Goal: Task Accomplishment & Management: Manage account settings

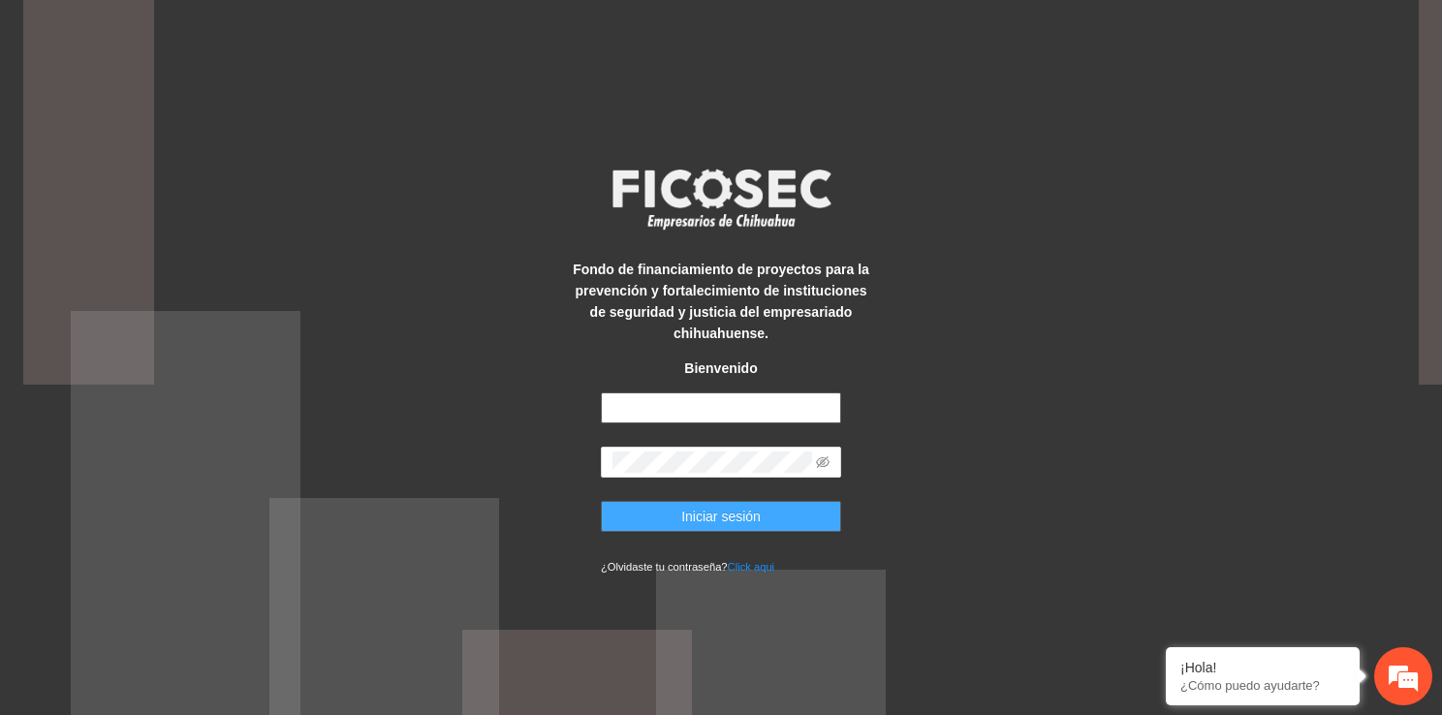
type input "**********"
click at [736, 512] on span "Iniciar sesión" at bounding box center [720, 516] width 79 height 21
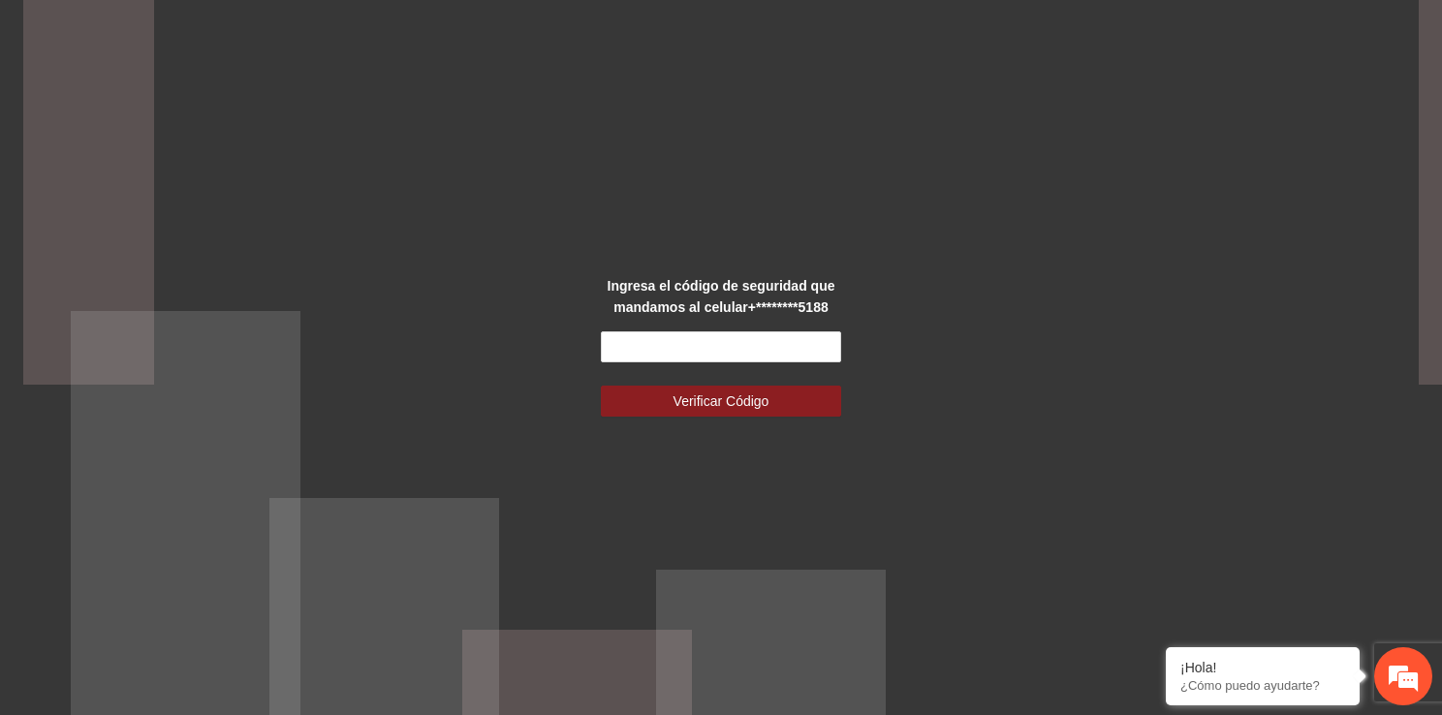
click at [943, 176] on div "Ingresa el código de seguridad que mandamos al celular +********5188 Verificar …" at bounding box center [721, 357] width 1442 height 715
click input "text"
type input "******"
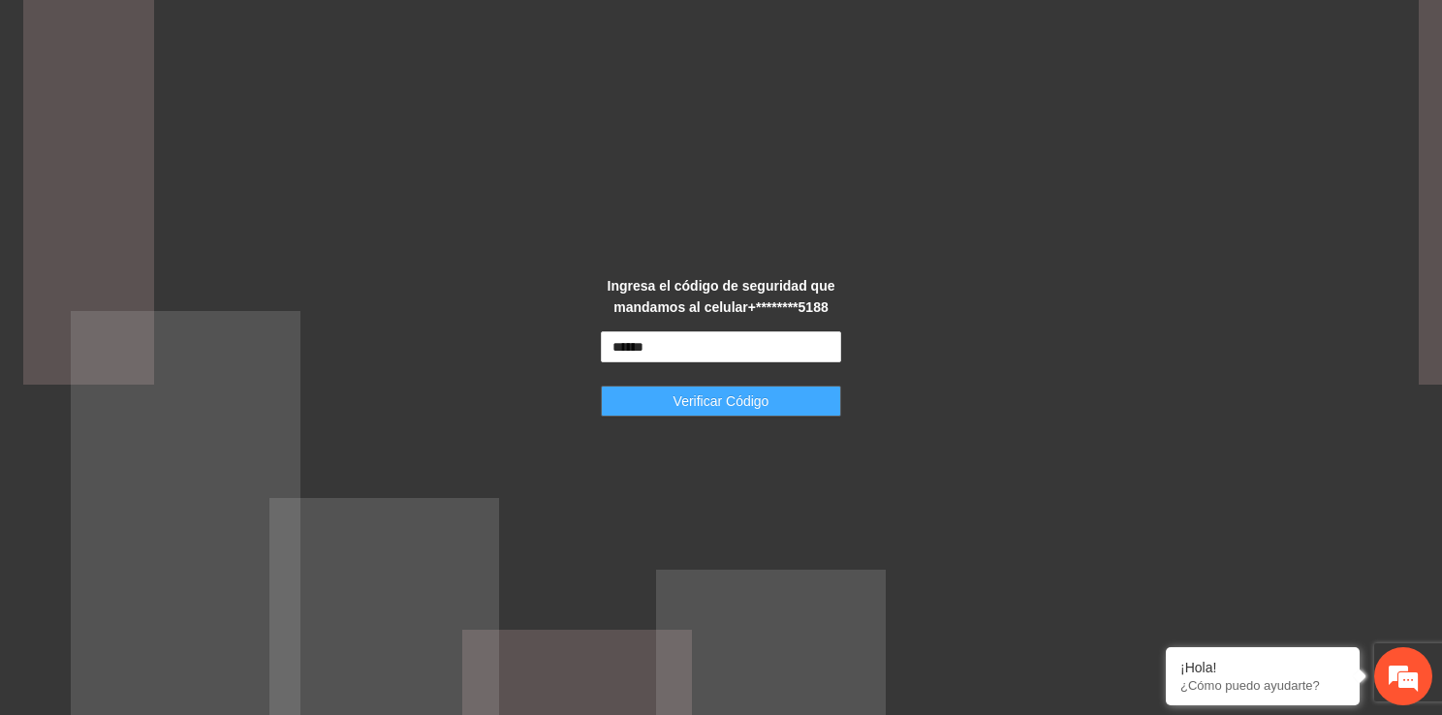
drag, startPoint x: 645, startPoint y: 423, endPoint x: 637, endPoint y: 409, distance: 16.5
click div "Ingresa el código de seguridad que mandamos al celular +********5188 ****** Ver…"
click button "Verificar Código"
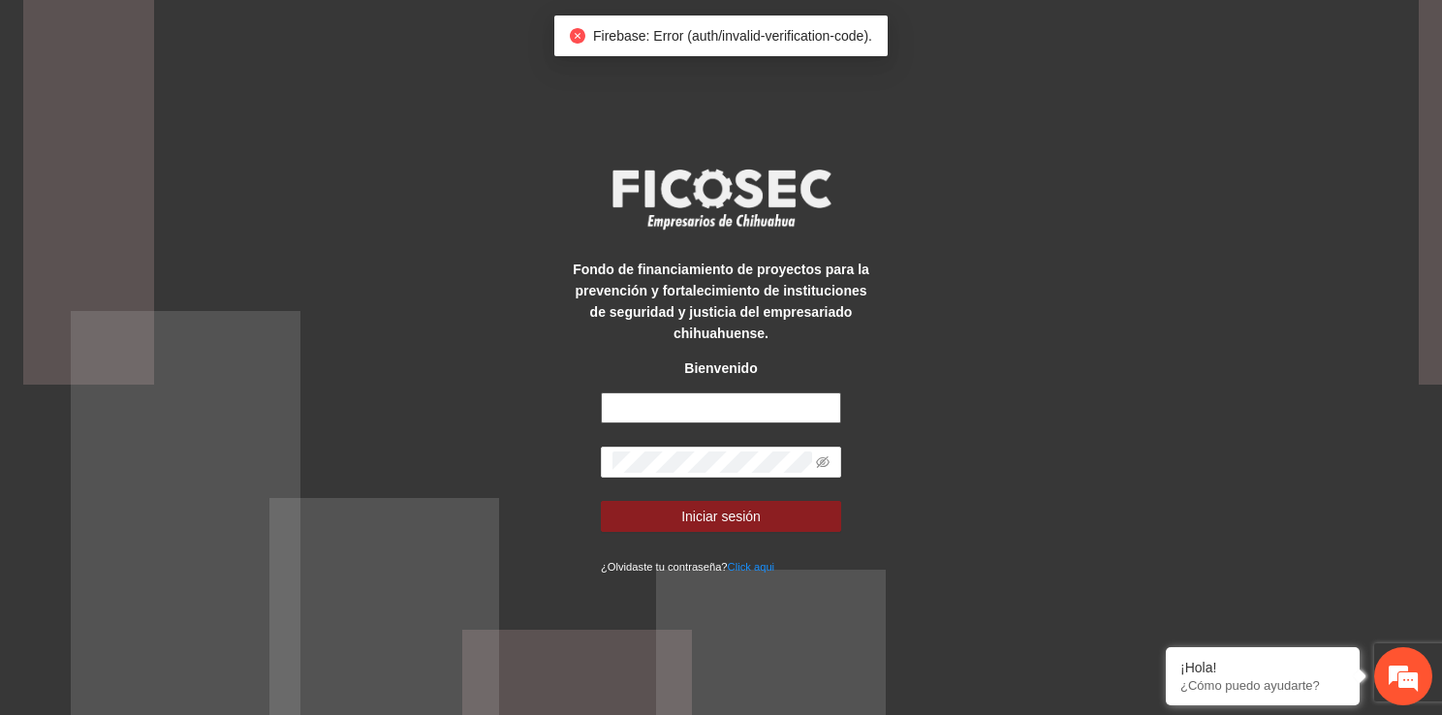
type input "**********"
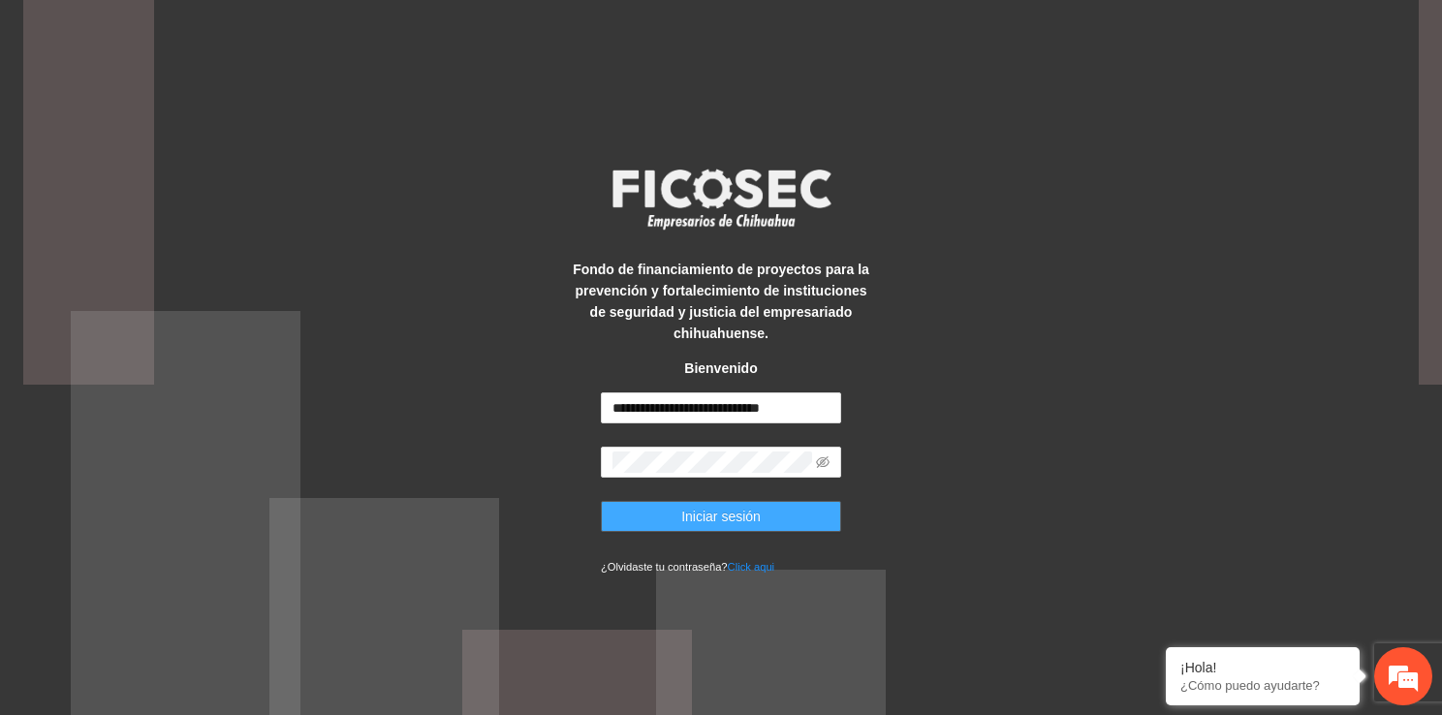
click button "Iniciar sesión"
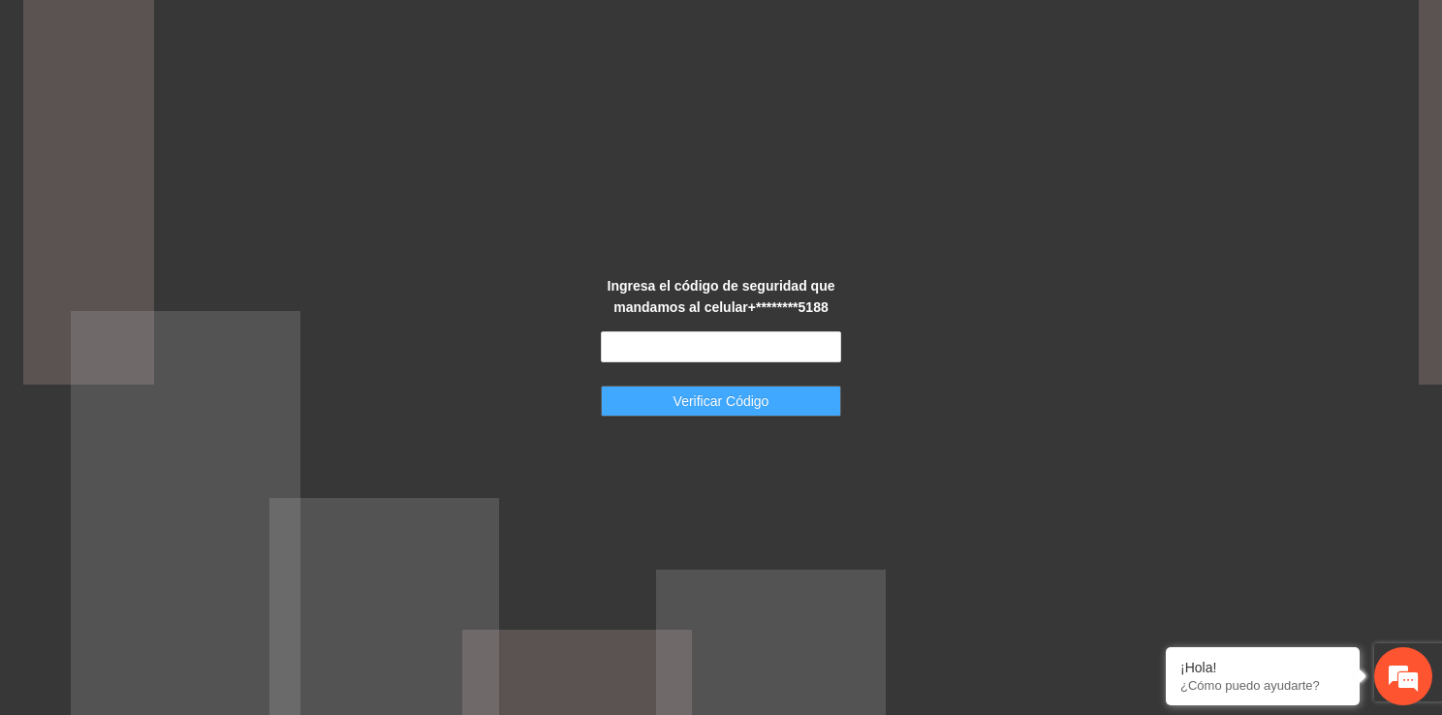
click span "Verificar Código"
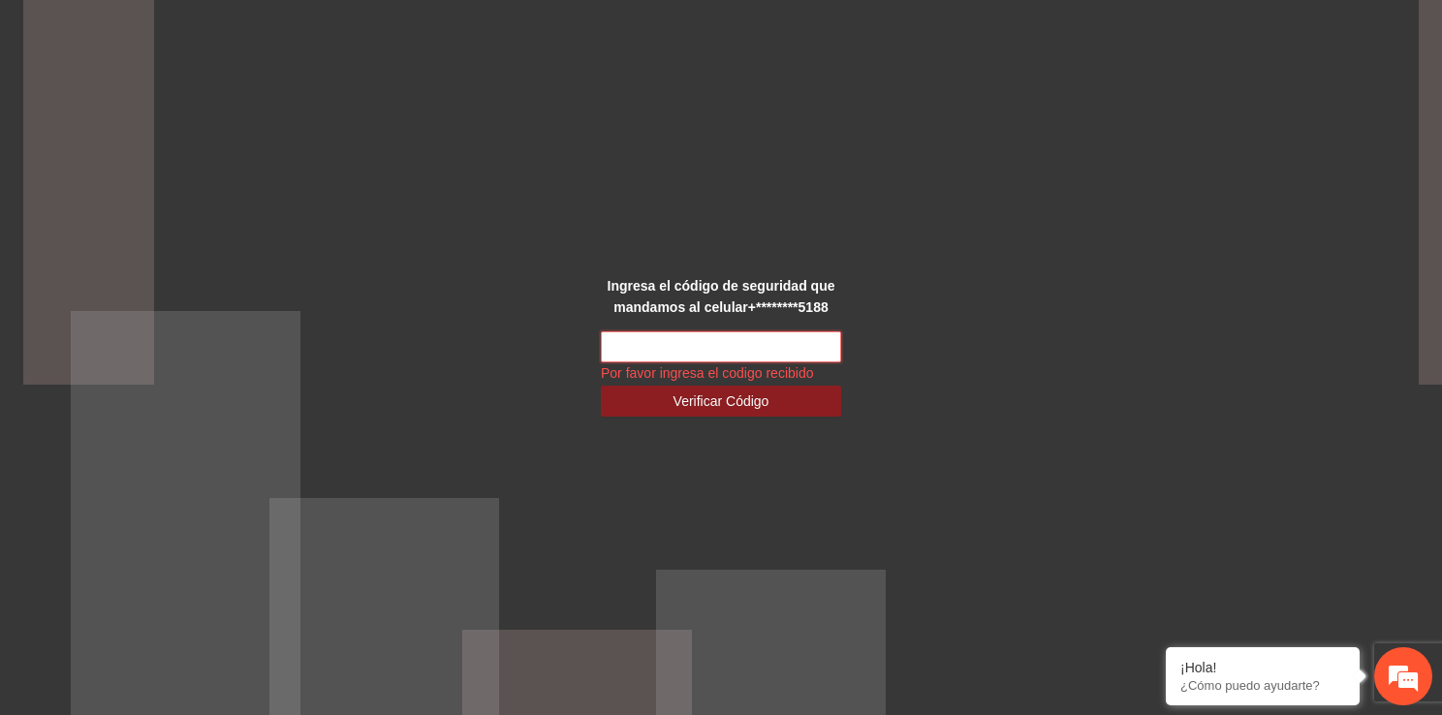
click input "text"
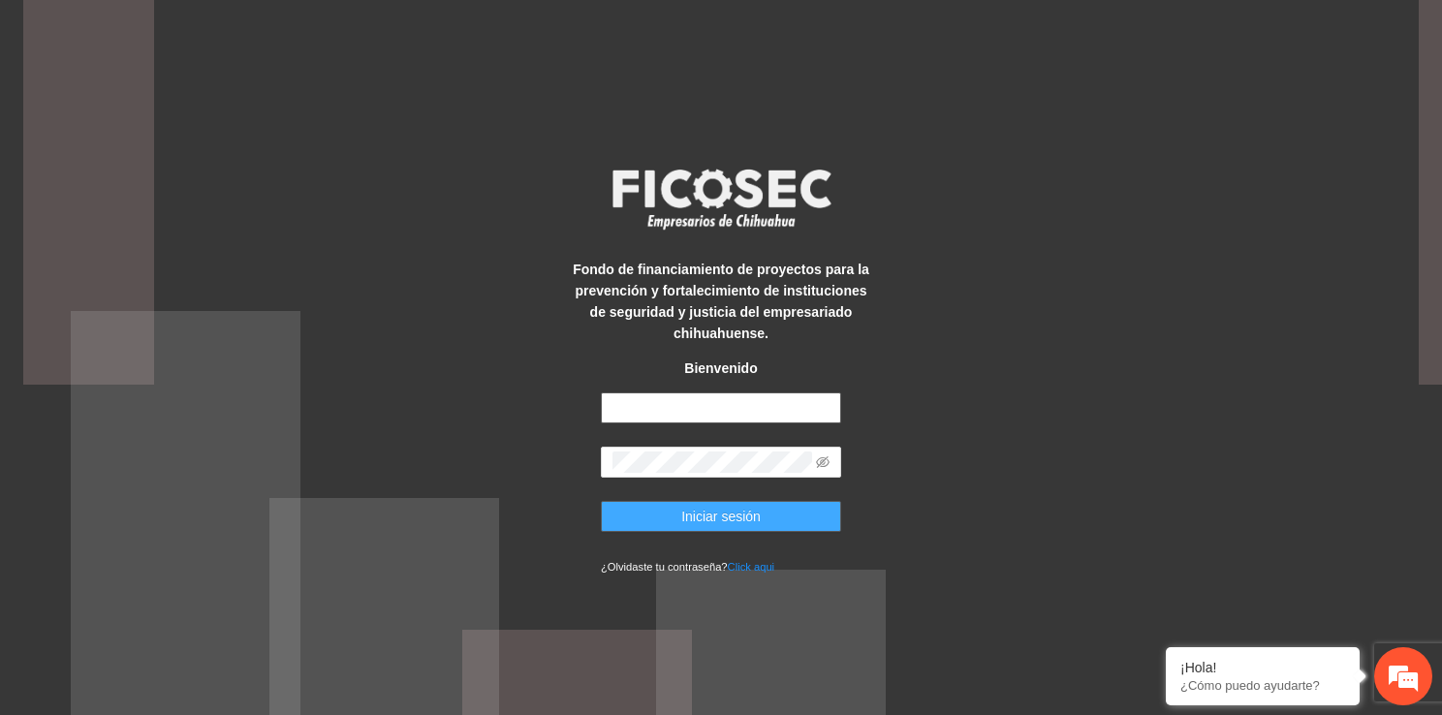
type input "**********"
click at [737, 502] on button "Iniciar sesión" at bounding box center [721, 516] width 240 height 31
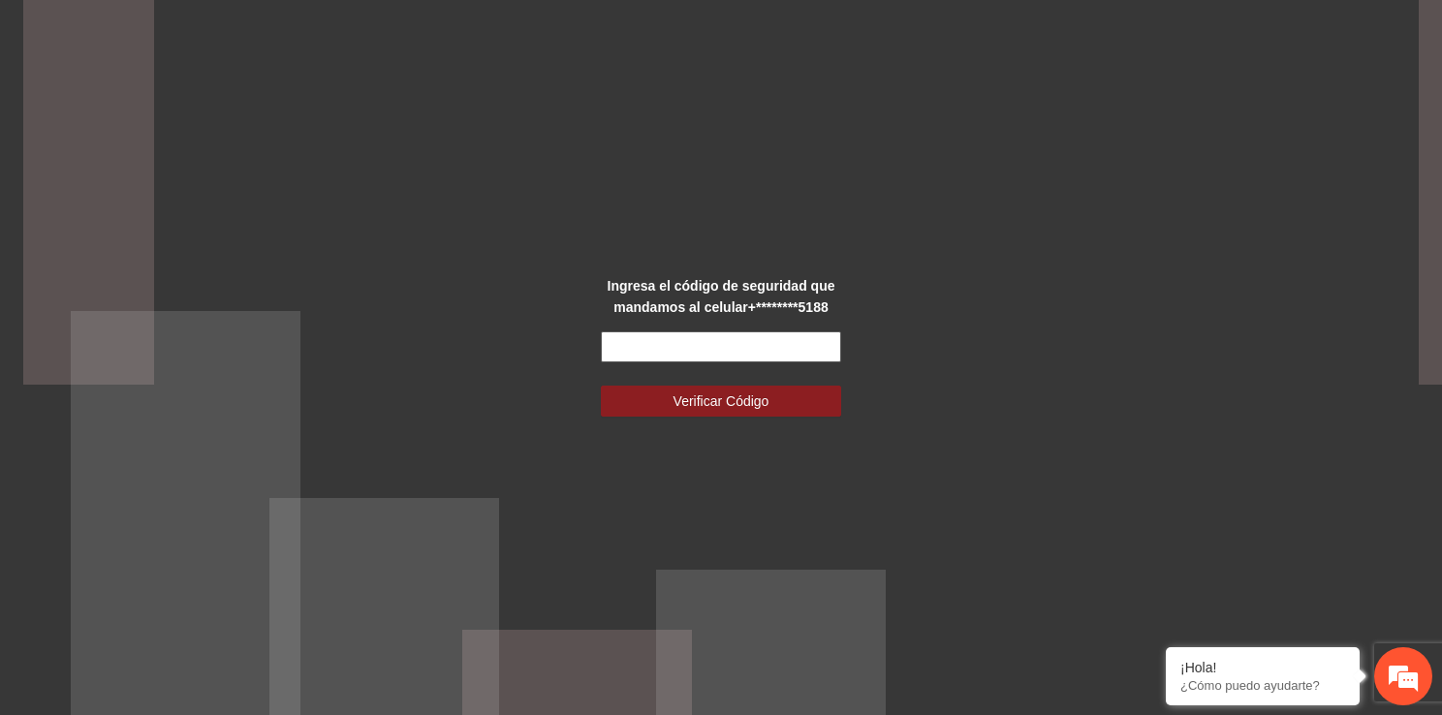
click at [718, 354] on input "text" at bounding box center [721, 346] width 240 height 31
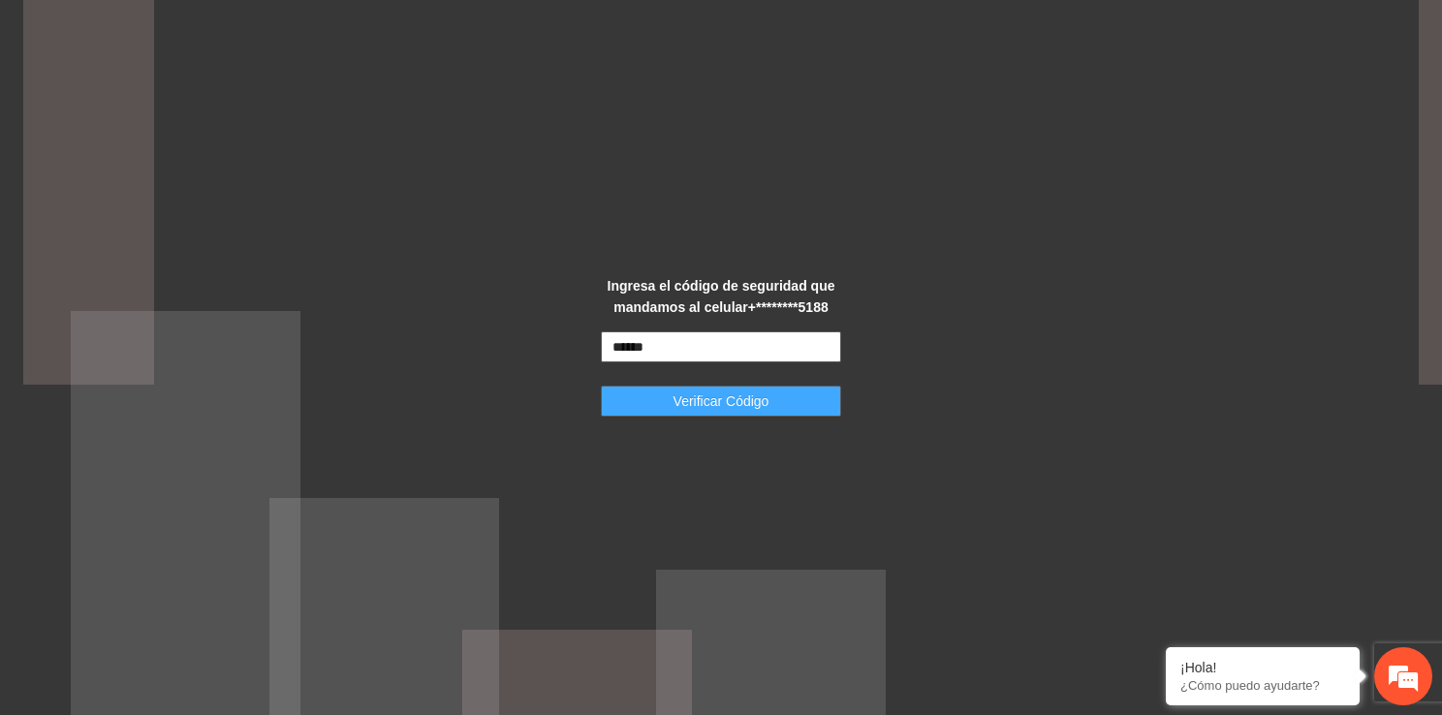
type input "******"
click at [729, 398] on span "Verificar Código" at bounding box center [721, 400] width 96 height 21
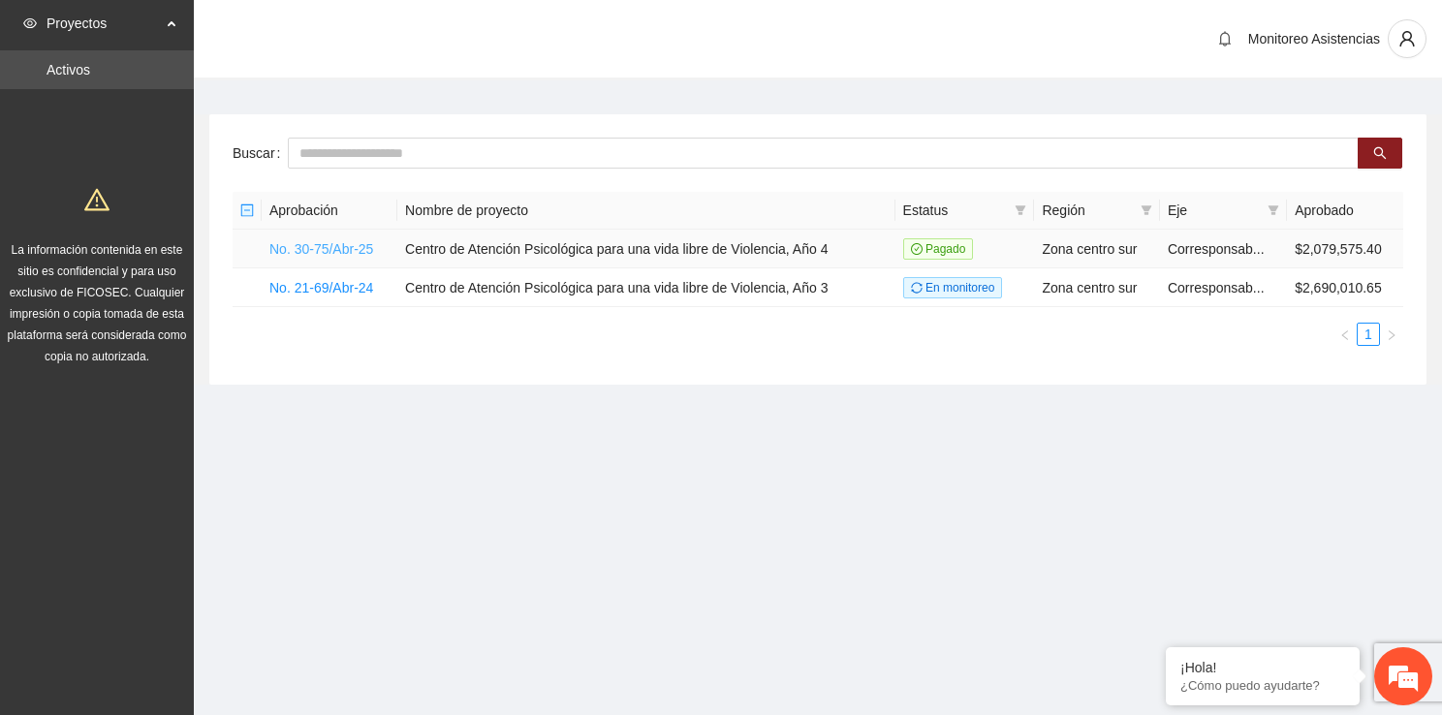
click at [291, 241] on link "No. 30-75/Abr-25" at bounding box center [321, 249] width 104 height 16
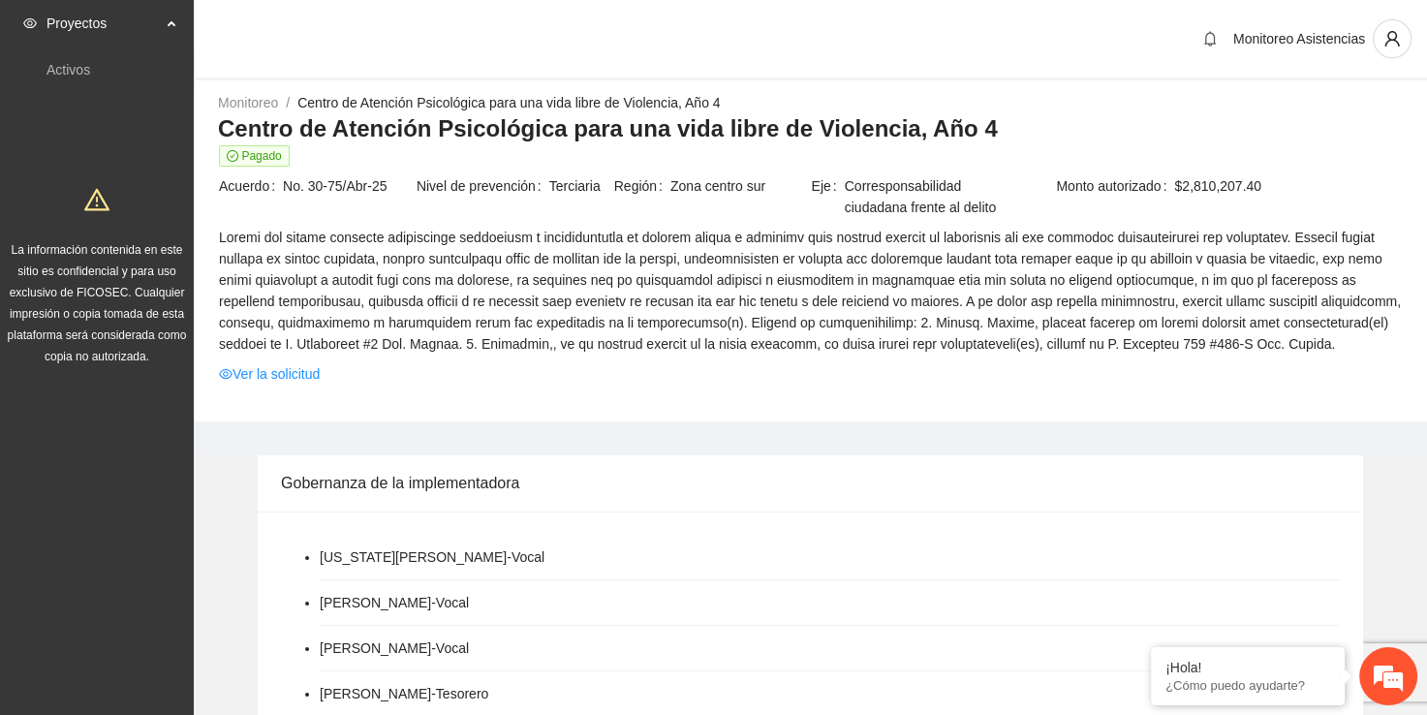
click at [1425, 125] on div "Monitoreo / Centro de Atención Psicológica para una vida libre de Violencia, Añ…" at bounding box center [810, 256] width 1233 height 329
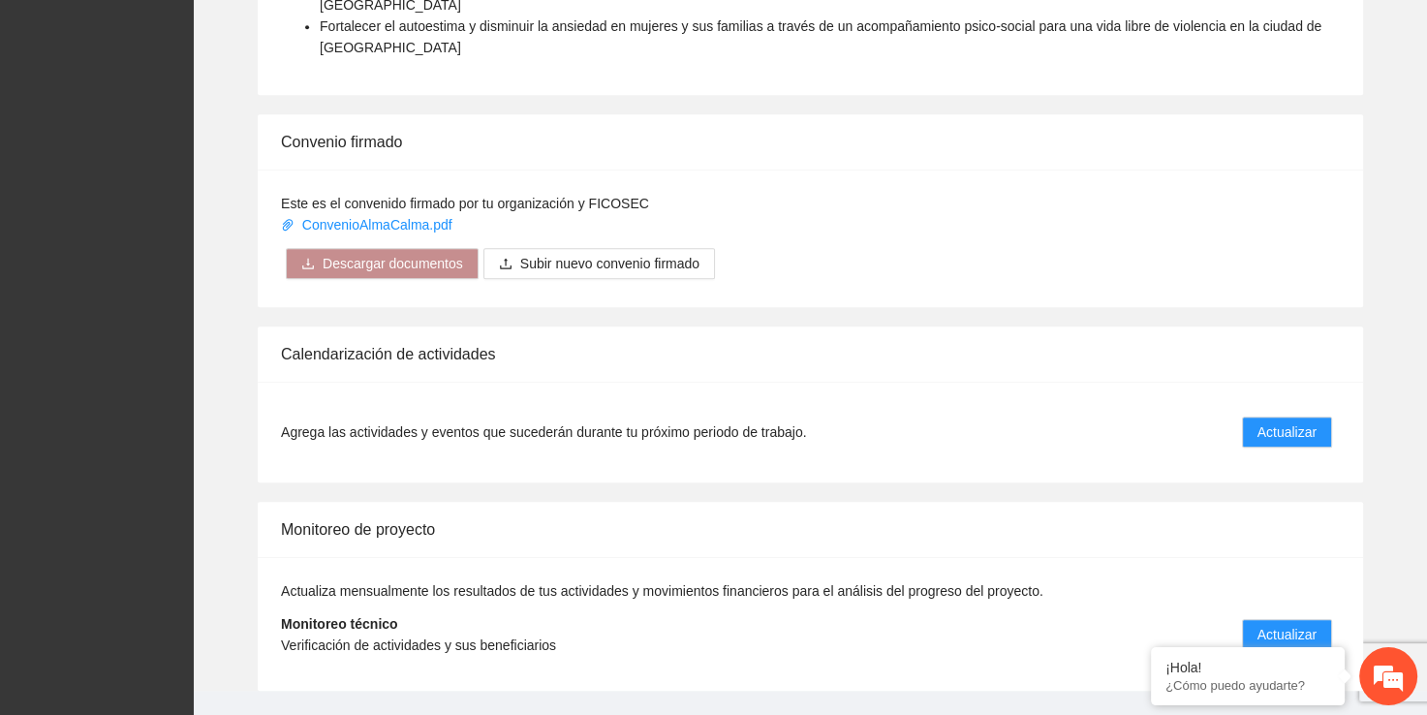
scroll to position [1136, 0]
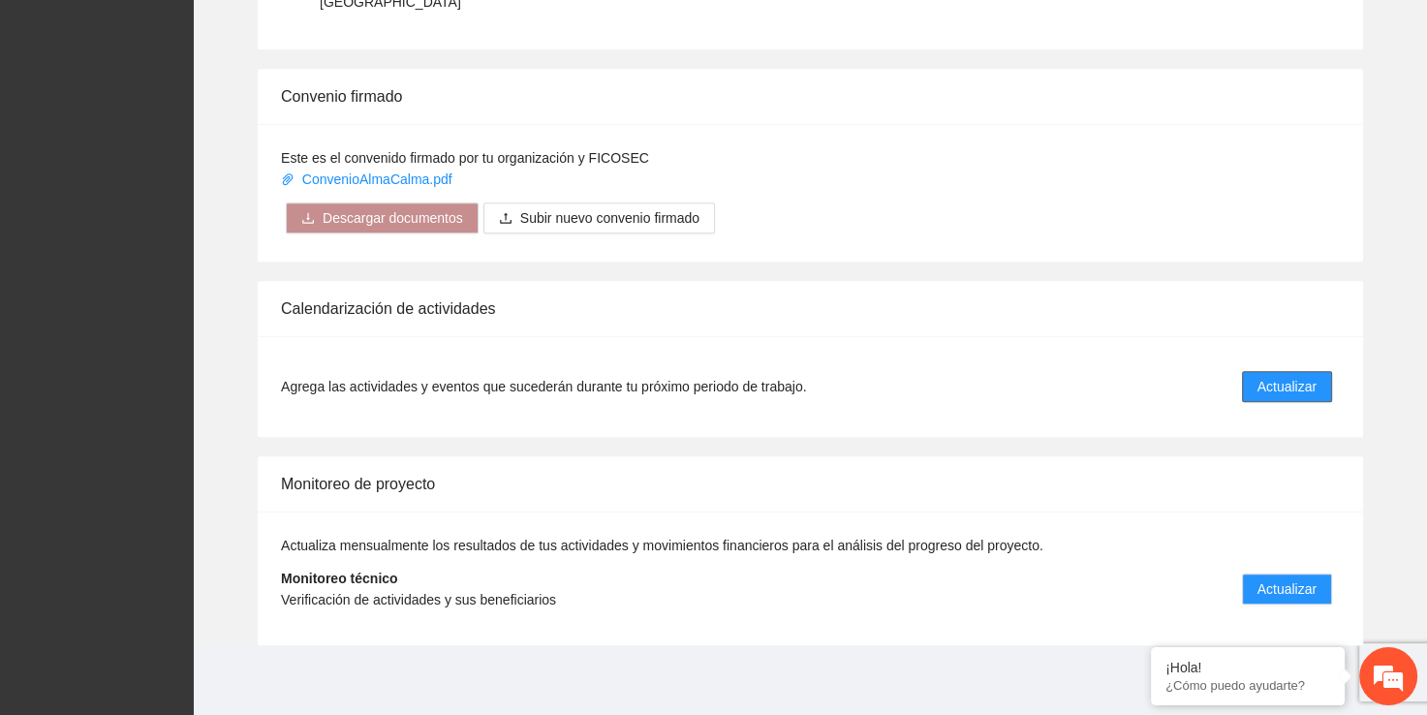
click at [1272, 377] on span "Actualizar" at bounding box center [1286, 386] width 59 height 21
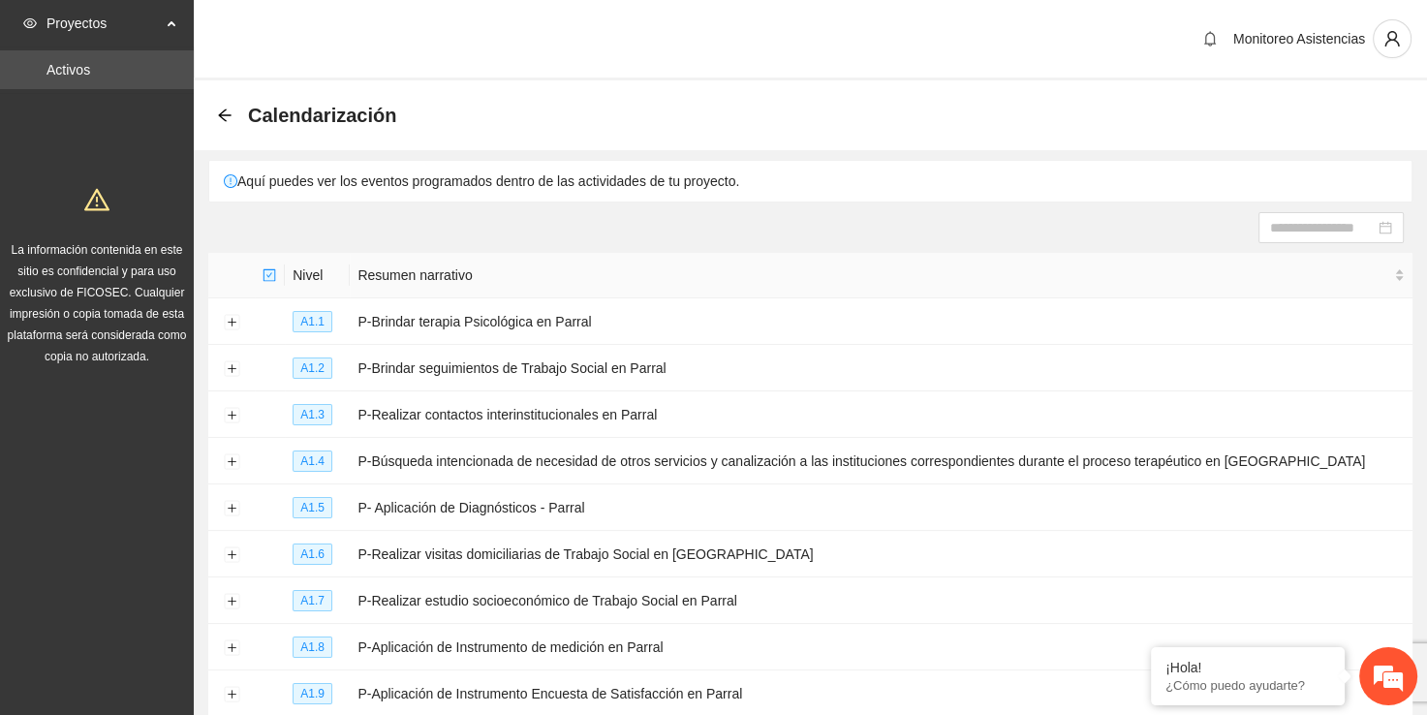
click at [1426, 218] on div at bounding box center [810, 227] width 1233 height 31
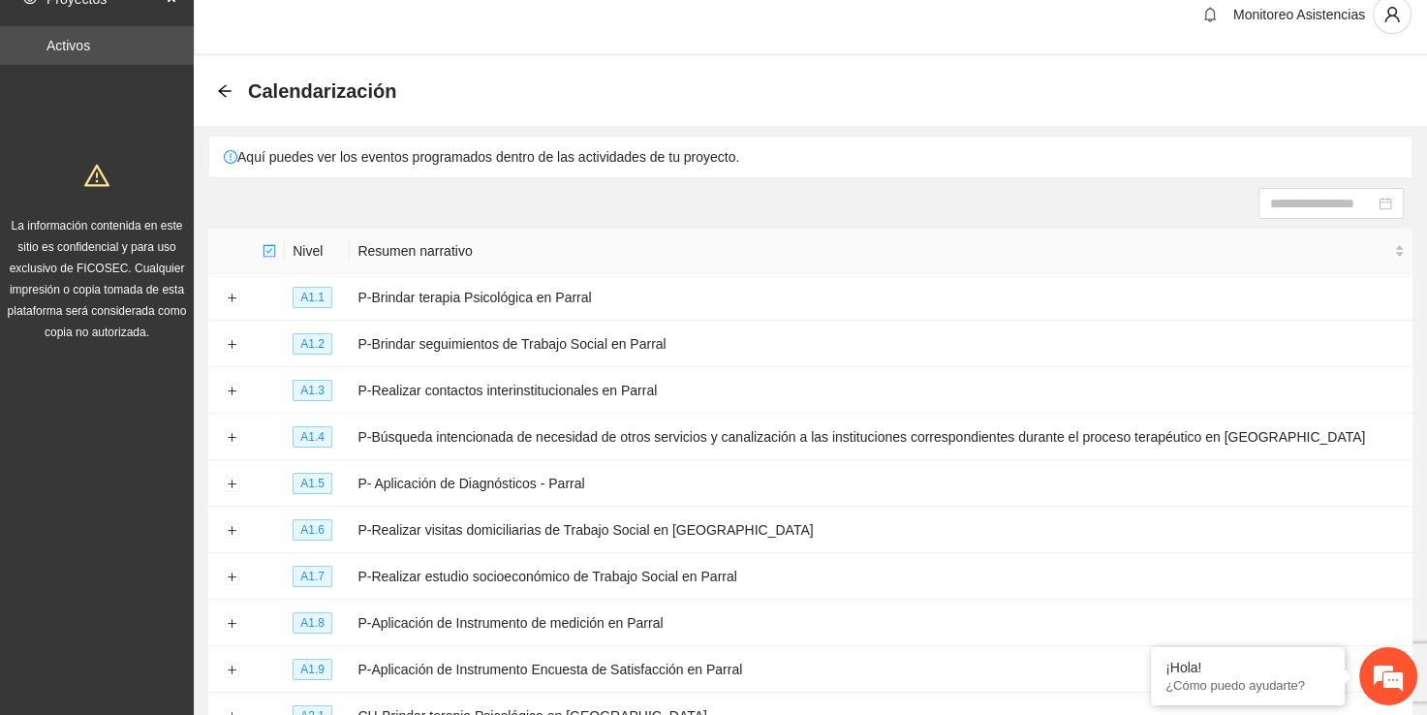
scroll to position [23, 0]
click at [227, 339] on button "Expand row" at bounding box center [232, 346] width 16 height 16
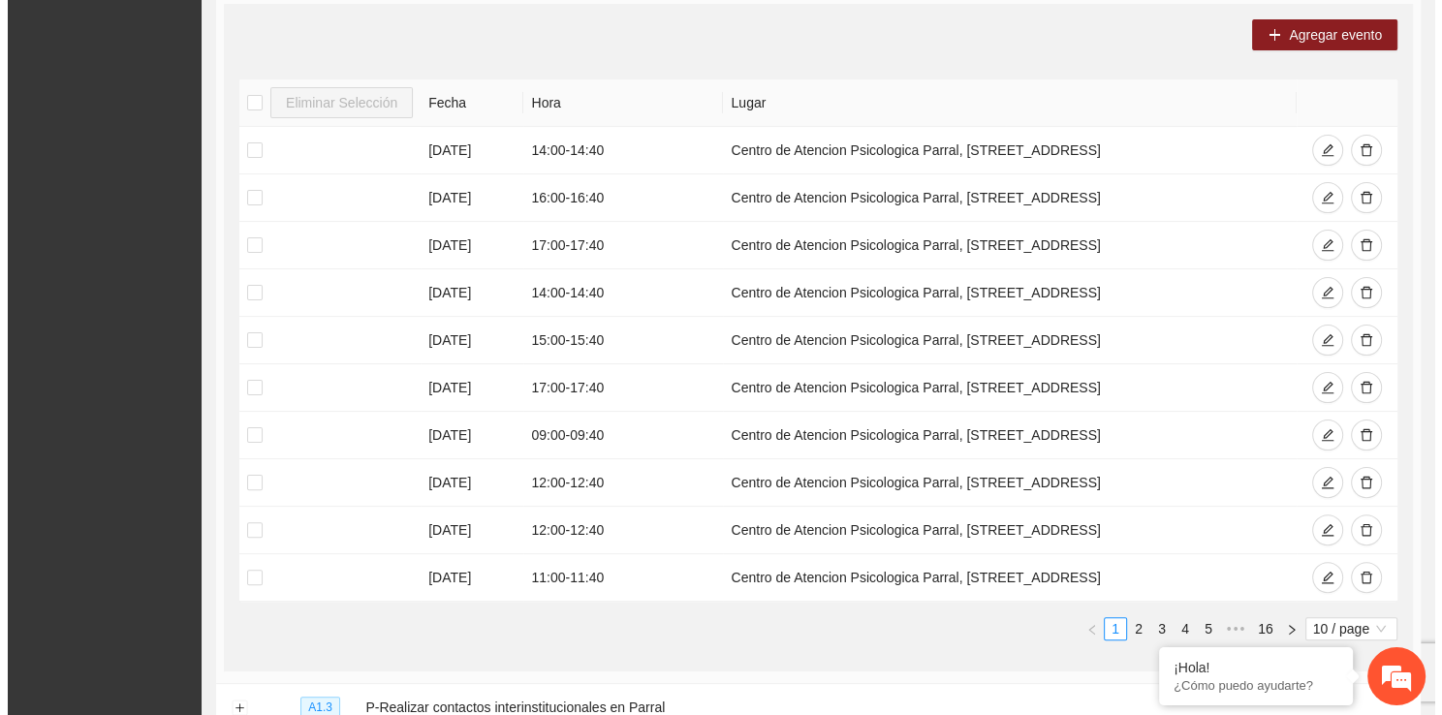
scroll to position [412, 0]
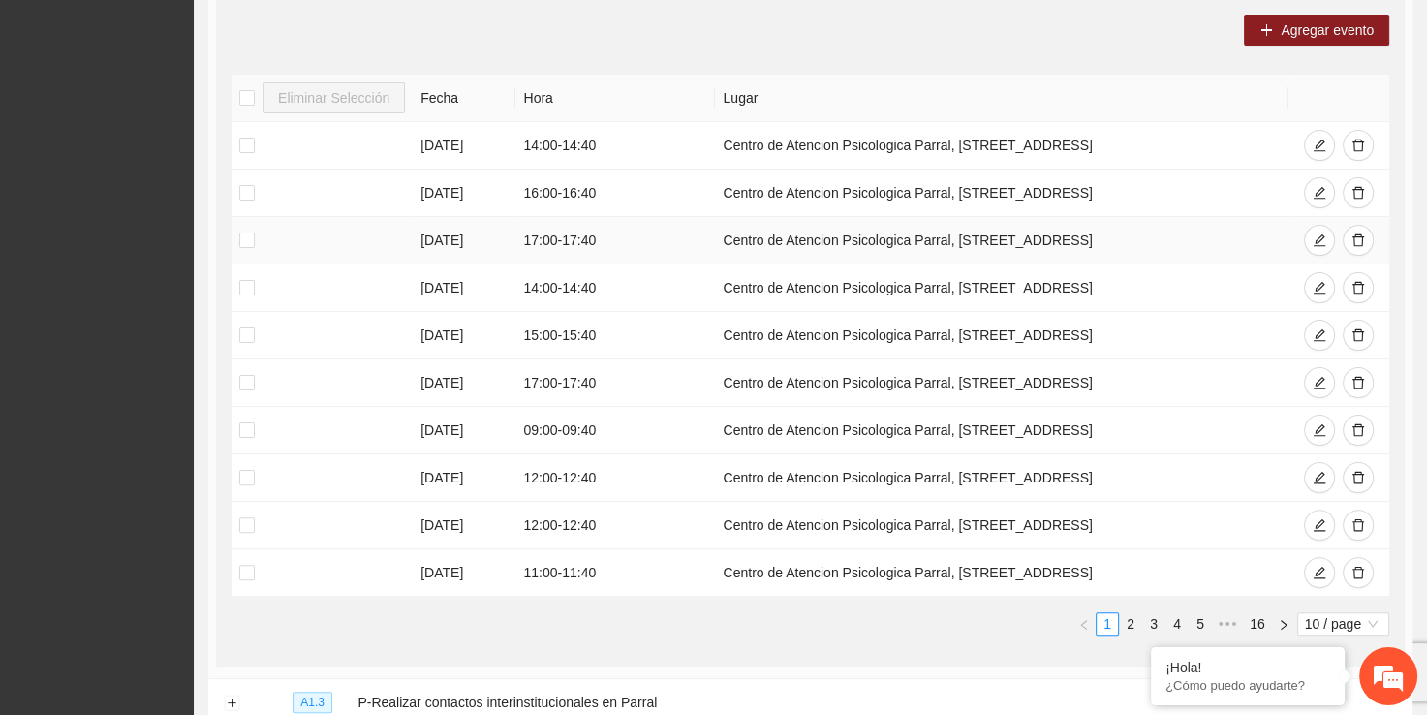
click at [544, 256] on td "17:00 - 17:40" at bounding box center [615, 240] width 200 height 47
click at [1135, 622] on link "2" at bounding box center [1130, 623] width 21 height 21
click at [1111, 623] on link "1" at bounding box center [1107, 623] width 21 height 21
click at [1268, 23] on icon "plus" at bounding box center [1266, 30] width 14 height 14
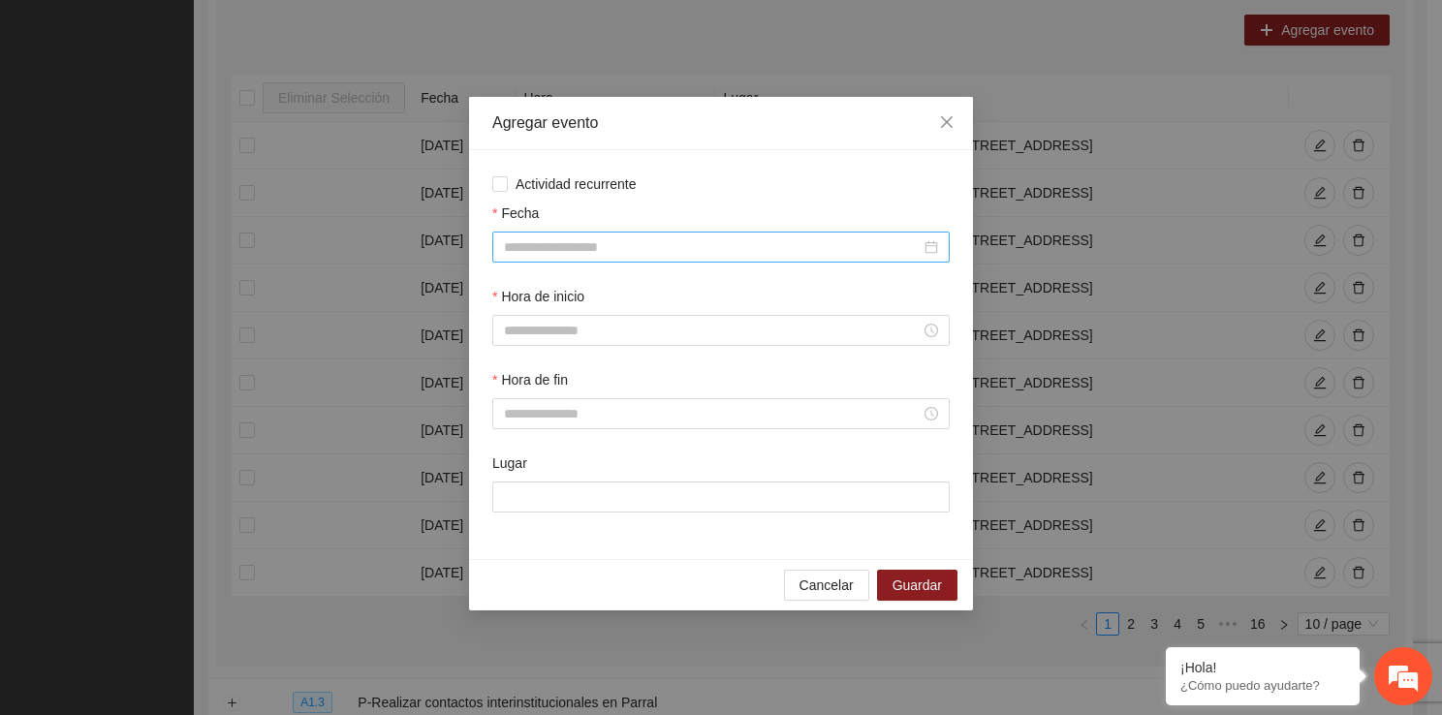
click at [552, 244] on input "Fecha" at bounding box center [712, 246] width 417 height 21
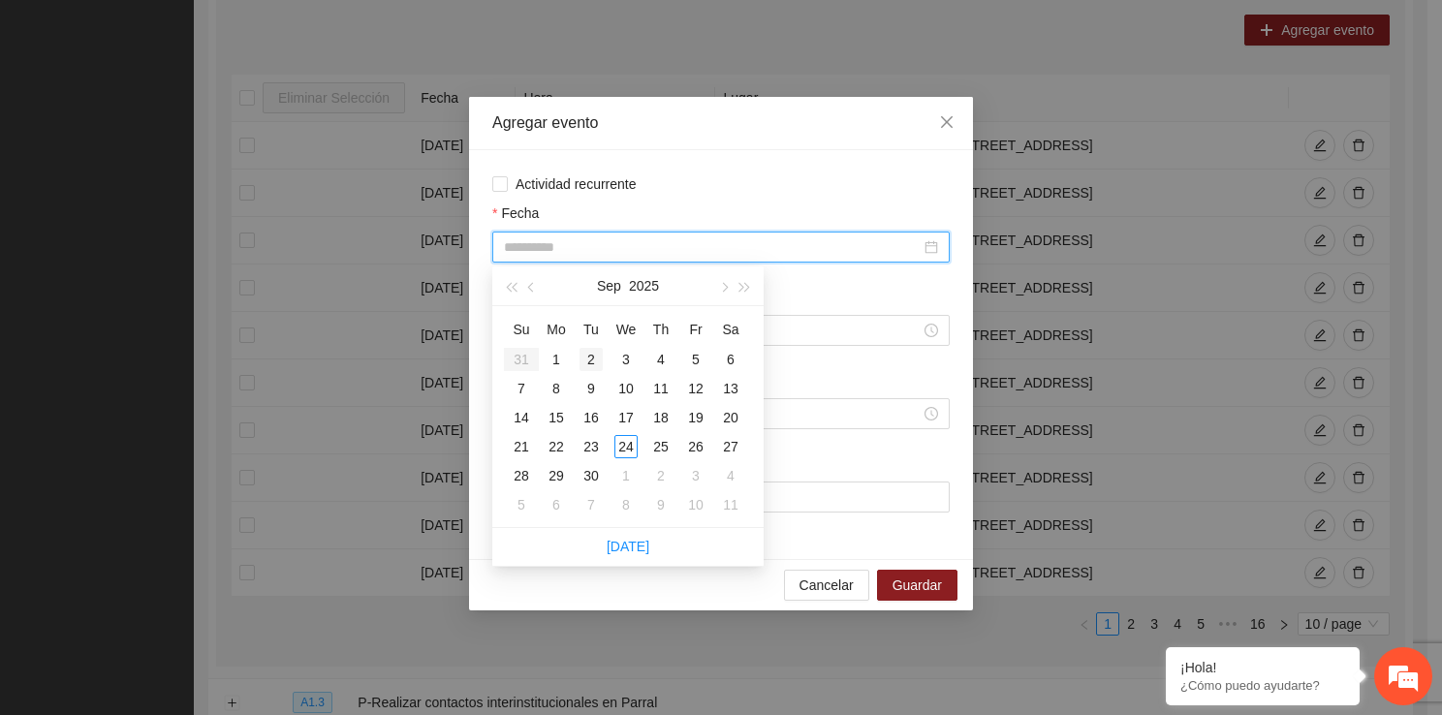
type input "**********"
click at [582, 362] on div "2" at bounding box center [590, 359] width 23 height 23
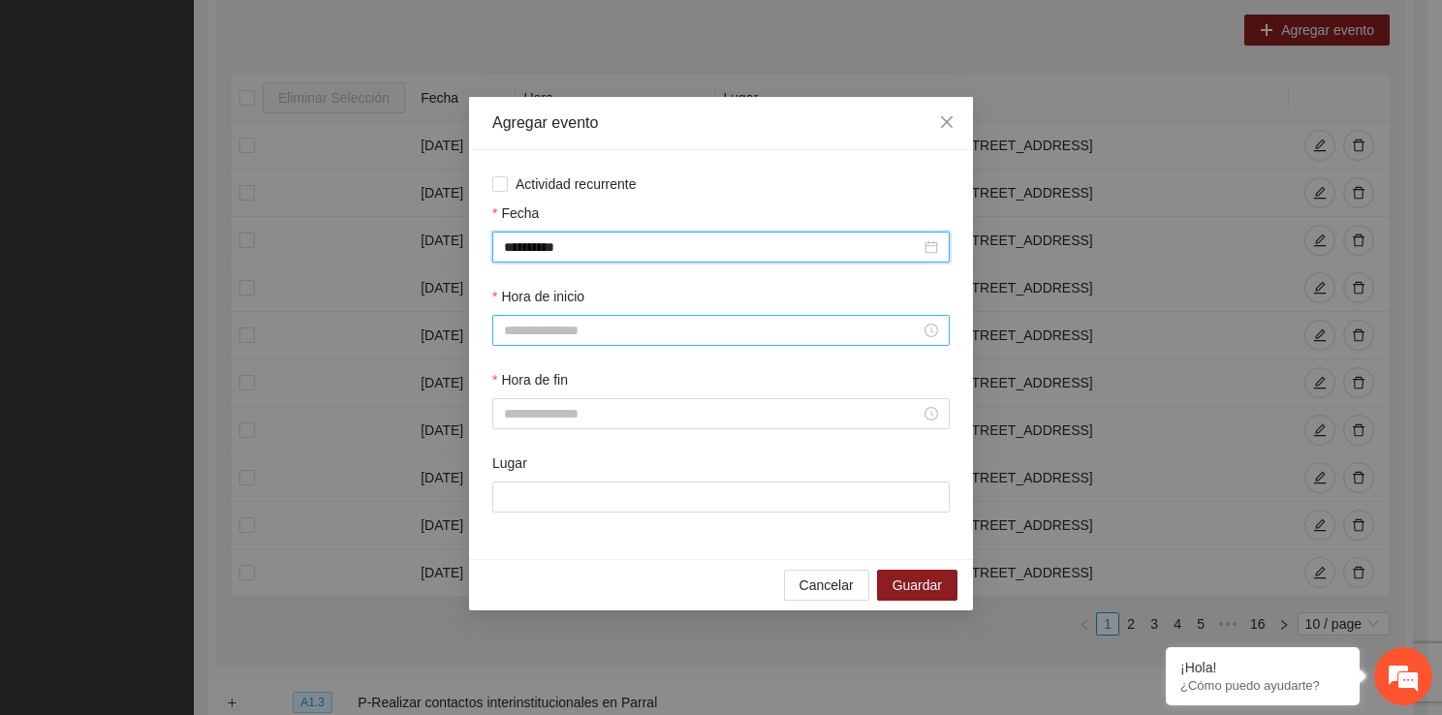
click at [582, 335] on input "Hora de inicio" at bounding box center [712, 330] width 417 height 21
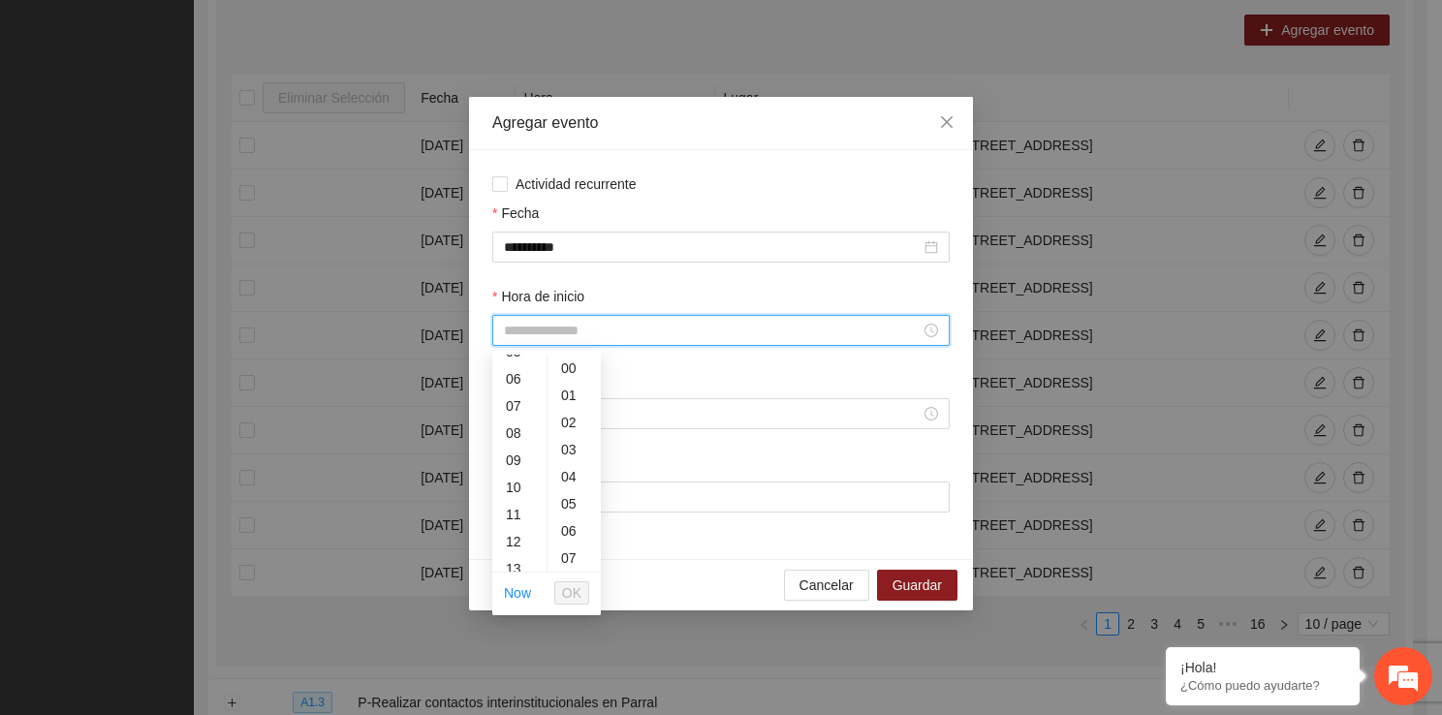
scroll to position [155, 0]
click at [516, 466] on div "09" at bounding box center [519, 457] width 54 height 27
type input "*****"
click at [577, 585] on span "OK" at bounding box center [571, 592] width 19 height 21
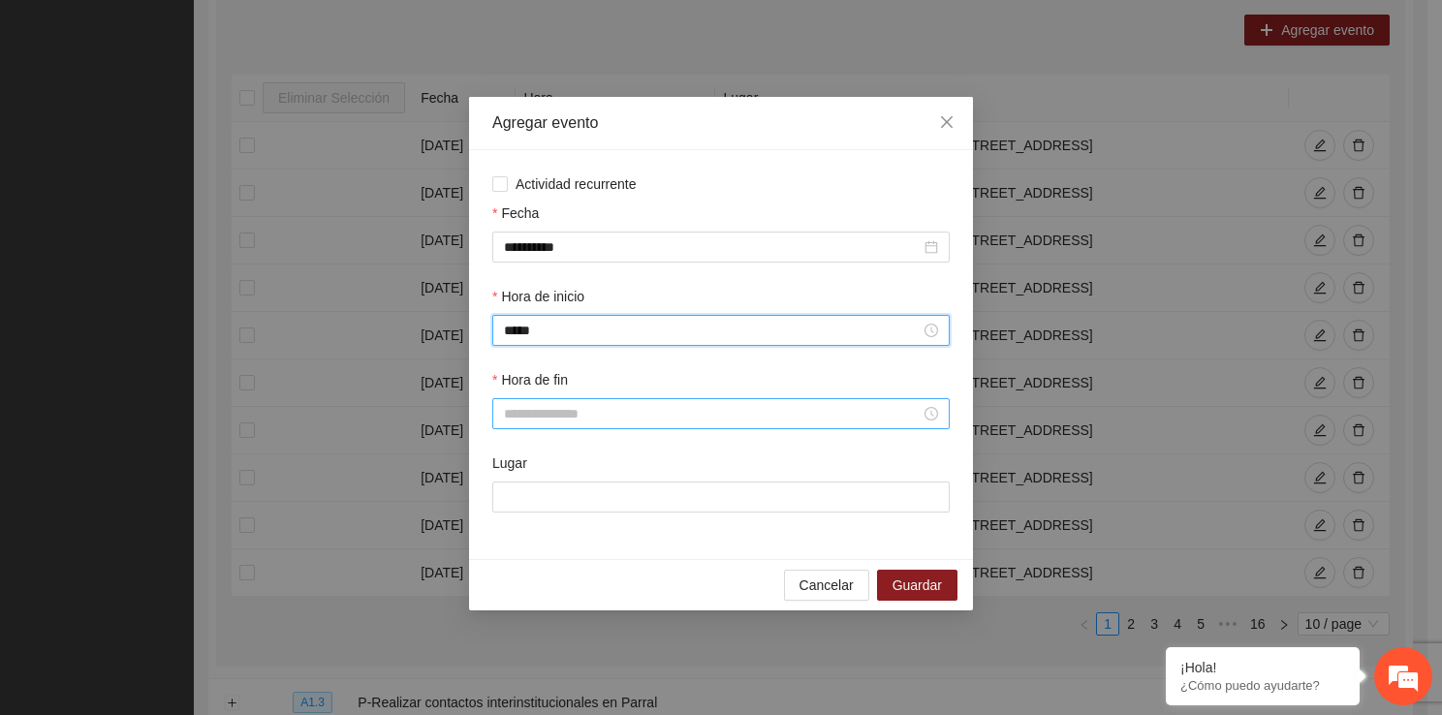
click at [568, 409] on input "Hora de fin" at bounding box center [712, 413] width 417 height 21
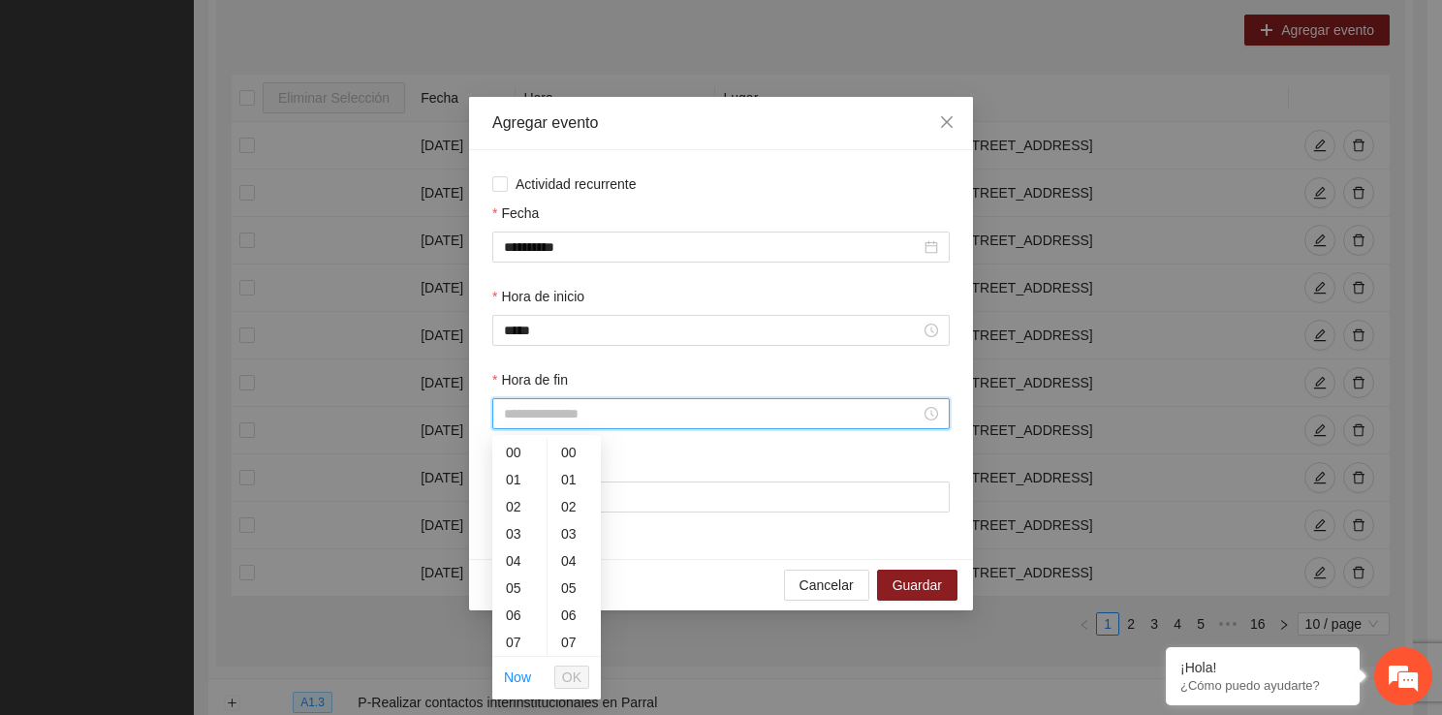
drag, startPoint x: 568, startPoint y: 409, endPoint x: 535, endPoint y: 644, distance: 237.7
click at [508, 530] on div "09" at bounding box center [519, 541] width 54 height 27
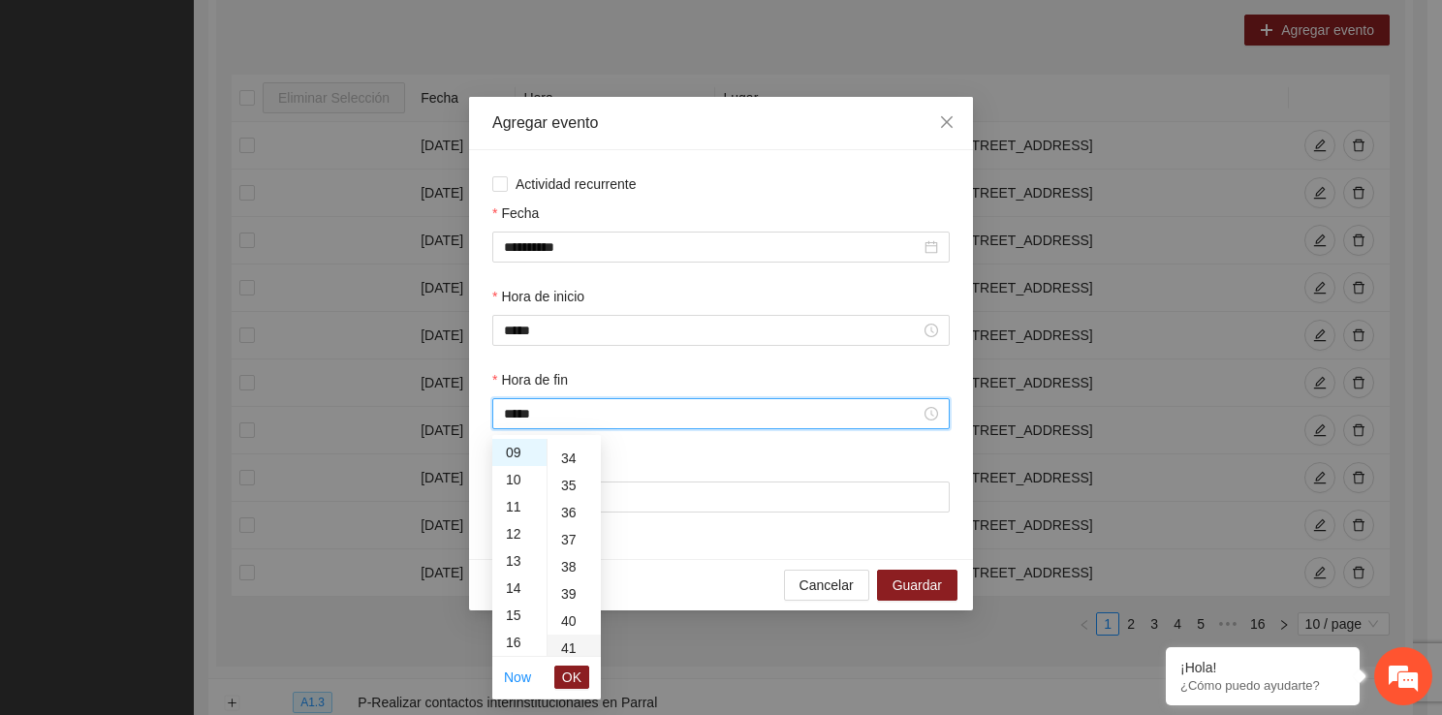
click at [577, 635] on div "41" at bounding box center [573, 648] width 53 height 27
click at [576, 467] on div "40" at bounding box center [573, 463] width 53 height 27
type input "*****"
click at [570, 680] on span "OK" at bounding box center [571, 677] width 19 height 21
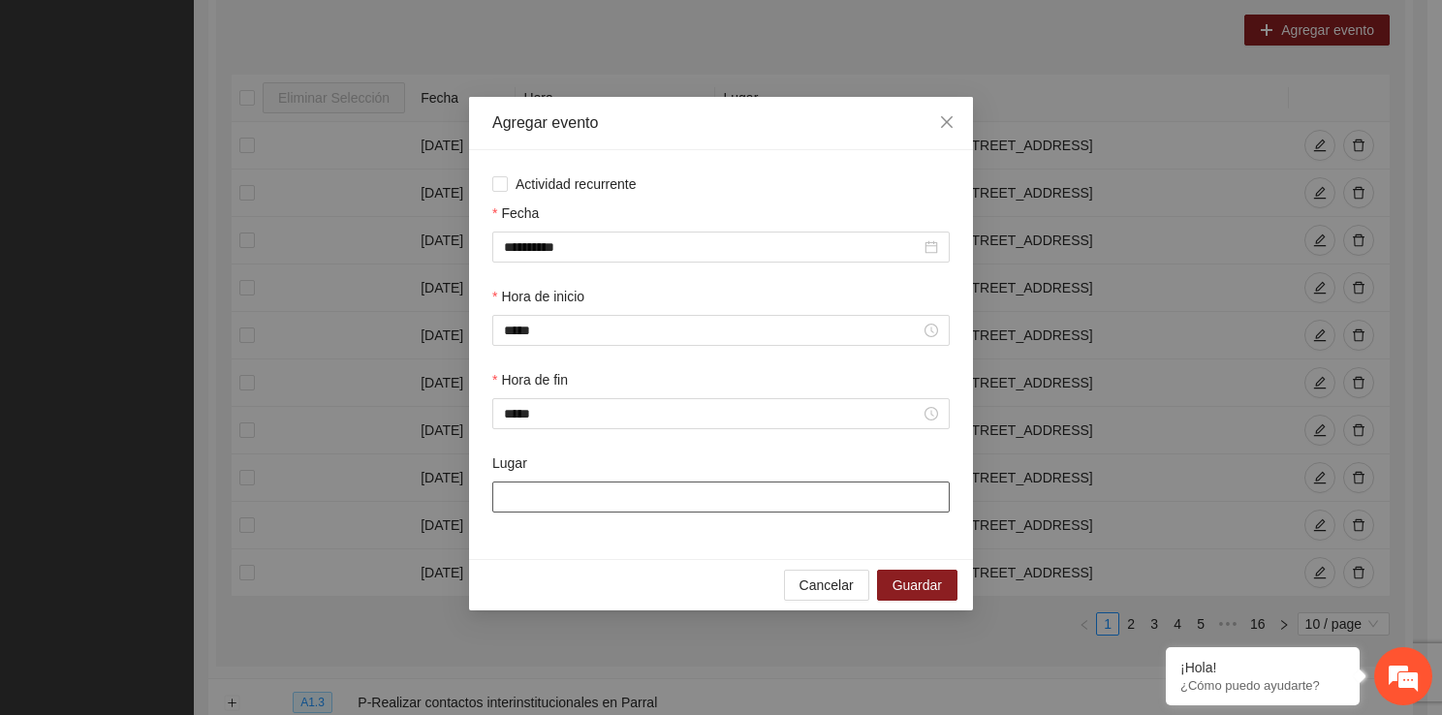
drag, startPoint x: 538, startPoint y: 492, endPoint x: 570, endPoint y: 568, distance: 82.0
click at [570, 568] on div "**********" at bounding box center [721, 353] width 504 height 513
type input "**********"
click at [898, 582] on span "Guardar" at bounding box center [916, 584] width 49 height 21
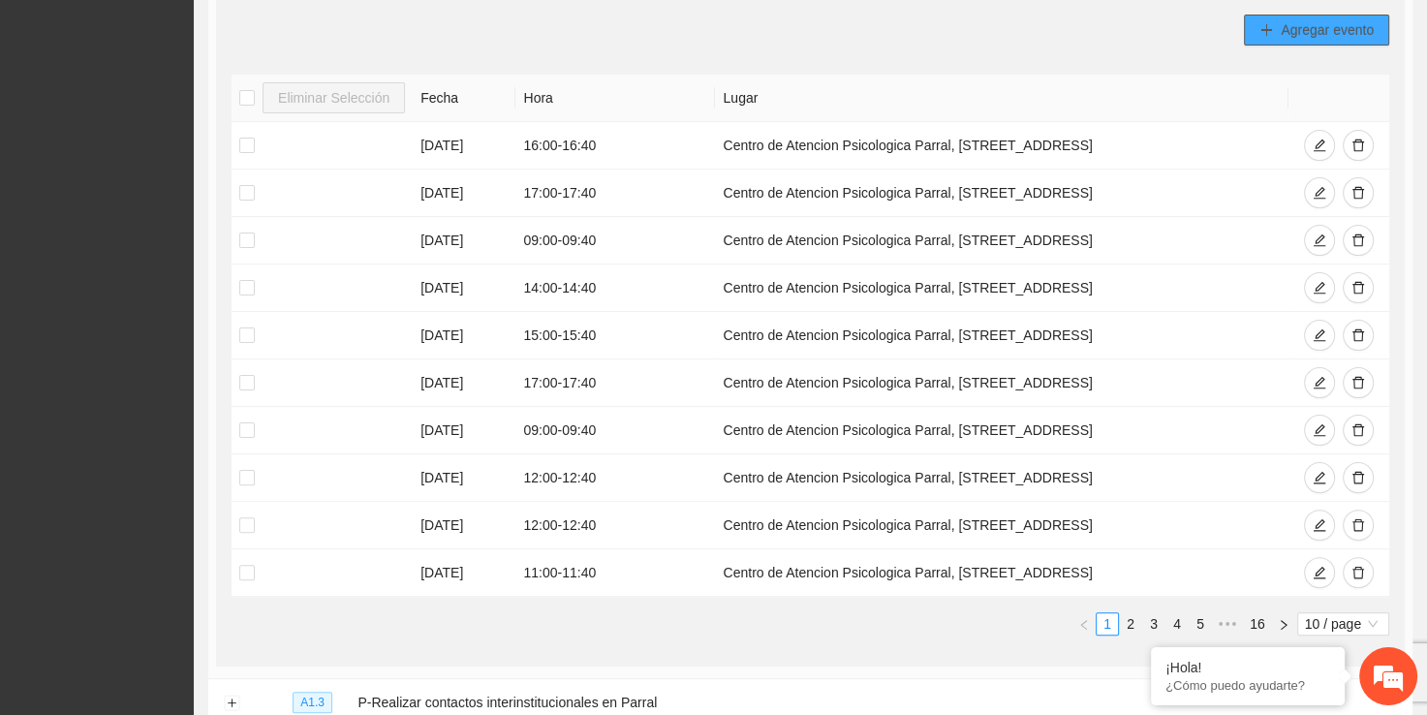
click at [1272, 23] on icon "plus" at bounding box center [1266, 30] width 14 height 14
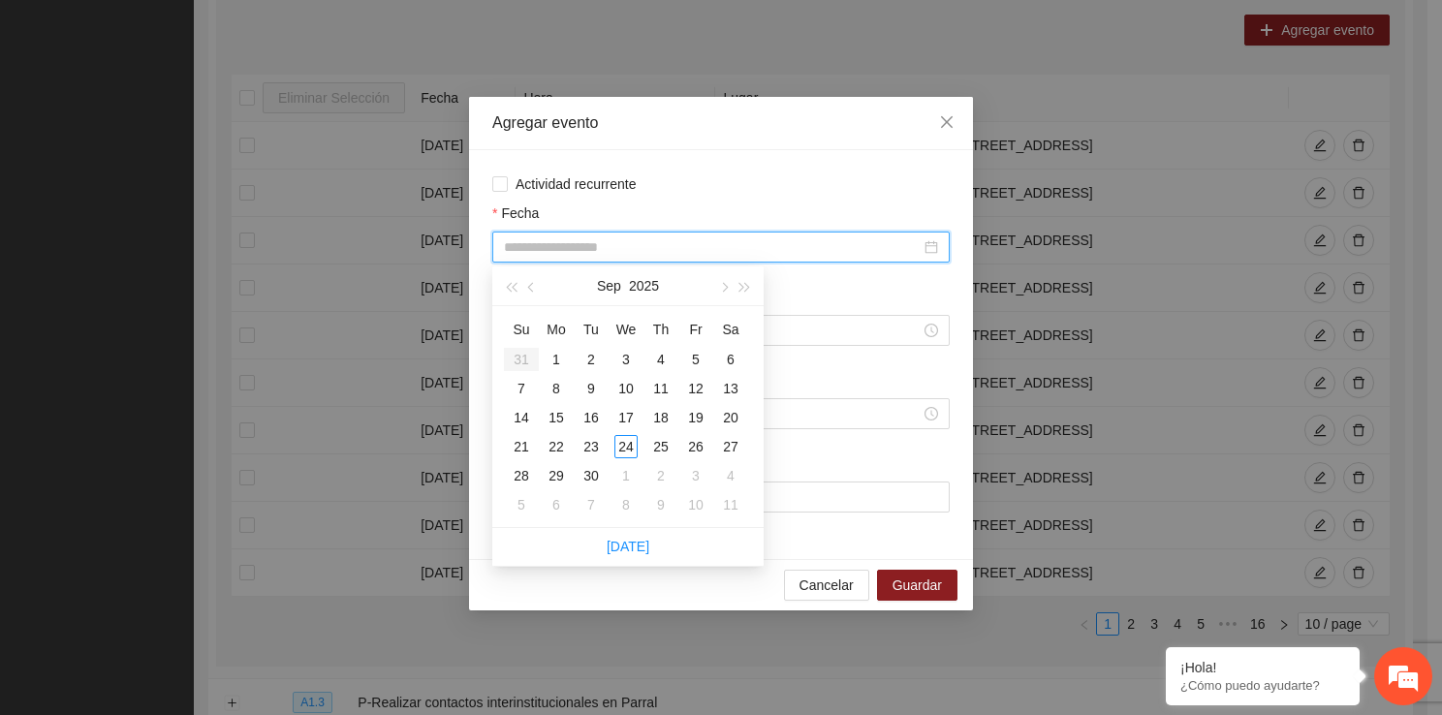
click at [685, 250] on input "Fecha" at bounding box center [712, 246] width 417 height 21
type input "**********"
click at [584, 357] on div "2" at bounding box center [590, 359] width 23 height 23
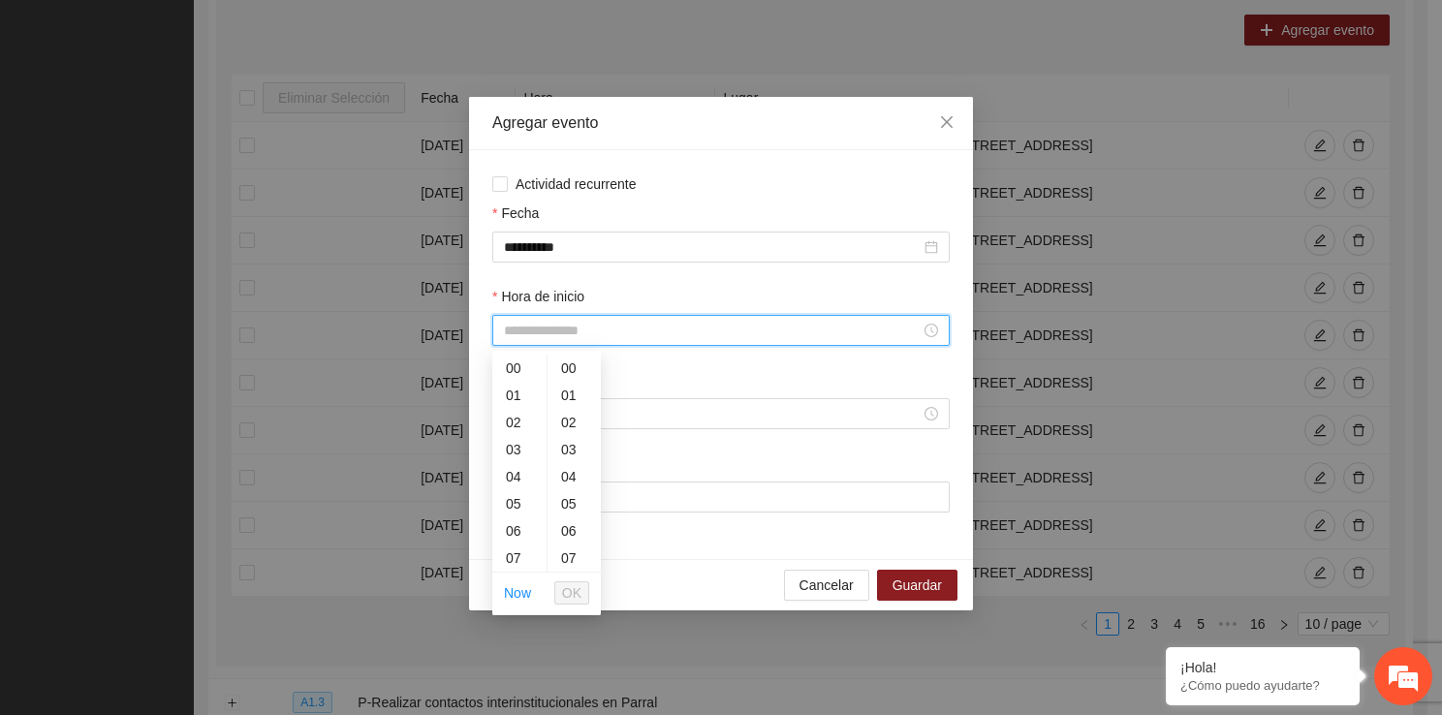
click at [541, 327] on input "Hora de inicio" at bounding box center [712, 330] width 417 height 21
click at [512, 440] on div "10" at bounding box center [519, 445] width 54 height 27
type input "*****"
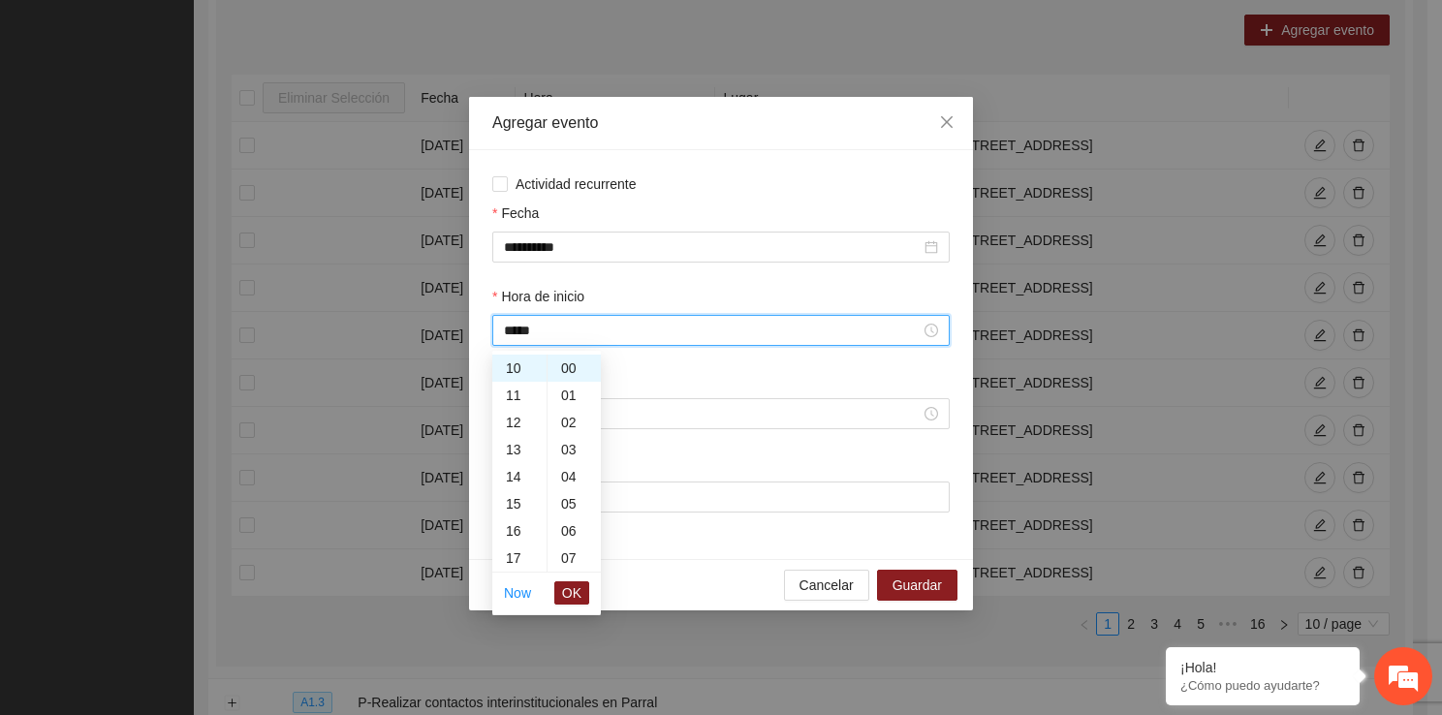
click at [580, 573] on ul "Now OK" at bounding box center [546, 593] width 109 height 41
click at [580, 583] on span "OK" at bounding box center [571, 592] width 19 height 21
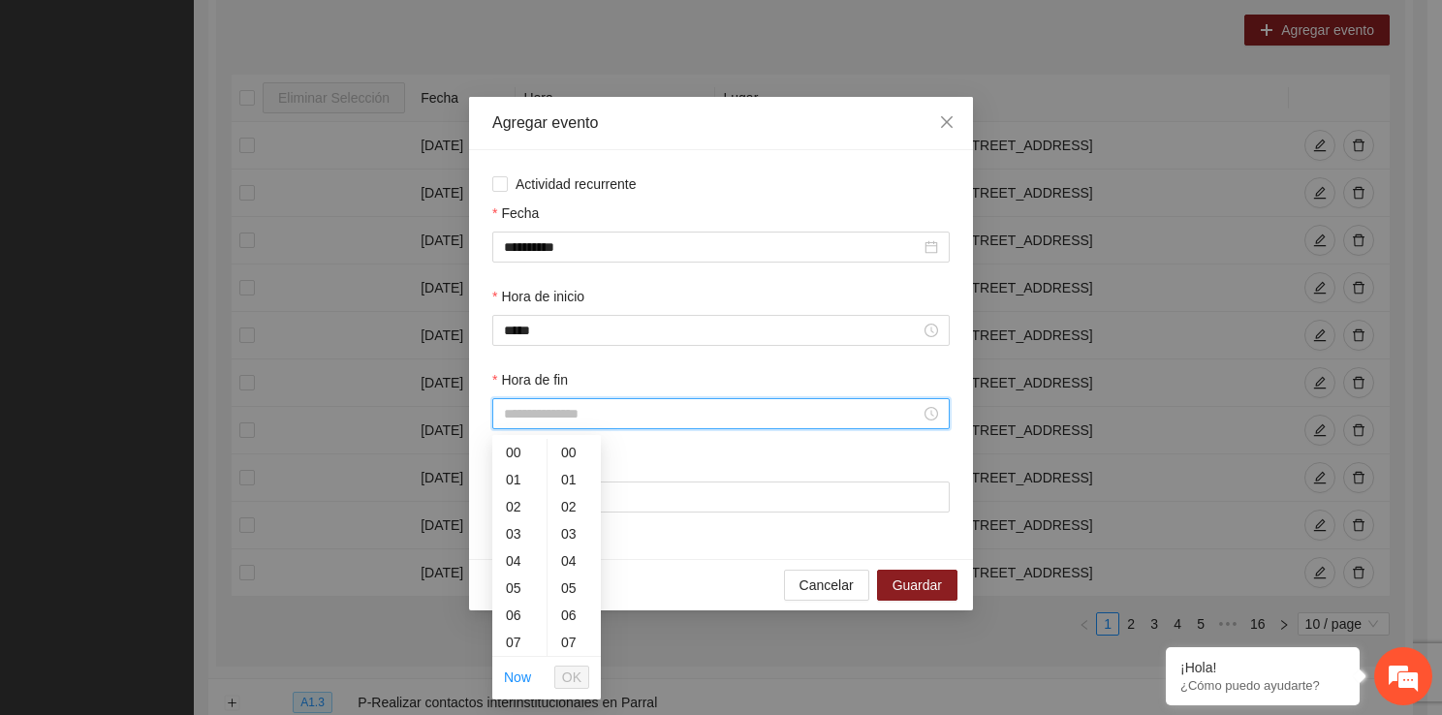
drag, startPoint x: 536, startPoint y: 416, endPoint x: 539, endPoint y: 657, distance: 241.2
click at [512, 641] on div "10" at bounding box center [519, 646] width 54 height 27
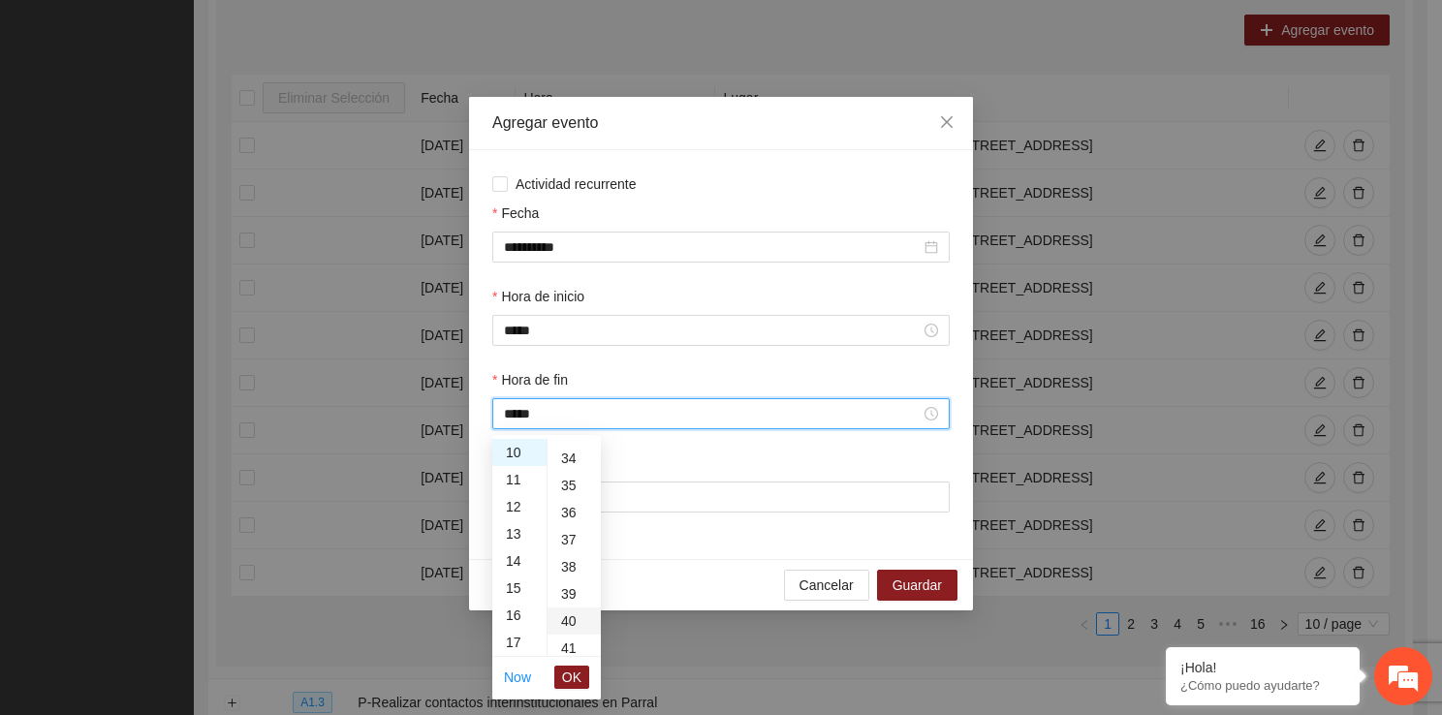
click at [577, 633] on div "40" at bounding box center [573, 620] width 53 height 27
type input "*****"
click at [577, 668] on span "OK" at bounding box center [571, 677] width 19 height 21
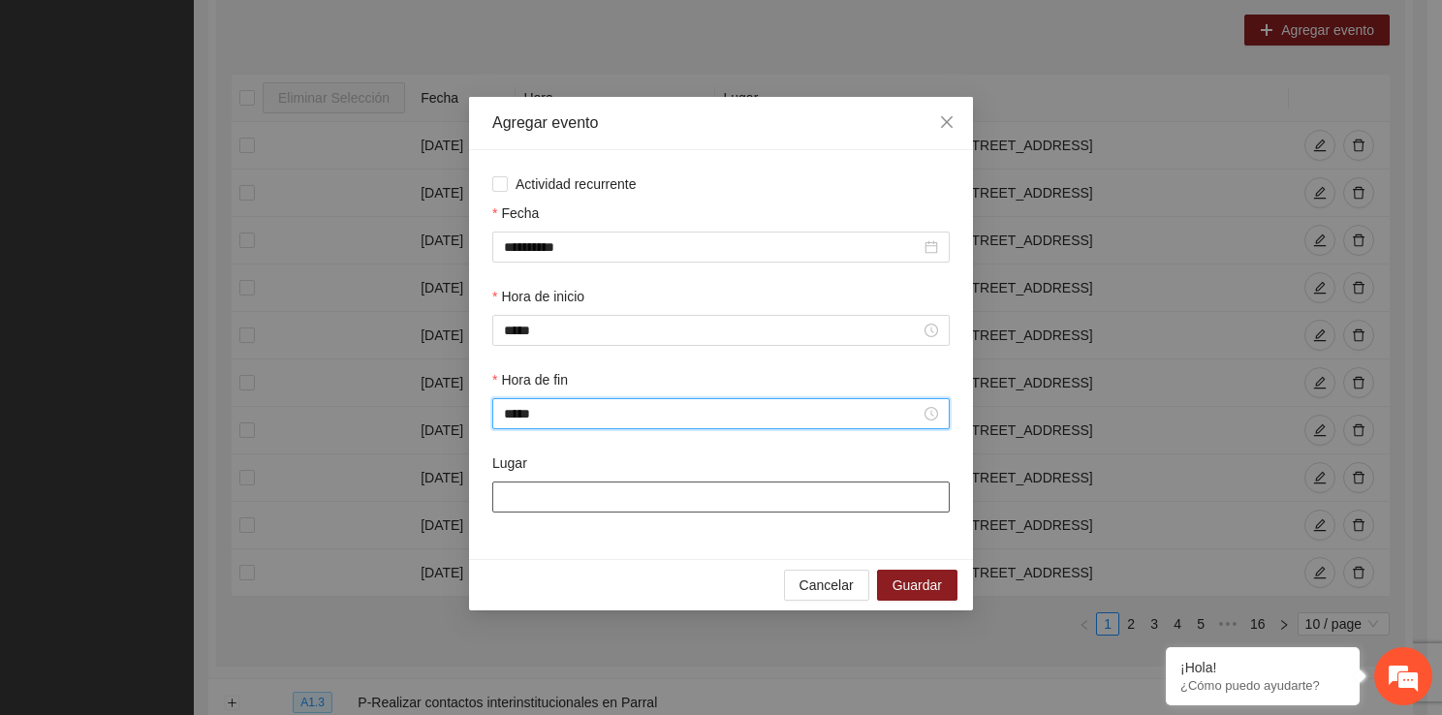
click at [547, 510] on input "Lugar" at bounding box center [720, 496] width 457 height 31
type input "**********"
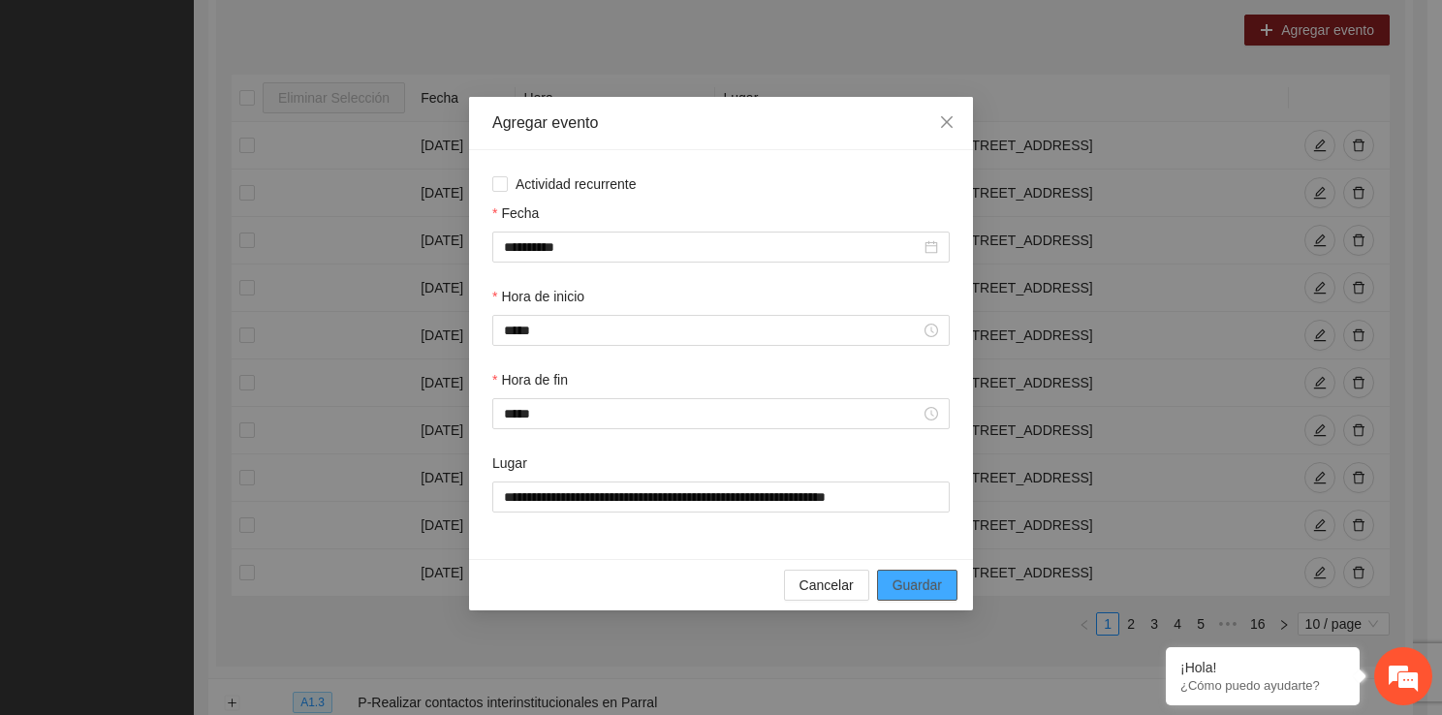
click at [895, 591] on span "Guardar" at bounding box center [916, 584] width 49 height 21
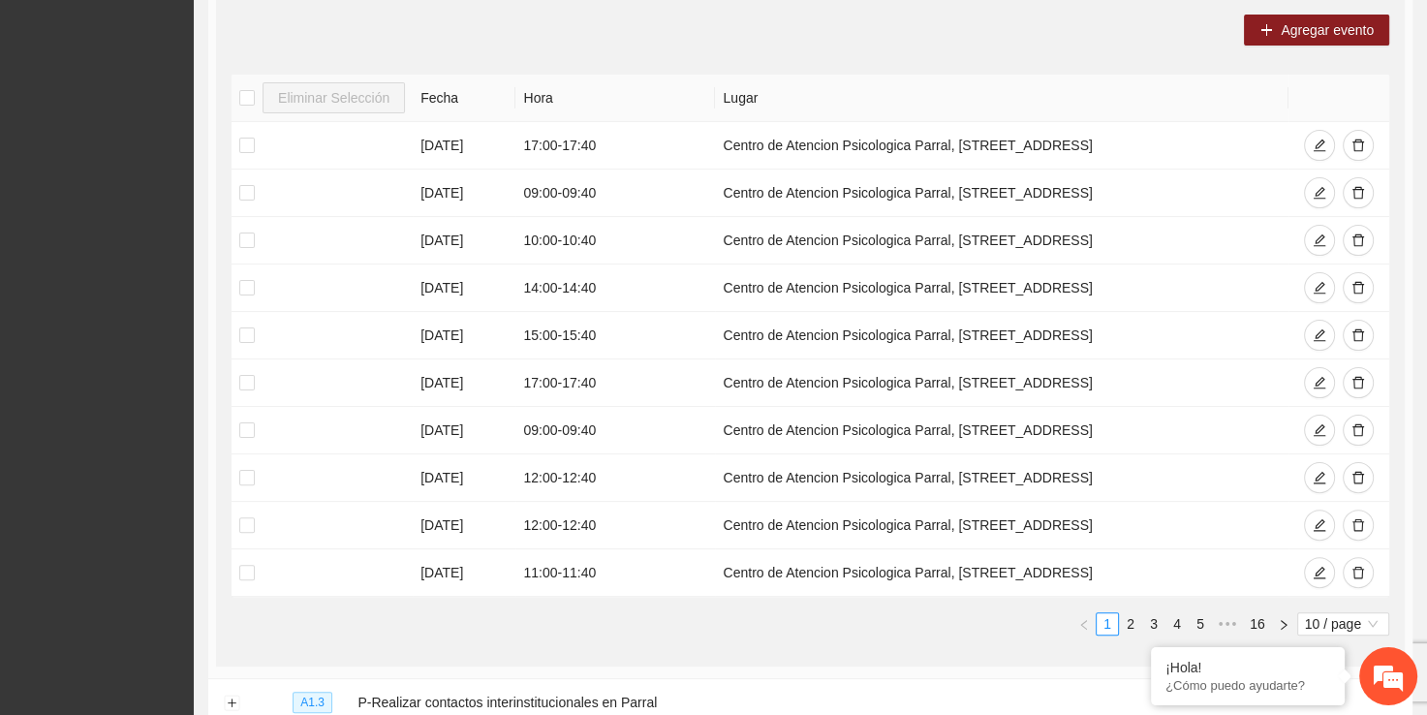
click at [1279, 45] on div "Agregar evento Eliminar Selección Fecha Hora Lugar 01/09/2025 17:00 - 17:40 Cen…" at bounding box center [810, 332] width 1189 height 667
click at [1252, 40] on button "Agregar evento" at bounding box center [1316, 30] width 145 height 31
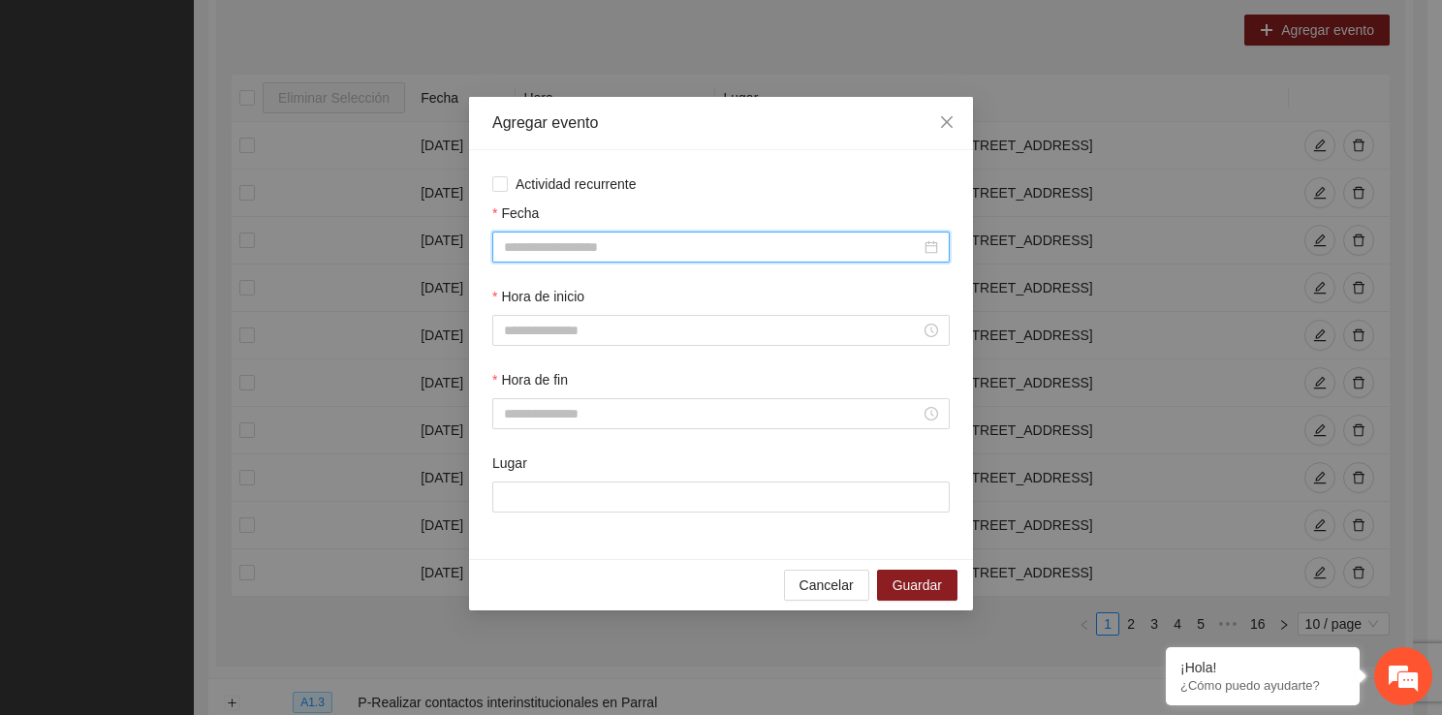
click at [636, 242] on input "Fecha" at bounding box center [712, 246] width 417 height 21
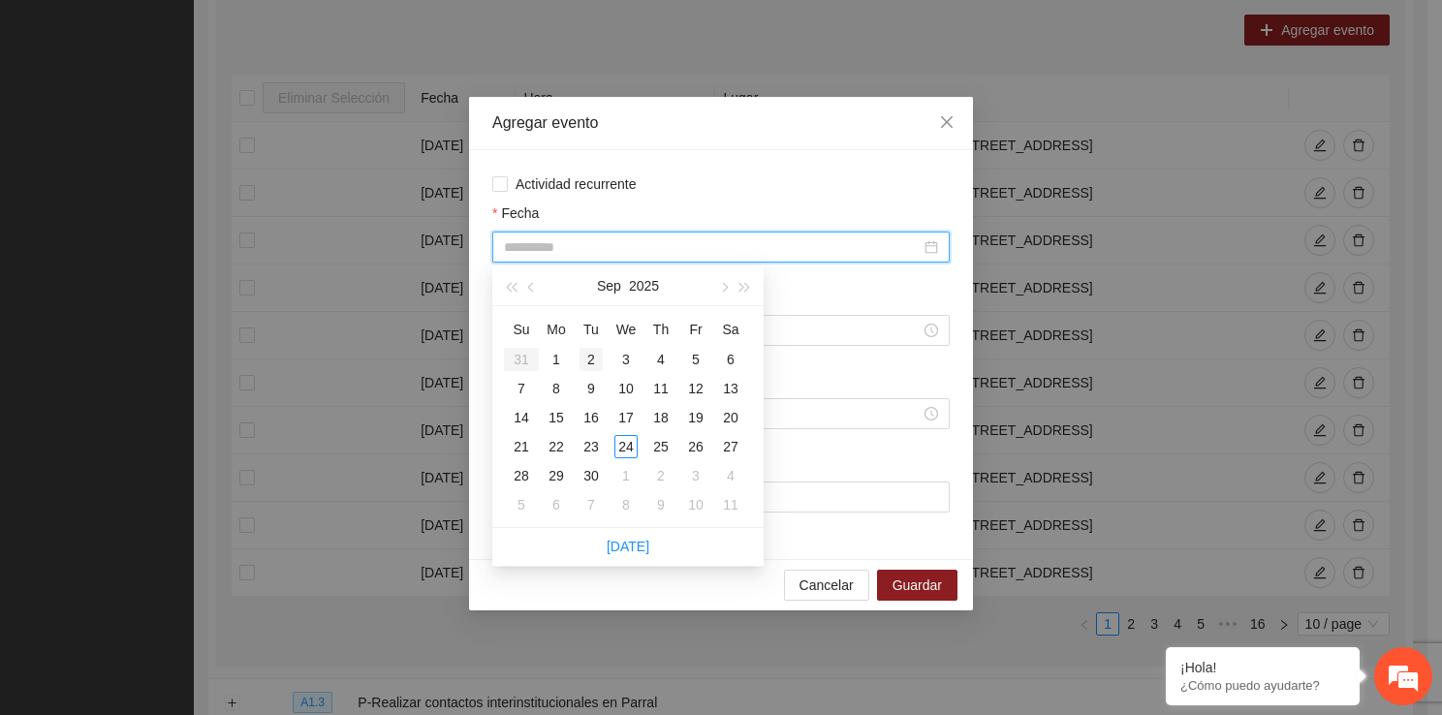
type input "**********"
click at [590, 355] on div "2" at bounding box center [590, 359] width 23 height 23
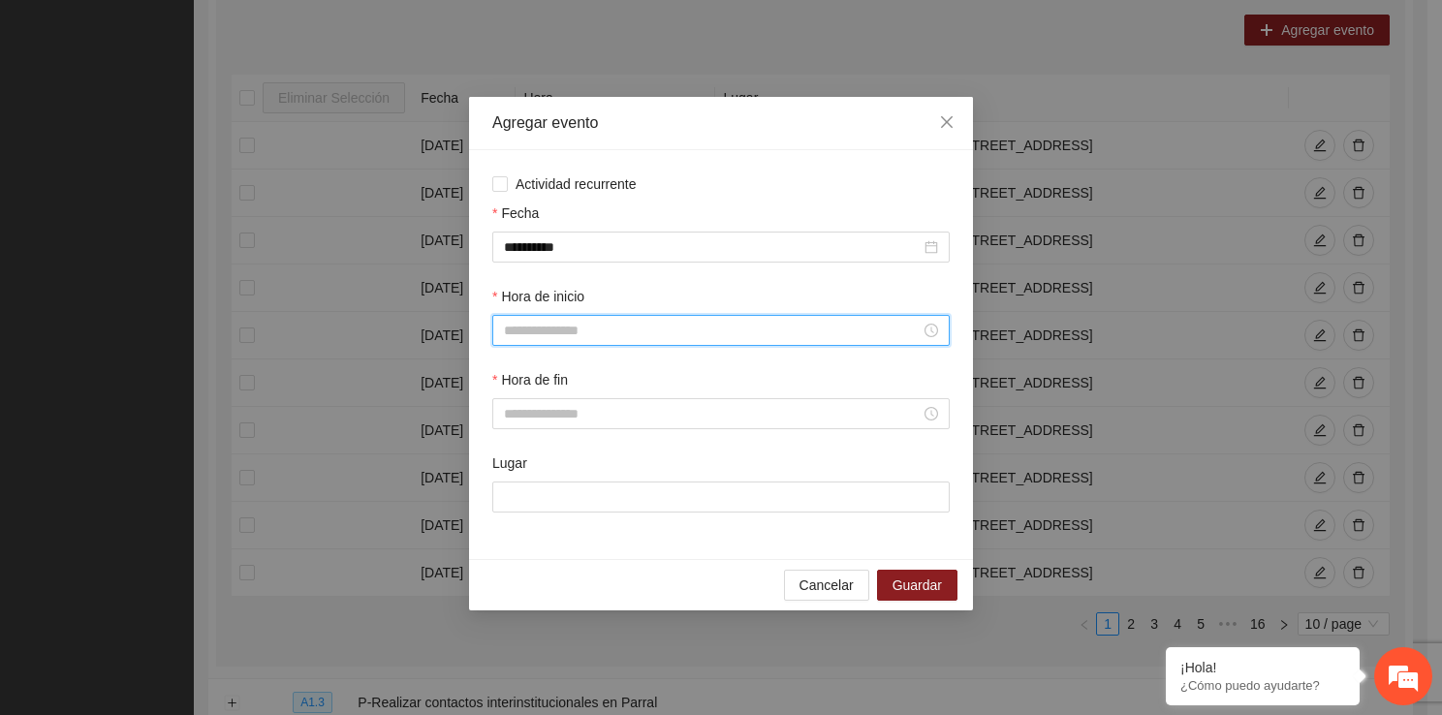
click at [542, 339] on input "Hora de inicio" at bounding box center [712, 330] width 417 height 21
click at [508, 485] on div "13" at bounding box center [519, 488] width 54 height 27
type input "*****"
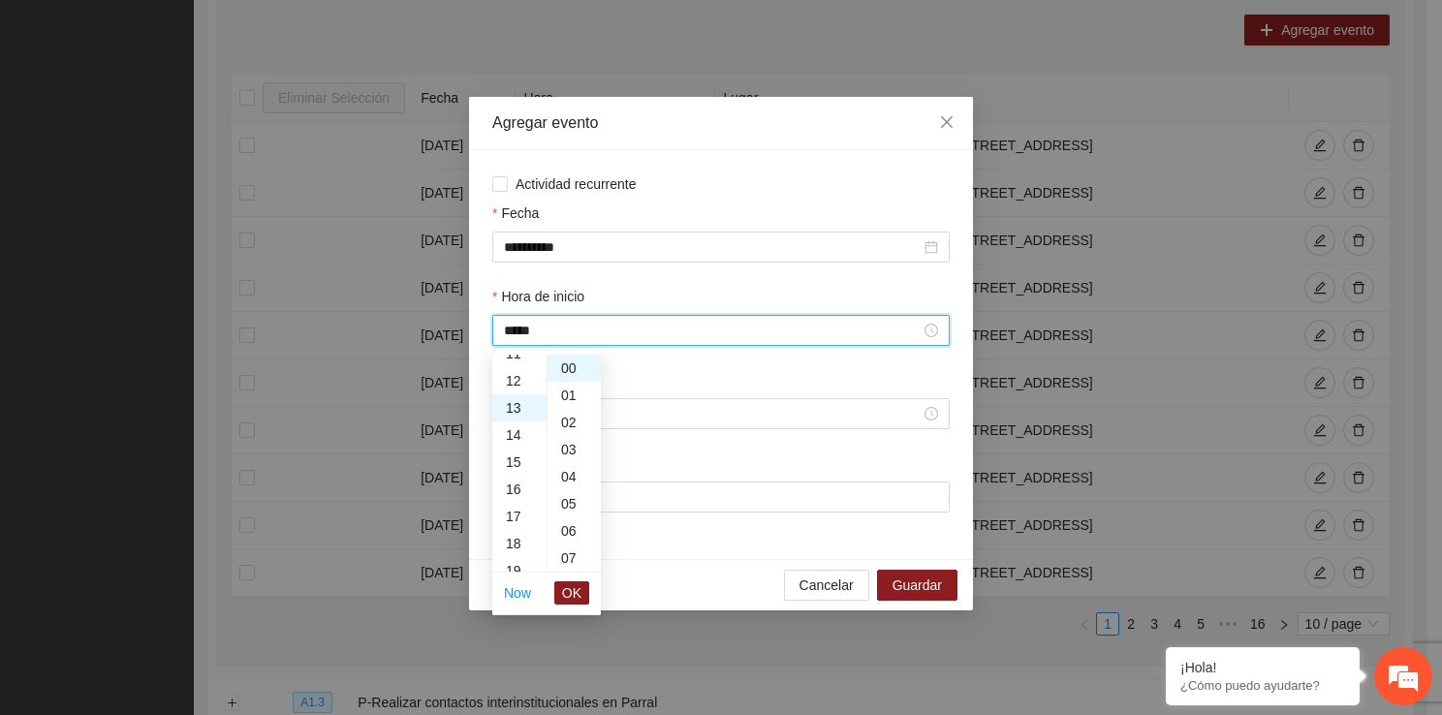
scroll to position [353, 0]
click at [573, 597] on span "OK" at bounding box center [571, 592] width 19 height 21
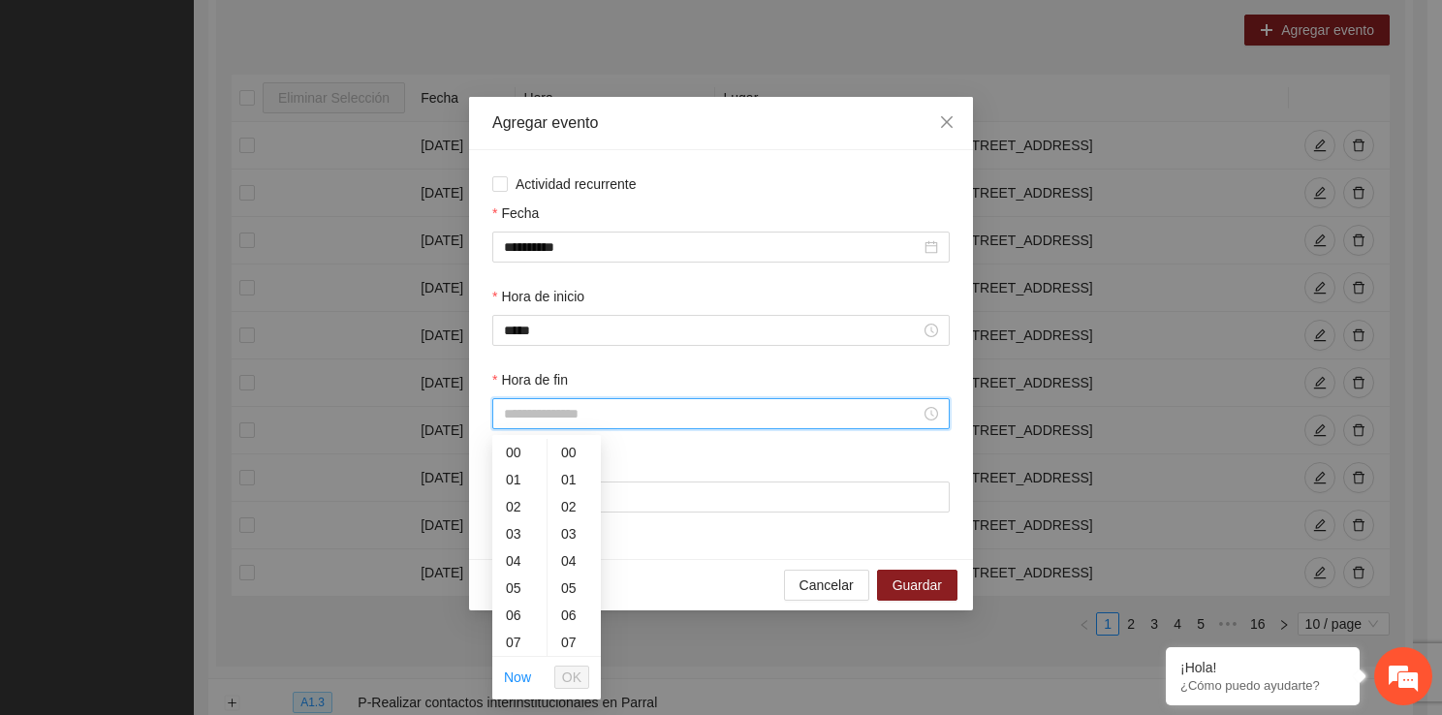
drag, startPoint x: 562, startPoint y: 419, endPoint x: 535, endPoint y: 649, distance: 231.2
click at [519, 645] on div "13" at bounding box center [519, 649] width 54 height 27
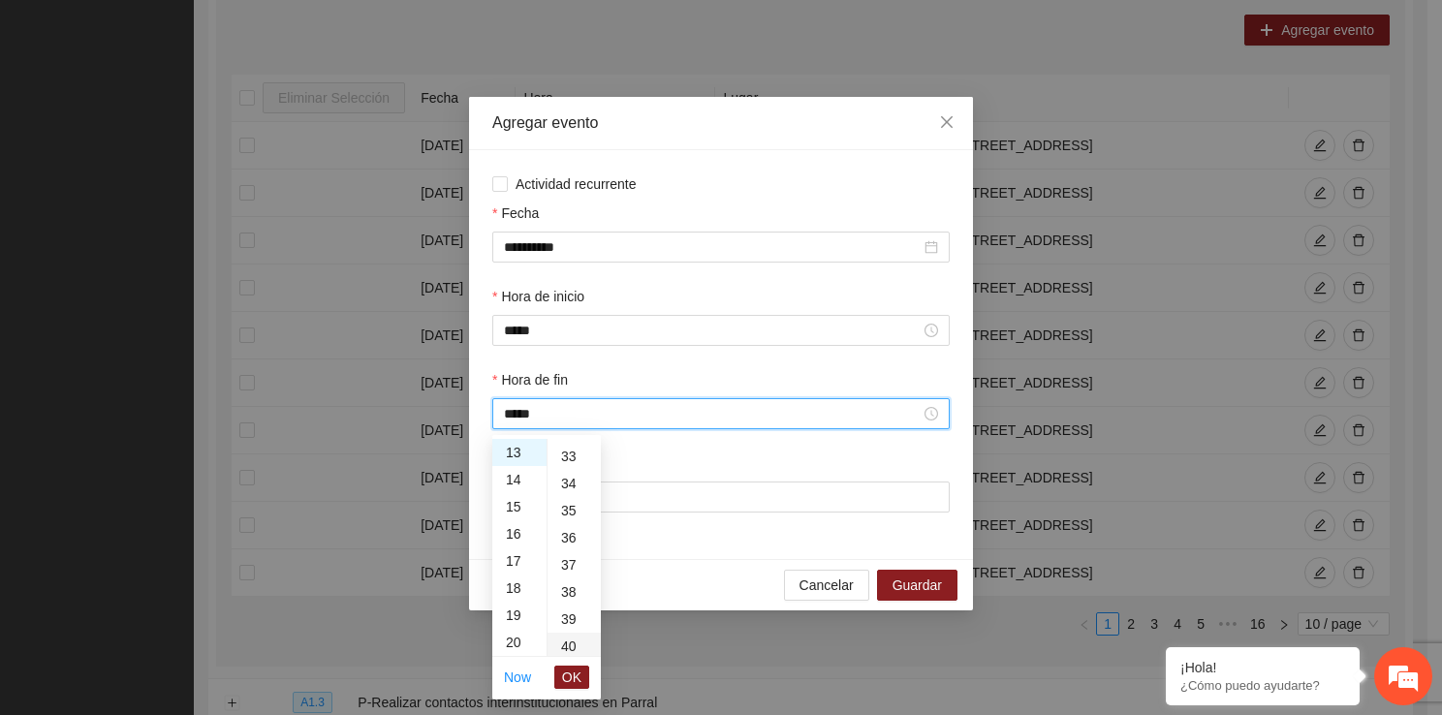
click at [577, 641] on div "40" at bounding box center [573, 646] width 53 height 27
type input "*****"
click at [577, 681] on span "OK" at bounding box center [571, 677] width 19 height 21
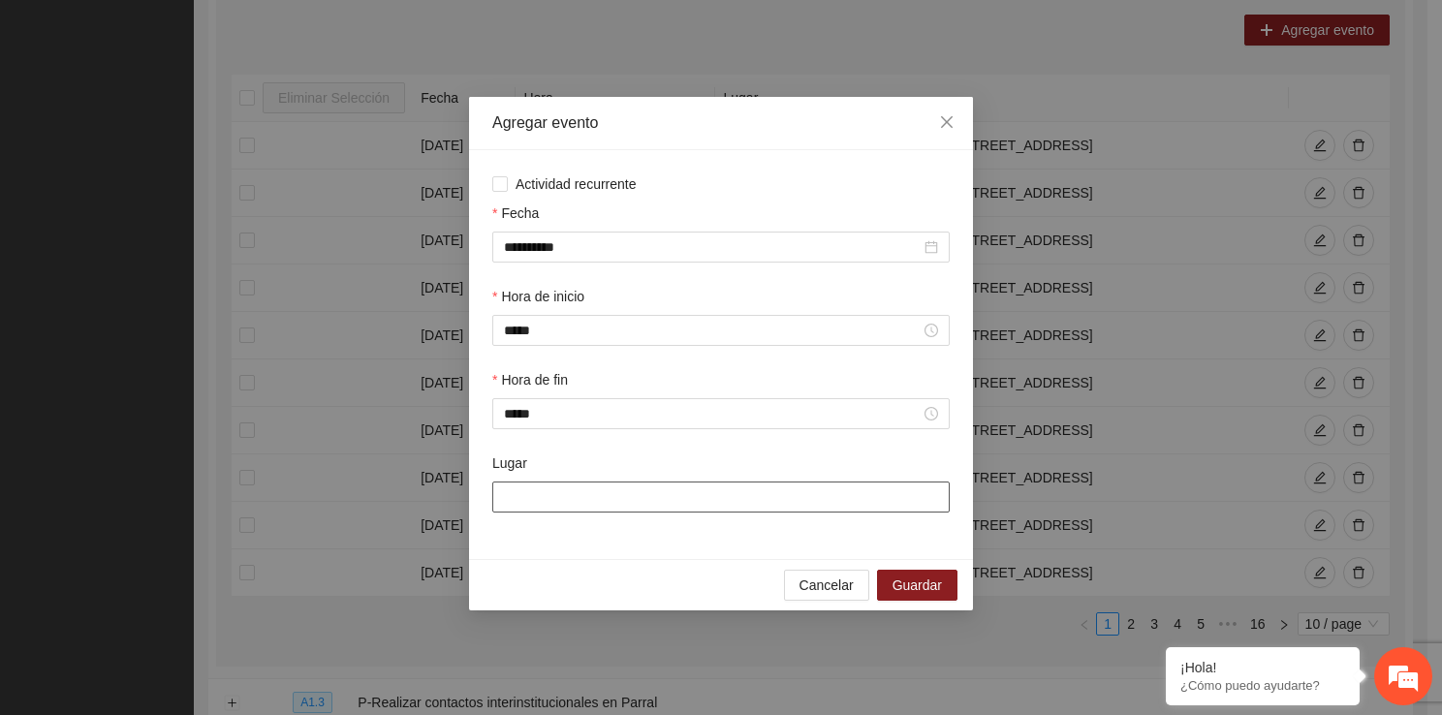
drag, startPoint x: 558, startPoint y: 517, endPoint x: 552, endPoint y: 504, distance: 14.8
click at [552, 504] on div "Lugar" at bounding box center [720, 493] width 465 height 83
click at [643, 494] on input "Lugar" at bounding box center [720, 496] width 457 height 31
click at [627, 504] on input "Lugar" at bounding box center [720, 496] width 457 height 31
type input "**********"
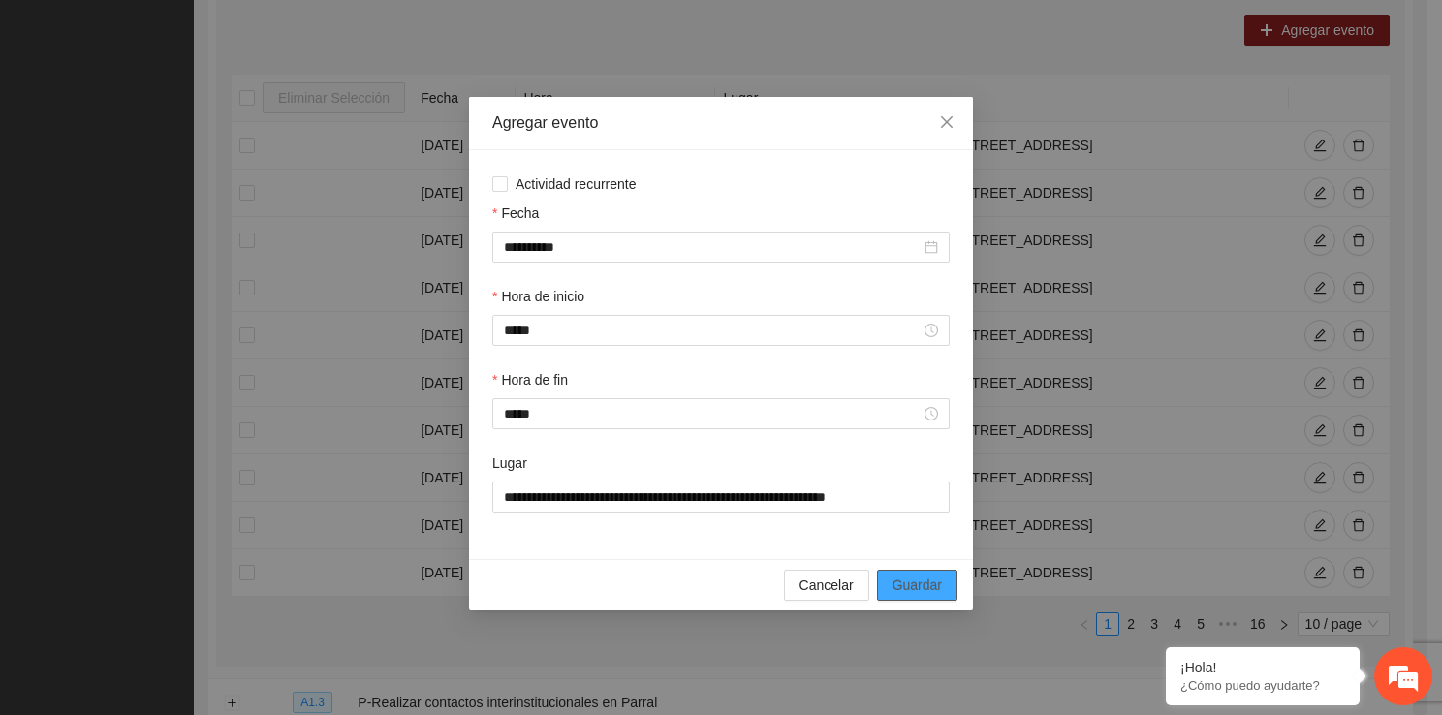
click at [915, 591] on span "Guardar" at bounding box center [916, 584] width 49 height 21
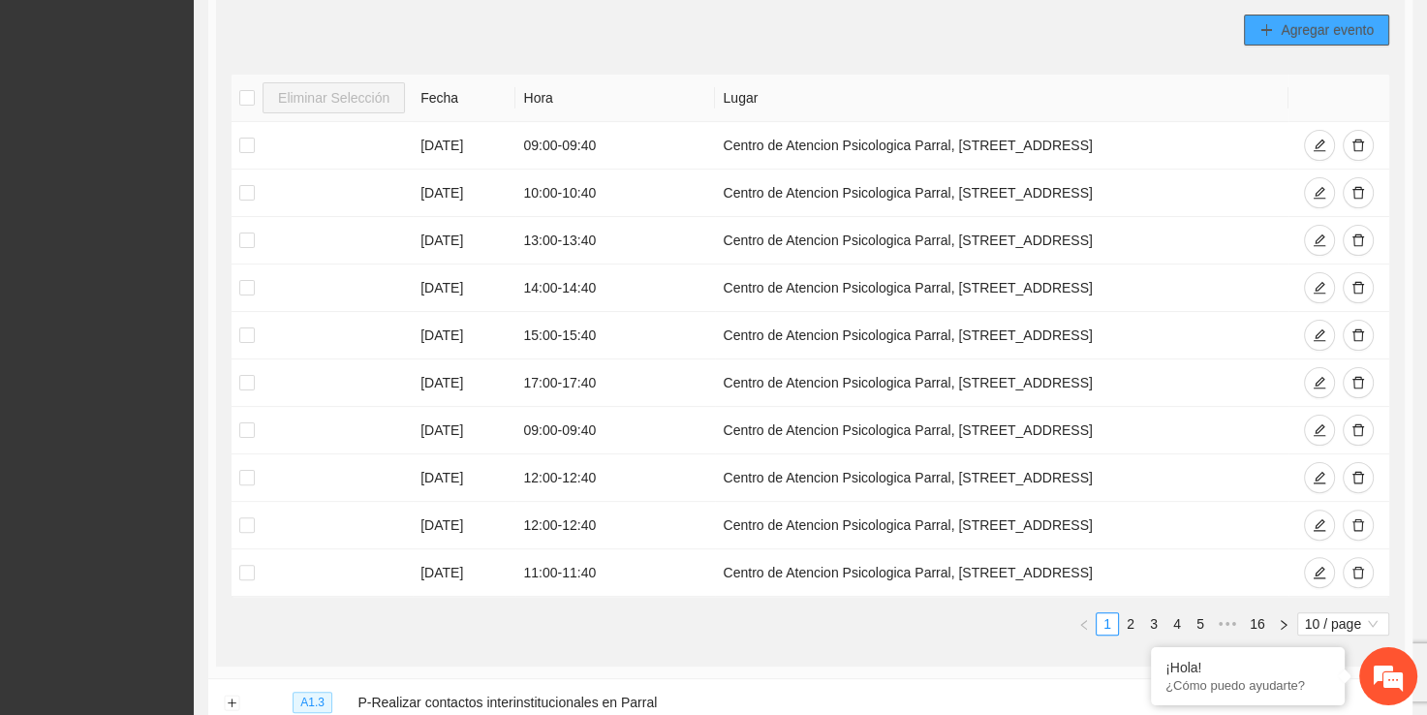
click at [1301, 34] on span "Agregar evento" at bounding box center [1327, 29] width 93 height 21
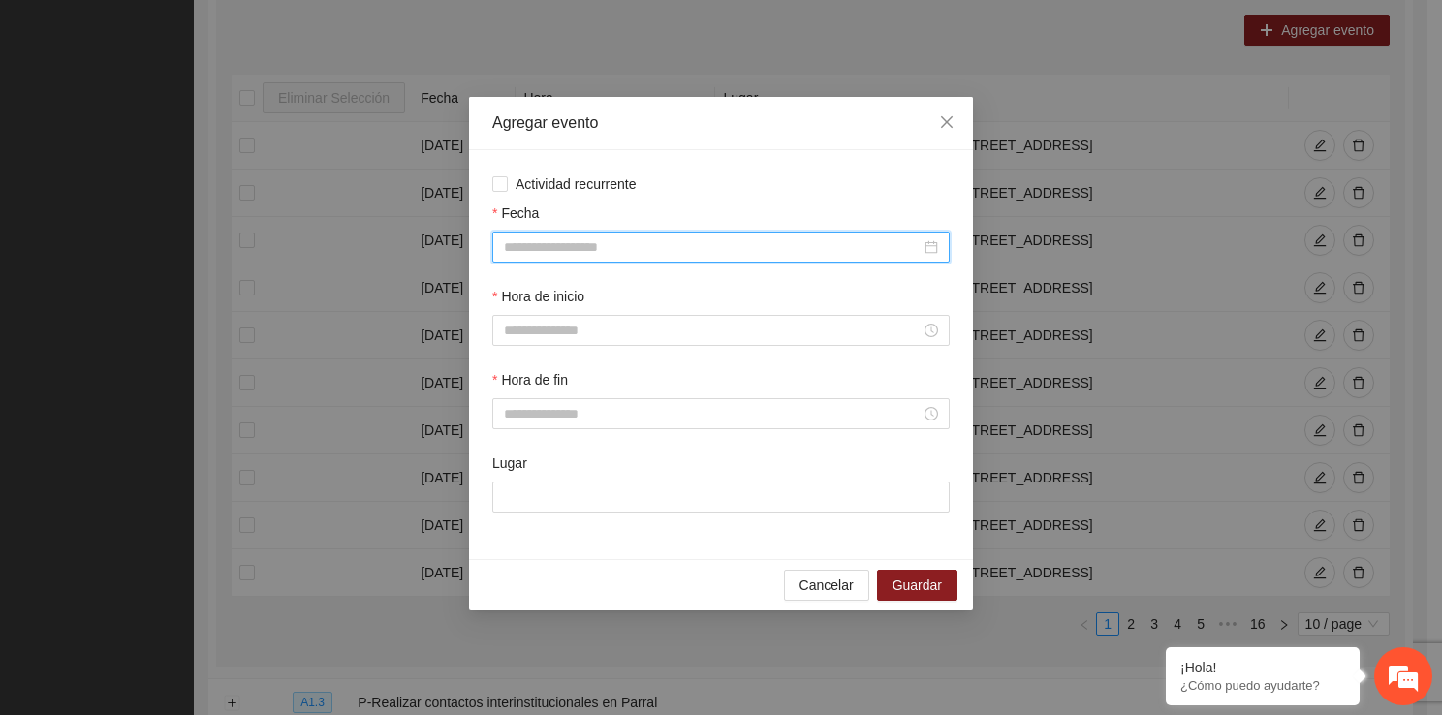
click at [556, 251] on input "Fecha" at bounding box center [712, 246] width 417 height 21
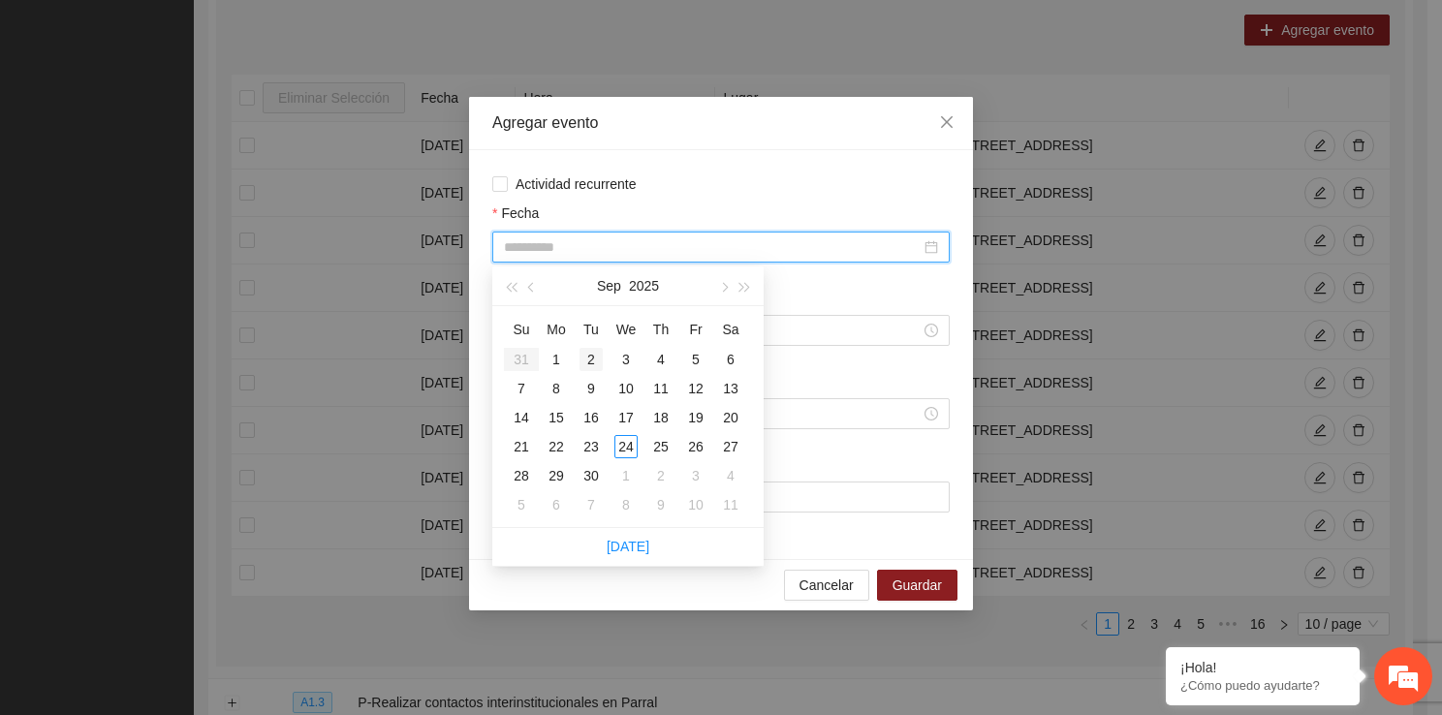
type input "**********"
click at [596, 355] on div "2" at bounding box center [590, 359] width 23 height 23
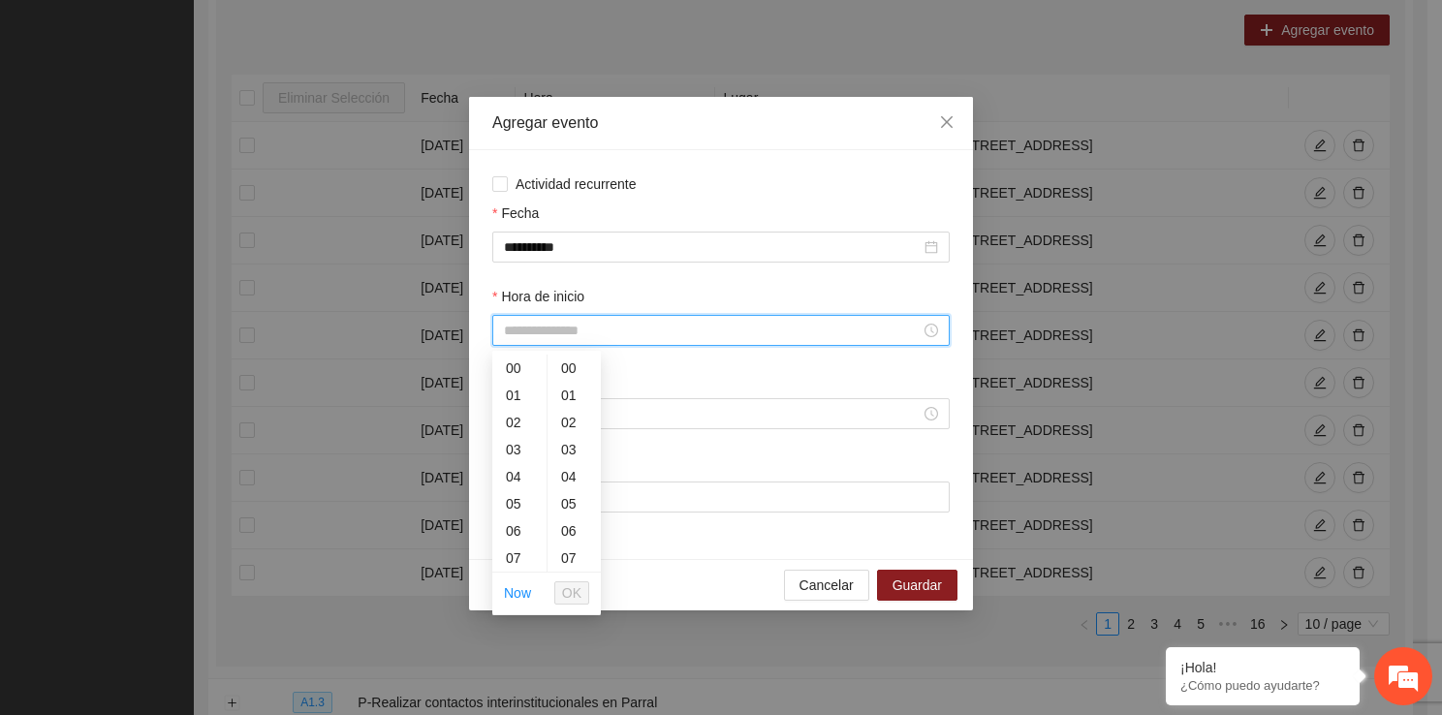
click at [552, 332] on input "Hora de inicio" at bounding box center [712, 330] width 417 height 21
click at [517, 416] on div "13" at bounding box center [519, 410] width 54 height 27
click at [574, 517] on div "40" at bounding box center [573, 523] width 53 height 27
type input "*****"
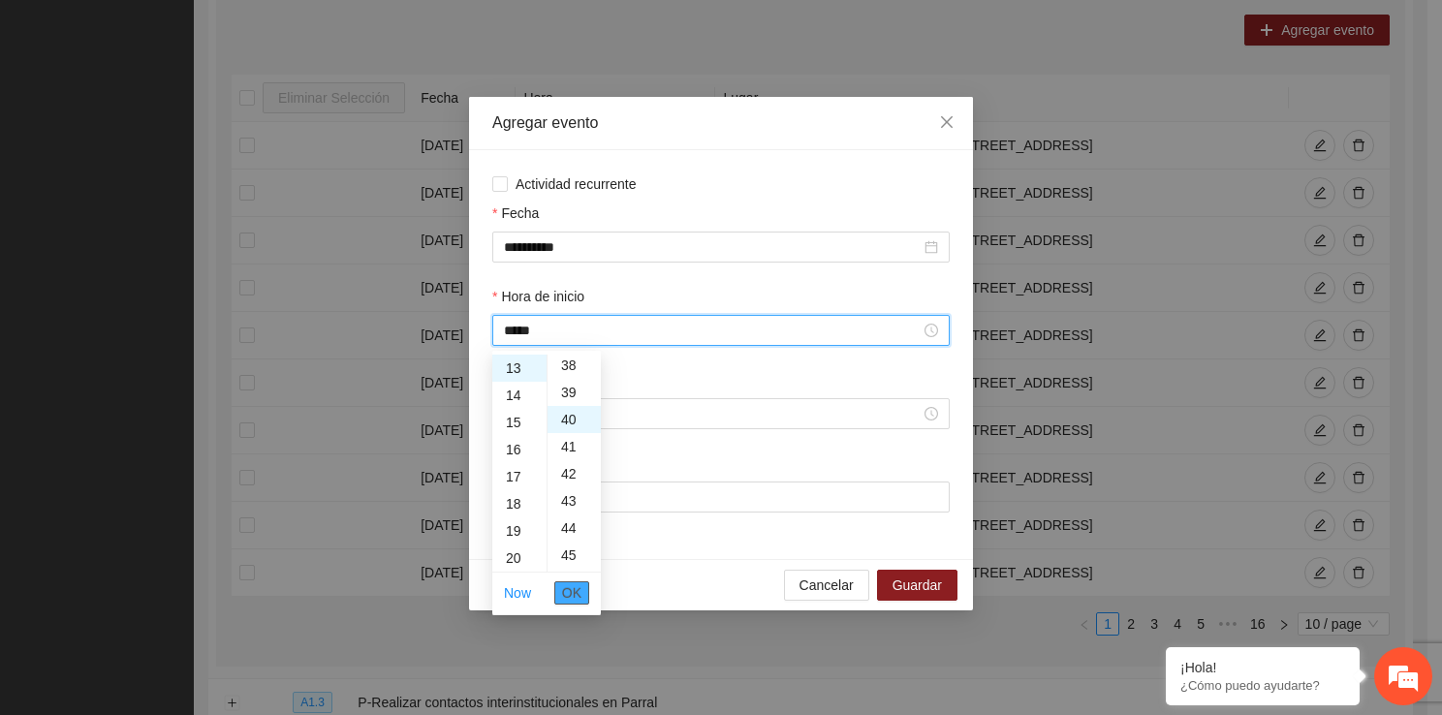
scroll to position [1085, 0]
click at [574, 591] on span "OK" at bounding box center [571, 592] width 19 height 21
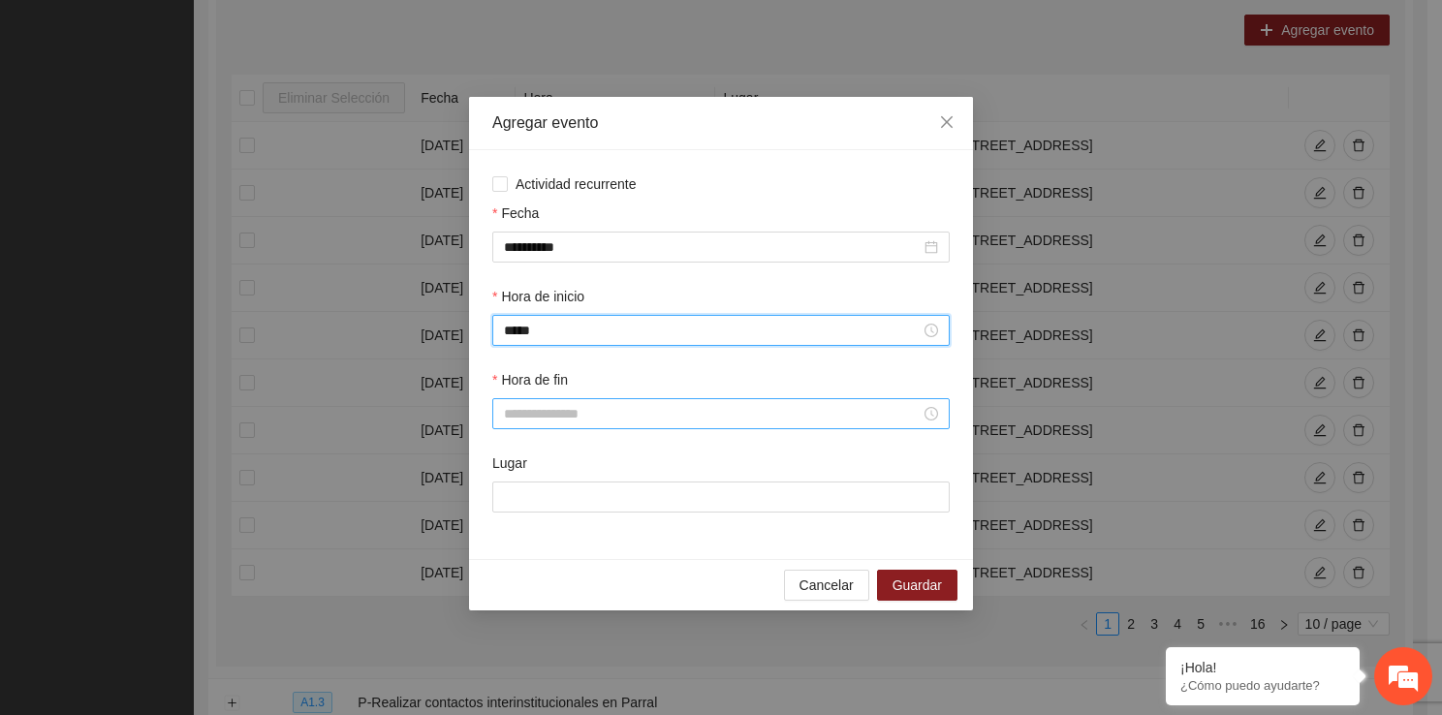
click at [535, 419] on input "Hora de fin" at bounding box center [712, 413] width 417 height 21
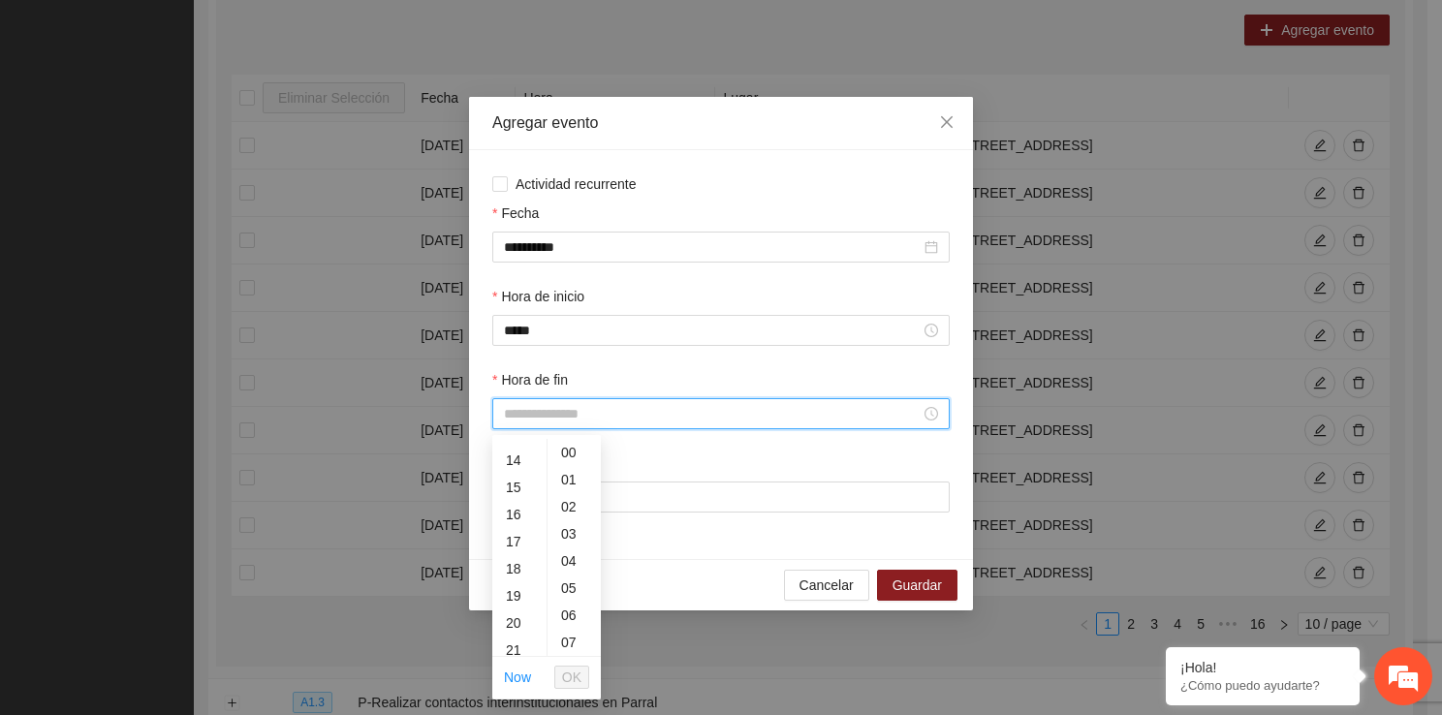
scroll to position [349, 0]
click at [510, 485] on div "14" at bounding box center [519, 483] width 54 height 27
click at [574, 502] on div "30" at bounding box center [573, 503] width 53 height 27
type input "*****"
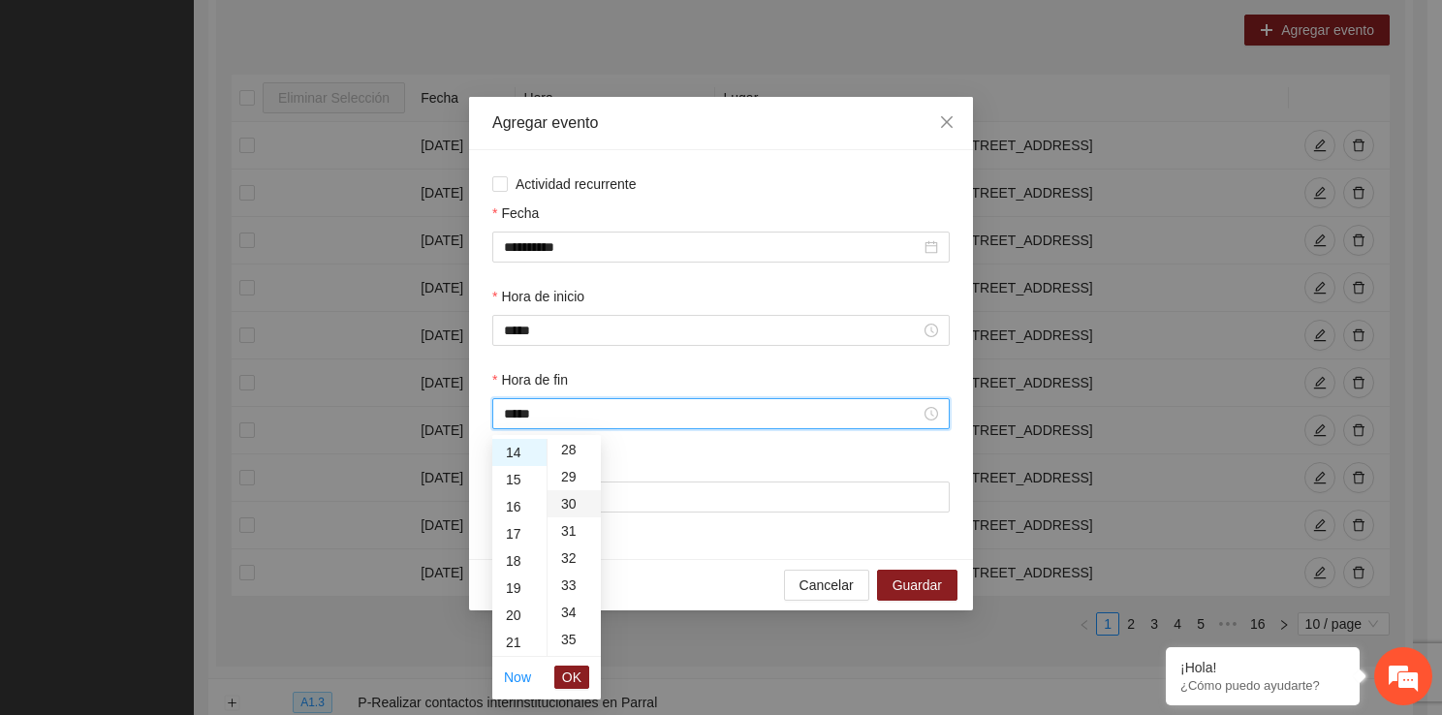
scroll to position [814, 0]
click at [569, 674] on span "OK" at bounding box center [571, 677] width 19 height 21
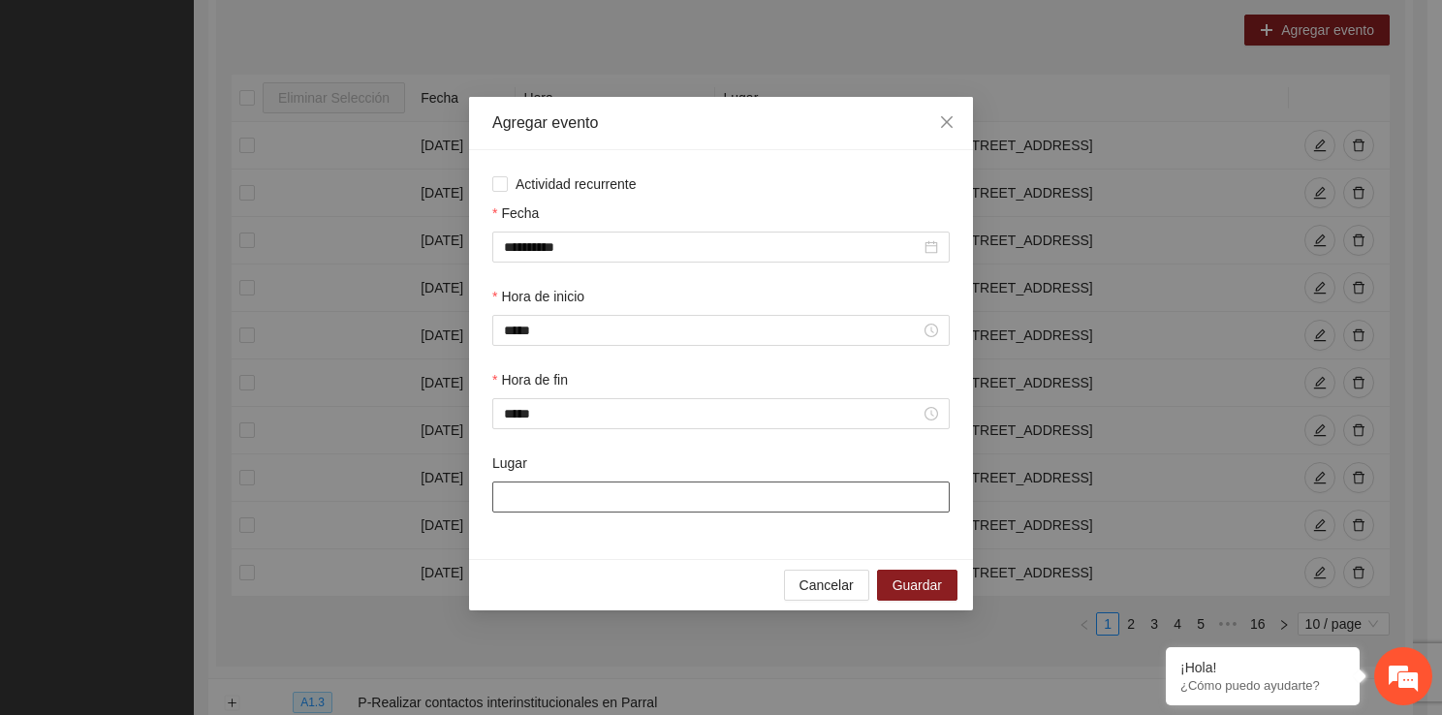
click at [562, 482] on input "Lugar" at bounding box center [720, 496] width 457 height 31
type input "**********"
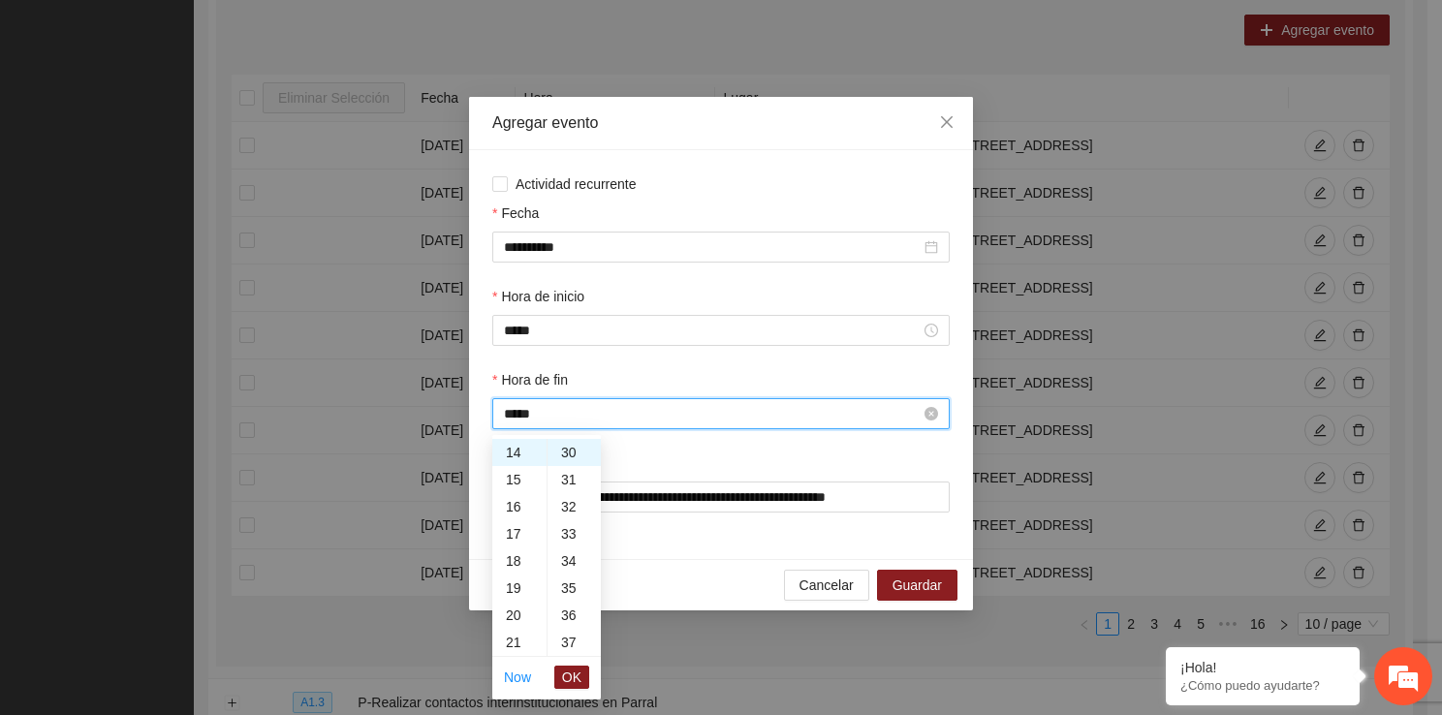
click at [545, 418] on input "*****" at bounding box center [712, 413] width 417 height 21
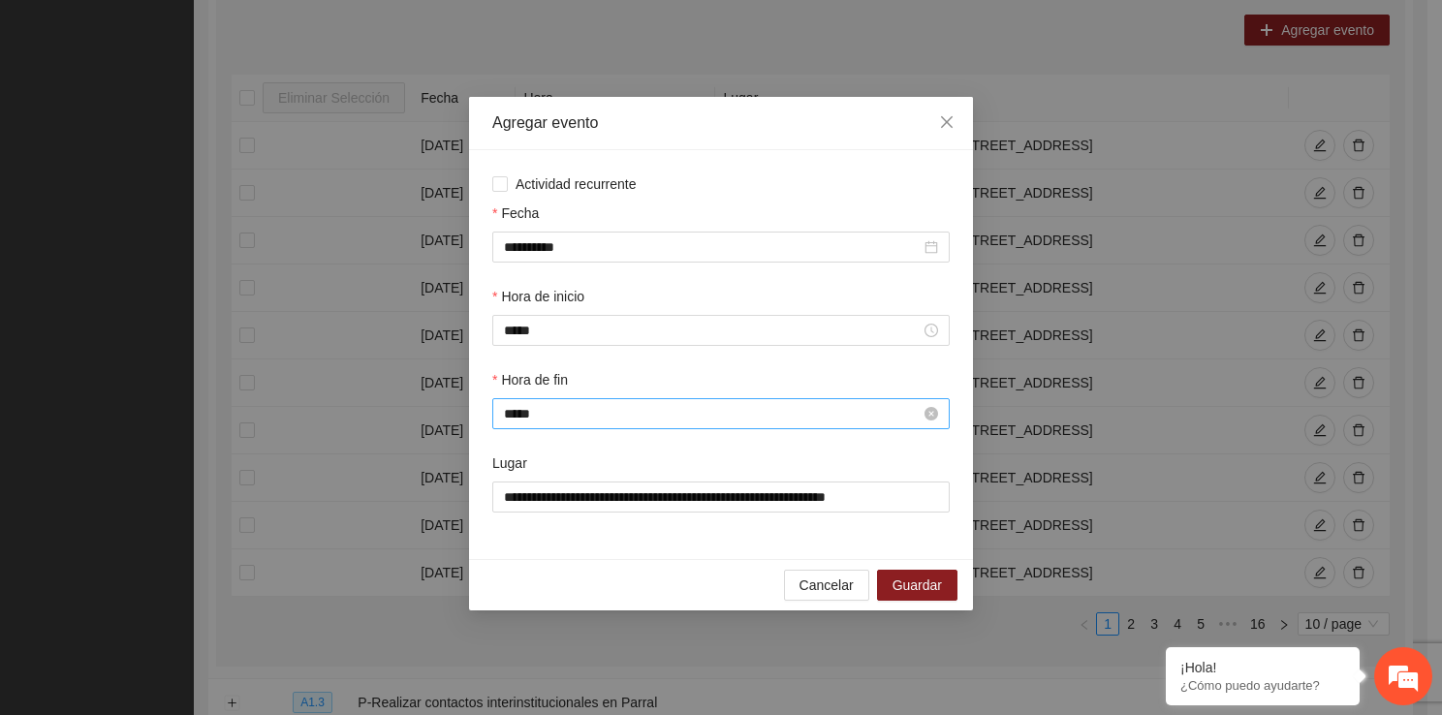
drag, startPoint x: 601, startPoint y: 450, endPoint x: 569, endPoint y: 419, distance: 43.9
click at [569, 419] on div "Hora de fin *****" at bounding box center [720, 410] width 465 height 83
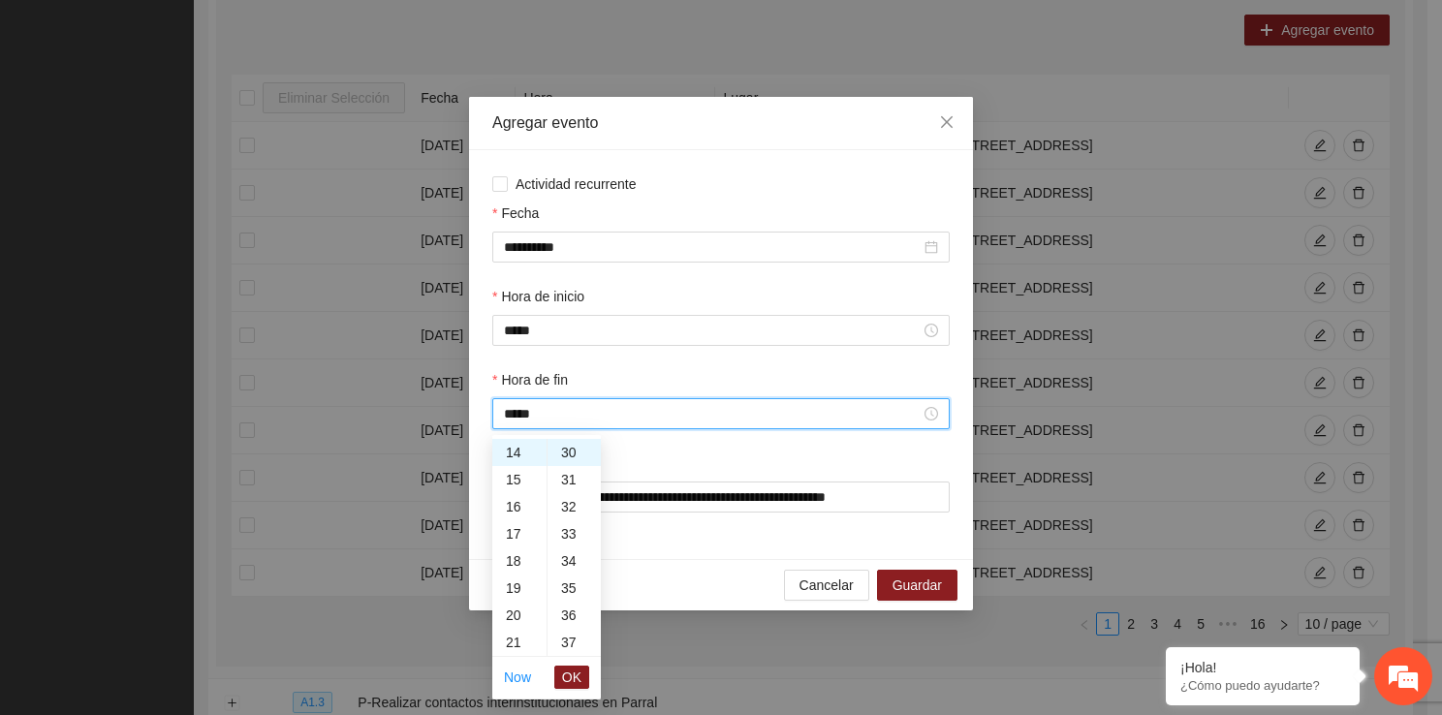
drag, startPoint x: 569, startPoint y: 419, endPoint x: 588, endPoint y: 450, distance: 35.7
click at [567, 496] on div "20" at bounding box center [573, 491] width 53 height 27
type input "*****"
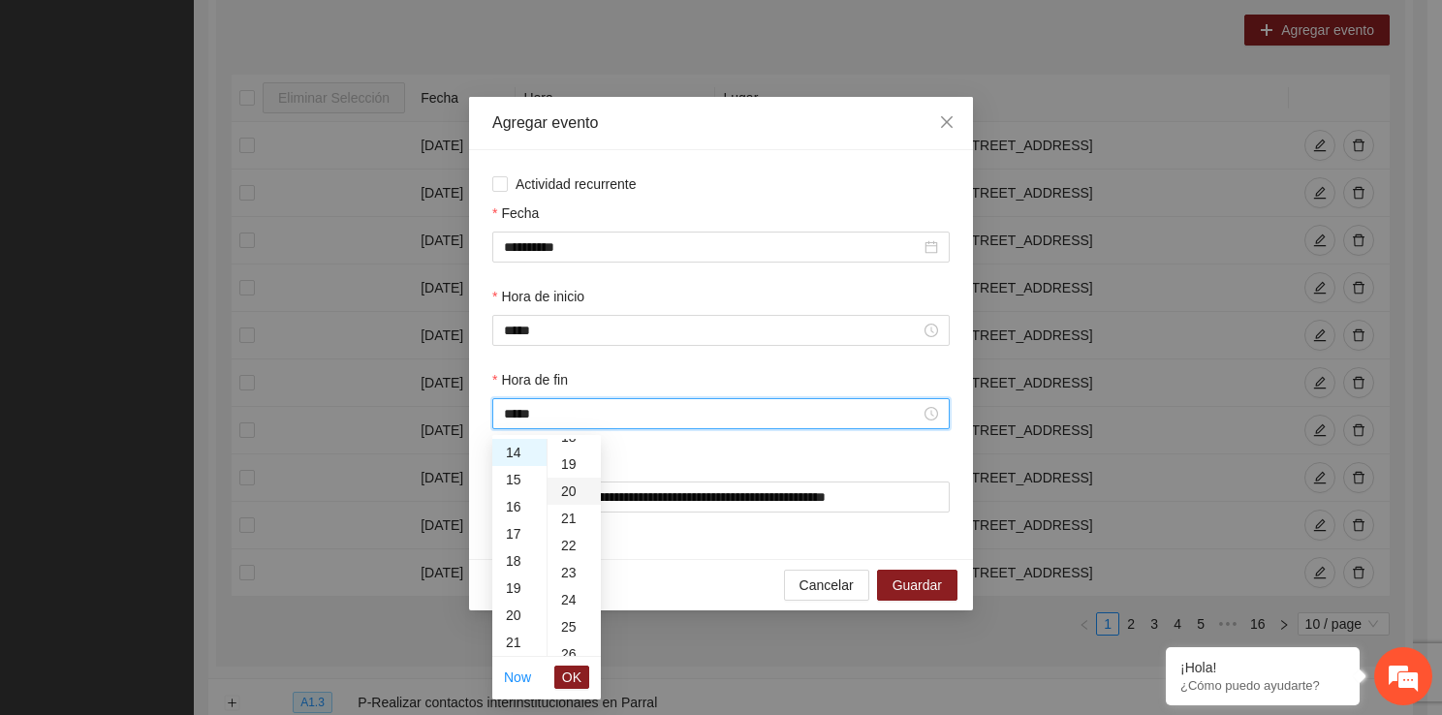
scroll to position [543, 0]
click at [571, 677] on span "OK" at bounding box center [571, 677] width 19 height 21
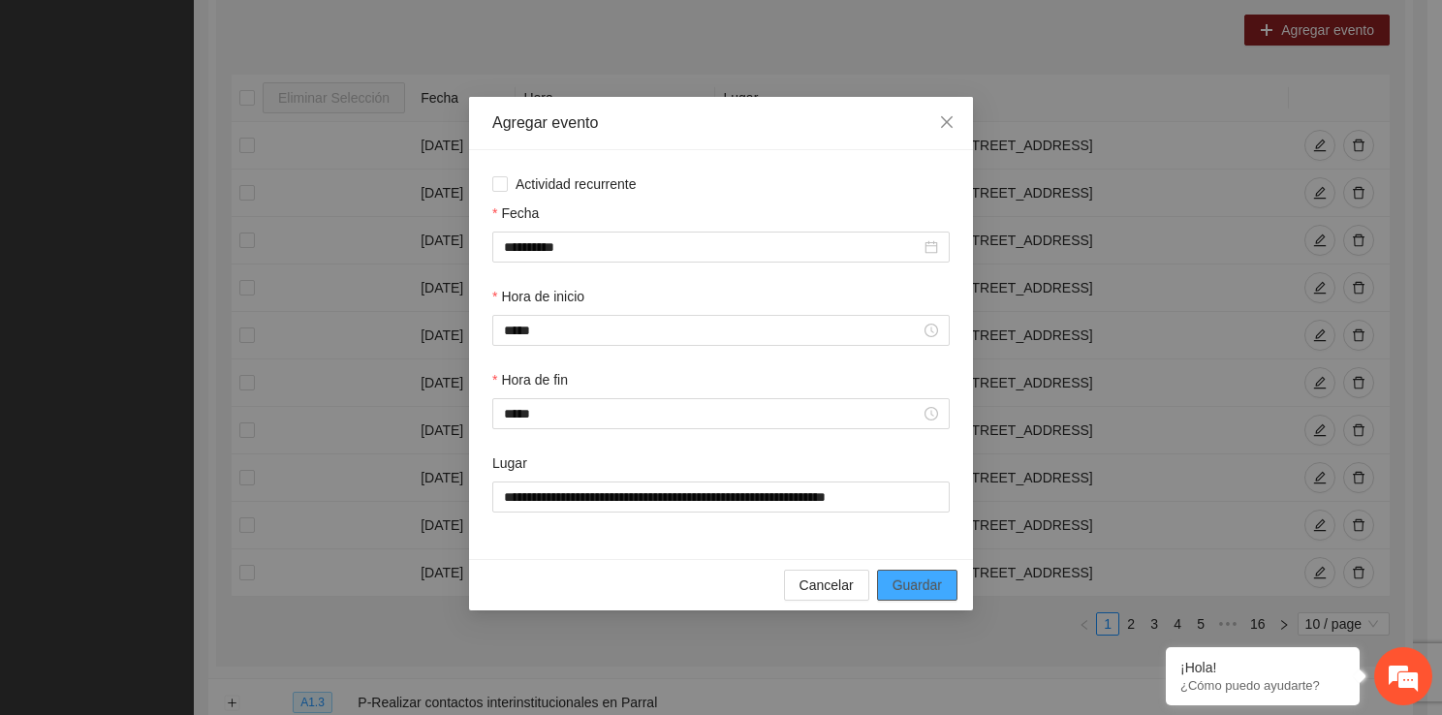
click at [898, 576] on span "Guardar" at bounding box center [916, 584] width 49 height 21
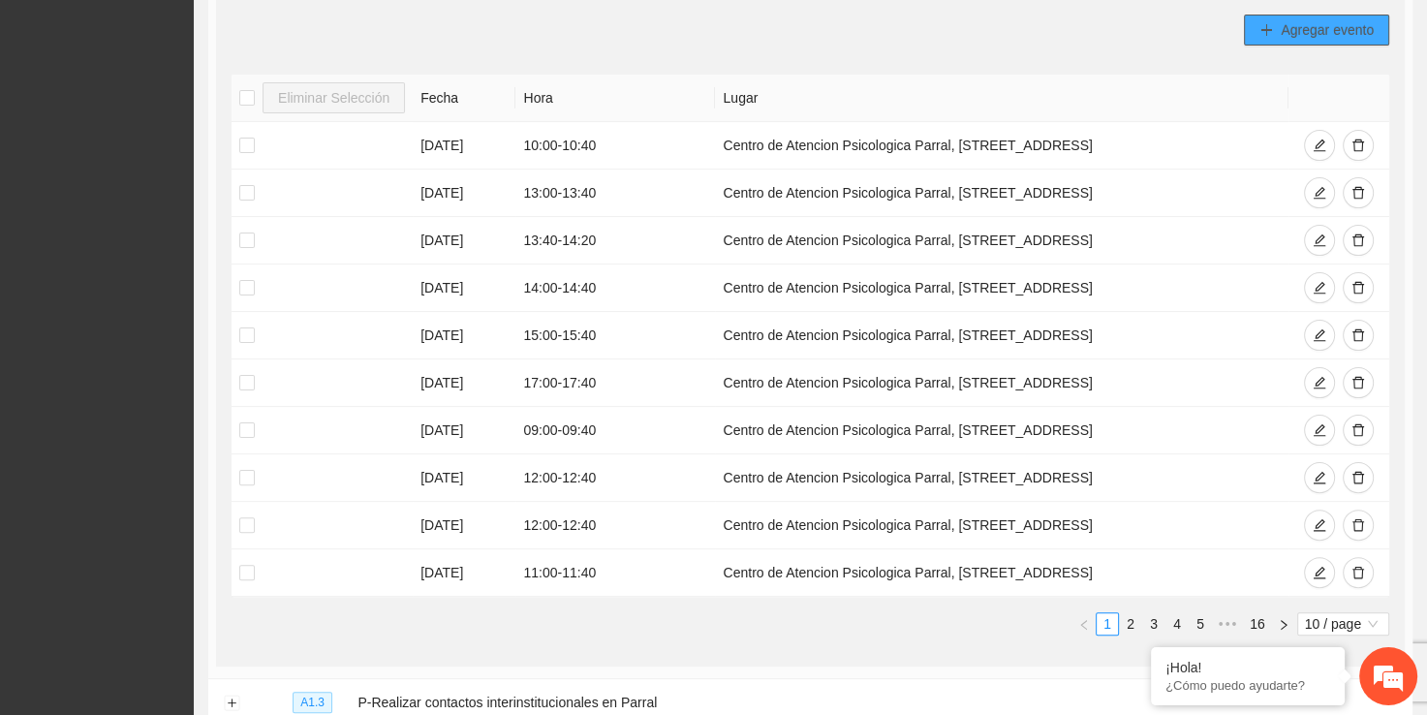
click at [1289, 39] on button "Agregar evento" at bounding box center [1316, 30] width 145 height 31
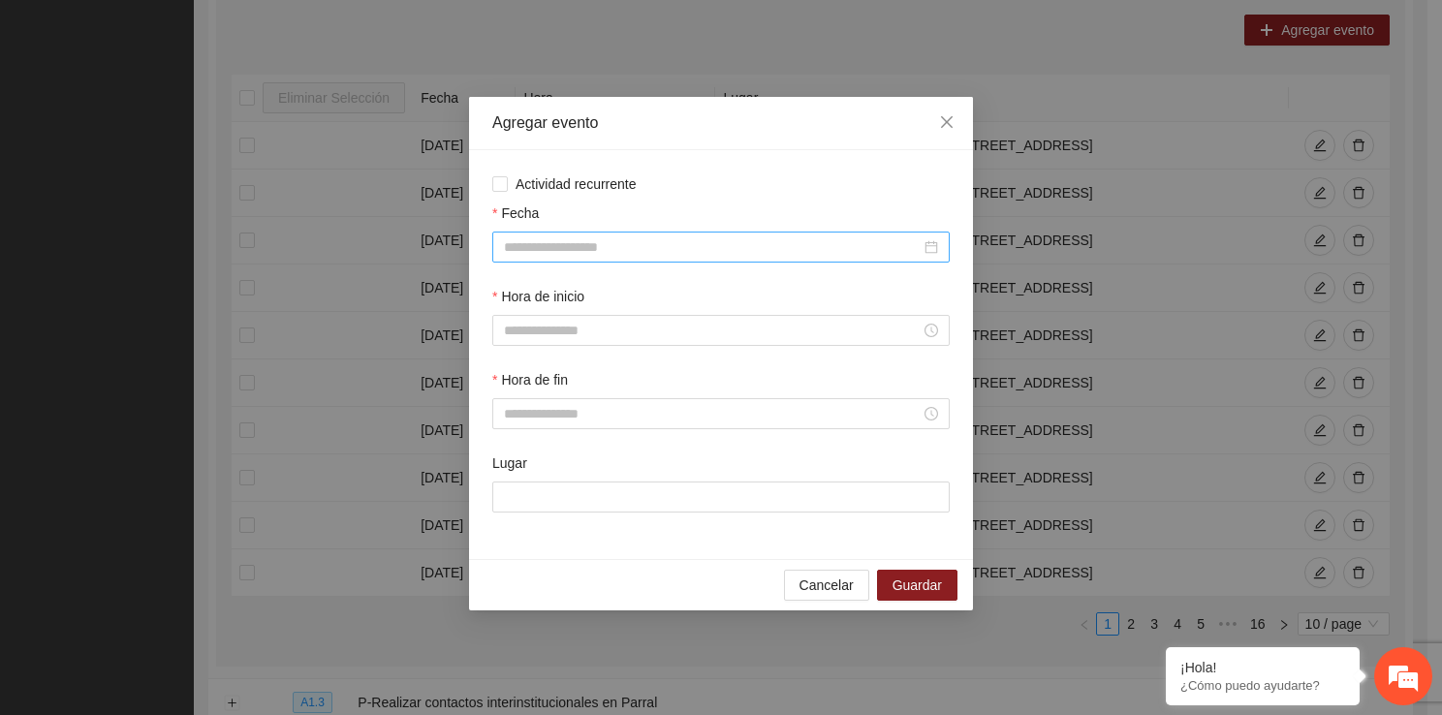
click at [694, 234] on div at bounding box center [720, 247] width 457 height 31
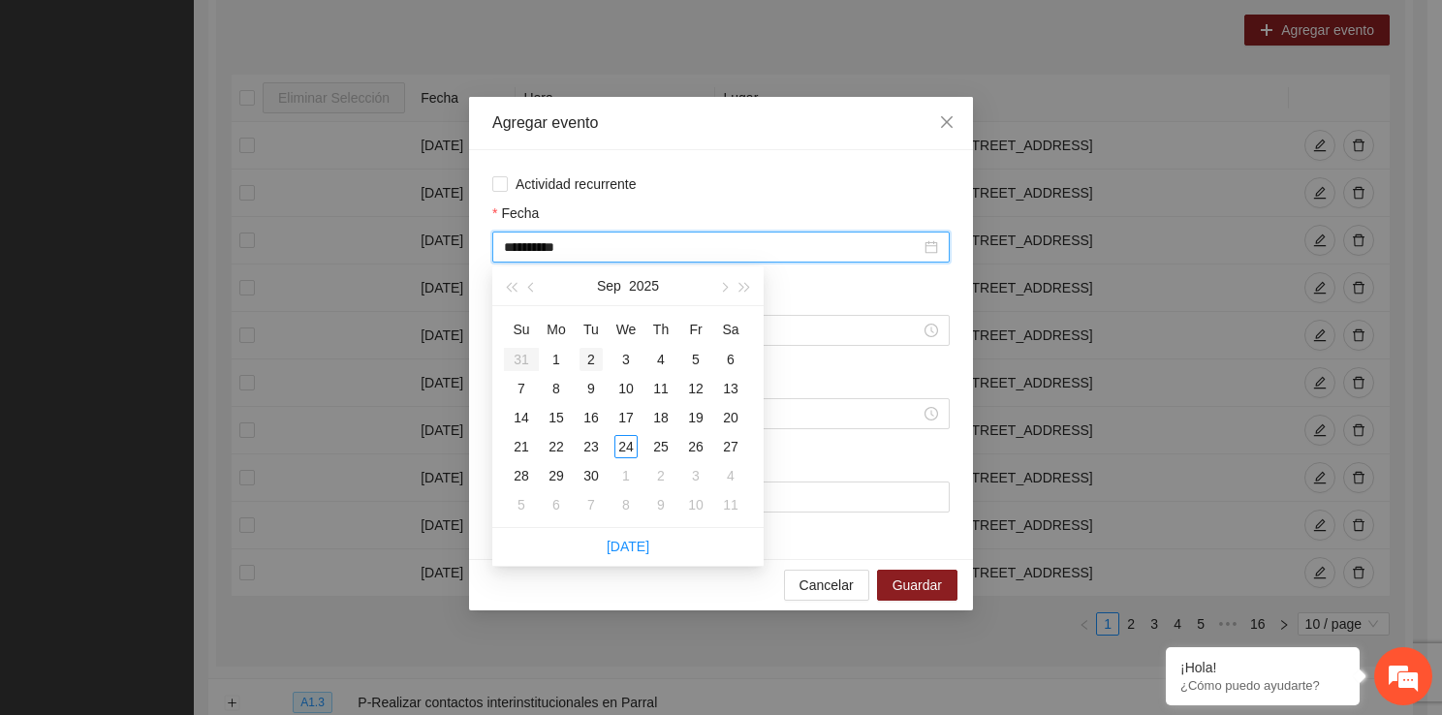
type input "**********"
click at [581, 355] on div "2" at bounding box center [590, 359] width 23 height 23
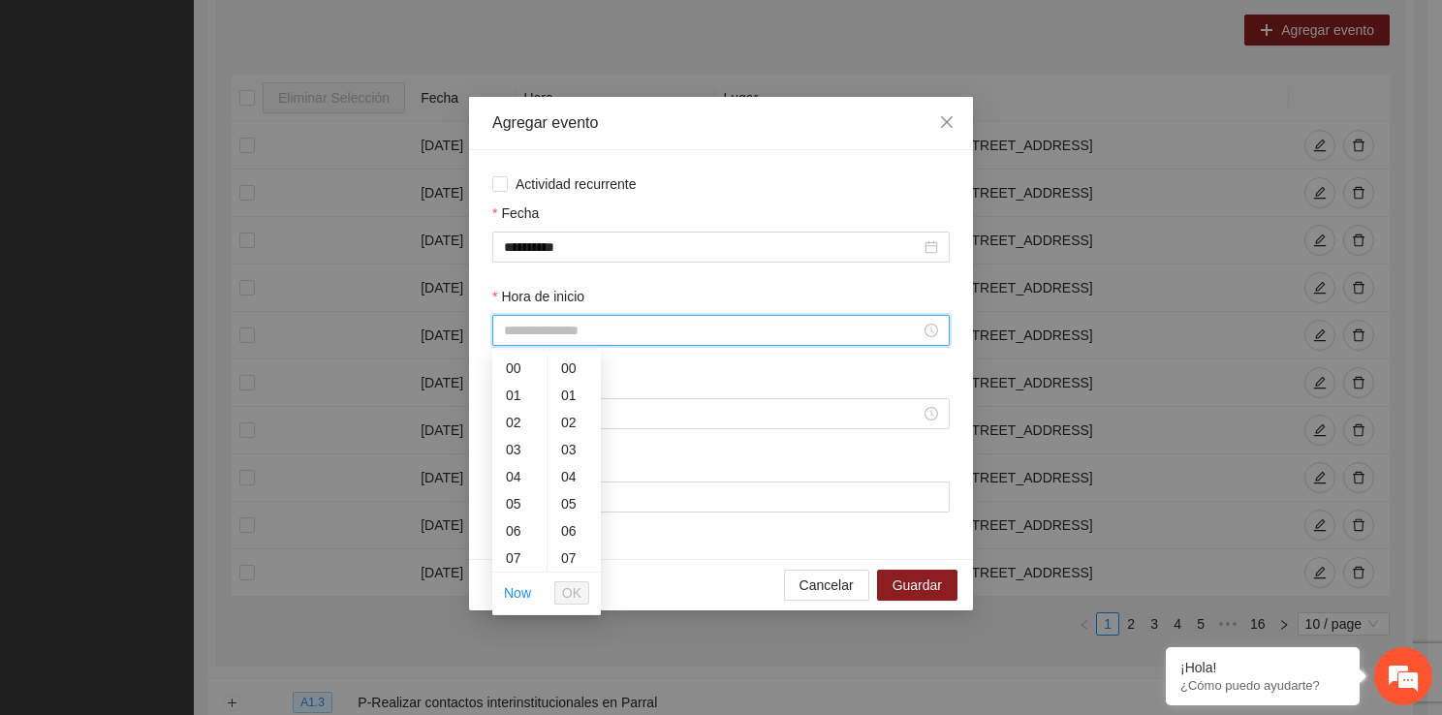
click at [543, 334] on input "Hora de inicio" at bounding box center [712, 330] width 417 height 21
click at [514, 457] on div "14" at bounding box center [519, 451] width 54 height 27
click at [567, 541] on div "30" at bounding box center [573, 536] width 53 height 27
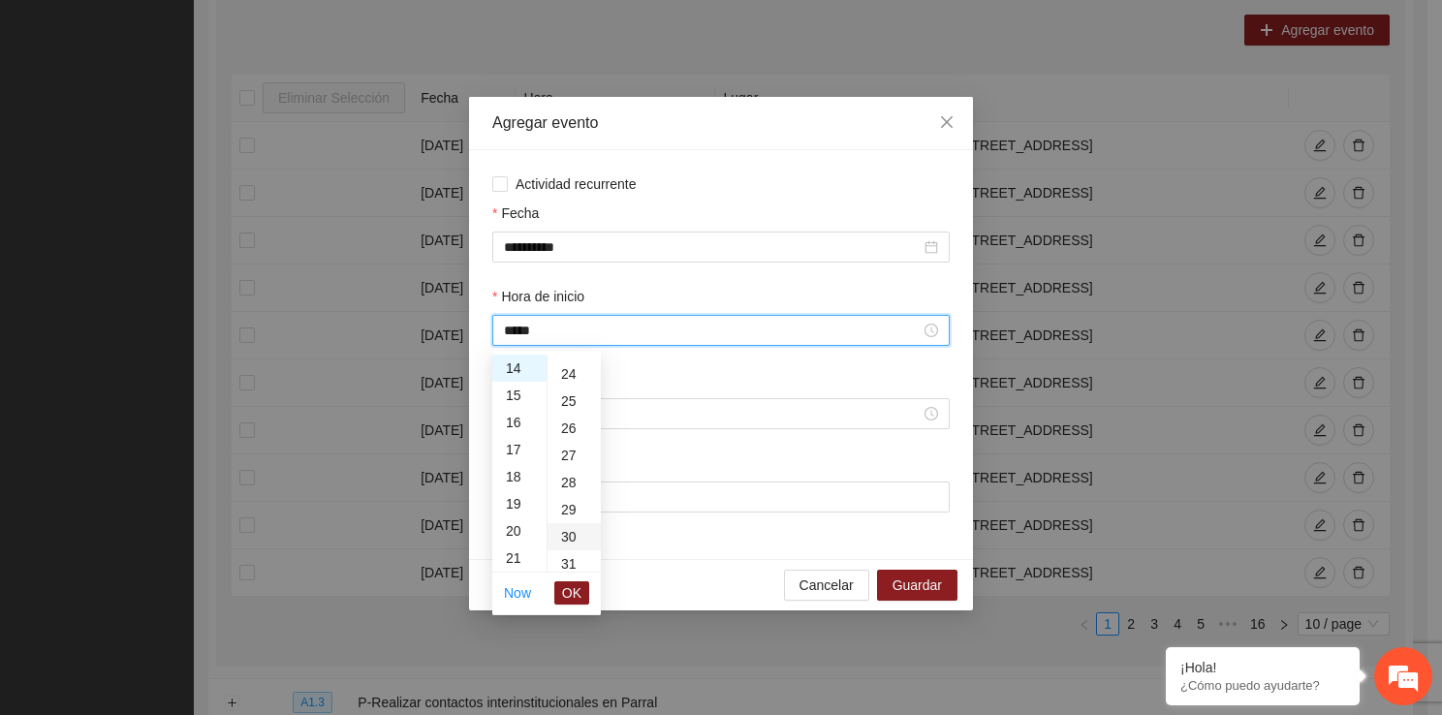
type input "*****"
click at [574, 588] on span "OK" at bounding box center [571, 592] width 19 height 21
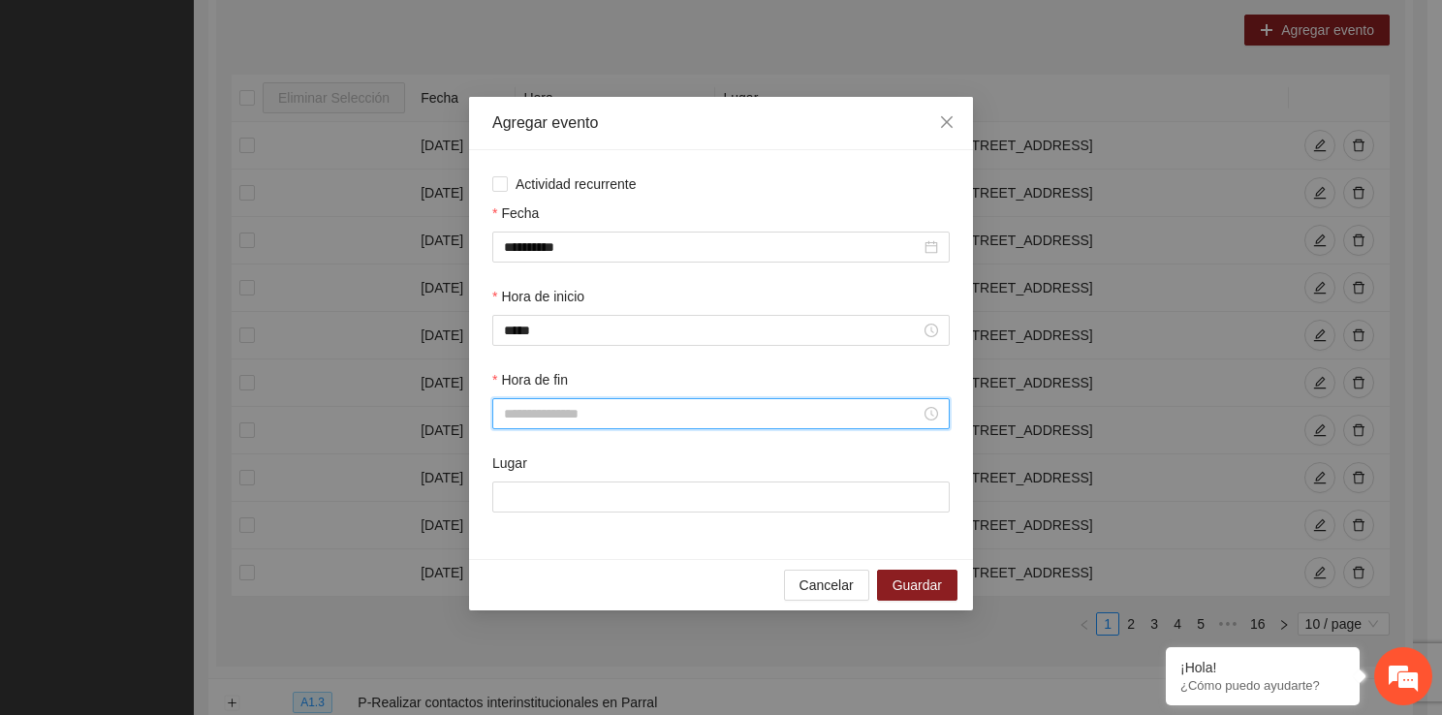
click at [540, 416] on input "Hora de fin" at bounding box center [712, 413] width 417 height 21
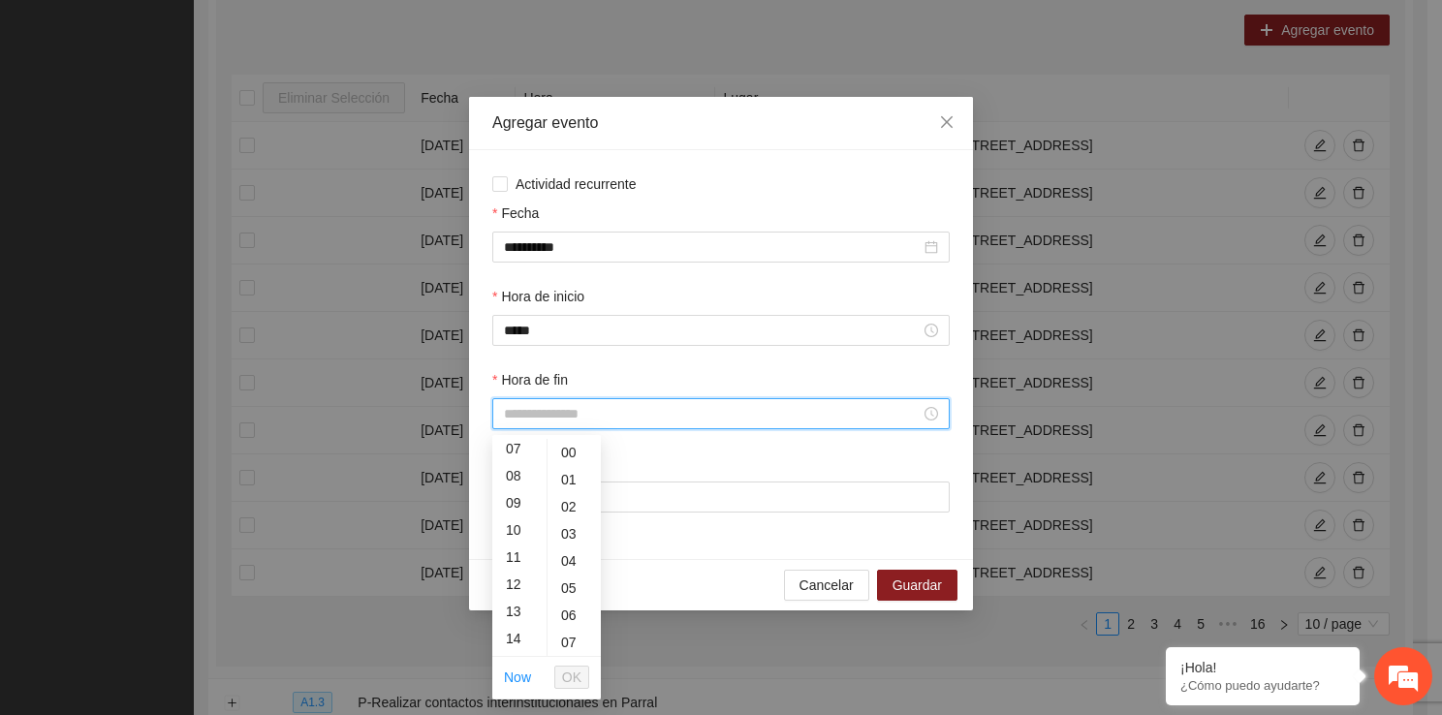
scroll to position [233, 0]
click at [522, 630] on div "15" at bounding box center [519, 626] width 54 height 27
click at [560, 572] on div "10" at bounding box center [573, 568] width 53 height 27
type input "*****"
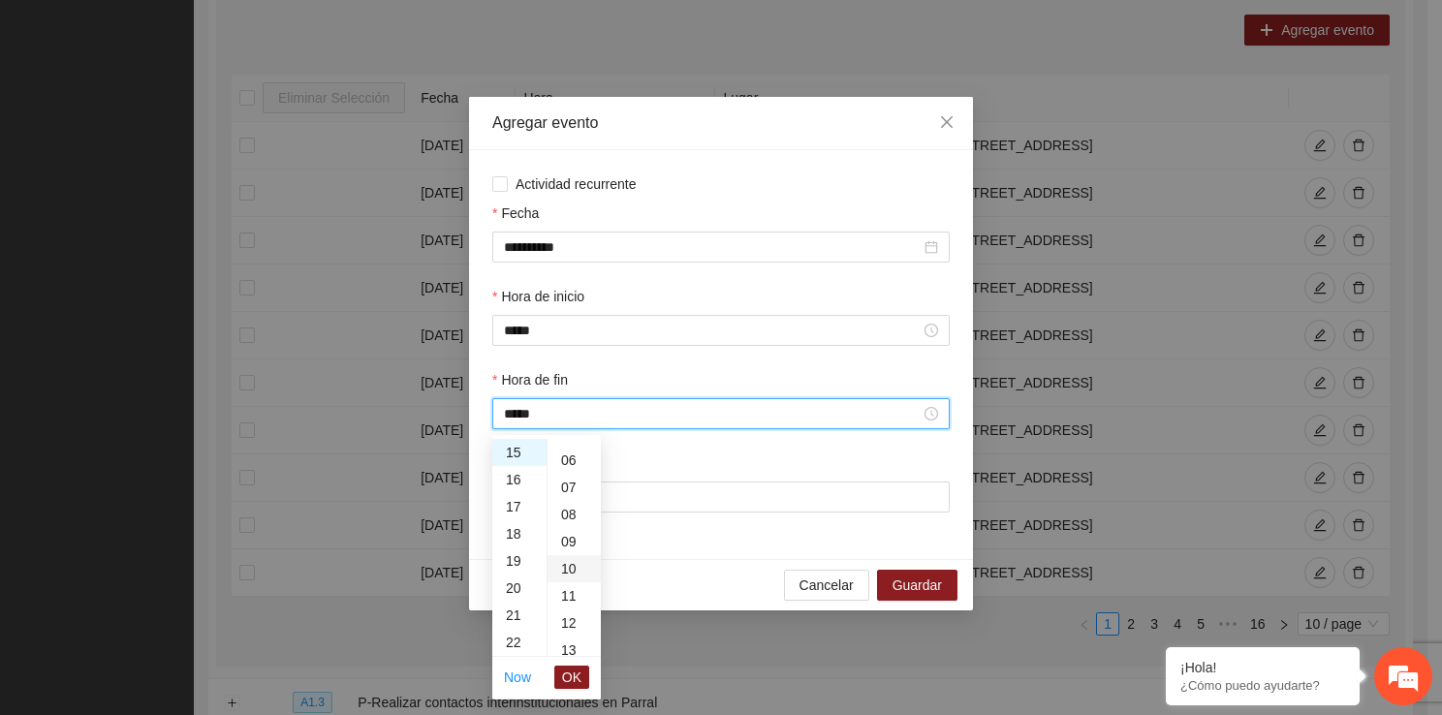
scroll to position [271, 0]
click at [572, 668] on span "OK" at bounding box center [571, 677] width 19 height 21
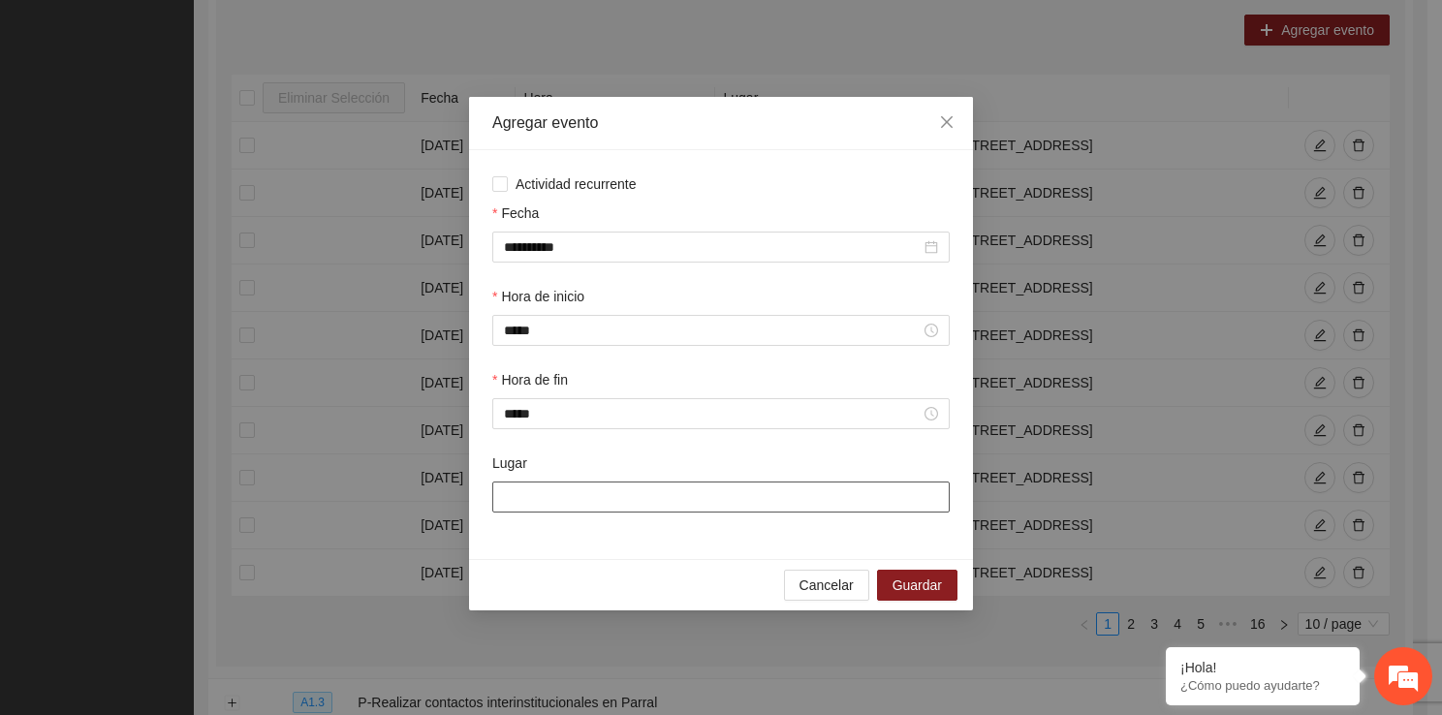
click at [550, 500] on input "Lugar" at bounding box center [720, 496] width 457 height 31
type input "**********"
click at [936, 583] on span "Guardar" at bounding box center [916, 584] width 49 height 21
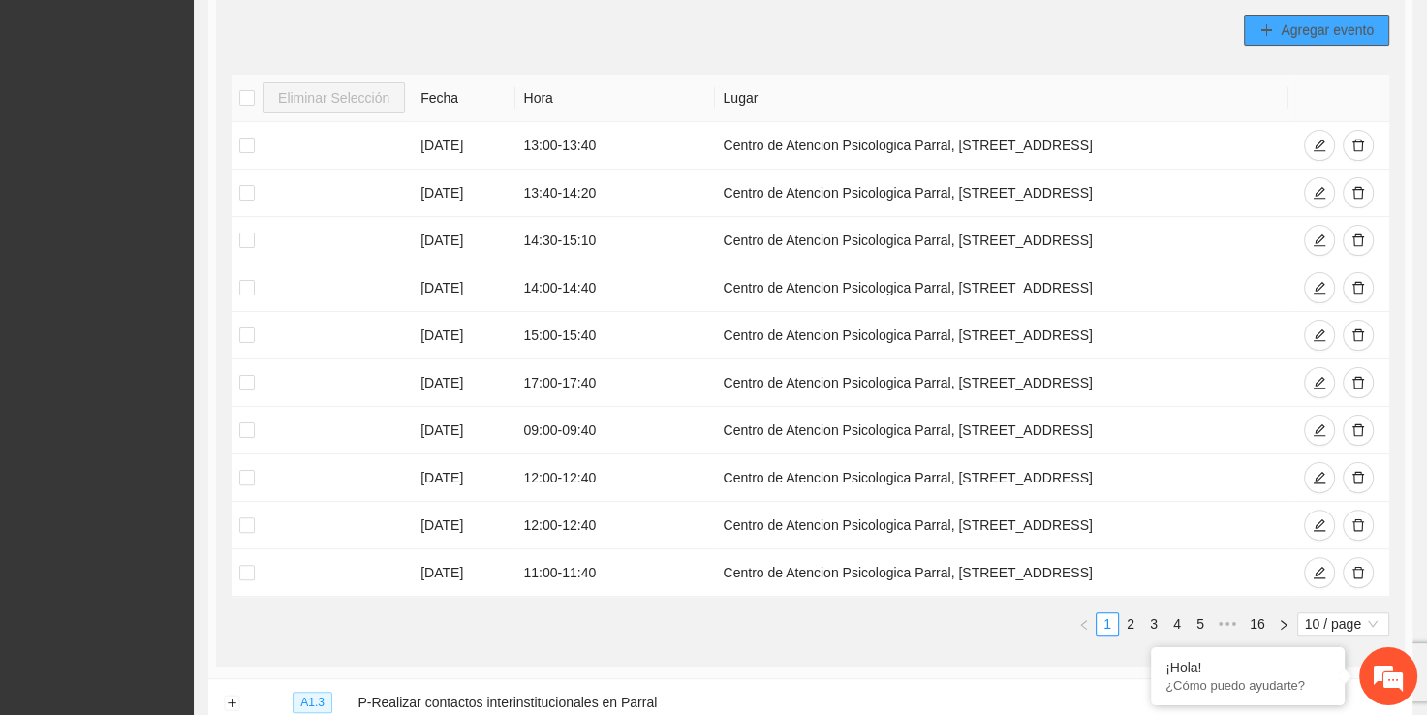
click at [1245, 33] on button "Agregar evento" at bounding box center [1316, 30] width 145 height 31
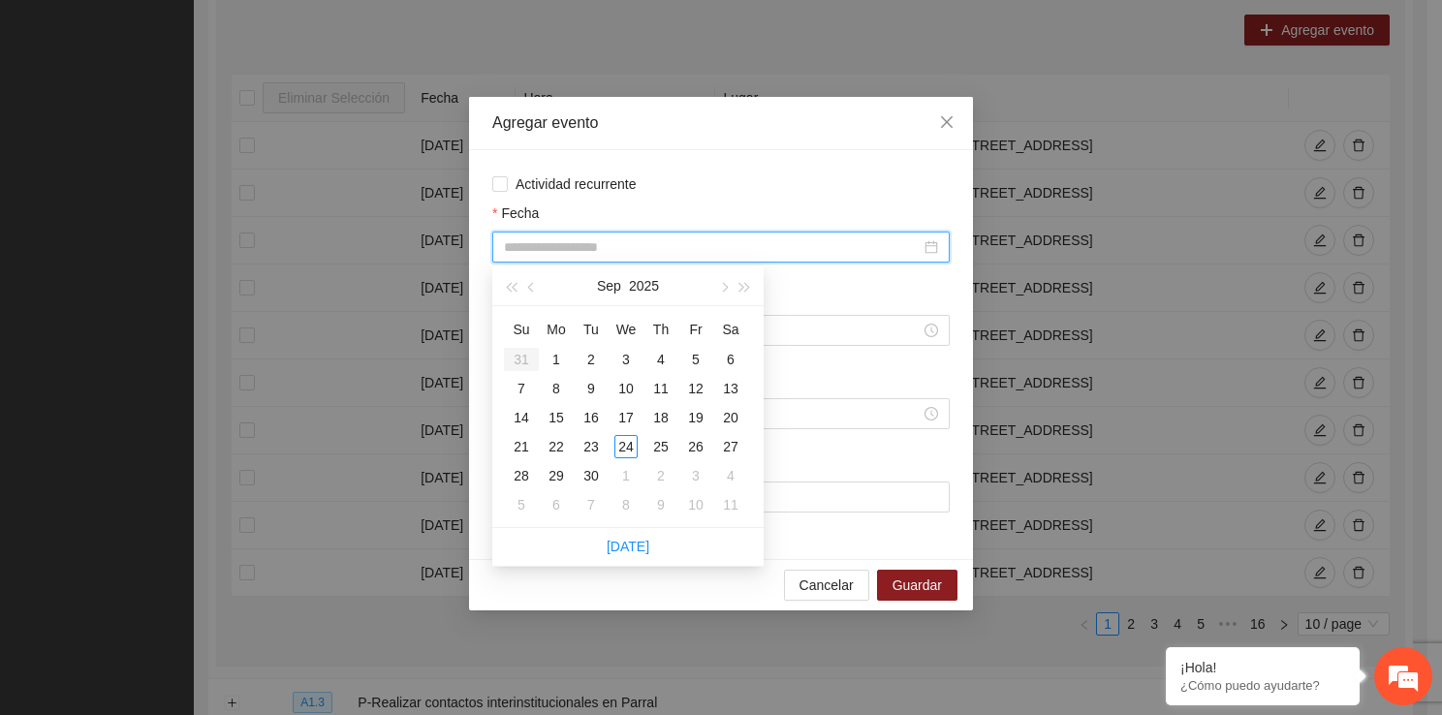
click at [640, 244] on input "Fecha" at bounding box center [712, 246] width 417 height 21
type input "**********"
click at [658, 351] on div "4" at bounding box center [660, 359] width 23 height 23
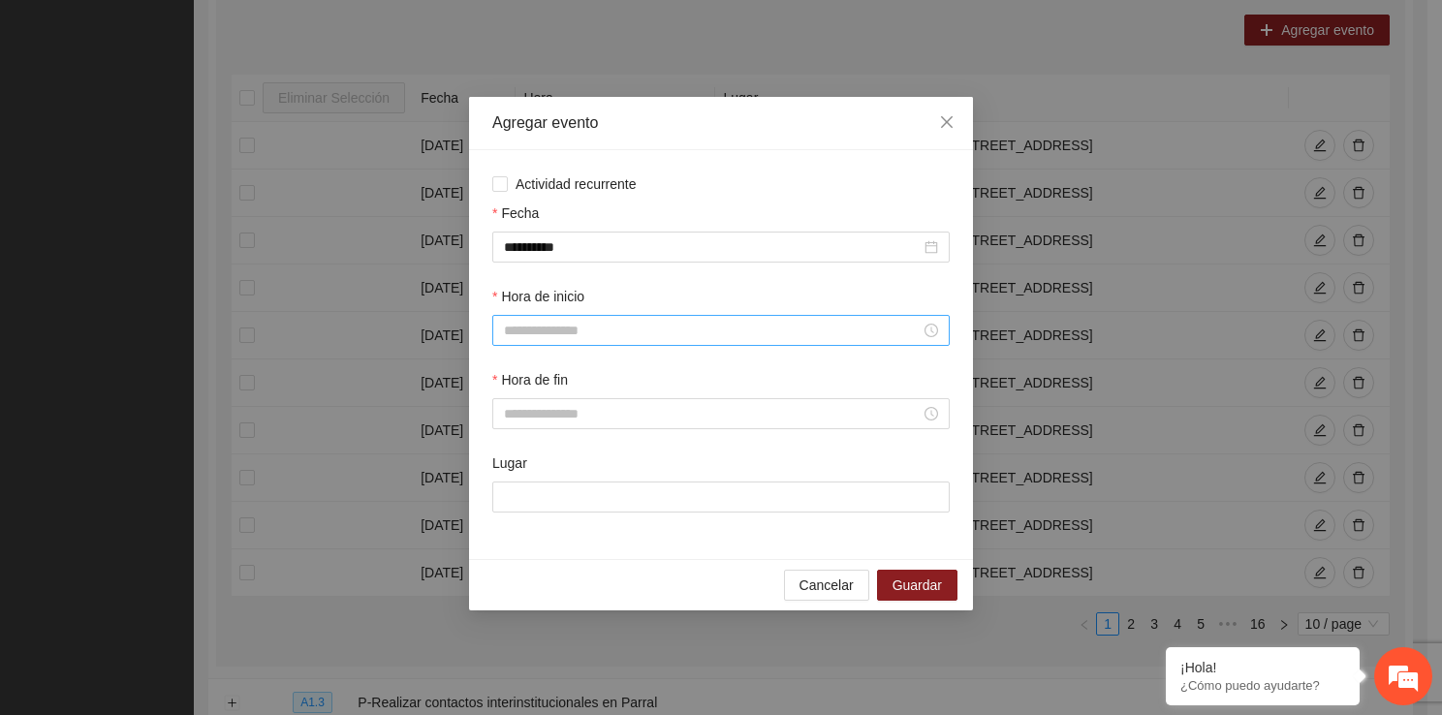
drag, startPoint x: 587, startPoint y: 315, endPoint x: 577, endPoint y: 339, distance: 26.1
click at [577, 339] on div "Hora de inicio" at bounding box center [720, 316] width 457 height 60
click at [577, 339] on input "Hora de inicio" at bounding box center [712, 330] width 417 height 21
click at [520, 537] on div "13" at bounding box center [519, 526] width 54 height 27
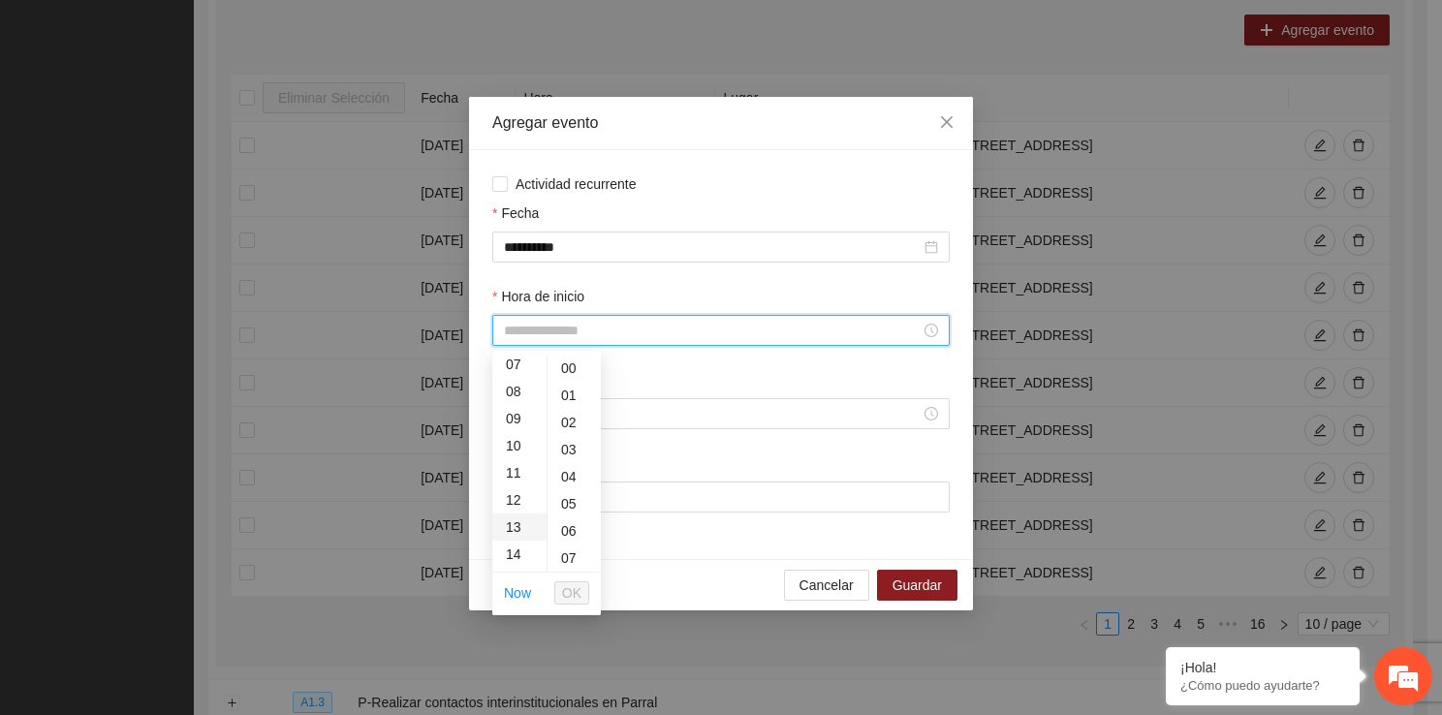
type input "*****"
click at [576, 595] on span "OK" at bounding box center [571, 592] width 19 height 21
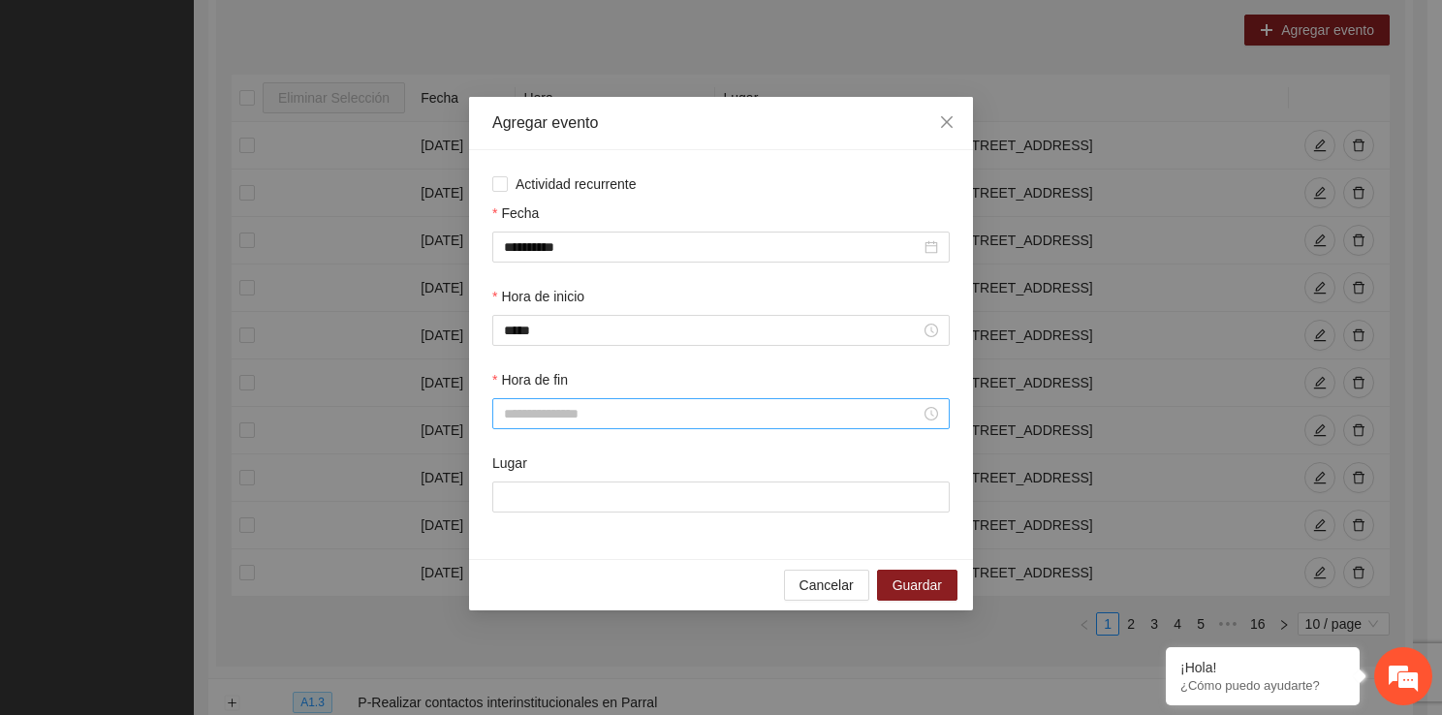
click at [556, 428] on div at bounding box center [720, 413] width 457 height 31
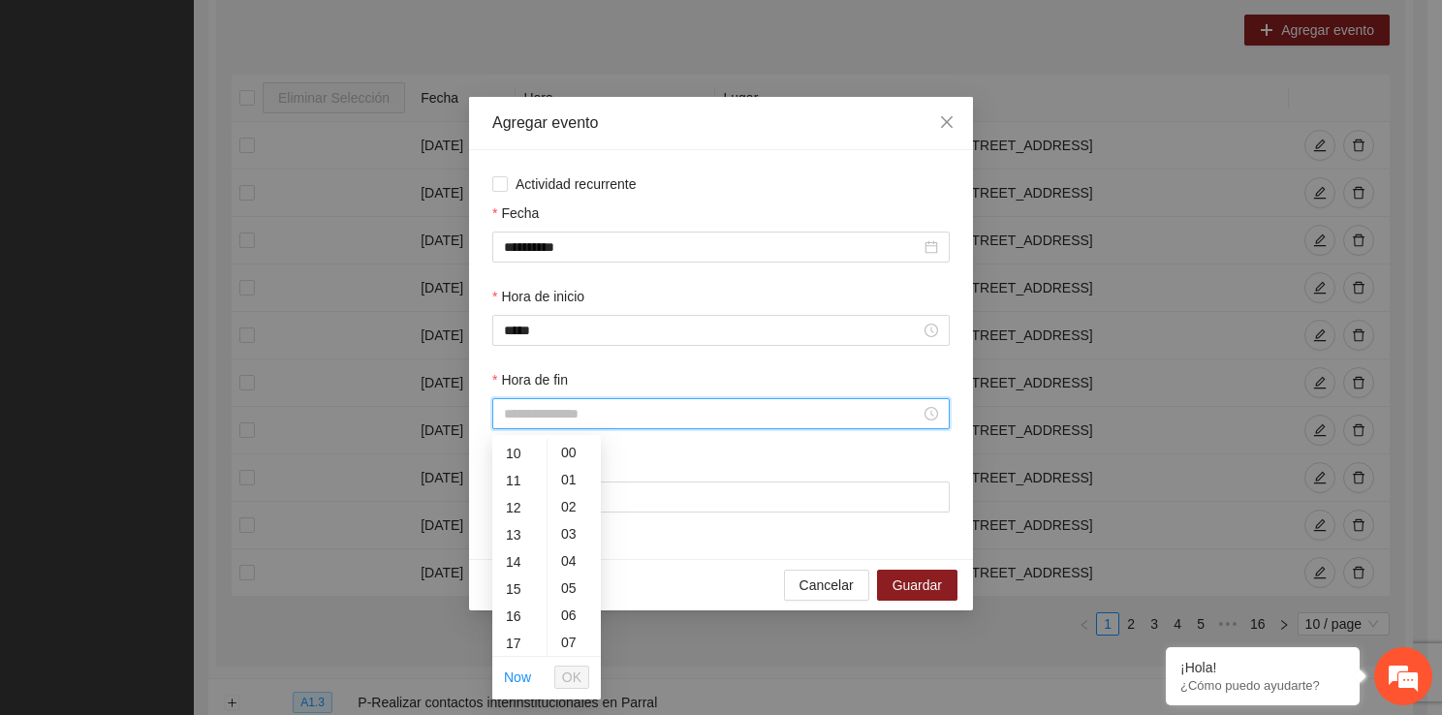
scroll to position [284, 0]
click at [521, 512] on div "13" at bounding box center [519, 521] width 54 height 27
click at [569, 595] on div "40" at bounding box center [573, 594] width 53 height 27
type input "*****"
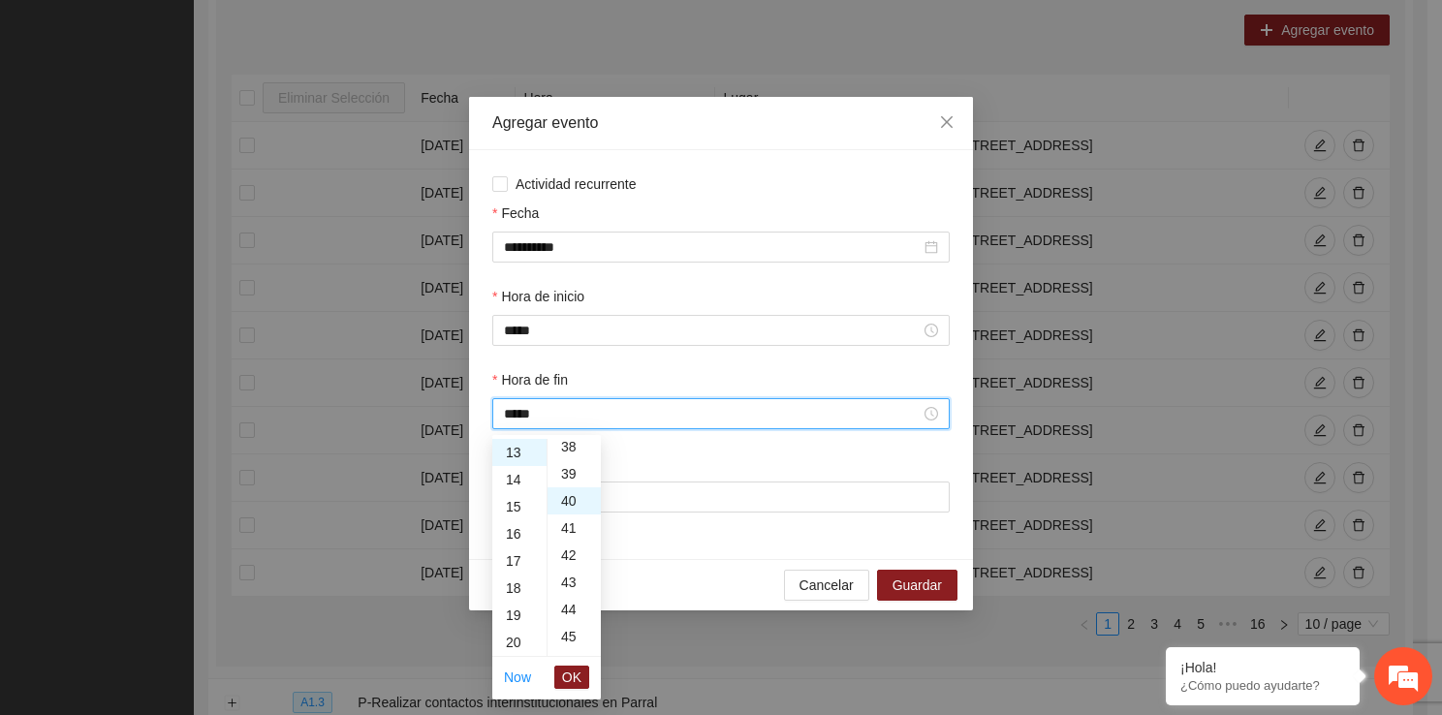
scroll to position [1085, 0]
click at [572, 667] on span "OK" at bounding box center [571, 677] width 19 height 21
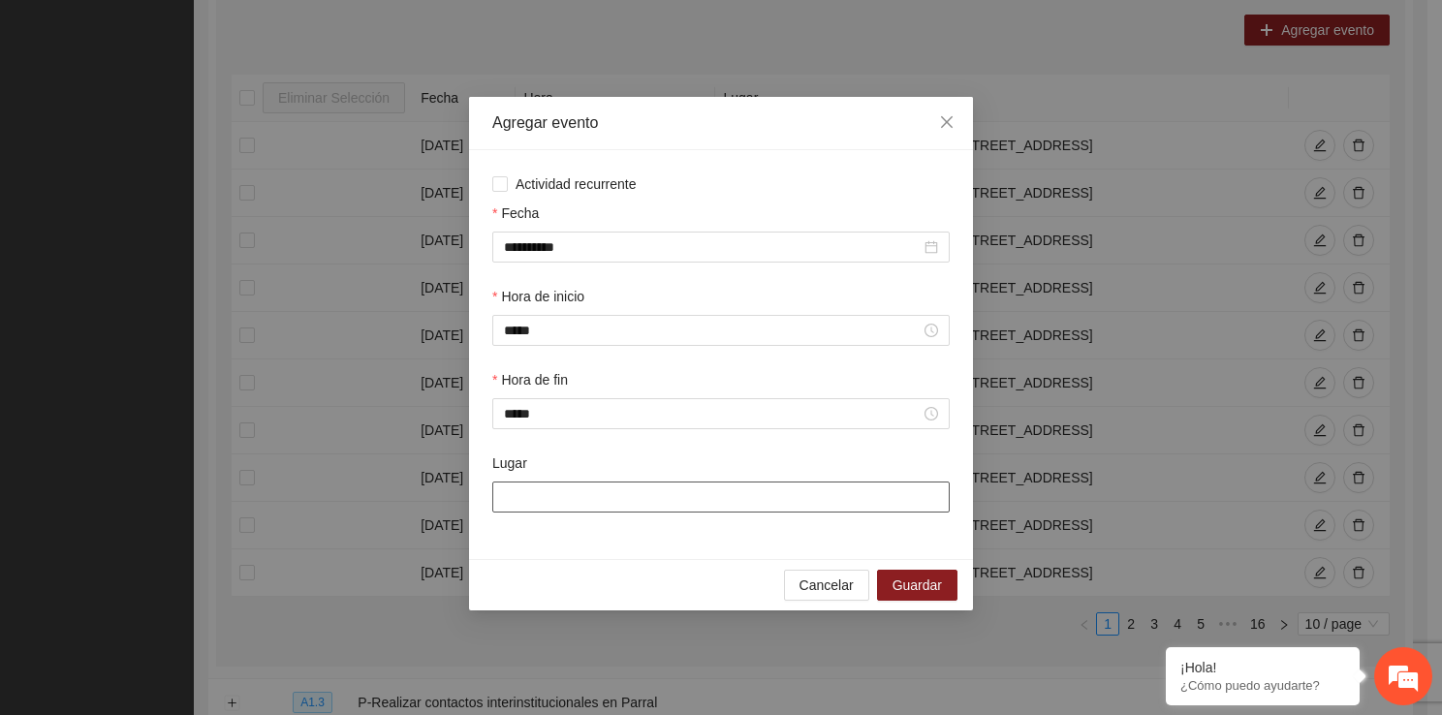
drag, startPoint x: 557, startPoint y: 482, endPoint x: 618, endPoint y: 504, distance: 64.6
click at [618, 504] on div "Lugar" at bounding box center [720, 482] width 457 height 60
drag, startPoint x: 618, startPoint y: 504, endPoint x: 651, endPoint y: 581, distance: 84.2
click at [651, 581] on div "**********" at bounding box center [721, 353] width 504 height 513
type input "**********"
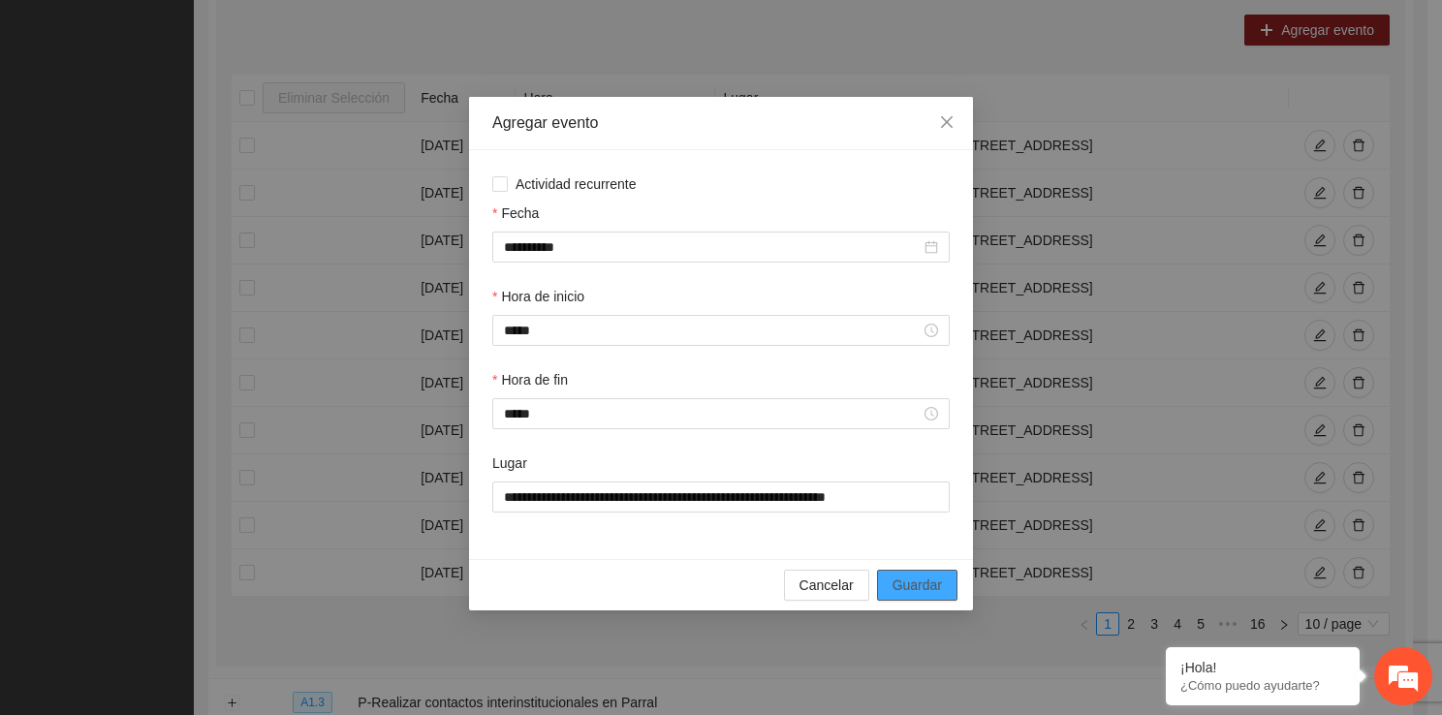
click at [913, 572] on button "Guardar" at bounding box center [917, 585] width 80 height 31
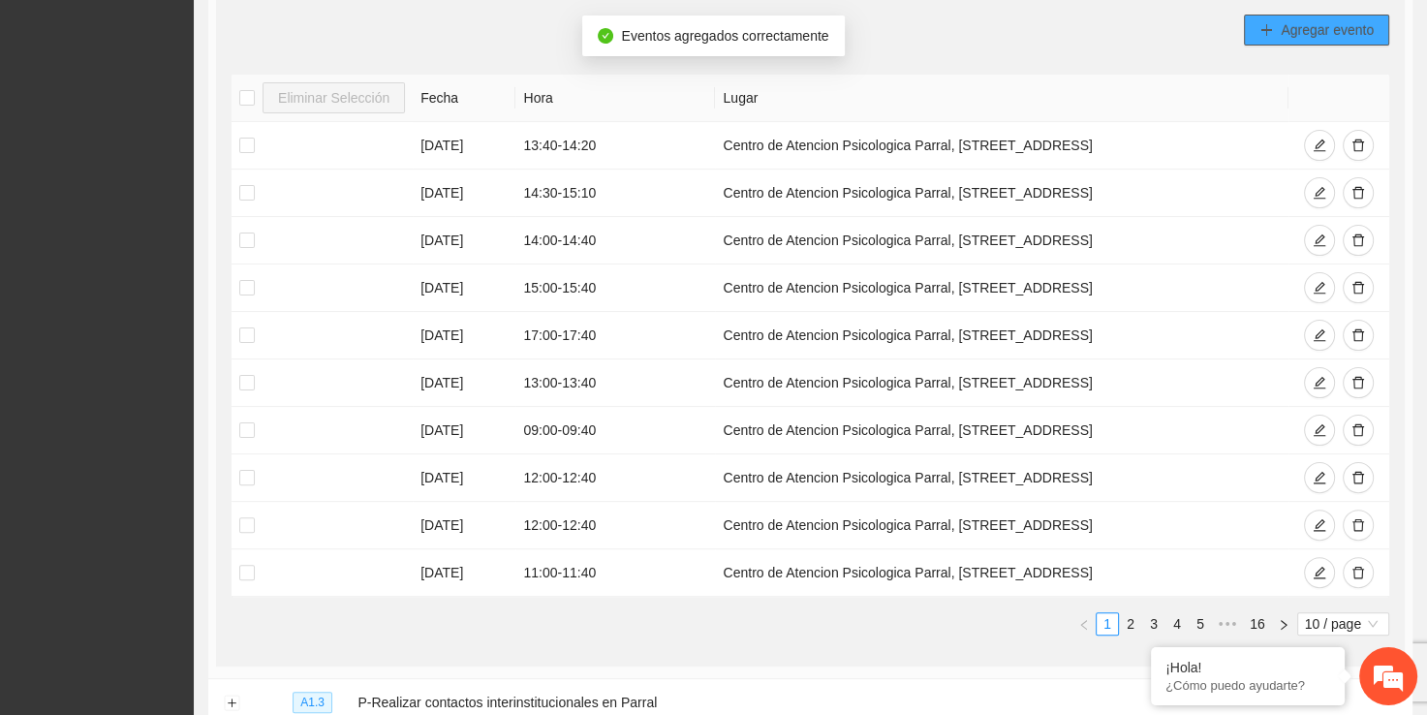
click at [1295, 31] on span "Agregar evento" at bounding box center [1327, 29] width 93 height 21
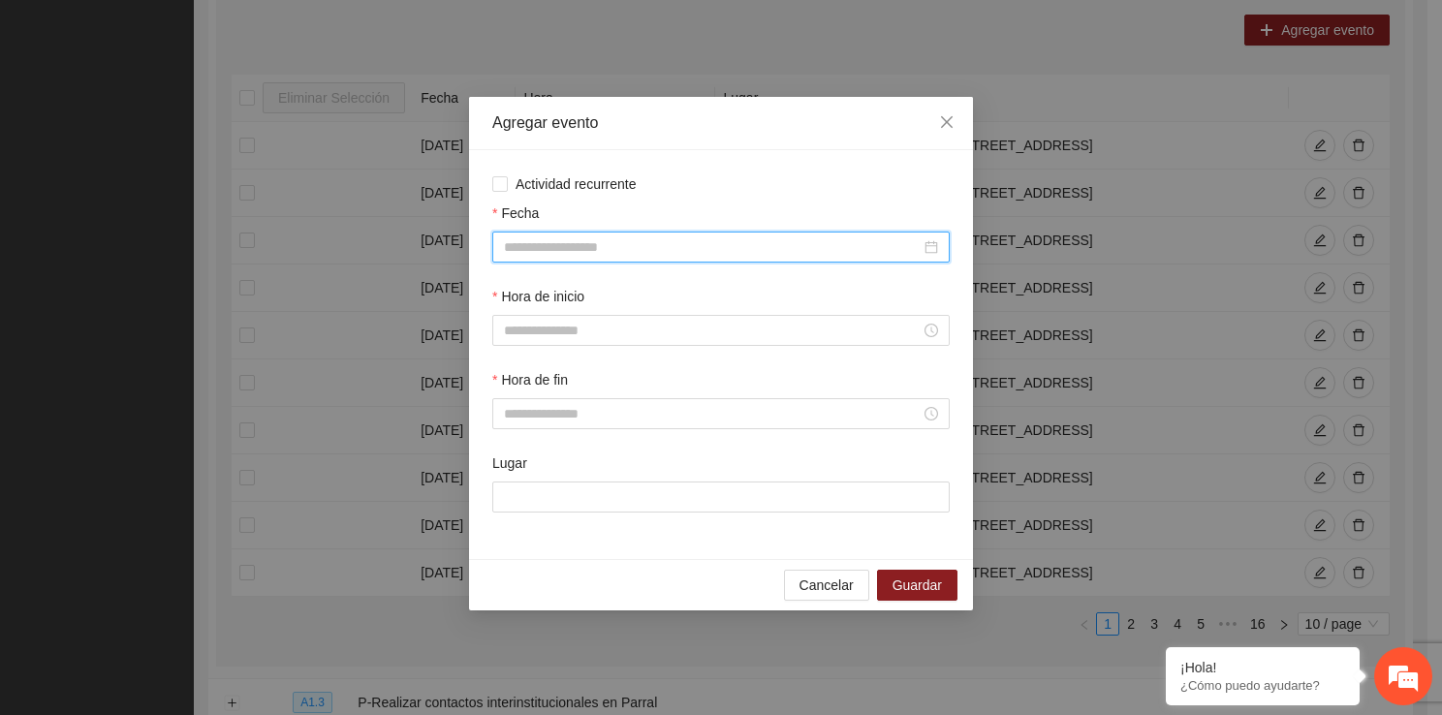
click at [697, 246] on input "Fecha" at bounding box center [712, 246] width 417 height 21
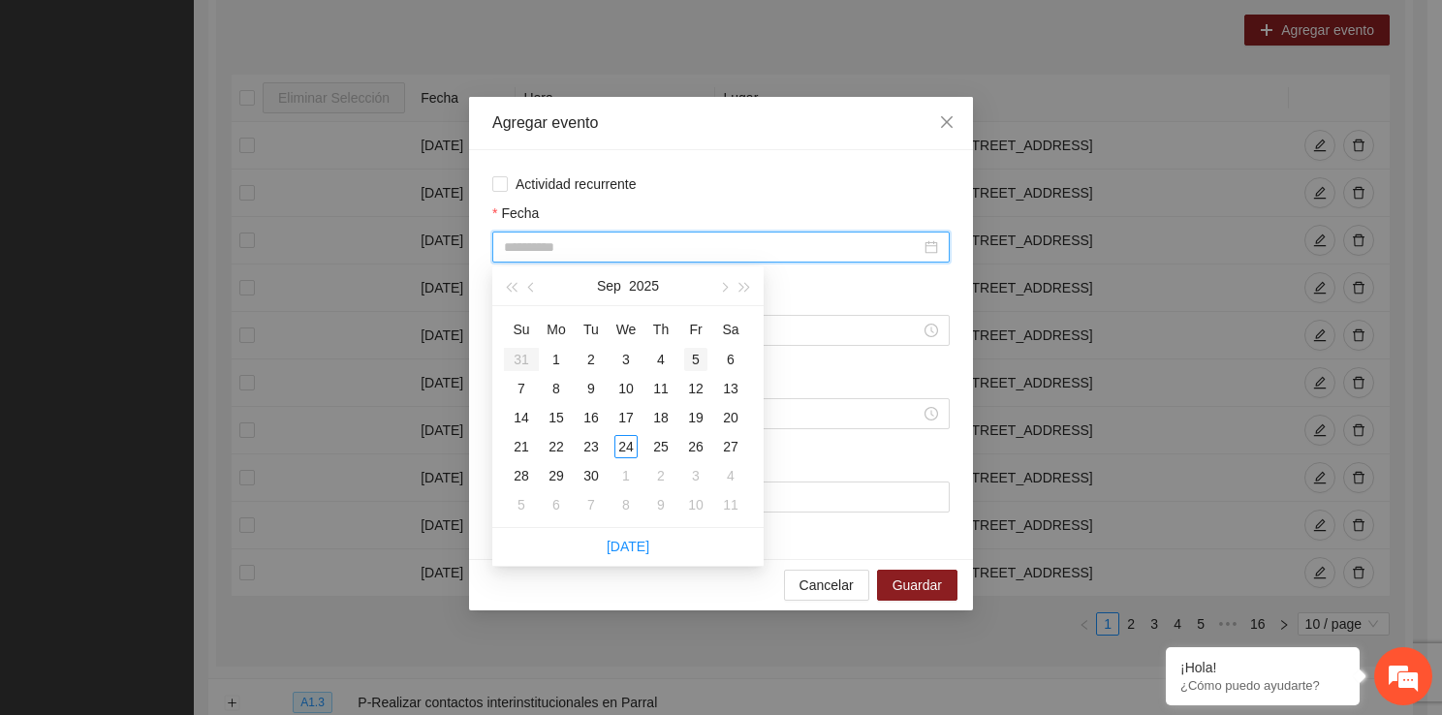
type input "**********"
click at [692, 345] on td "5" at bounding box center [695, 359] width 35 height 29
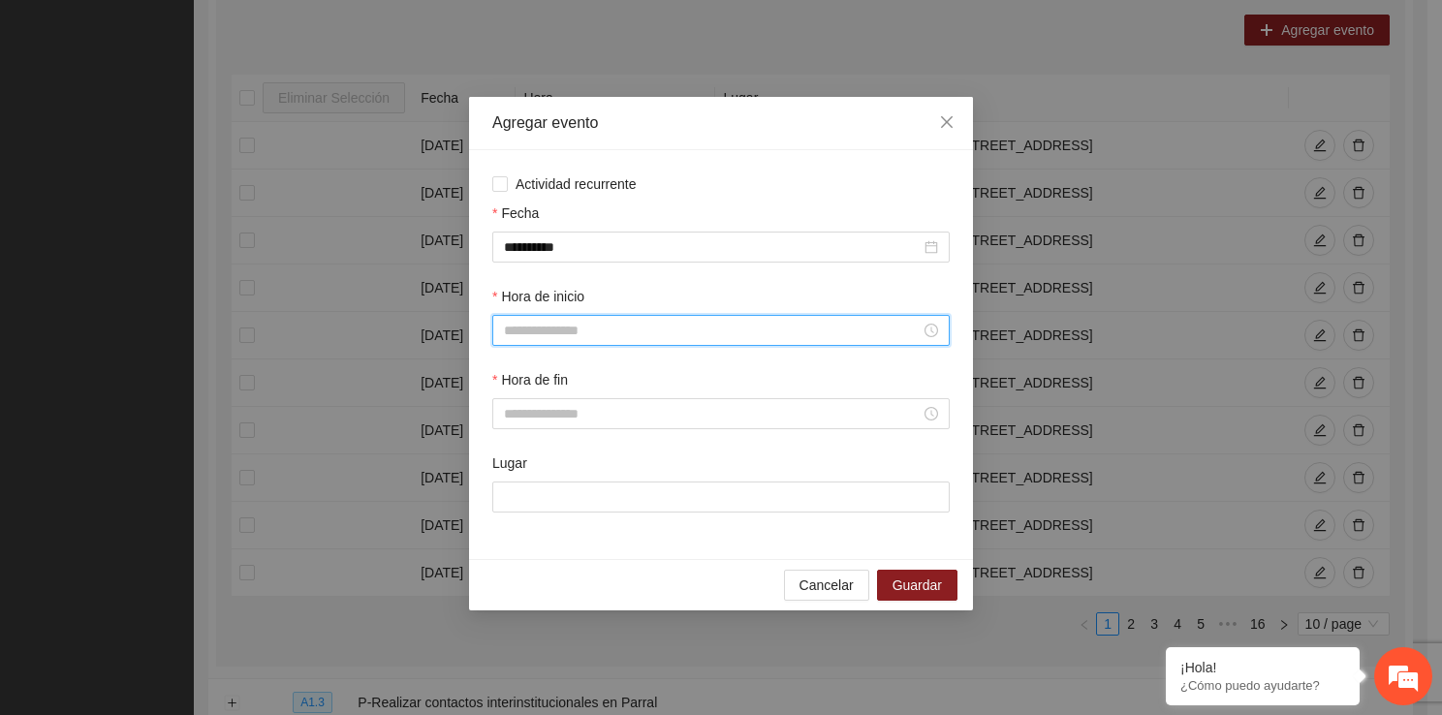
click at [614, 326] on input "Hora de inicio" at bounding box center [712, 330] width 417 height 21
click at [516, 531] on div "13" at bounding box center [519, 526] width 54 height 27
type input "*****"
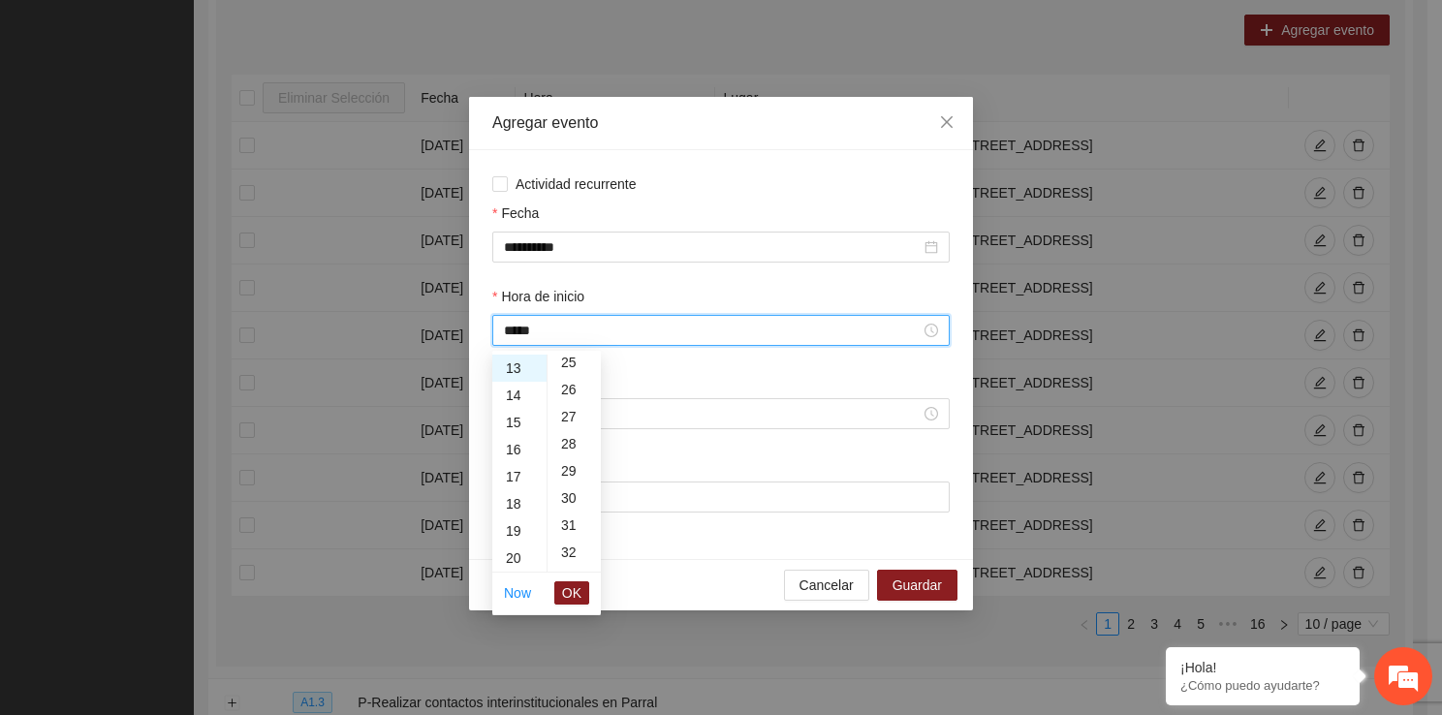
scroll to position [723, 0]
click at [574, 587] on span "OK" at bounding box center [571, 592] width 19 height 21
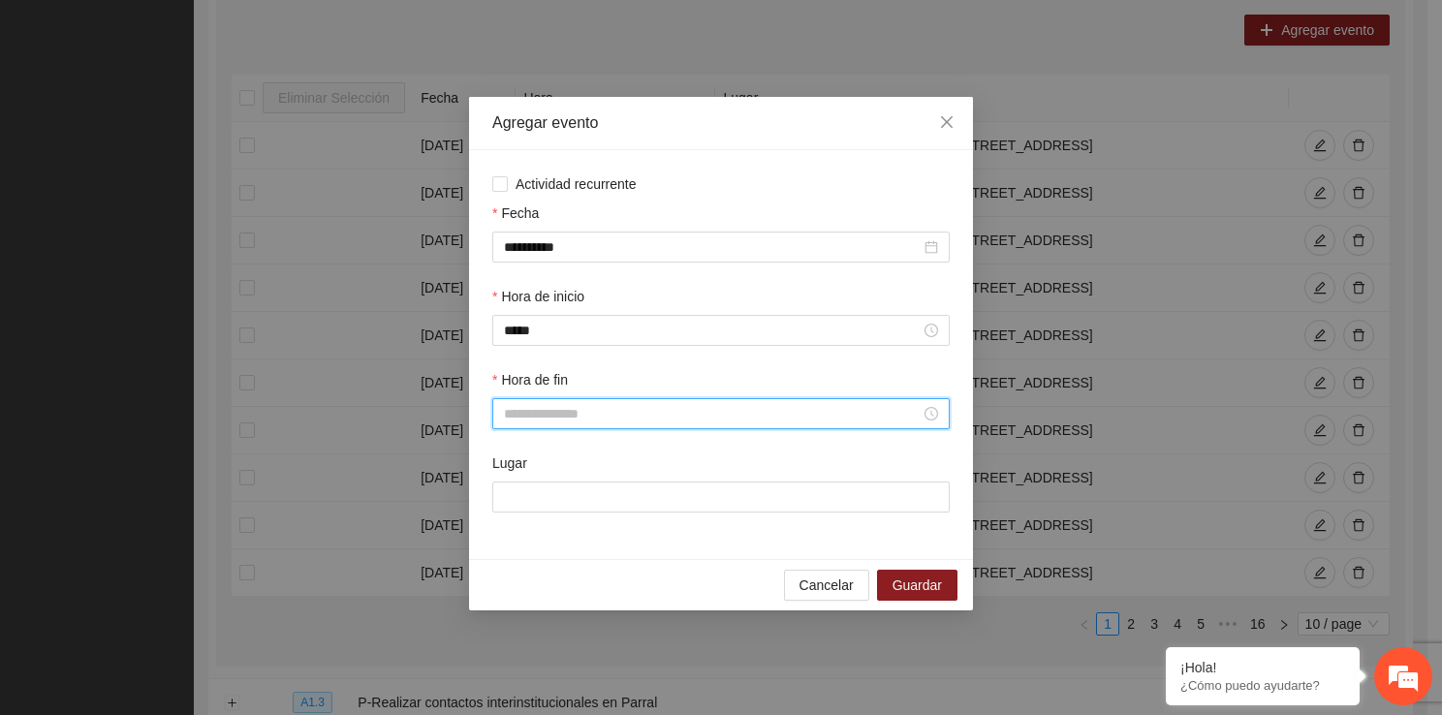
click at [539, 413] on input "Hora de fin" at bounding box center [712, 413] width 417 height 21
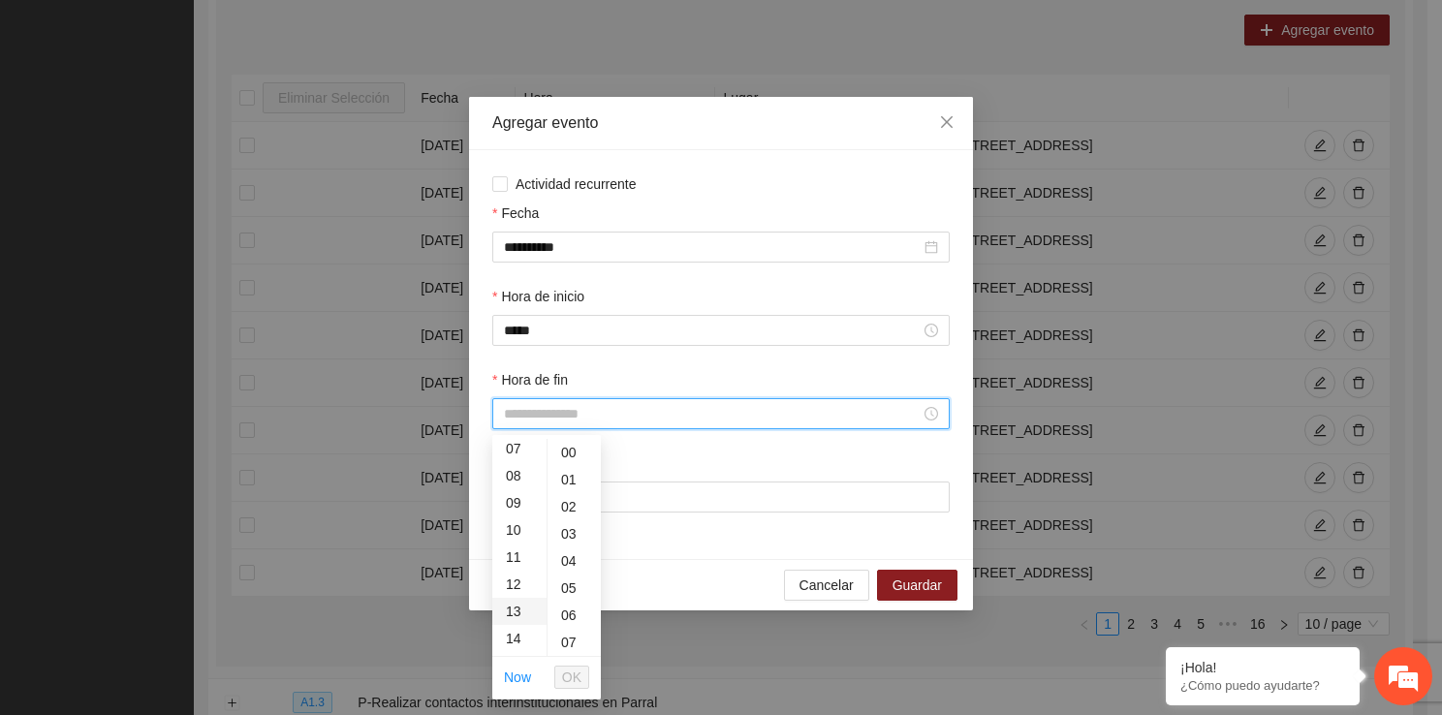
click at [523, 622] on div "13" at bounding box center [519, 611] width 54 height 27
click at [559, 611] on div "40" at bounding box center [573, 607] width 53 height 27
type input "*****"
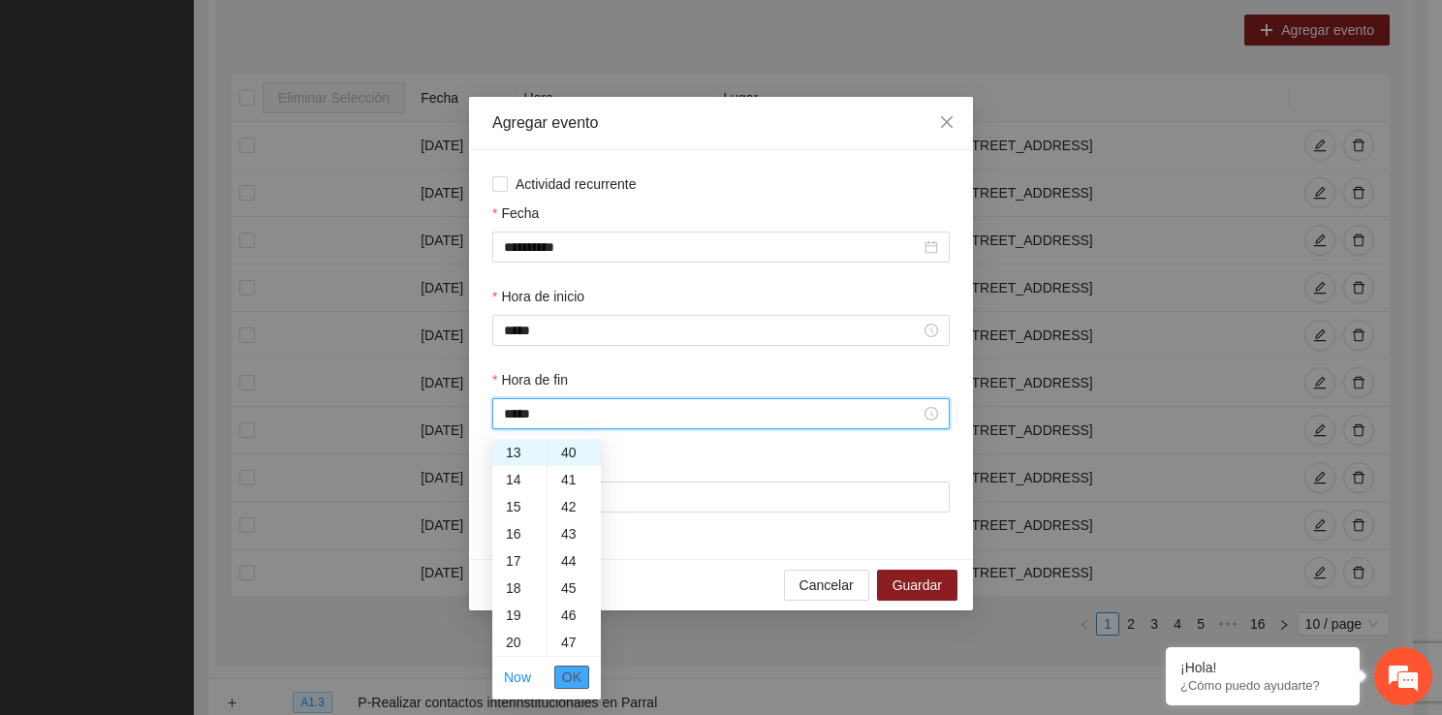
click at [571, 678] on span "OK" at bounding box center [571, 677] width 19 height 21
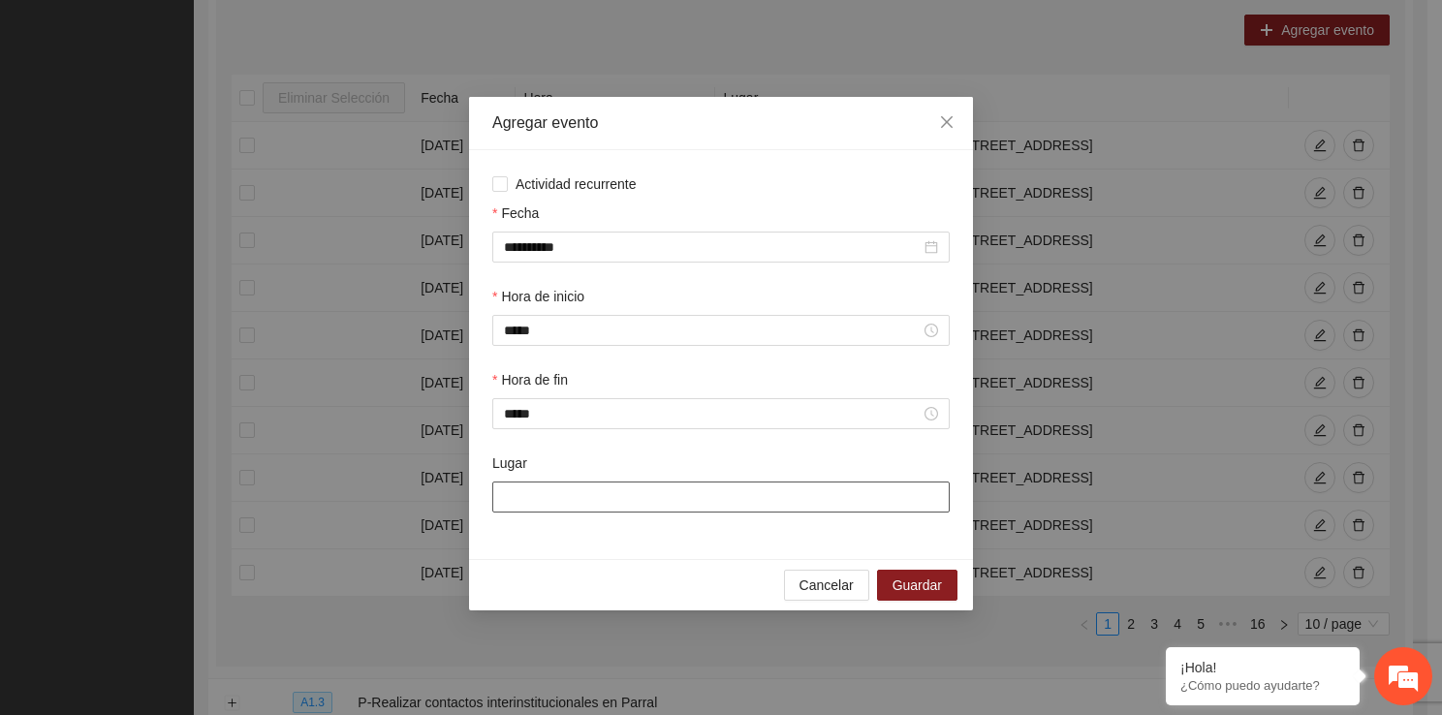
click at [546, 507] on input "Lugar" at bounding box center [720, 496] width 457 height 31
type input "**********"
click at [919, 589] on span "Guardar" at bounding box center [916, 584] width 49 height 21
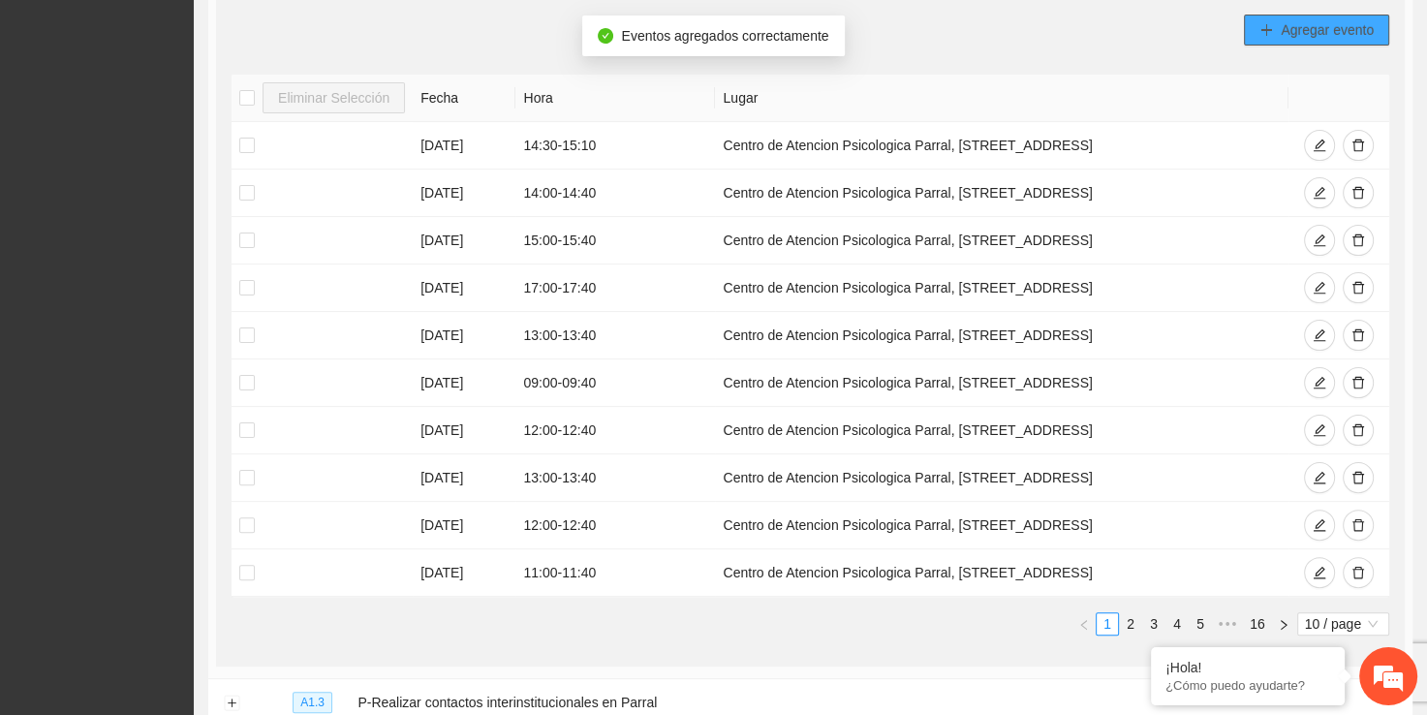
click at [1296, 41] on button "Agregar evento" at bounding box center [1316, 30] width 145 height 31
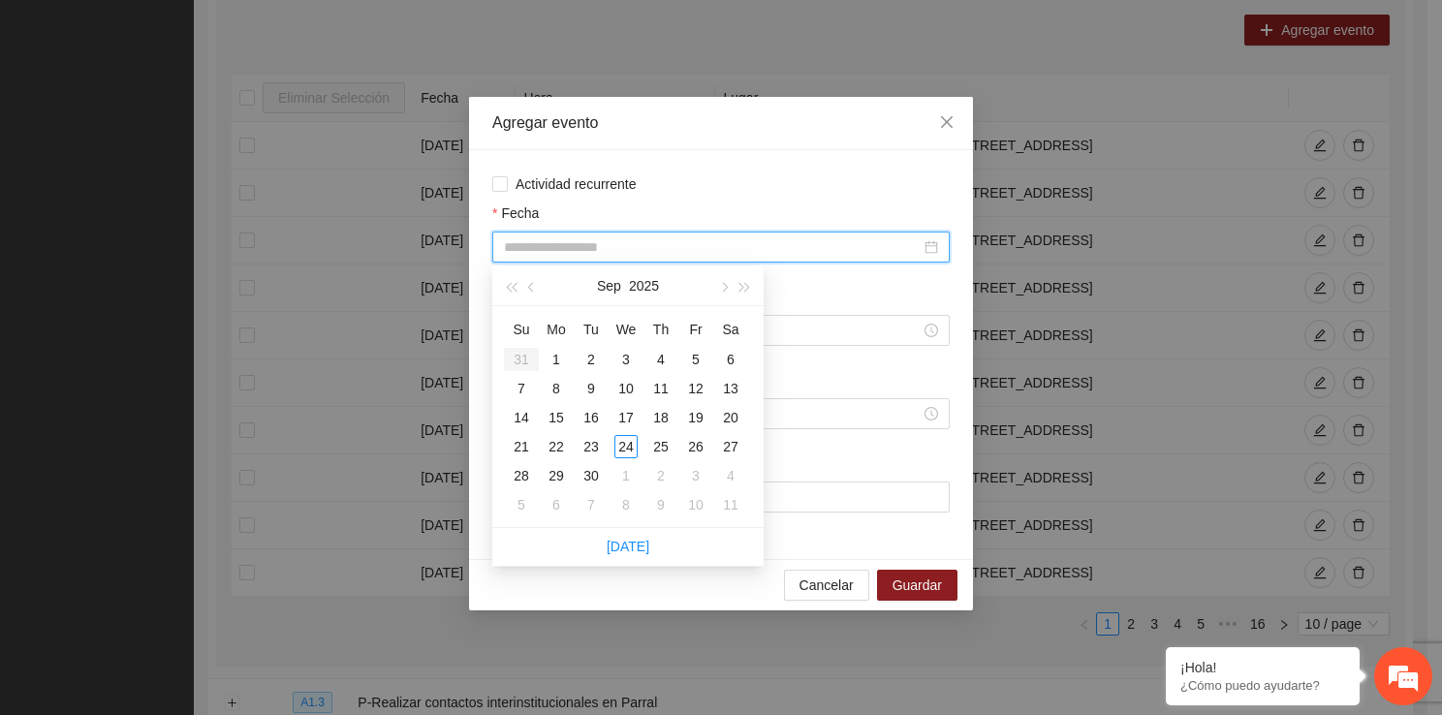
click at [626, 239] on input "Fecha" at bounding box center [712, 246] width 417 height 21
type input "**********"
click at [695, 358] on div "5" at bounding box center [695, 359] width 23 height 23
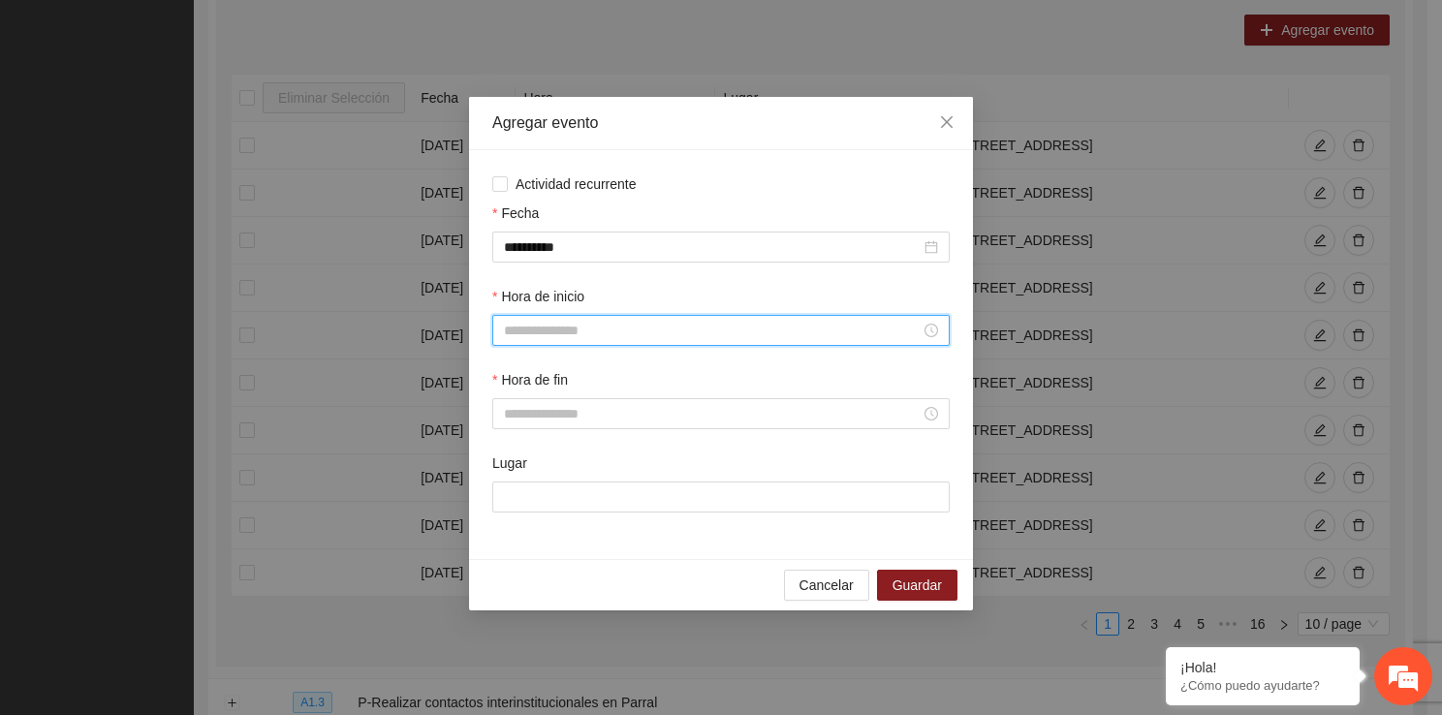
click at [565, 329] on input "Hora de inicio" at bounding box center [712, 330] width 417 height 21
click at [508, 500] on div "13" at bounding box center [519, 488] width 54 height 27
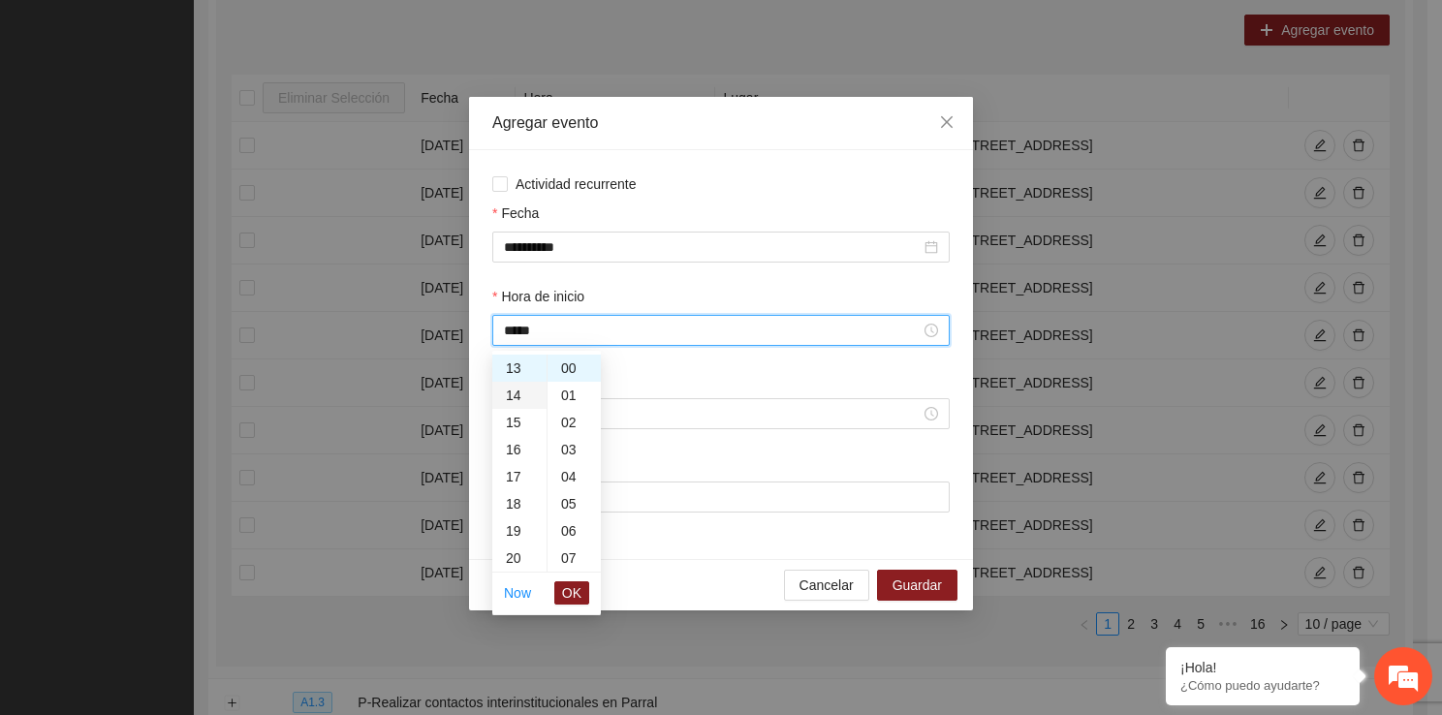
click at [506, 390] on div "14" at bounding box center [519, 395] width 54 height 27
type input "*****"
click at [569, 591] on span "OK" at bounding box center [571, 592] width 19 height 21
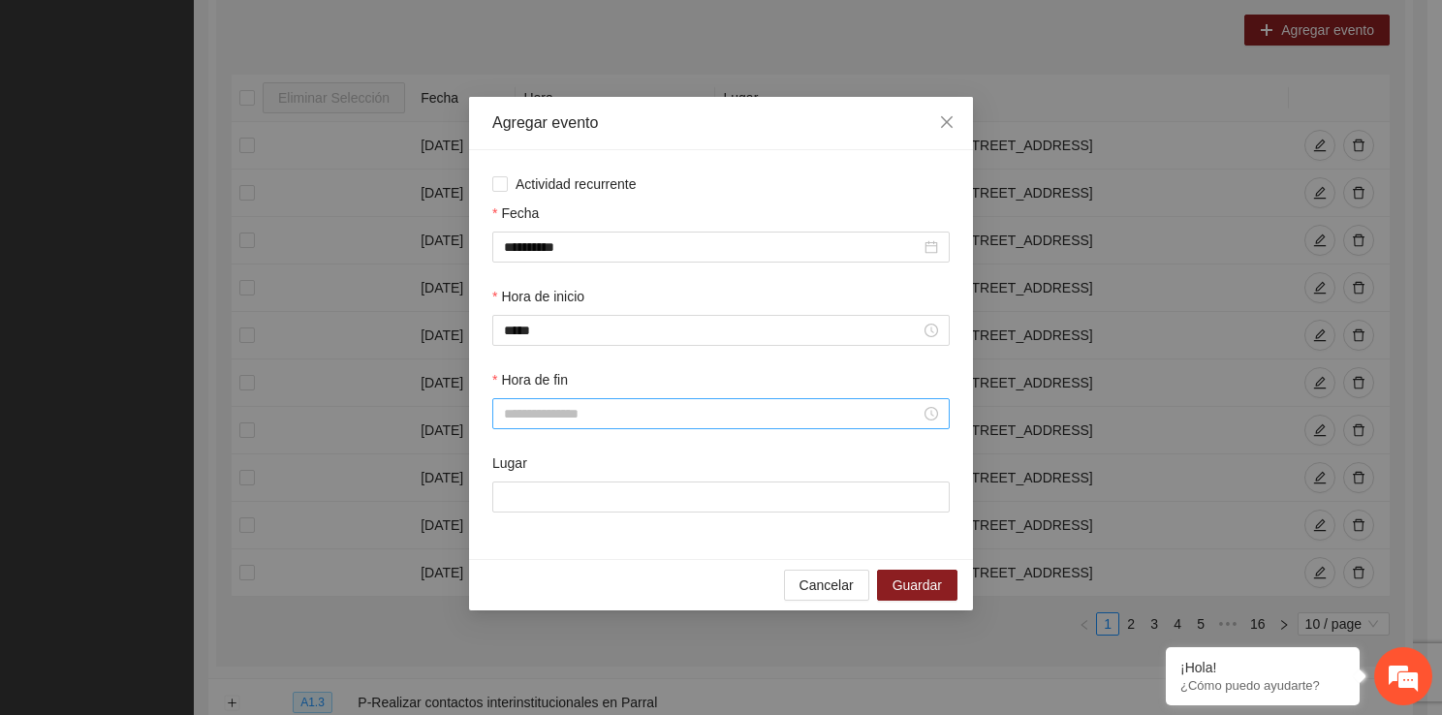
drag, startPoint x: 554, startPoint y: 428, endPoint x: 550, endPoint y: 402, distance: 26.4
click at [550, 402] on div at bounding box center [720, 413] width 457 height 31
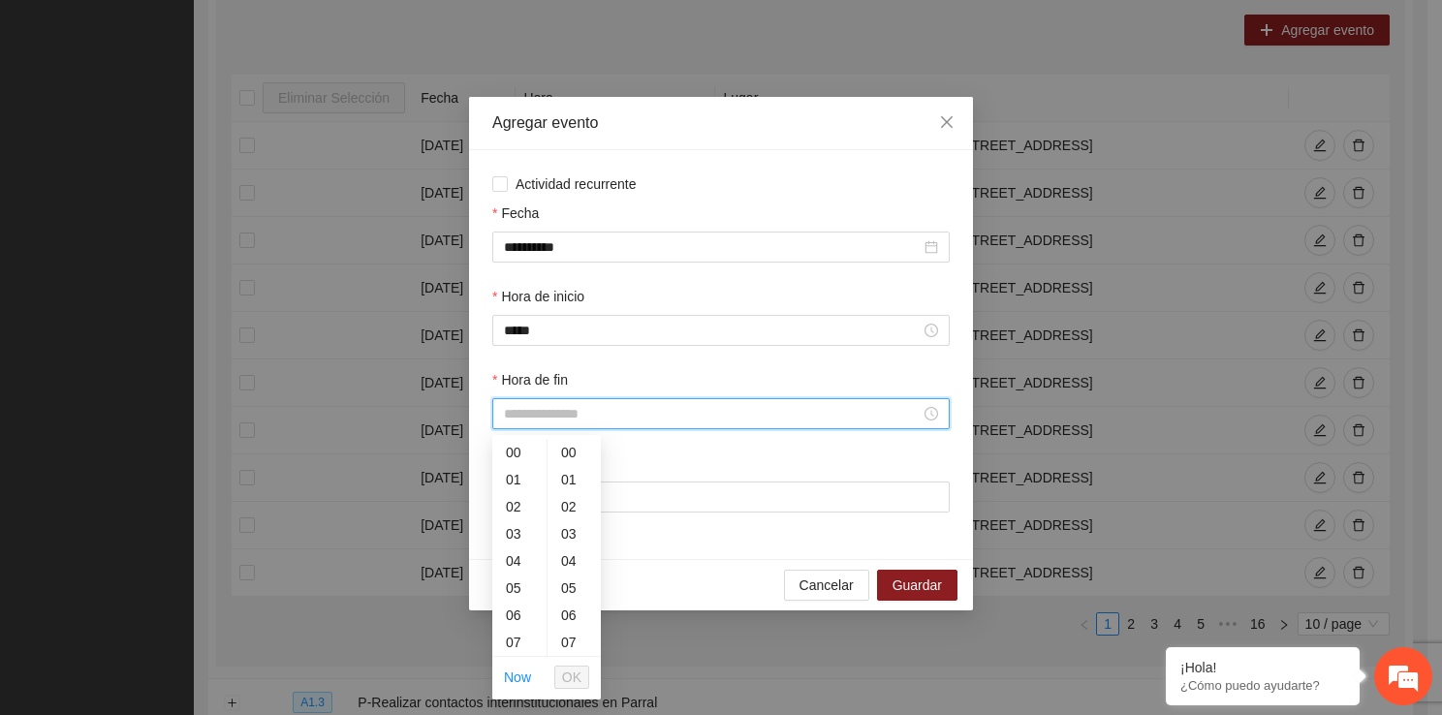
drag, startPoint x: 550, startPoint y: 402, endPoint x: 536, endPoint y: 648, distance: 246.5
click at [507, 482] on div "14" at bounding box center [519, 483] width 54 height 27
click at [574, 633] on div "40" at bounding box center [573, 633] width 53 height 27
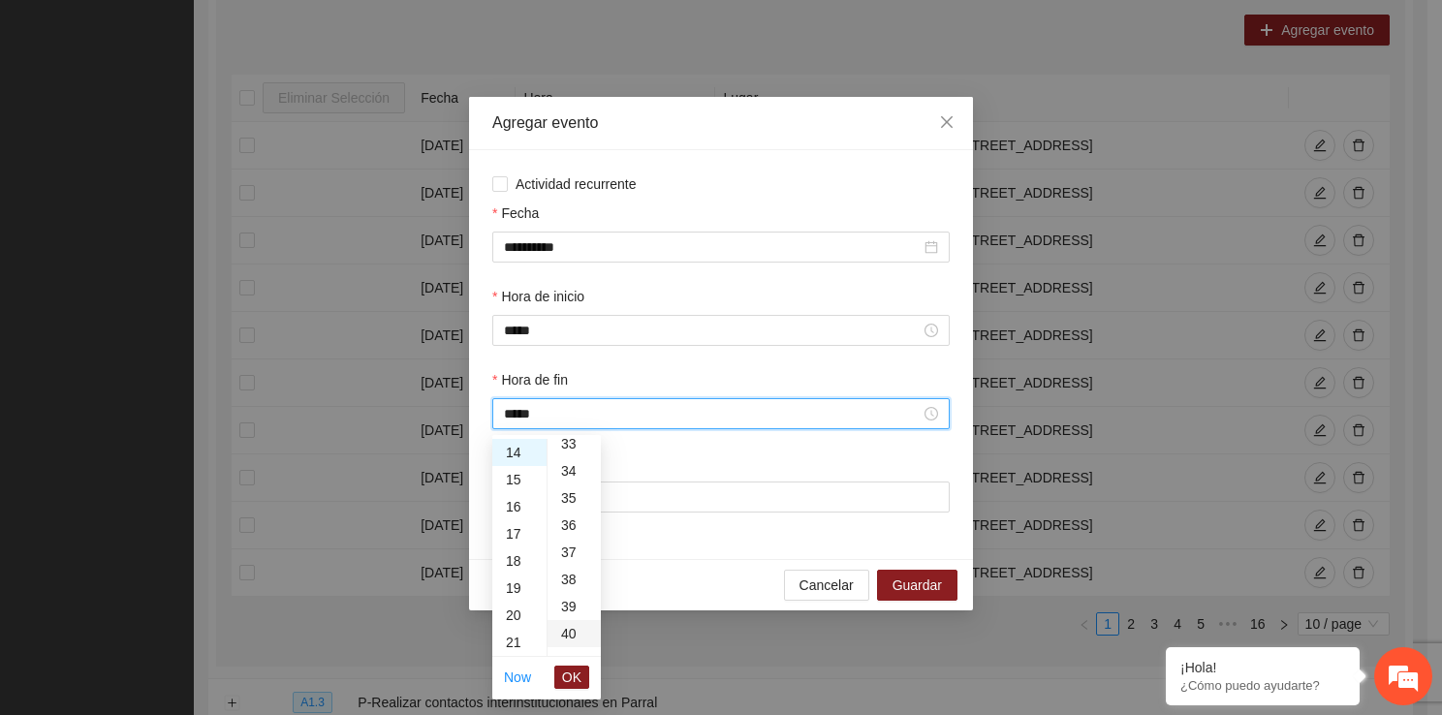
type input "*****"
click at [580, 672] on span "OK" at bounding box center [571, 677] width 19 height 21
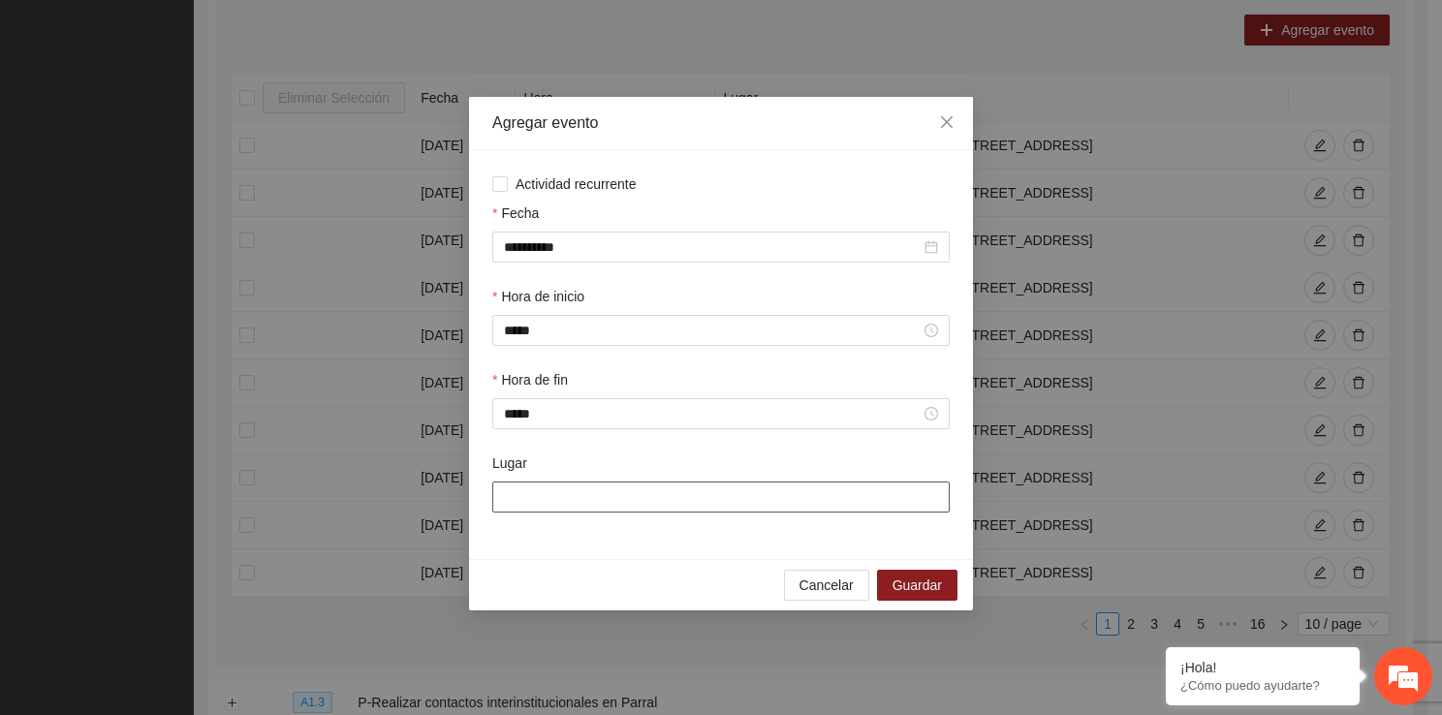
drag, startPoint x: 612, startPoint y: 502, endPoint x: 664, endPoint y: 565, distance: 81.2
click at [664, 565] on div "**********" at bounding box center [721, 353] width 504 height 513
type input "**********"
click at [903, 591] on span "Guardar" at bounding box center [916, 584] width 49 height 21
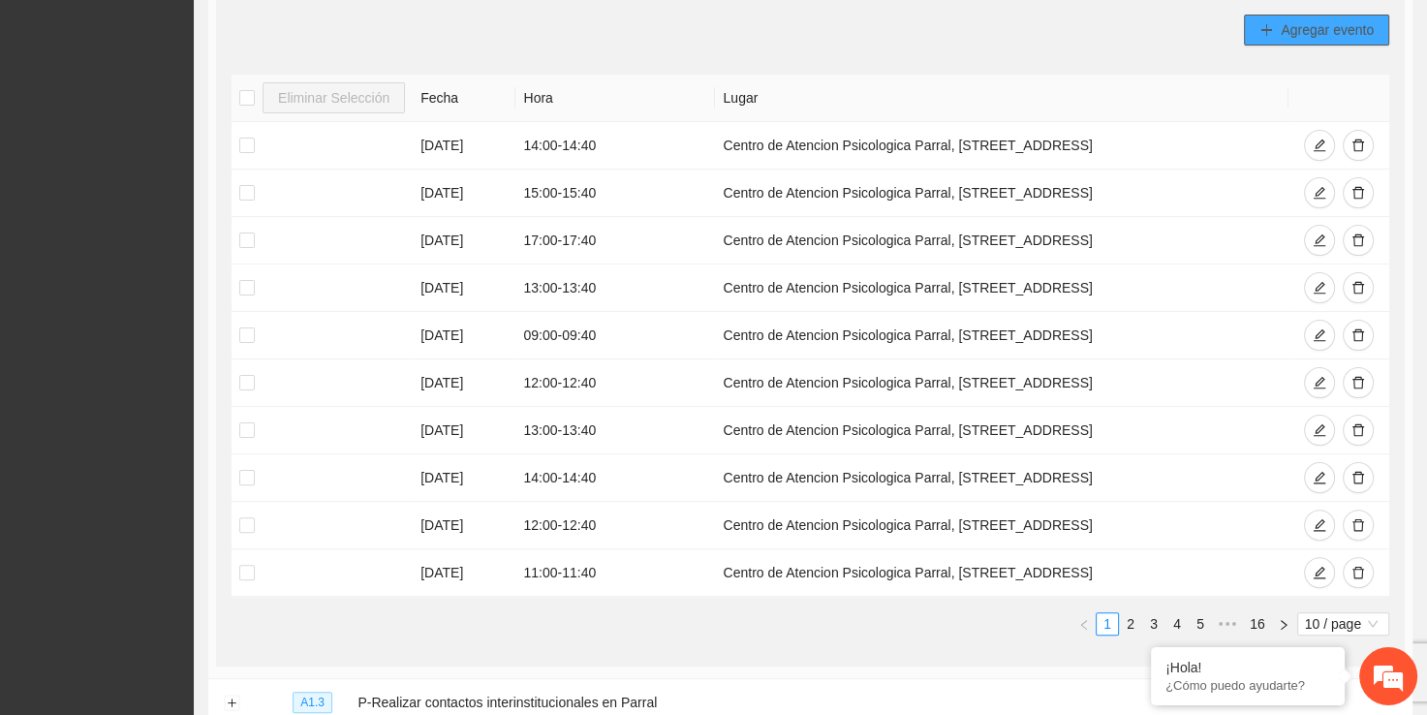
click at [1302, 34] on span "Agregar evento" at bounding box center [1327, 29] width 93 height 21
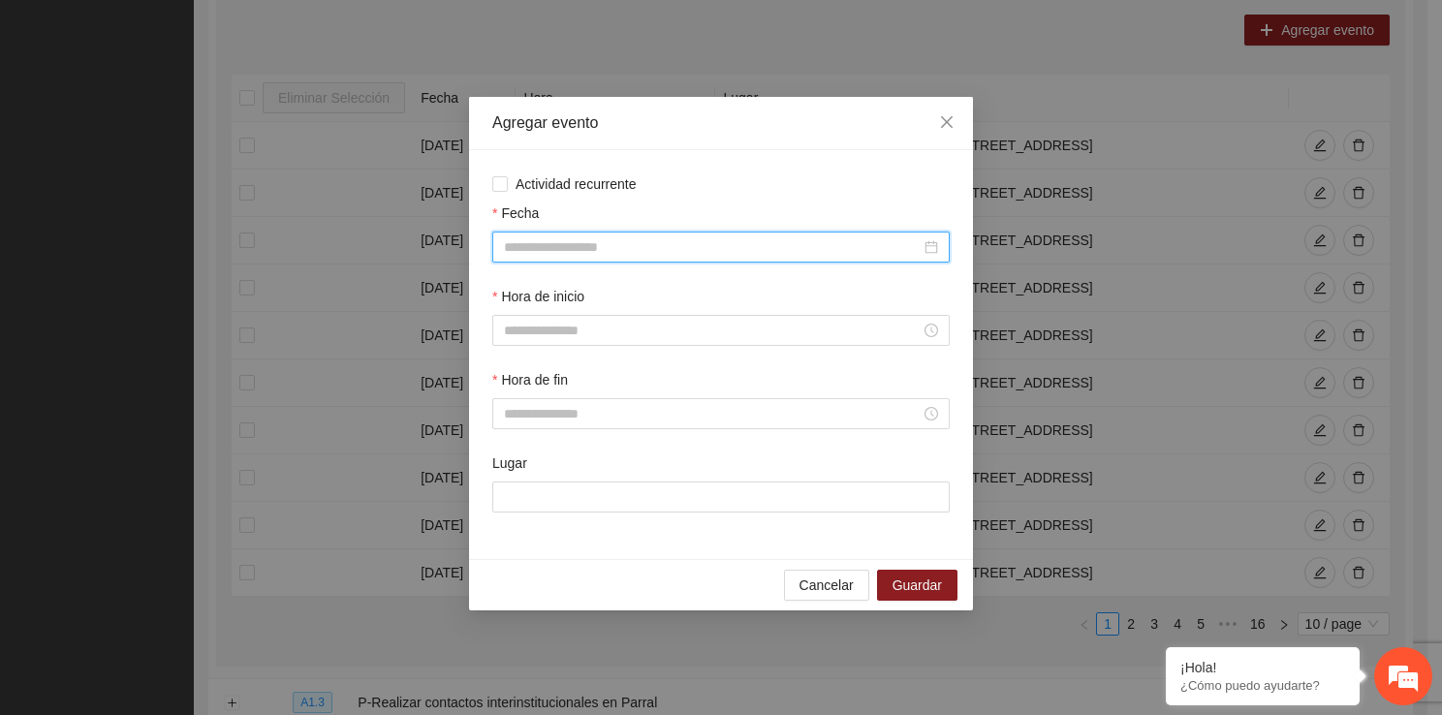
click at [596, 254] on input "Fecha" at bounding box center [712, 246] width 417 height 21
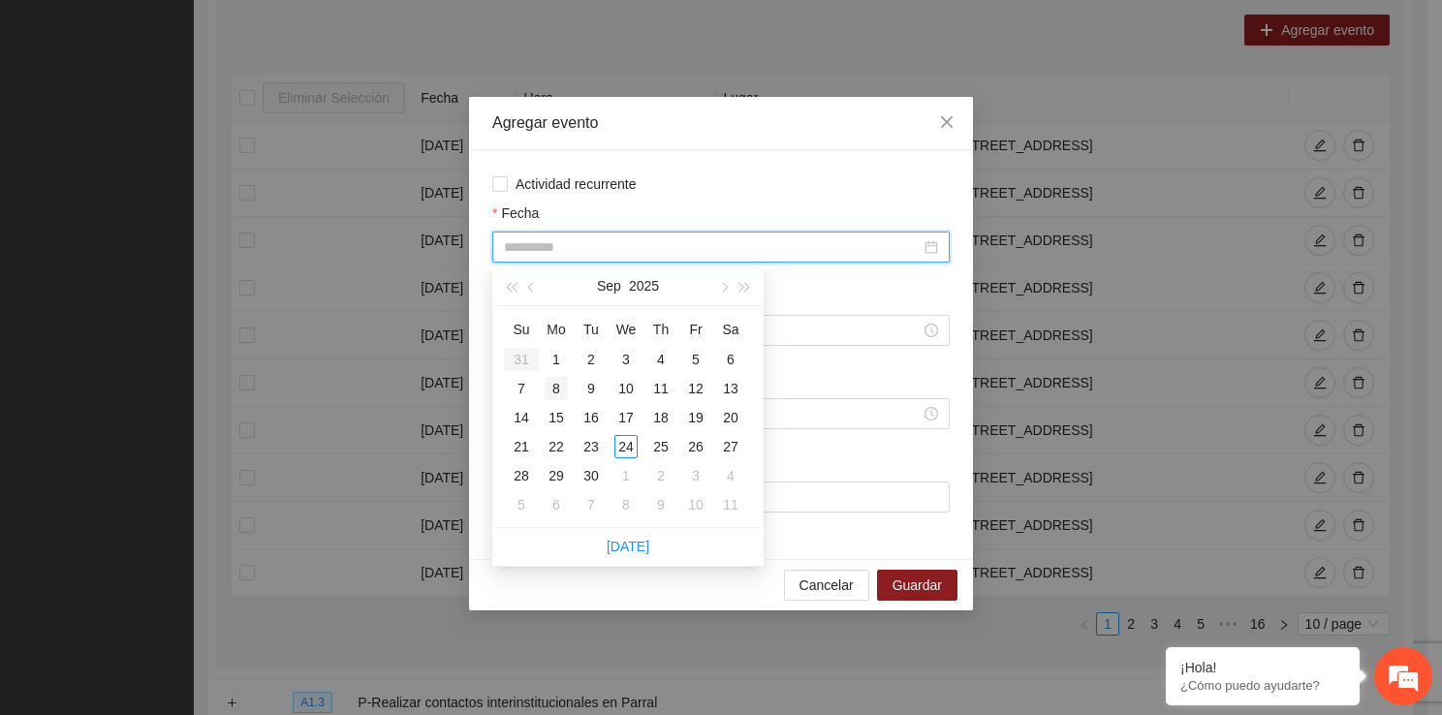
type input "**********"
click at [551, 393] on div "8" at bounding box center [555, 388] width 23 height 23
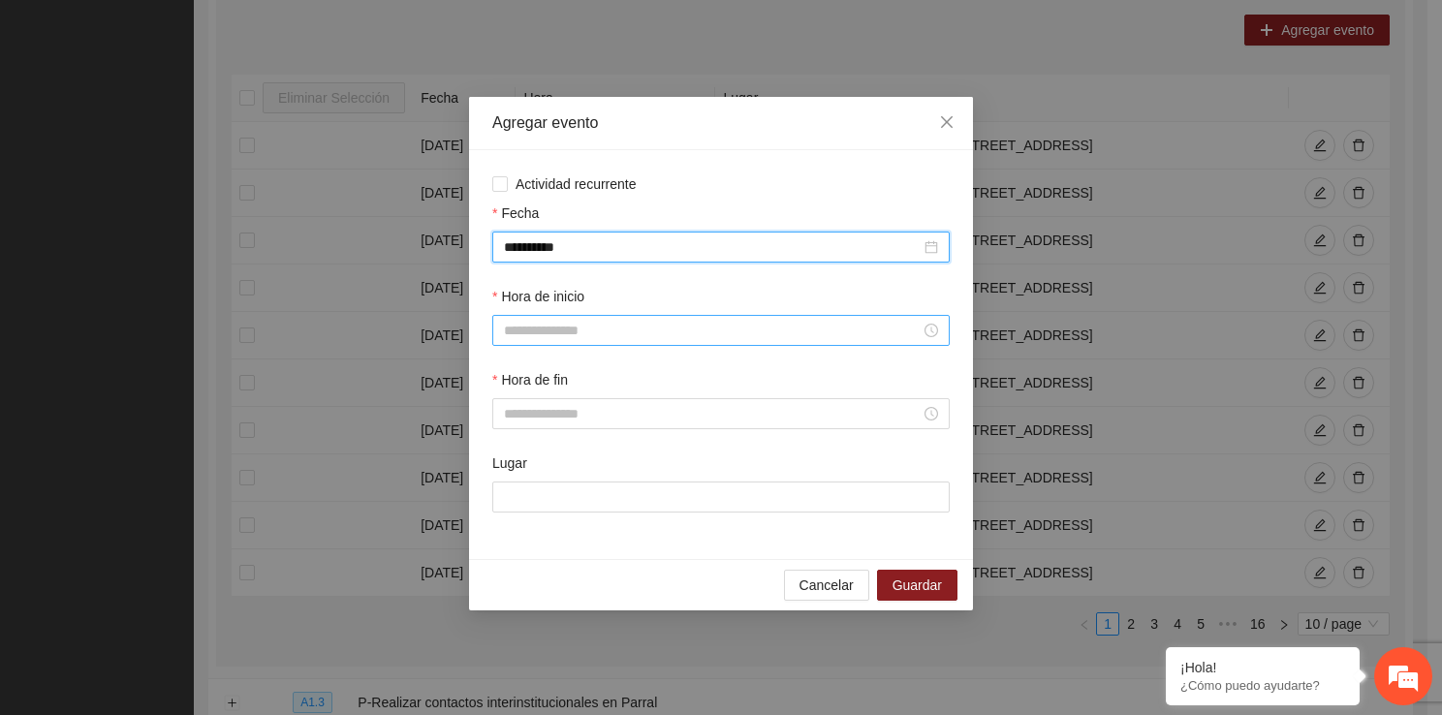
click at [585, 324] on input "Hora de inicio" at bounding box center [712, 330] width 417 height 21
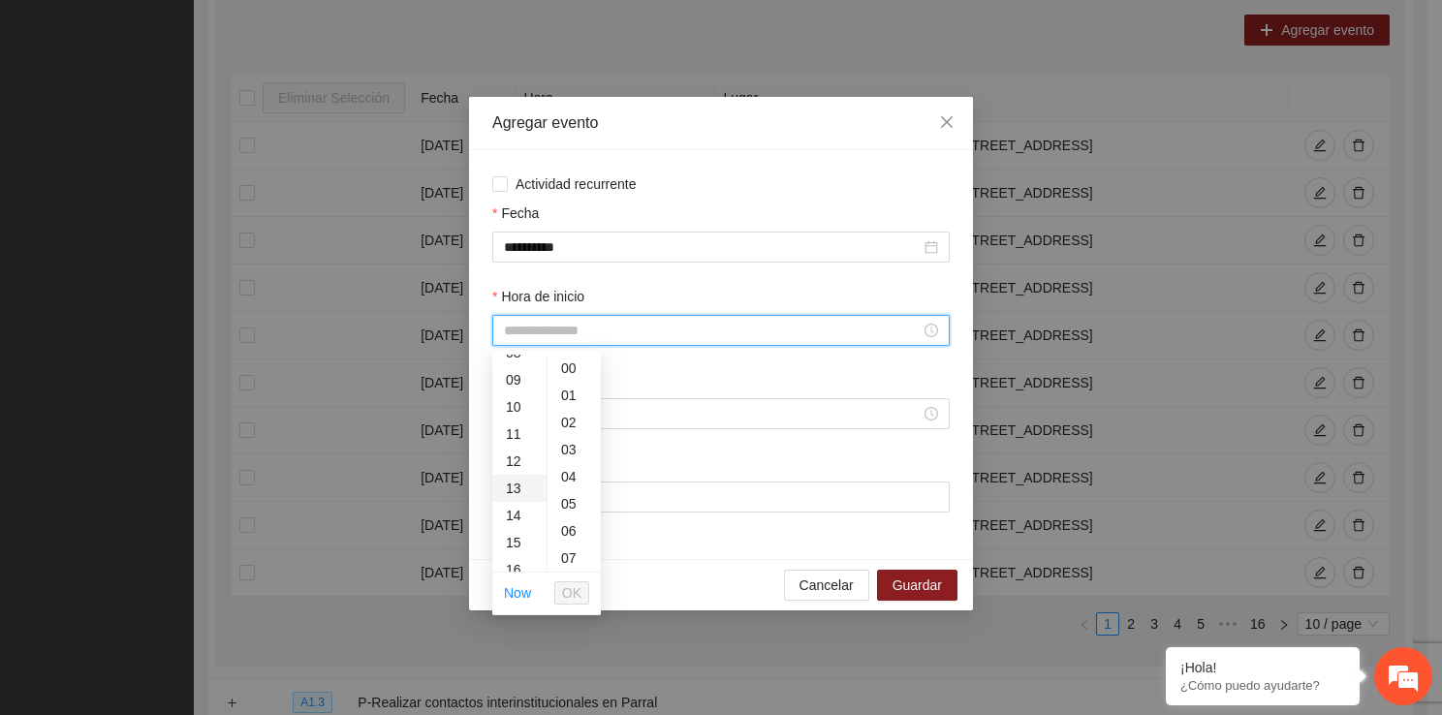
click at [512, 486] on div "13" at bounding box center [519, 488] width 54 height 27
type input "*****"
click at [568, 587] on span "OK" at bounding box center [571, 592] width 19 height 21
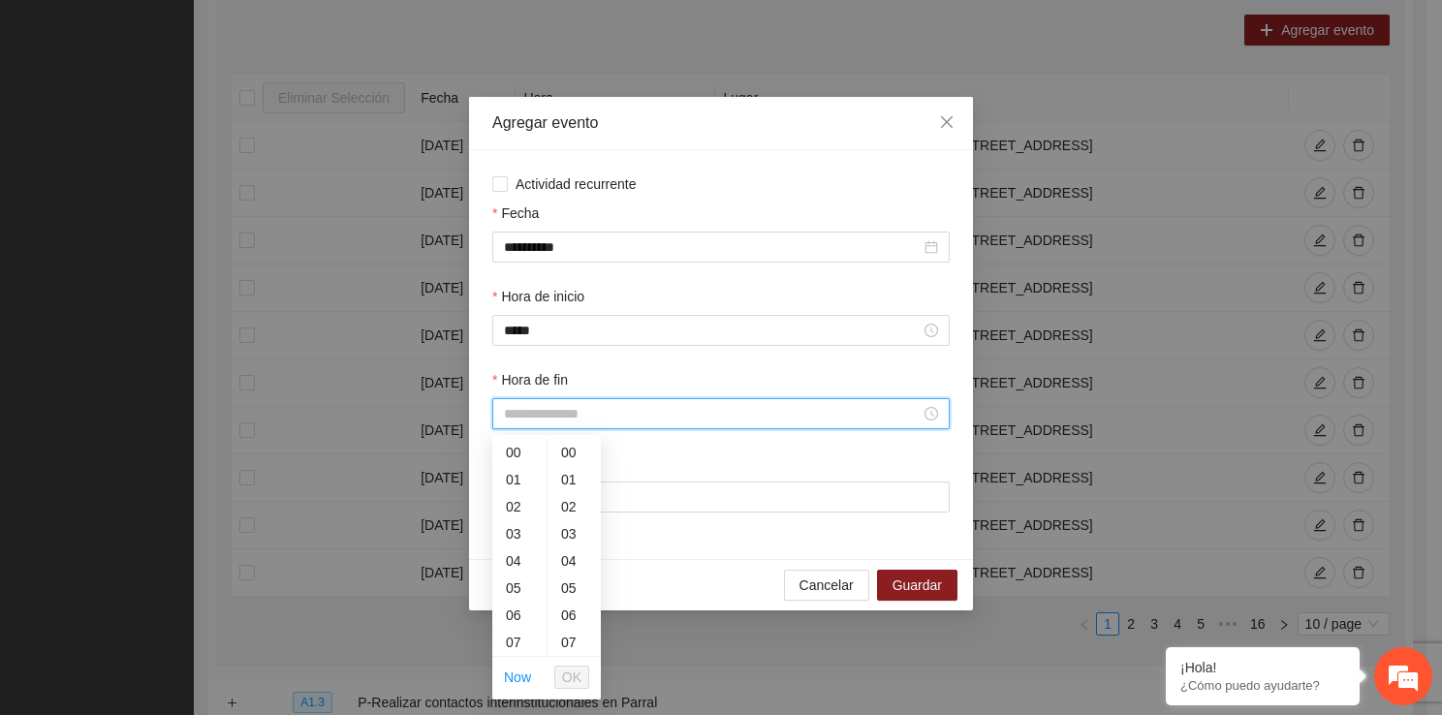
drag, startPoint x: 544, startPoint y: 409, endPoint x: 543, endPoint y: 637, distance: 228.6
click at [523, 575] on div "13" at bounding box center [519, 572] width 54 height 27
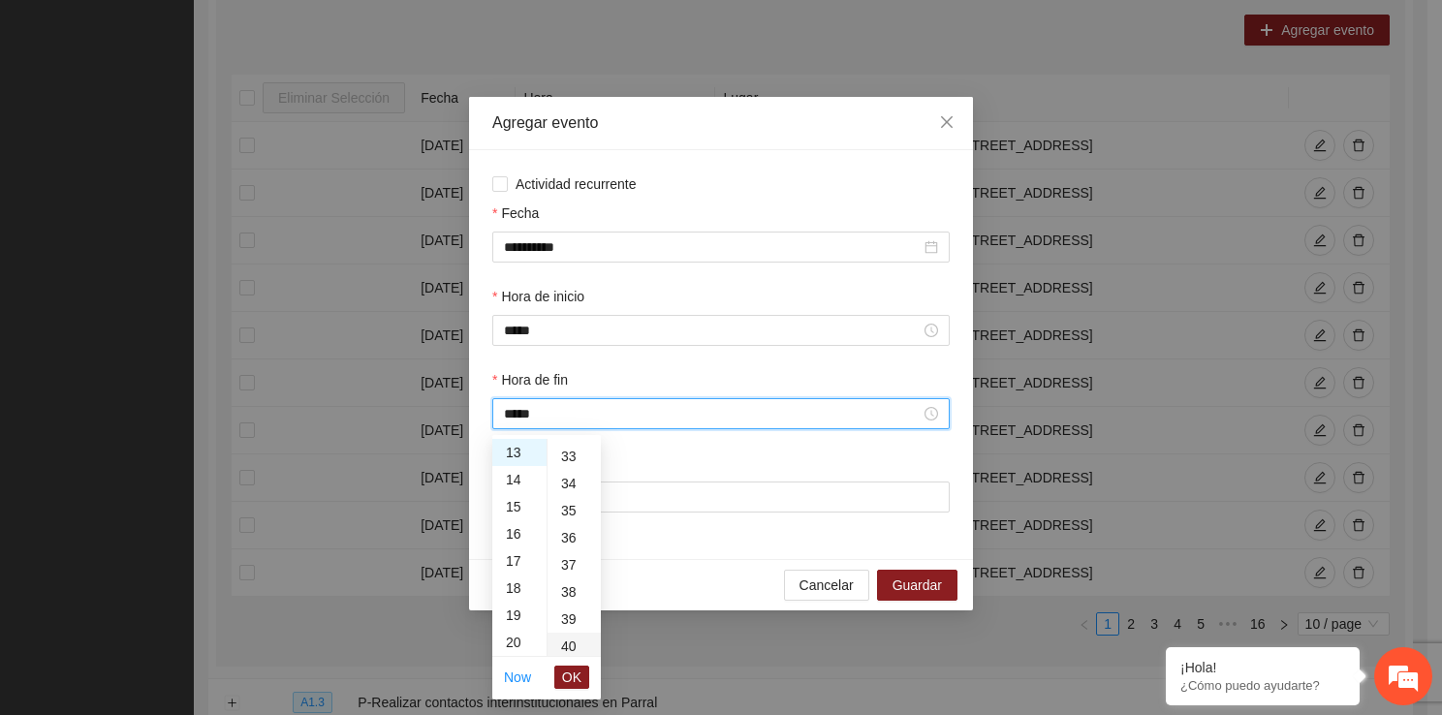
click at [573, 640] on div "40" at bounding box center [573, 646] width 53 height 27
type input "*****"
click at [575, 666] on button "OK" at bounding box center [571, 677] width 35 height 23
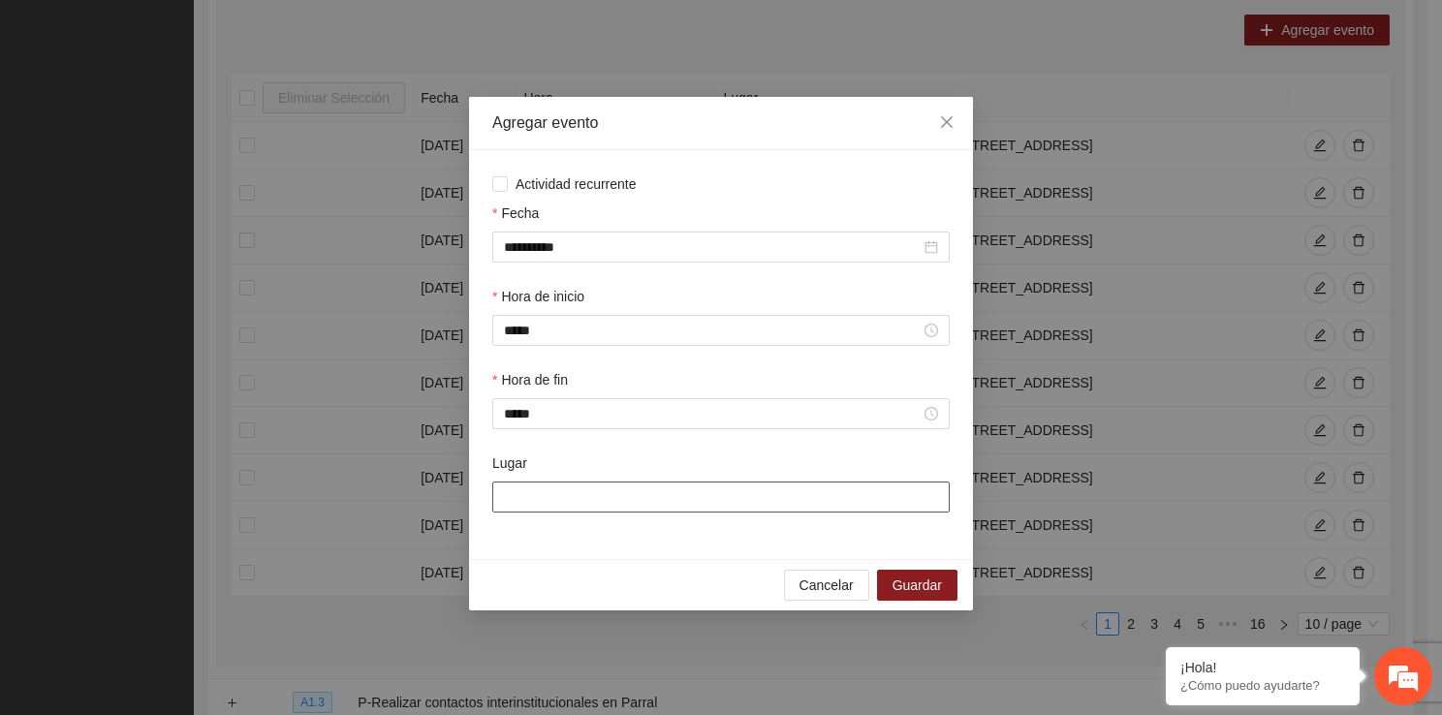
drag, startPoint x: 554, startPoint y: 512, endPoint x: 608, endPoint y: 570, distance: 78.8
click at [608, 570] on div "**********" at bounding box center [721, 353] width 504 height 513
type input "**********"
click at [925, 581] on span "Guardar" at bounding box center [916, 584] width 49 height 21
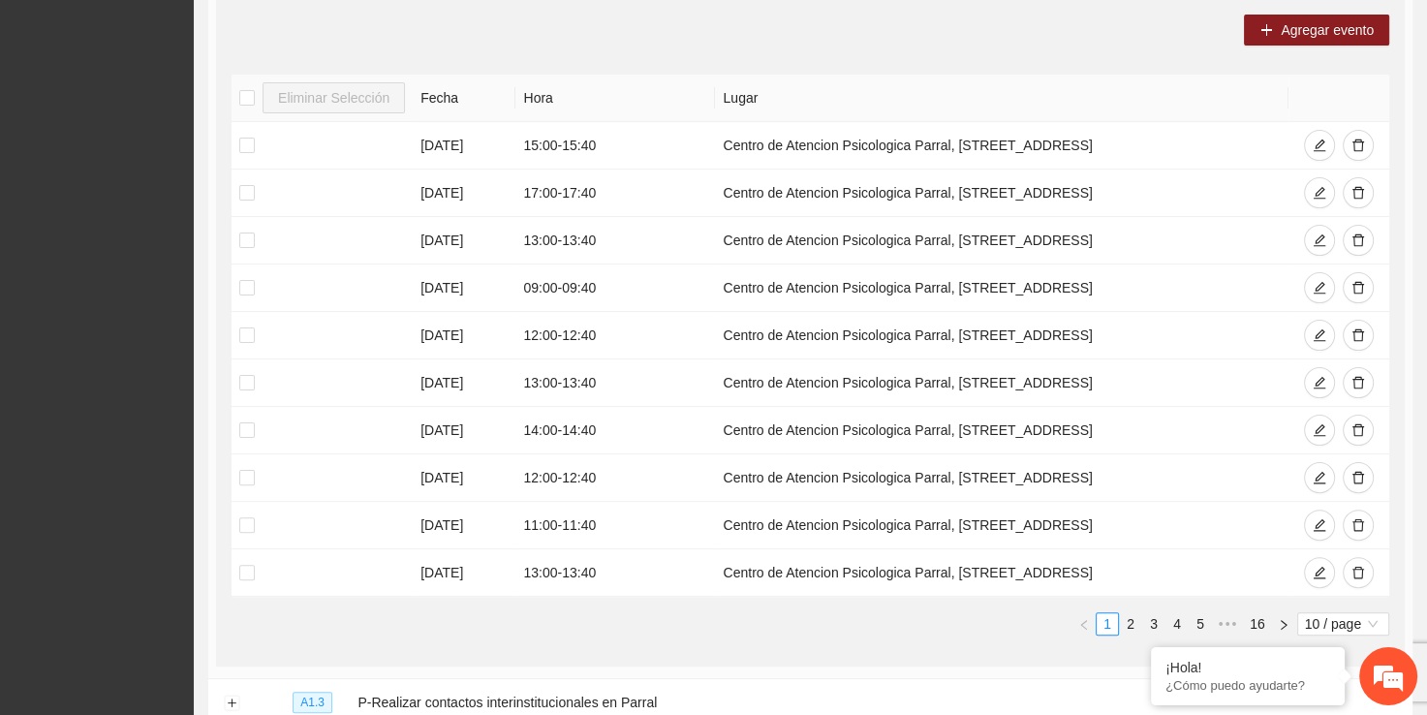
click at [1290, 8] on div "Agregar evento Eliminar Selección Fecha Hora Lugar 03/09/2025 15:00 - 15:40 Cen…" at bounding box center [810, 332] width 1189 height 667
click at [1273, 24] on button "Agregar evento" at bounding box center [1316, 30] width 145 height 31
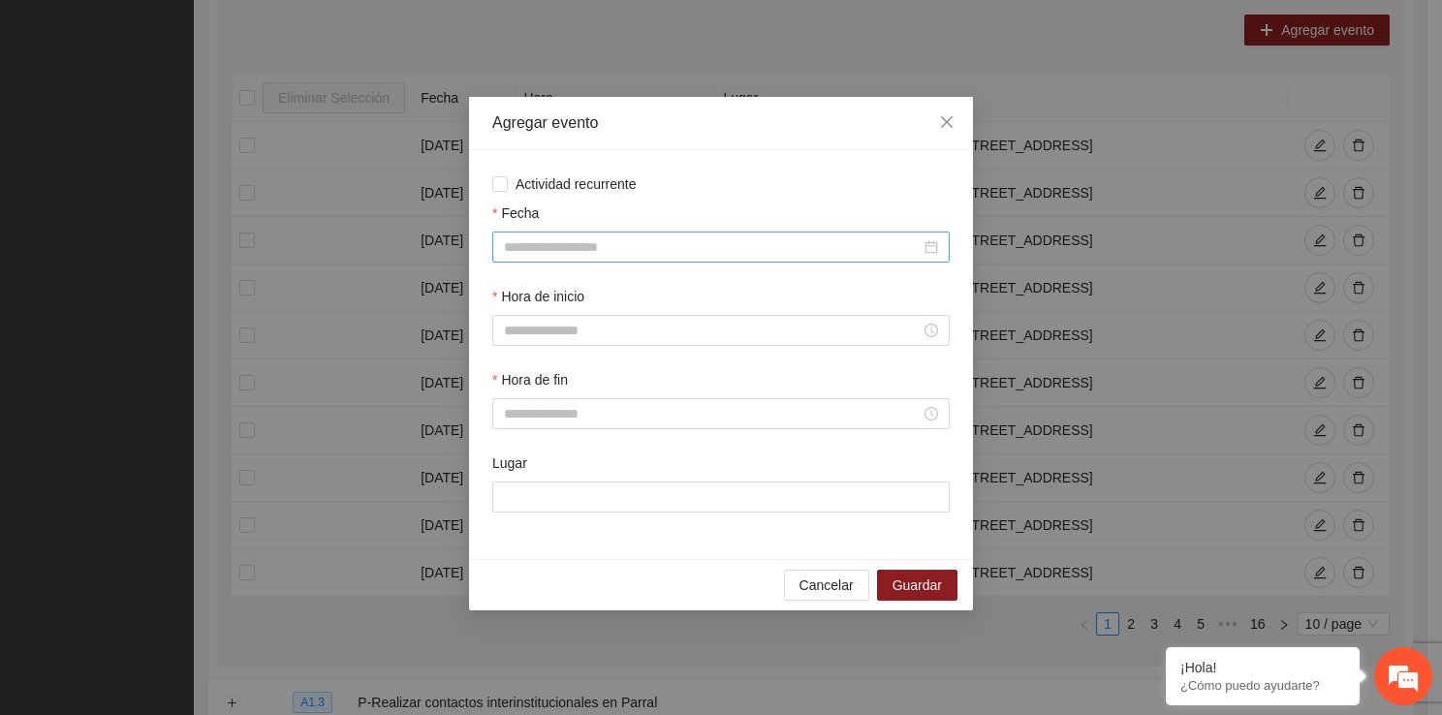
click at [550, 259] on div at bounding box center [720, 247] width 457 height 31
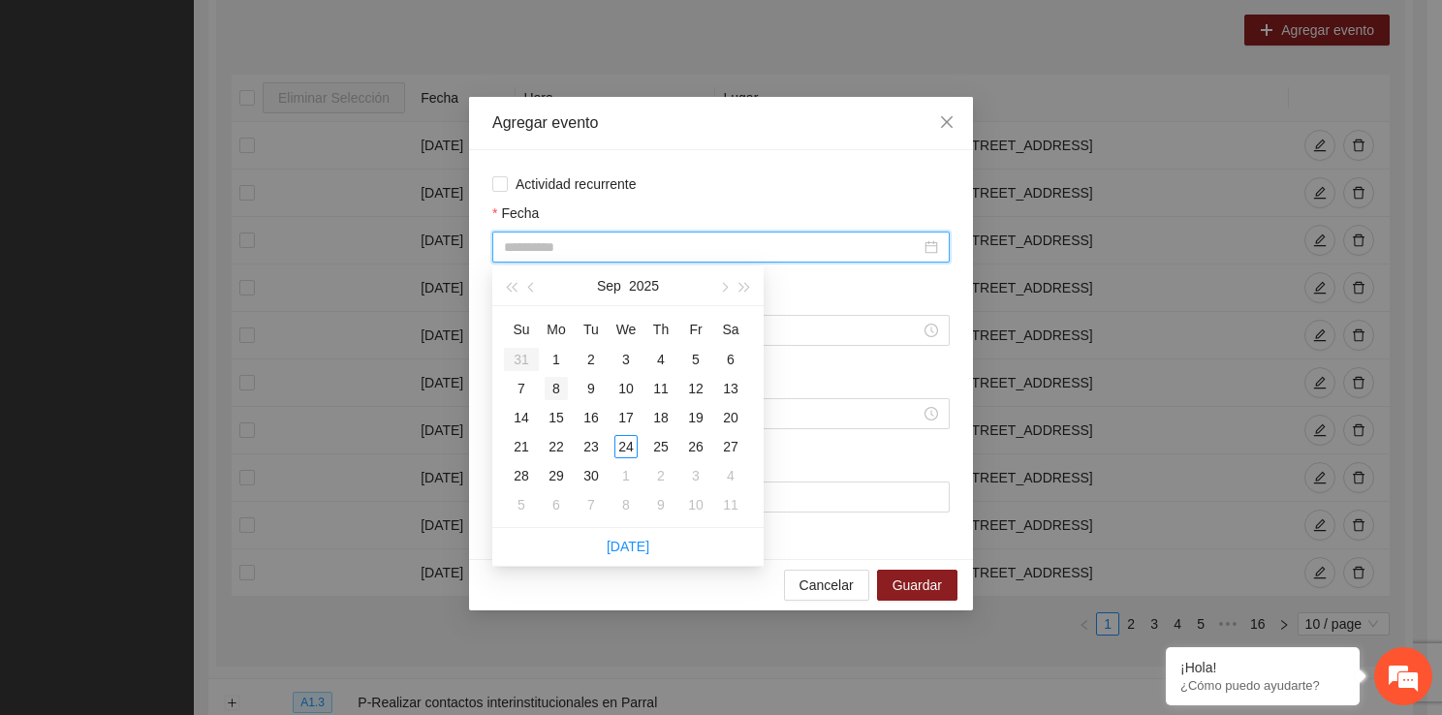
type input "**********"
click at [552, 395] on div "8" at bounding box center [555, 388] width 23 height 23
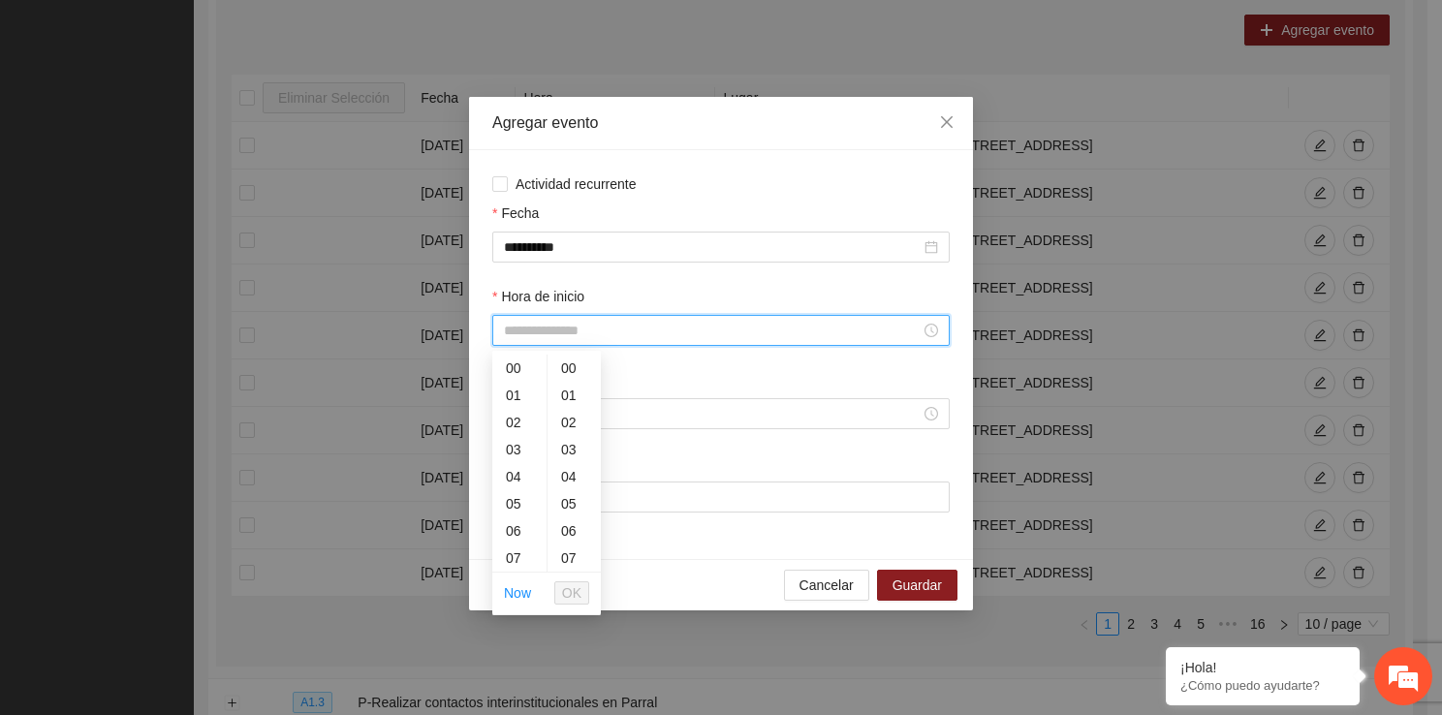
click at [575, 335] on input "Hora de inicio" at bounding box center [712, 330] width 417 height 21
click at [513, 503] on div "15" at bounding box center [519, 503] width 54 height 27
type input "*****"
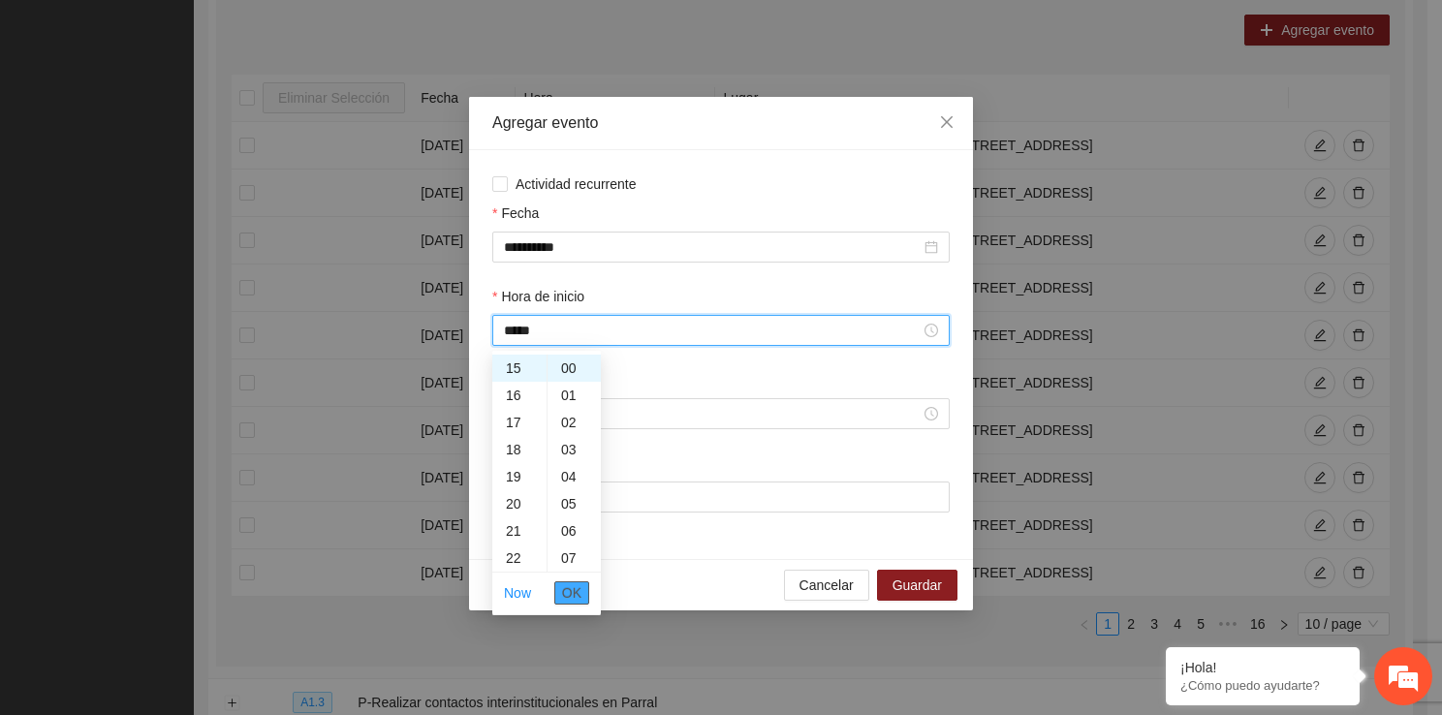
click at [576, 598] on span "OK" at bounding box center [571, 592] width 19 height 21
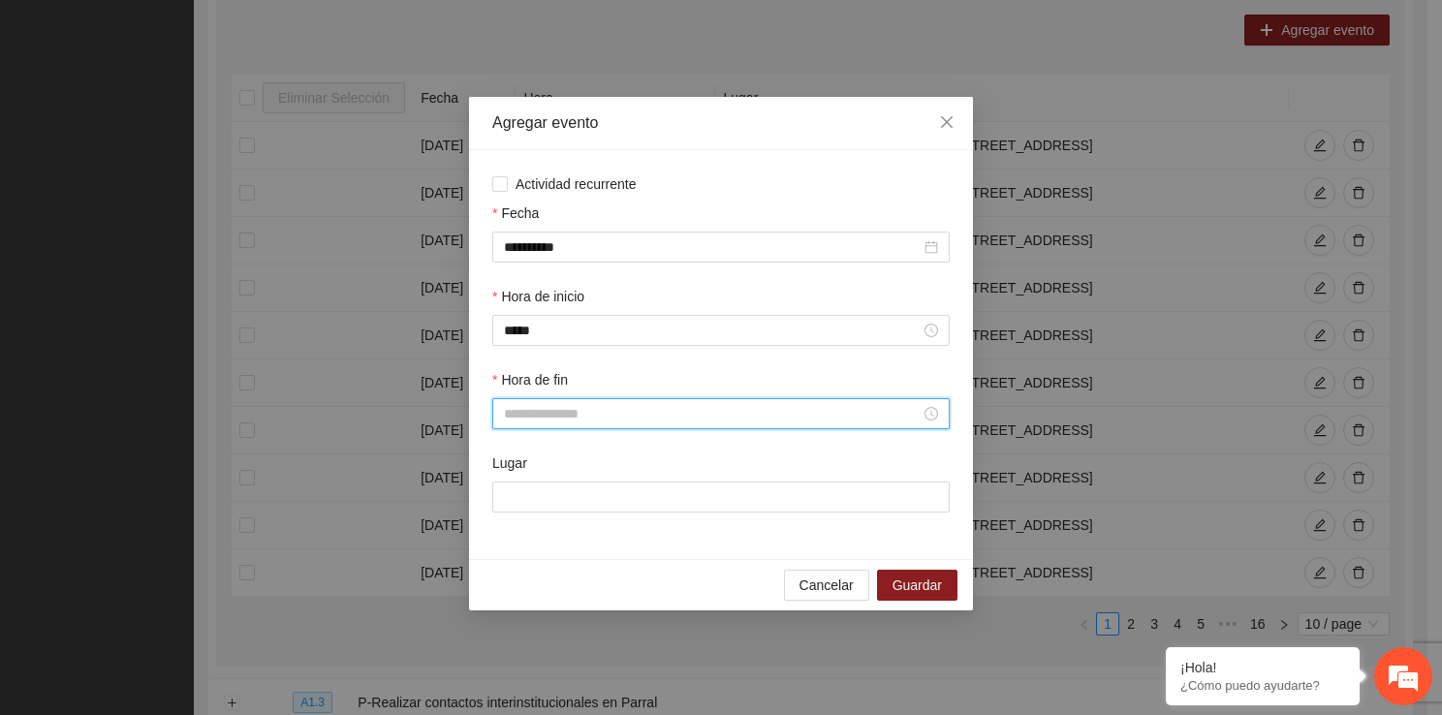
click at [533, 424] on input "Hora de fin" at bounding box center [712, 413] width 417 height 21
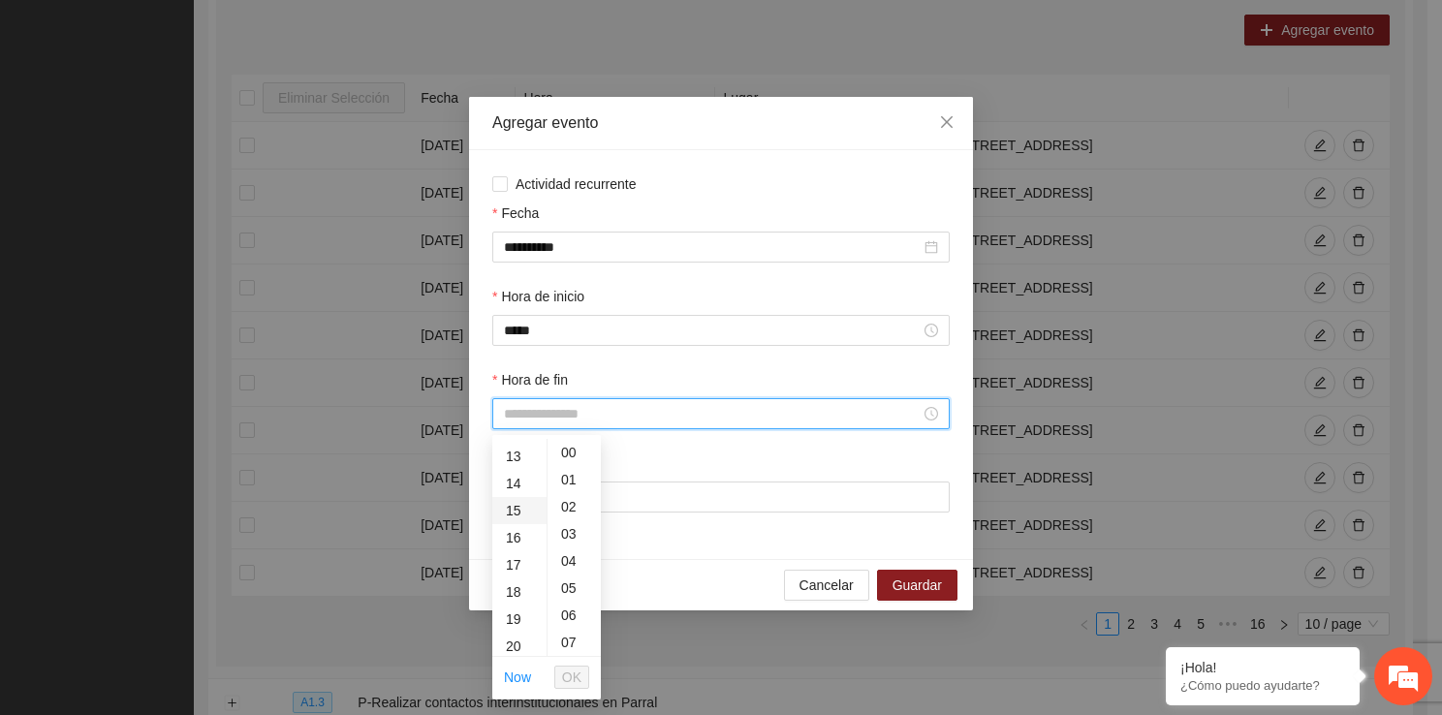
click at [515, 505] on div "15" at bounding box center [519, 510] width 54 height 27
click at [575, 615] on div "40" at bounding box center [573, 607] width 53 height 27
type input "*****"
click at [580, 673] on span "OK" at bounding box center [571, 677] width 19 height 21
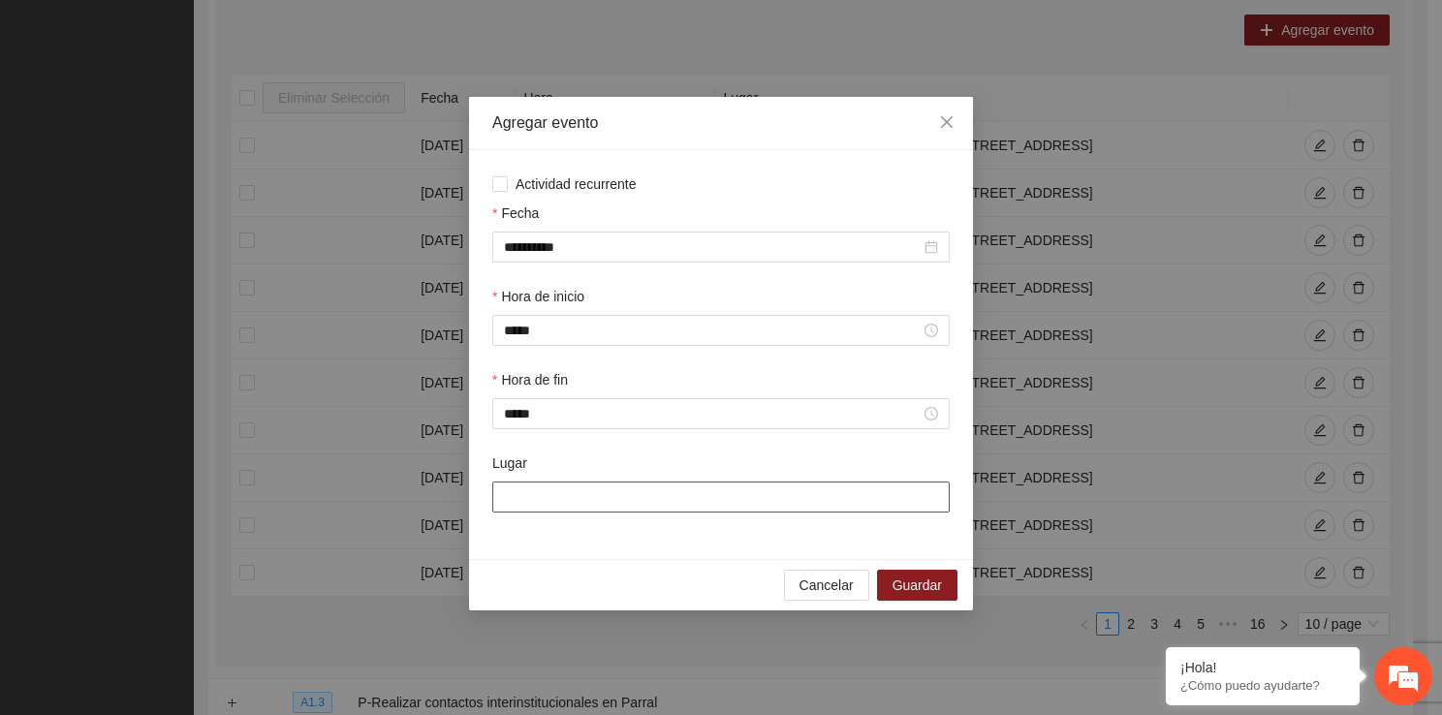
click at [545, 486] on input "Lugar" at bounding box center [720, 496] width 457 height 31
type input "**********"
click at [898, 586] on span "Guardar" at bounding box center [916, 584] width 49 height 21
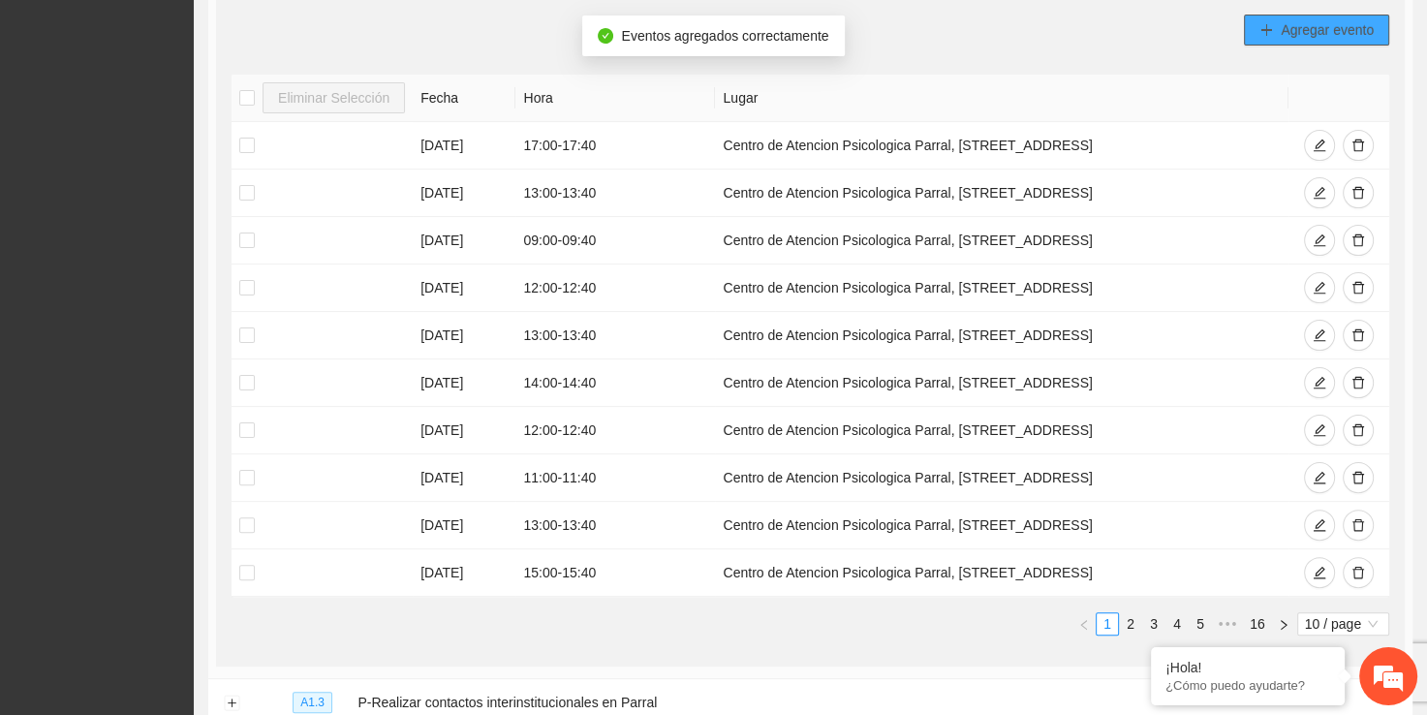
click at [1287, 29] on span "Agregar evento" at bounding box center [1327, 29] width 93 height 21
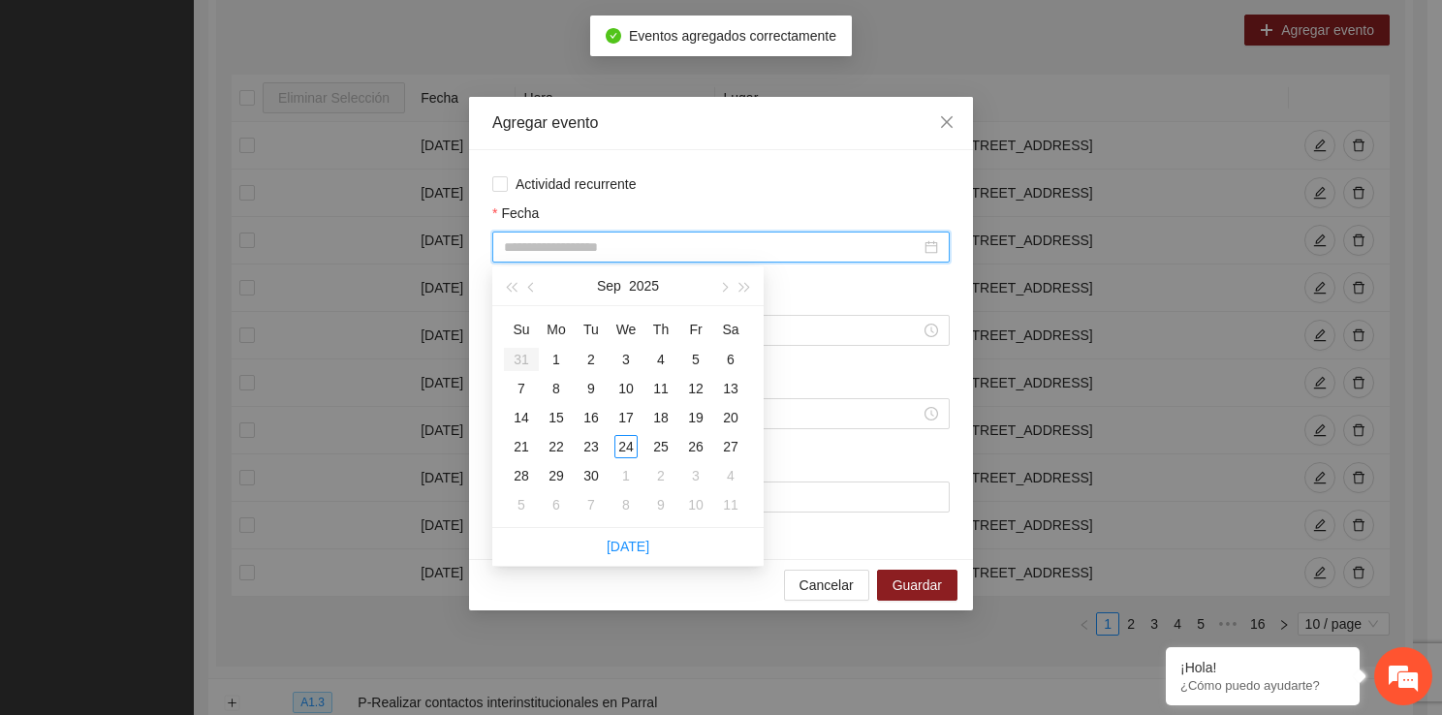
click at [594, 251] on input "Fecha" at bounding box center [712, 246] width 417 height 21
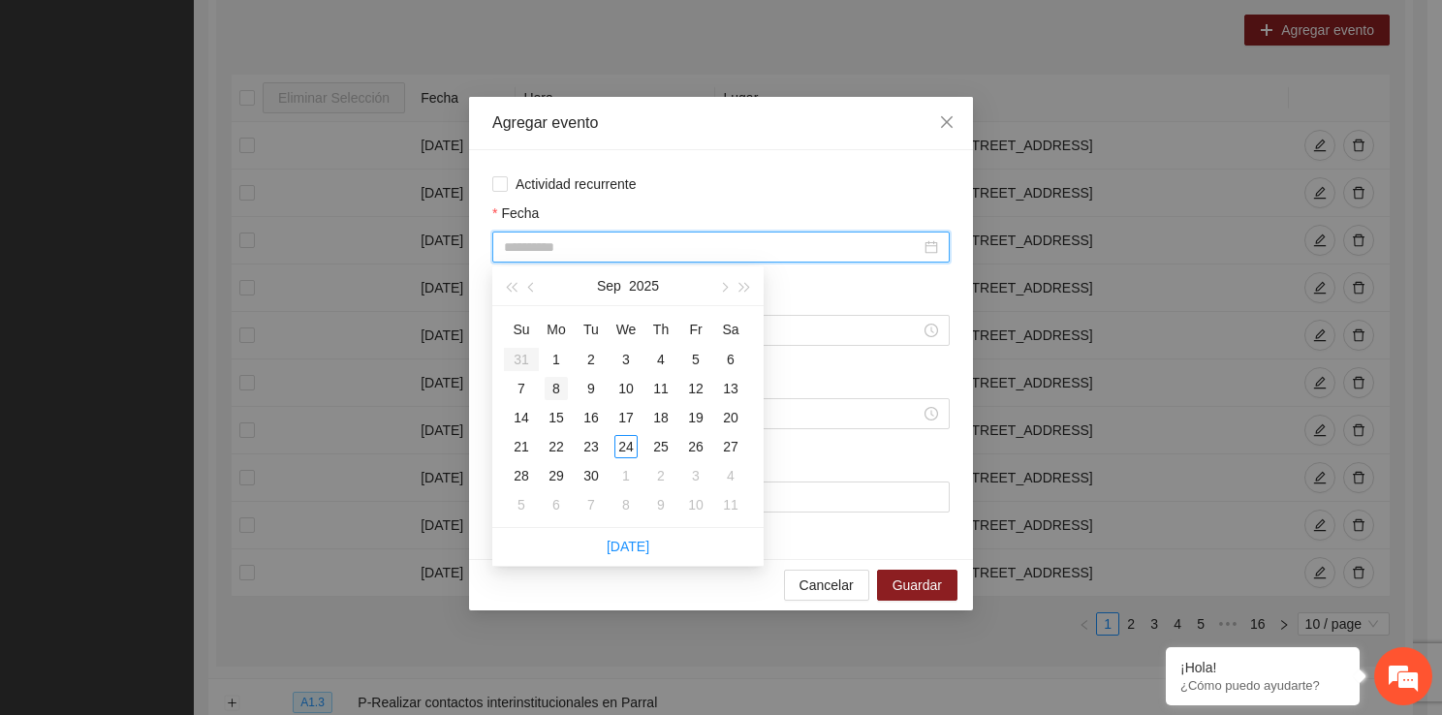
type input "**********"
click at [556, 393] on div "8" at bounding box center [555, 388] width 23 height 23
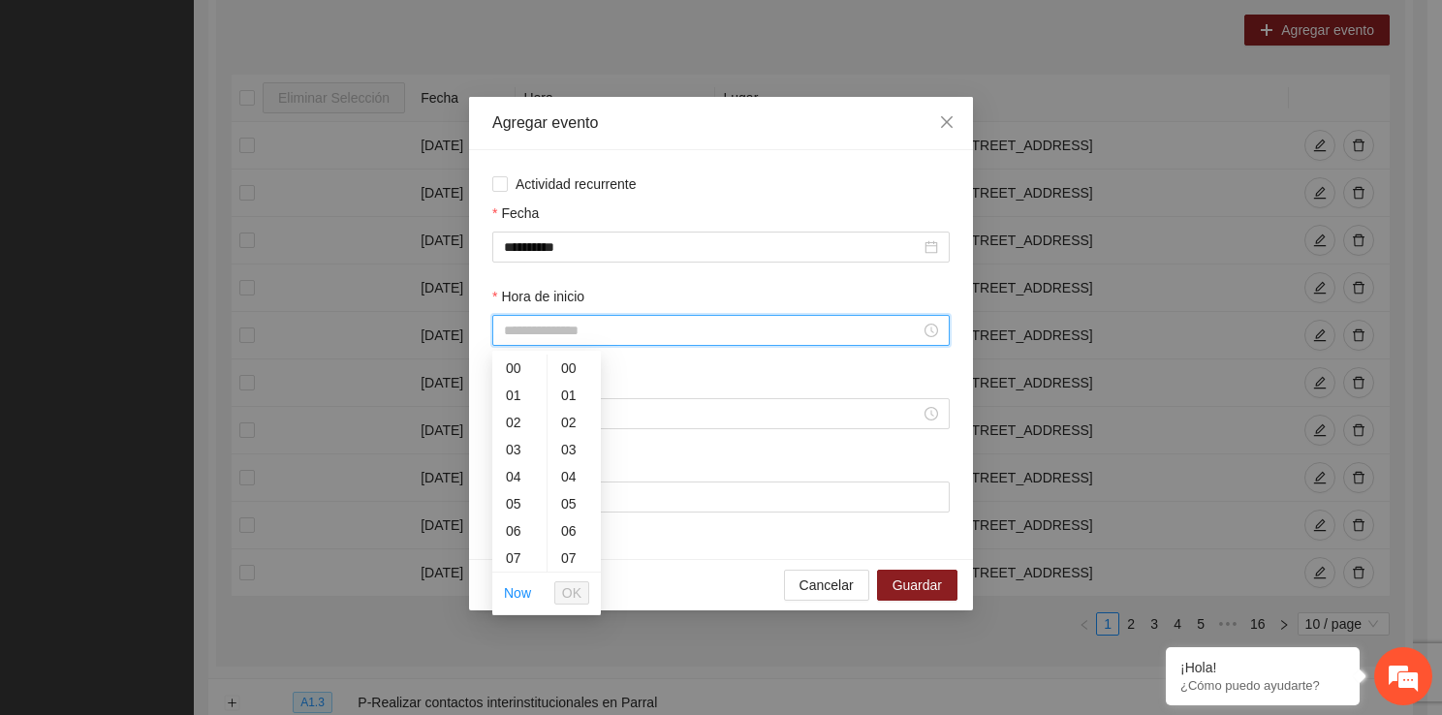
click at [620, 337] on input "Hora de inicio" at bounding box center [712, 330] width 417 height 21
click at [512, 510] on div "17" at bounding box center [519, 519] width 54 height 27
type input "*****"
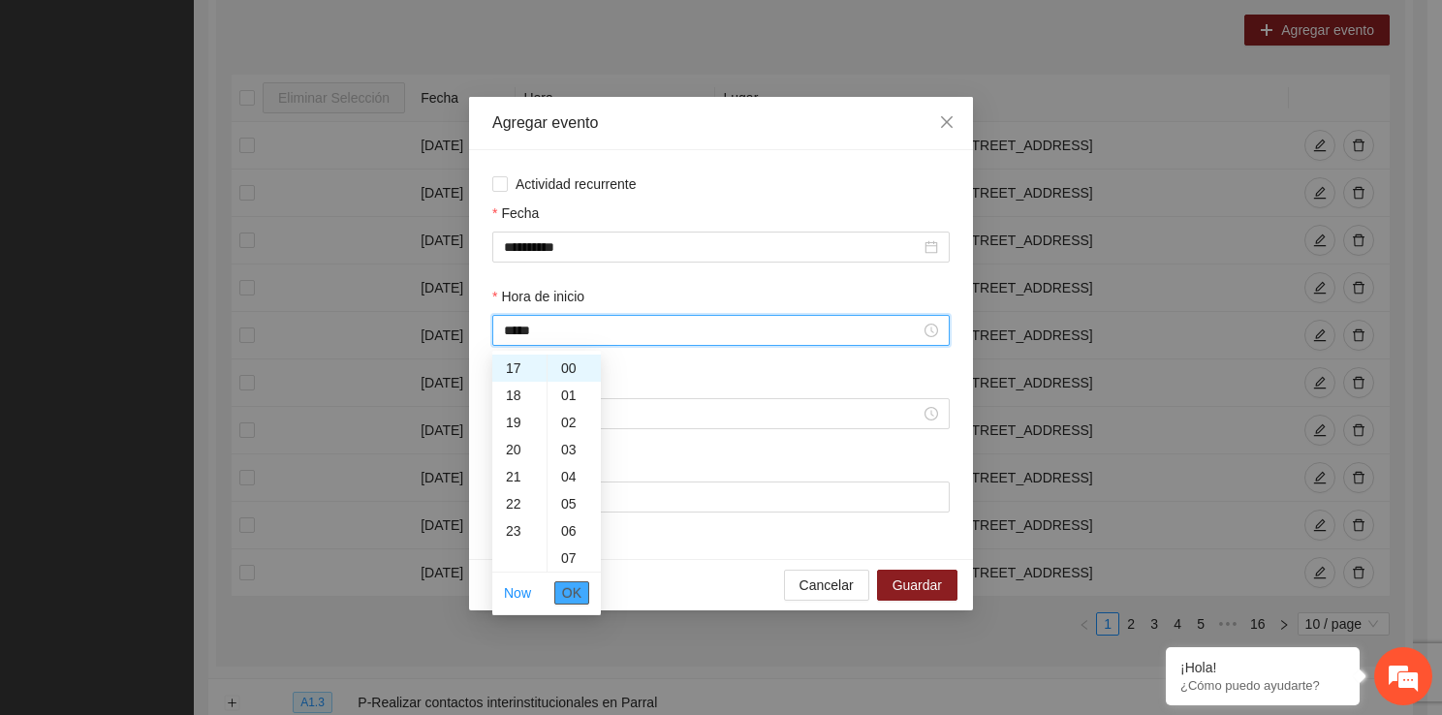
click at [573, 590] on span "OK" at bounding box center [571, 592] width 19 height 21
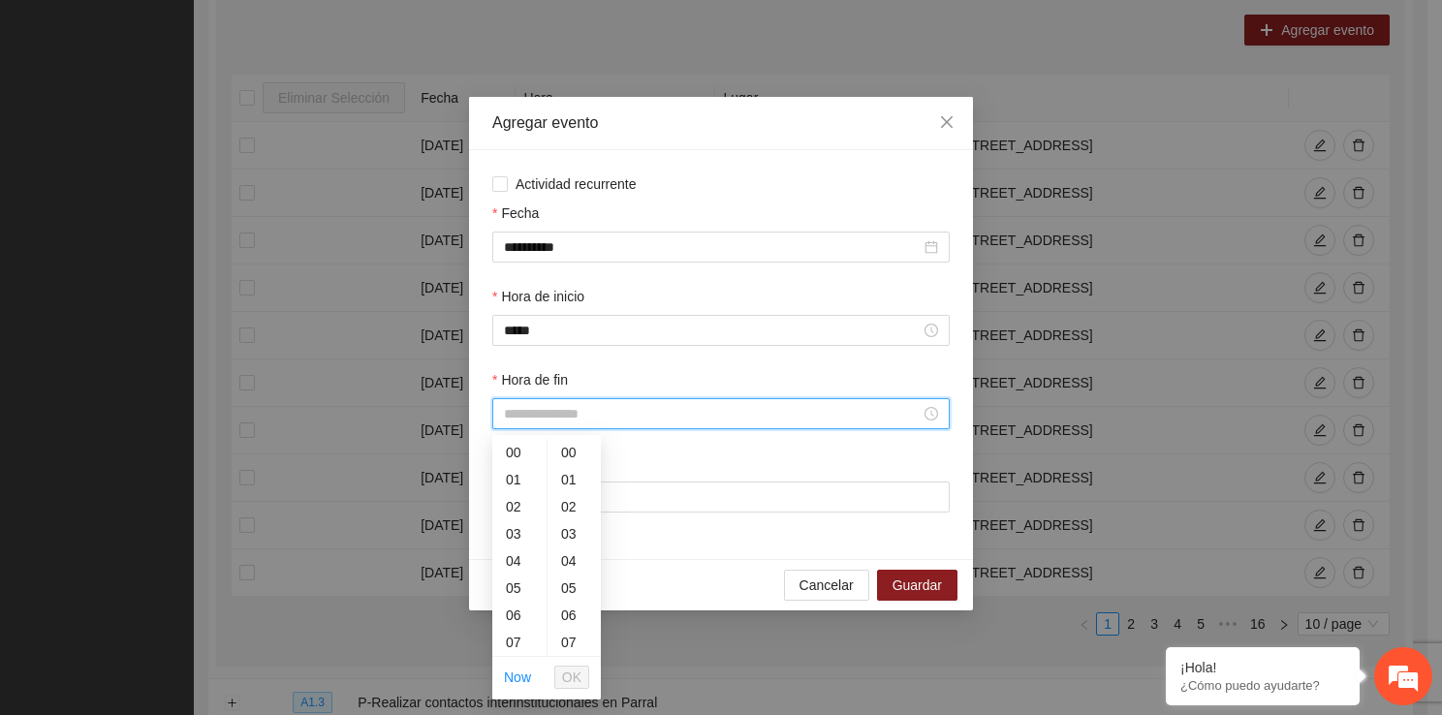
drag, startPoint x: 555, startPoint y: 413, endPoint x: 536, endPoint y: 645, distance: 233.3
click at [509, 561] on div "17" at bounding box center [519, 564] width 54 height 27
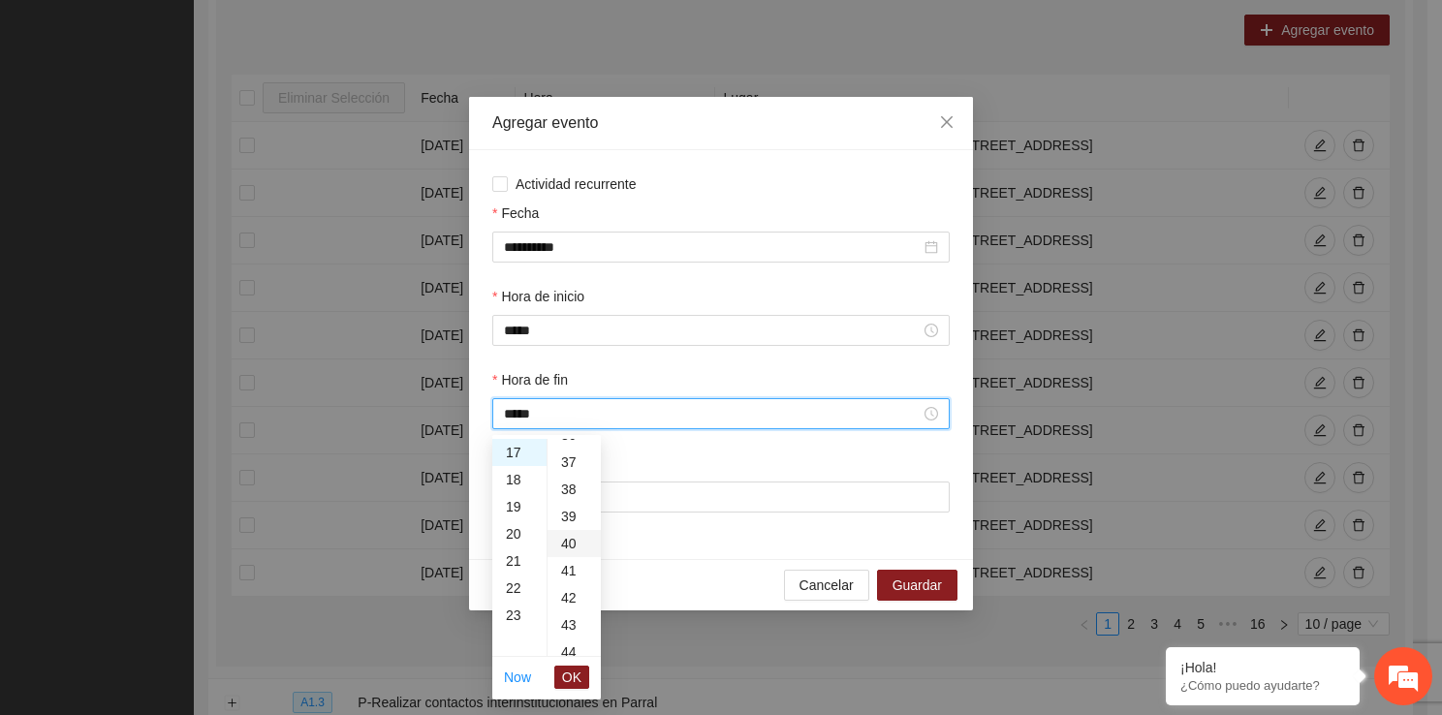
click at [570, 550] on div "40" at bounding box center [573, 543] width 53 height 27
type input "*****"
click at [565, 692] on li "OK" at bounding box center [571, 677] width 35 height 33
click at [567, 677] on span "OK" at bounding box center [571, 677] width 19 height 21
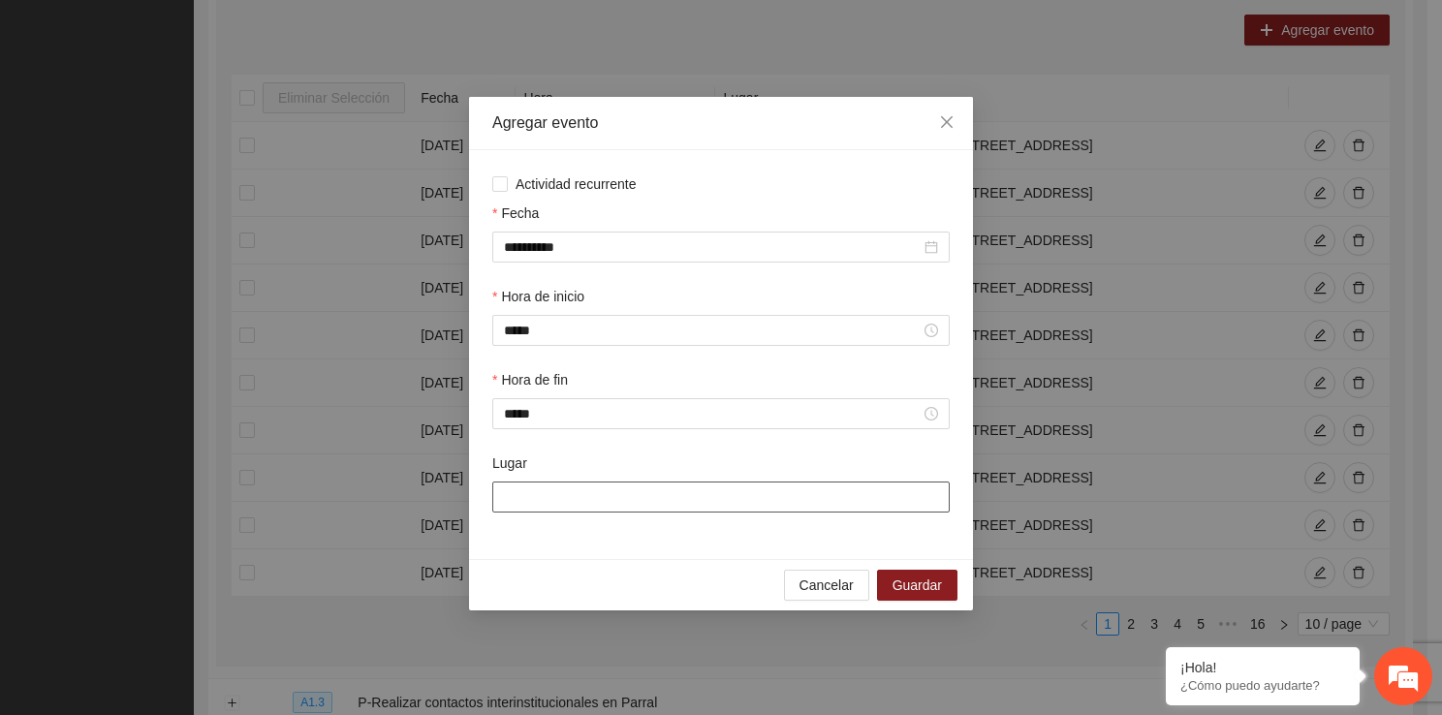
drag, startPoint x: 542, startPoint y: 513, endPoint x: 589, endPoint y: 559, distance: 65.8
click at [589, 559] on div "**********" at bounding box center [721, 354] width 504 height 409
type input "**********"
click at [911, 591] on span "Guardar" at bounding box center [916, 584] width 49 height 21
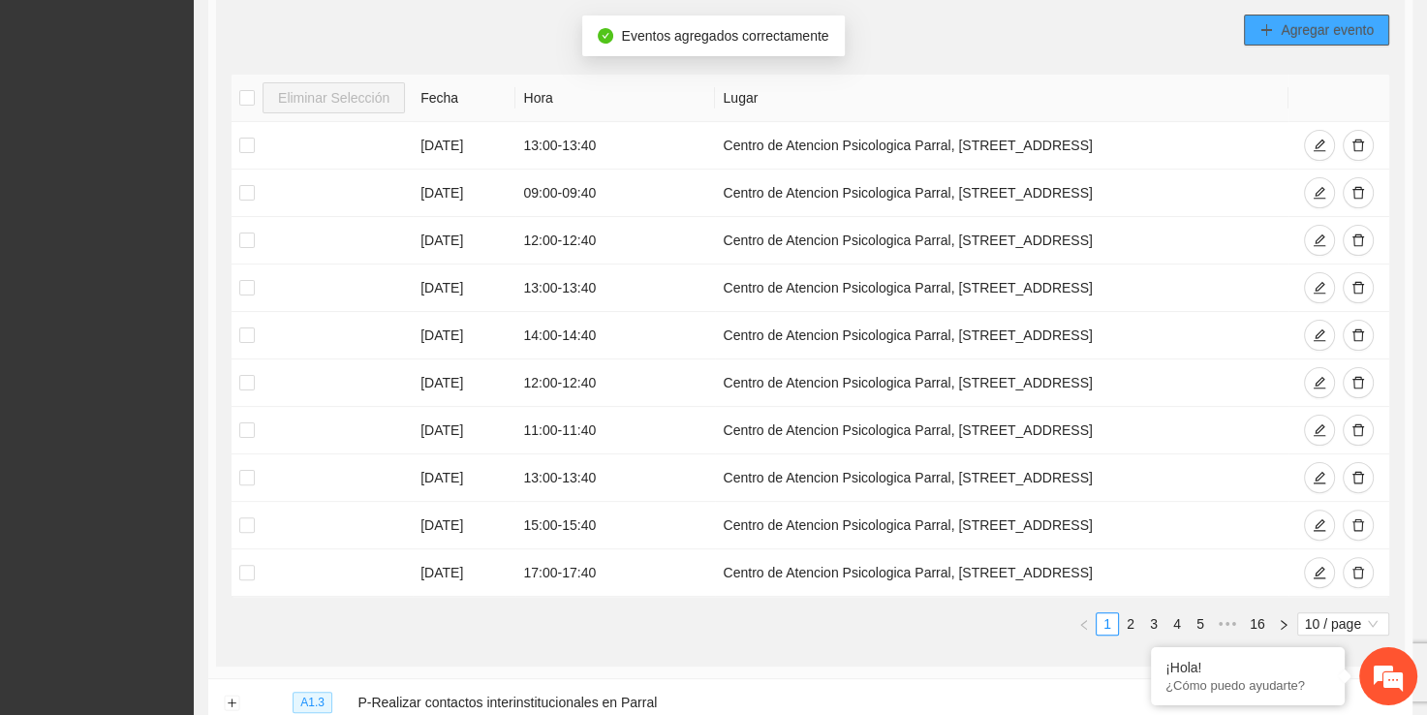
click at [1289, 37] on span "Agregar evento" at bounding box center [1327, 29] width 93 height 21
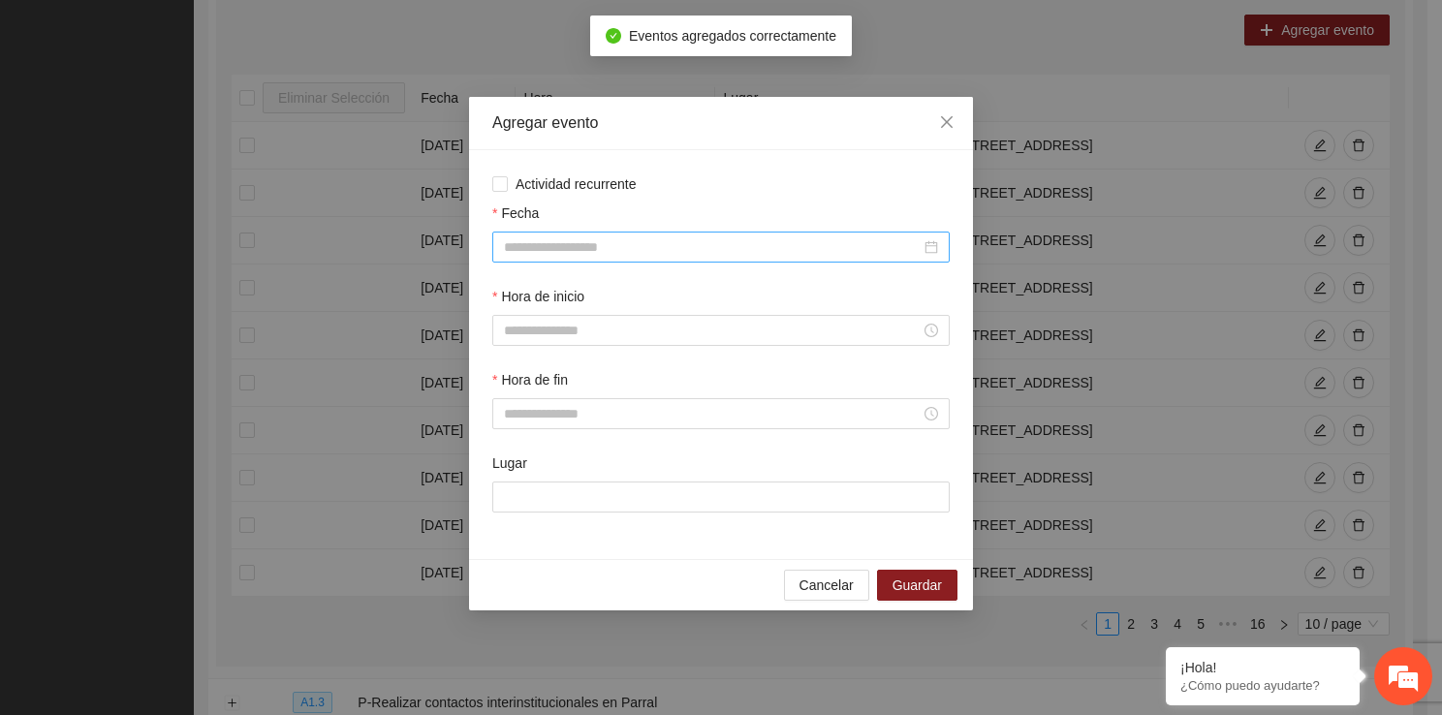
drag, startPoint x: 608, startPoint y: 264, endPoint x: 606, endPoint y: 250, distance: 14.7
click at [606, 250] on div "Fecha" at bounding box center [720, 243] width 465 height 83
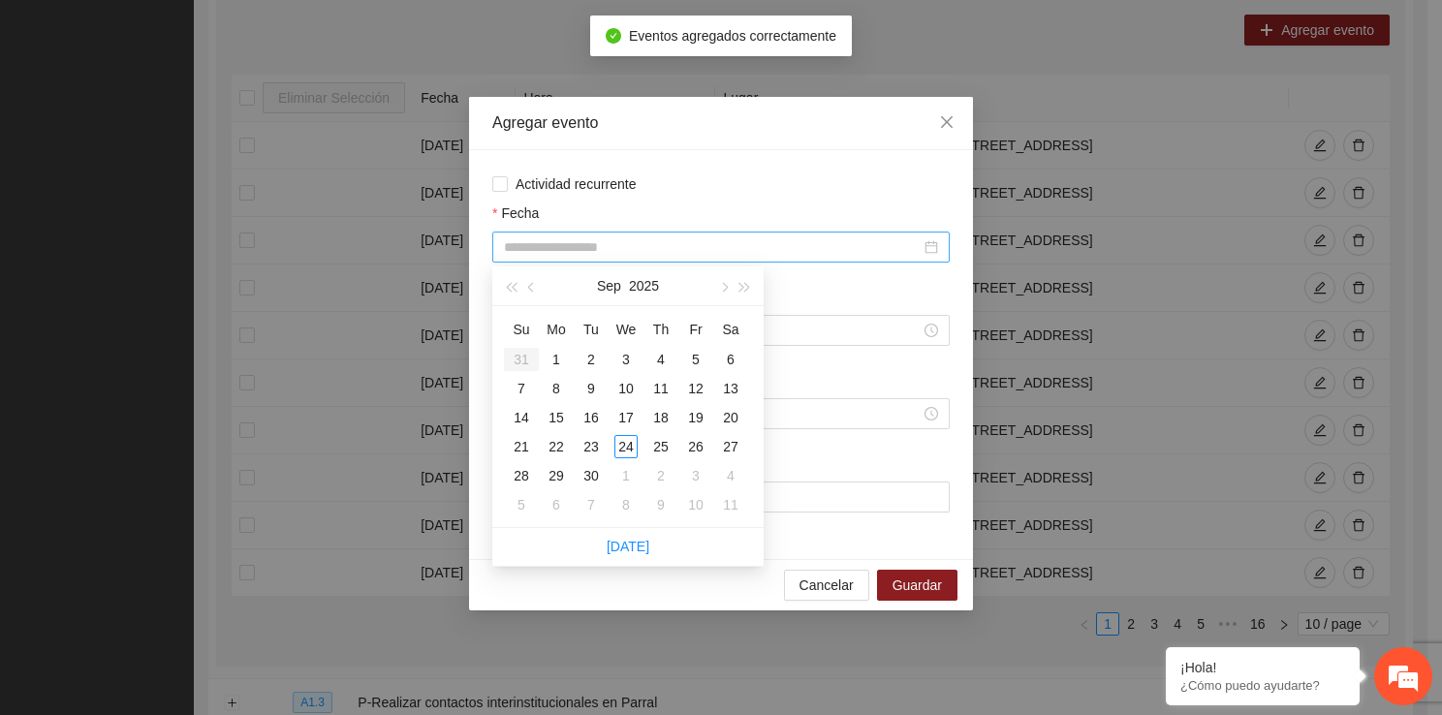
click at [606, 250] on input "Fecha" at bounding box center [712, 246] width 417 height 21
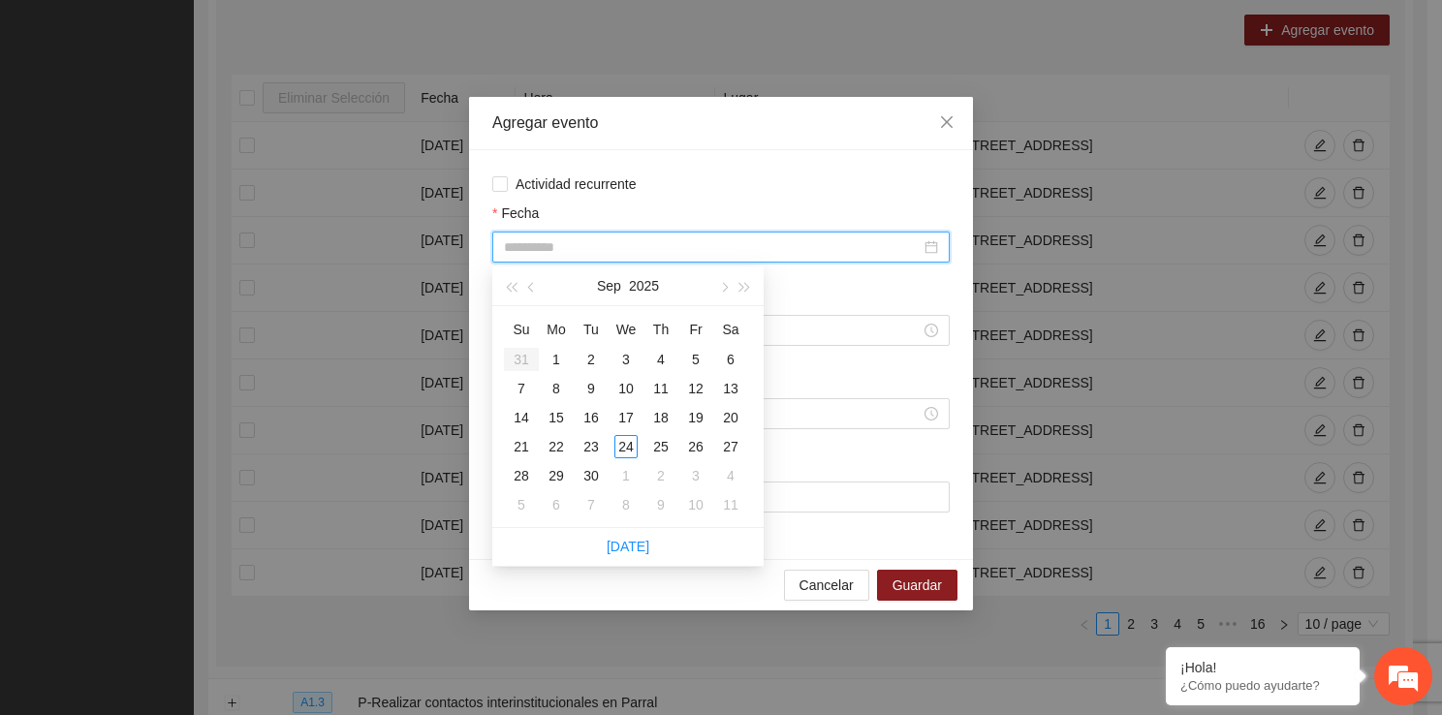
type input "**********"
click at [552, 386] on div "8" at bounding box center [555, 388] width 23 height 23
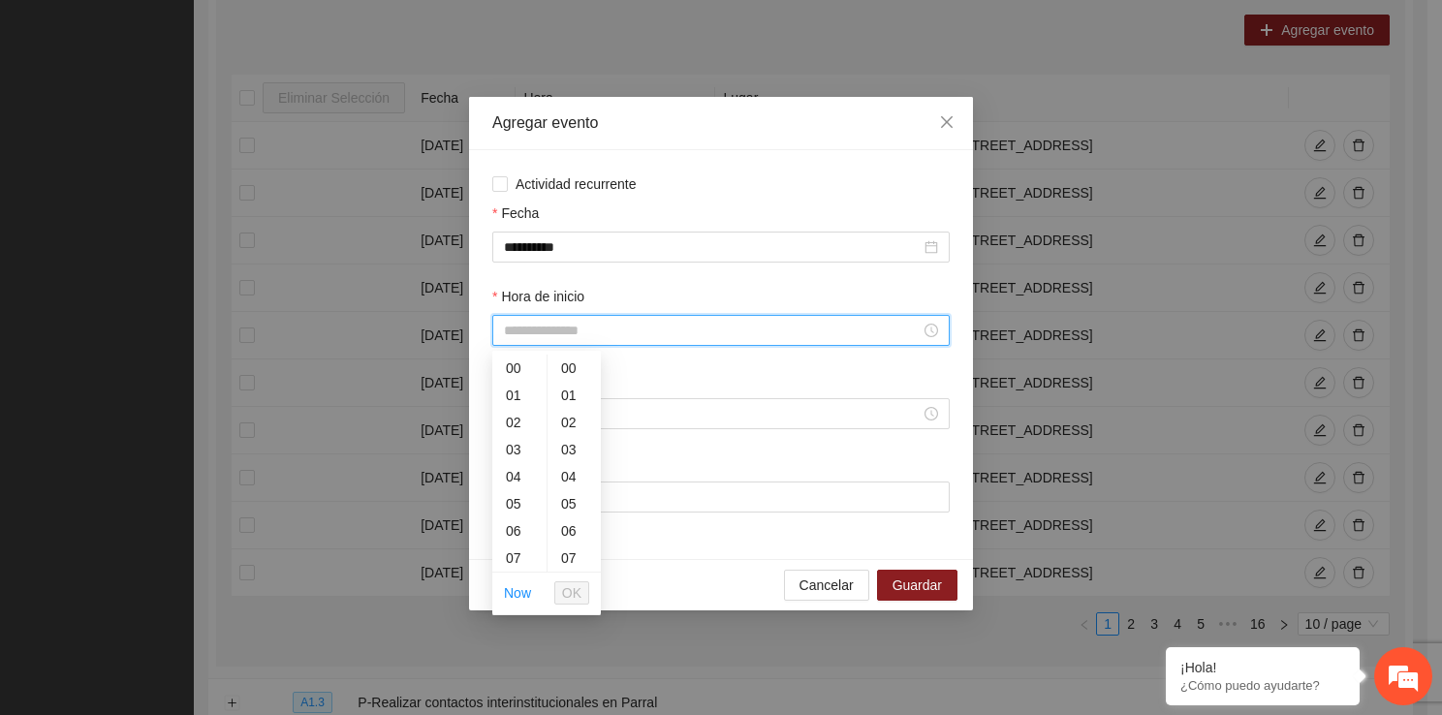
click at [602, 321] on input "Hora de inicio" at bounding box center [712, 330] width 417 height 21
click at [516, 513] on div "18" at bounding box center [519, 507] width 54 height 27
type input "*****"
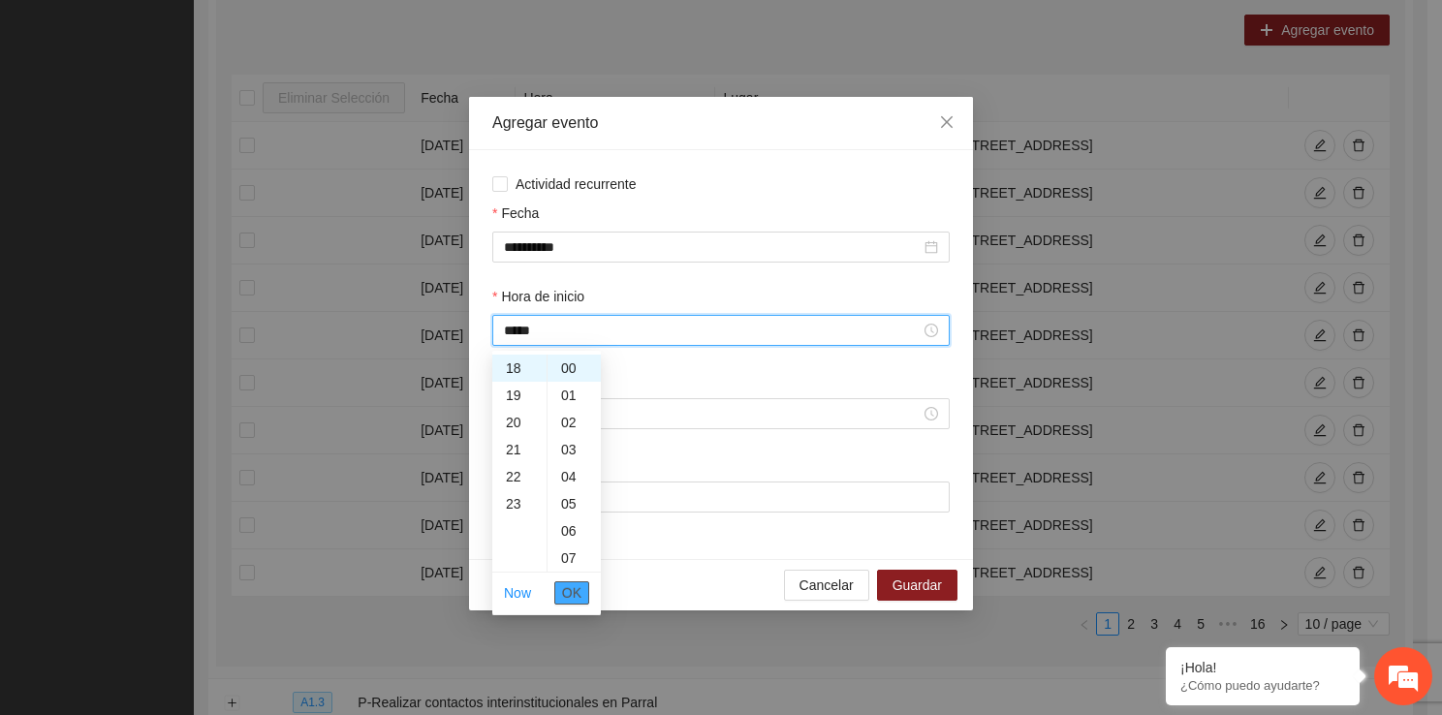
click at [573, 585] on span "OK" at bounding box center [571, 592] width 19 height 21
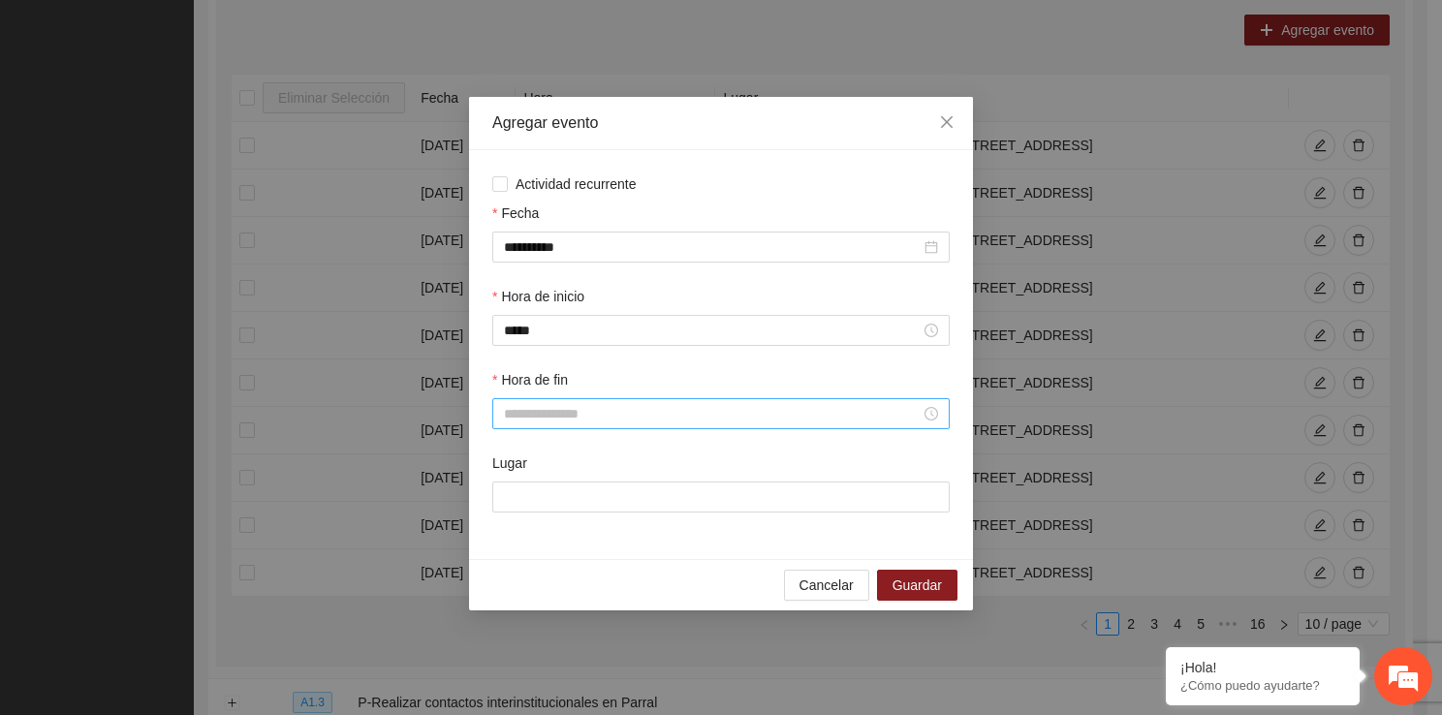
click at [544, 400] on div at bounding box center [720, 413] width 457 height 31
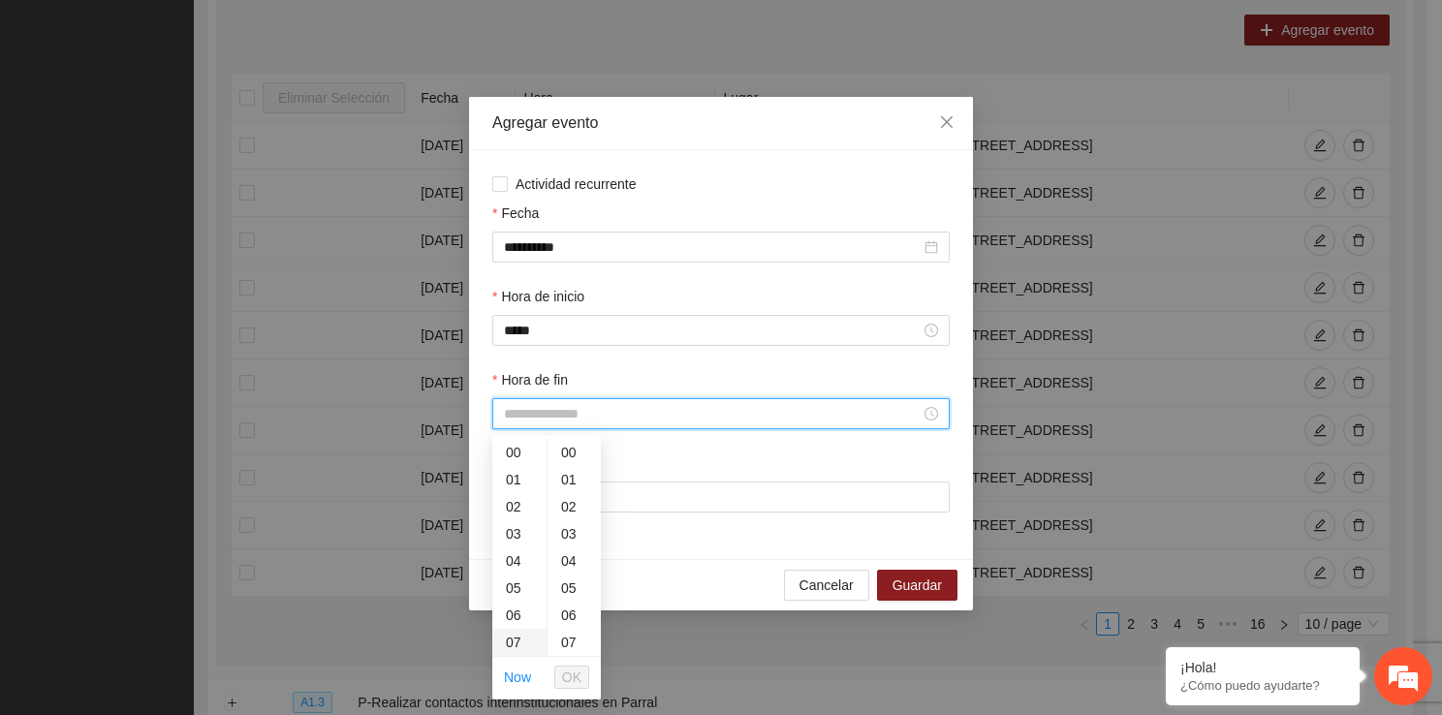
click at [531, 643] on div "07" at bounding box center [519, 642] width 54 height 27
click at [515, 586] on div "18" at bounding box center [519, 583] width 54 height 27
click at [574, 531] on div "40" at bounding box center [573, 529] width 53 height 27
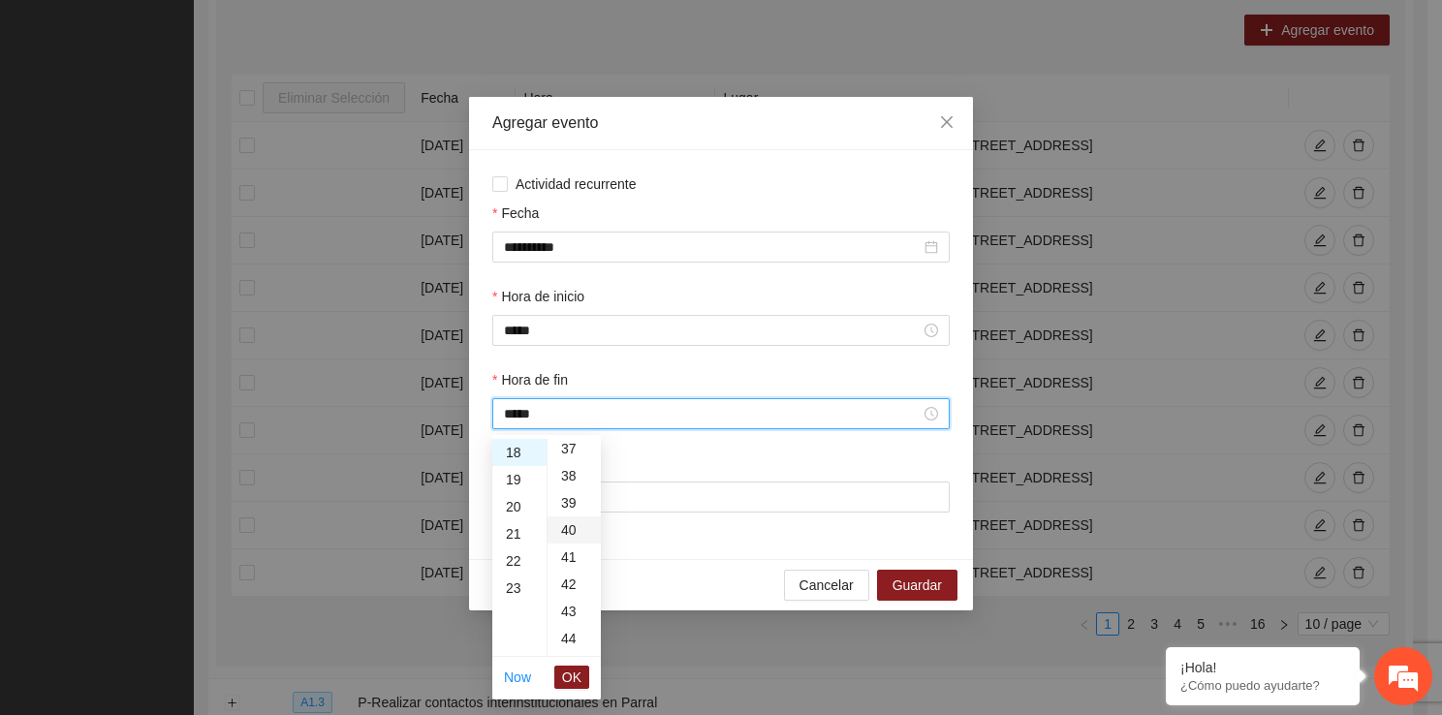
type input "*****"
click at [577, 680] on span "OK" at bounding box center [571, 677] width 19 height 21
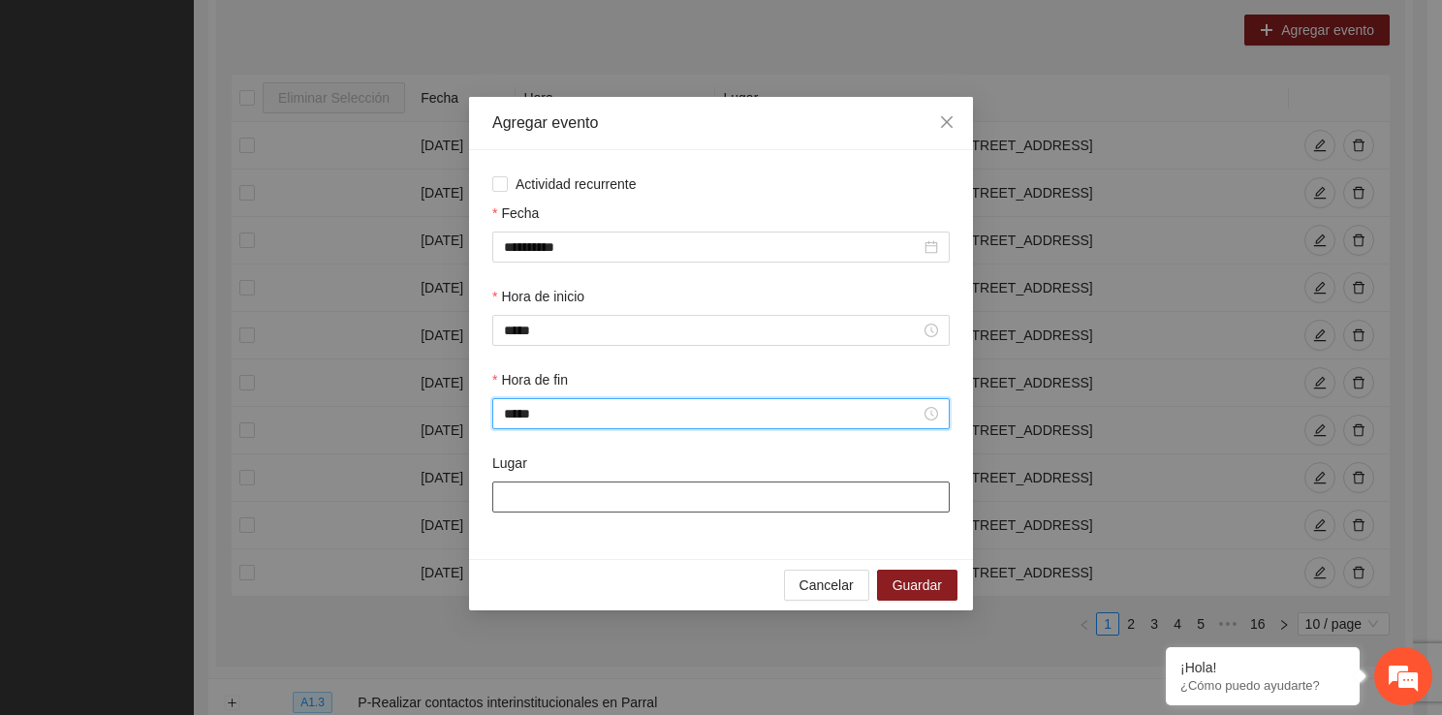
click at [543, 508] on input "Lugar" at bounding box center [720, 496] width 457 height 31
type input "**********"
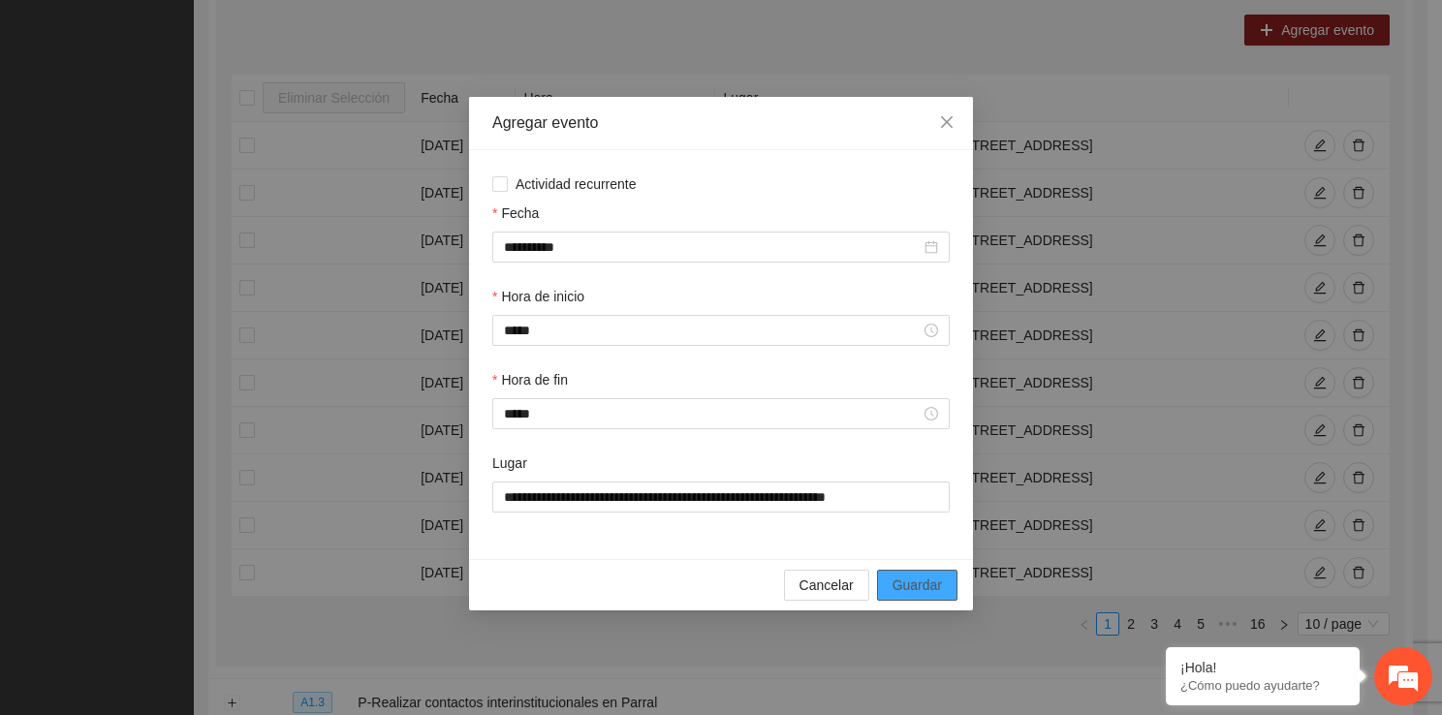
click at [888, 583] on button "Guardar" at bounding box center [917, 585] width 80 height 31
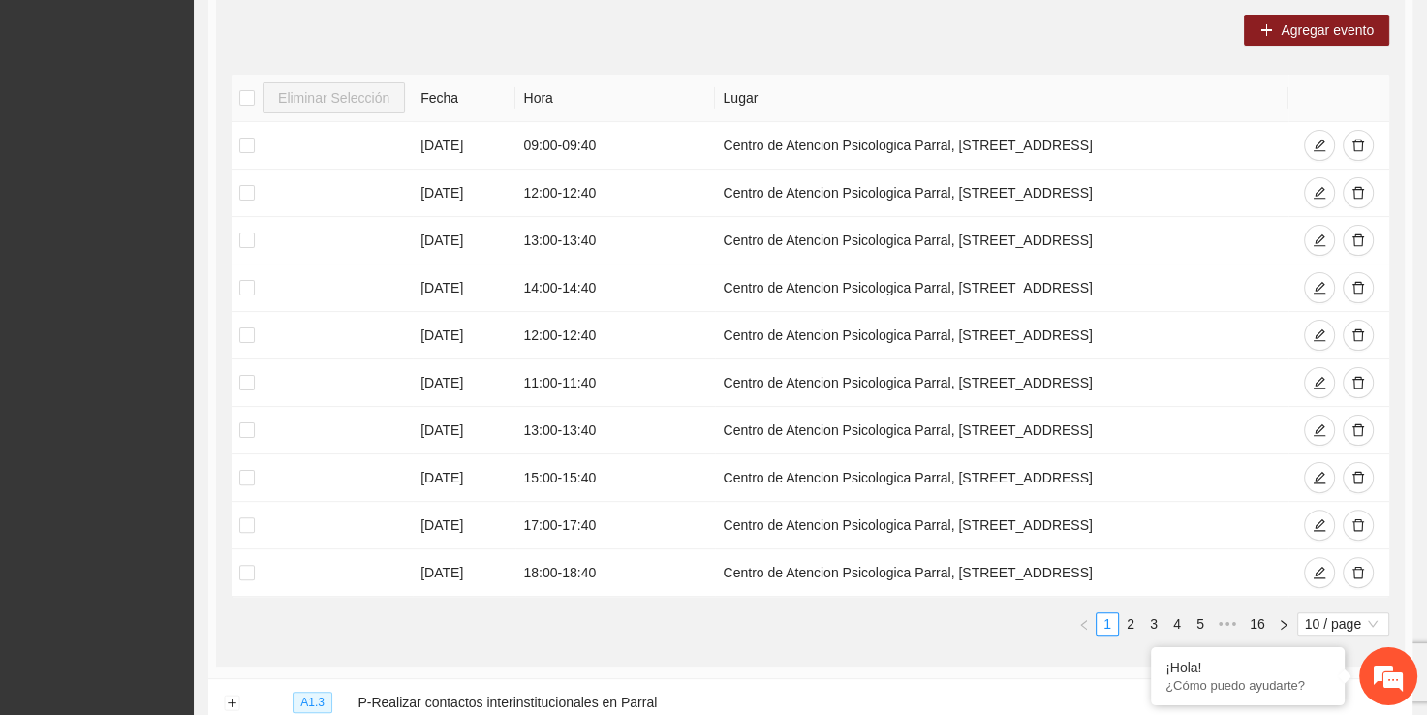
click at [1263, 45] on div "Agregar evento Eliminar Selección Fecha Hora Lugar 04/09/2025 09:00 - 09:40 Cen…" at bounding box center [810, 332] width 1189 height 667
click at [1273, 37] on button "Agregar evento" at bounding box center [1316, 30] width 145 height 31
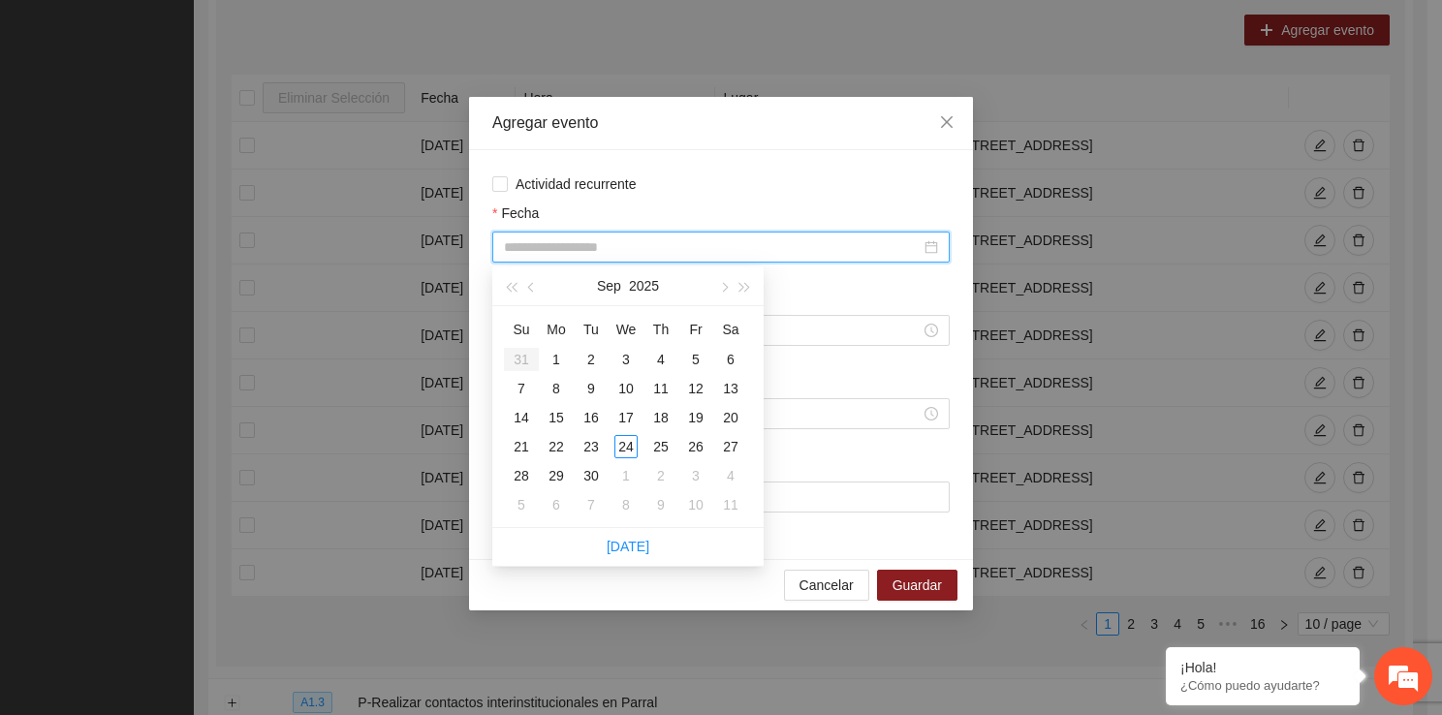
click at [605, 251] on input "Fecha" at bounding box center [712, 246] width 417 height 21
type input "**********"
click at [649, 388] on div "11" at bounding box center [660, 388] width 23 height 23
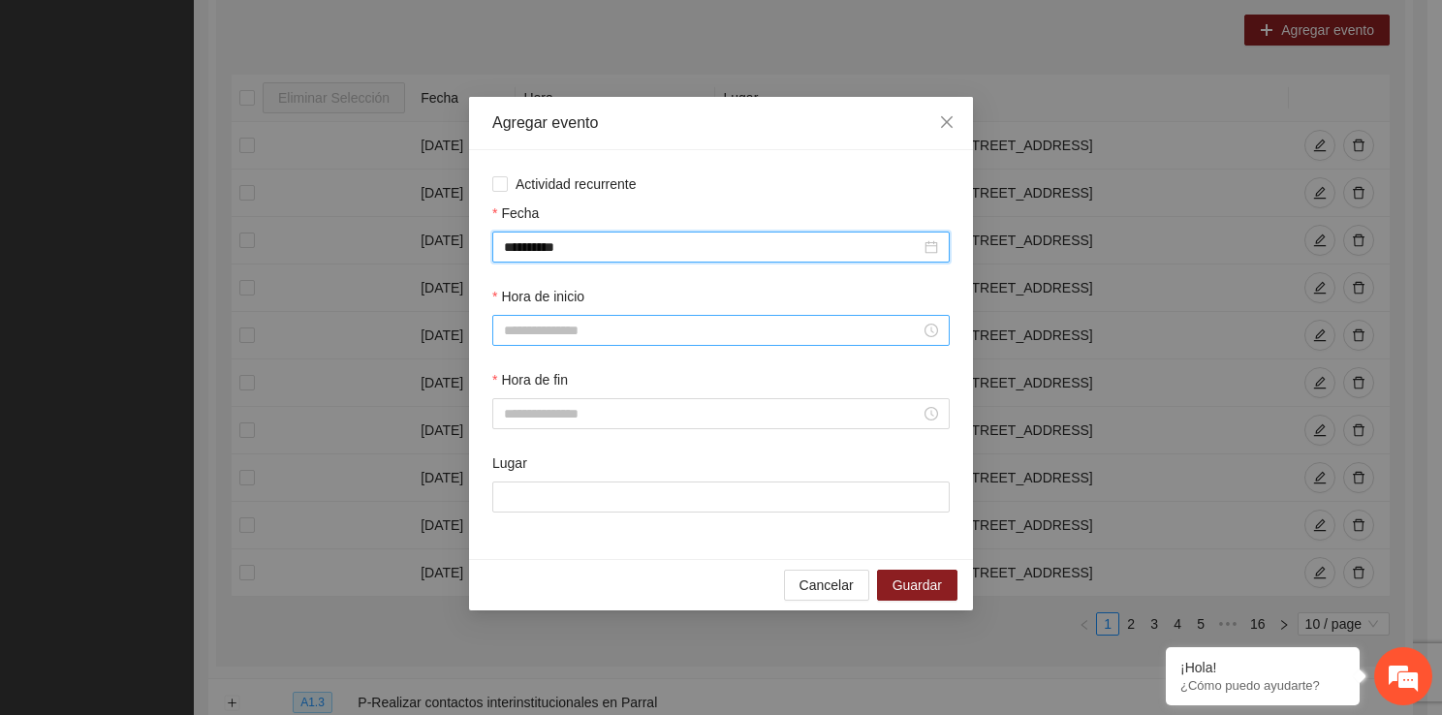
click at [644, 341] on input "Hora de inicio" at bounding box center [712, 330] width 417 height 21
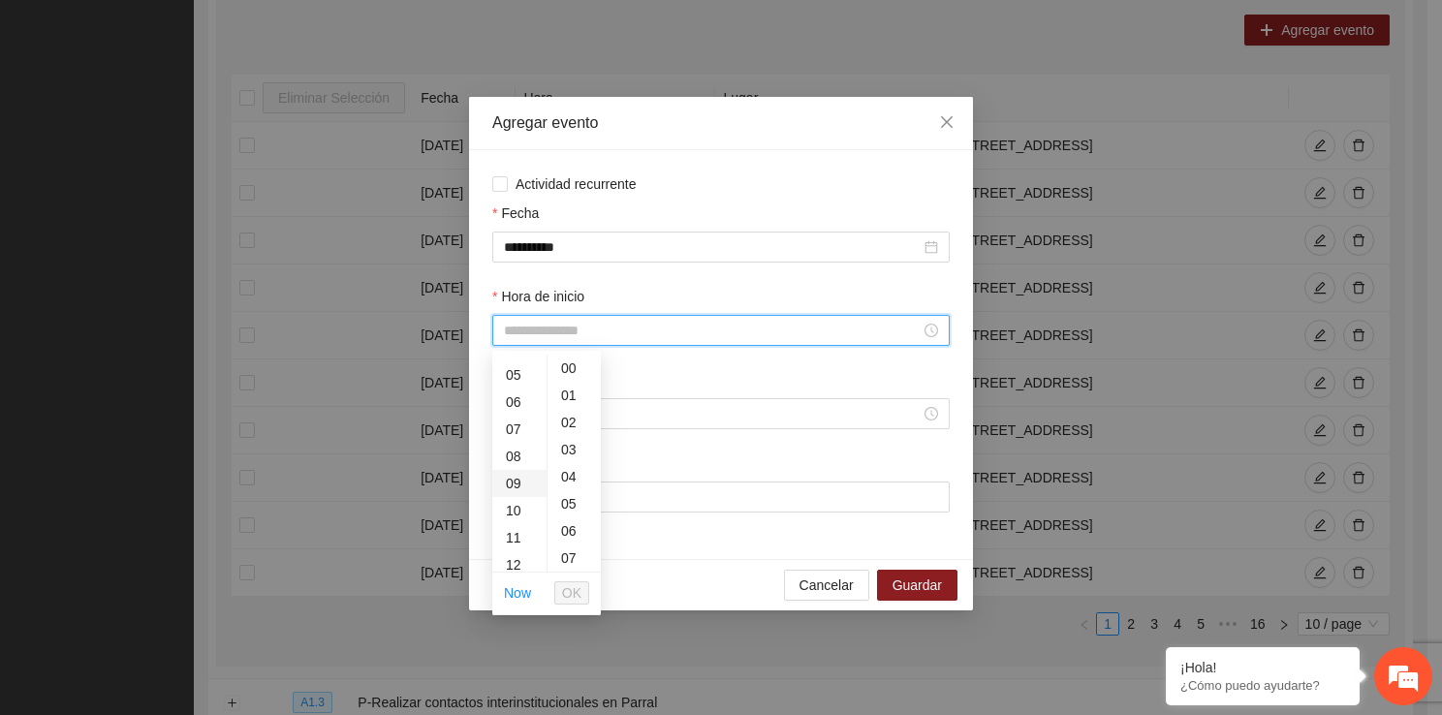
click at [515, 486] on div "09" at bounding box center [519, 483] width 54 height 27
type input "*****"
click at [574, 583] on span "OK" at bounding box center [571, 592] width 19 height 21
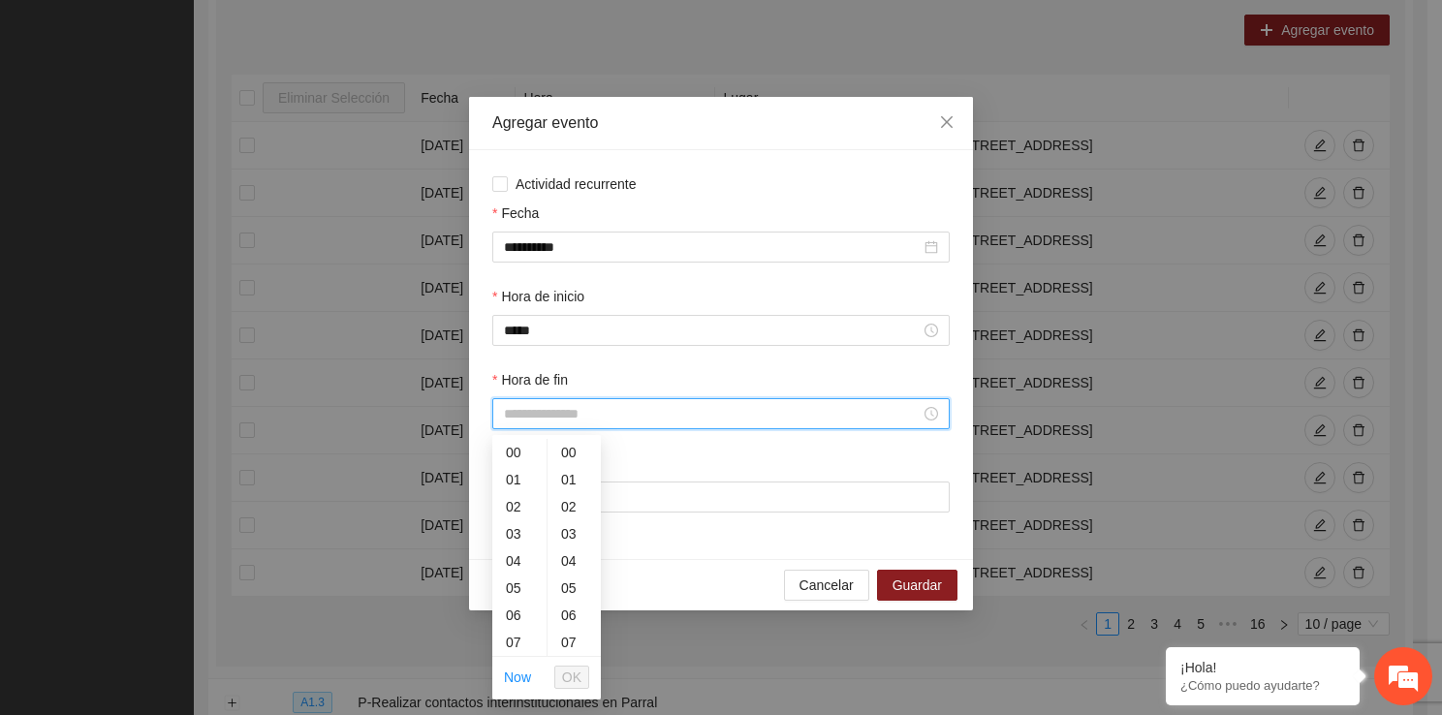
drag, startPoint x: 581, startPoint y: 418, endPoint x: 543, endPoint y: 648, distance: 233.8
click at [519, 544] on div "09" at bounding box center [519, 541] width 54 height 27
click at [577, 448] on div "40" at bounding box center [573, 452] width 53 height 27
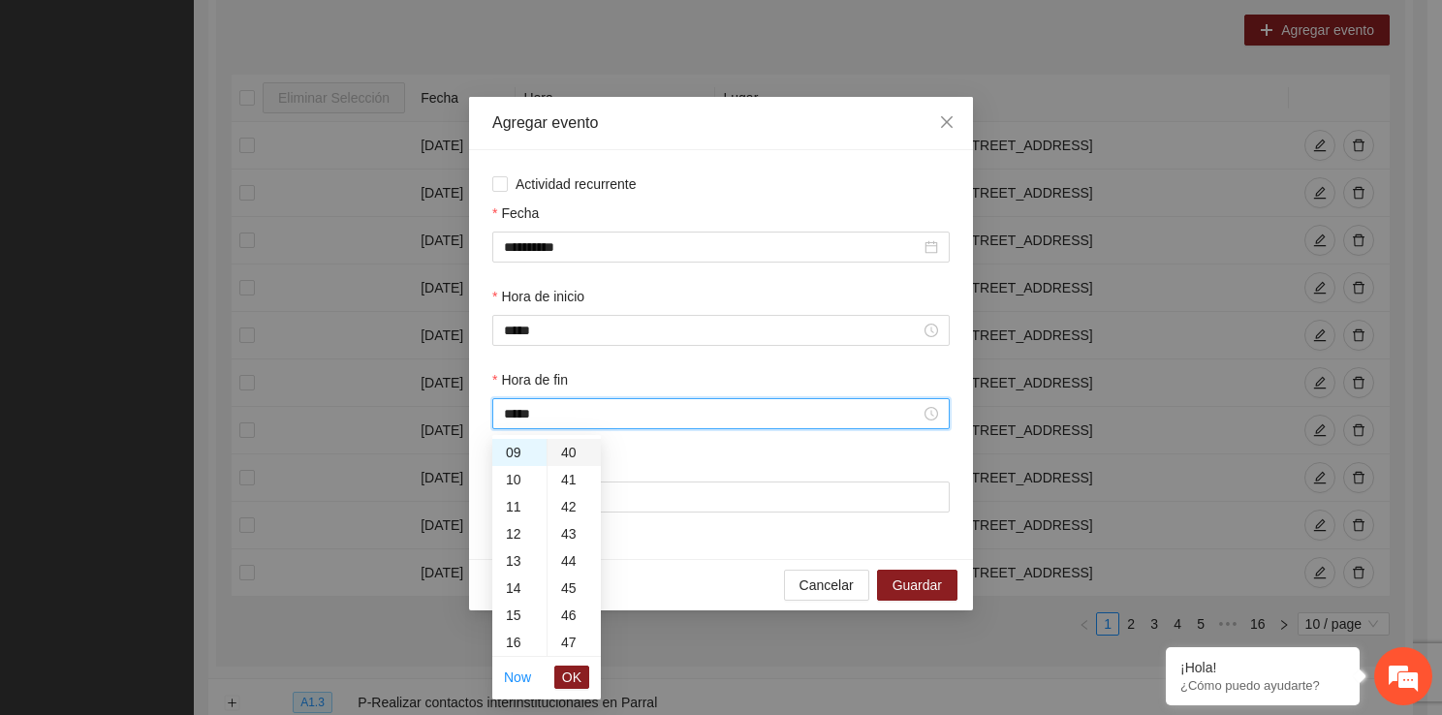
type input "*****"
click at [574, 679] on span "OK" at bounding box center [571, 677] width 19 height 21
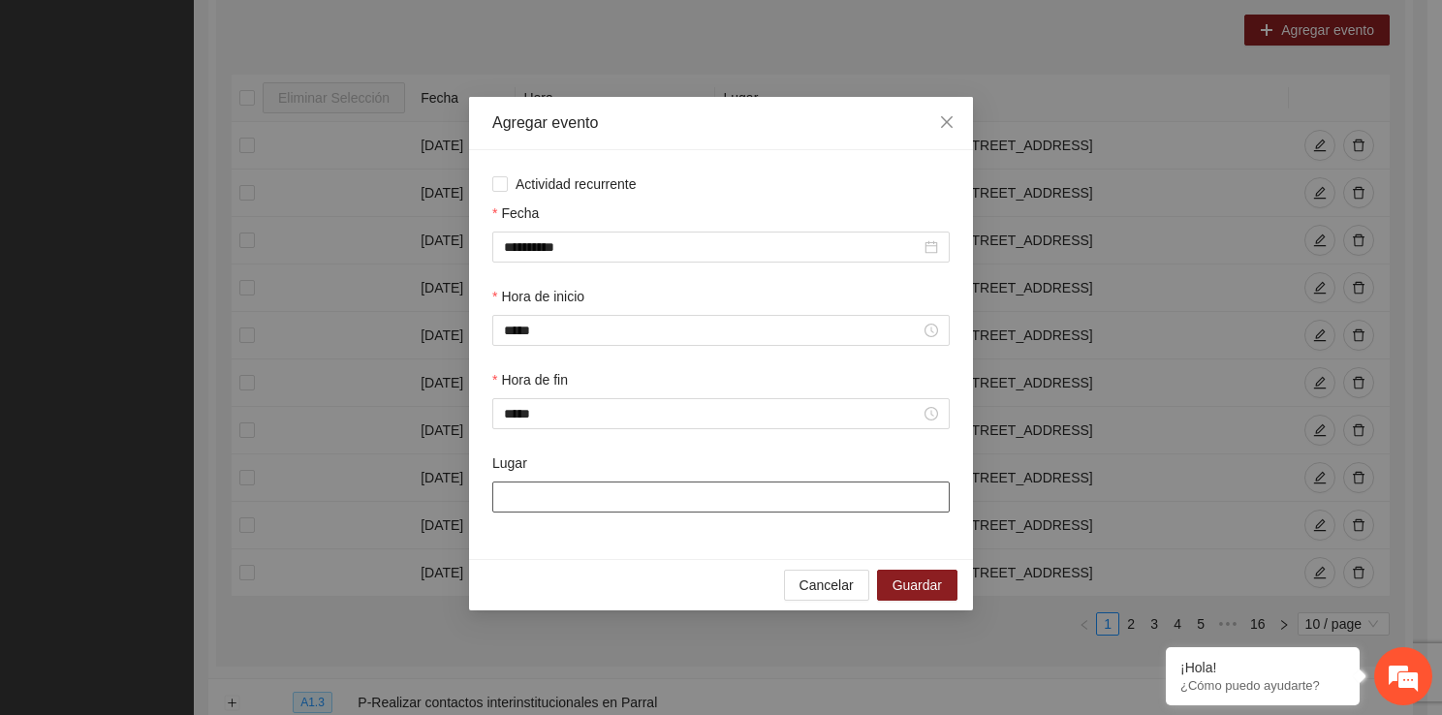
click at [587, 501] on input "Lugar" at bounding box center [720, 496] width 457 height 31
type input "**********"
click at [938, 591] on span "Guardar" at bounding box center [916, 584] width 49 height 21
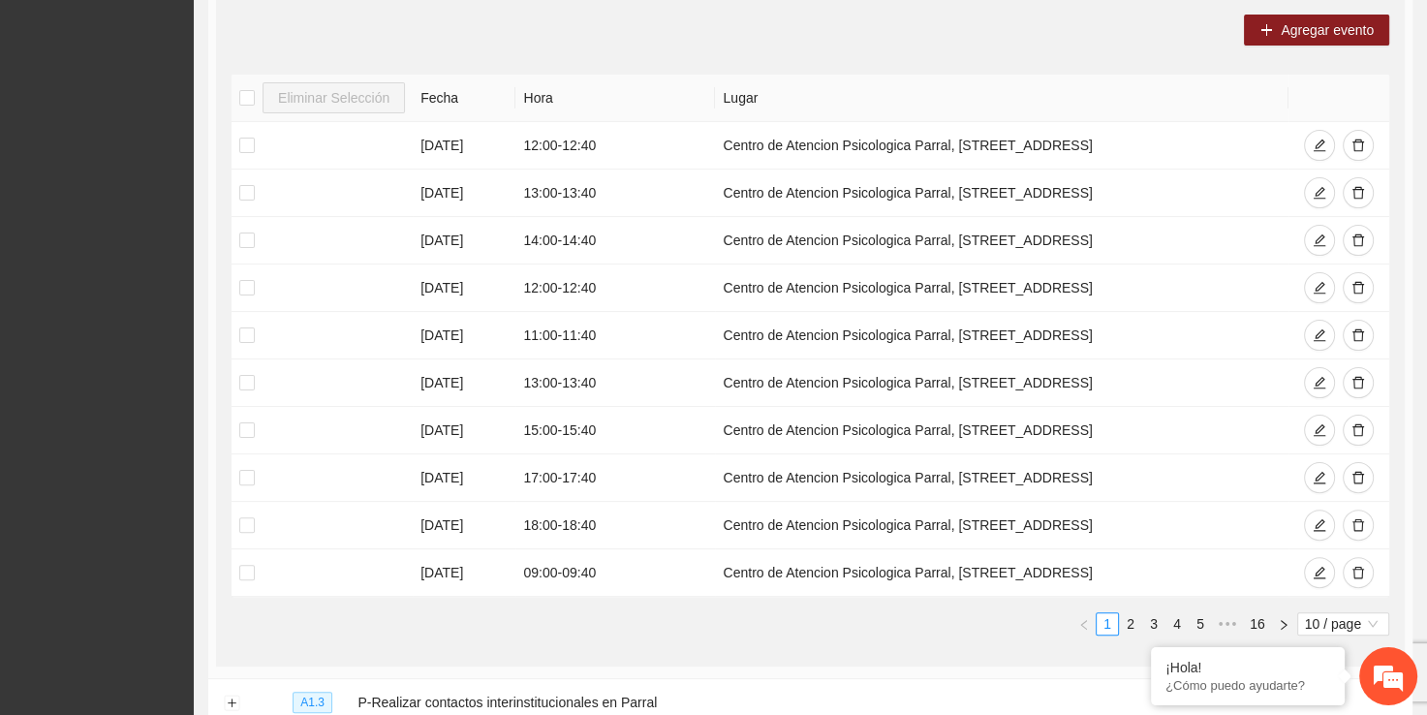
click at [1295, 10] on div "Agregar evento Eliminar Selección Fecha Hora Lugar 04/09/2025 12:00 - 12:40 Cen…" at bounding box center [810, 332] width 1189 height 667
click at [1292, 16] on button "Agregar evento" at bounding box center [1316, 30] width 145 height 31
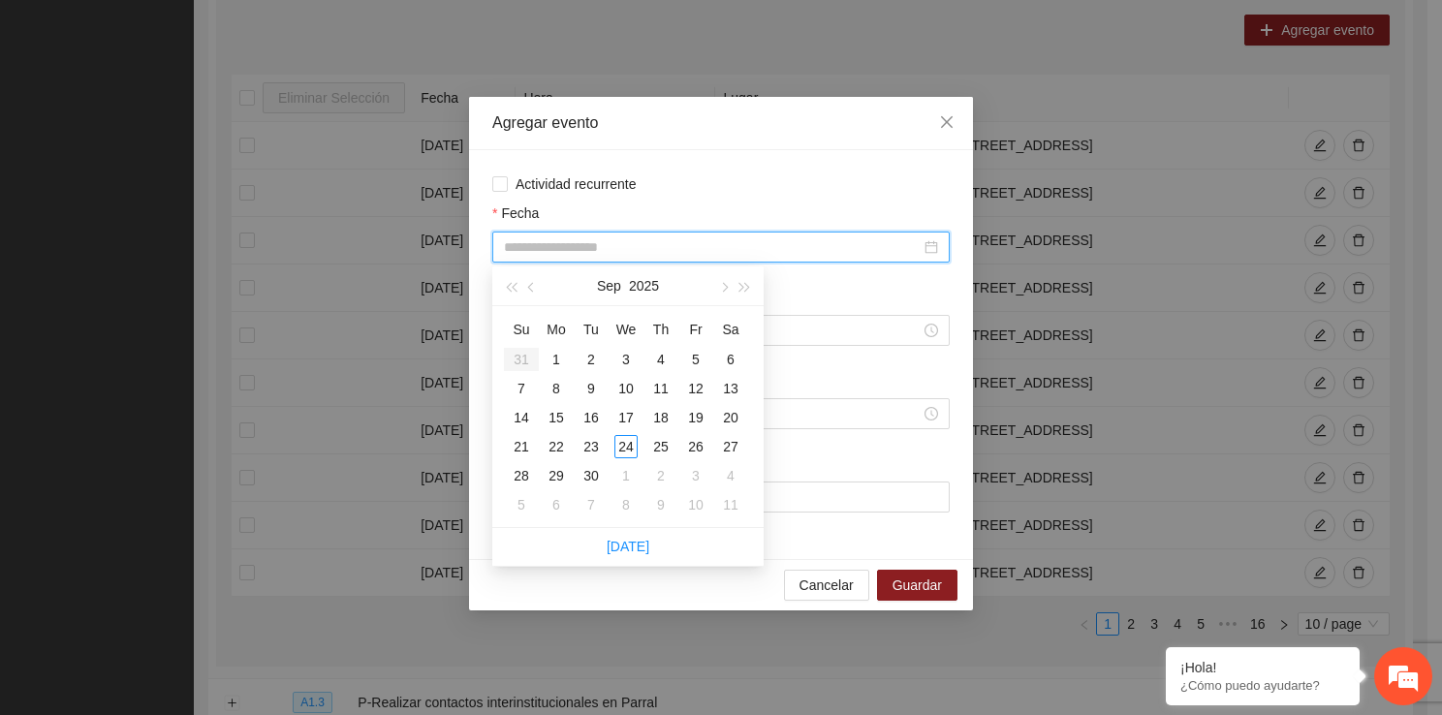
click at [593, 258] on input "Fecha" at bounding box center [712, 246] width 417 height 21
type input "**********"
click at [663, 396] on div "11" at bounding box center [660, 388] width 23 height 23
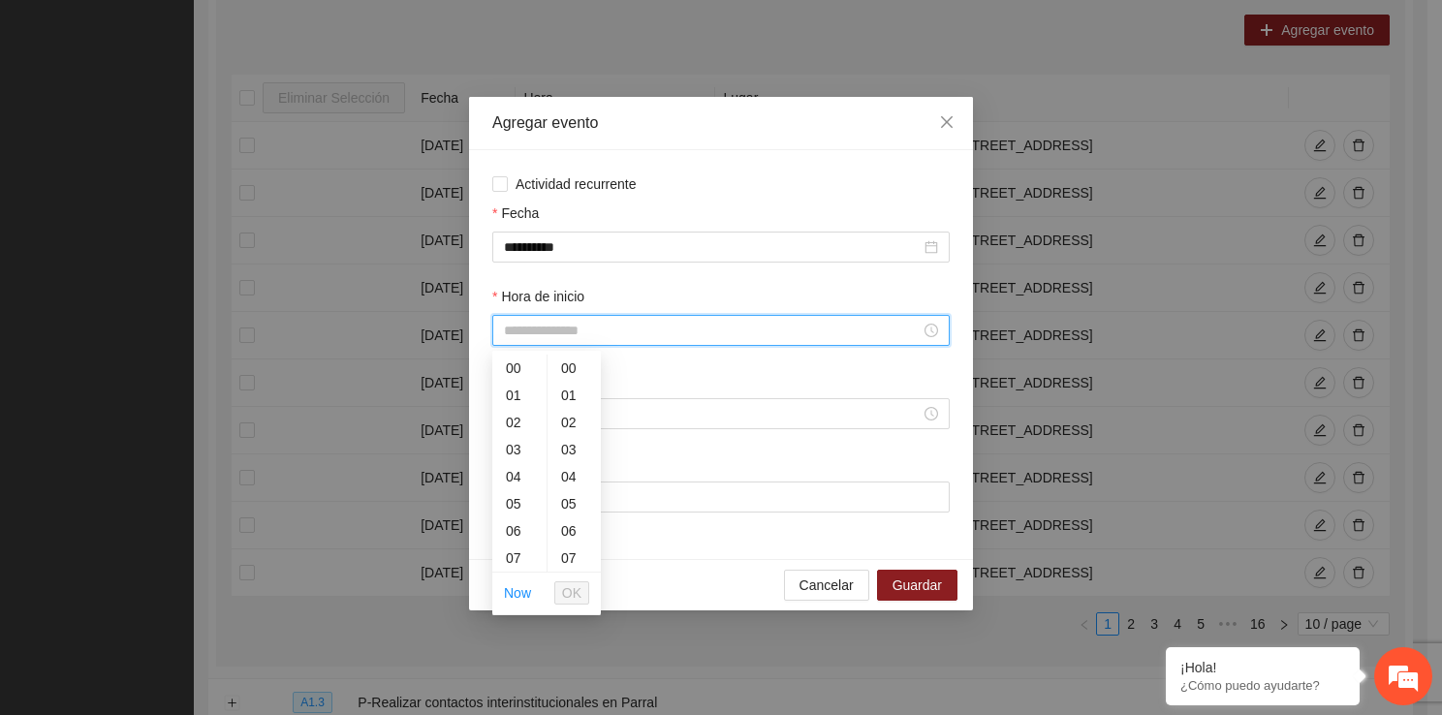
click at [575, 332] on input "Hora de inicio" at bounding box center [712, 330] width 417 height 21
click at [513, 380] on div "13" at bounding box center [519, 371] width 54 height 27
type input "*****"
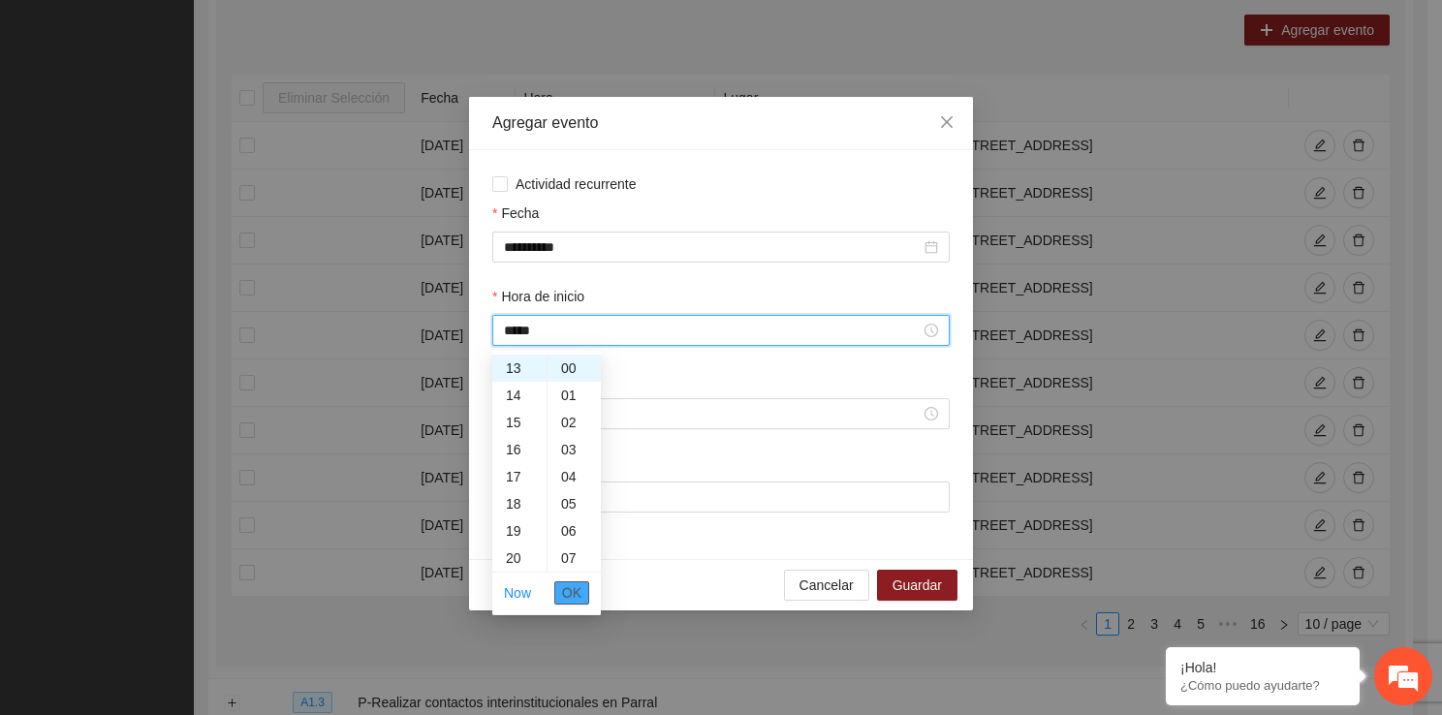
click at [562, 589] on span "OK" at bounding box center [571, 592] width 19 height 21
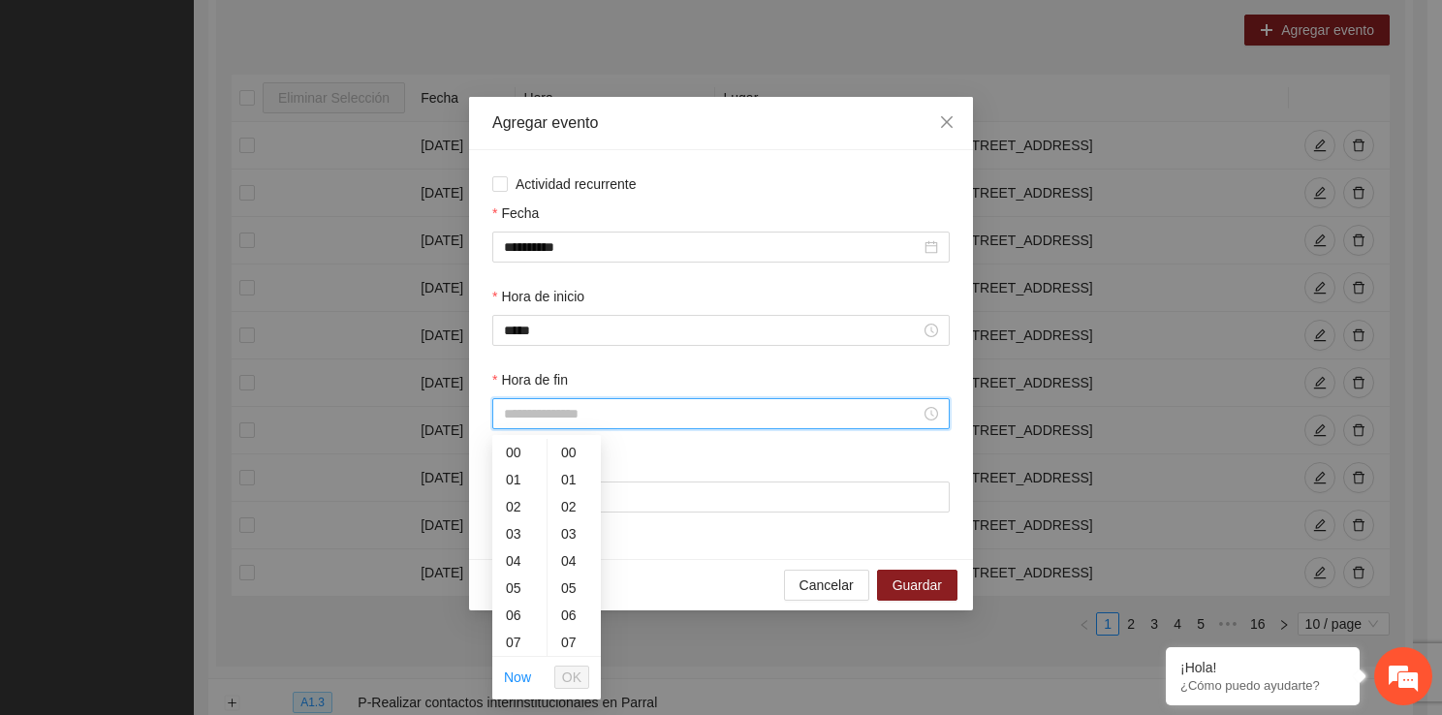
drag, startPoint x: 524, startPoint y: 414, endPoint x: 534, endPoint y: 649, distance: 235.6
click at [515, 579] on div "13" at bounding box center [519, 572] width 54 height 27
click at [564, 463] on div "40" at bounding box center [573, 465] width 53 height 27
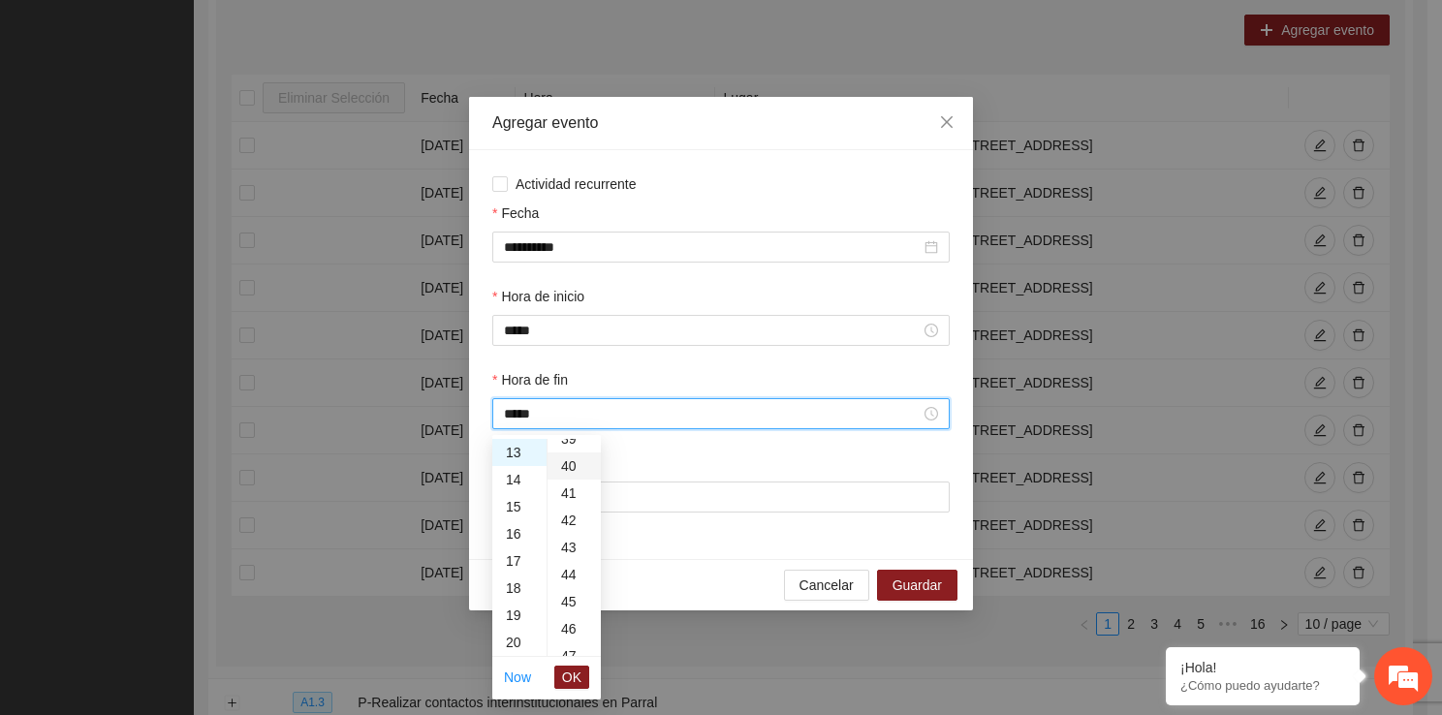
type input "*****"
click at [581, 670] on button "OK" at bounding box center [571, 677] width 35 height 23
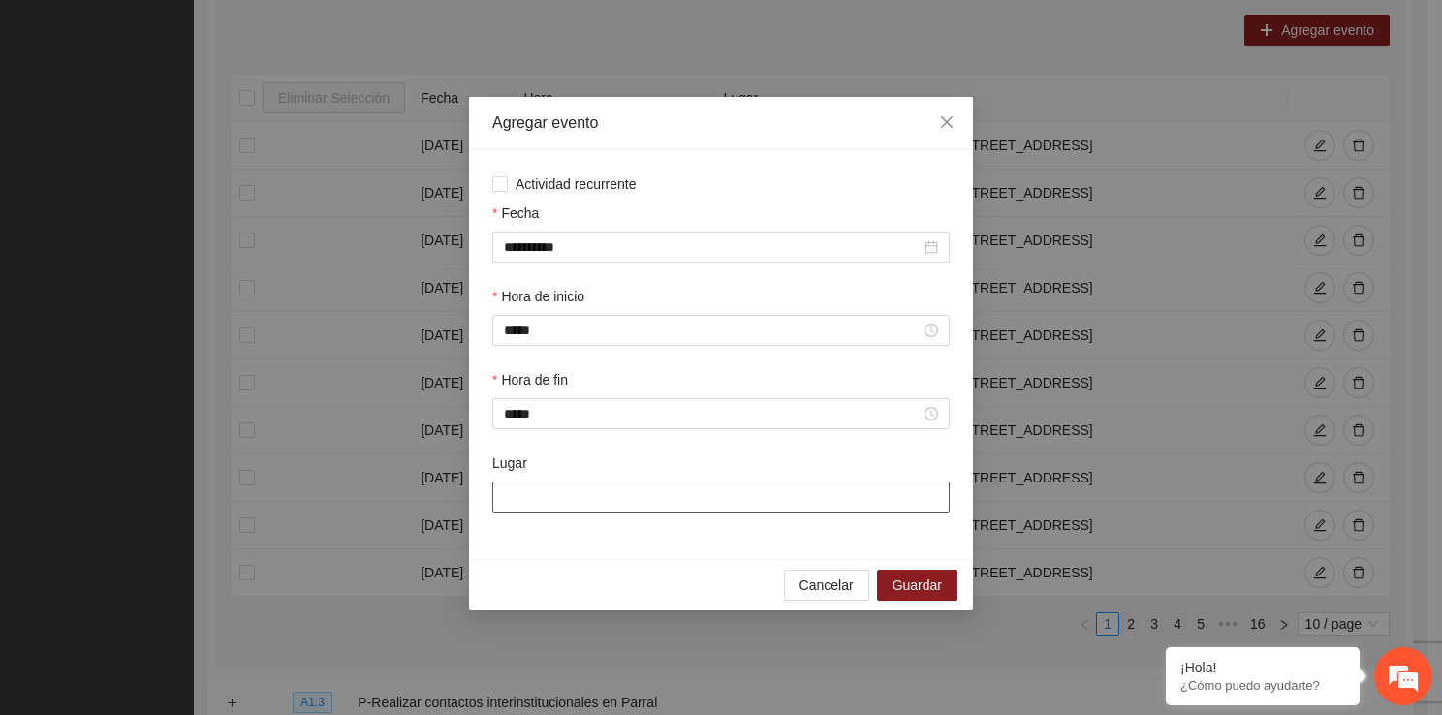
drag, startPoint x: 577, startPoint y: 496, endPoint x: 635, endPoint y: 570, distance: 93.2
click at [635, 570] on div "**********" at bounding box center [721, 353] width 504 height 513
type input "**********"
click at [891, 586] on button "Guardar" at bounding box center [917, 585] width 80 height 31
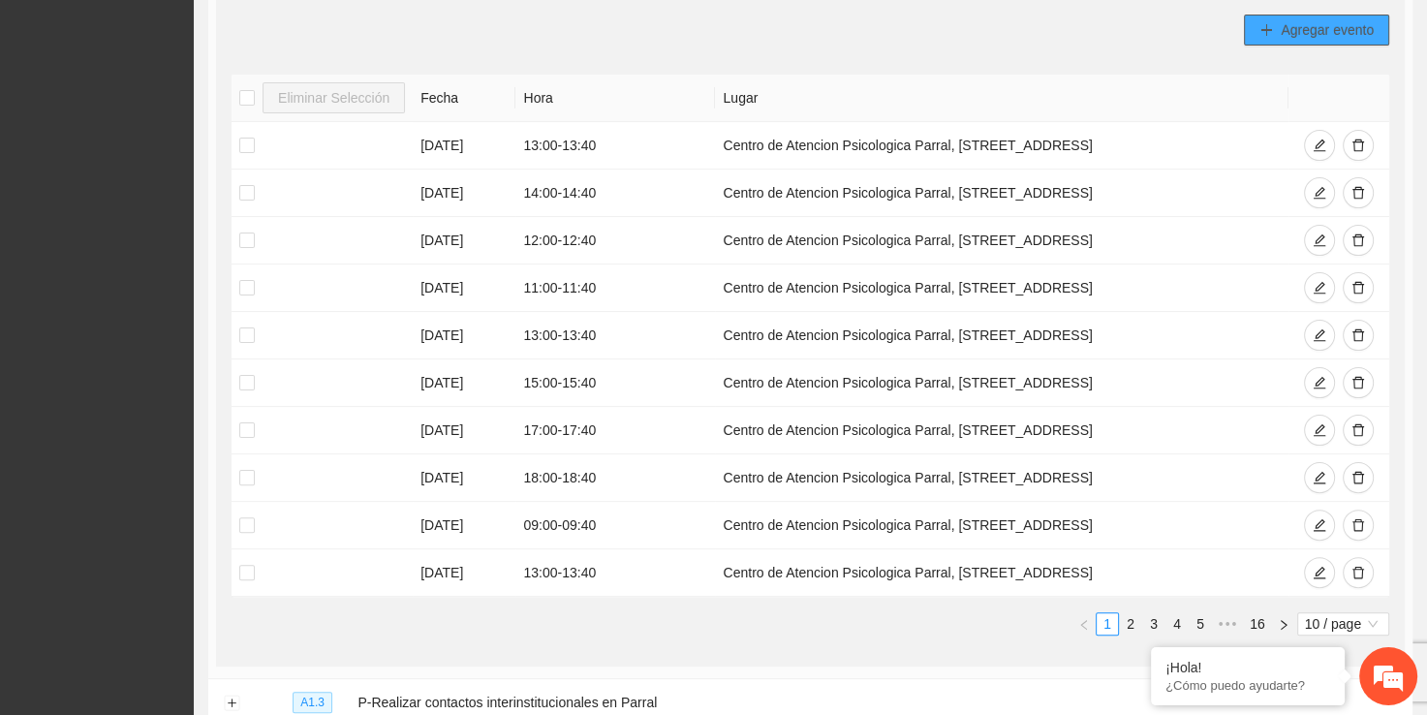
click at [1278, 27] on button "Agregar evento" at bounding box center [1316, 30] width 145 height 31
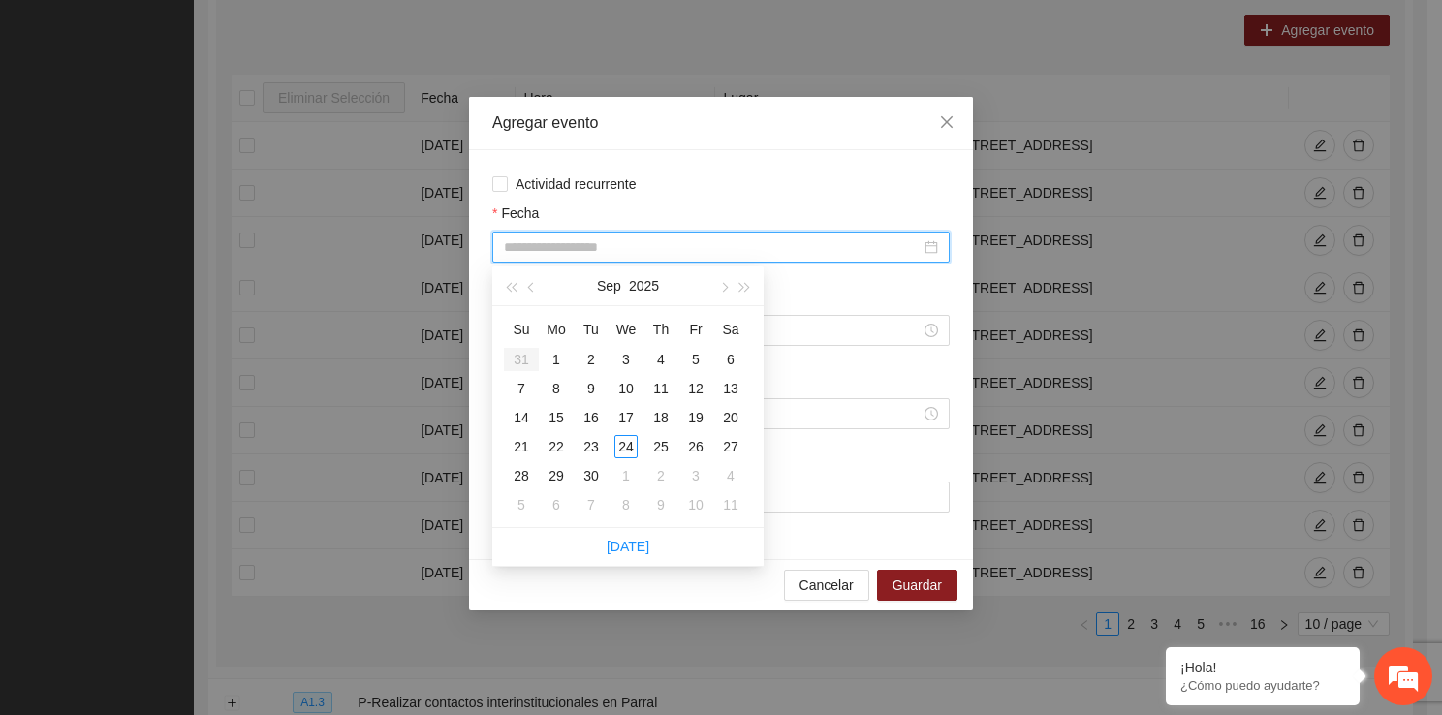
click at [568, 244] on input "Fecha" at bounding box center [712, 246] width 417 height 21
type input "**********"
click at [658, 383] on div "11" at bounding box center [660, 388] width 23 height 23
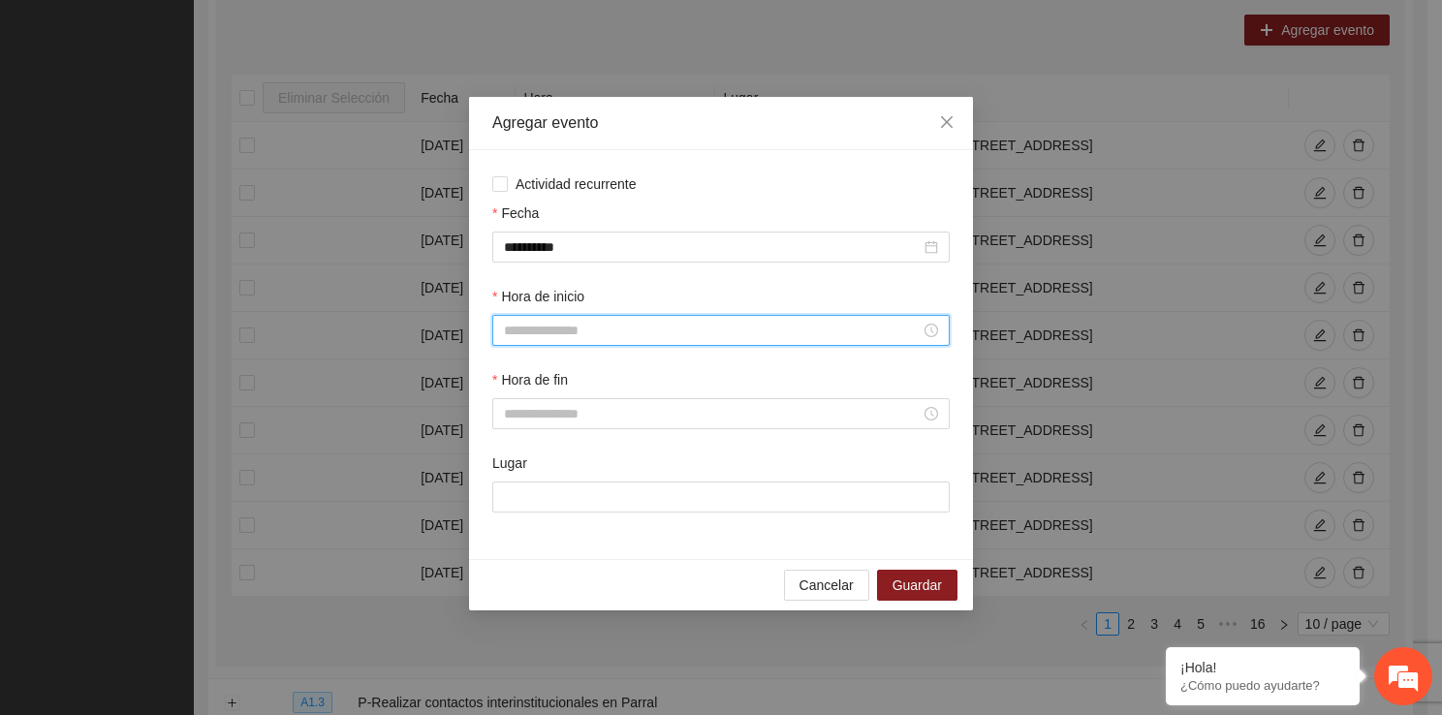
click at [585, 341] on input "Hora de inicio" at bounding box center [712, 330] width 417 height 21
click at [516, 529] on div "15" at bounding box center [519, 542] width 54 height 27
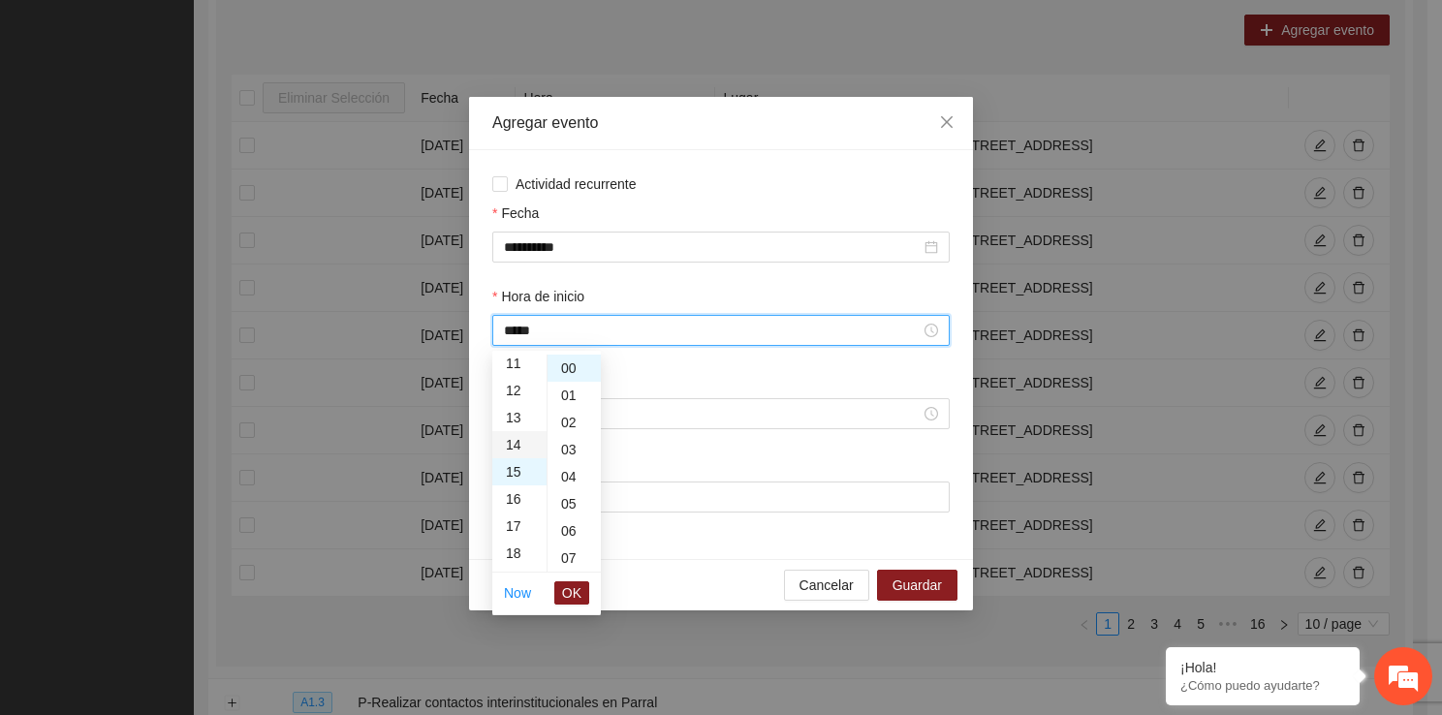
click at [515, 432] on div "14" at bounding box center [519, 444] width 54 height 27
type input "*****"
click at [575, 582] on span "OK" at bounding box center [571, 592] width 19 height 21
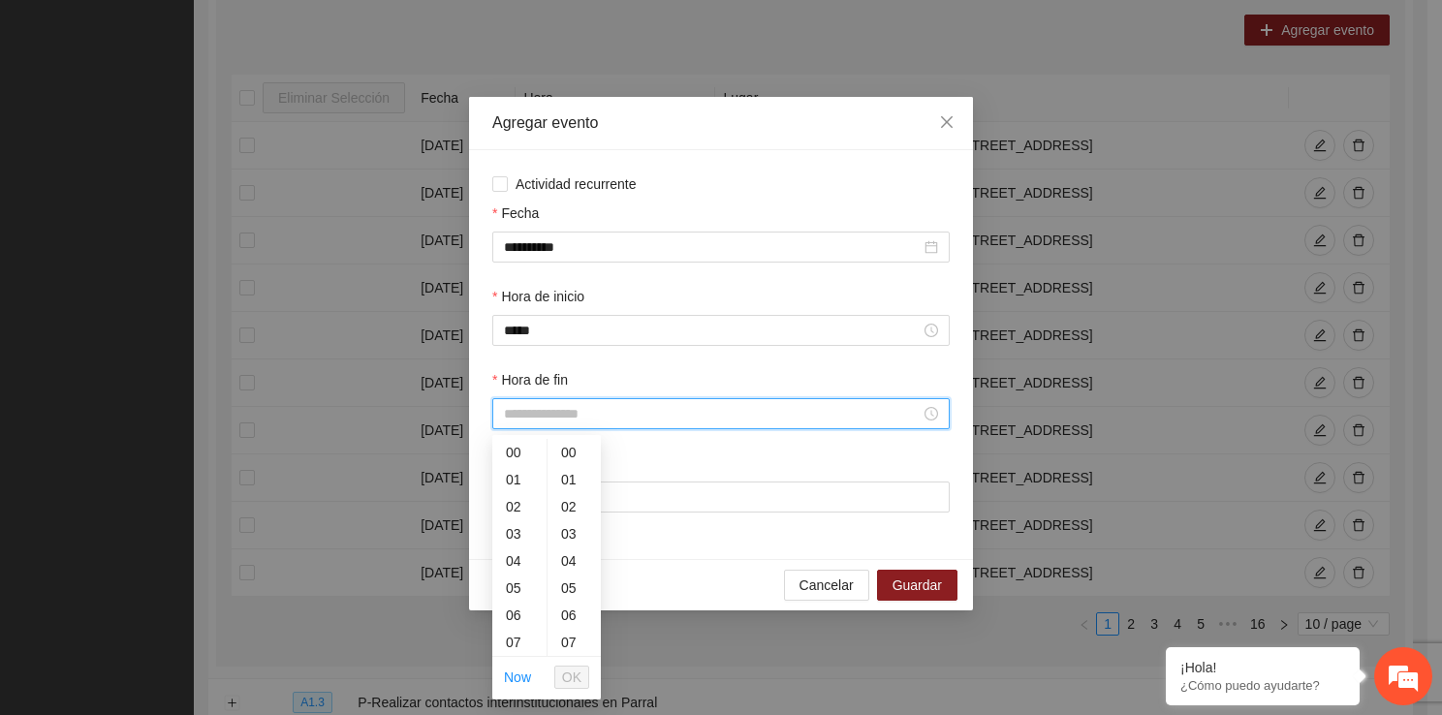
click at [558, 413] on input "Hora de fin" at bounding box center [712, 413] width 417 height 21
click at [513, 566] on div "14" at bounding box center [519, 560] width 54 height 27
click at [577, 635] on div "40" at bounding box center [573, 634] width 53 height 27
type input "*****"
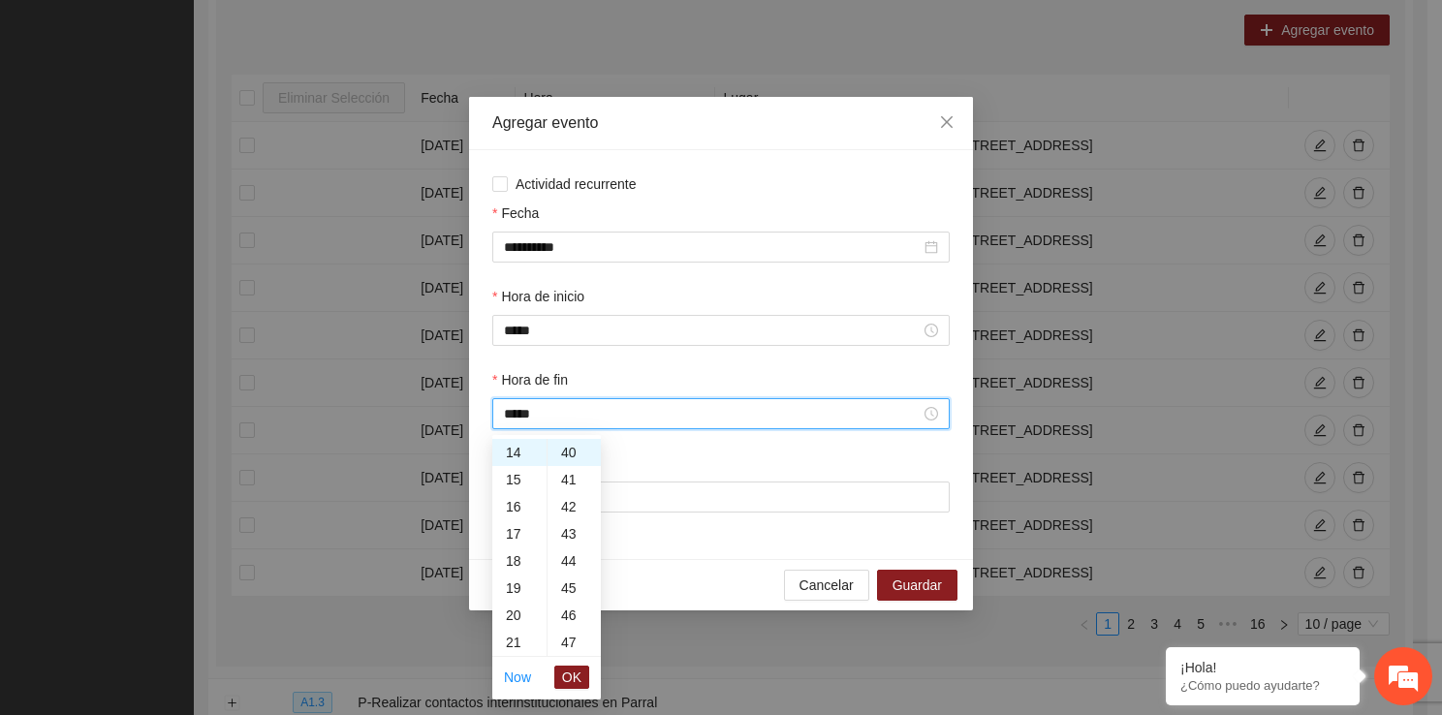
click at [589, 692] on ul "Now OK" at bounding box center [546, 677] width 109 height 41
click at [584, 684] on button "OK" at bounding box center [571, 677] width 35 height 23
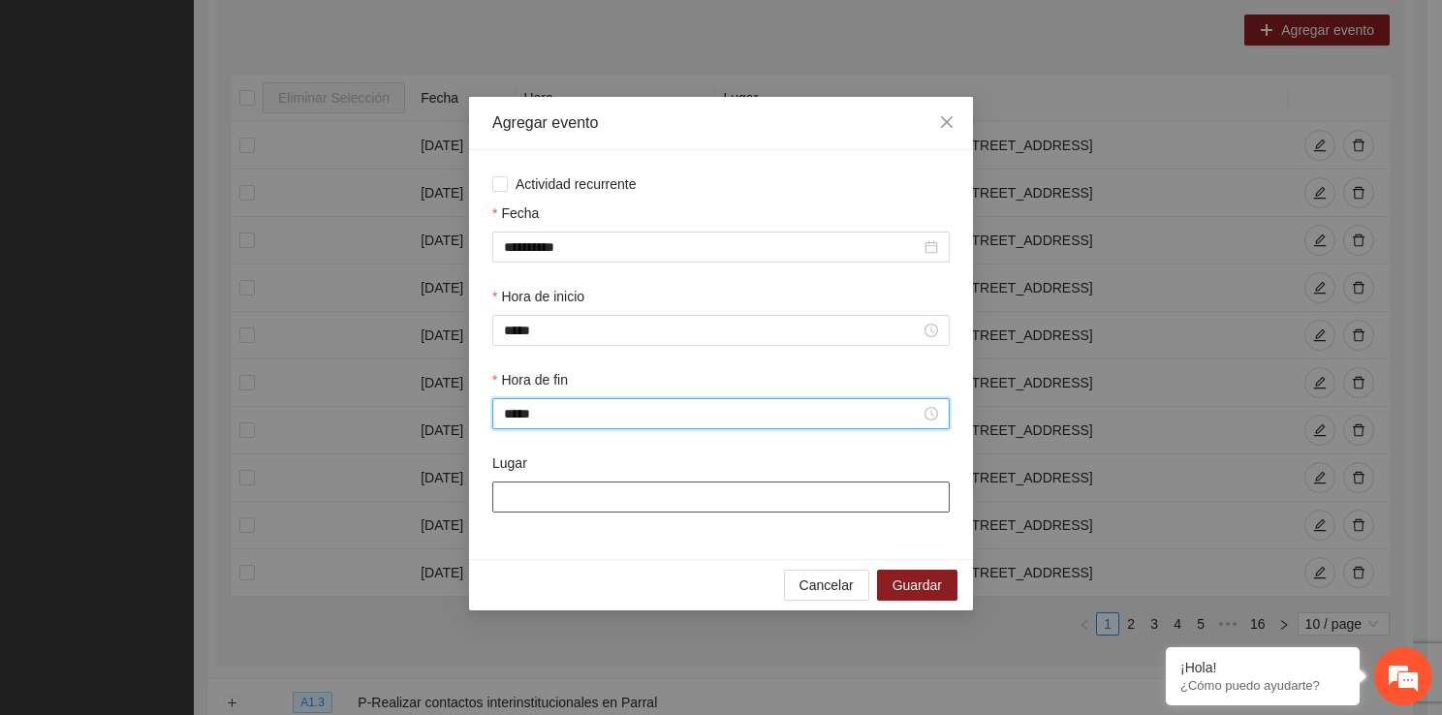
click at [568, 489] on input "Lugar" at bounding box center [720, 496] width 457 height 31
type input "**********"
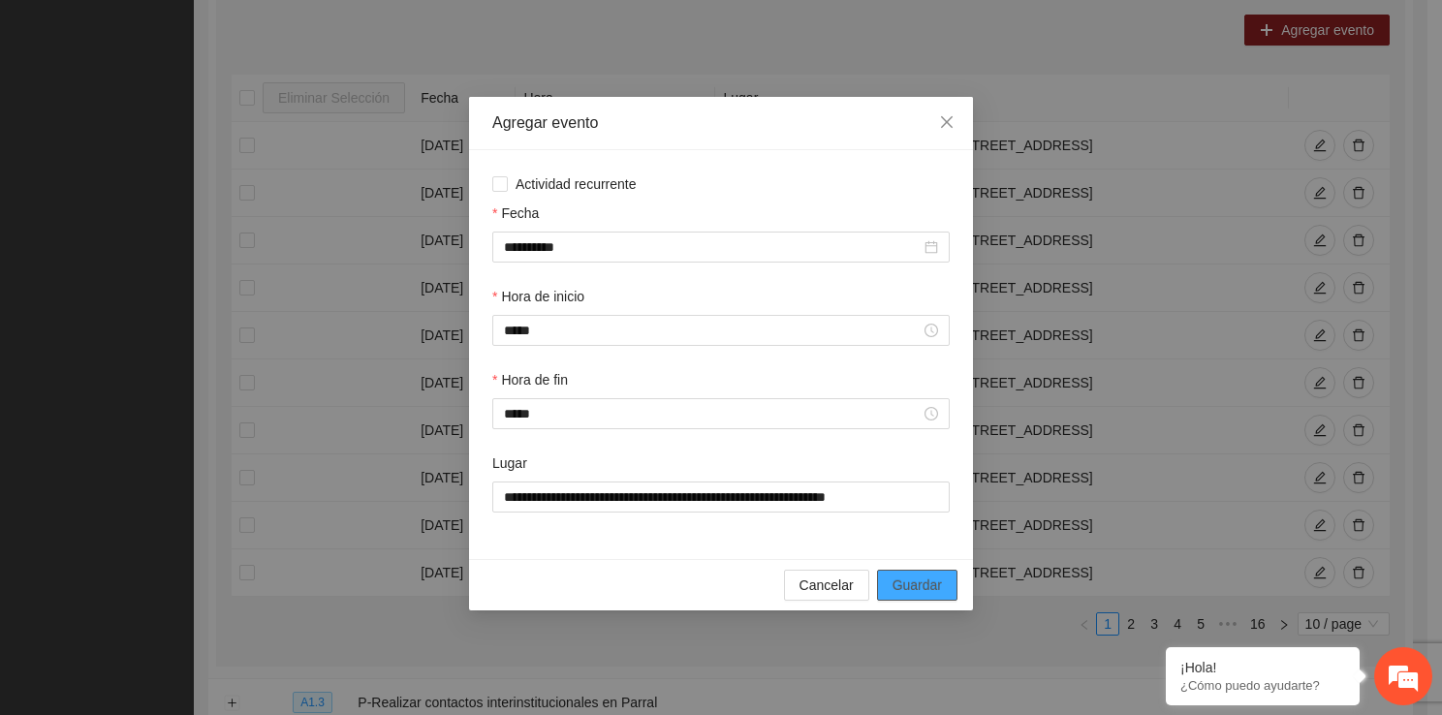
drag, startPoint x: 907, startPoint y: 605, endPoint x: 908, endPoint y: 594, distance: 11.7
click at [908, 594] on div "Cancelar Guardar" at bounding box center [721, 584] width 504 height 51
click at [908, 594] on span "Guardar" at bounding box center [916, 584] width 49 height 21
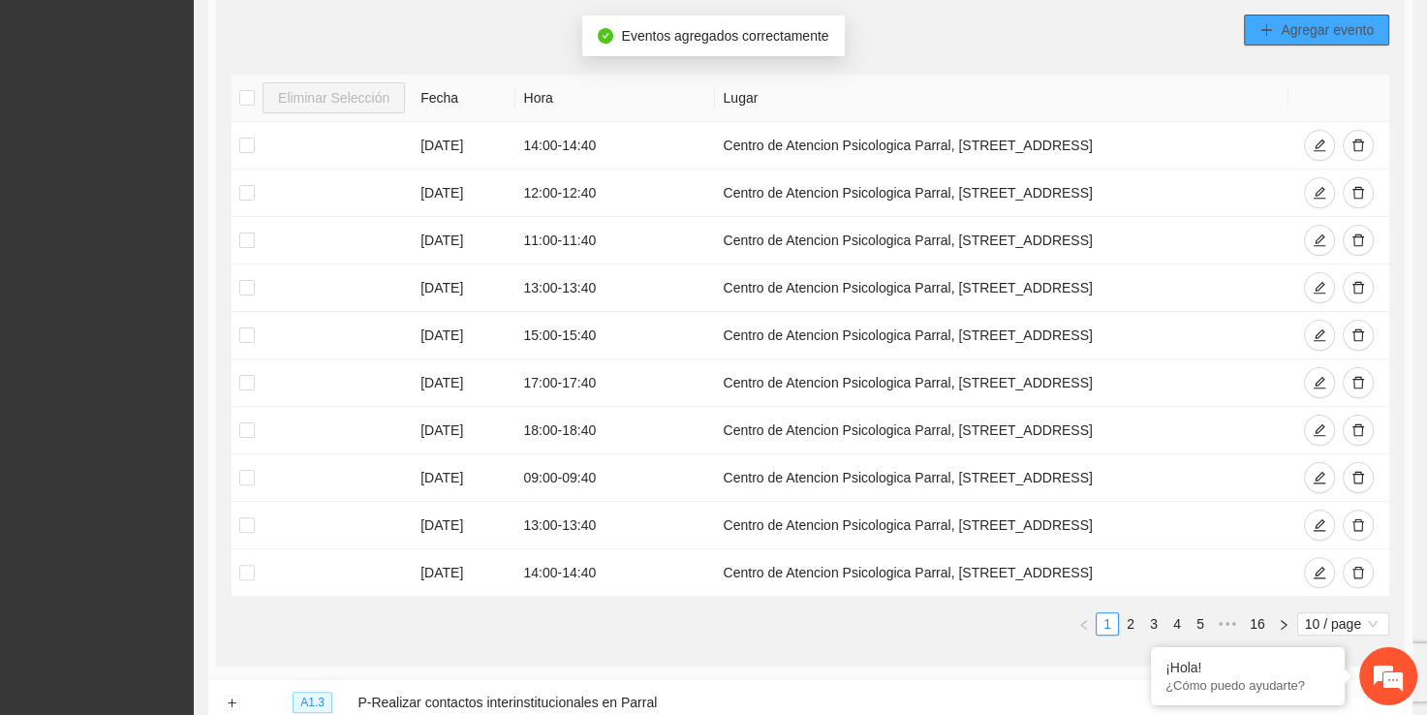
click at [1283, 22] on span "Agregar evento" at bounding box center [1327, 29] width 93 height 21
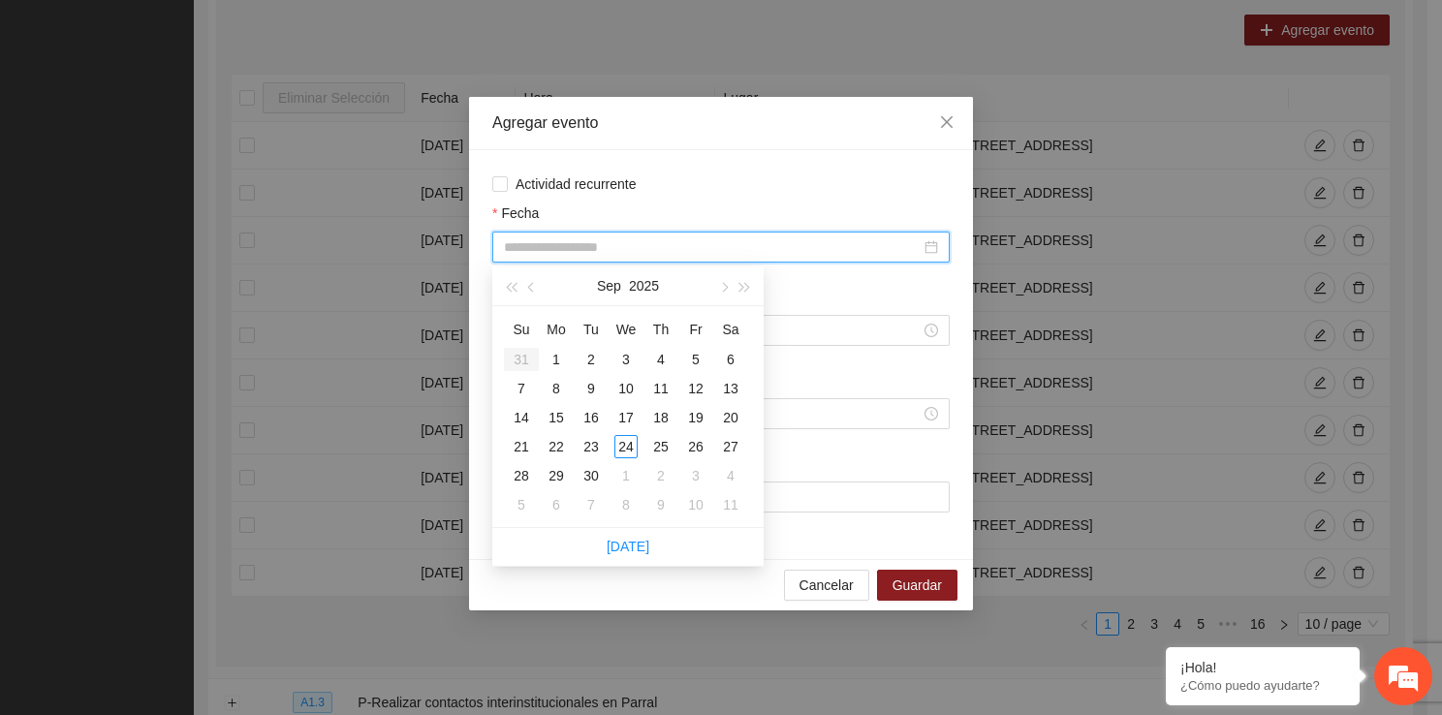
click at [565, 246] on input "Fecha" at bounding box center [712, 246] width 417 height 21
type input "**********"
click at [701, 391] on div "12" at bounding box center [695, 388] width 23 height 23
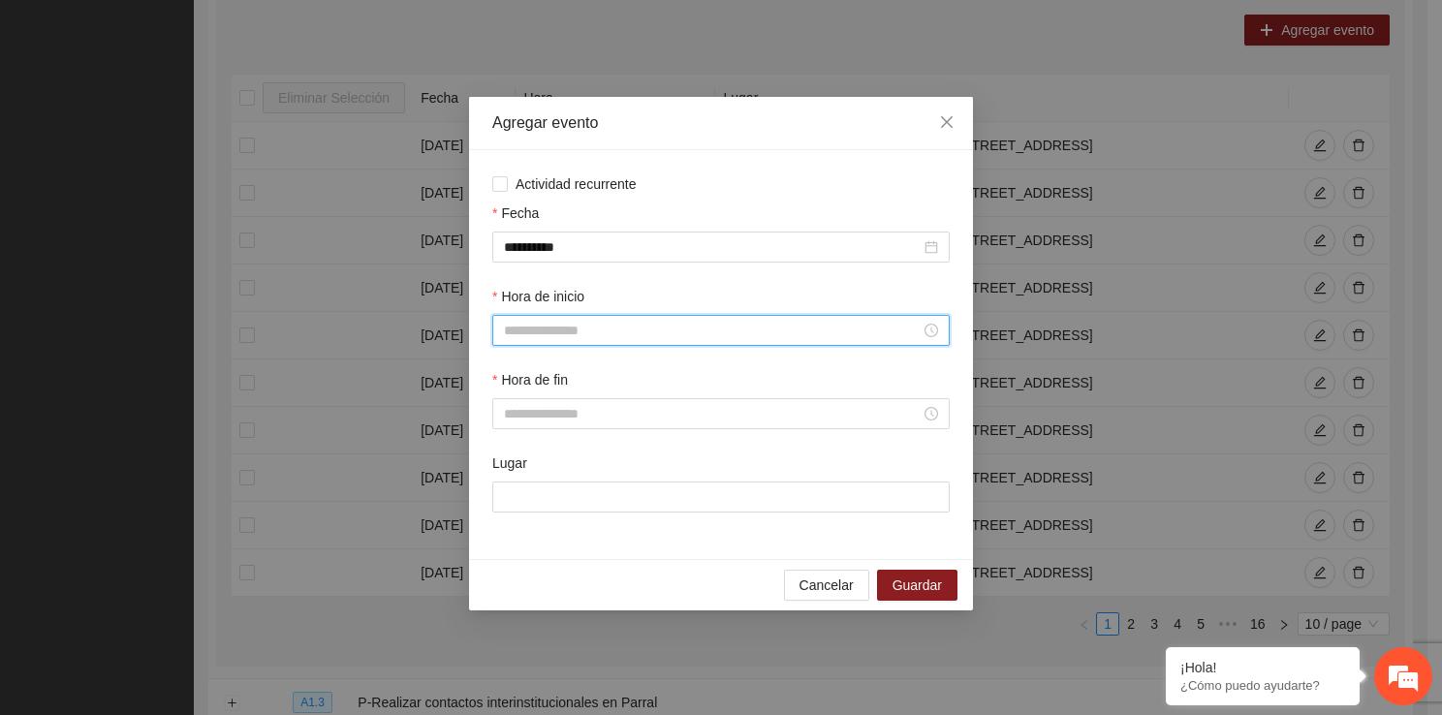
click at [617, 339] on input "Hora de inicio" at bounding box center [712, 330] width 417 height 21
click at [512, 510] on div "10" at bounding box center [519, 523] width 54 height 27
type input "*****"
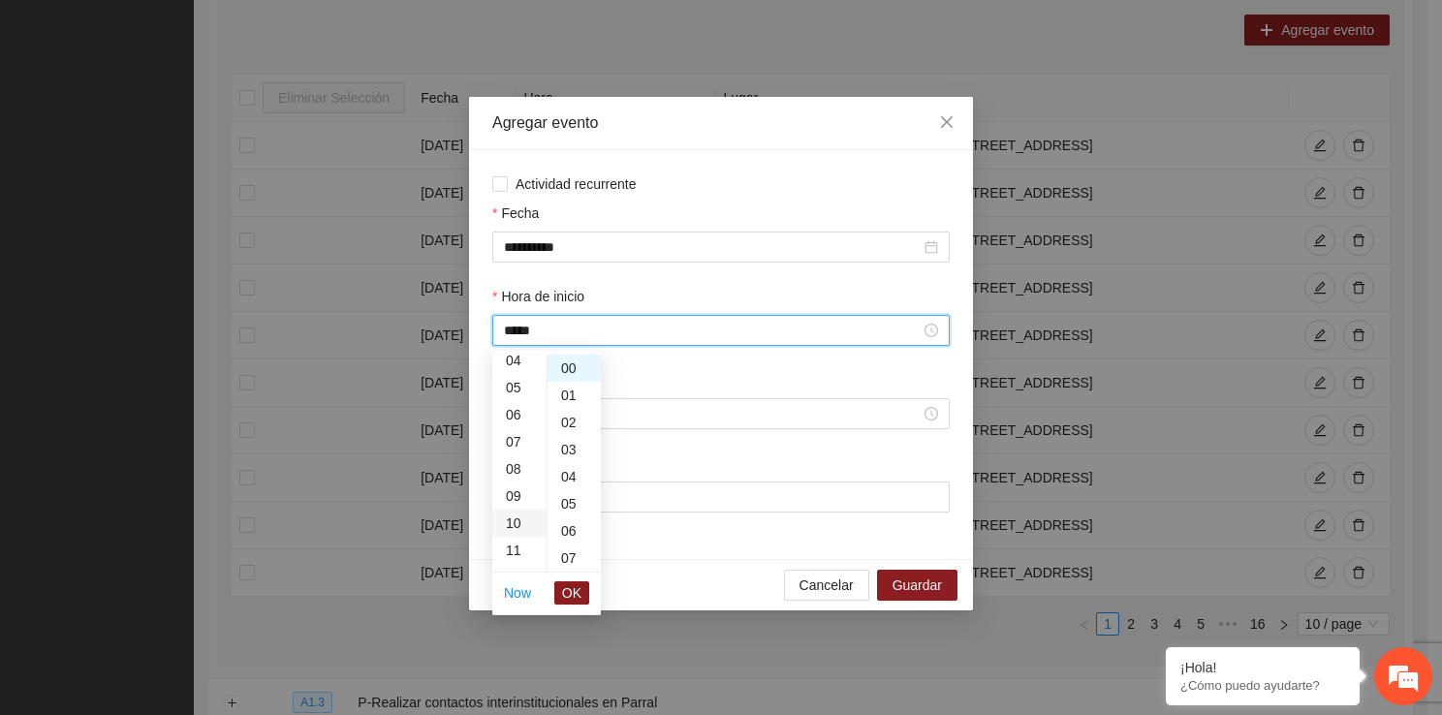
scroll to position [271, 0]
click at [574, 584] on span "OK" at bounding box center [571, 592] width 19 height 21
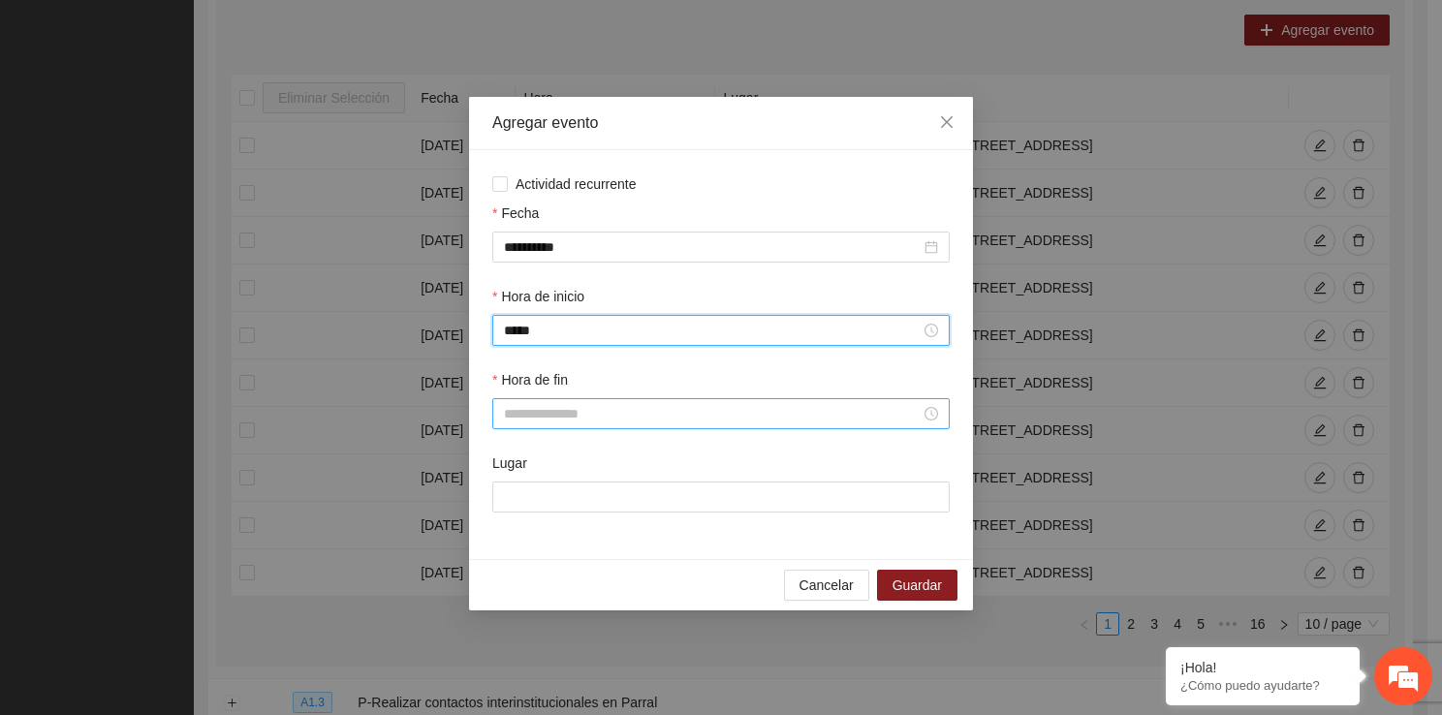
click at [530, 420] on input "Hora de fin" at bounding box center [712, 413] width 417 height 21
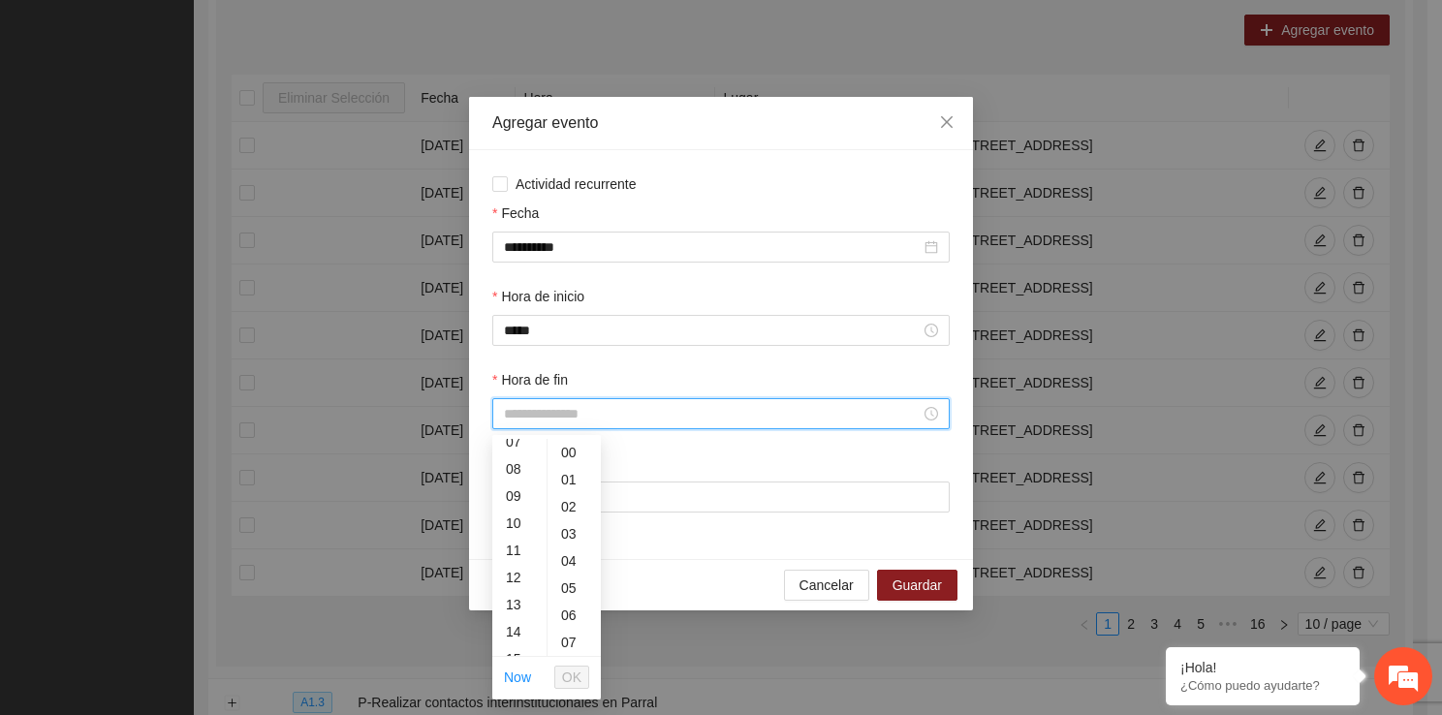
scroll to position [233, 0]
click at [517, 501] on div "10" at bounding box center [519, 491] width 54 height 27
click at [562, 600] on div "40" at bounding box center [573, 607] width 53 height 27
type input "*****"
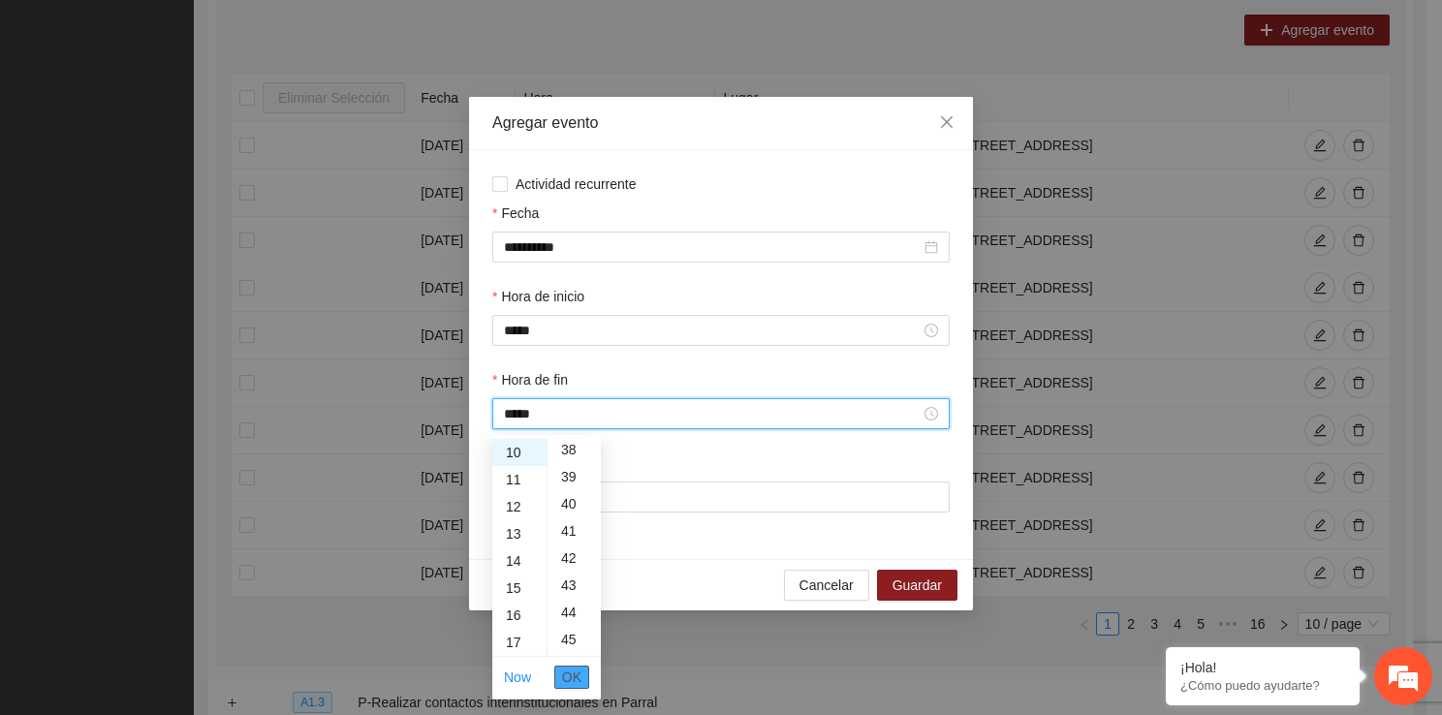
scroll to position [1085, 0]
click at [565, 673] on span "OK" at bounding box center [571, 677] width 19 height 21
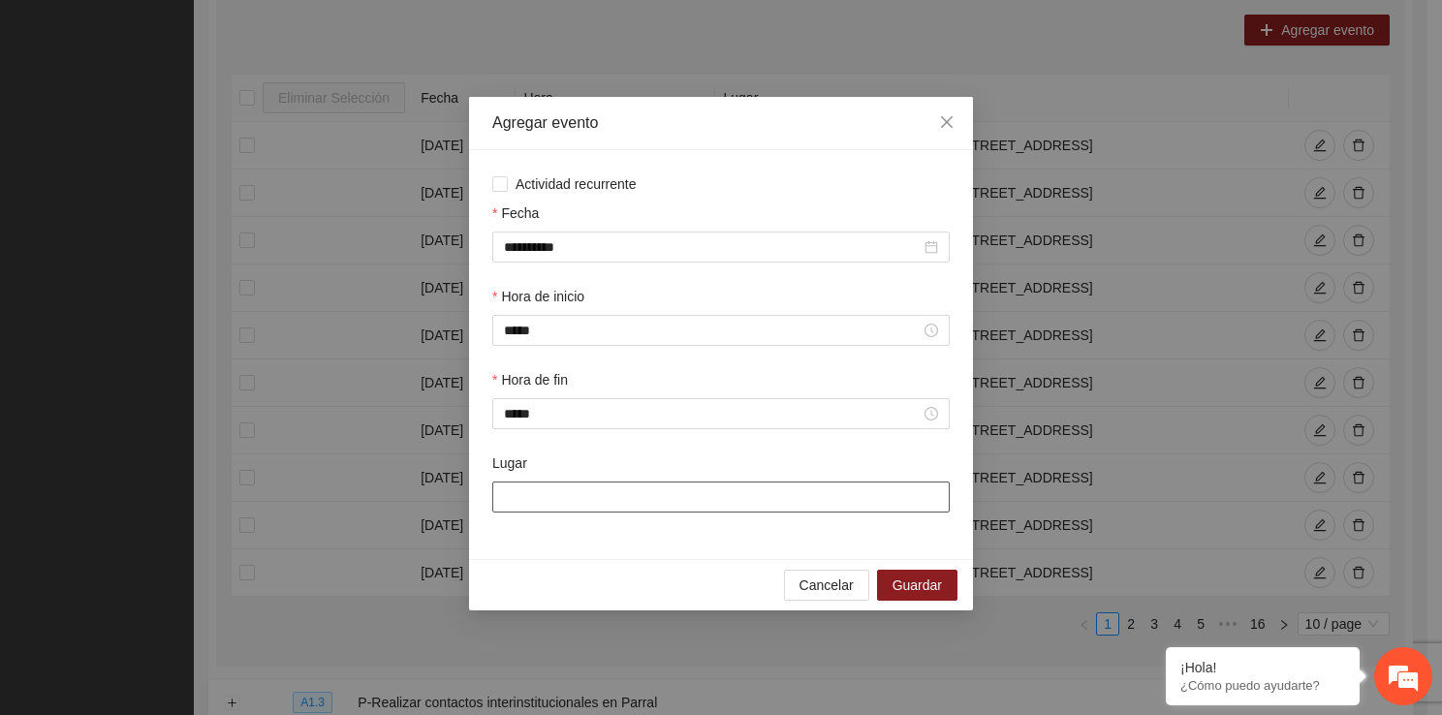
click at [519, 496] on input "Lugar" at bounding box center [720, 496] width 457 height 31
type input "**********"
click at [930, 584] on span "Guardar" at bounding box center [916, 584] width 49 height 21
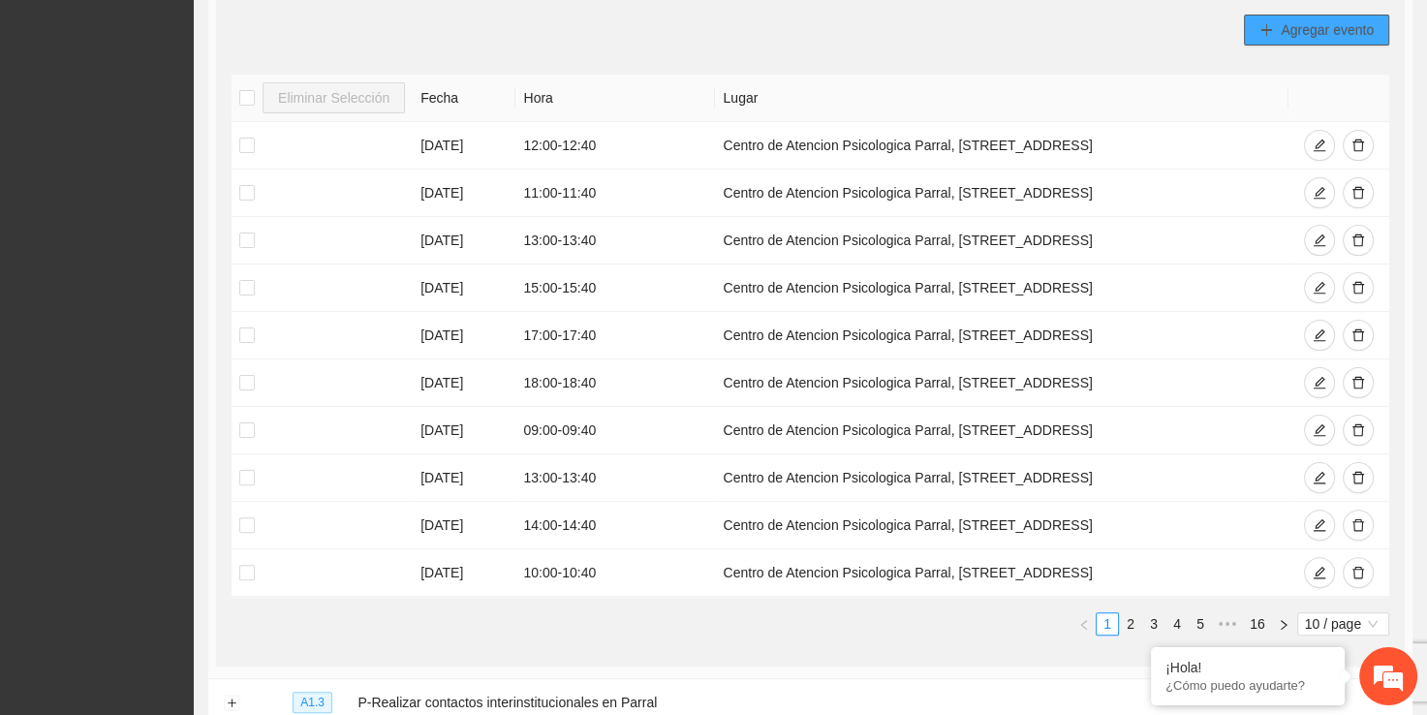
click at [1322, 20] on span "Agregar evento" at bounding box center [1327, 29] width 93 height 21
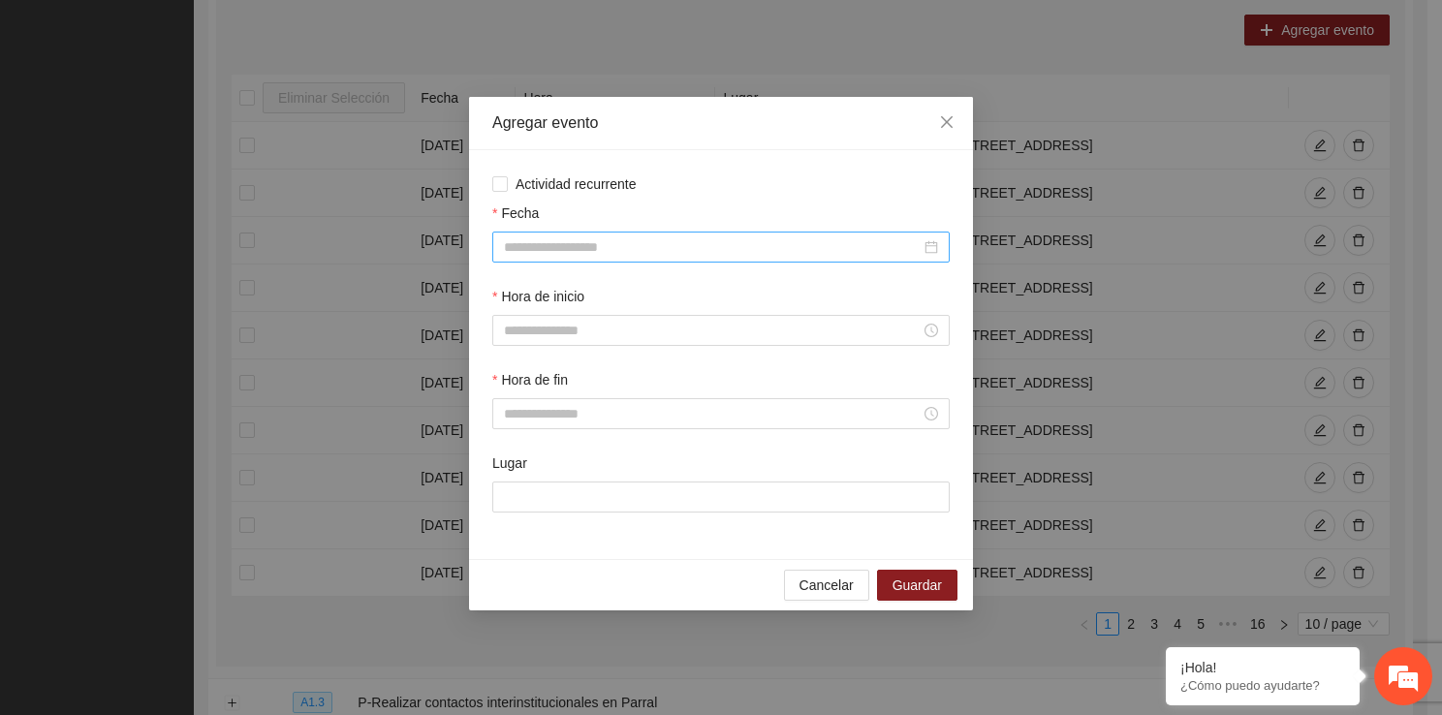
click at [643, 234] on div at bounding box center [720, 247] width 457 height 31
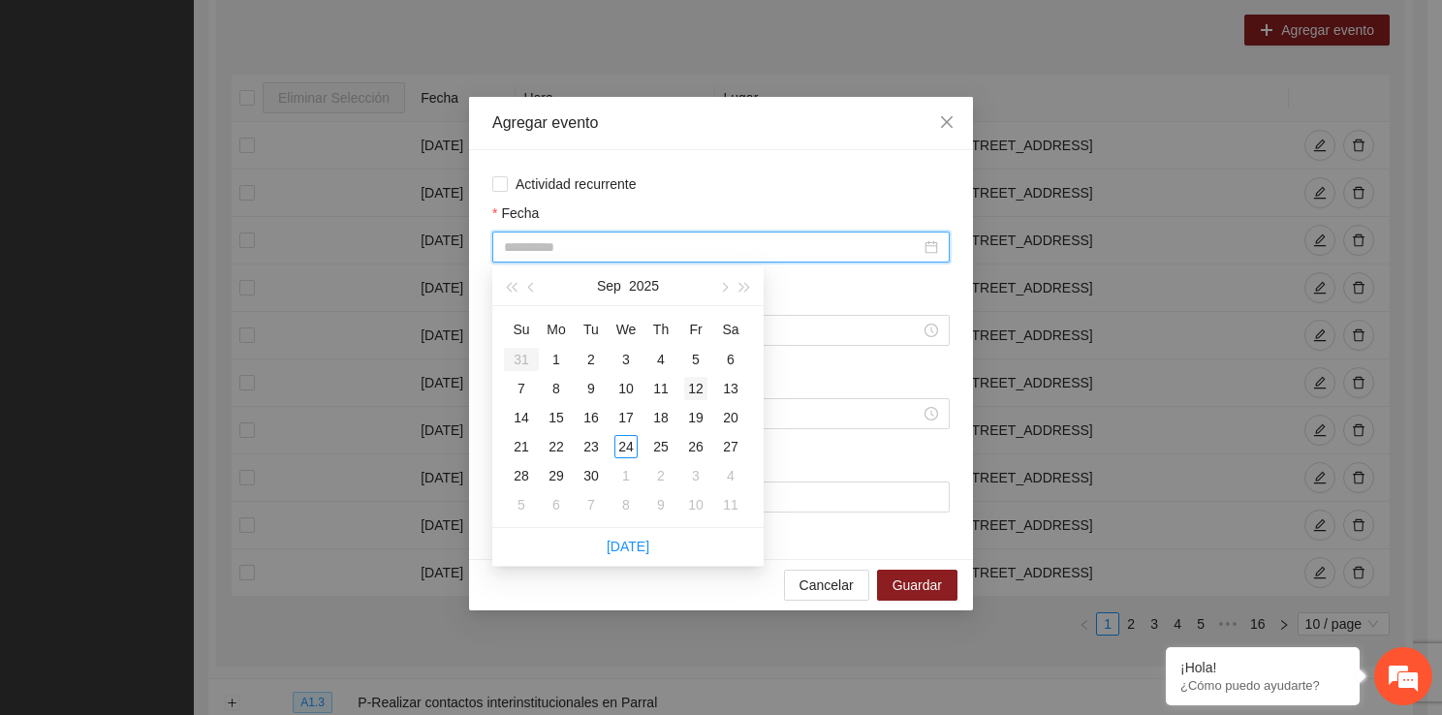
type input "**********"
click at [694, 385] on div "12" at bounding box center [695, 388] width 23 height 23
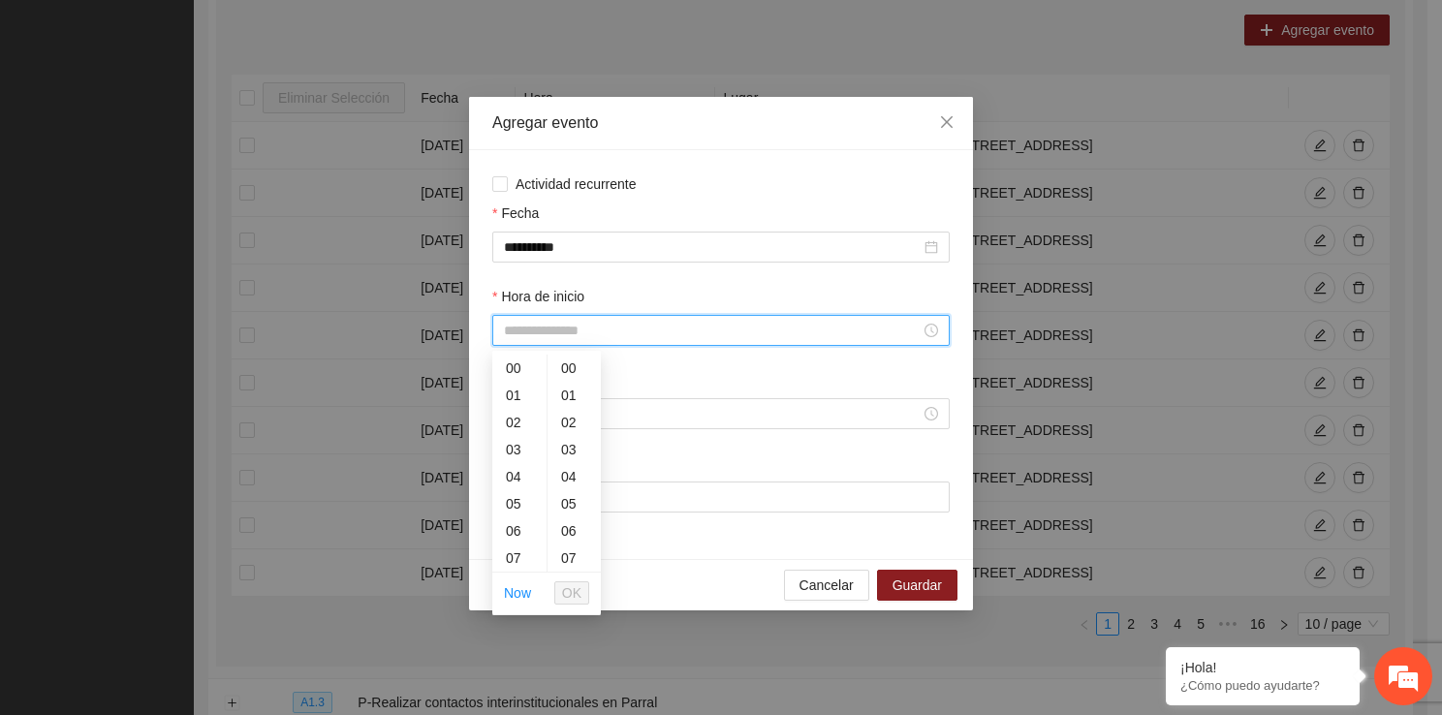
click at [601, 330] on input "Hora de inicio" at bounding box center [712, 330] width 417 height 21
click at [524, 448] on div "12" at bounding box center [519, 461] width 54 height 27
type input "*****"
drag, startPoint x: 577, startPoint y: 575, endPoint x: 576, endPoint y: 587, distance: 11.7
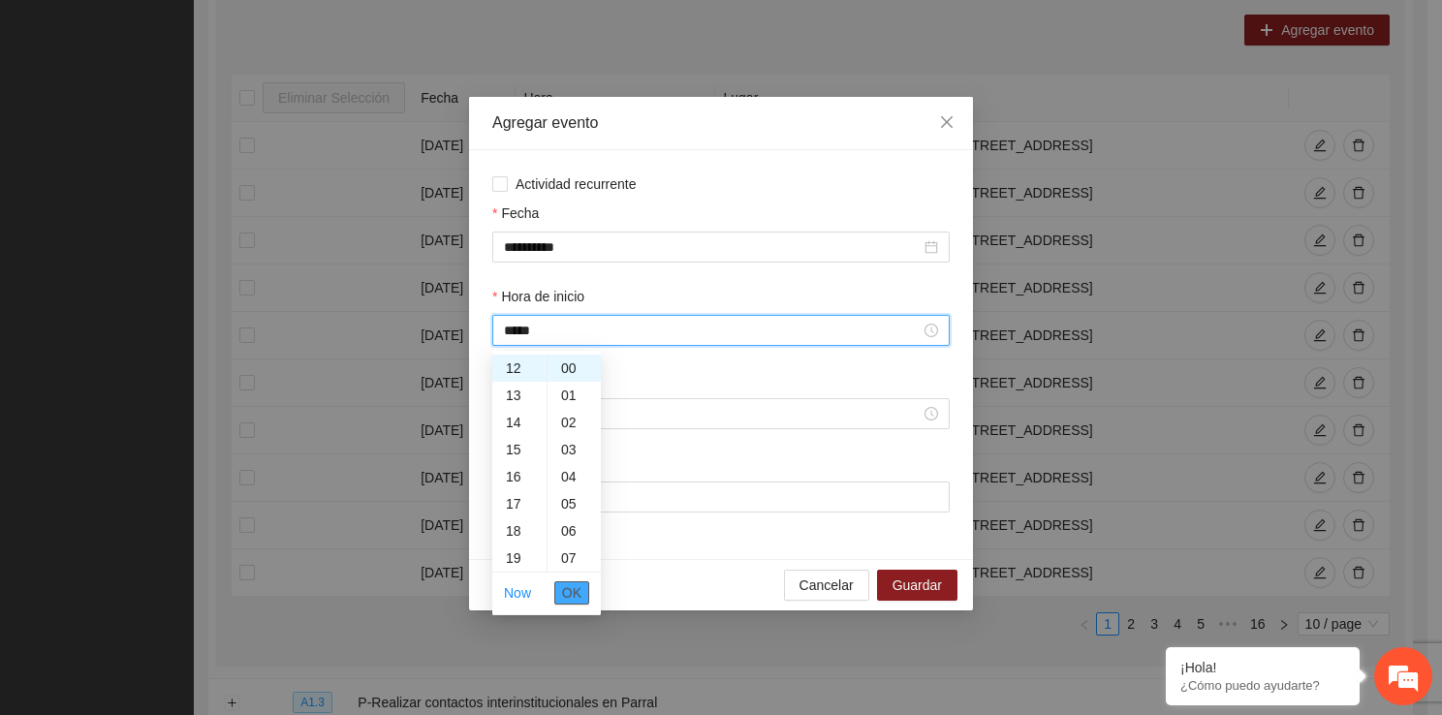
click at [576, 587] on li "OK" at bounding box center [571, 592] width 35 height 33
click at [576, 587] on span "OK" at bounding box center [571, 592] width 19 height 21
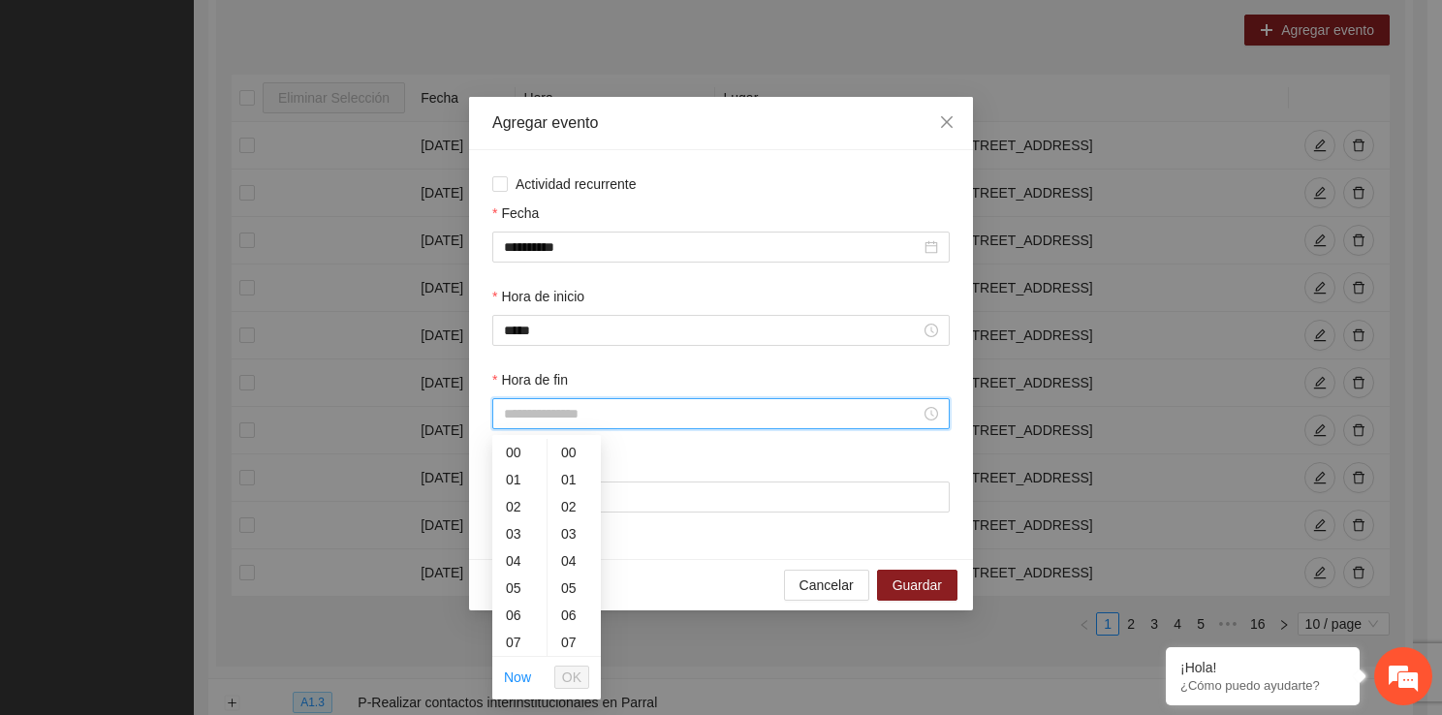
drag, startPoint x: 525, startPoint y: 413, endPoint x: 537, endPoint y: 637, distance: 225.1
click at [512, 591] on div "12" at bounding box center [519, 584] width 54 height 27
click at [568, 591] on div "40" at bounding box center [573, 594] width 53 height 27
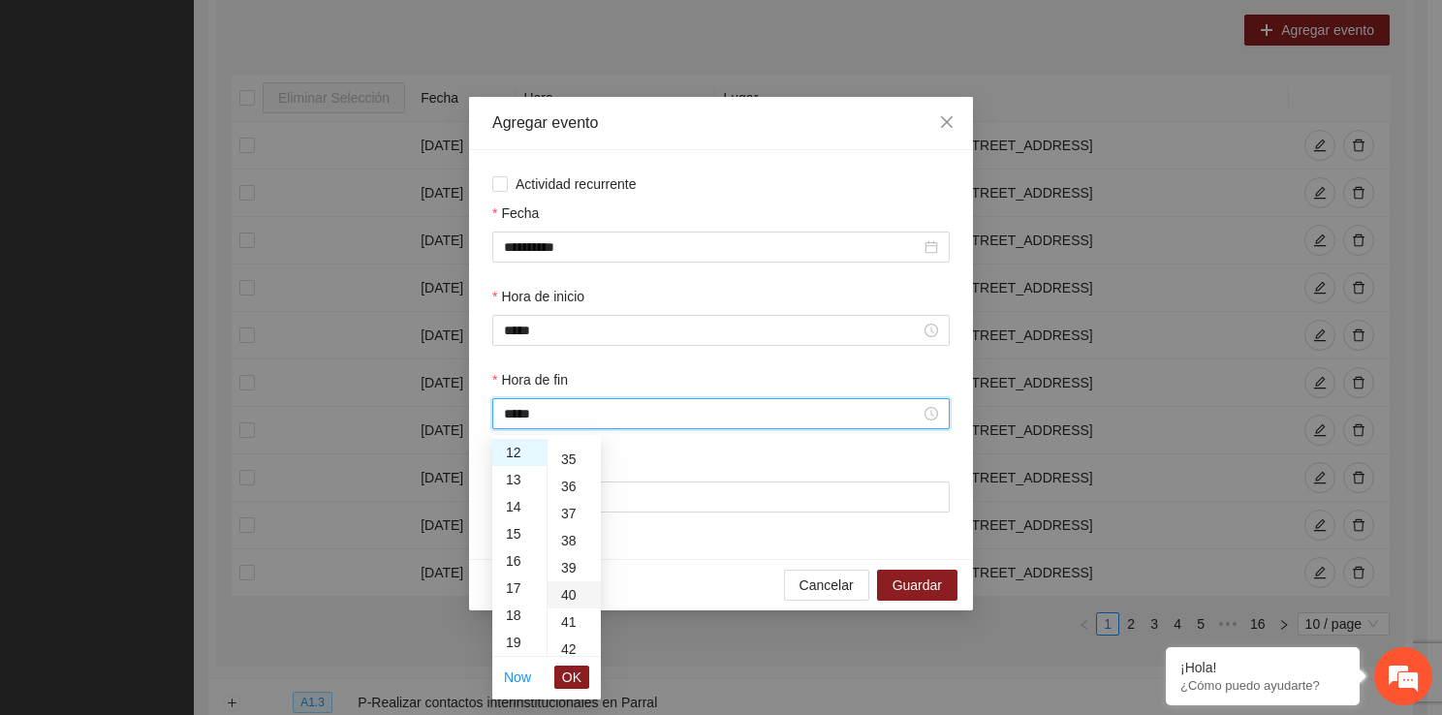
type input "*****"
click at [573, 684] on span "OK" at bounding box center [571, 677] width 19 height 21
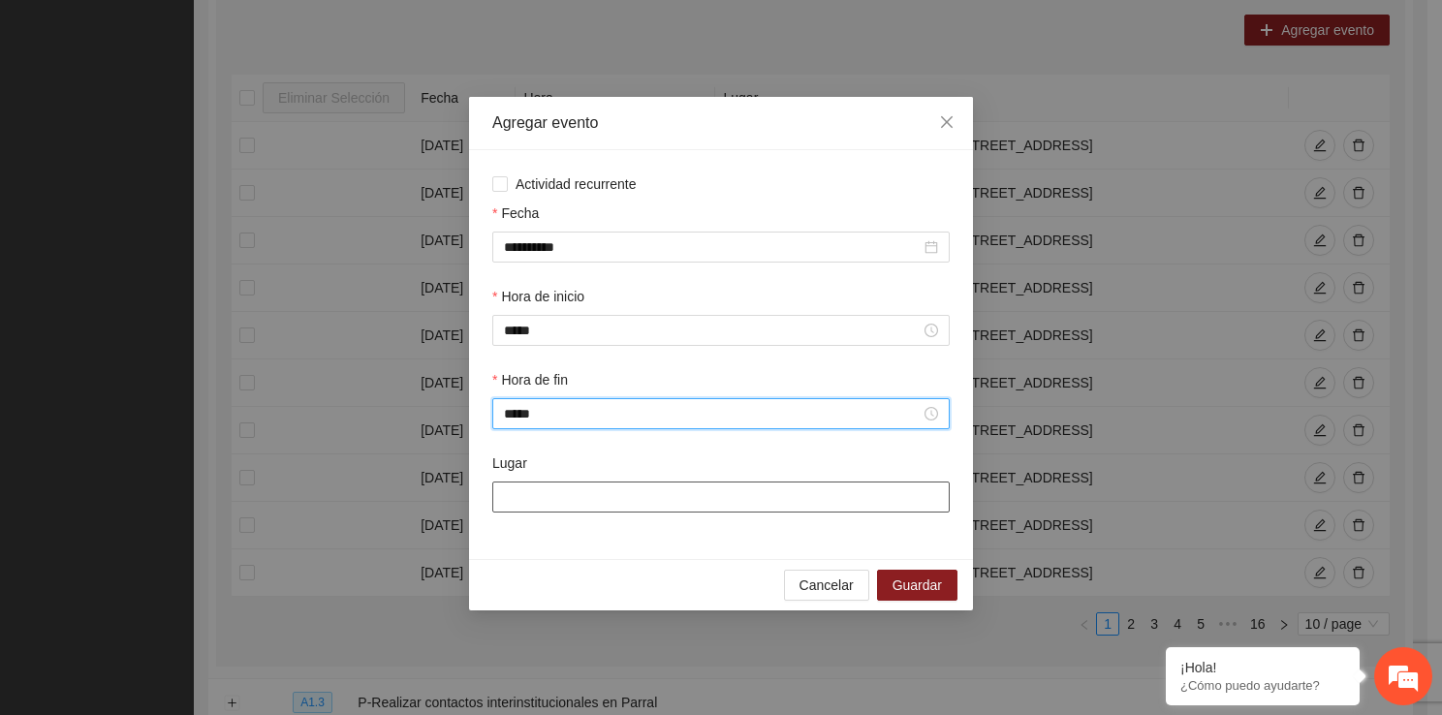
click at [543, 487] on input "Lugar" at bounding box center [720, 496] width 457 height 31
type input "**********"
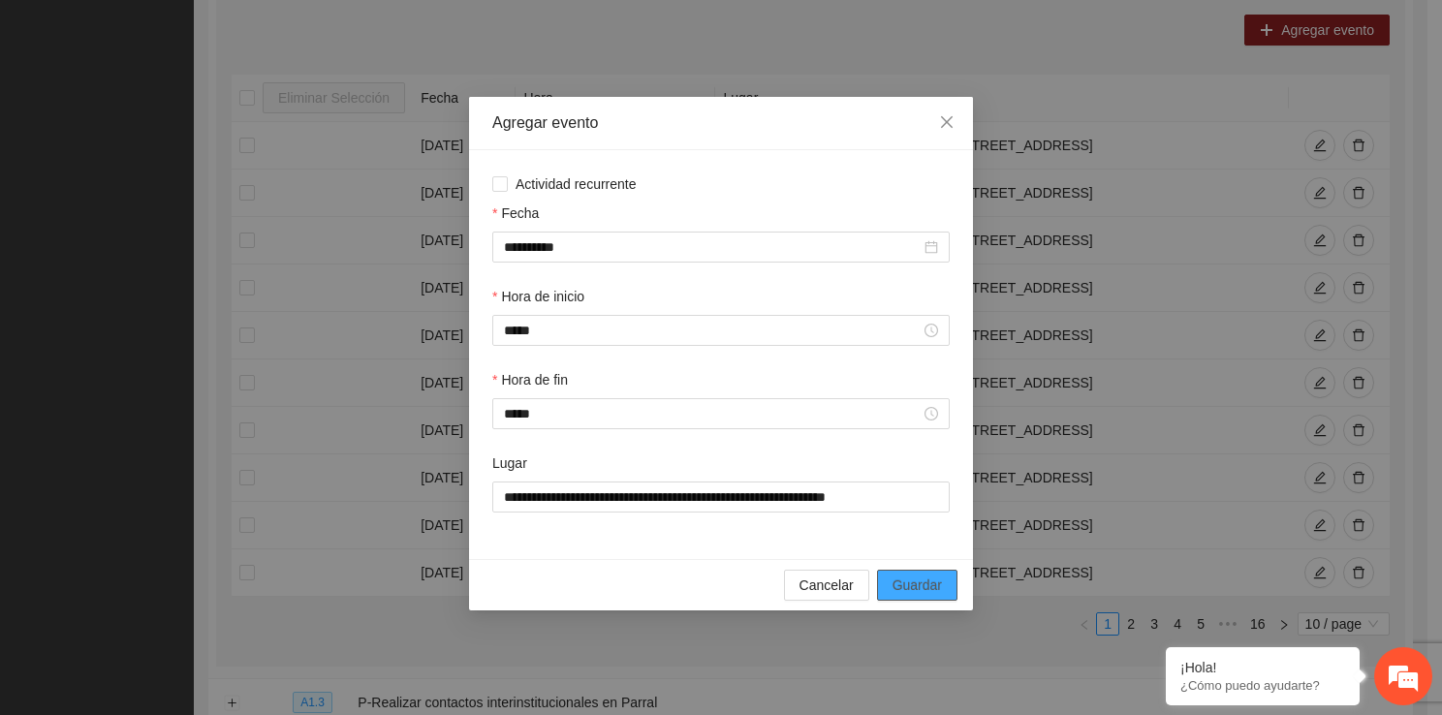
click at [909, 586] on span "Guardar" at bounding box center [916, 584] width 49 height 21
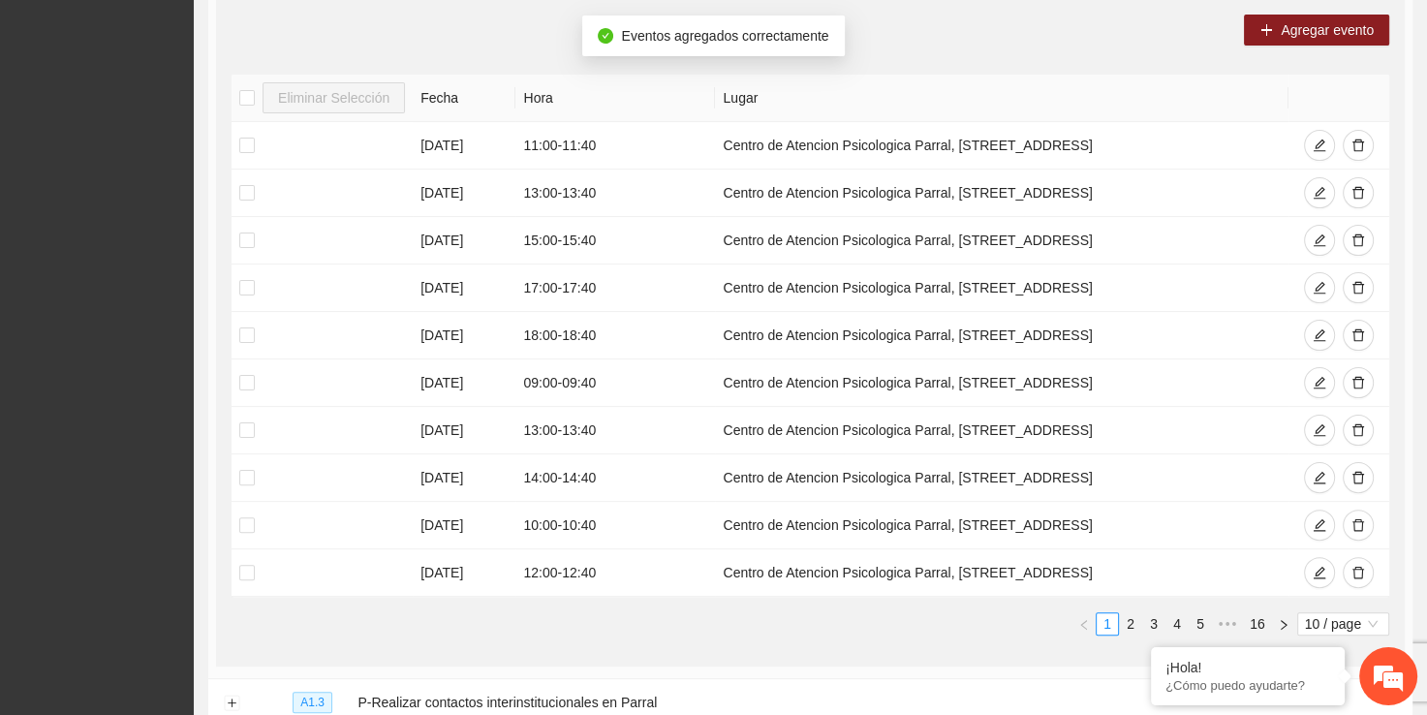
click at [1296, 44] on div "Agregar evento Eliminar Selección Fecha Hora Lugar 05/09/2025 11:00 - 11:40 Cen…" at bounding box center [810, 332] width 1189 height 667
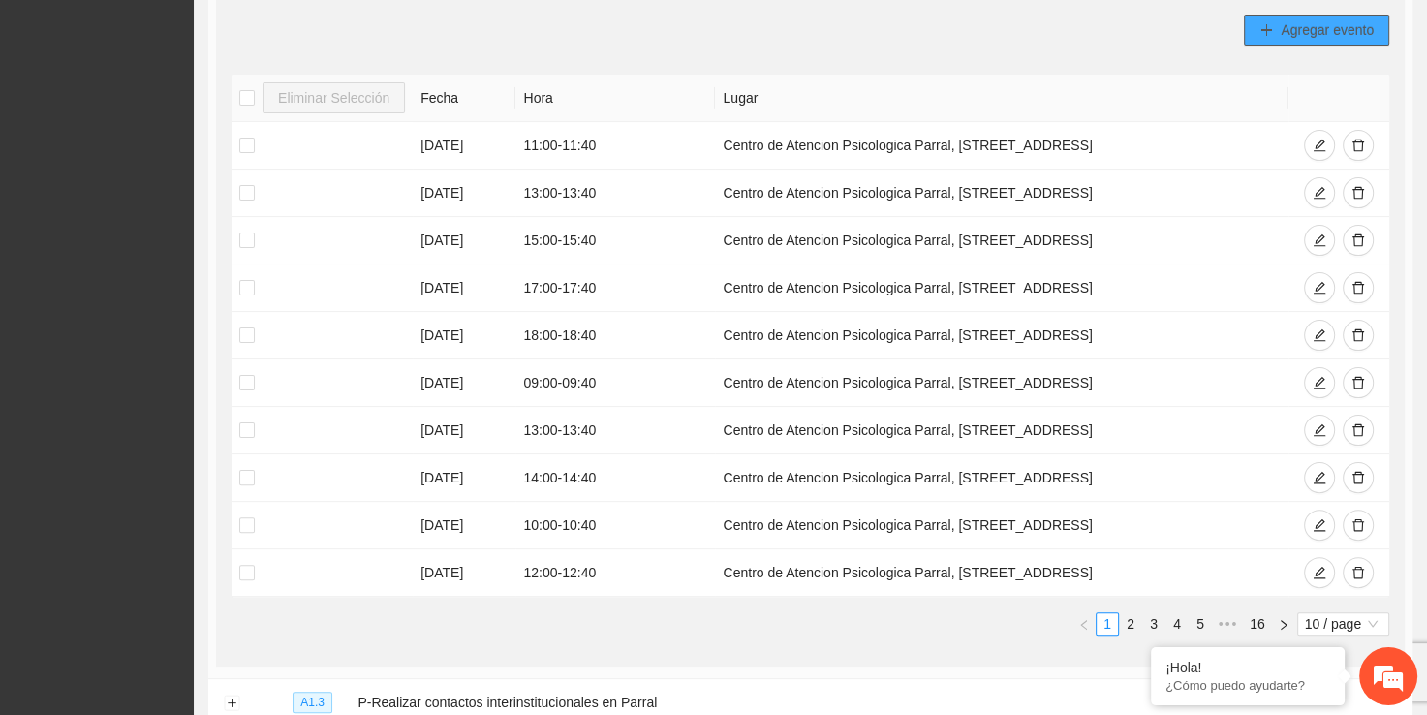
click at [1301, 23] on span "Agregar evento" at bounding box center [1327, 29] width 93 height 21
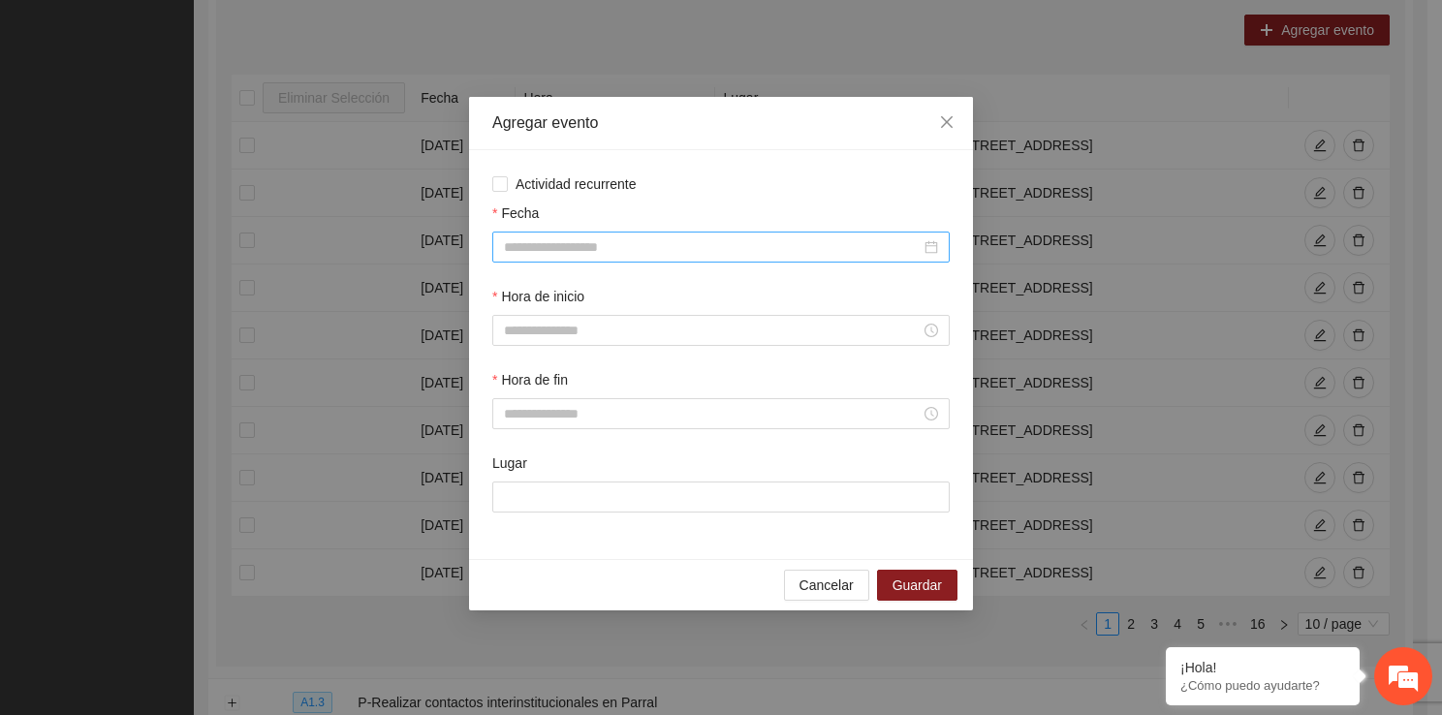
click at [596, 261] on div at bounding box center [720, 247] width 457 height 31
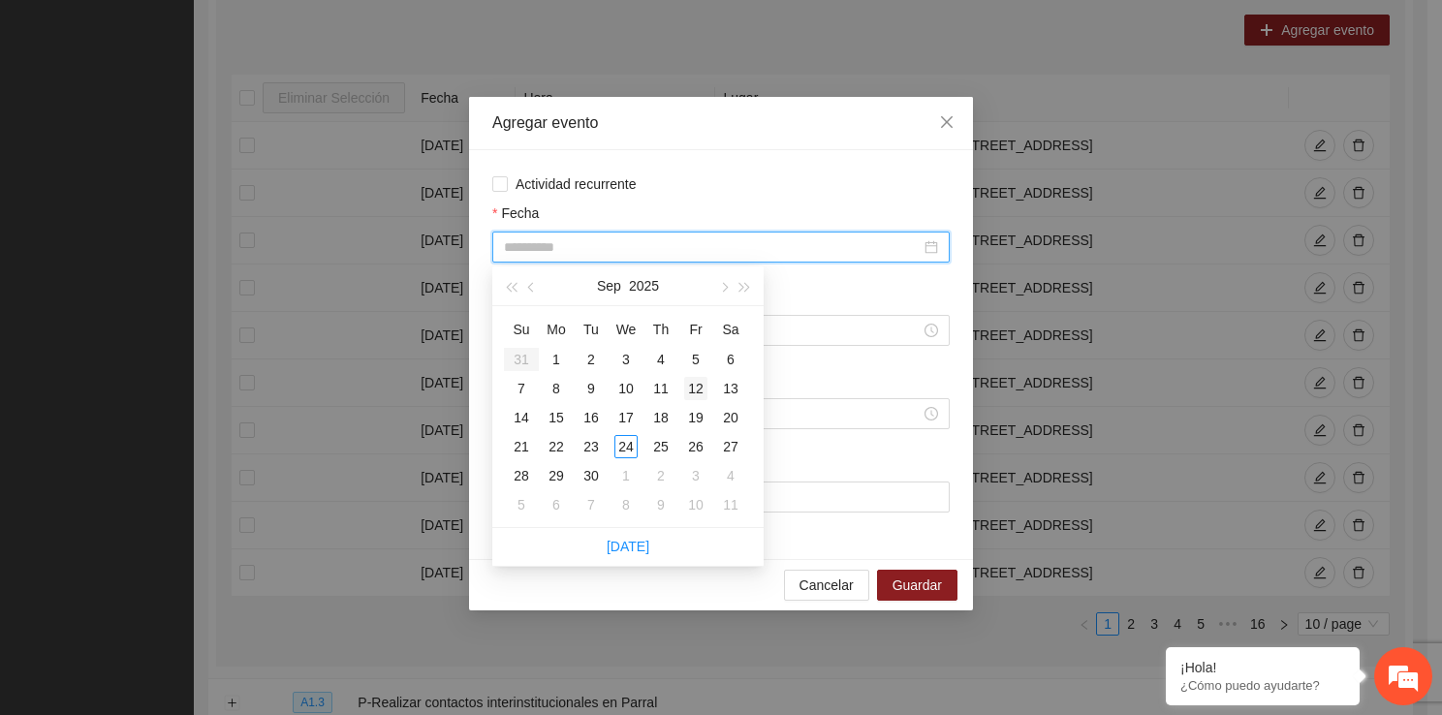
type input "**********"
click at [704, 390] on div "12" at bounding box center [695, 388] width 23 height 23
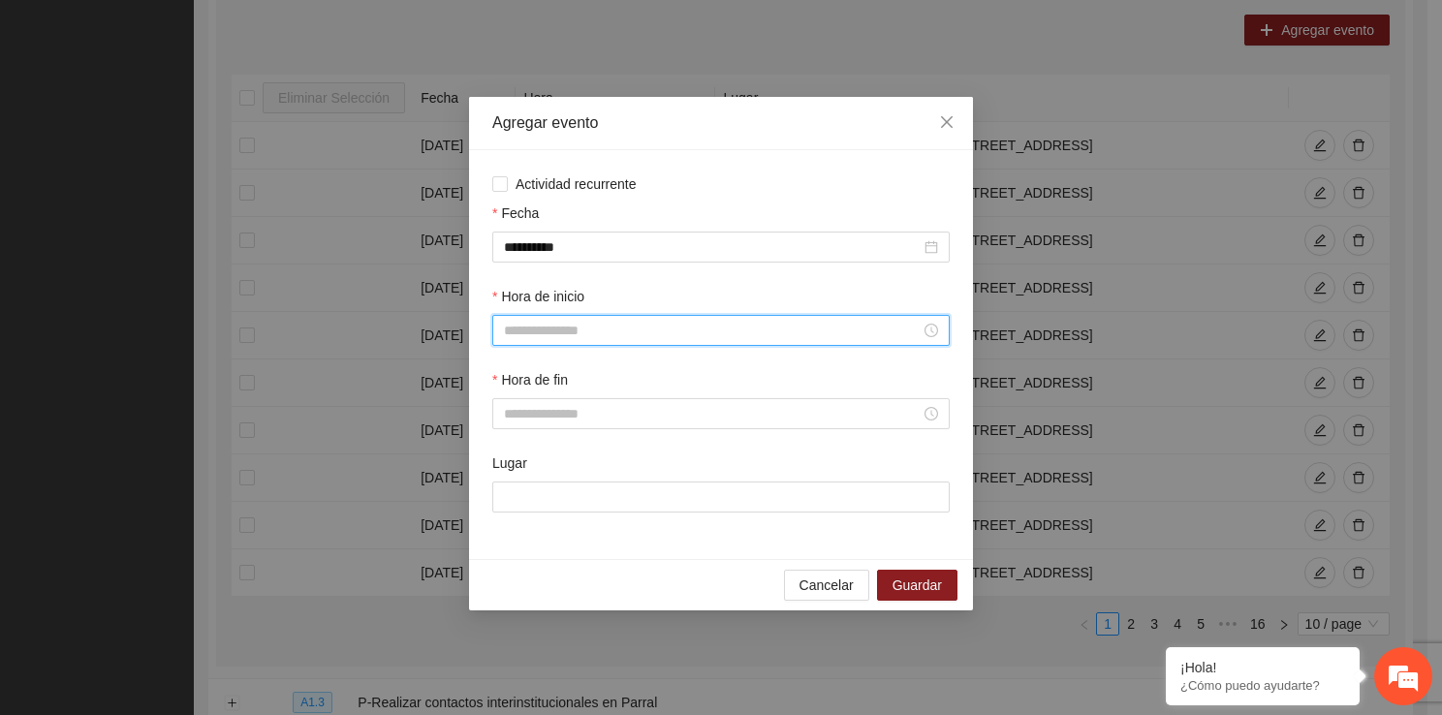
click at [588, 336] on input "Hora de inicio" at bounding box center [712, 330] width 417 height 21
click at [529, 568] on div "07" at bounding box center [519, 557] width 54 height 27
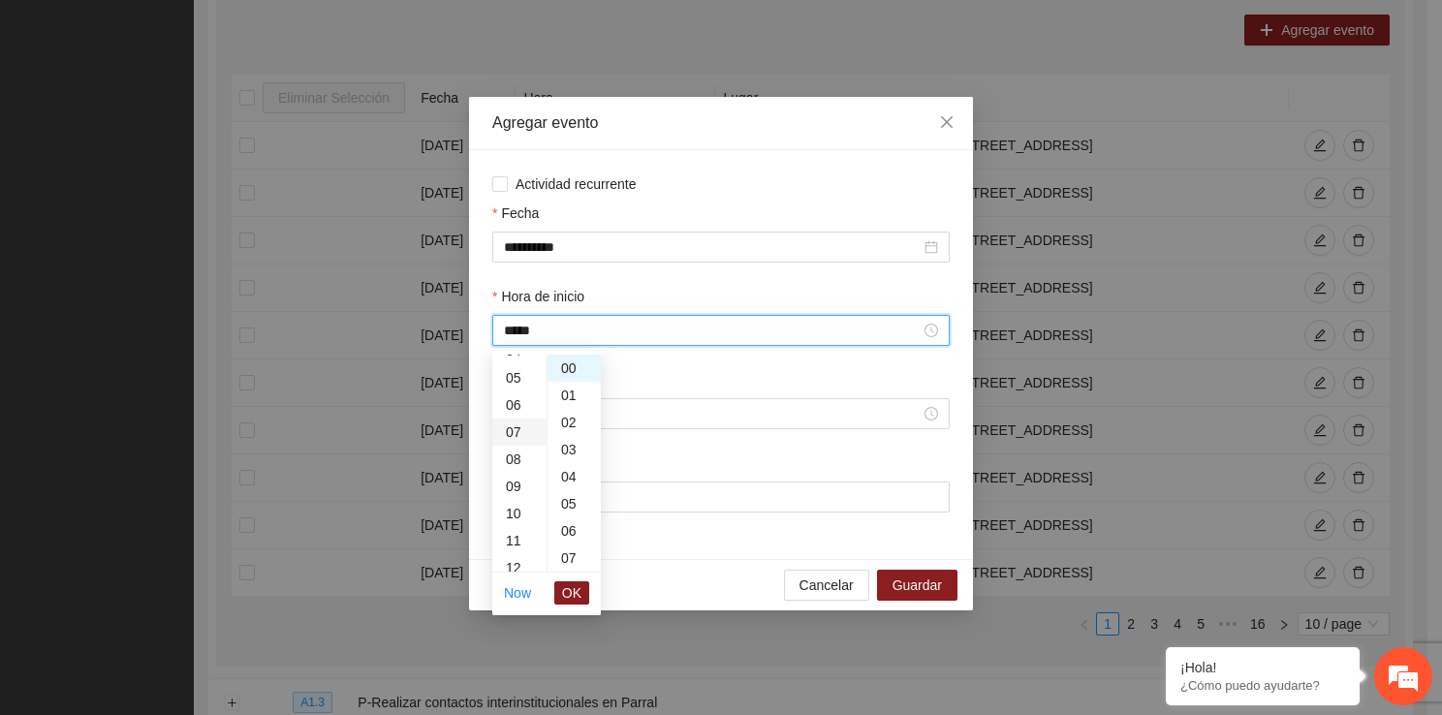
click at [529, 568] on ul "00 01 02 03 04 05 06 07 08 09 10 11 12 13 14 15 16 17 18 19 20 21 22 23" at bounding box center [519, 463] width 54 height 217
drag, startPoint x: 529, startPoint y: 568, endPoint x: 504, endPoint y: 531, distance: 44.6
click at [504, 531] on ul "00 01 02 03 04 05 06 07 08 09 10 11 12 13 14 15 16 17 18 19 20 21 22 23" at bounding box center [519, 463] width 54 height 217
click at [504, 531] on div "13" at bounding box center [519, 530] width 54 height 27
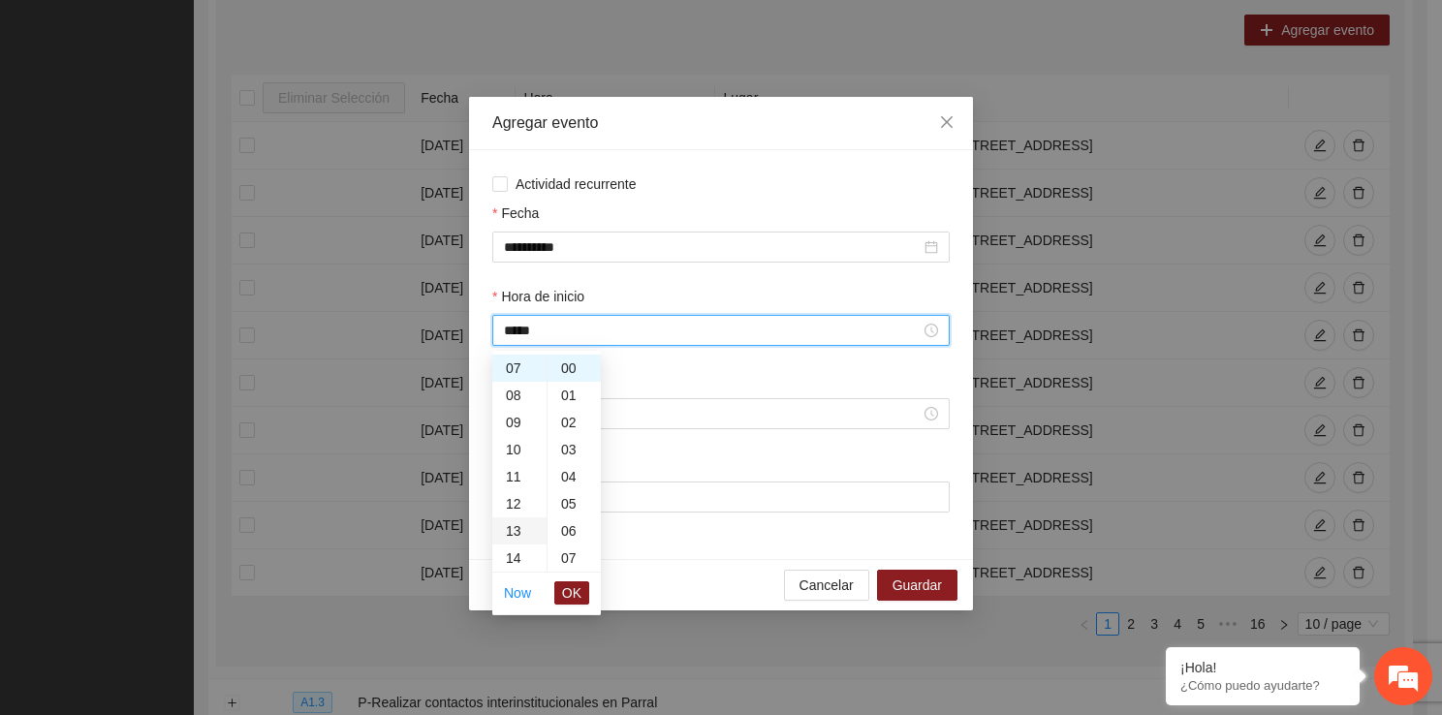
type input "*****"
click at [585, 597] on button "OK" at bounding box center [571, 592] width 35 height 23
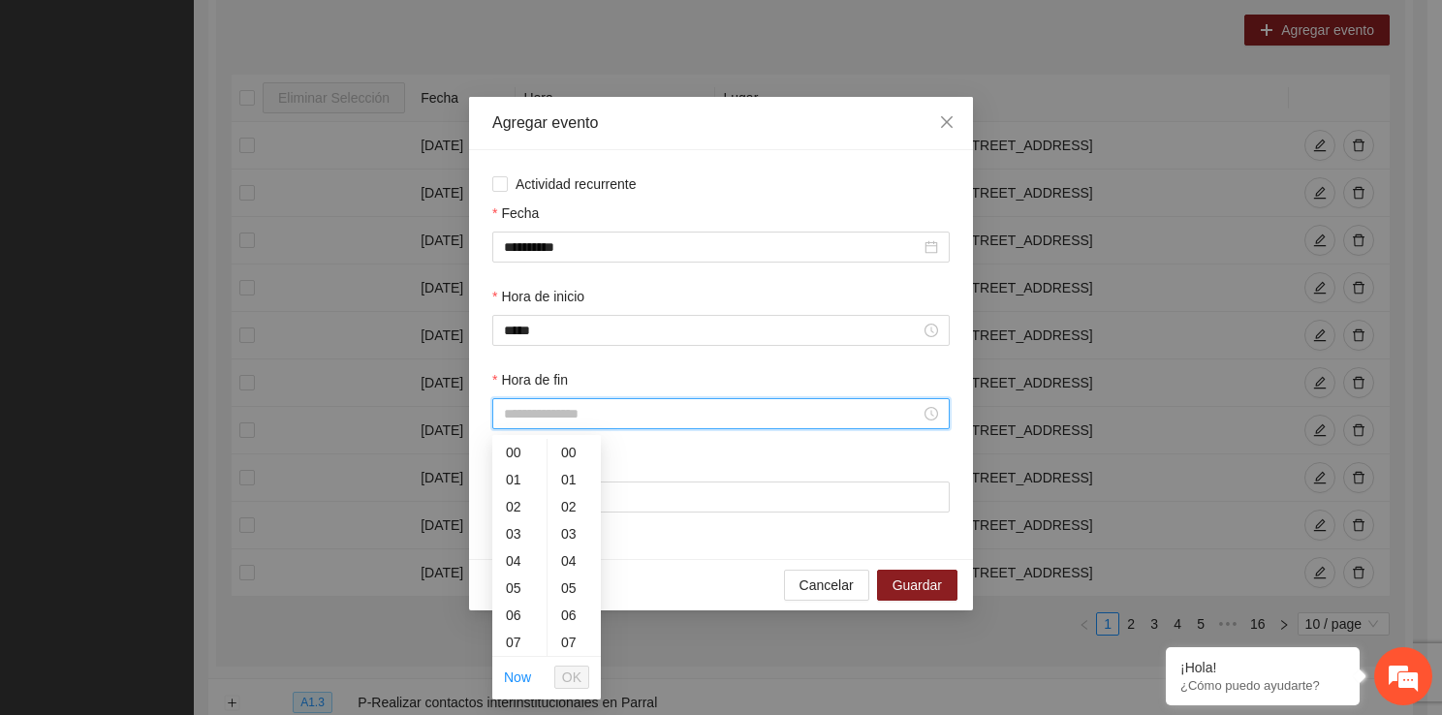
drag, startPoint x: 551, startPoint y: 420, endPoint x: 534, endPoint y: 633, distance: 212.9
click at [519, 618] on div "13" at bounding box center [519, 615] width 54 height 27
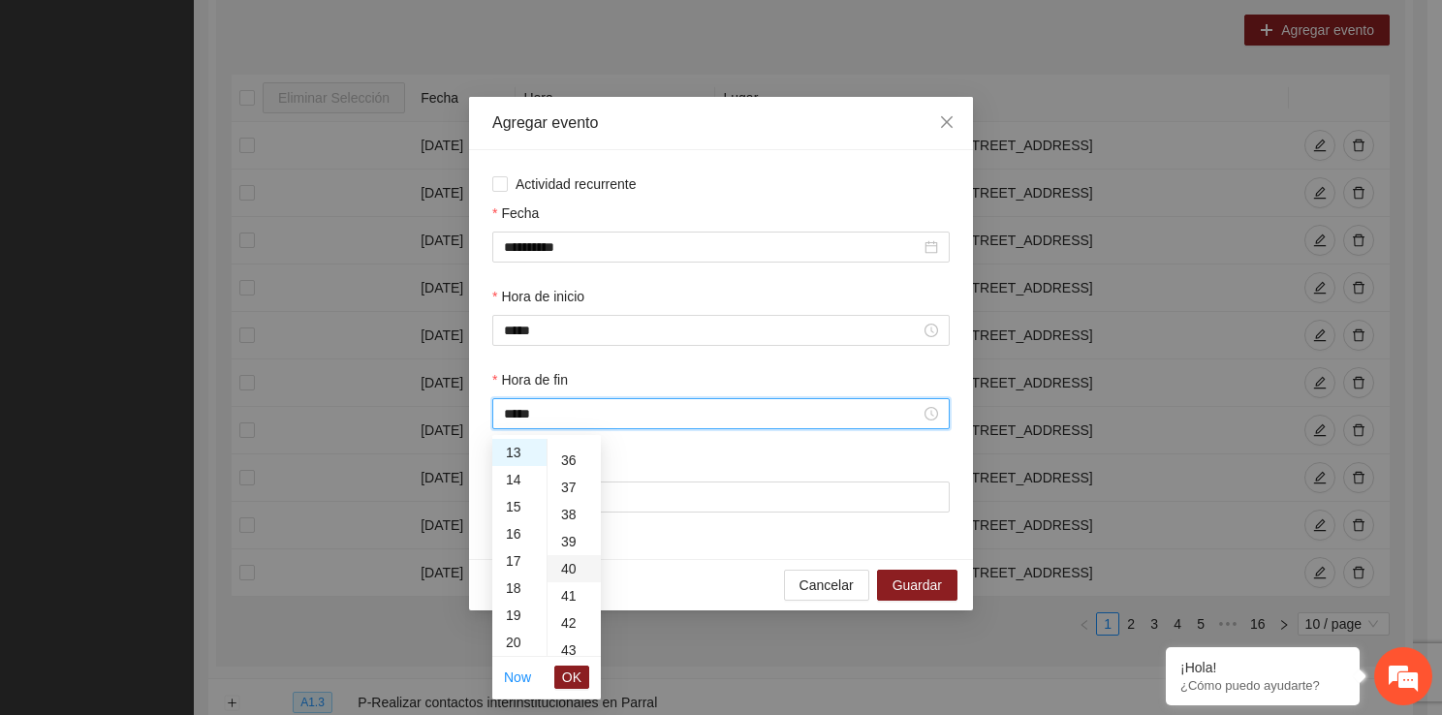
click at [570, 574] on div "40" at bounding box center [573, 568] width 53 height 27
type input "*****"
click at [570, 671] on span "OK" at bounding box center [571, 677] width 19 height 21
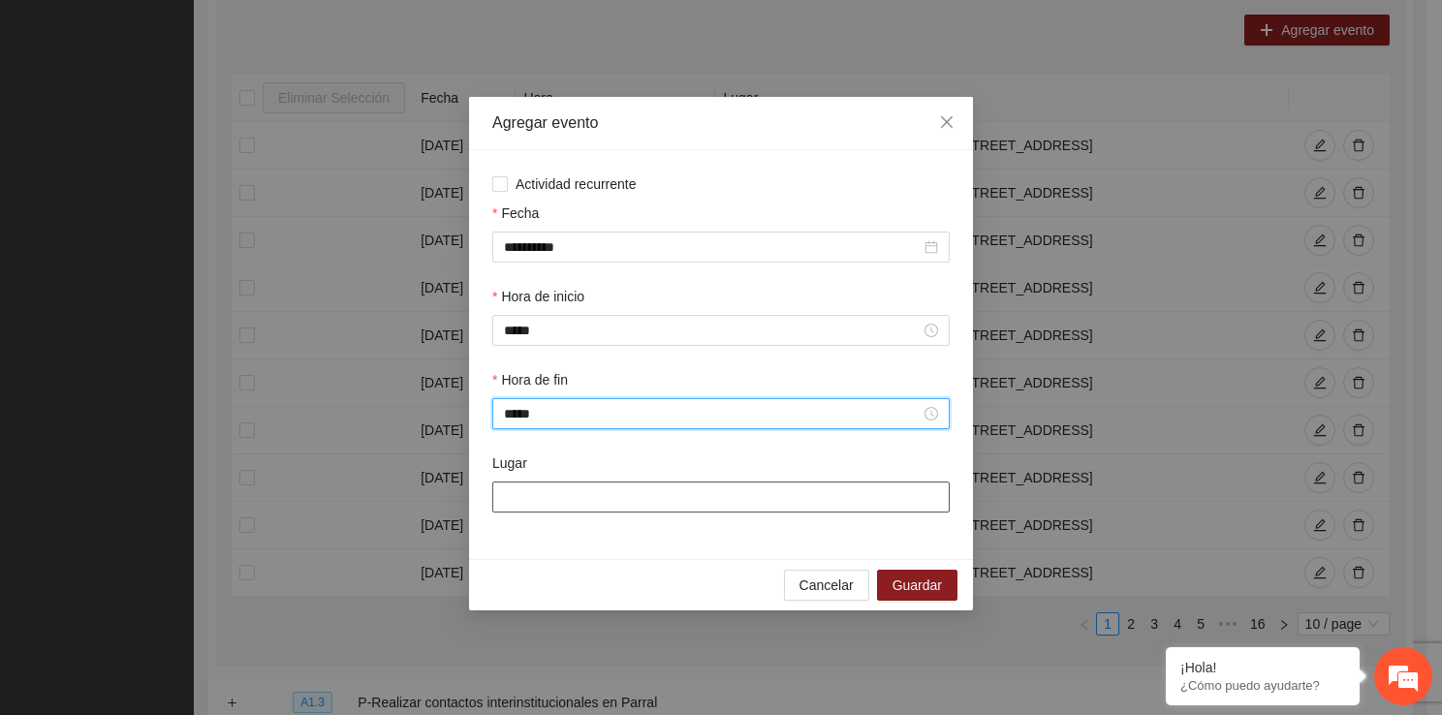
click at [566, 502] on input "Lugar" at bounding box center [720, 496] width 457 height 31
type input "**********"
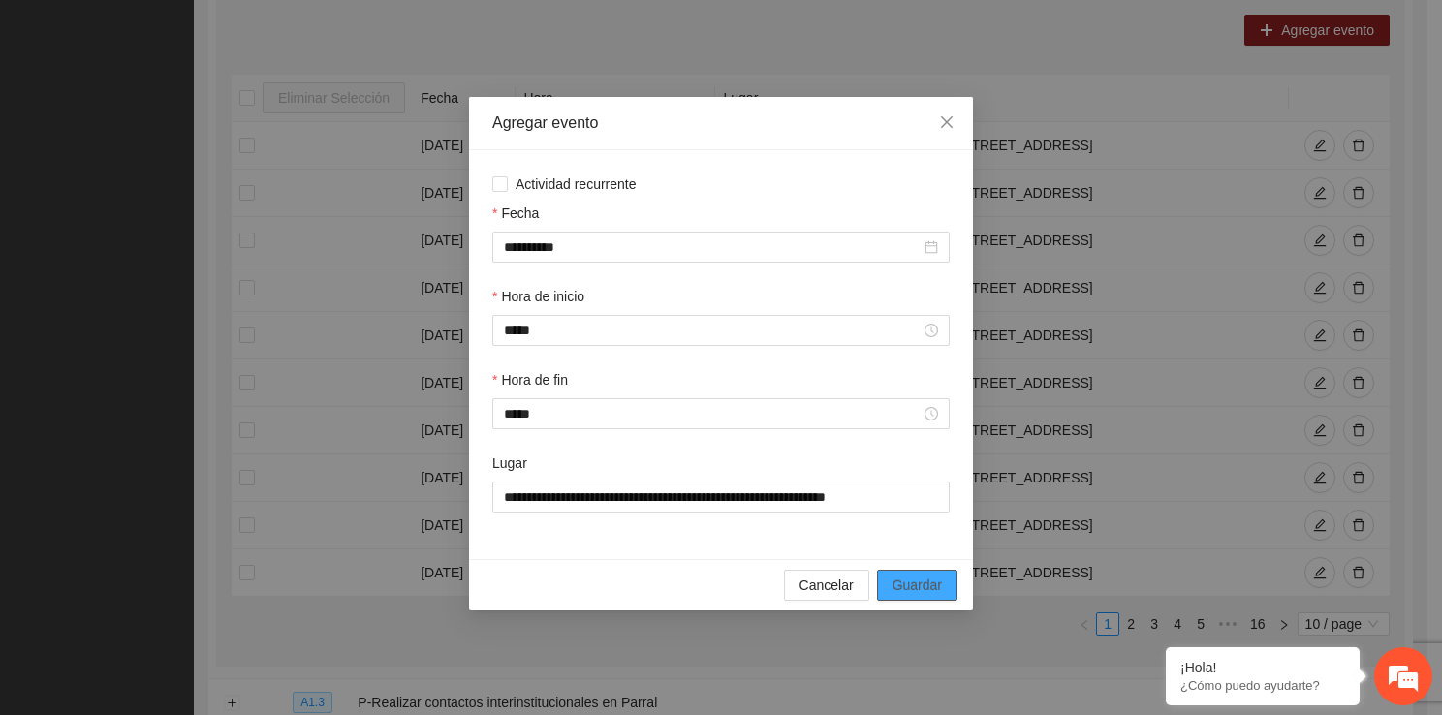
click at [906, 591] on span "Guardar" at bounding box center [916, 584] width 49 height 21
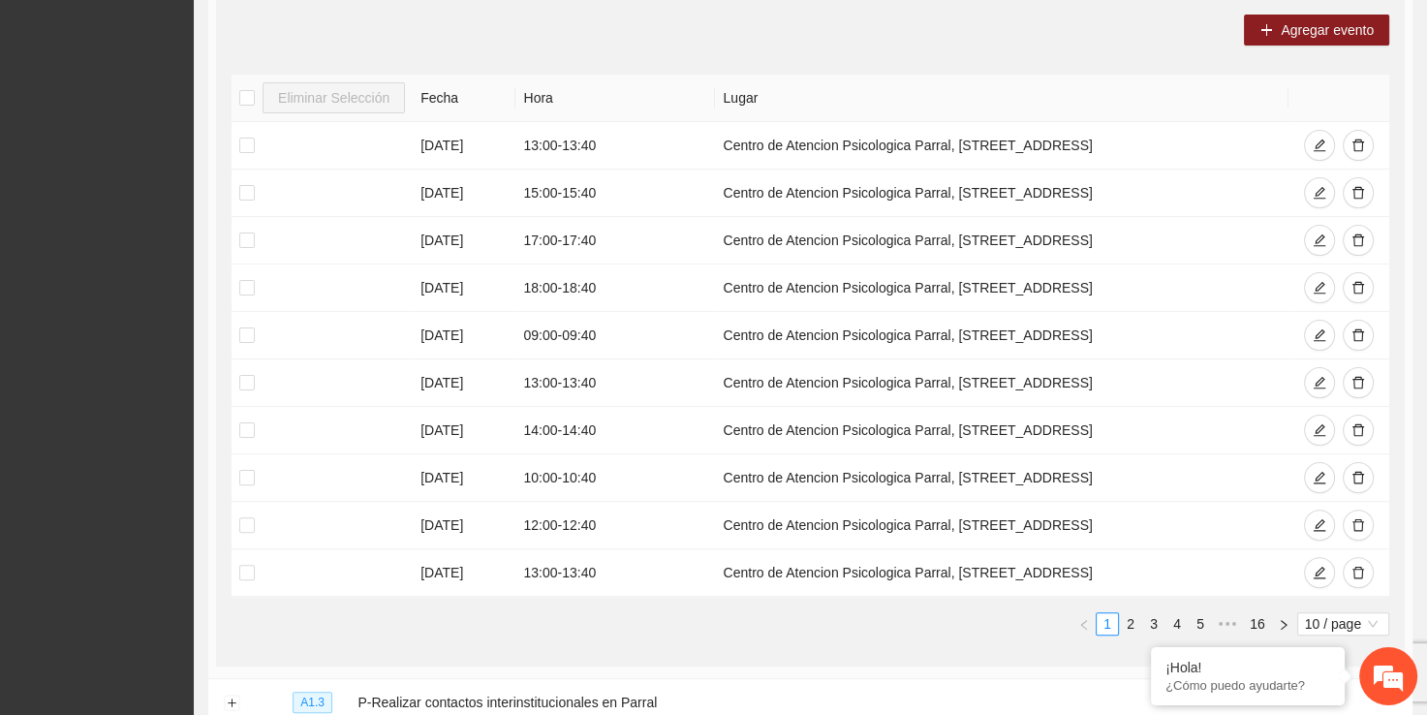
click at [1284, 45] on div "Agregar evento Eliminar Selección Fecha Hora Lugar 08/09/2025 13:00 - 13:40 Cen…" at bounding box center [810, 332] width 1189 height 667
click at [1279, 33] on button "Agregar evento" at bounding box center [1316, 30] width 145 height 31
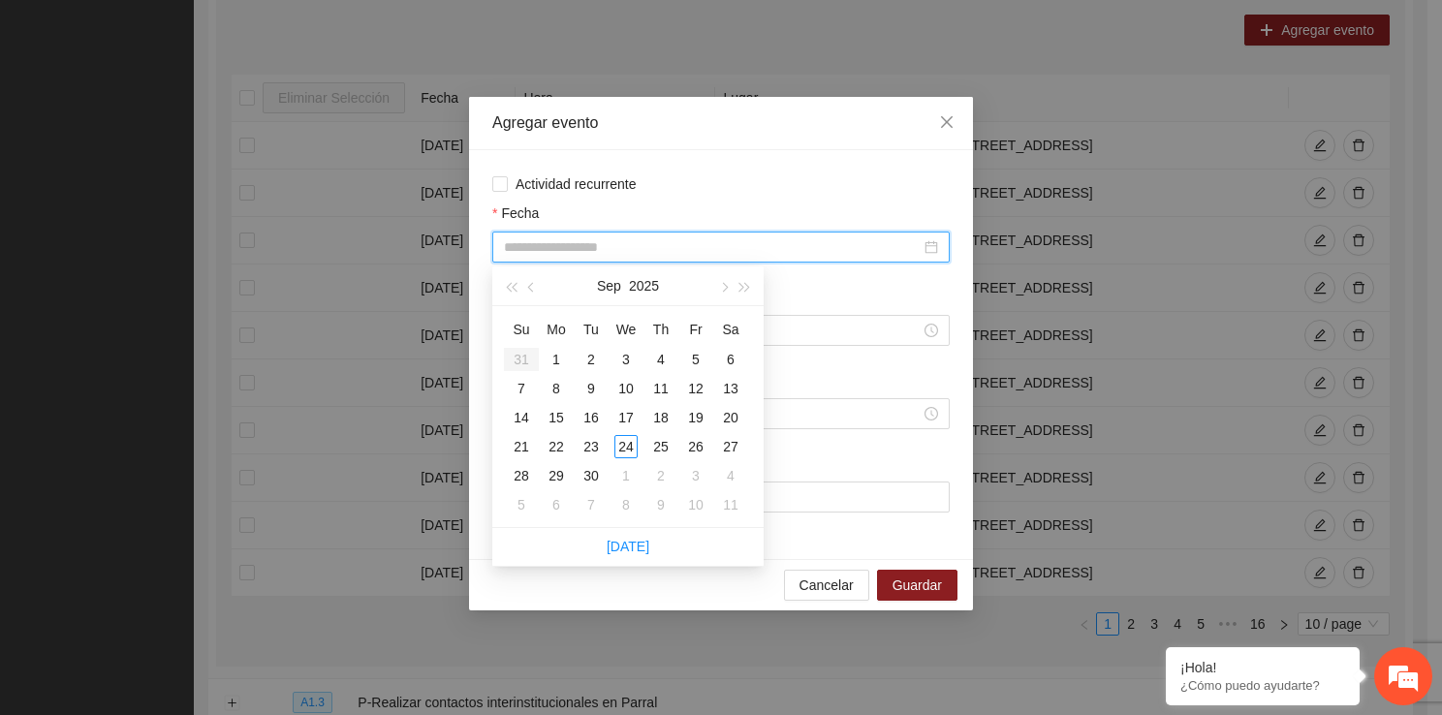
click at [519, 258] on input "Fecha" at bounding box center [712, 246] width 417 height 21
type input "**********"
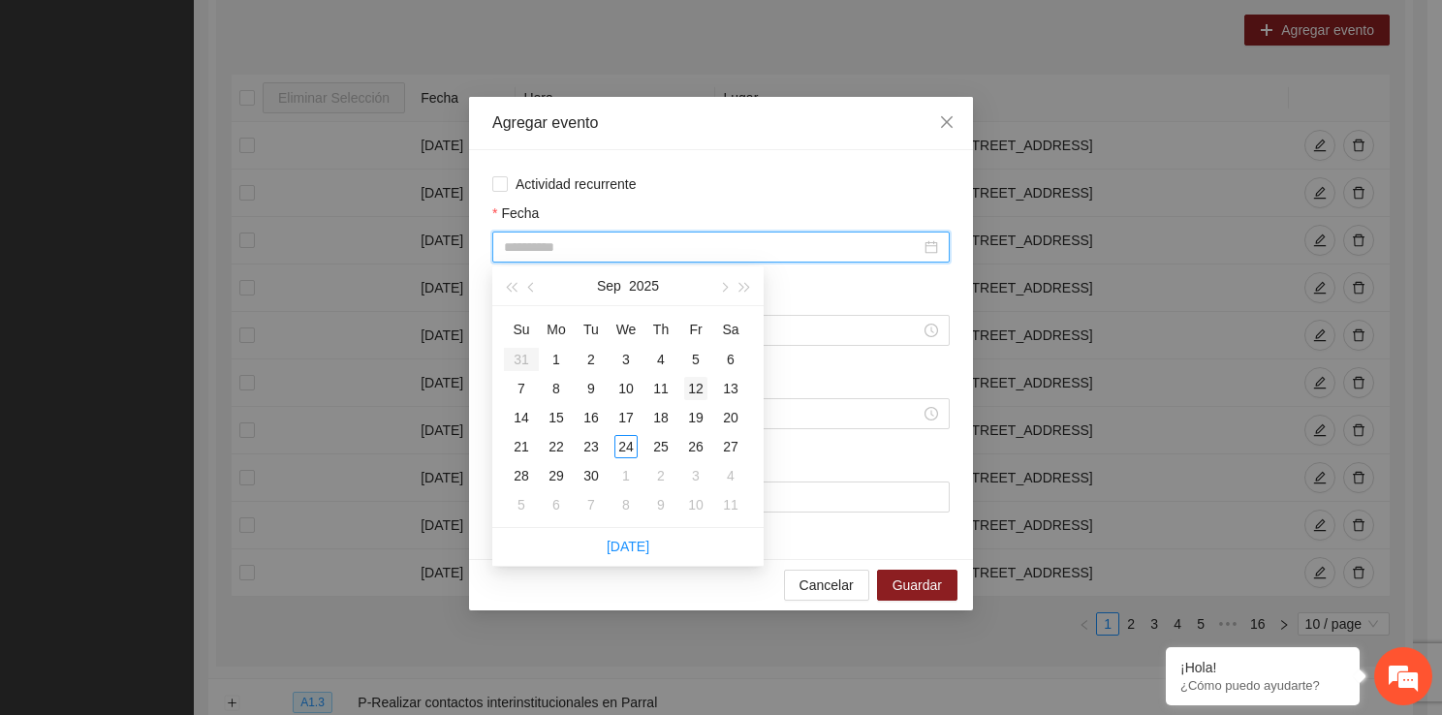
click at [698, 390] on div "12" at bounding box center [695, 388] width 23 height 23
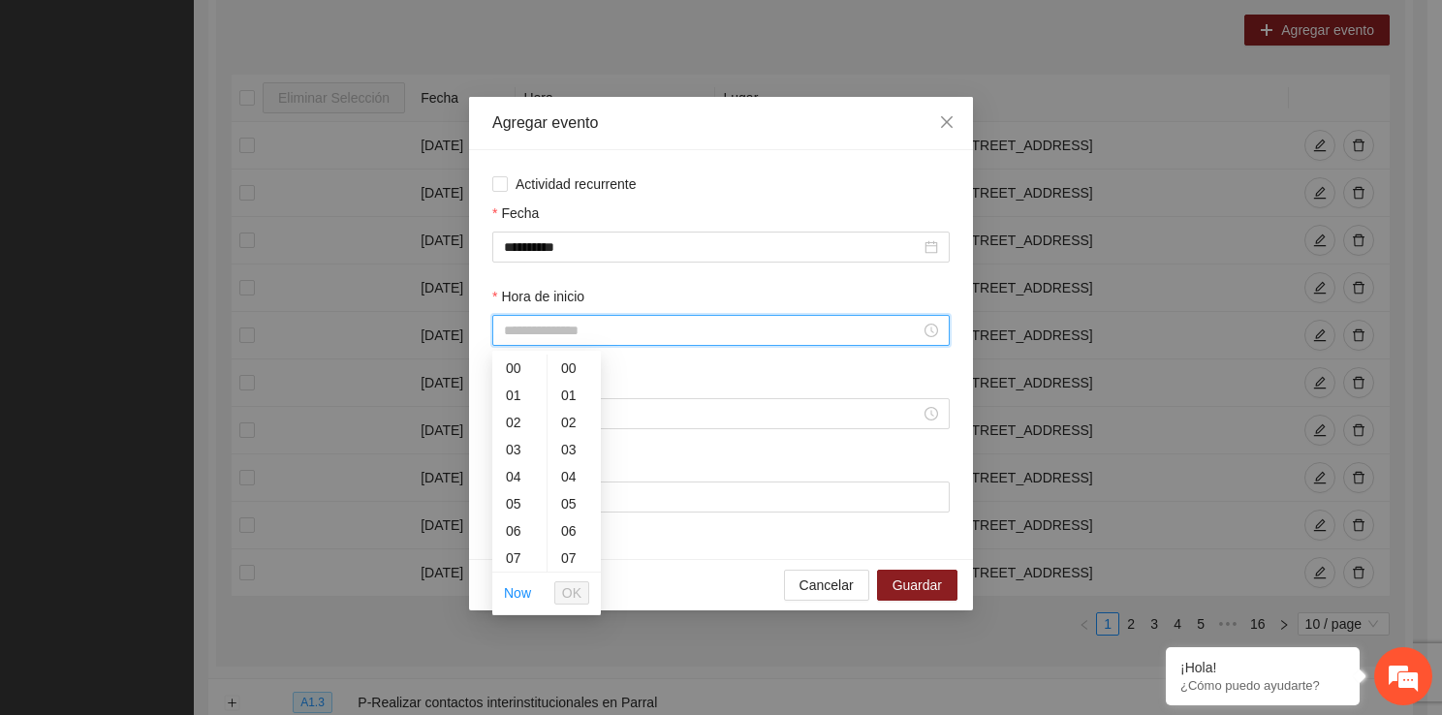
click at [604, 341] on input "Hora de inicio" at bounding box center [712, 330] width 417 height 21
click at [509, 482] on div "13" at bounding box center [519, 488] width 54 height 27
click at [572, 544] on div "40" at bounding box center [573, 536] width 53 height 27
type input "*****"
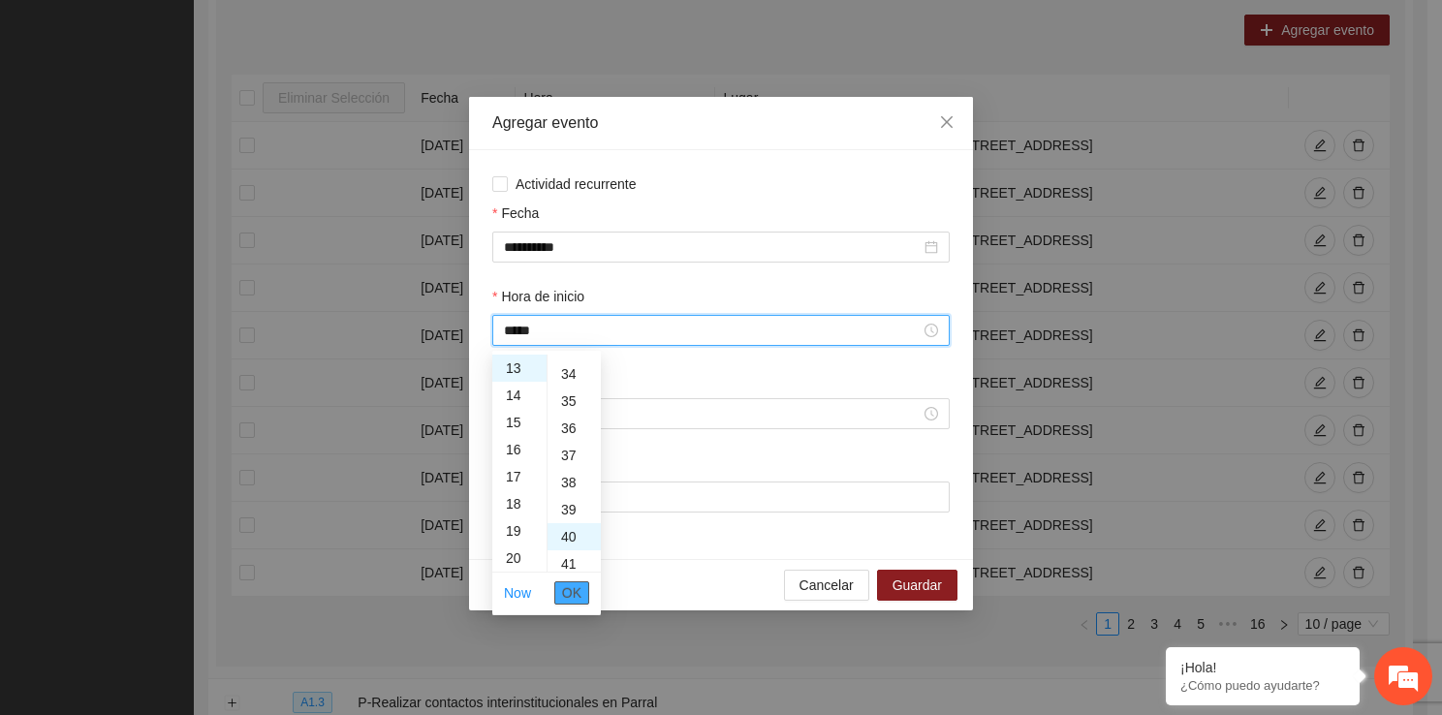
scroll to position [1085, 0]
click at [575, 588] on span "OK" at bounding box center [571, 592] width 19 height 21
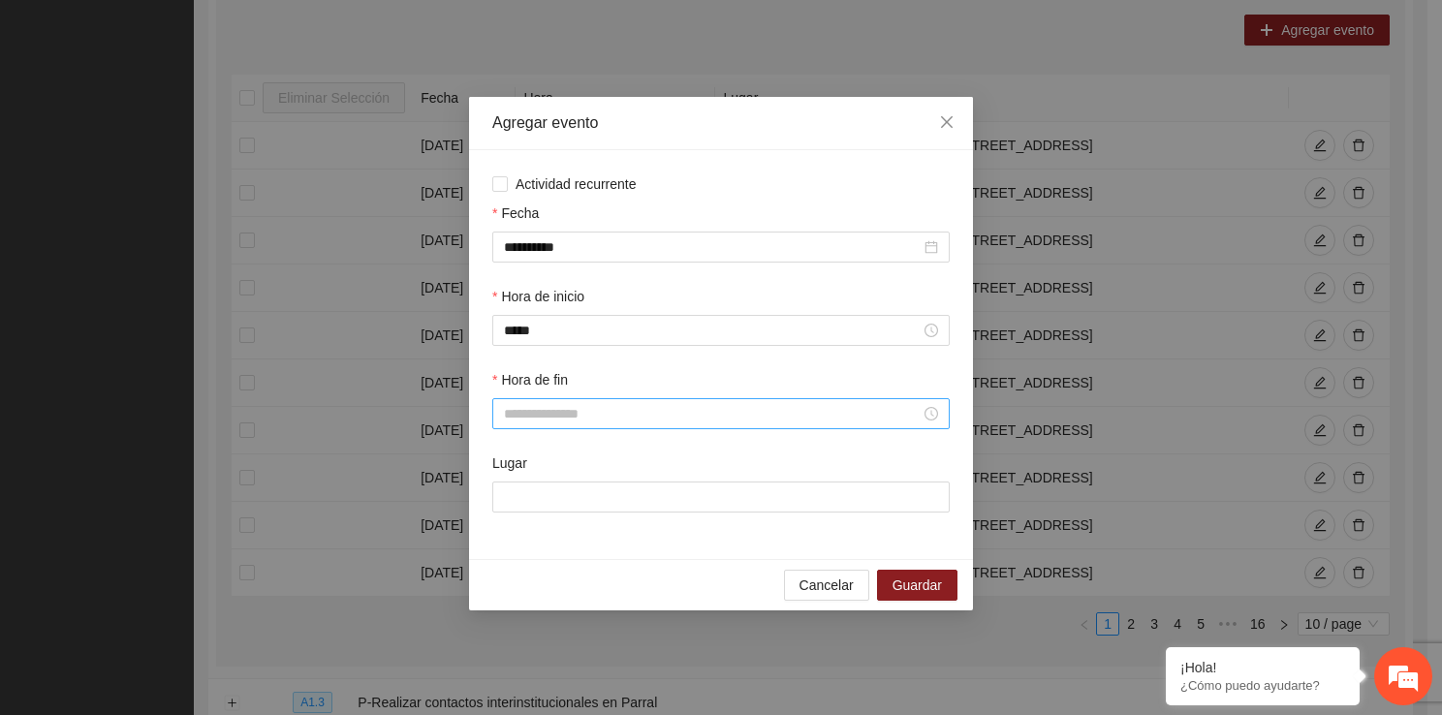
click at [549, 401] on div at bounding box center [720, 413] width 457 height 31
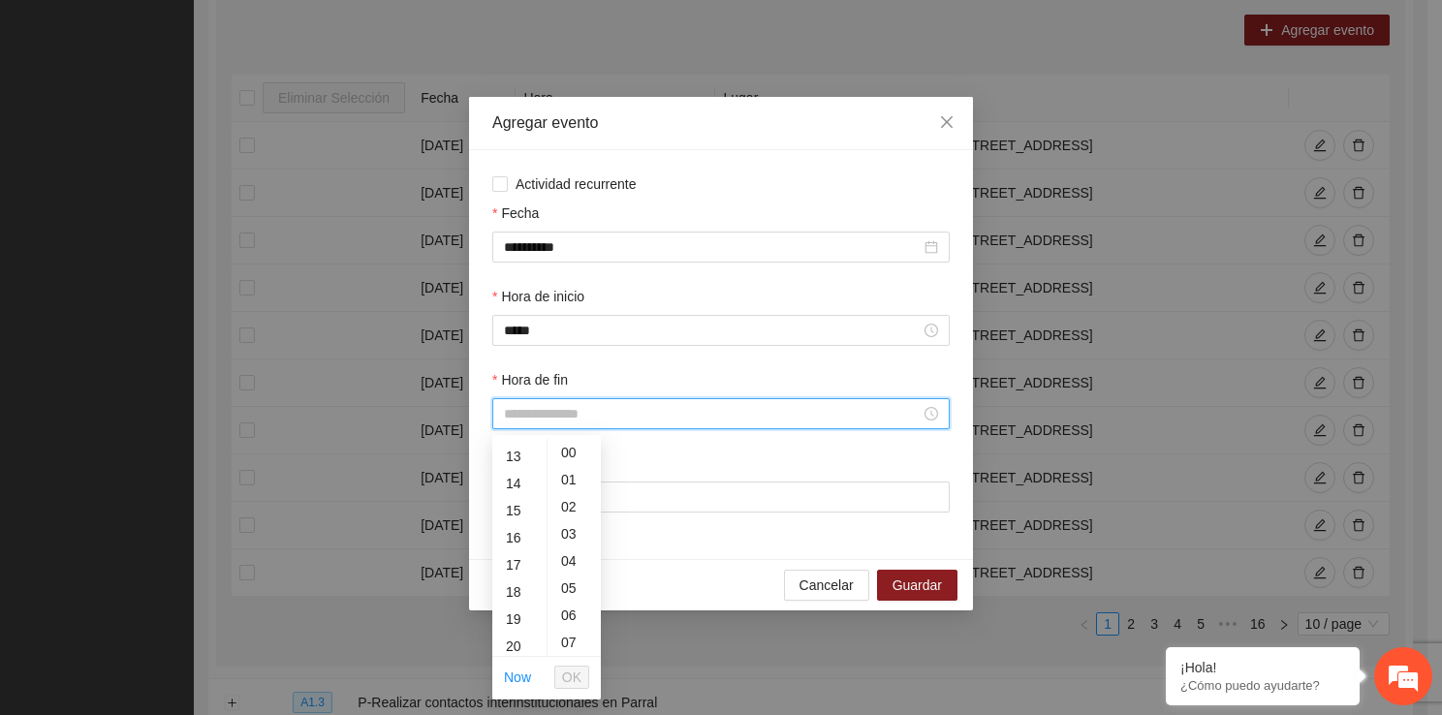
scroll to position [388, 0]
click at [508, 453] on div "14" at bounding box center [519, 444] width 54 height 27
click at [569, 543] on div "21" at bounding box center [573, 556] width 53 height 27
click at [576, 469] on div "20" at bounding box center [573, 463] width 53 height 27
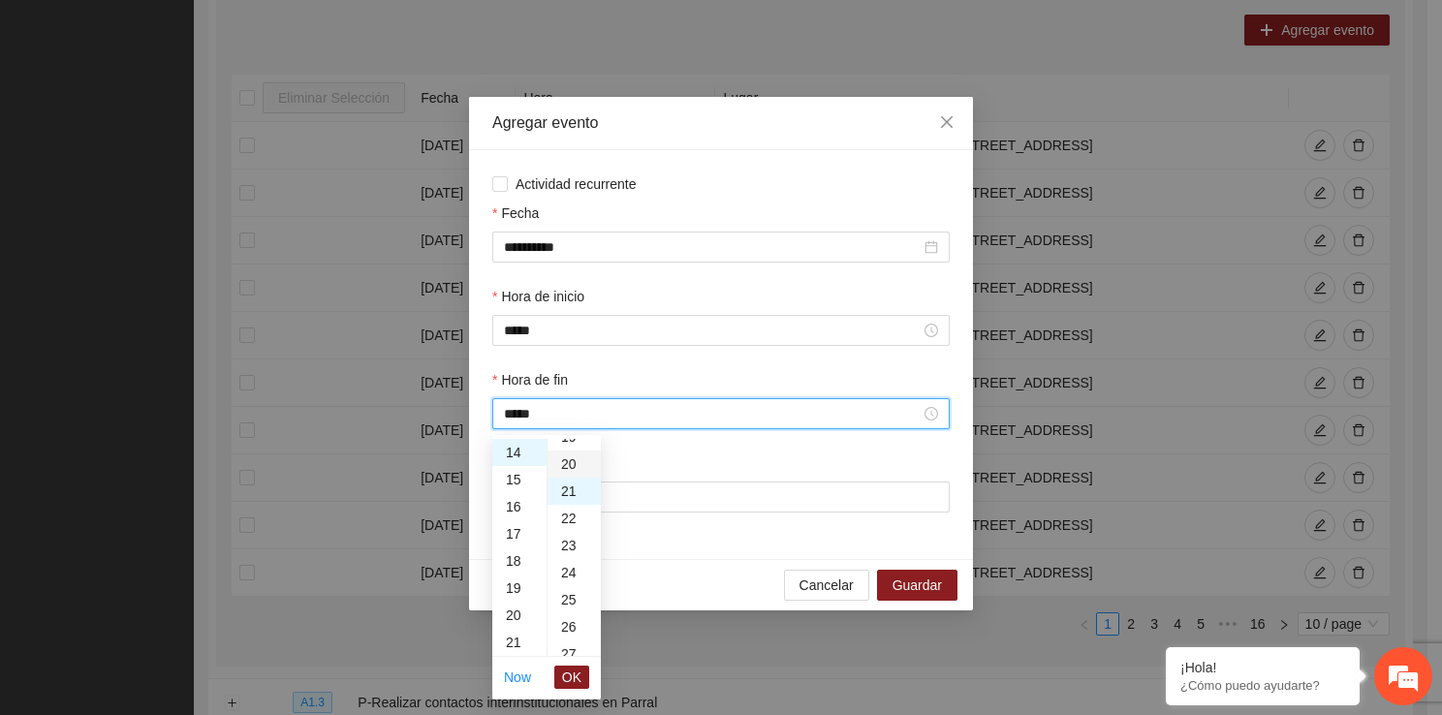
type input "*****"
click at [567, 671] on span "OK" at bounding box center [571, 677] width 19 height 21
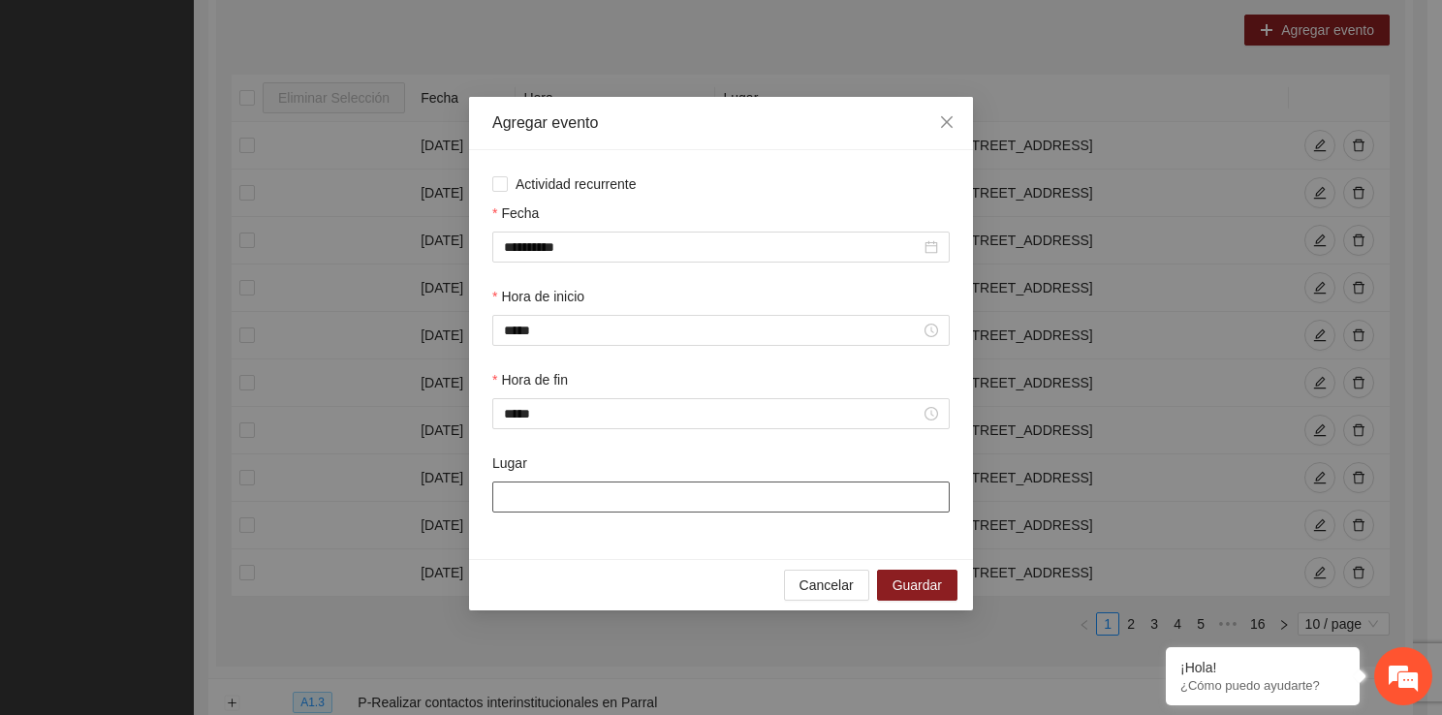
drag, startPoint x: 571, startPoint y: 506, endPoint x: 601, endPoint y: 550, distance: 53.7
click at [601, 550] on div "**********" at bounding box center [721, 354] width 504 height 409
type input "**********"
click at [895, 579] on span "Guardar" at bounding box center [916, 584] width 49 height 21
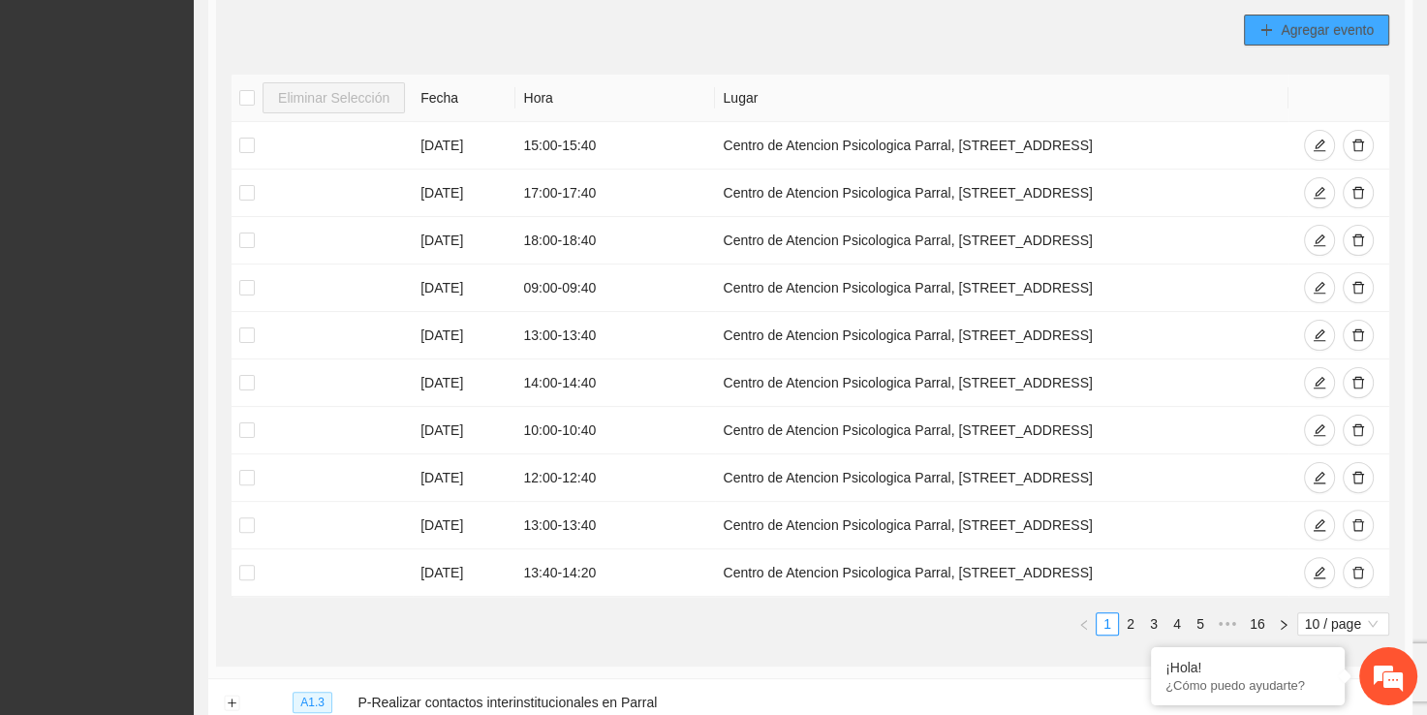
click at [1329, 21] on span "Agregar evento" at bounding box center [1327, 29] width 93 height 21
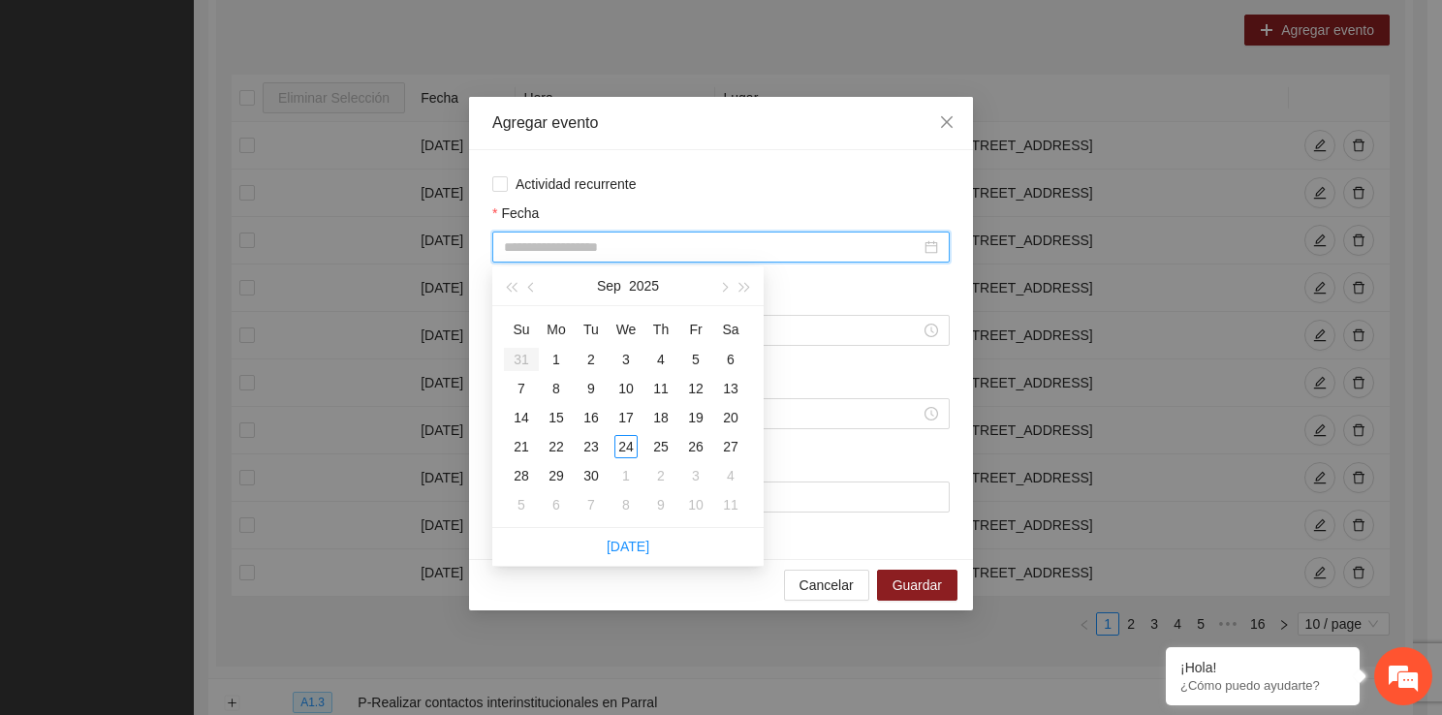
click at [566, 238] on input "Fecha" at bounding box center [712, 246] width 417 height 21
type input "**********"
click at [622, 427] on div "17" at bounding box center [625, 417] width 23 height 23
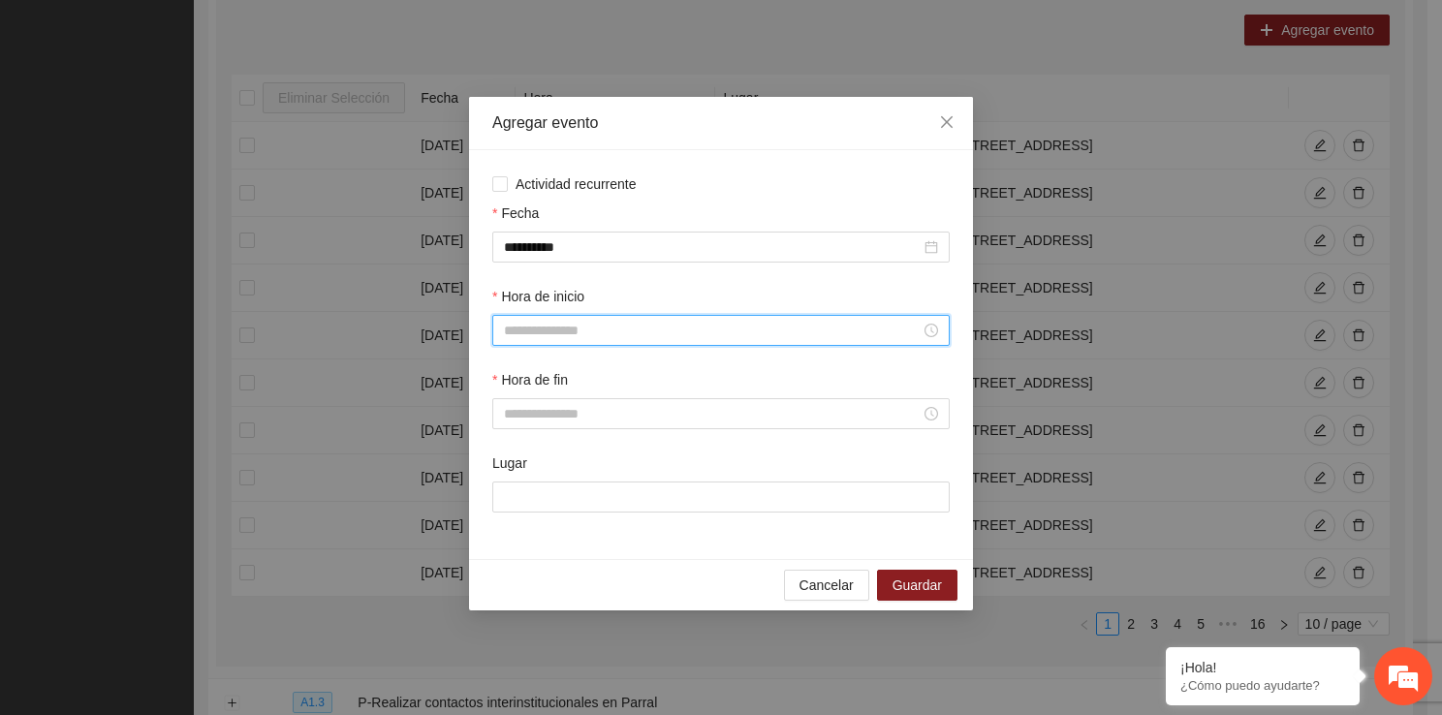
click at [576, 332] on input "Hora de inicio" at bounding box center [712, 330] width 417 height 21
click at [512, 525] on div "10" at bounding box center [519, 523] width 54 height 27
type input "*****"
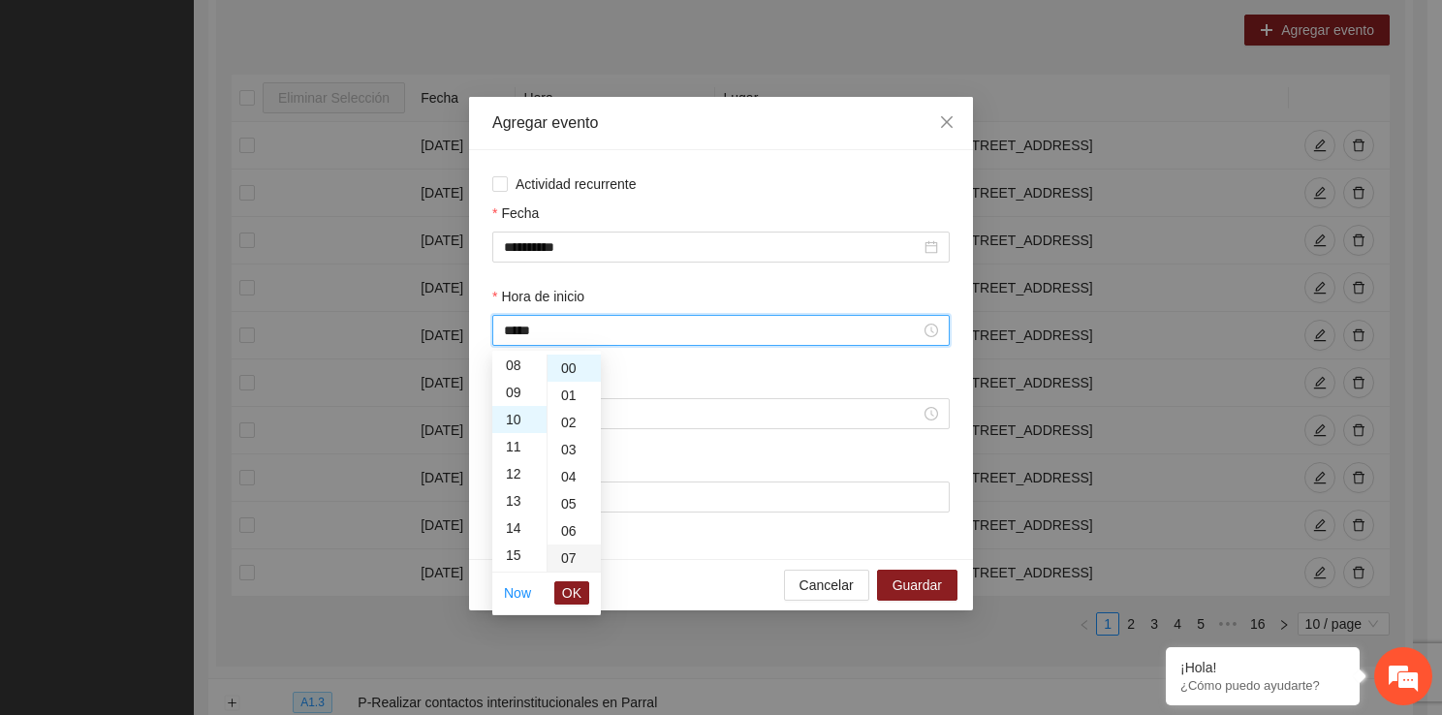
scroll to position [271, 0]
click at [580, 589] on span "OK" at bounding box center [571, 592] width 19 height 21
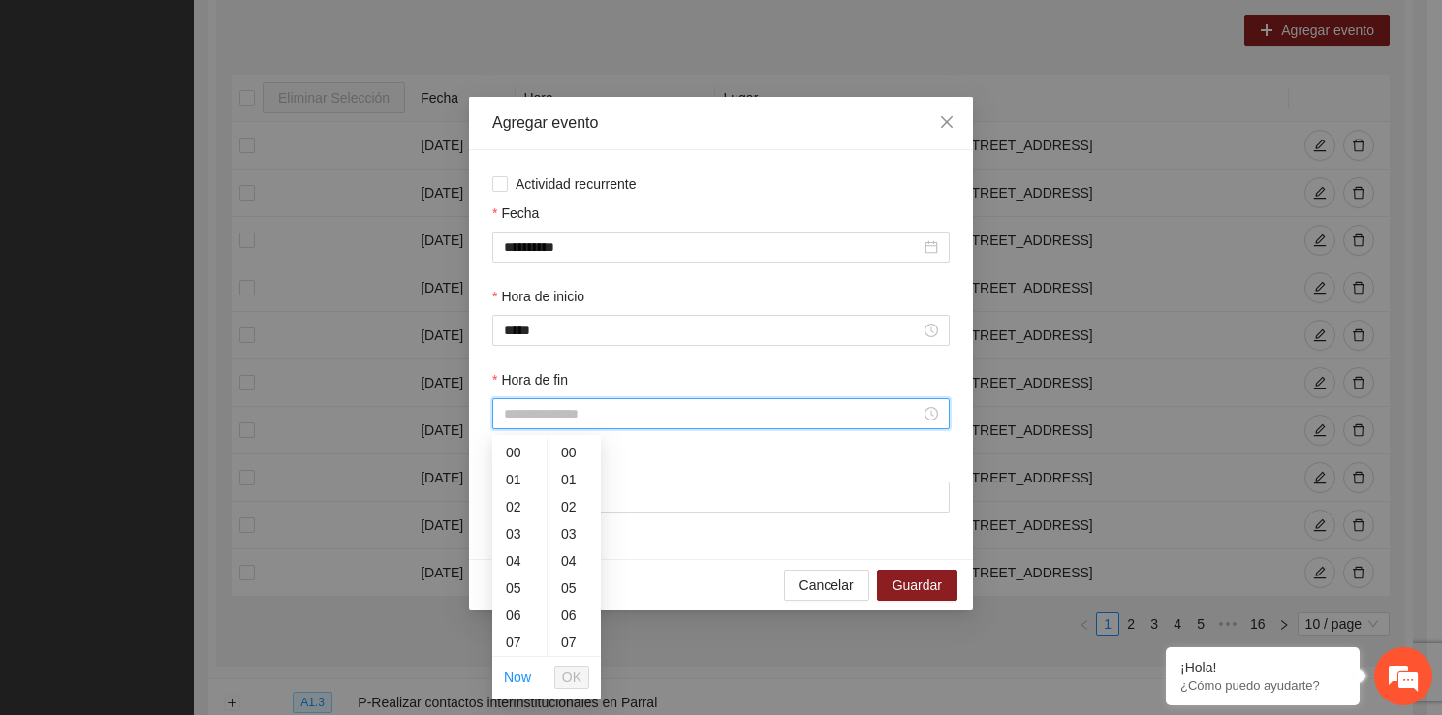
click at [574, 424] on input "Hora de fin" at bounding box center [712, 413] width 417 height 21
click at [508, 607] on div "10" at bounding box center [519, 607] width 54 height 27
click at [564, 543] on div "40" at bounding box center [573, 556] width 53 height 27
type input "*****"
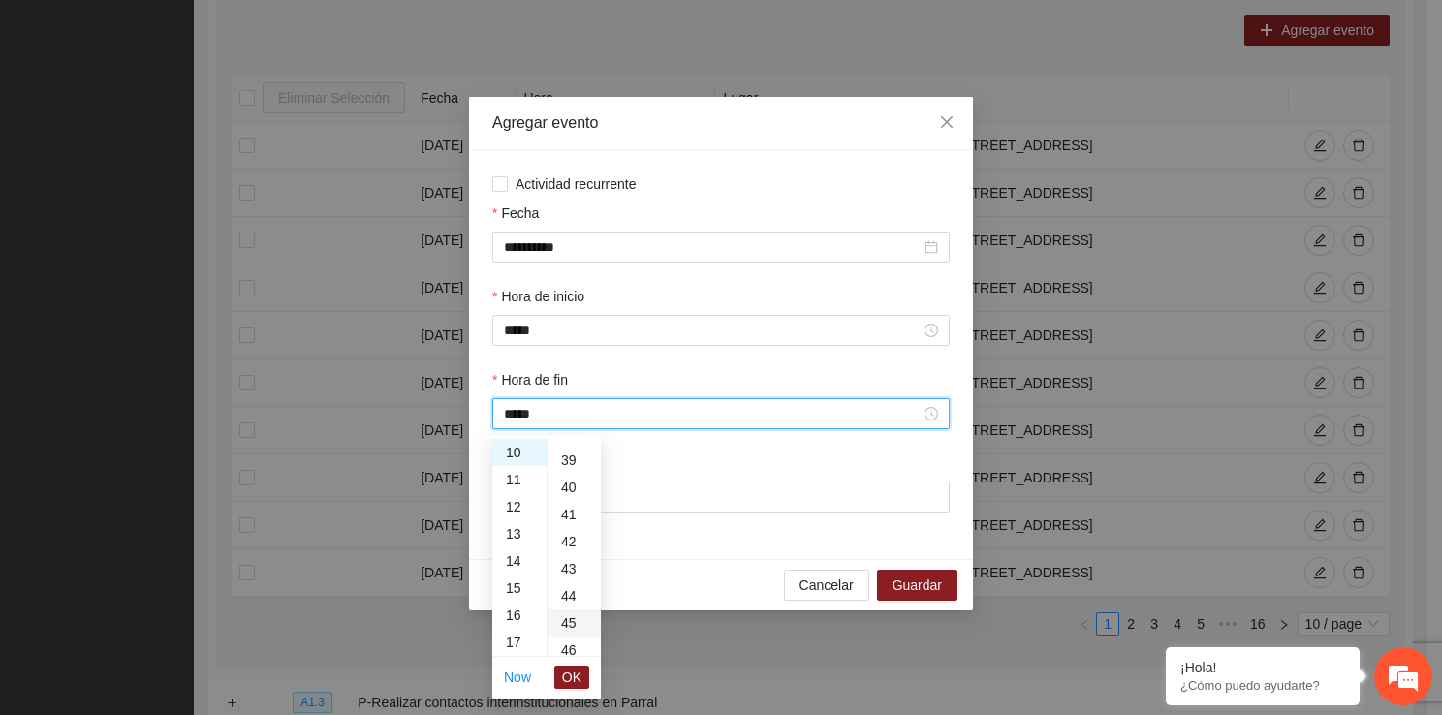
scroll to position [1085, 0]
click at [577, 675] on span "OK" at bounding box center [571, 677] width 19 height 21
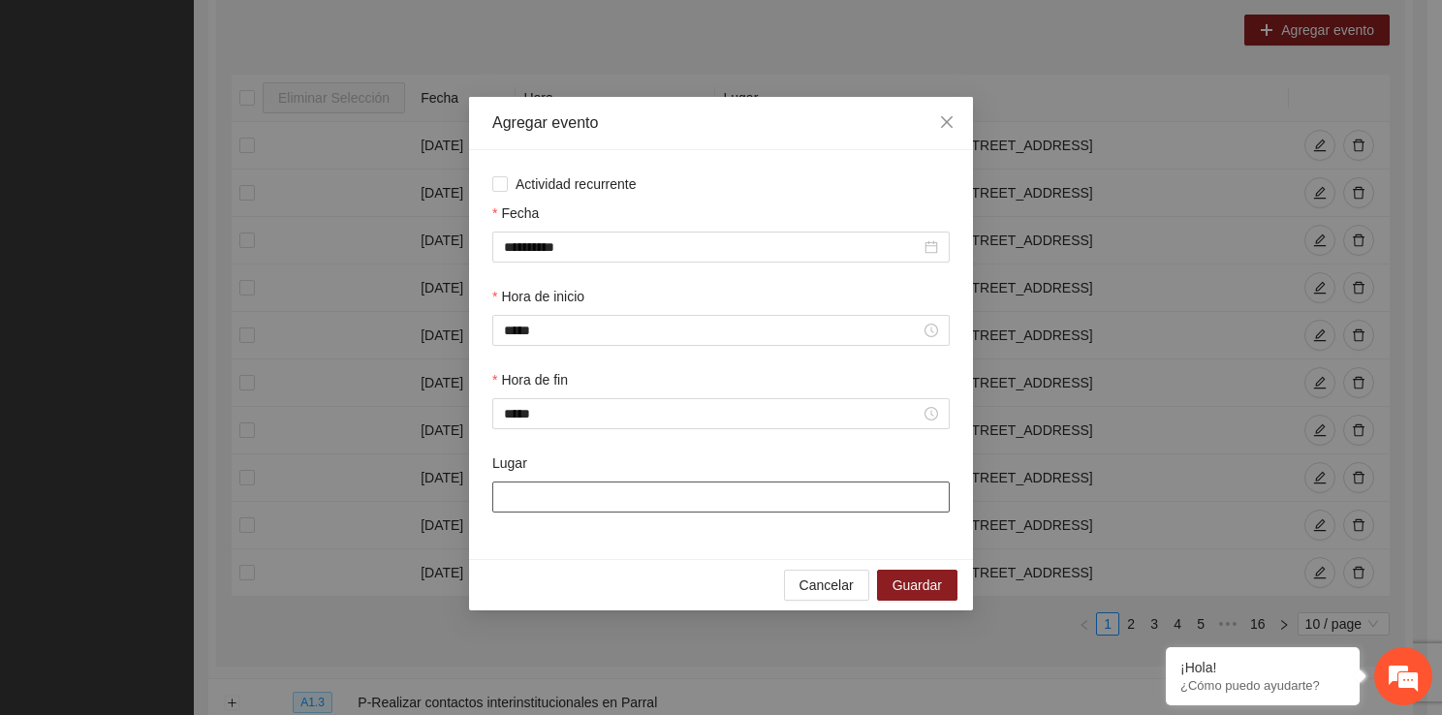
drag, startPoint x: 576, startPoint y: 505, endPoint x: 609, endPoint y: 544, distance: 51.6
click at [609, 544] on div "**********" at bounding box center [721, 354] width 504 height 409
type input "**********"
click at [901, 572] on button "Guardar" at bounding box center [917, 585] width 80 height 31
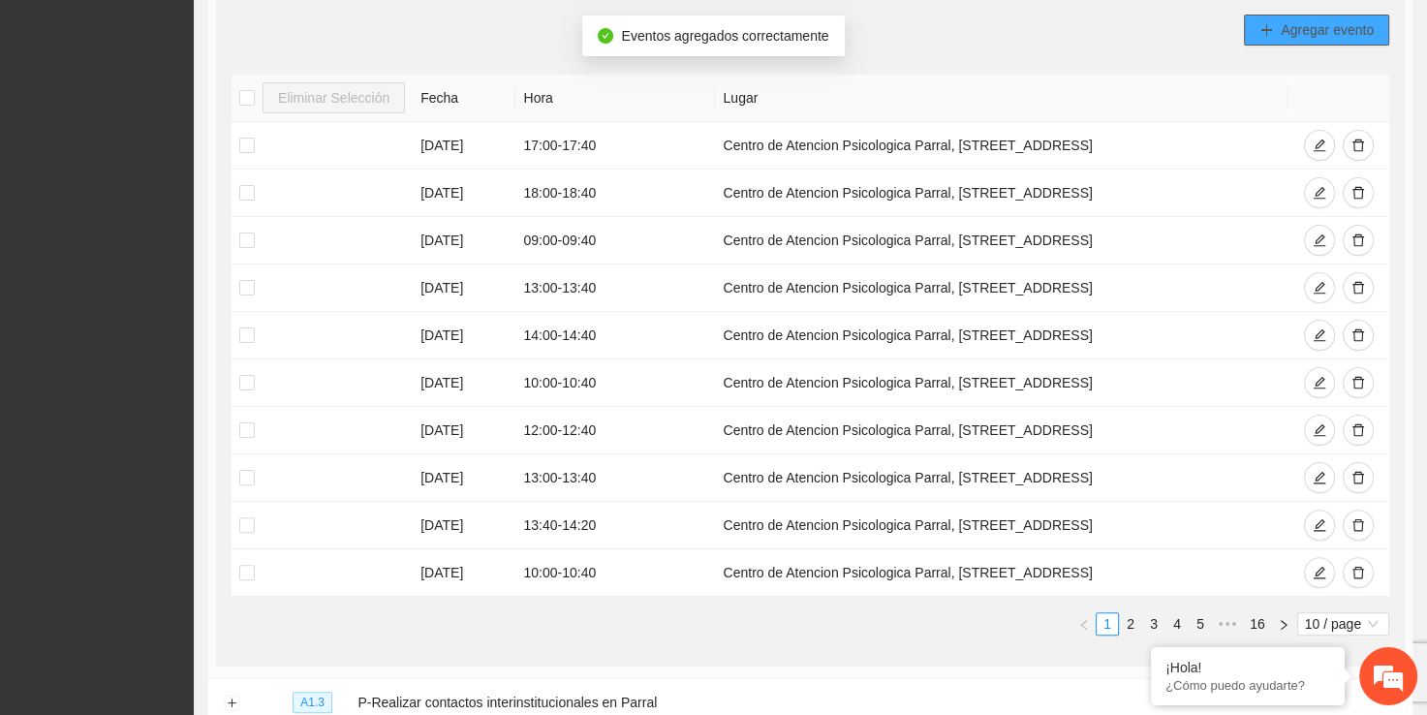
click at [1286, 19] on span "Agregar evento" at bounding box center [1327, 29] width 93 height 21
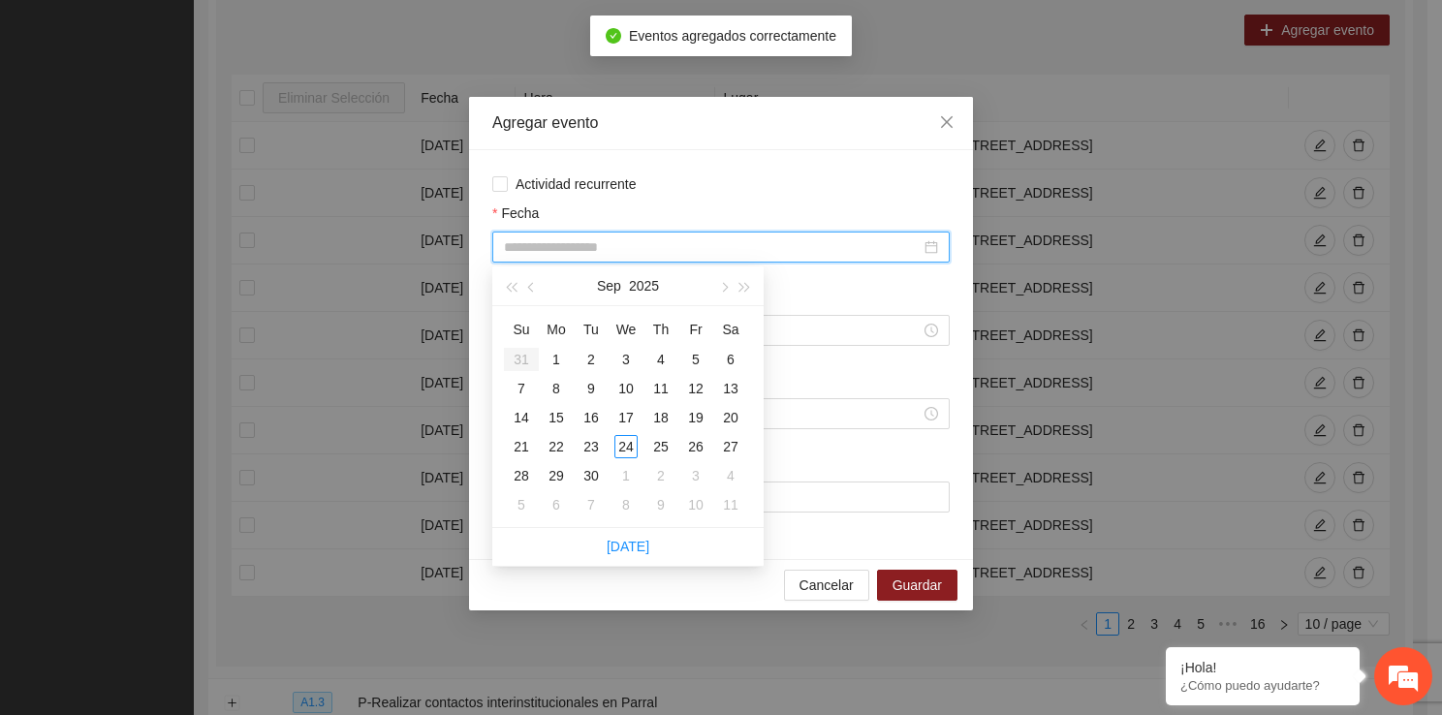
click at [539, 251] on input "Fecha" at bounding box center [712, 246] width 417 height 21
type input "**********"
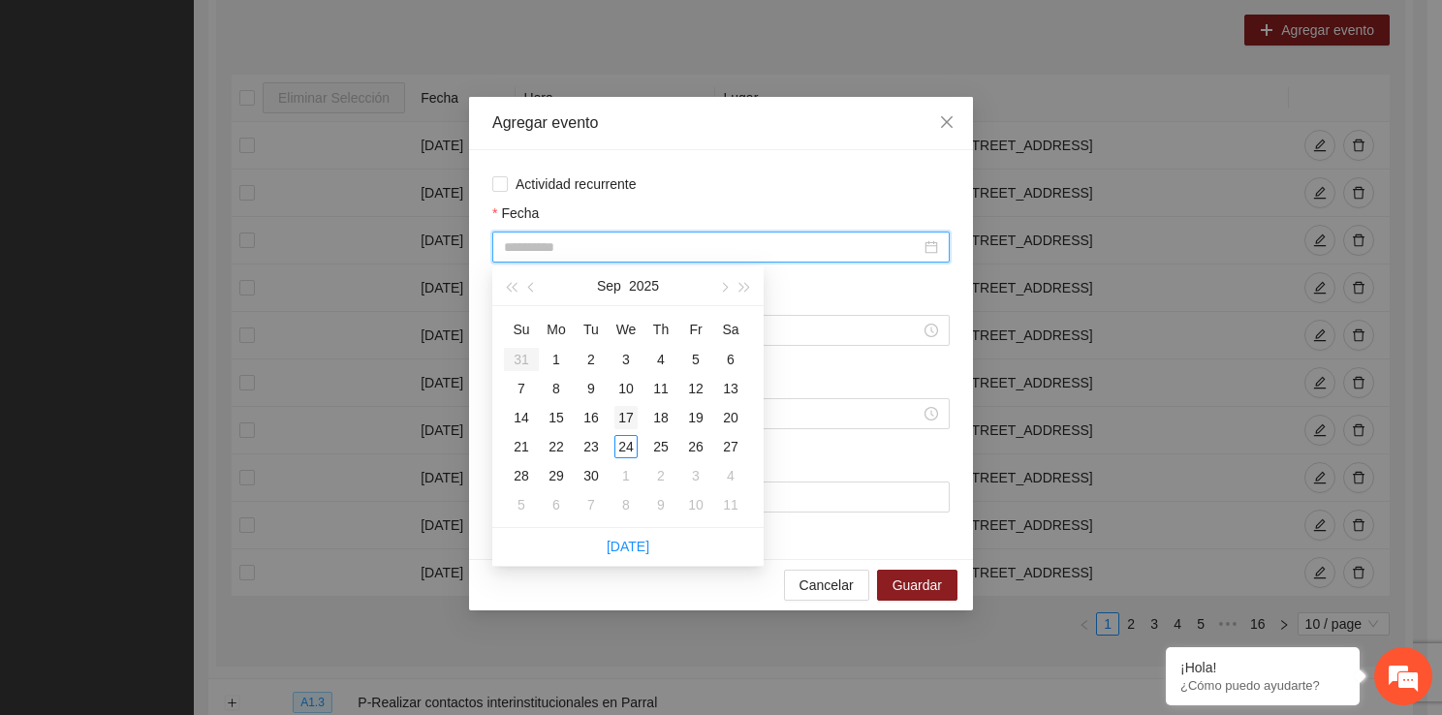
click at [622, 424] on div "17" at bounding box center [625, 417] width 23 height 23
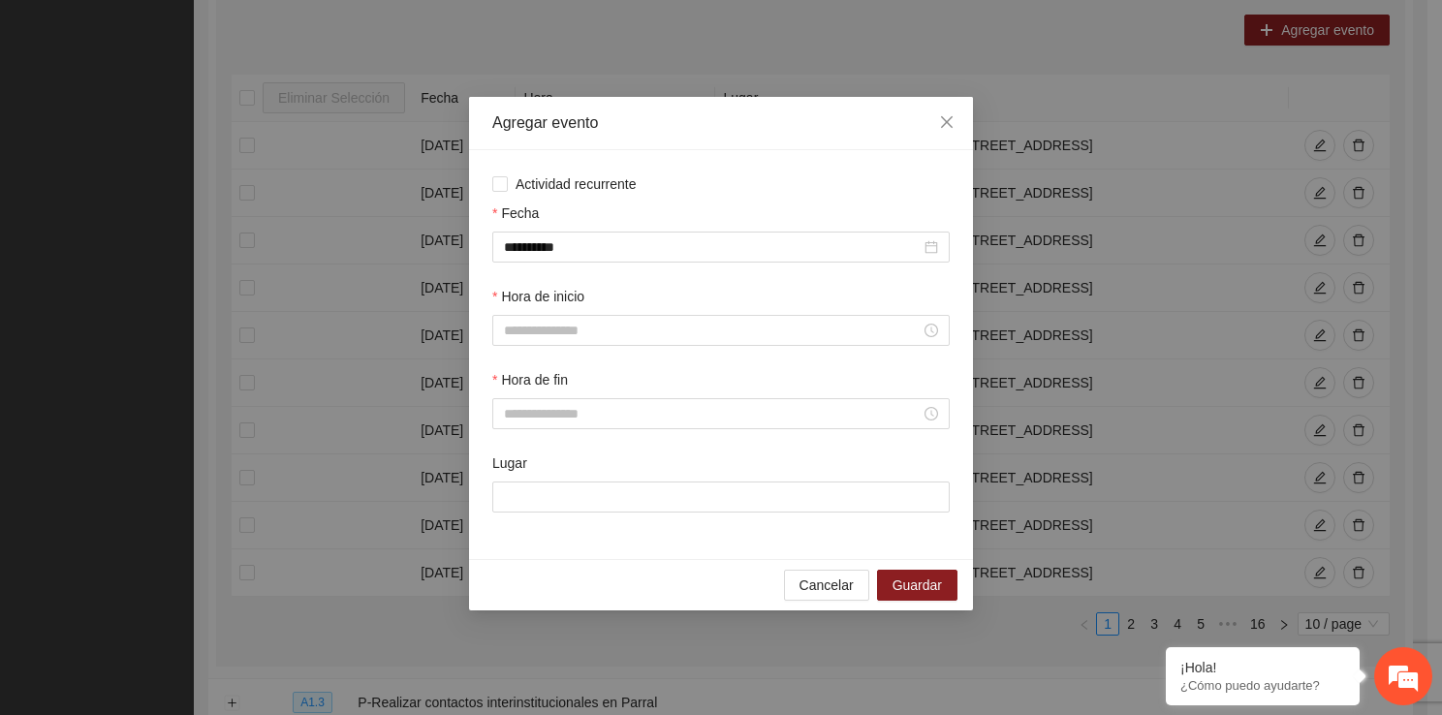
click at [583, 354] on div "Hora de inicio" at bounding box center [720, 327] width 465 height 83
click at [581, 341] on input "Hora de inicio" at bounding box center [712, 330] width 417 height 21
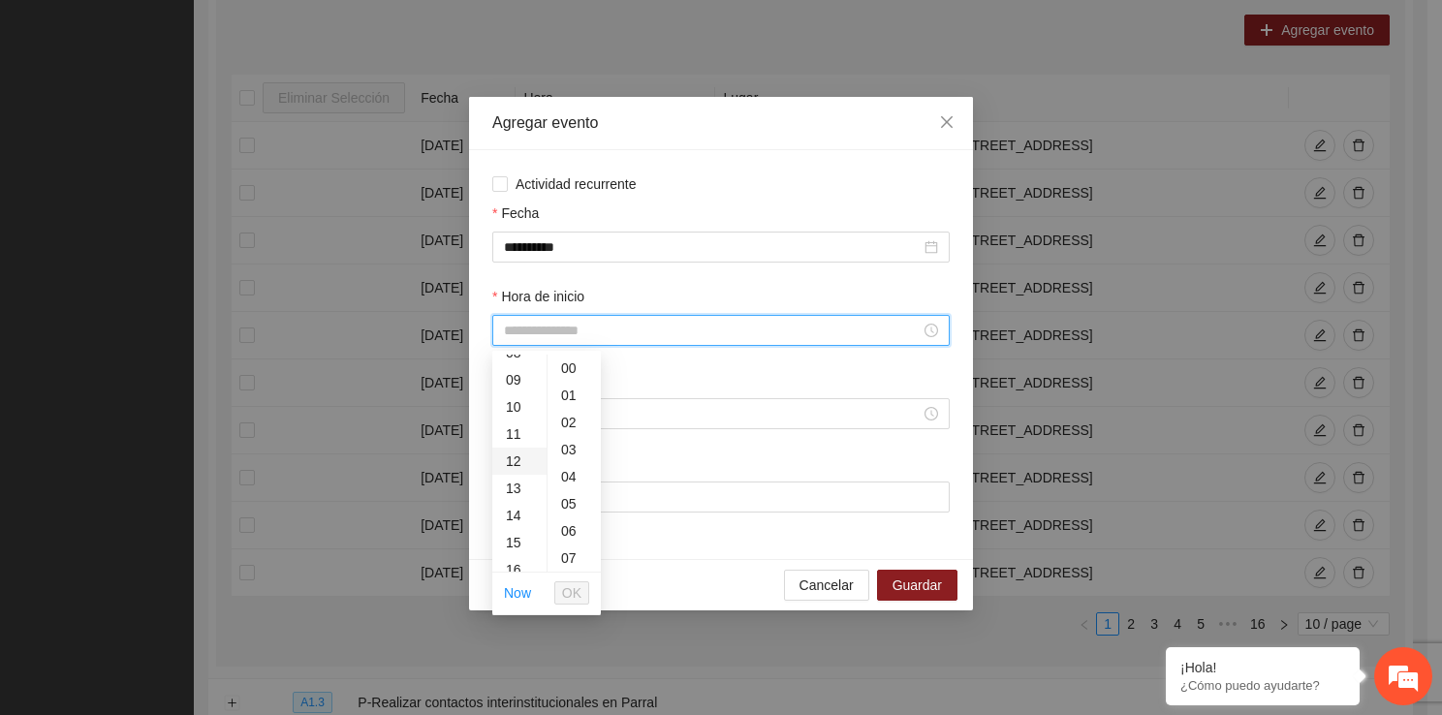
click at [519, 464] on div "12" at bounding box center [519, 461] width 54 height 27
type input "*****"
click at [586, 591] on button "OK" at bounding box center [571, 592] width 35 height 23
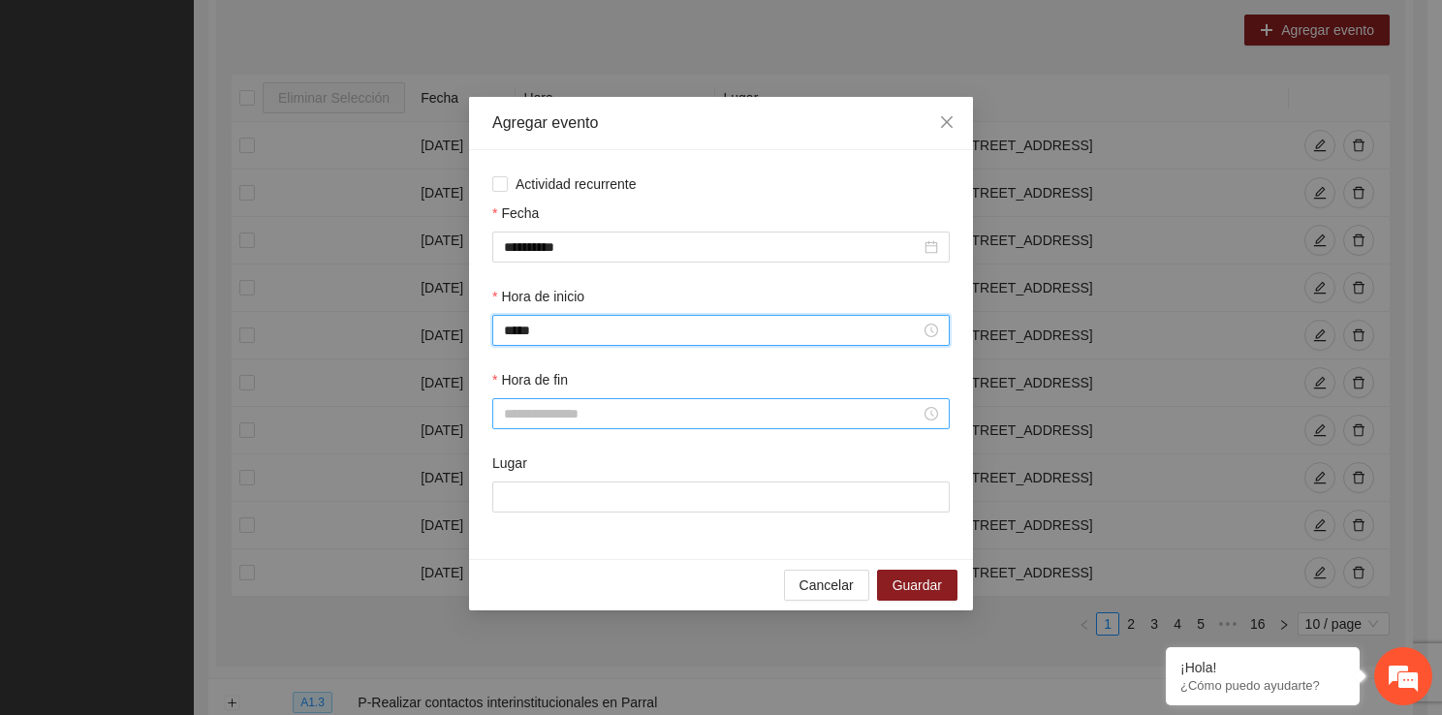
click at [558, 420] on input "Hora de fin" at bounding box center [712, 413] width 417 height 21
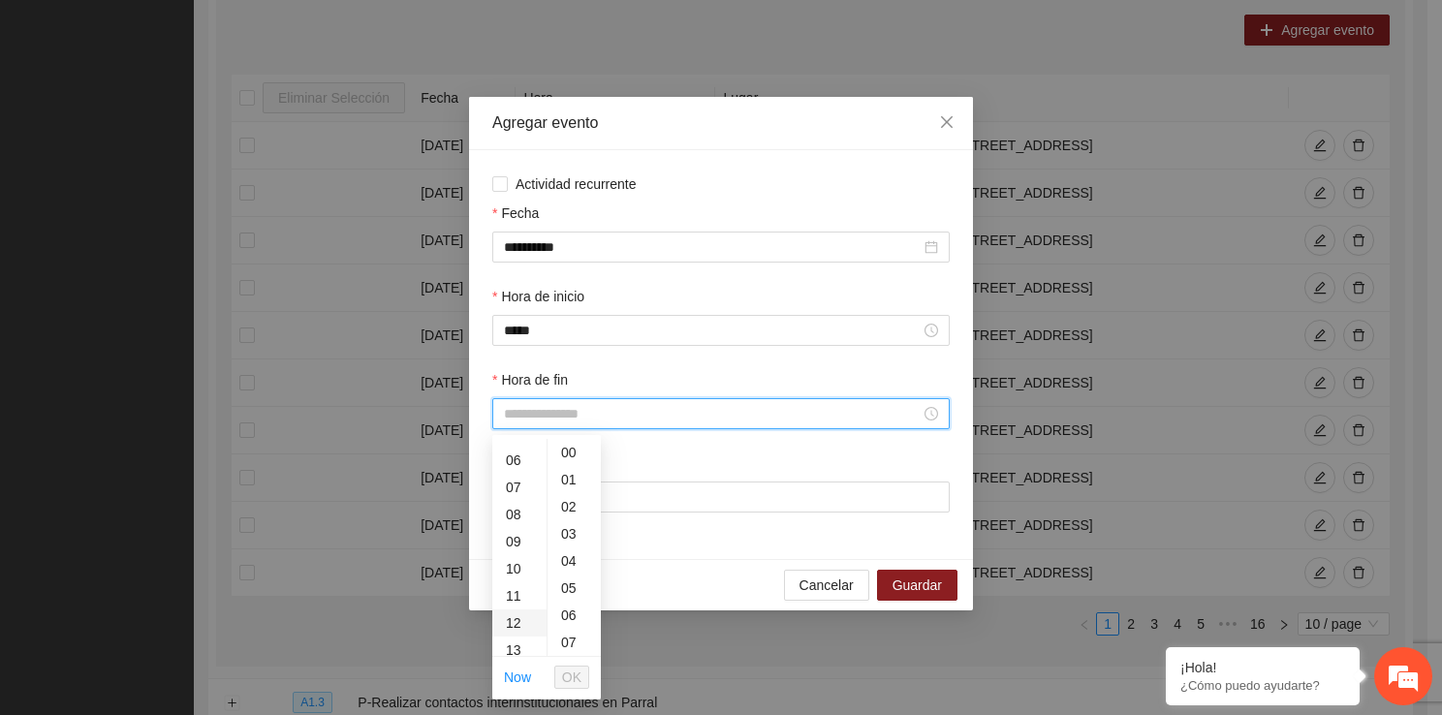
click at [525, 626] on div "12" at bounding box center [519, 622] width 54 height 27
click at [573, 568] on div "40" at bounding box center [573, 556] width 53 height 27
type input "*****"
click at [569, 681] on span "OK" at bounding box center [571, 677] width 19 height 21
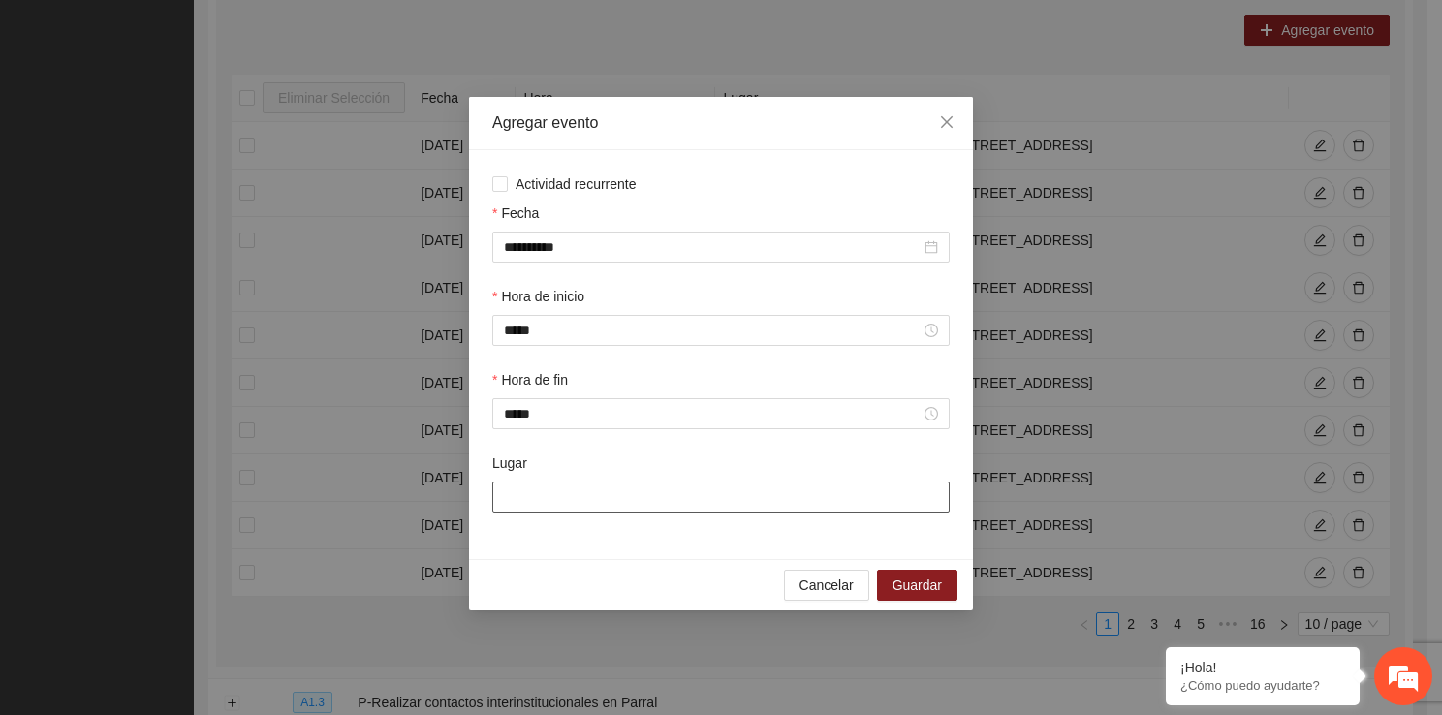
click at [578, 511] on input "Lugar" at bounding box center [720, 496] width 457 height 31
type input "**********"
click at [912, 583] on span "Guardar" at bounding box center [916, 584] width 49 height 21
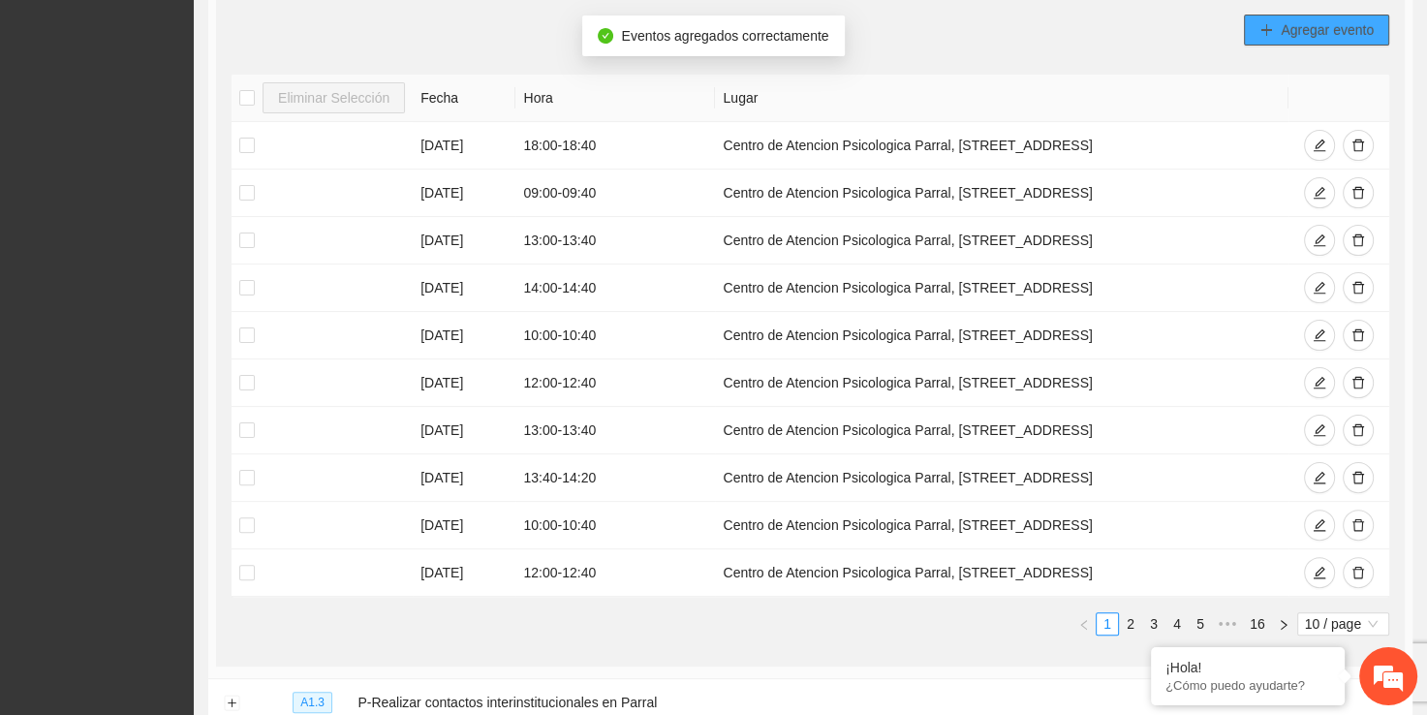
click at [1260, 27] on icon "plus" at bounding box center [1266, 30] width 14 height 14
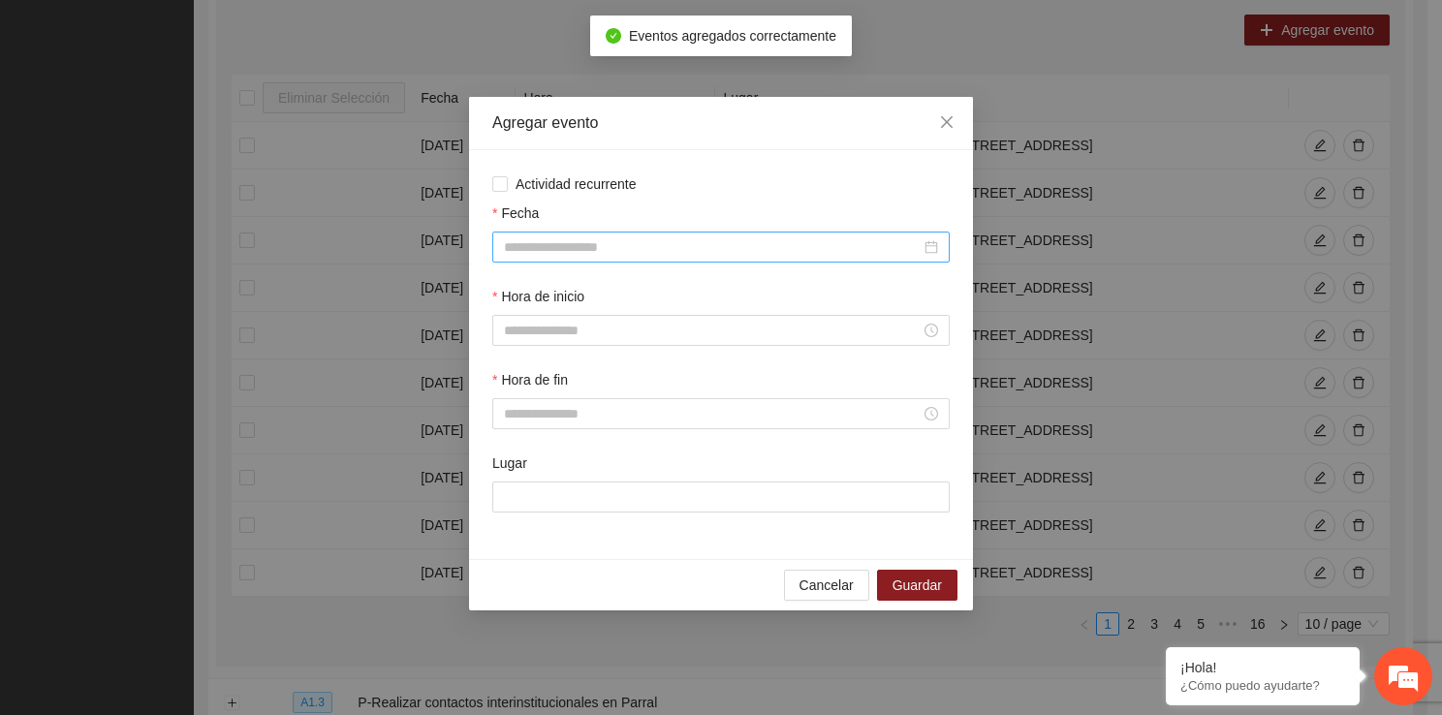
click at [498, 246] on div at bounding box center [720, 247] width 457 height 31
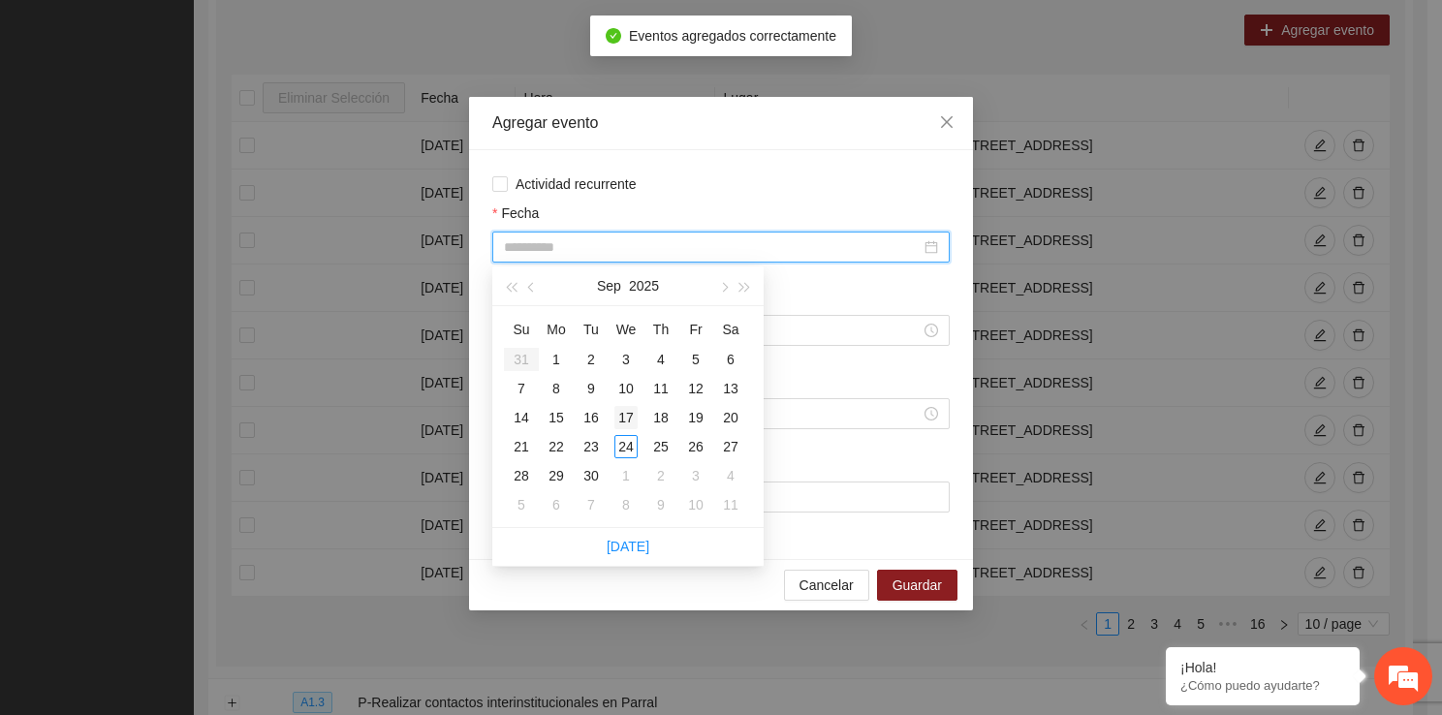
type input "**********"
click at [628, 420] on div "17" at bounding box center [625, 417] width 23 height 23
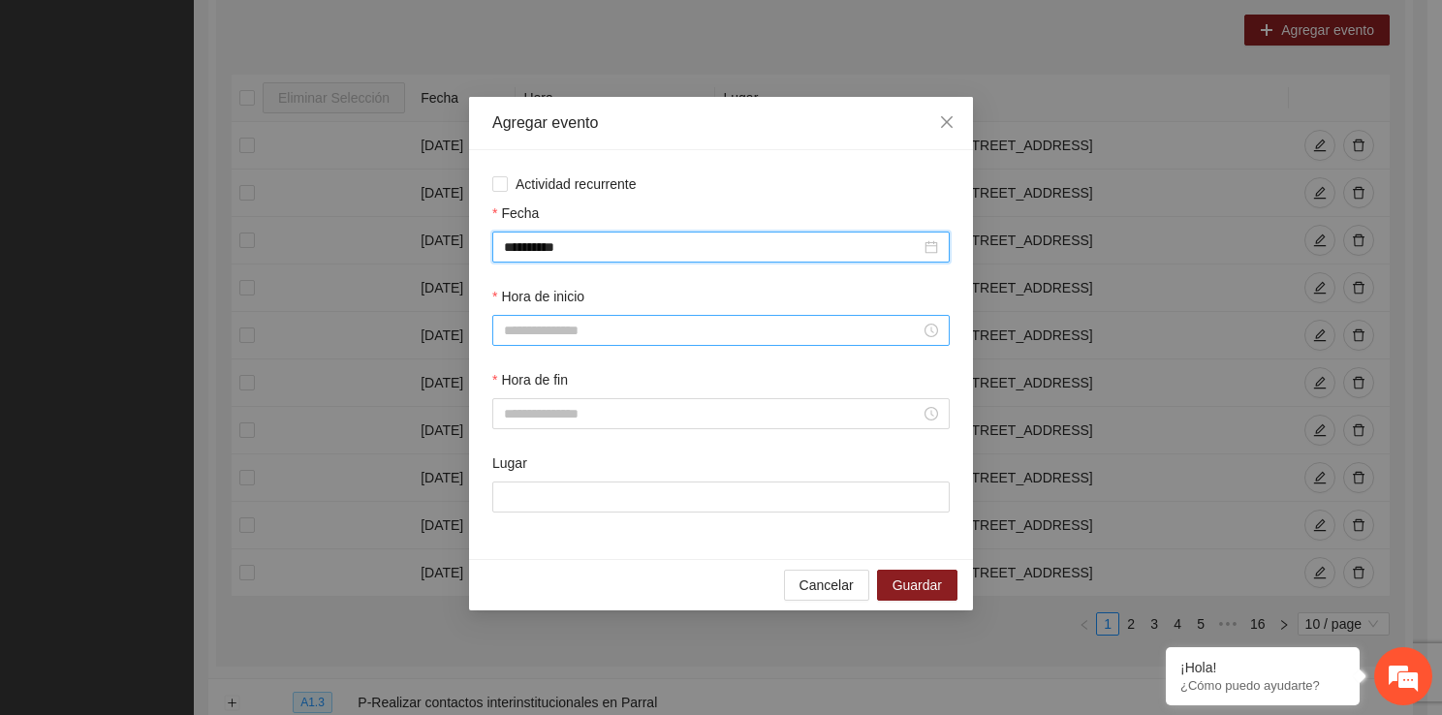
click at [601, 336] on input "Hora de inicio" at bounding box center [712, 330] width 417 height 21
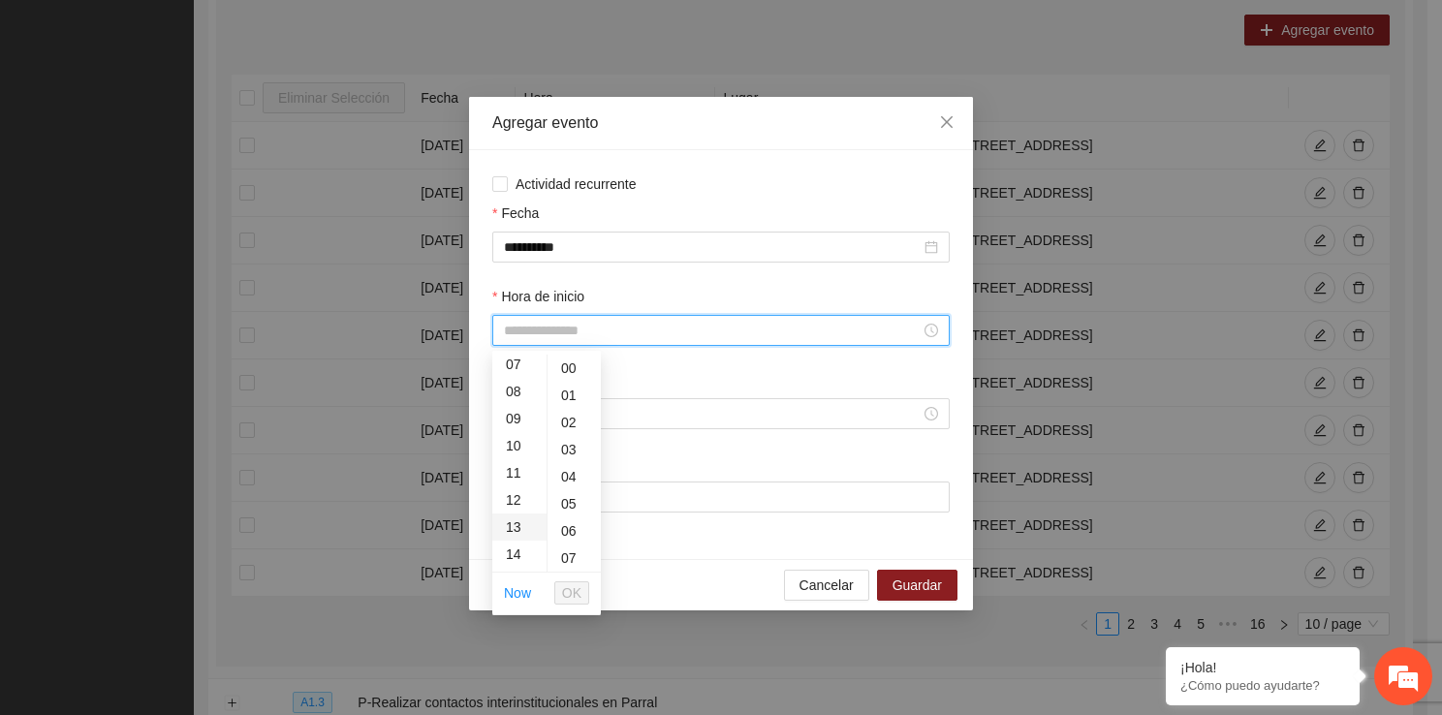
click at [524, 520] on div "13" at bounding box center [519, 526] width 54 height 27
type input "*****"
click at [584, 586] on button "OK" at bounding box center [571, 592] width 35 height 23
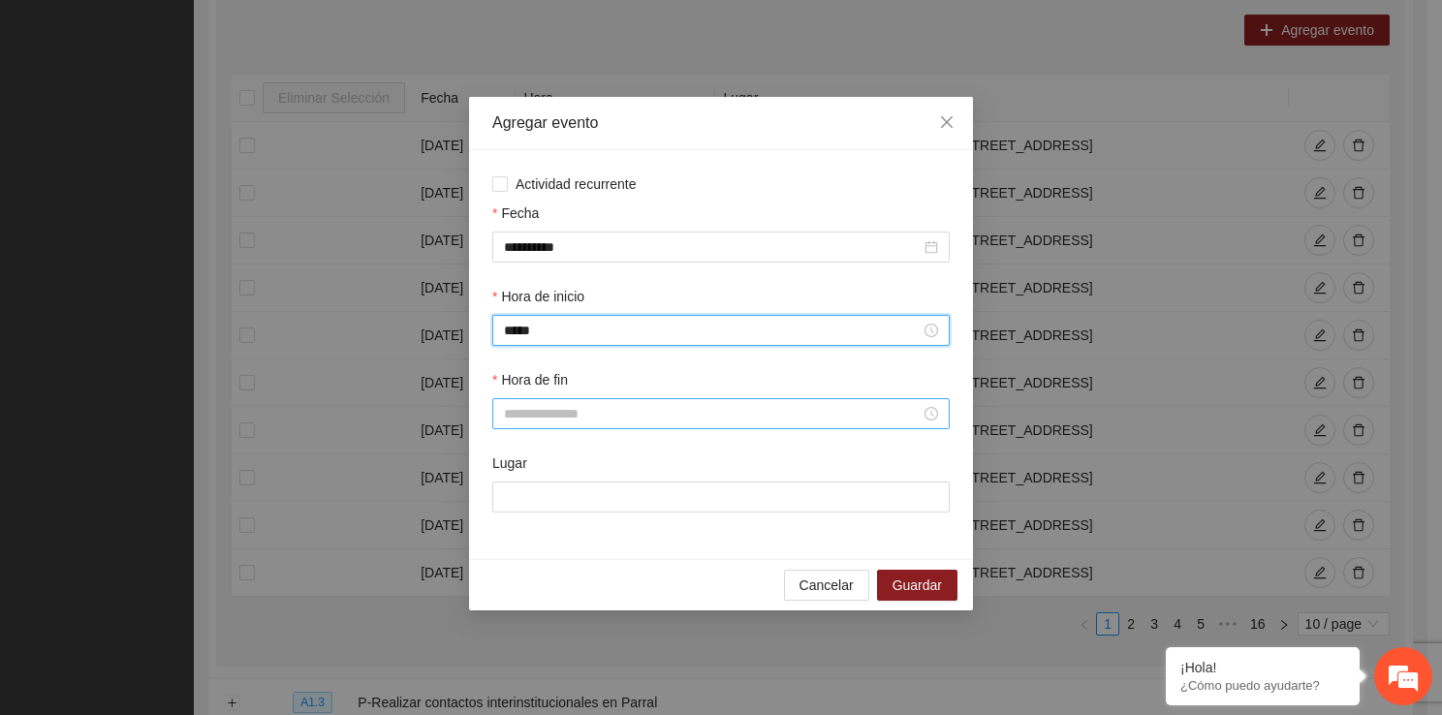
click at [536, 421] on input "Hora de fin" at bounding box center [712, 413] width 417 height 21
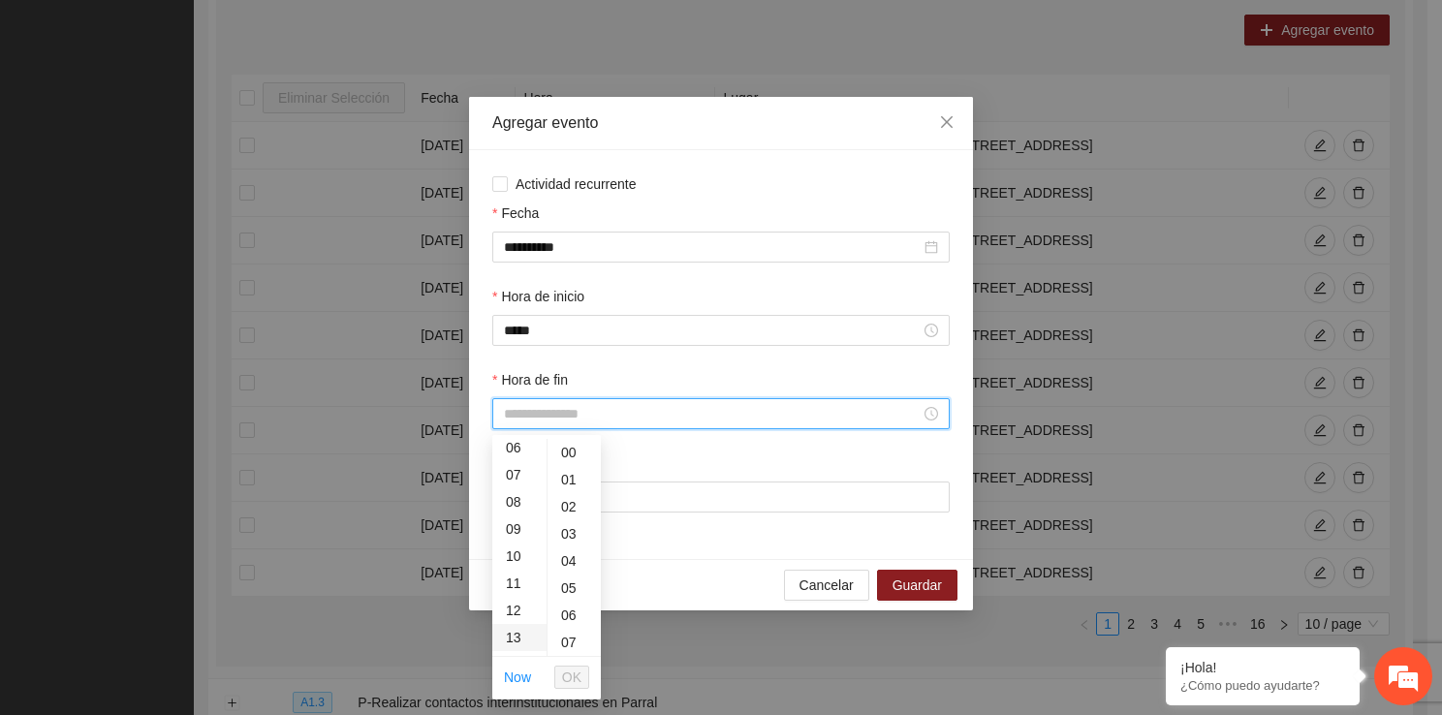
click at [521, 631] on div "13" at bounding box center [519, 637] width 54 height 27
type input "*****"
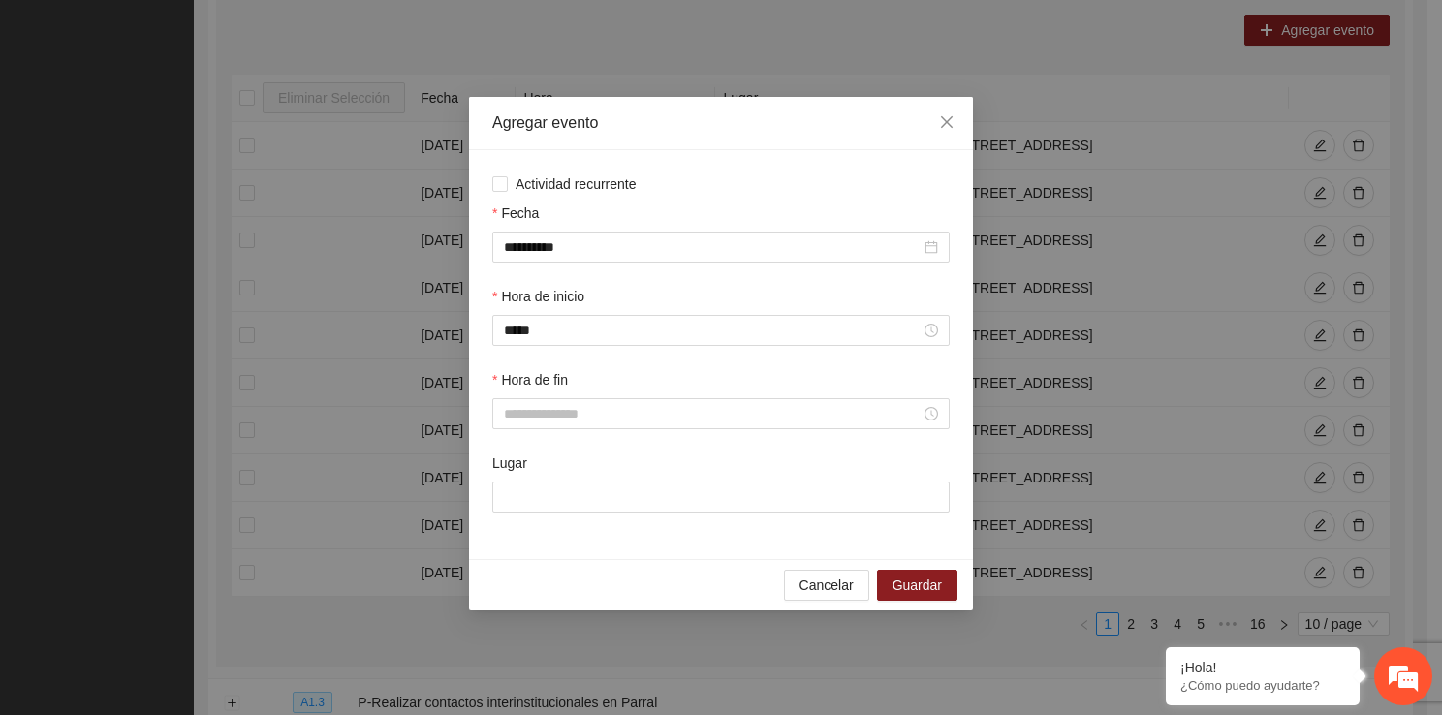
click at [601, 643] on div "**********" at bounding box center [721, 357] width 1442 height 715
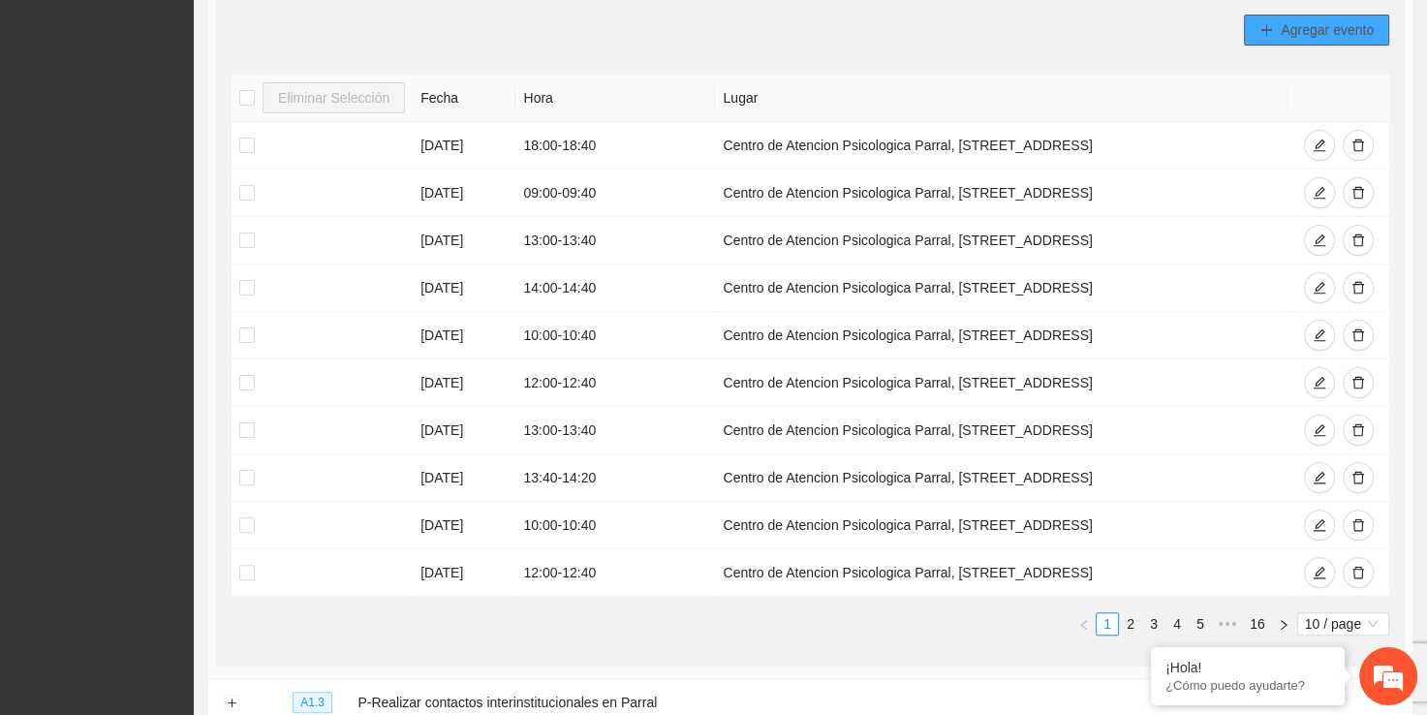
click at [1363, 19] on span "Agregar evento" at bounding box center [1327, 29] width 93 height 21
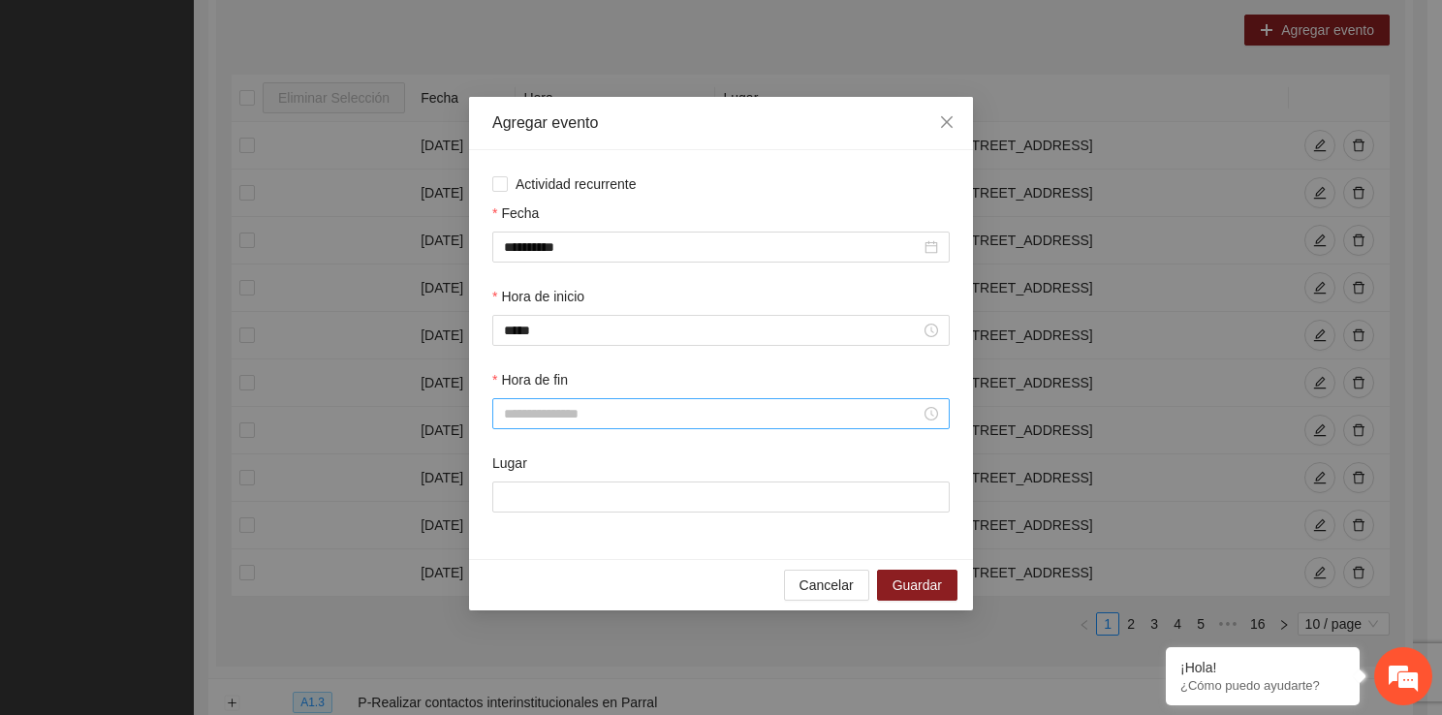
click at [561, 407] on input "Hora de fin" at bounding box center [712, 413] width 417 height 21
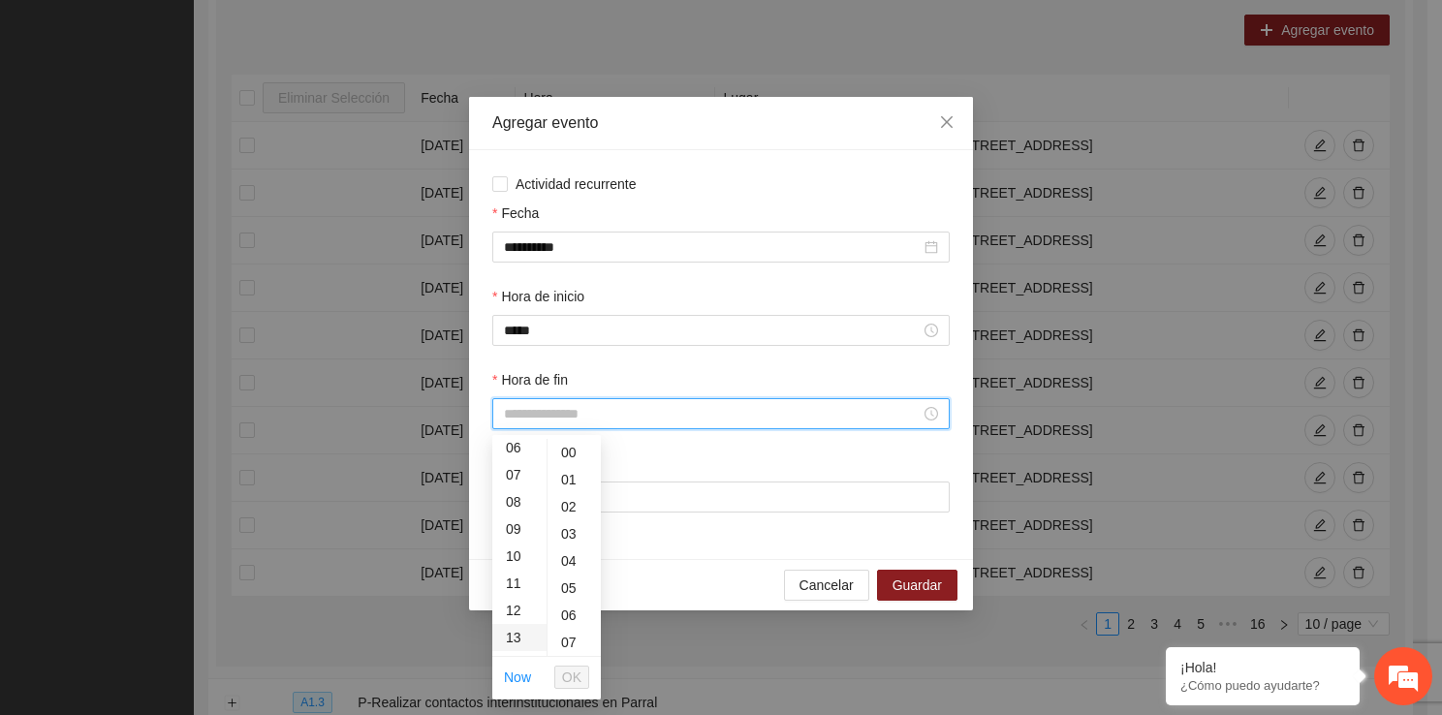
click at [525, 632] on div "13" at bounding box center [519, 637] width 54 height 27
click at [562, 595] on div "40" at bounding box center [573, 594] width 53 height 27
type input "*****"
click at [570, 682] on span "OK" at bounding box center [571, 677] width 19 height 21
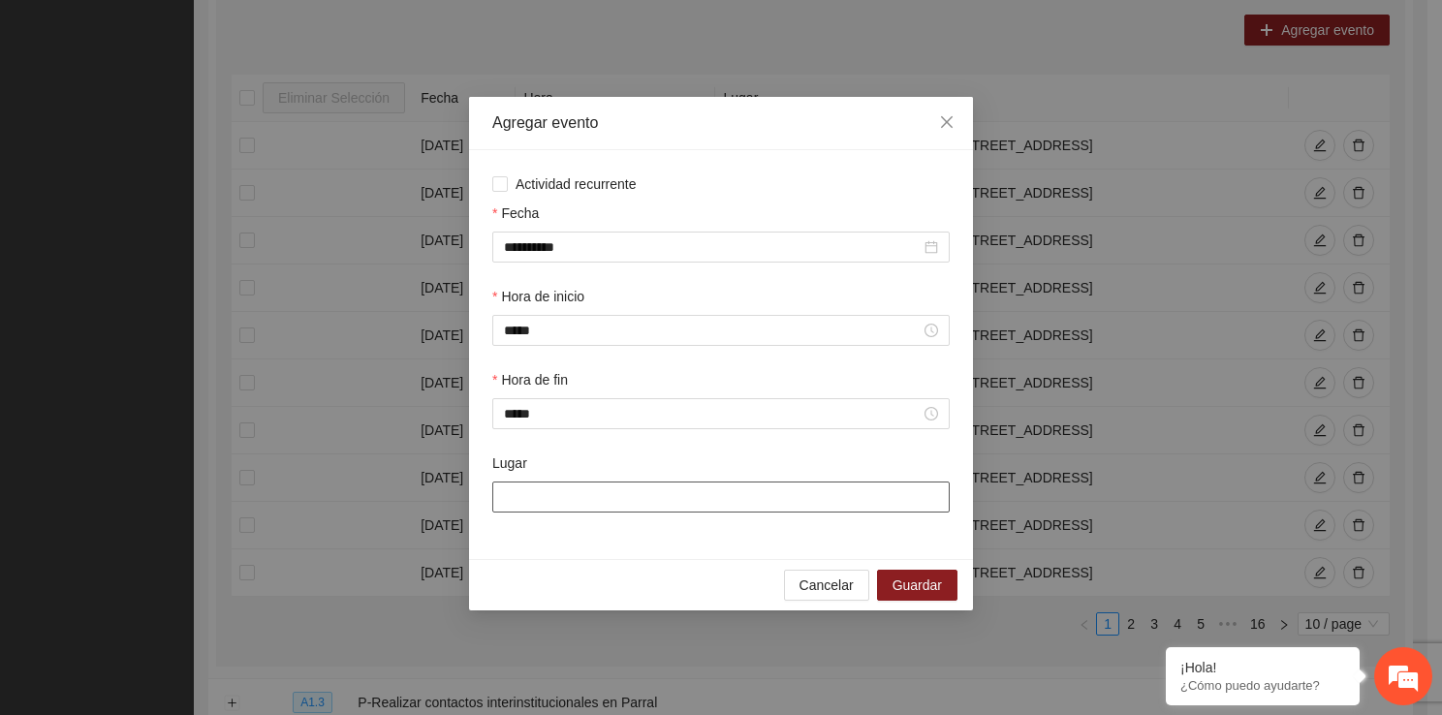
click at [573, 500] on input "Lugar" at bounding box center [720, 496] width 457 height 31
type input "**********"
click at [917, 578] on span "Guardar" at bounding box center [916, 584] width 49 height 21
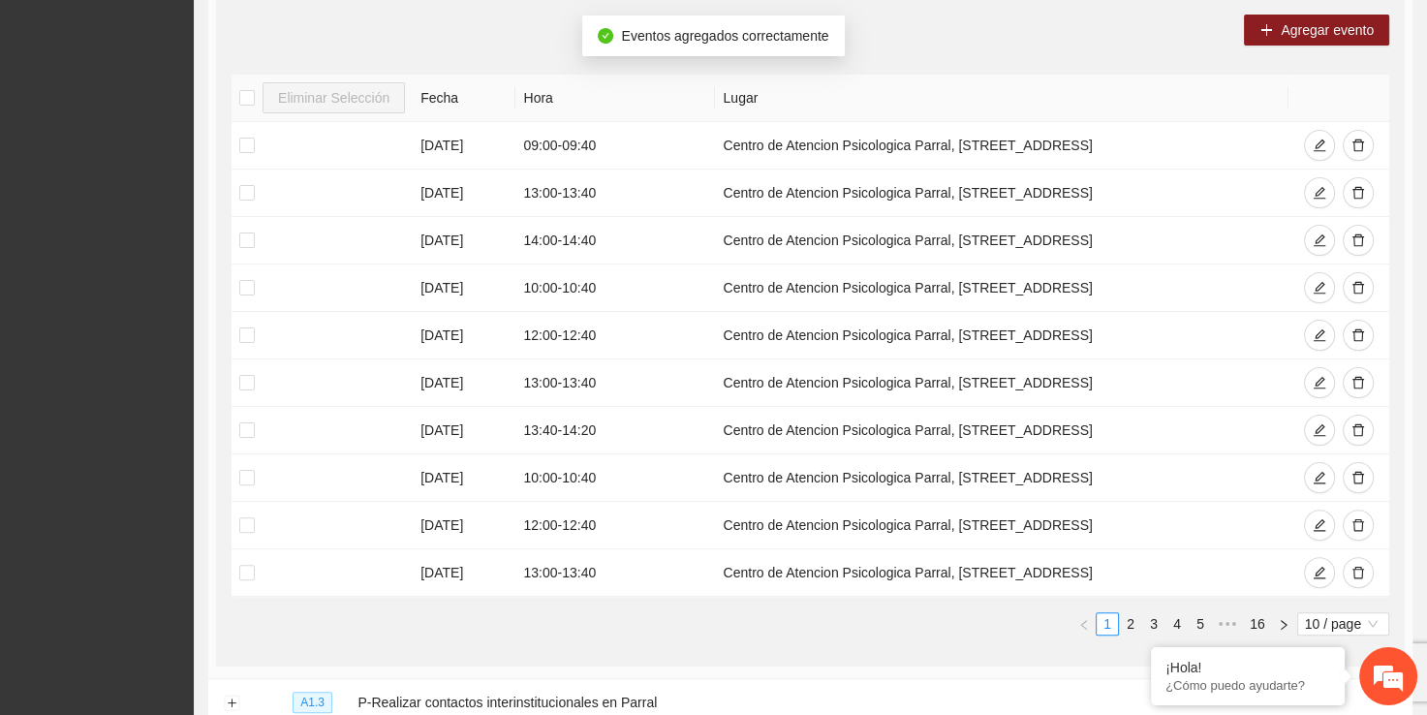
click at [1313, 11] on div "Agregar evento Eliminar Selección Fecha Hora Lugar 11/09/2025 09:00 - 09:40 Cen…" at bounding box center [810, 332] width 1189 height 667
click at [1292, 29] on span "Agregar evento" at bounding box center [1327, 29] width 93 height 21
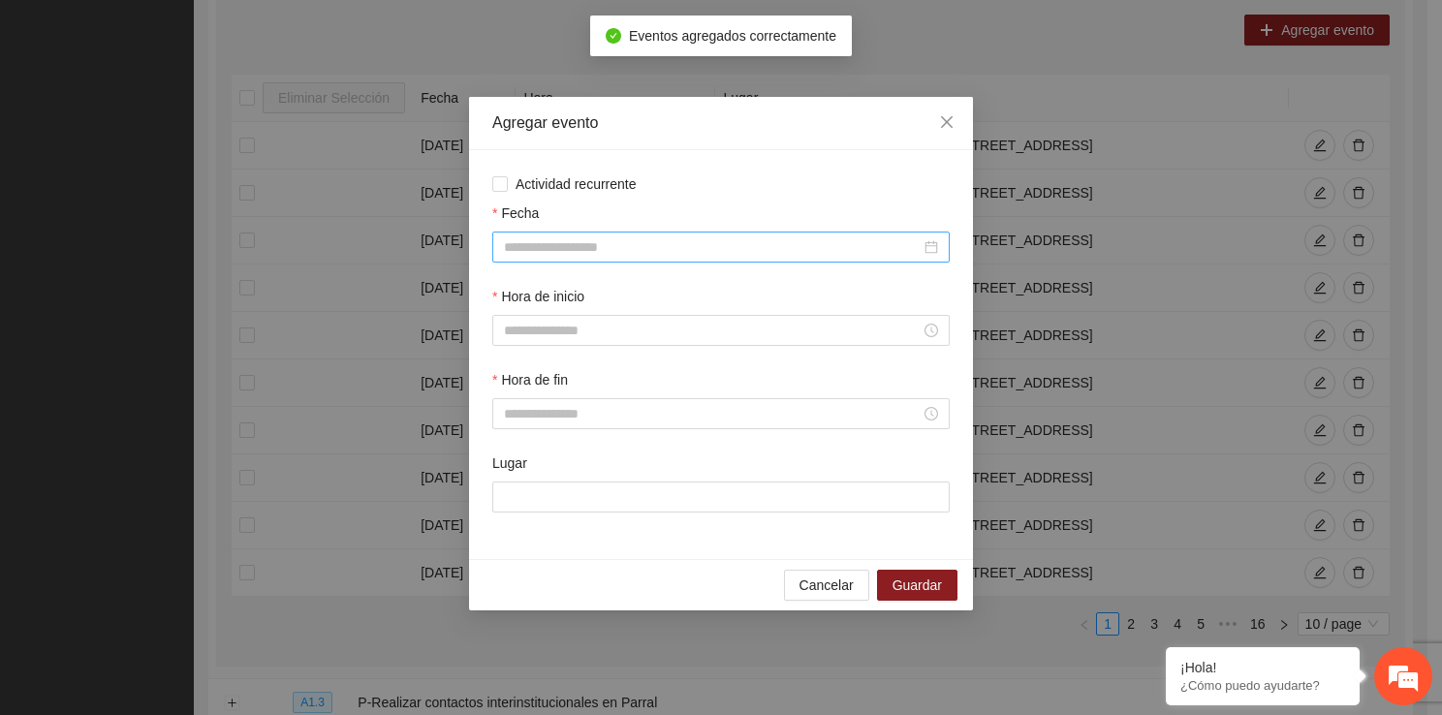
click at [571, 258] on div at bounding box center [720, 247] width 457 height 31
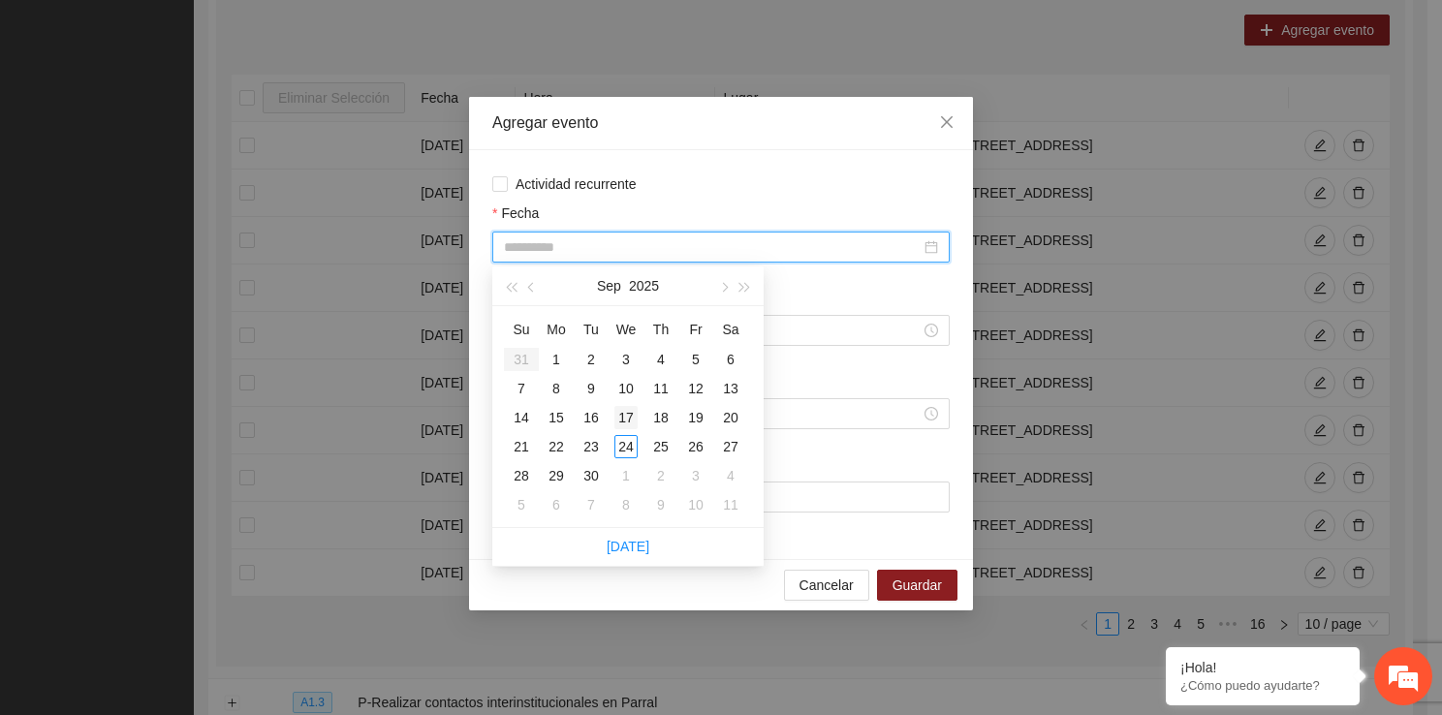
type input "**********"
click at [630, 415] on div "17" at bounding box center [625, 417] width 23 height 23
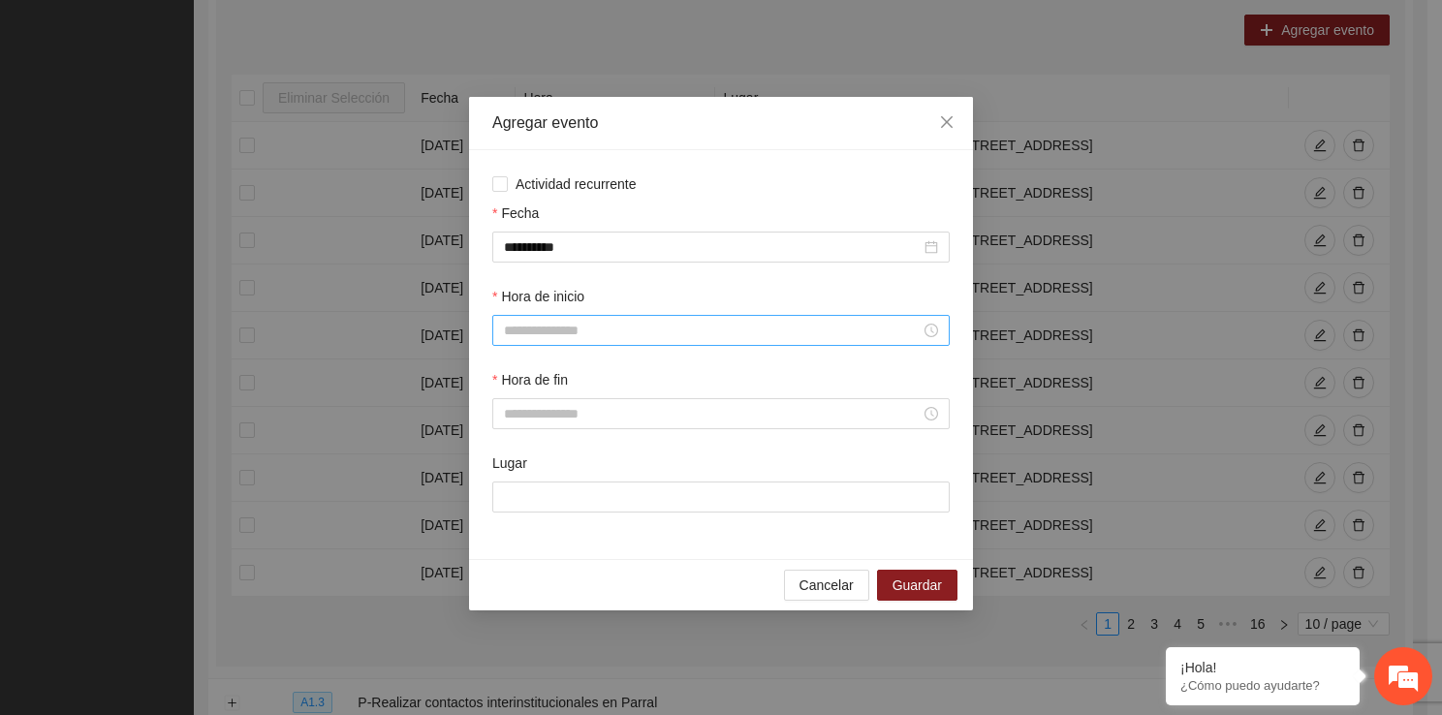
click at [580, 316] on div at bounding box center [720, 330] width 457 height 31
click at [513, 414] on div "14" at bounding box center [519, 412] width 54 height 27
type input "*****"
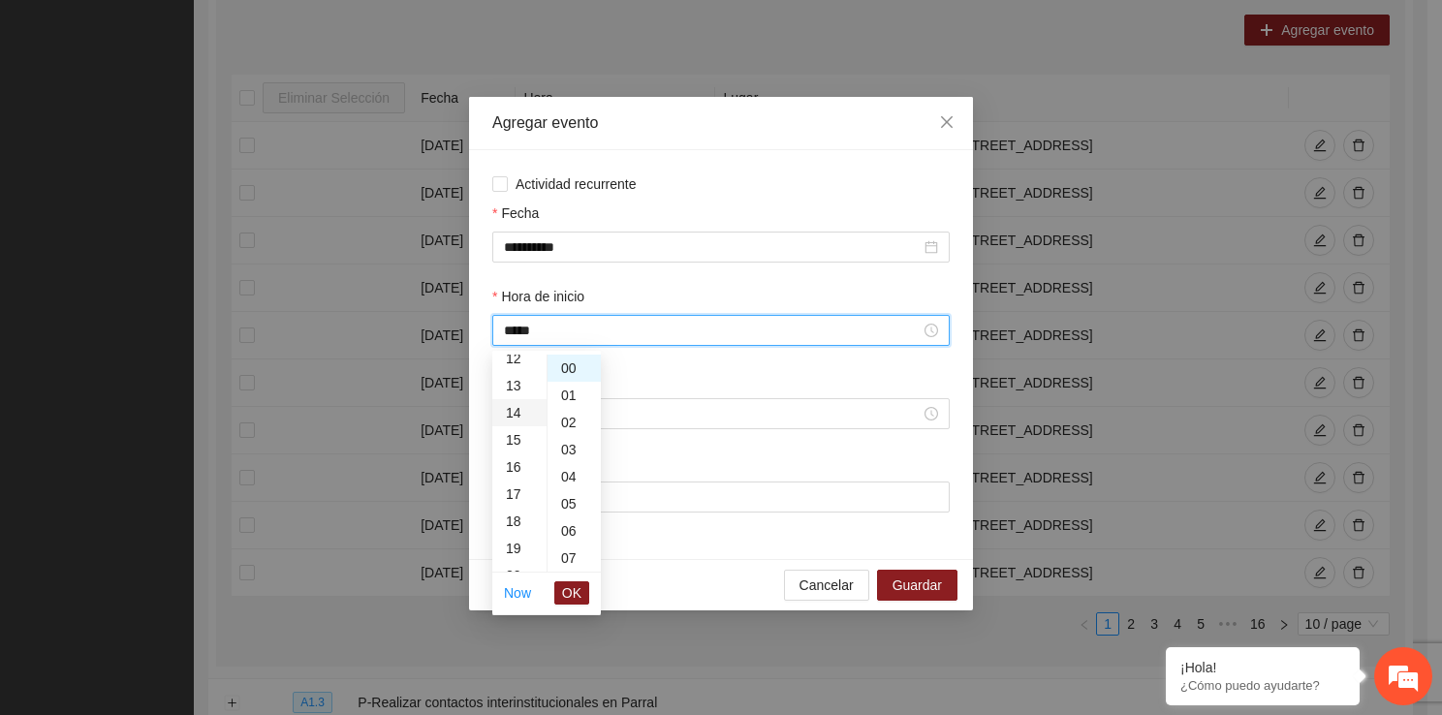
scroll to position [380, 0]
click at [574, 582] on span "OK" at bounding box center [571, 592] width 19 height 21
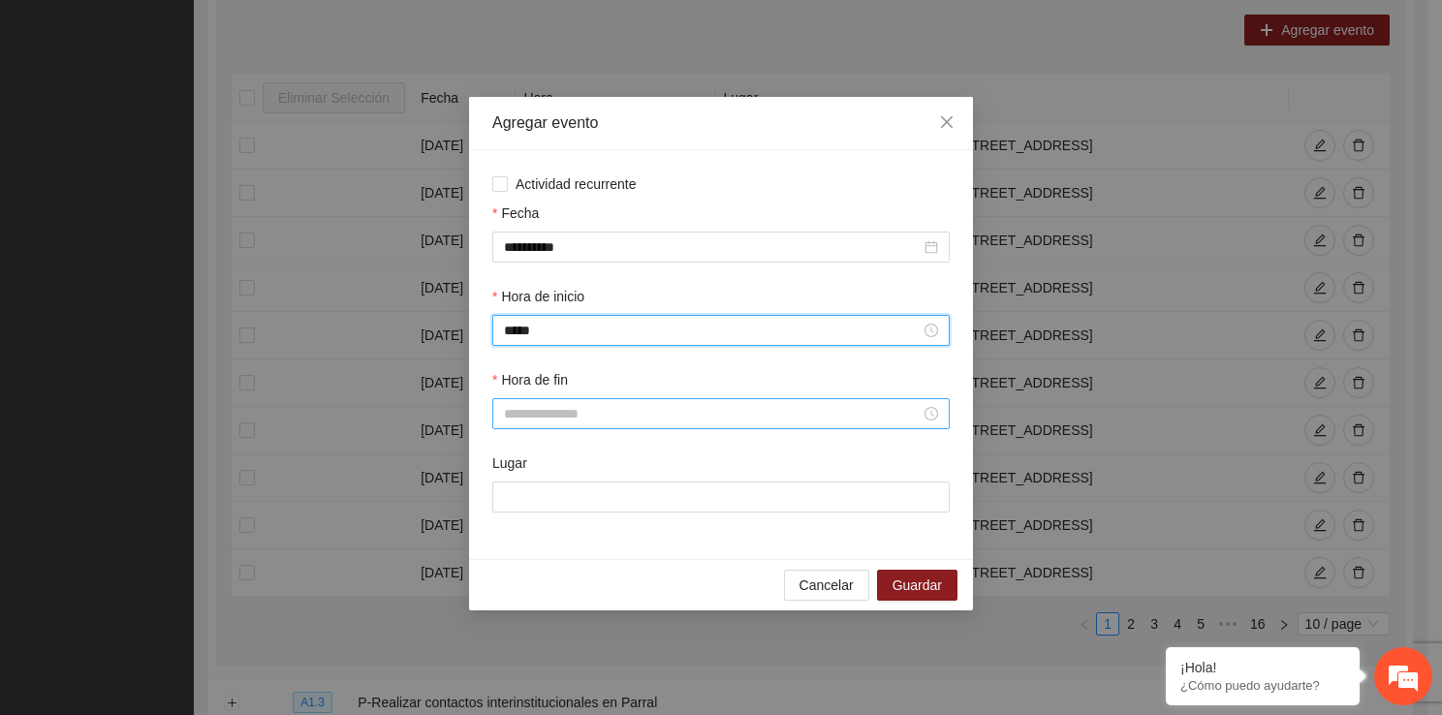
click at [566, 410] on input "Hora de fin" at bounding box center [712, 413] width 417 height 21
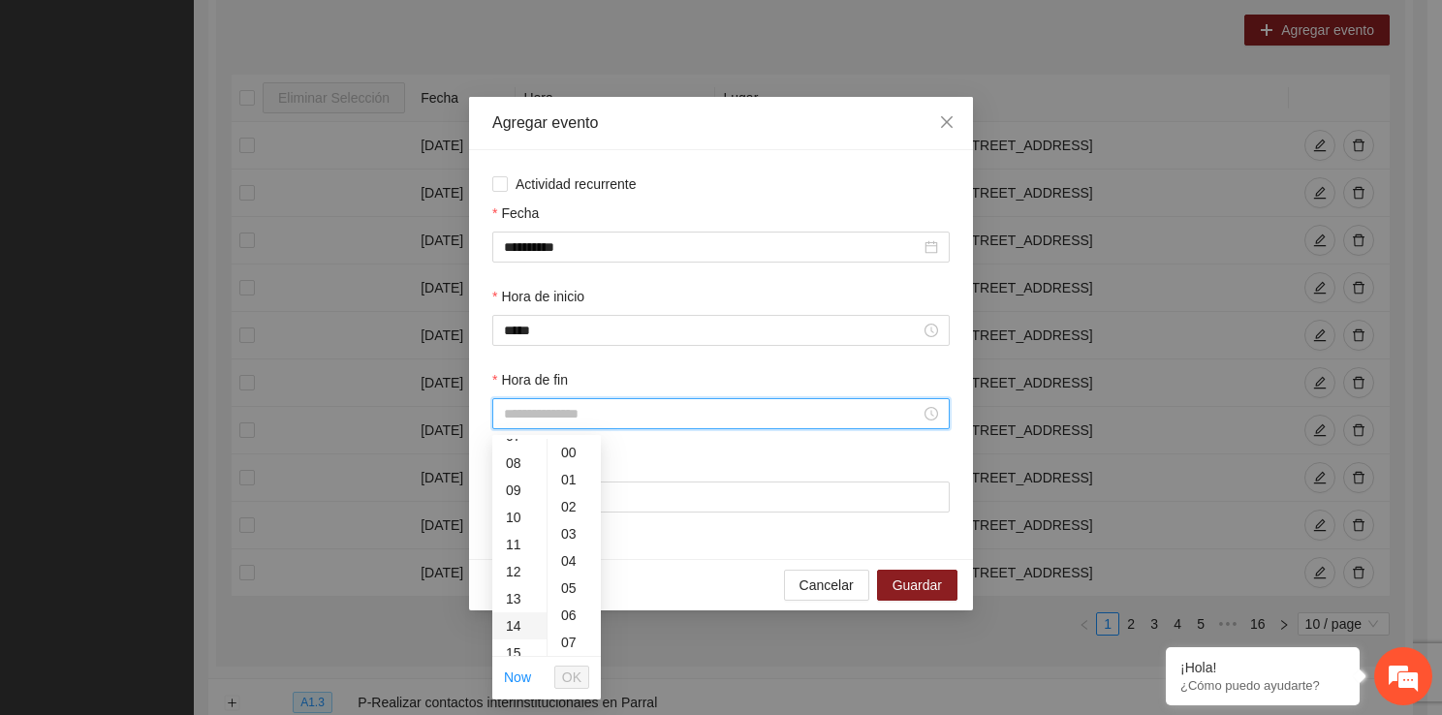
click at [527, 629] on div "14" at bounding box center [519, 625] width 54 height 27
click at [573, 584] on div "40" at bounding box center [573, 582] width 53 height 27
type input "*****"
click at [581, 666] on button "OK" at bounding box center [571, 677] width 35 height 23
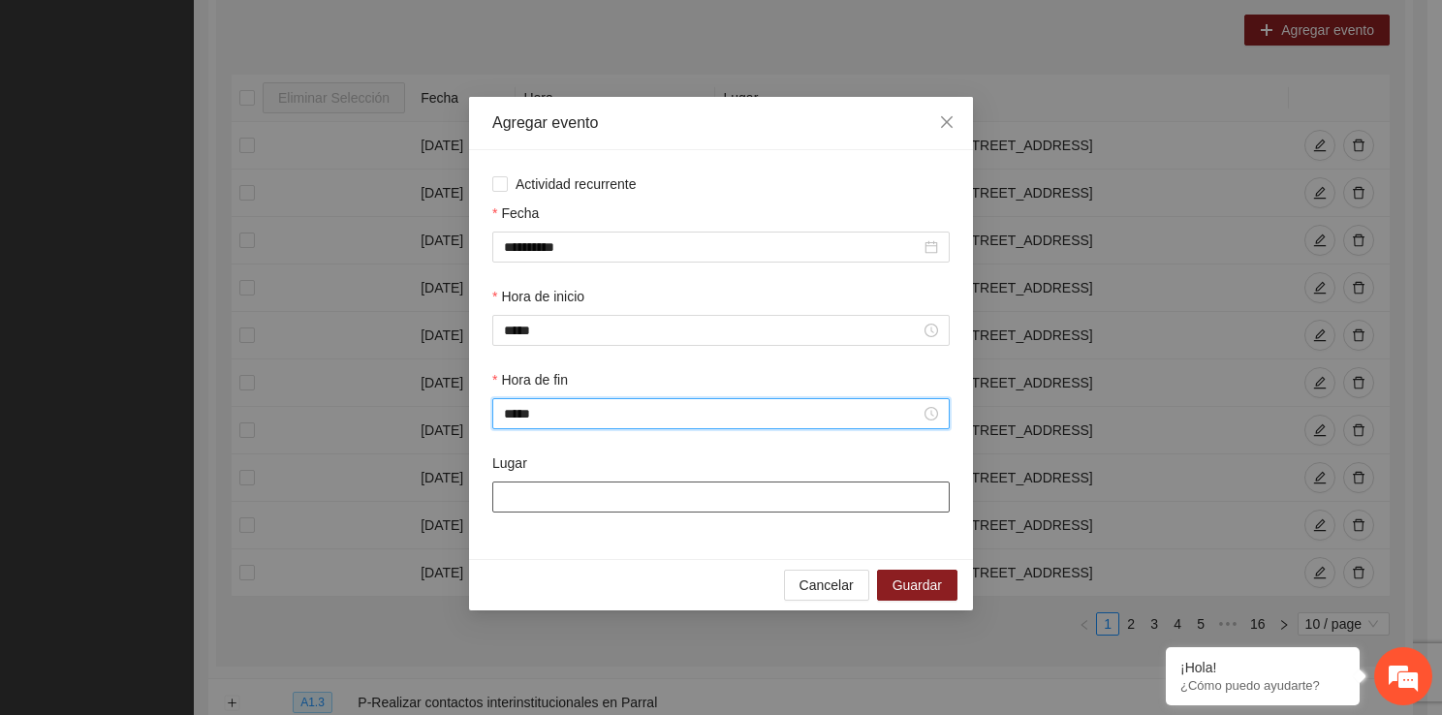
click at [643, 512] on input "Lugar" at bounding box center [720, 496] width 457 height 31
type input "**********"
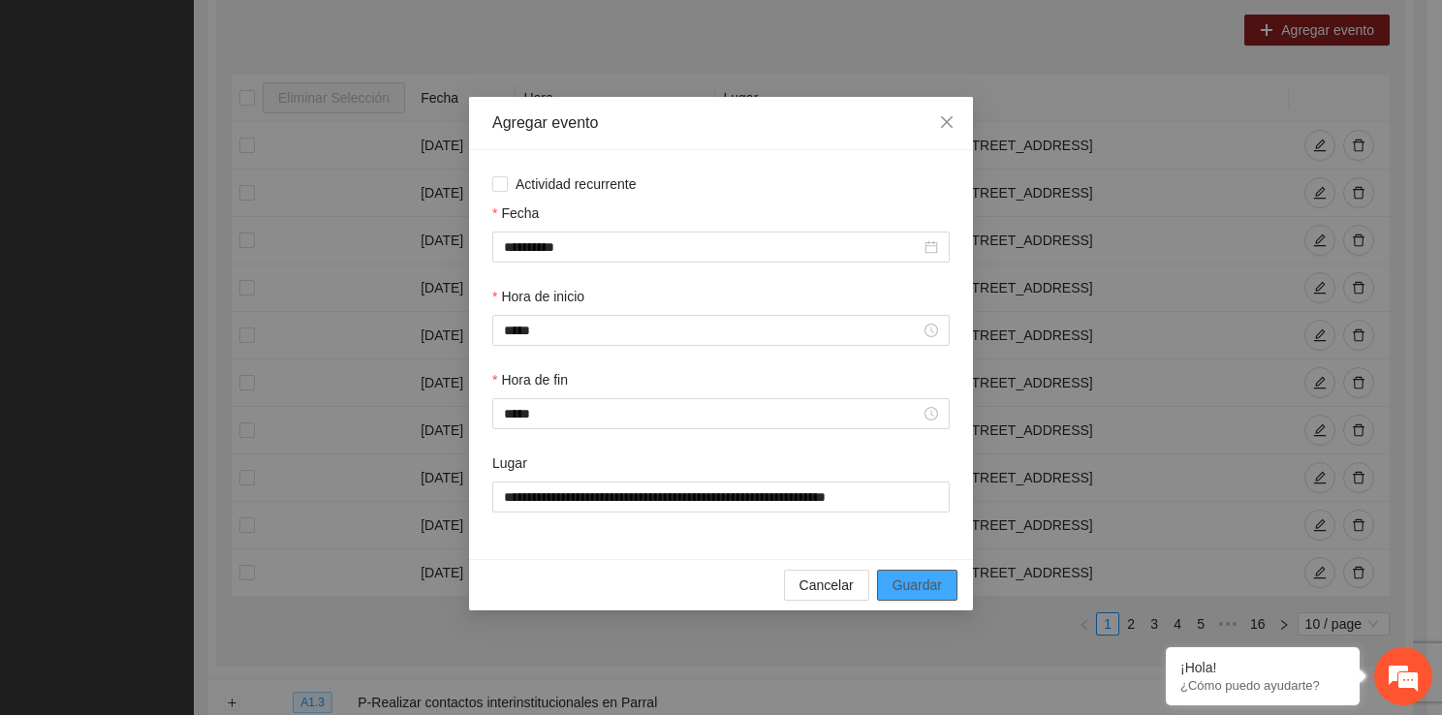
click at [886, 582] on button "Guardar" at bounding box center [917, 585] width 80 height 31
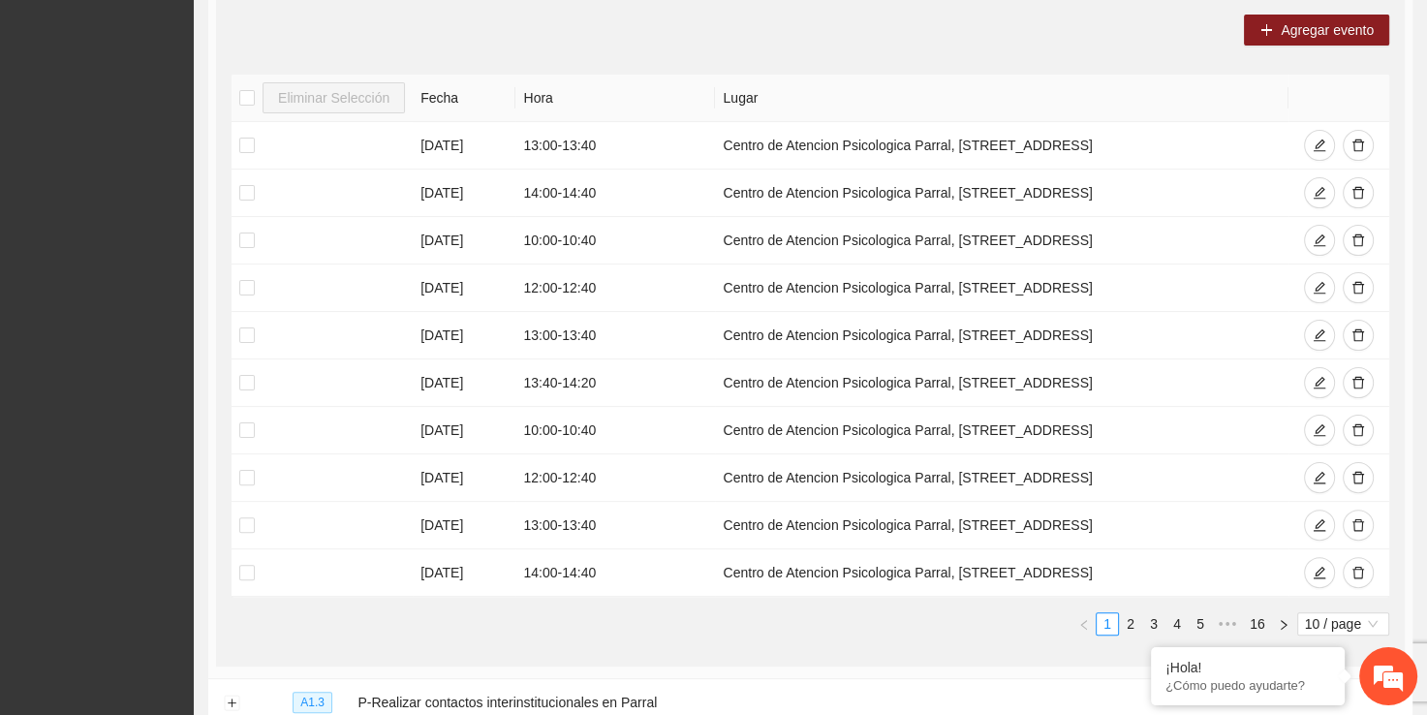
click at [1281, 47] on div "Agregar evento Eliminar Selección Fecha Hora Lugar 11/09/2025 13:00 - 13:40 Cen…" at bounding box center [810, 332] width 1189 height 667
click at [1281, 25] on span "Agregar evento" at bounding box center [1327, 29] width 93 height 21
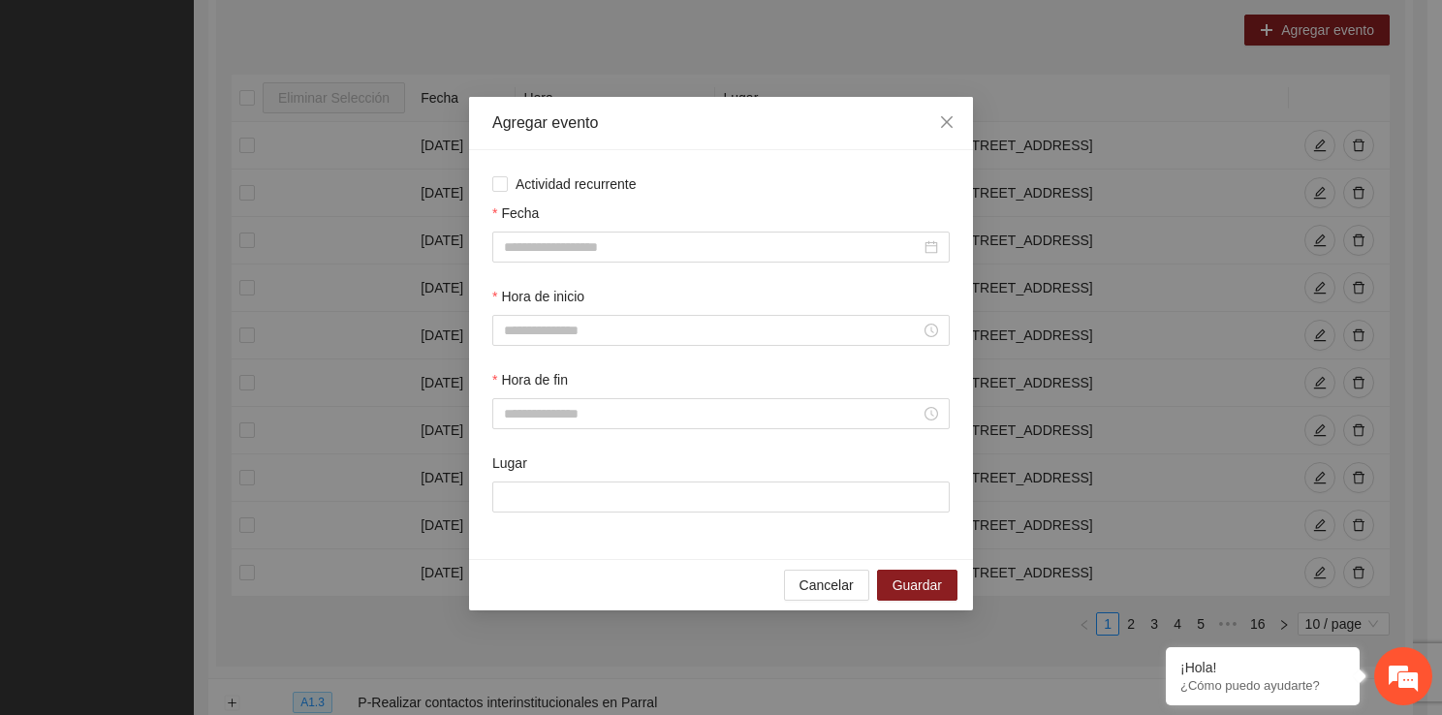
click at [523, 230] on div "Fecha" at bounding box center [720, 216] width 457 height 29
click at [519, 240] on input "Fecha" at bounding box center [712, 246] width 417 height 21
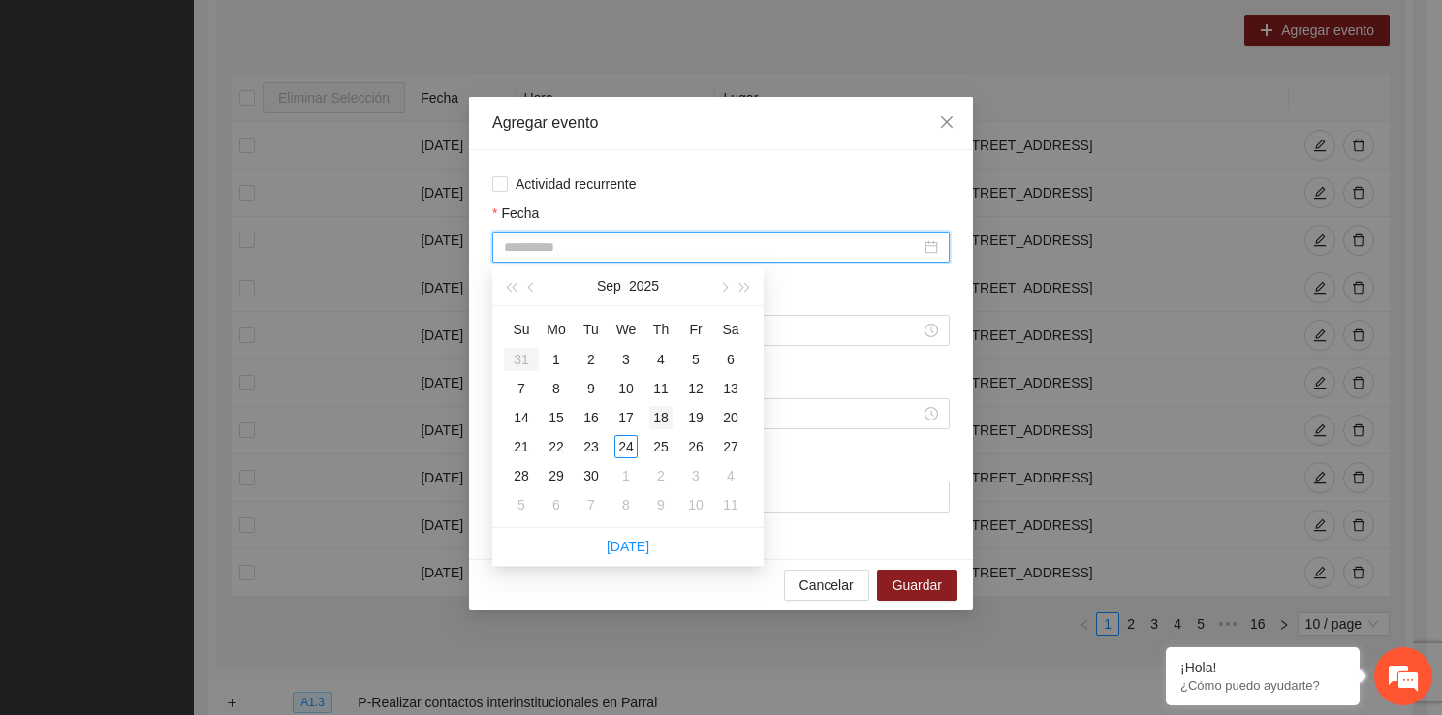
type input "**********"
click at [670, 430] on td "18" at bounding box center [660, 417] width 35 height 29
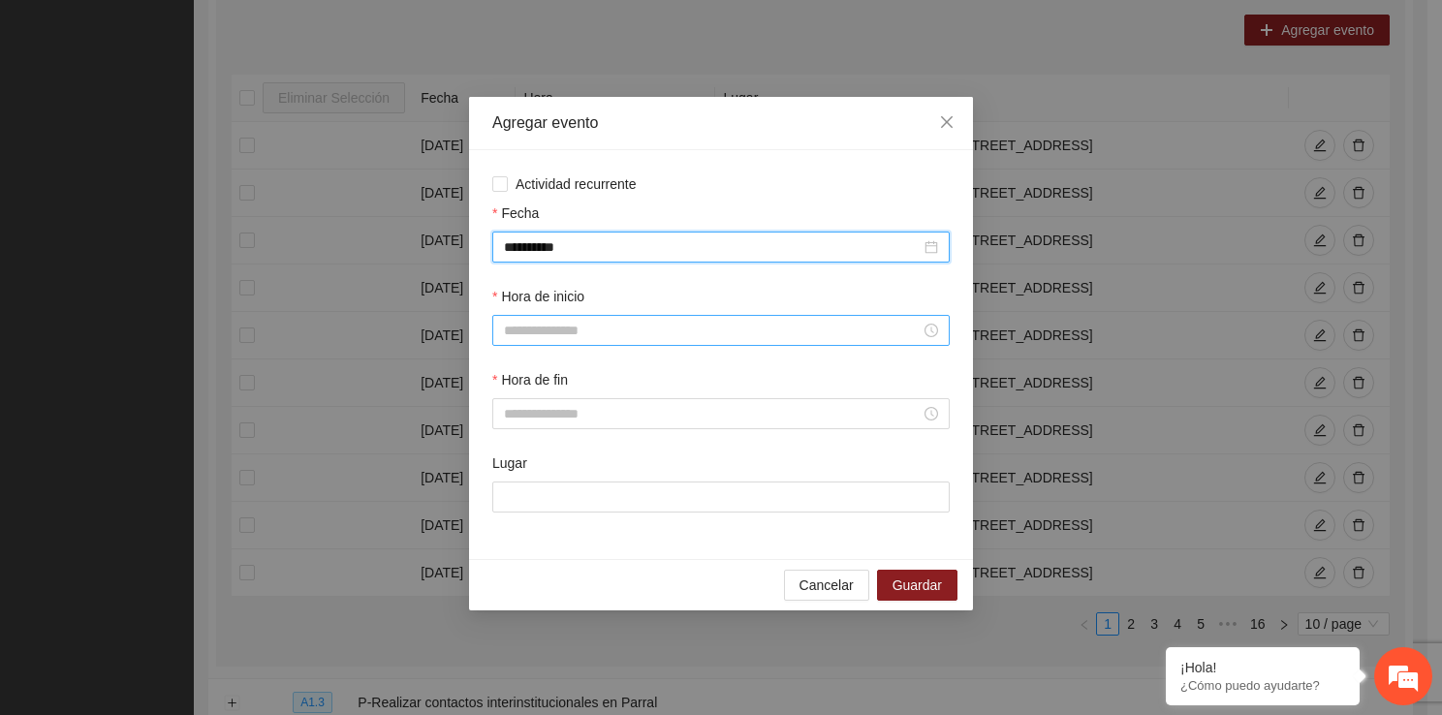
click at [596, 336] on input "Hora de inicio" at bounding box center [712, 330] width 417 height 21
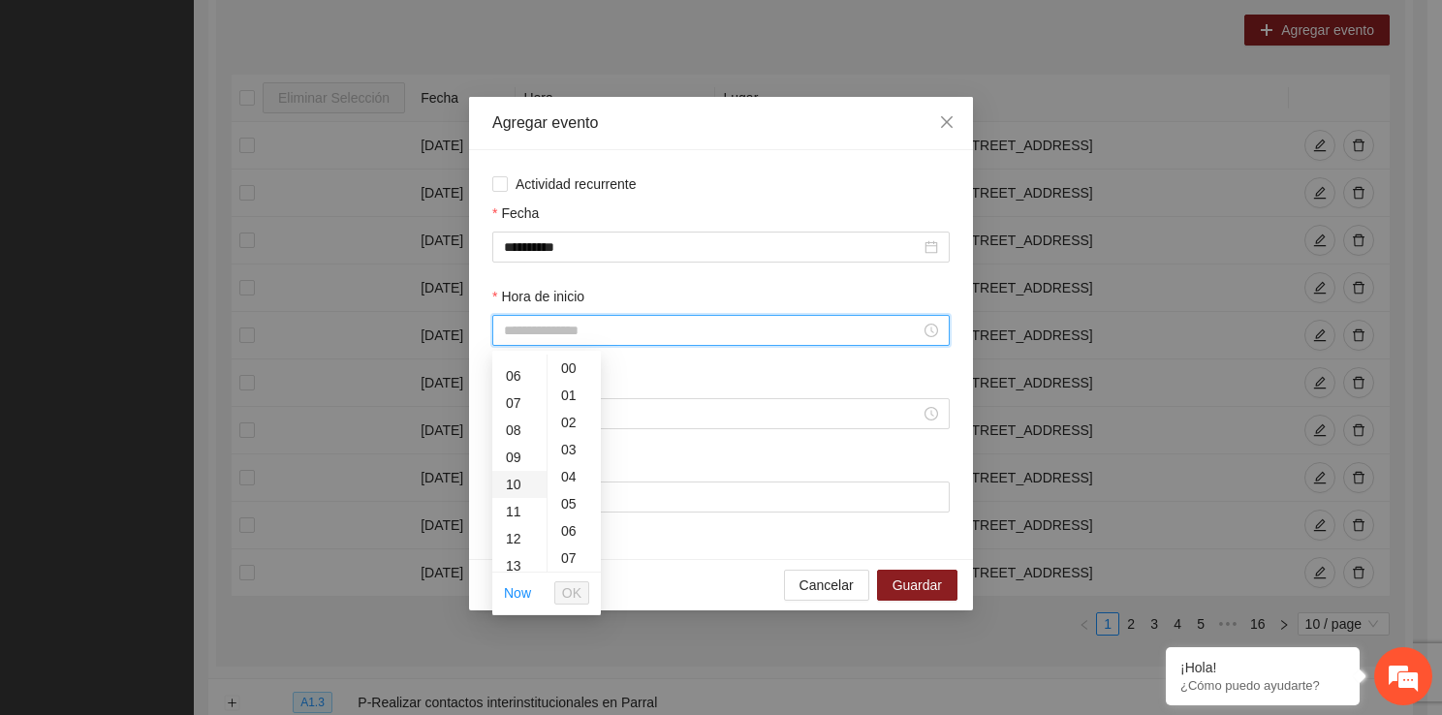
click at [520, 492] on div "10" at bounding box center [519, 484] width 54 height 27
type input "*****"
click at [576, 588] on span "OK" at bounding box center [571, 592] width 19 height 21
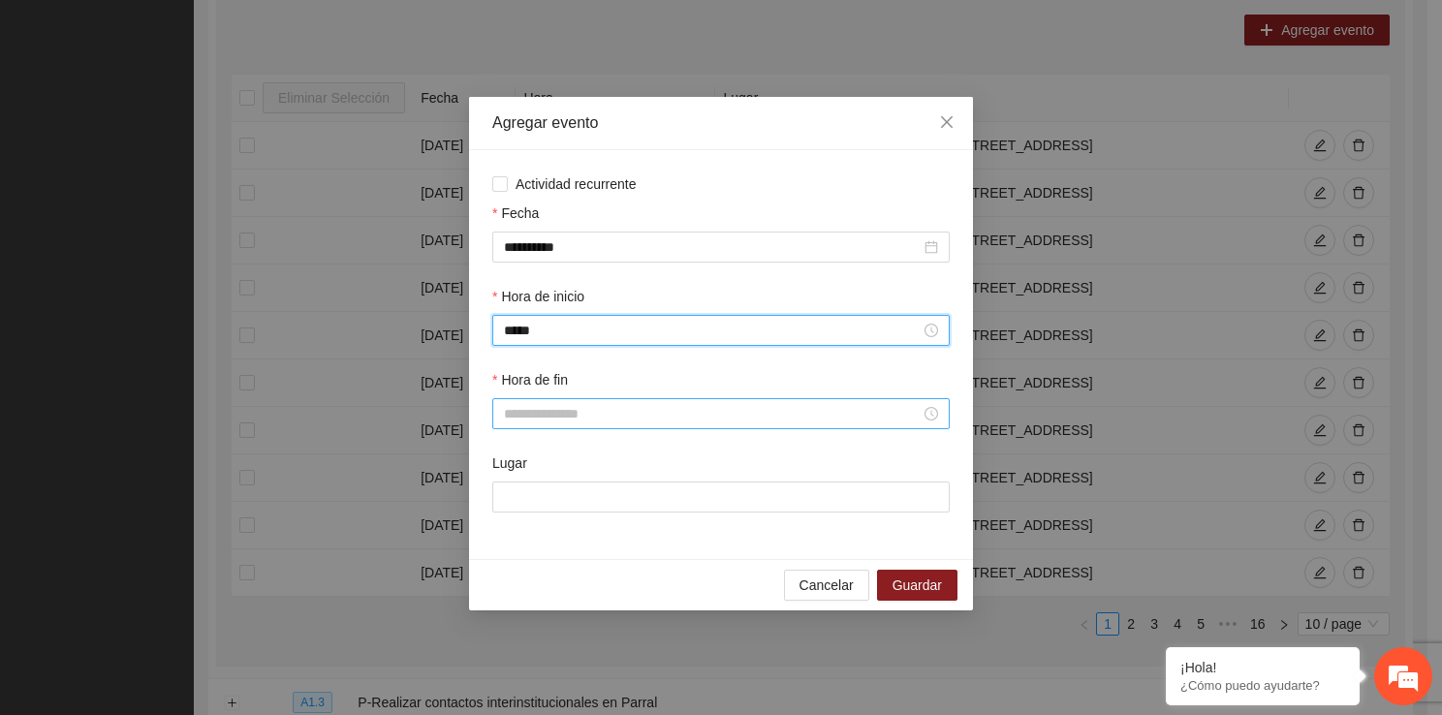
click at [568, 413] on input "Hora de fin" at bounding box center [712, 413] width 417 height 21
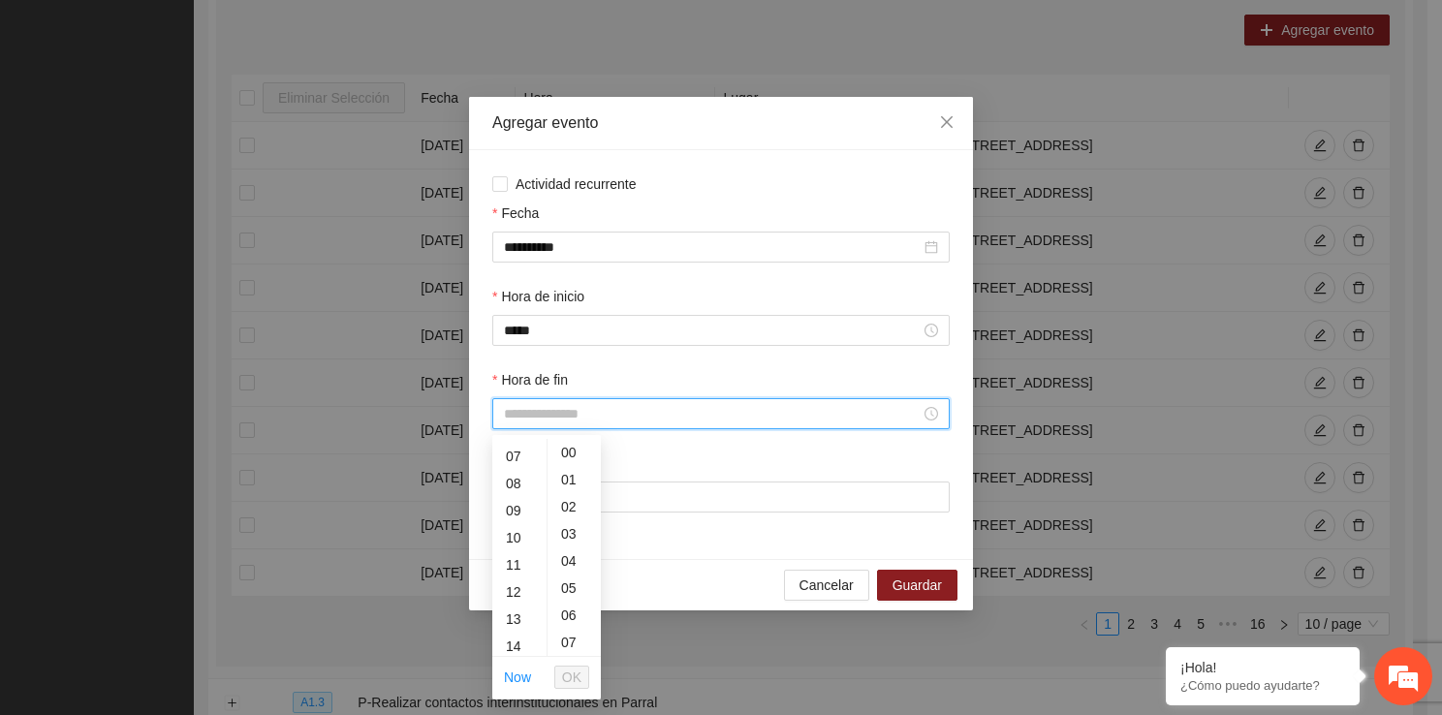
scroll to position [194, 0]
click at [523, 520] on div "10" at bounding box center [519, 529] width 54 height 27
click at [574, 597] on div "40" at bounding box center [573, 594] width 53 height 27
type input "*****"
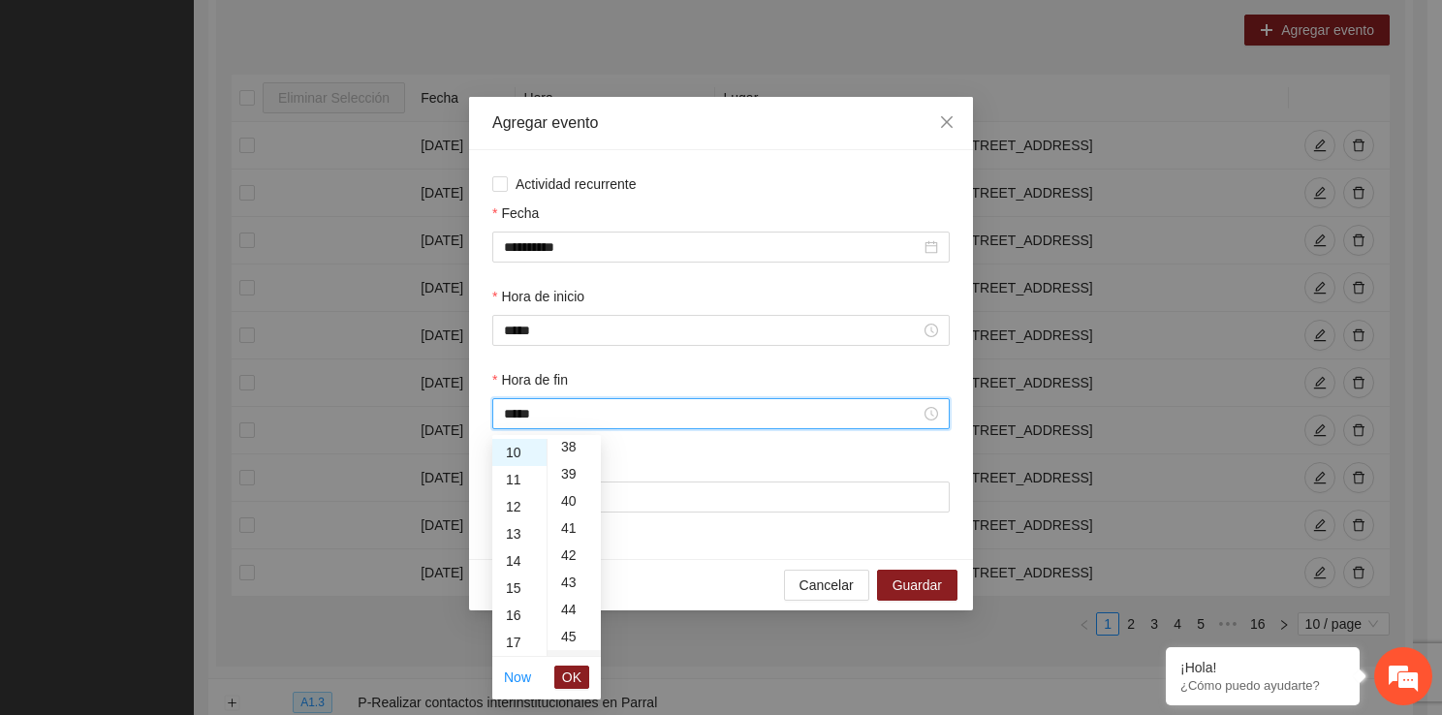
scroll to position [1085, 0]
click at [566, 680] on span "OK" at bounding box center [571, 677] width 19 height 21
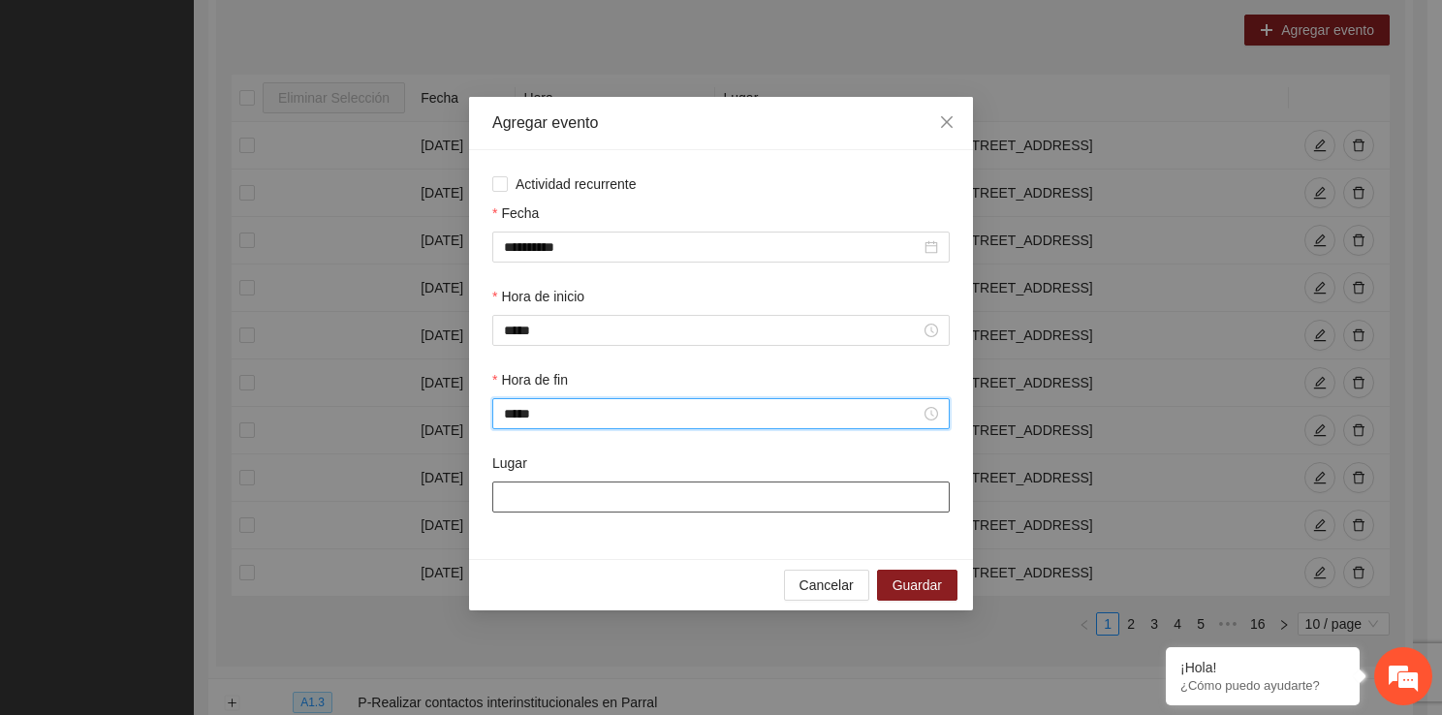
click at [576, 492] on input "Lugar" at bounding box center [720, 496] width 457 height 31
type input "**********"
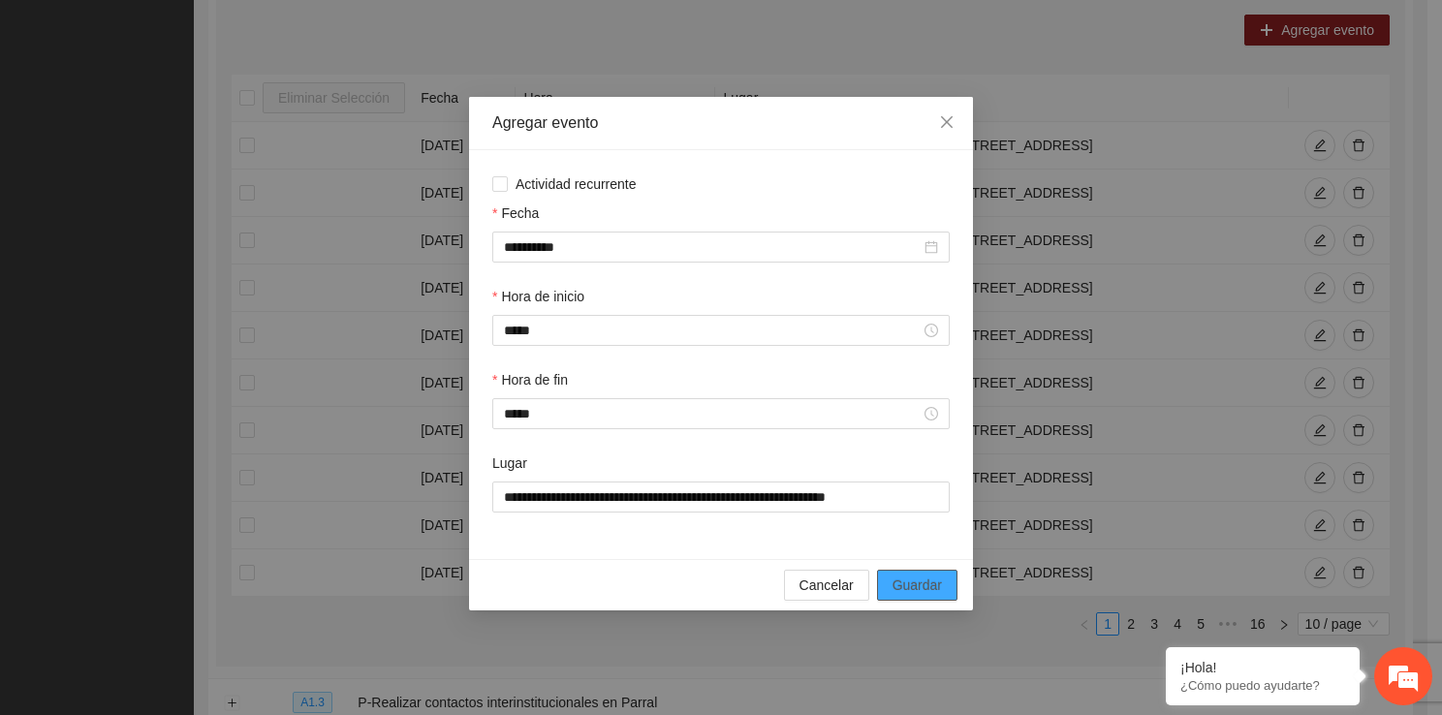
click at [915, 600] on button "Guardar" at bounding box center [917, 585] width 80 height 31
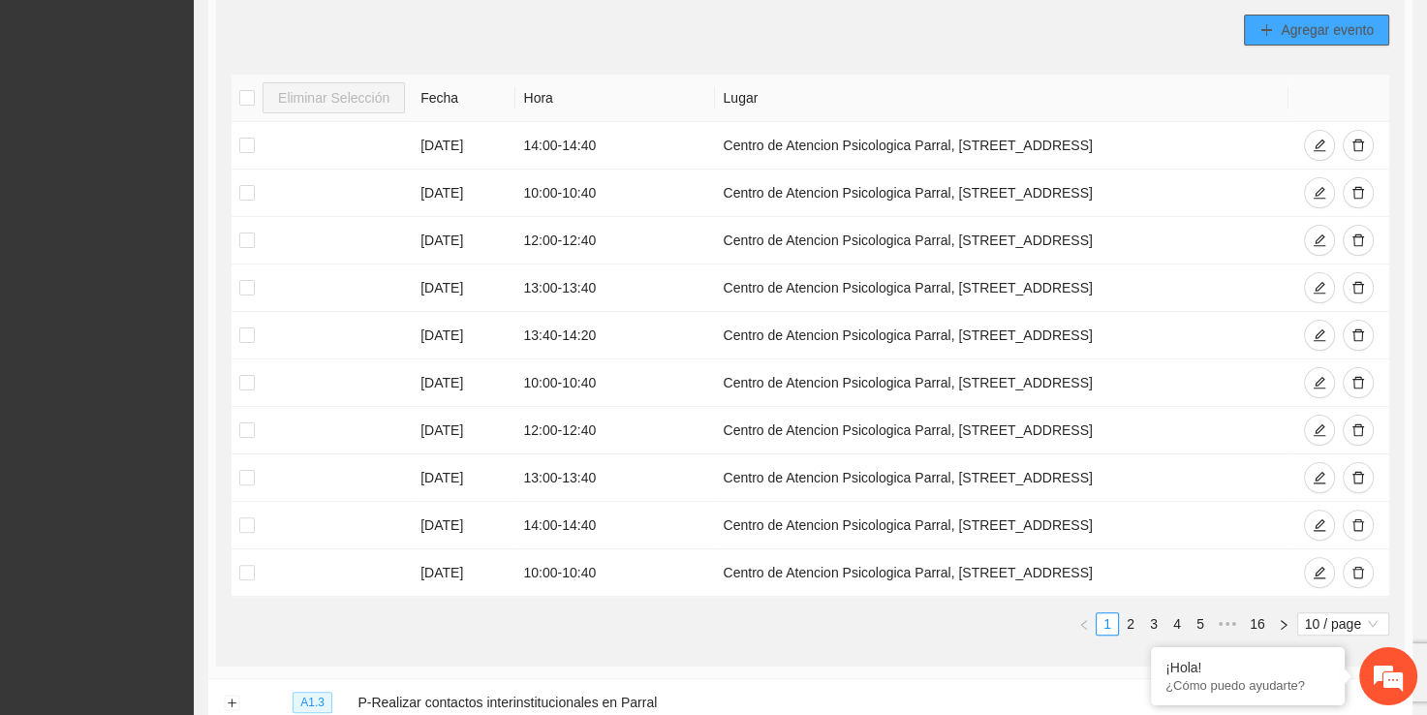
click at [1307, 33] on span "Agregar evento" at bounding box center [1327, 29] width 93 height 21
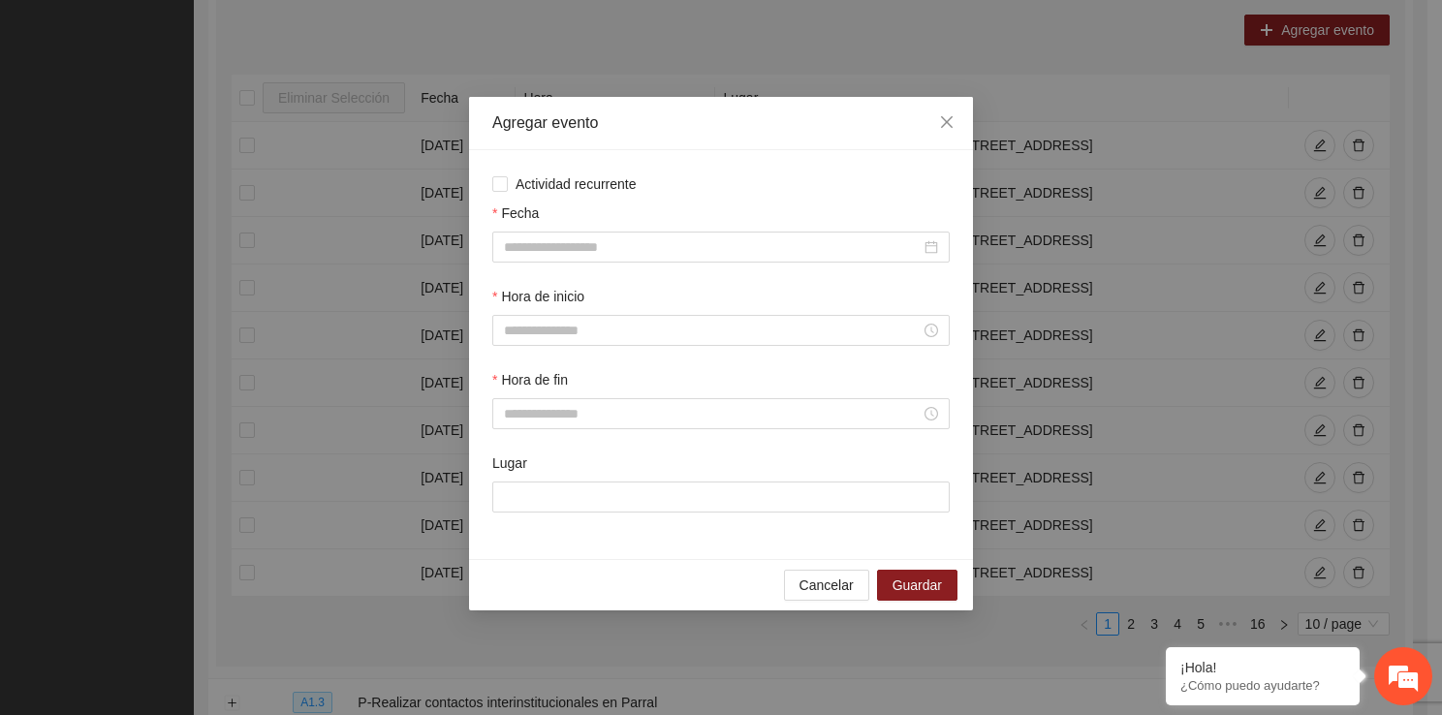
click at [602, 229] on div "Fecha" at bounding box center [720, 216] width 457 height 29
click at [566, 265] on div "Fecha" at bounding box center [720, 243] width 465 height 83
click at [559, 253] on input "Fecha" at bounding box center [712, 246] width 417 height 21
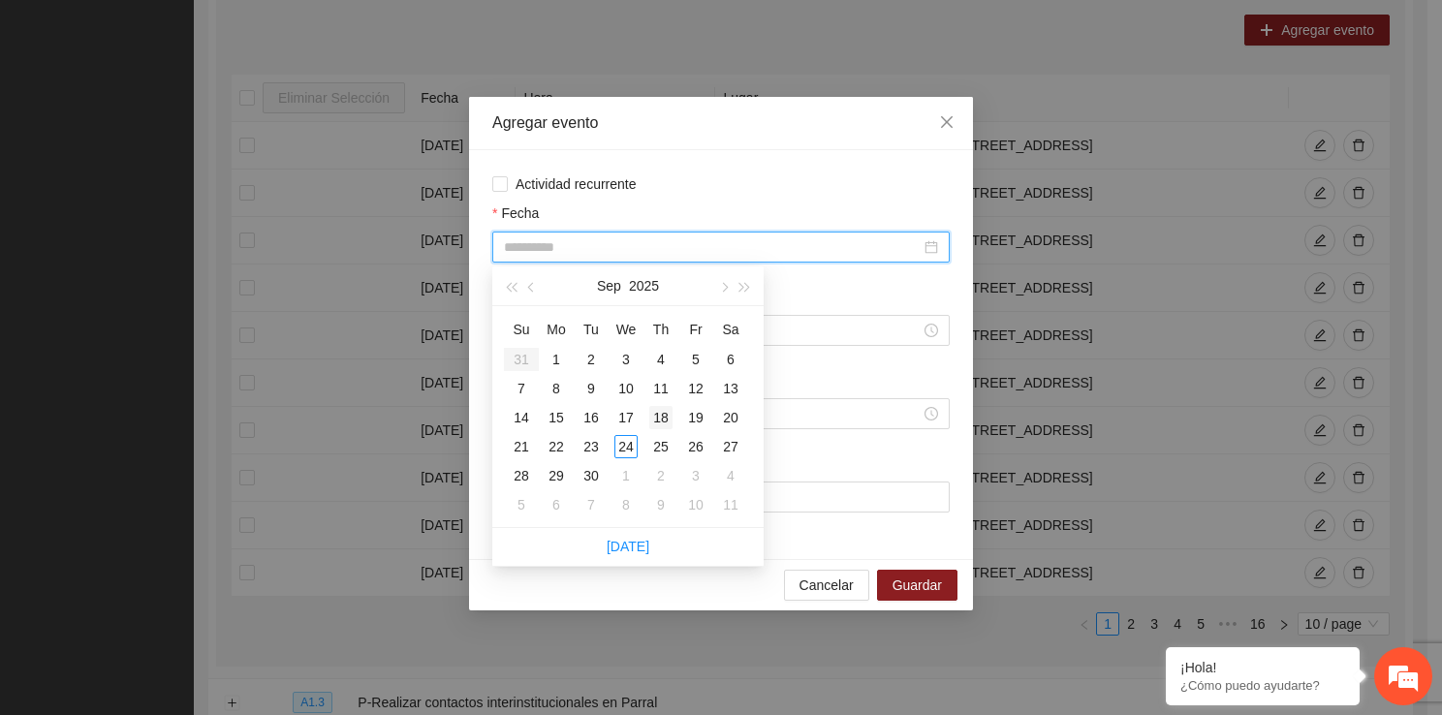
type input "**********"
click at [663, 420] on div "18" at bounding box center [660, 417] width 23 height 23
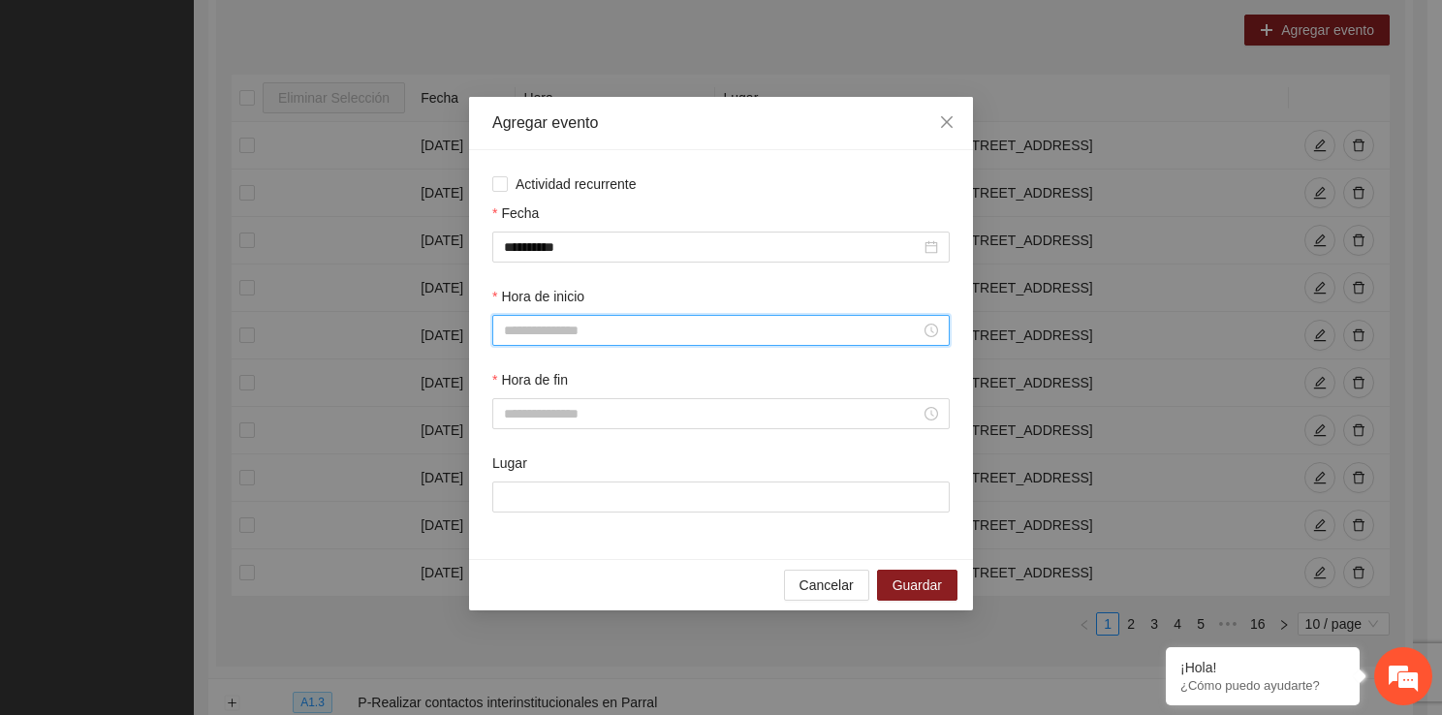
click at [591, 327] on input "Hora de inicio" at bounding box center [712, 330] width 417 height 21
click at [522, 526] on div "11" at bounding box center [519, 525] width 54 height 27
type input "*****"
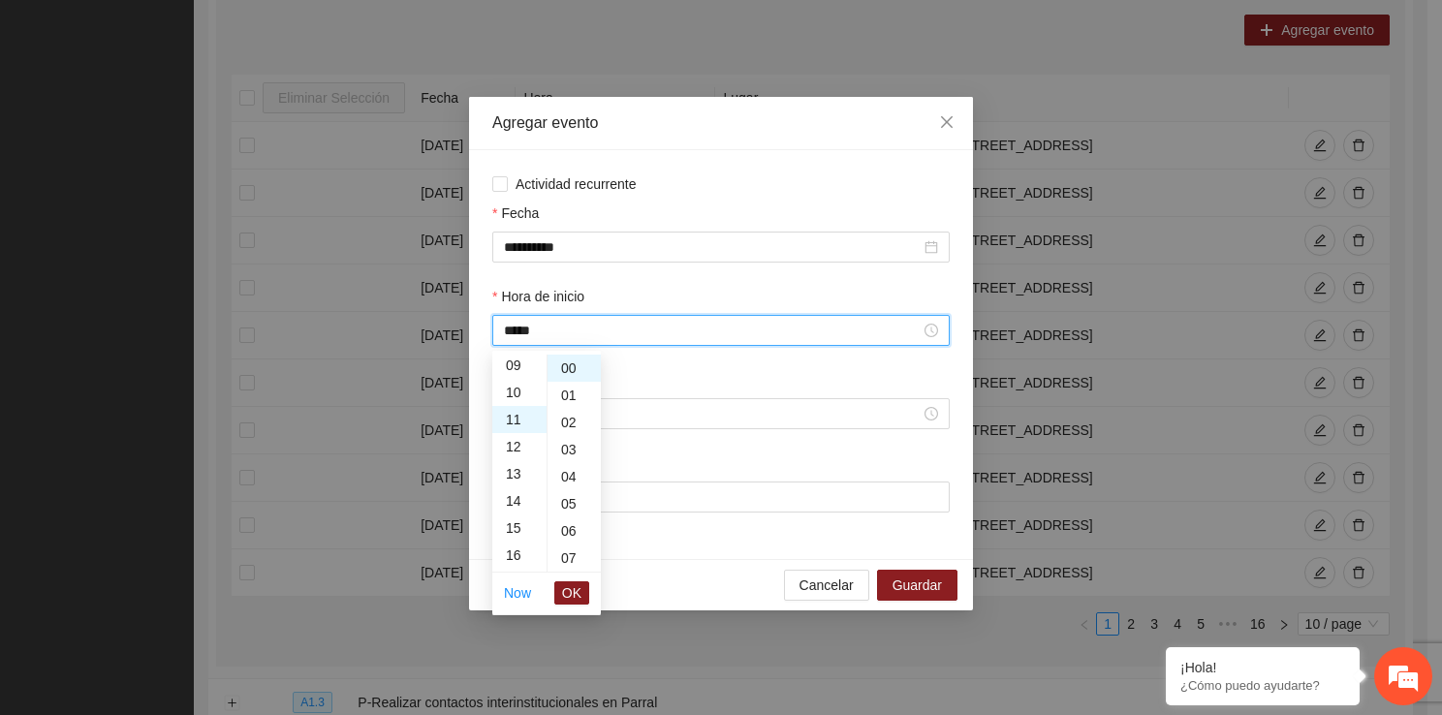
scroll to position [298, 0]
click at [574, 589] on span "OK" at bounding box center [571, 592] width 19 height 21
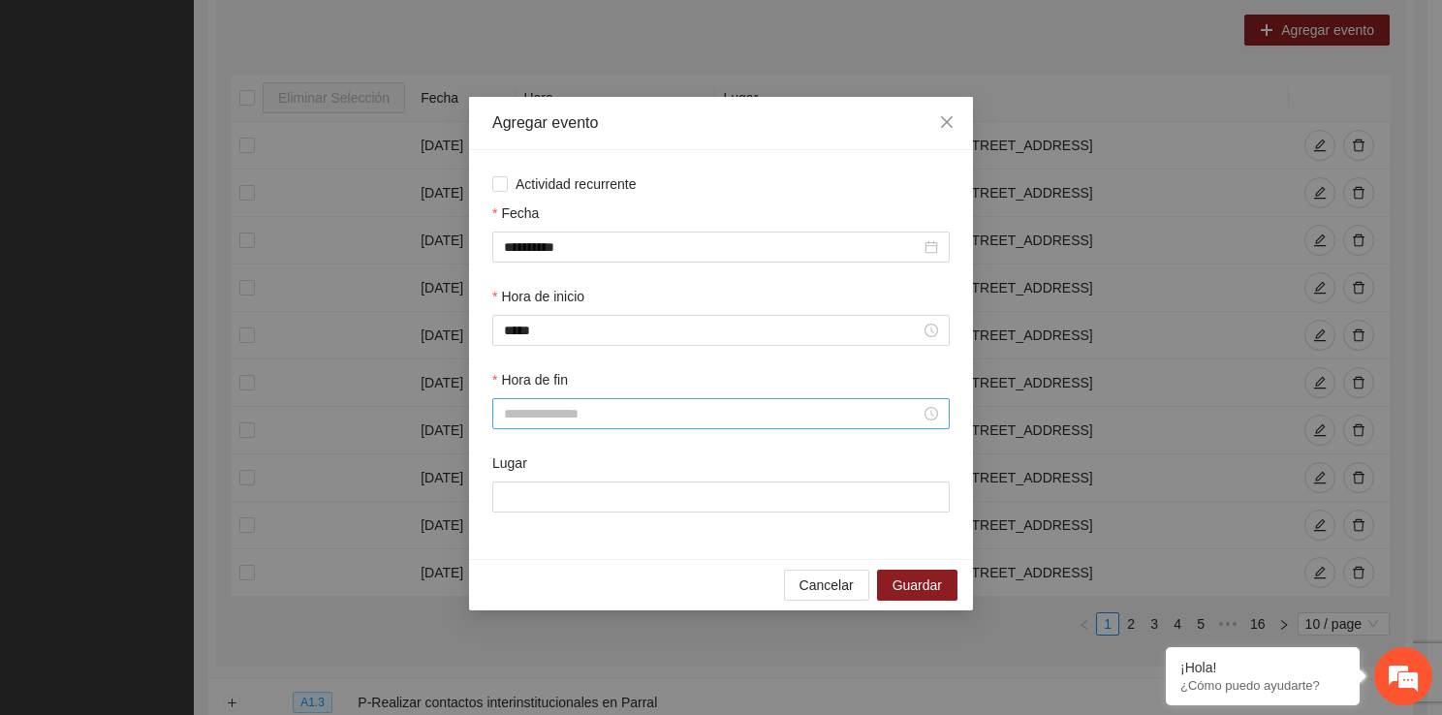
click at [546, 427] on div at bounding box center [720, 413] width 457 height 31
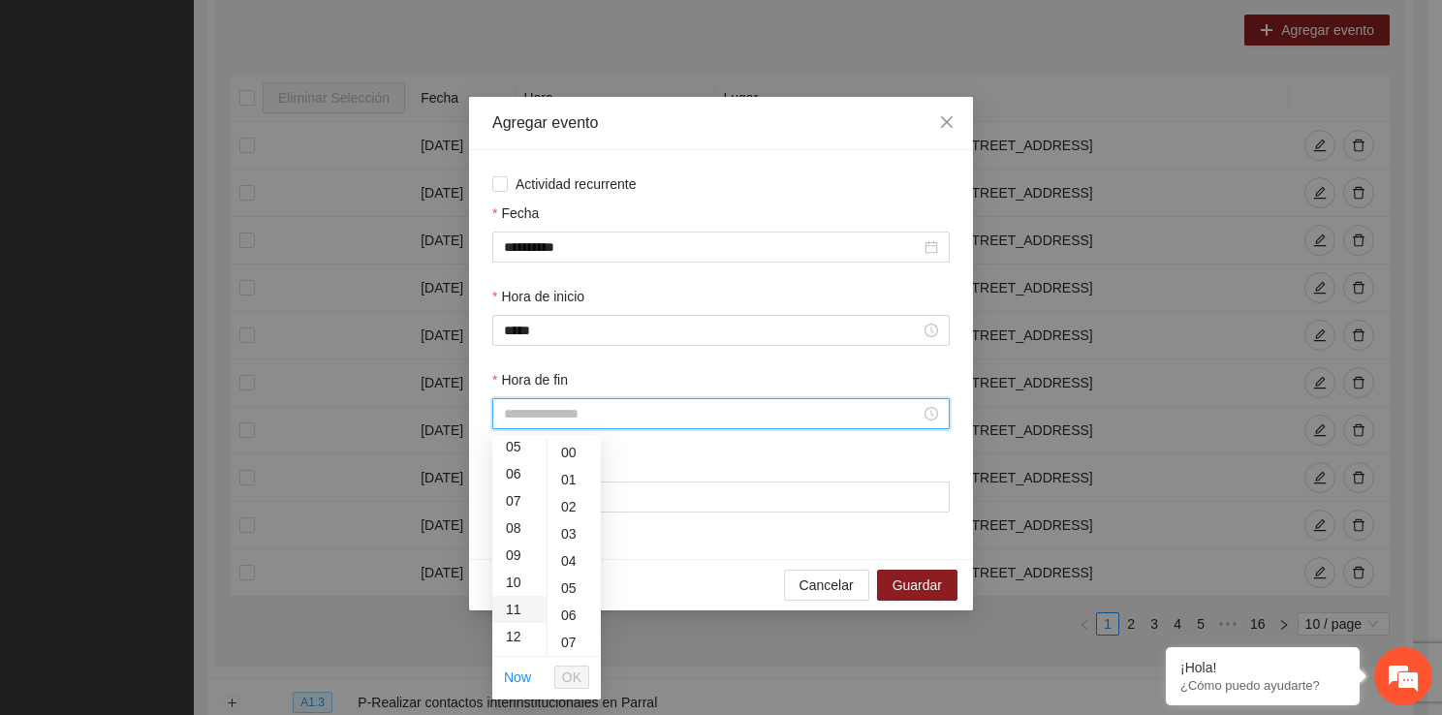
click at [515, 605] on div "11" at bounding box center [519, 609] width 54 height 27
click at [577, 633] on div "40" at bounding box center [573, 633] width 53 height 27
type input "*****"
click at [576, 673] on span "OK" at bounding box center [571, 677] width 19 height 21
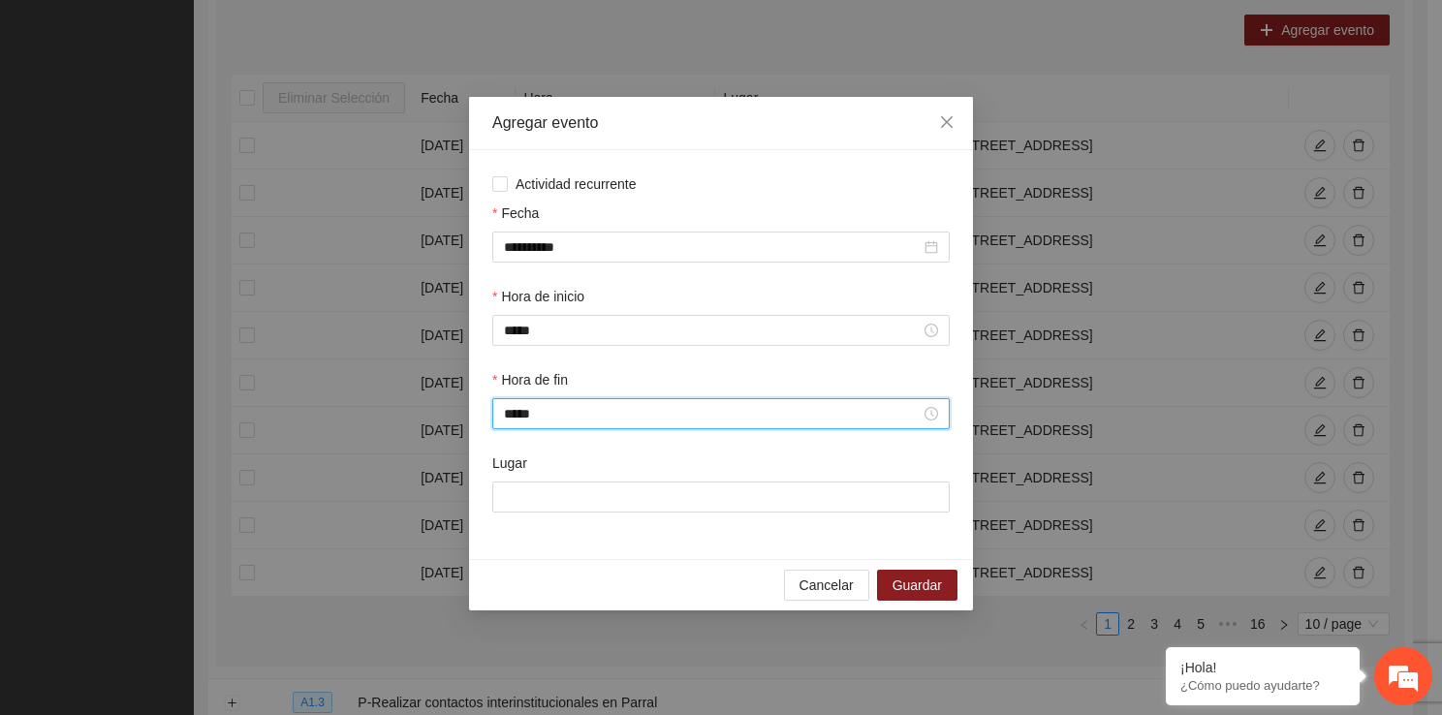
click at [569, 470] on div "Lugar" at bounding box center [720, 466] width 457 height 29
click at [569, 498] on input "Lugar" at bounding box center [720, 496] width 457 height 31
type input "**********"
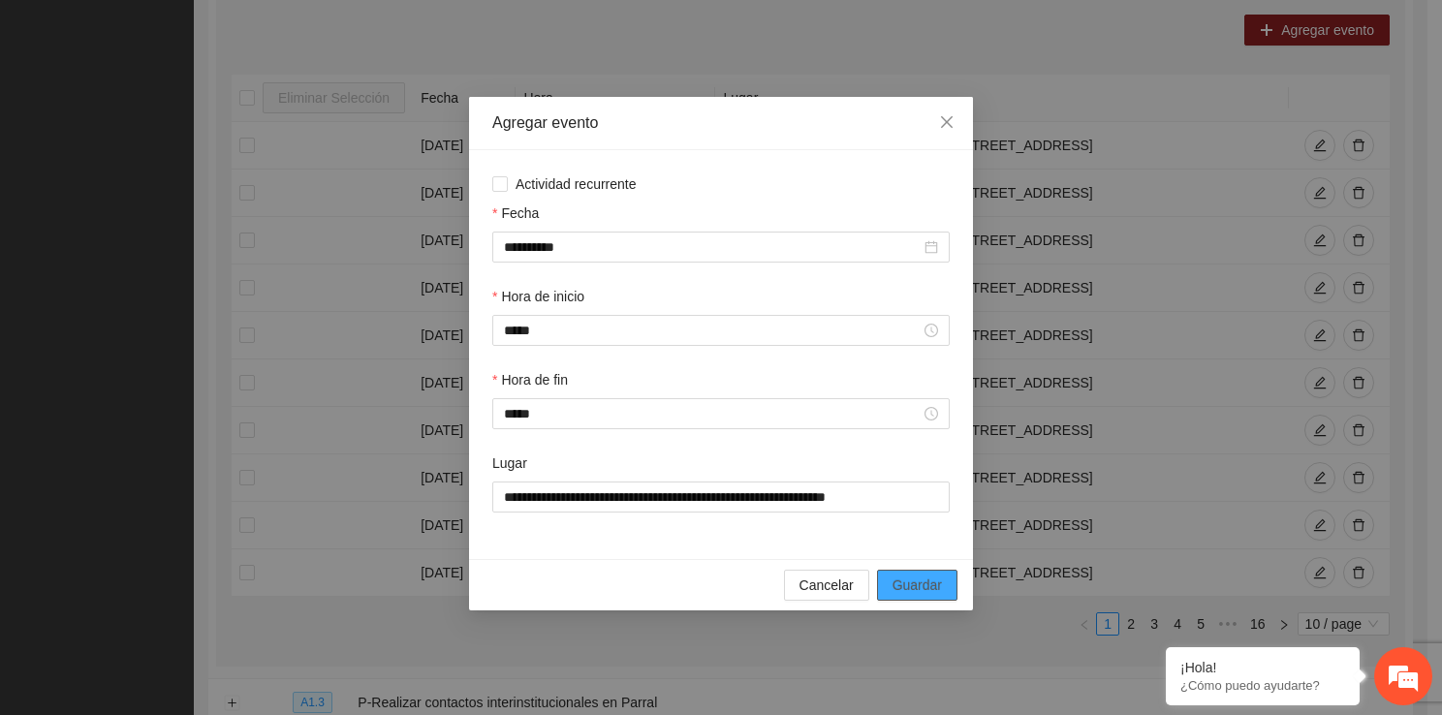
click at [910, 591] on span "Guardar" at bounding box center [916, 584] width 49 height 21
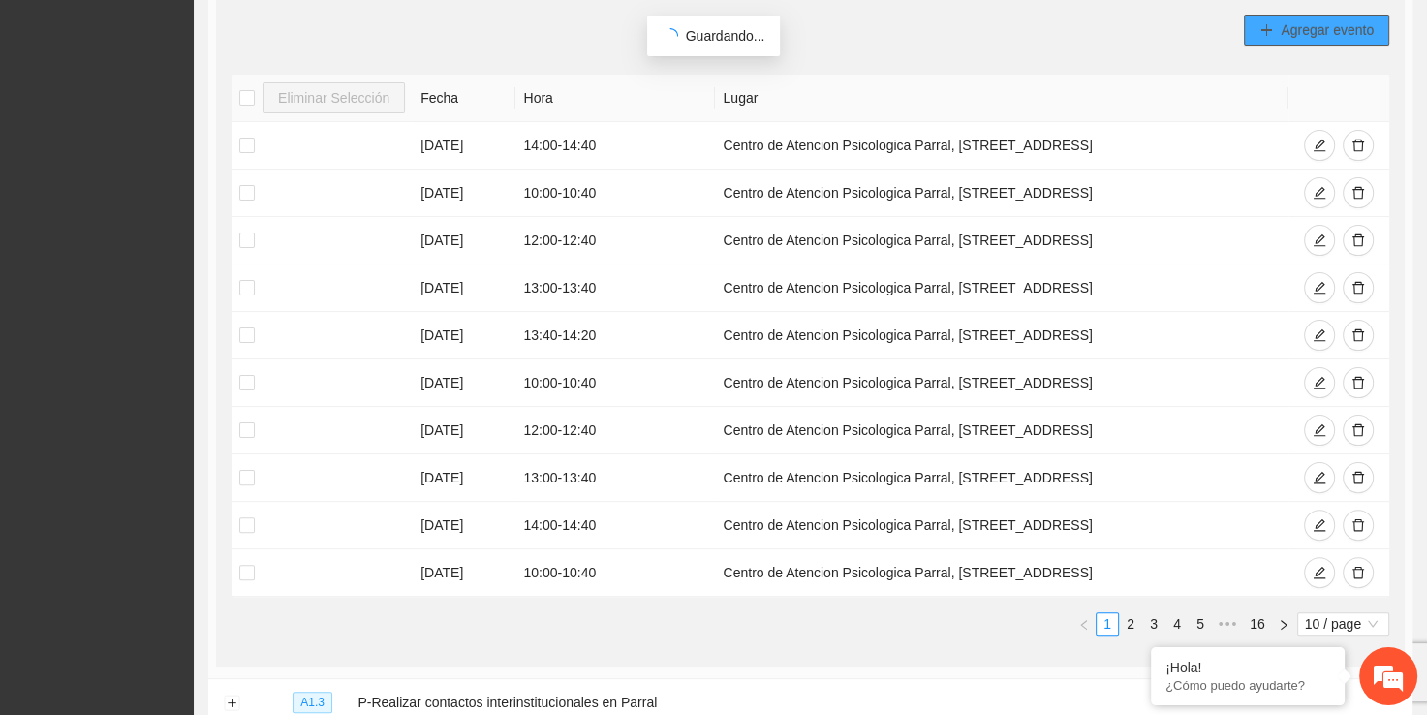
click at [1308, 41] on button "Agregar evento" at bounding box center [1316, 30] width 145 height 31
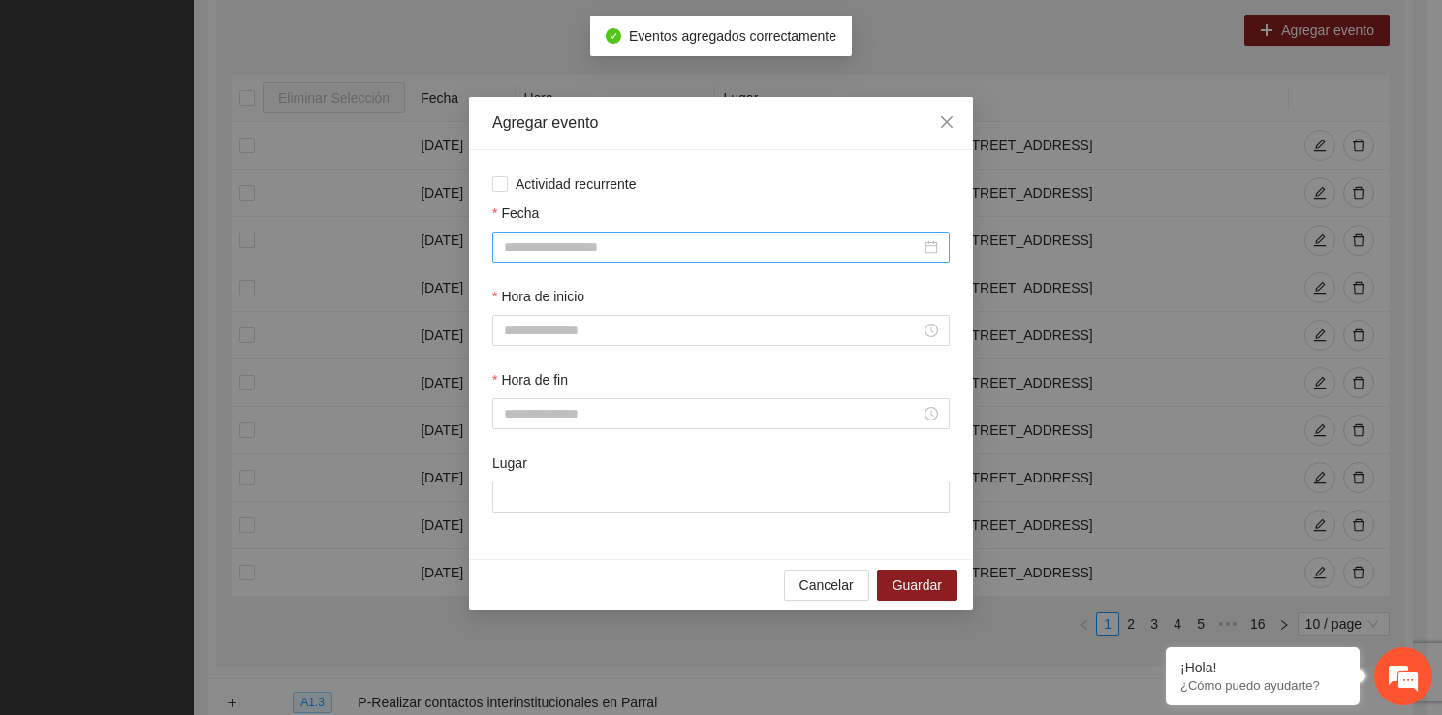
click at [515, 239] on input "Fecha" at bounding box center [712, 246] width 417 height 21
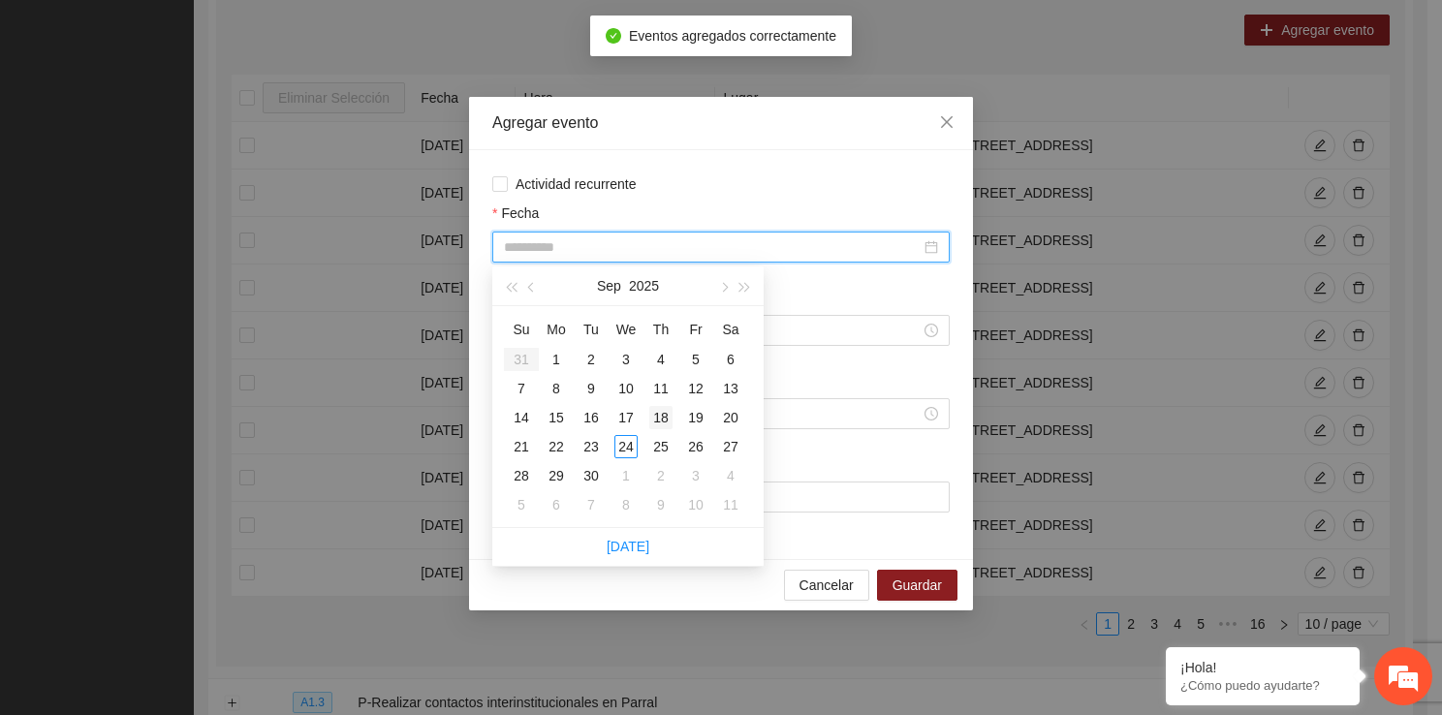
type input "**********"
click at [670, 424] on div "18" at bounding box center [660, 417] width 23 height 23
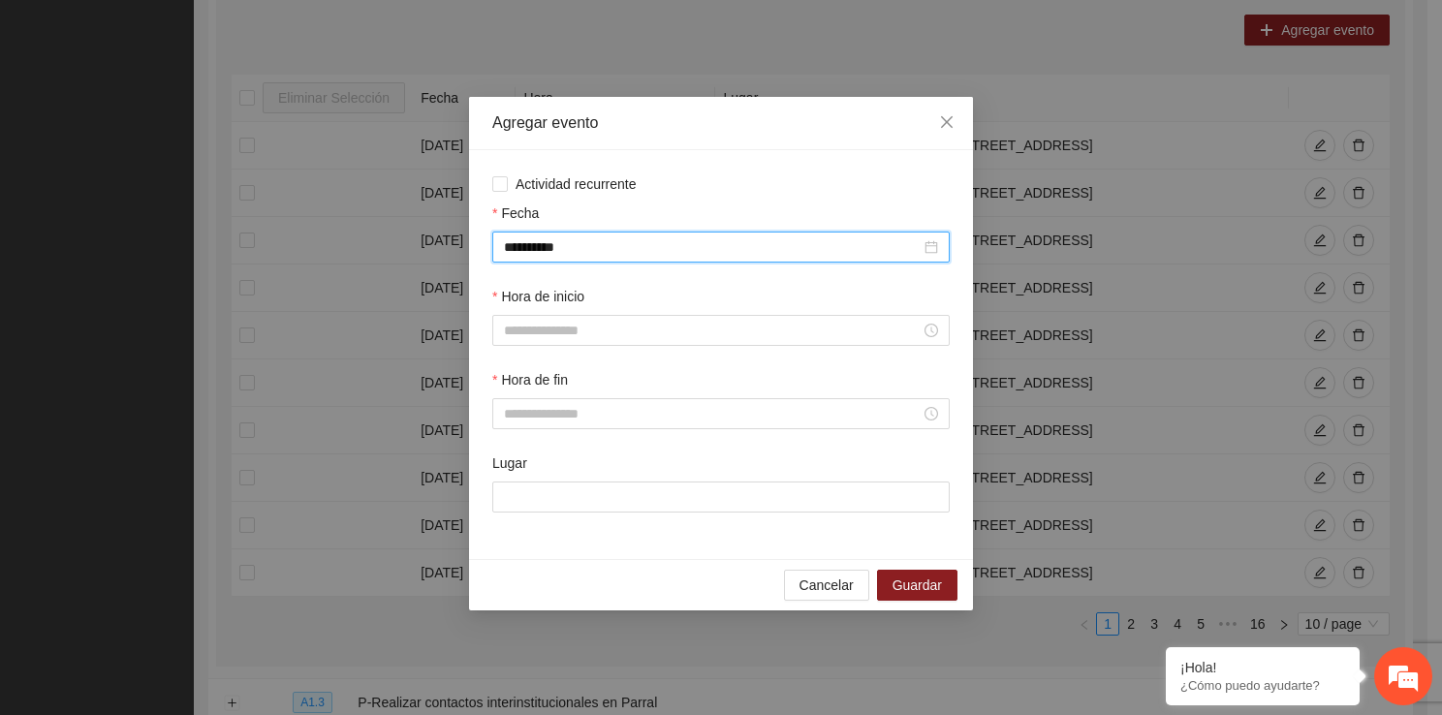
click at [601, 314] on div "Hora de inicio" at bounding box center [720, 300] width 457 height 29
click at [593, 331] on input "Hora de inicio" at bounding box center [712, 330] width 417 height 21
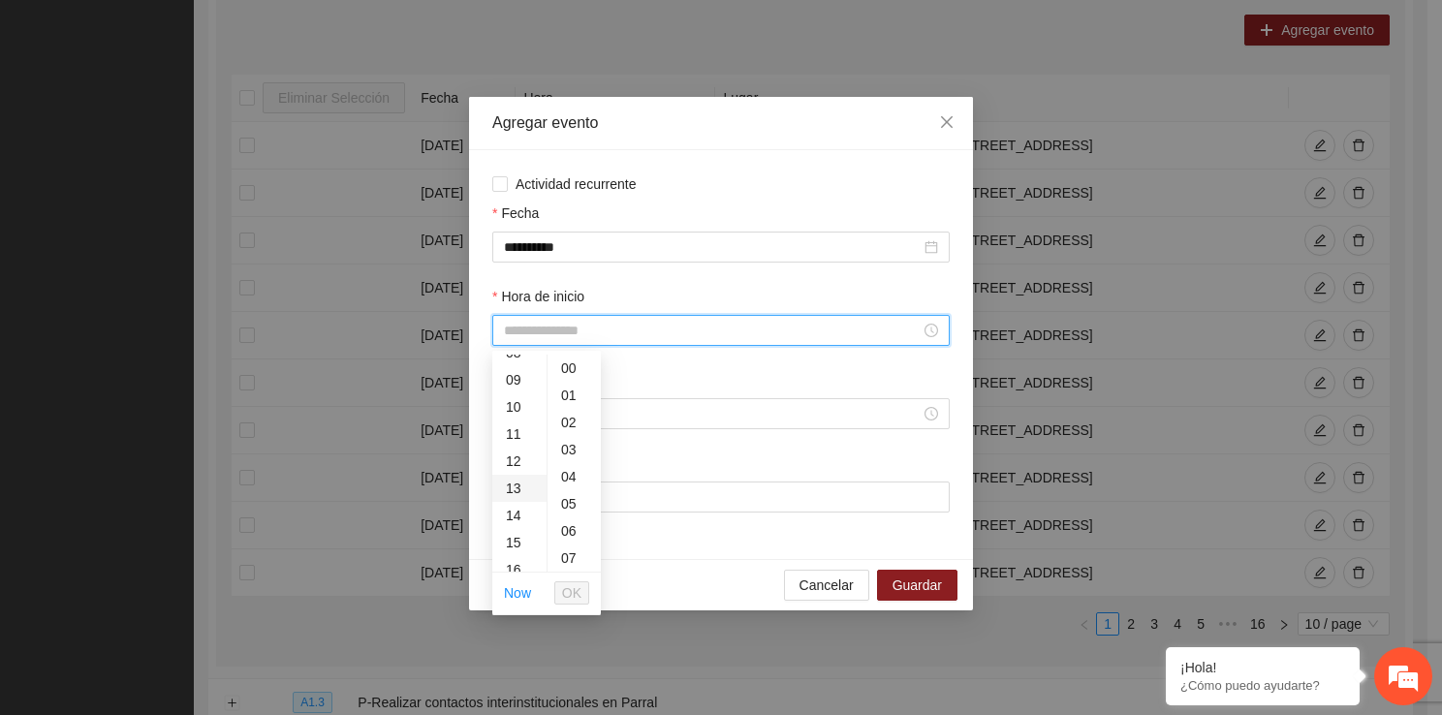
click at [519, 475] on div "13" at bounding box center [519, 488] width 54 height 27
click at [524, 413] on div "12" at bounding box center [519, 418] width 54 height 27
type input "*****"
click at [581, 589] on button "OK" at bounding box center [571, 592] width 35 height 23
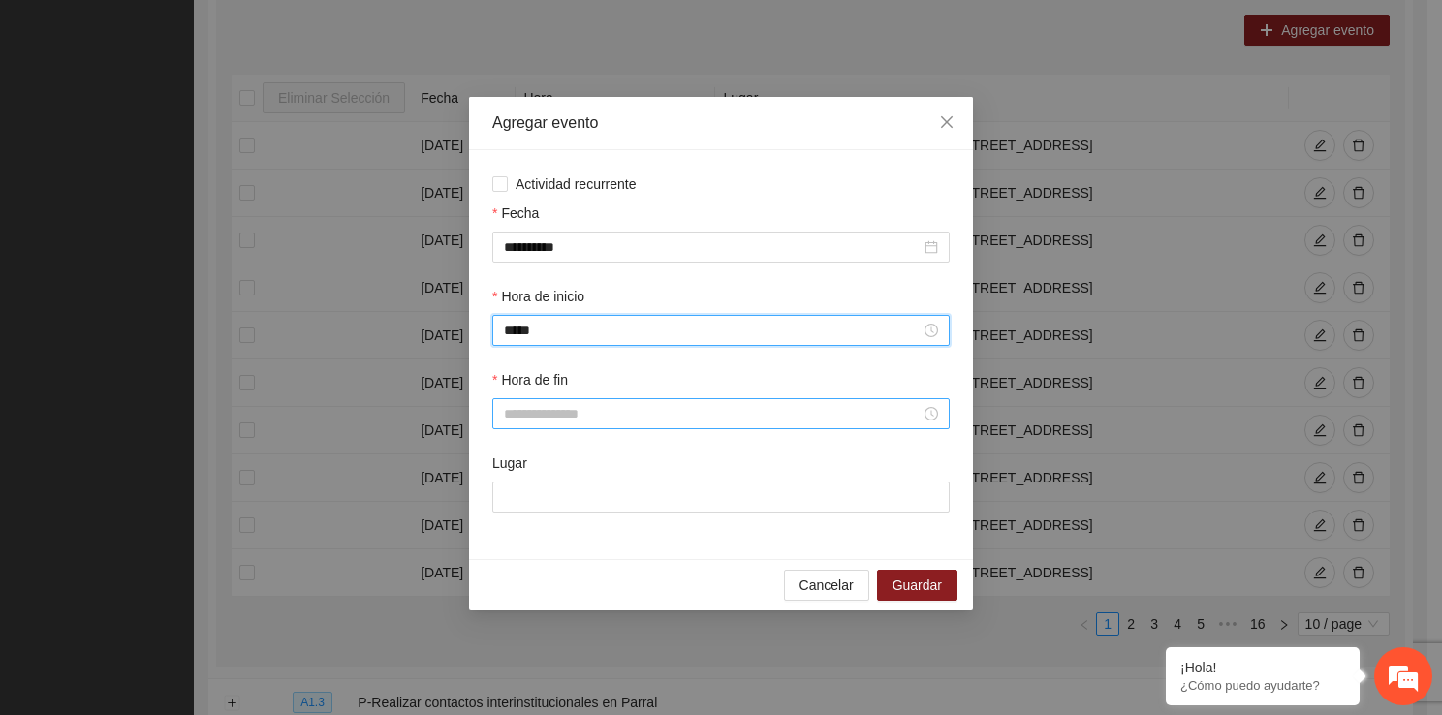
click at [566, 422] on input "Hora de fin" at bounding box center [712, 413] width 417 height 21
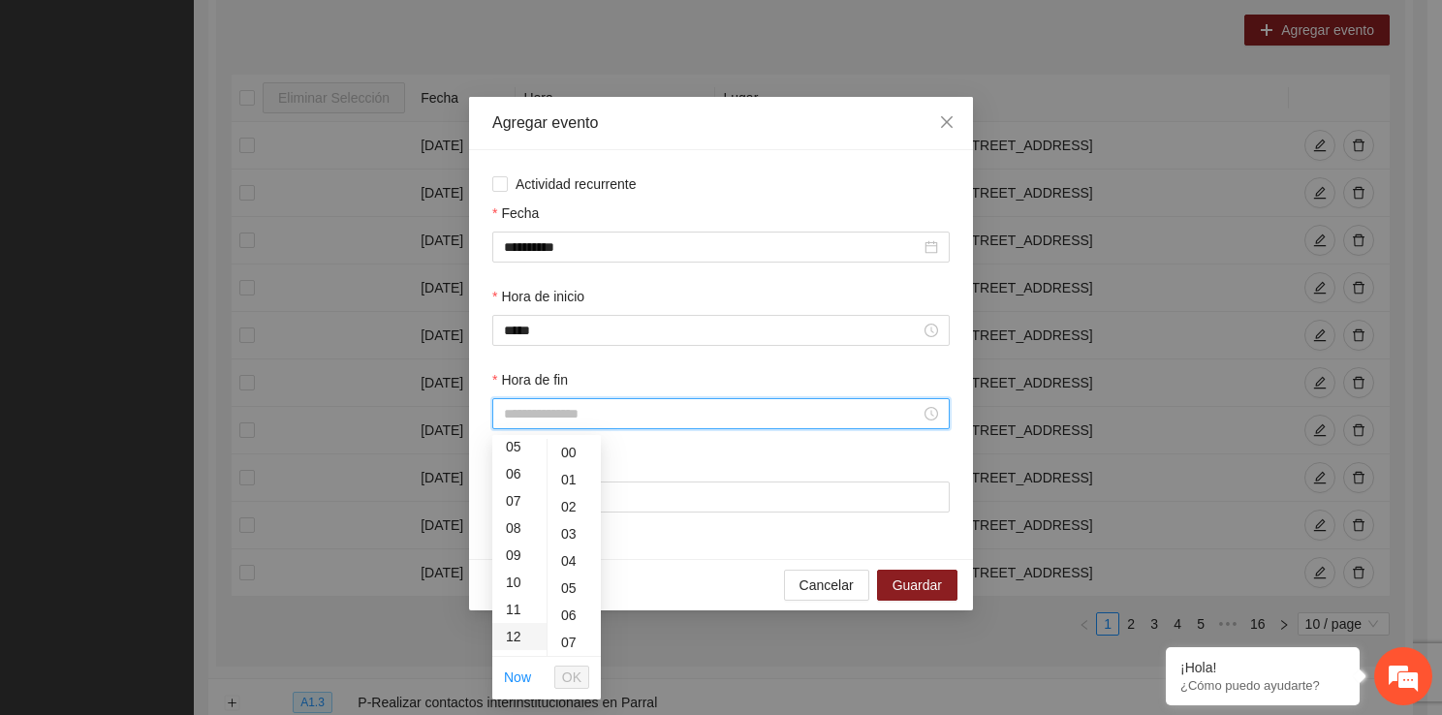
click at [522, 634] on div "12" at bounding box center [519, 636] width 54 height 27
click at [572, 551] on div "40" at bounding box center [573, 556] width 53 height 27
type input "*****"
click at [573, 677] on span "OK" at bounding box center [571, 677] width 19 height 21
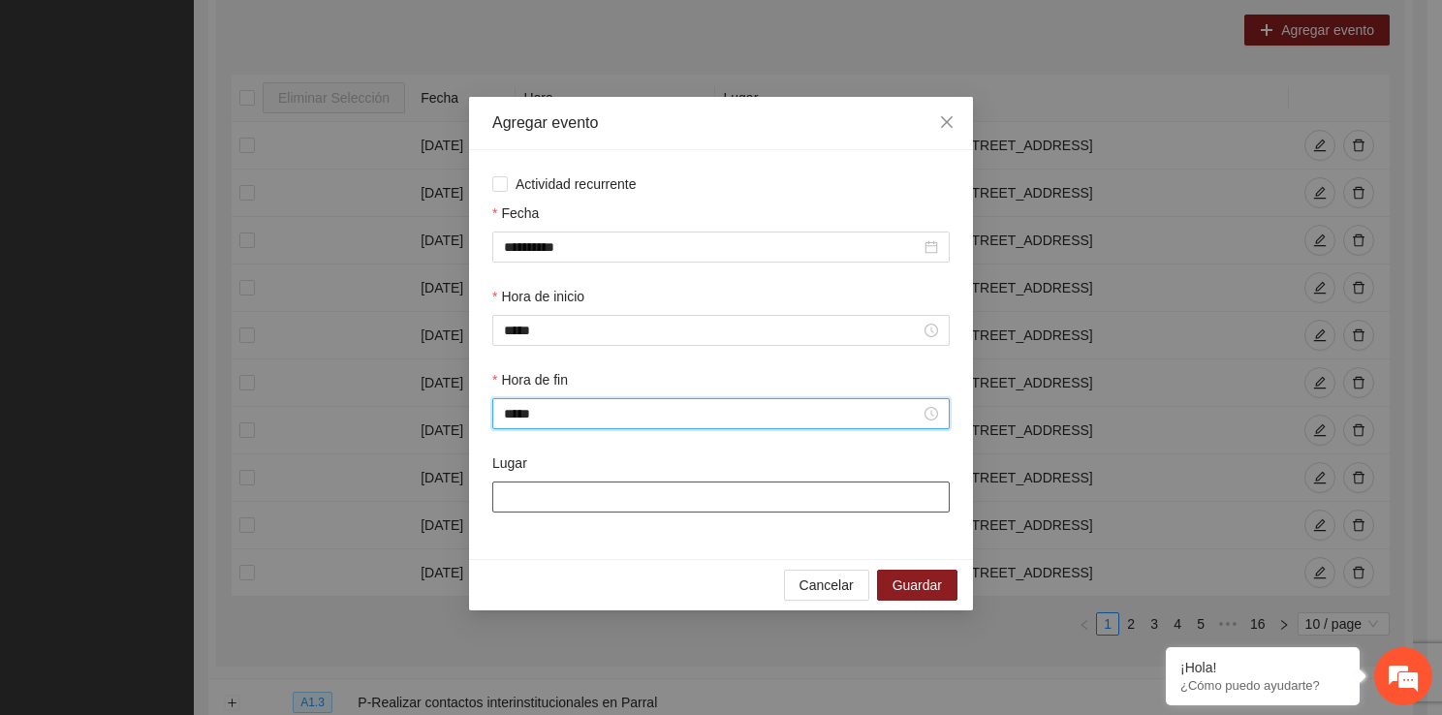
click at [568, 487] on input "Lugar" at bounding box center [720, 496] width 457 height 31
type input "**********"
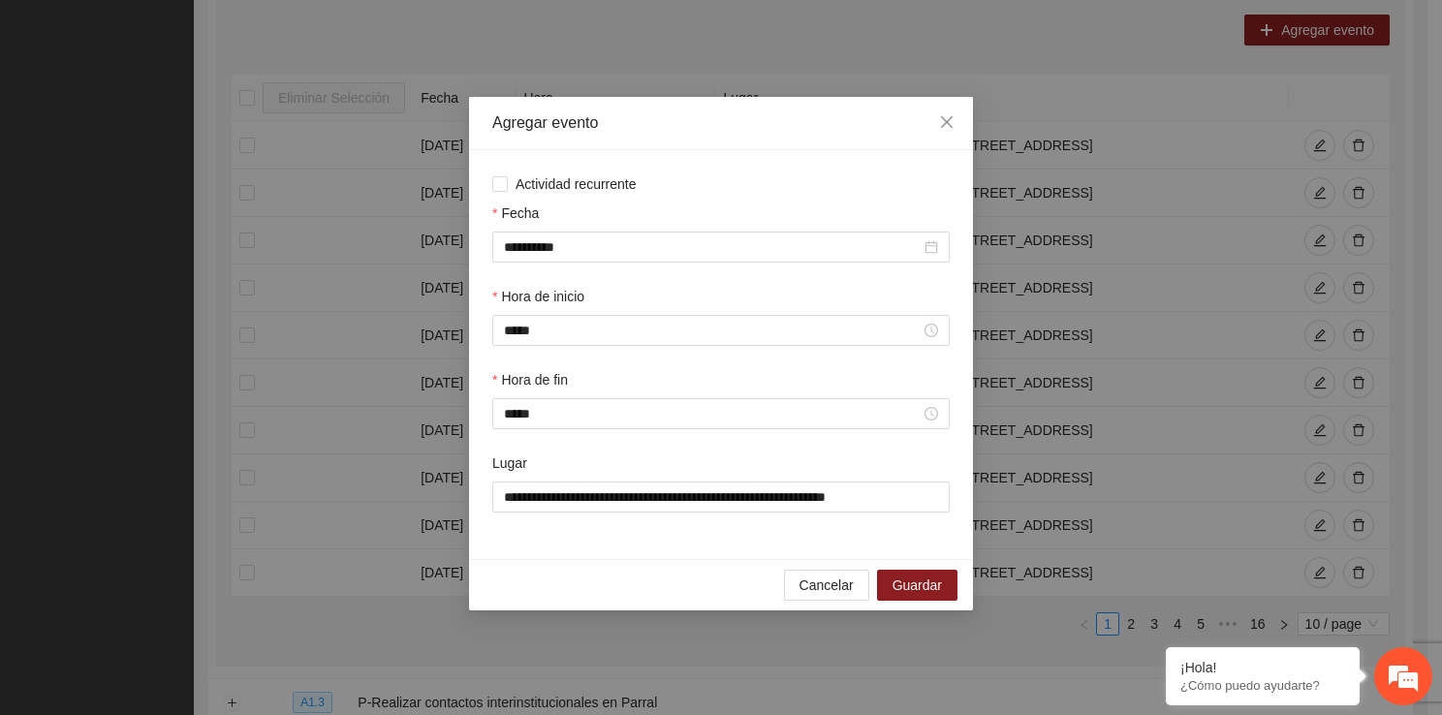
click at [895, 570] on div "Cancelar Guardar" at bounding box center [721, 584] width 504 height 51
click at [899, 595] on span "Guardar" at bounding box center [916, 584] width 49 height 21
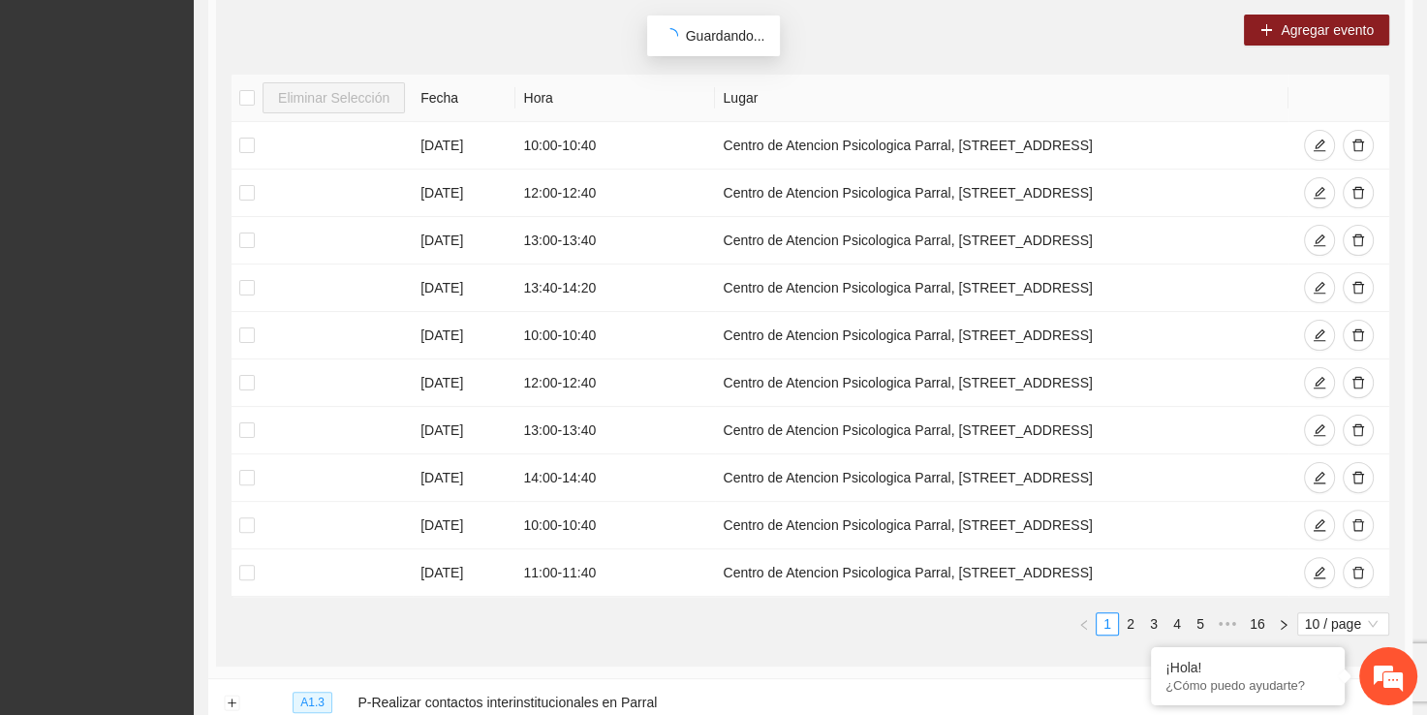
click at [1342, 7] on div "Agregar evento Eliminar Selección Fecha Hora Lugar 12/09/2025 10:00 - 10:40 Cen…" at bounding box center [810, 332] width 1189 height 667
click at [1298, 38] on span "Agregar evento" at bounding box center [1327, 29] width 93 height 21
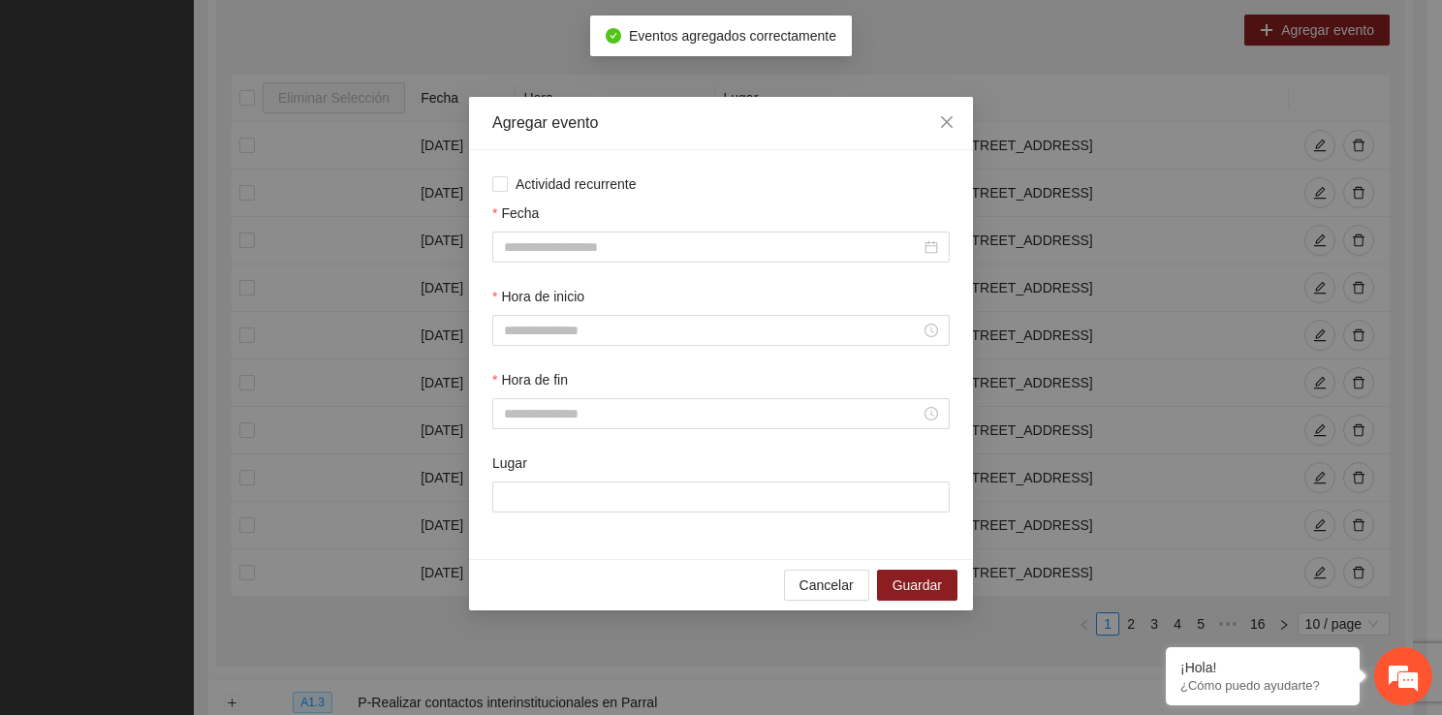
click at [601, 263] on div "Fecha" at bounding box center [720, 243] width 465 height 83
click at [597, 253] on input "Fecha" at bounding box center [712, 246] width 417 height 21
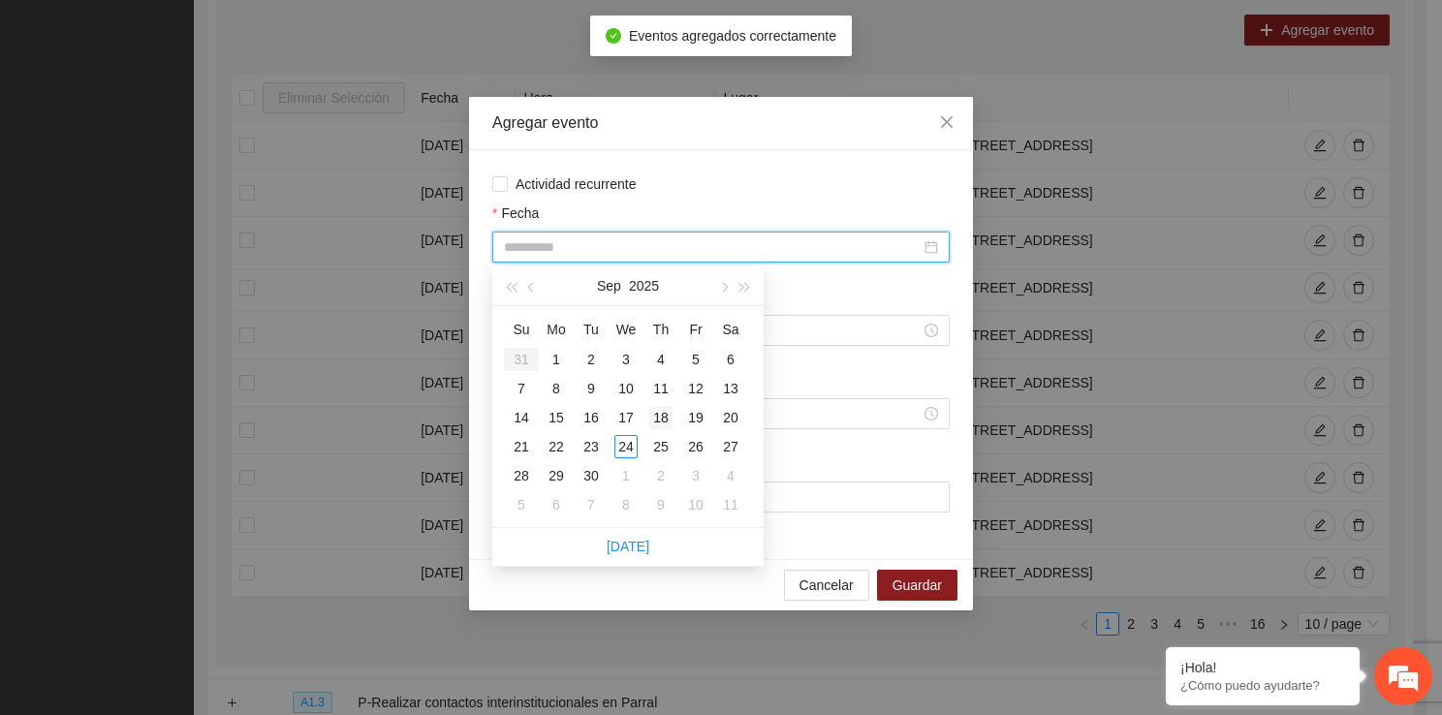
type input "**********"
click at [660, 419] on div "18" at bounding box center [660, 417] width 23 height 23
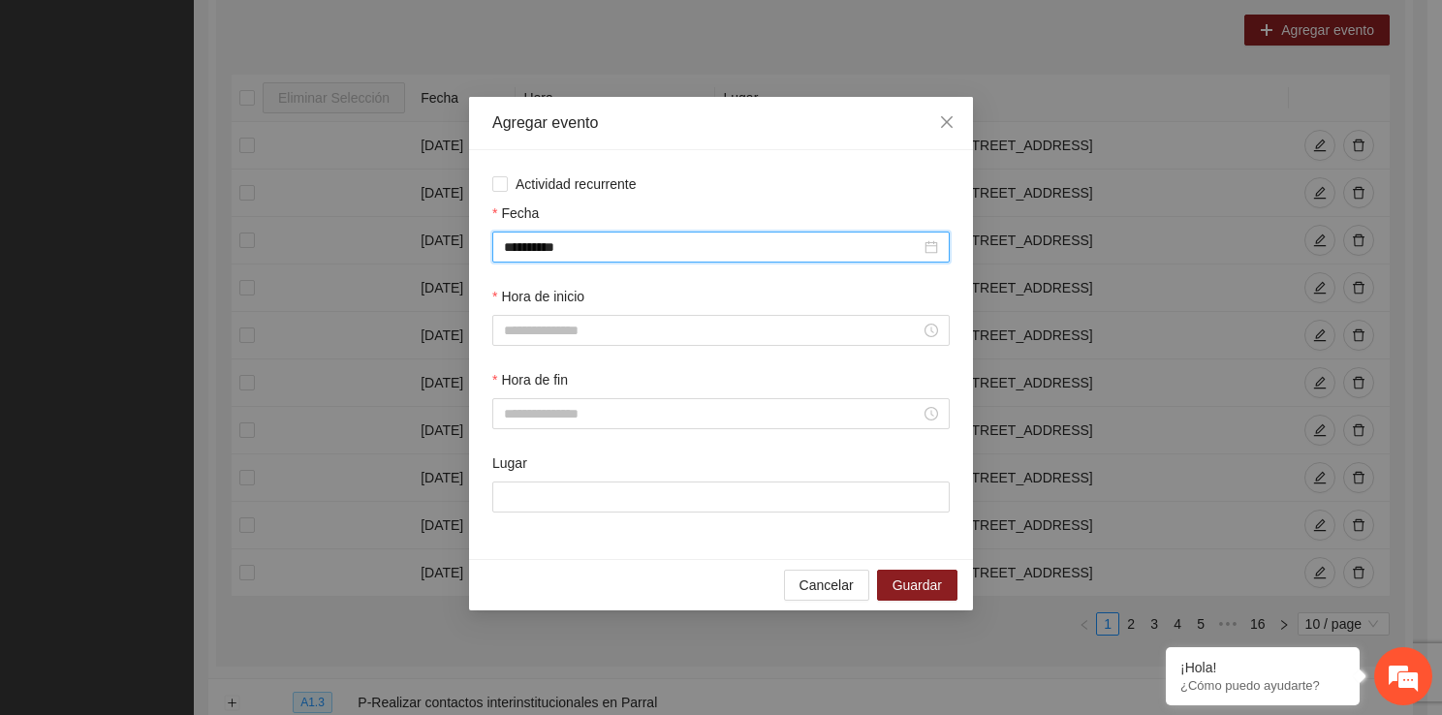
click at [603, 351] on div "Hora de inicio" at bounding box center [720, 327] width 465 height 83
click at [598, 329] on input "Hora de inicio" at bounding box center [712, 330] width 417 height 21
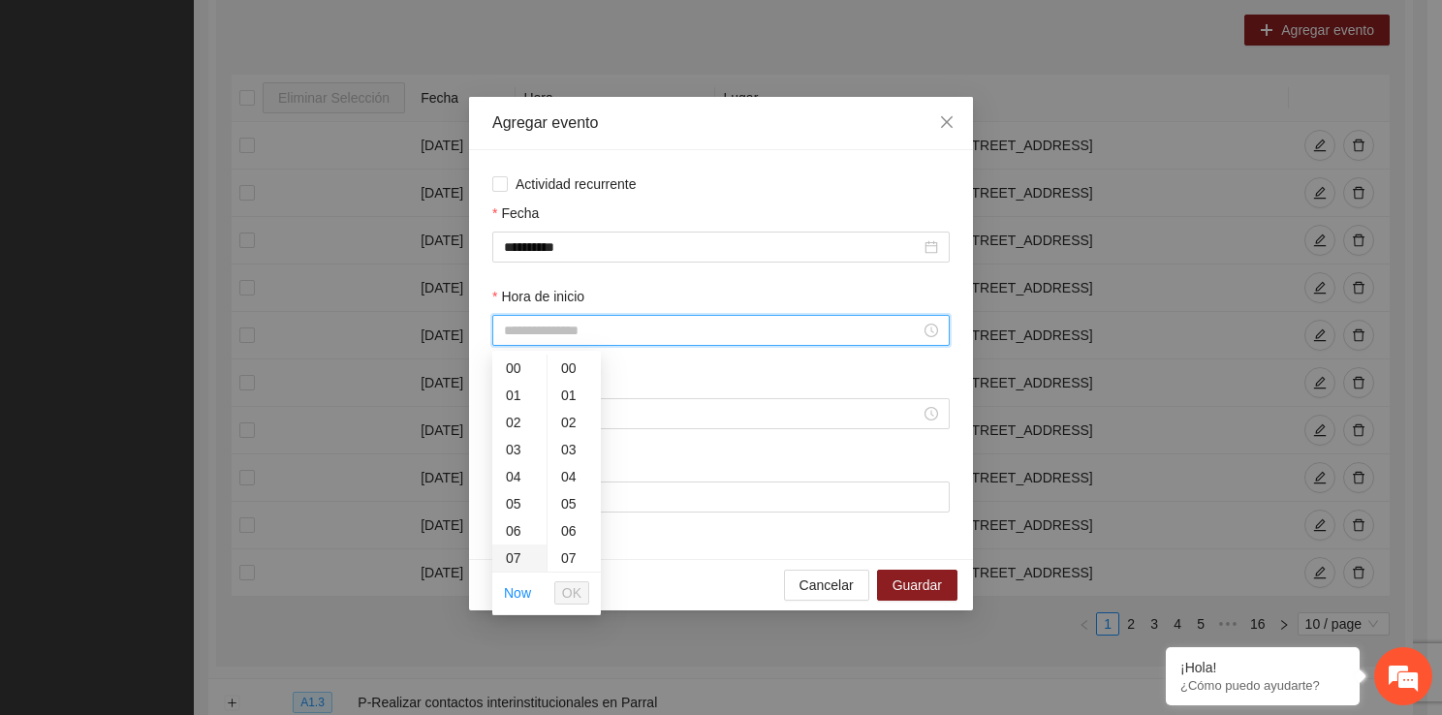
click at [529, 559] on div "07" at bounding box center [519, 557] width 54 height 27
click at [516, 513] on div "14" at bounding box center [519, 519] width 54 height 27
type input "*****"
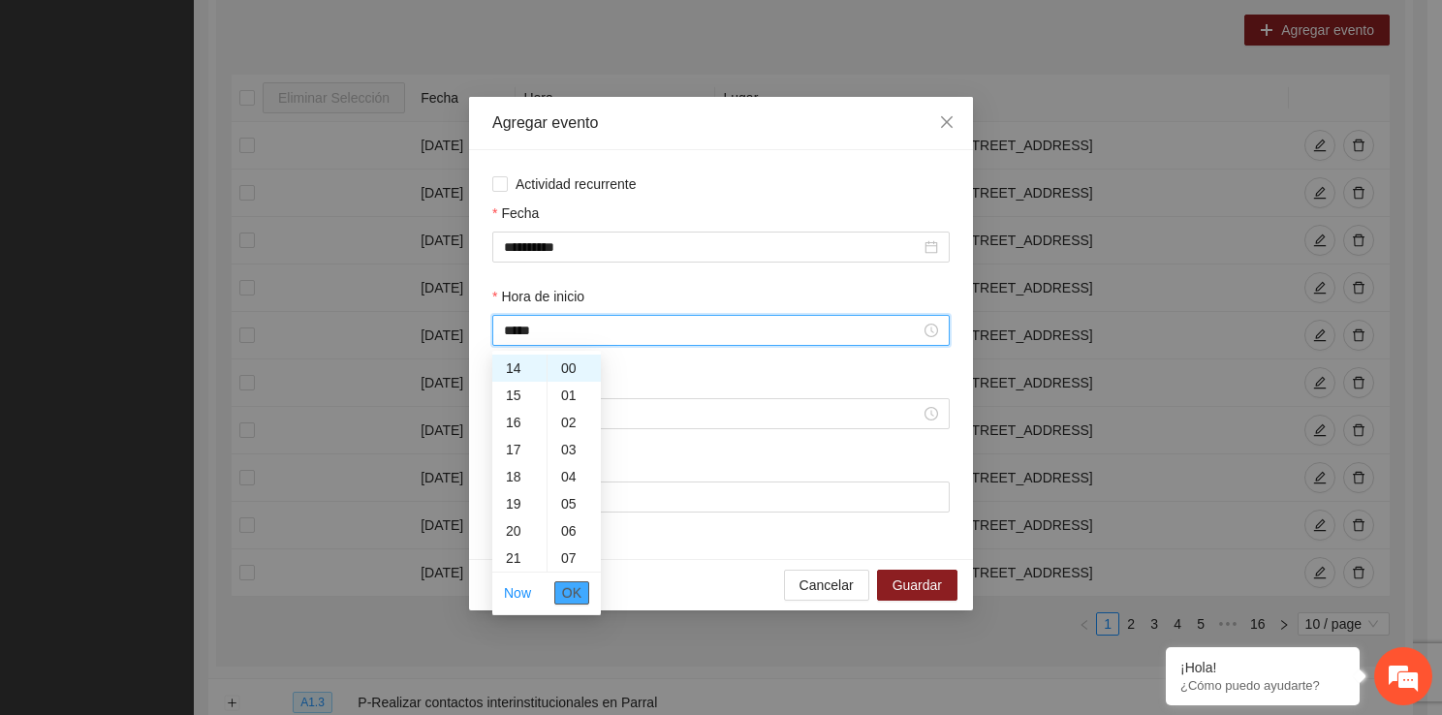
click at [575, 583] on span "OK" at bounding box center [571, 592] width 19 height 21
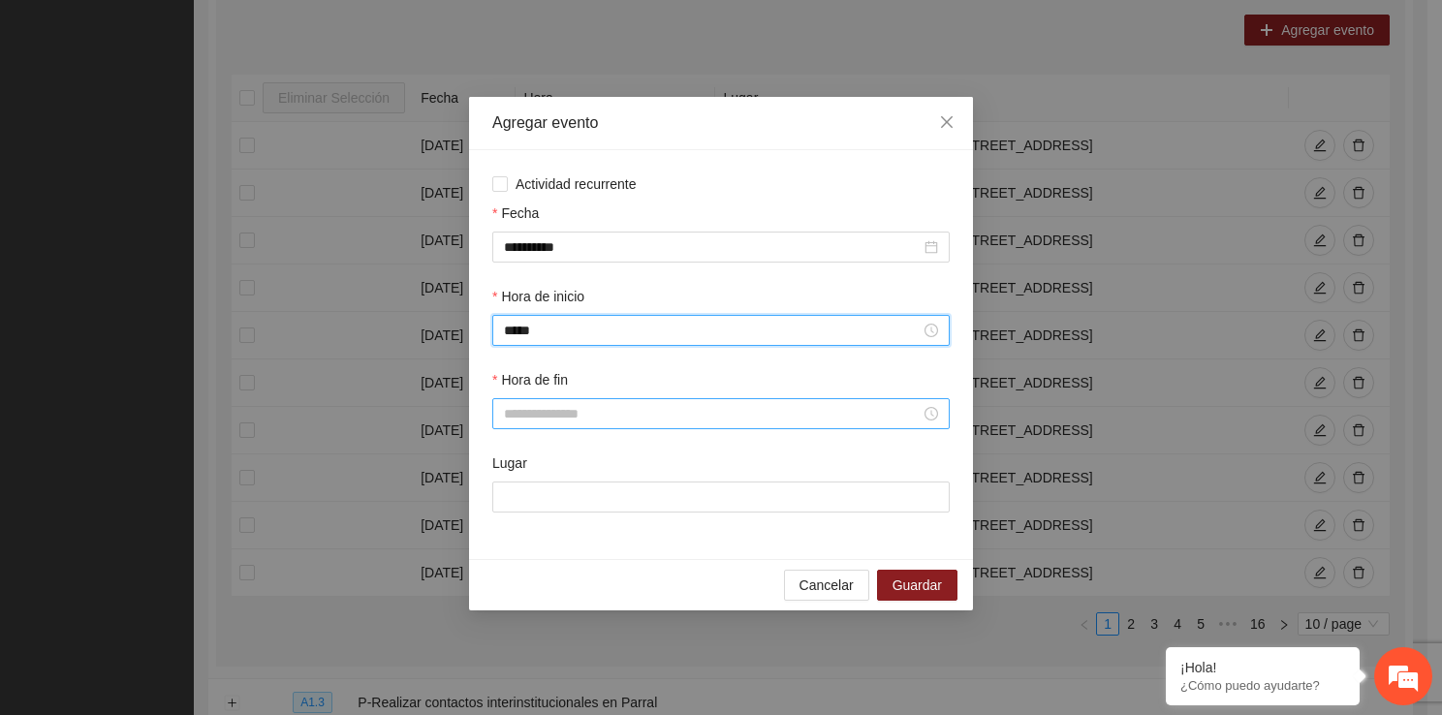
click at [533, 402] on div at bounding box center [720, 413] width 457 height 31
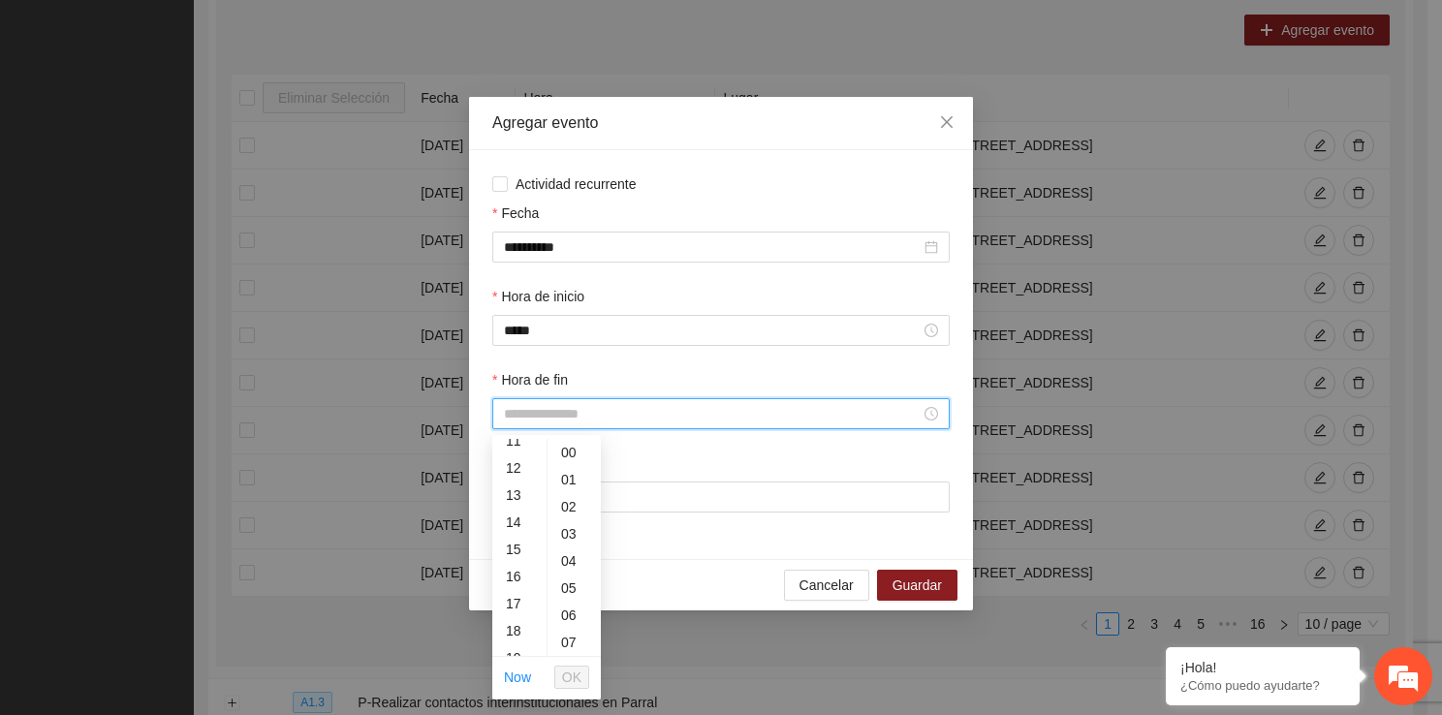
scroll to position [349, 0]
click at [517, 486] on div "14" at bounding box center [519, 483] width 54 height 27
click at [572, 620] on div "40" at bounding box center [573, 633] width 53 height 27
type input "*****"
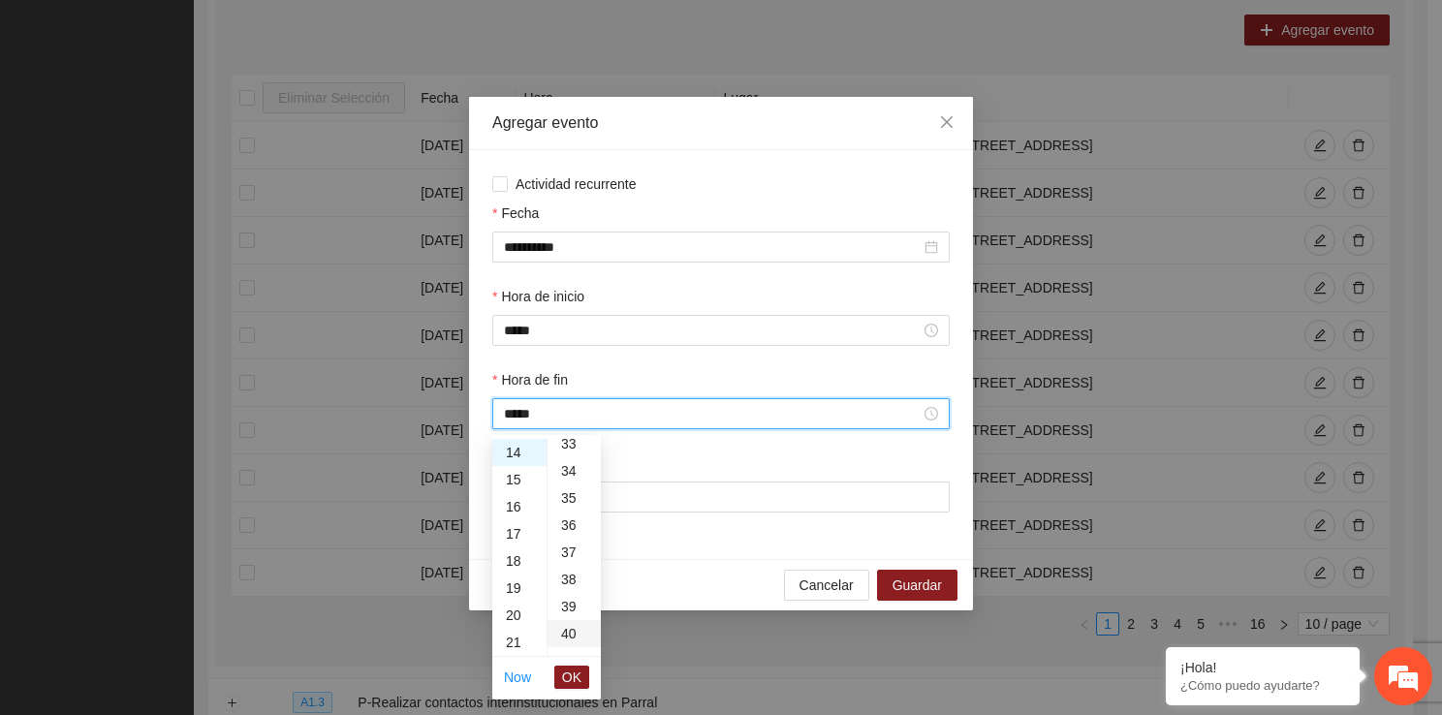
scroll to position [1085, 0]
click at [574, 682] on span "OK" at bounding box center [571, 677] width 19 height 21
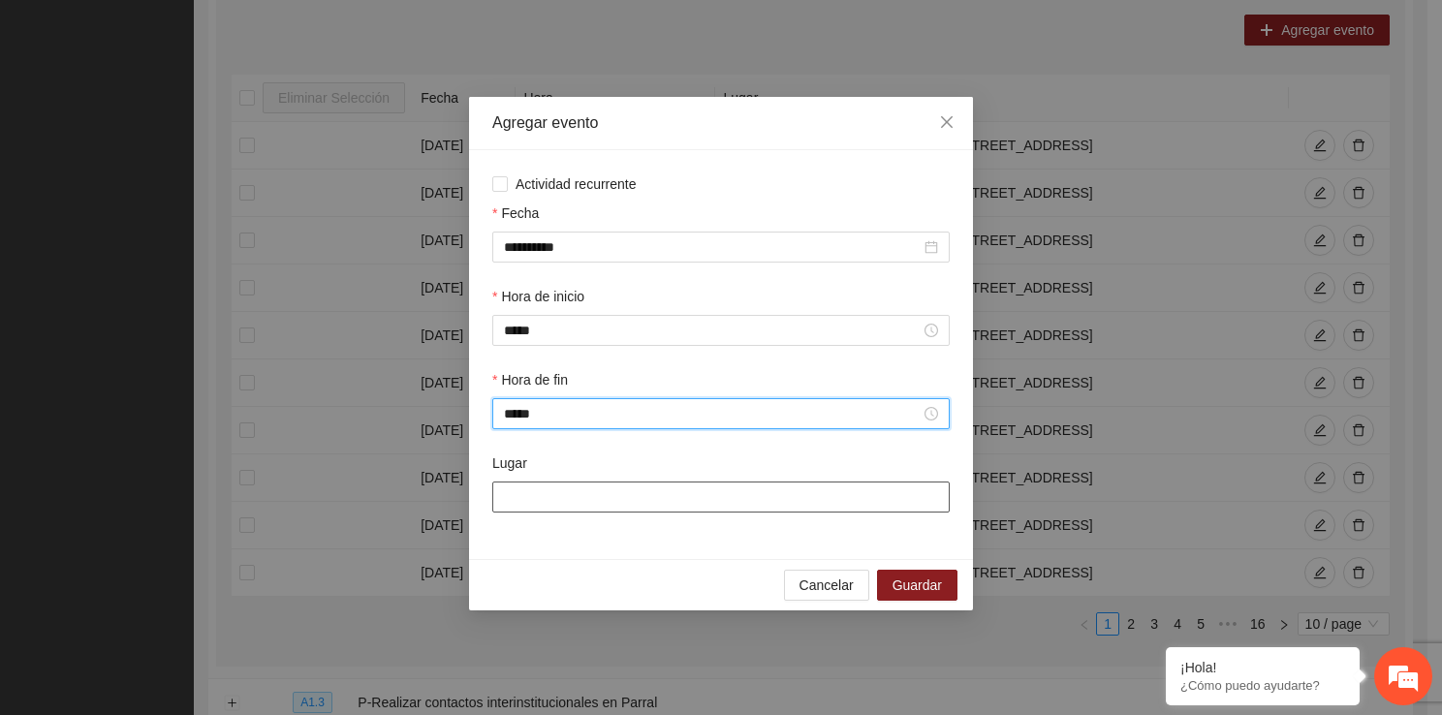
click at [597, 510] on input "Lugar" at bounding box center [720, 496] width 457 height 31
type input "**********"
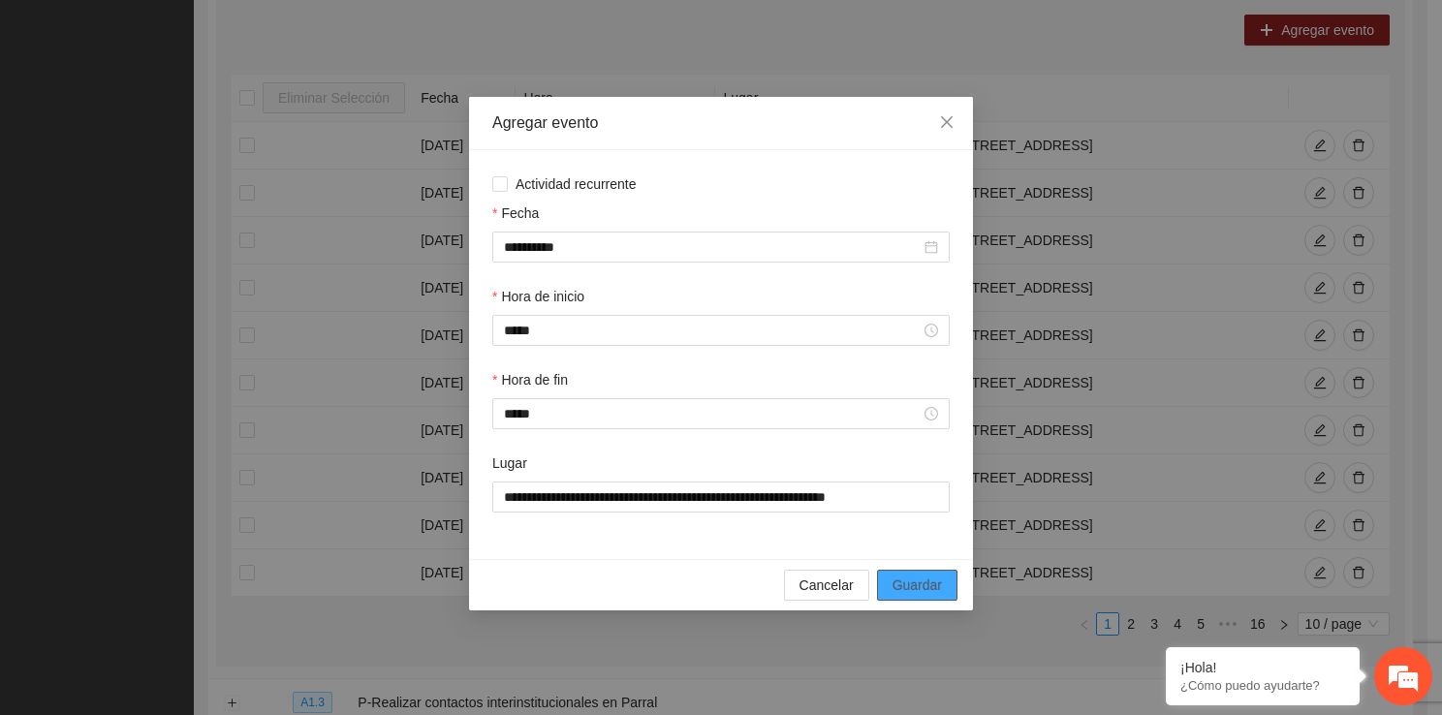
click at [931, 595] on span "Guardar" at bounding box center [916, 584] width 49 height 21
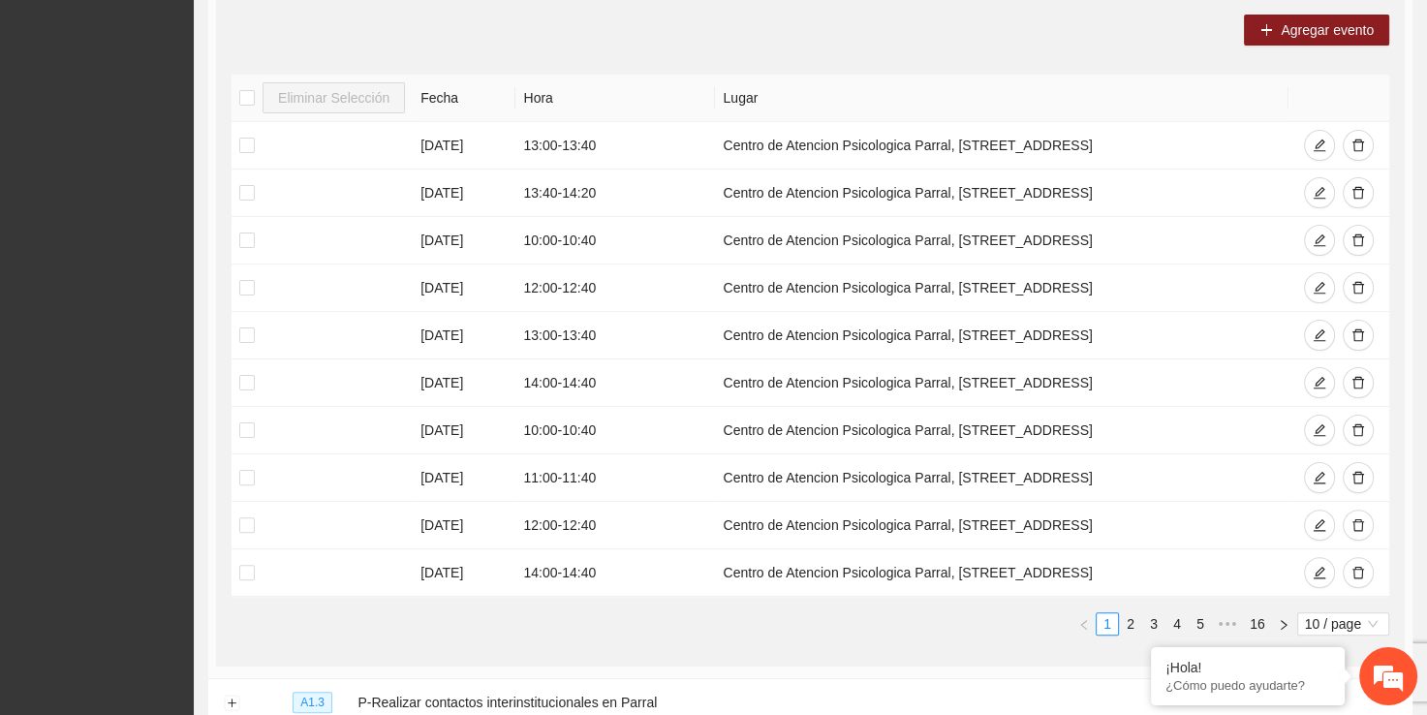
click at [1360, 45] on div "Agregar evento Eliminar Selección Fecha Hora Lugar 12/09/2025 13:00 - 13:40 Cen…" at bounding box center [810, 332] width 1189 height 667
click at [1356, 38] on span "Agregar evento" at bounding box center [1327, 29] width 93 height 21
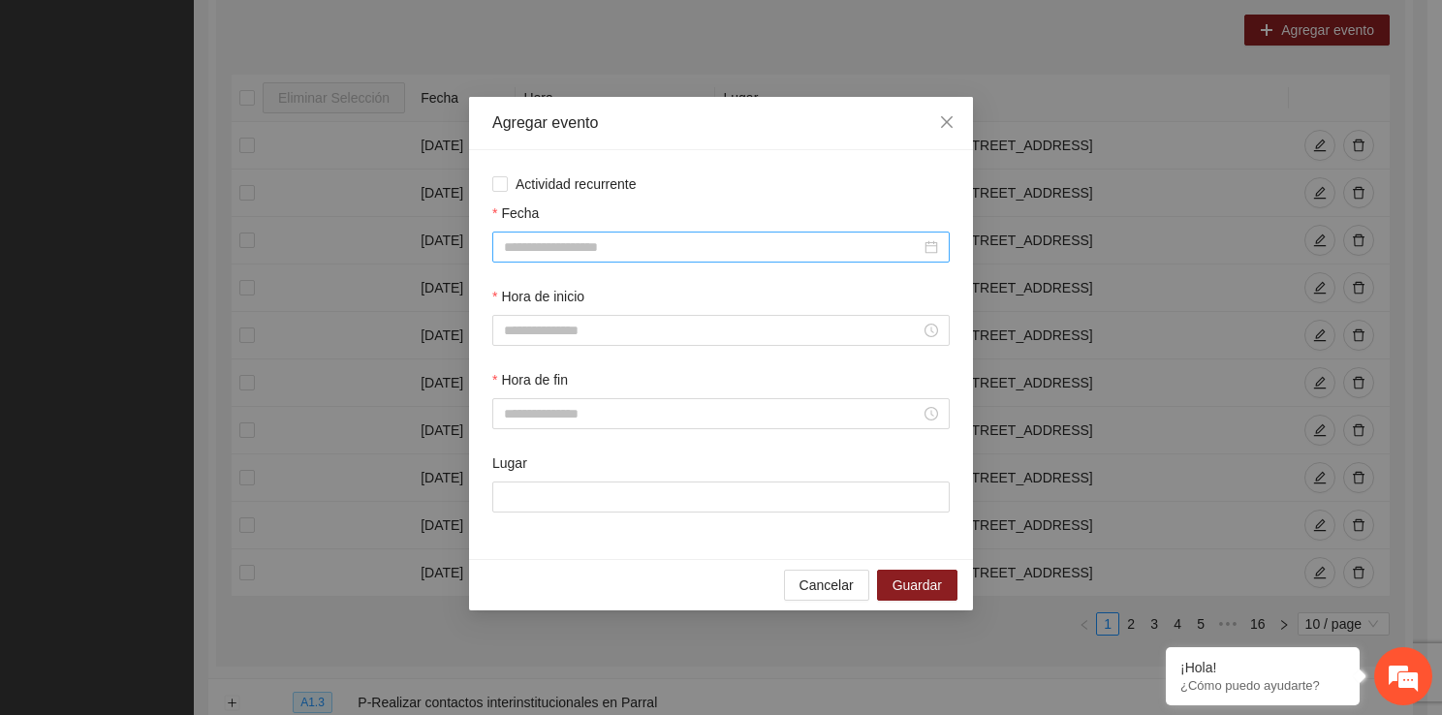
click at [521, 241] on input "Fecha" at bounding box center [712, 246] width 417 height 21
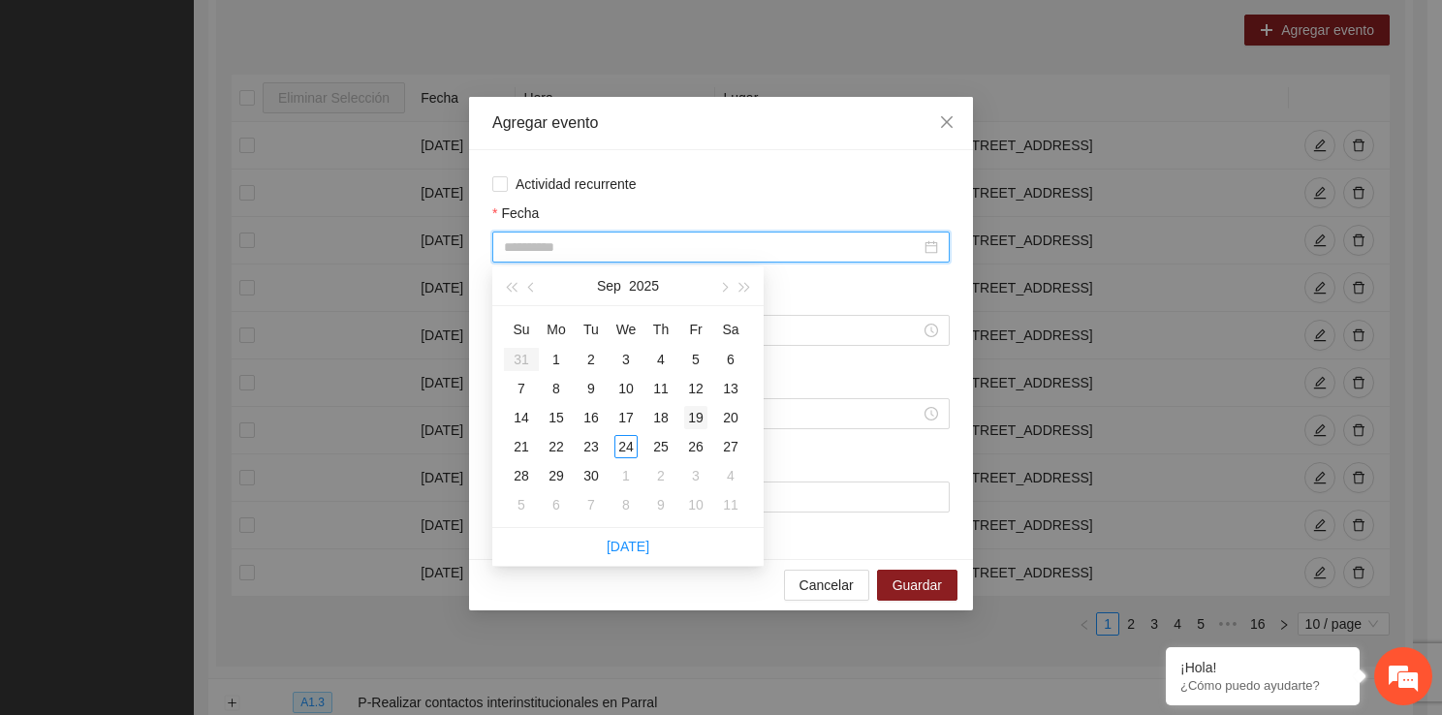
type input "**********"
click at [706, 416] on div "19" at bounding box center [695, 417] width 23 height 23
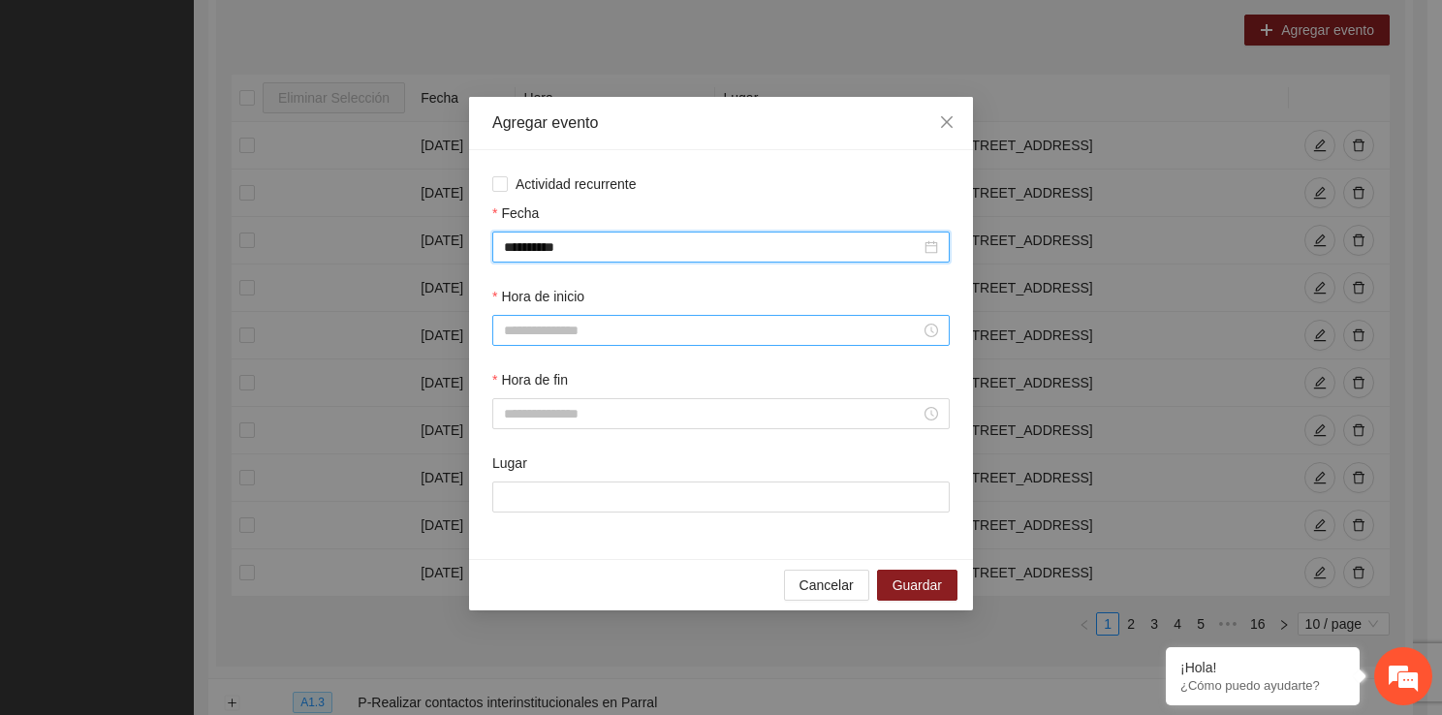
click at [593, 320] on div at bounding box center [720, 330] width 457 height 31
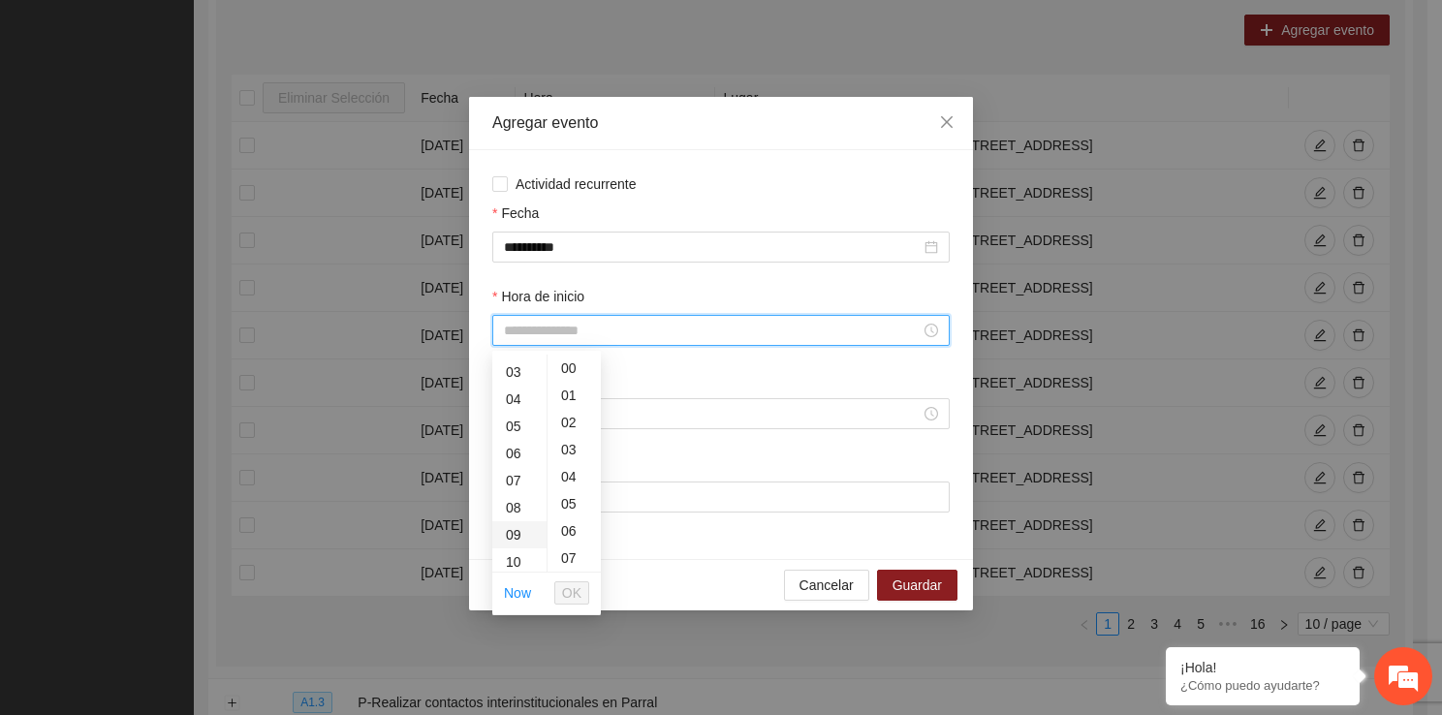
click at [519, 540] on div "09" at bounding box center [519, 534] width 54 height 27
type input "*****"
click at [562, 581] on button "OK" at bounding box center [571, 592] width 35 height 23
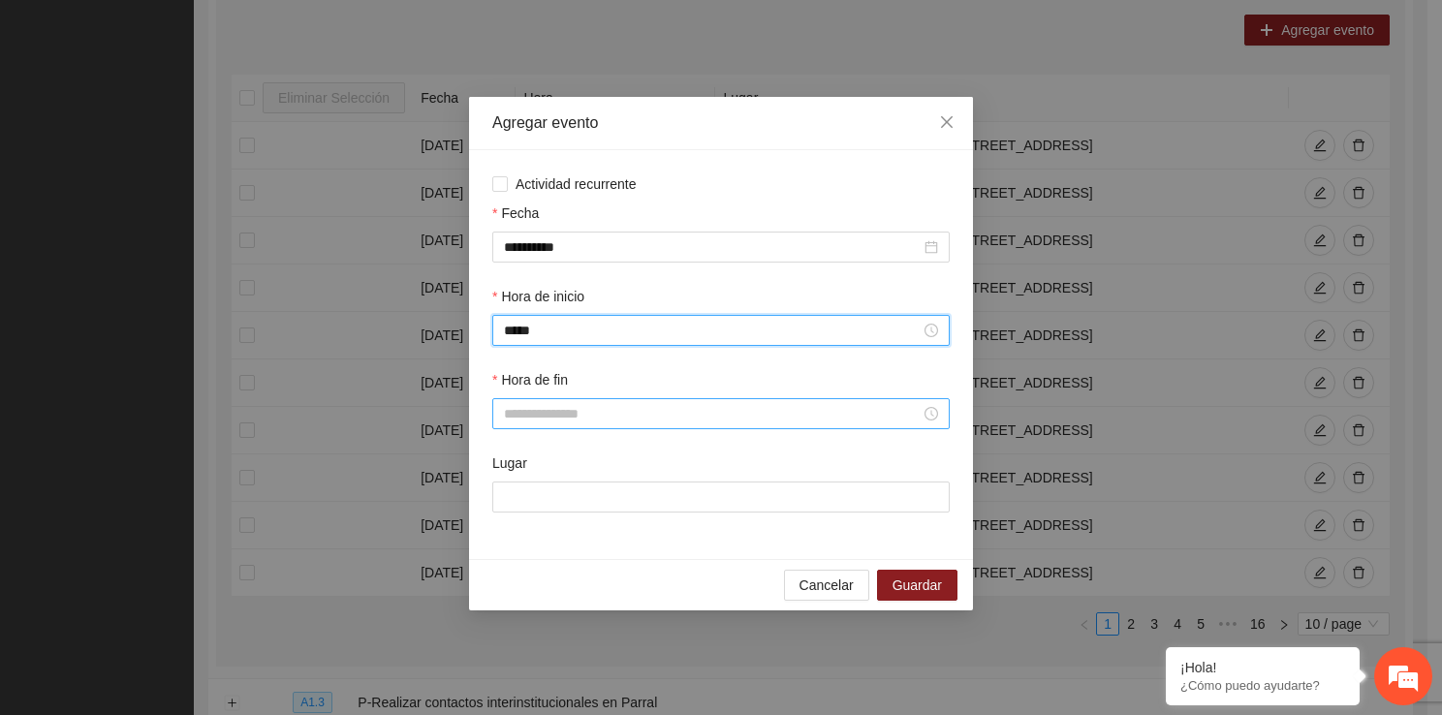
click at [527, 428] on div at bounding box center [720, 413] width 457 height 31
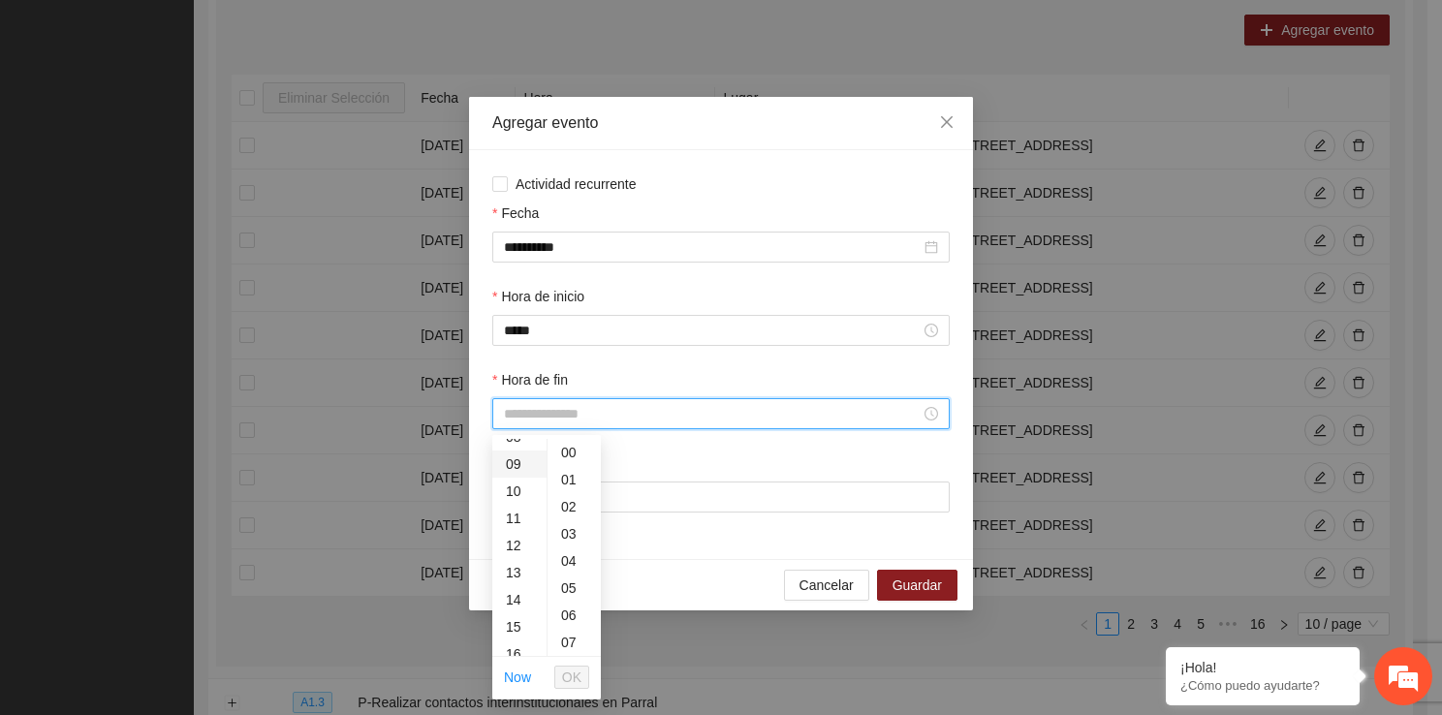
click at [512, 467] on div "09" at bounding box center [519, 463] width 54 height 27
click at [574, 547] on div "40" at bounding box center [573, 556] width 53 height 27
type input "*****"
click at [564, 686] on span "OK" at bounding box center [571, 677] width 19 height 21
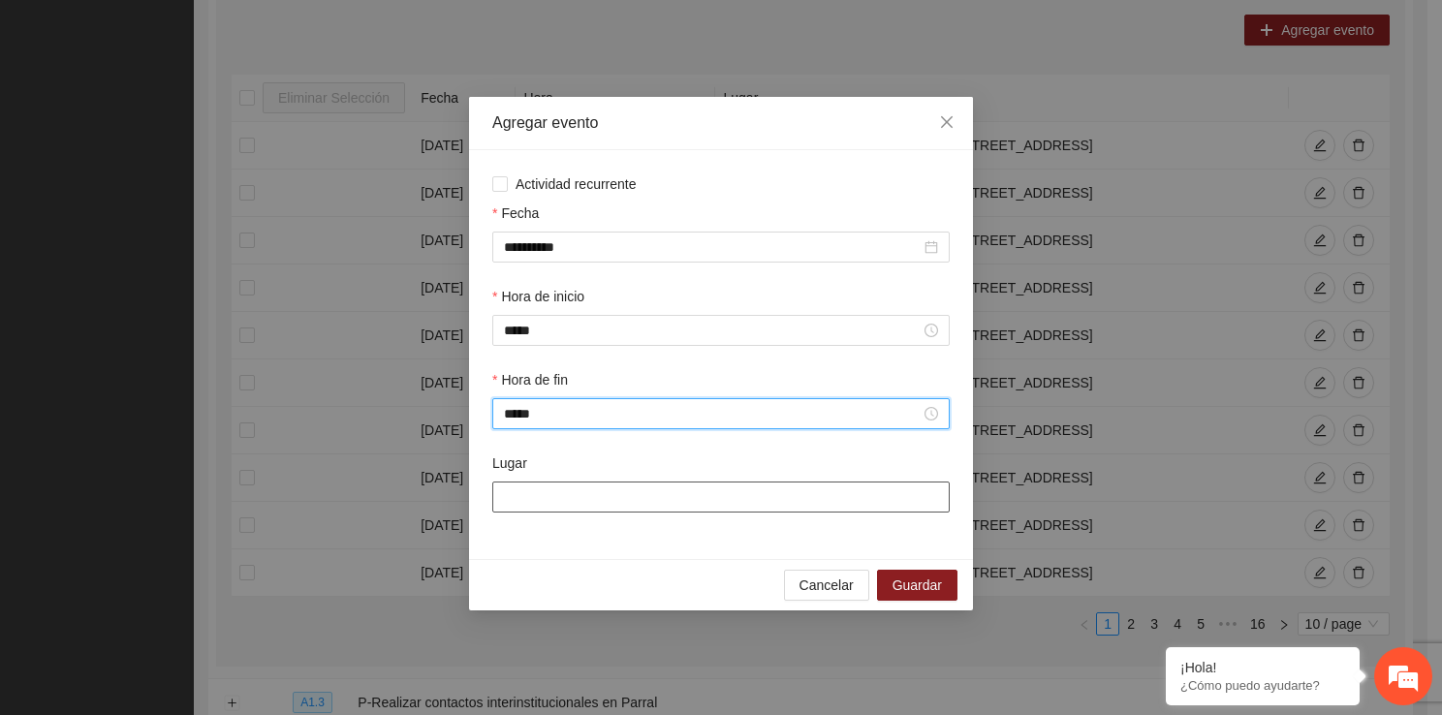
click at [570, 509] on input "Lugar" at bounding box center [720, 496] width 457 height 31
type input "**********"
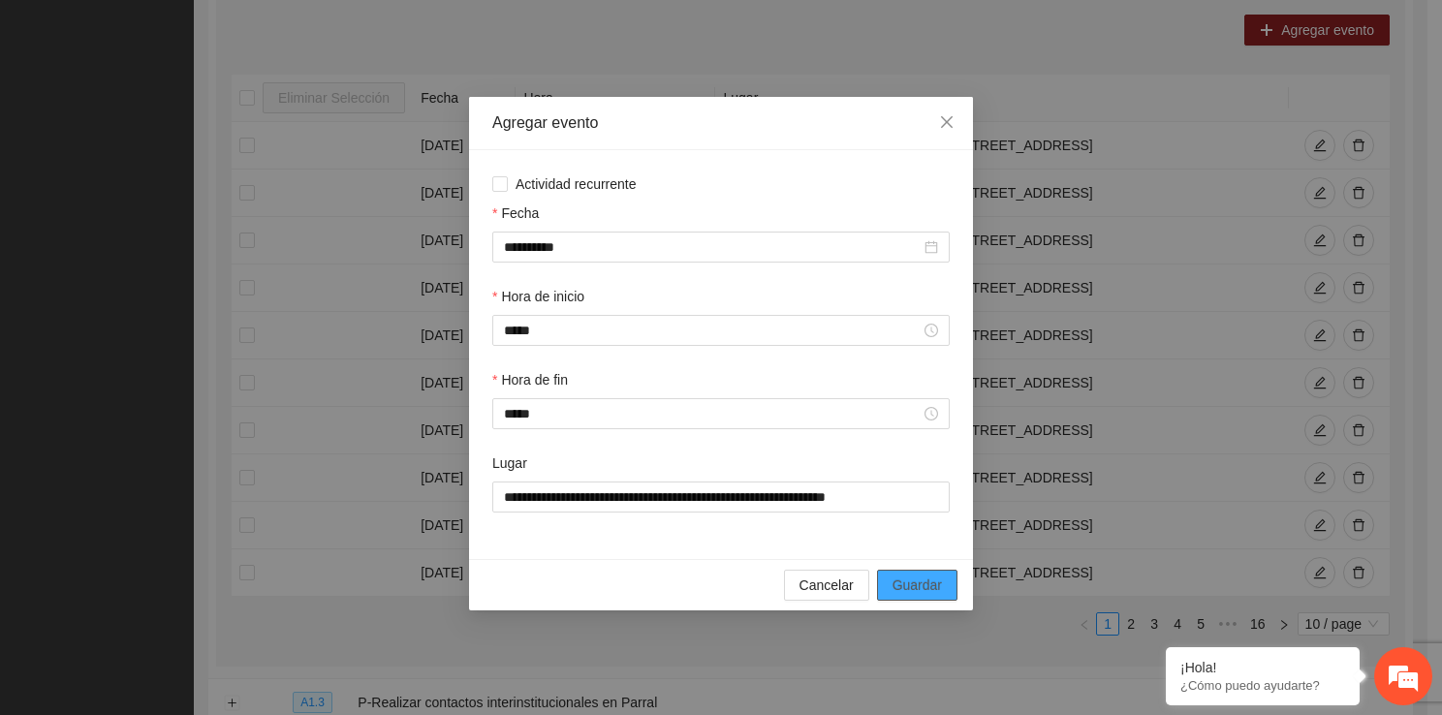
click at [903, 587] on span "Guardar" at bounding box center [916, 584] width 49 height 21
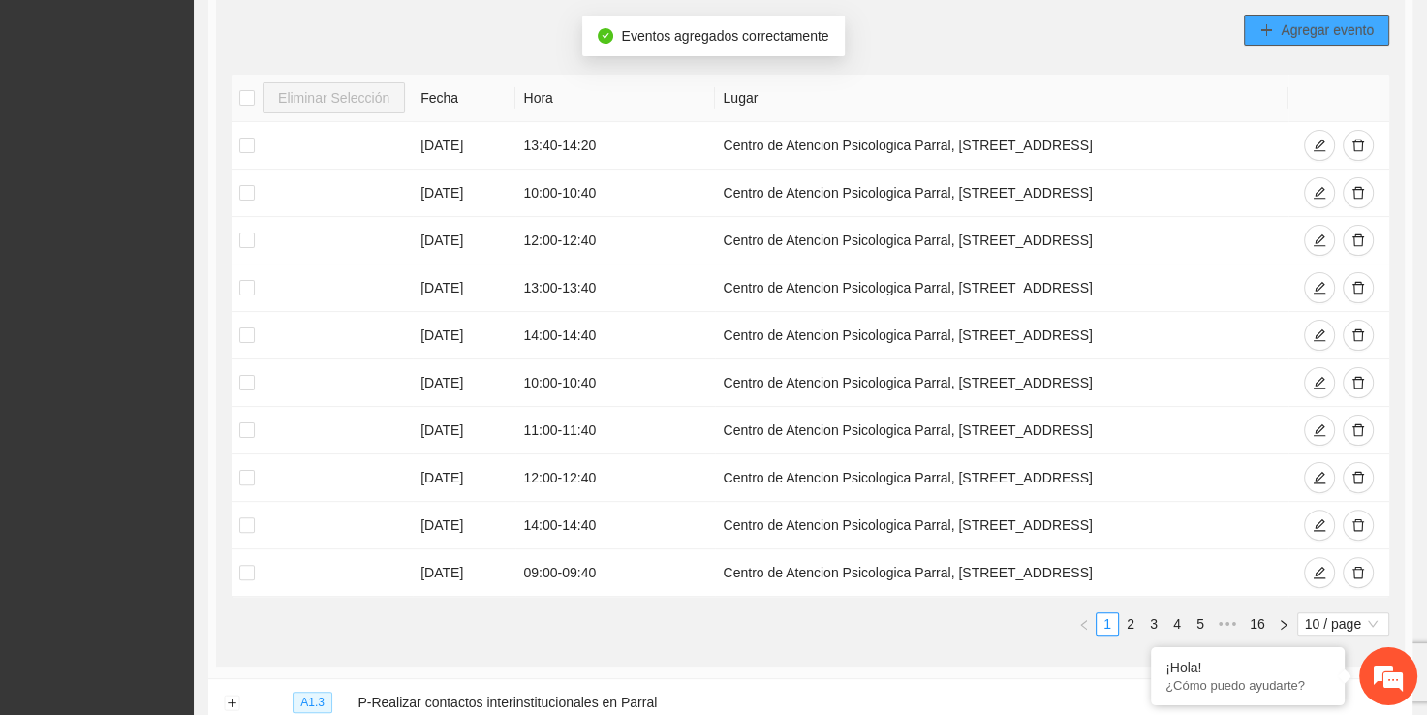
click at [1351, 15] on button "Agregar evento" at bounding box center [1316, 30] width 145 height 31
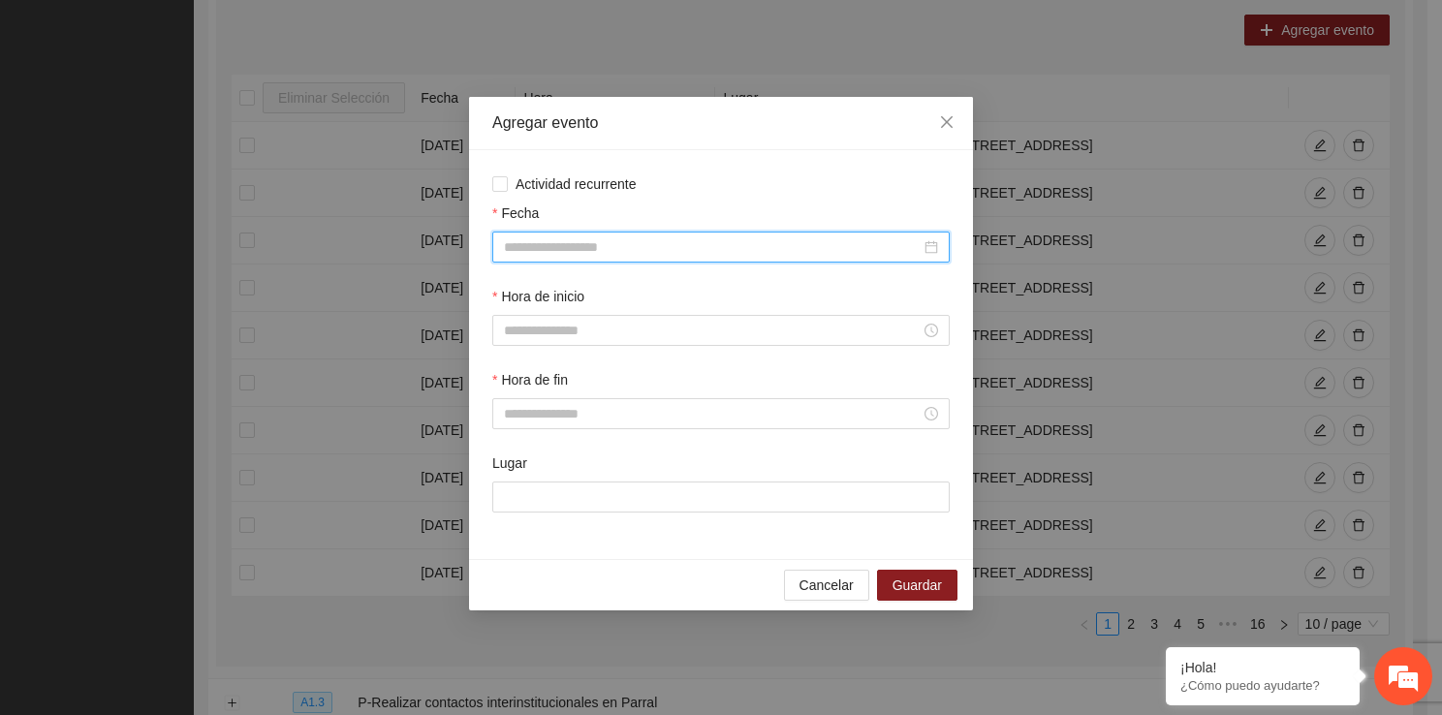
click at [649, 257] on input "Fecha" at bounding box center [712, 246] width 417 height 21
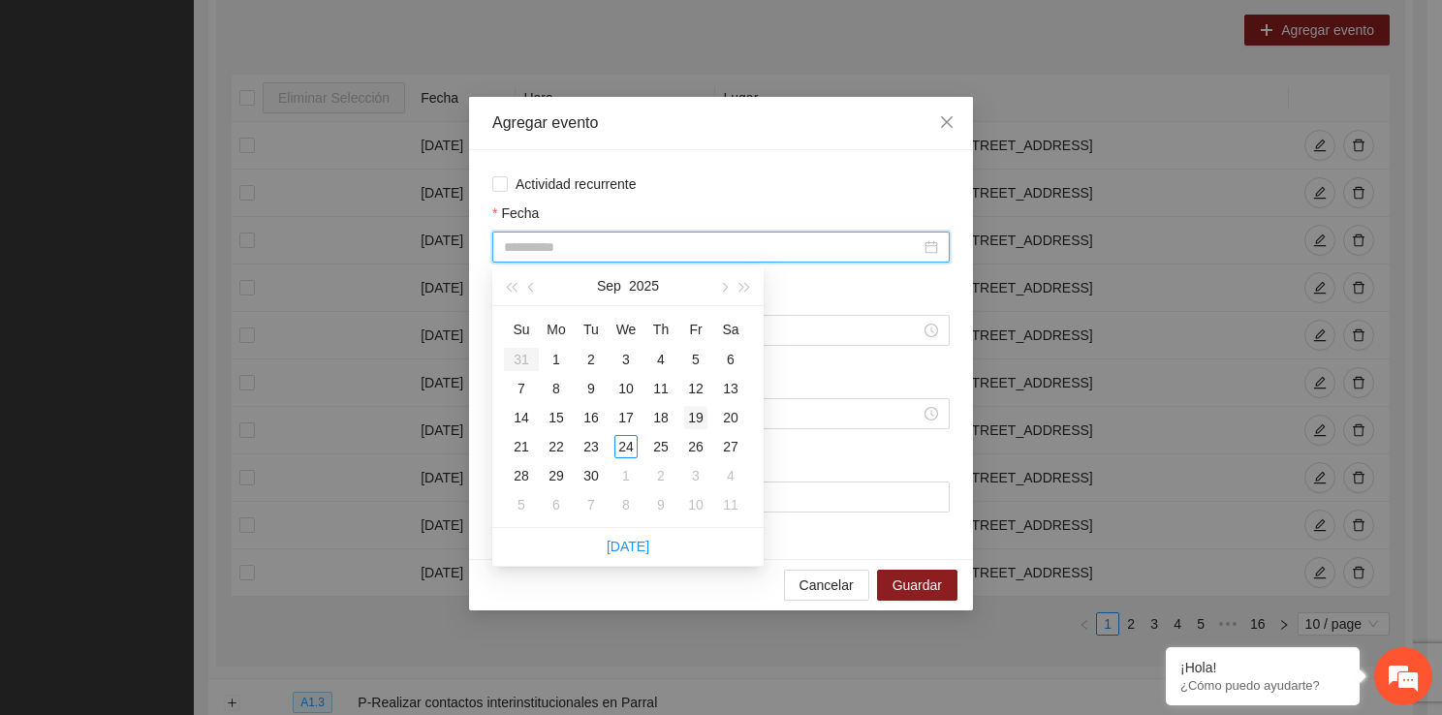
type input "**********"
click at [684, 419] on div "19" at bounding box center [695, 417] width 23 height 23
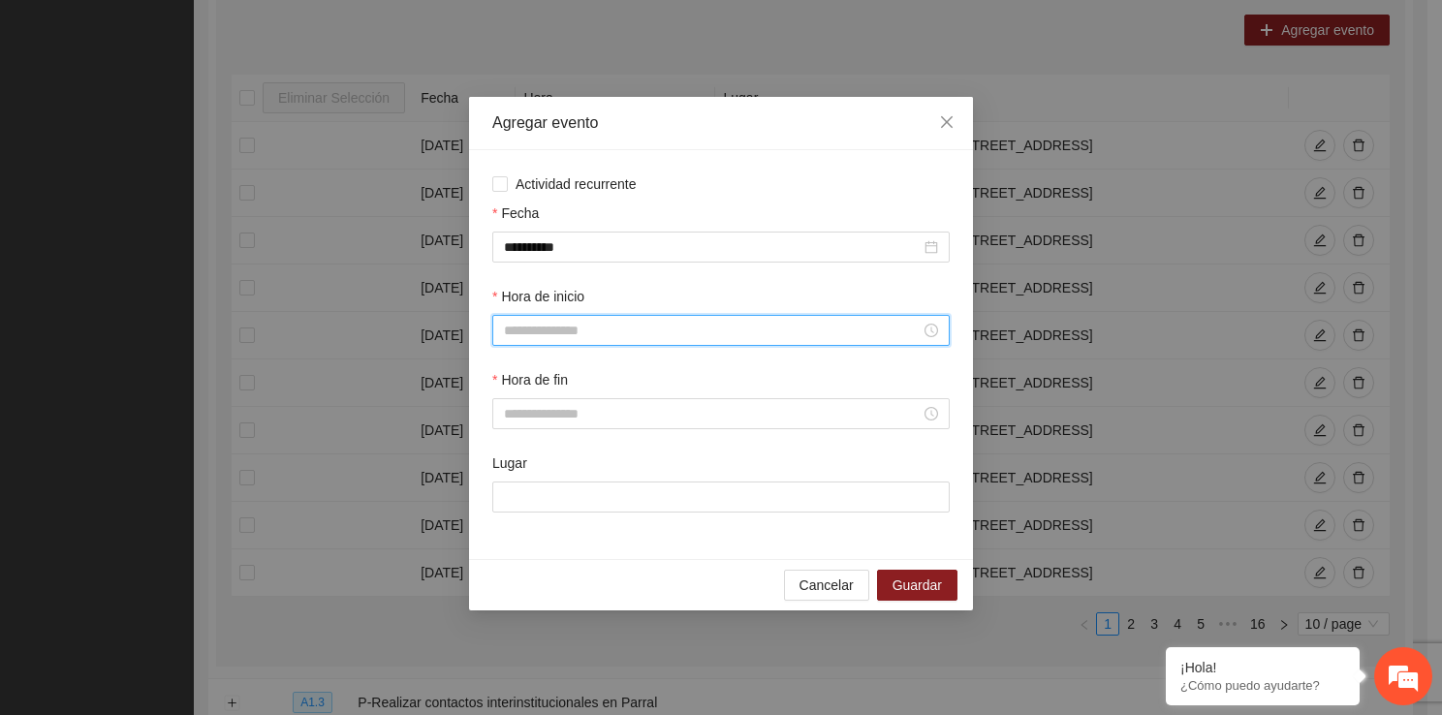
click at [583, 323] on input "Hora de inicio" at bounding box center [712, 330] width 417 height 21
click at [521, 405] on div "10" at bounding box center [519, 406] width 54 height 27
type input "*****"
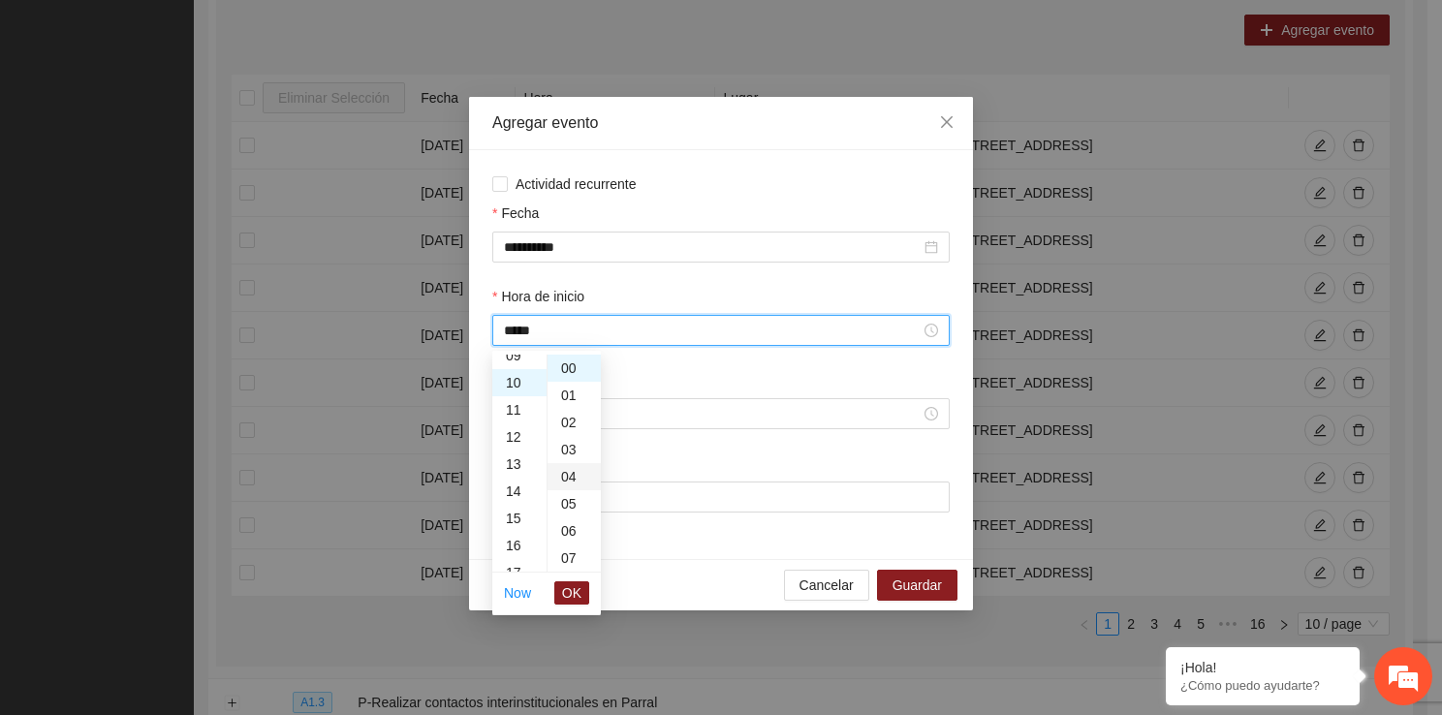
scroll to position [271, 0]
click at [575, 579] on li "OK" at bounding box center [571, 592] width 35 height 33
click at [574, 584] on span "OK" at bounding box center [571, 592] width 19 height 21
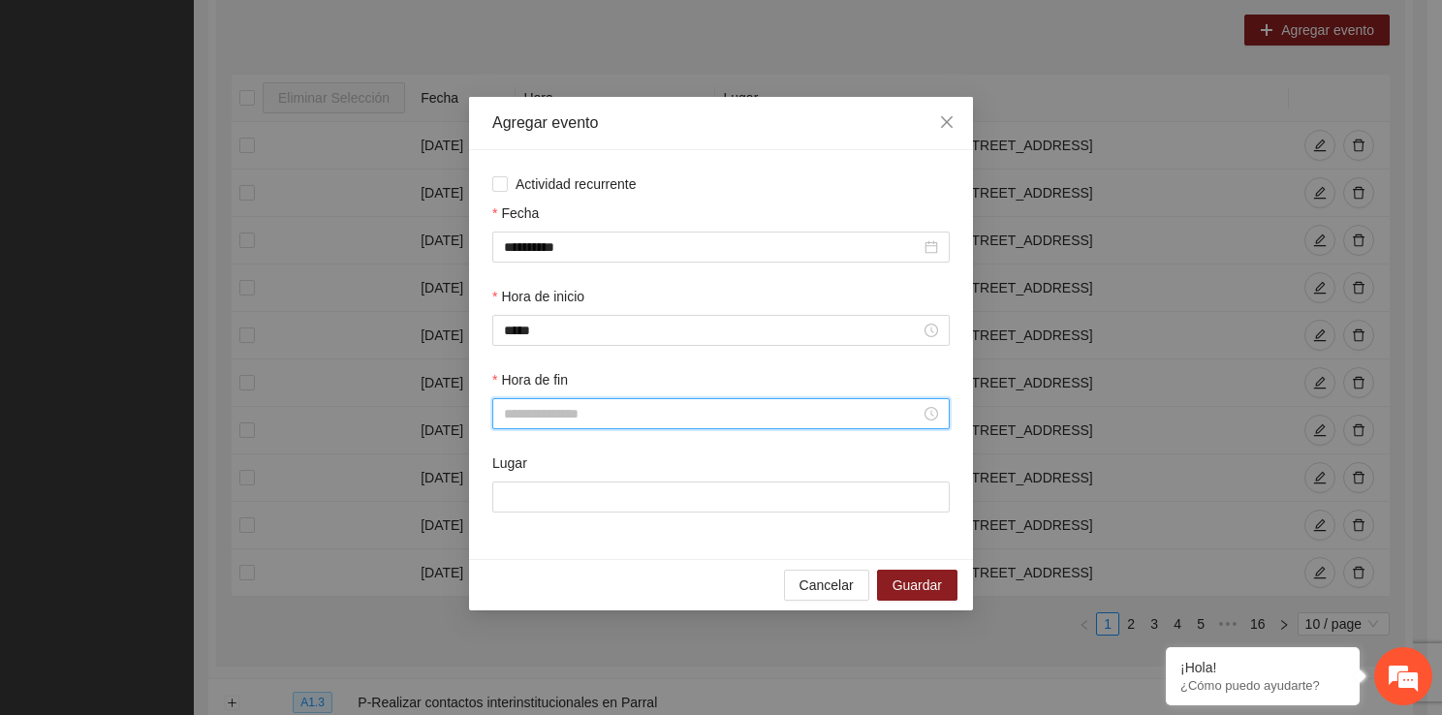
click at [552, 412] on input "Hora de fin" at bounding box center [712, 413] width 417 height 21
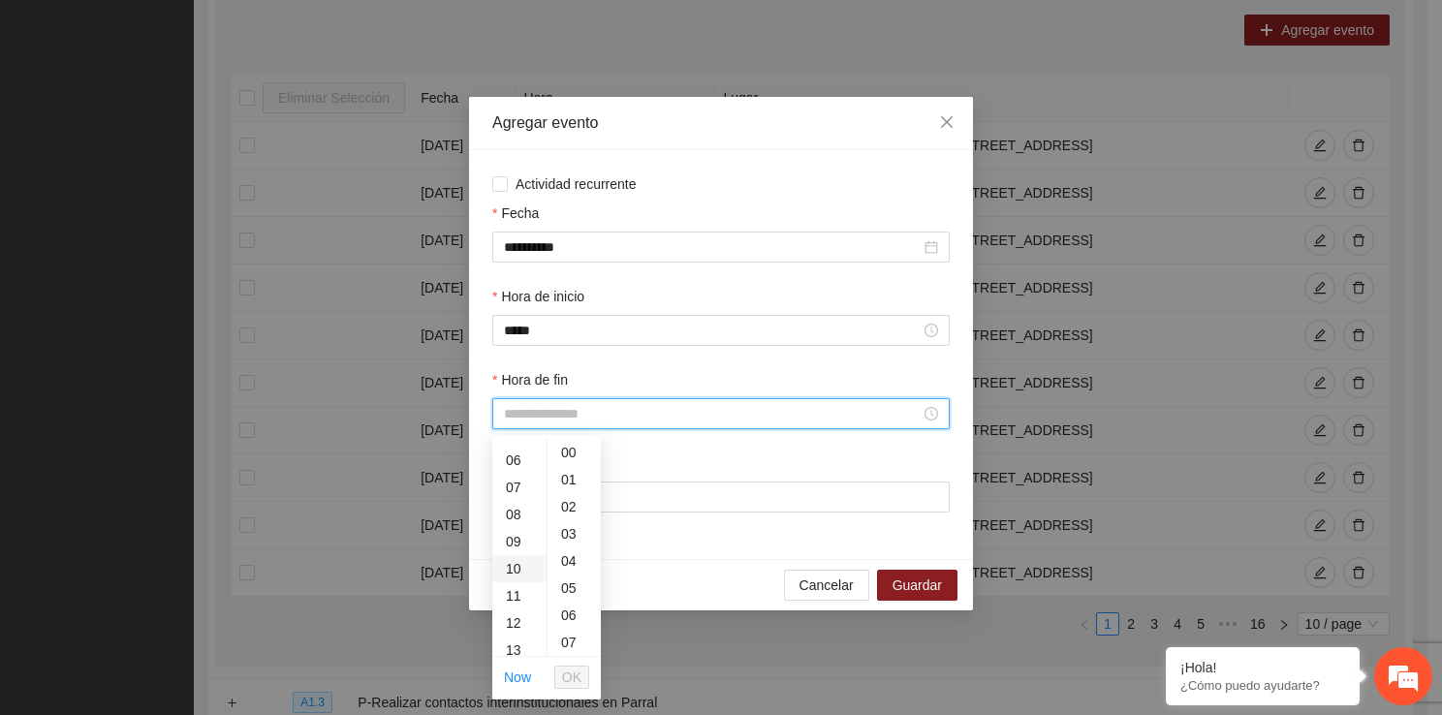
click at [513, 573] on div "10" at bounding box center [519, 568] width 54 height 27
click at [567, 599] on div "40" at bounding box center [573, 595] width 53 height 27
type input "*****"
click at [567, 684] on span "OK" at bounding box center [571, 677] width 19 height 21
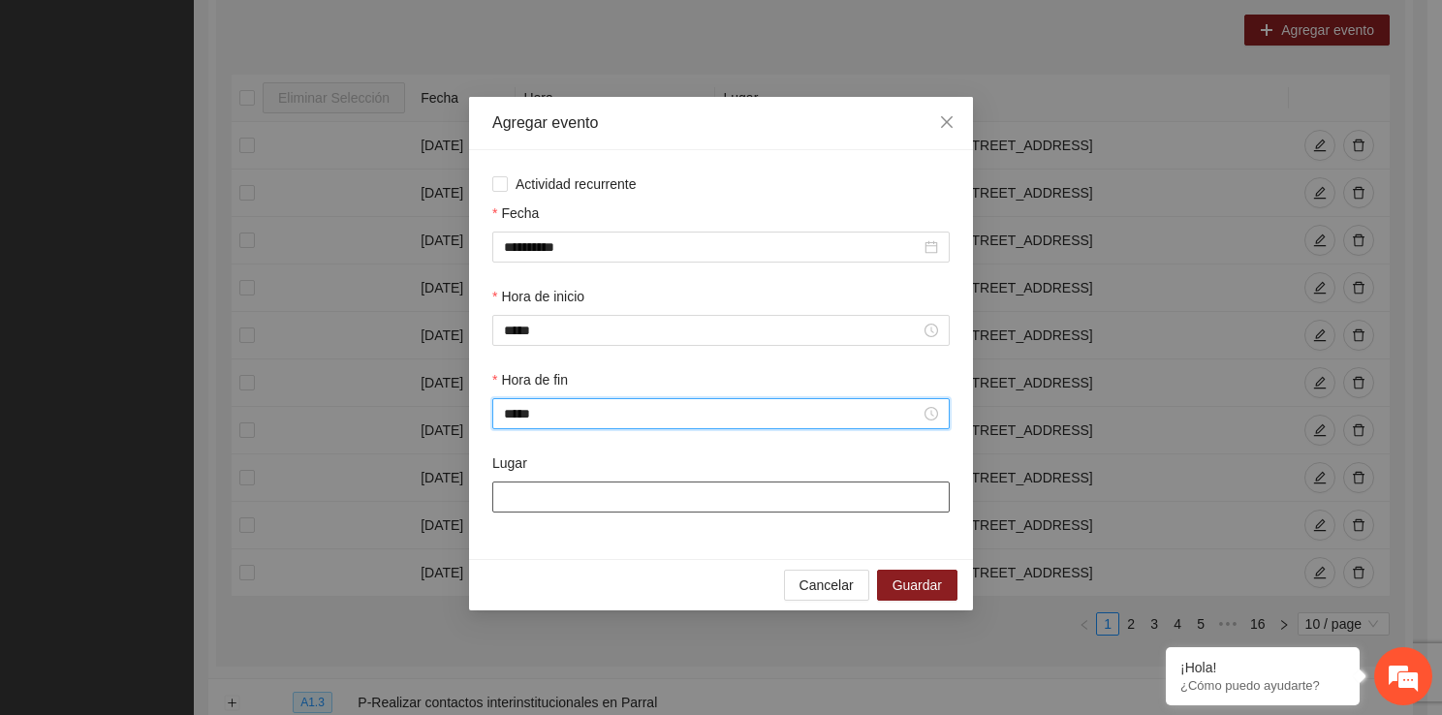
click at [543, 504] on input "Lugar" at bounding box center [720, 496] width 457 height 31
type input "**********"
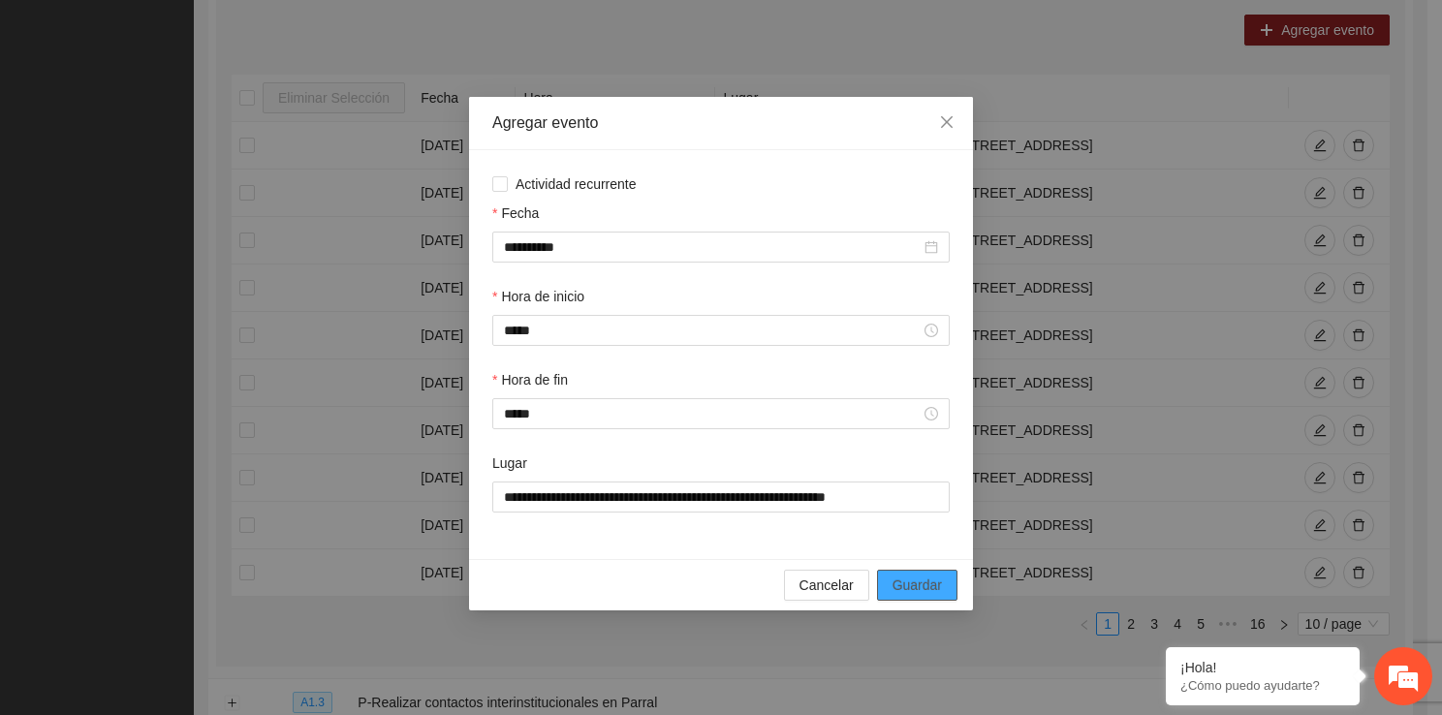
click at [914, 587] on span "Guardar" at bounding box center [916, 584] width 49 height 21
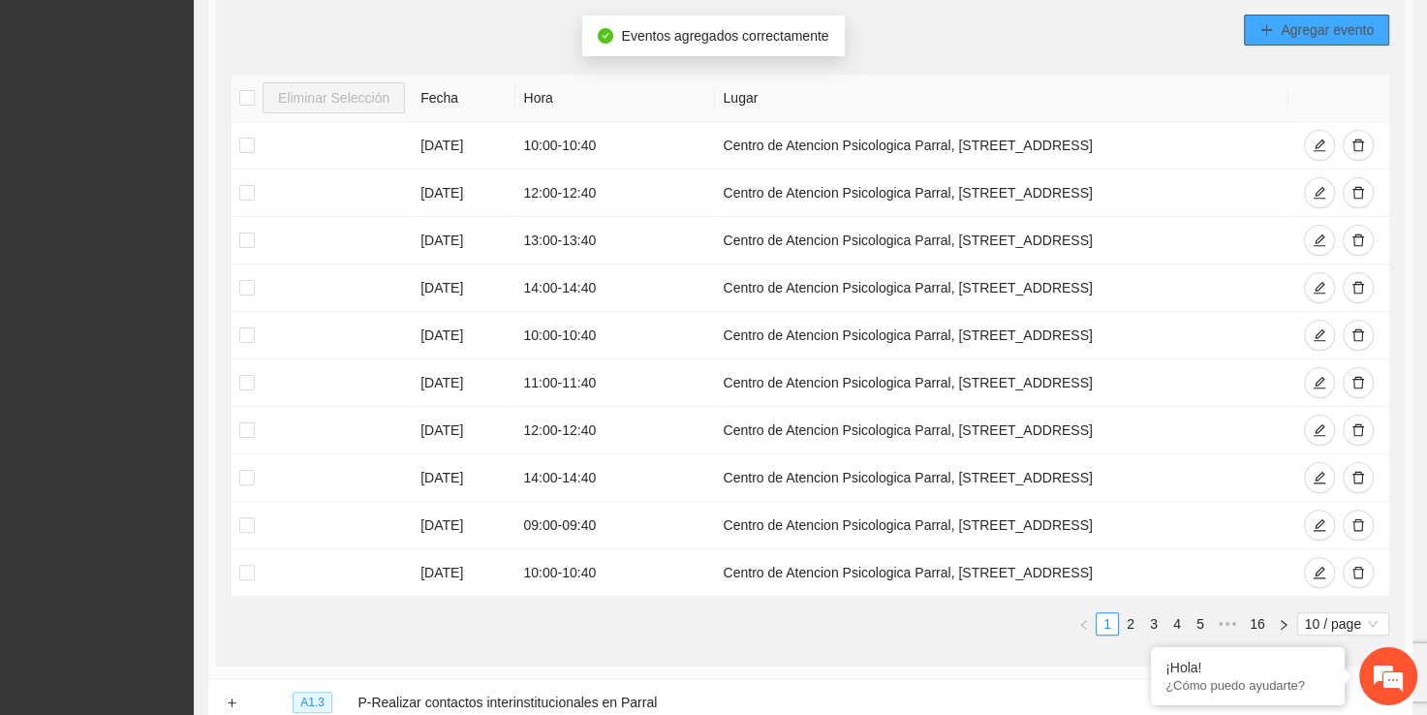
click at [1290, 33] on span "Agregar evento" at bounding box center [1327, 29] width 93 height 21
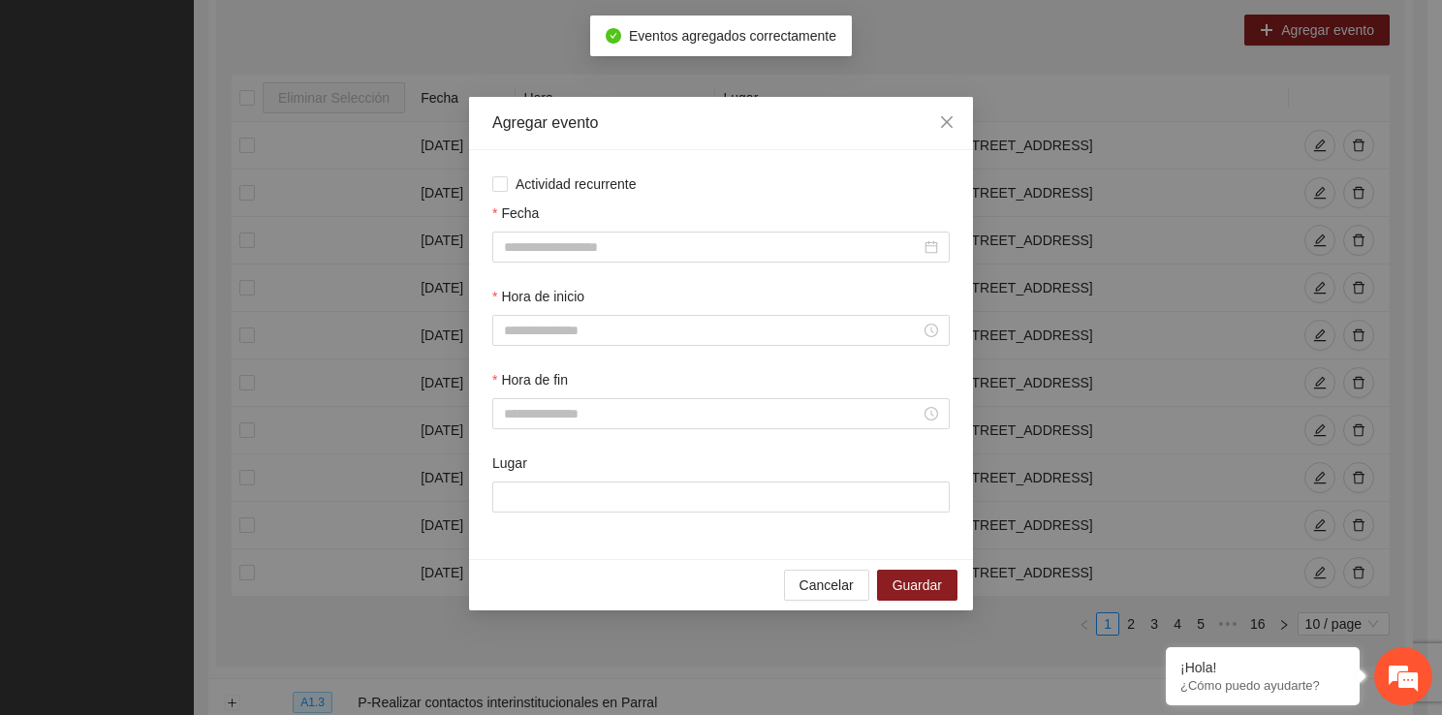
click at [623, 227] on div "Fecha" at bounding box center [720, 216] width 457 height 29
click at [597, 242] on input "Fecha" at bounding box center [712, 246] width 417 height 21
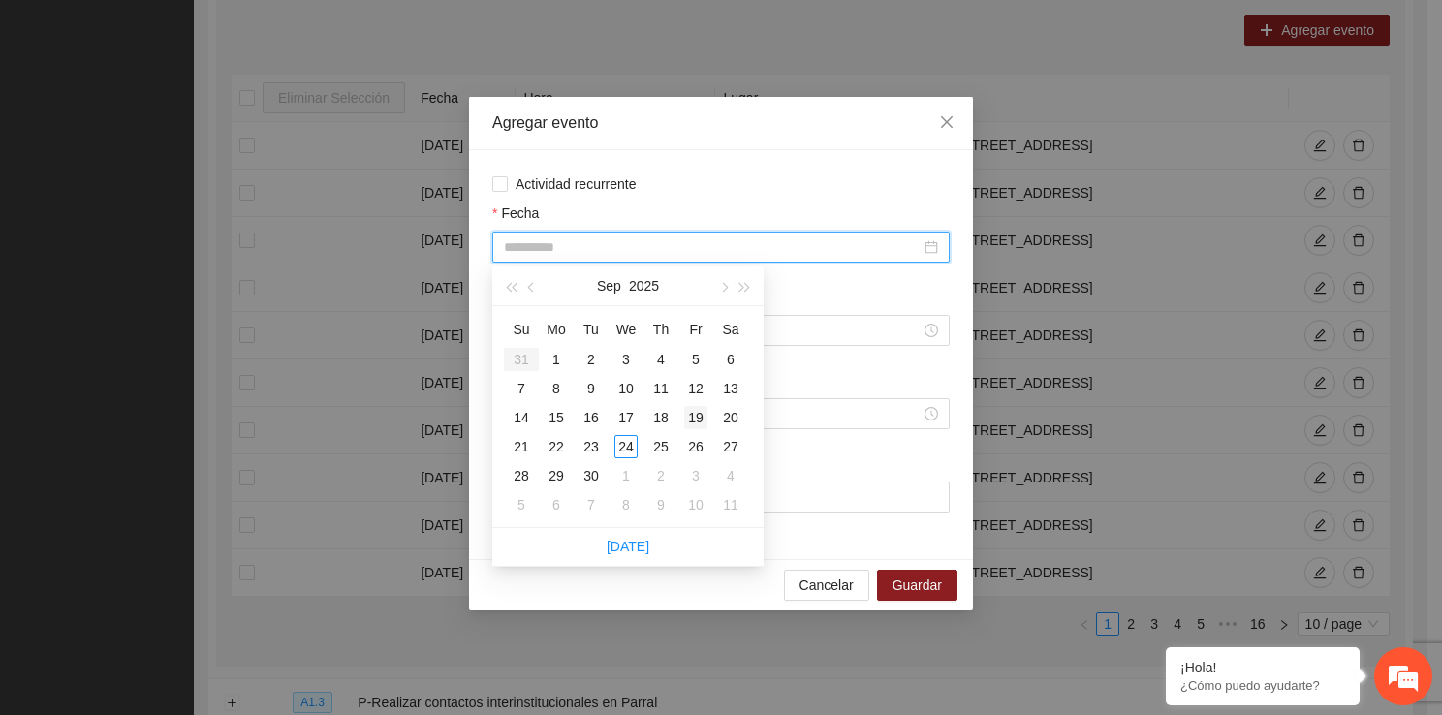
type input "**********"
click at [688, 413] on div "19" at bounding box center [695, 417] width 23 height 23
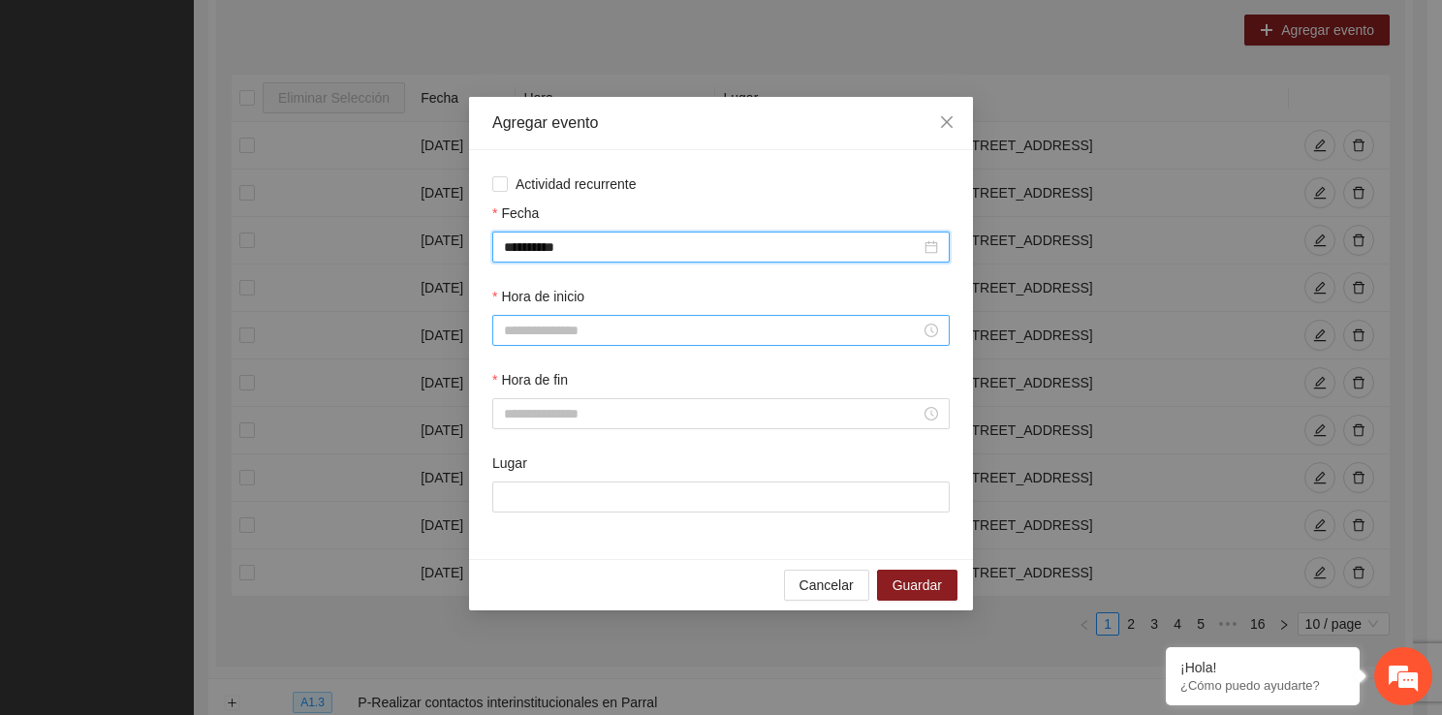
click at [614, 331] on input "Hora de inicio" at bounding box center [712, 330] width 417 height 21
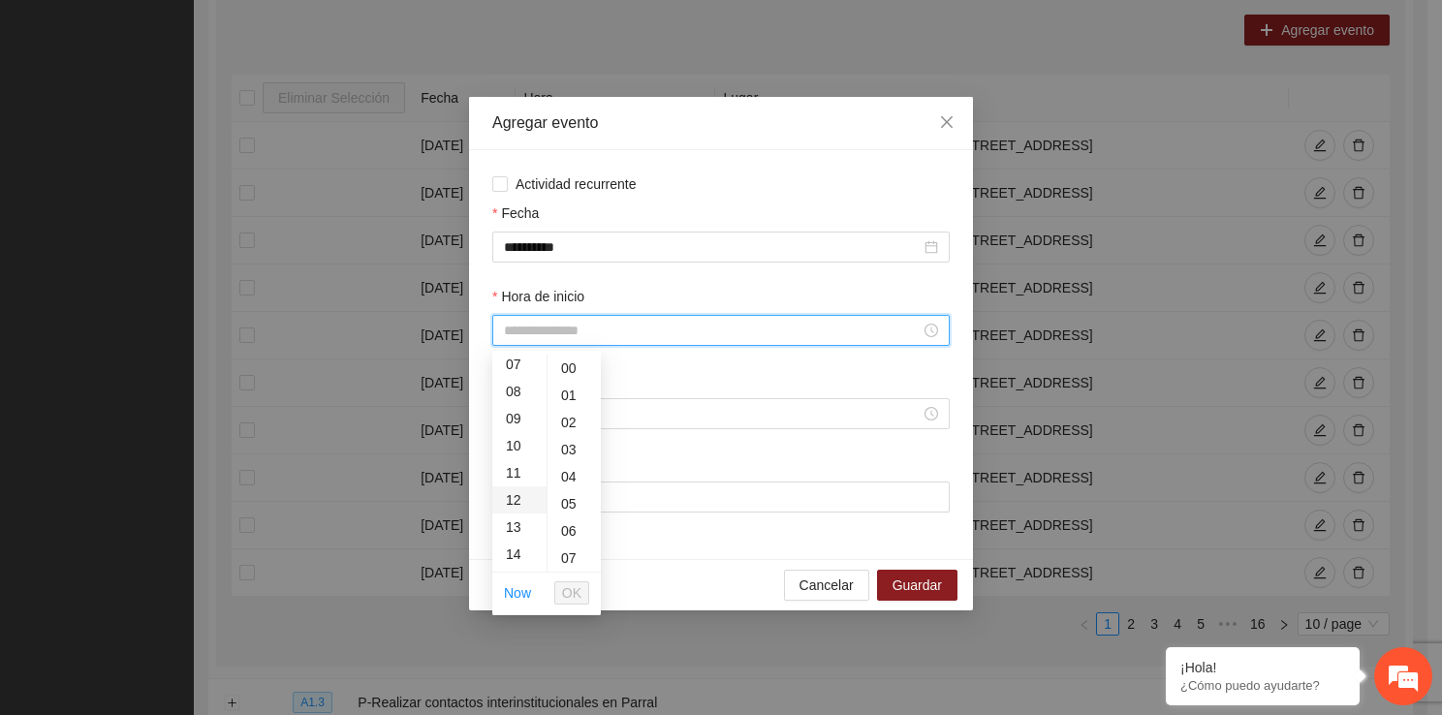
click at [516, 505] on div "12" at bounding box center [519, 499] width 54 height 27
type input "*****"
click at [577, 594] on span "OK" at bounding box center [571, 592] width 19 height 21
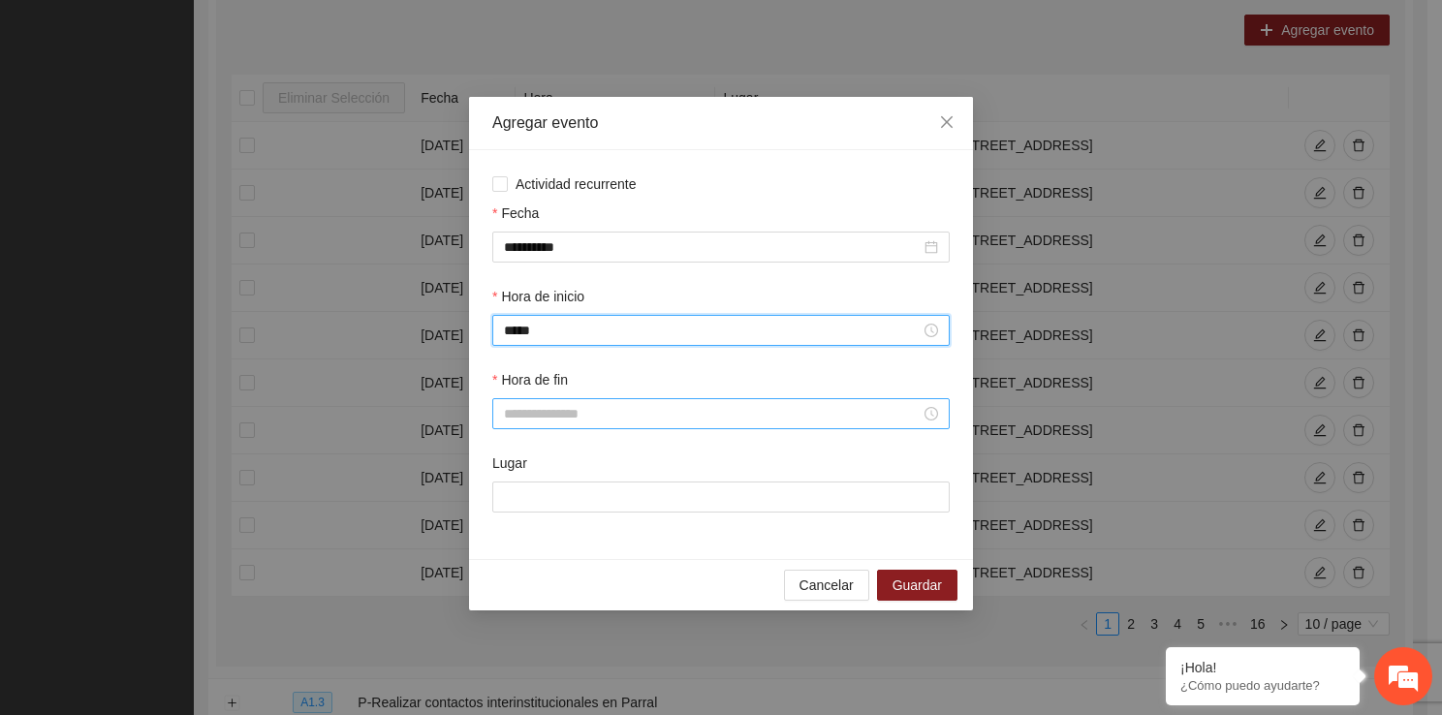
click at [573, 414] on input "Hora de fin" at bounding box center [712, 413] width 417 height 21
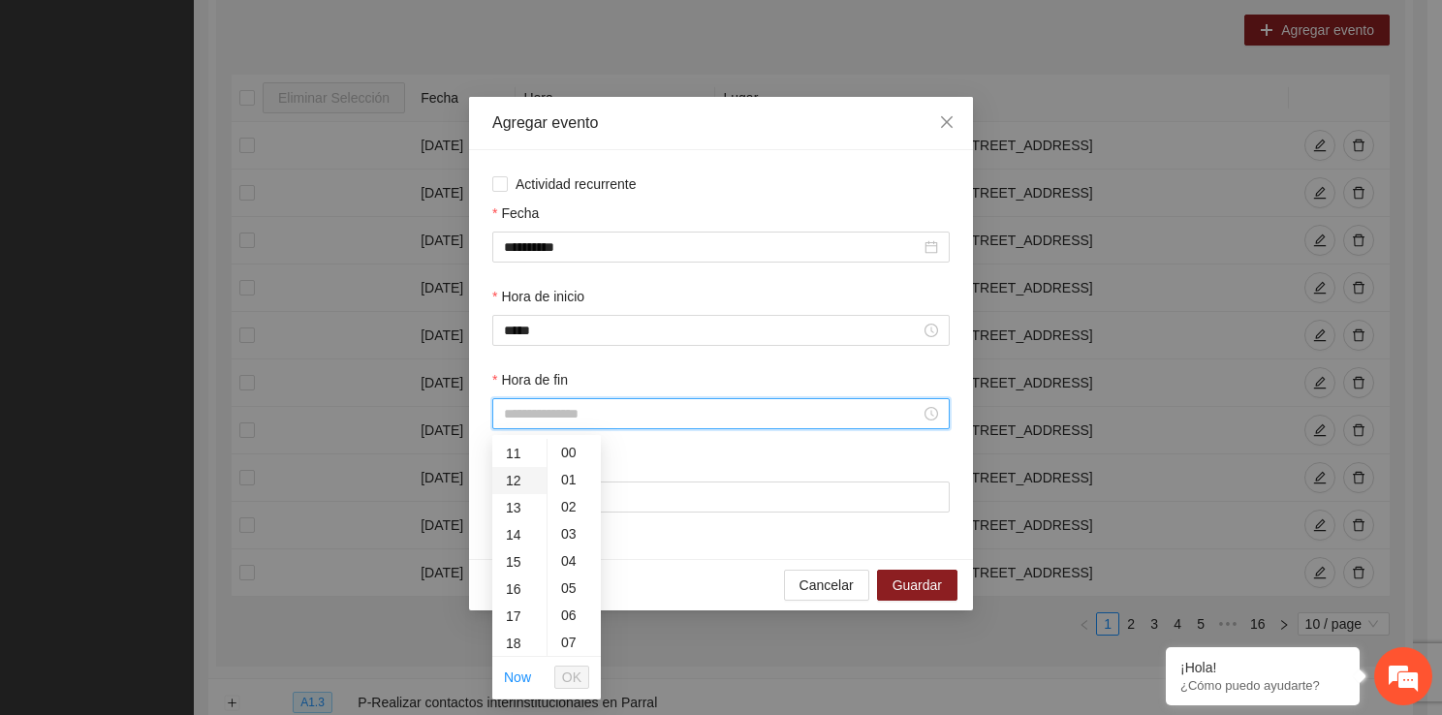
click at [523, 472] on div "12" at bounding box center [519, 480] width 54 height 27
click at [579, 555] on div "40" at bounding box center [573, 556] width 53 height 27
type input "*****"
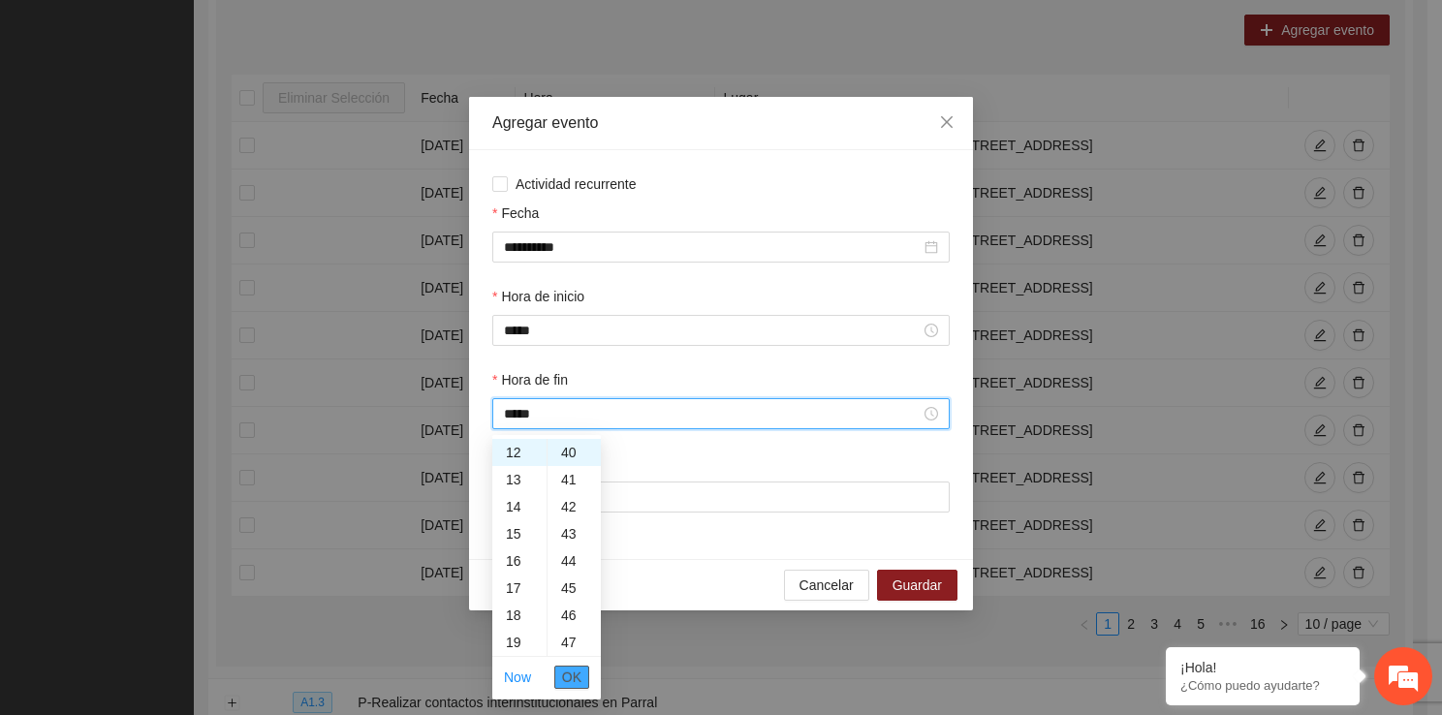
click at [569, 670] on span "OK" at bounding box center [571, 677] width 19 height 21
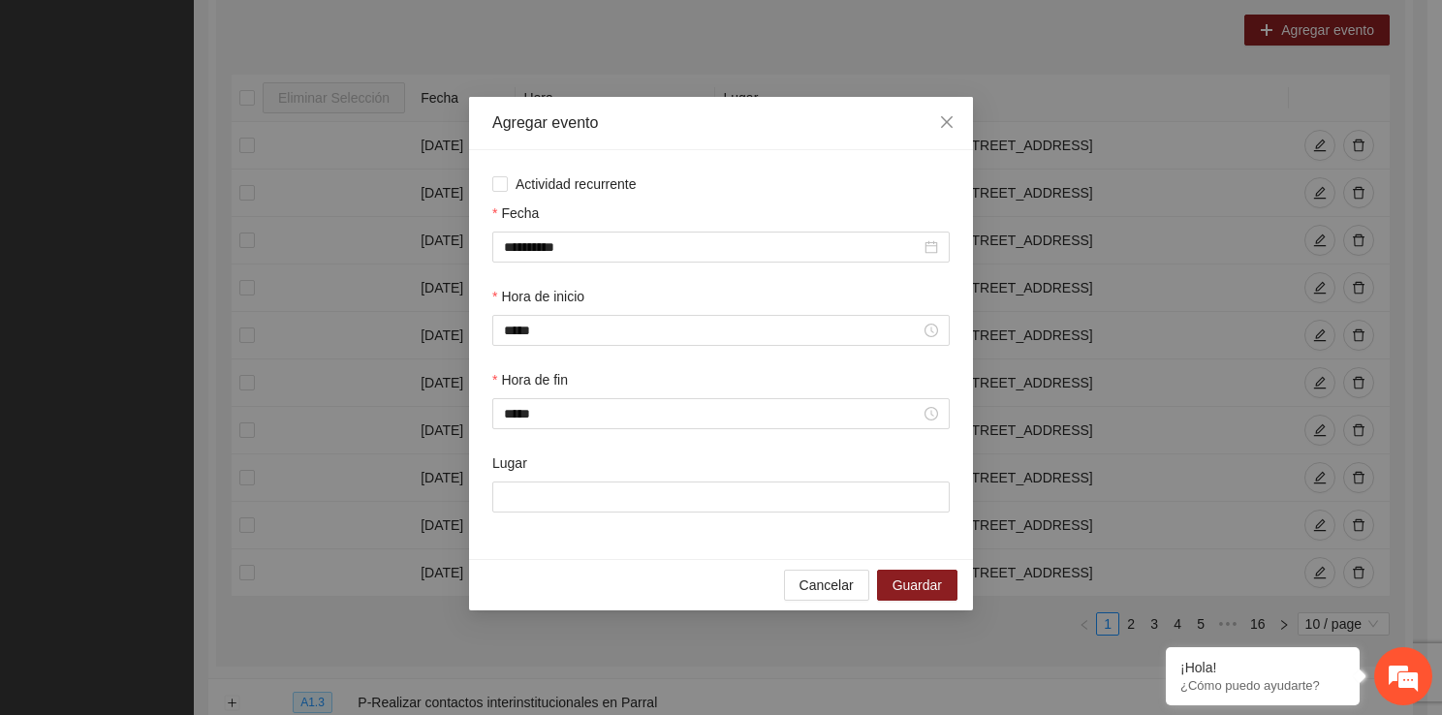
click at [593, 467] on div "Lugar" at bounding box center [720, 466] width 457 height 29
click at [590, 509] on input "Lugar" at bounding box center [720, 496] width 457 height 31
type input "**********"
click at [958, 582] on div "Cancelar Guardar" at bounding box center [721, 584] width 504 height 51
click at [927, 595] on span "Guardar" at bounding box center [916, 584] width 49 height 21
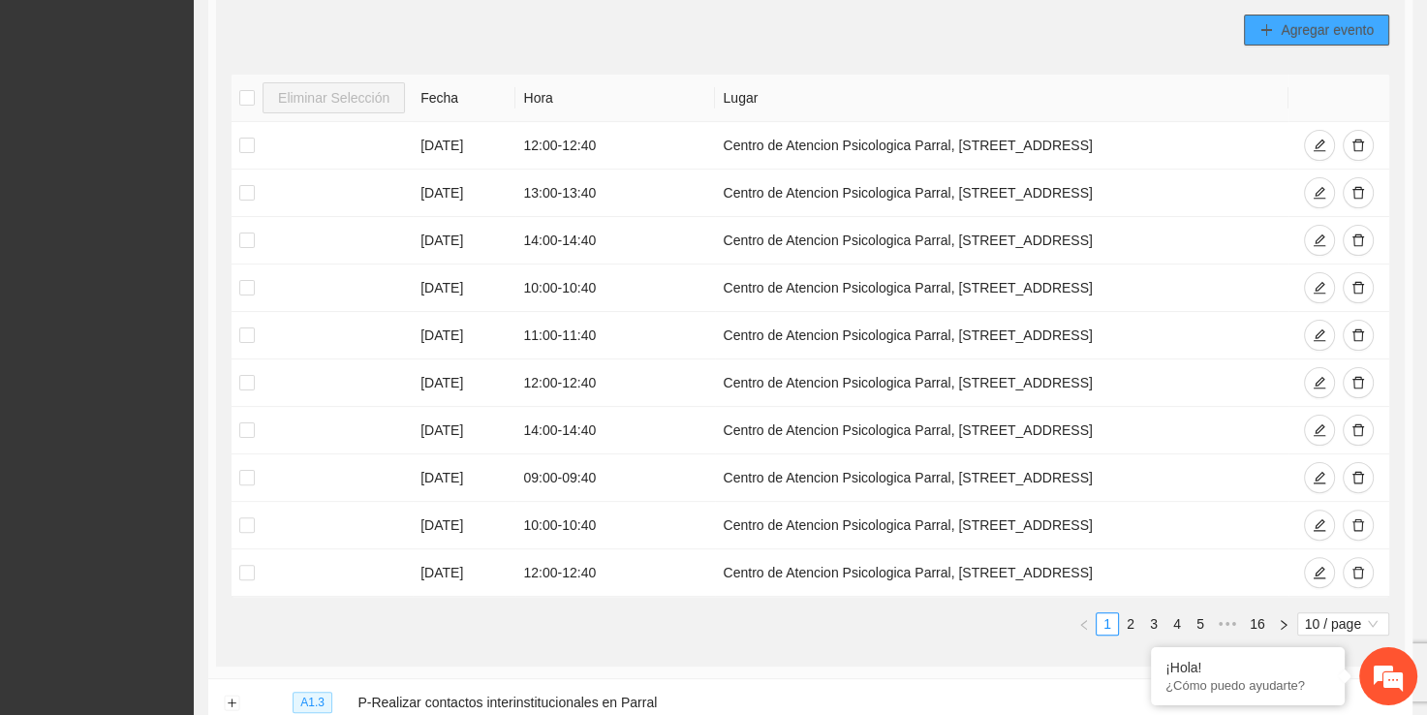
click at [1287, 40] on button "Agregar evento" at bounding box center [1316, 30] width 145 height 31
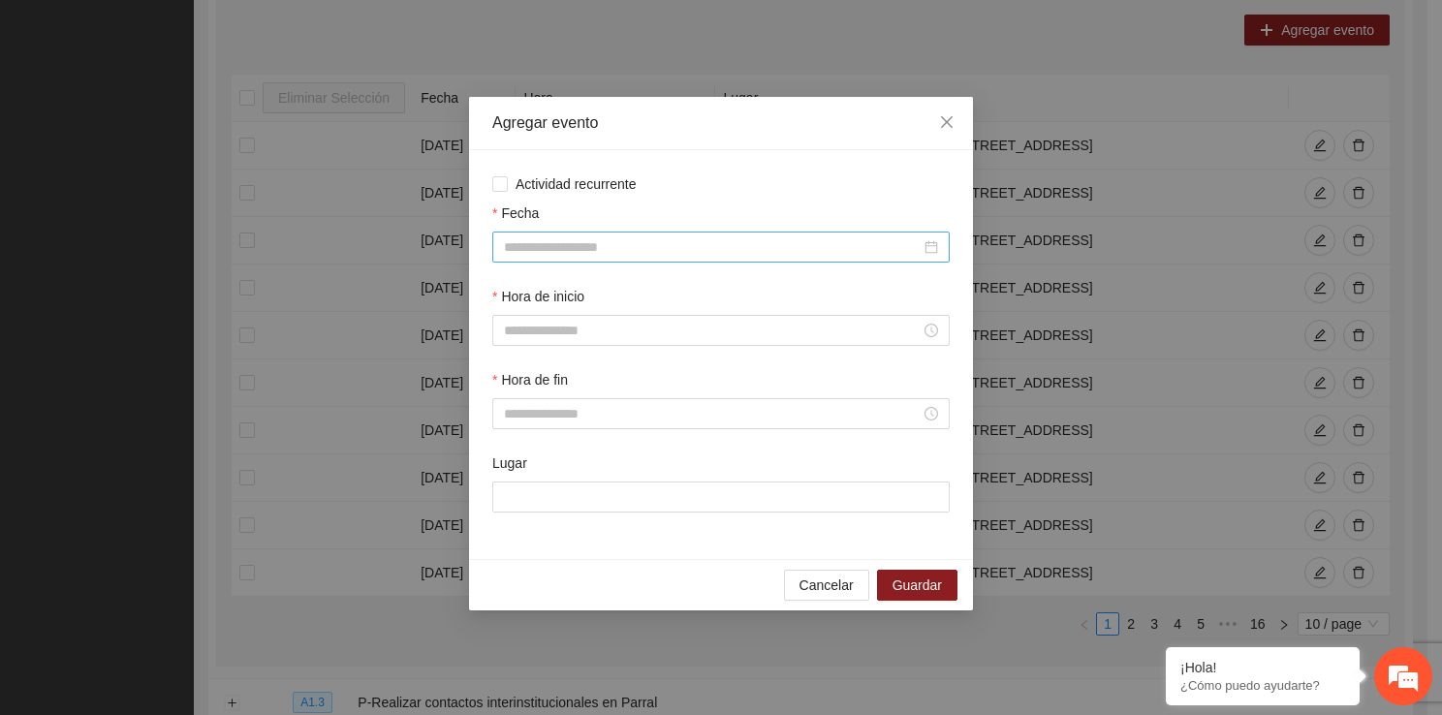
click at [605, 246] on input "Fecha" at bounding box center [712, 246] width 417 height 21
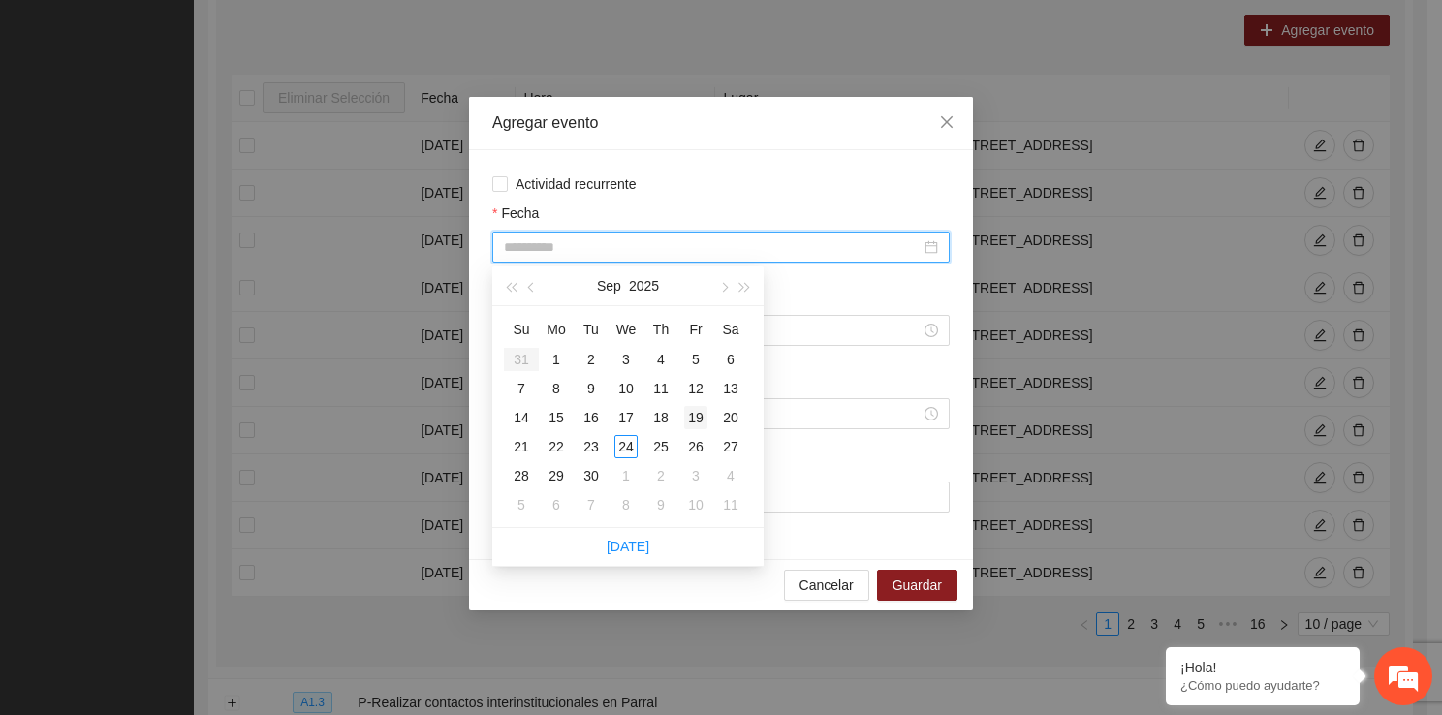
type input "**********"
click at [706, 419] on div "19" at bounding box center [695, 417] width 23 height 23
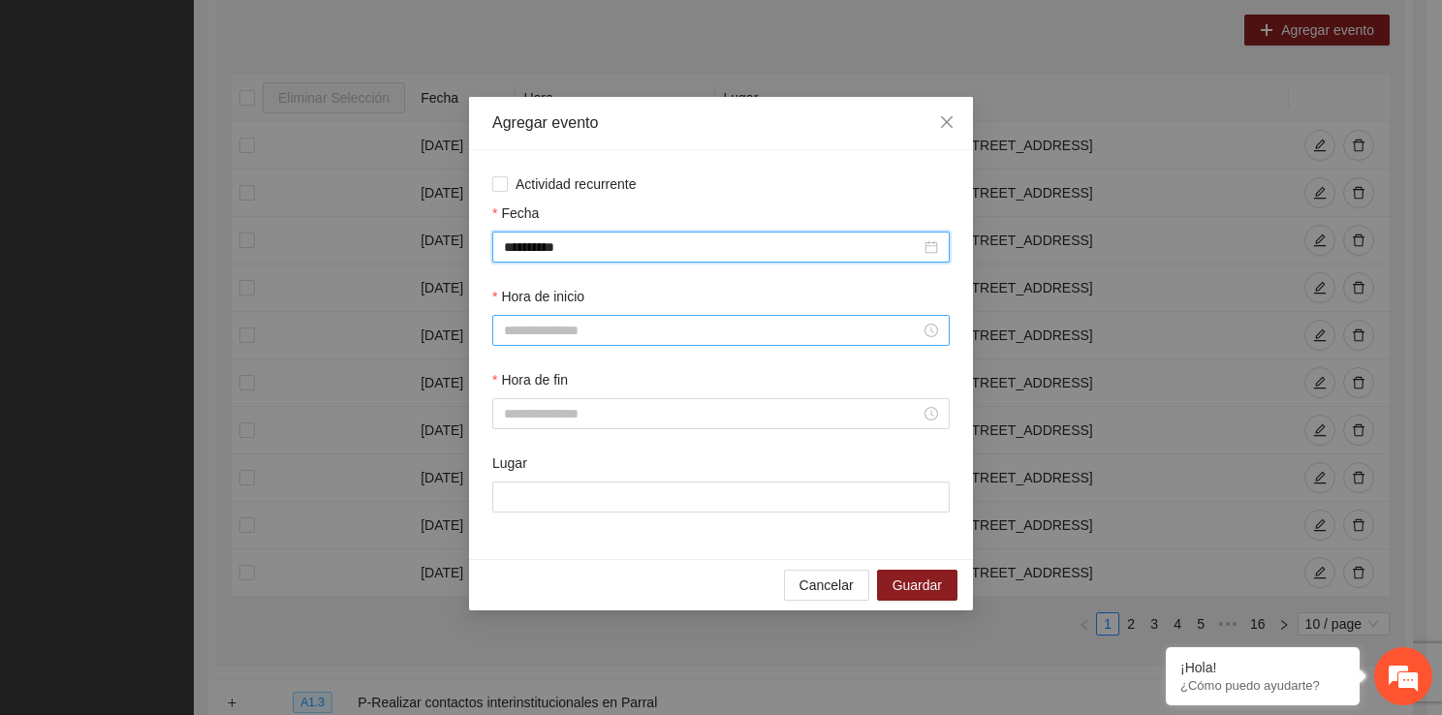
click at [636, 329] on input "Hora de inicio" at bounding box center [712, 330] width 417 height 21
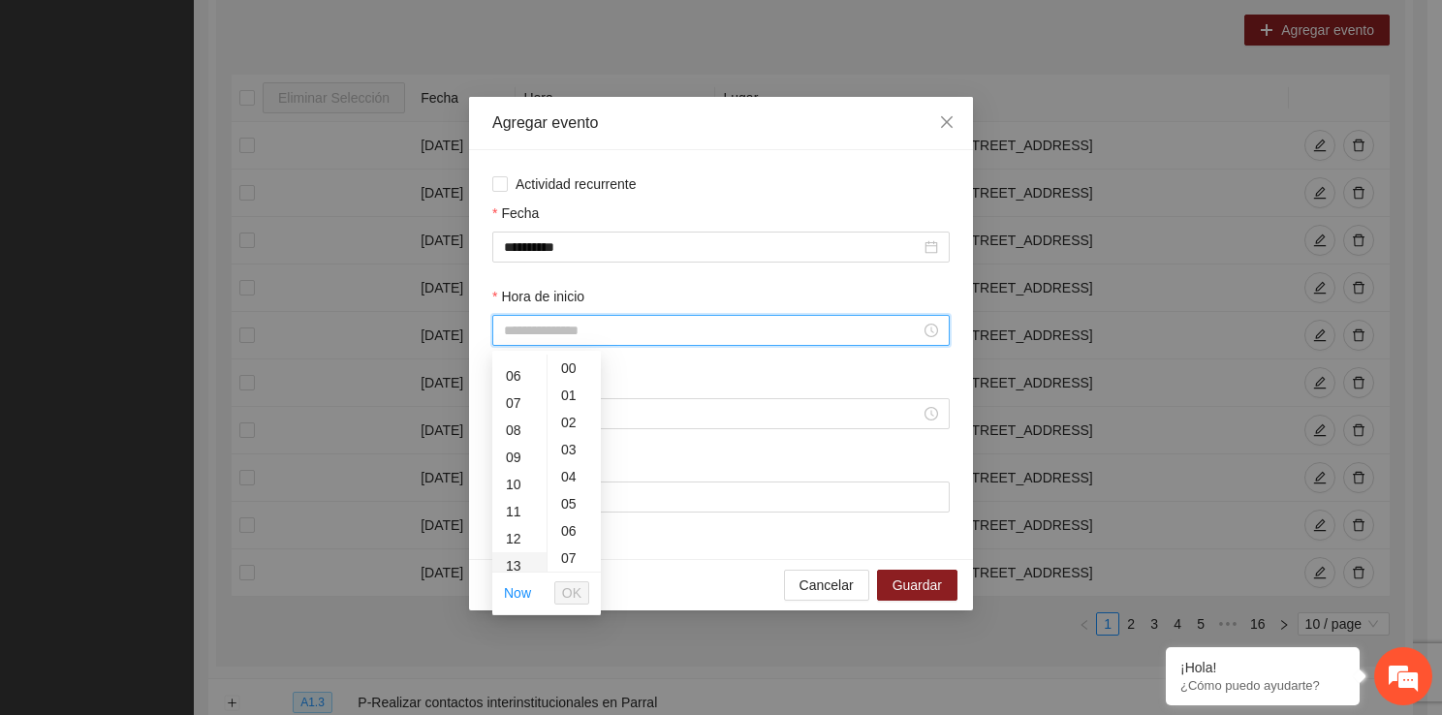
click at [512, 562] on div "13" at bounding box center [519, 565] width 54 height 27
type input "*****"
click at [574, 587] on span "OK" at bounding box center [571, 592] width 19 height 21
click at [531, 432] on div "Hora de fin" at bounding box center [720, 410] width 465 height 83
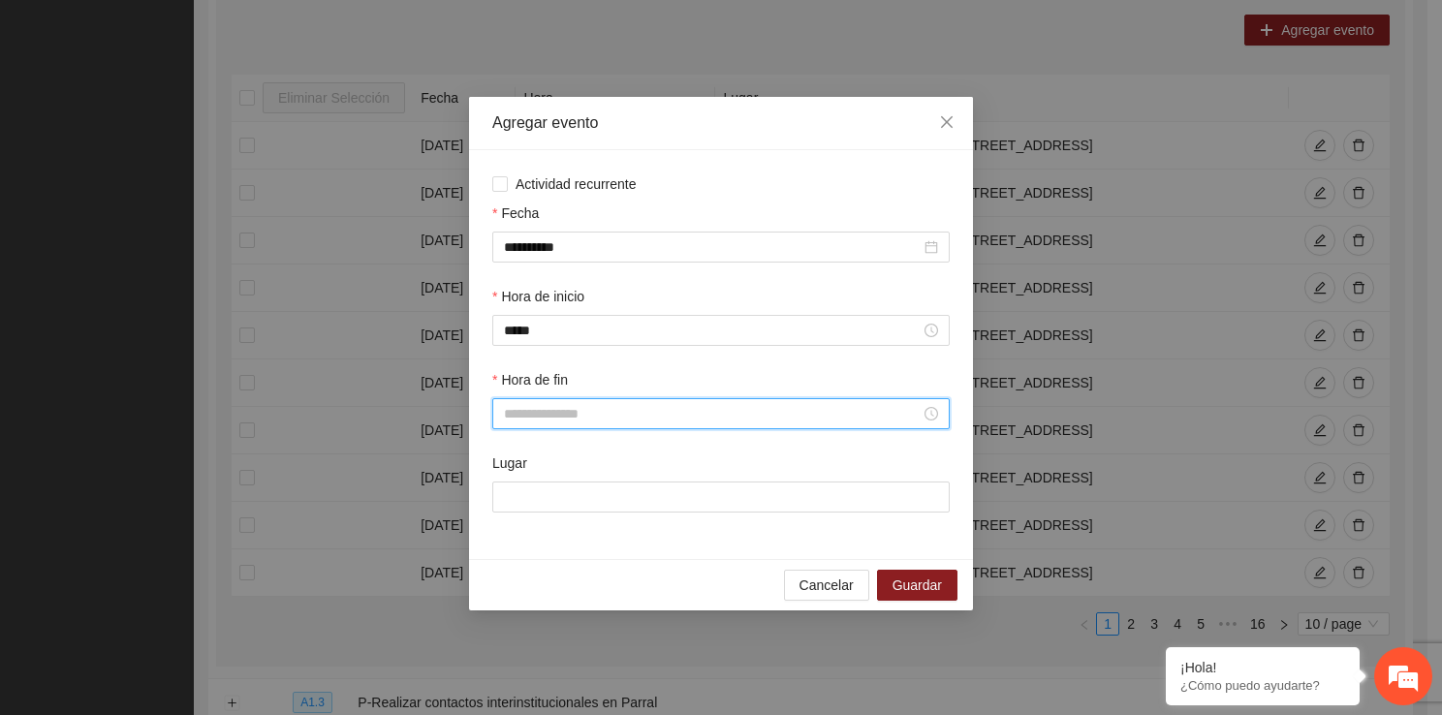
click at [527, 414] on input "Hora de fin" at bounding box center [712, 413] width 417 height 21
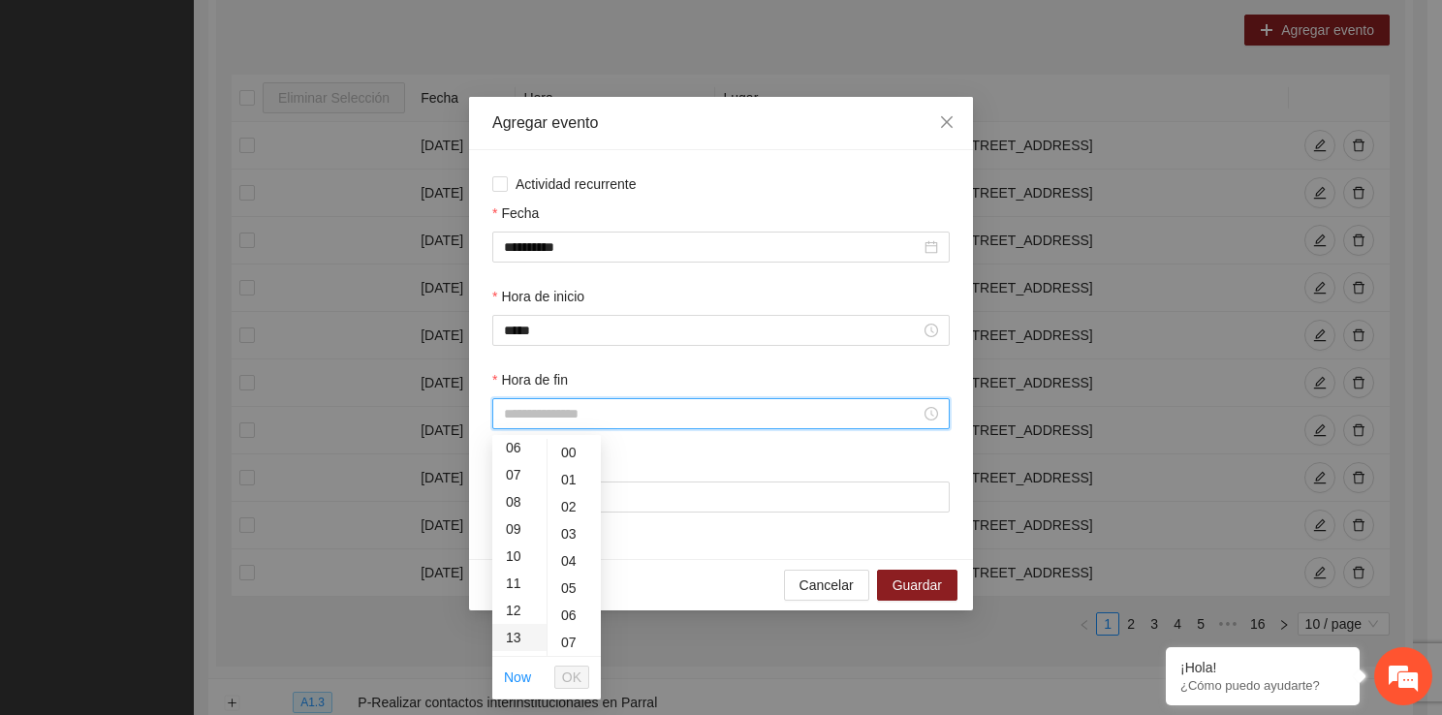
click at [523, 633] on div "13" at bounding box center [519, 637] width 54 height 27
click at [566, 561] on div "40" at bounding box center [573, 556] width 53 height 27
type input "*****"
click at [573, 661] on li "OK" at bounding box center [571, 677] width 35 height 33
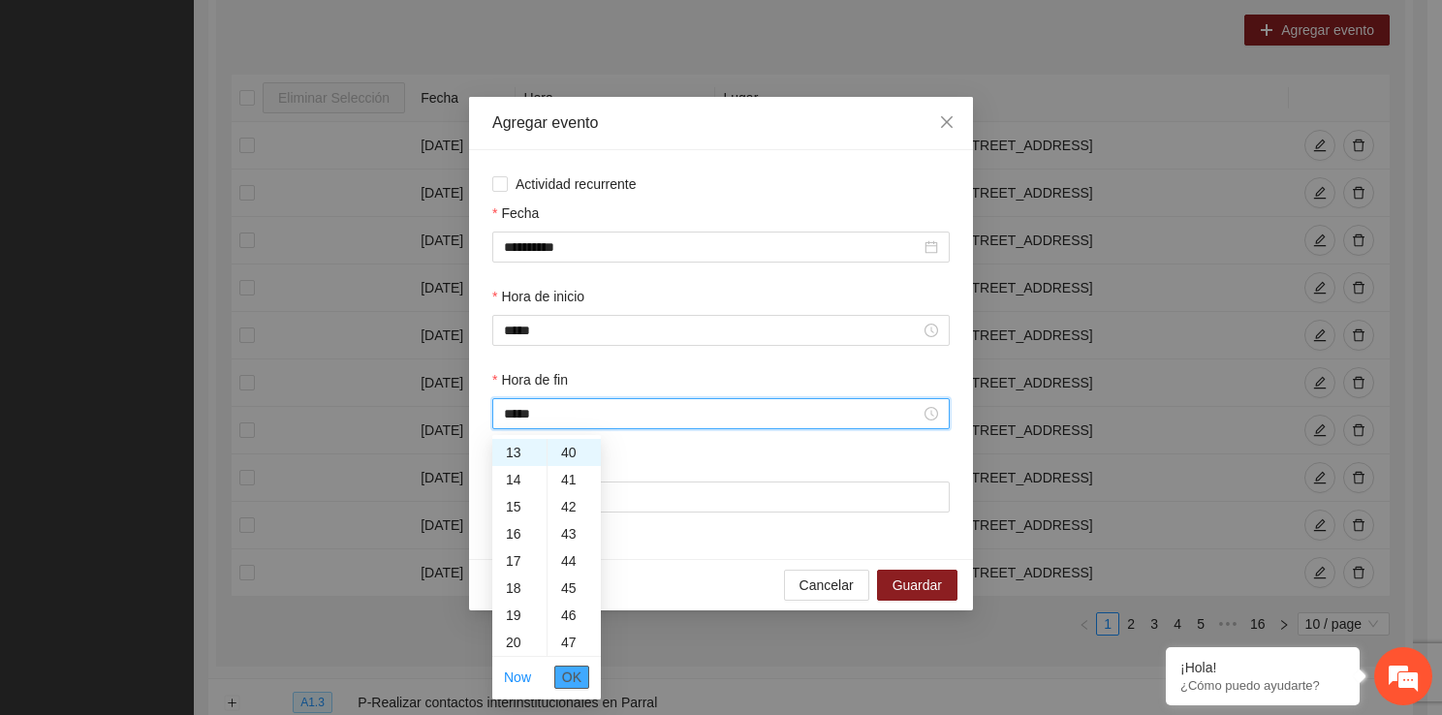
click at [573, 667] on span "OK" at bounding box center [571, 677] width 19 height 21
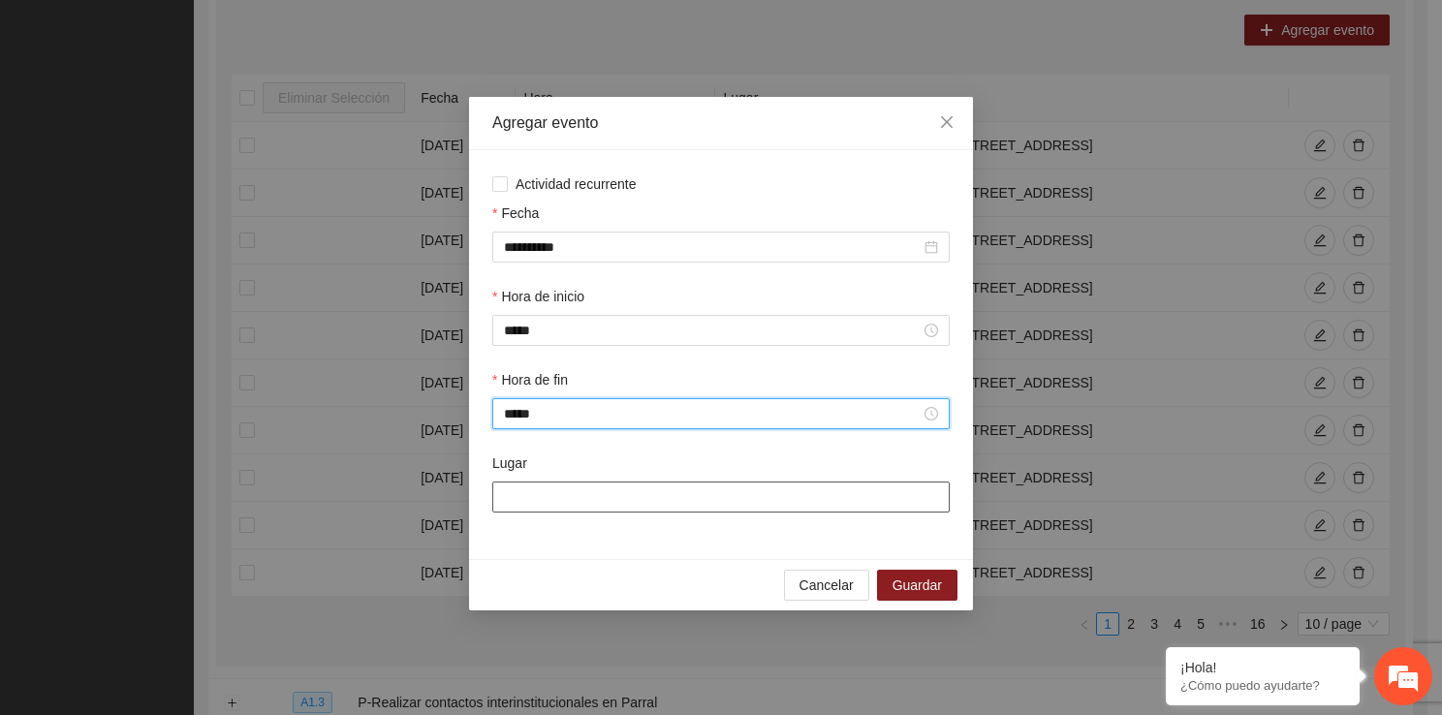
click at [566, 491] on input "Lugar" at bounding box center [720, 496] width 457 height 31
type input "**********"
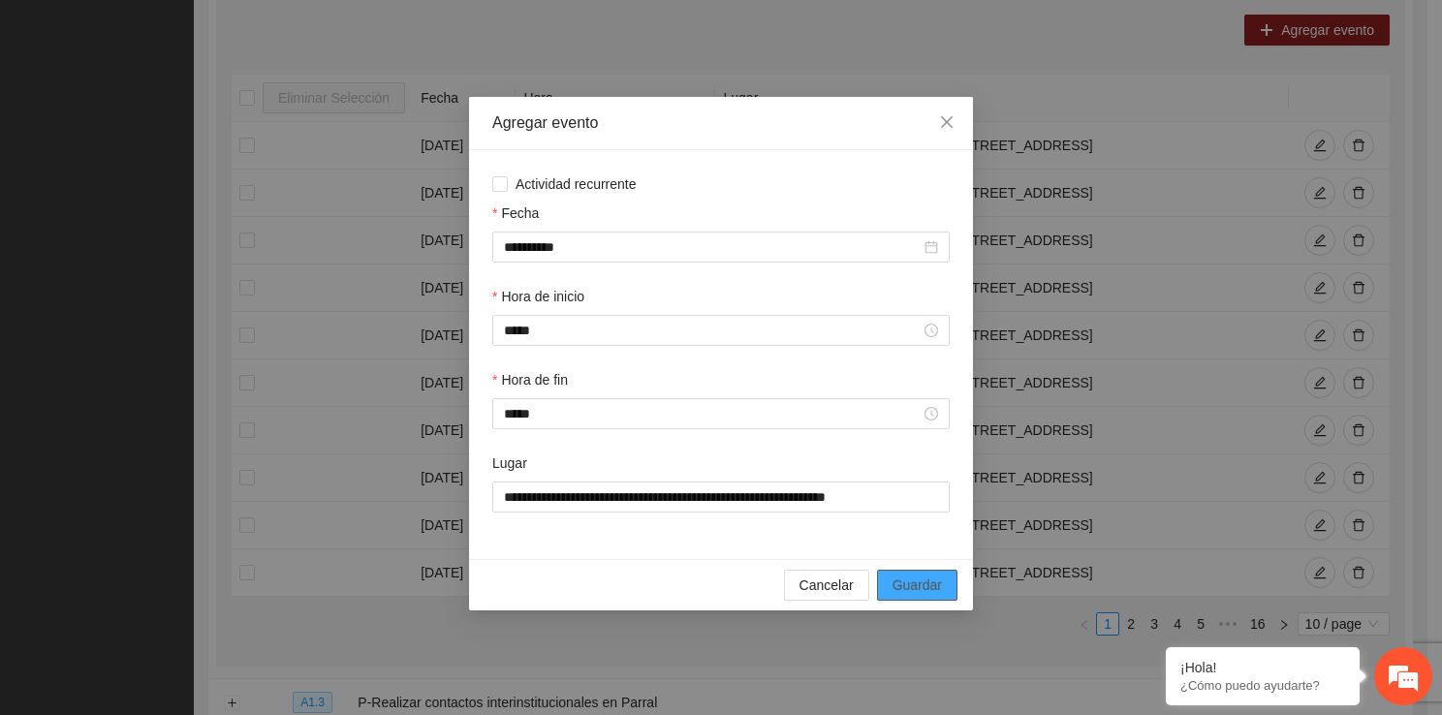
click at [935, 580] on span "Guardar" at bounding box center [916, 584] width 49 height 21
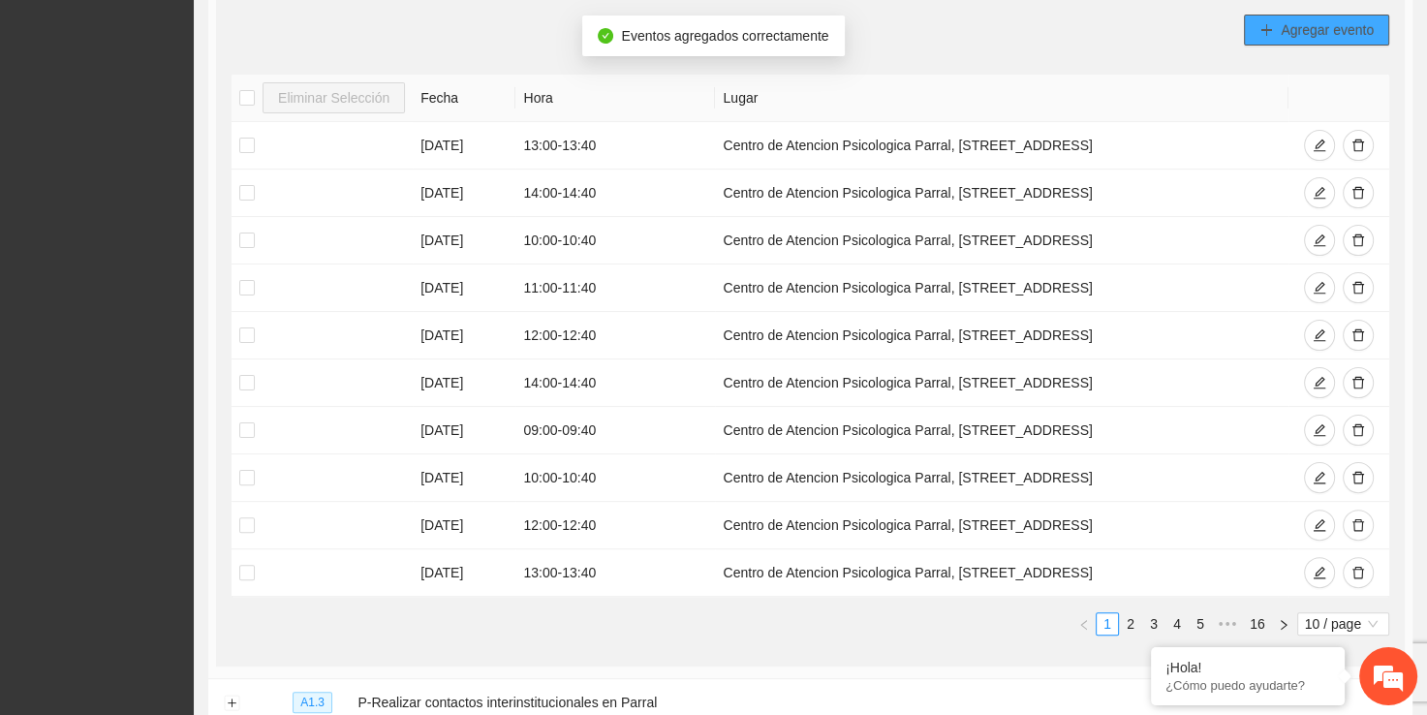
click at [1279, 17] on button "Agregar evento" at bounding box center [1316, 30] width 145 height 31
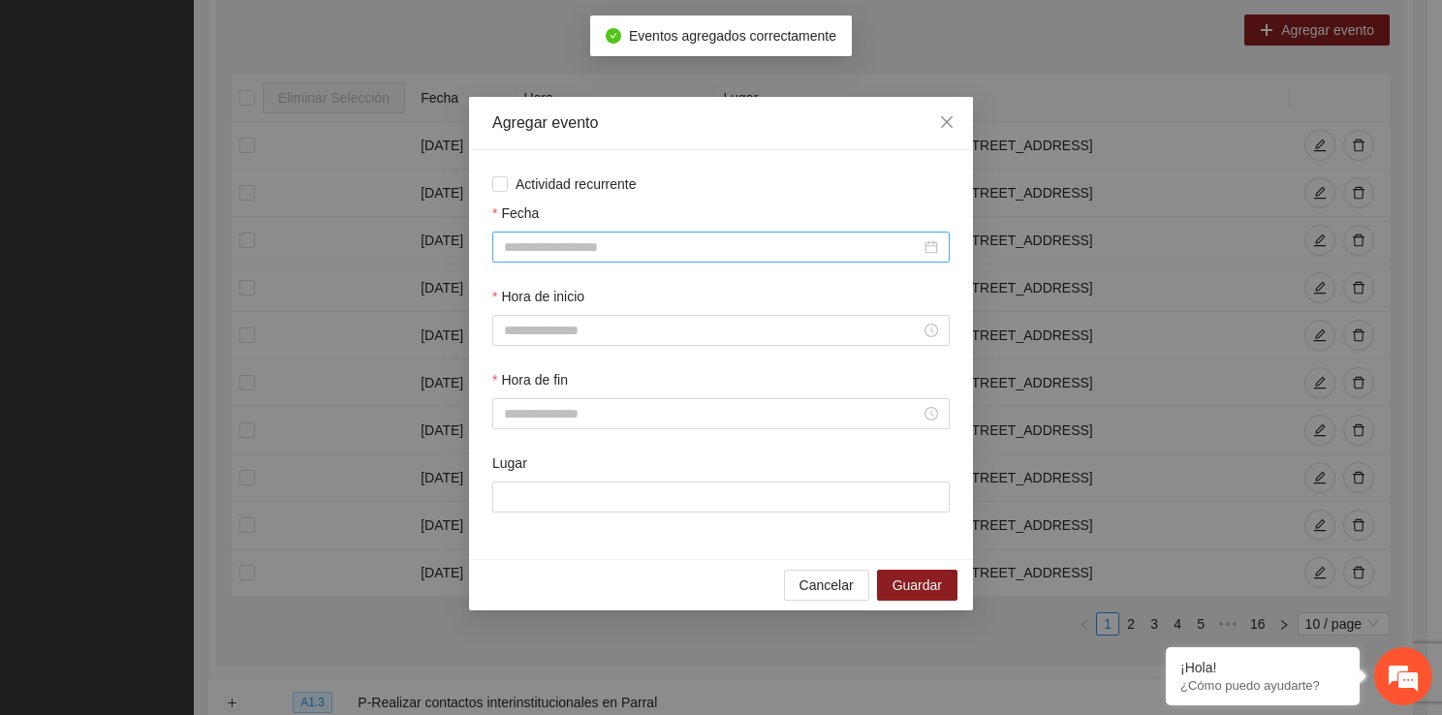
click at [653, 262] on div at bounding box center [720, 247] width 457 height 31
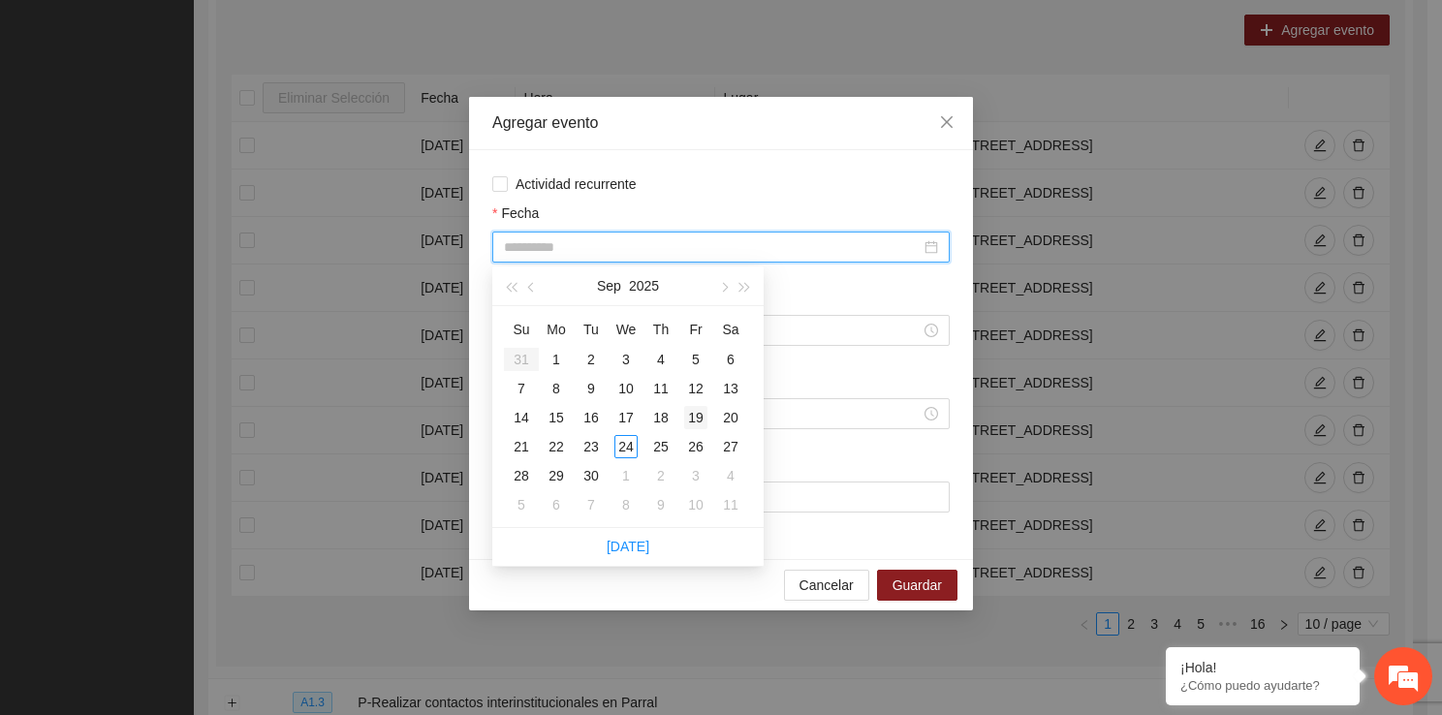
type input "**********"
click at [702, 411] on div "19" at bounding box center [695, 417] width 23 height 23
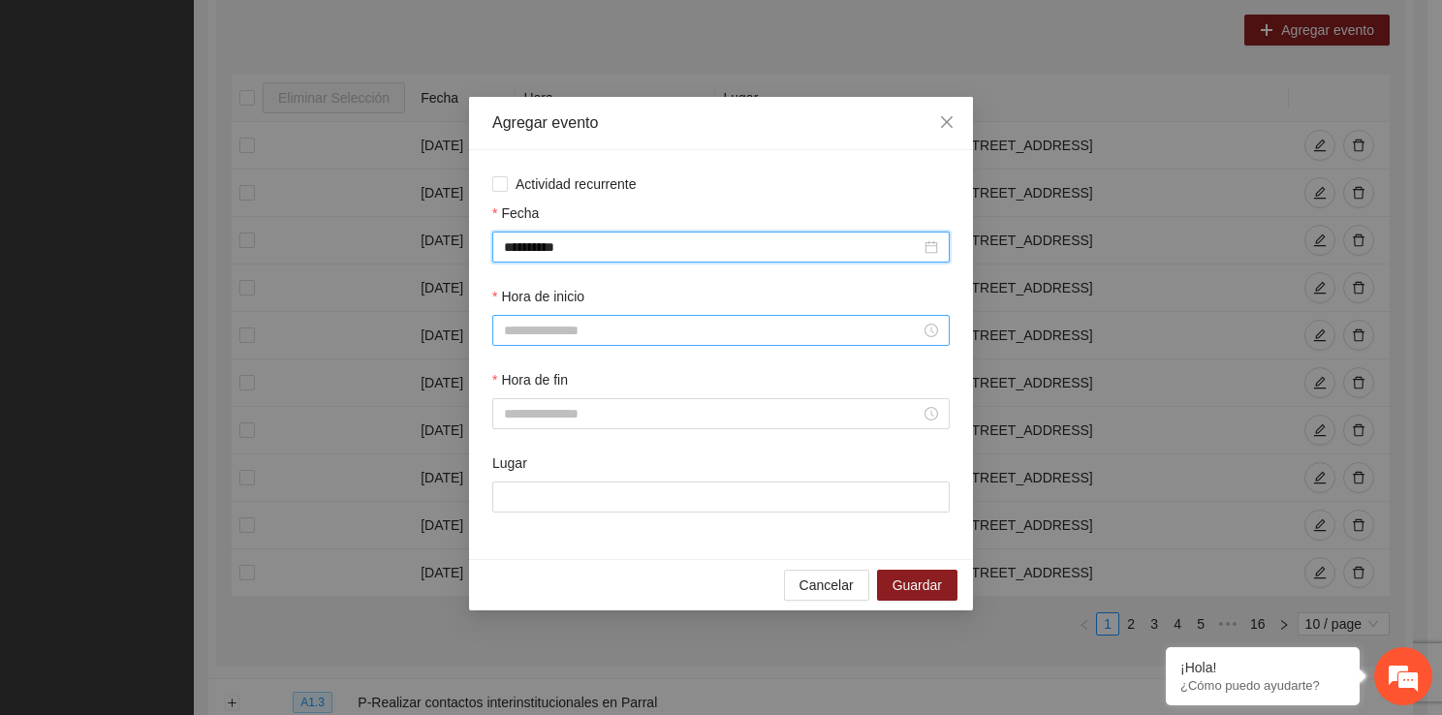
click at [561, 320] on input "Hora de inicio" at bounding box center [712, 330] width 417 height 21
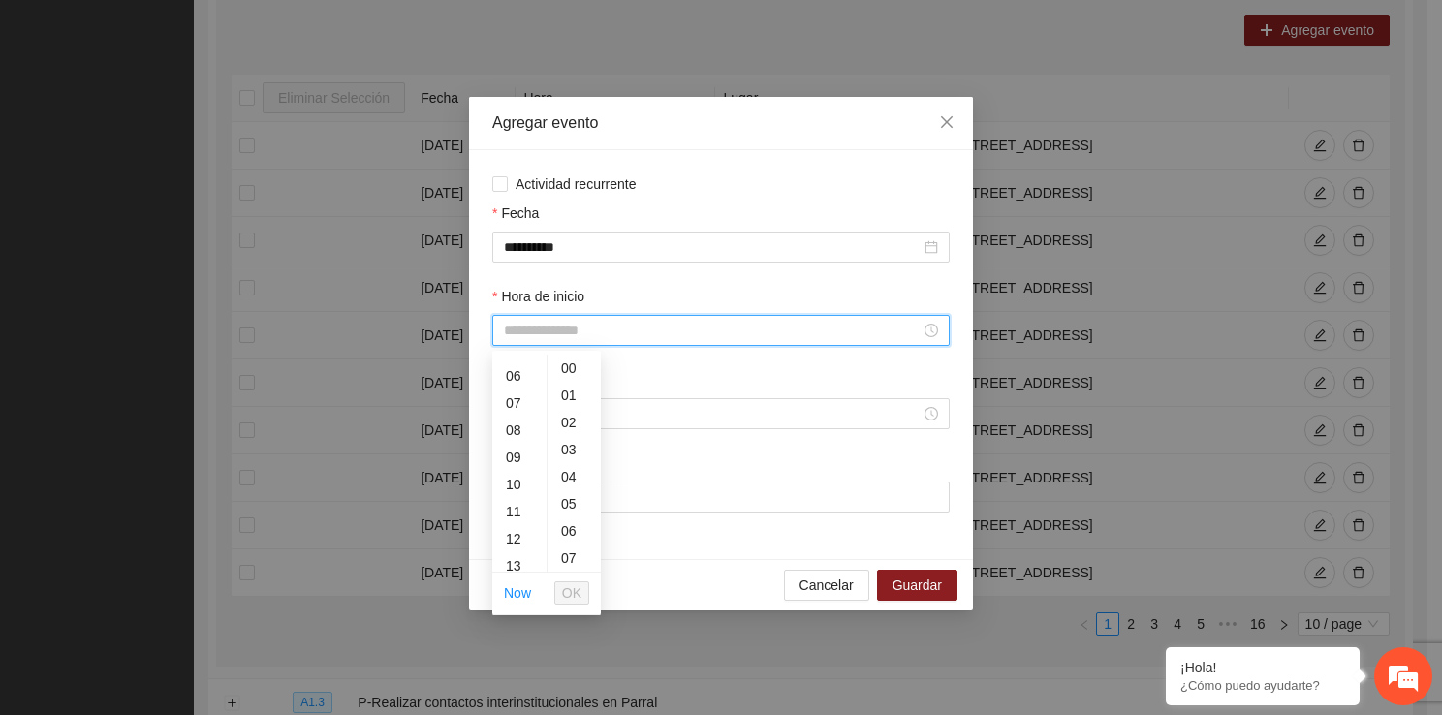
scroll to position [219, 0]
click at [517, 521] on div "14" at bounding box center [519, 528] width 54 height 27
type input "*****"
click at [574, 593] on span "OK" at bounding box center [571, 592] width 19 height 21
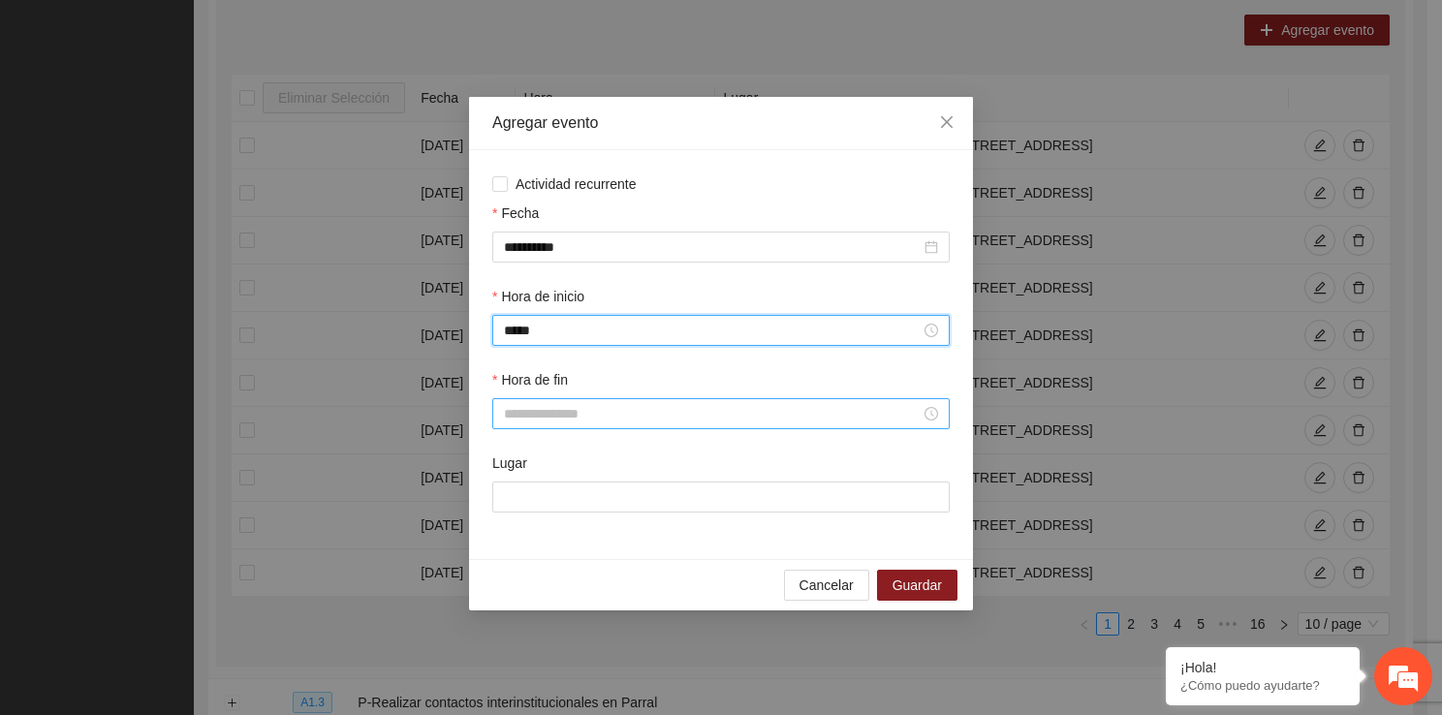
click at [546, 420] on input "Hora de fin" at bounding box center [712, 413] width 417 height 21
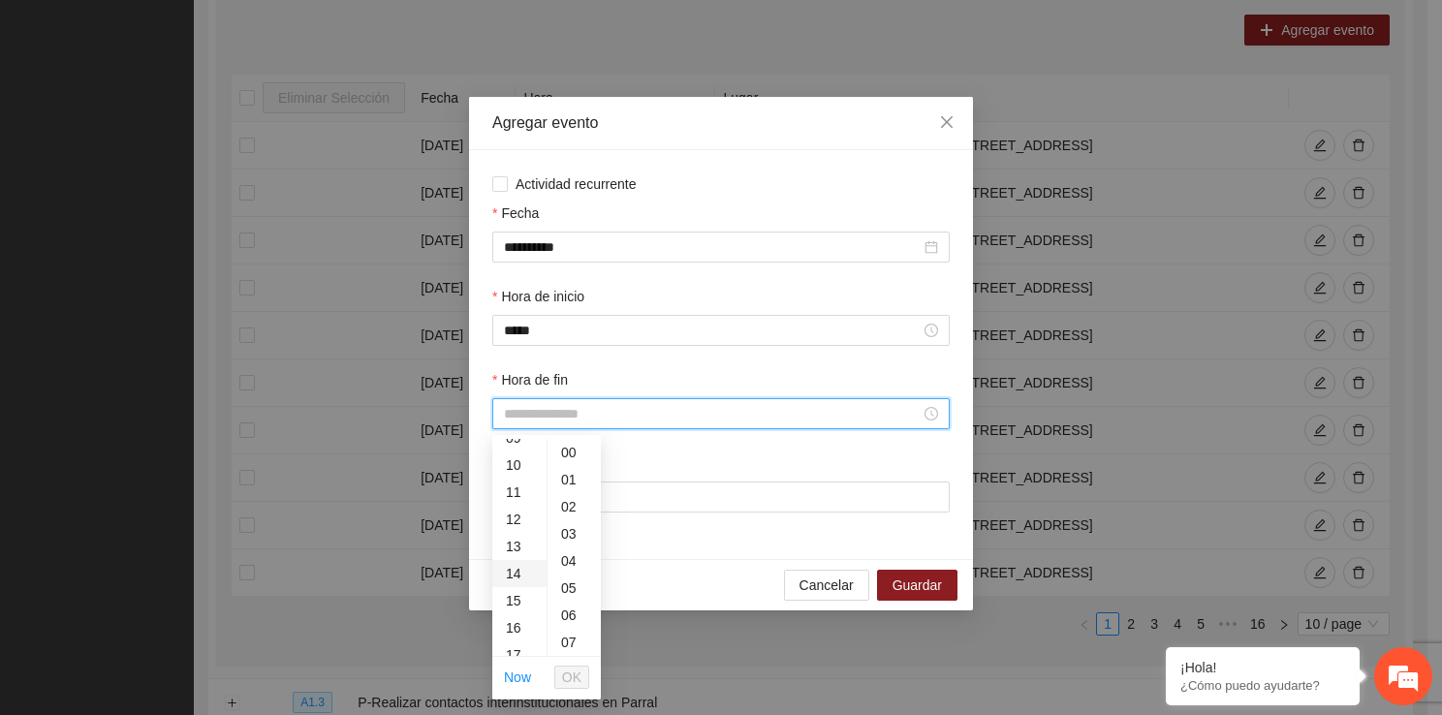
click at [520, 573] on div "14" at bounding box center [519, 573] width 54 height 27
click at [578, 602] on div "40" at bounding box center [573, 594] width 53 height 27
type input "*****"
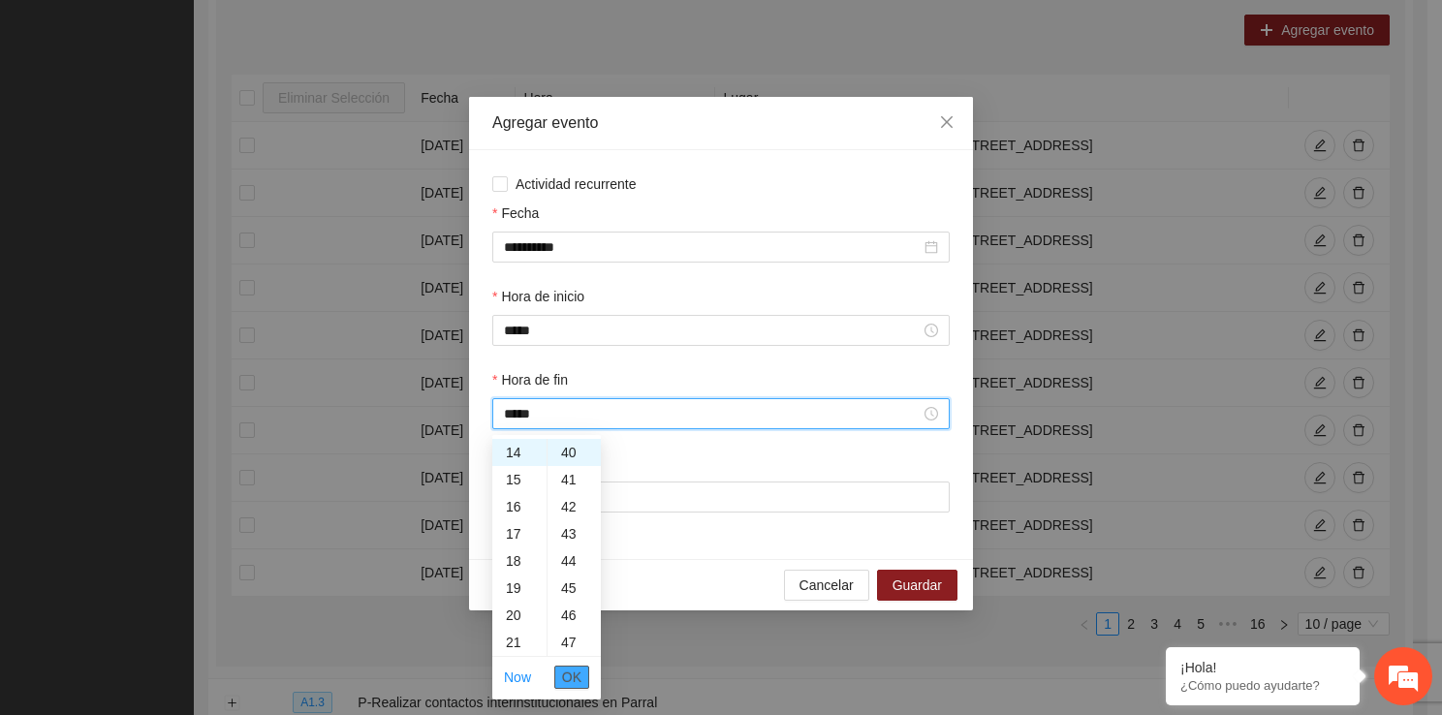
click at [588, 676] on button "OK" at bounding box center [571, 677] width 35 height 23
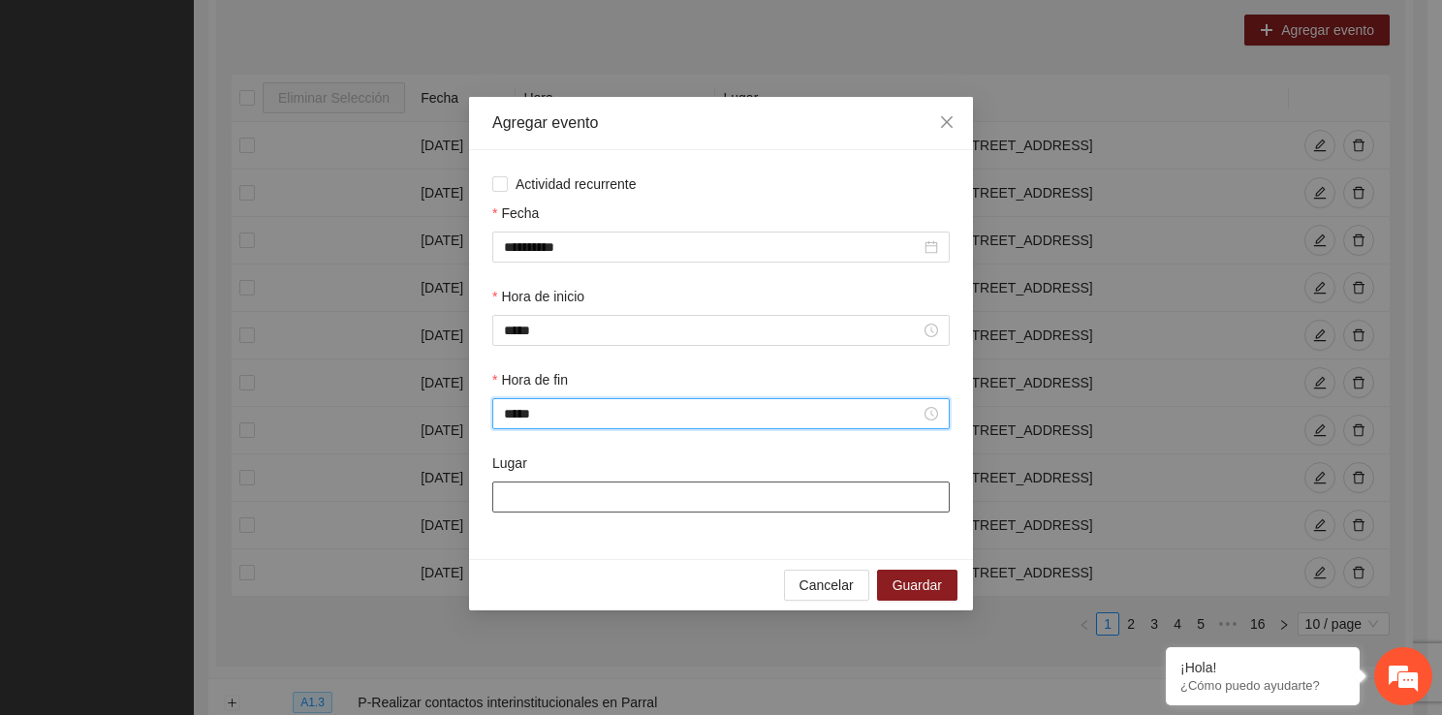
click at [598, 492] on input "Lugar" at bounding box center [720, 496] width 457 height 31
type input "**********"
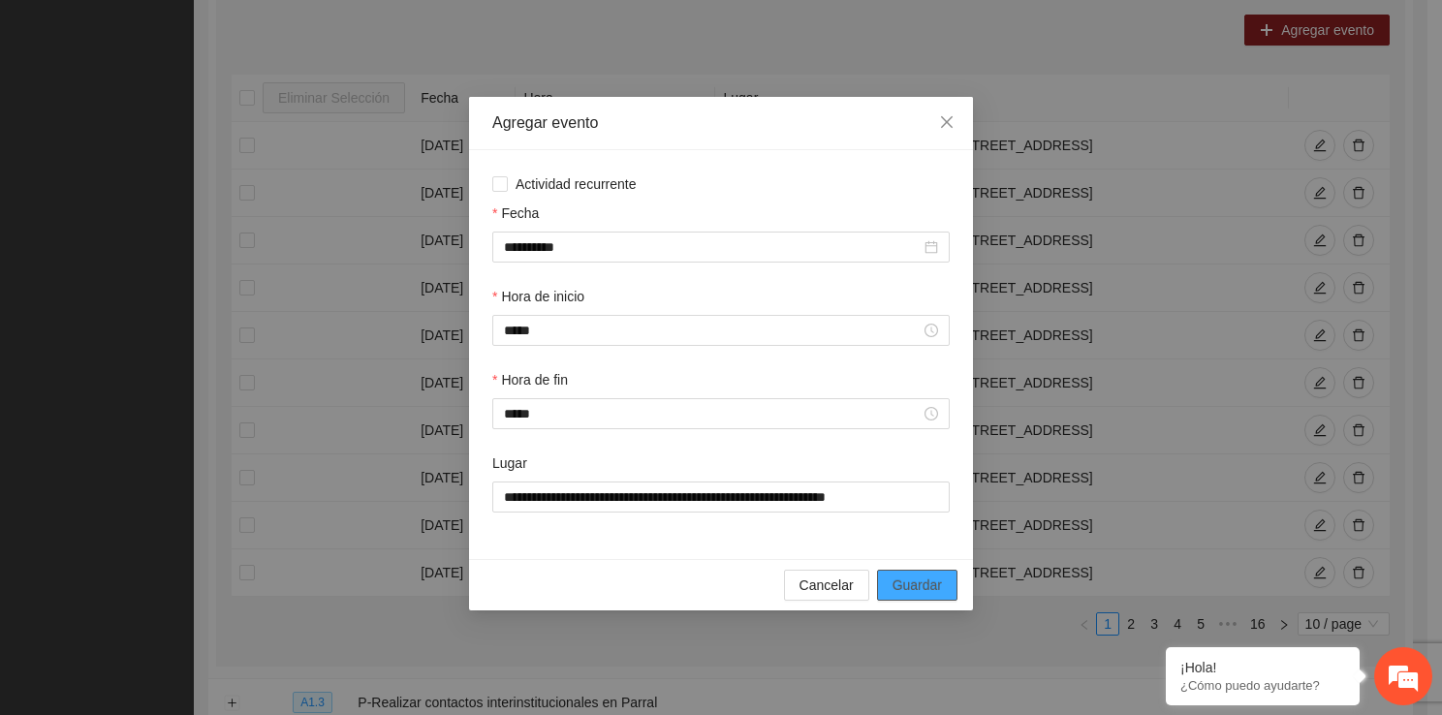
click at [904, 587] on span "Guardar" at bounding box center [916, 584] width 49 height 21
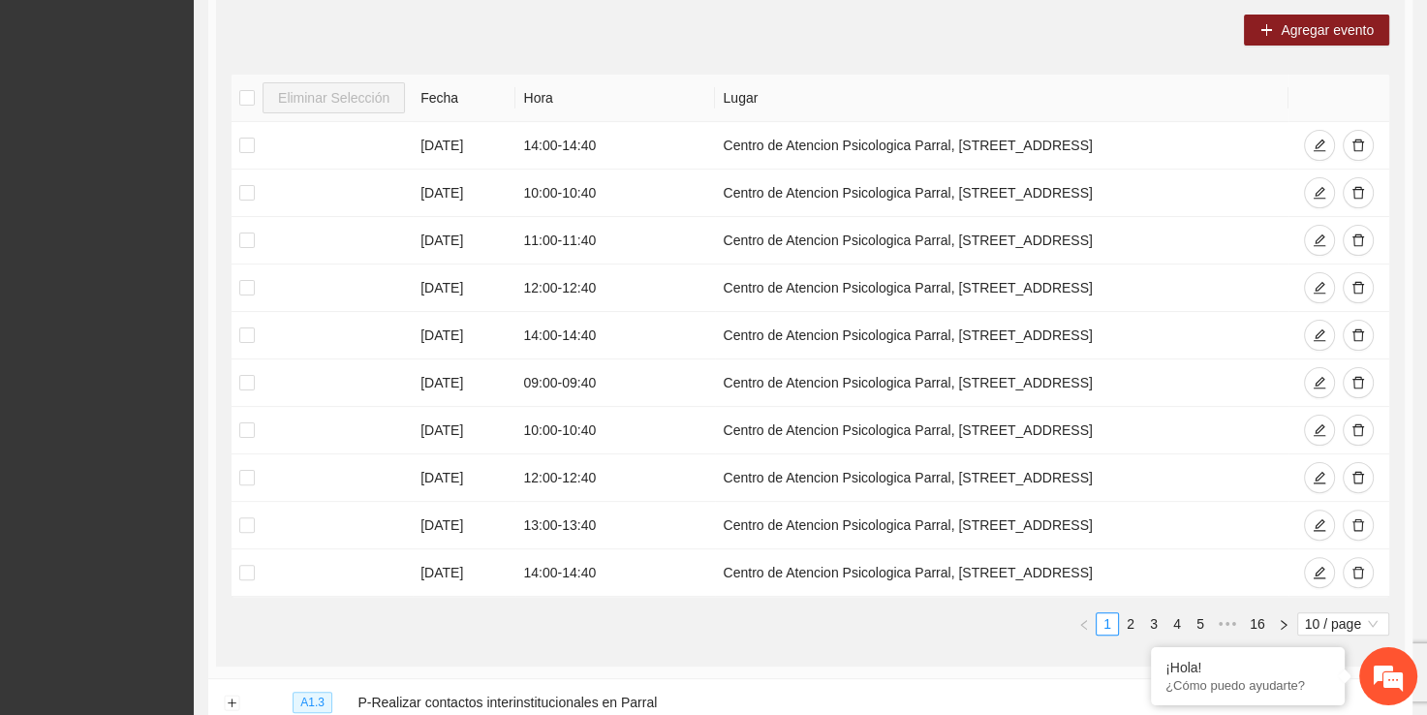
click at [1328, 4] on div "Agregar evento Eliminar Selección Fecha Hora Lugar 17/09/2025 14:00 - 14:40 Cen…" at bounding box center [810, 332] width 1189 height 667
click at [1308, 35] on span "Agregar evento" at bounding box center [1327, 29] width 93 height 21
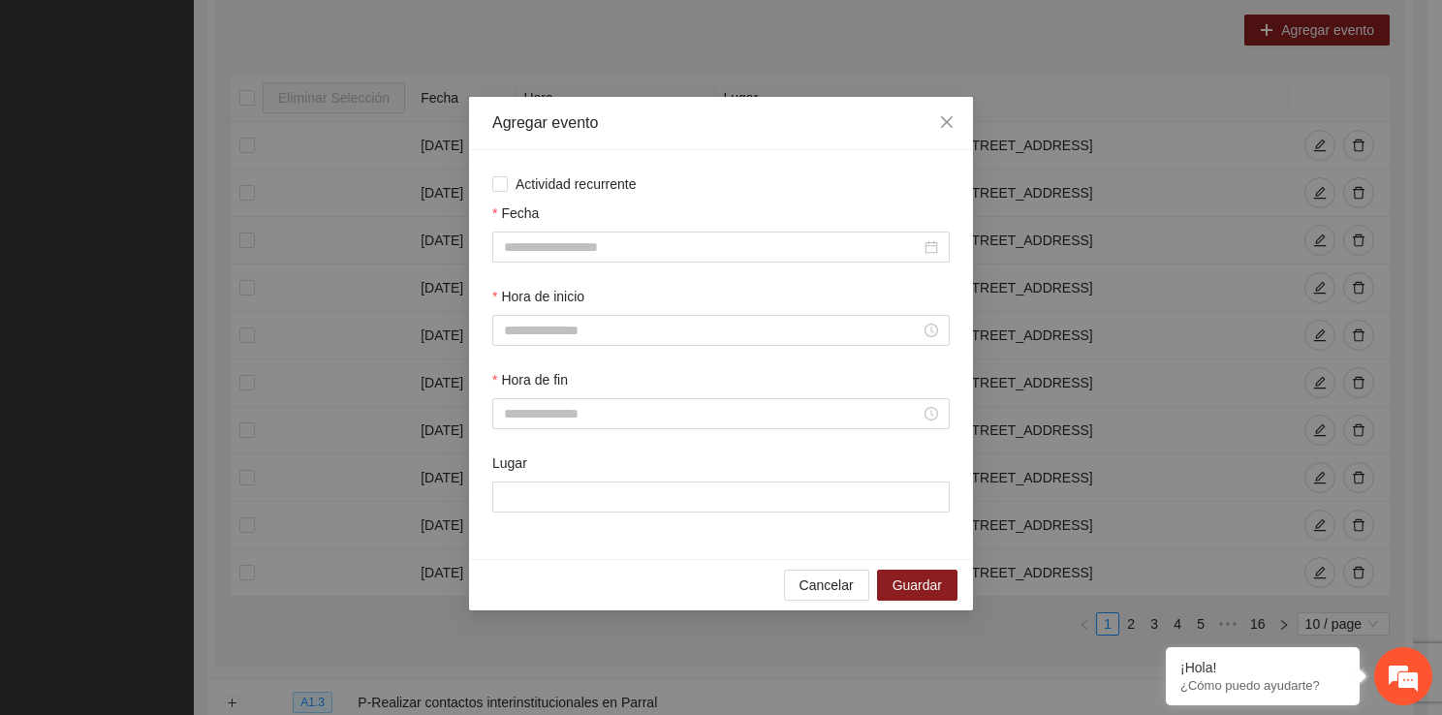
click at [554, 265] on div "Fecha" at bounding box center [720, 243] width 465 height 83
click at [554, 258] on input "Fecha" at bounding box center [712, 246] width 417 height 21
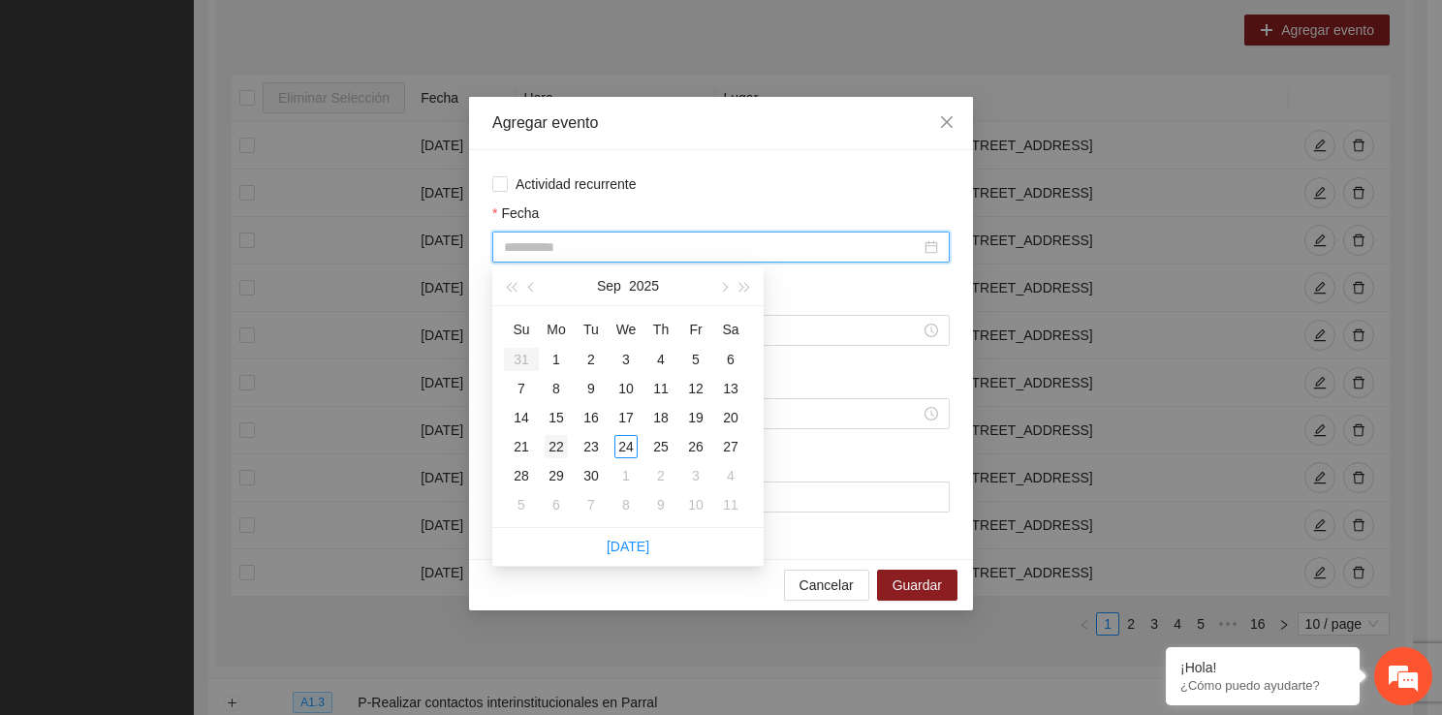
type input "**********"
click at [563, 448] on div "22" at bounding box center [555, 446] width 23 height 23
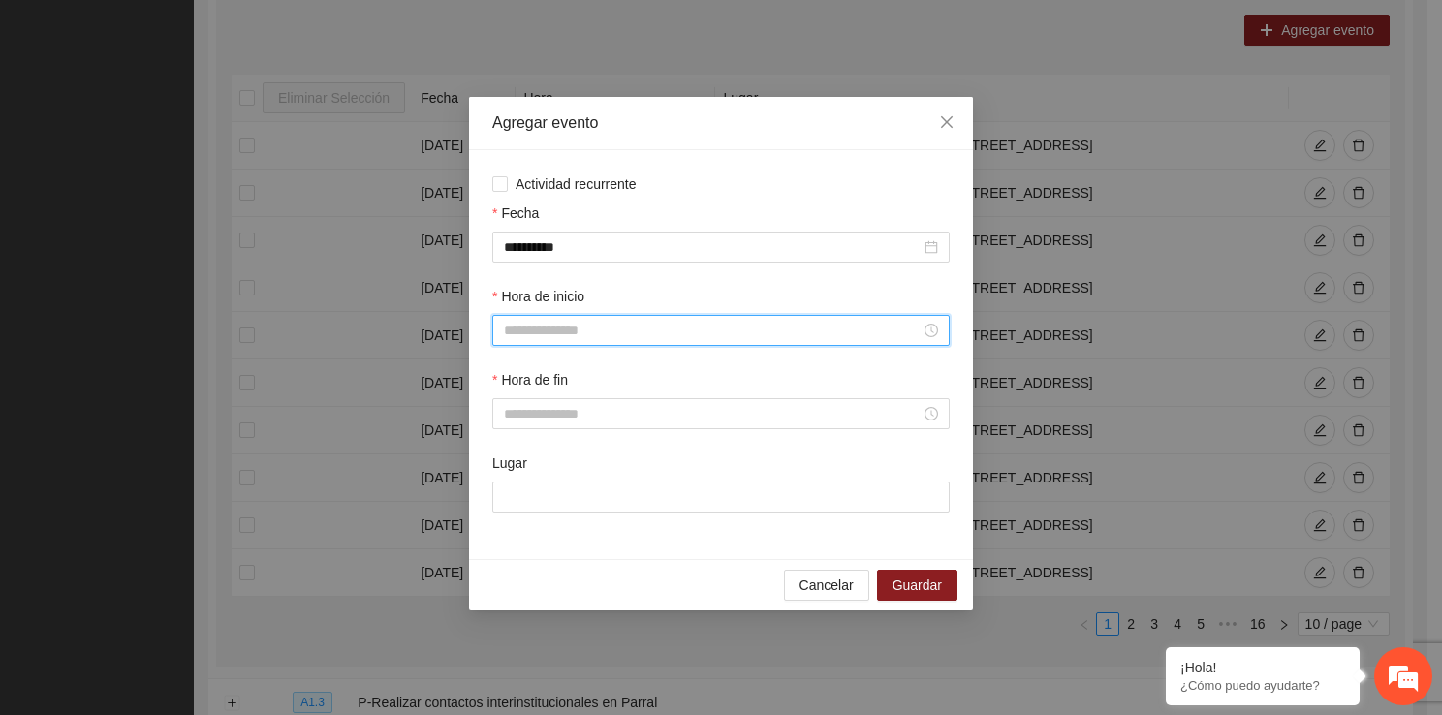
click at [649, 326] on input "Hora de inicio" at bounding box center [712, 330] width 417 height 21
click at [515, 533] on div "13" at bounding box center [519, 526] width 54 height 27
type input "*****"
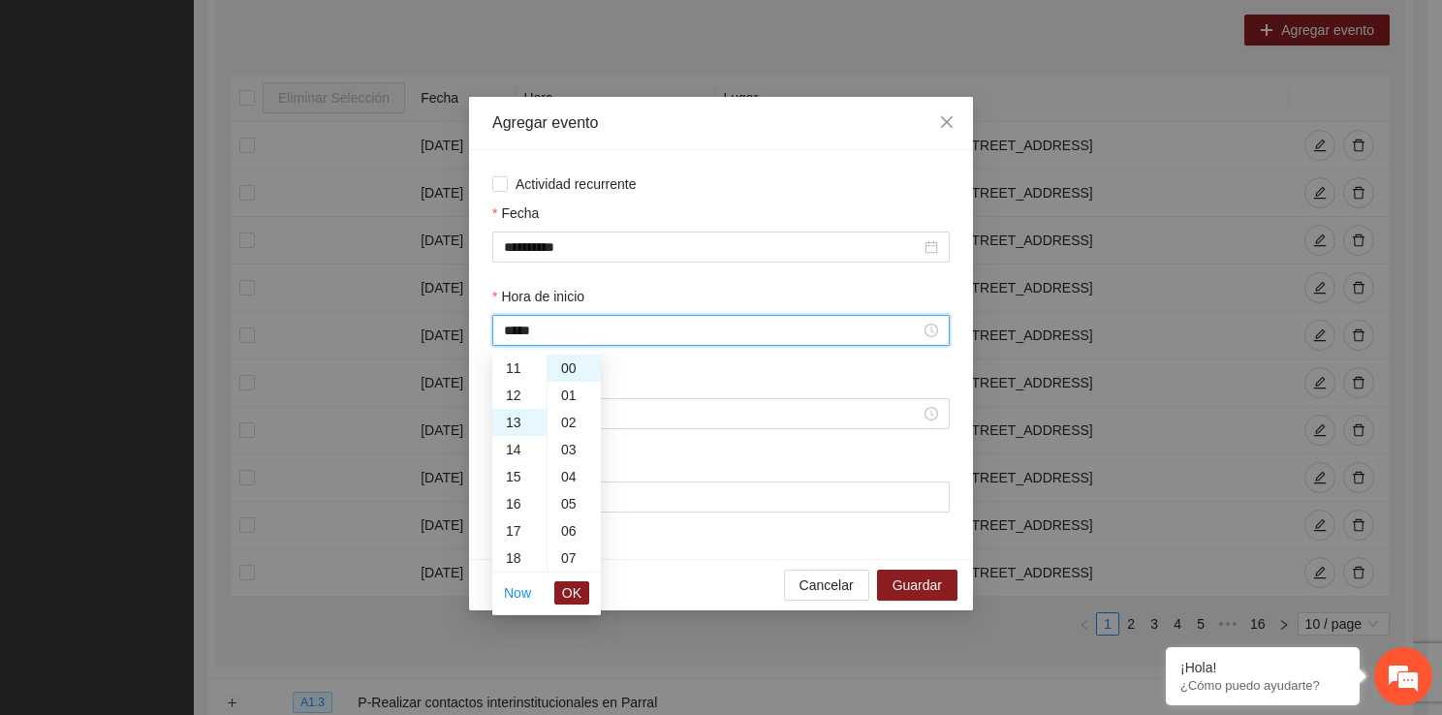
scroll to position [353, 0]
click at [560, 581] on button "OK" at bounding box center [571, 592] width 35 height 23
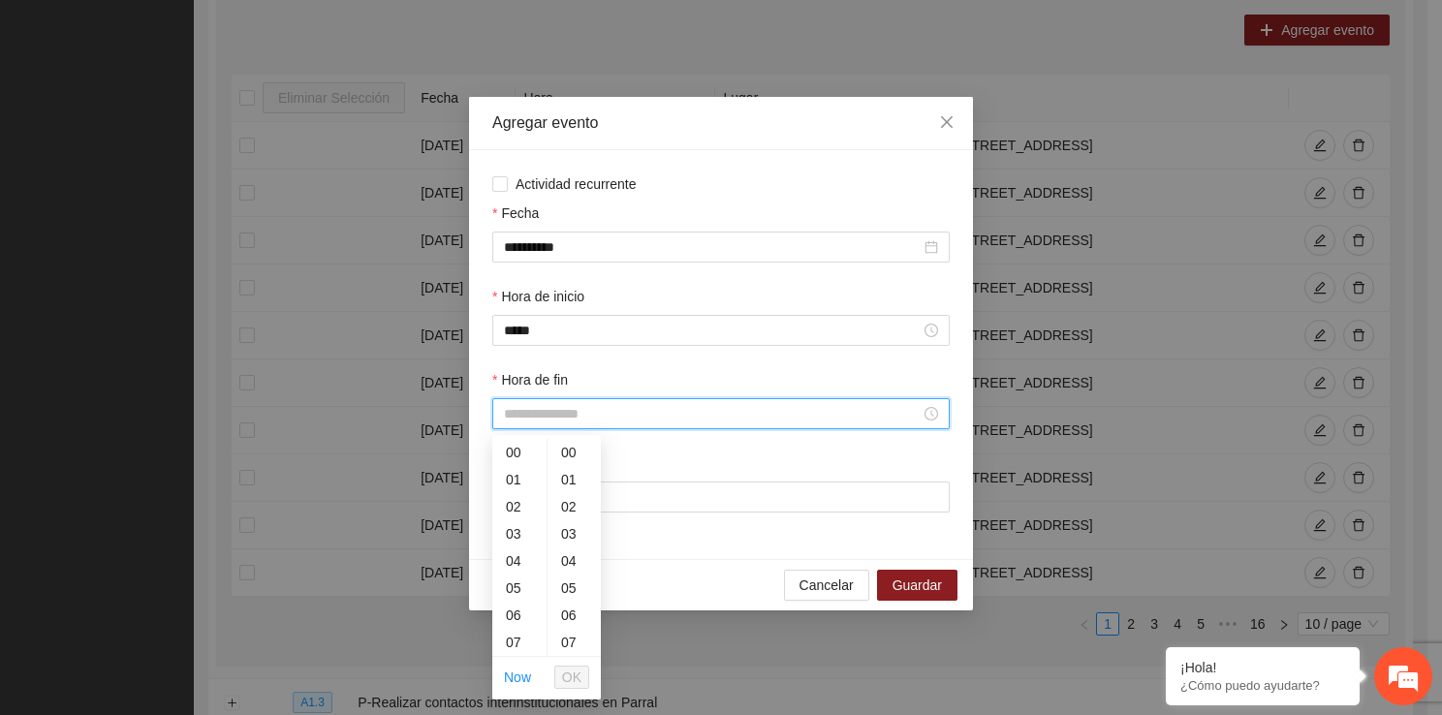
click at [554, 420] on input "Hora de fin" at bounding box center [712, 413] width 417 height 21
click at [509, 540] on div "13" at bounding box center [519, 533] width 54 height 27
click at [573, 618] on div "40" at bounding box center [573, 607] width 53 height 27
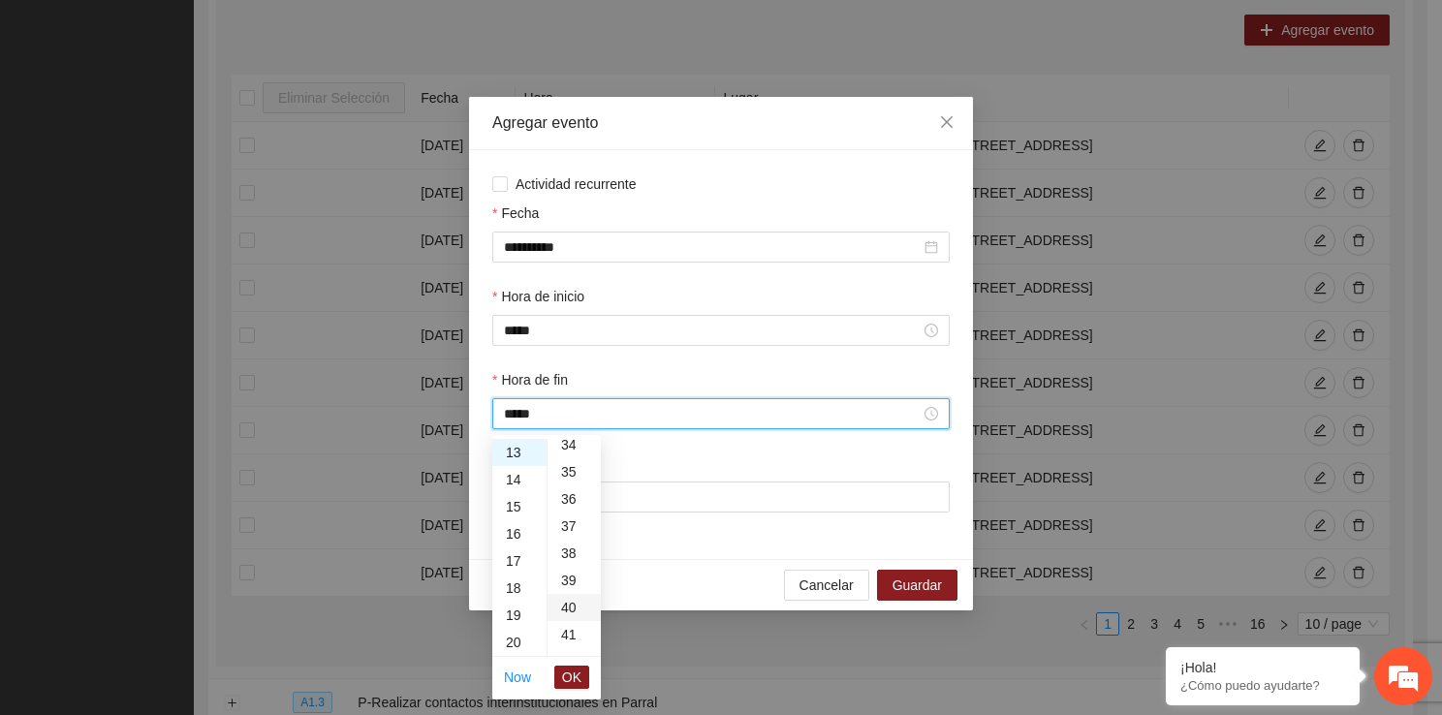
type input "*****"
click at [582, 669] on button "OK" at bounding box center [571, 677] width 35 height 23
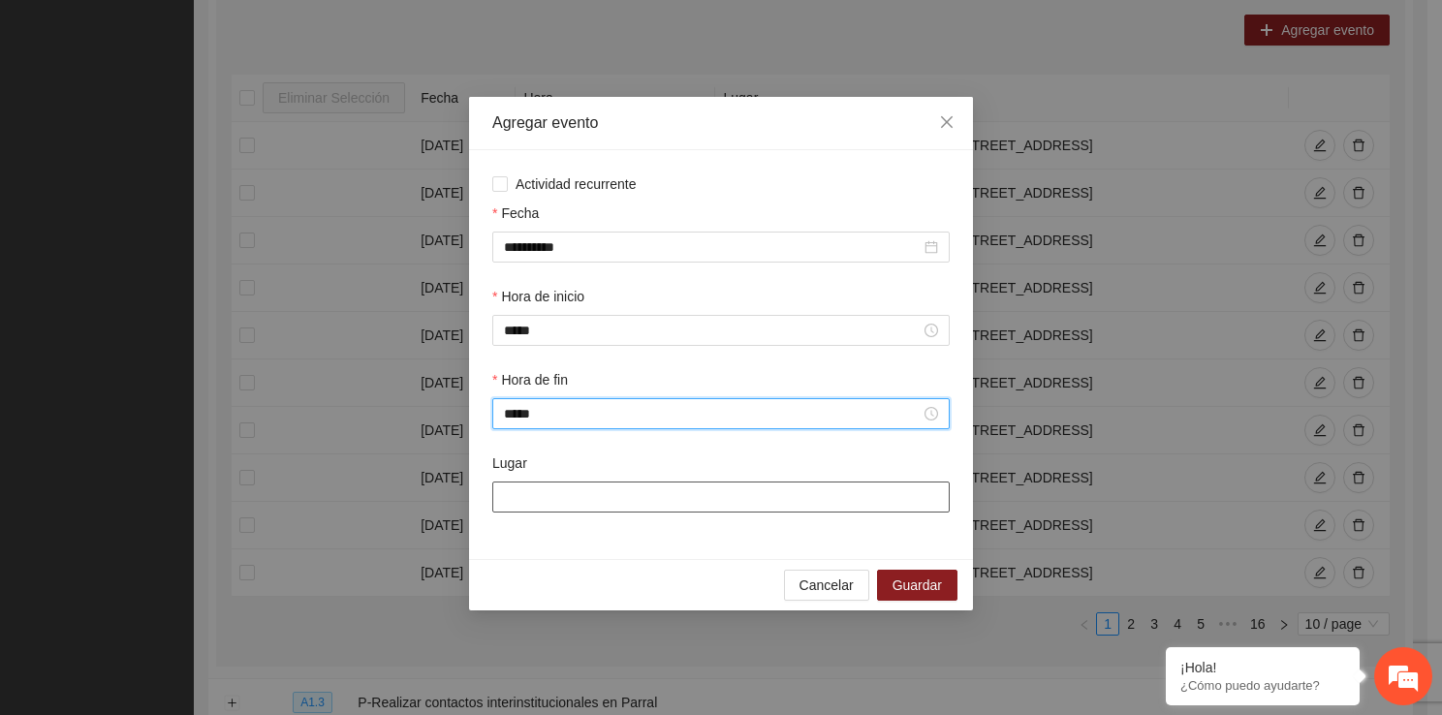
click at [555, 493] on input "Lugar" at bounding box center [720, 496] width 457 height 31
type input "**********"
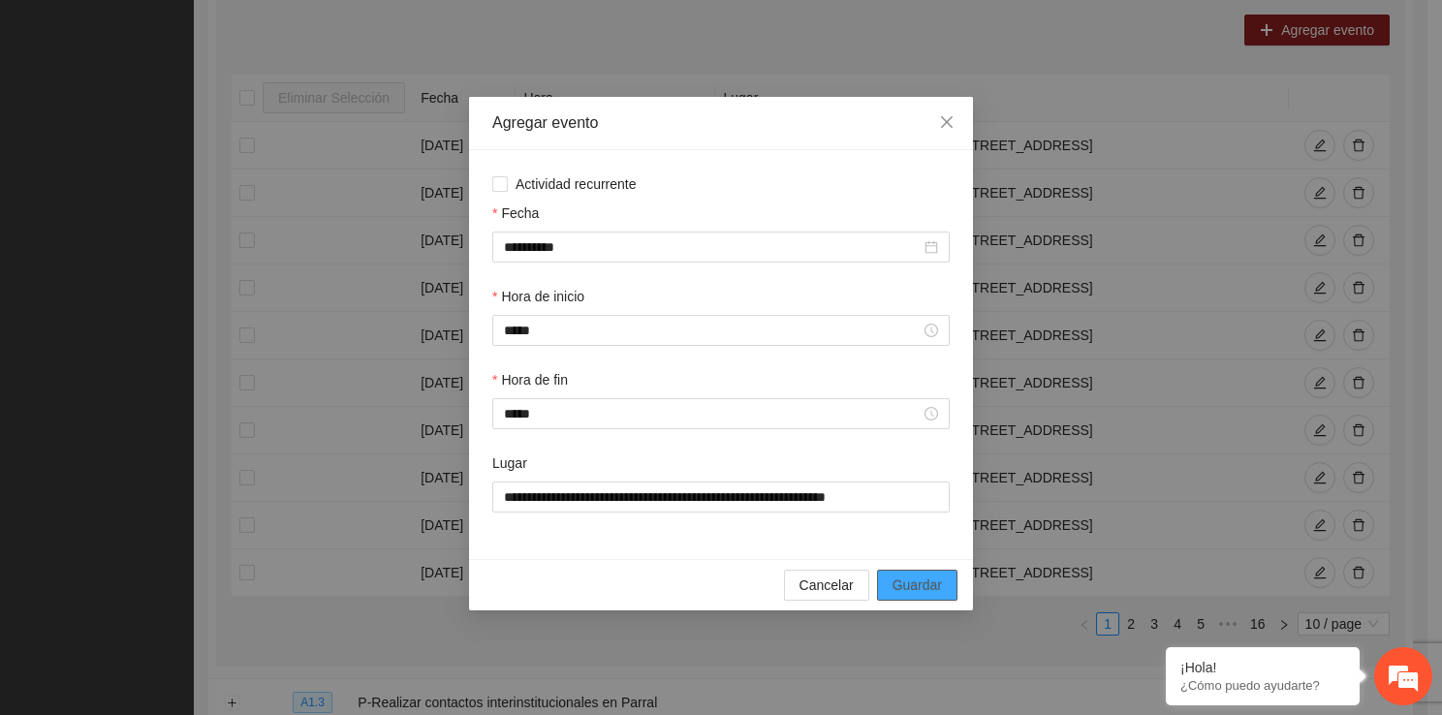
click at [915, 587] on span "Guardar" at bounding box center [916, 584] width 49 height 21
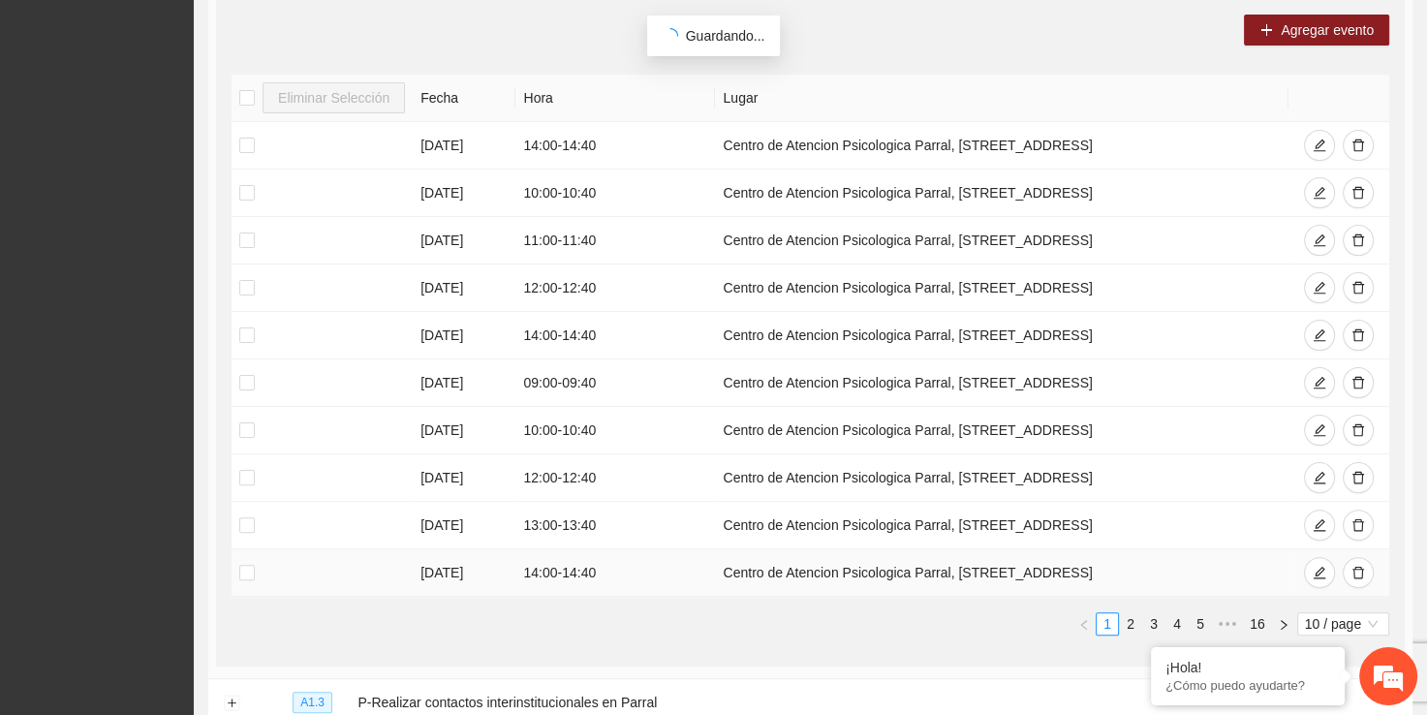
click at [915, 587] on td "Centro de Atencion Psicologica Parral, calle stalfoth#2 col.centro" at bounding box center [1002, 572] width 574 height 47
click at [1326, 19] on span "Agregar evento" at bounding box center [1327, 29] width 93 height 21
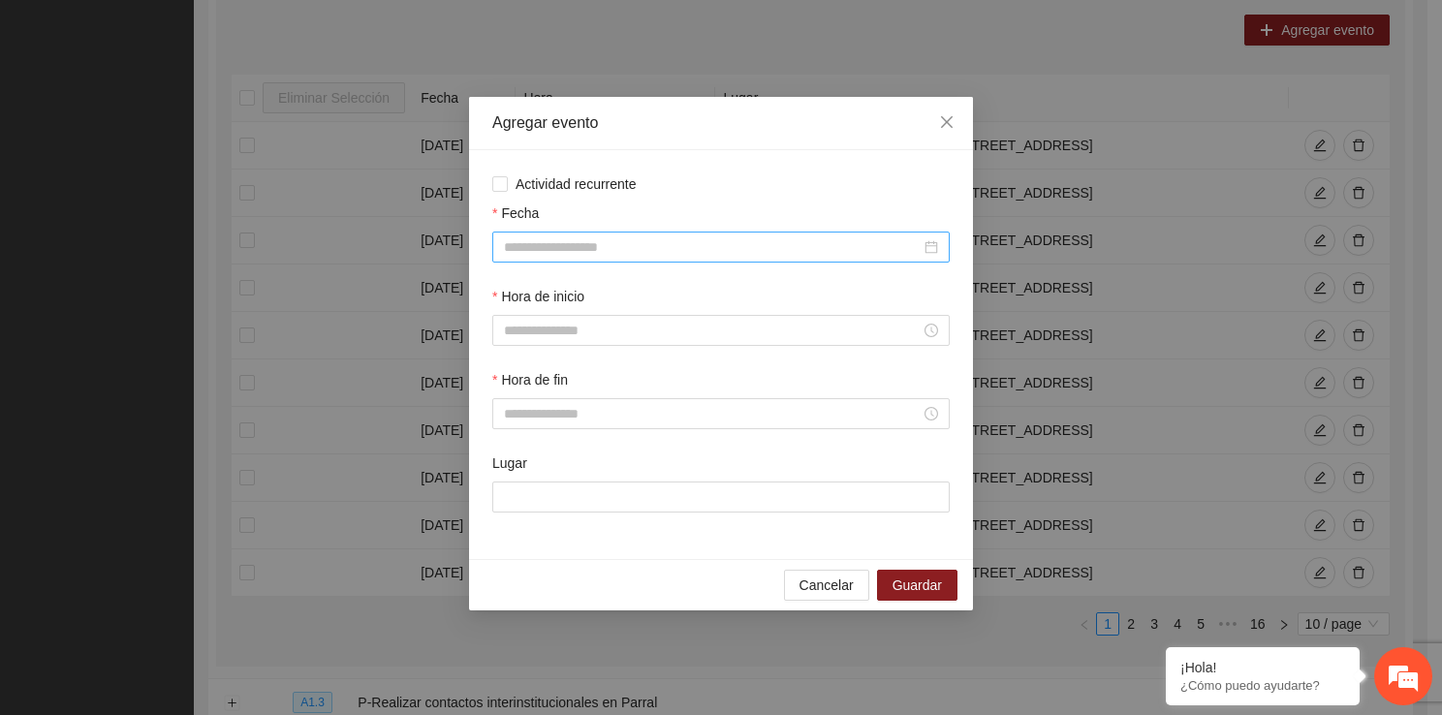
click at [522, 241] on input "Fecha" at bounding box center [712, 246] width 417 height 21
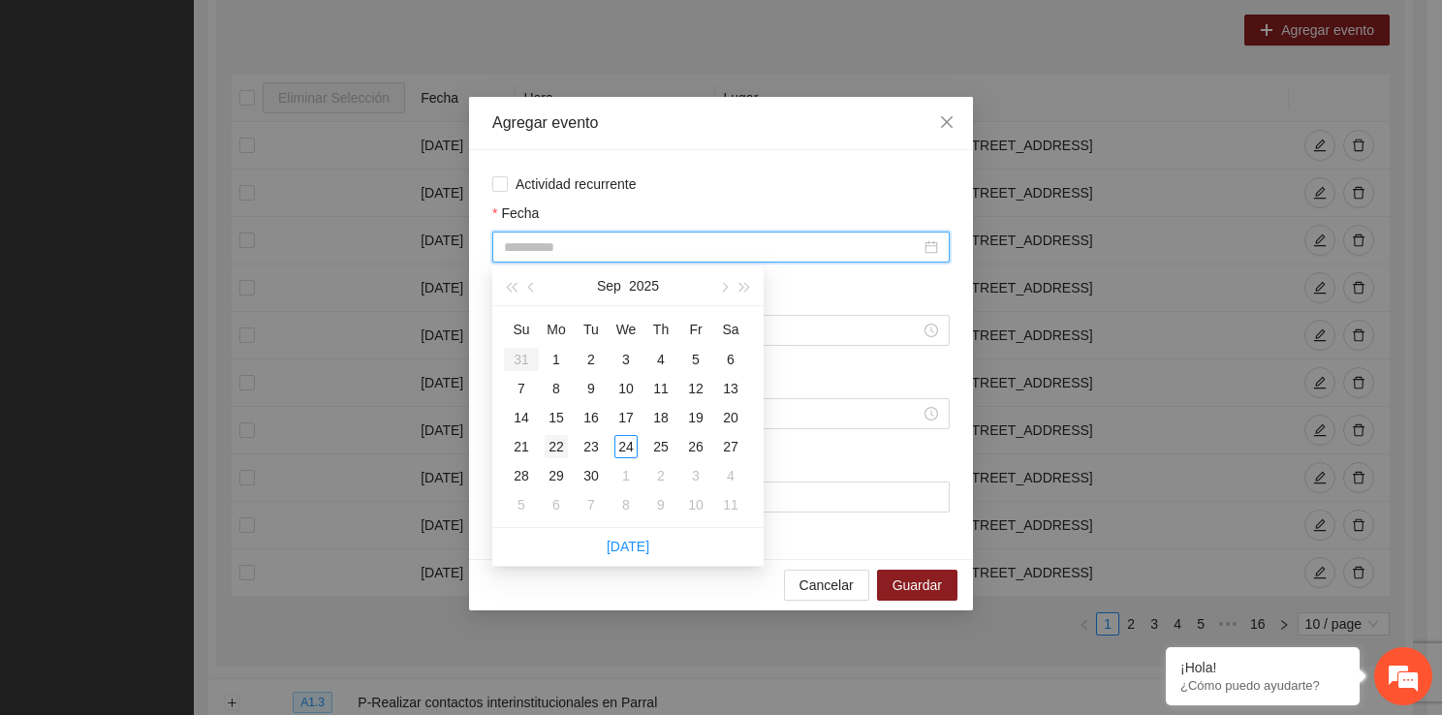
type input "**********"
click at [562, 451] on div "22" at bounding box center [555, 446] width 23 height 23
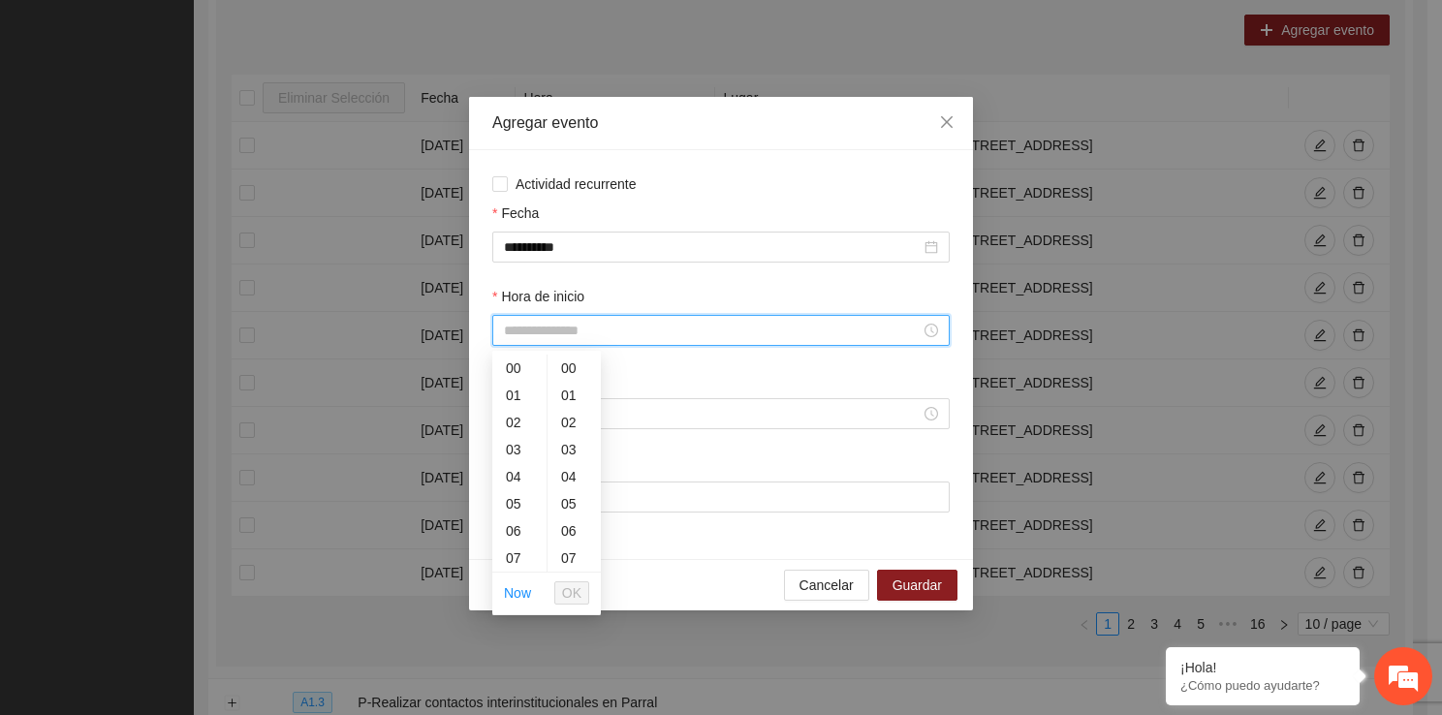
click at [591, 338] on input "Hora de inicio" at bounding box center [712, 330] width 417 height 21
click at [511, 506] on div "14" at bounding box center [519, 515] width 54 height 27
type input "*****"
click at [577, 597] on span "OK" at bounding box center [571, 592] width 19 height 21
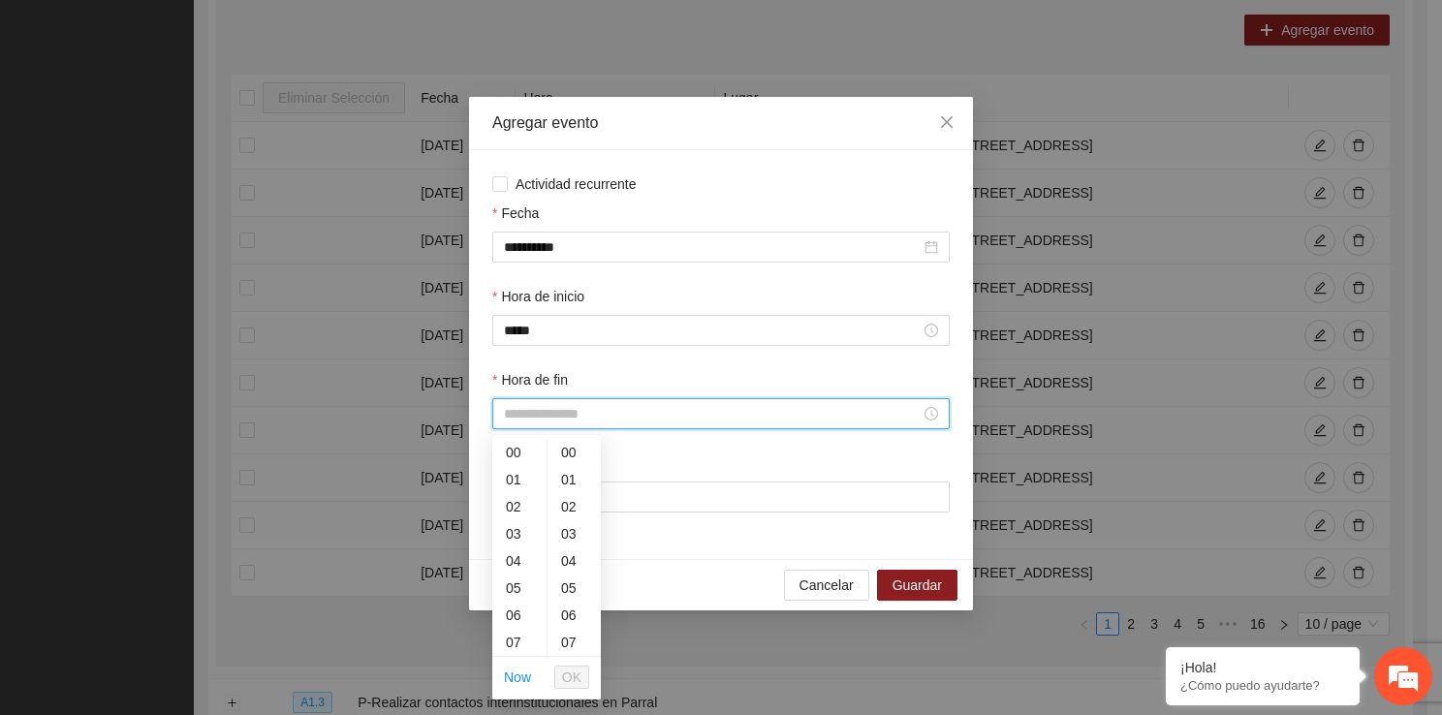
drag, startPoint x: 562, startPoint y: 418, endPoint x: 532, endPoint y: 644, distance: 228.7
click at [513, 591] on div "14" at bounding box center [519, 599] width 54 height 27
click at [566, 608] on div "41" at bounding box center [573, 621] width 53 height 27
click at [567, 471] on div "40" at bounding box center [573, 463] width 53 height 27
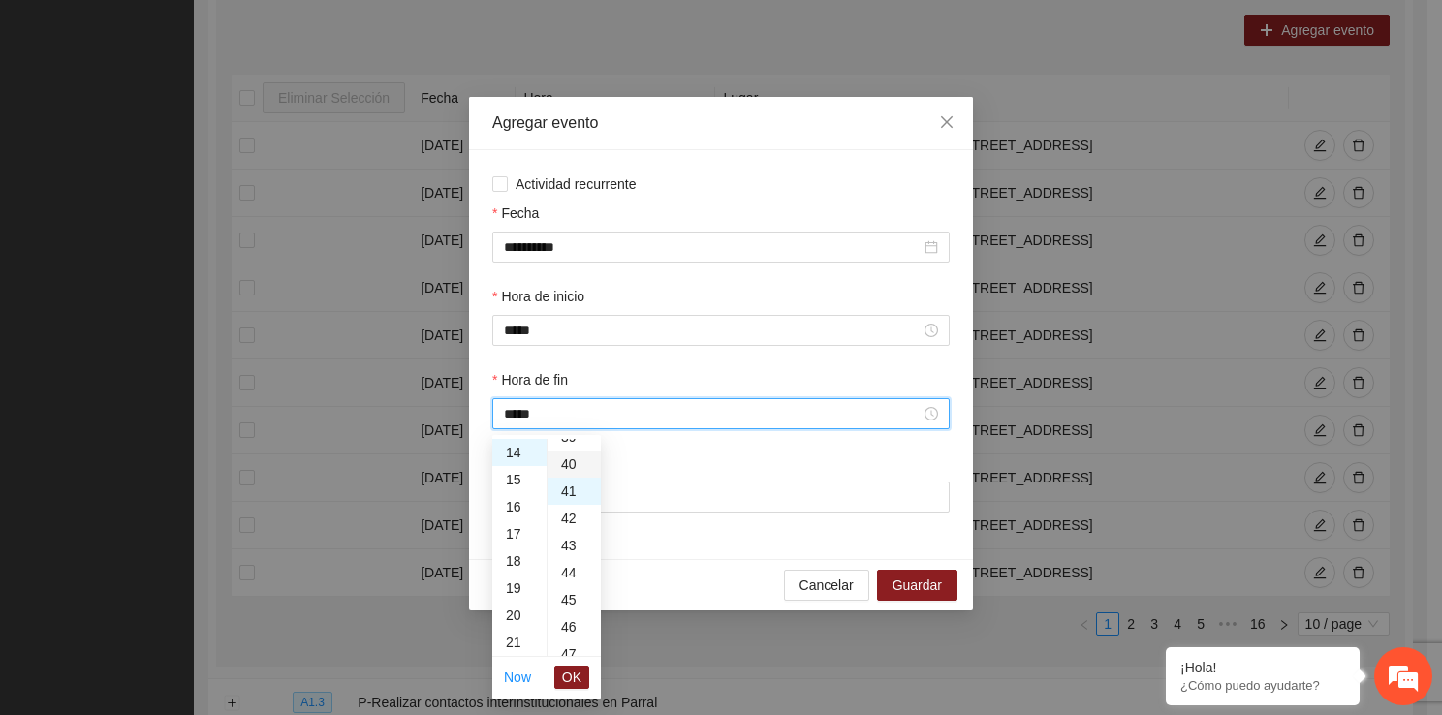
type input "*****"
click at [575, 668] on span "OK" at bounding box center [571, 677] width 19 height 21
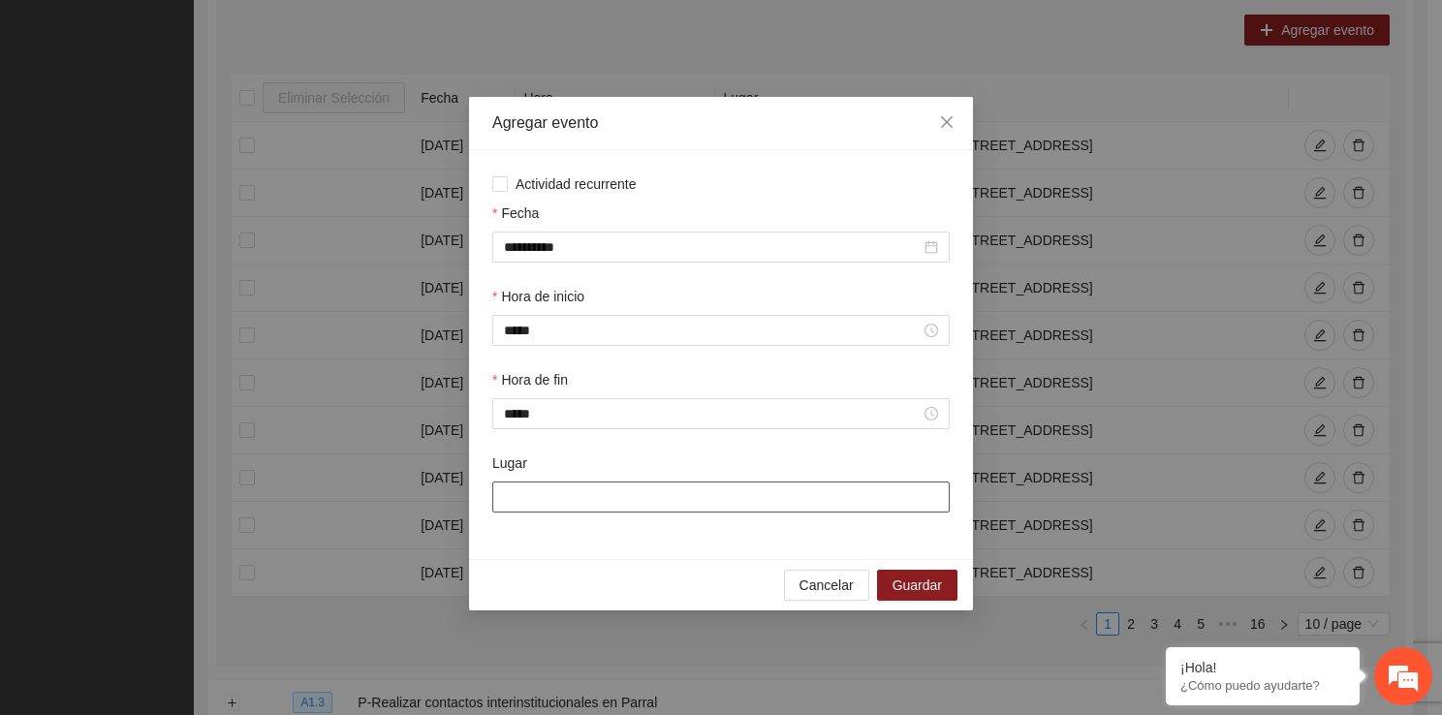
drag, startPoint x: 570, startPoint y: 494, endPoint x: 594, endPoint y: 556, distance: 66.6
click at [594, 556] on div "**********" at bounding box center [721, 354] width 504 height 409
type input "**********"
click at [911, 577] on span "Guardar" at bounding box center [916, 584] width 49 height 21
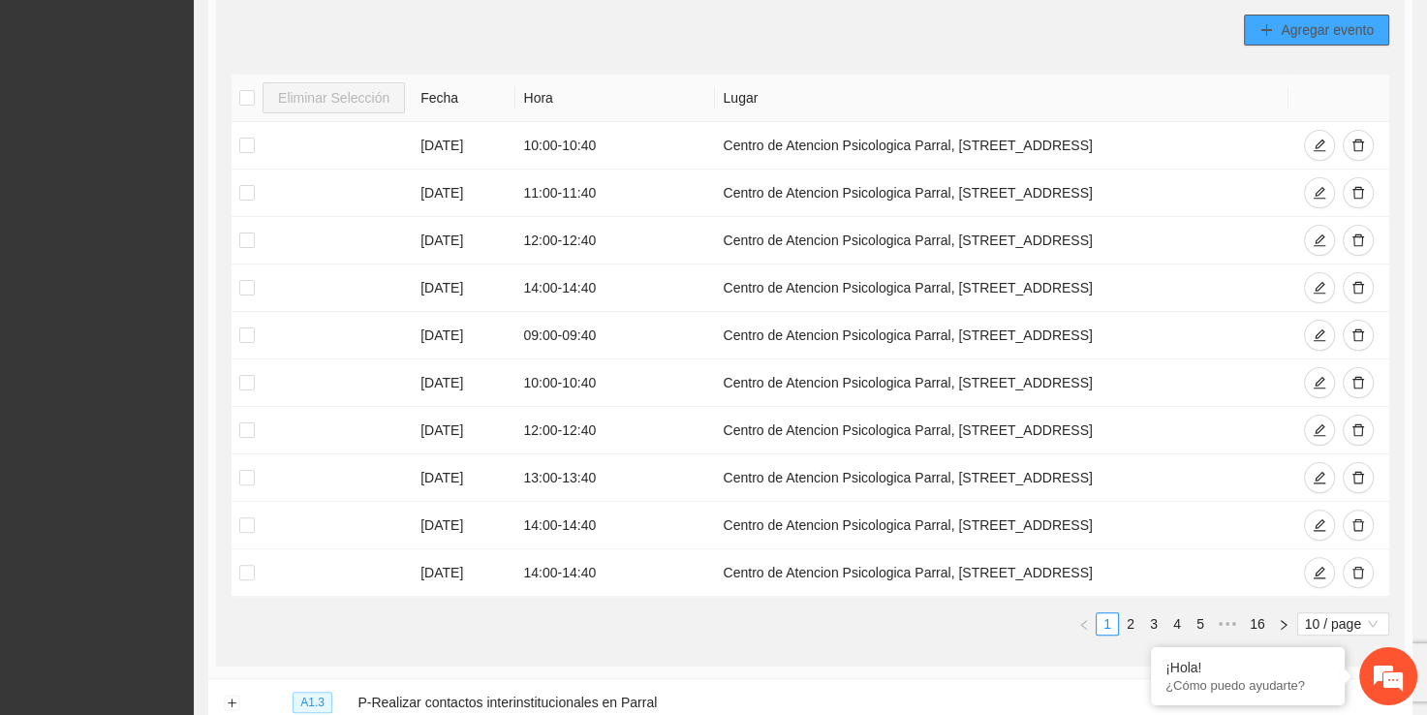
click at [1302, 34] on span "Agregar evento" at bounding box center [1327, 29] width 93 height 21
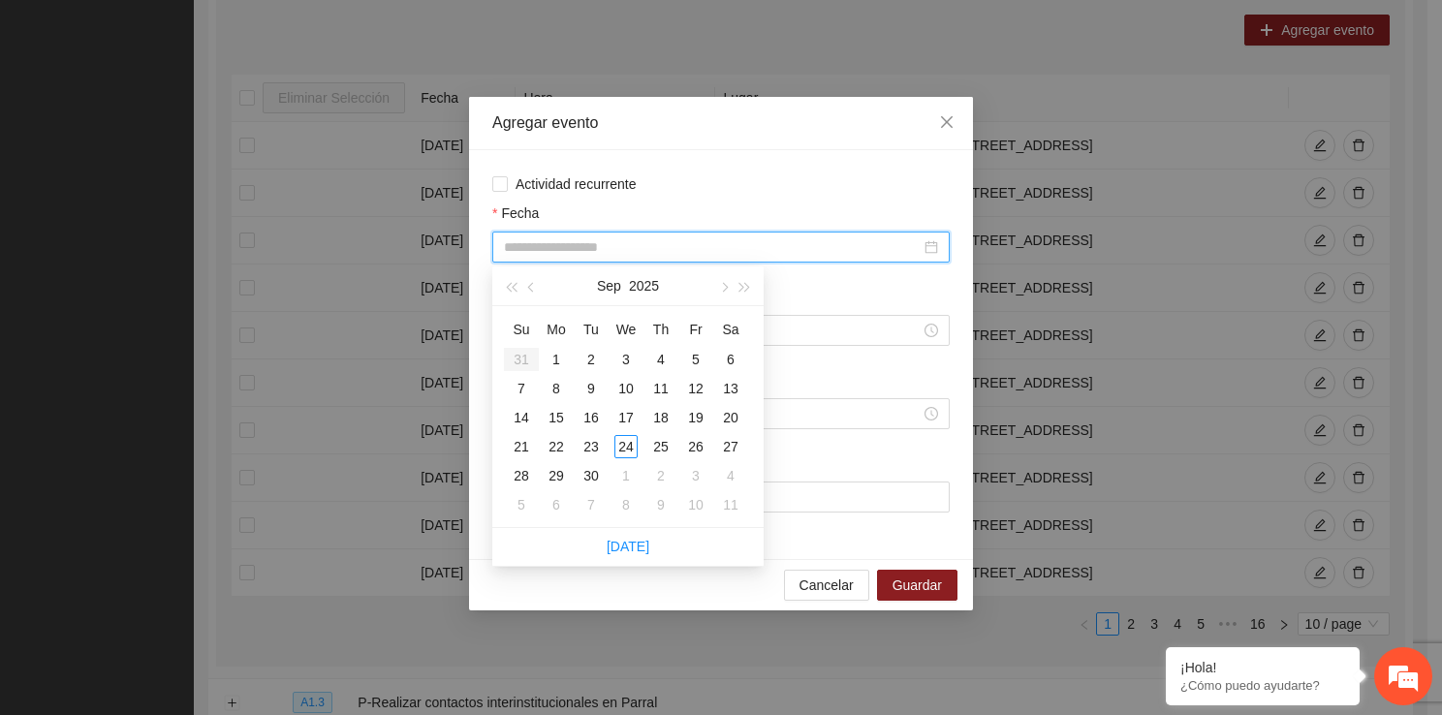
click at [525, 254] on input "Fecha" at bounding box center [712, 246] width 417 height 21
type input "**********"
click at [561, 444] on div "22" at bounding box center [555, 446] width 23 height 23
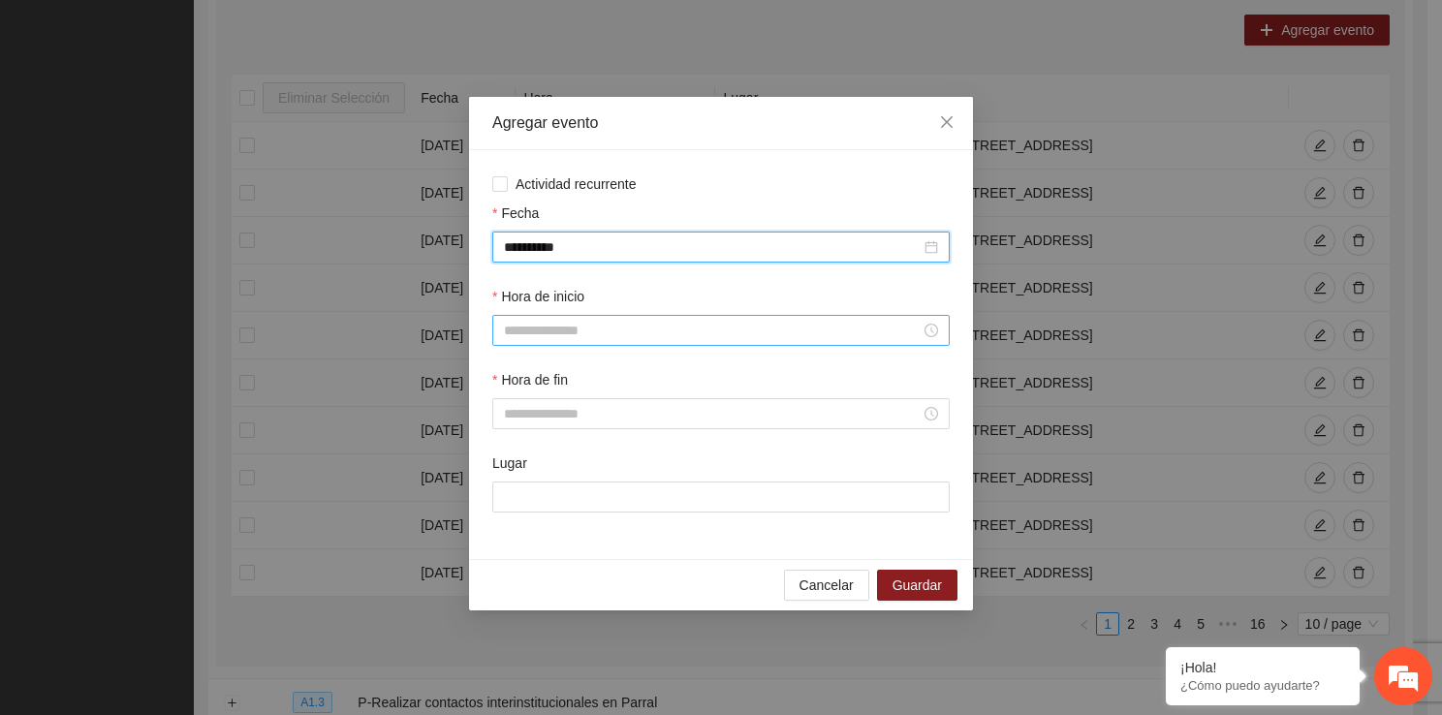
click at [612, 333] on input "Hora de inicio" at bounding box center [712, 330] width 417 height 21
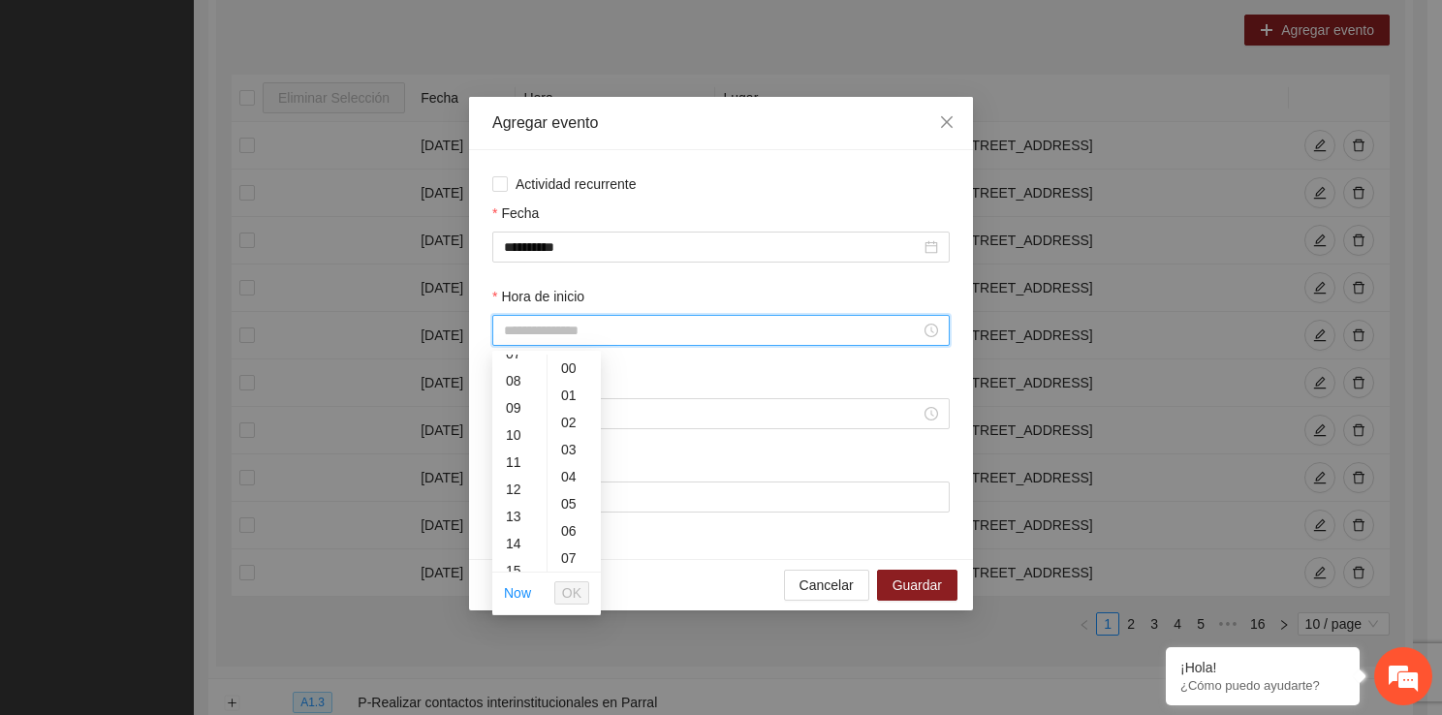
scroll to position [233, 0]
click at [527, 543] on div "15" at bounding box center [519, 542] width 54 height 27
type input "*****"
click at [583, 588] on button "OK" at bounding box center [571, 592] width 35 height 23
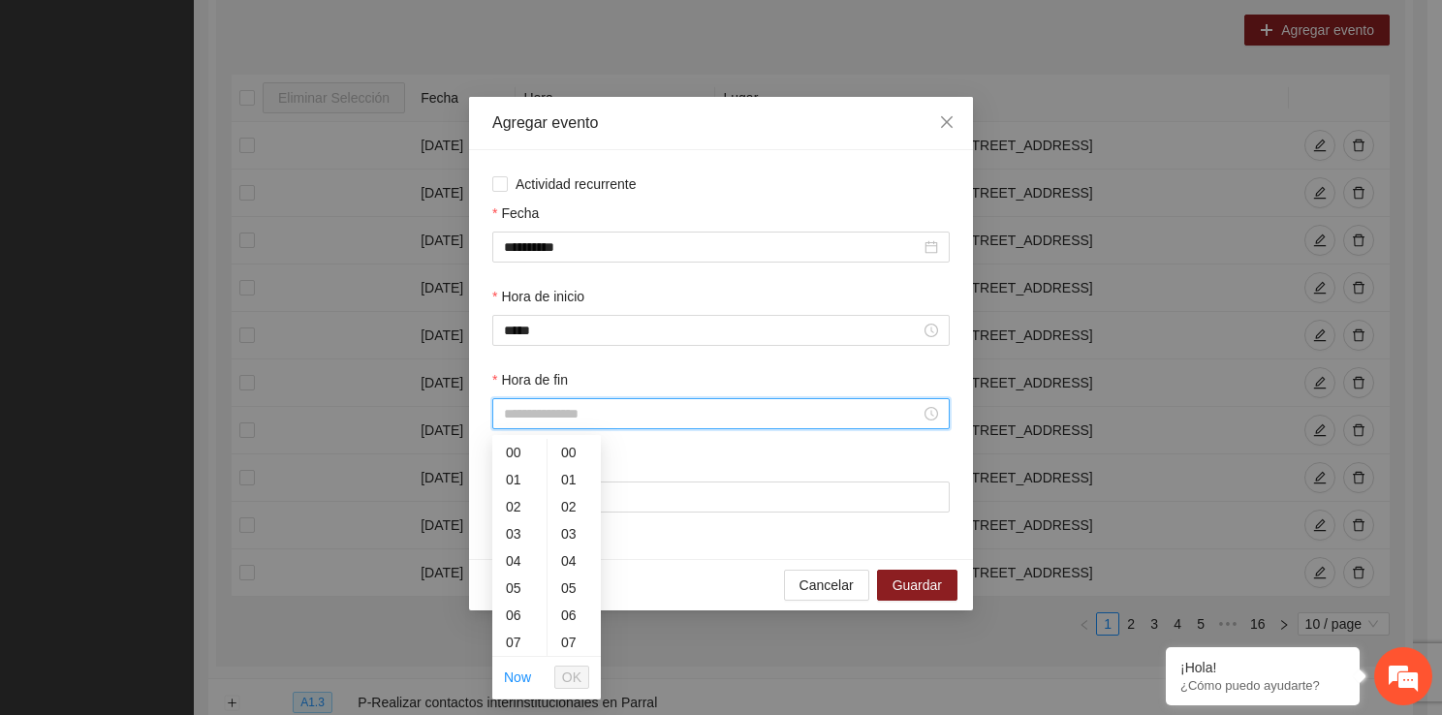
drag, startPoint x: 550, startPoint y: 423, endPoint x: 541, endPoint y: 637, distance: 214.3
click at [510, 609] on div "14" at bounding box center [519, 599] width 54 height 27
click at [519, 480] on div "15" at bounding box center [519, 479] width 54 height 27
click at [576, 635] on div "40" at bounding box center [573, 633] width 53 height 27
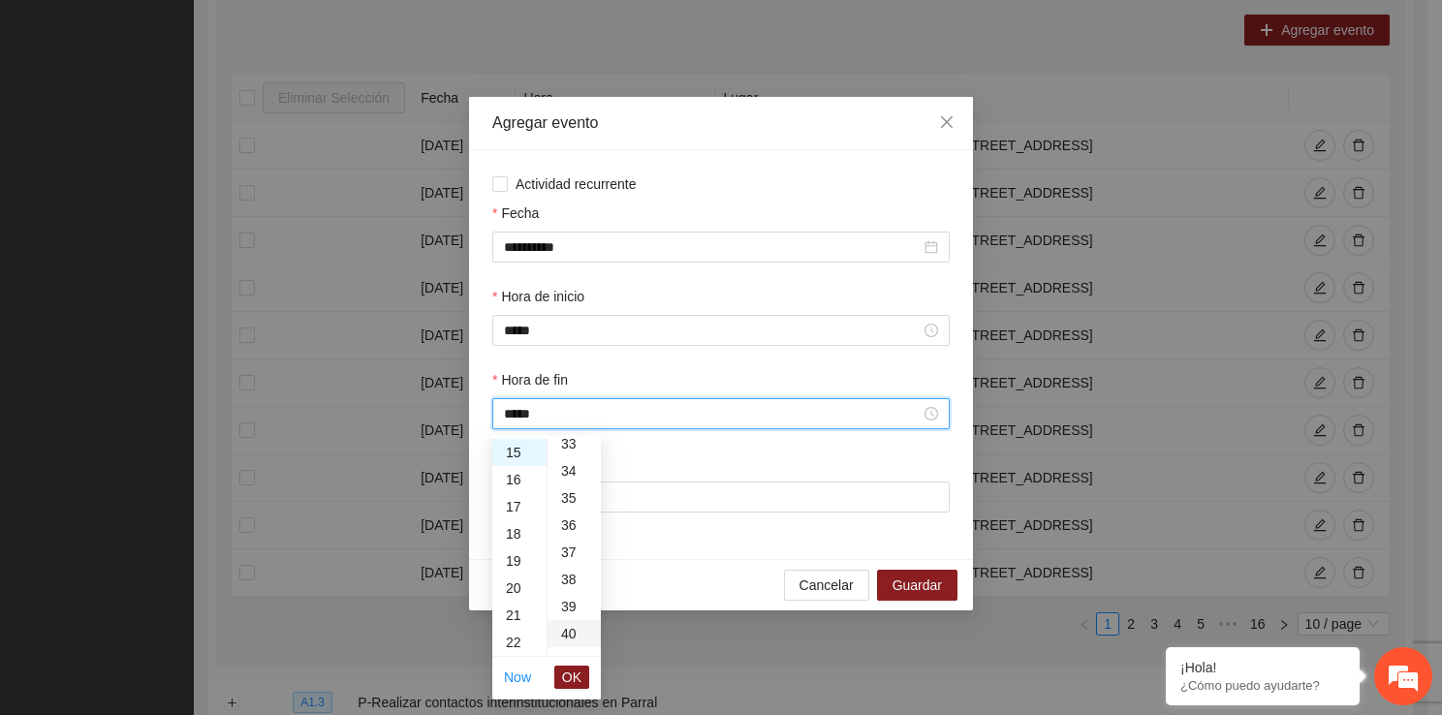
type input "*****"
click at [574, 684] on span "OK" at bounding box center [571, 677] width 19 height 21
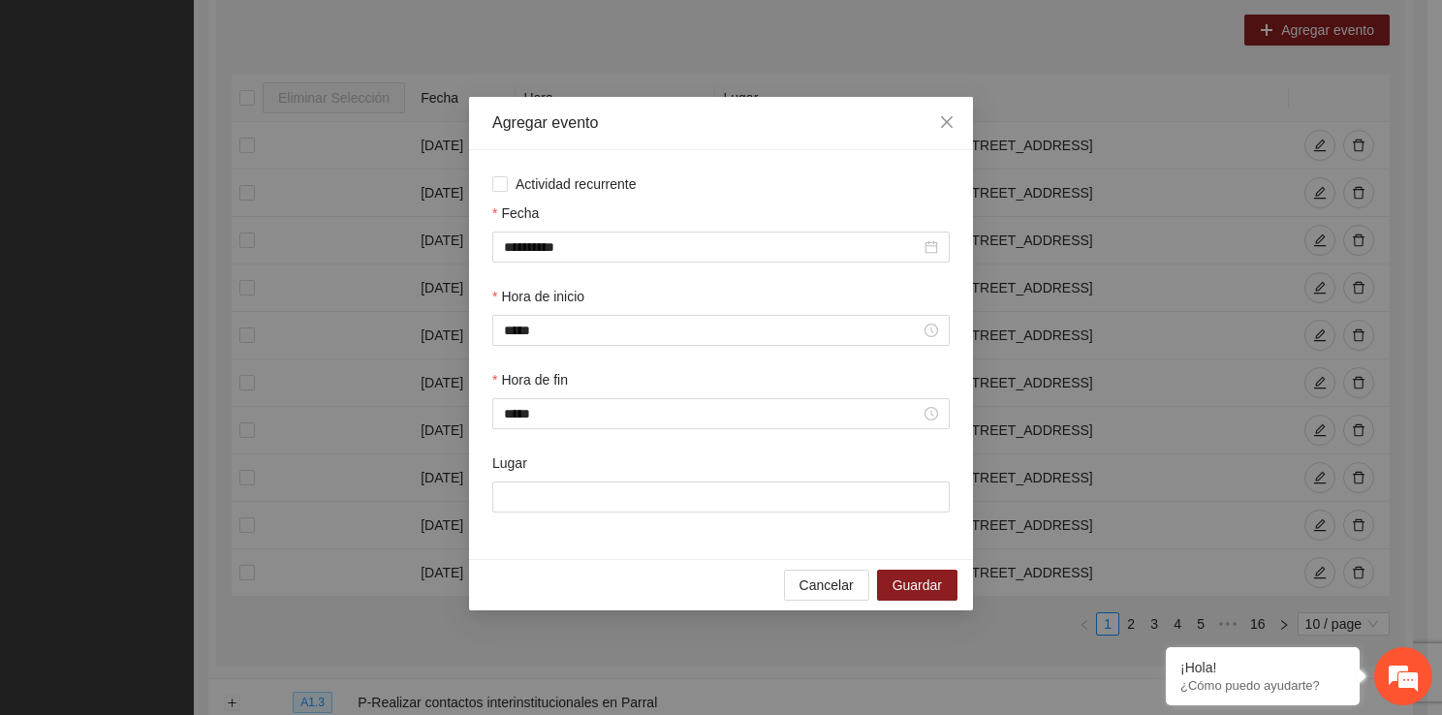
click at [574, 684] on div "**********" at bounding box center [721, 357] width 1442 height 715
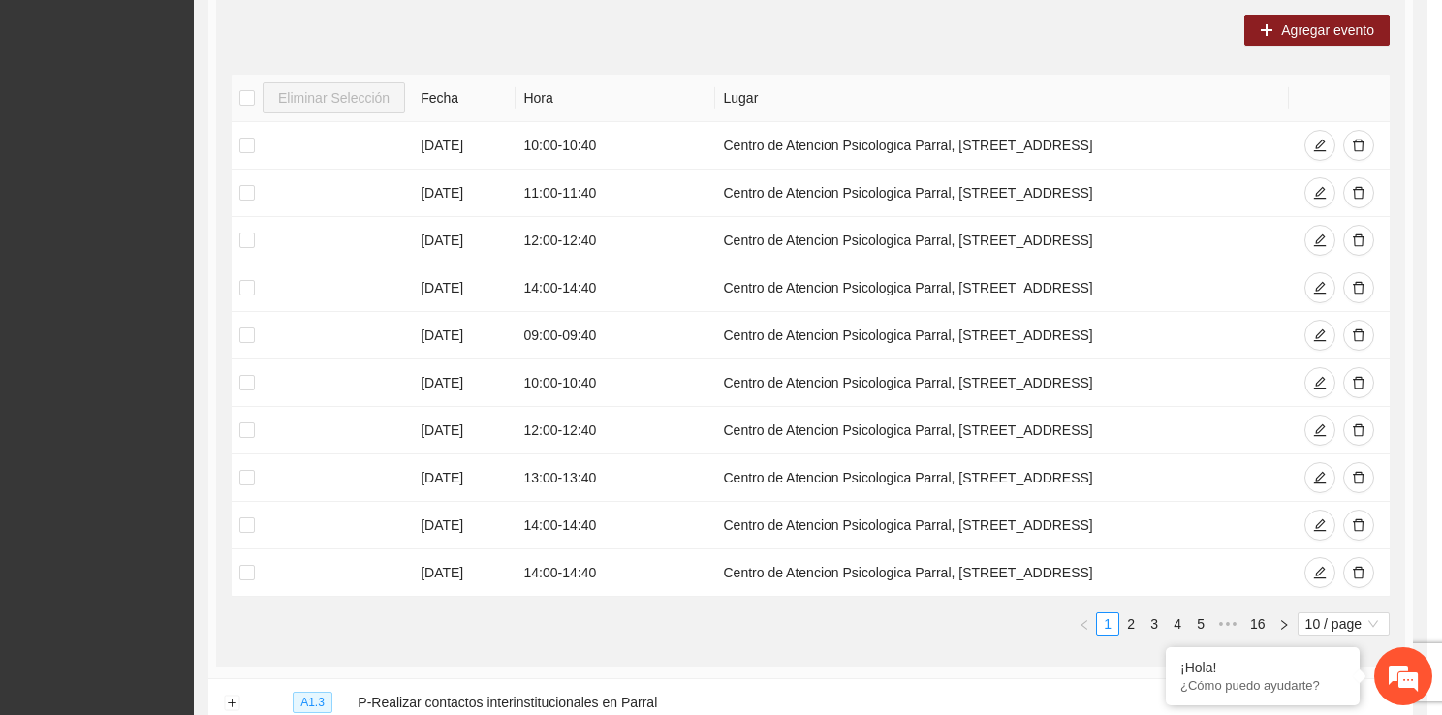
click at [574, 684] on div "**********" at bounding box center [721, 357] width 1442 height 715
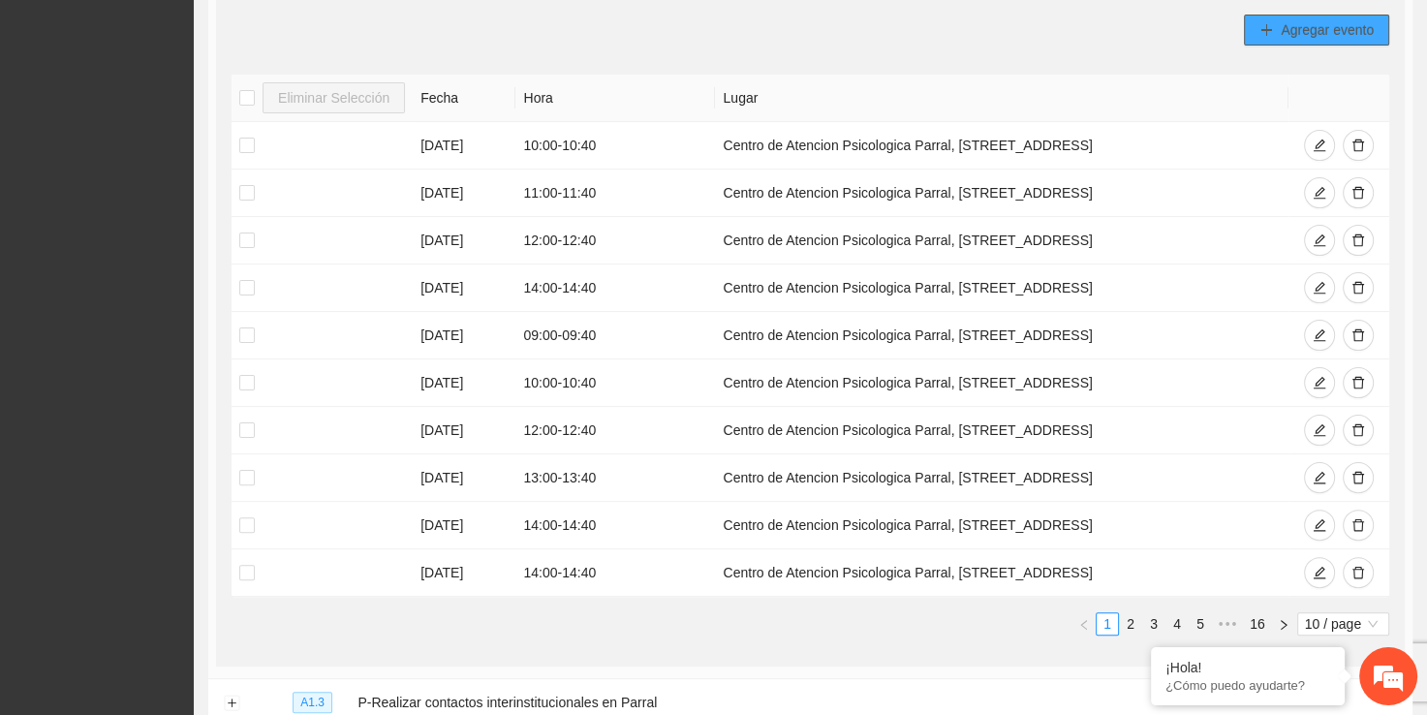
click at [1281, 21] on span "Agregar evento" at bounding box center [1327, 29] width 93 height 21
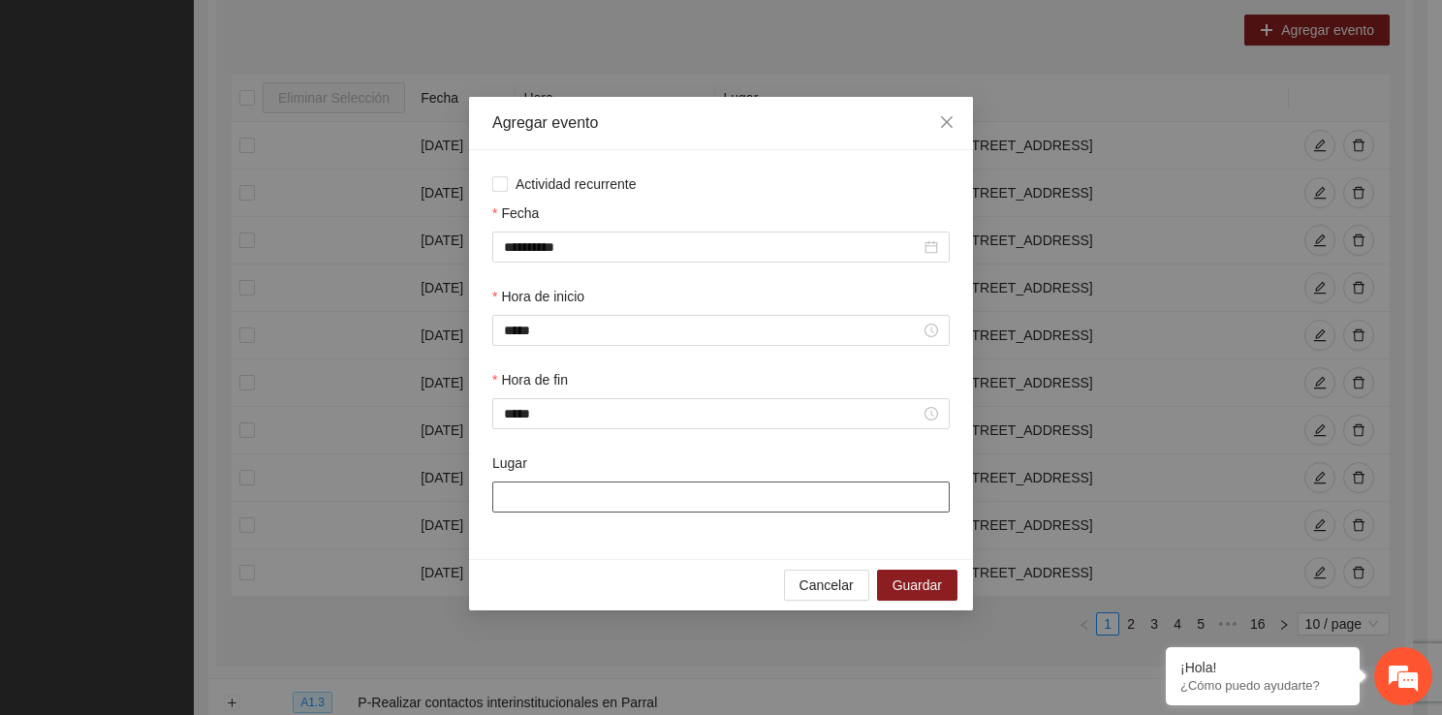
click at [531, 511] on input "Lugar" at bounding box center [720, 496] width 457 height 31
type input "**********"
click at [924, 578] on span "Guardar" at bounding box center [916, 584] width 49 height 21
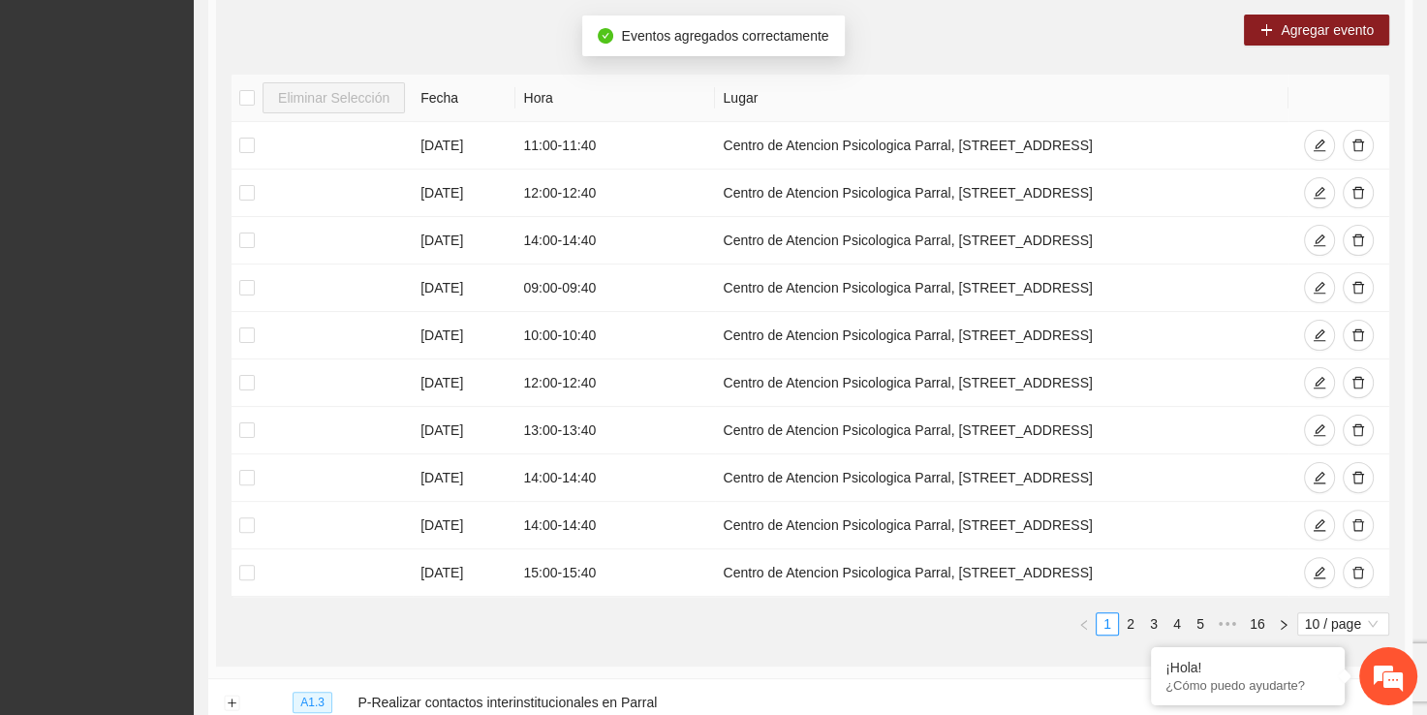
click at [1318, 46] on div "Agregar evento Eliminar Selección Fecha Hora Lugar 18/09/2025 11:00 - 11:40 Cen…" at bounding box center [810, 332] width 1189 height 667
drag, startPoint x: 1269, startPoint y: 47, endPoint x: 1272, endPoint y: 36, distance: 11.0
click at [1272, 36] on div "Agregar evento Eliminar Selección Fecha Hora Lugar 18/09/2025 11:00 - 11:40 Cen…" at bounding box center [810, 332] width 1189 height 667
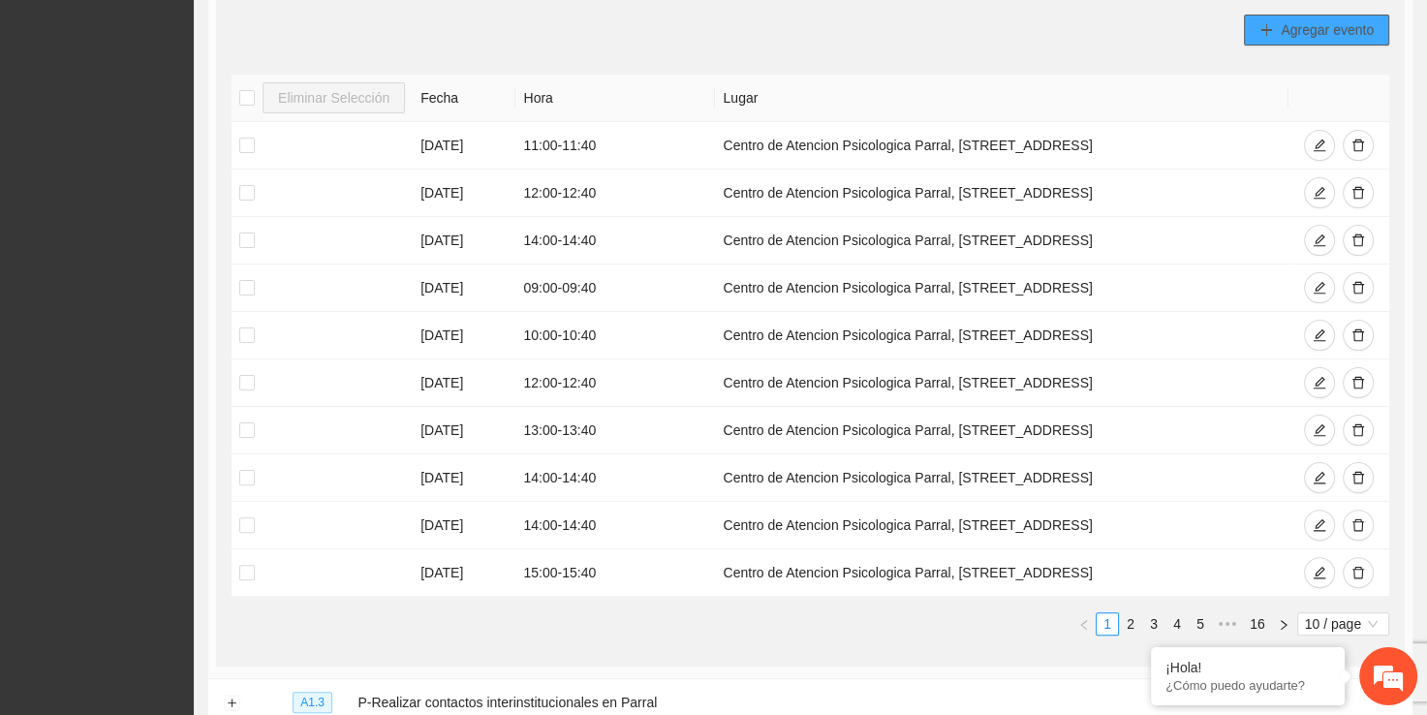
click at [1272, 36] on span "plus" at bounding box center [1266, 31] width 14 height 16
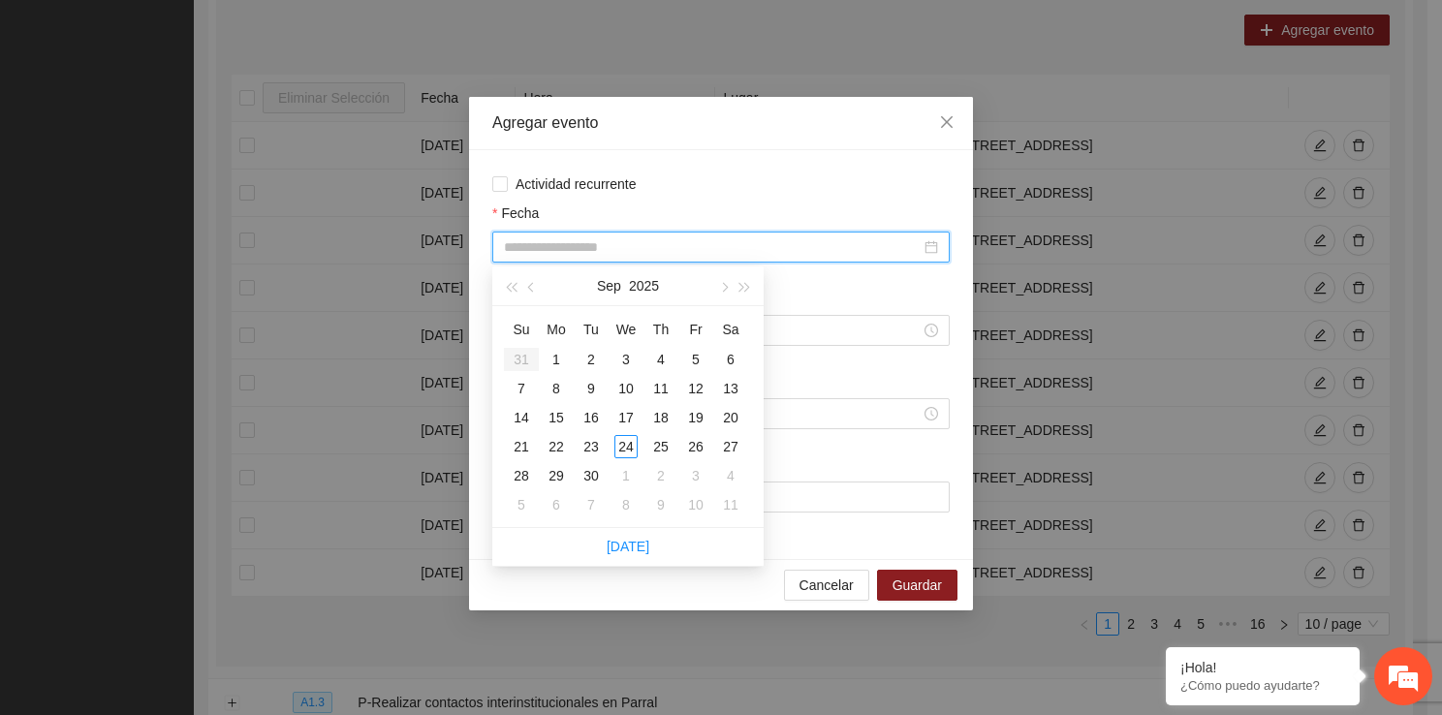
click at [643, 240] on input "Fecha" at bounding box center [712, 246] width 417 height 21
type input "**********"
click at [562, 448] on div "22" at bounding box center [555, 446] width 23 height 23
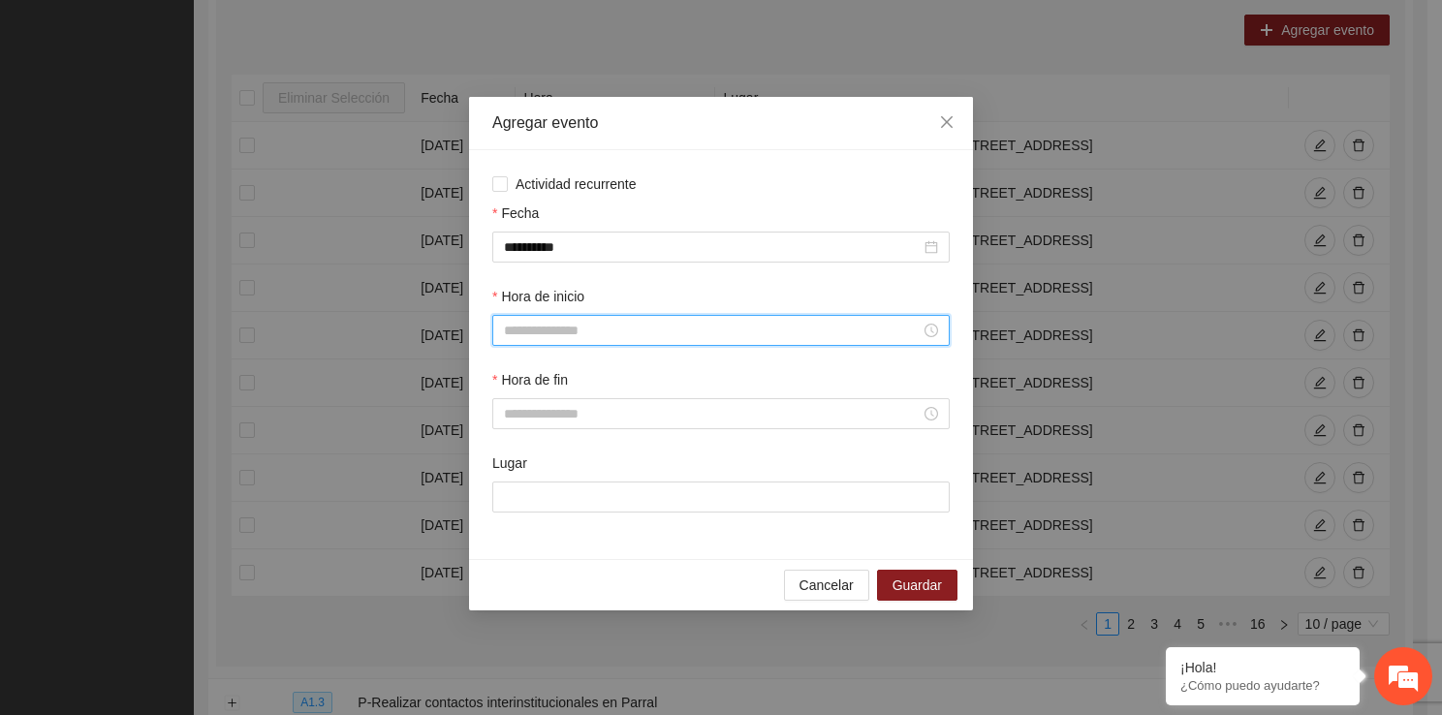
click at [541, 327] on input "Hora de inicio" at bounding box center [712, 330] width 417 height 21
click at [517, 540] on div "16" at bounding box center [519, 530] width 54 height 27
type input "*****"
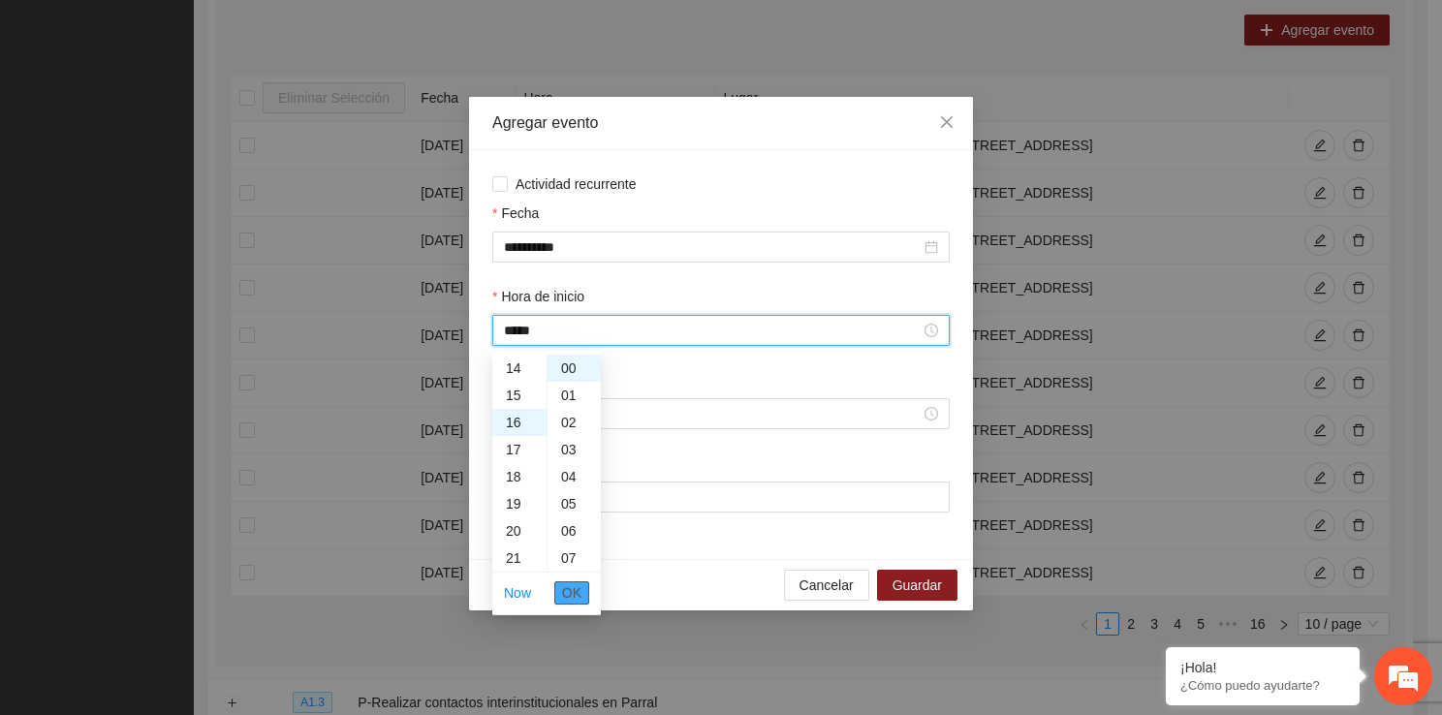
scroll to position [434, 0]
click at [576, 598] on li "OK" at bounding box center [571, 592] width 35 height 33
click at [576, 598] on span "OK" at bounding box center [571, 592] width 19 height 21
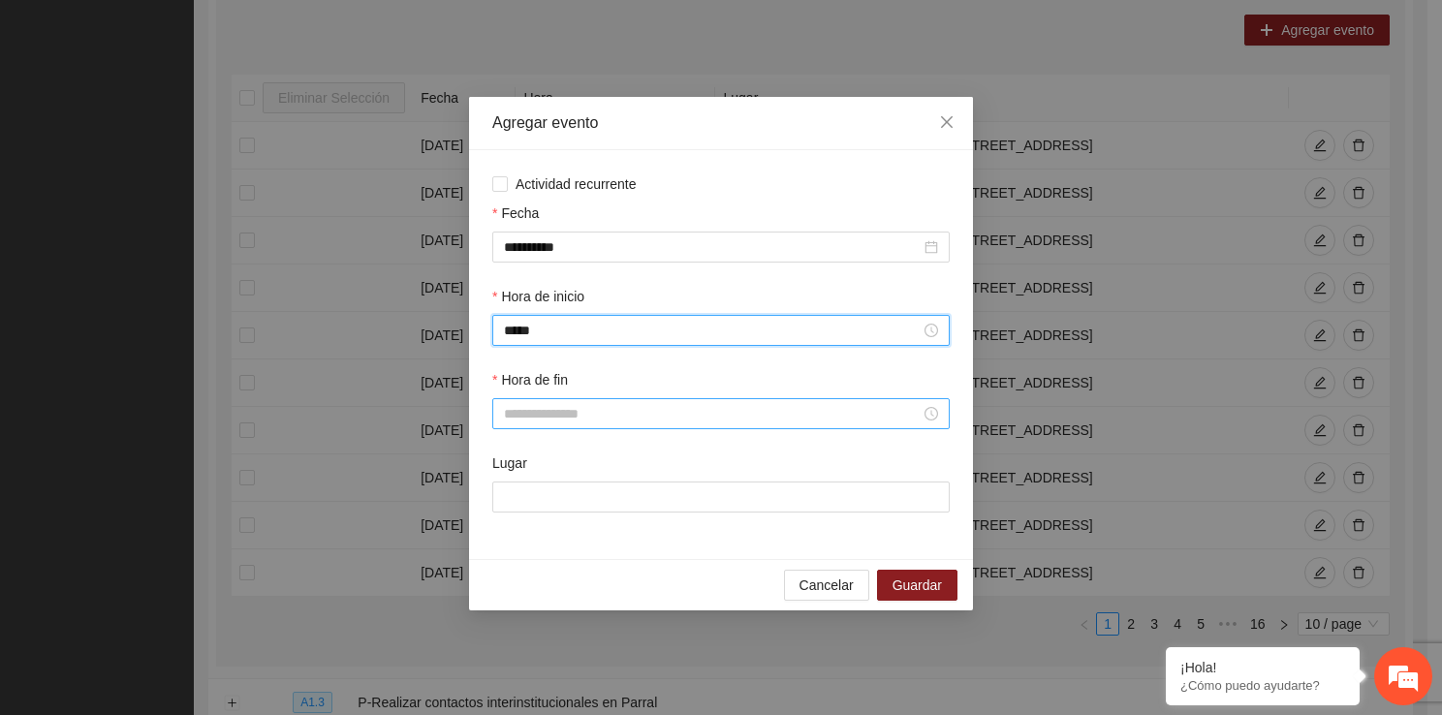
click at [564, 414] on input "Hora de fin" at bounding box center [712, 413] width 417 height 21
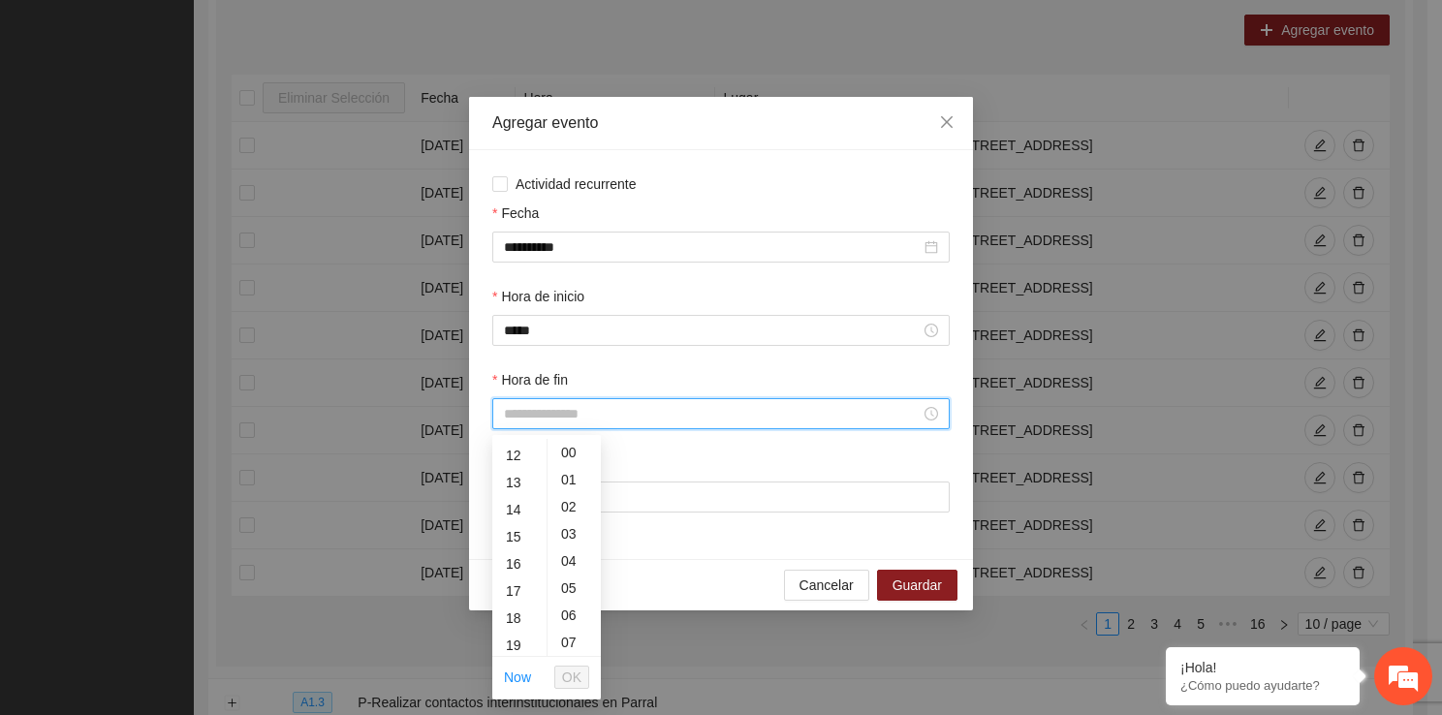
scroll to position [361, 0]
click at [522, 536] on div "16" at bounding box center [519, 525] width 54 height 27
click at [574, 615] on div "40" at bounding box center [573, 620] width 53 height 27
type input "*****"
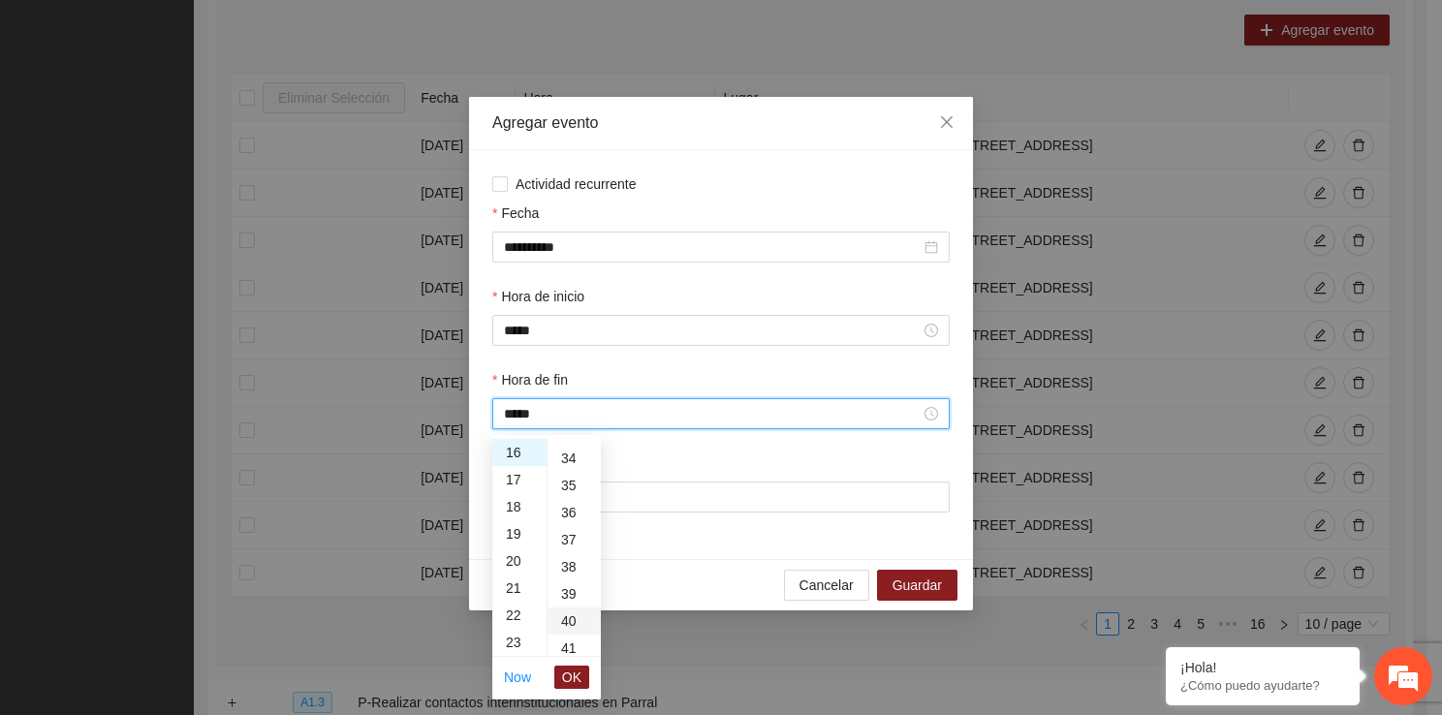
scroll to position [1085, 0]
click at [575, 672] on span "OK" at bounding box center [571, 677] width 19 height 21
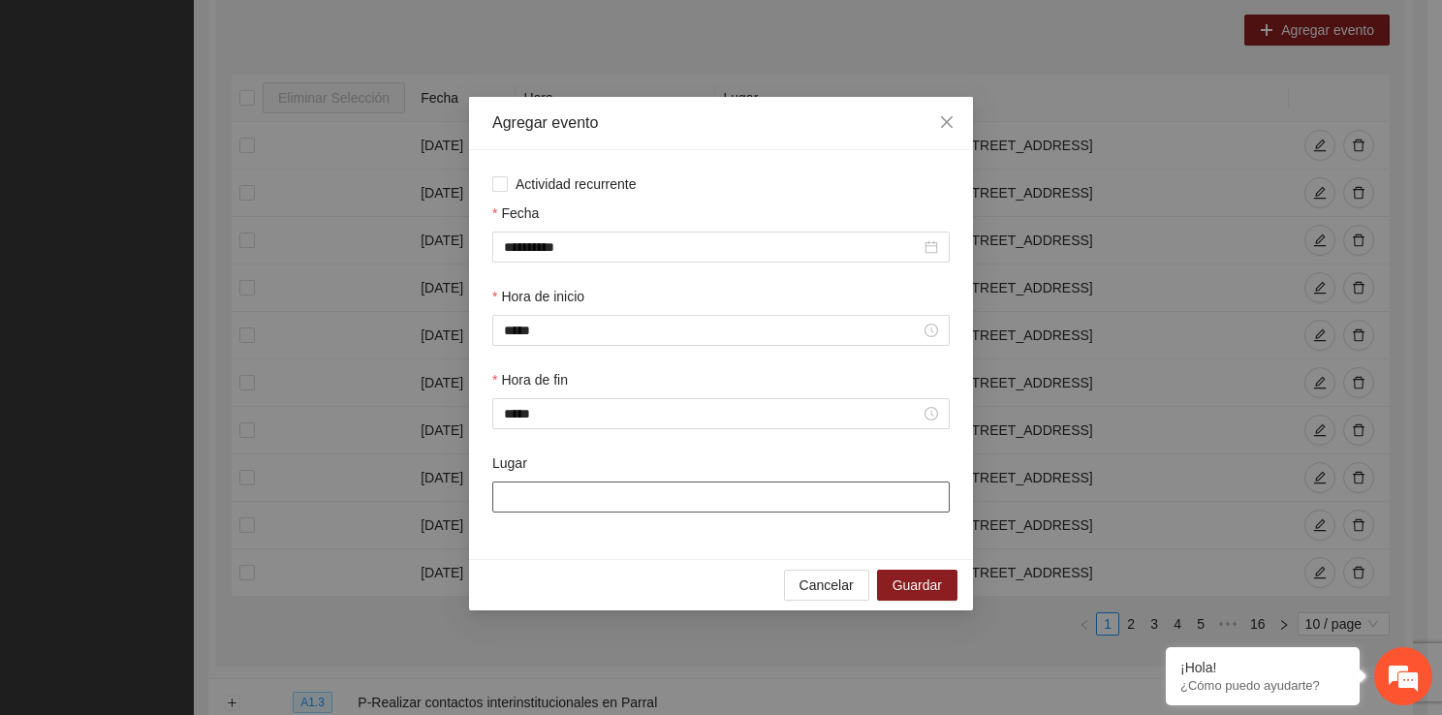
drag, startPoint x: 570, startPoint y: 506, endPoint x: 602, endPoint y: 552, distance: 56.4
click at [602, 552] on div "**********" at bounding box center [721, 354] width 504 height 409
type input "**********"
click at [887, 583] on button "Guardar" at bounding box center [917, 585] width 80 height 31
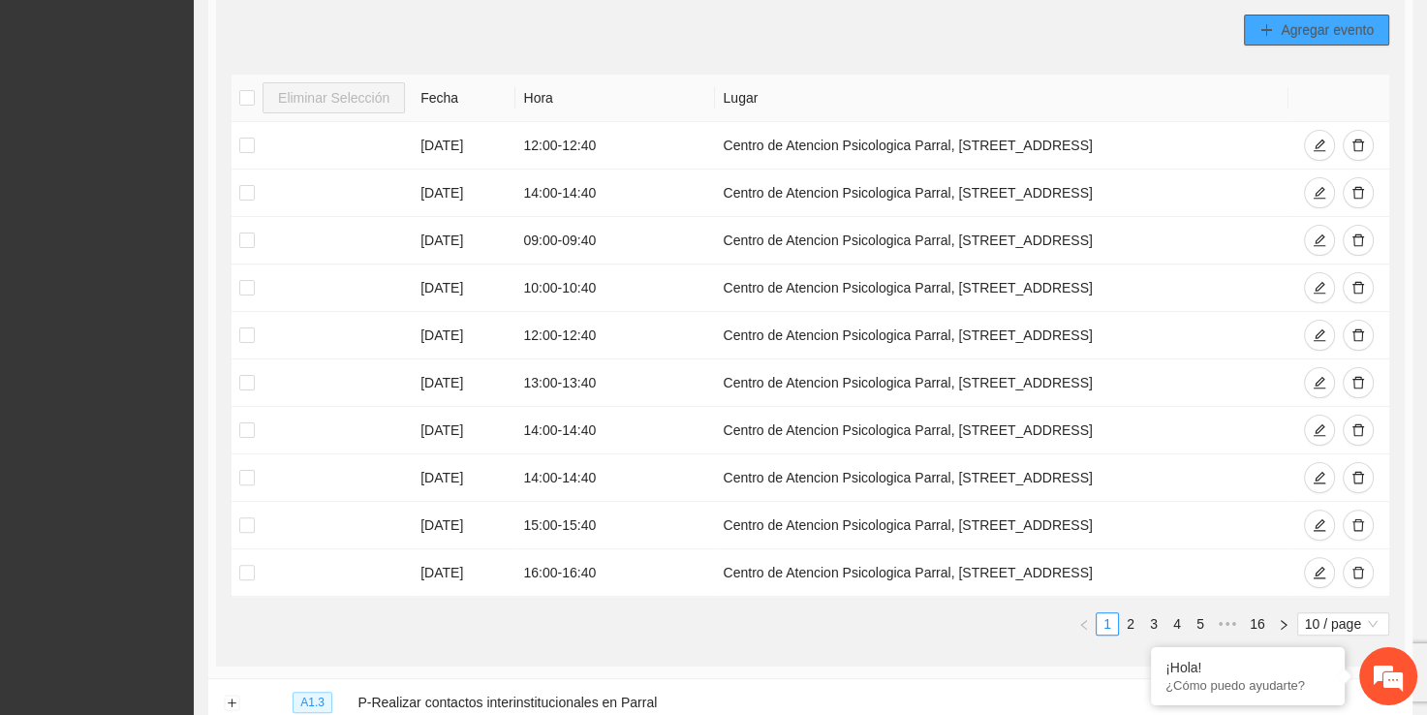
click at [1274, 37] on button "Agregar evento" at bounding box center [1316, 30] width 145 height 31
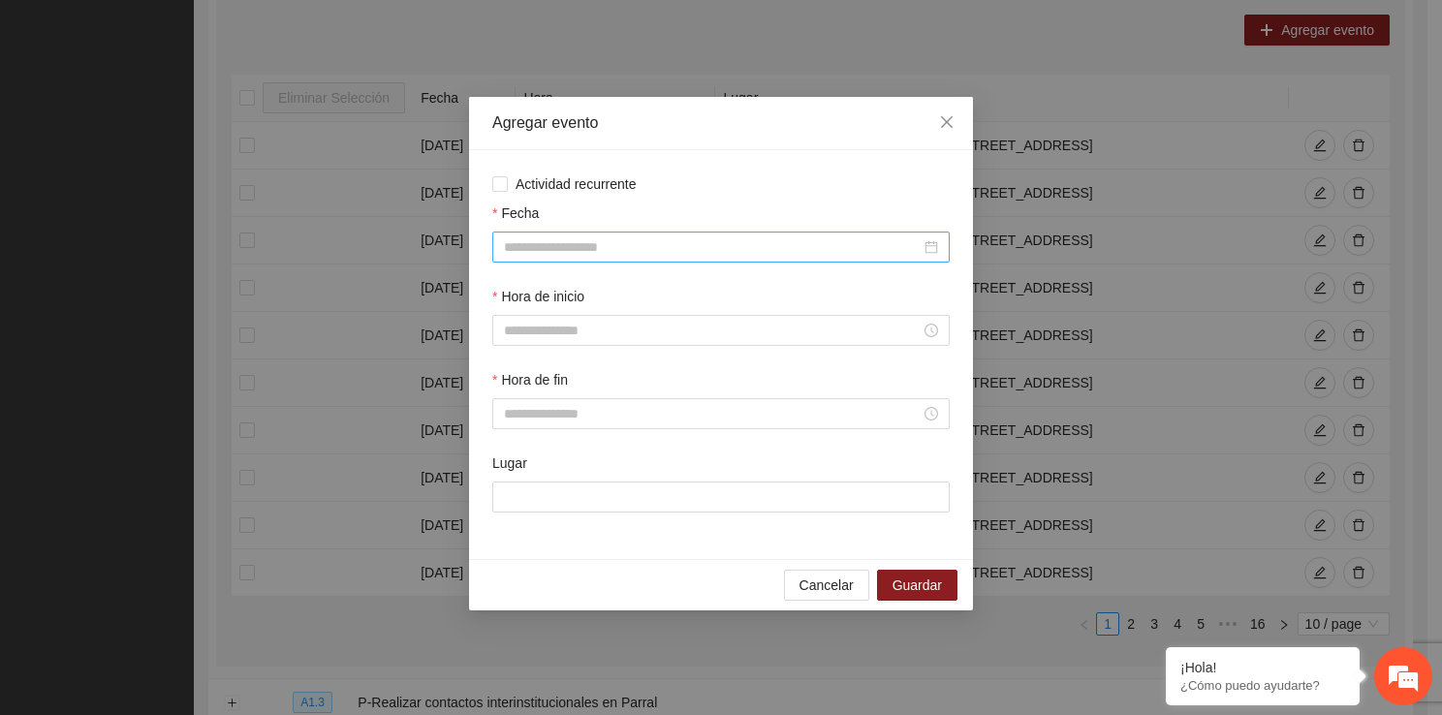
click at [677, 256] on input "Fecha" at bounding box center [712, 246] width 417 height 21
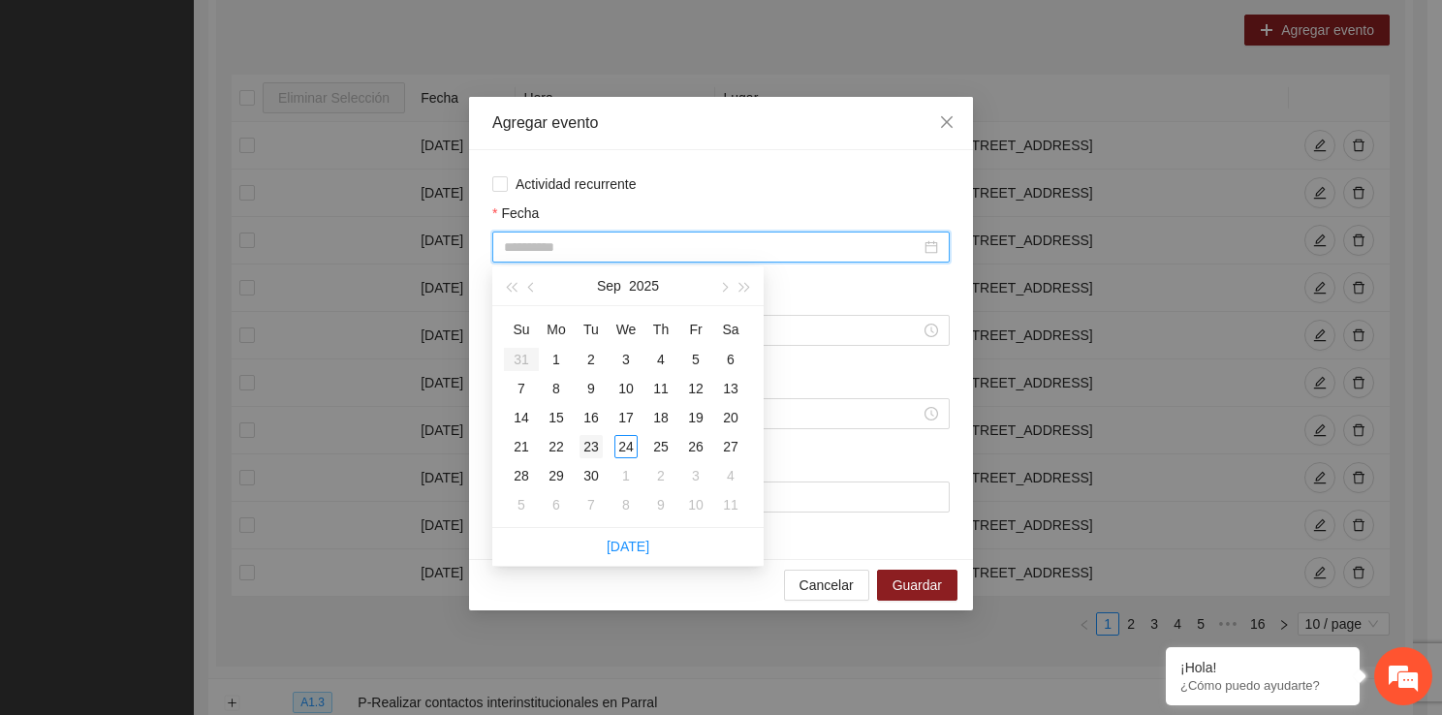
type input "**********"
click at [589, 444] on div "23" at bounding box center [590, 446] width 23 height 23
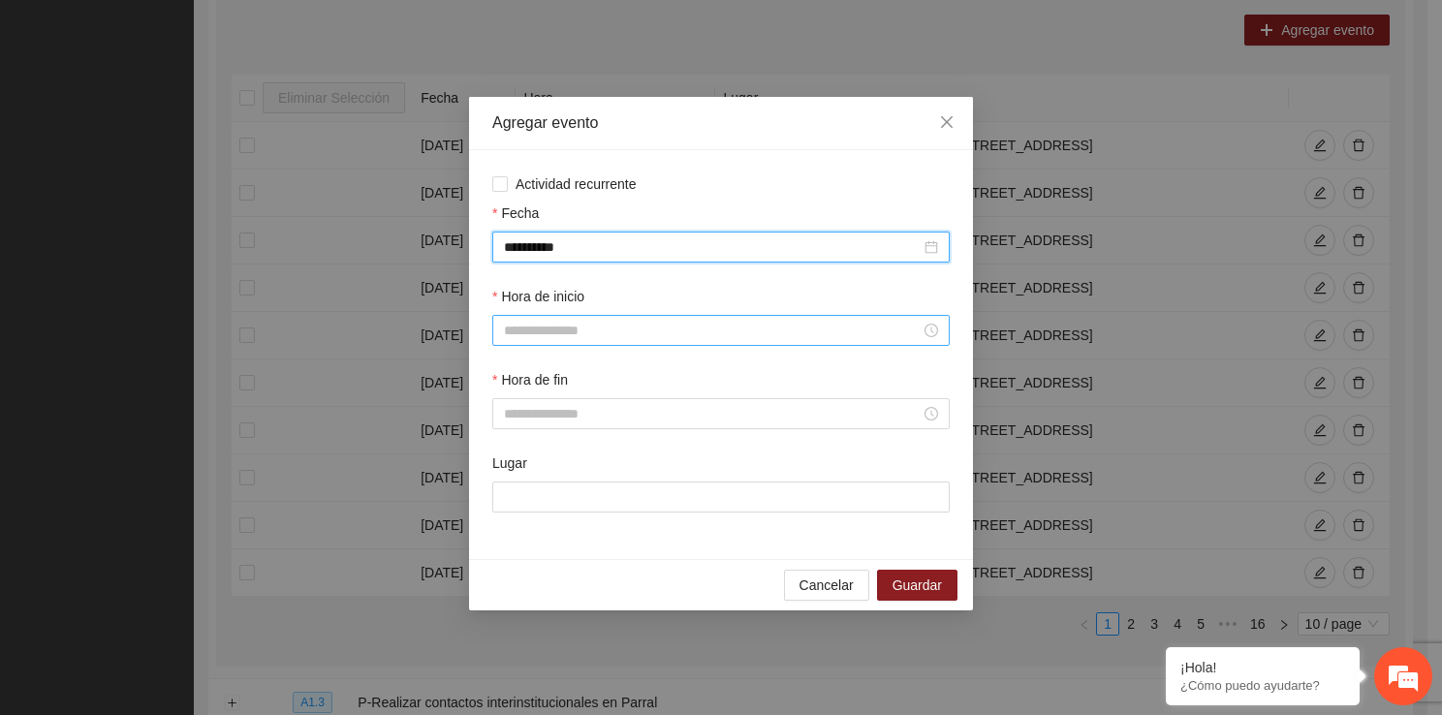
click at [544, 331] on input "Hora de inicio" at bounding box center [712, 330] width 417 height 21
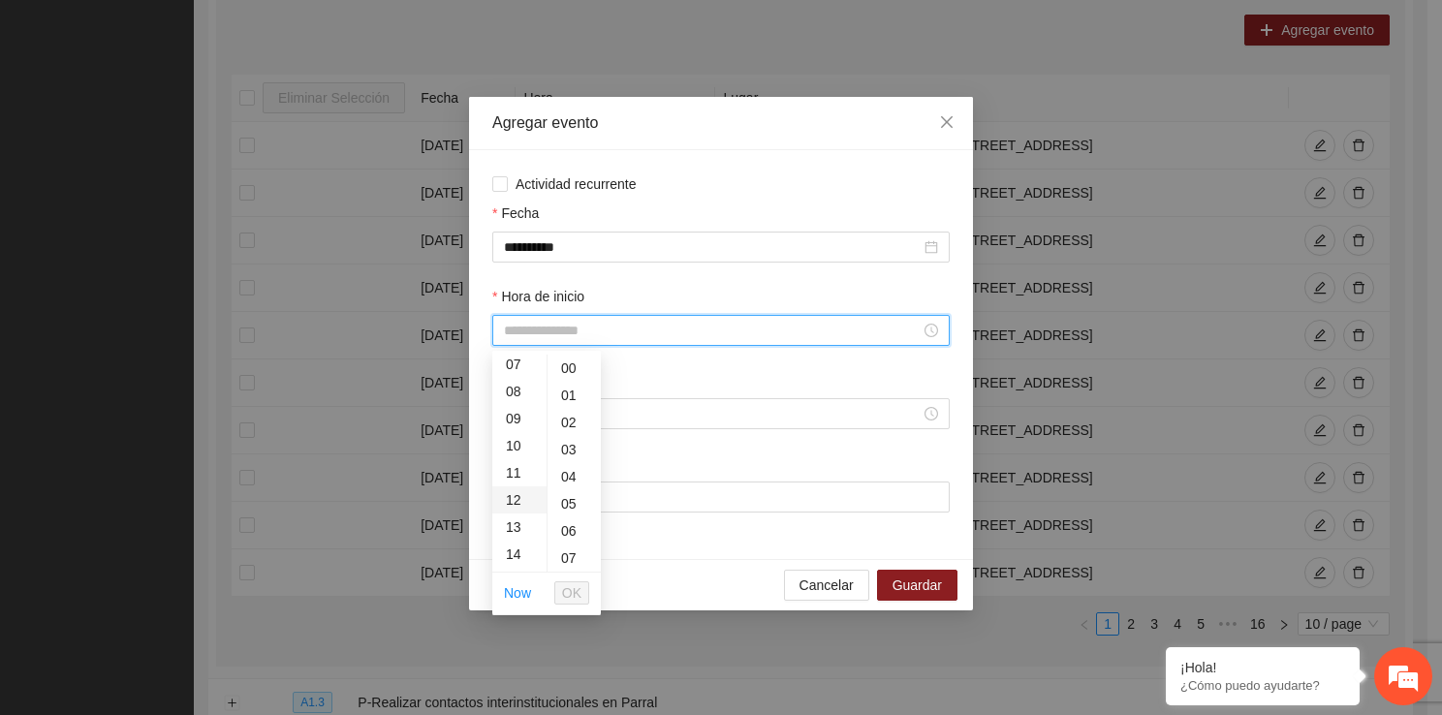
click at [498, 495] on div "12" at bounding box center [519, 499] width 54 height 27
type input "*****"
click at [585, 603] on button "OK" at bounding box center [571, 592] width 35 height 23
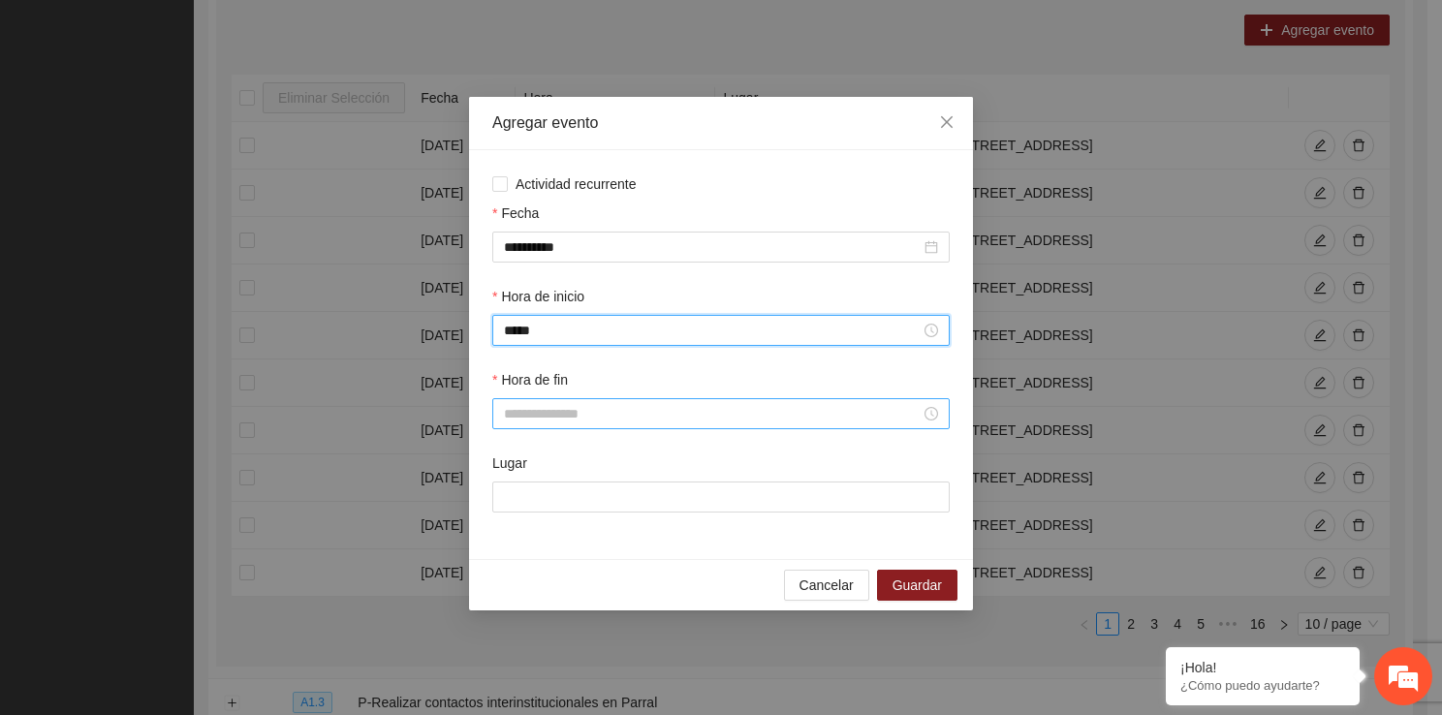
click at [530, 423] on input "Hora de fin" at bounding box center [712, 413] width 417 height 21
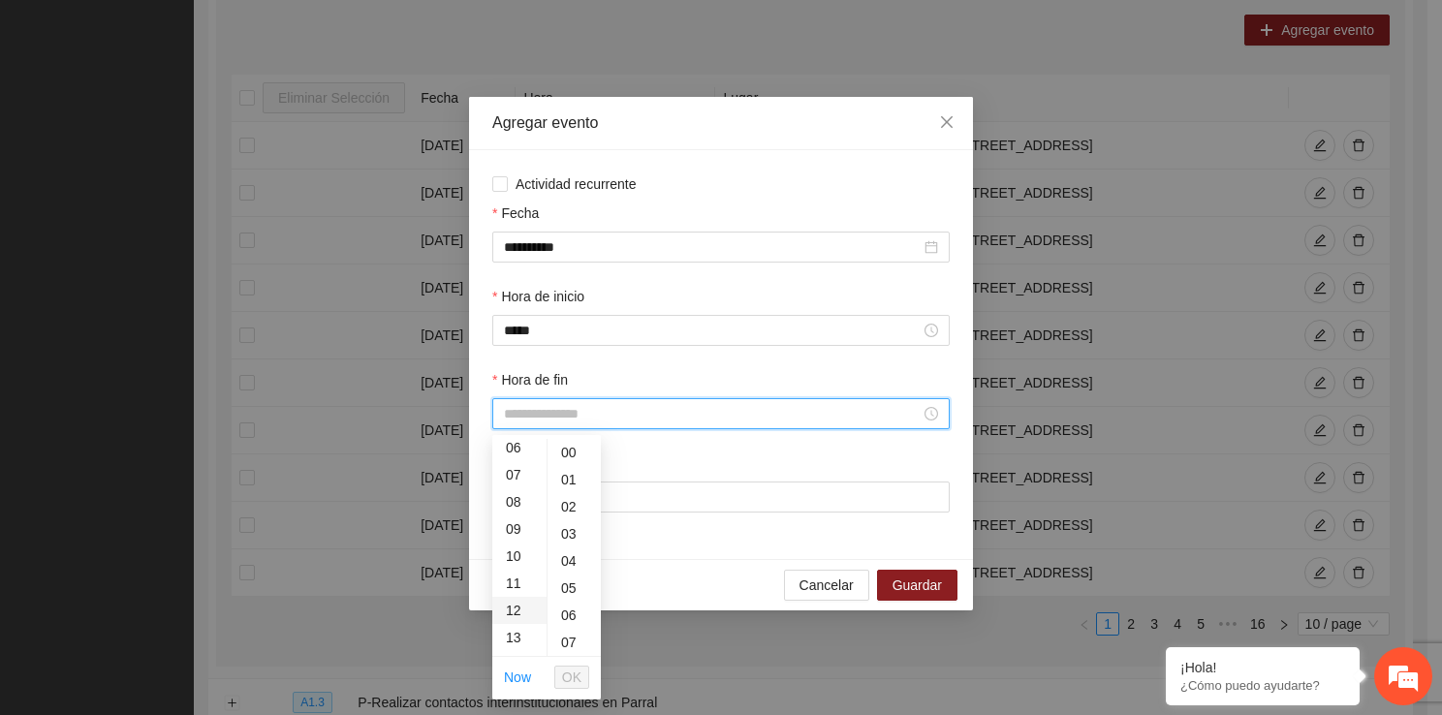
click at [503, 602] on div "12" at bounding box center [519, 610] width 54 height 27
click at [570, 625] on div "40" at bounding box center [573, 620] width 53 height 27
type input "*****"
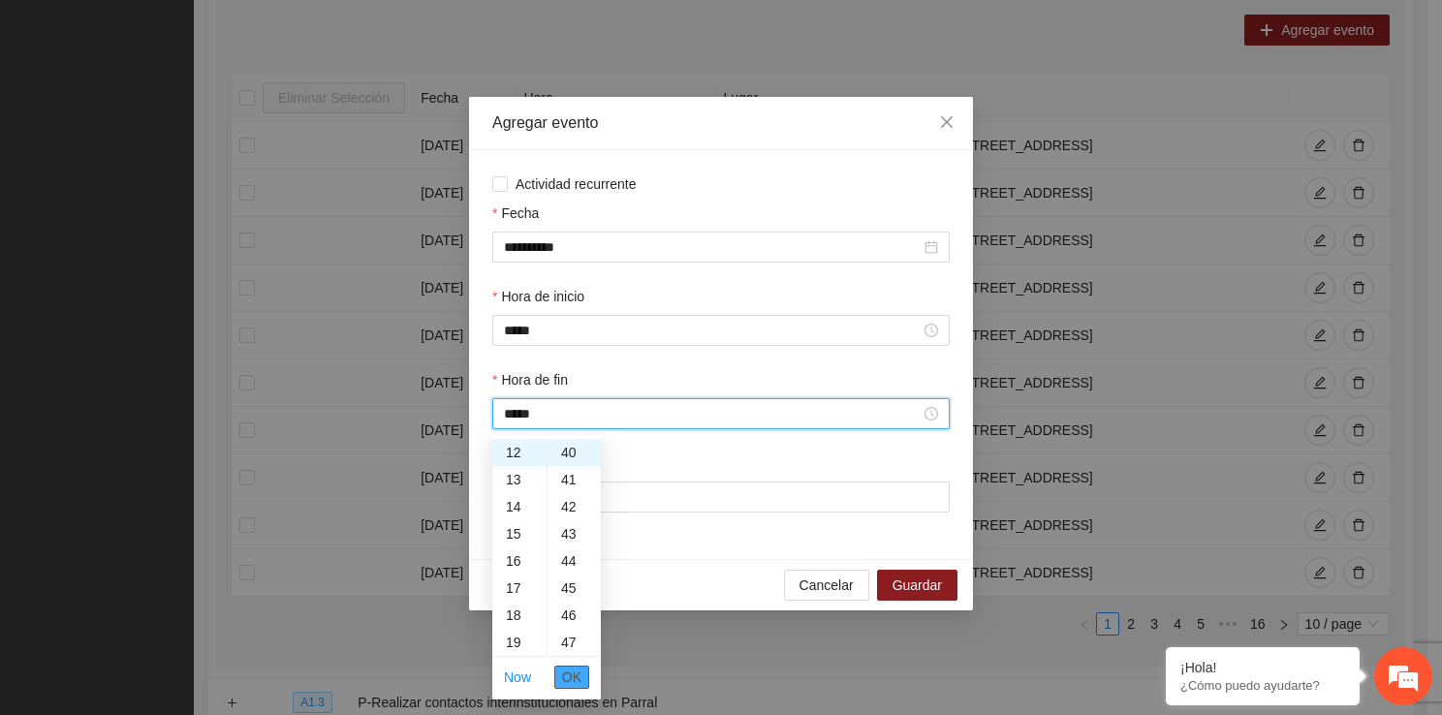
click at [574, 670] on span "OK" at bounding box center [571, 677] width 19 height 21
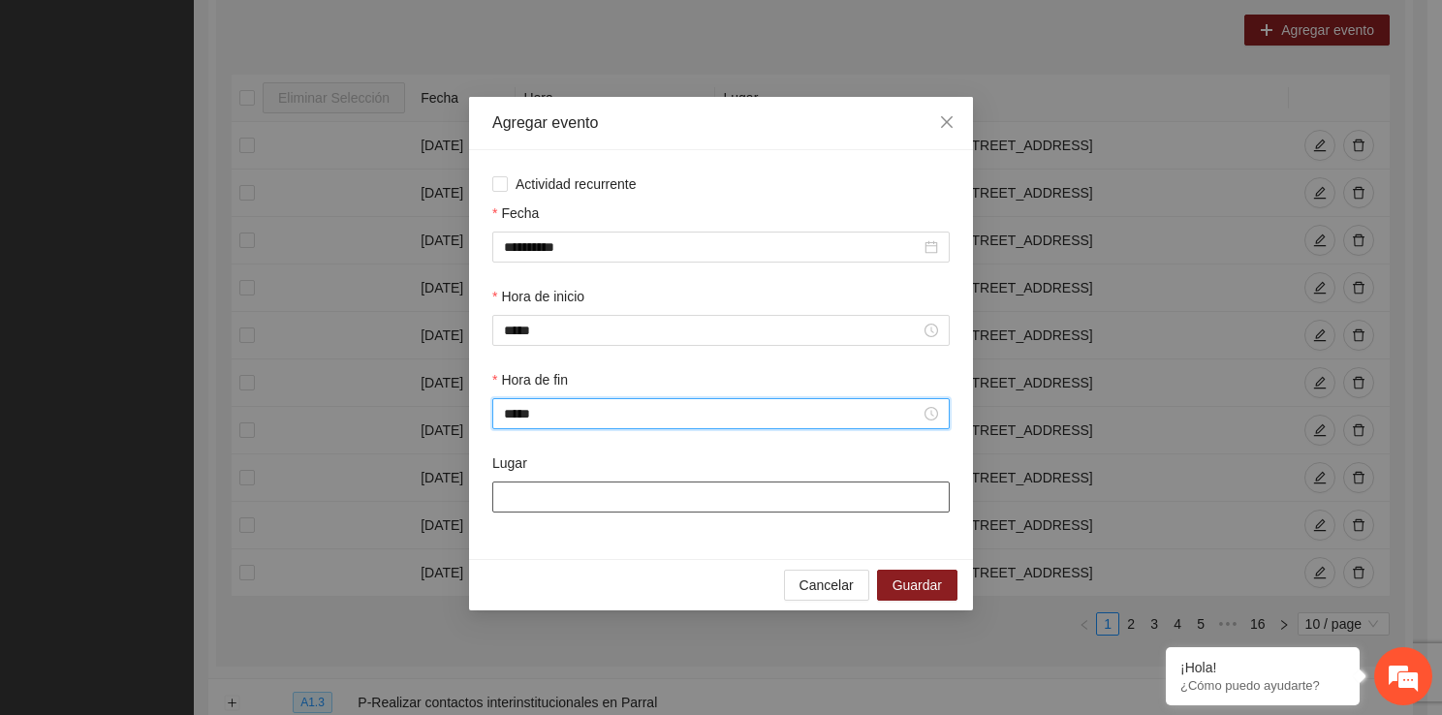
click at [611, 512] on input "Lugar" at bounding box center [720, 496] width 457 height 31
type input "**********"
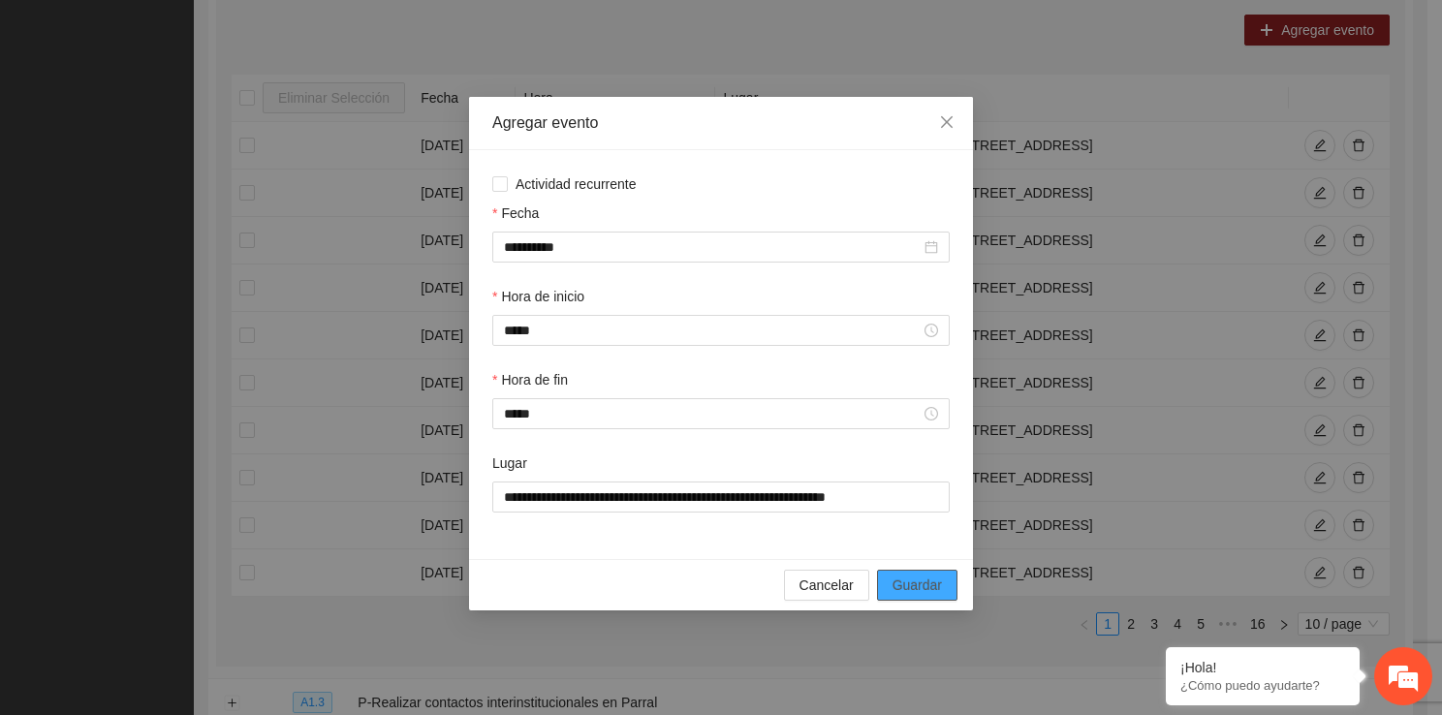
click at [920, 589] on span "Guardar" at bounding box center [916, 584] width 49 height 21
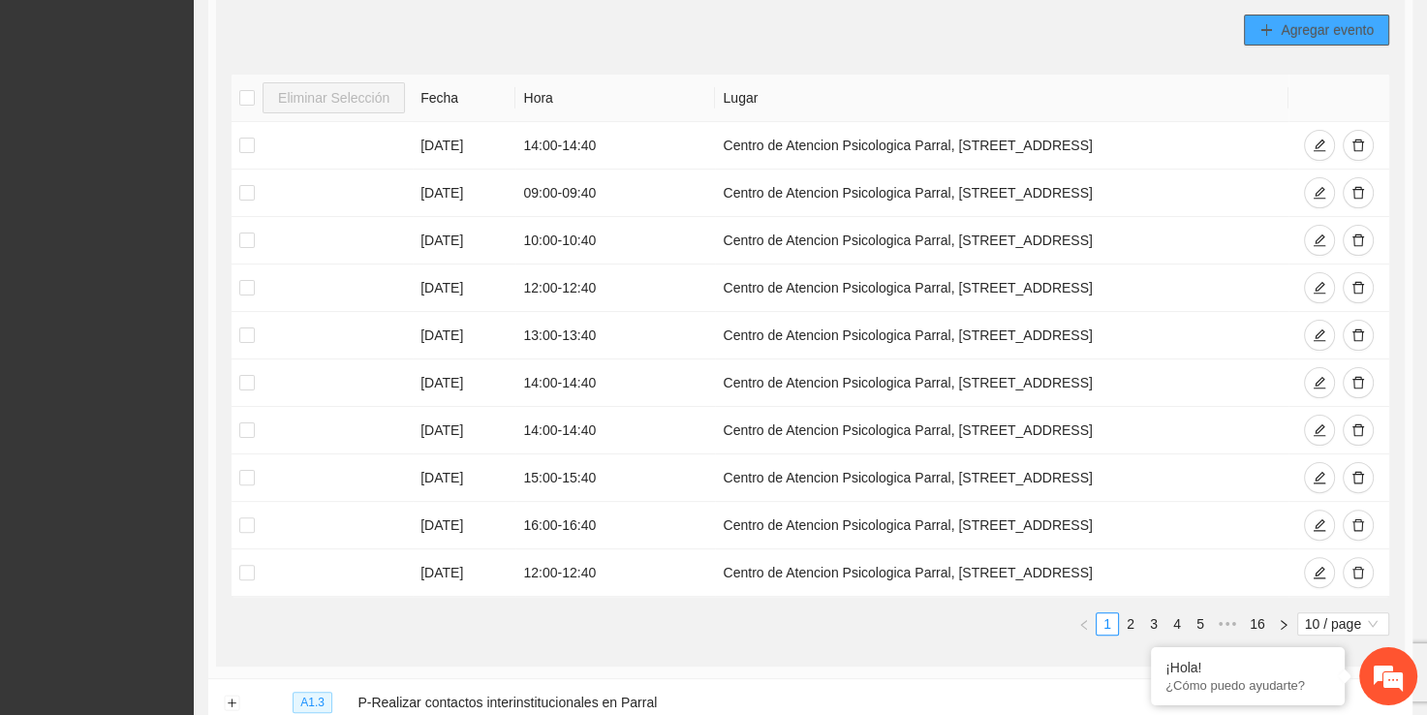
click at [1284, 31] on span "Agregar evento" at bounding box center [1327, 29] width 93 height 21
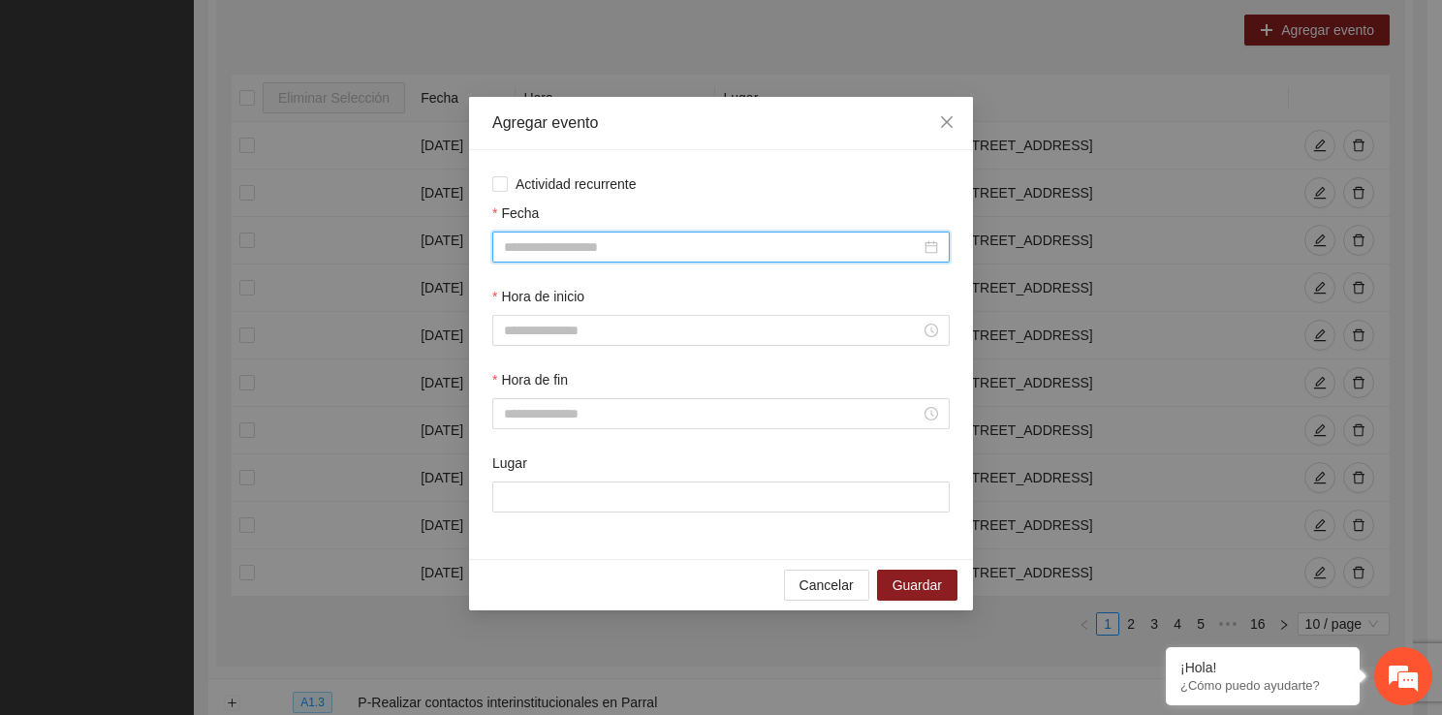
click at [640, 255] on input "Fecha" at bounding box center [712, 246] width 417 height 21
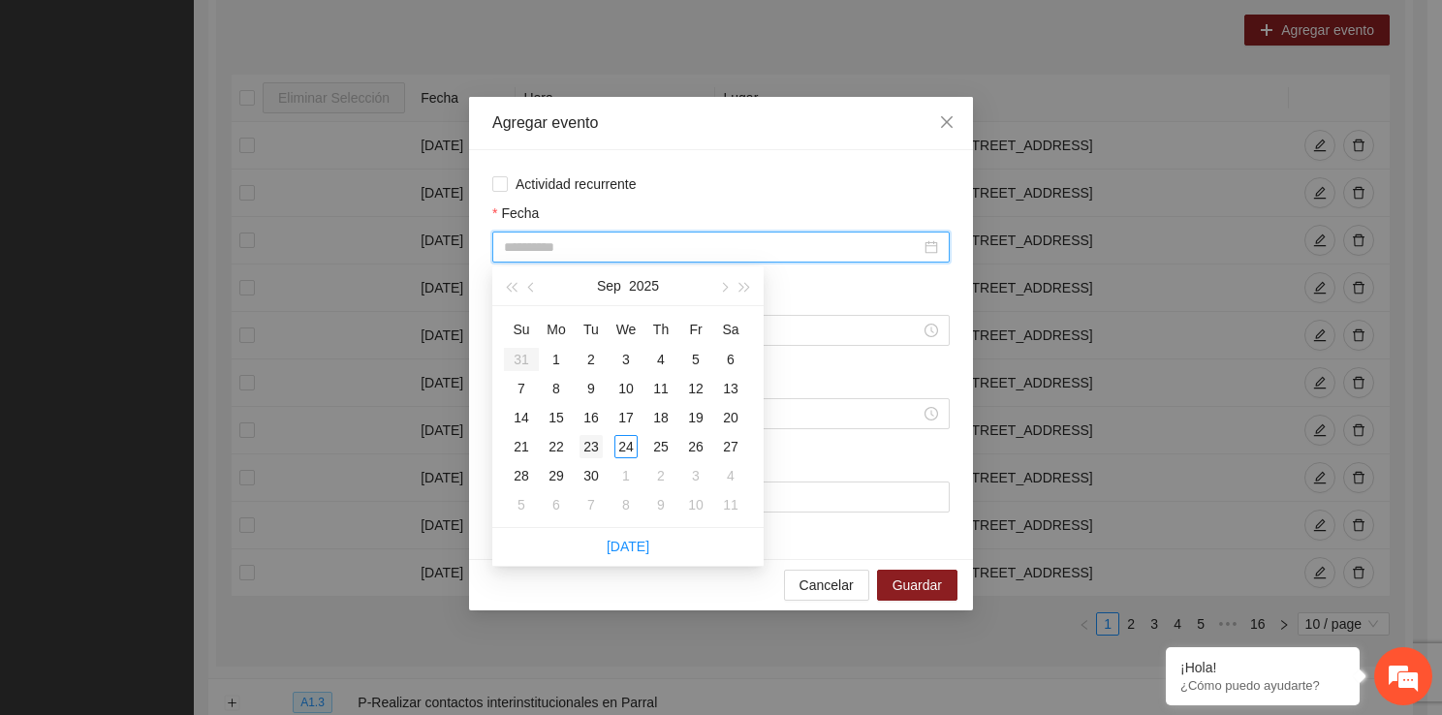
type input "**********"
click at [585, 436] on div "23" at bounding box center [590, 446] width 23 height 23
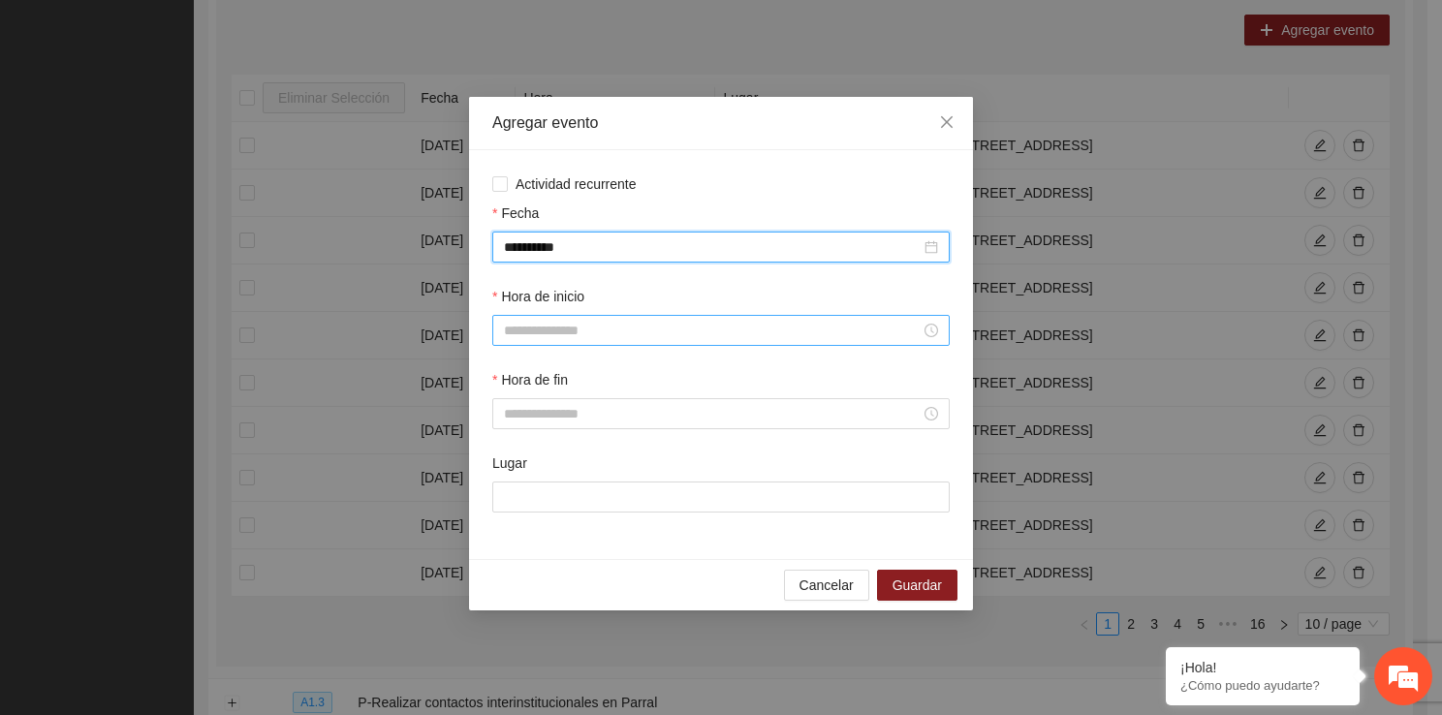
click at [586, 327] on input "Hora de inicio" at bounding box center [712, 330] width 417 height 21
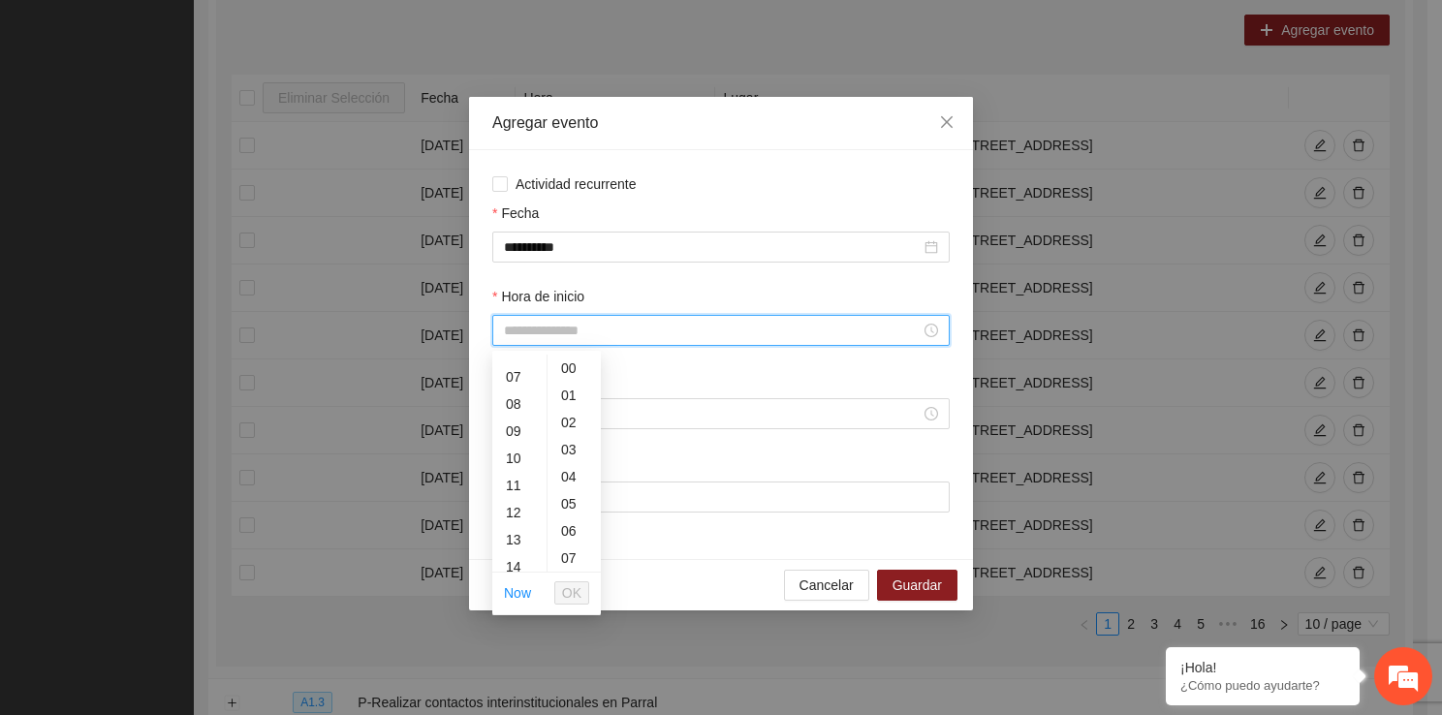
scroll to position [194, 0]
click at [519, 517] on div "13" at bounding box center [519, 526] width 54 height 27
type input "*****"
click at [575, 582] on span "OK" at bounding box center [571, 592] width 19 height 21
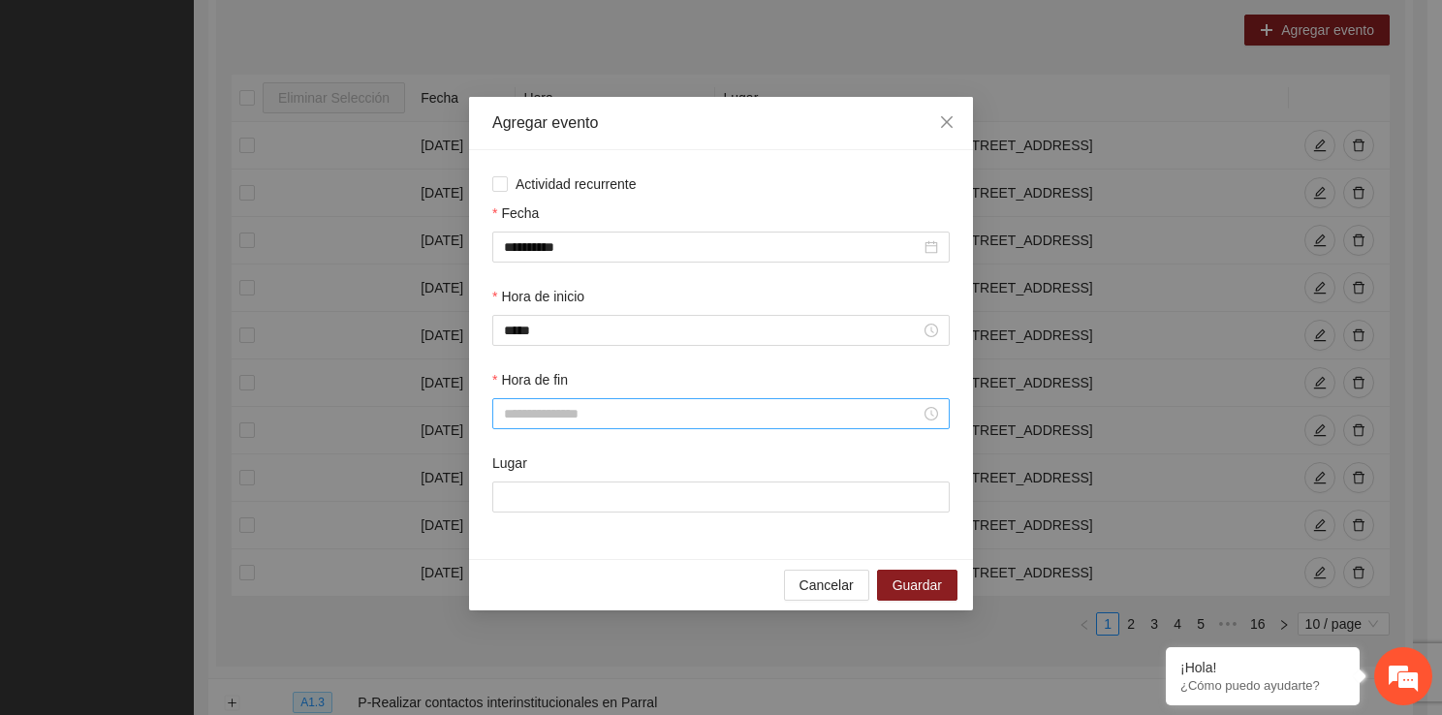
drag, startPoint x: 546, startPoint y: 428, endPoint x: 541, endPoint y: 417, distance: 13.0
click at [541, 417] on div at bounding box center [720, 413] width 457 height 31
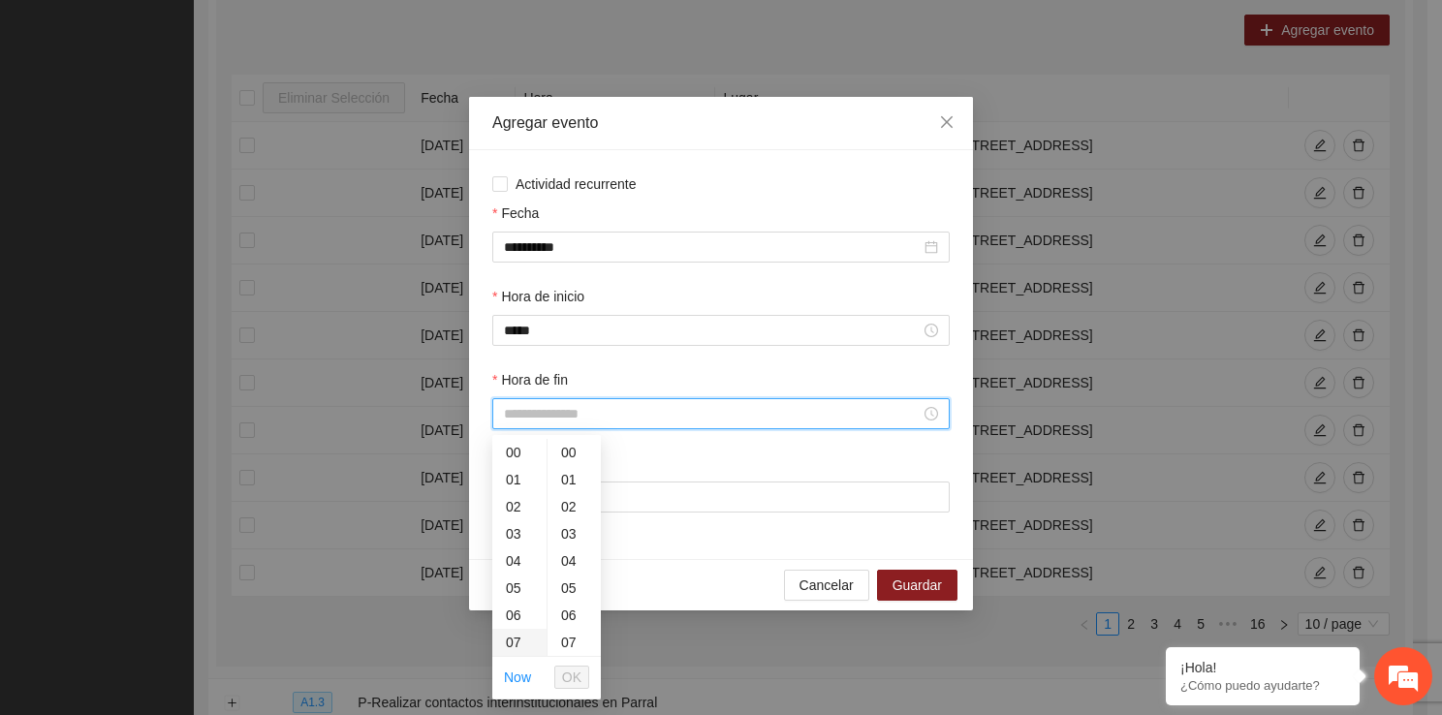
drag, startPoint x: 541, startPoint y: 417, endPoint x: 531, endPoint y: 643, distance: 226.9
click at [512, 578] on div "13" at bounding box center [519, 572] width 54 height 27
click at [574, 556] on div "40" at bounding box center [573, 556] width 53 height 27
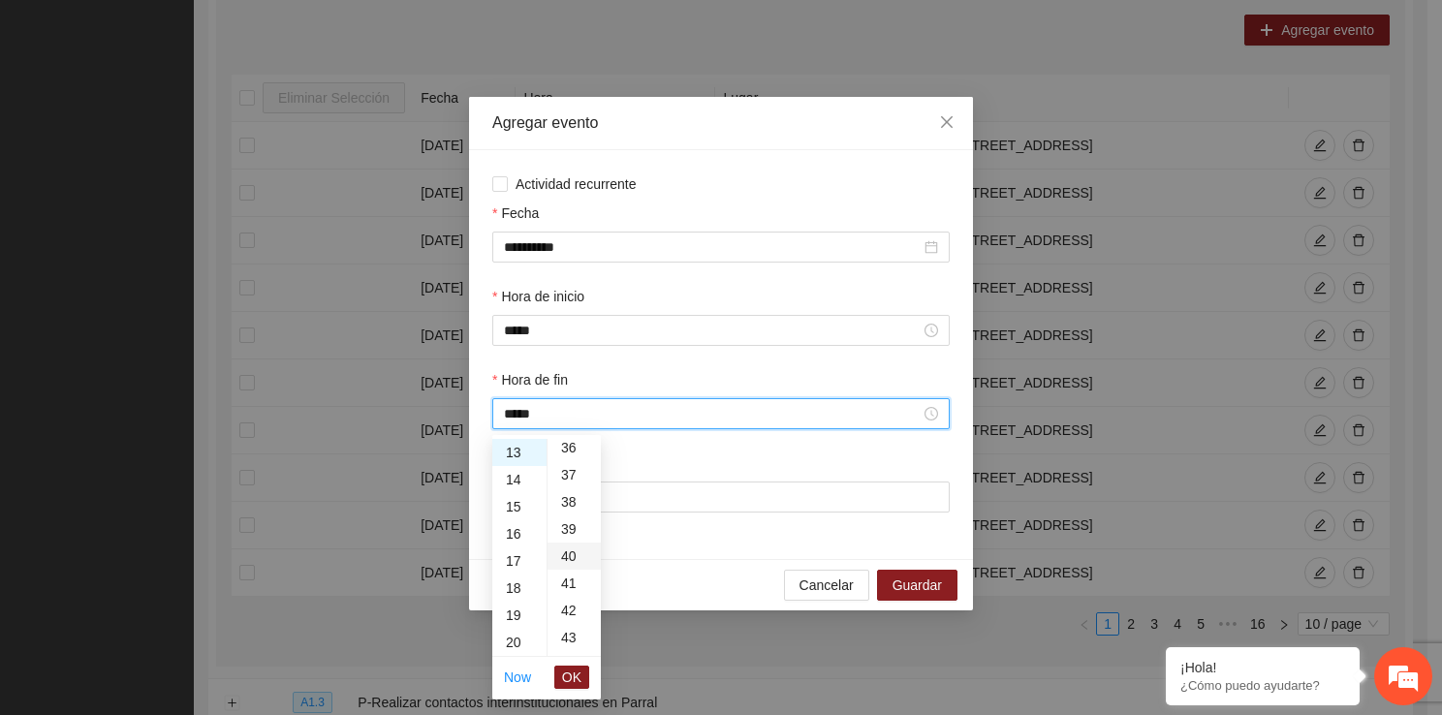
type input "*****"
click at [574, 671] on span "OK" at bounding box center [571, 677] width 19 height 21
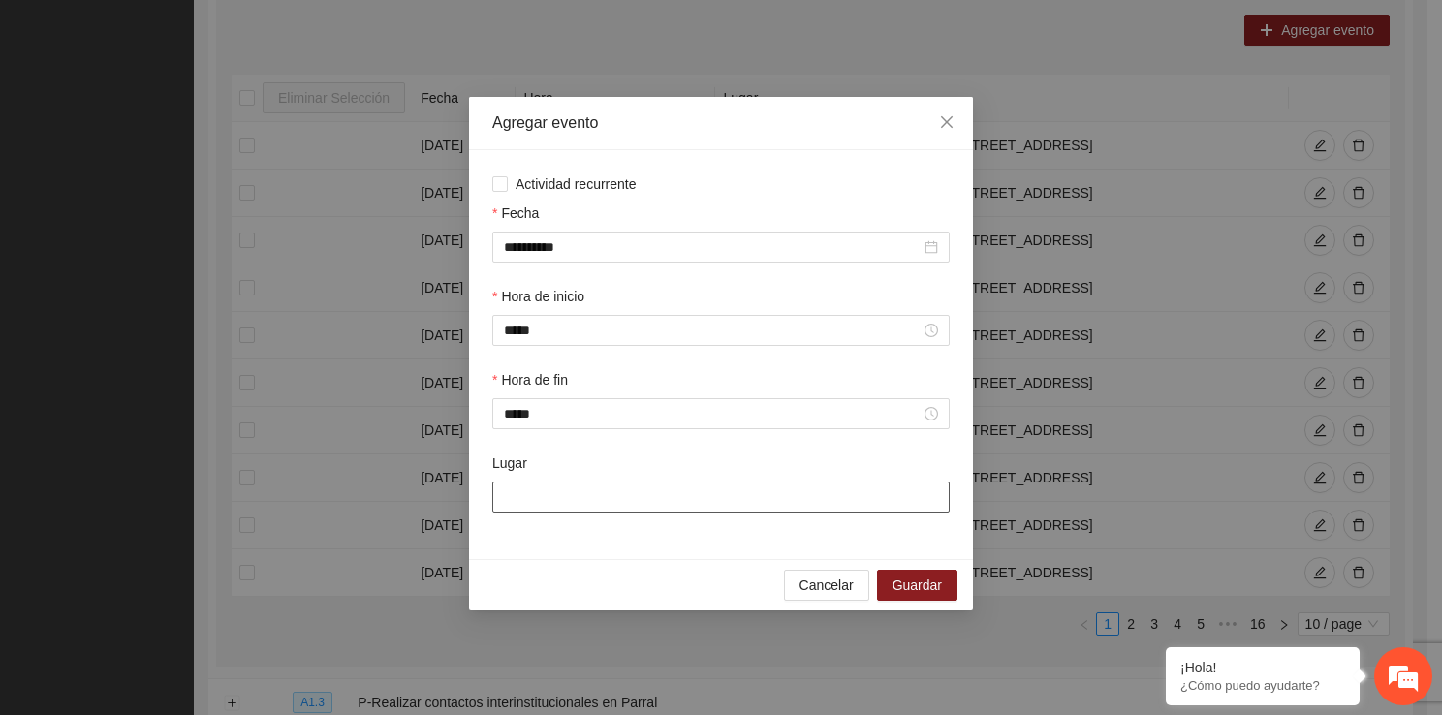
click at [552, 494] on input "Lugar" at bounding box center [720, 496] width 457 height 31
type input "**********"
click at [919, 594] on span "Guardar" at bounding box center [916, 584] width 49 height 21
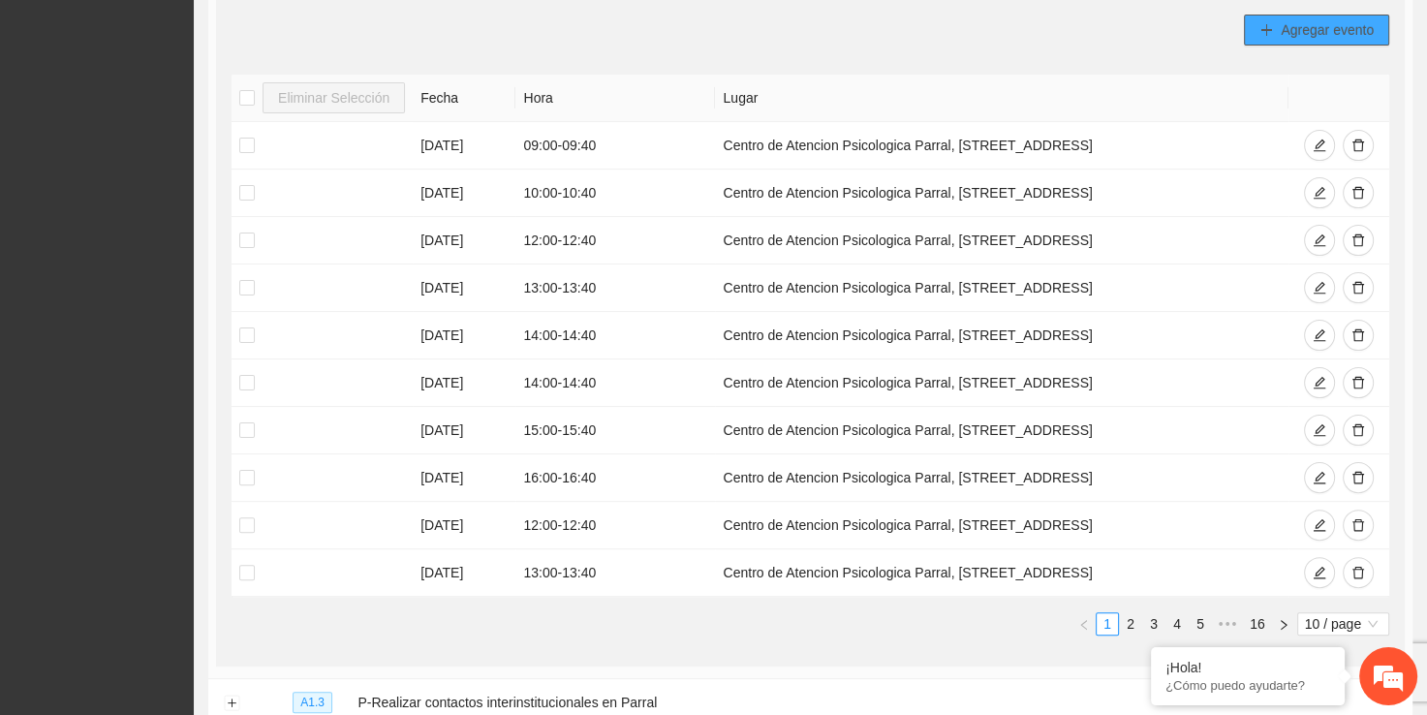
click at [1331, 43] on button "Agregar evento" at bounding box center [1316, 30] width 145 height 31
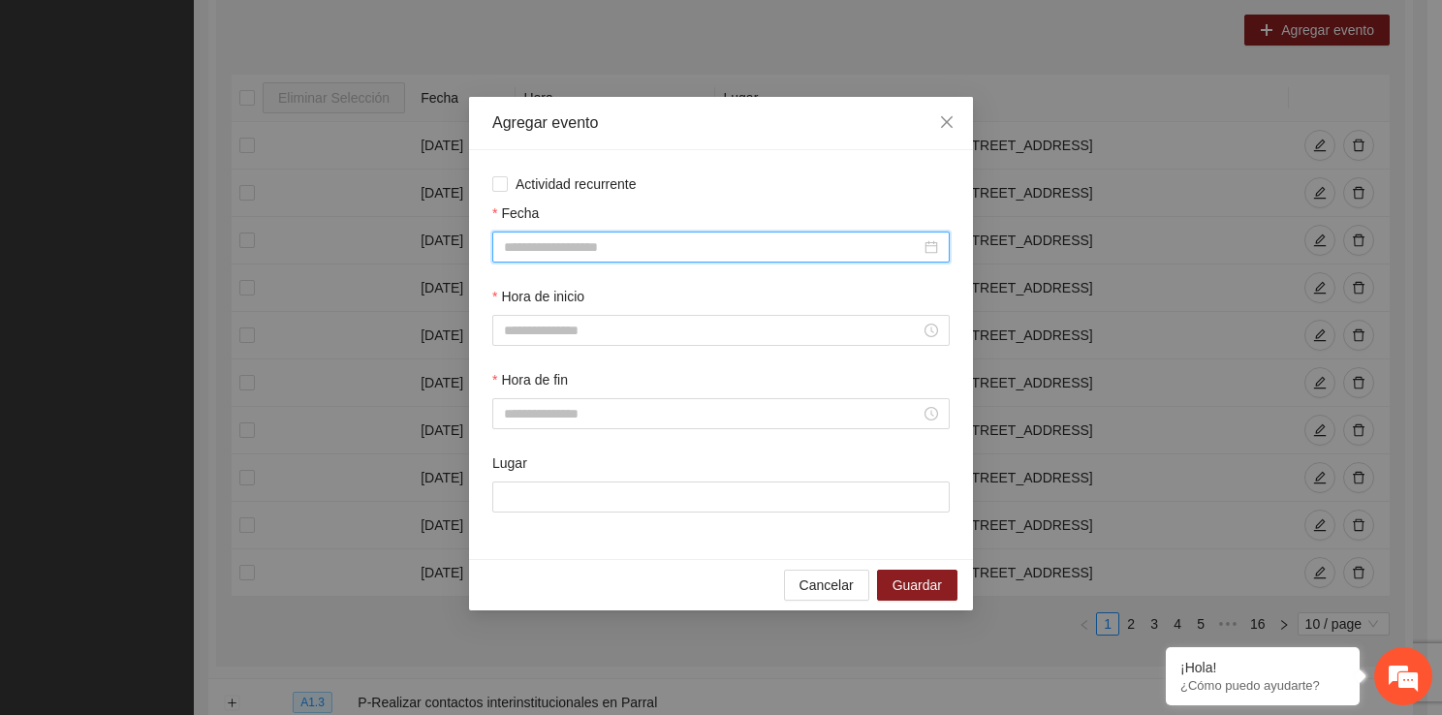
click at [644, 243] on input "Fecha" at bounding box center [712, 246] width 417 height 21
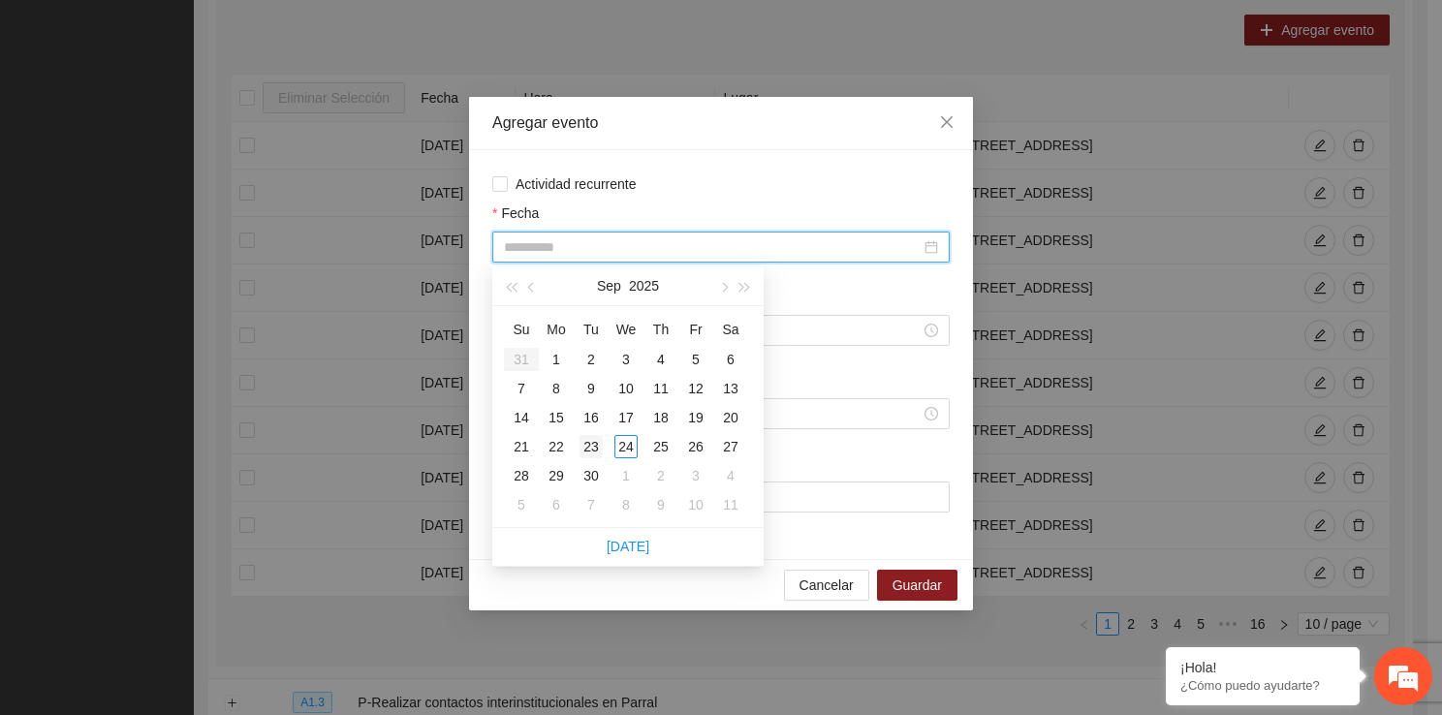
type input "**********"
click at [592, 440] on div "23" at bounding box center [590, 446] width 23 height 23
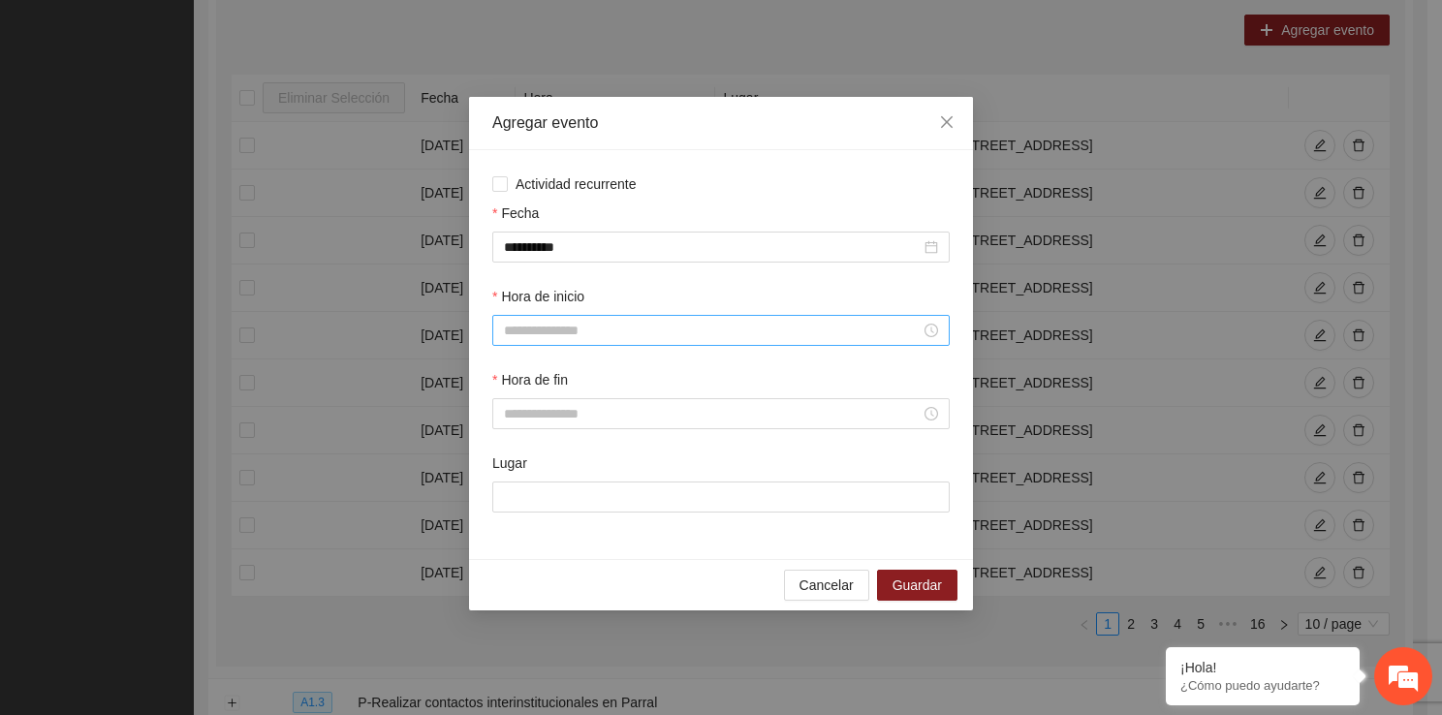
click at [544, 343] on div at bounding box center [720, 330] width 457 height 31
click at [514, 510] on div "14" at bounding box center [519, 515] width 54 height 27
type input "*****"
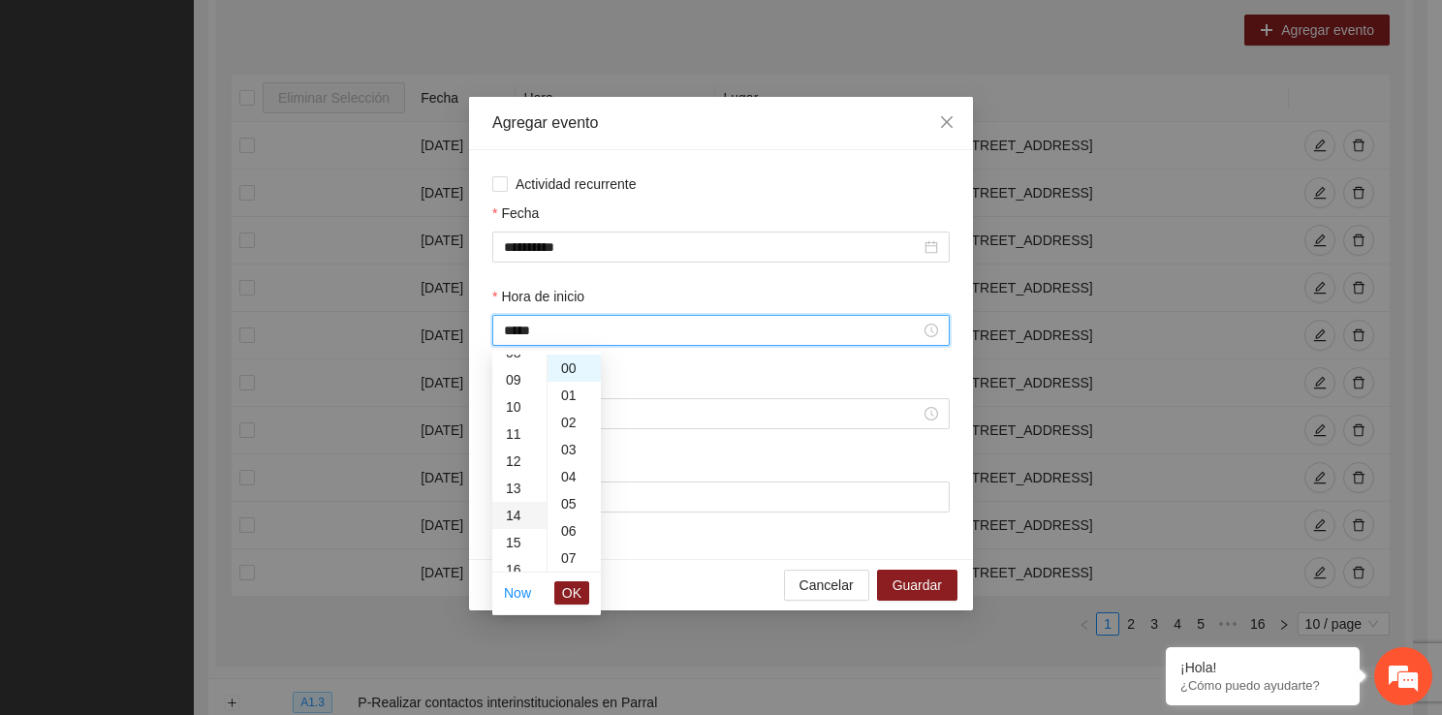
scroll to position [380, 0]
click at [579, 582] on span "OK" at bounding box center [571, 592] width 19 height 21
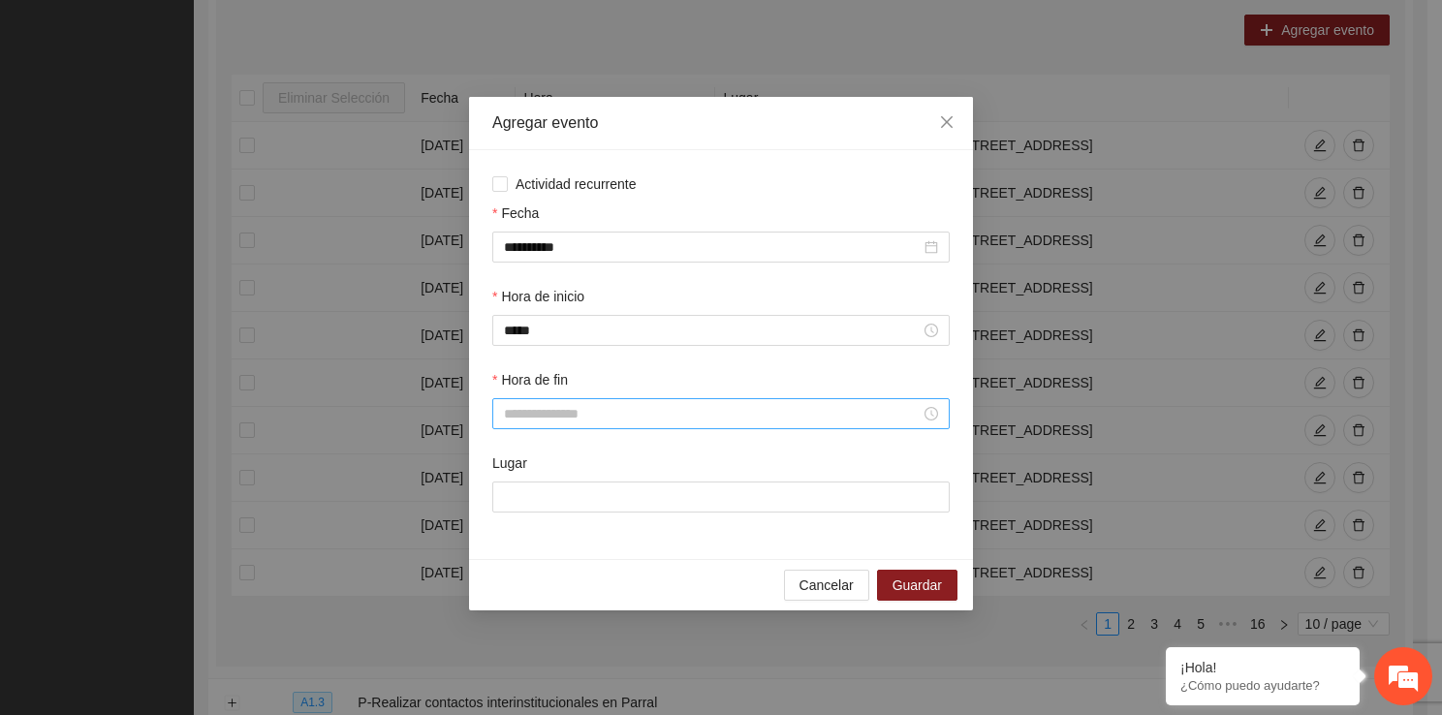
click at [549, 426] on div at bounding box center [720, 413] width 457 height 31
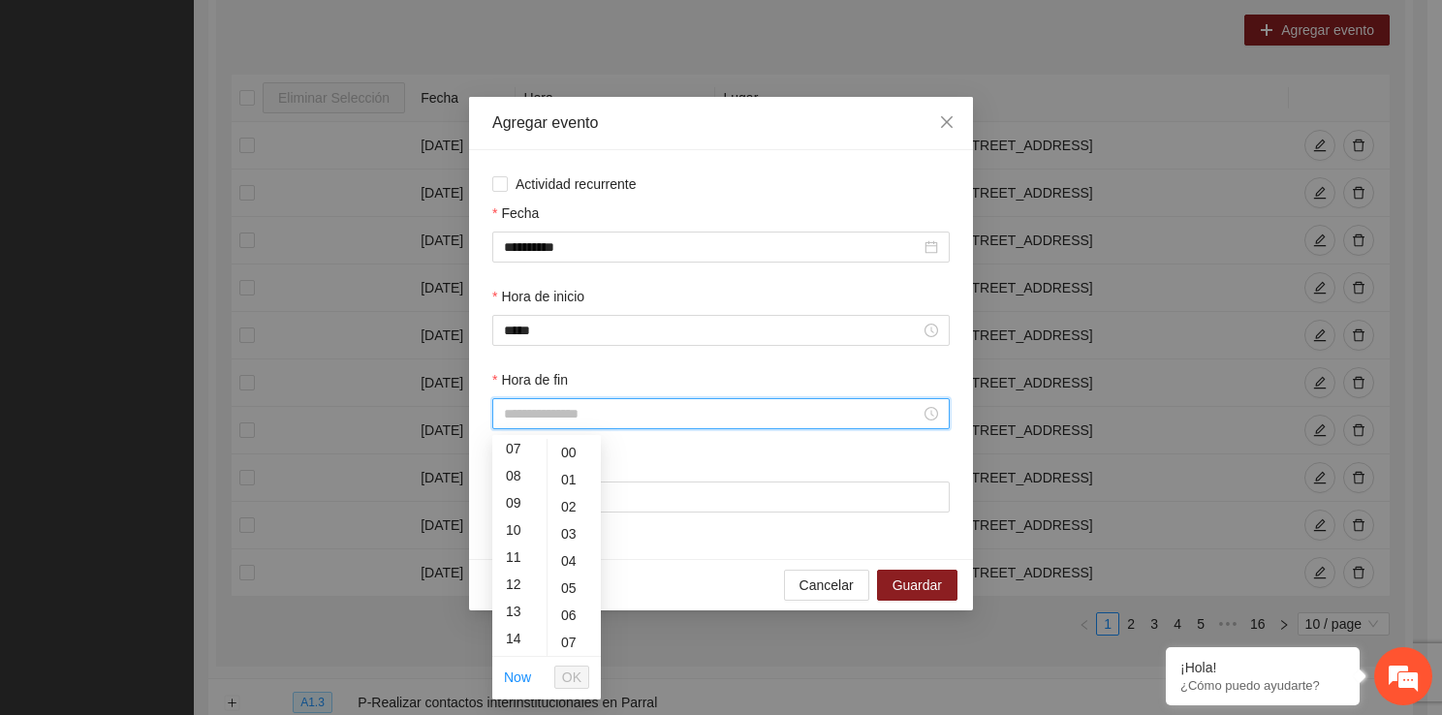
scroll to position [233, 0]
click at [511, 595] on div "14" at bounding box center [519, 599] width 54 height 27
click at [569, 600] on div "40" at bounding box center [573, 607] width 53 height 27
type input "*****"
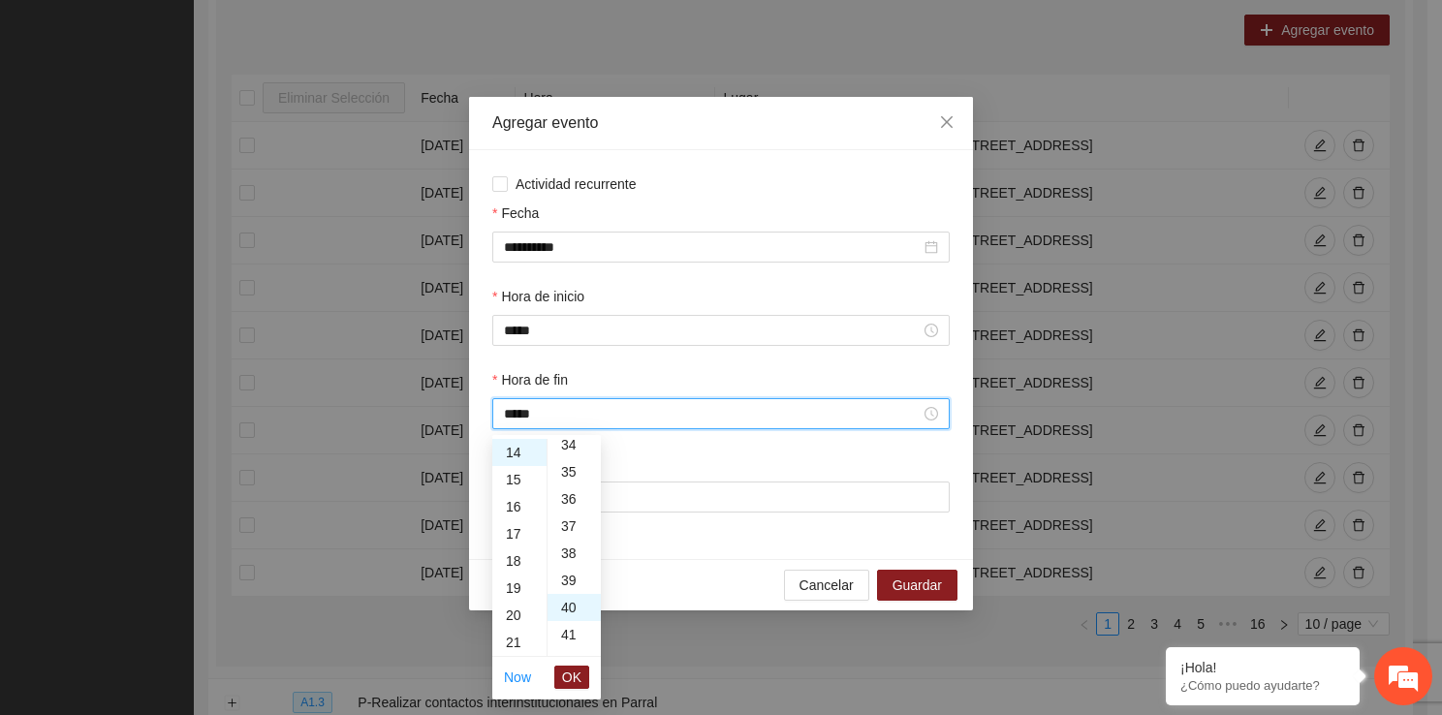
scroll to position [1085, 0]
click at [567, 672] on span "OK" at bounding box center [571, 677] width 19 height 21
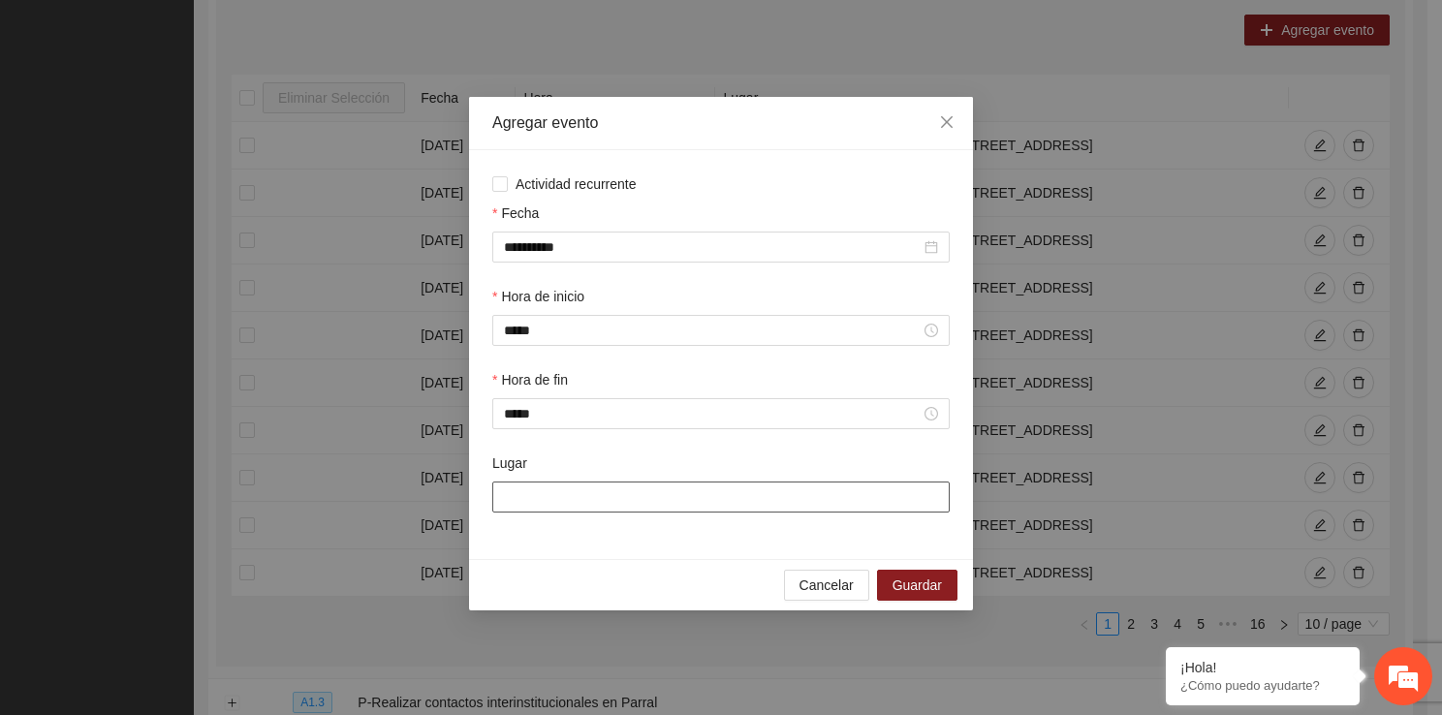
drag, startPoint x: 549, startPoint y: 492, endPoint x: 589, endPoint y: 566, distance: 83.7
click at [589, 566] on div "**********" at bounding box center [721, 353] width 504 height 513
type input "**********"
click at [915, 578] on span "Guardar" at bounding box center [916, 584] width 49 height 21
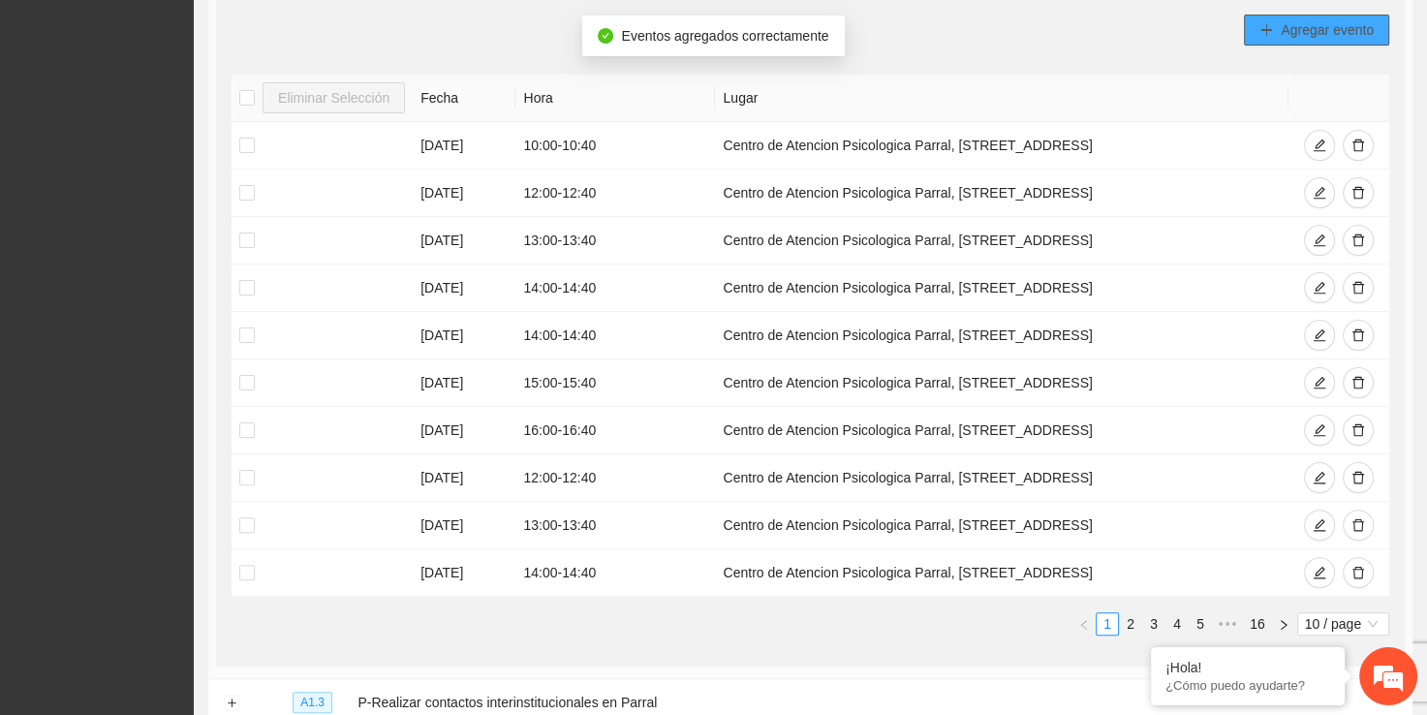
click at [1256, 33] on button "Agregar evento" at bounding box center [1316, 30] width 145 height 31
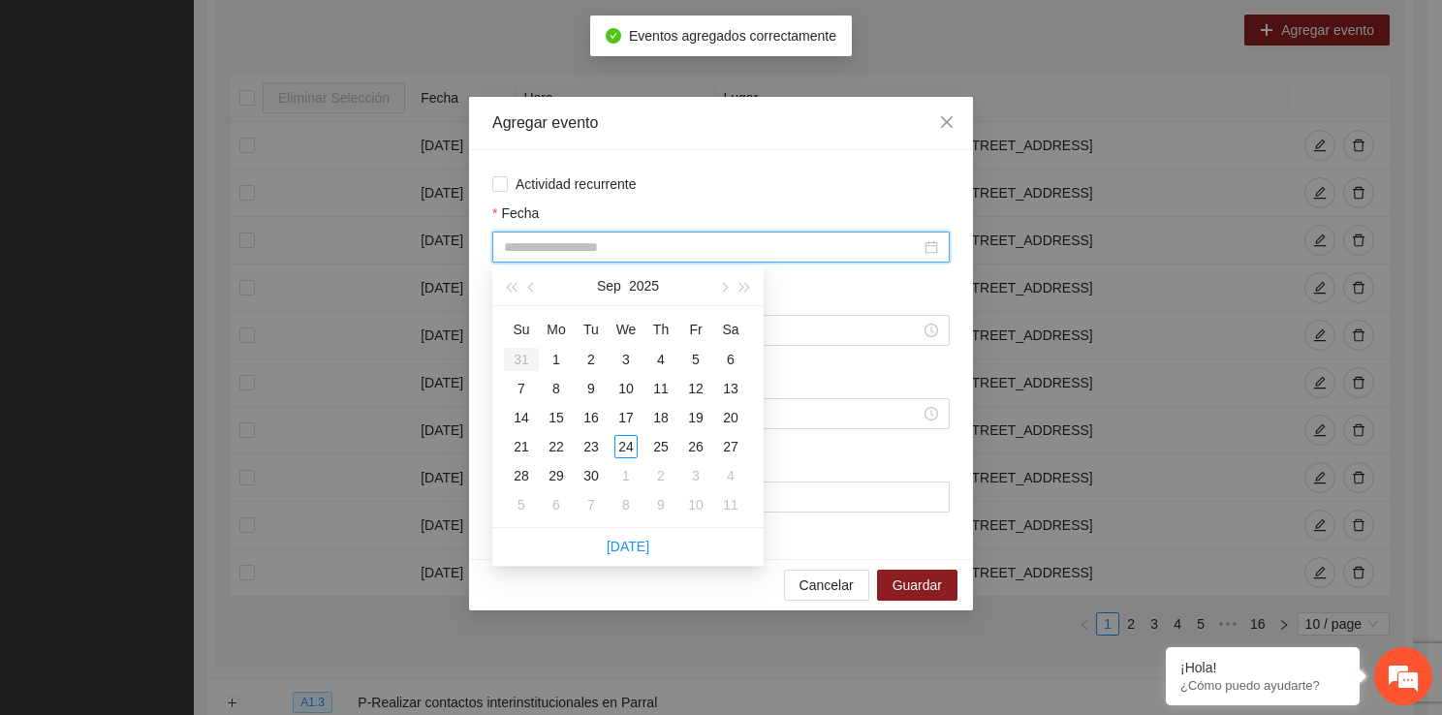
click at [624, 249] on input "Fecha" at bounding box center [712, 246] width 417 height 21
type input "**********"
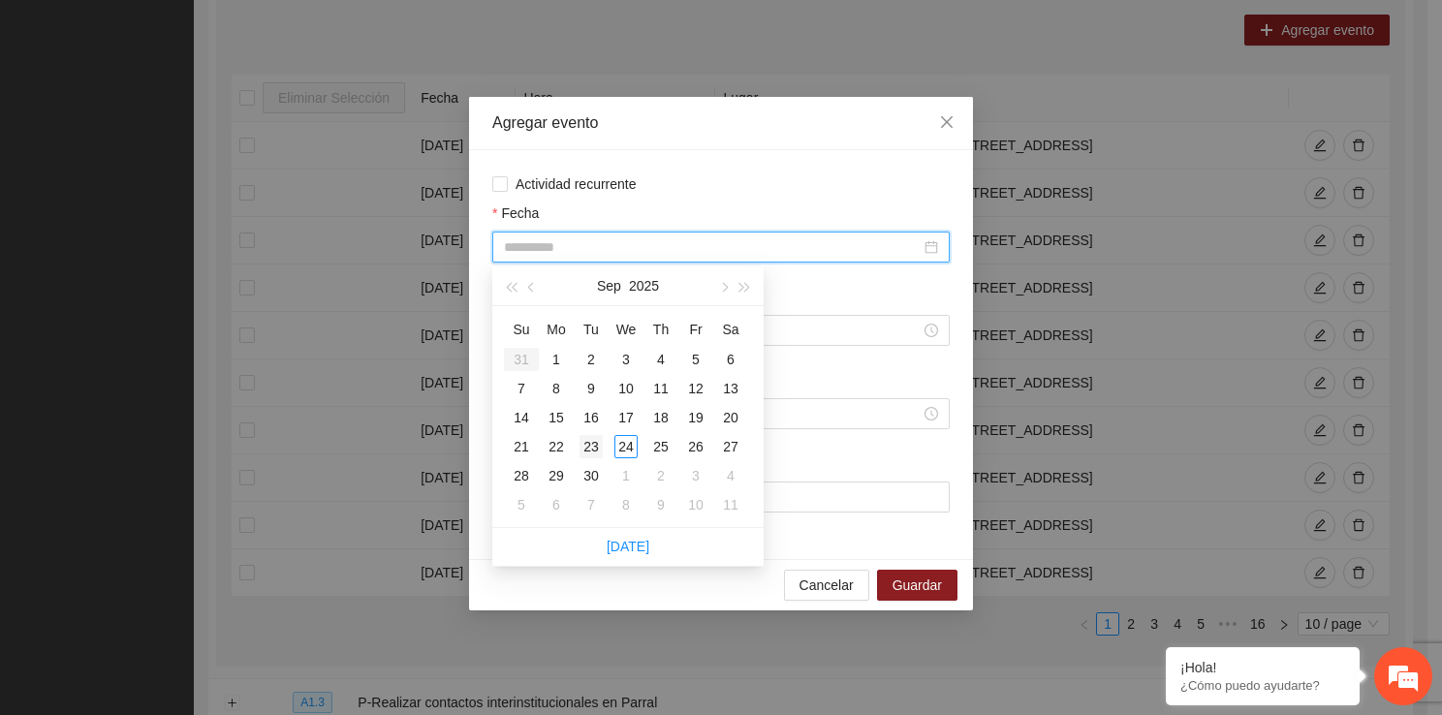
click at [583, 451] on div "23" at bounding box center [590, 446] width 23 height 23
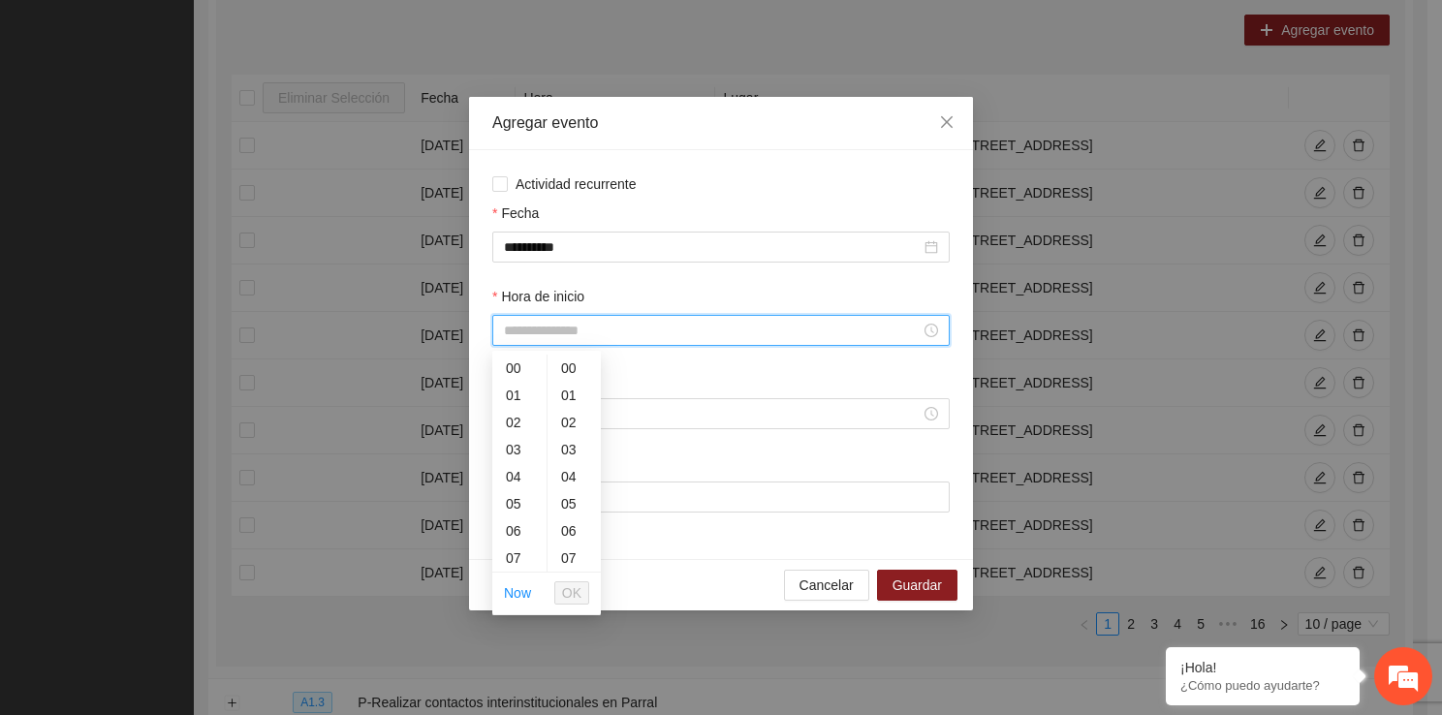
click at [611, 323] on input "Hora de inicio" at bounding box center [712, 330] width 417 height 21
click at [525, 541] on div "15" at bounding box center [519, 542] width 54 height 27
type input "*****"
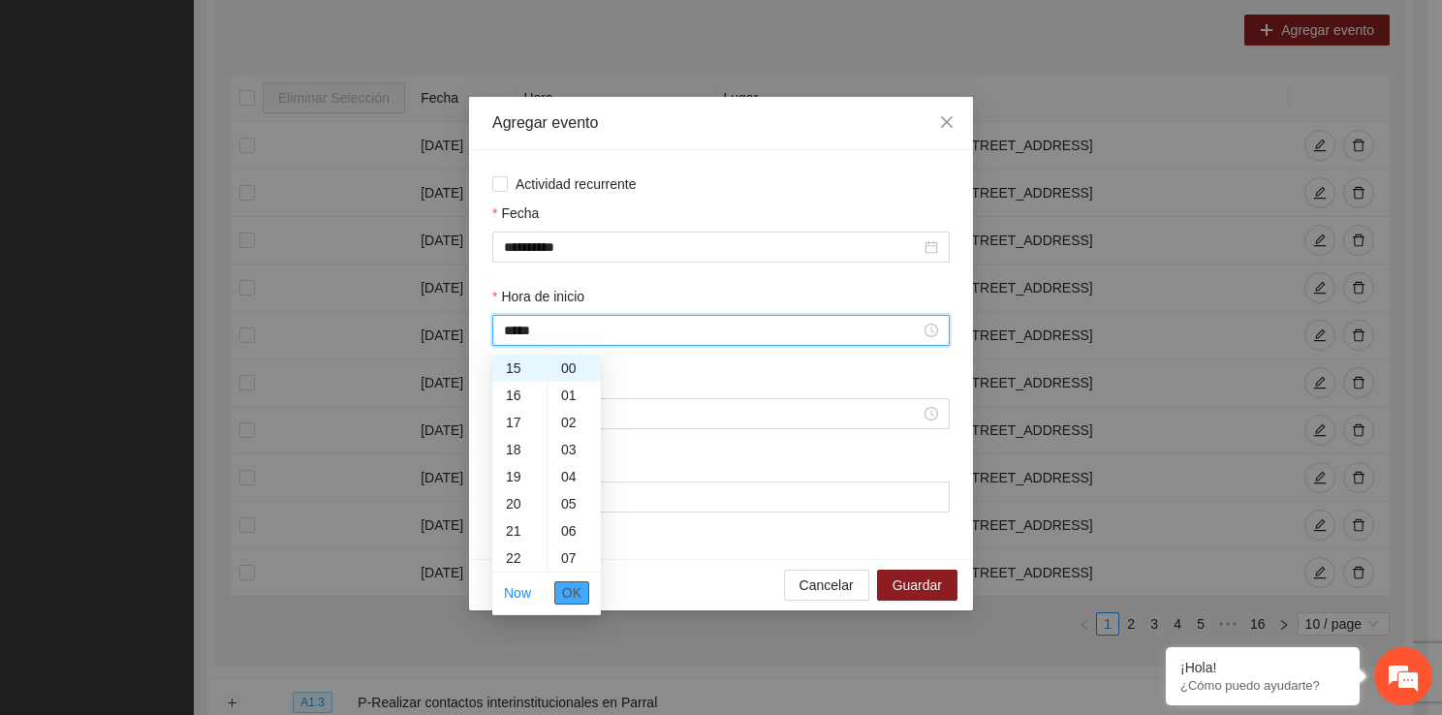
click at [573, 587] on span "OK" at bounding box center [571, 592] width 19 height 21
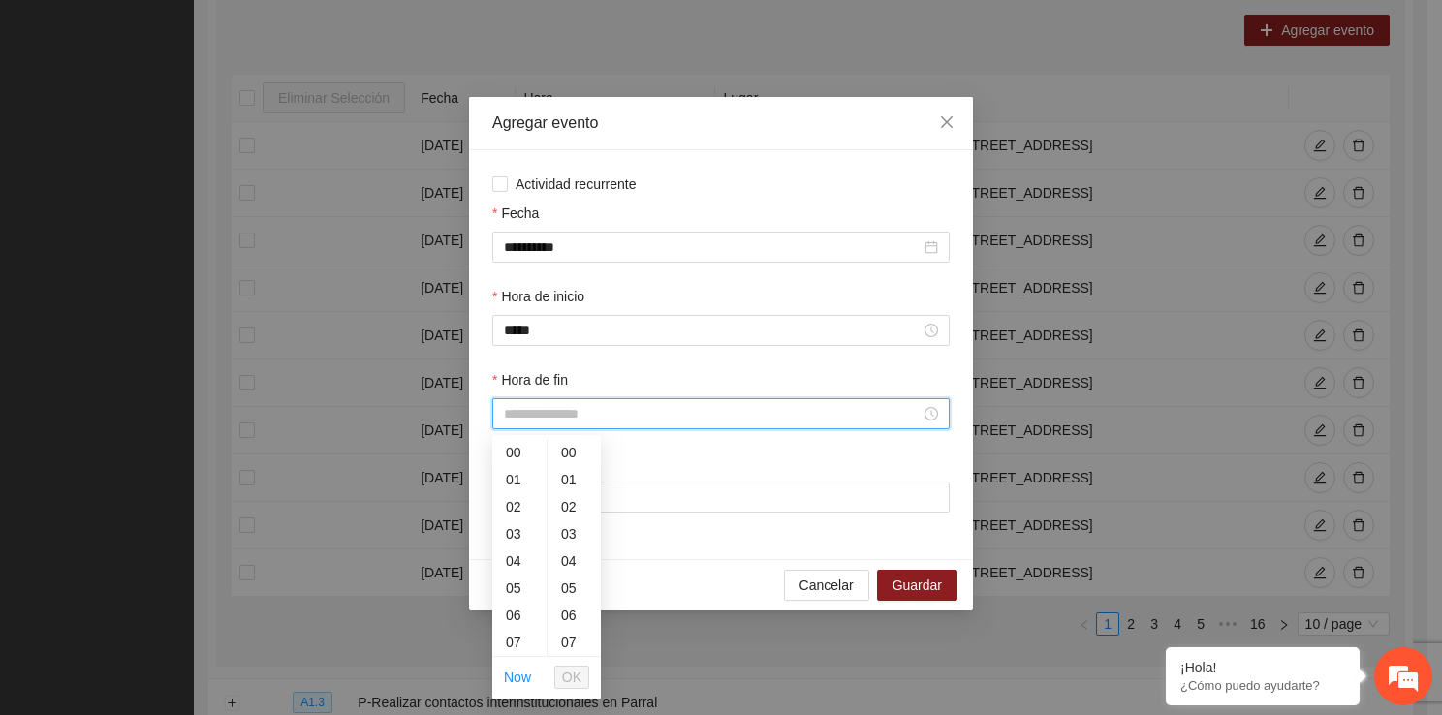
click at [528, 420] on input "Hora de fin" at bounding box center [712, 413] width 417 height 21
click at [518, 589] on div "15" at bounding box center [519, 587] width 54 height 27
click at [566, 607] on div "40" at bounding box center [573, 607] width 53 height 27
type input "*****"
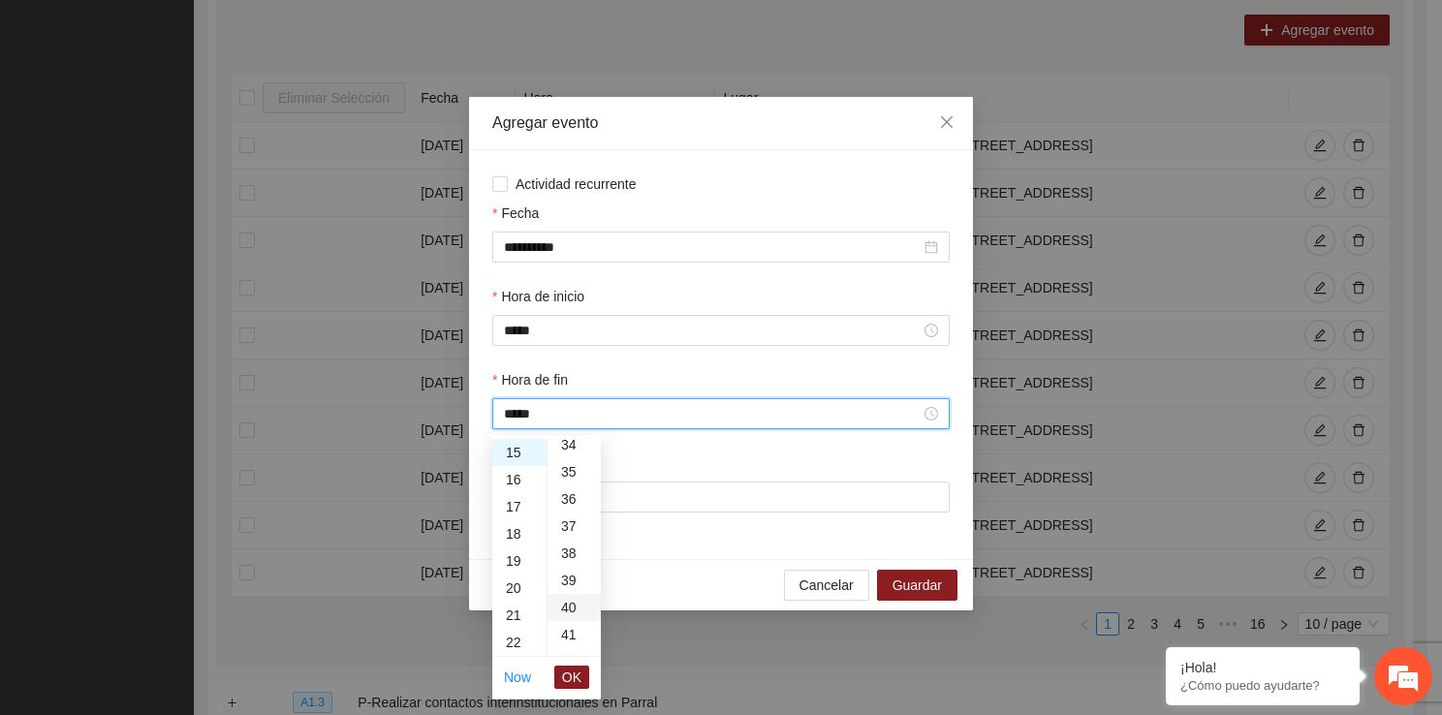
scroll to position [1085, 0]
click at [576, 688] on button "OK" at bounding box center [571, 677] width 35 height 23
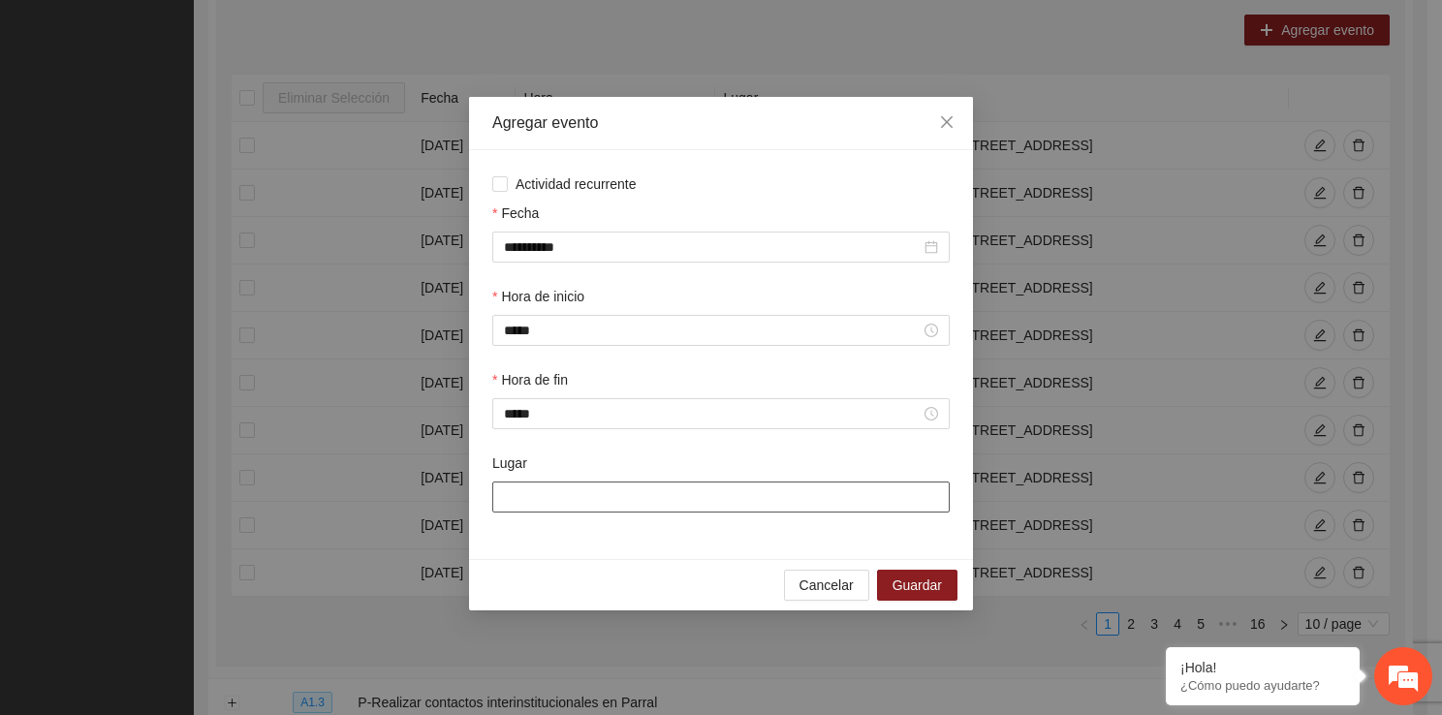
click at [528, 508] on input "Lugar" at bounding box center [720, 496] width 457 height 31
type input "**********"
click at [914, 580] on span "Guardar" at bounding box center [916, 584] width 49 height 21
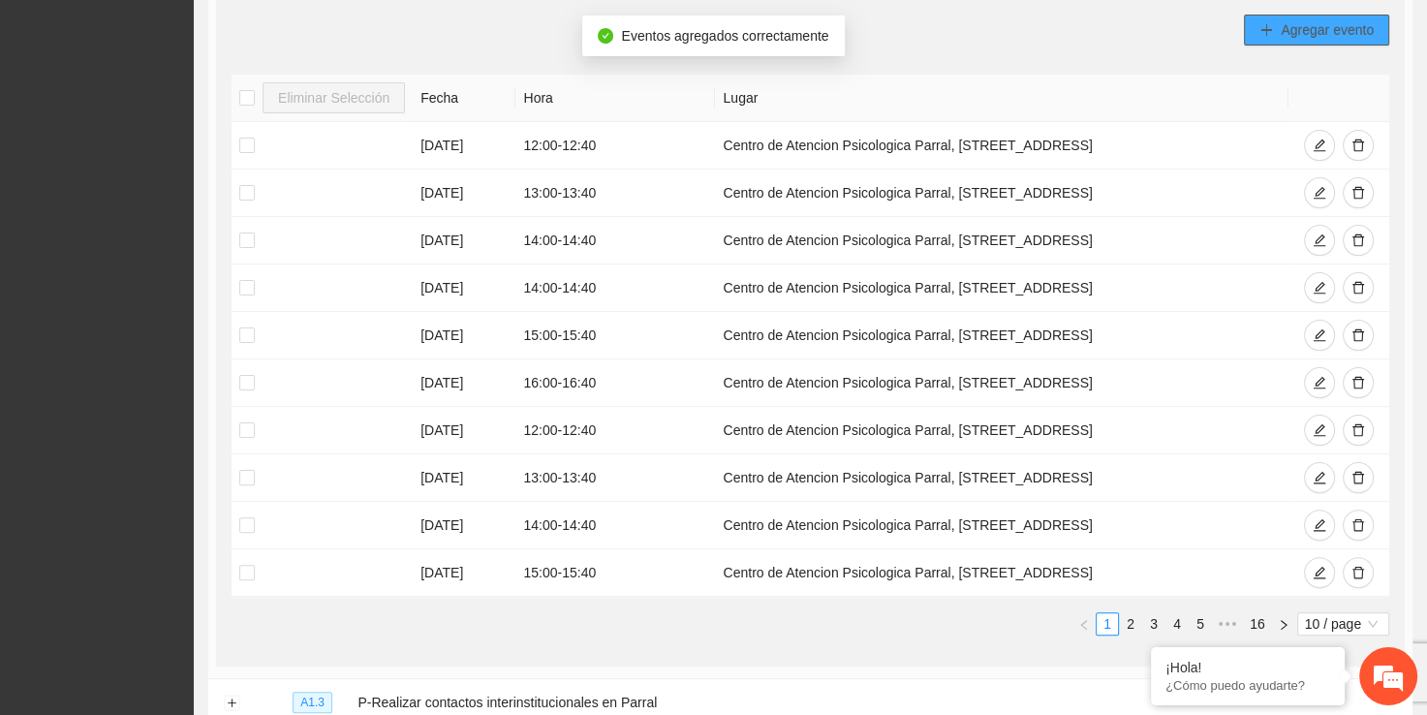
click at [1331, 19] on span "Agregar evento" at bounding box center [1327, 29] width 93 height 21
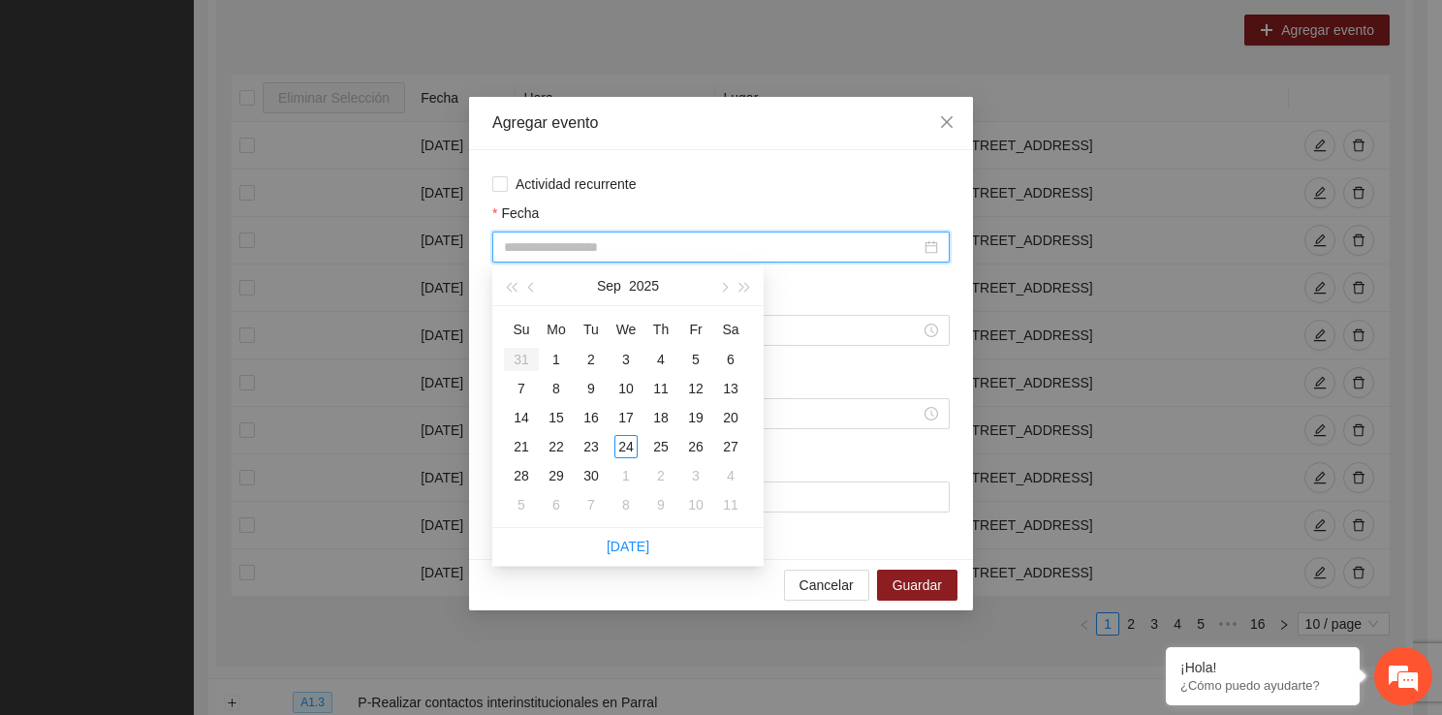
click at [574, 249] on input "Fecha" at bounding box center [712, 246] width 417 height 21
type input "**********"
click at [598, 445] on div "23" at bounding box center [590, 446] width 23 height 23
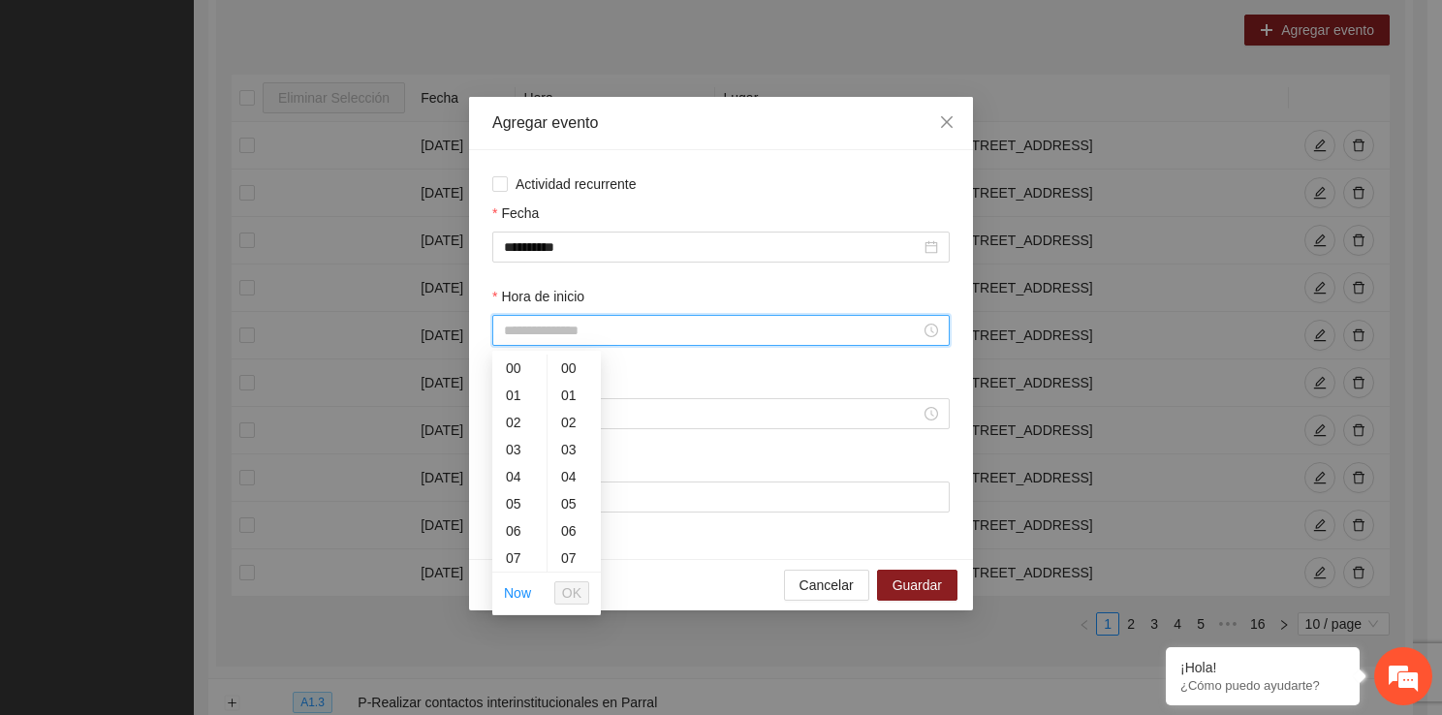
drag, startPoint x: 566, startPoint y: 335, endPoint x: 543, endPoint y: 557, distance: 223.0
click at [527, 492] on div "16" at bounding box center [519, 492] width 54 height 27
type input "*****"
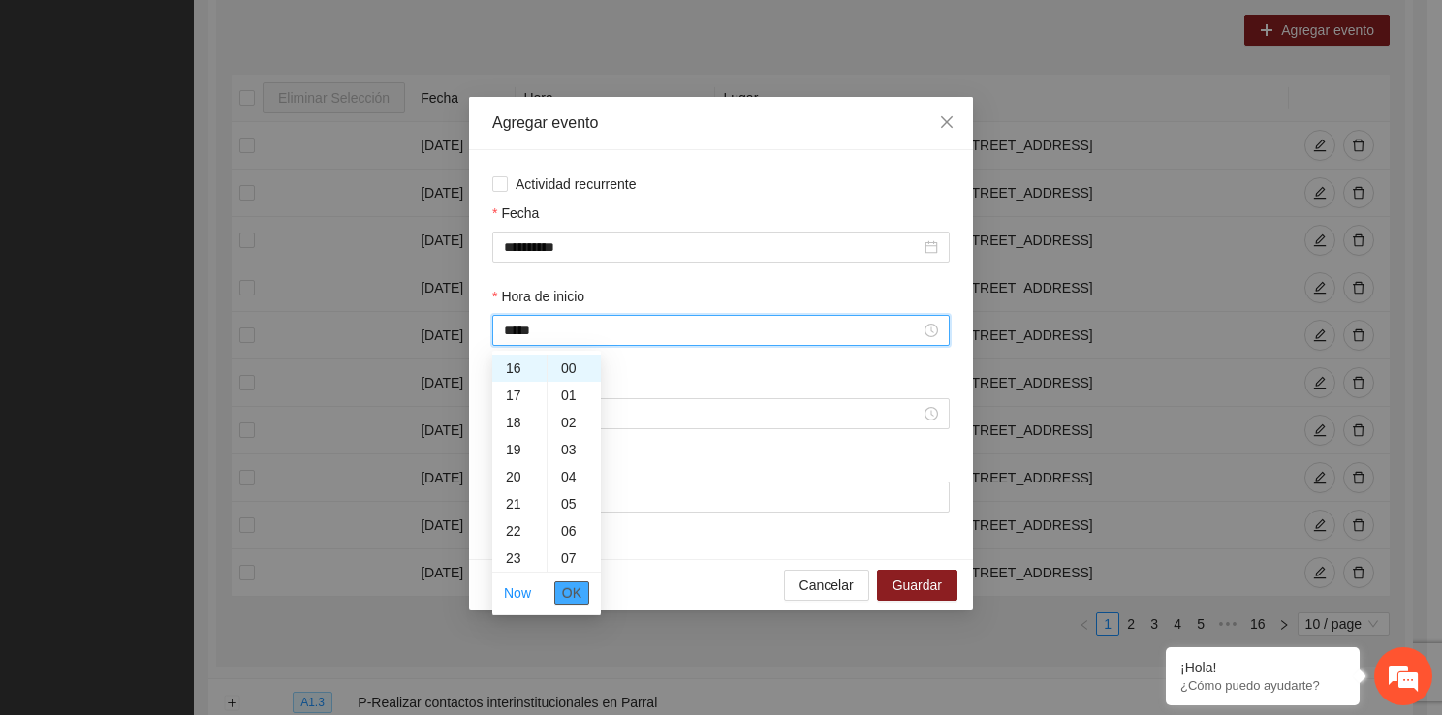
click at [562, 583] on button "OK" at bounding box center [571, 592] width 35 height 23
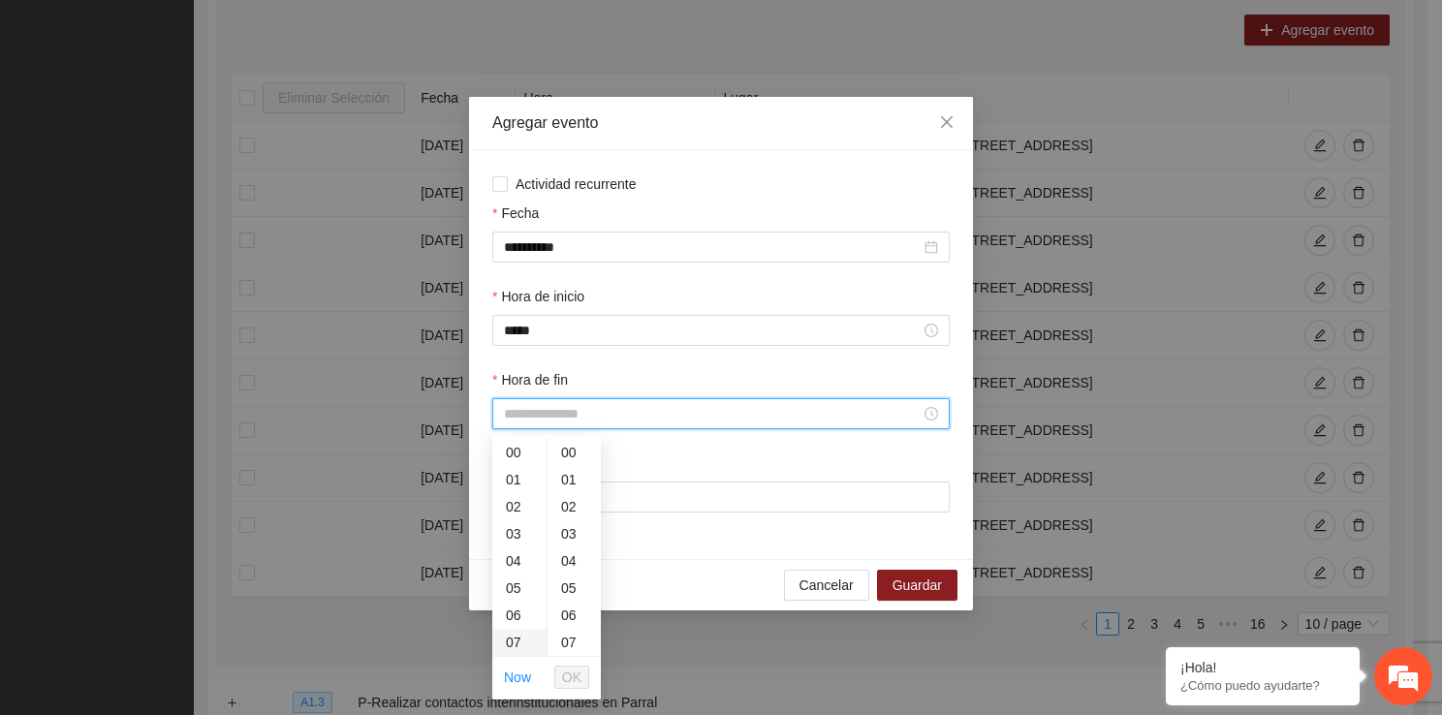
drag, startPoint x: 532, startPoint y: 418, endPoint x: 531, endPoint y: 646, distance: 228.6
click at [531, 646] on div "07" at bounding box center [519, 642] width 54 height 27
click at [531, 646] on ul "00 01 02 03 04 05 06 07 08 09 10 11 12 13 14 15 16 17 18 19 20 21 22 23" at bounding box center [519, 547] width 54 height 217
click at [531, 646] on div "14" at bounding box center [519, 642] width 54 height 27
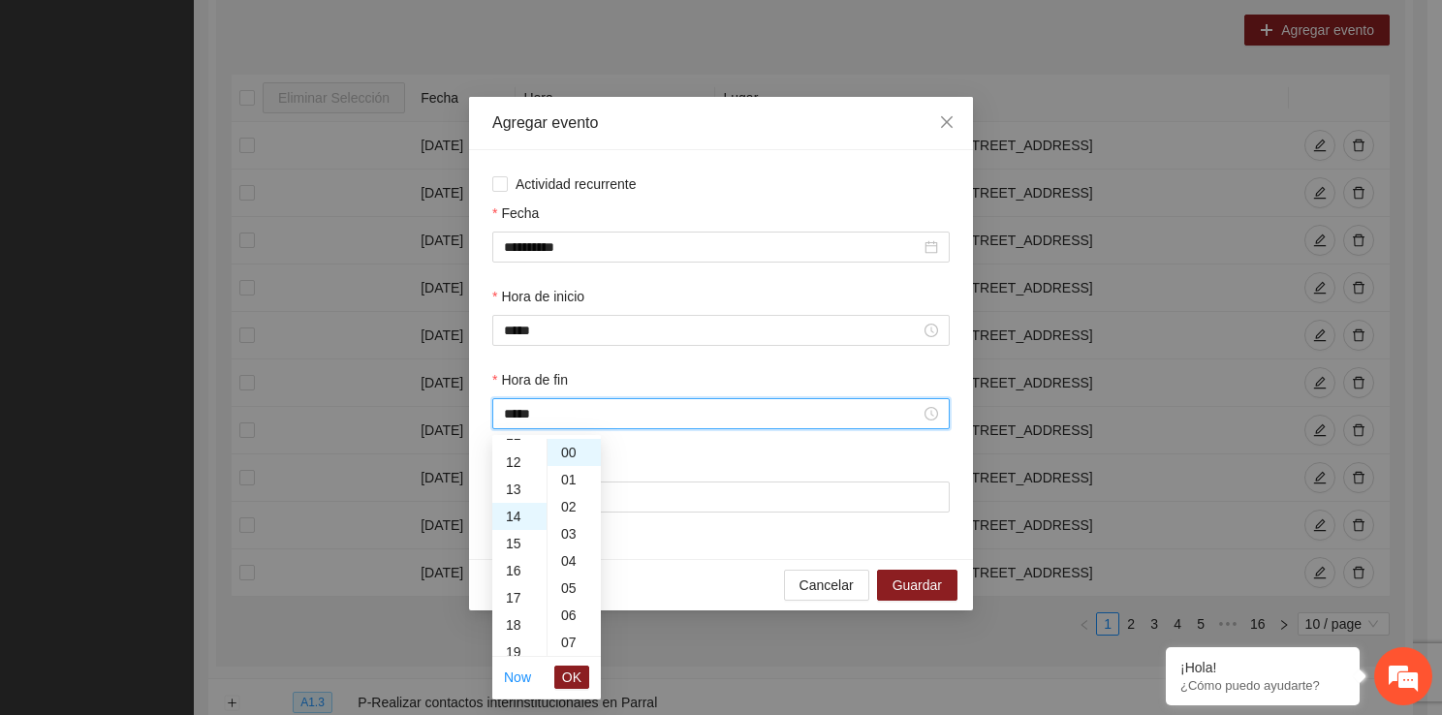
scroll to position [380, 0]
click at [531, 646] on ul "00 01 02 03 04 05 06 07 08 09 10 11 12 13 14 15 16 17 18 19 20 21 22 23" at bounding box center [519, 547] width 54 height 217
drag, startPoint x: 515, startPoint y: 521, endPoint x: 519, endPoint y: 497, distance: 24.5
click at [519, 497] on ul "00 01 02 03 04 05 06 07 08 09 10 11 12 13 14 15 16 17 18 19 20 21 22 23" at bounding box center [519, 547] width 54 height 217
click at [519, 497] on div "16" at bounding box center [519, 506] width 54 height 27
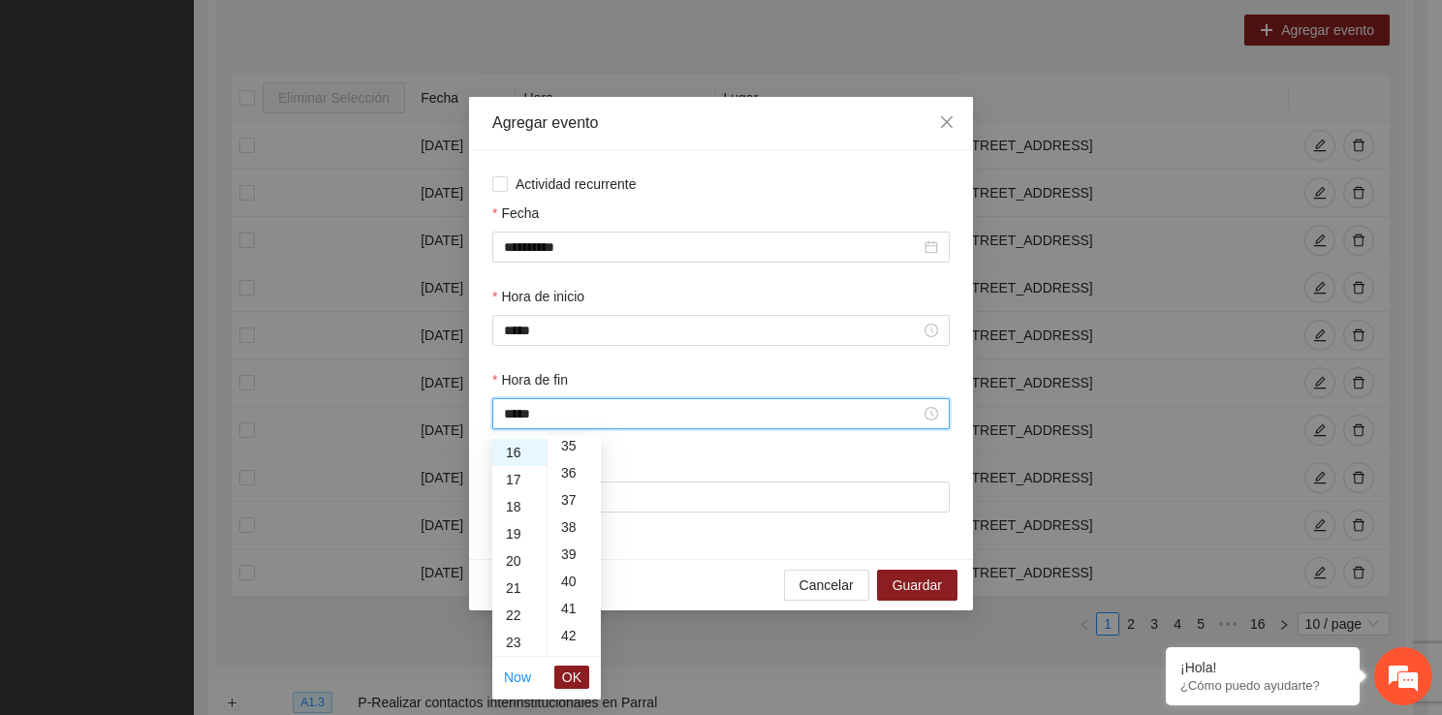
scroll to position [995, 0]
click at [575, 547] on div "40" at bounding box center [573, 542] width 53 height 27
type input "*****"
click at [567, 677] on span "OK" at bounding box center [571, 677] width 19 height 21
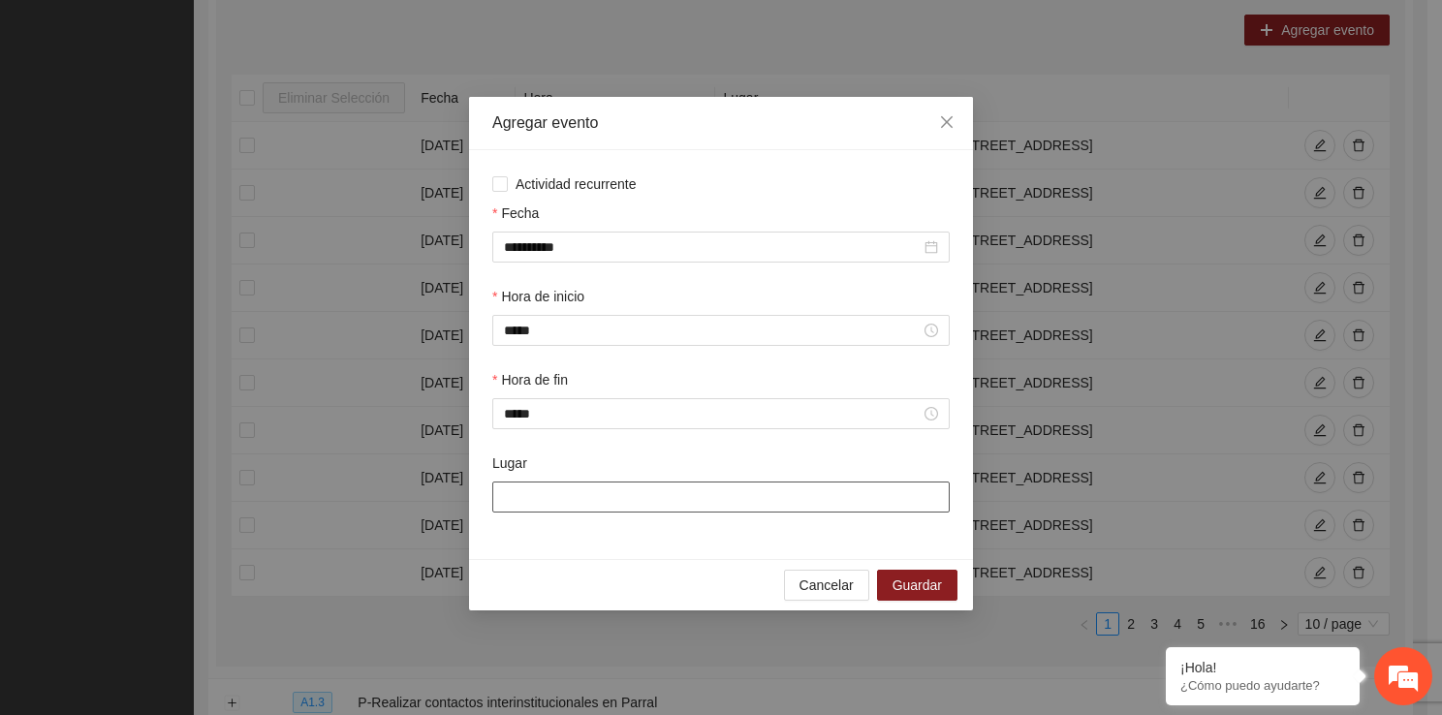
drag, startPoint x: 560, startPoint y: 494, endPoint x: 624, endPoint y: 557, distance: 89.7
click at [624, 557] on div "**********" at bounding box center [721, 354] width 504 height 409
type input "**********"
click at [907, 586] on span "Guardar" at bounding box center [916, 584] width 49 height 21
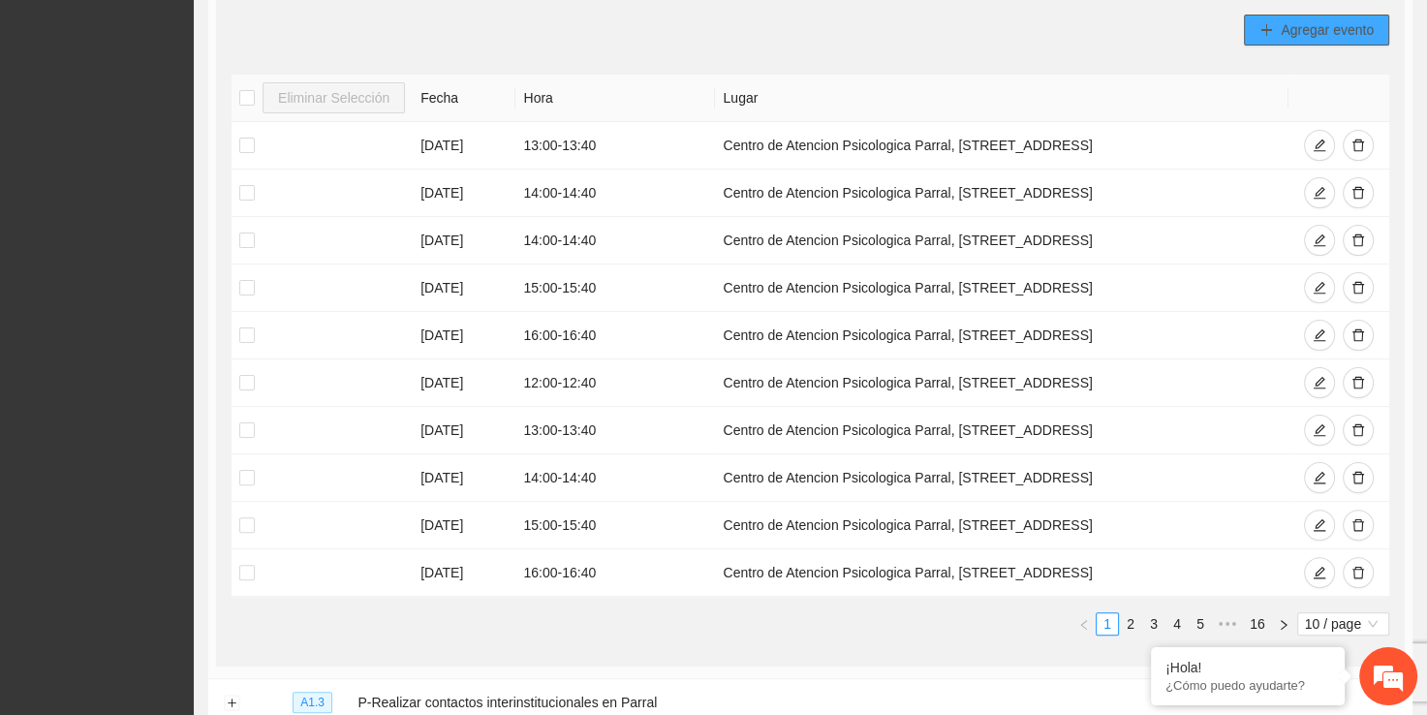
click at [1309, 19] on span "Agregar evento" at bounding box center [1327, 29] width 93 height 21
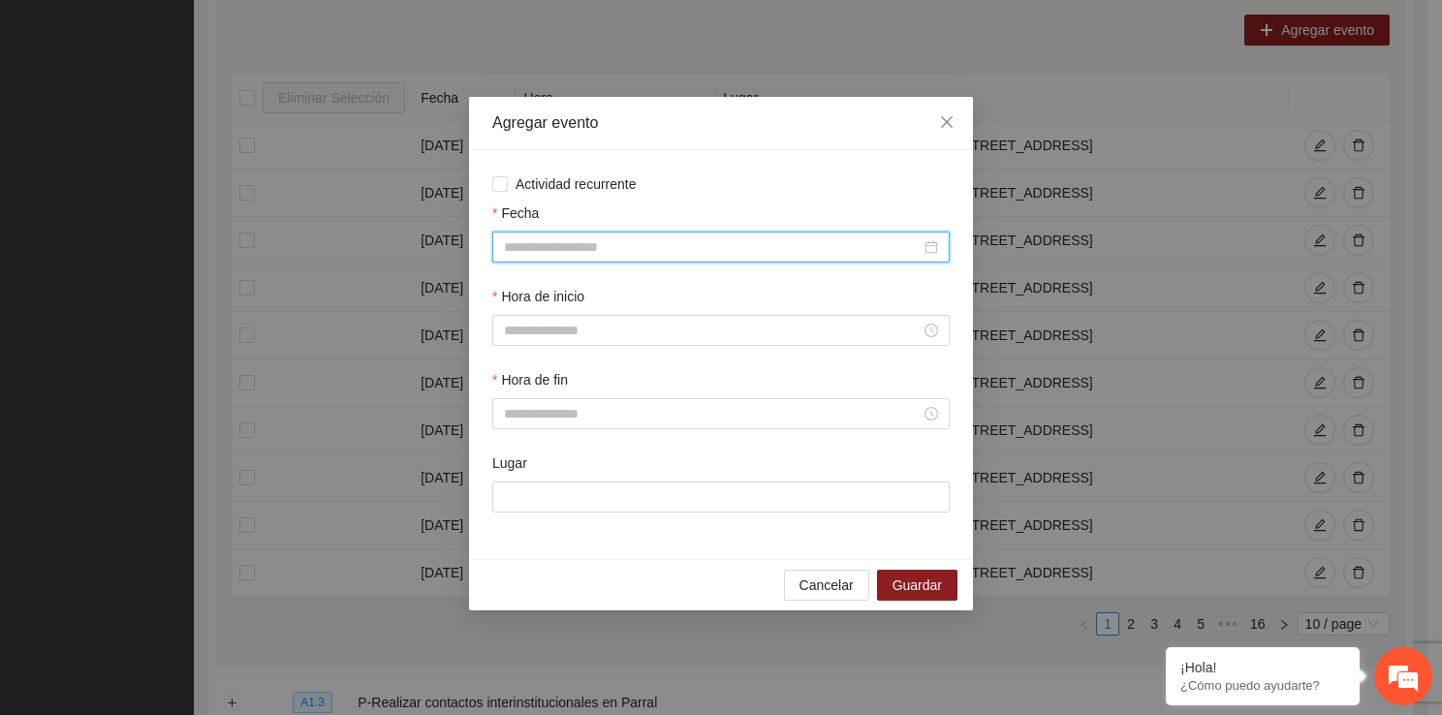
click at [572, 252] on input "Fecha" at bounding box center [712, 246] width 417 height 21
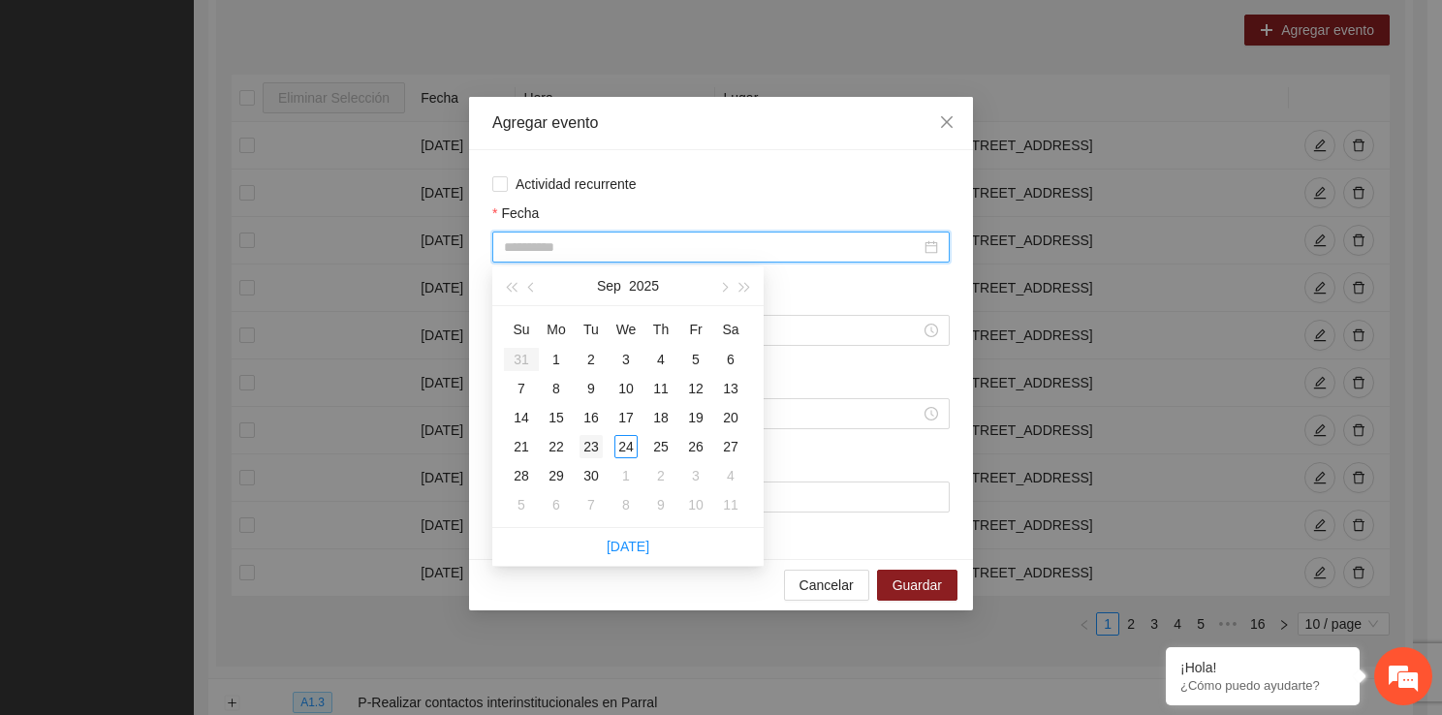
type input "**********"
click at [600, 450] on div "23" at bounding box center [590, 446] width 23 height 23
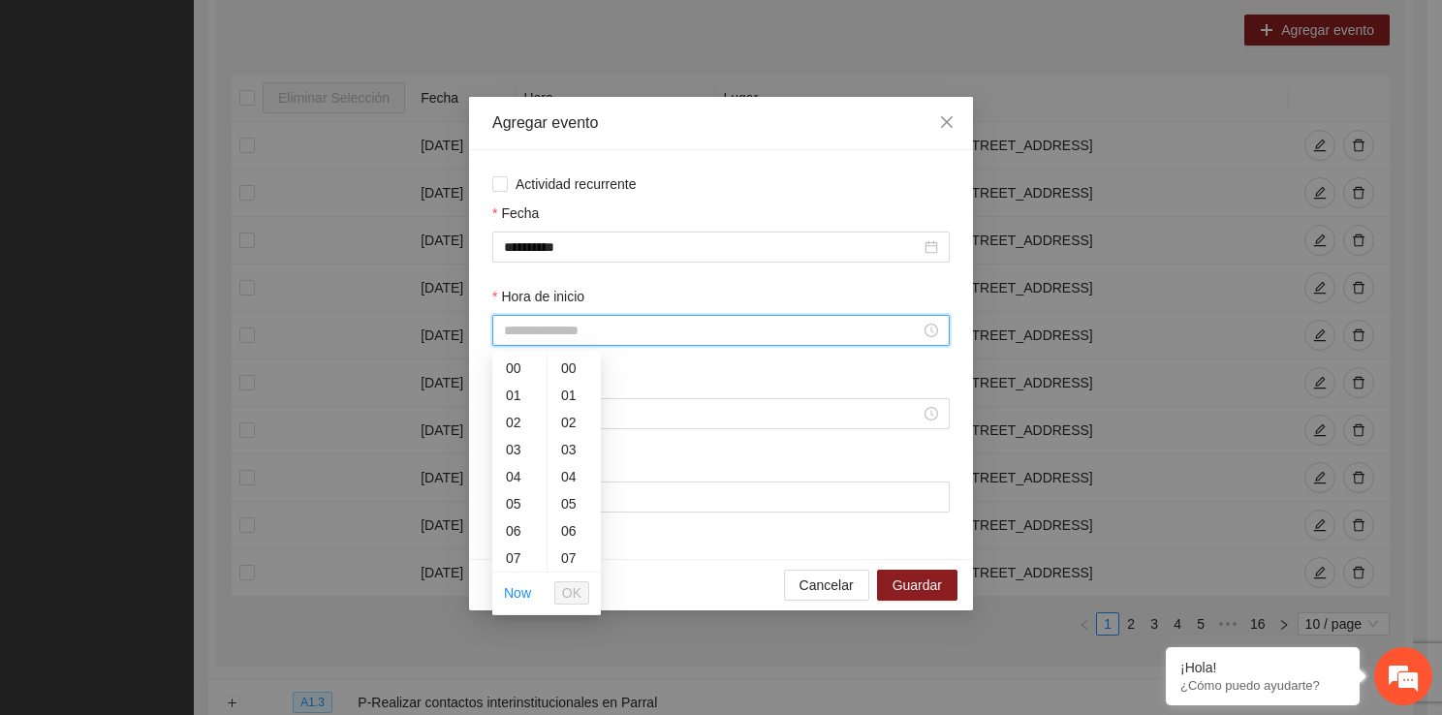
drag, startPoint x: 558, startPoint y: 339, endPoint x: 537, endPoint y: 552, distance: 214.2
click at [519, 546] on div "17" at bounding box center [519, 557] width 54 height 27
type input "*****"
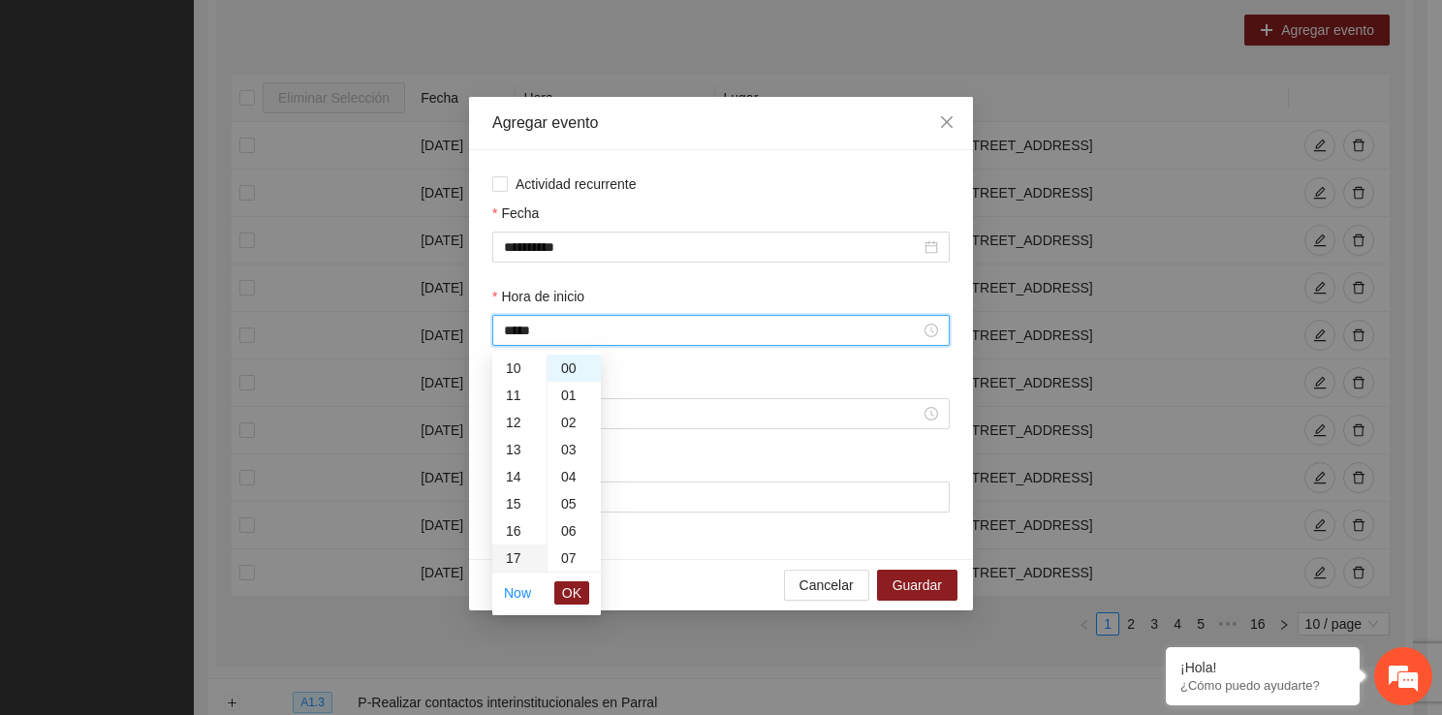
scroll to position [461, 0]
click at [577, 591] on span "OK" at bounding box center [571, 592] width 19 height 21
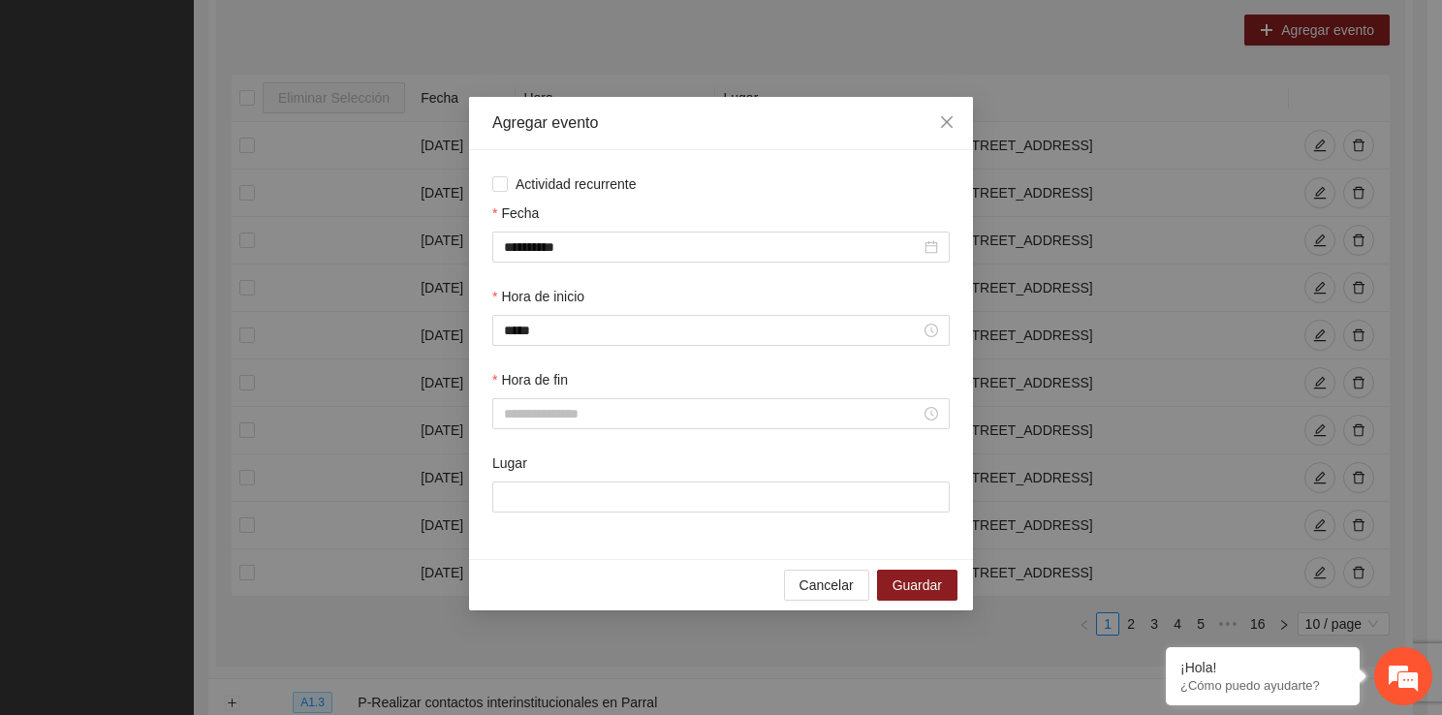
drag, startPoint x: 512, startPoint y: 404, endPoint x: 516, endPoint y: 579, distance: 175.4
click at [516, 579] on div "**********" at bounding box center [721, 353] width 504 height 513
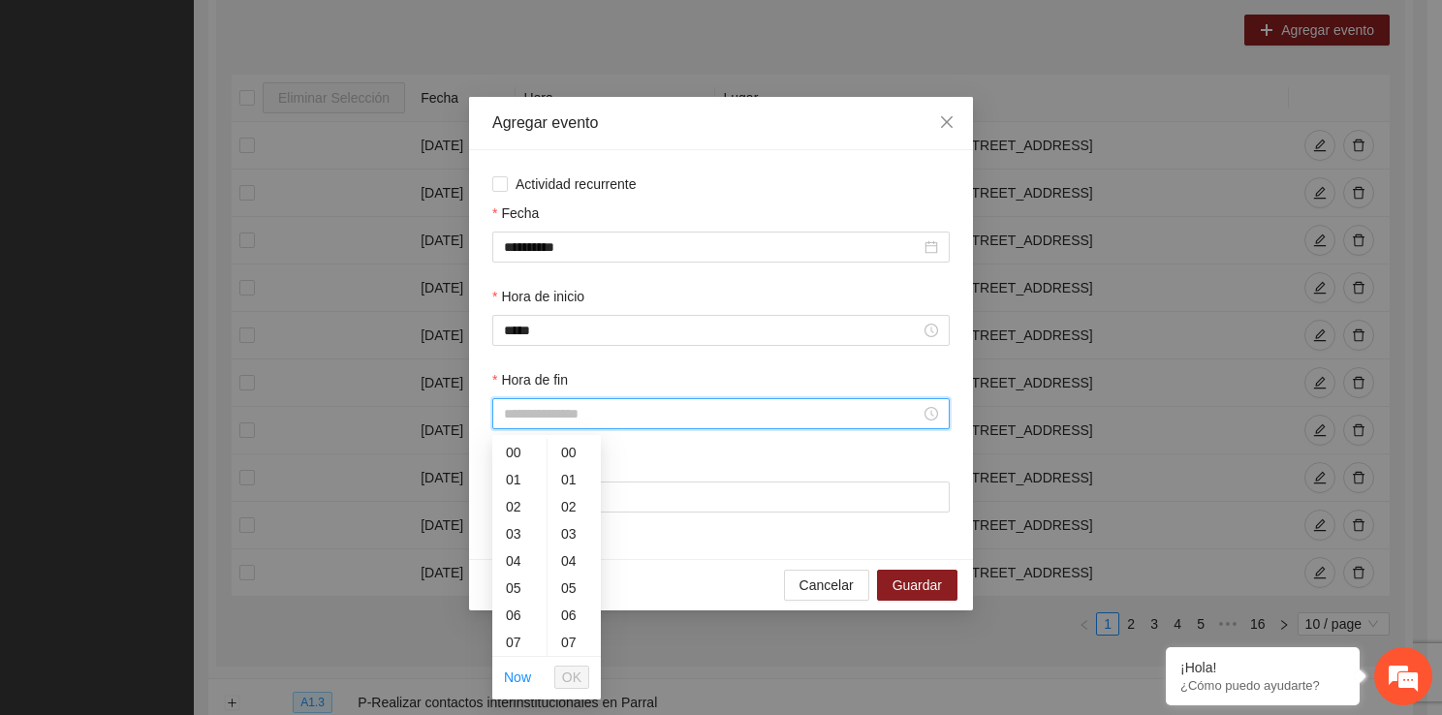
drag, startPoint x: 542, startPoint y: 415, endPoint x: 537, endPoint y: 652, distance: 237.4
click at [515, 605] on div "17" at bounding box center [519, 603] width 54 height 27
click at [572, 473] on div "40" at bounding box center [573, 478] width 53 height 27
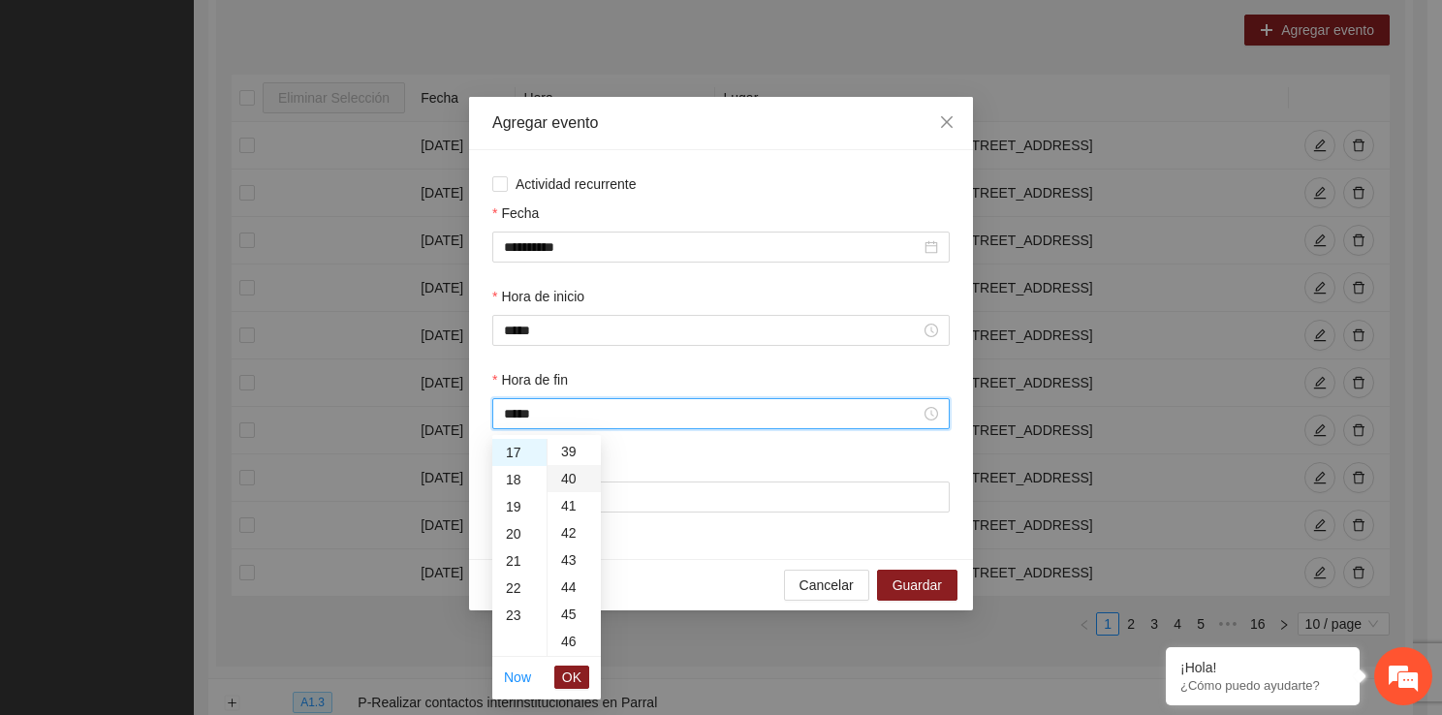
type input "*****"
click at [572, 668] on span "OK" at bounding box center [571, 677] width 19 height 21
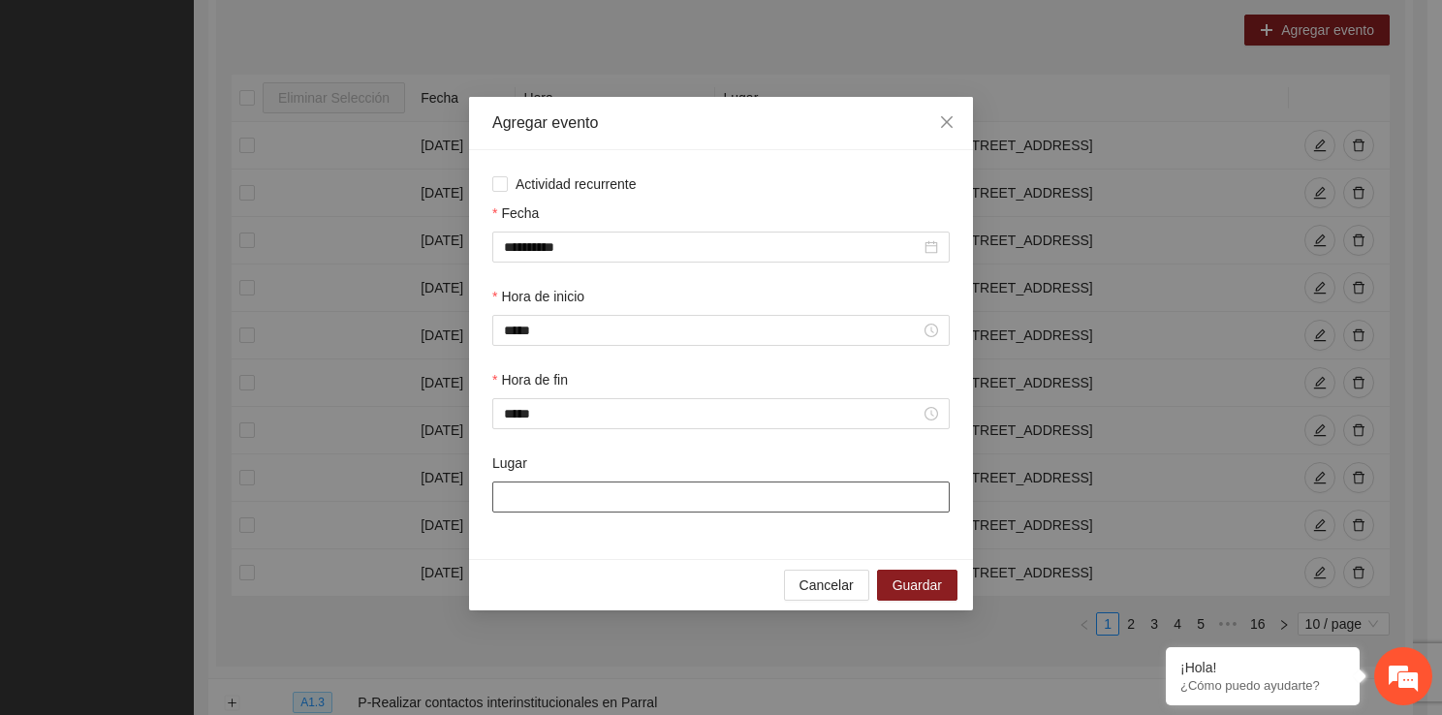
click at [574, 485] on input "Lugar" at bounding box center [720, 496] width 457 height 31
type input "**********"
click at [900, 590] on span "Guardar" at bounding box center [916, 584] width 49 height 21
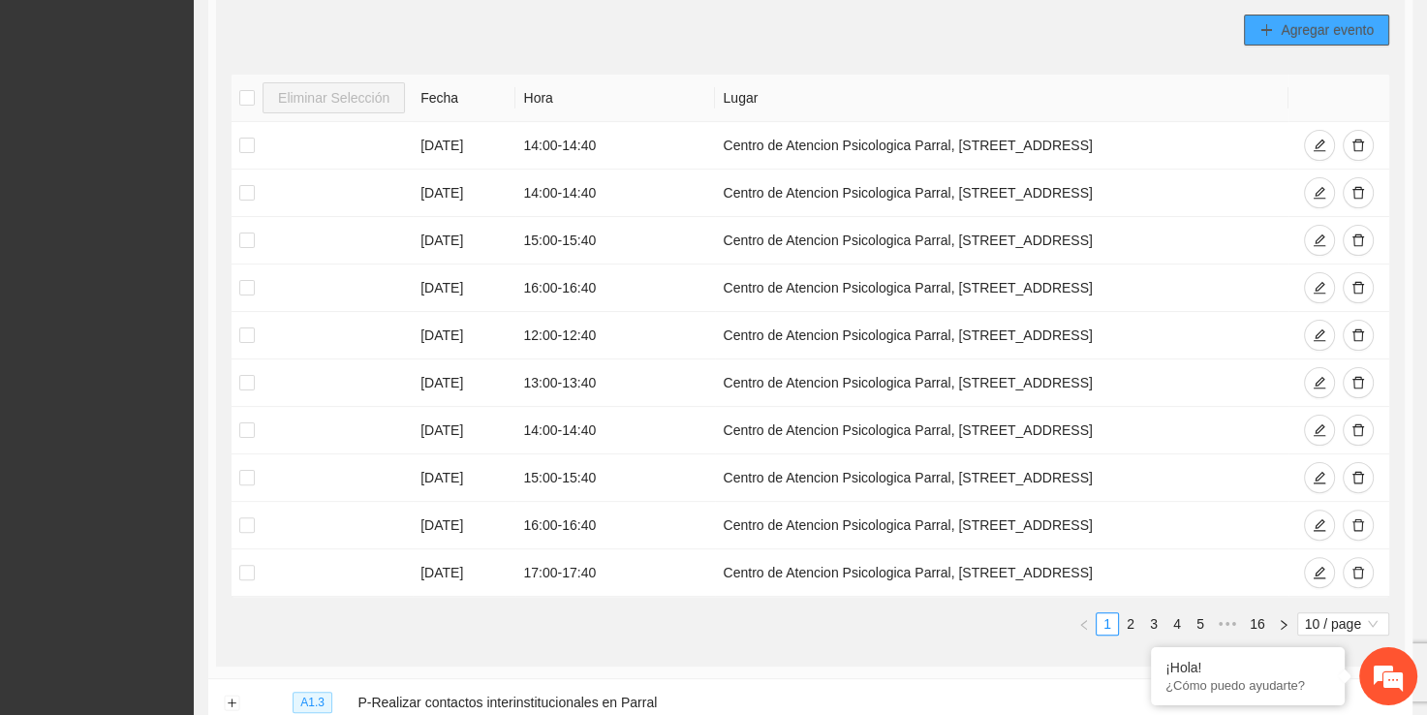
click at [1319, 33] on span "Agregar evento" at bounding box center [1327, 29] width 93 height 21
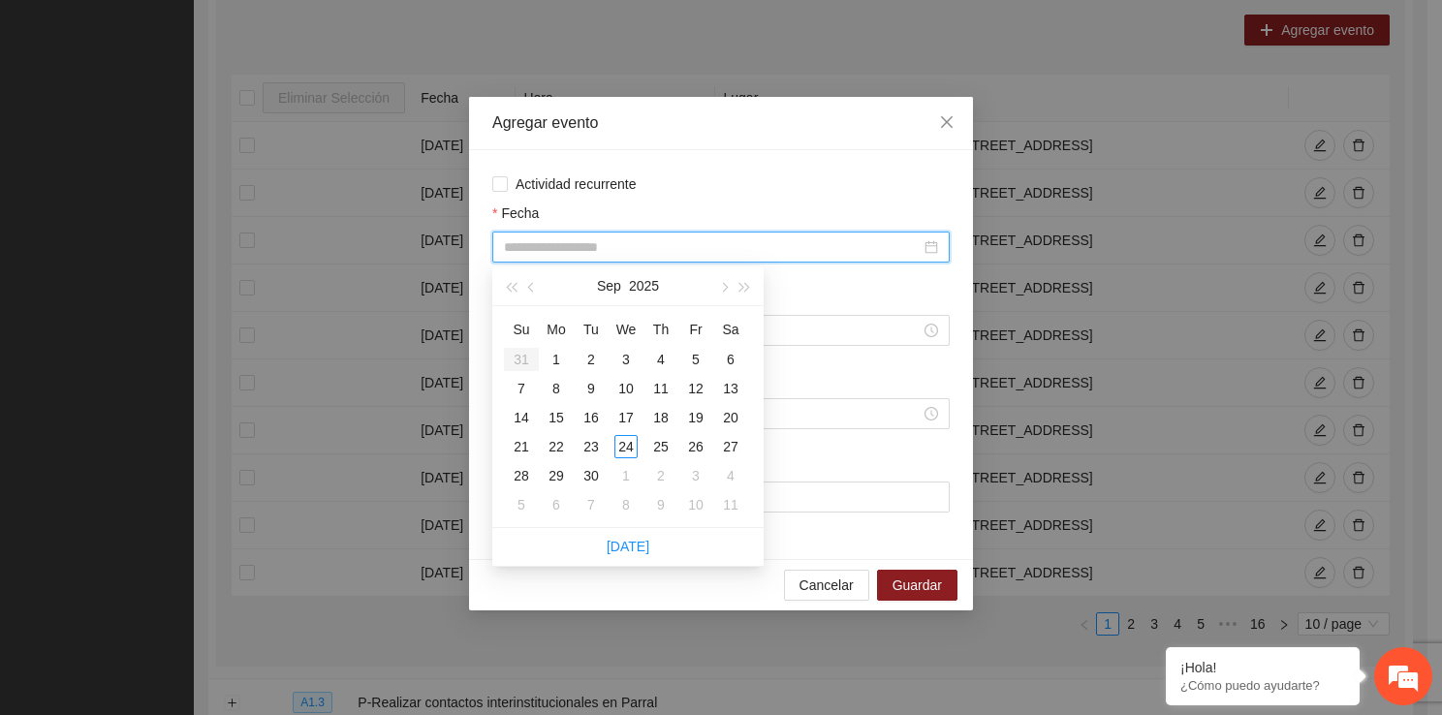
click at [620, 247] on input "Fecha" at bounding box center [712, 246] width 417 height 21
type input "**********"
click at [630, 446] on div "24" at bounding box center [625, 446] width 23 height 23
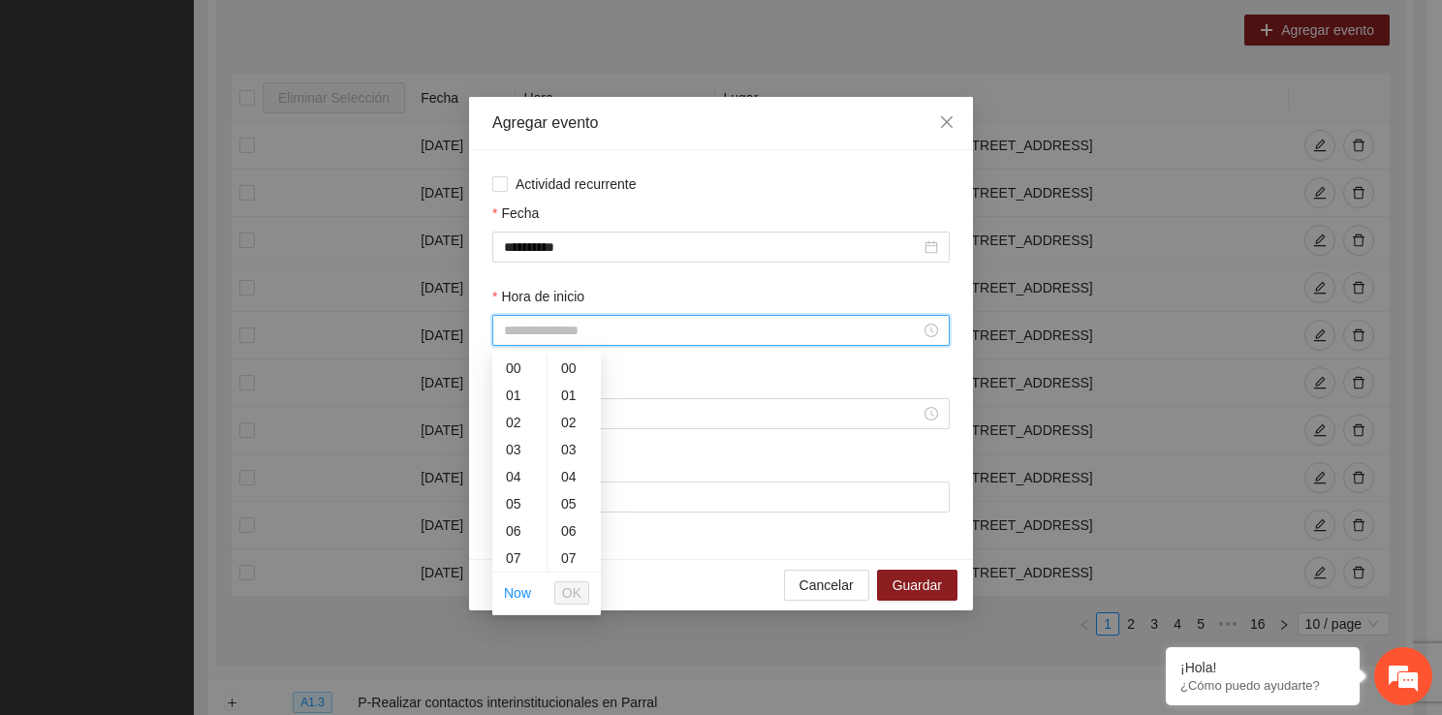
click at [596, 335] on input "Hora de inicio" at bounding box center [712, 330] width 417 height 21
click at [506, 466] on div "12" at bounding box center [519, 461] width 54 height 27
type input "*****"
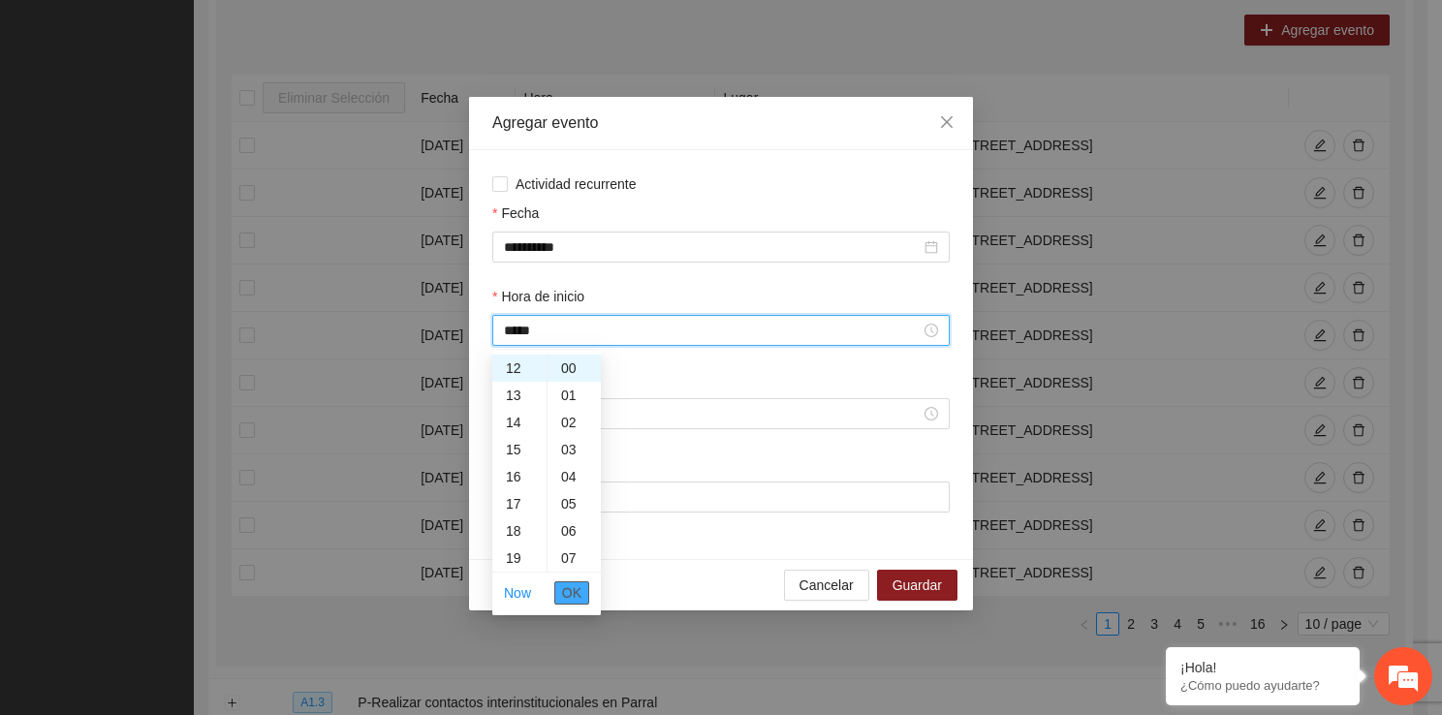
click at [580, 603] on span "OK" at bounding box center [571, 592] width 19 height 21
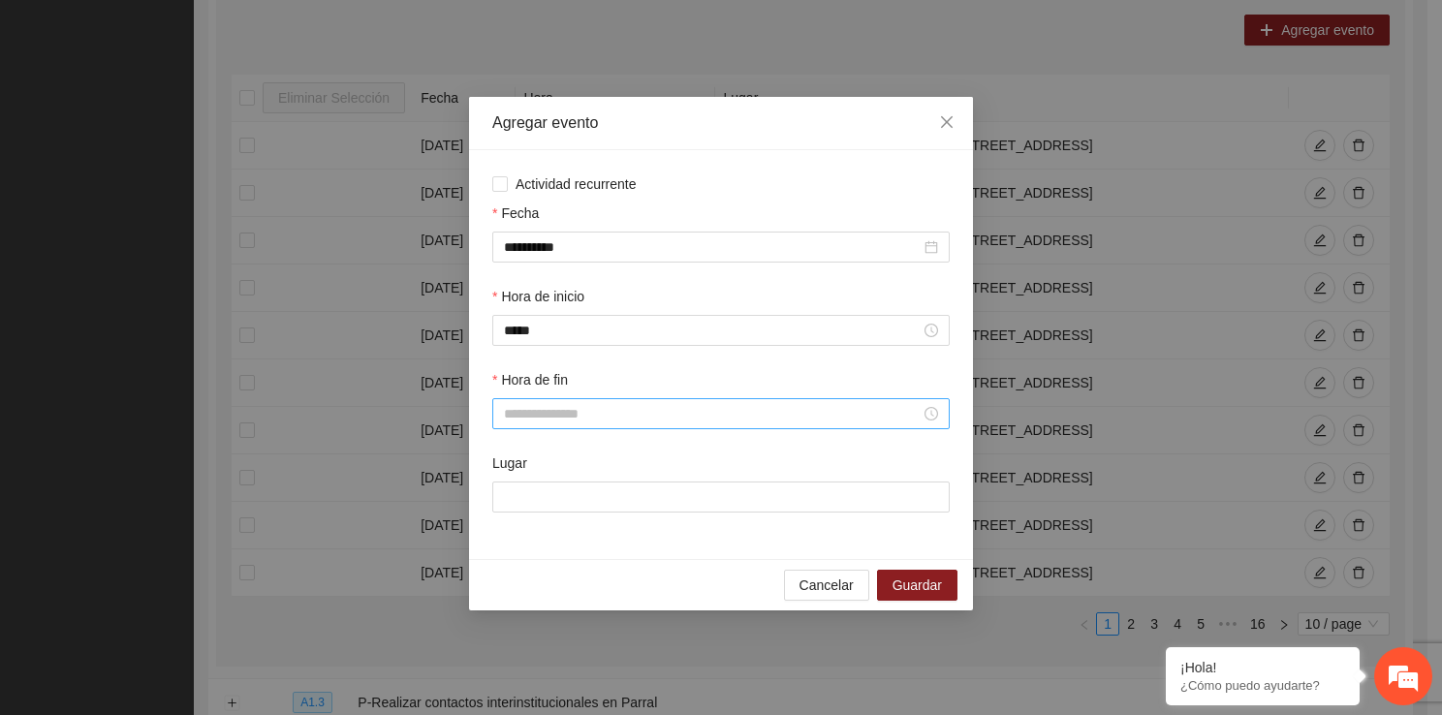
drag, startPoint x: 515, startPoint y: 426, endPoint x: 518, endPoint y: 401, distance: 25.4
click at [518, 401] on div at bounding box center [720, 413] width 457 height 31
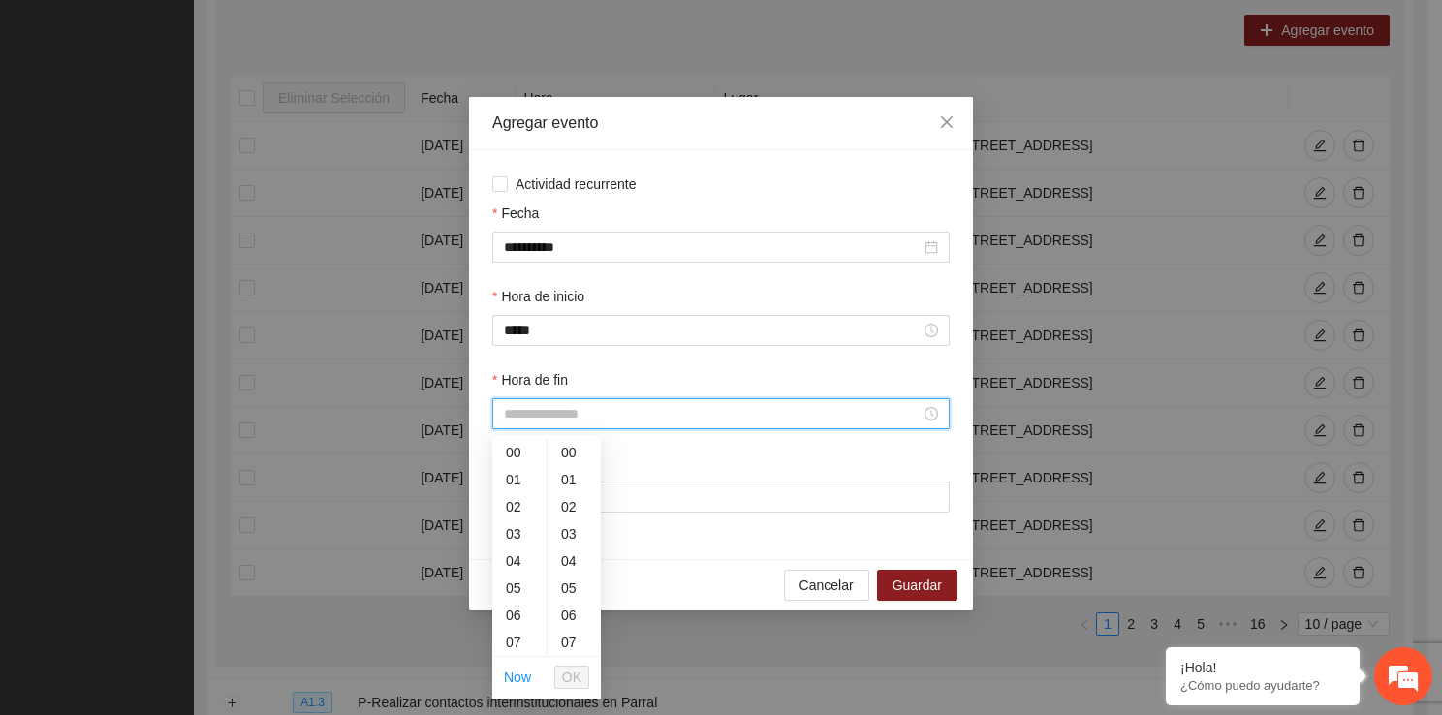
click at [518, 401] on div at bounding box center [720, 413] width 457 height 31
click at [509, 587] on div "12" at bounding box center [519, 584] width 54 height 27
click at [574, 595] on div "40" at bounding box center [573, 594] width 53 height 27
type input "*****"
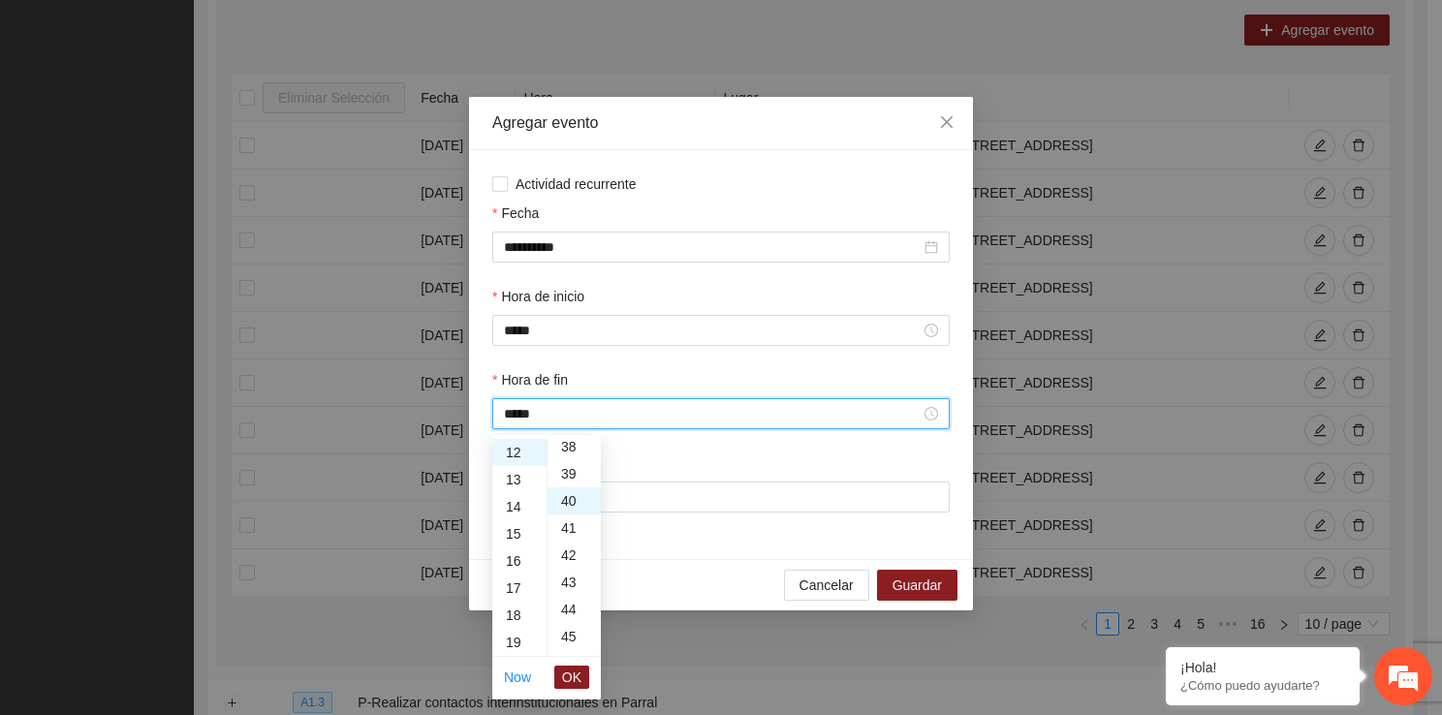
scroll to position [1085, 0]
click at [574, 674] on span "OK" at bounding box center [571, 677] width 19 height 21
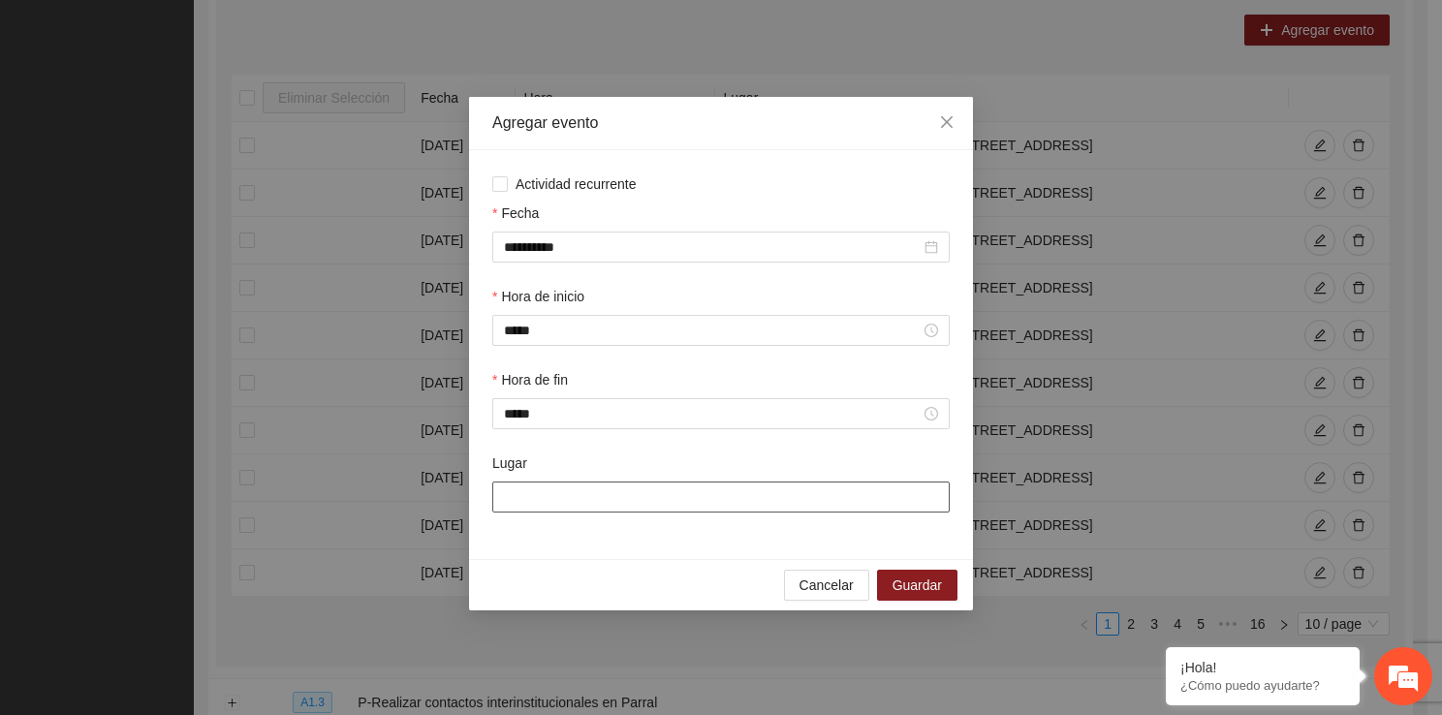
click at [566, 501] on input "Lugar" at bounding box center [720, 496] width 457 height 31
type input "**********"
click at [928, 583] on span "Guardar" at bounding box center [916, 584] width 49 height 21
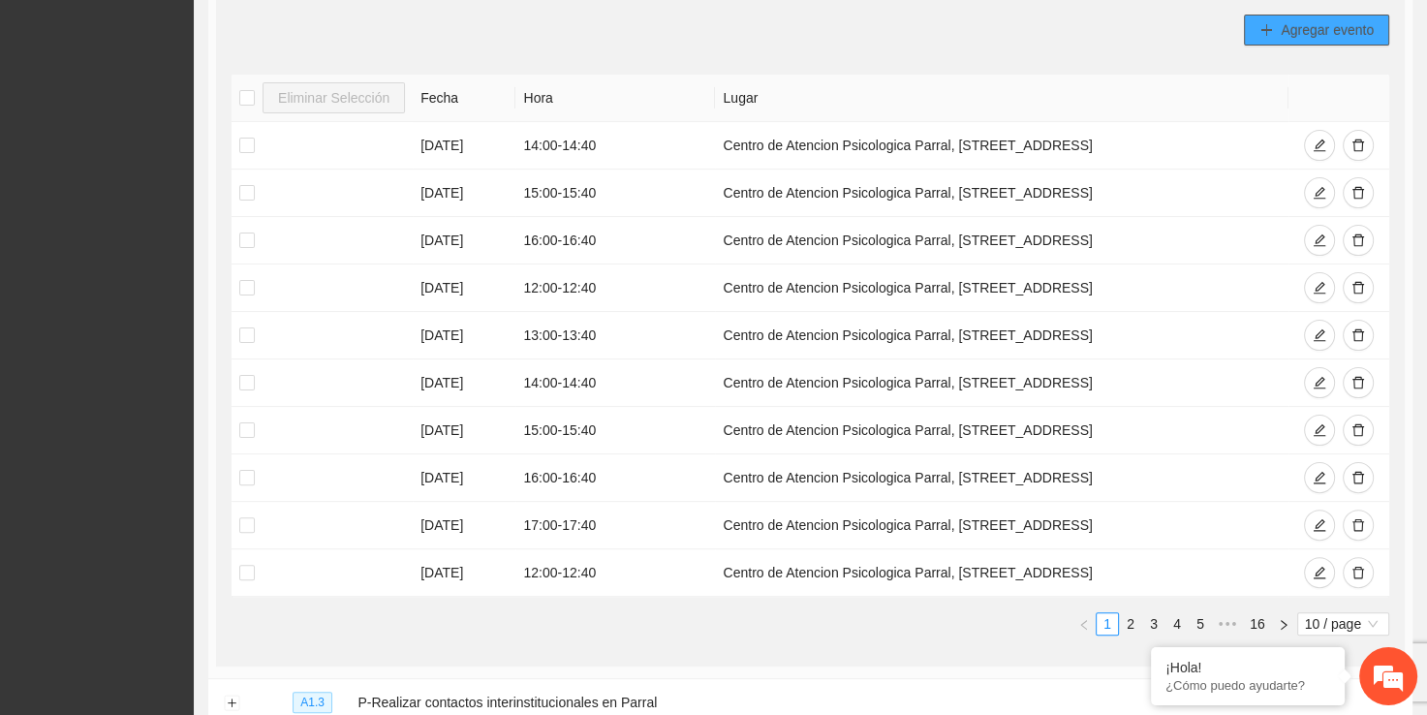
click at [1291, 37] on span "Agregar evento" at bounding box center [1327, 29] width 93 height 21
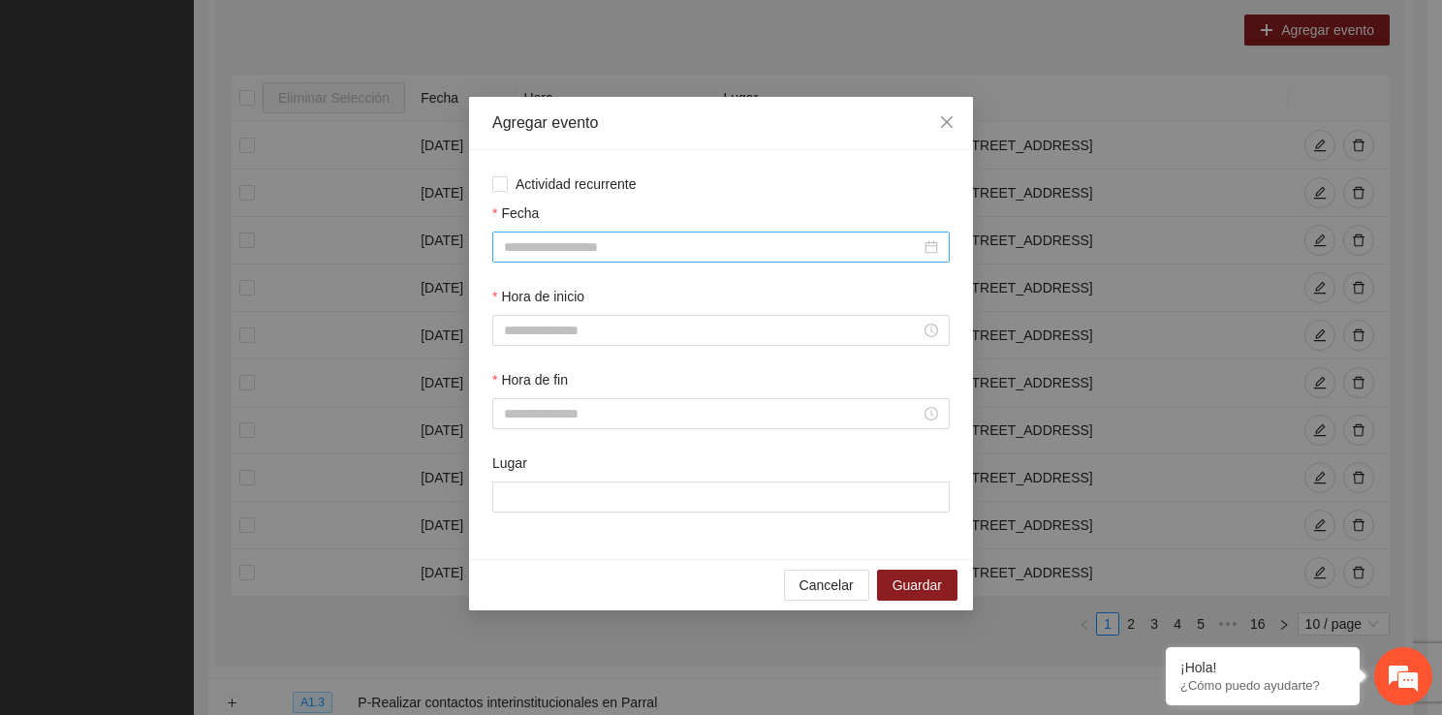
click at [603, 262] on div at bounding box center [720, 247] width 457 height 31
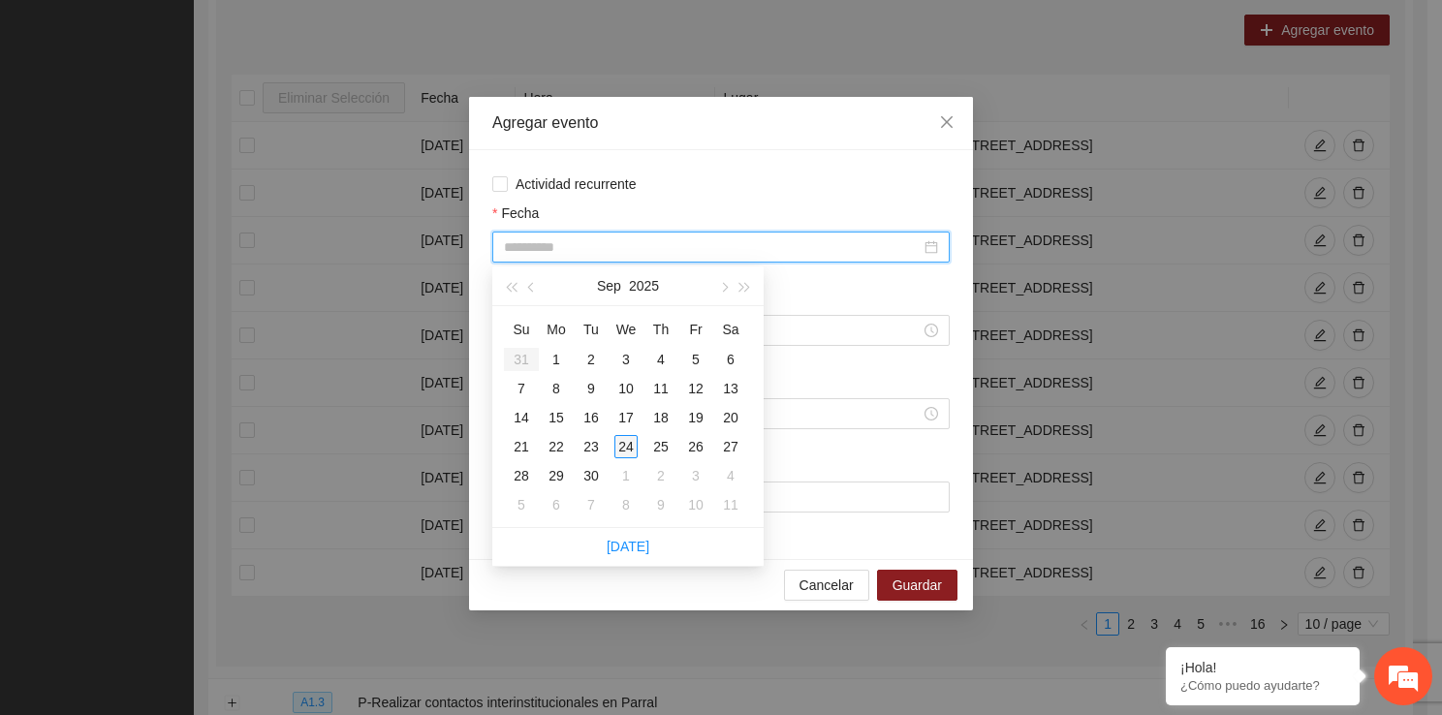
type input "**********"
click at [635, 446] on div "24" at bounding box center [625, 446] width 23 height 23
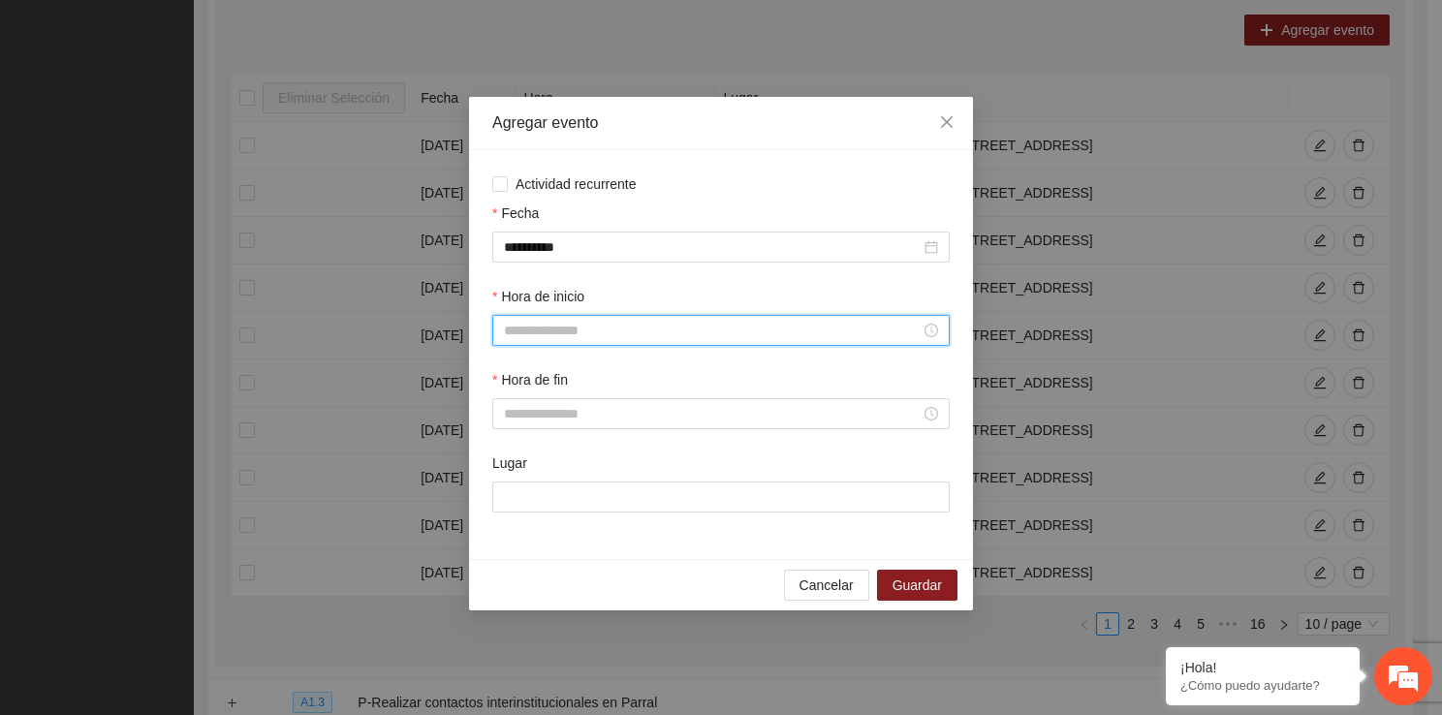
click at [574, 322] on input "Hora de inicio" at bounding box center [712, 330] width 417 height 21
click at [517, 476] on div "14" at bounding box center [519, 476] width 54 height 27
type input "*****"
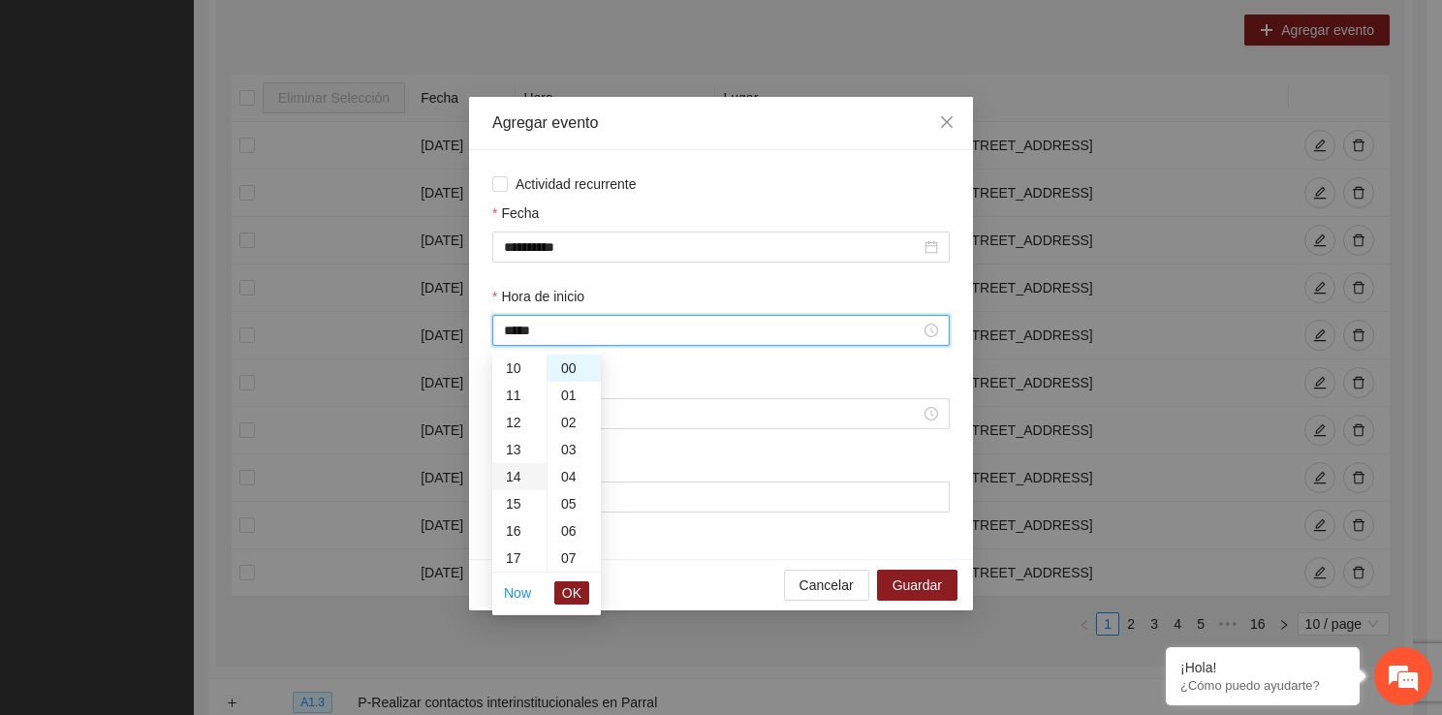
scroll to position [380, 0]
click at [568, 588] on span "OK" at bounding box center [571, 592] width 19 height 21
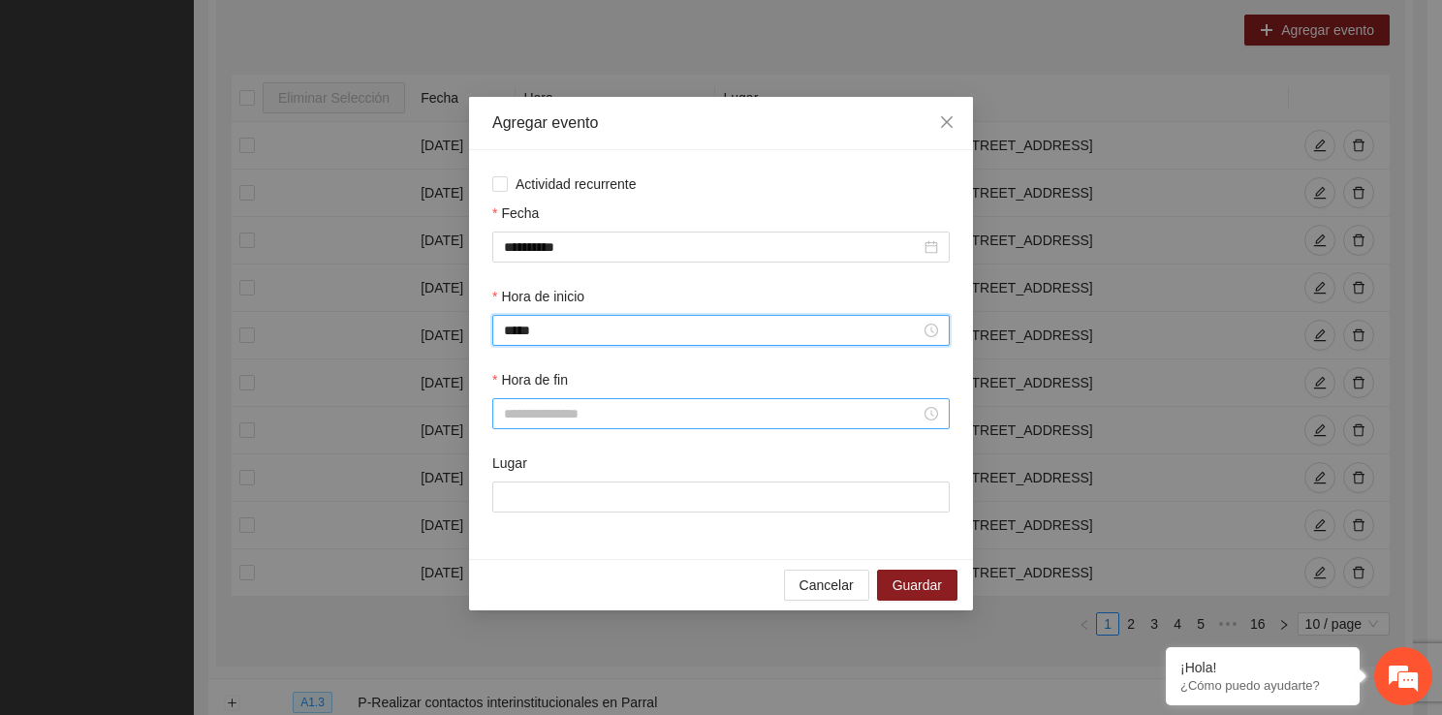
click at [564, 411] on input "Hora de fin" at bounding box center [712, 413] width 417 height 21
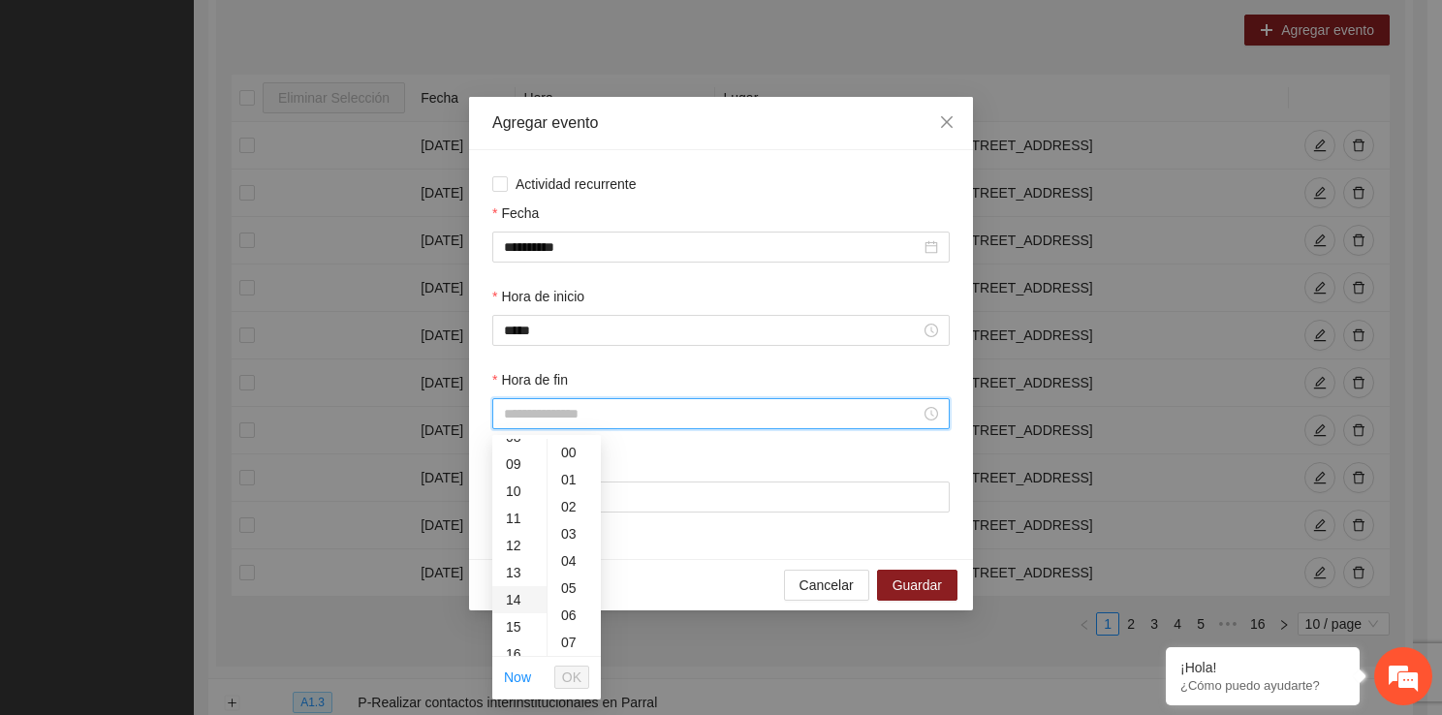
click at [515, 600] on div "14" at bounding box center [519, 599] width 54 height 27
click at [568, 488] on div "40" at bounding box center [573, 478] width 53 height 27
type input "*****"
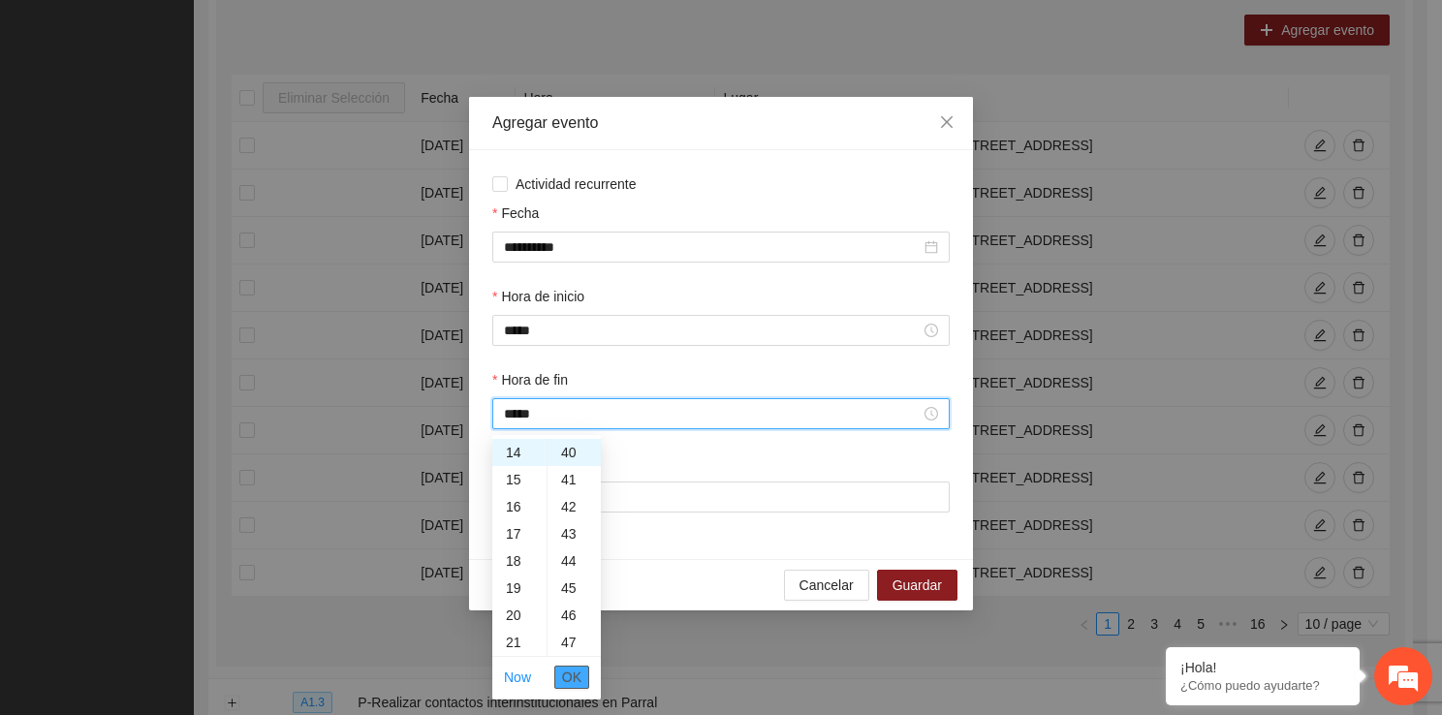
click at [580, 671] on span "OK" at bounding box center [571, 677] width 19 height 21
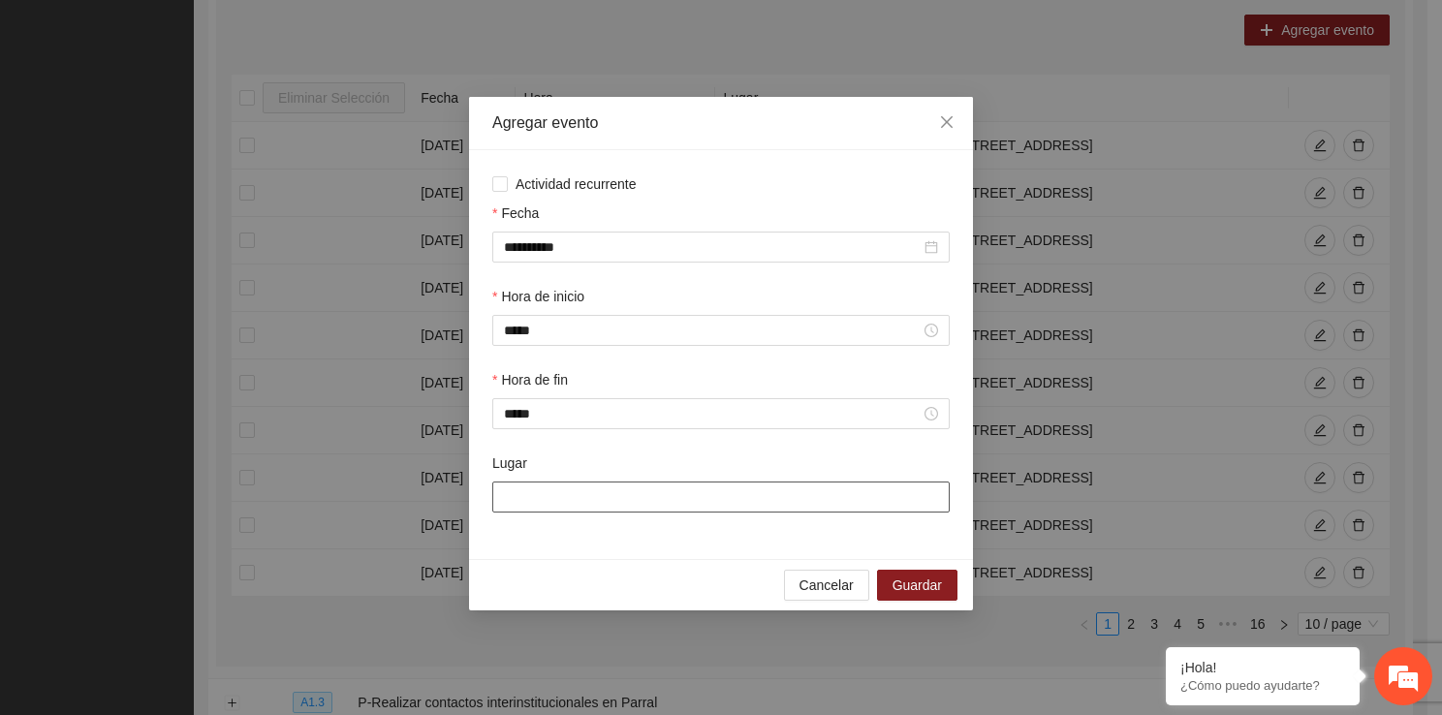
drag, startPoint x: 585, startPoint y: 508, endPoint x: 612, endPoint y: 553, distance: 53.0
click at [612, 553] on div "**********" at bounding box center [721, 354] width 504 height 409
type input "**********"
click at [913, 584] on span "Guardar" at bounding box center [916, 584] width 49 height 21
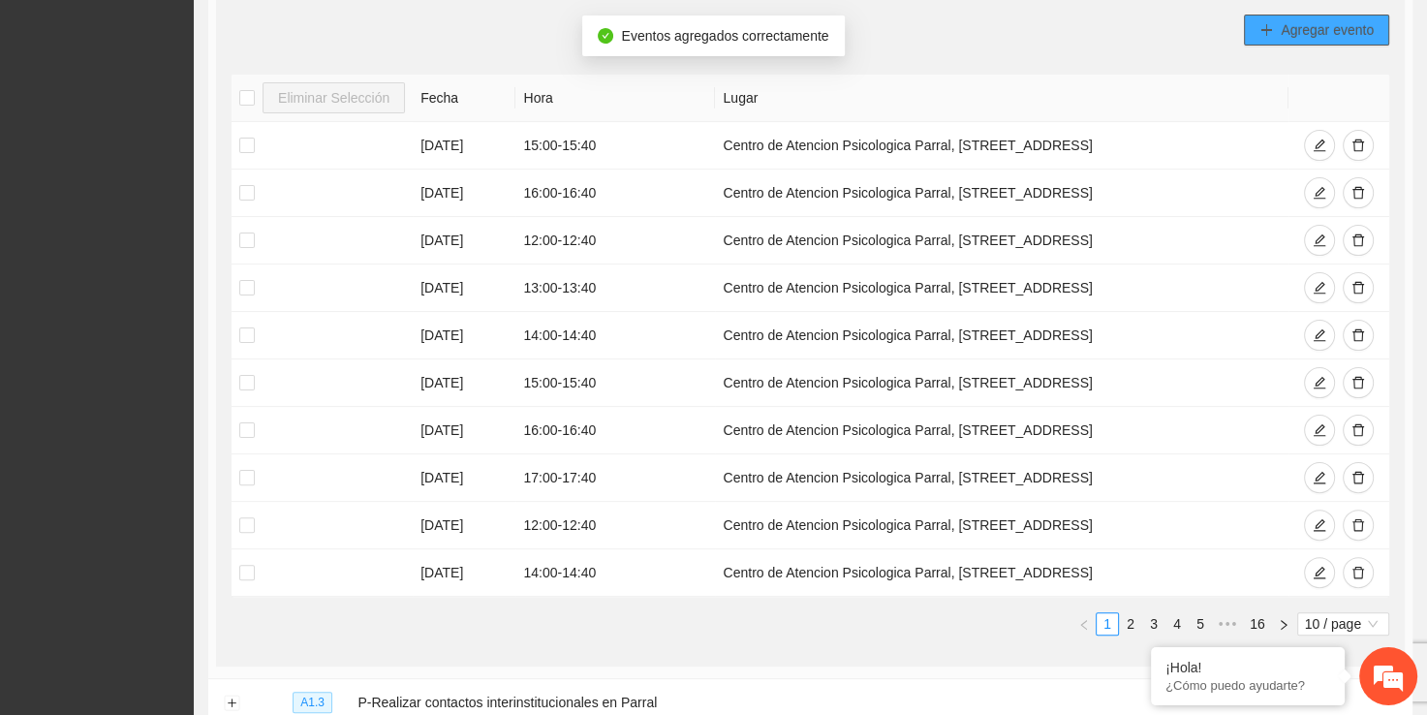
click at [1278, 41] on button "Agregar evento" at bounding box center [1316, 30] width 145 height 31
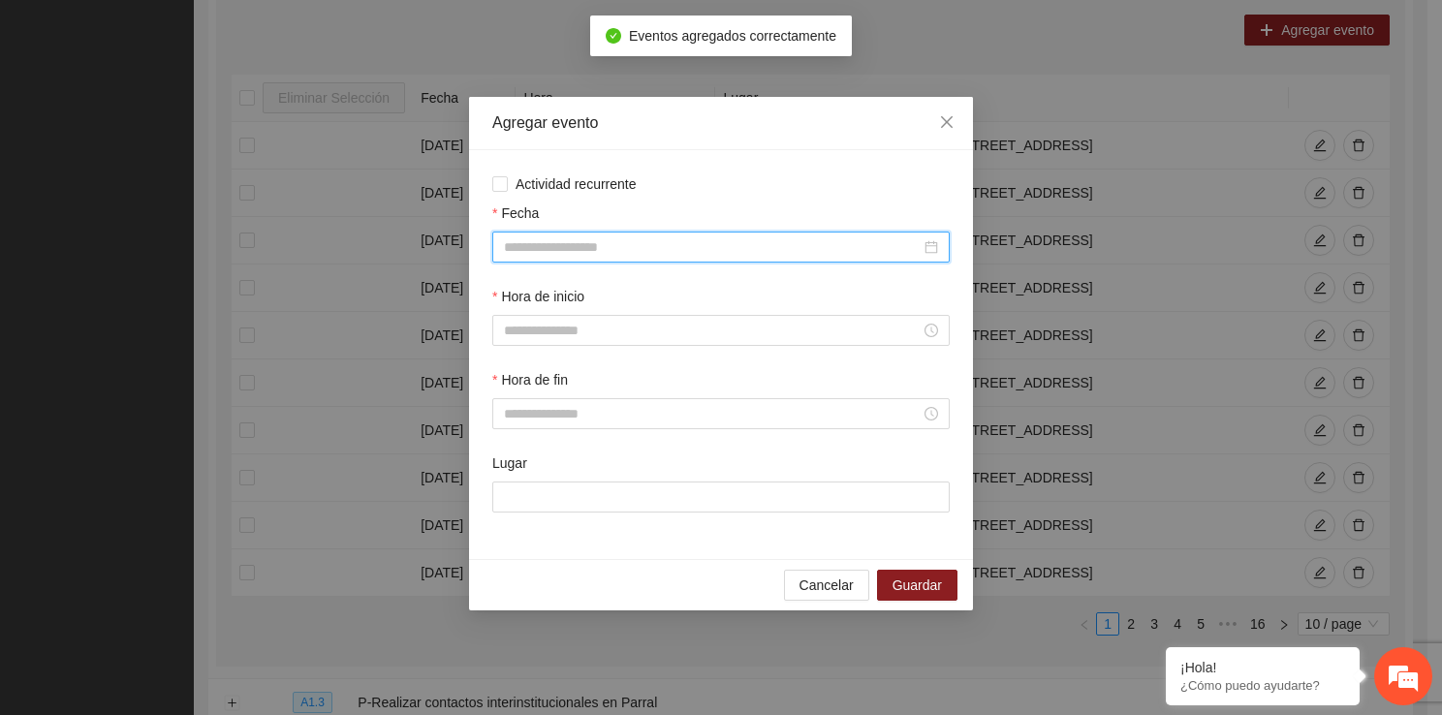
click at [527, 250] on input "Fecha" at bounding box center [712, 246] width 417 height 21
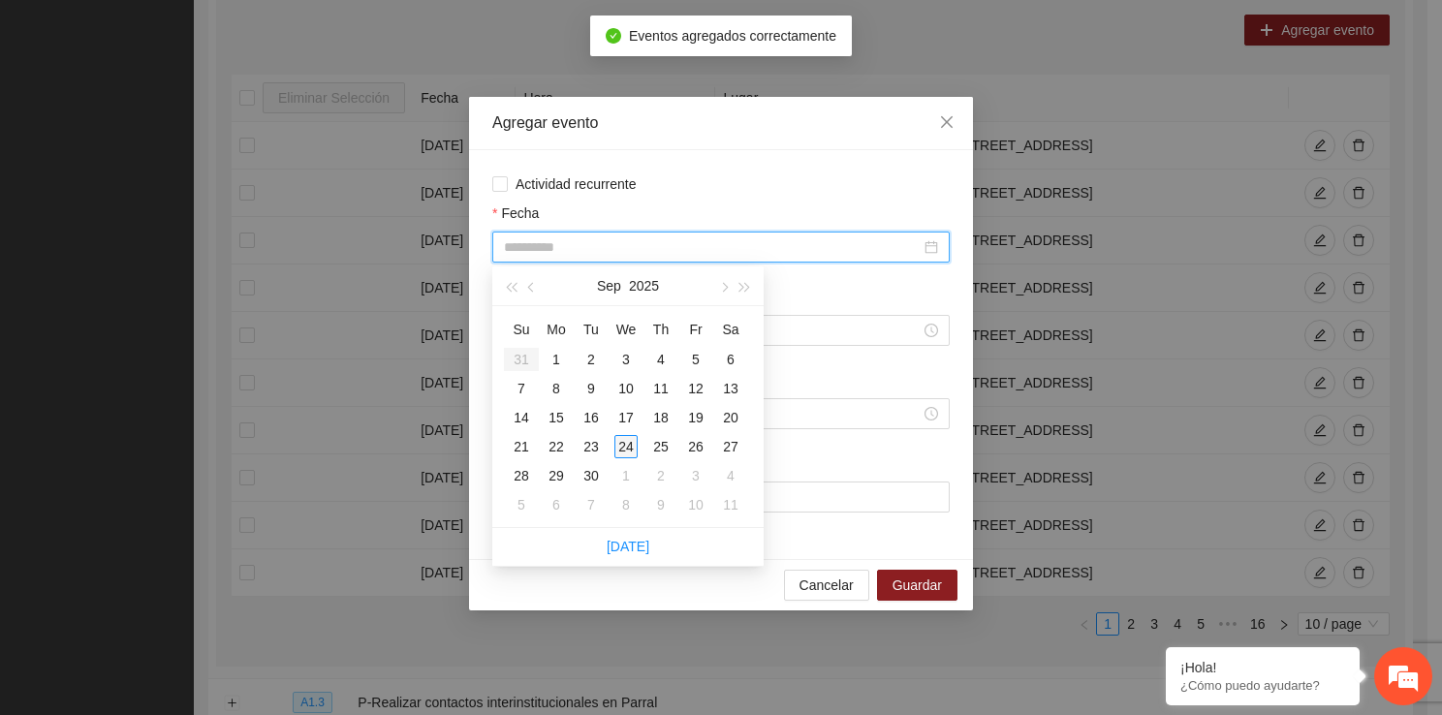
type input "**********"
click at [620, 451] on div "24" at bounding box center [625, 446] width 23 height 23
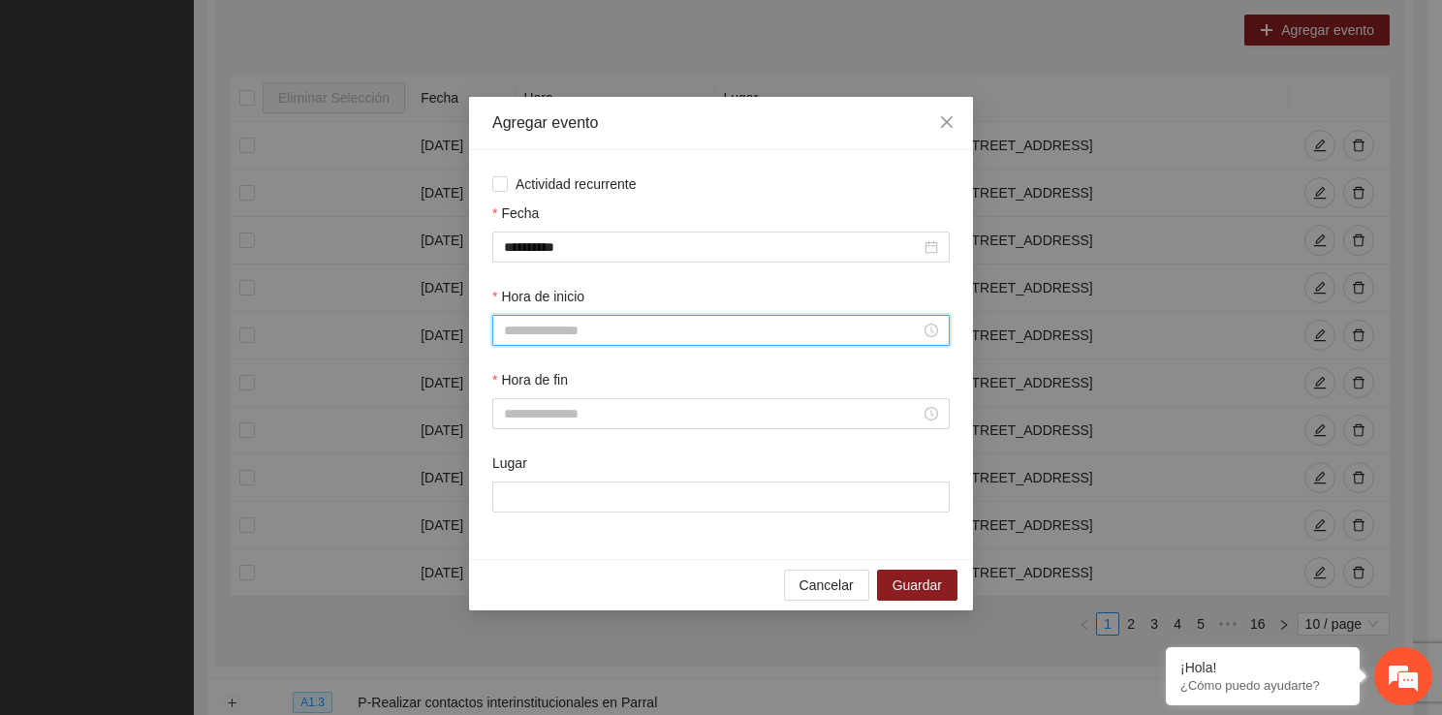
click at [620, 338] on input "Hora de inicio" at bounding box center [712, 330] width 417 height 21
click at [517, 533] on div "15" at bounding box center [519, 542] width 54 height 27
type input "*****"
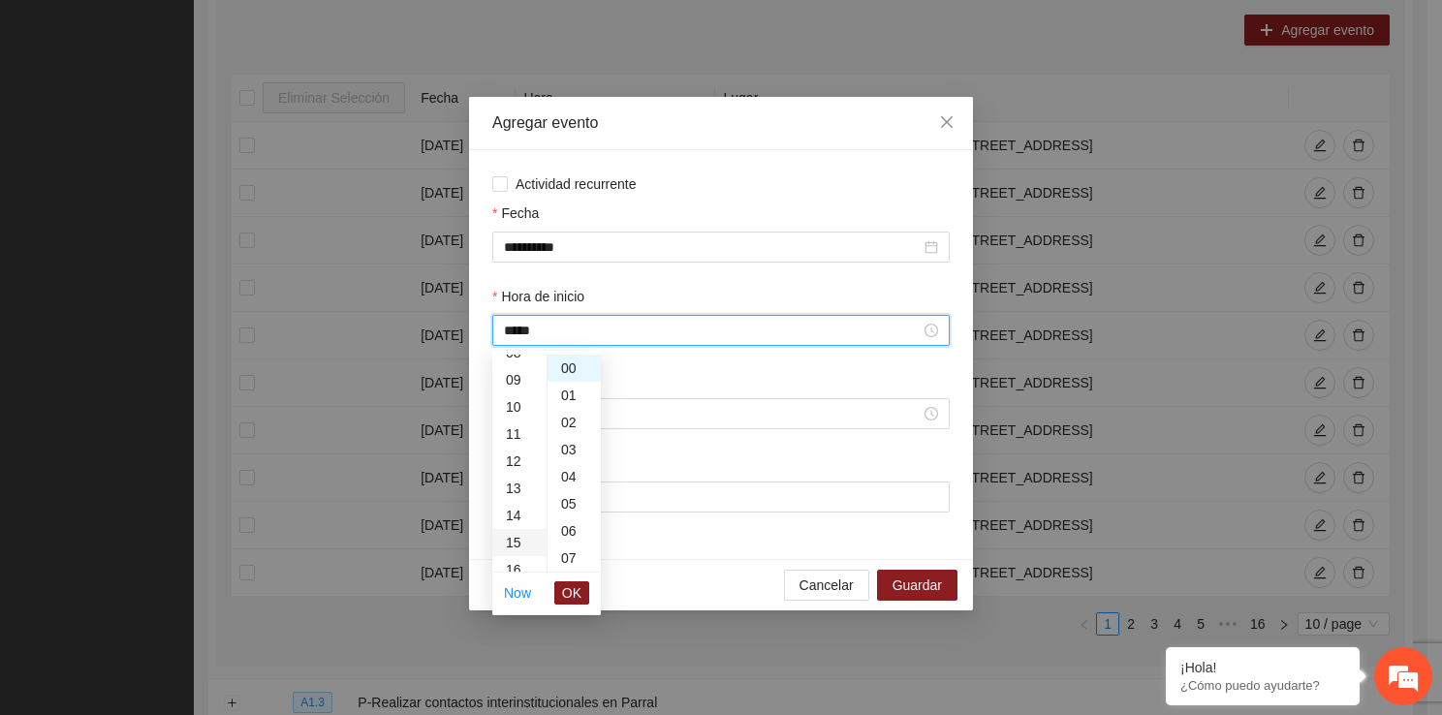
scroll to position [407, 0]
click at [566, 582] on span "OK" at bounding box center [571, 592] width 19 height 21
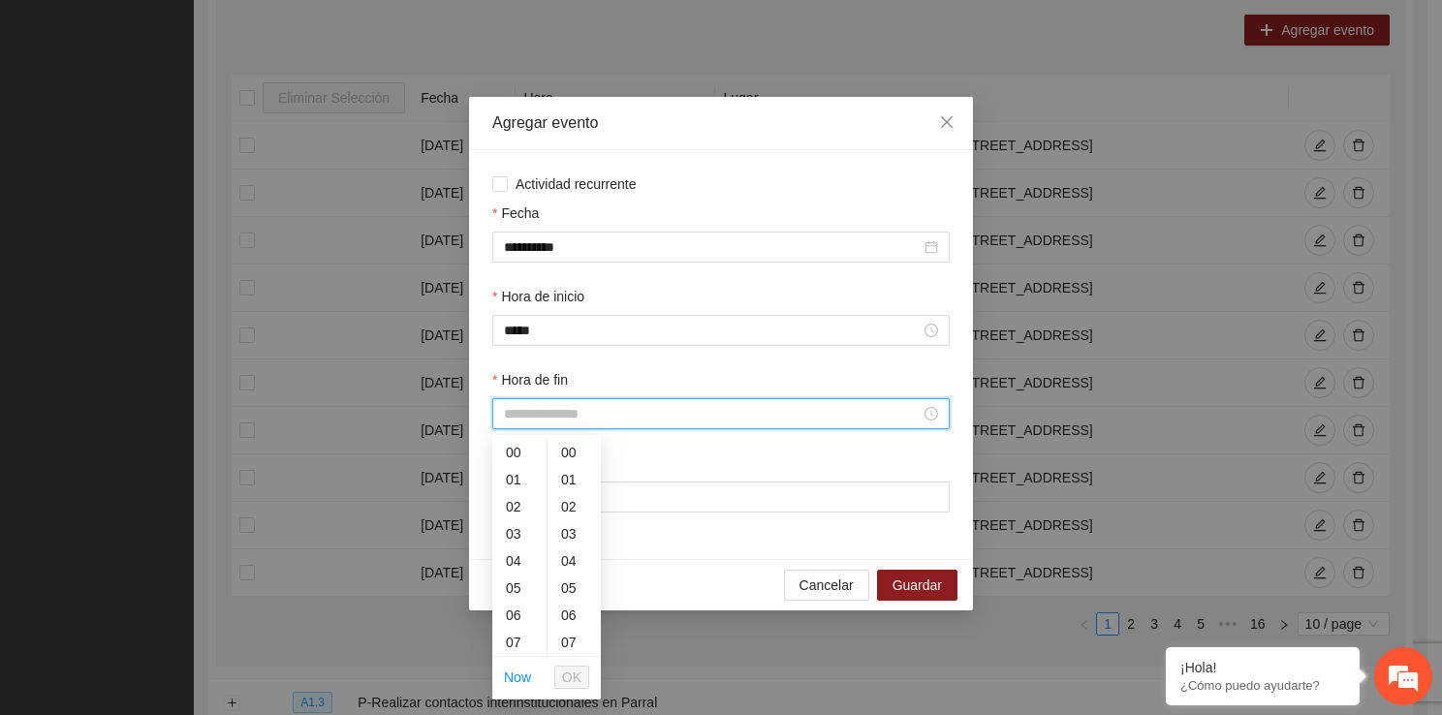
drag, startPoint x: 548, startPoint y: 417, endPoint x: 539, endPoint y: 644, distance: 227.9
click at [527, 583] on div "15" at bounding box center [519, 587] width 54 height 27
click at [563, 616] on div "40" at bounding box center [573, 607] width 53 height 27
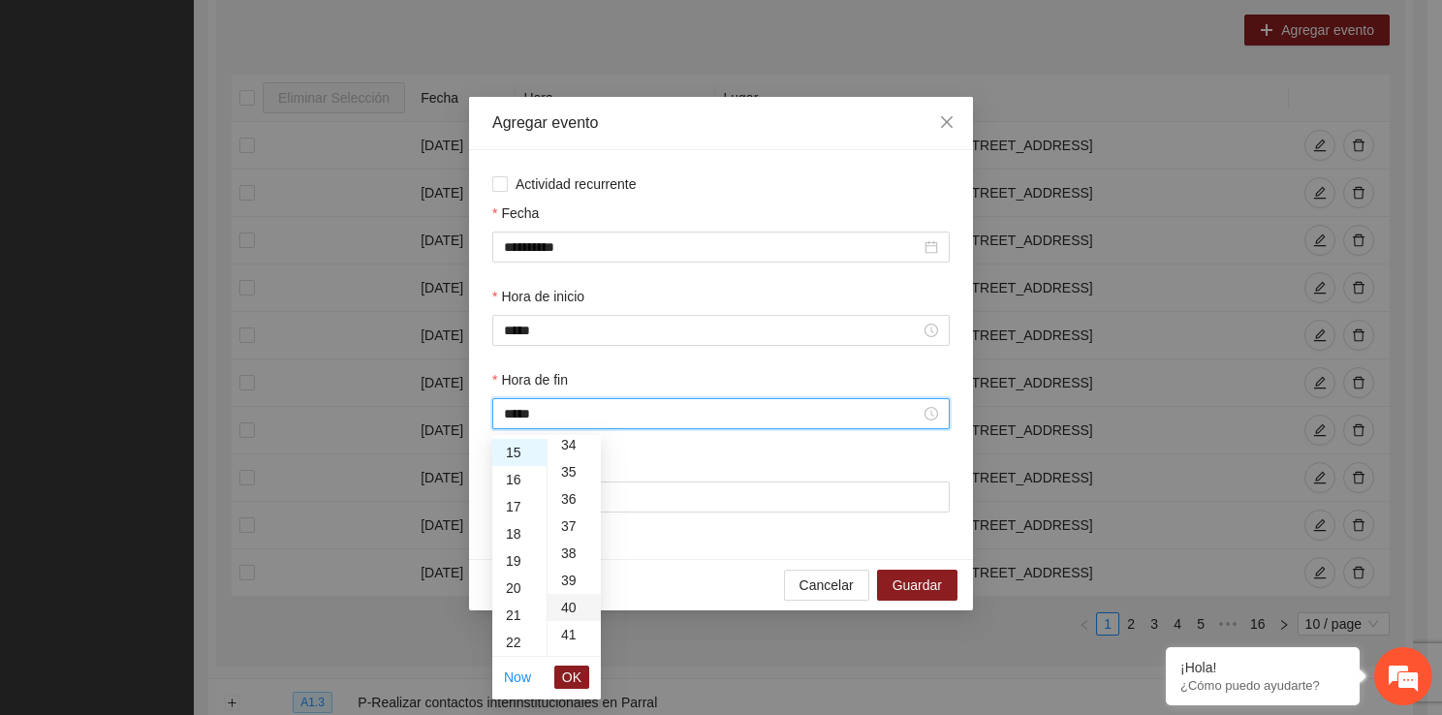
type input "*****"
click at [574, 671] on span "OK" at bounding box center [571, 677] width 19 height 21
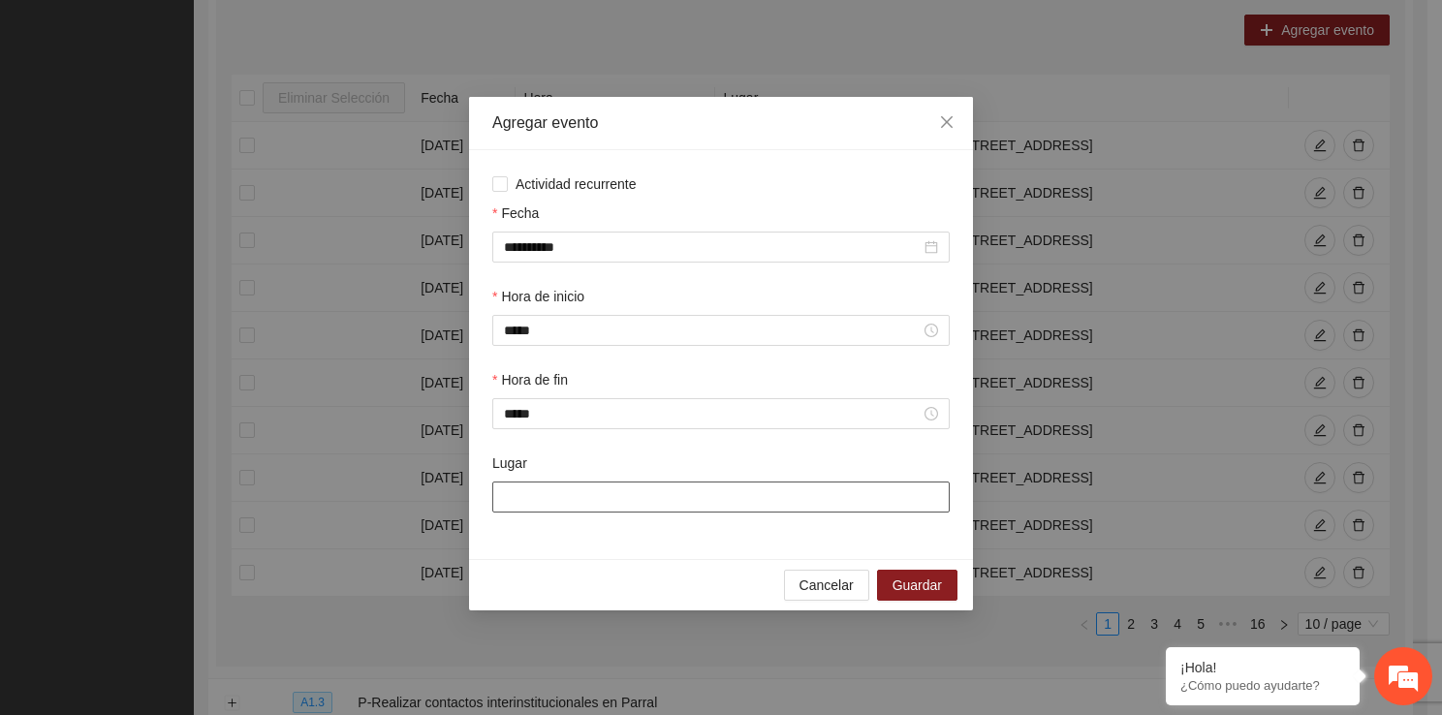
drag, startPoint x: 570, startPoint y: 513, endPoint x: 626, endPoint y: 569, distance: 78.8
click at [626, 569] on div "**********" at bounding box center [721, 353] width 504 height 513
type input "**********"
click at [901, 592] on span "Guardar" at bounding box center [916, 584] width 49 height 21
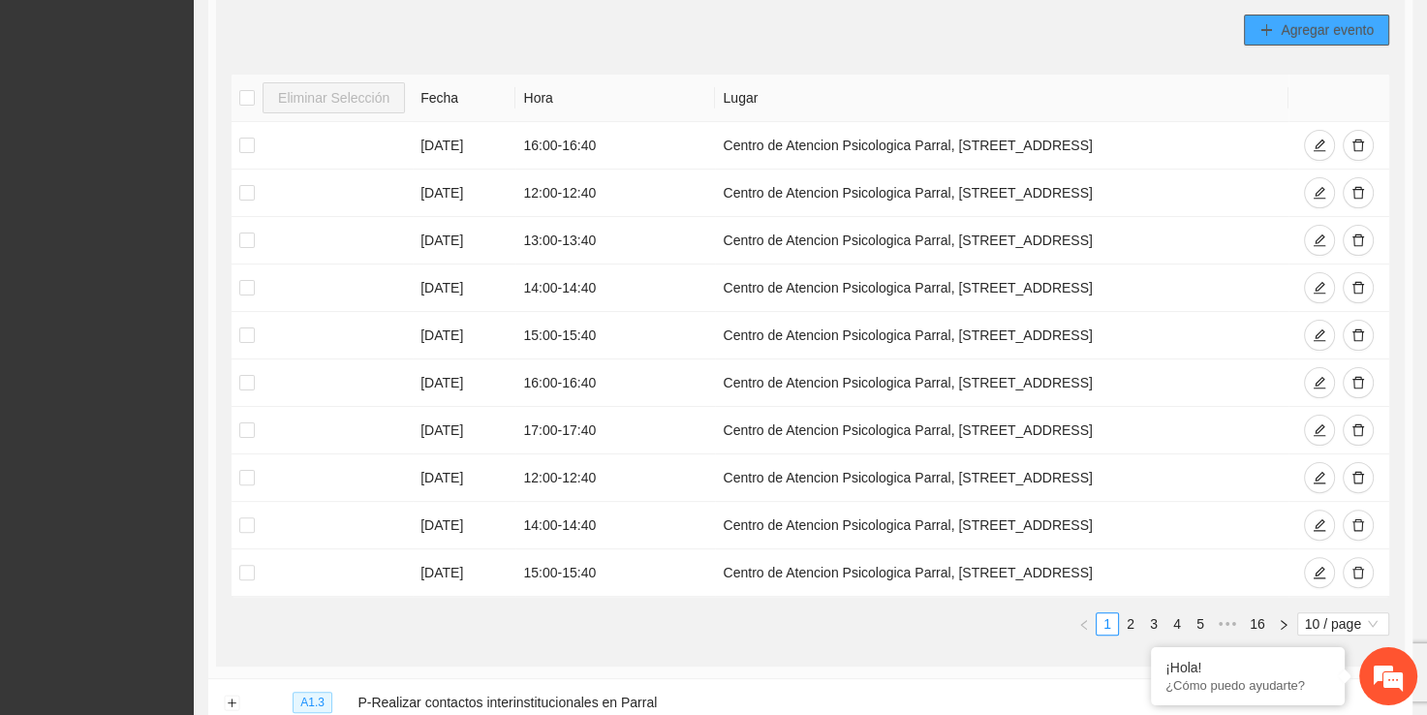
click at [1318, 31] on span "Agregar evento" at bounding box center [1327, 29] width 93 height 21
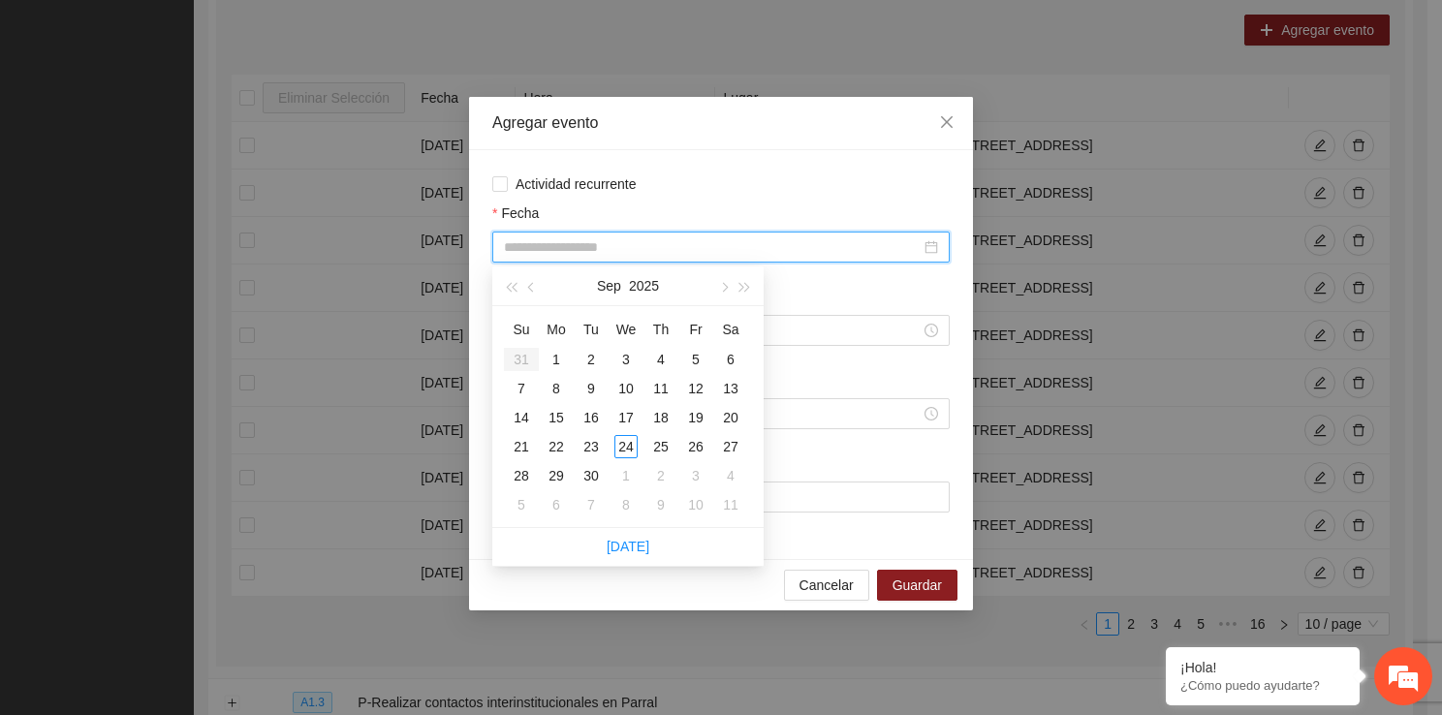
click at [514, 252] on input "Fecha" at bounding box center [712, 246] width 417 height 21
type input "**********"
click at [624, 443] on div "24" at bounding box center [625, 446] width 23 height 23
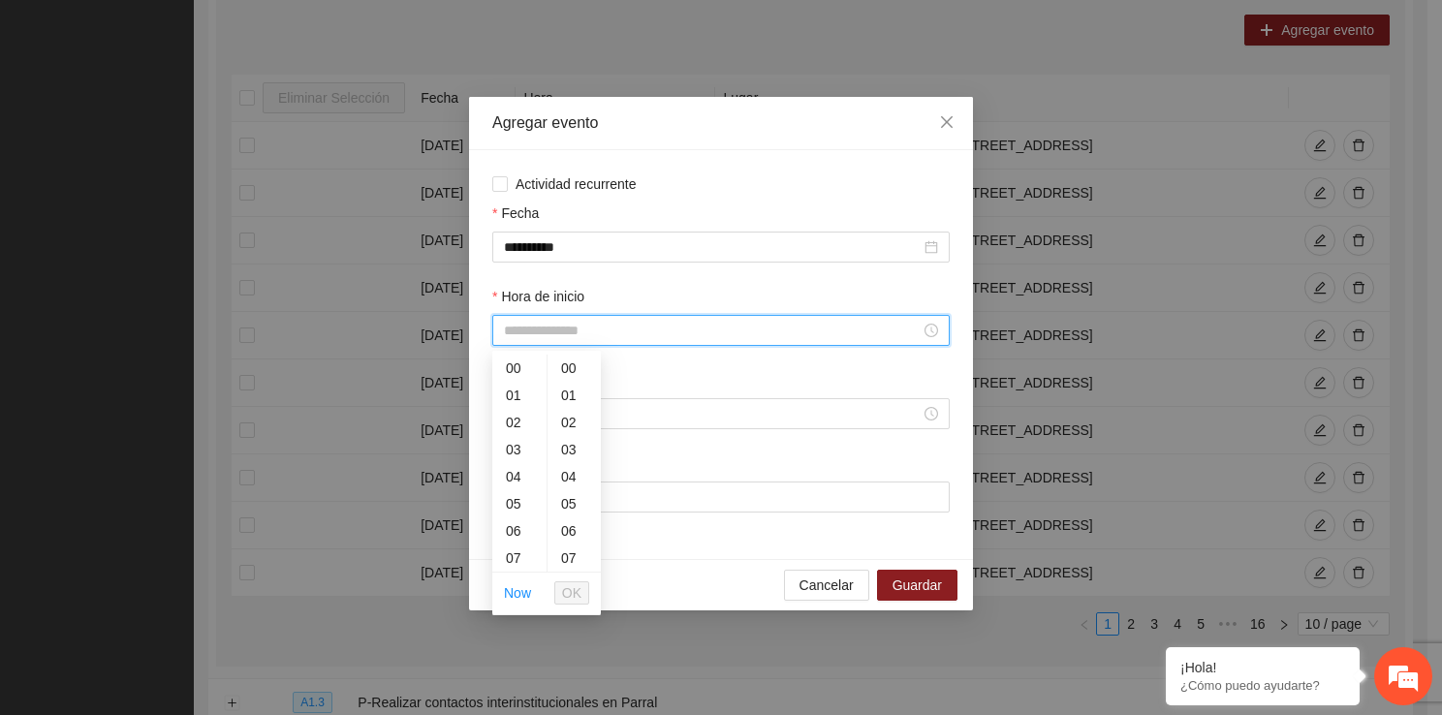
click at [614, 330] on input "Hora de inicio" at bounding box center [712, 330] width 417 height 21
click at [512, 474] on div "17" at bounding box center [519, 480] width 54 height 27
type input "*****"
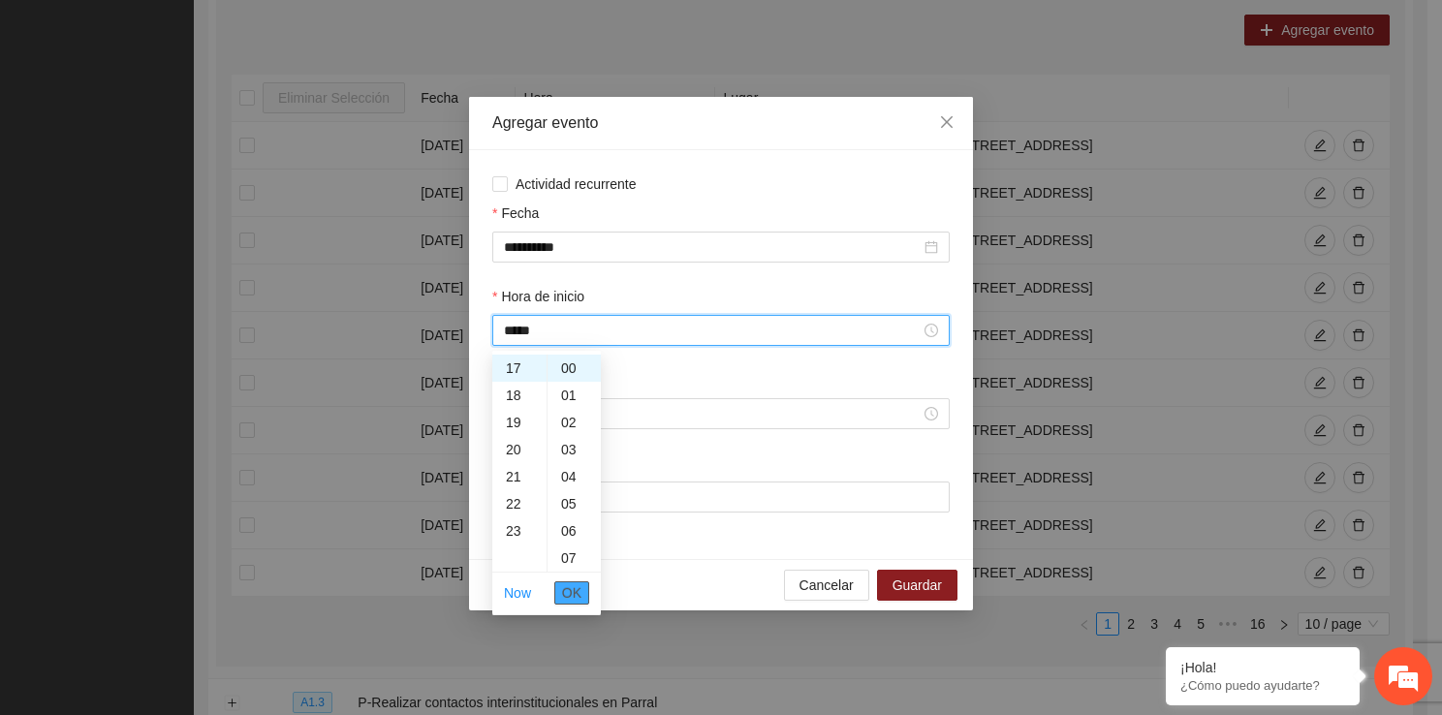
click at [581, 586] on span "OK" at bounding box center [571, 592] width 19 height 21
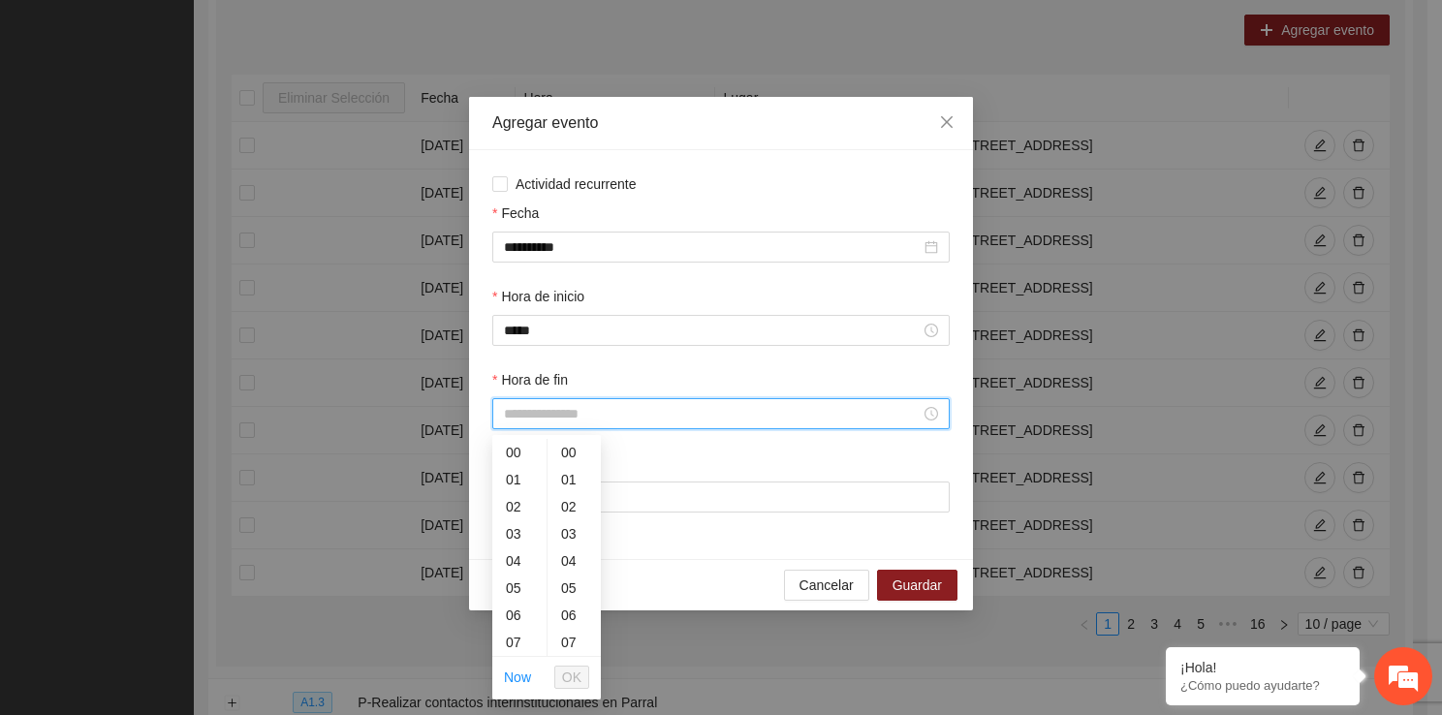
drag, startPoint x: 532, startPoint y: 417, endPoint x: 539, endPoint y: 641, distance: 224.9
click at [515, 560] on div "17" at bounding box center [519, 564] width 54 height 27
click at [569, 594] on div "40" at bounding box center [573, 594] width 53 height 27
type input "*****"
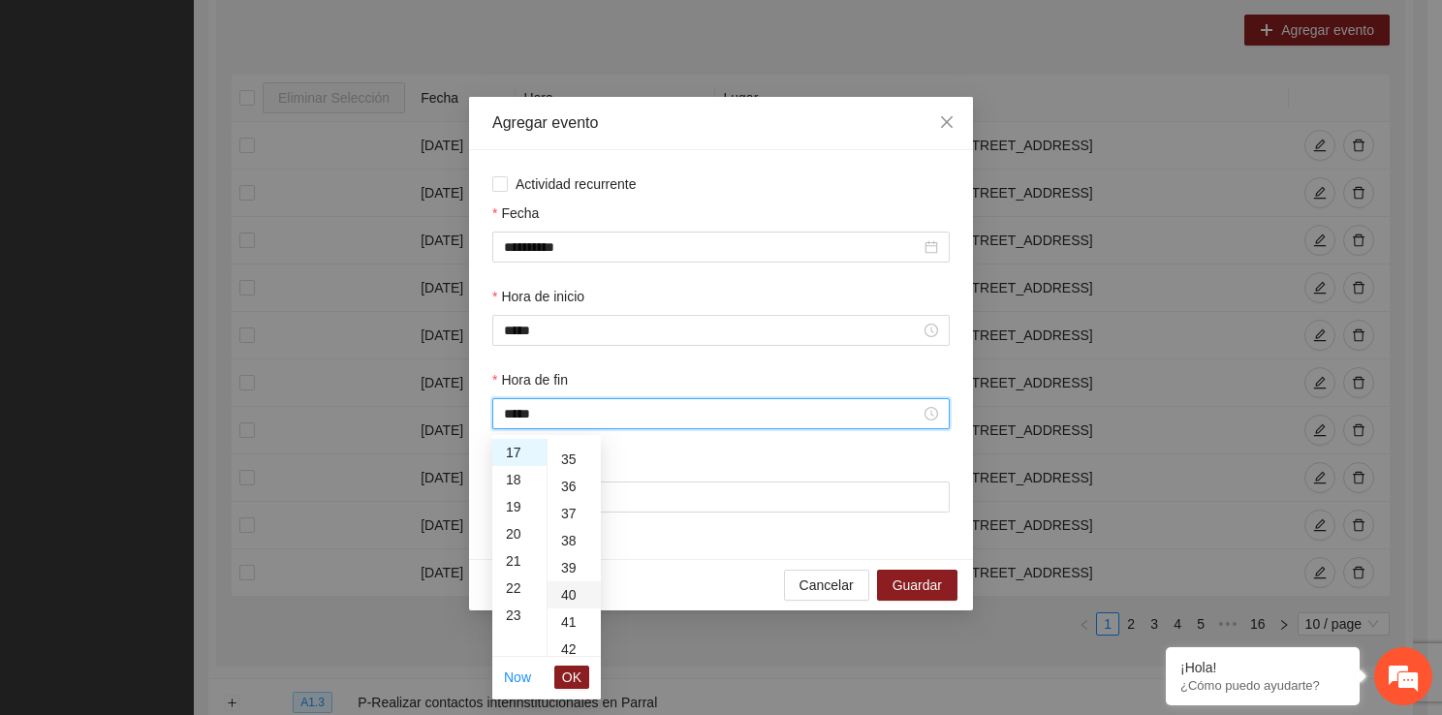
scroll to position [1085, 0]
click at [576, 672] on span "OK" at bounding box center [571, 677] width 19 height 21
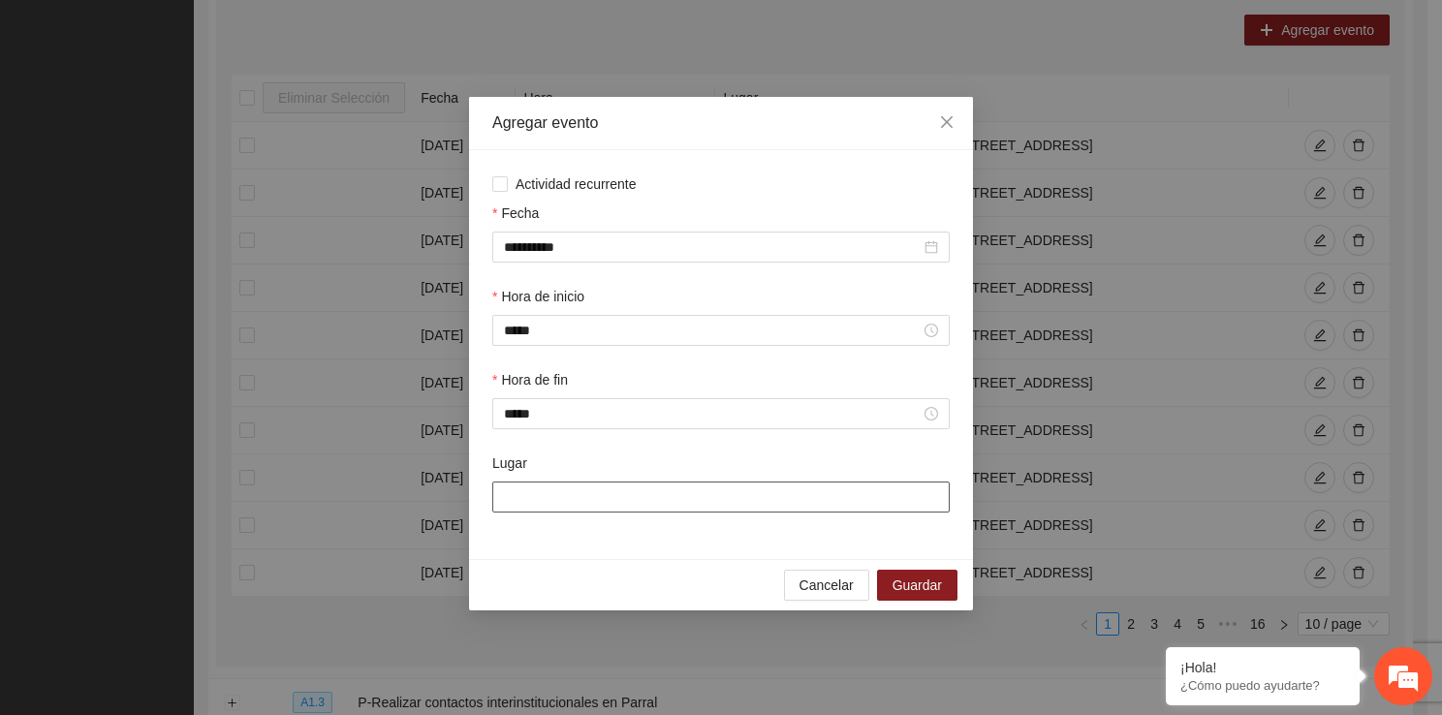
drag, startPoint x: 567, startPoint y: 510, endPoint x: 597, endPoint y: 552, distance: 52.1
click at [597, 552] on div "**********" at bounding box center [721, 354] width 504 height 409
type input "**********"
click at [887, 578] on button "Guardar" at bounding box center [917, 585] width 80 height 31
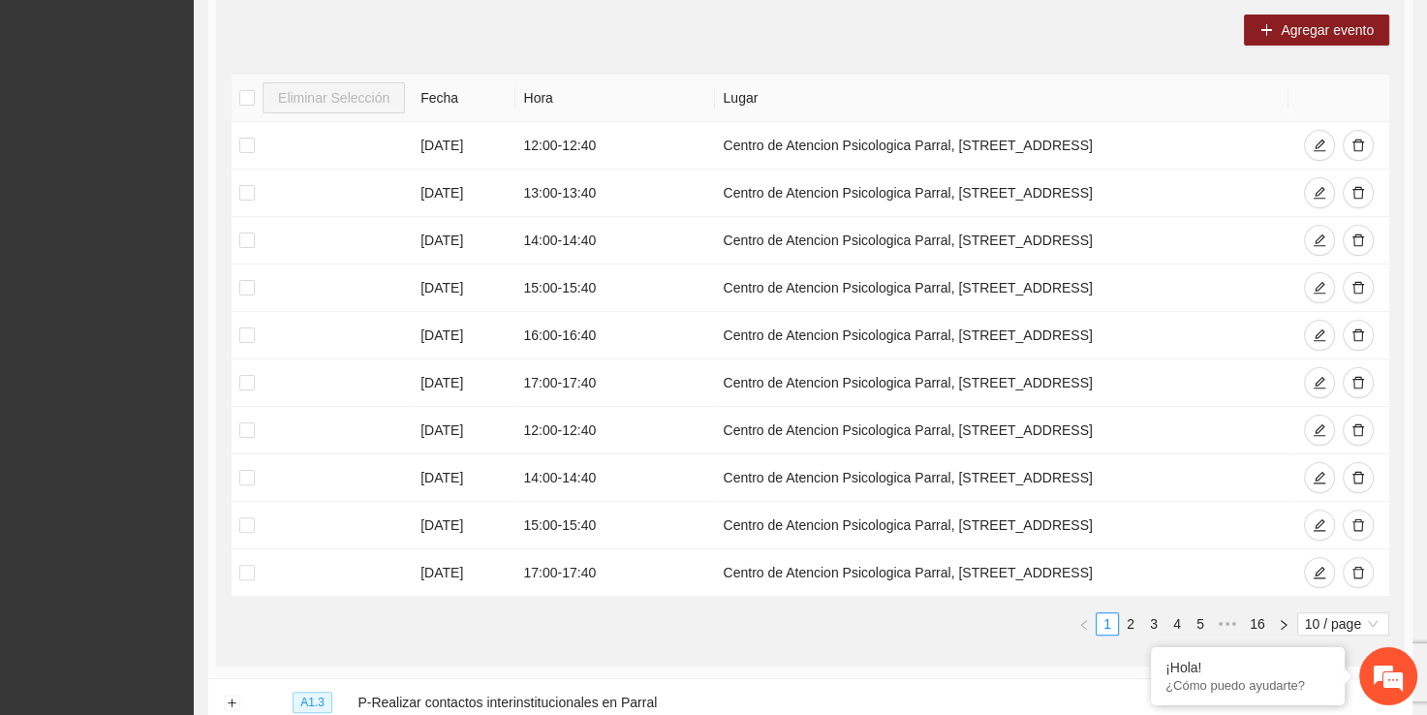
click at [1301, 45] on div "Agregar evento Eliminar Selección Fecha Hora Lugar 23/09/2025 12:00 - 12:40 Cen…" at bounding box center [810, 332] width 1189 height 667
click at [1291, 28] on span "Agregar evento" at bounding box center [1327, 29] width 93 height 21
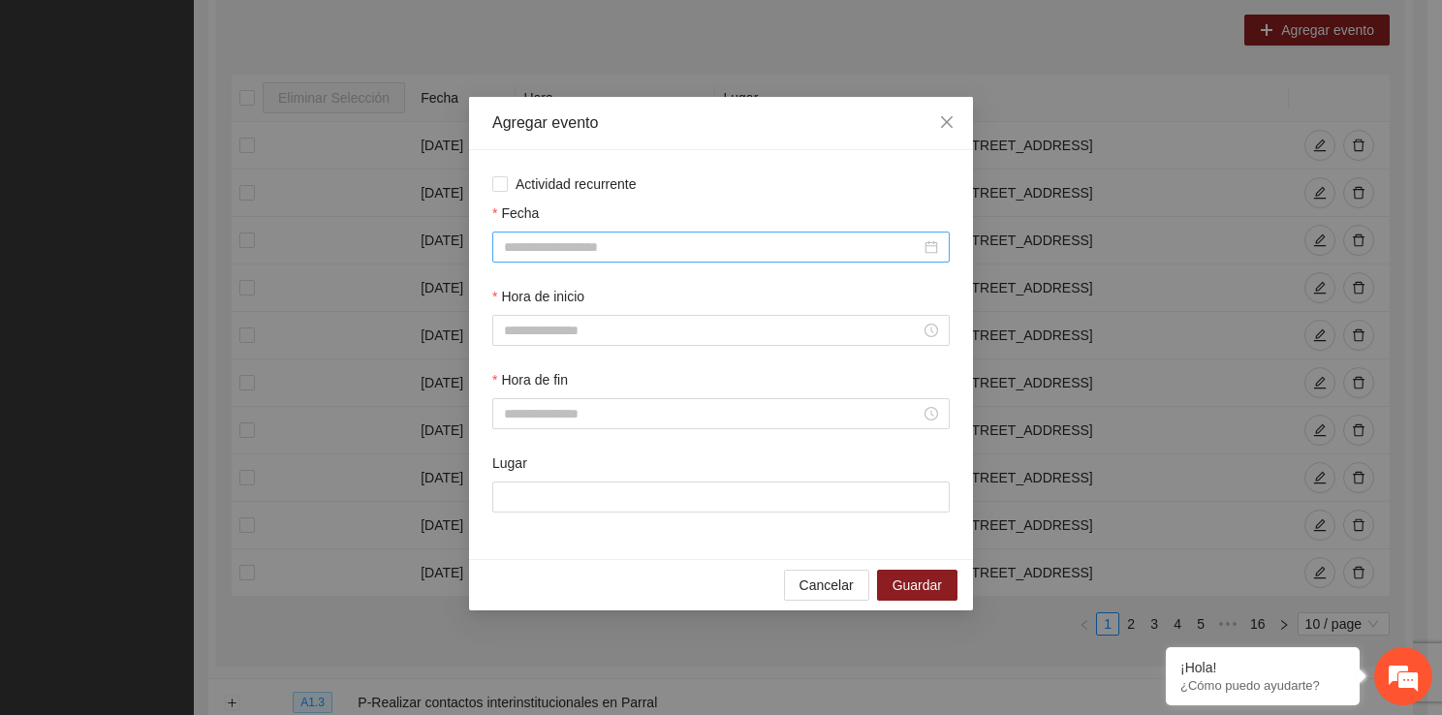
click at [557, 250] on input "Fecha" at bounding box center [712, 246] width 417 height 21
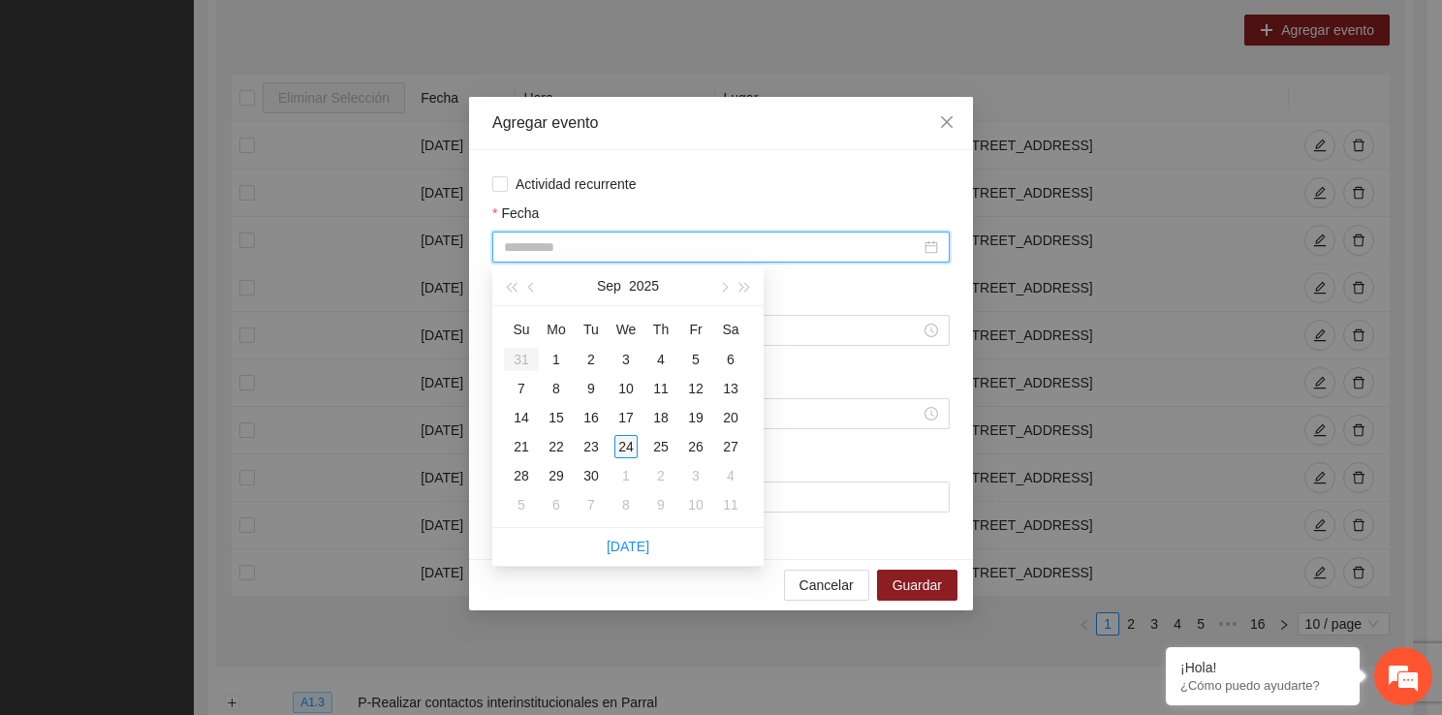
type input "**********"
click at [621, 453] on div "24" at bounding box center [625, 446] width 23 height 23
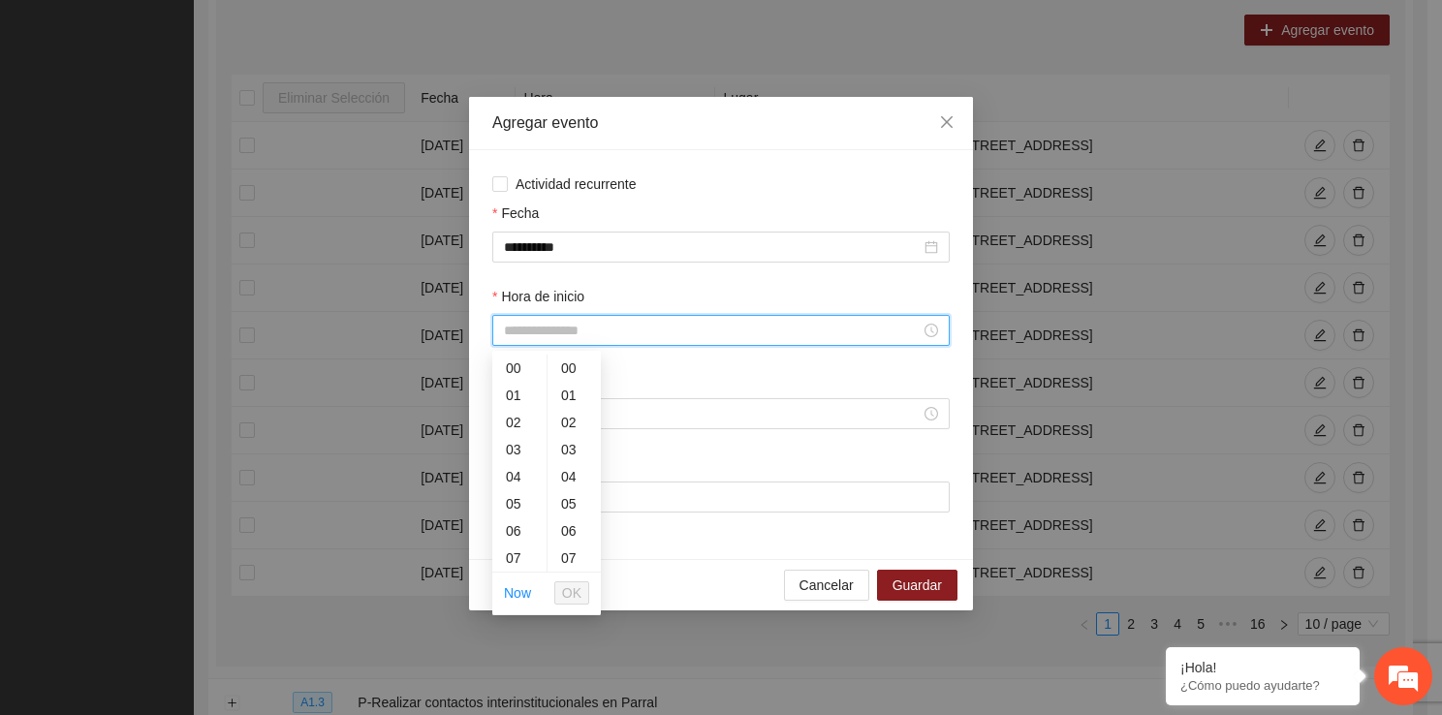
click at [565, 339] on input "Hora de inicio" at bounding box center [712, 330] width 417 height 21
click at [515, 470] on div "18" at bounding box center [519, 468] width 54 height 27
type input "*****"
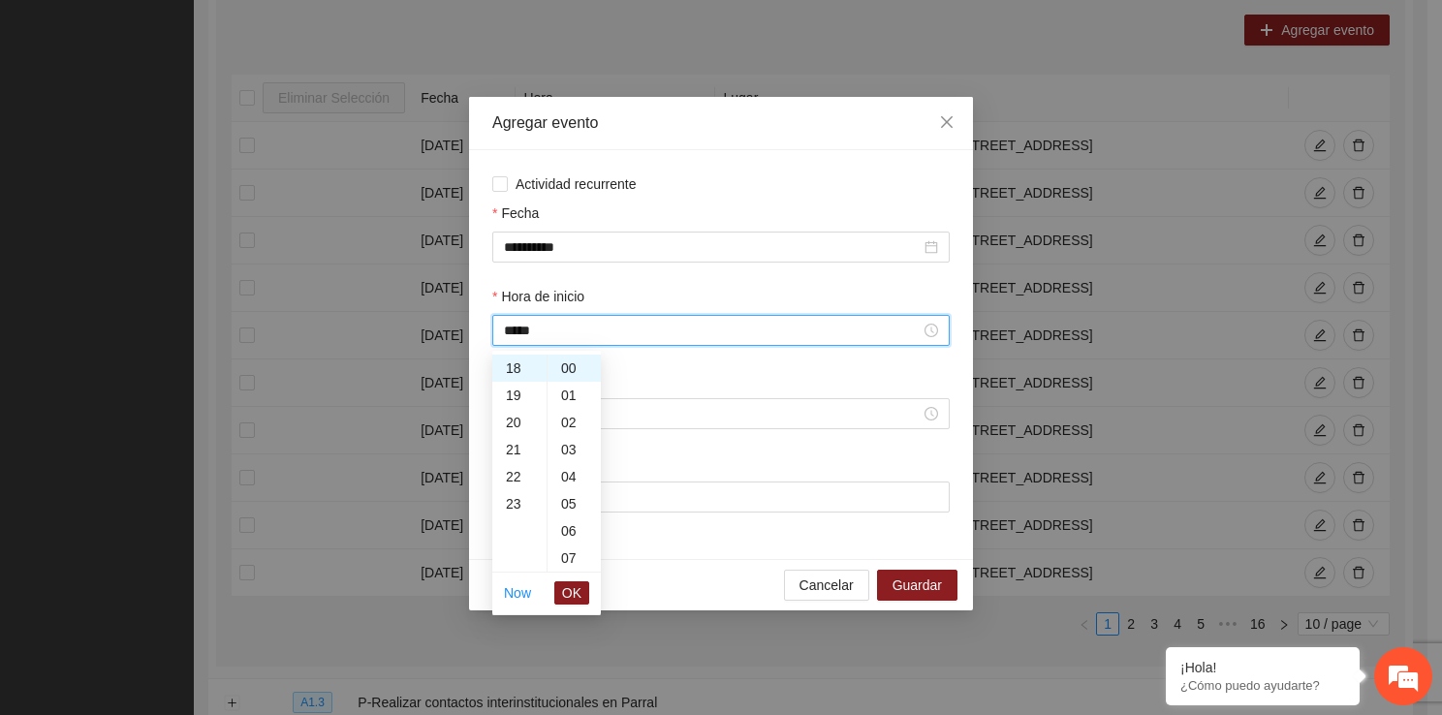
click at [582, 604] on li "OK" at bounding box center [571, 592] width 35 height 33
click at [579, 599] on span "OK" at bounding box center [571, 592] width 19 height 21
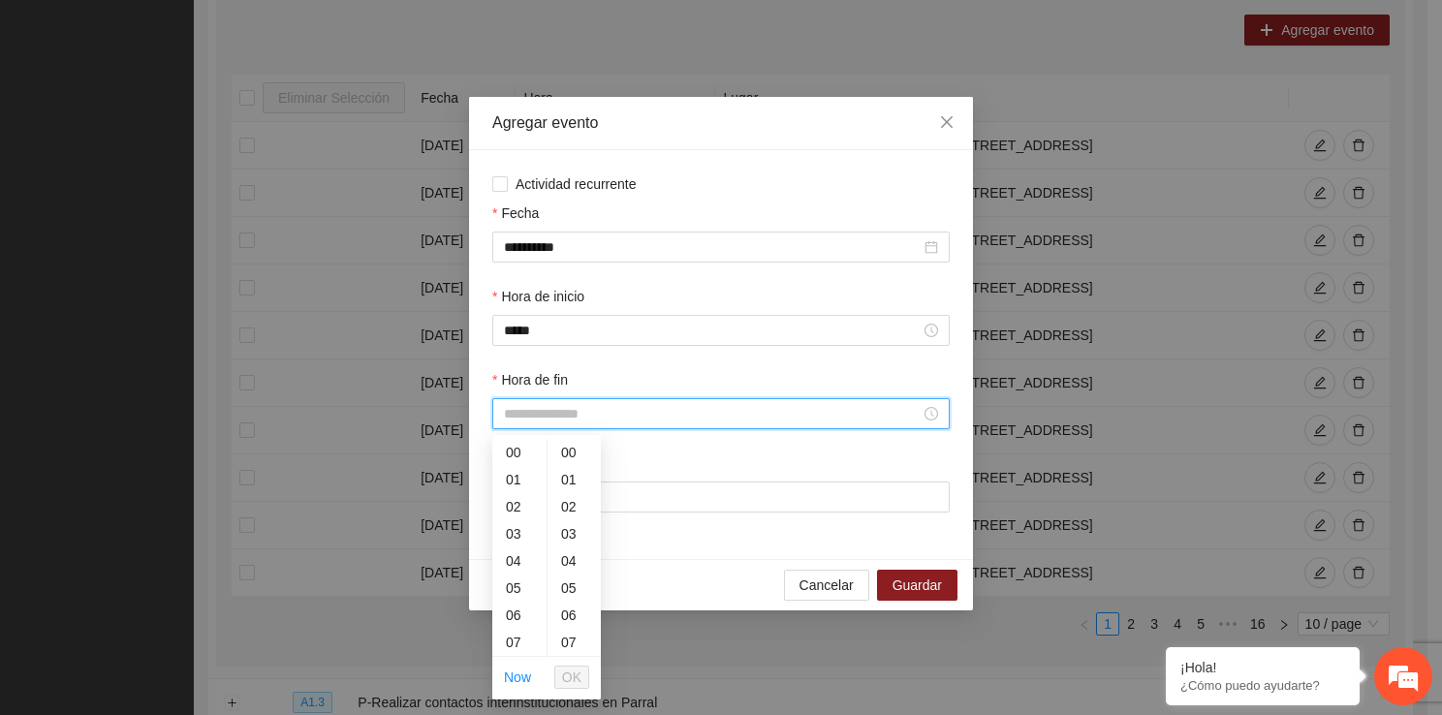
click at [509, 415] on input "Hora de fin" at bounding box center [712, 413] width 417 height 21
click at [516, 589] on div "18" at bounding box center [519, 591] width 54 height 27
click at [573, 567] on div "40" at bounding box center [573, 556] width 53 height 27
type input "*****"
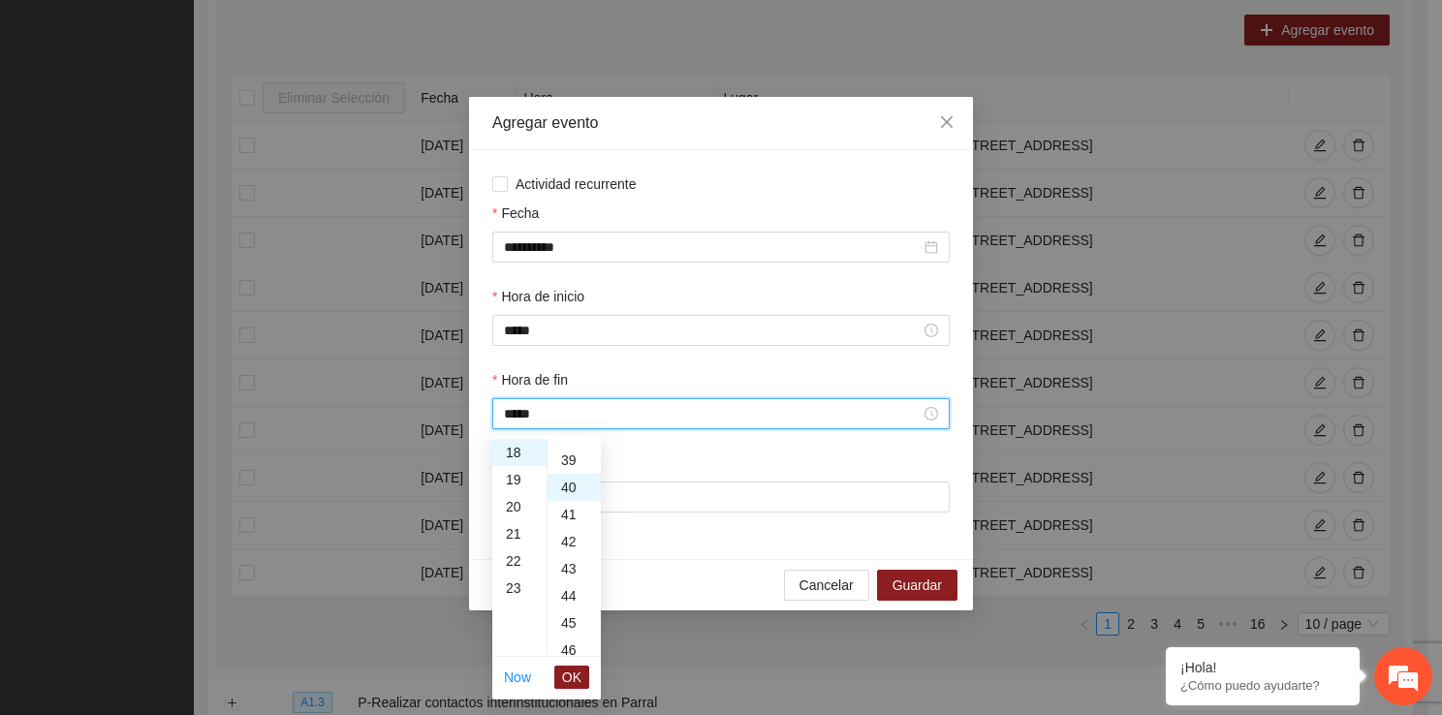
scroll to position [1085, 0]
click at [573, 679] on span "OK" at bounding box center [571, 677] width 19 height 21
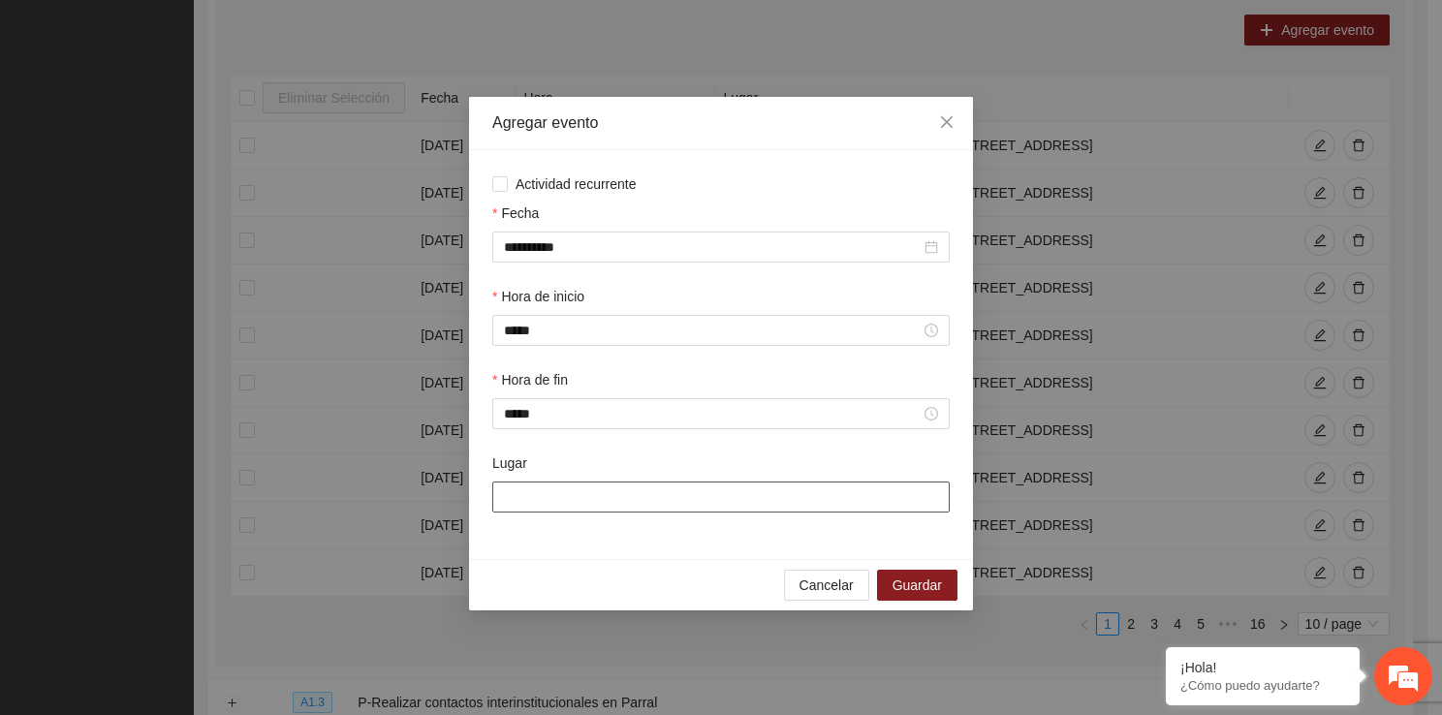
drag, startPoint x: 539, startPoint y: 485, endPoint x: 584, endPoint y: 571, distance: 96.6
click at [584, 571] on div "**********" at bounding box center [721, 353] width 504 height 513
type input "**********"
click at [881, 583] on button "Guardar" at bounding box center [917, 585] width 80 height 31
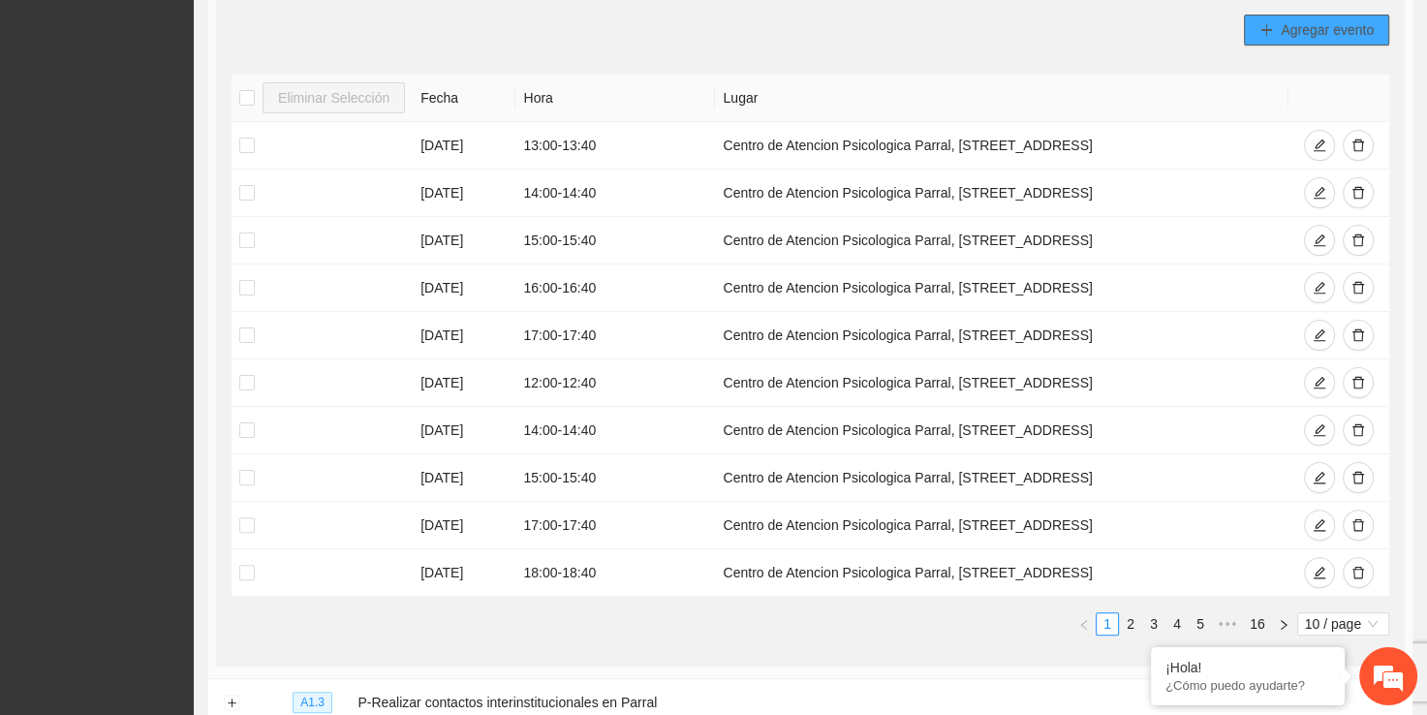
click at [1300, 39] on button "Agregar evento" at bounding box center [1316, 30] width 145 height 31
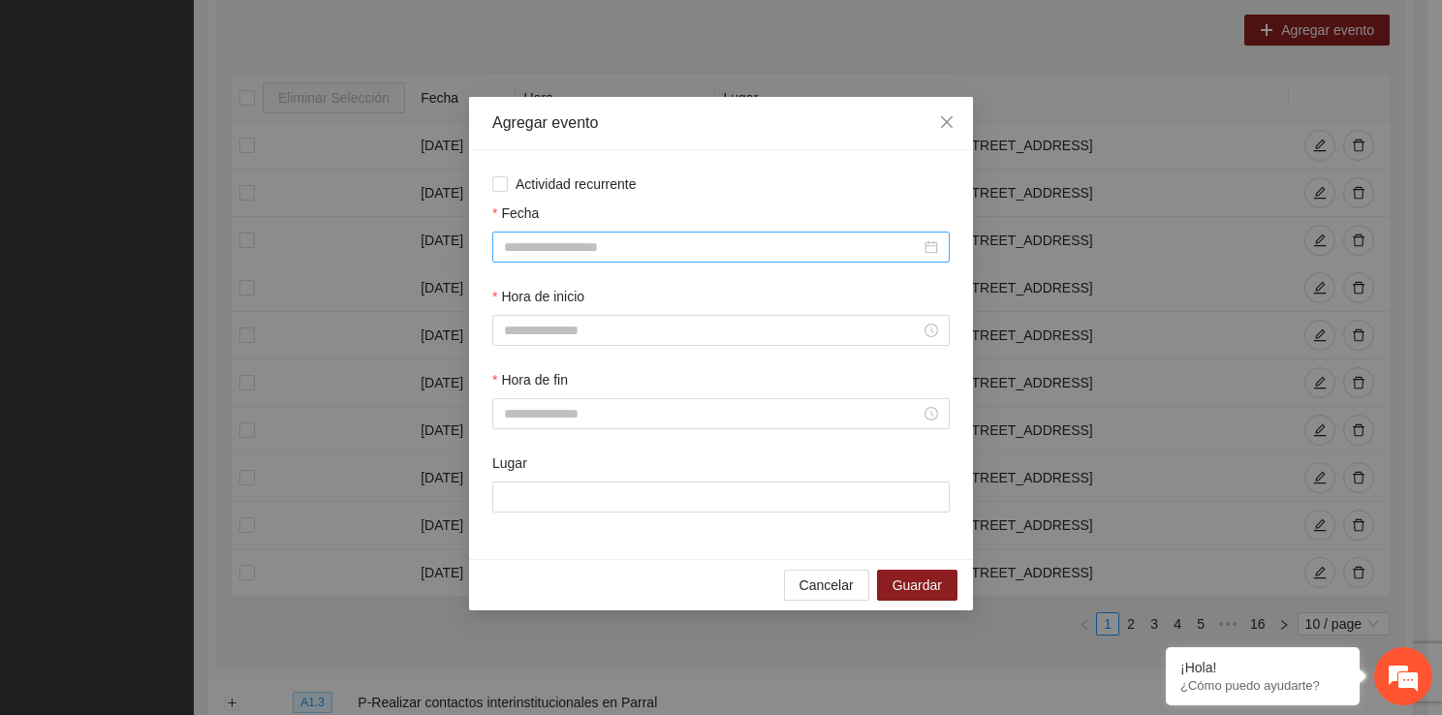
click at [555, 253] on input "Fecha" at bounding box center [712, 246] width 417 height 21
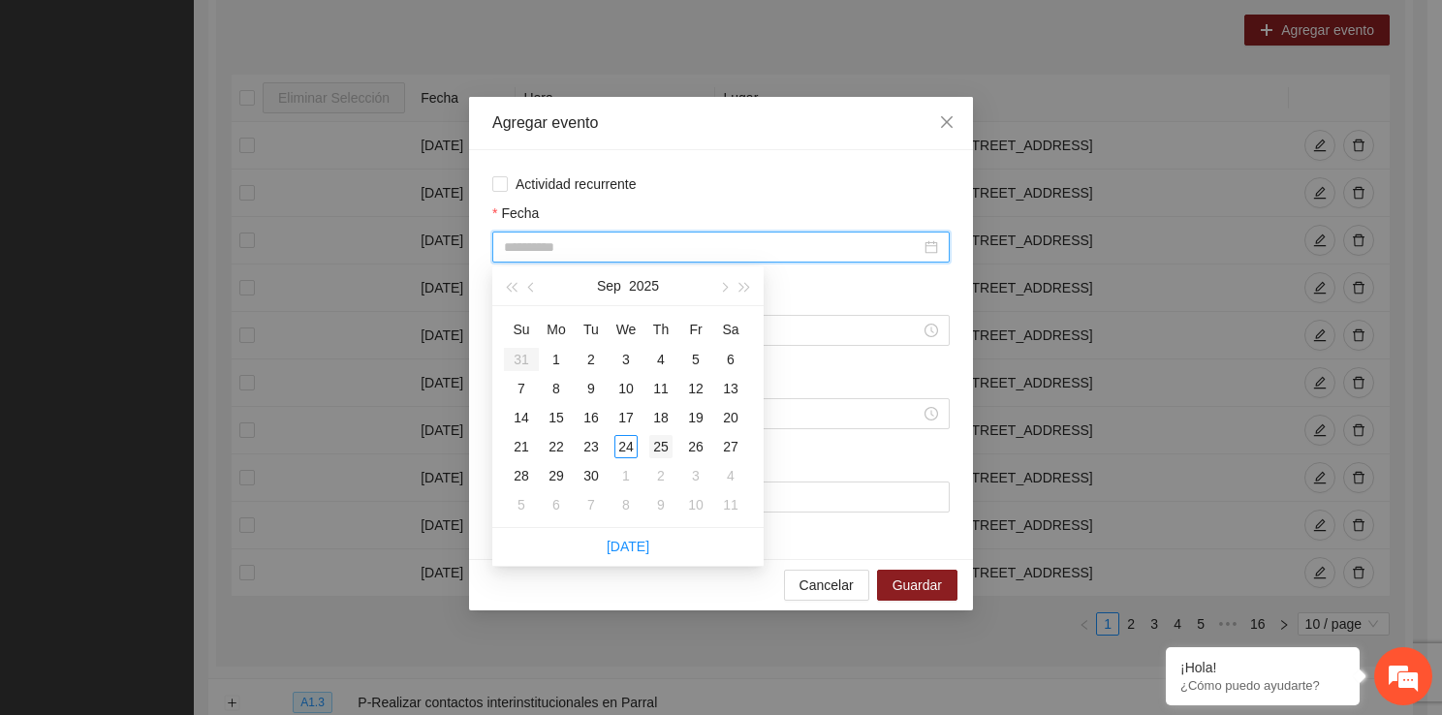
type input "**********"
click at [664, 449] on div "25" at bounding box center [660, 446] width 23 height 23
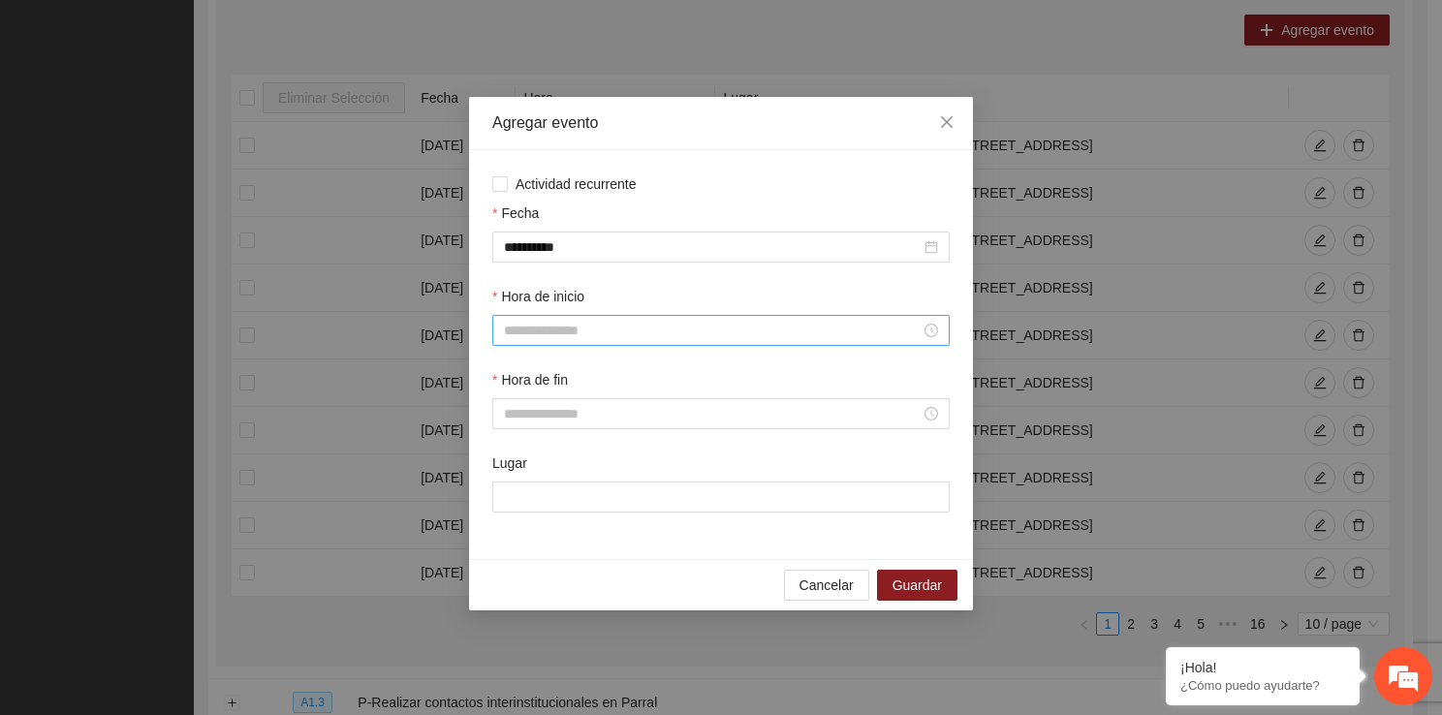
click at [597, 343] on div at bounding box center [720, 330] width 457 height 31
click at [594, 337] on input "Hora de inicio" at bounding box center [712, 330] width 417 height 21
click at [515, 544] on div "11" at bounding box center [519, 550] width 54 height 27
type input "*****"
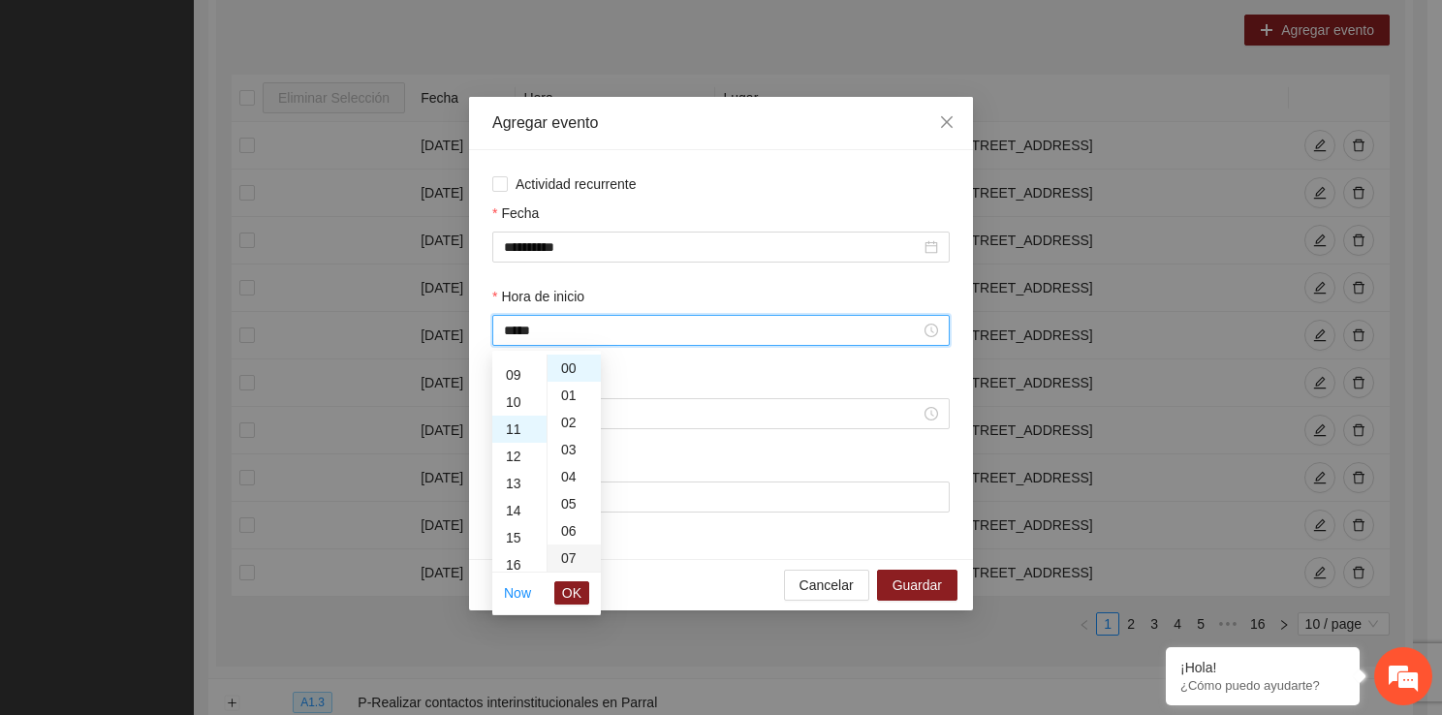
scroll to position [298, 0]
drag, startPoint x: 590, startPoint y: 595, endPoint x: 576, endPoint y: 595, distance: 13.6
click at [576, 595] on ul "Now OK" at bounding box center [546, 593] width 109 height 41
click at [576, 595] on span "OK" at bounding box center [571, 592] width 19 height 21
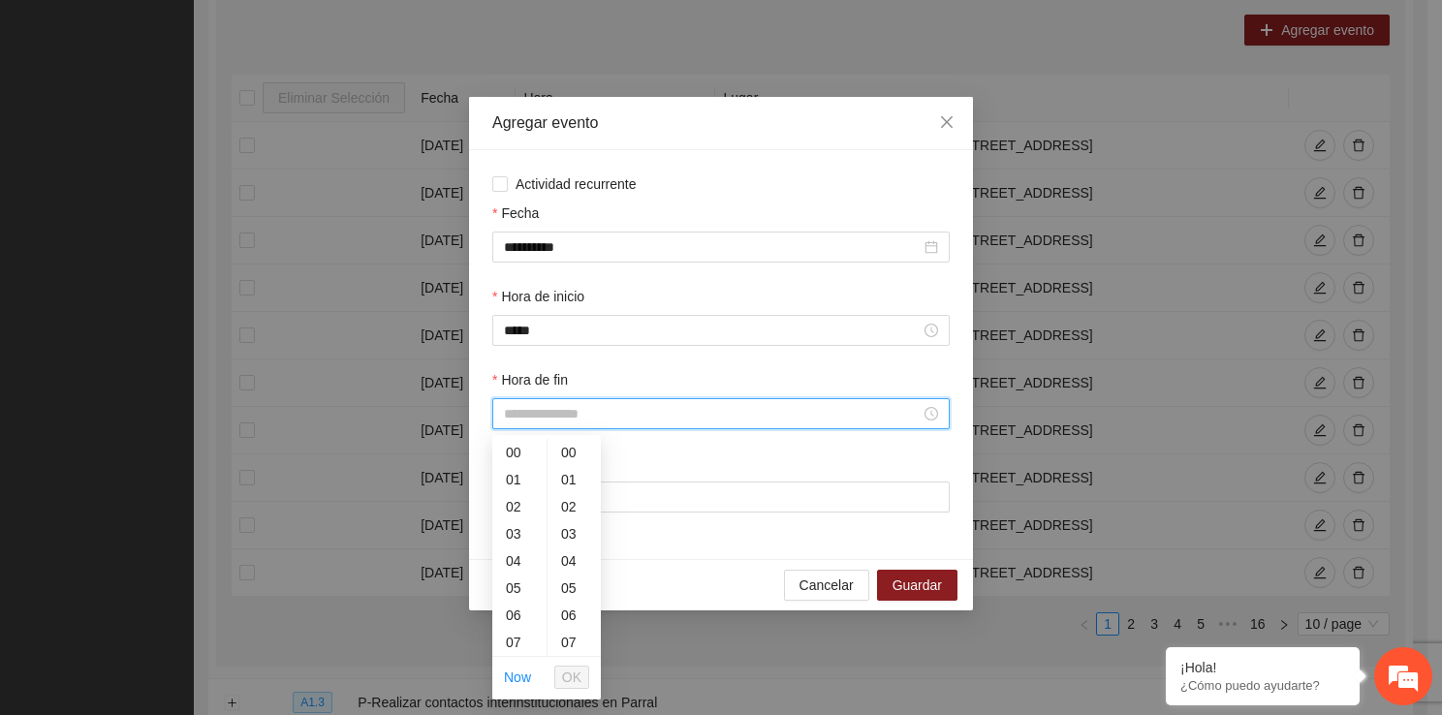
drag, startPoint x: 553, startPoint y: 419, endPoint x: 539, endPoint y: 649, distance: 230.1
click at [512, 587] on div "11" at bounding box center [519, 583] width 54 height 27
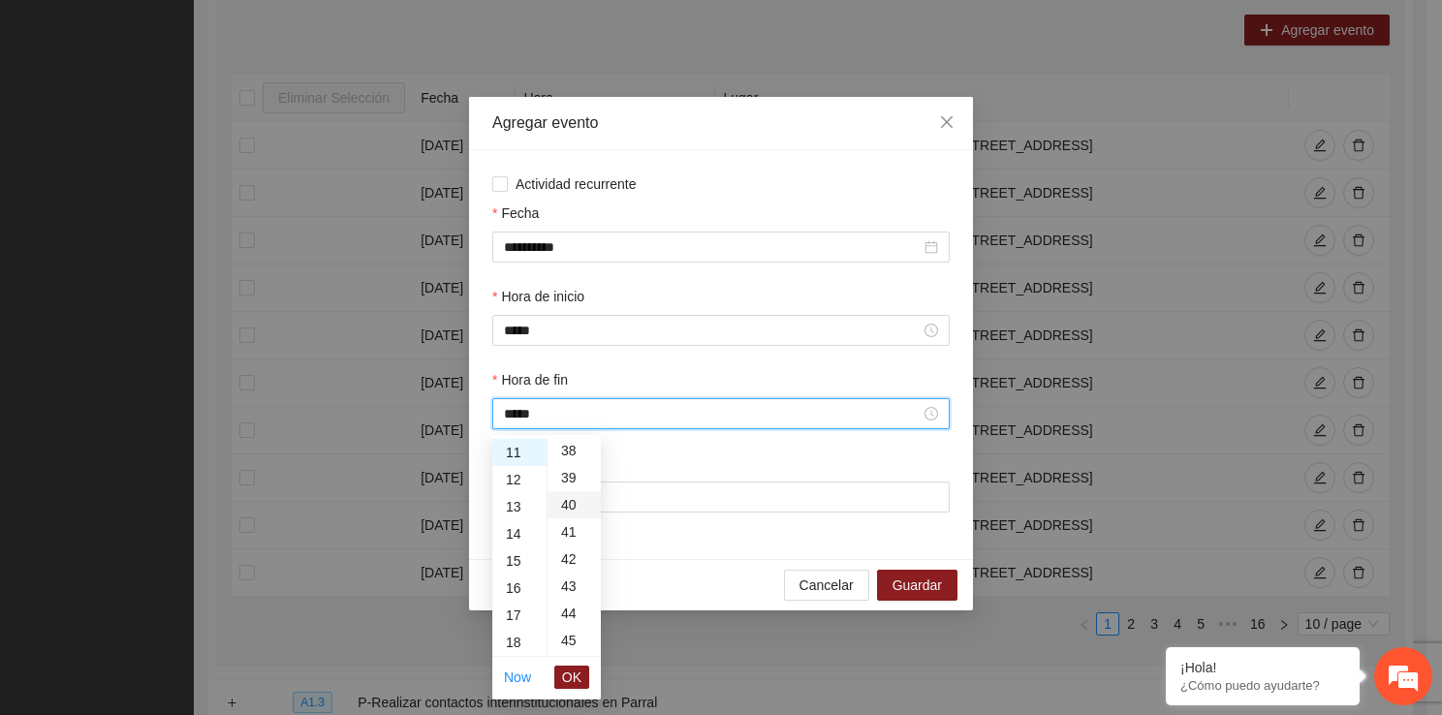
click at [567, 503] on div "40" at bounding box center [573, 504] width 53 height 27
type input "*****"
click at [577, 673] on span "OK" at bounding box center [571, 677] width 19 height 21
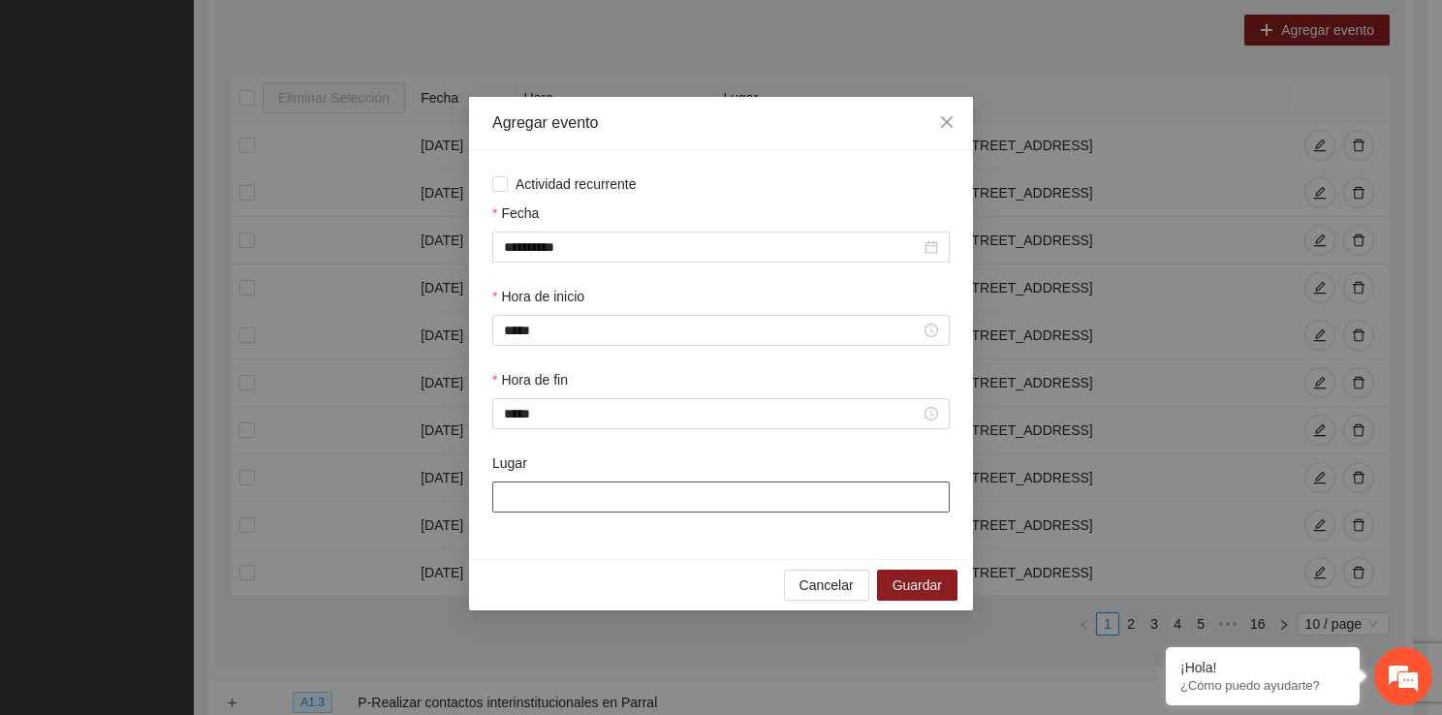
drag, startPoint x: 547, startPoint y: 496, endPoint x: 607, endPoint y: 569, distance: 94.3
click at [607, 569] on div "**********" at bounding box center [721, 353] width 504 height 513
click at [908, 584] on span "Guardar" at bounding box center [916, 584] width 49 height 21
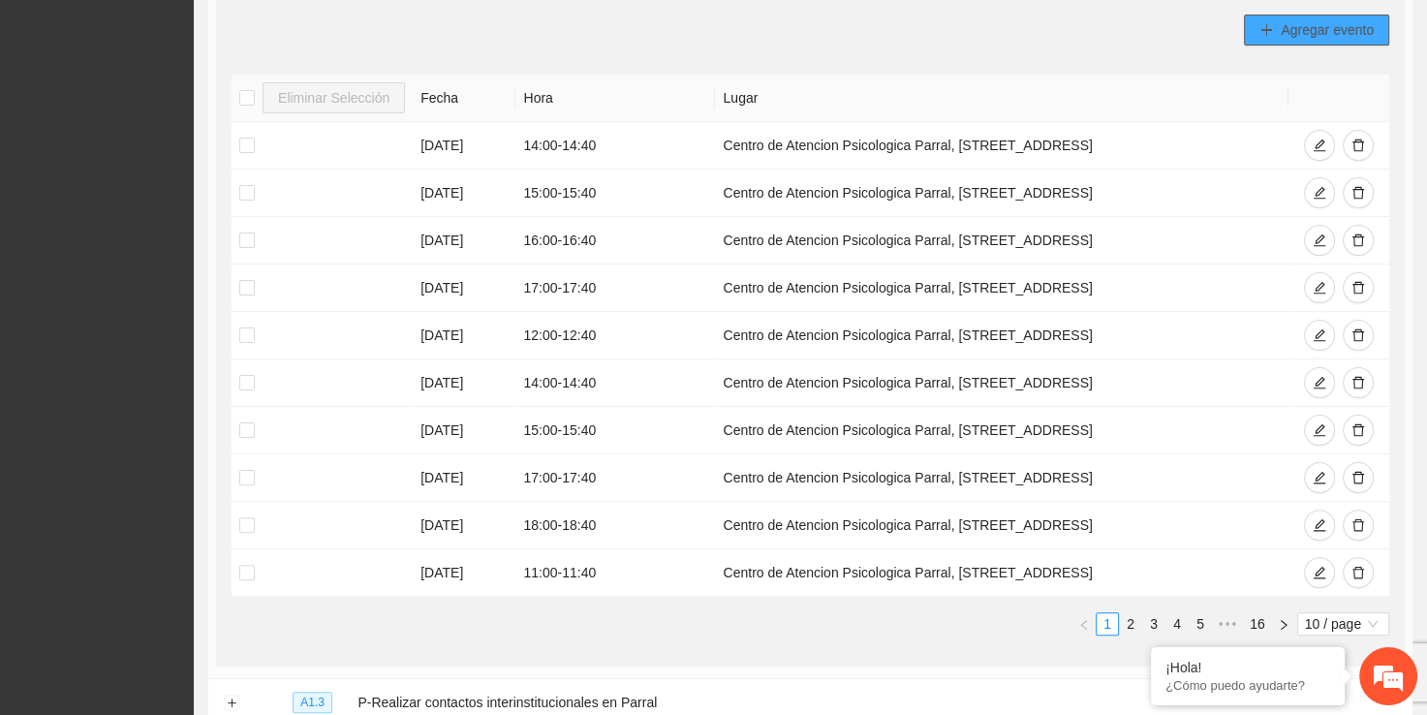
click at [1282, 41] on button "Agregar evento" at bounding box center [1316, 30] width 145 height 31
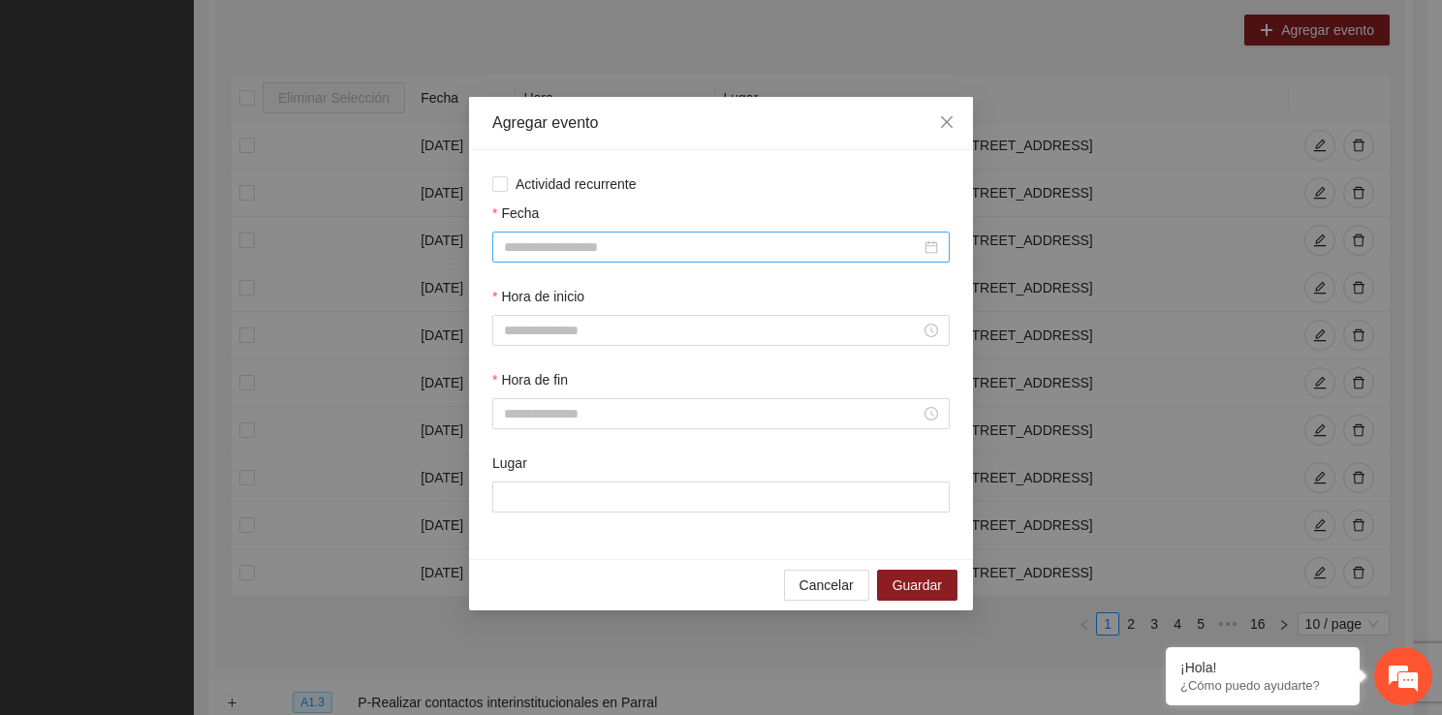
click at [717, 233] on div at bounding box center [720, 247] width 457 height 31
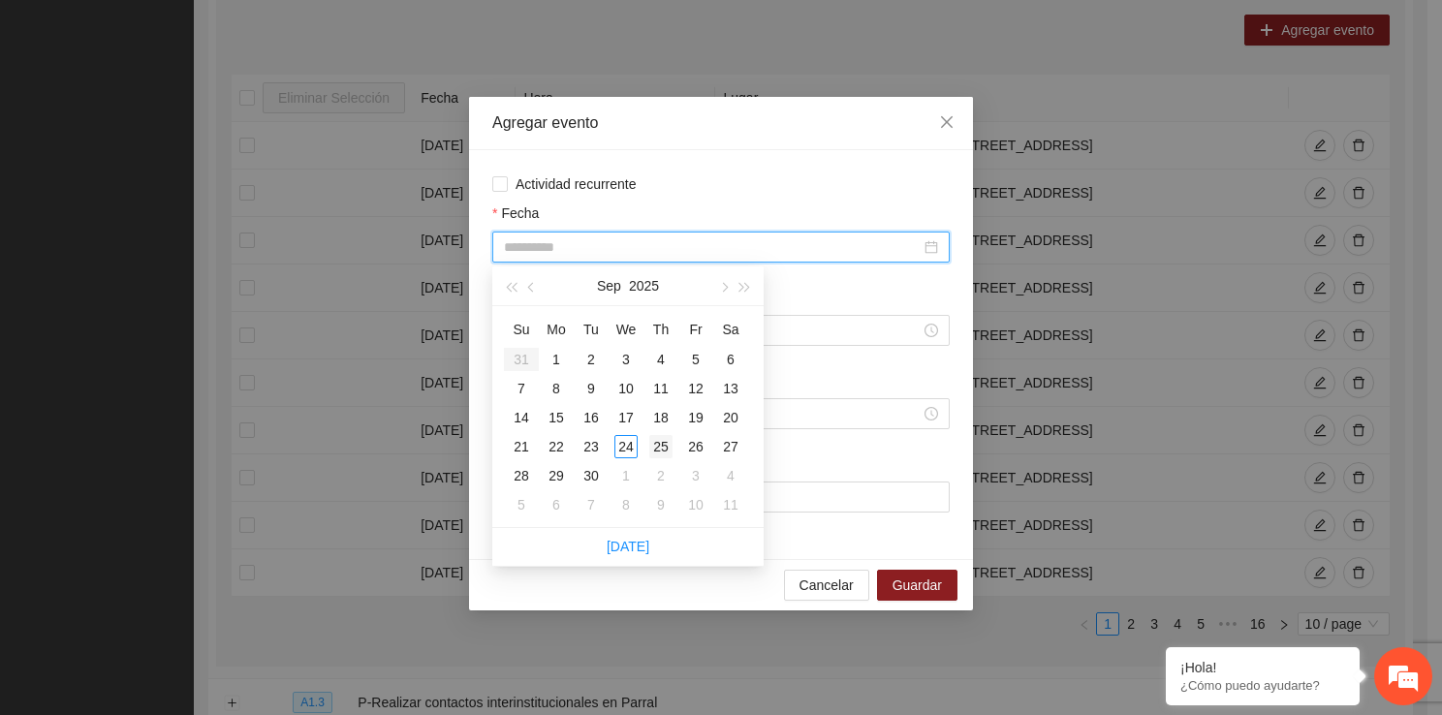
click at [665, 448] on div "25" at bounding box center [660, 446] width 23 height 23
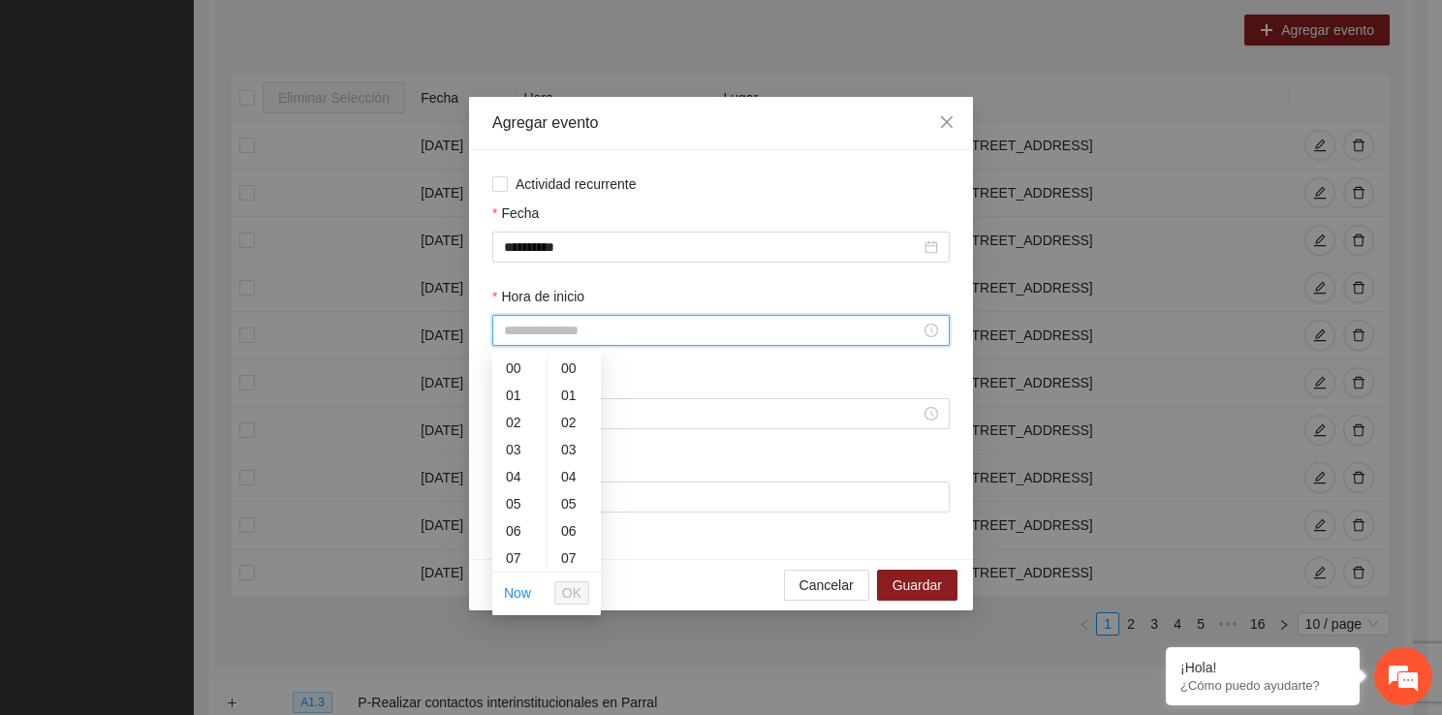
drag, startPoint x: 607, startPoint y: 335, endPoint x: 535, endPoint y: 562, distance: 238.1
click at [508, 485] on div "13" at bounding box center [519, 488] width 54 height 27
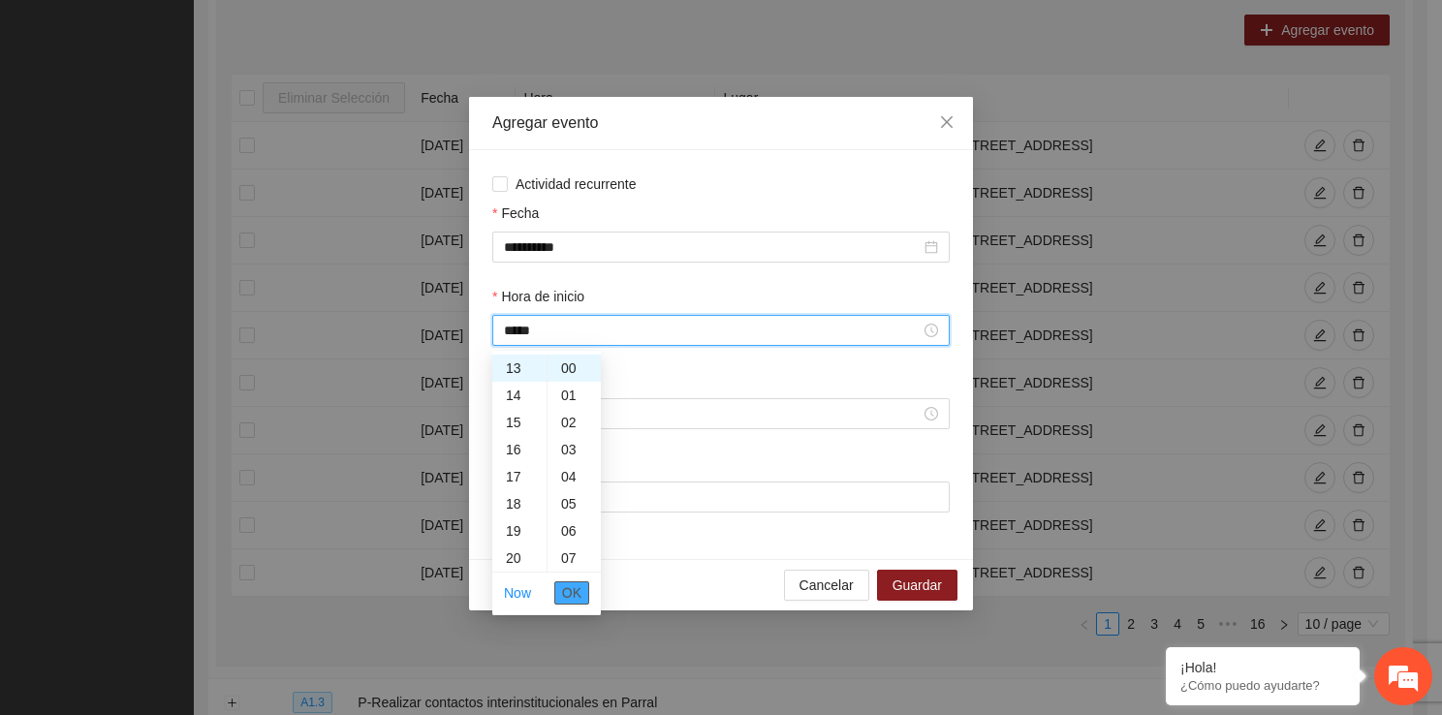
click at [571, 588] on span "OK" at bounding box center [571, 592] width 19 height 21
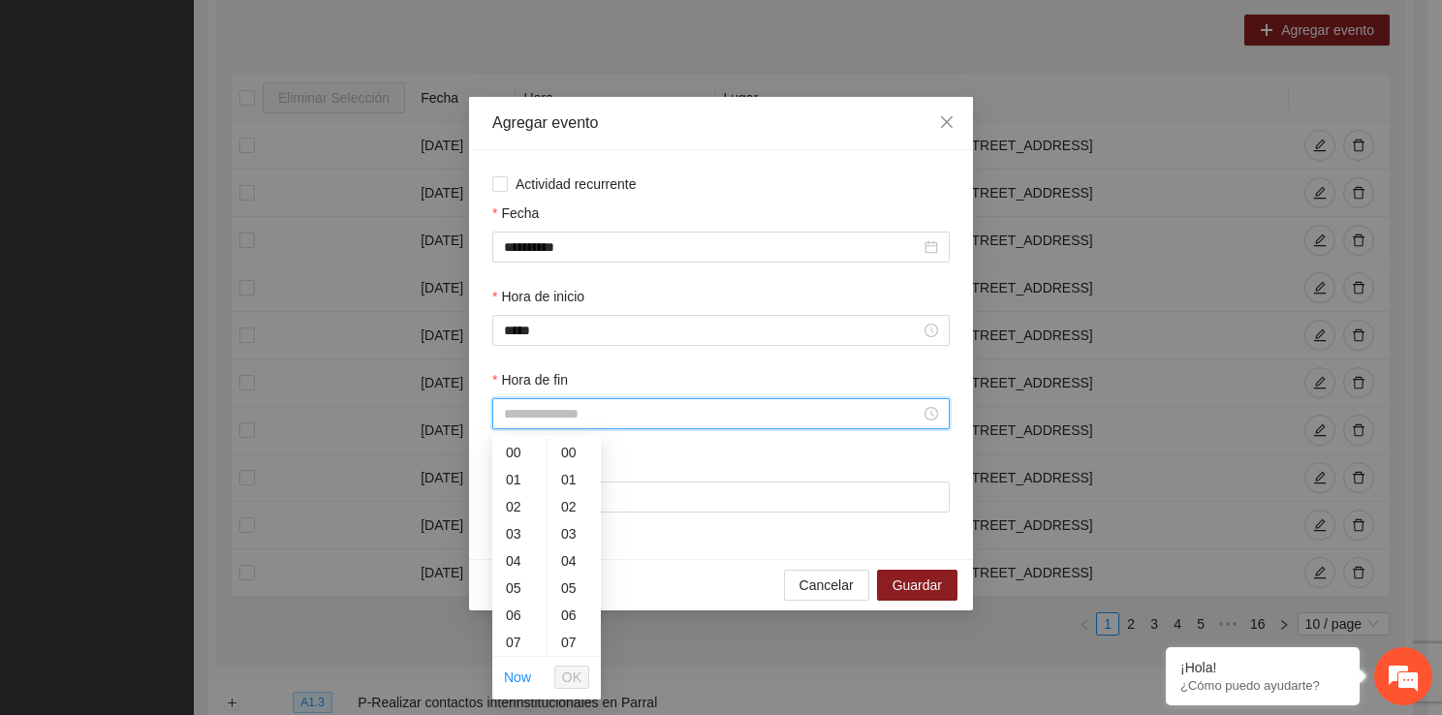
drag, startPoint x: 555, startPoint y: 422, endPoint x: 539, endPoint y: 641, distance: 219.6
click at [519, 574] on div "13" at bounding box center [519, 572] width 54 height 27
click at [566, 647] on div "40" at bounding box center [573, 646] width 53 height 27
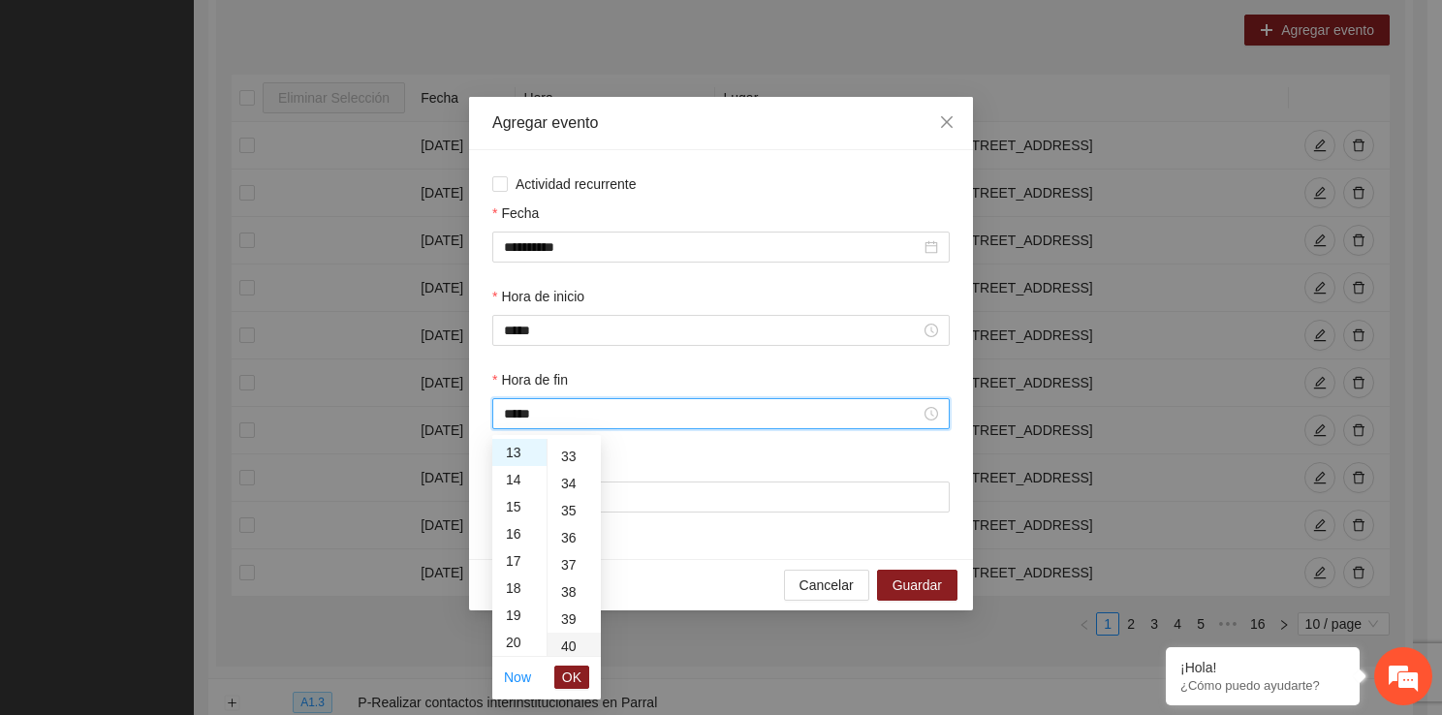
scroll to position [1085, 0]
click at [576, 670] on span "OK" at bounding box center [571, 677] width 19 height 21
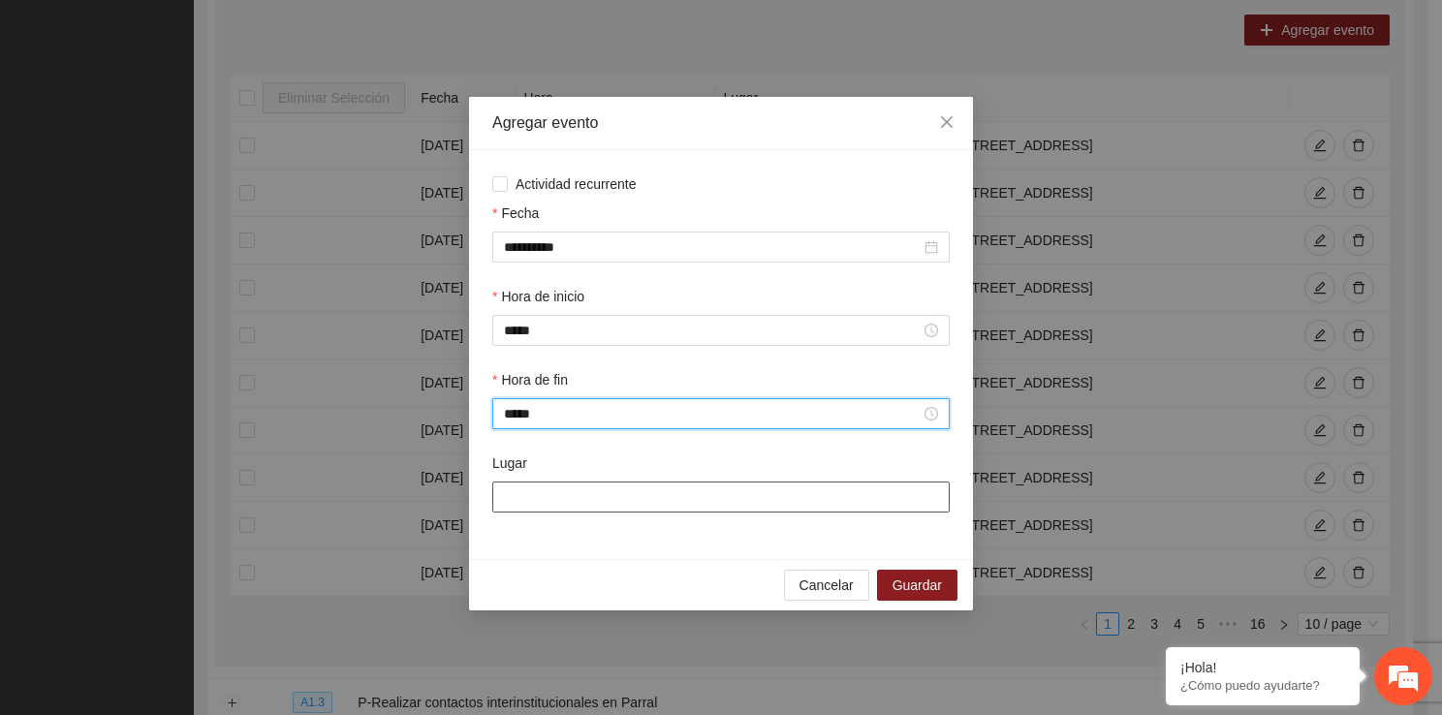
click at [578, 510] on input "Lugar" at bounding box center [720, 496] width 457 height 31
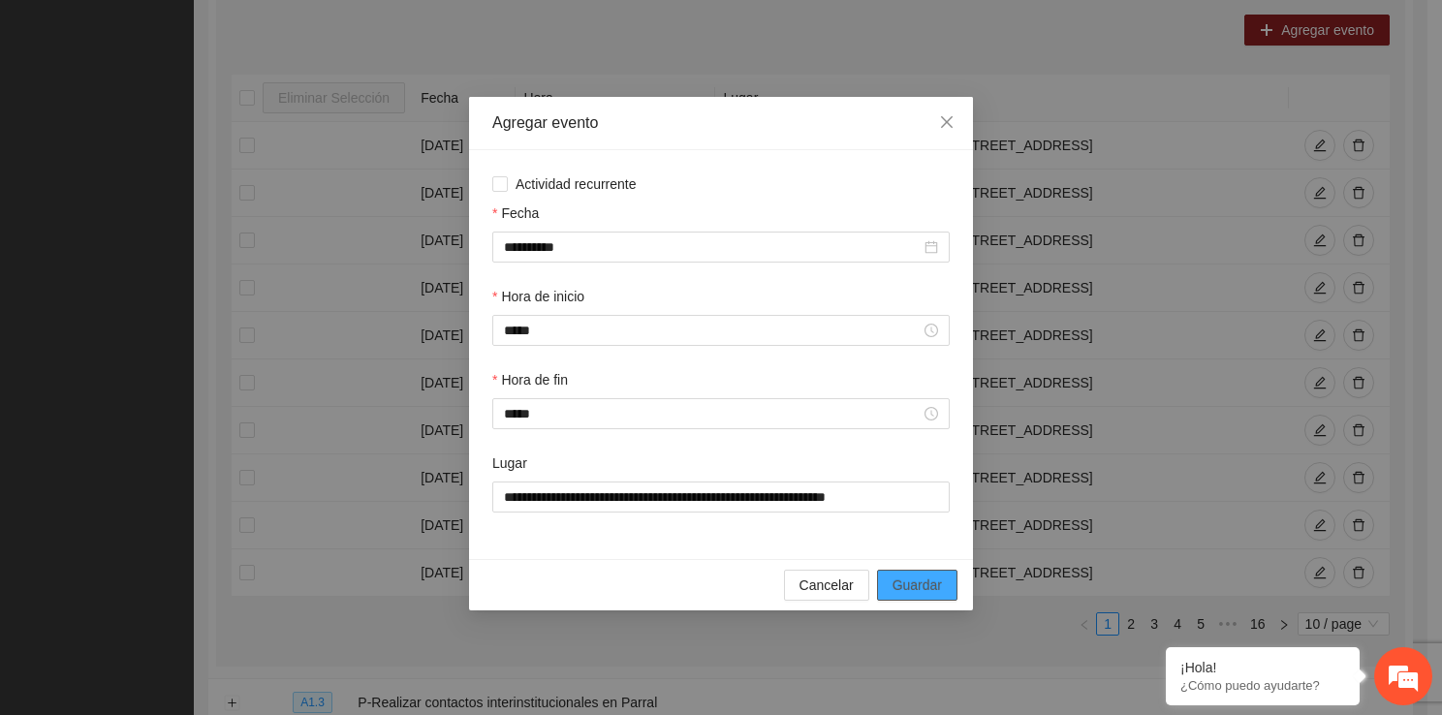
click at [892, 577] on button "Guardar" at bounding box center [917, 585] width 80 height 31
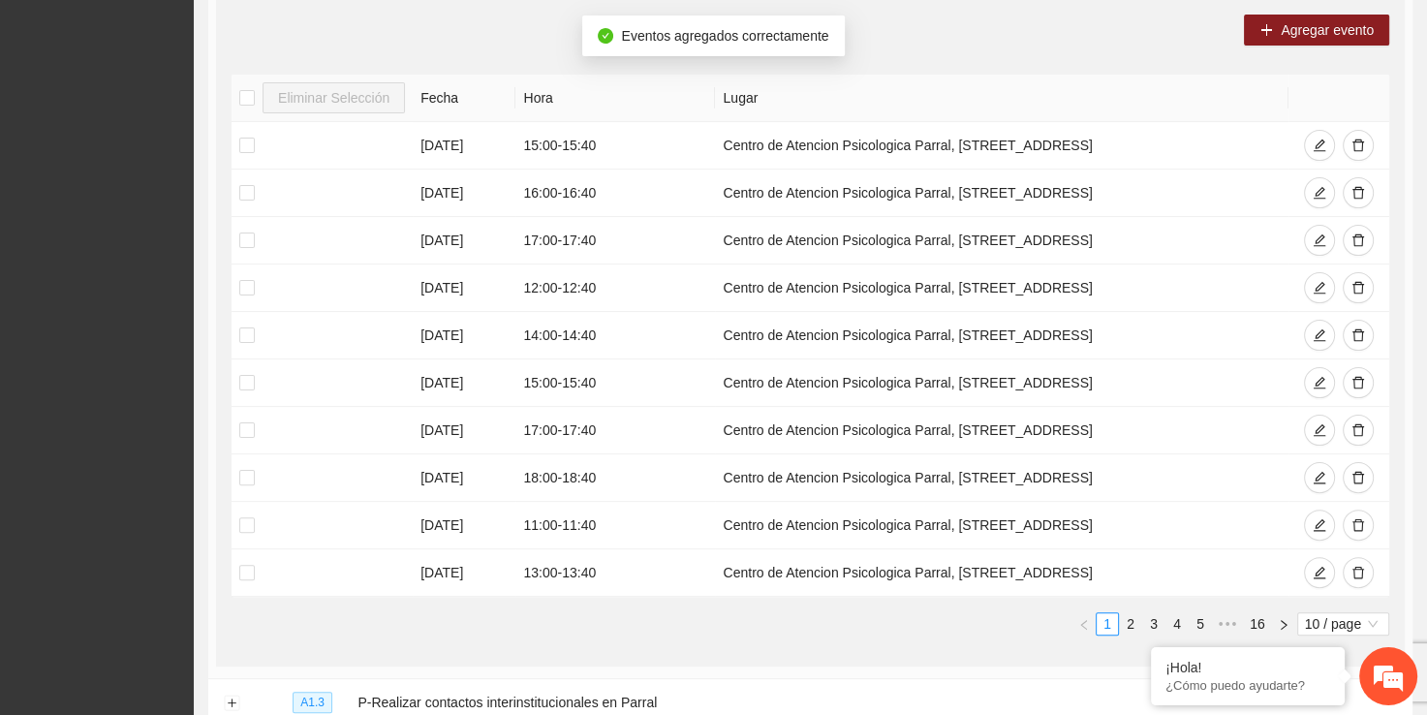
click at [1282, 44] on div "Agregar evento Eliminar Selección Fecha Hora Lugar 23/09/2025 15:00 - 15:40 Cen…" at bounding box center [810, 332] width 1189 height 667
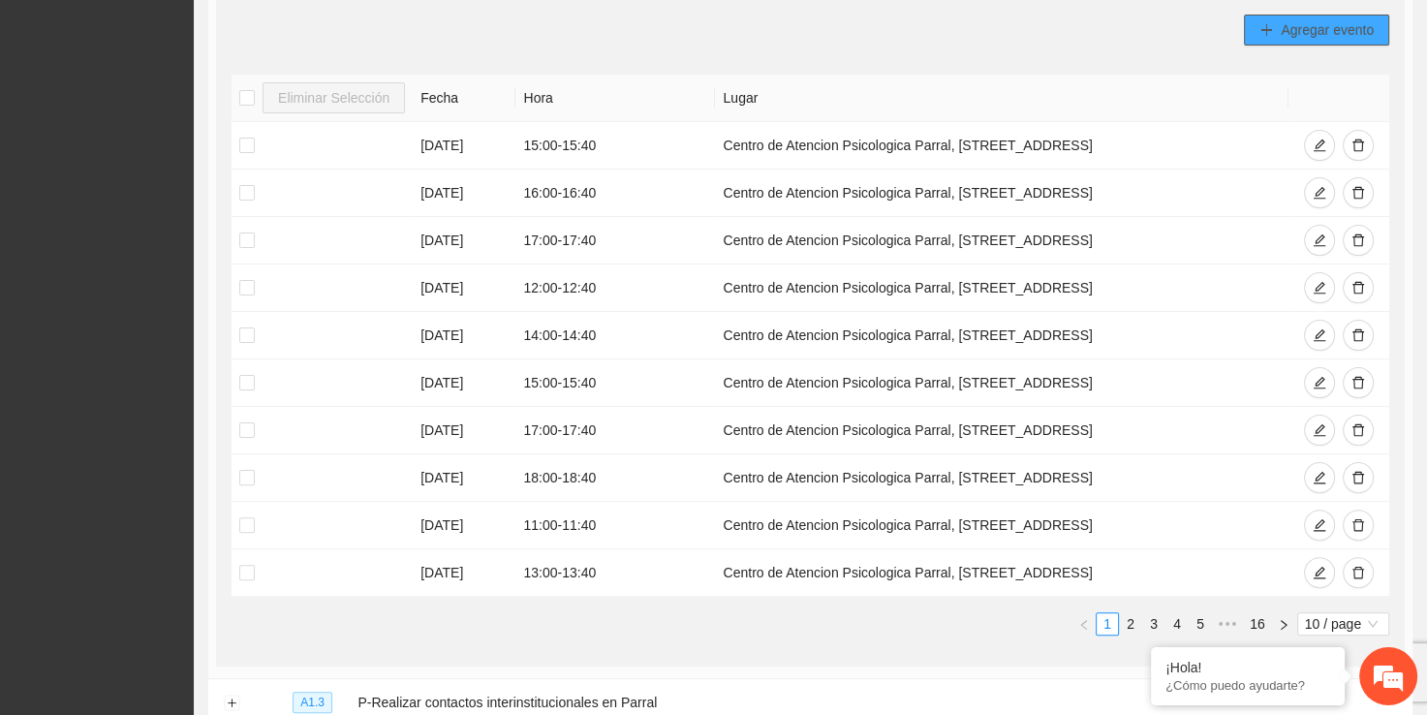
click at [1323, 21] on span "Agregar evento" at bounding box center [1327, 29] width 93 height 21
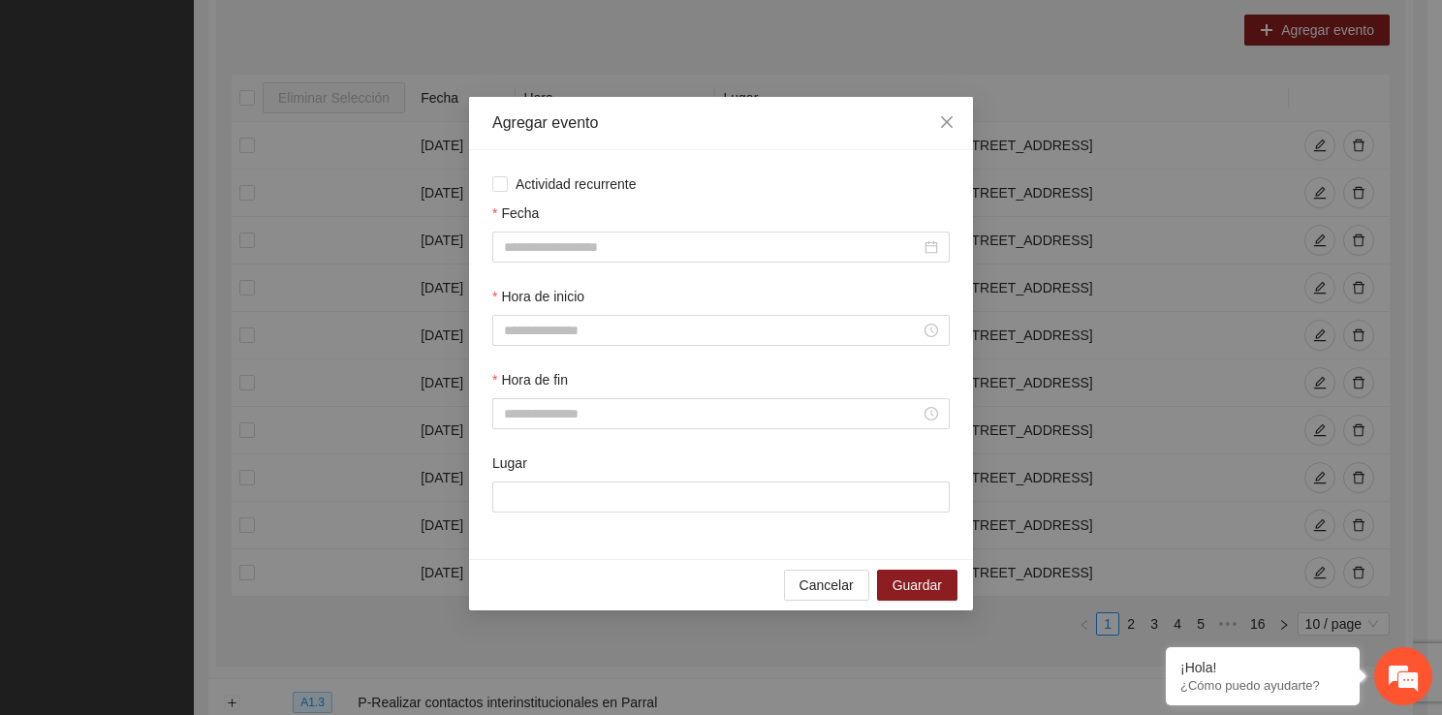
click at [608, 225] on div "Fecha" at bounding box center [720, 216] width 457 height 29
click at [594, 245] on input "Fecha" at bounding box center [712, 246] width 417 height 21
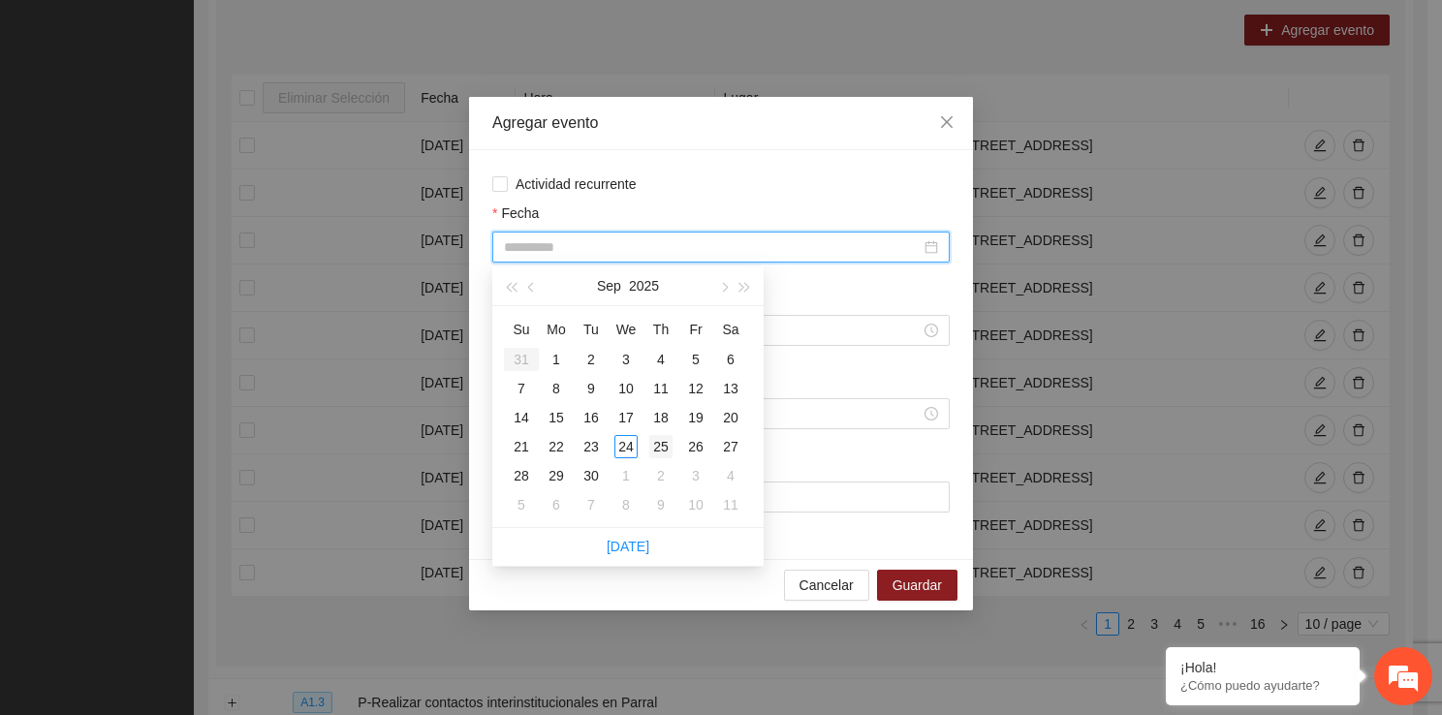
click at [664, 454] on div "25" at bounding box center [660, 446] width 23 height 23
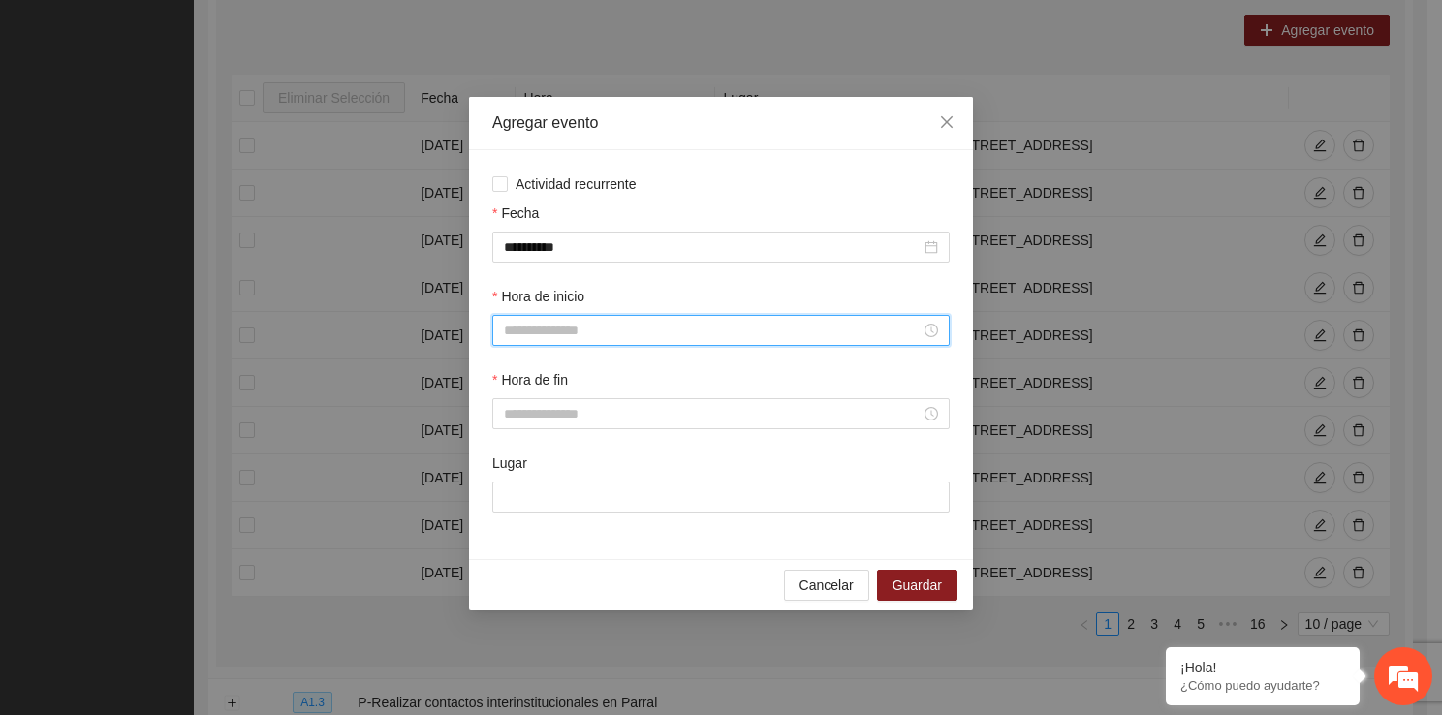
click at [608, 330] on input "Hora de inicio" at bounding box center [712, 330] width 417 height 21
click at [512, 490] on div "14" at bounding box center [519, 490] width 54 height 27
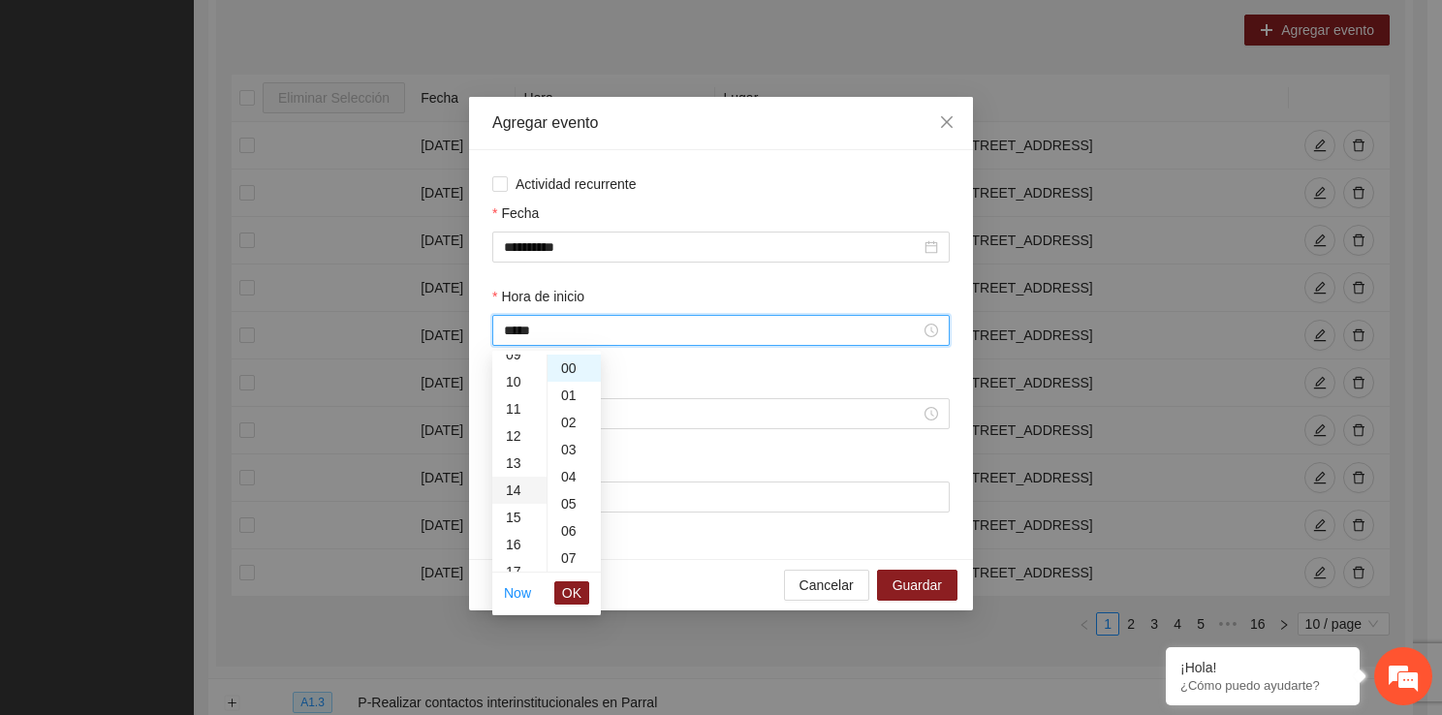
scroll to position [380, 0]
click at [569, 589] on span "OK" at bounding box center [571, 592] width 19 height 21
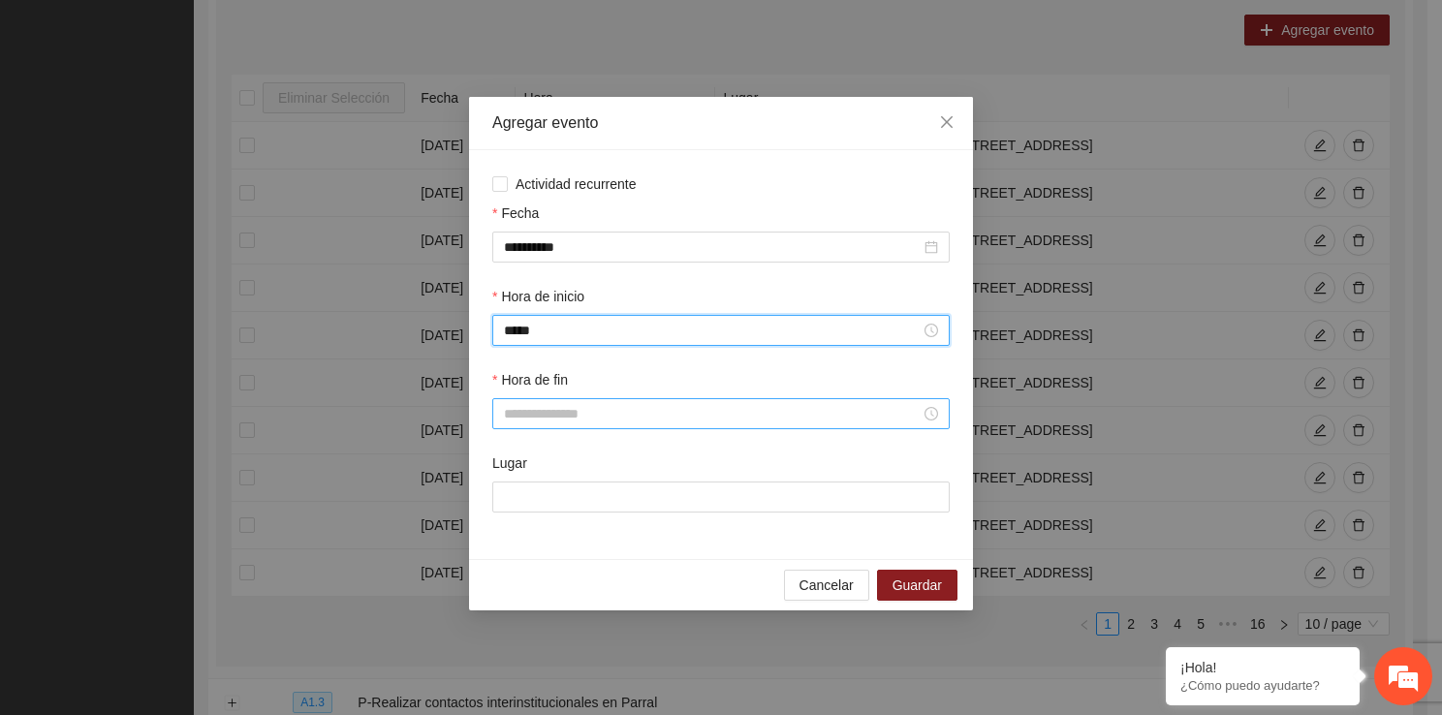
click at [543, 405] on input "Hora de fin" at bounding box center [712, 413] width 417 height 21
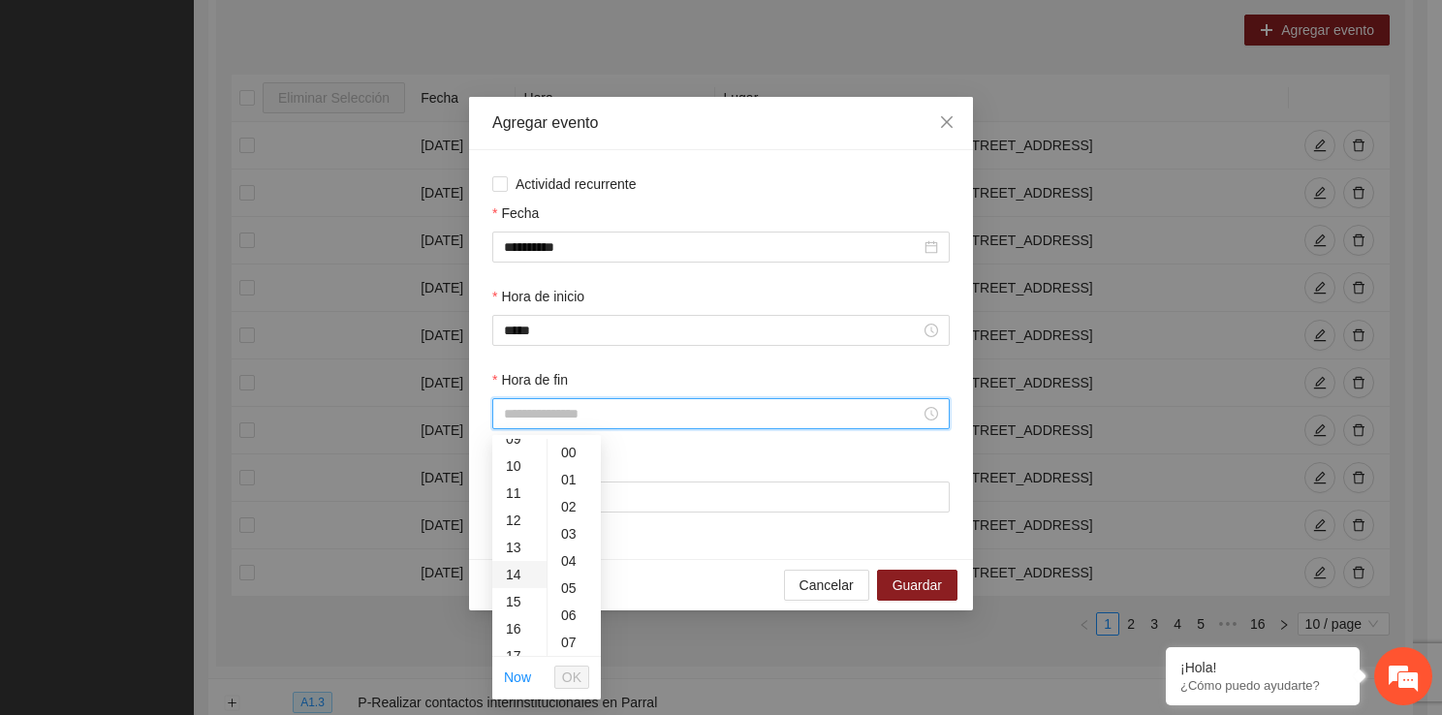
click at [512, 562] on div "14" at bounding box center [519, 574] width 54 height 27
click at [578, 632] on div "40" at bounding box center [573, 620] width 53 height 27
click at [577, 659] on ul "Now OK" at bounding box center [546, 677] width 109 height 41
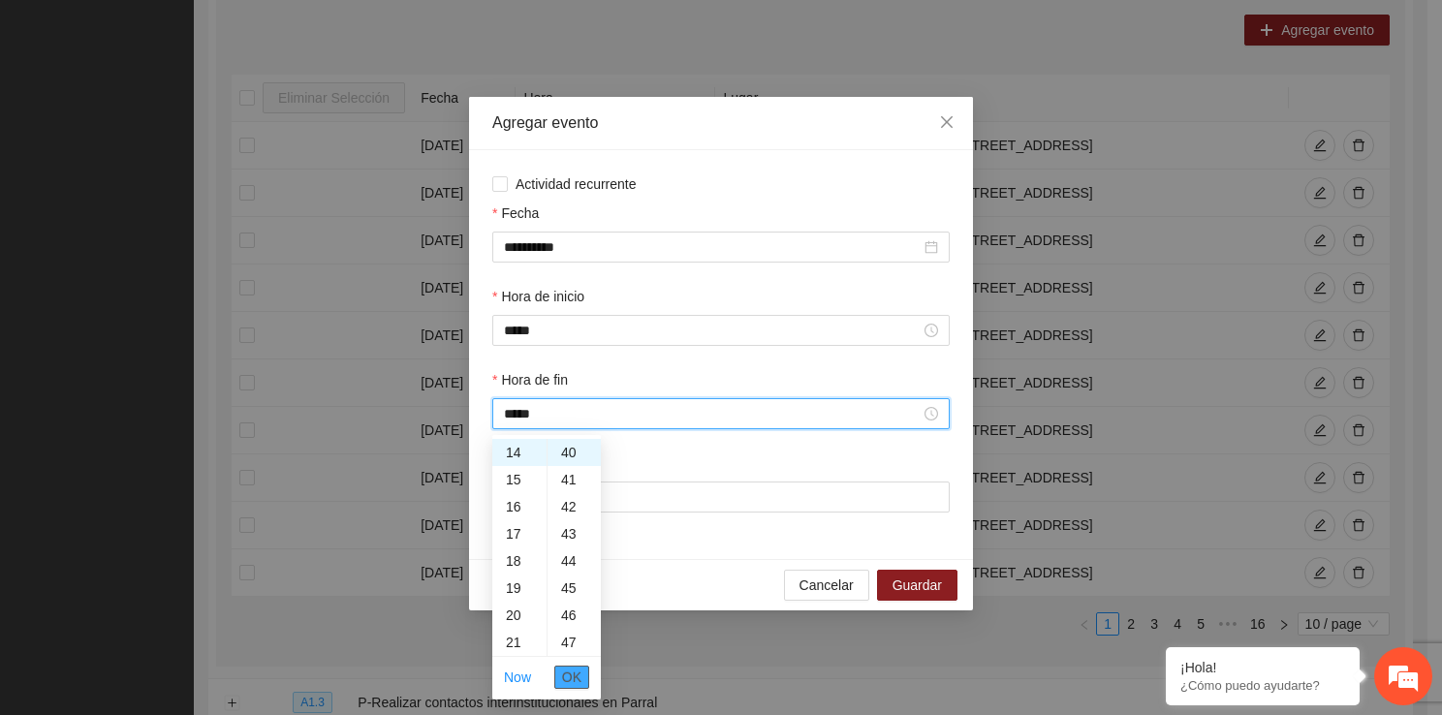
click at [577, 667] on span "OK" at bounding box center [571, 677] width 19 height 21
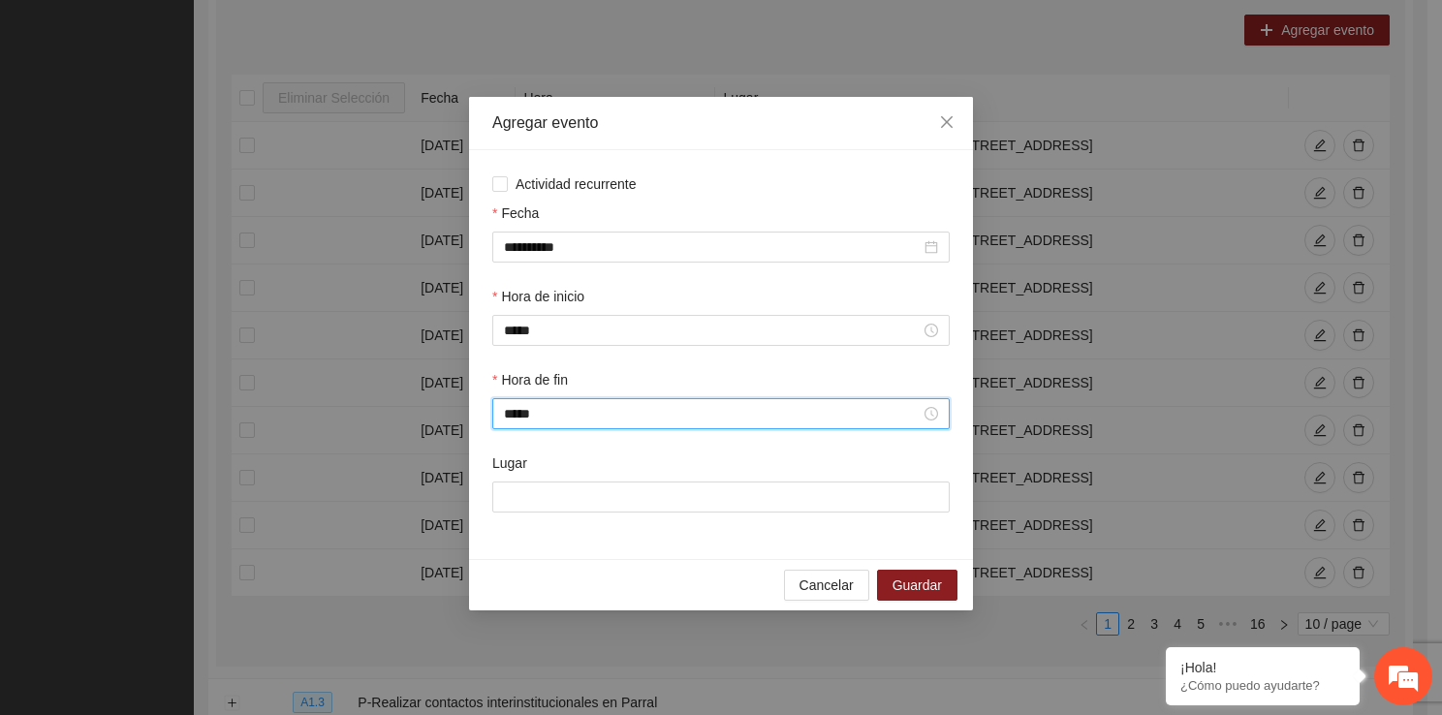
click at [608, 519] on div "Lugar" at bounding box center [720, 493] width 465 height 83
click at [611, 512] on input "Lugar" at bounding box center [720, 496] width 457 height 31
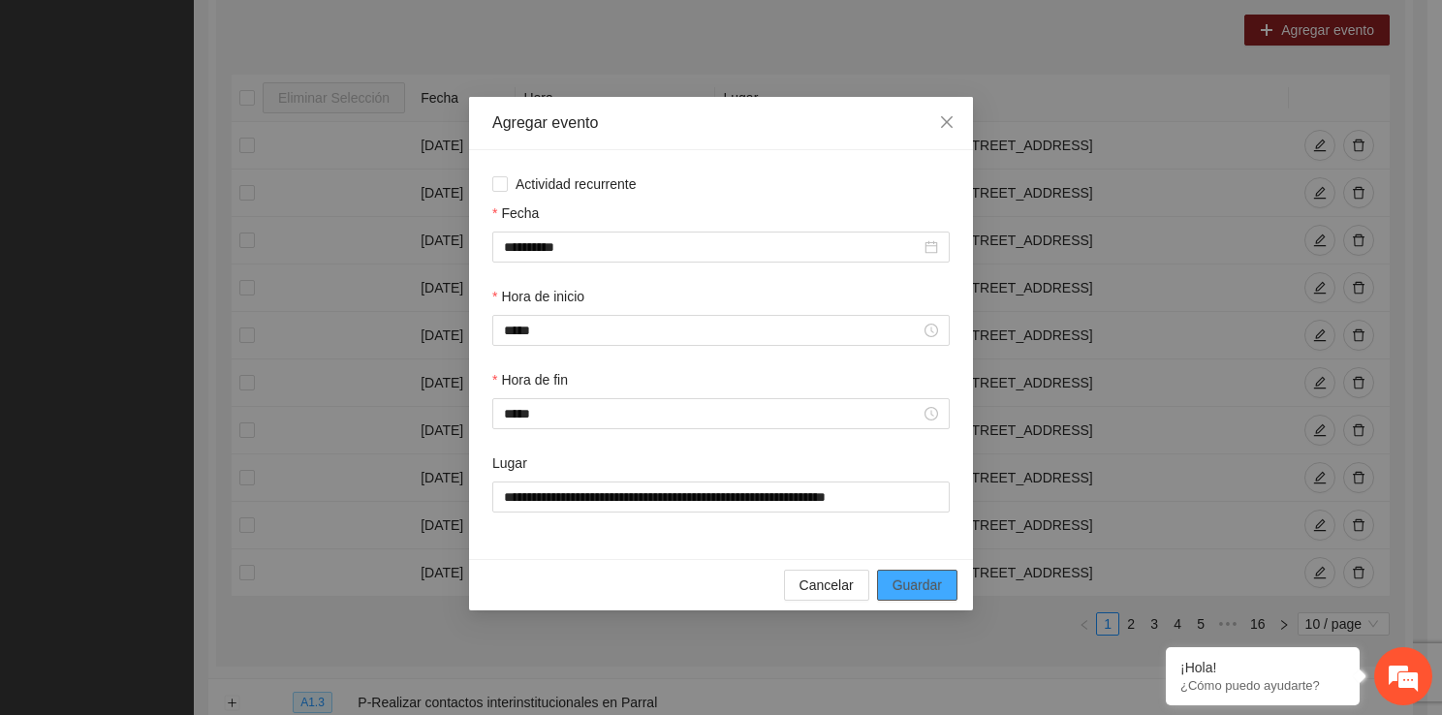
click at [902, 581] on span "Guardar" at bounding box center [916, 584] width 49 height 21
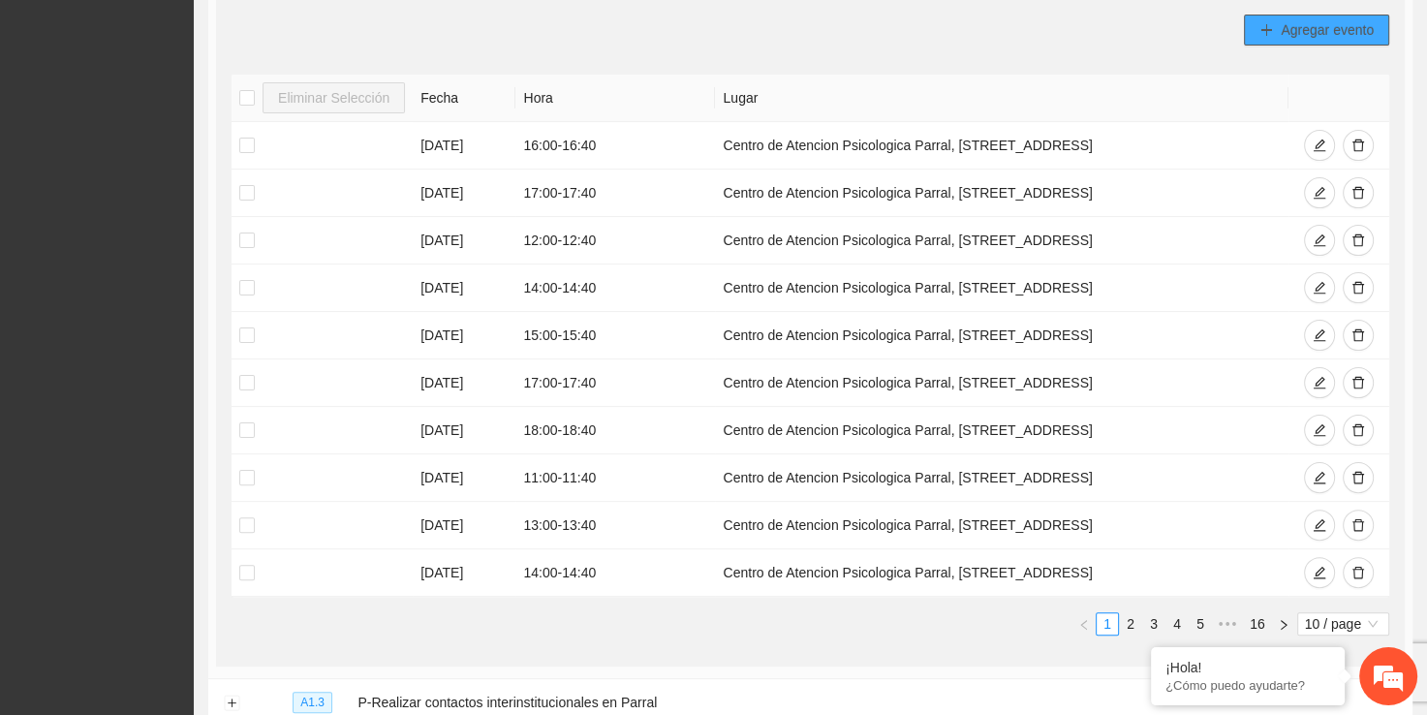
click at [1300, 28] on span "Agregar evento" at bounding box center [1327, 29] width 93 height 21
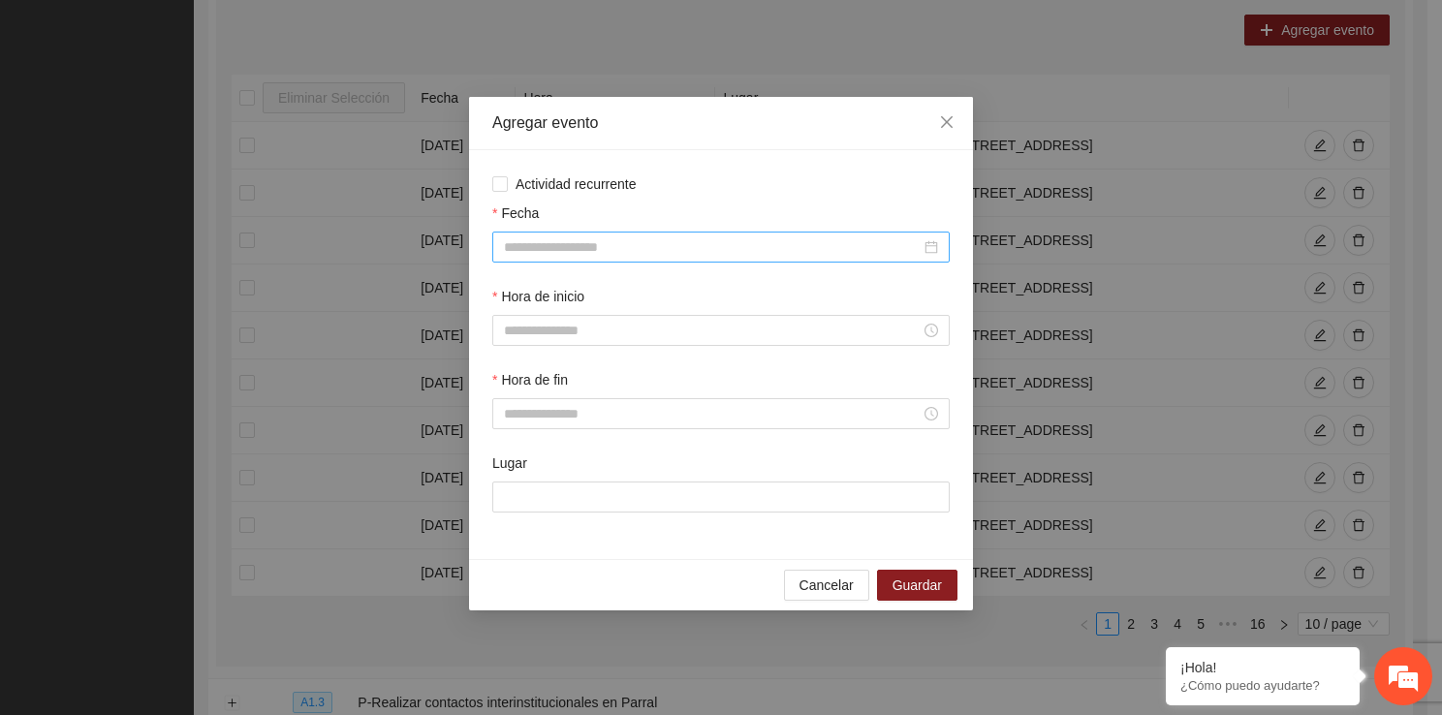
click at [656, 250] on input "Fecha" at bounding box center [712, 246] width 417 height 21
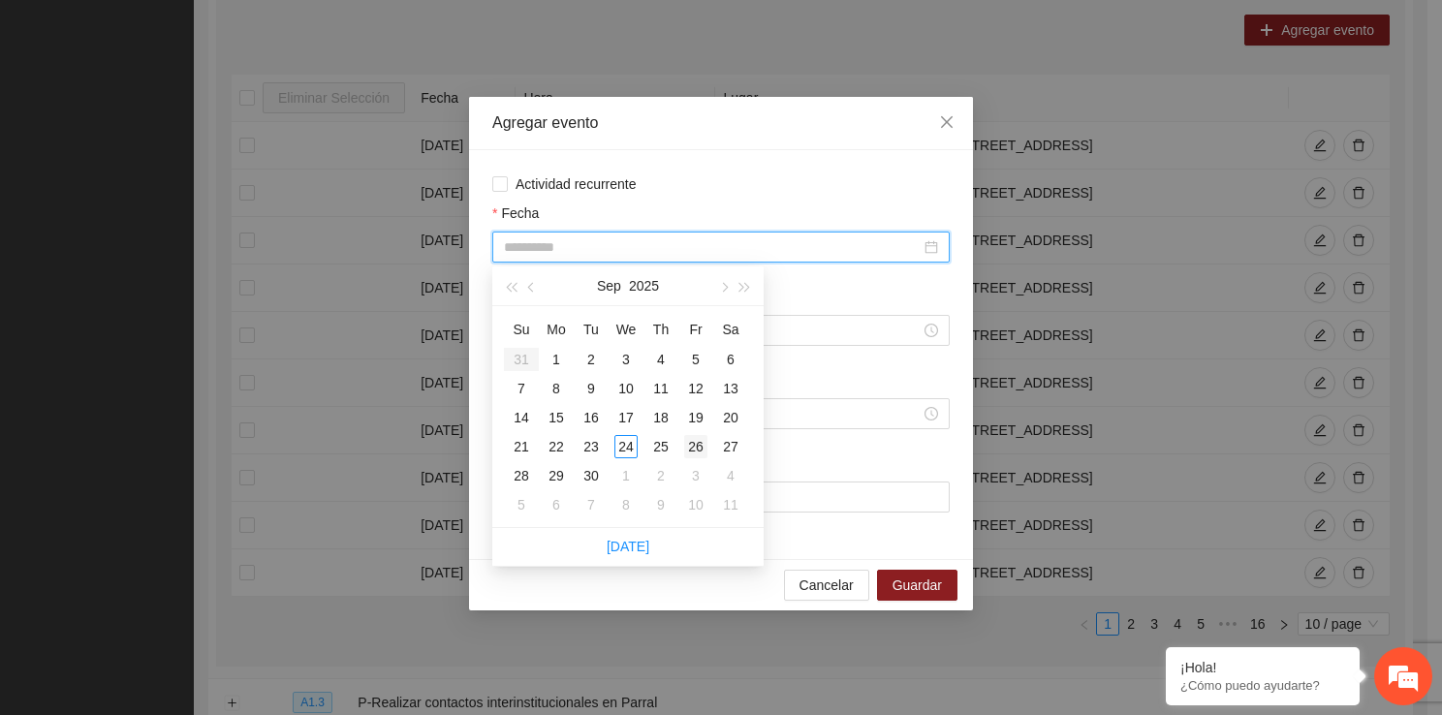
click at [698, 440] on div "26" at bounding box center [695, 446] width 23 height 23
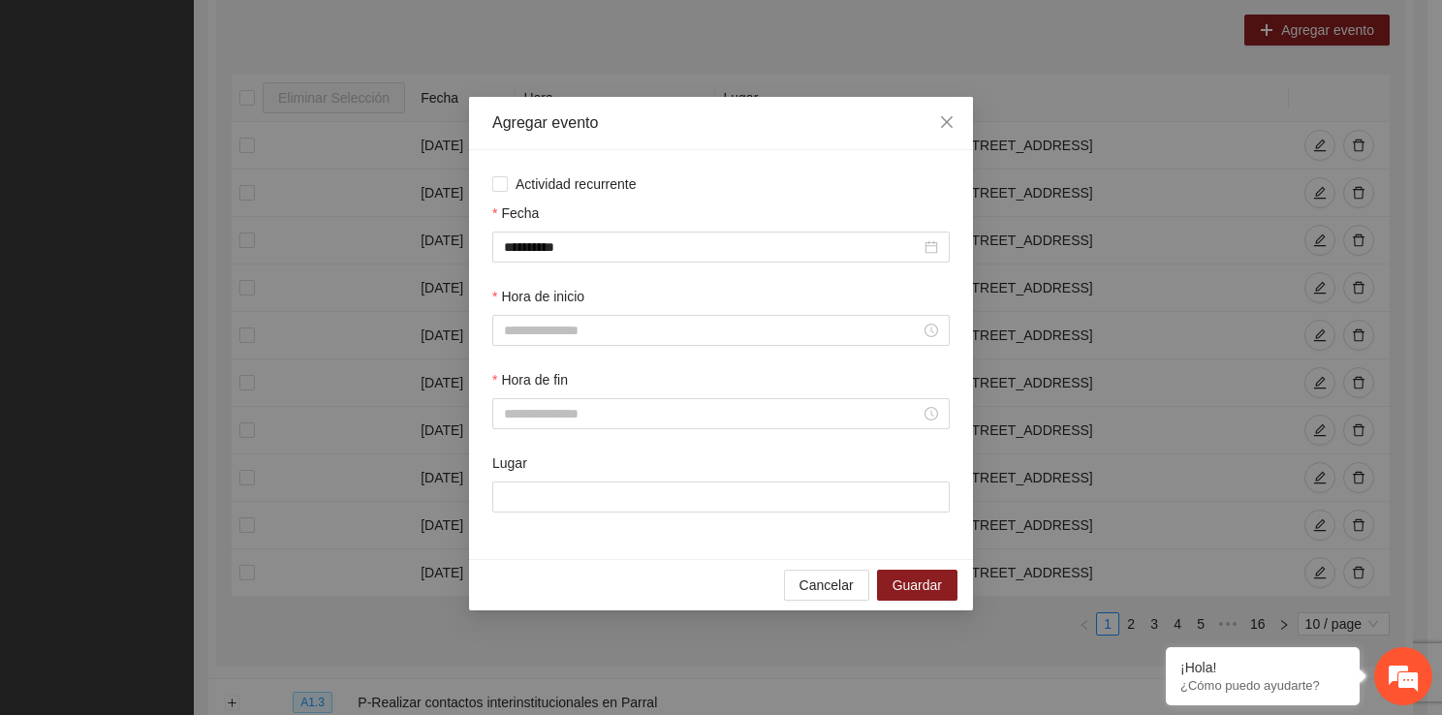
click at [614, 311] on div "Hora de inicio" at bounding box center [720, 300] width 457 height 29
click at [611, 331] on input "Hora de inicio" at bounding box center [712, 330] width 417 height 21
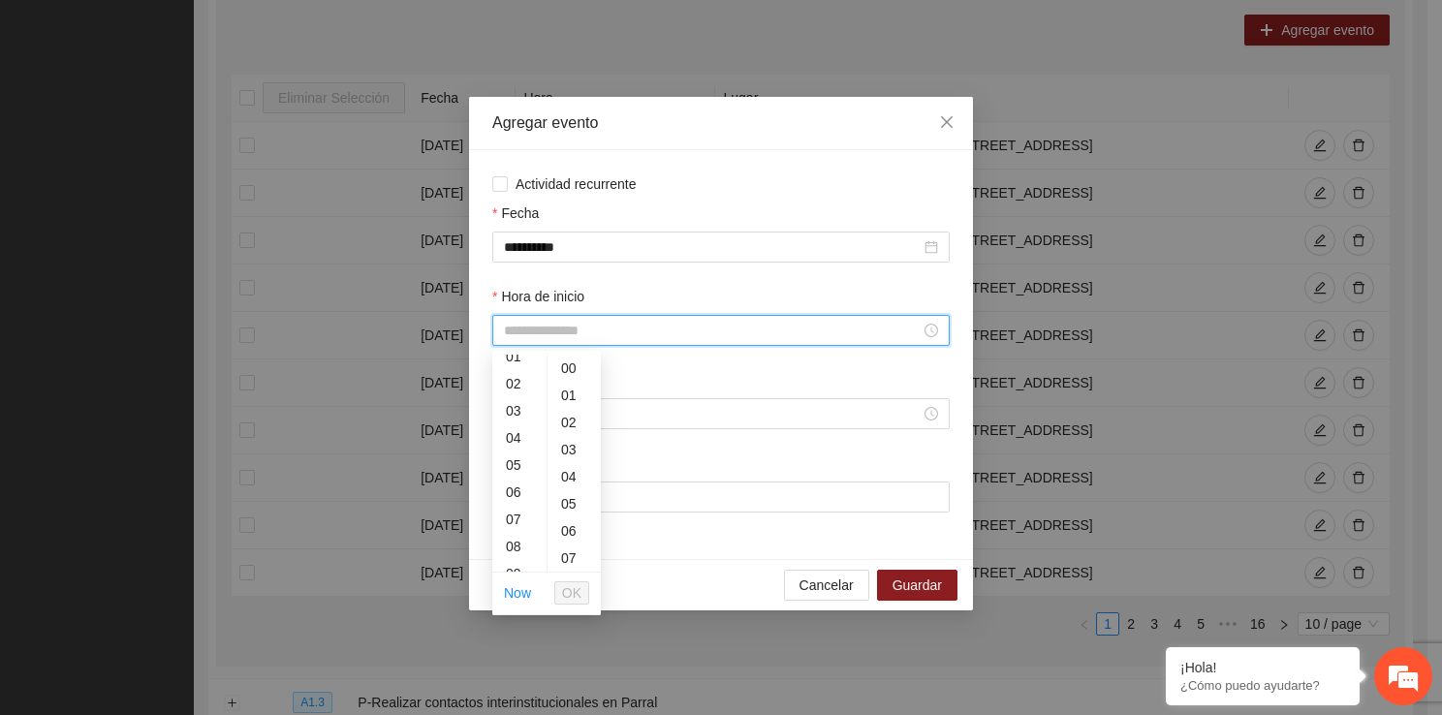
scroll to position [129, 0]
click at [516, 490] on div "09" at bounding box center [519, 483] width 54 height 27
click at [575, 605] on li "OK" at bounding box center [571, 592] width 35 height 33
click at [575, 591] on span "OK" at bounding box center [571, 592] width 19 height 21
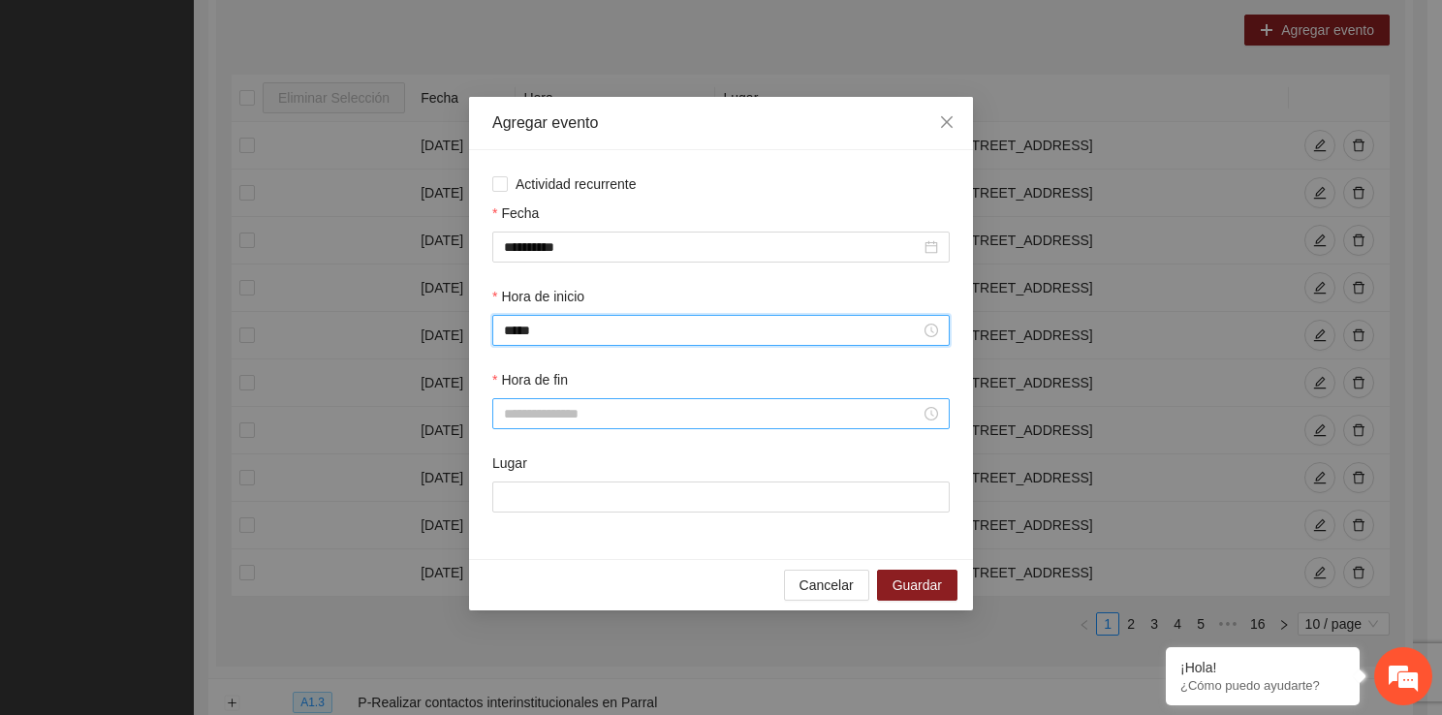
click at [565, 424] on input "Hora de fin" at bounding box center [712, 413] width 417 height 21
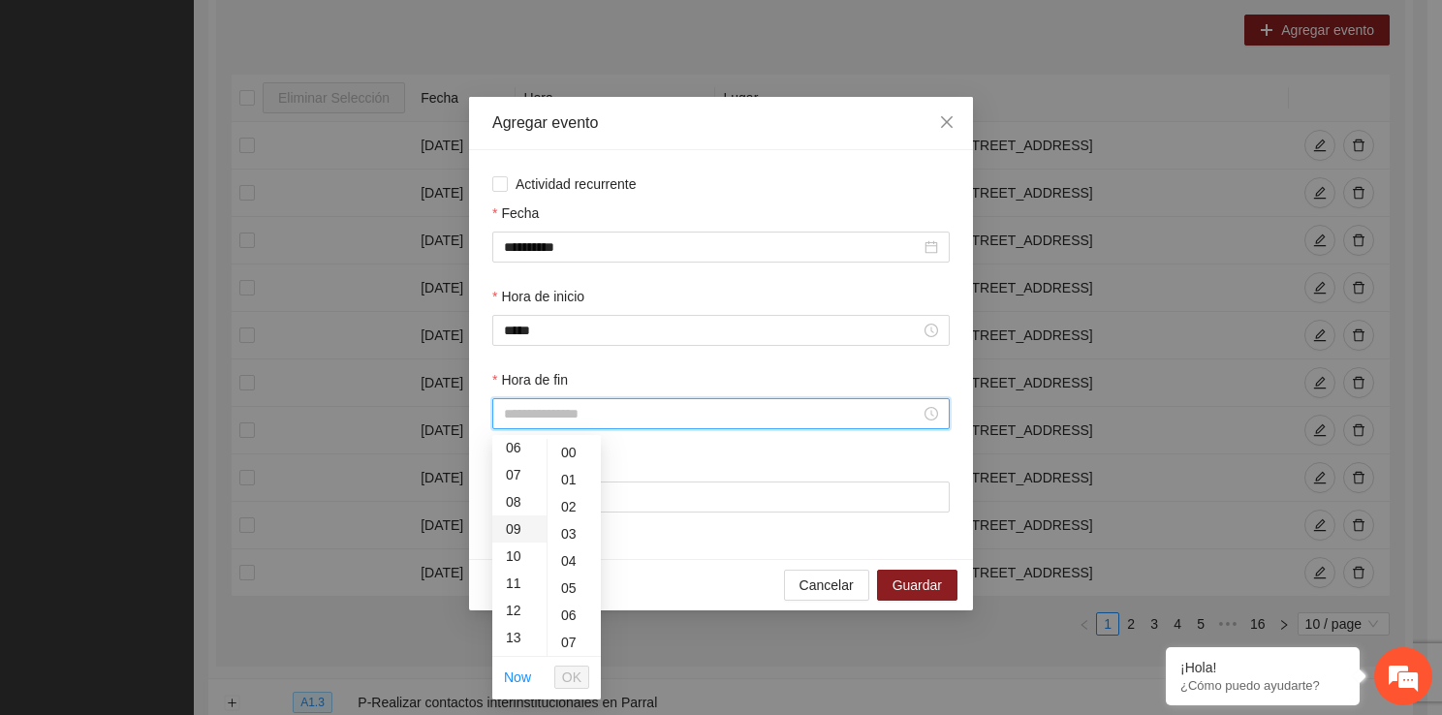
click at [517, 541] on div "09" at bounding box center [519, 528] width 54 height 27
click at [570, 479] on div "40" at bounding box center [573, 479] width 53 height 27
click at [568, 679] on span "OK" at bounding box center [571, 677] width 19 height 21
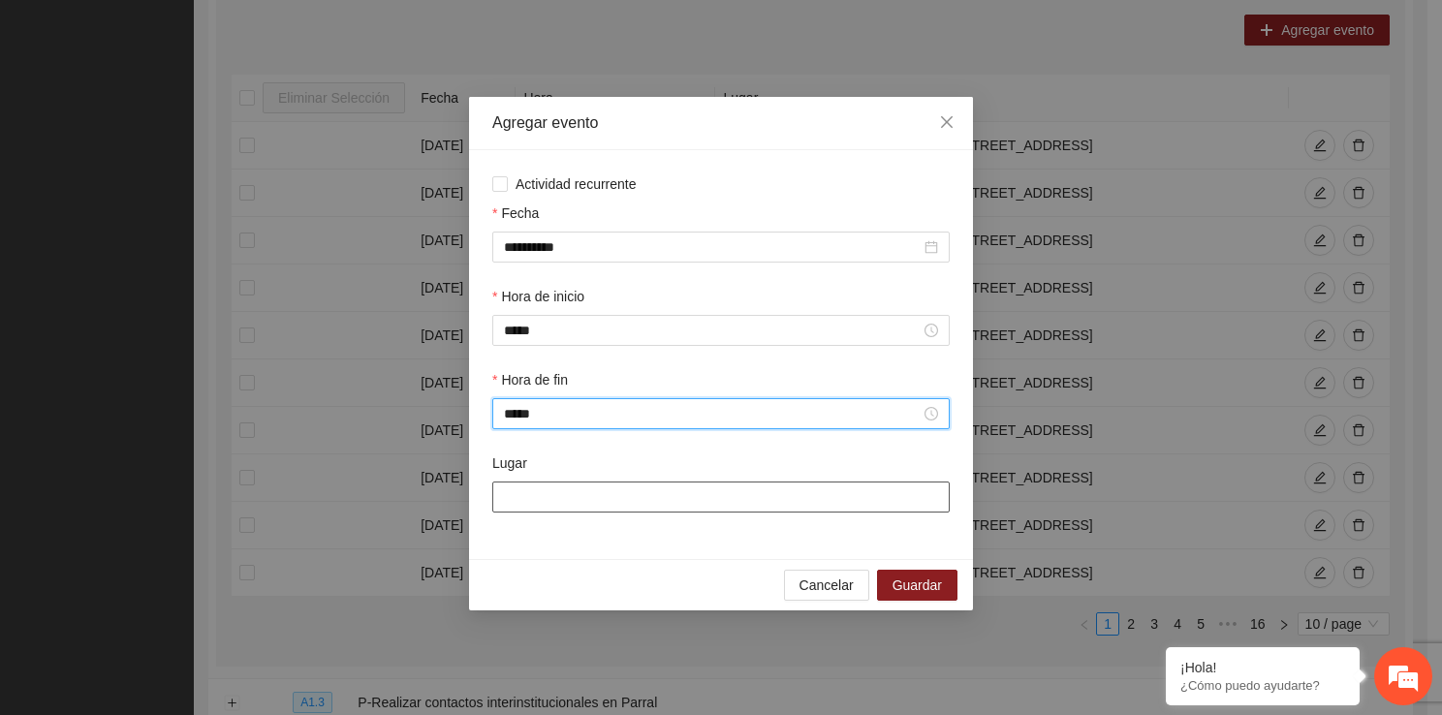
click at [550, 498] on input "Lugar" at bounding box center [720, 496] width 457 height 31
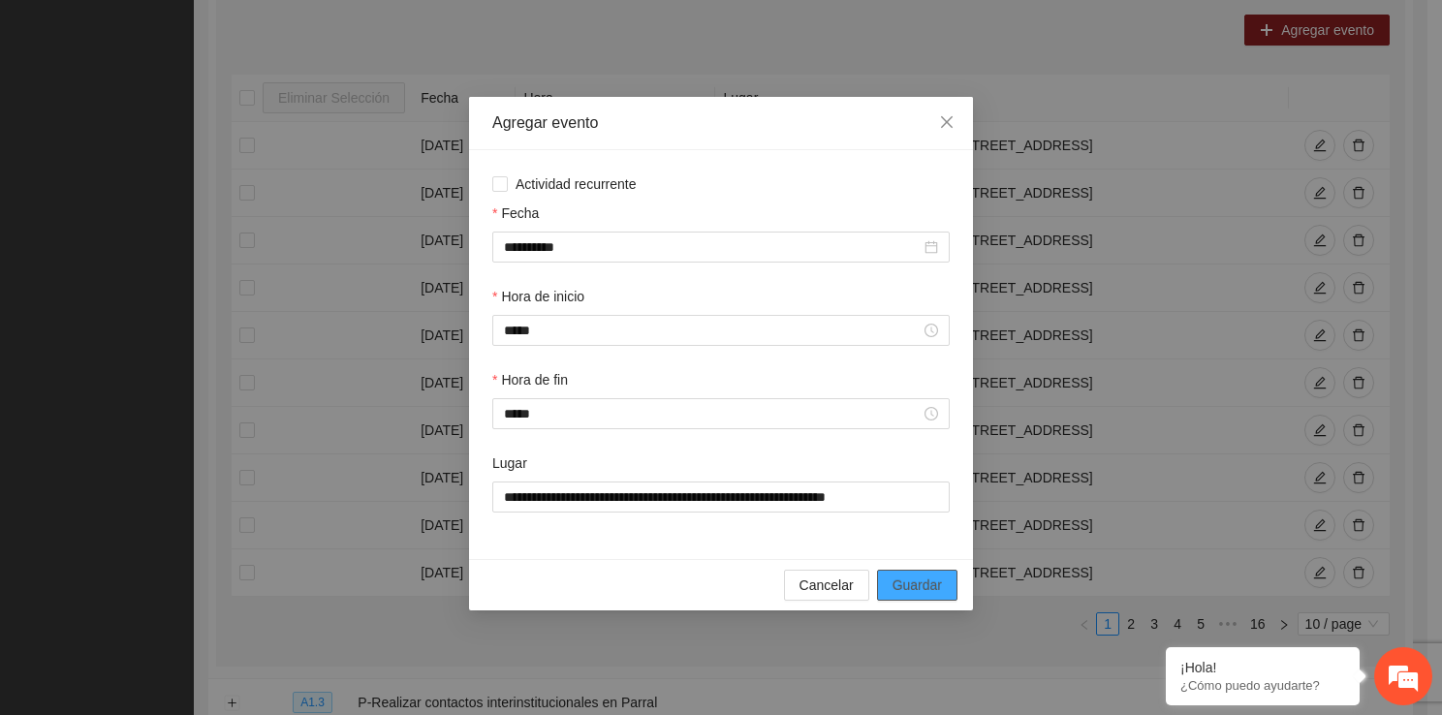
click at [897, 578] on span "Guardar" at bounding box center [916, 584] width 49 height 21
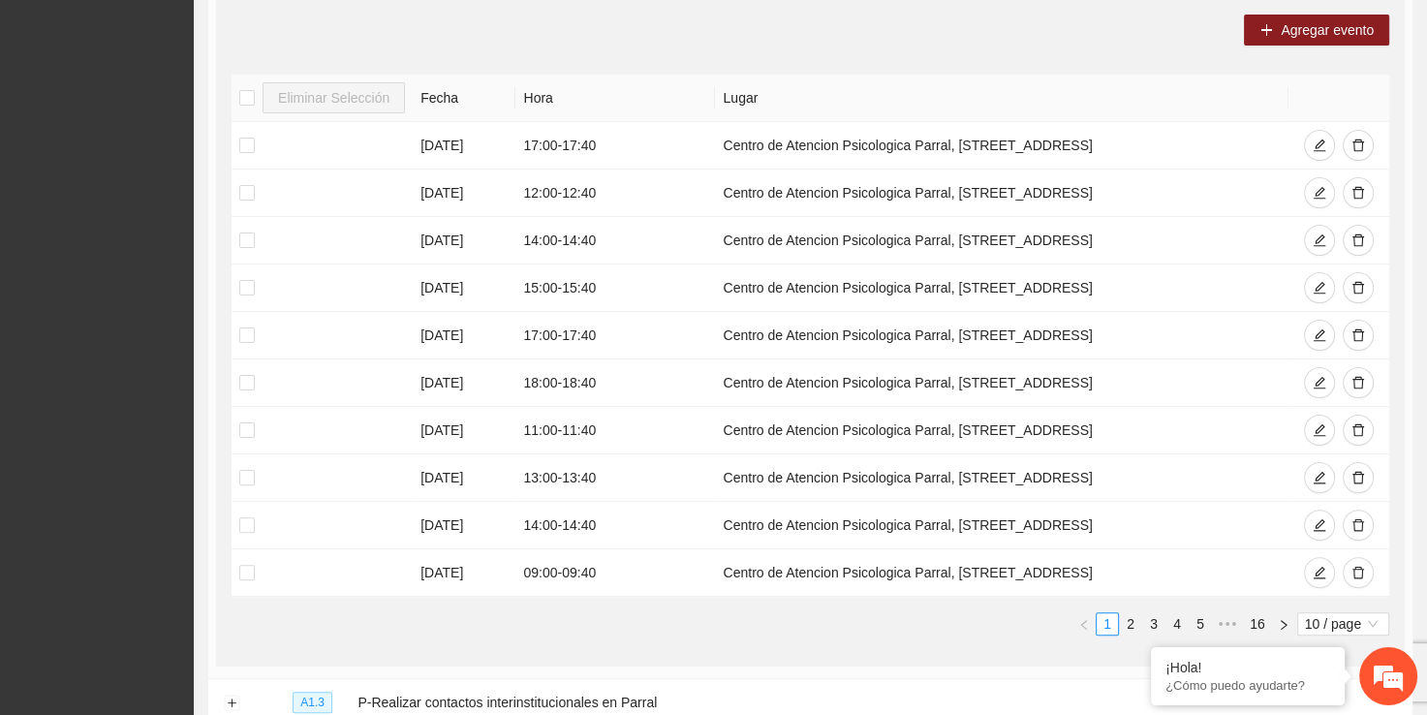
click at [1271, 45] on div "Agregar evento Eliminar Selección Fecha Hora Lugar 23/09/2025 17:00 - 17:40 Cen…" at bounding box center [810, 332] width 1189 height 667
click at [1298, 24] on span "Agregar evento" at bounding box center [1327, 29] width 93 height 21
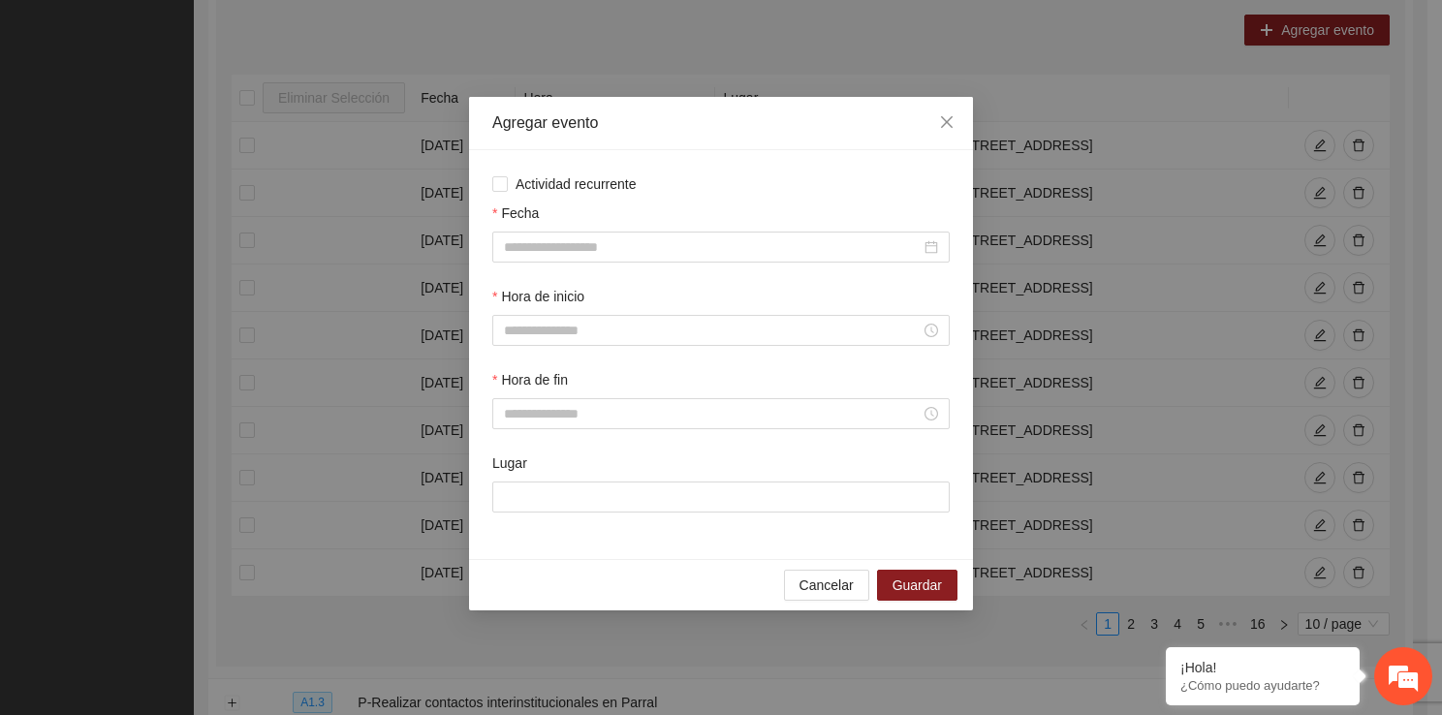
click at [554, 265] on div "Fecha" at bounding box center [720, 243] width 465 height 83
click at [554, 260] on div at bounding box center [720, 247] width 457 height 31
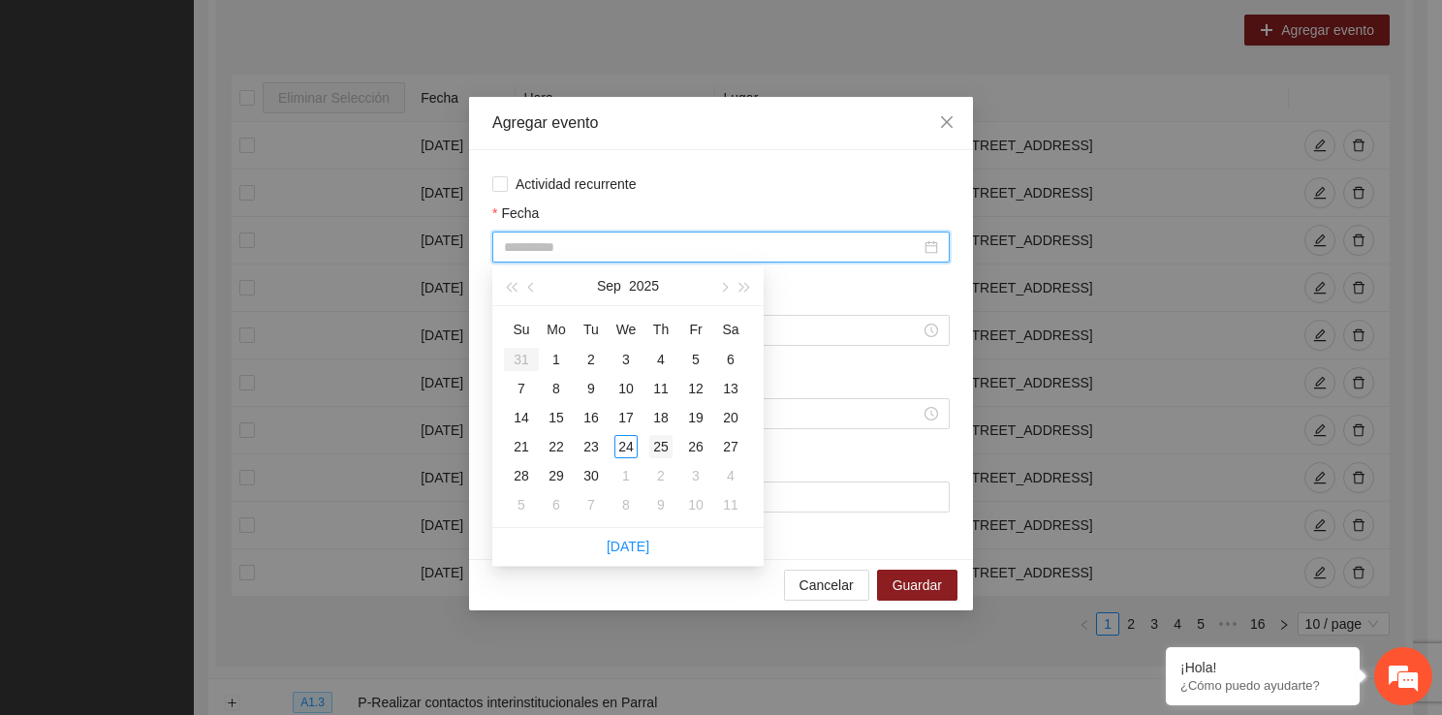
click at [668, 447] on div "25" at bounding box center [660, 446] width 23 height 23
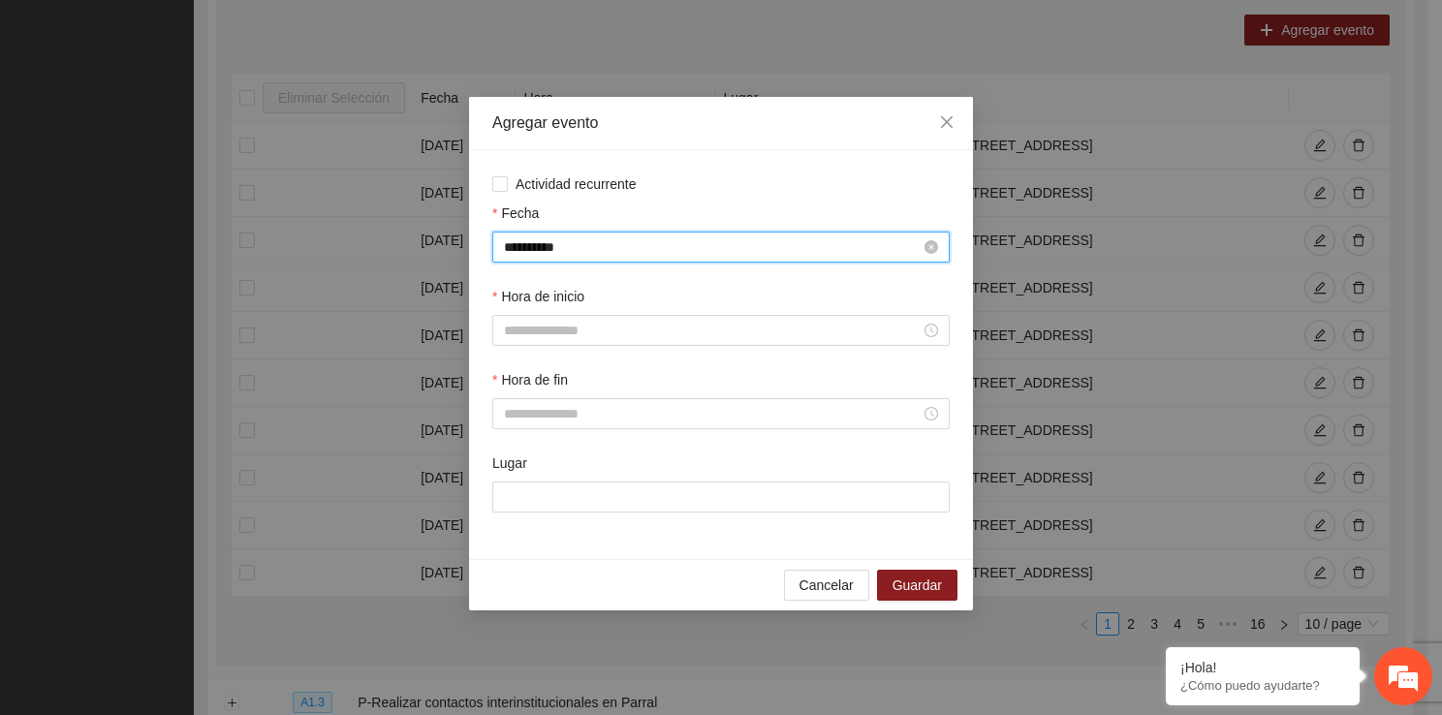
click at [658, 245] on input "**********" at bounding box center [712, 246] width 417 height 21
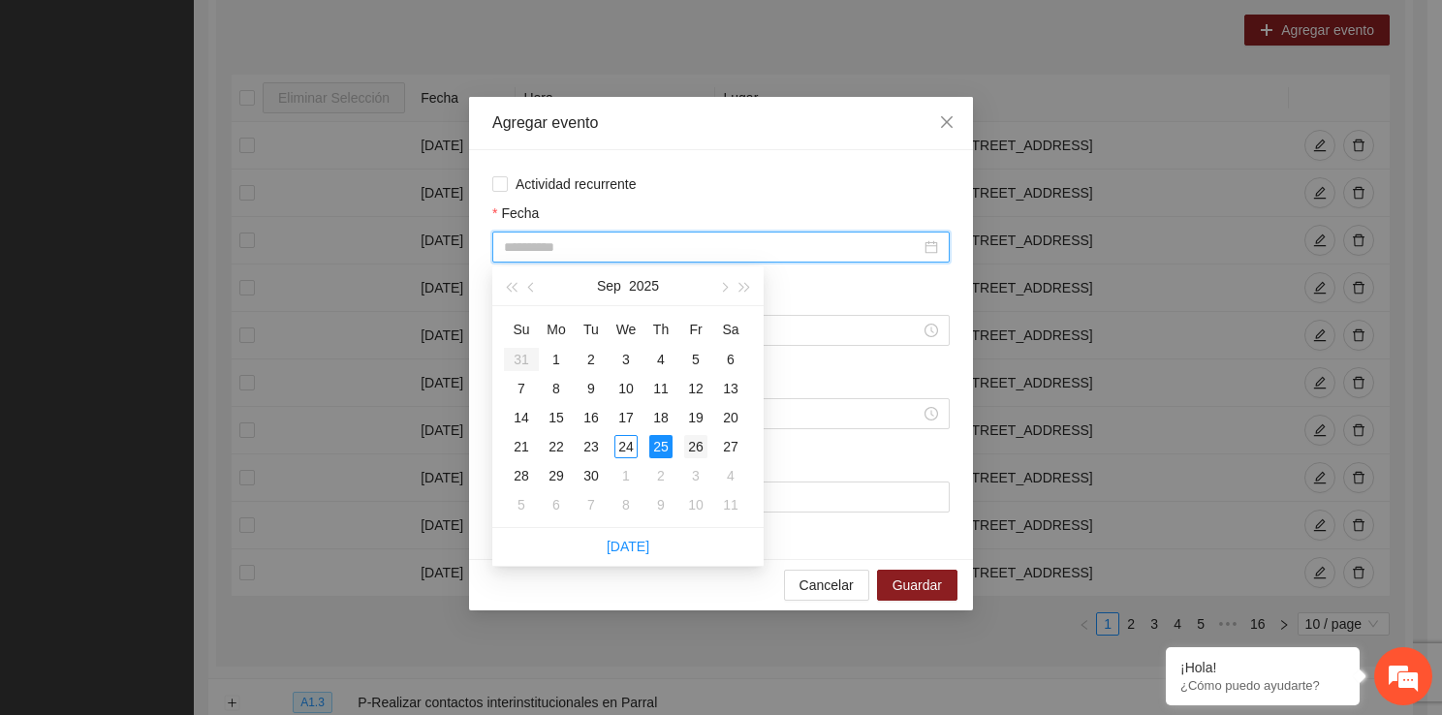
click at [701, 435] on div "26" at bounding box center [695, 446] width 23 height 23
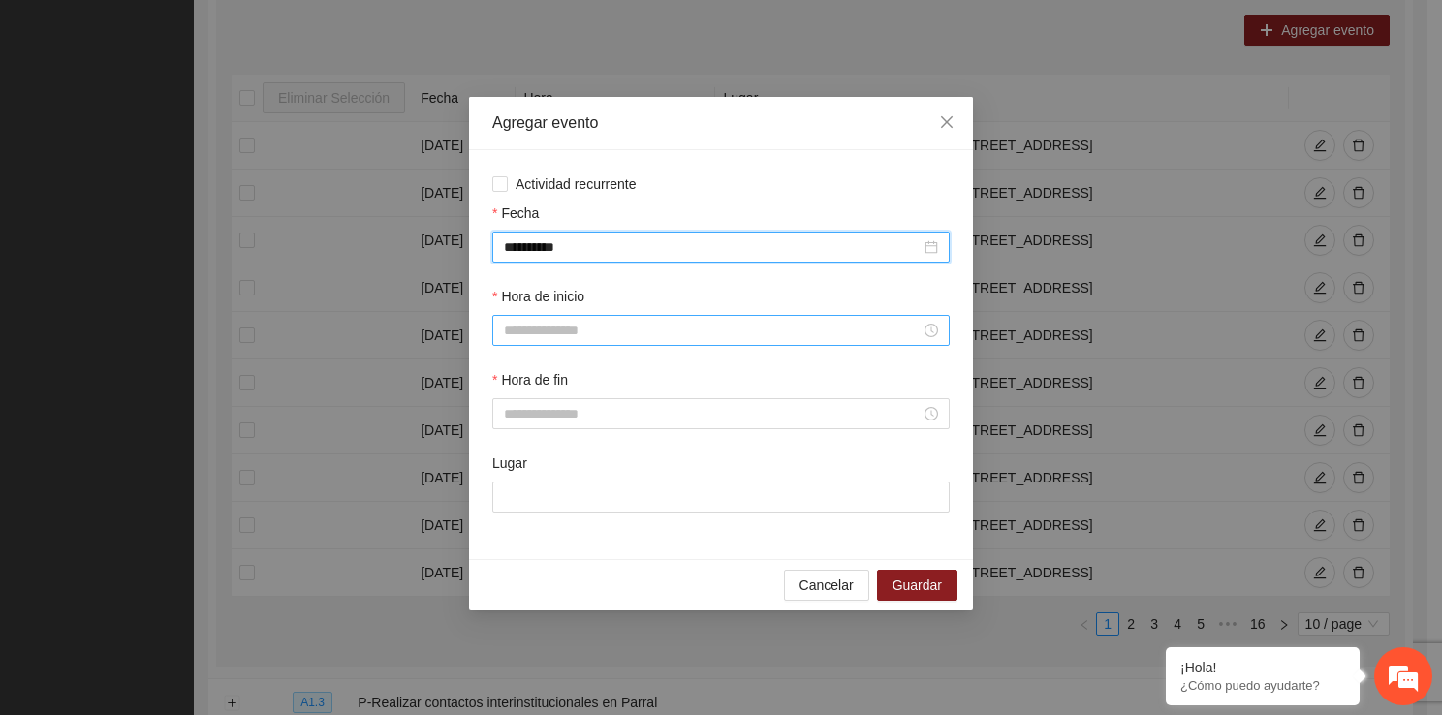
click at [618, 336] on input "Hora de inicio" at bounding box center [712, 330] width 417 height 21
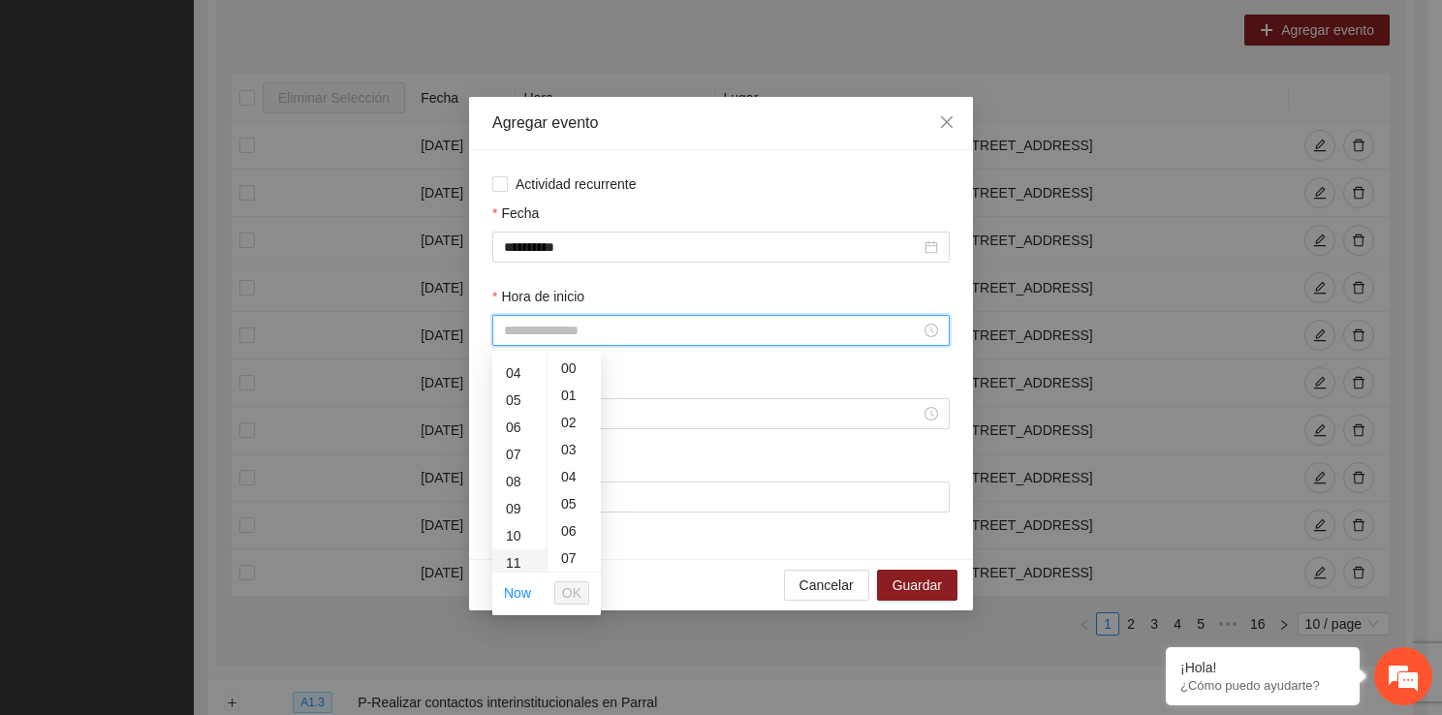
click at [514, 552] on div "11" at bounding box center [519, 562] width 54 height 27
click at [579, 587] on span "OK" at bounding box center [571, 592] width 19 height 21
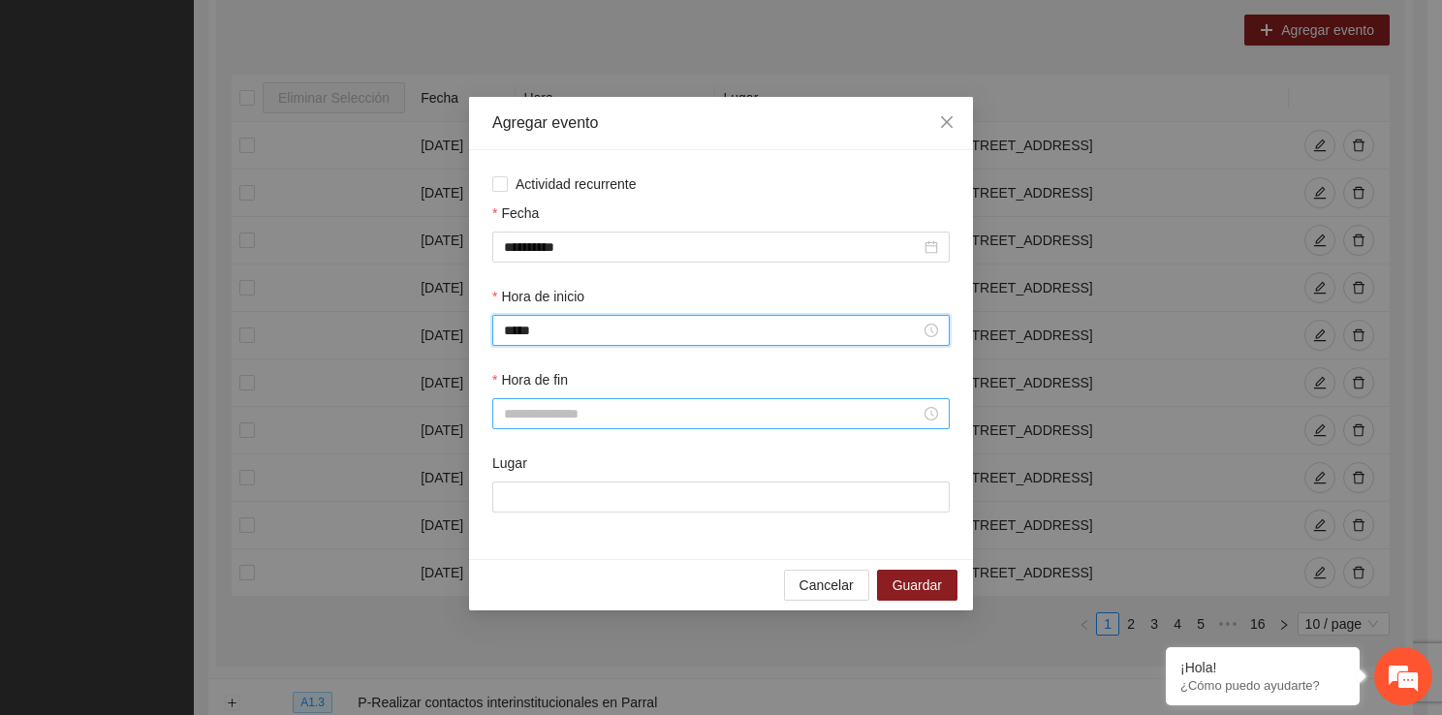
click at [555, 410] on input "Hora de fin" at bounding box center [712, 413] width 417 height 21
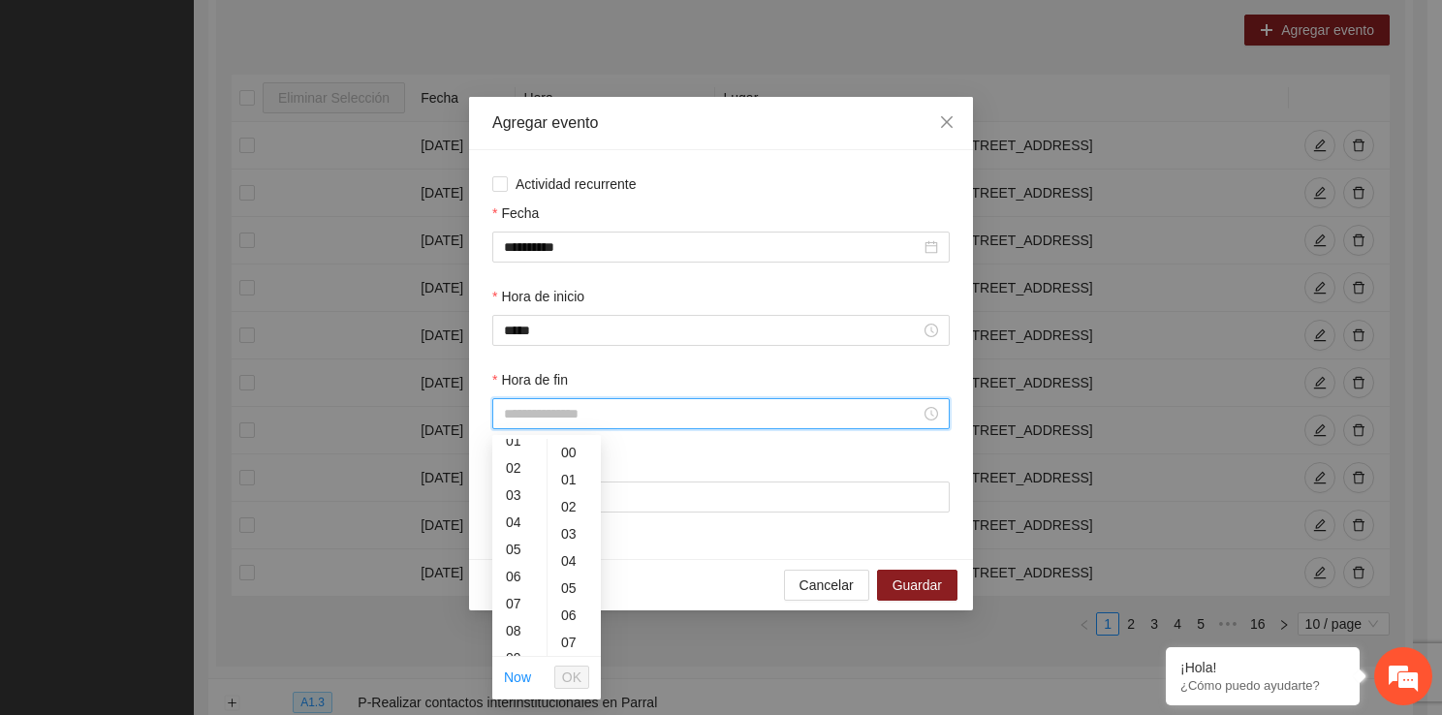
scroll to position [103, 0]
click at [512, 638] on div "11" at bounding box center [519, 648] width 54 height 27
click at [569, 565] on div "40" at bounding box center [573, 568] width 53 height 27
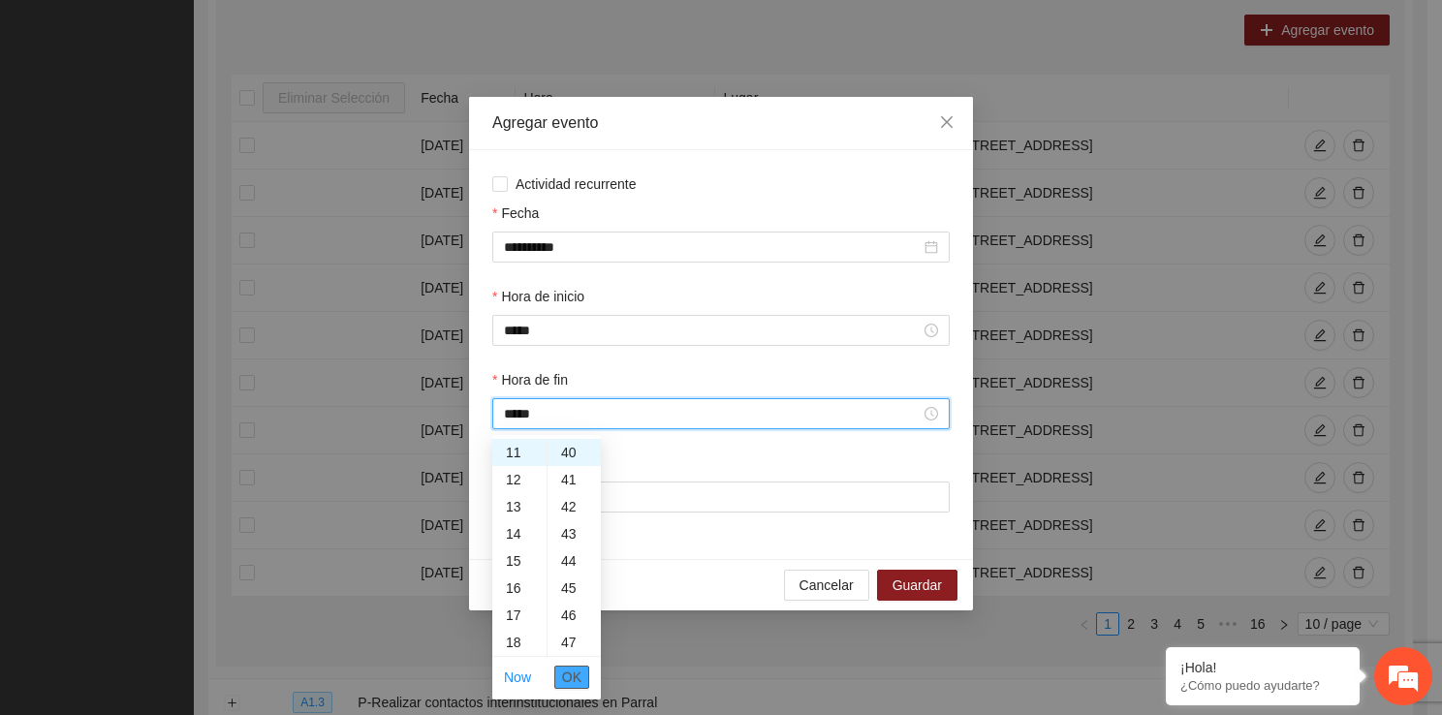
click at [579, 677] on span "OK" at bounding box center [571, 677] width 19 height 21
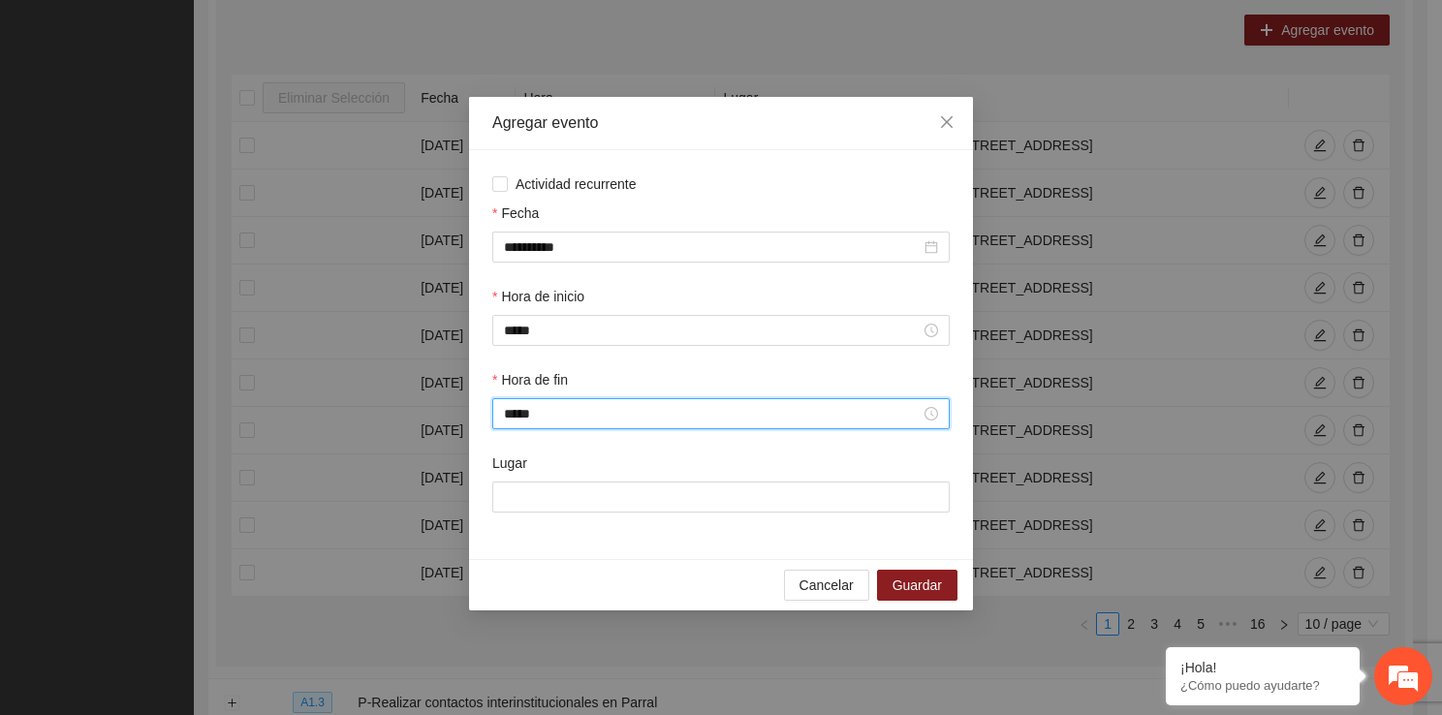
click at [571, 519] on div "Lugar" at bounding box center [720, 493] width 465 height 83
click at [571, 512] on input "Lugar" at bounding box center [720, 496] width 457 height 31
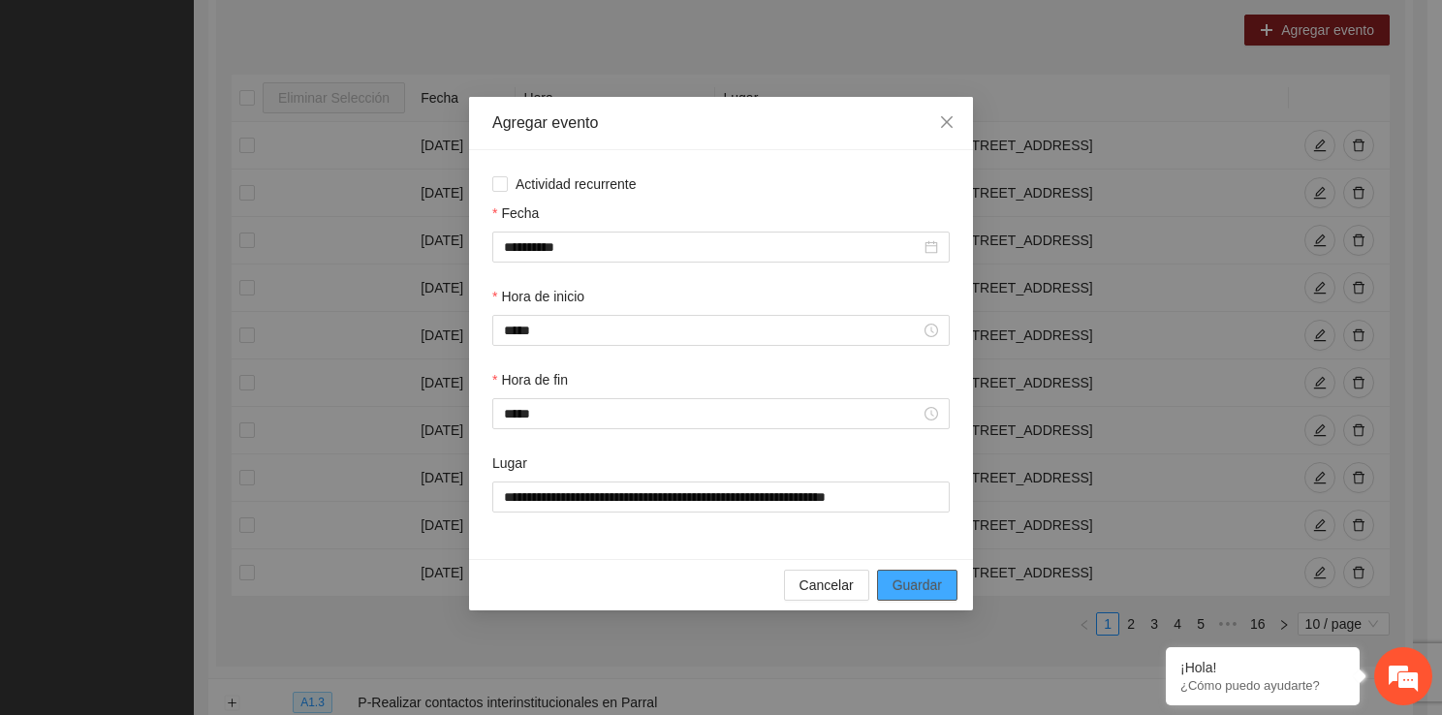
click at [902, 579] on span "Guardar" at bounding box center [916, 584] width 49 height 21
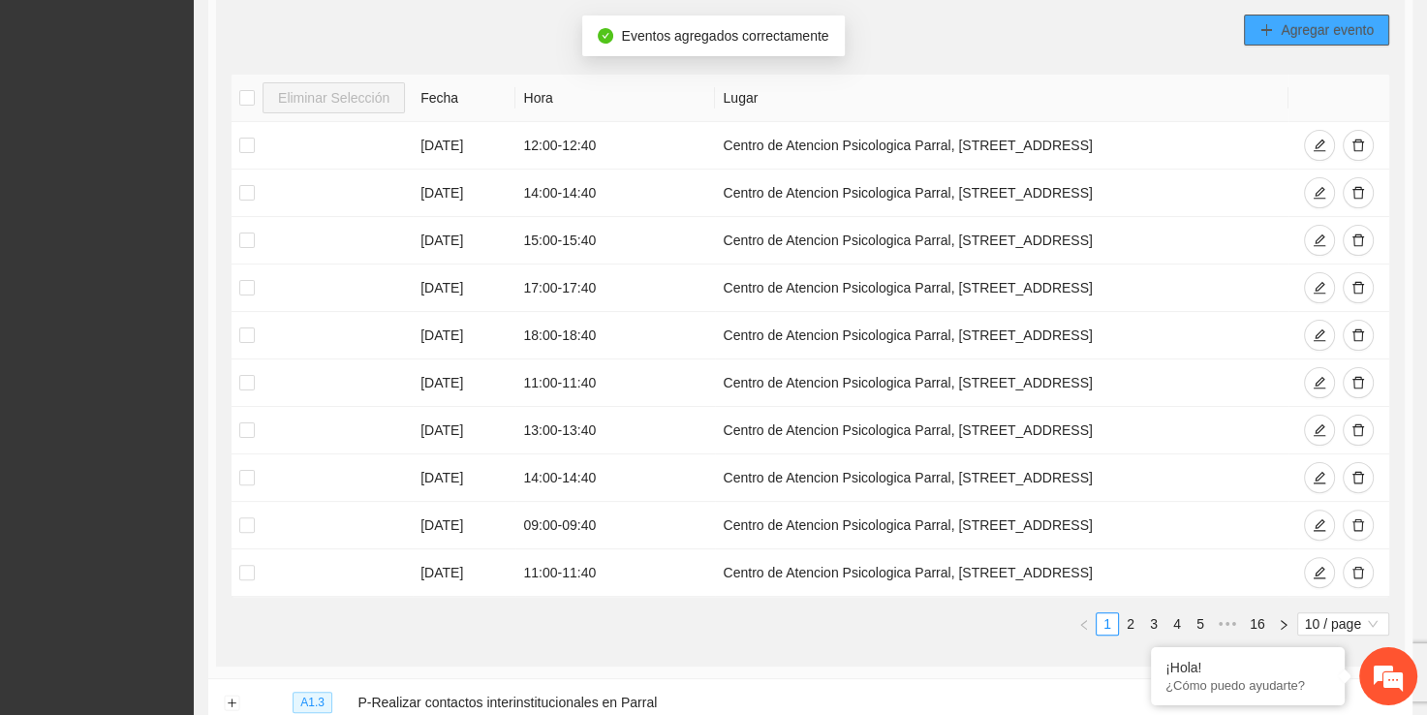
click at [1254, 34] on button "Agregar evento" at bounding box center [1316, 30] width 145 height 31
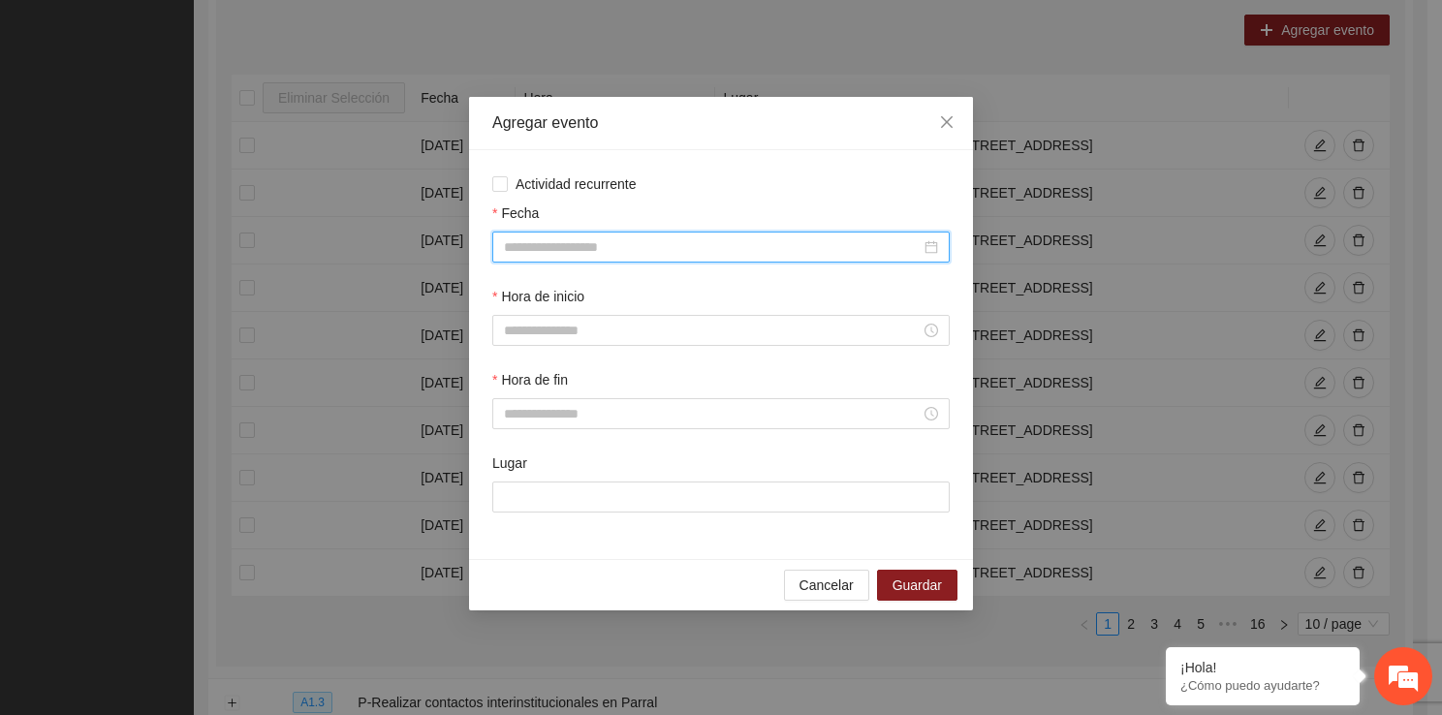
click at [608, 258] on input "Fecha" at bounding box center [712, 246] width 417 height 21
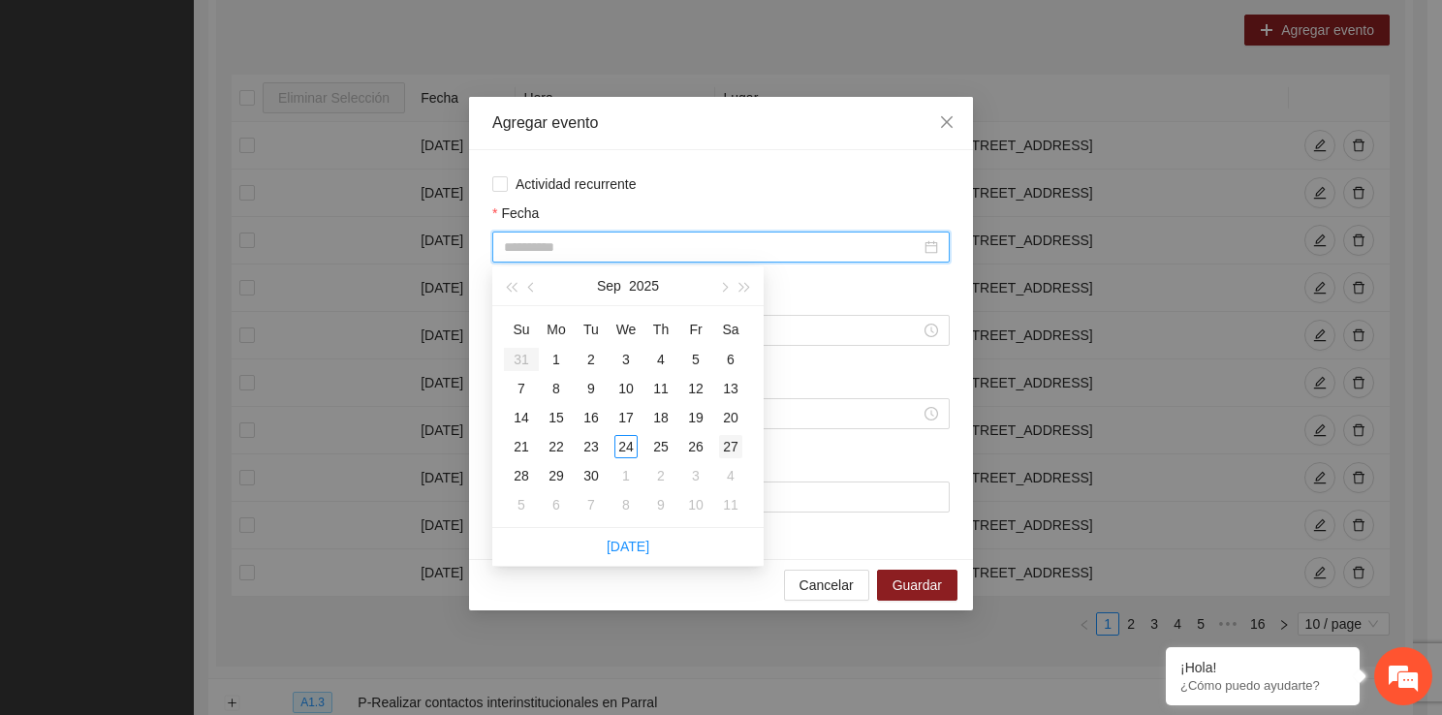
click at [713, 436] on td "27" at bounding box center [730, 446] width 35 height 29
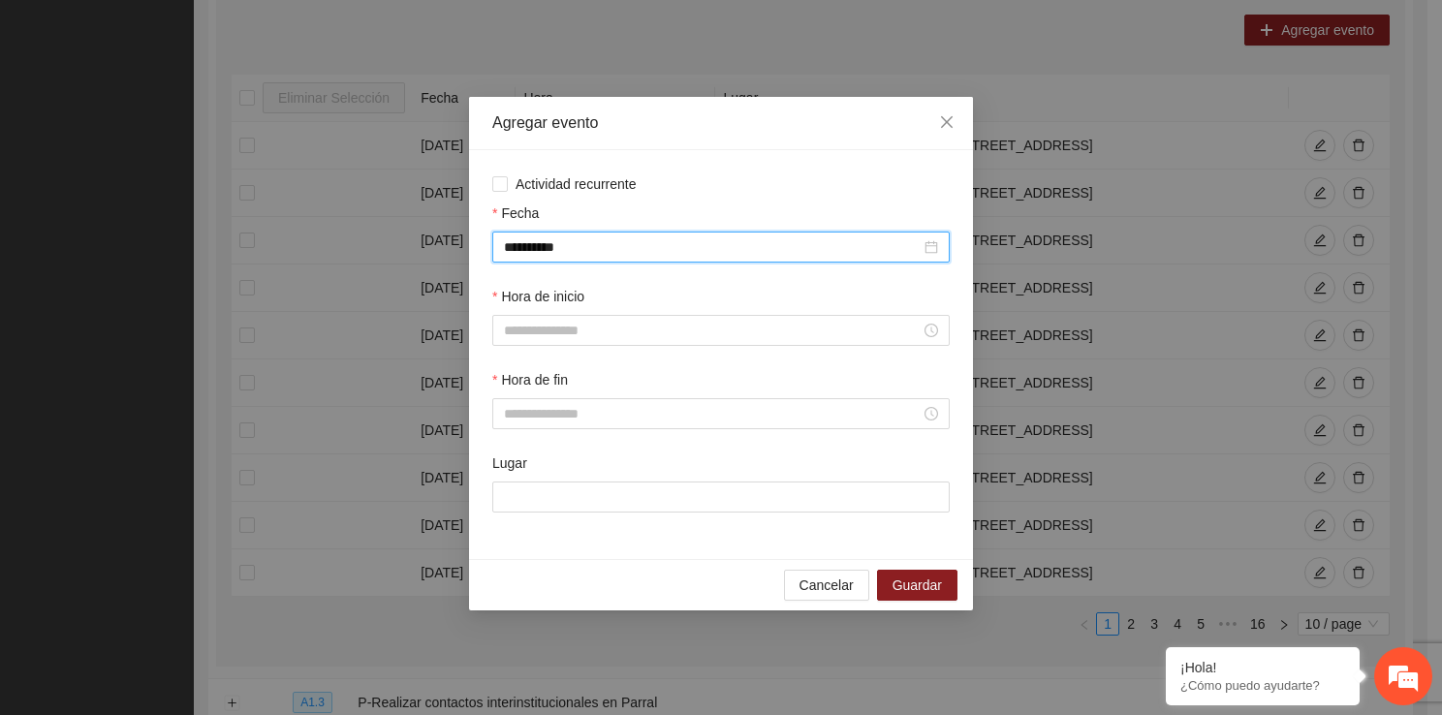
click at [692, 262] on div "**********" at bounding box center [720, 247] width 457 height 31
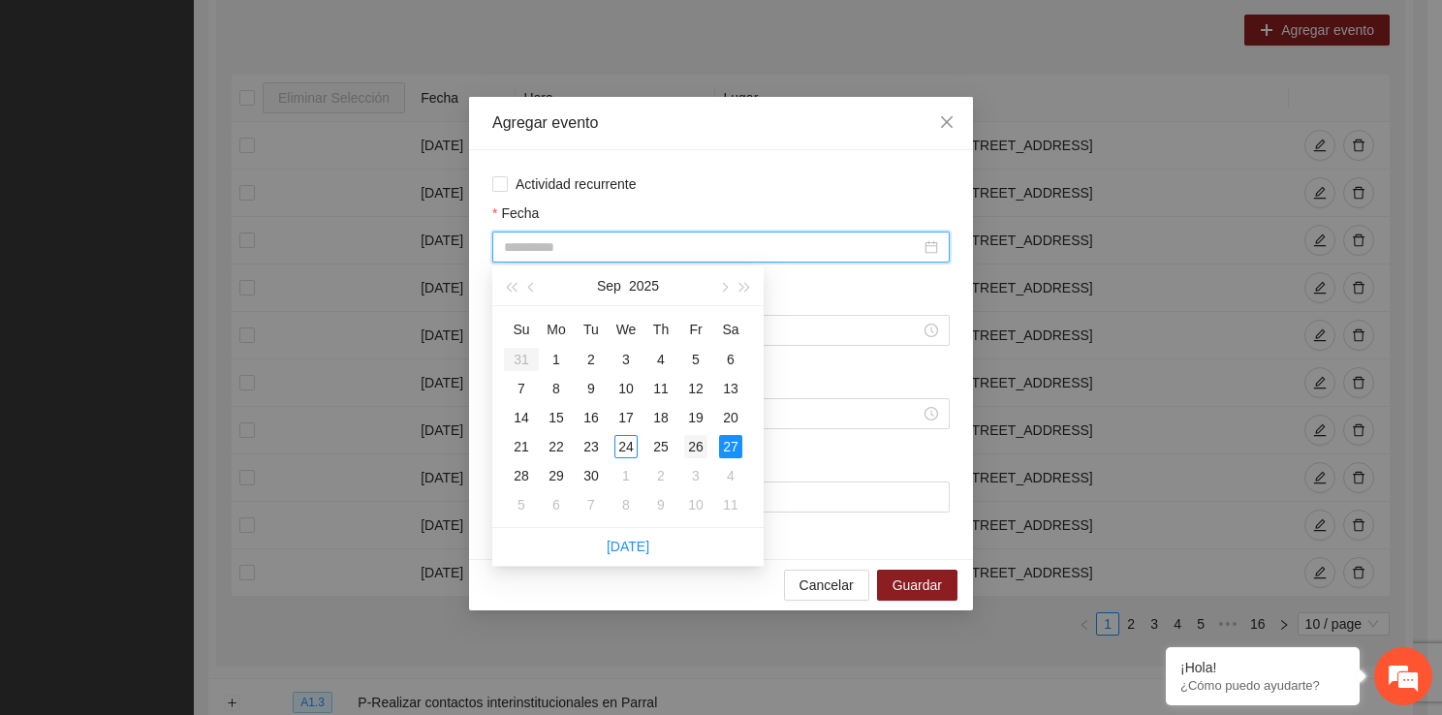
click at [694, 439] on div "26" at bounding box center [695, 446] width 23 height 23
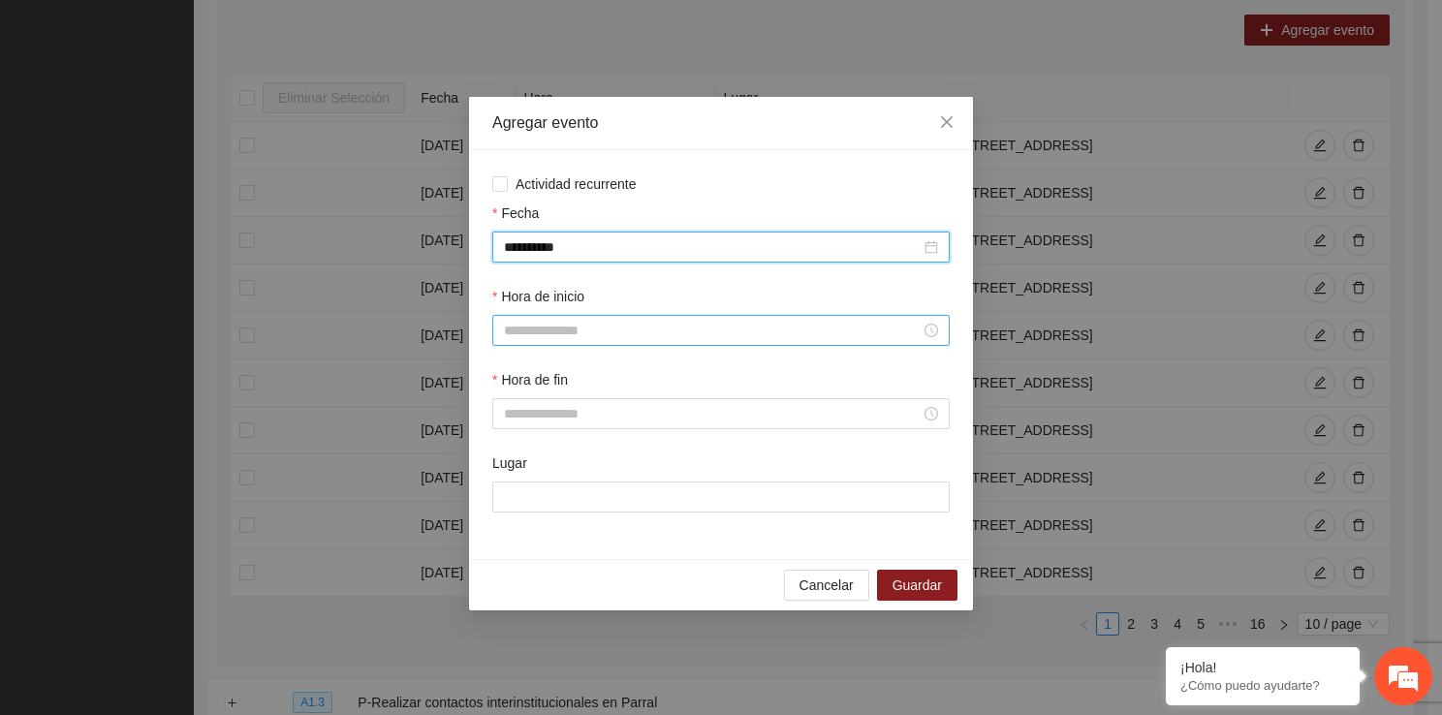
click at [618, 337] on input "Hora de inicio" at bounding box center [712, 330] width 417 height 21
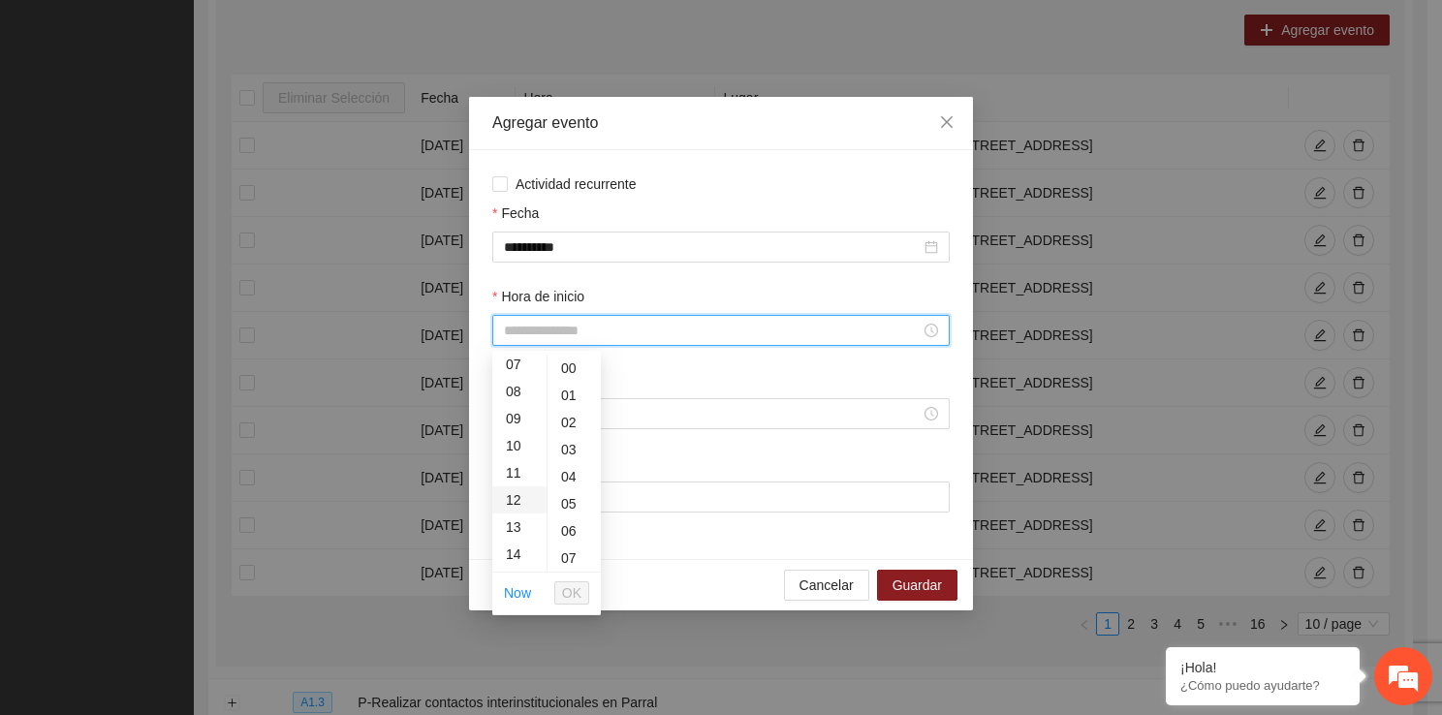
click at [515, 508] on div "12" at bounding box center [519, 499] width 54 height 27
click at [586, 598] on button "OK" at bounding box center [571, 592] width 35 height 23
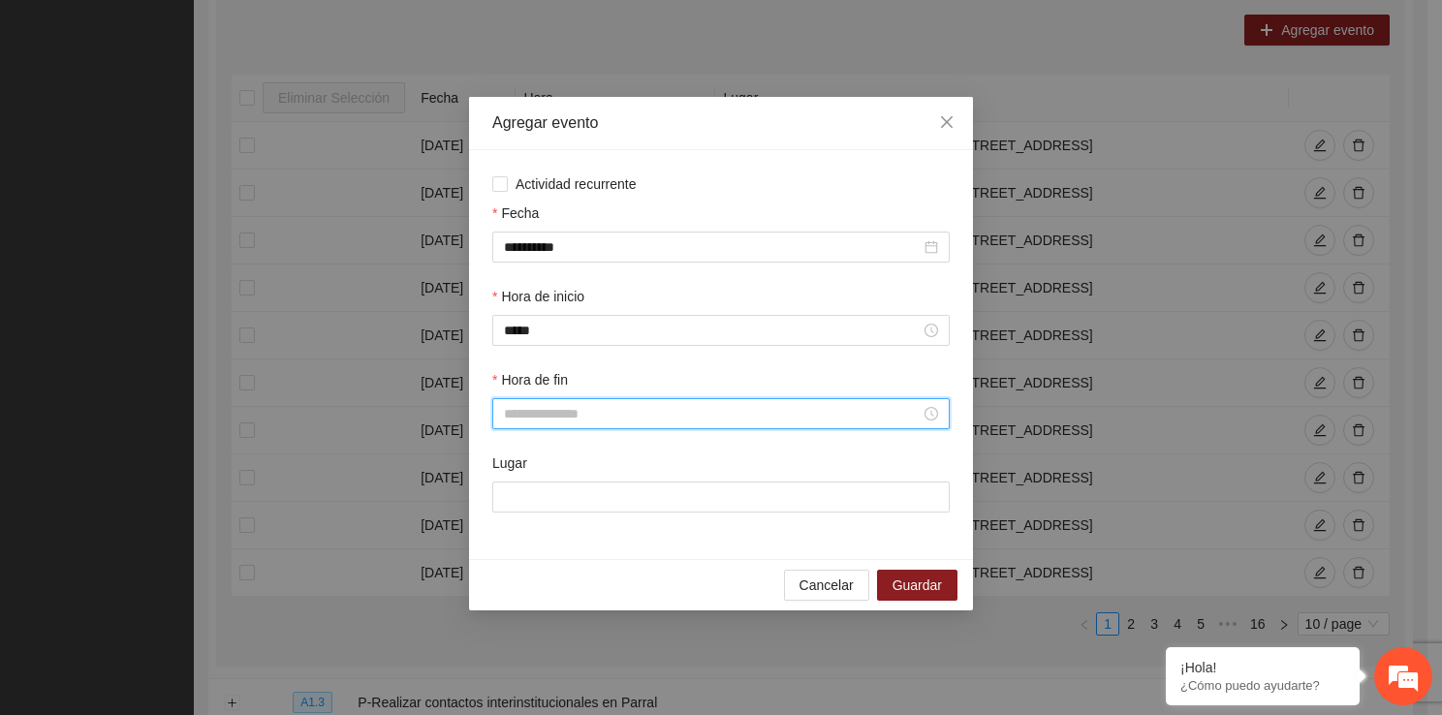
click at [567, 420] on input "Hora de fin" at bounding box center [712, 413] width 417 height 21
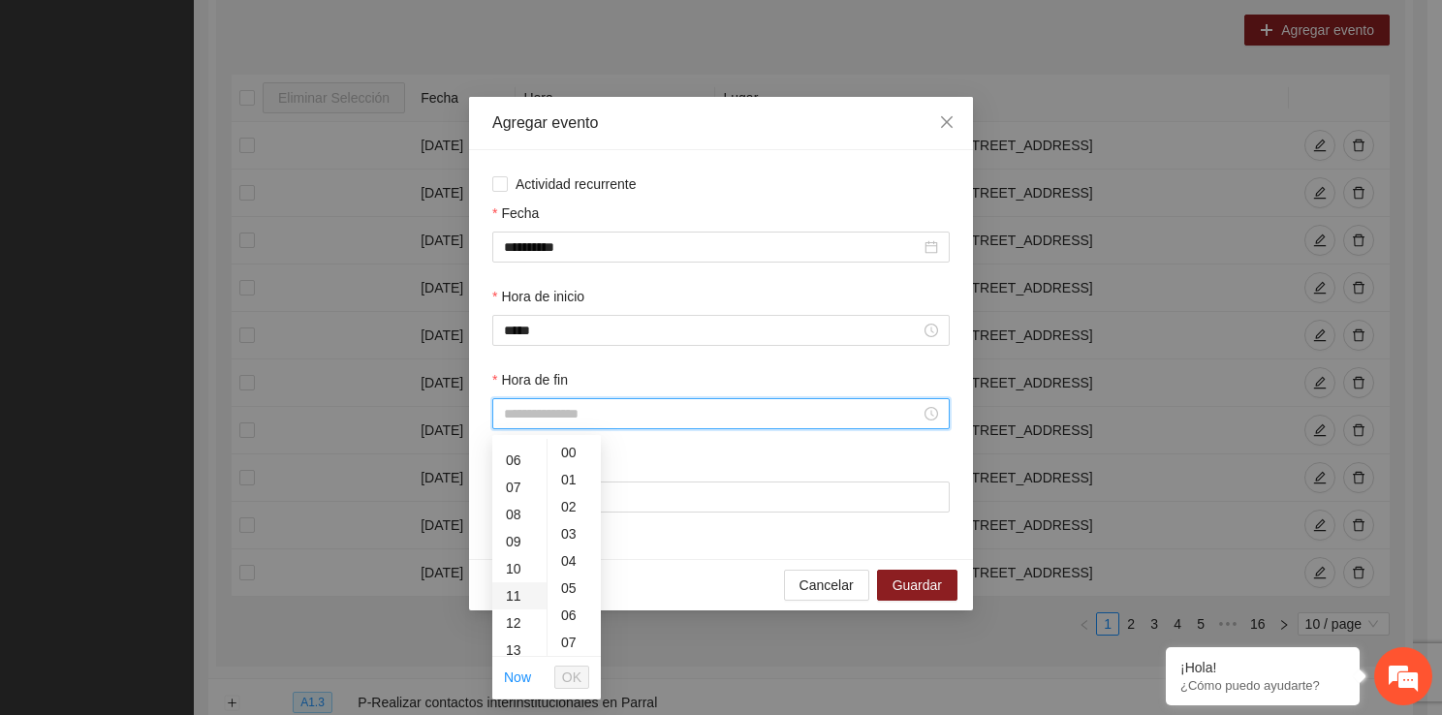
click at [513, 607] on div "11" at bounding box center [519, 595] width 54 height 27
click at [508, 480] on div "12" at bounding box center [519, 479] width 54 height 27
click at [564, 628] on div "40" at bounding box center [573, 633] width 53 height 27
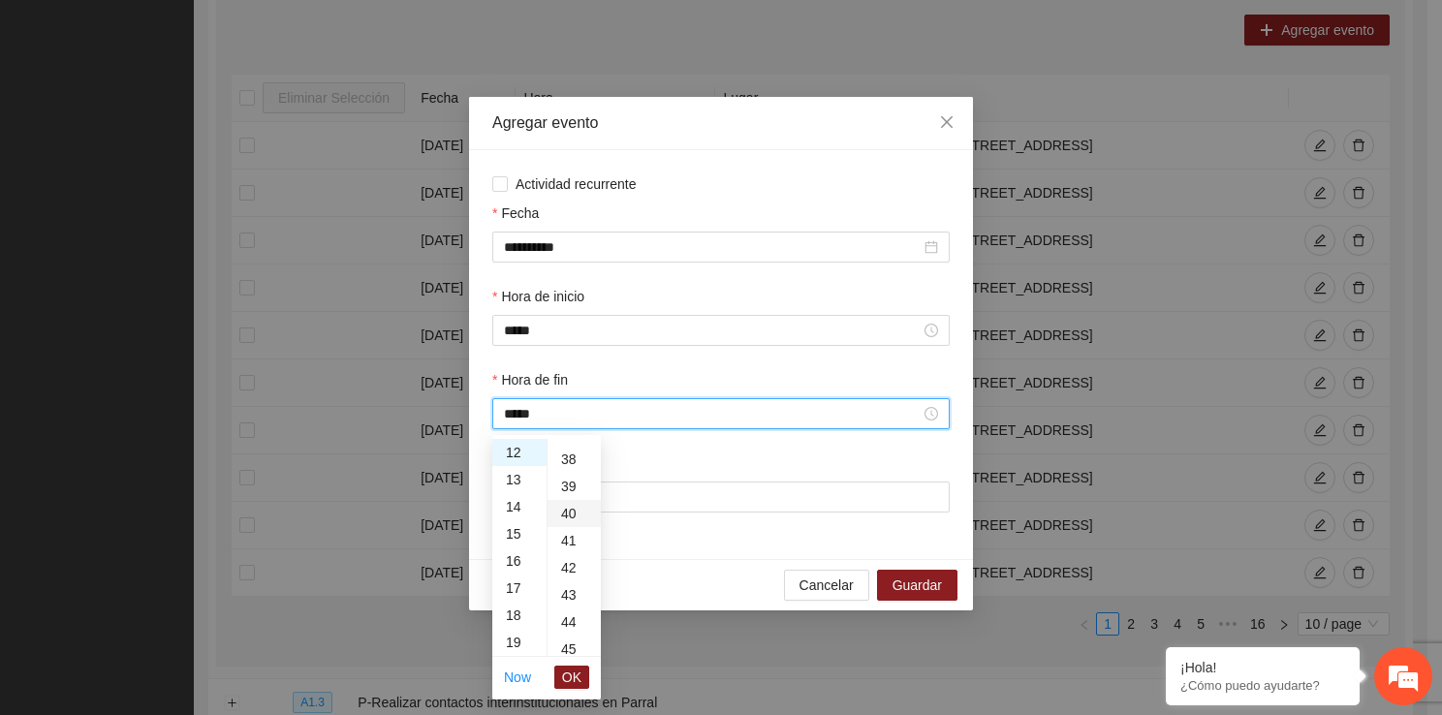
scroll to position [1085, 0]
click at [581, 669] on button "OK" at bounding box center [571, 677] width 35 height 23
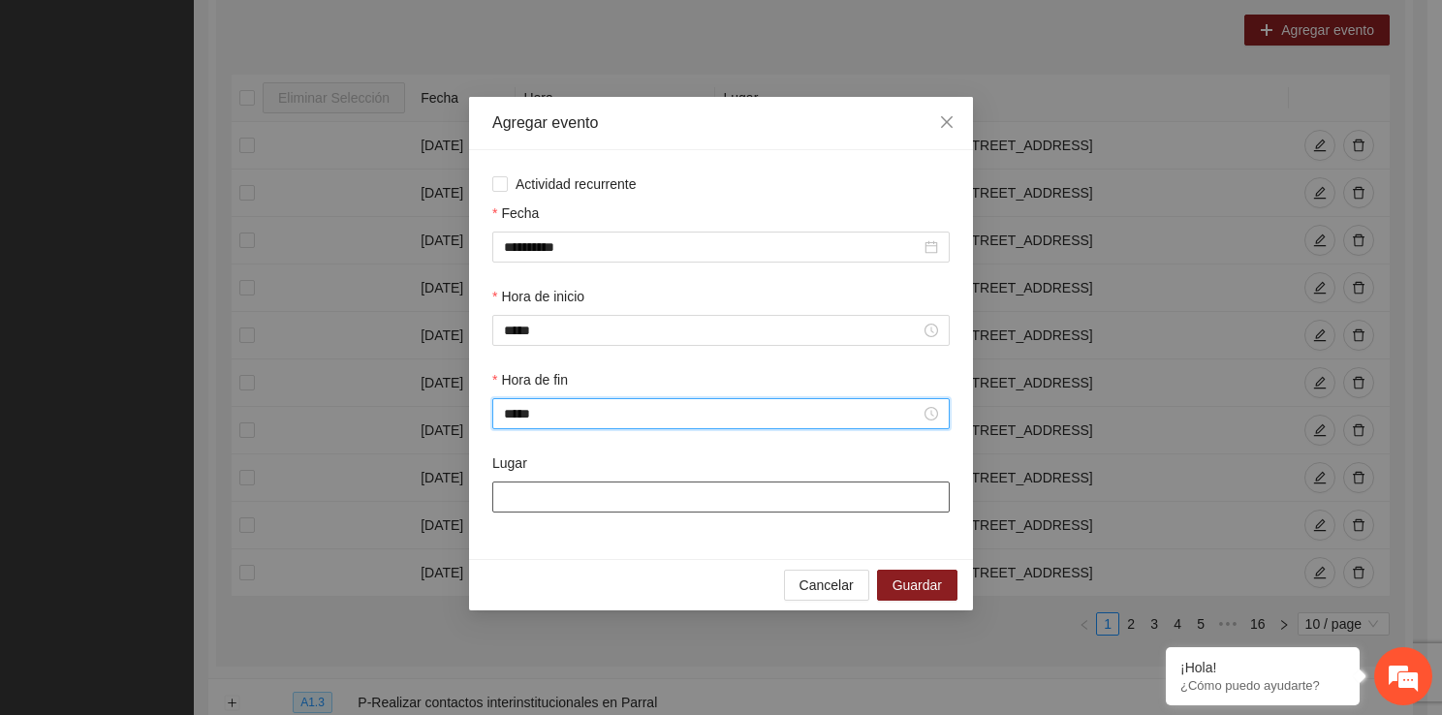
click at [558, 503] on input "Lugar" at bounding box center [720, 496] width 457 height 31
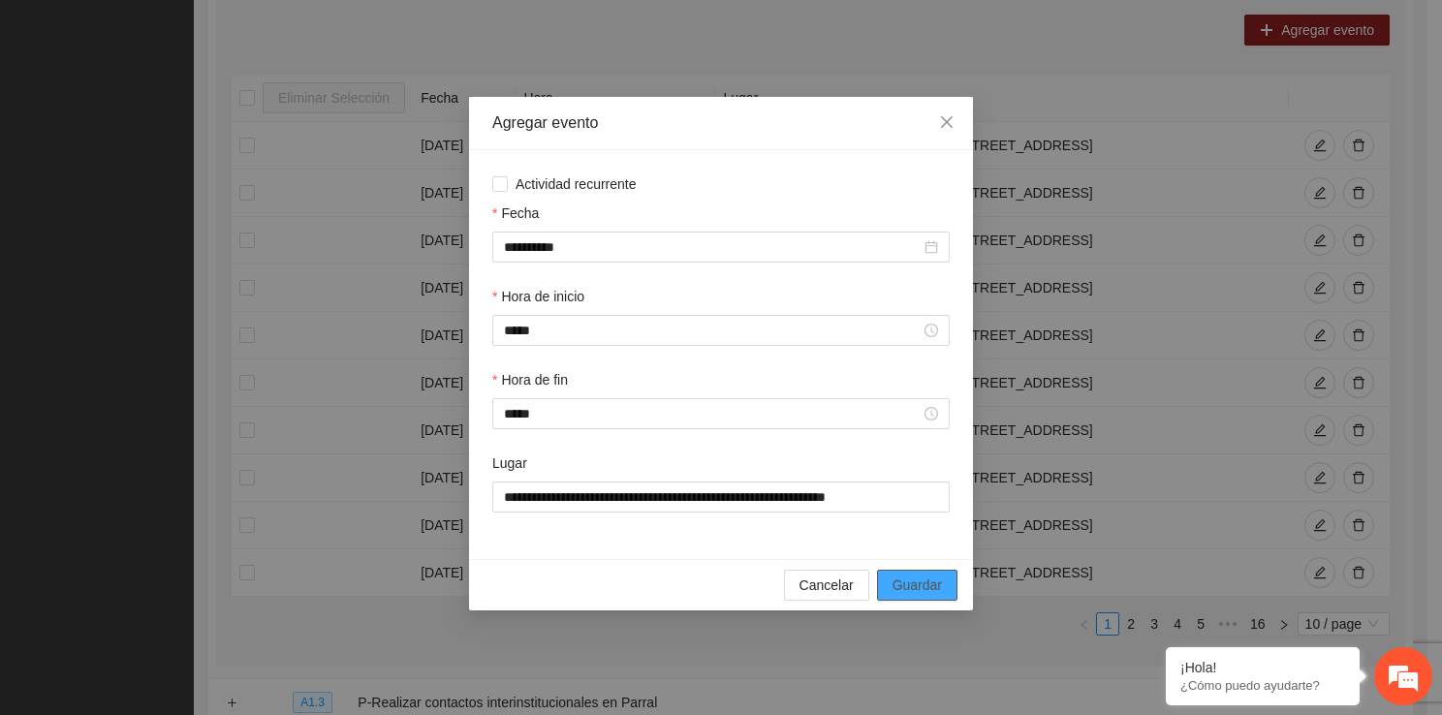
click at [904, 583] on span "Guardar" at bounding box center [916, 584] width 49 height 21
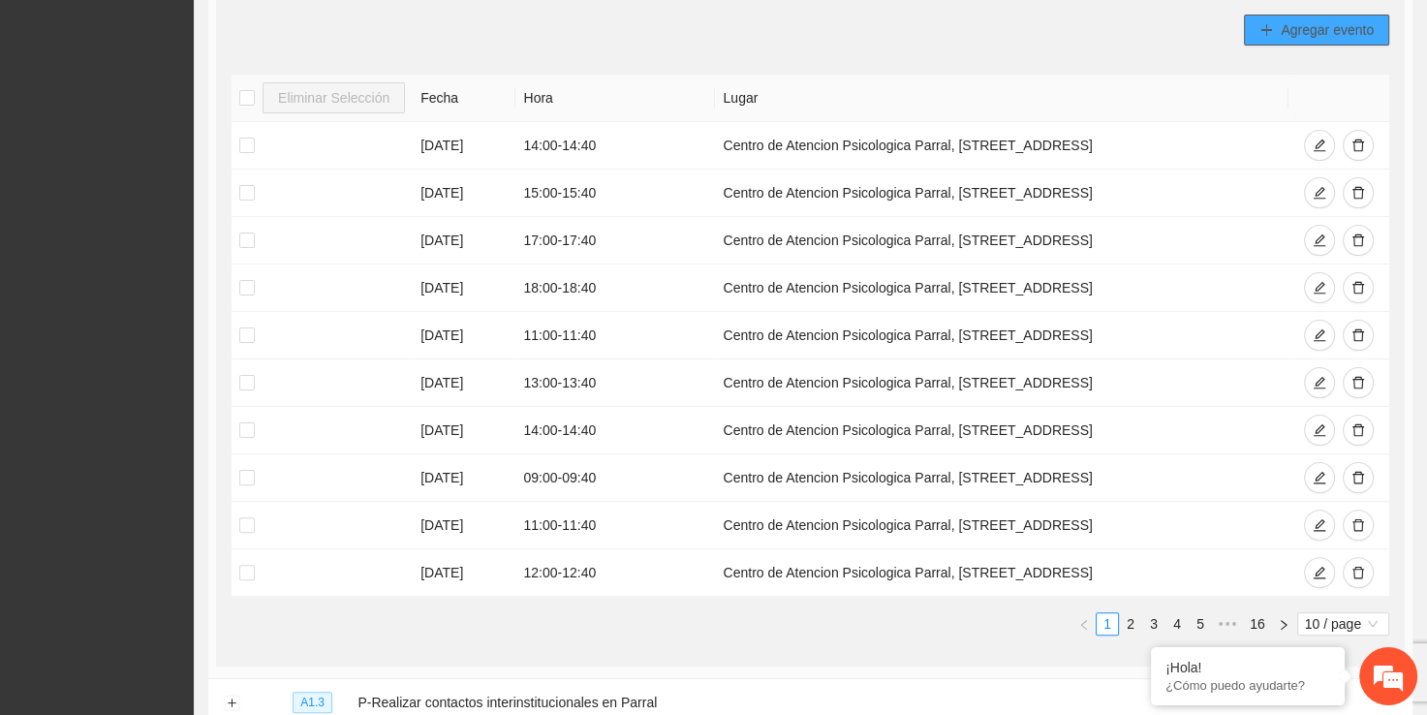
click at [1309, 37] on span "Agregar evento" at bounding box center [1327, 29] width 93 height 21
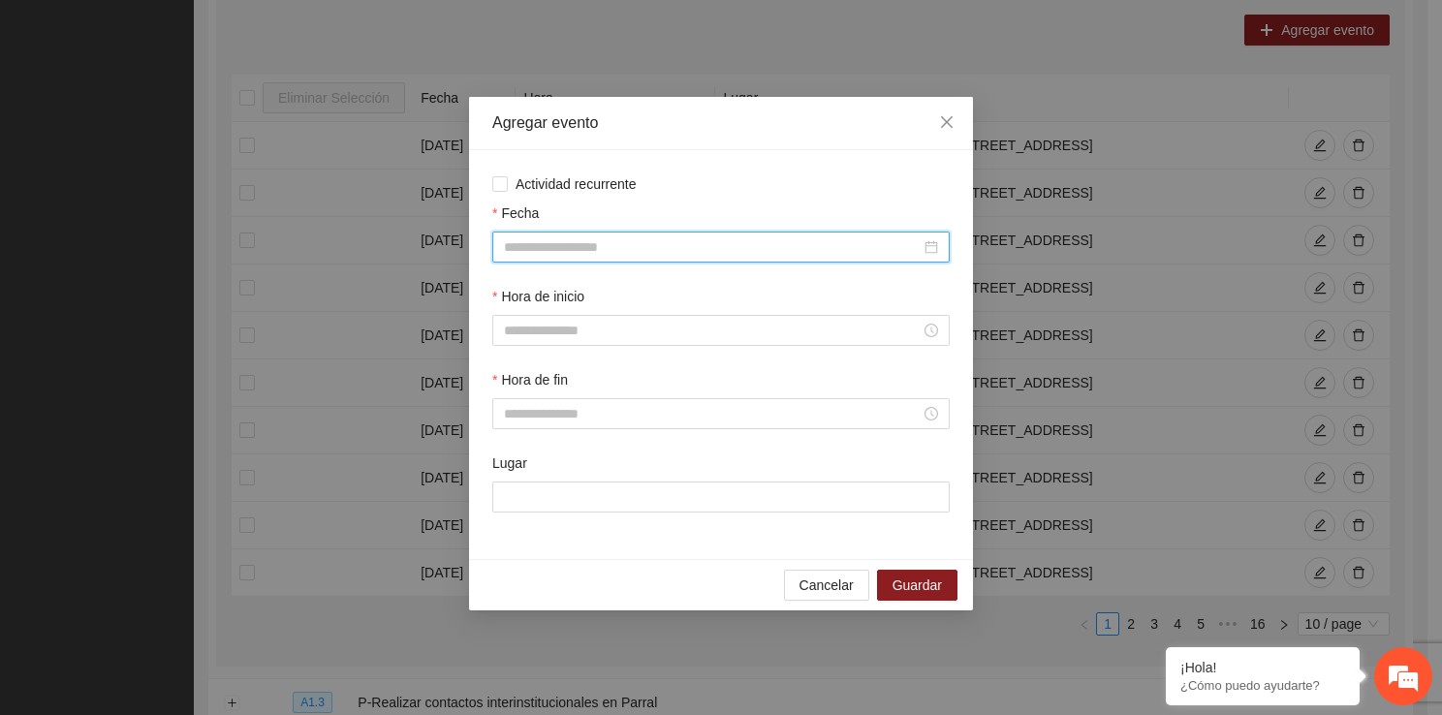
click at [673, 246] on input "Fecha" at bounding box center [712, 246] width 417 height 21
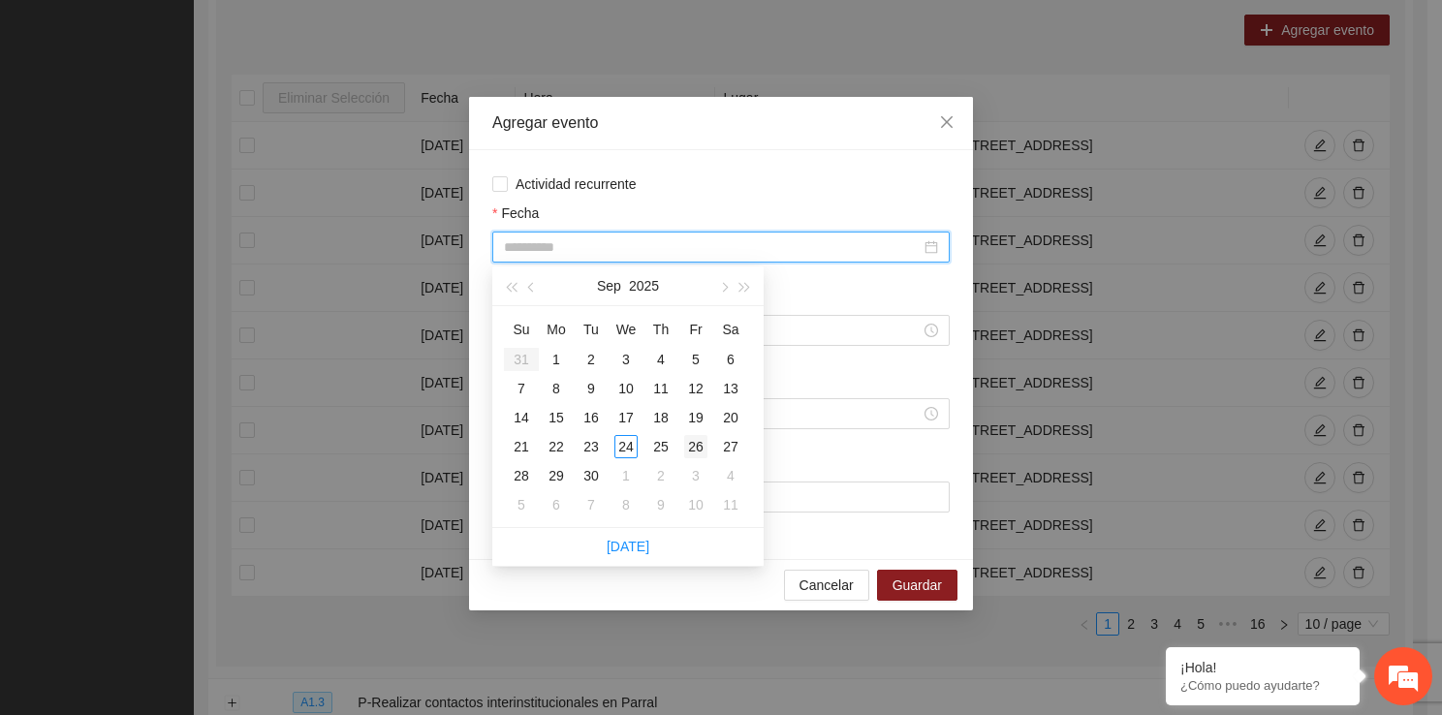
click at [699, 448] on div "26" at bounding box center [695, 446] width 23 height 23
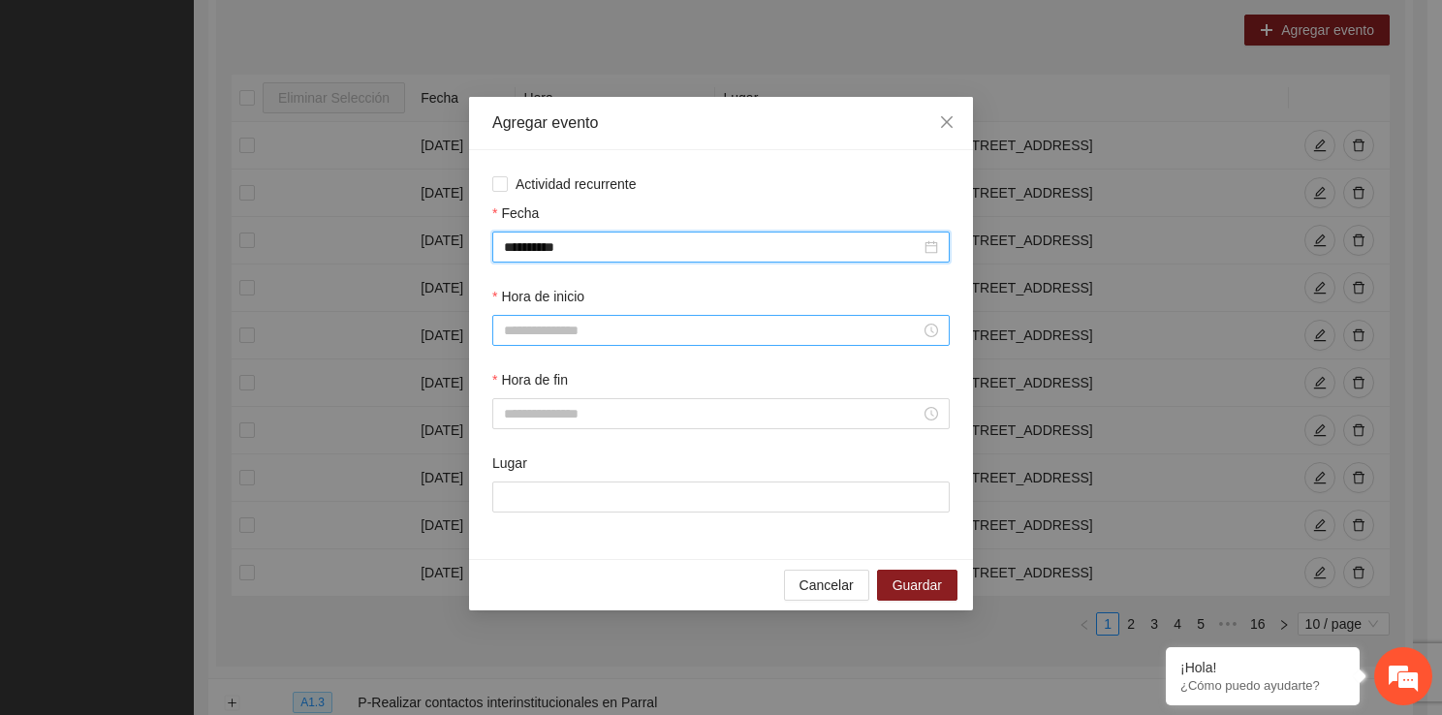
click at [629, 334] on input "Hora de inicio" at bounding box center [712, 330] width 417 height 21
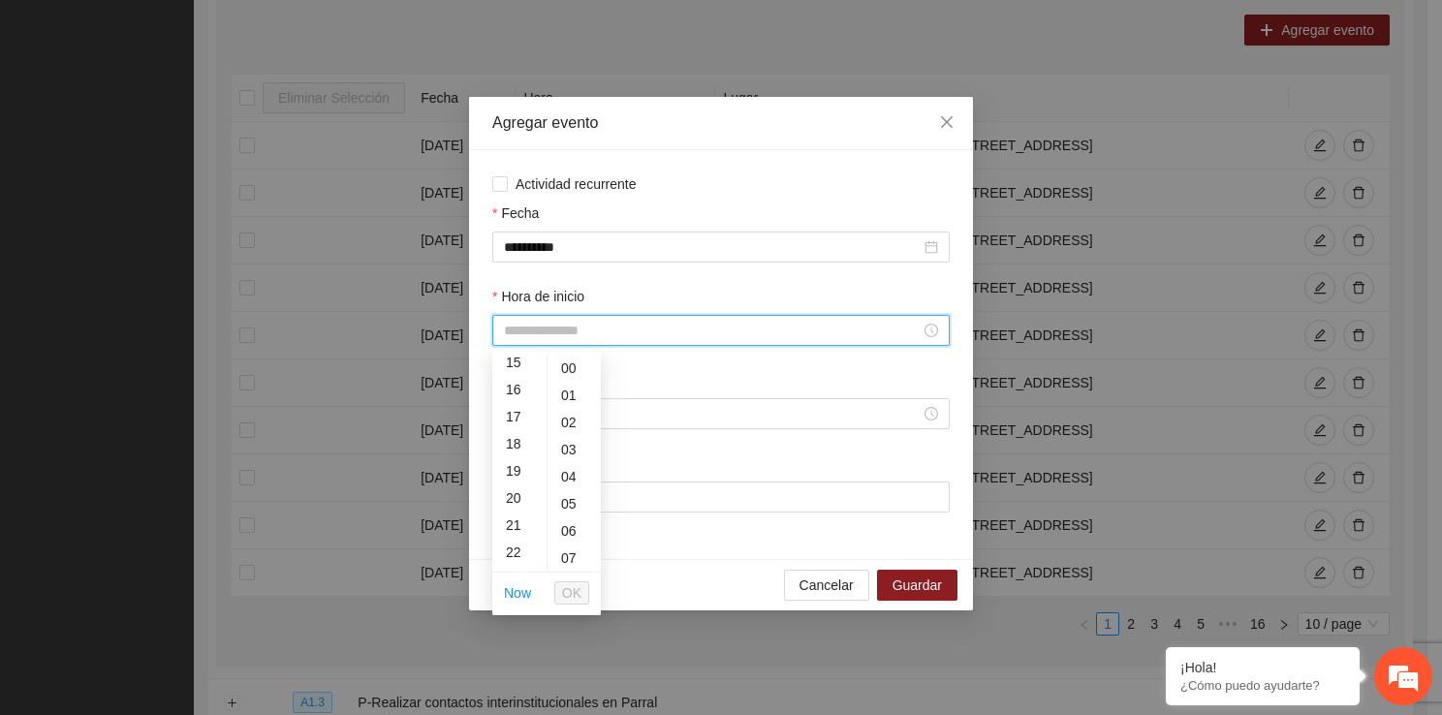
scroll to position [451, 0]
click at [529, 367] on div "17" at bounding box center [519, 377] width 54 height 27
click at [529, 367] on div "17" at bounding box center [519, 370] width 54 height 27
click at [529, 368] on div "14" at bounding box center [519, 364] width 54 height 27
click at [512, 377] on div "13" at bounding box center [519, 379] width 54 height 27
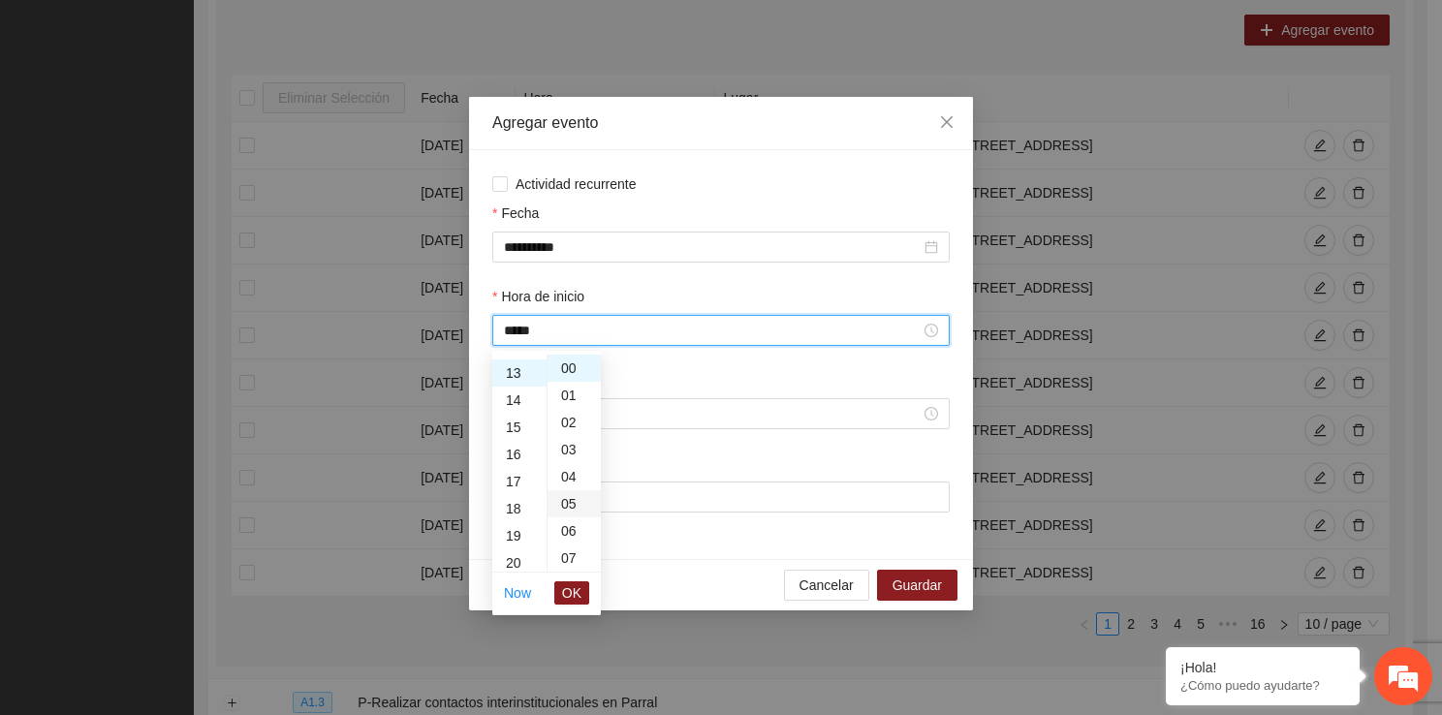
scroll to position [353, 0]
click at [578, 596] on span "OK" at bounding box center [571, 592] width 19 height 21
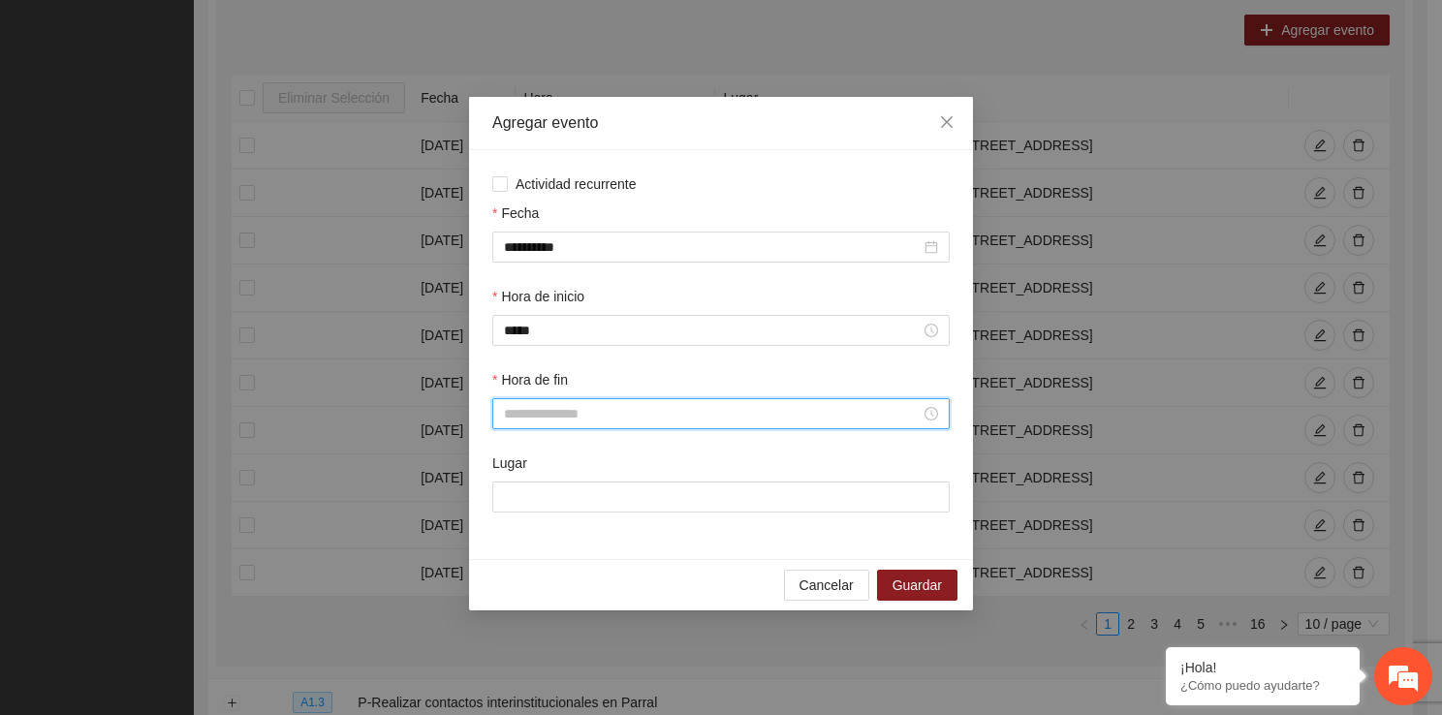
click at [577, 409] on input "Hora de fin" at bounding box center [712, 413] width 417 height 21
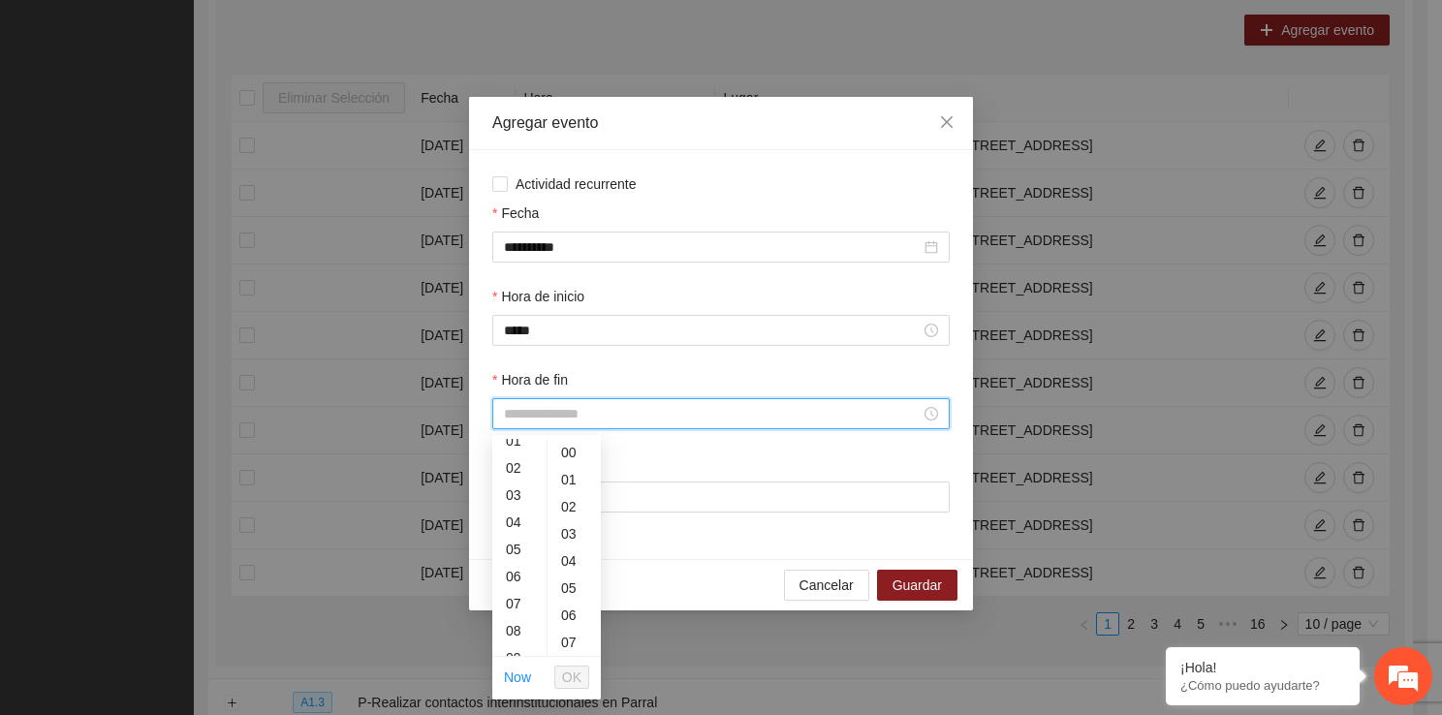
scroll to position [219, 0]
click at [527, 585] on div "13" at bounding box center [519, 586] width 54 height 27
click at [573, 562] on div "40" at bounding box center [573, 556] width 53 height 27
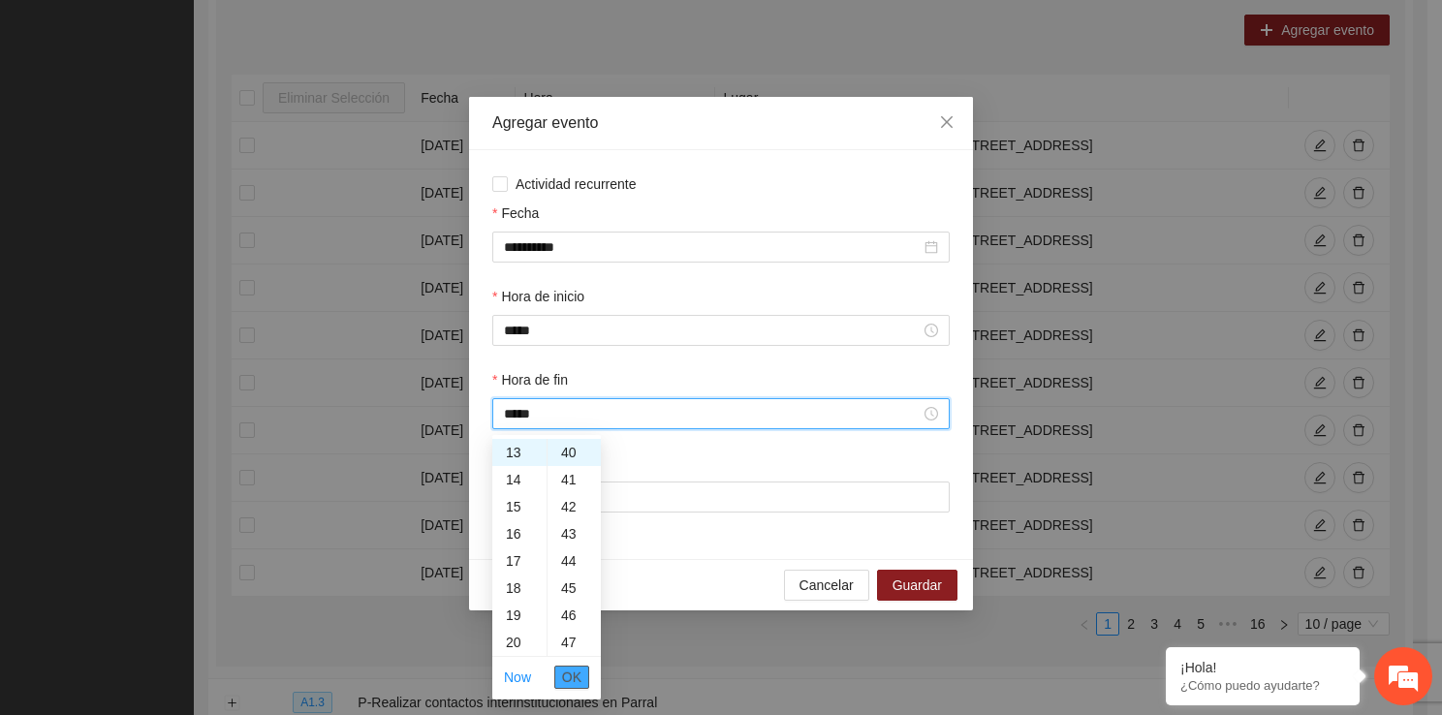
click at [576, 667] on span "OK" at bounding box center [571, 677] width 19 height 21
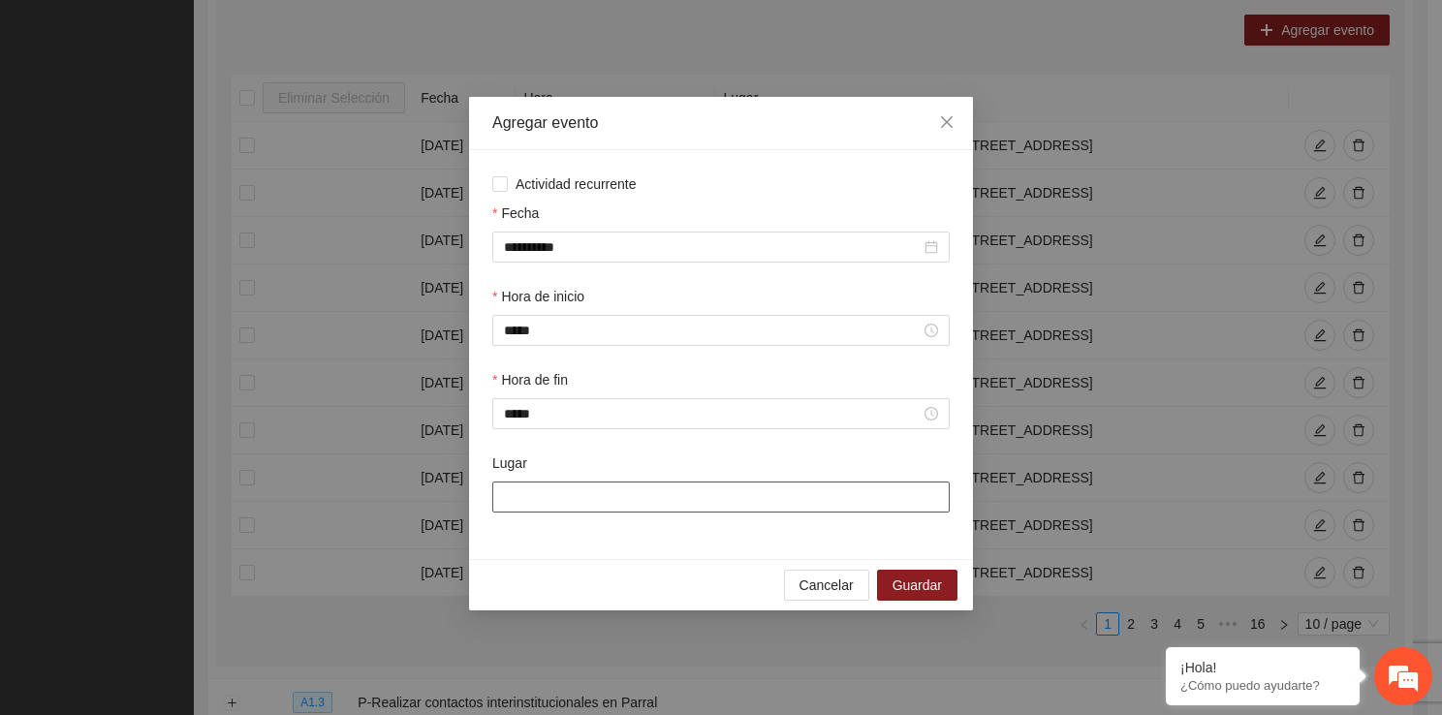
click at [578, 499] on input "Lugar" at bounding box center [720, 496] width 457 height 31
click at [901, 581] on span "Guardar" at bounding box center [916, 584] width 49 height 21
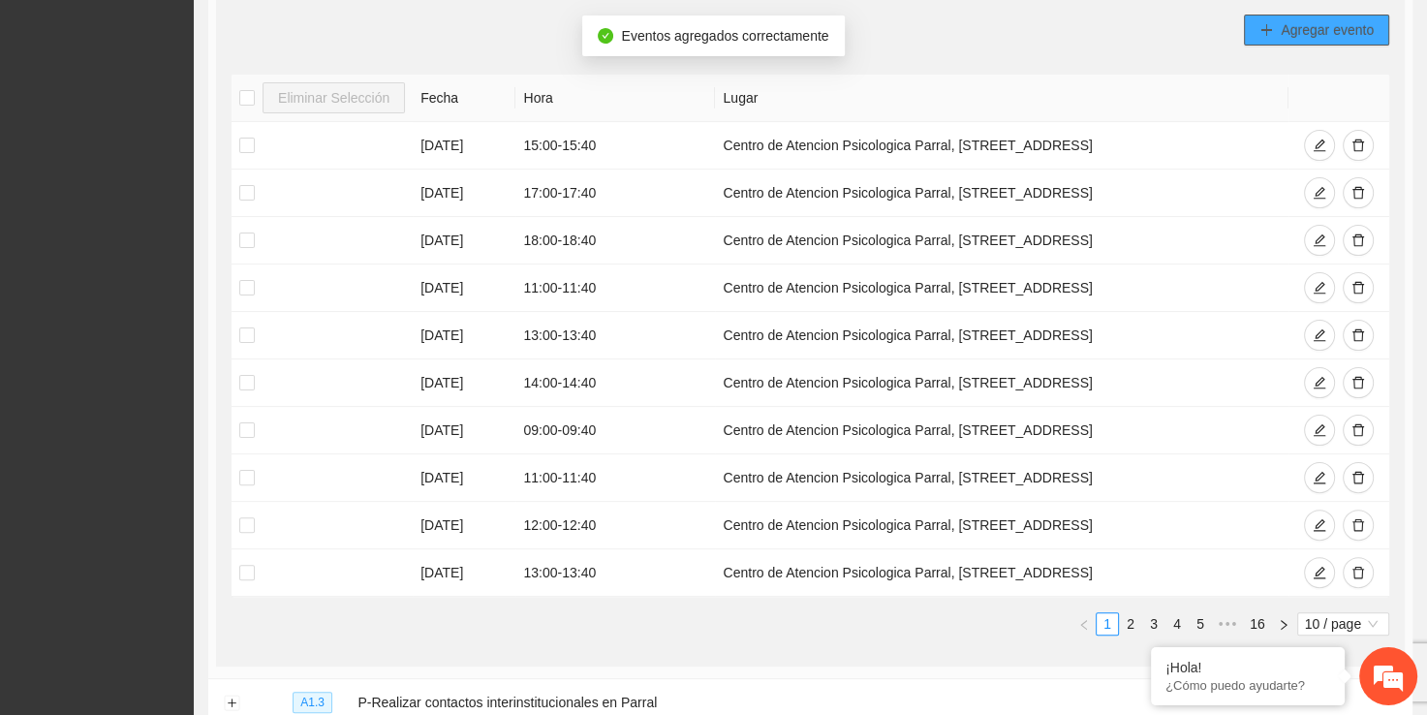
click at [1279, 21] on button "Agregar evento" at bounding box center [1316, 30] width 145 height 31
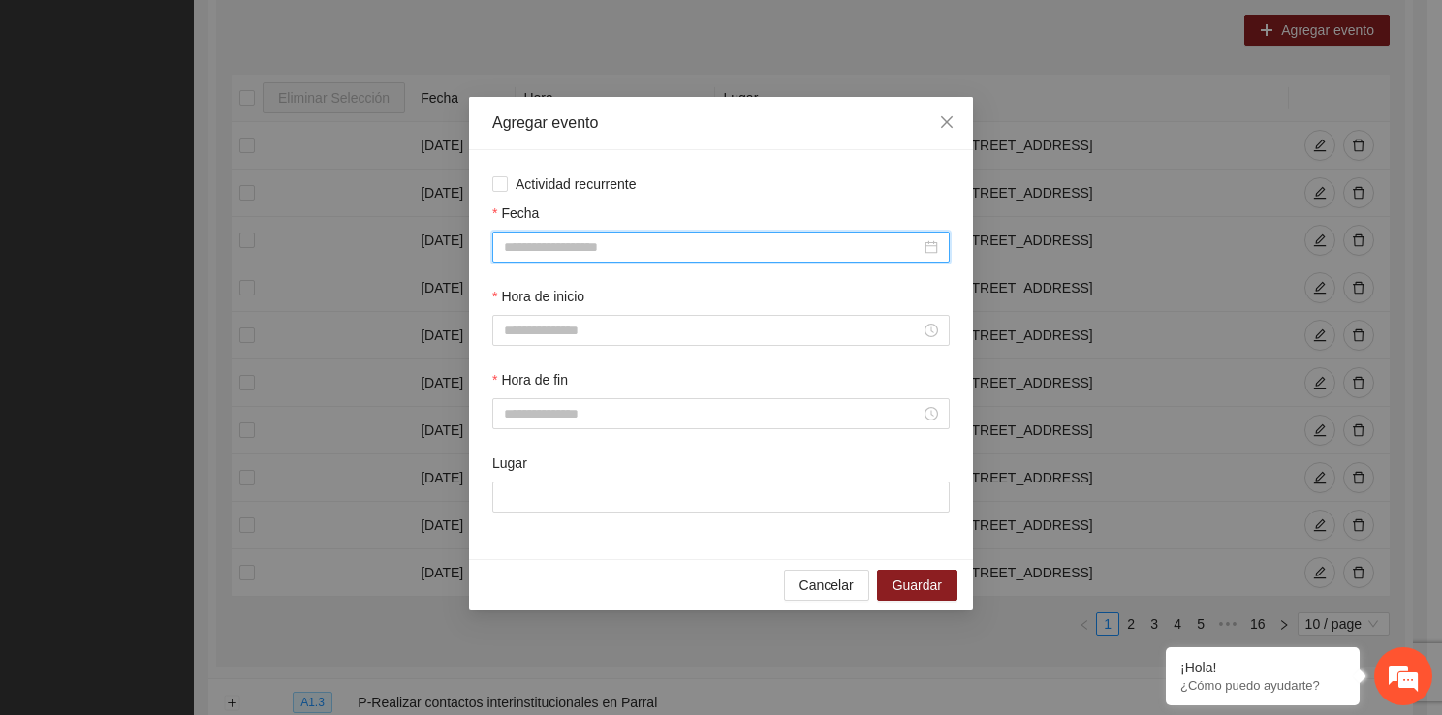
click at [589, 254] on input "Fecha" at bounding box center [712, 246] width 417 height 21
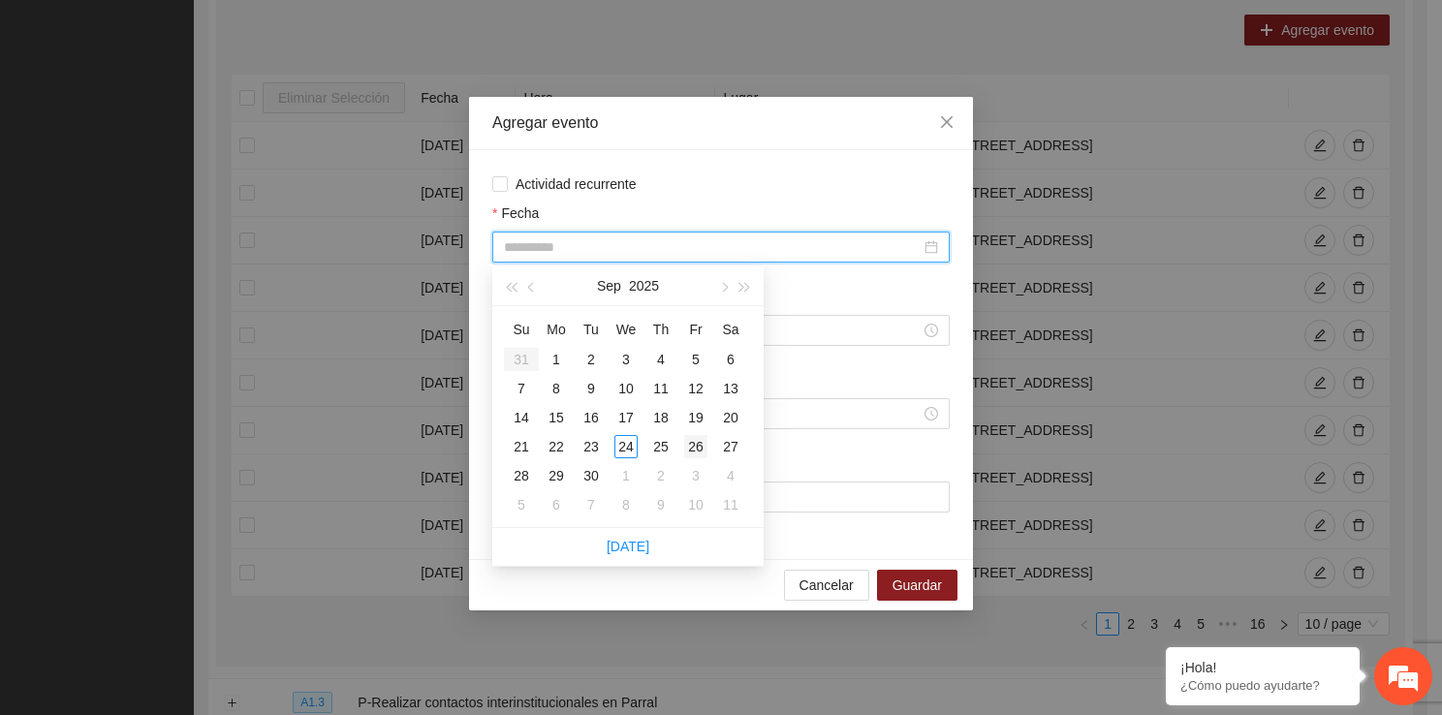
click at [690, 451] on div "26" at bounding box center [695, 446] width 23 height 23
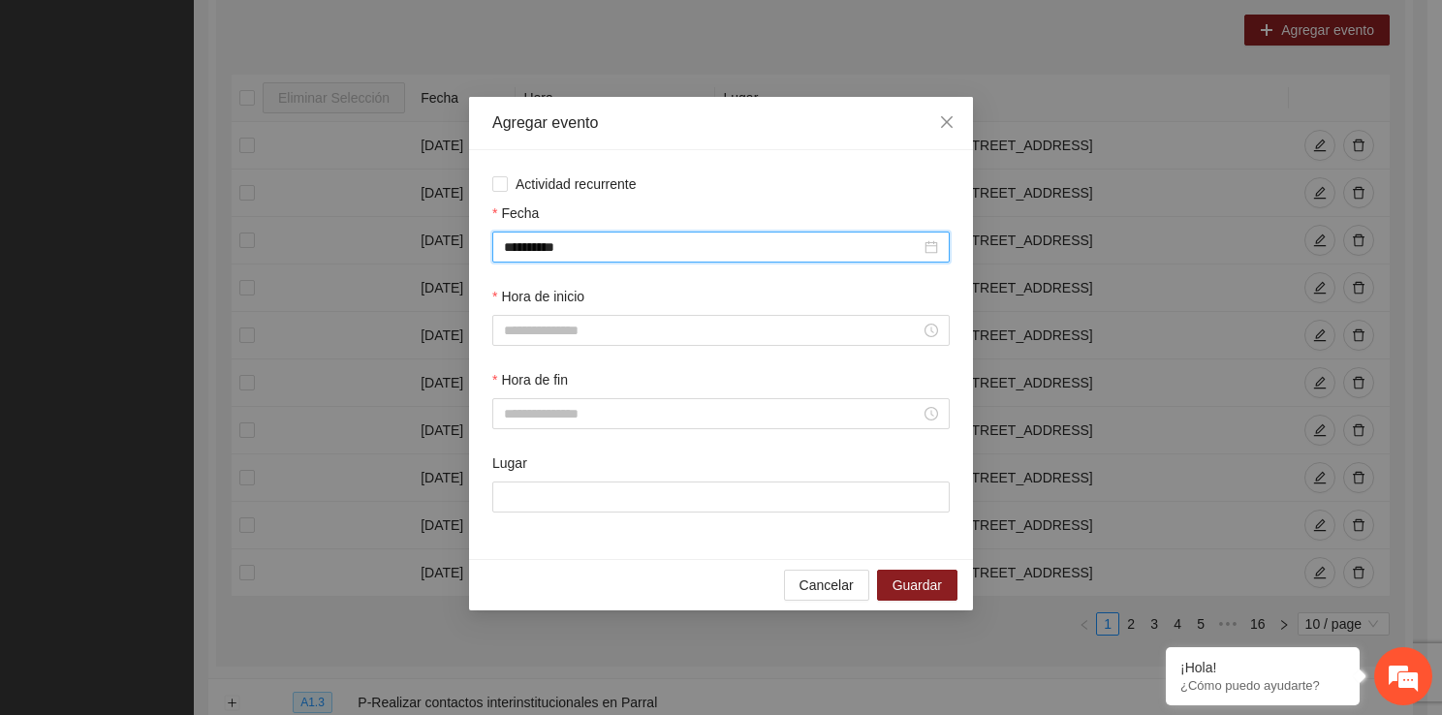
click at [593, 351] on div "Hora de inicio" at bounding box center [720, 327] width 465 height 83
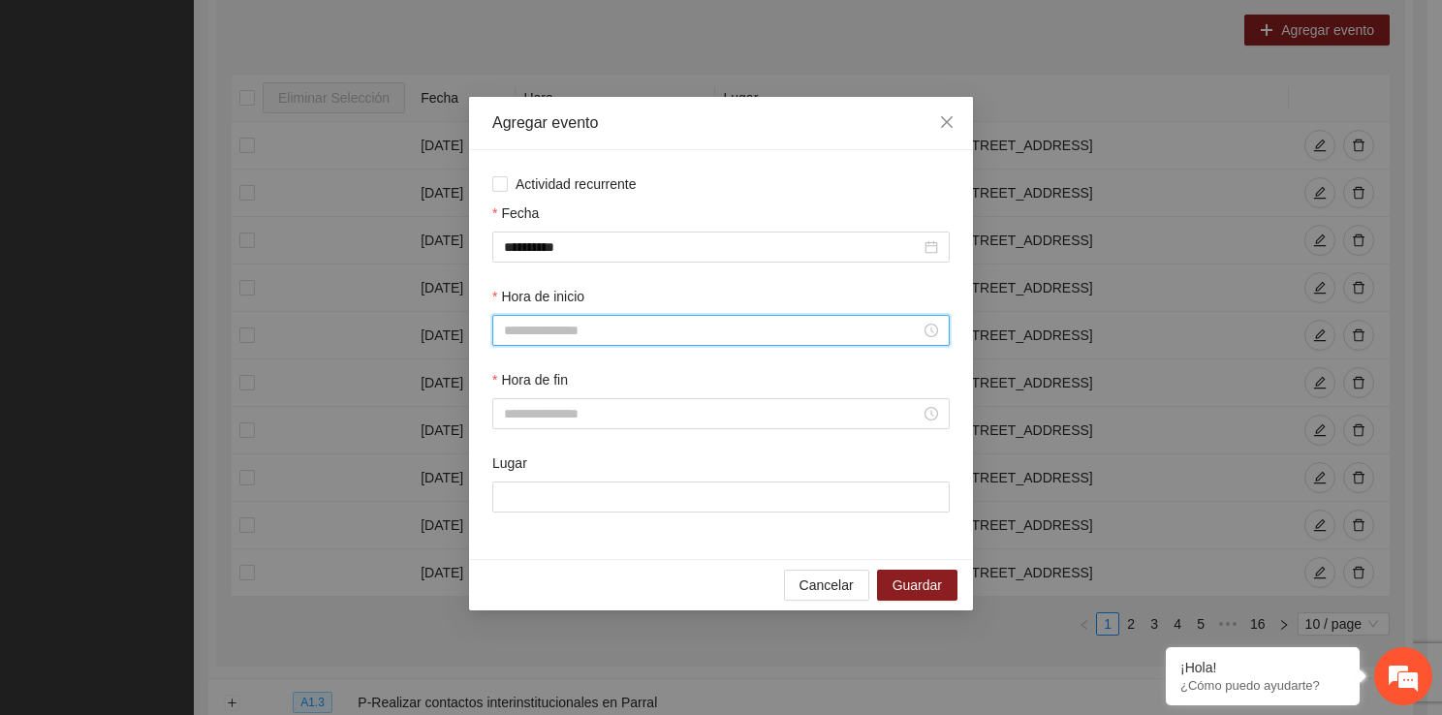
click at [588, 340] on input "Hora de inicio" at bounding box center [712, 330] width 417 height 21
click at [512, 482] on div "14" at bounding box center [519, 489] width 54 height 27
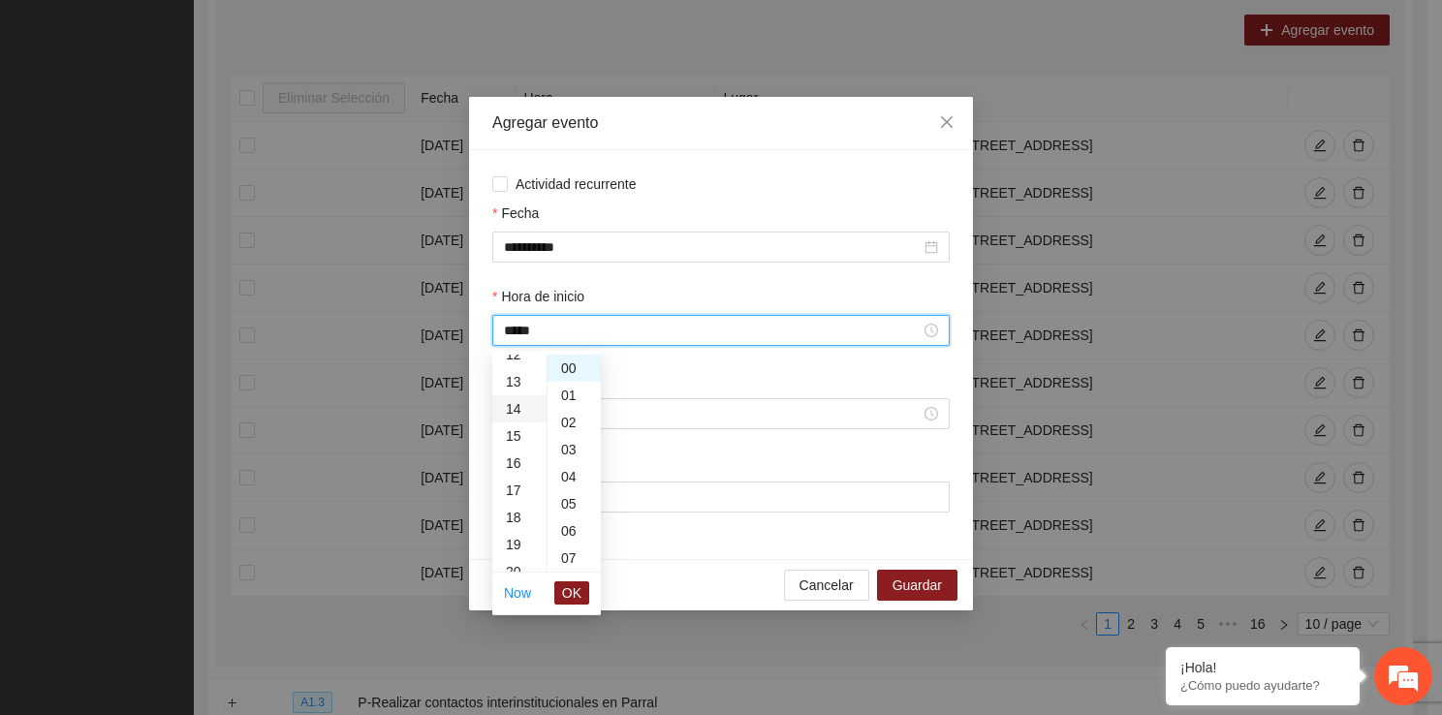
scroll to position [380, 0]
click at [581, 606] on li "OK" at bounding box center [571, 592] width 35 height 33
click at [581, 603] on button "OK" at bounding box center [571, 592] width 35 height 23
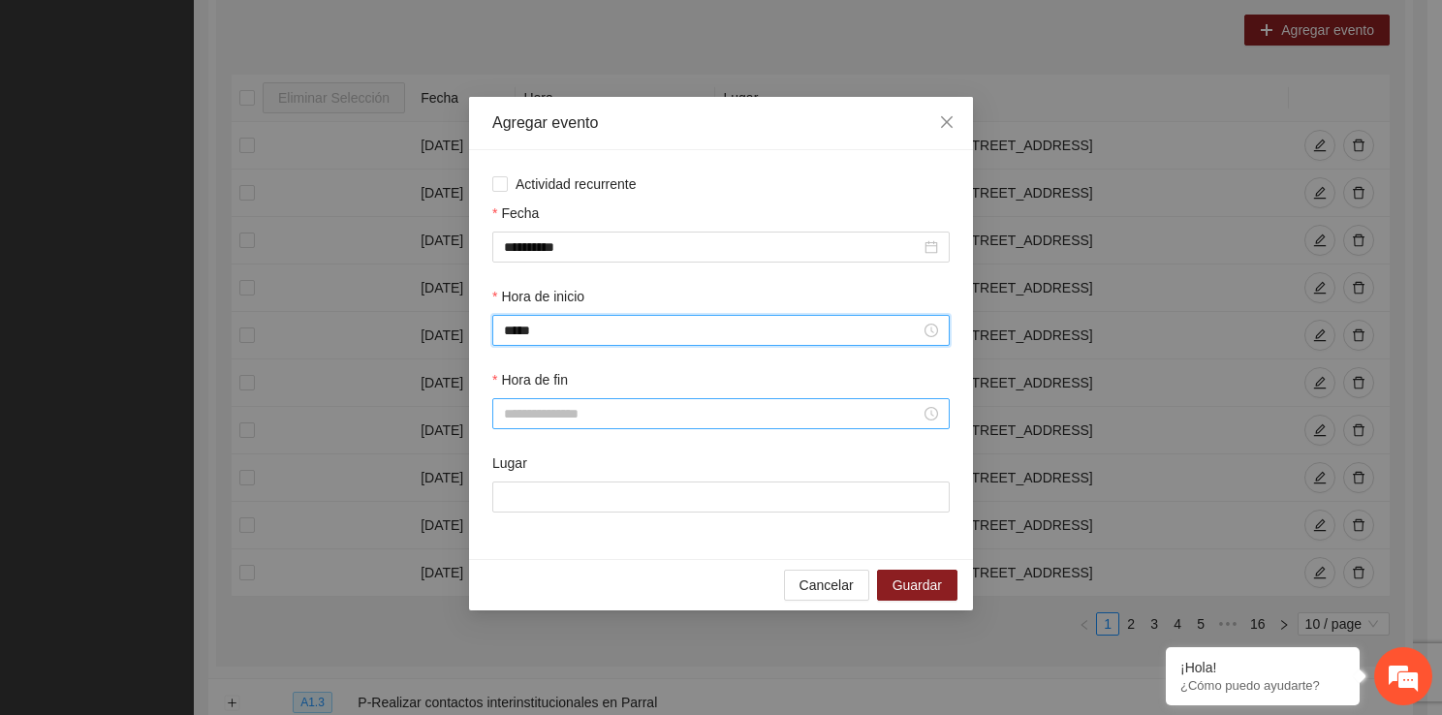
click at [568, 429] on div at bounding box center [720, 413] width 457 height 31
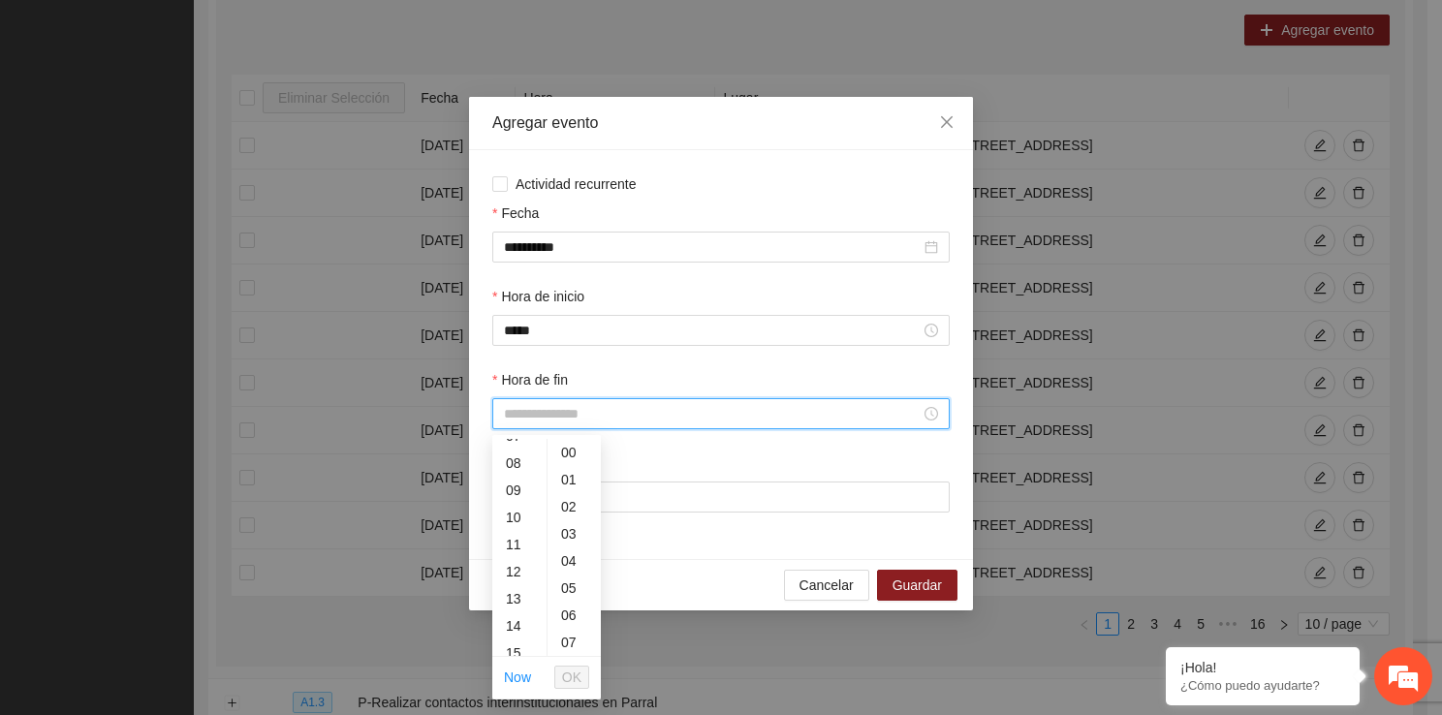
scroll to position [271, 0]
click at [518, 577] on div "15" at bounding box center [519, 587] width 54 height 27
click at [526, 456] on div "14" at bounding box center [519, 463] width 54 height 27
click at [567, 510] on div "40" at bounding box center [573, 503] width 53 height 27
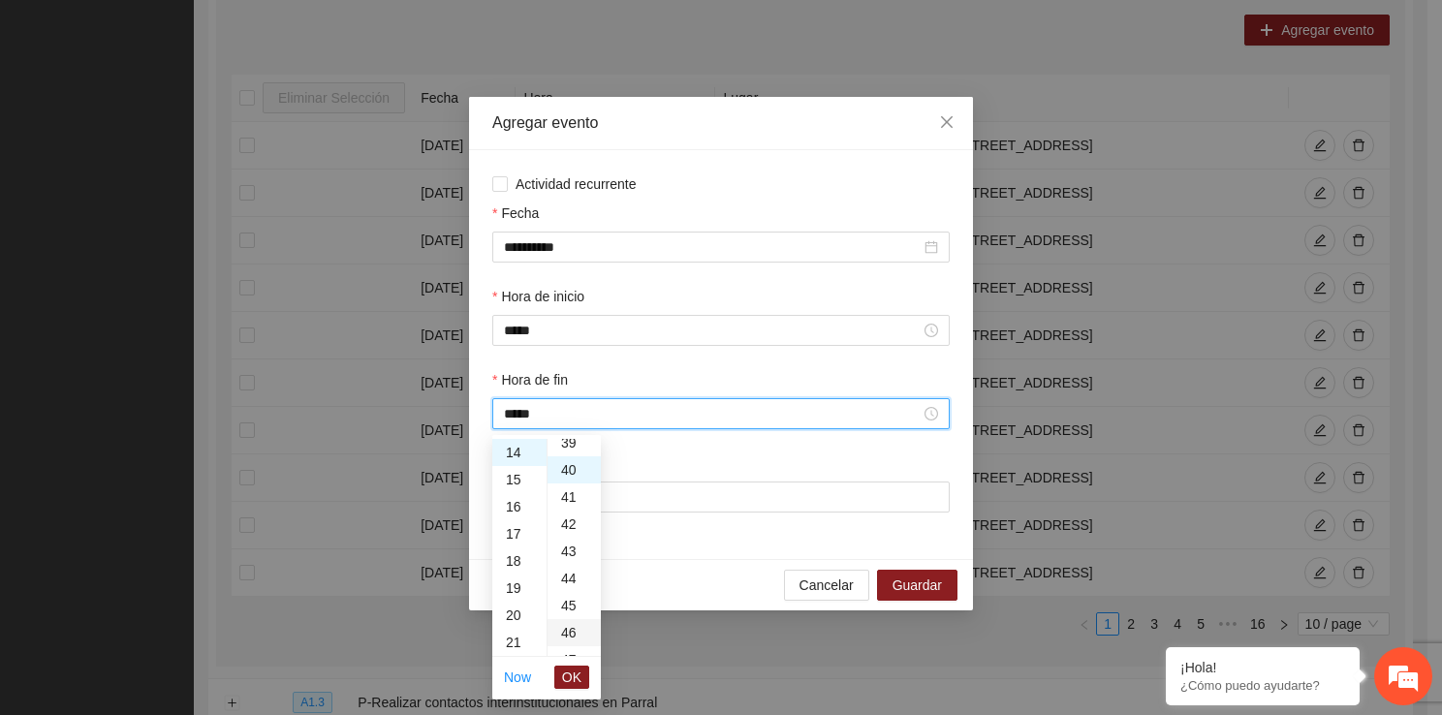
scroll to position [1085, 0]
click at [577, 668] on span "OK" at bounding box center [571, 677] width 19 height 21
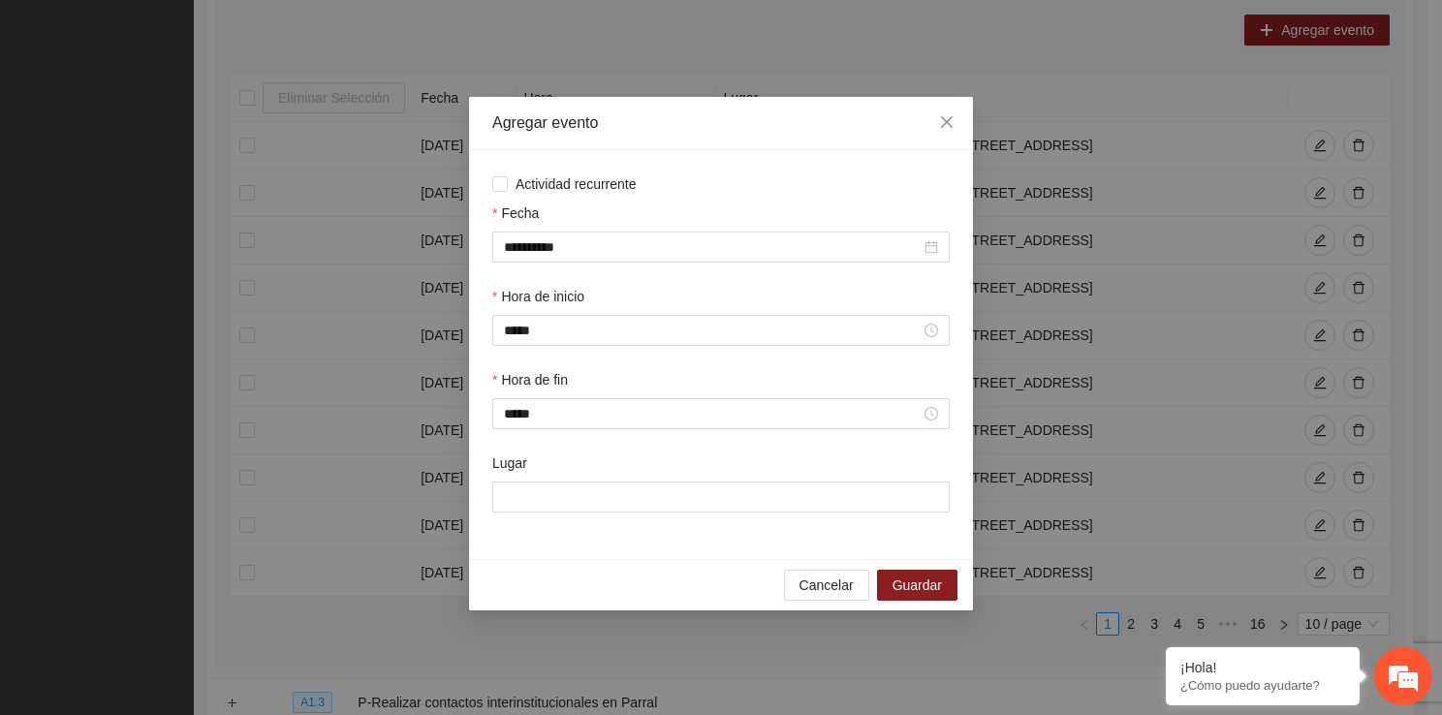
click at [587, 515] on div "Lugar" at bounding box center [720, 493] width 465 height 83
click at [624, 506] on input "Lugar" at bounding box center [720, 496] width 457 height 31
click at [891, 587] on button "Guardar" at bounding box center [917, 585] width 80 height 31
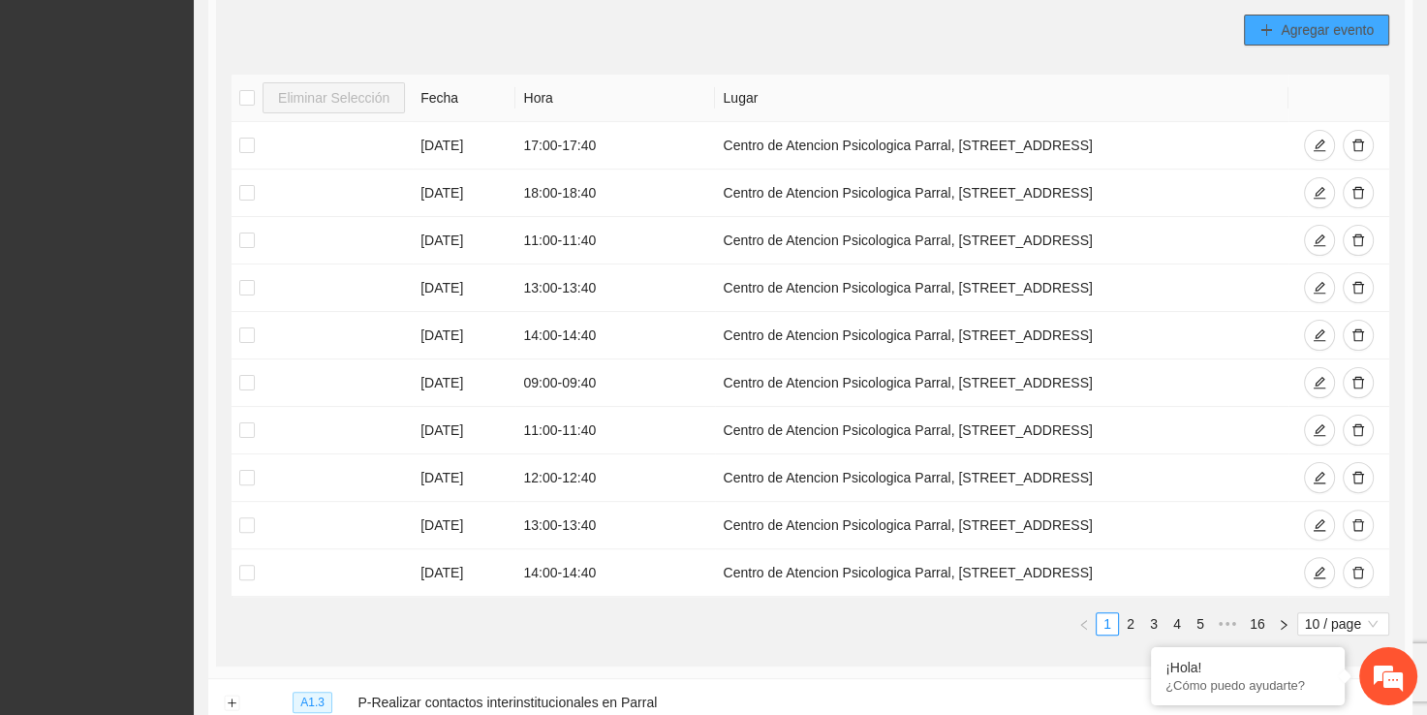
click at [1258, 37] on button "Agregar evento" at bounding box center [1316, 30] width 145 height 31
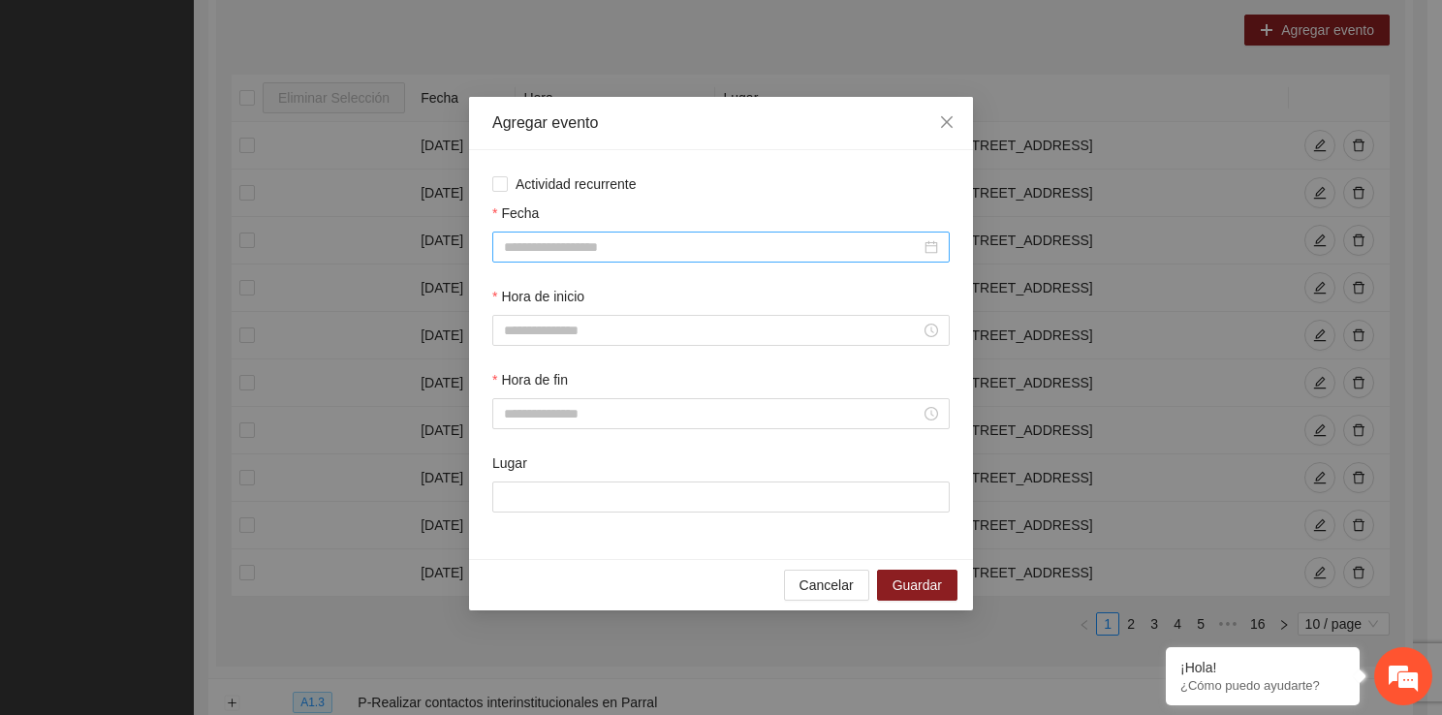
click at [658, 257] on input "Fecha" at bounding box center [712, 246] width 417 height 21
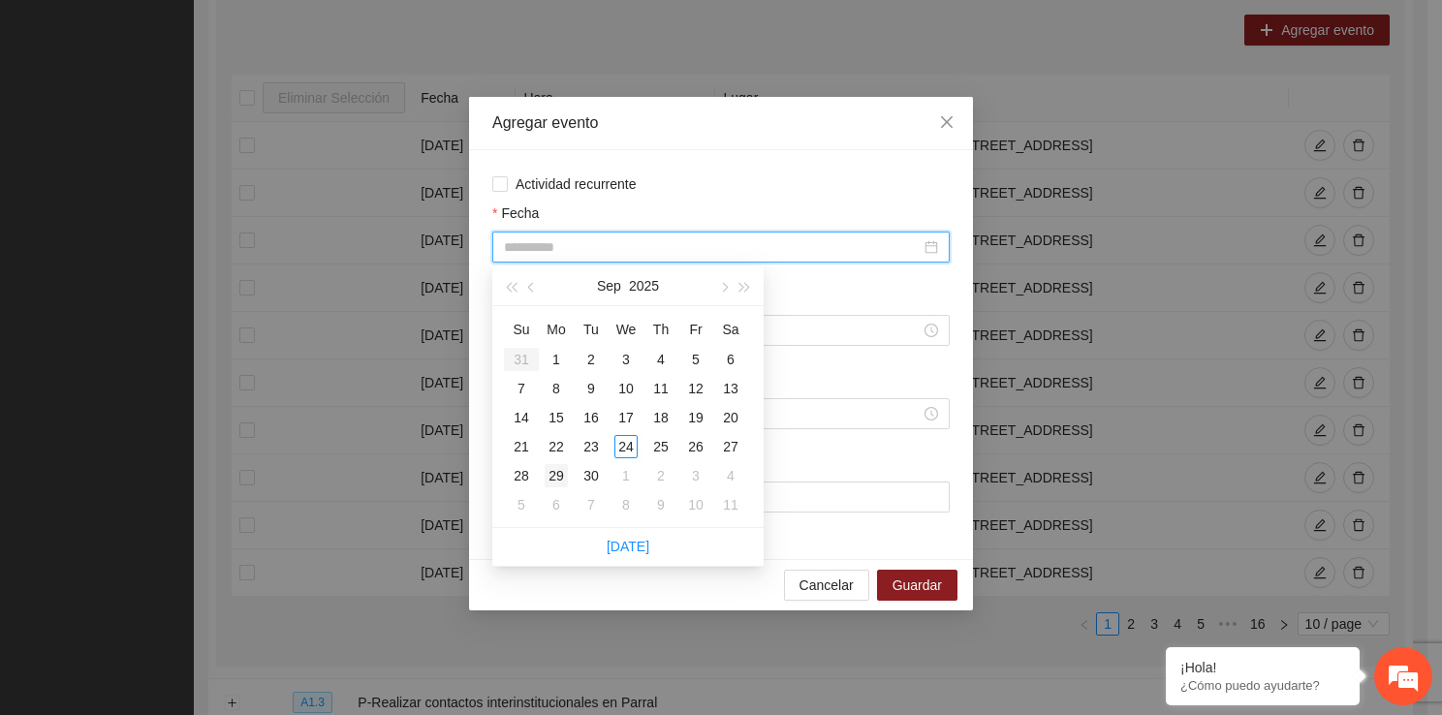
click at [559, 480] on div "29" at bounding box center [555, 475] width 23 height 23
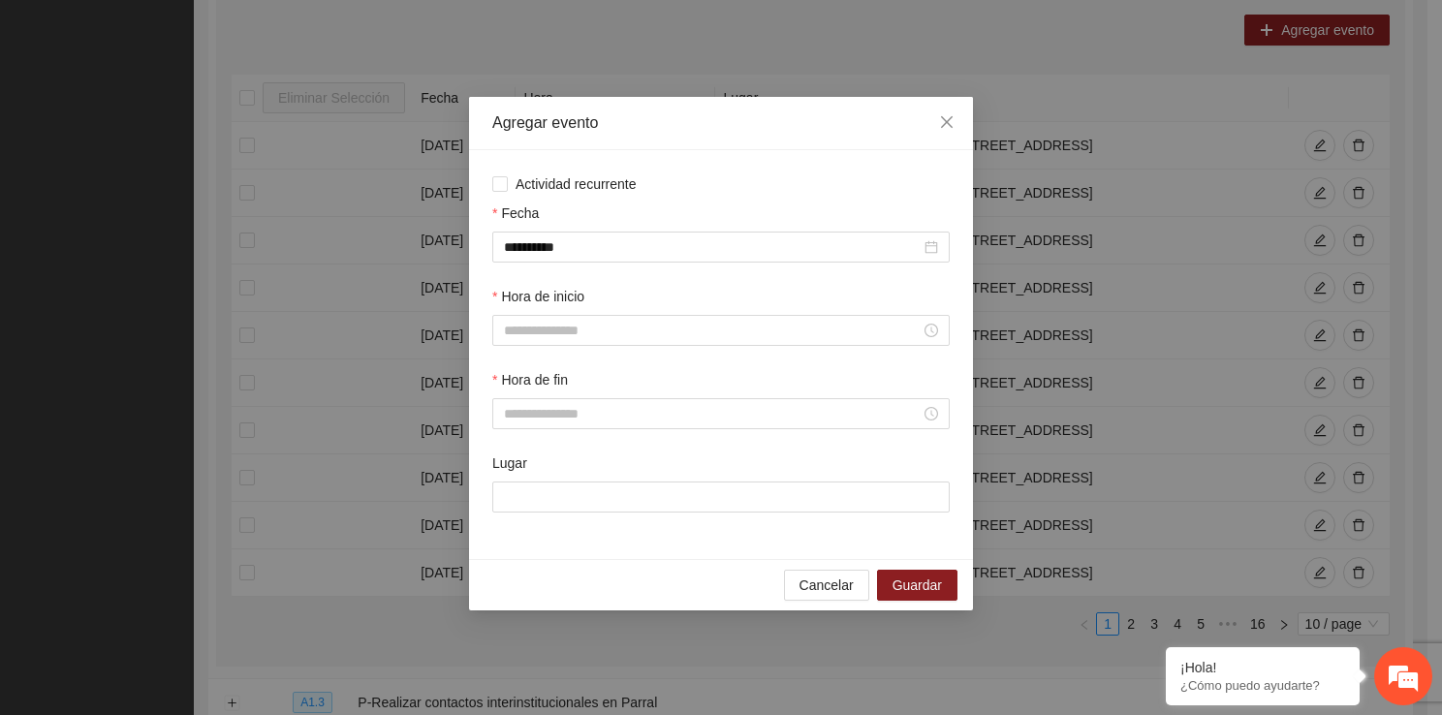
click at [559, 480] on div "Lugar" at bounding box center [720, 466] width 457 height 29
click at [565, 350] on div "Hora de inicio" at bounding box center [720, 327] width 465 height 83
click at [562, 341] on input "Hora de inicio" at bounding box center [712, 330] width 417 height 21
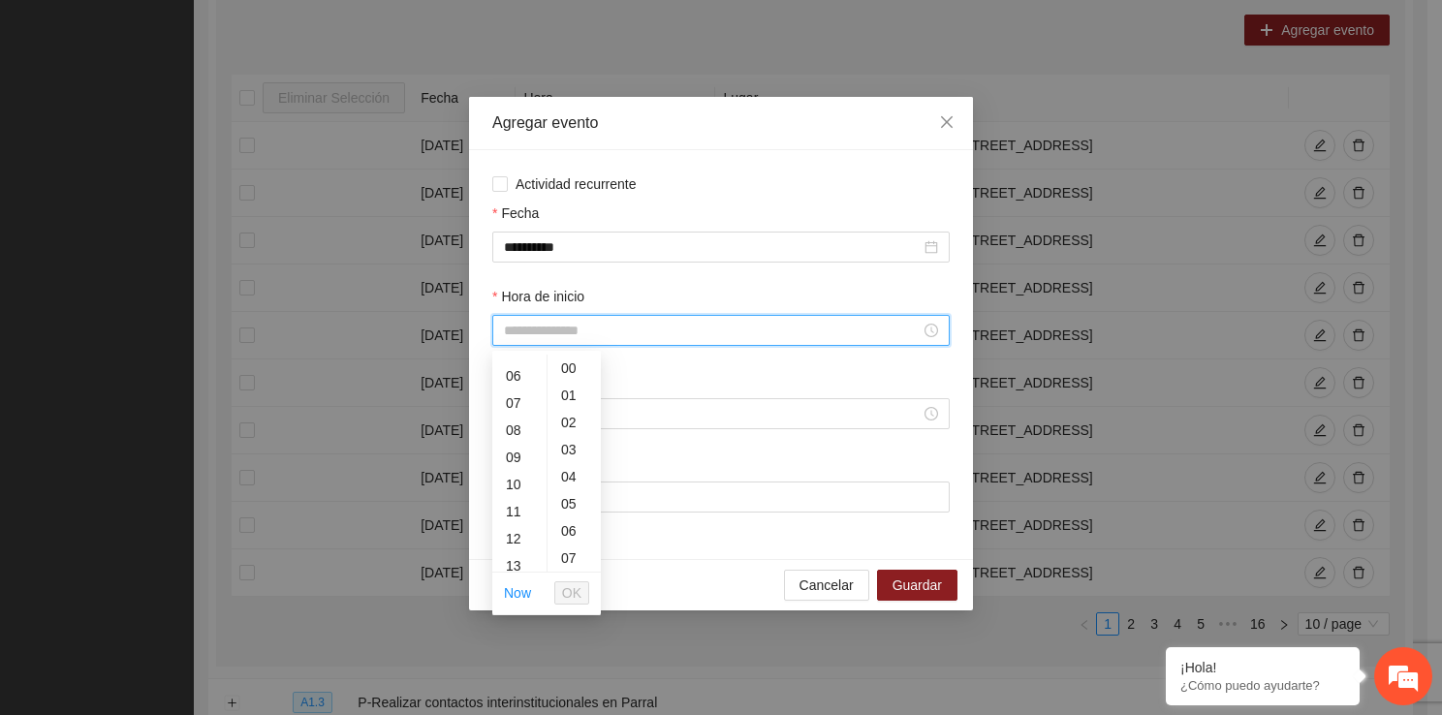
scroll to position [194, 0]
click at [519, 500] on div "12" at bounding box center [519, 499] width 54 height 27
click at [575, 595] on span "OK" at bounding box center [571, 592] width 19 height 21
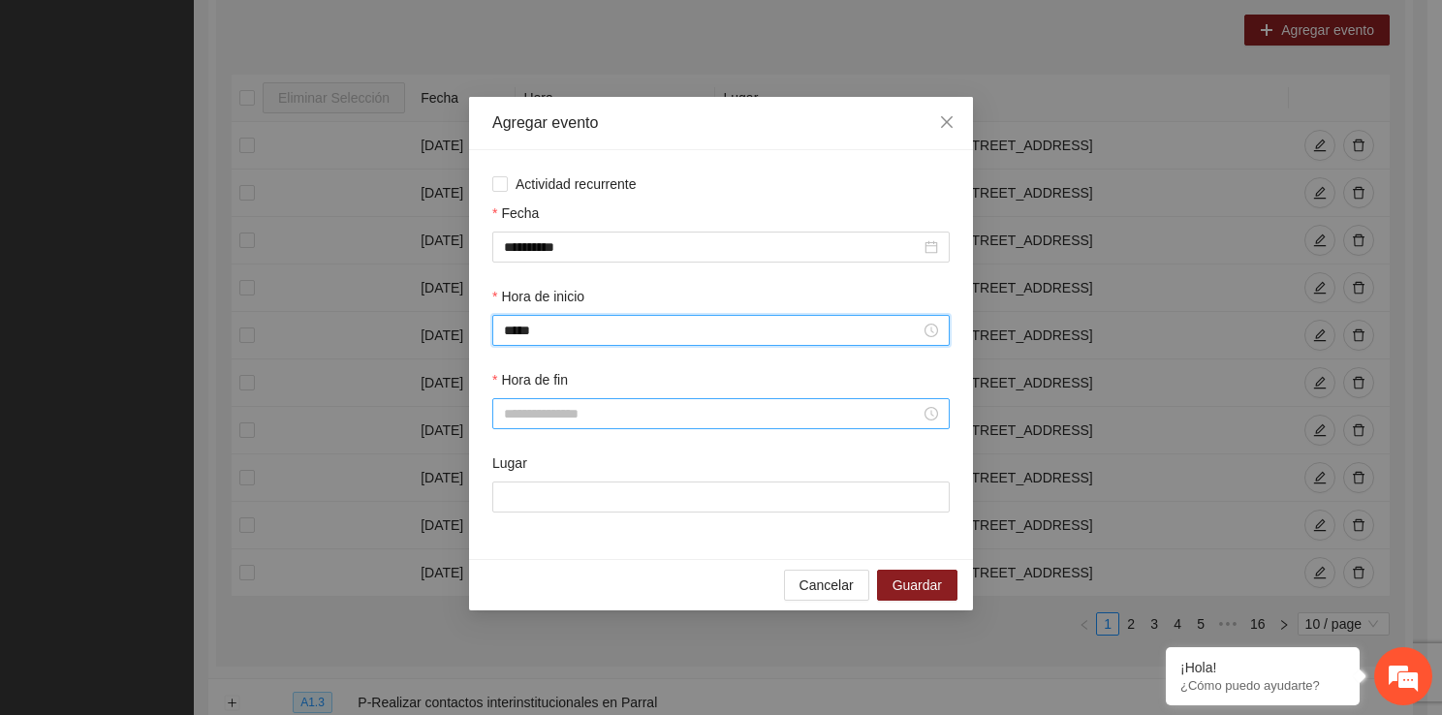
click at [552, 423] on input "Hora de fin" at bounding box center [712, 413] width 417 height 21
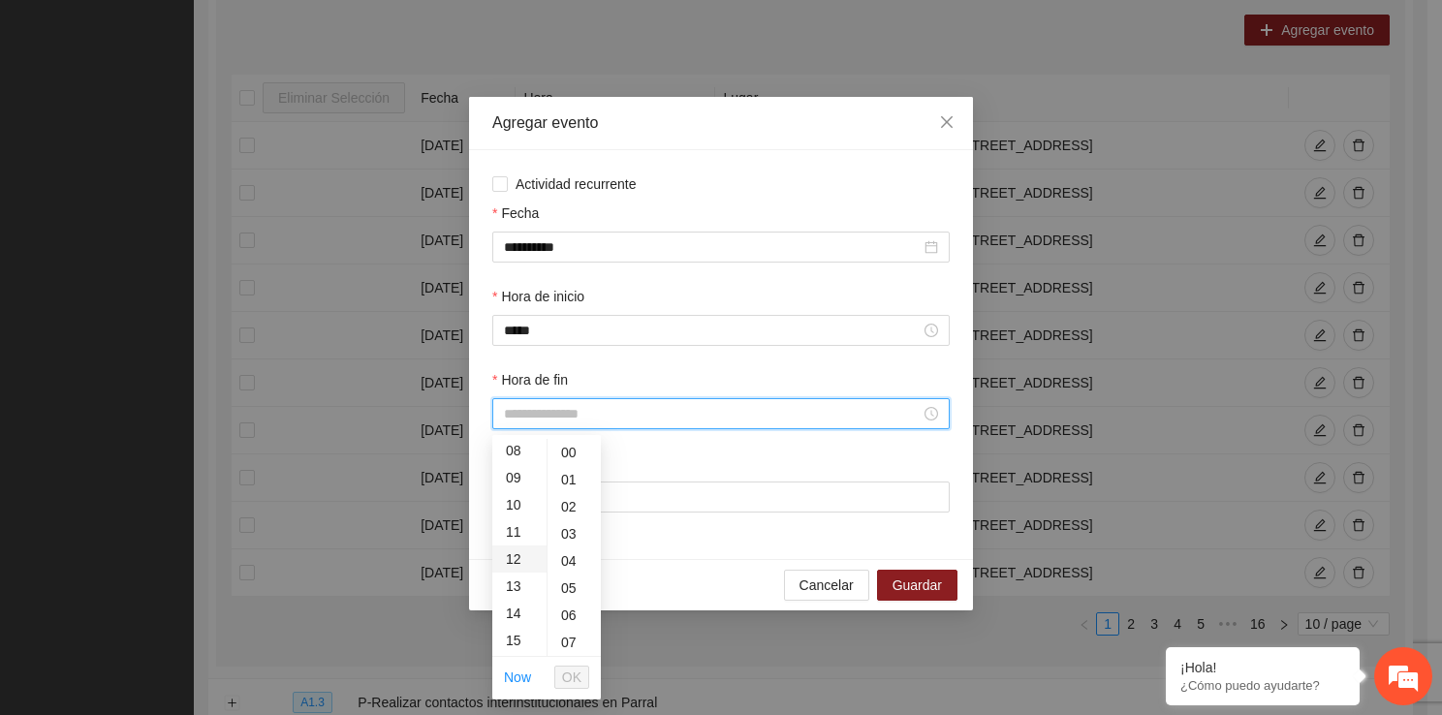
click at [512, 559] on div "12" at bounding box center [519, 558] width 54 height 27
click at [576, 617] on div "40" at bounding box center [573, 620] width 53 height 27
click at [575, 679] on span "OK" at bounding box center [571, 677] width 19 height 21
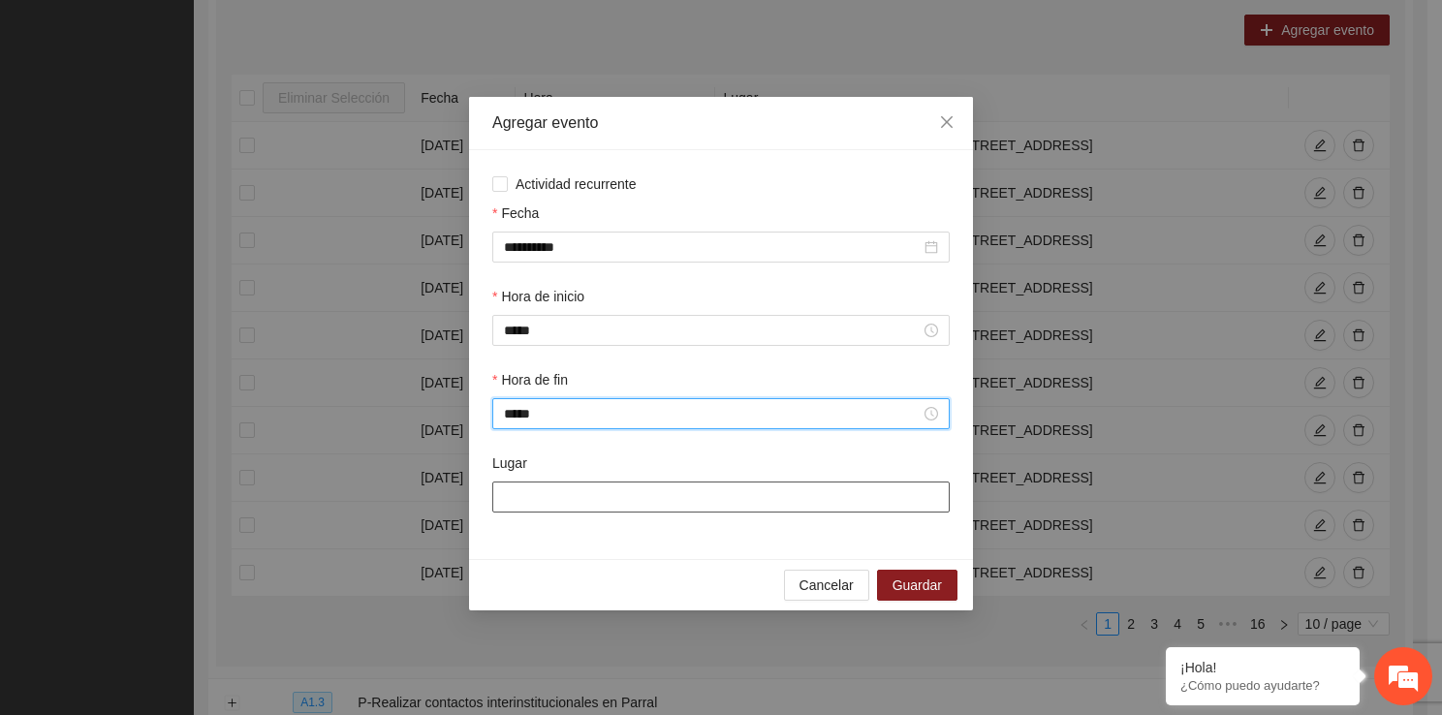
click at [567, 510] on input "Lugar" at bounding box center [720, 496] width 457 height 31
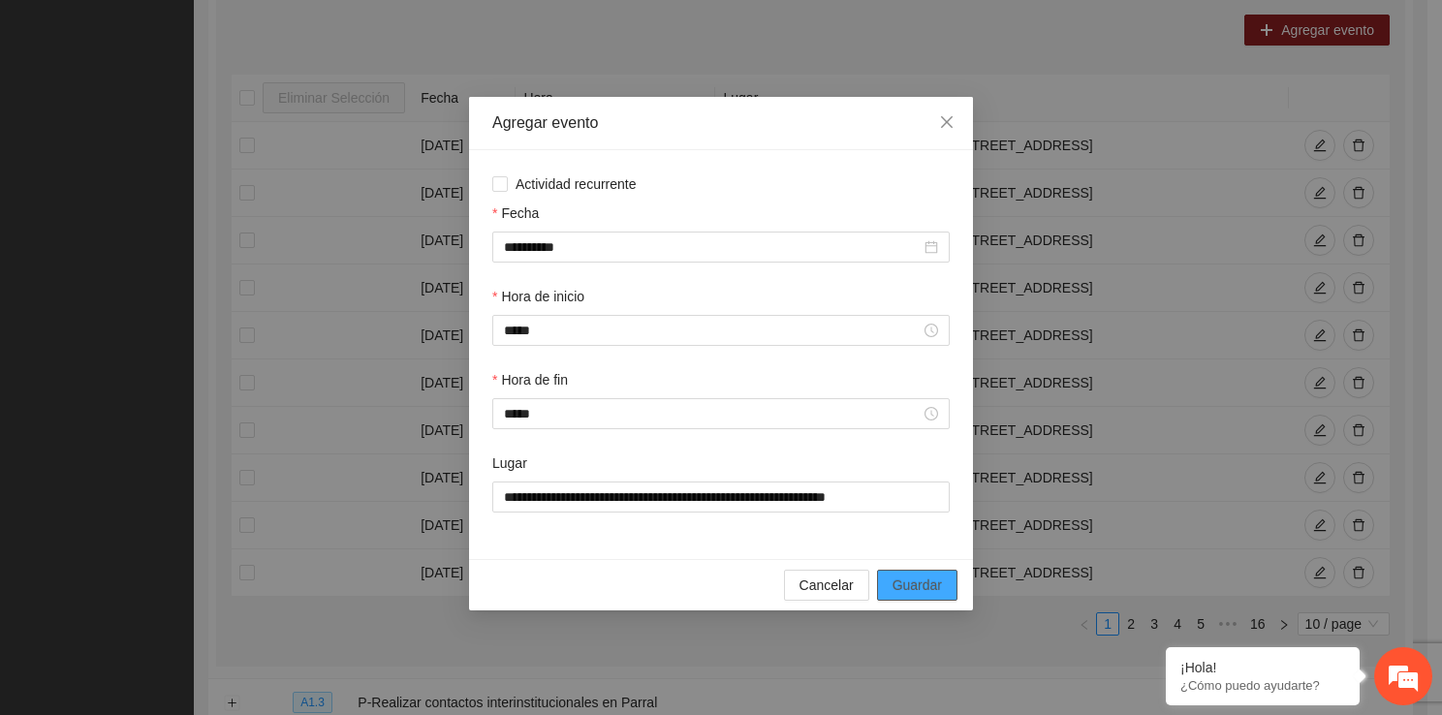
click at [907, 591] on span "Guardar" at bounding box center [916, 584] width 49 height 21
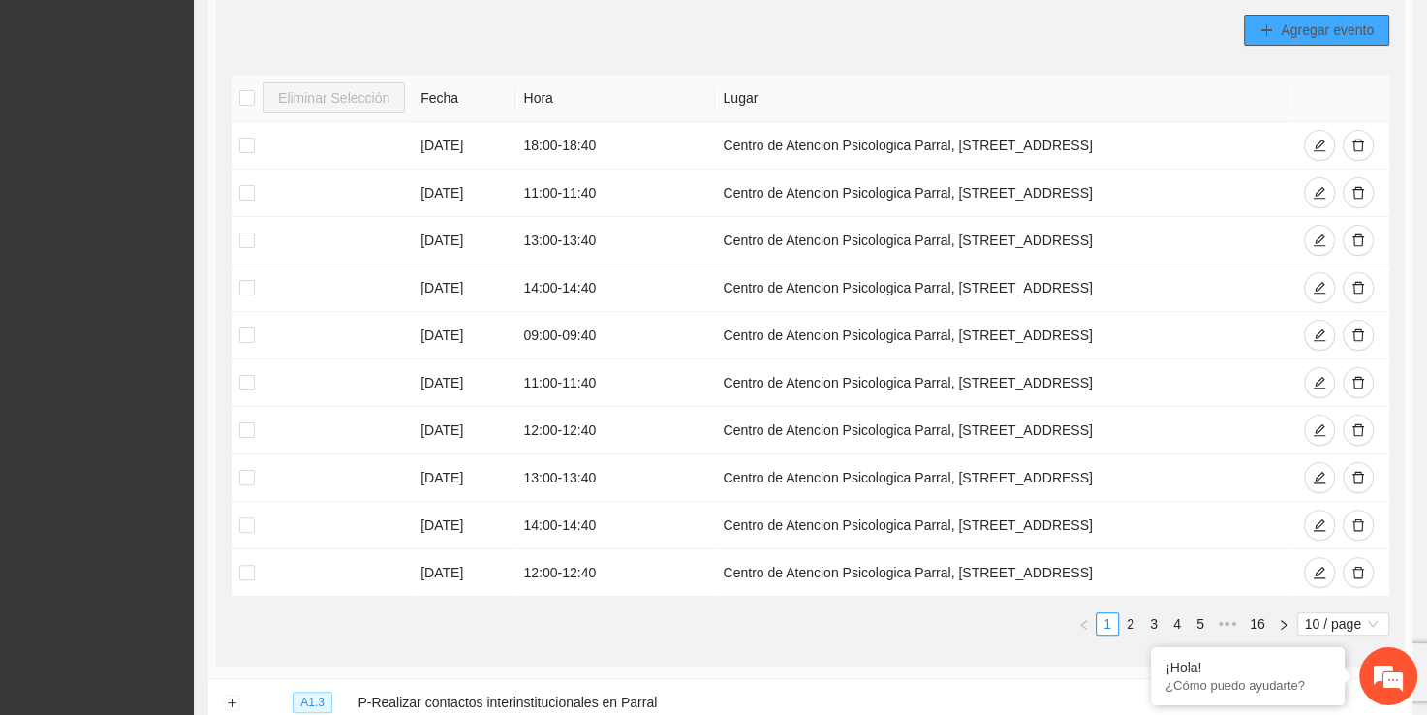
click at [1319, 19] on span "Agregar evento" at bounding box center [1327, 29] width 93 height 21
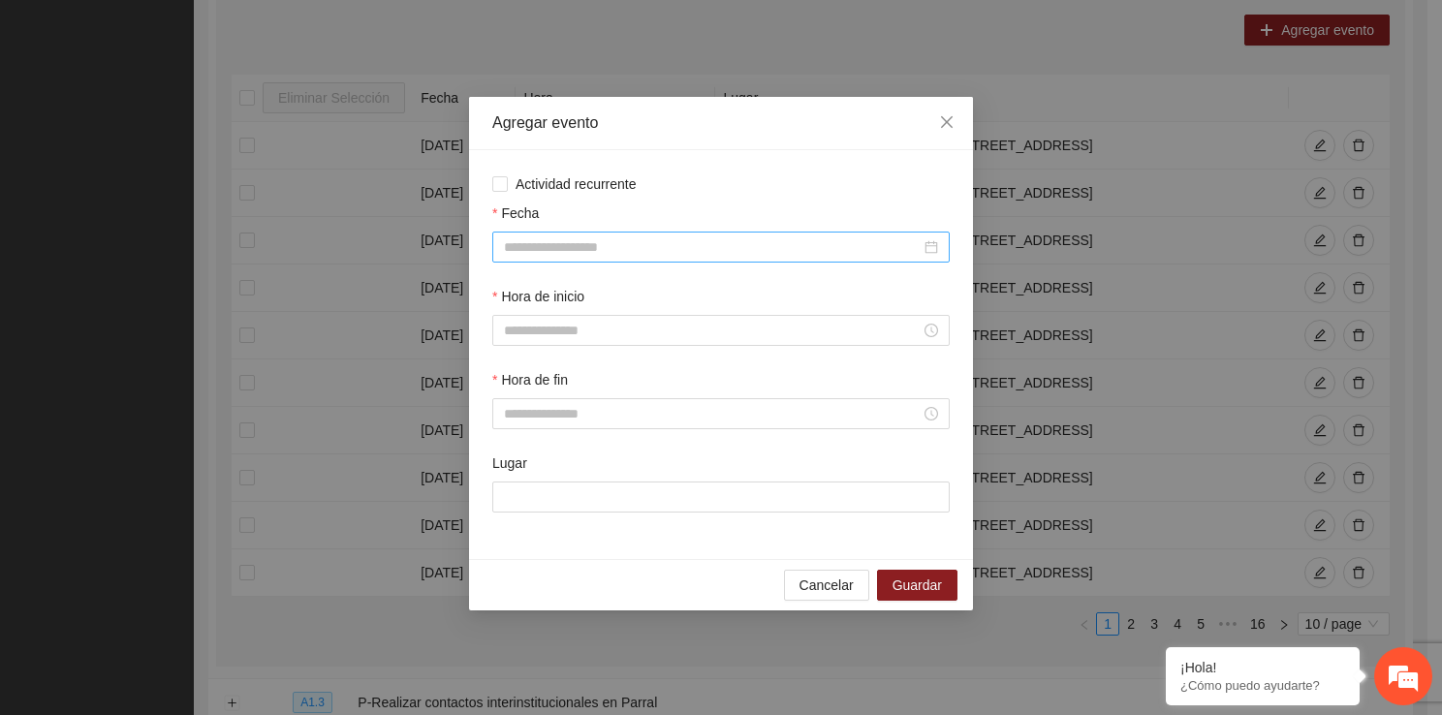
click at [596, 235] on div at bounding box center [720, 247] width 457 height 31
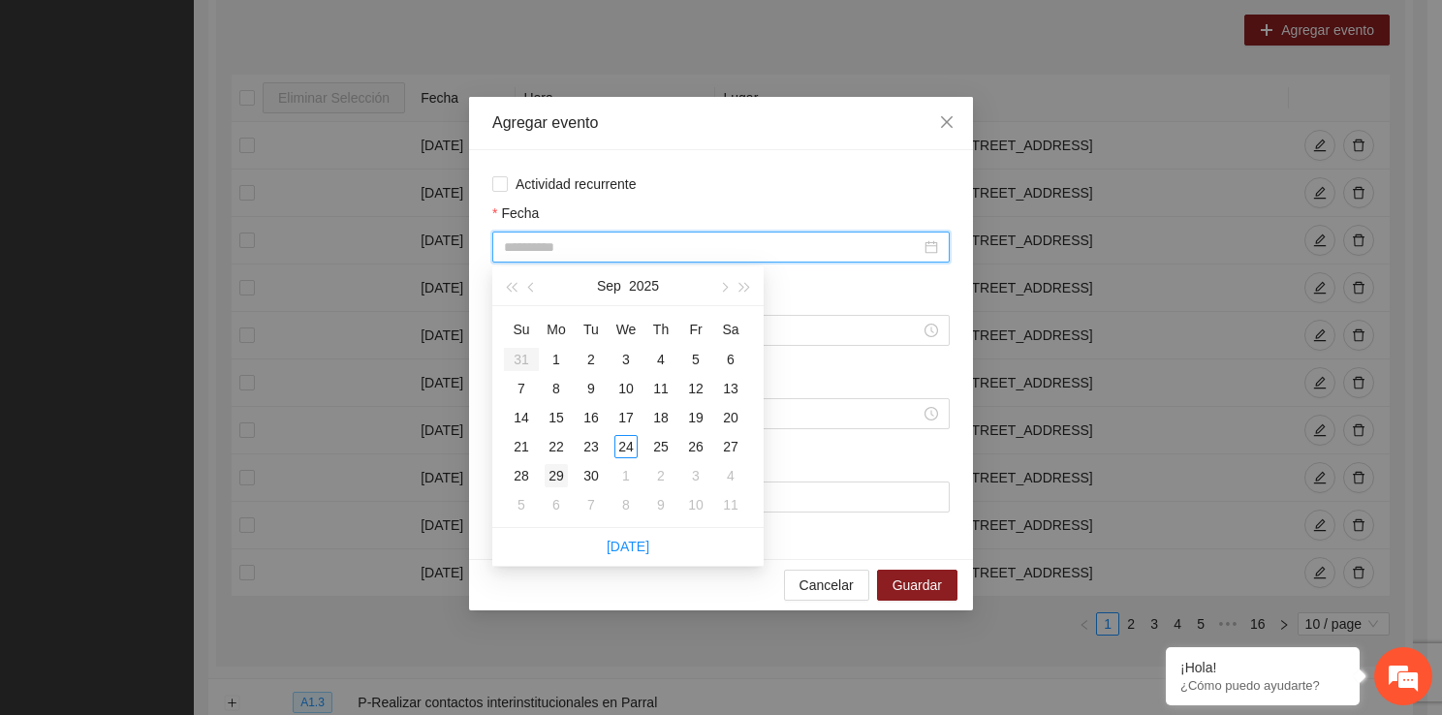
click at [557, 468] on div "29" at bounding box center [555, 475] width 23 height 23
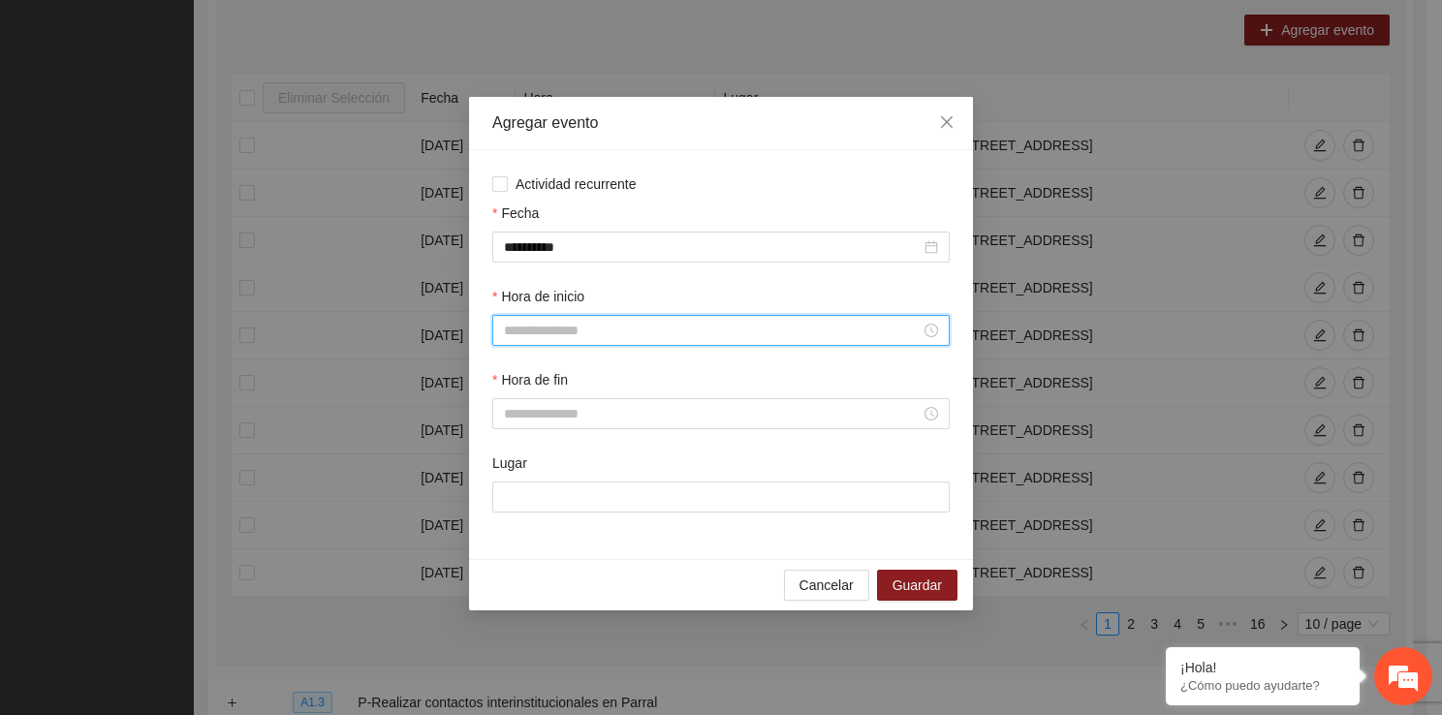
click at [604, 335] on input "Hora de inicio" at bounding box center [712, 330] width 417 height 21
click at [519, 519] on div "14" at bounding box center [519, 528] width 54 height 27
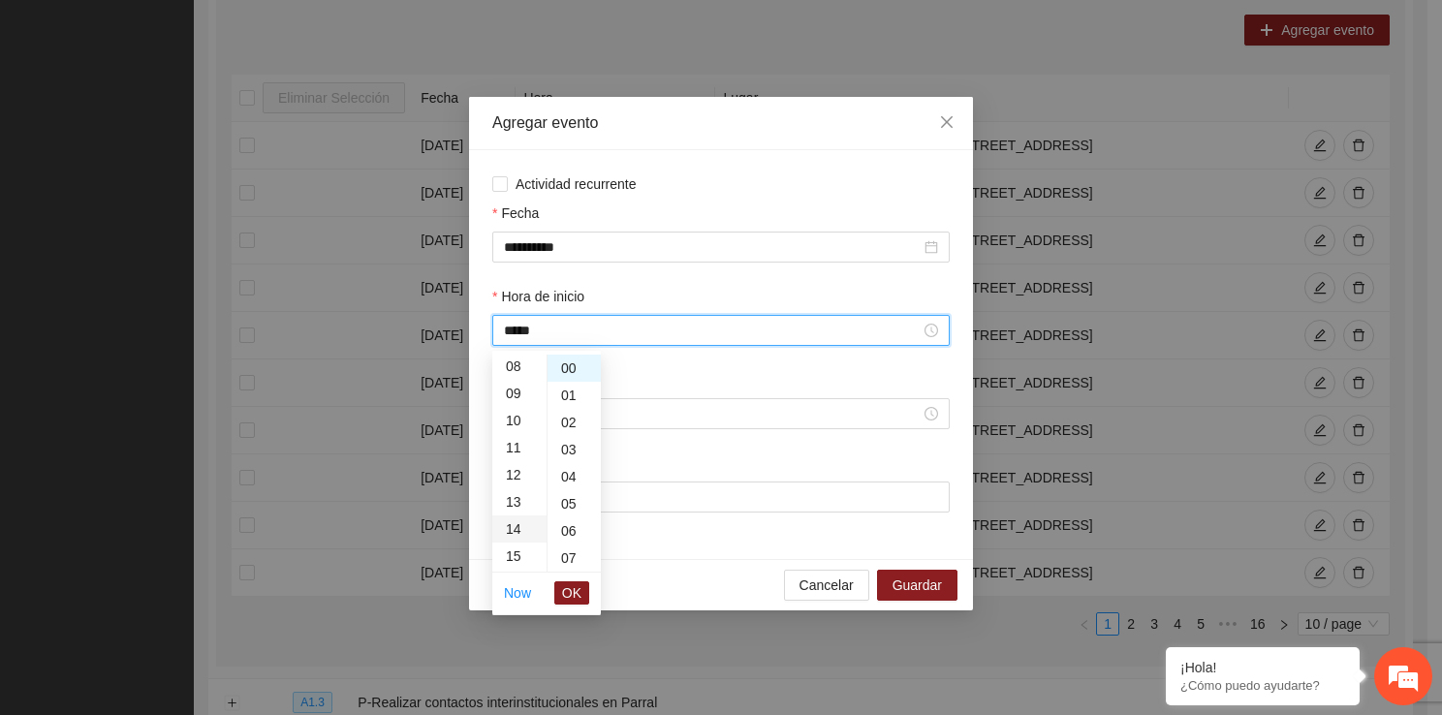
scroll to position [380, 0]
click at [572, 581] on button "OK" at bounding box center [571, 592] width 35 height 23
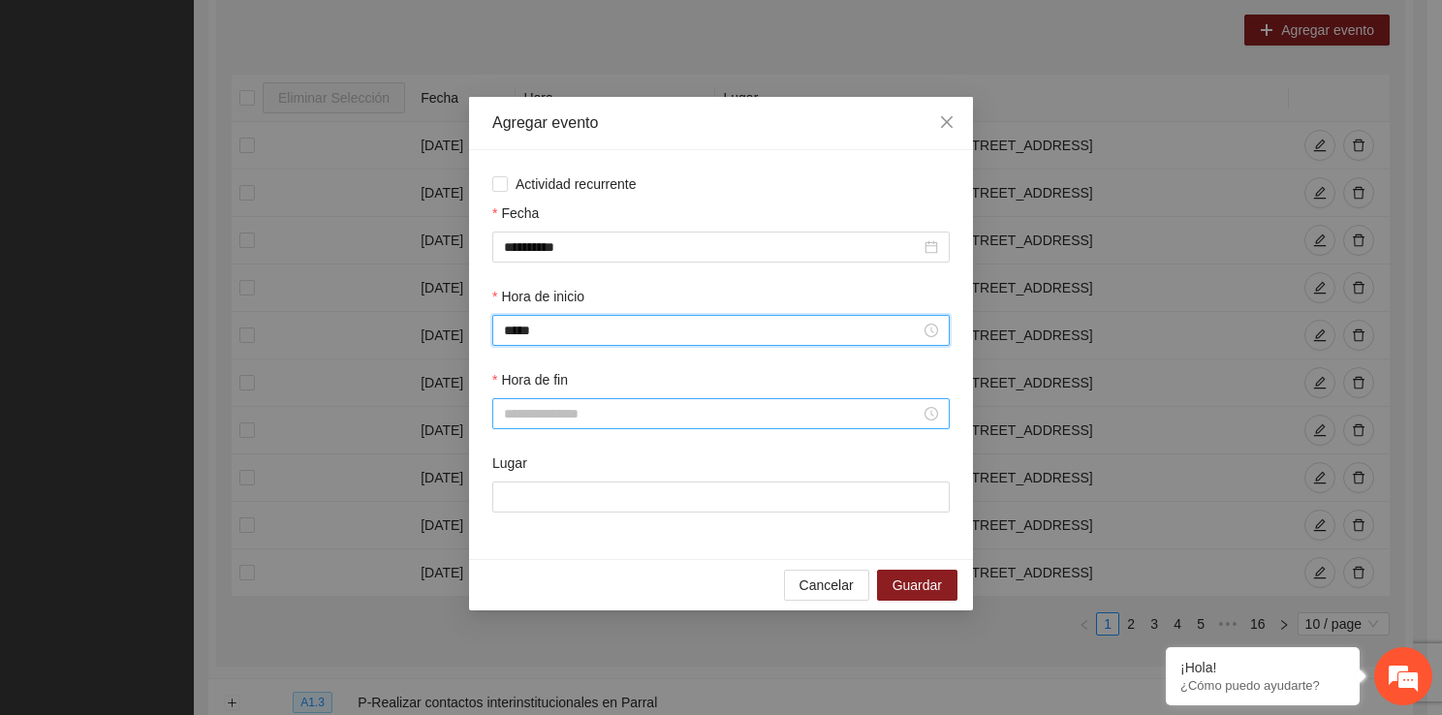
click at [546, 420] on input "Hora de fin" at bounding box center [712, 413] width 417 height 21
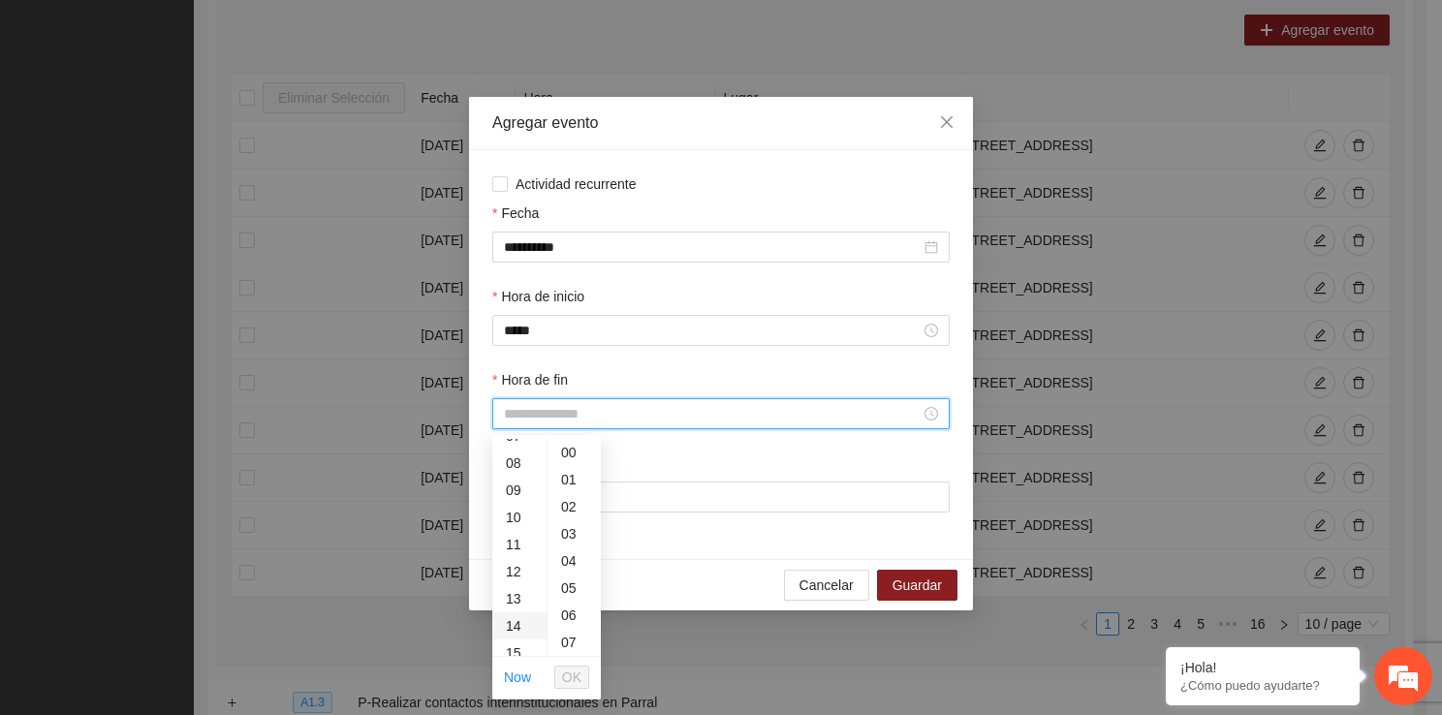
click at [515, 622] on div "14" at bounding box center [519, 625] width 54 height 27
click at [574, 622] on div "40" at bounding box center [573, 620] width 53 height 27
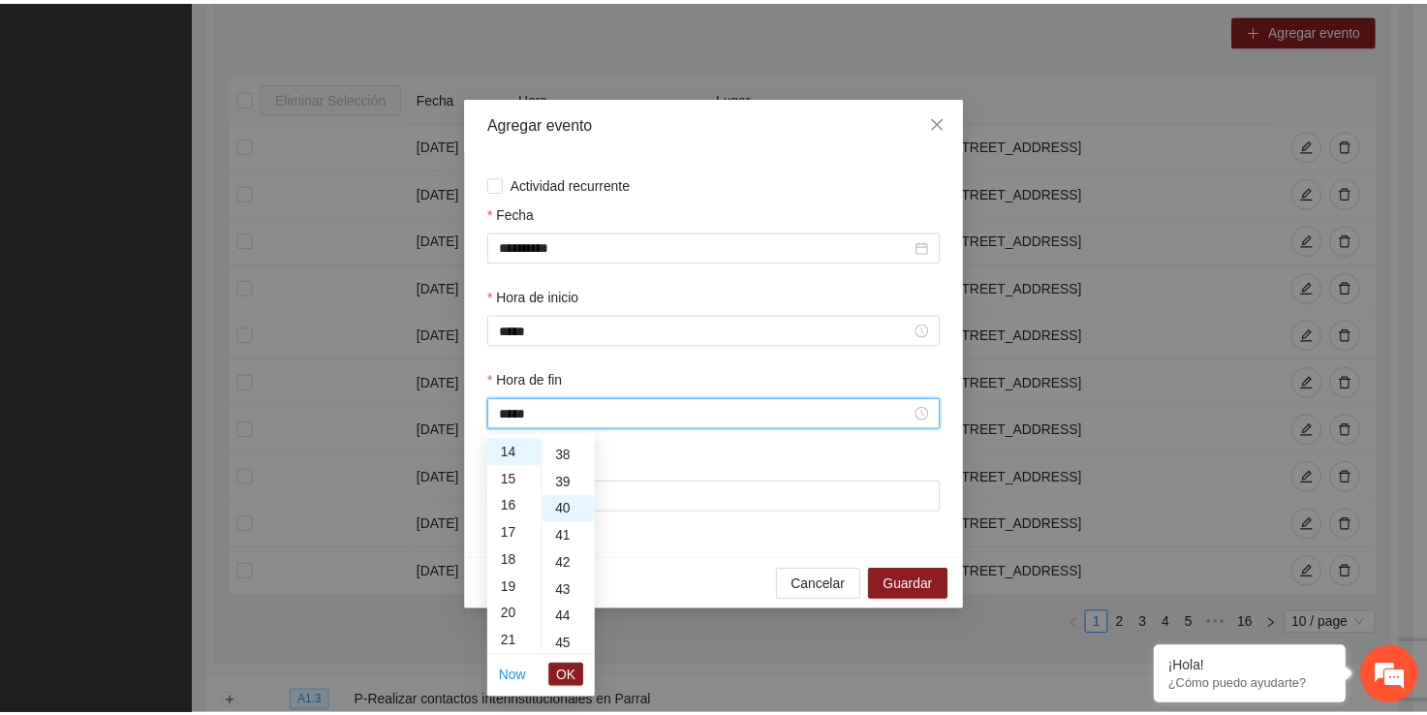
scroll to position [1085, 0]
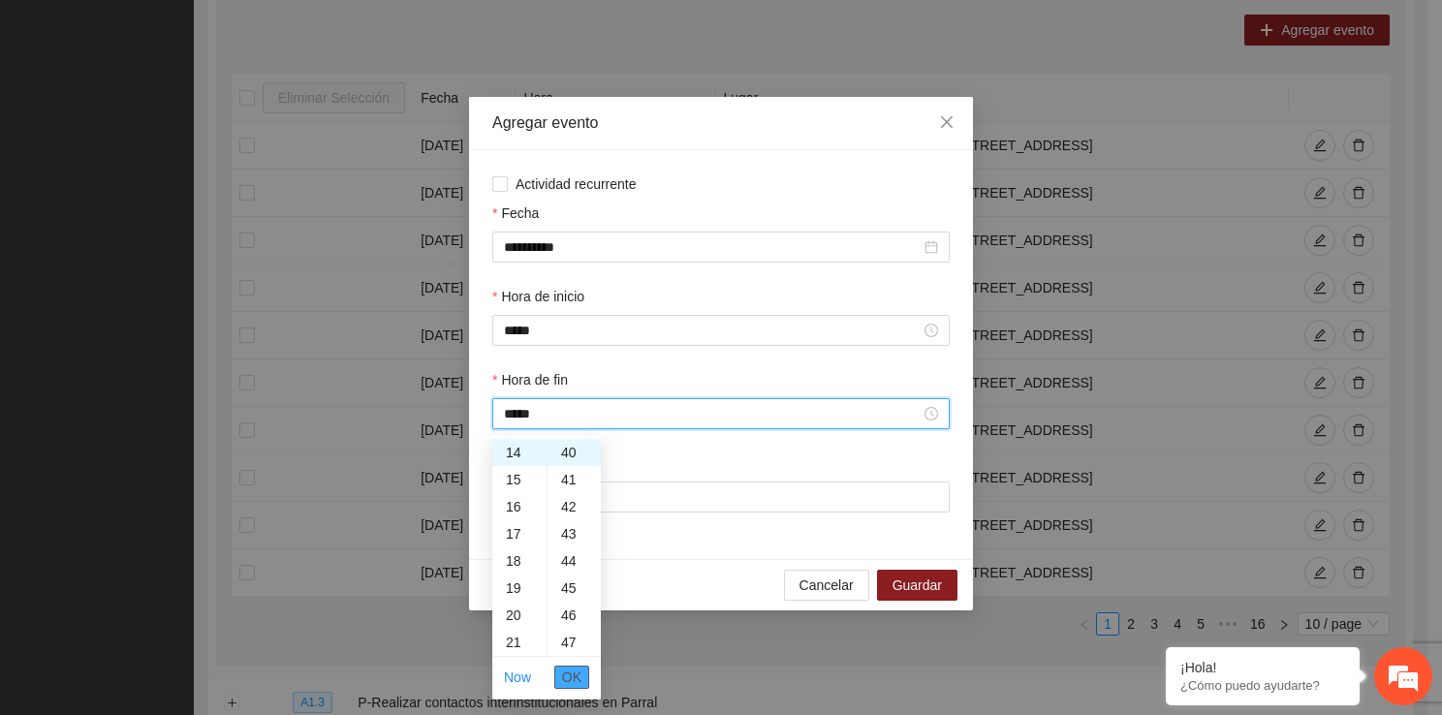
click at [578, 671] on span "OK" at bounding box center [571, 677] width 19 height 21
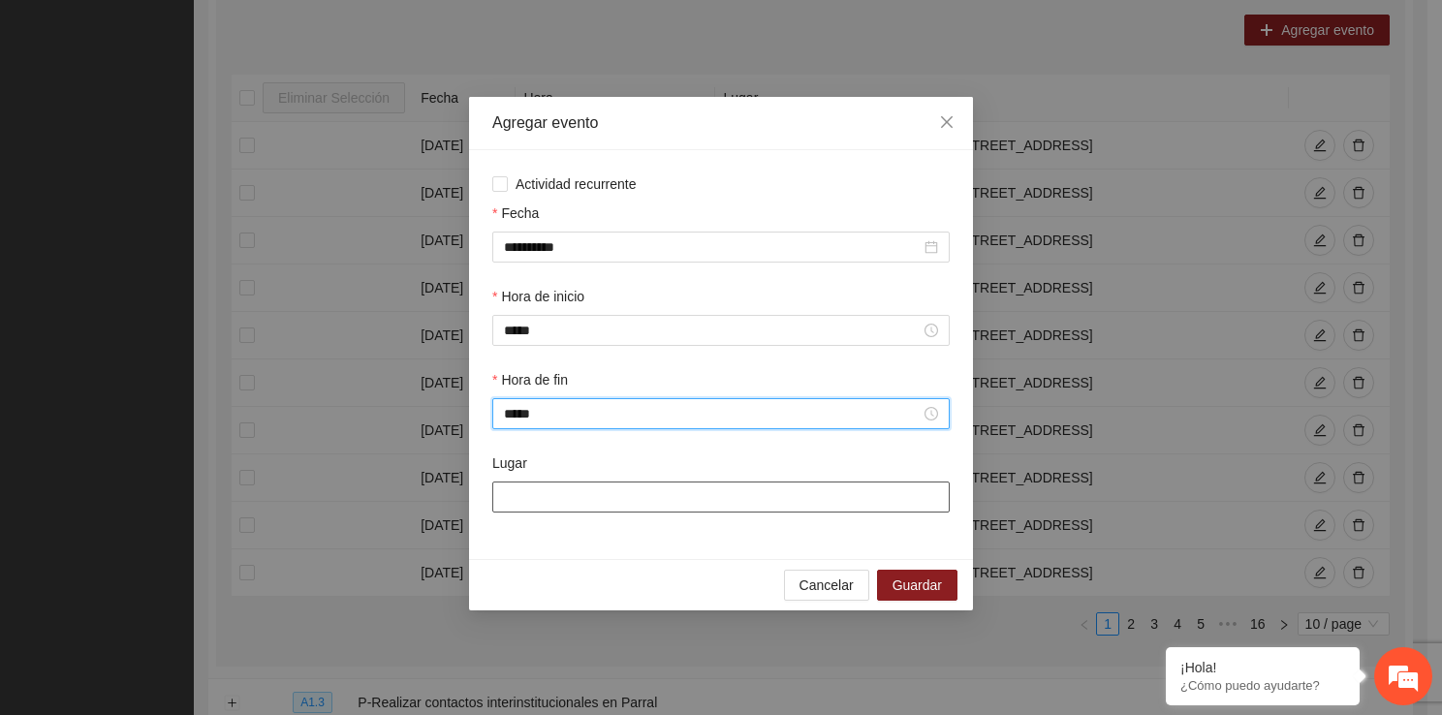
click at [552, 509] on input "Lugar" at bounding box center [720, 496] width 457 height 31
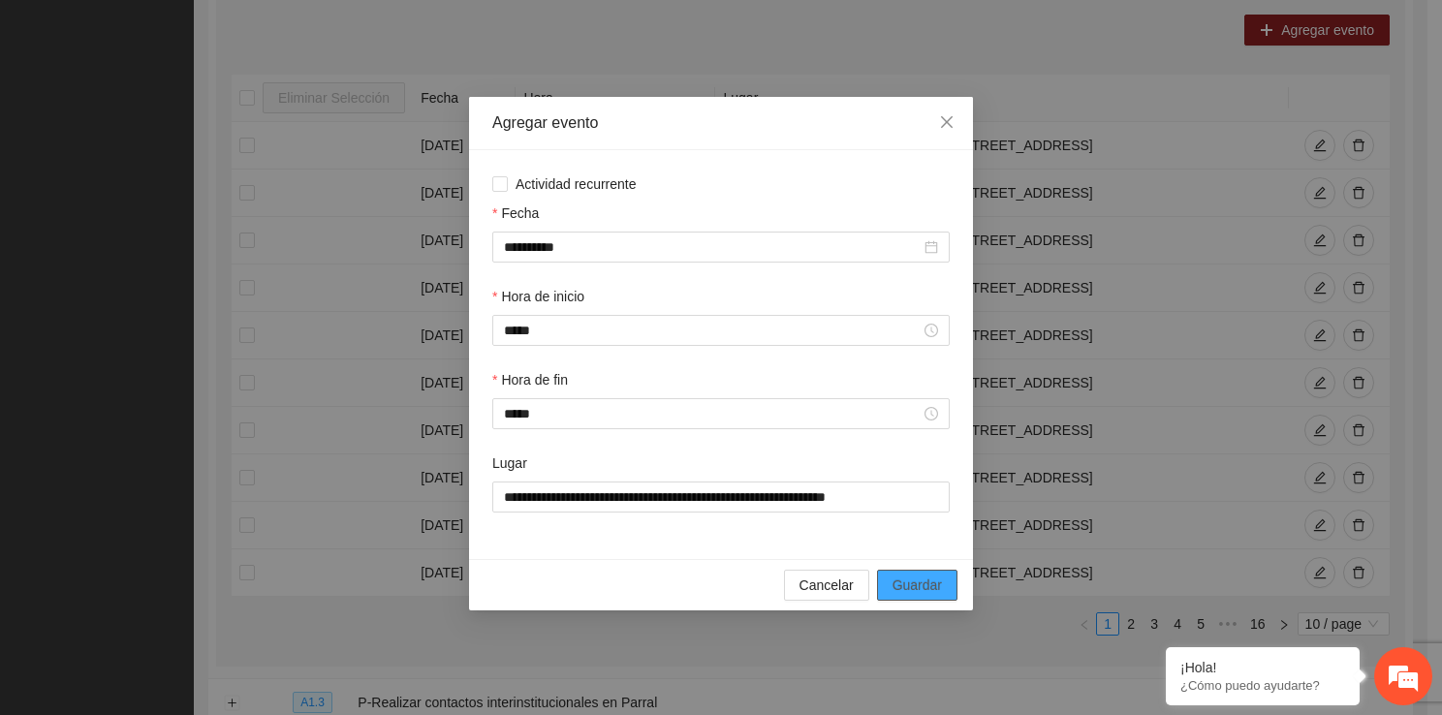
click at [938, 595] on span "Guardar" at bounding box center [916, 584] width 49 height 21
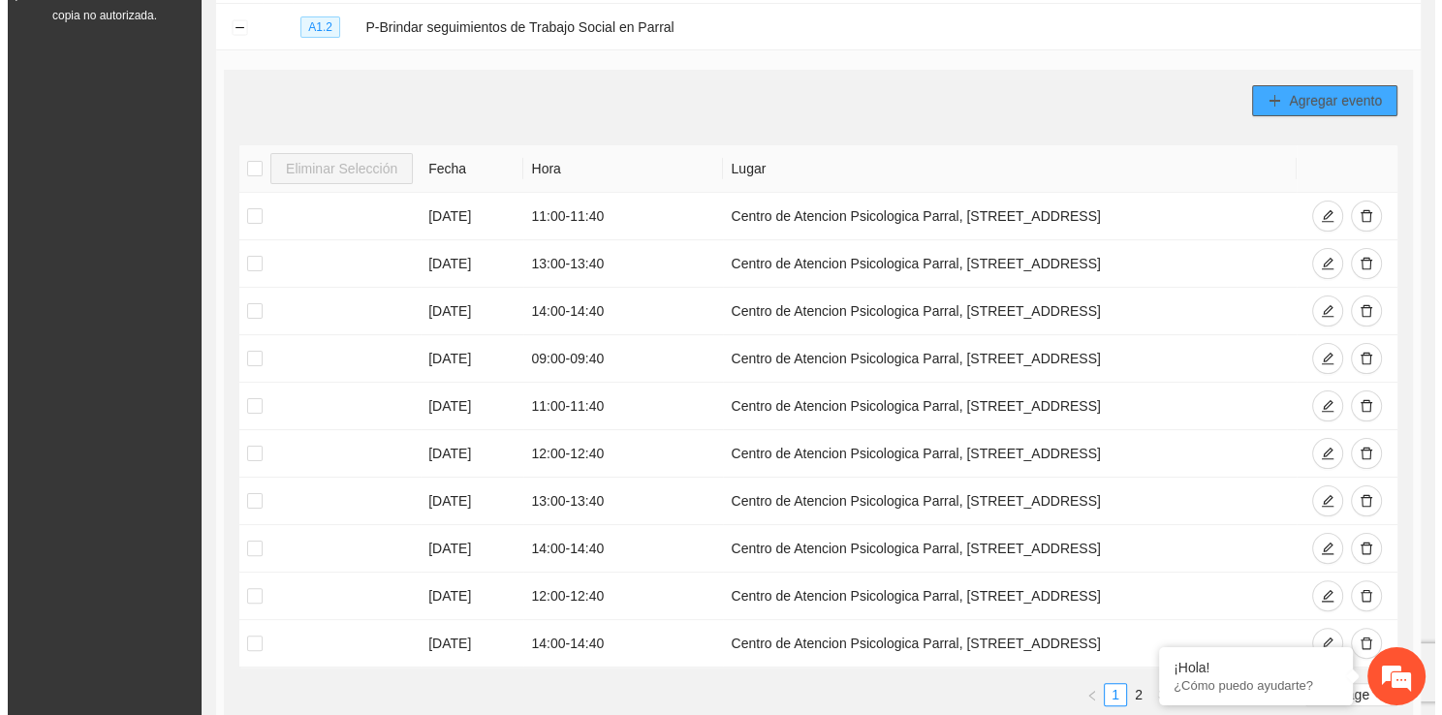
scroll to position [319, 0]
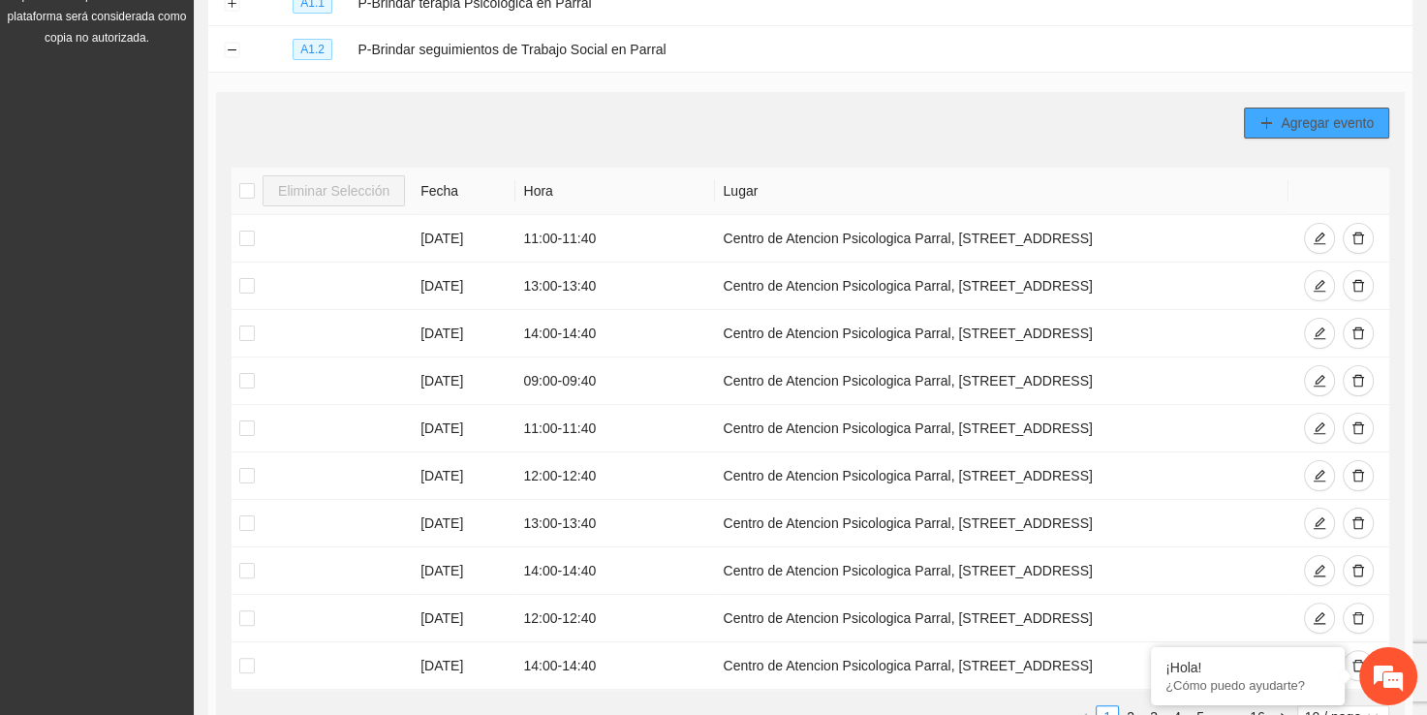
click at [1344, 128] on span "Agregar evento" at bounding box center [1327, 122] width 93 height 21
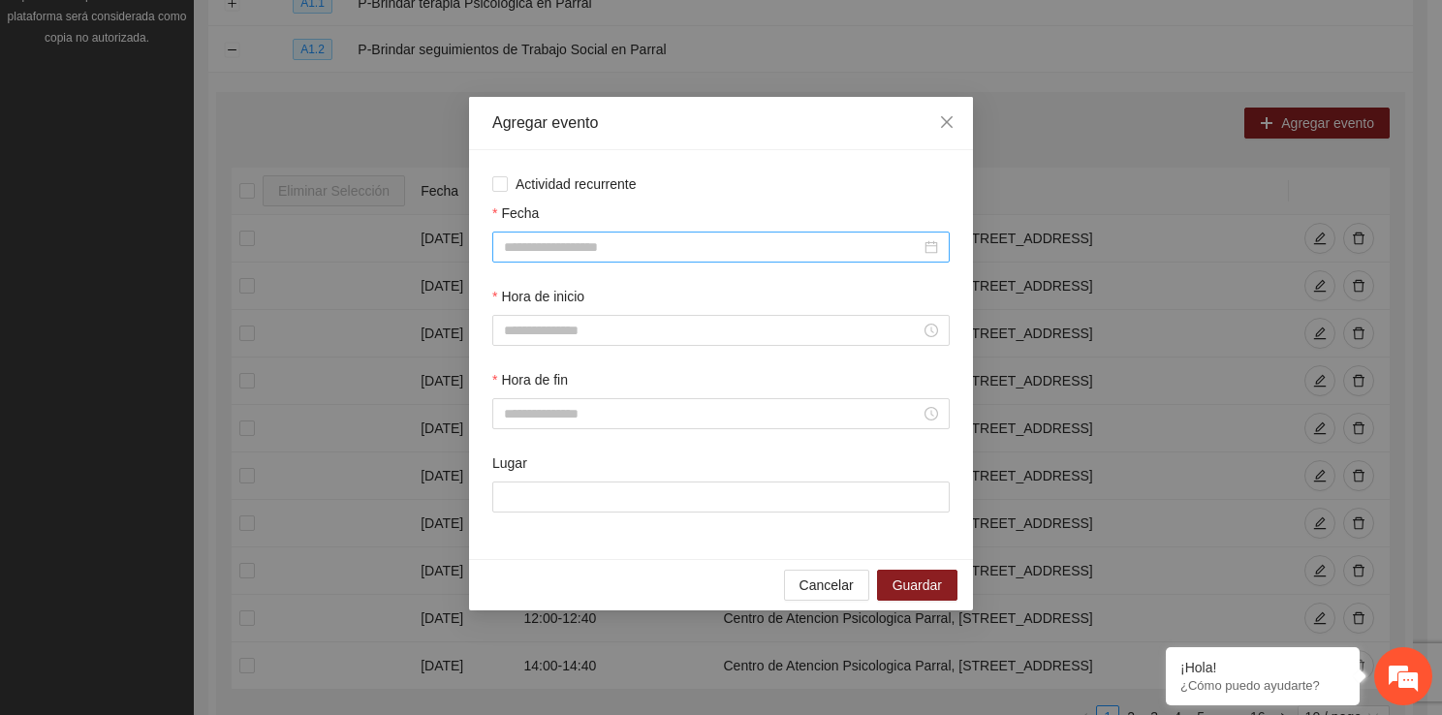
click at [648, 249] on input "Fecha" at bounding box center [712, 246] width 417 height 21
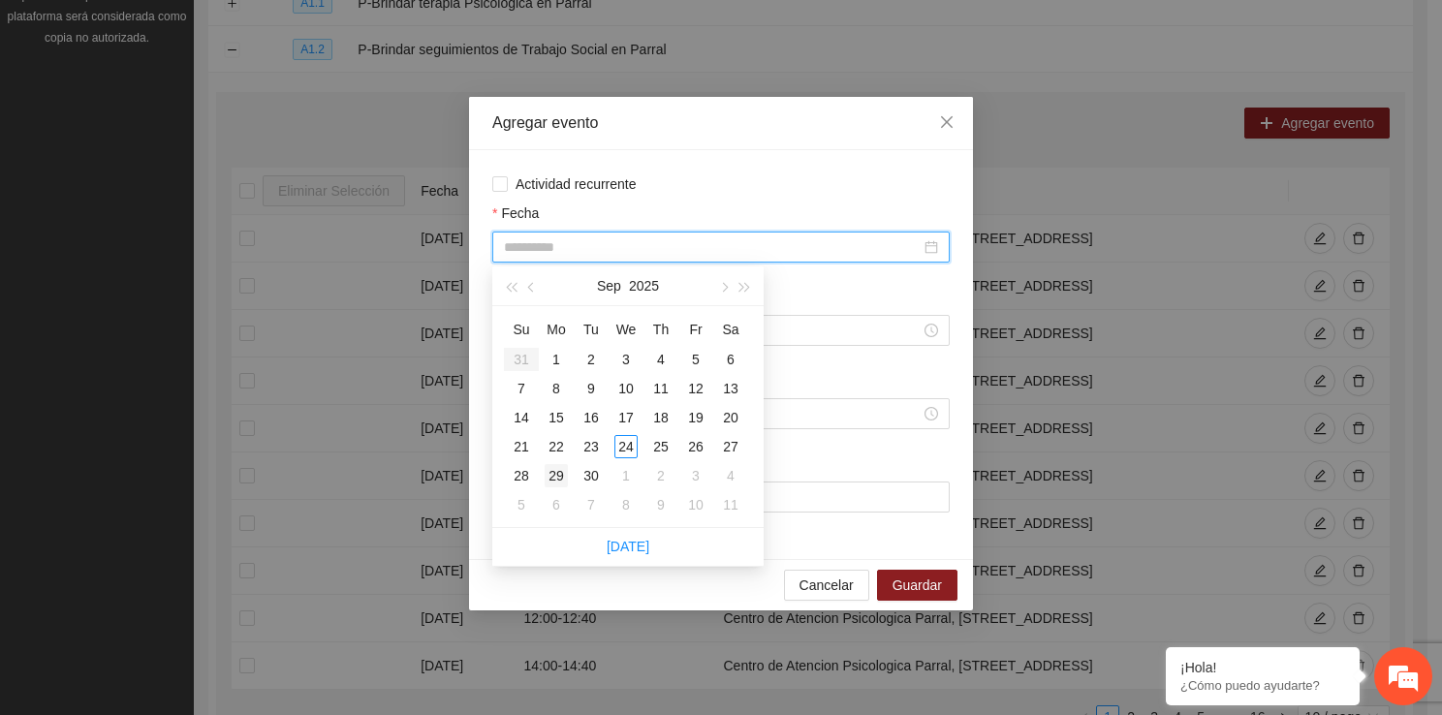
click at [558, 467] on div "29" at bounding box center [555, 475] width 23 height 23
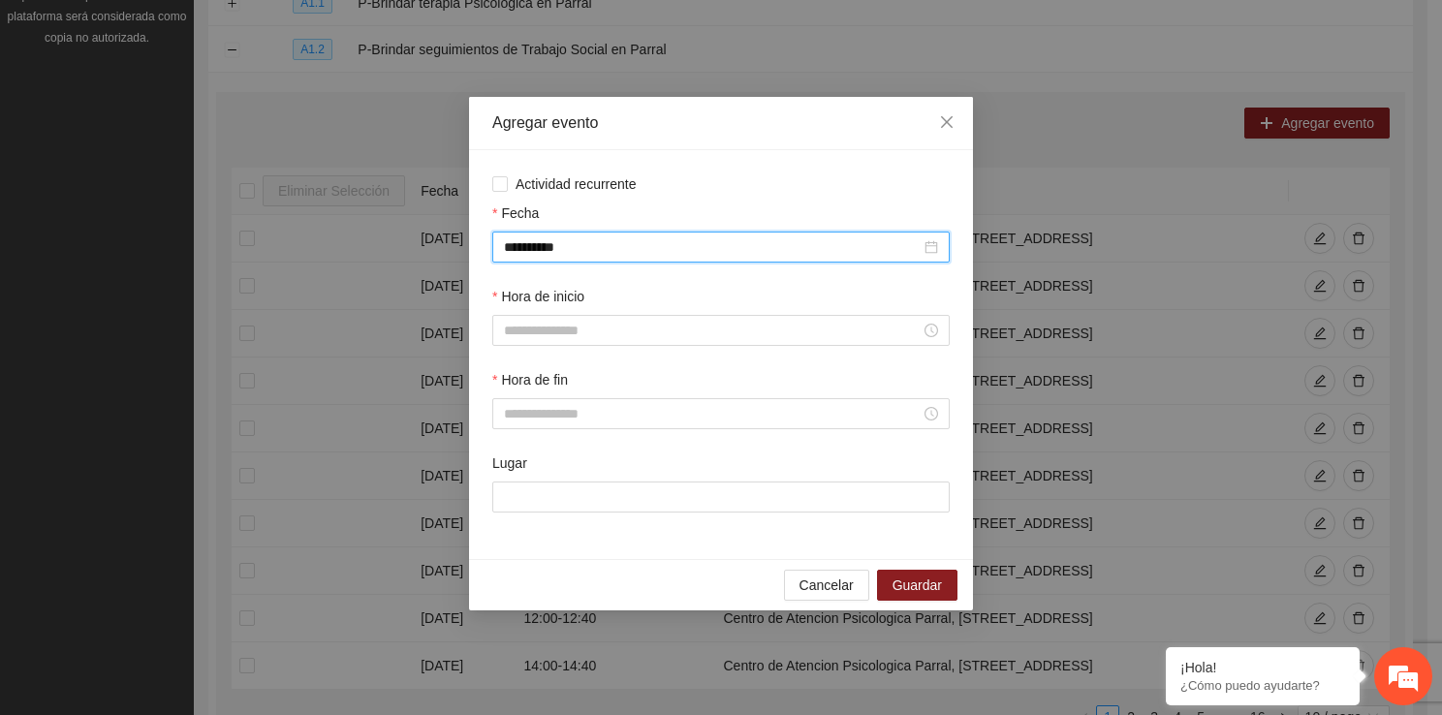
click at [604, 347] on div "Hora de inicio" at bounding box center [720, 327] width 465 height 83
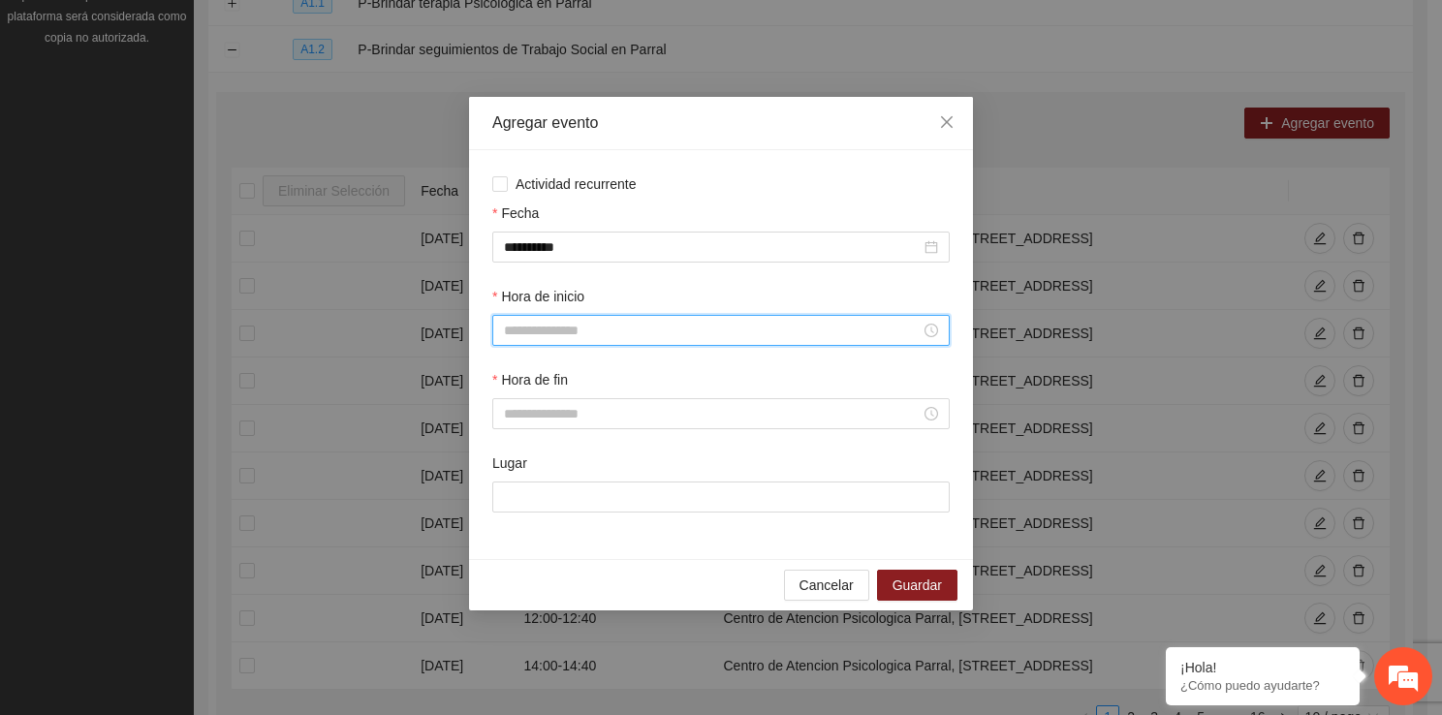
click at [601, 337] on input "Hora de inicio" at bounding box center [712, 330] width 417 height 21
click at [515, 465] on div "15" at bounding box center [519, 464] width 54 height 27
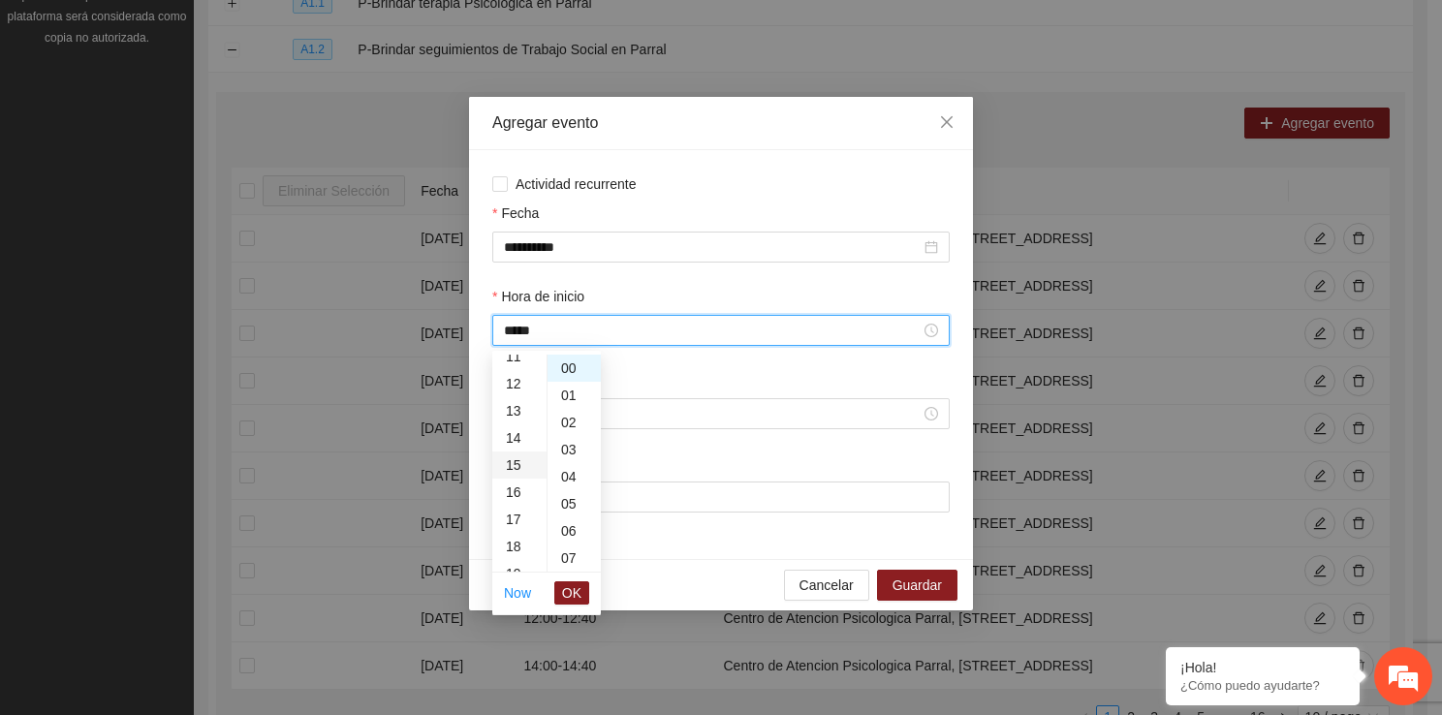
scroll to position [407, 0]
click at [574, 585] on span "OK" at bounding box center [571, 592] width 19 height 21
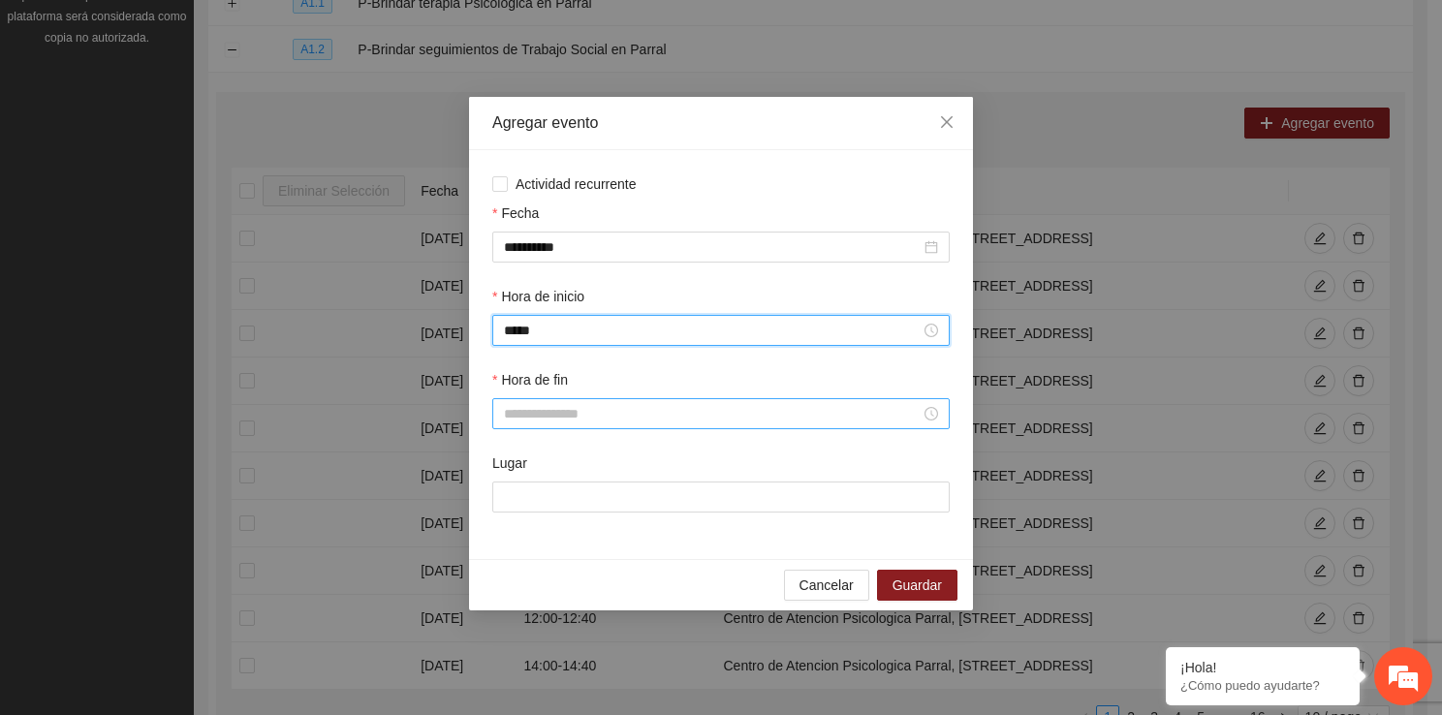
click at [573, 419] on input "Hora de fin" at bounding box center [712, 413] width 417 height 21
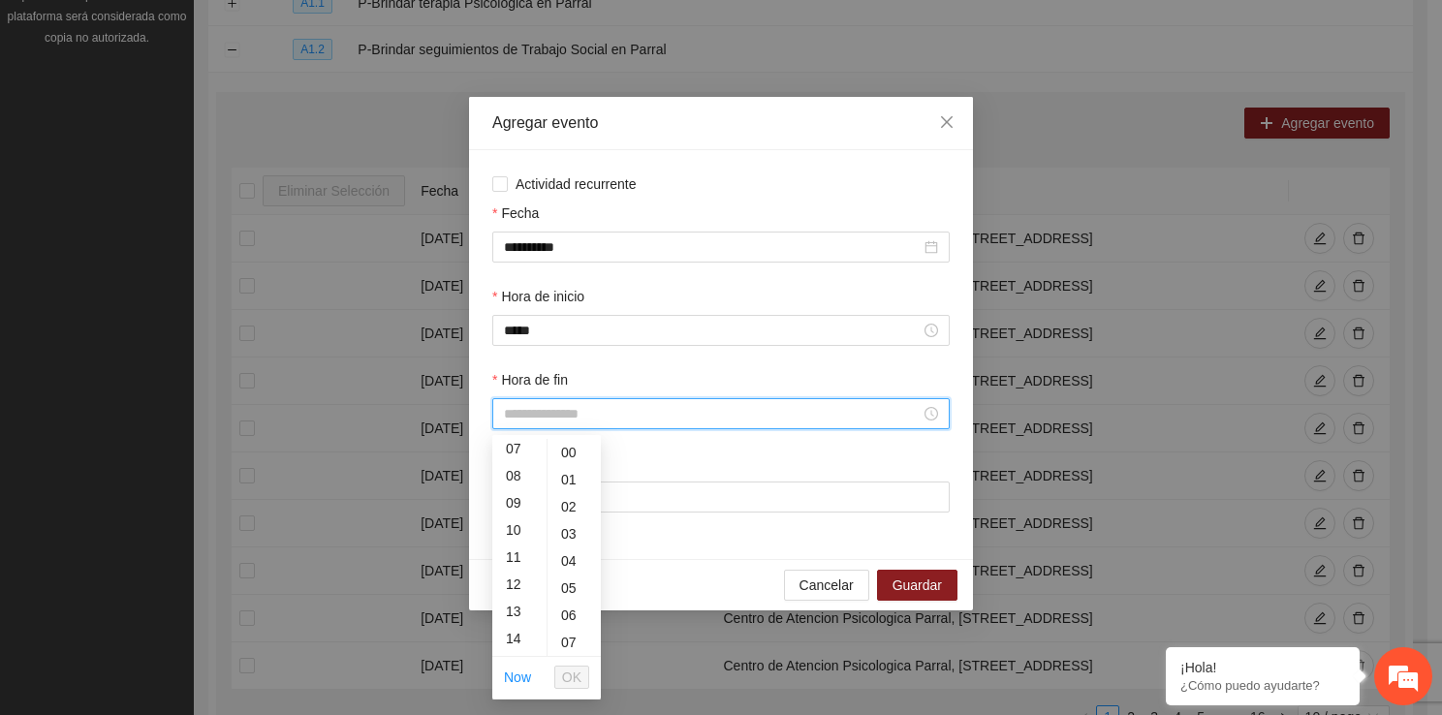
scroll to position [258, 0]
click at [515, 607] on div "15" at bounding box center [519, 601] width 54 height 27
click at [574, 617] on div "40" at bounding box center [573, 619] width 53 height 27
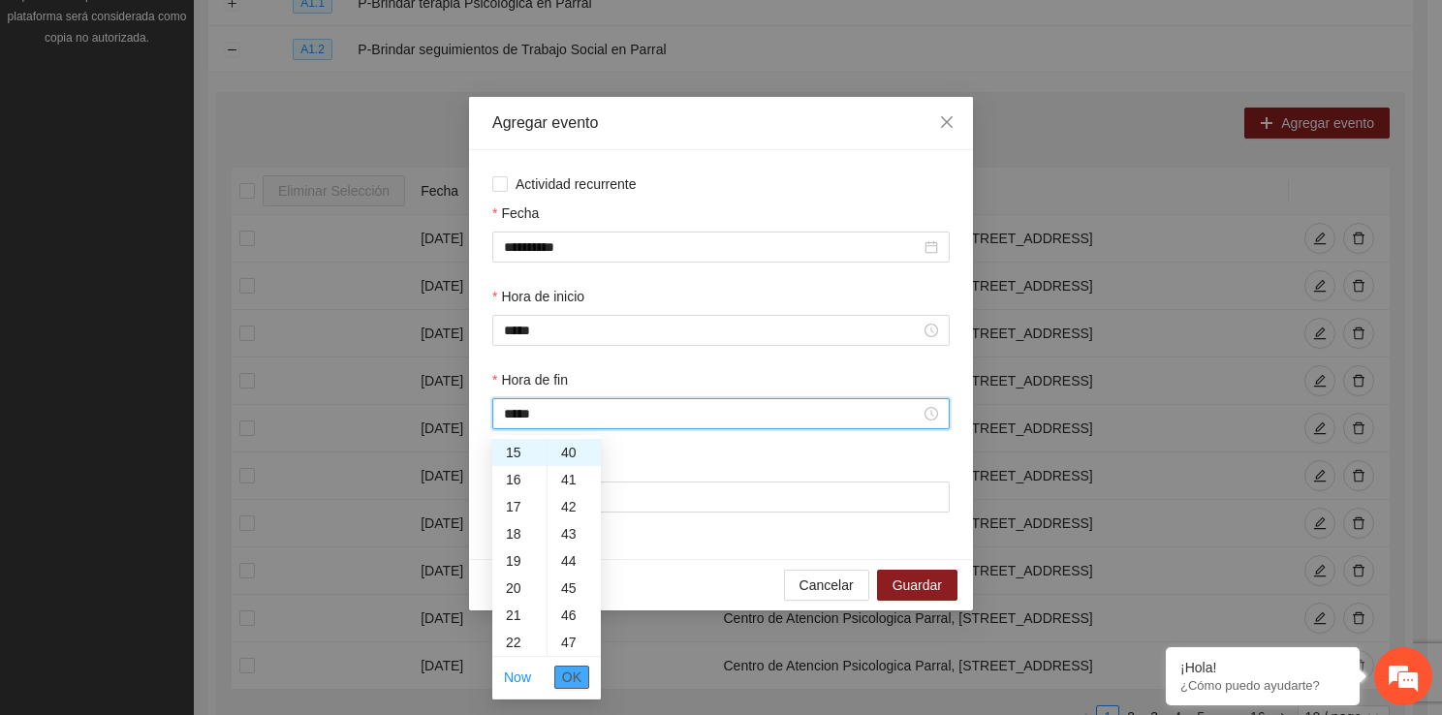
click at [574, 667] on span "OK" at bounding box center [571, 677] width 19 height 21
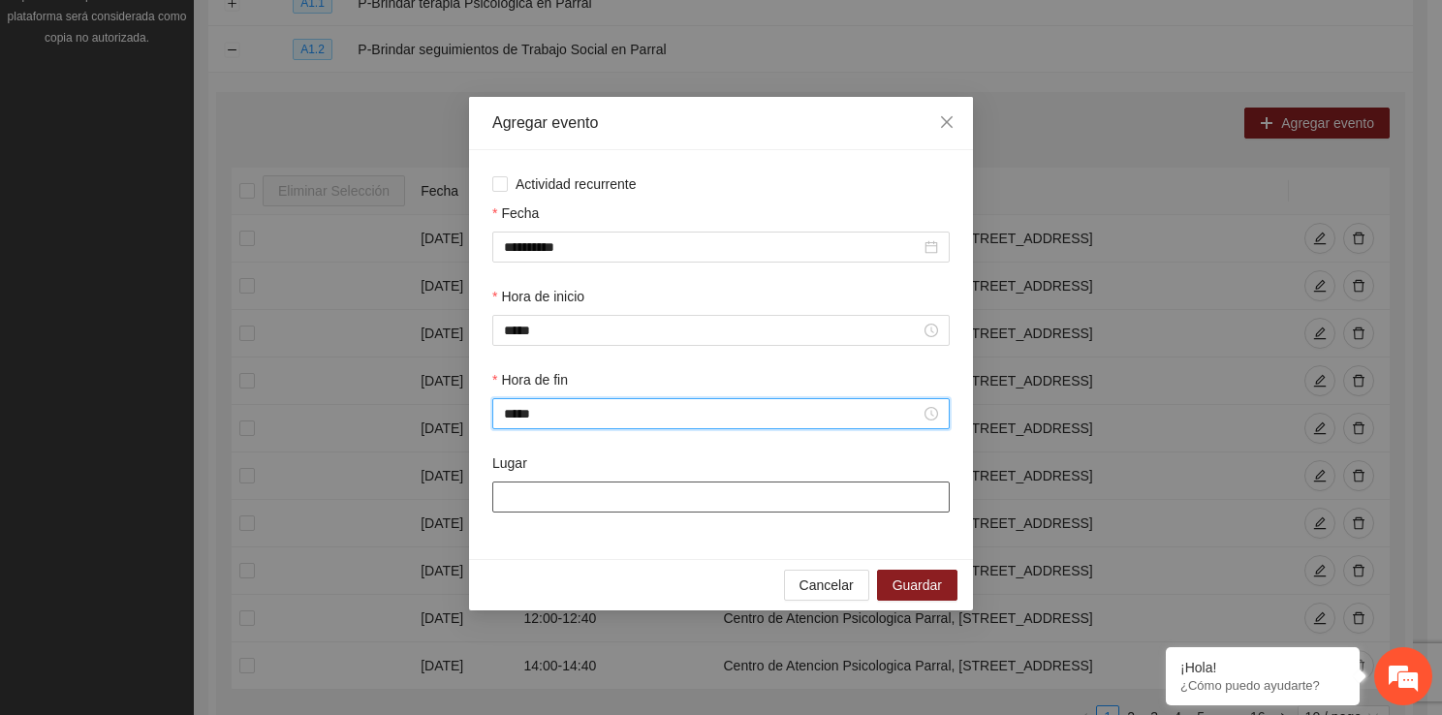
click at [574, 501] on input "Lugar" at bounding box center [720, 496] width 457 height 31
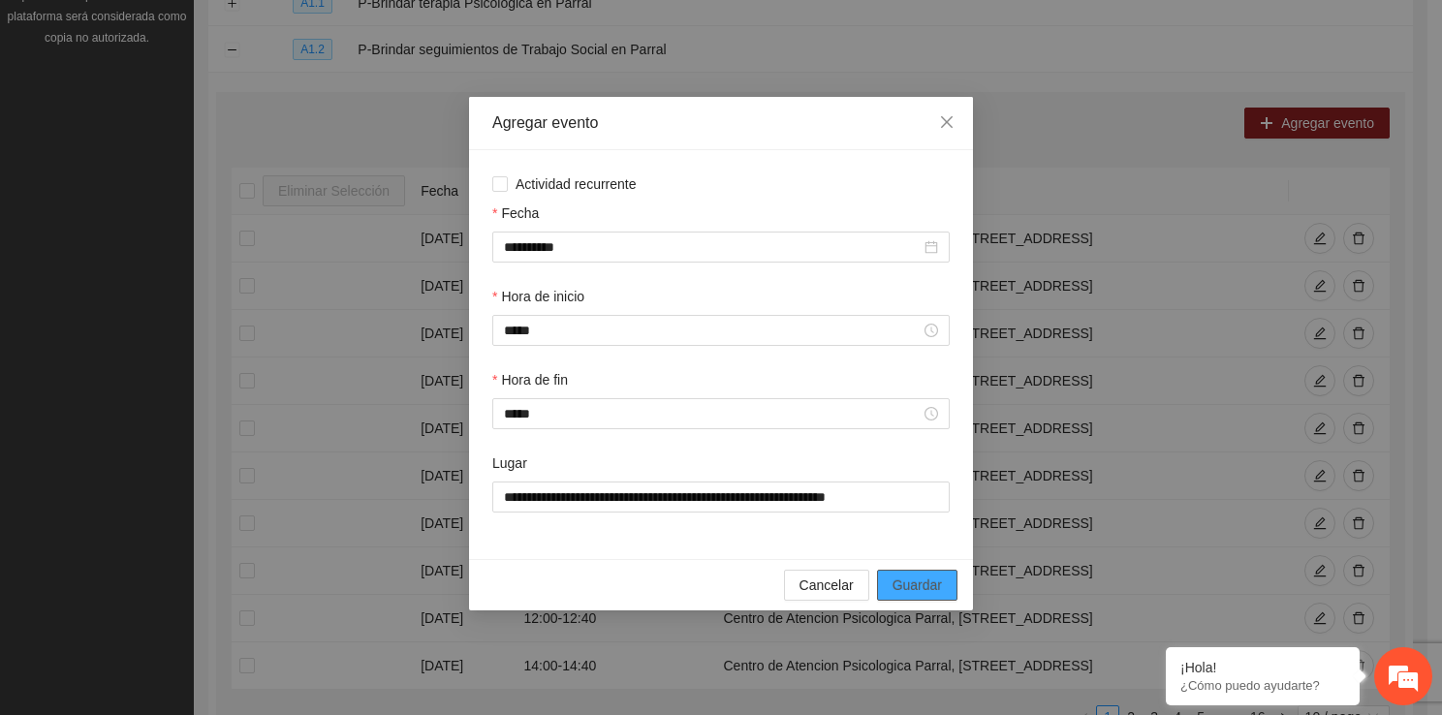
click at [906, 580] on span "Guardar" at bounding box center [916, 584] width 49 height 21
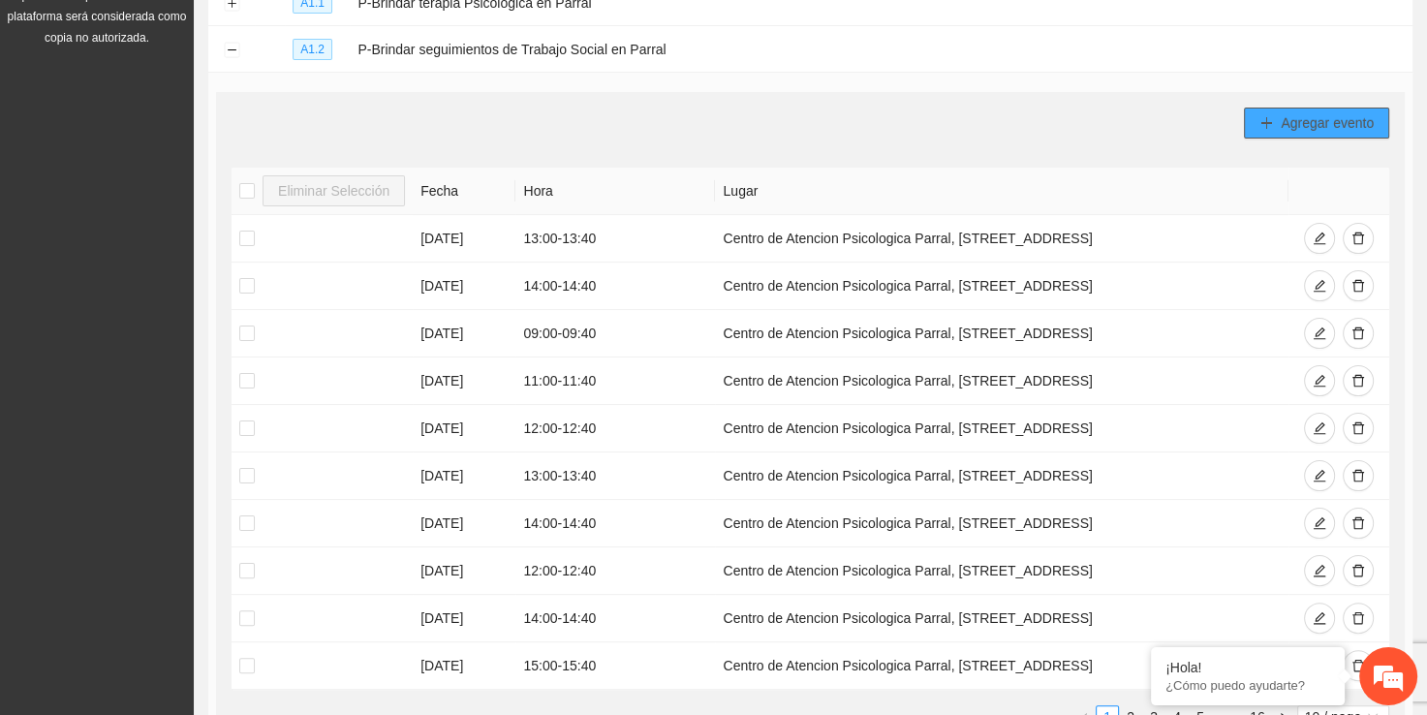
click at [1247, 128] on button "Agregar evento" at bounding box center [1316, 123] width 145 height 31
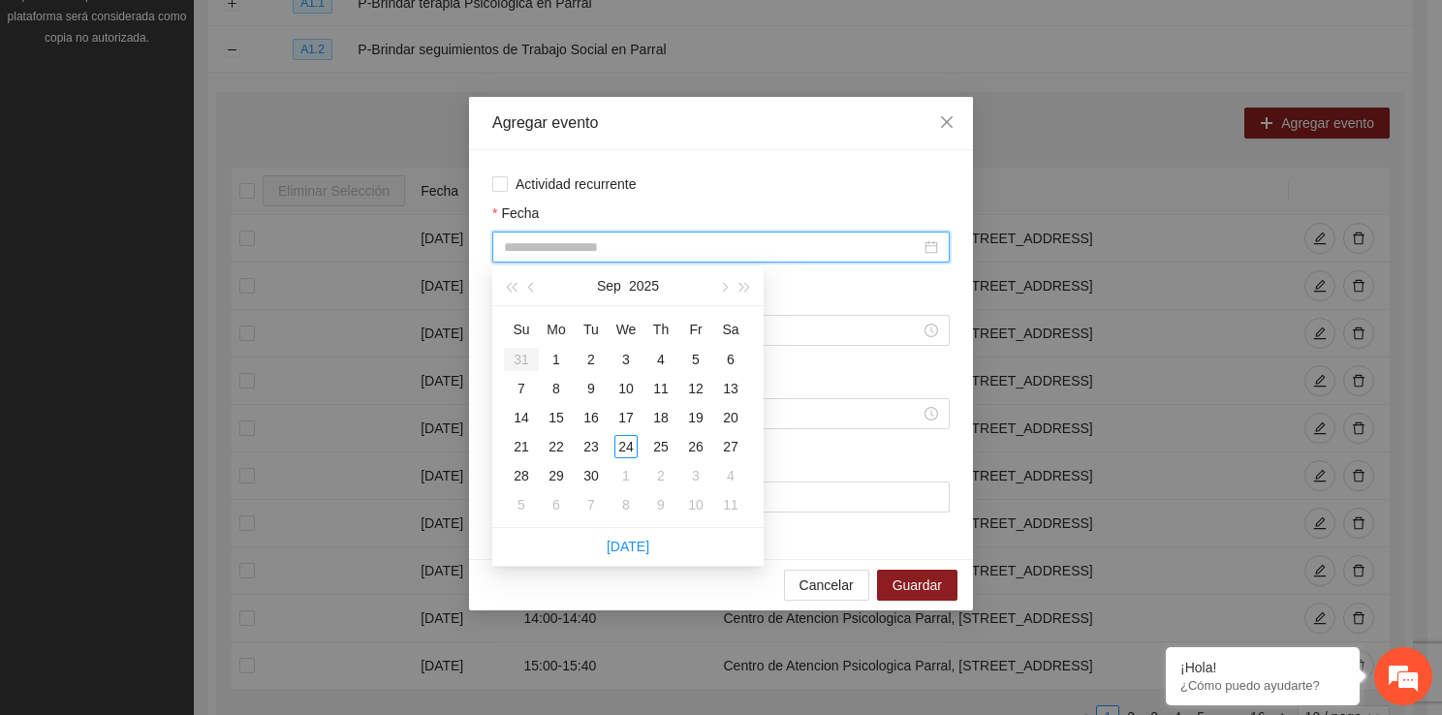
click at [595, 251] on input "Fecha" at bounding box center [712, 246] width 417 height 21
click at [593, 464] on div "30" at bounding box center [590, 475] width 23 height 23
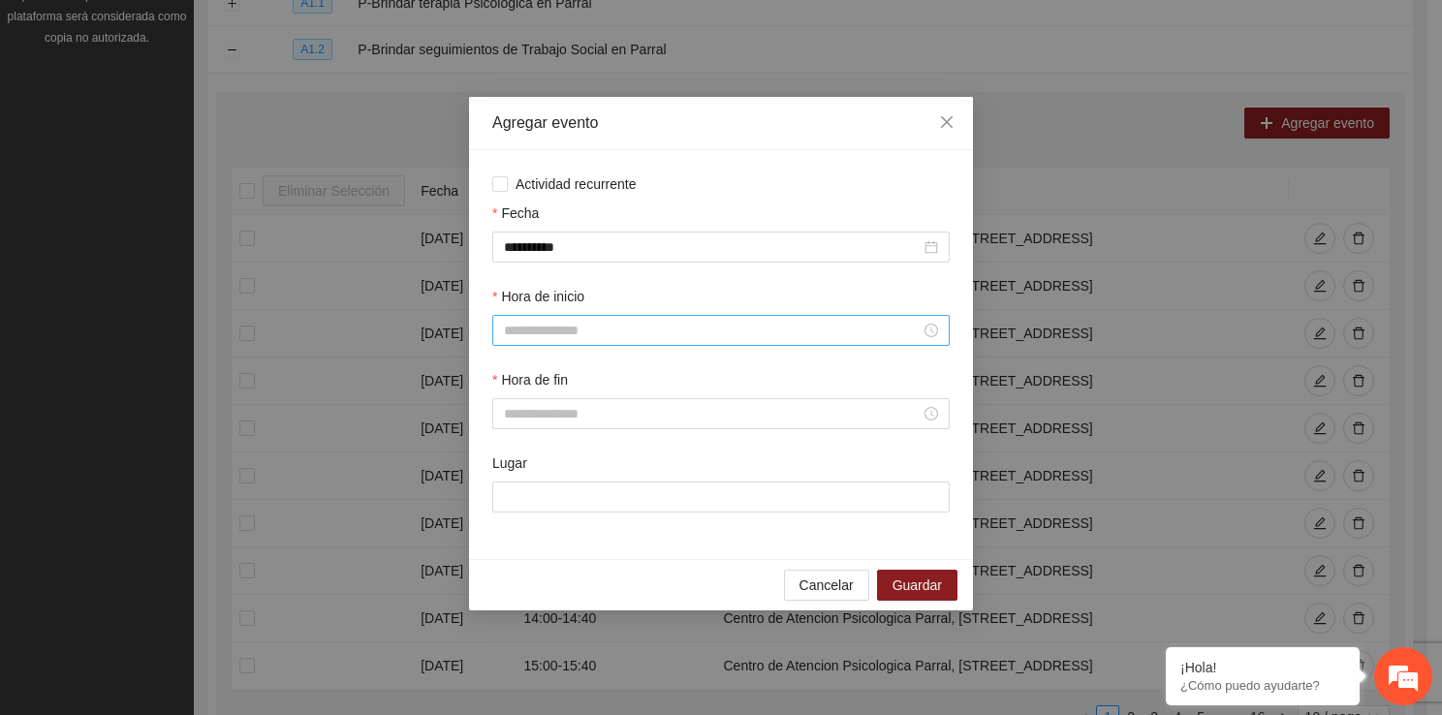
click at [556, 343] on div at bounding box center [720, 330] width 457 height 31
click at [512, 495] on div "12" at bounding box center [519, 499] width 54 height 27
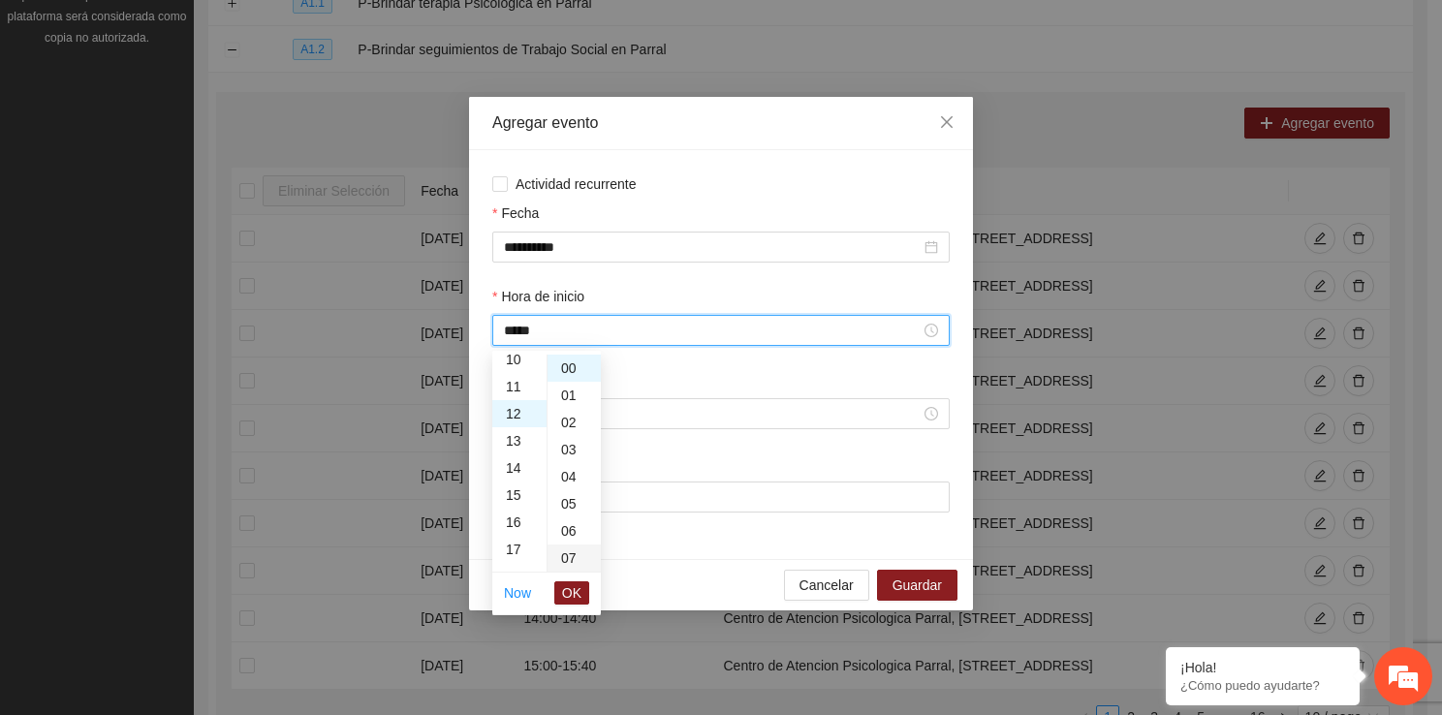
scroll to position [326, 0]
click at [580, 589] on span "OK" at bounding box center [571, 592] width 19 height 21
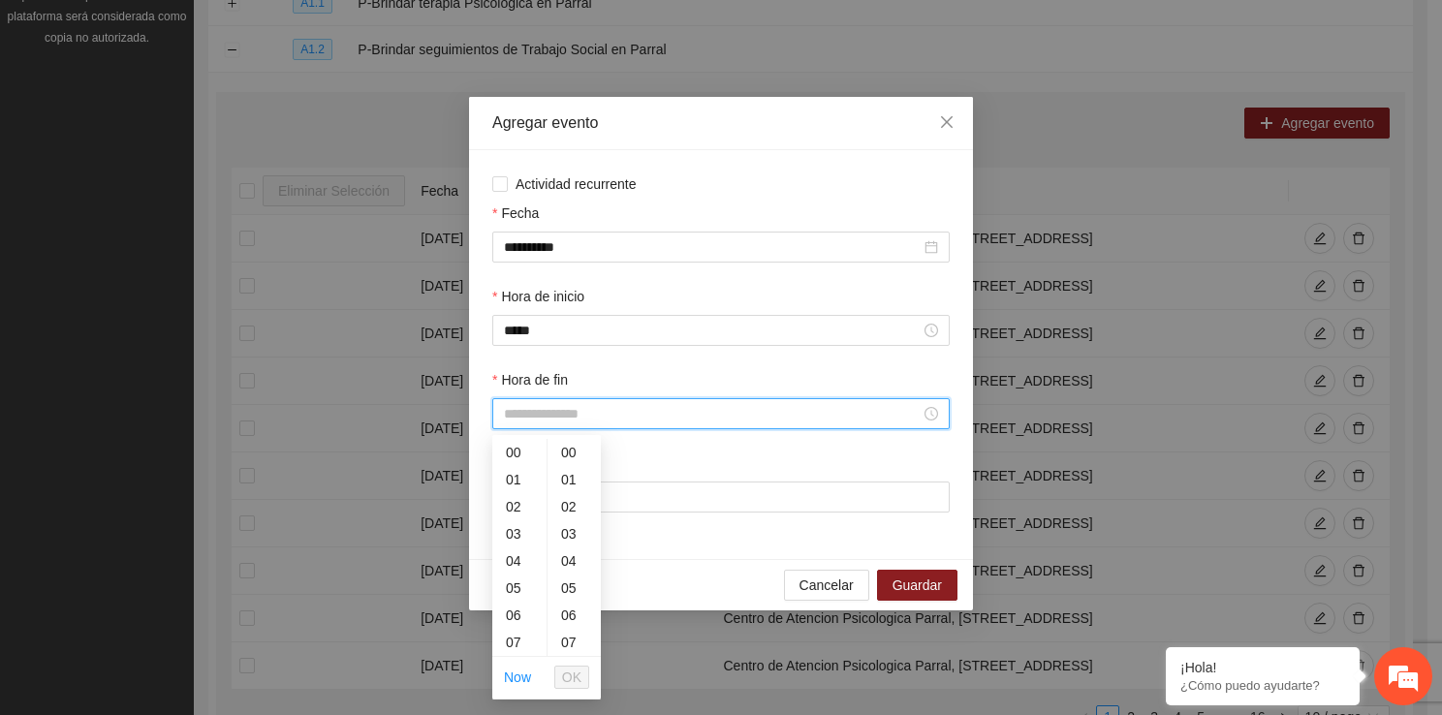
click at [551, 424] on input "Hora de fin" at bounding box center [712, 413] width 417 height 21
click at [519, 652] on div "07" at bounding box center [519, 642] width 54 height 27
click at [515, 575] on div "12" at bounding box center [519, 587] width 54 height 27
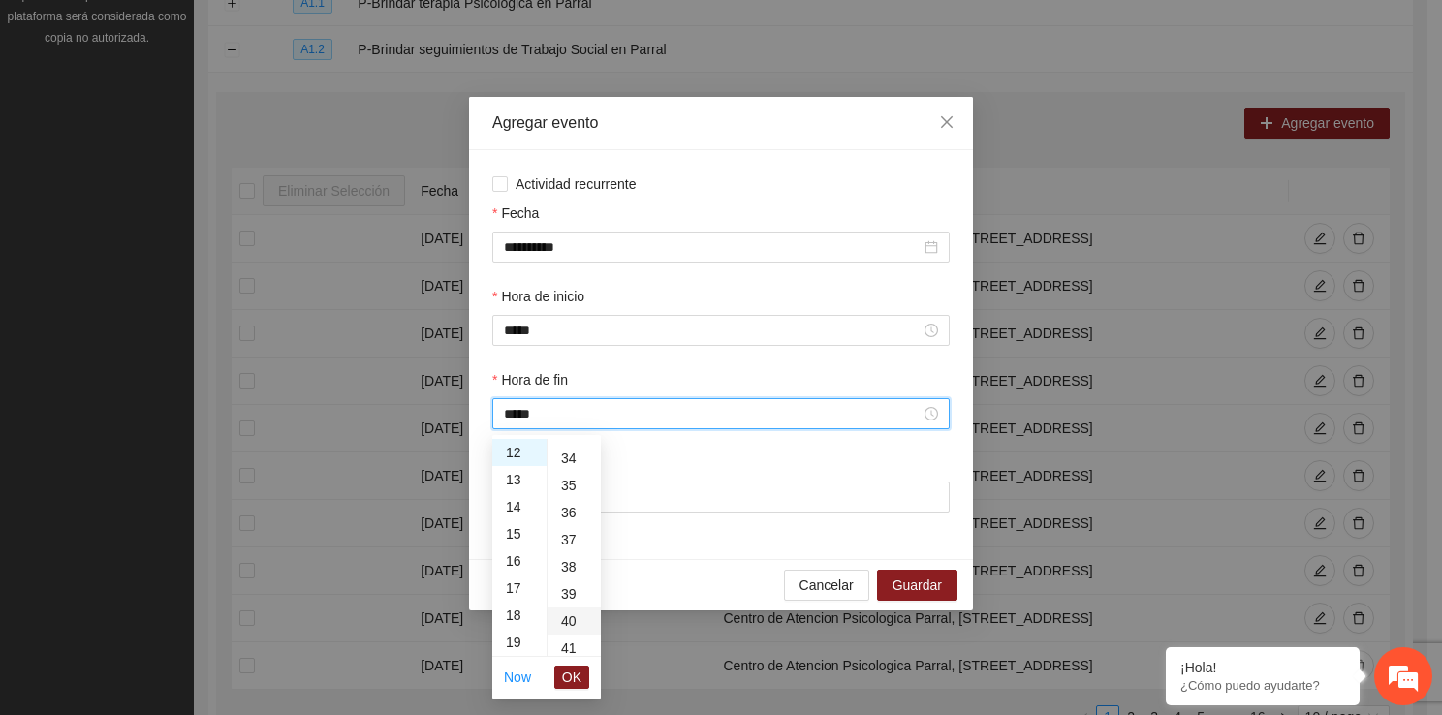
click at [571, 616] on div "40" at bounding box center [573, 620] width 53 height 27
click at [575, 667] on span "OK" at bounding box center [571, 677] width 19 height 21
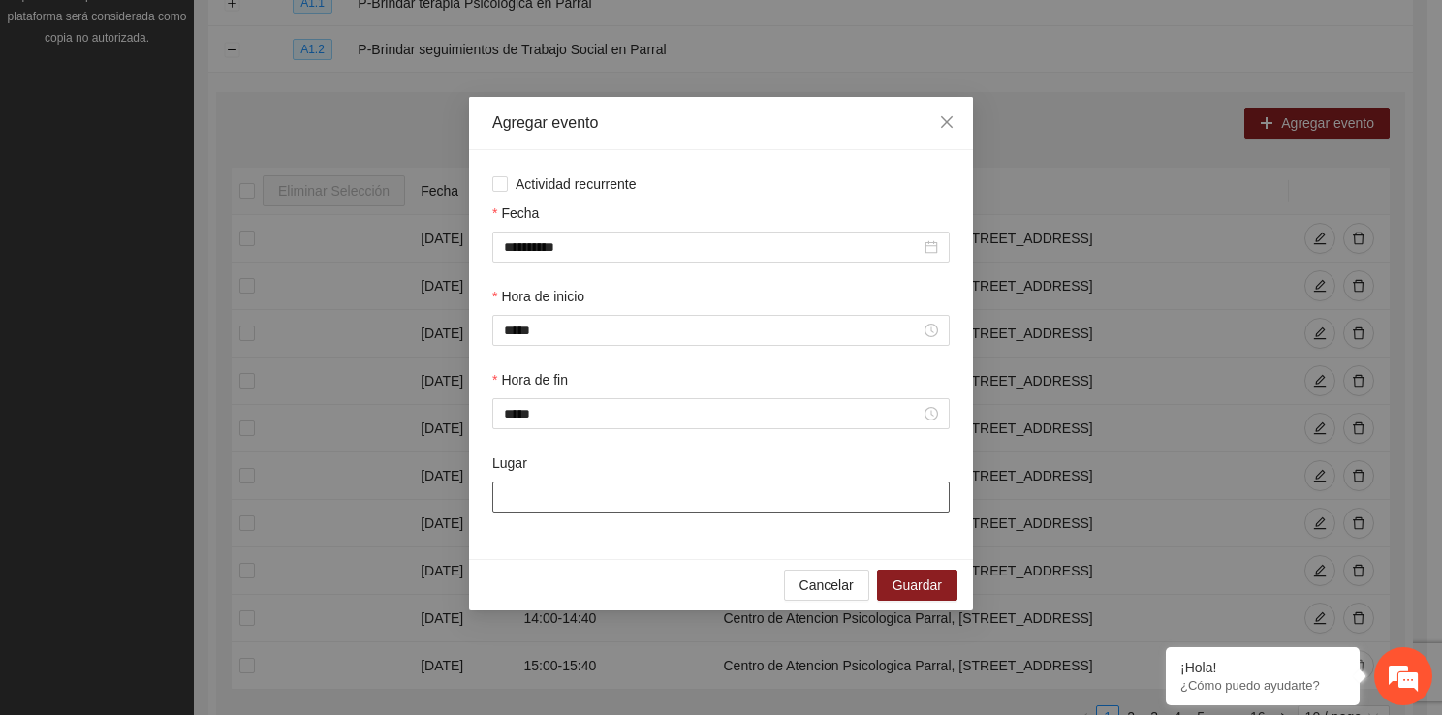
click at [612, 493] on input "Lugar" at bounding box center [720, 496] width 457 height 31
click at [912, 585] on span "Guardar" at bounding box center [916, 584] width 49 height 21
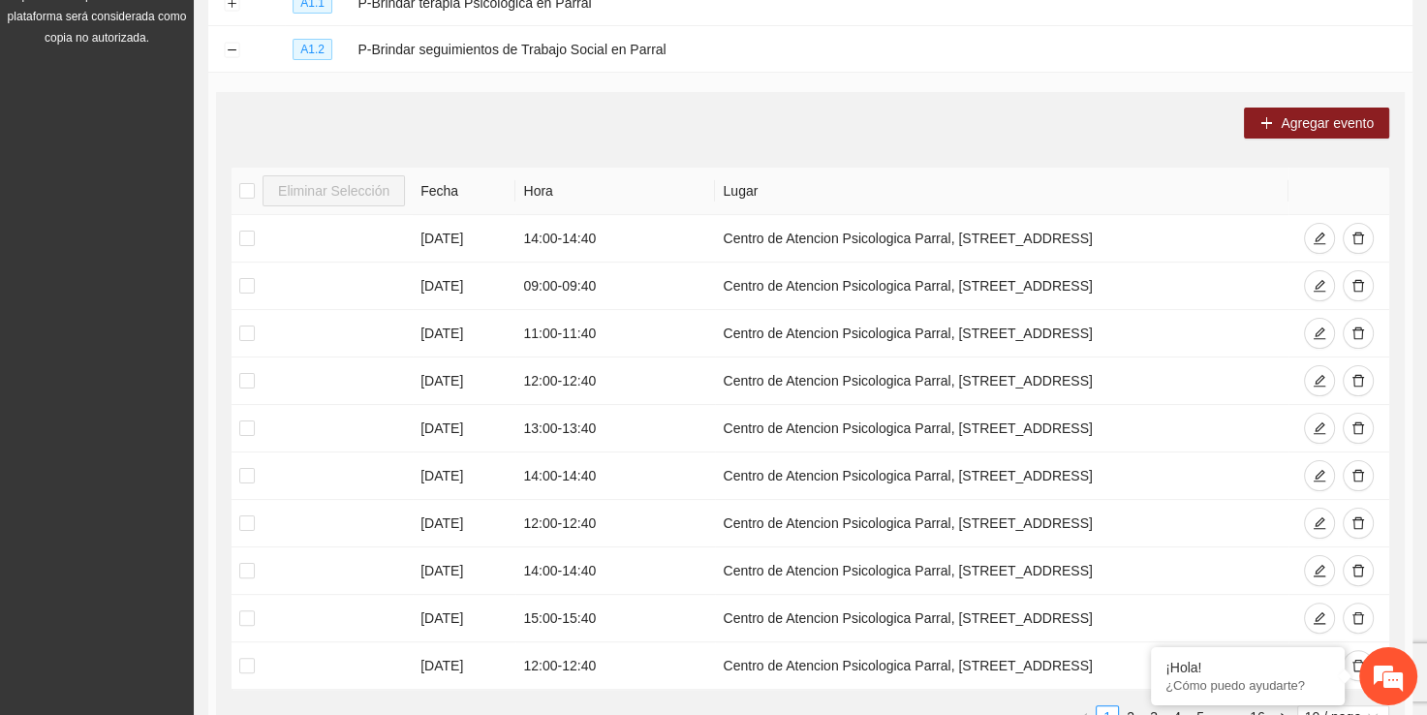
click at [1322, 103] on div "Agregar evento Eliminar Selección Fecha Hora Lugar 25/09/2025 14:00 - 14:40 Cen…" at bounding box center [810, 425] width 1189 height 667
click at [1287, 122] on span "Agregar evento" at bounding box center [1327, 122] width 93 height 21
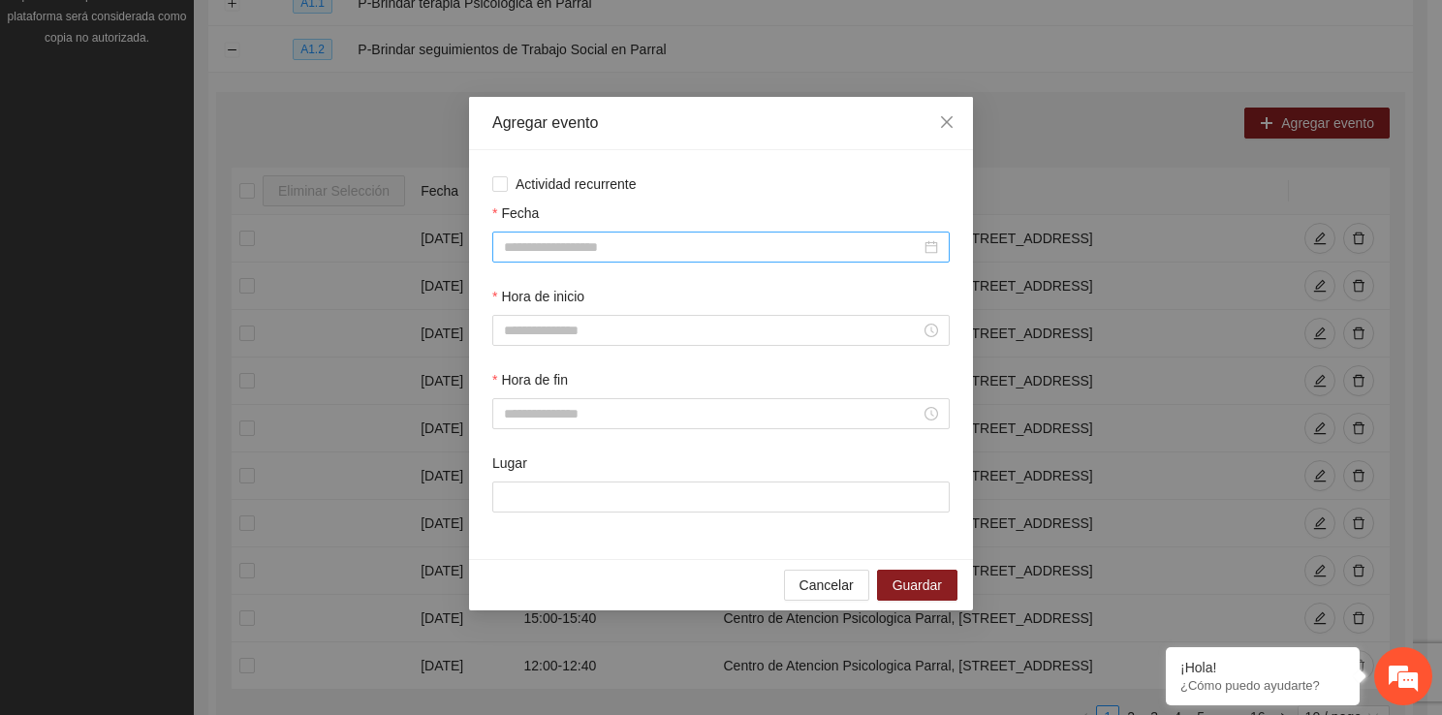
click at [568, 252] on input "Fecha" at bounding box center [712, 246] width 417 height 21
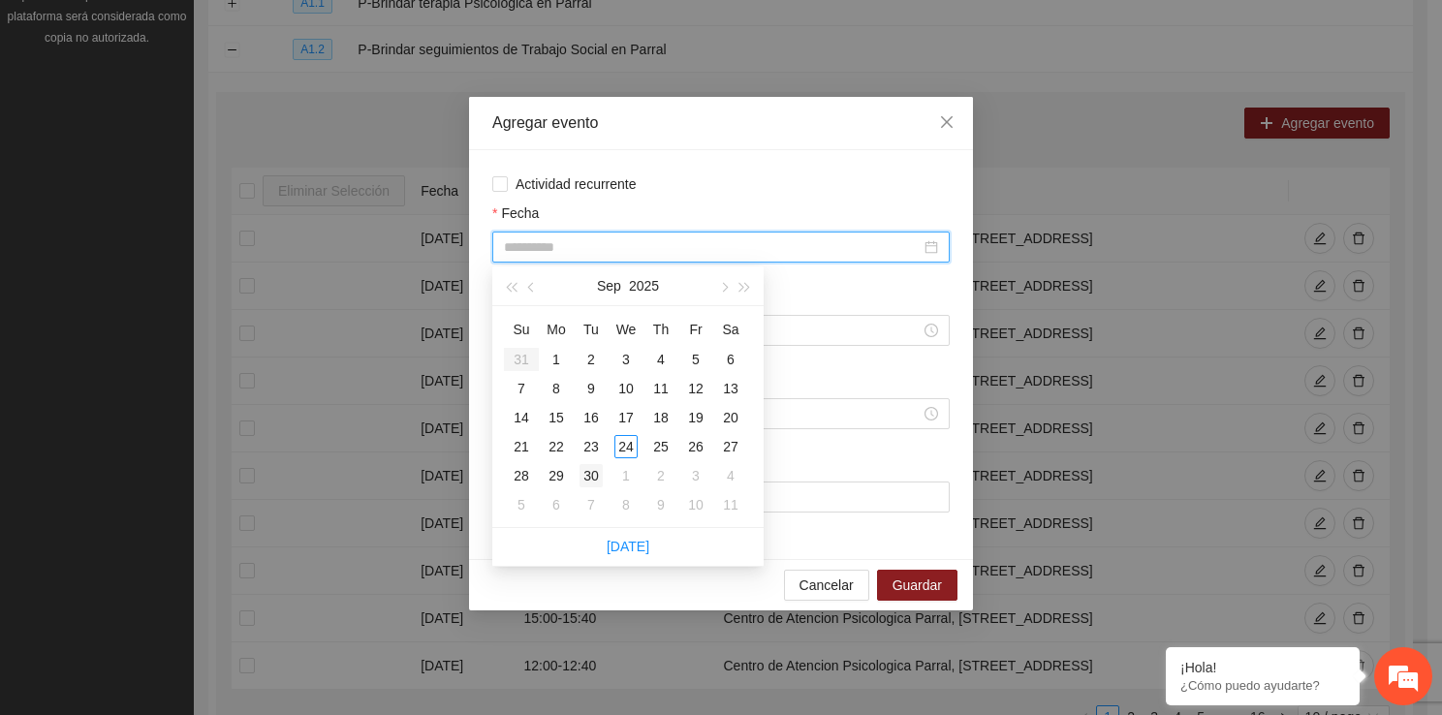
click at [596, 475] on div "30" at bounding box center [590, 475] width 23 height 23
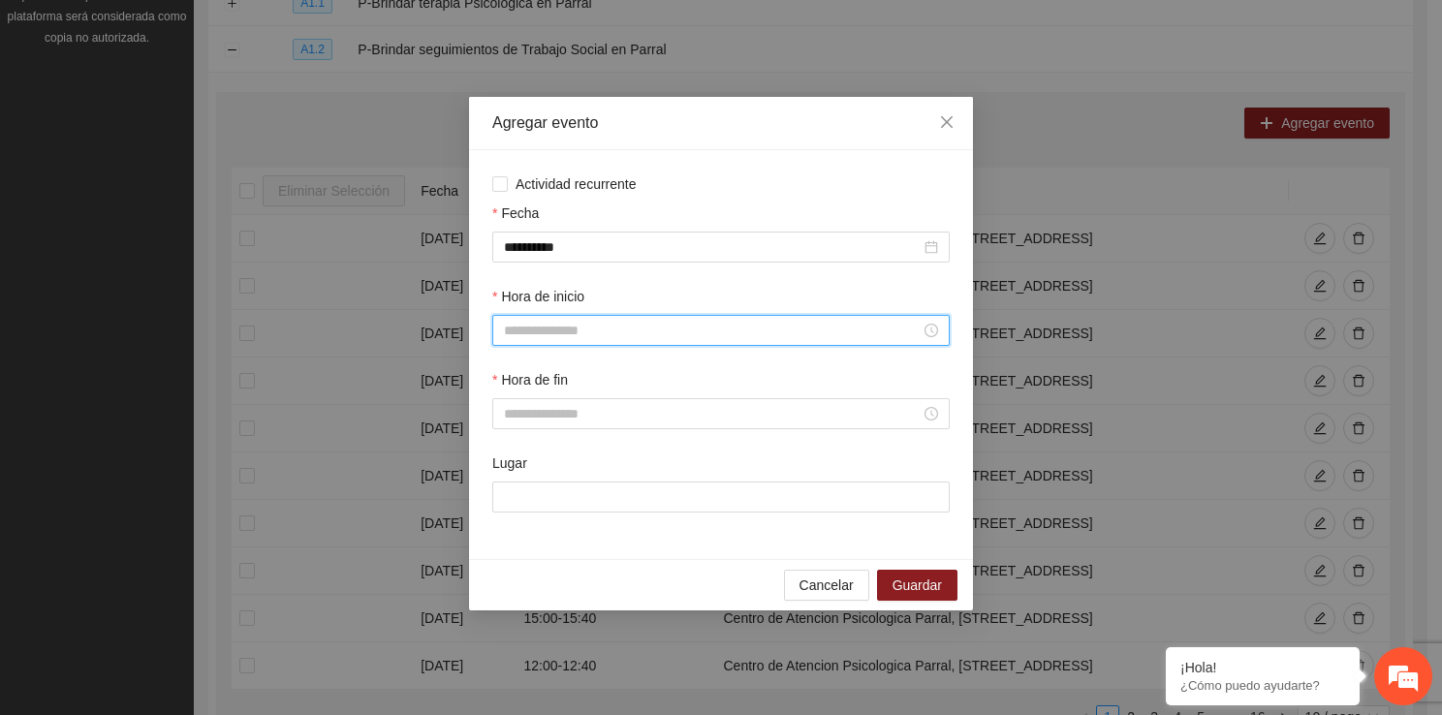
click at [622, 341] on input "Hora de inicio" at bounding box center [712, 330] width 417 height 21
click at [522, 560] on div "14" at bounding box center [519, 567] width 54 height 27
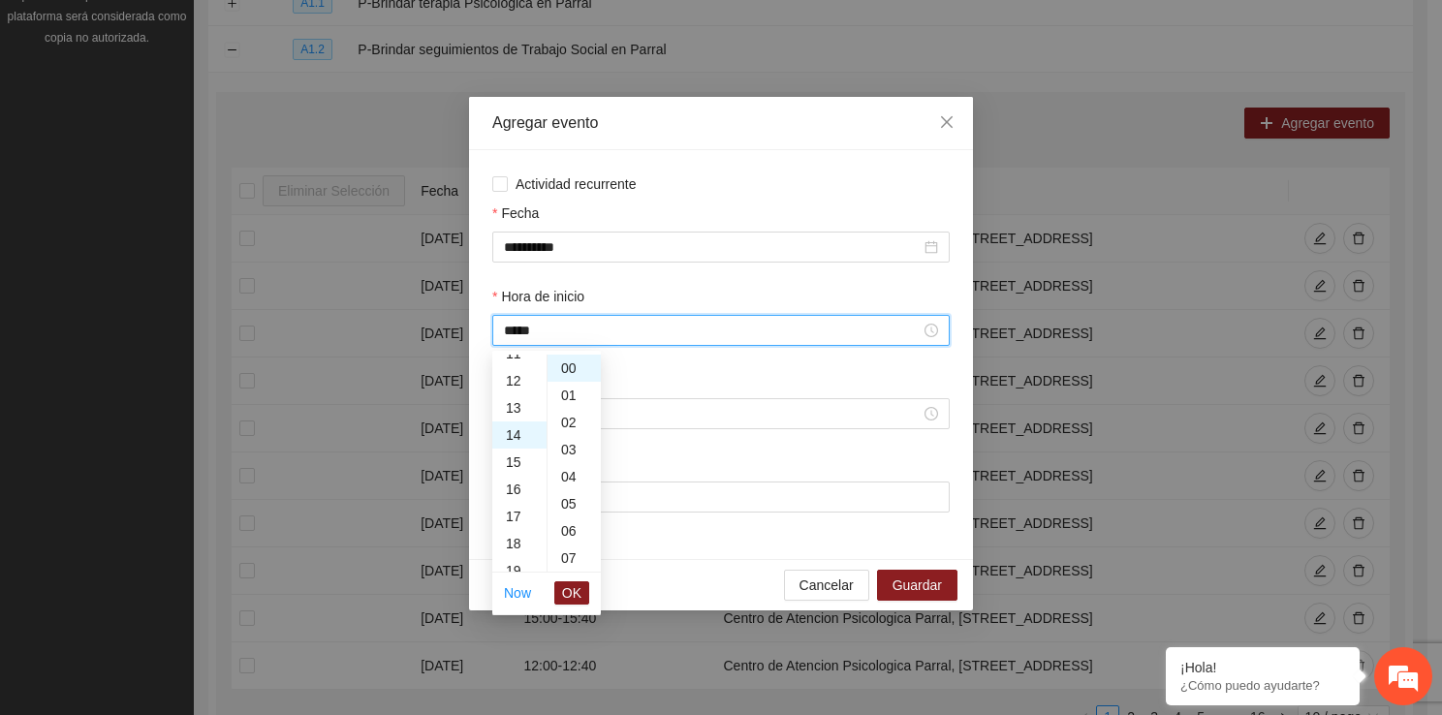
scroll to position [380, 0]
click at [570, 595] on span "OK" at bounding box center [571, 592] width 19 height 21
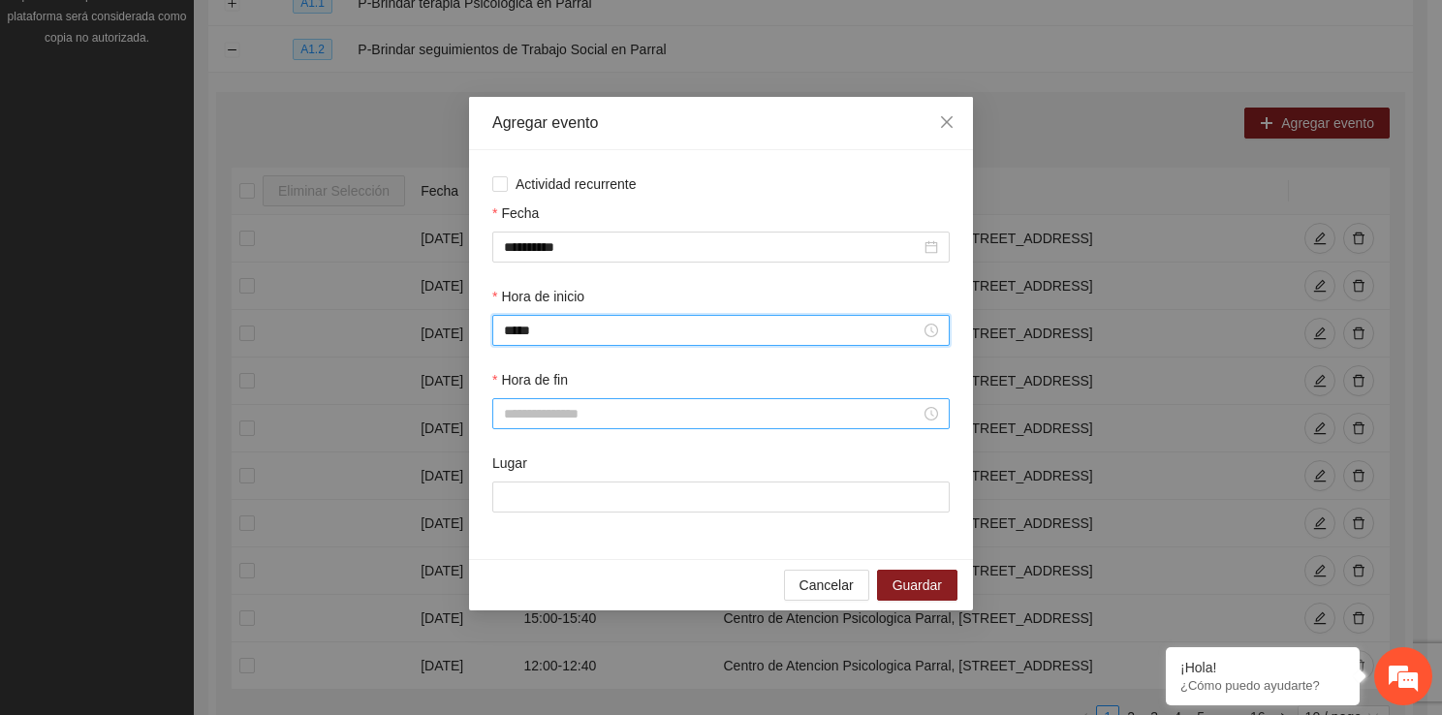
click at [537, 420] on input "Hora de fin" at bounding box center [712, 413] width 417 height 21
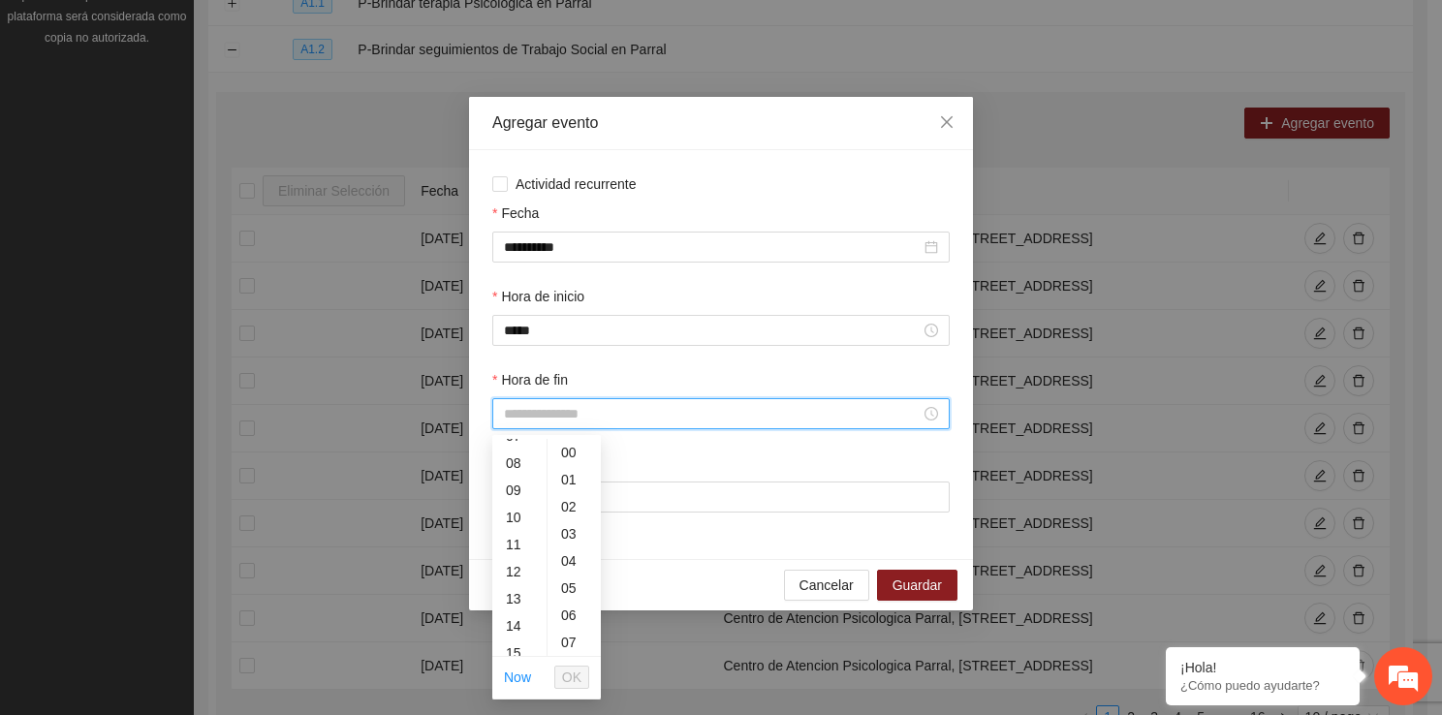
scroll to position [284, 0]
click at [519, 554] on div "14" at bounding box center [519, 548] width 54 height 27
click at [572, 619] on div "40" at bounding box center [573, 619] width 53 height 27
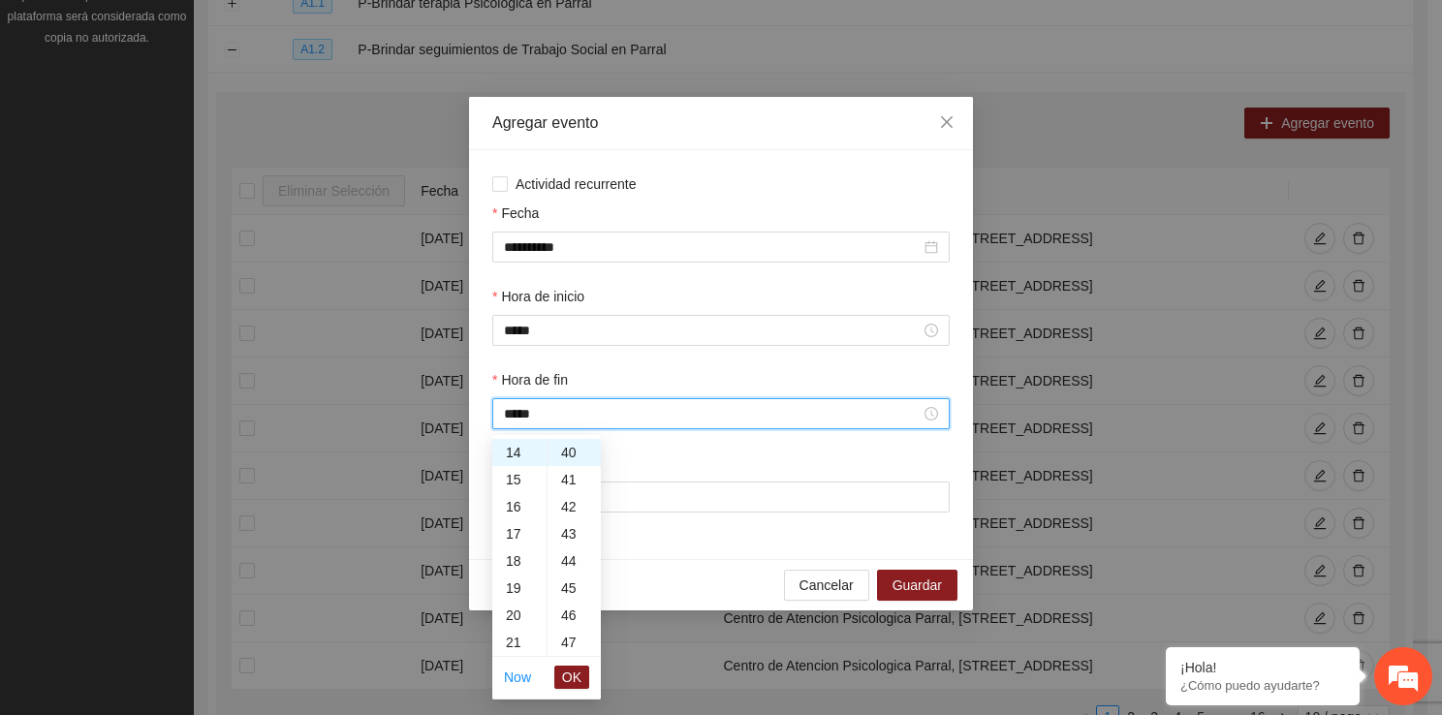
click at [575, 662] on li "OK" at bounding box center [571, 677] width 35 height 33
click at [575, 677] on span "OK" at bounding box center [571, 677] width 19 height 21
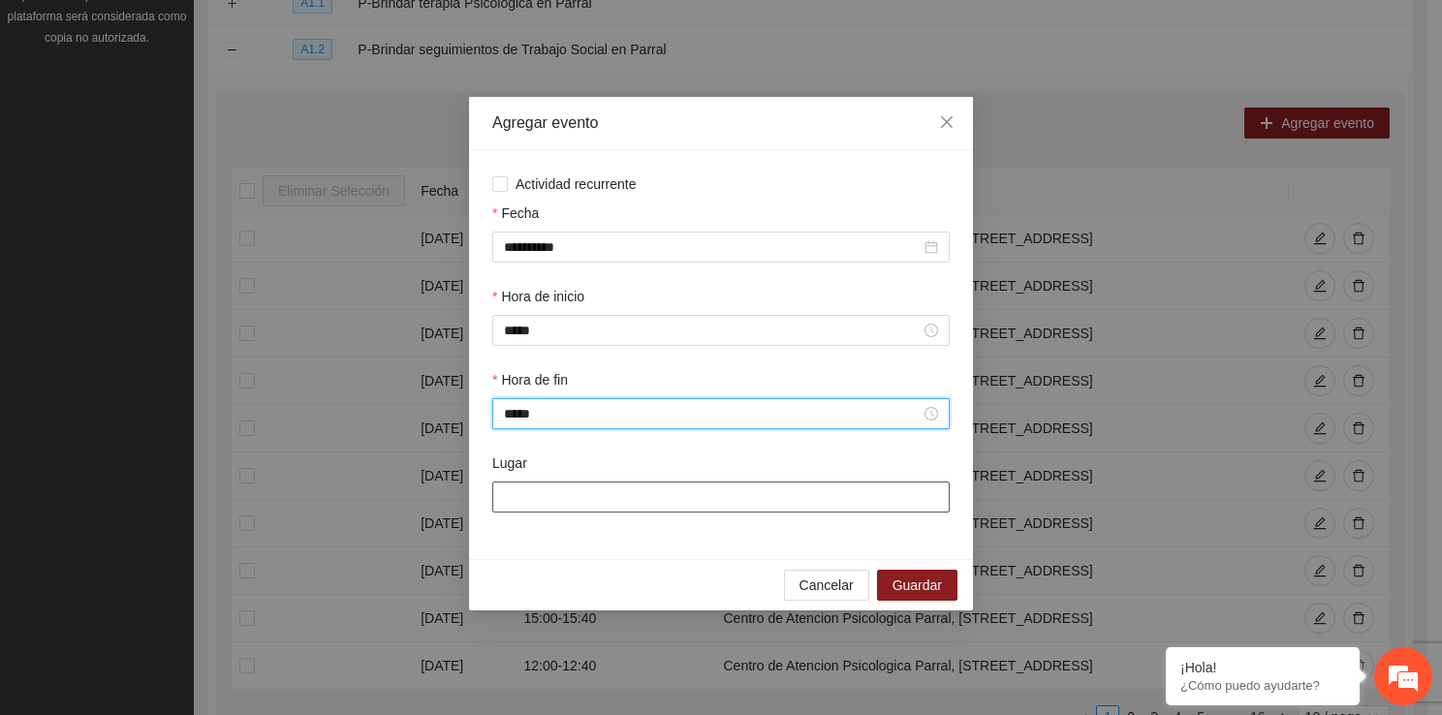
click at [570, 510] on input "Lugar" at bounding box center [720, 496] width 457 height 31
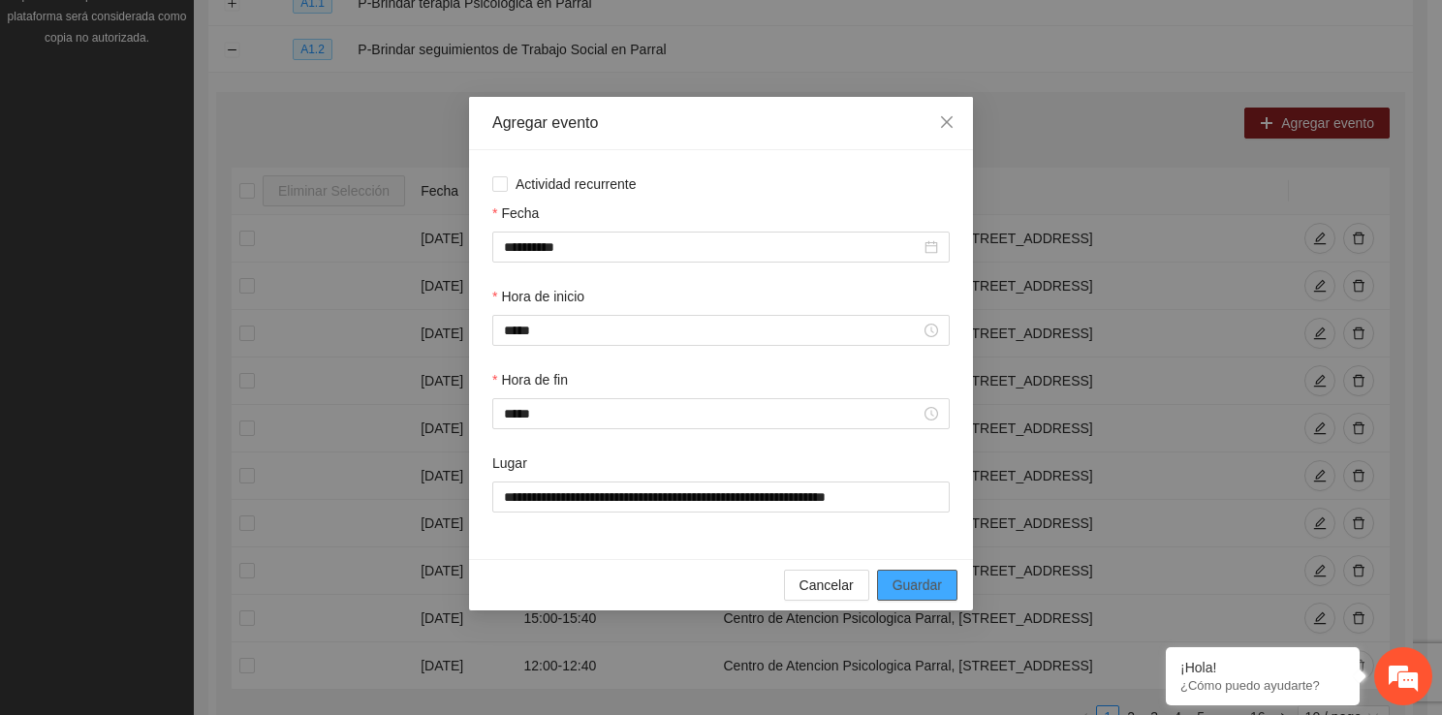
click at [893, 598] on button "Guardar" at bounding box center [917, 585] width 80 height 31
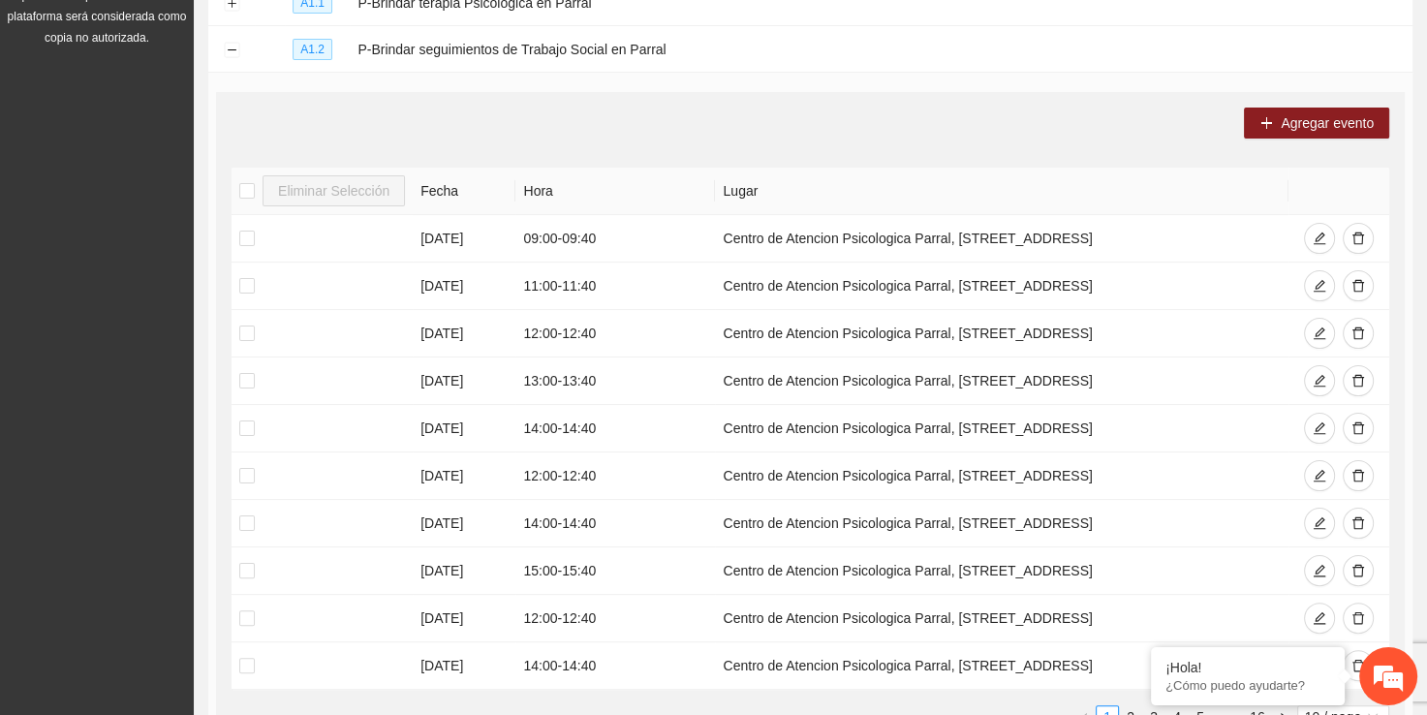
click at [1291, 140] on div "Agregar evento Eliminar Selección Fecha Hora Lugar 26/09/2025 09:00 - 09:40 Cen…" at bounding box center [810, 425] width 1189 height 667
click at [1287, 134] on button "Agregar evento" at bounding box center [1316, 123] width 145 height 31
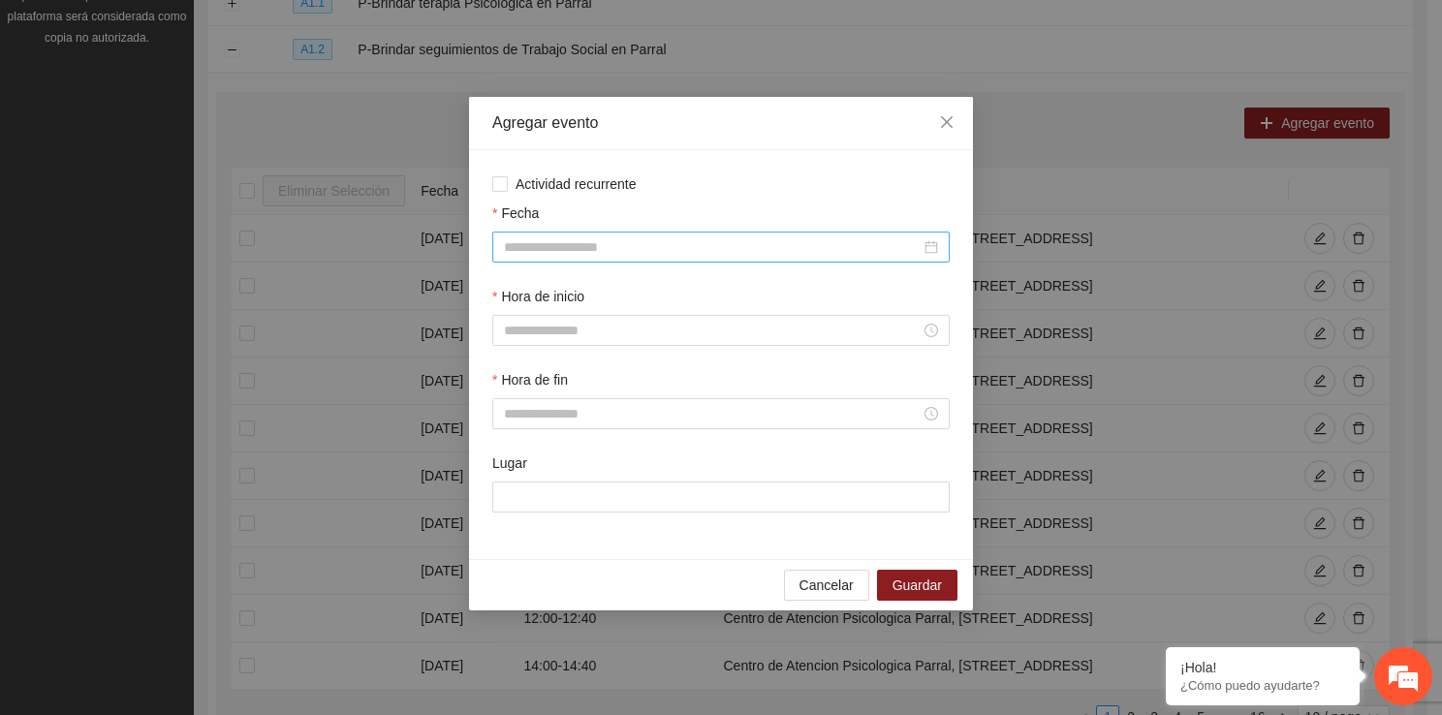
click at [636, 255] on input "Fecha" at bounding box center [712, 246] width 417 height 21
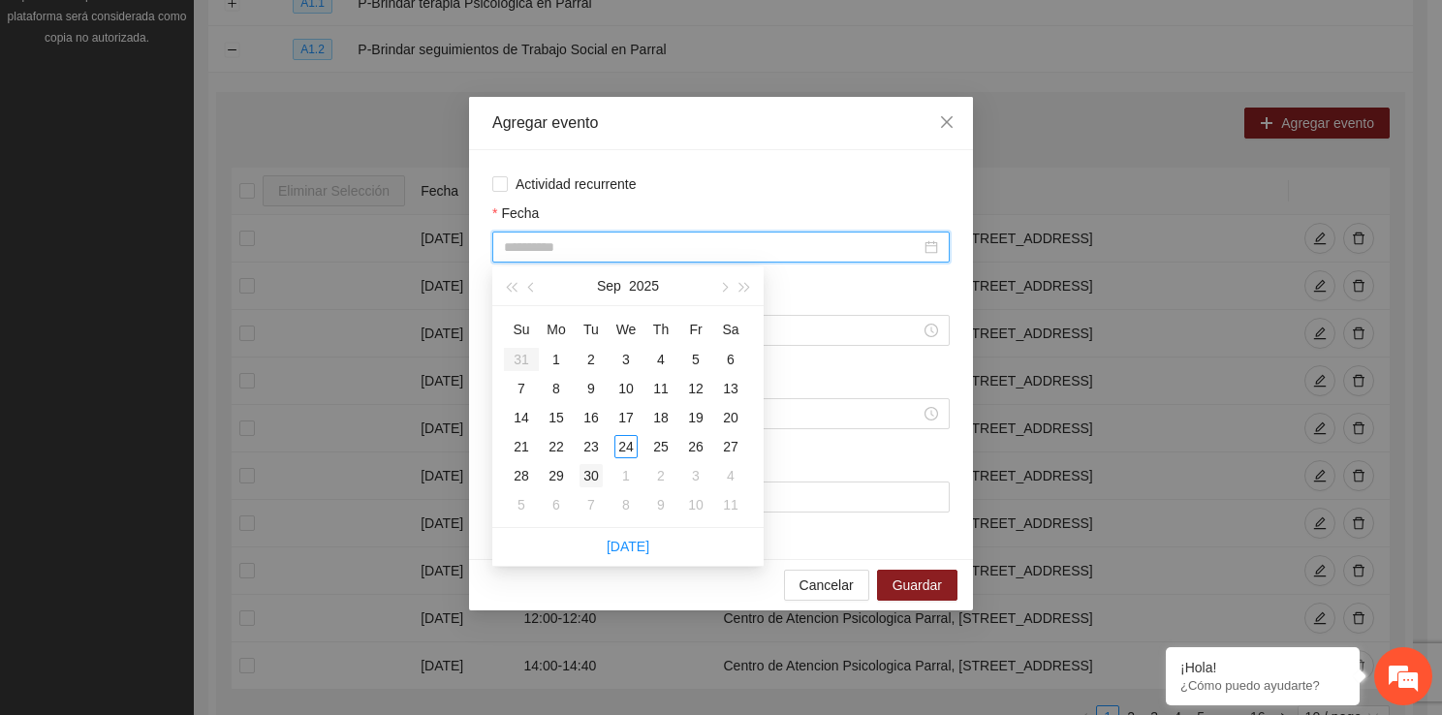
click at [596, 462] on td "30" at bounding box center [591, 475] width 35 height 29
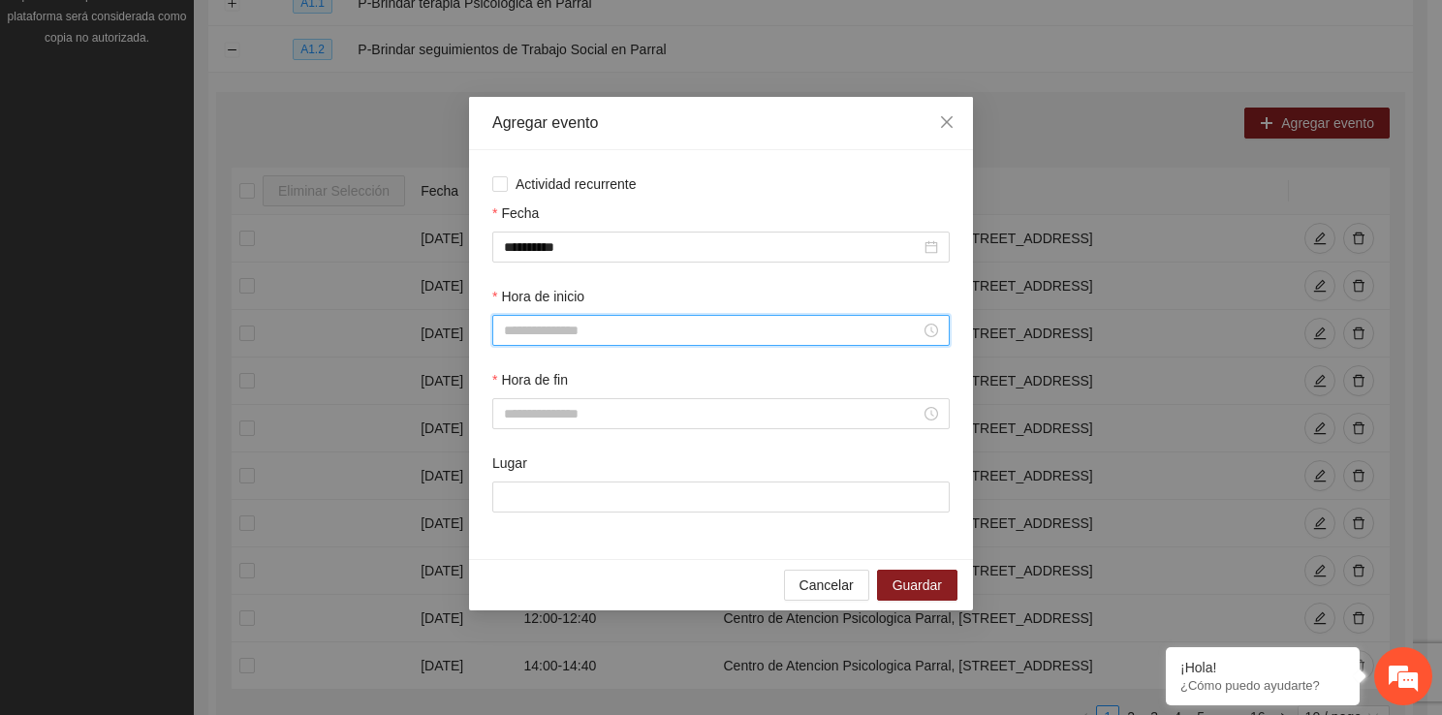
click at [574, 323] on input "Hora de inicio" at bounding box center [712, 330] width 417 height 21
click at [508, 513] on div "16" at bounding box center [519, 518] width 54 height 27
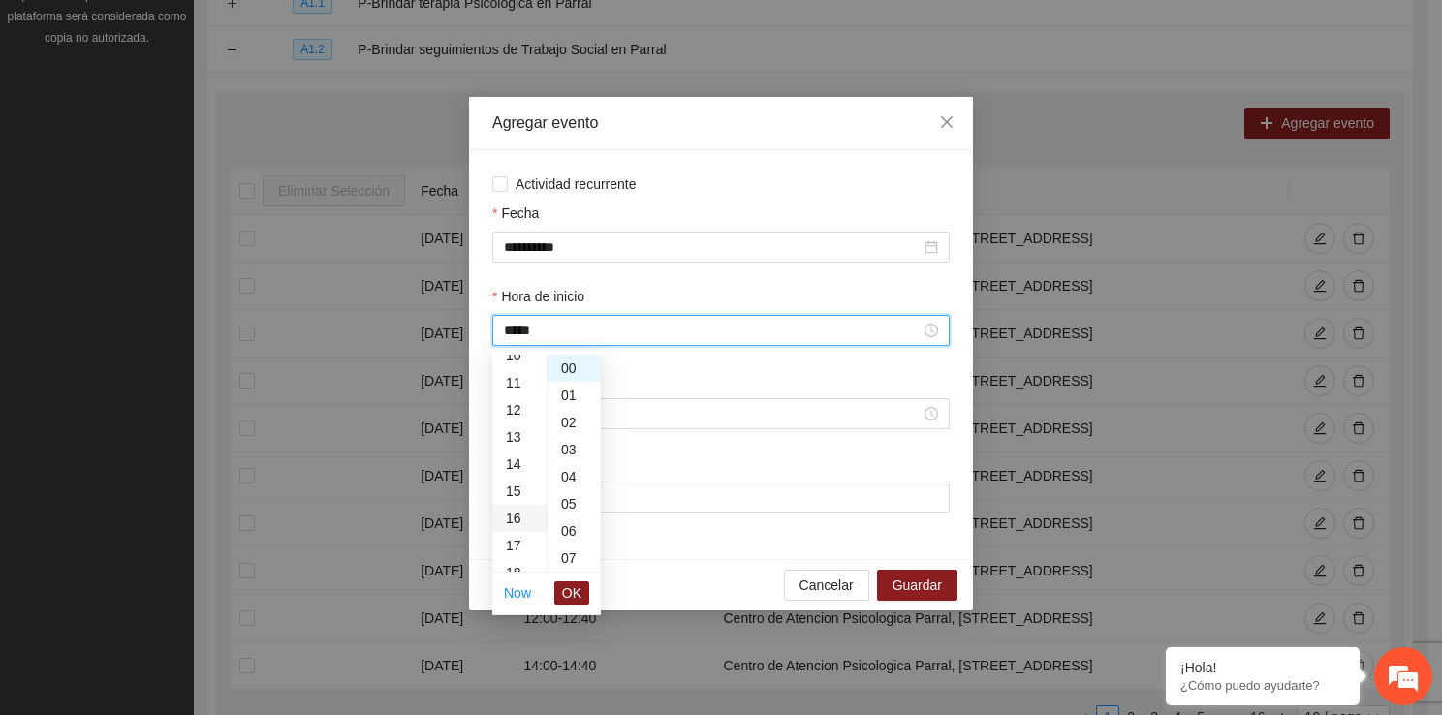
scroll to position [434, 0]
click at [584, 595] on button "OK" at bounding box center [571, 592] width 35 height 23
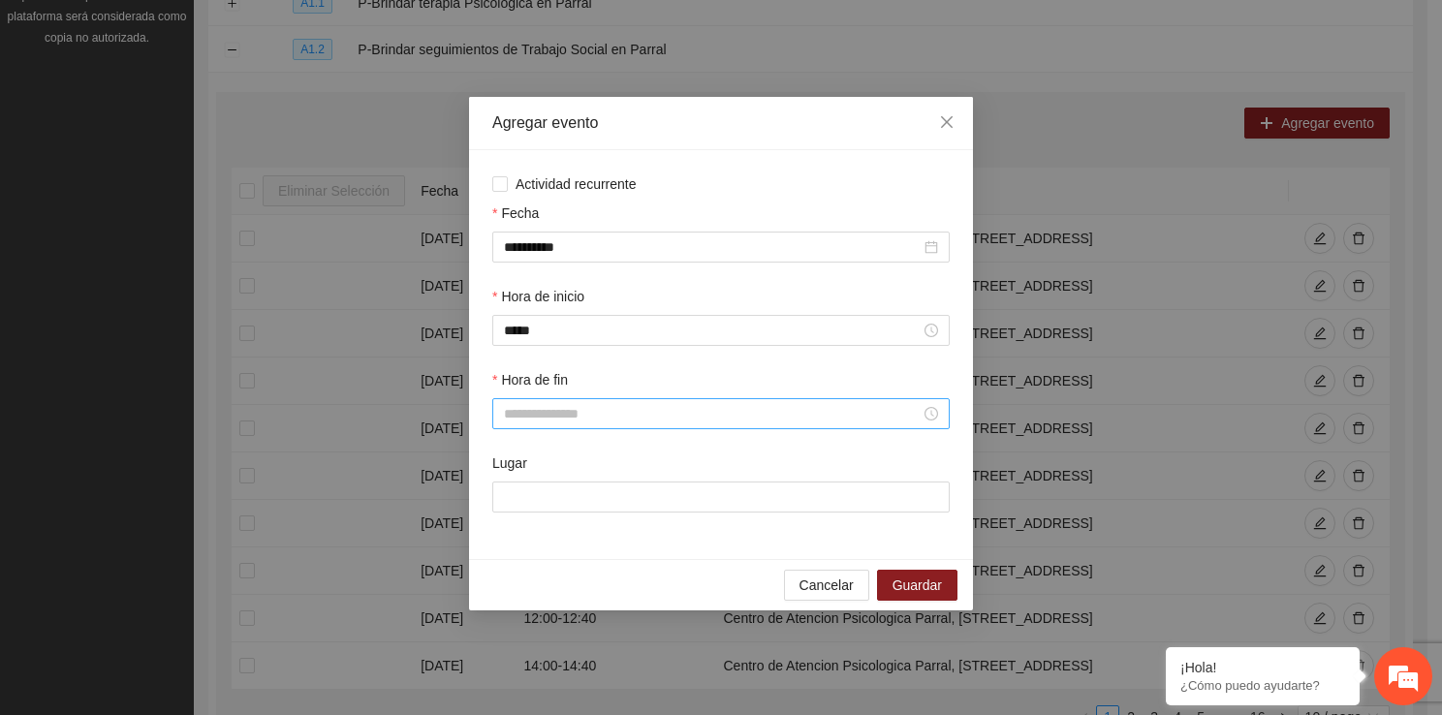
click at [553, 427] on div at bounding box center [720, 413] width 457 height 31
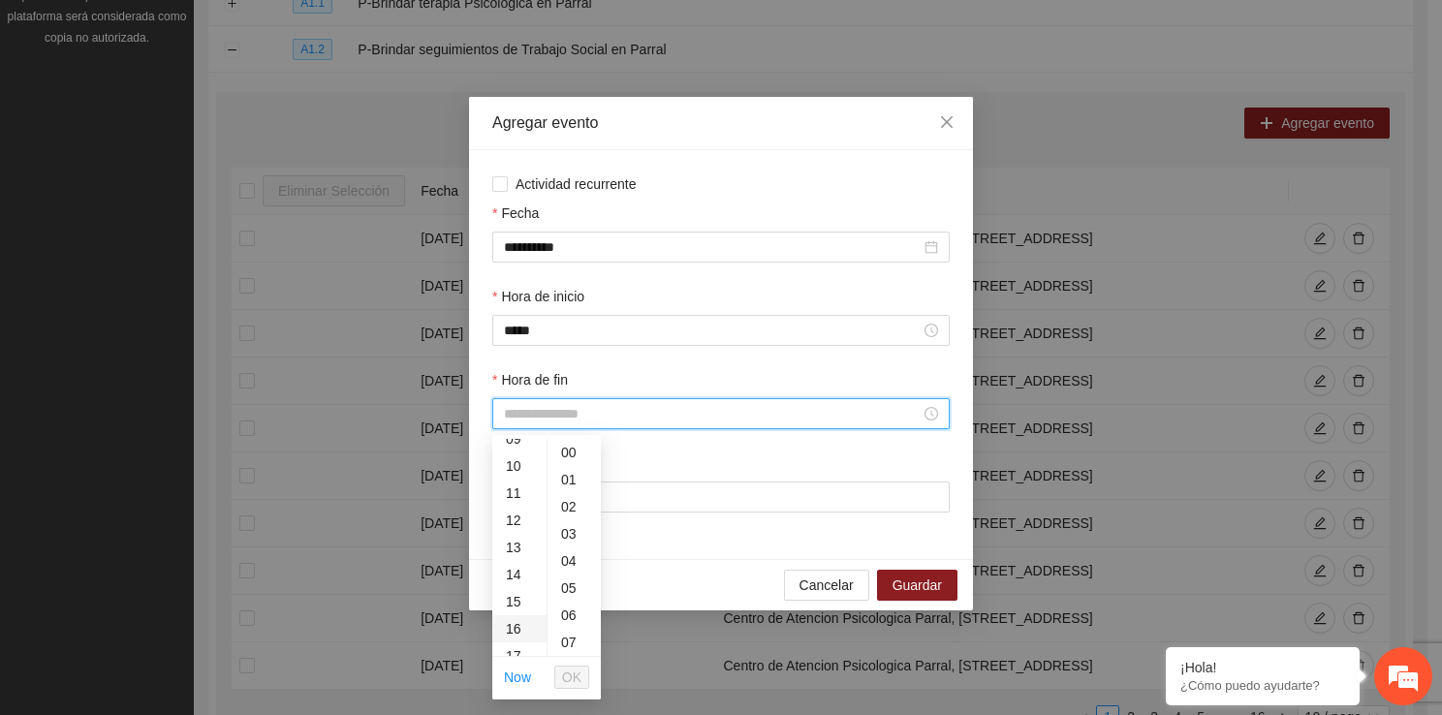
click at [527, 636] on div "16" at bounding box center [519, 628] width 54 height 27
click at [566, 579] on div "40" at bounding box center [573, 581] width 53 height 27
click at [577, 671] on span "OK" at bounding box center [571, 677] width 19 height 21
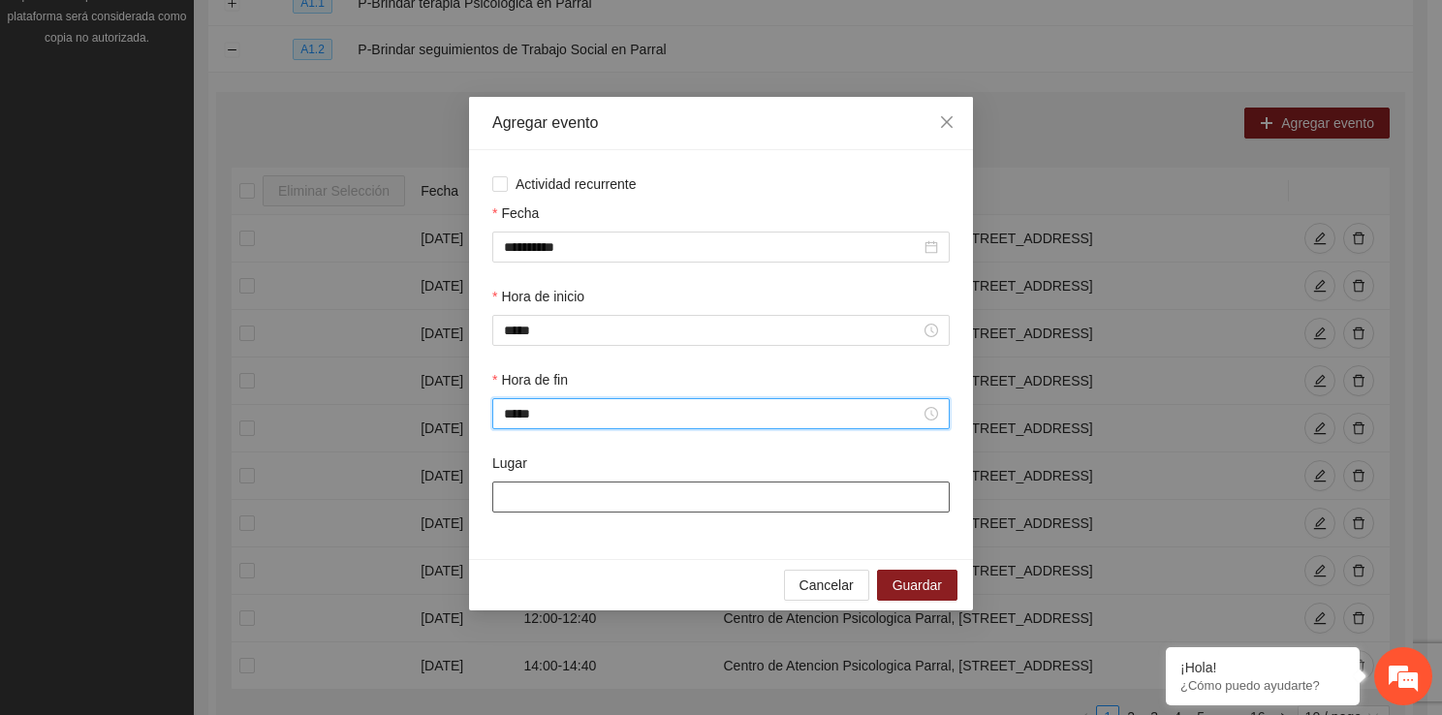
click at [553, 483] on input "Lugar" at bounding box center [720, 496] width 457 height 31
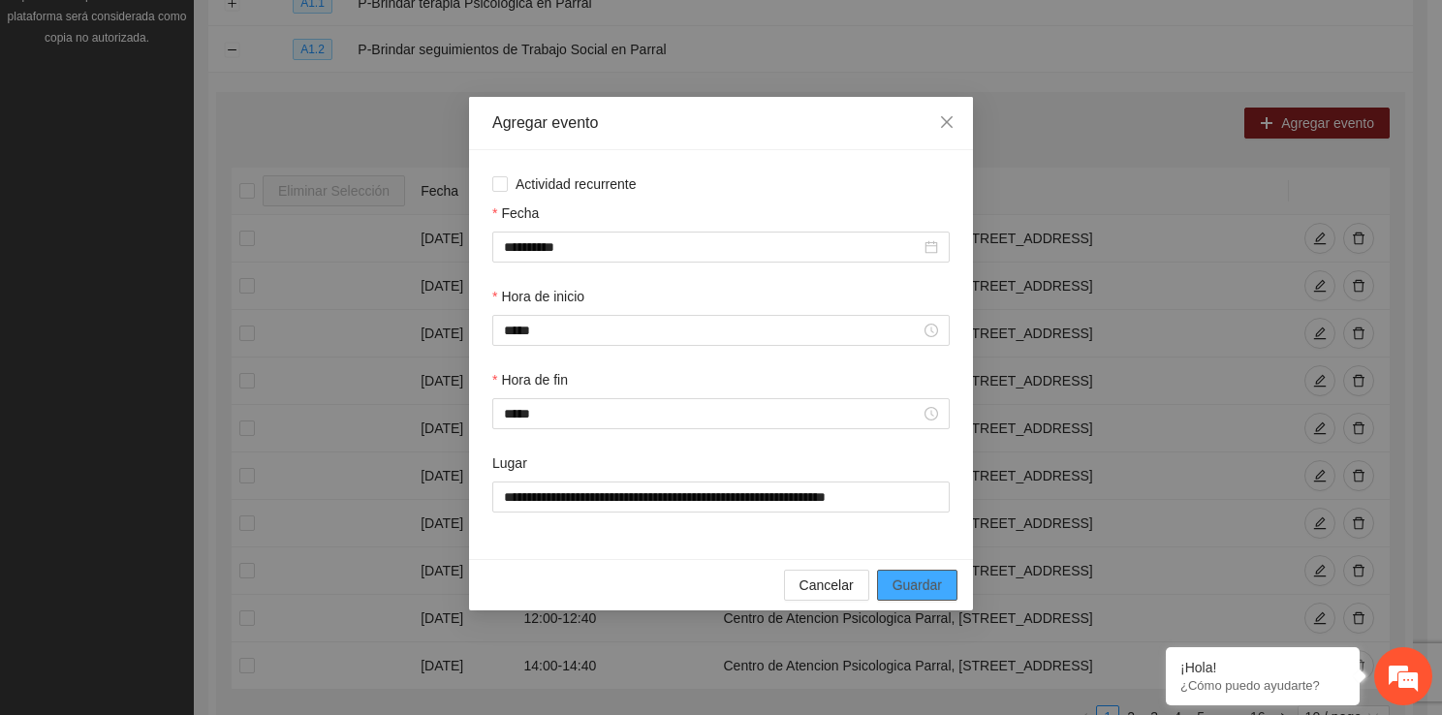
click at [914, 587] on span "Guardar" at bounding box center [916, 584] width 49 height 21
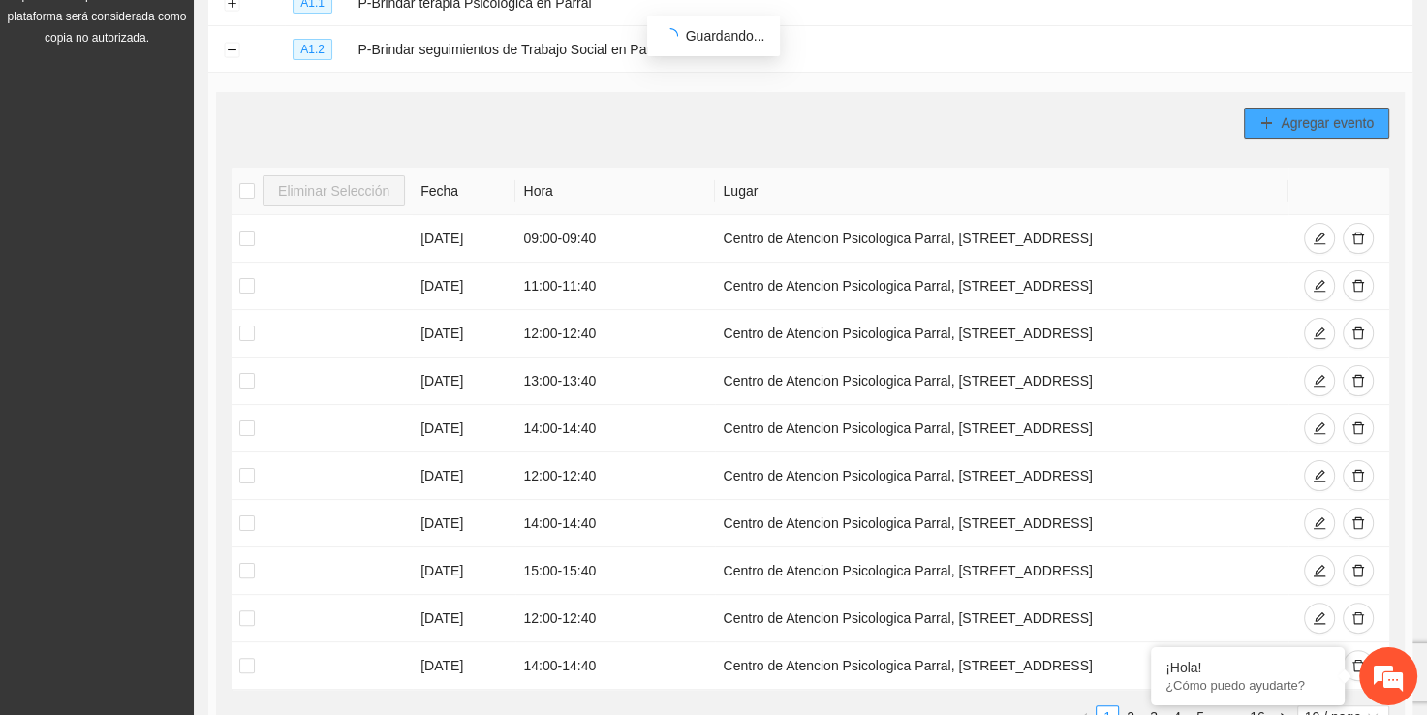
click at [1275, 122] on button "Agregar evento" at bounding box center [1316, 123] width 145 height 31
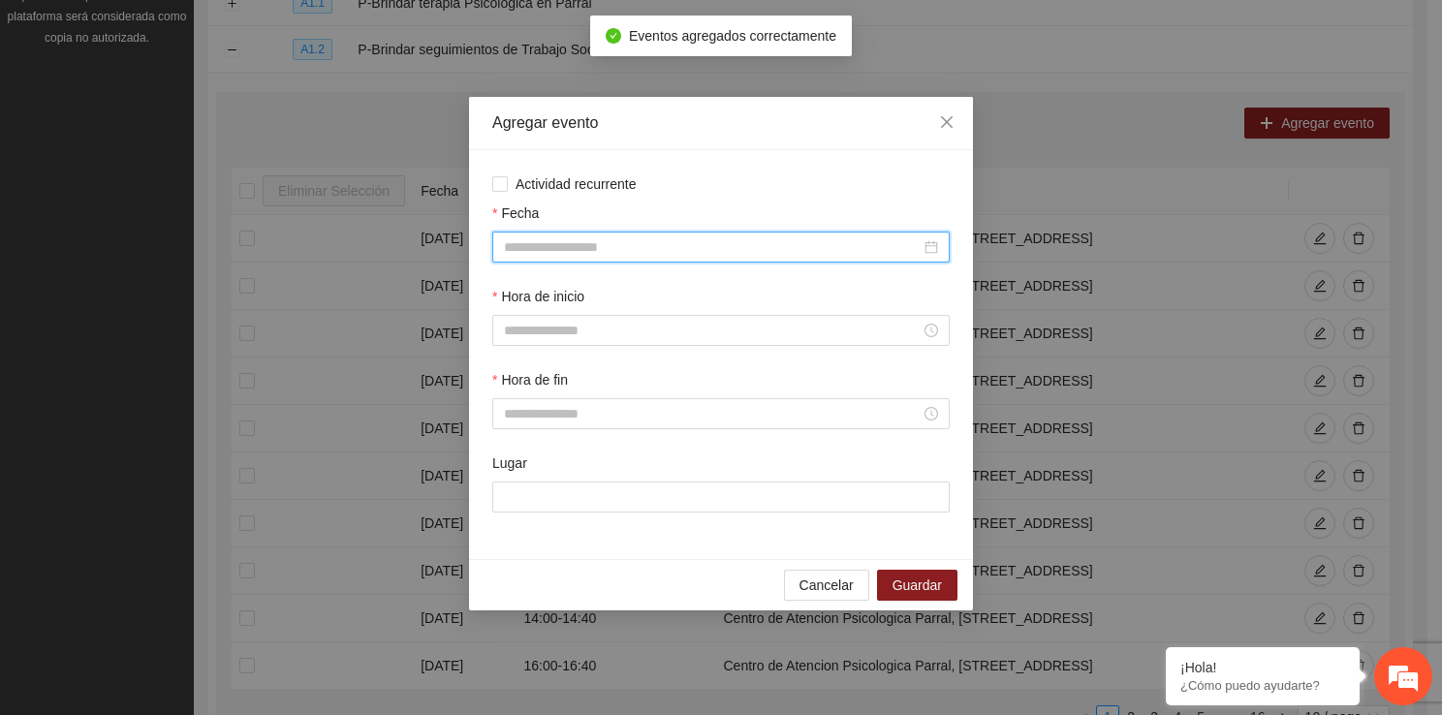
click at [623, 250] on input "Fecha" at bounding box center [712, 246] width 417 height 21
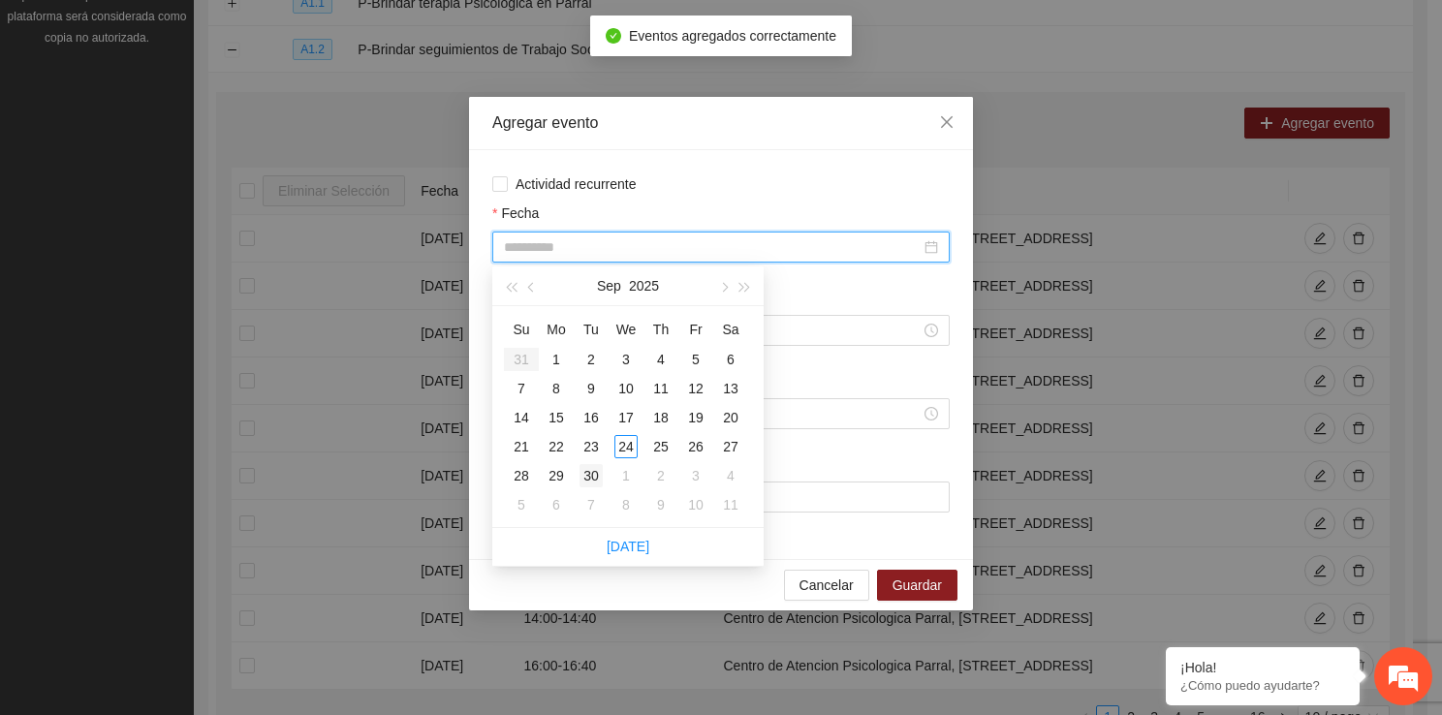
click at [597, 481] on div "30" at bounding box center [590, 475] width 23 height 23
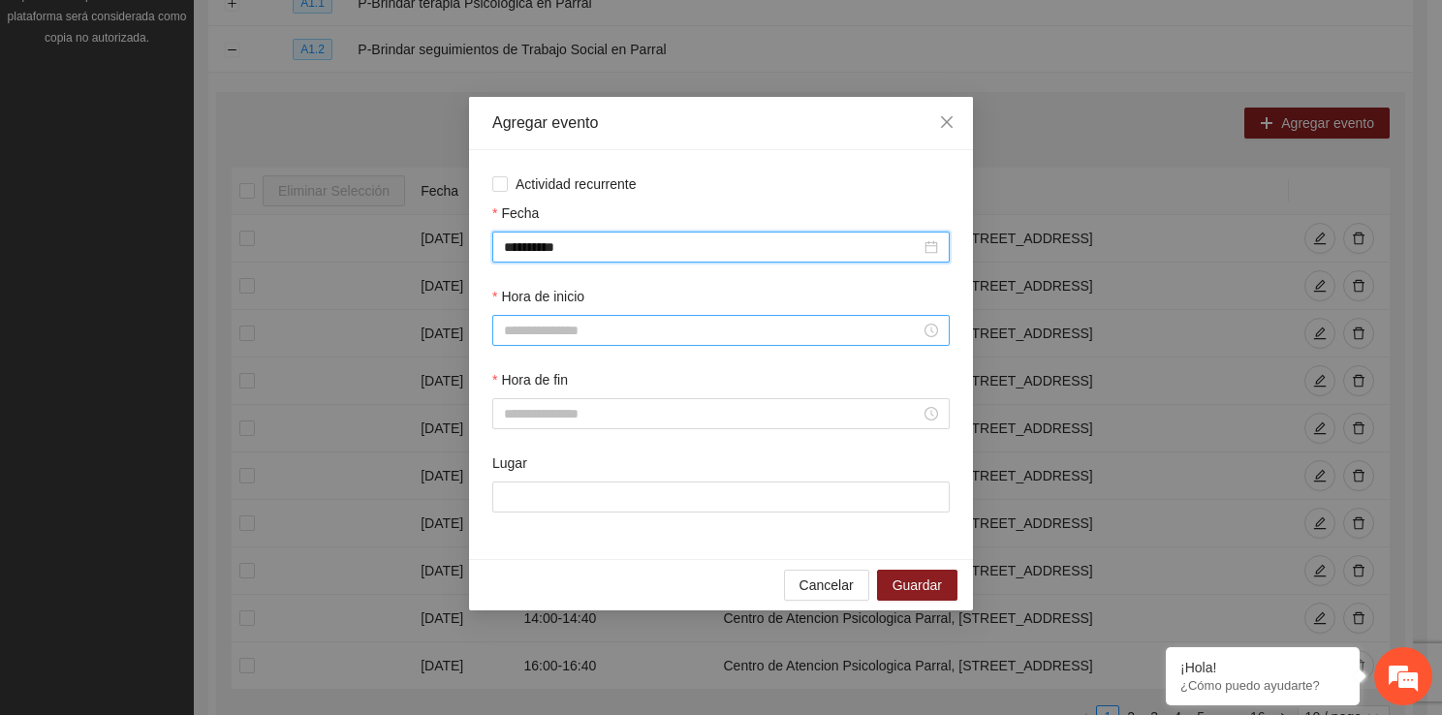
click at [574, 345] on div at bounding box center [720, 330] width 457 height 31
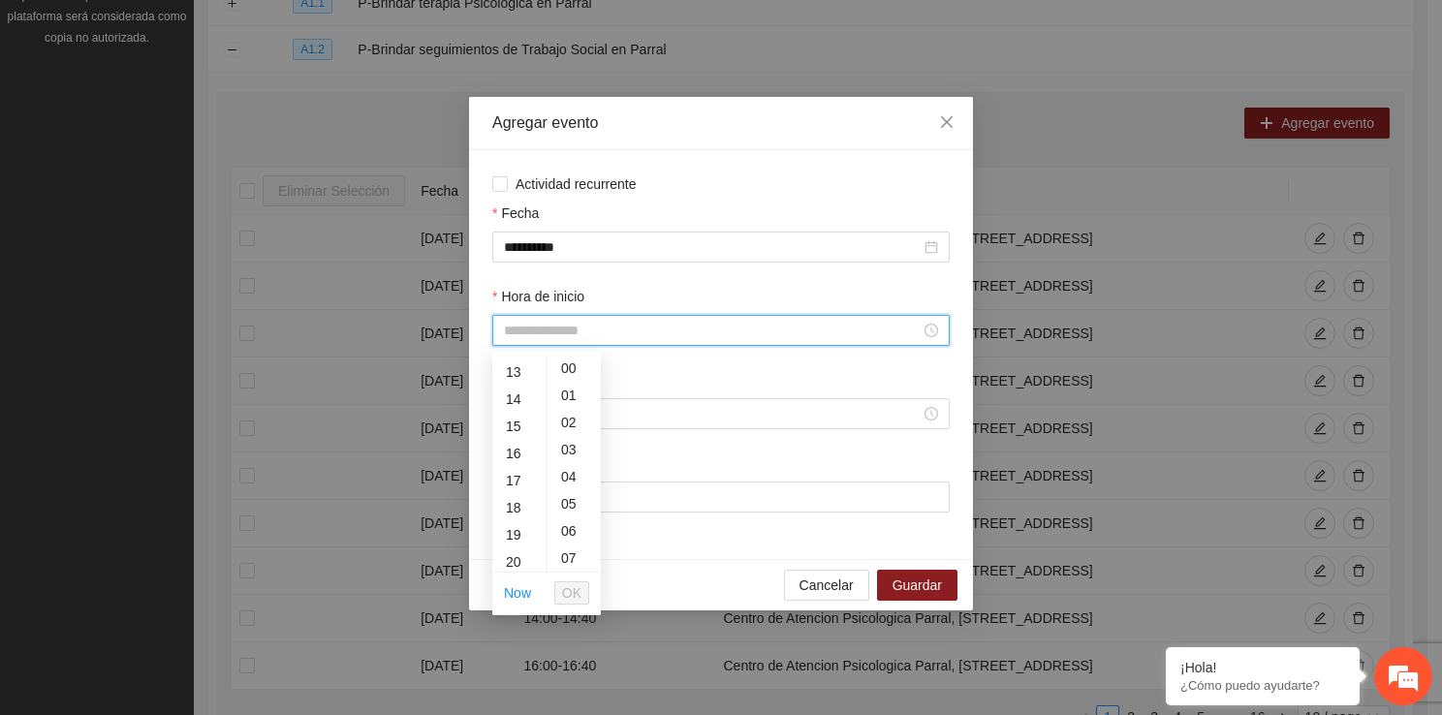
scroll to position [388, 0]
click at [518, 433] on div "17" at bounding box center [519, 441] width 54 height 27
click at [579, 583] on span "OK" at bounding box center [571, 592] width 19 height 21
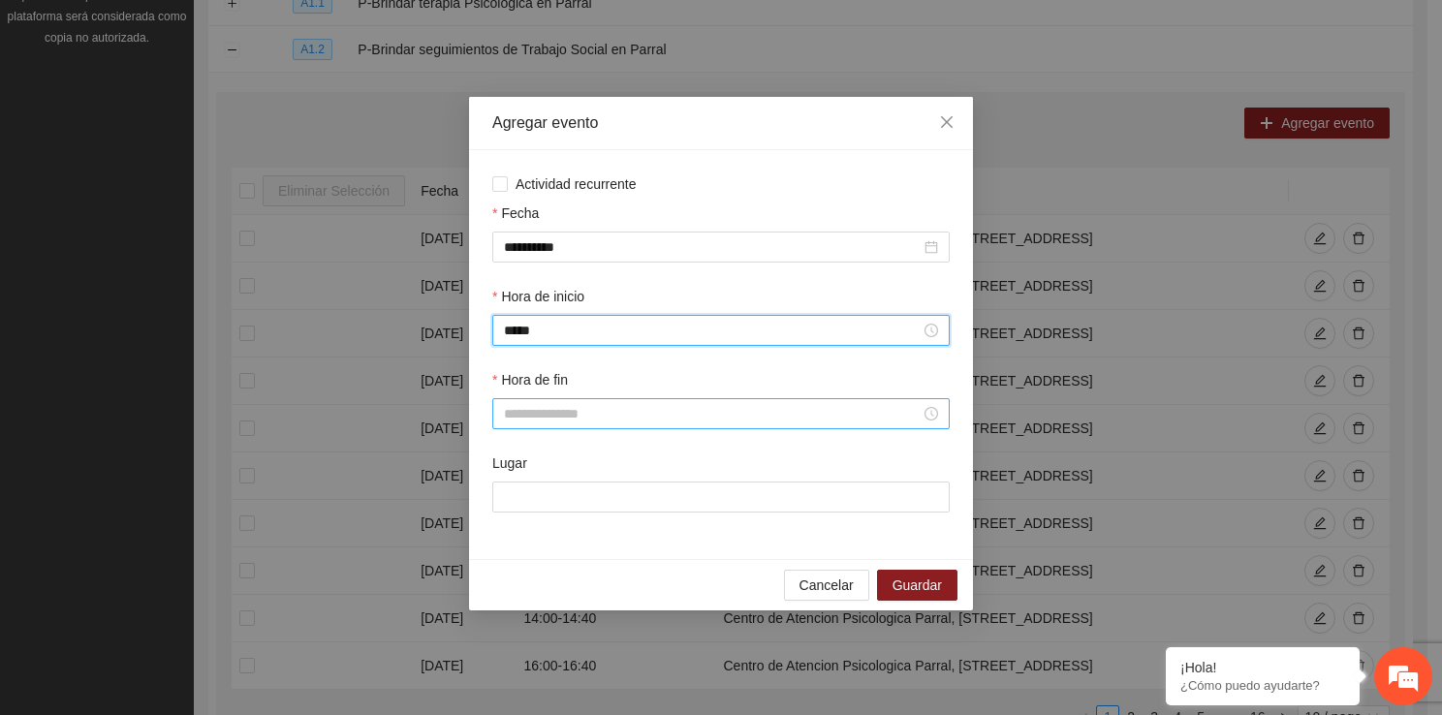
click at [574, 415] on input "Hora de fin" at bounding box center [712, 413] width 417 height 21
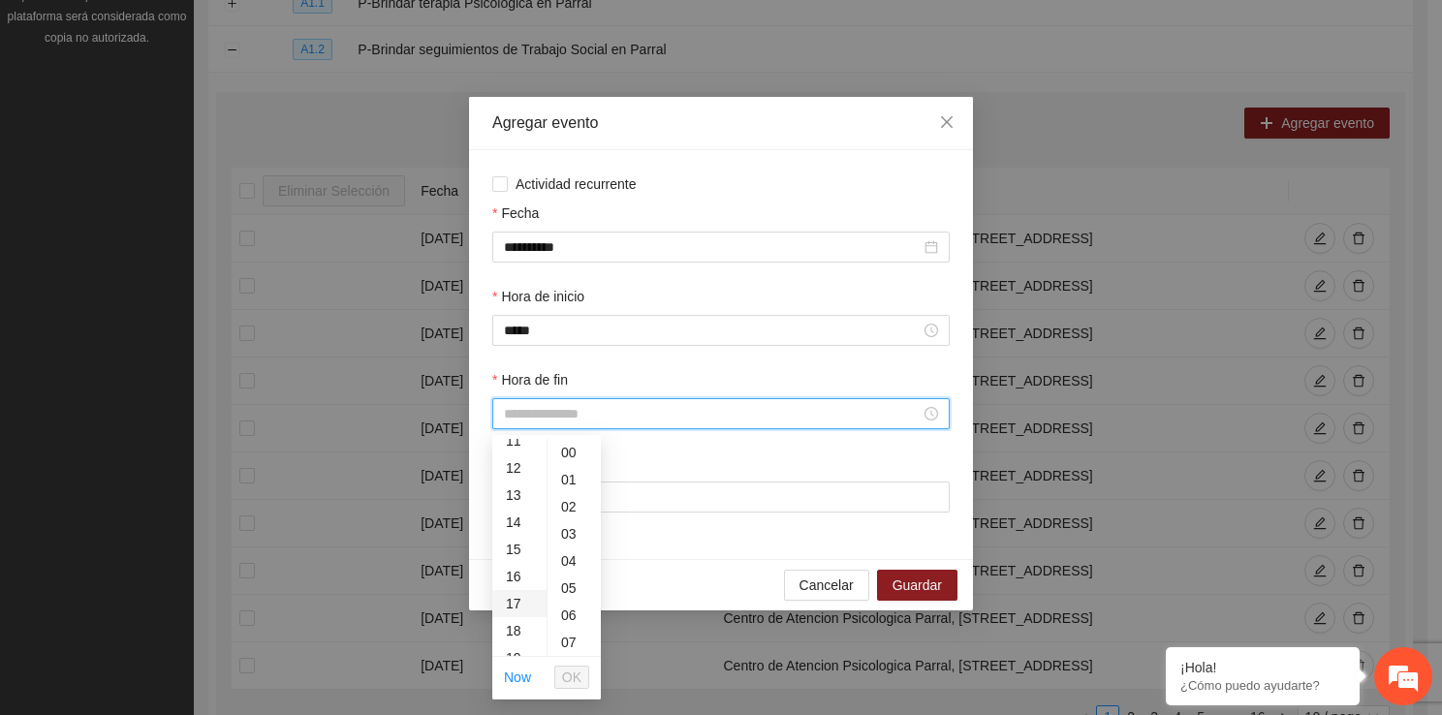
click at [512, 593] on div "17" at bounding box center [519, 603] width 54 height 27
click at [578, 591] on div "40" at bounding box center [573, 594] width 53 height 27
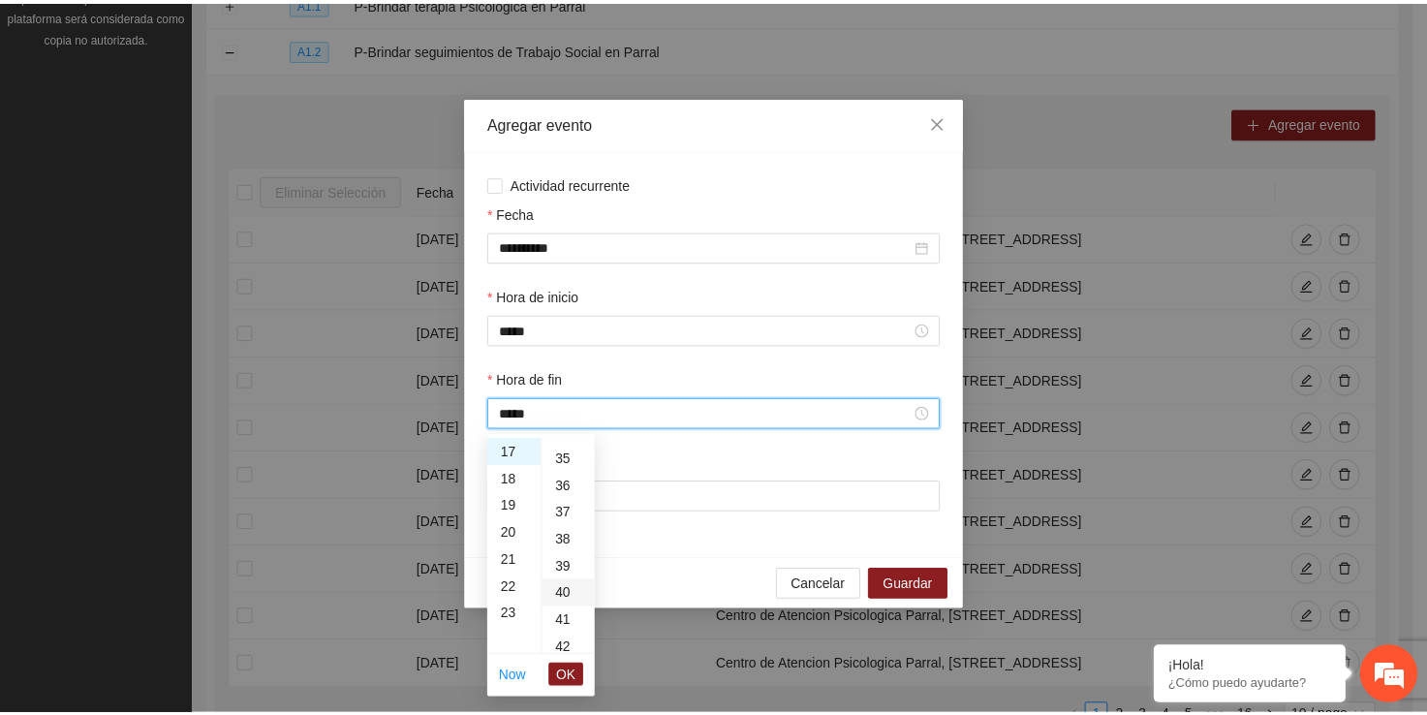
scroll to position [1085, 0]
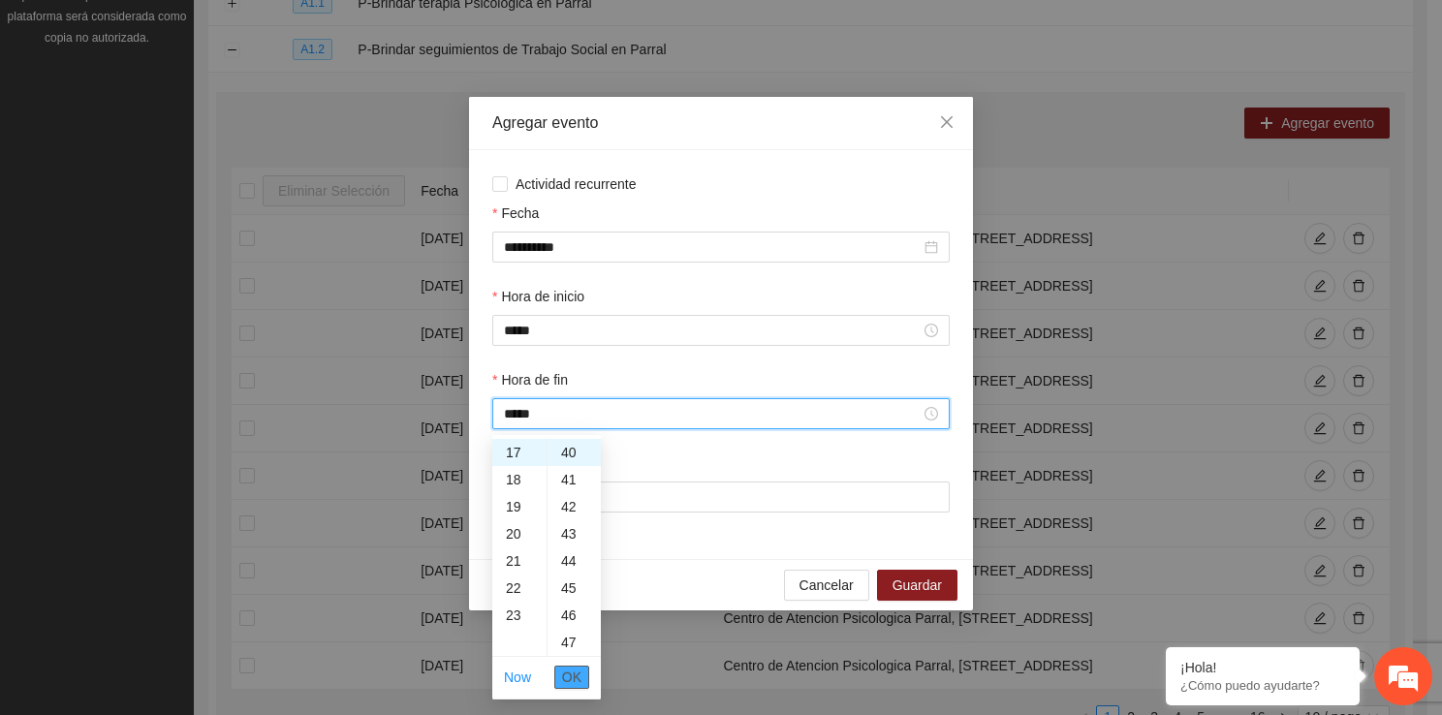
click at [579, 676] on span "OK" at bounding box center [571, 677] width 19 height 21
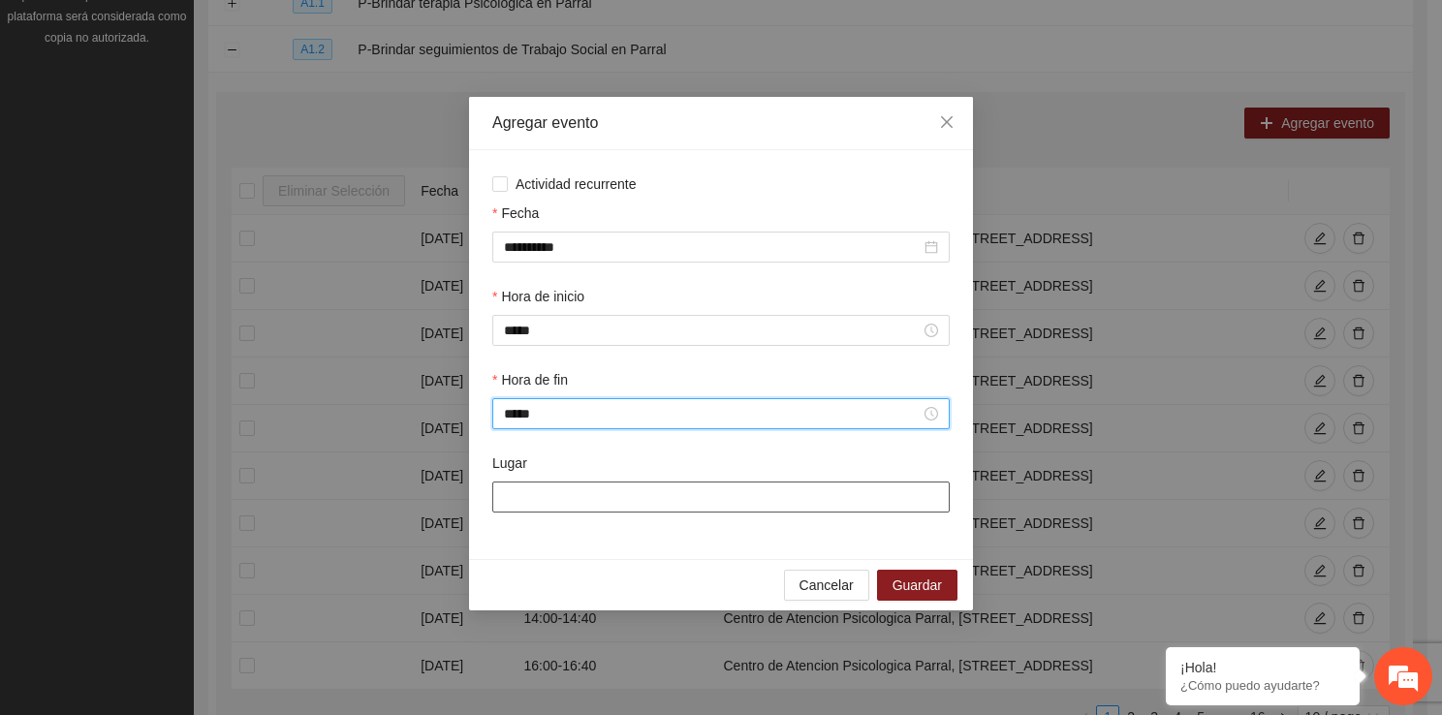
click at [612, 490] on input "Lugar" at bounding box center [720, 496] width 457 height 31
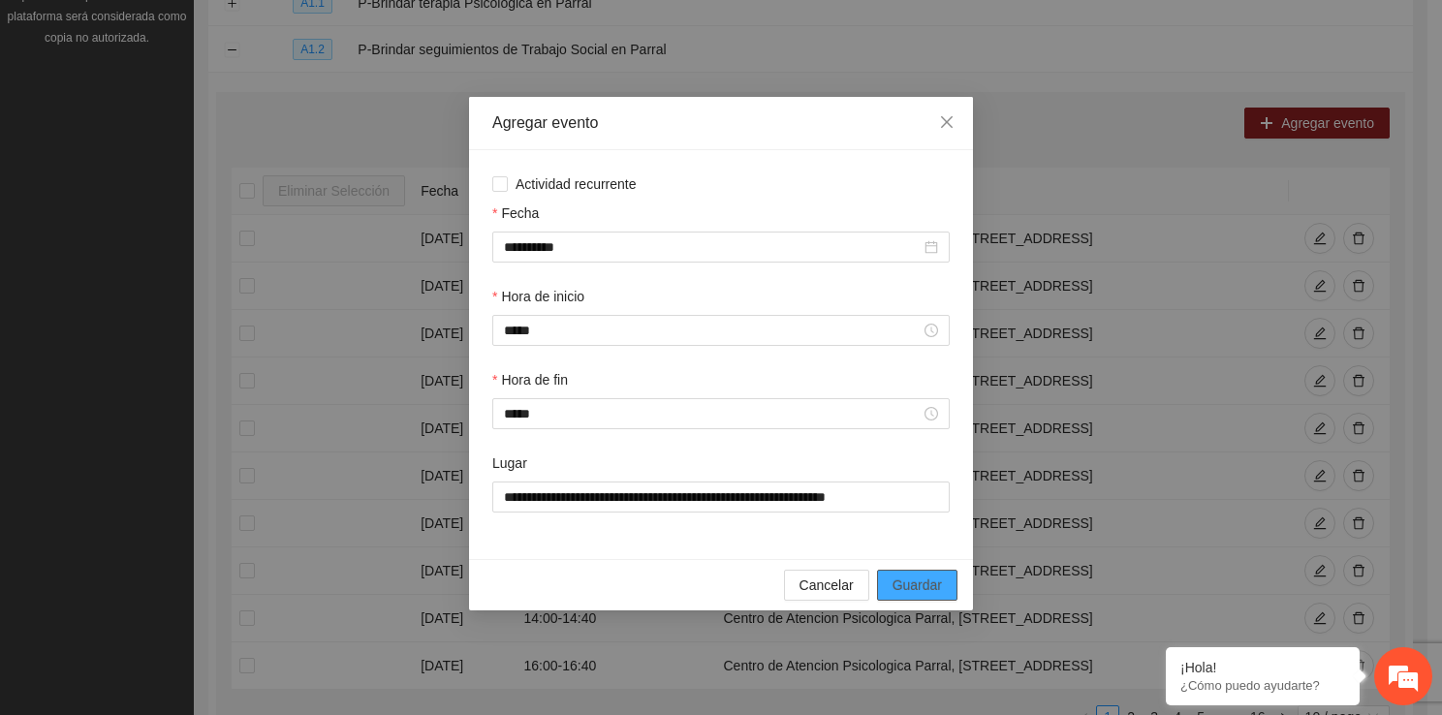
click at [899, 579] on span "Guardar" at bounding box center [916, 584] width 49 height 21
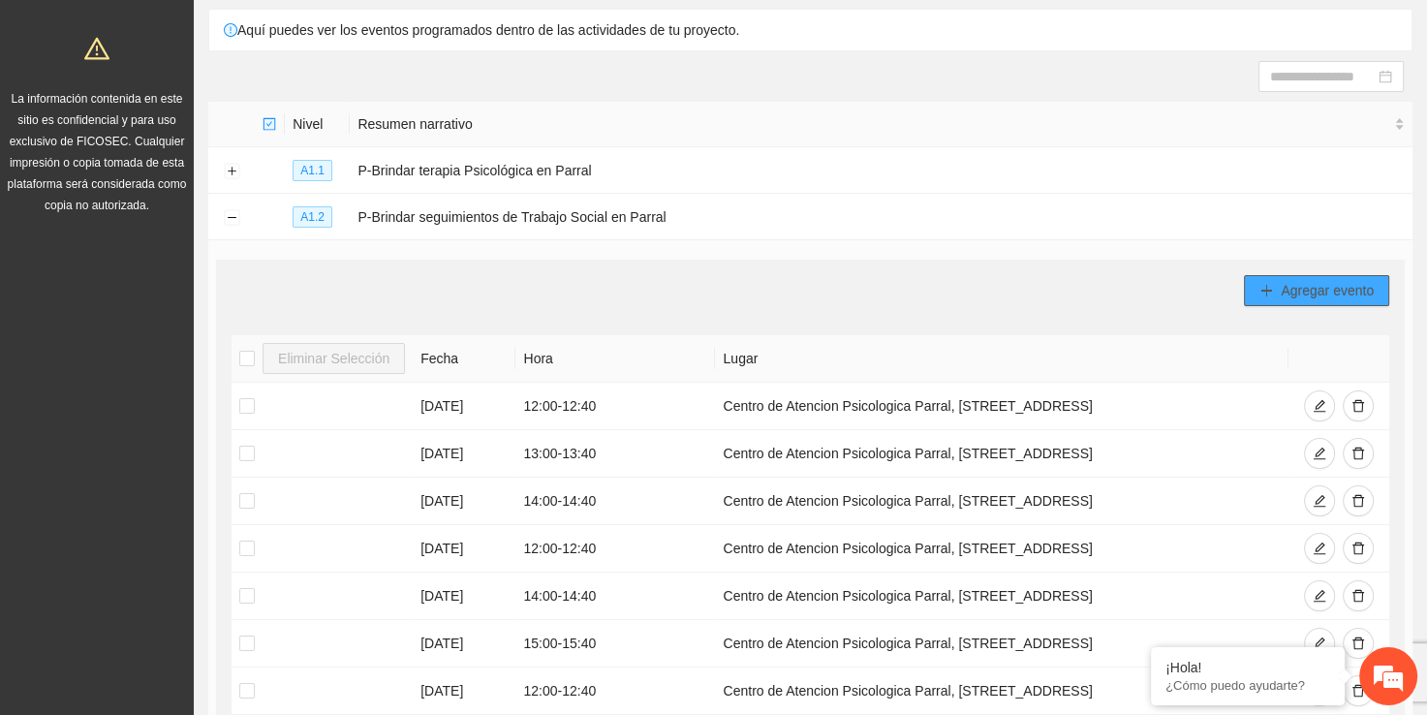
scroll to position [133, 0]
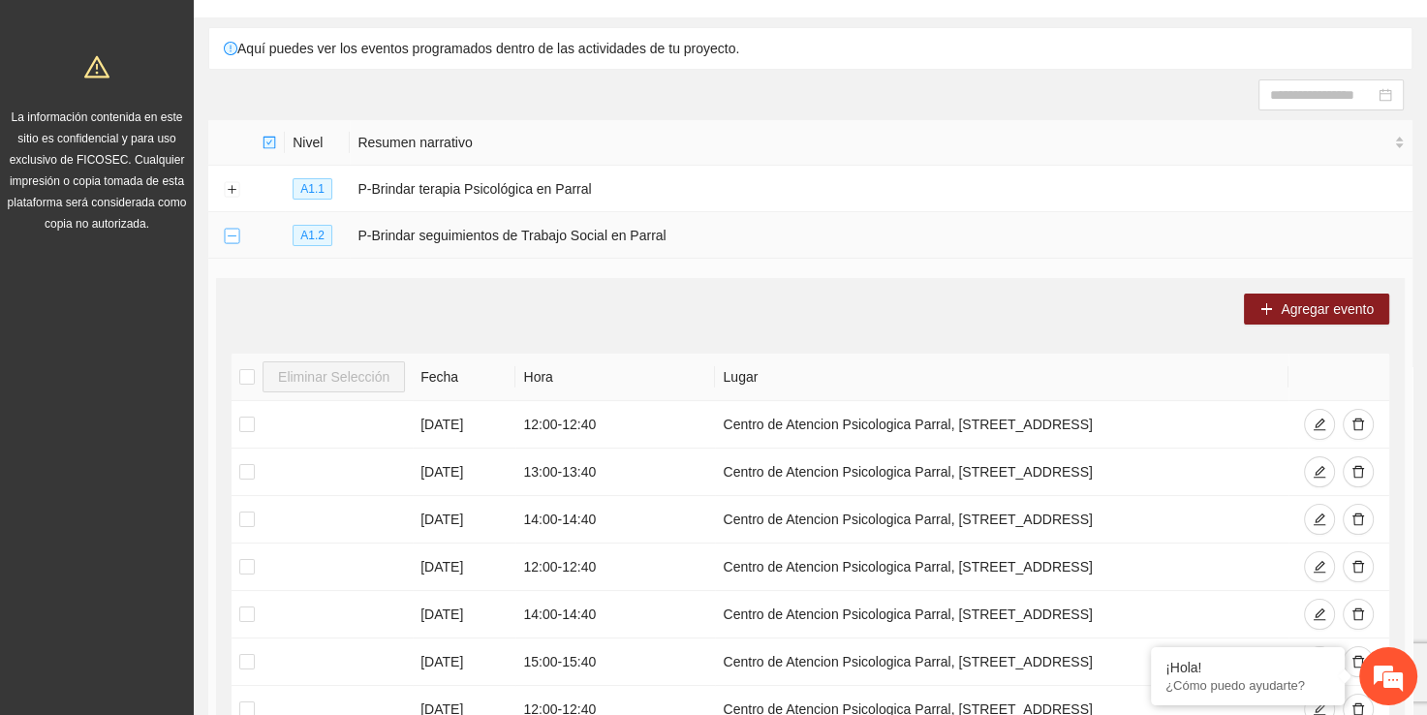
click at [233, 234] on button "Collapse row" at bounding box center [232, 237] width 16 height 16
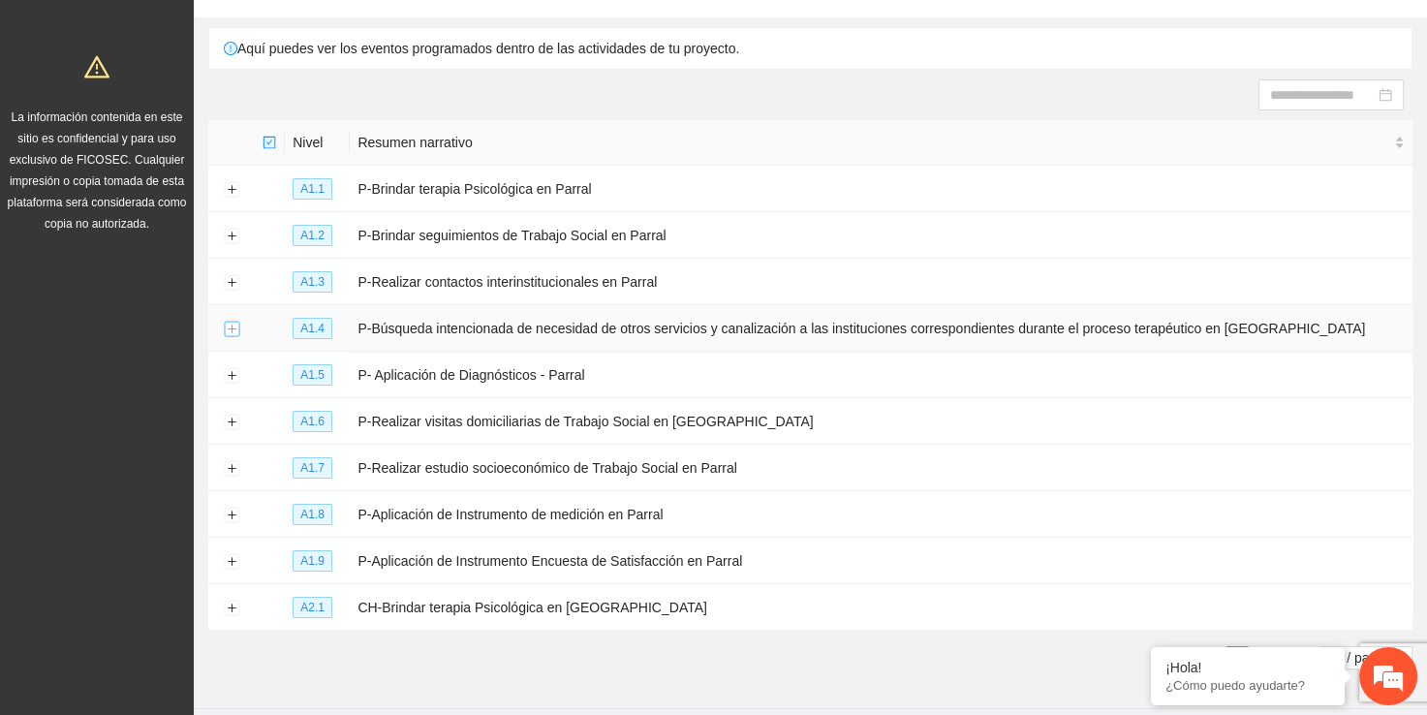
click at [233, 328] on button "Expand row" at bounding box center [232, 330] width 16 height 16
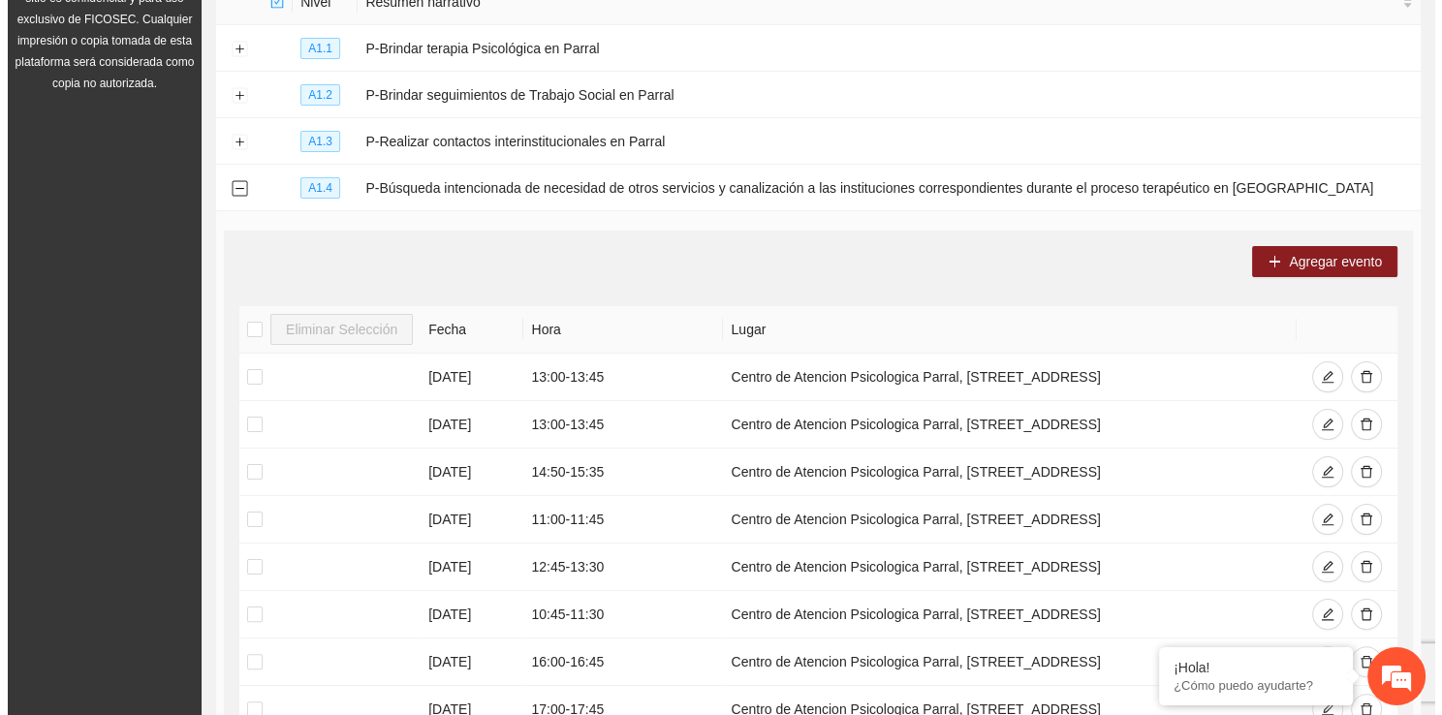
scroll to position [252, 0]
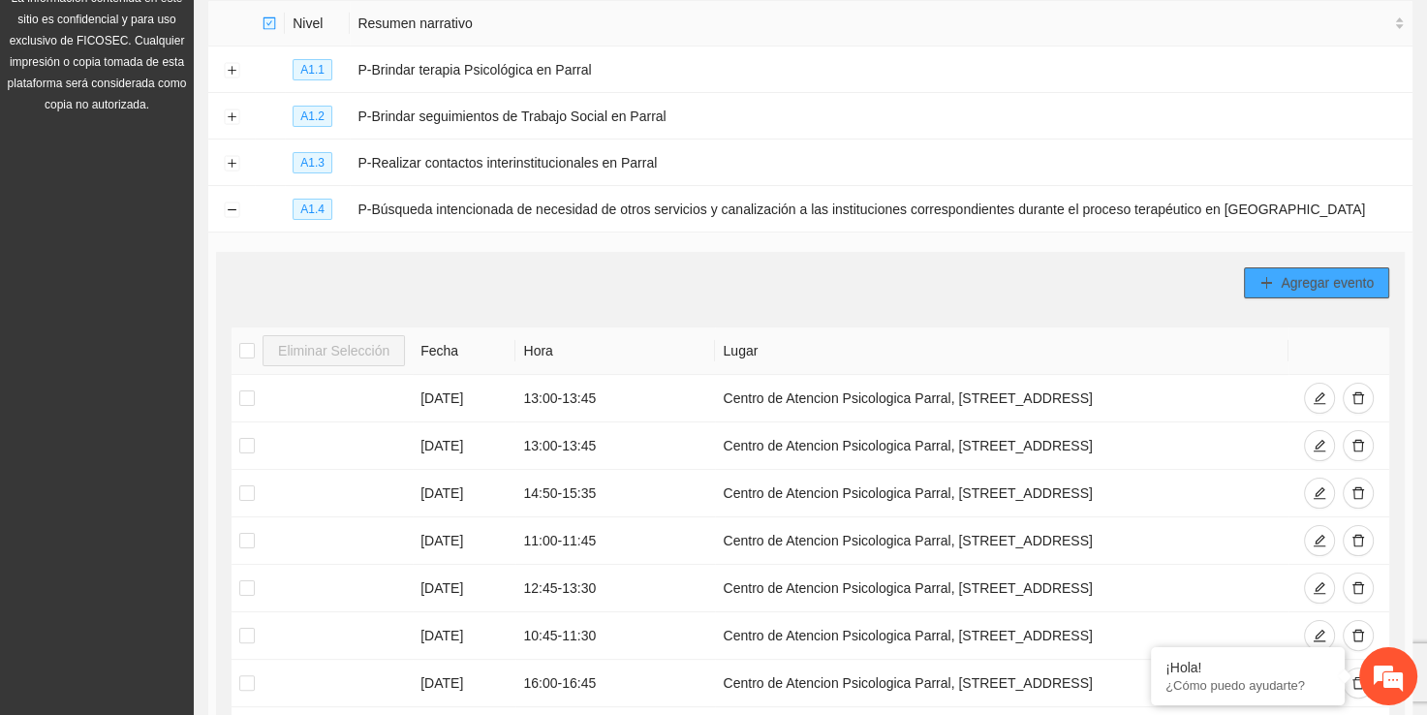
click at [1351, 267] on button "Agregar evento" at bounding box center [1316, 282] width 145 height 31
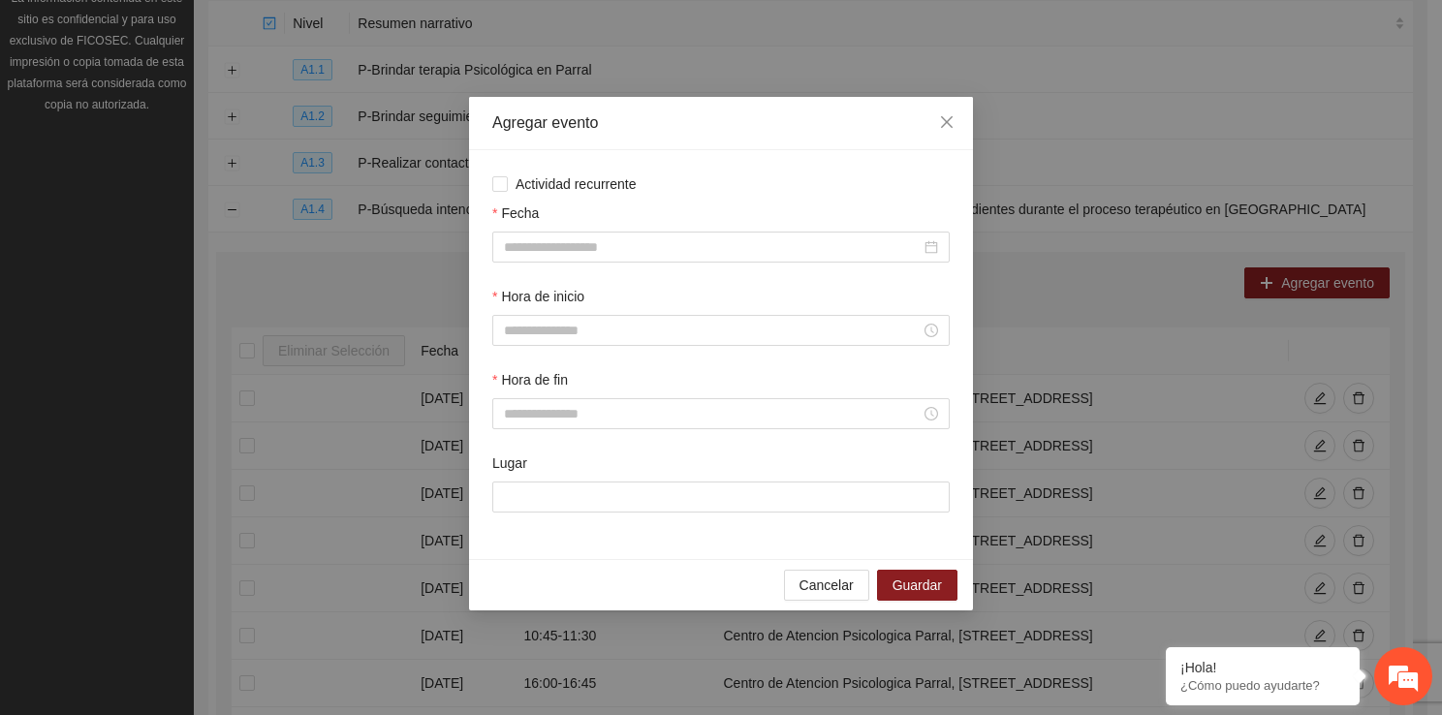
click at [523, 264] on div "Fecha" at bounding box center [720, 243] width 465 height 83
click at [523, 262] on div at bounding box center [720, 247] width 457 height 31
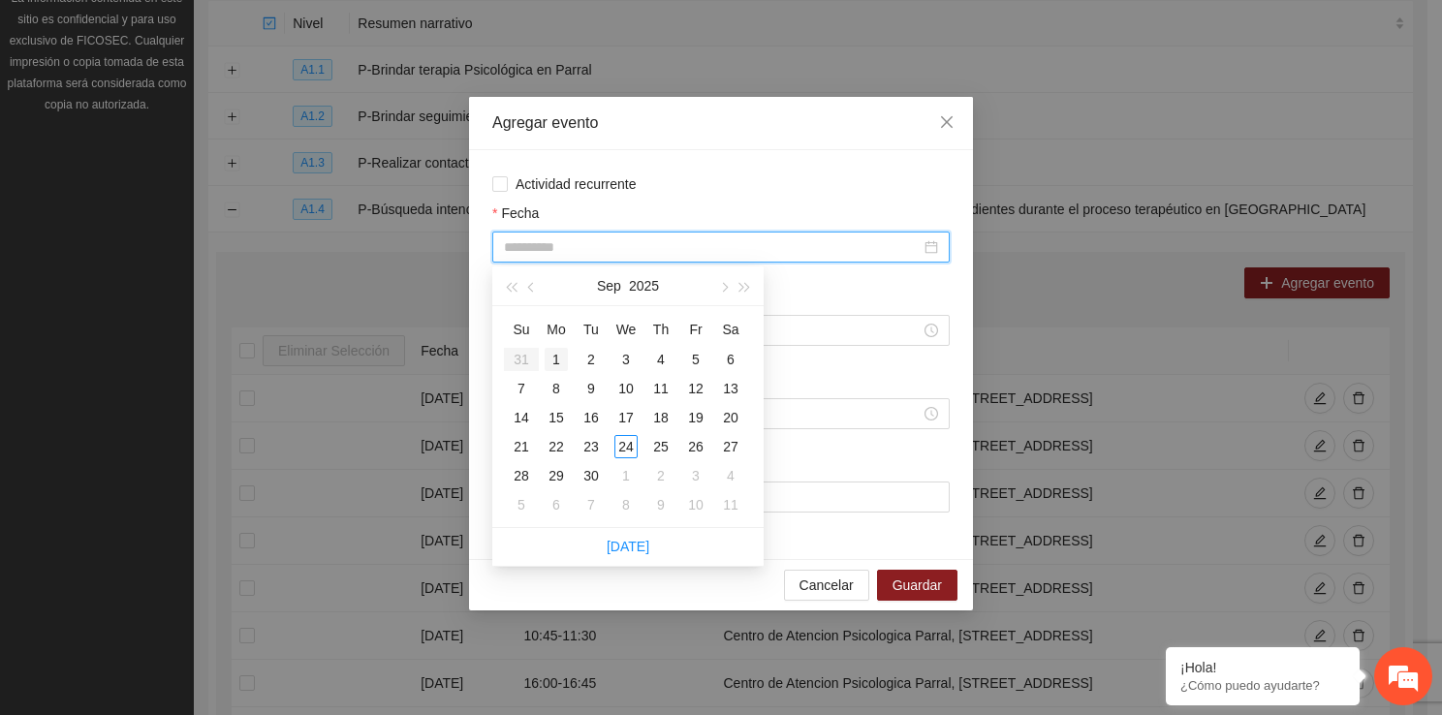
click at [552, 360] on div "1" at bounding box center [555, 359] width 23 height 23
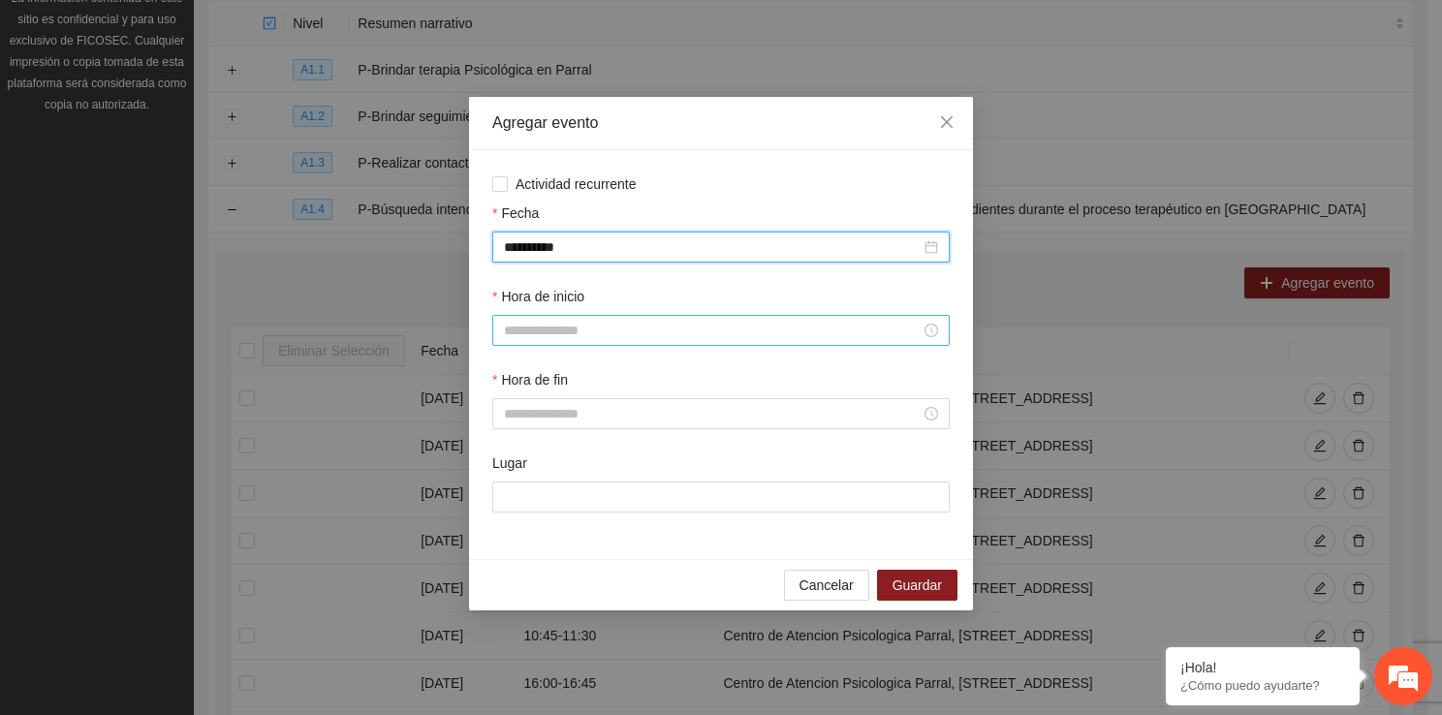
click at [551, 331] on input "Hora de inicio" at bounding box center [712, 330] width 417 height 21
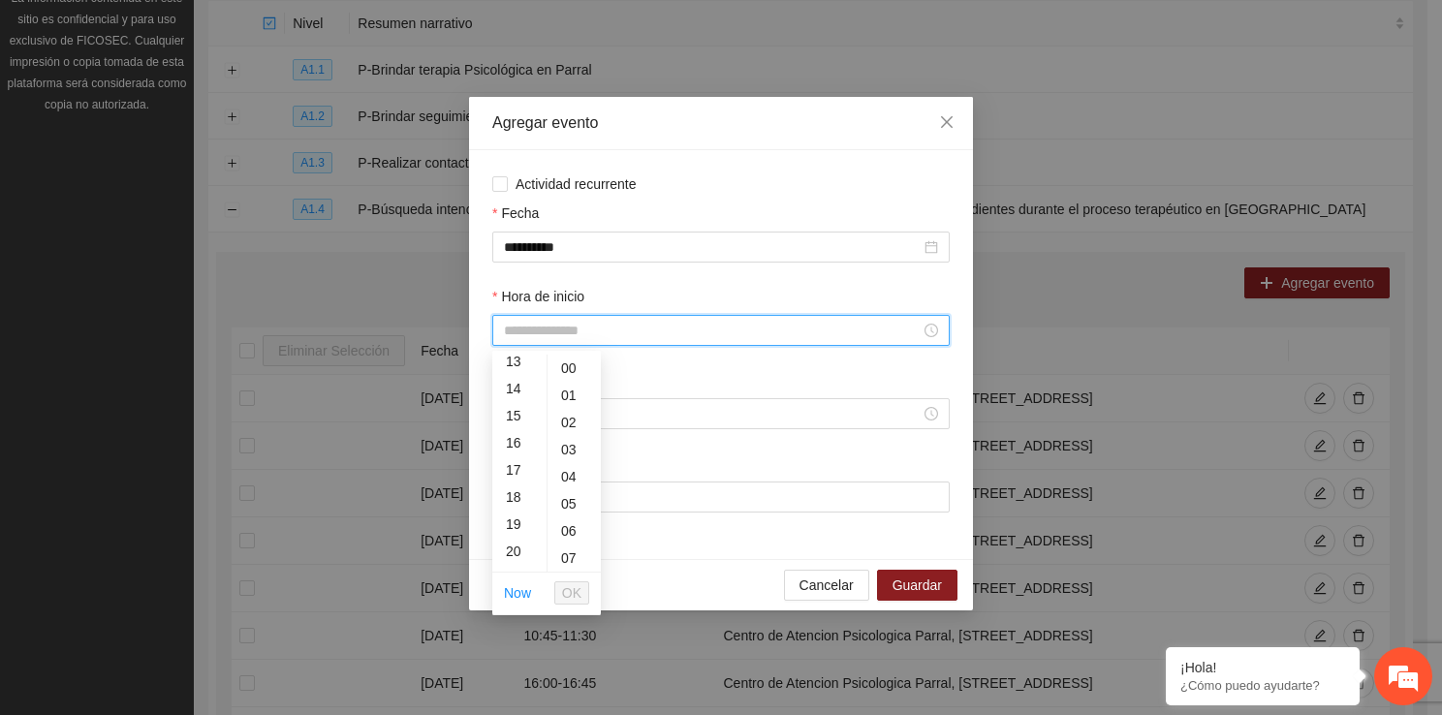
scroll to position [388, 0]
click at [518, 480] on div "18" at bounding box center [519, 468] width 54 height 27
click at [571, 590] on span "OK" at bounding box center [571, 592] width 19 height 21
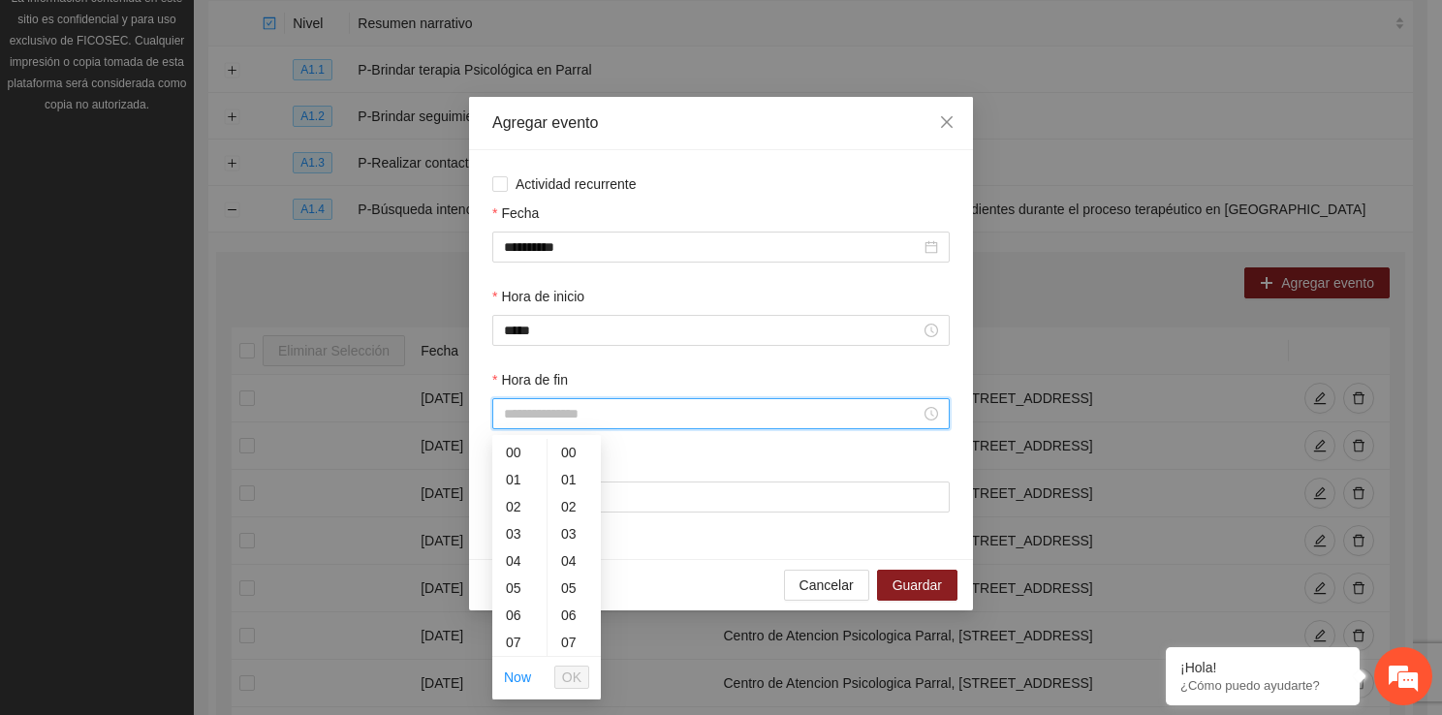
click at [591, 413] on input "Hora de fin" at bounding box center [712, 413] width 417 height 21
click at [517, 474] on div "18" at bounding box center [519, 463] width 54 height 27
click at [569, 585] on div "45" at bounding box center [573, 587] width 53 height 27
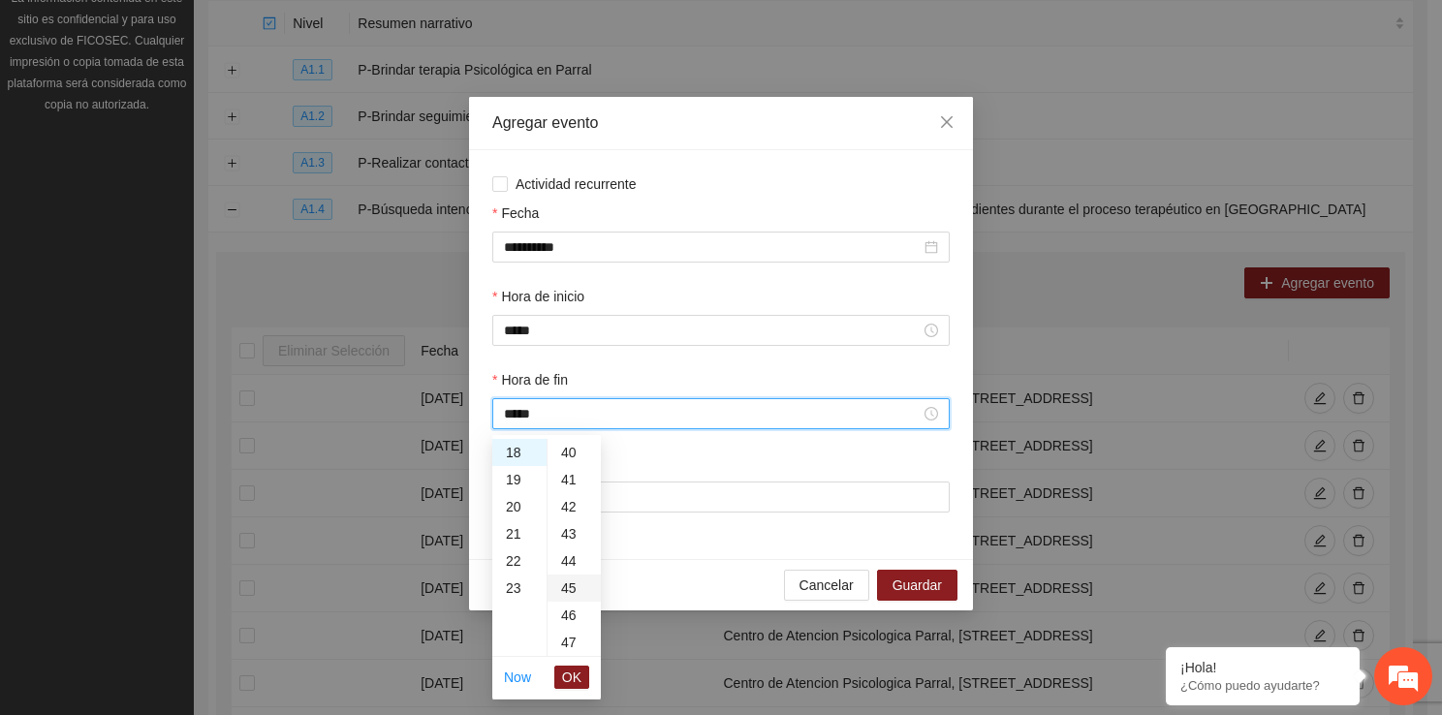
scroll to position [1221, 0]
click at [572, 681] on span "OK" at bounding box center [571, 677] width 19 height 21
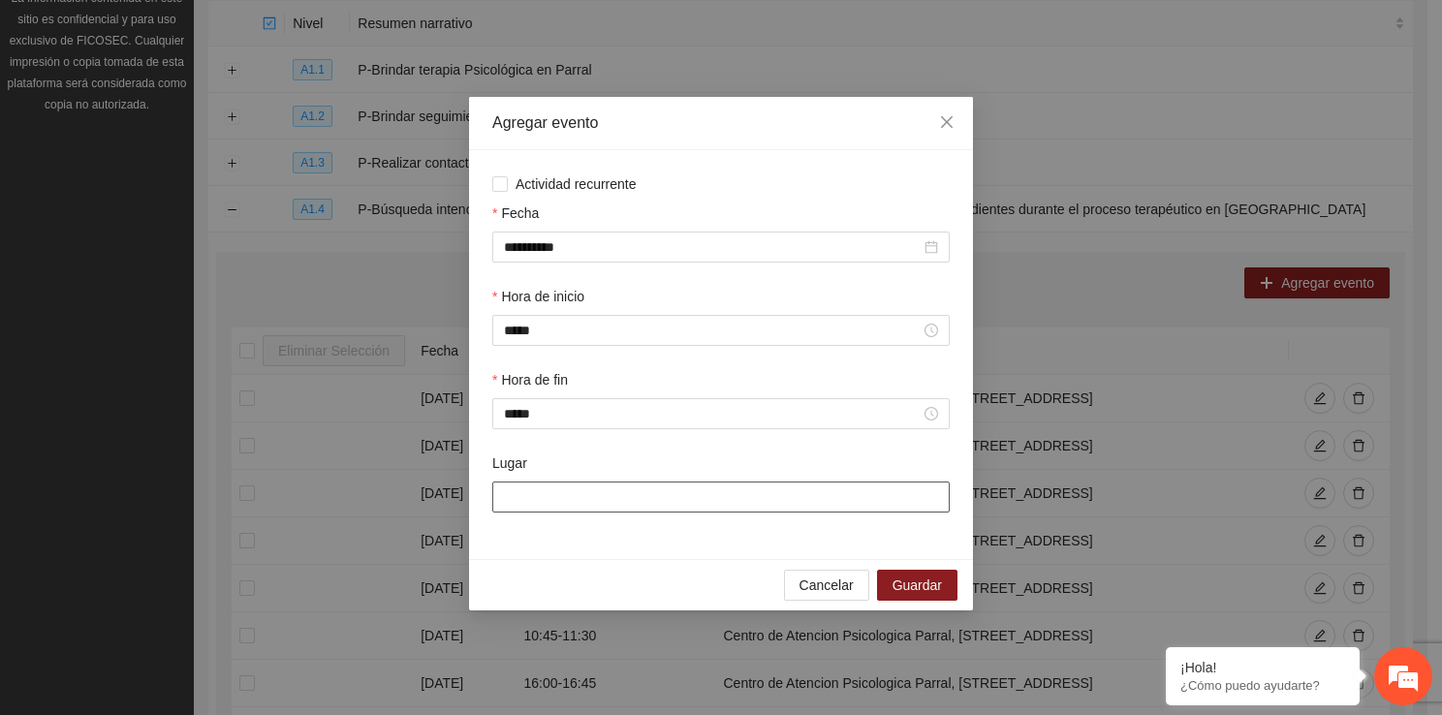
click at [589, 499] on input "Lugar" at bounding box center [720, 496] width 457 height 31
click at [939, 575] on button "Guardar" at bounding box center [917, 585] width 80 height 31
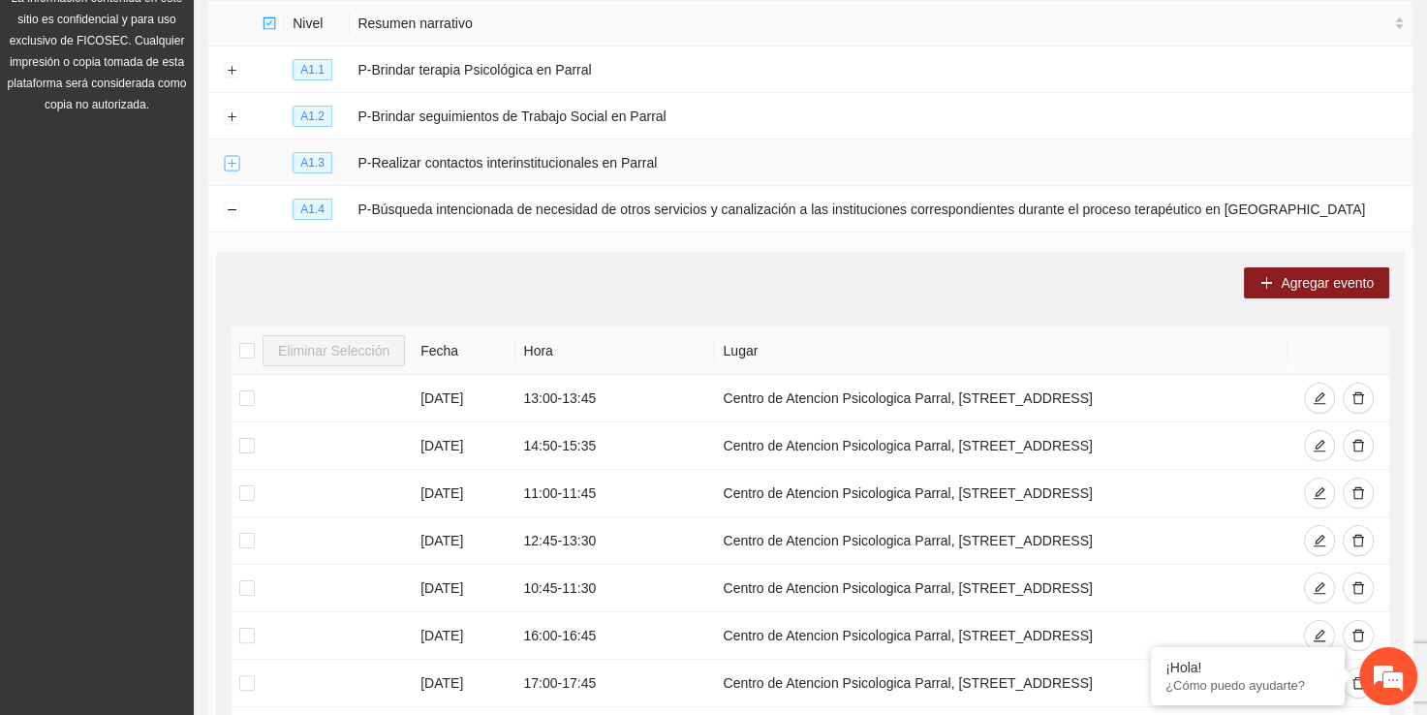
click at [229, 165] on button "Expand row" at bounding box center [232, 164] width 16 height 16
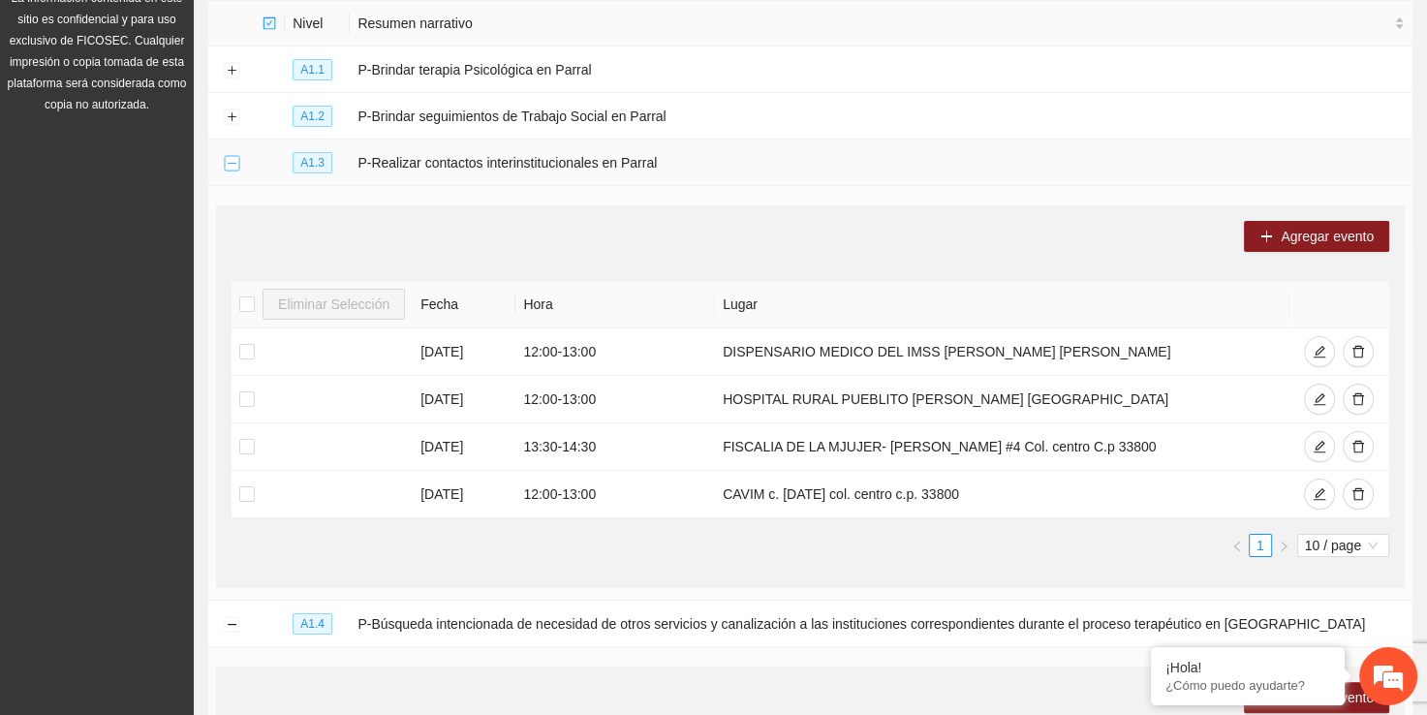
click at [233, 163] on button "Collapse row" at bounding box center [232, 164] width 16 height 16
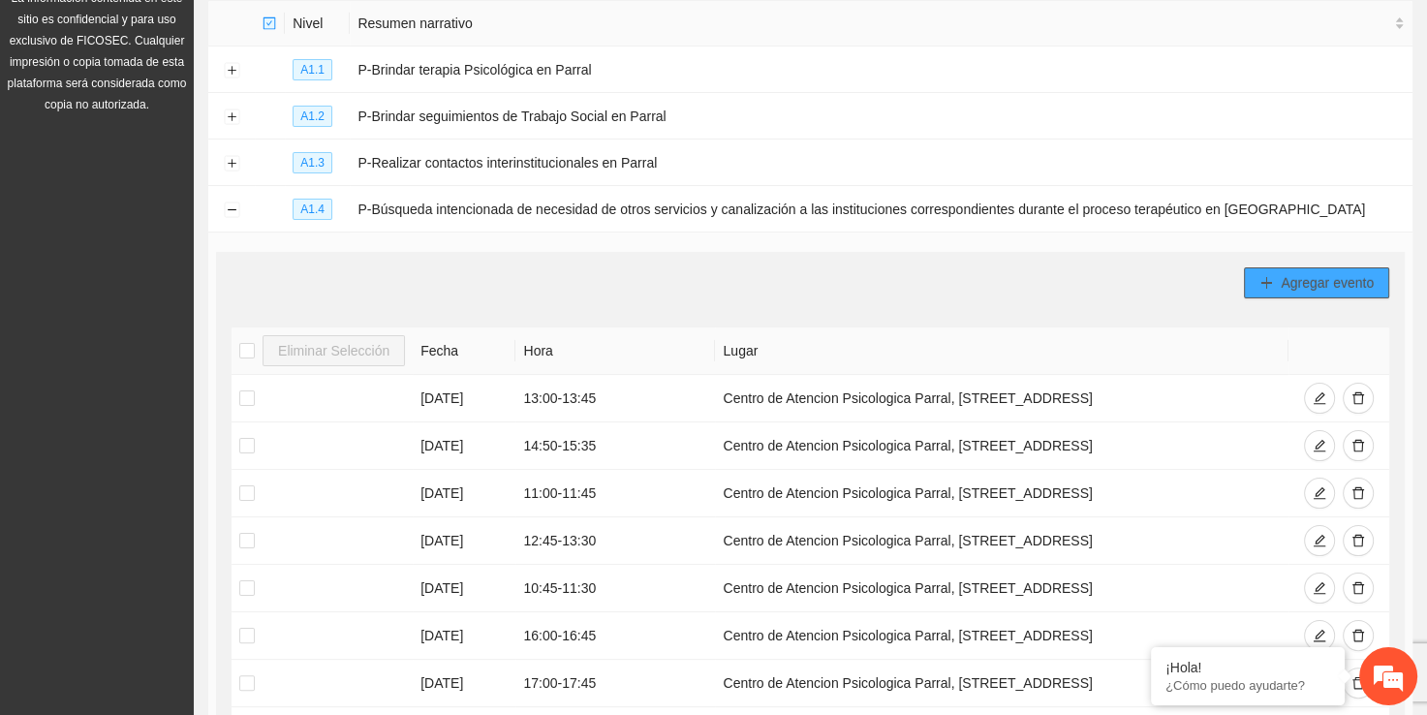
click at [1267, 285] on icon "plus" at bounding box center [1266, 283] width 14 height 14
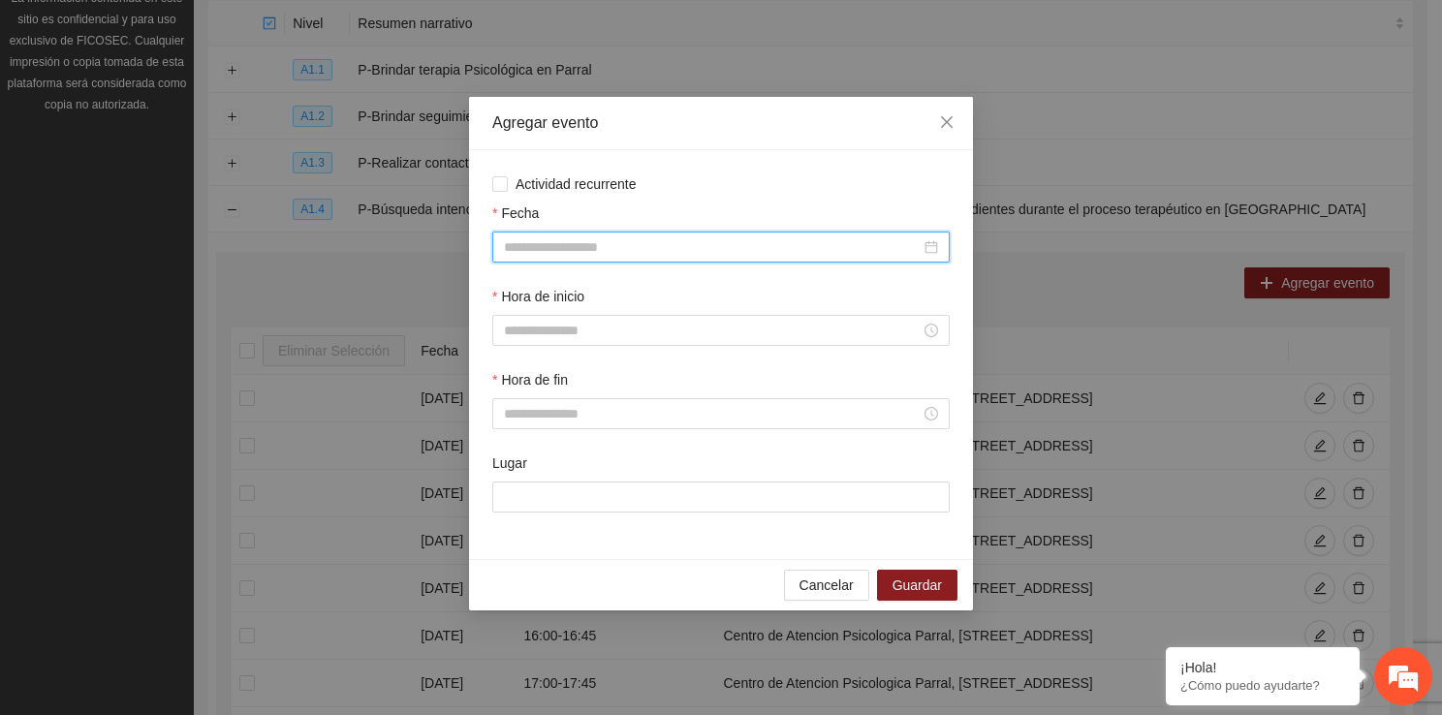
click at [581, 240] on input "Fecha" at bounding box center [712, 246] width 417 height 21
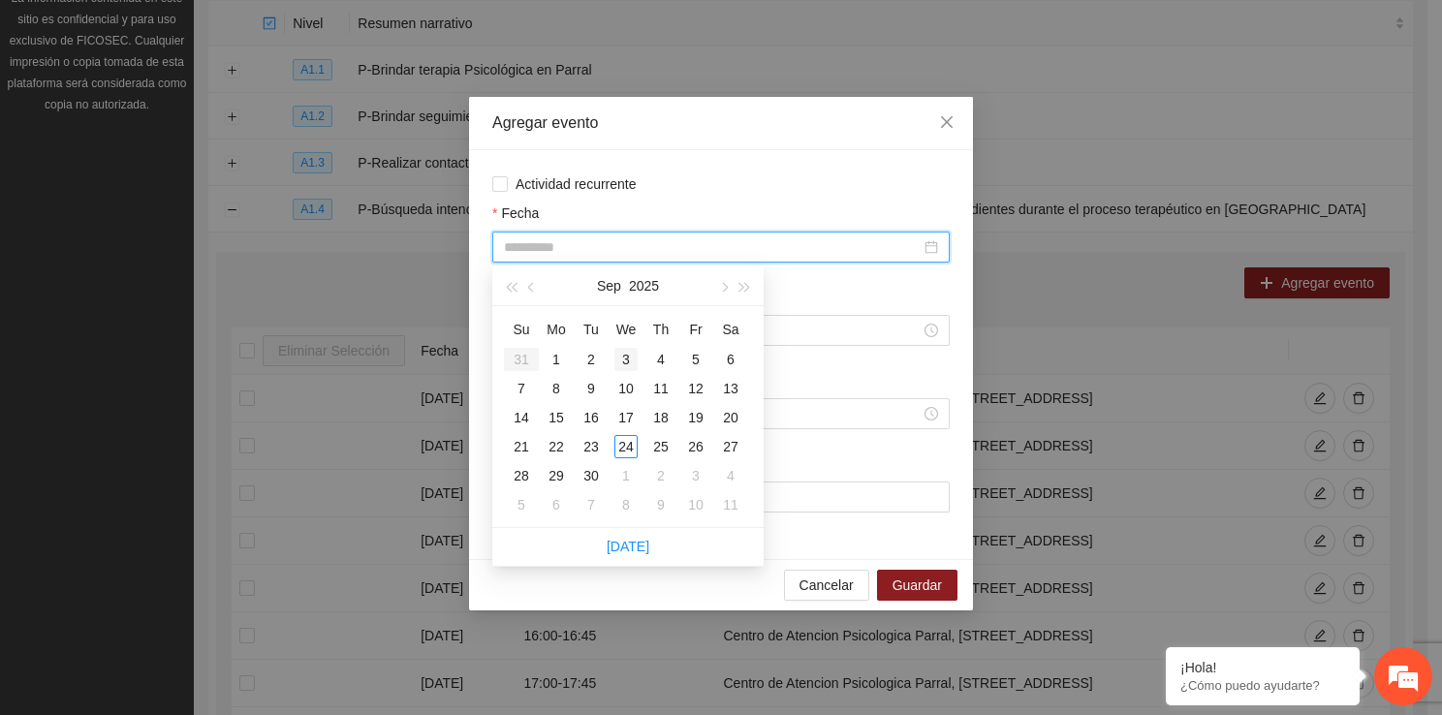
click at [635, 358] on div "3" at bounding box center [625, 359] width 23 height 23
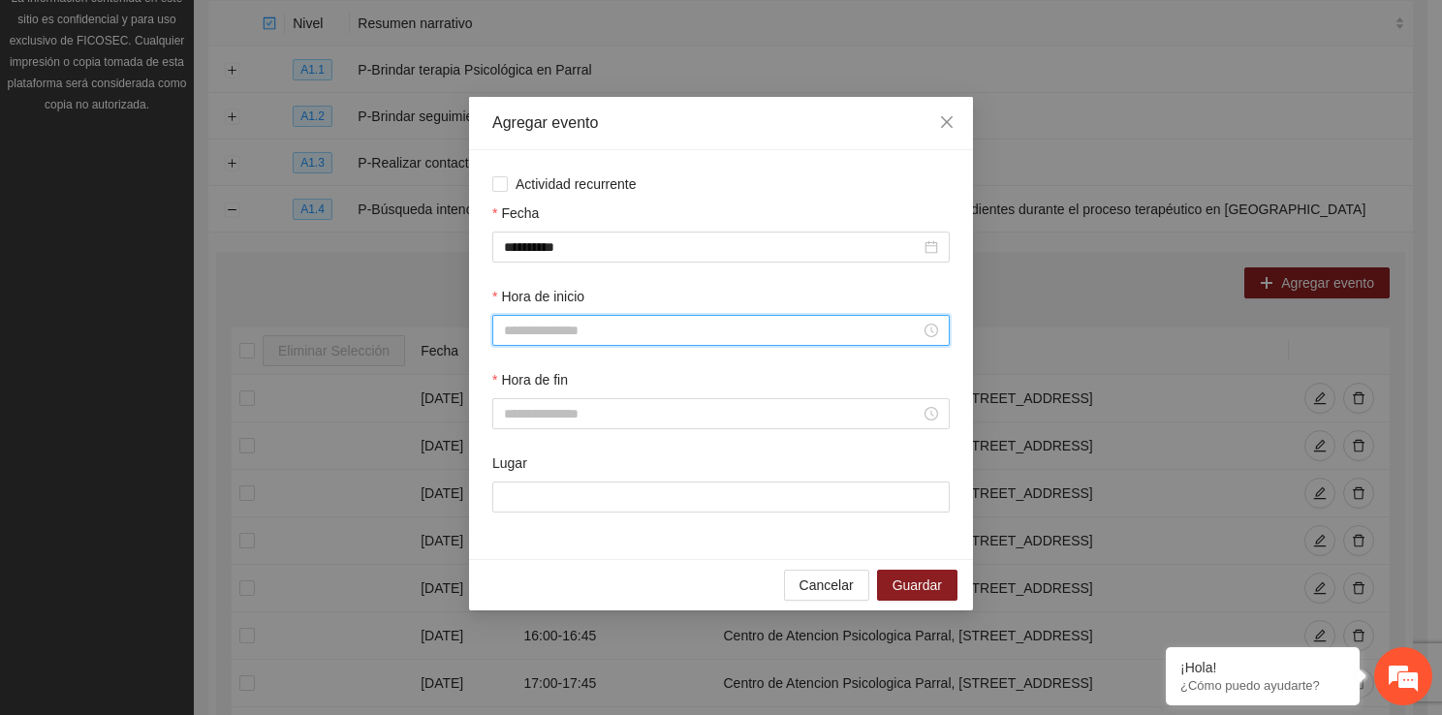
click at [601, 331] on input "Hora de inicio" at bounding box center [712, 330] width 417 height 21
click at [512, 467] on div "18" at bounding box center [519, 468] width 54 height 27
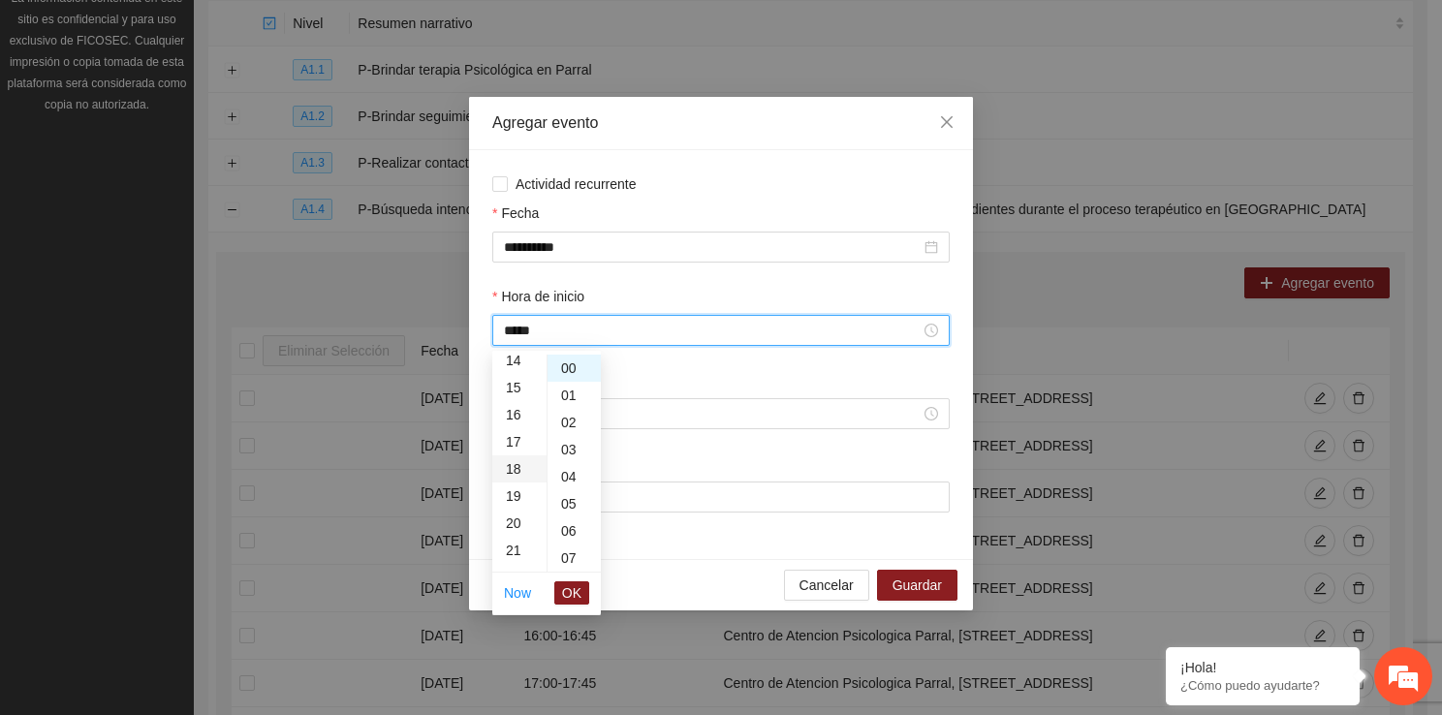
scroll to position [488, 0]
click at [583, 591] on button "OK" at bounding box center [571, 592] width 35 height 23
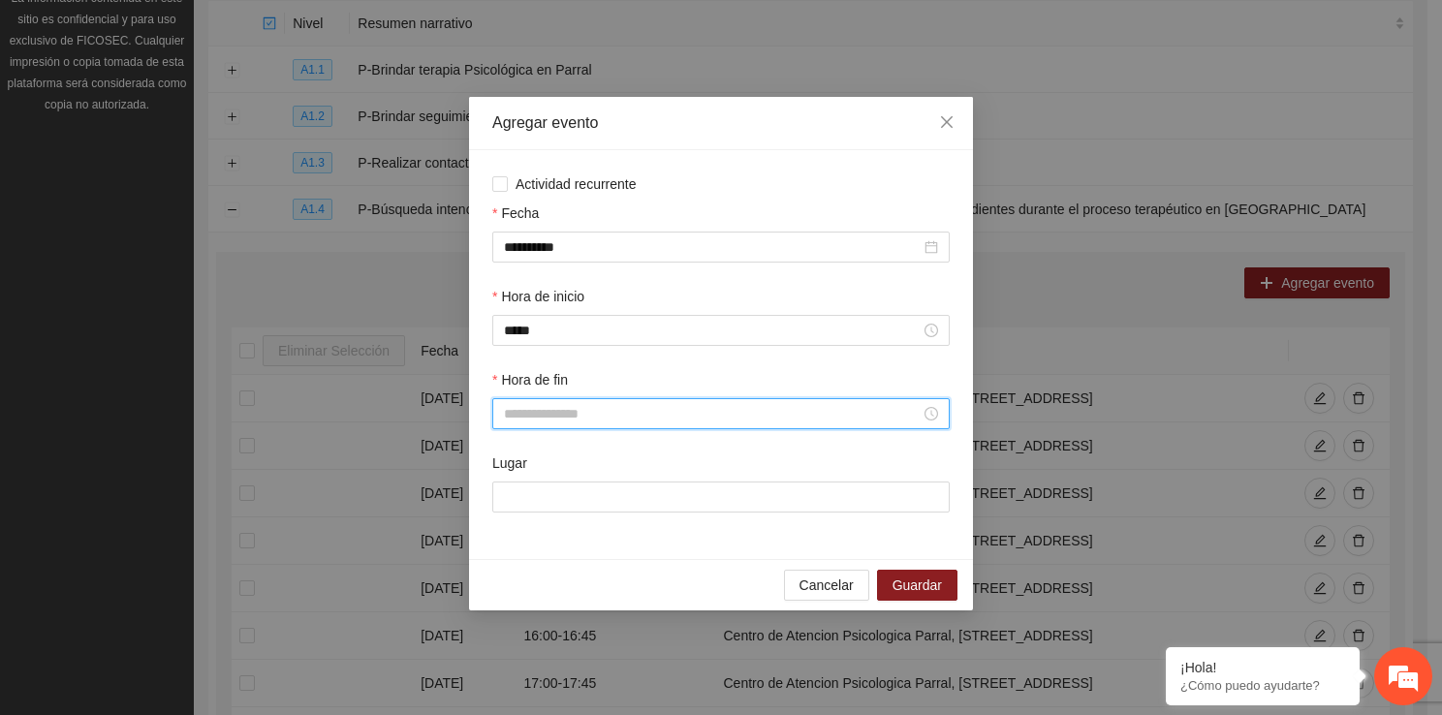
click at [554, 406] on input "Hora de fin" at bounding box center [712, 413] width 417 height 21
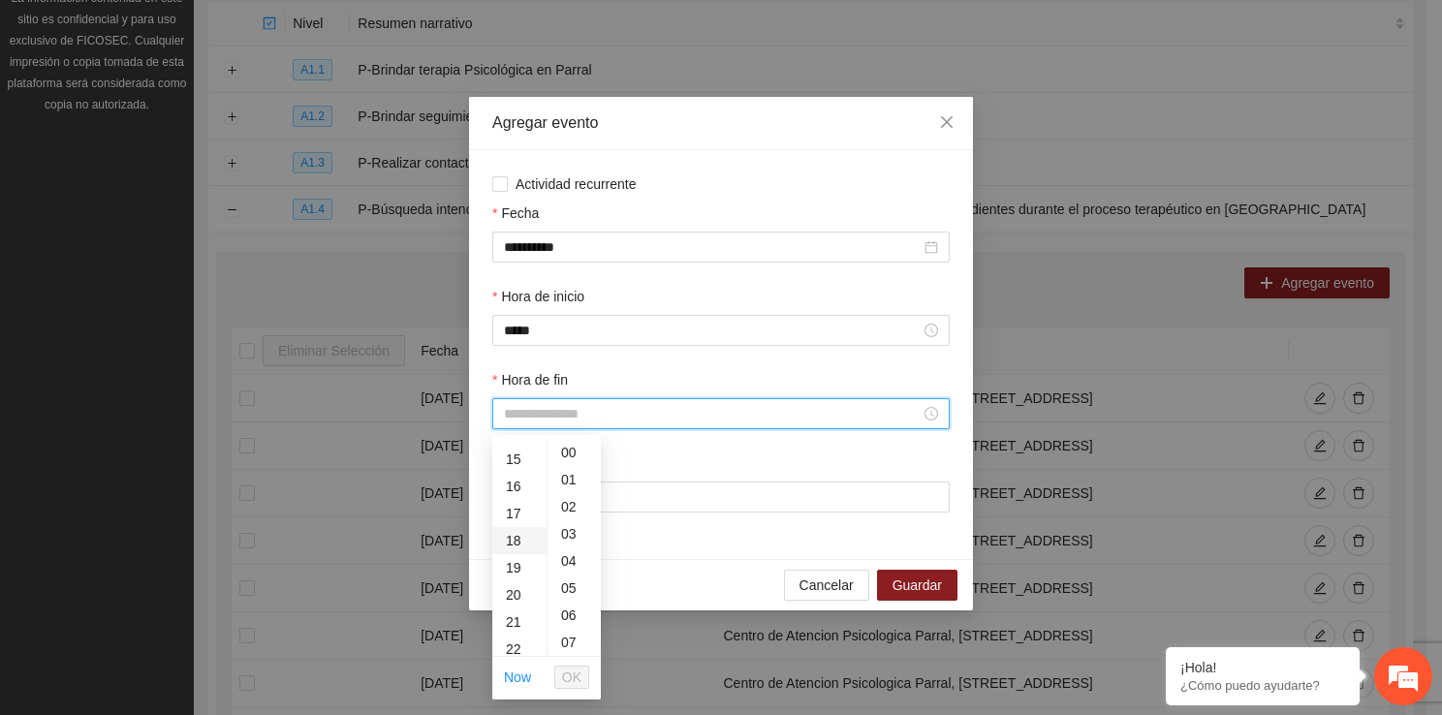
click at [515, 530] on div "18" at bounding box center [519, 540] width 54 height 27
click at [570, 551] on div "45" at bounding box center [573, 549] width 53 height 27
click at [567, 683] on span "OK" at bounding box center [571, 677] width 19 height 21
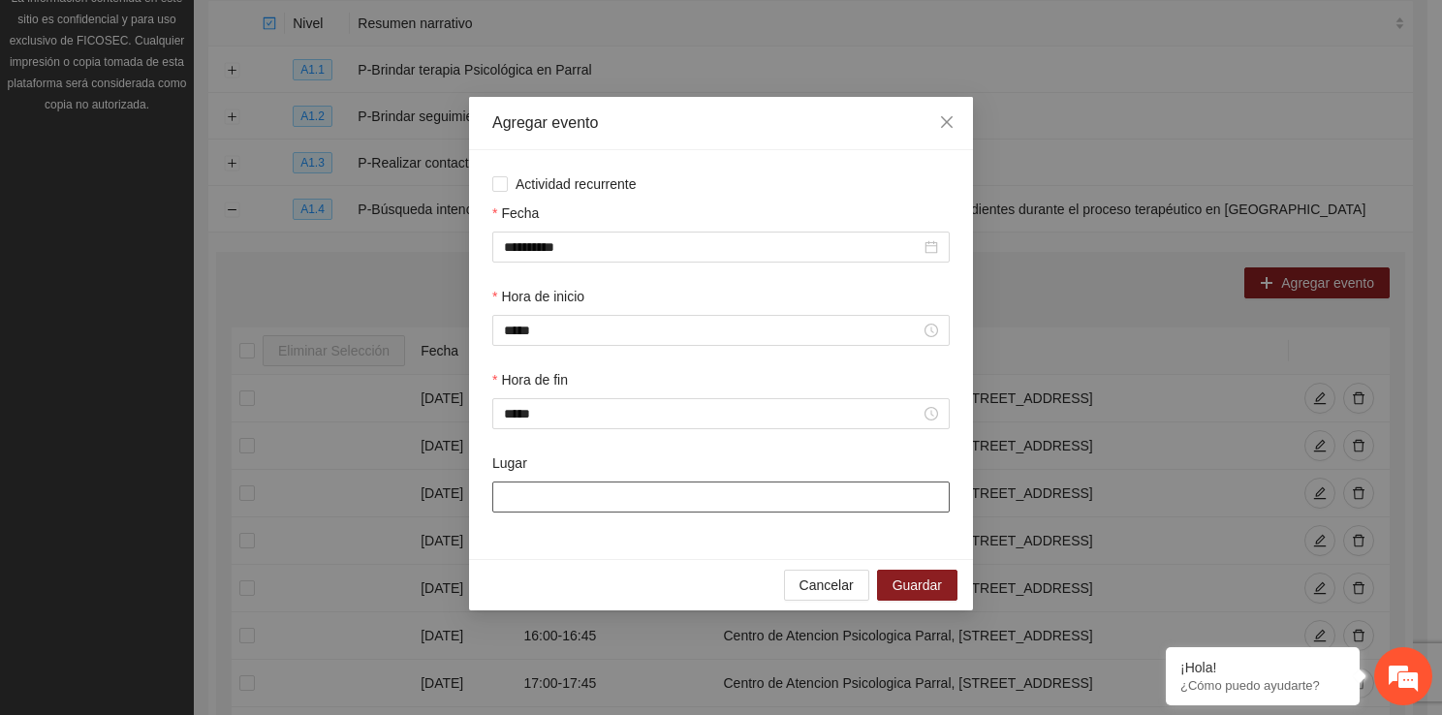
click at [585, 504] on input "Lugar" at bounding box center [720, 496] width 457 height 31
click at [913, 584] on span "Guardar" at bounding box center [916, 584] width 49 height 21
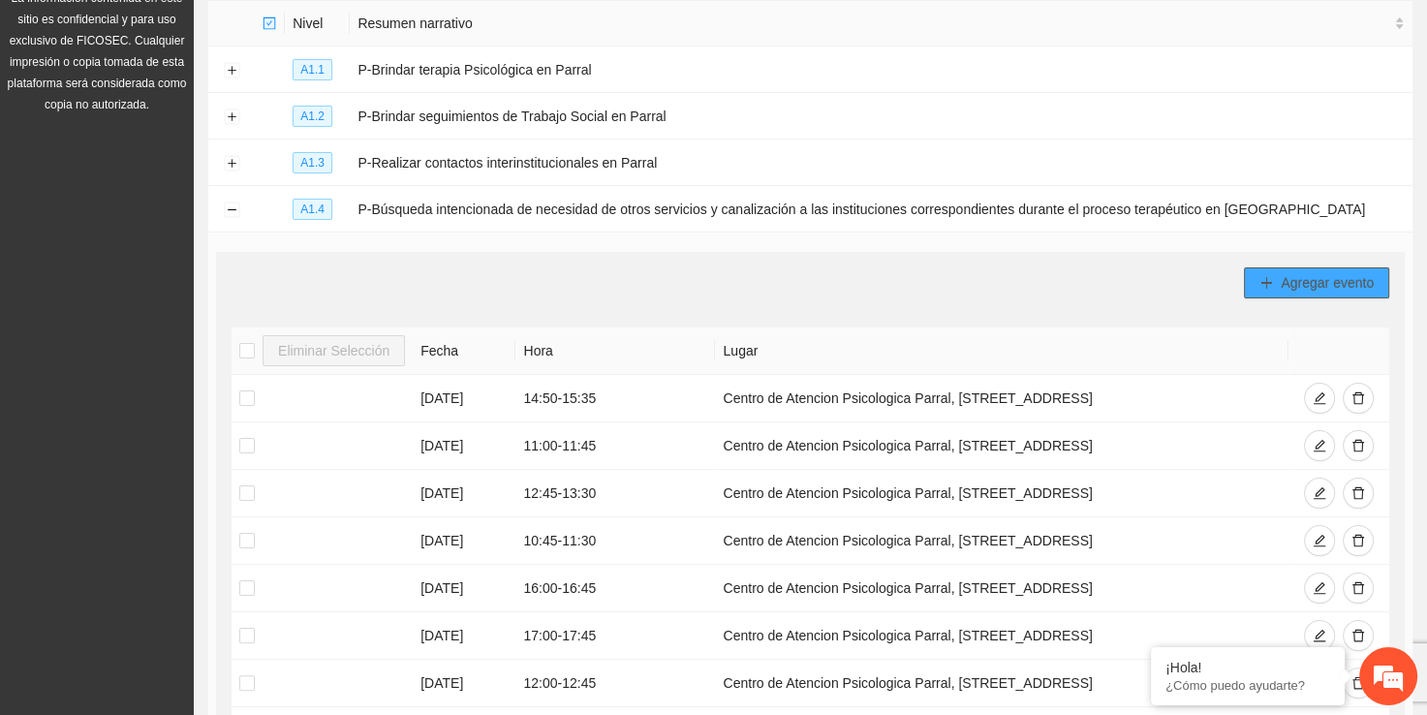
click at [1343, 272] on span "Agregar evento" at bounding box center [1327, 282] width 93 height 21
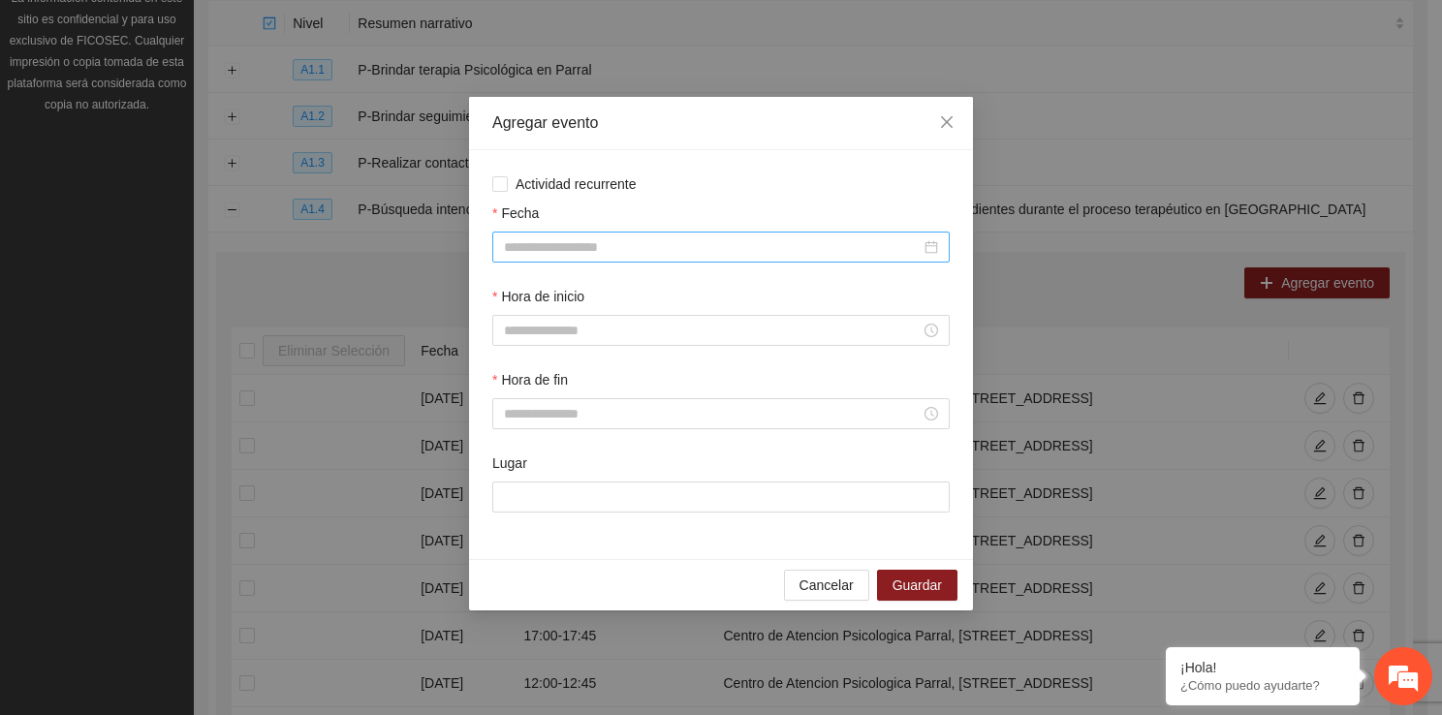
click at [602, 251] on input "Fecha" at bounding box center [712, 246] width 417 height 21
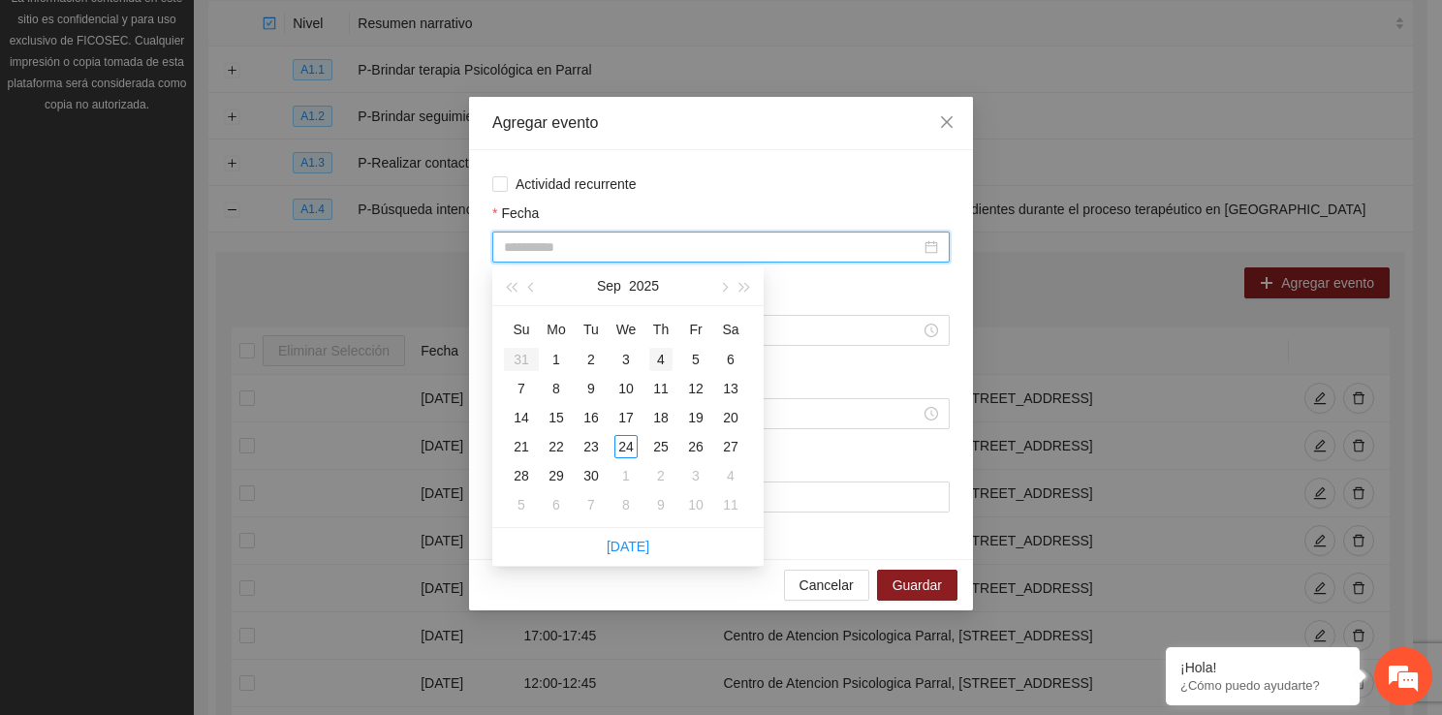
click at [670, 358] on div "4" at bounding box center [660, 359] width 23 height 23
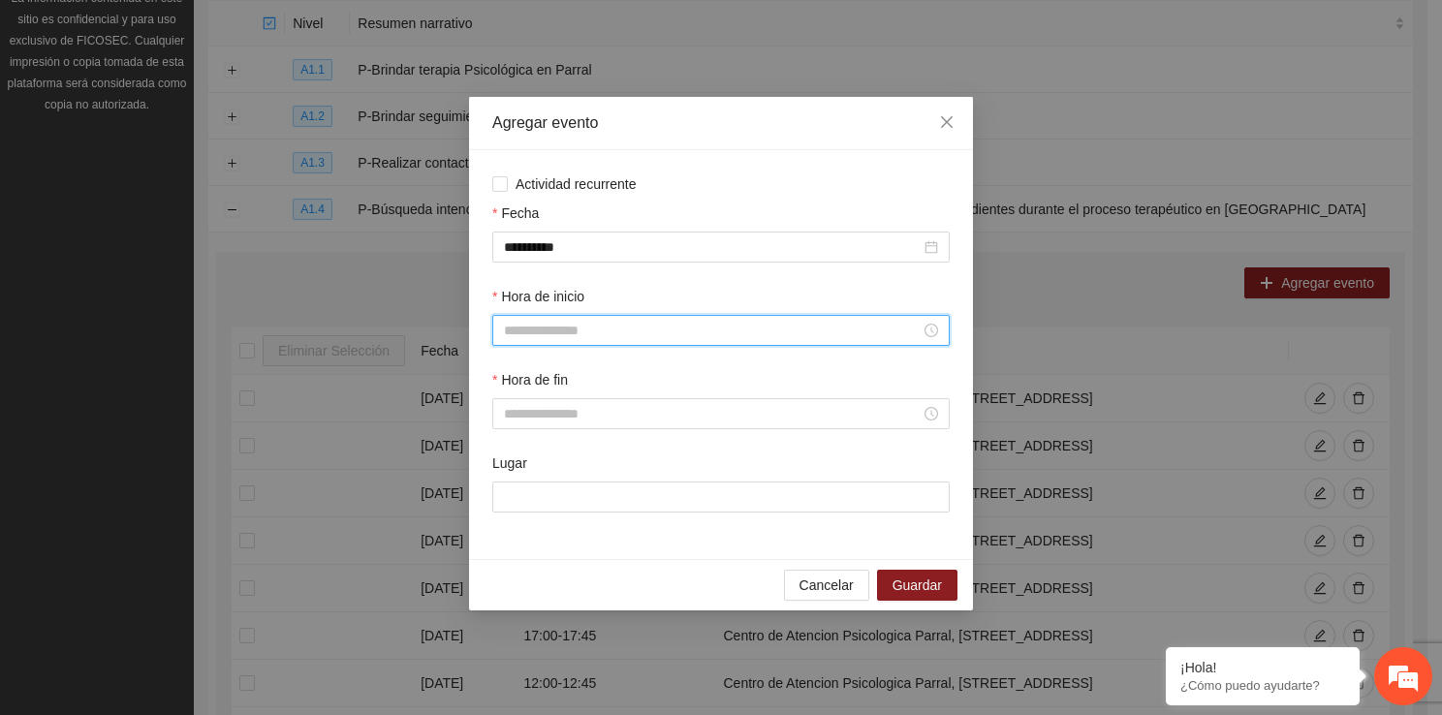
click at [616, 335] on input "Hora de inicio" at bounding box center [712, 330] width 417 height 21
click at [526, 562] on div "07" at bounding box center [519, 557] width 54 height 27
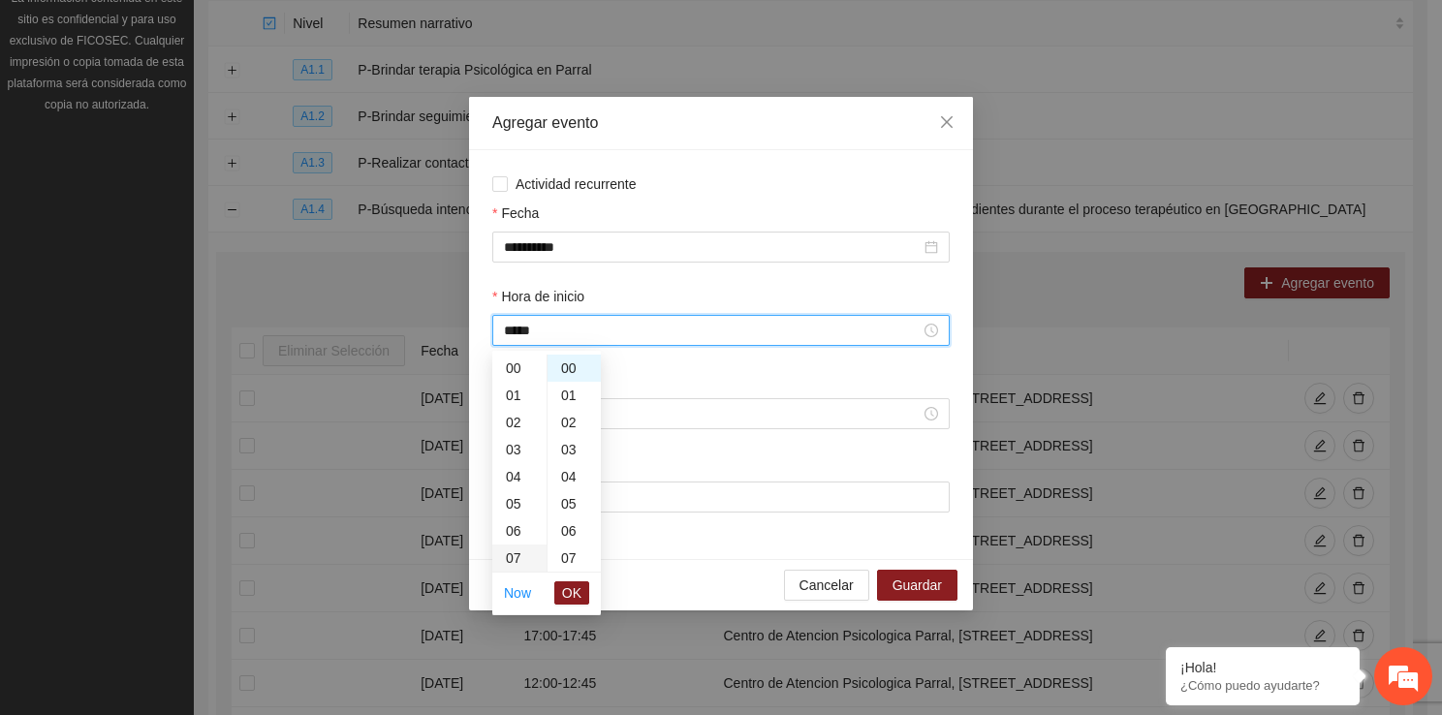
scroll to position [190, 0]
click at [515, 533] on div "15" at bounding box center [519, 546] width 54 height 27
click at [572, 589] on span "OK" at bounding box center [571, 592] width 19 height 21
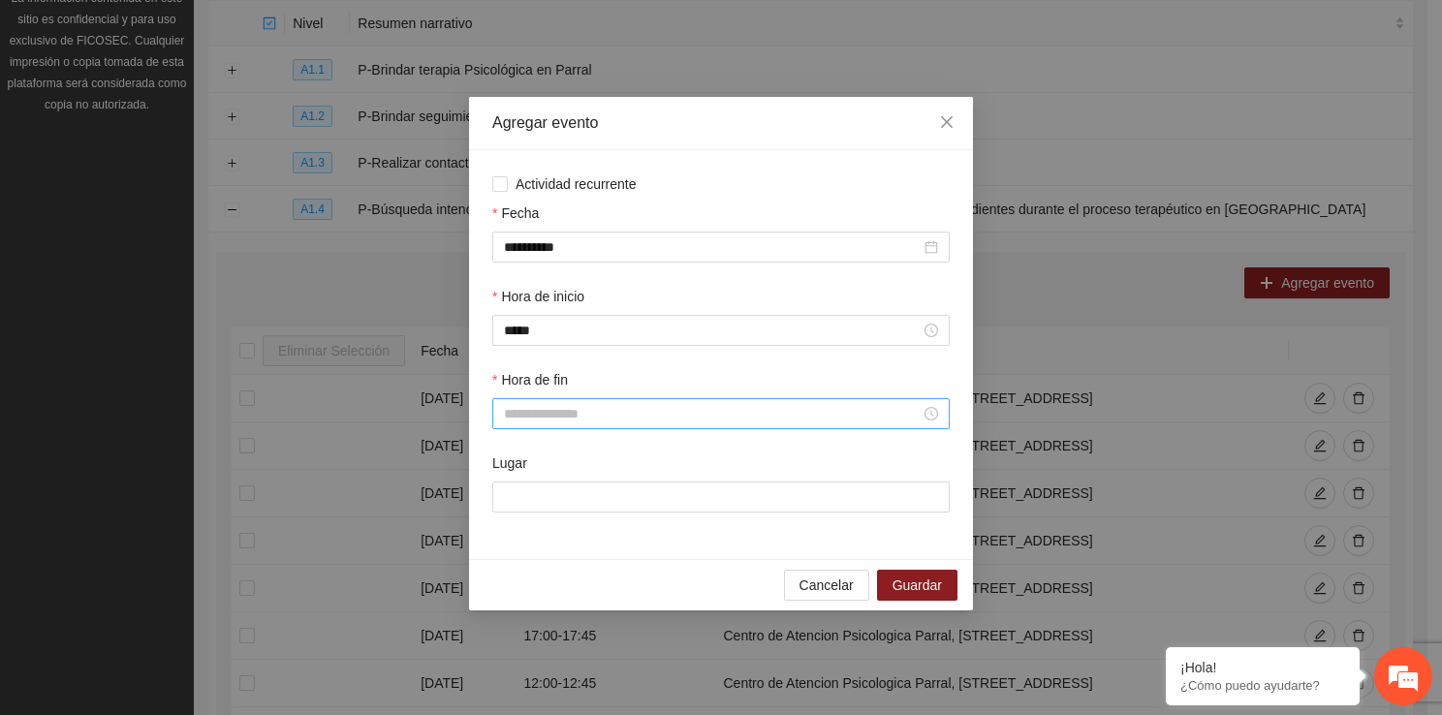
click at [546, 400] on div at bounding box center [720, 413] width 457 height 31
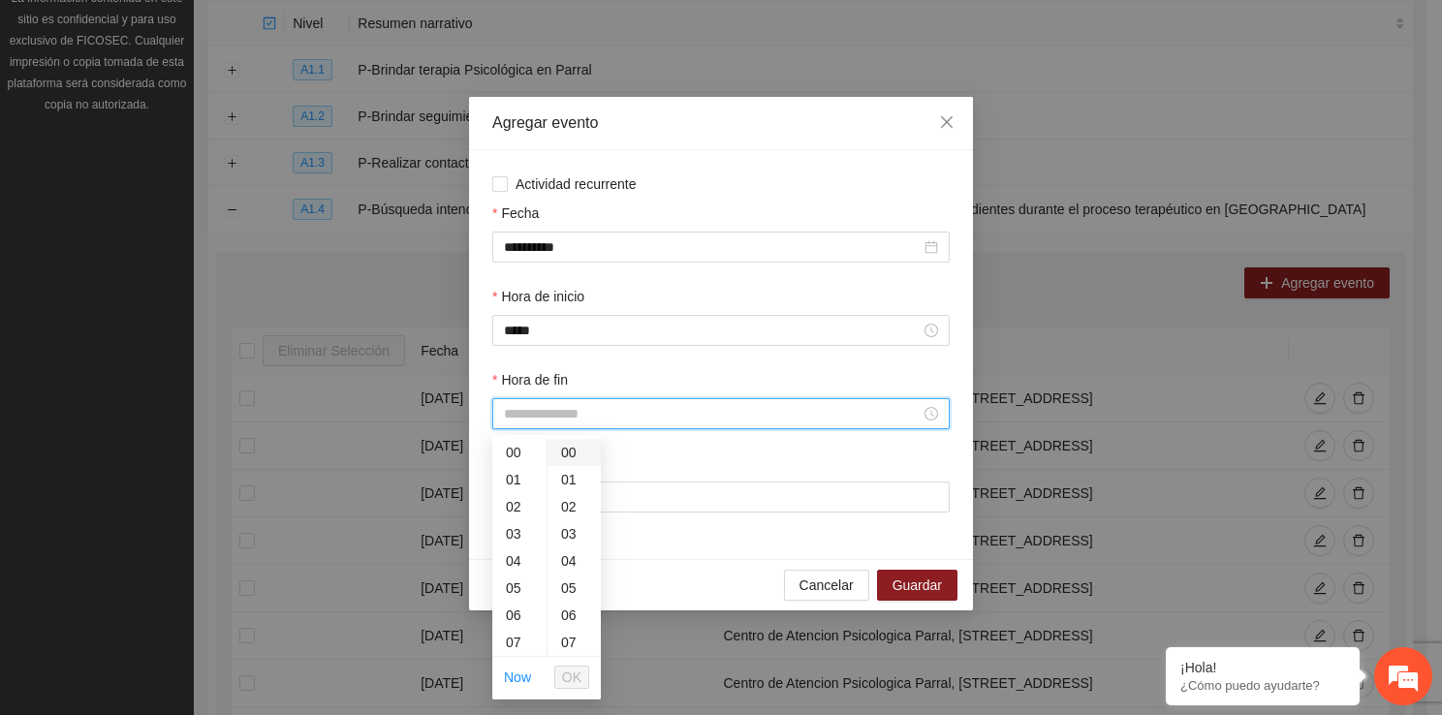
click at [547, 439] on div "00" at bounding box center [573, 452] width 53 height 27
click at [516, 605] on div "15" at bounding box center [519, 614] width 54 height 27
click at [580, 608] on div "45" at bounding box center [573, 601] width 53 height 27
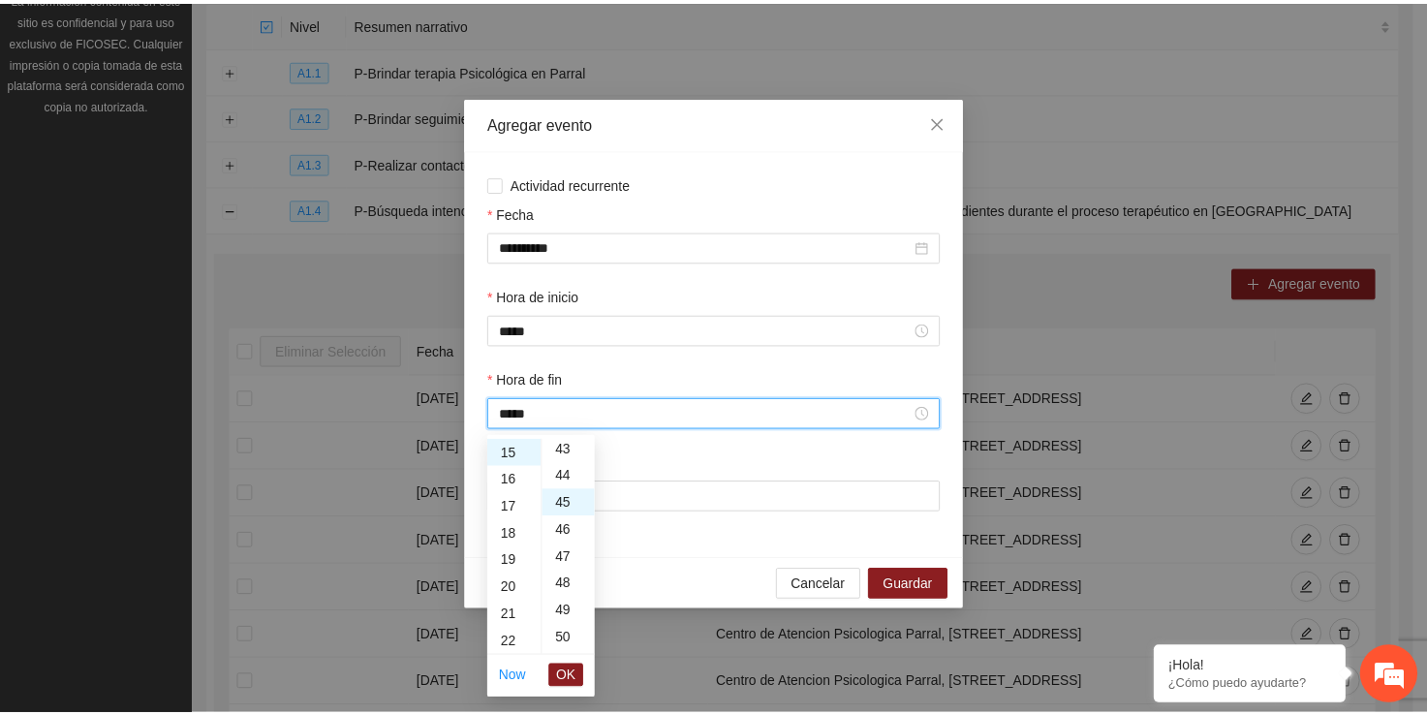
scroll to position [1221, 0]
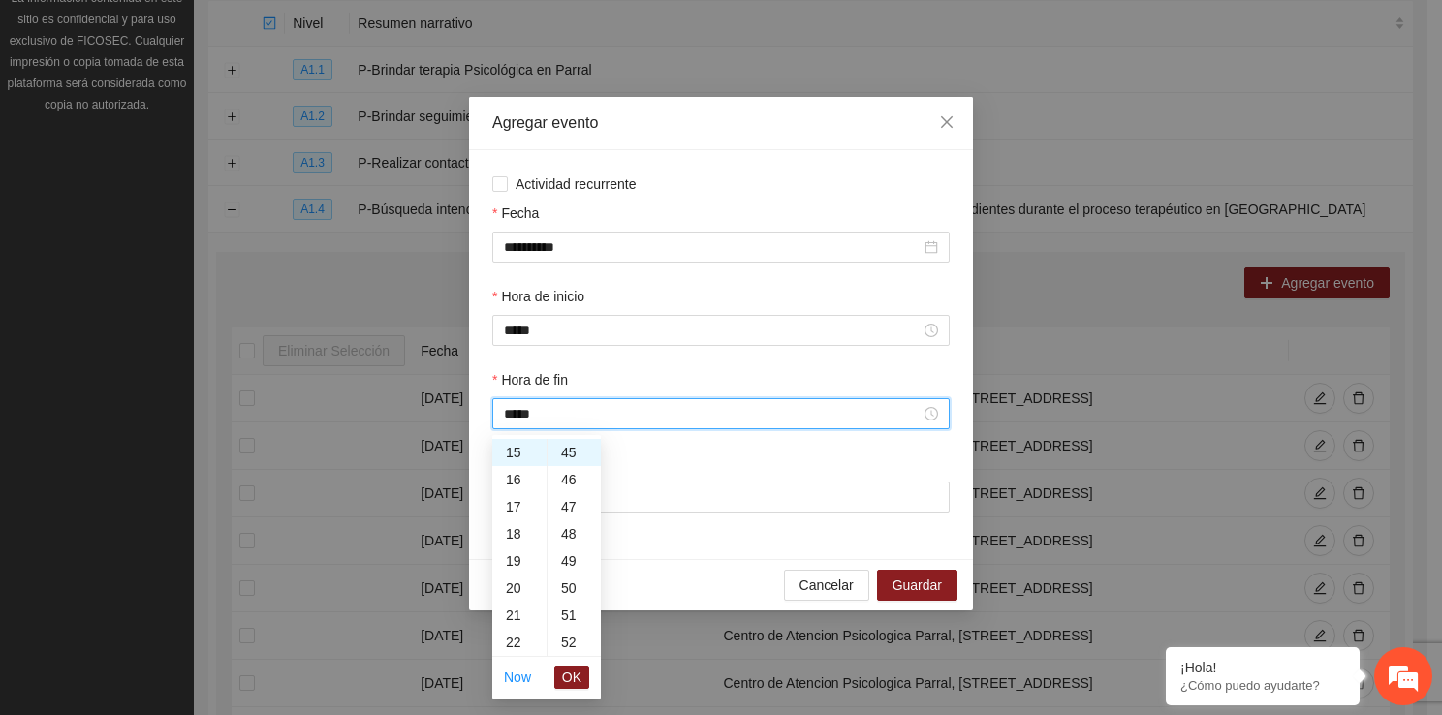
click at [580, 662] on li "OK" at bounding box center [571, 677] width 35 height 33
click at [580, 671] on span "OK" at bounding box center [571, 677] width 19 height 21
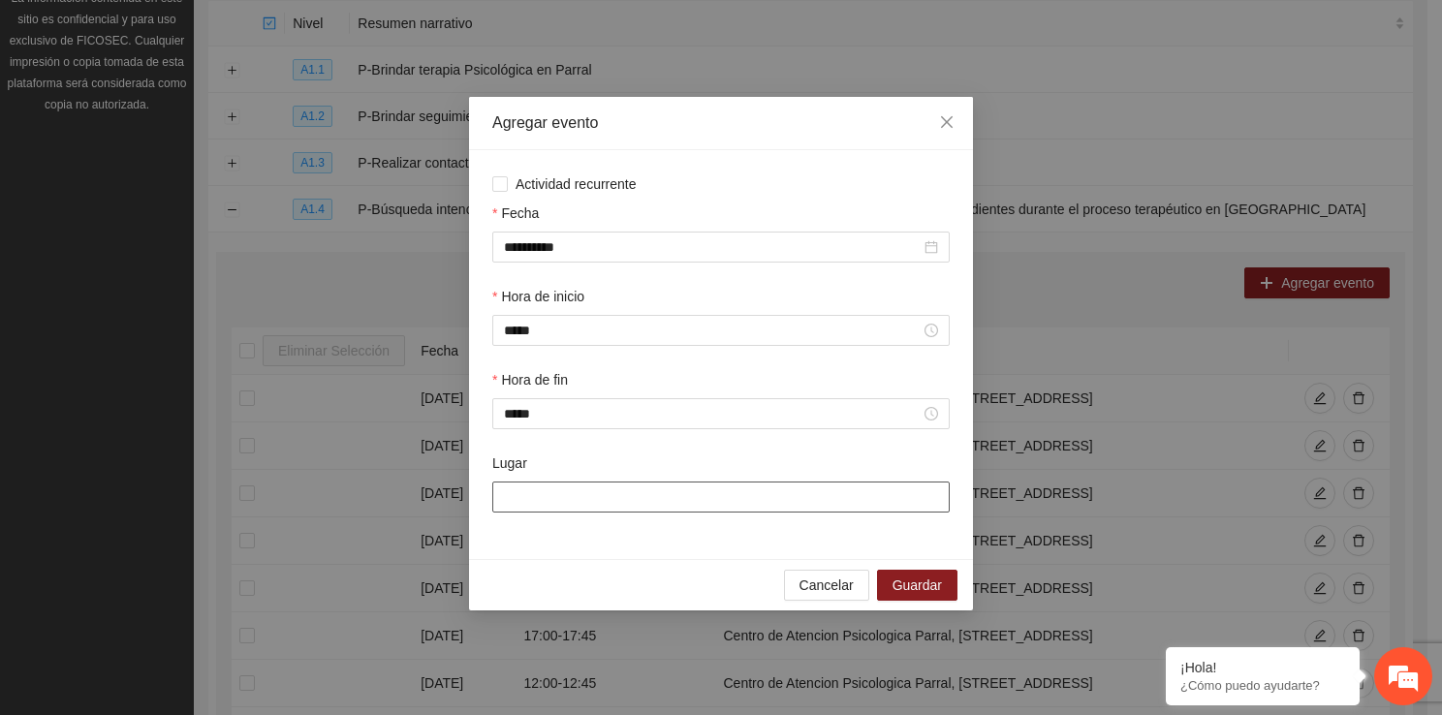
click at [594, 504] on input "Lugar" at bounding box center [720, 496] width 457 height 31
click at [903, 596] on span "Guardar" at bounding box center [916, 584] width 49 height 21
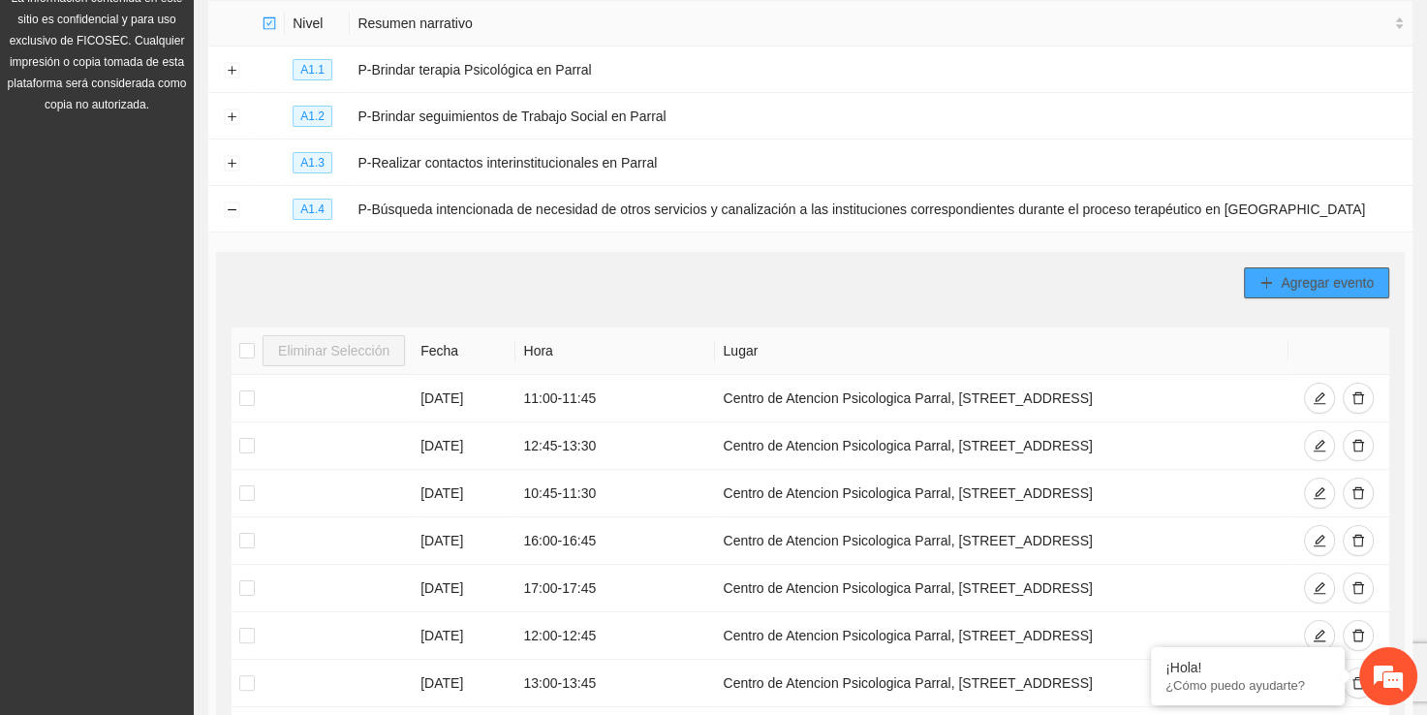
drag, startPoint x: 1293, startPoint y: 283, endPoint x: 1310, endPoint y: 291, distance: 18.2
click at [1292, 300] on div "Agregar evento Eliminar Selección Fecha Hora Lugar 25/07/2025 11:00 - 11:45 Cen…" at bounding box center [810, 585] width 1189 height 667
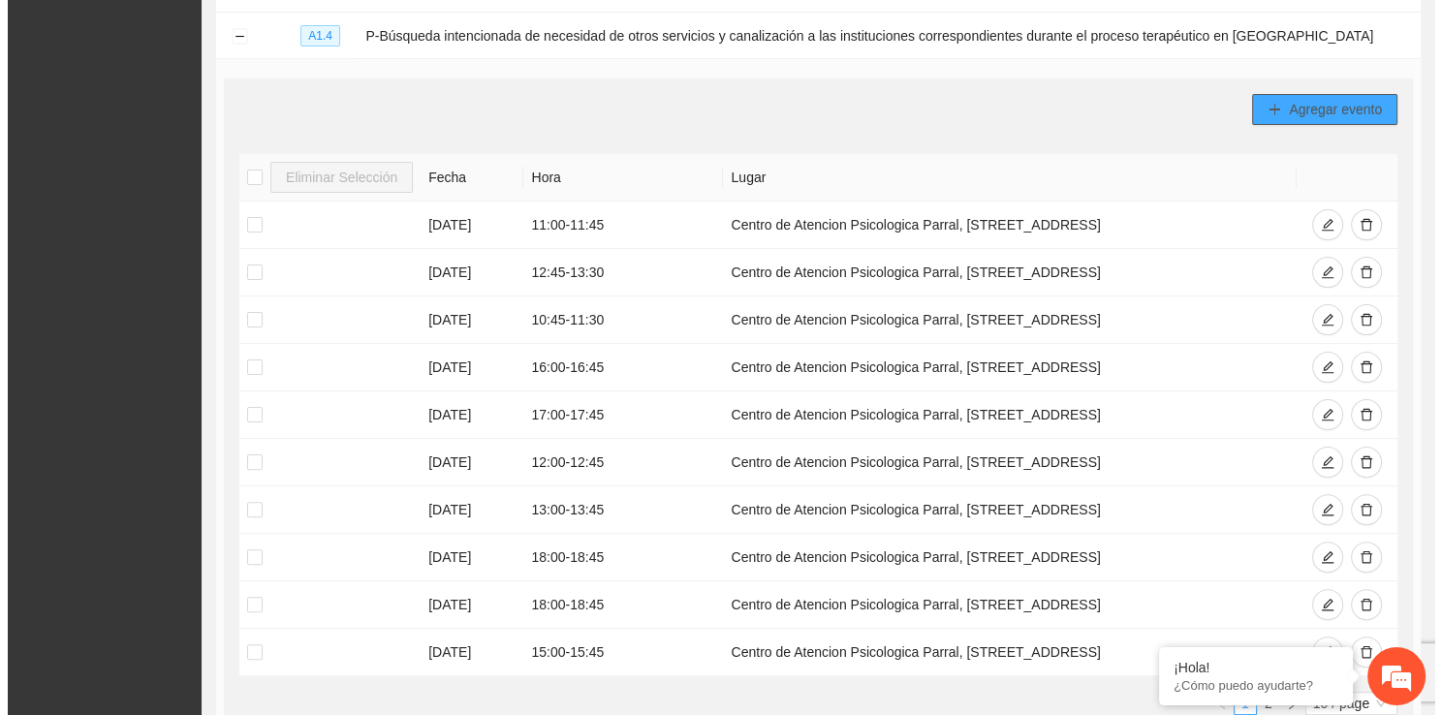
scroll to position [429, 0]
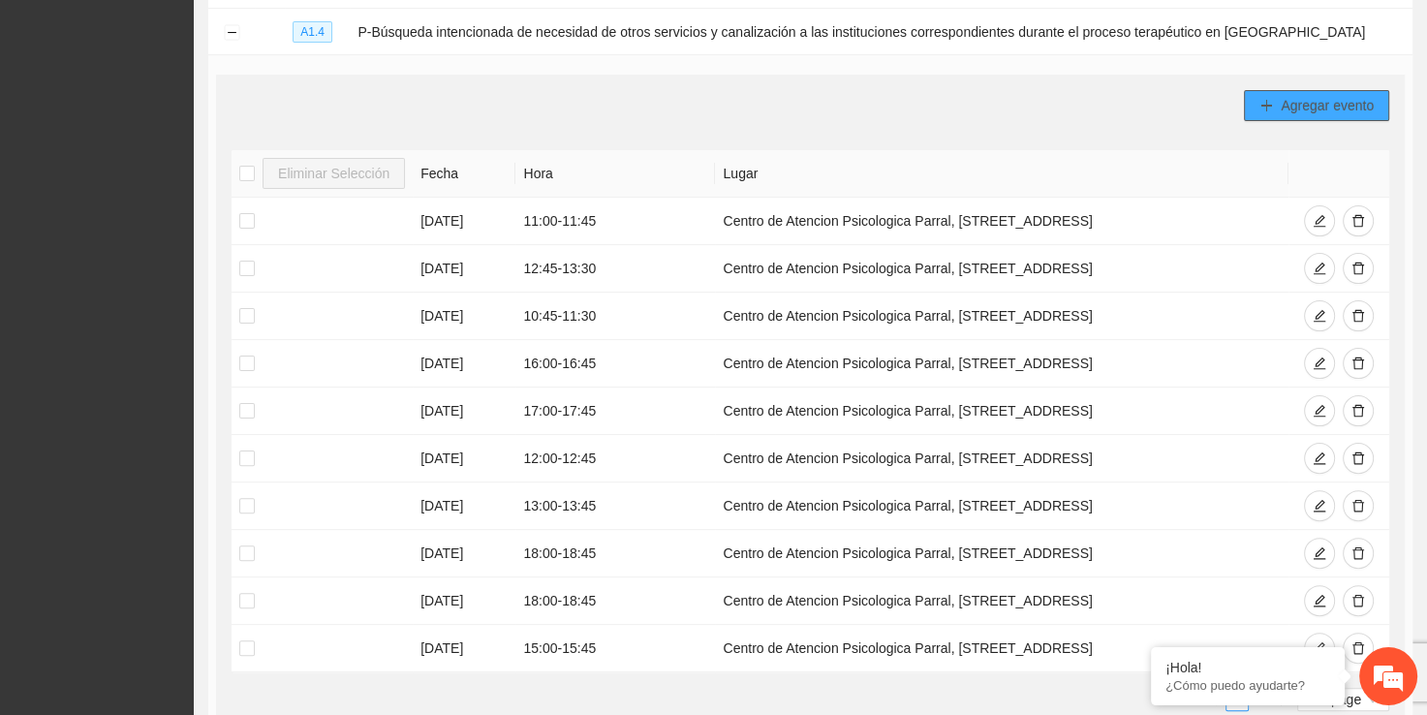
click at [1312, 109] on span "Agregar evento" at bounding box center [1327, 105] width 93 height 21
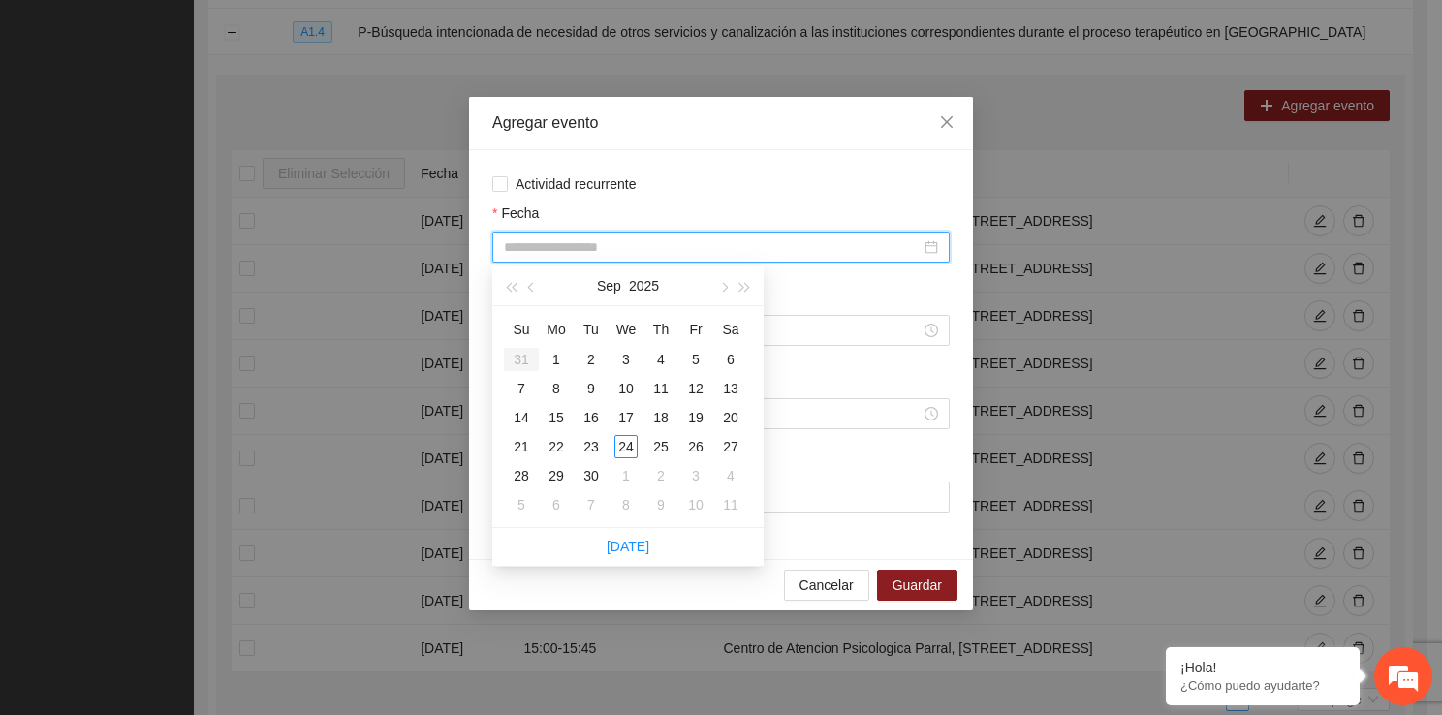
click at [758, 240] on input "Fecha" at bounding box center [712, 246] width 417 height 21
click at [560, 396] on div "8" at bounding box center [555, 388] width 23 height 23
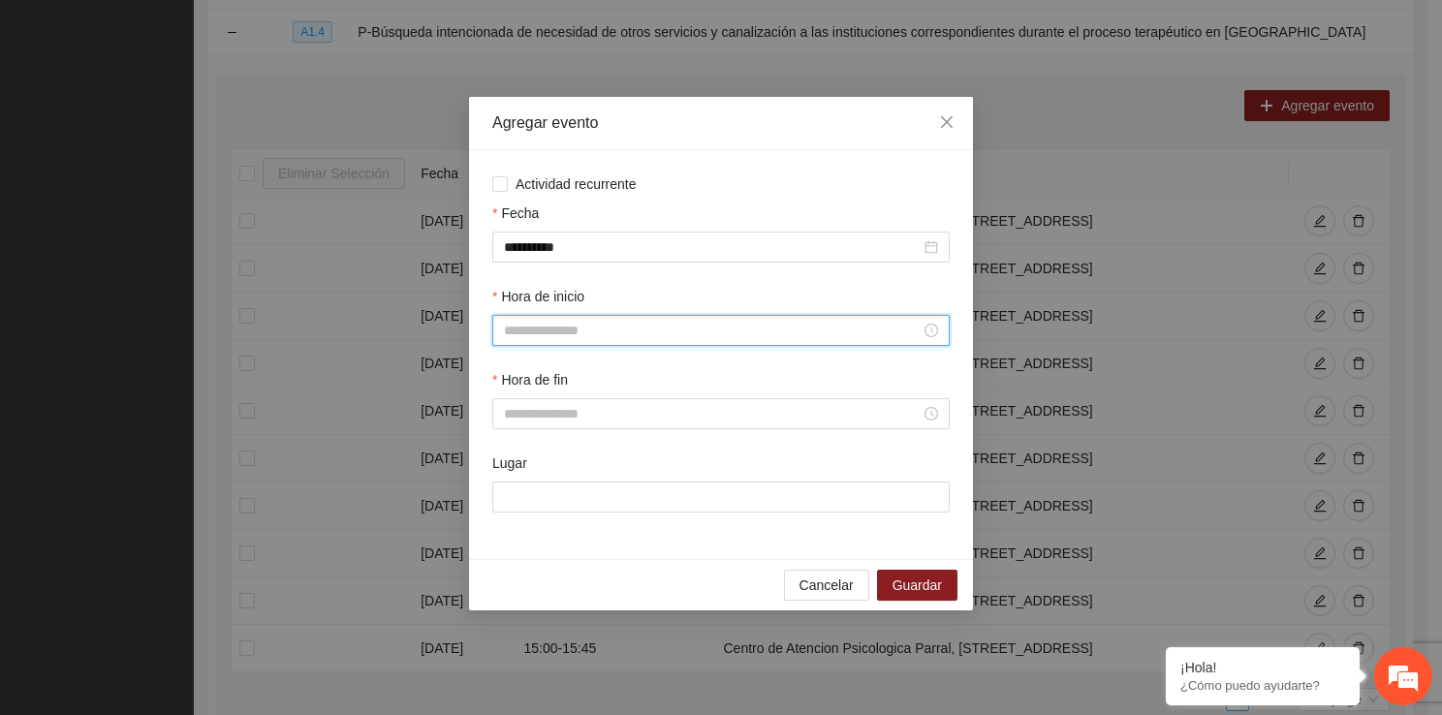
click at [551, 339] on input "Hora de inicio" at bounding box center [712, 330] width 417 height 21
drag, startPoint x: 507, startPoint y: 532, endPoint x: 574, endPoint y: 579, distance: 82.0
click at [574, 579] on div "00 01 02 03 04 05 06 07 08 09 10 11 12 13 14 15 16 17 18 19 20 21 22 23 00 01 0…" at bounding box center [546, 483] width 109 height 264
click at [522, 545] on div "12" at bounding box center [519, 538] width 54 height 27
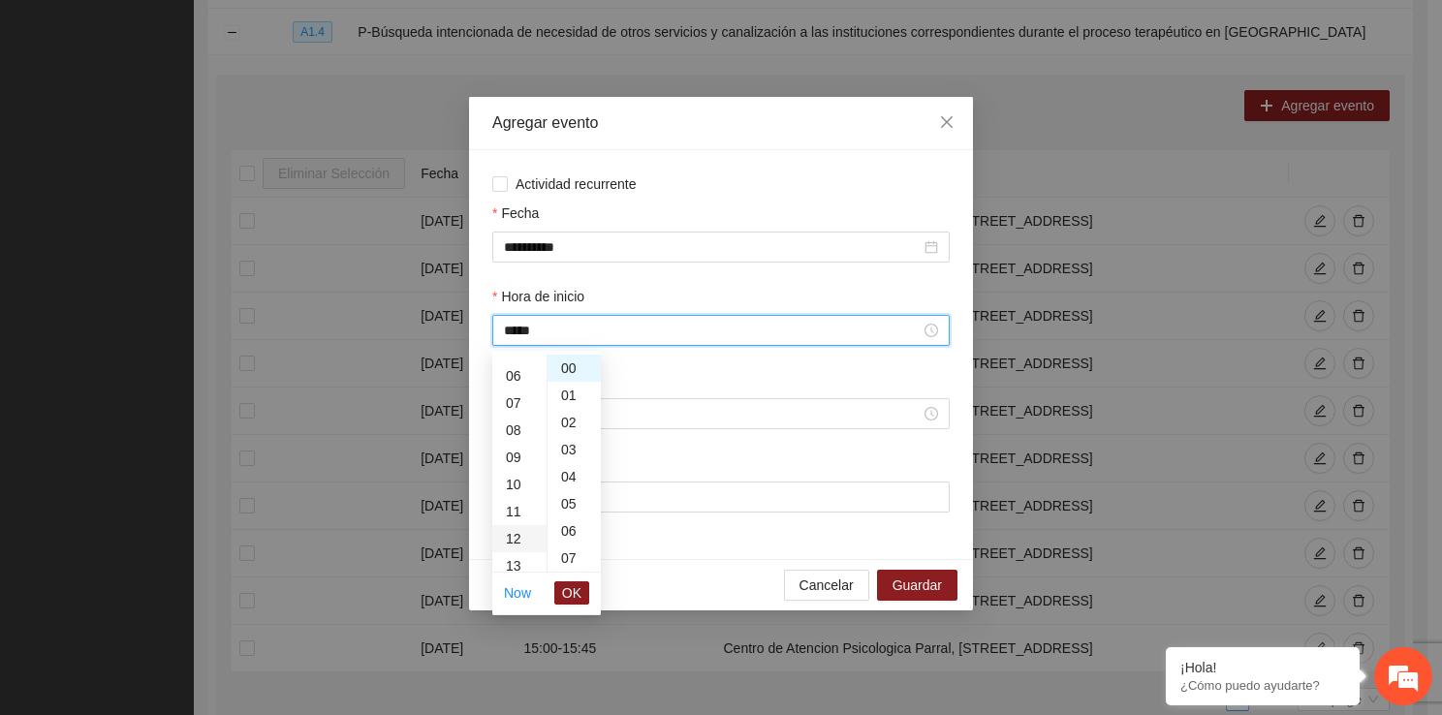
scroll to position [326, 0]
click at [581, 598] on span "OK" at bounding box center [571, 592] width 19 height 21
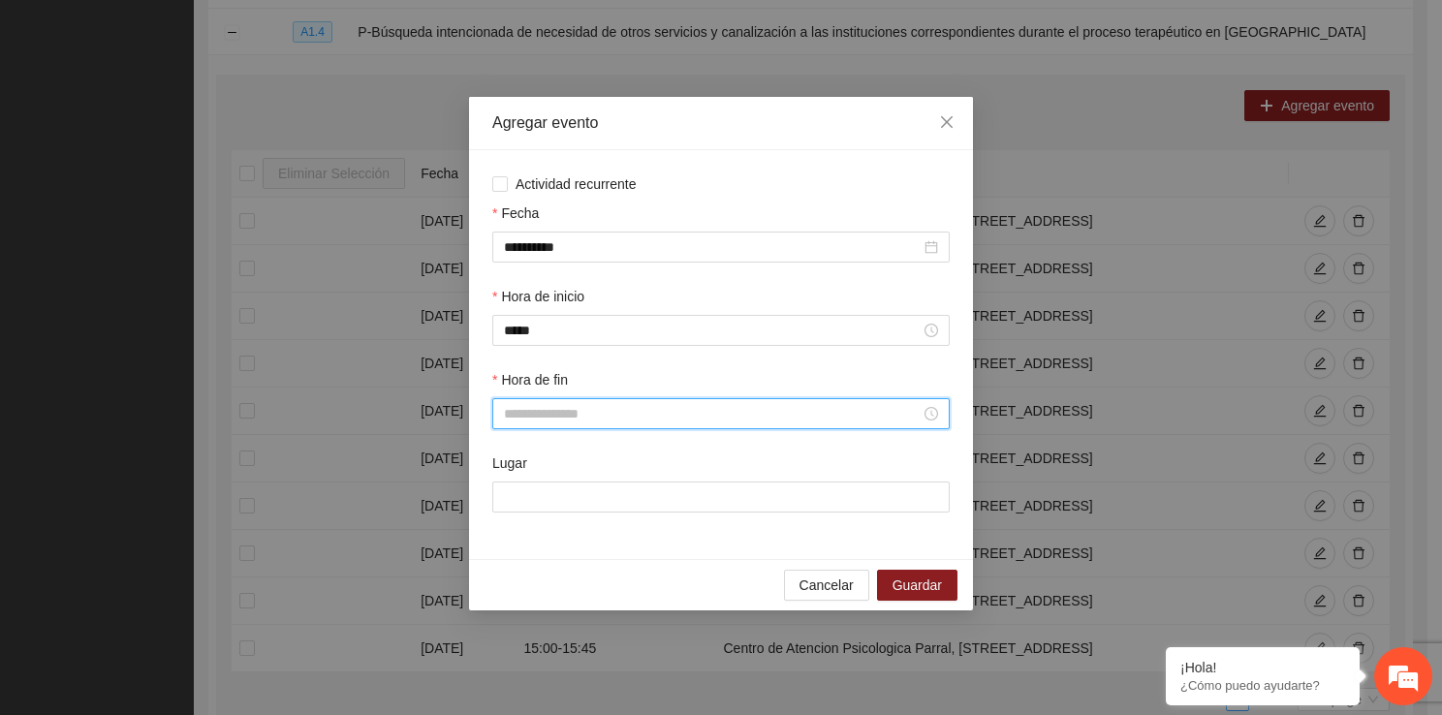
click at [544, 415] on input "Hora de fin" at bounding box center [712, 413] width 417 height 21
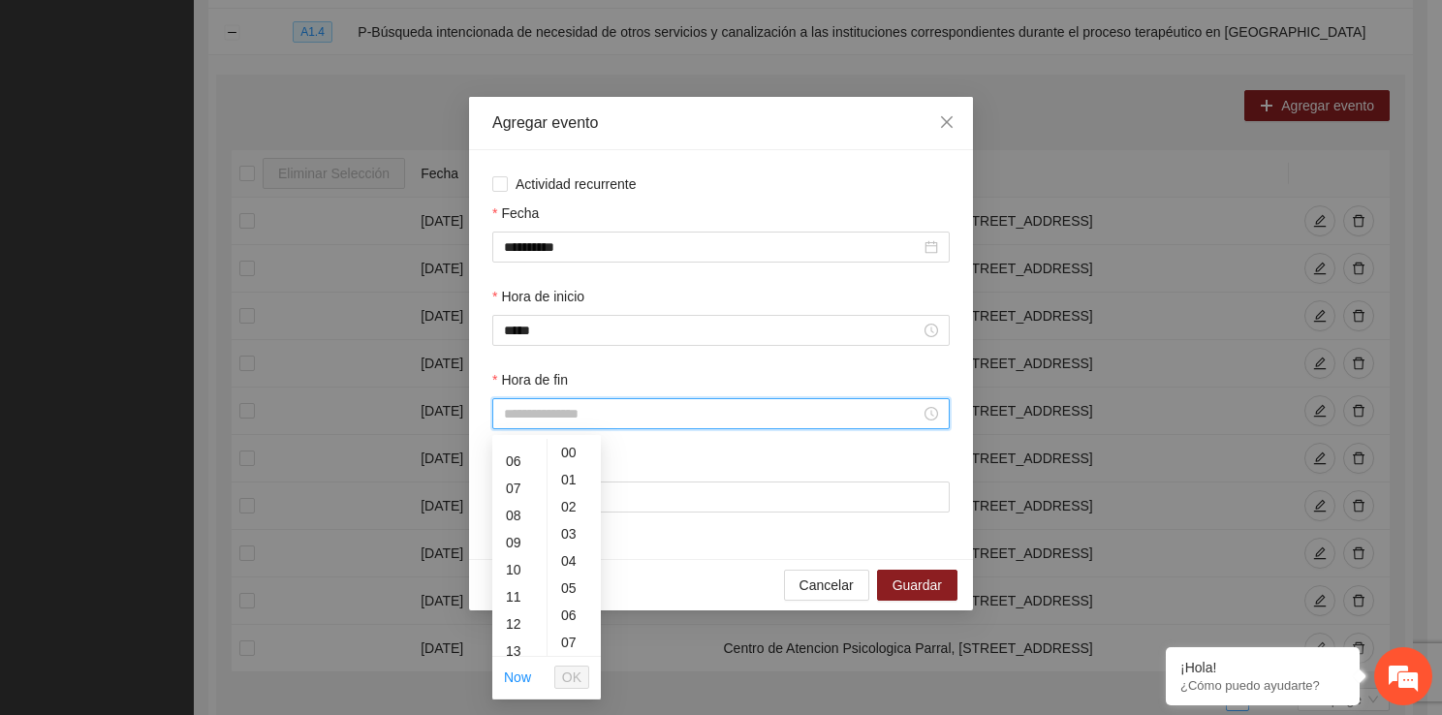
scroll to position [155, 0]
click at [521, 615] on div "12" at bounding box center [519, 622] width 54 height 27
click at [521, 615] on div "18" at bounding box center [519, 615] width 54 height 27
click at [513, 488] on div "12" at bounding box center [519, 496] width 54 height 27
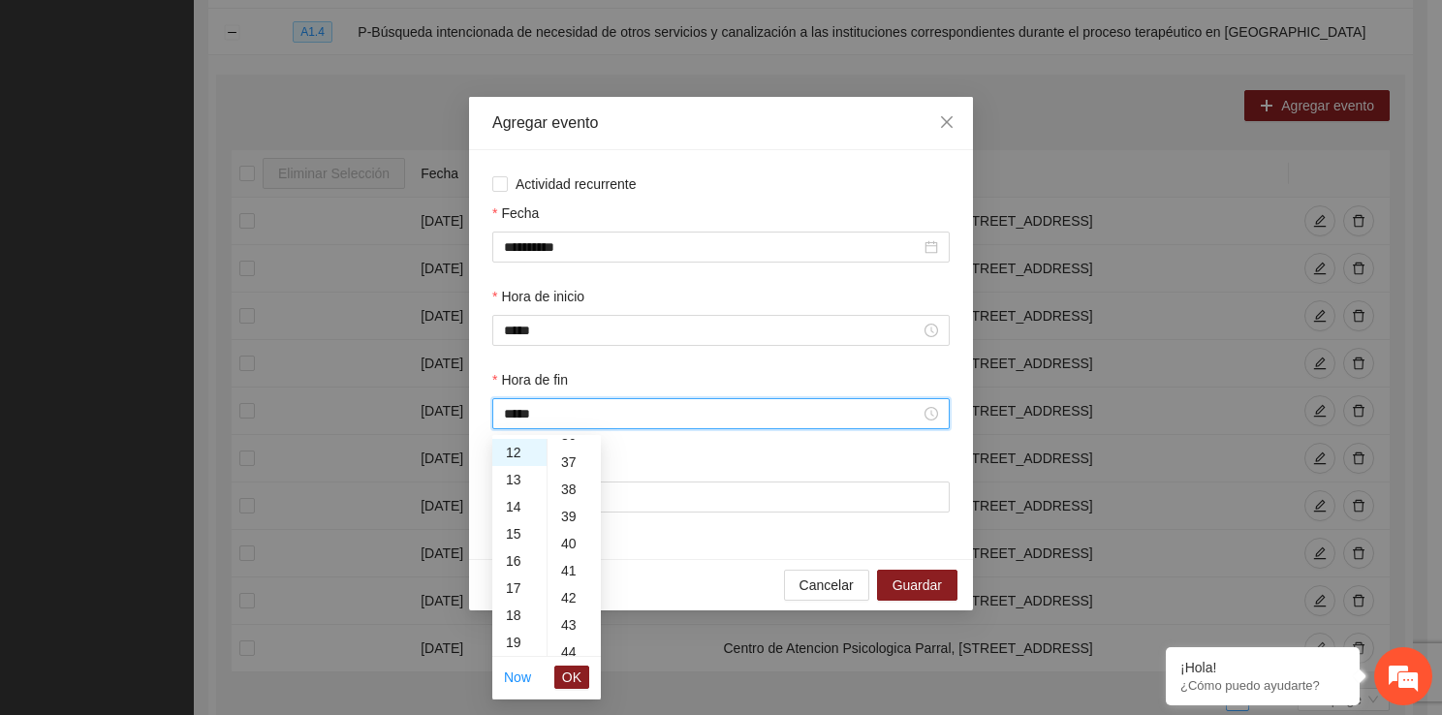
scroll to position [1085, 0]
click at [566, 585] on div "45" at bounding box center [573, 587] width 53 height 27
click at [570, 684] on span "OK" at bounding box center [571, 677] width 19 height 21
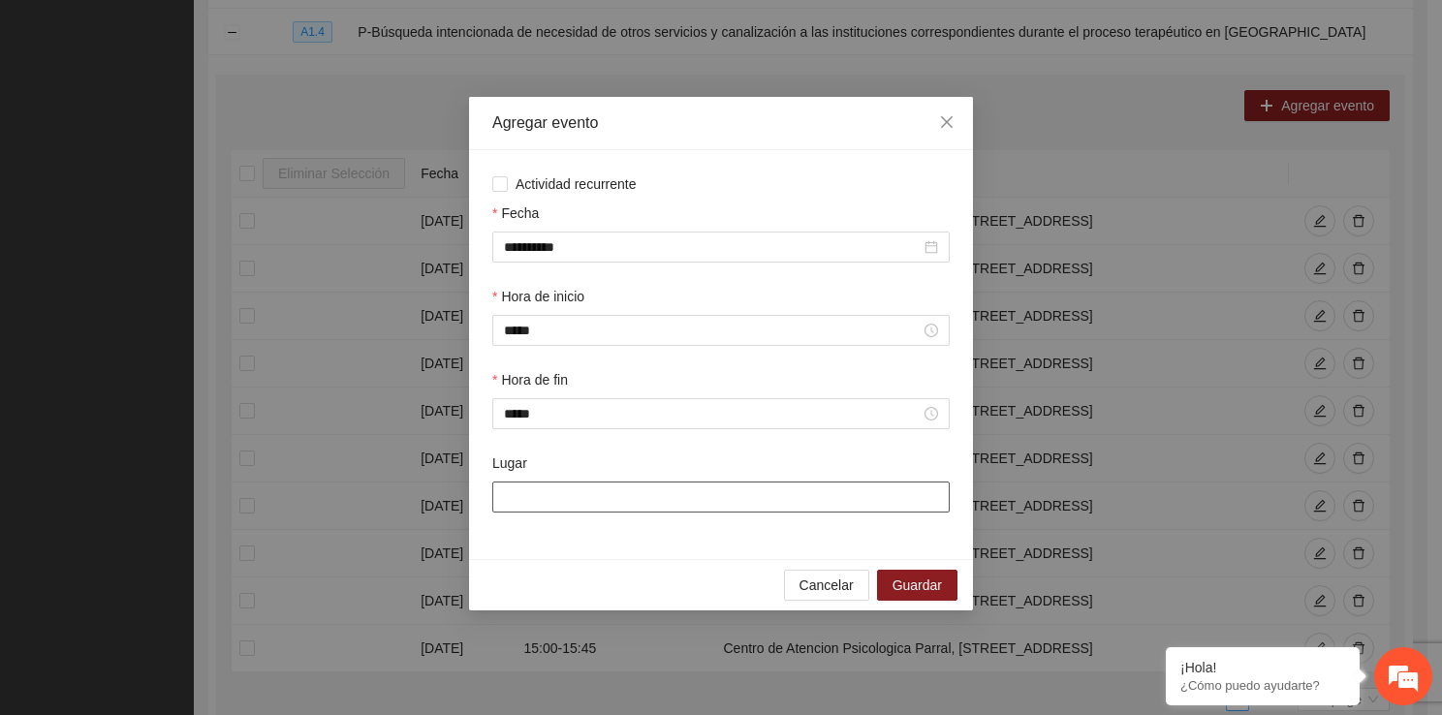
drag, startPoint x: 556, startPoint y: 485, endPoint x: 630, endPoint y: 555, distance: 101.4
click at [630, 555] on div "**********" at bounding box center [721, 354] width 504 height 409
click at [922, 593] on span "Guardar" at bounding box center [916, 584] width 49 height 21
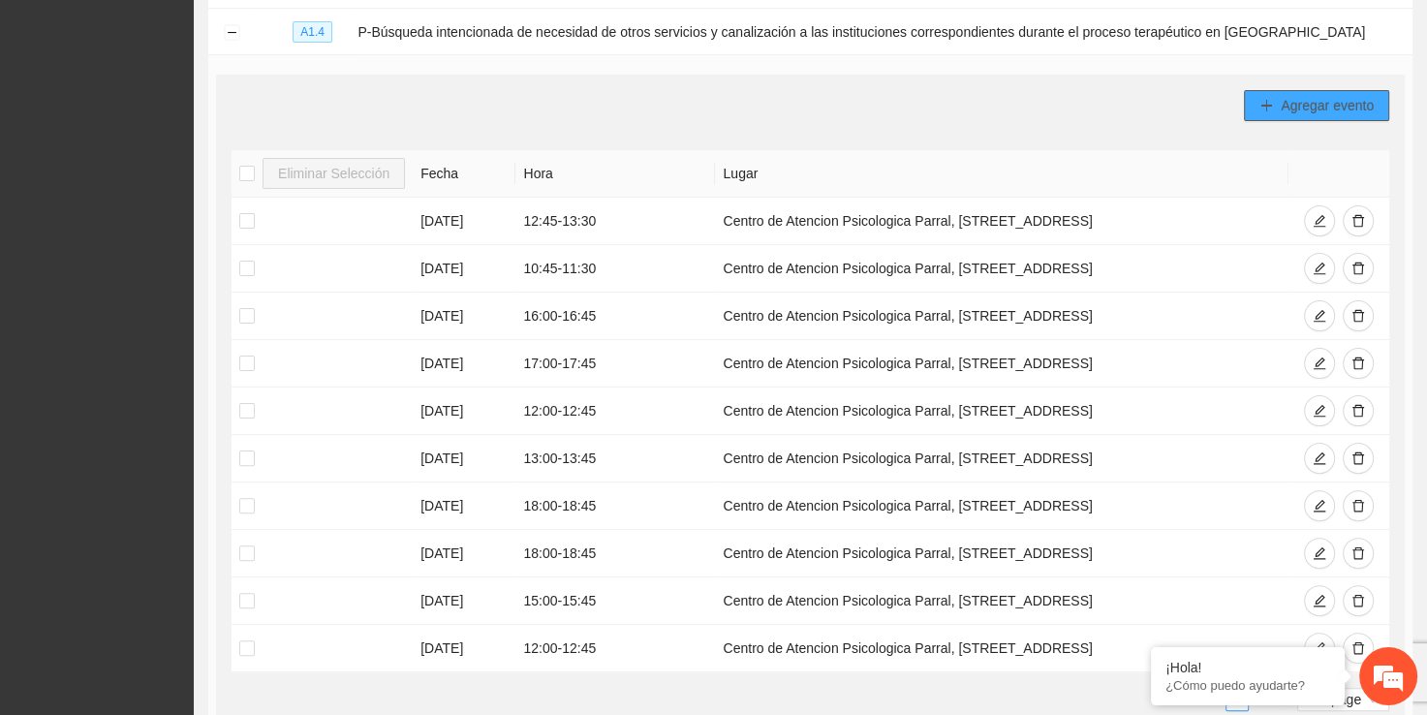
click at [1291, 106] on span "Agregar evento" at bounding box center [1327, 105] width 93 height 21
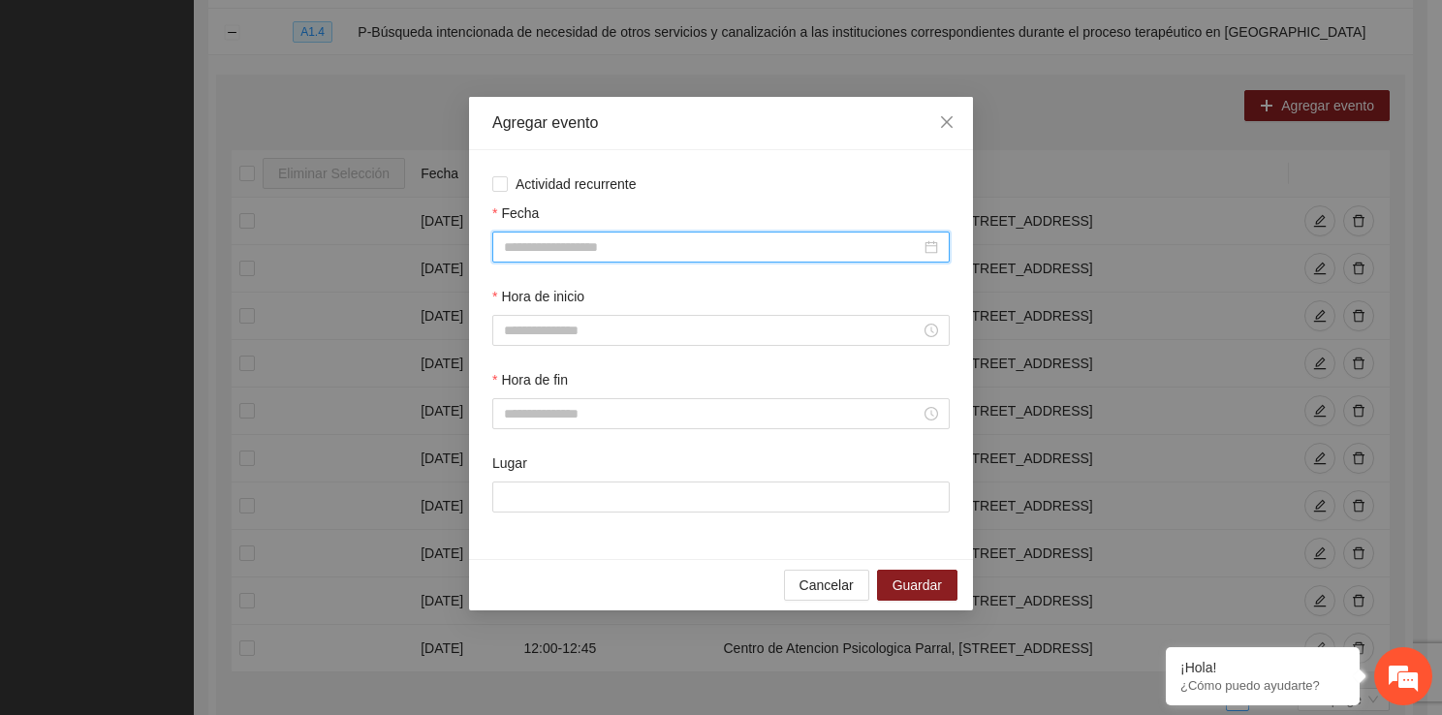
click at [604, 242] on input "Fecha" at bounding box center [712, 246] width 417 height 21
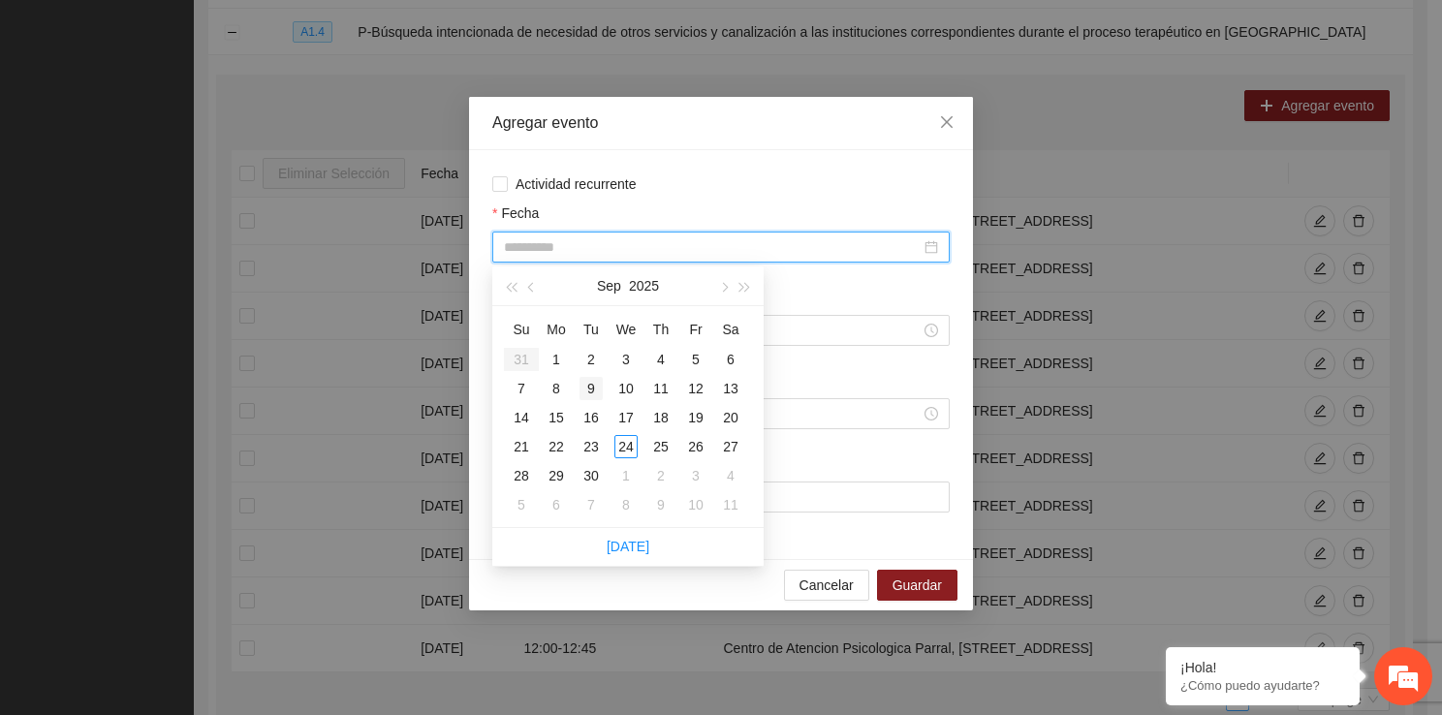
click at [594, 388] on div "9" at bounding box center [590, 388] width 23 height 23
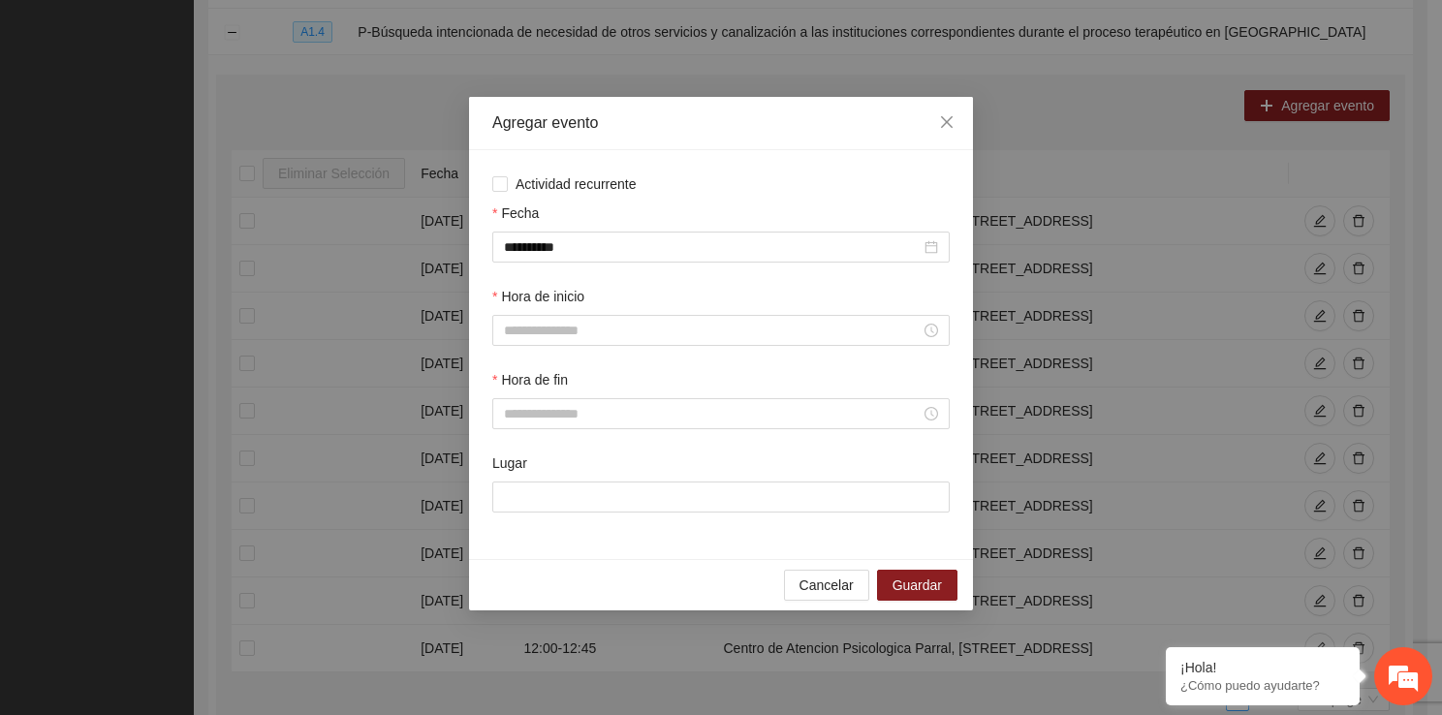
click at [585, 315] on div "Hora de inicio" at bounding box center [720, 300] width 457 height 29
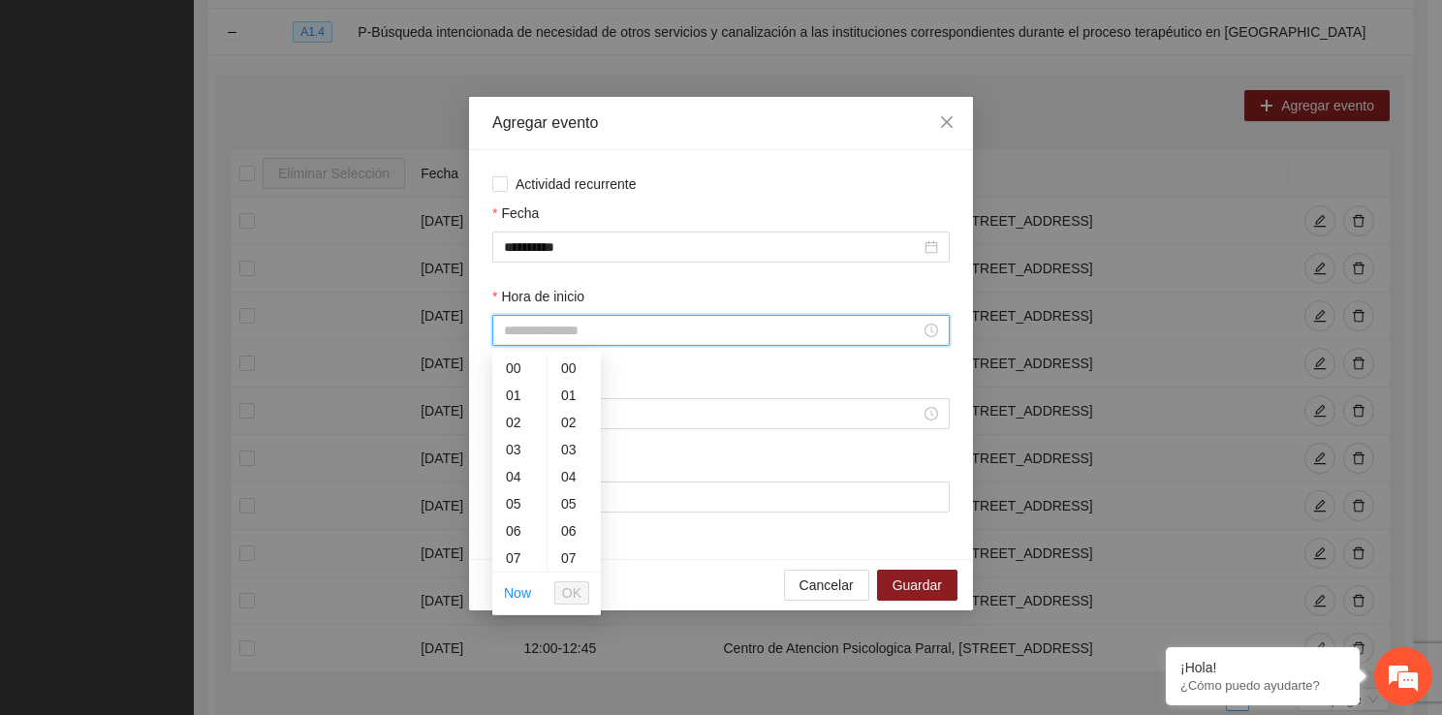
drag, startPoint x: 584, startPoint y: 336, endPoint x: 539, endPoint y: 556, distance: 224.6
click at [520, 430] on div "14" at bounding box center [519, 437] width 54 height 27
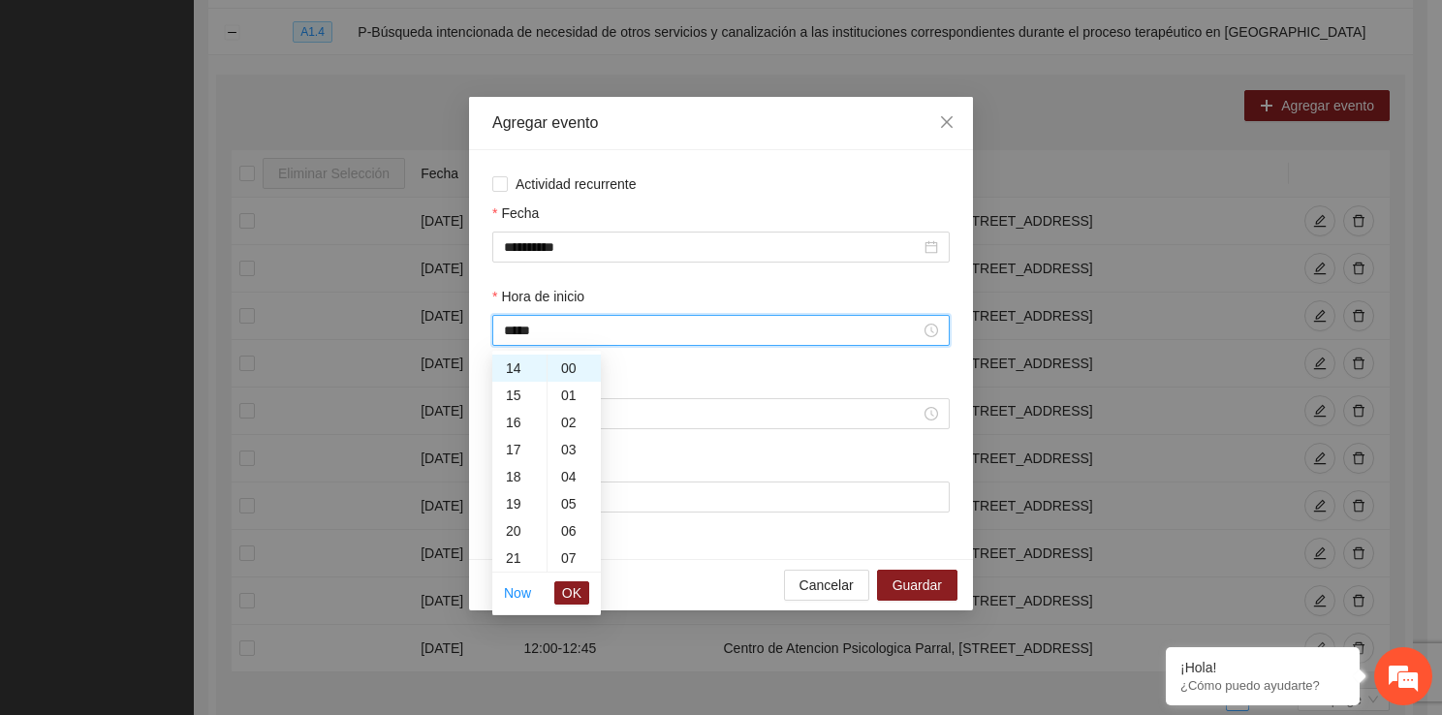
click at [574, 576] on ul "Now OK" at bounding box center [546, 593] width 109 height 41
click at [573, 584] on span "OK" at bounding box center [571, 592] width 19 height 21
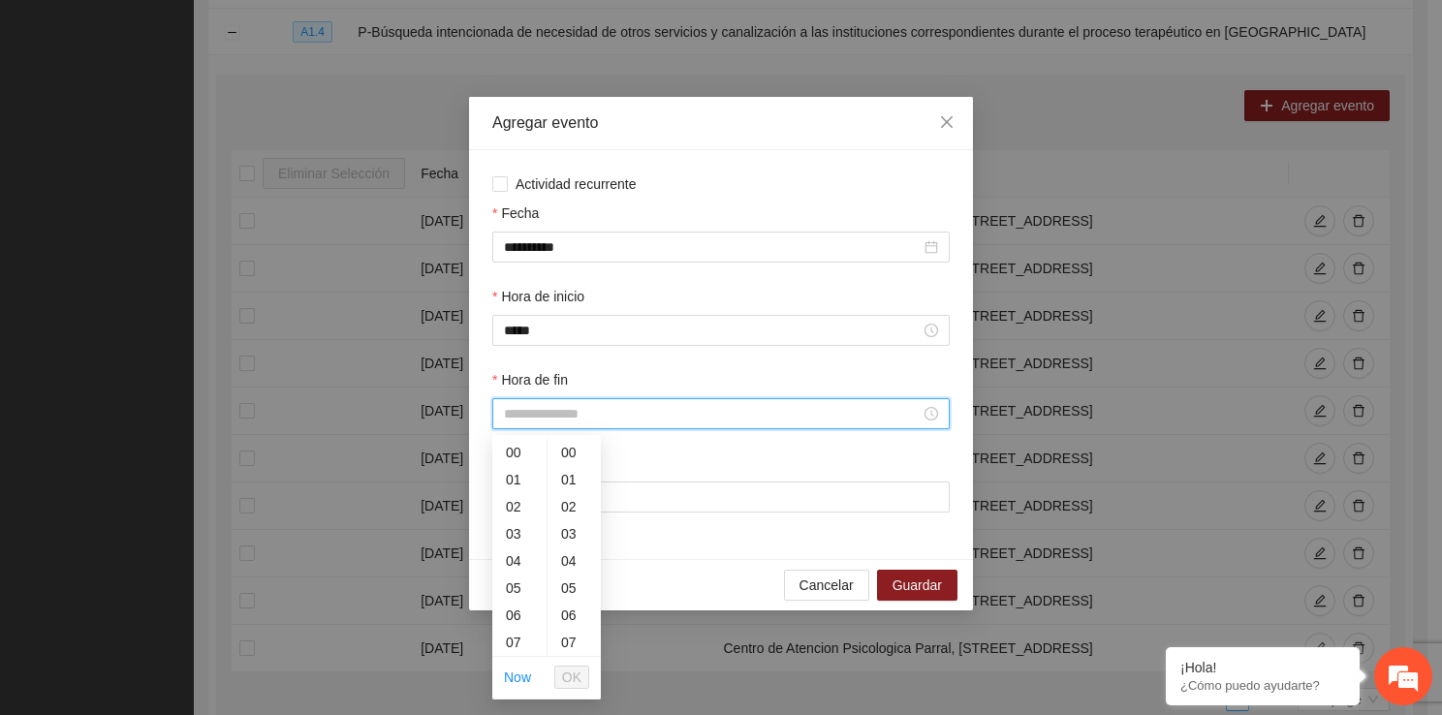
click at [540, 424] on input "Hora de fin" at bounding box center [712, 413] width 417 height 21
click at [523, 629] on div "14" at bounding box center [519, 625] width 54 height 27
click at [570, 578] on div "45" at bounding box center [573, 575] width 53 height 27
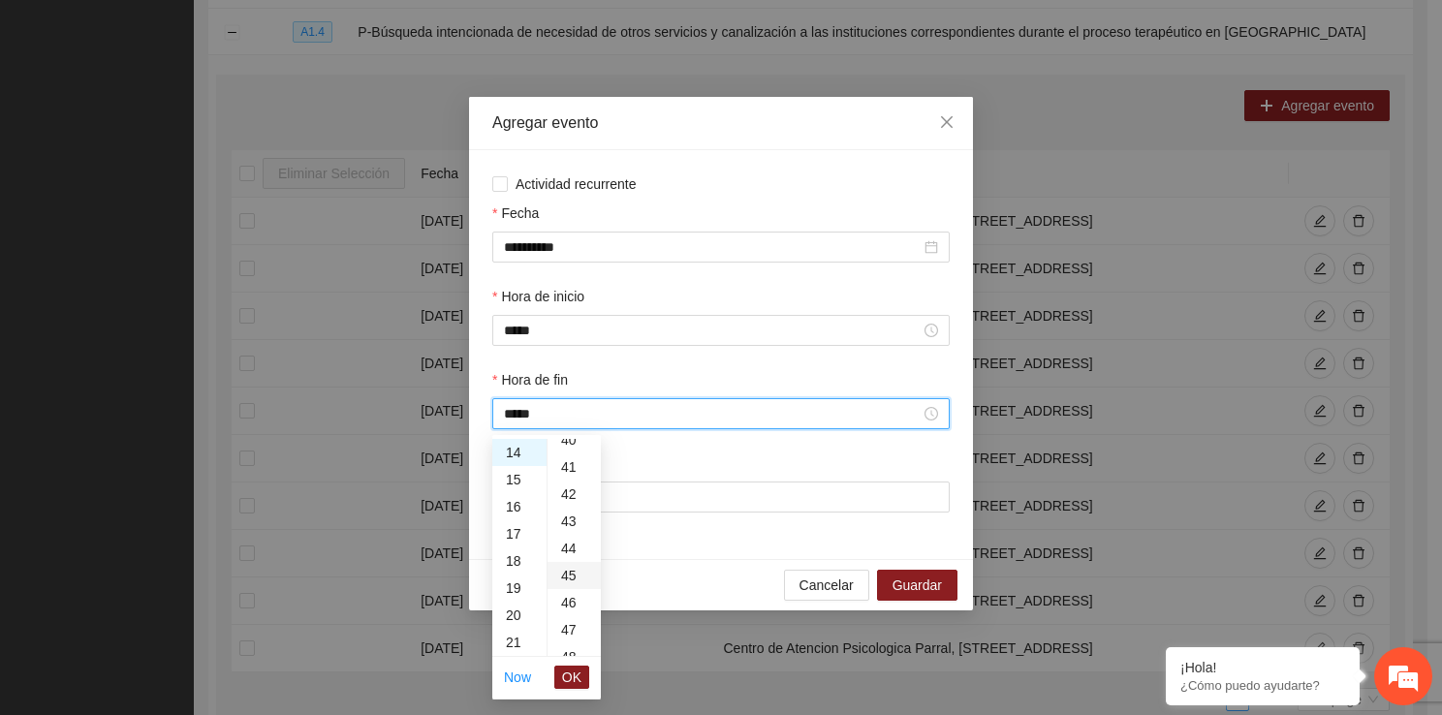
scroll to position [1221, 0]
click at [574, 676] on span "OK" at bounding box center [571, 677] width 19 height 21
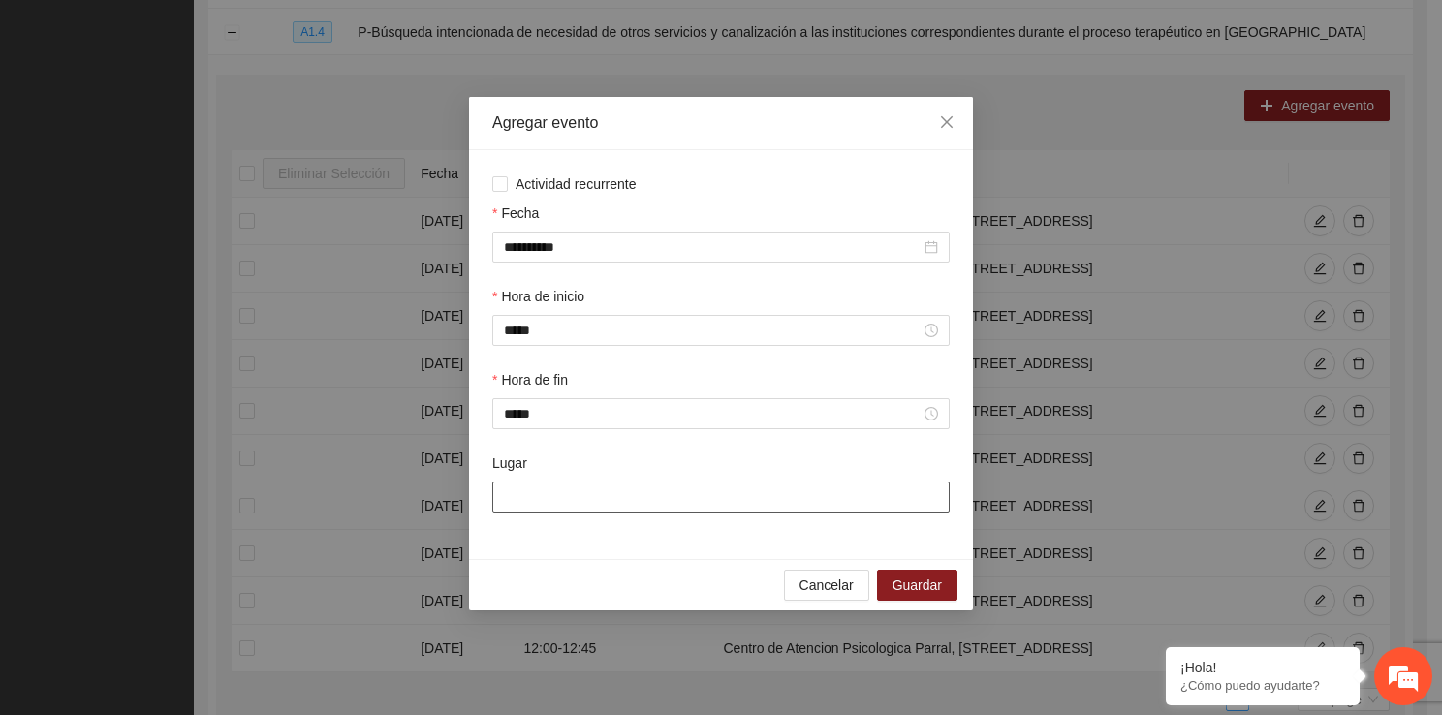
drag, startPoint x: 560, startPoint y: 498, endPoint x: 615, endPoint y: 565, distance: 86.7
click at [615, 565] on div "**********" at bounding box center [721, 353] width 504 height 513
click at [897, 591] on span "Guardar" at bounding box center [916, 584] width 49 height 21
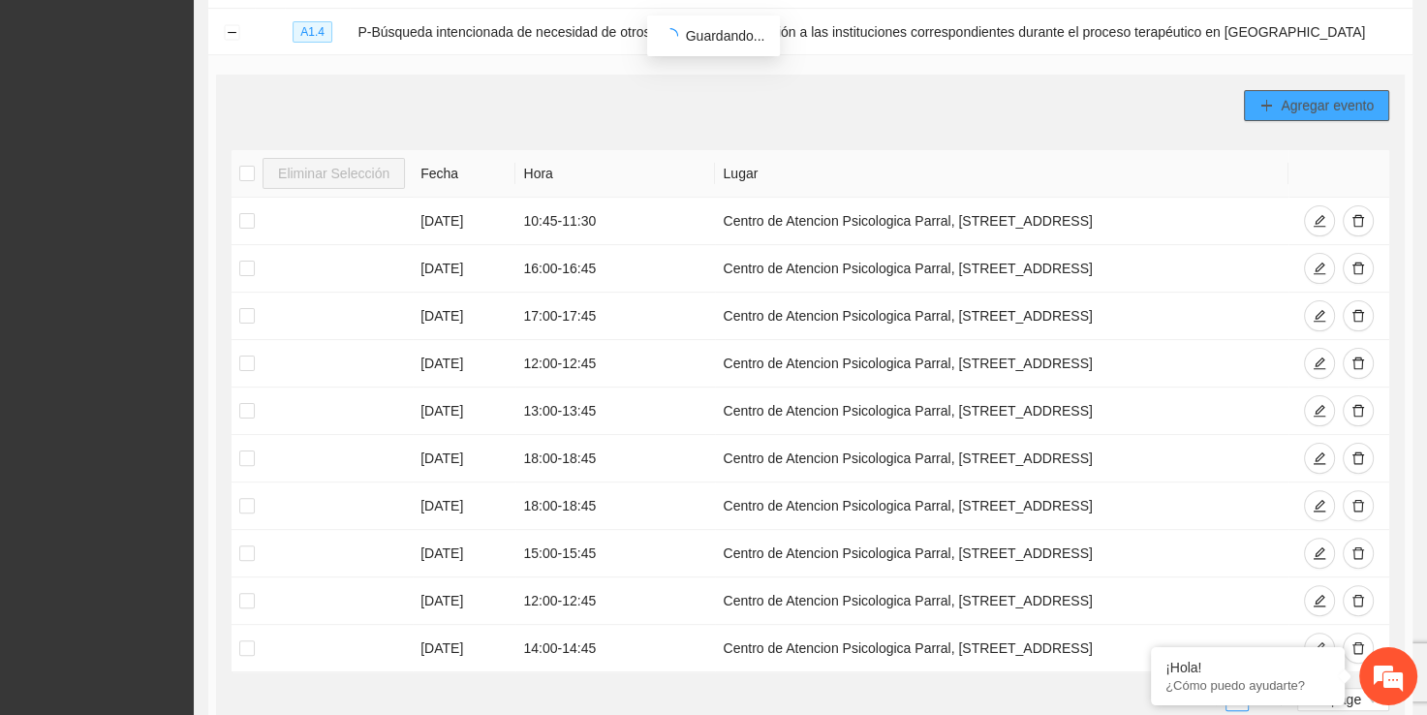
click at [1289, 110] on span "Agregar evento" at bounding box center [1327, 105] width 93 height 21
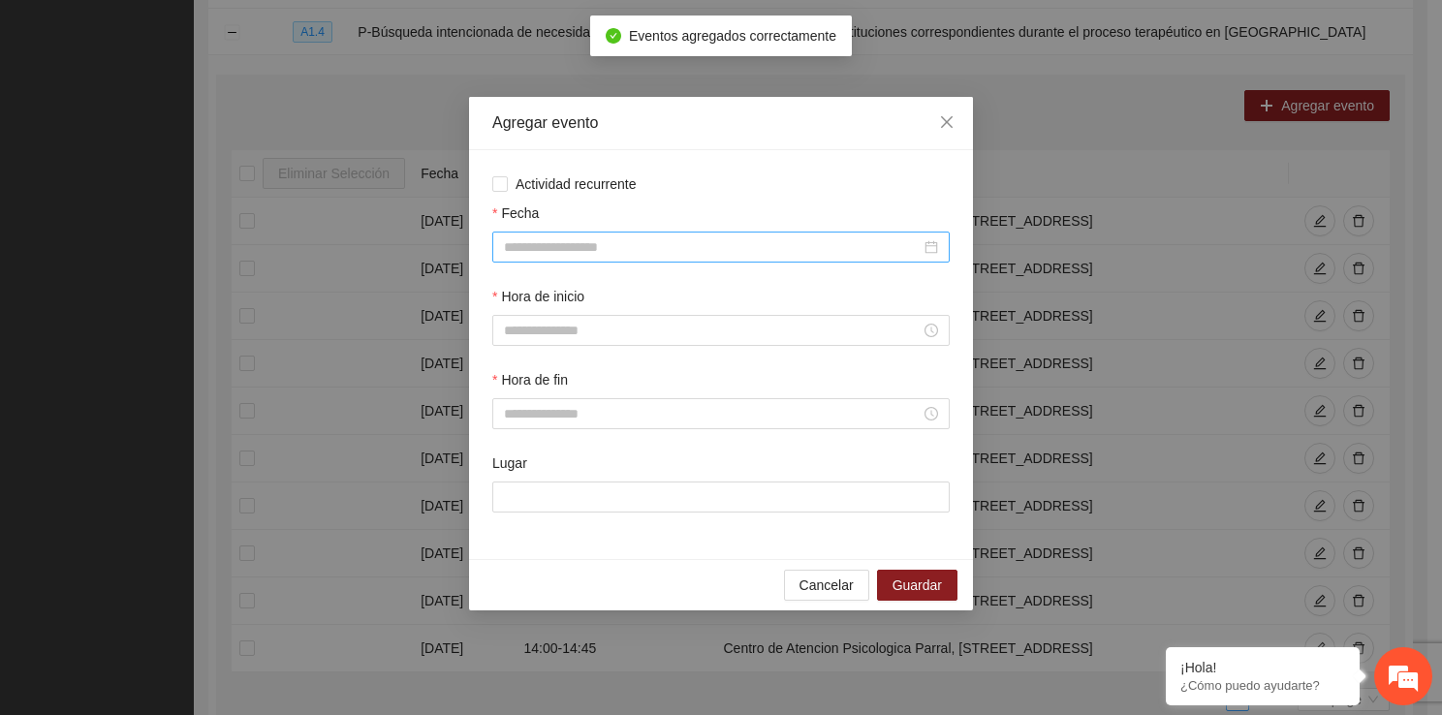
click at [565, 242] on div at bounding box center [720, 247] width 457 height 31
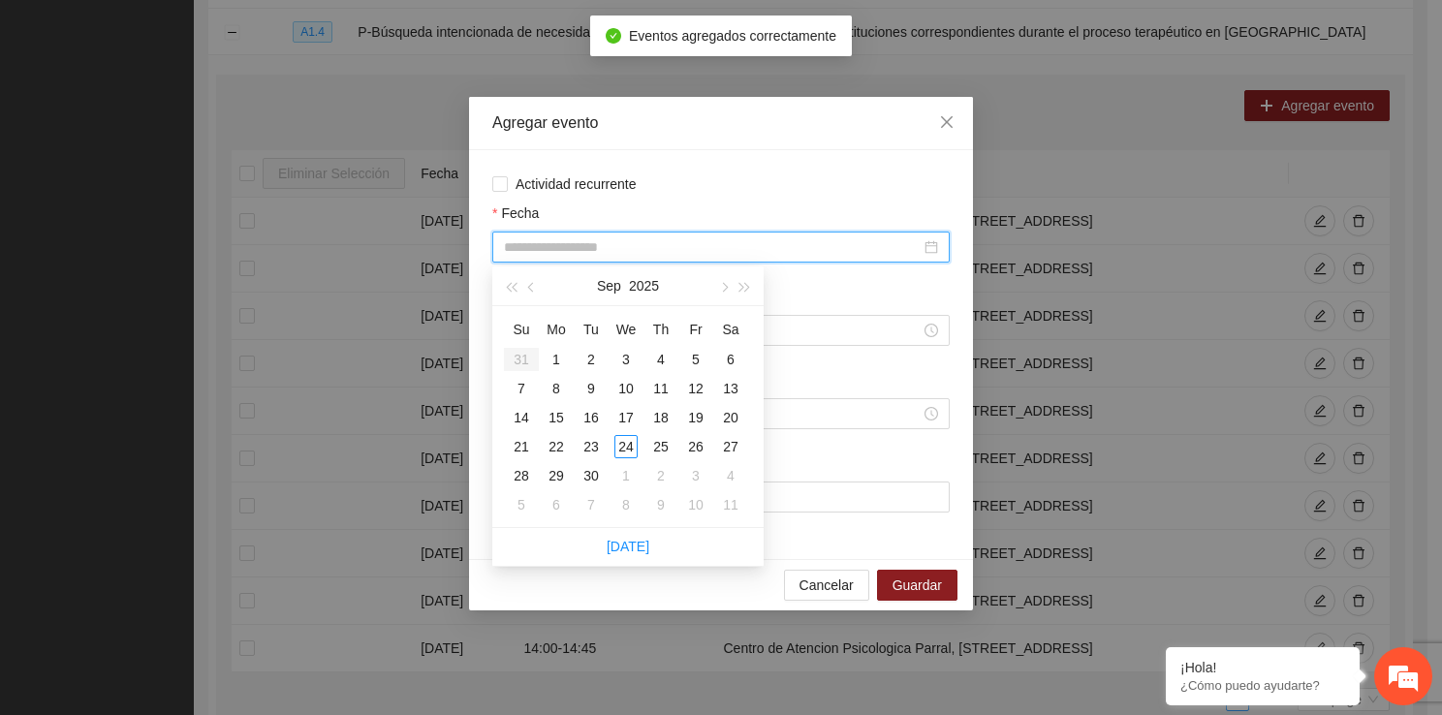
click at [565, 242] on input "Fecha" at bounding box center [712, 246] width 417 height 21
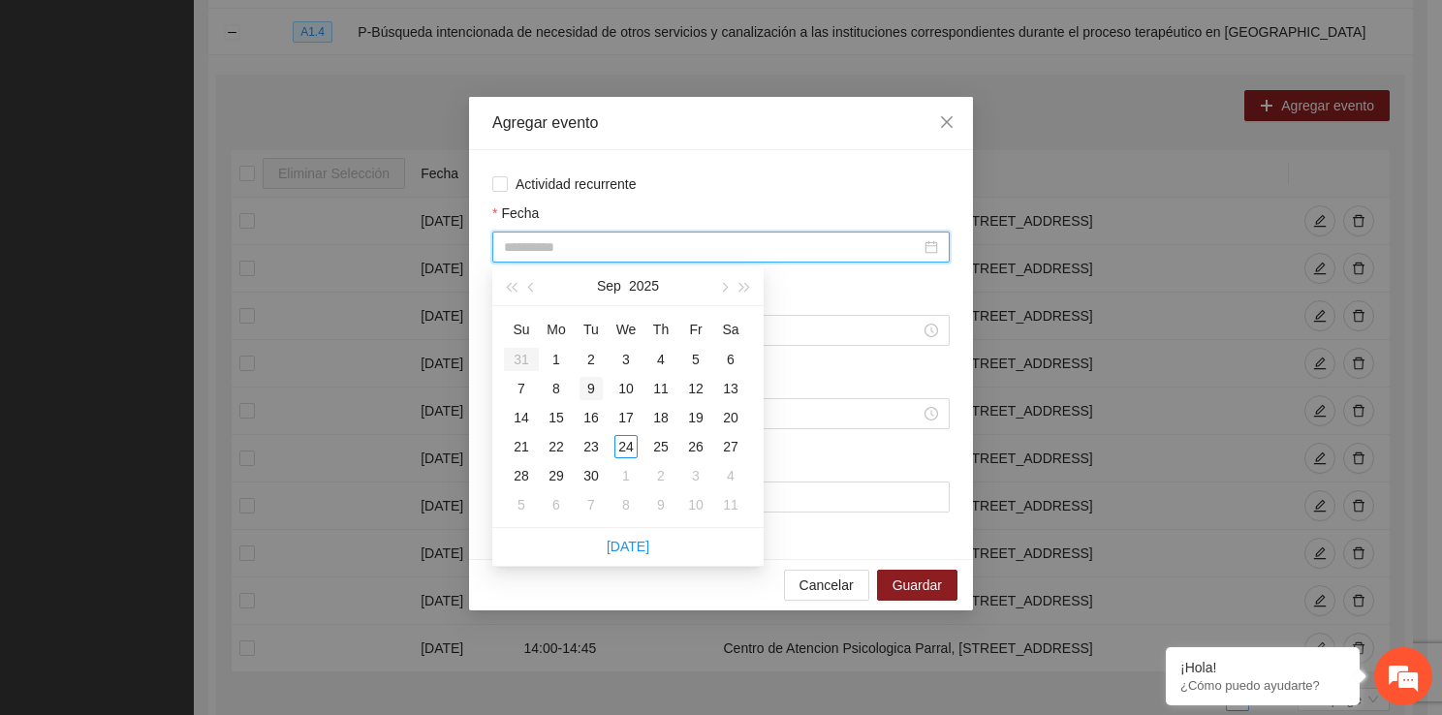
click at [597, 389] on div "9" at bounding box center [590, 388] width 23 height 23
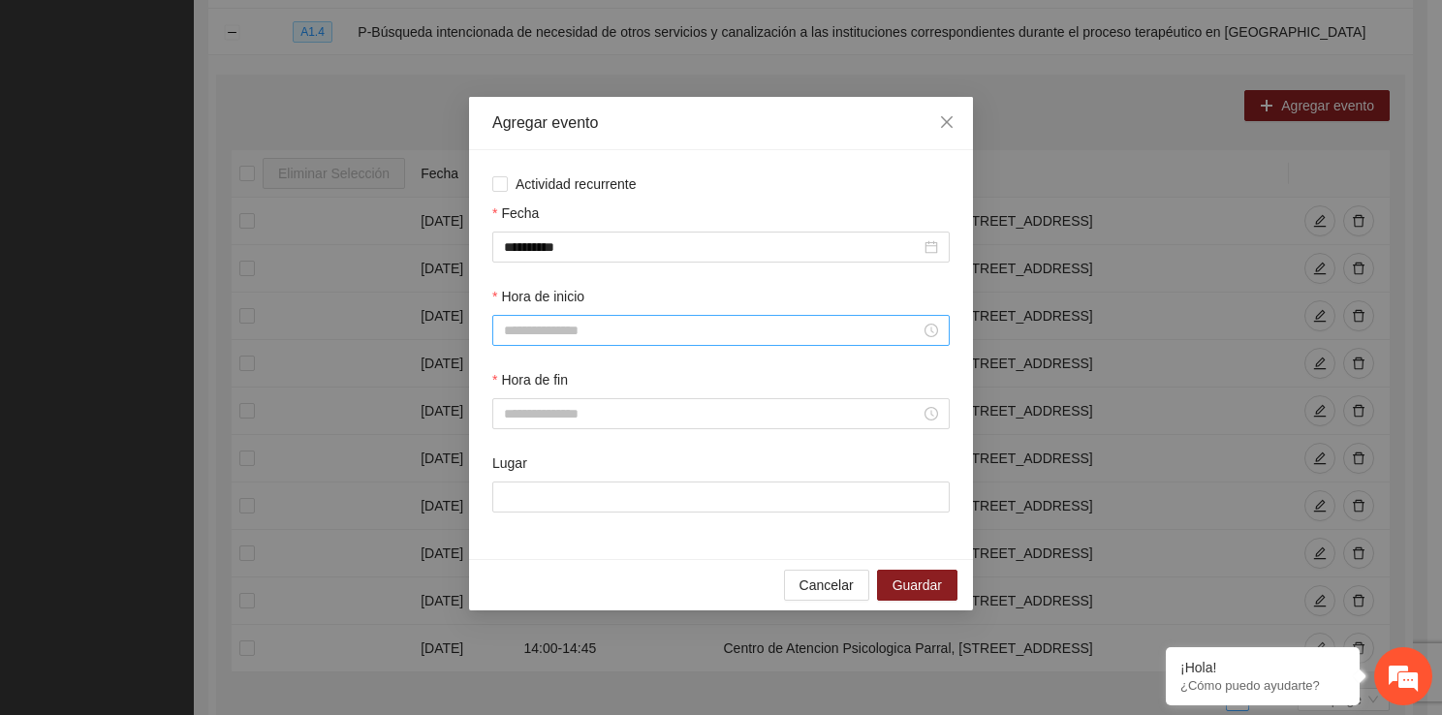
click at [570, 318] on div at bounding box center [720, 330] width 457 height 31
click at [519, 449] on div "16" at bounding box center [519, 453] width 54 height 27
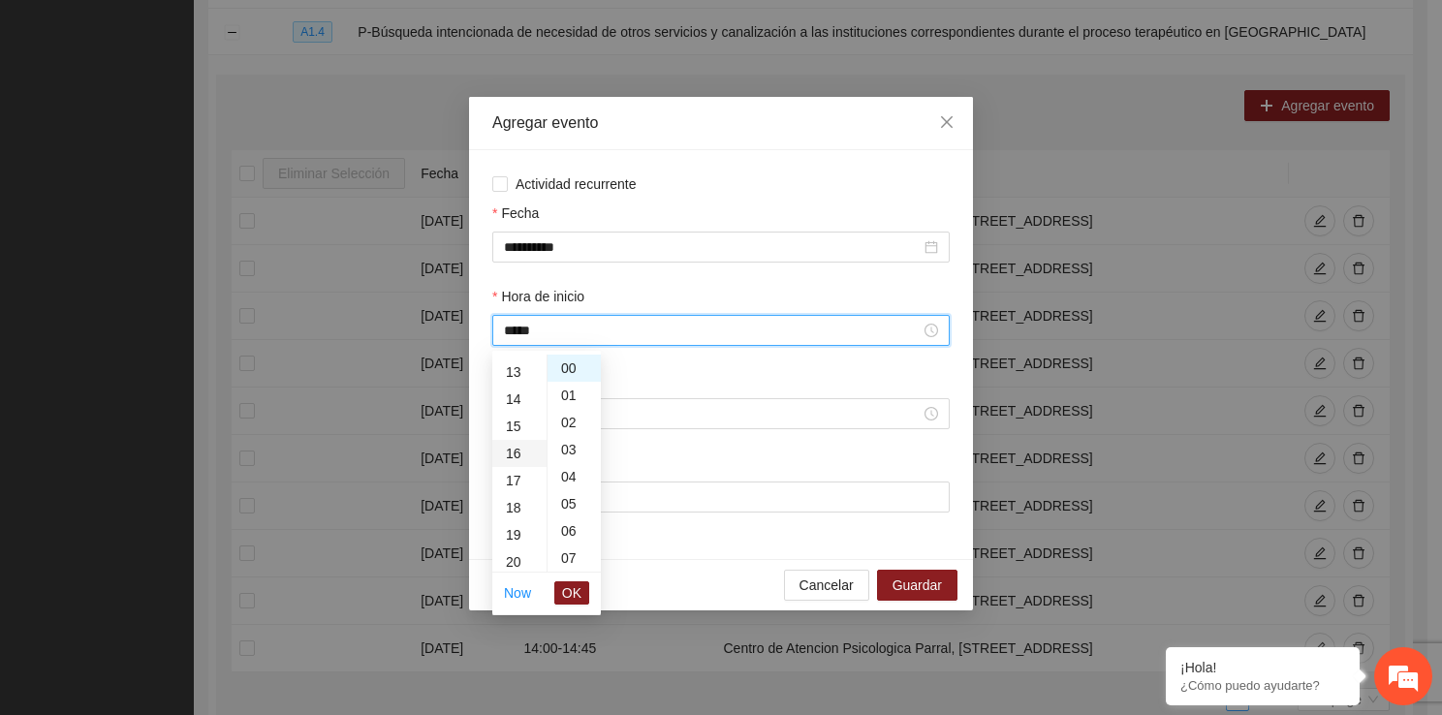
scroll to position [434, 0]
click at [577, 582] on span "OK" at bounding box center [571, 592] width 19 height 21
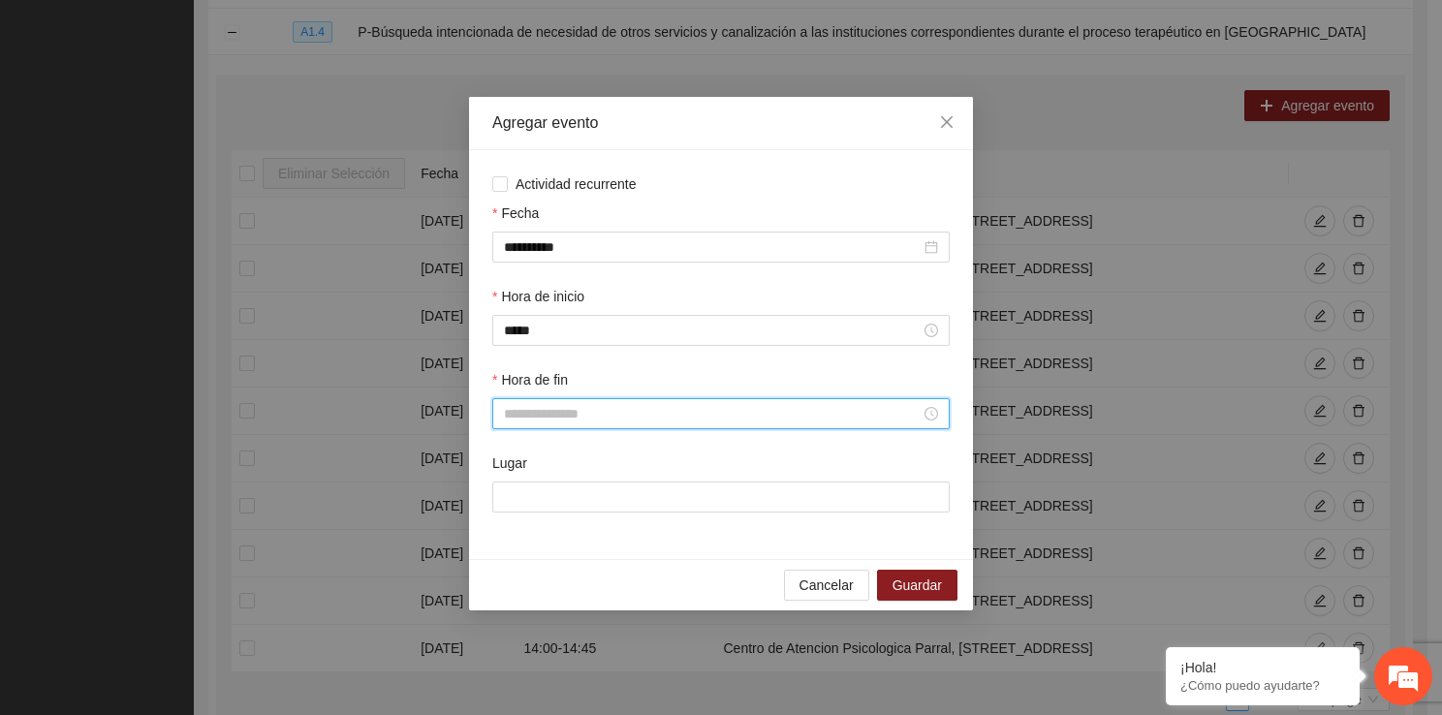
click at [552, 416] on input "Hora de fin" at bounding box center [712, 413] width 417 height 21
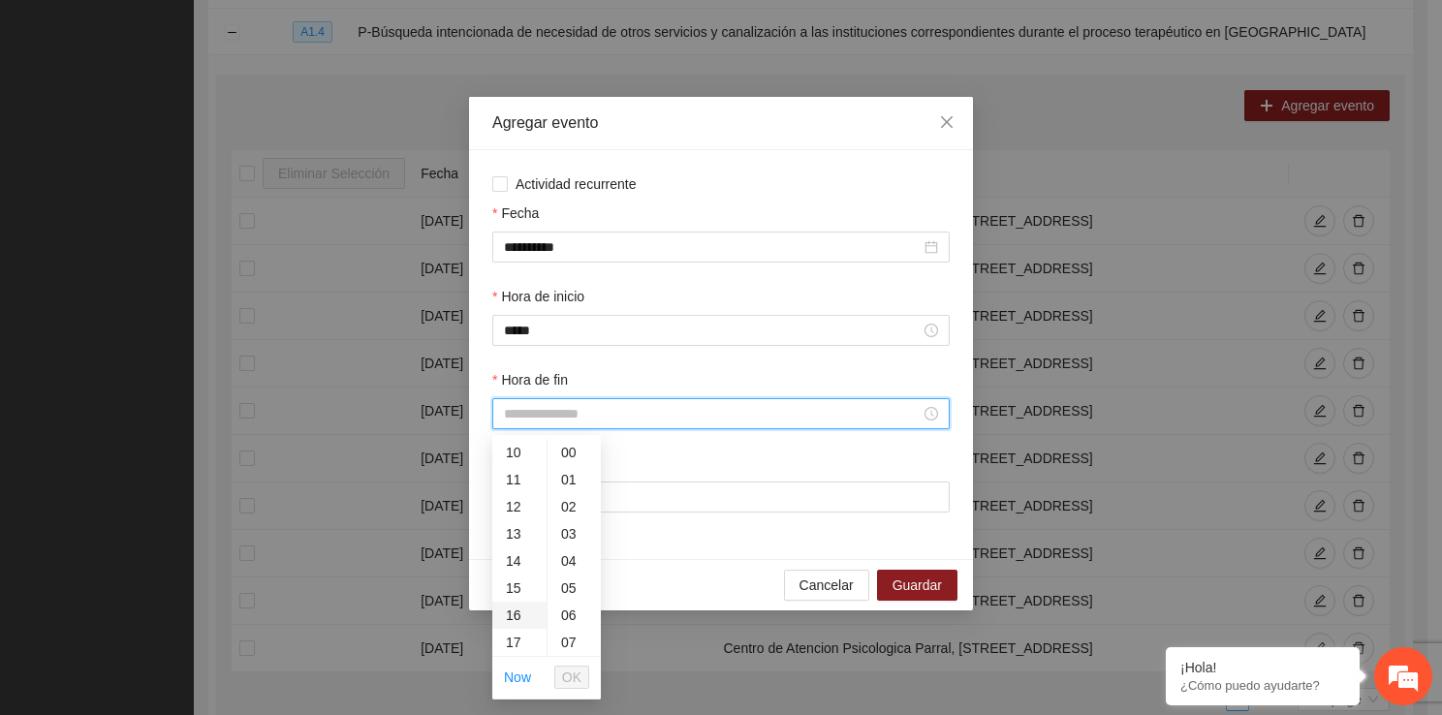
click at [514, 622] on div "16" at bounding box center [519, 615] width 54 height 27
click at [565, 652] on div "45" at bounding box center [573, 652] width 53 height 27
click at [566, 669] on span "OK" at bounding box center [571, 677] width 19 height 21
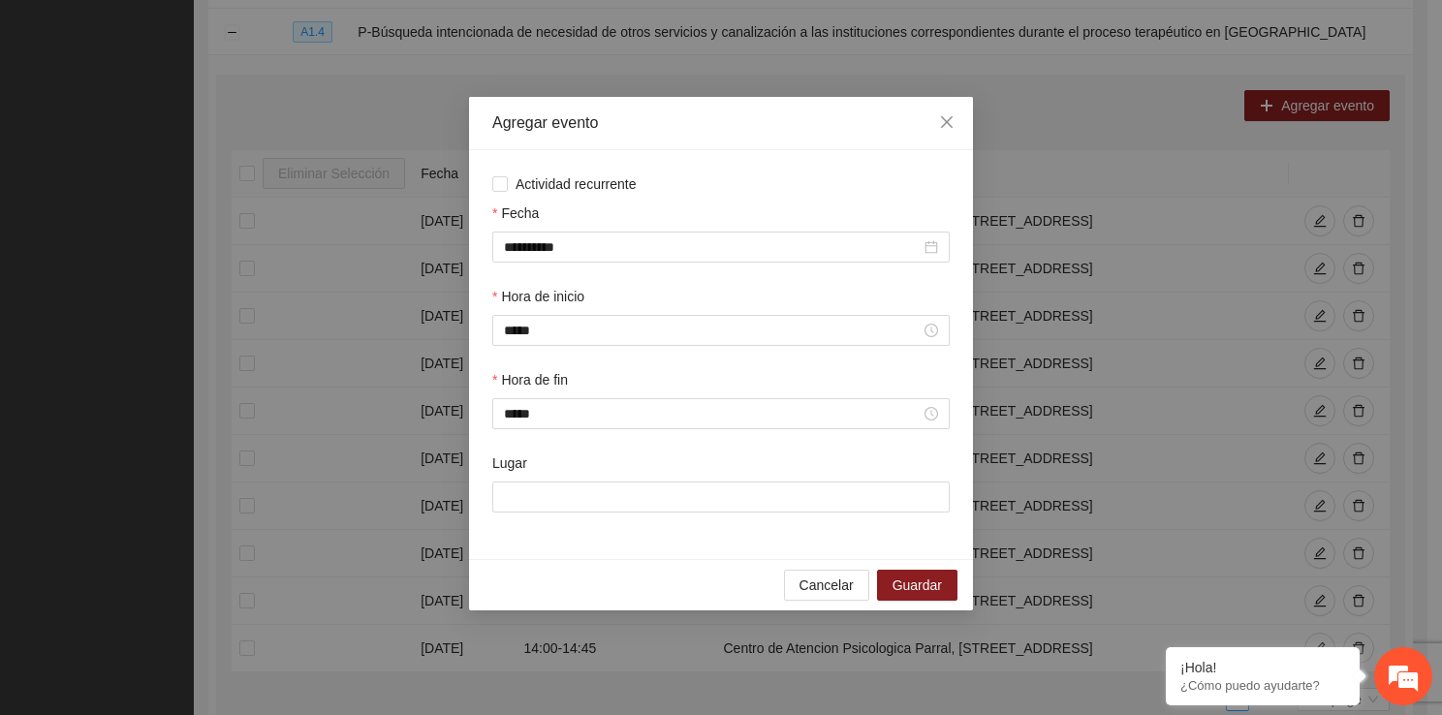
click at [538, 481] on div "Lugar" at bounding box center [720, 466] width 457 height 29
drag, startPoint x: 538, startPoint y: 492, endPoint x: 616, endPoint y: 568, distance: 108.9
click at [616, 568] on div "**********" at bounding box center [721, 353] width 504 height 513
click at [930, 594] on span "Guardar" at bounding box center [916, 584] width 49 height 21
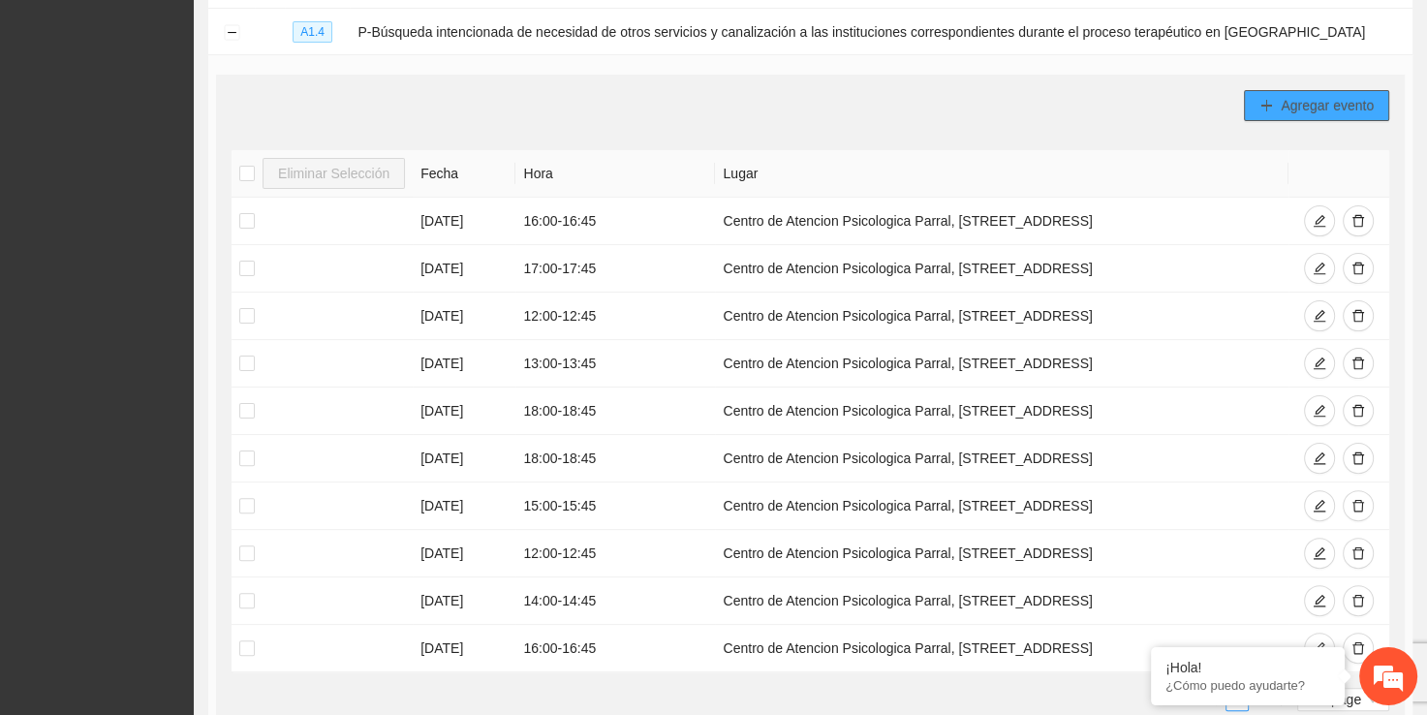
click at [1302, 100] on span "Agregar evento" at bounding box center [1327, 105] width 93 height 21
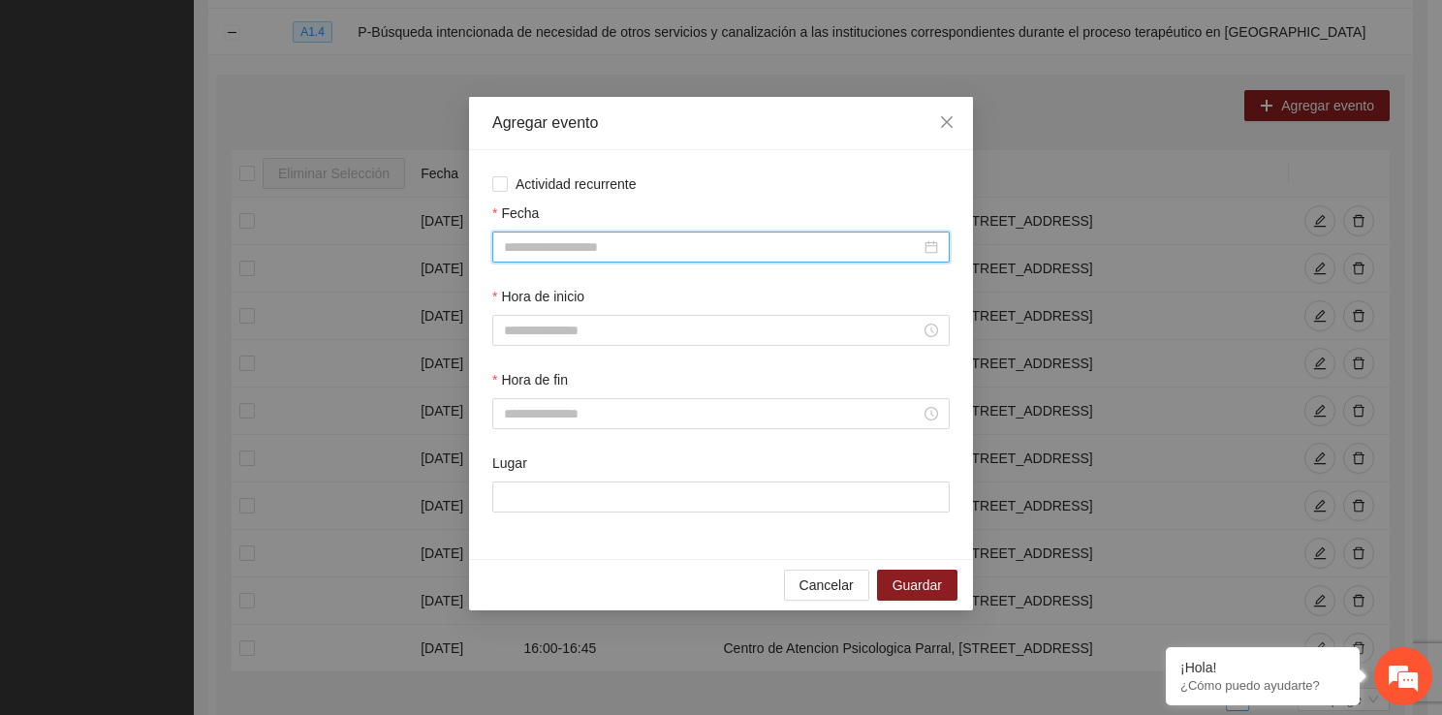
click at [643, 252] on input "Fecha" at bounding box center [712, 246] width 417 height 21
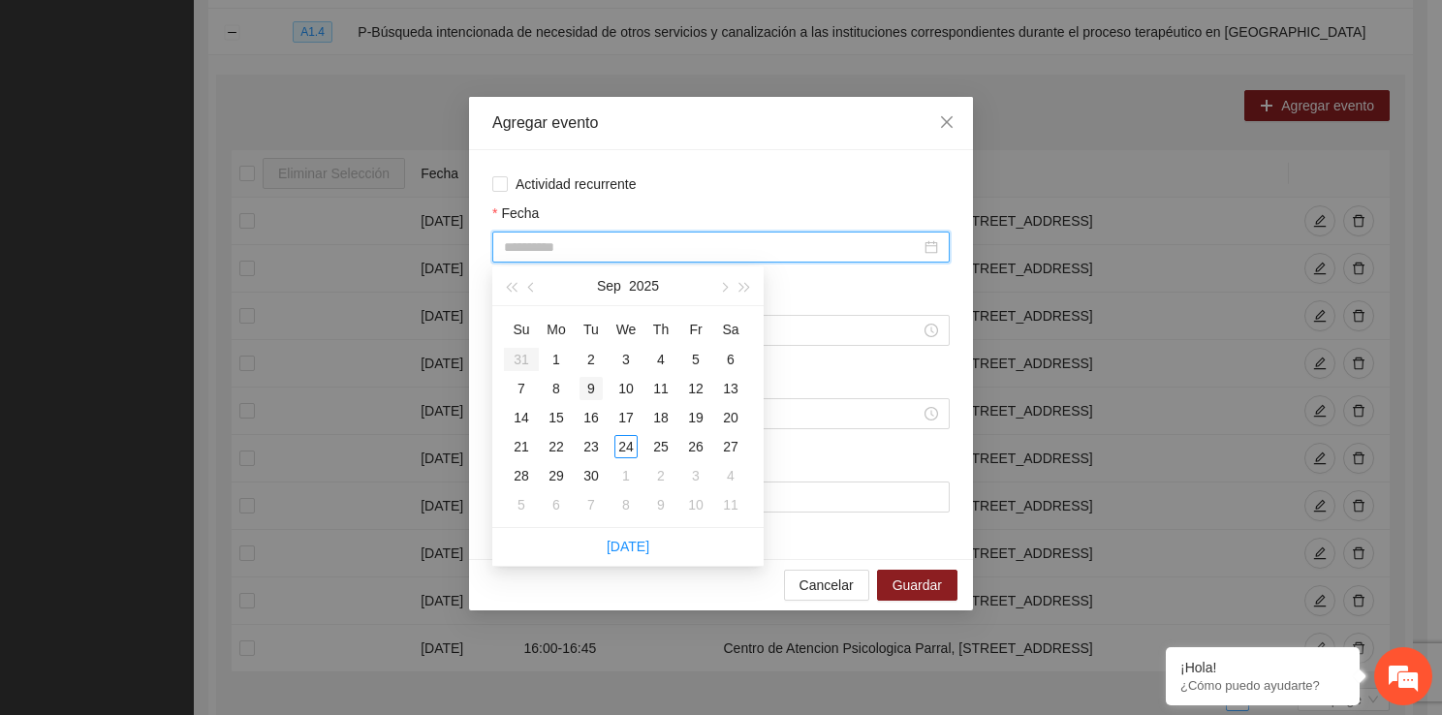
click at [597, 392] on div "9" at bounding box center [590, 388] width 23 height 23
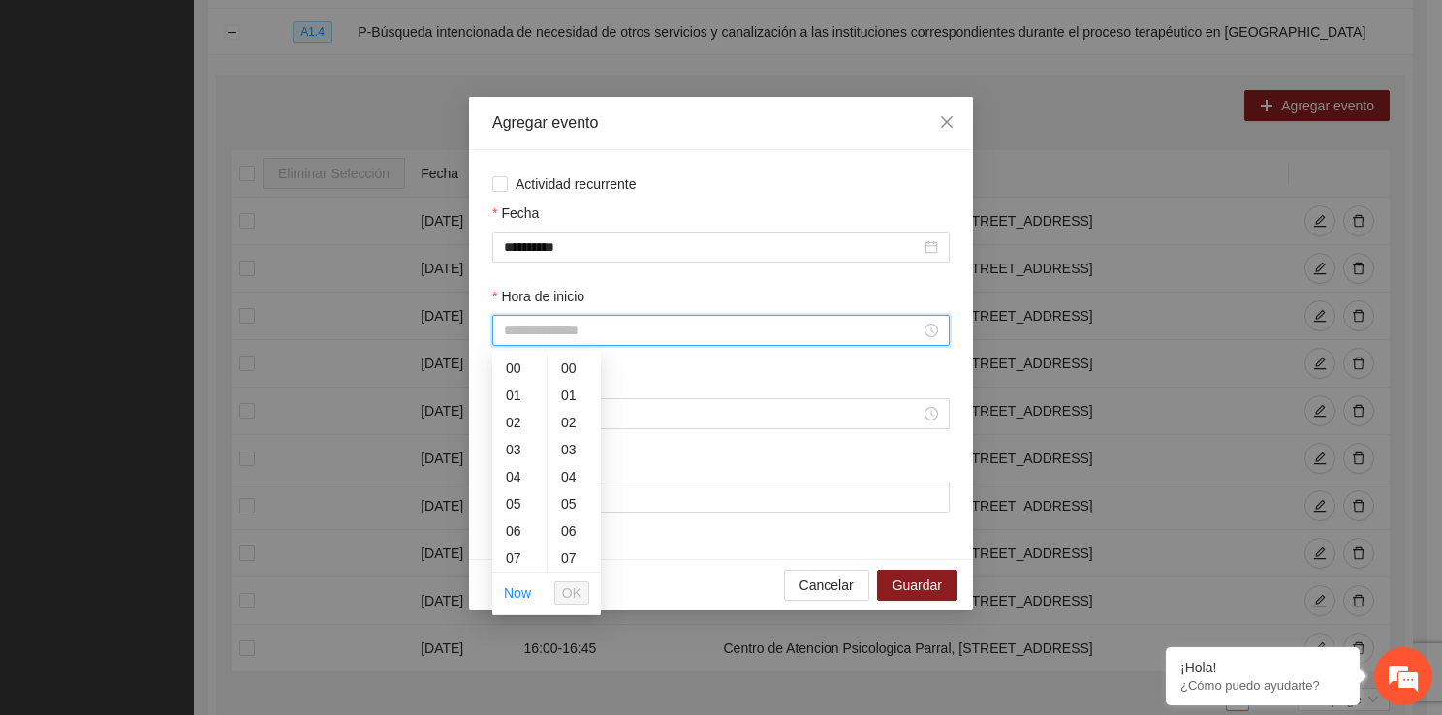
click at [605, 326] on input "Hora de inicio" at bounding box center [712, 330] width 417 height 21
click at [529, 554] on div "17" at bounding box center [519, 557] width 54 height 27
click at [572, 588] on span "OK" at bounding box center [571, 592] width 19 height 21
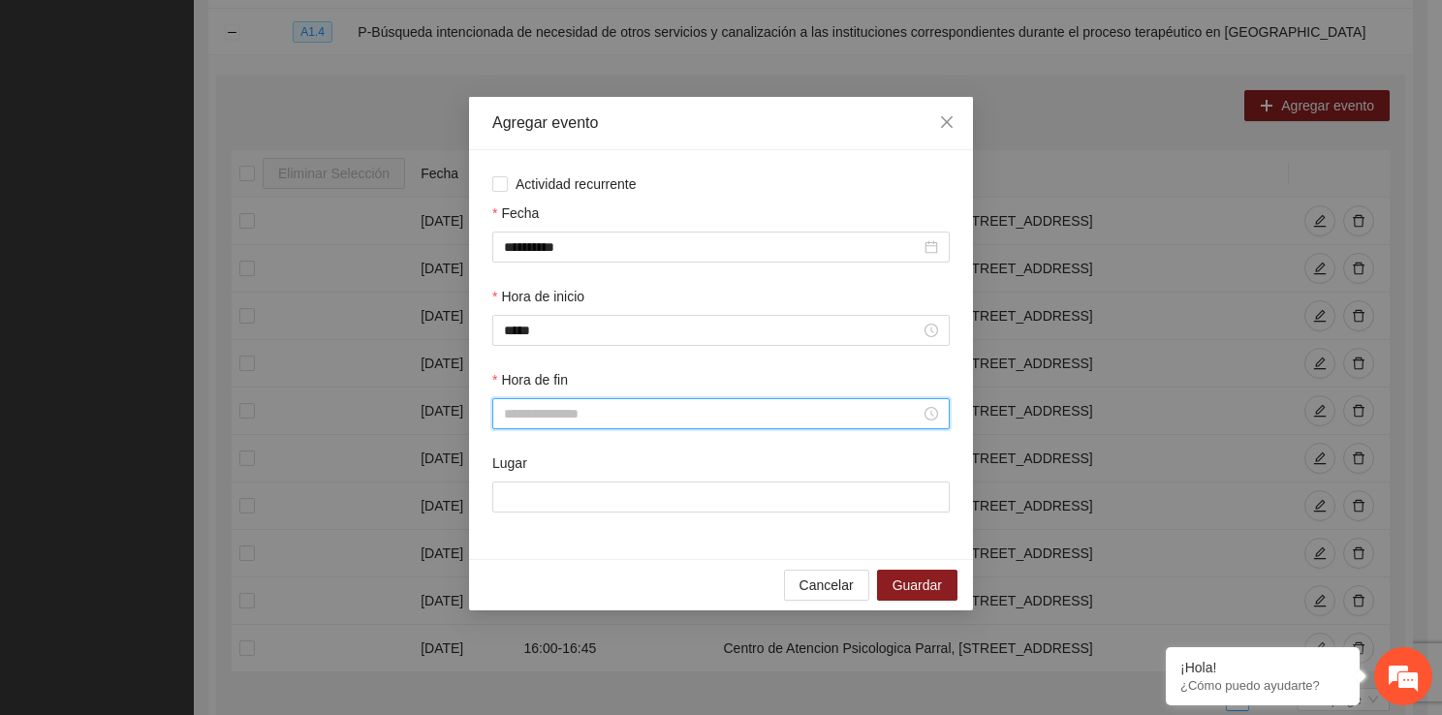
click at [548, 409] on input "Hora de fin" at bounding box center [712, 413] width 417 height 21
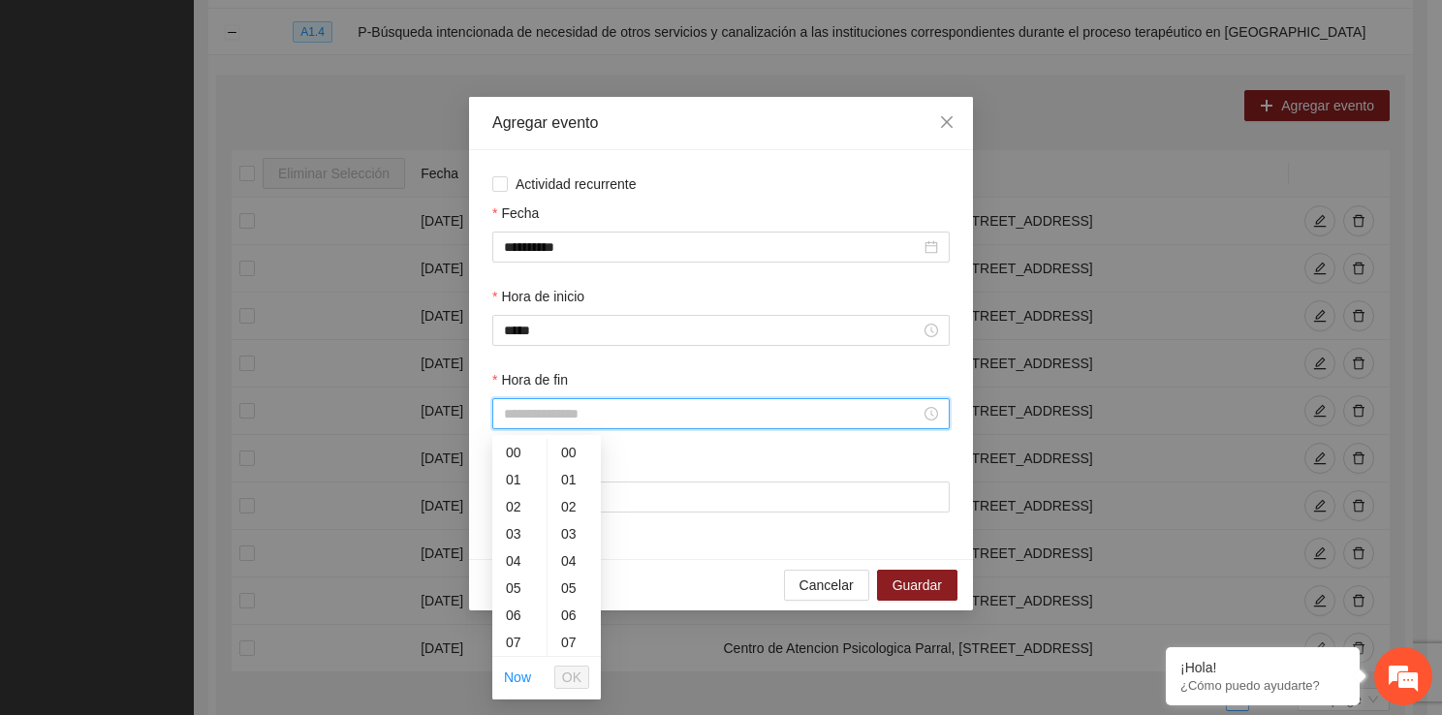
click at [548, 409] on input "Hora de fin" at bounding box center [712, 413] width 417 height 21
click at [511, 589] on div "17" at bounding box center [519, 590] width 54 height 27
click at [579, 633] on div "45" at bounding box center [573, 626] width 53 height 27
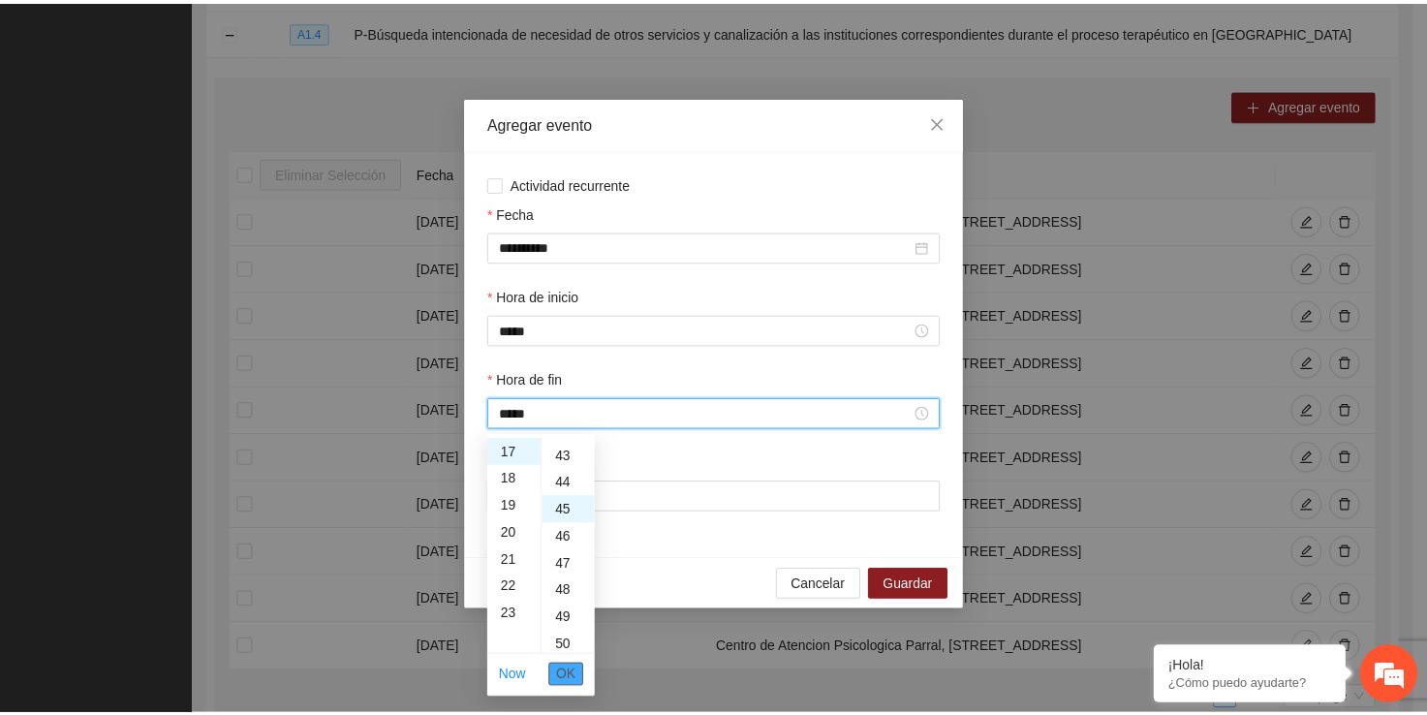
scroll to position [1221, 0]
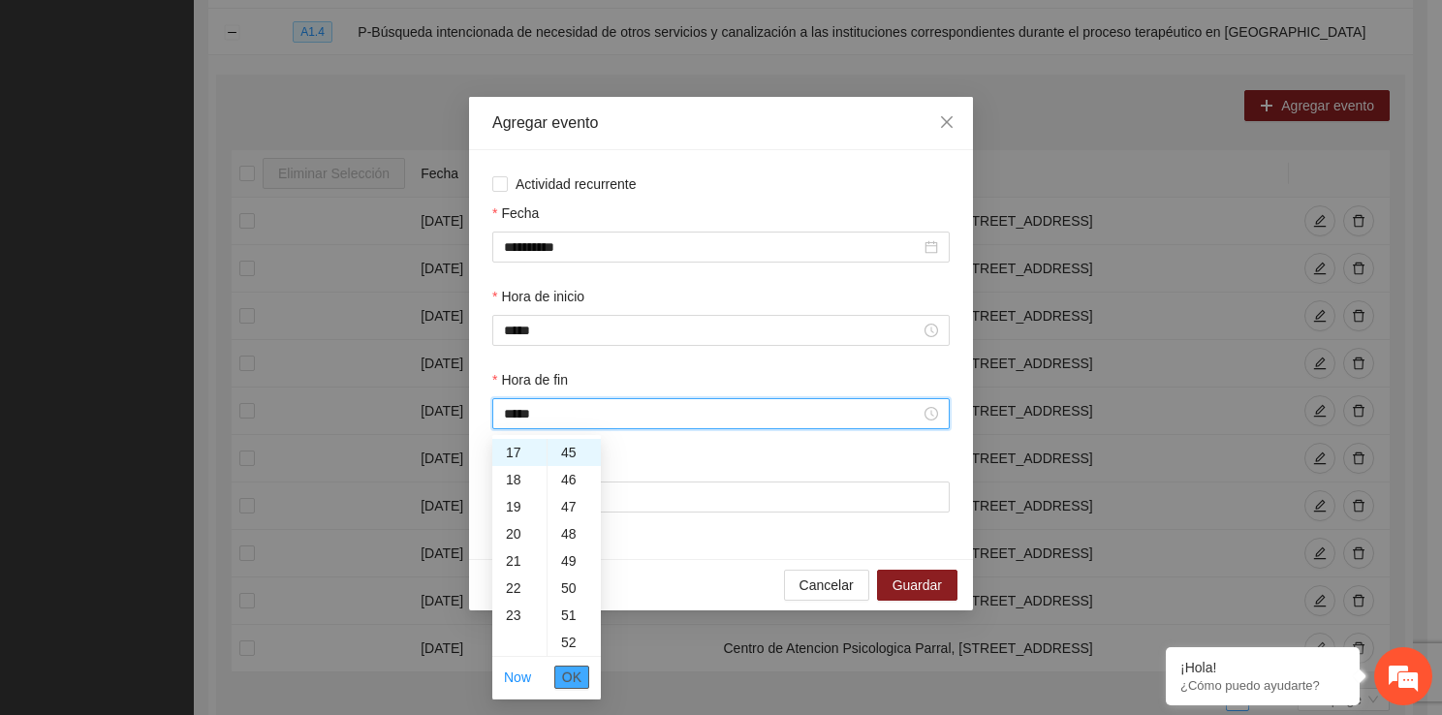
click at [577, 680] on span "OK" at bounding box center [571, 677] width 19 height 21
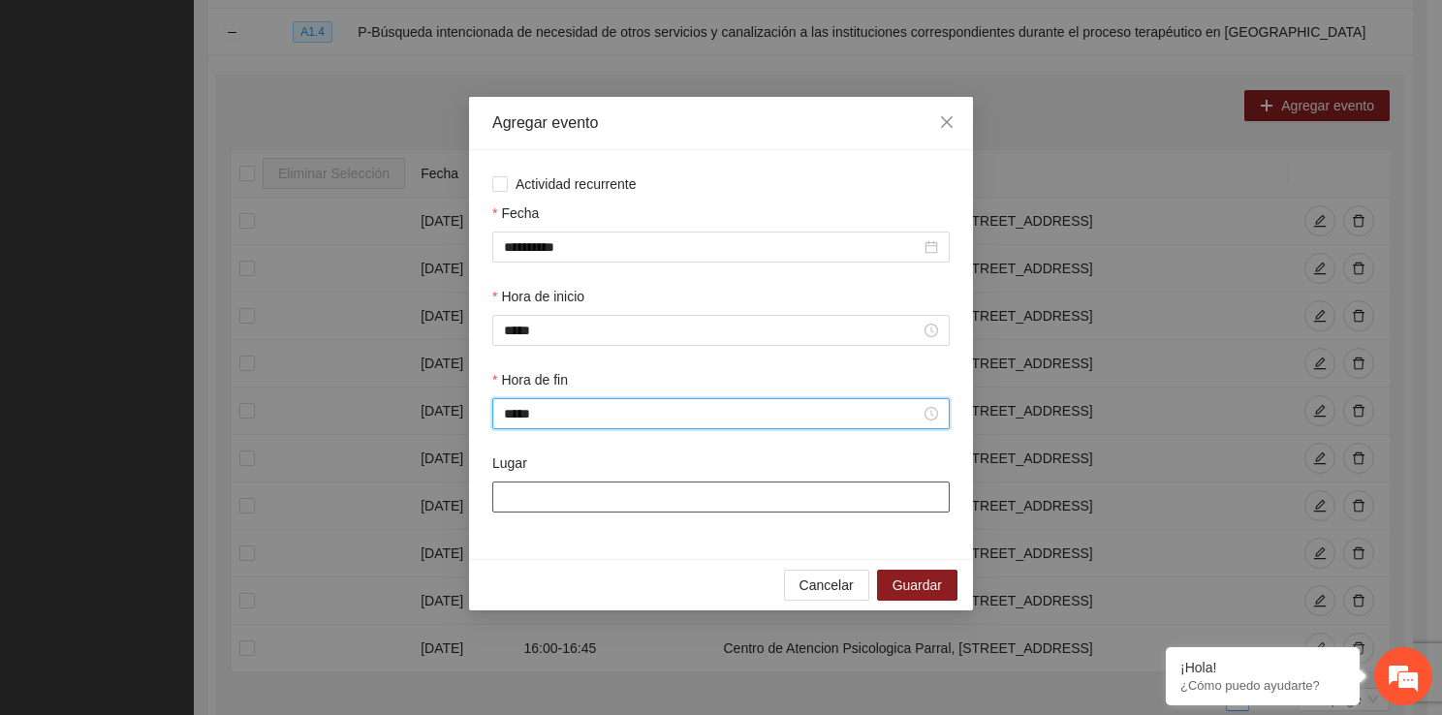
click at [579, 511] on input "Lugar" at bounding box center [720, 496] width 457 height 31
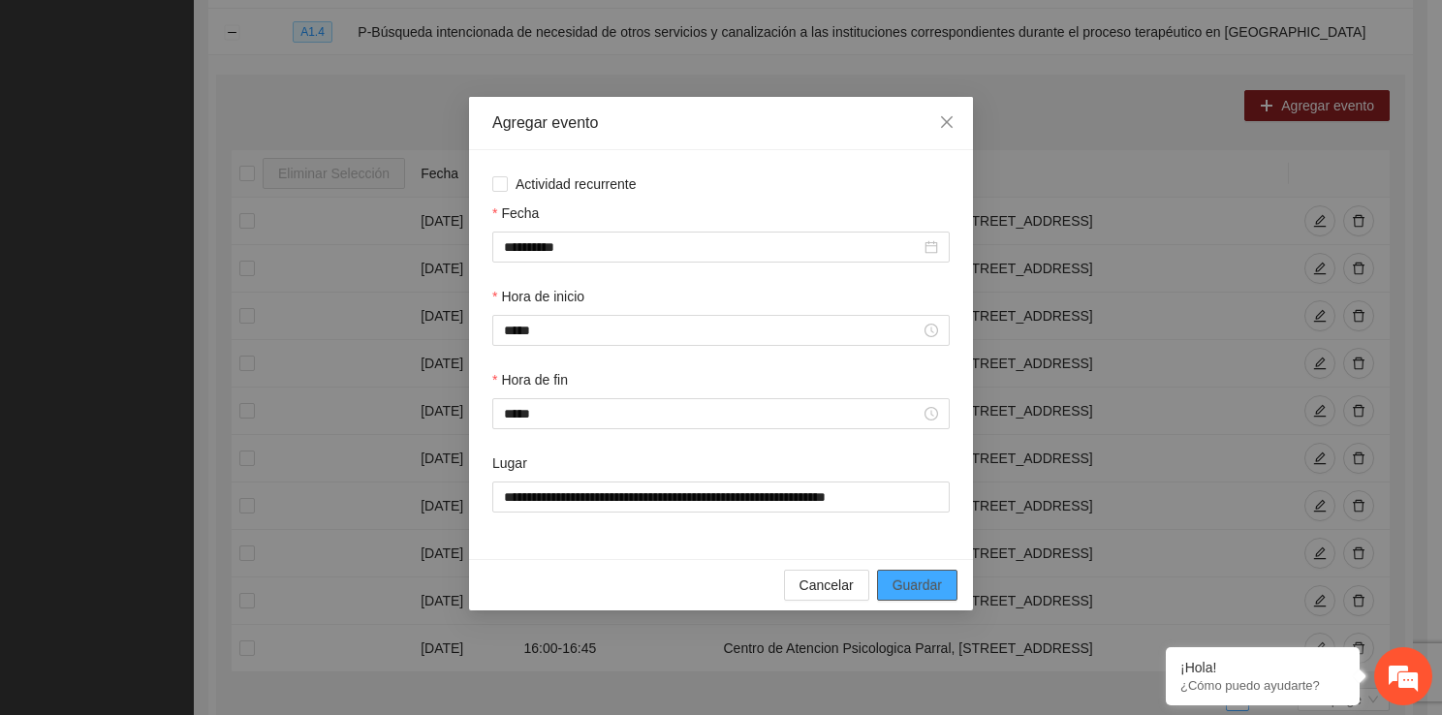
click at [910, 591] on span "Guardar" at bounding box center [916, 584] width 49 height 21
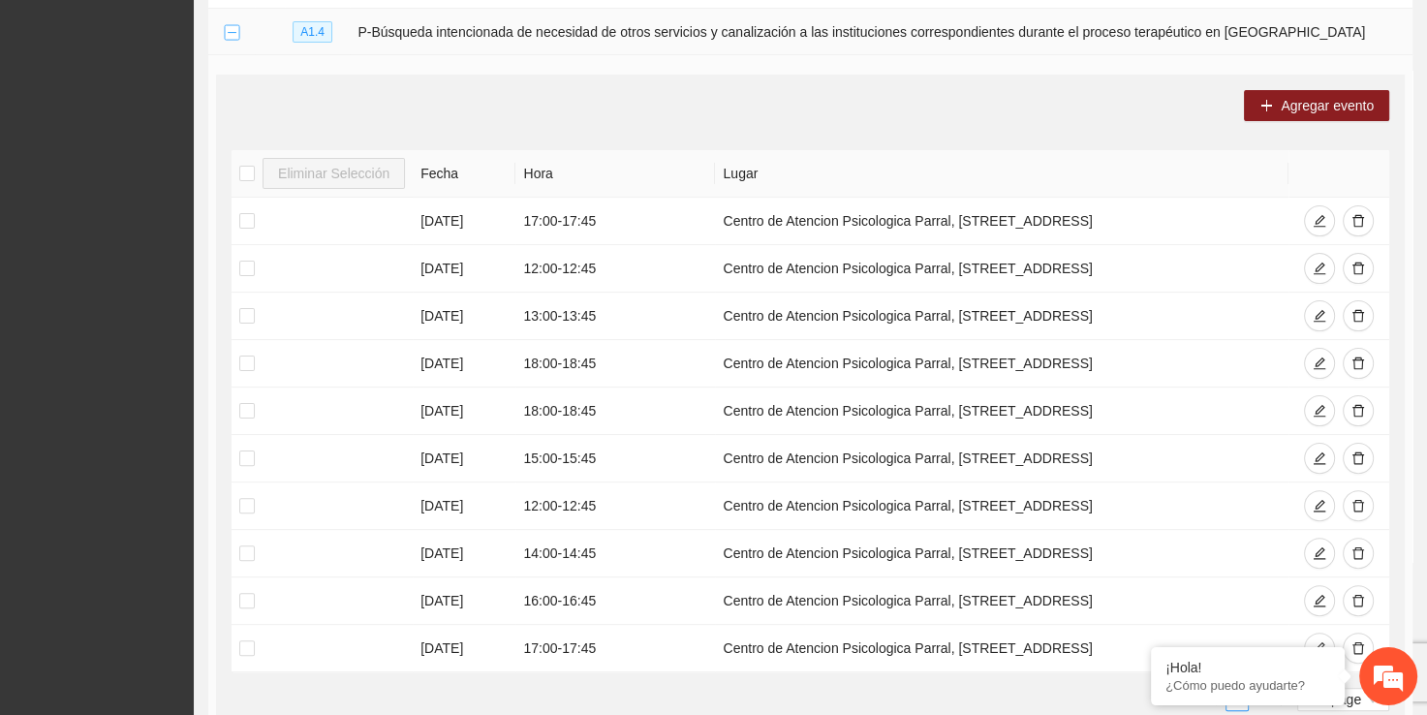
click at [235, 35] on button "Collapse row" at bounding box center [232, 33] width 16 height 16
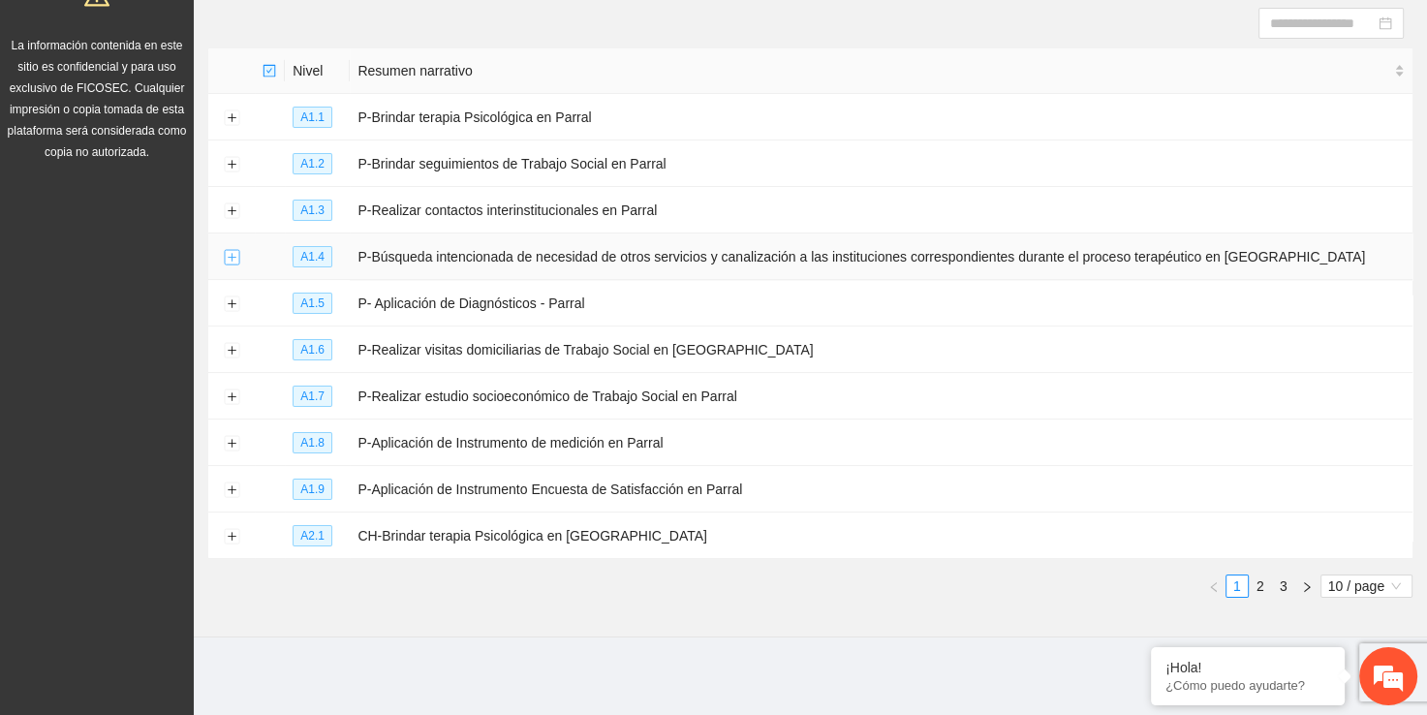
scroll to position [202, 0]
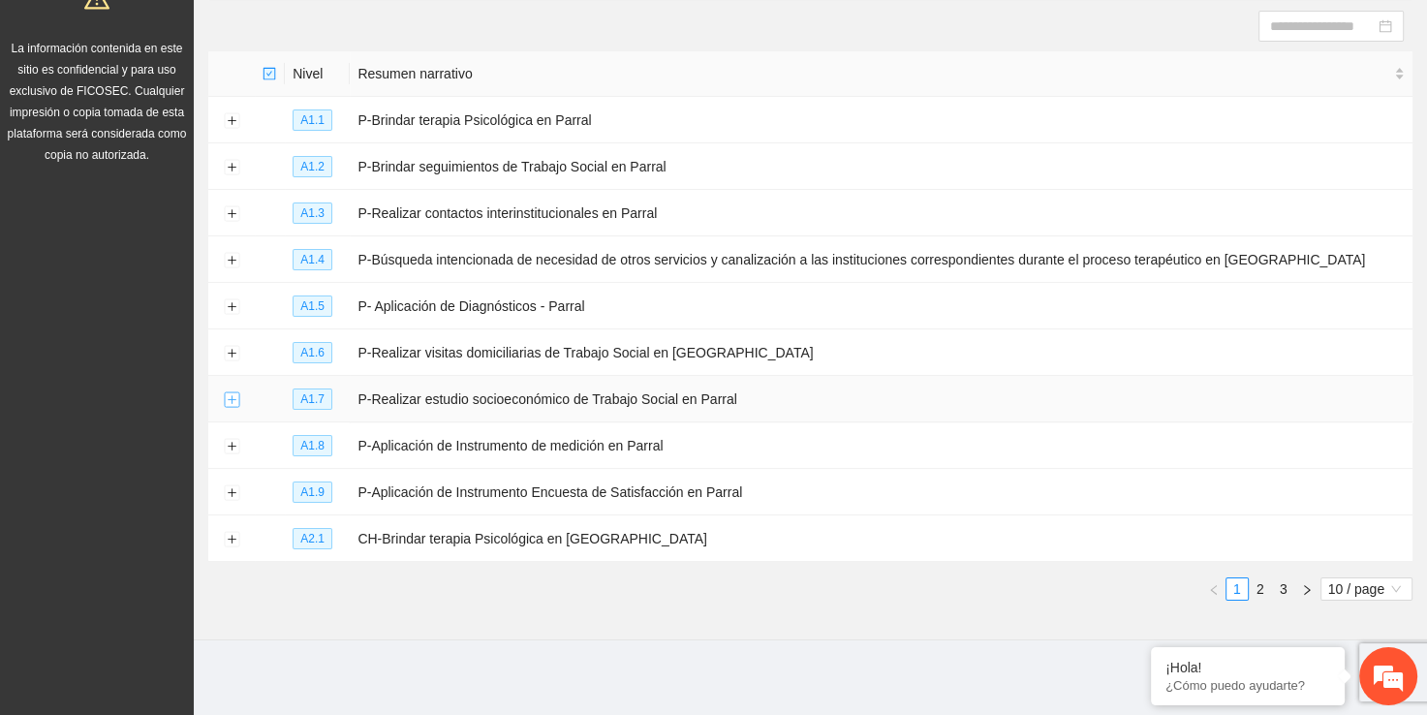
click at [231, 400] on button "Expand row" at bounding box center [232, 400] width 16 height 16
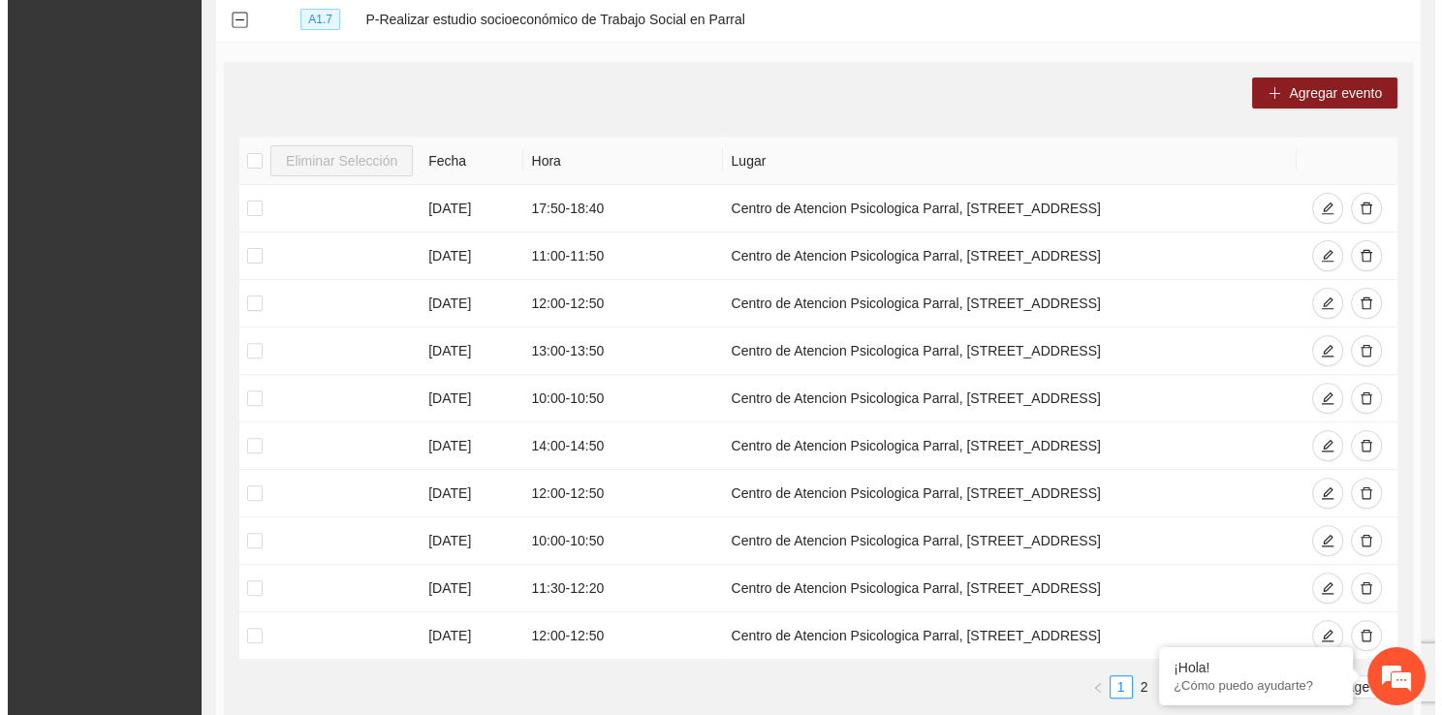
scroll to position [603, 0]
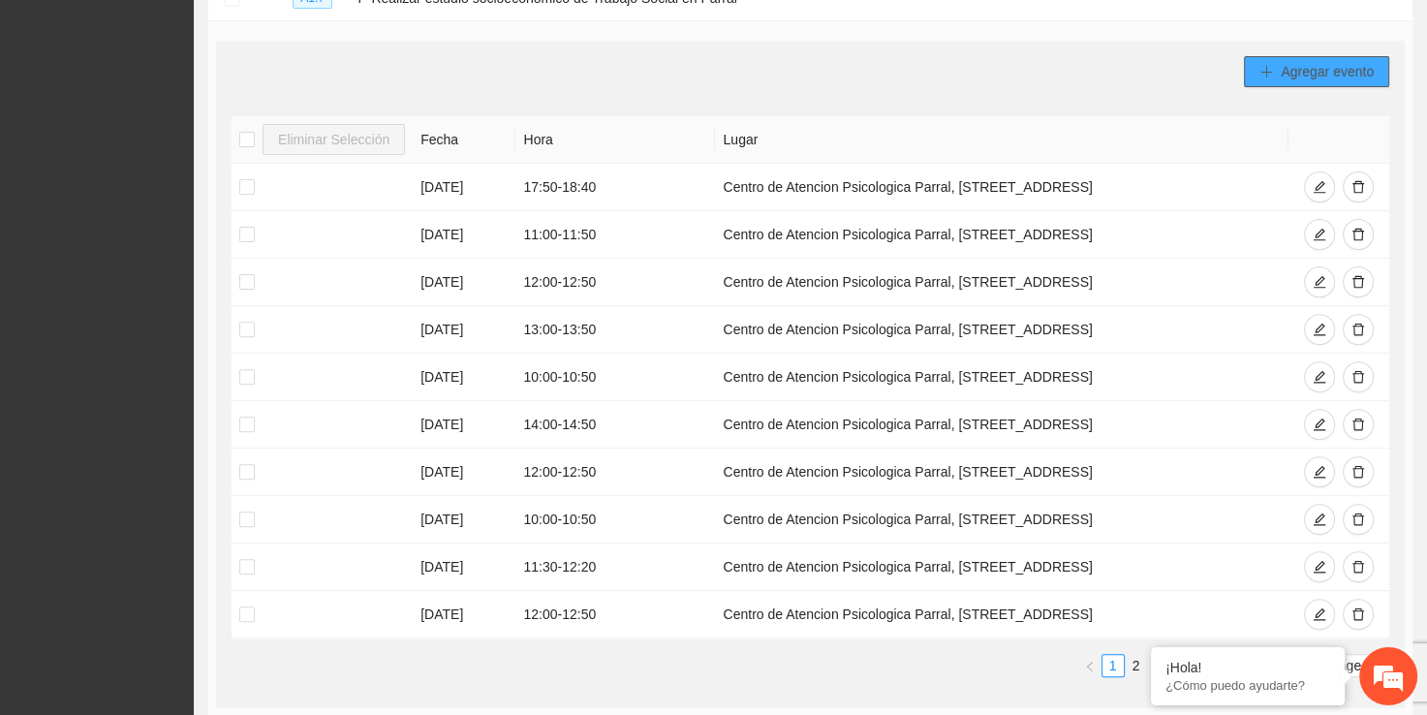
click at [1307, 79] on span "Agregar evento" at bounding box center [1327, 71] width 93 height 21
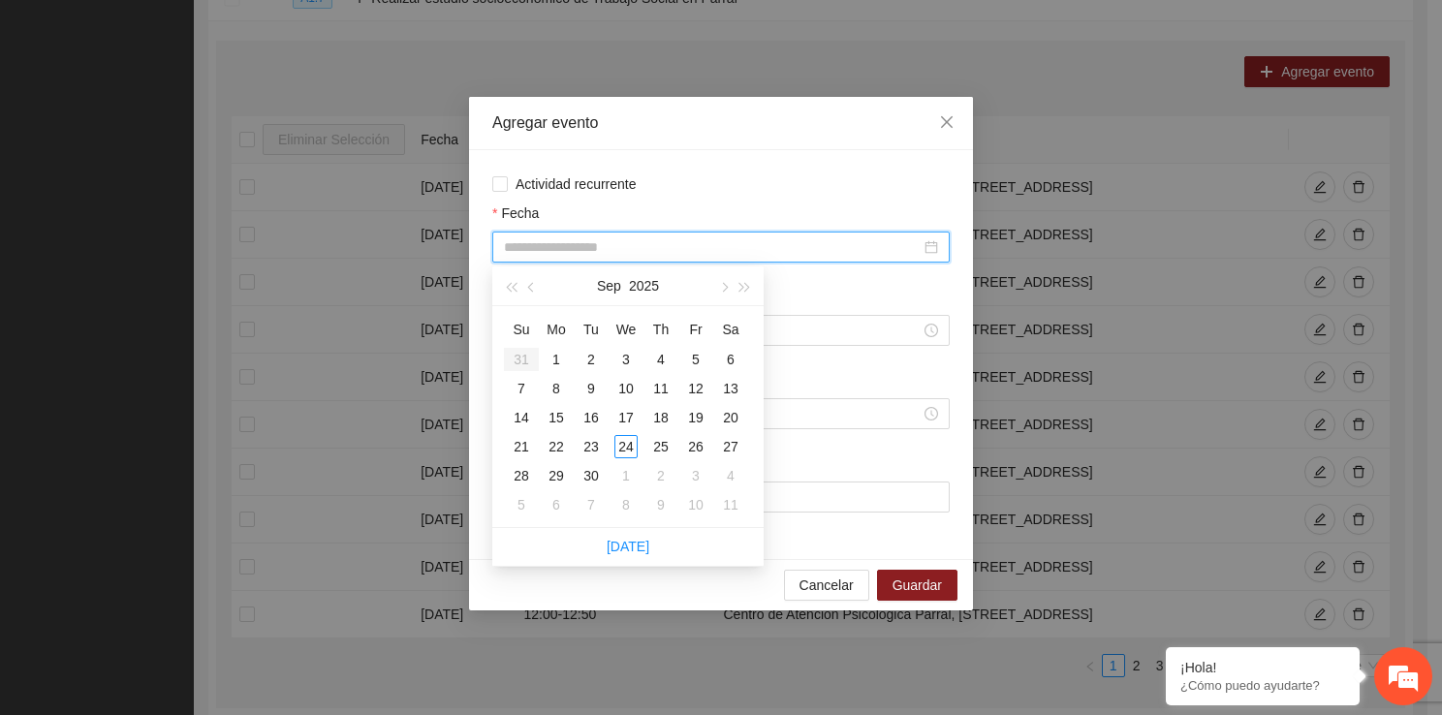
click at [615, 241] on input "Fecha" at bounding box center [712, 246] width 417 height 21
click at [655, 369] on div "4" at bounding box center [660, 359] width 23 height 23
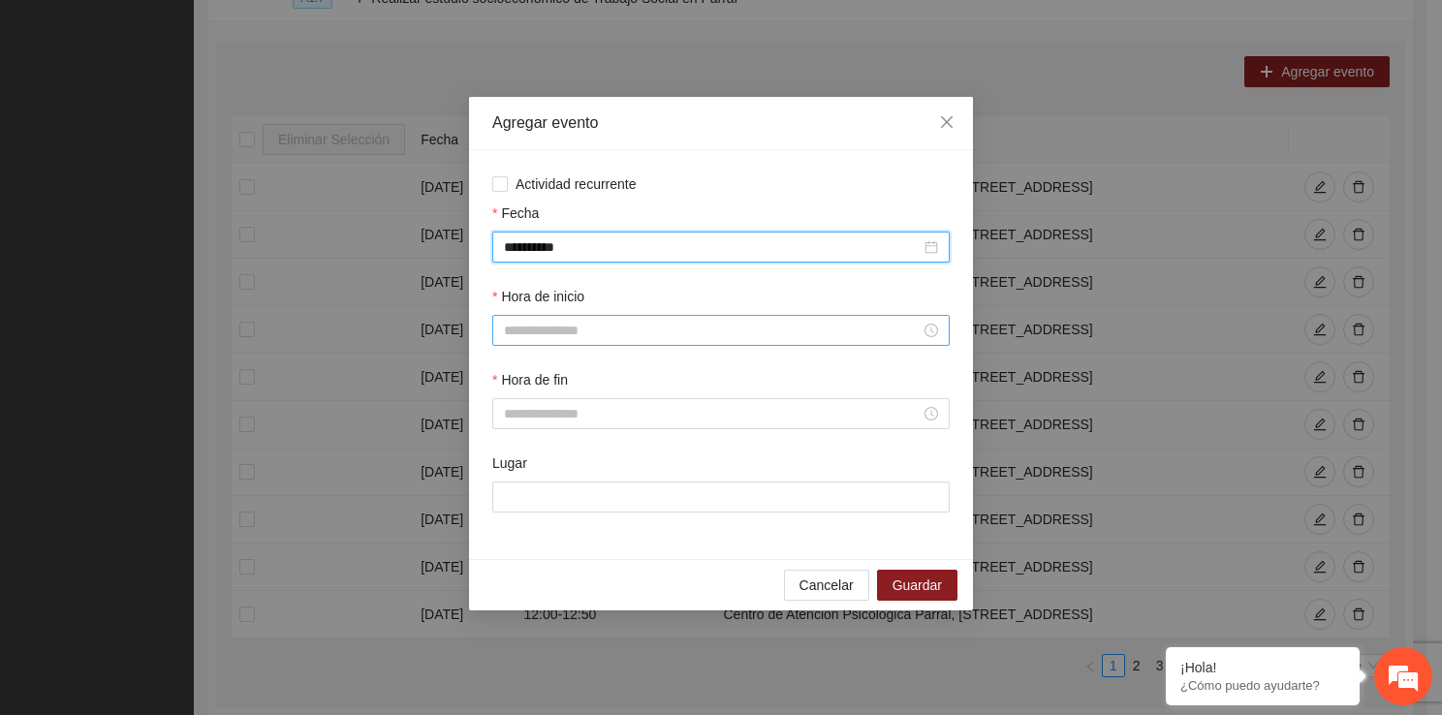
click at [607, 336] on input "Hora de inicio" at bounding box center [712, 330] width 417 height 21
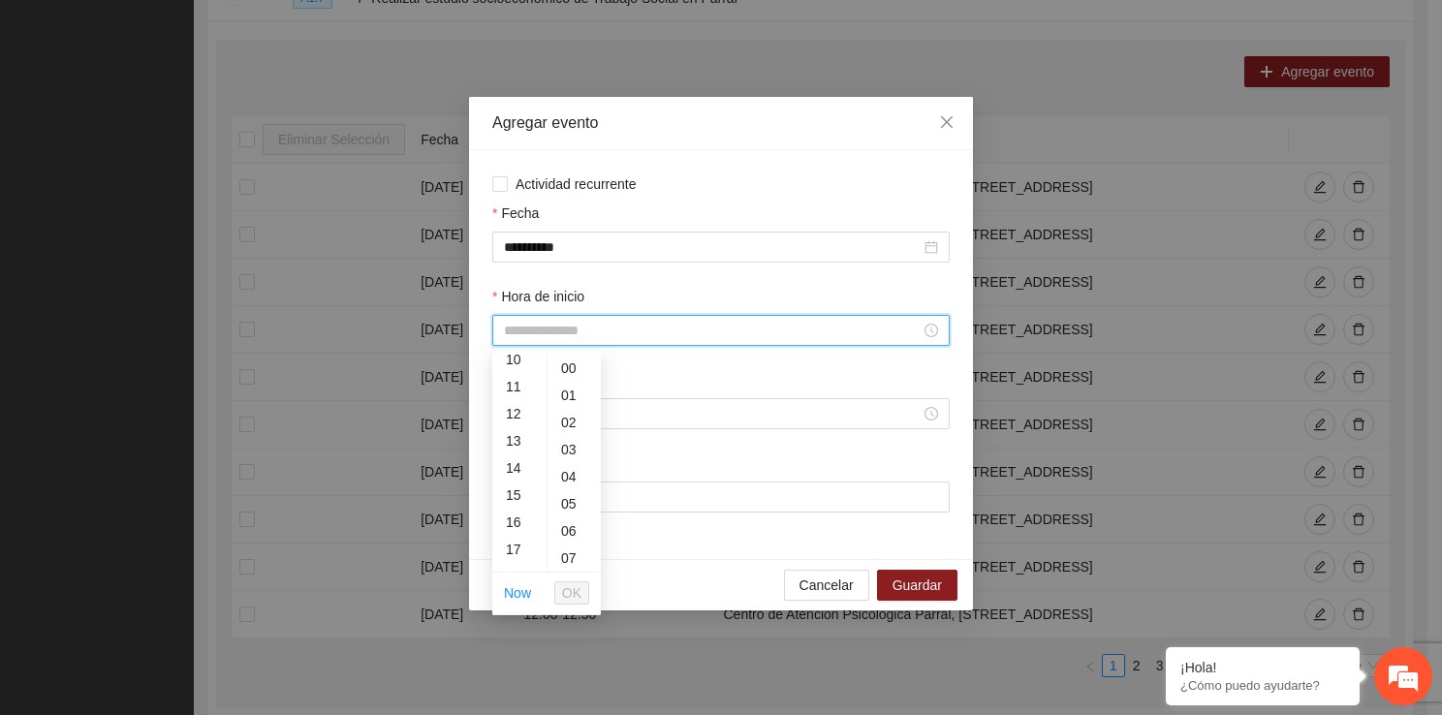
scroll to position [310, 0]
click at [514, 498] on div "16" at bounding box center [519, 492] width 54 height 27
click at [574, 582] on span "OK" at bounding box center [571, 592] width 19 height 21
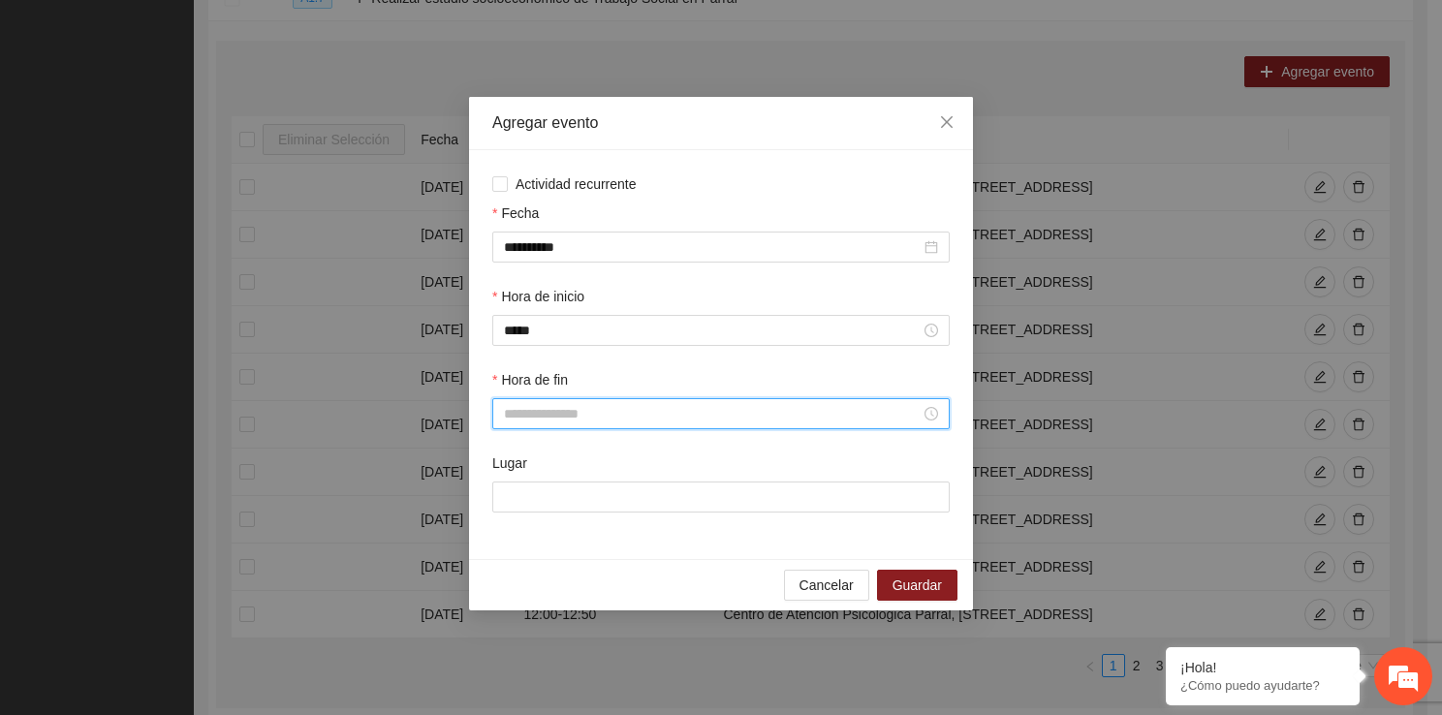
click at [550, 413] on input "Hora de fin" at bounding box center [712, 413] width 417 height 21
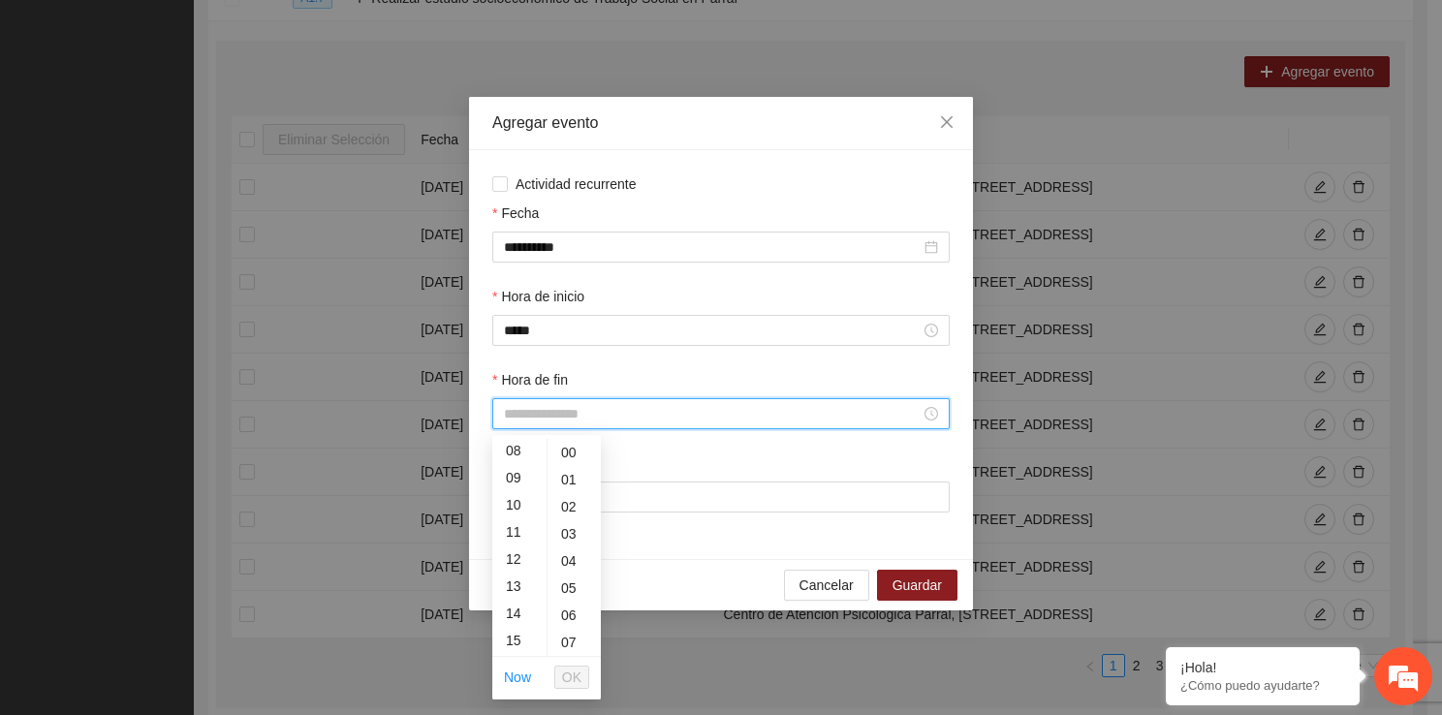
scroll to position [323, 0]
click at [512, 567] on div "16" at bounding box center [519, 563] width 54 height 27
click at [566, 593] on div "50" at bounding box center [573, 594] width 53 height 27
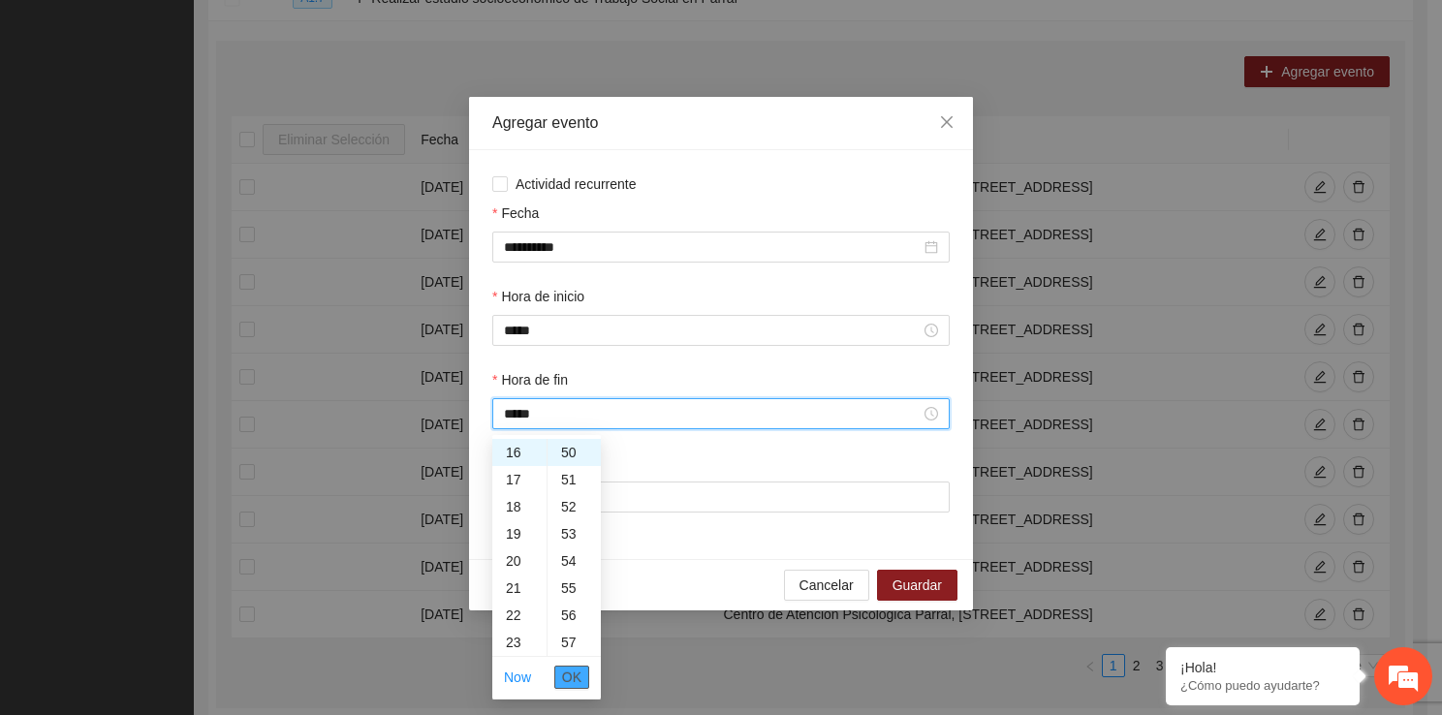
click at [574, 670] on span "OK" at bounding box center [571, 677] width 19 height 21
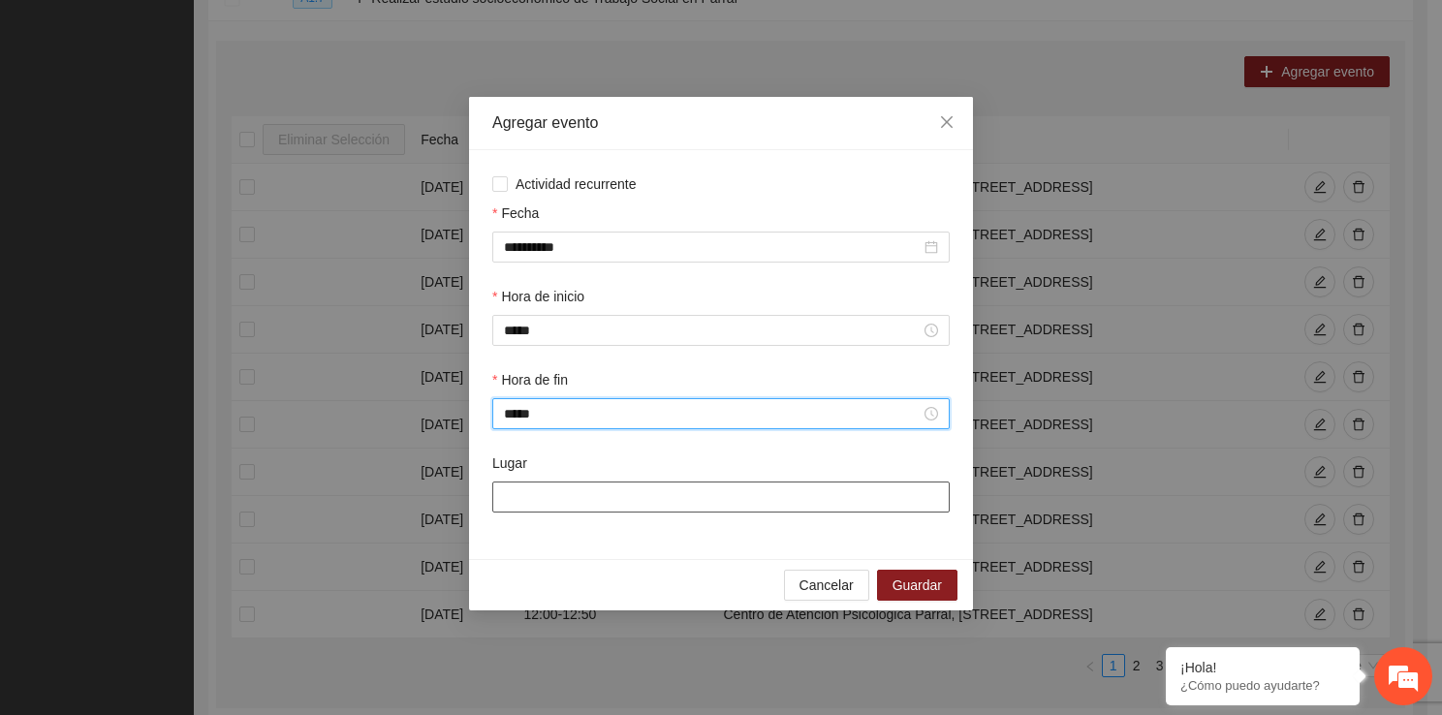
click at [566, 509] on input "Lugar" at bounding box center [720, 496] width 457 height 31
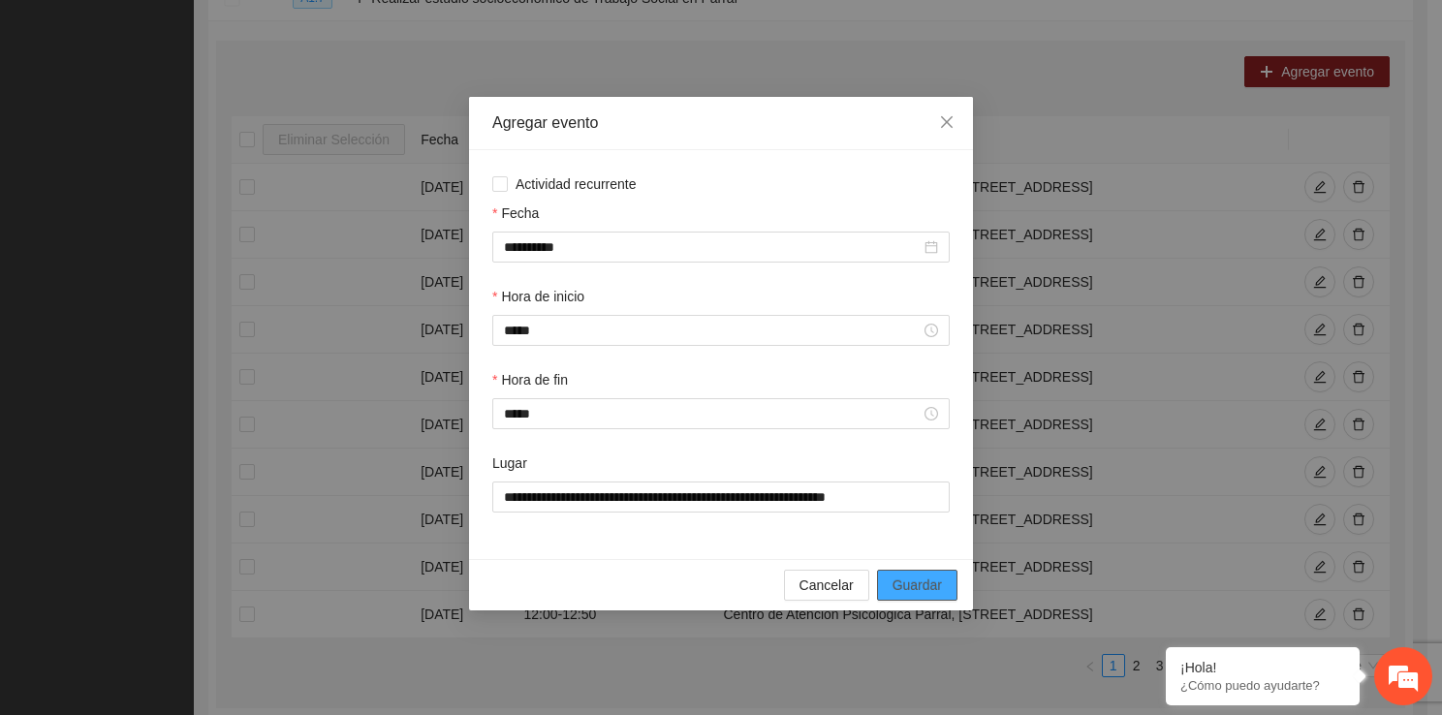
click at [939, 580] on span "Guardar" at bounding box center [916, 584] width 49 height 21
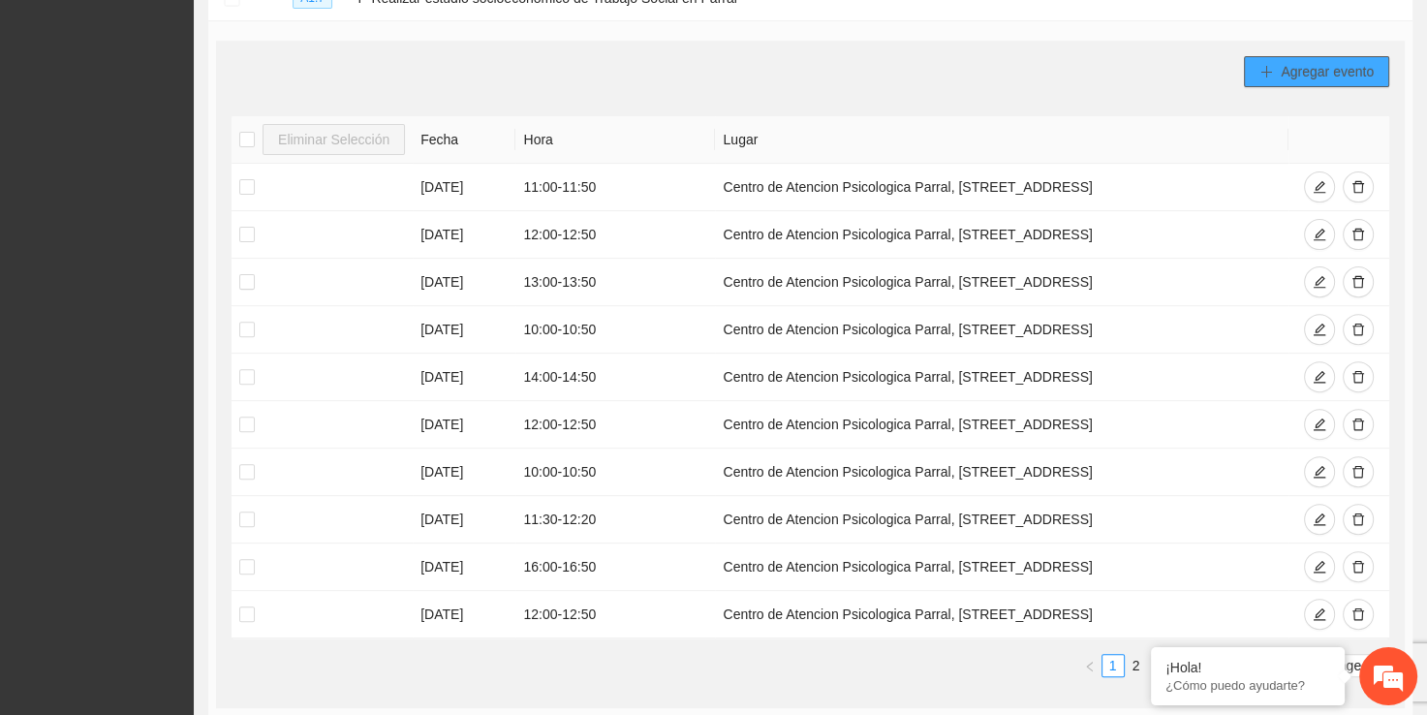
click at [1301, 65] on span "Agregar evento" at bounding box center [1327, 71] width 93 height 21
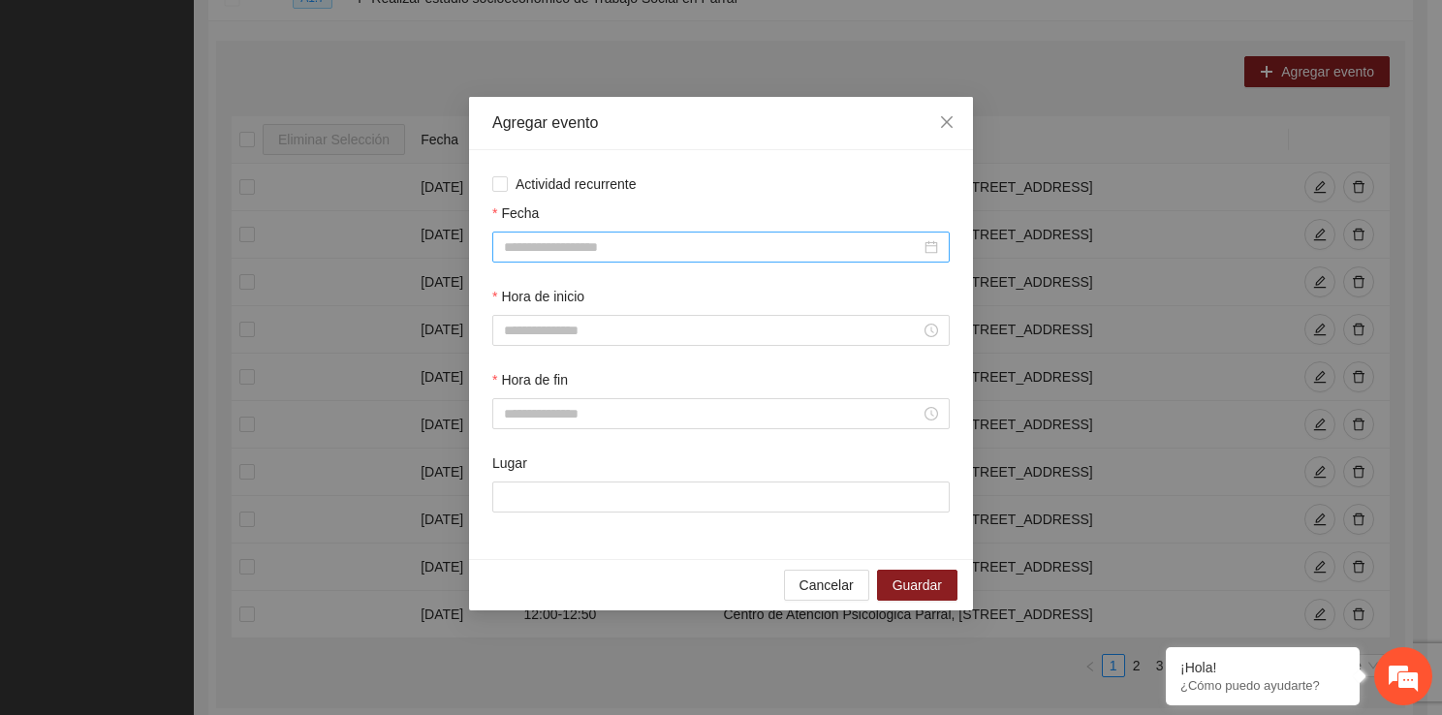
click at [655, 242] on input "Fecha" at bounding box center [712, 246] width 417 height 21
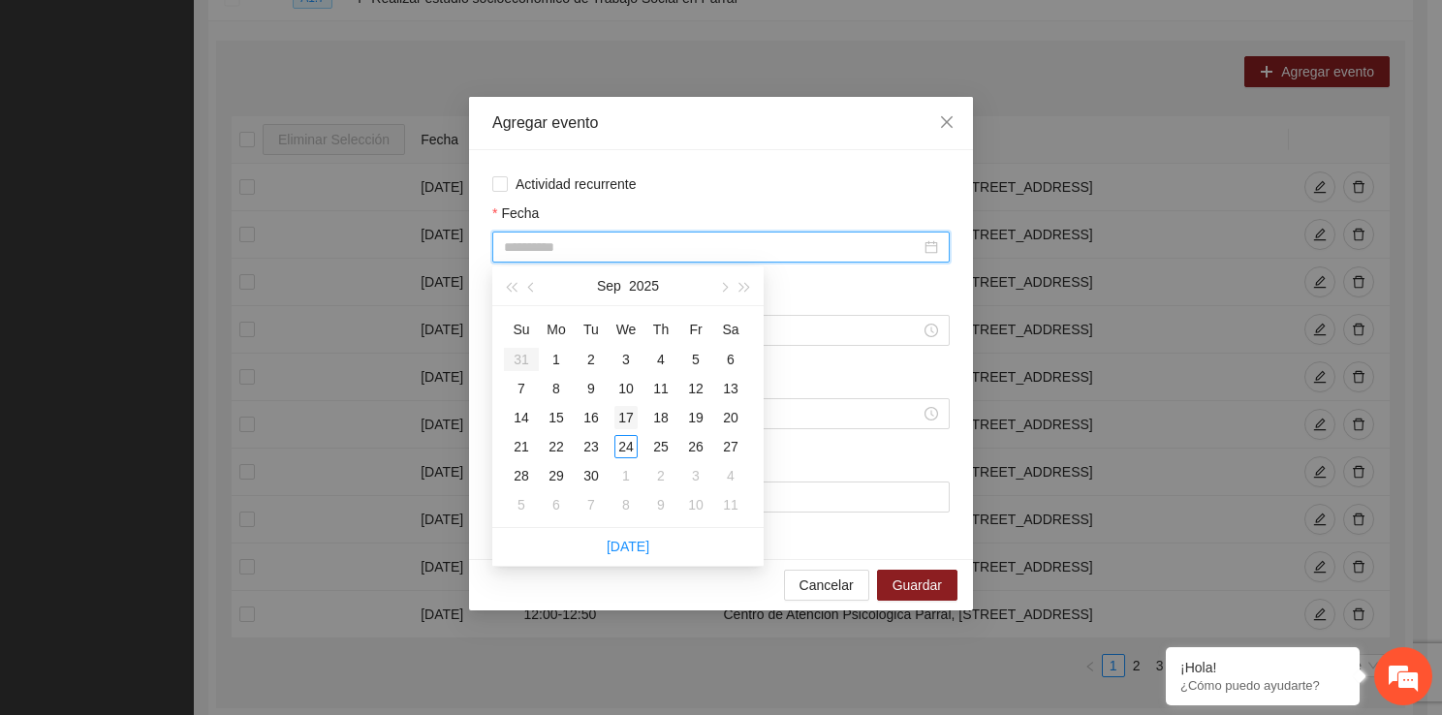
click at [632, 420] on div "17" at bounding box center [625, 417] width 23 height 23
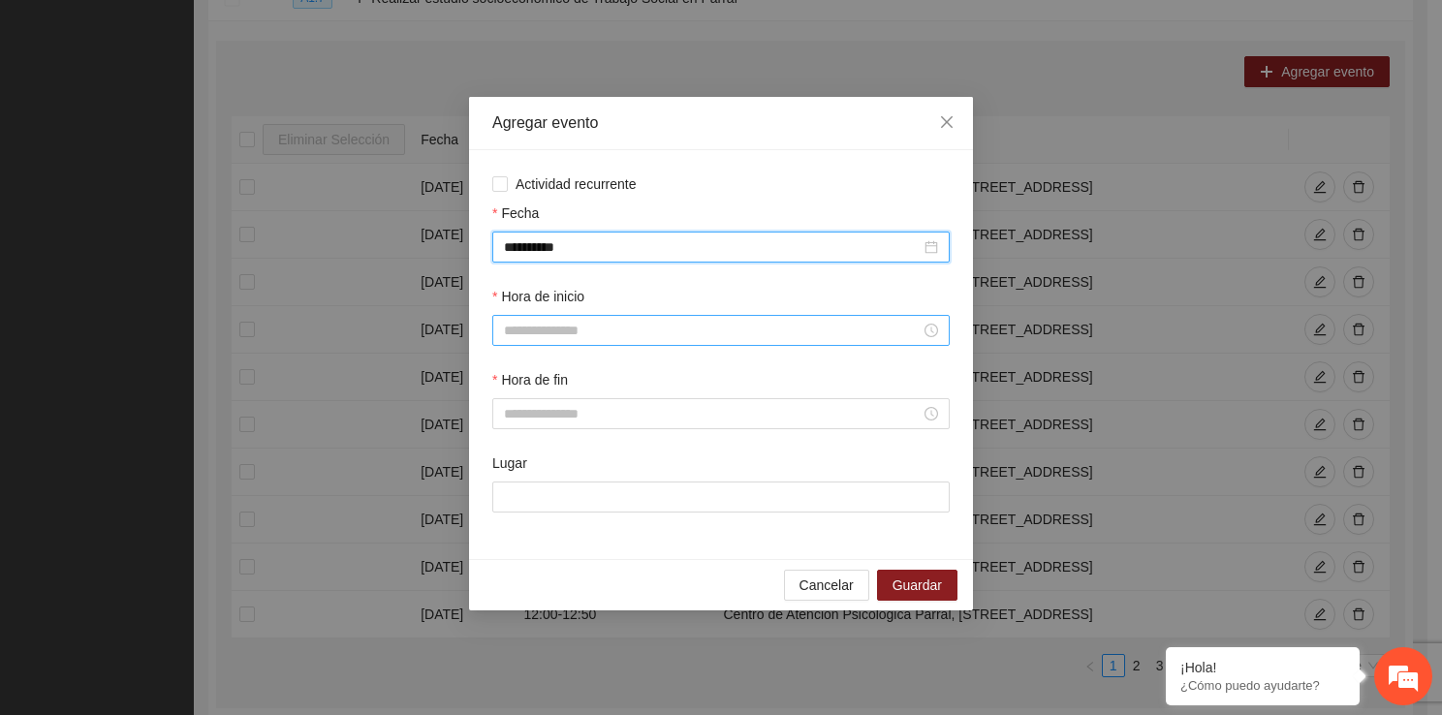
click at [598, 341] on input "Hora de inicio" at bounding box center [712, 330] width 417 height 21
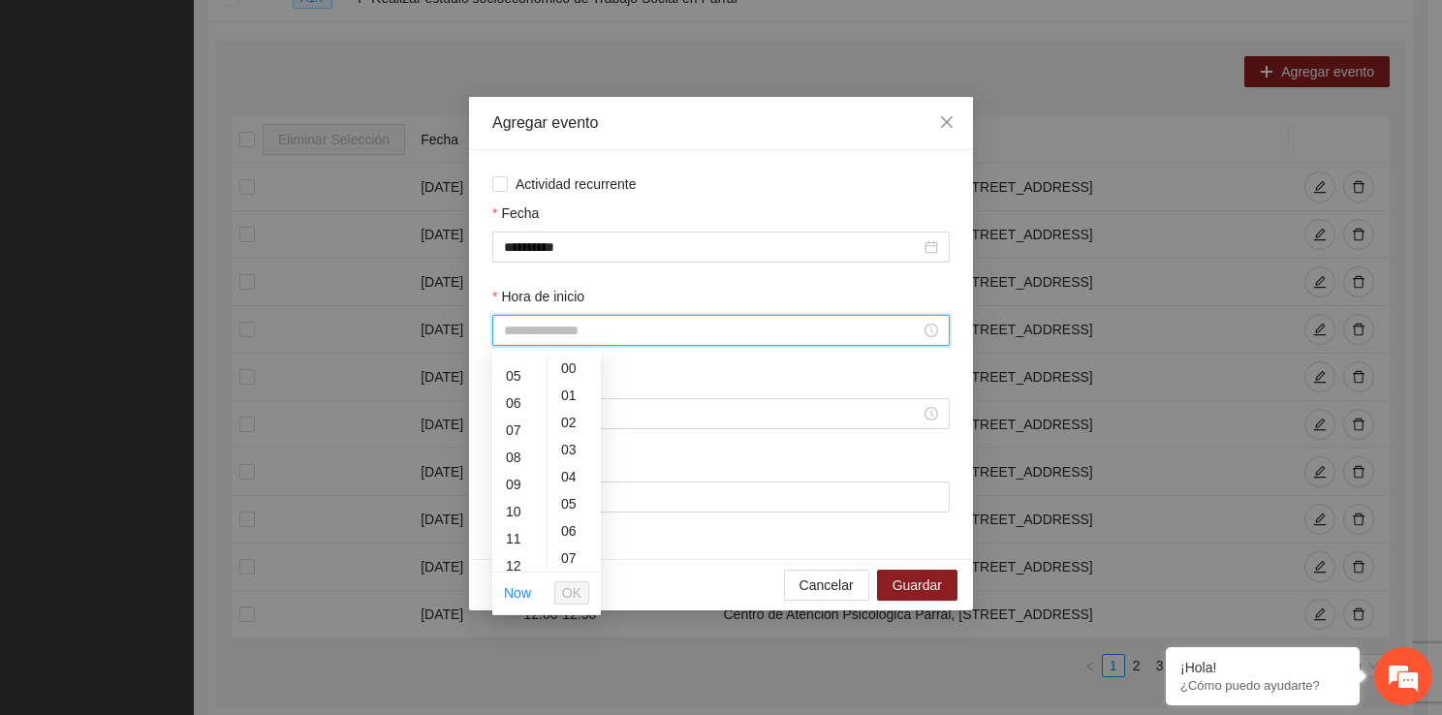
scroll to position [219, 0]
click at [520, 390] on div "09" at bounding box center [519, 393] width 54 height 27
click at [581, 599] on span "OK" at bounding box center [571, 592] width 19 height 21
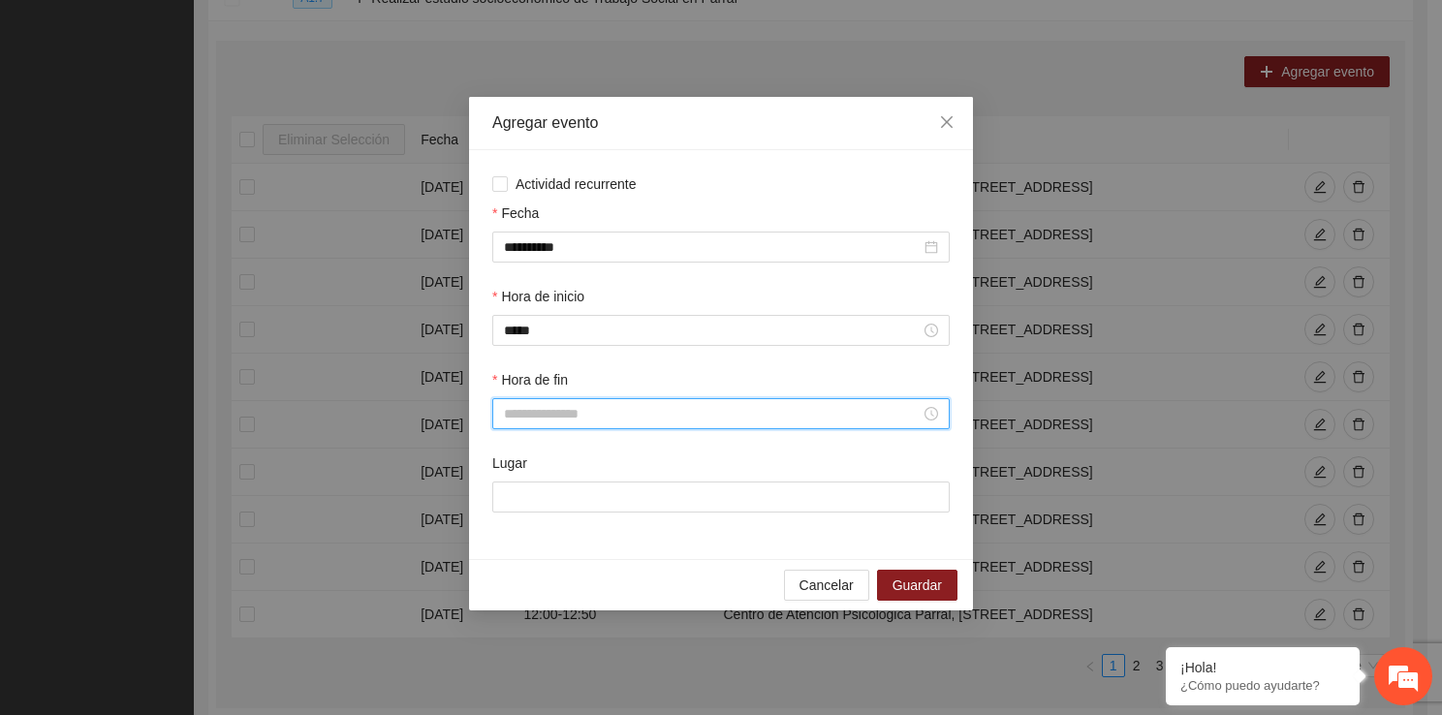
click at [565, 412] on input "Hora de fin" at bounding box center [712, 413] width 417 height 21
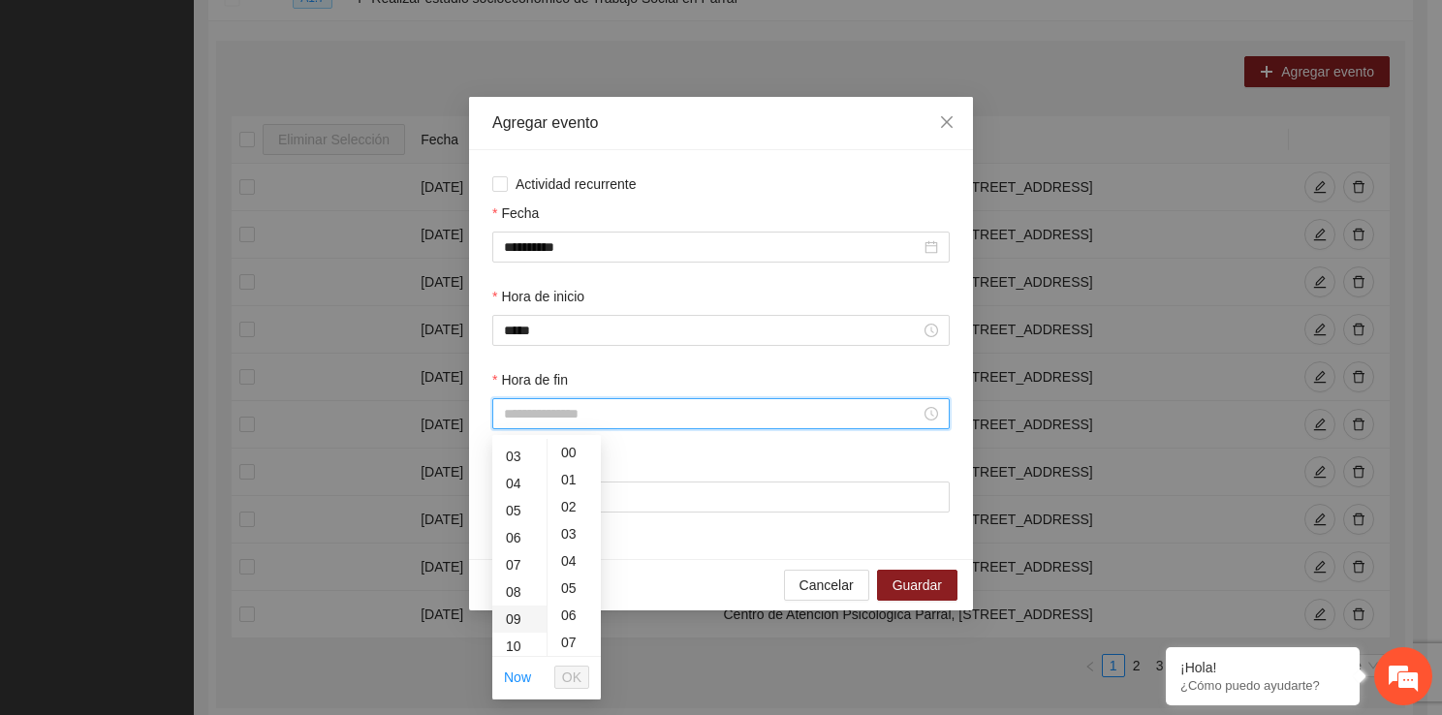
click at [519, 618] on div "09" at bounding box center [519, 618] width 54 height 27
click at [570, 565] on div "50" at bounding box center [573, 556] width 53 height 27
click at [570, 668] on span "OK" at bounding box center [571, 677] width 19 height 21
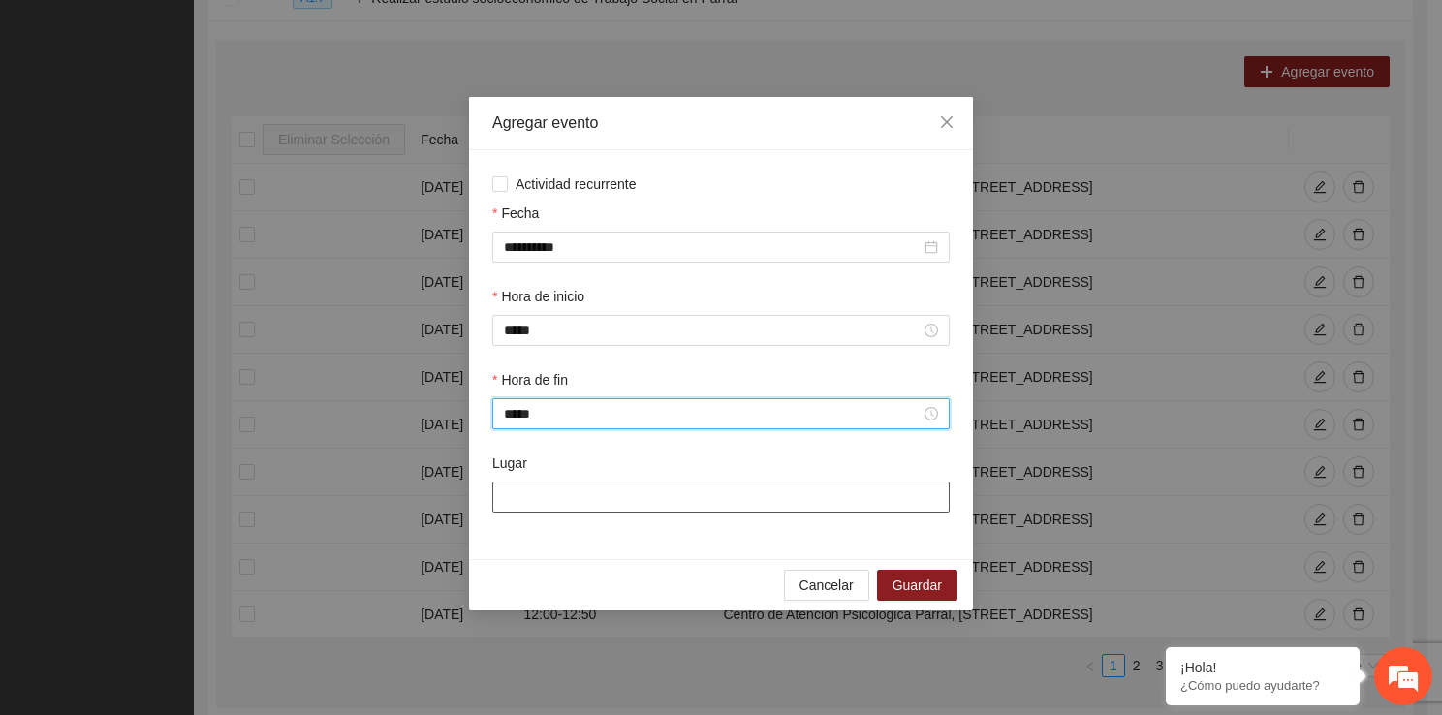
click at [579, 507] on input "Lugar" at bounding box center [720, 496] width 457 height 31
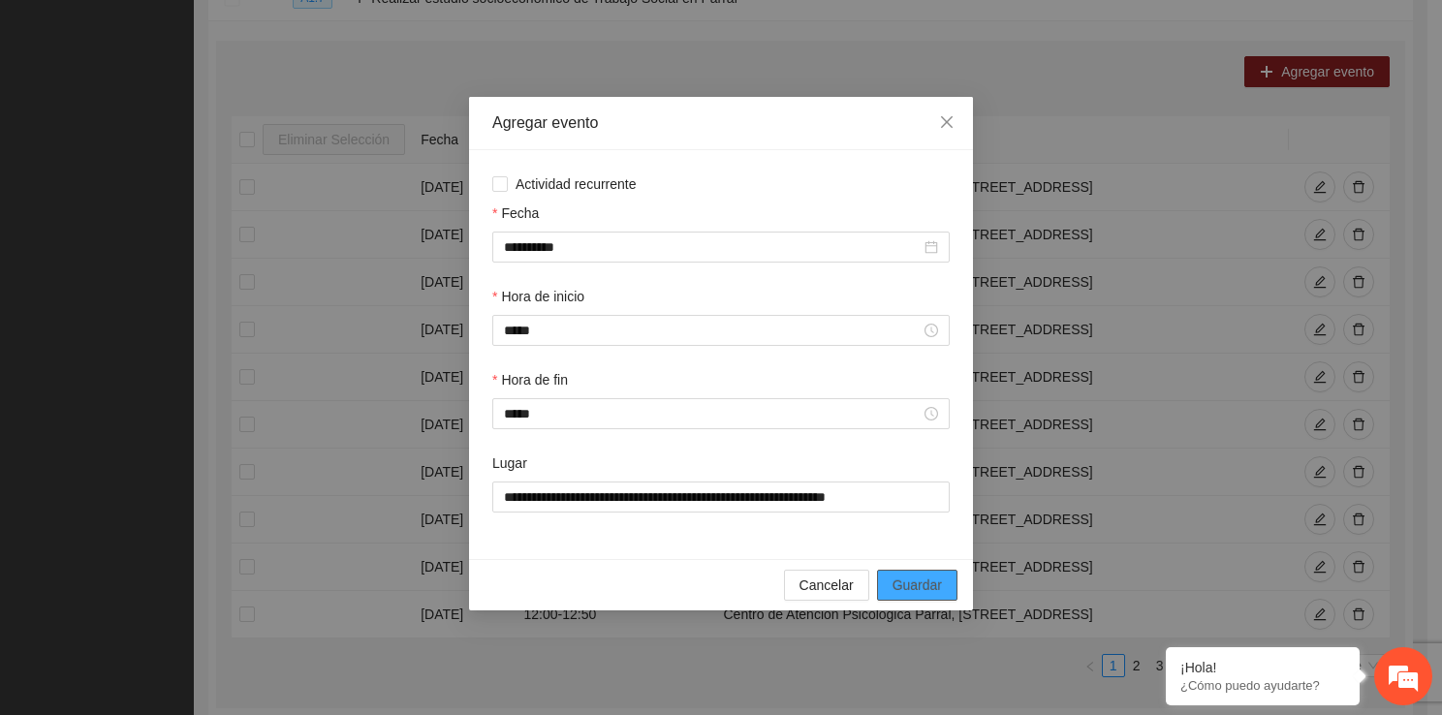
click at [891, 583] on button "Guardar" at bounding box center [917, 585] width 80 height 31
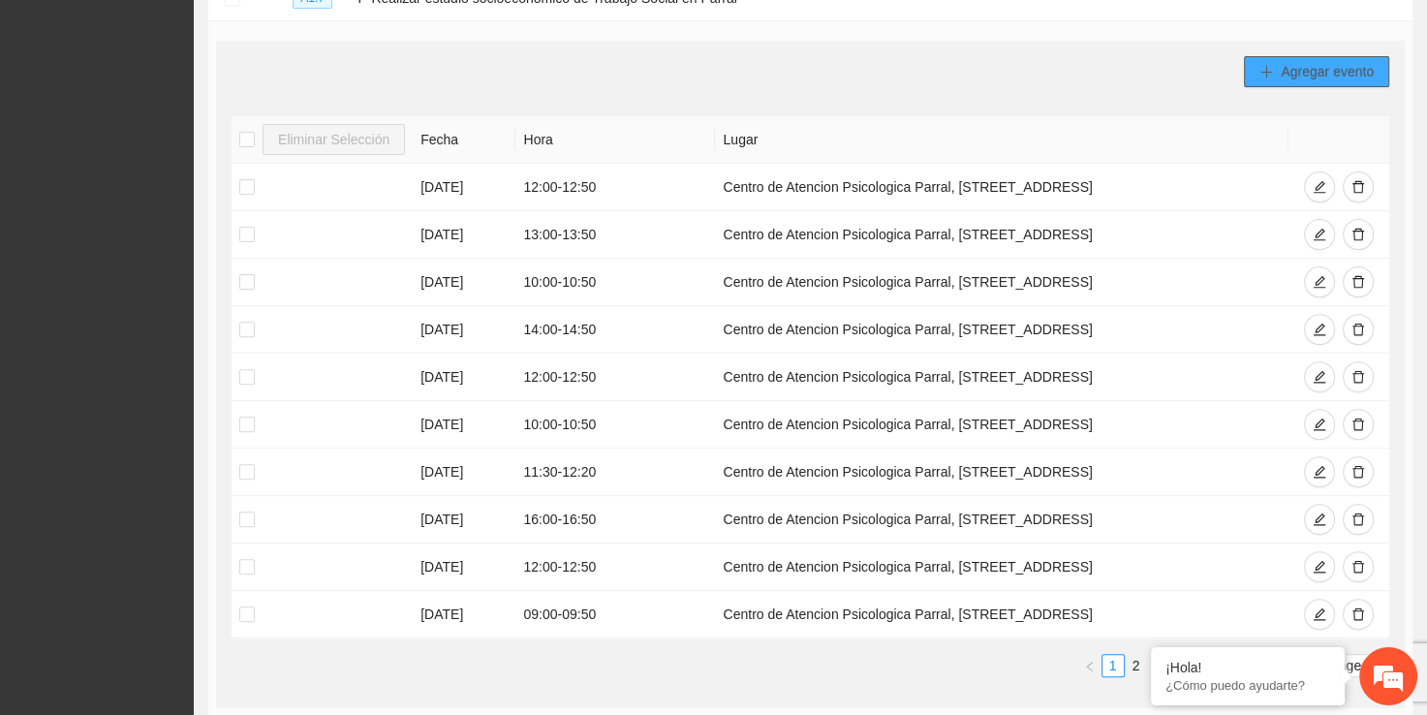
click at [1317, 75] on span "Agregar evento" at bounding box center [1327, 71] width 93 height 21
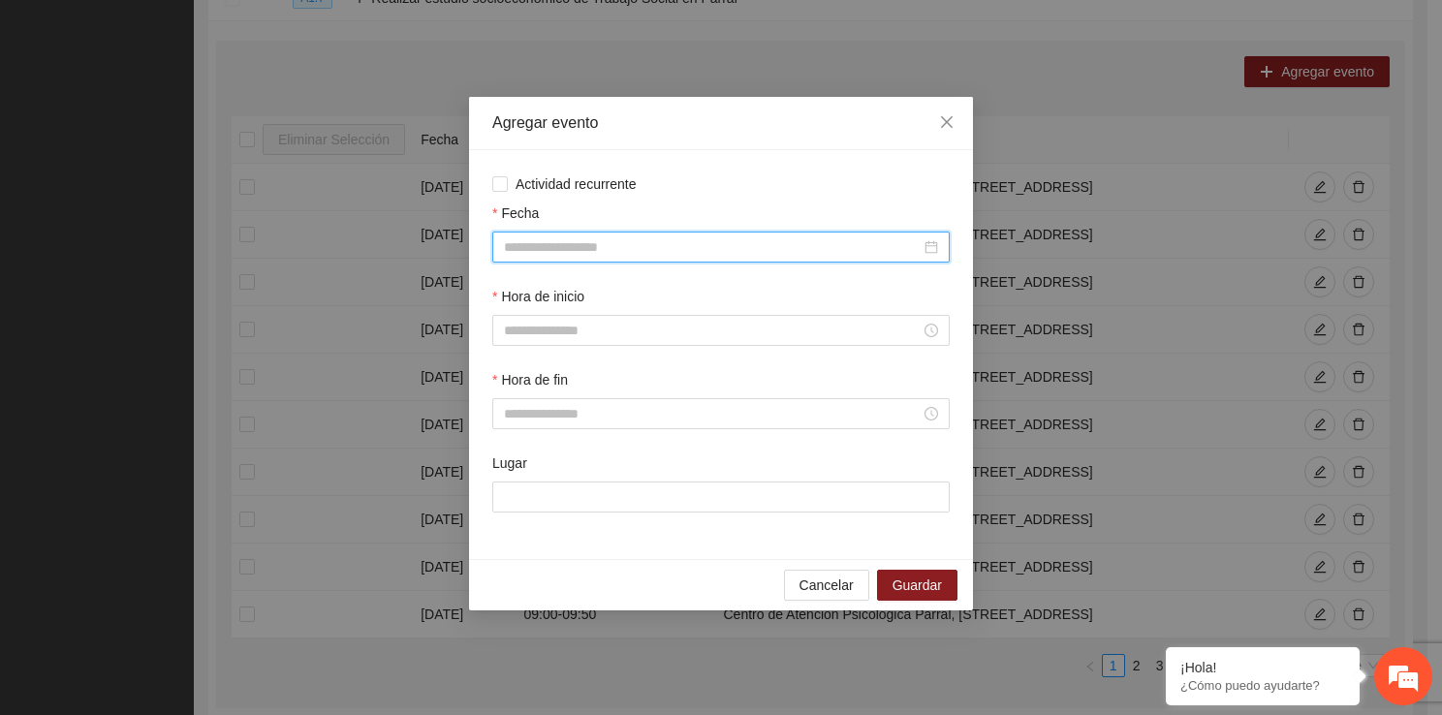
click at [736, 237] on input "Fecha" at bounding box center [712, 246] width 417 height 21
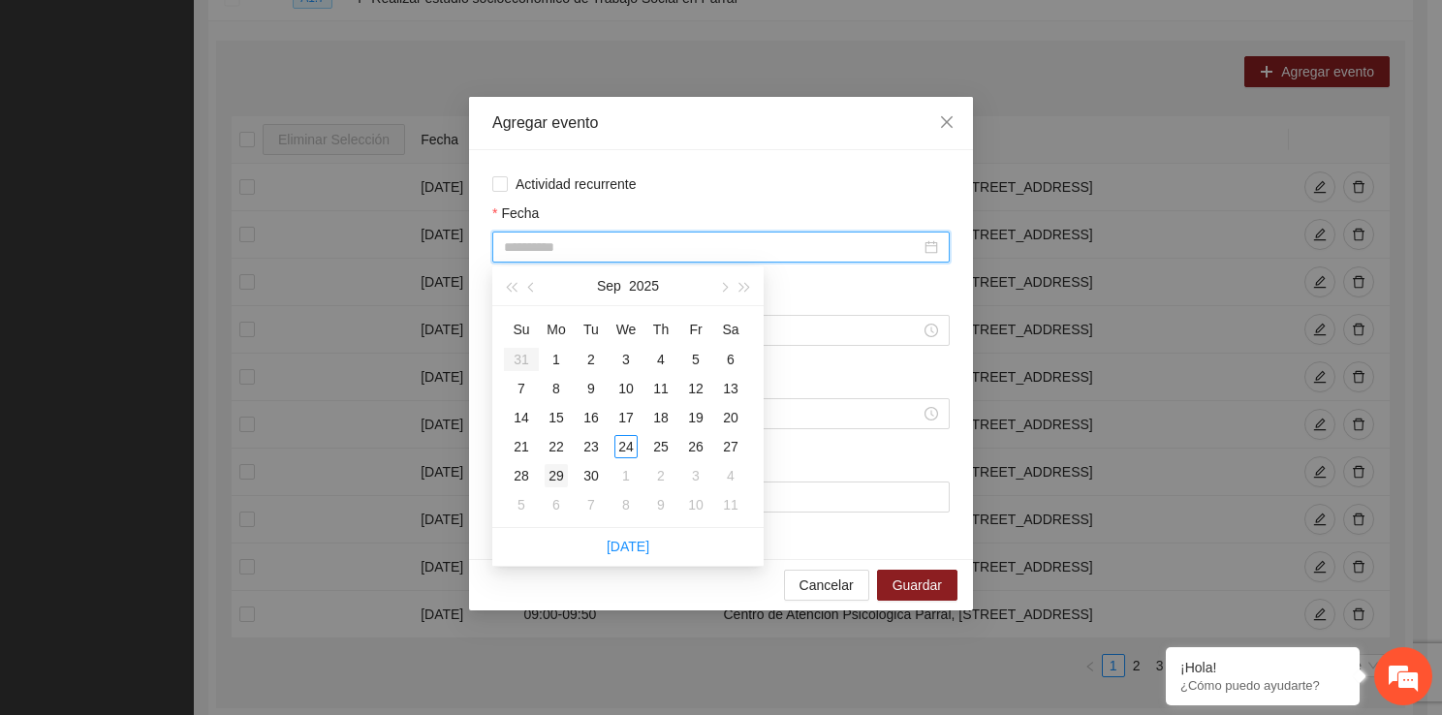
click at [566, 472] on div "29" at bounding box center [555, 475] width 23 height 23
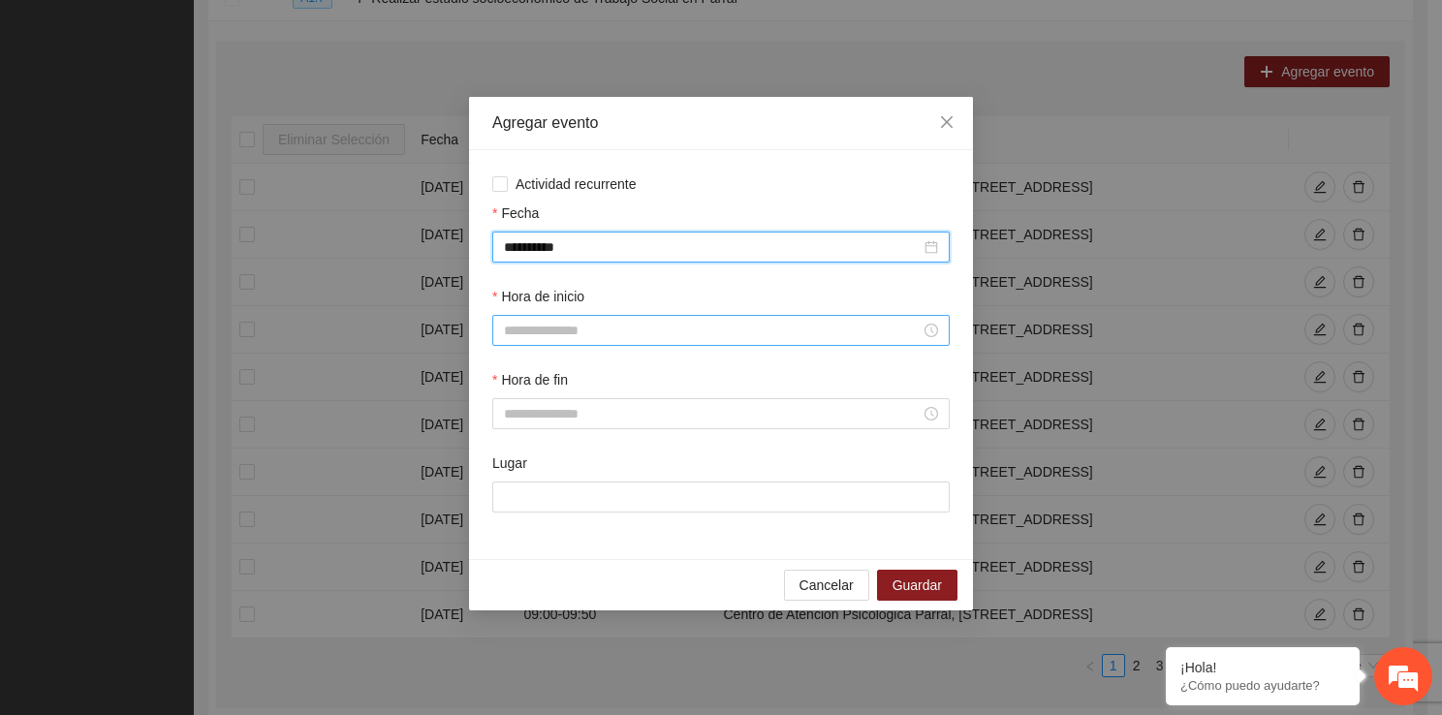
click at [606, 337] on input "Hora de inicio" at bounding box center [712, 330] width 417 height 21
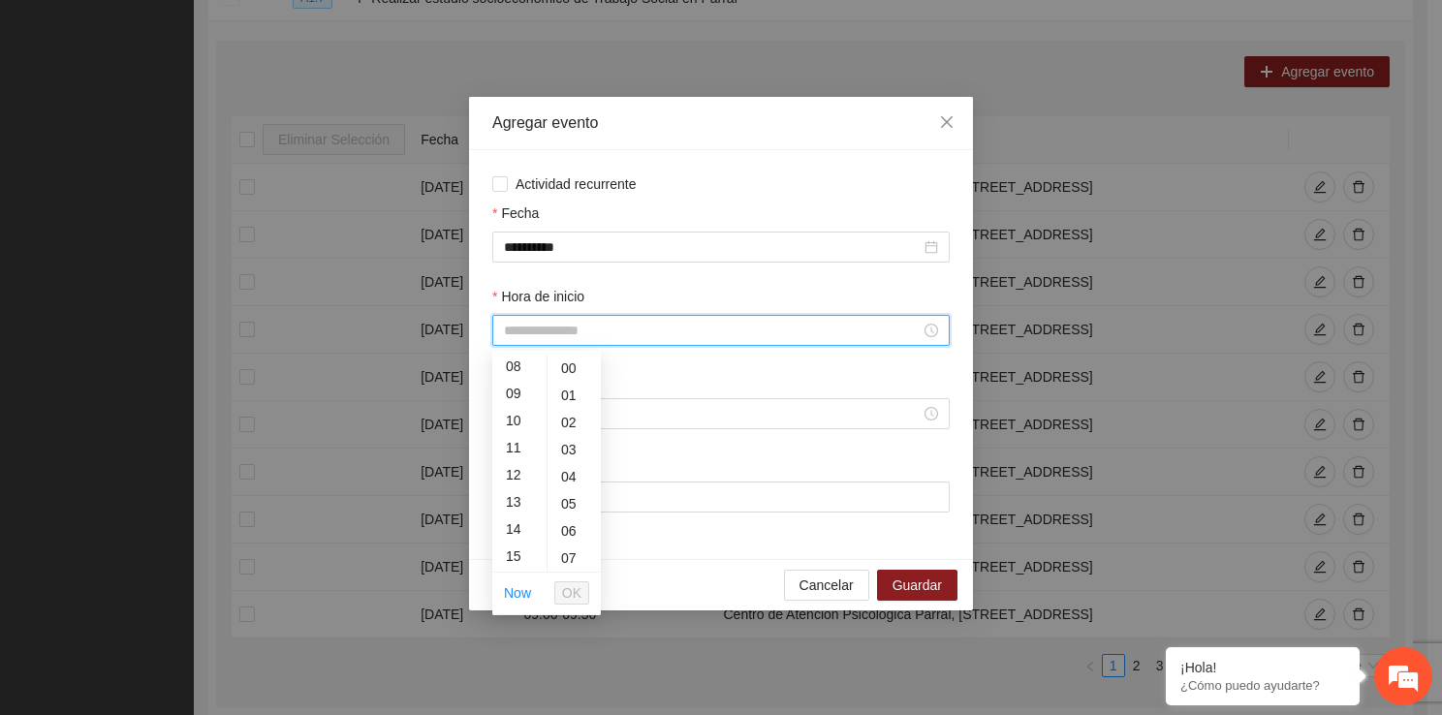
scroll to position [233, 0]
click at [521, 491] on div "13" at bounding box center [519, 488] width 54 height 27
click at [561, 583] on button "OK" at bounding box center [571, 592] width 35 height 23
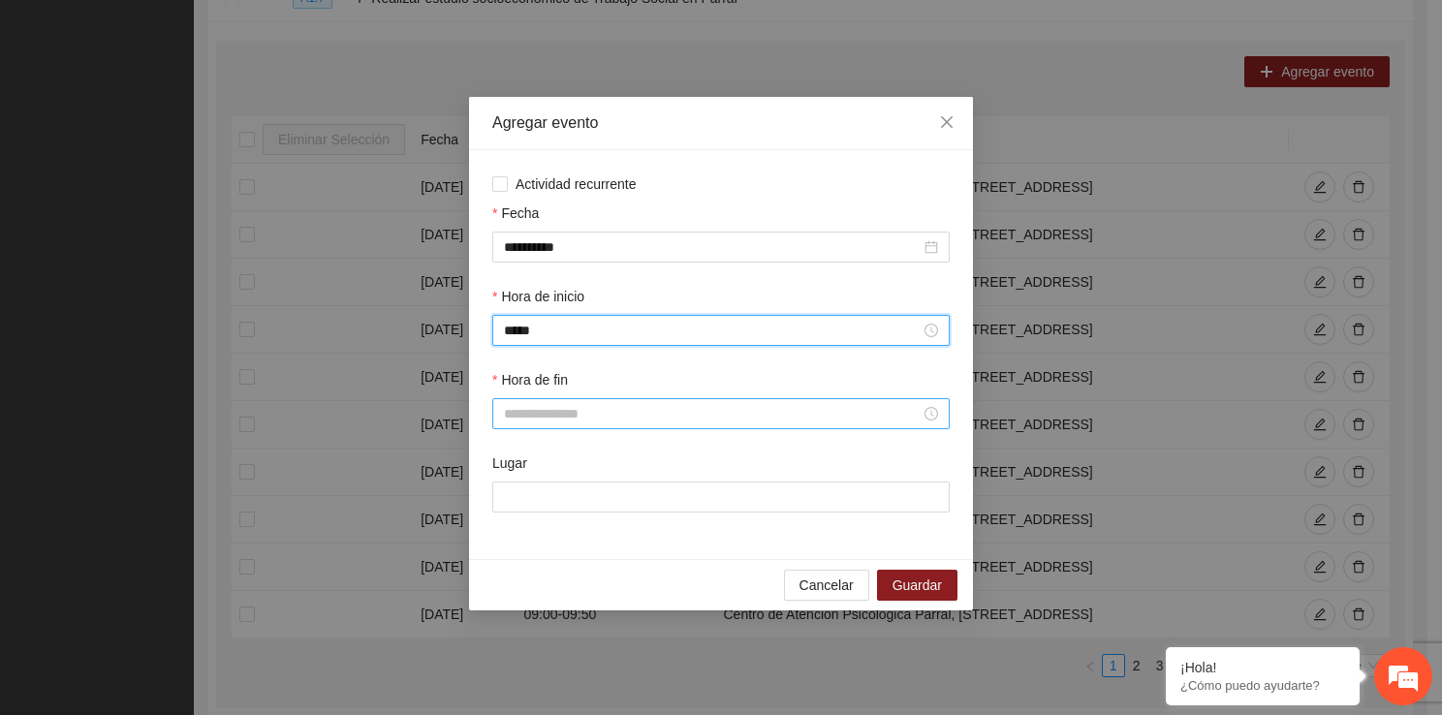
click at [543, 422] on input "Hora de fin" at bounding box center [712, 413] width 417 height 21
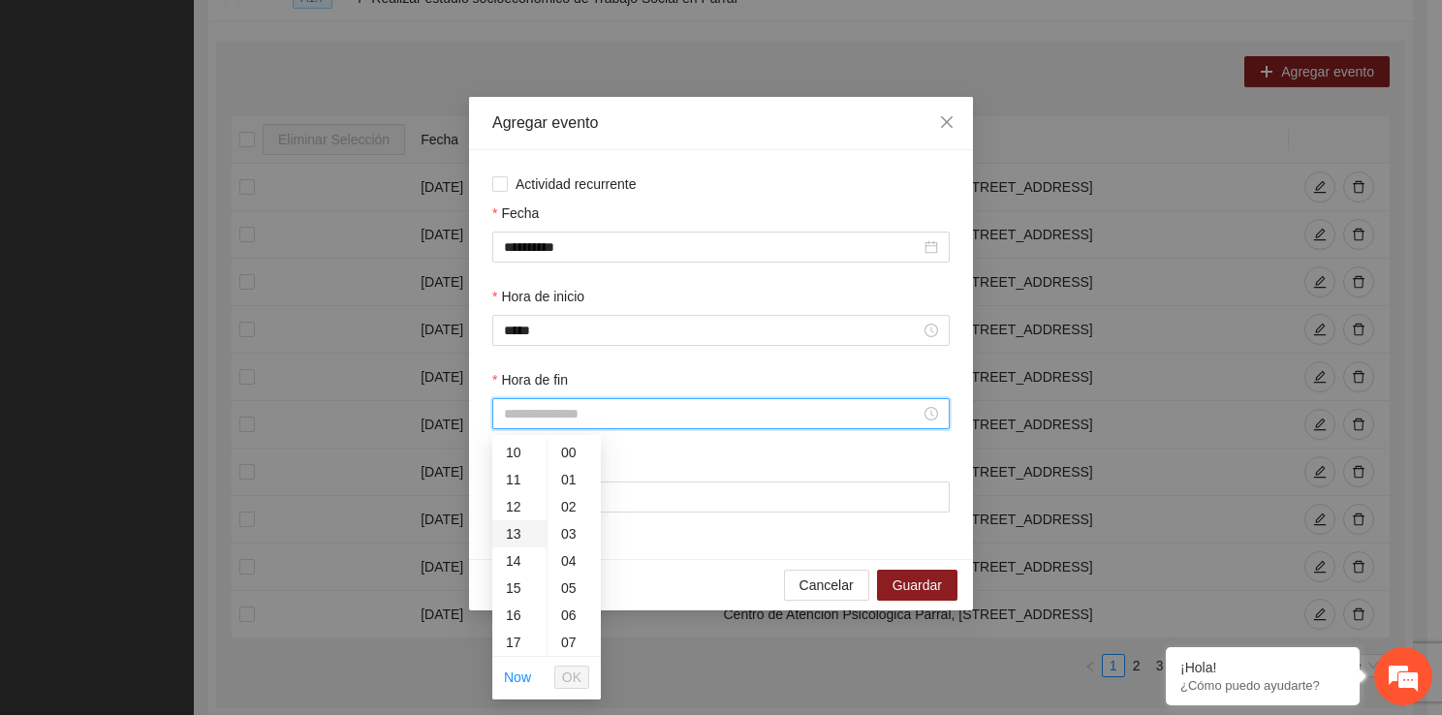
click at [521, 542] on div "13" at bounding box center [519, 533] width 54 height 27
click at [569, 599] on div "50" at bounding box center [573, 607] width 53 height 27
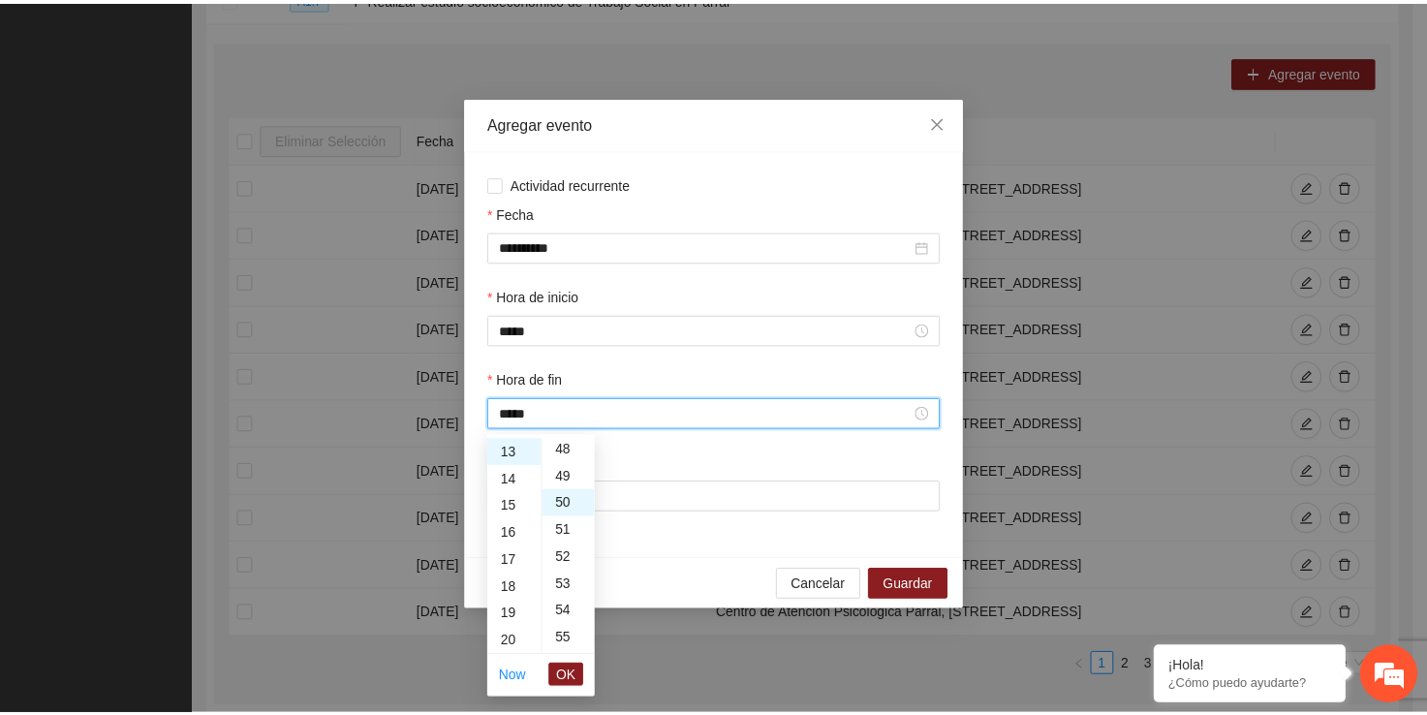
scroll to position [1356, 0]
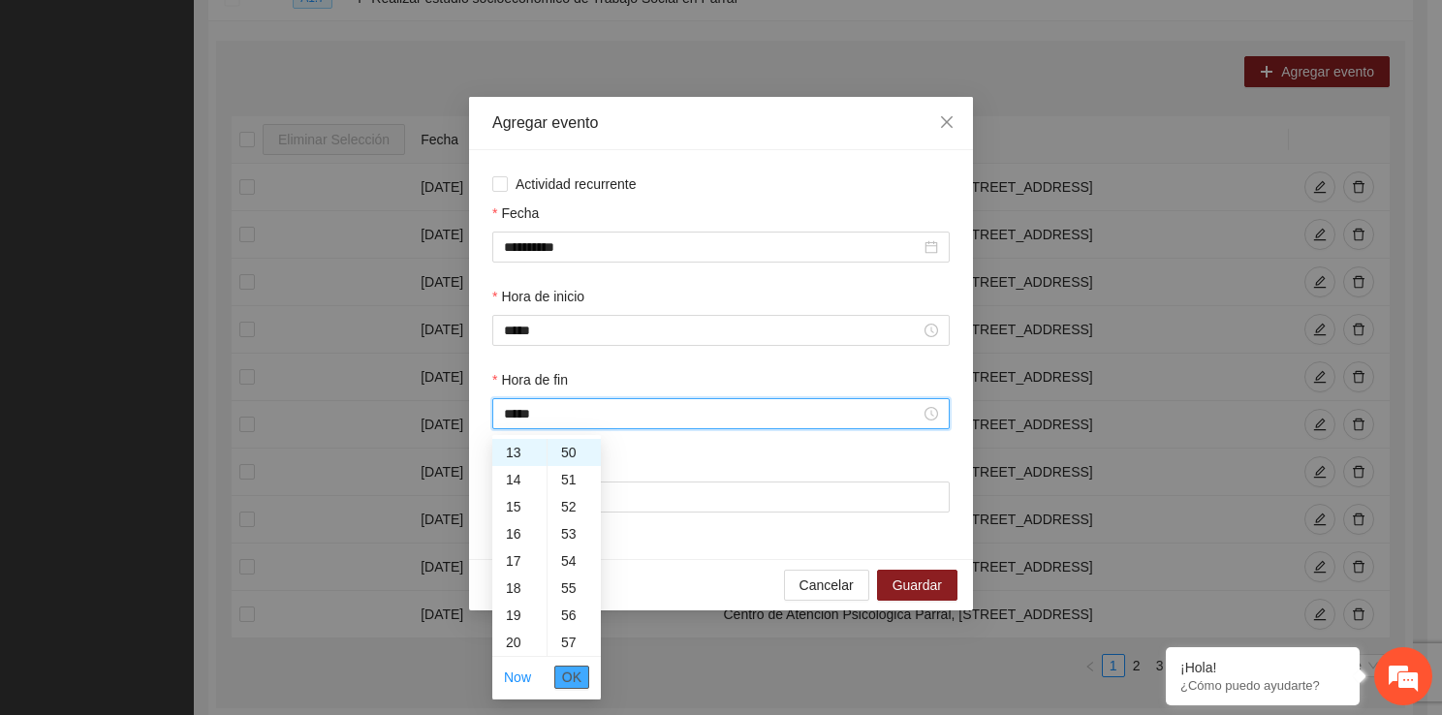
click at [565, 687] on button "OK" at bounding box center [571, 677] width 35 height 23
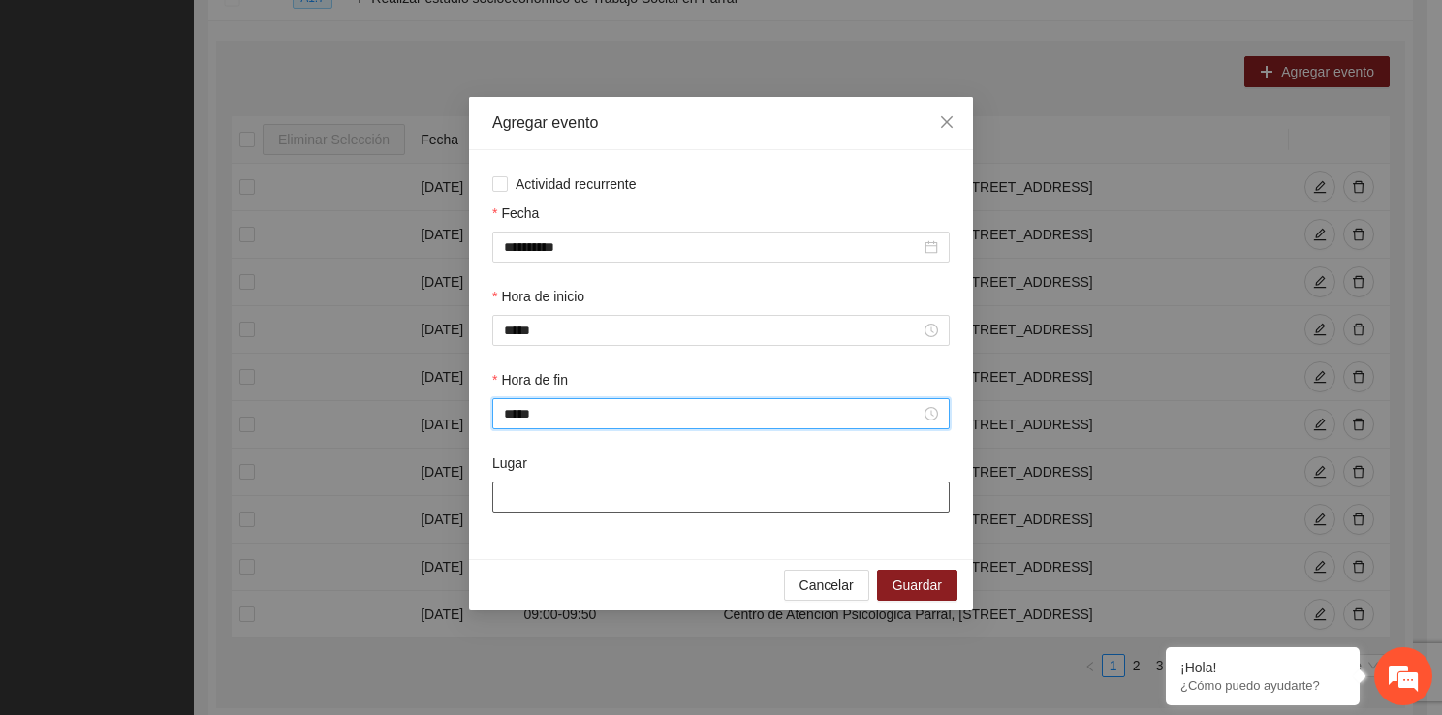
click at [578, 501] on input "Lugar" at bounding box center [720, 496] width 457 height 31
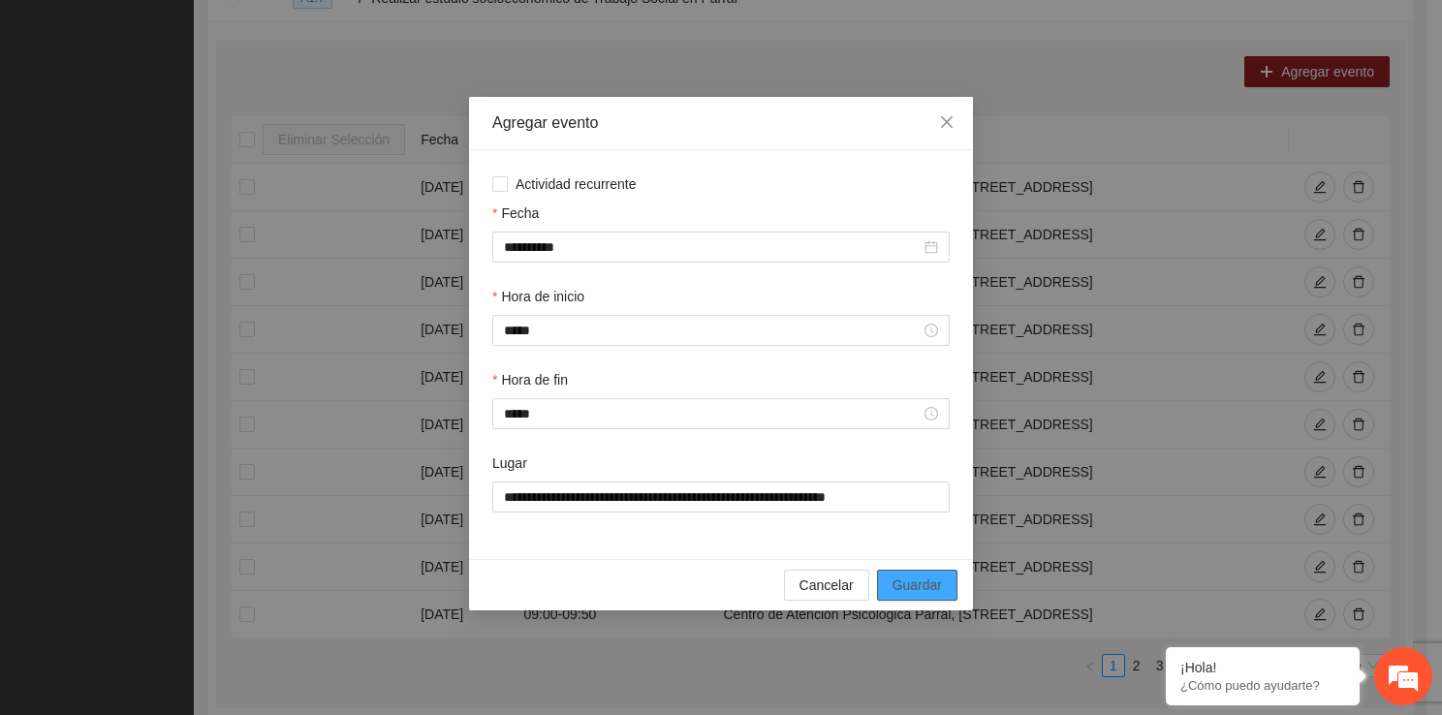
click at [918, 580] on span "Guardar" at bounding box center [916, 584] width 49 height 21
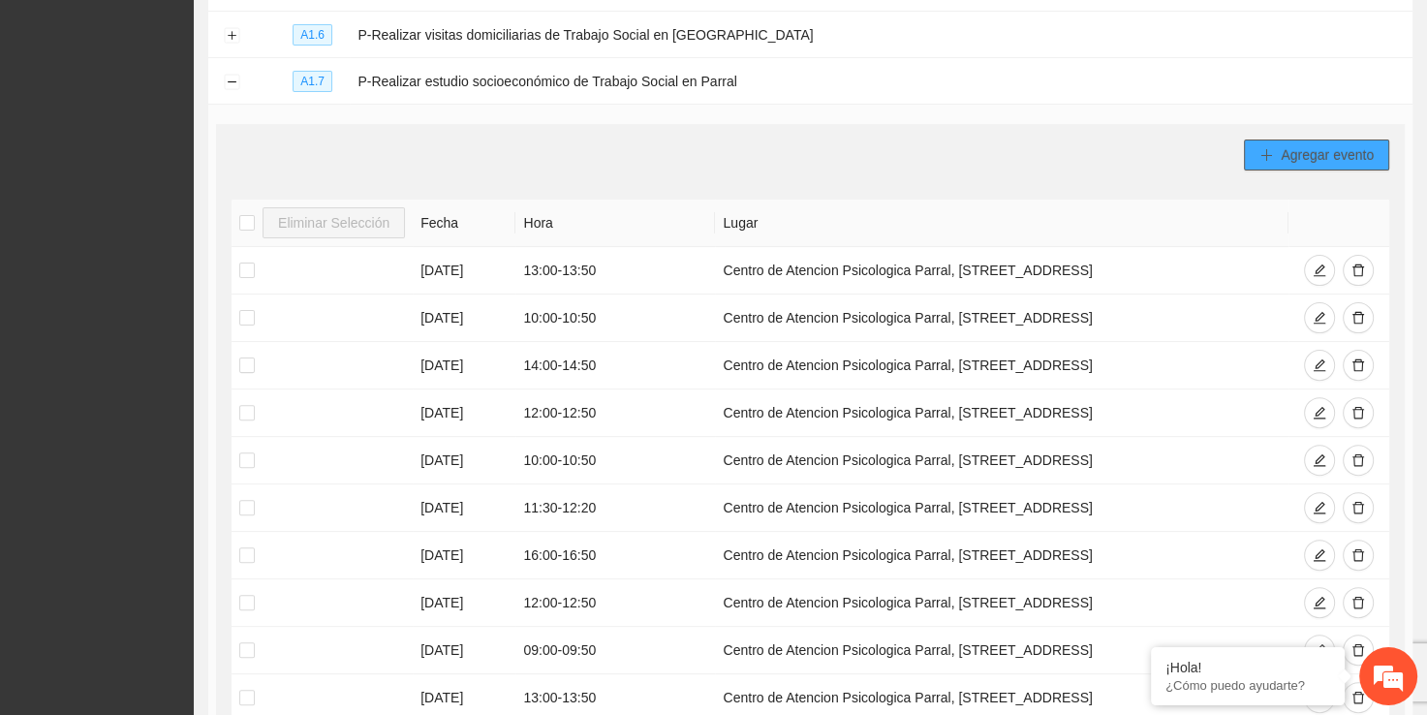
scroll to position [503, 0]
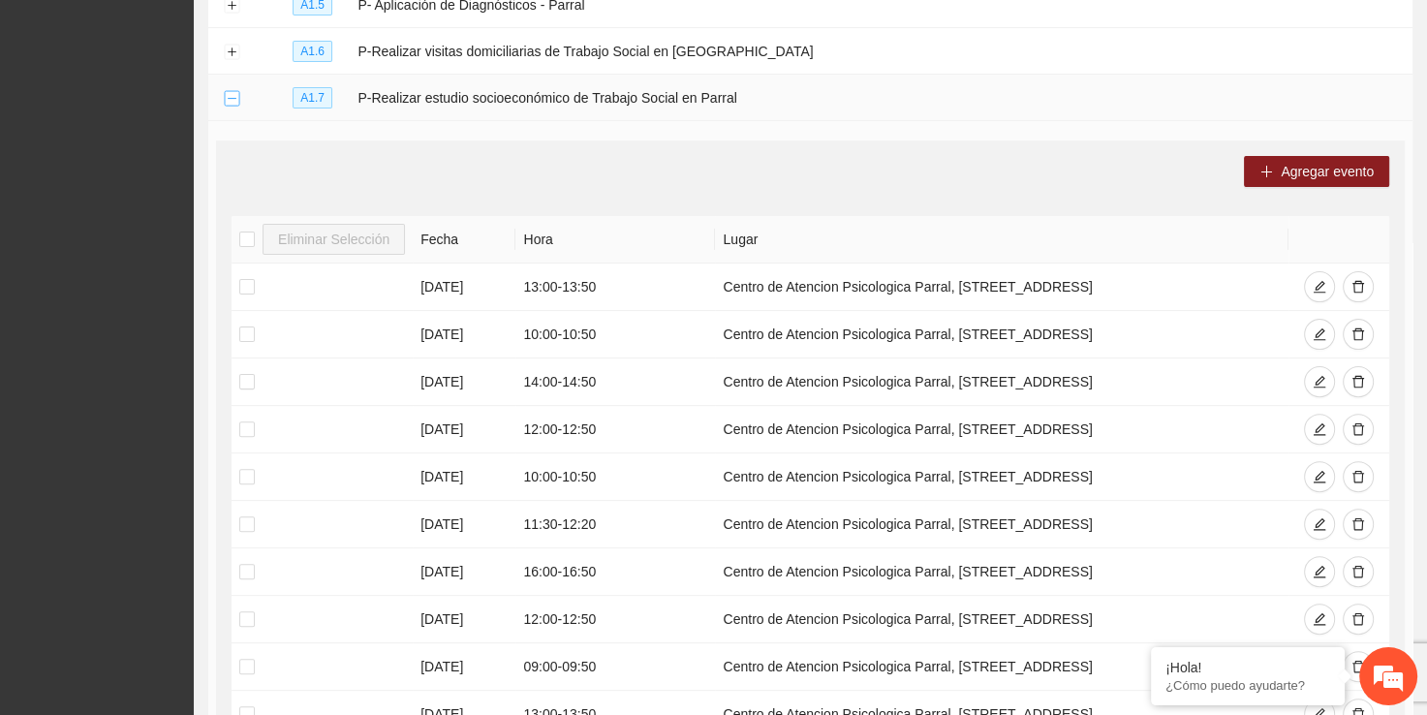
click at [234, 93] on button "Collapse row" at bounding box center [232, 99] width 16 height 16
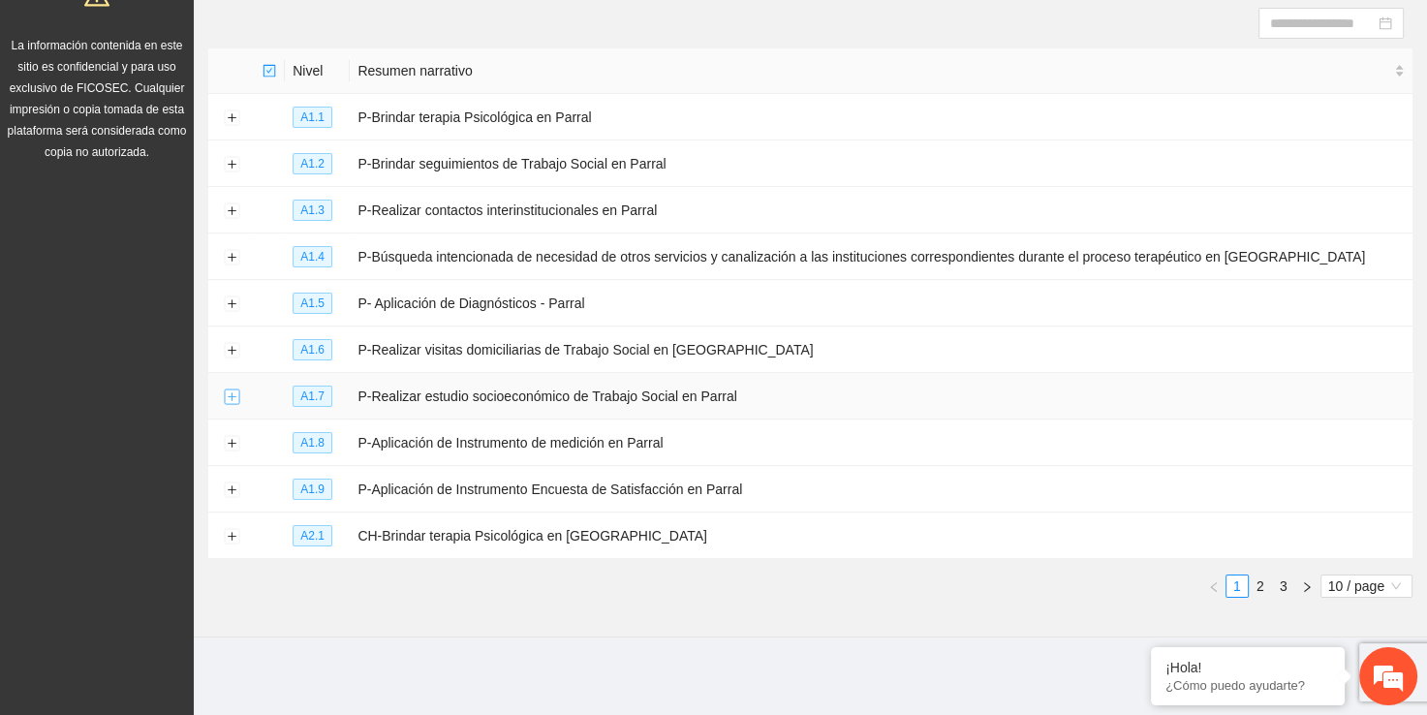
scroll to position [202, 0]
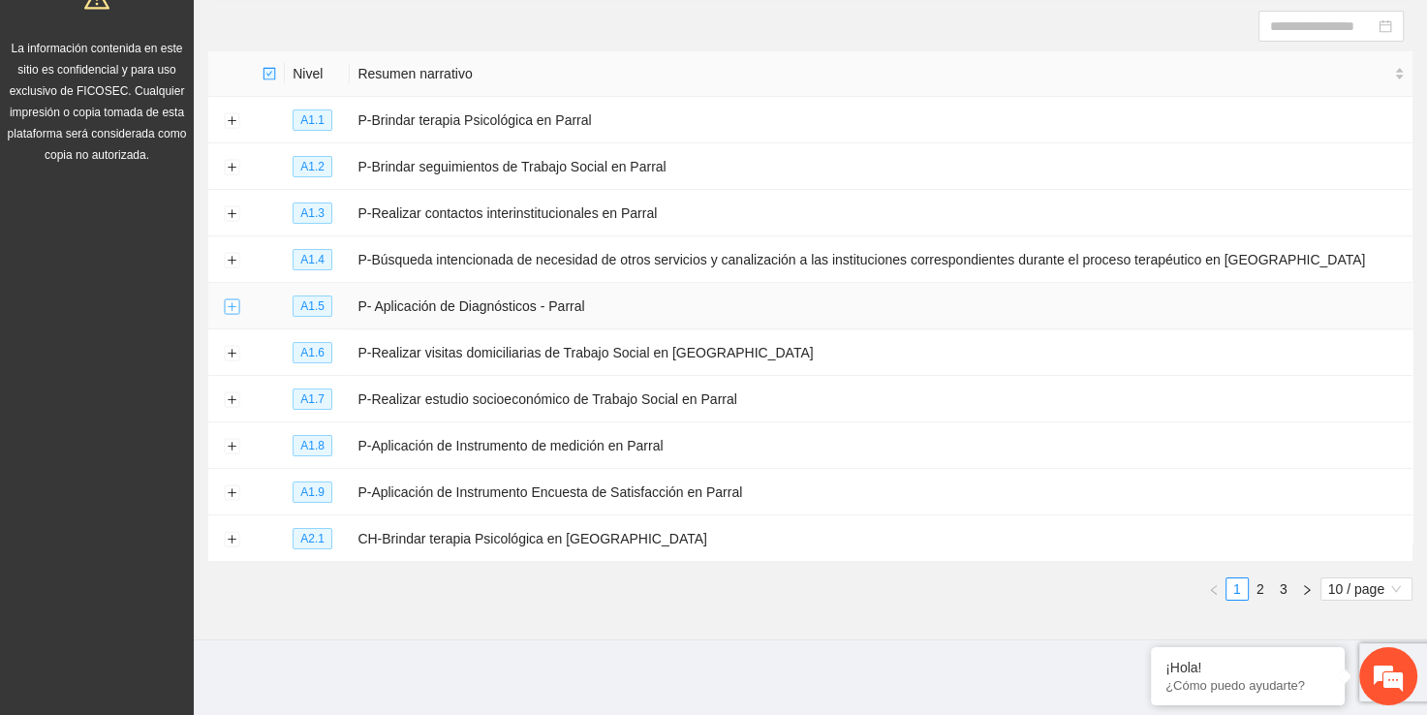
click at [235, 301] on button "Expand row" at bounding box center [232, 307] width 16 height 16
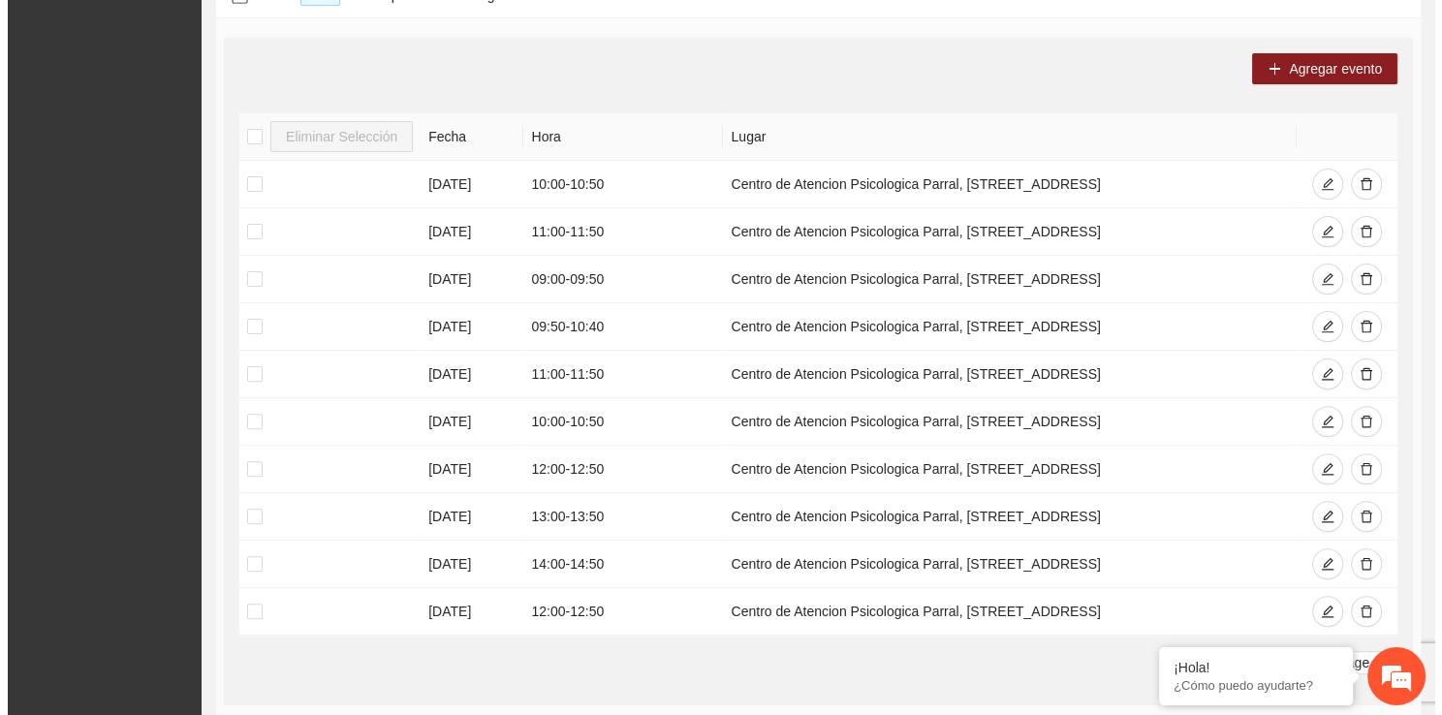
scroll to position [550, 0]
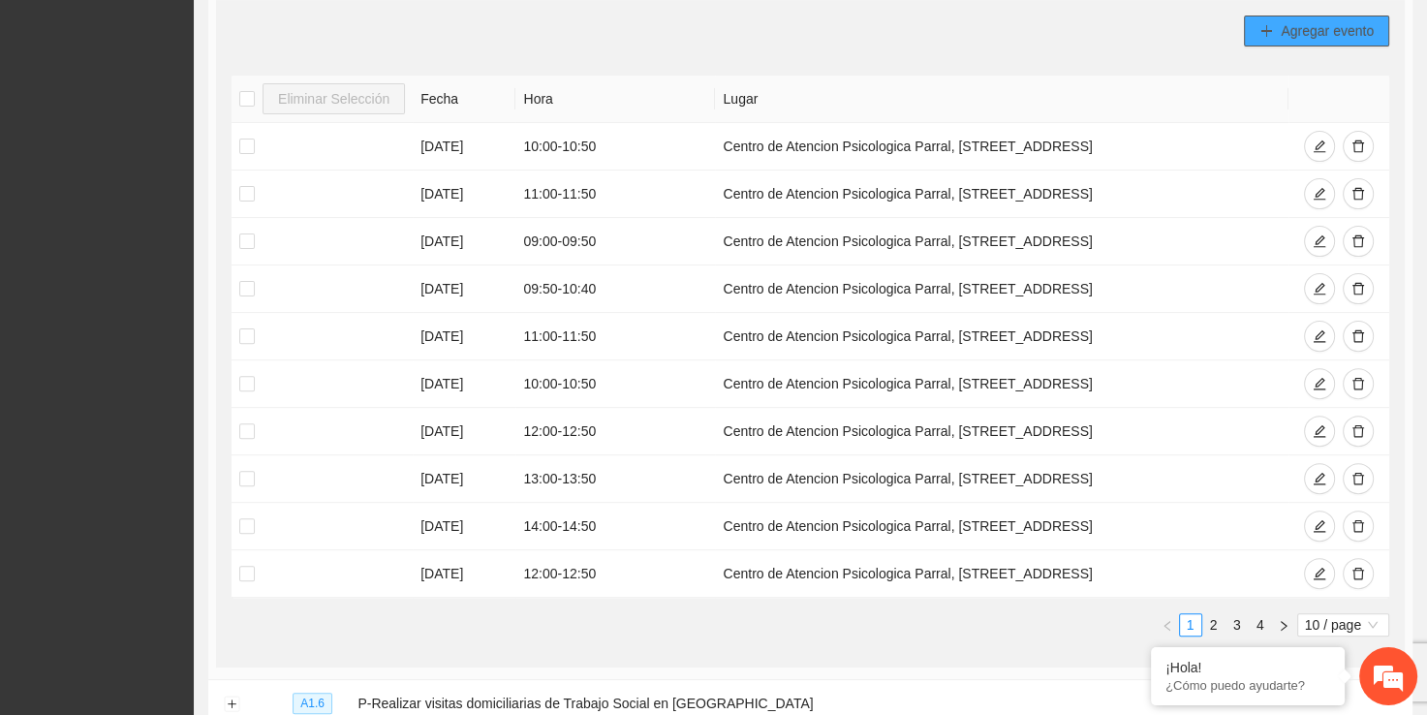
click at [1340, 24] on span "Agregar evento" at bounding box center [1327, 30] width 93 height 21
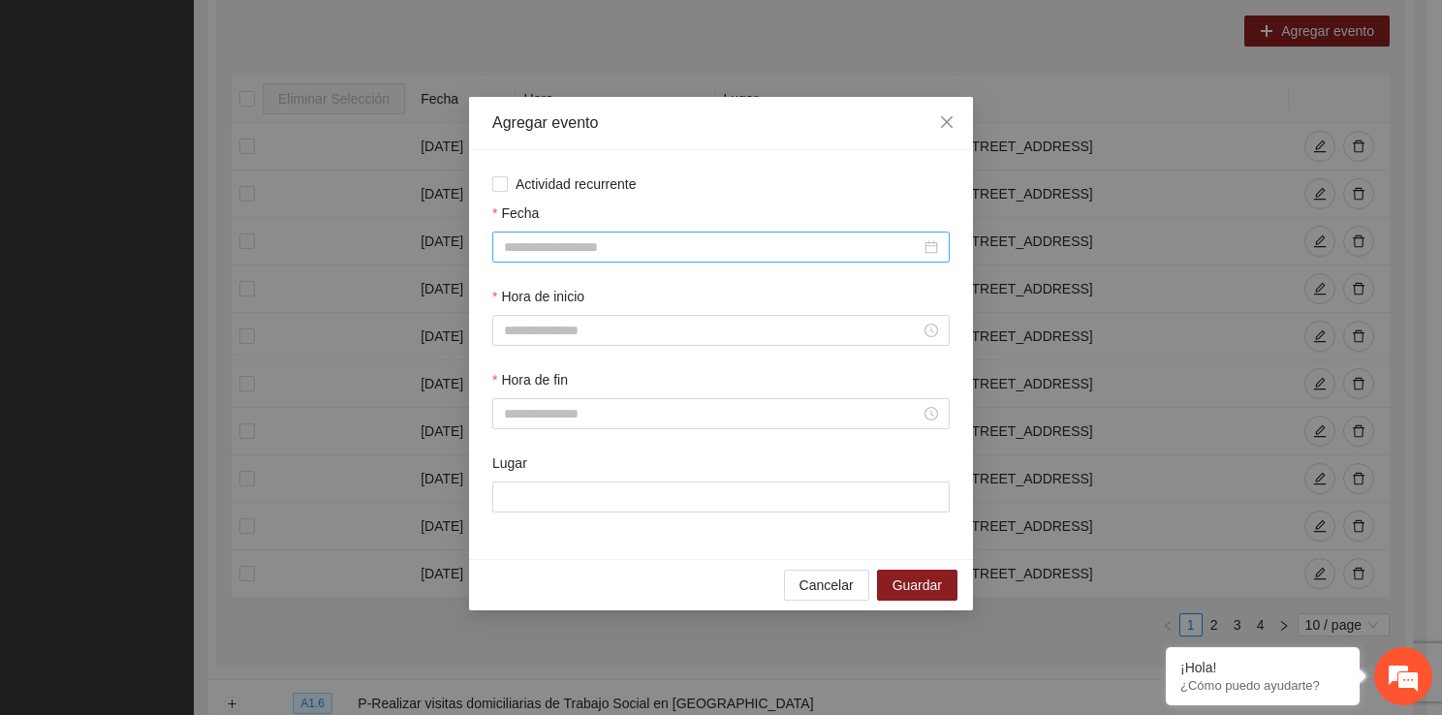
click at [613, 235] on div at bounding box center [720, 247] width 457 height 31
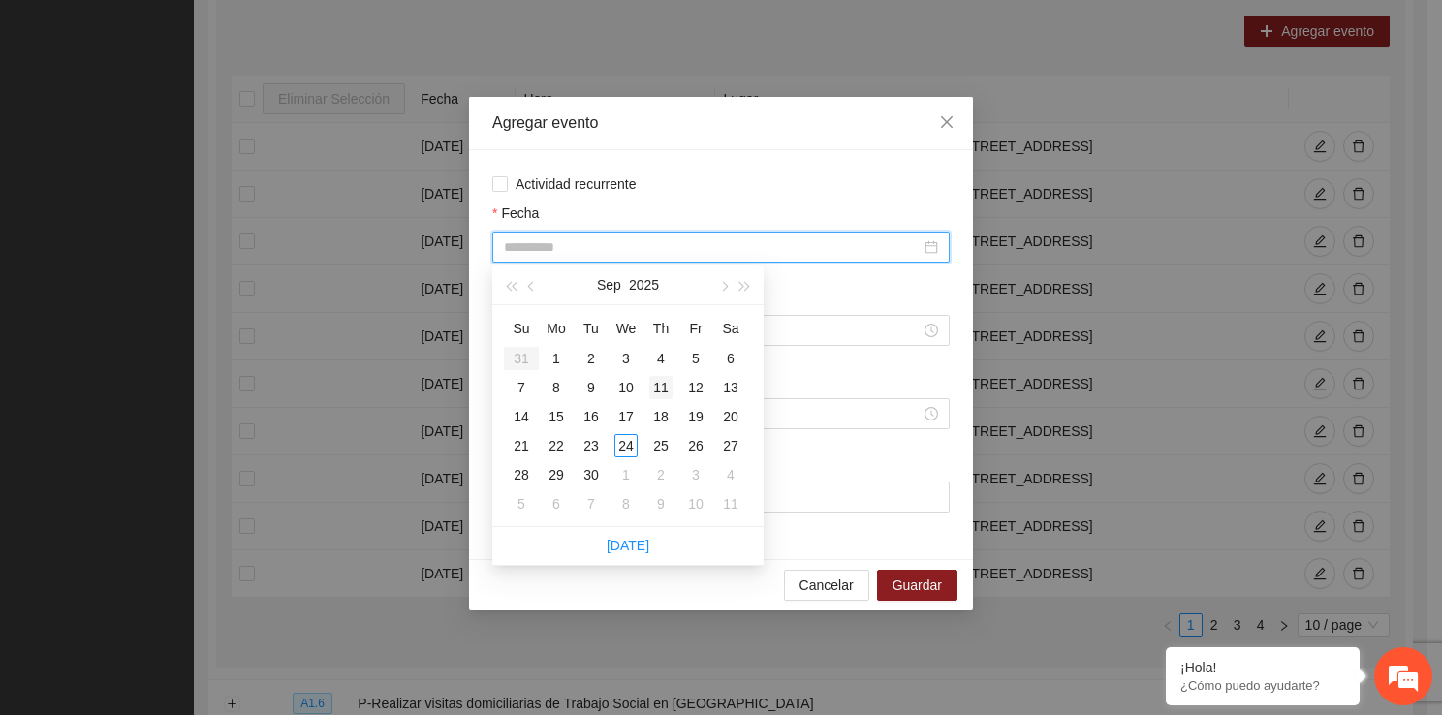
click at [652, 390] on div "11" at bounding box center [660, 387] width 23 height 23
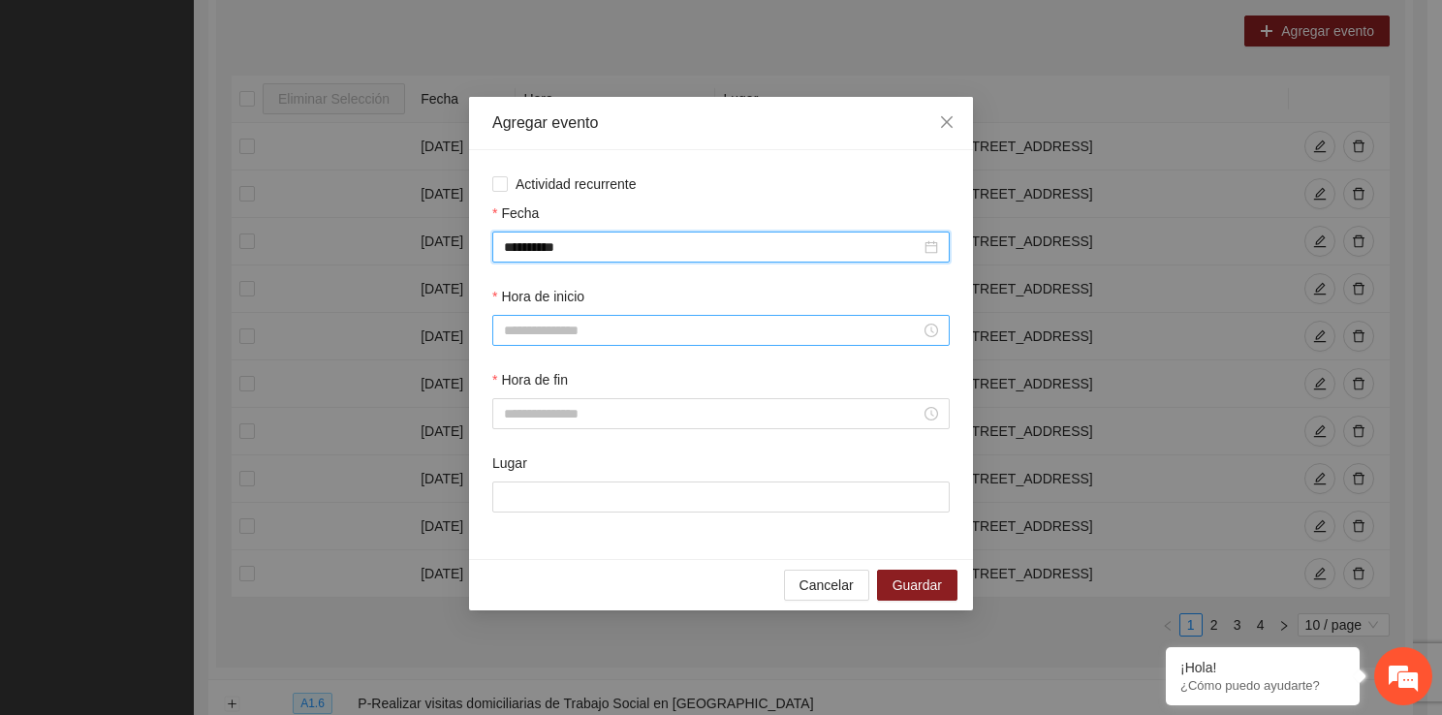
click at [604, 328] on input "Hora de inicio" at bounding box center [712, 330] width 417 height 21
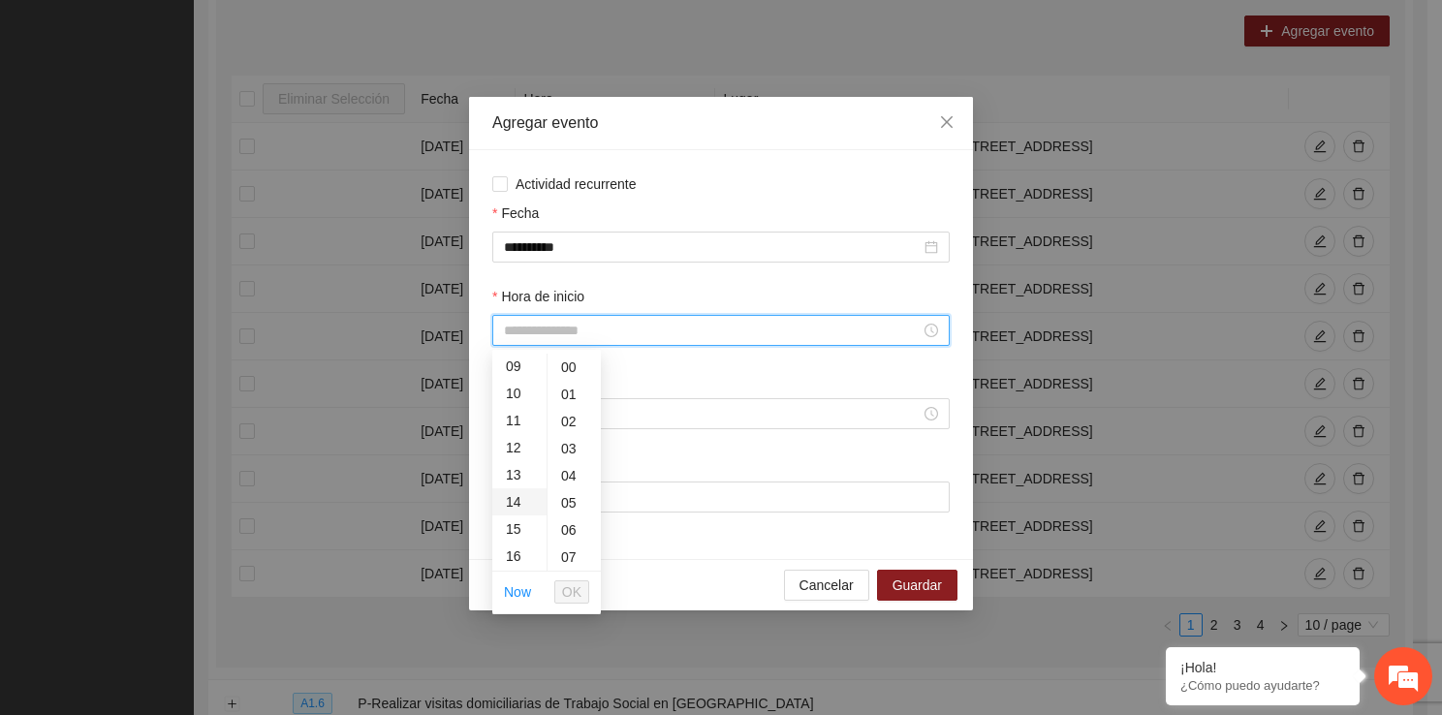
click at [515, 504] on div "14" at bounding box center [519, 501] width 54 height 27
click at [578, 541] on div "50" at bounding box center [573, 548] width 53 height 27
click at [578, 588] on span "OK" at bounding box center [571, 591] width 19 height 21
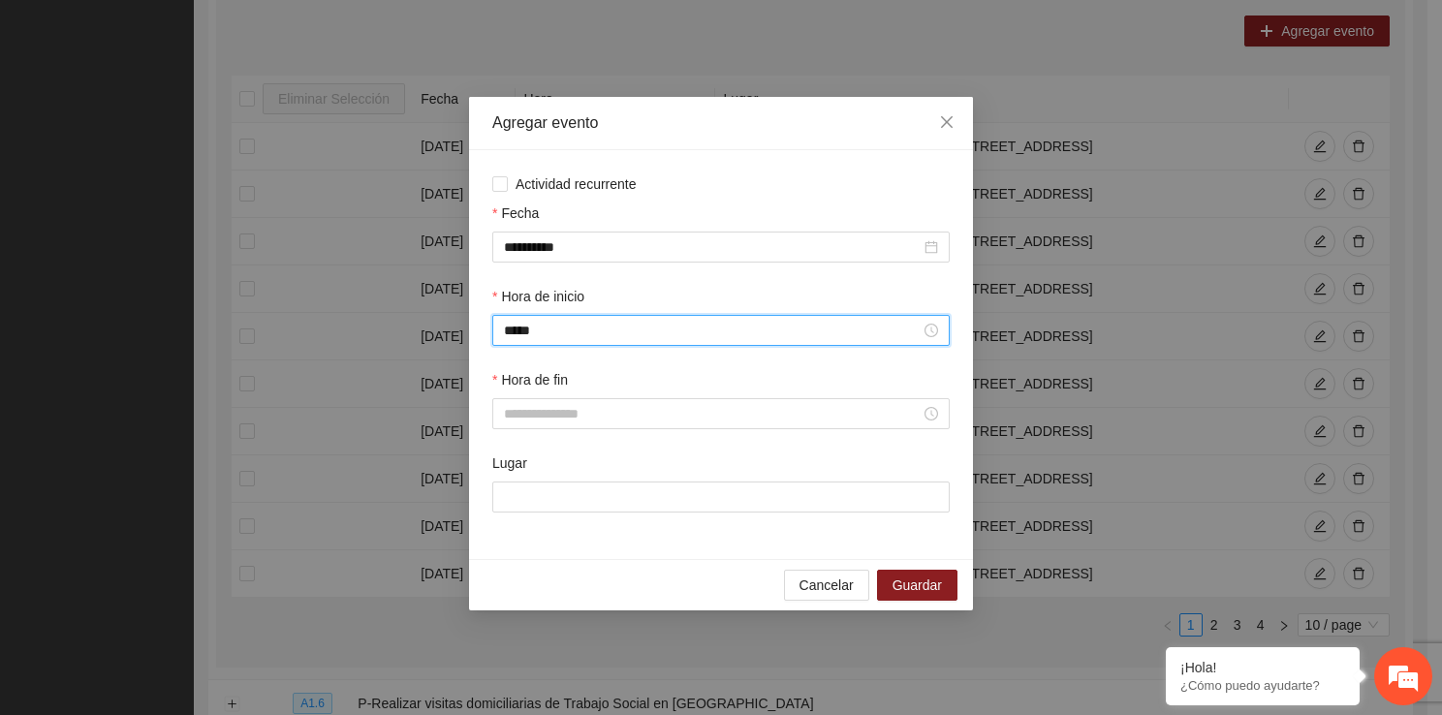
click at [558, 388] on label "Hora de fin" at bounding box center [530, 379] width 76 height 21
click at [558, 403] on input "Hora de fin" at bounding box center [712, 413] width 417 height 21
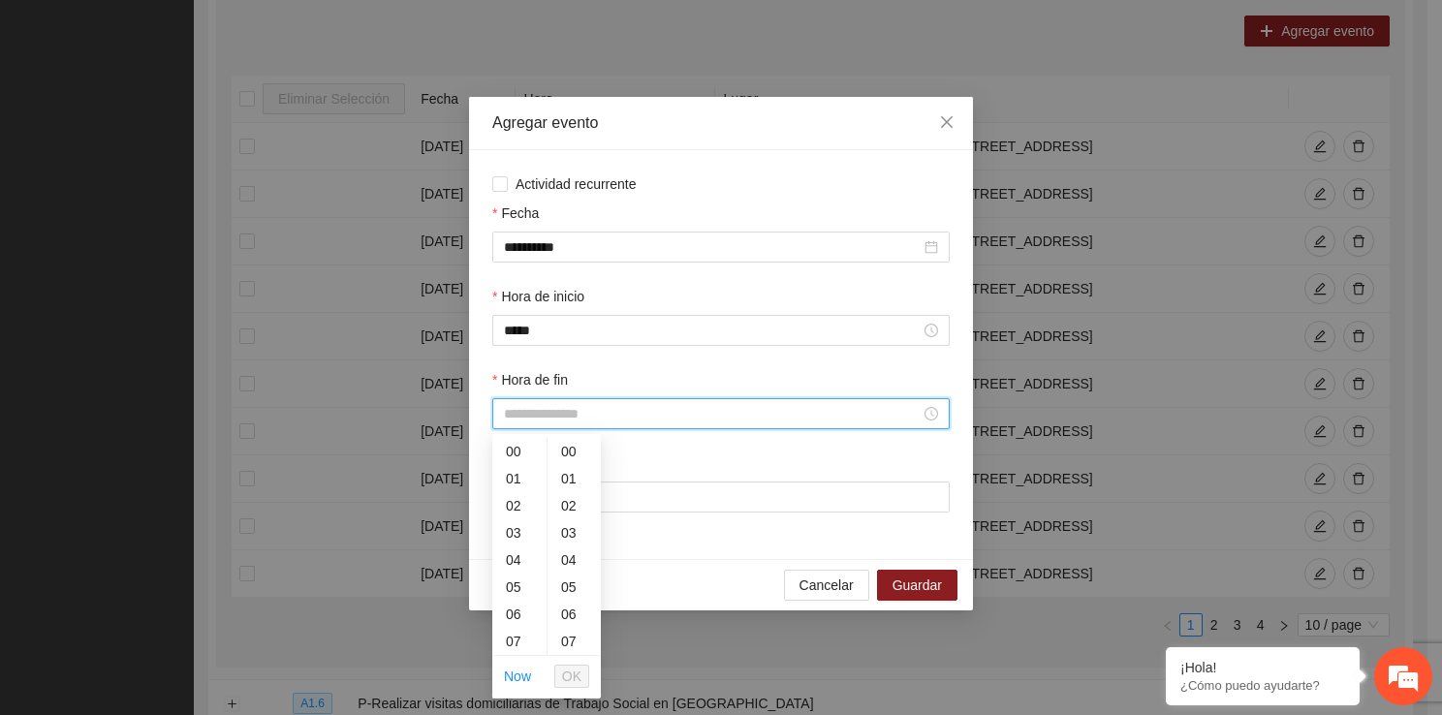
click at [550, 412] on input "Hora de fin" at bounding box center [712, 413] width 417 height 21
click at [519, 581] on div "15" at bounding box center [519, 574] width 54 height 27
click at [519, 581] on div "20" at bounding box center [519, 587] width 54 height 27
click at [515, 552] on div "15" at bounding box center [519, 548] width 54 height 27
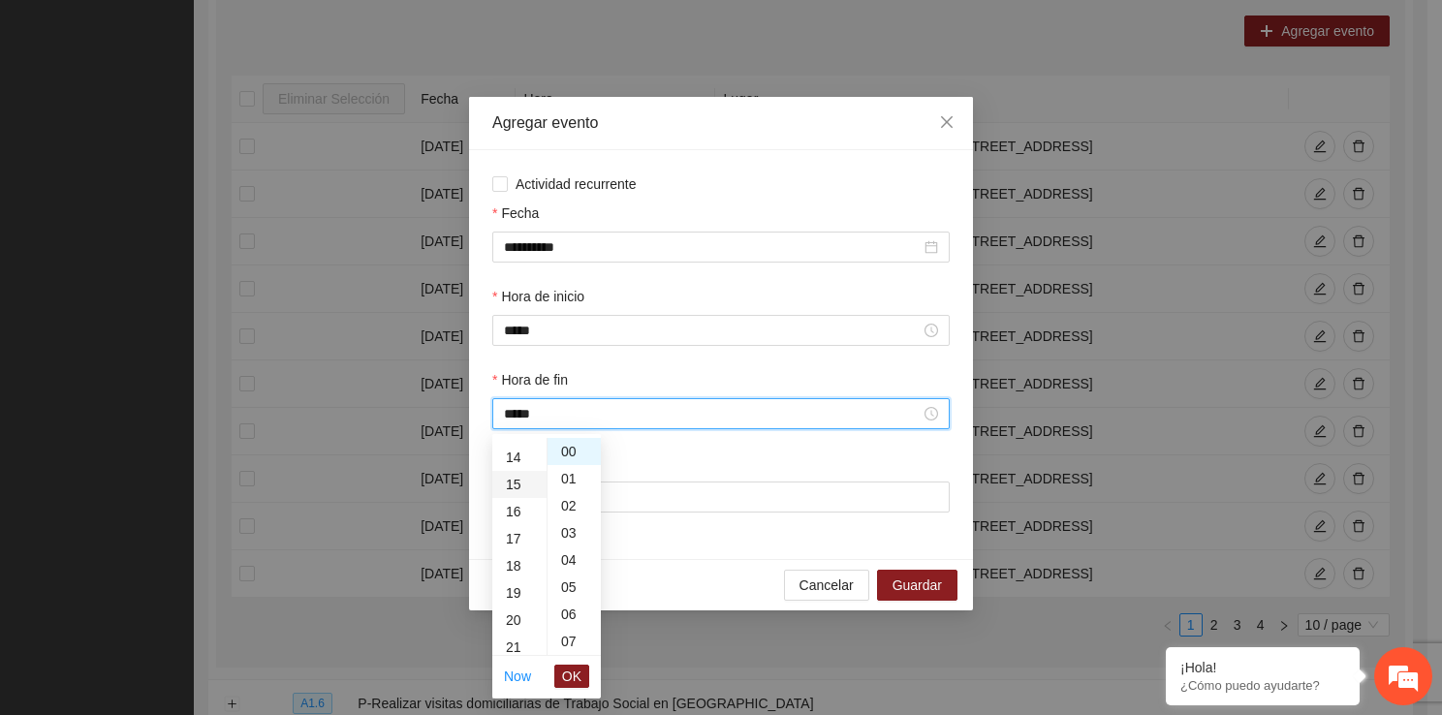
scroll to position [407, 0]
click at [594, 654] on ul "00 01 02 03 04 05 06 07 08 09 10 11 12 13 14 15 16 17 18 19 20 21 22 23 24 25 2…" at bounding box center [573, 546] width 54 height 217
click at [574, 530] on div "41" at bounding box center [573, 543] width 53 height 27
click at [574, 458] on div "40" at bounding box center [573, 463] width 53 height 27
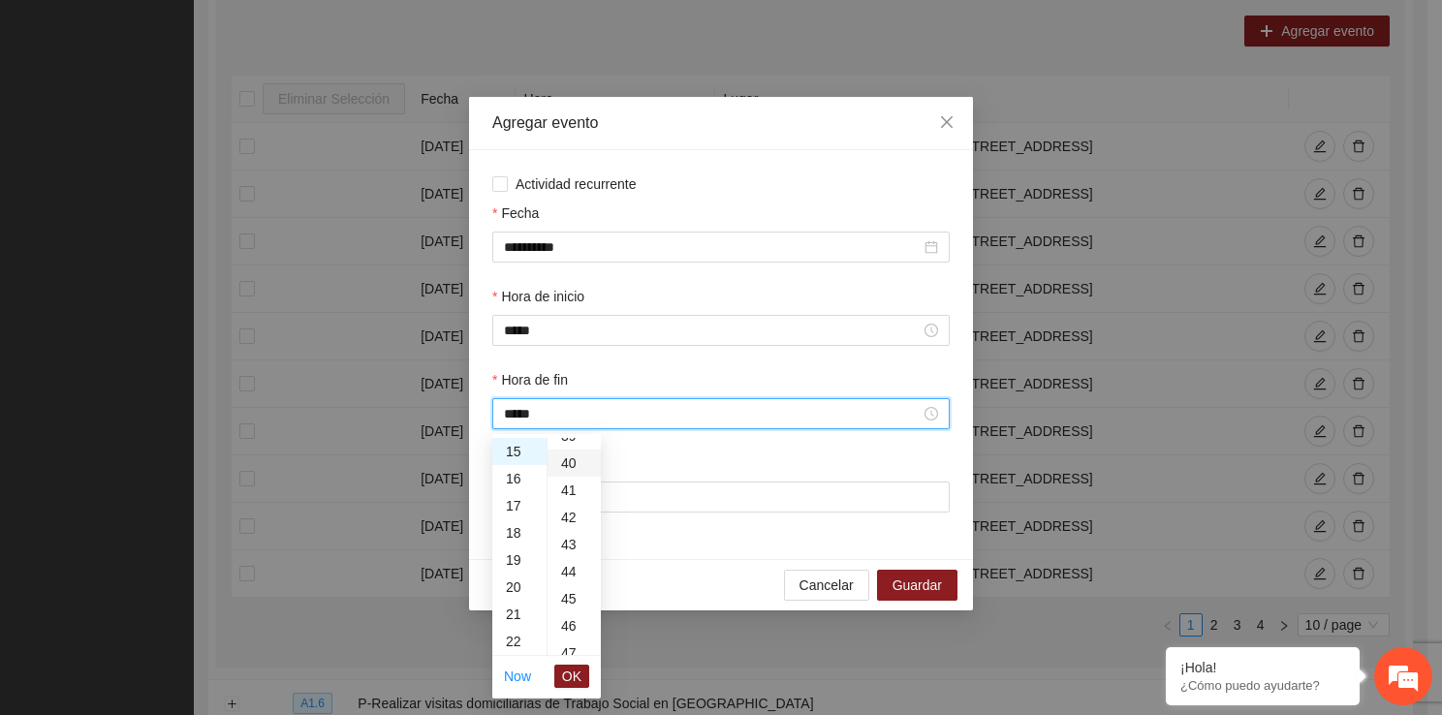
scroll to position [1085, 0]
click at [580, 680] on span "OK" at bounding box center [571, 676] width 19 height 21
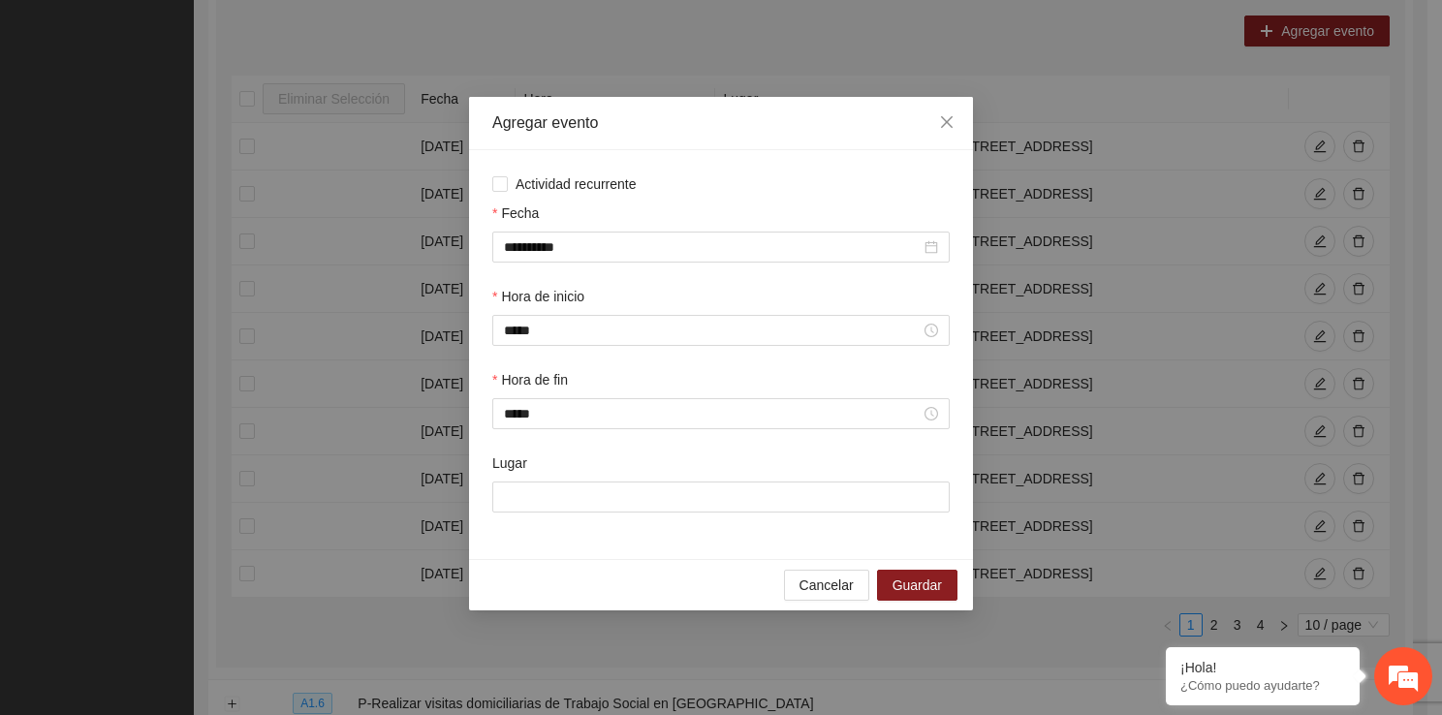
click at [575, 450] on div "Hora de fin *****" at bounding box center [720, 410] width 465 height 83
click at [574, 462] on div "Lugar" at bounding box center [720, 466] width 457 height 29
click at [573, 479] on div "Lugar" at bounding box center [720, 466] width 457 height 29
click at [573, 490] on input "Lugar" at bounding box center [720, 496] width 457 height 31
click at [912, 590] on span "Guardar" at bounding box center [916, 584] width 49 height 21
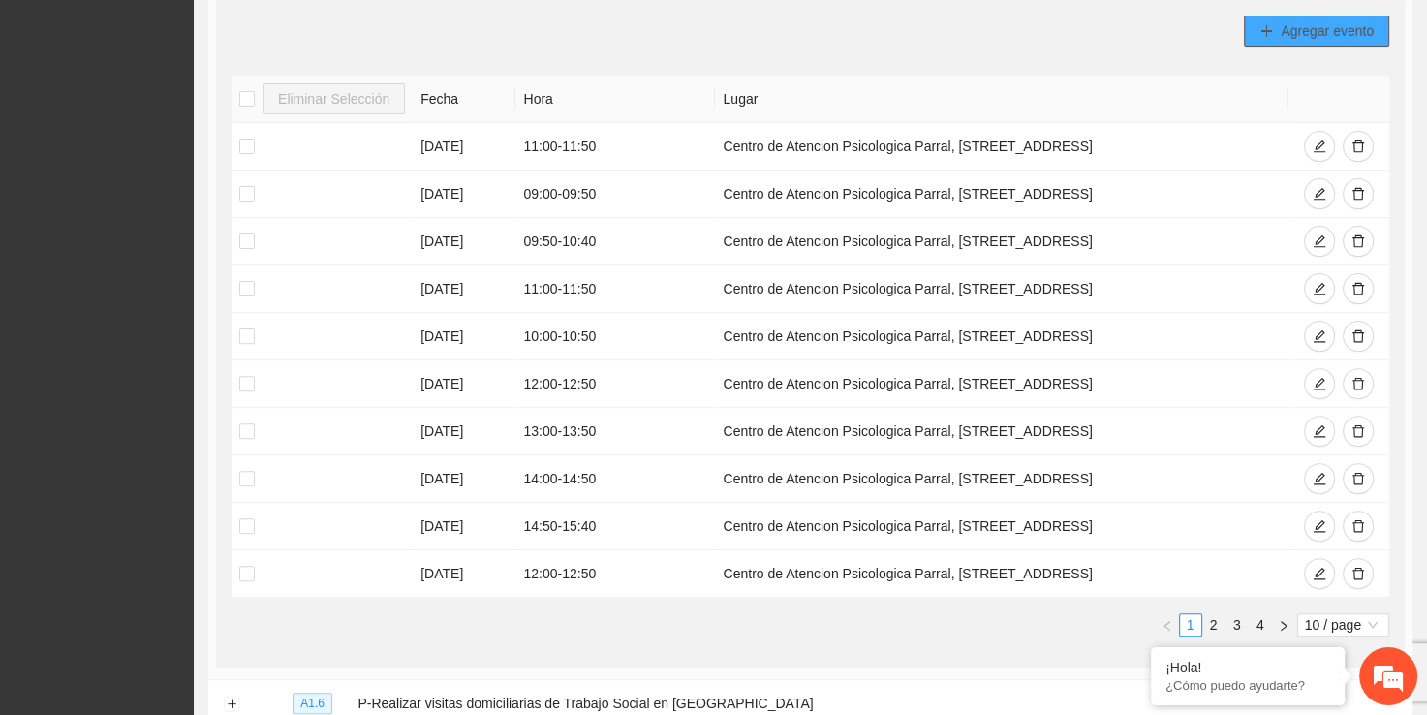
click at [1345, 21] on span "Agregar evento" at bounding box center [1327, 30] width 93 height 21
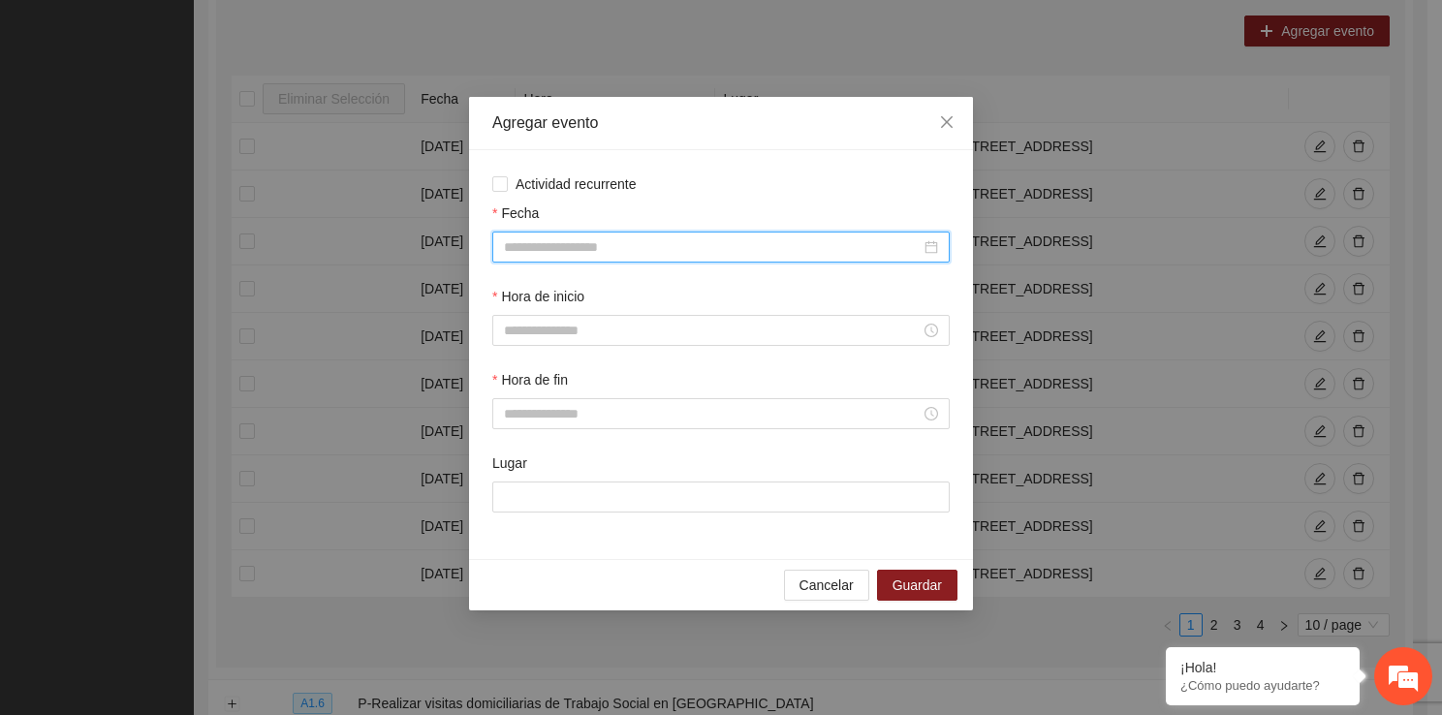
click at [678, 241] on input "Fecha" at bounding box center [712, 246] width 417 height 21
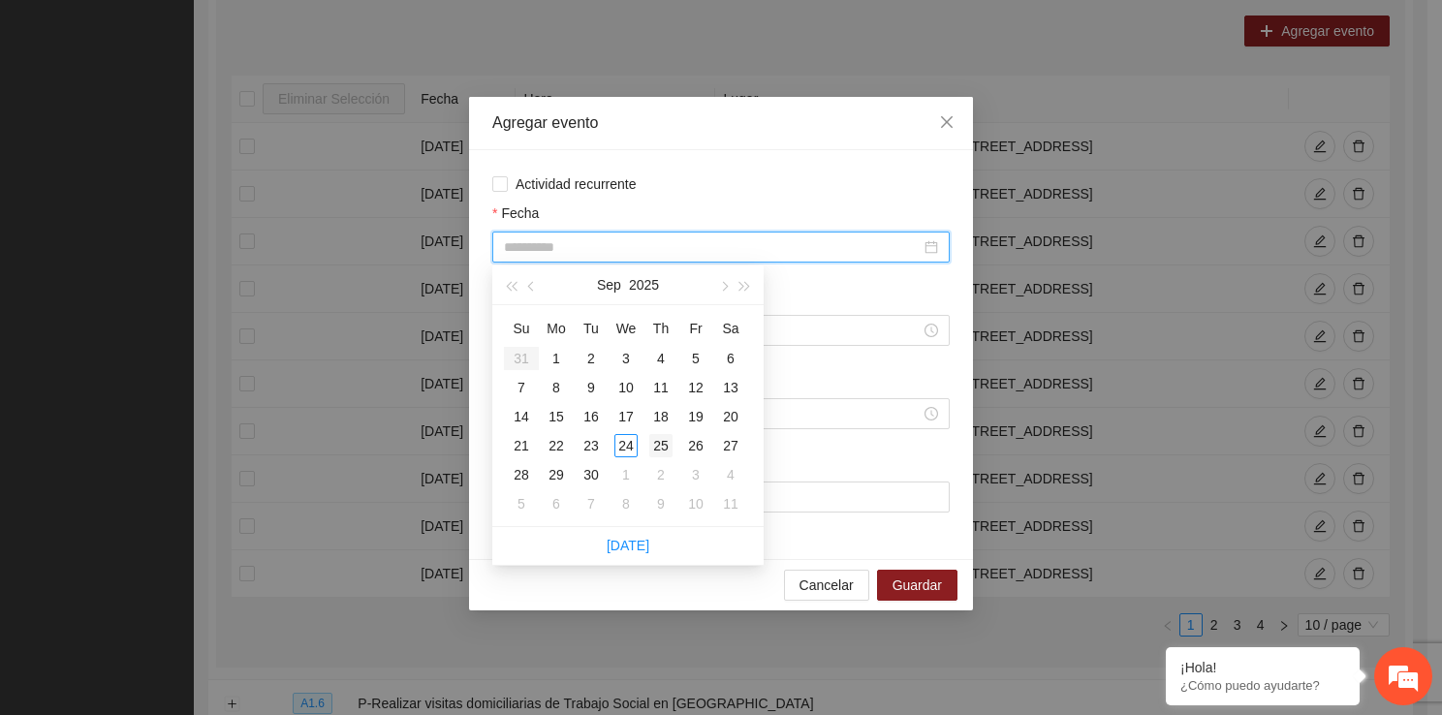
click at [657, 445] on div "25" at bounding box center [660, 445] width 23 height 23
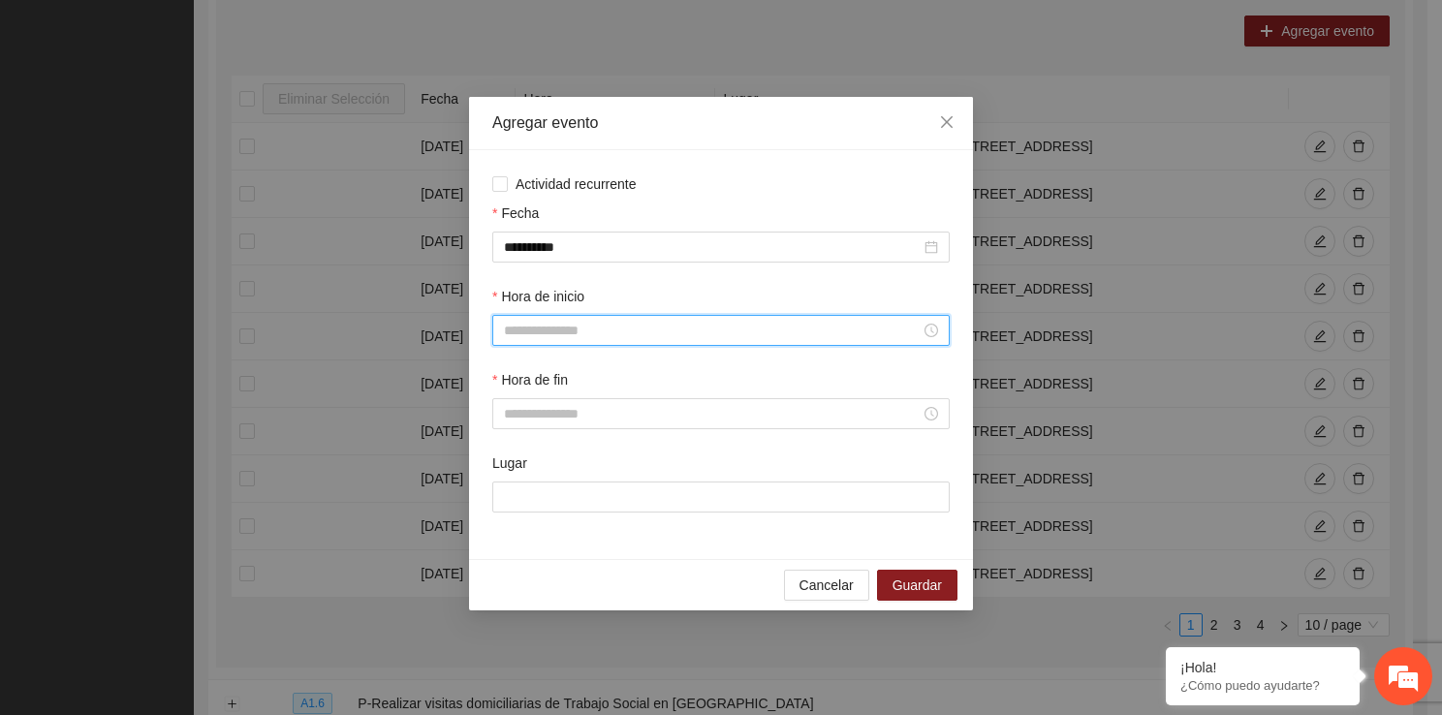
click at [652, 329] on input "Hora de inicio" at bounding box center [712, 330] width 417 height 21
click at [518, 484] on div "09" at bounding box center [519, 494] width 54 height 27
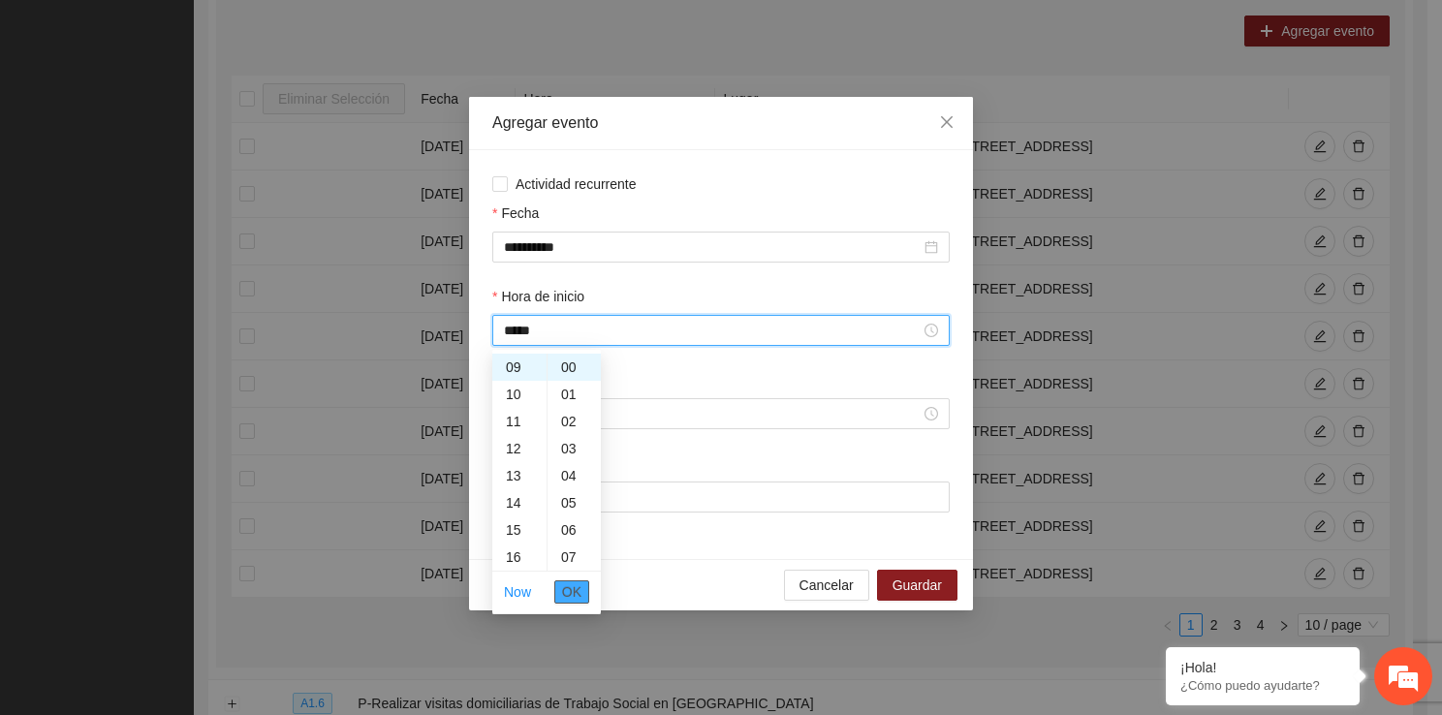
click at [571, 587] on span "OK" at bounding box center [571, 591] width 19 height 21
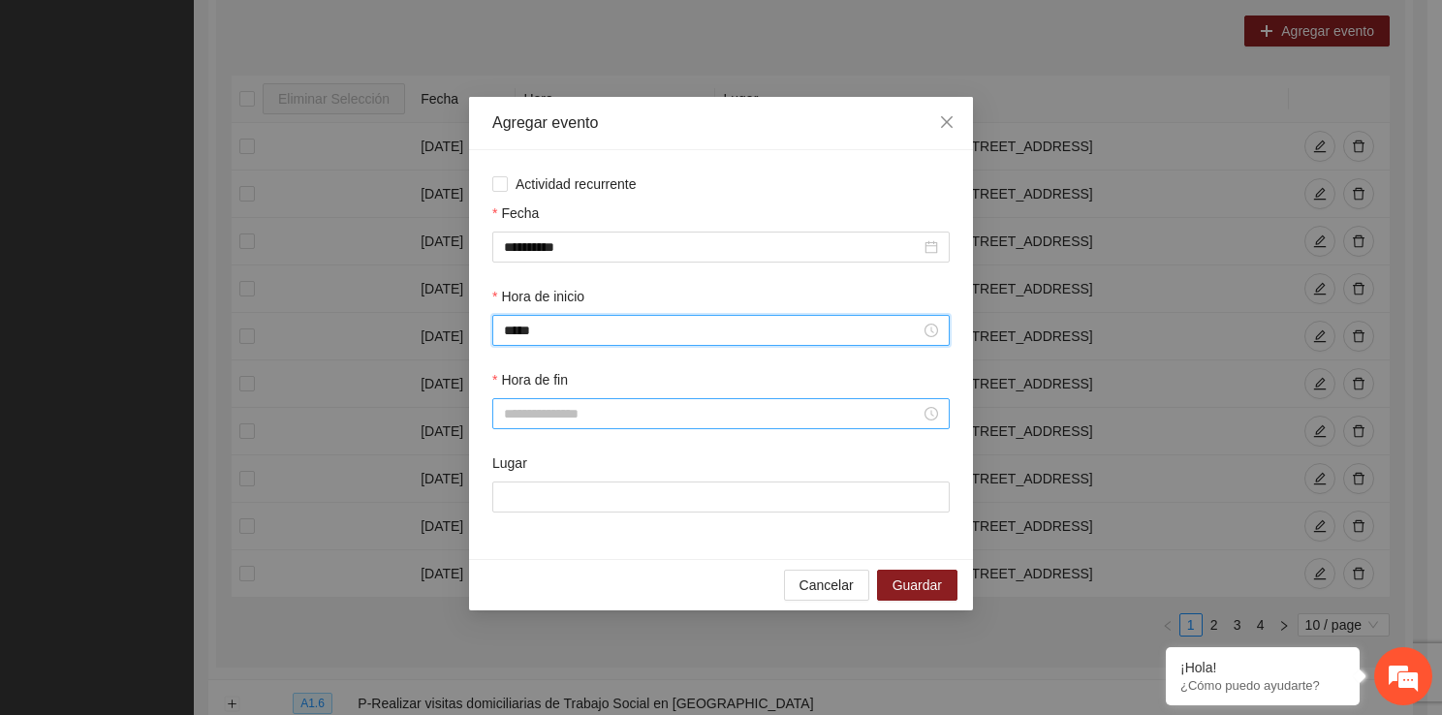
click at [573, 424] on input "Hora de fin" at bounding box center [712, 413] width 417 height 21
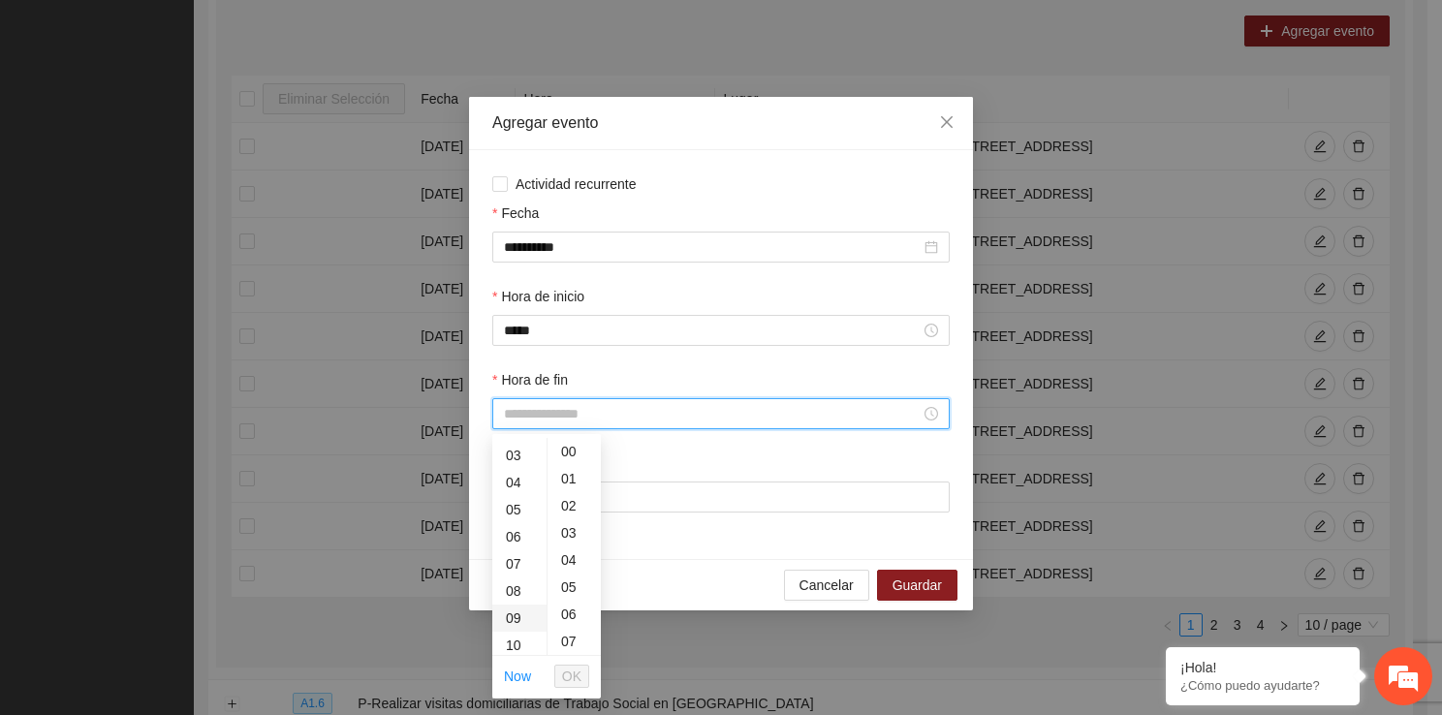
click at [524, 626] on div "09" at bounding box center [519, 618] width 54 height 27
click at [572, 622] on div "50" at bounding box center [573, 619] width 53 height 27
click at [574, 676] on span "OK" at bounding box center [571, 676] width 19 height 21
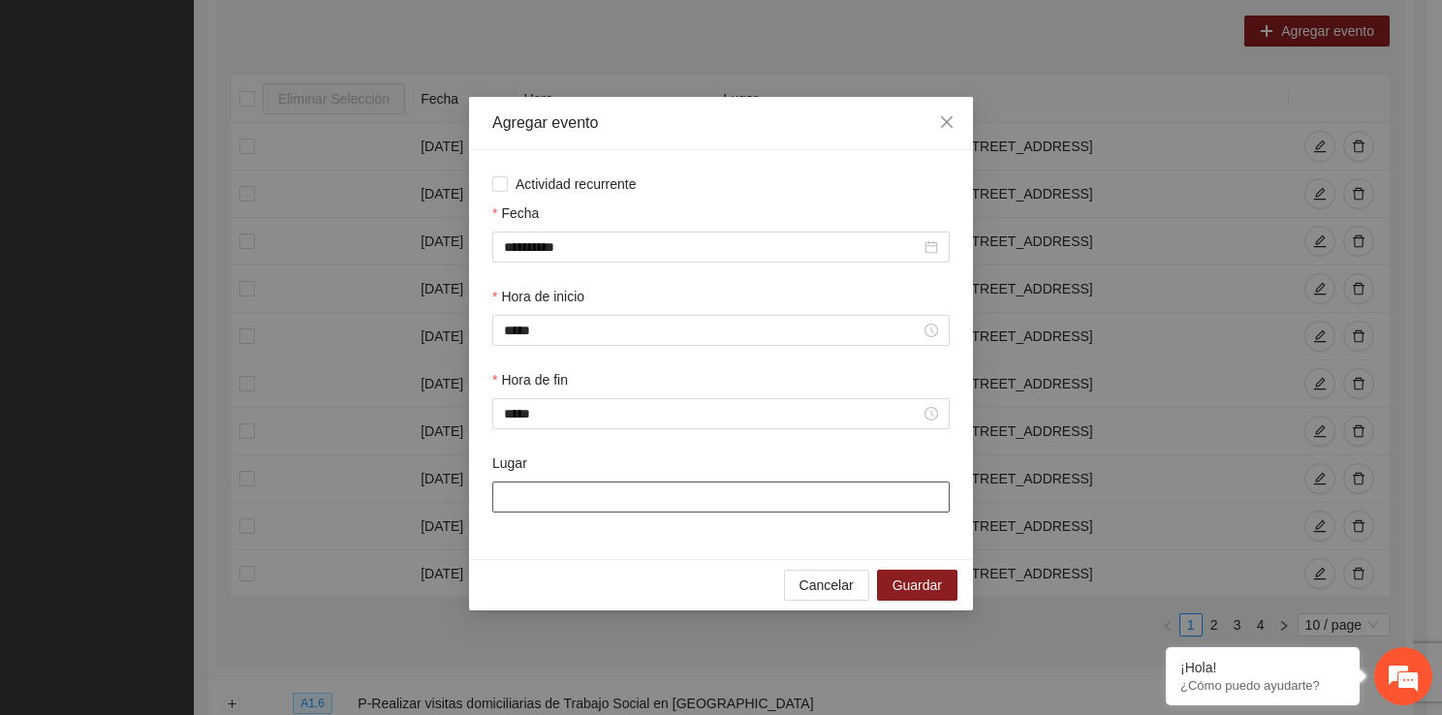
click at [606, 503] on input "Lugar" at bounding box center [720, 496] width 457 height 31
click at [930, 587] on span "Guardar" at bounding box center [916, 584] width 49 height 21
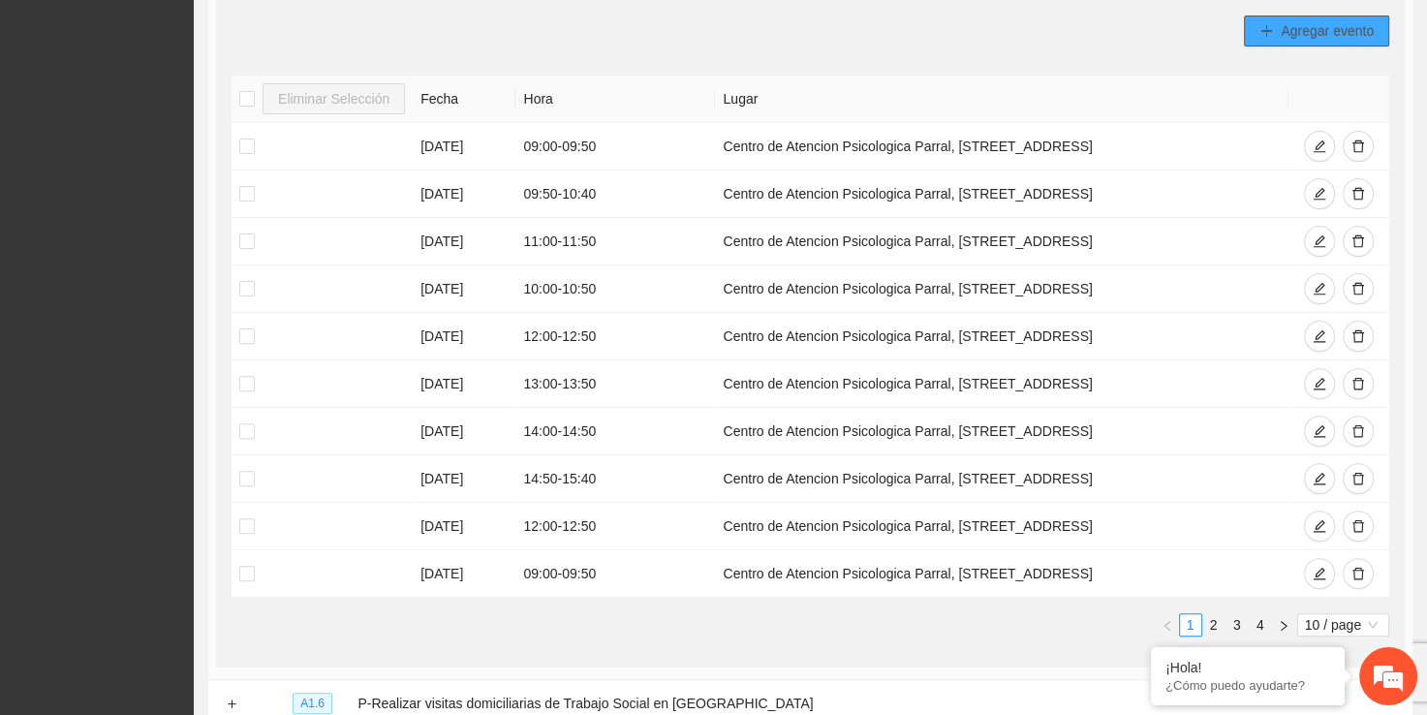
click at [1314, 32] on span "Agregar evento" at bounding box center [1327, 30] width 93 height 21
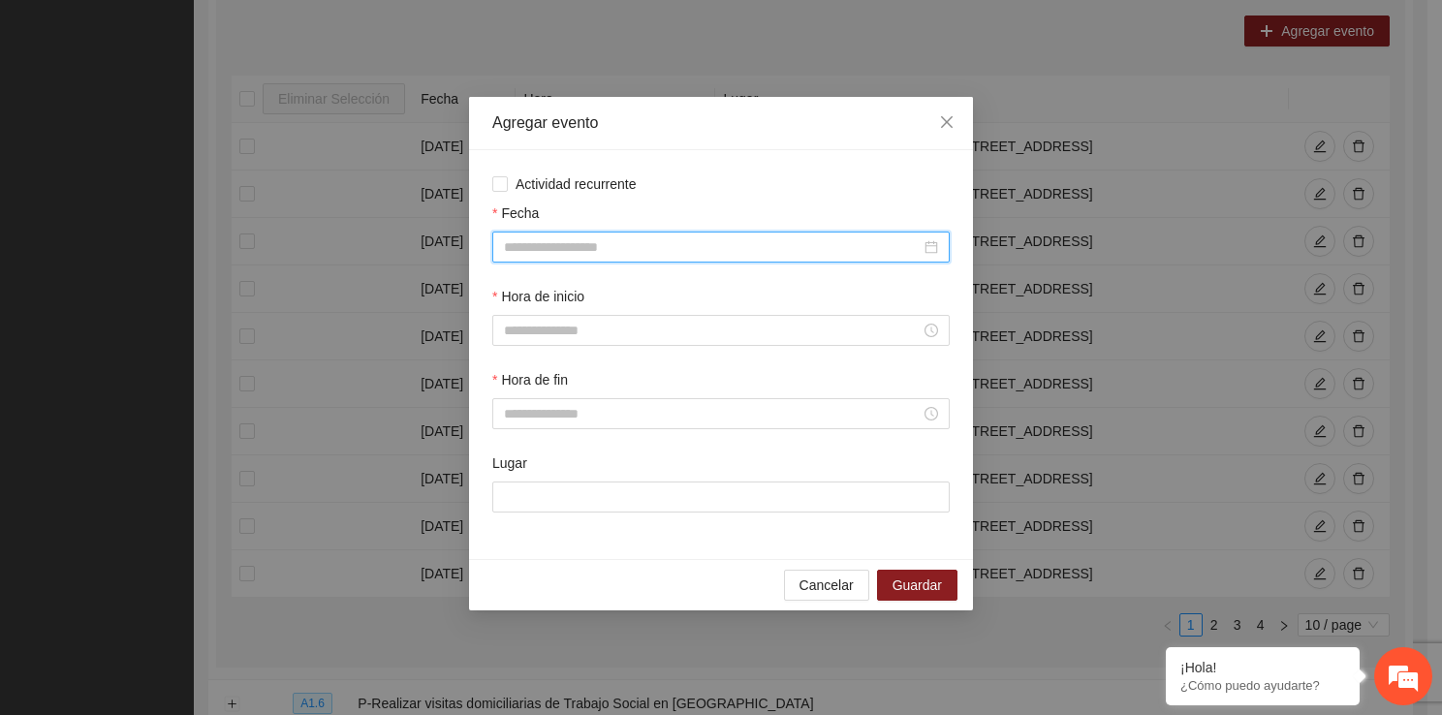
click at [649, 241] on input "Fecha" at bounding box center [712, 246] width 417 height 21
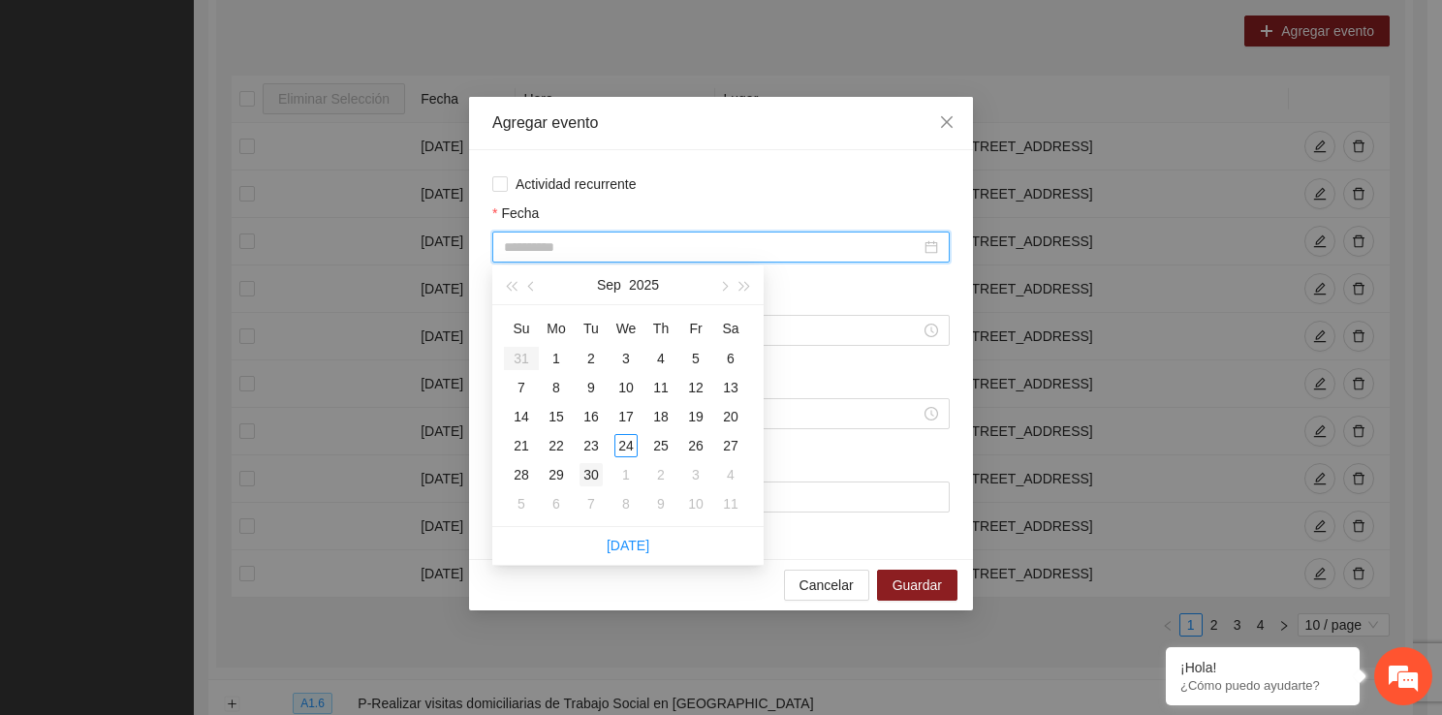
click at [597, 473] on div "30" at bounding box center [590, 474] width 23 height 23
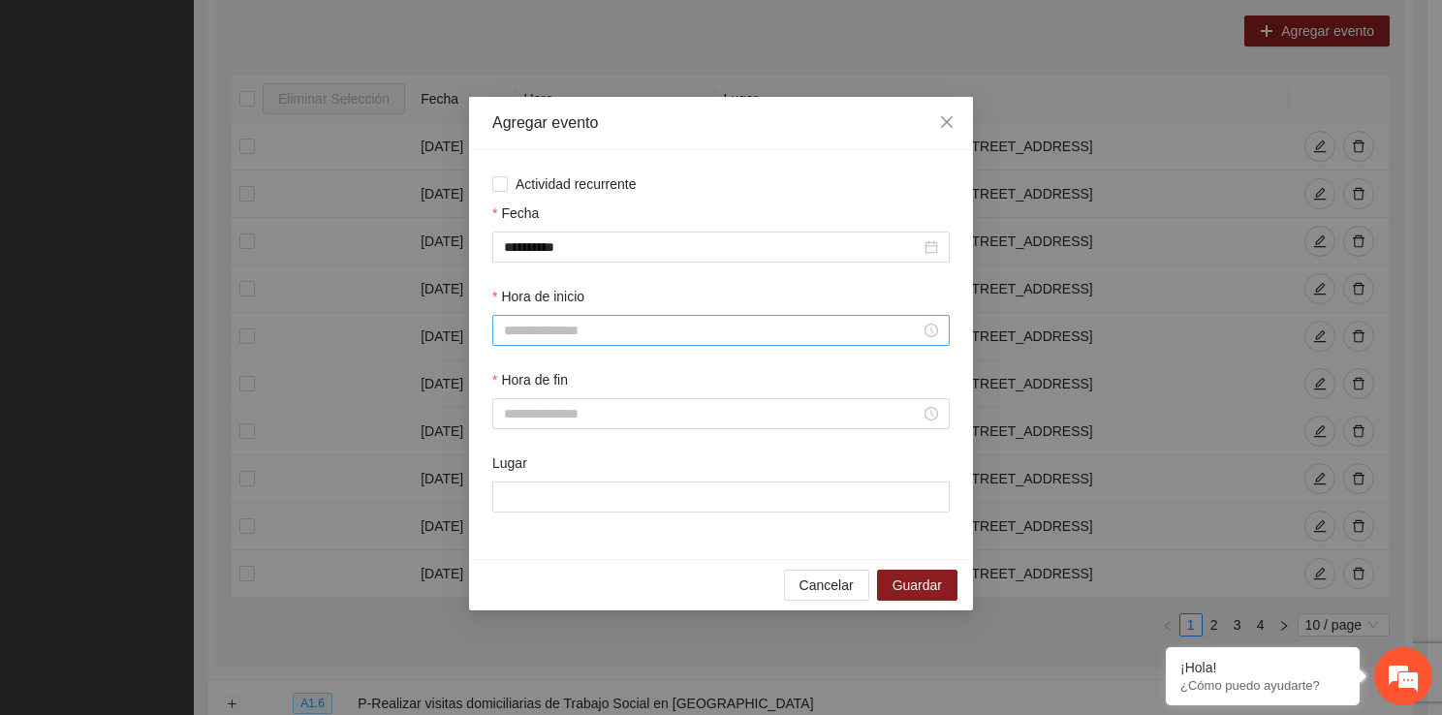
click at [575, 347] on div "Hora de inicio" at bounding box center [720, 327] width 465 height 83
click at [571, 328] on input "Hora de inicio" at bounding box center [712, 330] width 417 height 21
click at [516, 507] on div "18" at bounding box center [519, 506] width 54 height 27
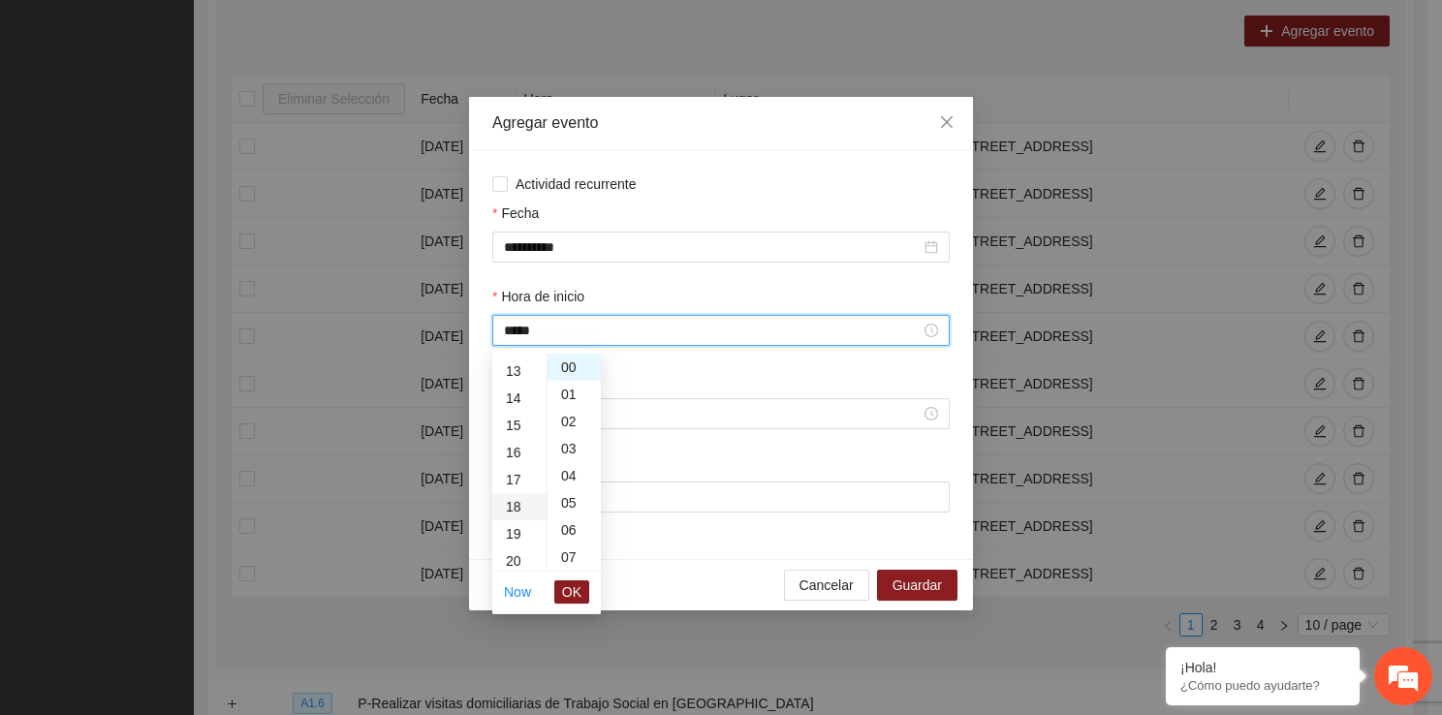
scroll to position [488, 0]
click at [589, 597] on ul "Now OK" at bounding box center [546, 592] width 109 height 41
click at [581, 593] on button "OK" at bounding box center [571, 591] width 35 height 23
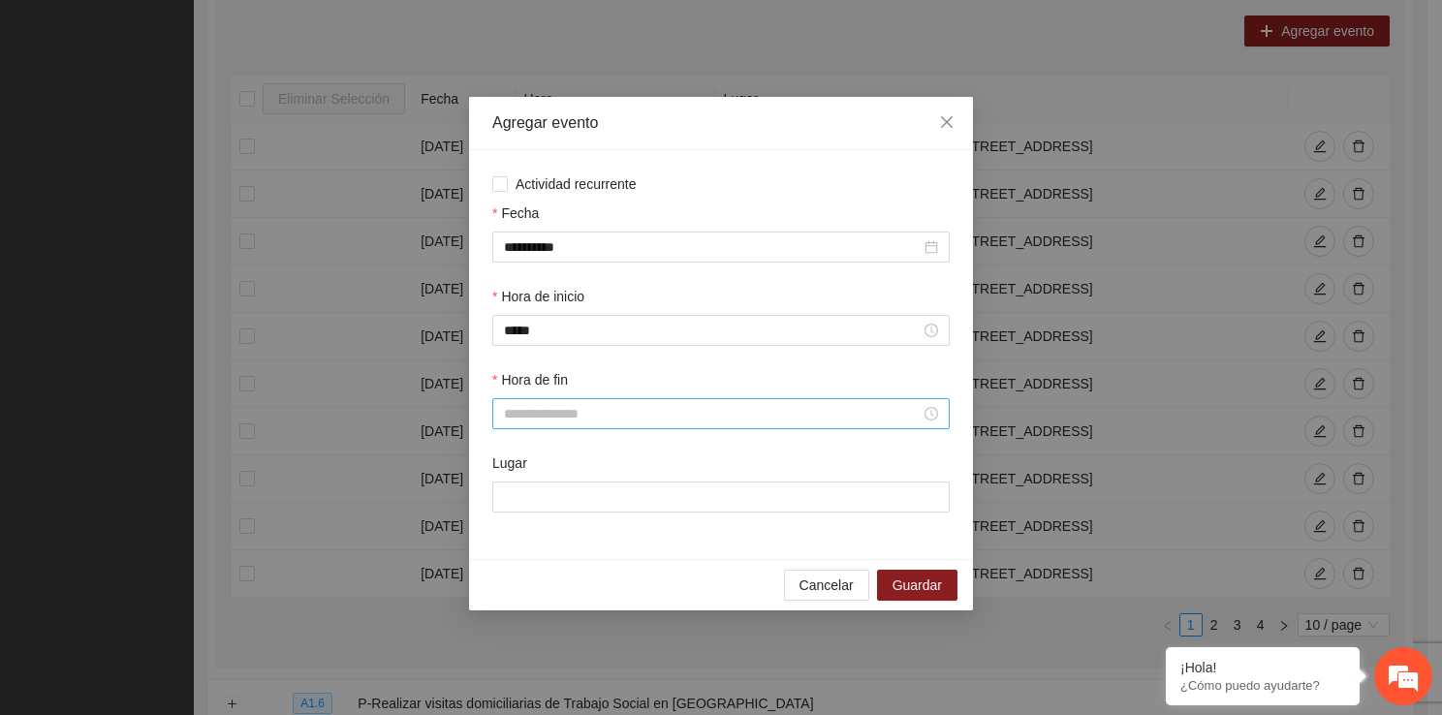
click at [619, 426] on div at bounding box center [720, 413] width 457 height 31
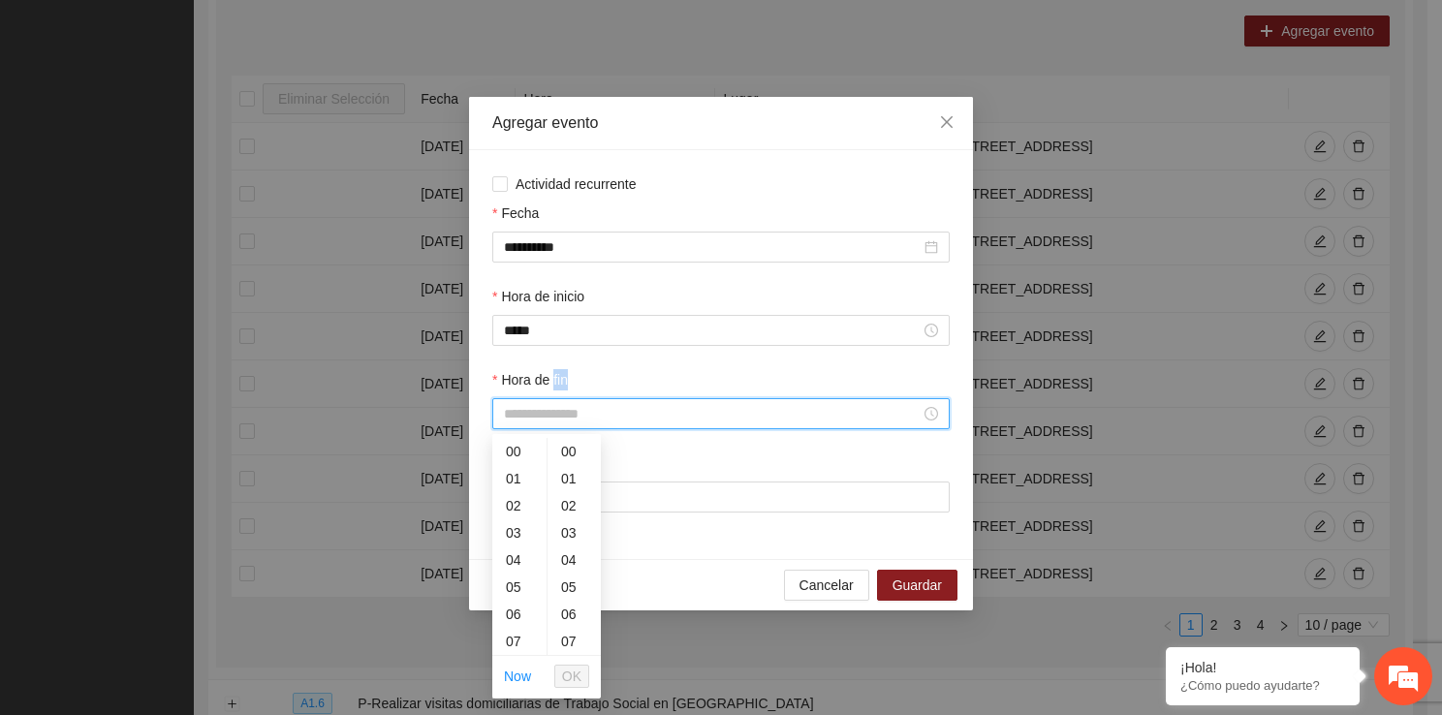
click at [619, 426] on div at bounding box center [720, 413] width 457 height 31
click at [514, 541] on div "18" at bounding box center [519, 552] width 54 height 27
click at [571, 600] on div "50" at bounding box center [573, 606] width 53 height 27
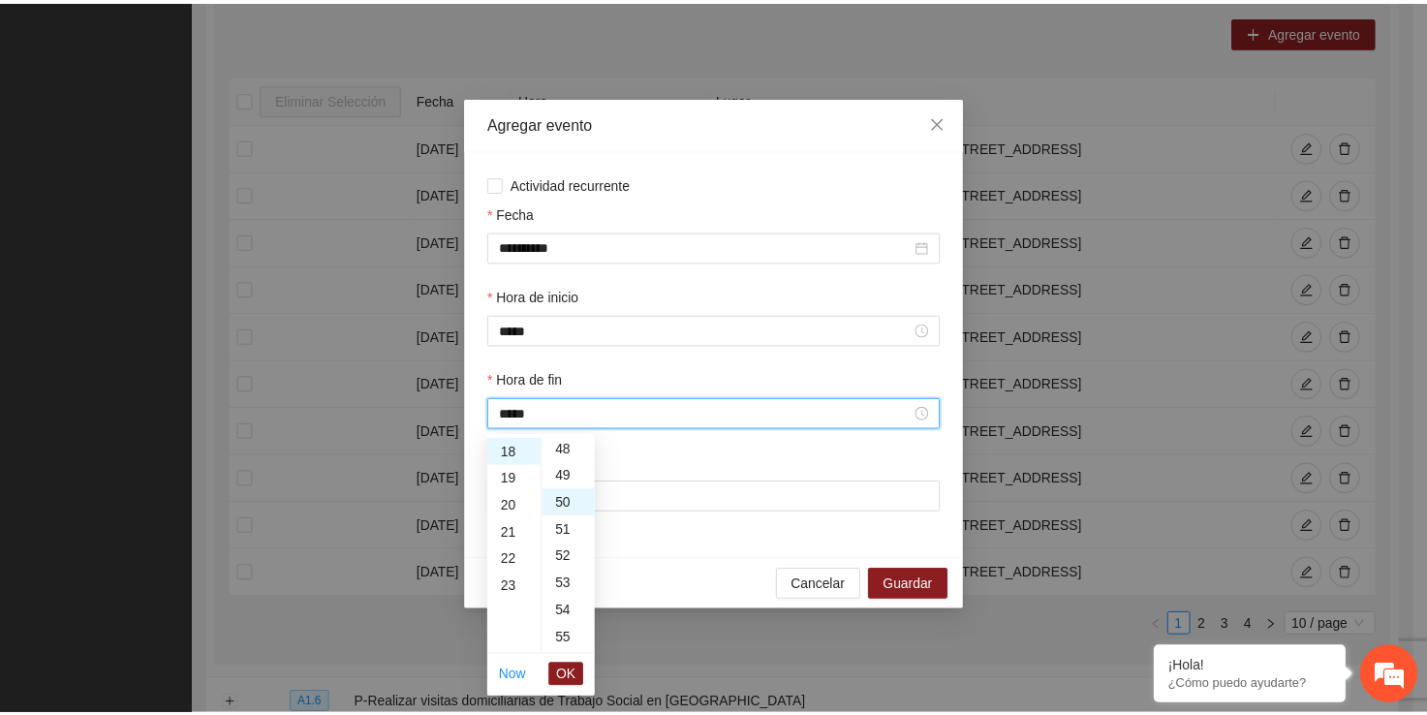
scroll to position [1356, 0]
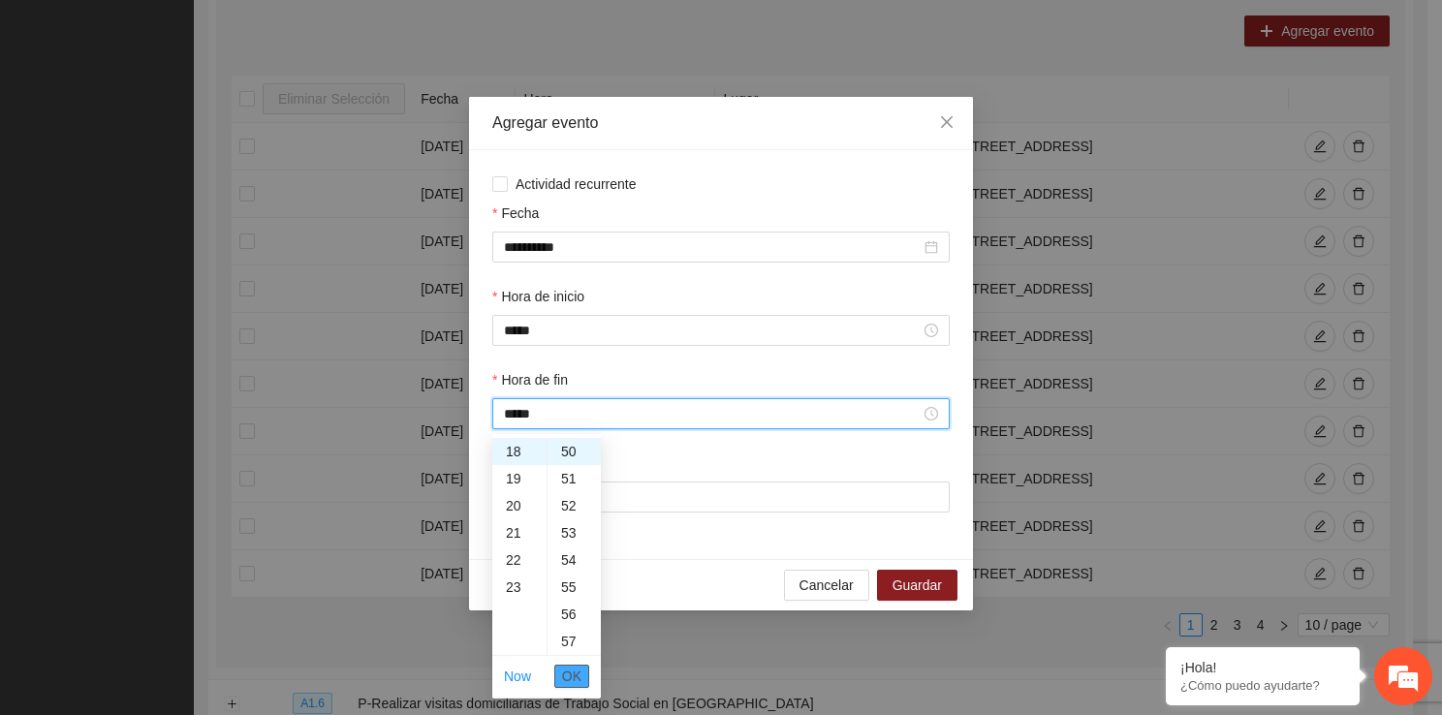
click at [576, 680] on span "OK" at bounding box center [571, 676] width 19 height 21
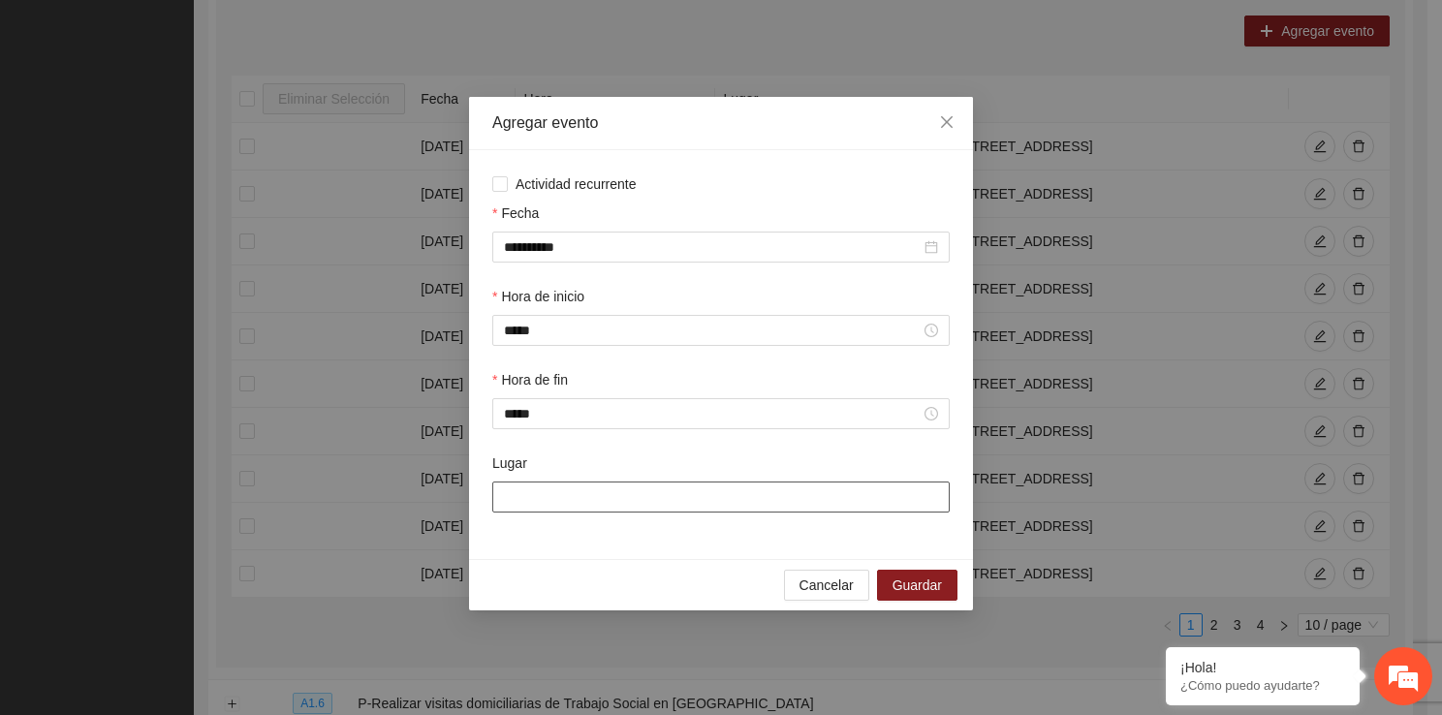
drag, startPoint x: 605, startPoint y: 508, endPoint x: 642, endPoint y: 547, distance: 54.2
click at [642, 547] on div "**********" at bounding box center [721, 354] width 504 height 409
click at [900, 579] on span "Guardar" at bounding box center [916, 584] width 49 height 21
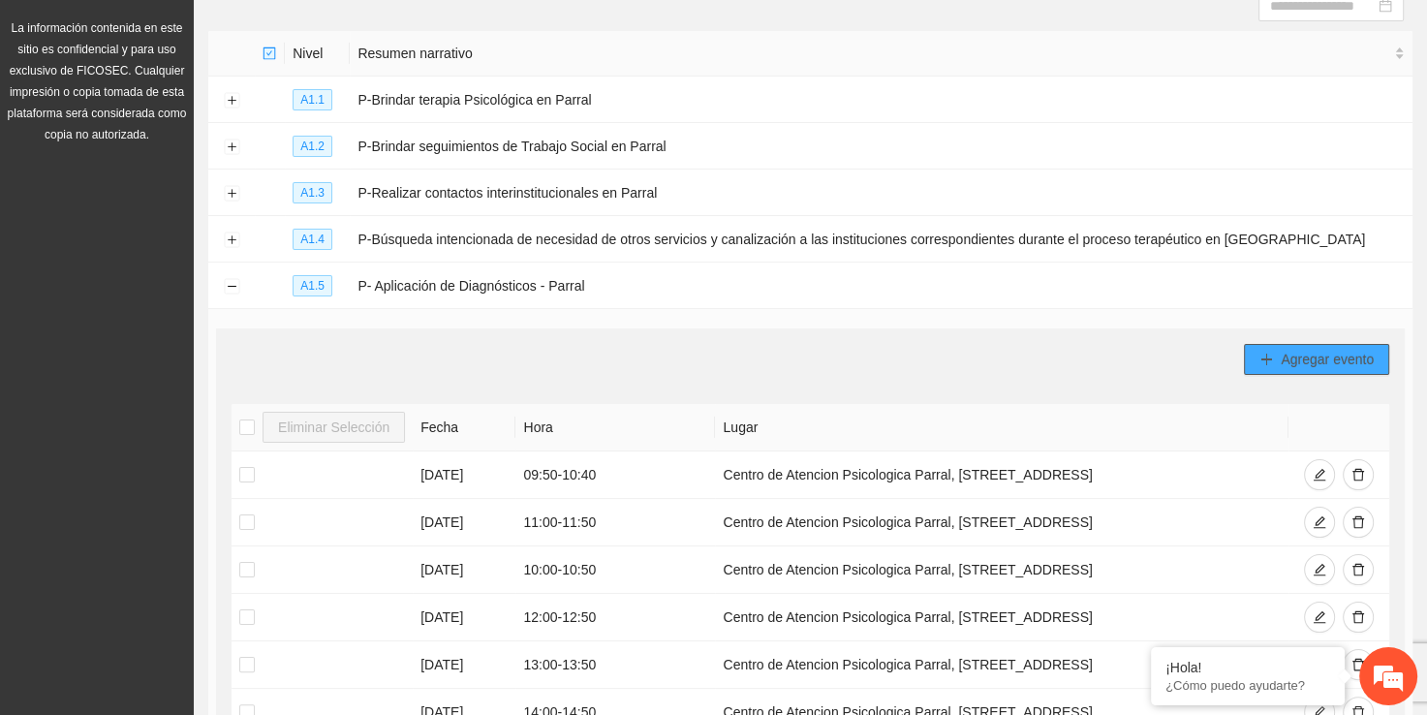
scroll to position [153, 0]
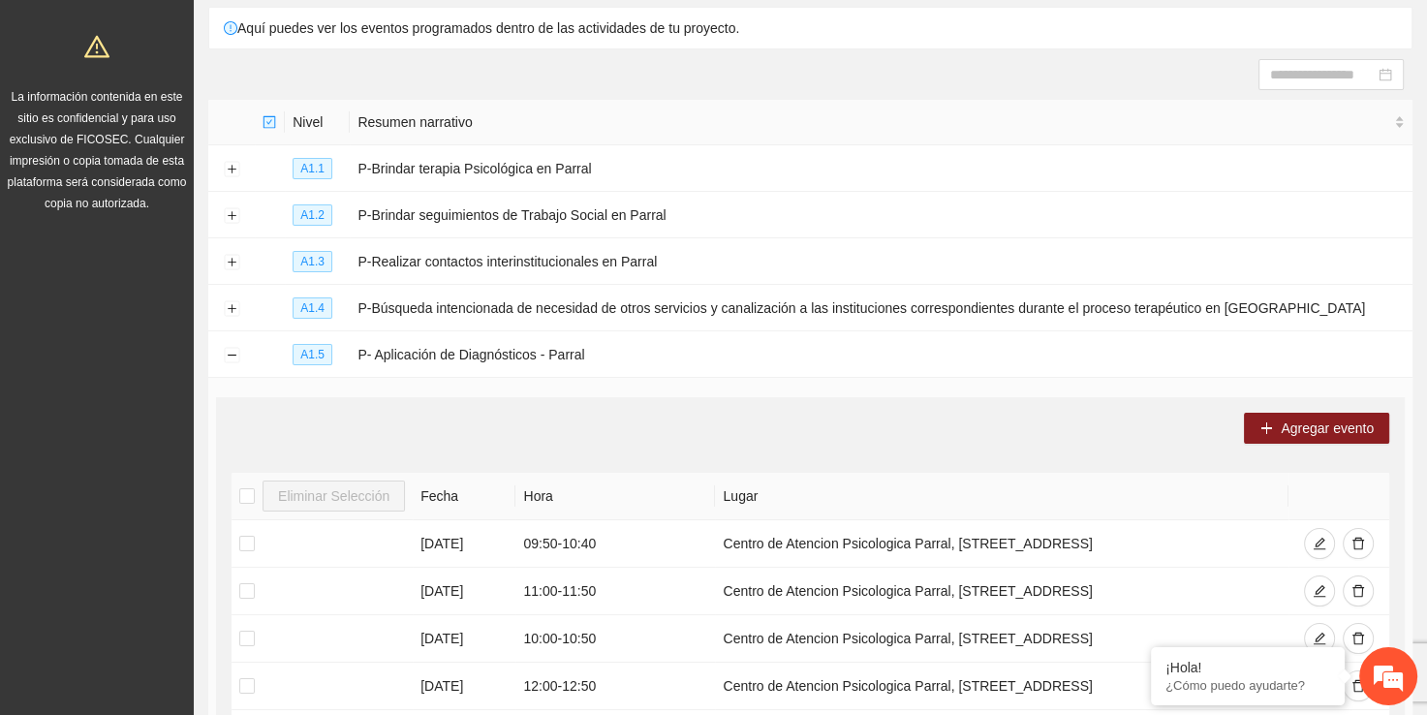
drag, startPoint x: 1411, startPoint y: 118, endPoint x: 1409, endPoint y: 78, distance: 40.7
click at [1409, 78] on section "Calendarización Aquí puedes ver los eventos programados dentro de las actividad…" at bounding box center [810, 657] width 1233 height 1461
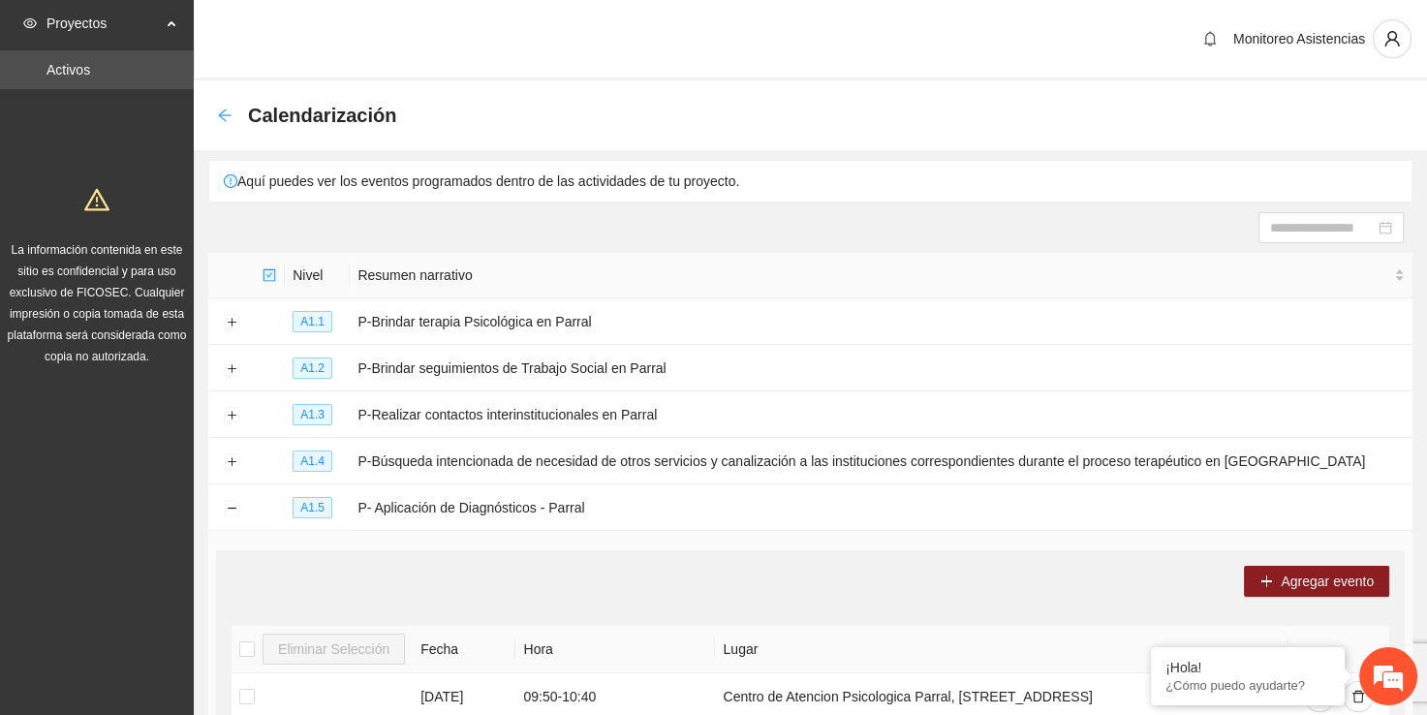
click at [225, 116] on icon "arrow-left" at bounding box center [225, 116] width 16 height 16
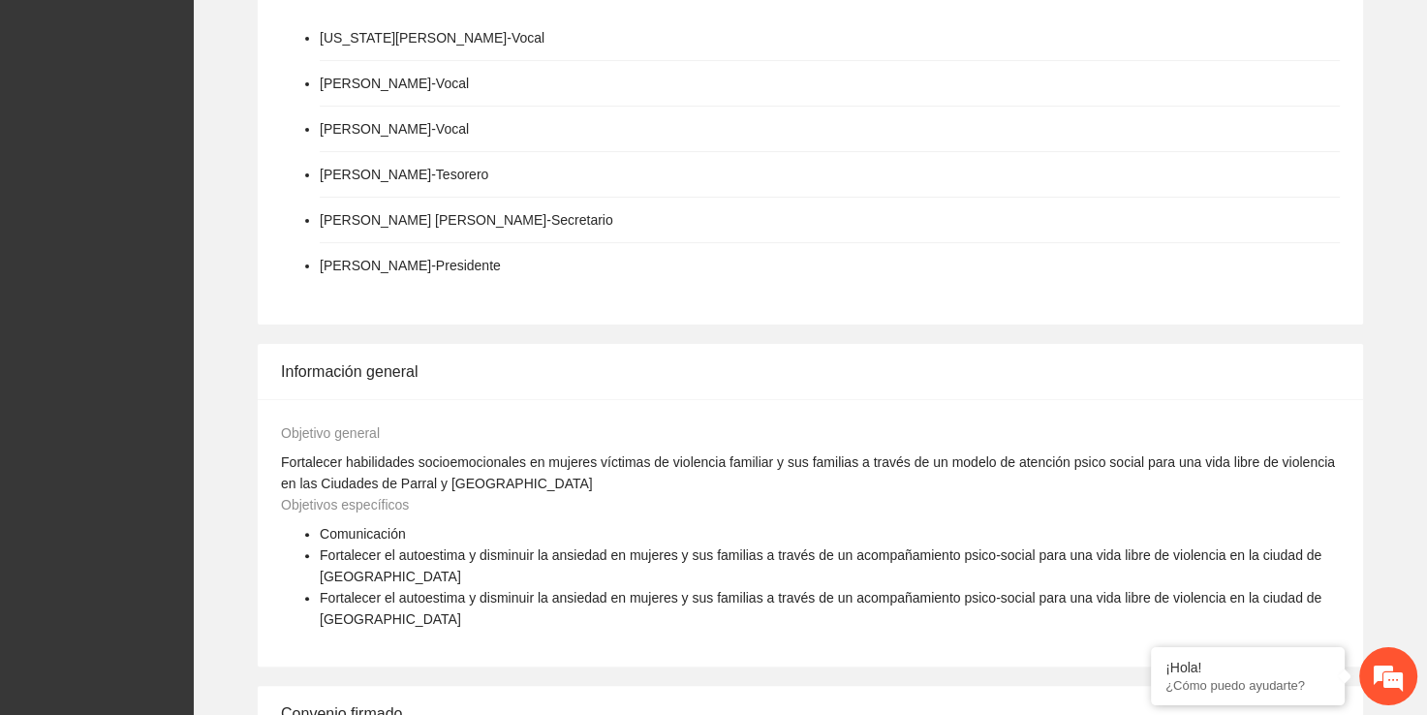
scroll to position [625, 0]
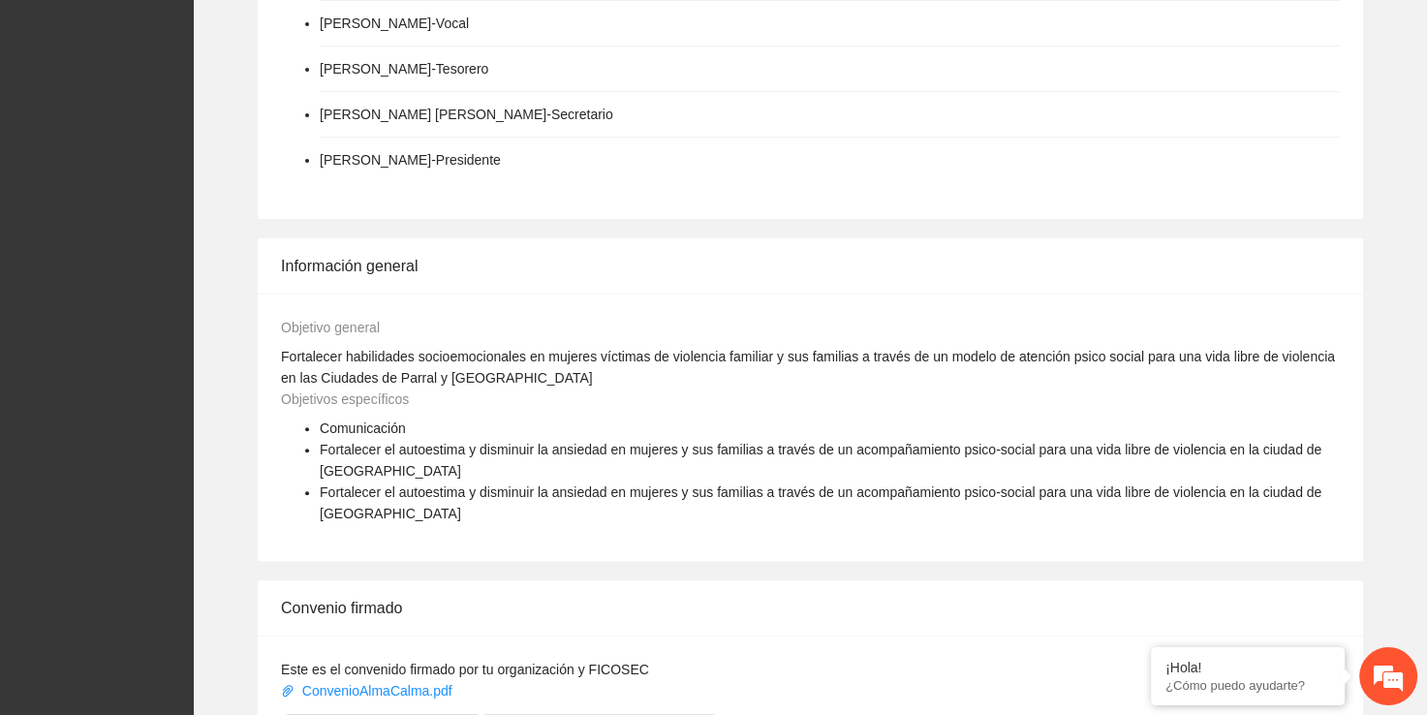
click at [1418, 385] on div "Gobernanza de la implementadora Virginia Barrón Quiroz - Vocal Mauro Alonso Bar…" at bounding box center [810, 493] width 1233 height 1326
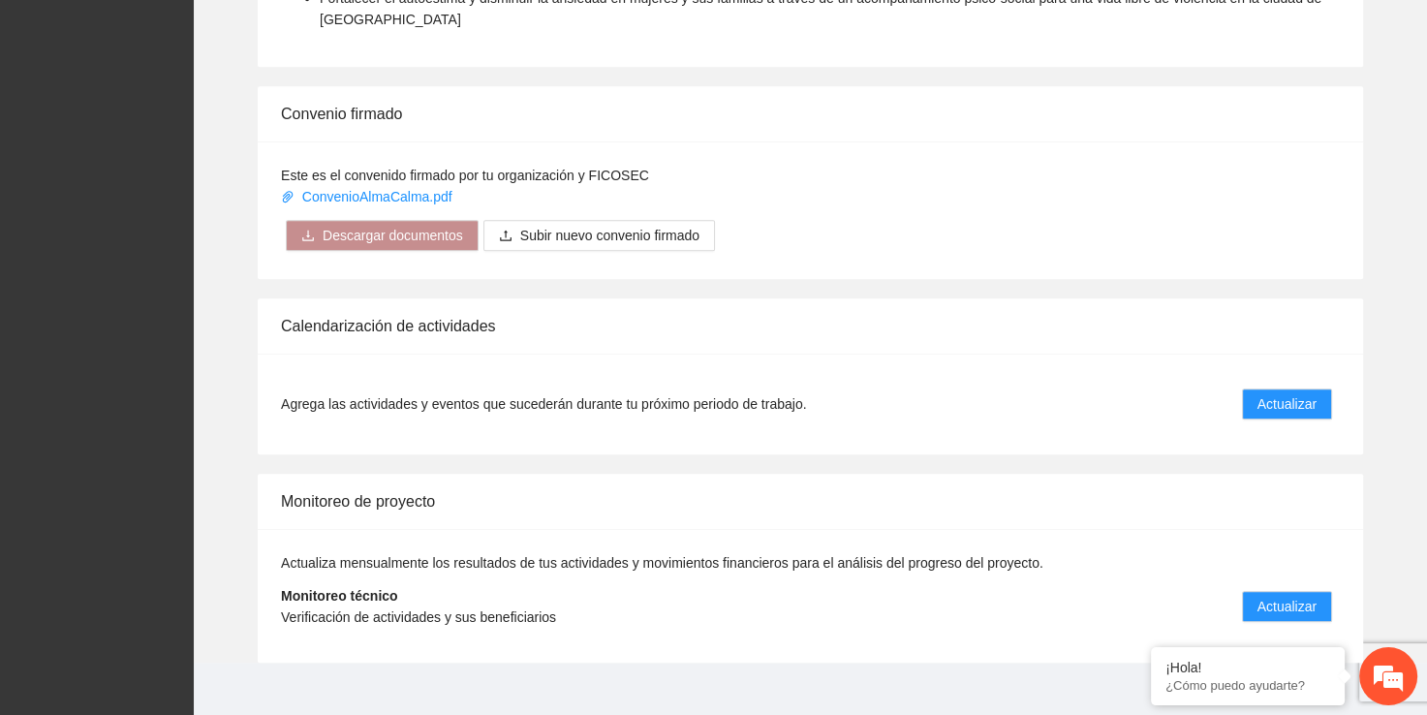
scroll to position [1136, 0]
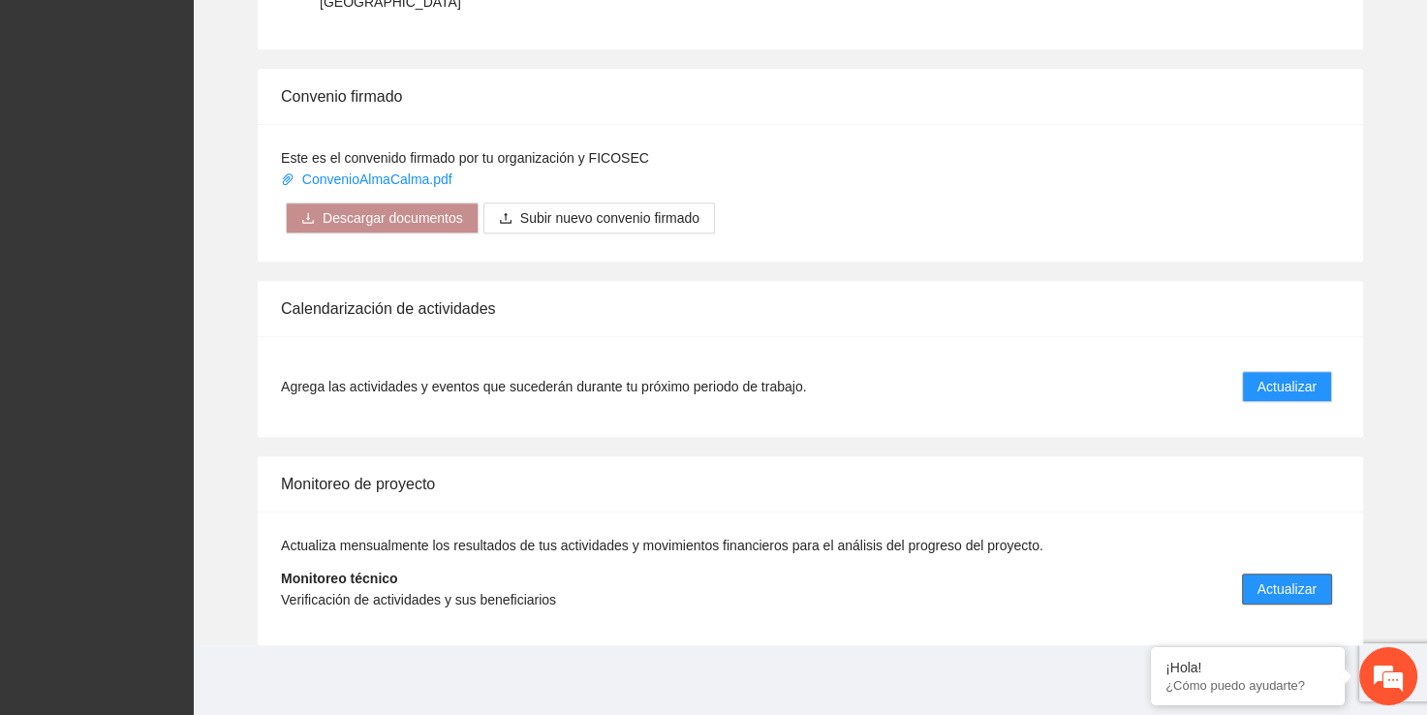
click at [1268, 581] on span "Actualizar" at bounding box center [1286, 588] width 59 height 21
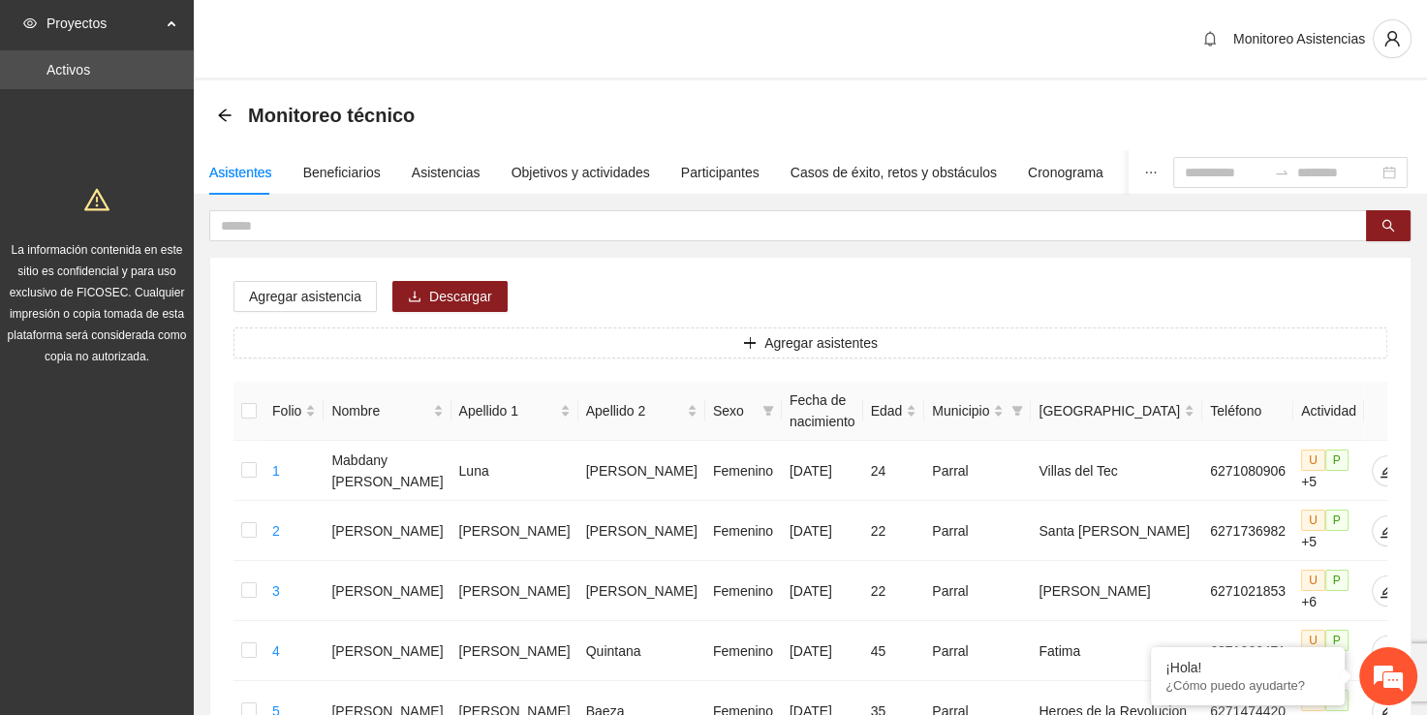
click at [210, 114] on div "Monitoreo técnico" at bounding box center [810, 115] width 1233 height 70
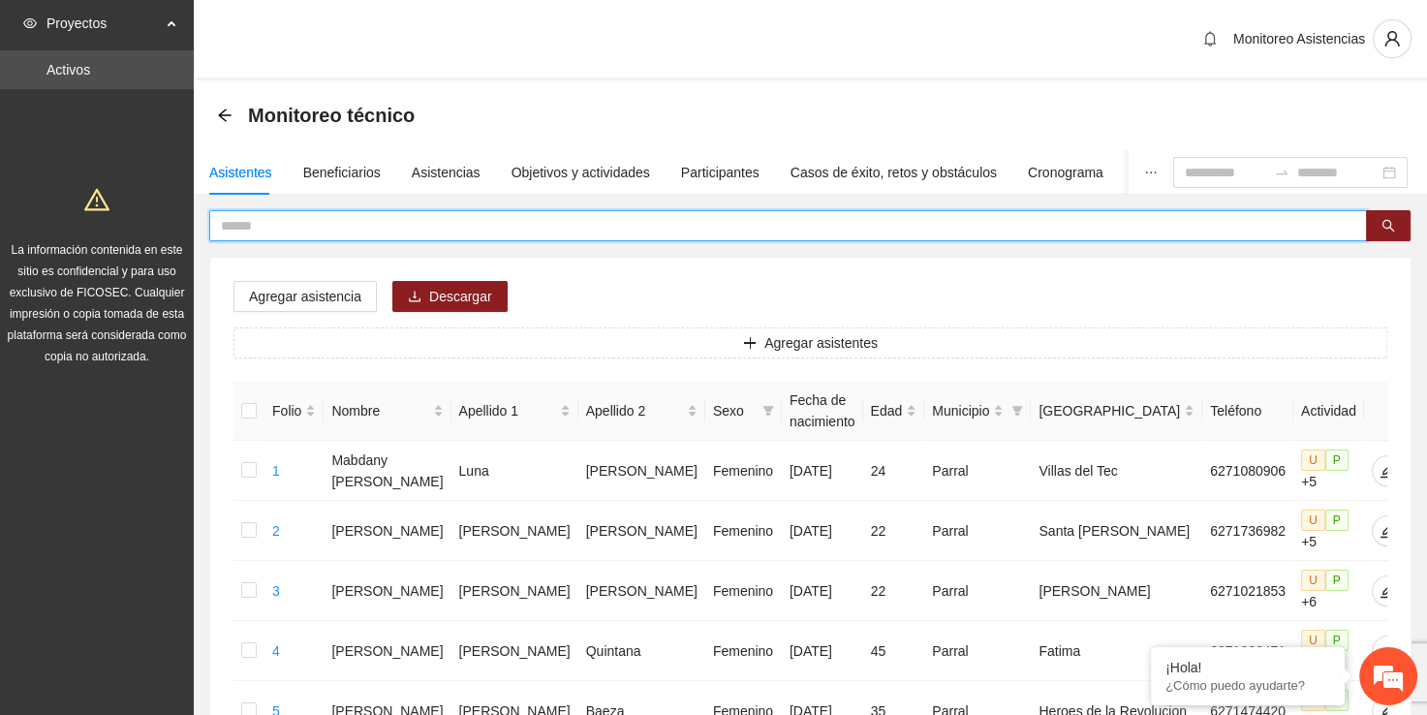
click at [473, 221] on input "text" at bounding box center [780, 225] width 1119 height 21
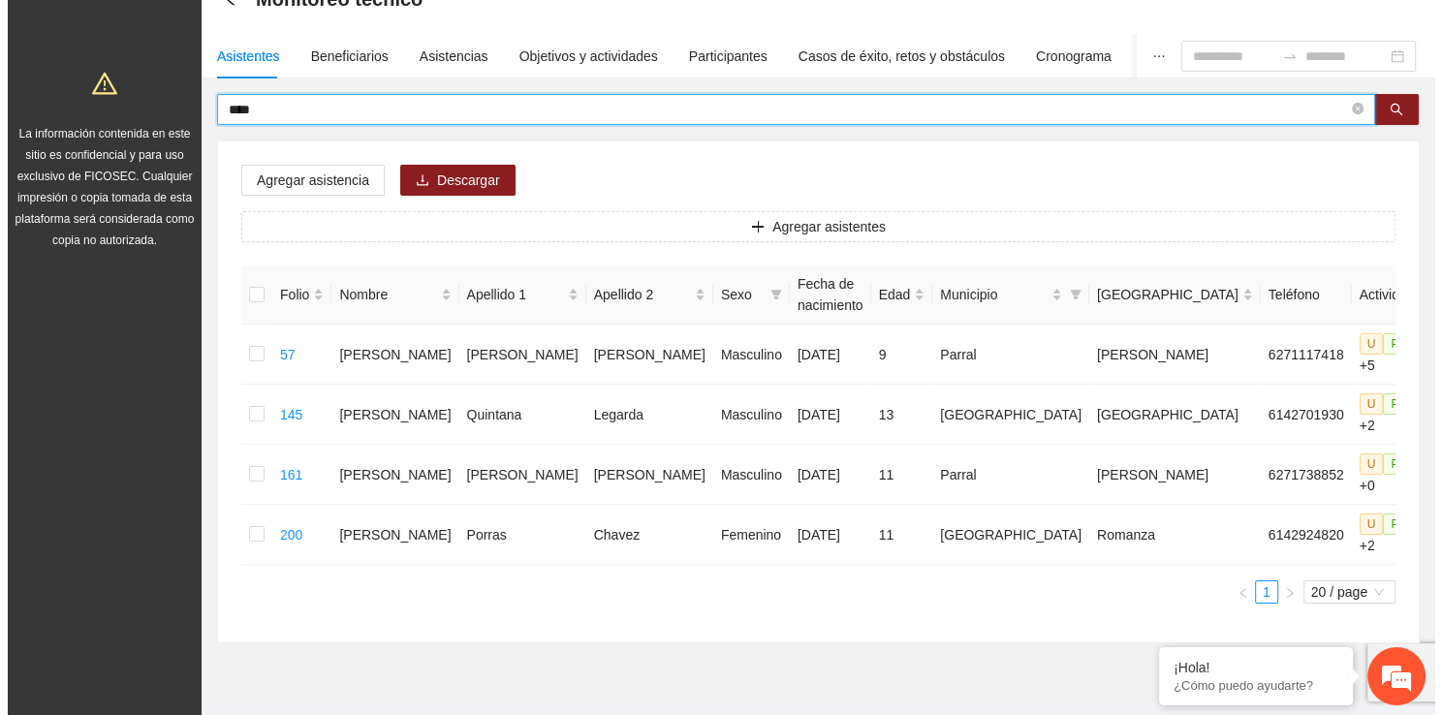
scroll to position [117, 0]
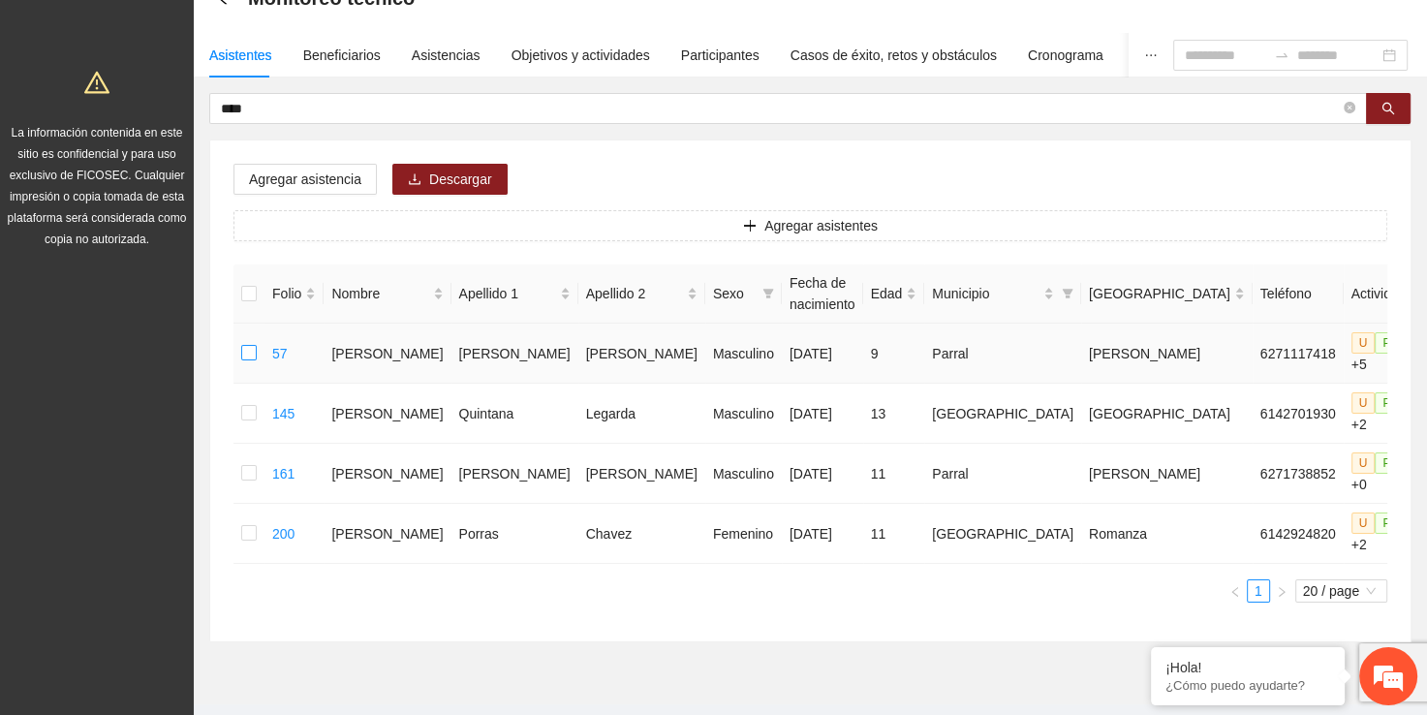
click at [249, 364] on label at bounding box center [249, 353] width 16 height 21
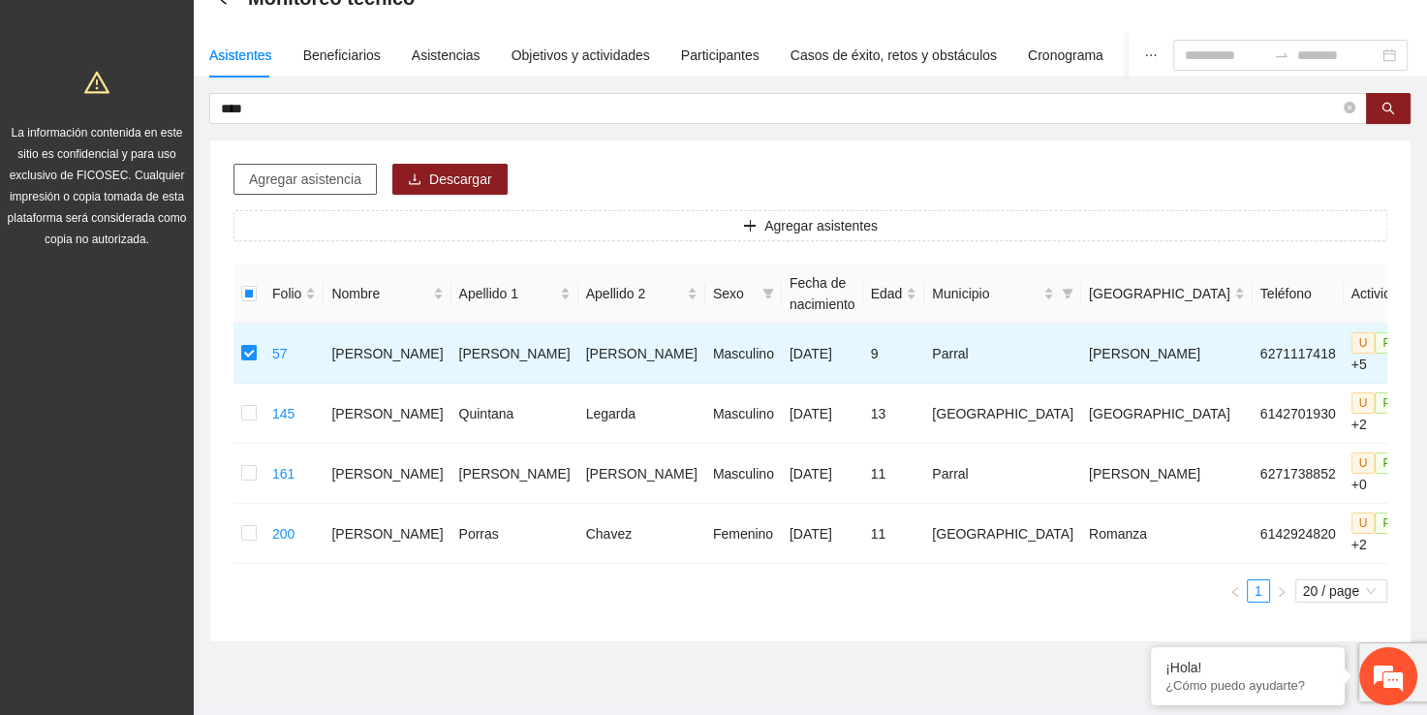
click at [313, 190] on button "Agregar asistencia" at bounding box center [304, 179] width 143 height 31
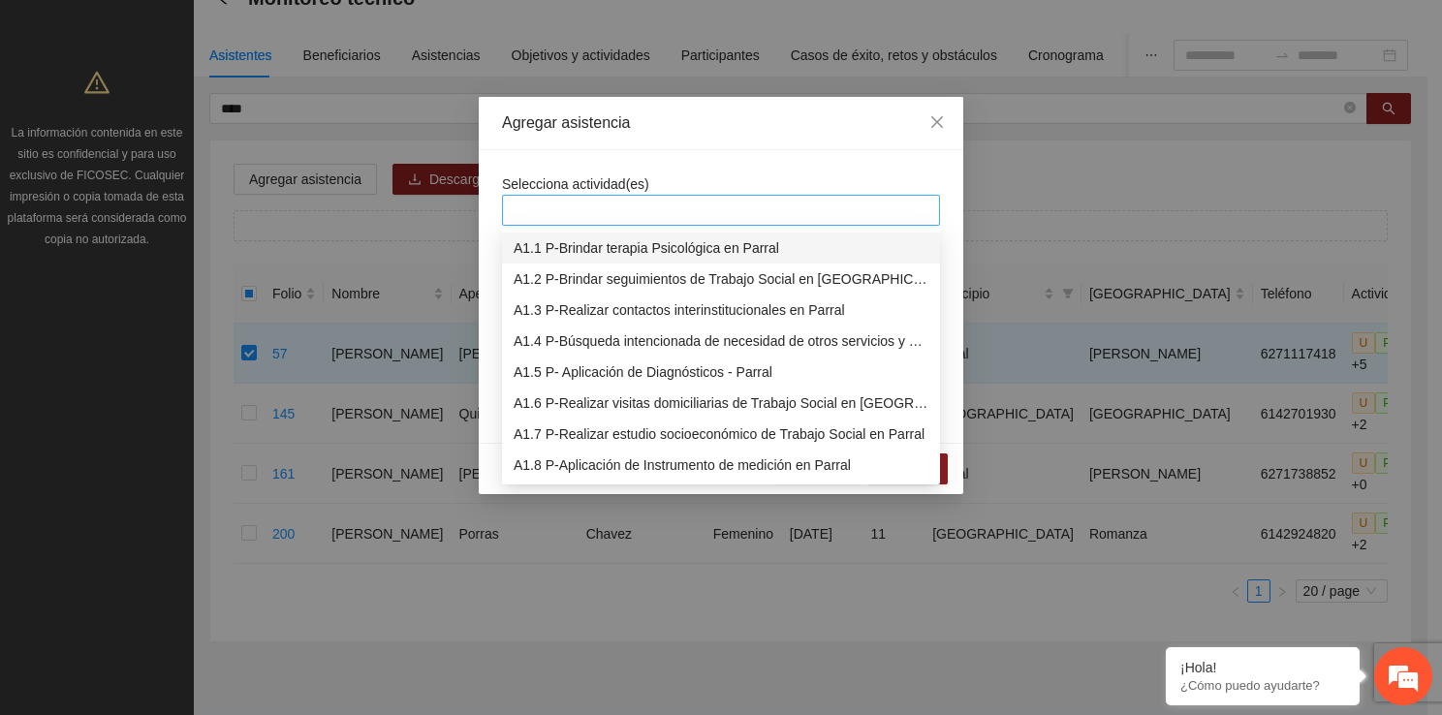
click at [646, 202] on div at bounding box center [721, 210] width 428 height 23
click at [632, 259] on div "A1.1 P-Brindar terapia Psicológica en Parral" at bounding box center [721, 248] width 438 height 31
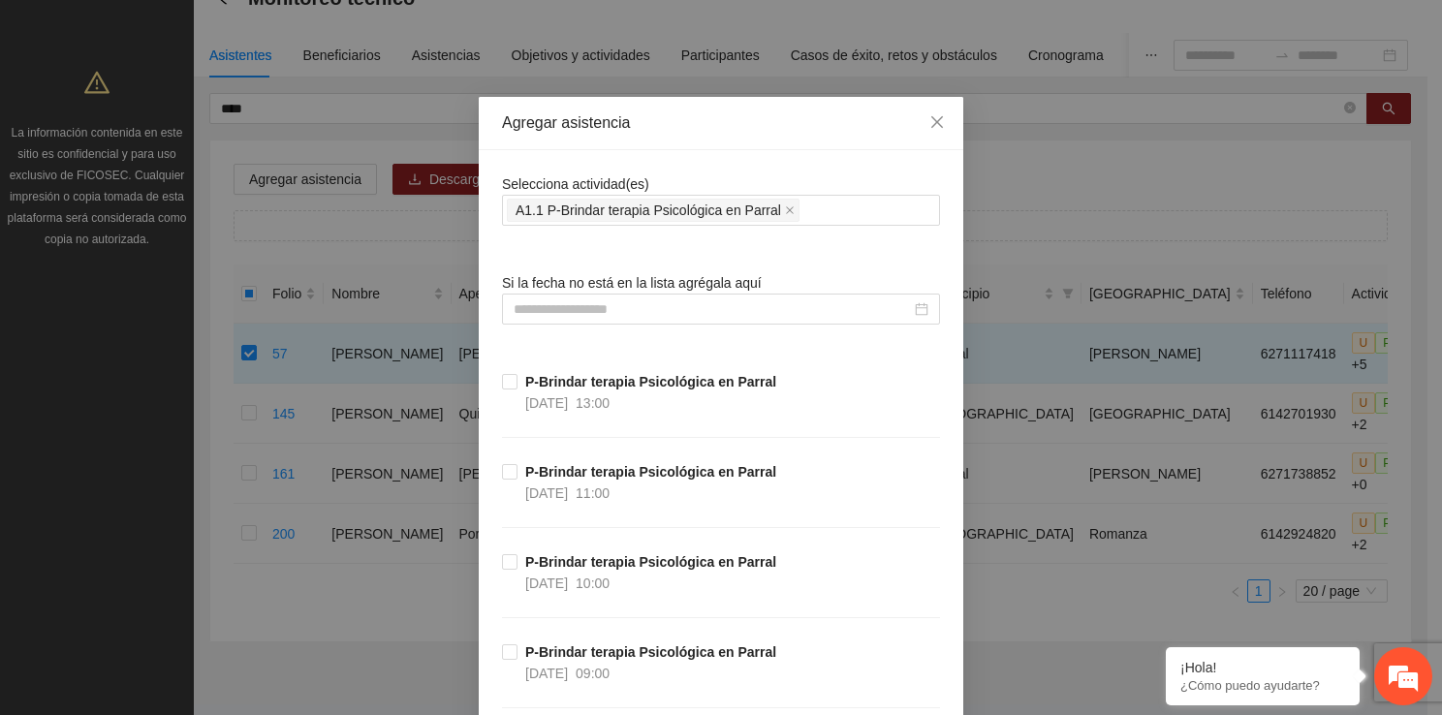
click at [470, 289] on div "Agregar asistencia Selecciona actividad(es) A1.1 P-Brindar terapia Psicológica …" at bounding box center [721, 357] width 1442 height 715
click at [562, 309] on input at bounding box center [711, 308] width 397 height 21
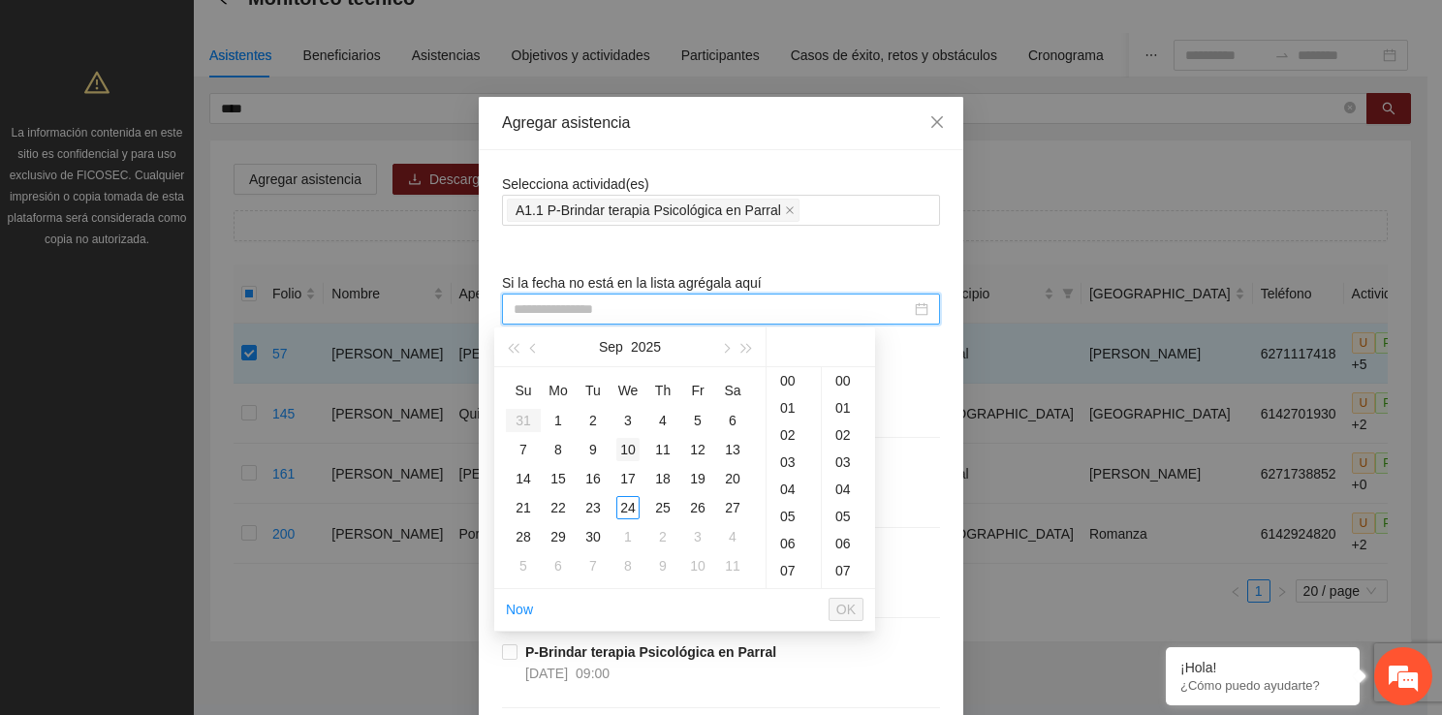
click at [628, 445] on div "10" at bounding box center [627, 449] width 23 height 23
click at [792, 543] on div "17" at bounding box center [793, 543] width 54 height 27
click at [844, 376] on div "00" at bounding box center [848, 380] width 53 height 27
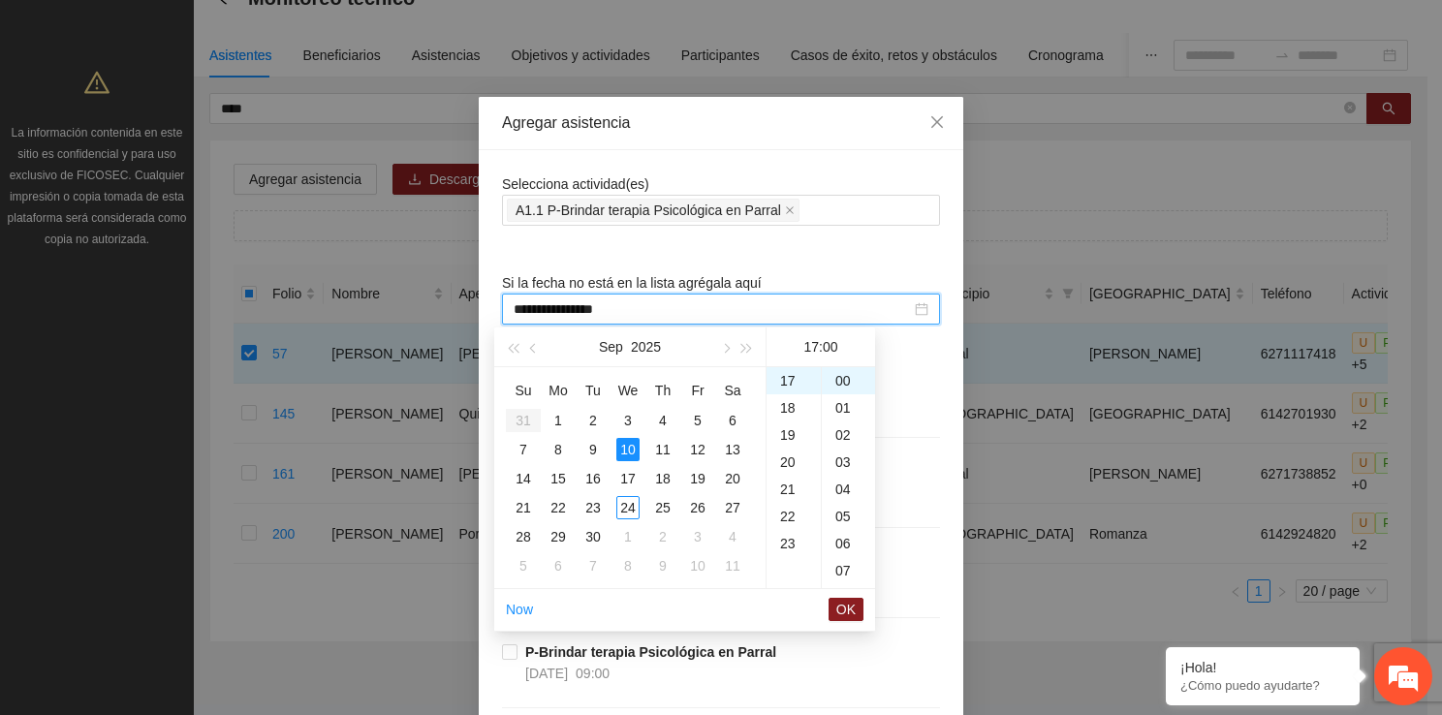
click at [845, 595] on li "OK" at bounding box center [845, 609] width 35 height 33
click at [845, 607] on span "OK" at bounding box center [845, 609] width 19 height 21
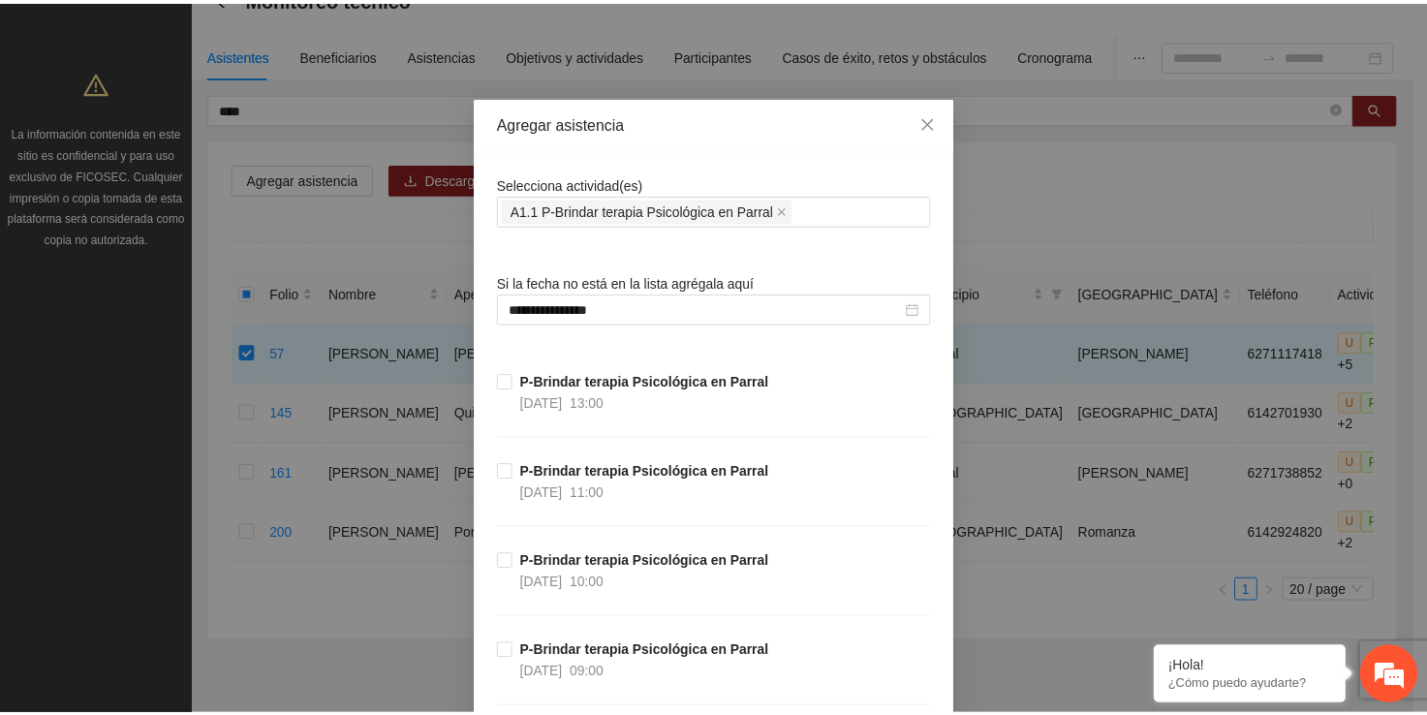
scroll to position [37468, 0]
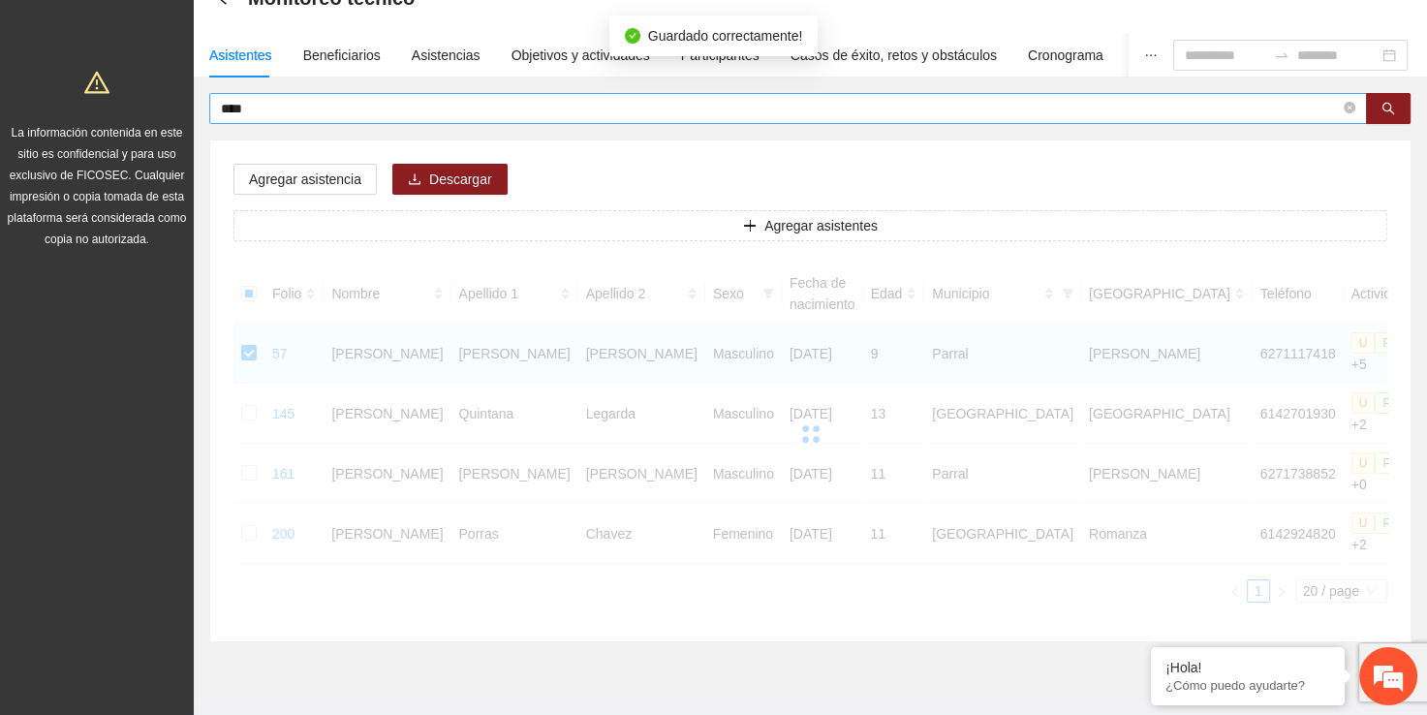
click at [509, 110] on input "****" at bounding box center [780, 108] width 1119 height 21
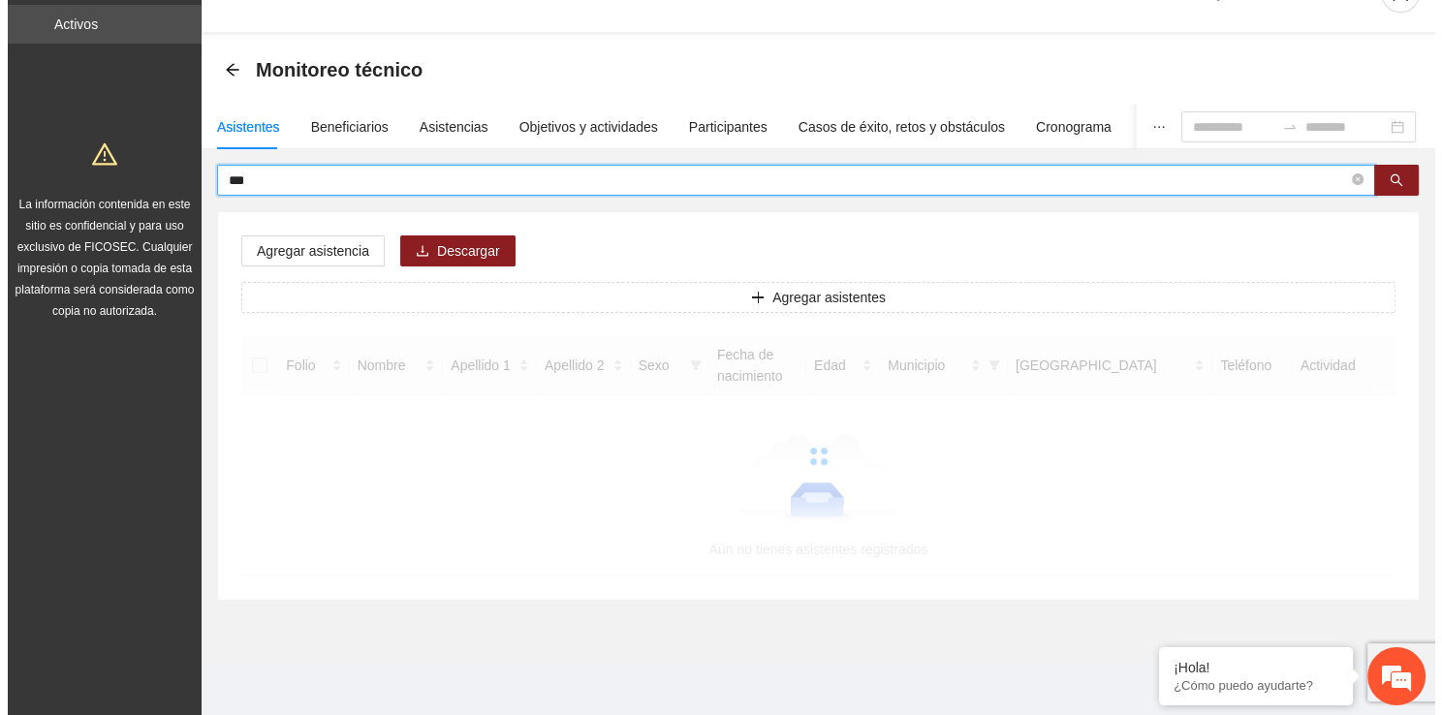
scroll to position [0, 0]
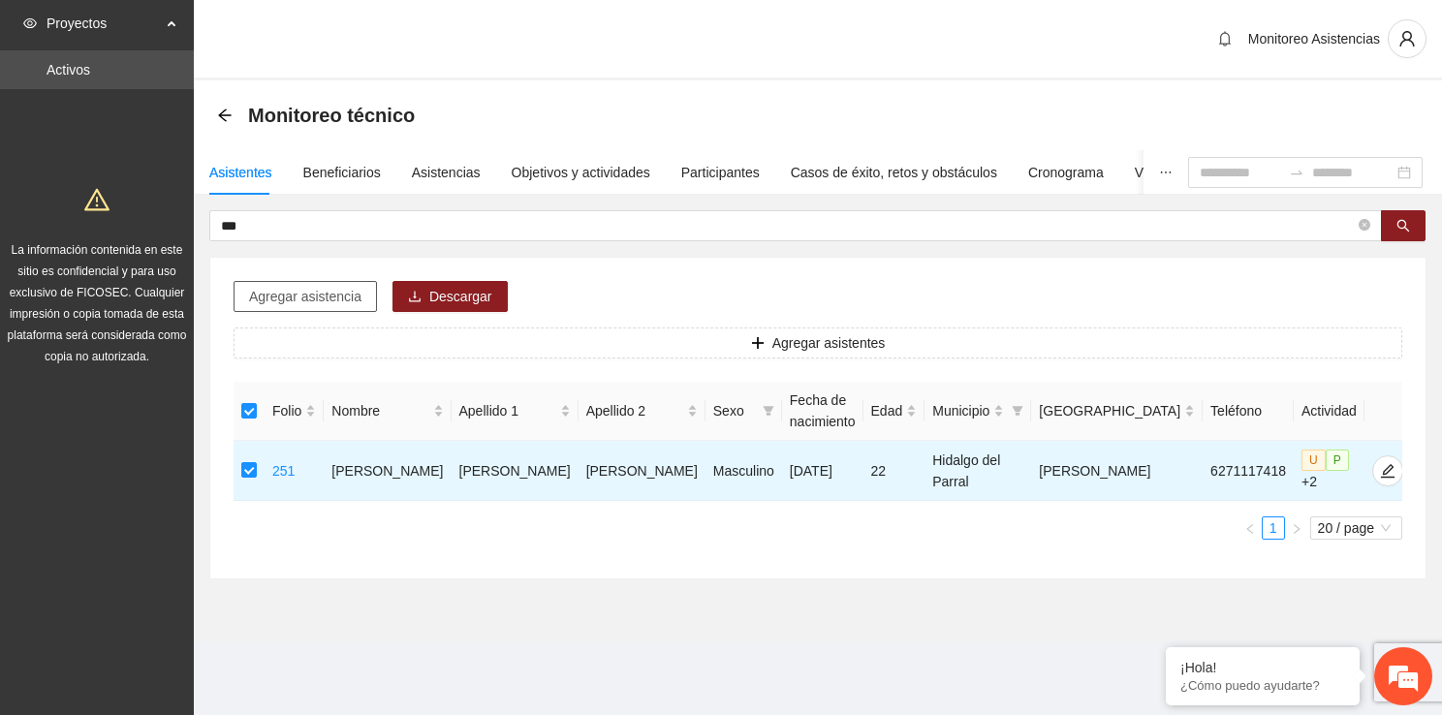
click at [301, 308] on button "Agregar asistencia" at bounding box center [304, 296] width 143 height 31
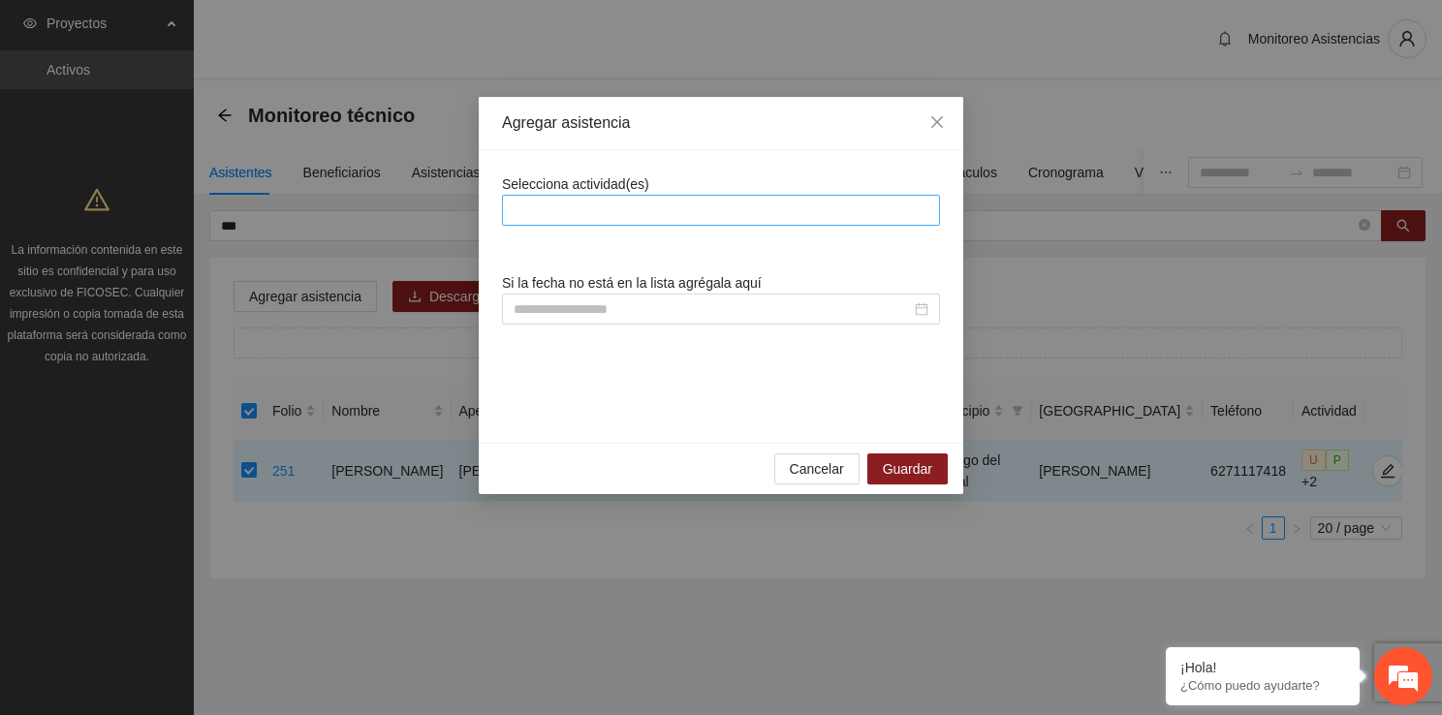
click at [625, 217] on div at bounding box center [721, 210] width 428 height 23
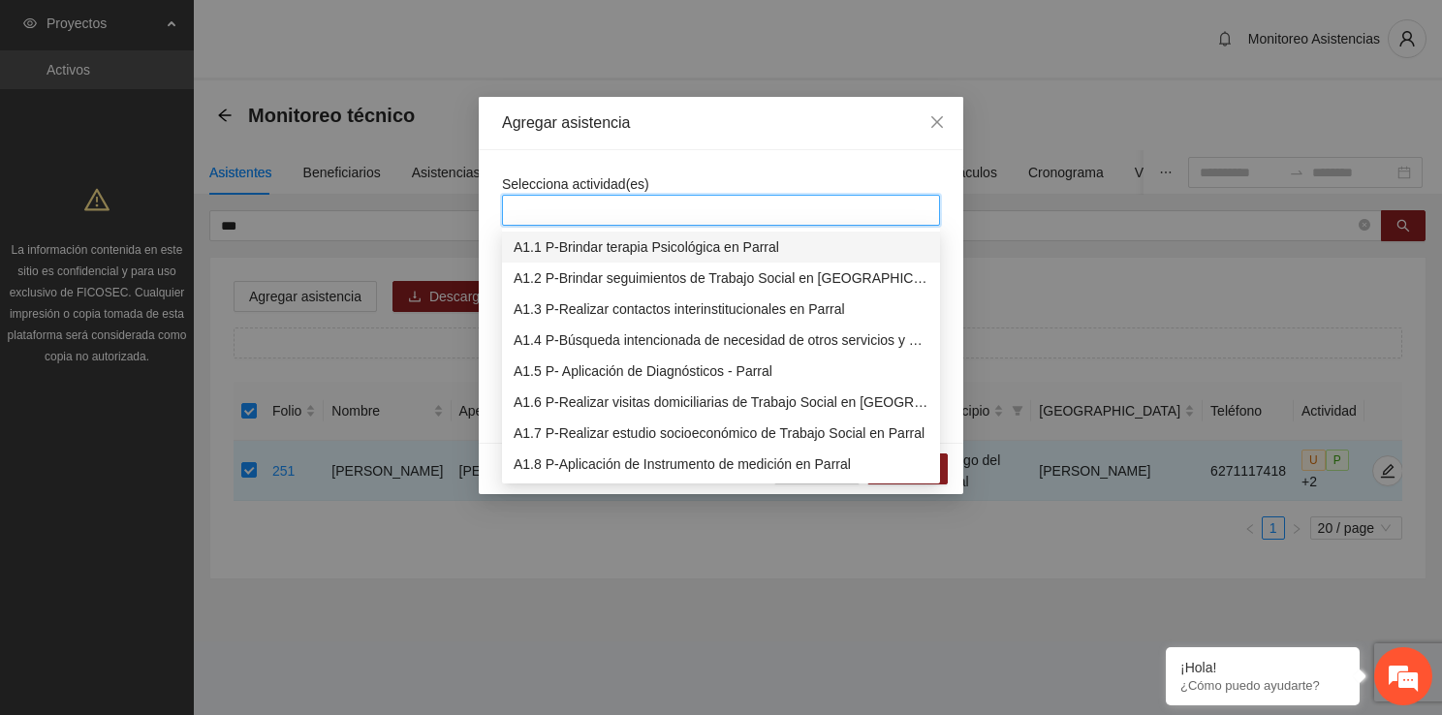
click at [577, 255] on div "A1.1 P-Brindar terapia Psicológica en Parral" at bounding box center [720, 246] width 415 height 21
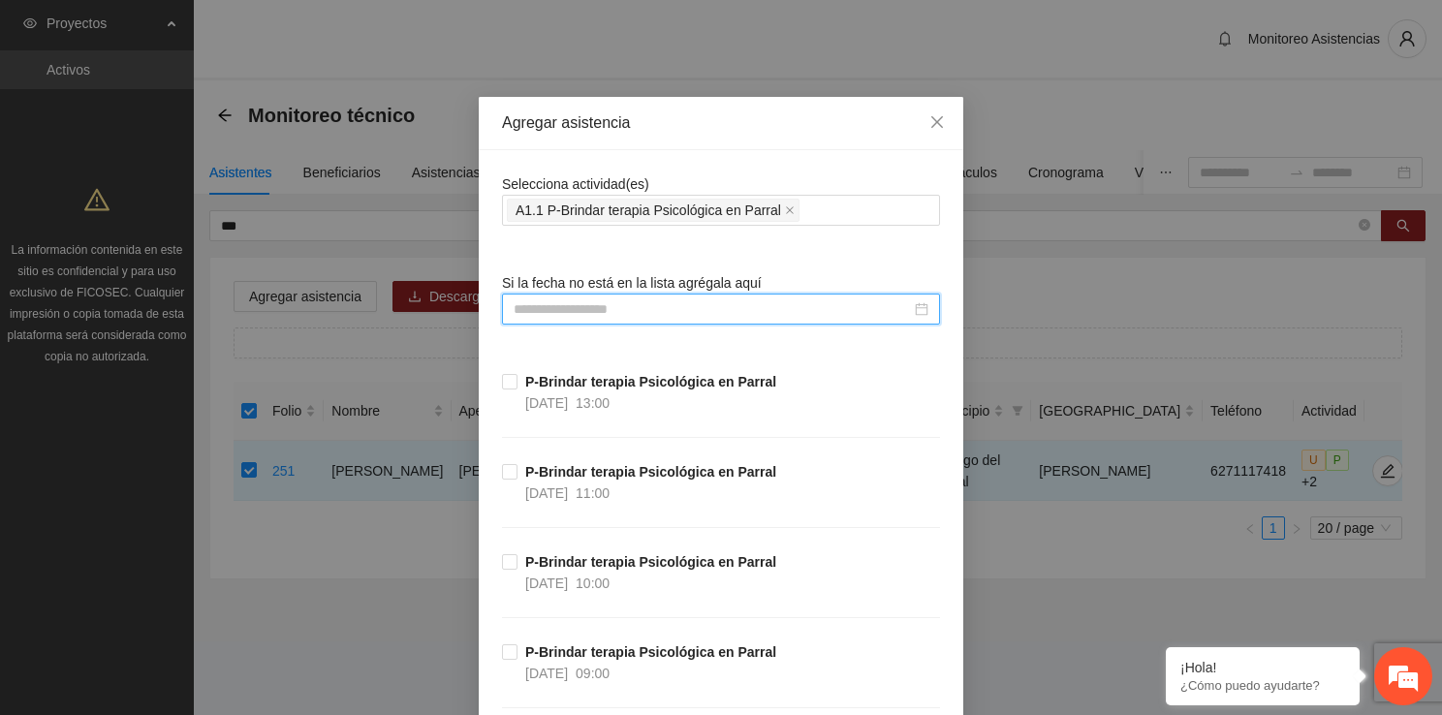
click at [539, 306] on input at bounding box center [711, 308] width 397 height 21
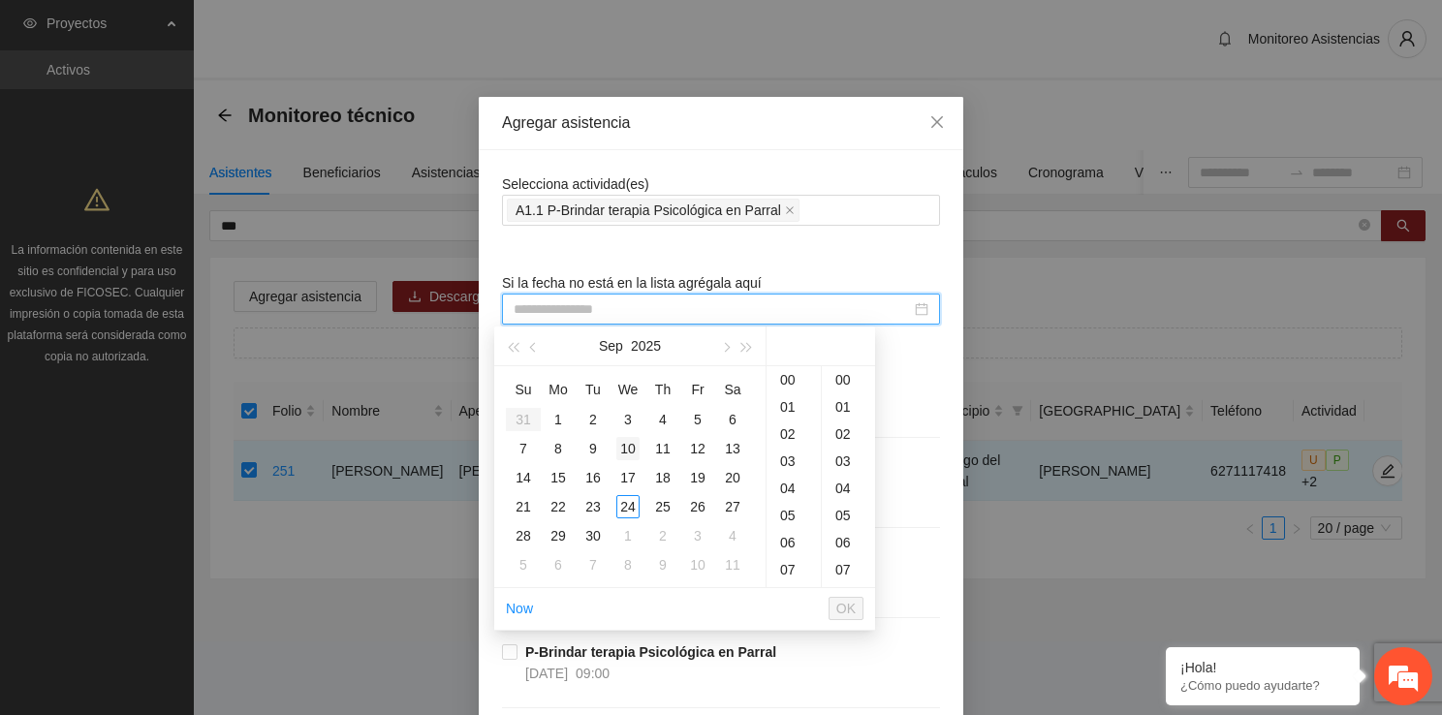
click at [630, 444] on div "10" at bounding box center [627, 448] width 23 height 23
click at [791, 563] on div "18" at bounding box center [793, 569] width 54 height 27
click at [853, 376] on div "00" at bounding box center [848, 379] width 53 height 27
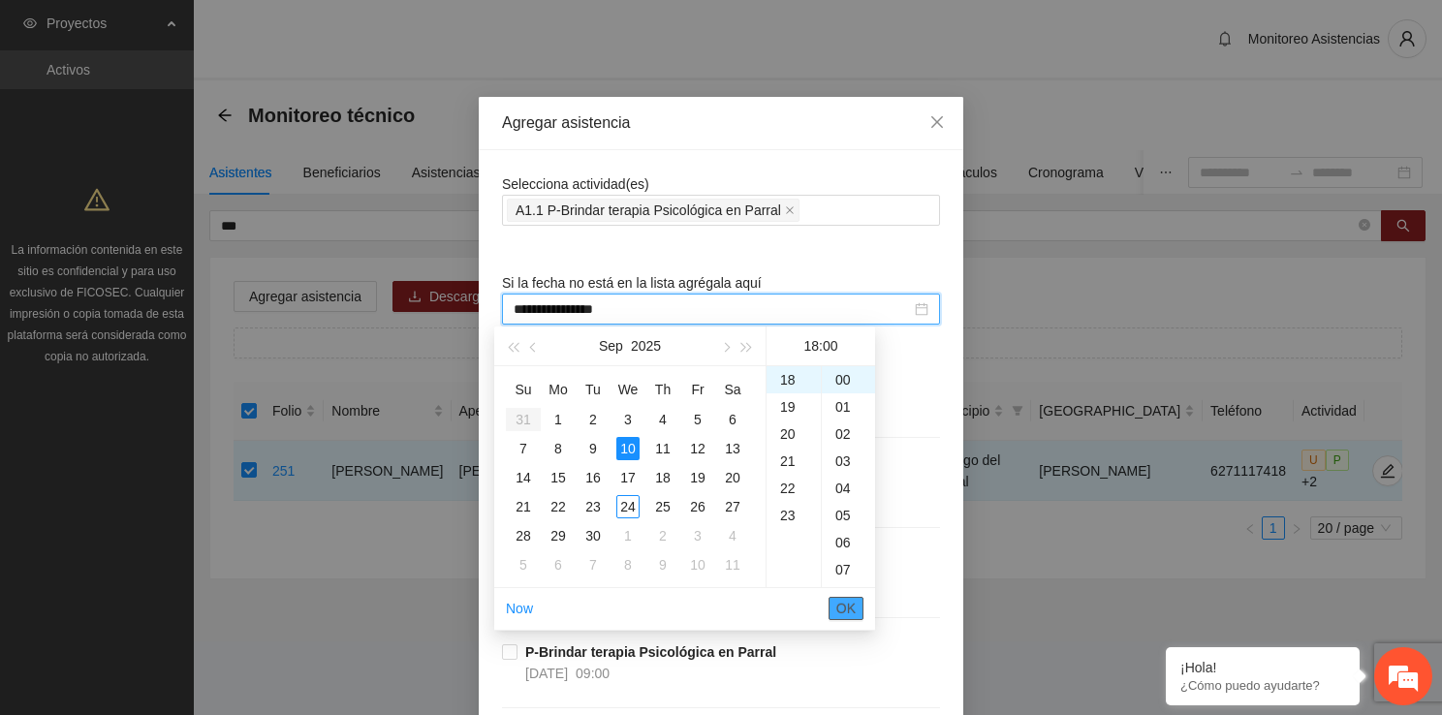
click at [845, 615] on span "OK" at bounding box center [845, 608] width 19 height 21
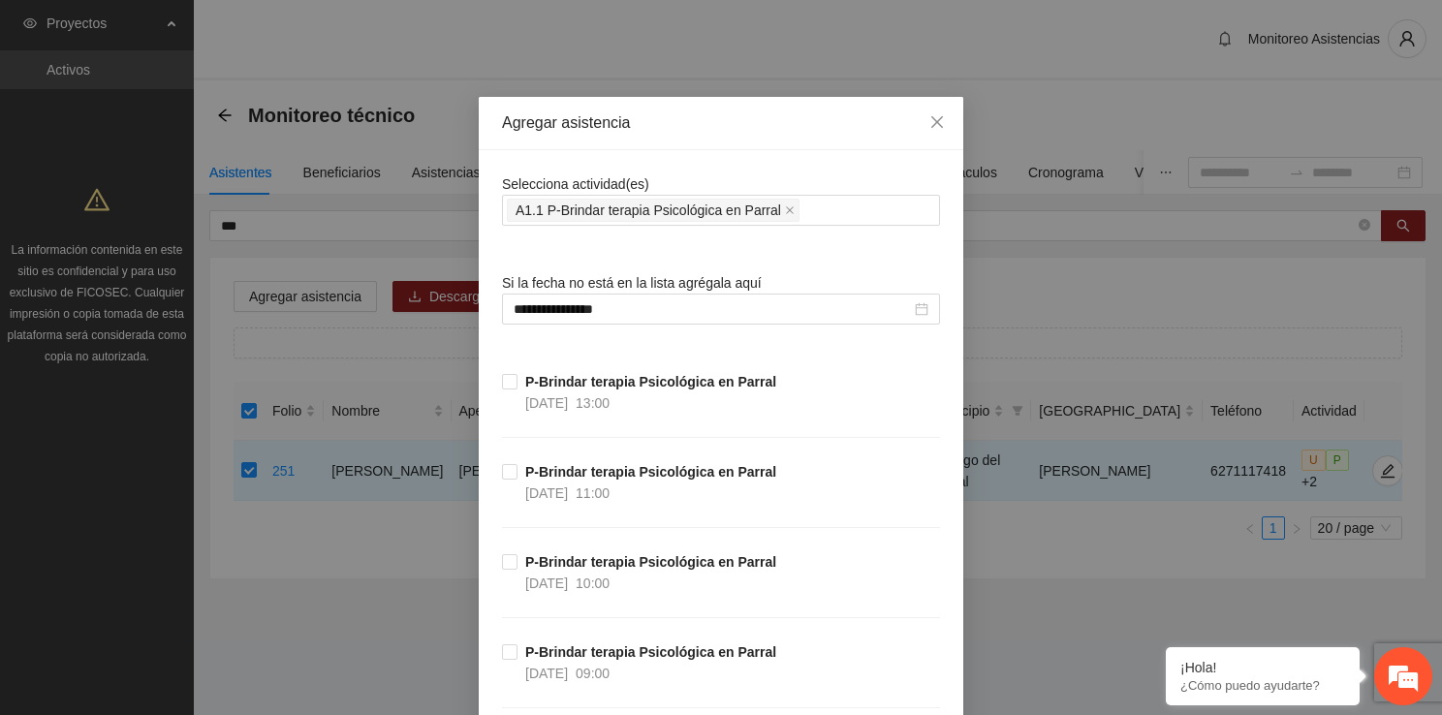
scroll to position [37468, 0]
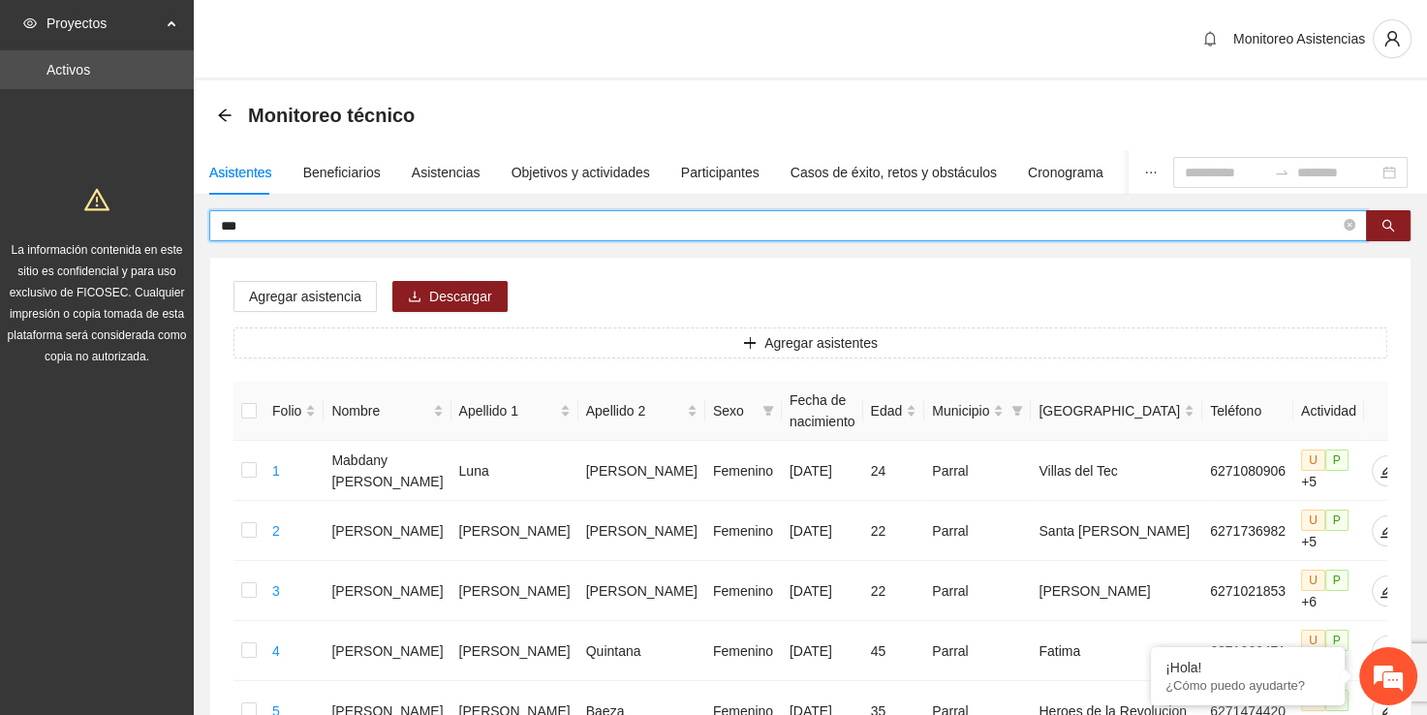
click at [457, 217] on input "***" at bounding box center [780, 225] width 1119 height 21
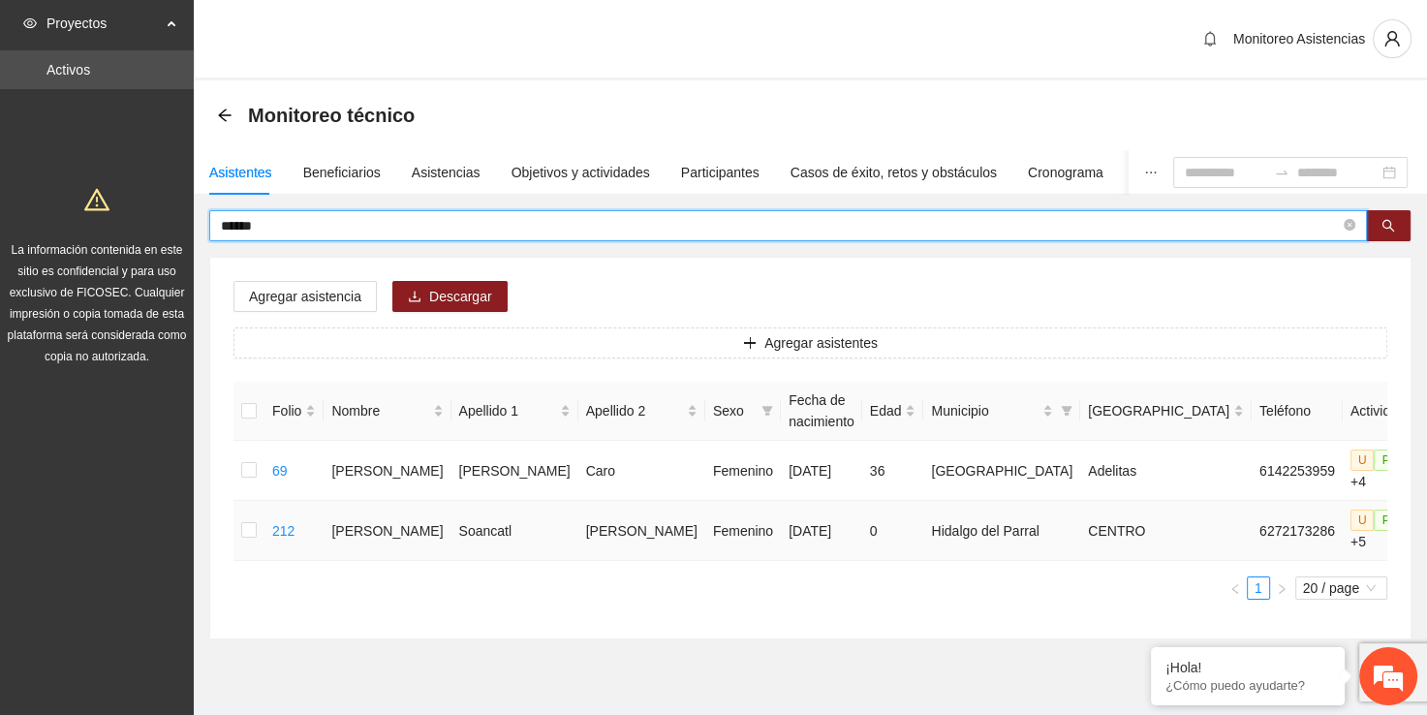
click at [239, 516] on td at bounding box center [248, 531] width 31 height 60
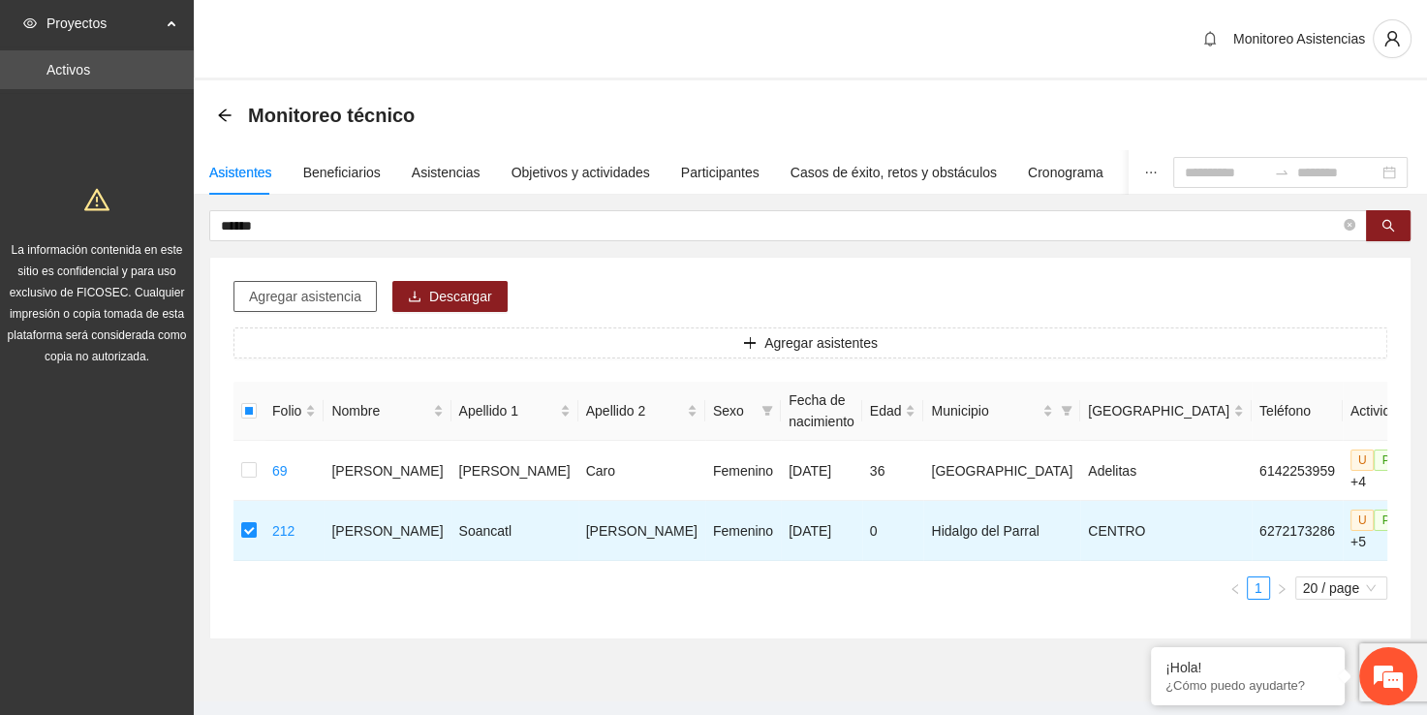
click at [289, 299] on span "Agregar asistencia" at bounding box center [305, 296] width 112 height 21
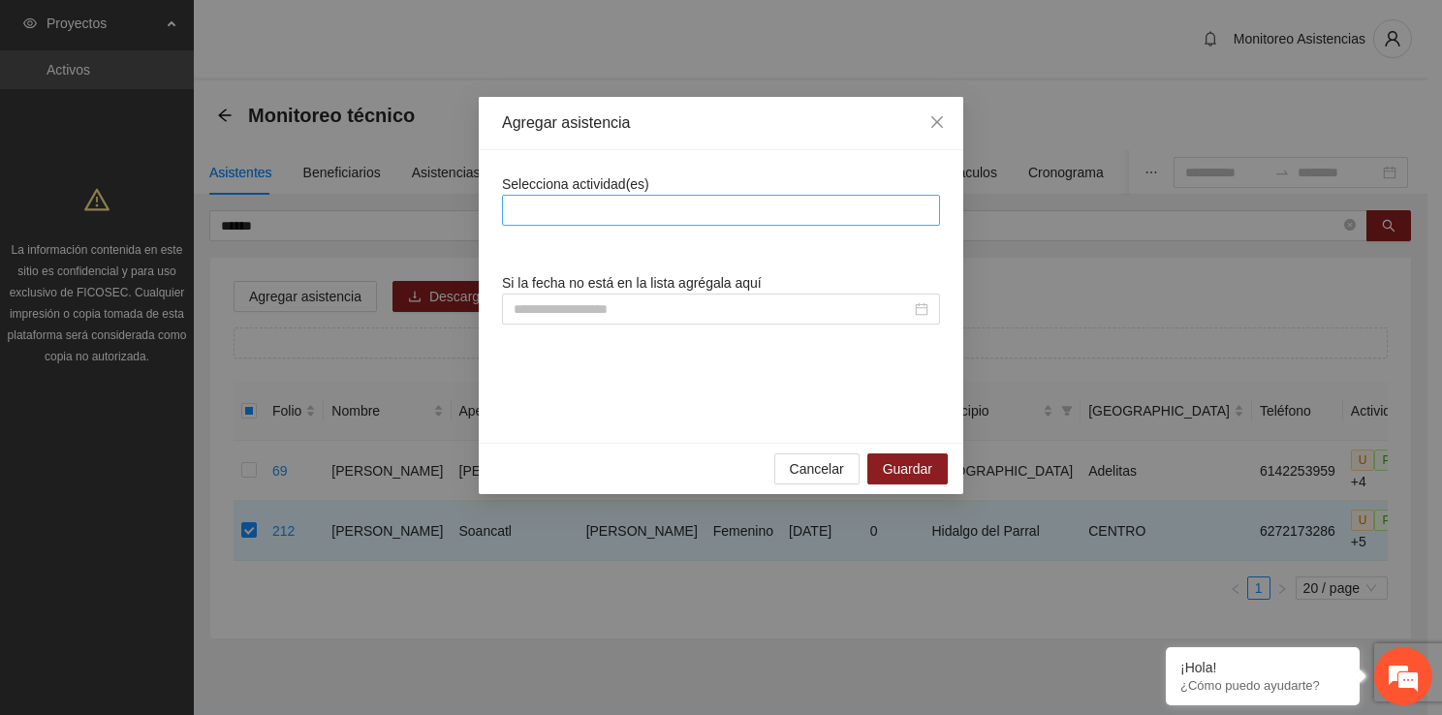
click at [620, 215] on div at bounding box center [721, 210] width 428 height 23
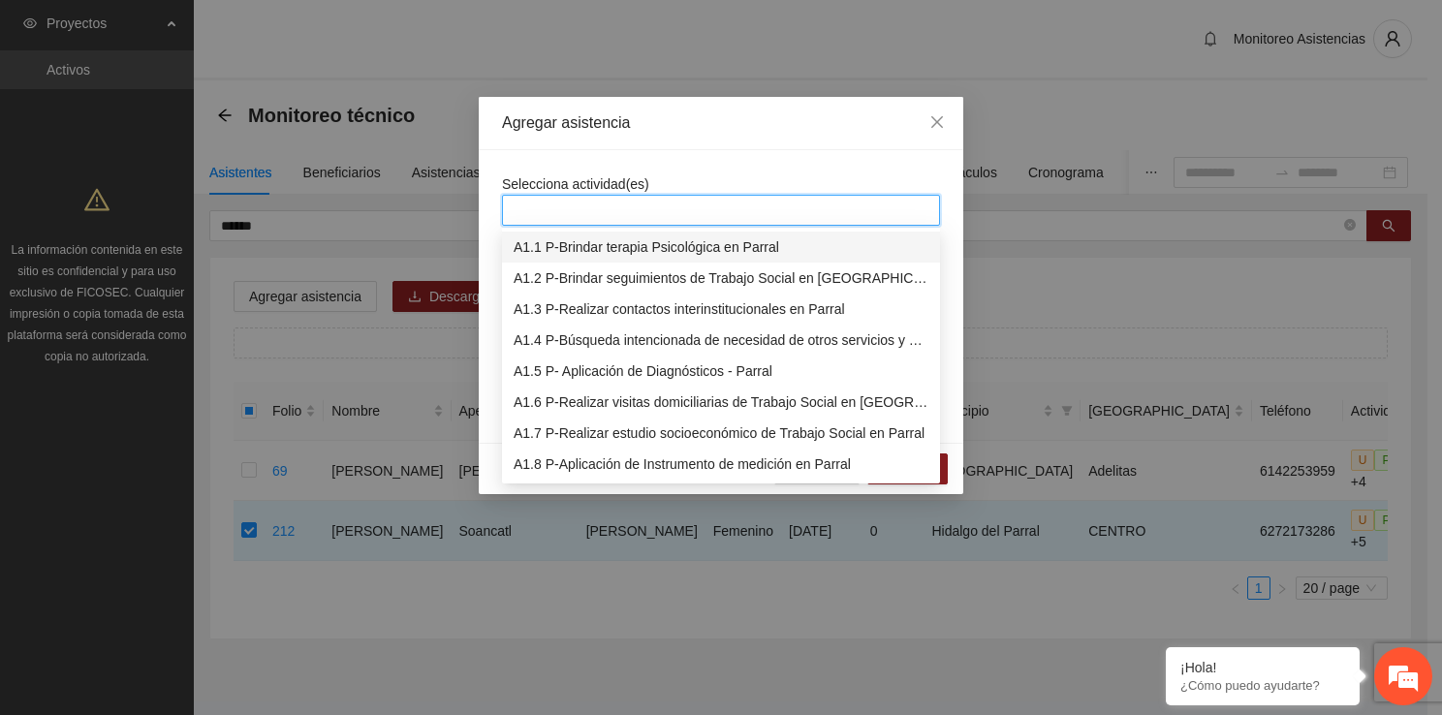
click at [604, 248] on div "A1.1 P-Brindar terapia Psicológica en Parral" at bounding box center [720, 246] width 415 height 21
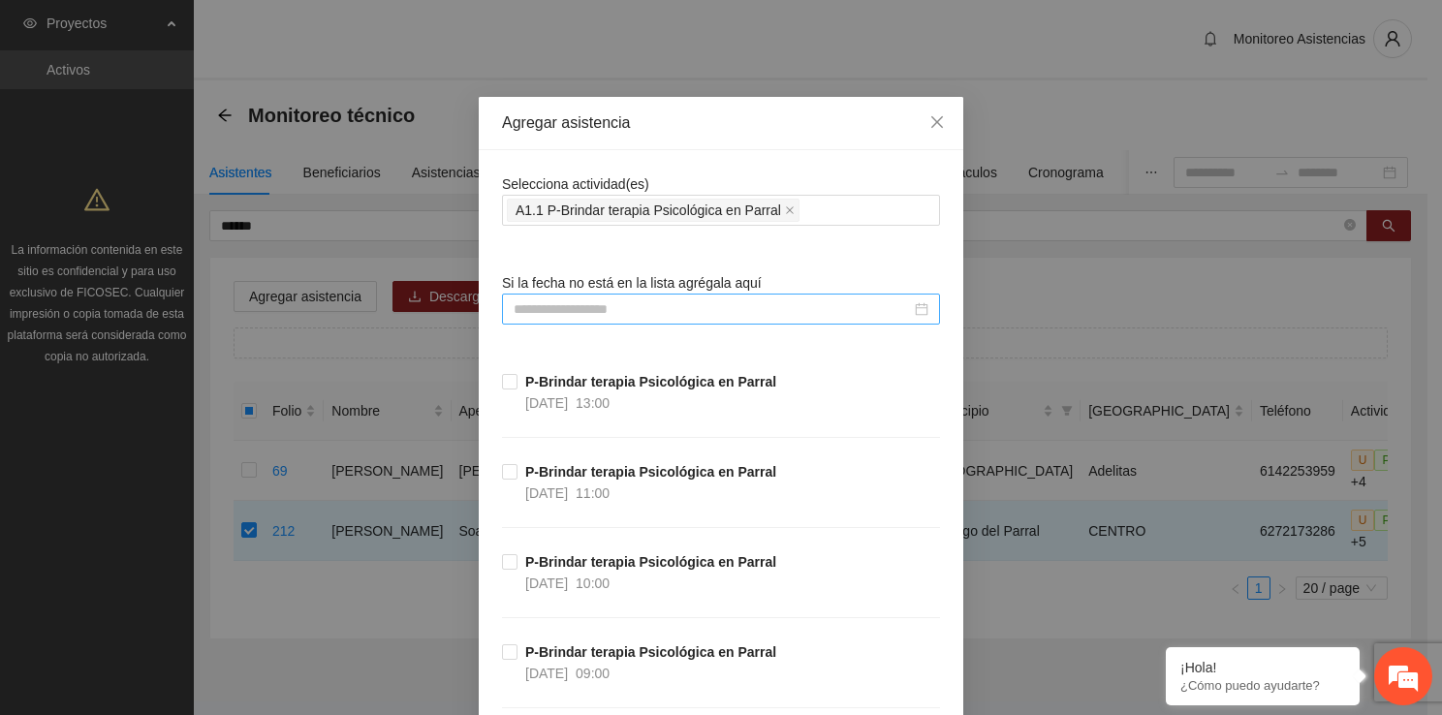
click at [545, 300] on input at bounding box center [711, 308] width 397 height 21
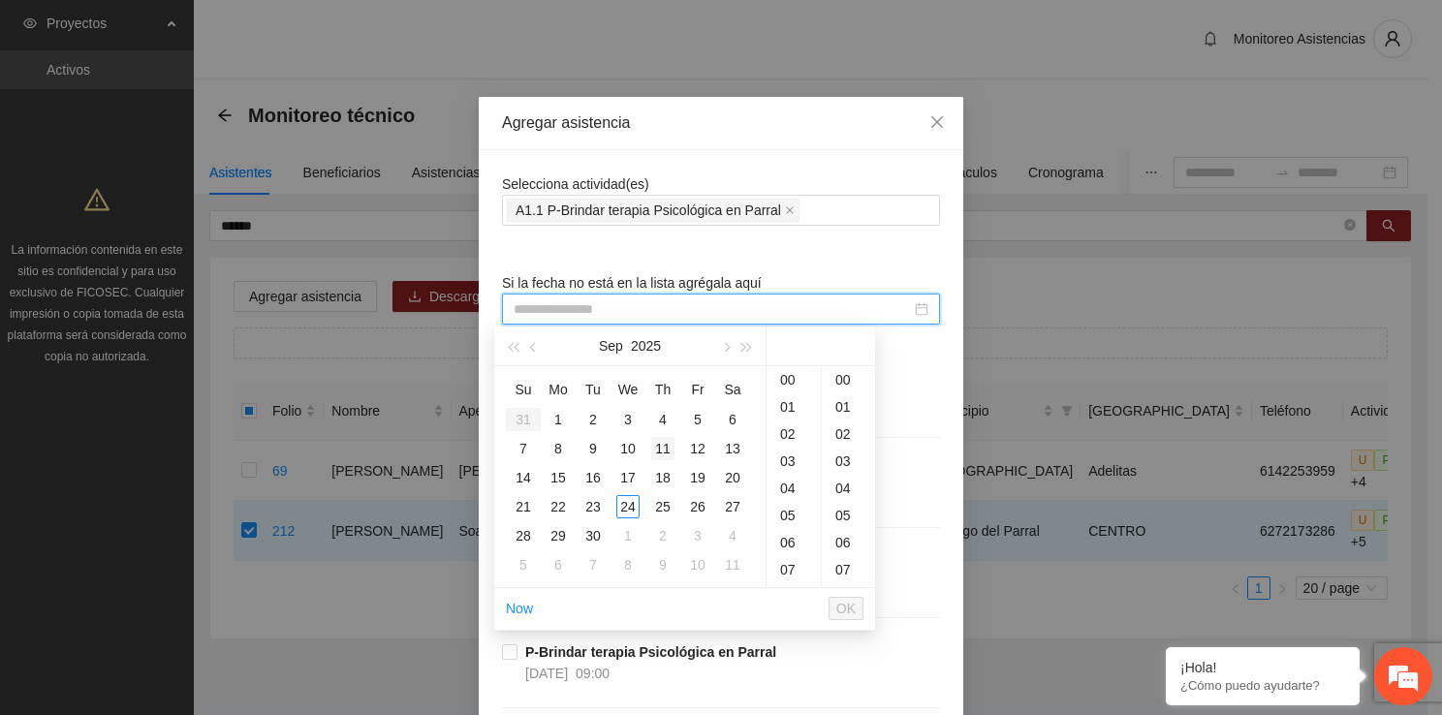
click at [668, 448] on div "11" at bounding box center [662, 448] width 23 height 23
click at [788, 454] on div "14" at bounding box center [793, 461] width 54 height 27
click at [830, 370] on div "00" at bounding box center [848, 379] width 53 height 27
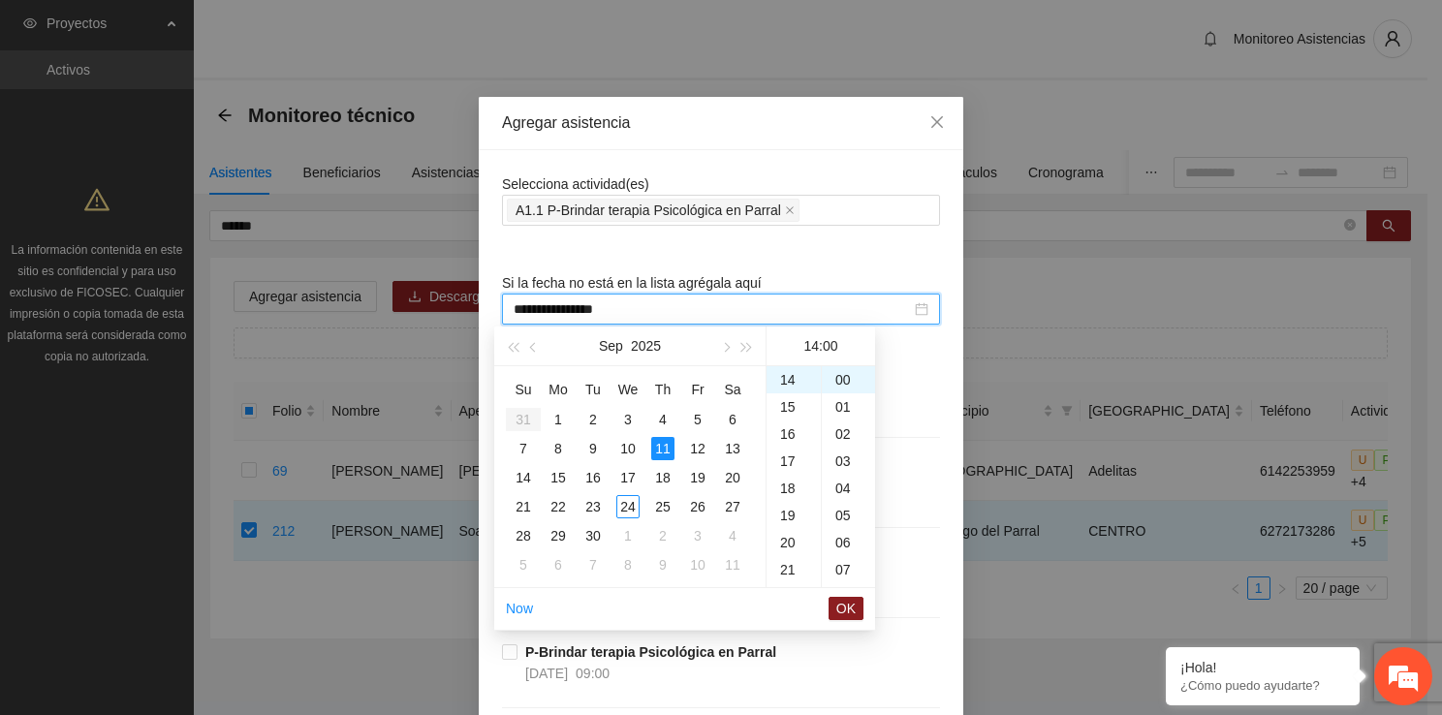
click at [848, 597] on button "OK" at bounding box center [845, 608] width 35 height 23
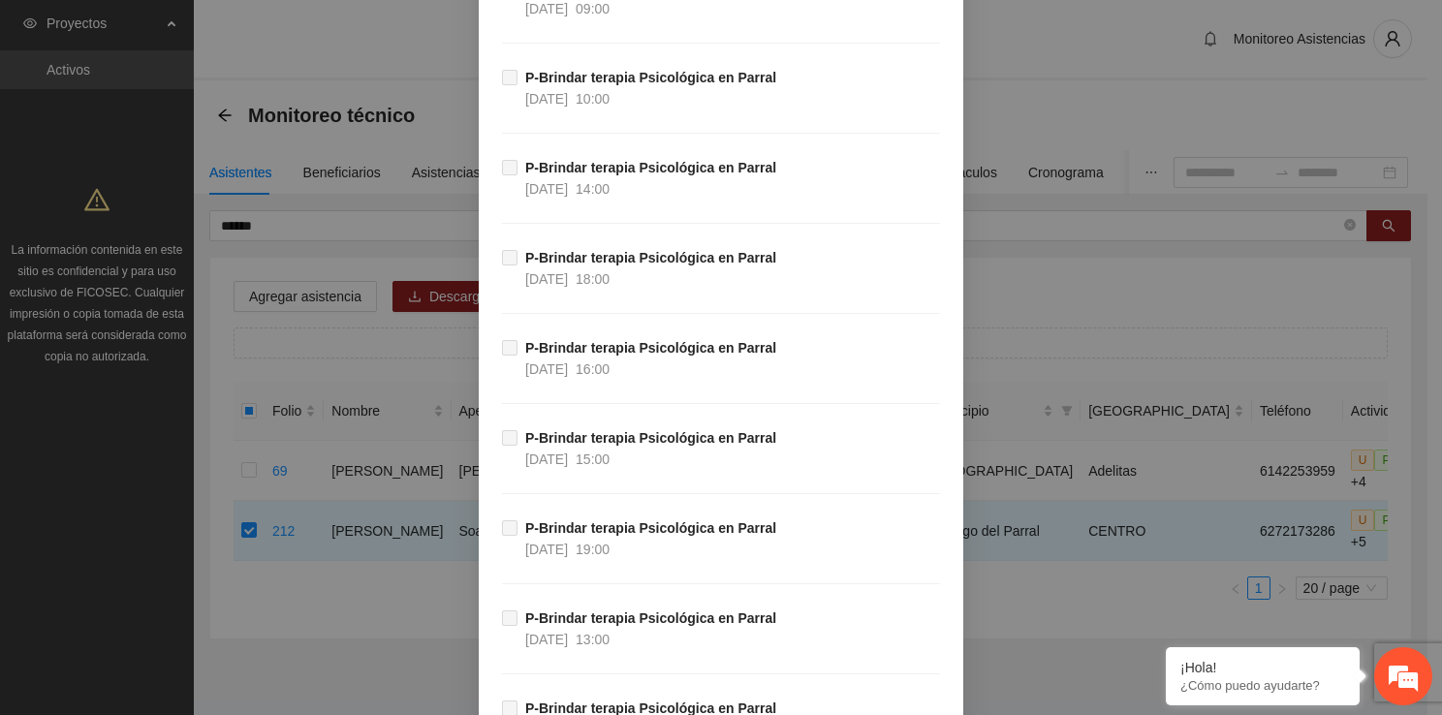
scroll to position [37468, 0]
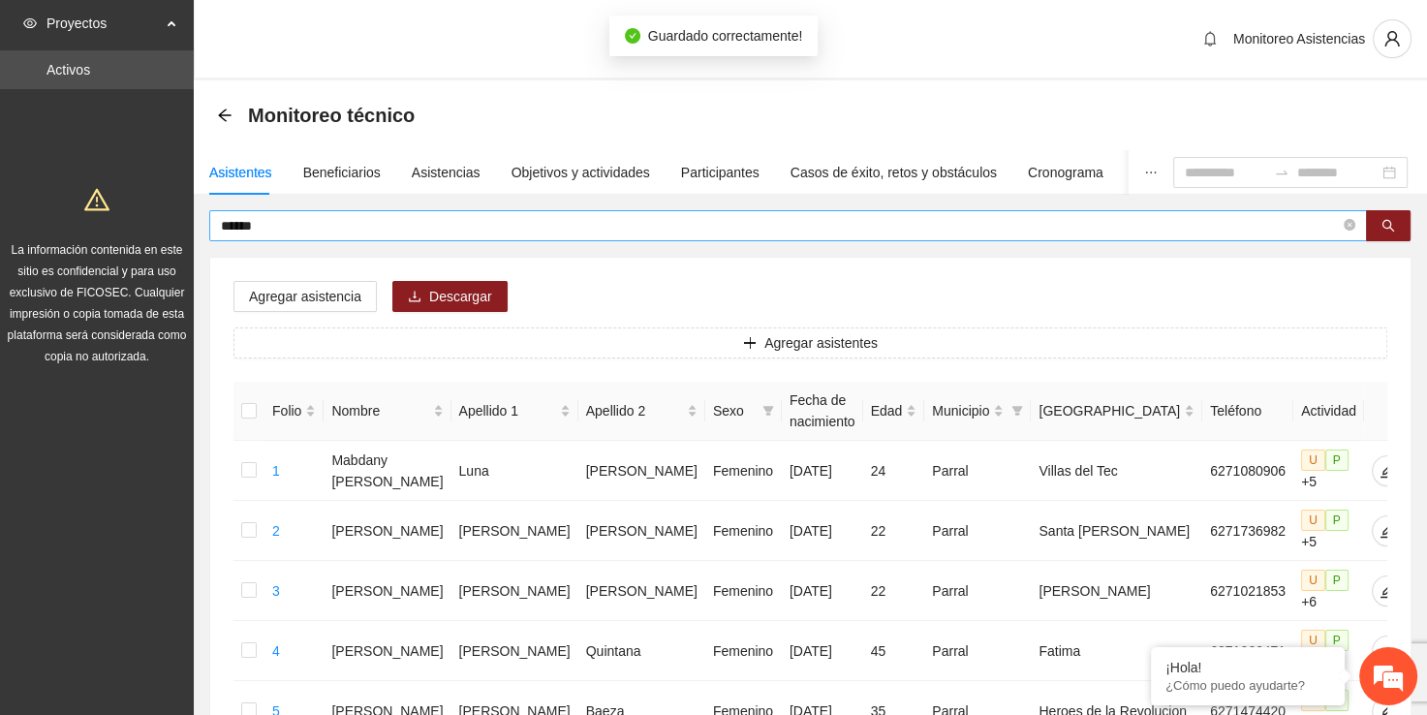
click at [366, 229] on input "******" at bounding box center [780, 225] width 1119 height 21
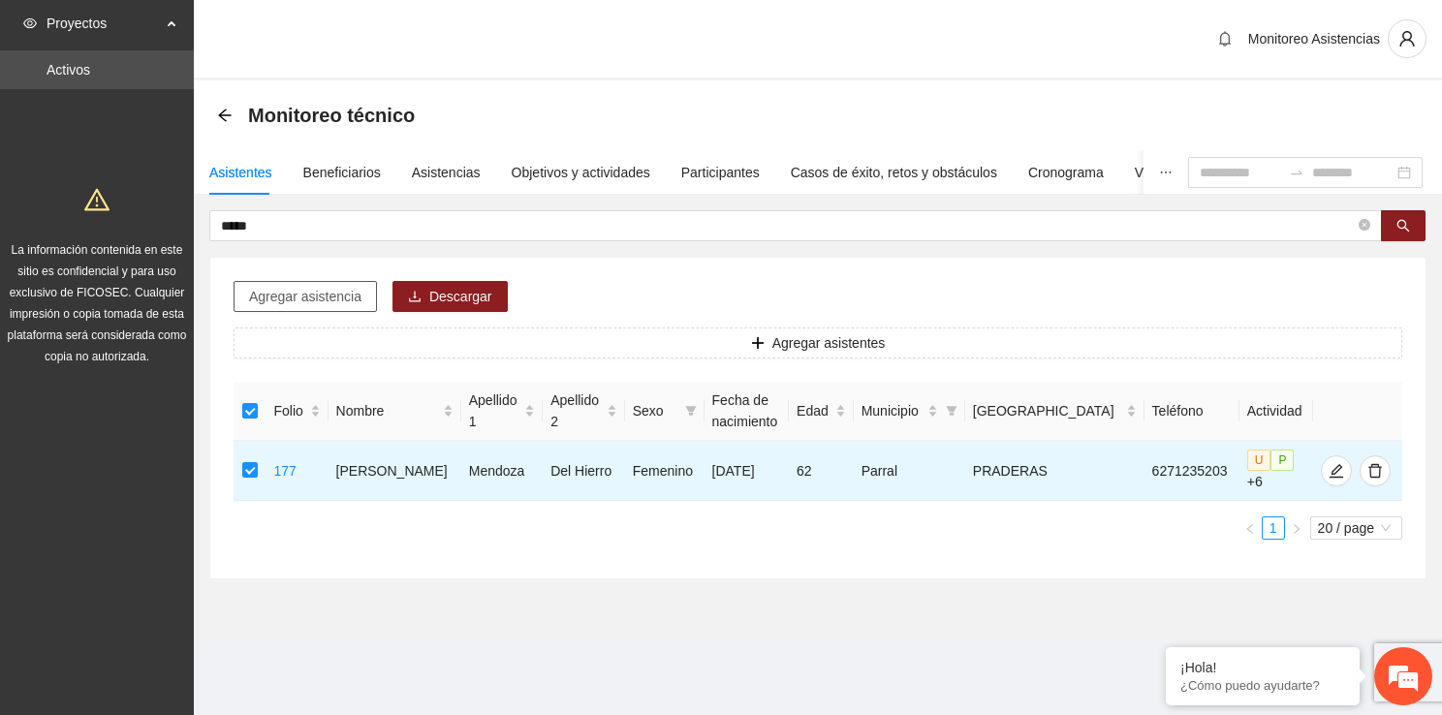
click at [270, 286] on span "Agregar asistencia" at bounding box center [305, 296] width 112 height 21
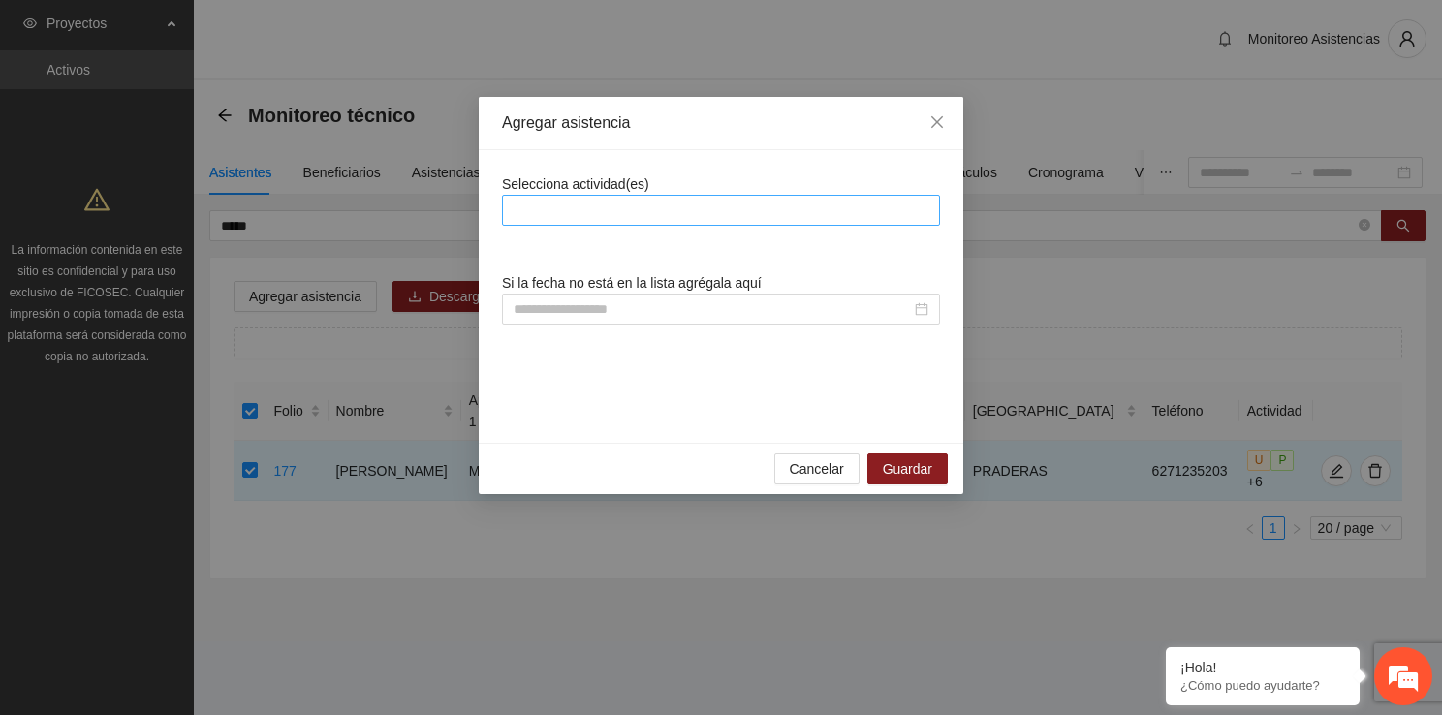
click at [628, 205] on div at bounding box center [721, 210] width 428 height 23
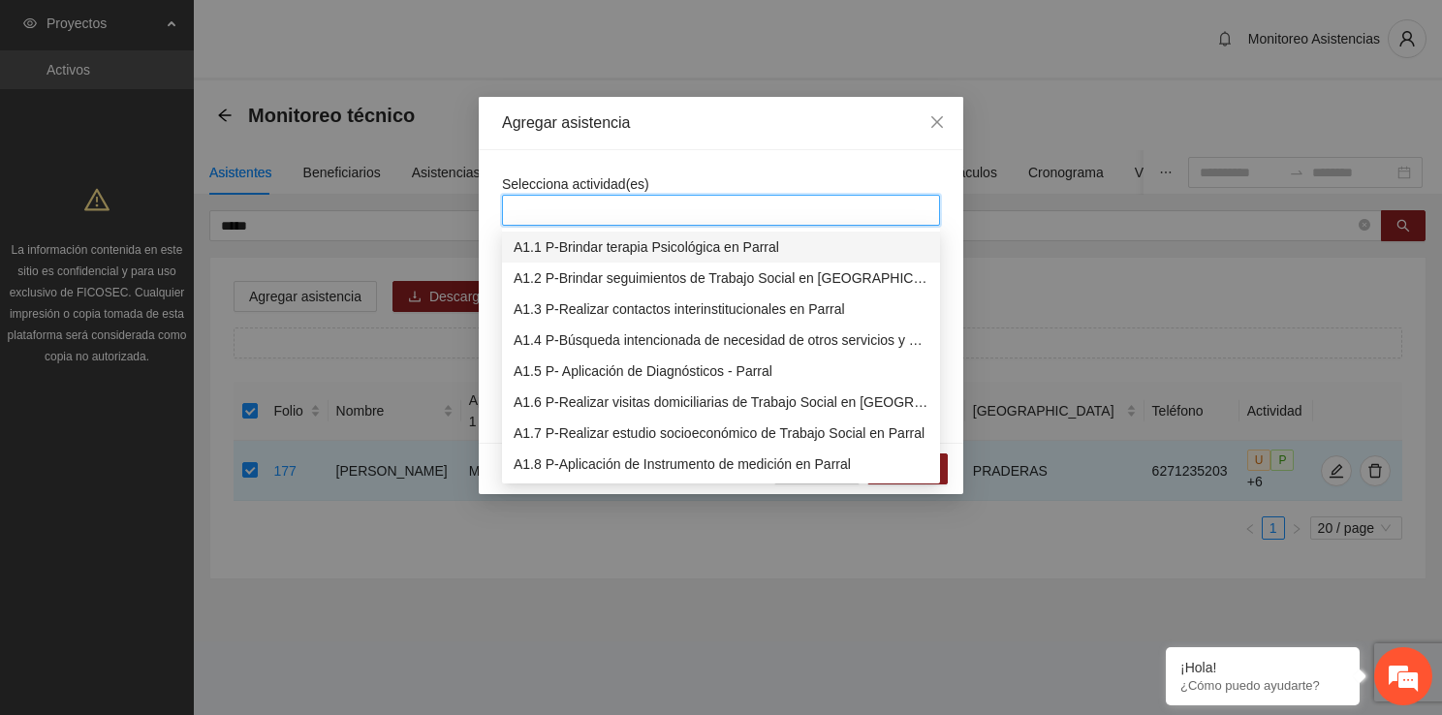
click at [612, 257] on div "A1.1 P-Brindar terapia Psicológica en Parral" at bounding box center [720, 246] width 415 height 21
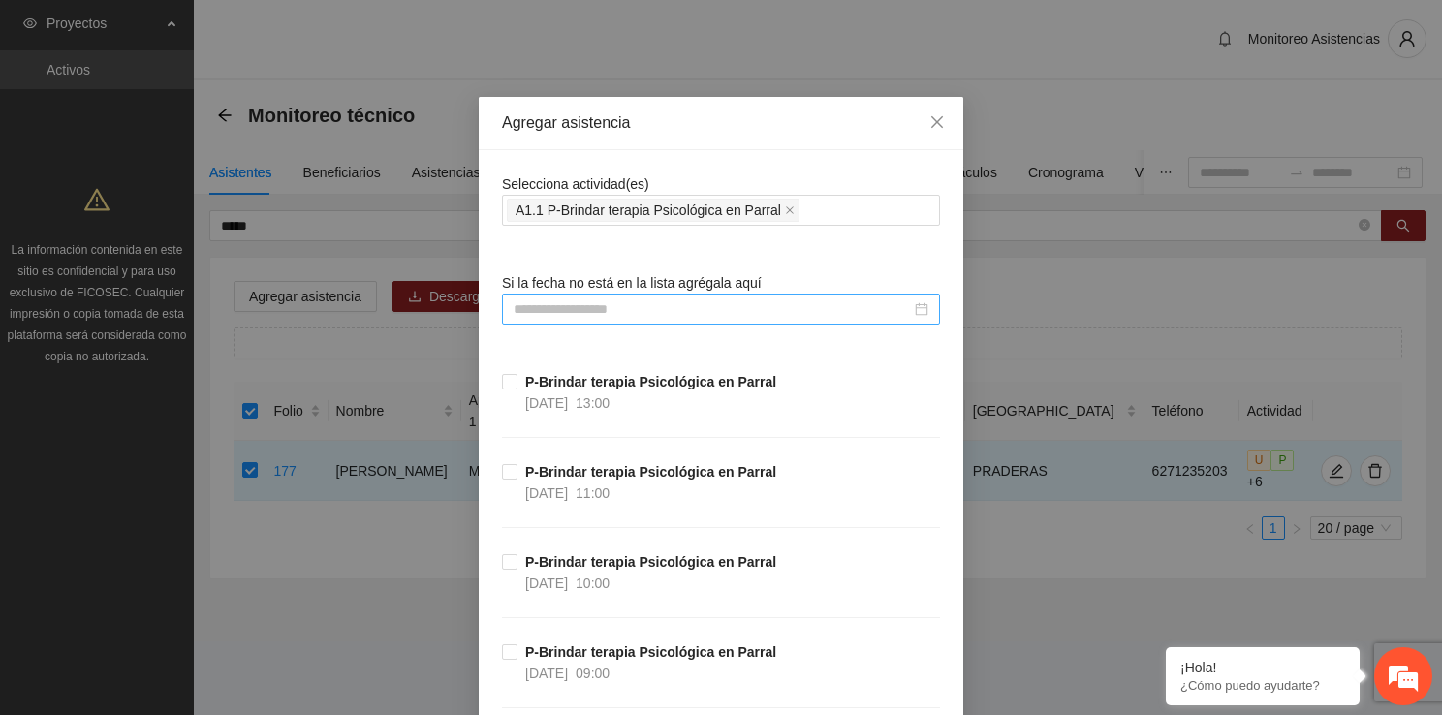
click at [530, 300] on input at bounding box center [711, 308] width 397 height 21
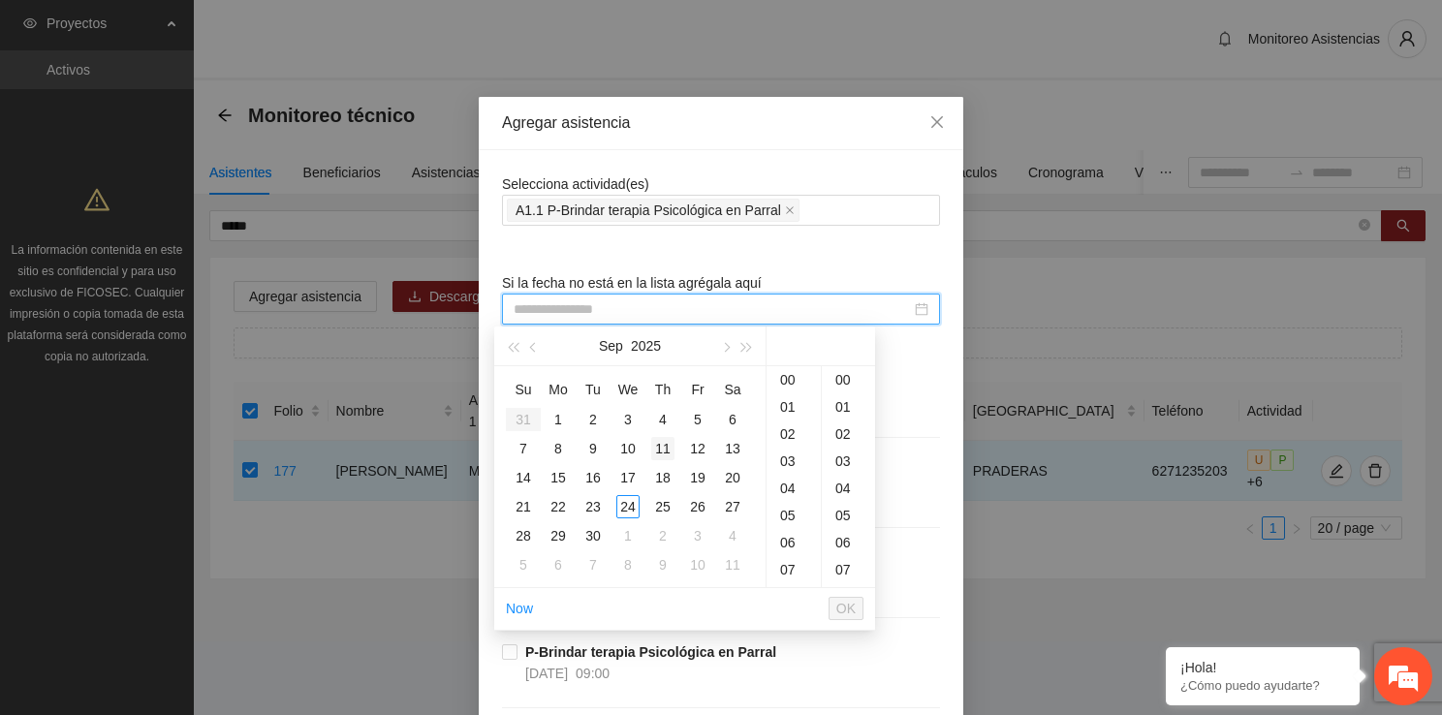
click at [667, 448] on div "11" at bounding box center [662, 448] width 23 height 23
click at [793, 428] on div "13" at bounding box center [793, 433] width 54 height 27
click at [837, 374] on div "00" at bounding box center [848, 379] width 53 height 27
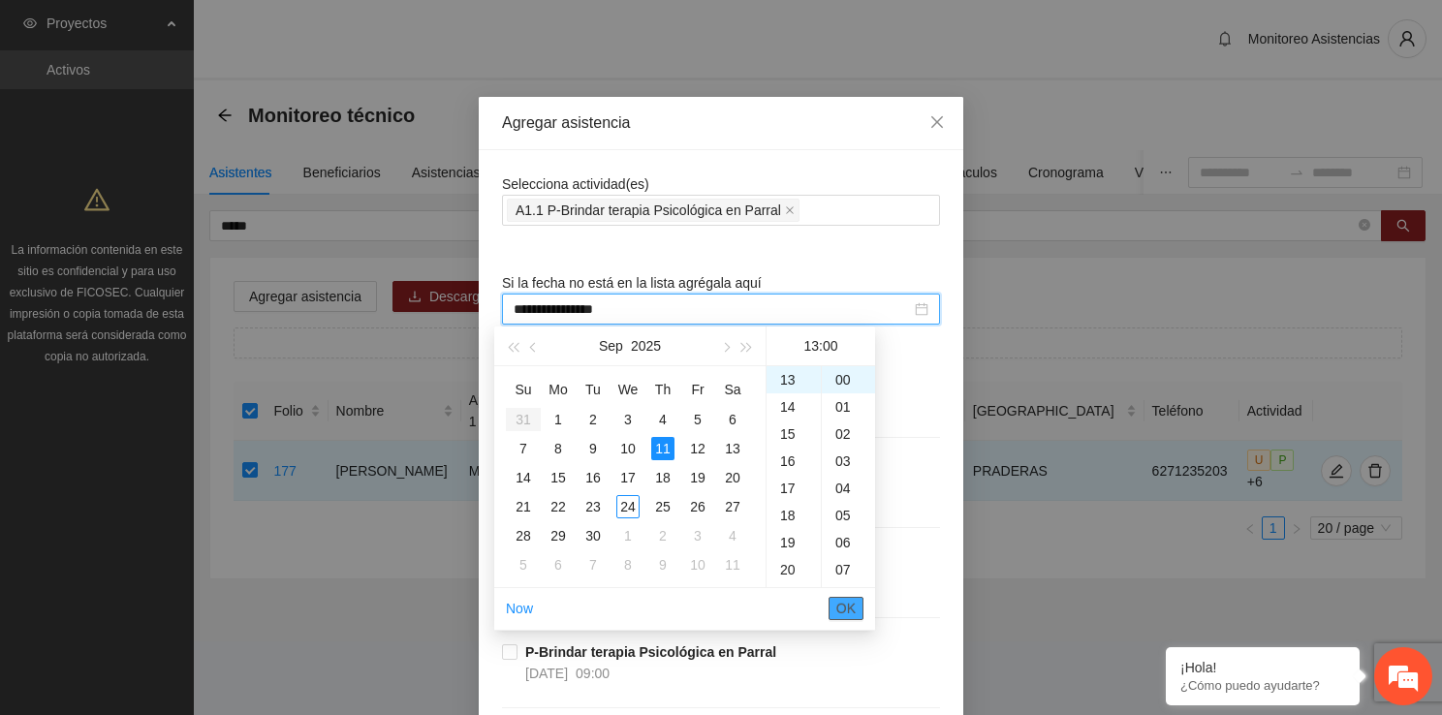
click at [850, 603] on span "OK" at bounding box center [845, 608] width 19 height 21
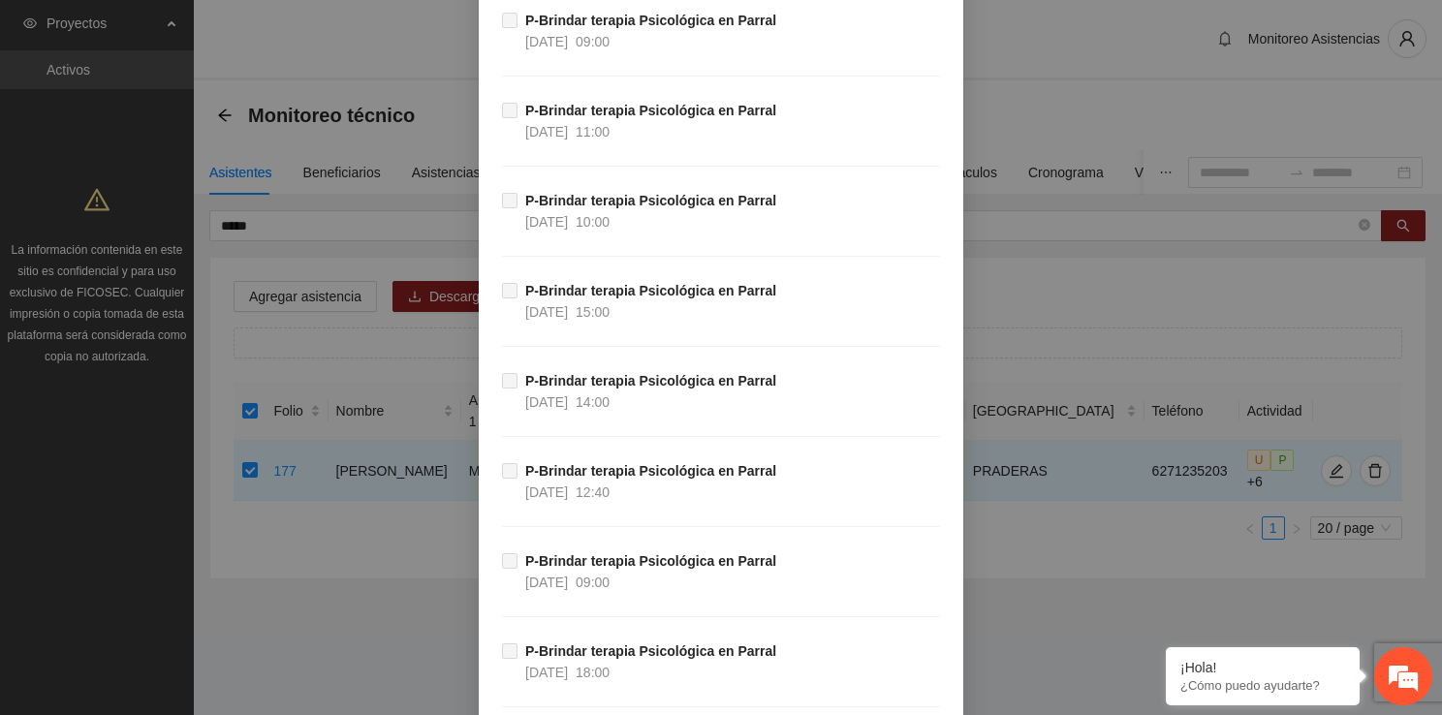
scroll to position [37468, 0]
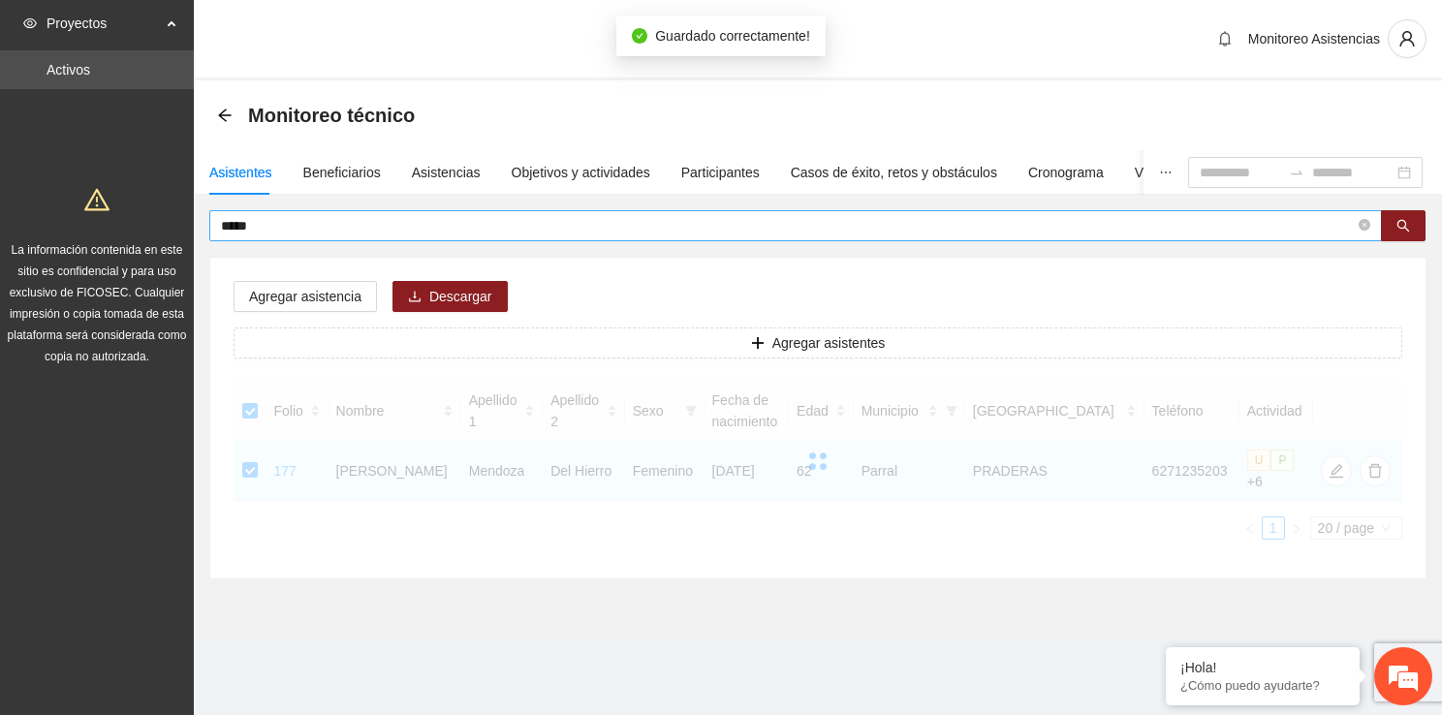
click at [694, 231] on input "*****" at bounding box center [787, 225] width 1133 height 21
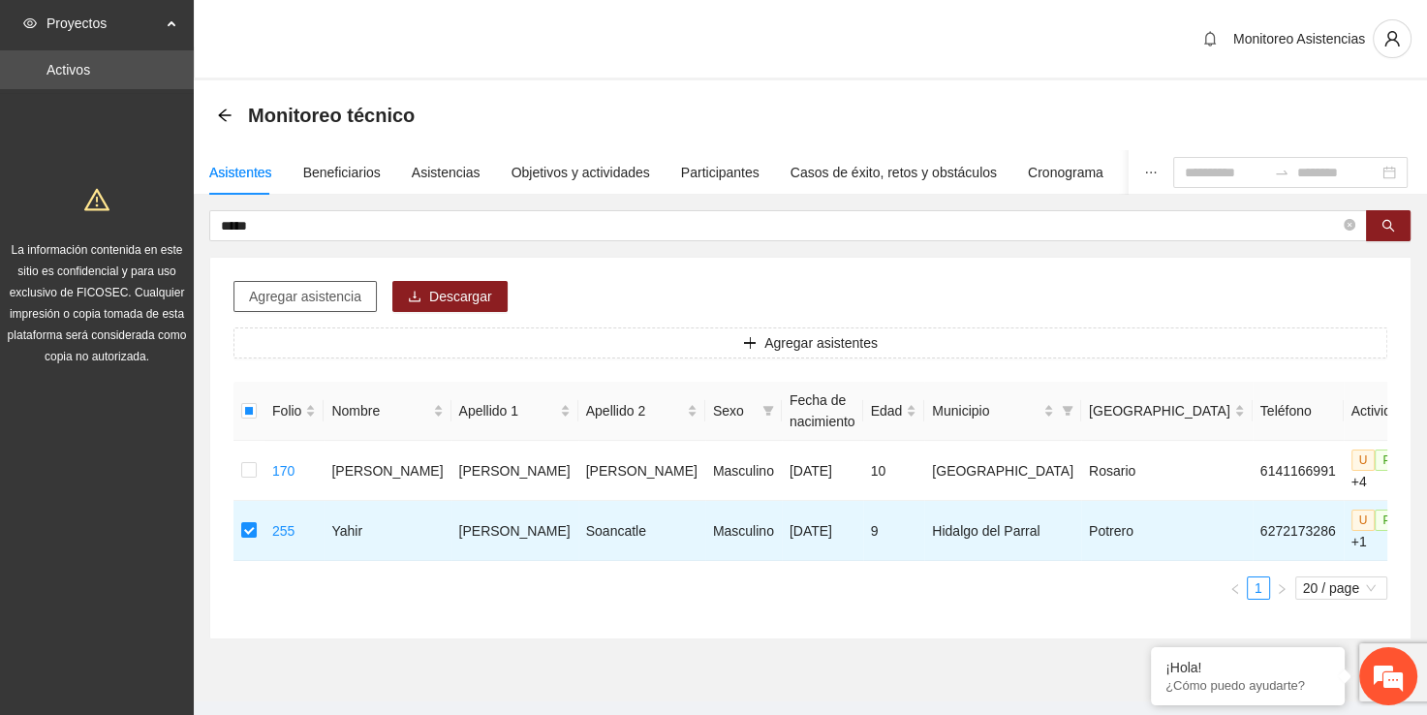
click at [320, 296] on span "Agregar asistencia" at bounding box center [305, 296] width 112 height 21
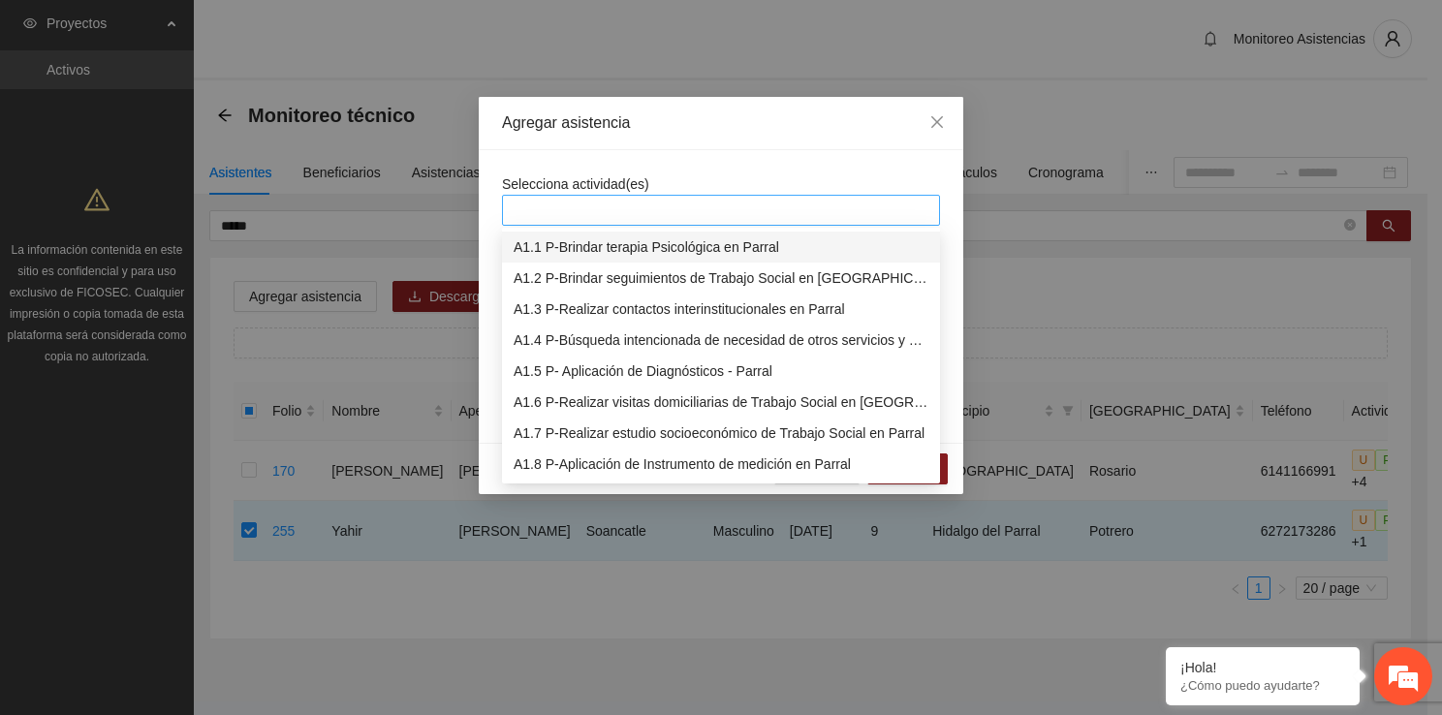
click at [701, 195] on div at bounding box center [721, 210] width 438 height 31
click at [616, 250] on div "A1.1 P-Brindar terapia Psicológica en Parral" at bounding box center [720, 246] width 415 height 21
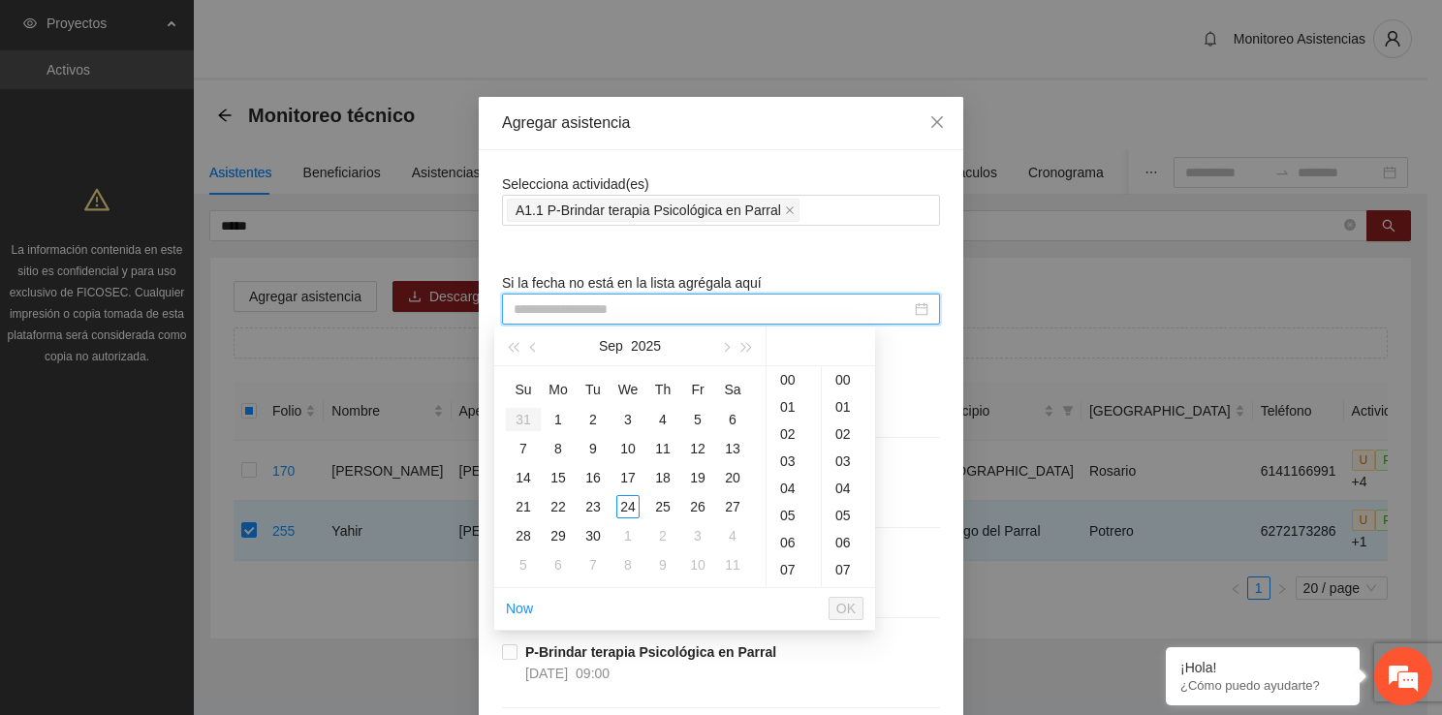
click at [547, 300] on input at bounding box center [711, 308] width 397 height 21
click at [663, 443] on div "11" at bounding box center [662, 448] width 23 height 23
click at [783, 487] on div "15" at bounding box center [793, 488] width 54 height 27
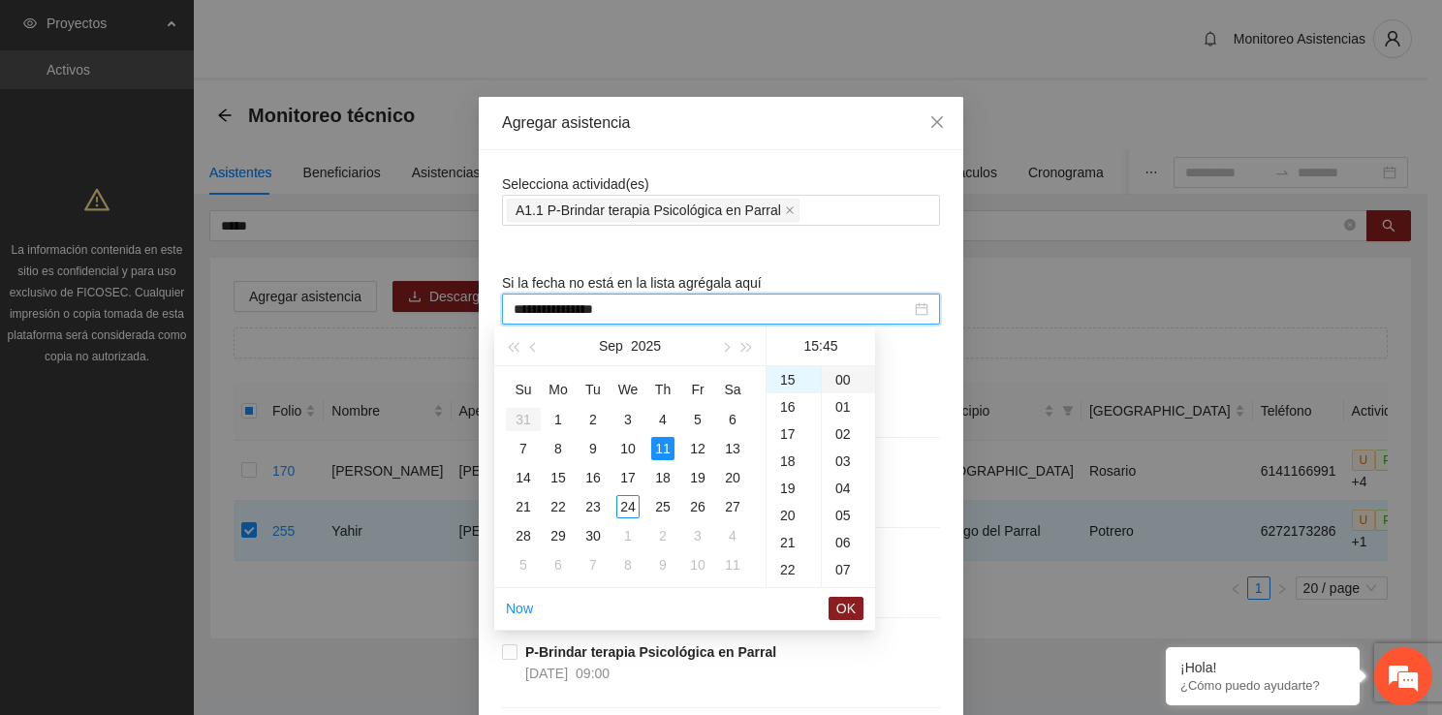
click at [841, 380] on div "00" at bounding box center [848, 379] width 53 height 27
click at [848, 607] on span "OK" at bounding box center [845, 608] width 19 height 21
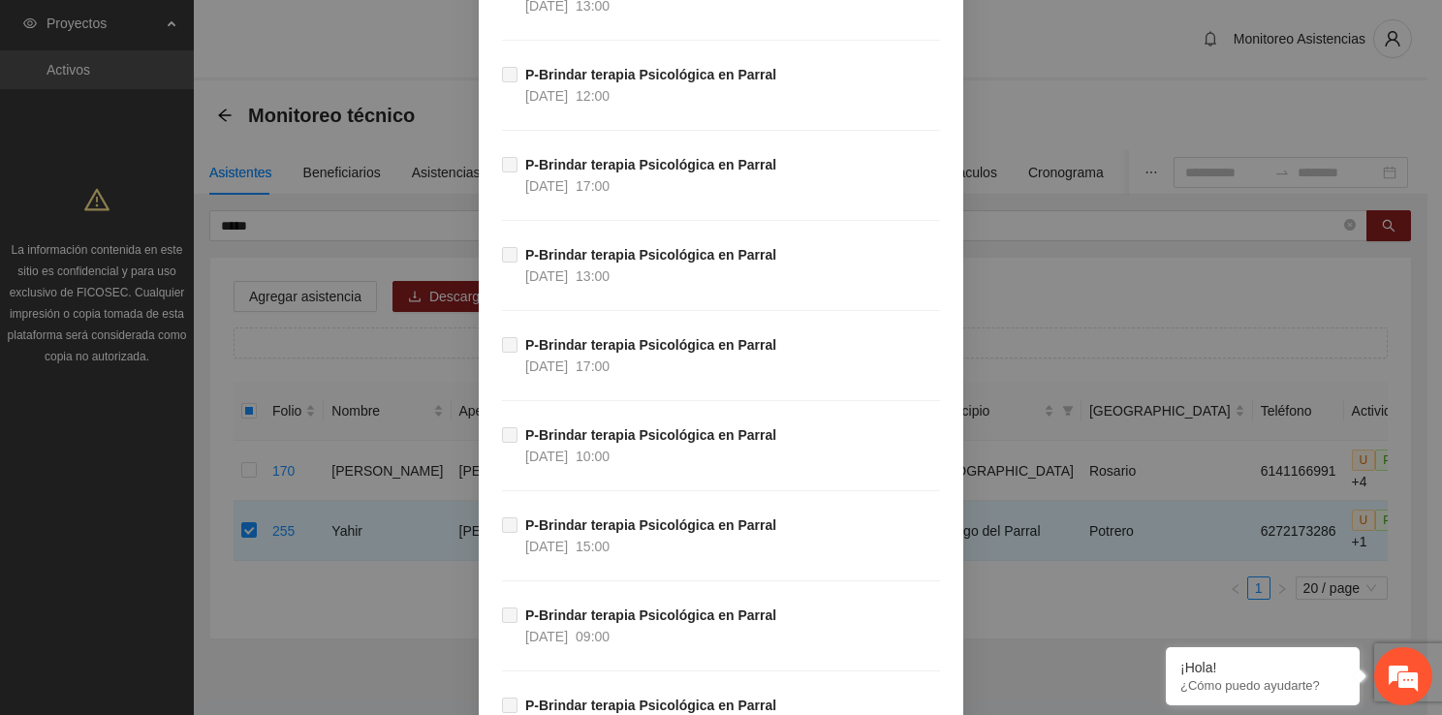
scroll to position [37468, 0]
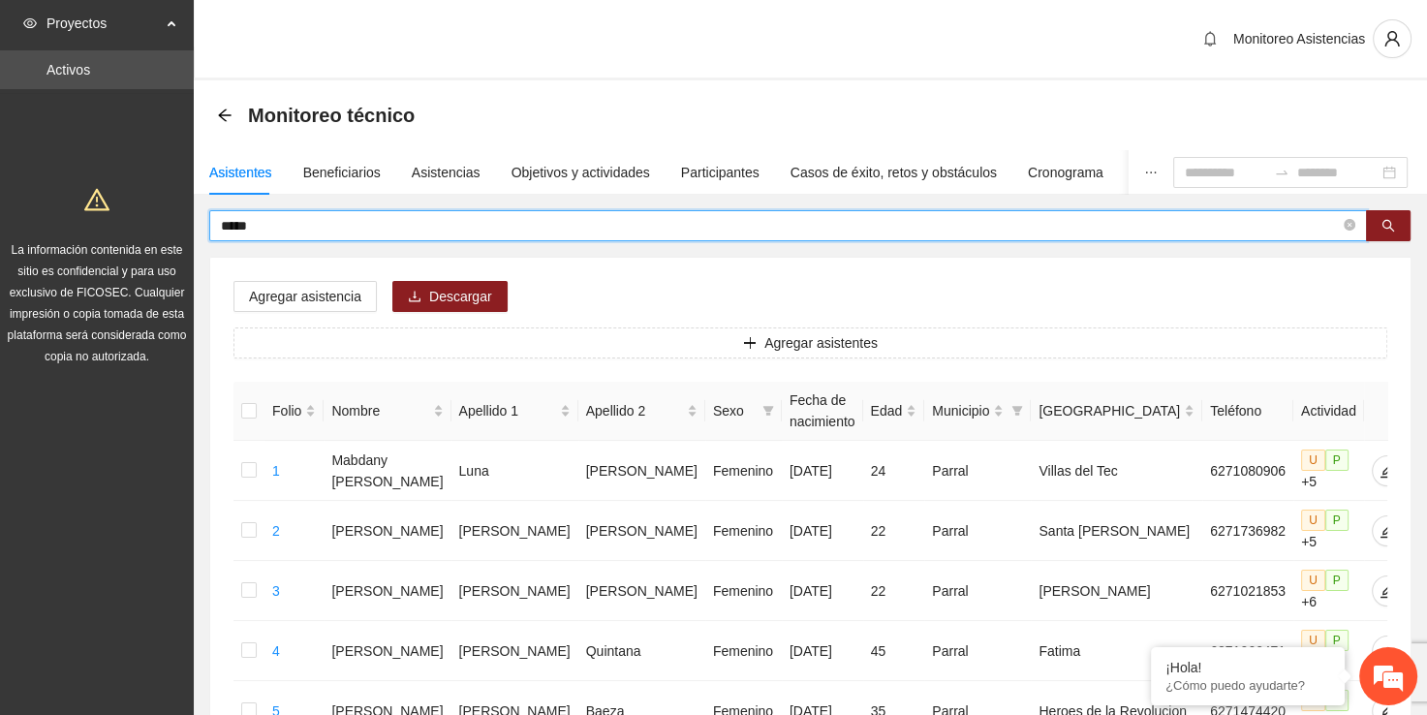
click at [504, 227] on input "*****" at bounding box center [780, 225] width 1119 height 21
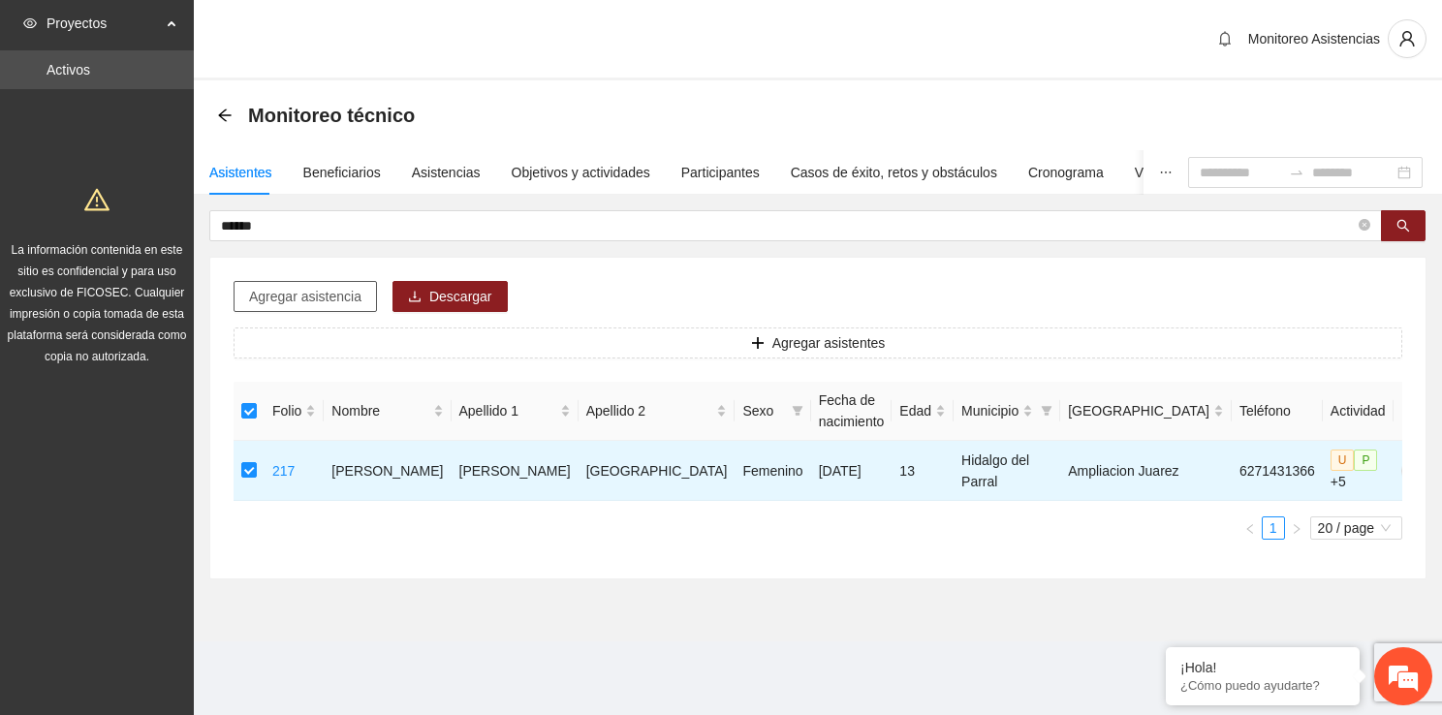
click at [284, 295] on span "Agregar asistencia" at bounding box center [305, 296] width 112 height 21
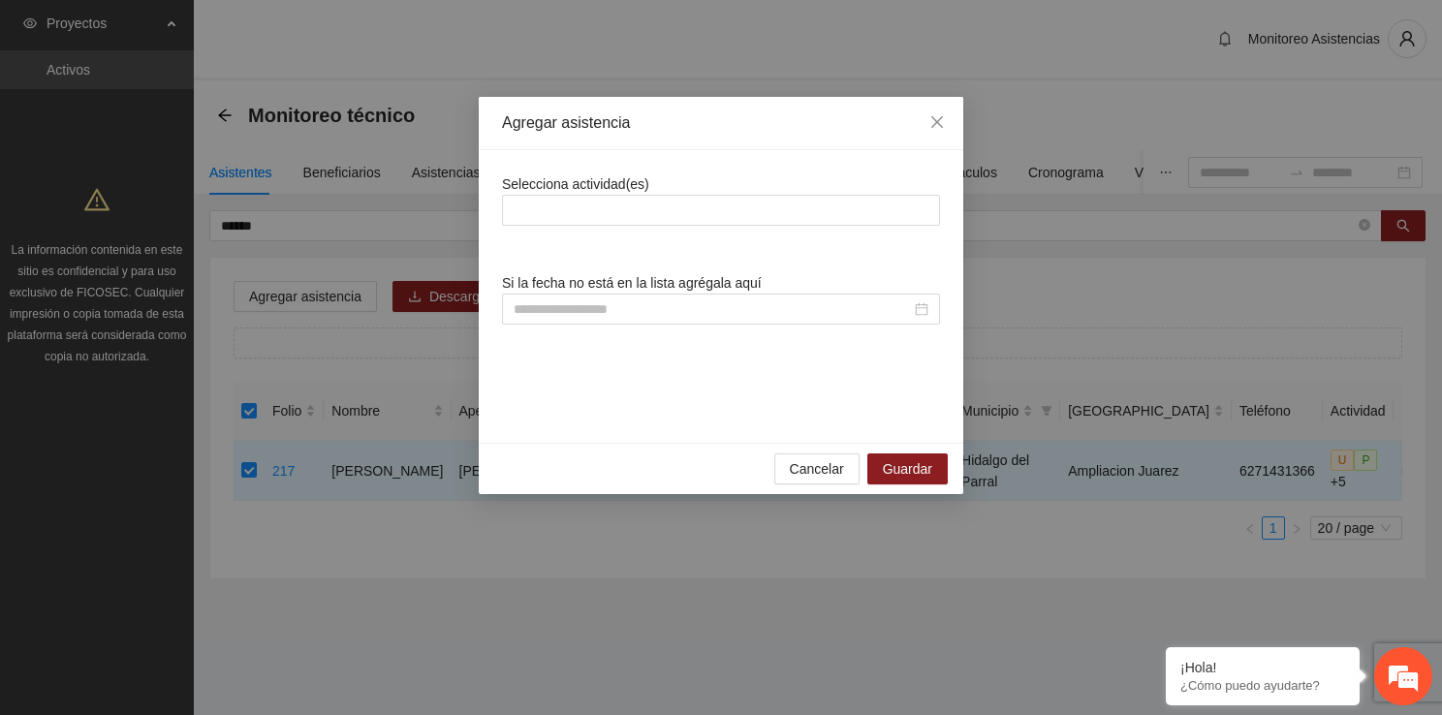
click at [555, 226] on div "Selecciona actividad(es) Si la fecha no está en la lista agrégala aquí" at bounding box center [721, 296] width 438 height 246
click at [555, 225] on div "Selecciona actividad(es) Si la fecha no está en la lista agrégala aquí" at bounding box center [721, 296] width 438 height 246
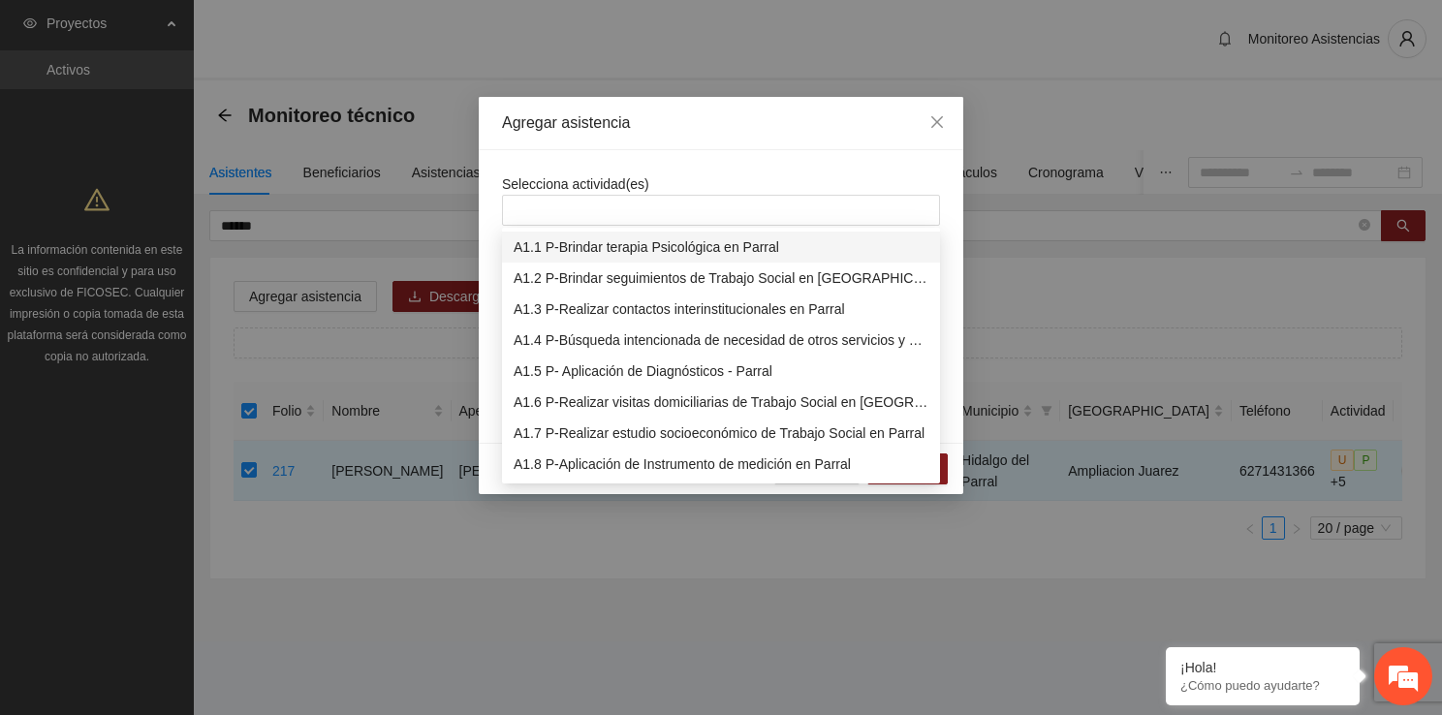
drag, startPoint x: 554, startPoint y: 221, endPoint x: 564, endPoint y: 247, distance: 27.9
click at [564, 247] on body "Proyectos Activos La información contenida en este sitio es confidencial y para…" at bounding box center [721, 357] width 1442 height 715
click at [564, 247] on div "A1.1 P-Brindar terapia Psicológica en Parral" at bounding box center [720, 246] width 415 height 21
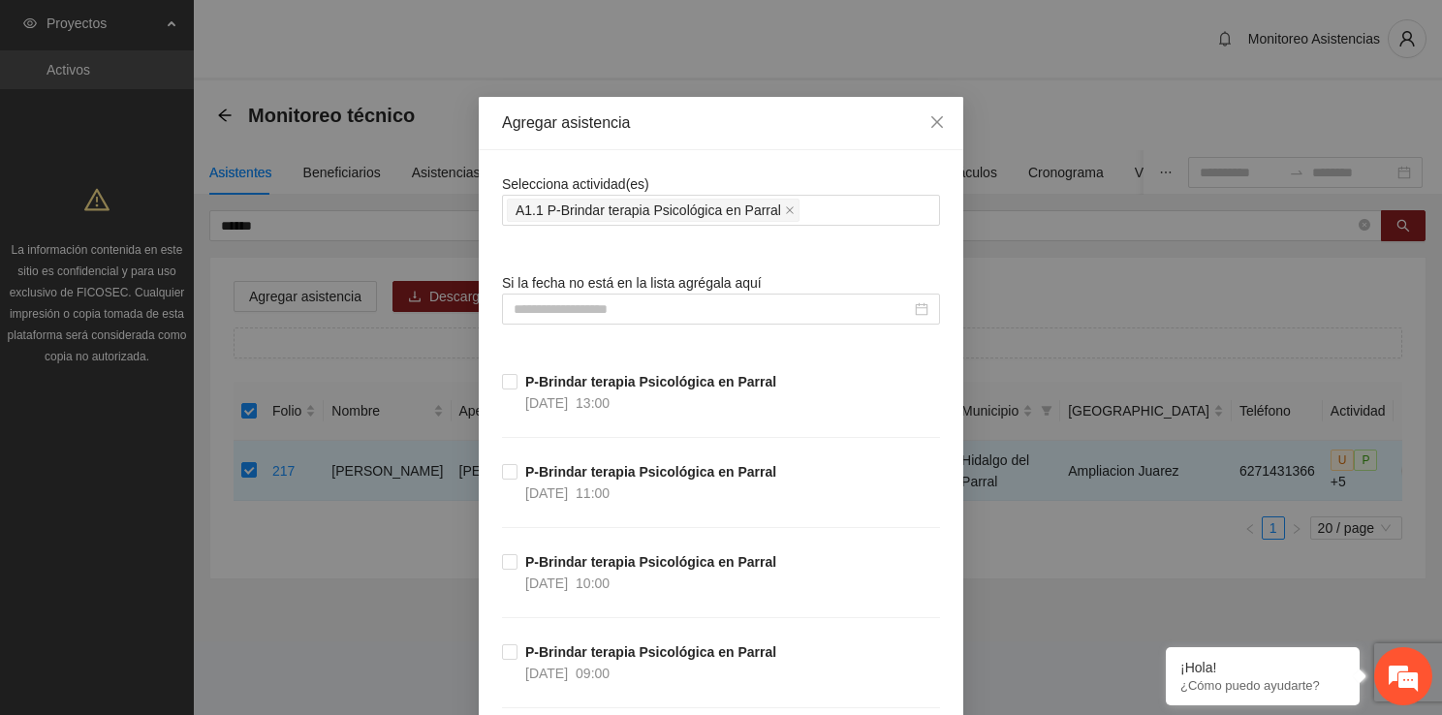
click at [537, 299] on input at bounding box center [711, 308] width 397 height 21
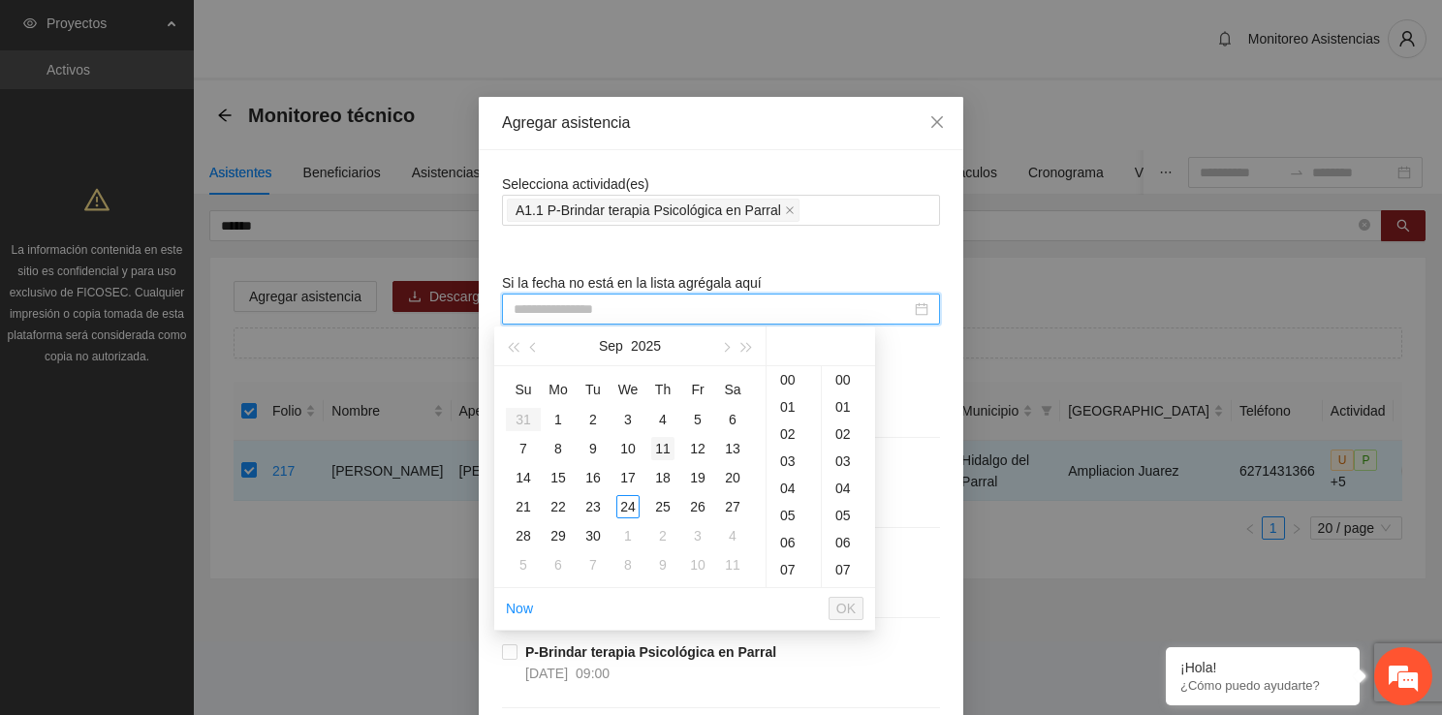
click at [661, 450] on div "11" at bounding box center [662, 448] width 23 height 23
click at [796, 520] on div "16" at bounding box center [793, 515] width 54 height 27
click at [845, 379] on div "00" at bounding box center [848, 379] width 53 height 27
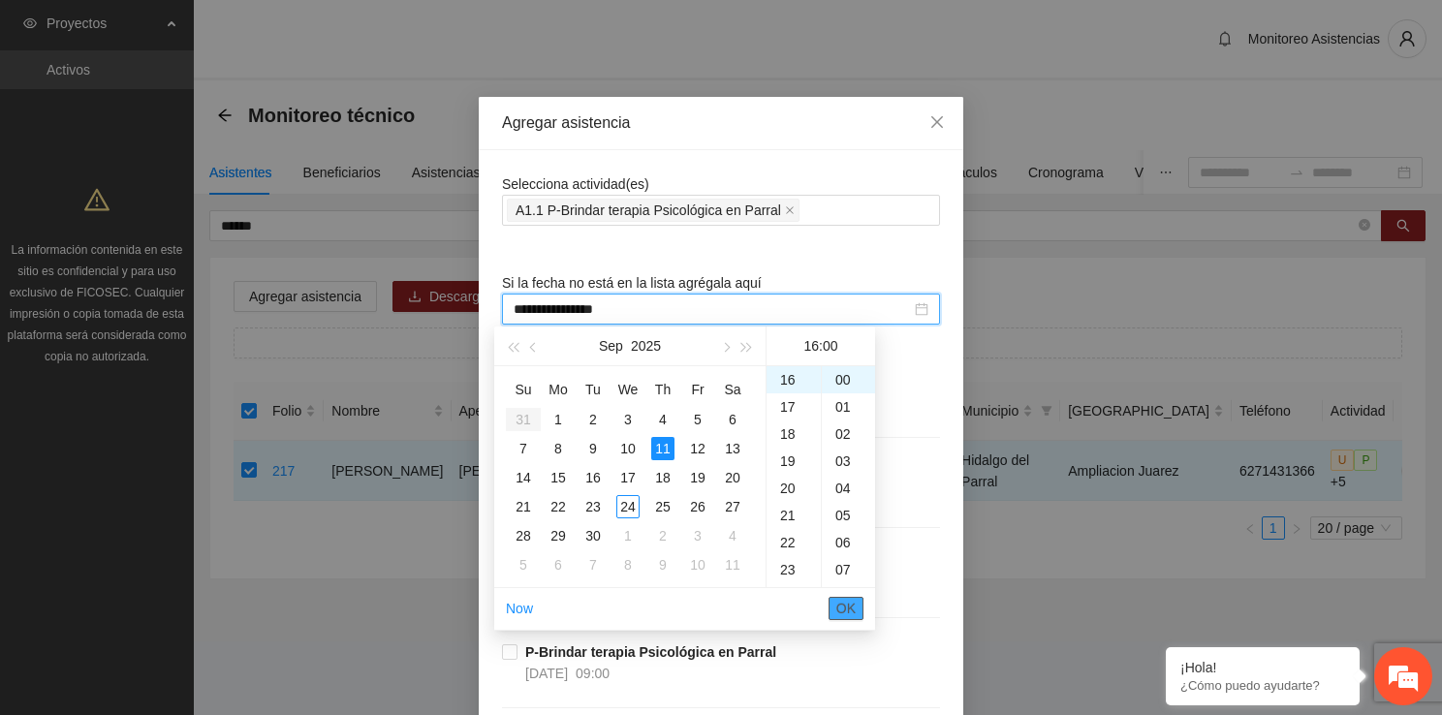
click at [854, 606] on span "OK" at bounding box center [845, 608] width 19 height 21
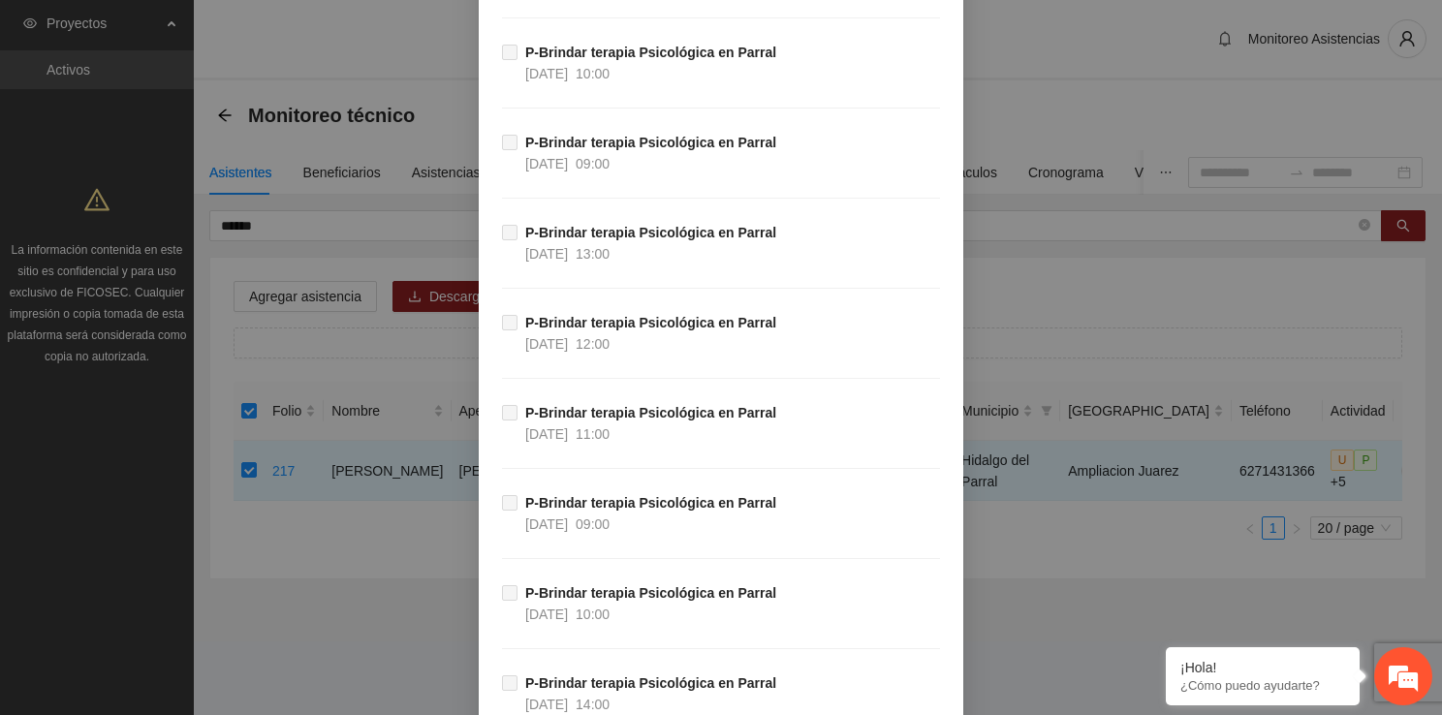
scroll to position [37468, 0]
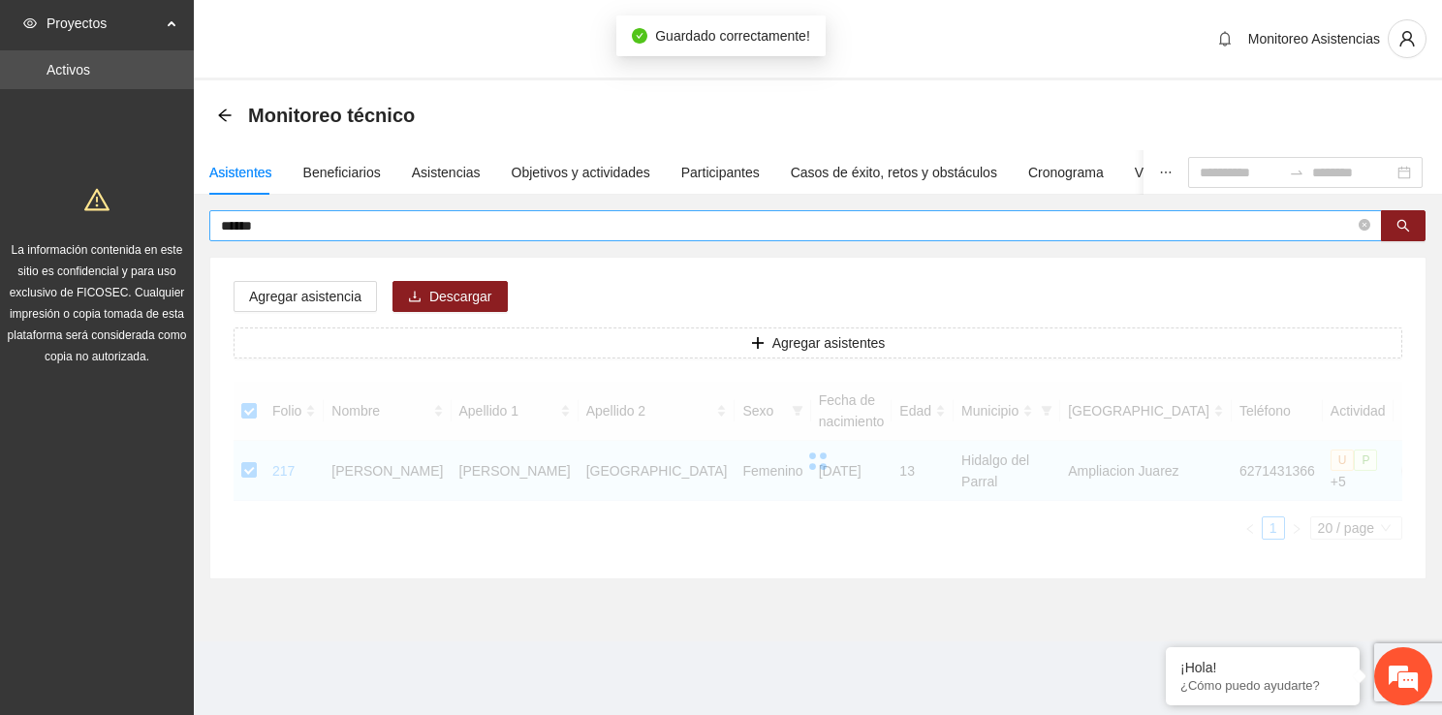
click at [527, 237] on span "******" at bounding box center [795, 225] width 1172 height 31
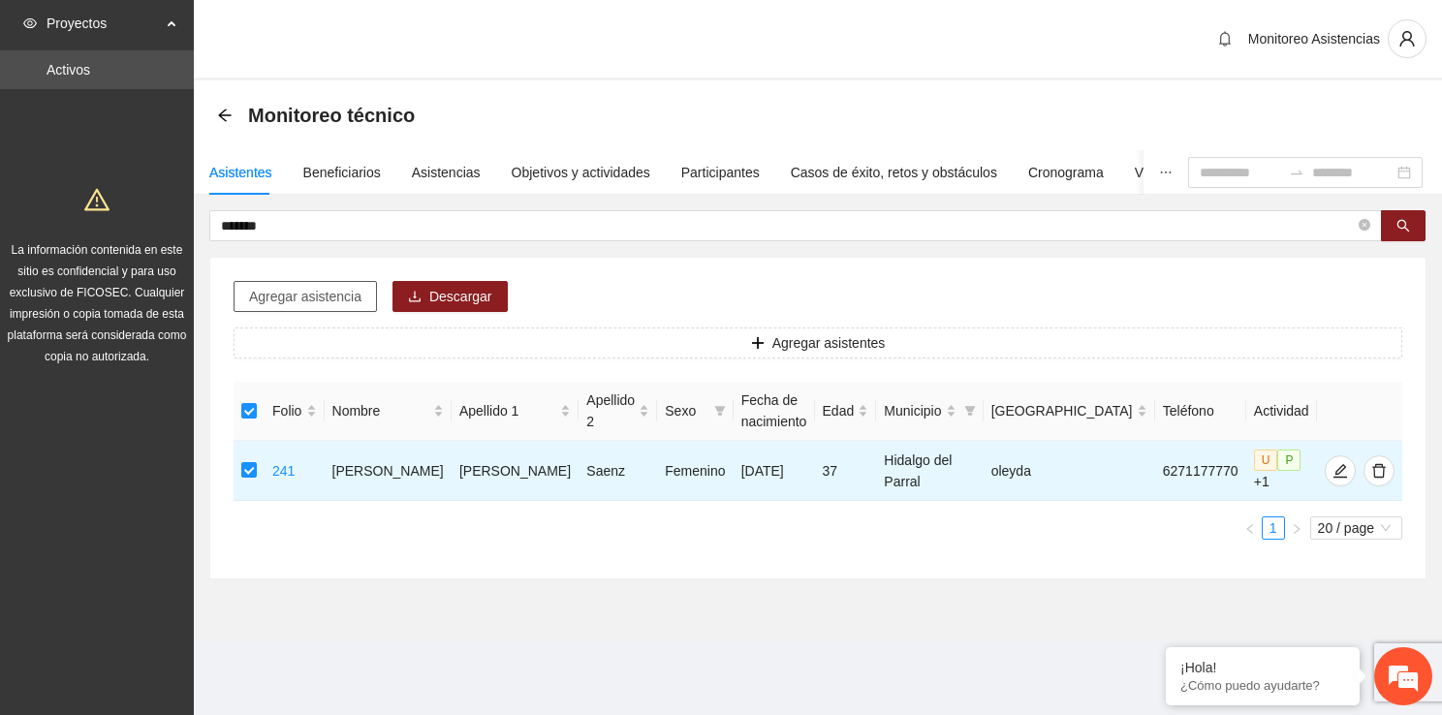
click at [264, 293] on span "Agregar asistencia" at bounding box center [305, 296] width 112 height 21
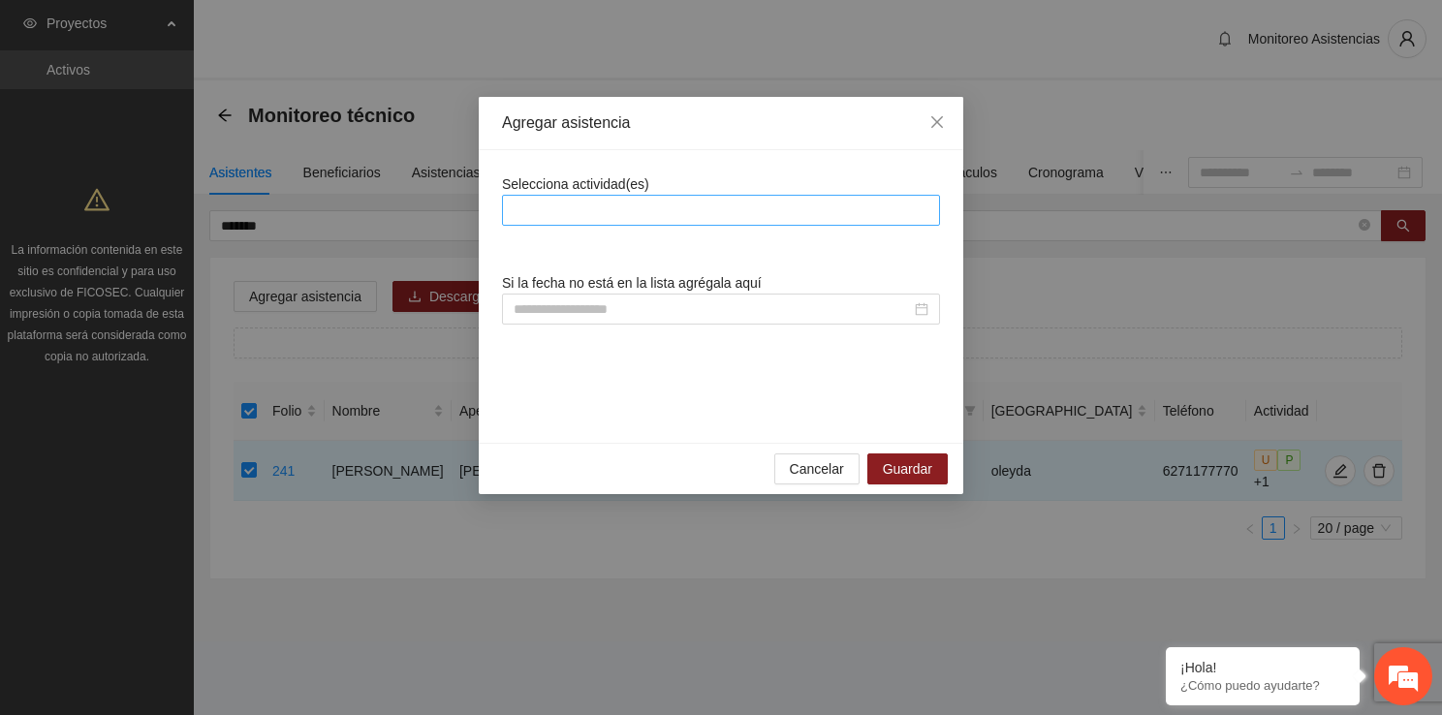
click at [542, 202] on div at bounding box center [721, 210] width 428 height 23
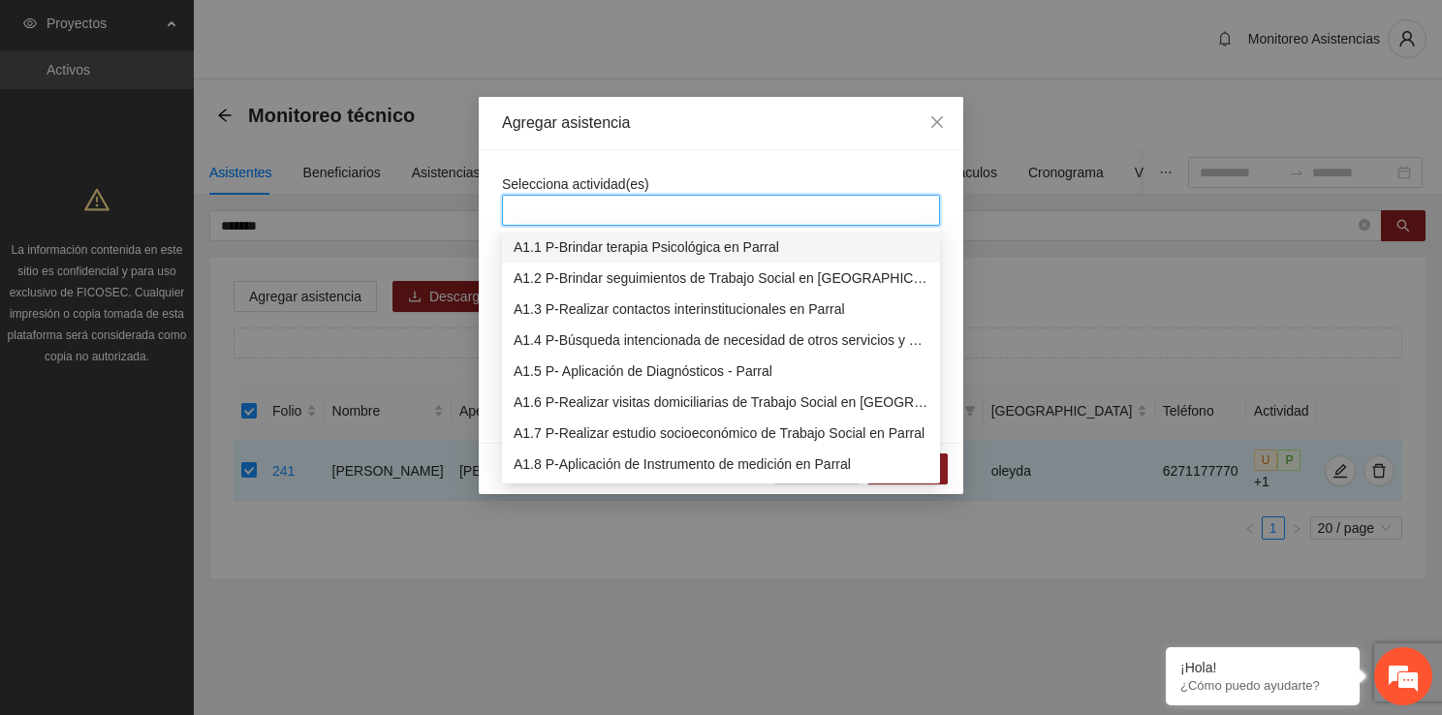
click at [560, 254] on div "A1.1 P-Brindar terapia Psicológica en Parral" at bounding box center [720, 246] width 415 height 21
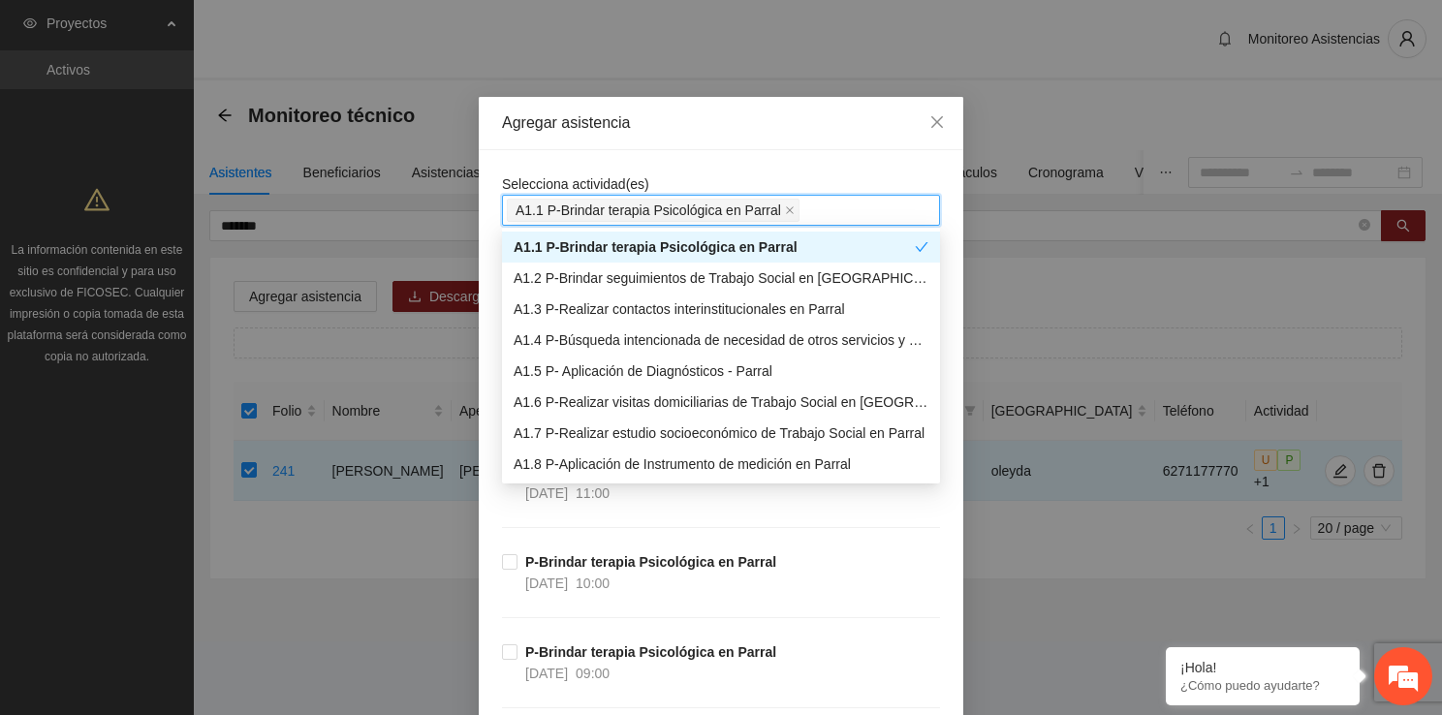
click at [502, 249] on div "A1.1 P-Brindar terapia Psicológica en Parral" at bounding box center [721, 247] width 438 height 31
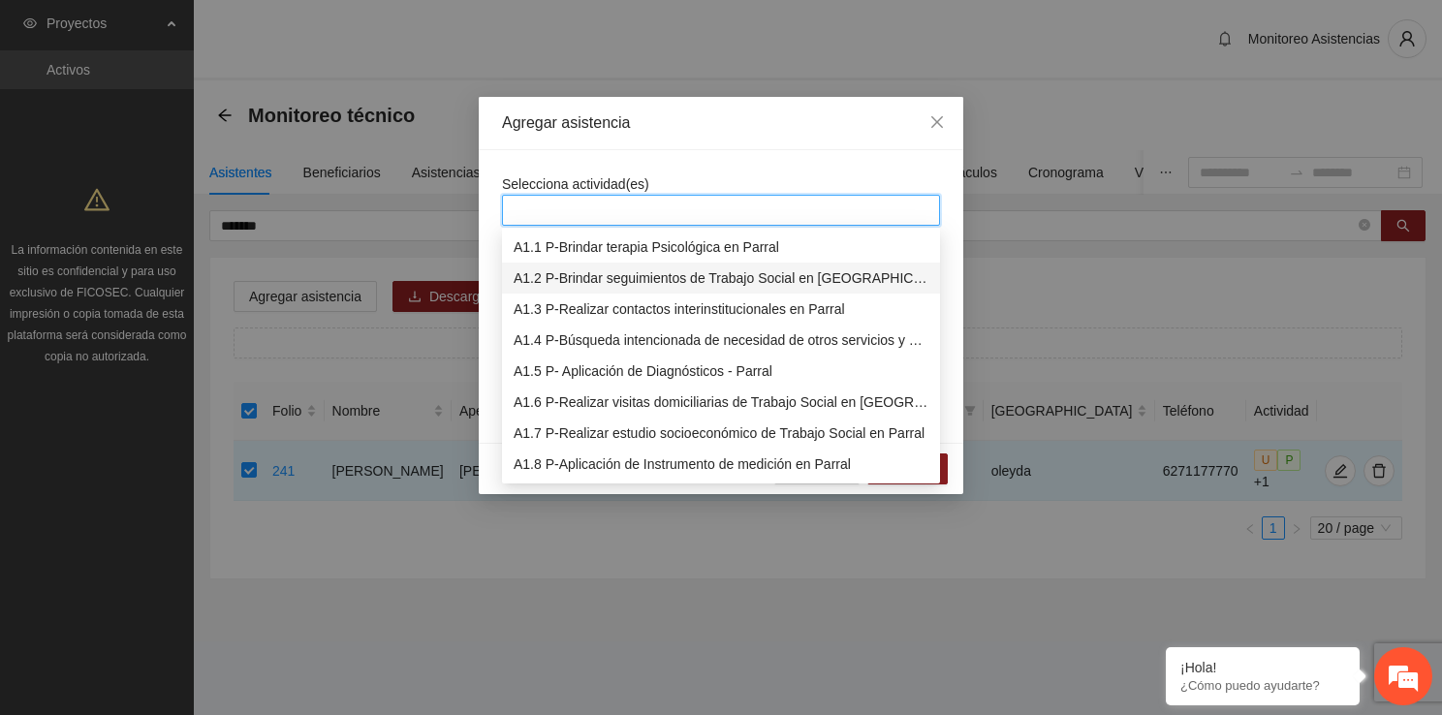
click at [548, 262] on div "A1.1 P-Brindar terapia Psicológica en Parral" at bounding box center [721, 247] width 438 height 31
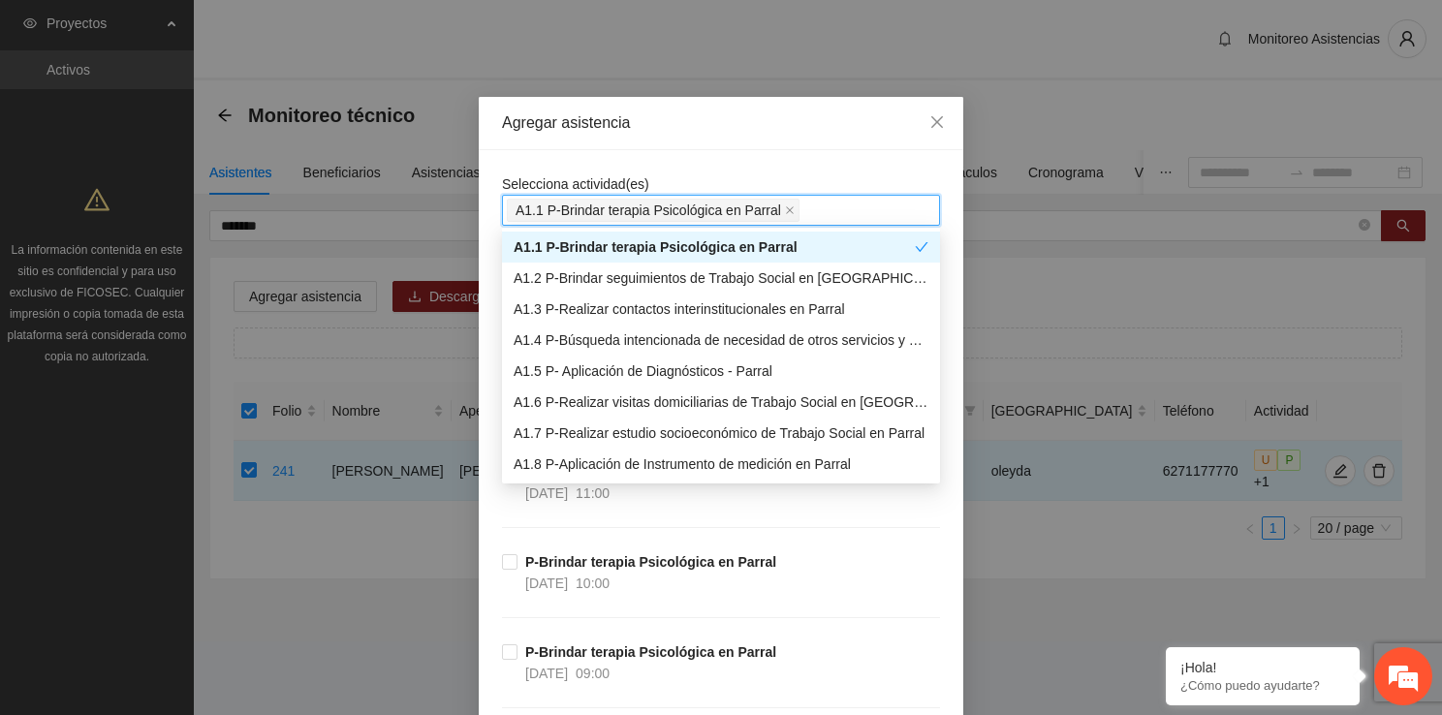
click at [560, 241] on div "A1.1 P-Brindar terapia Psicológica en Parral" at bounding box center [713, 246] width 401 height 21
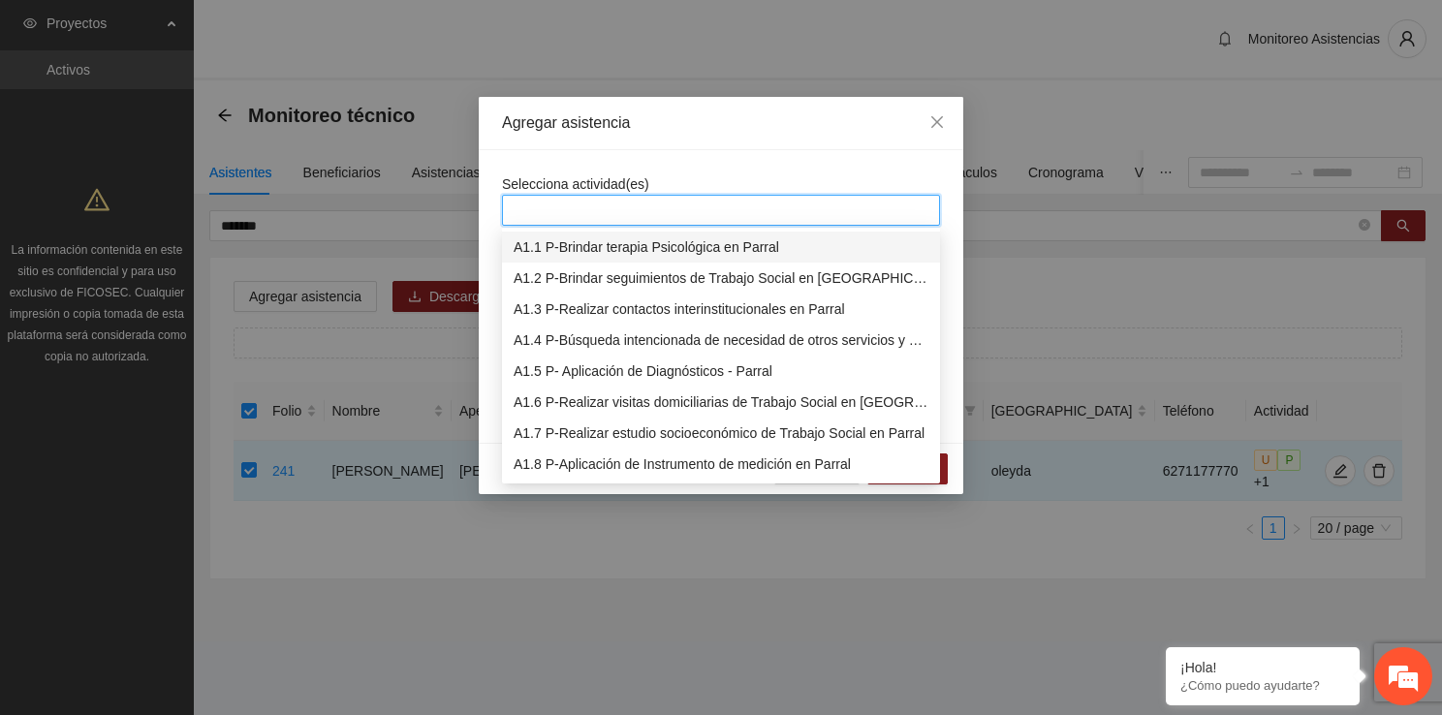
click at [560, 241] on div "A1.1 P-Brindar terapia Psicológica en Parral" at bounding box center [720, 246] width 415 height 21
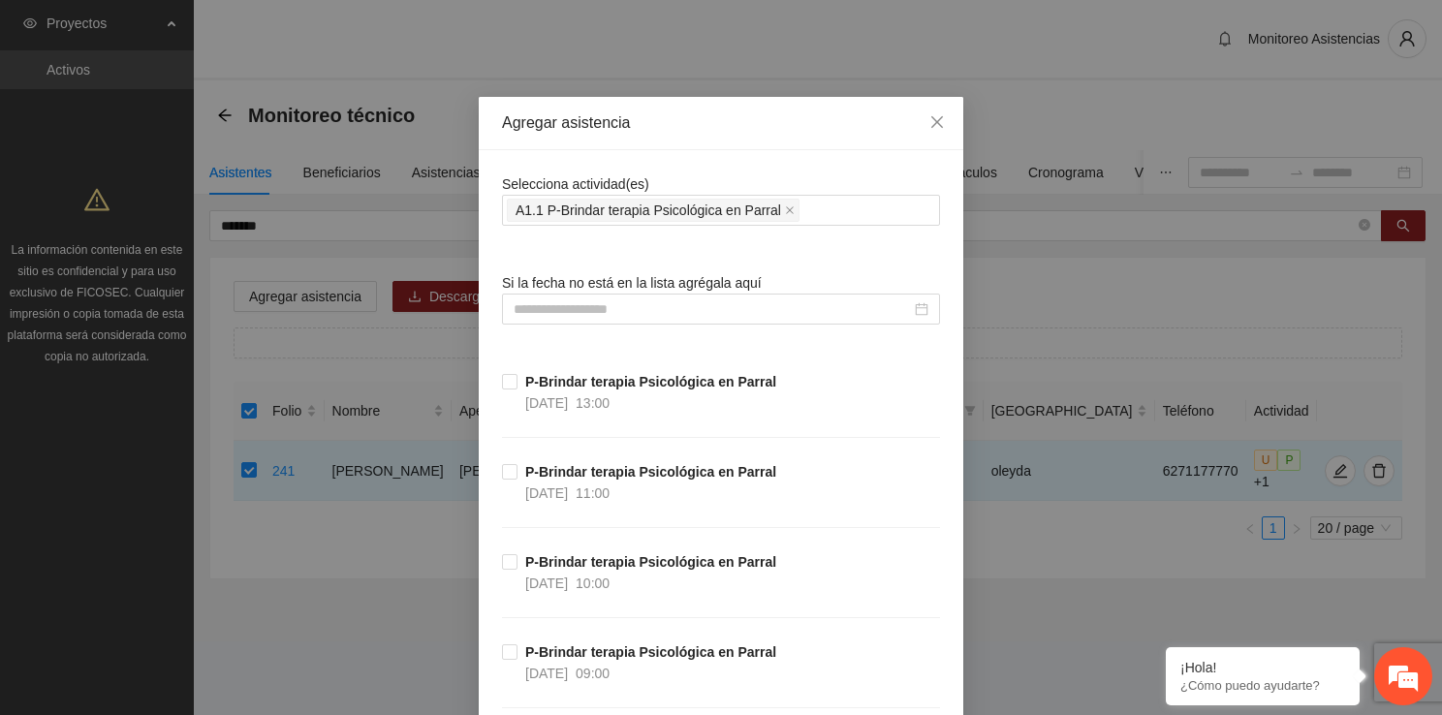
click at [560, 316] on input at bounding box center [711, 308] width 397 height 21
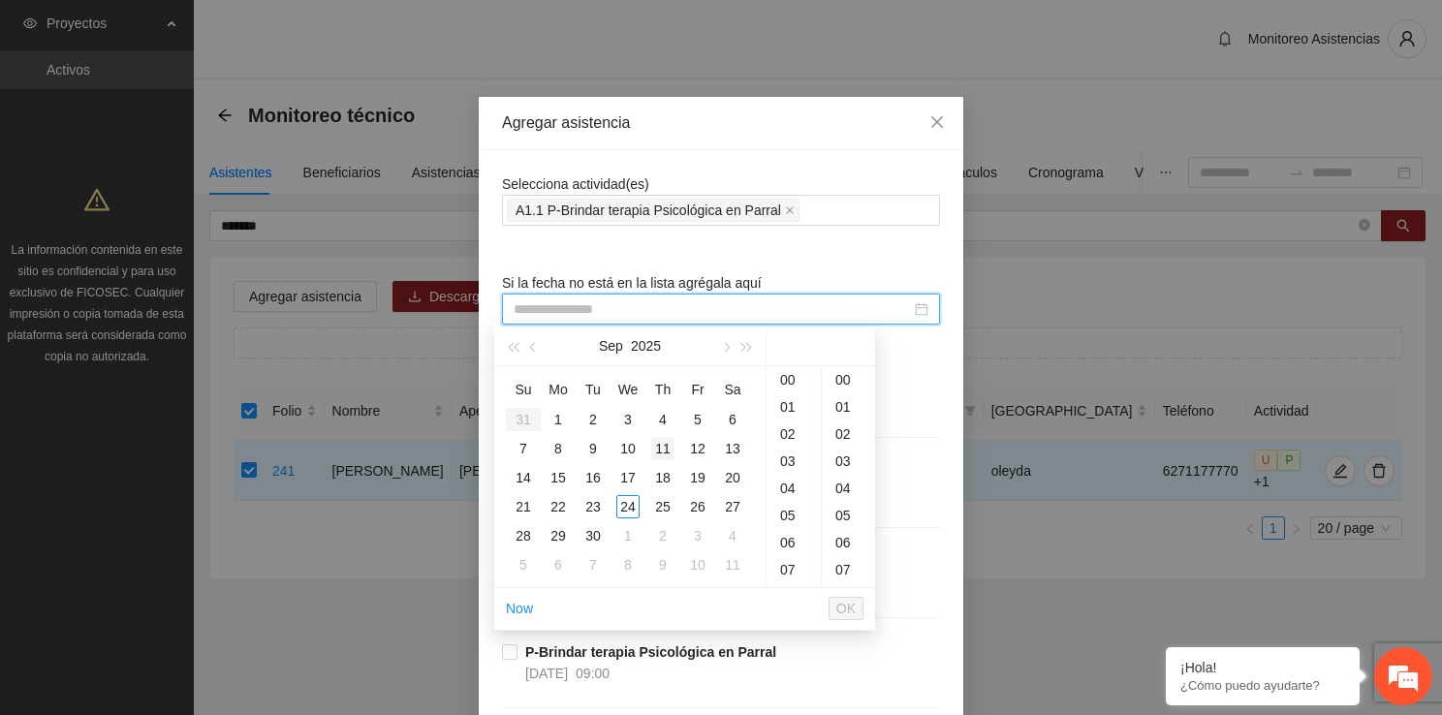
click at [665, 455] on div "11" at bounding box center [662, 448] width 23 height 23
click at [787, 539] on div "17" at bounding box center [793, 542] width 54 height 27
click at [847, 381] on div "00" at bounding box center [848, 379] width 53 height 27
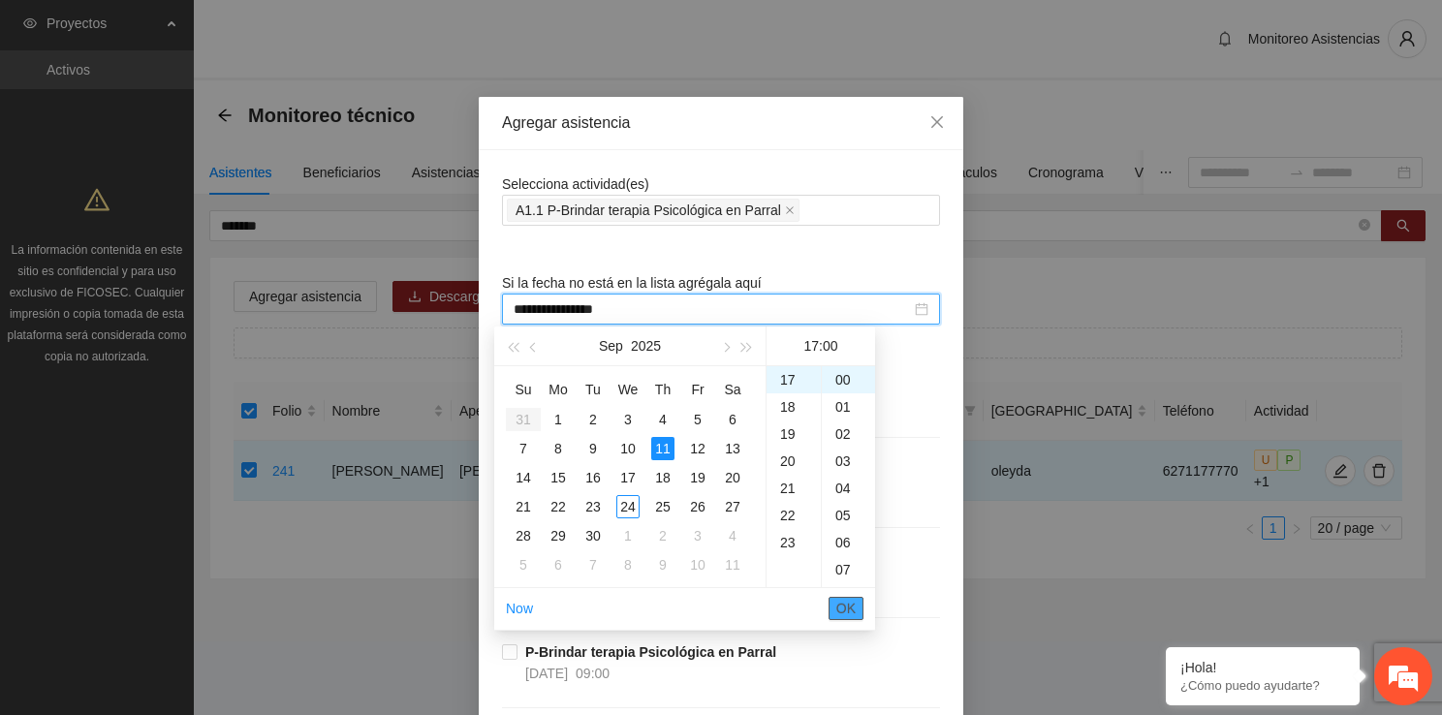
click at [849, 614] on span "OK" at bounding box center [845, 608] width 19 height 21
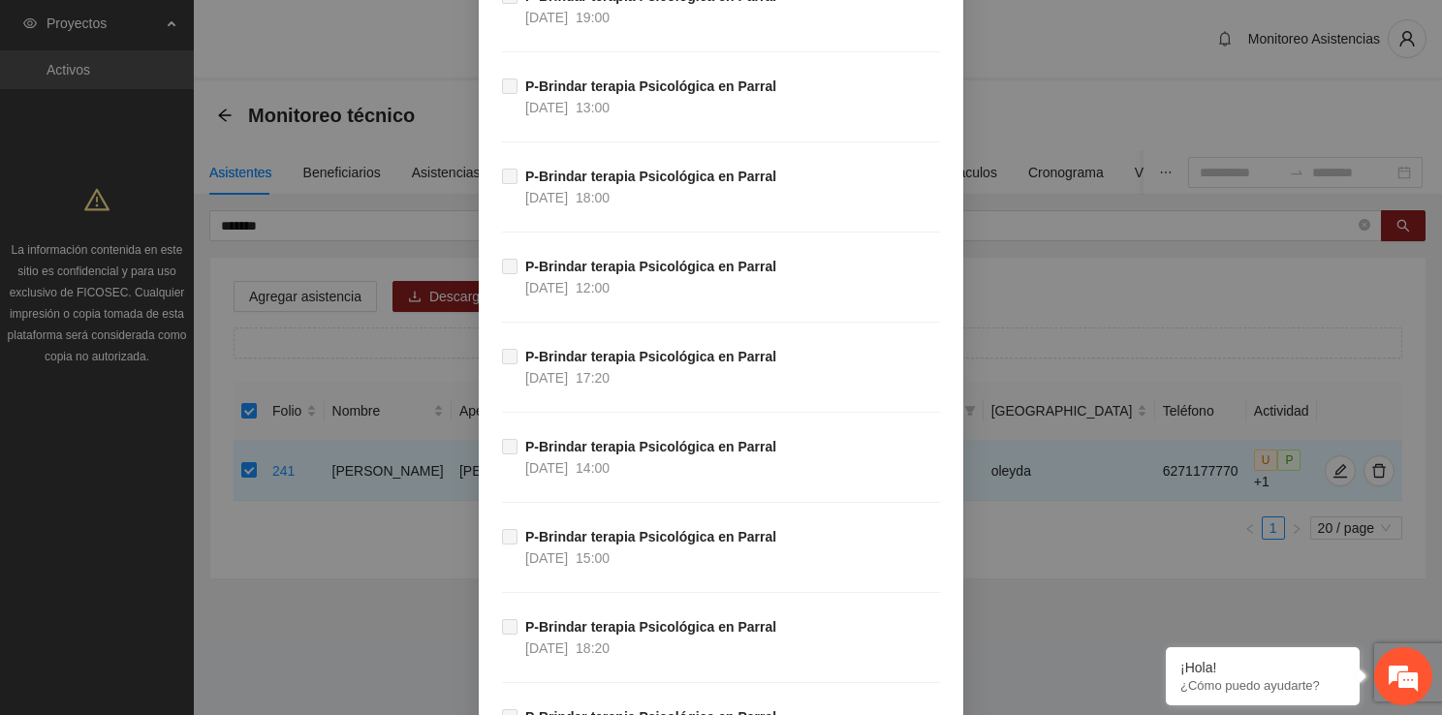
scroll to position [37468, 0]
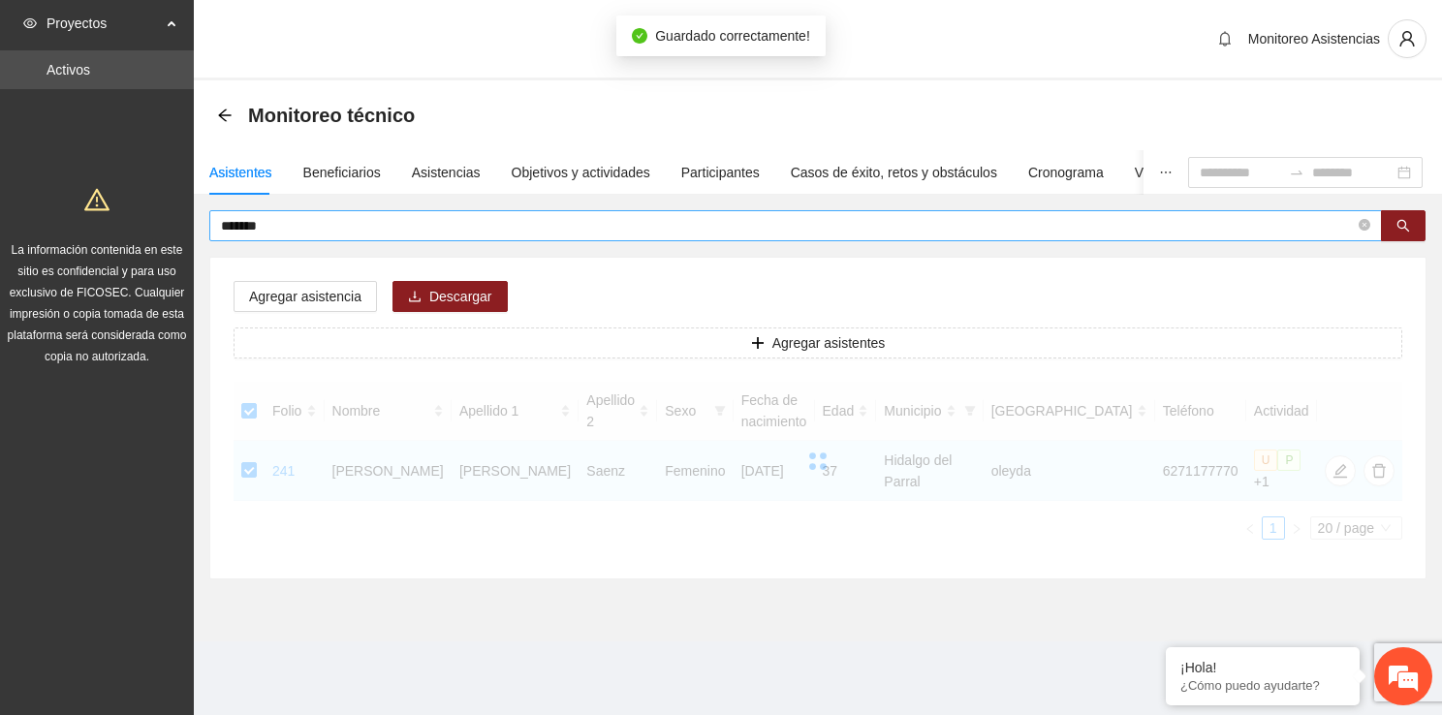
click at [372, 211] on span "*******" at bounding box center [795, 225] width 1172 height 31
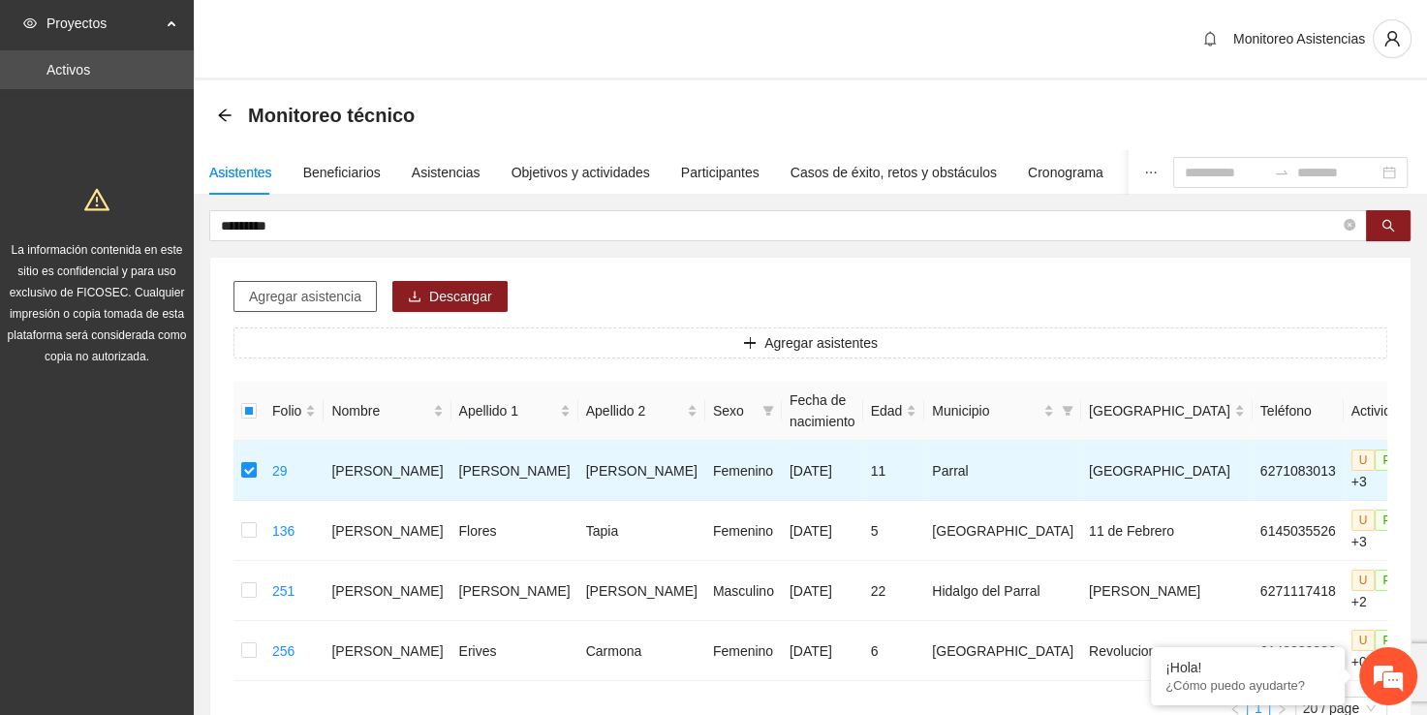
click at [281, 308] on button "Agregar asistencia" at bounding box center [304, 296] width 143 height 31
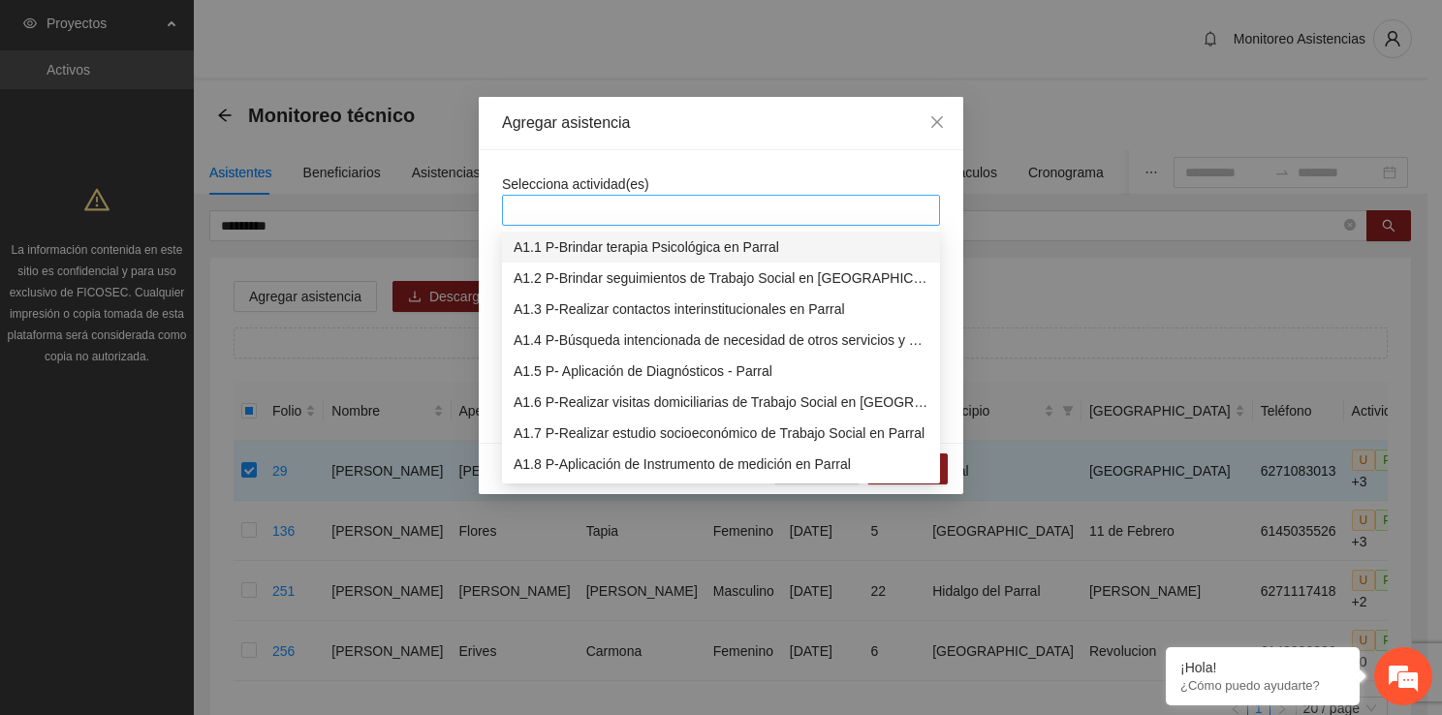
click at [701, 200] on div at bounding box center [721, 210] width 428 height 23
click at [601, 239] on div "A1.1 P-Brindar terapia Psicológica en Parral" at bounding box center [720, 246] width 415 height 21
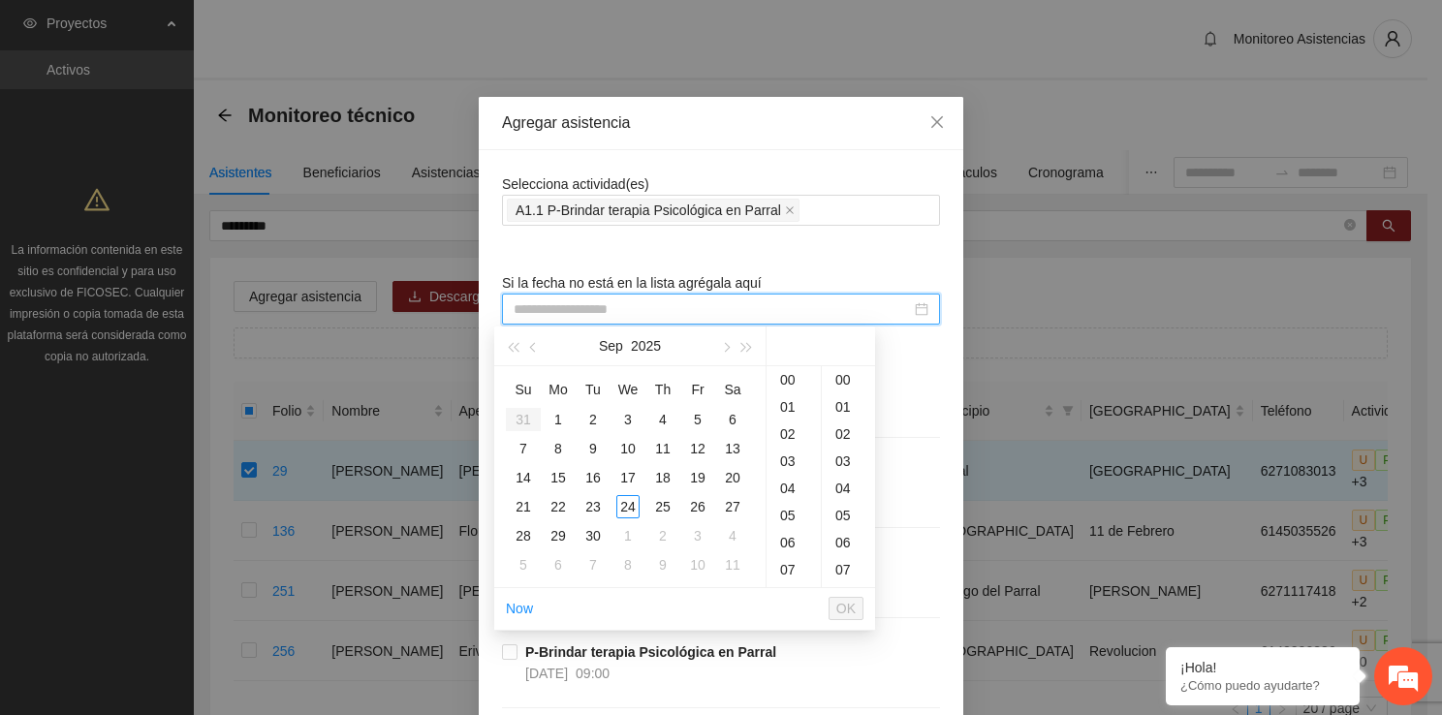
click at [543, 312] on input at bounding box center [711, 308] width 397 height 21
click at [671, 440] on div "11" at bounding box center [662, 448] width 23 height 23
click at [791, 561] on div "18" at bounding box center [793, 569] width 54 height 27
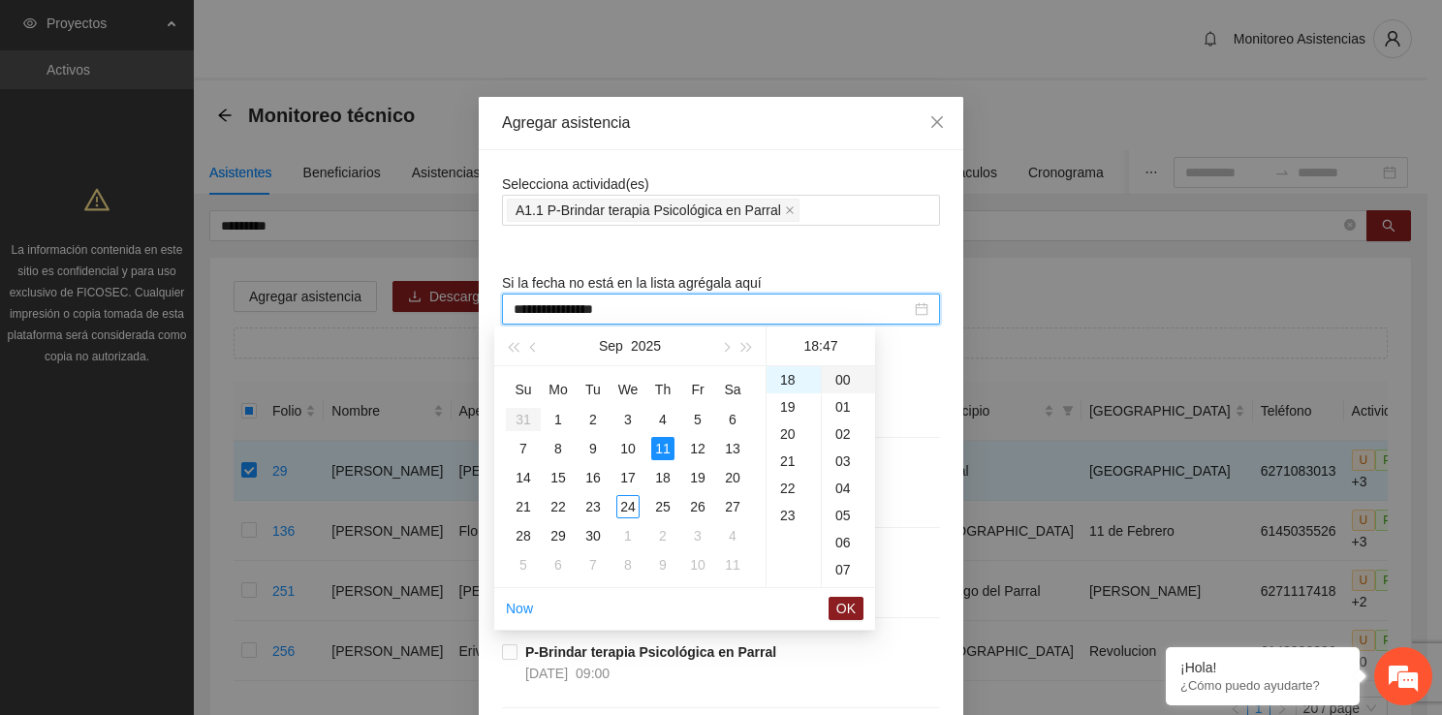
click at [846, 374] on div "00" at bounding box center [848, 379] width 53 height 27
click at [853, 608] on span "OK" at bounding box center [845, 608] width 19 height 21
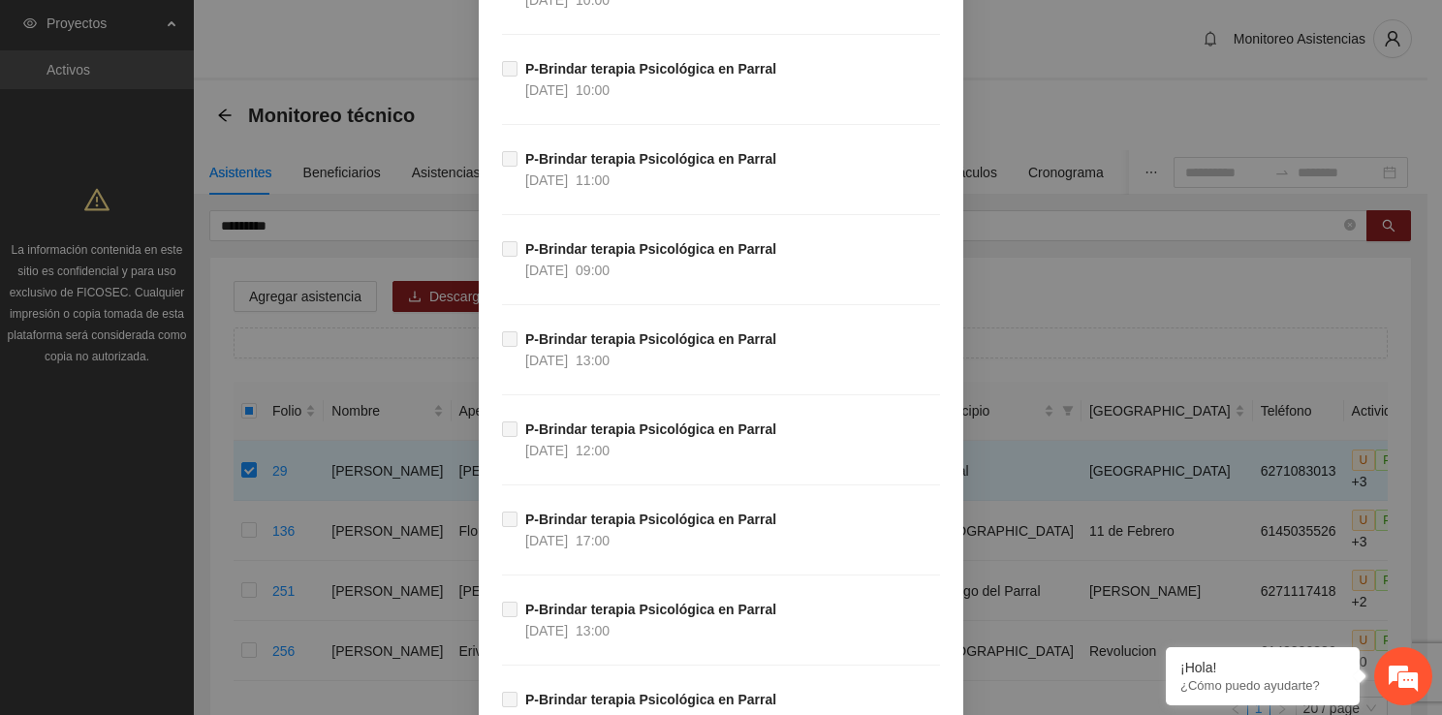
scroll to position [37468, 0]
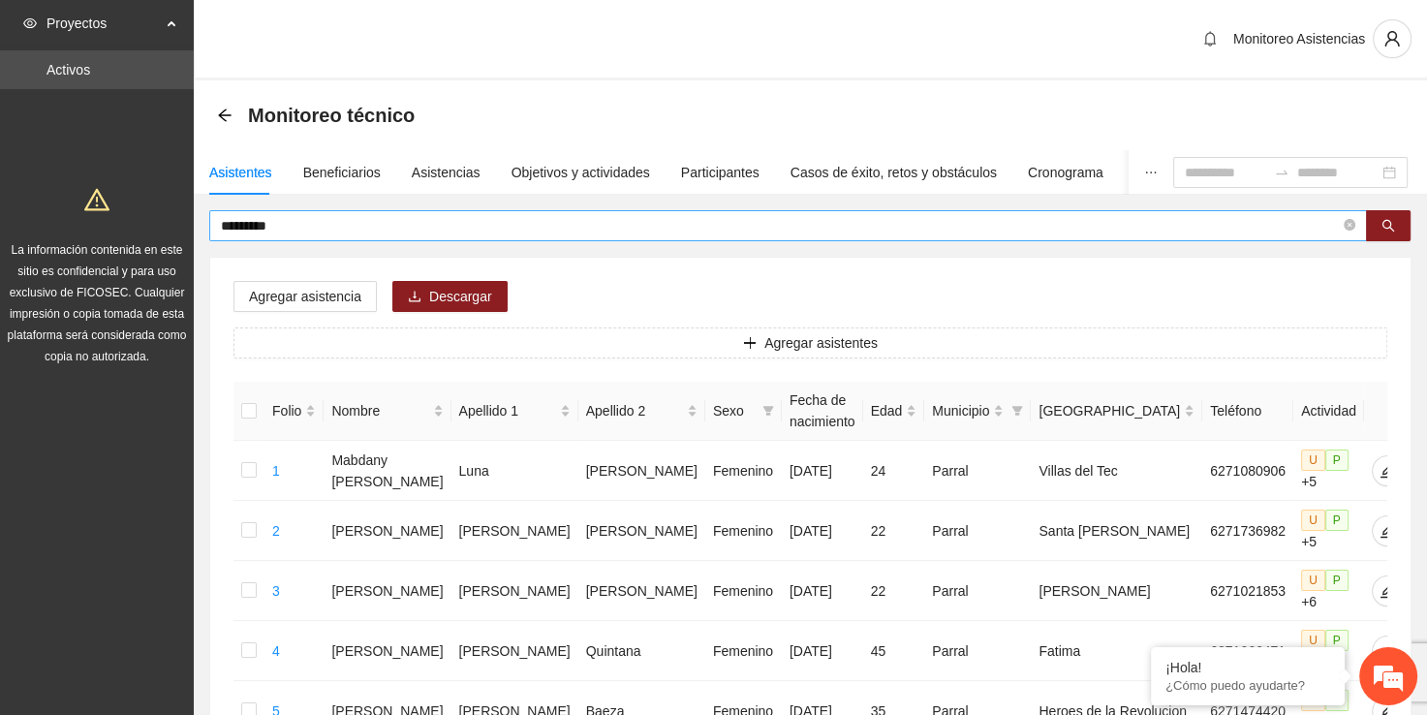
click at [612, 227] on input "*********" at bounding box center [780, 225] width 1119 height 21
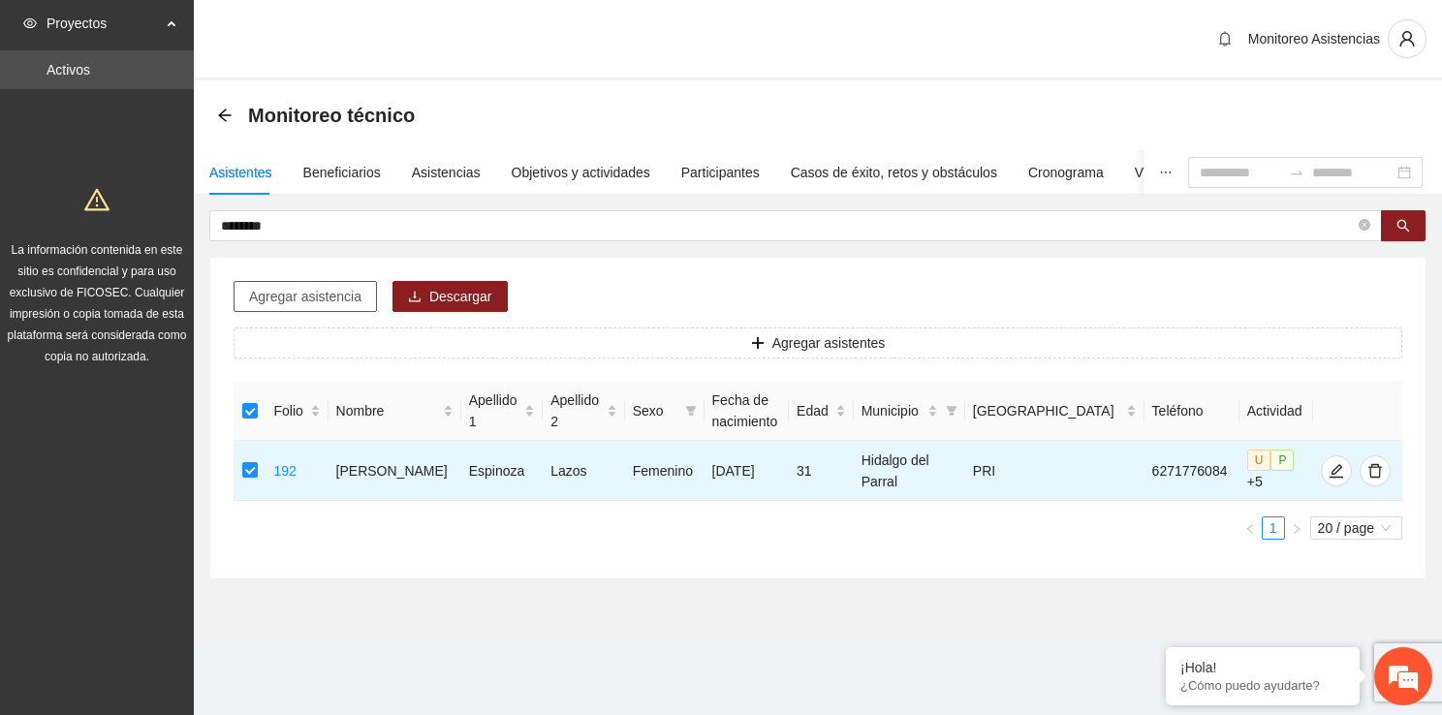
click at [295, 300] on span "Agregar asistencia" at bounding box center [305, 296] width 112 height 21
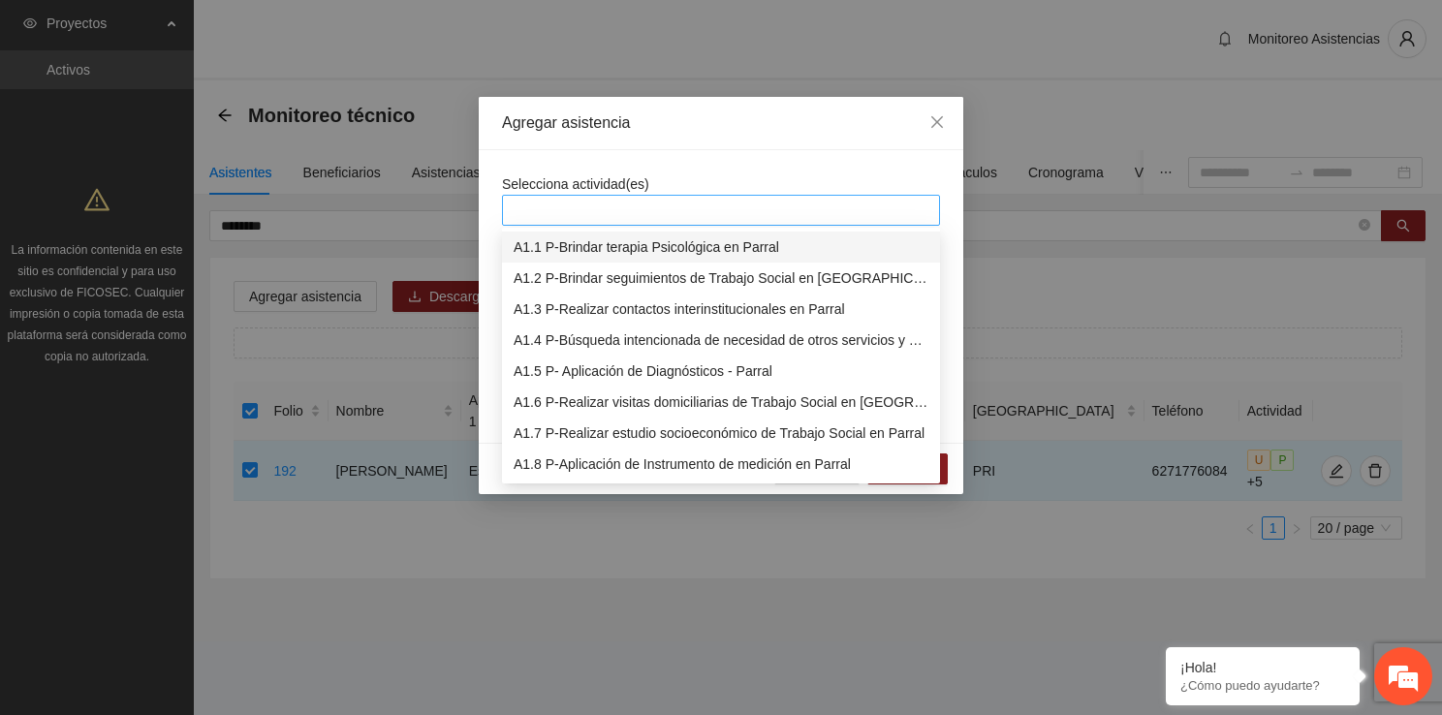
click at [594, 219] on div at bounding box center [721, 210] width 428 height 23
click at [594, 245] on div "A1.1 P-Brindar terapia Psicológica en Parral" at bounding box center [720, 246] width 415 height 21
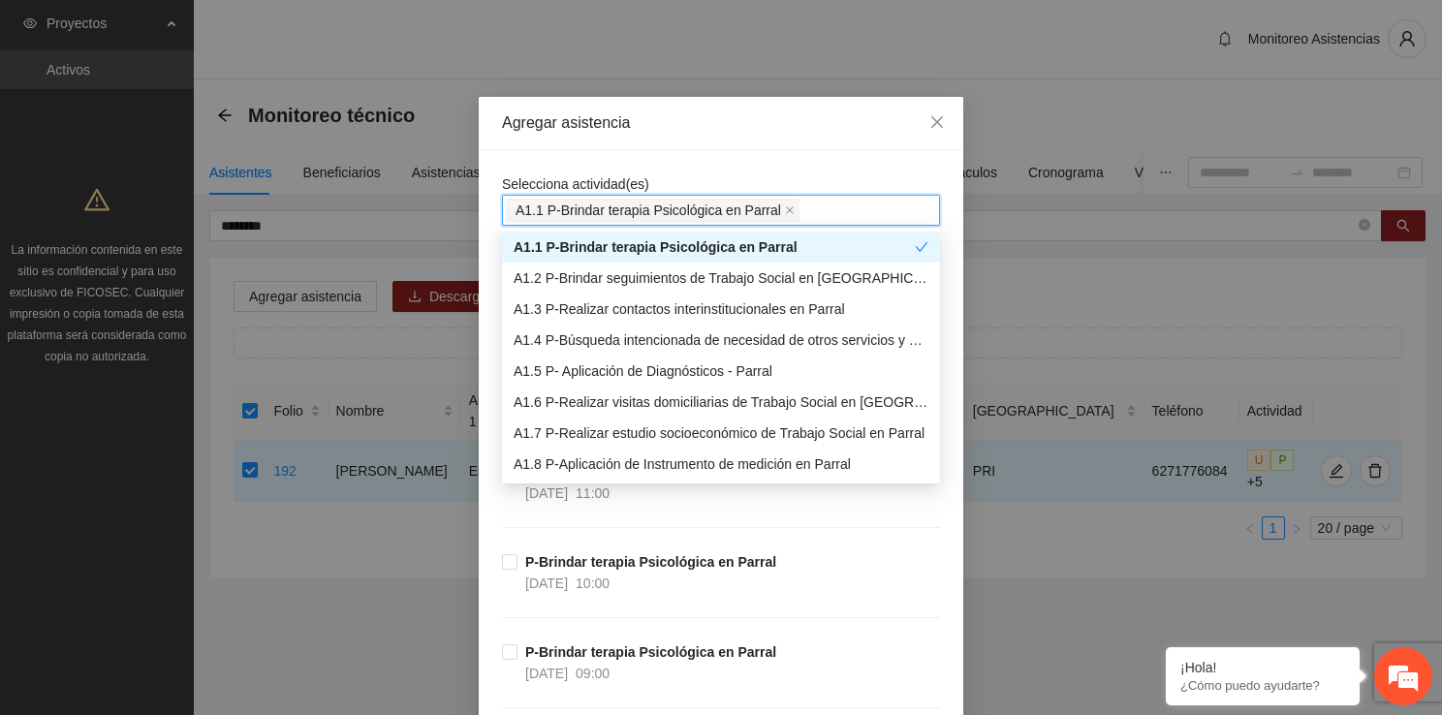
click at [465, 239] on div "Agregar asistencia Selecciona actividad(es) A1.1 P-Brindar terapia Psicológica …" at bounding box center [721, 357] width 1442 height 715
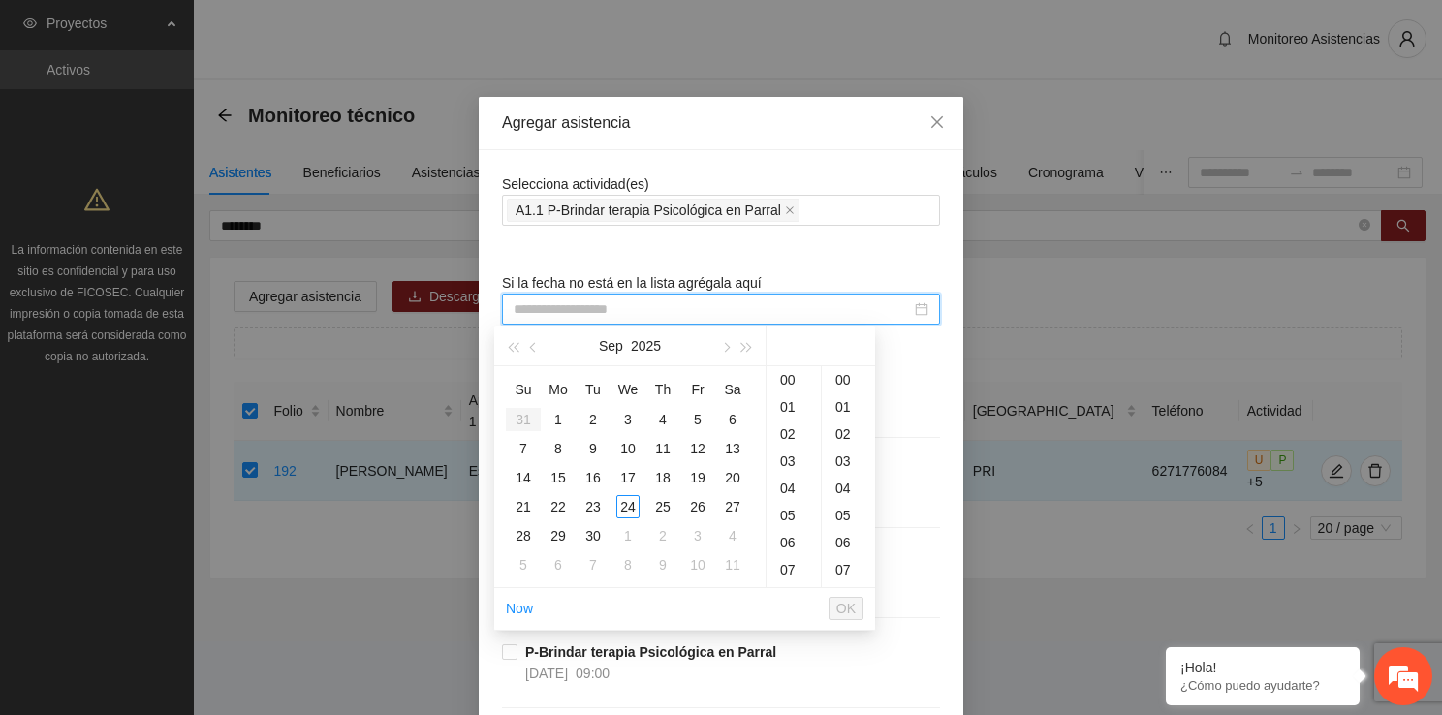
click at [552, 309] on input at bounding box center [711, 308] width 397 height 21
click at [703, 447] on div "12" at bounding box center [697, 448] width 23 height 23
click at [794, 479] on div "09" at bounding box center [793, 480] width 54 height 27
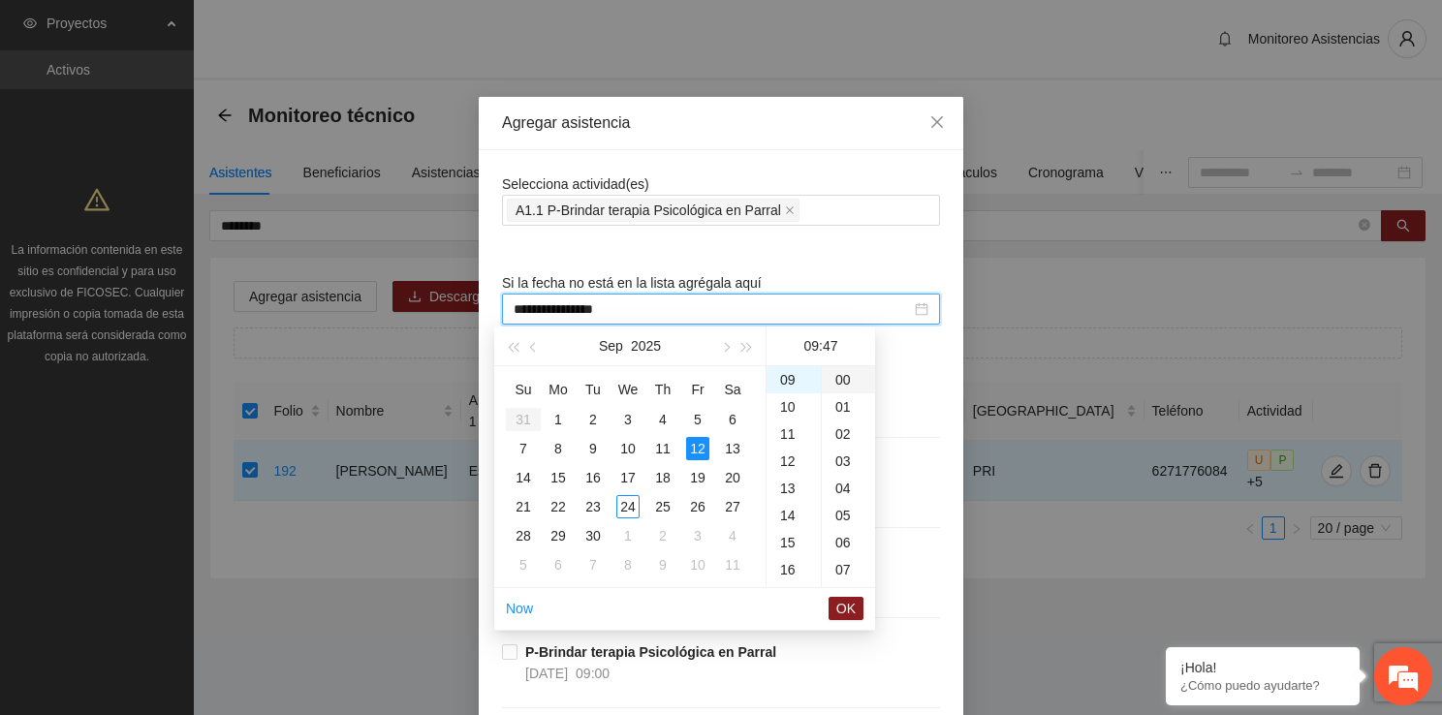
click at [829, 386] on div "00" at bounding box center [848, 379] width 53 height 27
click at [848, 603] on span "OK" at bounding box center [845, 608] width 19 height 21
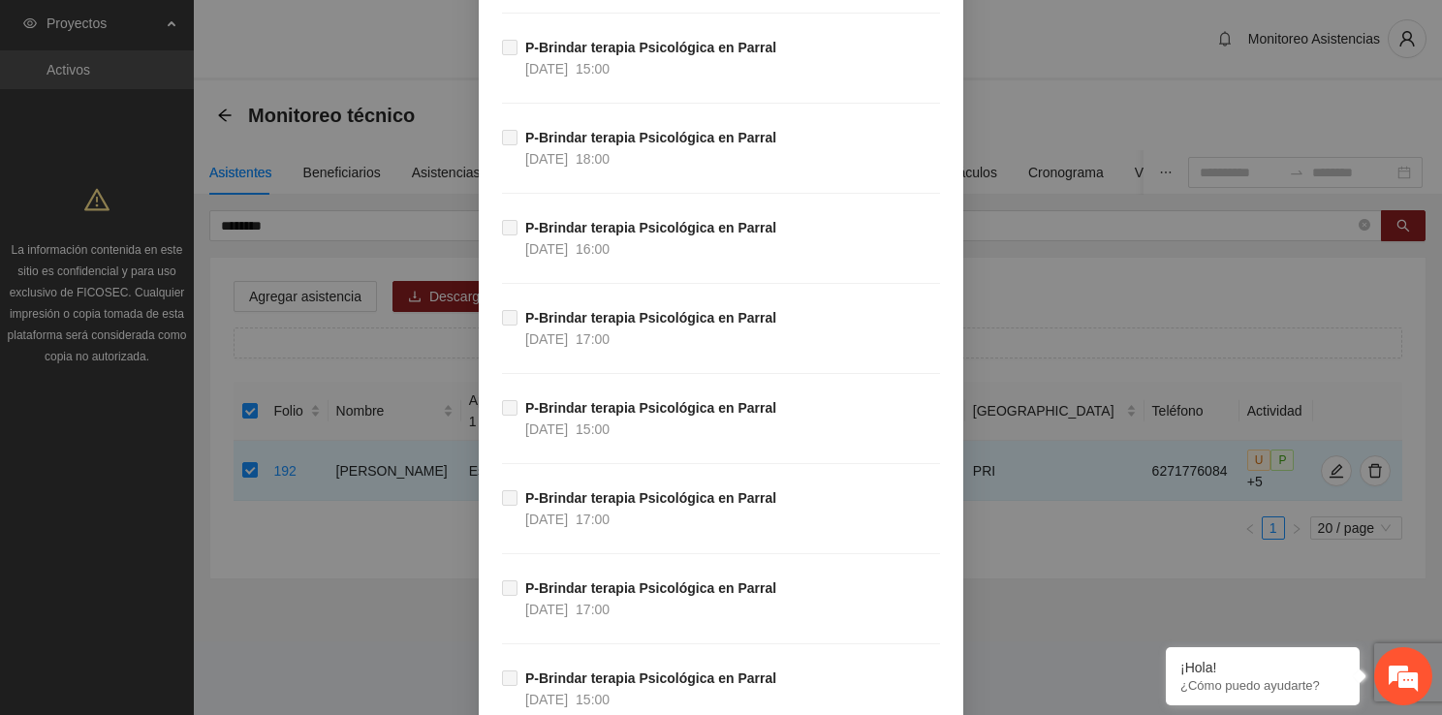
scroll to position [37468, 0]
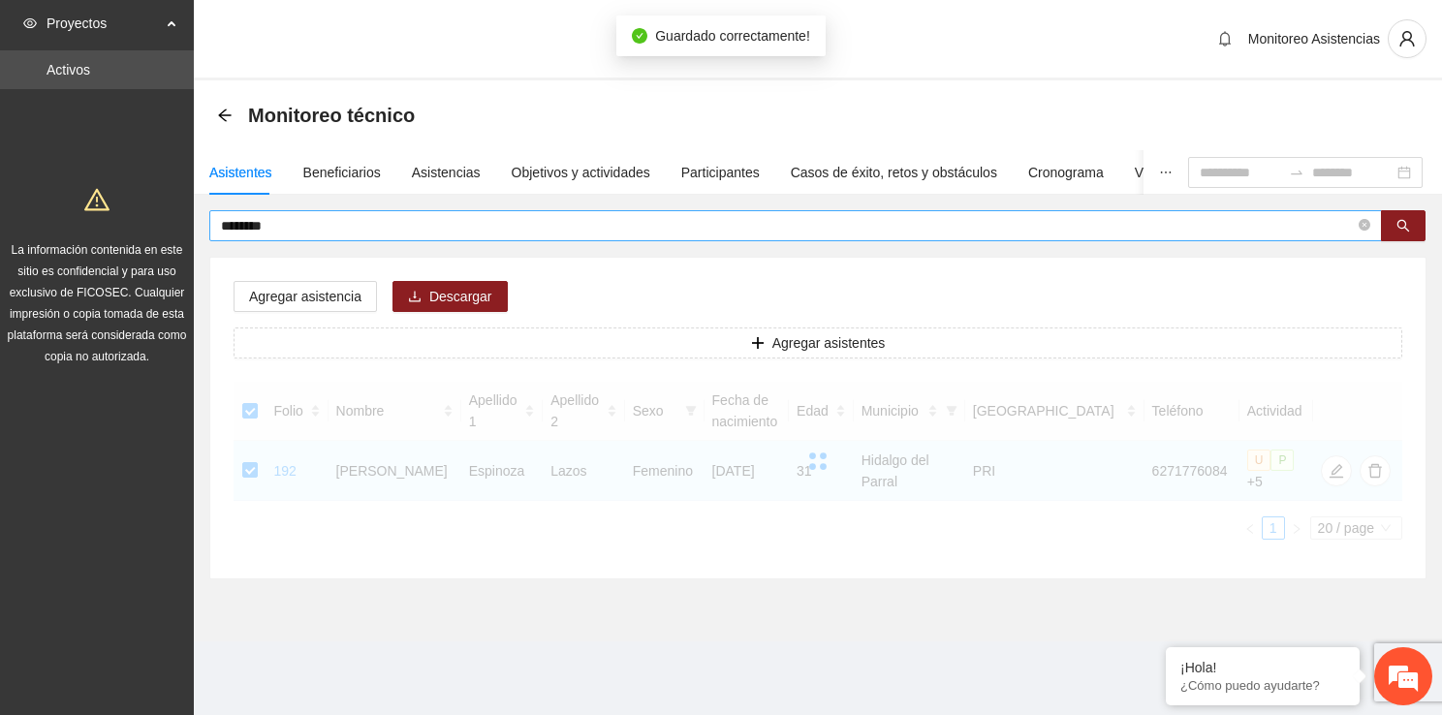
click at [397, 218] on input "********" at bounding box center [787, 225] width 1133 height 21
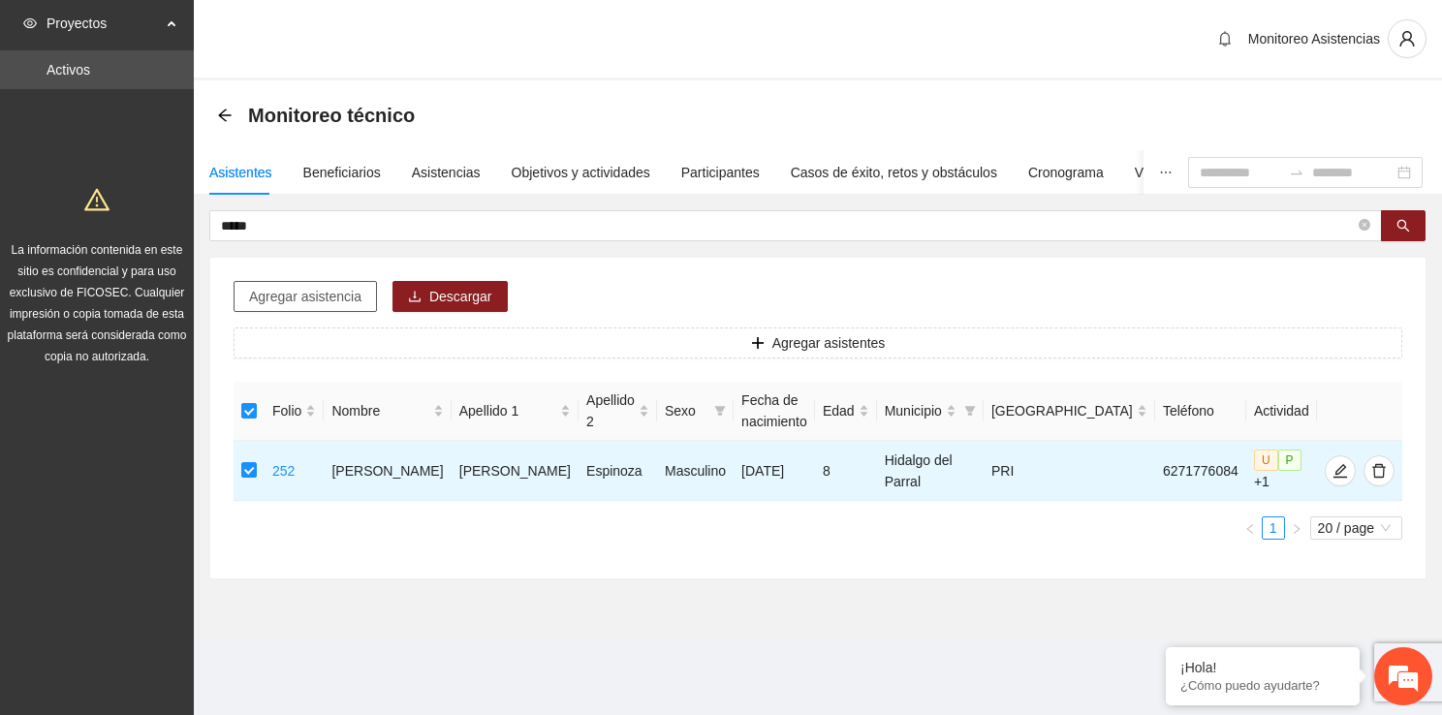
click at [291, 298] on span "Agregar asistencia" at bounding box center [305, 296] width 112 height 21
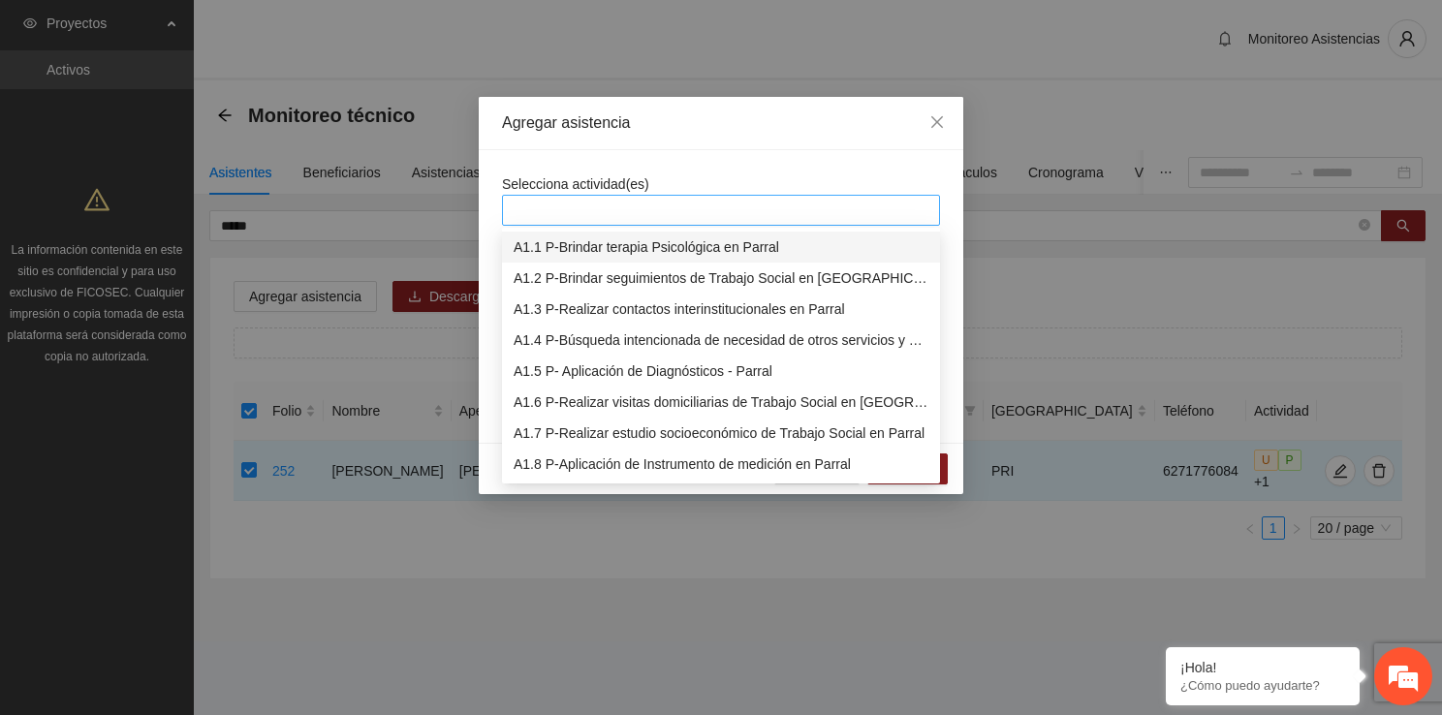
click at [588, 211] on div at bounding box center [721, 210] width 428 height 23
click at [598, 254] on div "A1.1 P-Brindar terapia Psicológica en Parral" at bounding box center [720, 246] width 415 height 21
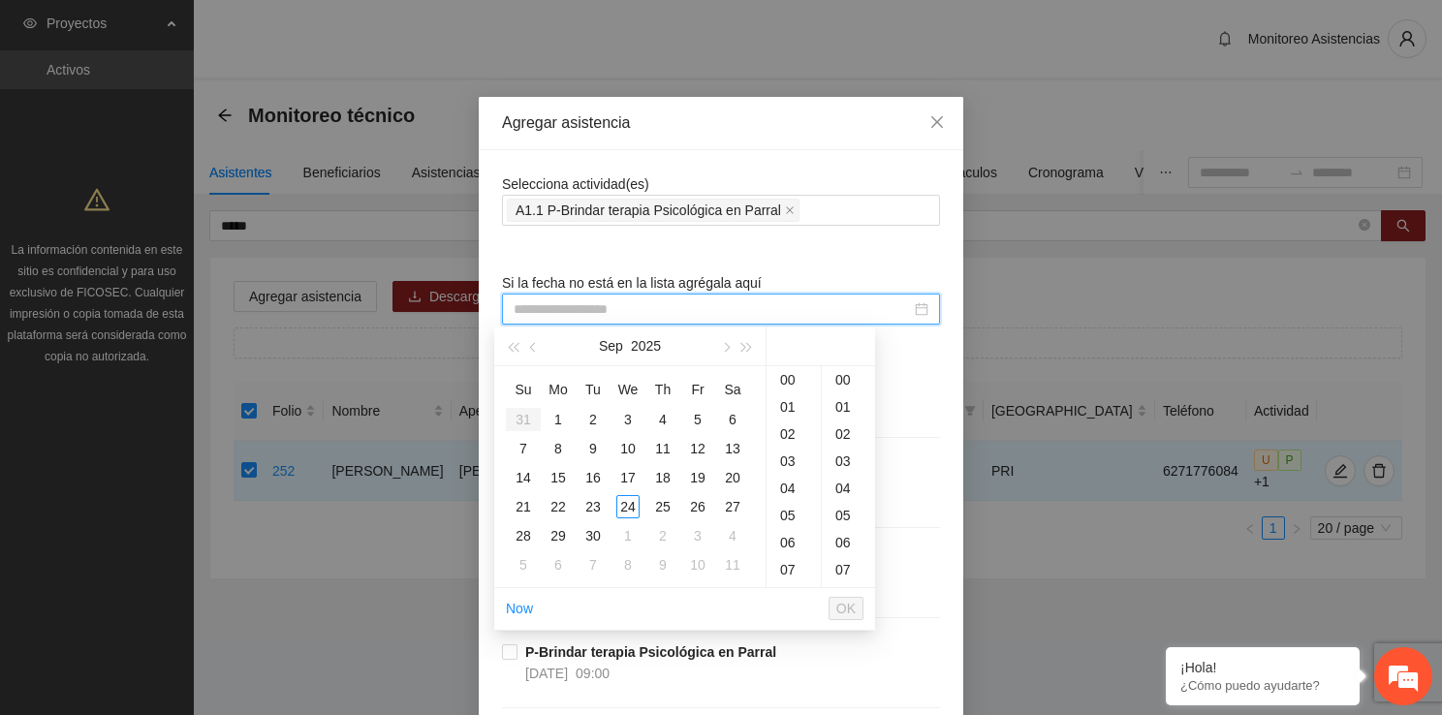
click at [580, 312] on input at bounding box center [711, 308] width 397 height 21
click at [701, 441] on div "12" at bounding box center [697, 448] width 23 height 23
click at [791, 437] on div "10" at bounding box center [793, 443] width 54 height 27
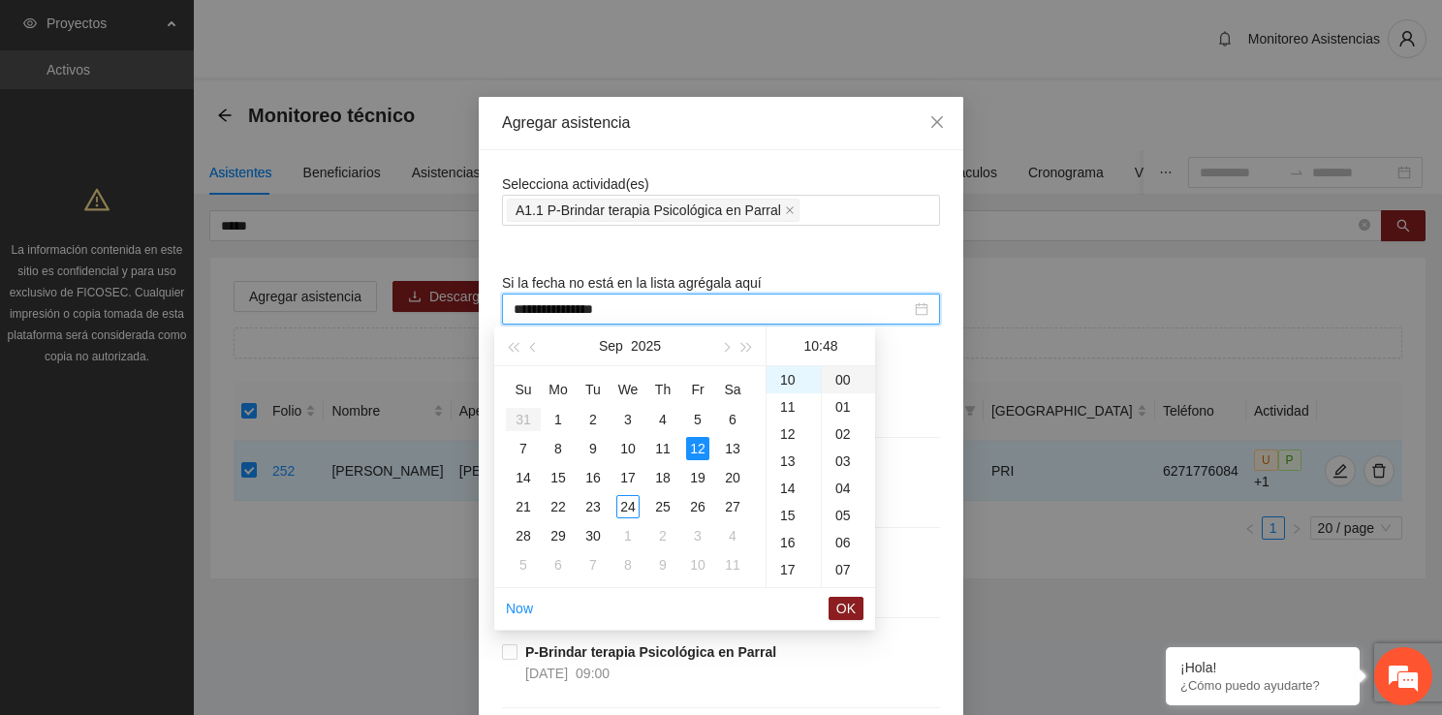
click at [845, 382] on div "00" at bounding box center [848, 379] width 53 height 27
click at [843, 599] on span "OK" at bounding box center [845, 608] width 19 height 21
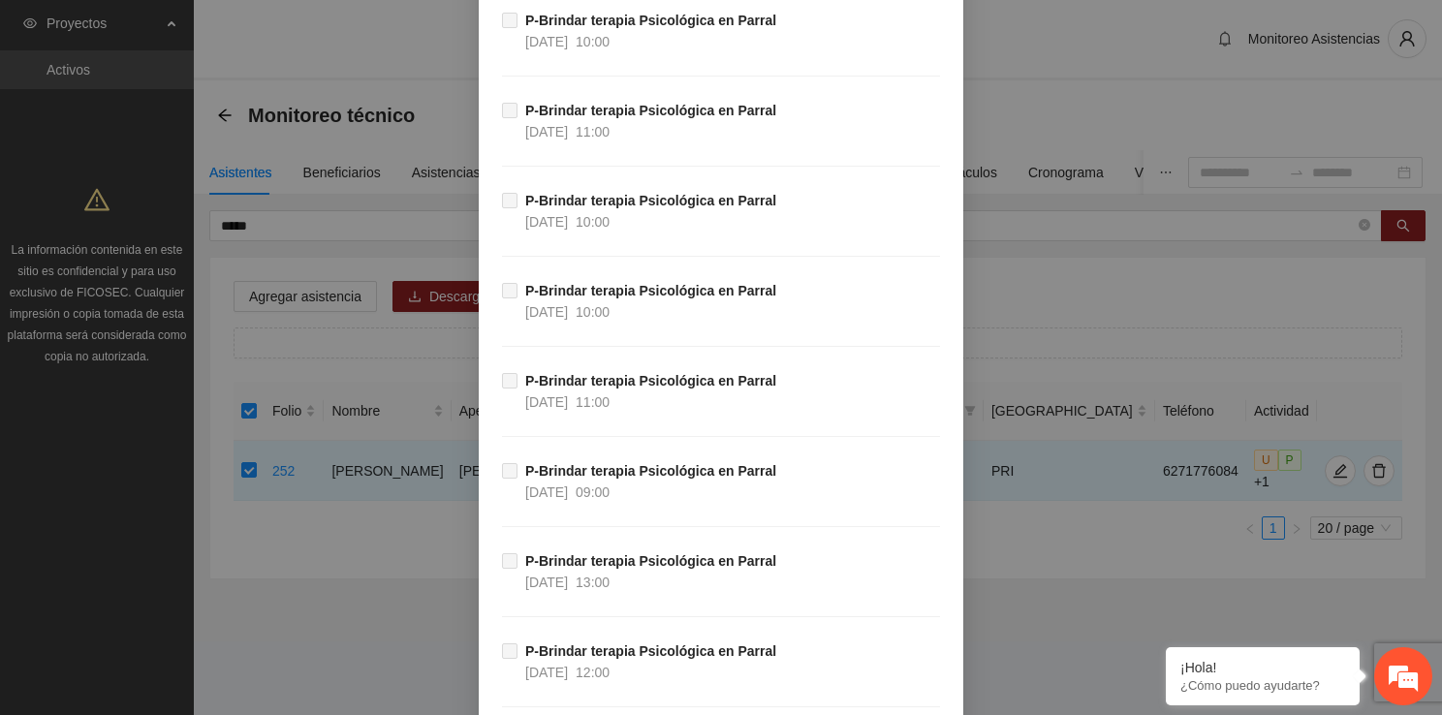
scroll to position [35848, 0]
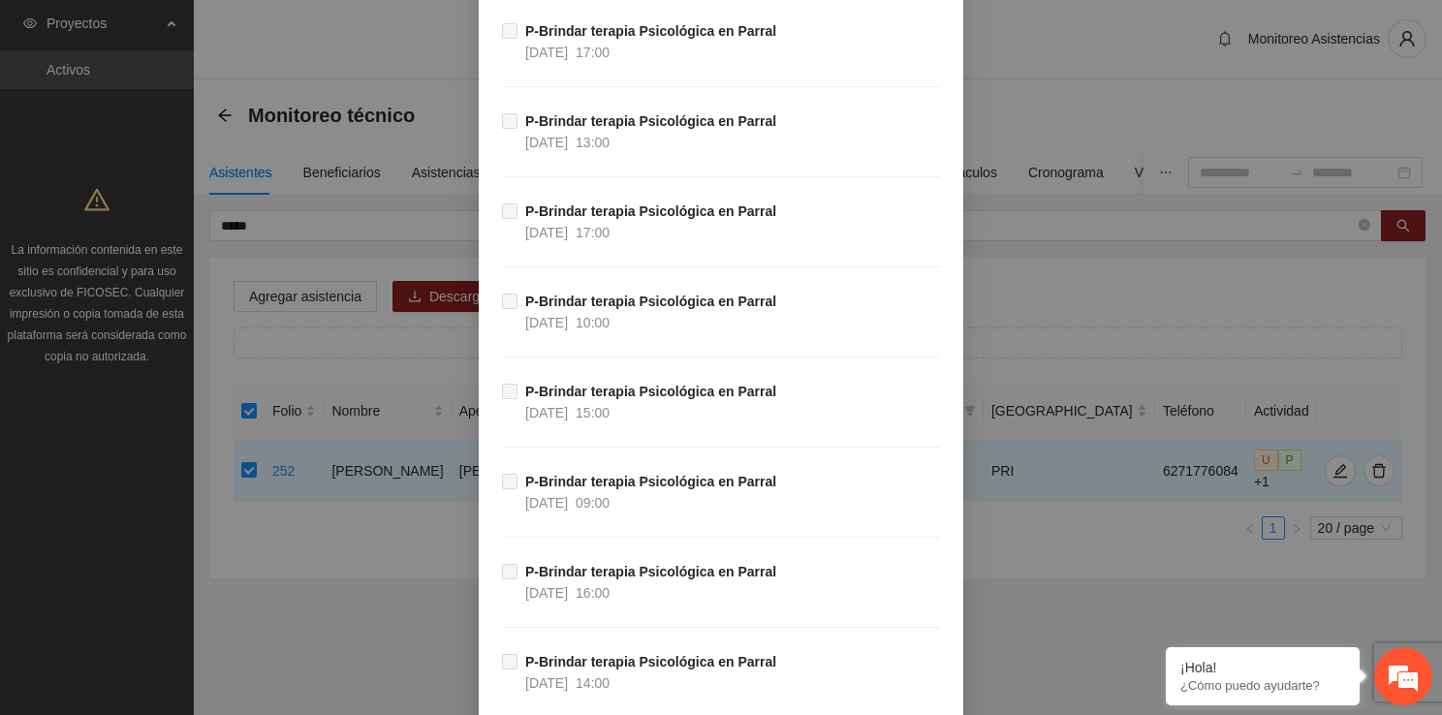
drag, startPoint x: 1430, startPoint y: 651, endPoint x: 1427, endPoint y: 723, distance: 71.7
click at [1427, 714] on html "**********" at bounding box center [721, 357] width 1442 height 715
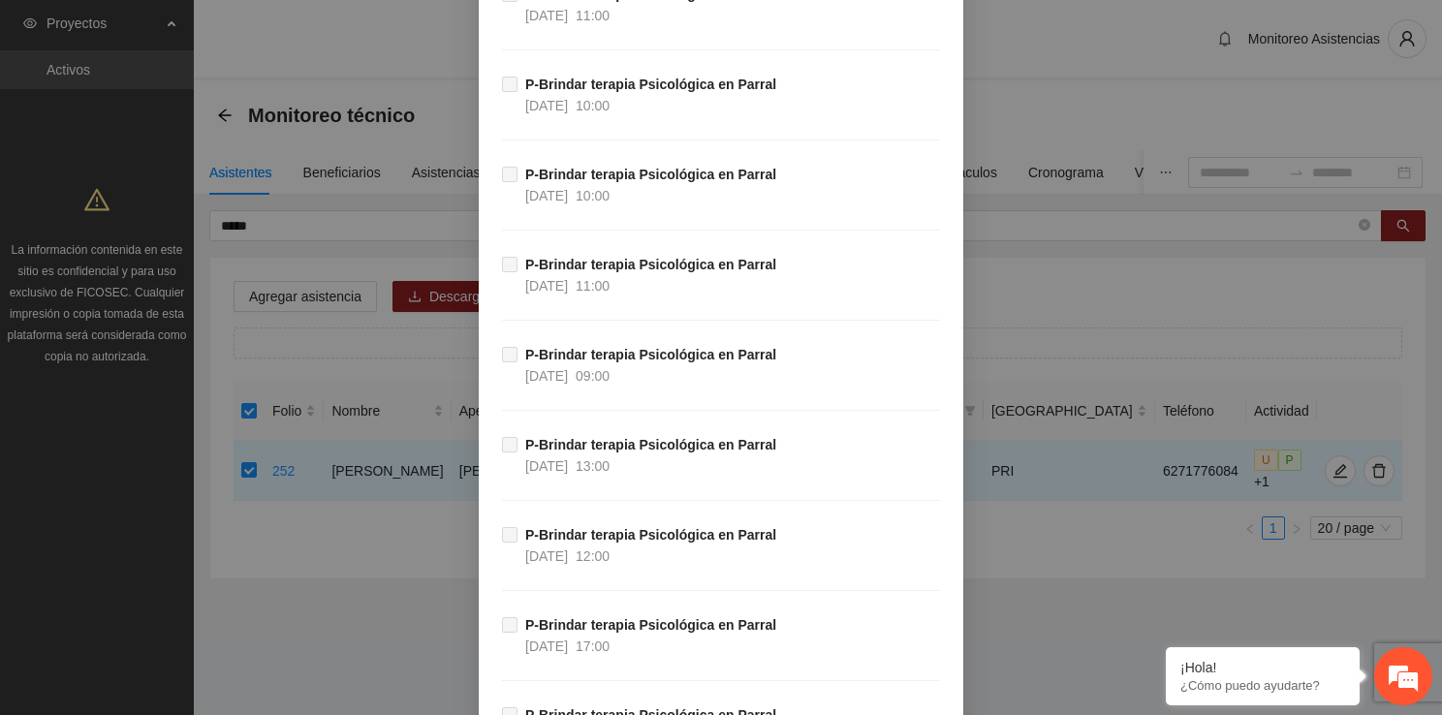
scroll to position [37468, 0]
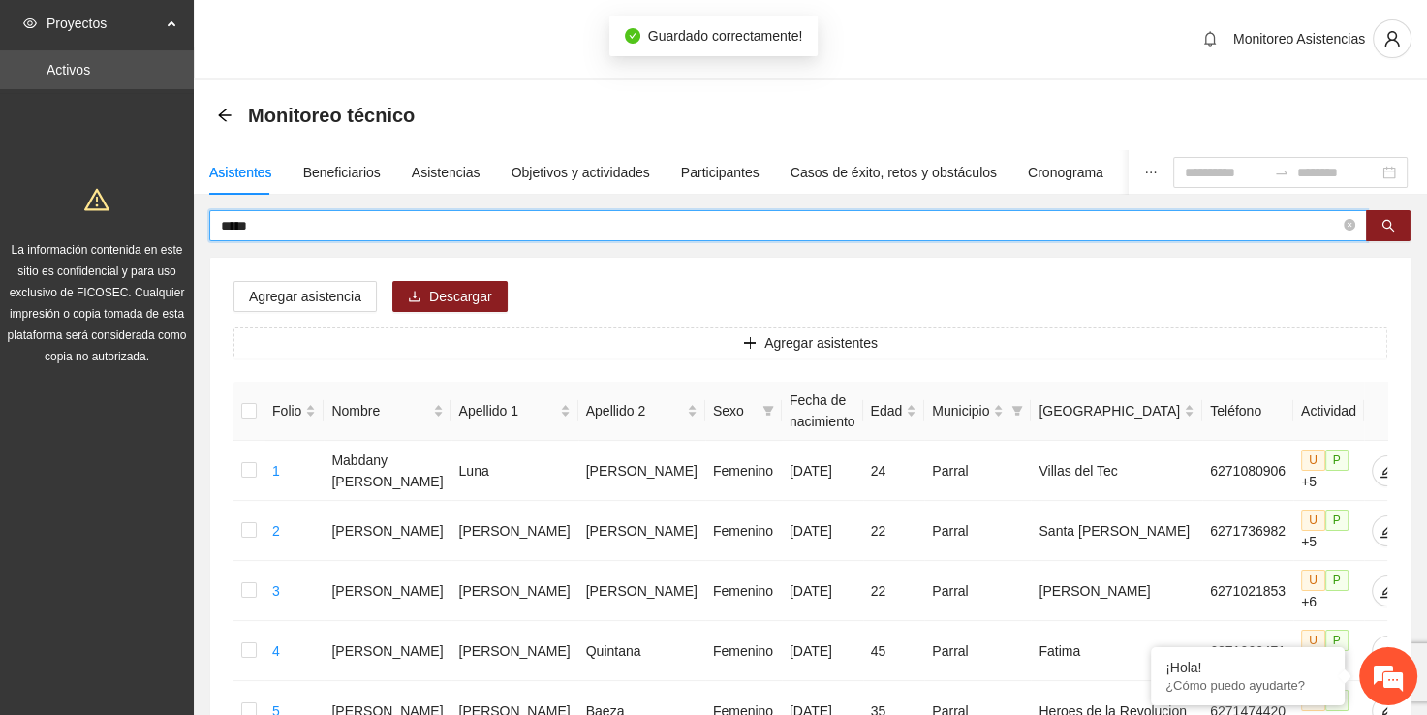
click at [418, 234] on input "*****" at bounding box center [780, 225] width 1119 height 21
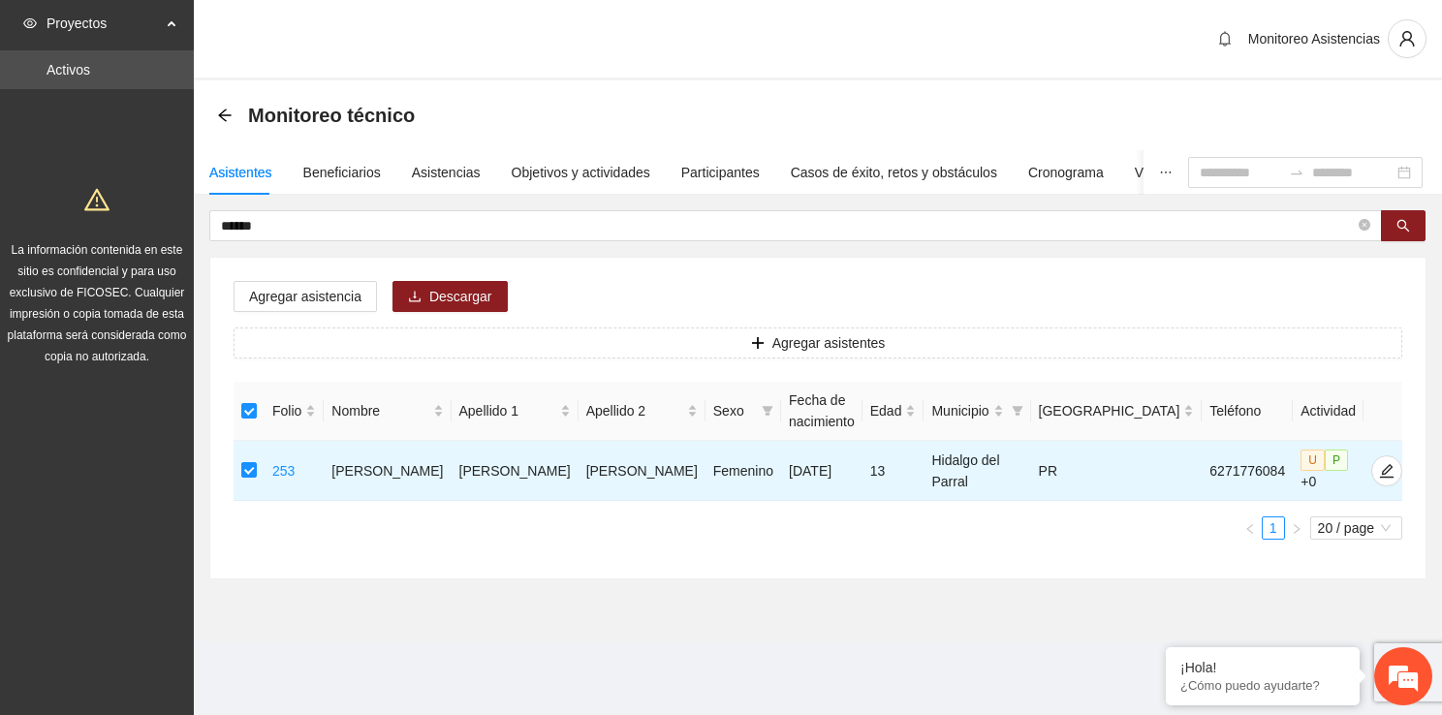
click at [278, 325] on div "Agregar asistencia Descargar Agregar asistentes Folio Nombre Apellido 1 Apellid…" at bounding box center [817, 418] width 1215 height 321
click at [281, 312] on div "Agregar asistencia Descargar Agregar asistentes Folio Nombre Apellido 1 Apellid…" at bounding box center [817, 418] width 1215 height 321
click at [291, 297] on span "Agregar asistencia" at bounding box center [305, 296] width 112 height 21
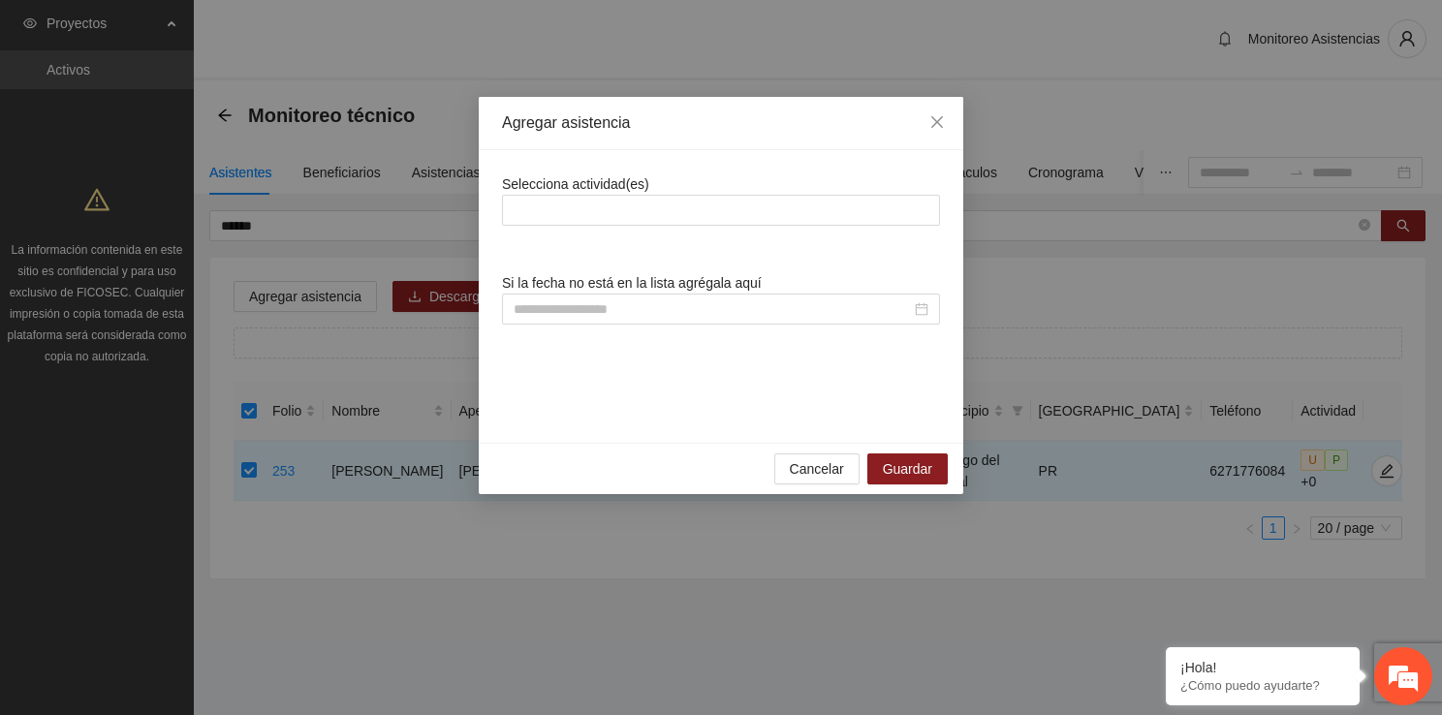
click at [645, 227] on div "Selecciona actividad(es) Si la fecha no está en la lista agrégala aquí" at bounding box center [721, 296] width 438 height 246
click at [645, 223] on div at bounding box center [721, 210] width 438 height 31
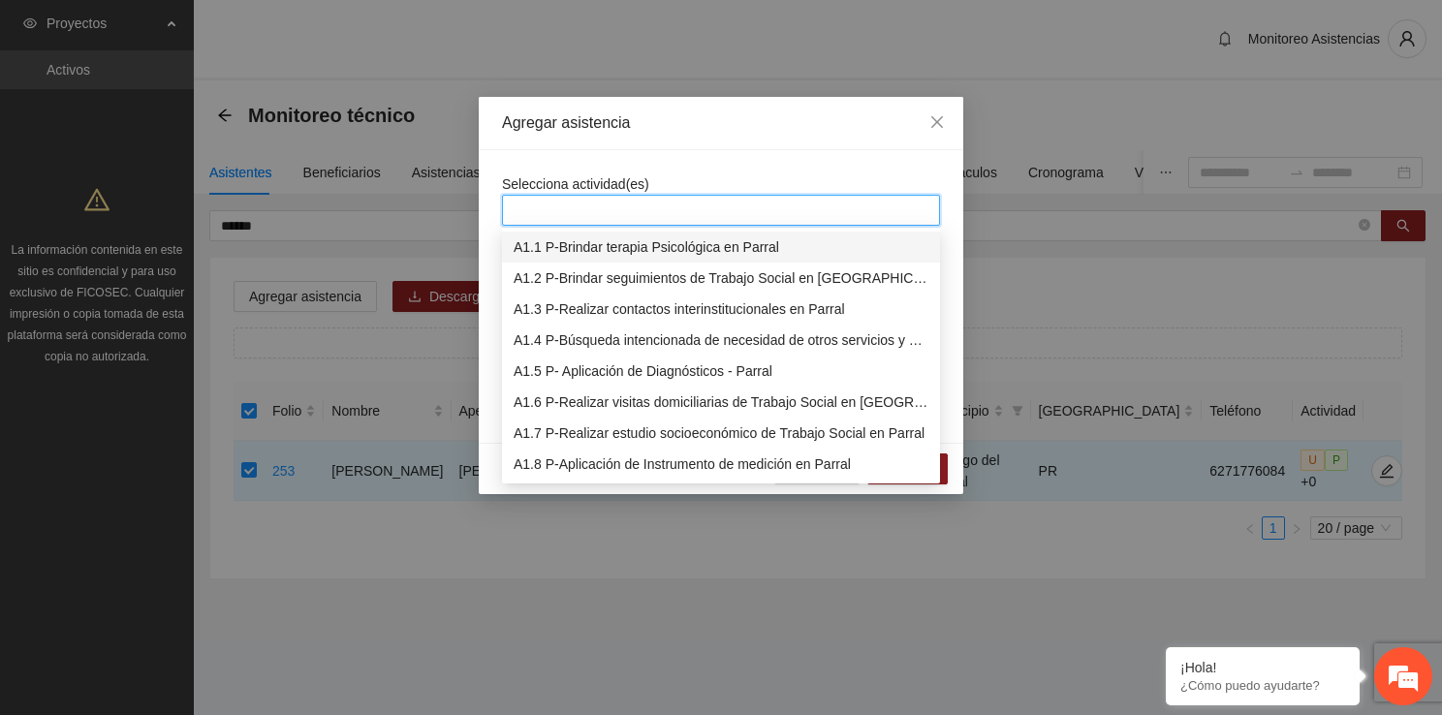
click at [633, 250] on div "A1.1 P-Brindar terapia Psicológica en Parral" at bounding box center [720, 246] width 415 height 21
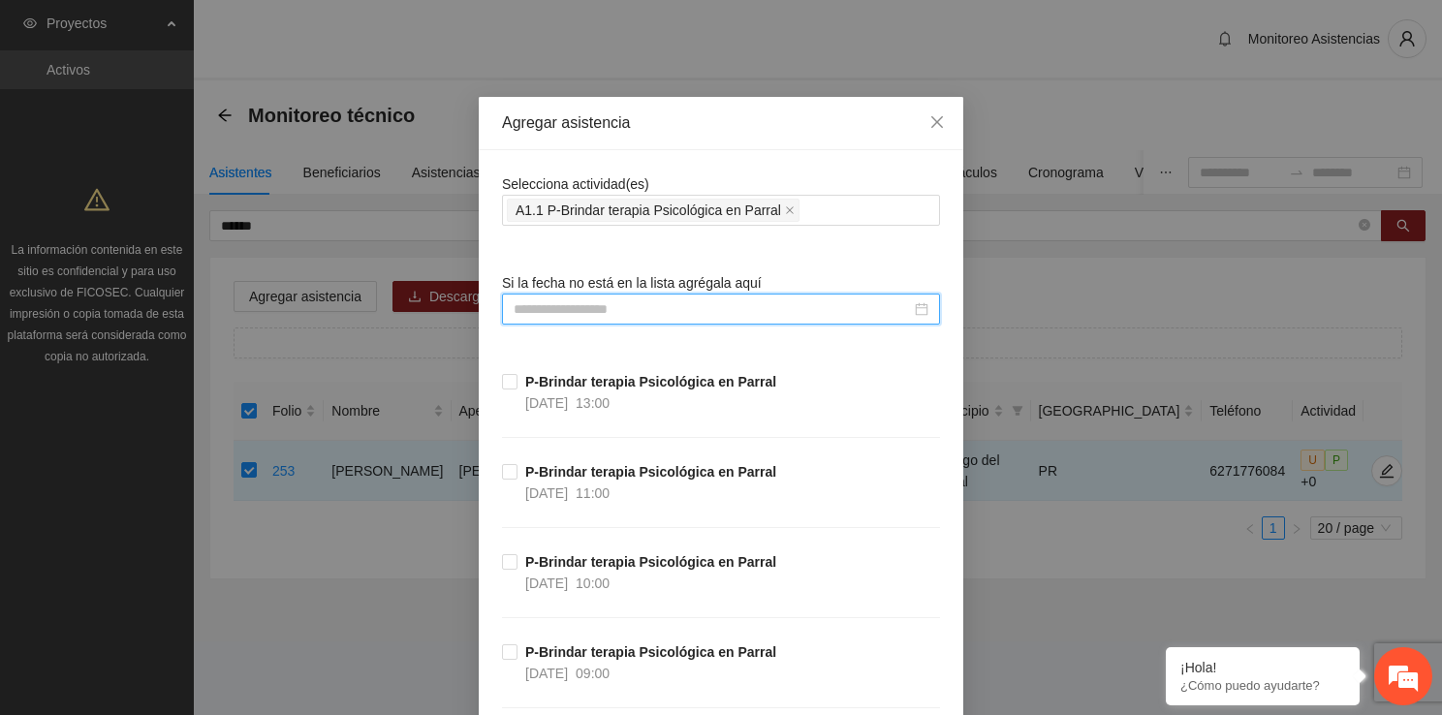
click at [517, 305] on input at bounding box center [711, 308] width 397 height 21
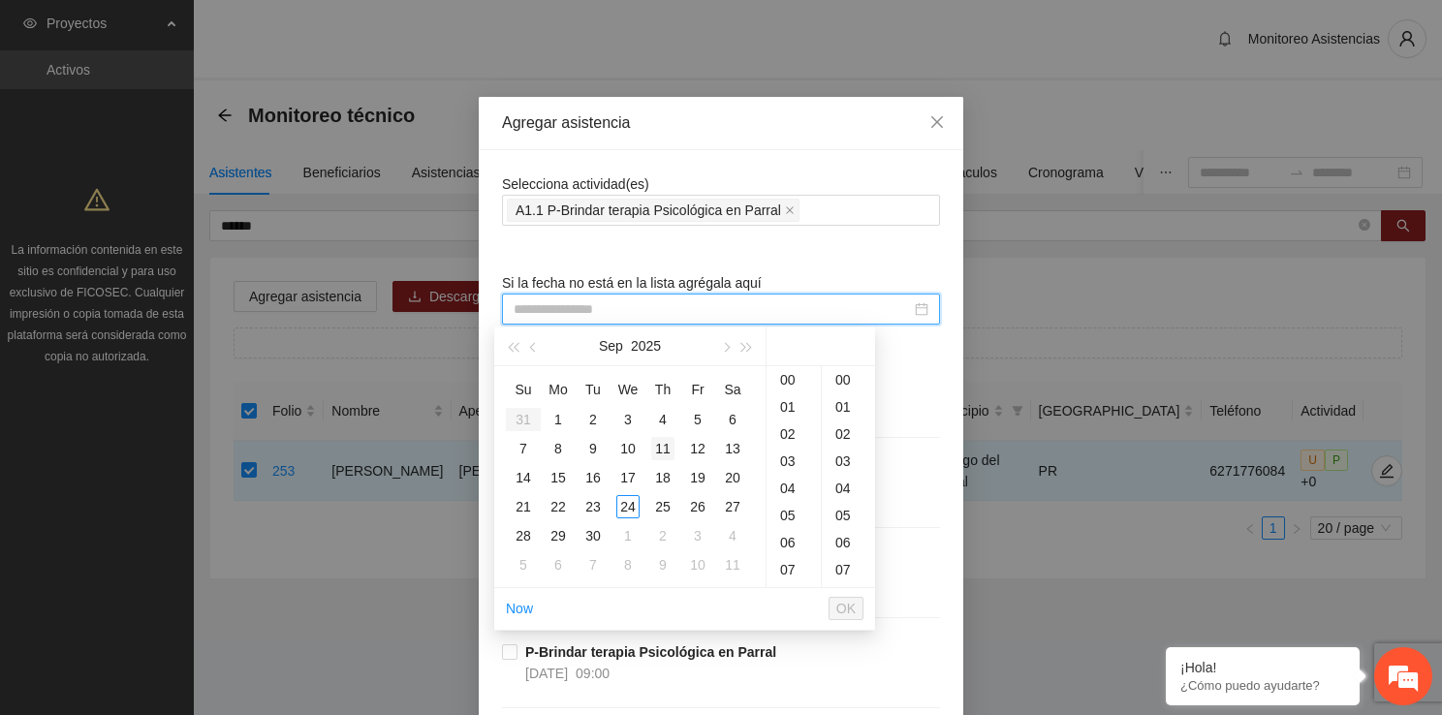
click at [663, 444] on div "11" at bounding box center [662, 448] width 23 height 23
click at [701, 446] on div "12" at bounding box center [697, 448] width 23 height 23
click at [849, 380] on div "00" at bounding box center [848, 379] width 53 height 27
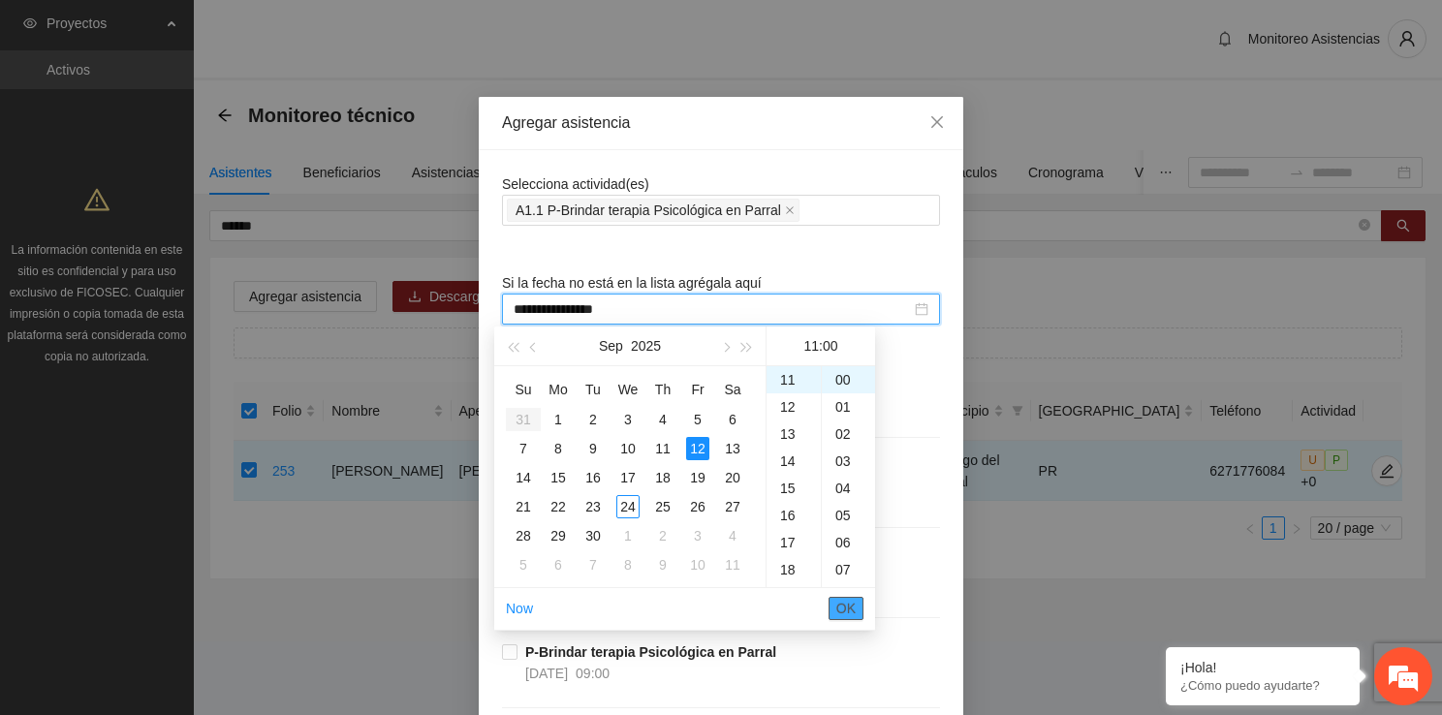
click at [850, 598] on span "OK" at bounding box center [845, 608] width 19 height 21
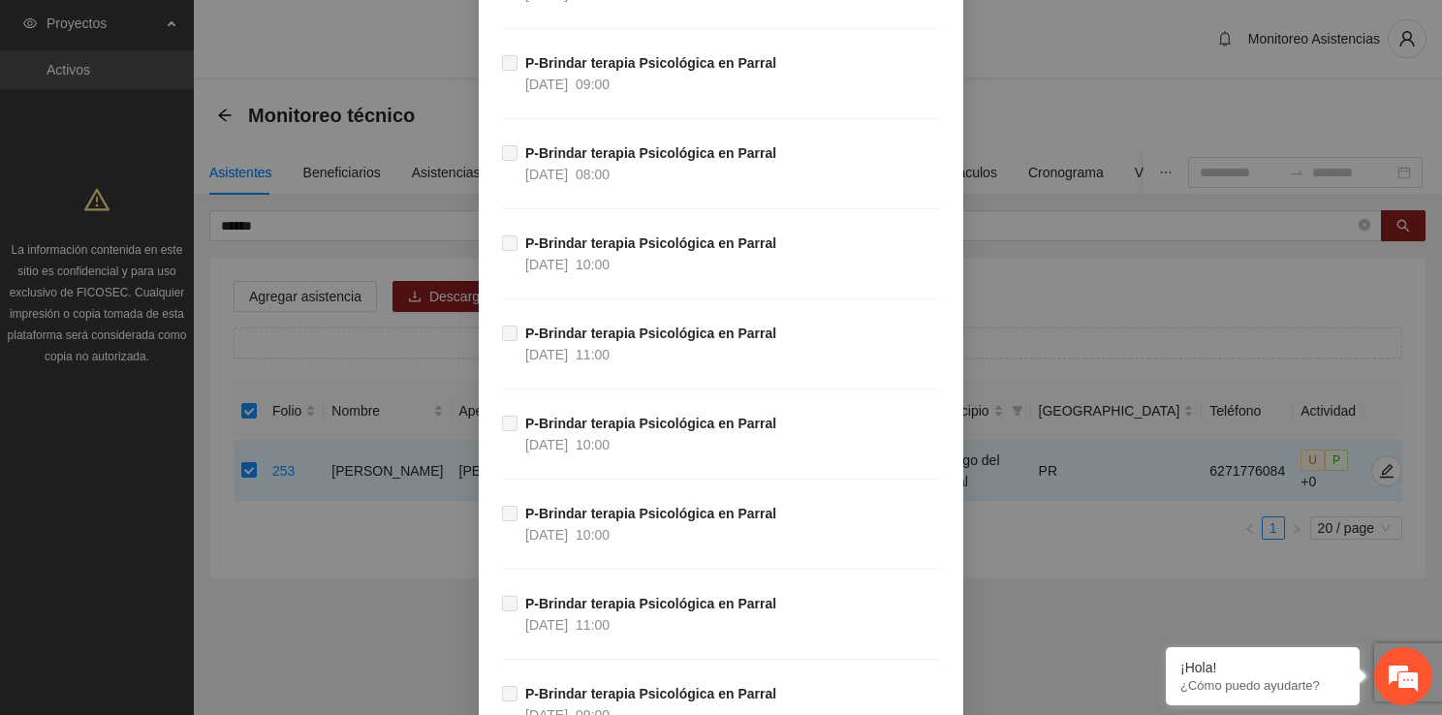
scroll to position [37468, 0]
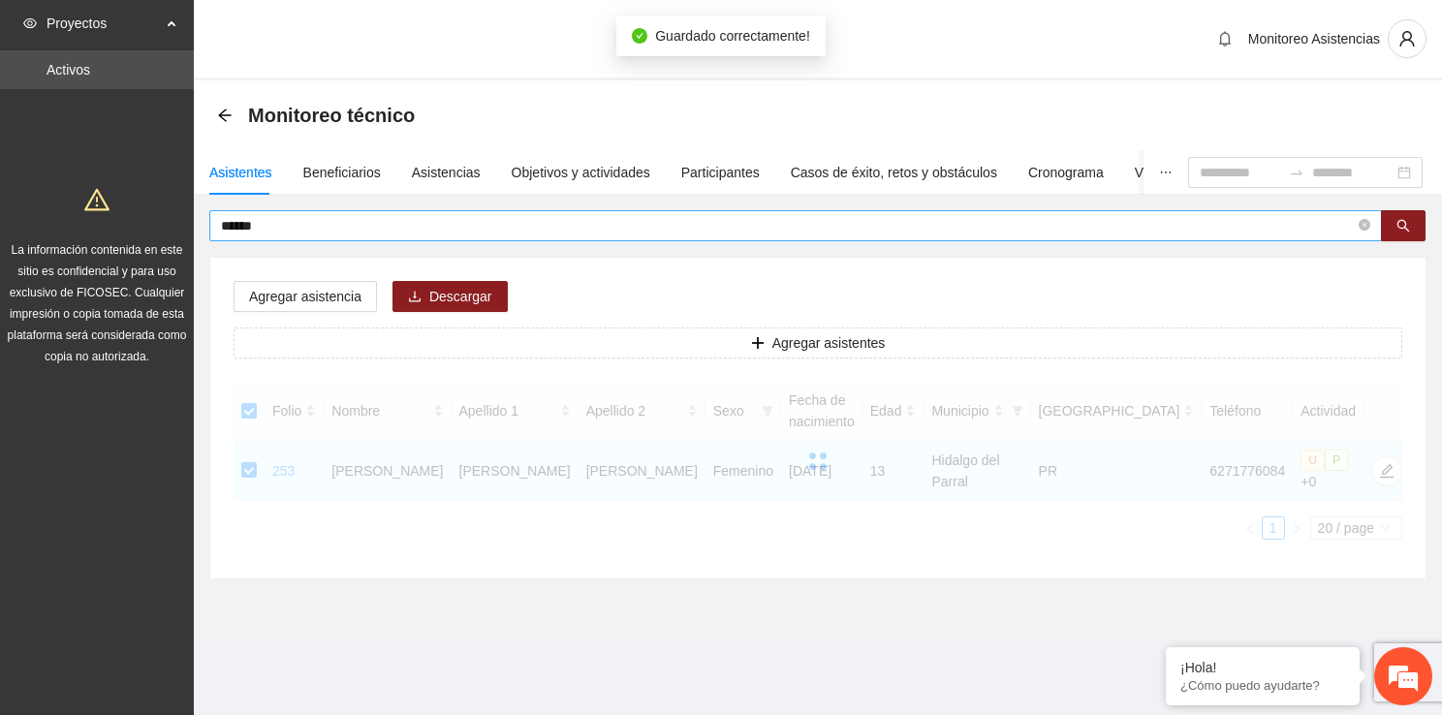
click at [440, 225] on input "******" at bounding box center [787, 225] width 1133 height 21
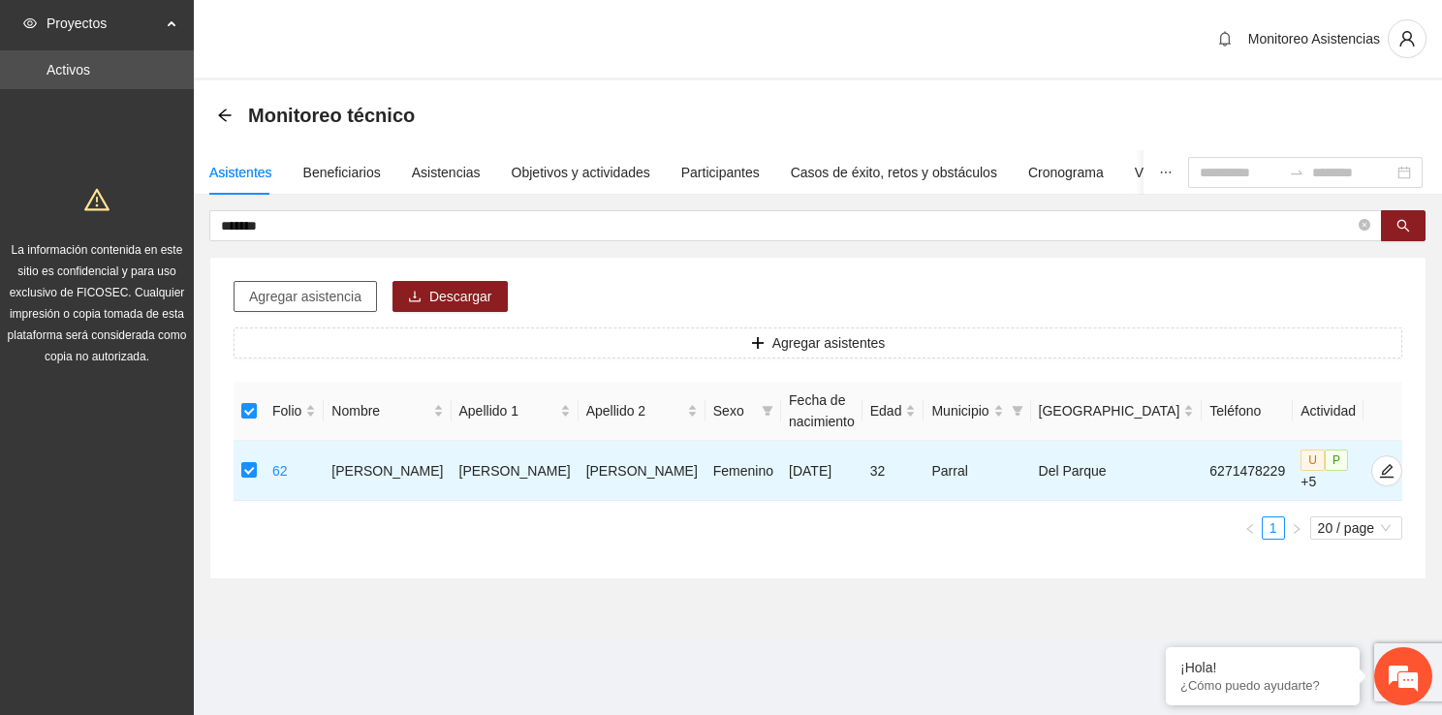
click at [302, 295] on span "Agregar asistencia" at bounding box center [305, 296] width 112 height 21
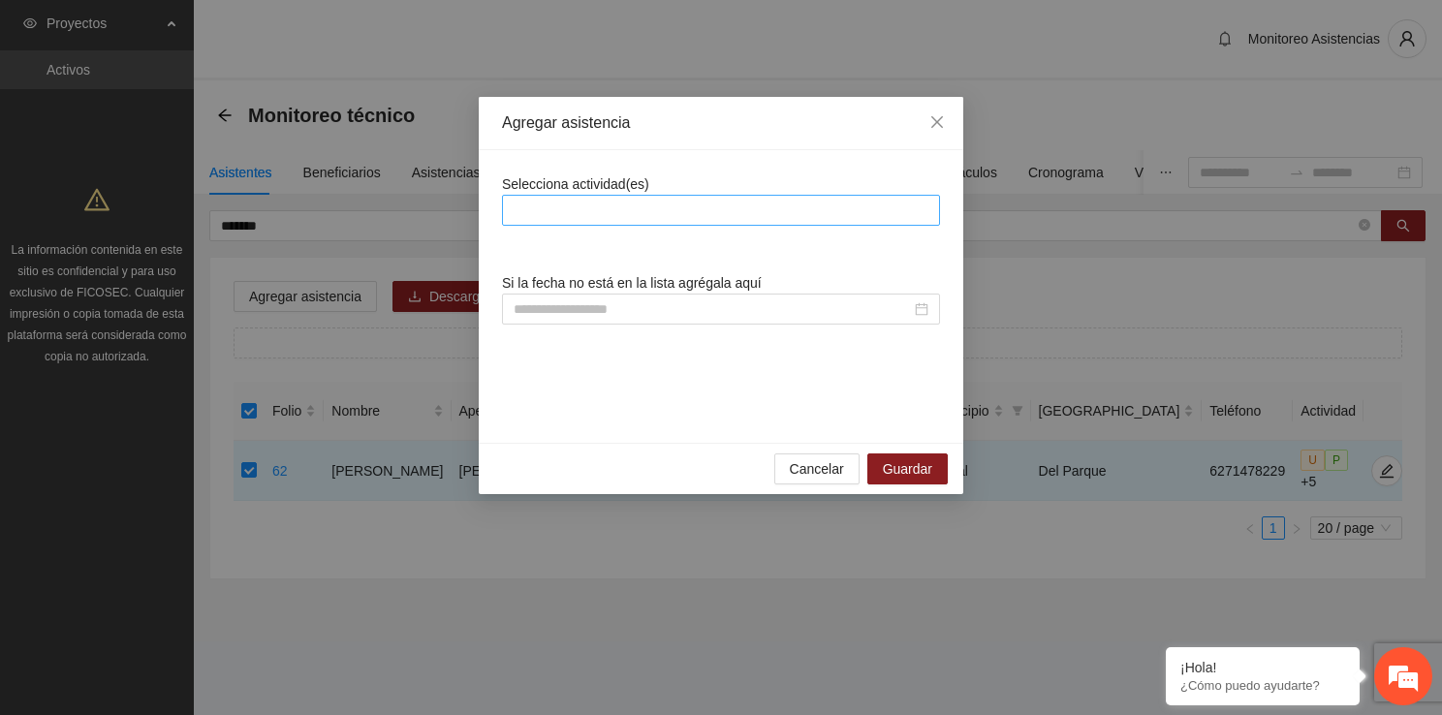
click at [575, 216] on div at bounding box center [721, 210] width 428 height 23
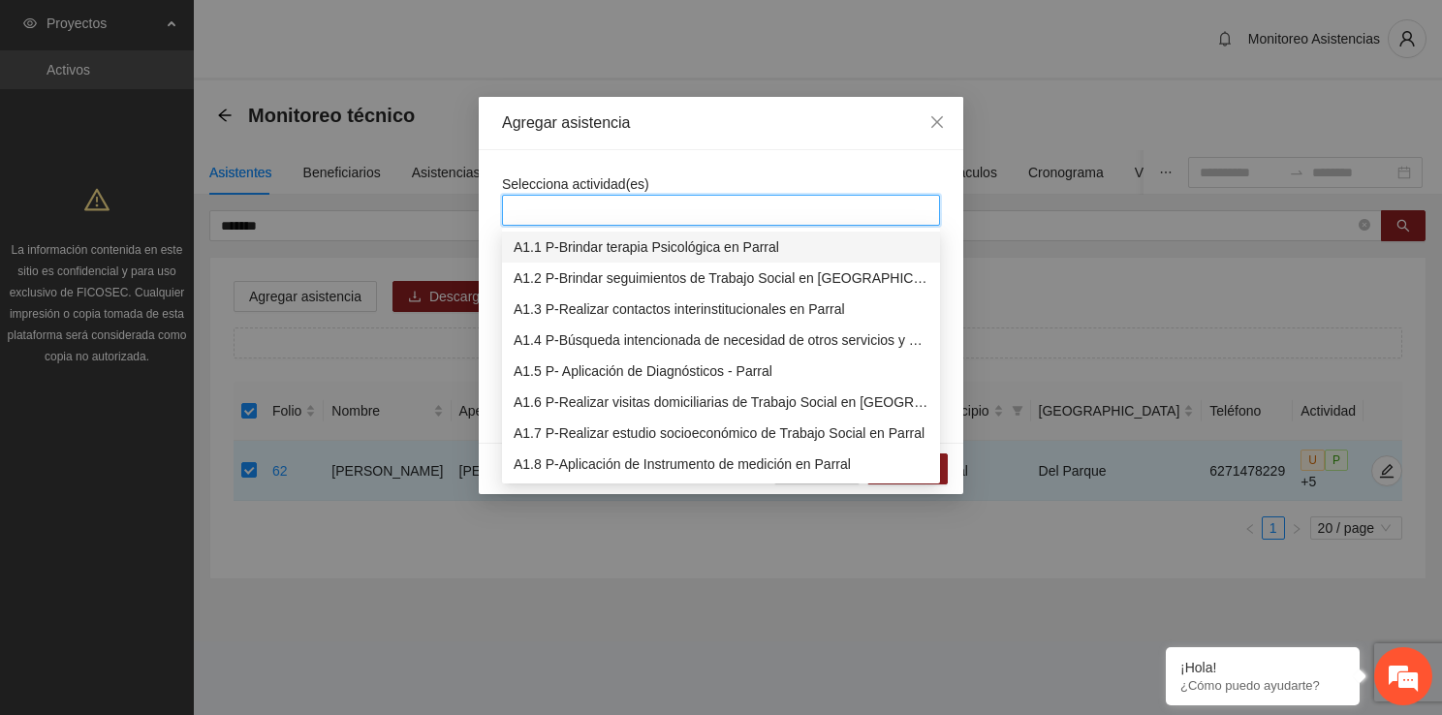
click at [574, 253] on div "A1.1 P-Brindar terapia Psicológica en Parral" at bounding box center [720, 246] width 415 height 21
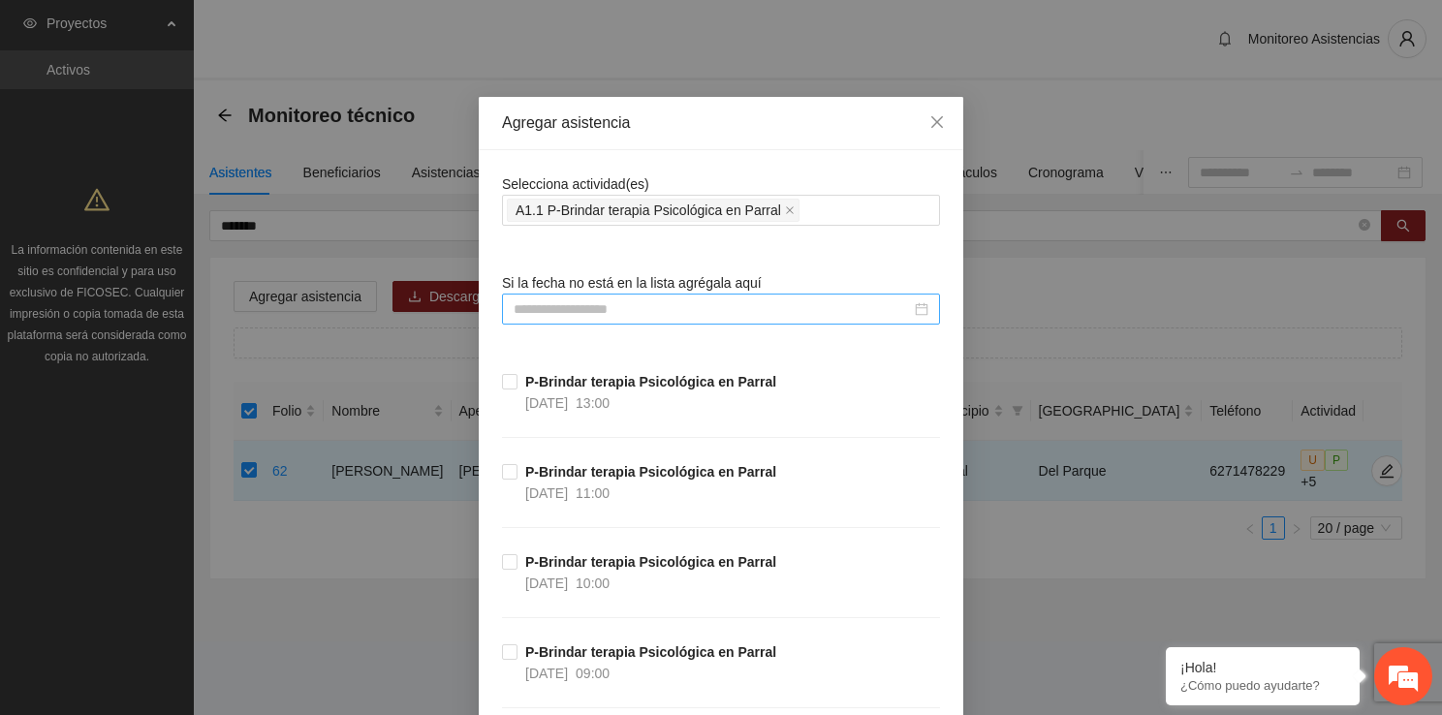
click at [542, 307] on input at bounding box center [711, 308] width 397 height 21
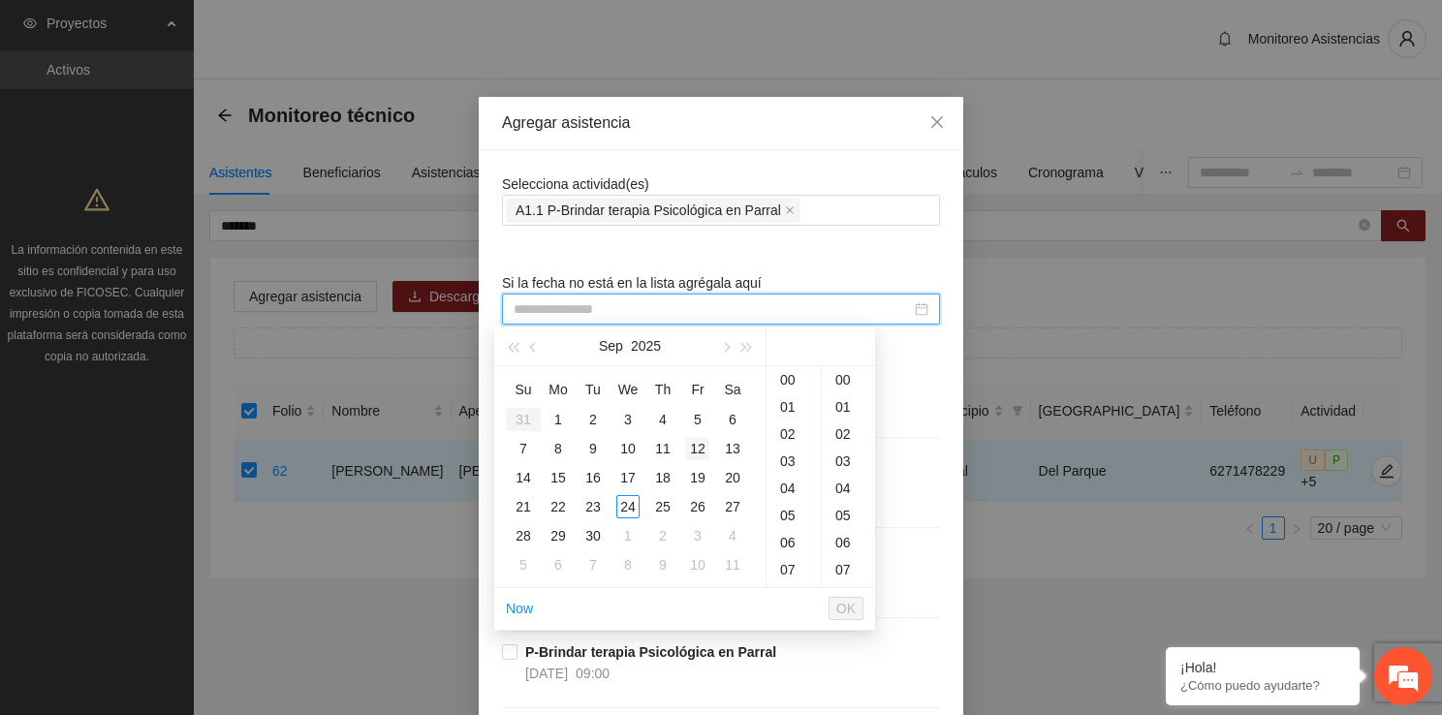
click at [701, 445] on div "12" at bounding box center [697, 448] width 23 height 23
click at [791, 401] on div "12" at bounding box center [793, 406] width 54 height 27
click at [832, 380] on div "00" at bounding box center [848, 379] width 53 height 27
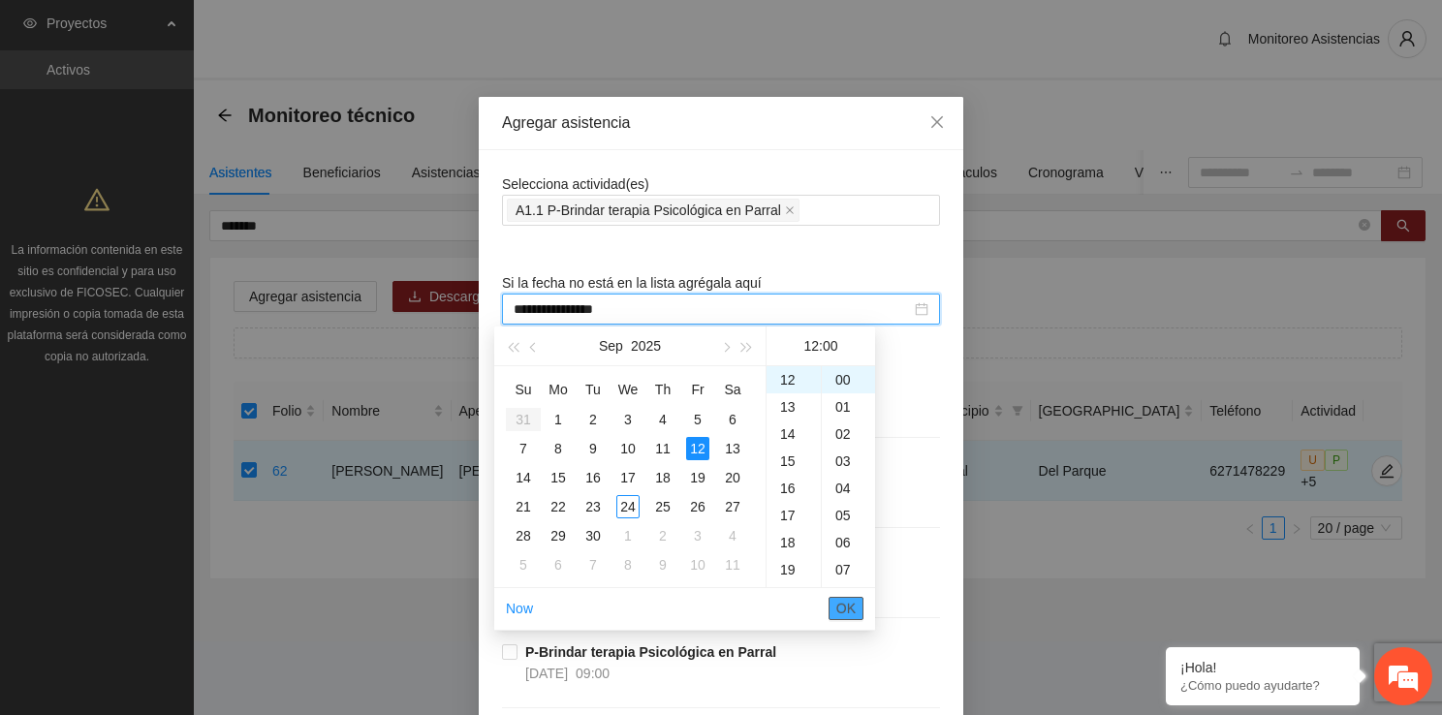
click at [849, 614] on span "OK" at bounding box center [845, 608] width 19 height 21
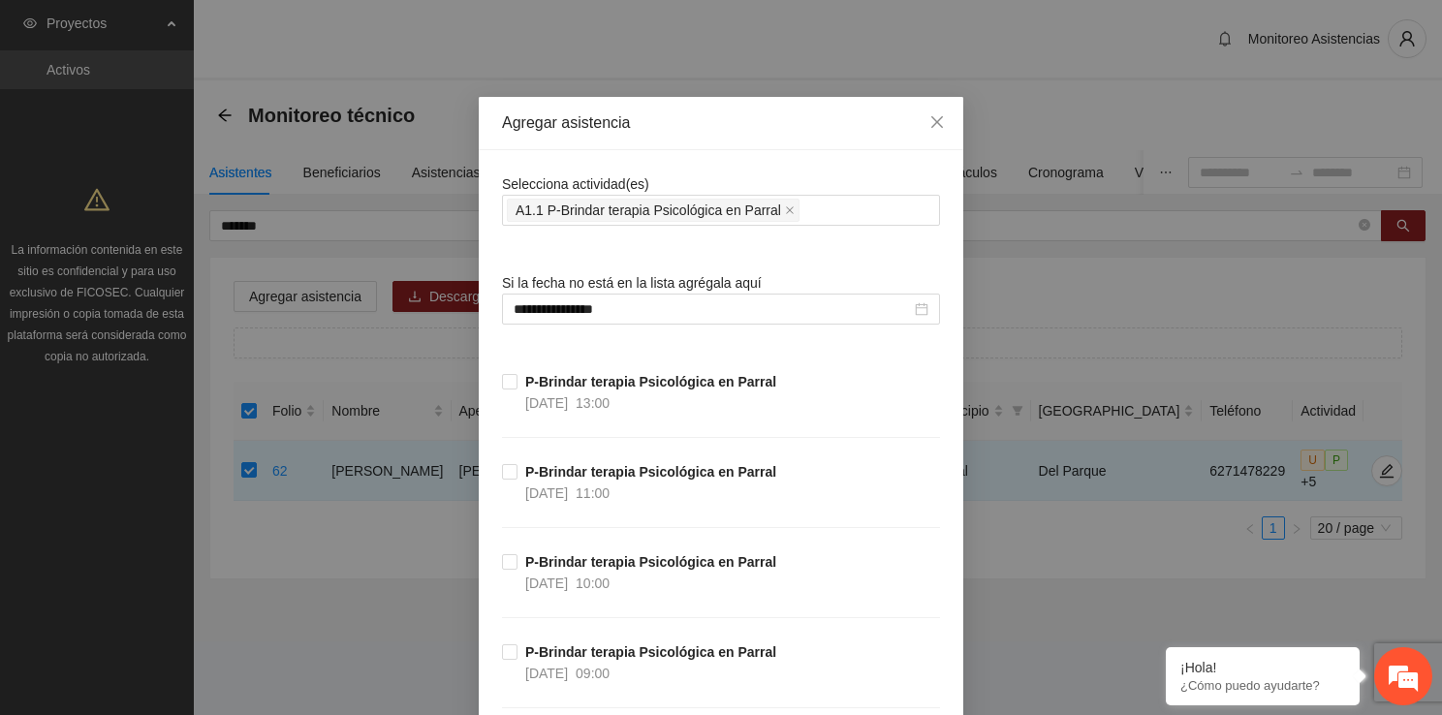
scroll to position [37468, 0]
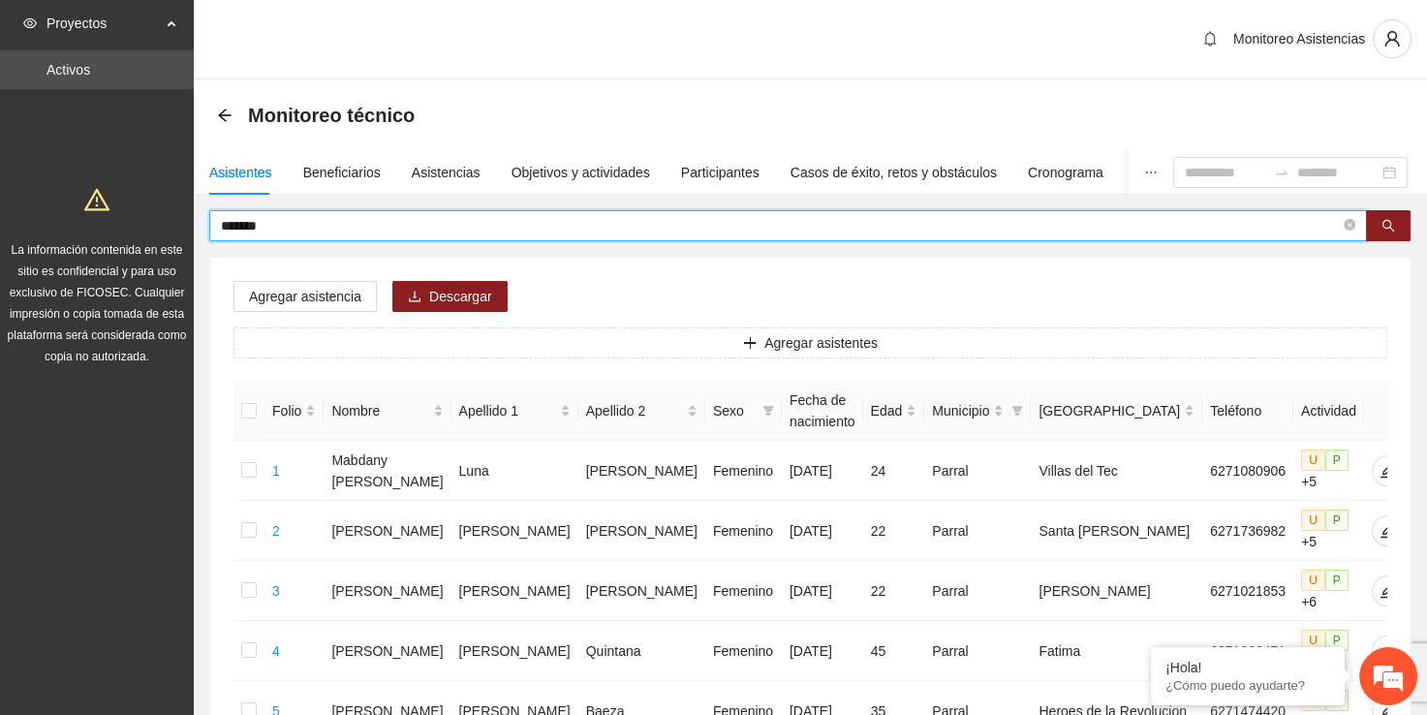
click at [512, 231] on input "*******" at bounding box center [780, 225] width 1119 height 21
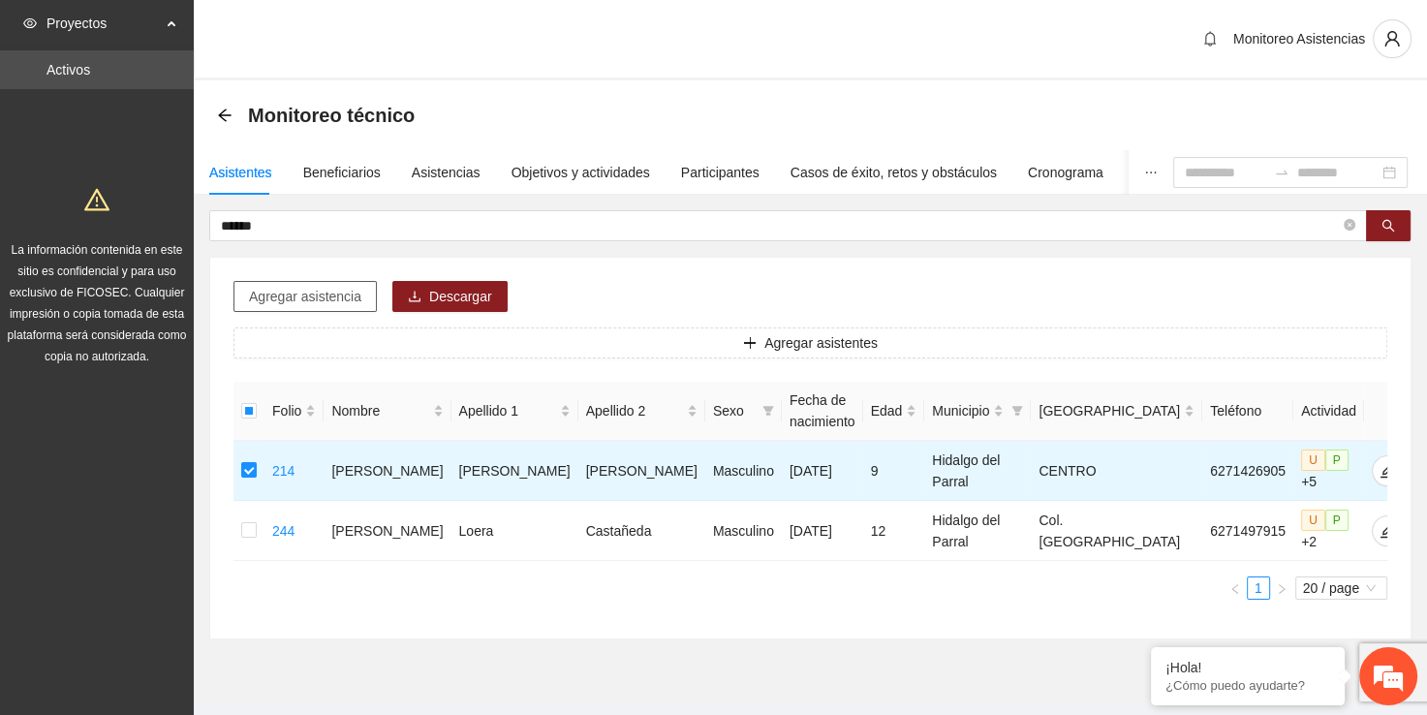
click at [303, 299] on span "Agregar asistencia" at bounding box center [305, 296] width 112 height 21
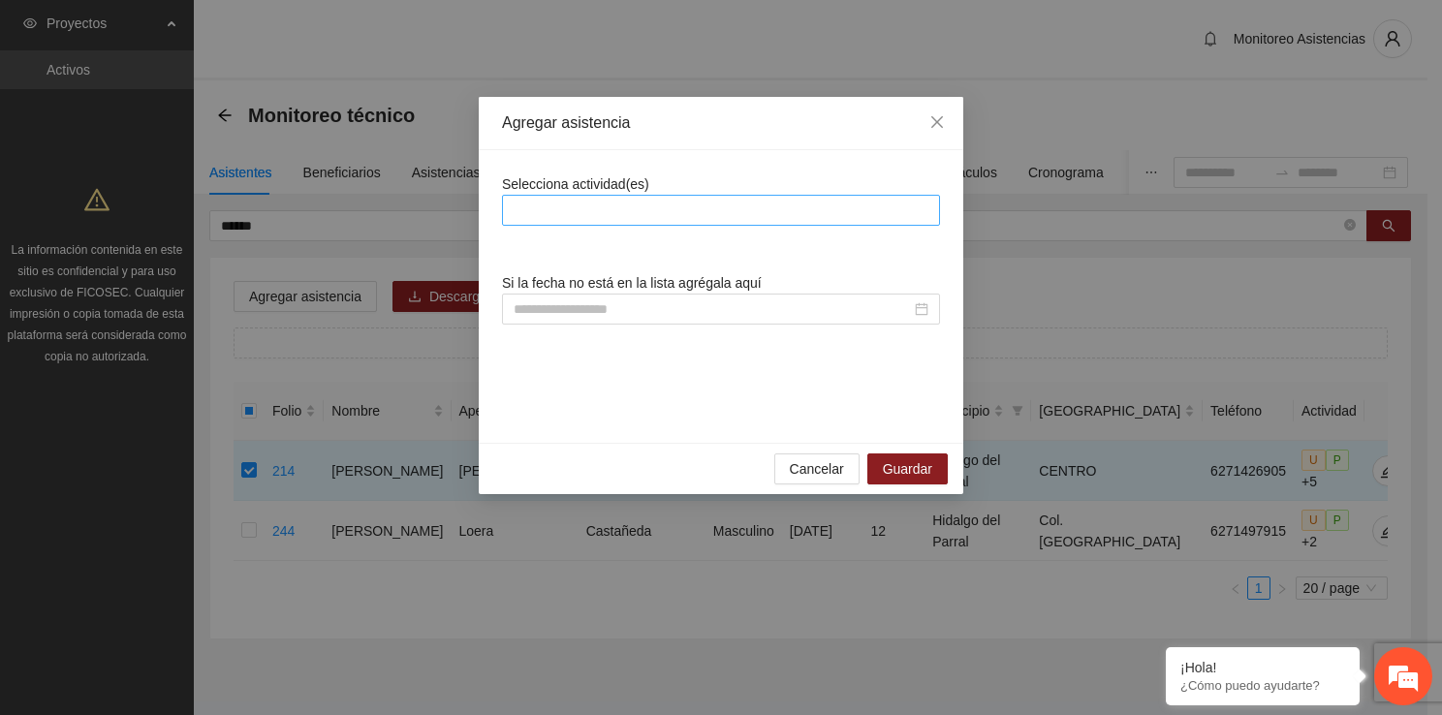
click at [598, 217] on div at bounding box center [721, 210] width 428 height 23
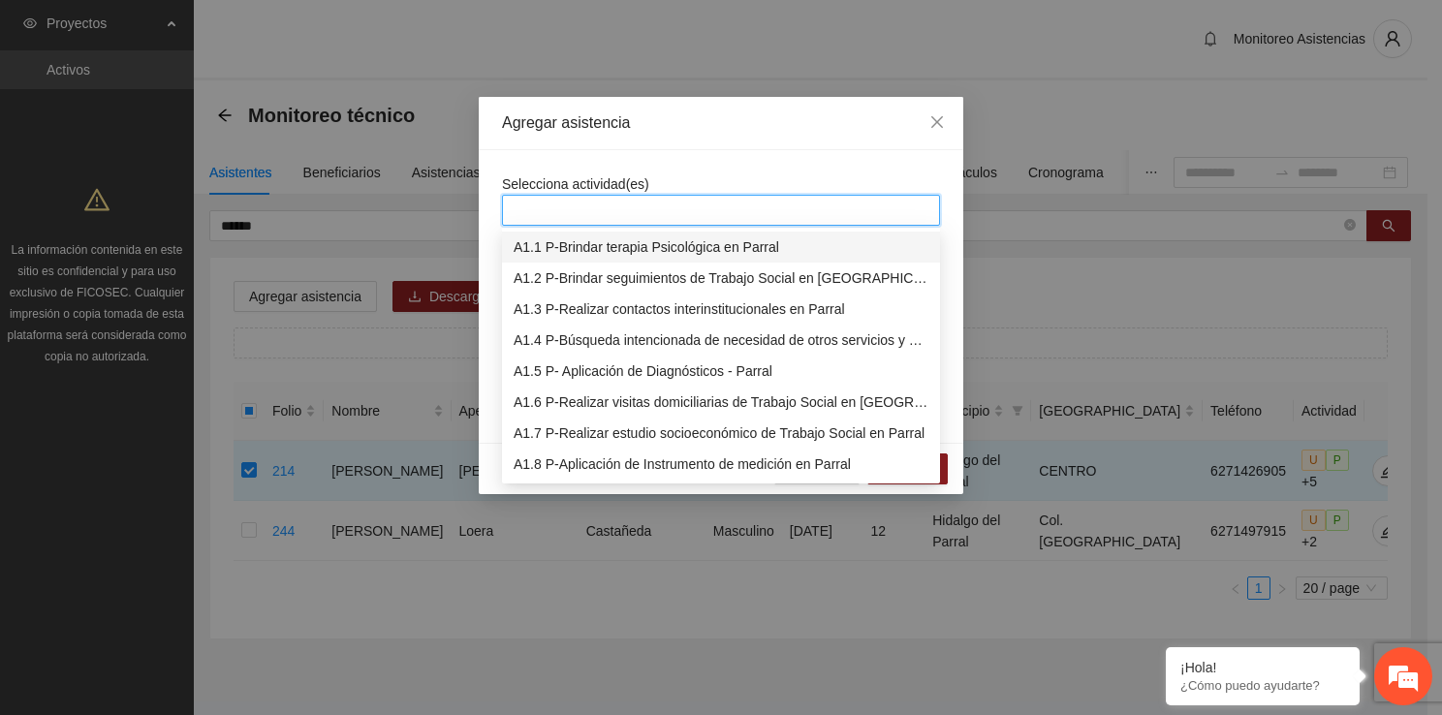
click at [601, 247] on div "A1.1 P-Brindar terapia Psicológica en Parral" at bounding box center [720, 246] width 415 height 21
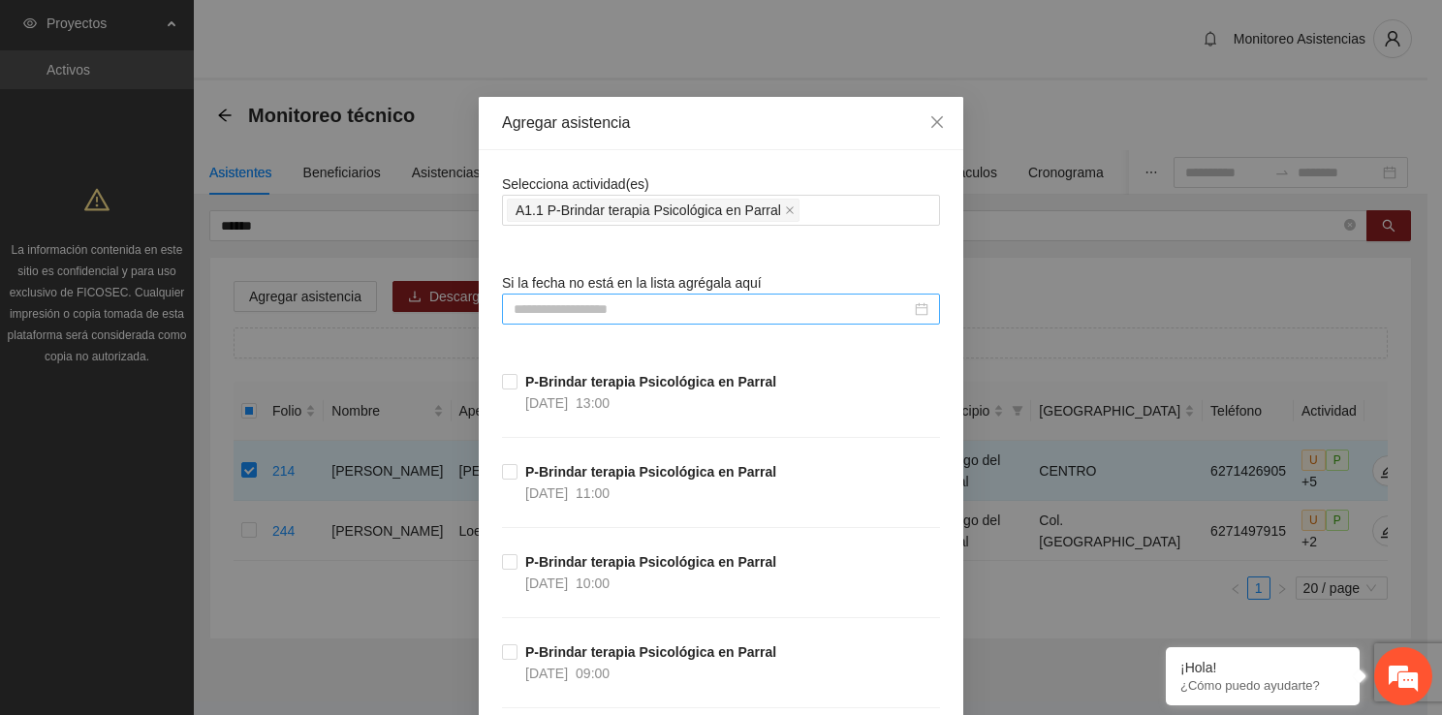
click at [514, 298] on input at bounding box center [711, 308] width 397 height 21
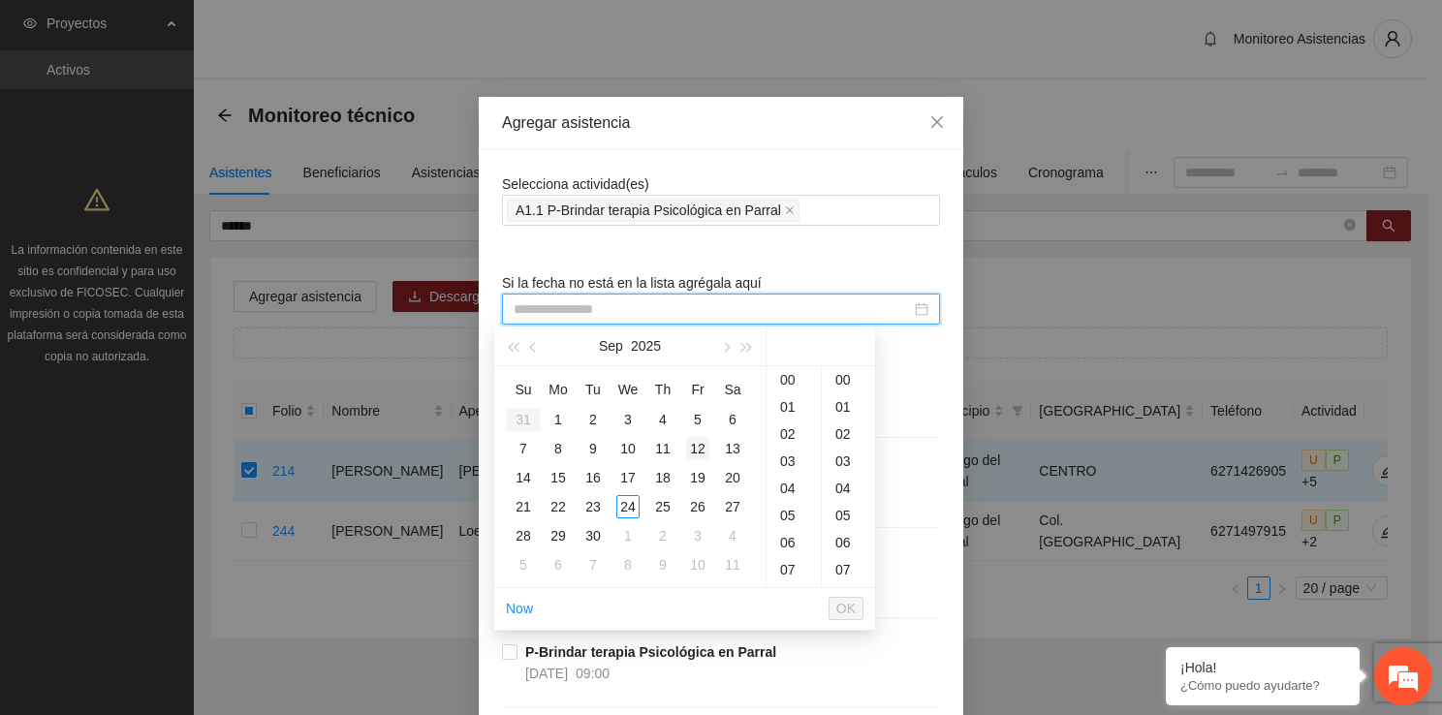
click at [698, 451] on div "12" at bounding box center [697, 448] width 23 height 23
click at [789, 507] on div "16" at bounding box center [793, 515] width 54 height 27
click at [795, 403] on div "15" at bounding box center [793, 391] width 54 height 27
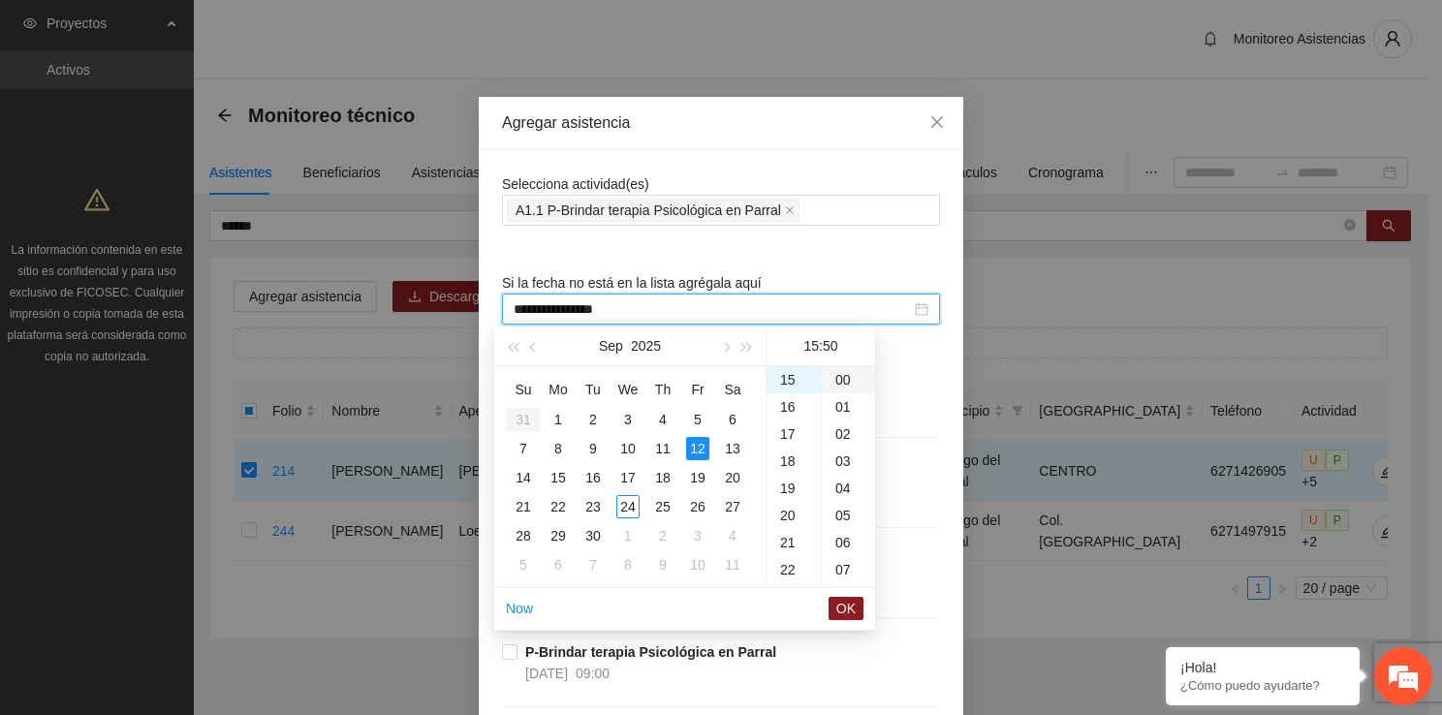
click at [843, 385] on div "00" at bounding box center [848, 379] width 53 height 27
click at [851, 603] on span "OK" at bounding box center [845, 608] width 19 height 21
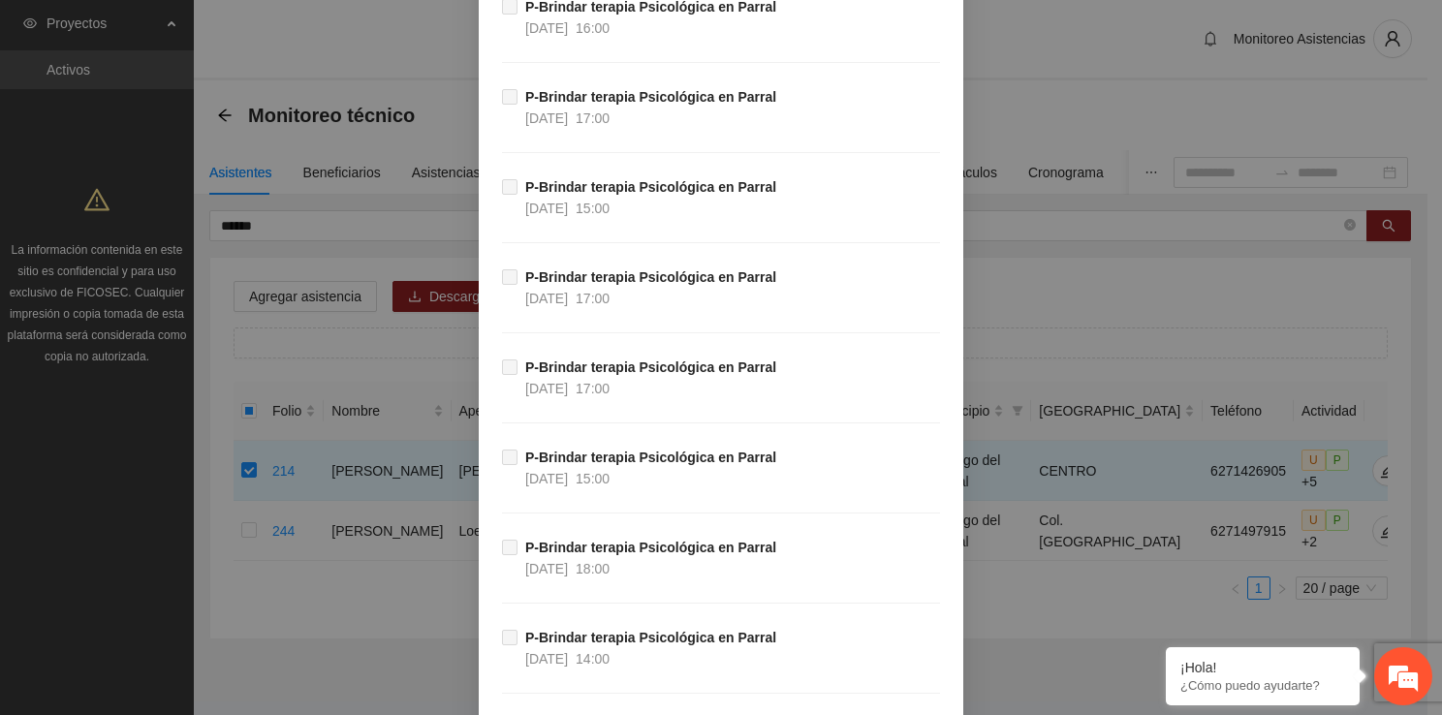
scroll to position [37468, 0]
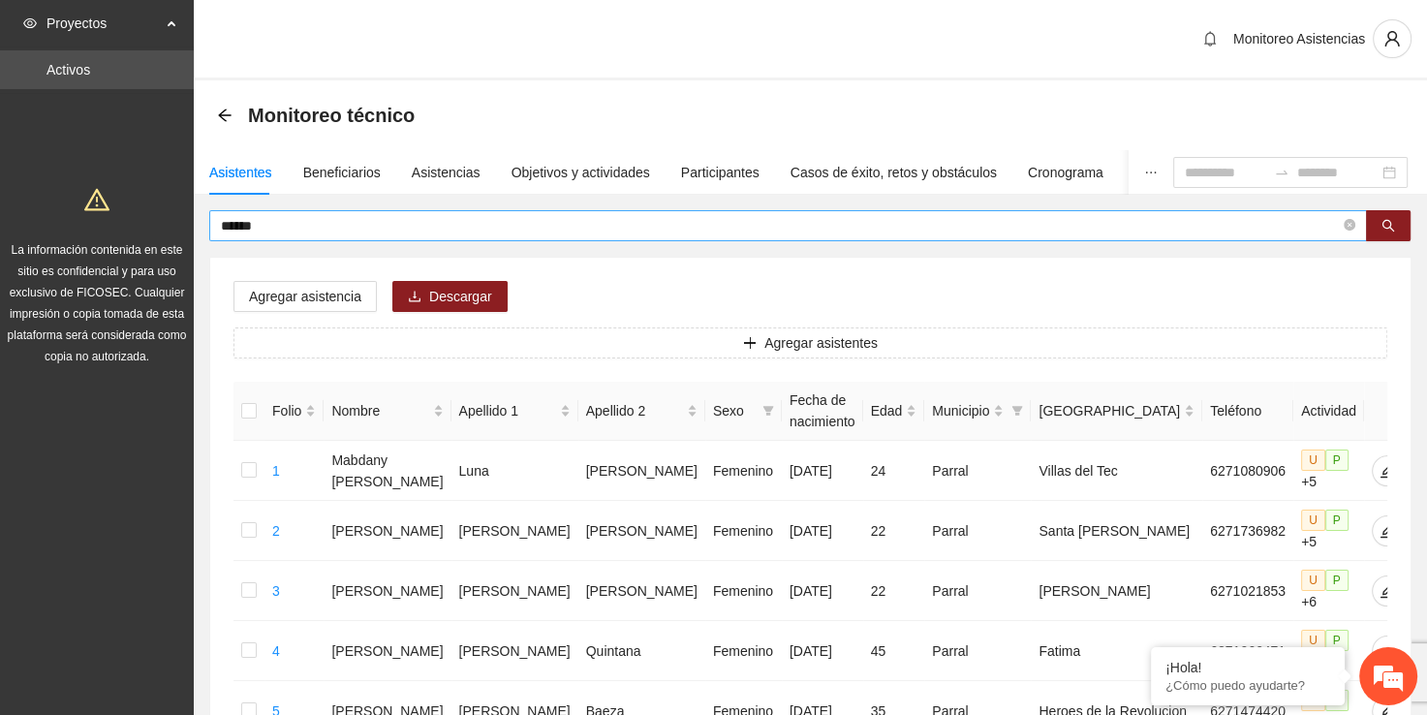
click at [605, 232] on input "******" at bounding box center [780, 225] width 1119 height 21
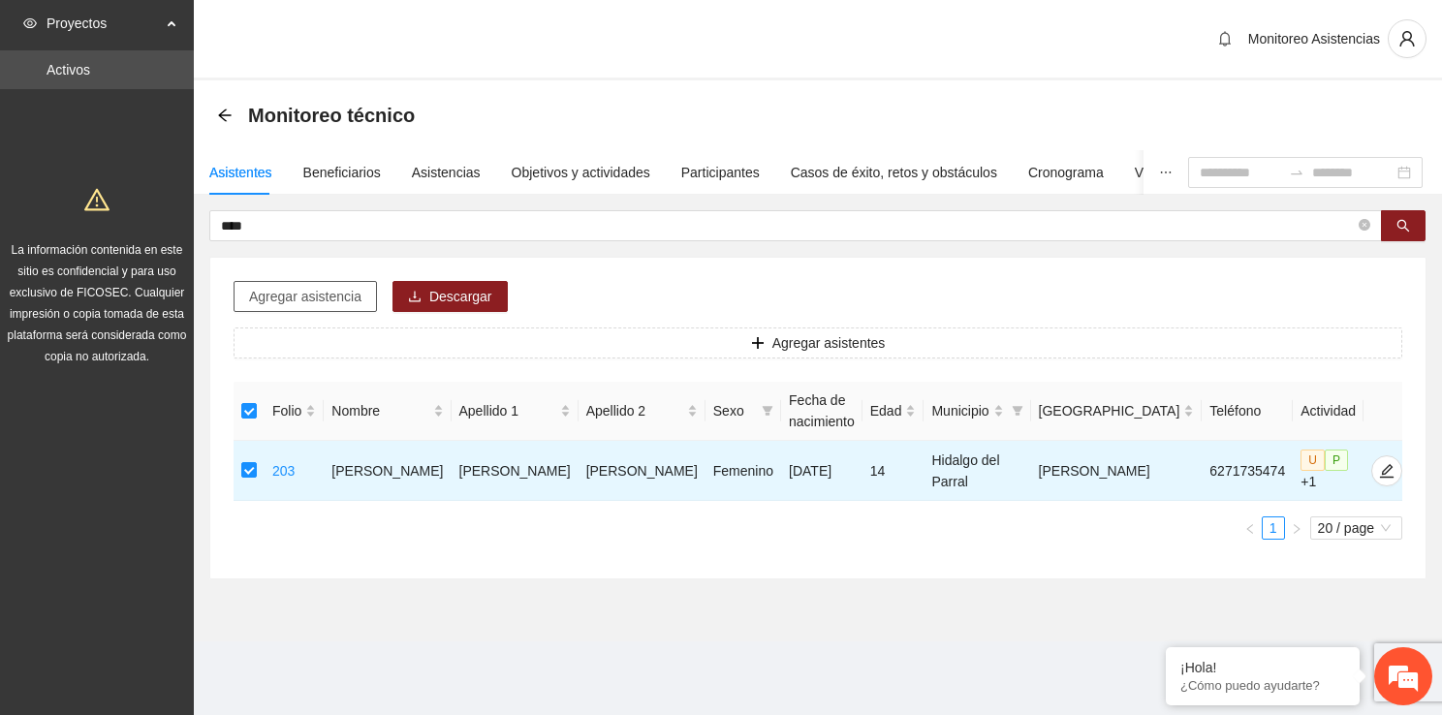
click at [341, 304] on span "Agregar asistencia" at bounding box center [305, 296] width 112 height 21
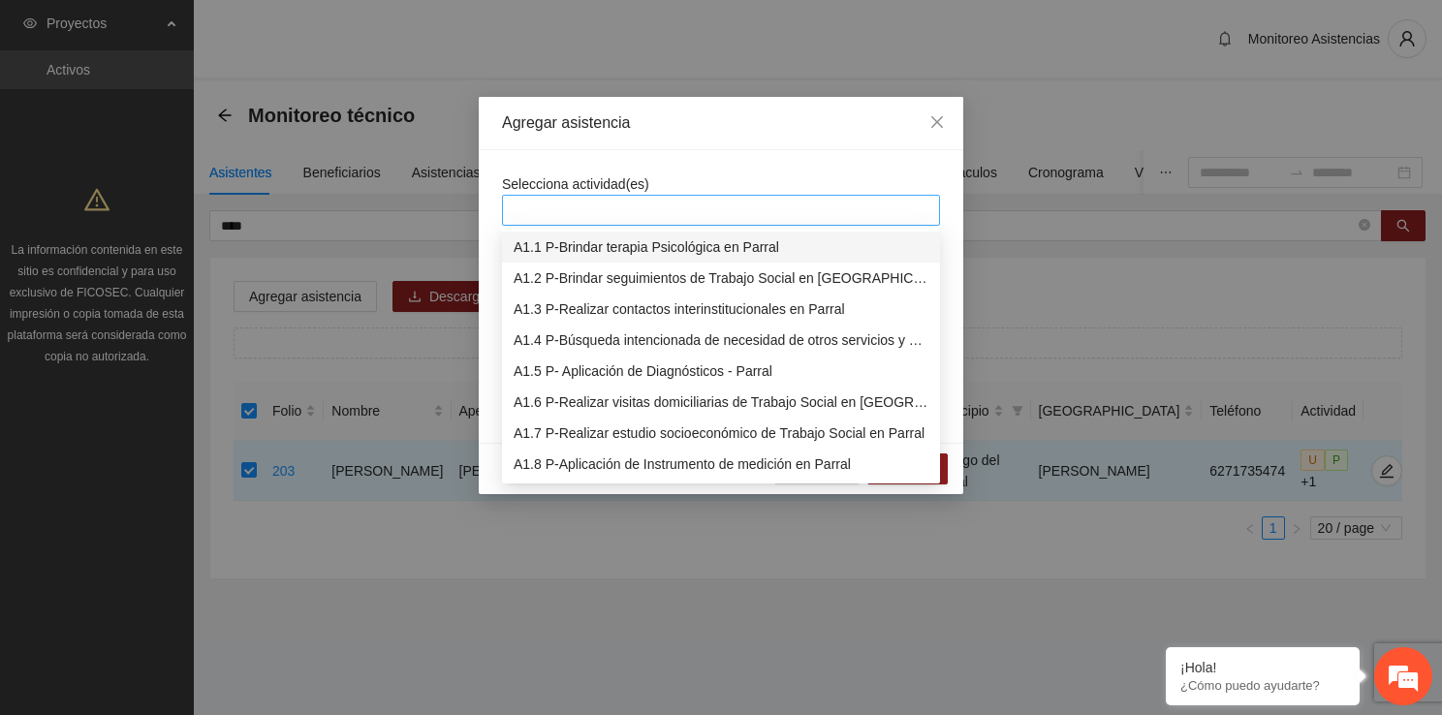
click at [599, 216] on div at bounding box center [721, 210] width 428 height 23
click at [574, 456] on div "A1.8 P-Aplicación de Instrumento de medición en Parral" at bounding box center [720, 463] width 415 height 21
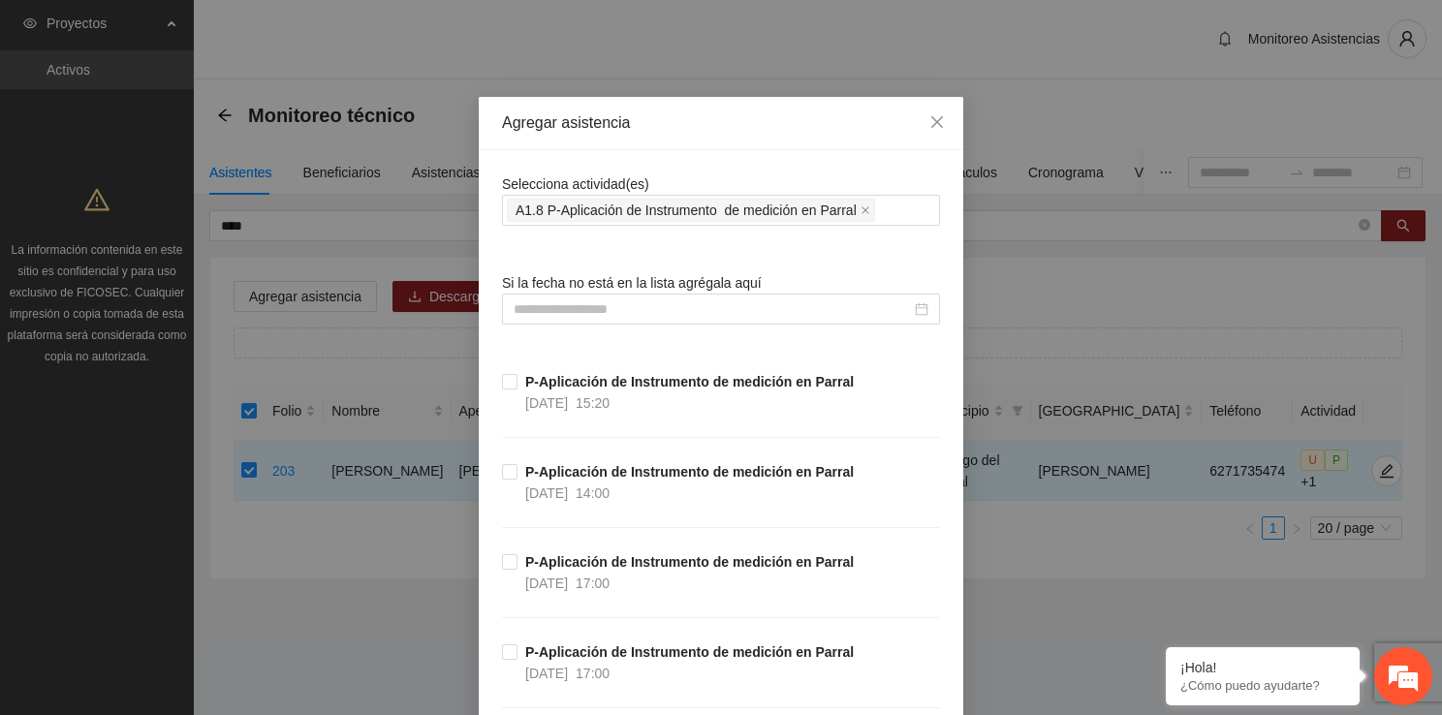
click at [543, 316] on input at bounding box center [711, 308] width 397 height 21
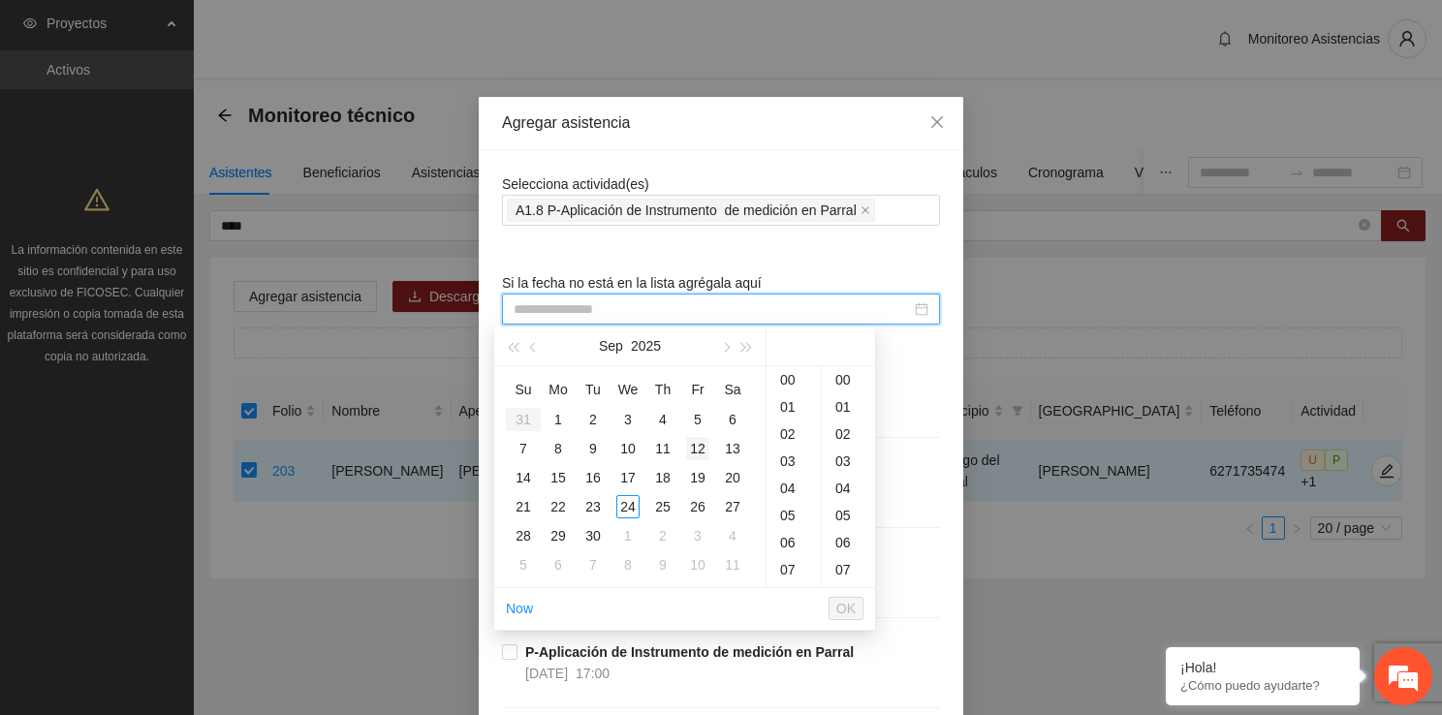
click at [706, 450] on div "12" at bounding box center [697, 448] width 23 height 23
drag, startPoint x: 781, startPoint y: 504, endPoint x: 793, endPoint y: 519, distance: 20.0
click at [793, 519] on div "16" at bounding box center [793, 515] width 54 height 27
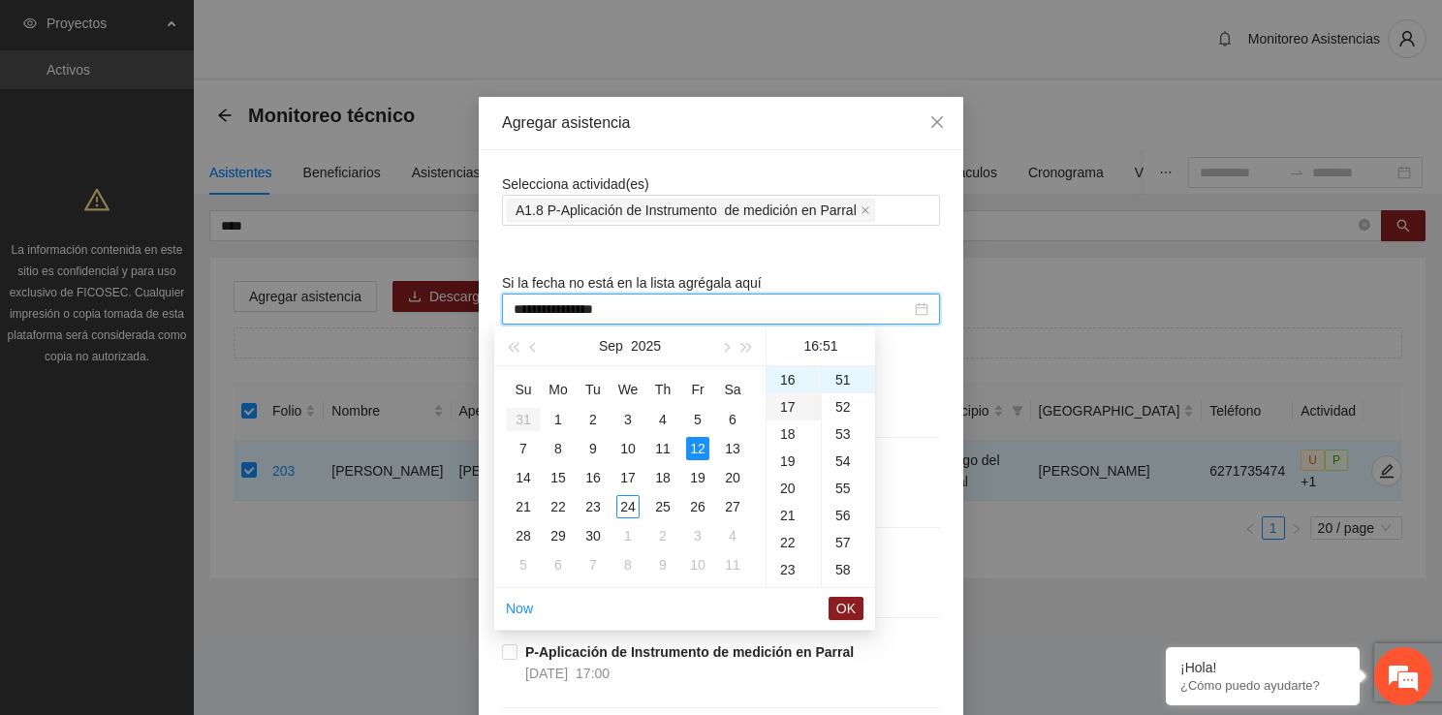
click at [793, 519] on ul "00 01 02 03 04 05 06 07 08 09 10 11 12 13 14 15 16 17 18 19 20 21 22 23" at bounding box center [793, 476] width 54 height 221
click at [854, 383] on div "00" at bounding box center [848, 379] width 53 height 27
click at [850, 607] on span "OK" at bounding box center [845, 608] width 19 height 21
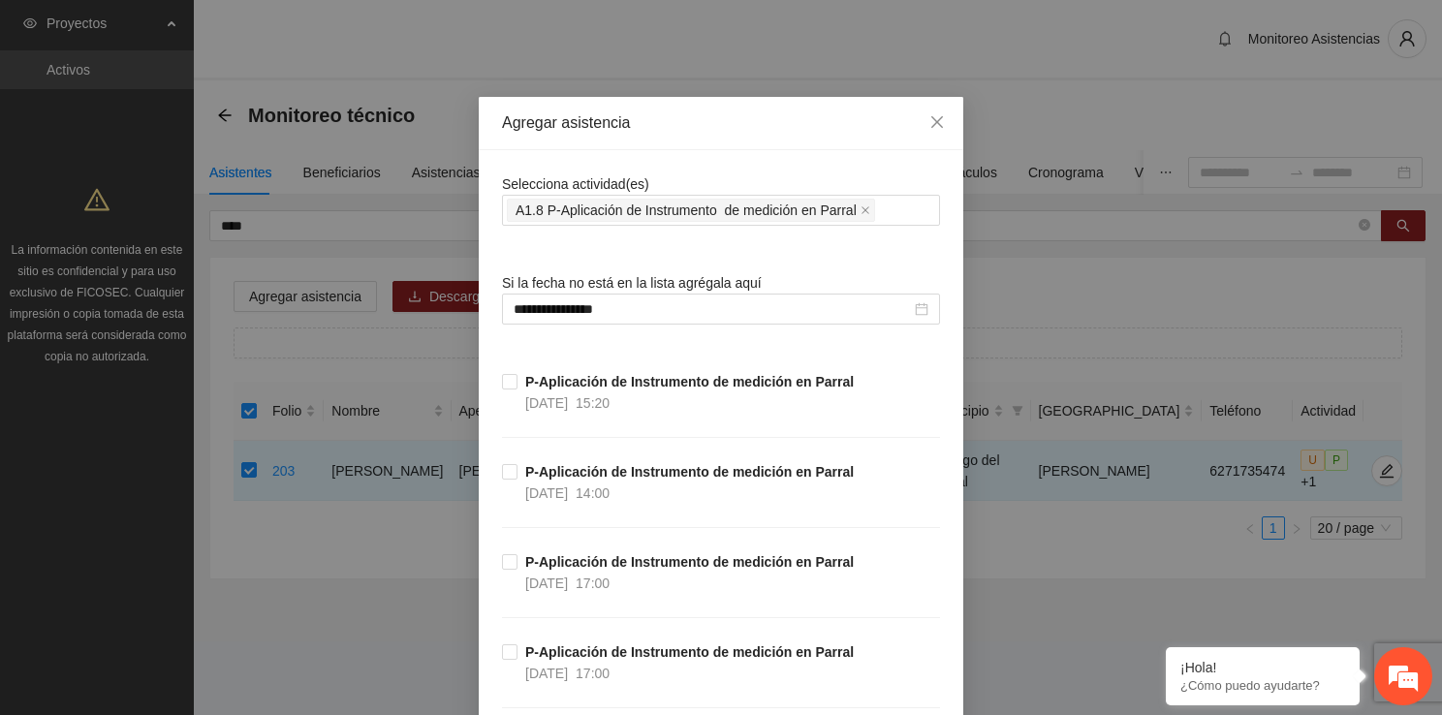
scroll to position [8700, 0]
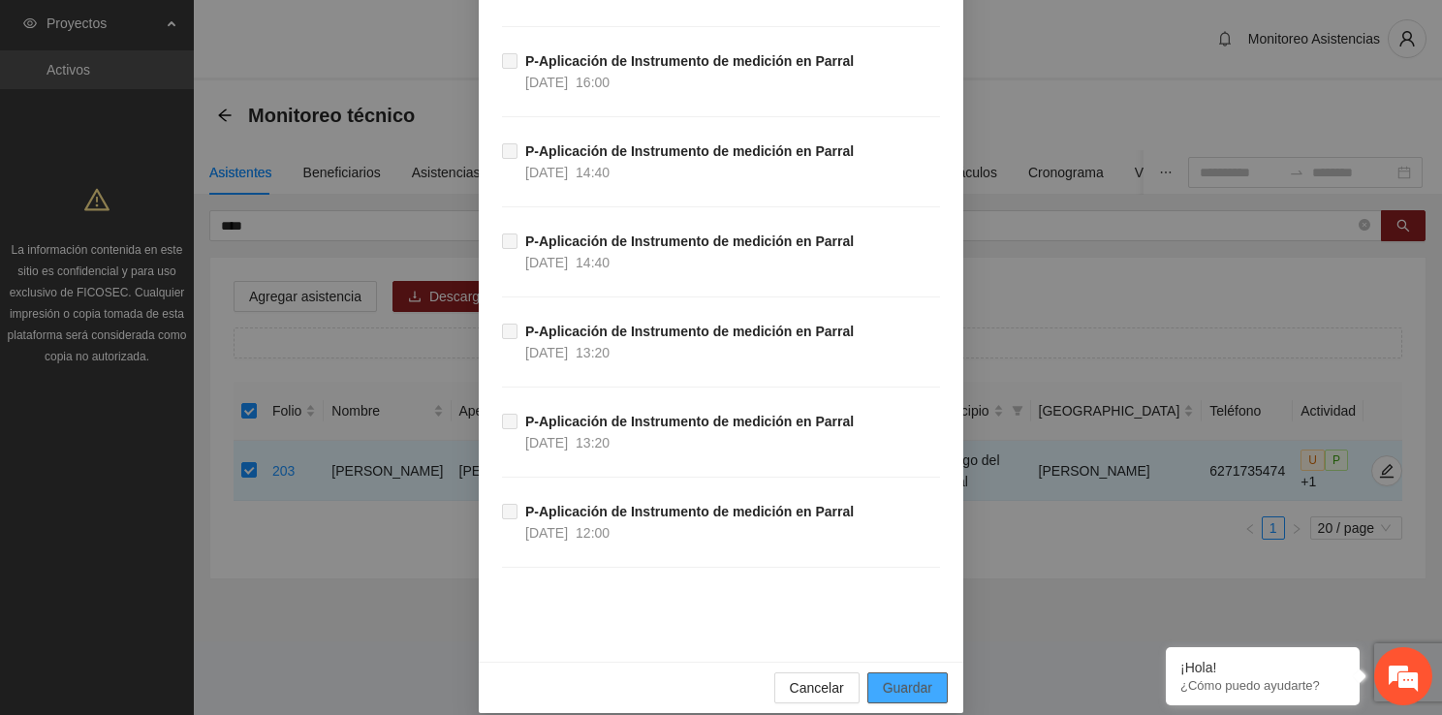
click at [935, 672] on button "Guardar" at bounding box center [907, 687] width 80 height 31
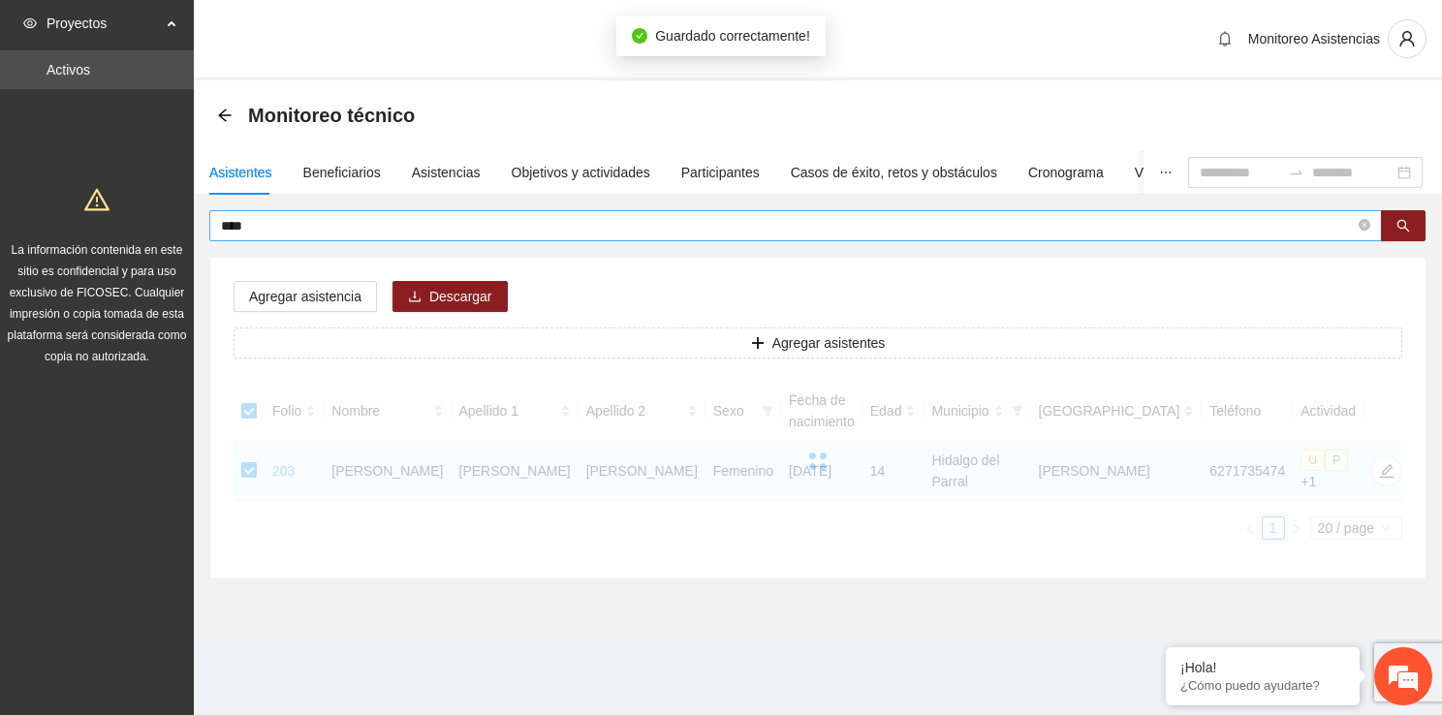
click at [385, 211] on span "****" at bounding box center [795, 225] width 1172 height 31
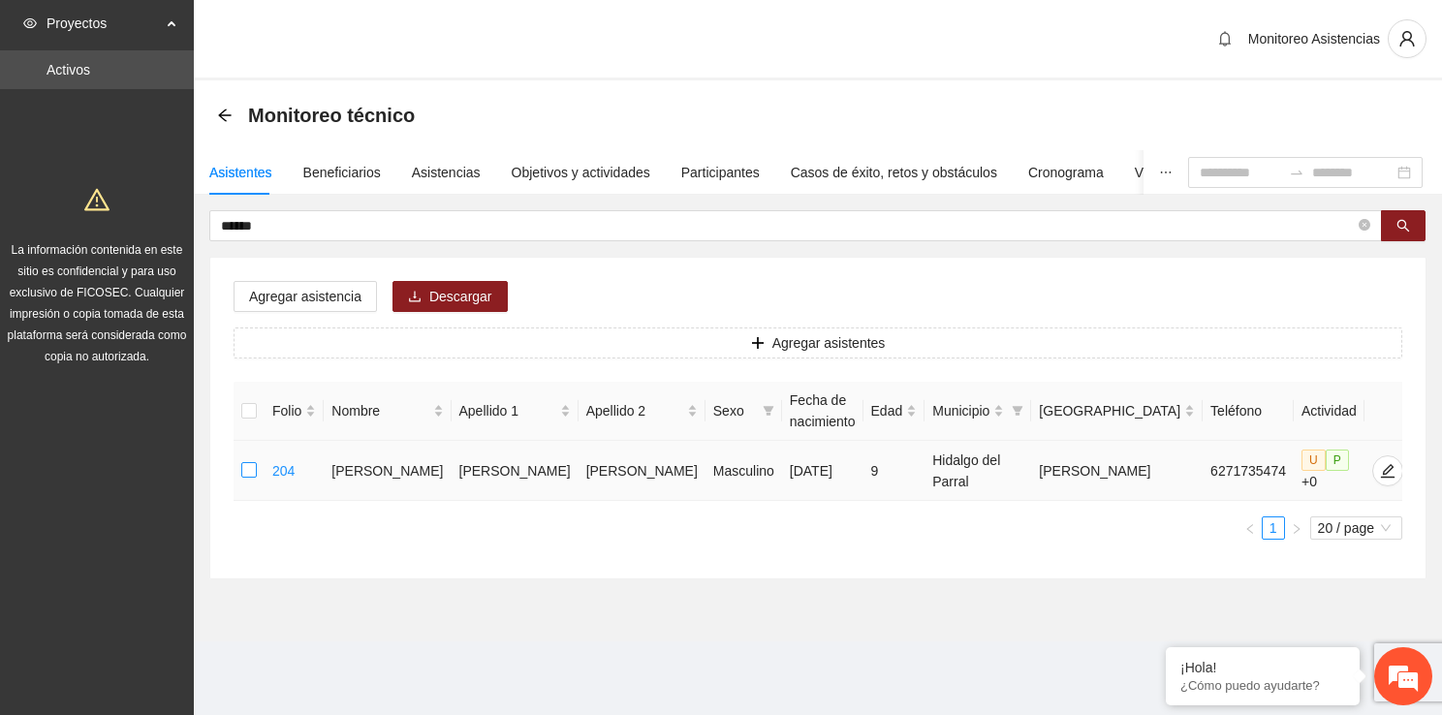
click at [247, 479] on label at bounding box center [249, 470] width 16 height 21
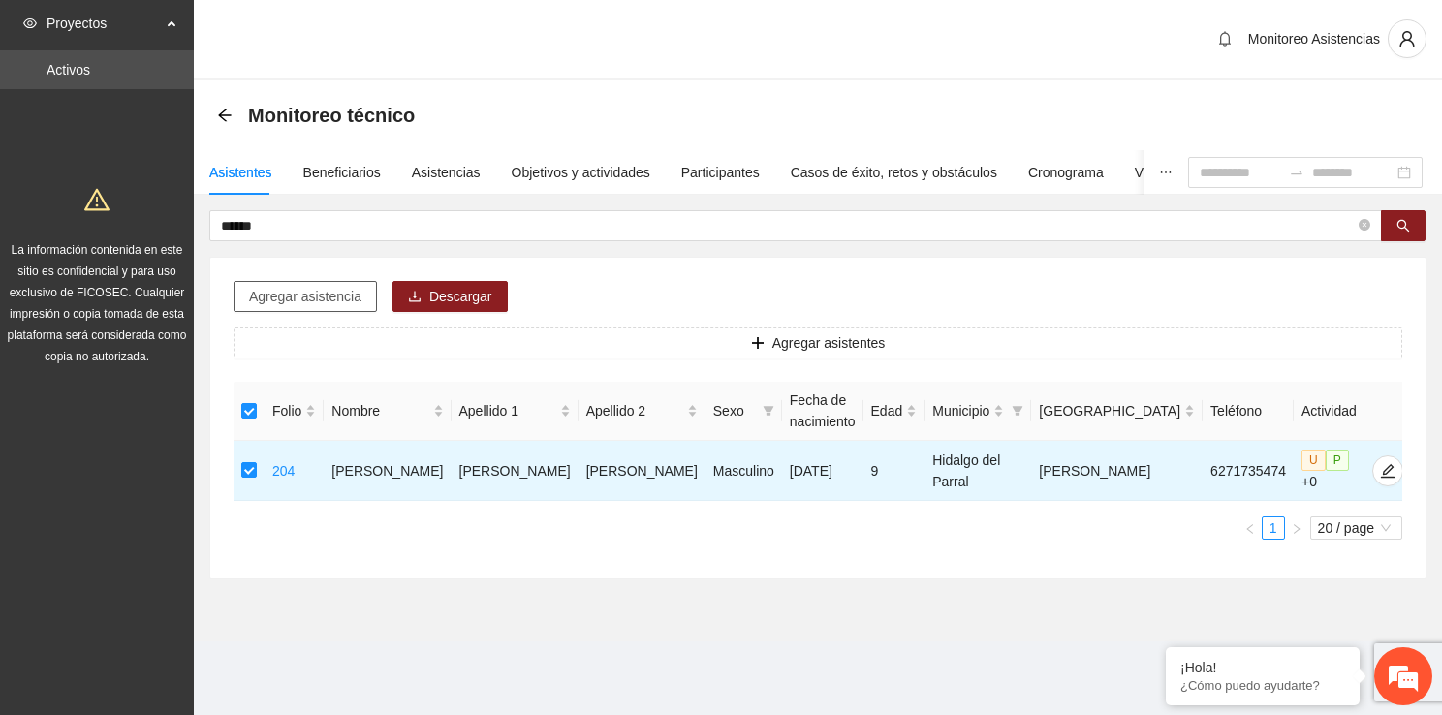
click at [298, 308] on button "Agregar asistencia" at bounding box center [304, 296] width 143 height 31
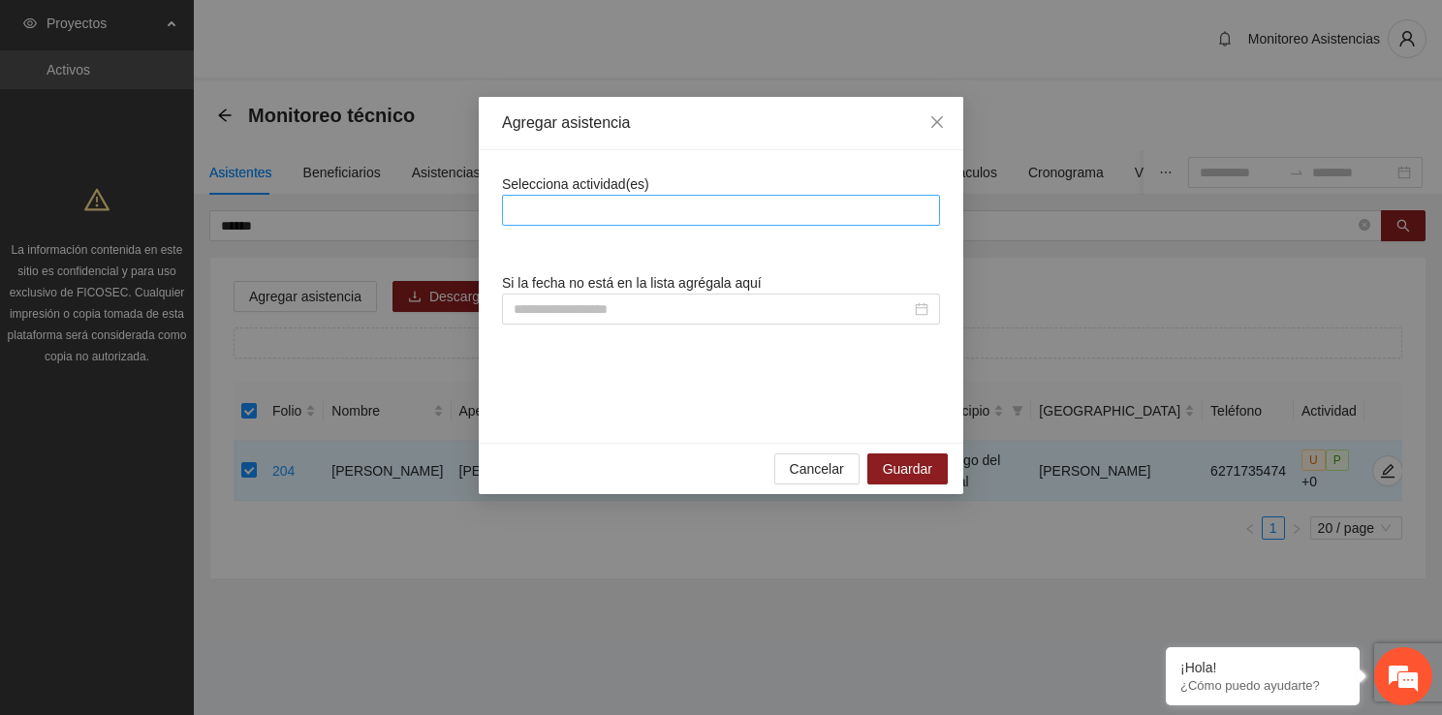
click at [566, 207] on div at bounding box center [721, 210] width 428 height 23
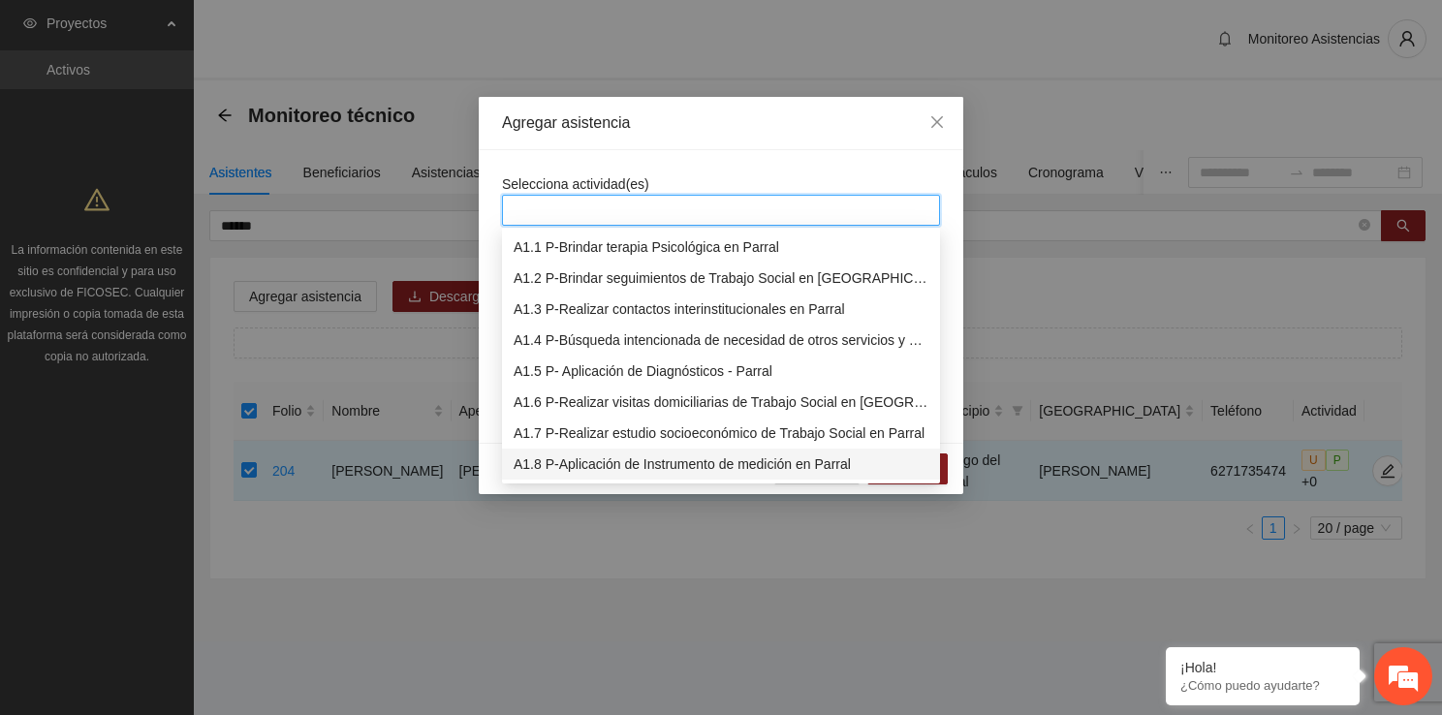
click at [608, 458] on div "A1.8 P-Aplicación de Instrumento de medición en Parral" at bounding box center [720, 463] width 415 height 21
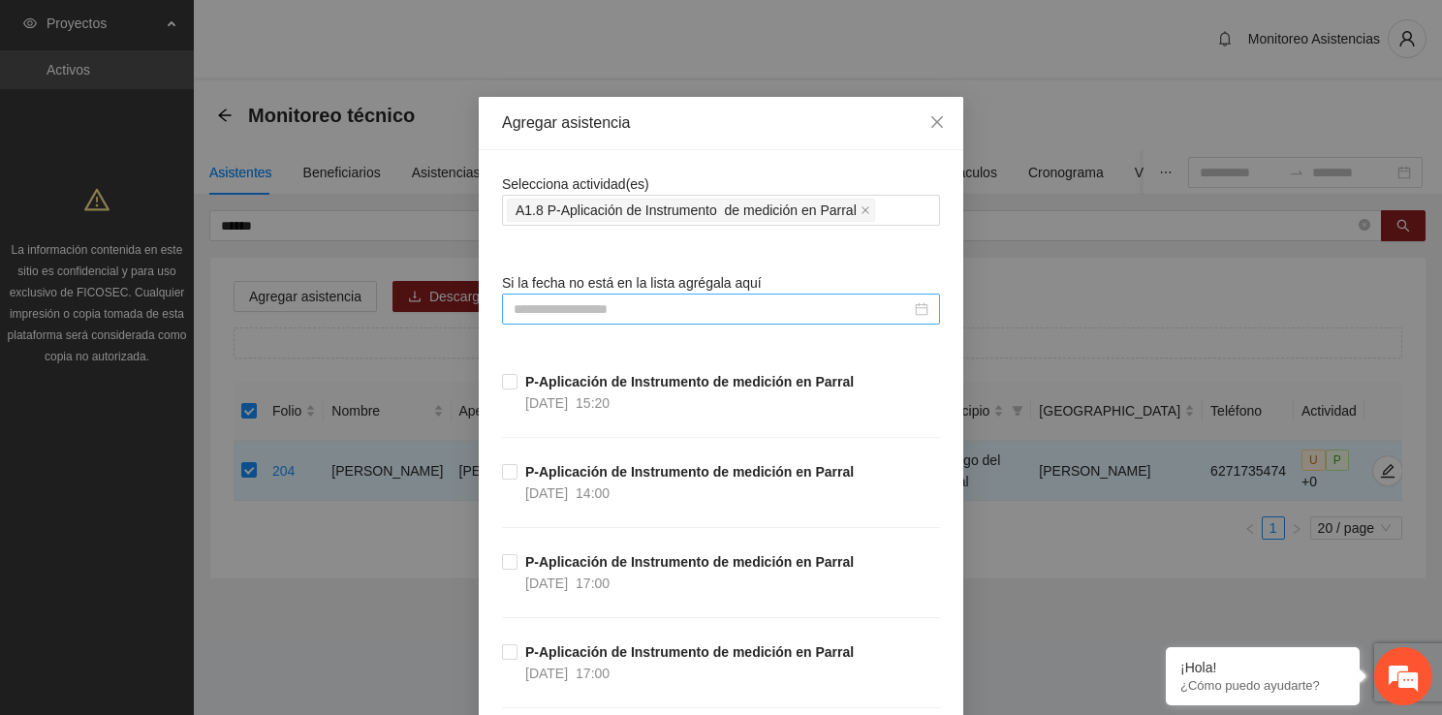
click at [527, 309] on input at bounding box center [711, 308] width 397 height 21
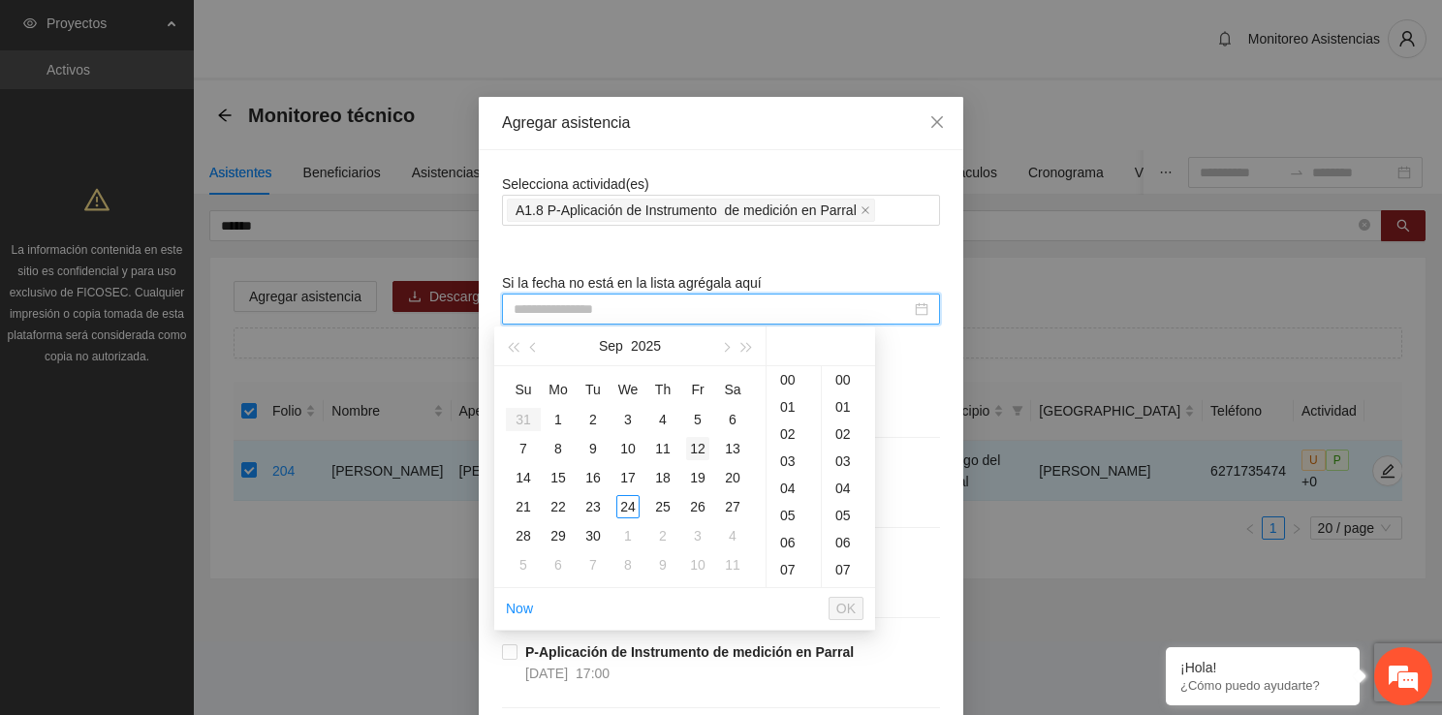
click at [693, 448] on div "12" at bounding box center [697, 448] width 23 height 23
click at [789, 533] on div "17" at bounding box center [793, 542] width 54 height 27
click at [847, 436] on div "20" at bounding box center [848, 430] width 53 height 27
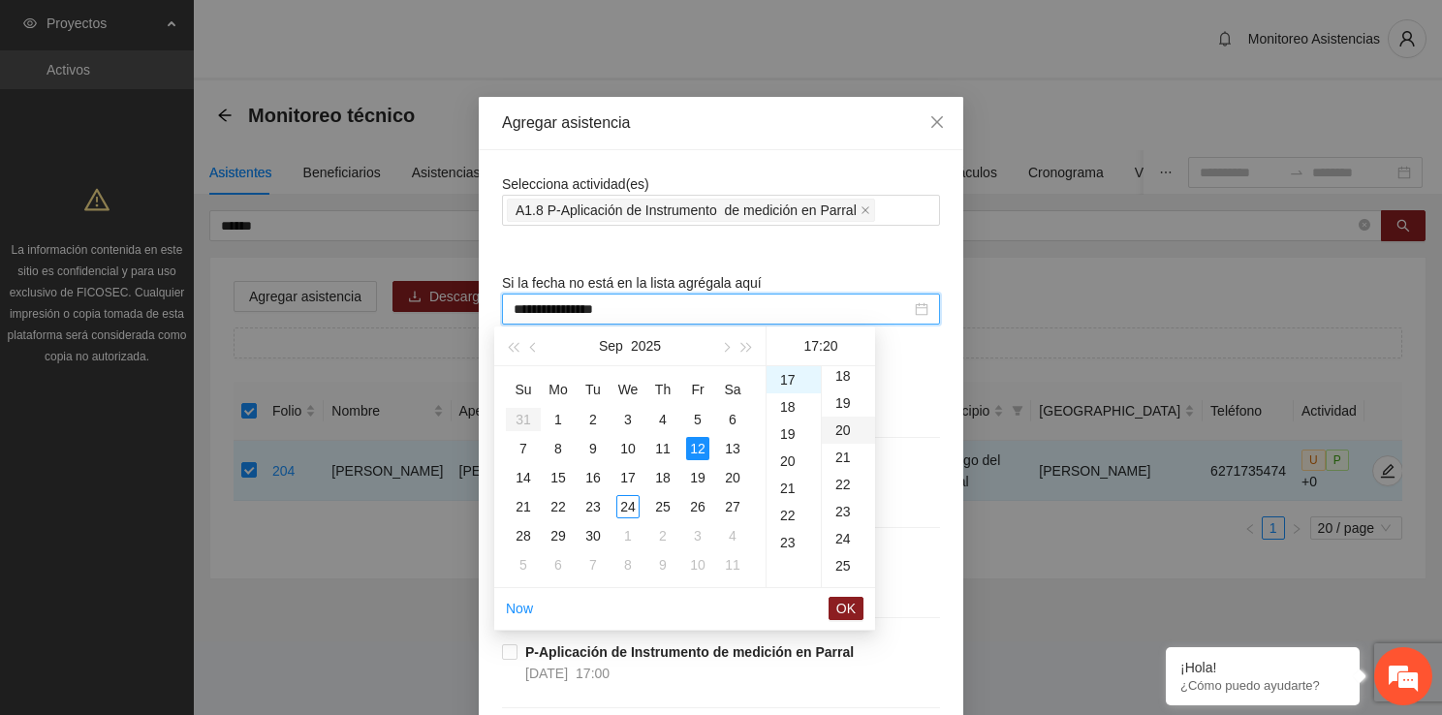
scroll to position [543, 0]
click at [848, 599] on span "OK" at bounding box center [845, 608] width 19 height 21
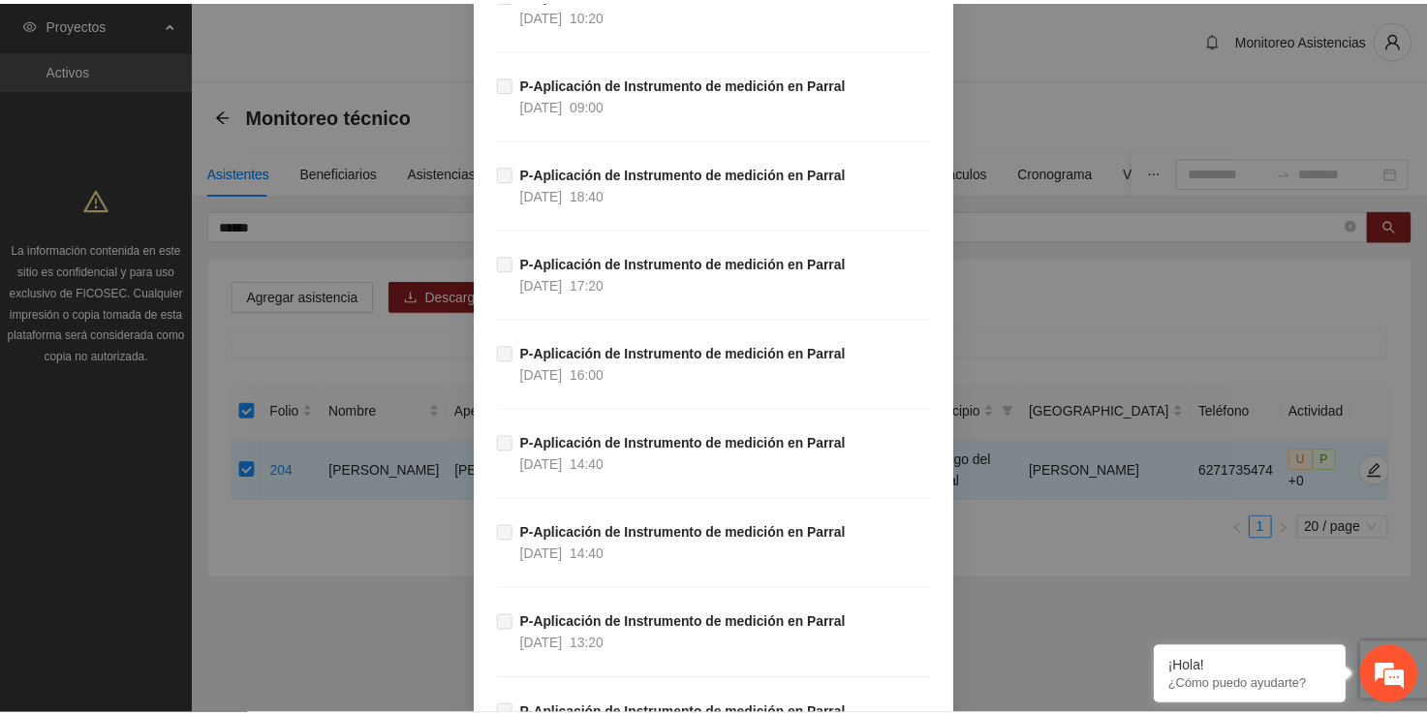
scroll to position [8700, 0]
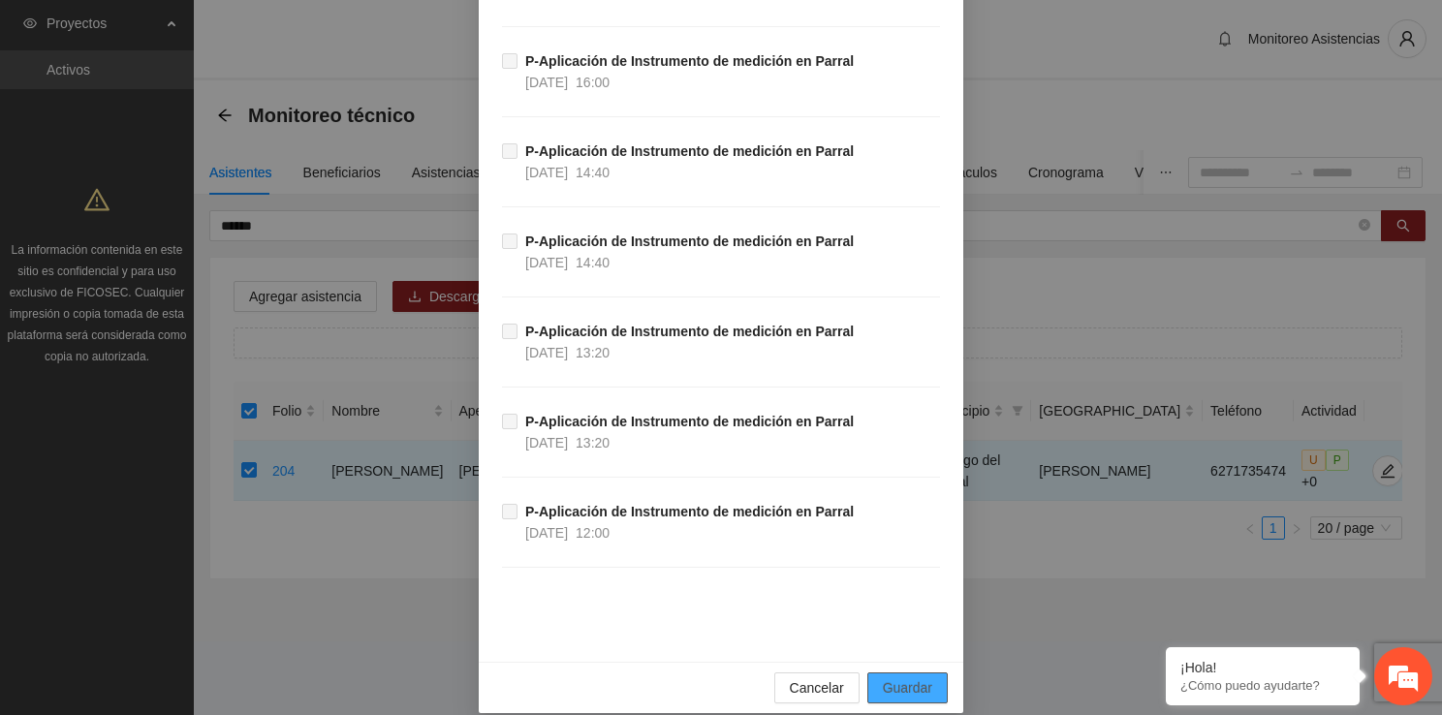
click at [936, 674] on button "Guardar" at bounding box center [907, 687] width 80 height 31
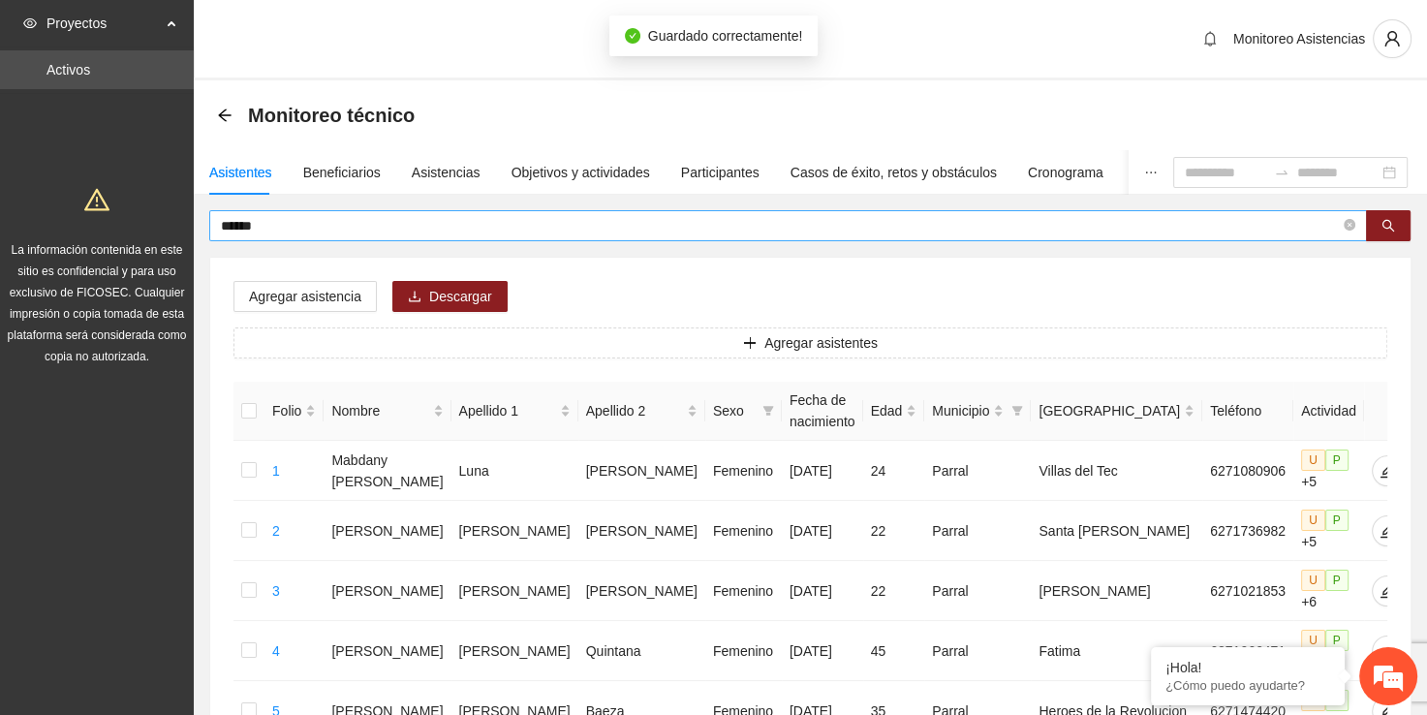
click at [374, 231] on input "******" at bounding box center [780, 225] width 1119 height 21
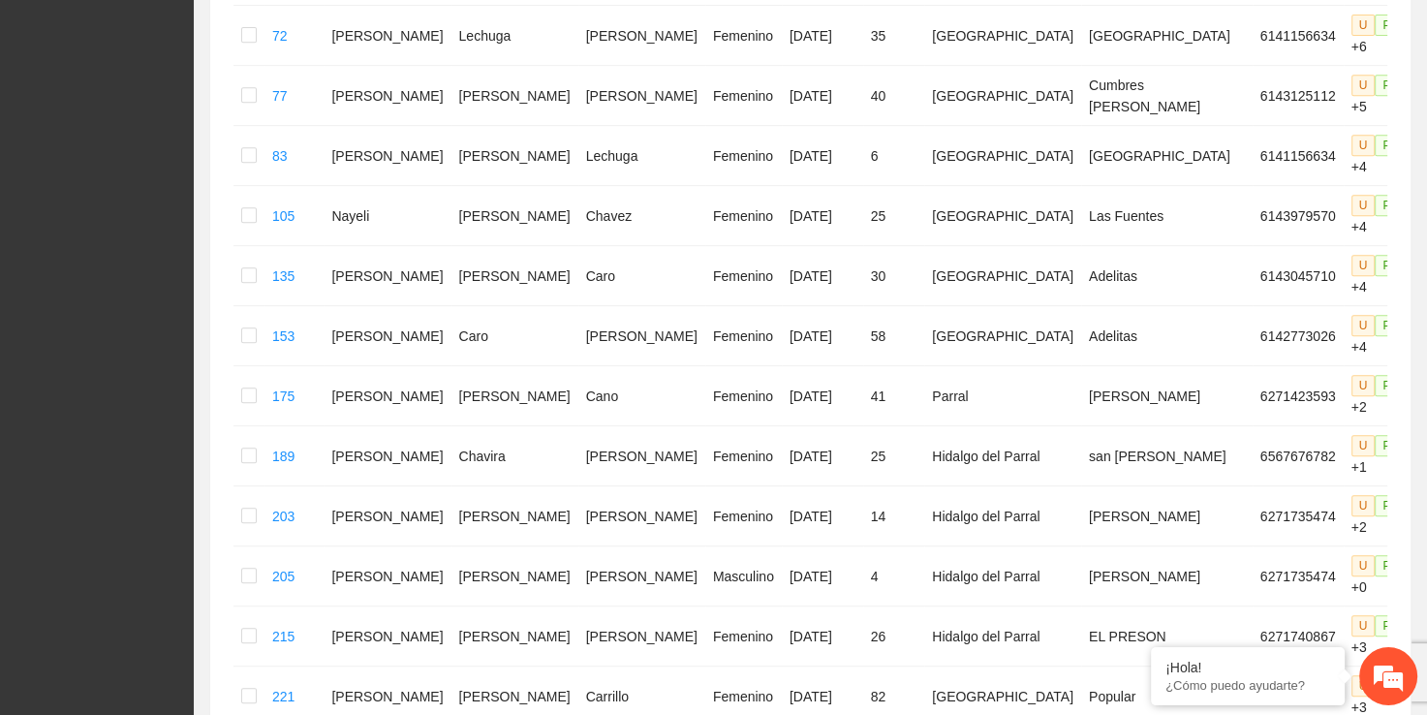
scroll to position [1039, 0]
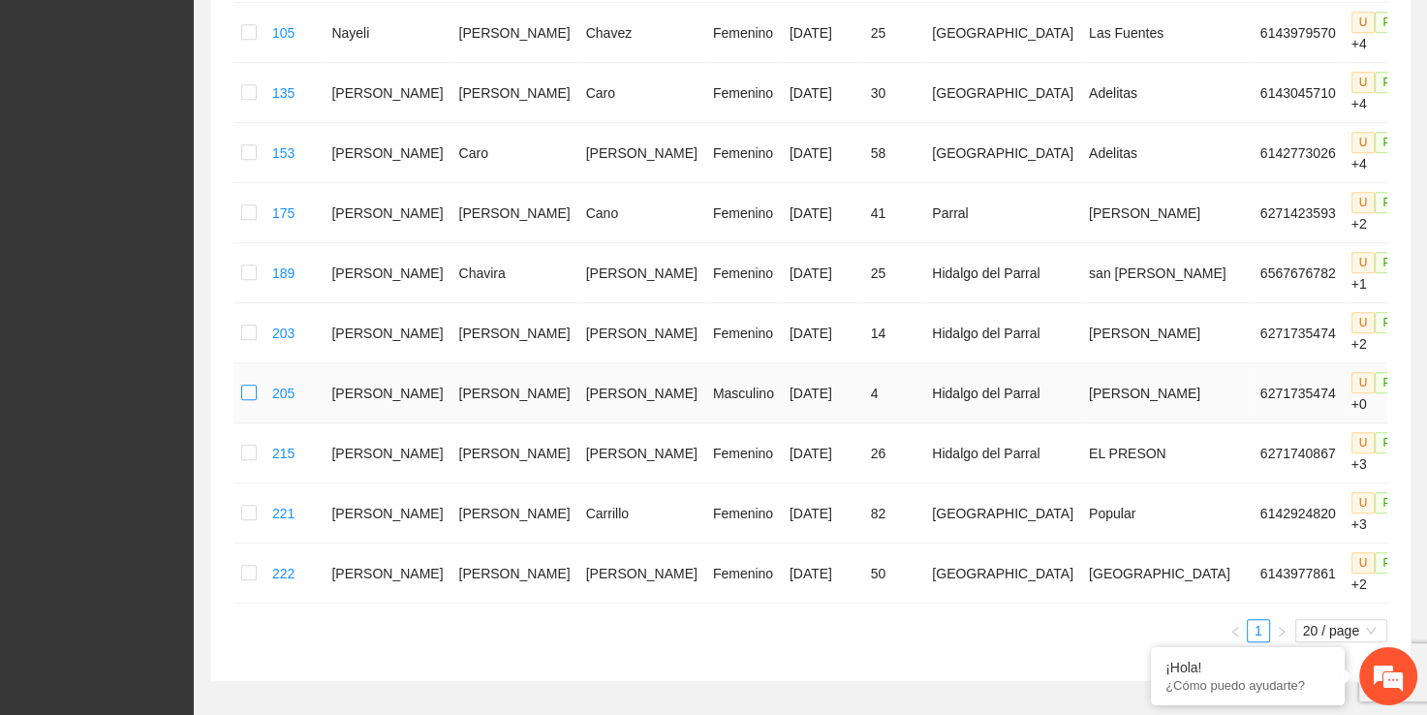
click at [252, 383] on label at bounding box center [249, 393] width 16 height 21
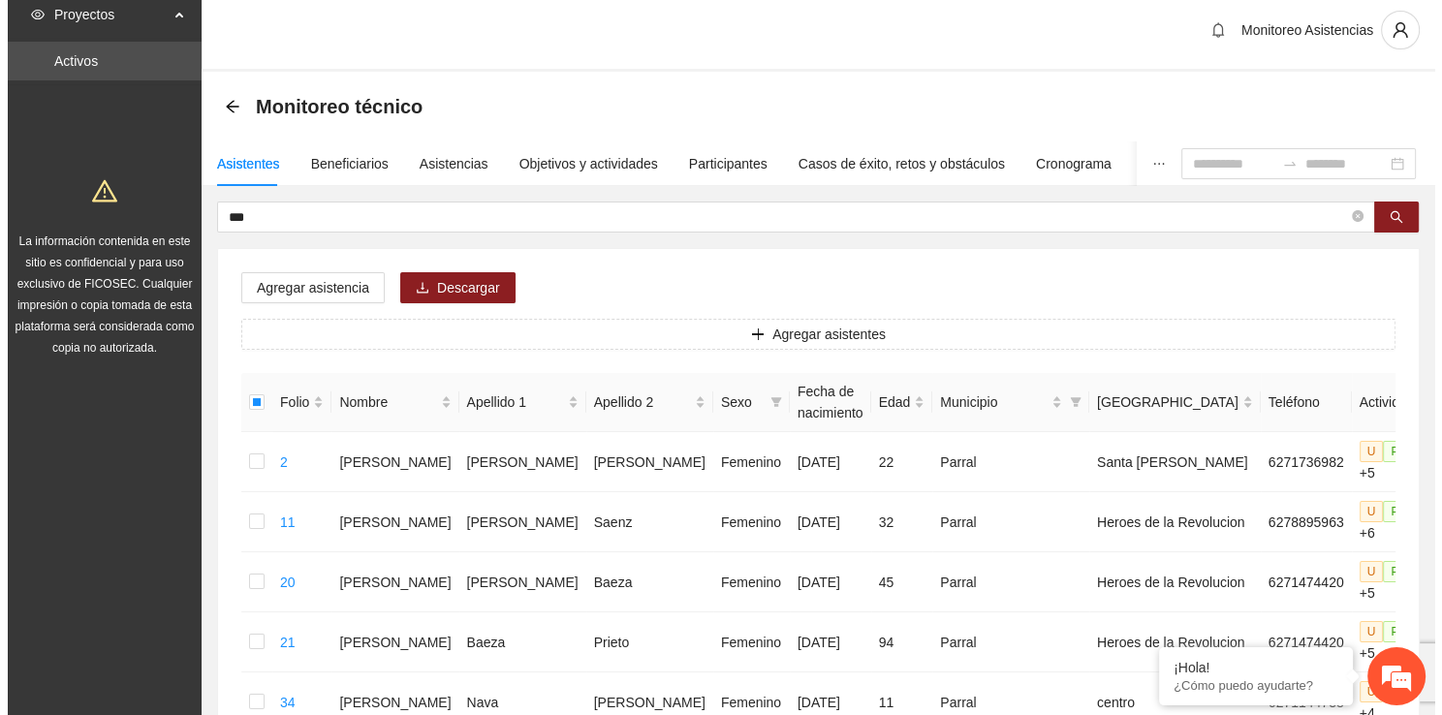
scroll to position [0, 0]
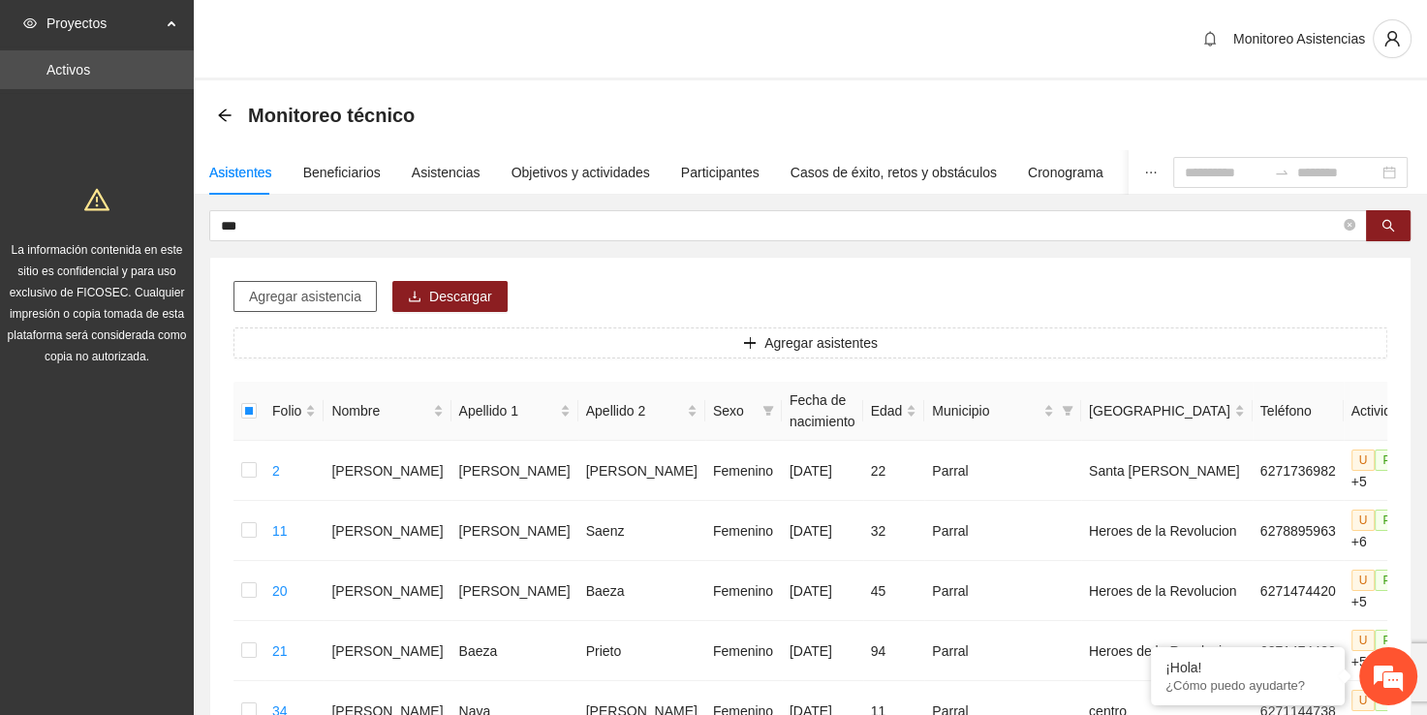
click at [332, 301] on span "Agregar asistencia" at bounding box center [305, 296] width 112 height 21
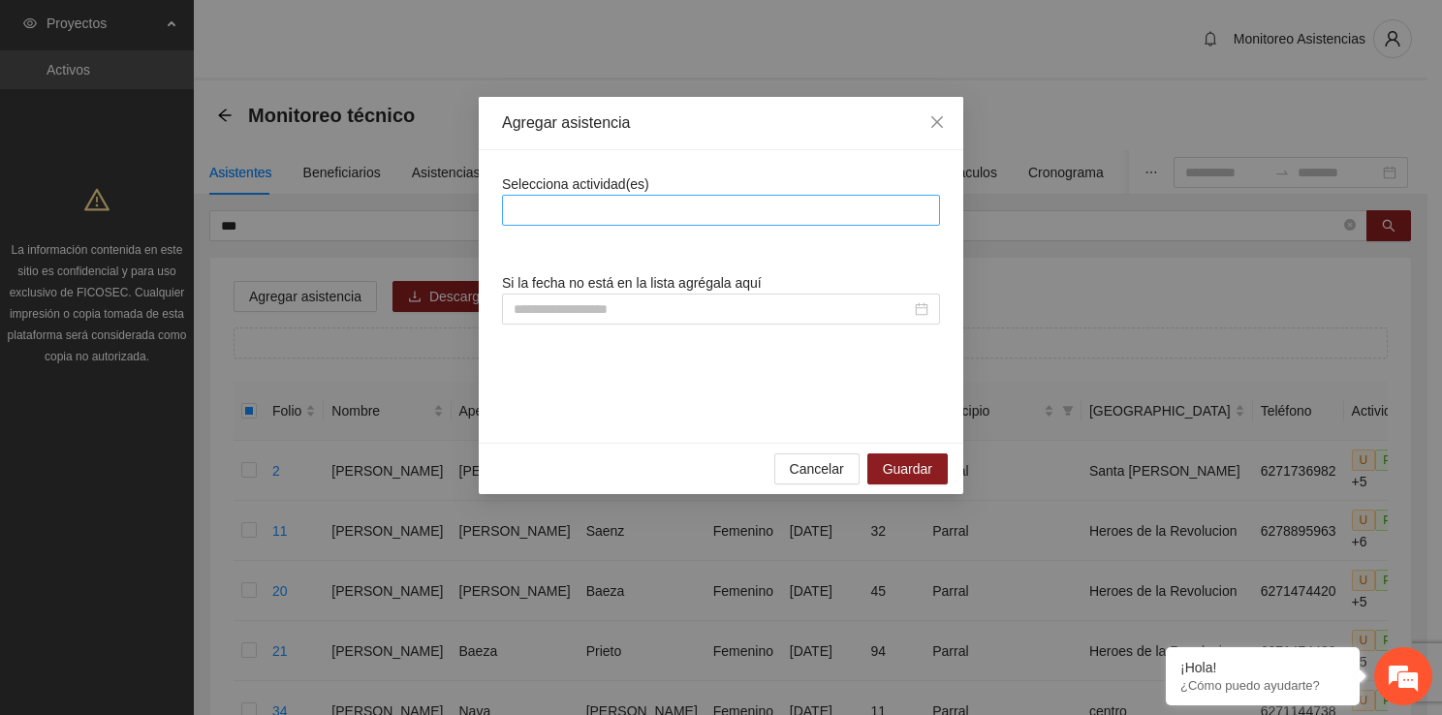
click at [694, 212] on div at bounding box center [721, 210] width 428 height 23
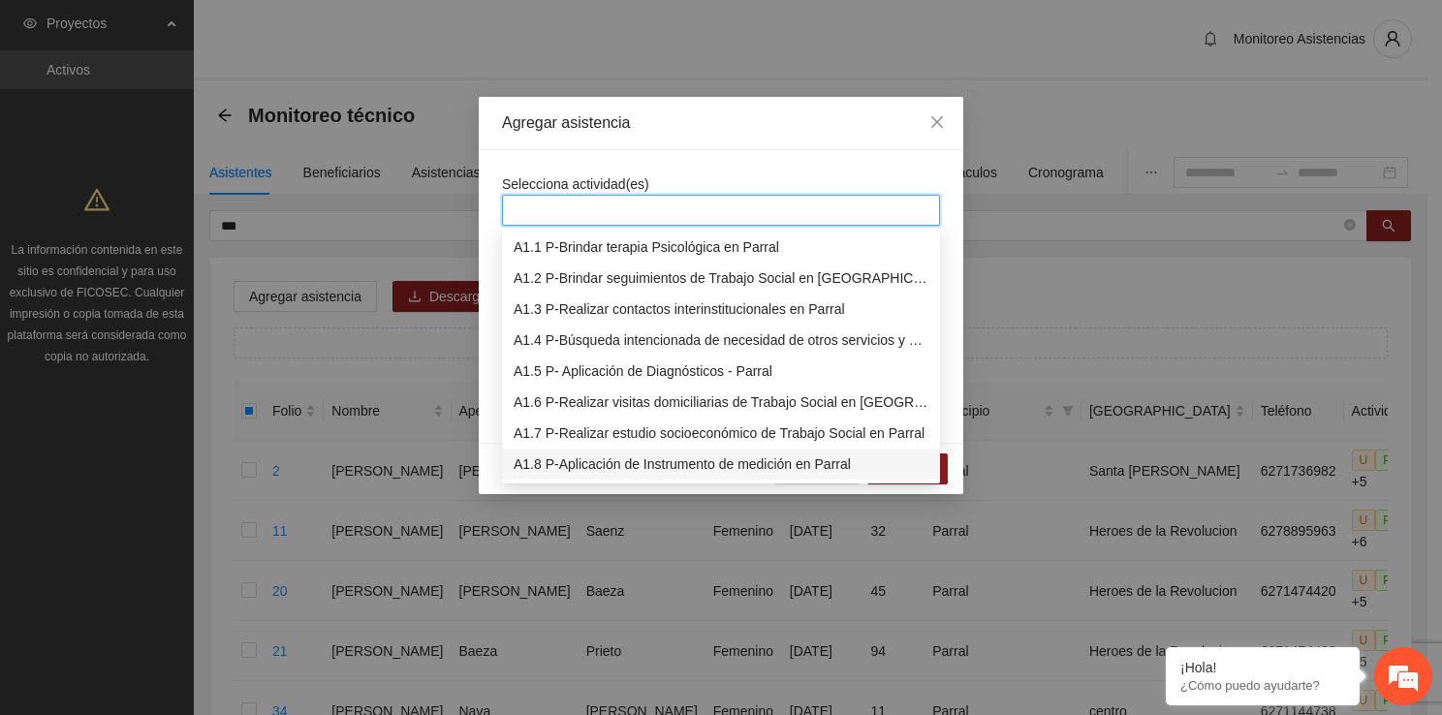
click at [618, 459] on div "A1.8 P-Aplicación de Instrumento de medición en Parral" at bounding box center [720, 463] width 415 height 21
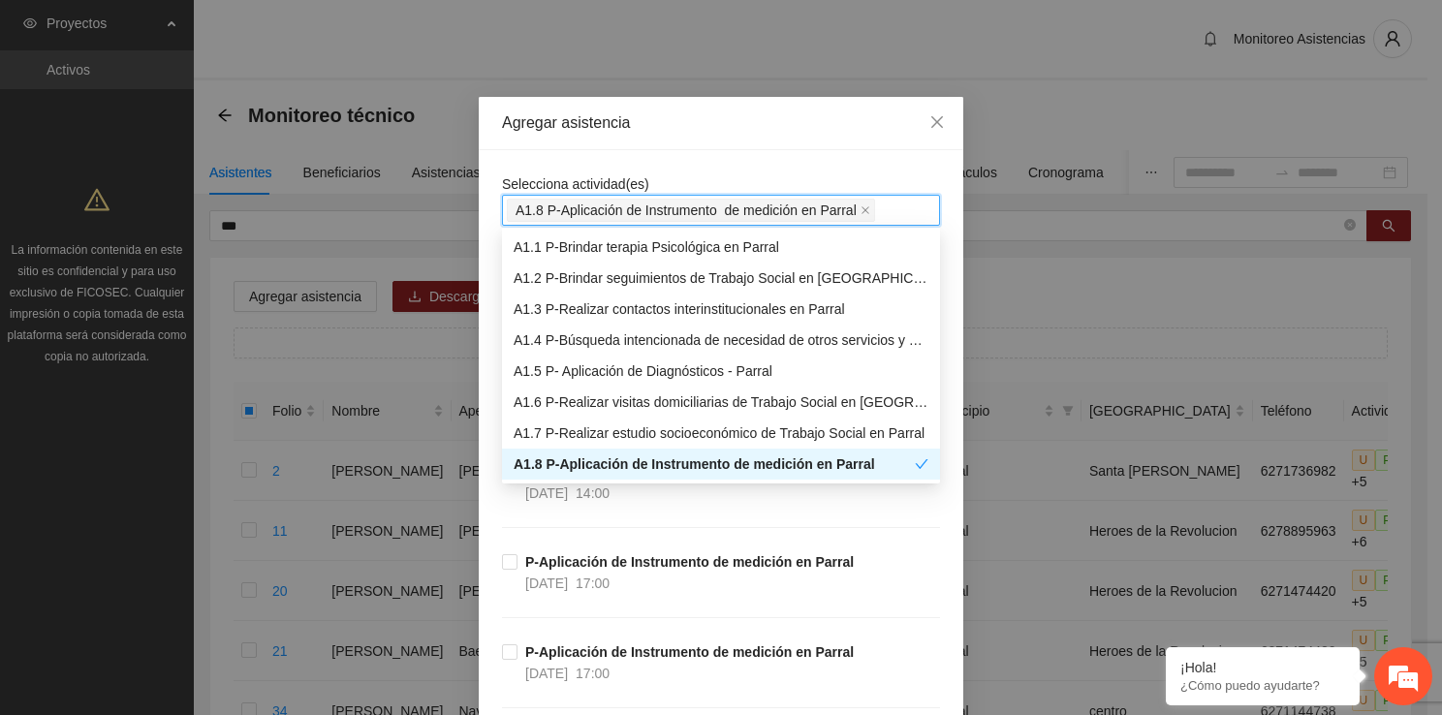
click at [752, 530] on div "P-Aplicación de Instrumento de medición en Parral 18/09/2025 14:00" at bounding box center [721, 506] width 438 height 90
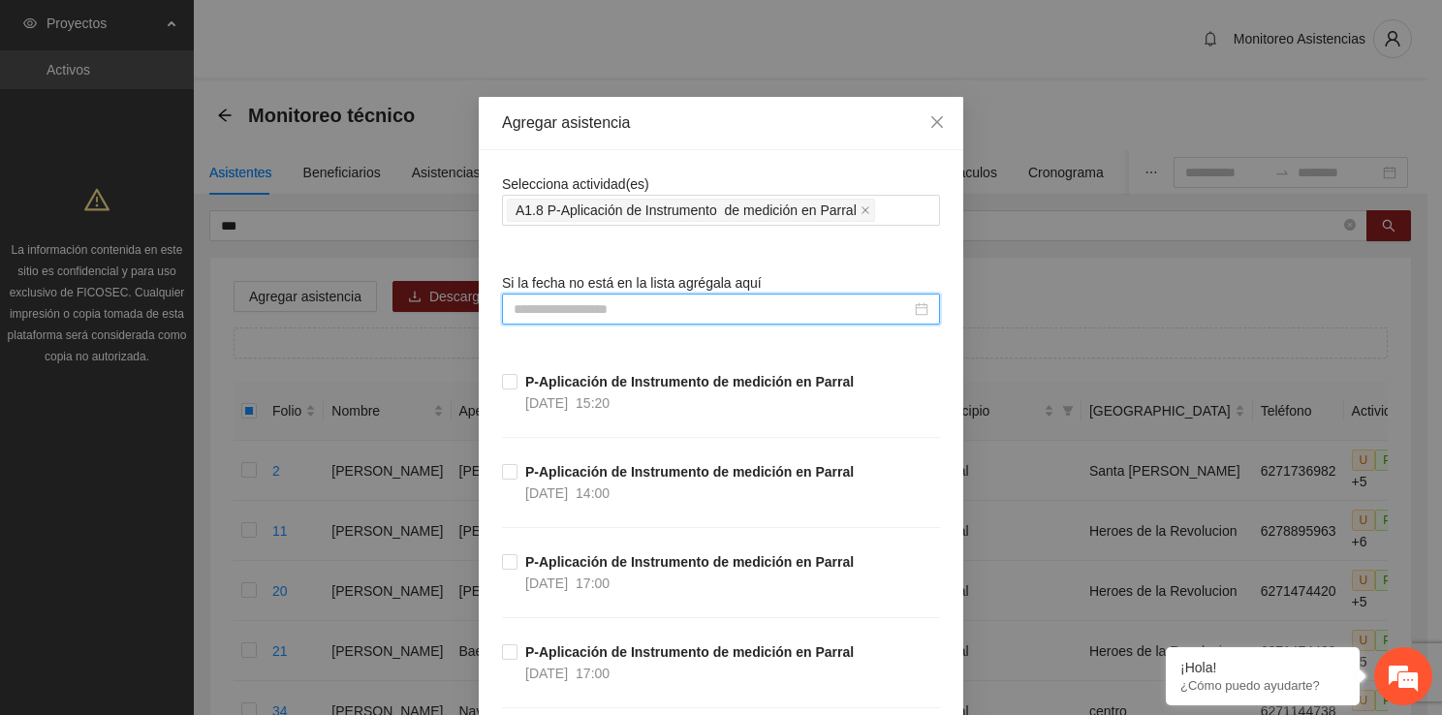
click at [648, 306] on input at bounding box center [711, 308] width 397 height 21
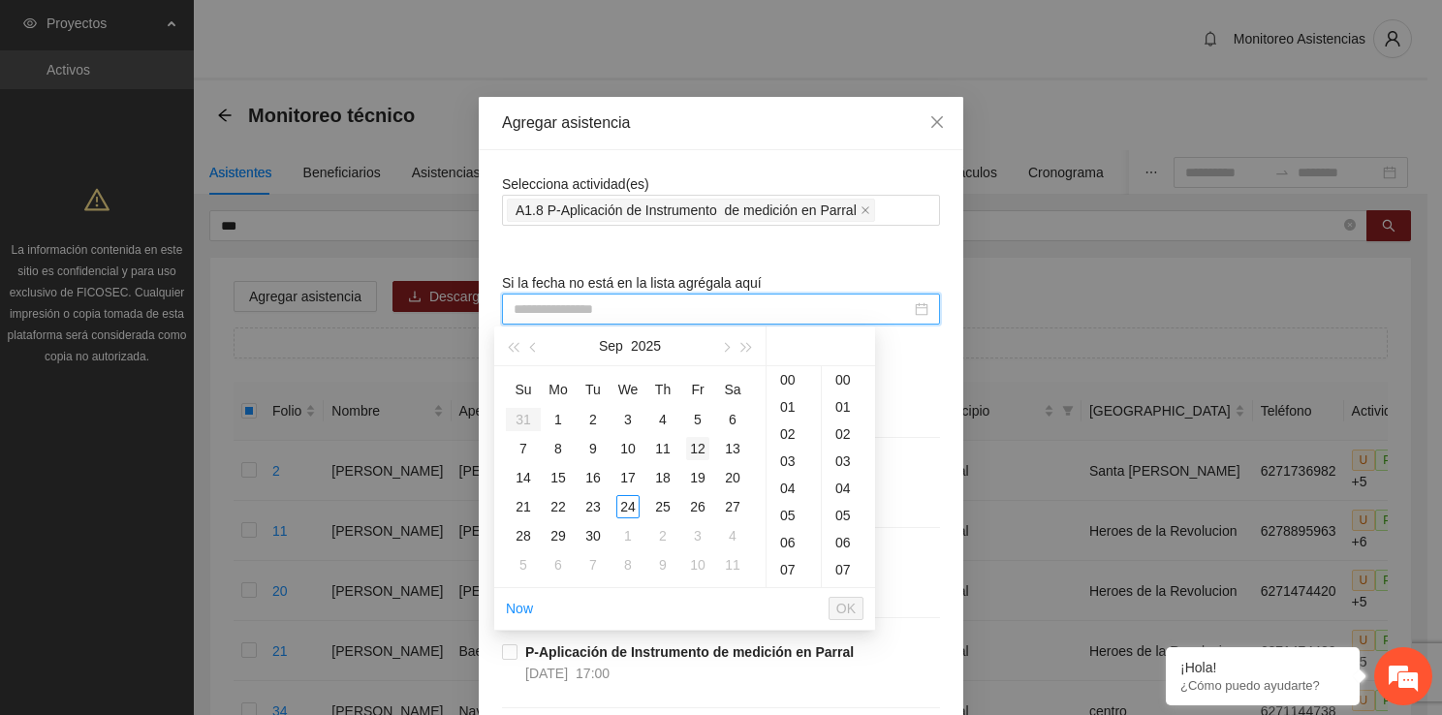
click at [701, 450] on div "12" at bounding box center [697, 448] width 23 height 23
click at [791, 574] on div "18" at bounding box center [793, 569] width 54 height 27
click at [849, 451] on div "40" at bounding box center [848, 453] width 53 height 27
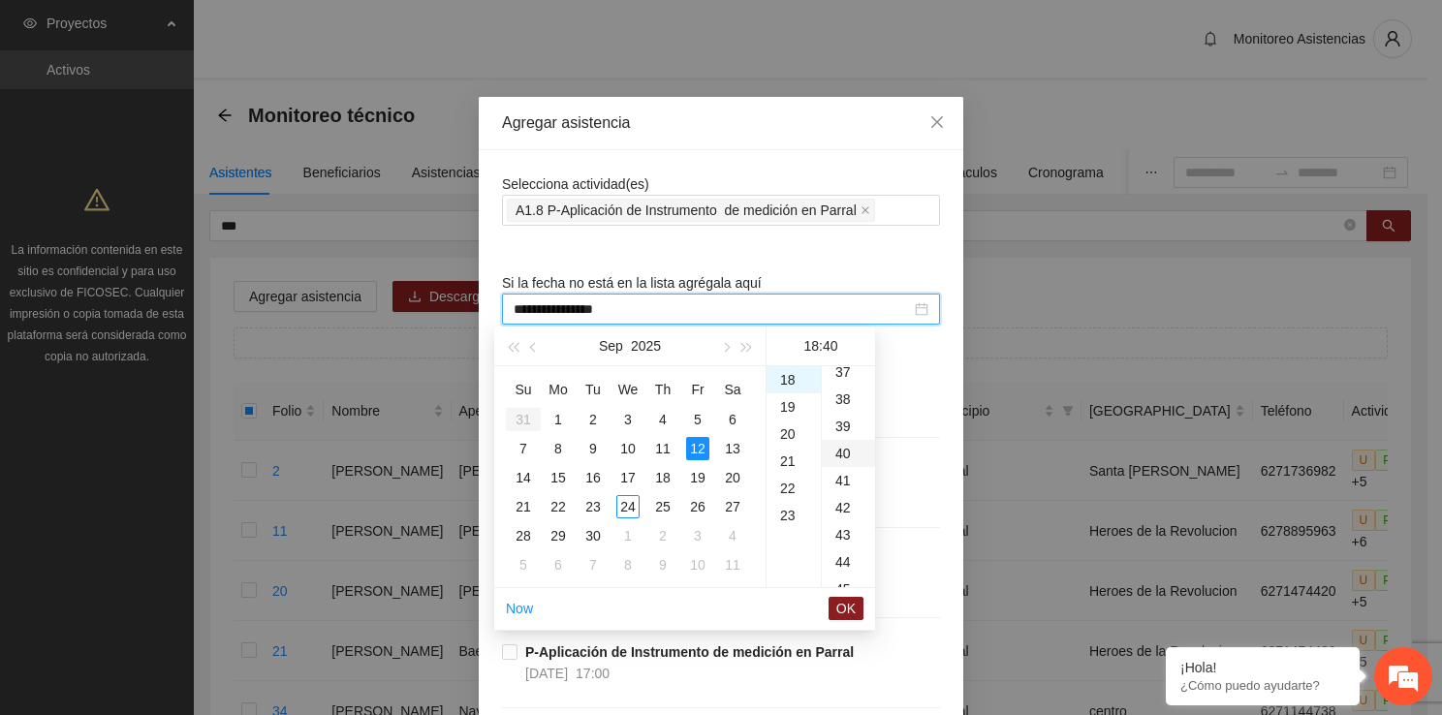
scroll to position [1085, 0]
click at [845, 605] on span "OK" at bounding box center [845, 608] width 19 height 21
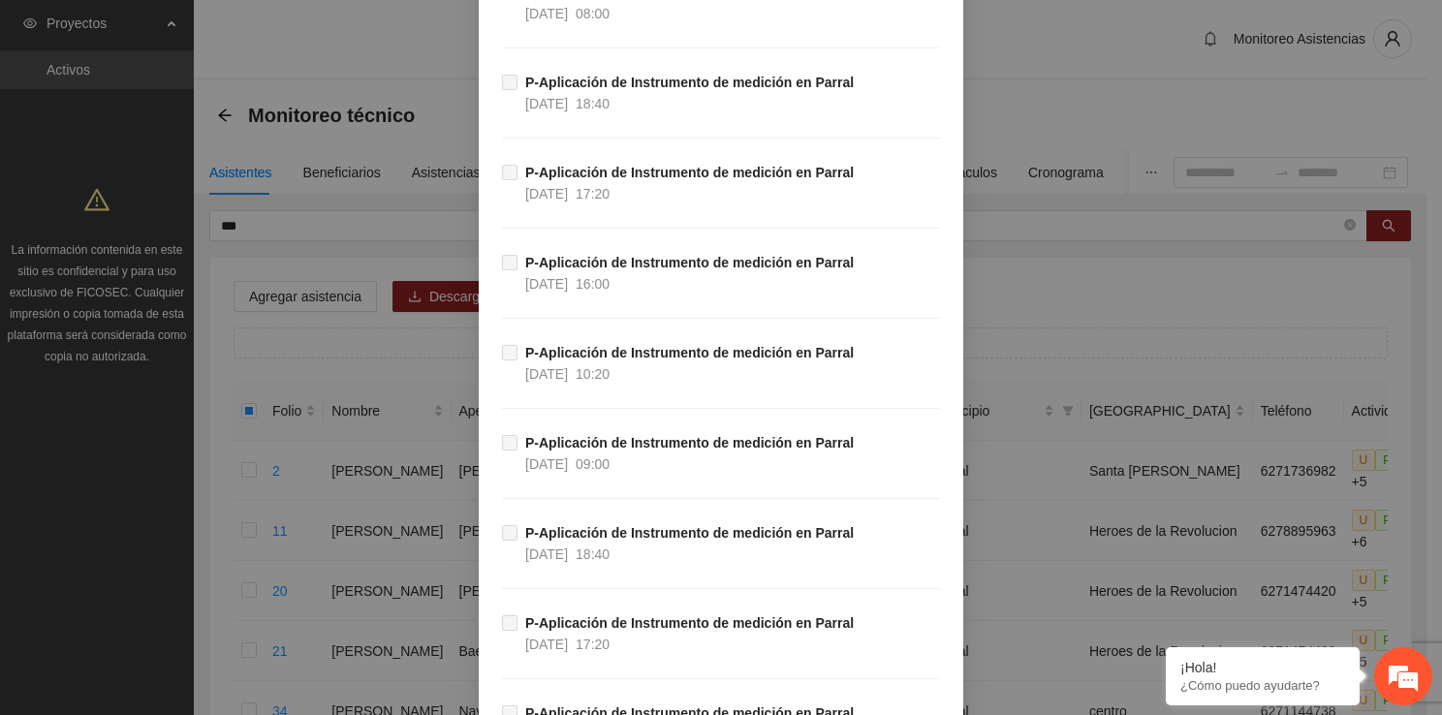
scroll to position [8700, 0]
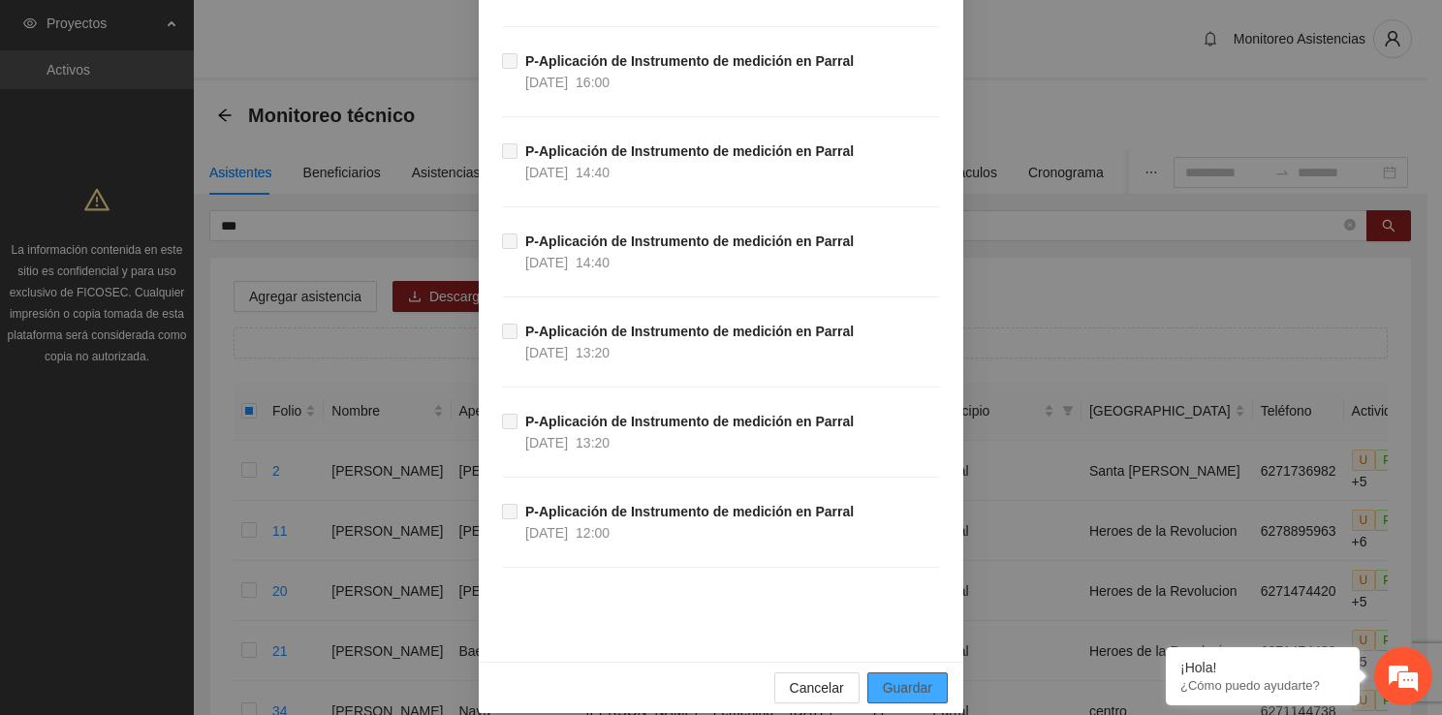
click at [922, 677] on span "Guardar" at bounding box center [907, 687] width 49 height 21
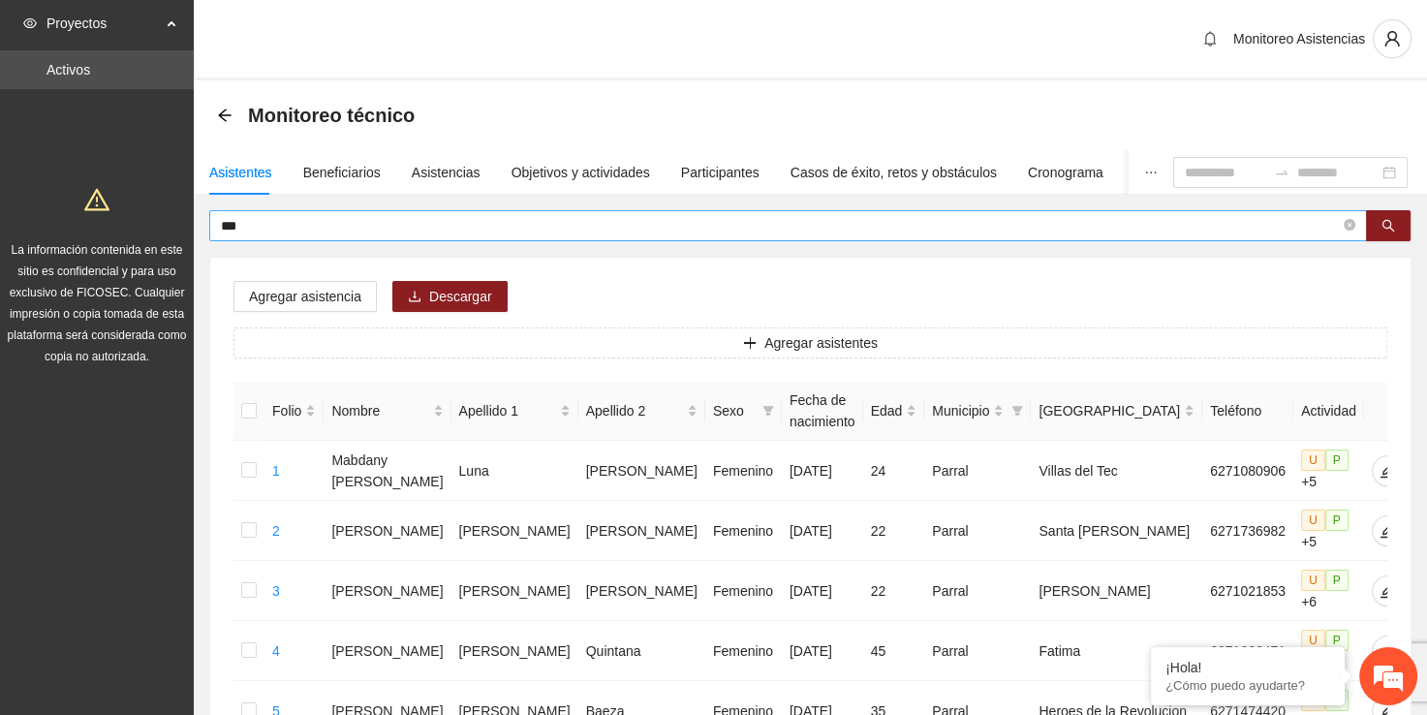
click at [517, 221] on input "***" at bounding box center [780, 225] width 1119 height 21
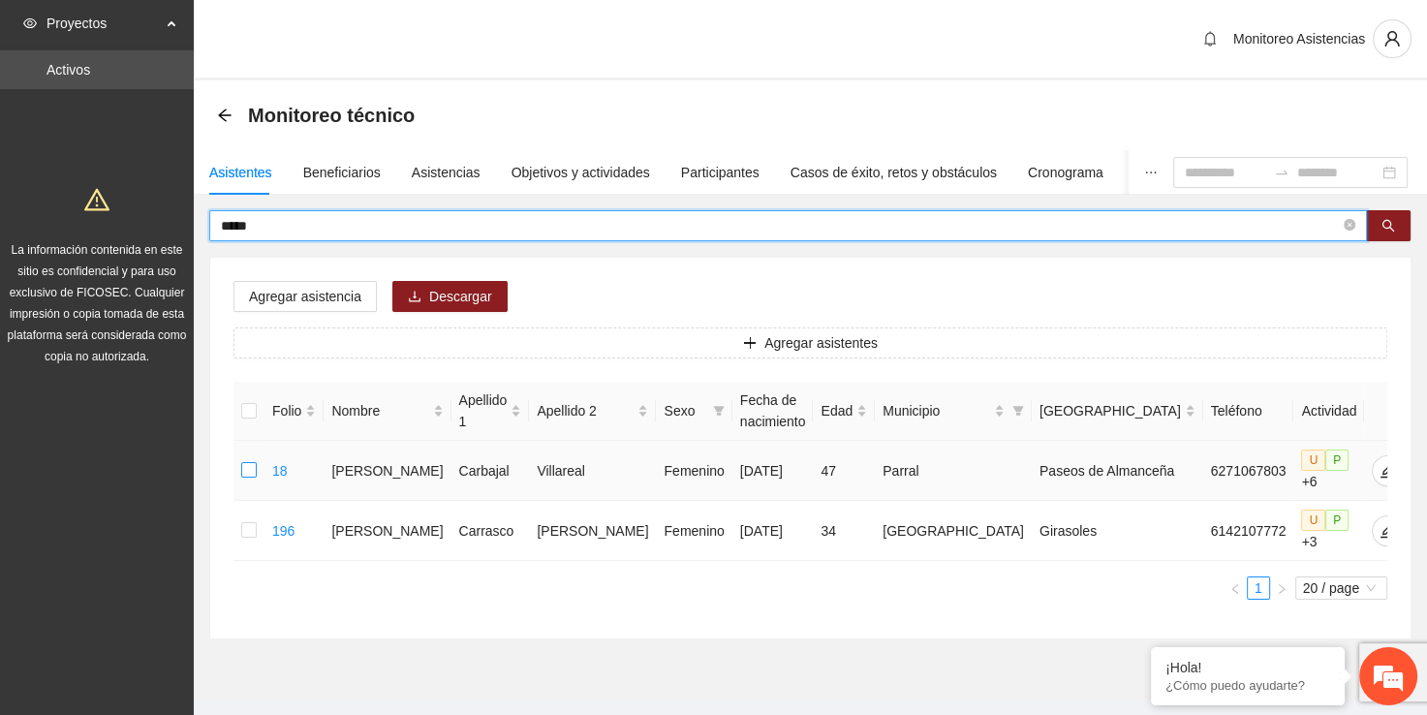
click at [252, 460] on label at bounding box center [249, 470] width 16 height 21
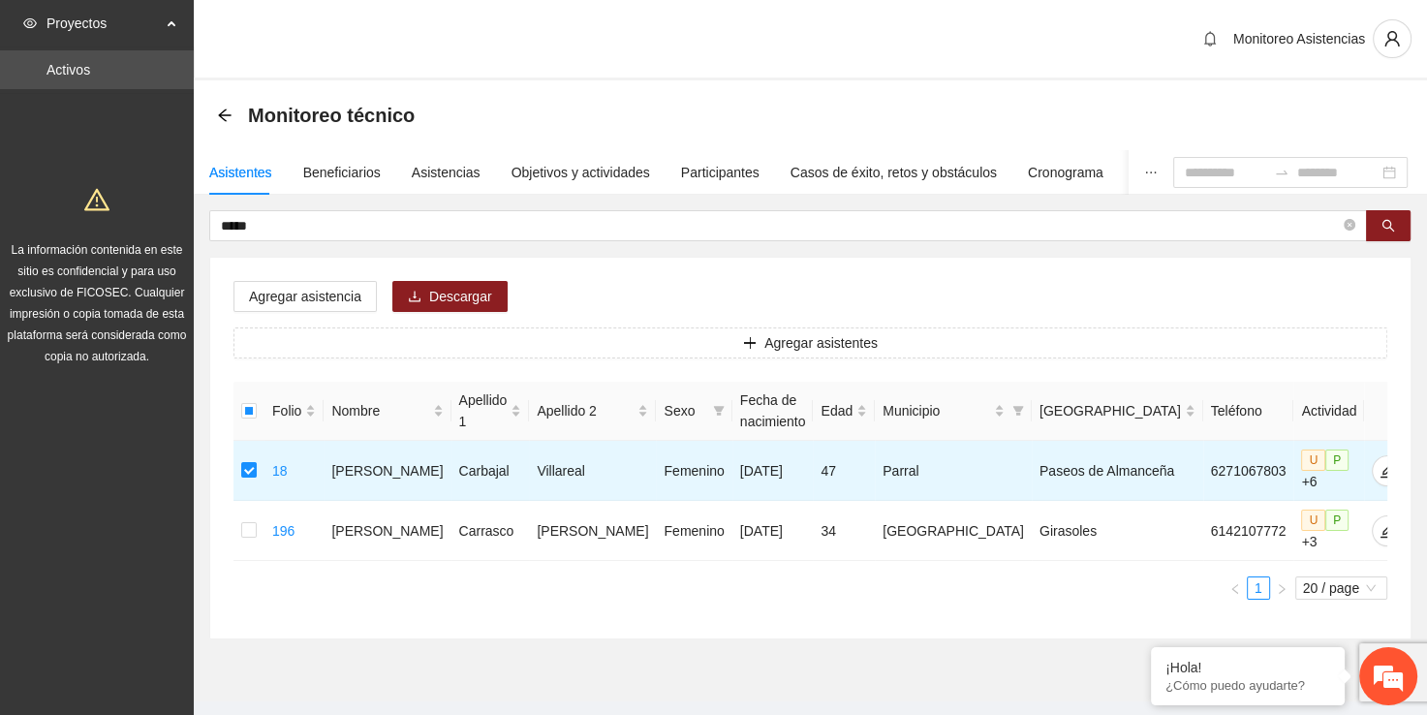
click at [298, 316] on div "Agregar asistencia Descargar Agregar asistentes Folio Nombre Apellido 1 Apellid…" at bounding box center [810, 448] width 1200 height 381
click at [310, 302] on span "Agregar asistencia" at bounding box center [305, 296] width 112 height 21
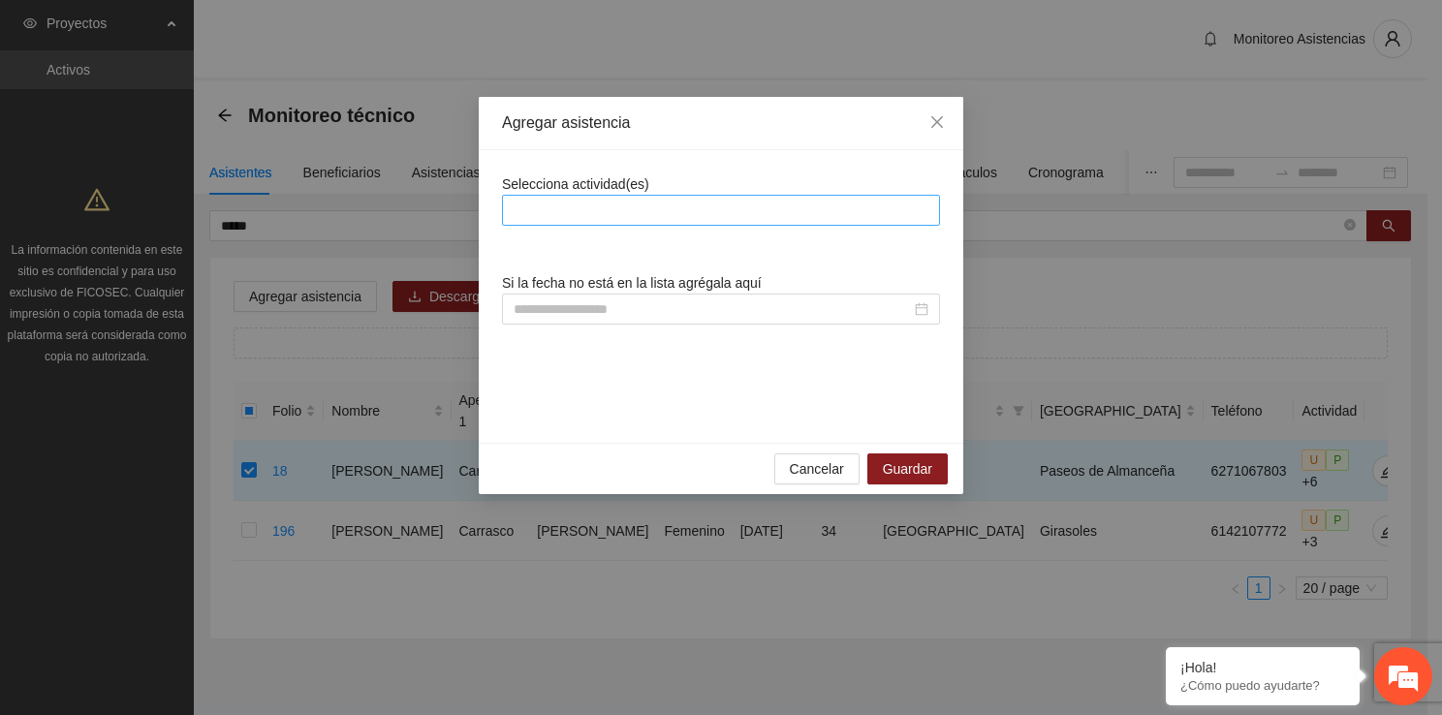
click at [686, 223] on div at bounding box center [721, 210] width 438 height 31
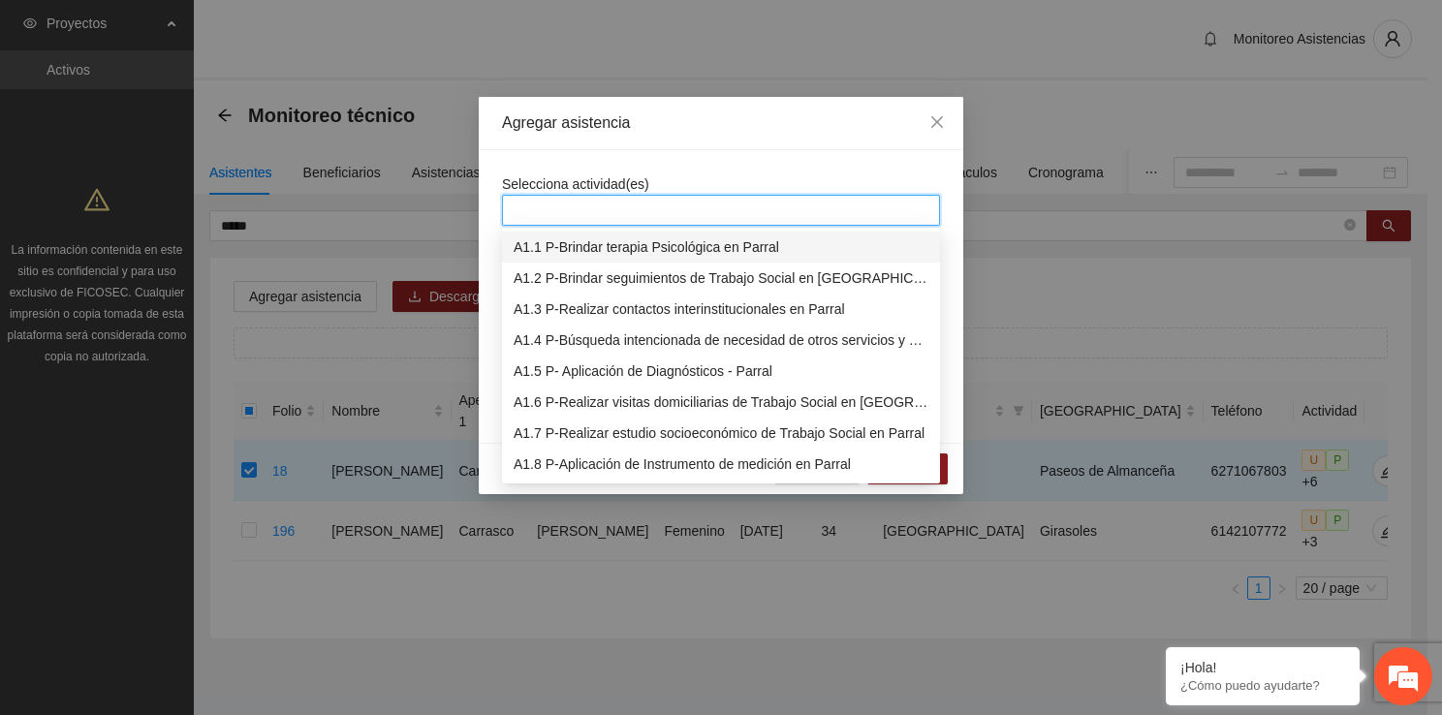
click at [653, 243] on div "A1.1 P-Brindar terapia Psicológica en Parral" at bounding box center [720, 246] width 415 height 21
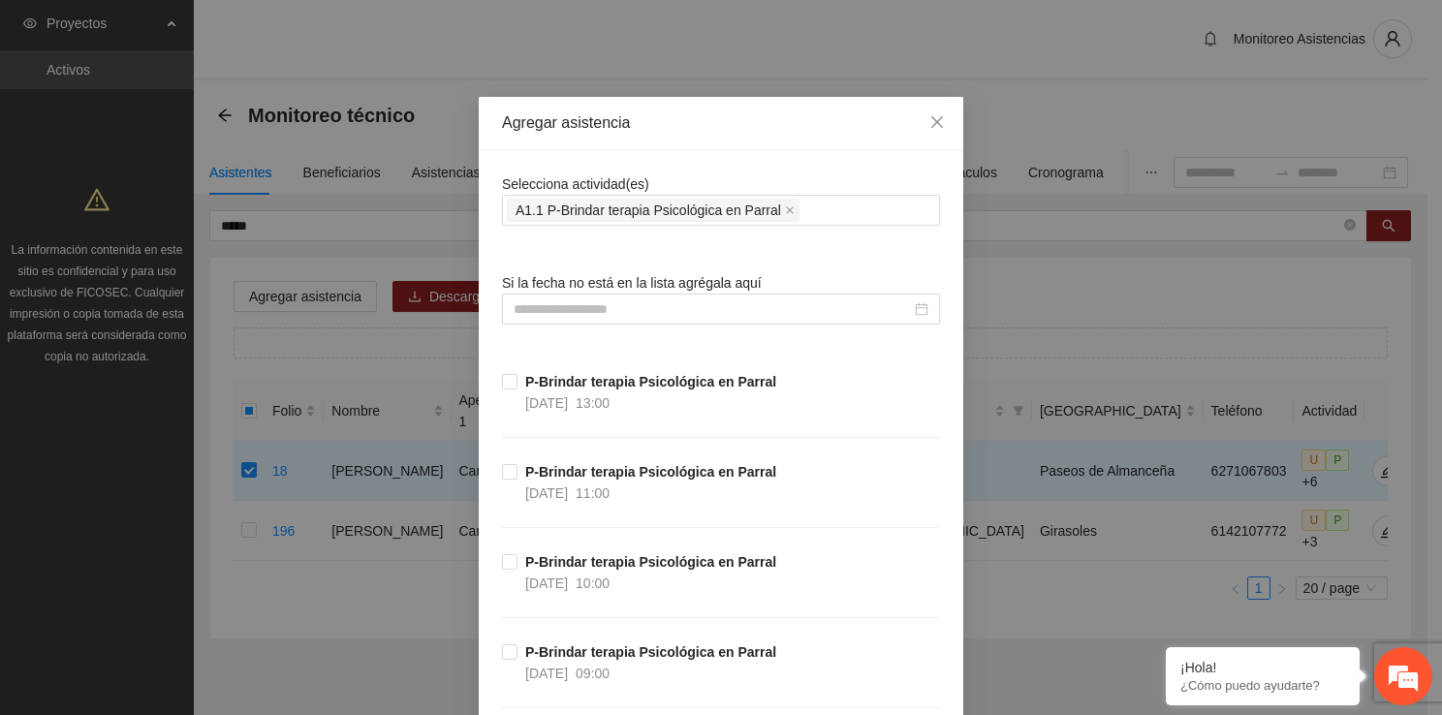
click at [545, 294] on div at bounding box center [721, 309] width 438 height 31
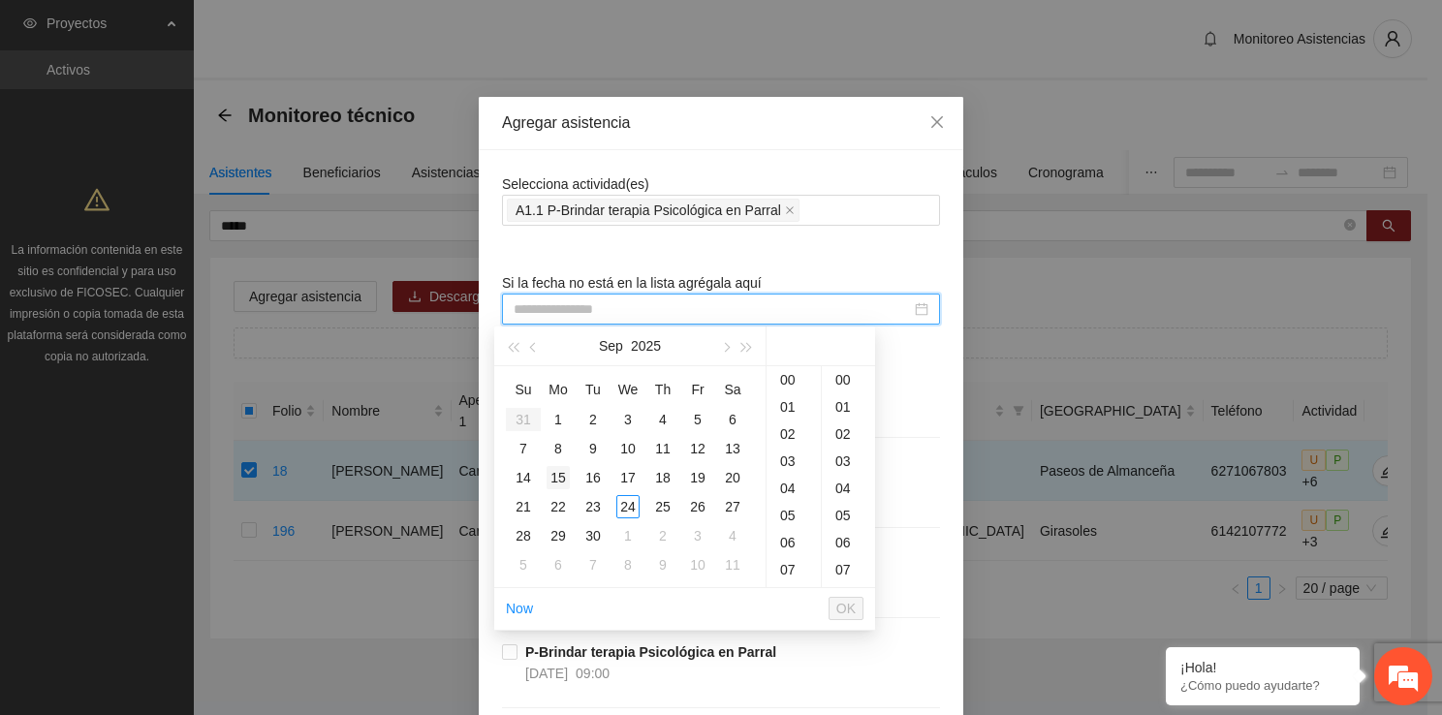
click at [558, 476] on div "15" at bounding box center [557, 477] width 23 height 23
click at [789, 431] on div "09" at bounding box center [793, 429] width 54 height 27
click at [848, 570] on div "09" at bounding box center [848, 568] width 53 height 27
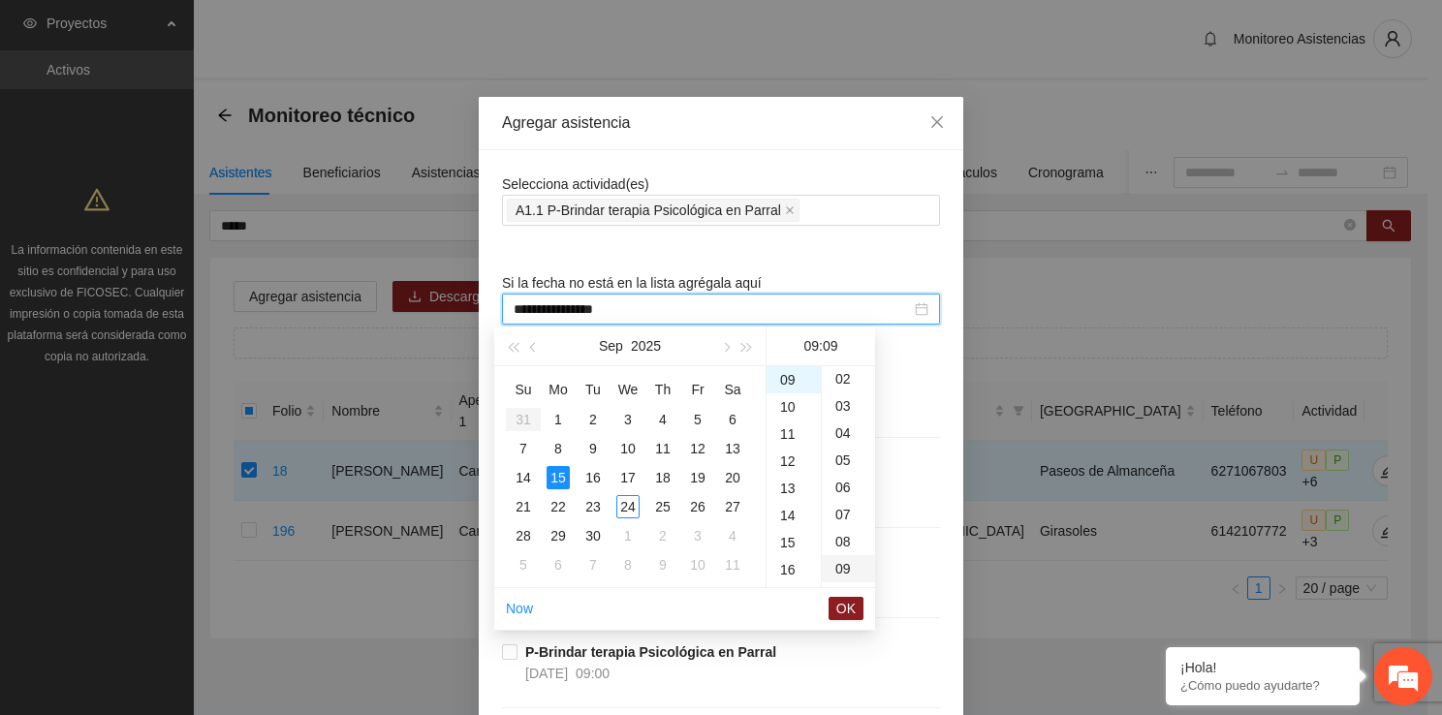
scroll to position [244, 0]
click at [848, 617] on span "OK" at bounding box center [845, 608] width 19 height 21
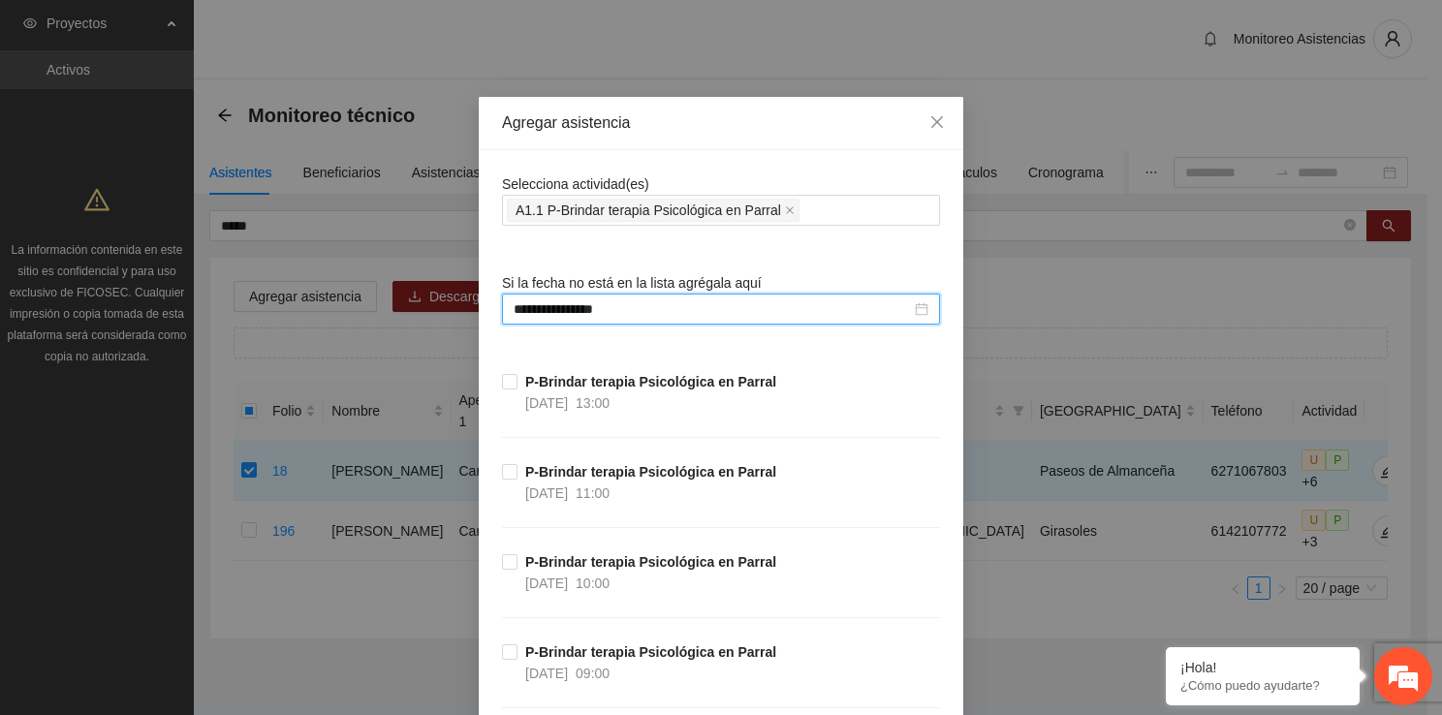
click at [763, 315] on input "**********" at bounding box center [711, 308] width 397 height 21
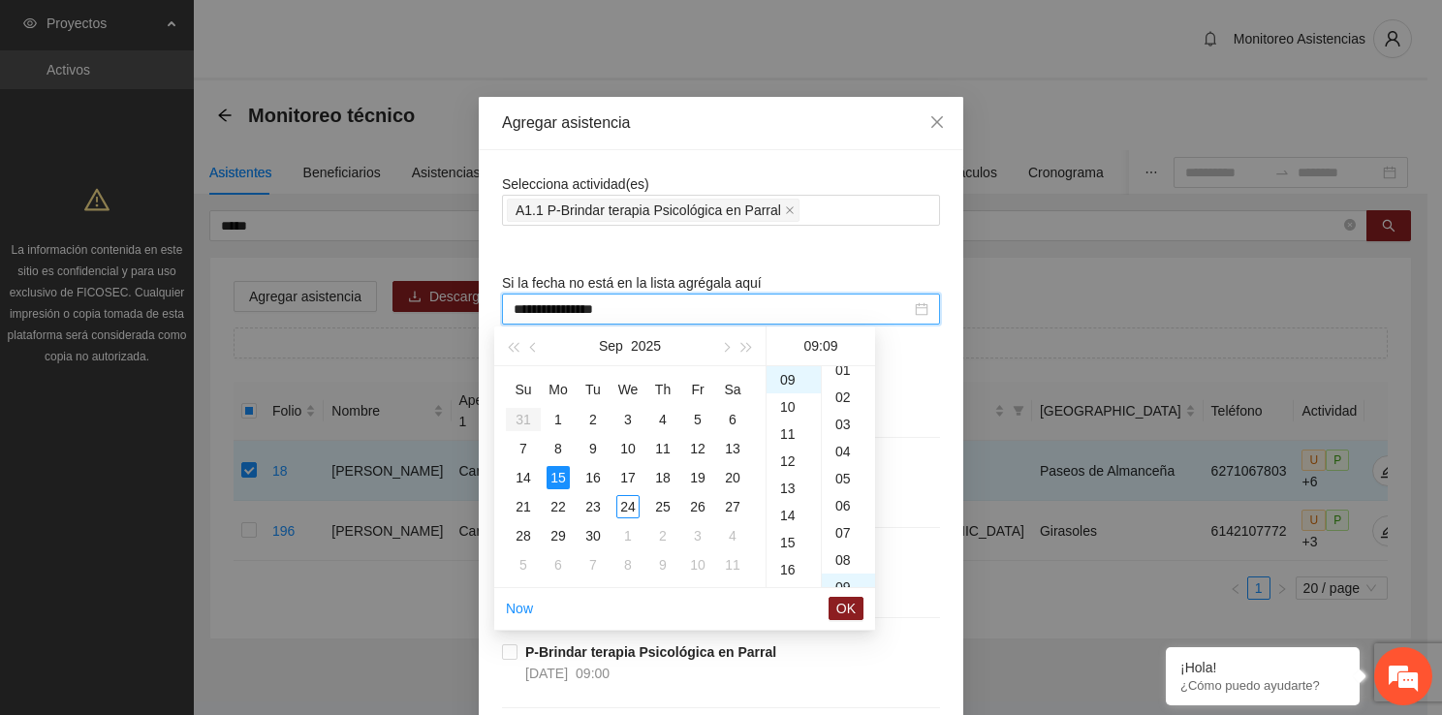
scroll to position [0, 0]
click at [847, 375] on div "00" at bounding box center [848, 379] width 53 height 27
click at [856, 598] on button "OK" at bounding box center [845, 608] width 35 height 23
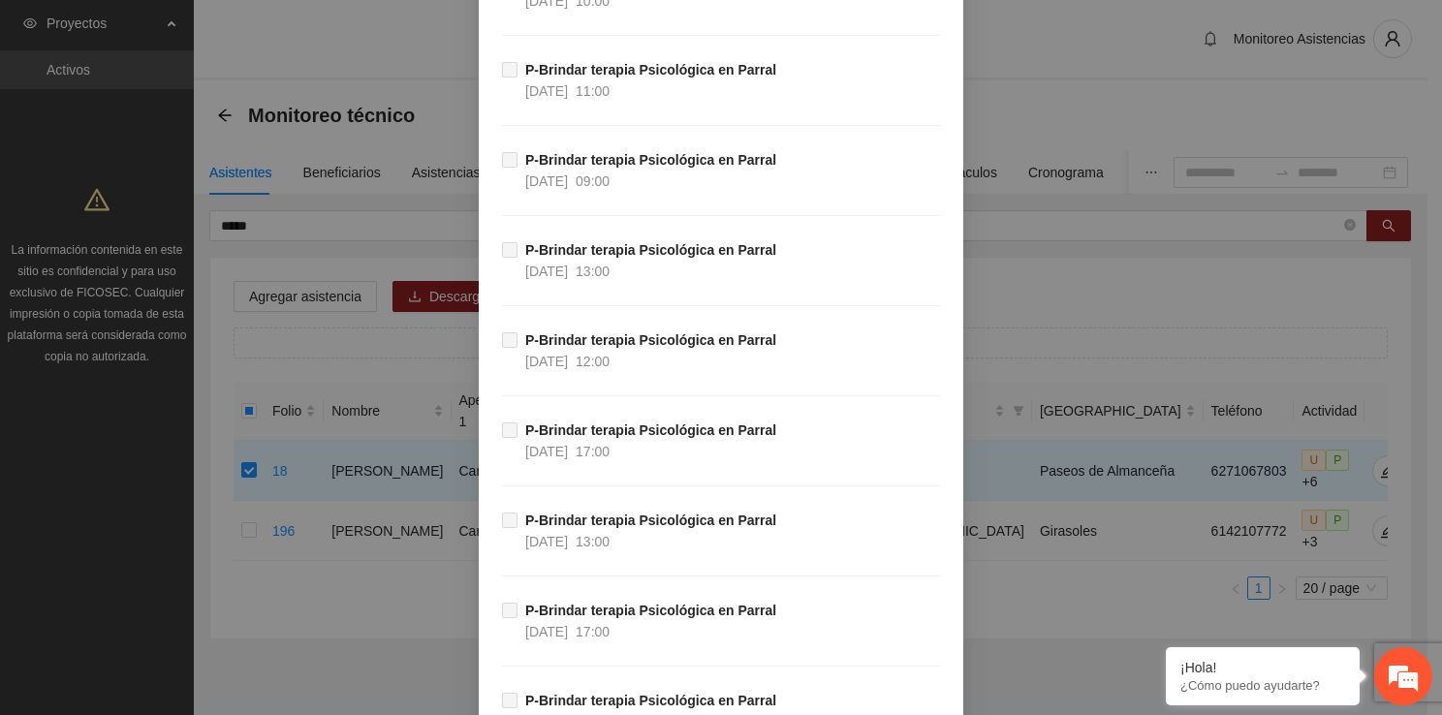
scroll to position [37468, 0]
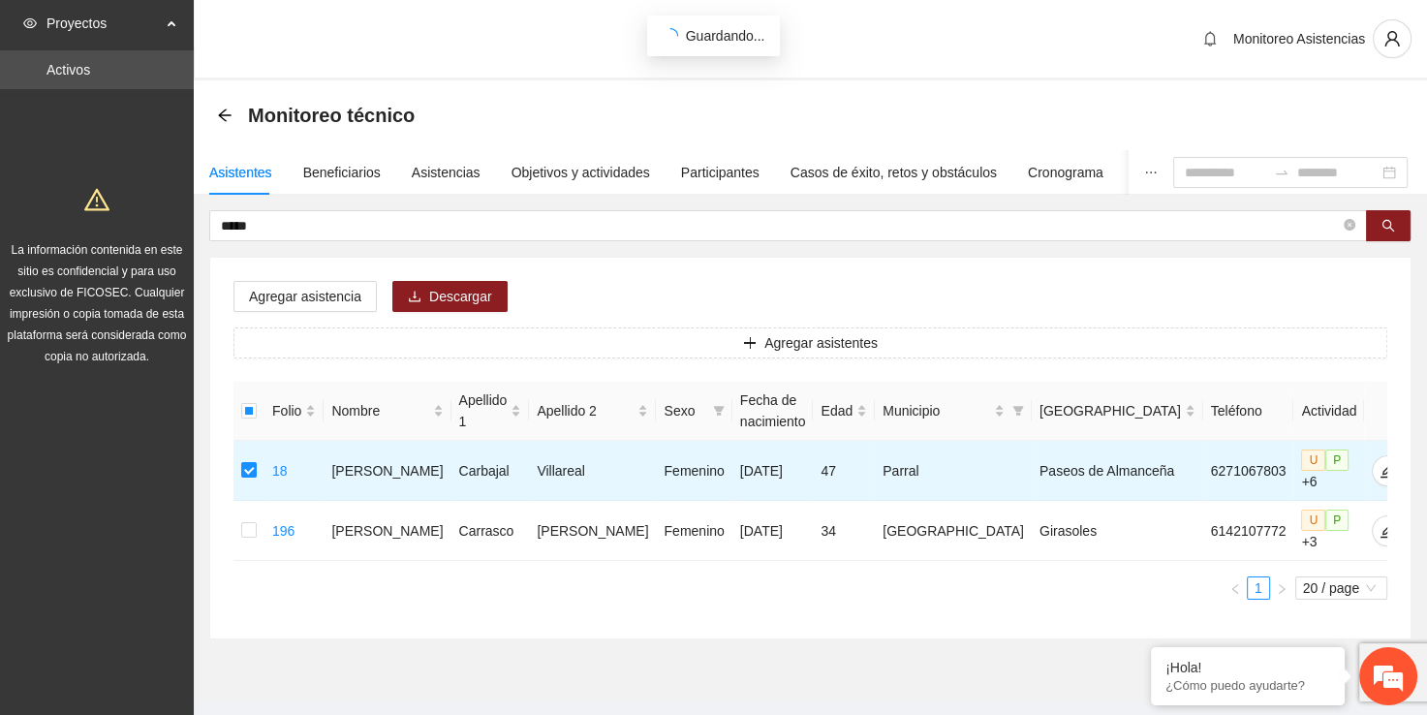
click at [508, 207] on div "Asistentes Beneficiarios Asistencias Objetivos y actividades Participantes Caso…" at bounding box center [810, 394] width 1233 height 489
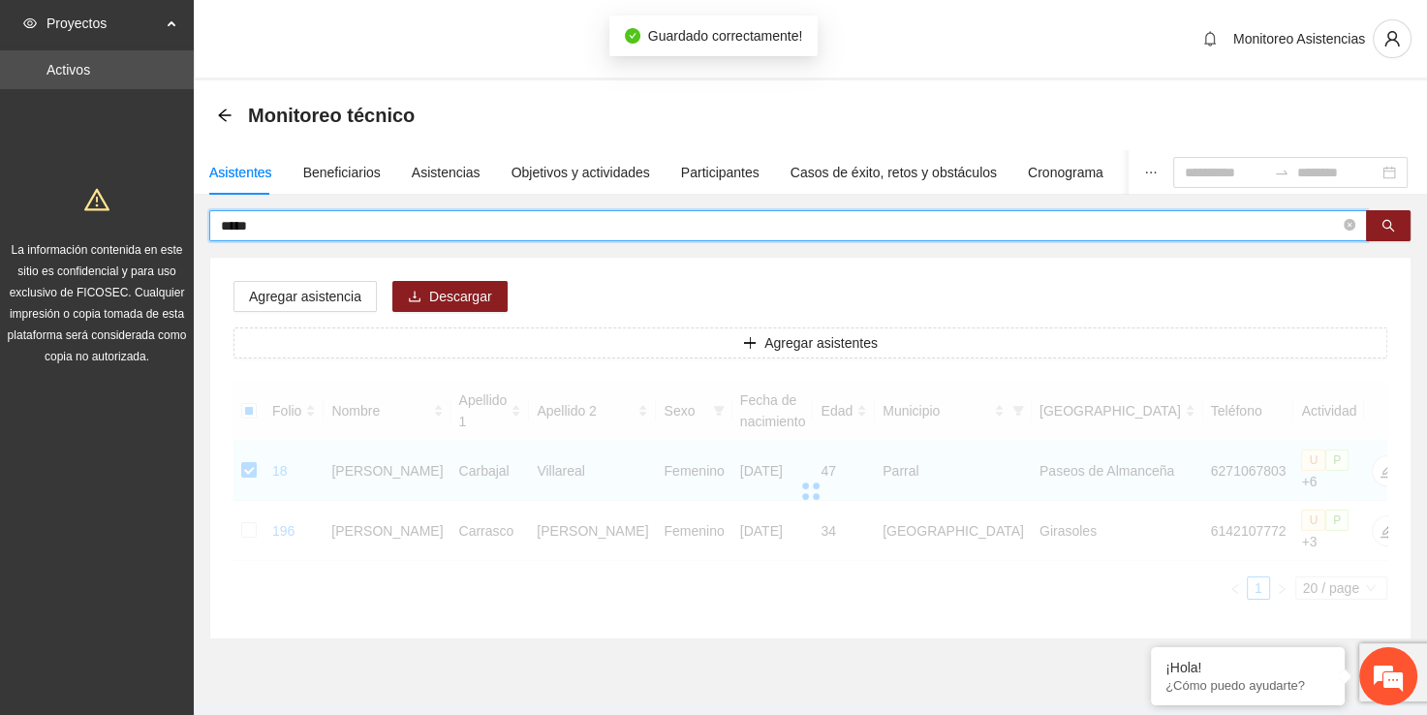
click at [502, 233] on input "*****" at bounding box center [780, 225] width 1119 height 21
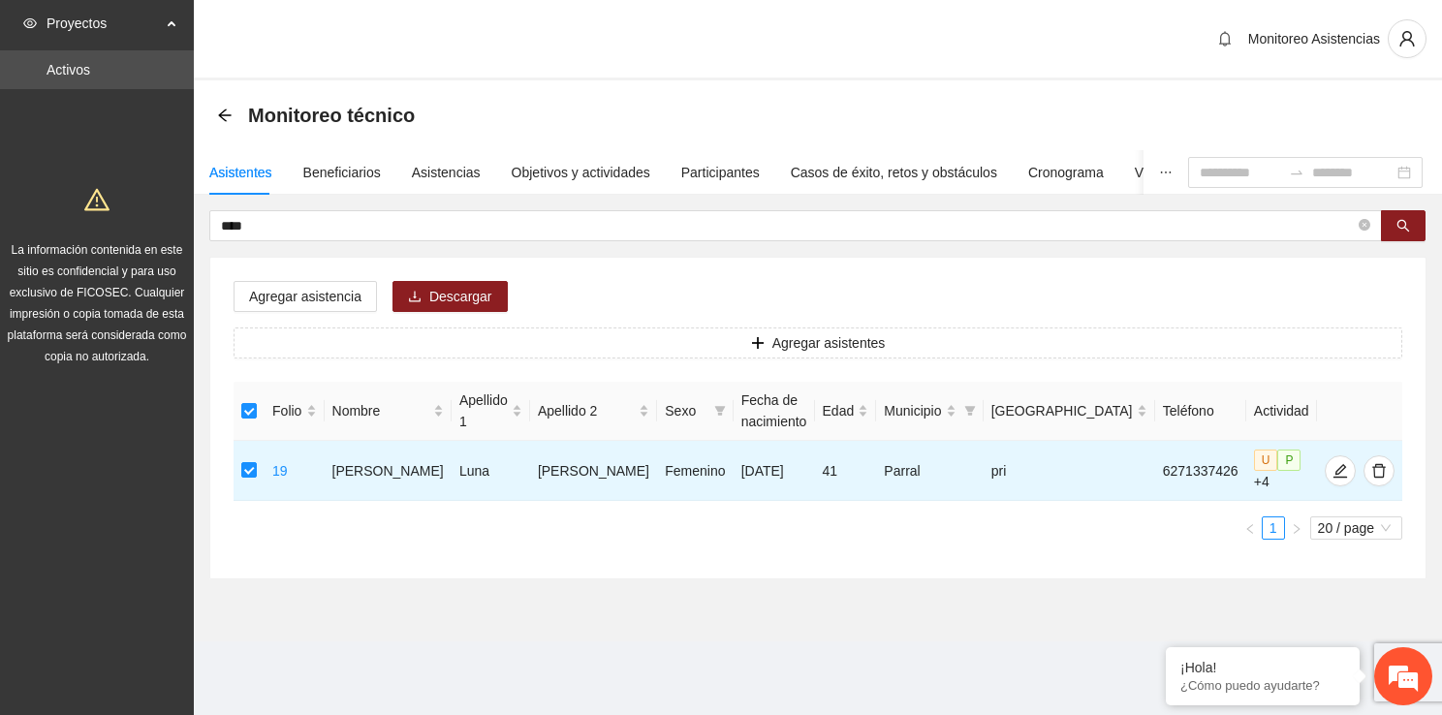
click at [351, 276] on div "Agregar asistencia Descargar Agregar asistentes Folio Nombre Apellido 1 Apellid…" at bounding box center [817, 418] width 1215 height 321
click at [345, 289] on span "Agregar asistencia" at bounding box center [305, 296] width 112 height 21
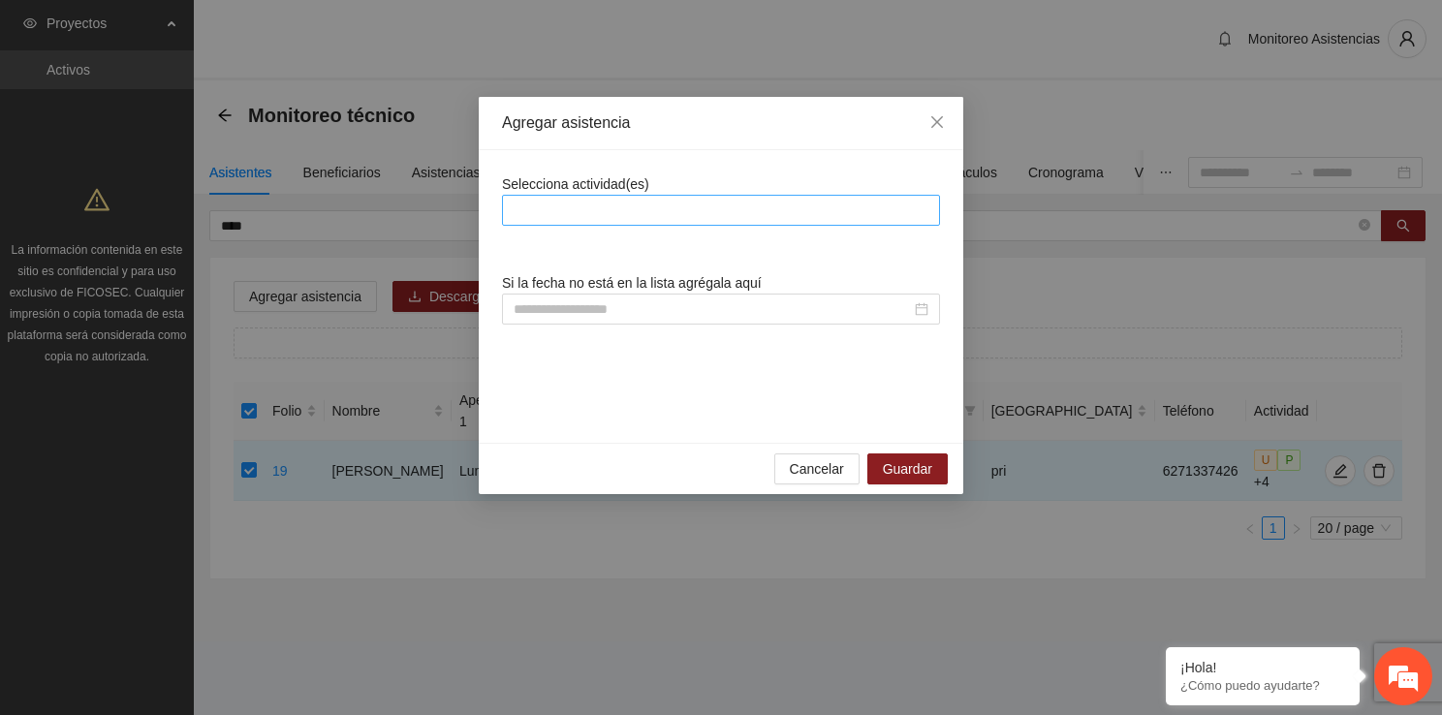
click at [630, 204] on div at bounding box center [721, 210] width 428 height 23
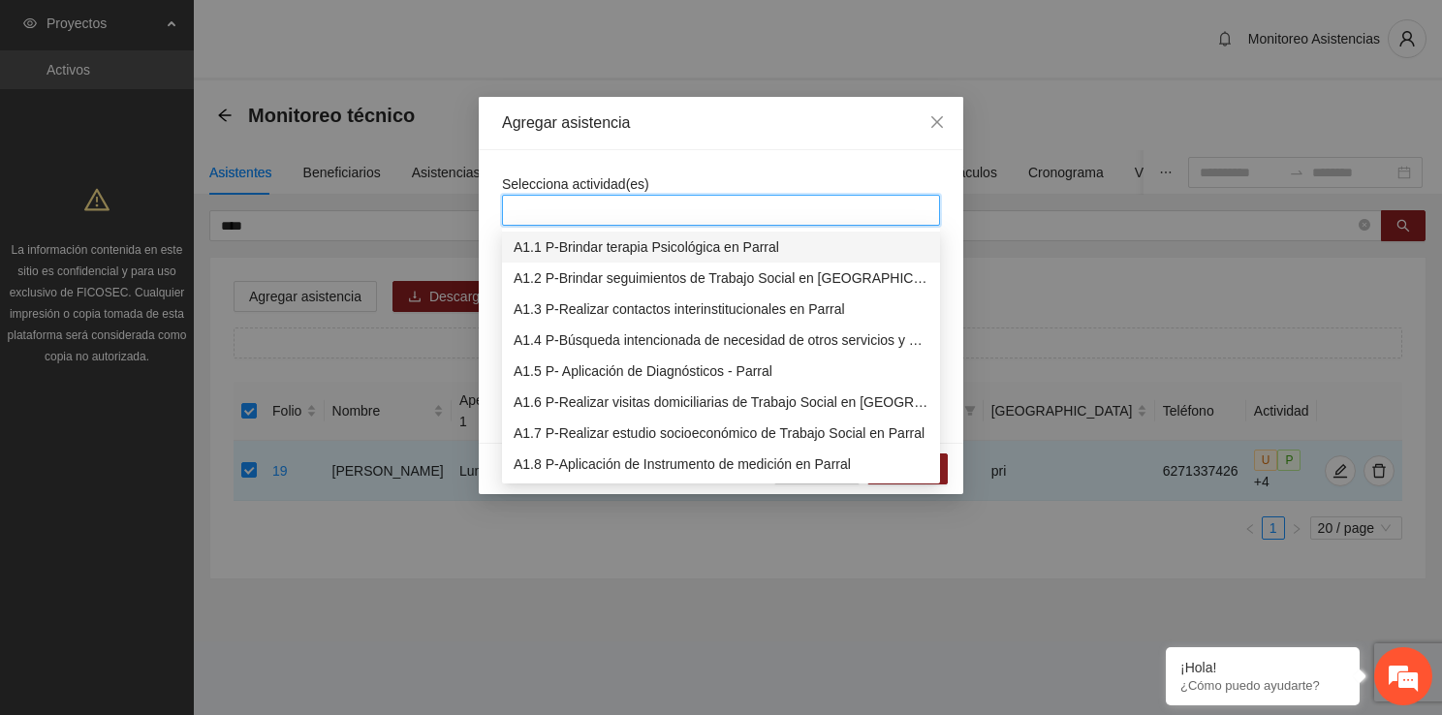
click at [634, 256] on div "A1.1 P-Brindar terapia Psicológica en Parral" at bounding box center [720, 246] width 415 height 21
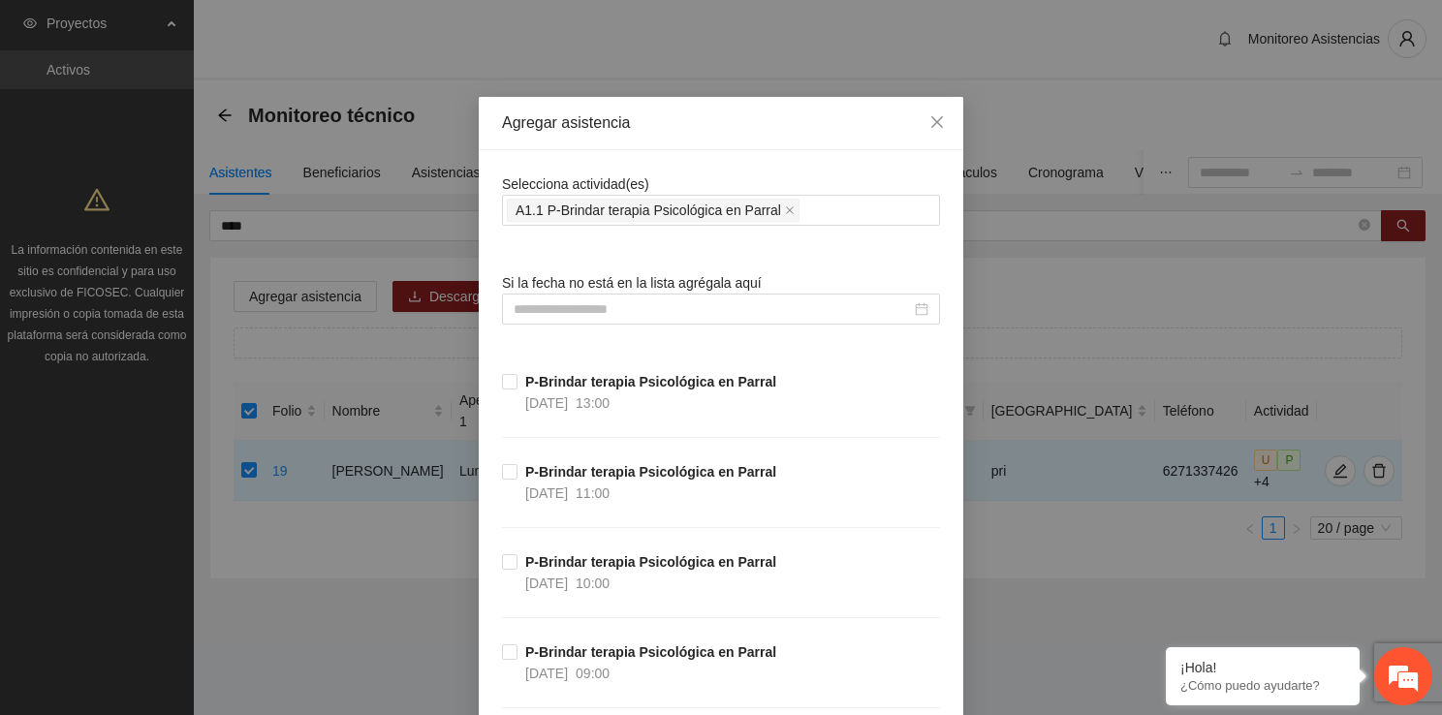
click at [546, 303] on input at bounding box center [711, 308] width 397 height 21
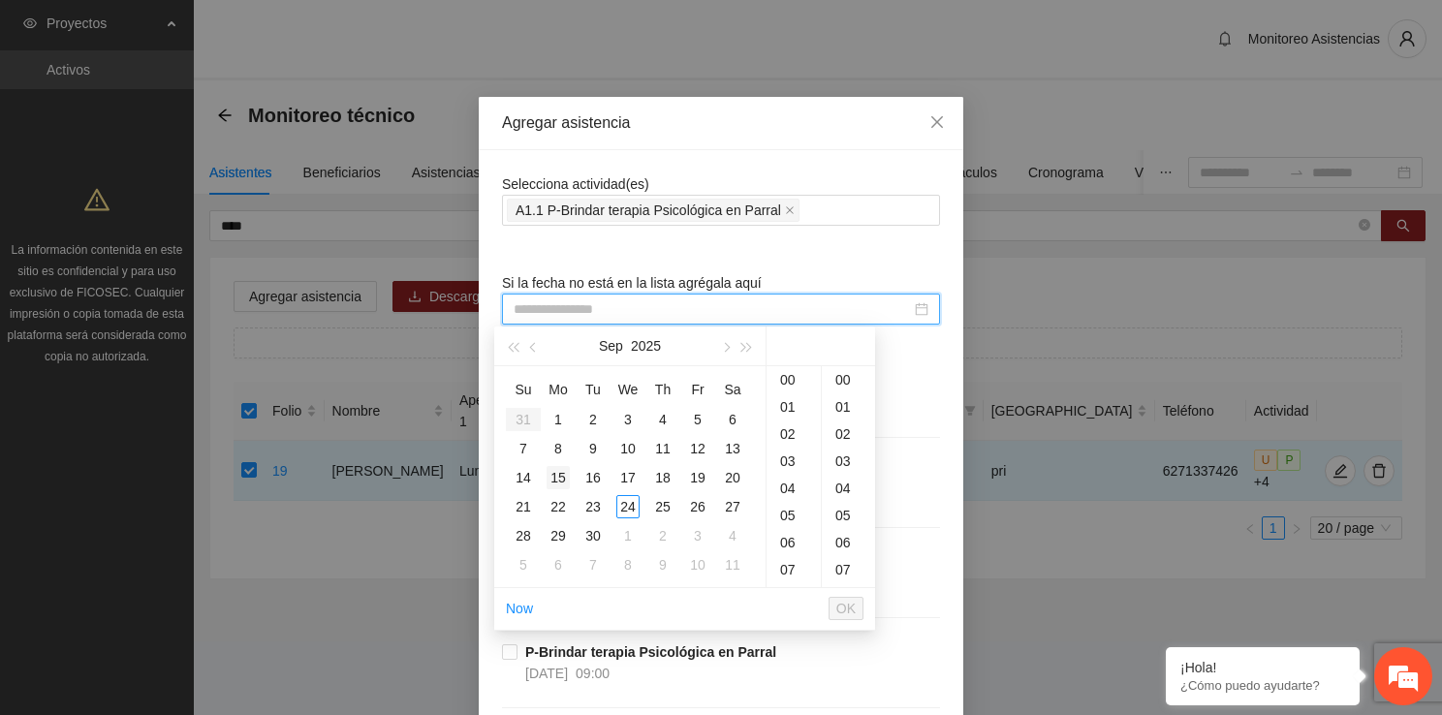
click at [560, 471] on div "15" at bounding box center [557, 477] width 23 height 23
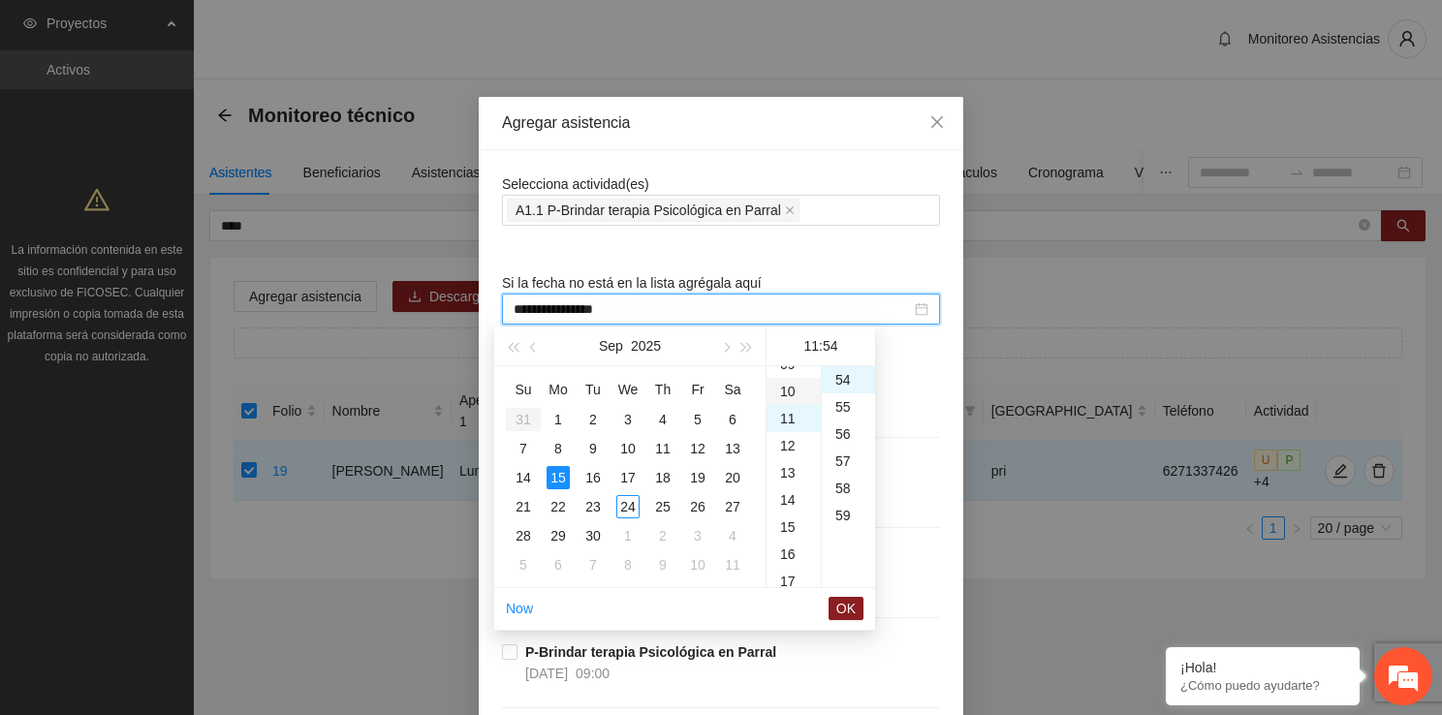
click at [798, 389] on div "10" at bounding box center [793, 391] width 54 height 27
click at [853, 378] on div "00" at bounding box center [848, 379] width 53 height 27
click at [859, 608] on button "OK" at bounding box center [845, 608] width 35 height 23
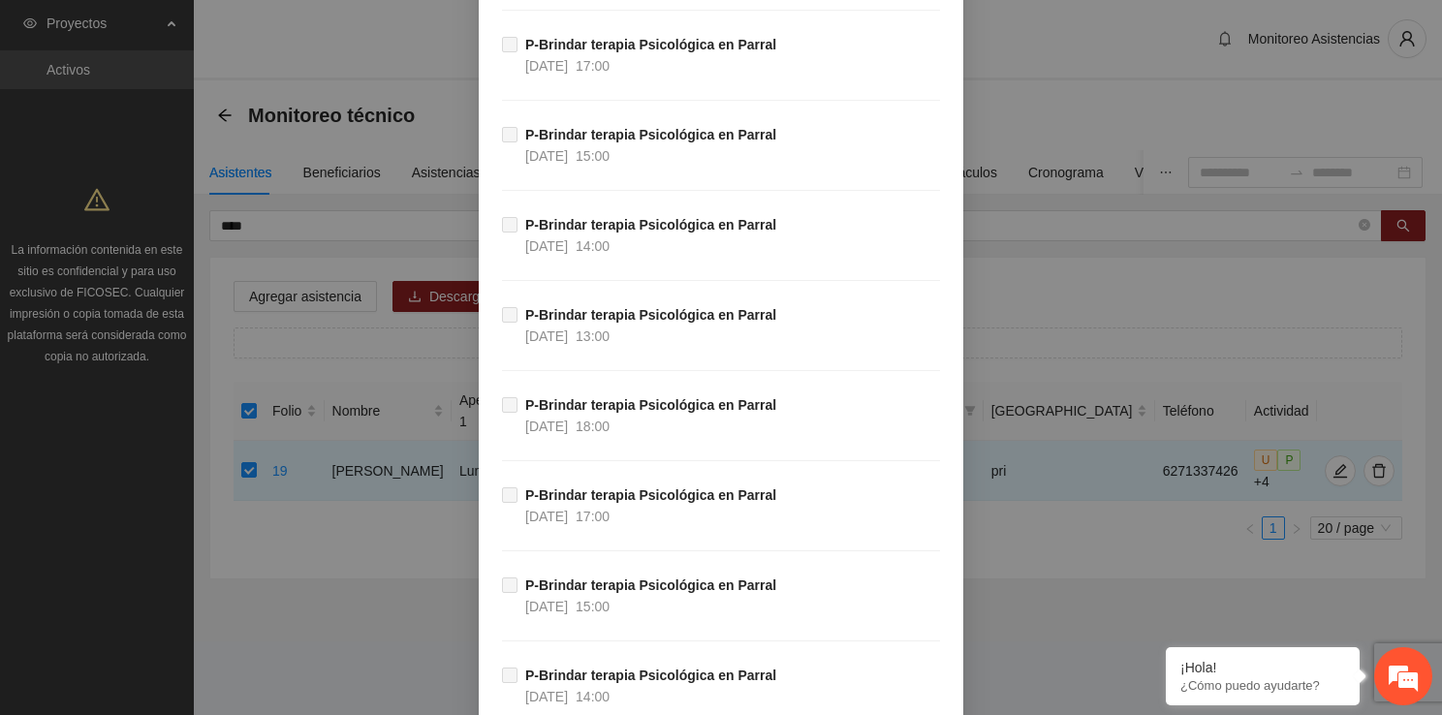
scroll to position [37468, 0]
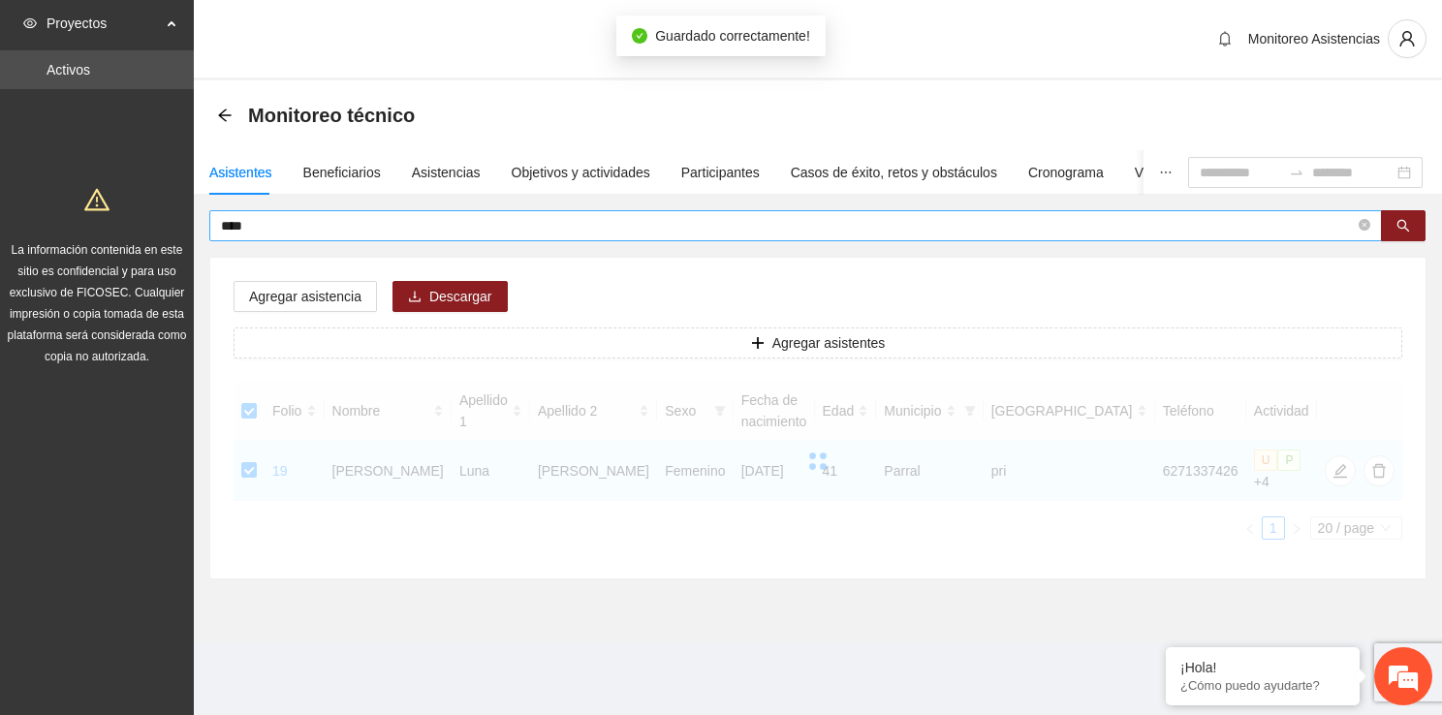
click at [519, 232] on input "****" at bounding box center [787, 225] width 1133 height 21
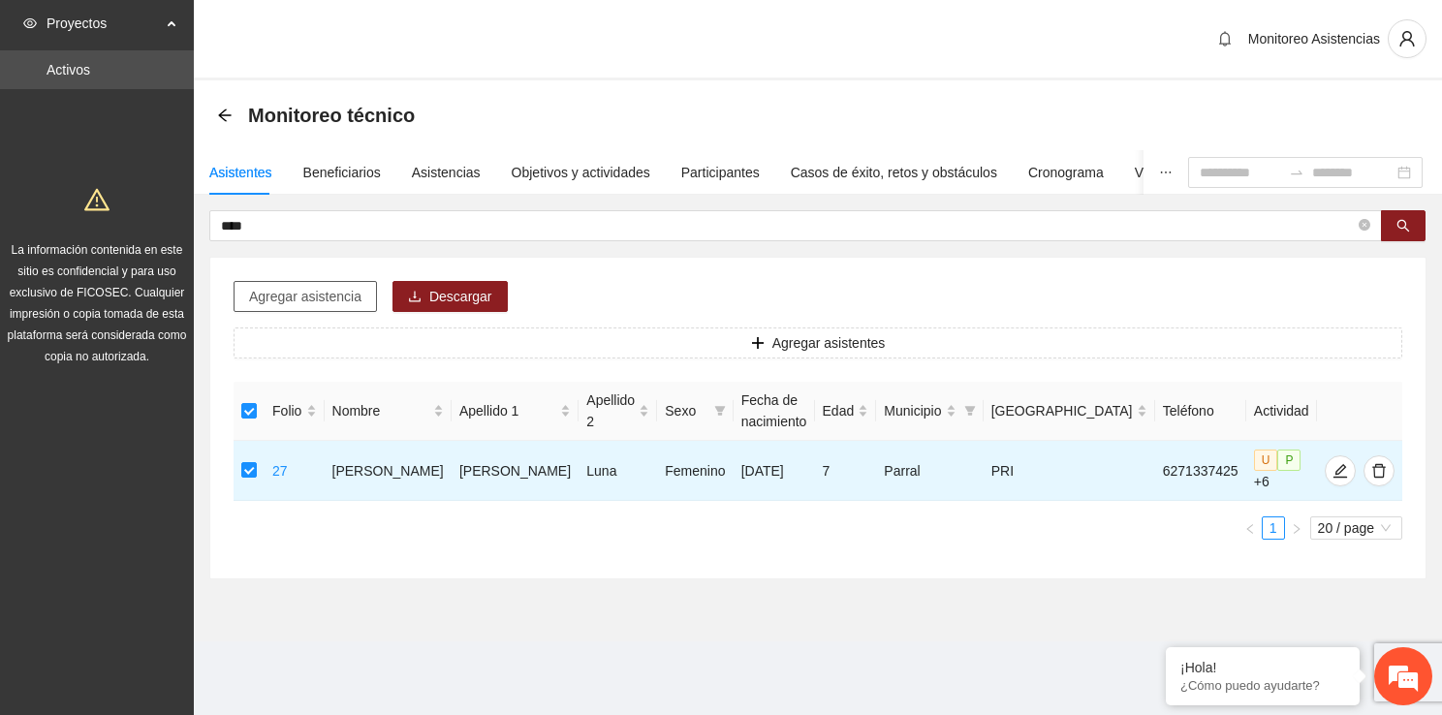
click at [291, 296] on span "Agregar asistencia" at bounding box center [305, 296] width 112 height 21
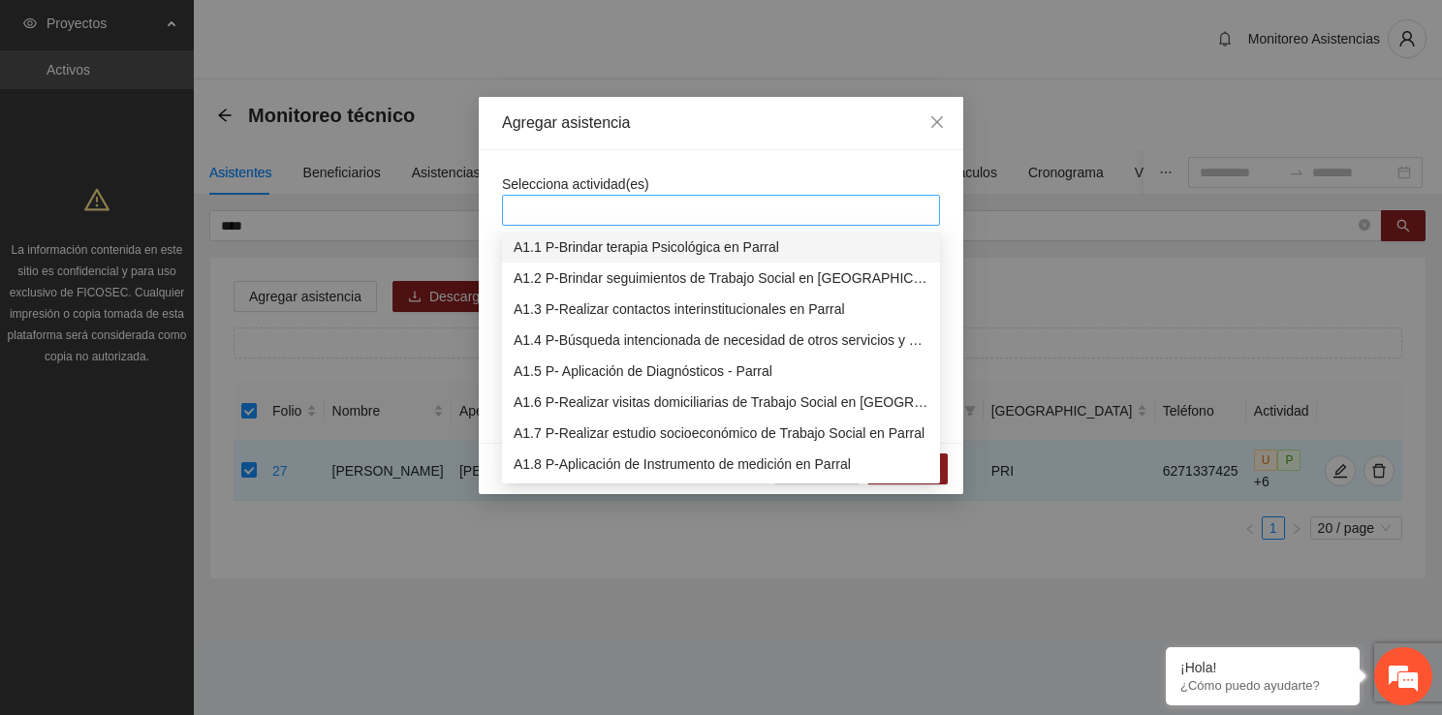
click at [648, 200] on div at bounding box center [721, 210] width 428 height 23
click at [639, 241] on div "A1.1 P-Brindar terapia Psicológica en Parral" at bounding box center [720, 246] width 415 height 21
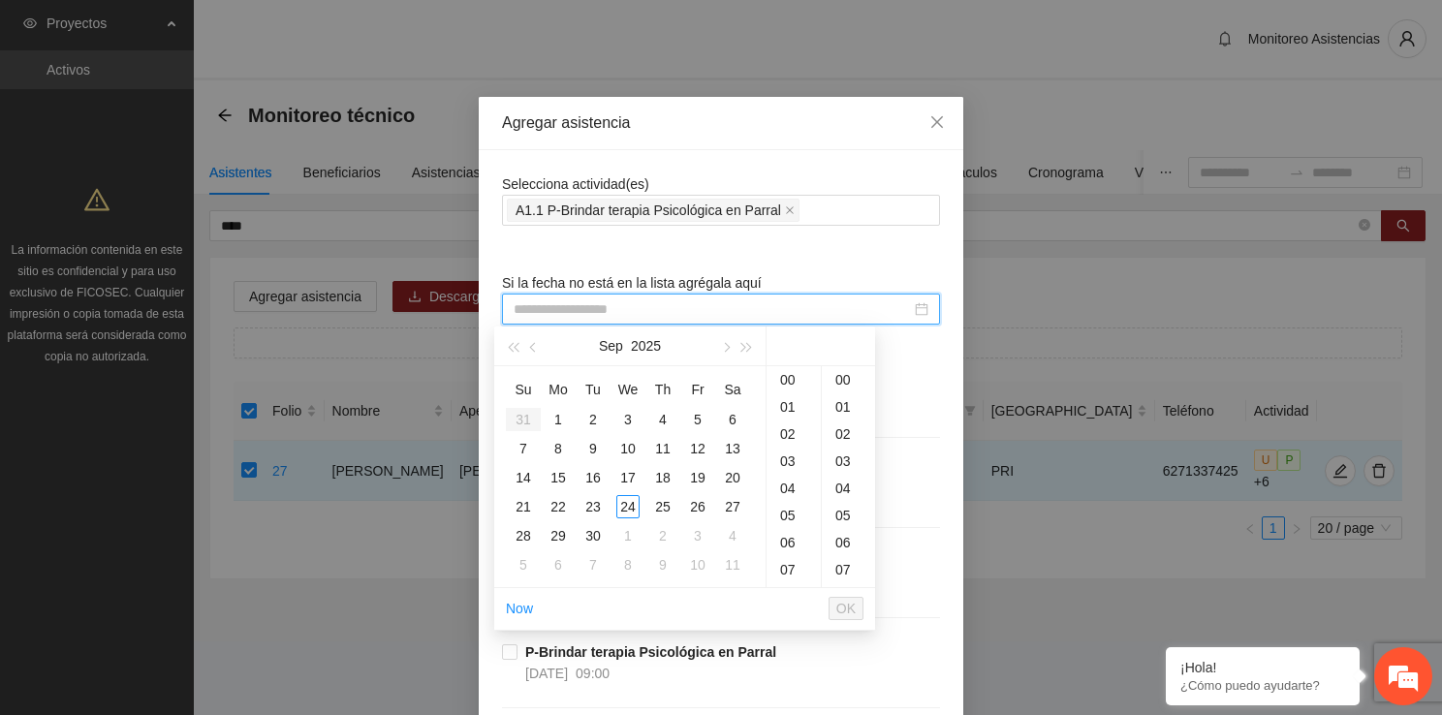
click at [543, 317] on input at bounding box center [711, 308] width 397 height 21
click at [565, 481] on div "15" at bounding box center [557, 477] width 23 height 23
click at [848, 380] on div "00" at bounding box center [848, 379] width 53 height 27
click at [860, 595] on li "OK" at bounding box center [845, 608] width 35 height 33
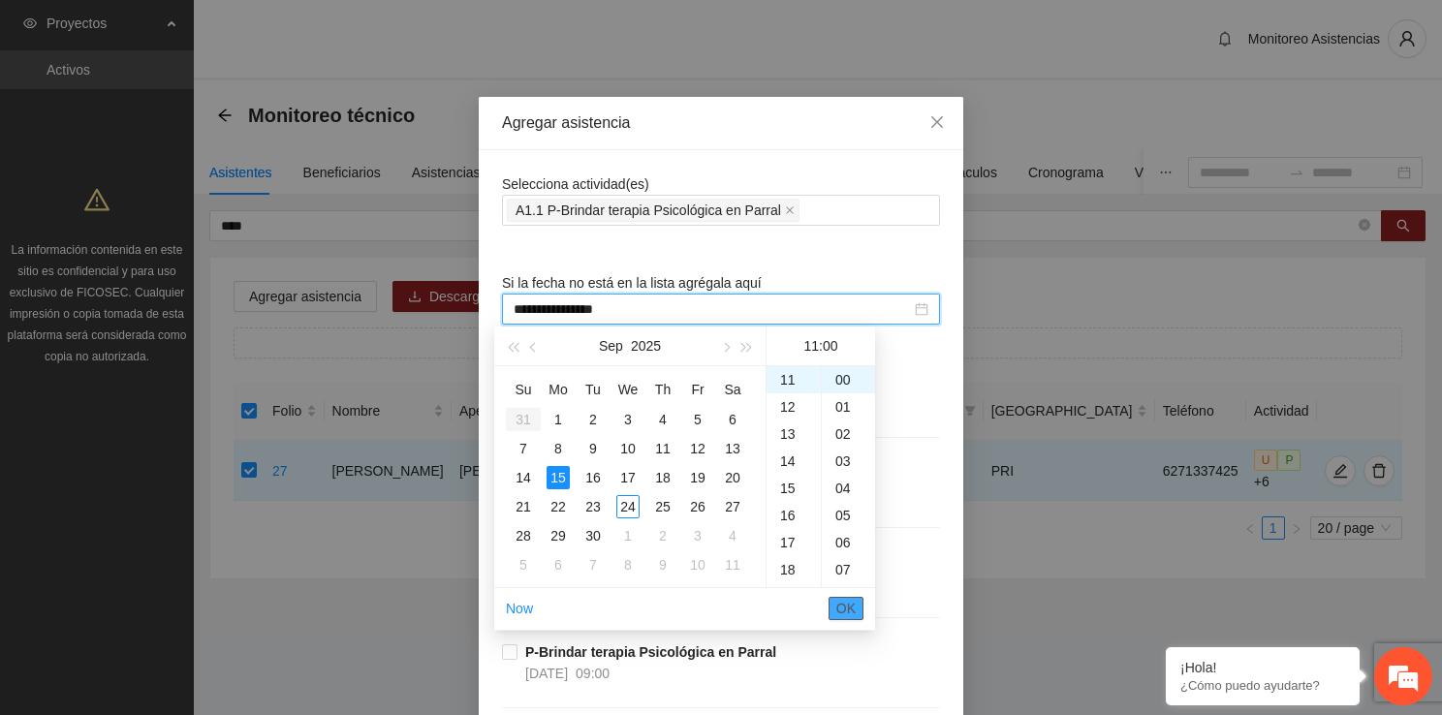
click at [854, 603] on span "OK" at bounding box center [845, 608] width 19 height 21
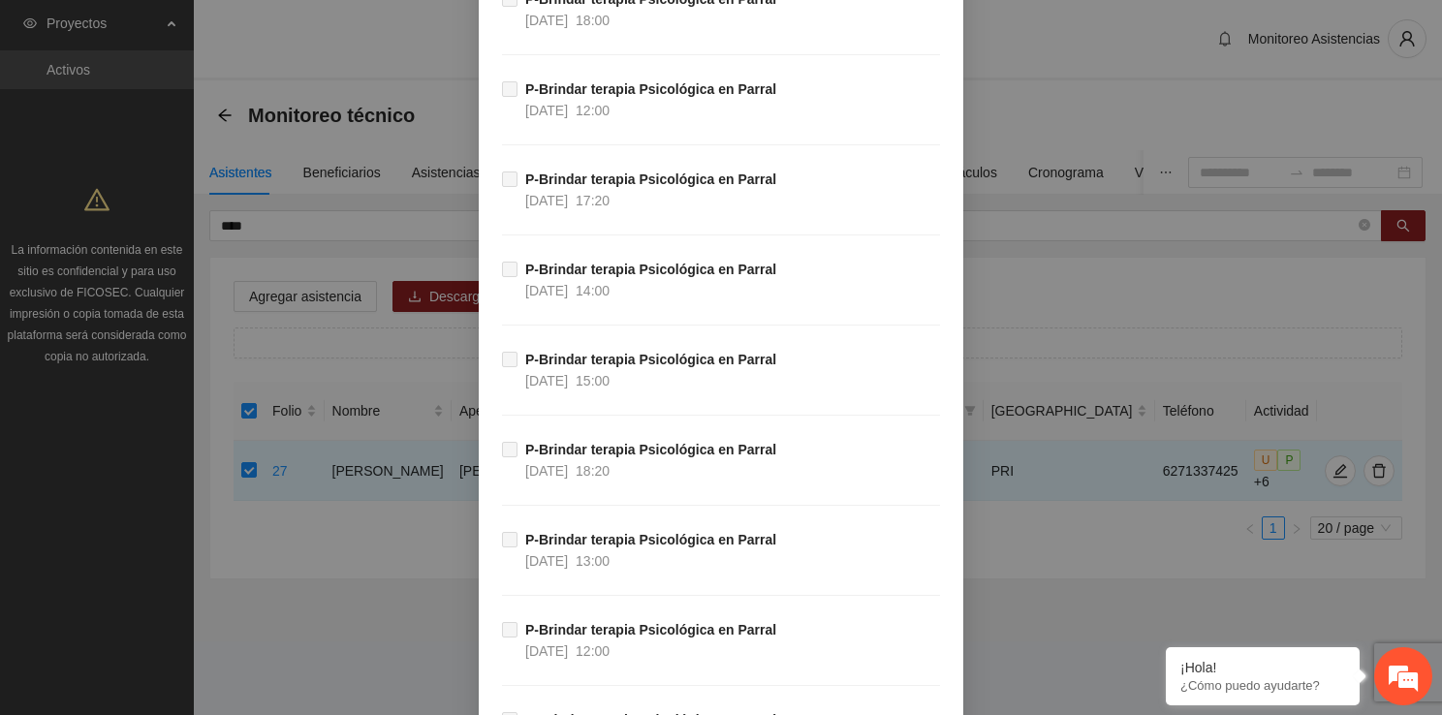
scroll to position [37468, 0]
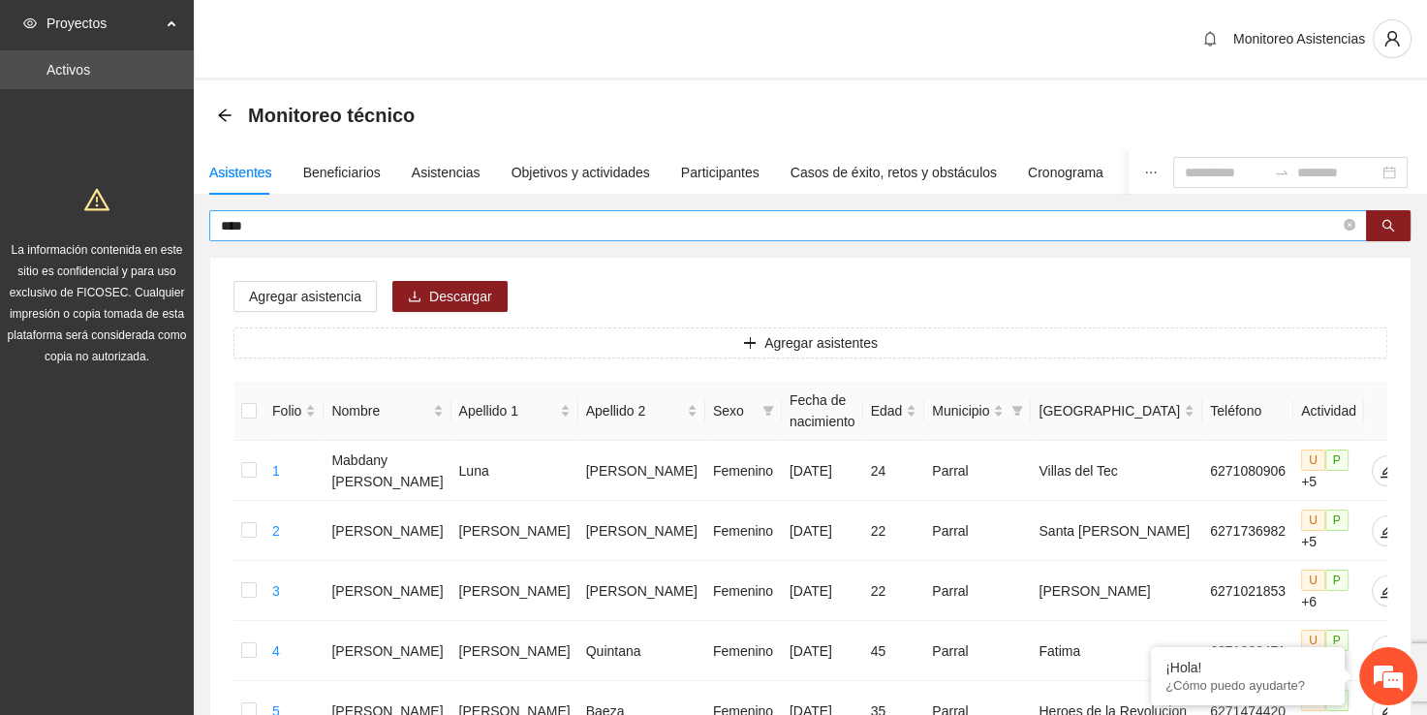
click at [681, 236] on span "****" at bounding box center [788, 225] width 1158 height 31
click at [670, 224] on input "****" at bounding box center [780, 225] width 1119 height 21
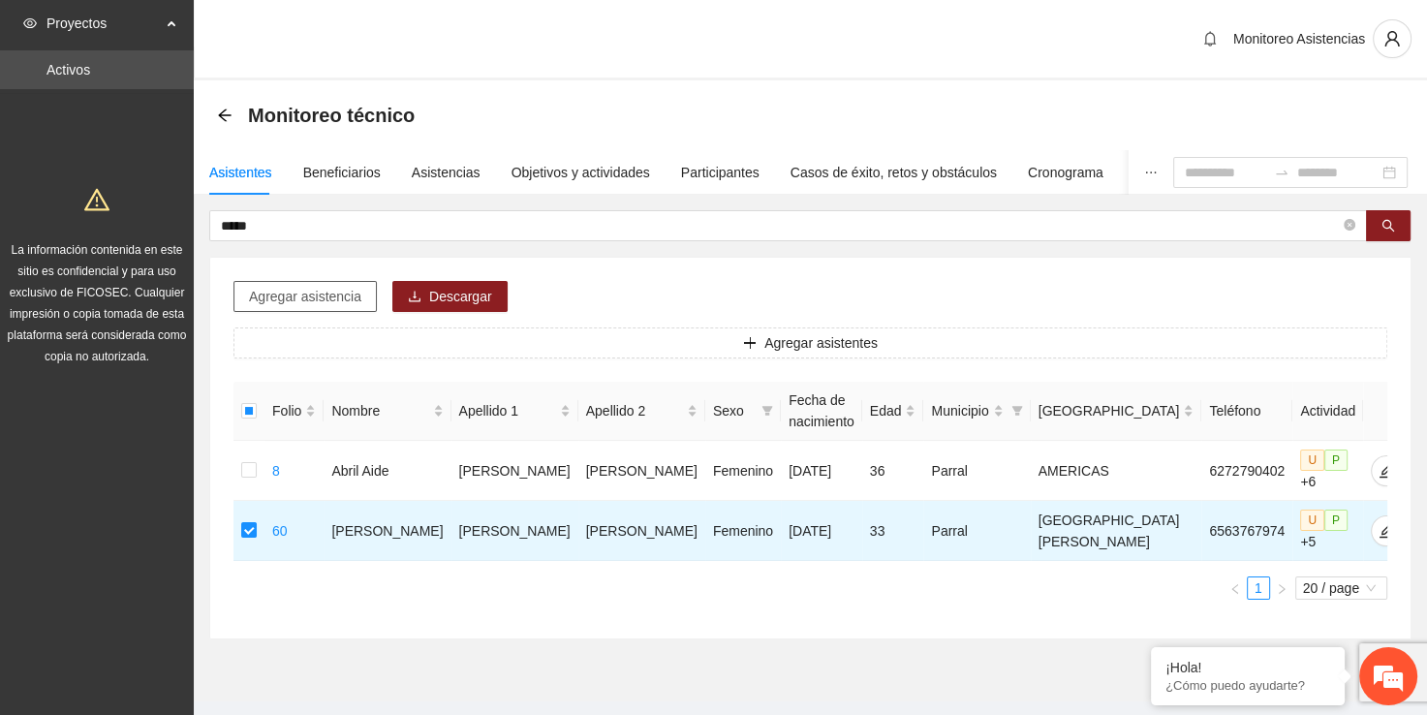
click at [285, 289] on span "Agregar asistencia" at bounding box center [305, 296] width 112 height 21
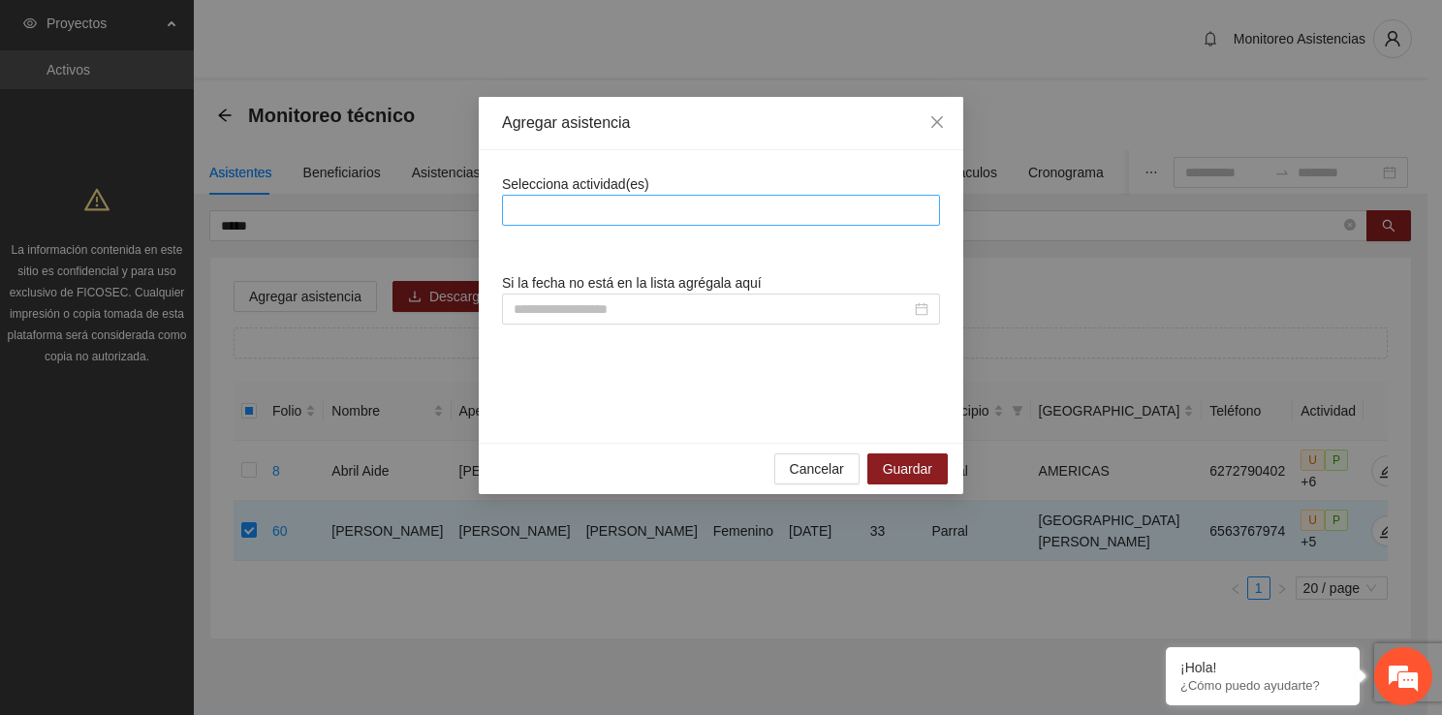
click at [698, 207] on div at bounding box center [721, 210] width 428 height 23
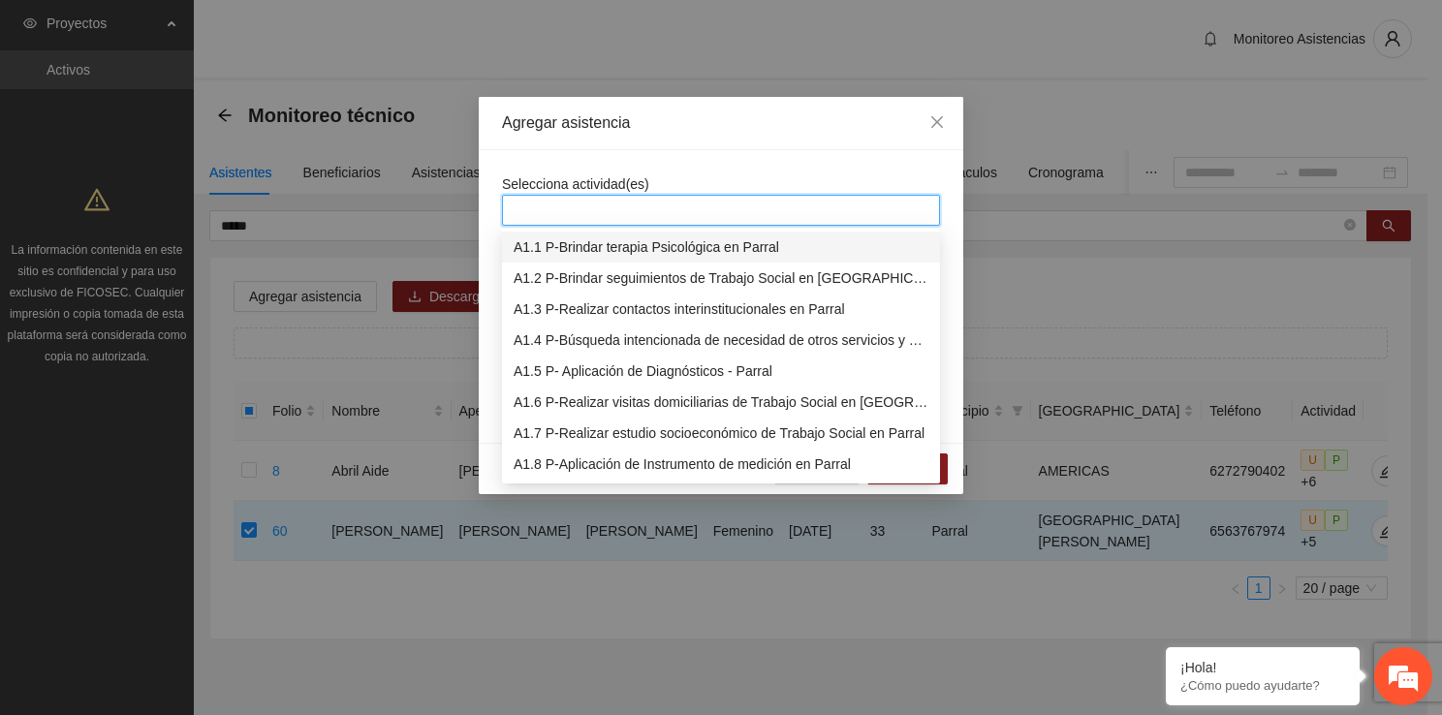
click at [620, 246] on div "A1.1 P-Brindar terapia Psicológica en Parral" at bounding box center [720, 246] width 415 height 21
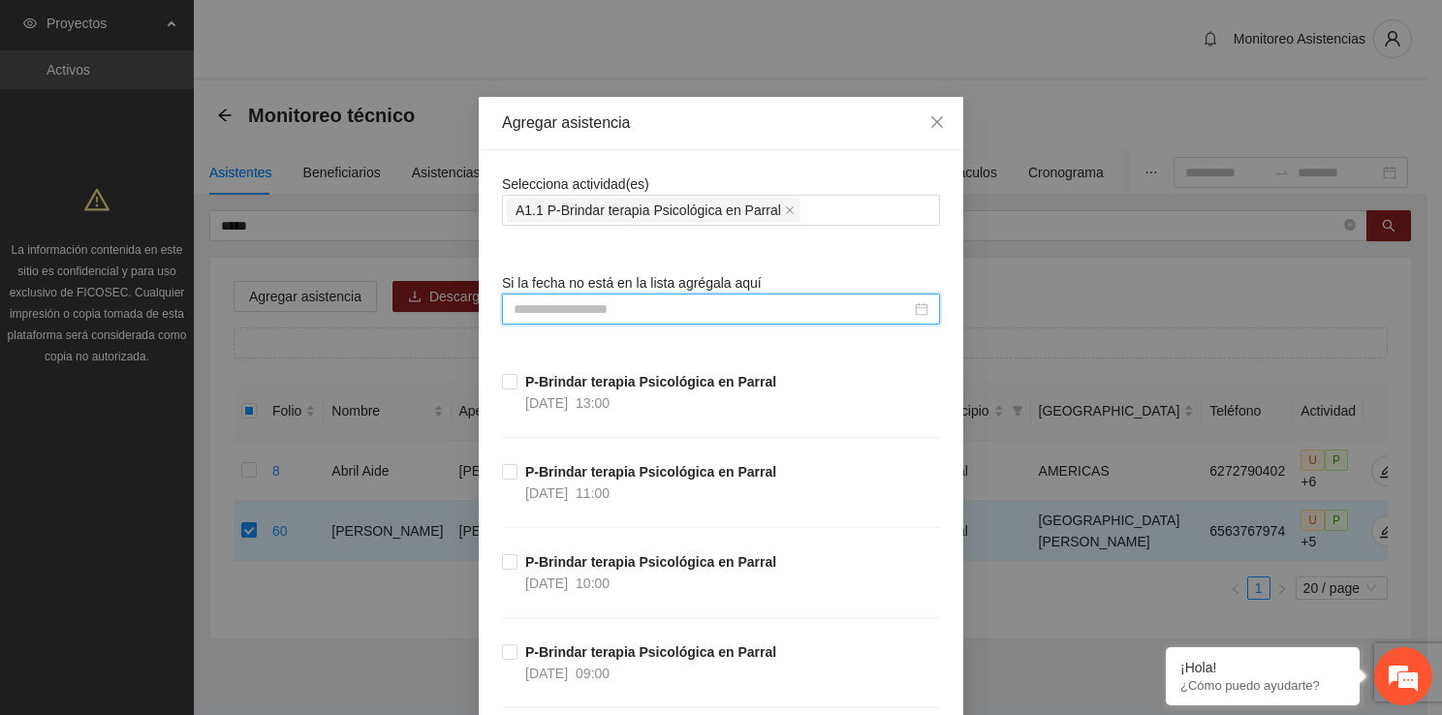
click at [546, 298] on input at bounding box center [711, 308] width 397 height 21
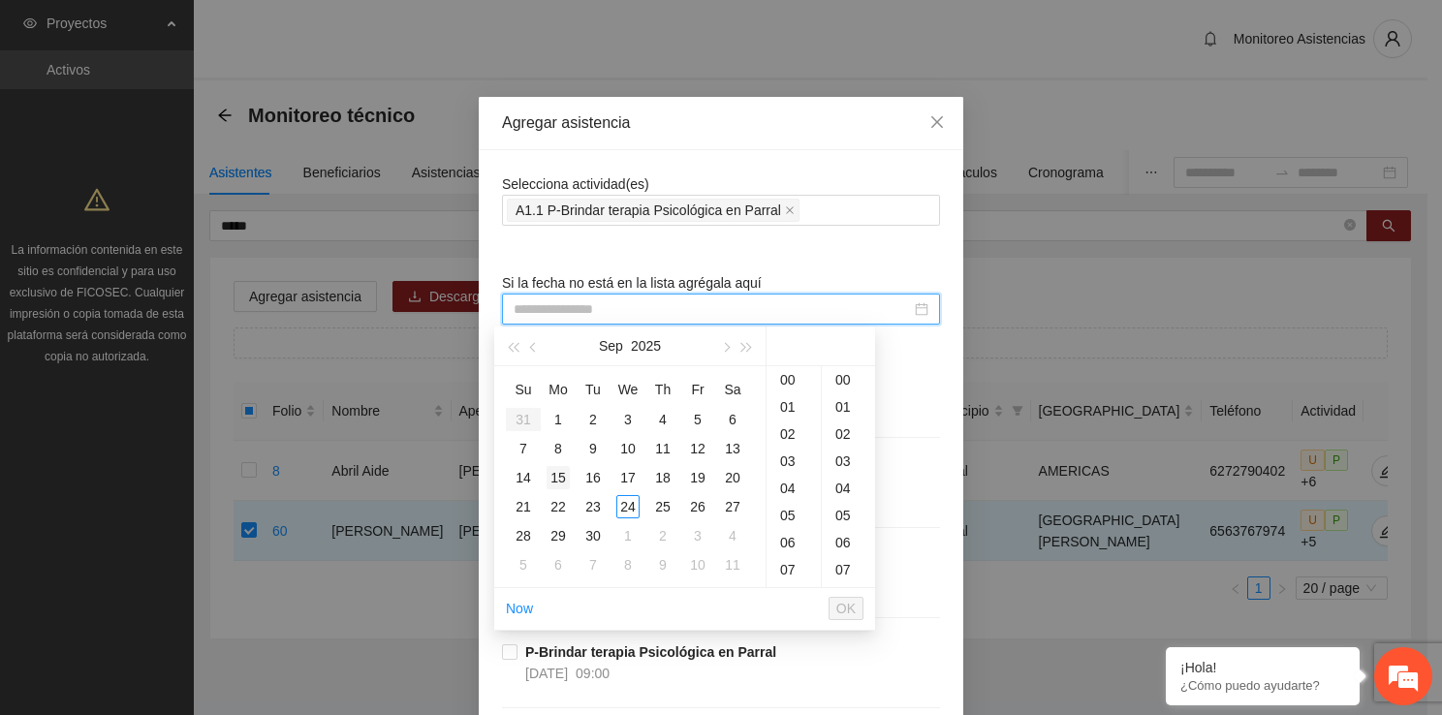
click at [562, 484] on div "15" at bounding box center [557, 477] width 23 height 23
click at [785, 417] on div "12" at bounding box center [793, 406] width 54 height 27
click at [874, 378] on ul "00 01 02 03 04 05 06 07 08 09 10 11 12 13 14 15 16 17 18 19 20 21 22 23 24 25 2…" at bounding box center [848, 476] width 54 height 221
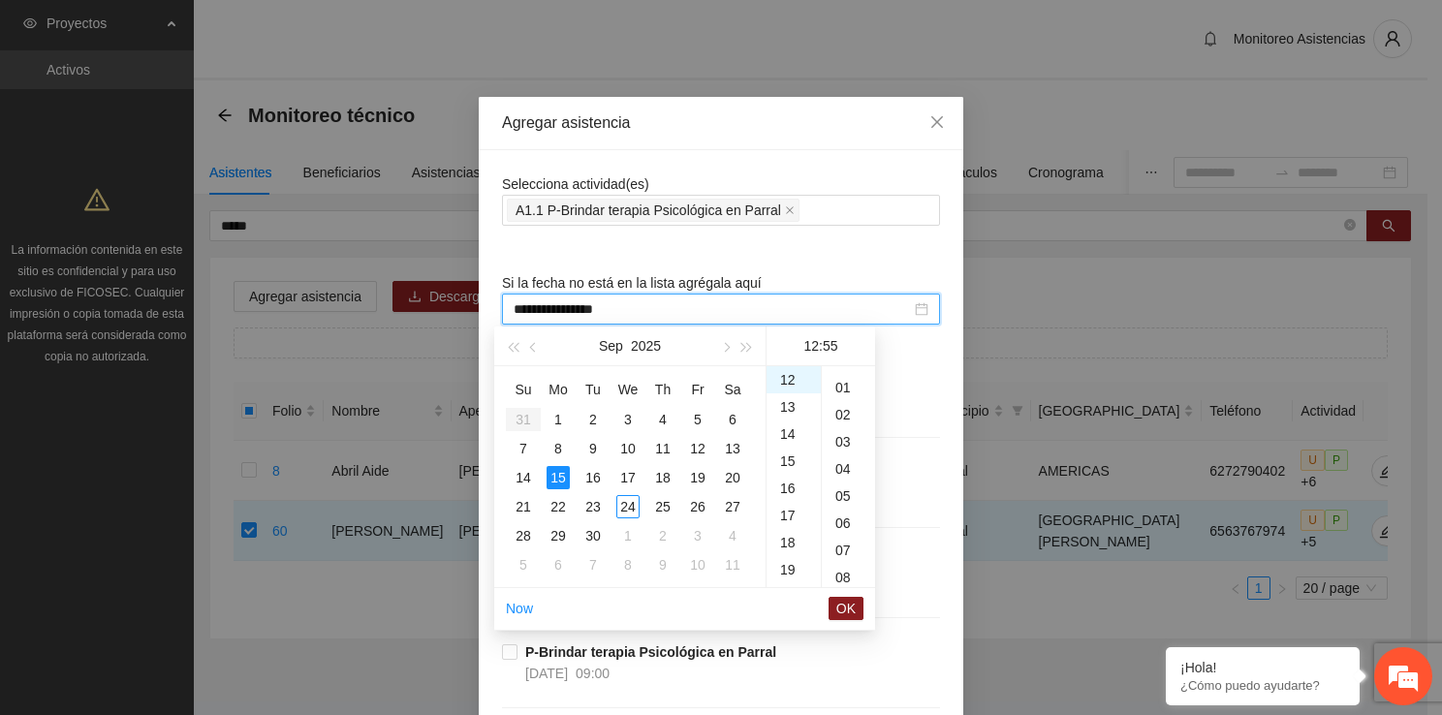
scroll to position [0, 0]
click at [854, 378] on div "00" at bounding box center [848, 379] width 53 height 27
click at [853, 599] on span "OK" at bounding box center [845, 608] width 19 height 21
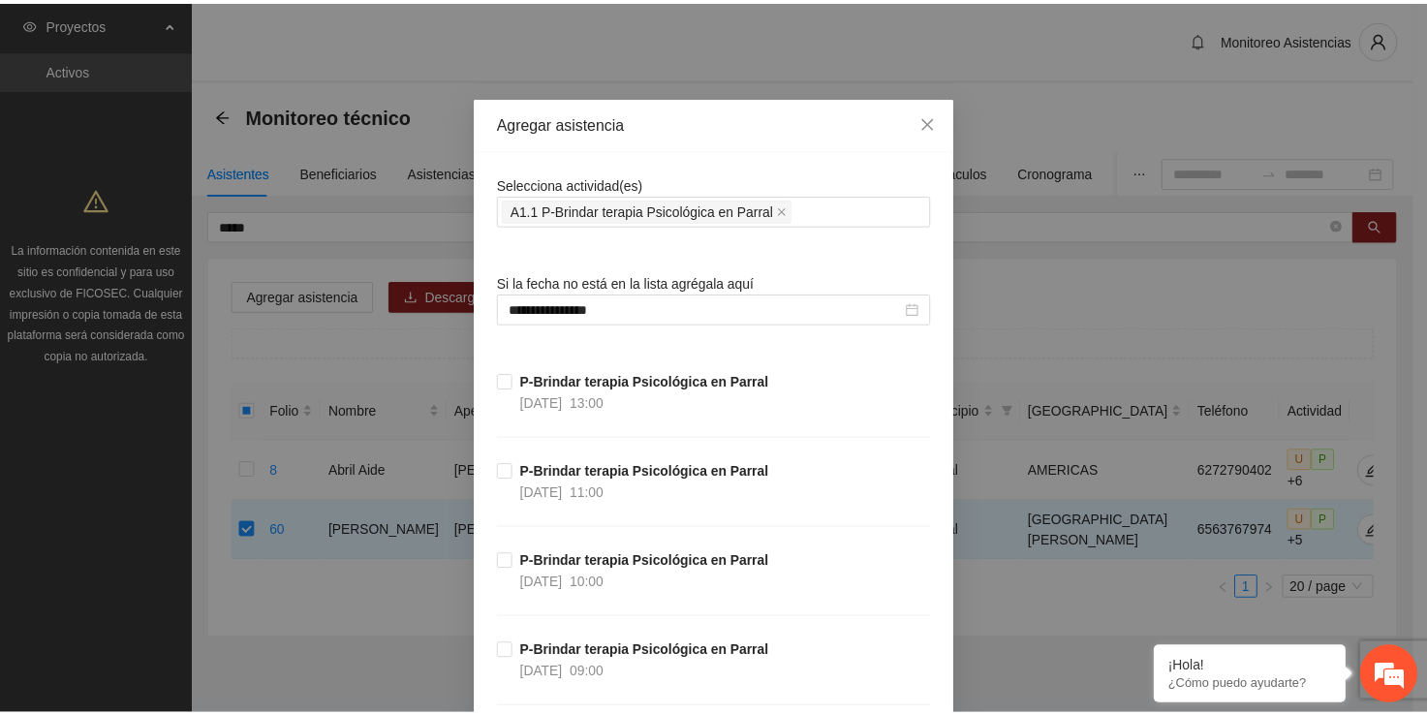
scroll to position [37468, 0]
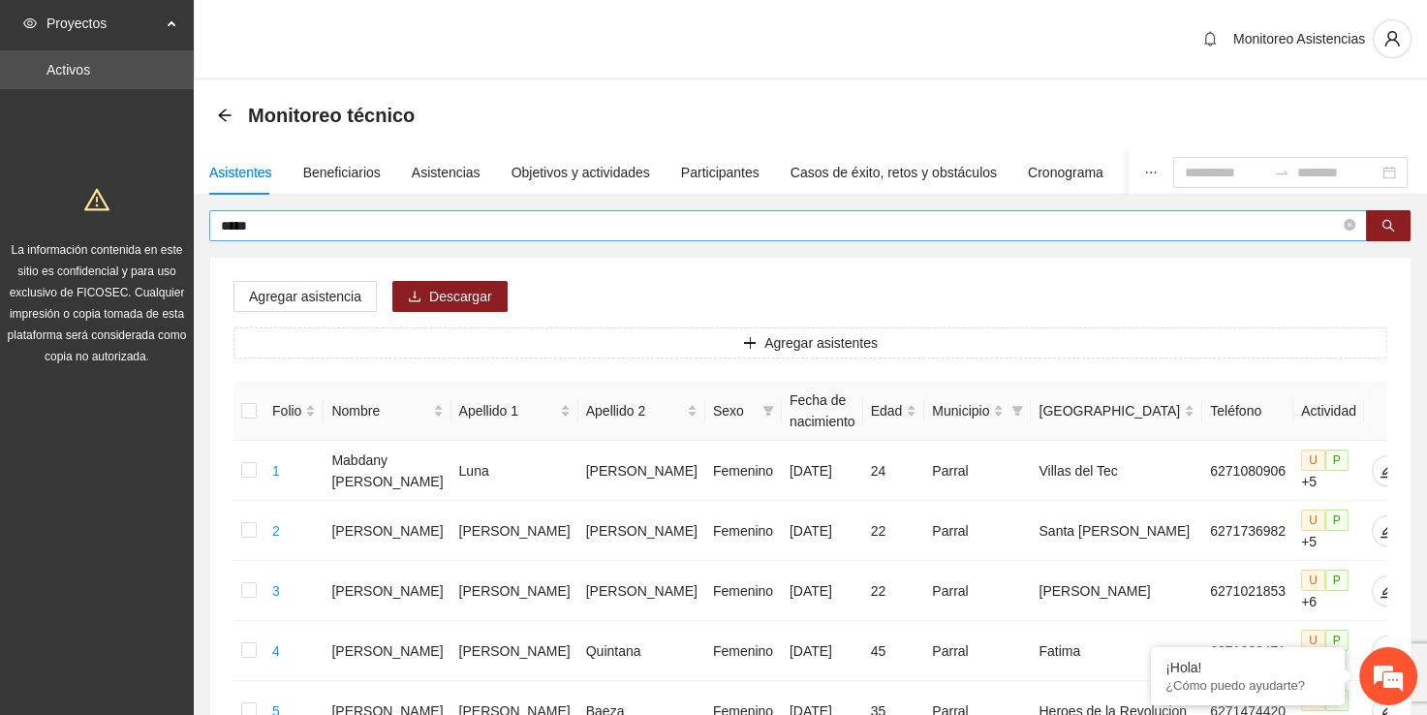
click at [547, 219] on input "*****" at bounding box center [780, 225] width 1119 height 21
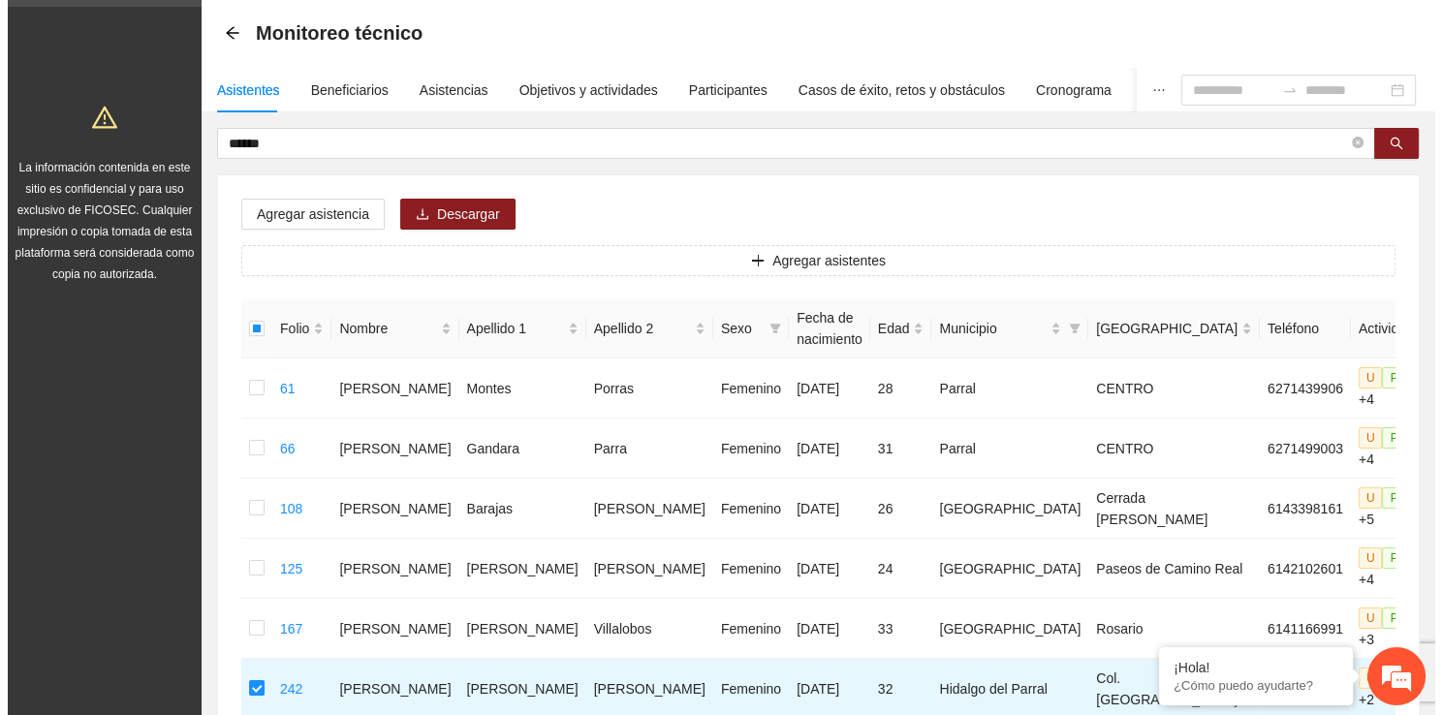
scroll to position [0, 0]
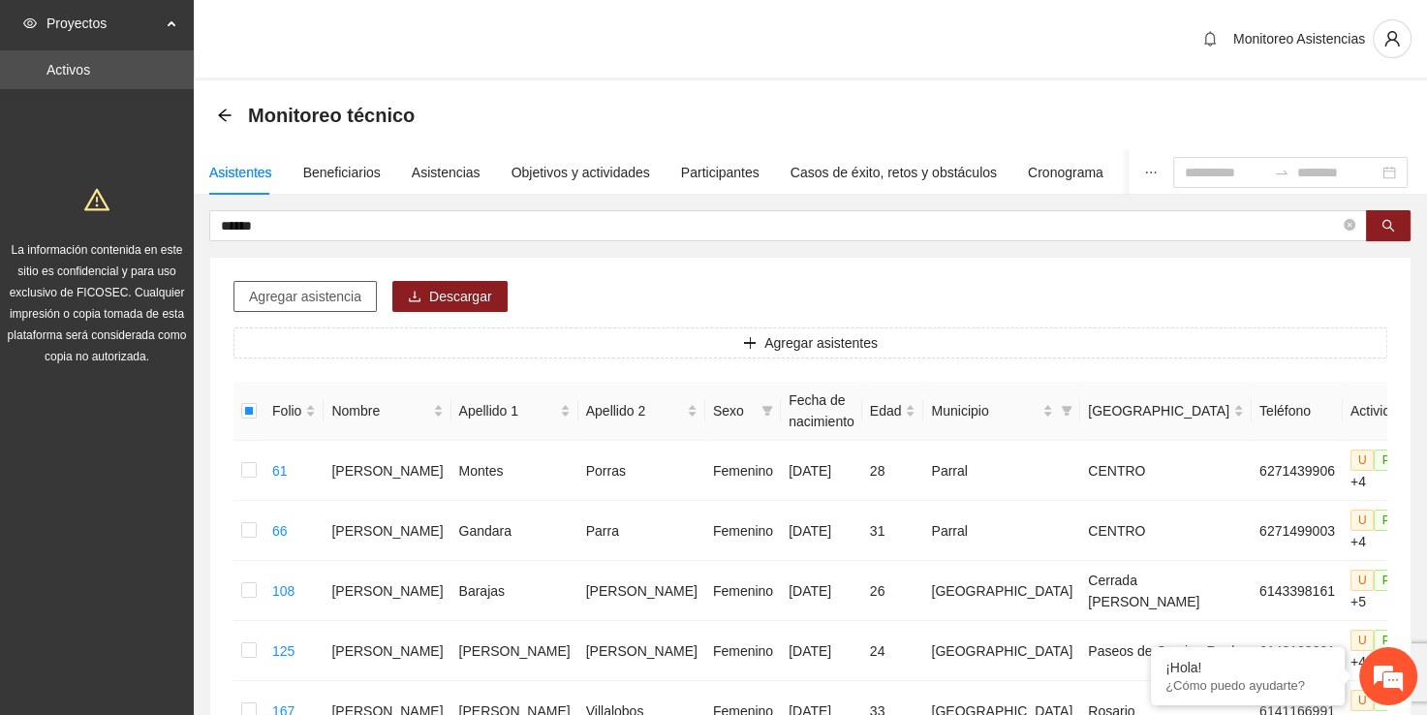
click at [271, 300] on span "Agregar asistencia" at bounding box center [305, 296] width 112 height 21
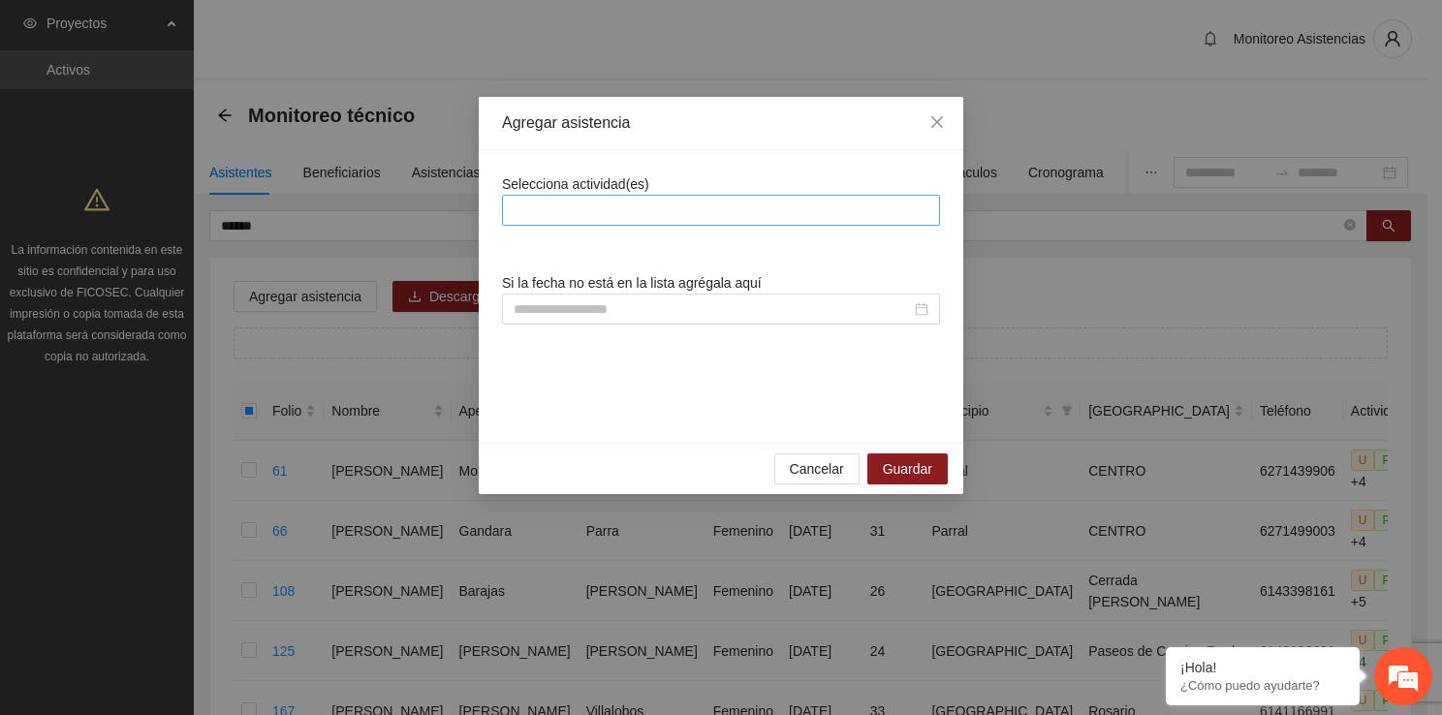
click at [672, 212] on div at bounding box center [721, 210] width 428 height 23
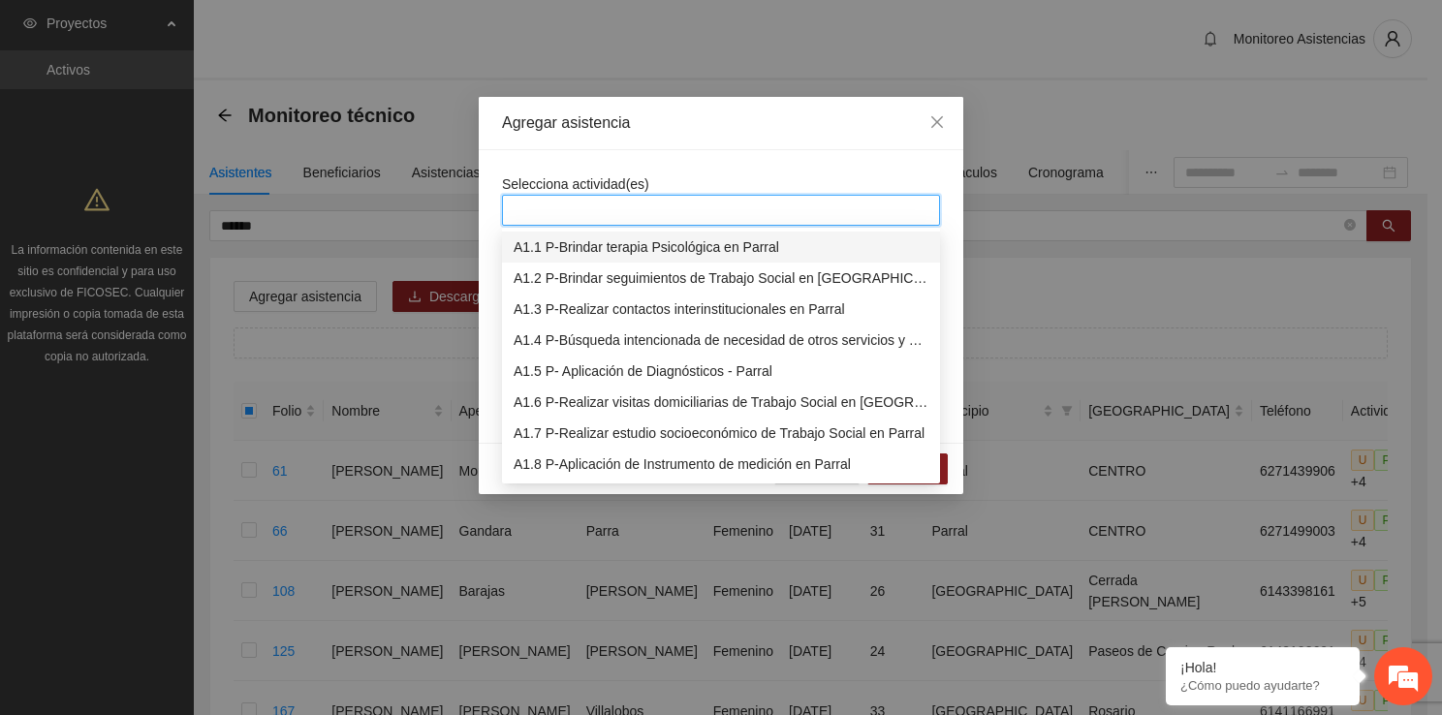
click at [622, 245] on div "A1.1 P-Brindar terapia Psicológica en Parral" at bounding box center [720, 246] width 415 height 21
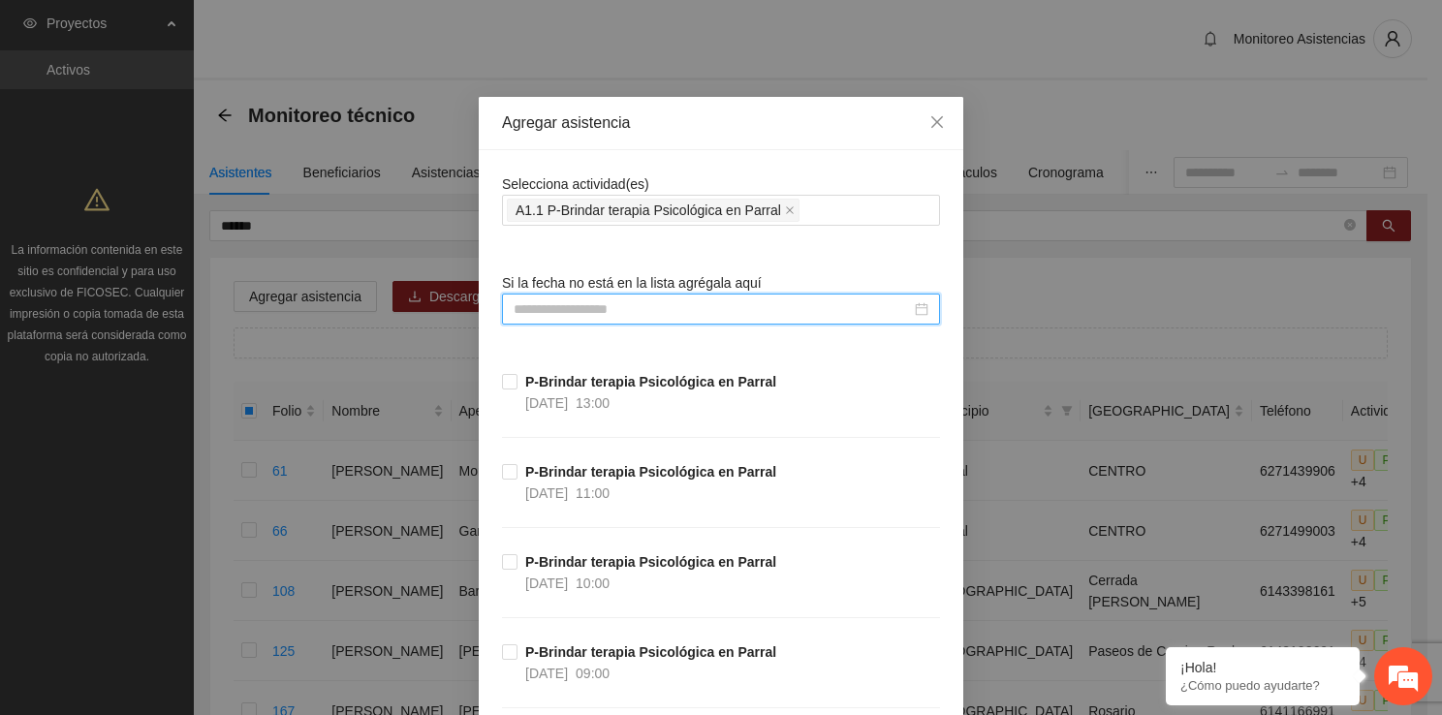
click at [520, 300] on input at bounding box center [711, 308] width 397 height 21
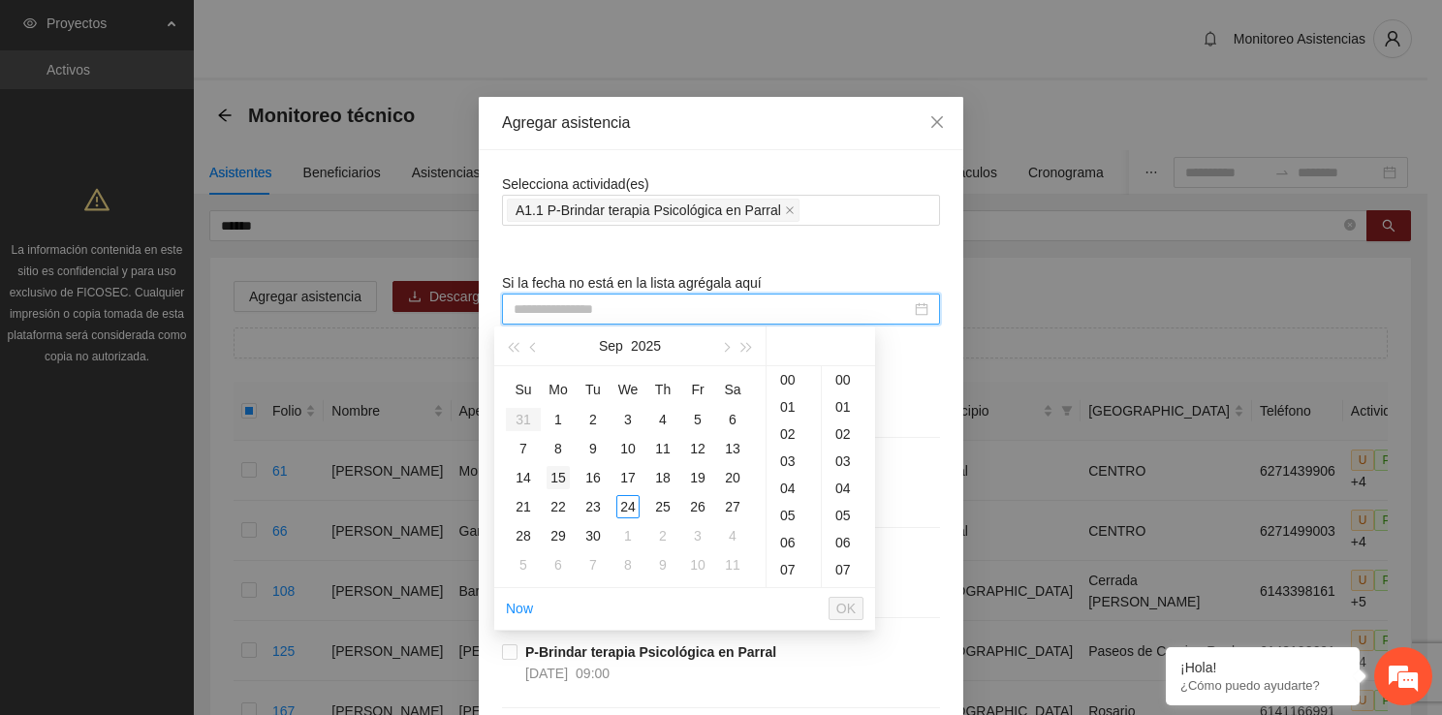
click at [560, 487] on div "15" at bounding box center [557, 477] width 23 height 23
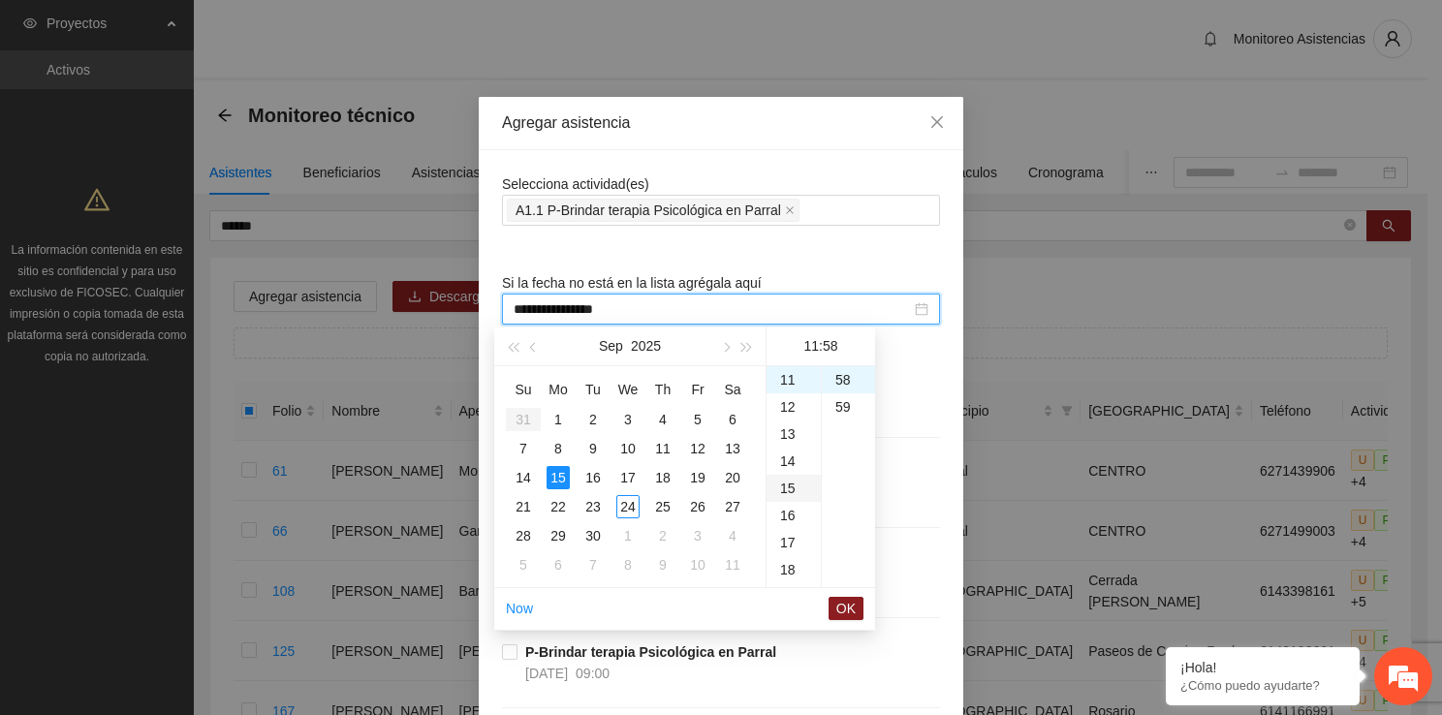
click at [792, 498] on div "15" at bounding box center [793, 488] width 54 height 27
click at [849, 374] on div "00" at bounding box center [848, 379] width 53 height 27
click at [849, 598] on span "OK" at bounding box center [845, 608] width 19 height 21
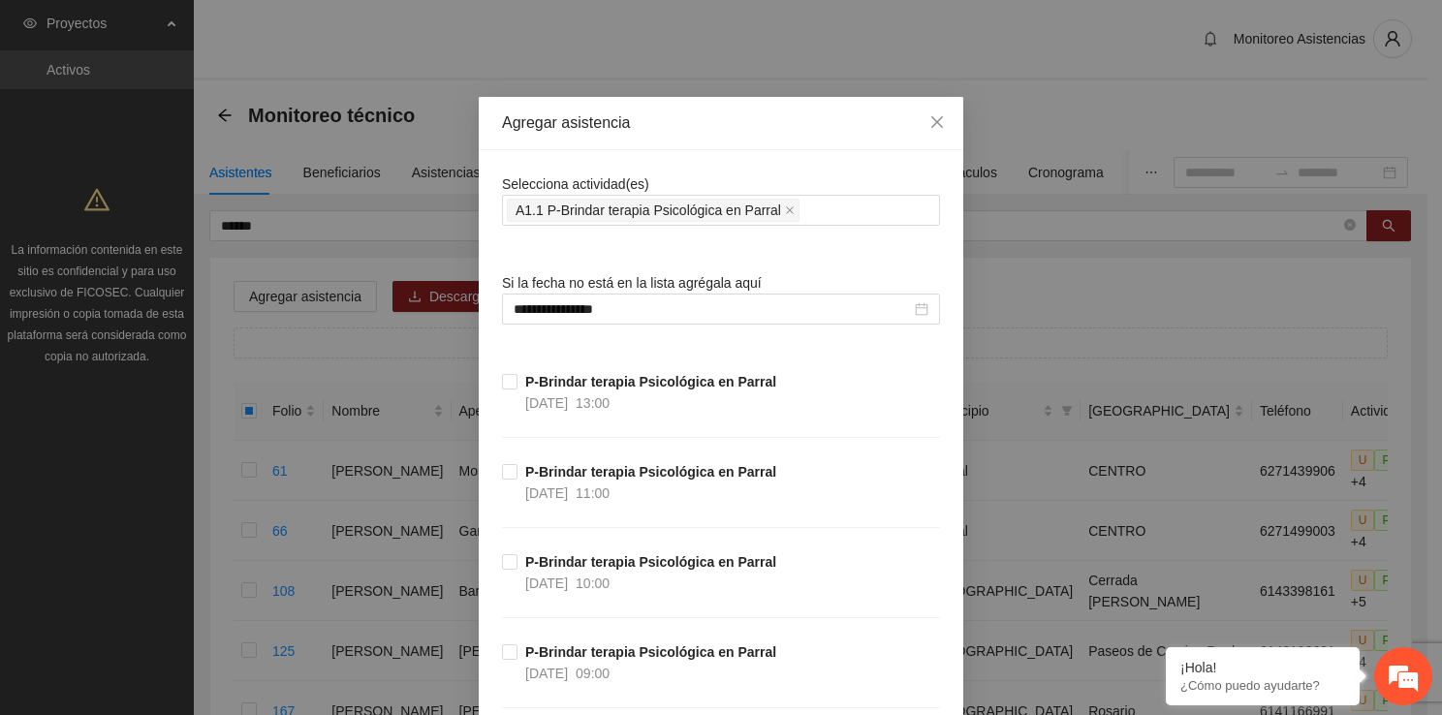
scroll to position [37468, 0]
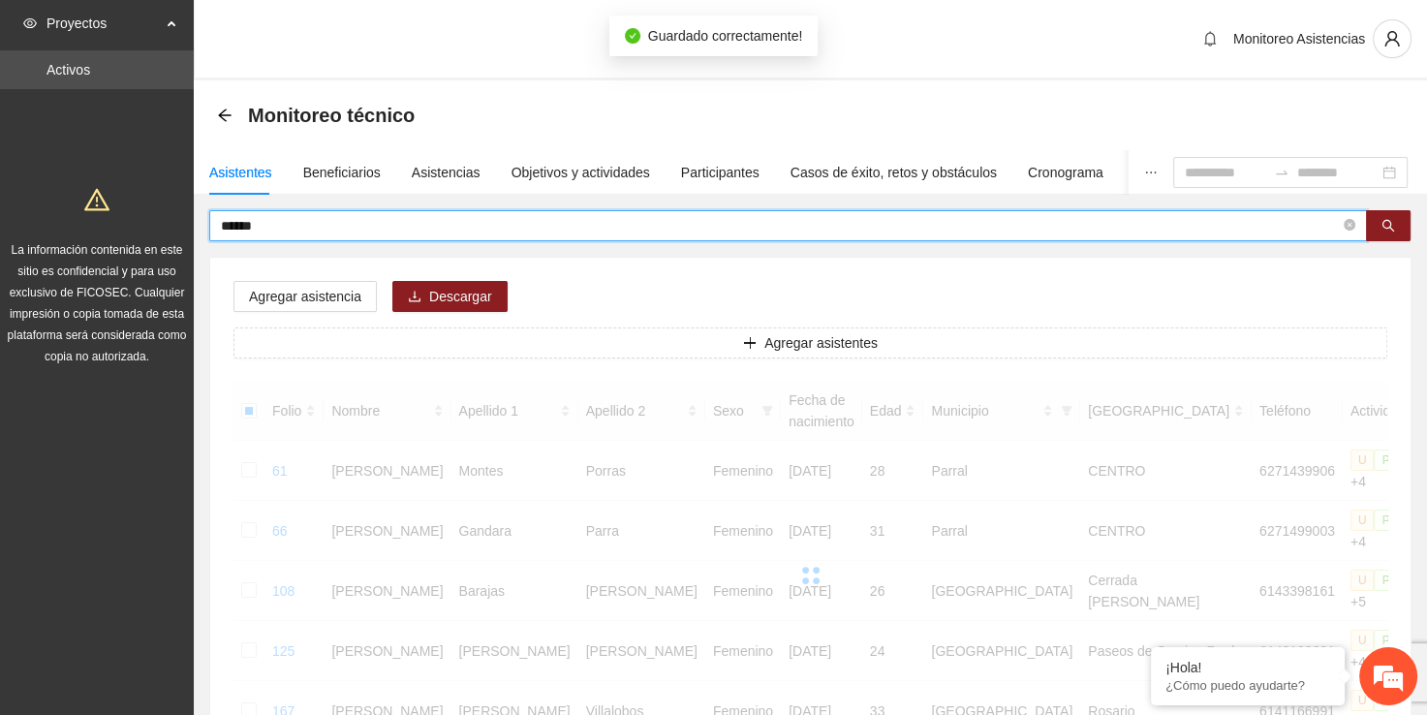
click at [546, 218] on input "*****" at bounding box center [780, 225] width 1119 height 21
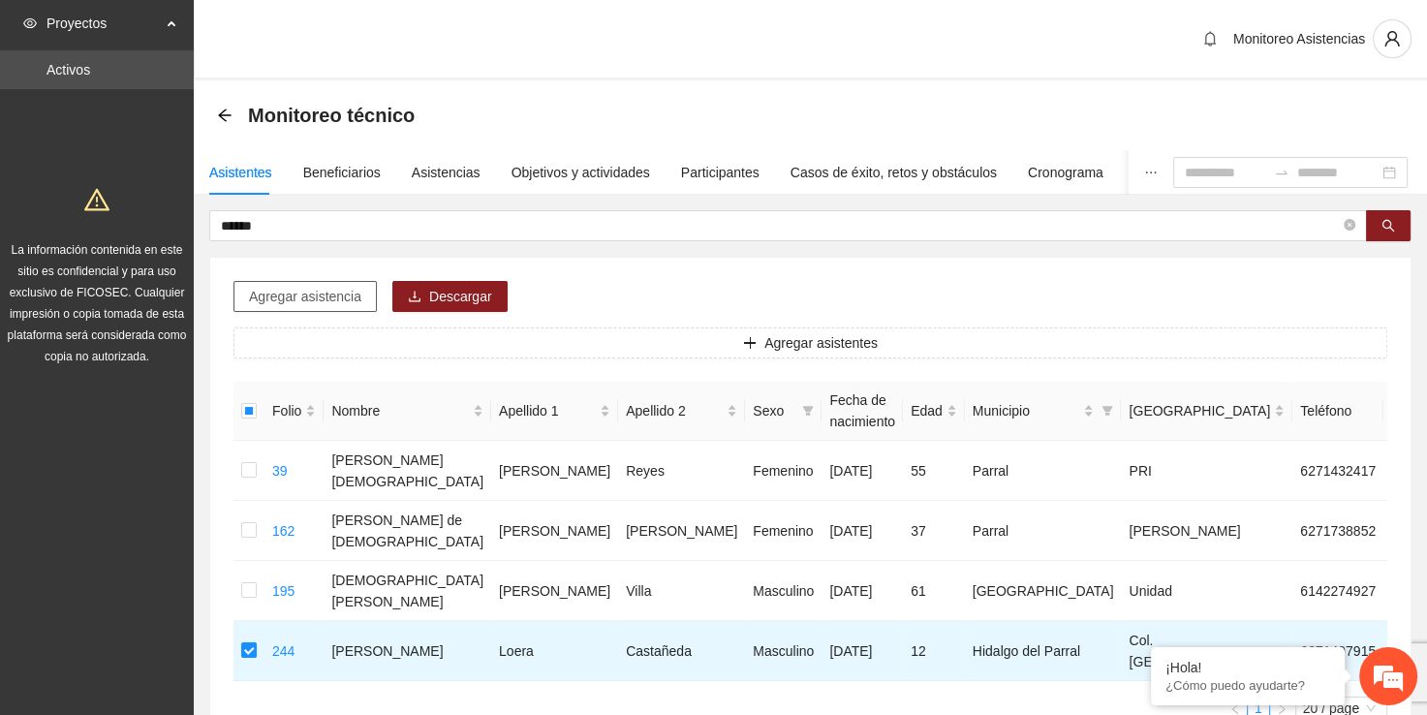
click at [297, 284] on button "Agregar asistencia" at bounding box center [304, 296] width 143 height 31
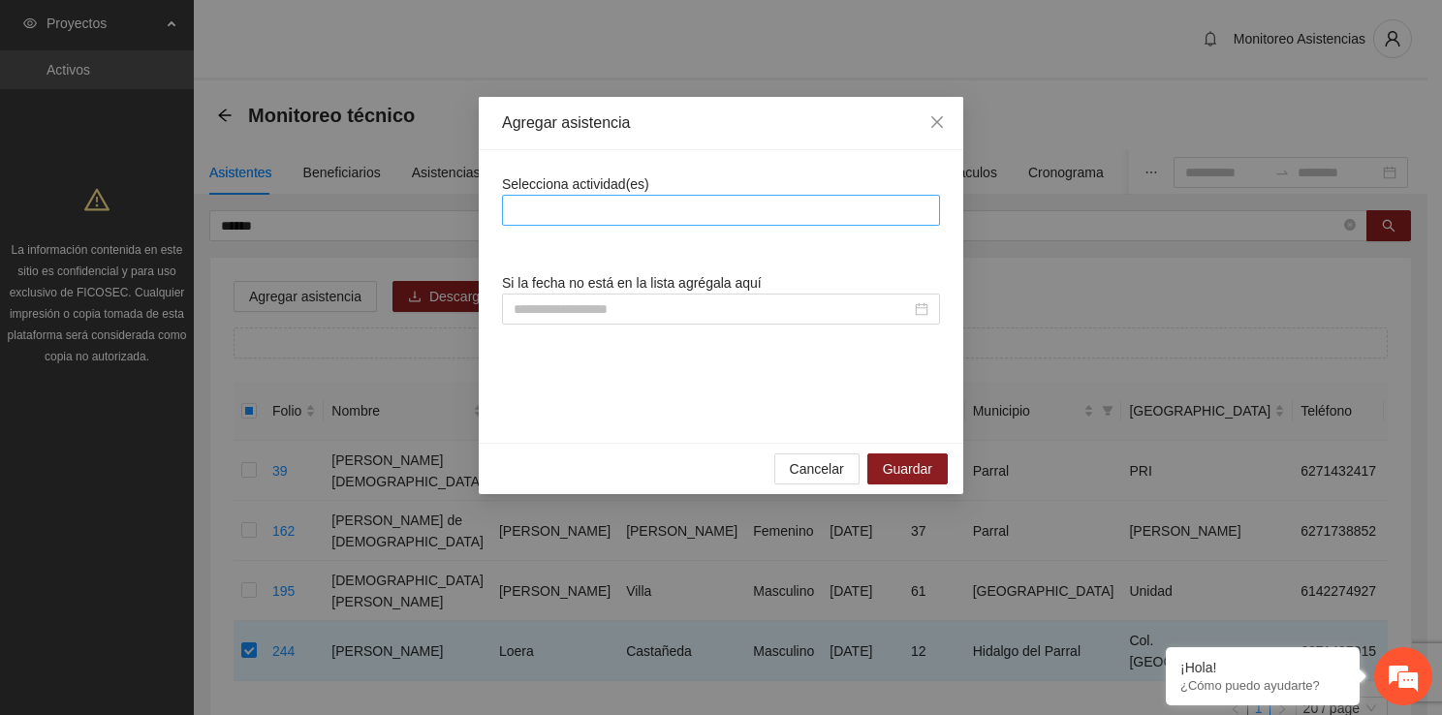
click at [667, 210] on div at bounding box center [721, 210] width 428 height 23
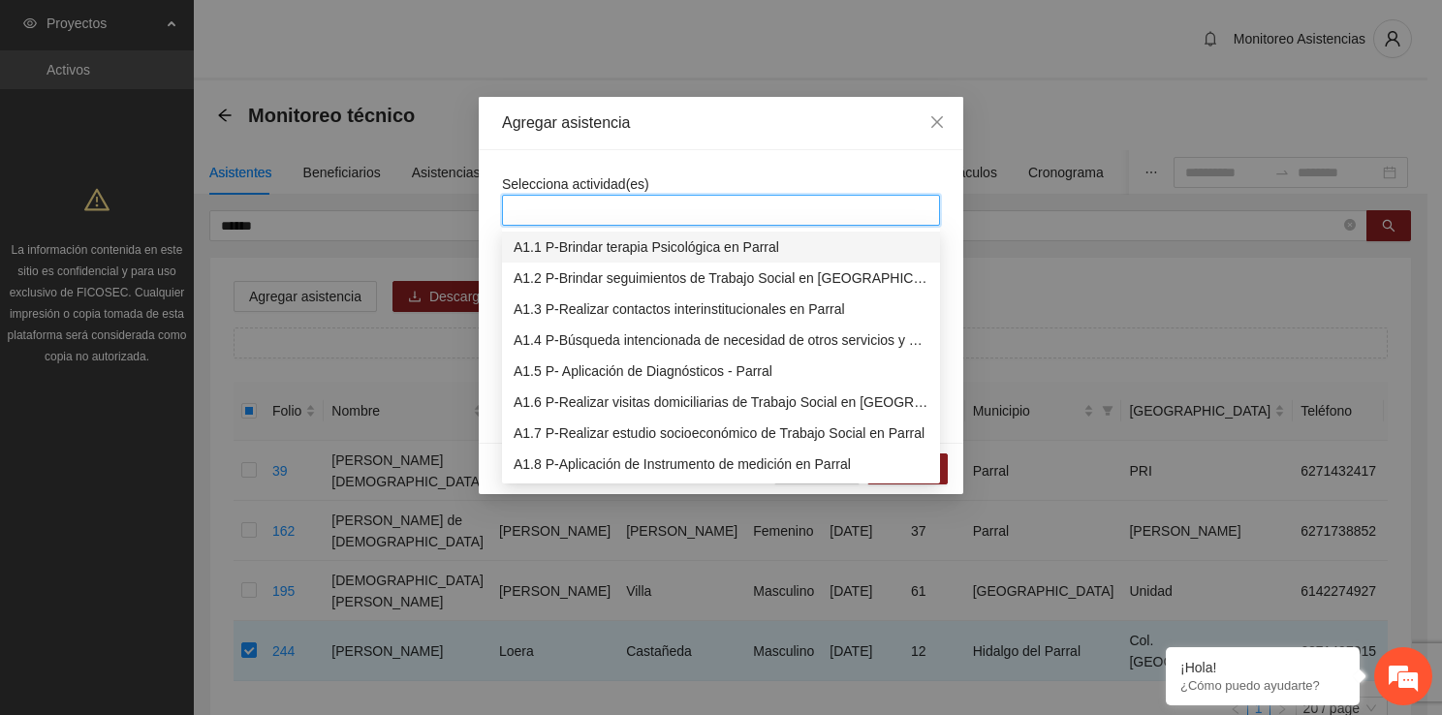
click at [596, 258] on div "A1.1 P-Brindar terapia Psicológica en Parral" at bounding box center [721, 247] width 438 height 31
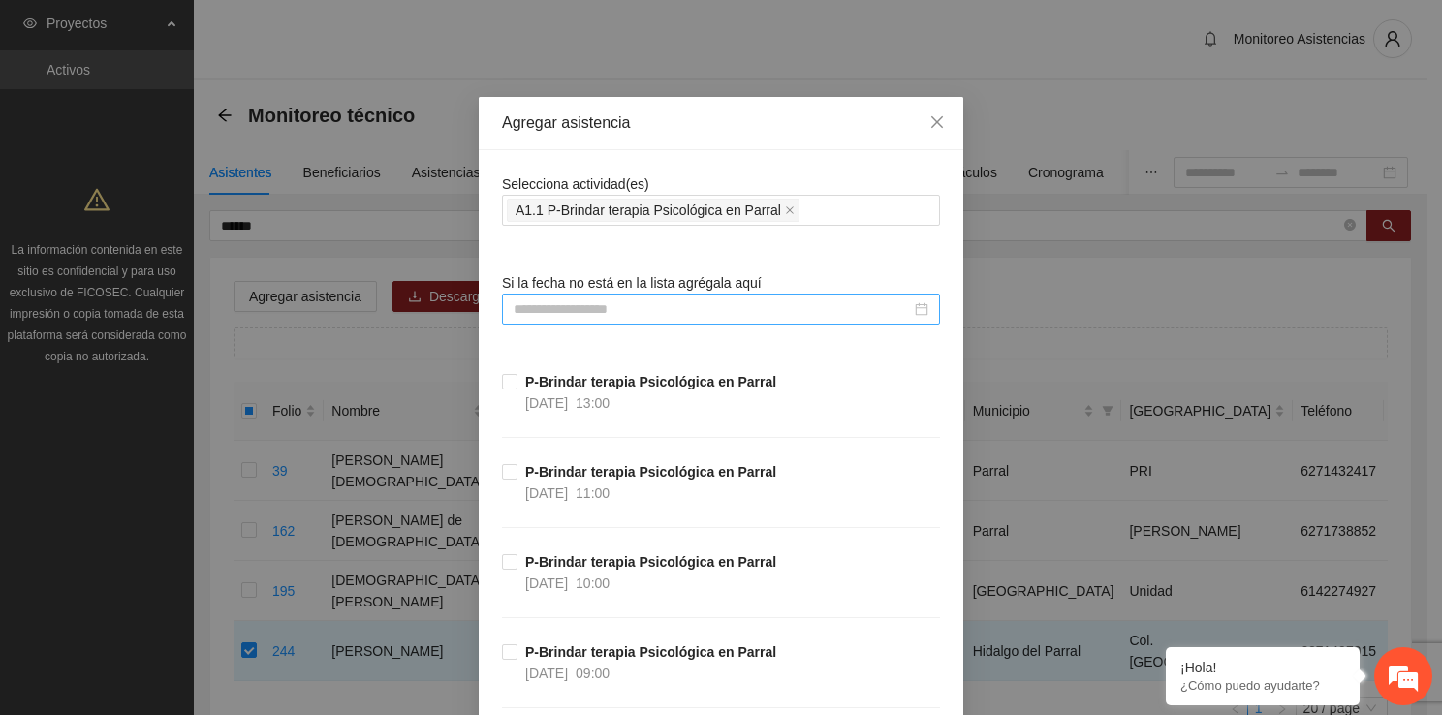
click at [535, 294] on div at bounding box center [721, 309] width 438 height 31
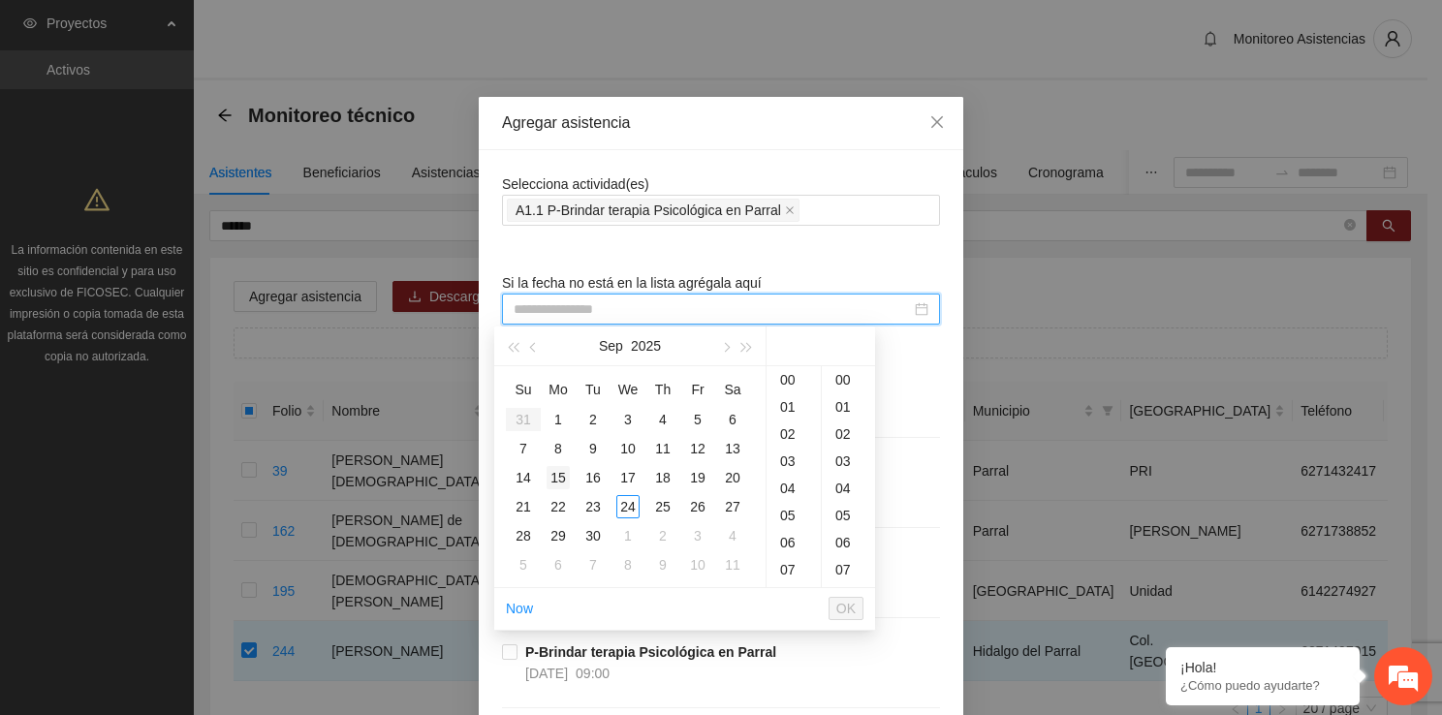
click at [554, 473] on div "15" at bounding box center [557, 477] width 23 height 23
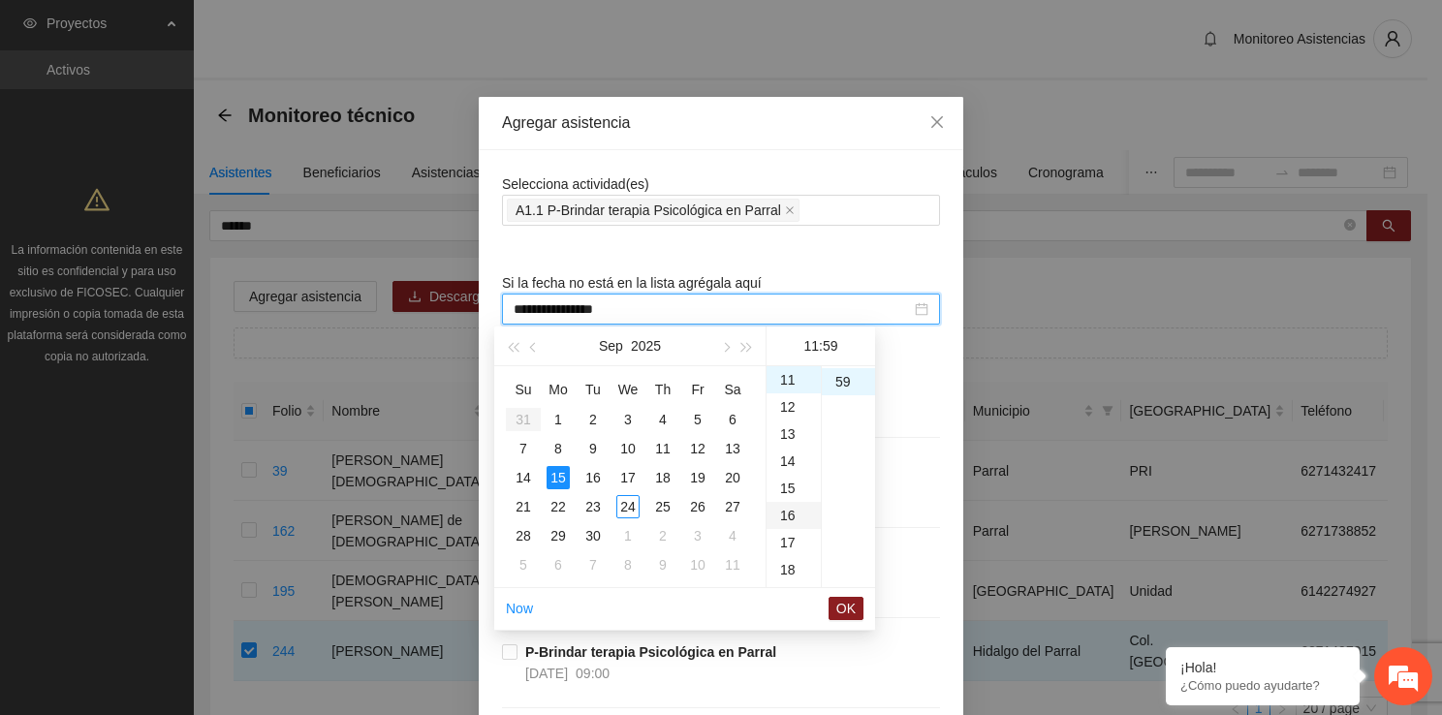
click at [787, 520] on div "16" at bounding box center [793, 515] width 54 height 27
click at [856, 385] on div "00" at bounding box center [848, 379] width 53 height 27
click at [847, 603] on span "OK" at bounding box center [845, 608] width 19 height 21
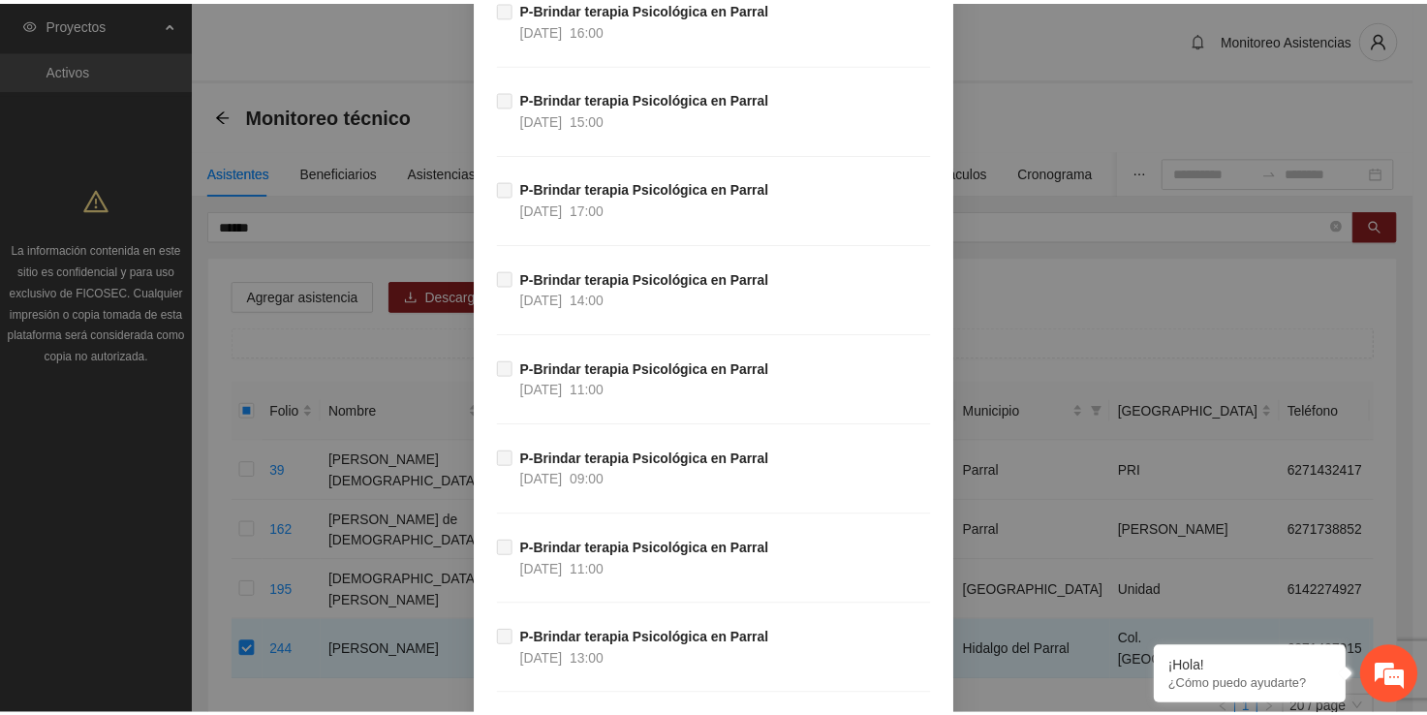
scroll to position [37468, 0]
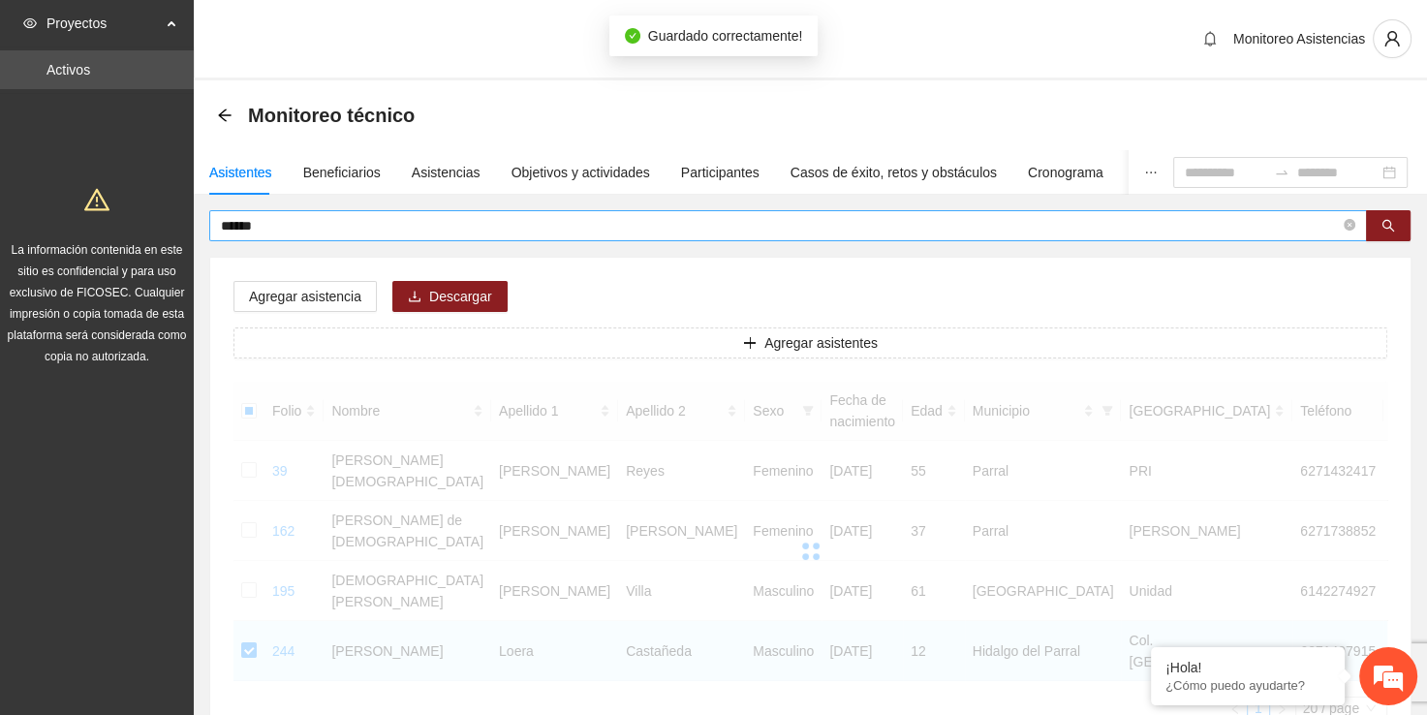
click at [483, 216] on input "*****" at bounding box center [780, 225] width 1119 height 21
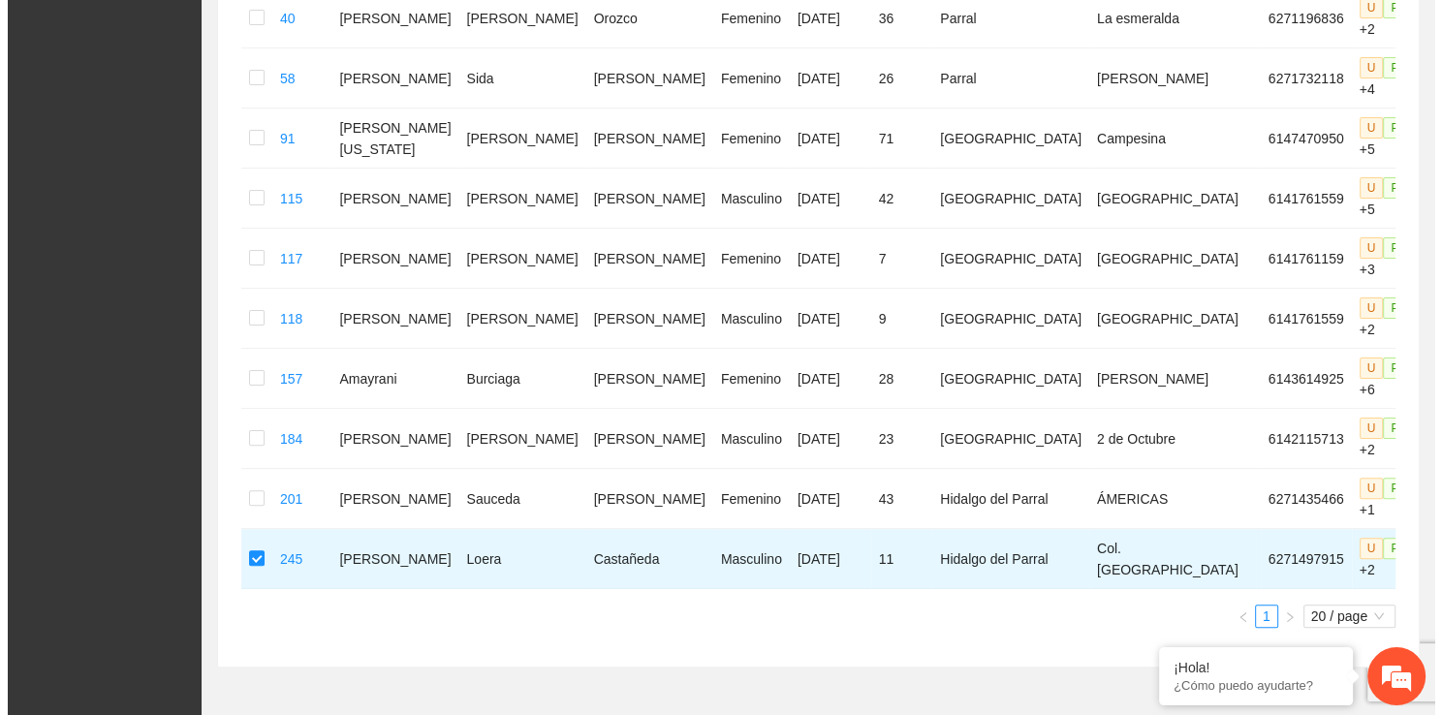
scroll to position [0, 0]
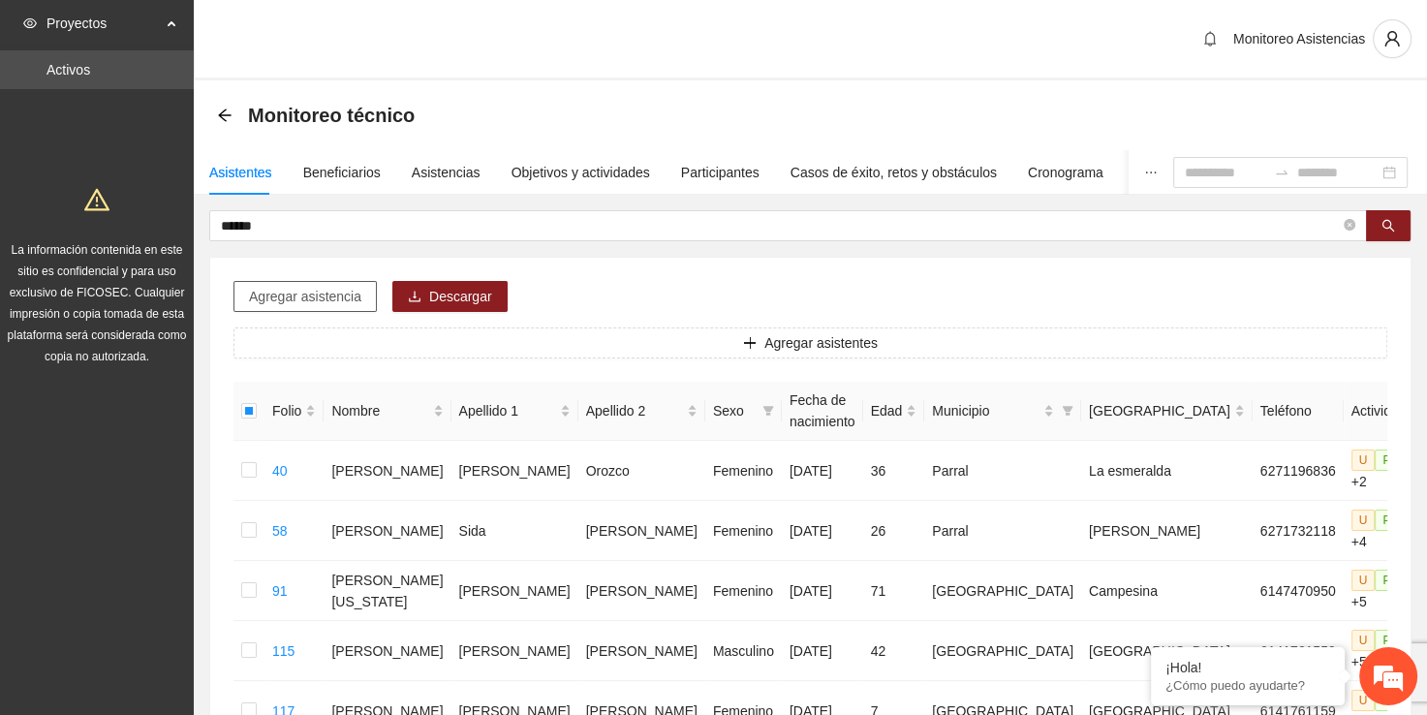
click at [357, 298] on span "Agregar asistencia" at bounding box center [305, 296] width 112 height 21
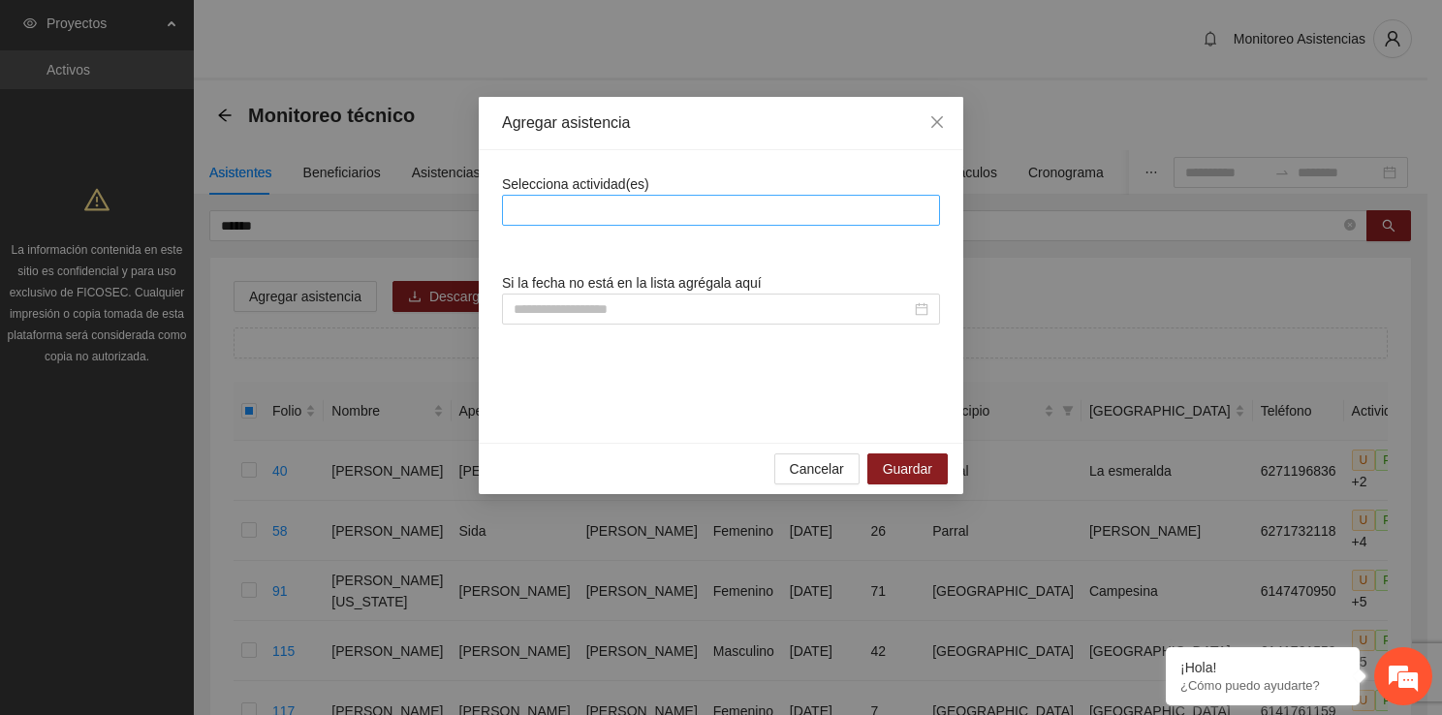
click at [705, 207] on div at bounding box center [721, 210] width 428 height 23
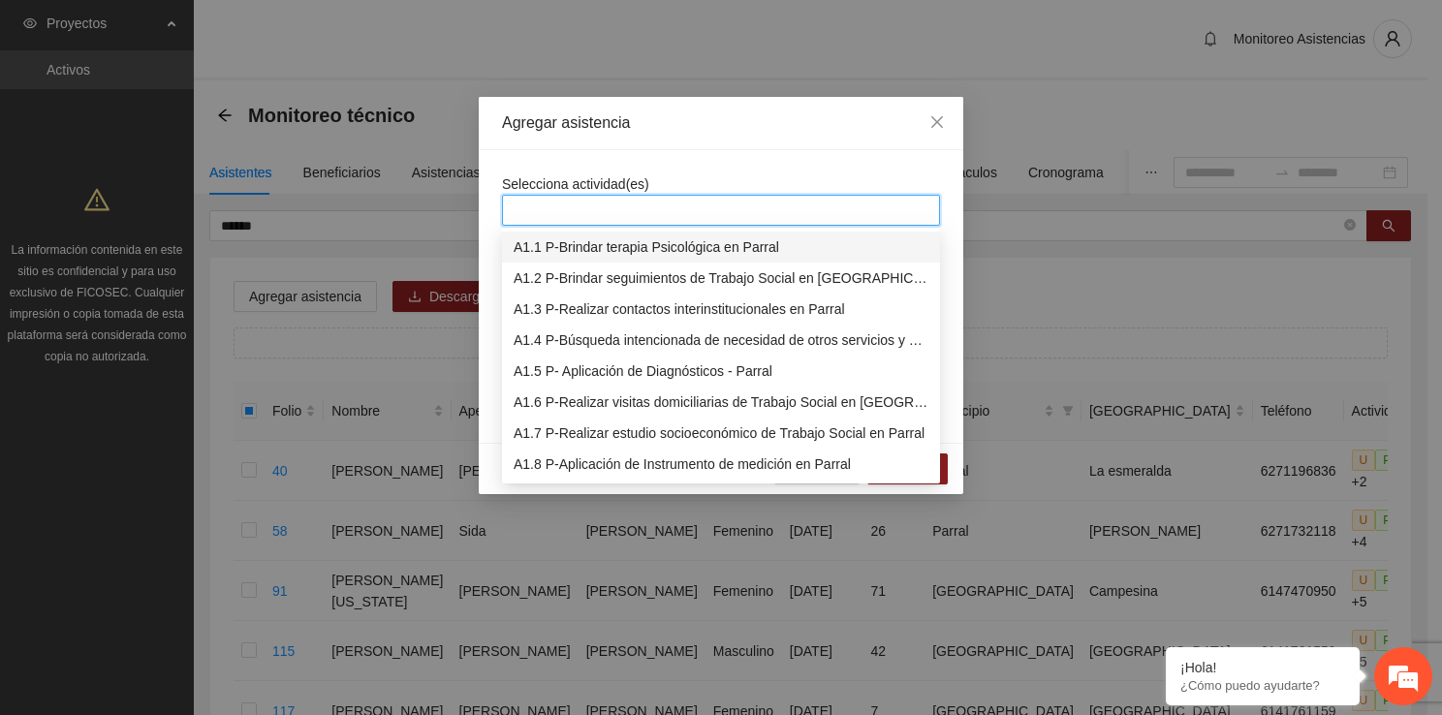
click at [651, 246] on div "A1.1 P-Brindar terapia Psicológica en Parral" at bounding box center [720, 246] width 415 height 21
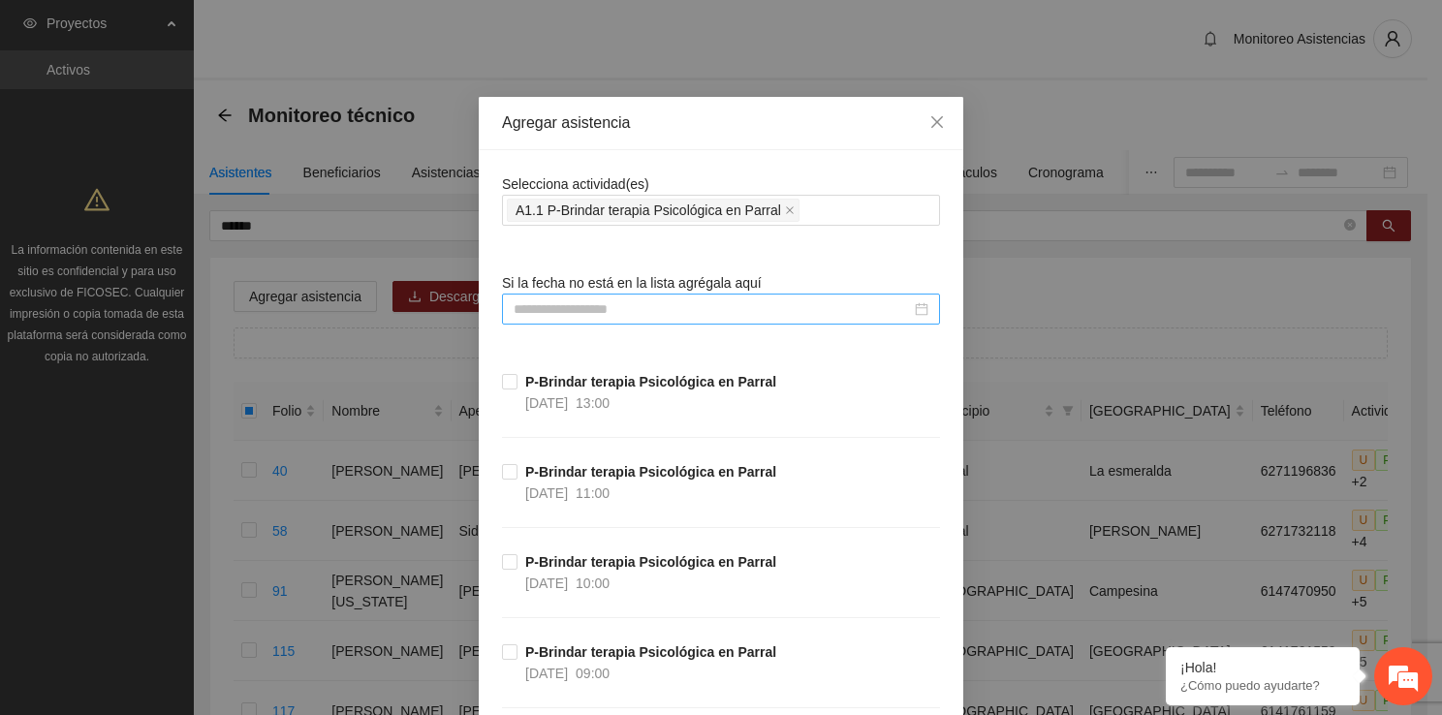
click at [525, 308] on input at bounding box center [711, 308] width 397 height 21
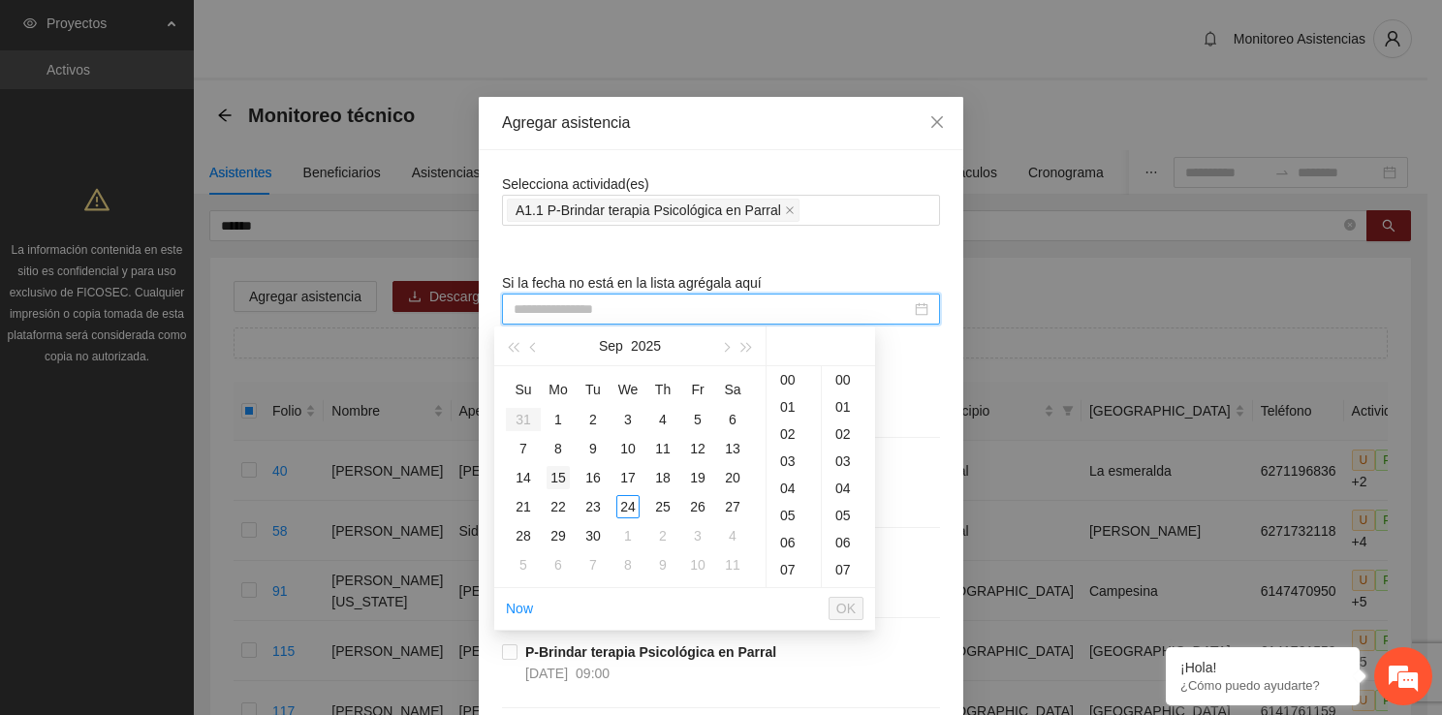
click at [544, 482] on td "15" at bounding box center [558, 477] width 35 height 29
click at [787, 516] on div "17" at bounding box center [793, 515] width 54 height 27
click at [830, 607] on button "OK" at bounding box center [845, 608] width 35 height 23
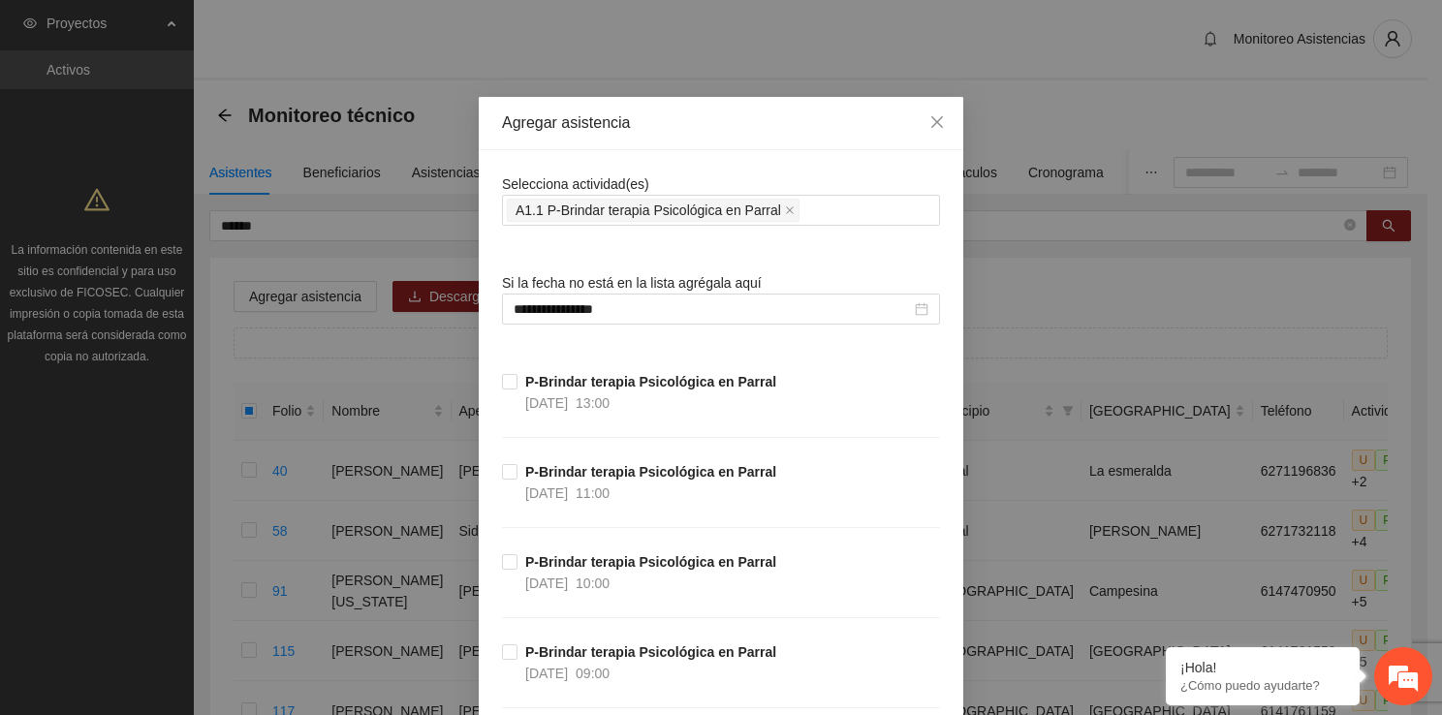
scroll to position [37468, 0]
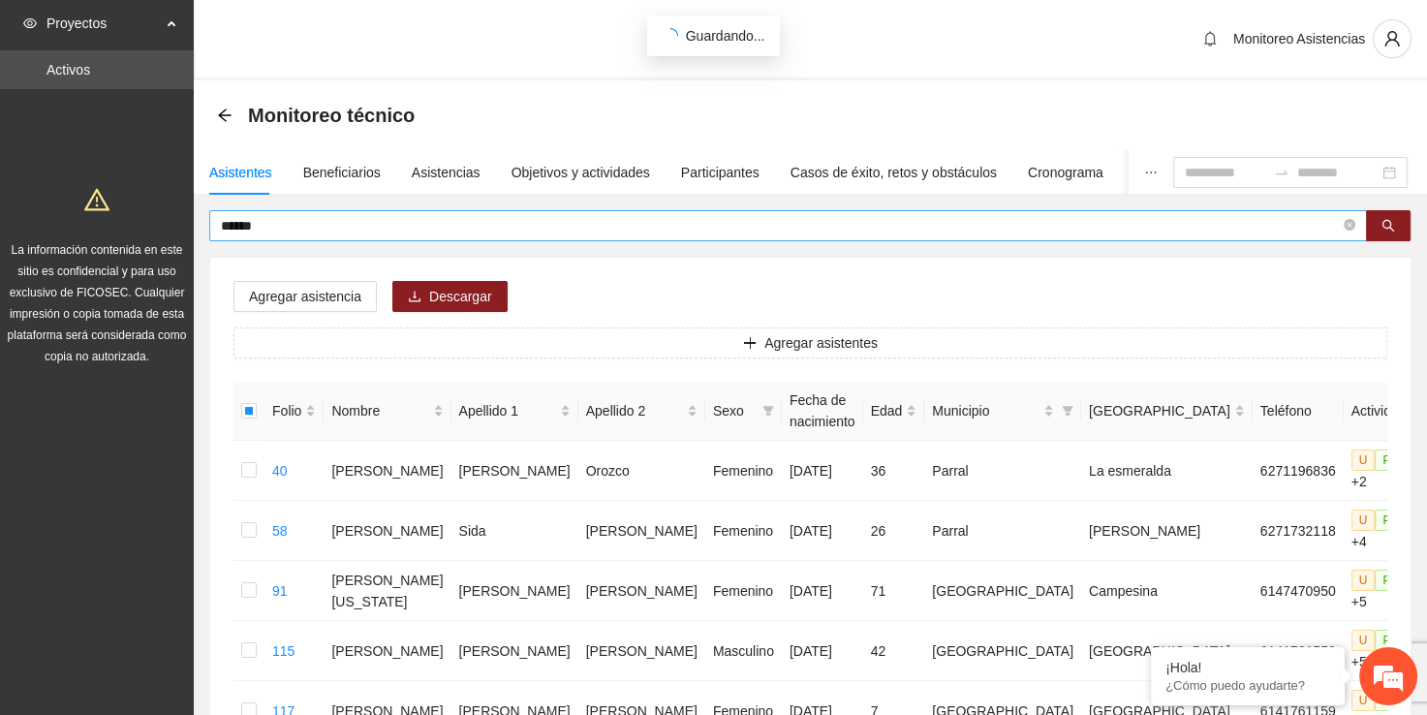
click at [521, 237] on span "******" at bounding box center [788, 225] width 1158 height 31
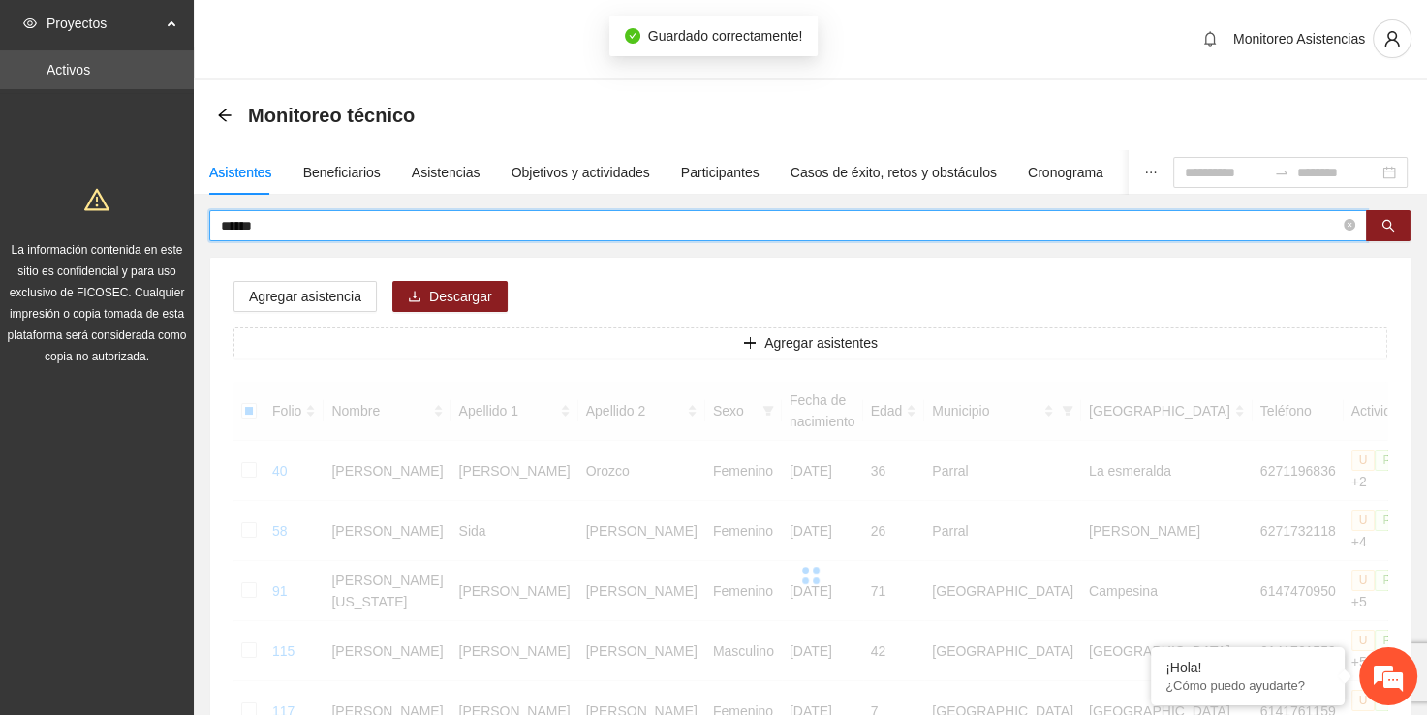
click at [520, 234] on input "******" at bounding box center [780, 225] width 1119 height 21
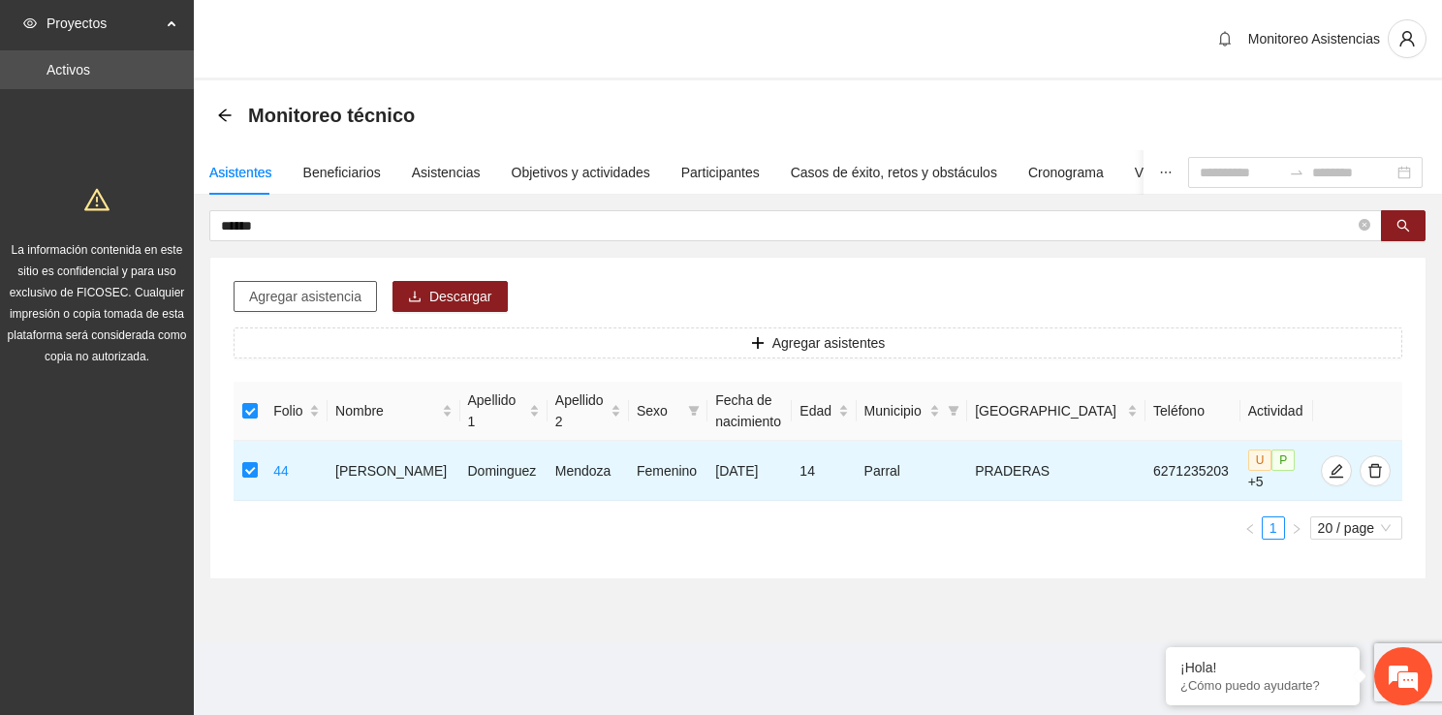
click at [291, 292] on span "Agregar asistencia" at bounding box center [305, 296] width 112 height 21
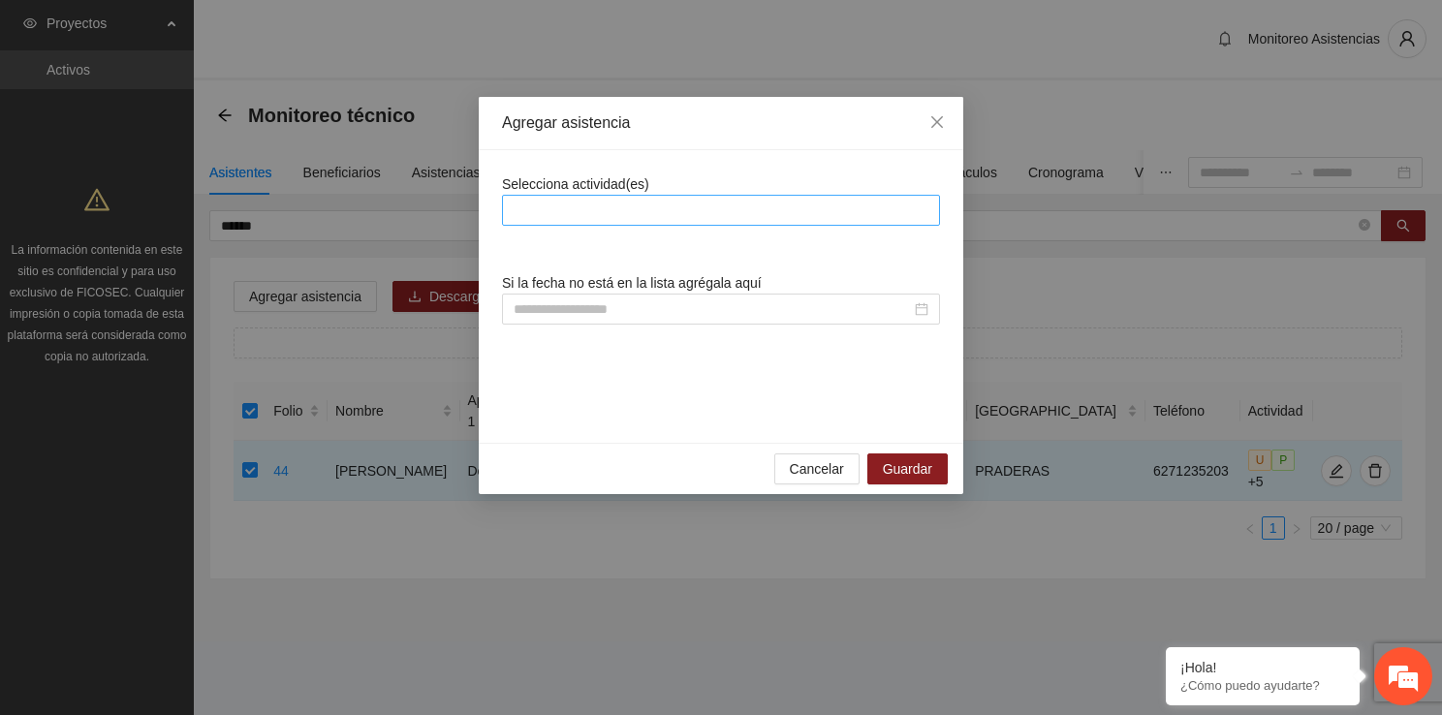
click at [531, 210] on div at bounding box center [721, 210] width 428 height 23
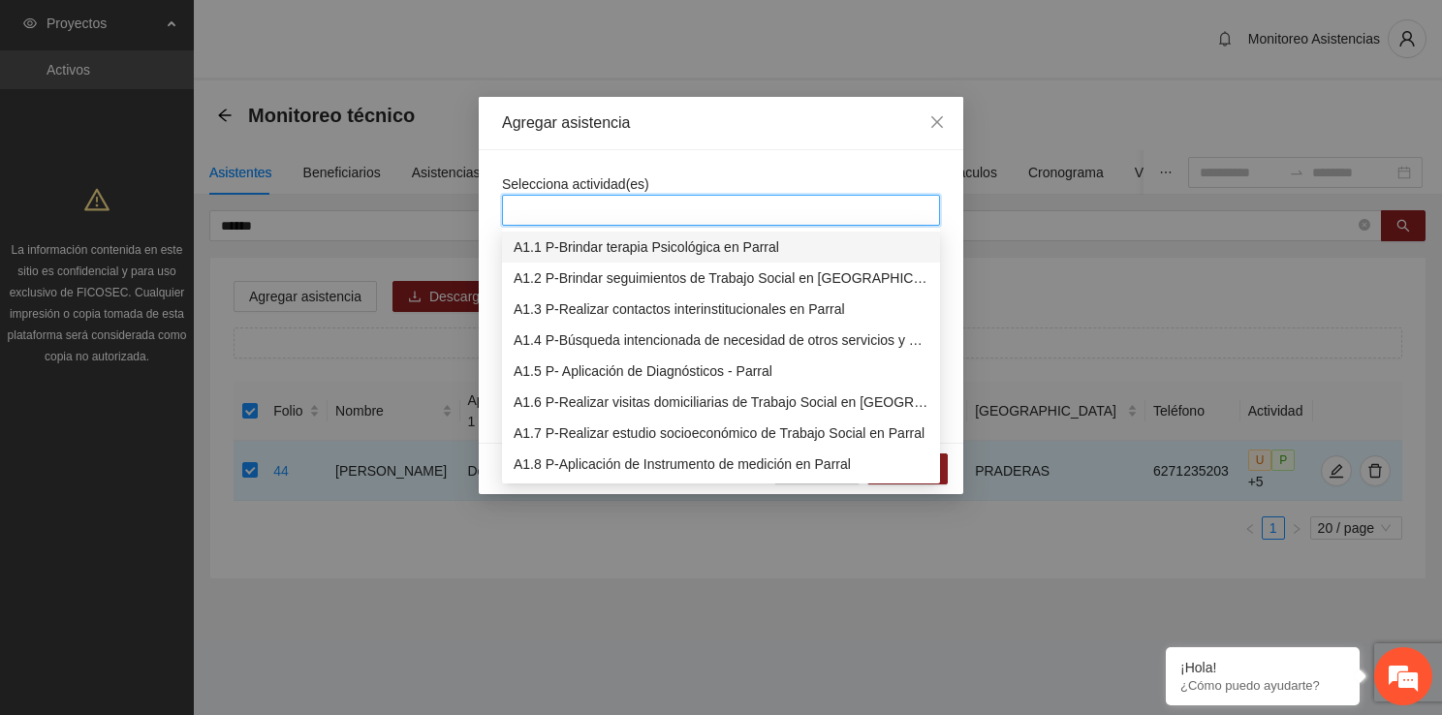
click at [539, 250] on div "A1.1 P-Brindar terapia Psicológica en Parral" at bounding box center [720, 246] width 415 height 21
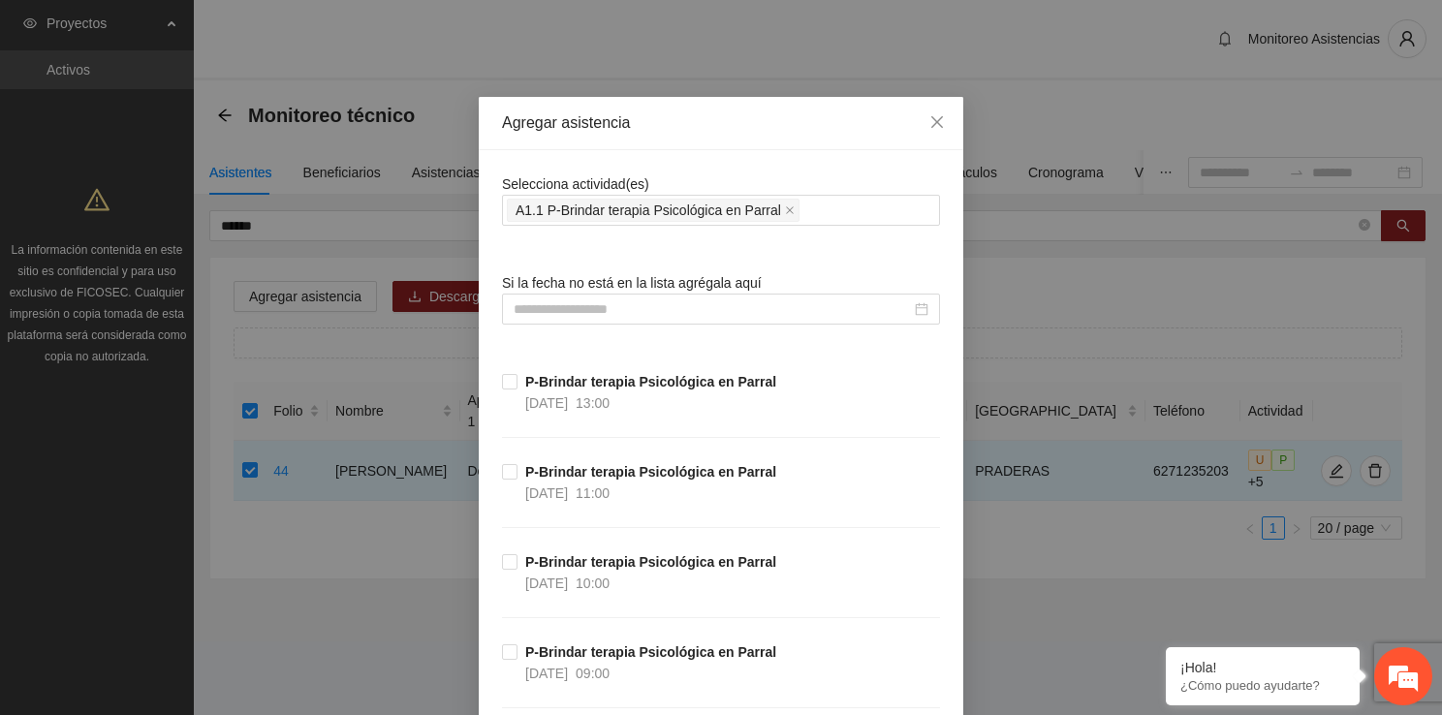
click at [568, 320] on div at bounding box center [721, 309] width 438 height 31
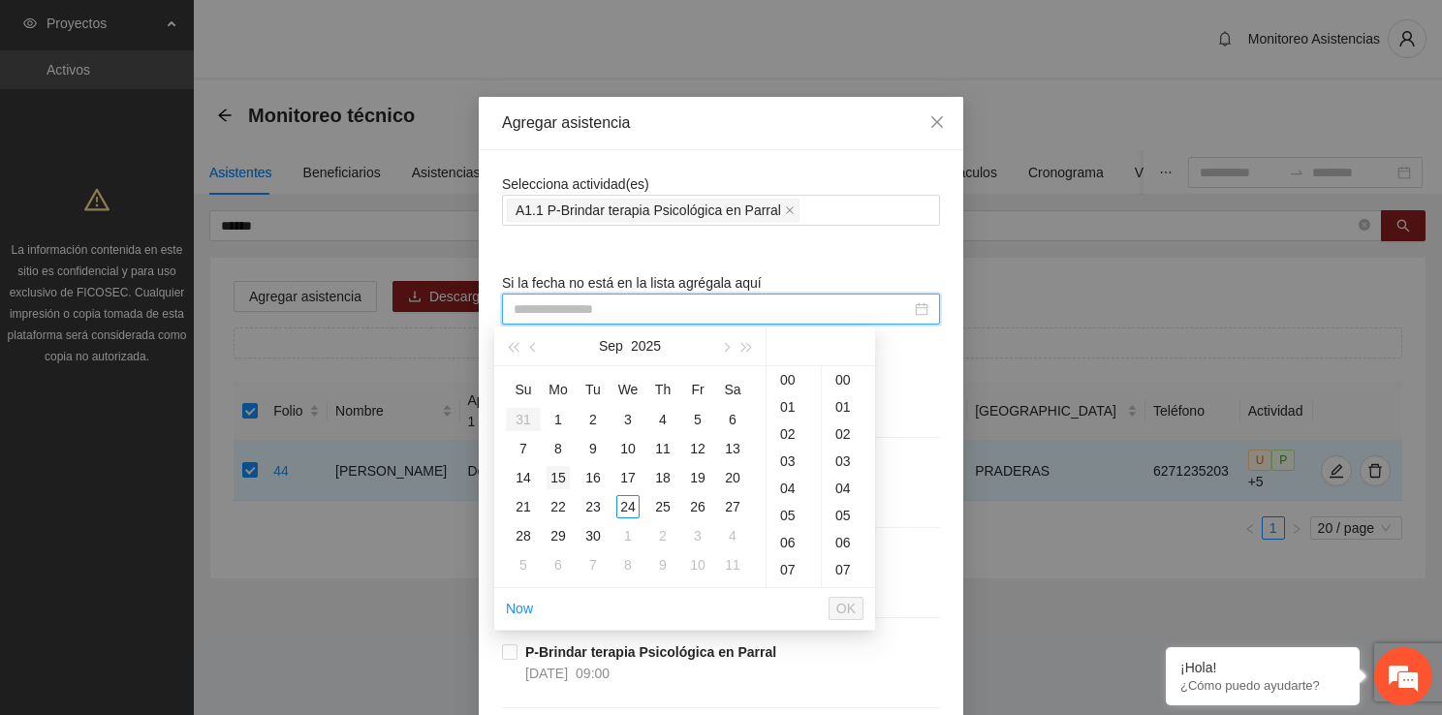
click at [561, 479] on div "15" at bounding box center [557, 477] width 23 height 23
click at [793, 533] on div "18" at bounding box center [793, 542] width 54 height 27
click at [842, 606] on span "OK" at bounding box center [845, 608] width 19 height 21
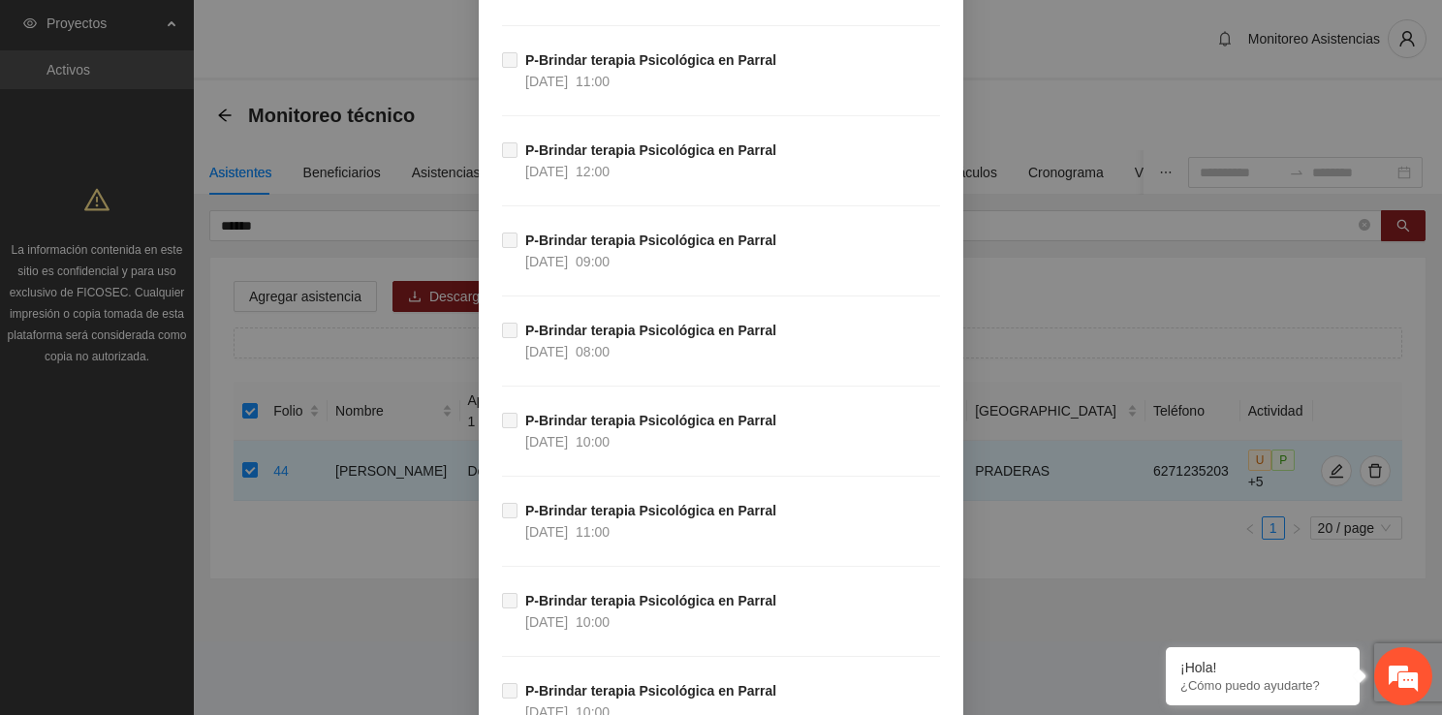
scroll to position [37468, 0]
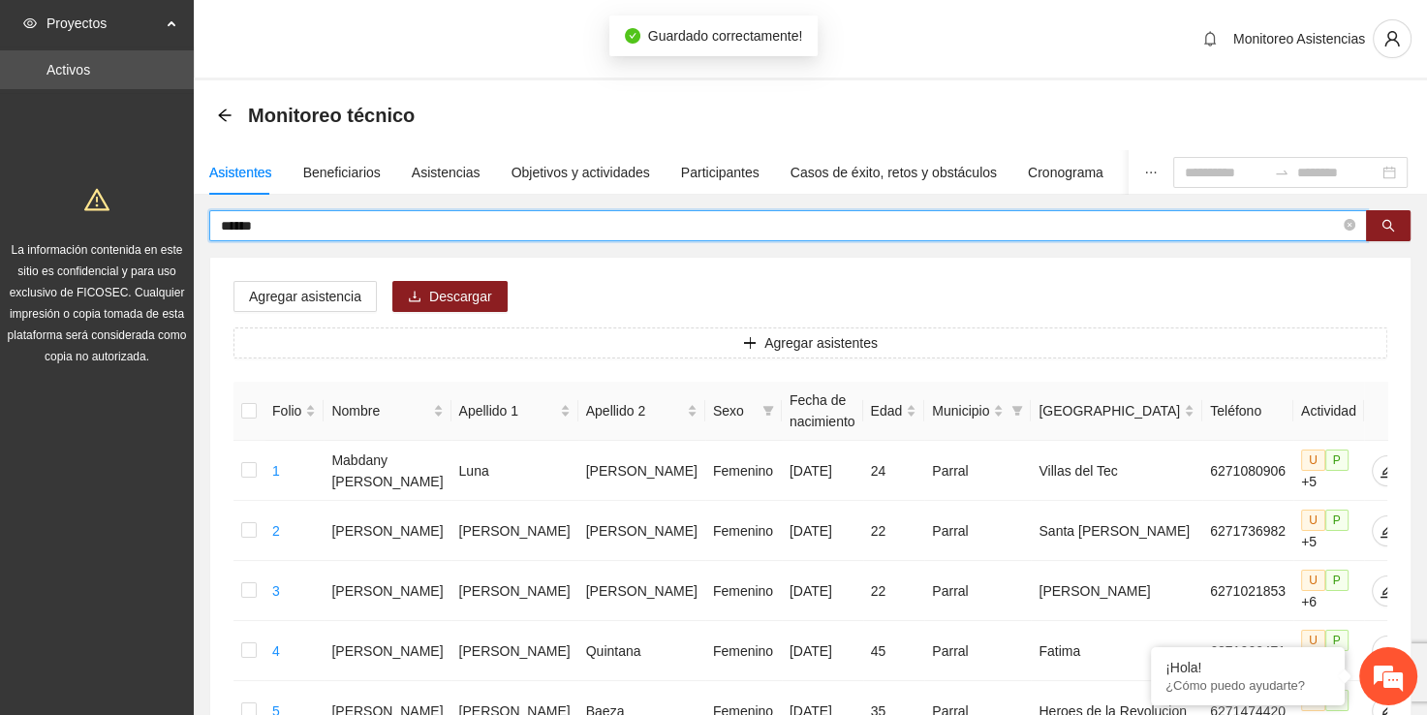
click at [593, 222] on input "******" at bounding box center [780, 225] width 1119 height 21
click at [551, 210] on span at bounding box center [788, 225] width 1158 height 31
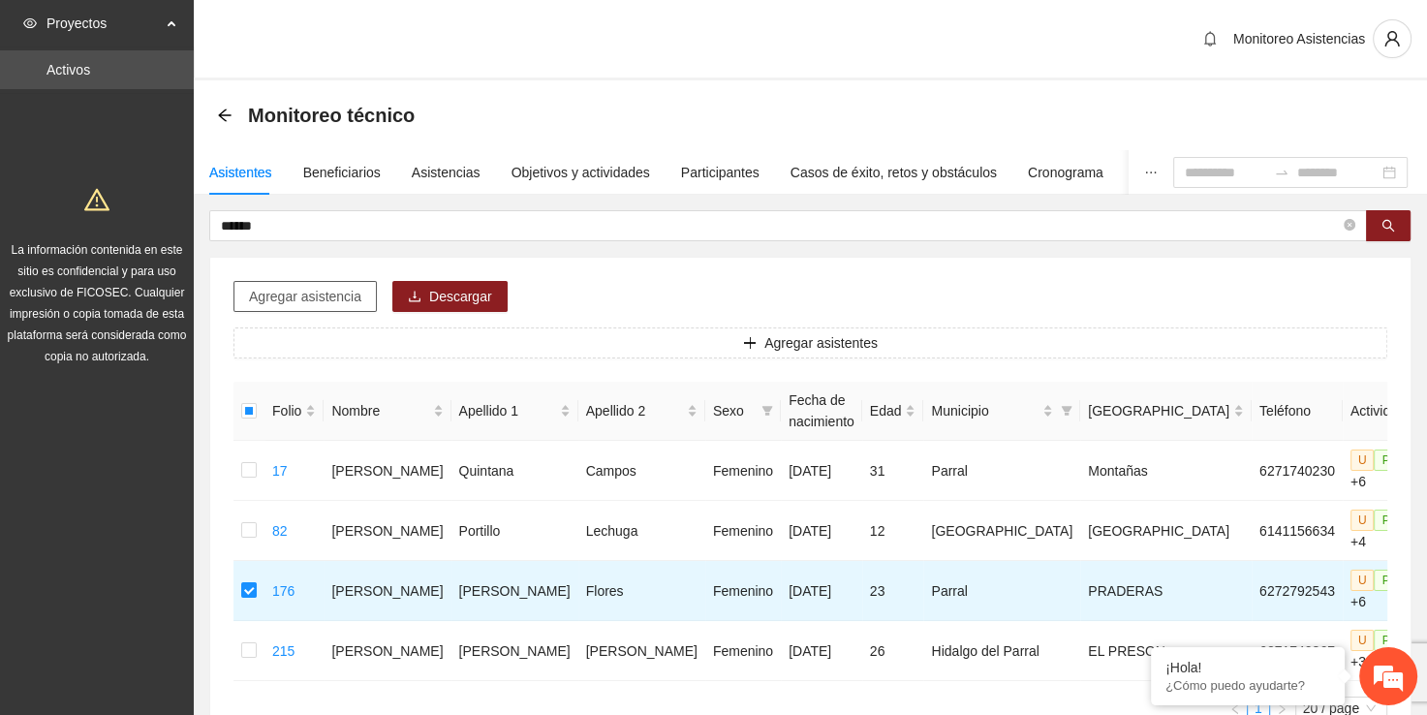
click at [294, 306] on button "Agregar asistencia" at bounding box center [304, 296] width 143 height 31
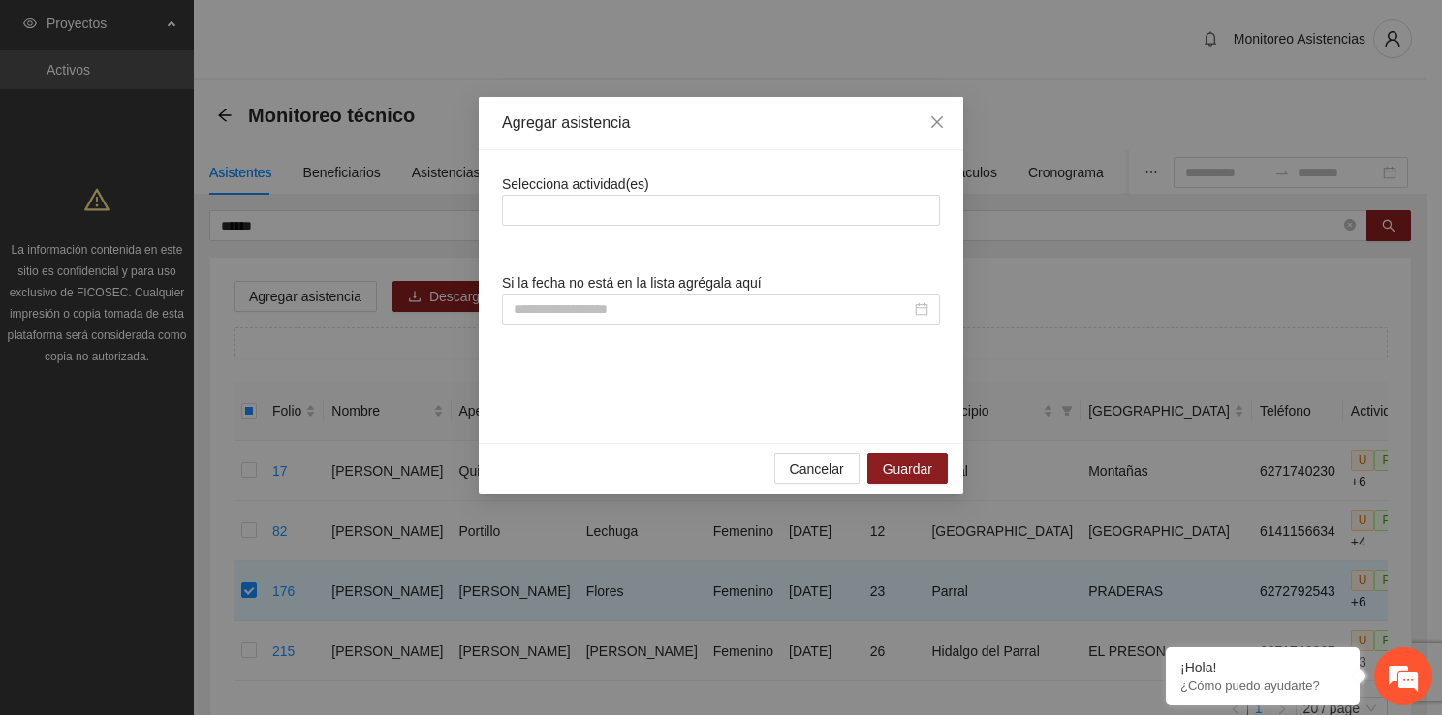
click at [581, 190] on span "Selecciona actividad(es)" at bounding box center [575, 184] width 147 height 16
click at [573, 224] on div at bounding box center [721, 210] width 438 height 31
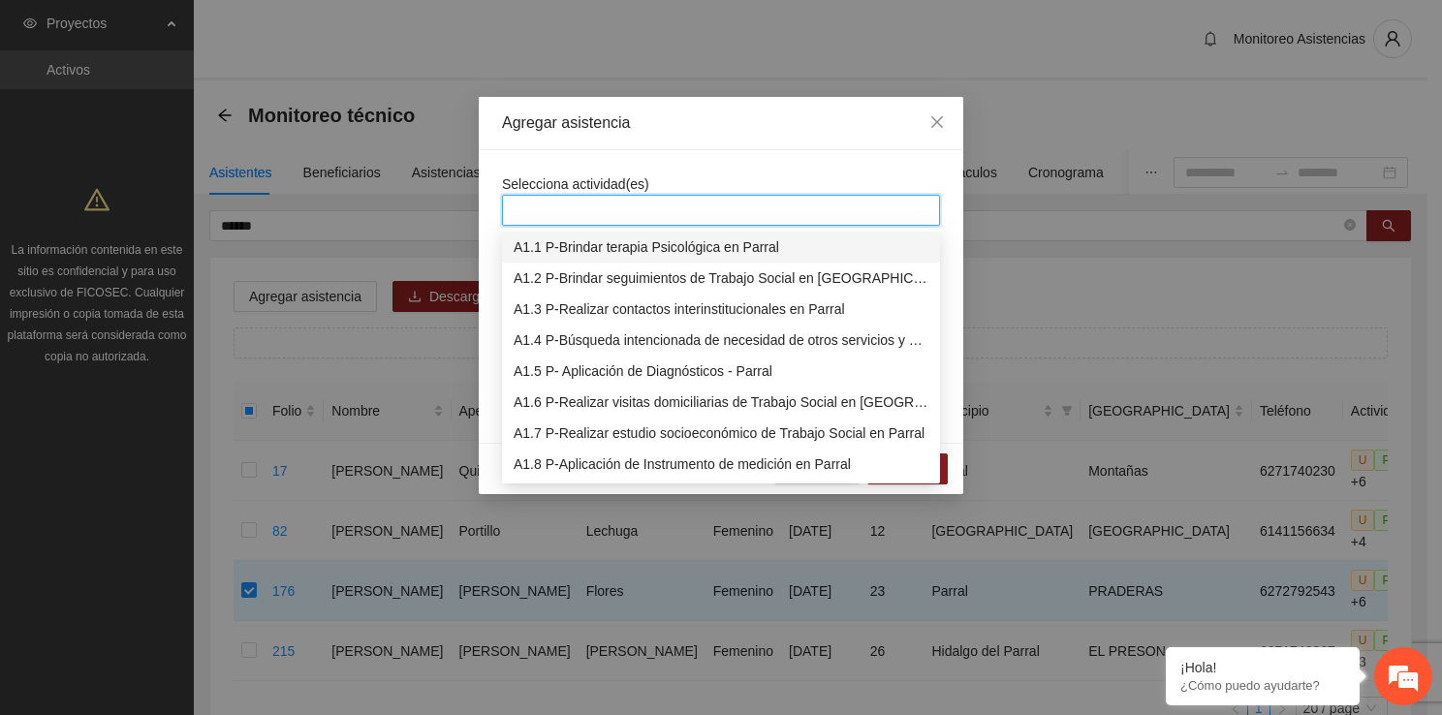
click at [569, 244] on div "A1.1 P-Brindar terapia Psicológica en Parral" at bounding box center [720, 246] width 415 height 21
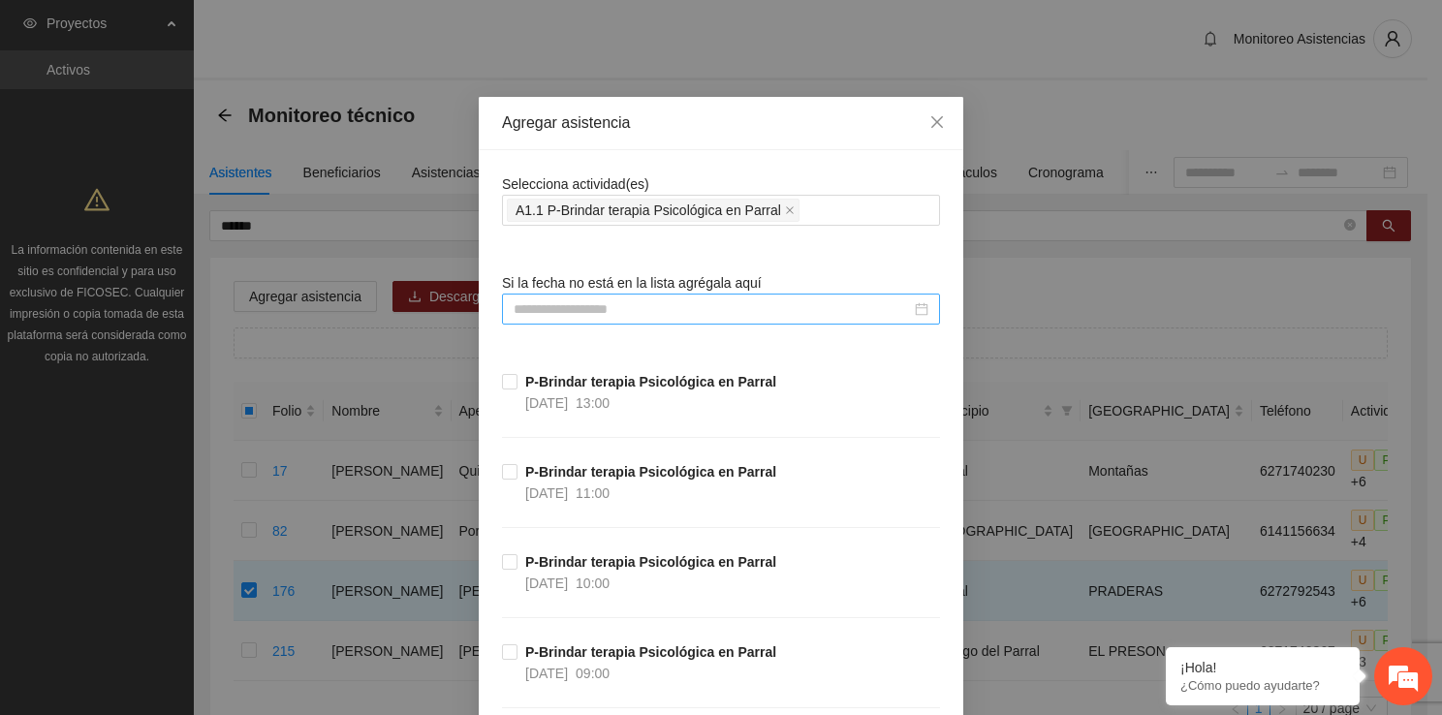
click at [523, 313] on input at bounding box center [711, 308] width 397 height 21
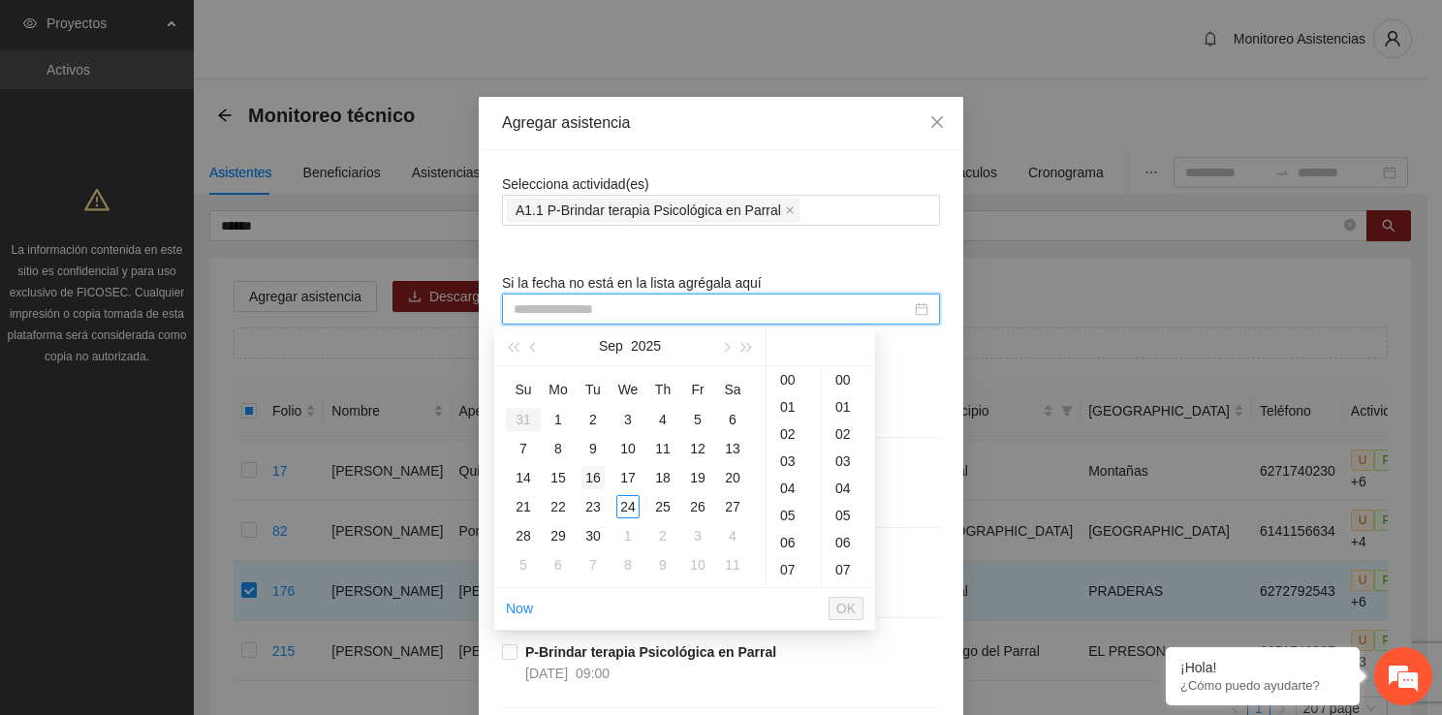
click at [594, 474] on div "16" at bounding box center [592, 477] width 23 height 23
click at [794, 420] on div "09" at bounding box center [793, 414] width 54 height 27
click at [847, 382] on div "00" at bounding box center [848, 379] width 53 height 27
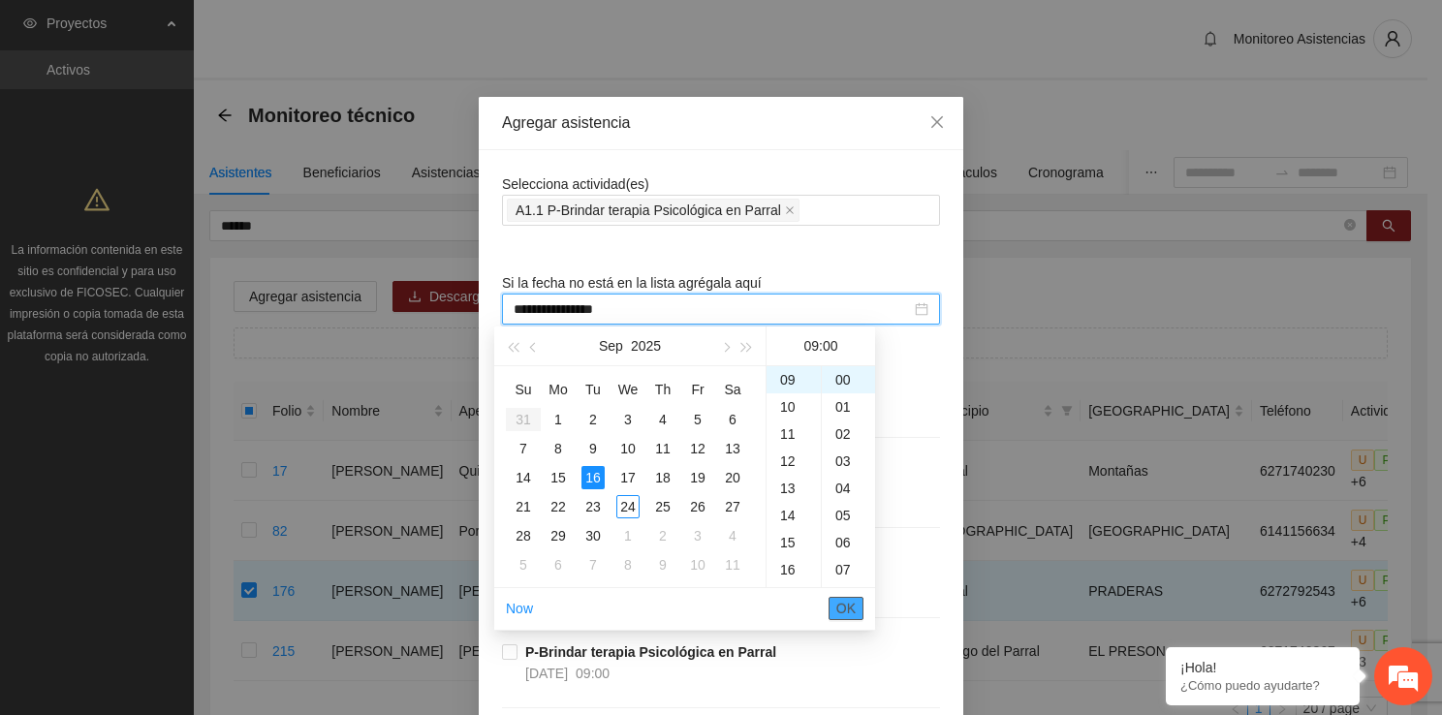
click at [853, 597] on button "OK" at bounding box center [845, 608] width 35 height 23
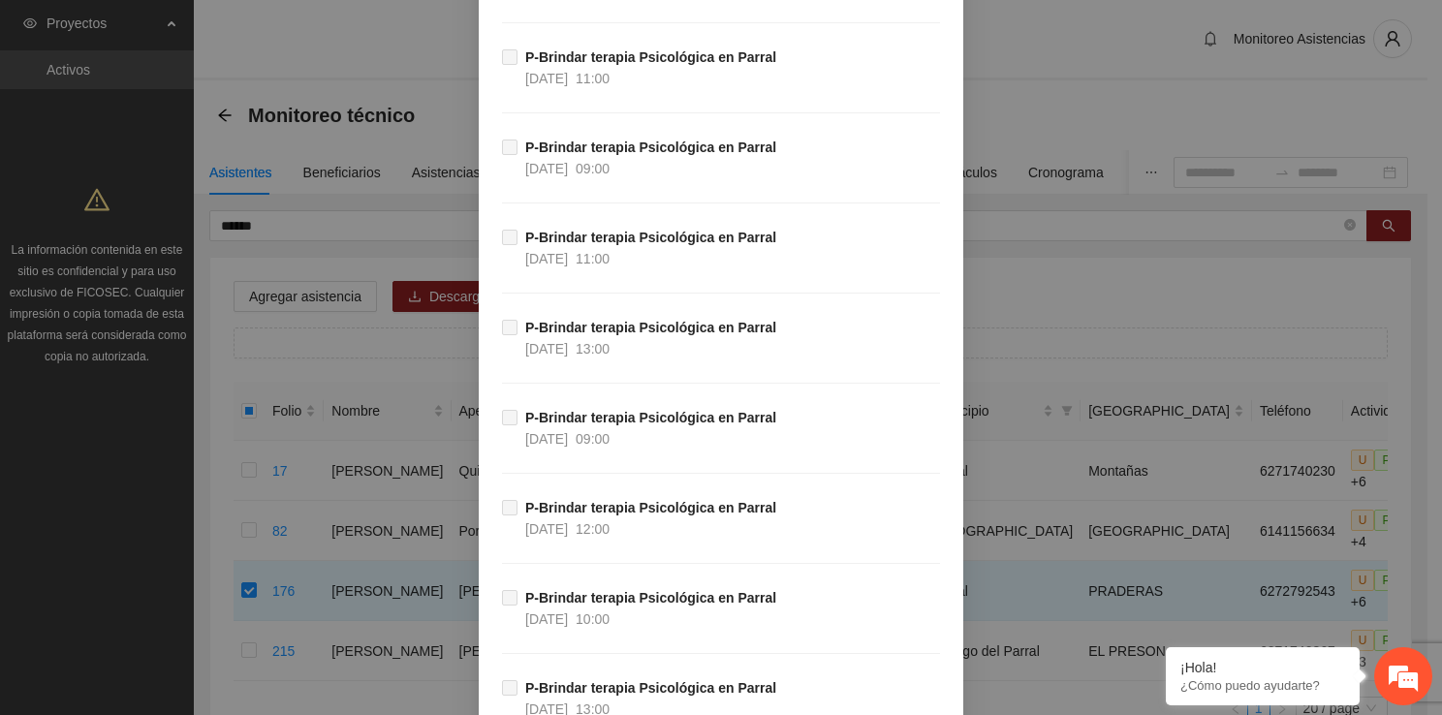
scroll to position [37468, 0]
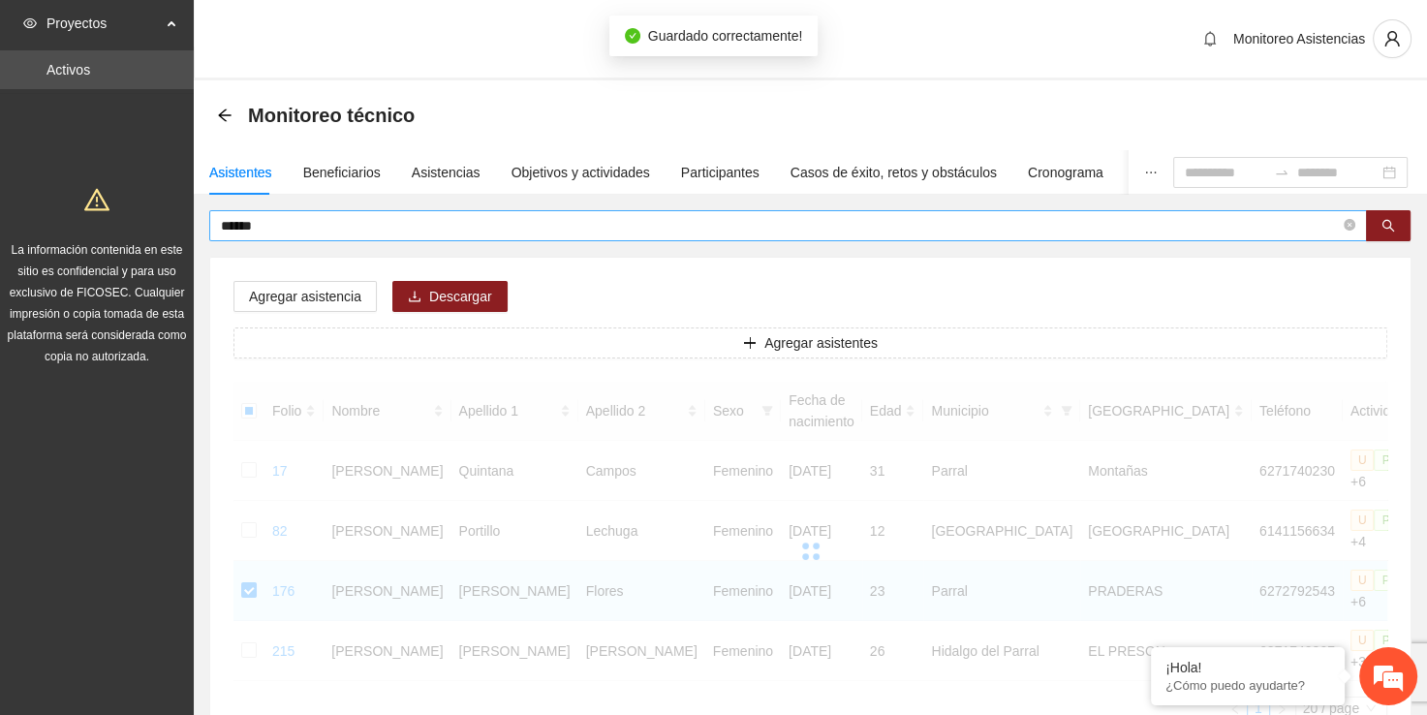
click at [473, 226] on input "******" at bounding box center [780, 225] width 1119 height 21
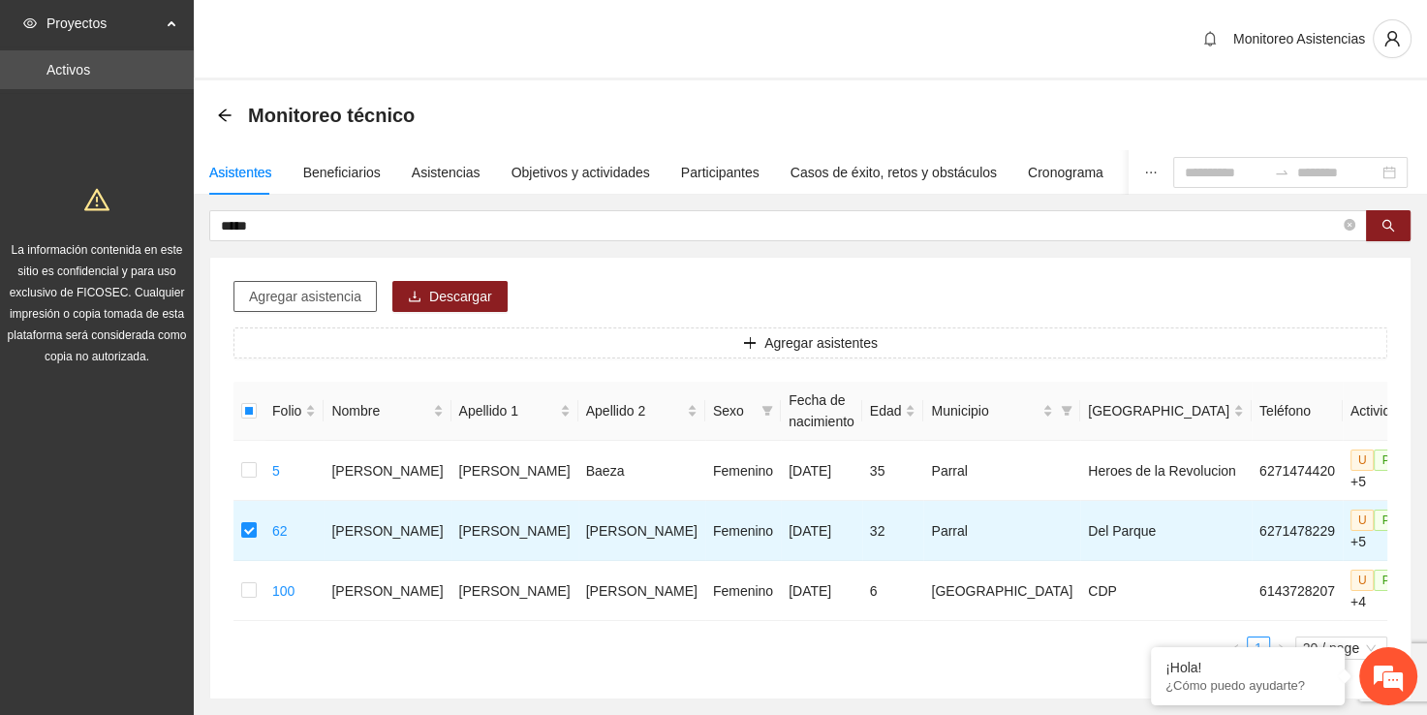
click at [279, 301] on span "Agregar asistencia" at bounding box center [305, 296] width 112 height 21
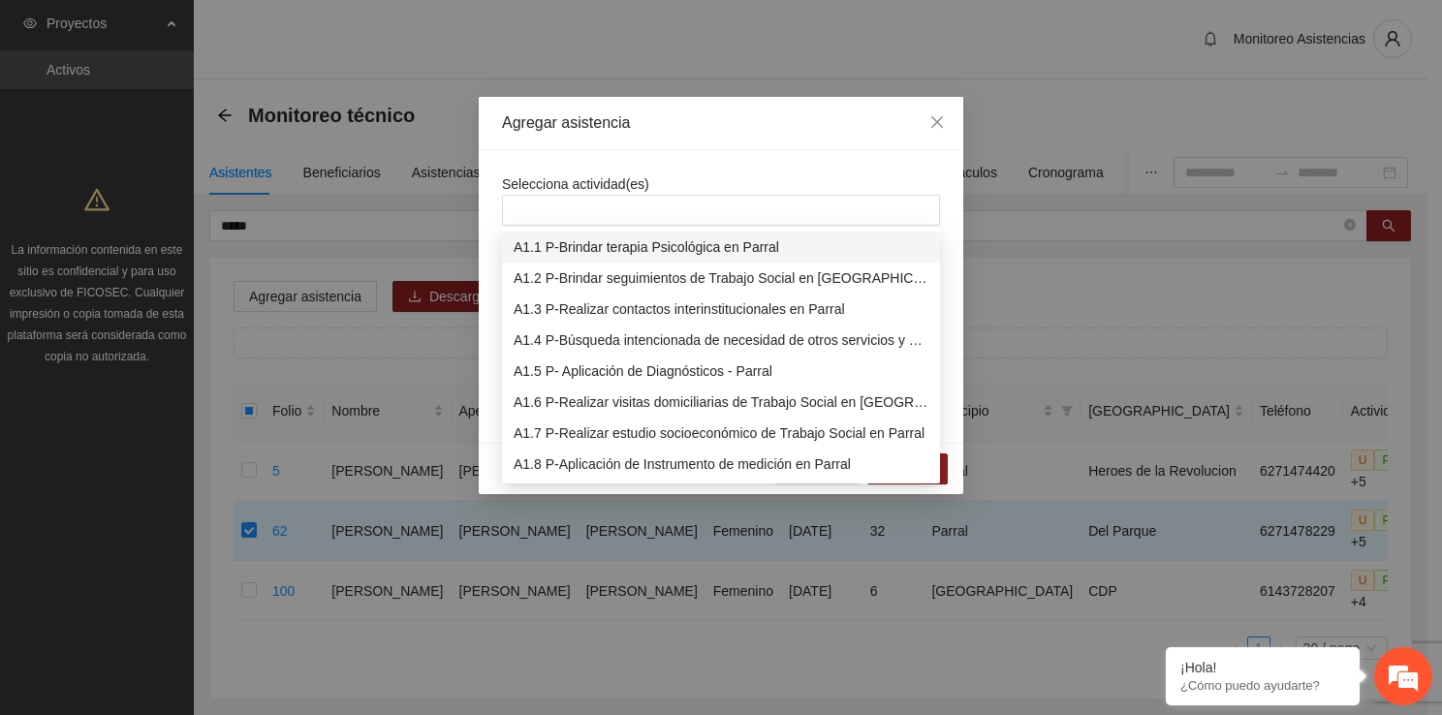
drag, startPoint x: 601, startPoint y: 213, endPoint x: 601, endPoint y: 239, distance: 26.2
click at [601, 239] on body "Proyectos Activos La información contenida en este sitio es confidencial y para…" at bounding box center [713, 357] width 1427 height 715
click at [601, 239] on div "A1.1 P-Brindar terapia Psicológica en Parral" at bounding box center [720, 246] width 415 height 21
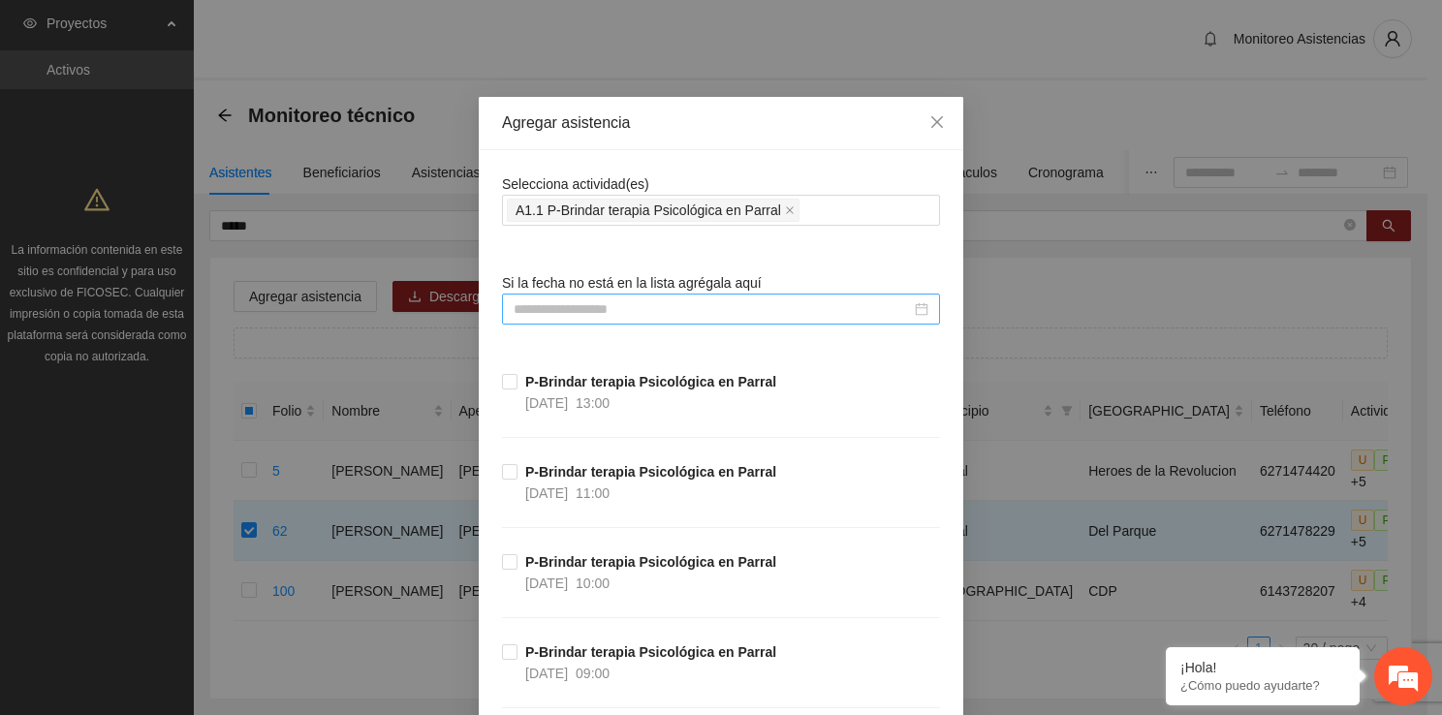
click at [519, 295] on div at bounding box center [721, 309] width 438 height 31
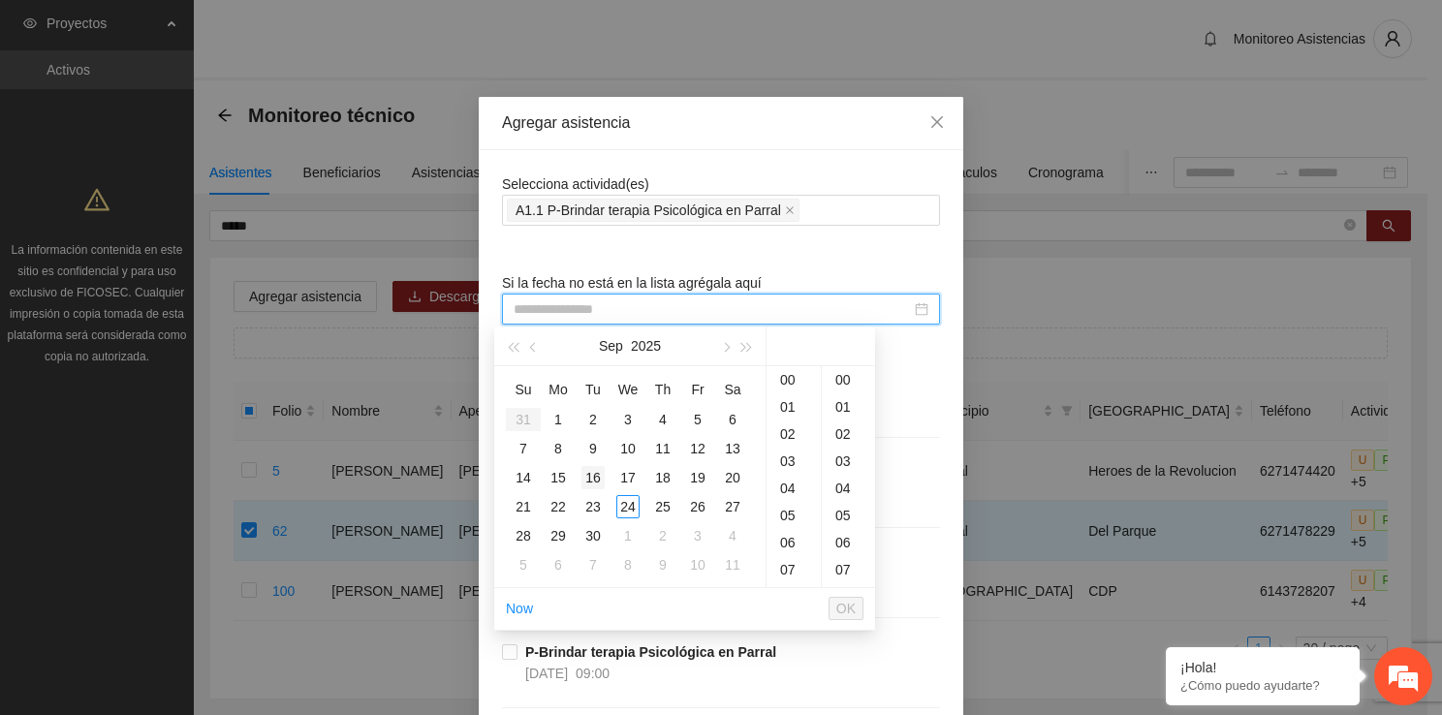
click at [599, 477] on div "16" at bounding box center [592, 477] width 23 height 23
click at [787, 402] on div "10" at bounding box center [793, 402] width 54 height 27
click at [831, 378] on div "00" at bounding box center [848, 379] width 53 height 27
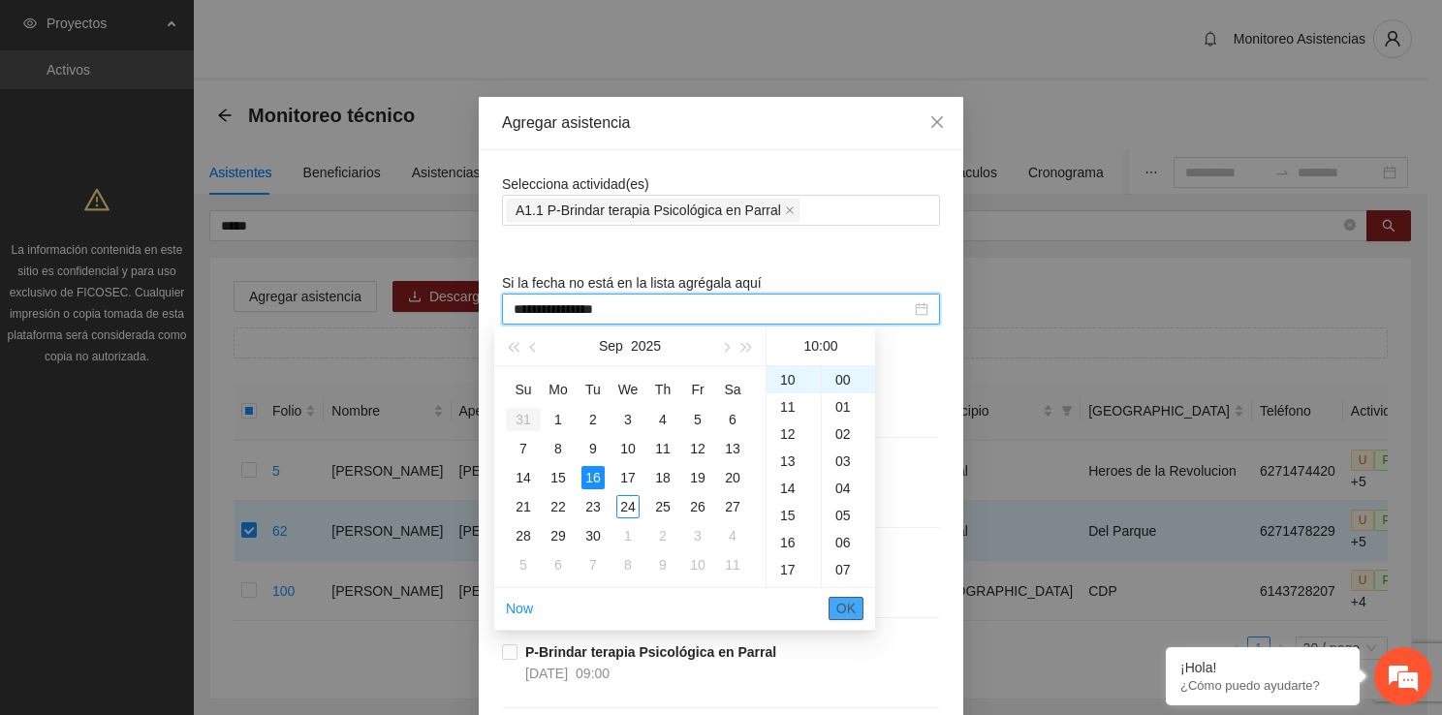
click at [839, 605] on span "OK" at bounding box center [845, 608] width 19 height 21
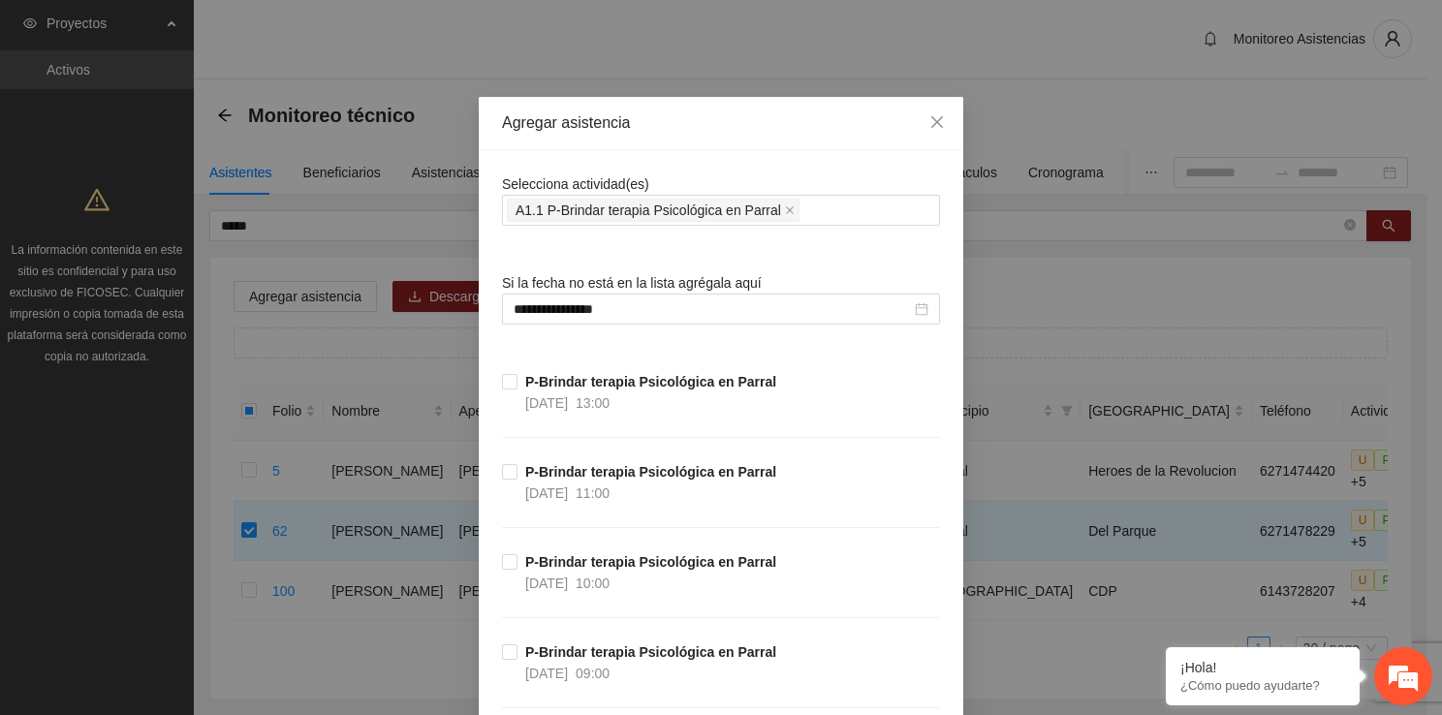
scroll to position [37468, 0]
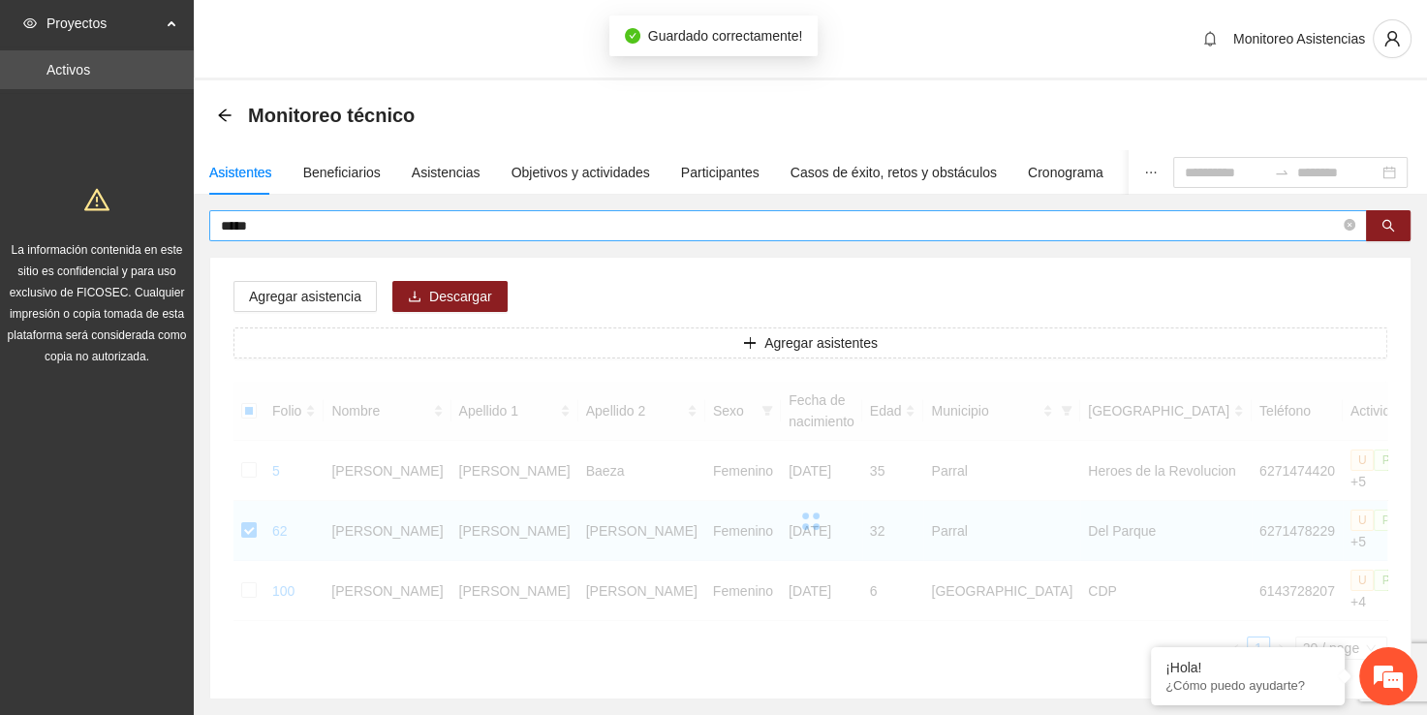
click at [357, 238] on span "*****" at bounding box center [788, 225] width 1158 height 31
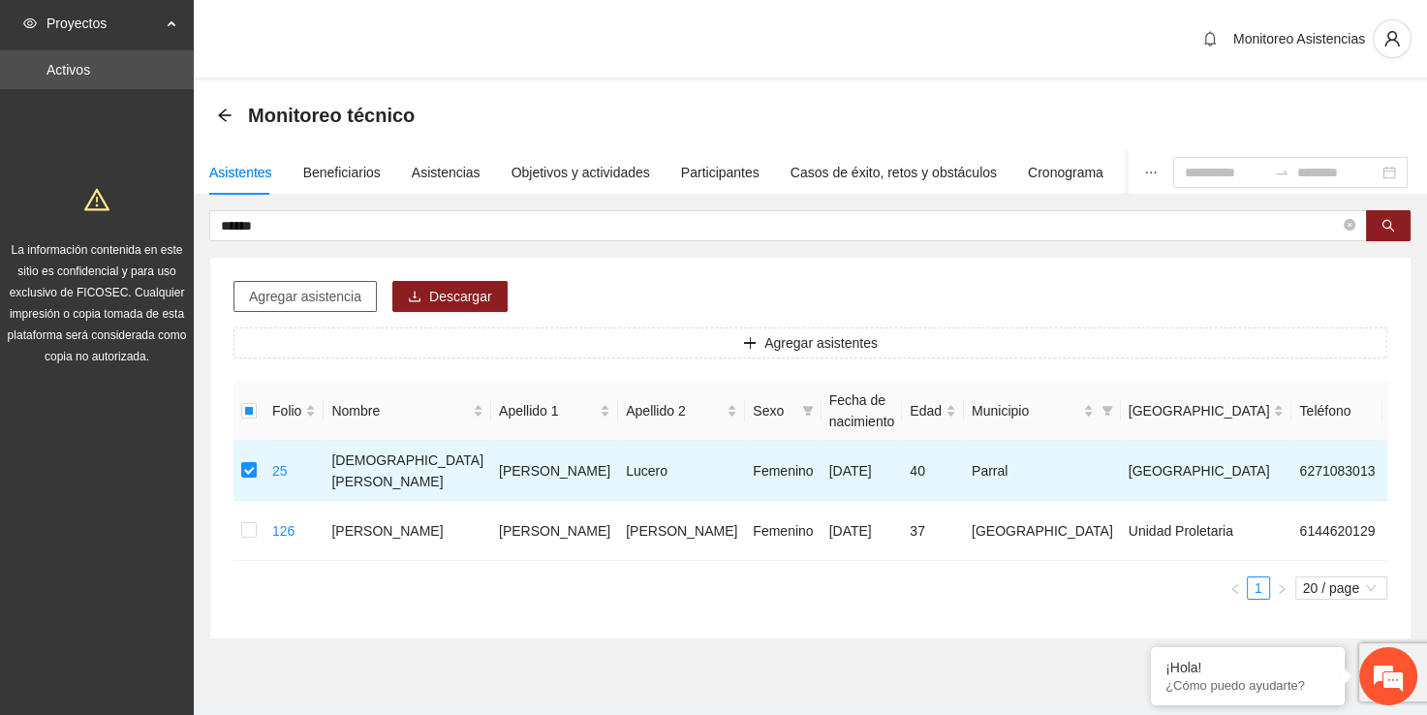
click at [279, 302] on span "Agregar asistencia" at bounding box center [305, 296] width 112 height 21
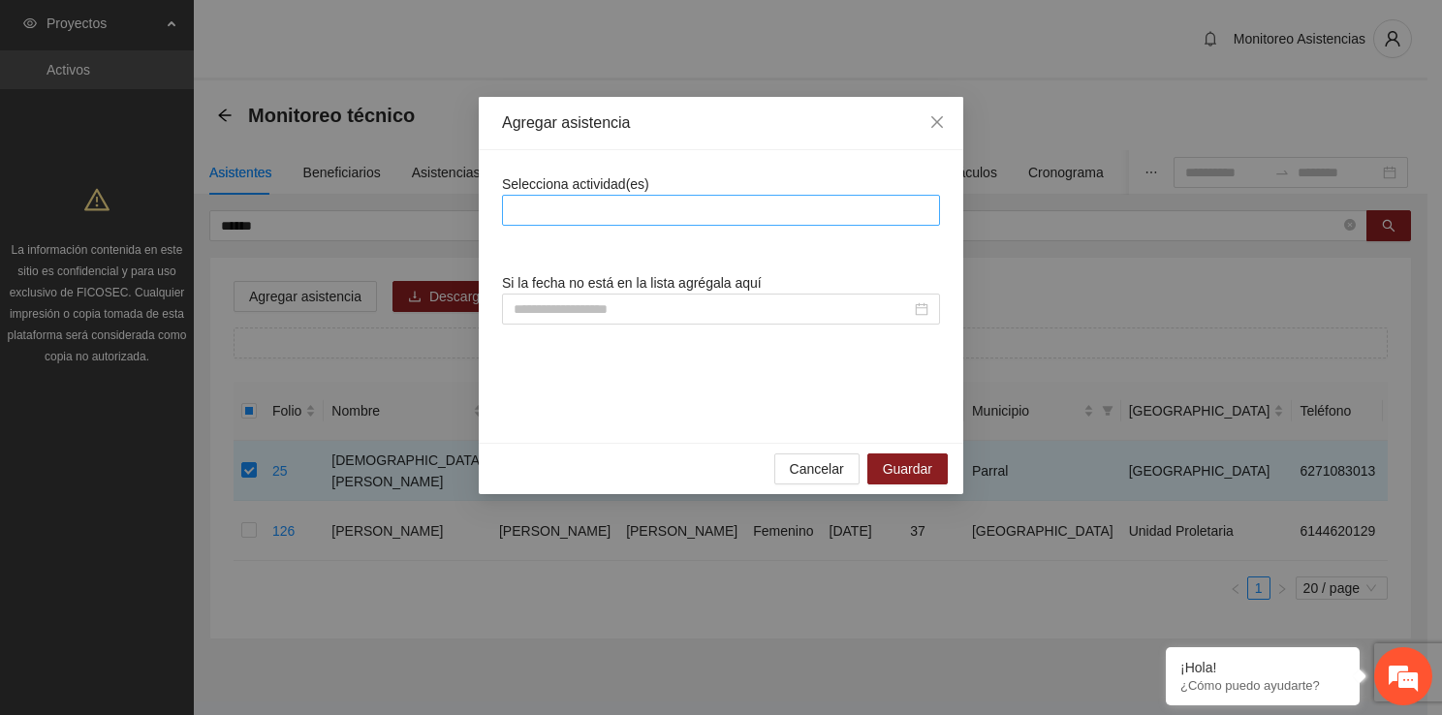
click at [568, 200] on div at bounding box center [721, 210] width 428 height 23
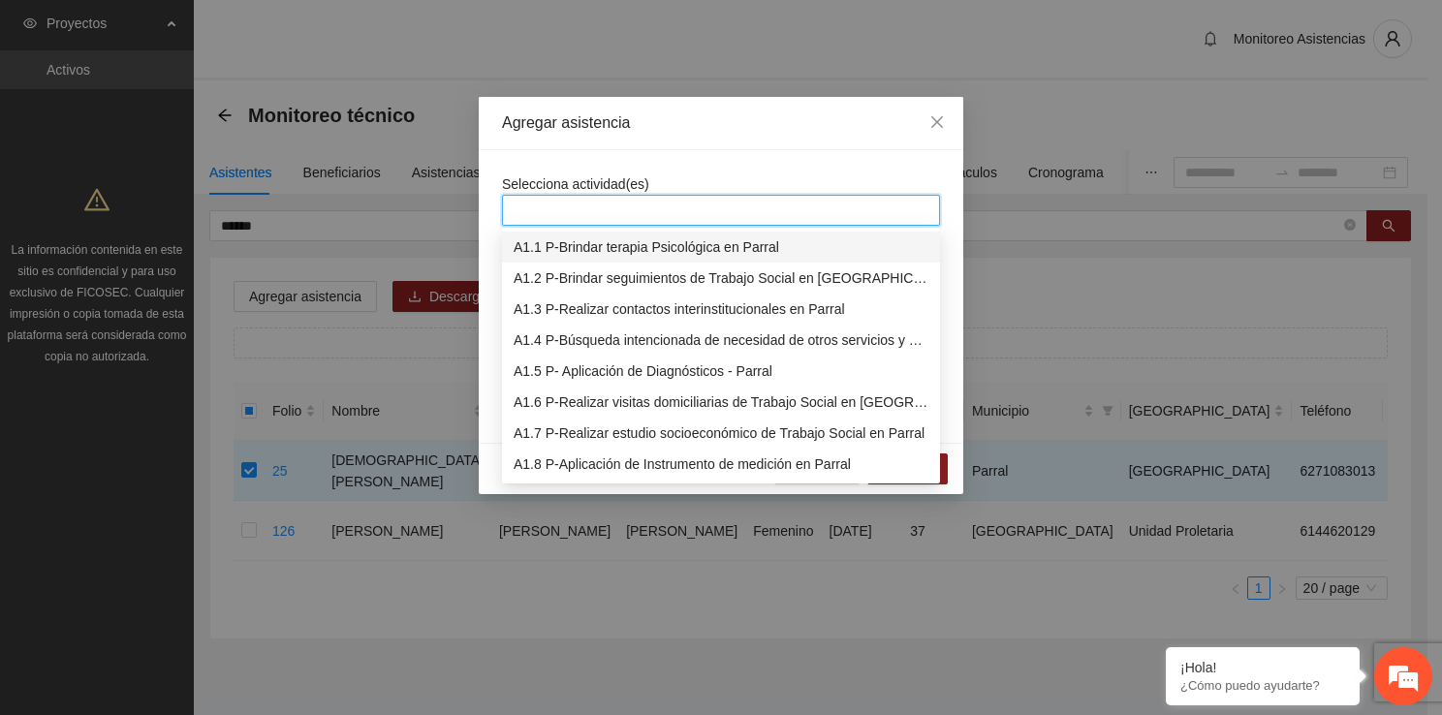
click at [574, 242] on div "A1.1 P-Brindar terapia Psicológica en Parral" at bounding box center [720, 246] width 415 height 21
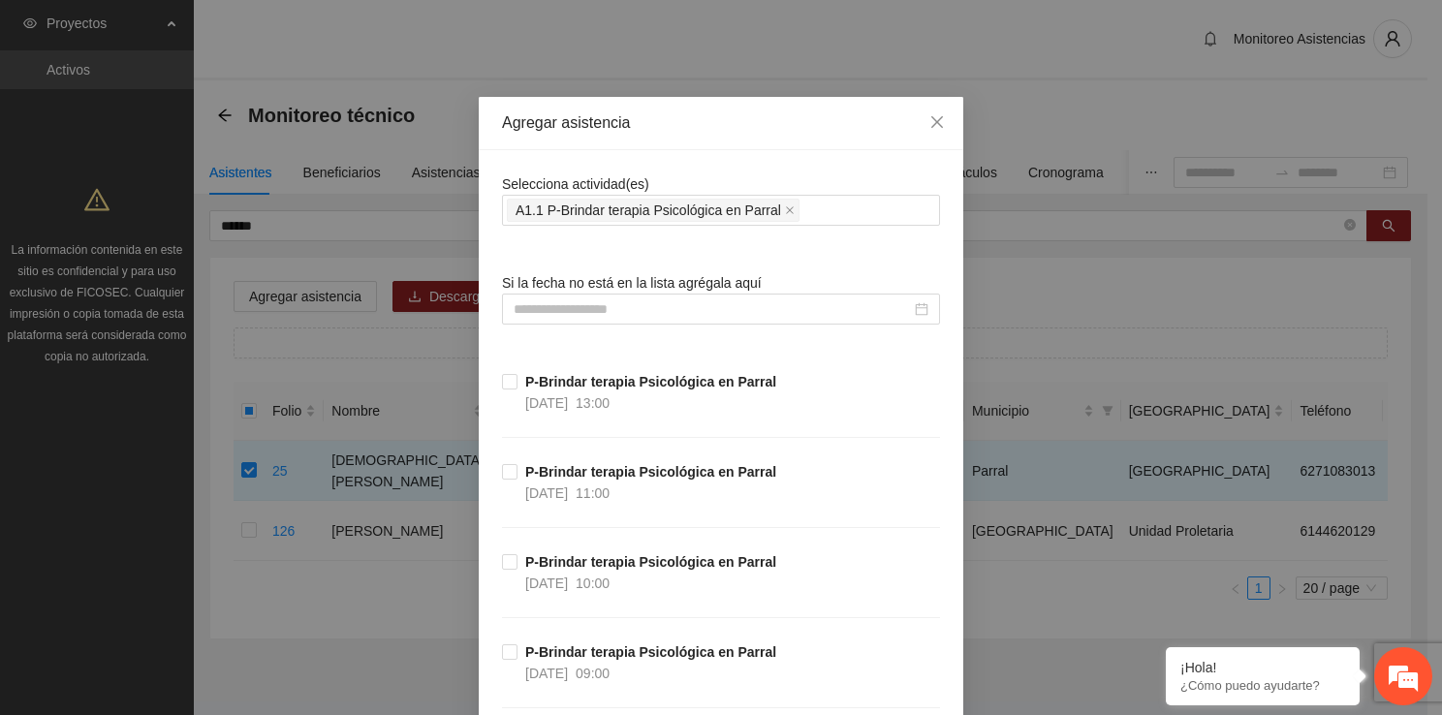
click at [515, 295] on div at bounding box center [721, 309] width 438 height 31
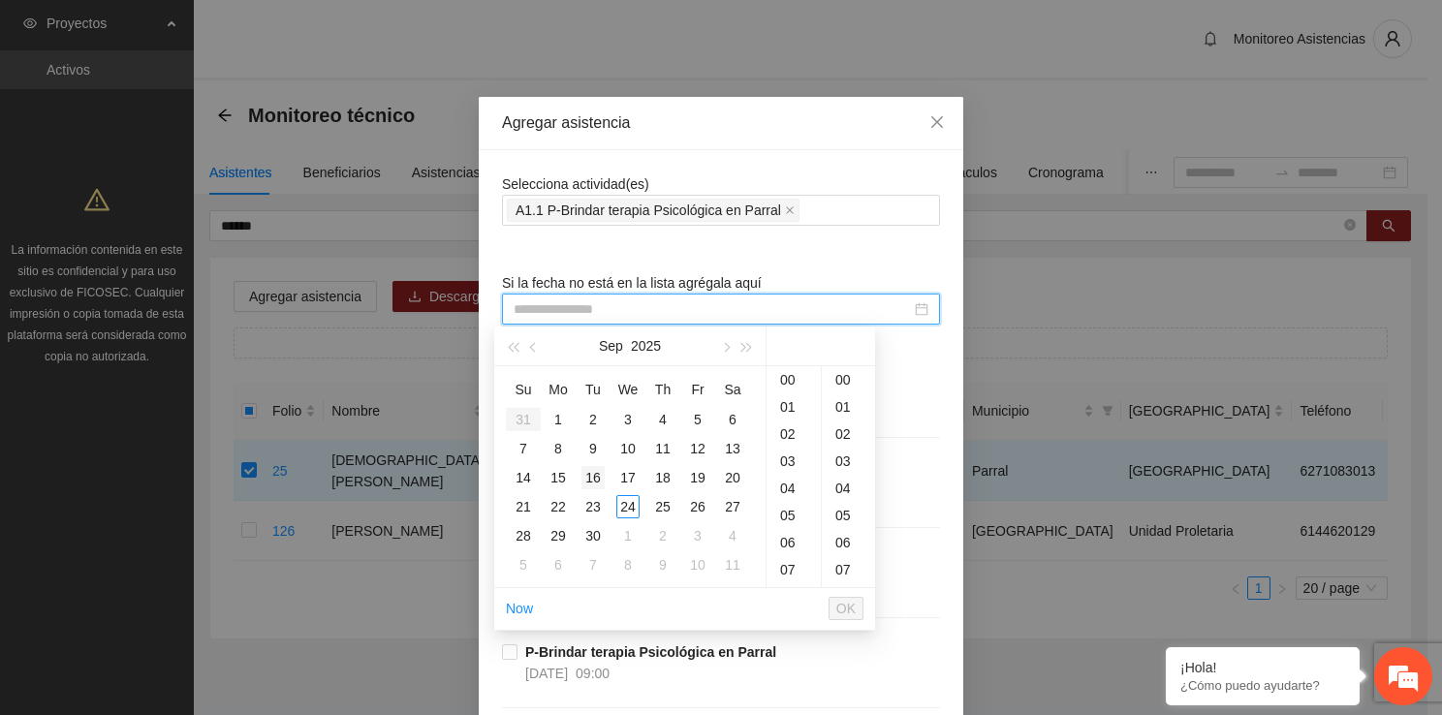
click at [605, 473] on td "16" at bounding box center [592, 477] width 35 height 29
click at [798, 382] on div "11" at bounding box center [793, 391] width 54 height 27
click at [846, 373] on div "00" at bounding box center [848, 379] width 53 height 27
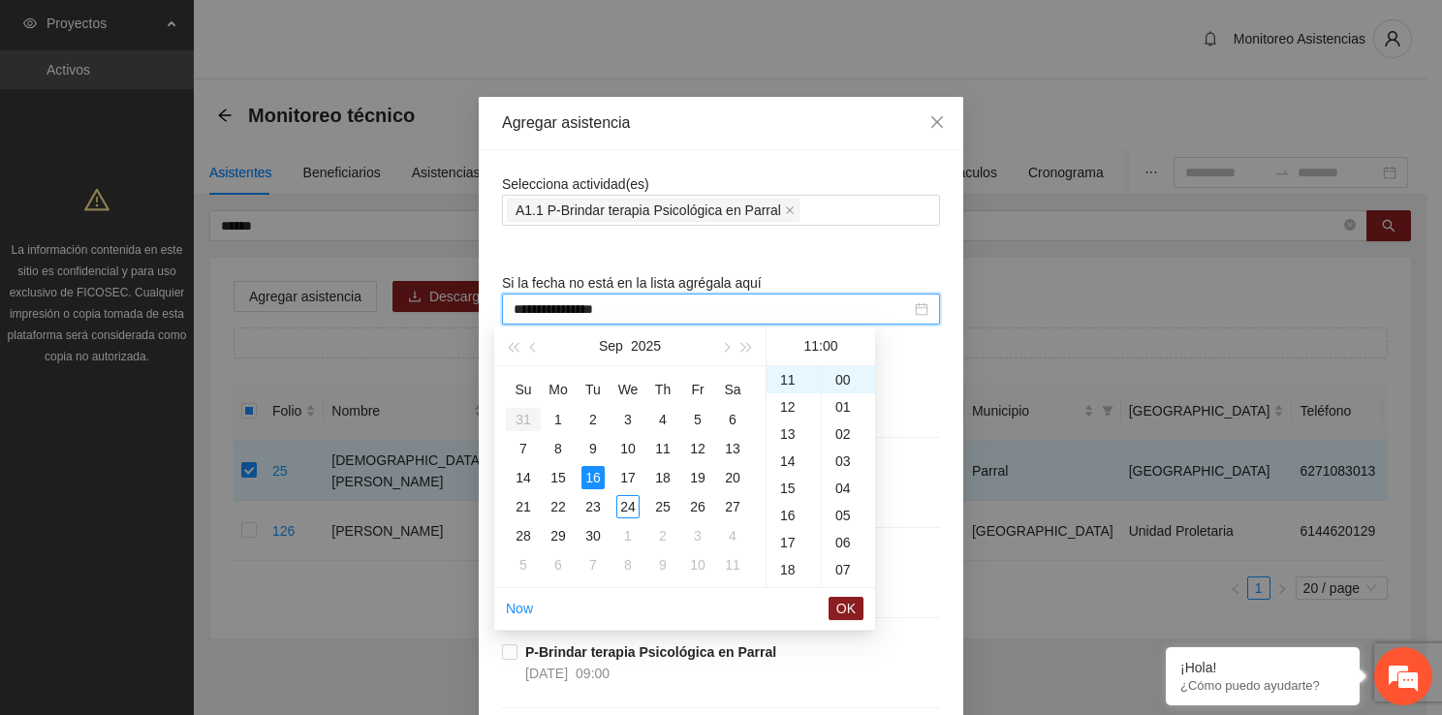
click at [849, 593] on li "OK" at bounding box center [845, 608] width 35 height 33
click at [849, 597] on button "OK" at bounding box center [845, 608] width 35 height 23
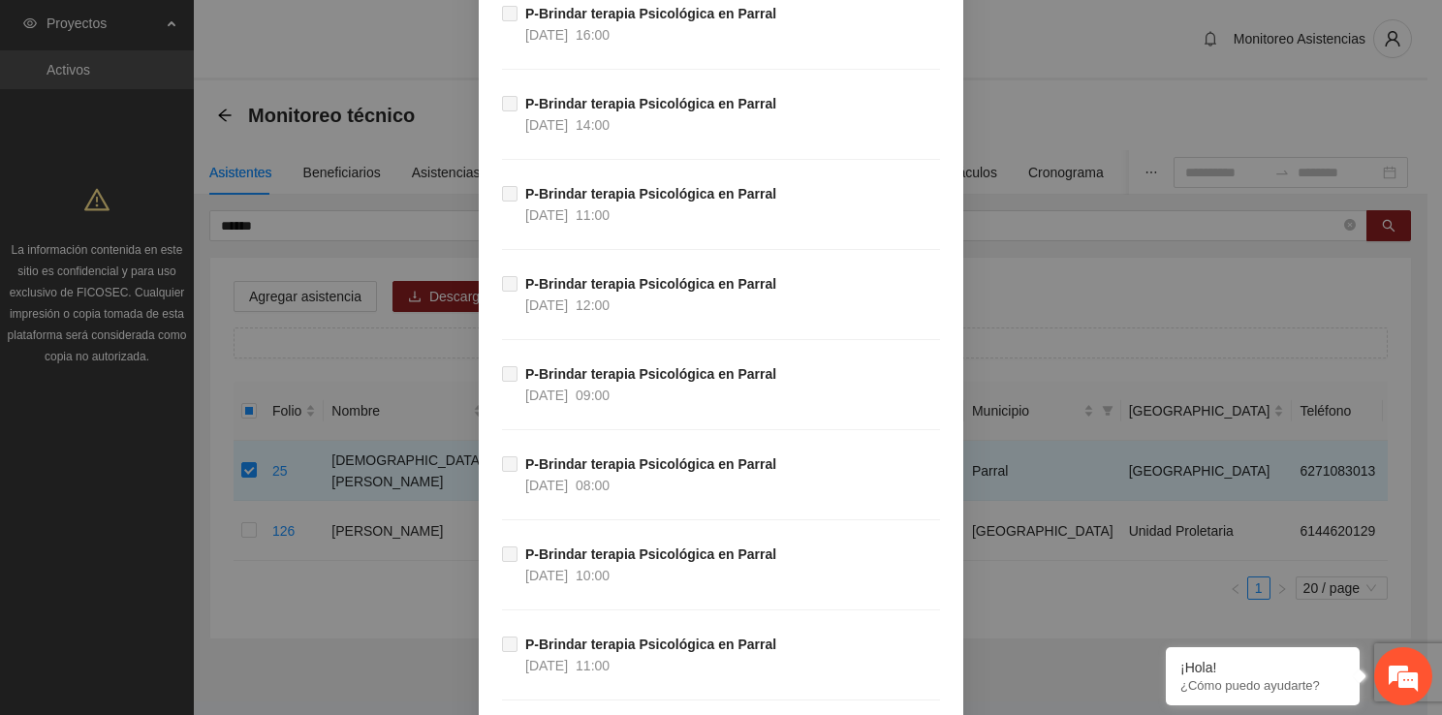
scroll to position [37468, 0]
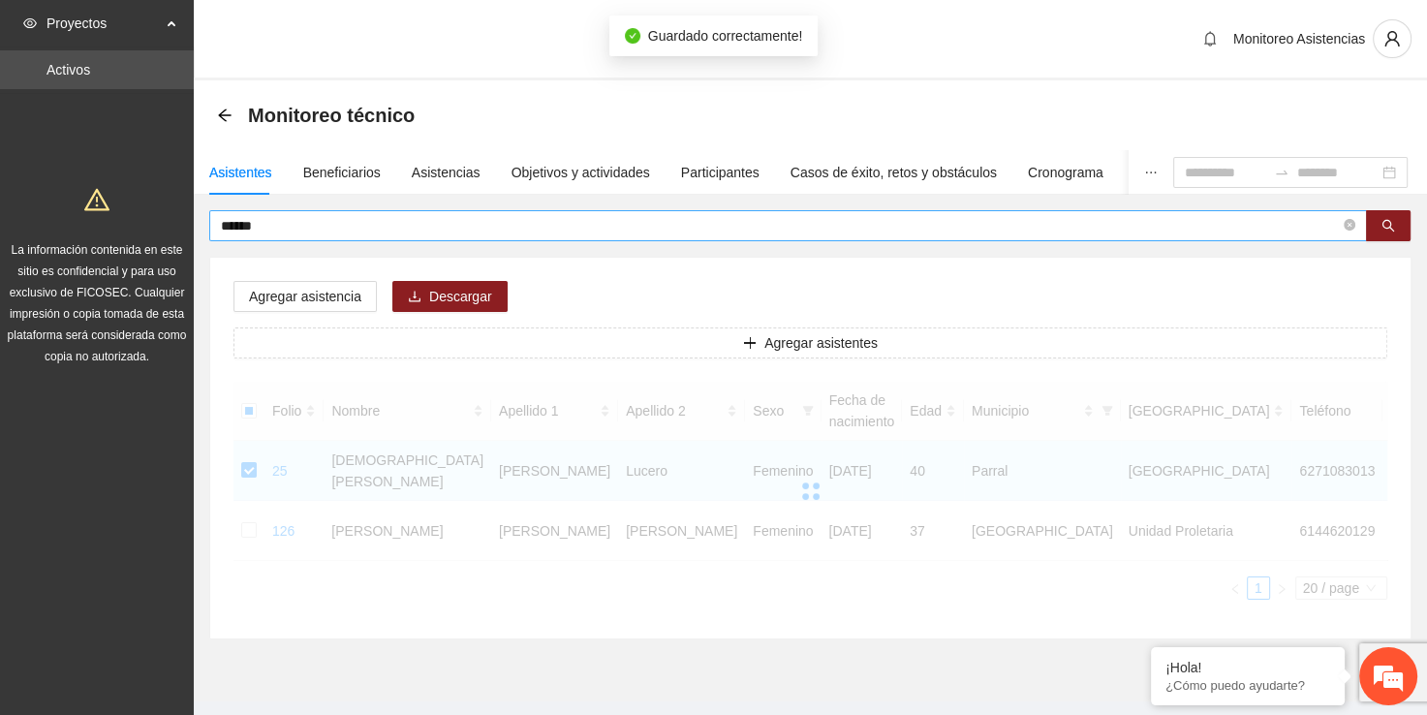
click at [376, 217] on input "******" at bounding box center [780, 225] width 1119 height 21
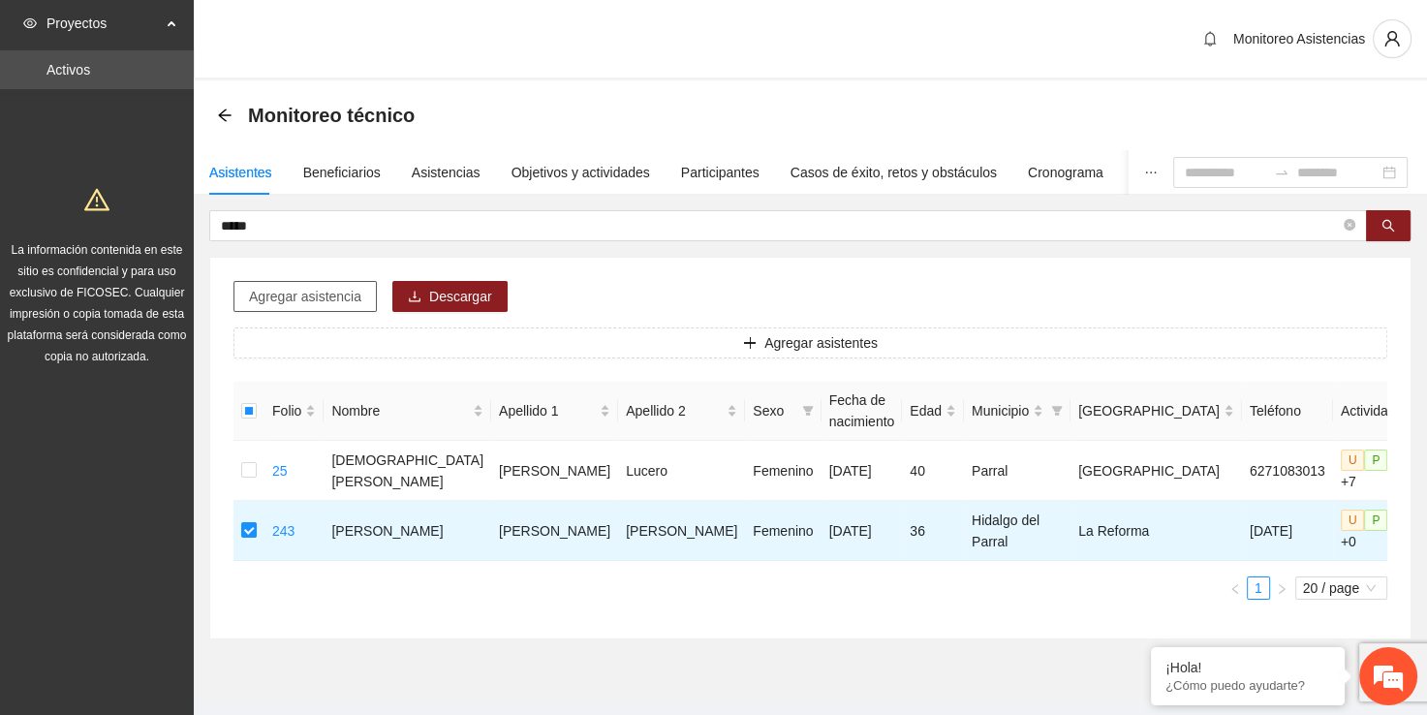
click at [310, 296] on span "Agregar asistencia" at bounding box center [305, 296] width 112 height 21
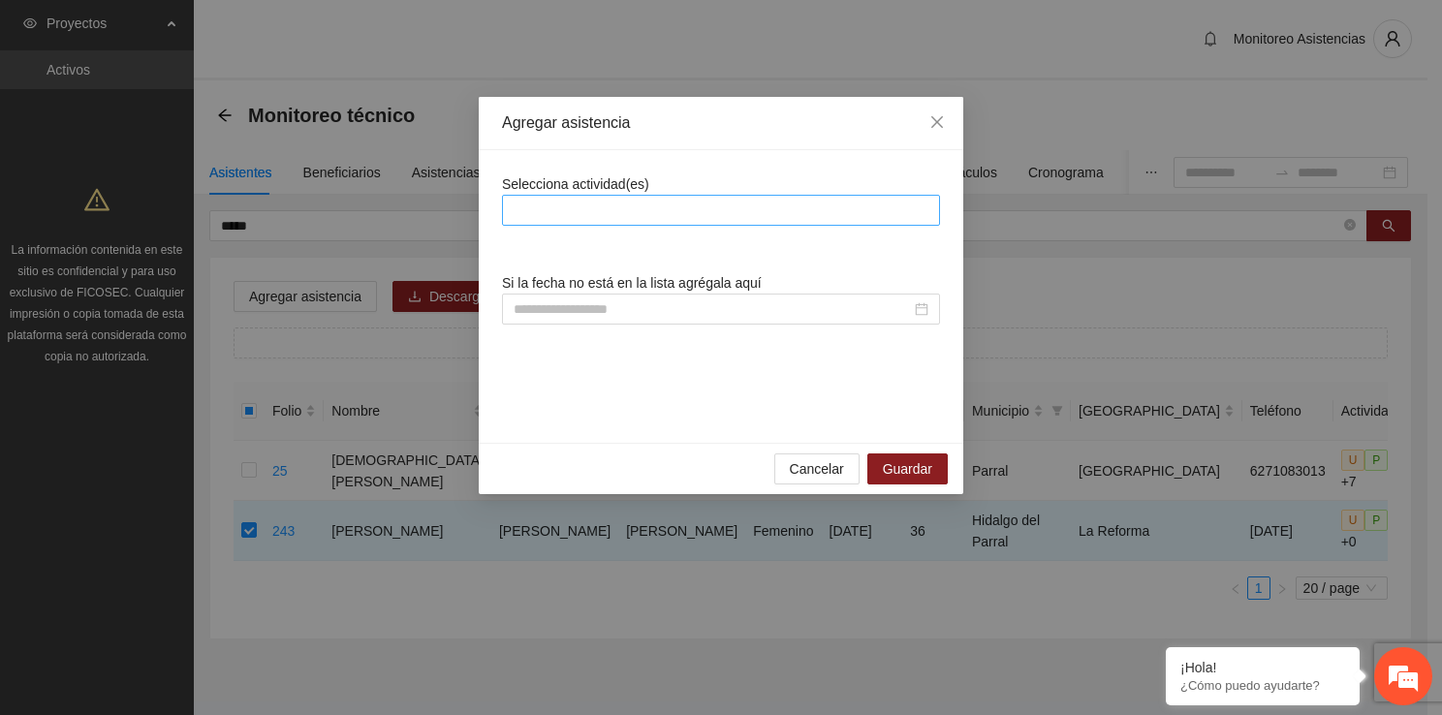
click at [664, 220] on div at bounding box center [721, 210] width 428 height 23
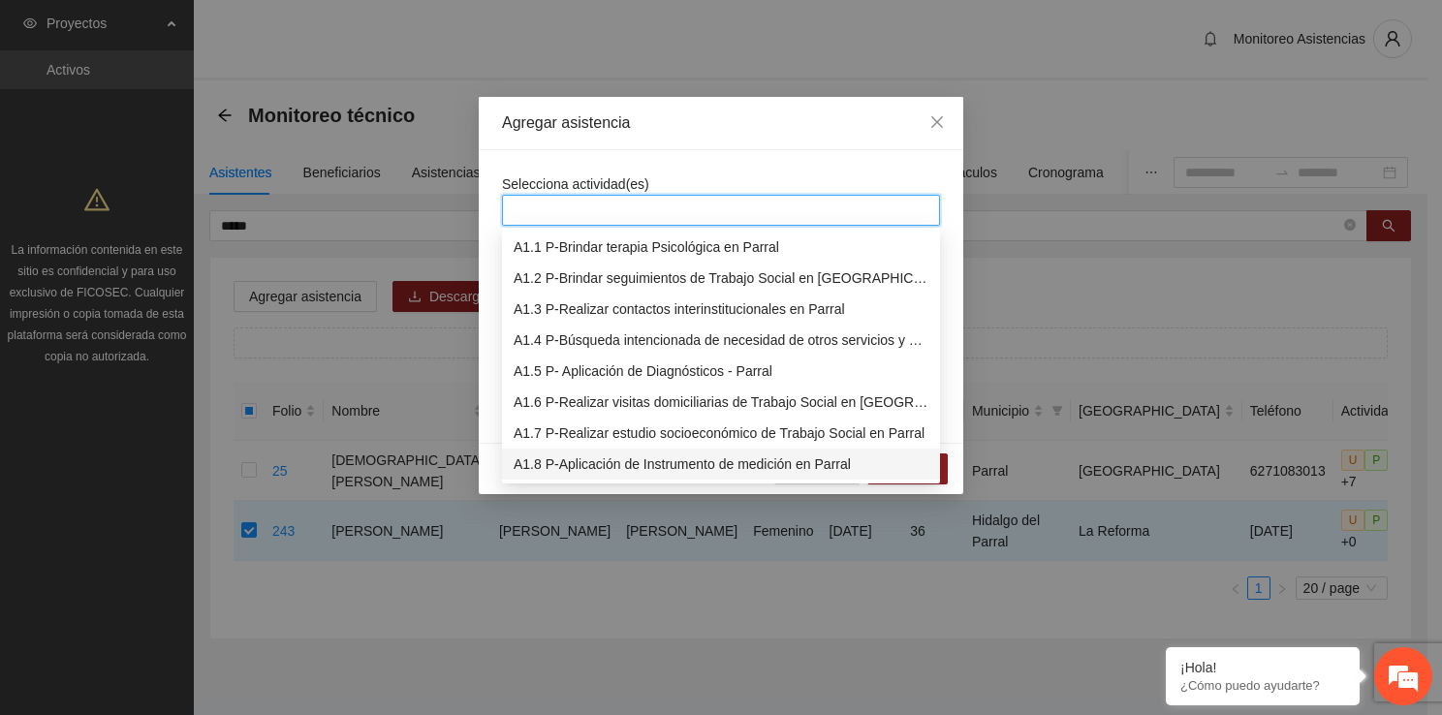
click at [617, 459] on div "A1.8 P-Aplicación de Instrumento de medición en Parral" at bounding box center [720, 463] width 415 height 21
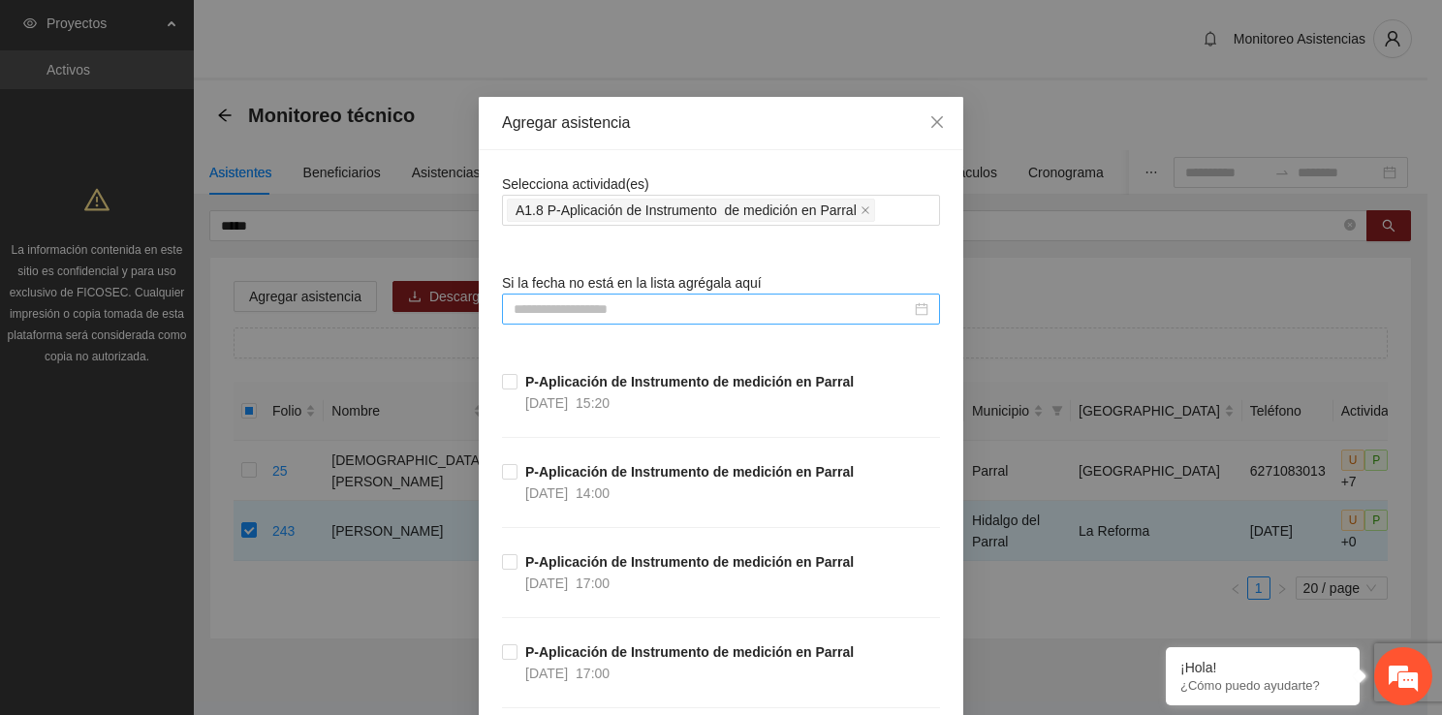
click at [553, 312] on input at bounding box center [711, 308] width 397 height 21
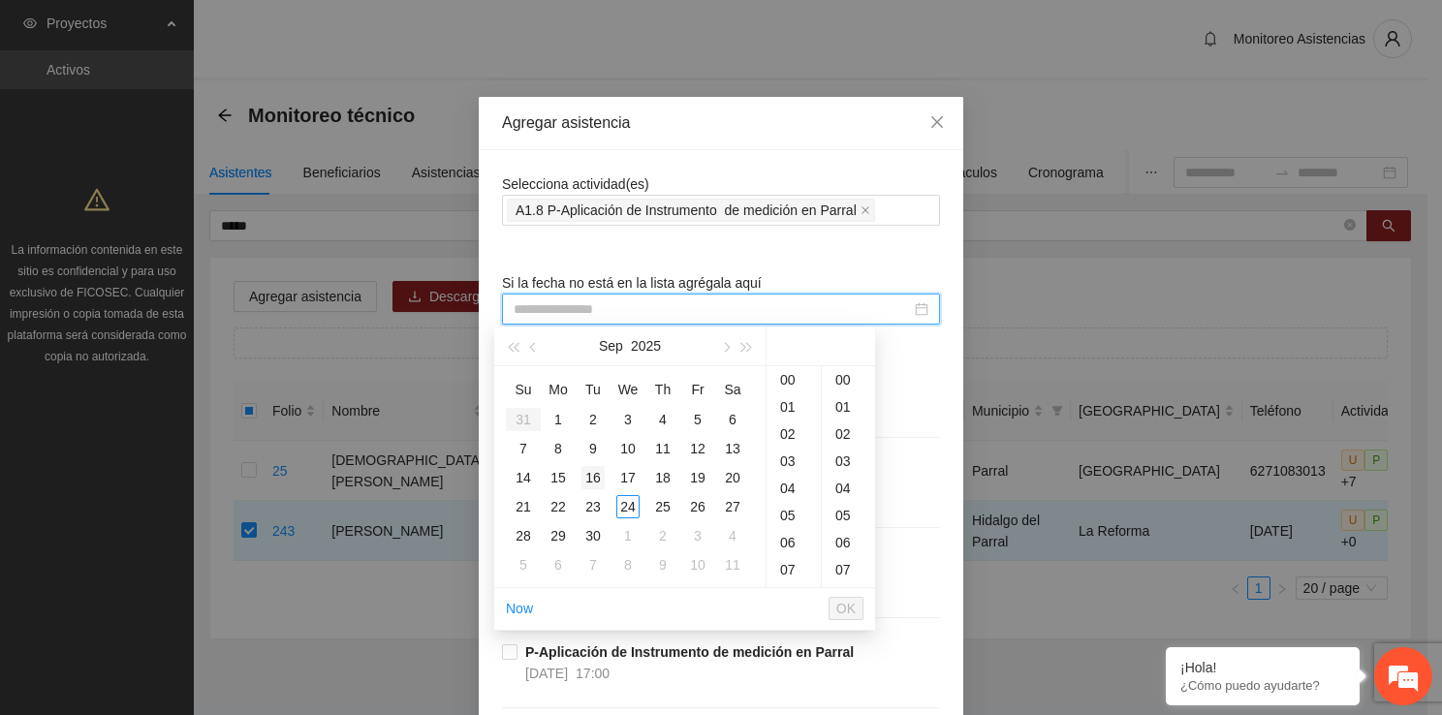
click at [582, 480] on div "16" at bounding box center [592, 477] width 23 height 23
click at [841, 375] on div "00" at bounding box center [848, 379] width 53 height 27
click at [857, 602] on button "OK" at bounding box center [845, 608] width 35 height 23
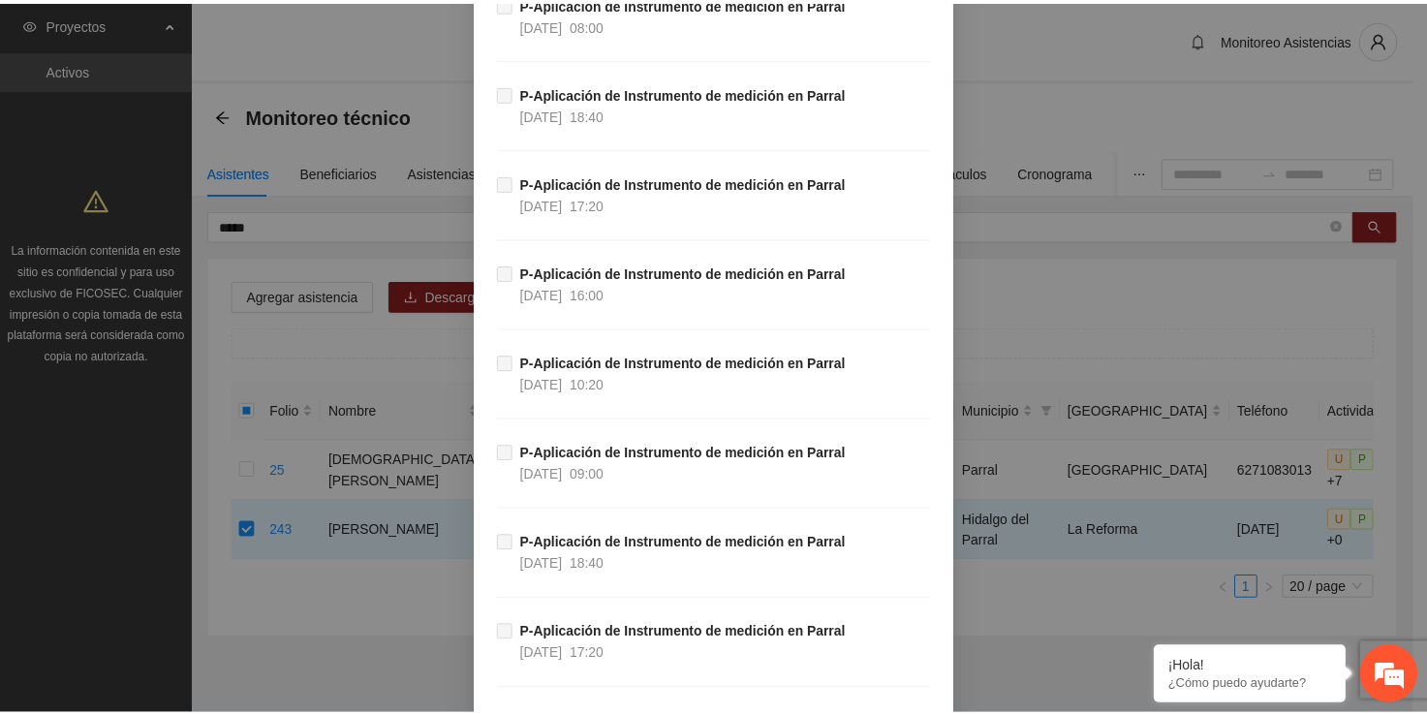
scroll to position [8700, 0]
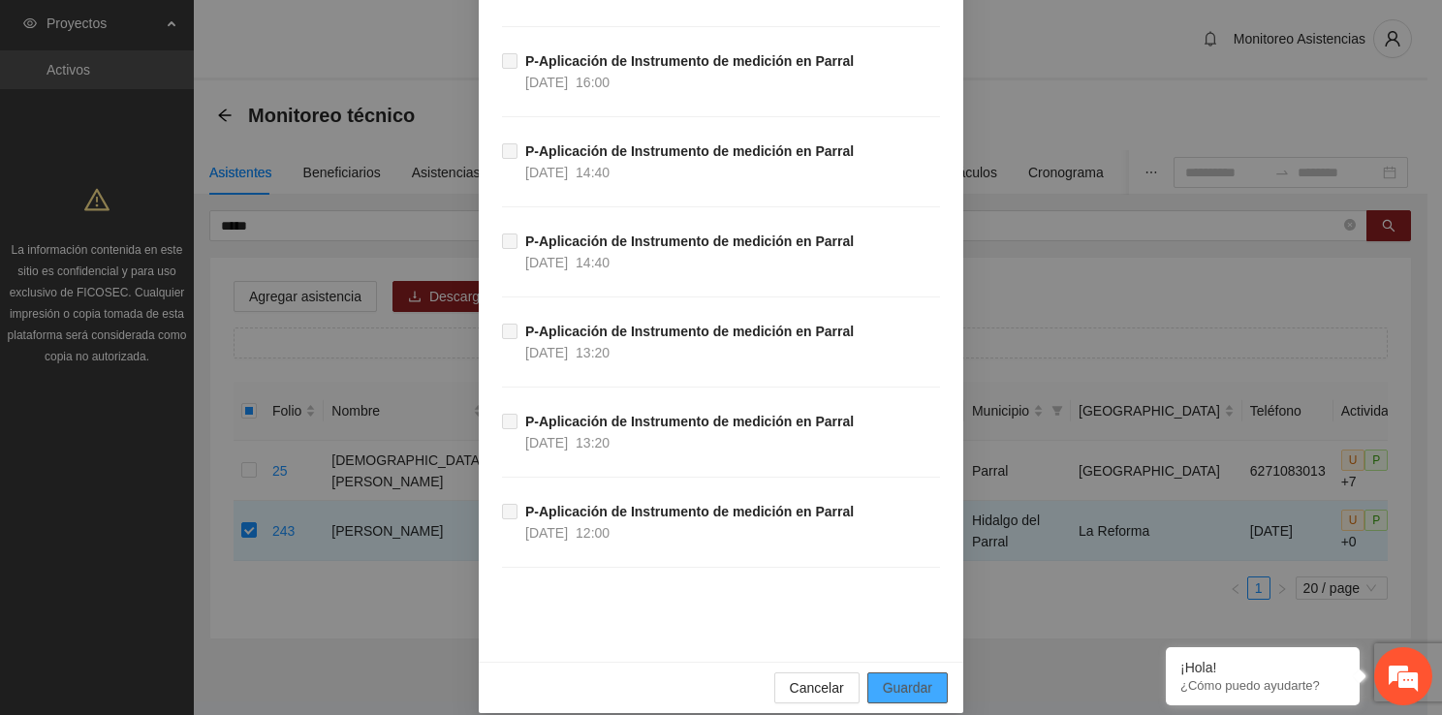
click at [883, 677] on span "Guardar" at bounding box center [907, 687] width 49 height 21
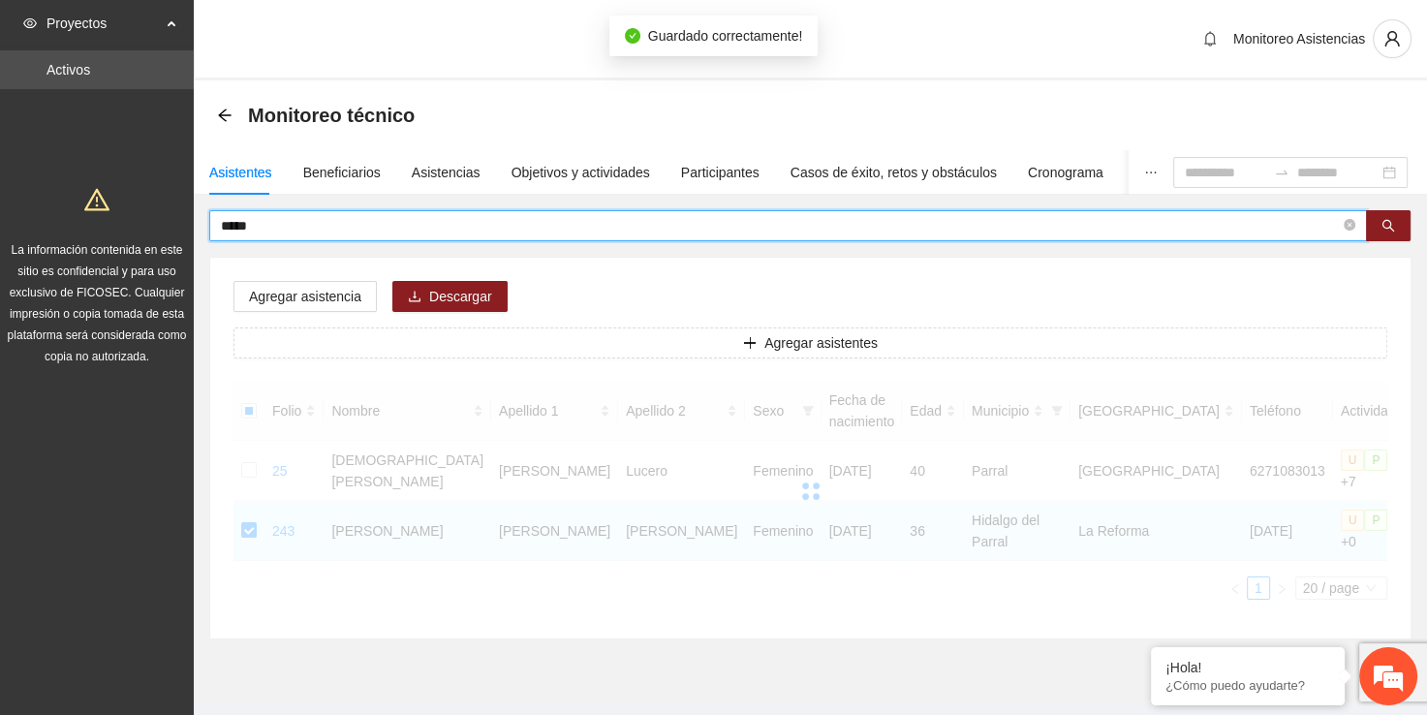
click at [586, 222] on input "*****" at bounding box center [780, 225] width 1119 height 21
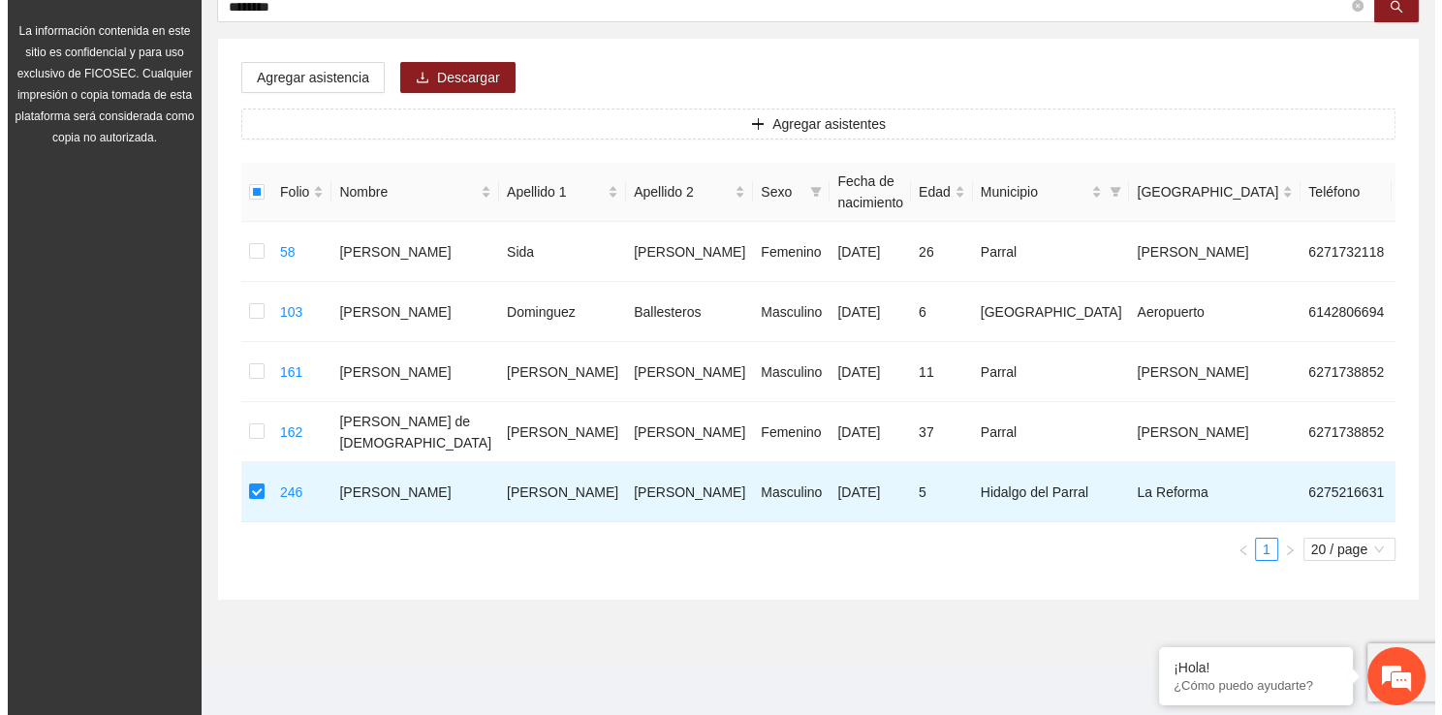
scroll to position [0, 0]
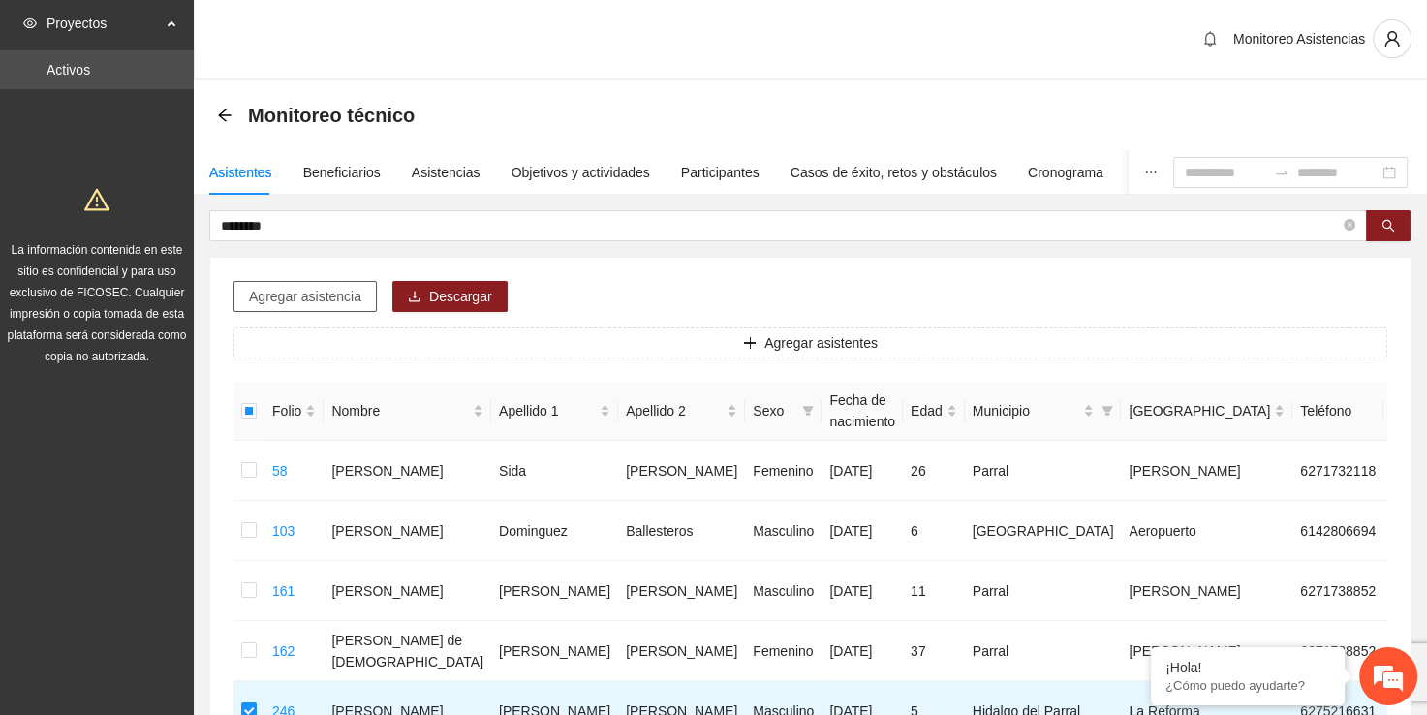
click at [367, 295] on button "Agregar asistencia" at bounding box center [304, 296] width 143 height 31
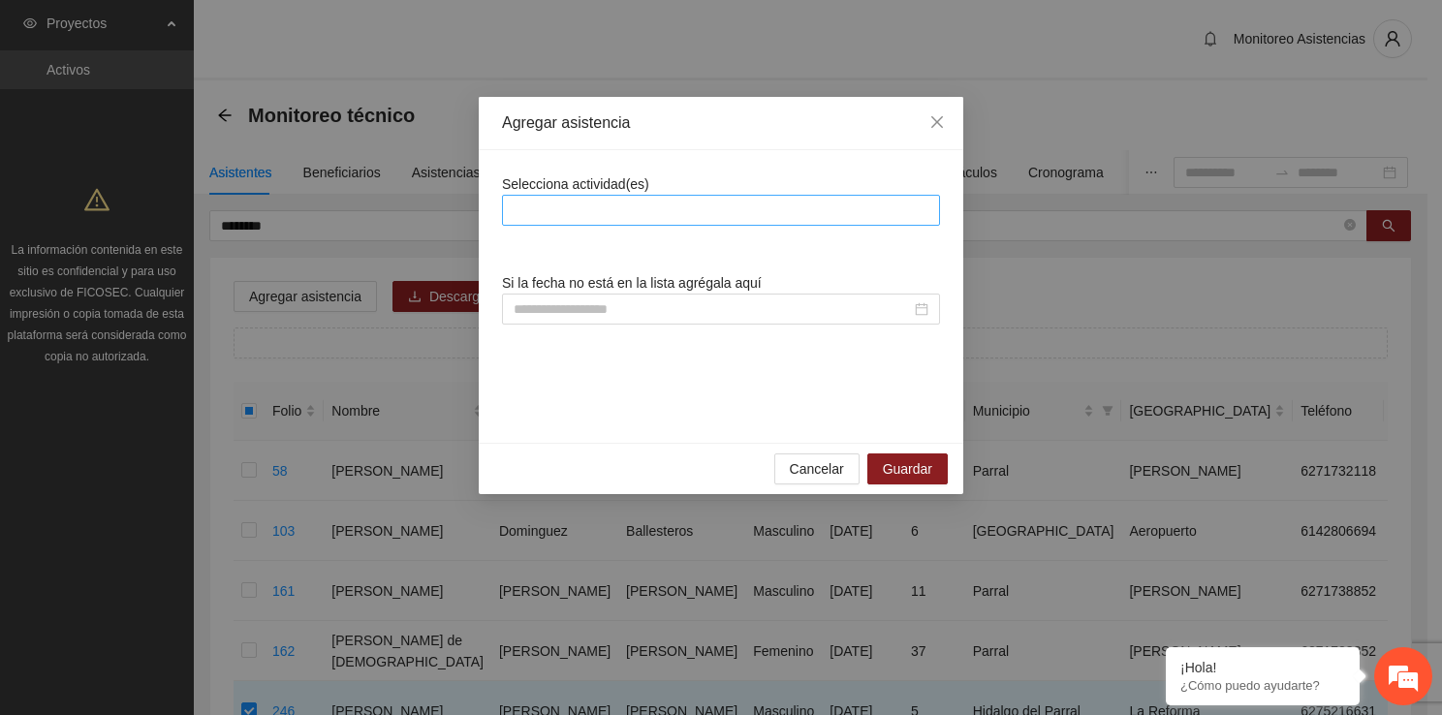
click at [725, 203] on div at bounding box center [721, 210] width 428 height 23
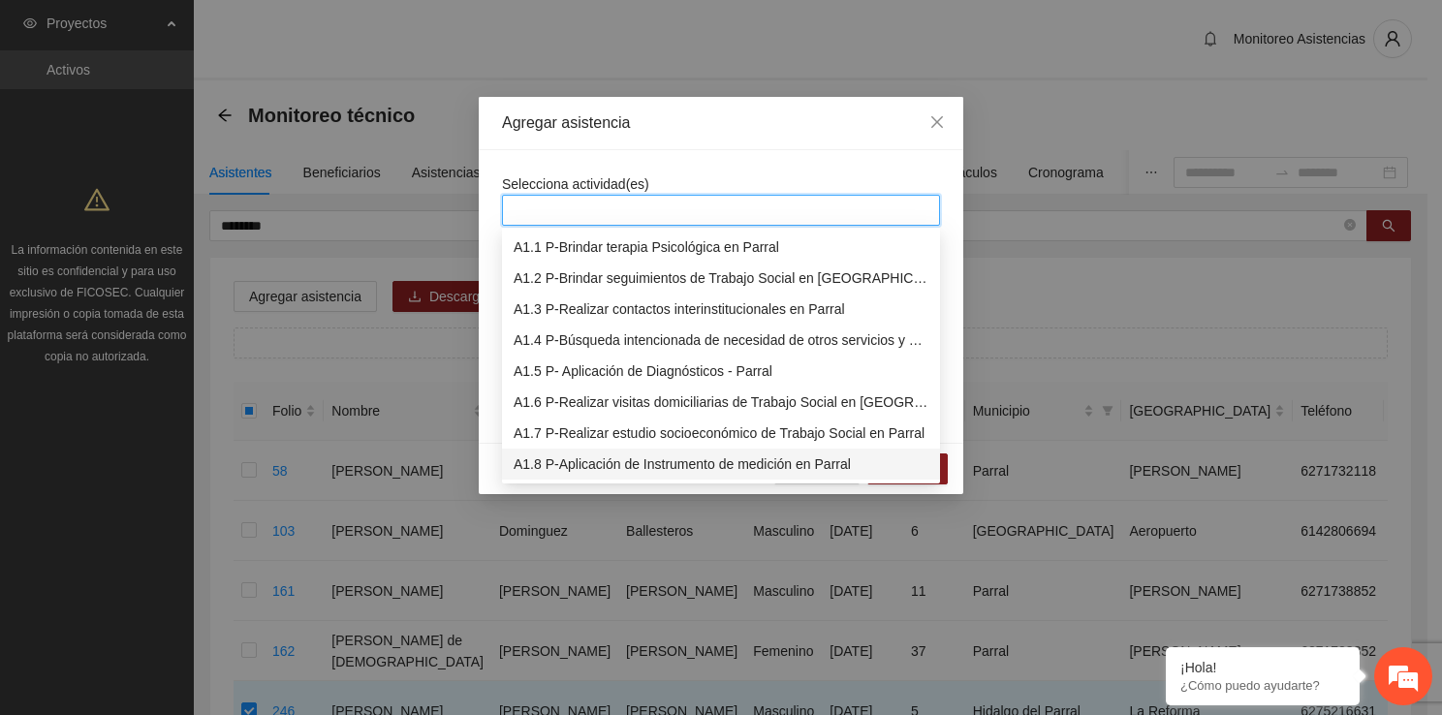
click at [622, 475] on div "A1.8 P-Aplicación de Instrumento de medición en Parral" at bounding box center [721, 464] width 438 height 31
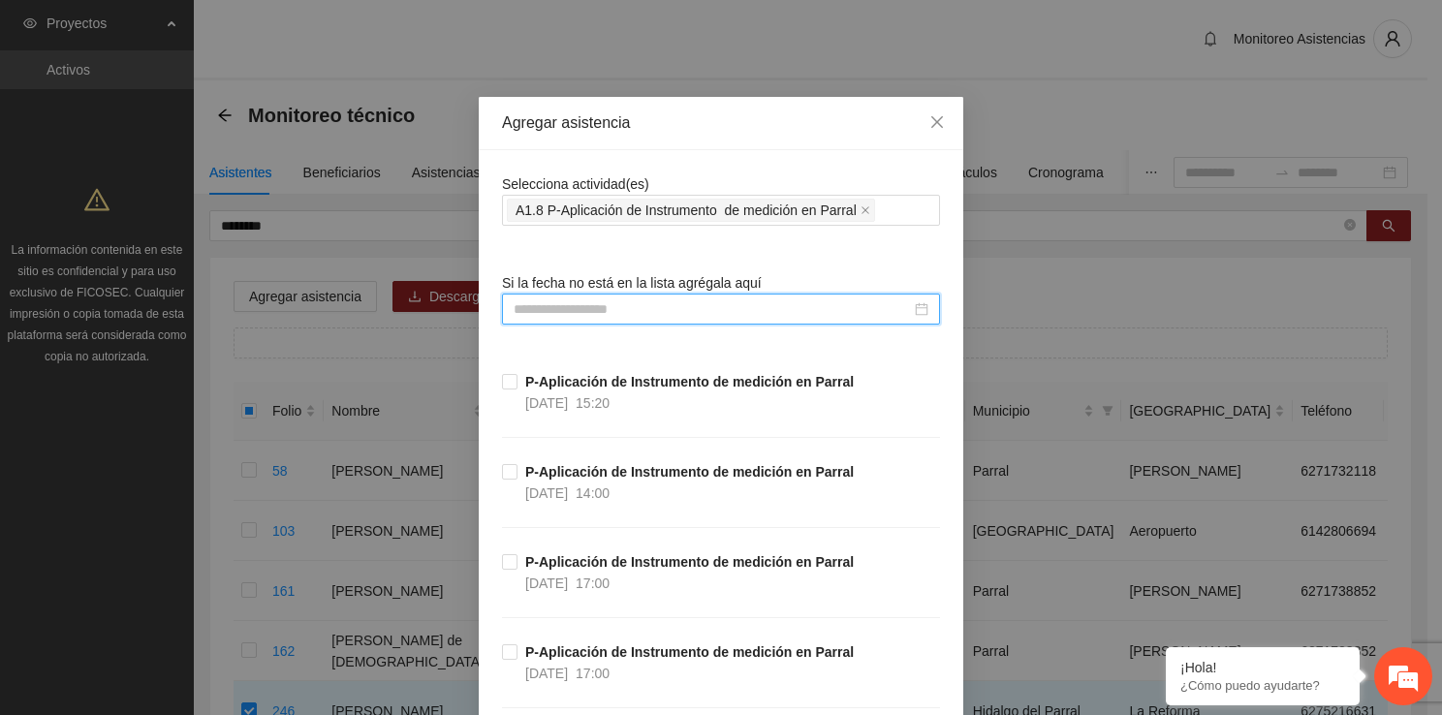
click at [518, 298] on input at bounding box center [711, 308] width 397 height 21
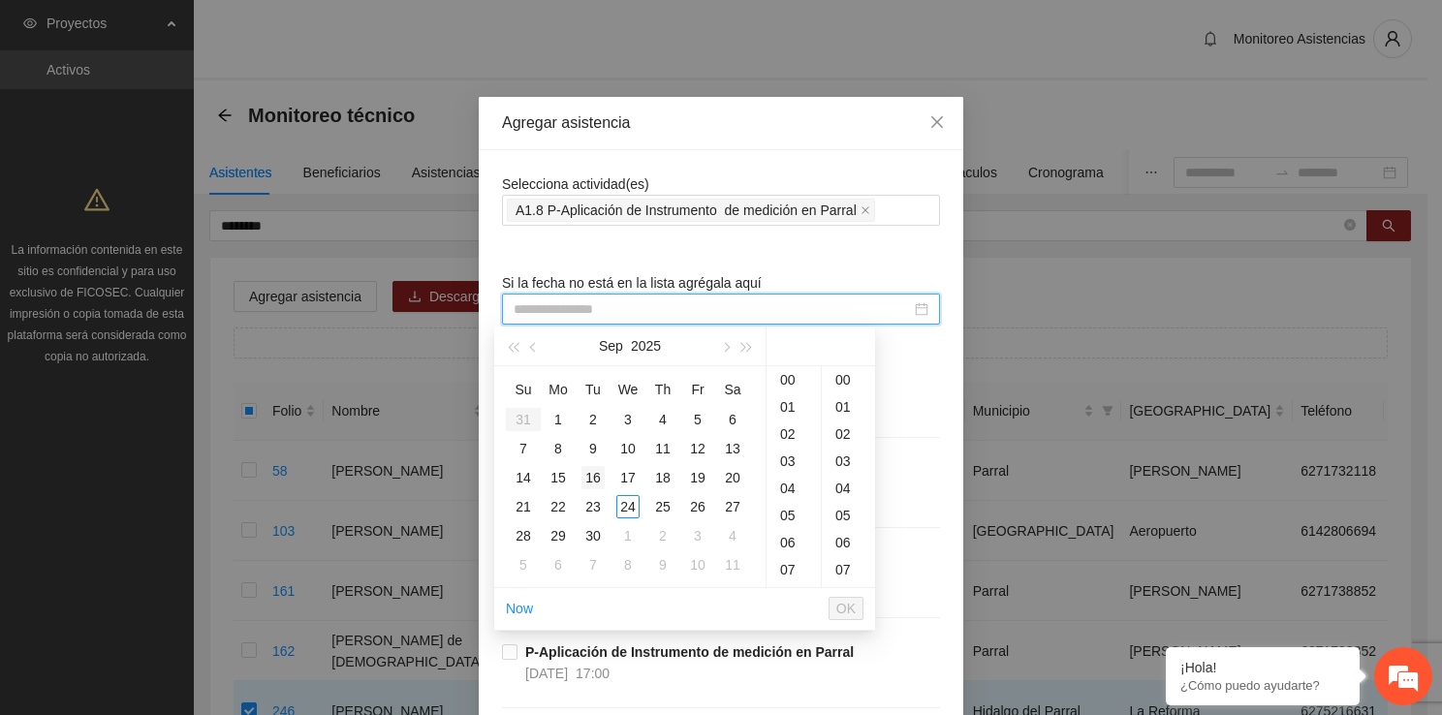
click at [588, 474] on div "16" at bounding box center [592, 477] width 23 height 23
click at [792, 412] on div "13" at bounding box center [793, 406] width 54 height 27
click at [836, 535] on div "20" at bounding box center [848, 544] width 53 height 27
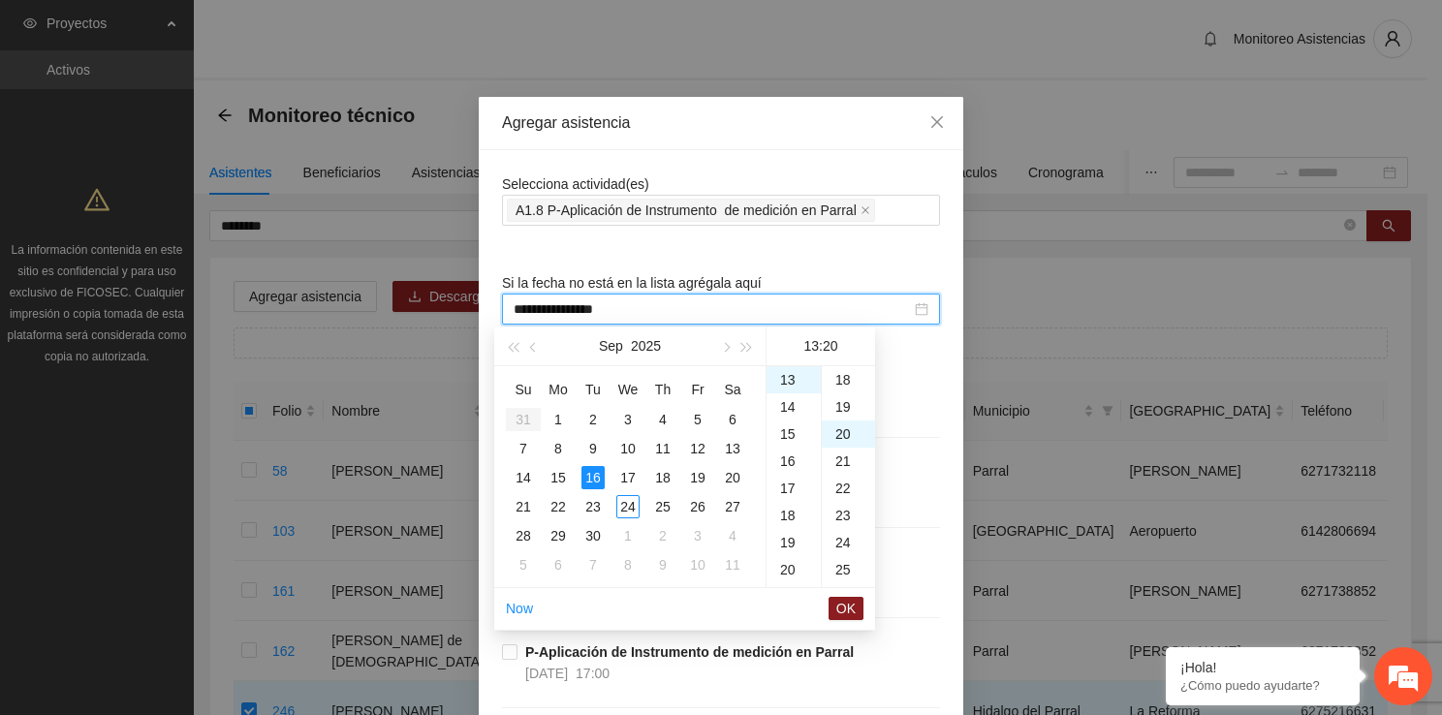
scroll to position [543, 0]
click at [846, 612] on span "OK" at bounding box center [845, 608] width 19 height 21
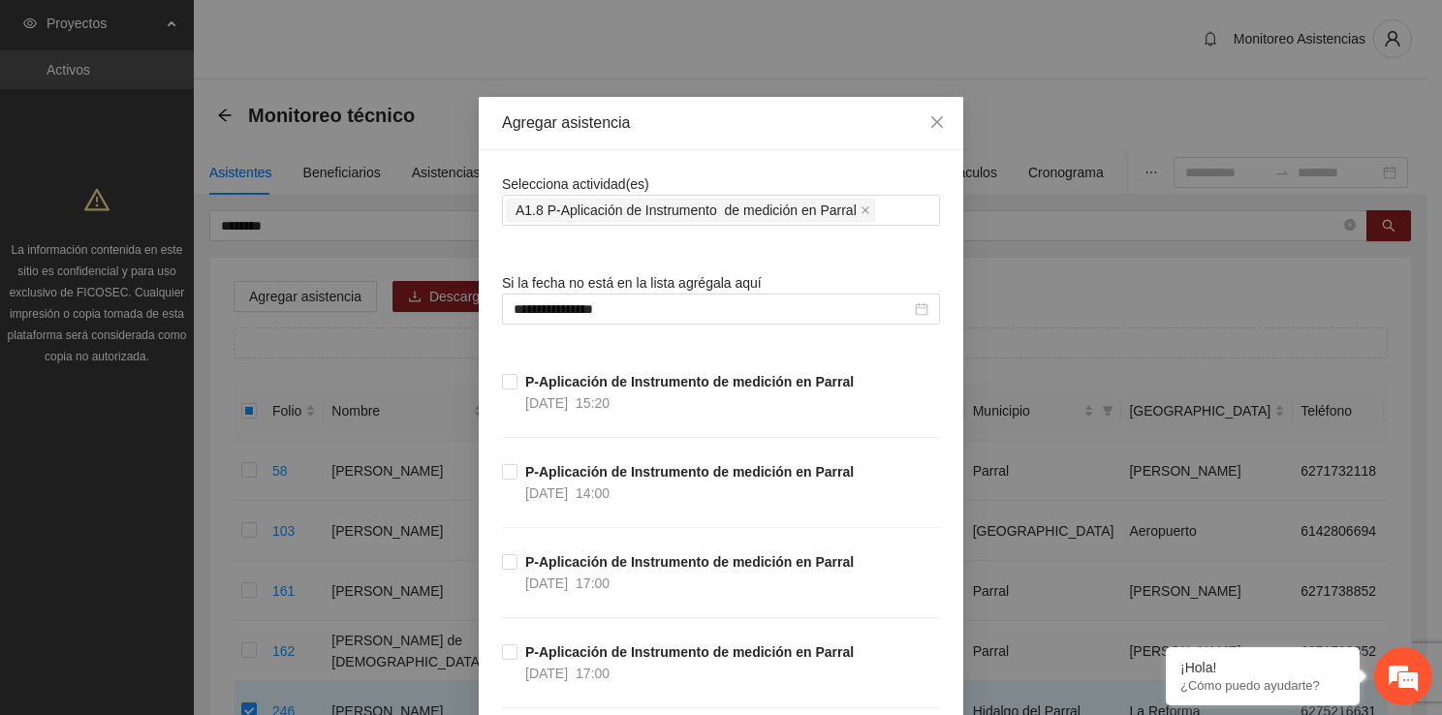
scroll to position [8700, 0]
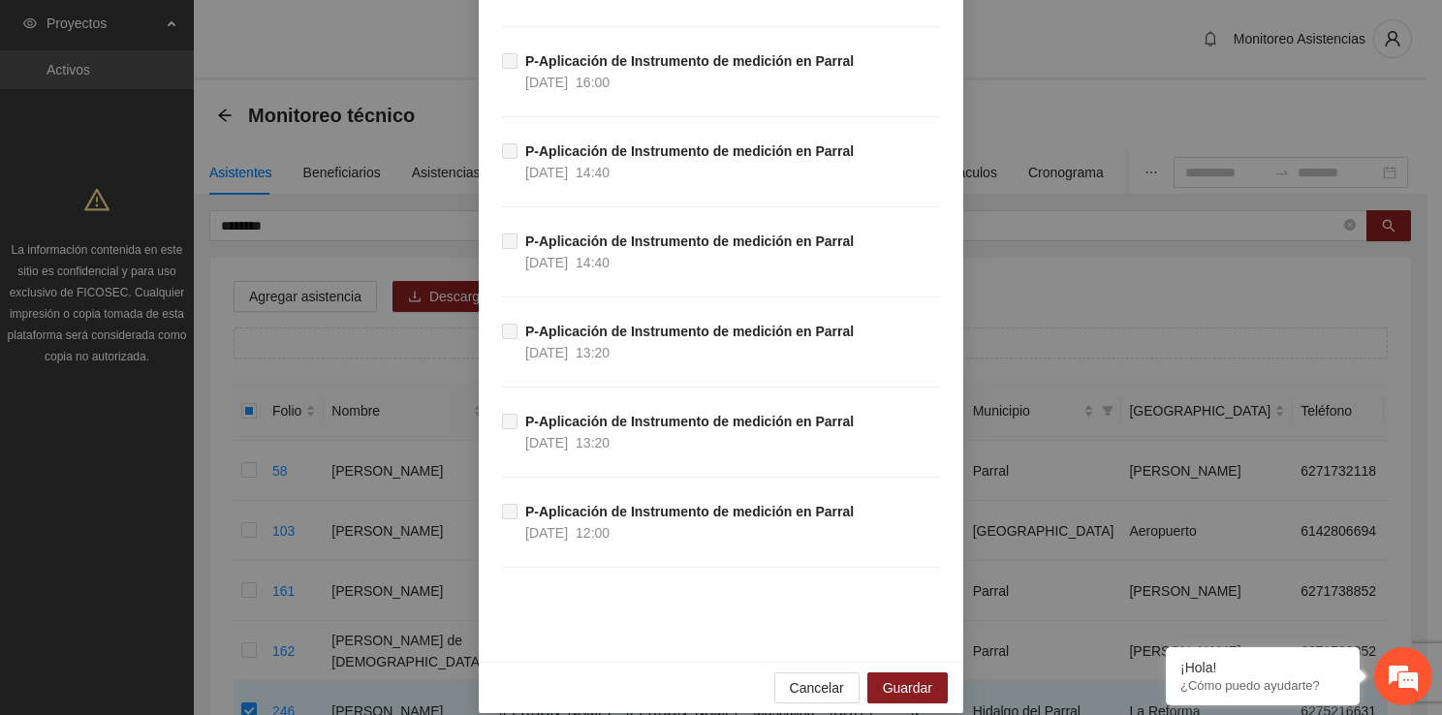
click at [922, 662] on div "Cancelar Guardar" at bounding box center [721, 687] width 484 height 51
click at [921, 662] on div "Cancelar Guardar" at bounding box center [721, 687] width 484 height 51
click at [921, 672] on button "Guardar" at bounding box center [907, 687] width 80 height 31
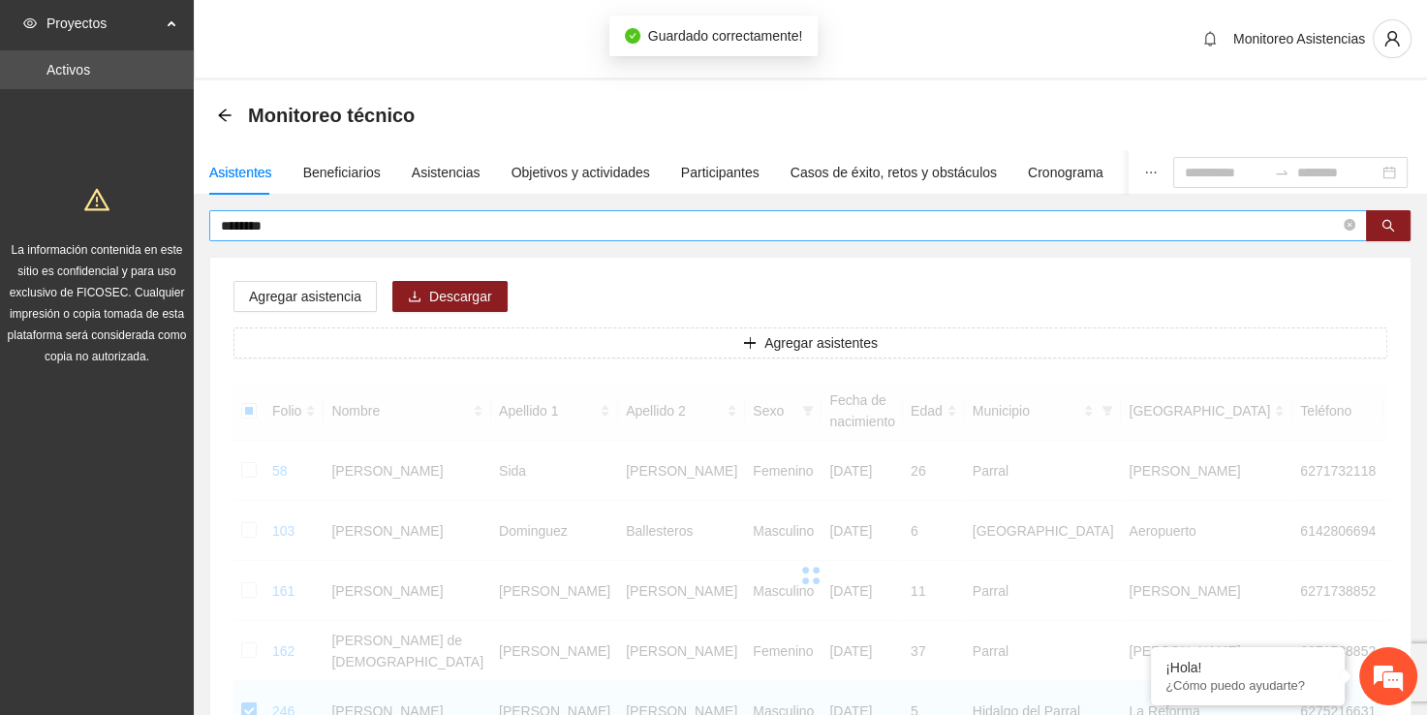
click at [548, 223] on input "********" at bounding box center [780, 225] width 1119 height 21
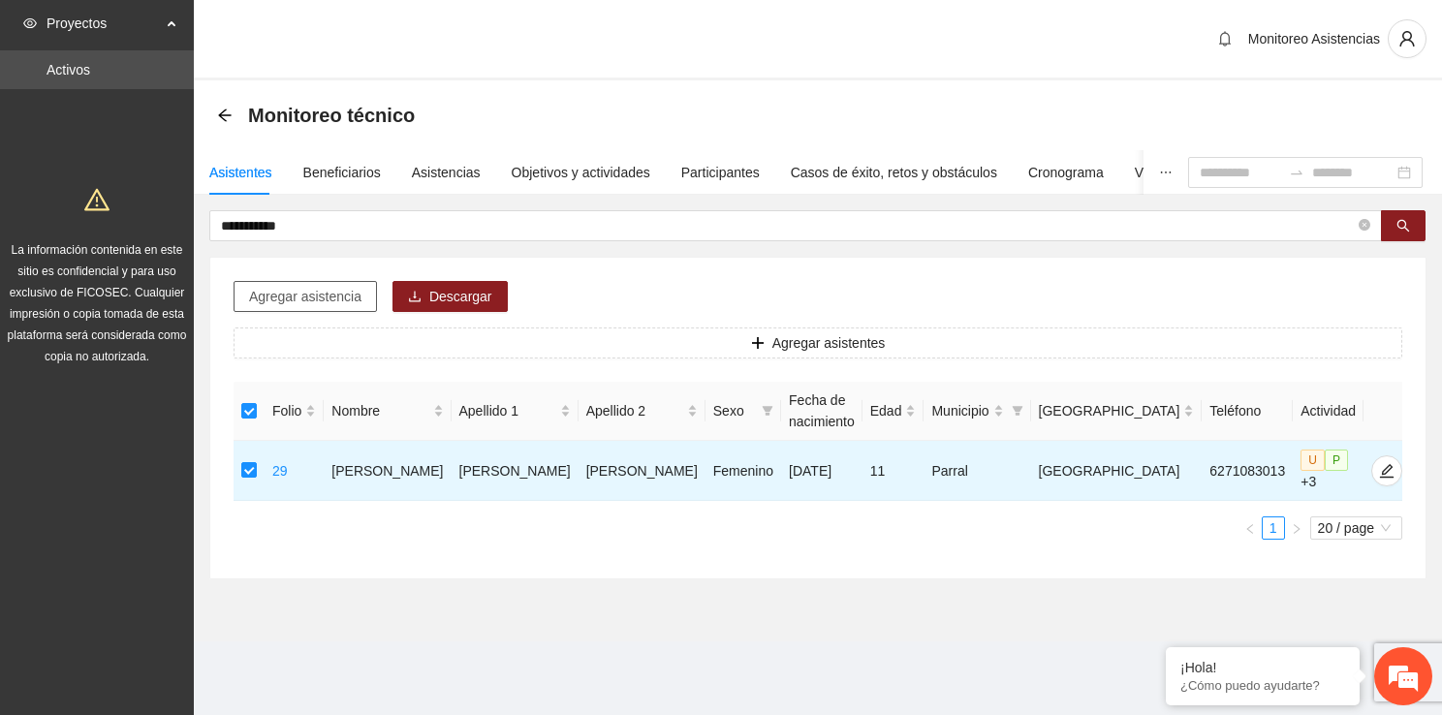
click at [338, 296] on span "Agregar asistencia" at bounding box center [305, 296] width 112 height 21
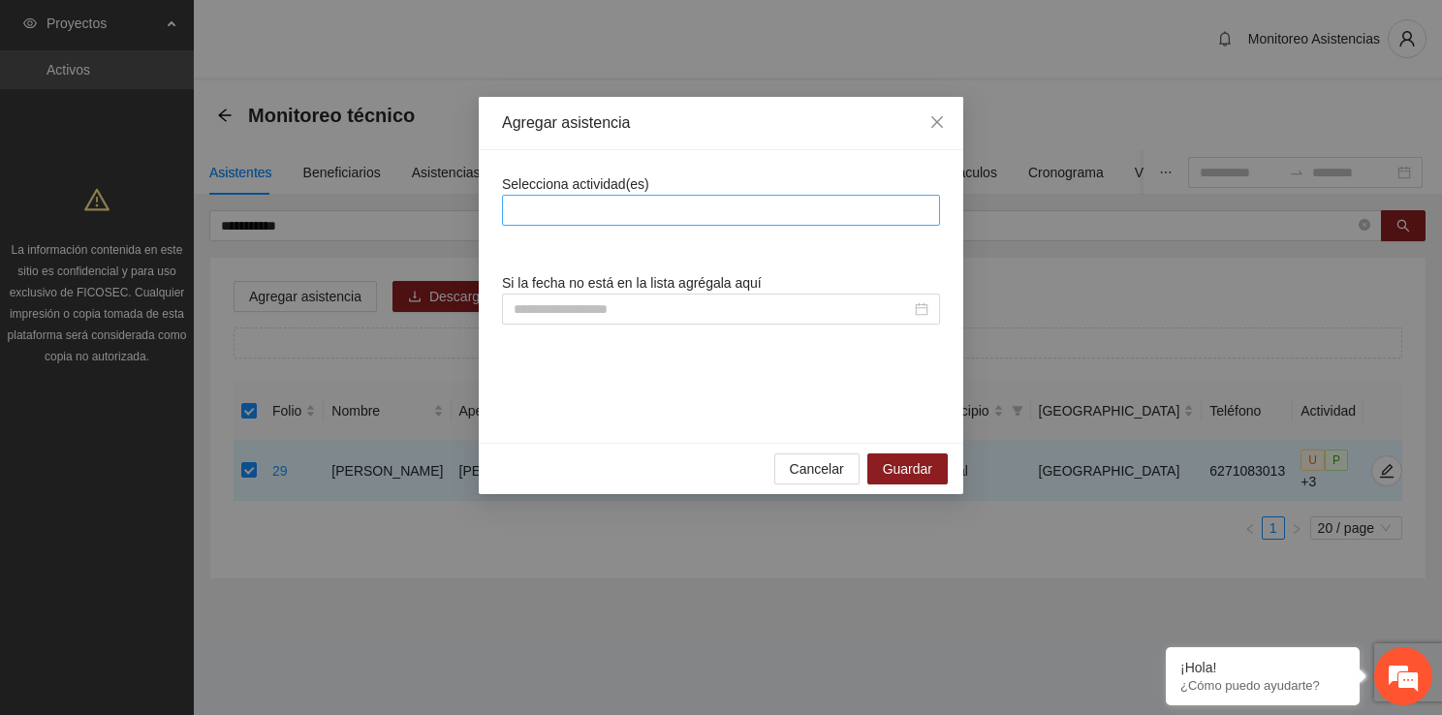
click at [639, 214] on div at bounding box center [721, 210] width 428 height 23
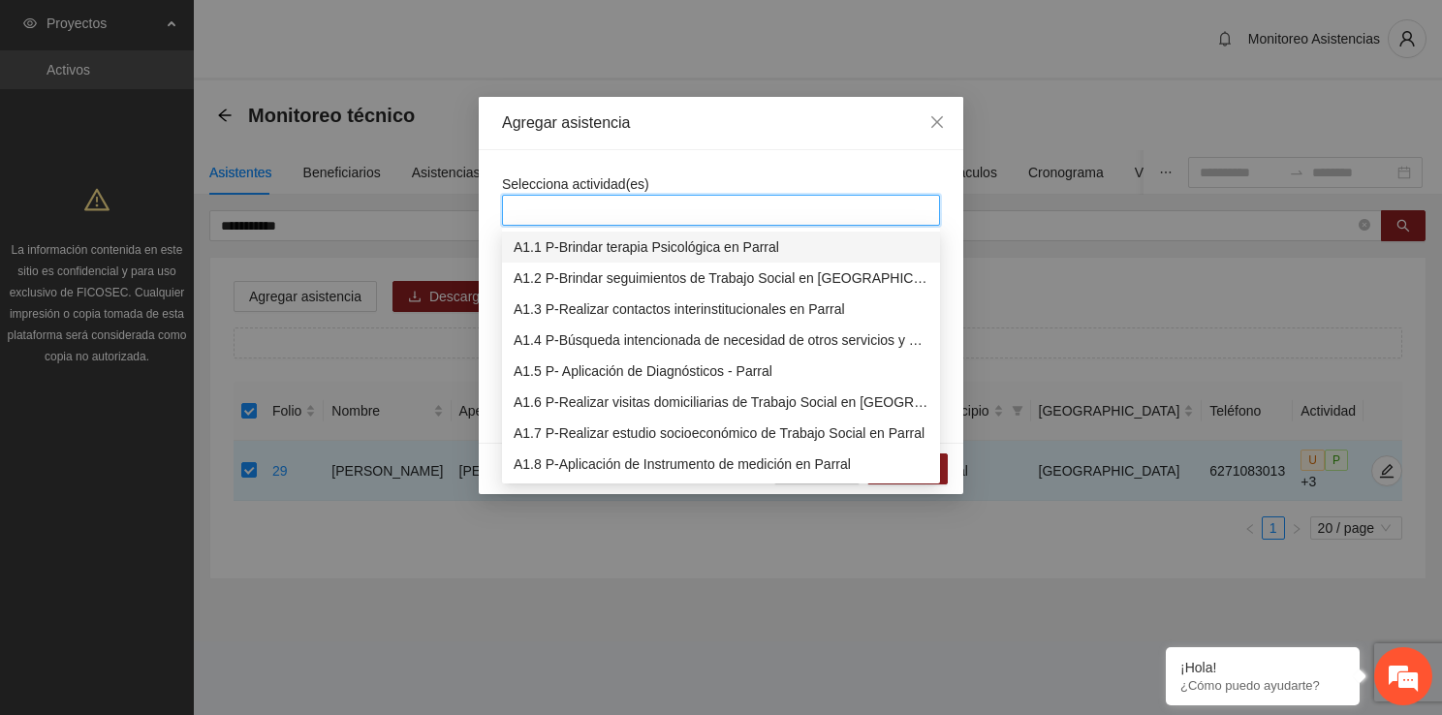
click at [639, 243] on div "A1.1 P-Brindar terapia Psicológica en Parral" at bounding box center [720, 246] width 415 height 21
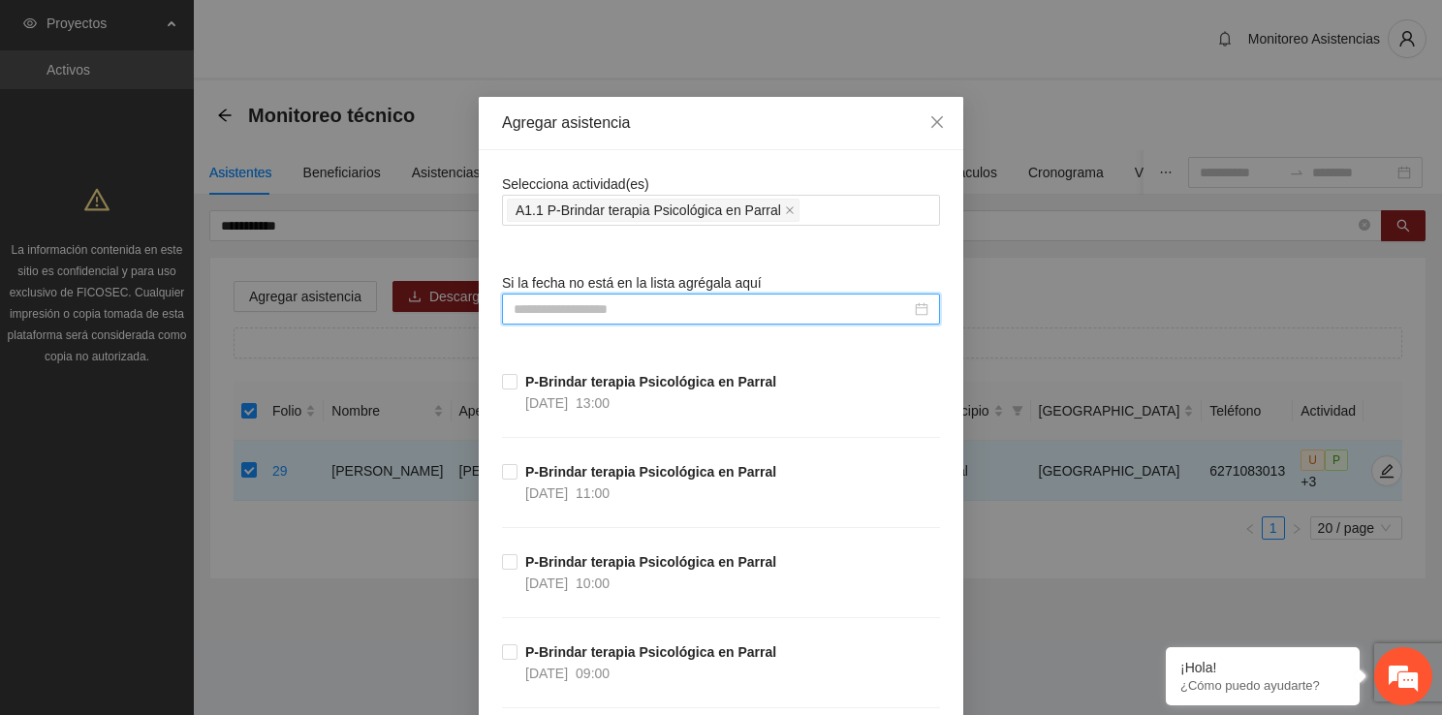
click at [611, 316] on input at bounding box center [711, 308] width 397 height 21
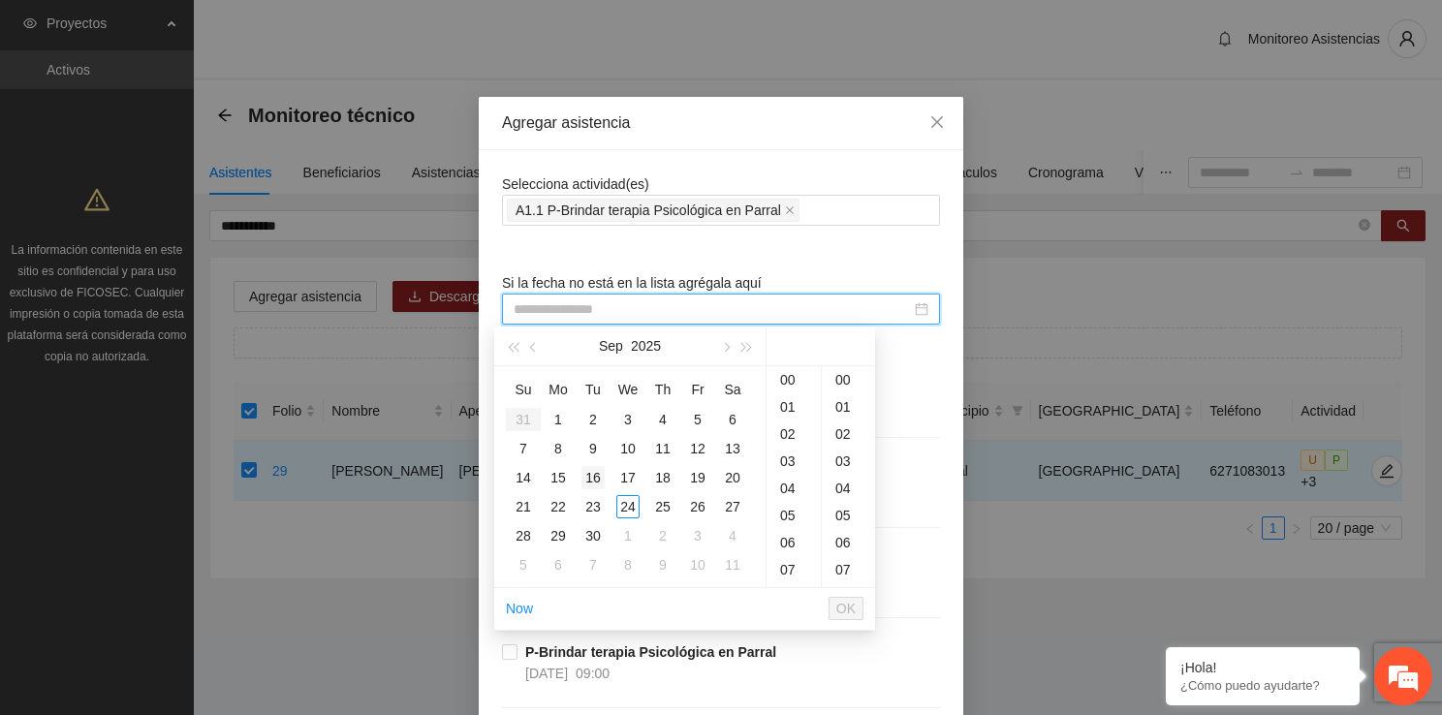
click at [602, 477] on div "16" at bounding box center [592, 477] width 23 height 23
click at [786, 432] on div "14" at bounding box center [793, 433] width 54 height 27
click at [843, 543] on div "20" at bounding box center [848, 542] width 53 height 27
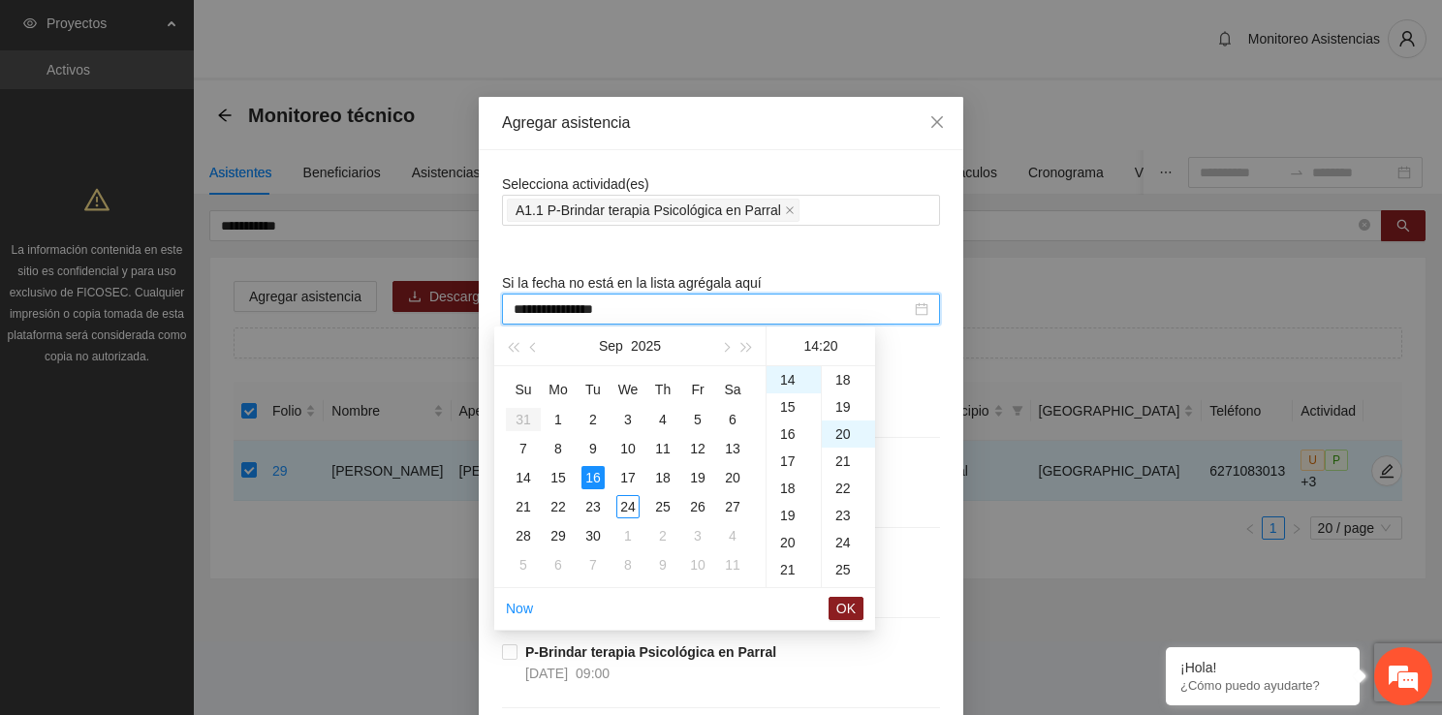
scroll to position [543, 0]
click at [845, 599] on span "OK" at bounding box center [845, 608] width 19 height 21
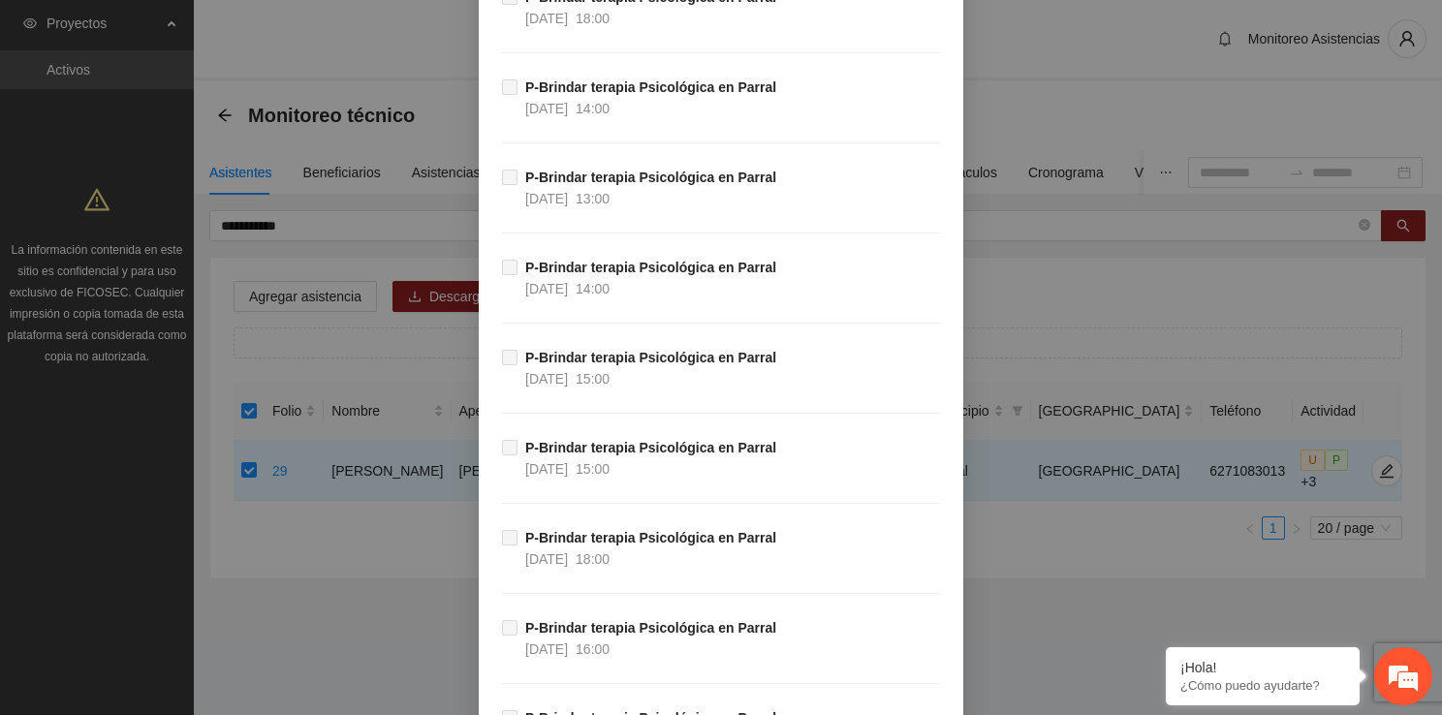
scroll to position [37468, 0]
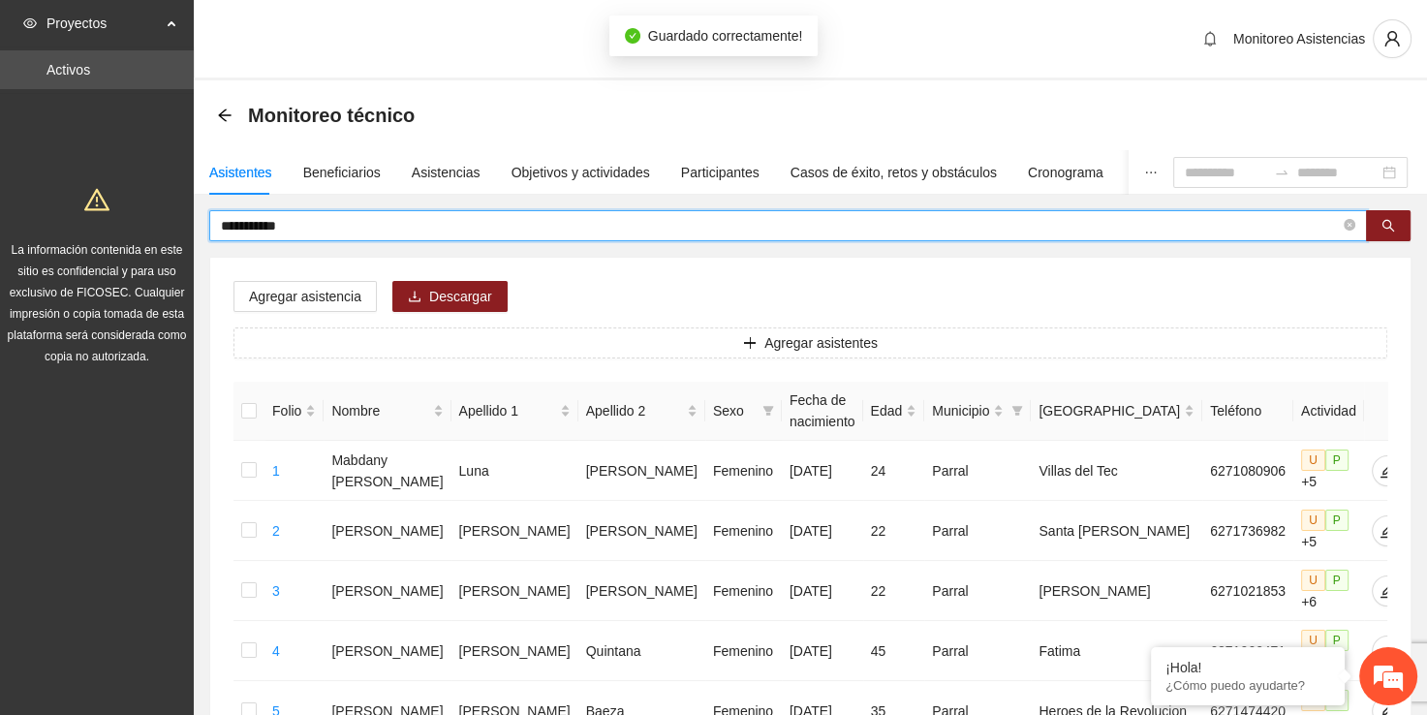
click at [357, 215] on input "**********" at bounding box center [780, 225] width 1119 height 21
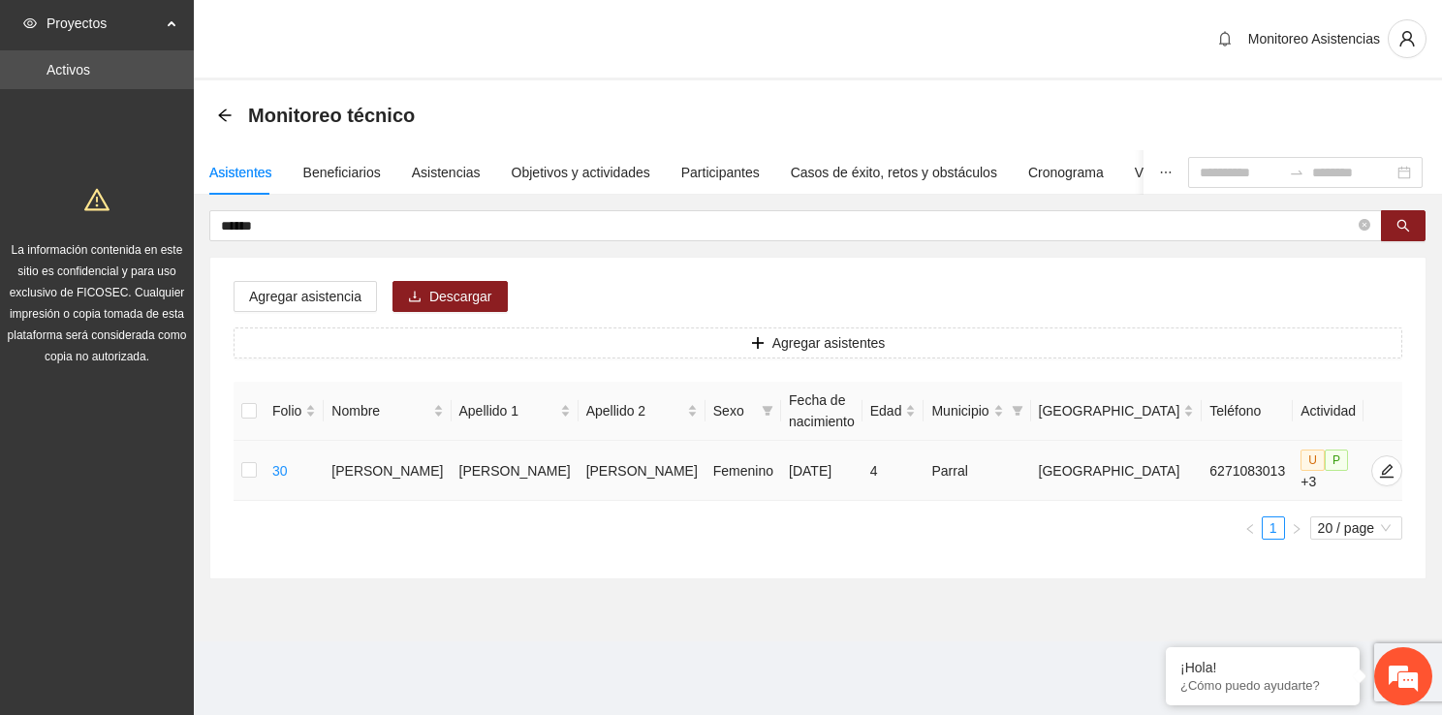
click at [245, 466] on td at bounding box center [248, 471] width 31 height 60
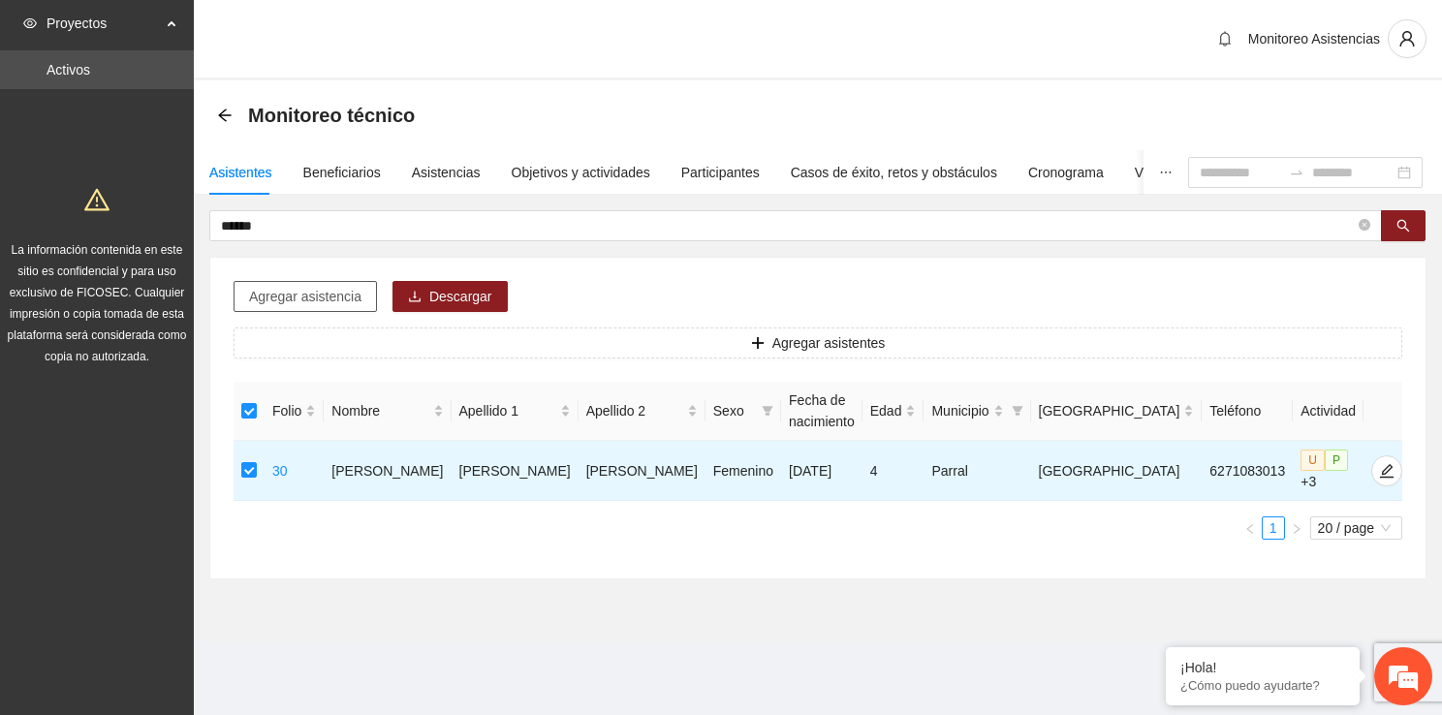
click at [333, 305] on span "Agregar asistencia" at bounding box center [305, 296] width 112 height 21
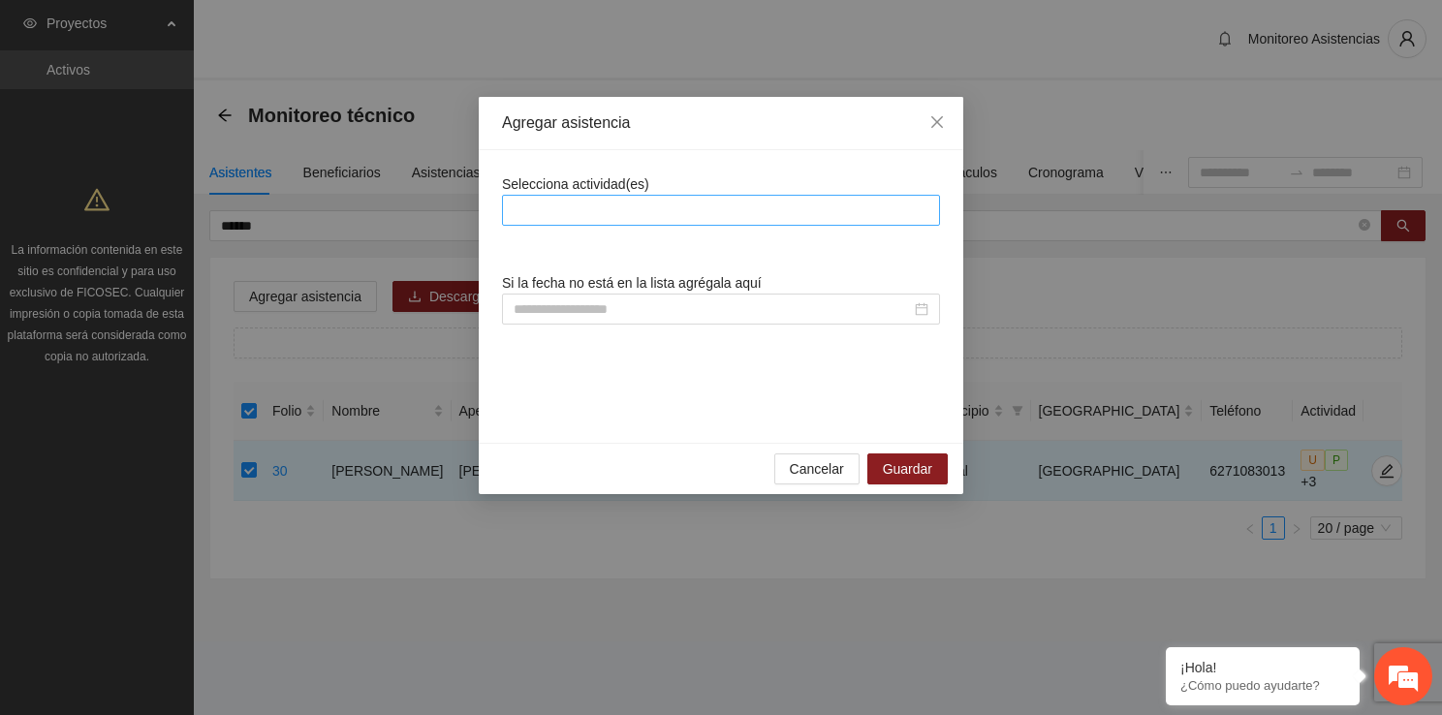
click at [624, 211] on div at bounding box center [721, 210] width 428 height 23
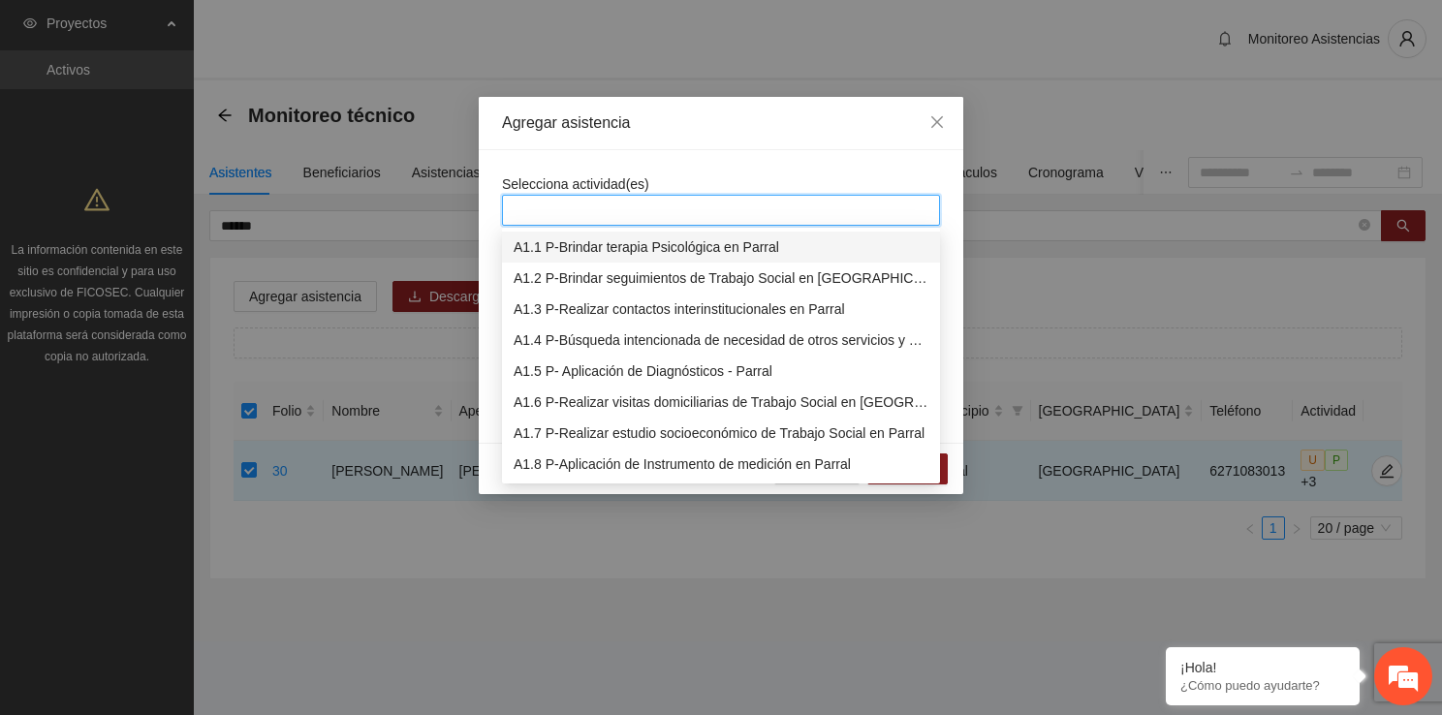
click at [617, 245] on div "A1.1 P-Brindar terapia Psicológica en Parral" at bounding box center [720, 246] width 415 height 21
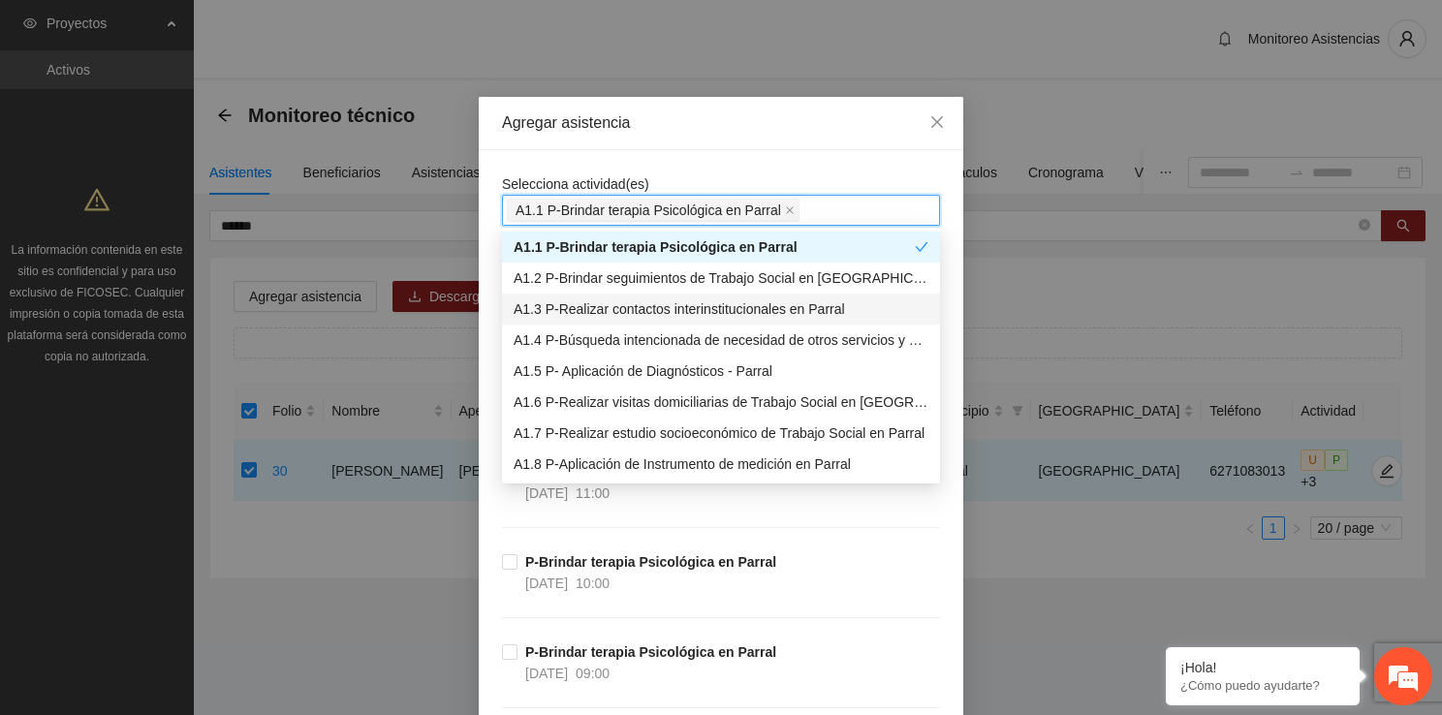
click at [502, 295] on div at bounding box center [721, 309] width 438 height 31
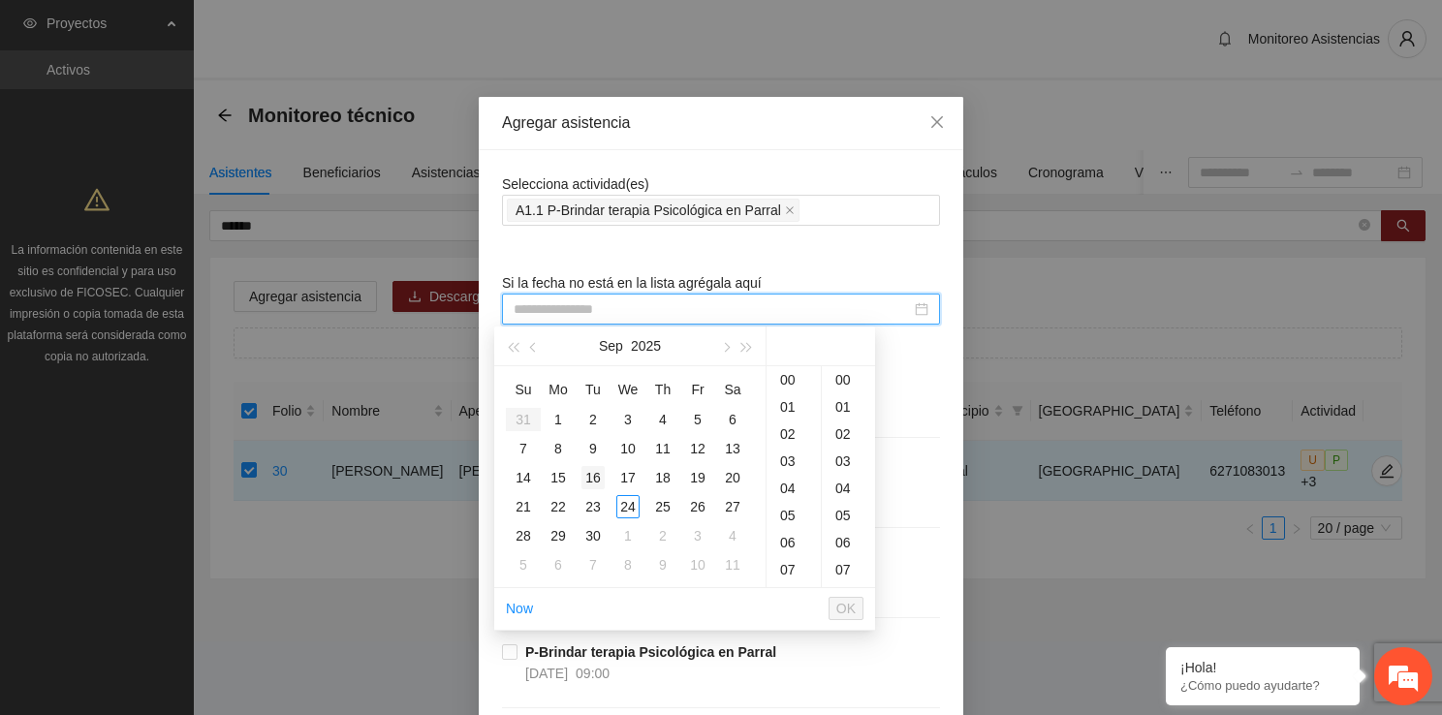
click at [595, 466] on div "16" at bounding box center [592, 477] width 23 height 23
click at [787, 469] on div "15" at bounding box center [793, 461] width 54 height 27
click at [842, 445] on div "20" at bounding box center [848, 439] width 53 height 27
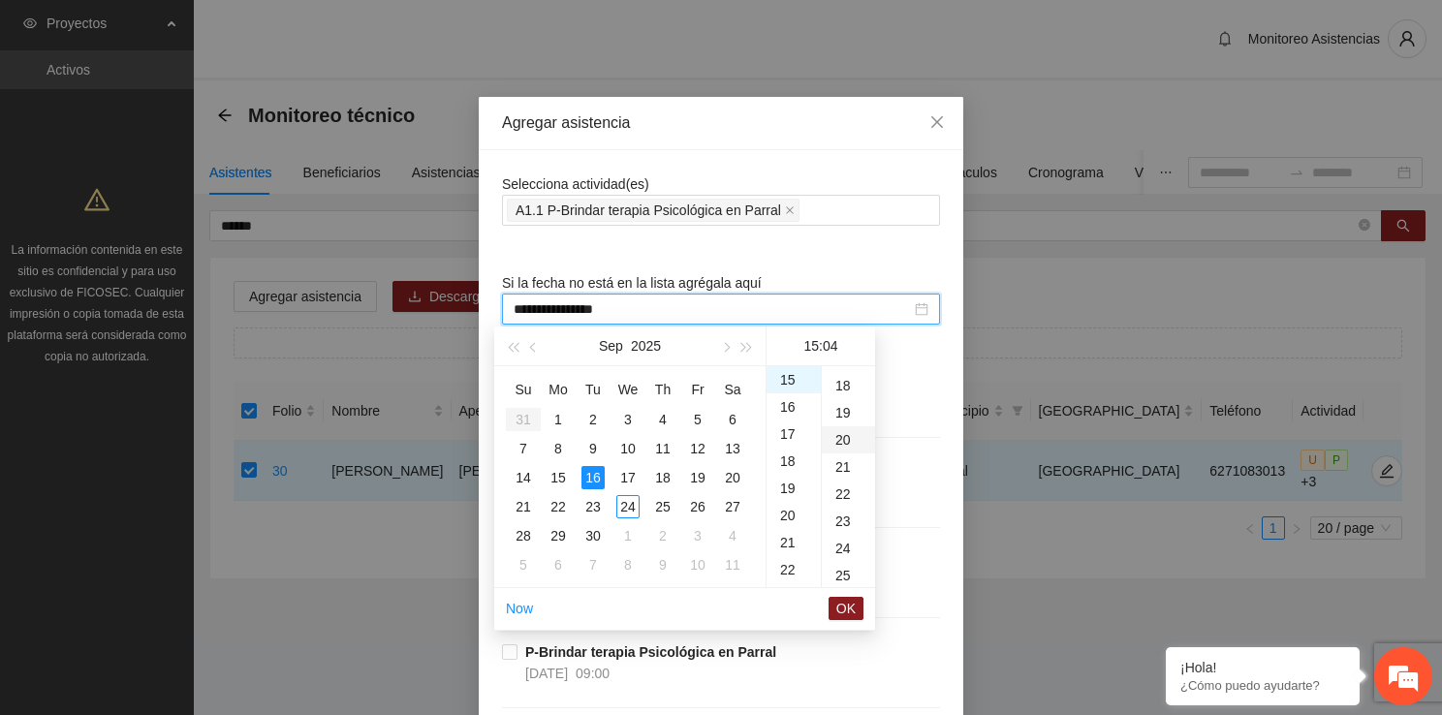
scroll to position [543, 0]
click at [841, 605] on span "OK" at bounding box center [845, 608] width 19 height 21
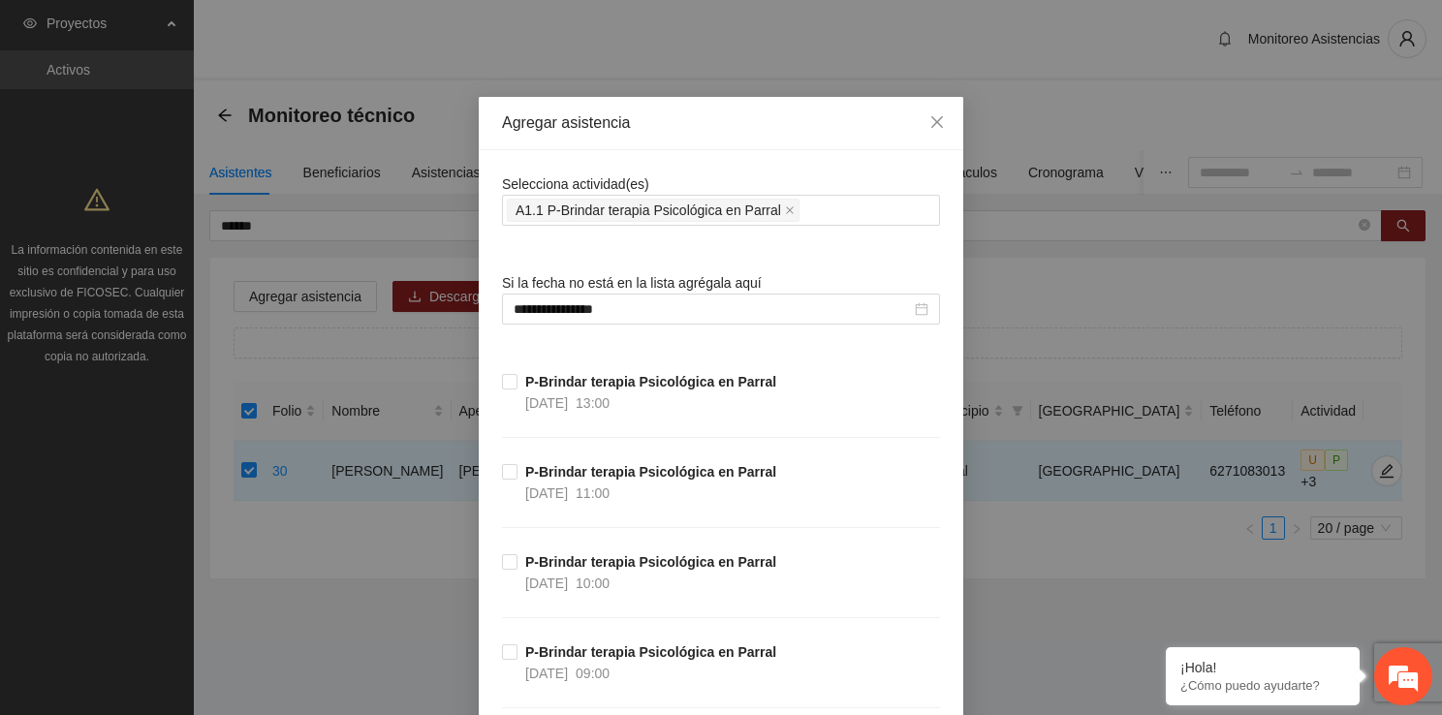
scroll to position [37468, 0]
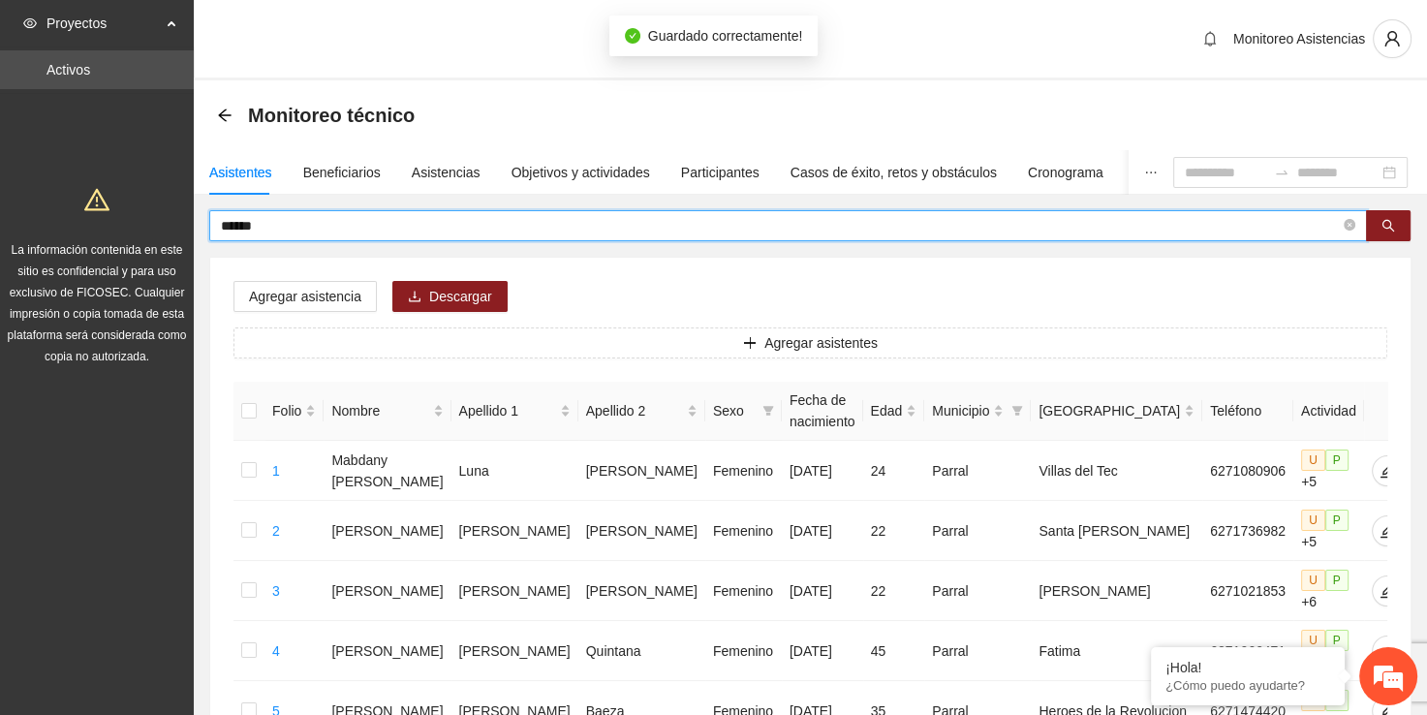
click at [326, 221] on input "******" at bounding box center [780, 225] width 1119 height 21
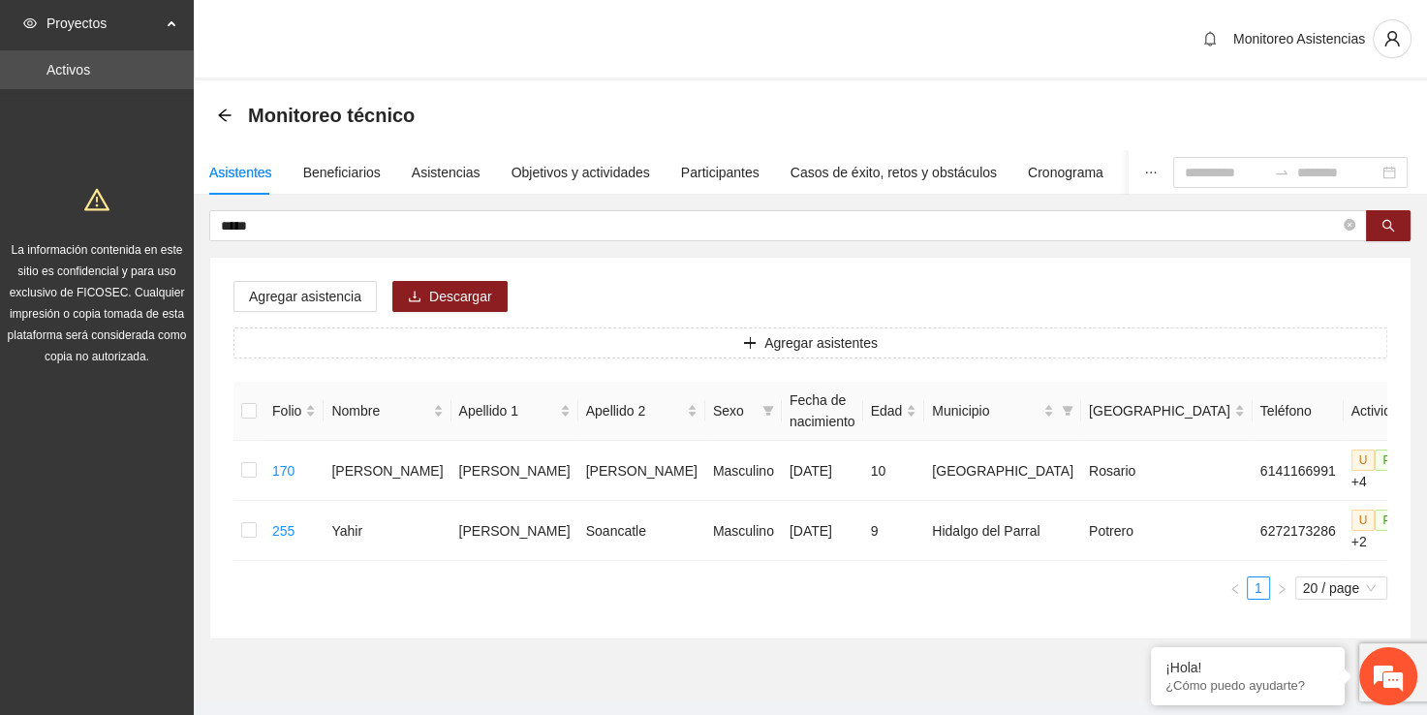
click at [231, 520] on div "Agregar asistencia Descargar Agregar asistentes Folio Nombre Apellido 1 Apellid…" at bounding box center [810, 448] width 1200 height 381
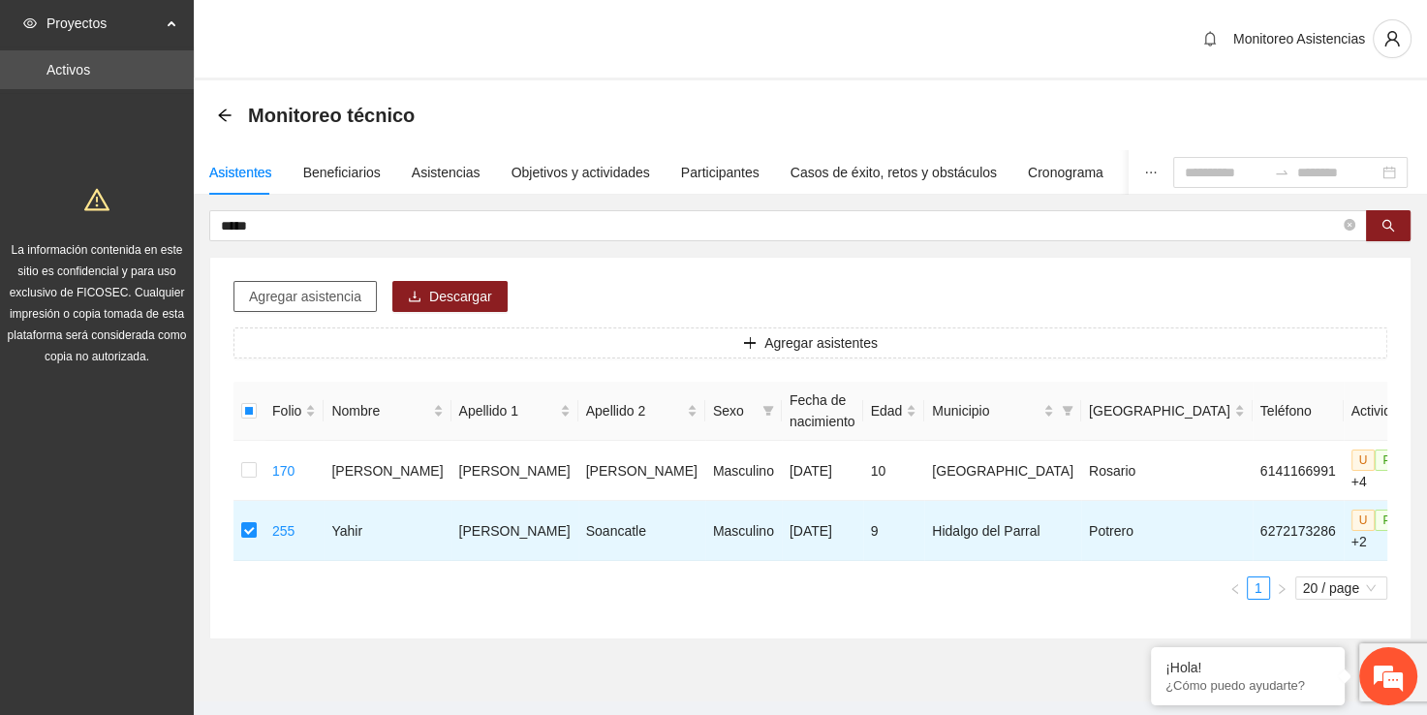
click at [296, 308] on button "Agregar asistencia" at bounding box center [304, 296] width 143 height 31
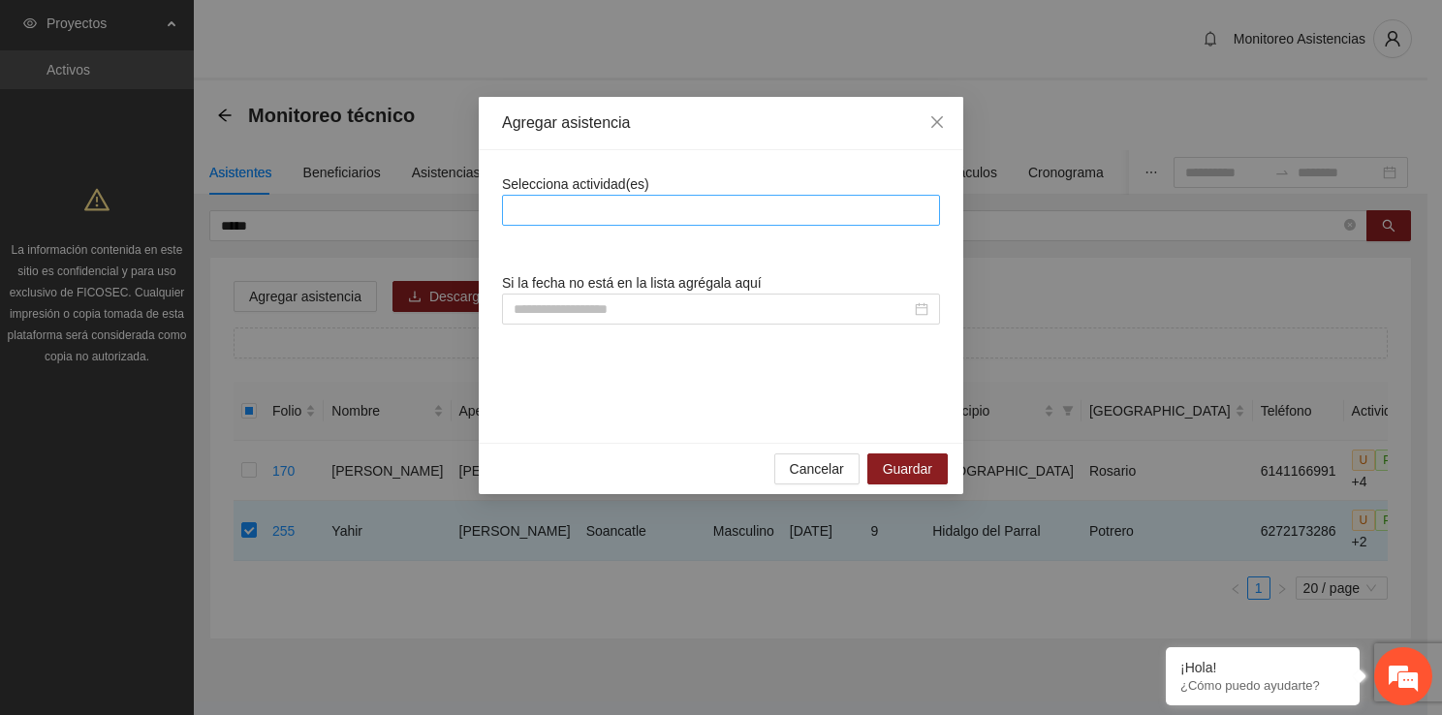
click at [576, 207] on div at bounding box center [721, 210] width 428 height 23
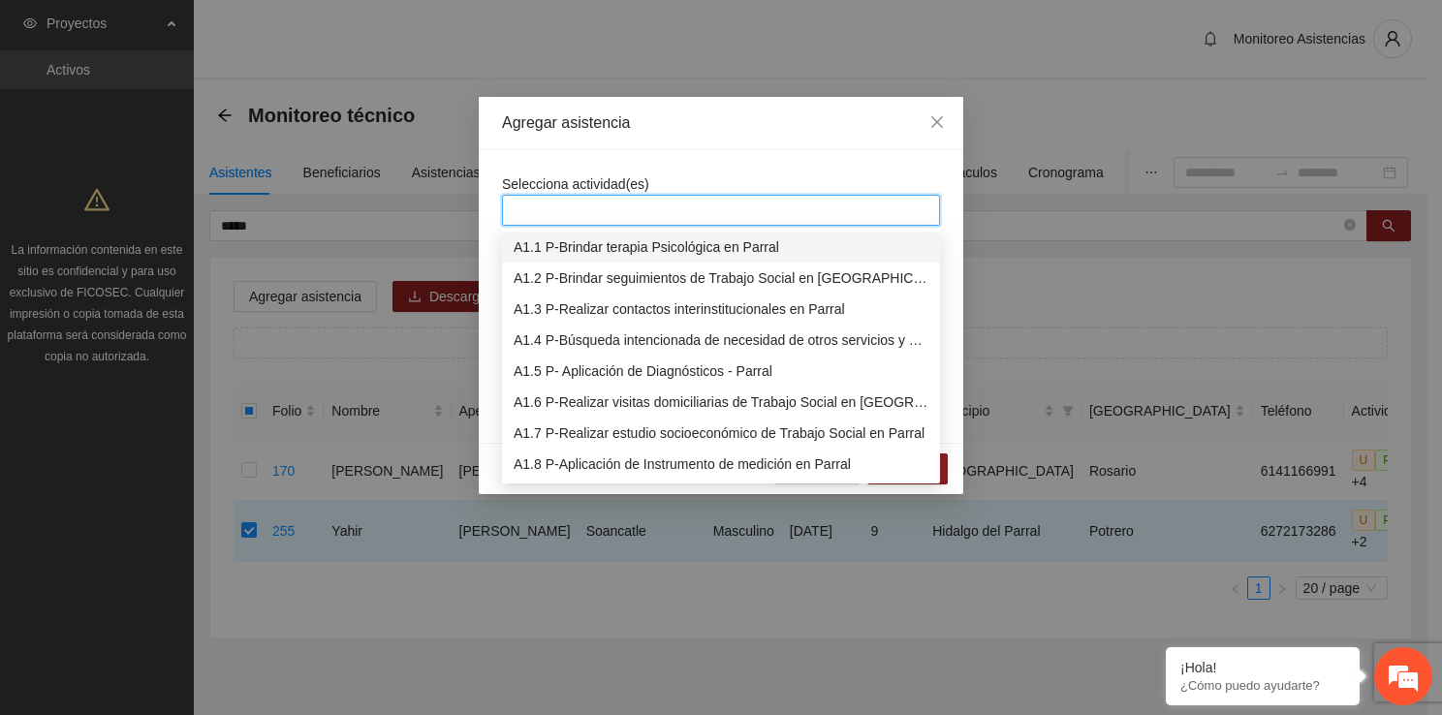
click at [577, 253] on div "A1.1 P-Brindar terapia Psicológica en Parral" at bounding box center [720, 246] width 415 height 21
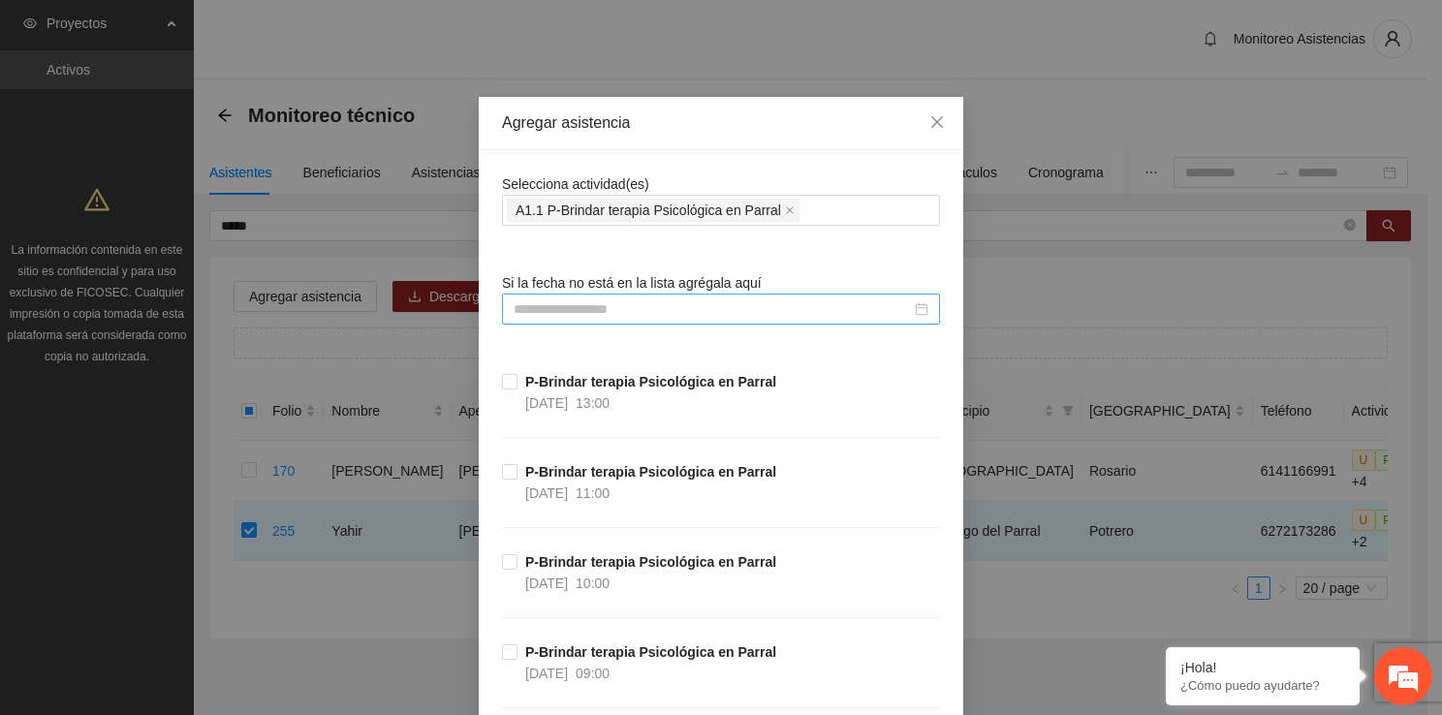
click at [519, 304] on input at bounding box center [711, 308] width 397 height 21
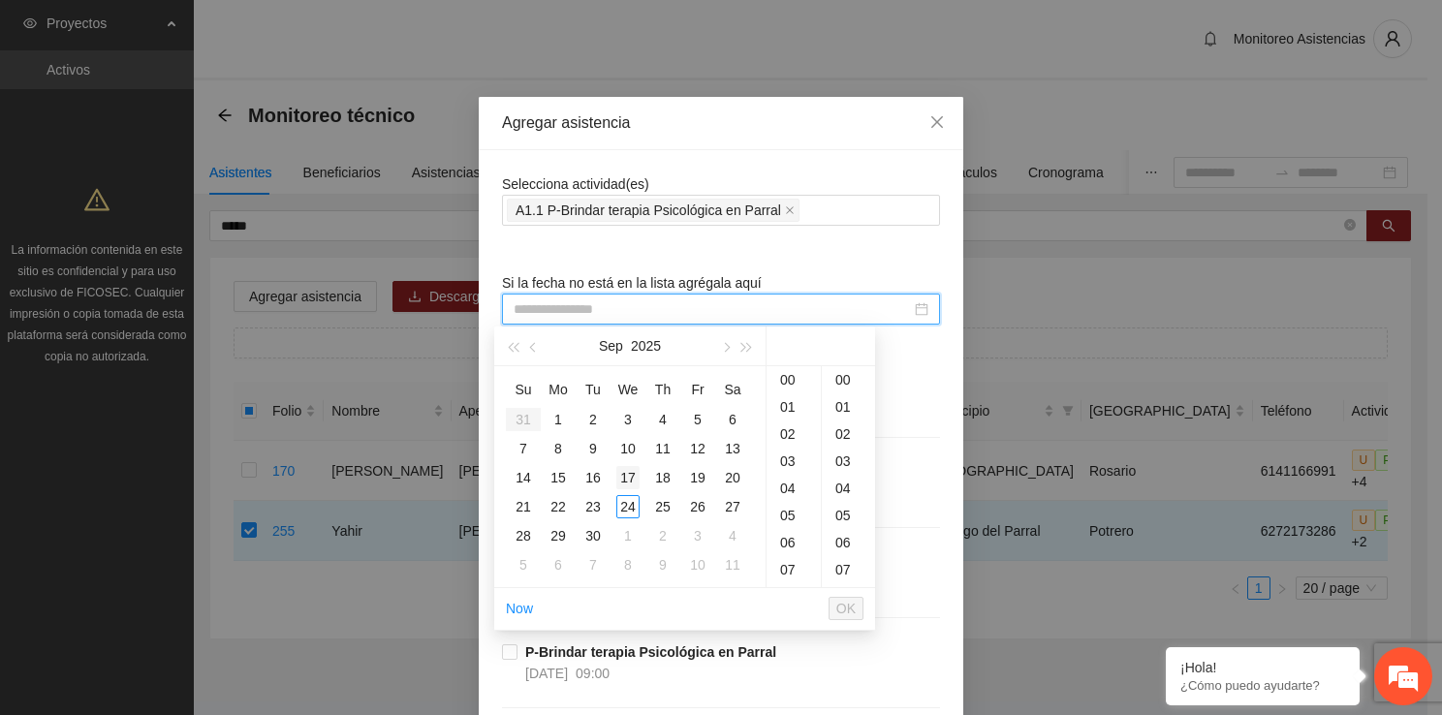
click at [636, 477] on div "17" at bounding box center [627, 477] width 23 height 23
click at [791, 458] on div "15" at bounding box center [793, 461] width 54 height 27
click at [836, 375] on div "00" at bounding box center [848, 379] width 53 height 27
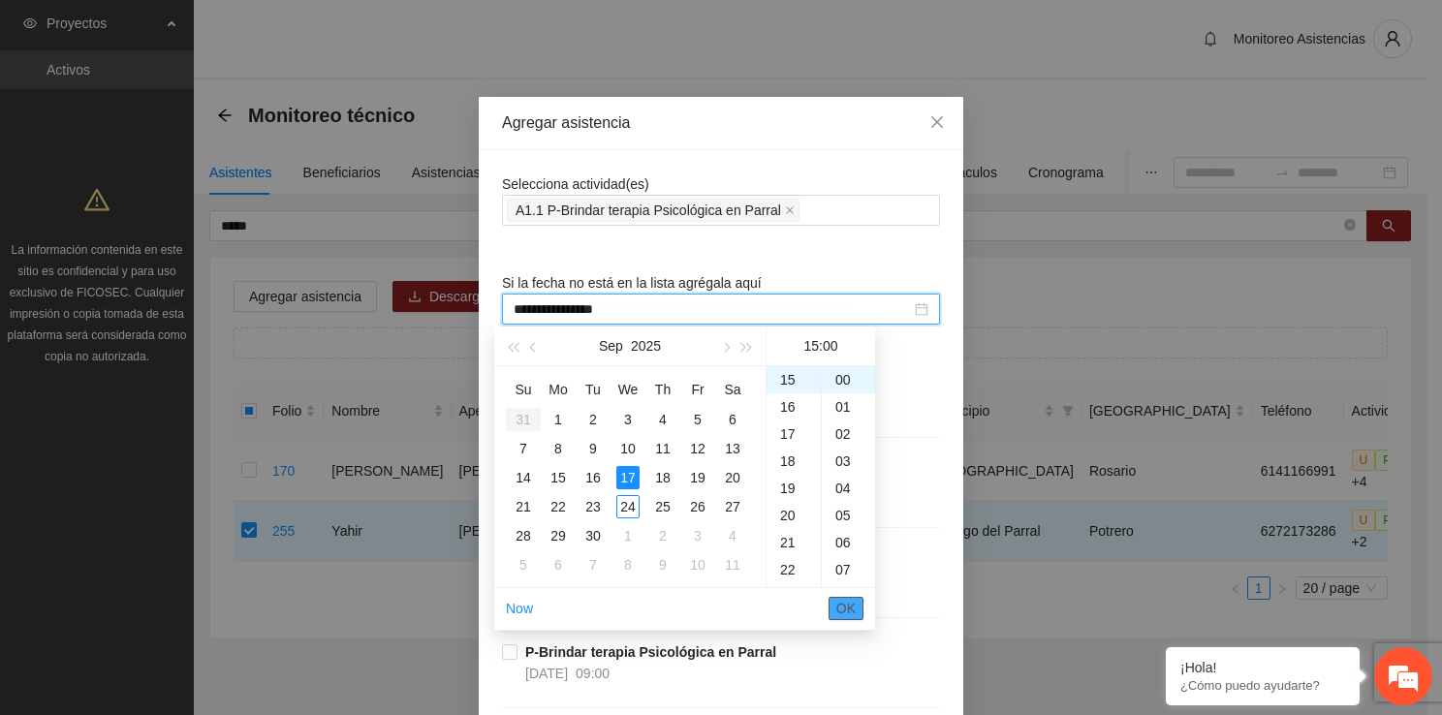
click at [848, 610] on span "OK" at bounding box center [845, 608] width 19 height 21
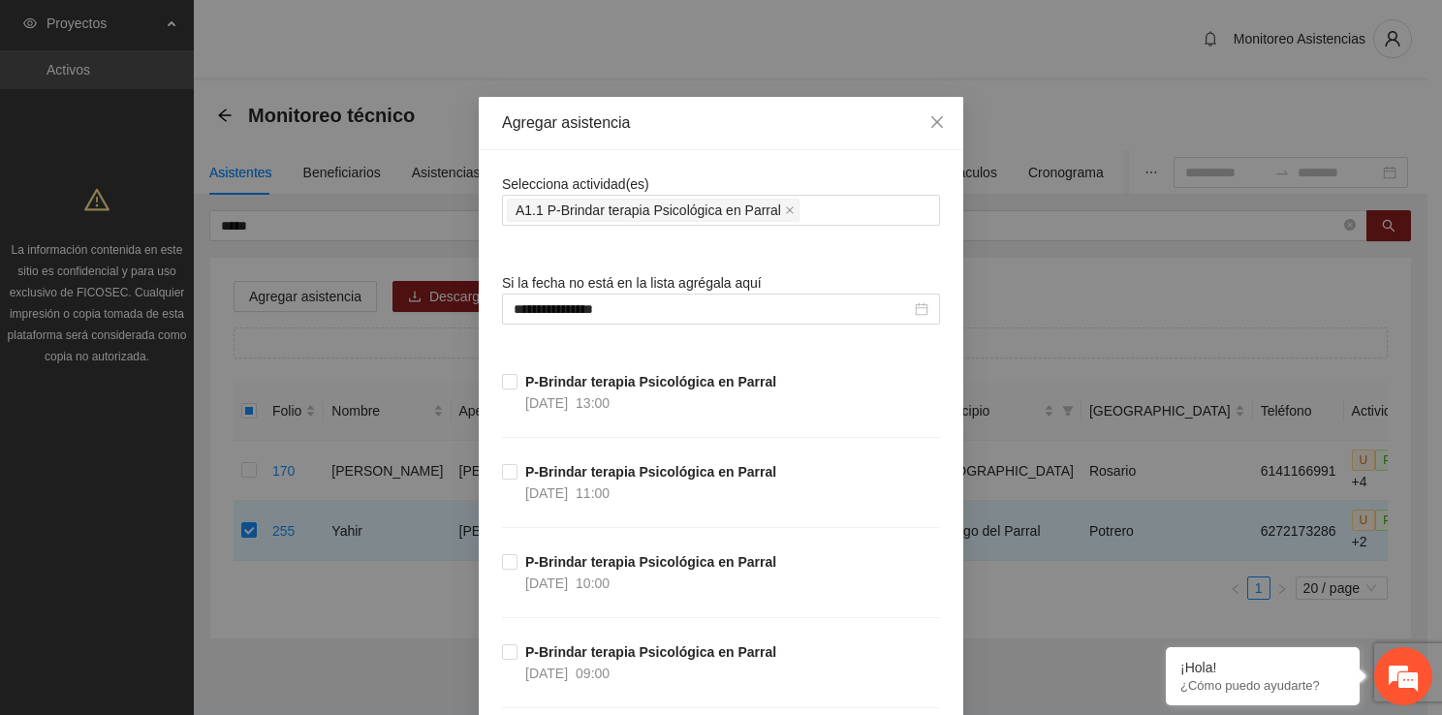
scroll to position [37468, 0]
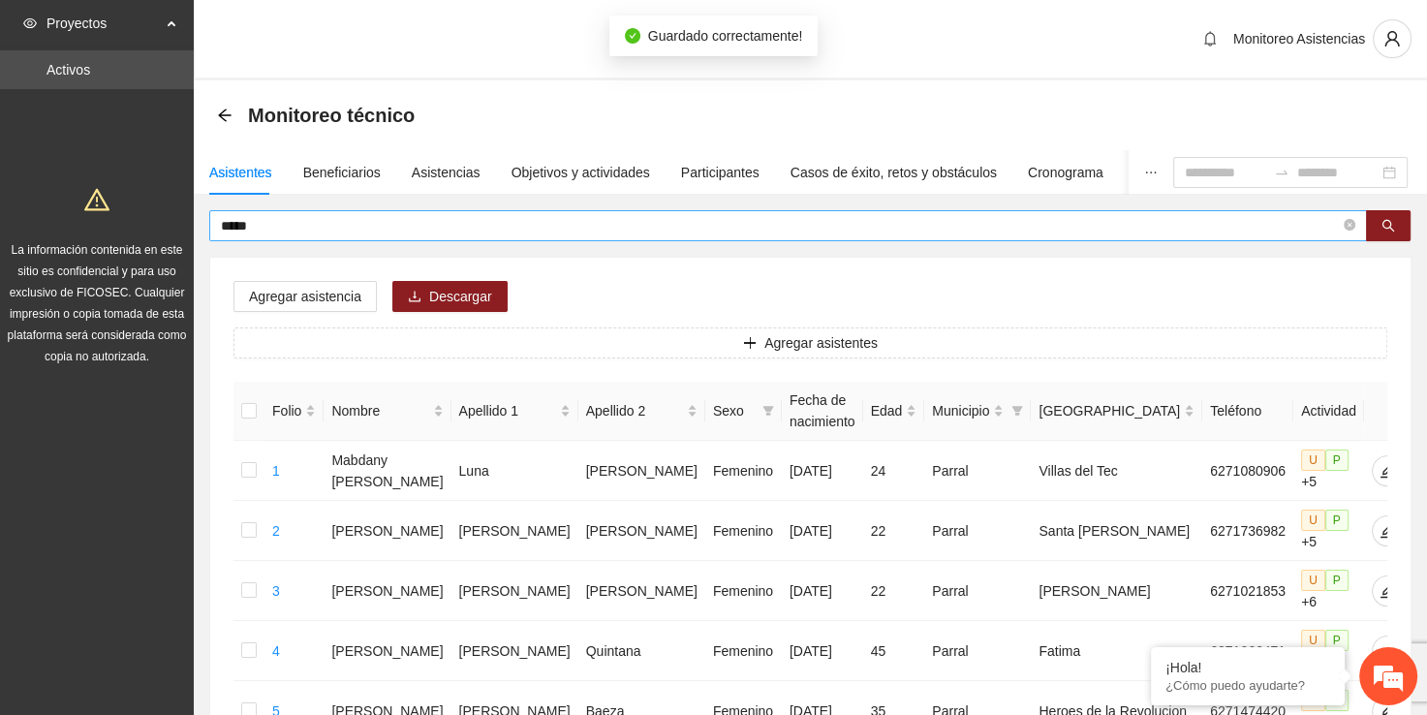
click at [471, 230] on input "*****" at bounding box center [780, 225] width 1119 height 21
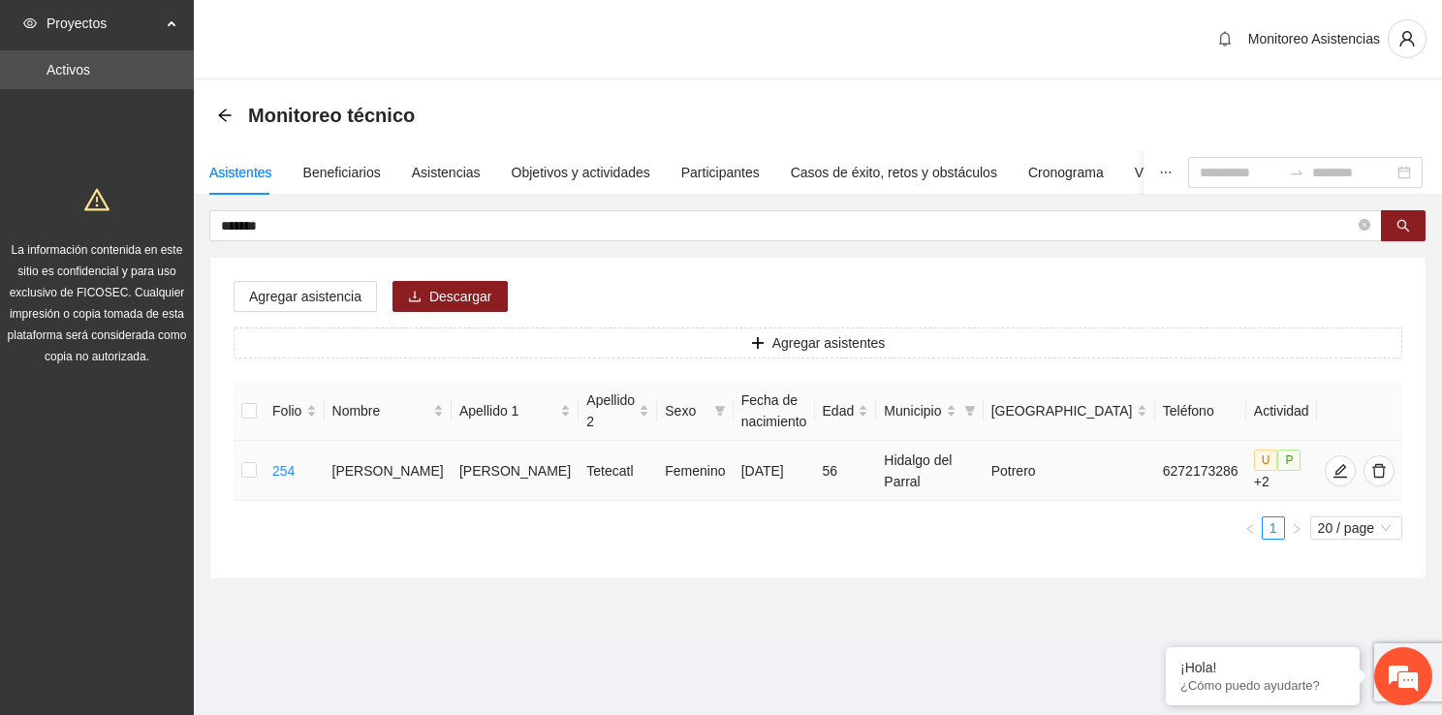
click at [262, 474] on td at bounding box center [248, 471] width 31 height 60
click at [256, 471] on label at bounding box center [249, 470] width 16 height 21
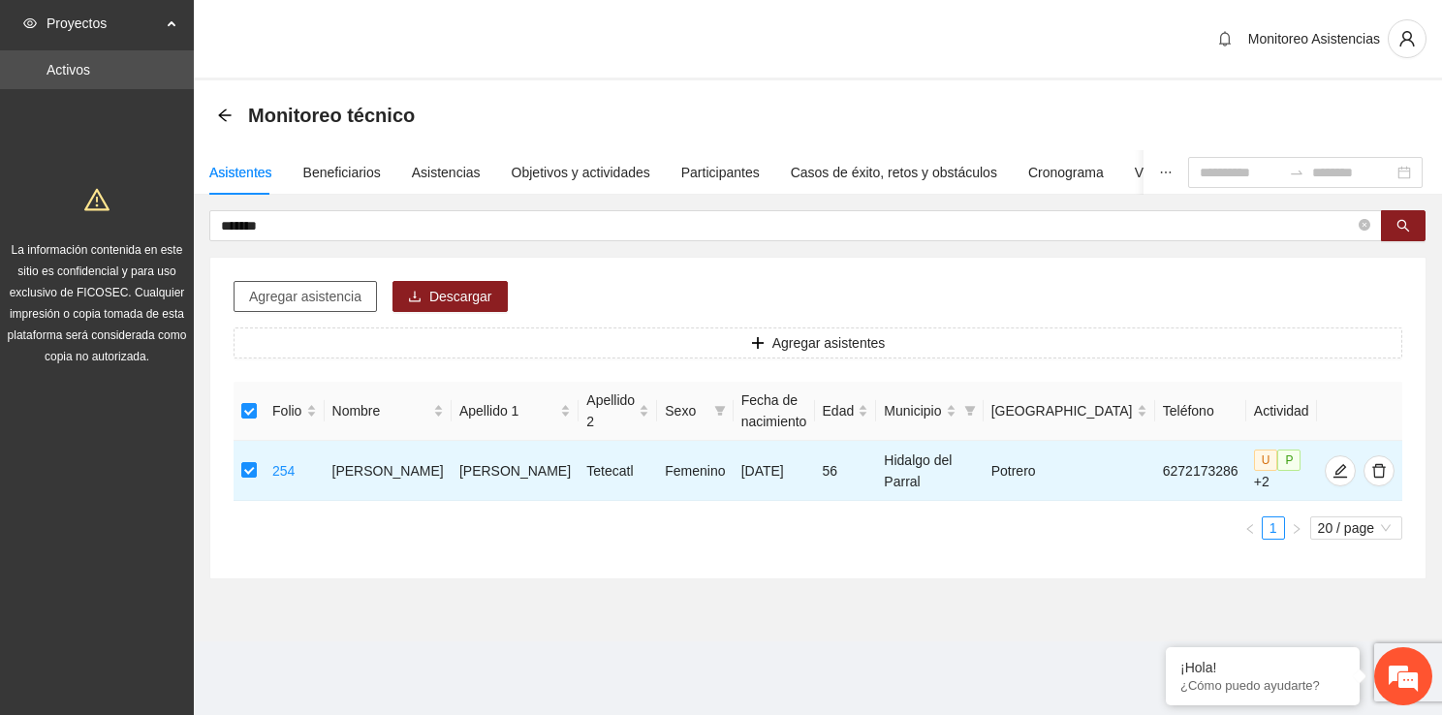
click at [302, 299] on span "Agregar asistencia" at bounding box center [305, 296] width 112 height 21
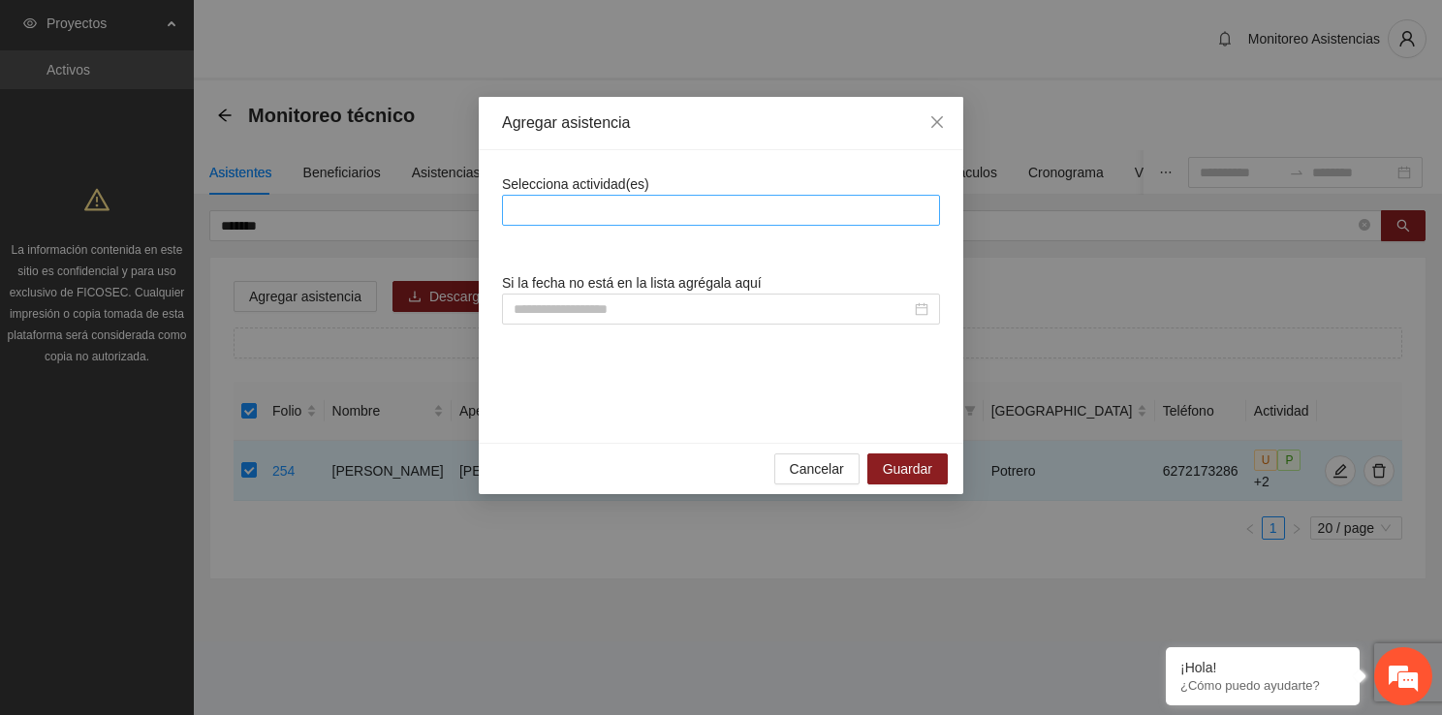
click at [560, 207] on div at bounding box center [721, 210] width 428 height 23
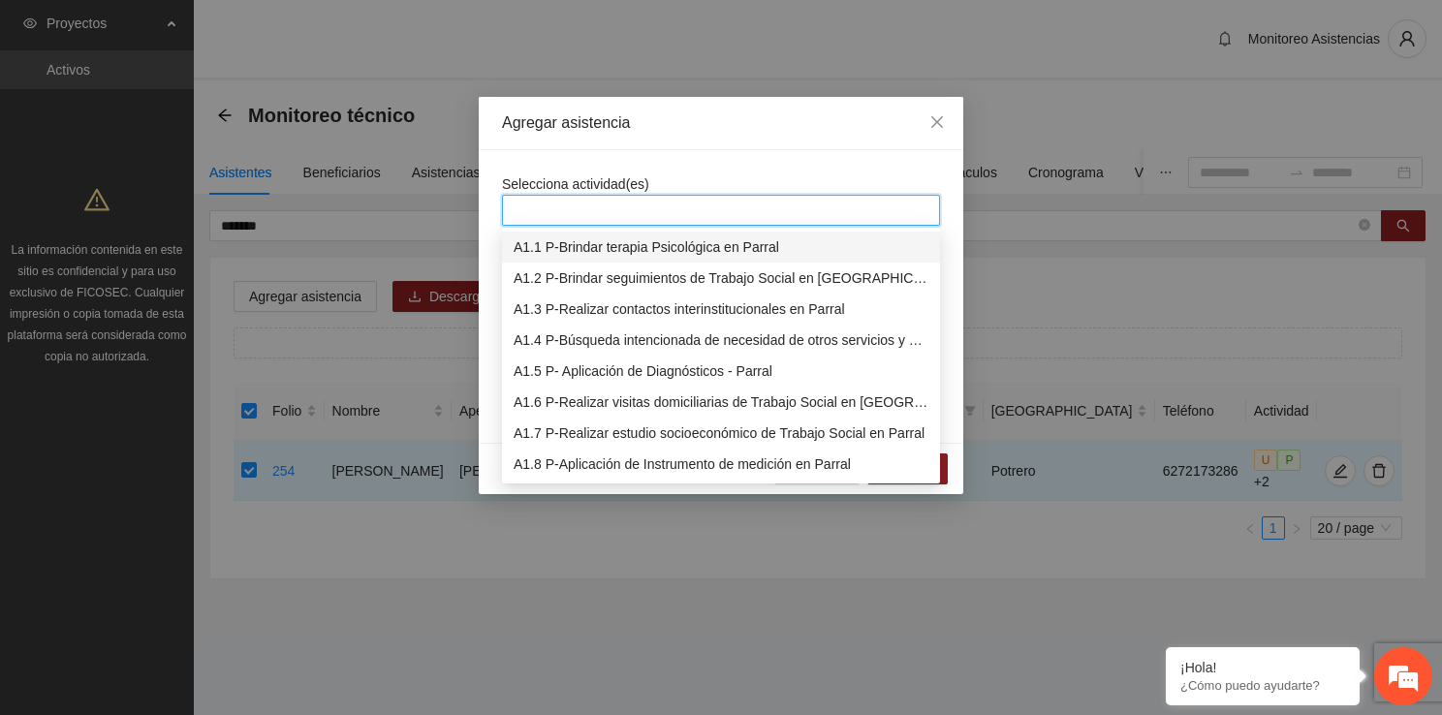
click at [564, 246] on div "A1.1 P-Brindar terapia Psicológica en Parral" at bounding box center [720, 246] width 415 height 21
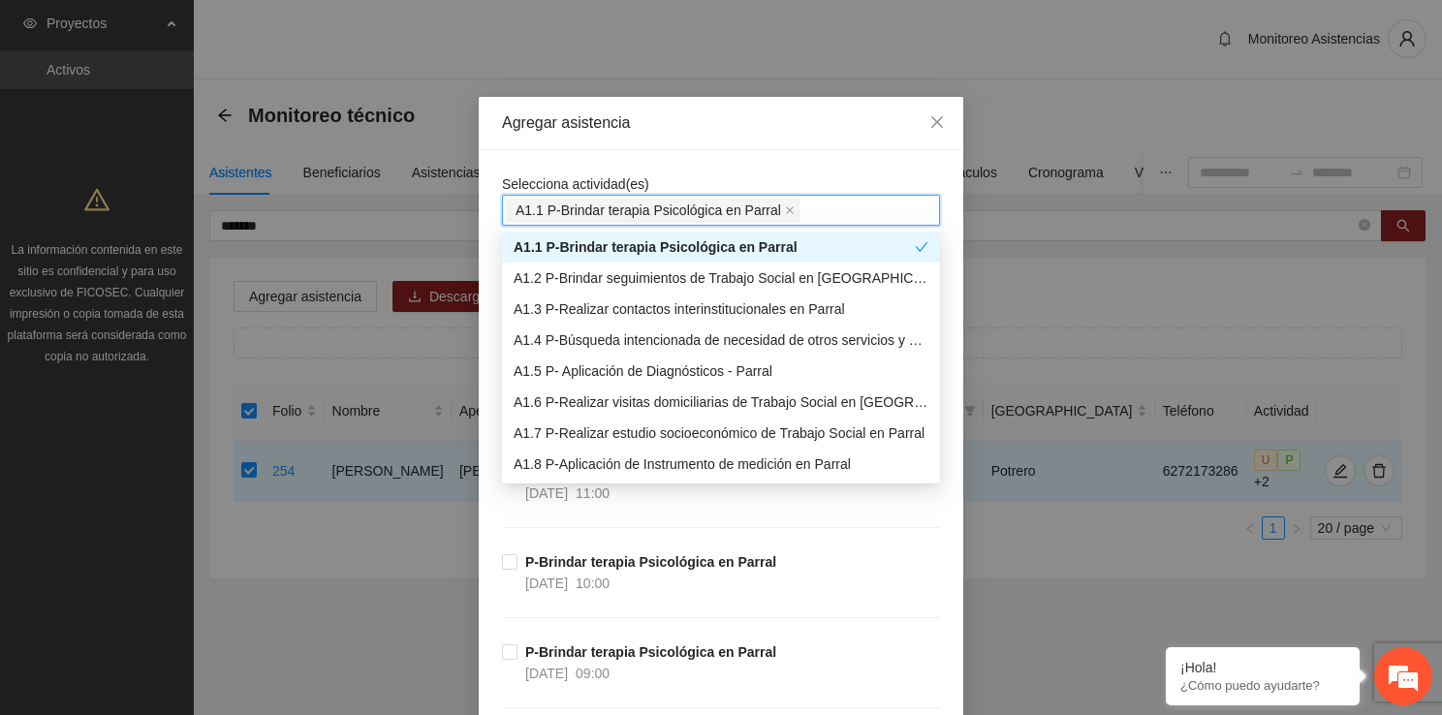
click at [502, 246] on div "A1.1 P-Brindar terapia Psicológica en Parral" at bounding box center [721, 247] width 438 height 31
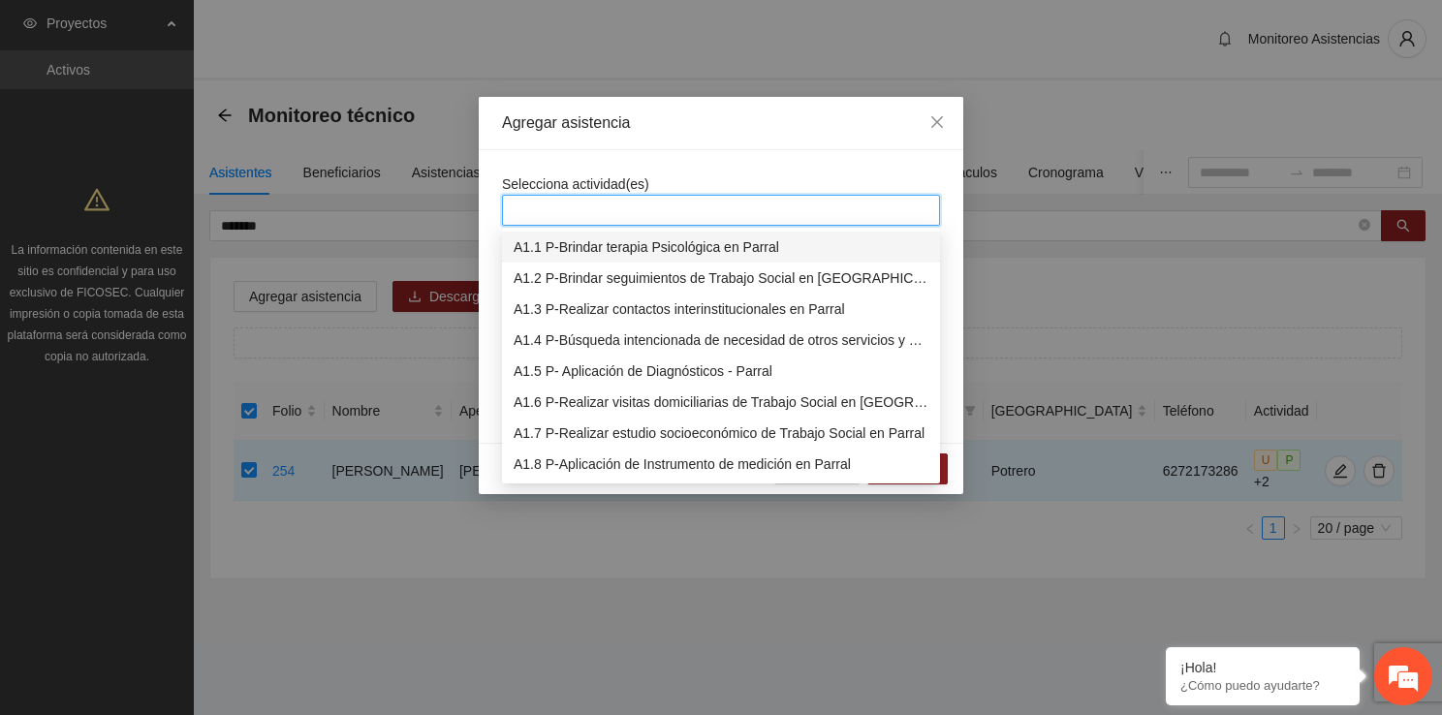
click at [533, 228] on body "Proyectos Activos La información contenida en este sitio es confidencial y para…" at bounding box center [721, 357] width 1442 height 715
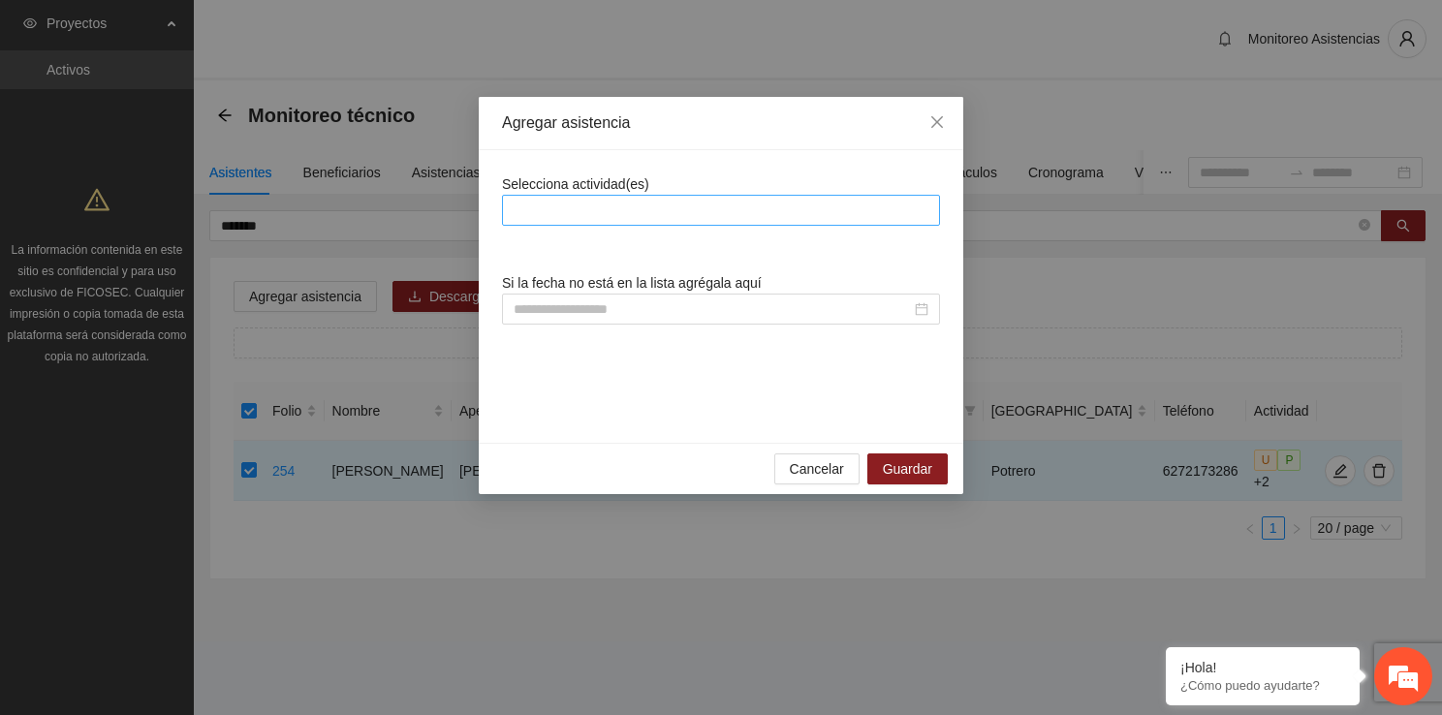
click at [531, 219] on div at bounding box center [721, 210] width 428 height 23
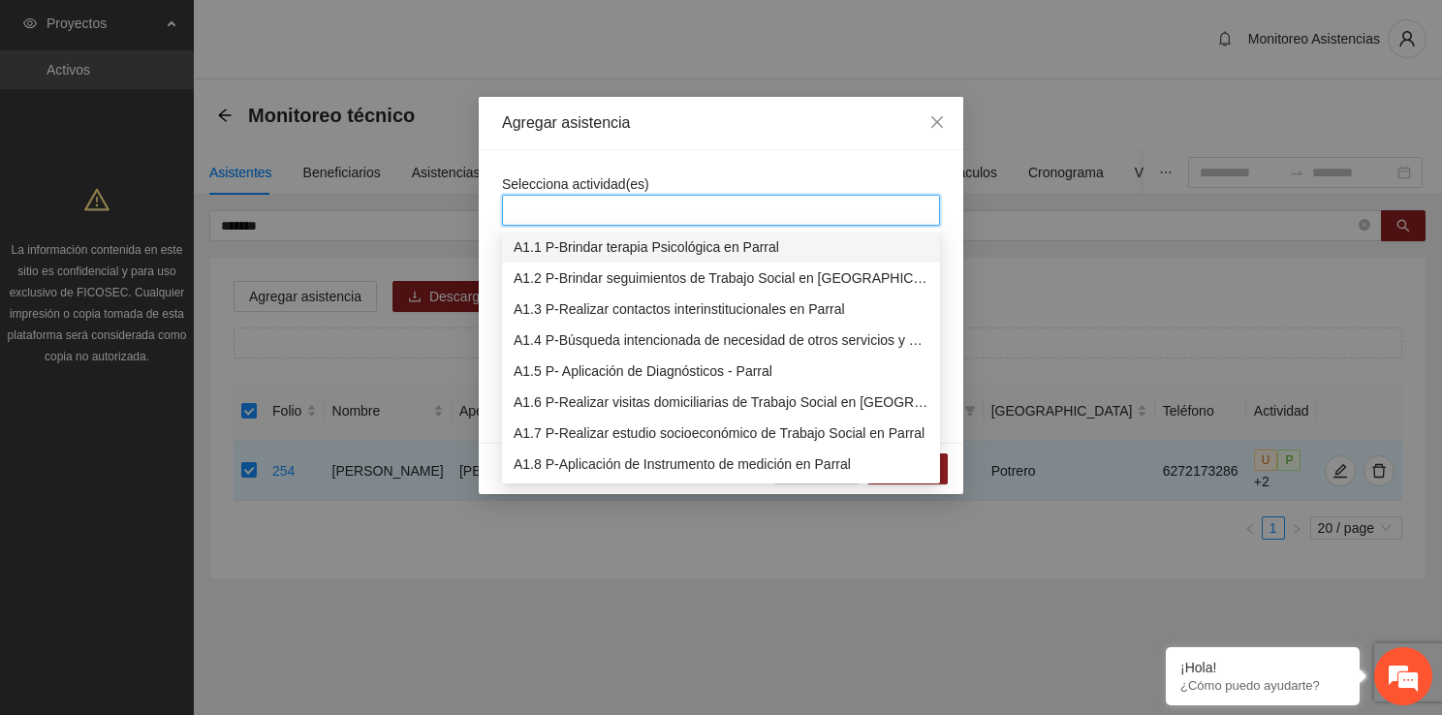
click at [531, 232] on div "A1.1 P-Brindar terapia Psicológica en Parral" at bounding box center [721, 247] width 438 height 31
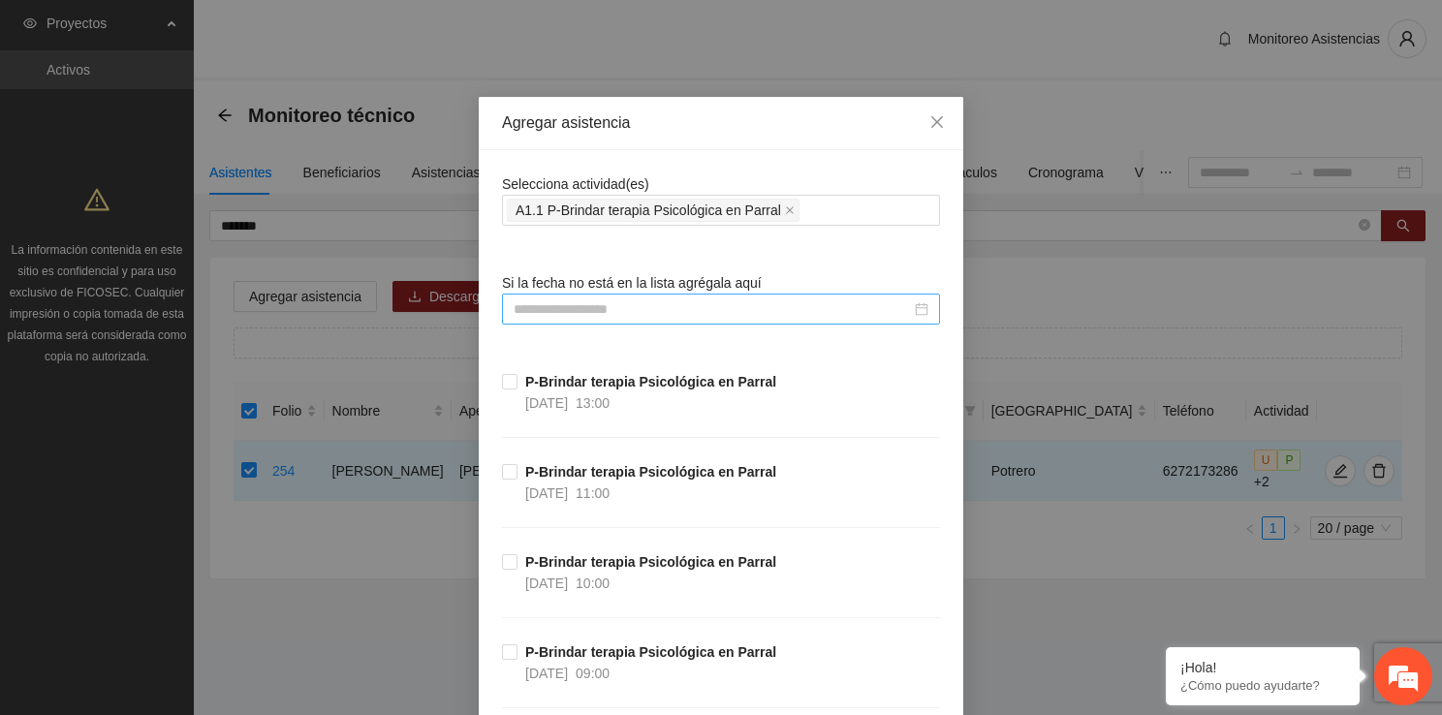
click at [539, 306] on input at bounding box center [711, 308] width 397 height 21
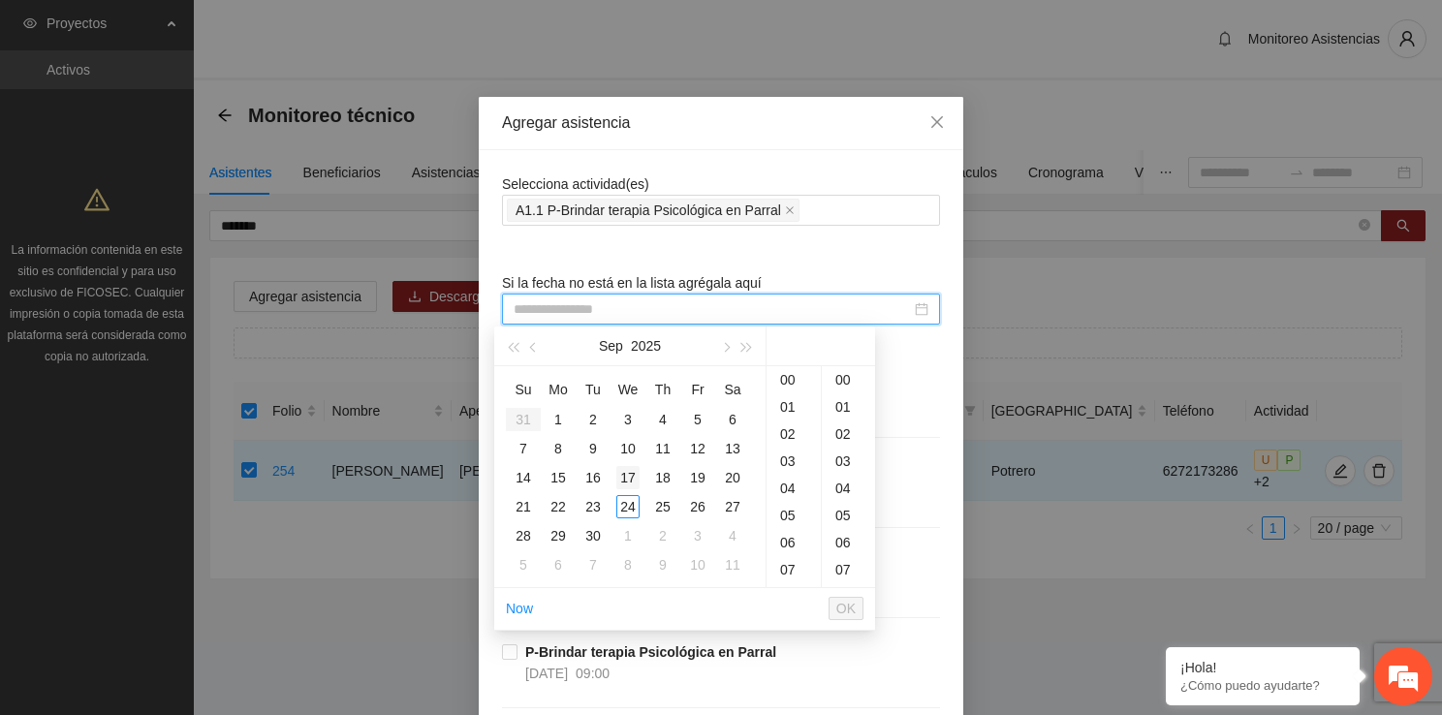
click at [631, 474] on div "17" at bounding box center [627, 477] width 23 height 23
click at [784, 478] on div "16" at bounding box center [793, 488] width 54 height 27
click at [849, 378] on div "00" at bounding box center [848, 379] width 53 height 27
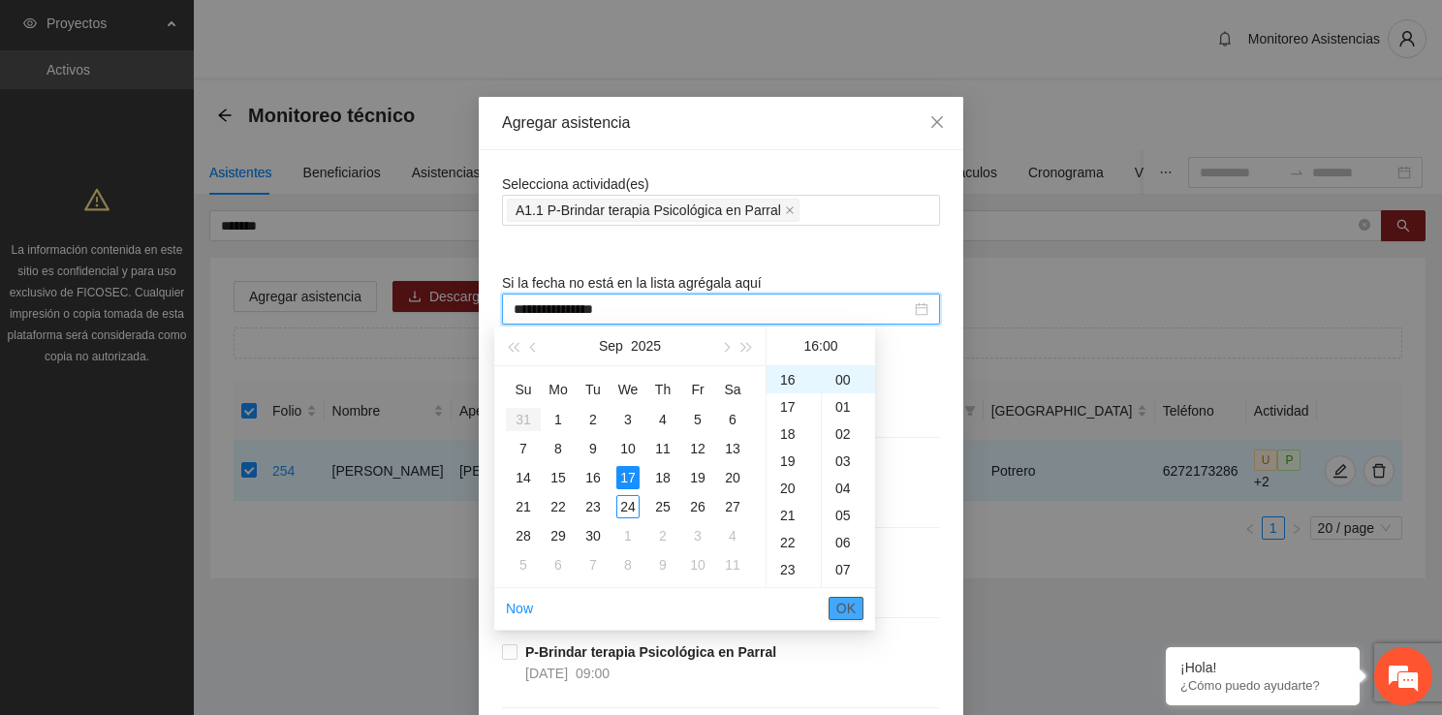
click at [850, 605] on span "OK" at bounding box center [845, 608] width 19 height 21
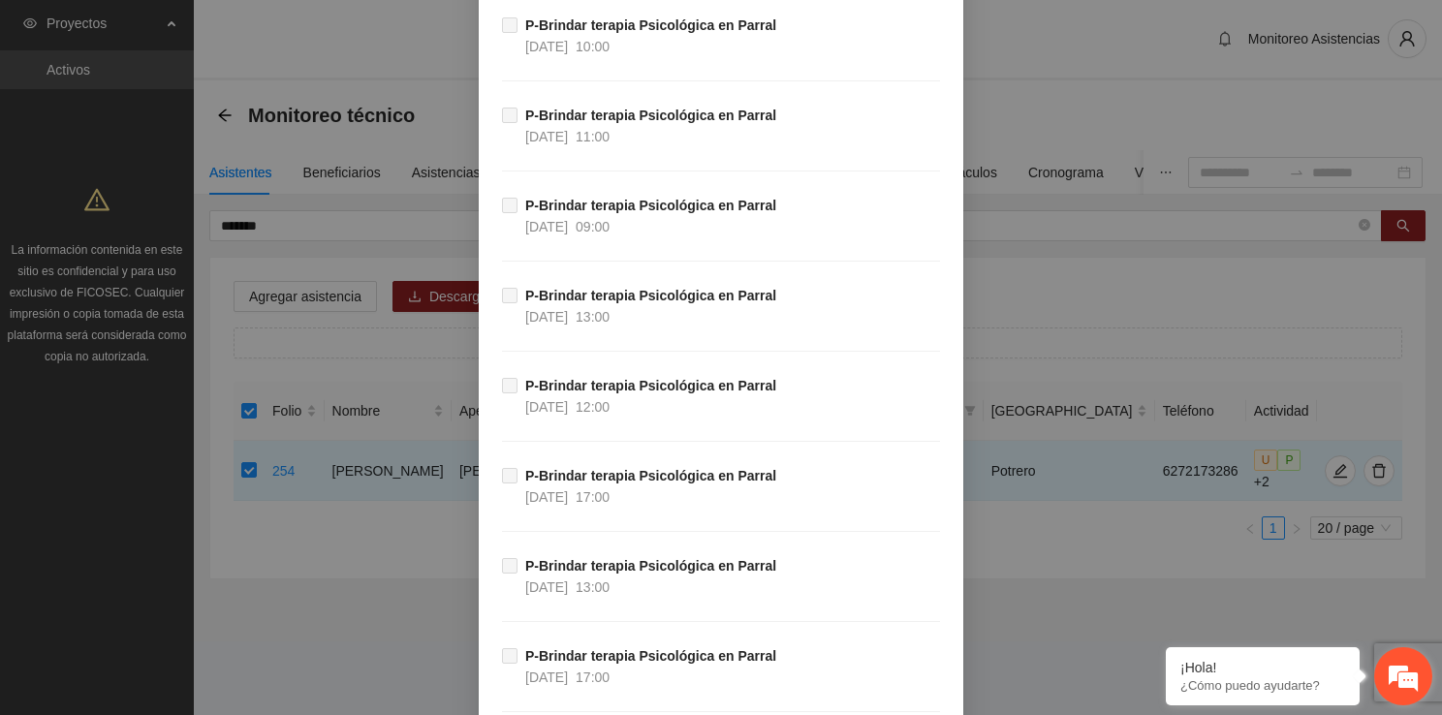
scroll to position [35892, 0]
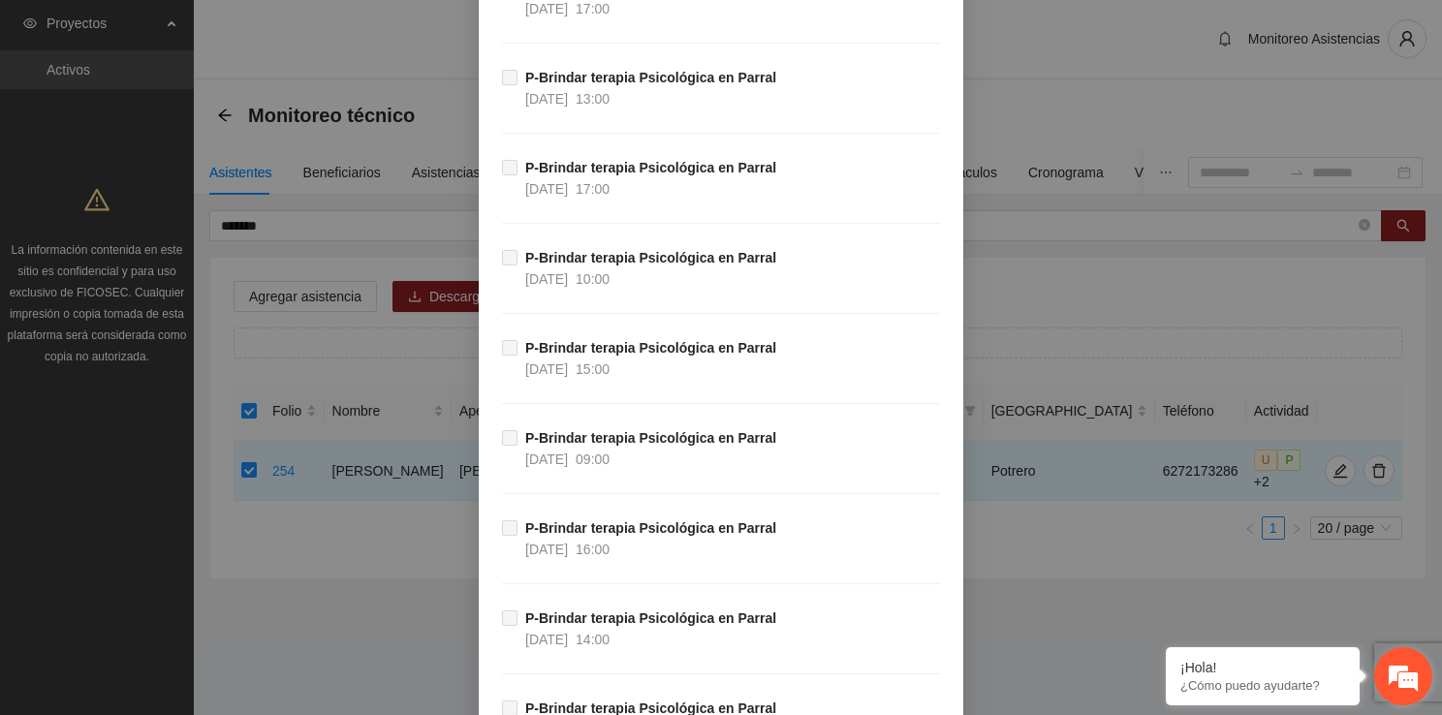
click at [1428, 684] on div "¡Hola! ¿Cómo puedo ayudarte?" at bounding box center [1403, 676] width 58 height 58
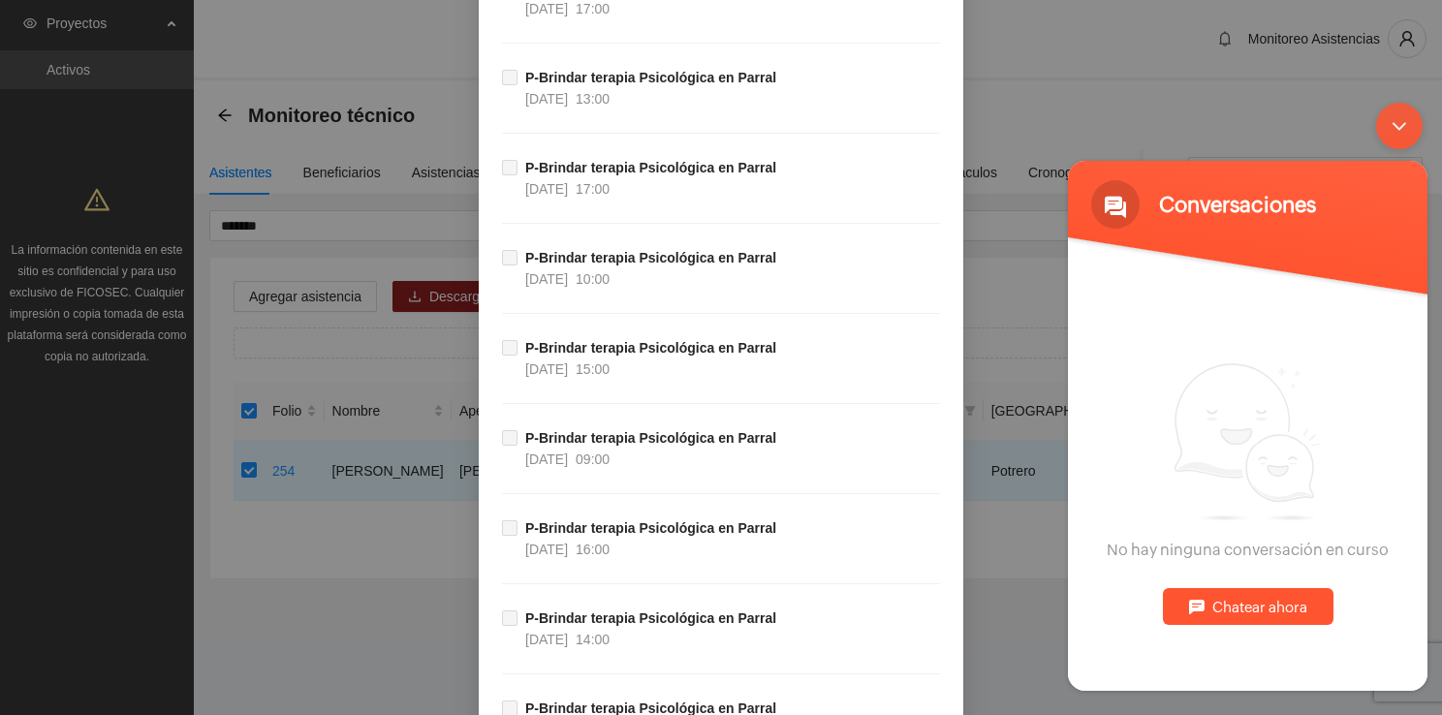
drag, startPoint x: 1435, startPoint y: 652, endPoint x: 1434, endPoint y: 743, distance: 91.1
click at [1434, 699] on html "Conversaciones Estamos en línea. No hay ninguna conversación en curso Chatear a…" at bounding box center [1247, 395] width 379 height 607
drag, startPoint x: 1434, startPoint y: 657, endPoint x: 1442, endPoint y: 712, distance: 55.8
click at [1437, 699] on html "Conversaciones Estamos en línea. No hay ninguna conversación en curso Chatear a…" at bounding box center [1247, 395] width 379 height 607
click at [1287, 69] on div "**********" at bounding box center [721, 357] width 1442 height 715
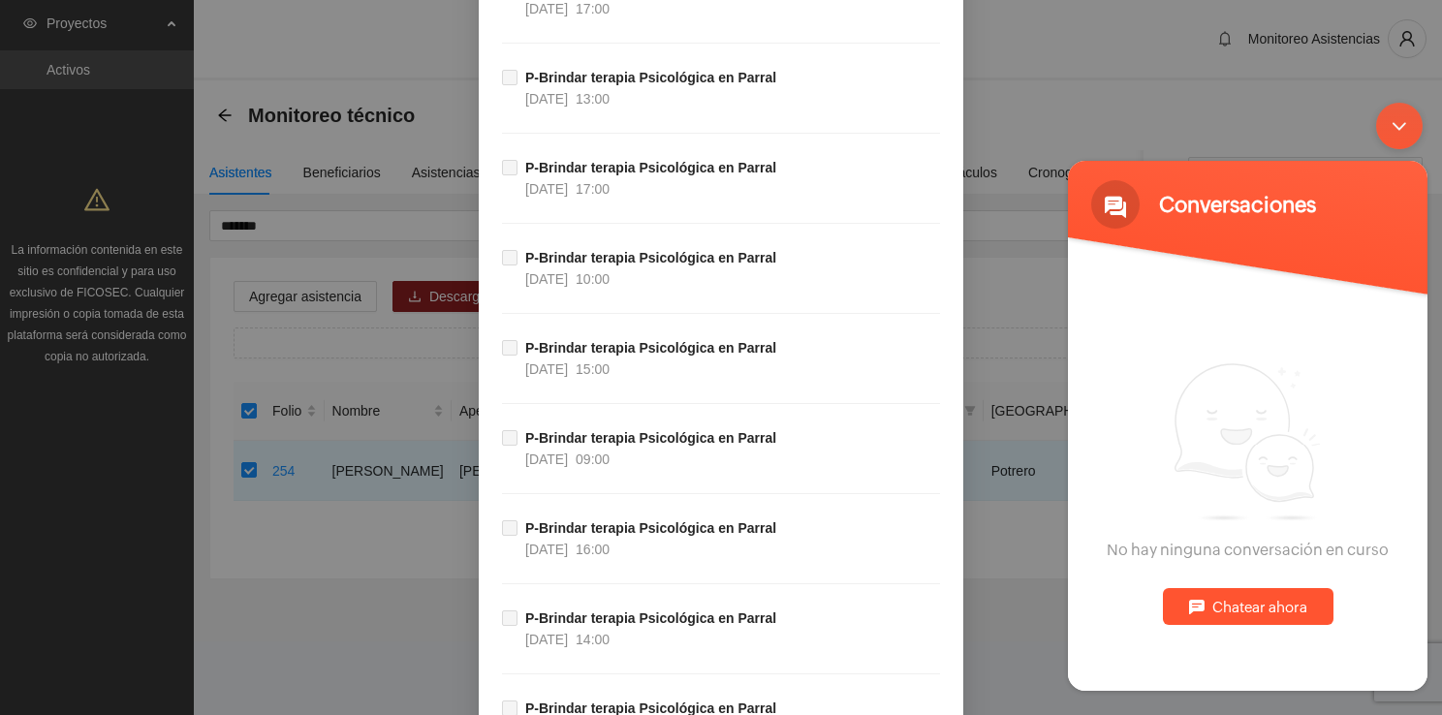
click at [1387, 115] on div "Minimizar ventana de chat en vivo" at bounding box center [1399, 125] width 47 height 47
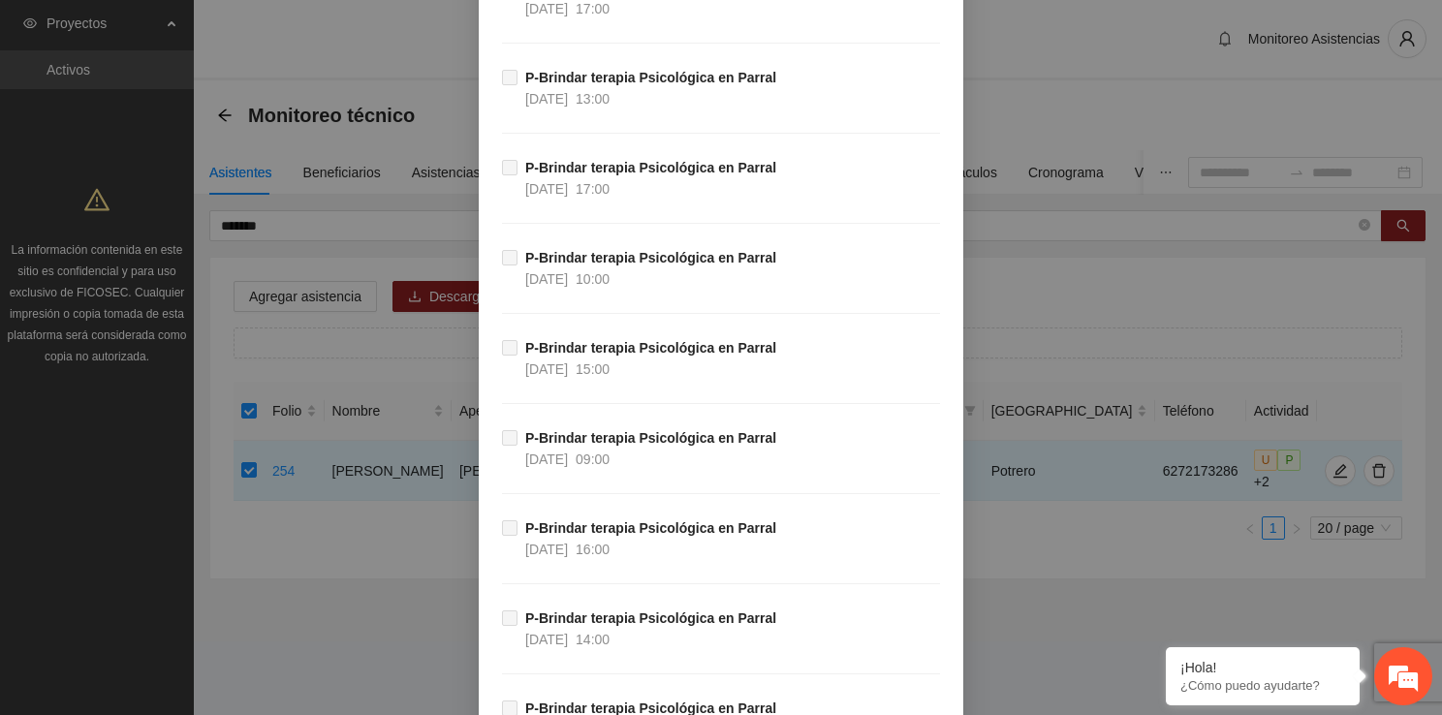
scroll to position [37468, 0]
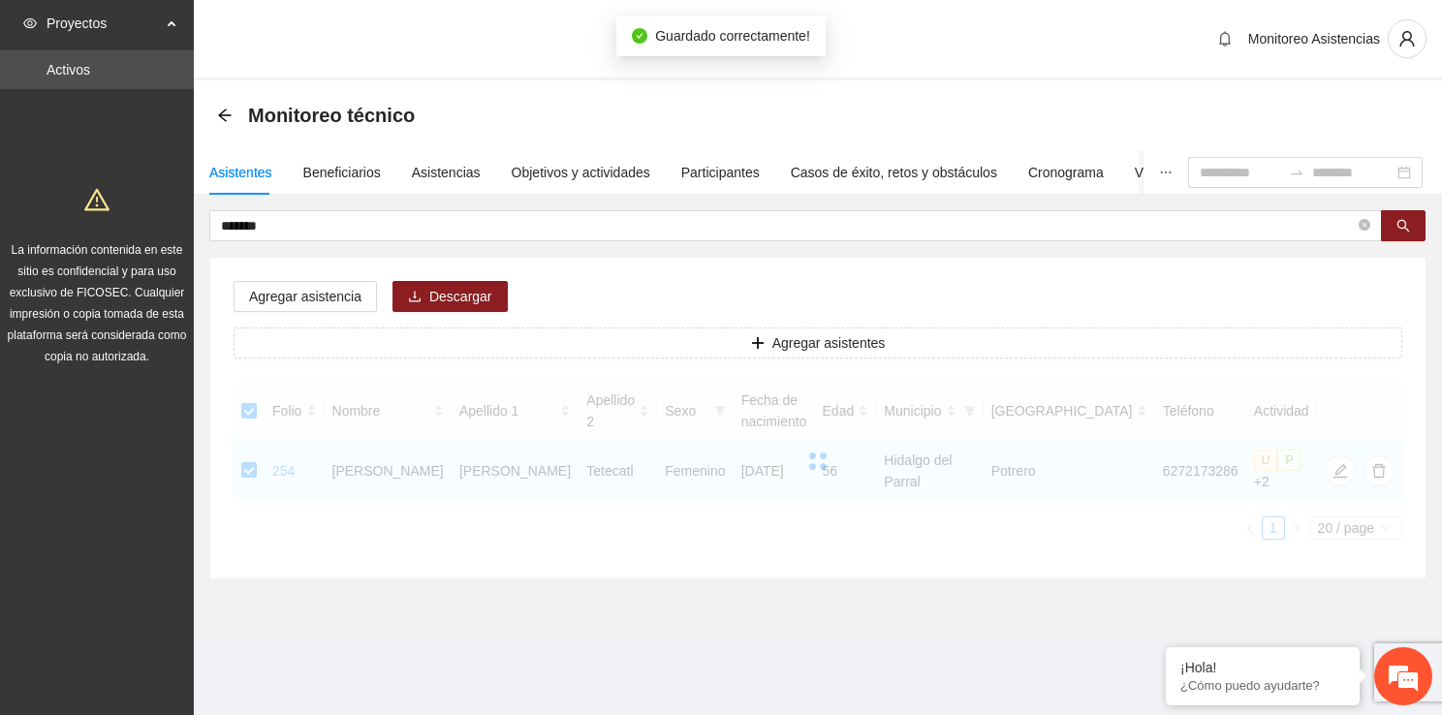
click at [375, 250] on div "******* Agregar asistencia Descargar Agregar asistentes Folio Nombre Apellido 1…" at bounding box center [817, 394] width 1217 height 369
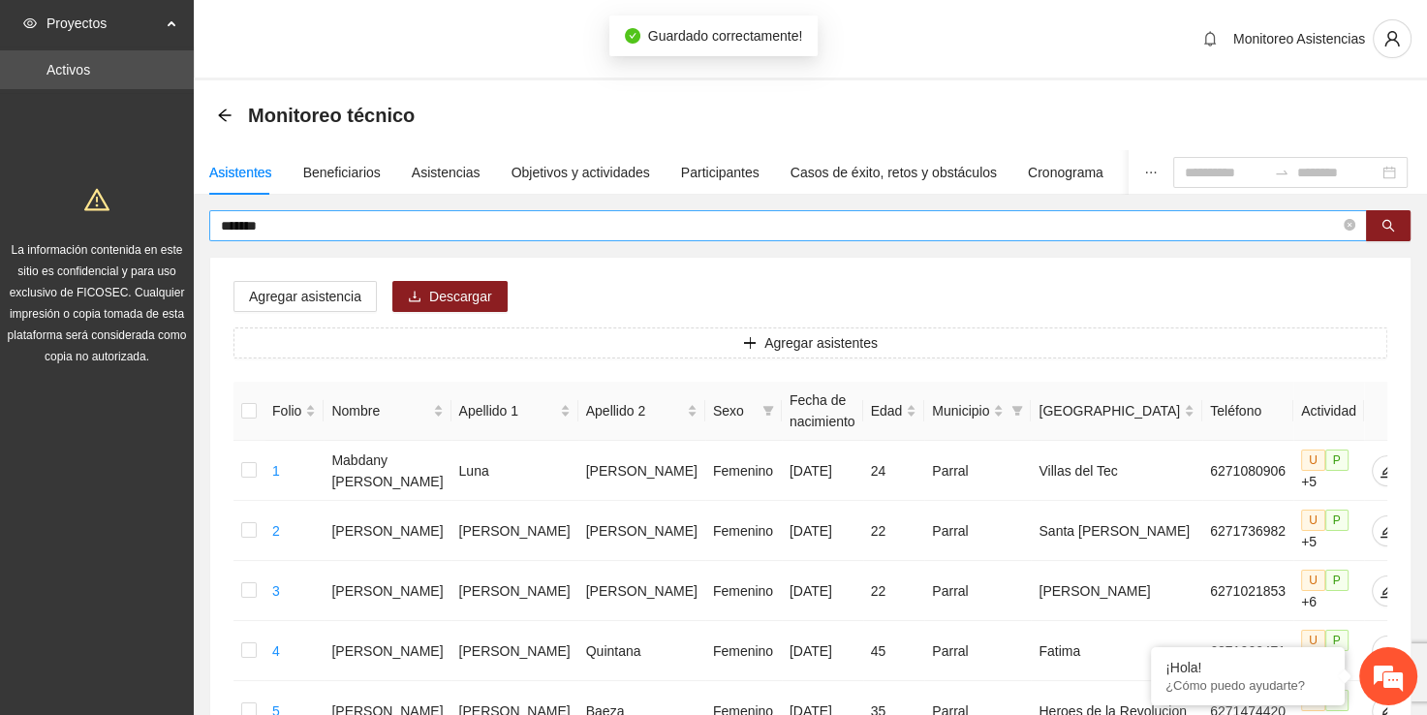
click at [368, 238] on span "*******" at bounding box center [788, 225] width 1158 height 31
click at [360, 228] on input "*******" at bounding box center [780, 225] width 1119 height 21
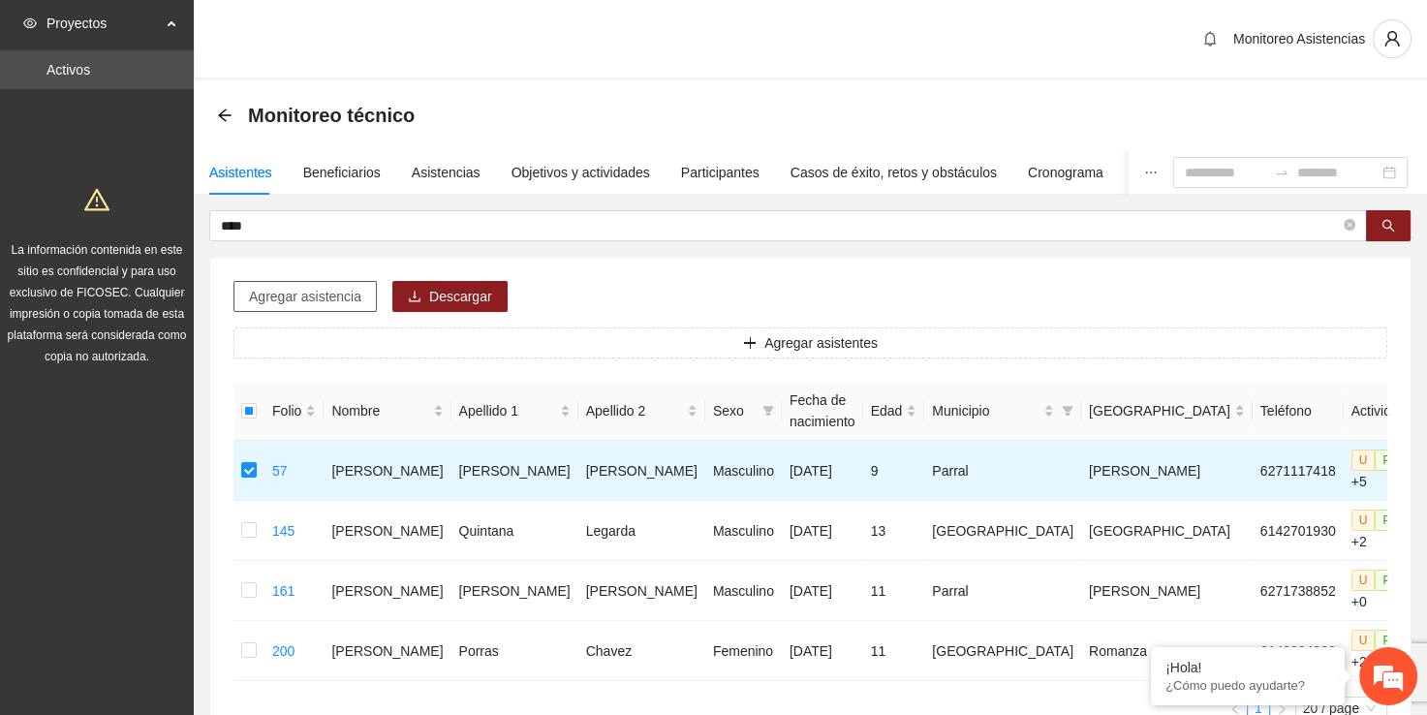
click at [287, 301] on span "Agregar asistencia" at bounding box center [305, 296] width 112 height 21
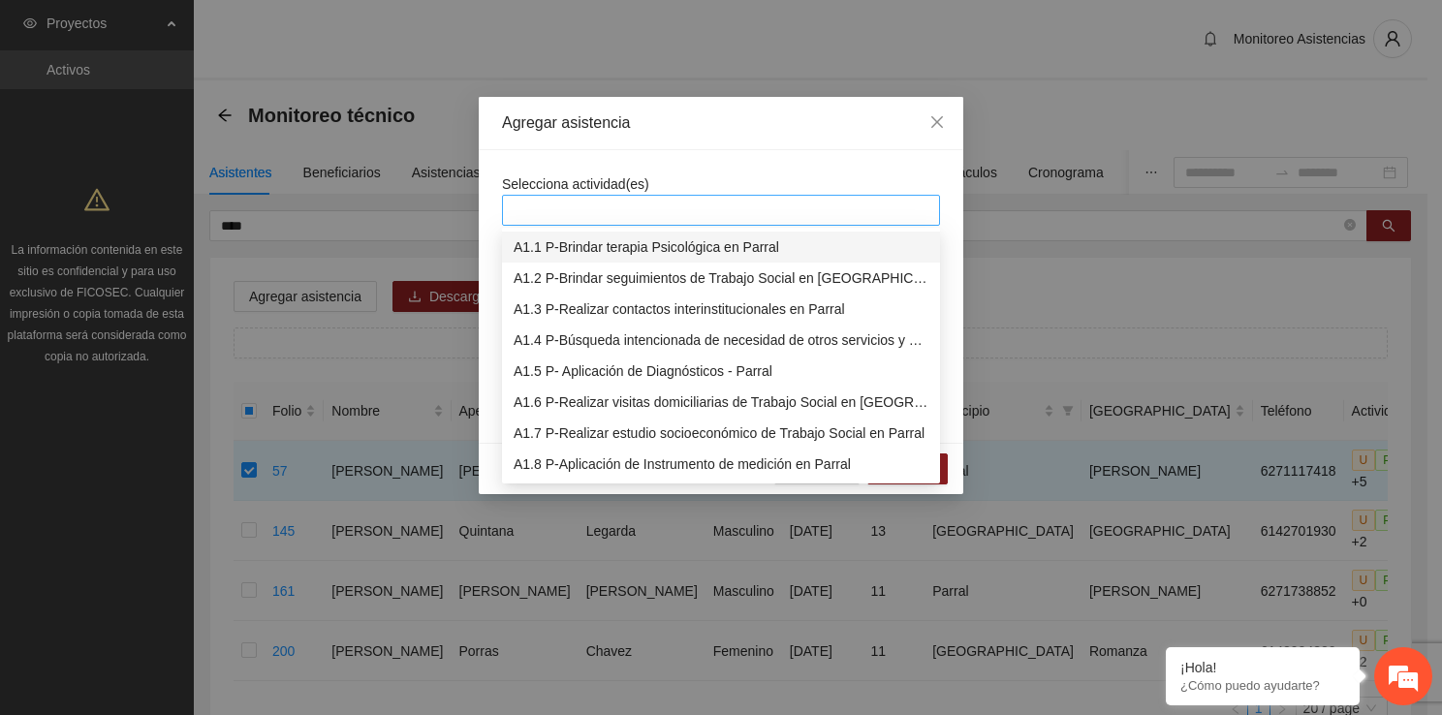
click at [508, 210] on div at bounding box center [510, 210] width 7 height 23
click at [576, 260] on div "A1.1 P-Brindar terapia Psicológica en Parral" at bounding box center [721, 247] width 438 height 31
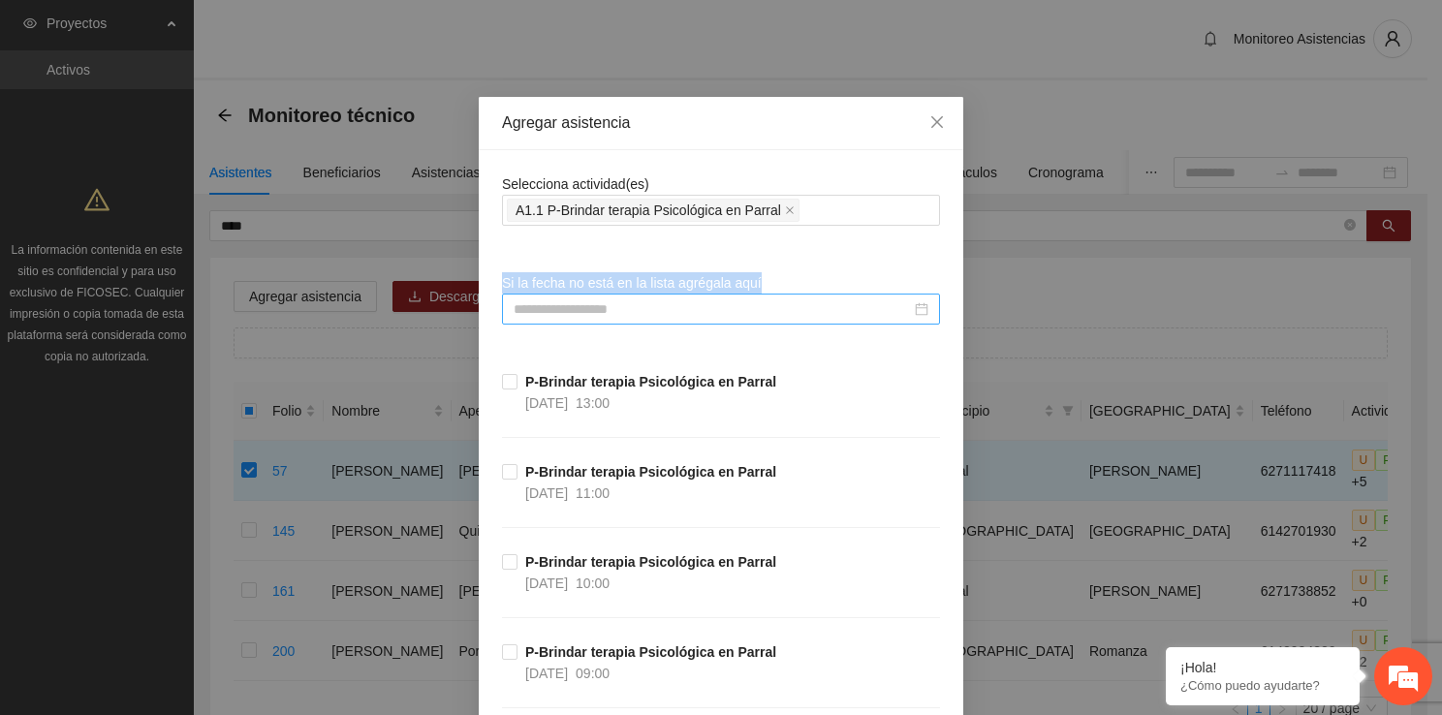
drag, startPoint x: 492, startPoint y: 277, endPoint x: 512, endPoint y: 296, distance: 28.1
click at [512, 296] on div at bounding box center [721, 309] width 438 height 31
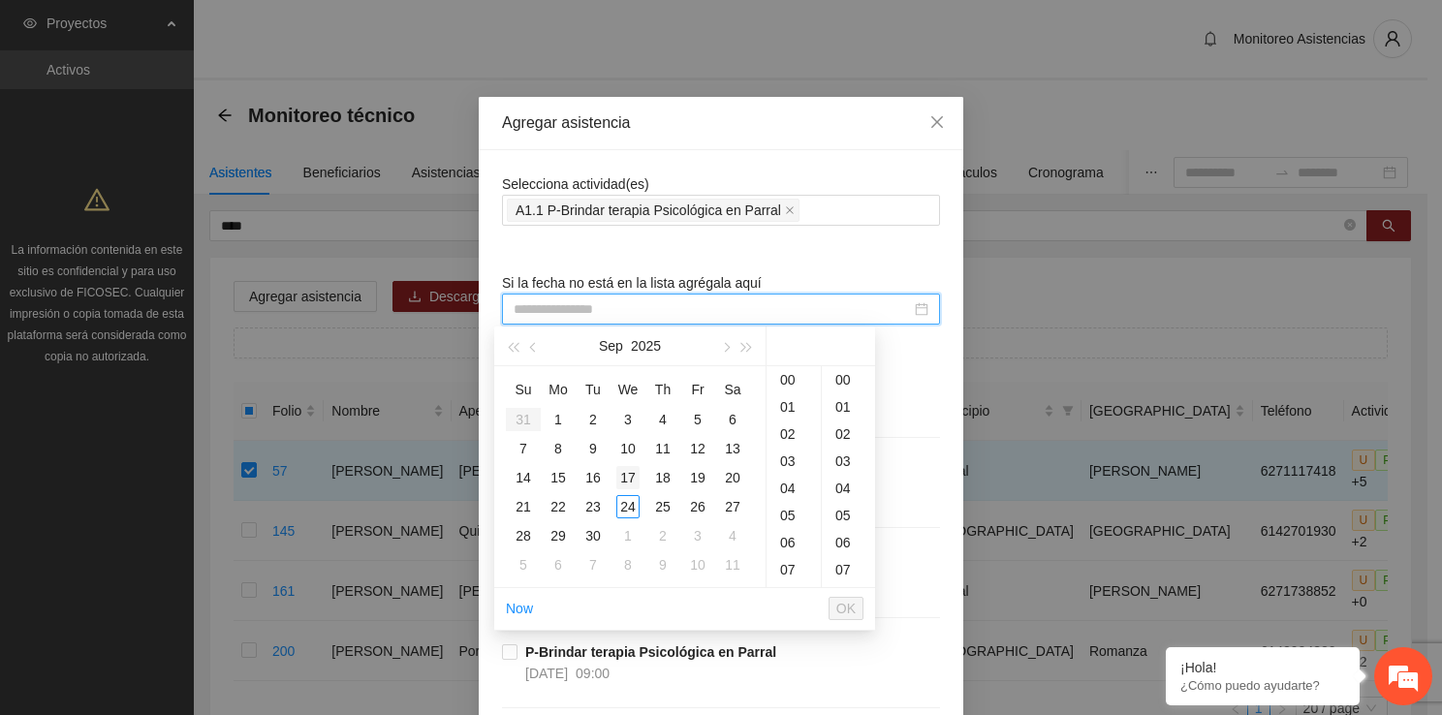
click at [636, 471] on div "17" at bounding box center [627, 477] width 23 height 23
click at [776, 525] on div "17" at bounding box center [793, 515] width 54 height 27
click at [853, 386] on div "00" at bounding box center [848, 379] width 53 height 27
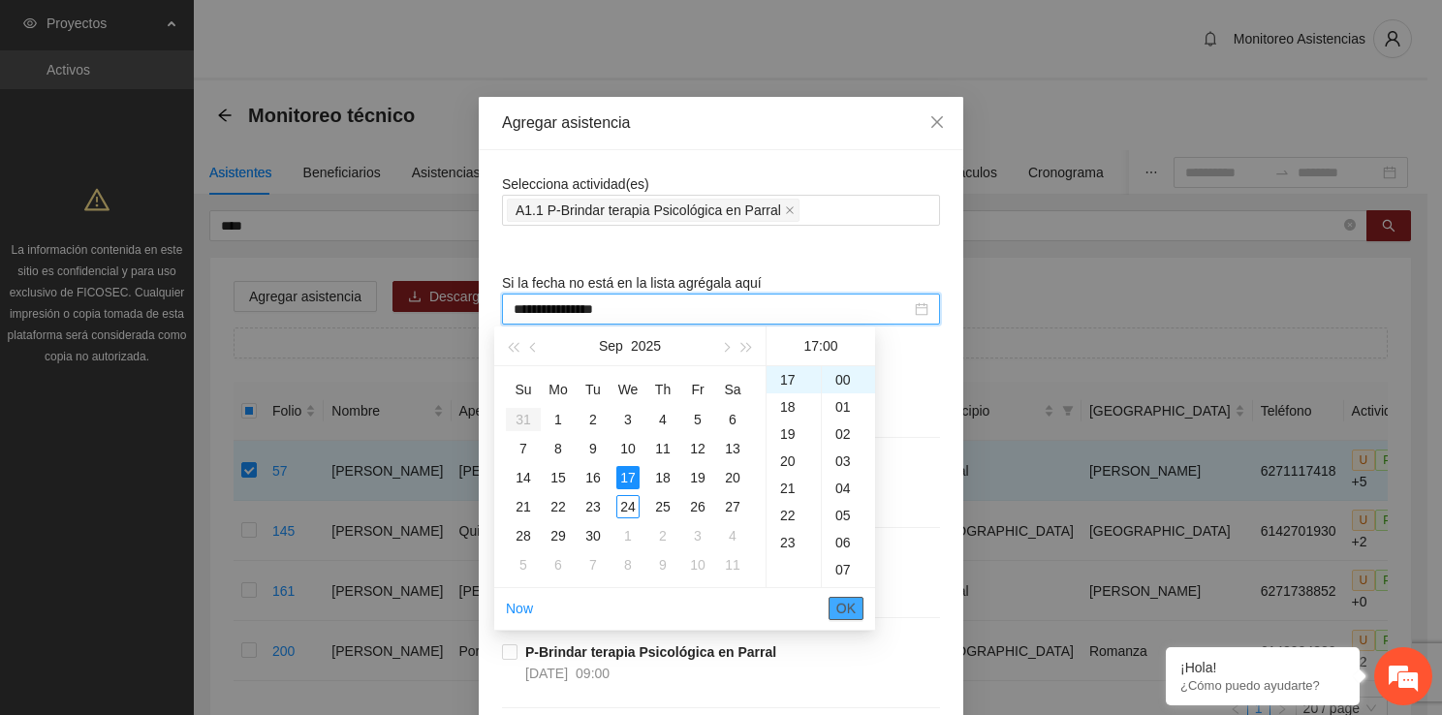
click at [842, 610] on span "OK" at bounding box center [845, 608] width 19 height 21
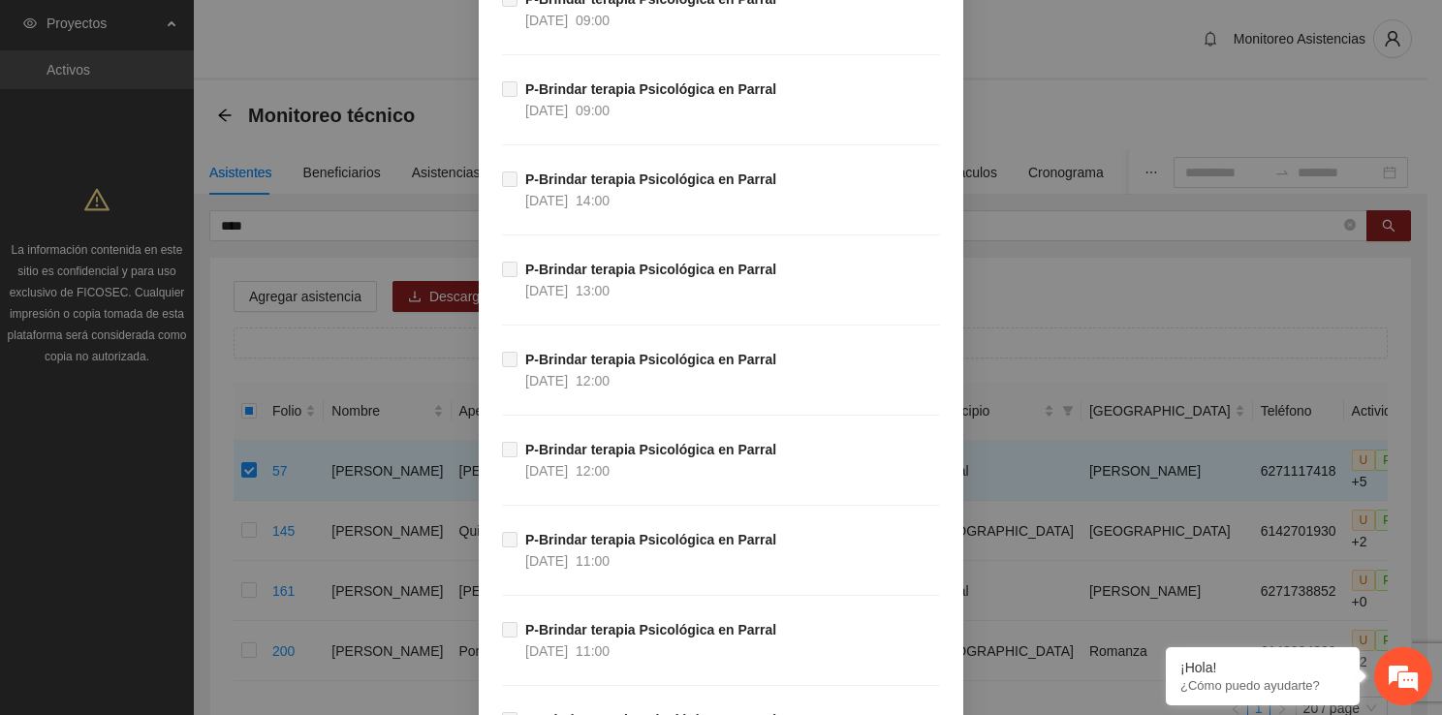
scroll to position [37468, 0]
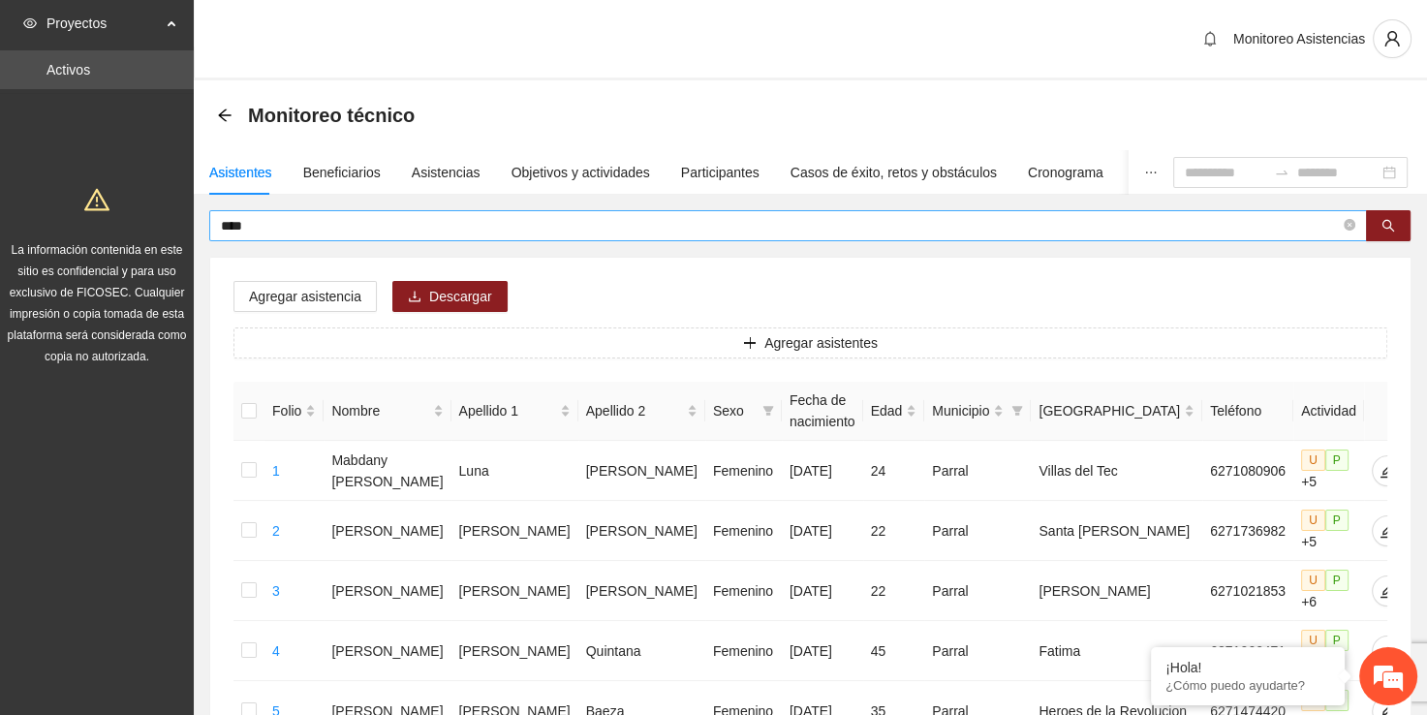
click at [575, 235] on span "****" at bounding box center [788, 225] width 1158 height 31
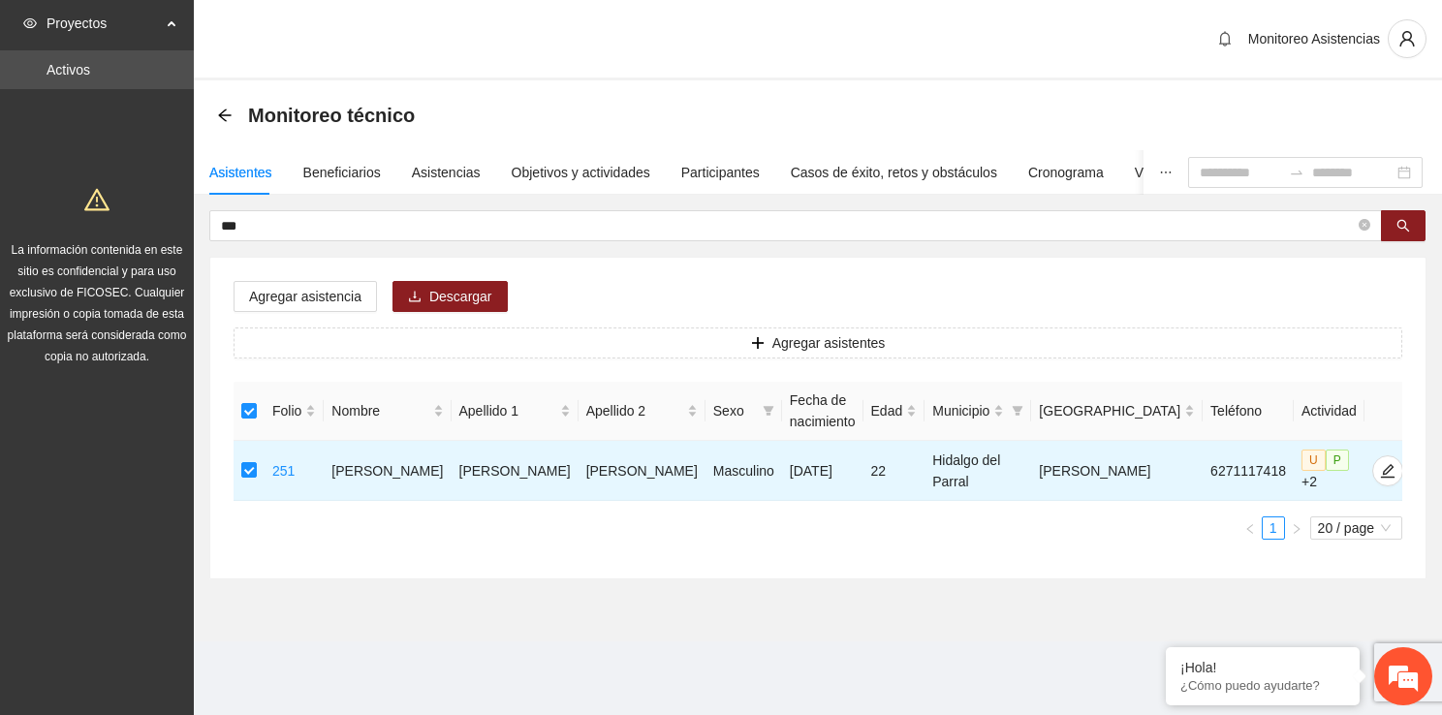
click at [273, 312] on div "Agregar asistencia Descargar Agregar asistentes Folio Nombre Apellido 1 Apellid…" at bounding box center [817, 418] width 1215 height 321
click at [319, 294] on span "Agregar asistencia" at bounding box center [305, 296] width 112 height 21
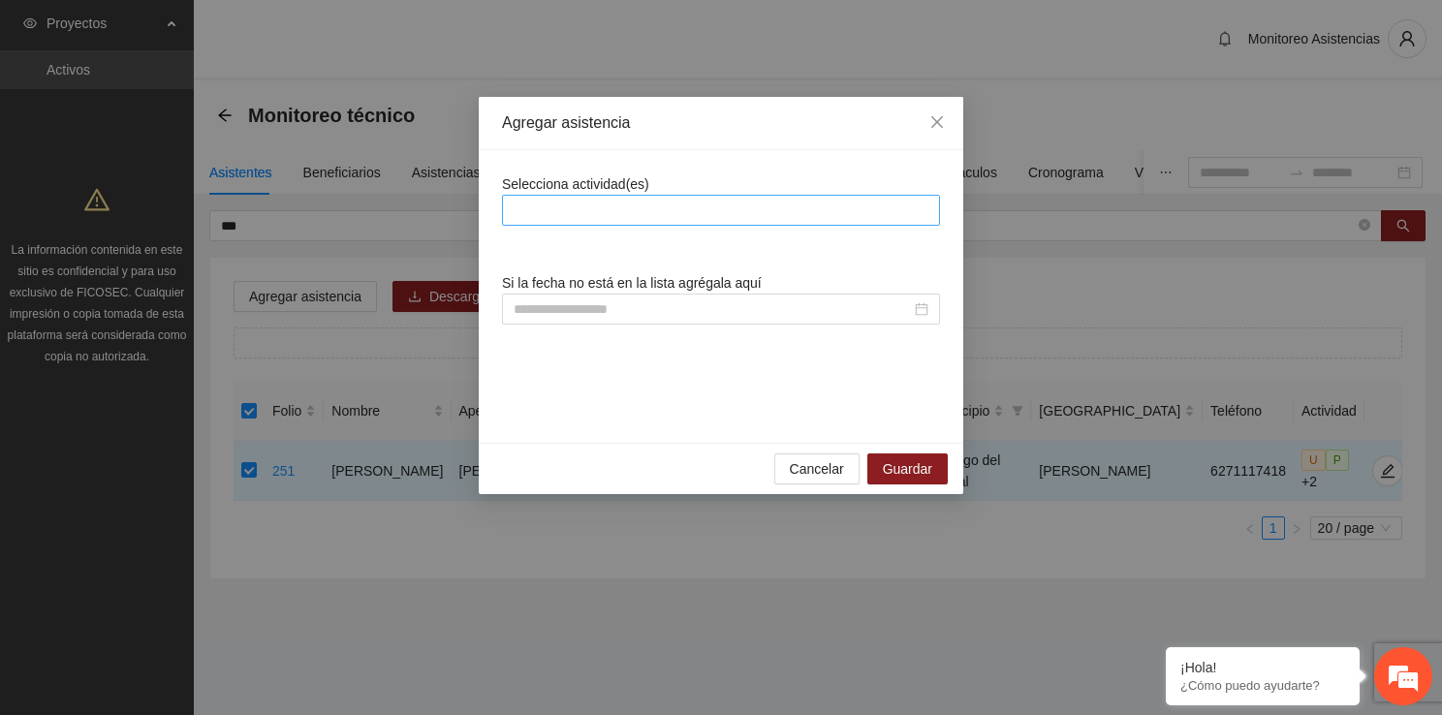
click at [570, 219] on div at bounding box center [721, 210] width 428 height 23
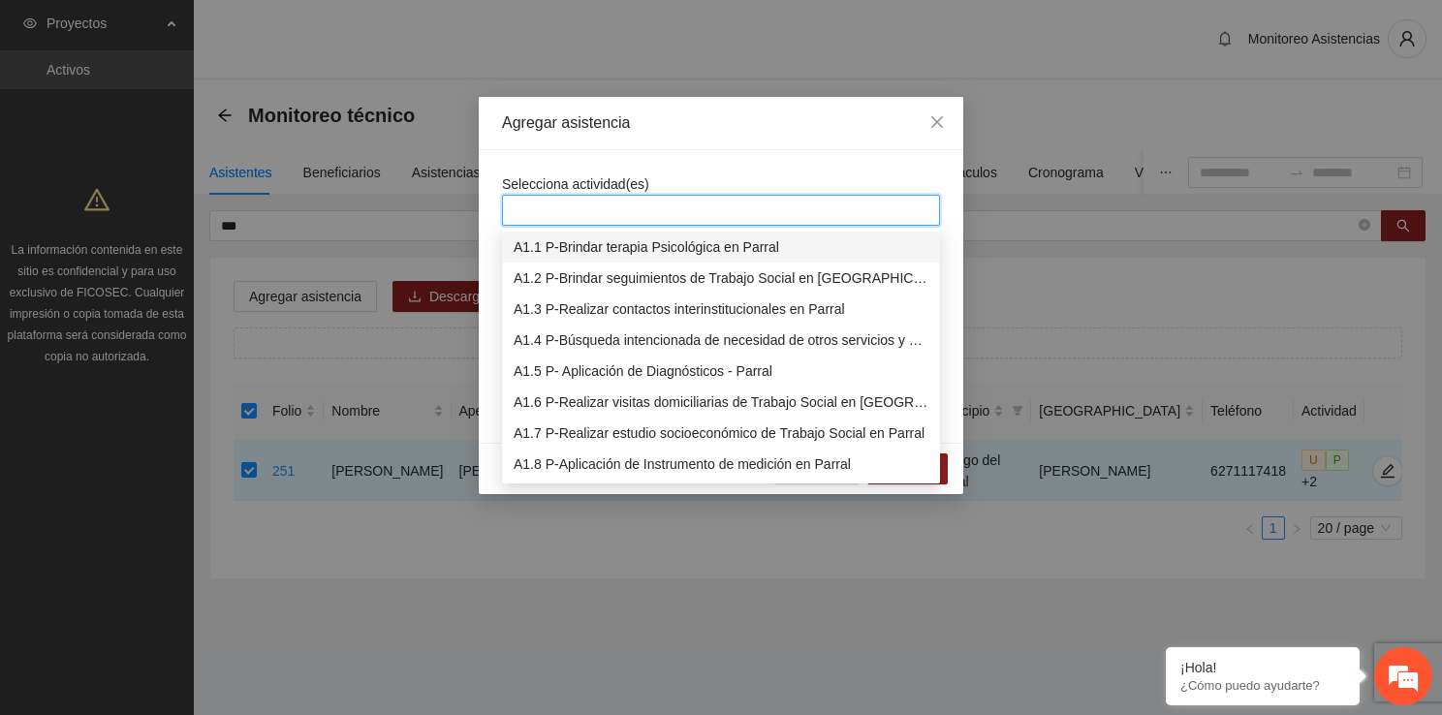
click at [571, 236] on div "A1.1 P-Brindar terapia Psicológica en Parral" at bounding box center [720, 246] width 415 height 21
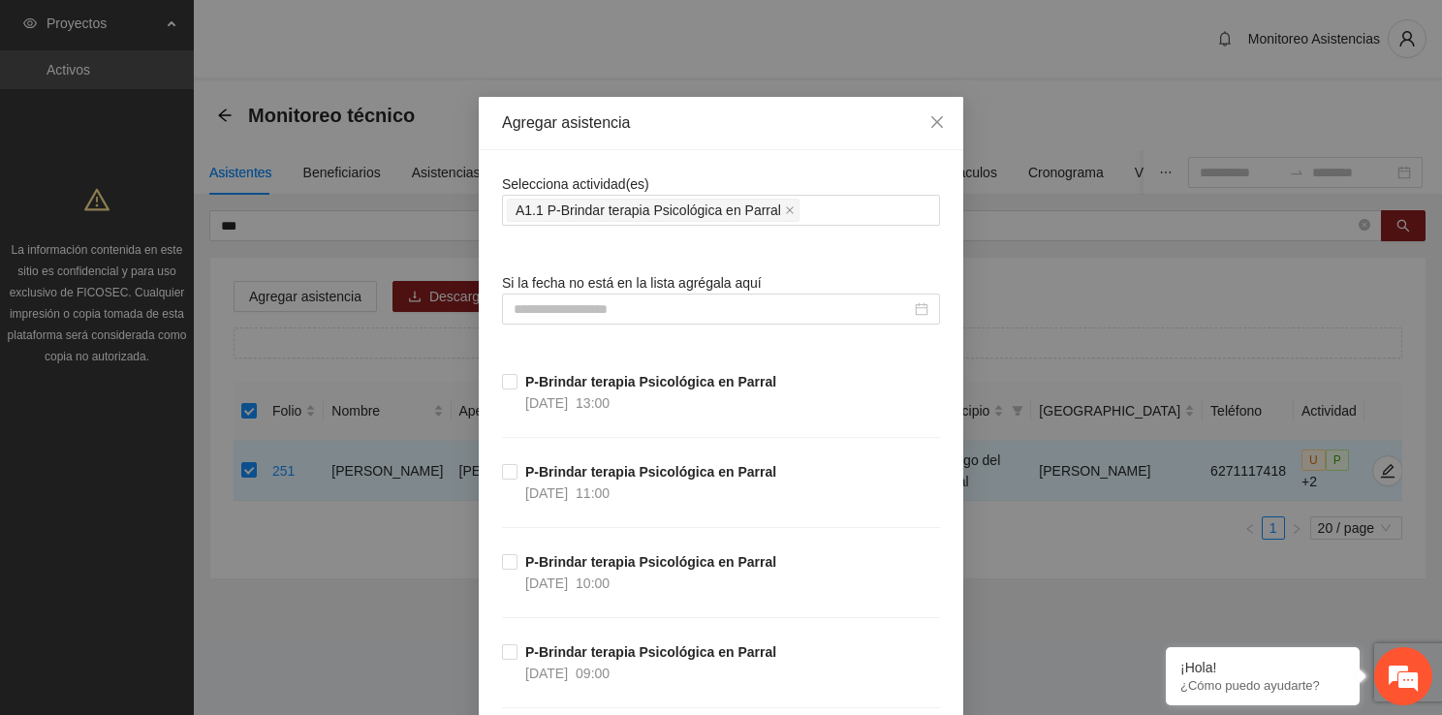
click at [519, 284] on span "Si la fecha no está en la lista agrégala aquí" at bounding box center [632, 283] width 260 height 16
click at [521, 317] on input at bounding box center [711, 308] width 397 height 21
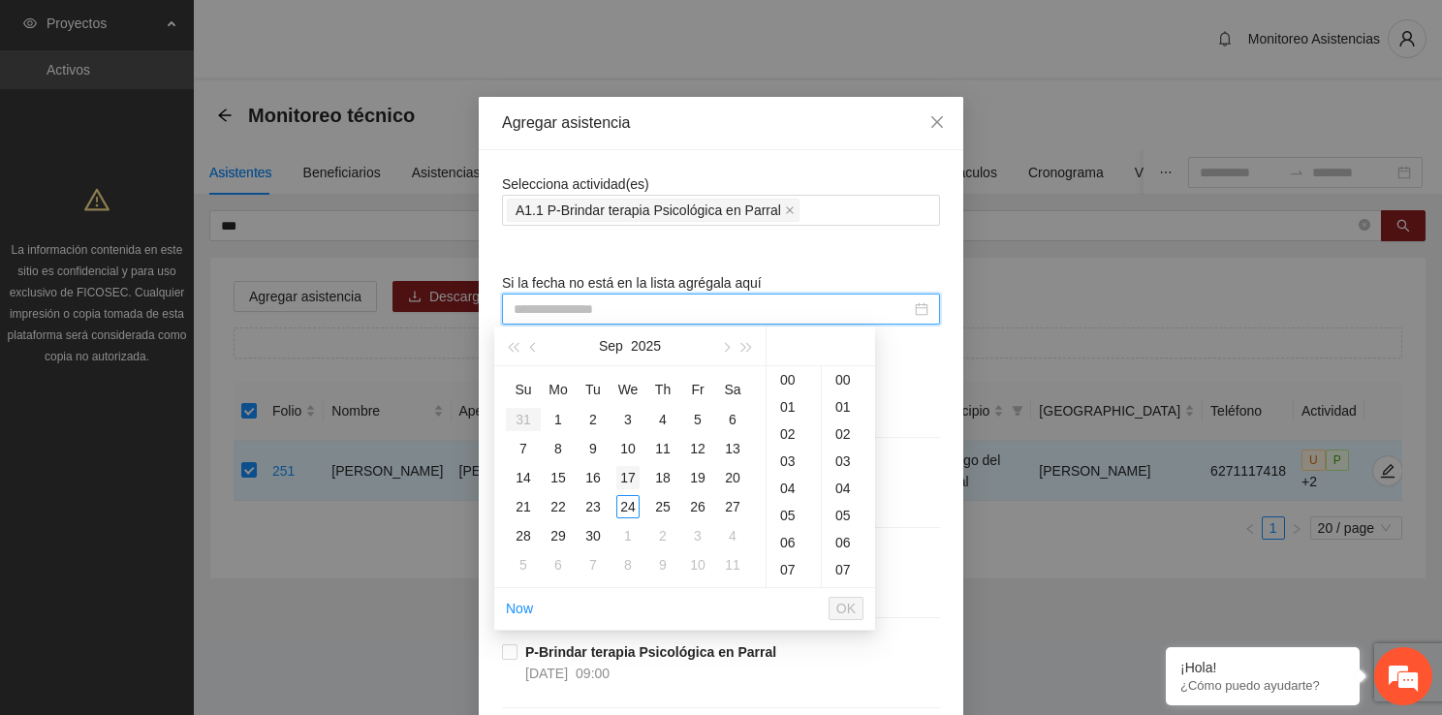
click at [636, 482] on div "17" at bounding box center [627, 477] width 23 height 23
click at [788, 536] on div "18" at bounding box center [793, 542] width 54 height 27
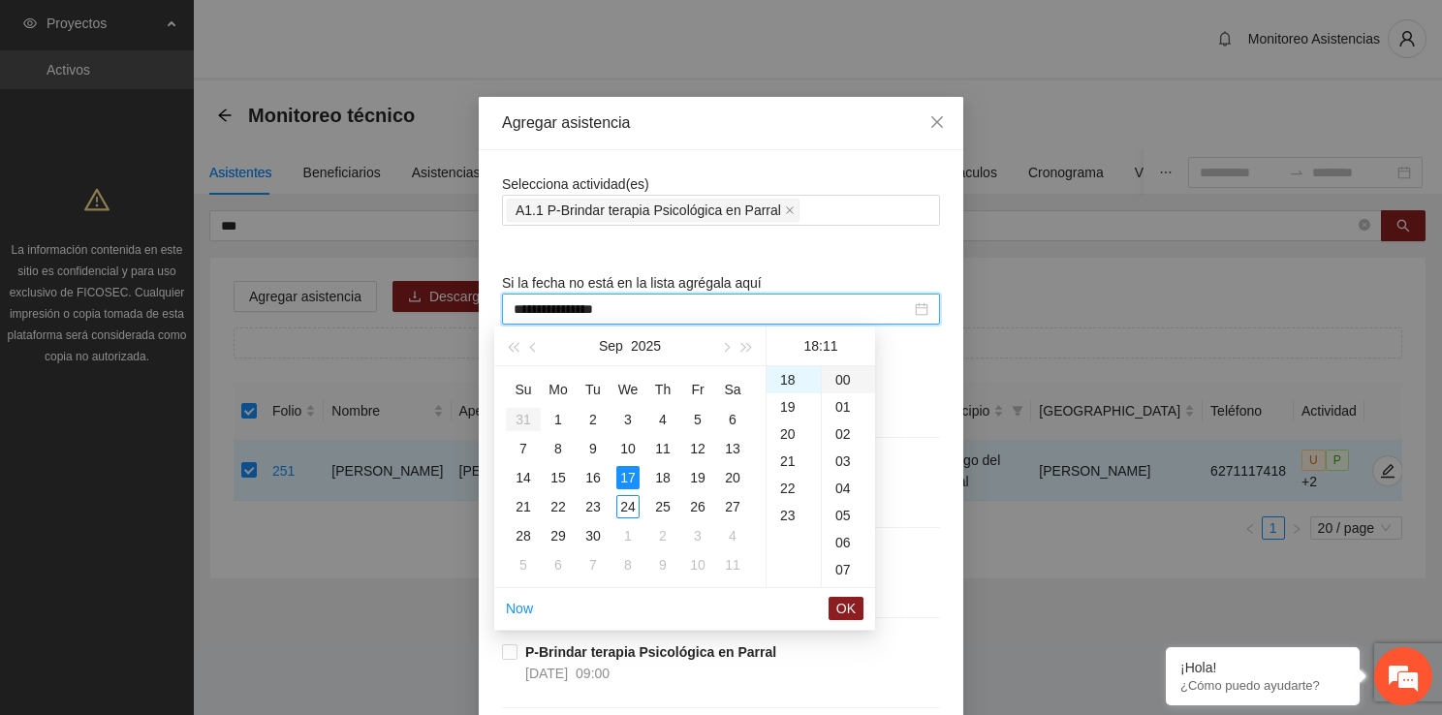
click at [845, 382] on div "00" at bounding box center [848, 379] width 53 height 27
type input "**********"
click at [849, 599] on span "OK" at bounding box center [845, 608] width 19 height 21
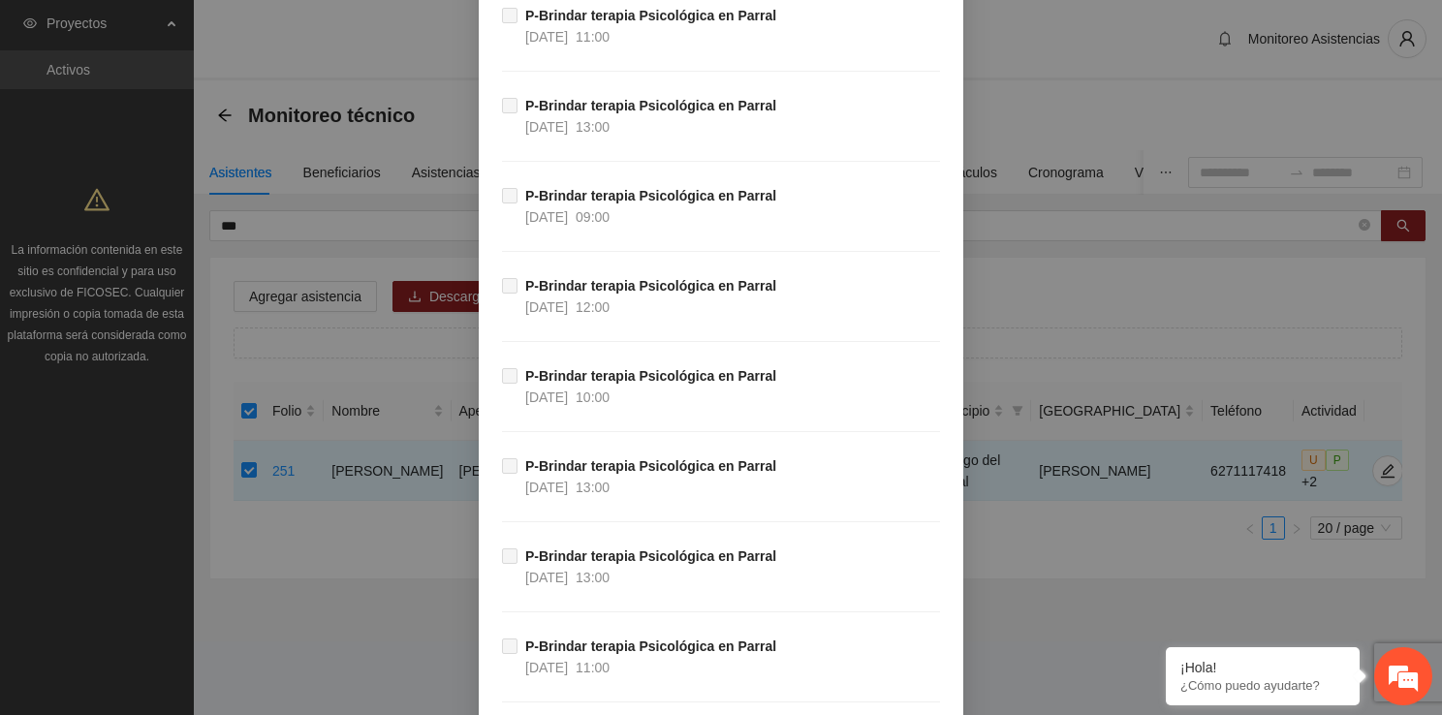
scroll to position [37468, 0]
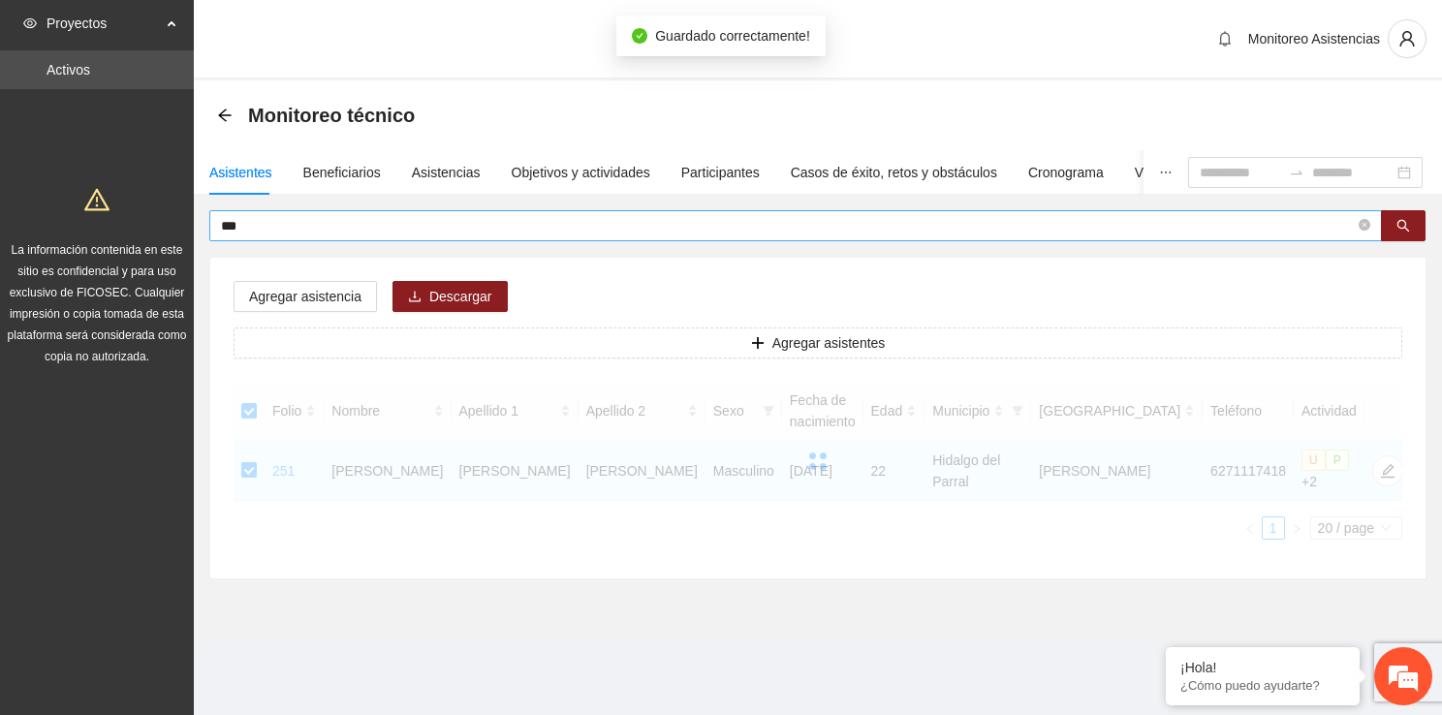
click at [545, 231] on input "***" at bounding box center [787, 225] width 1133 height 21
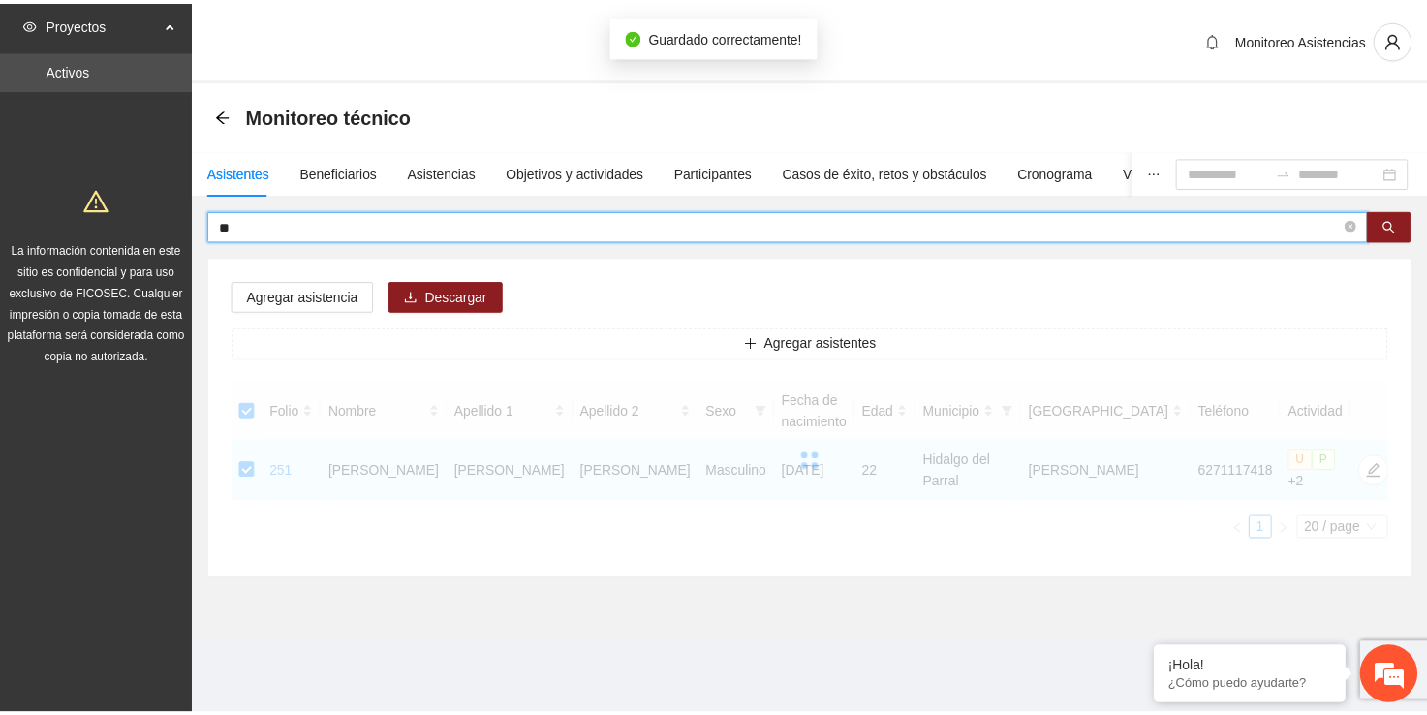
type input "*"
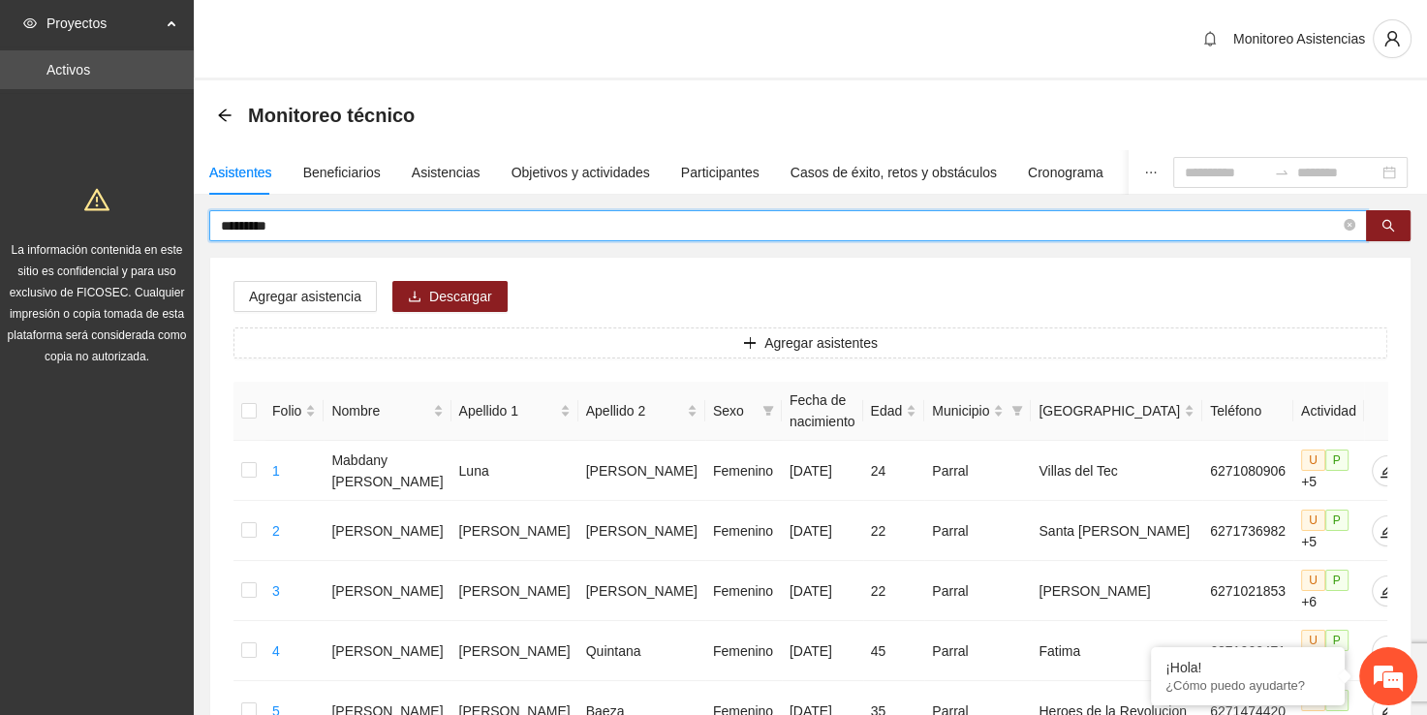
type input "*********"
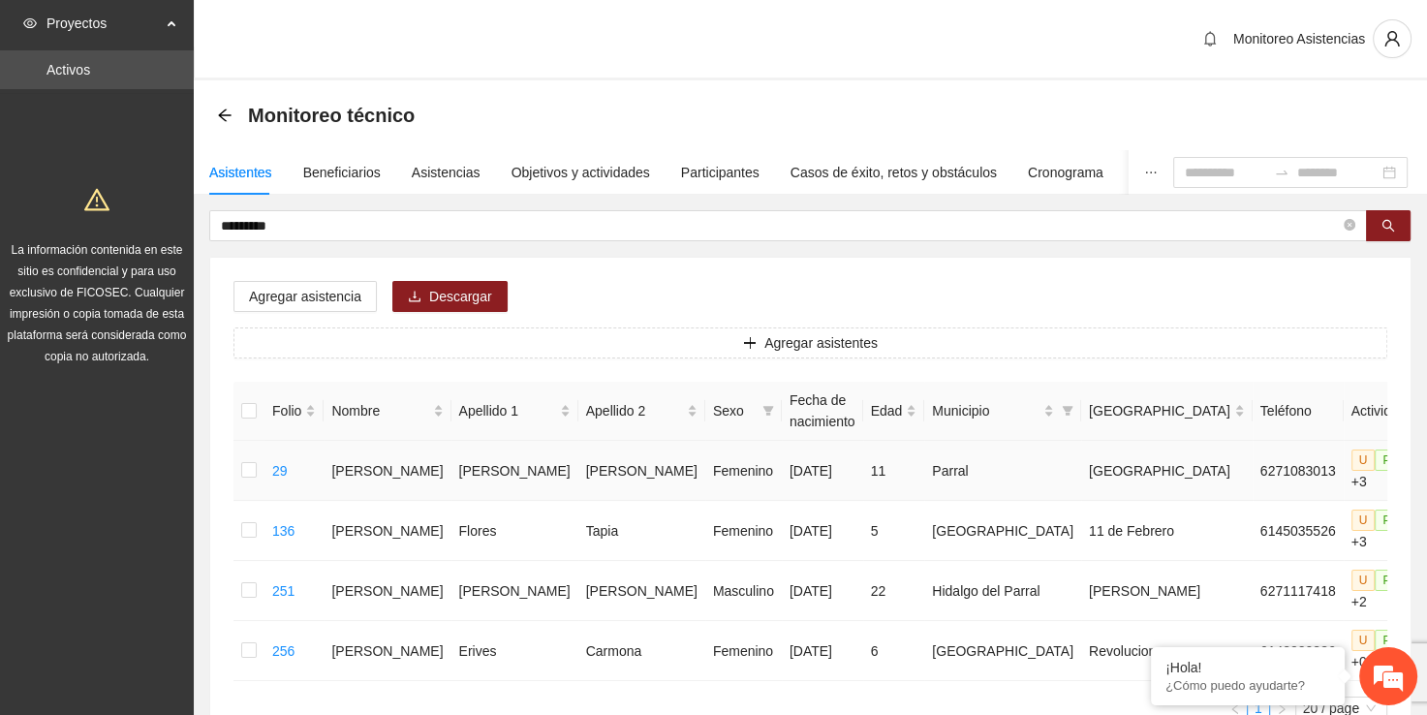
click at [236, 461] on td at bounding box center [248, 471] width 31 height 60
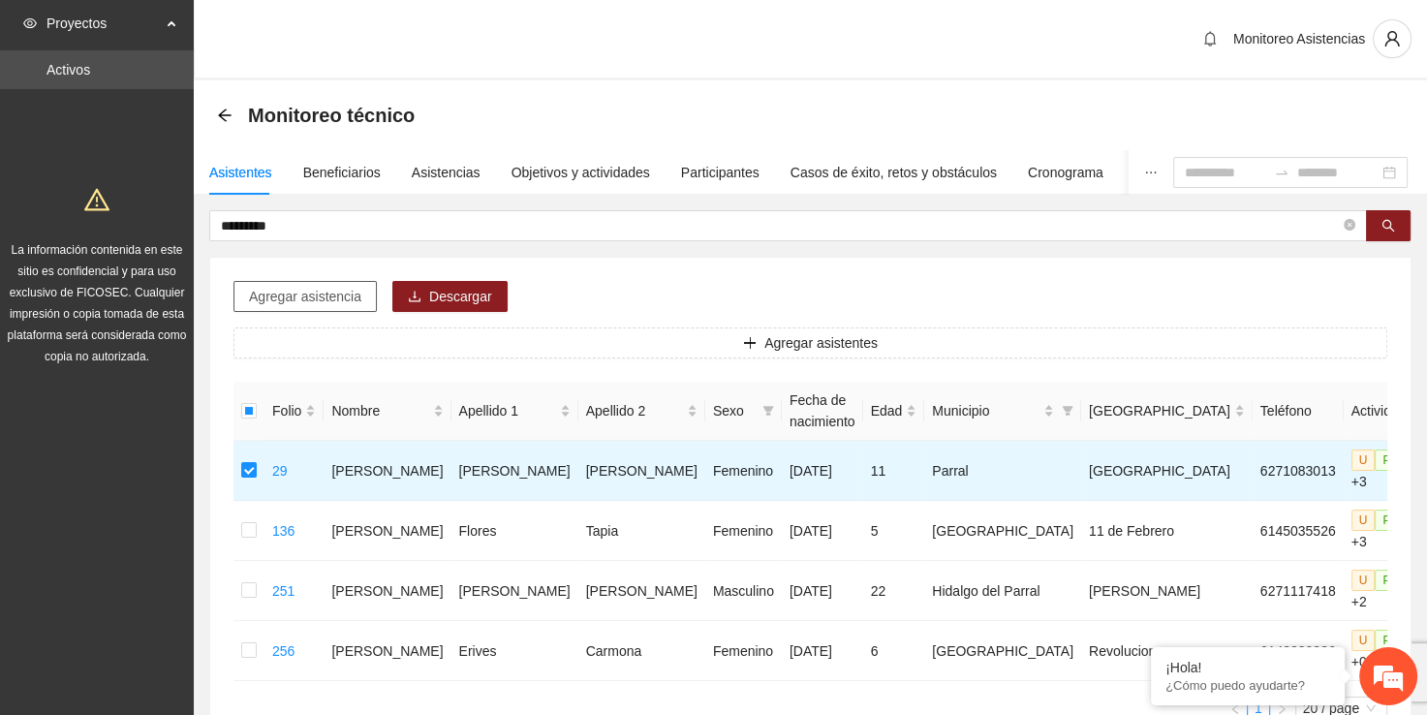
click at [284, 300] on span "Agregar asistencia" at bounding box center [305, 296] width 112 height 21
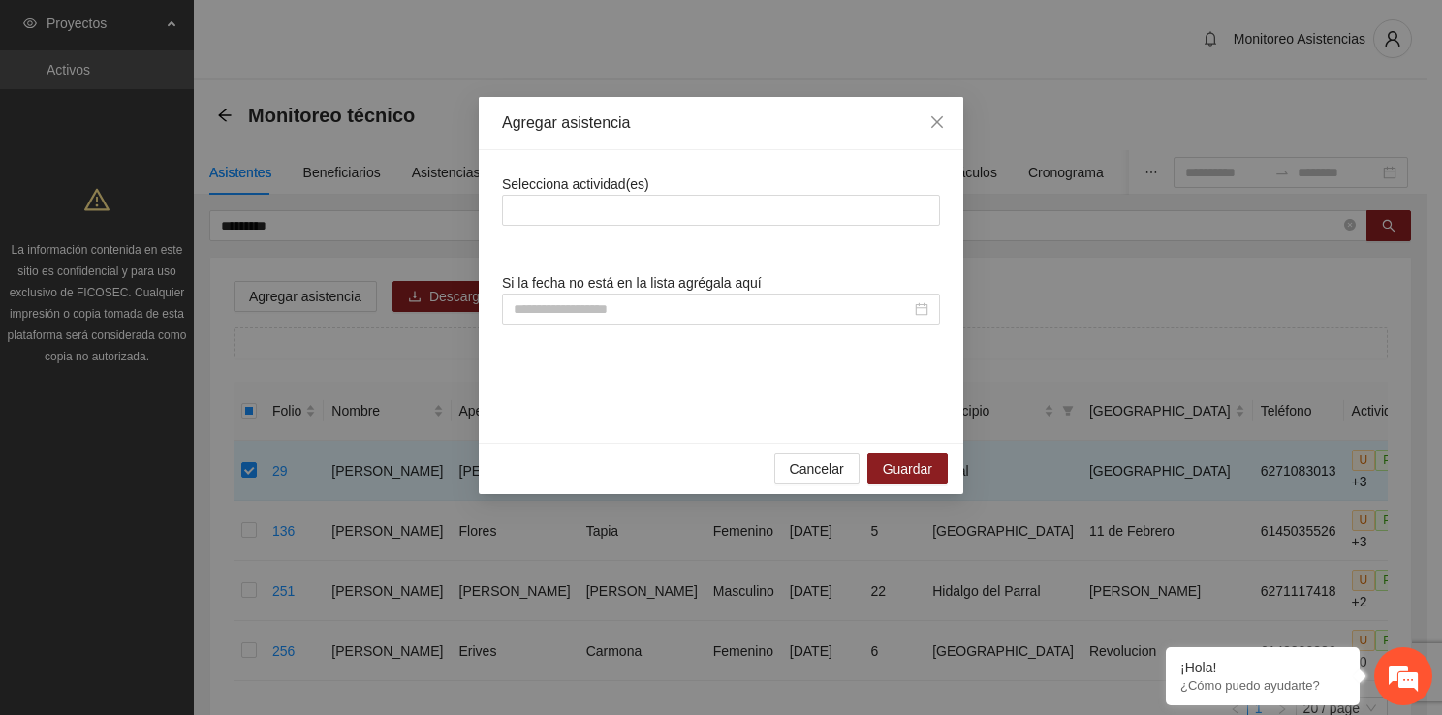
click at [605, 193] on div "Selecciona actividad(es)" at bounding box center [721, 199] width 438 height 52
click at [601, 215] on div at bounding box center [721, 210] width 428 height 23
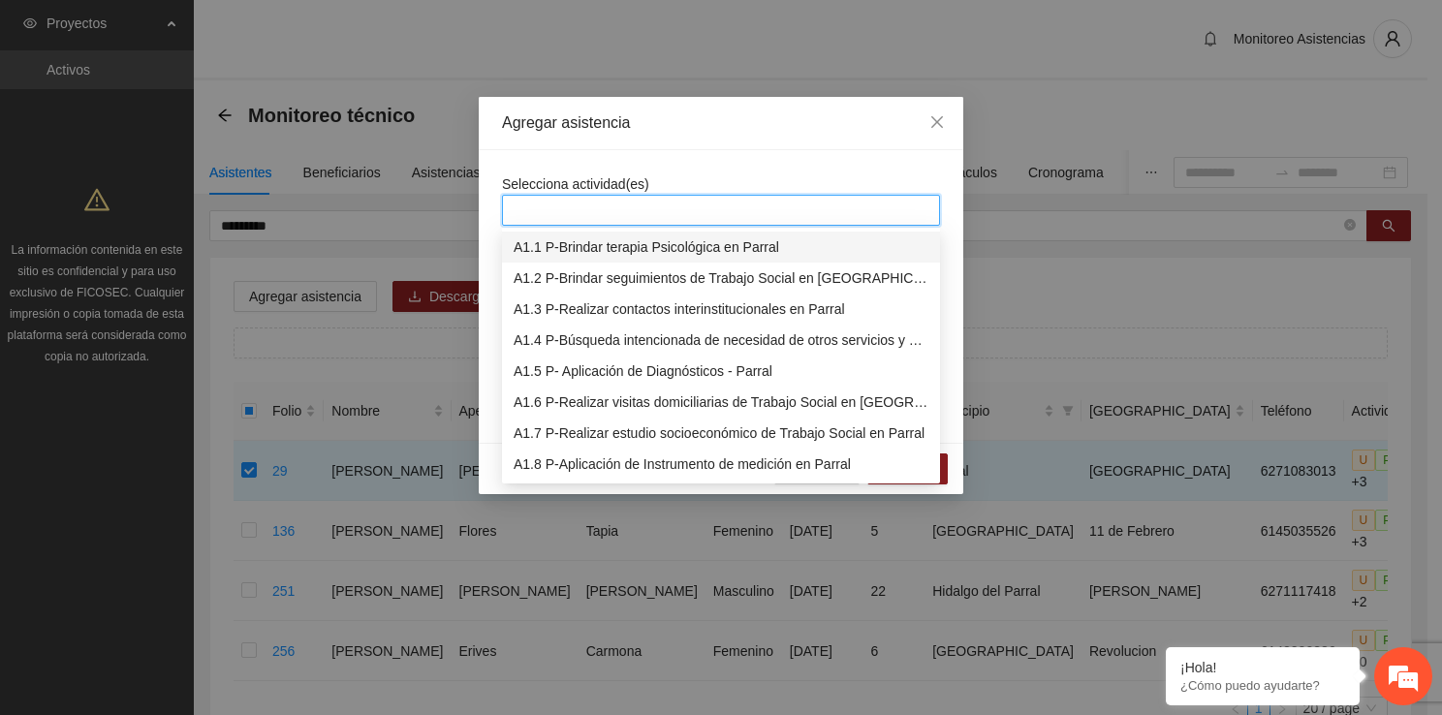
click at [584, 243] on div "A1.1 P-Brindar terapia Psicológica en Parral" at bounding box center [720, 246] width 415 height 21
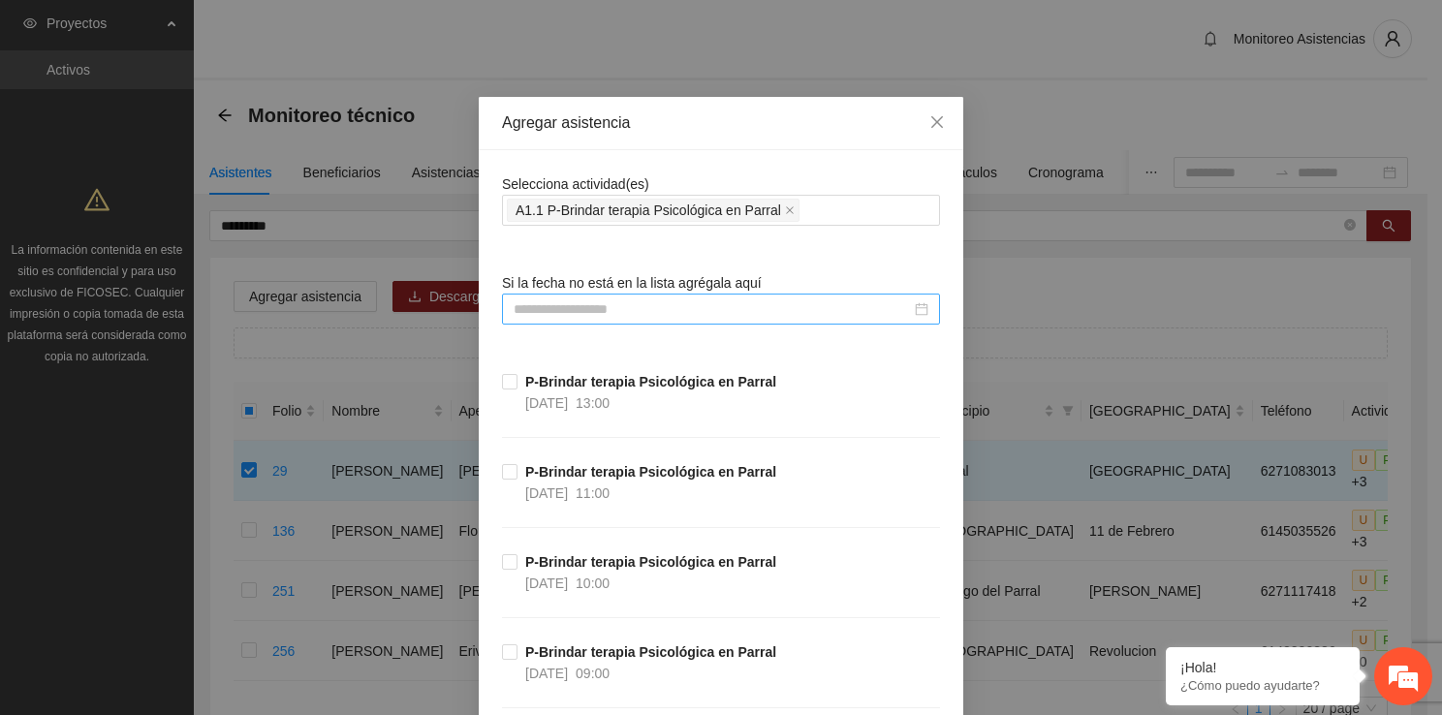
click at [584, 313] on input at bounding box center [711, 308] width 397 height 21
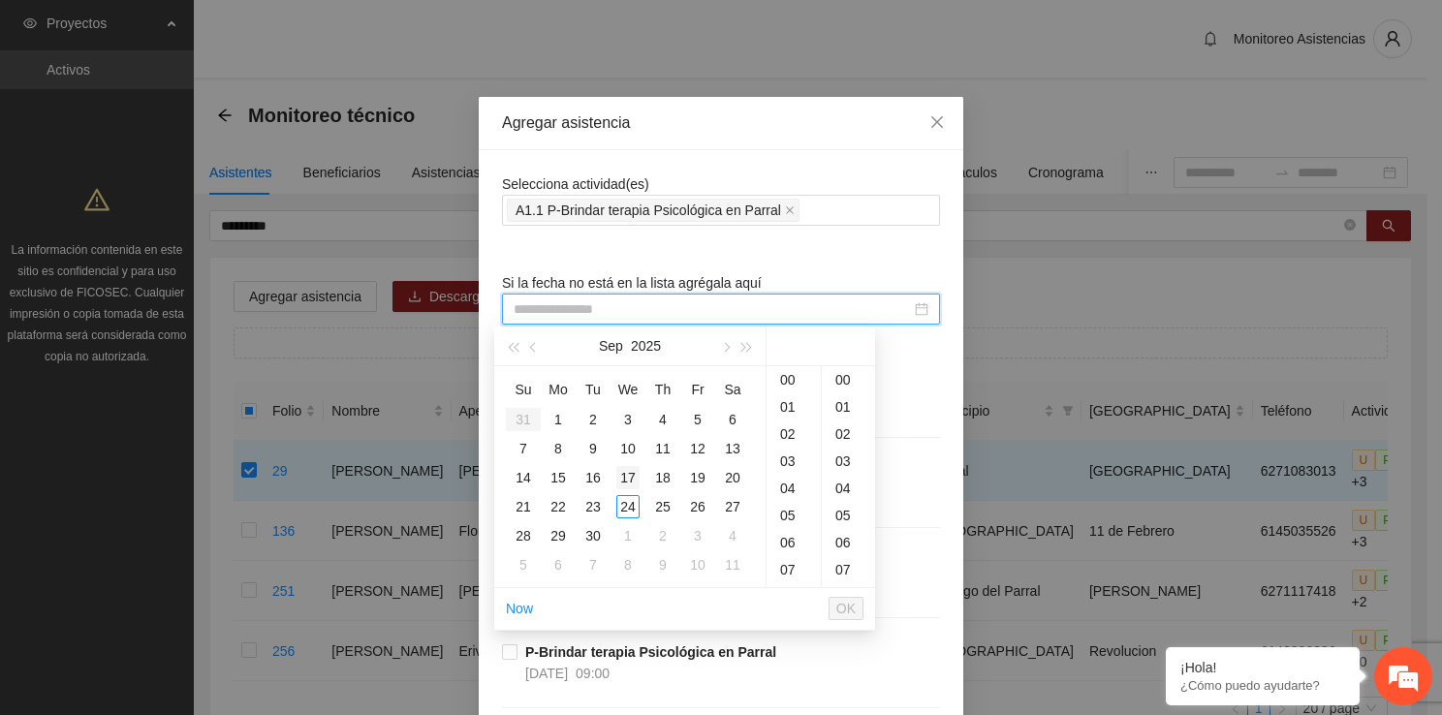
click at [622, 479] on div "17" at bounding box center [627, 477] width 23 height 23
click at [781, 428] on div "14" at bounding box center [793, 433] width 54 height 27
click at [854, 379] on div "00" at bounding box center [848, 379] width 53 height 27
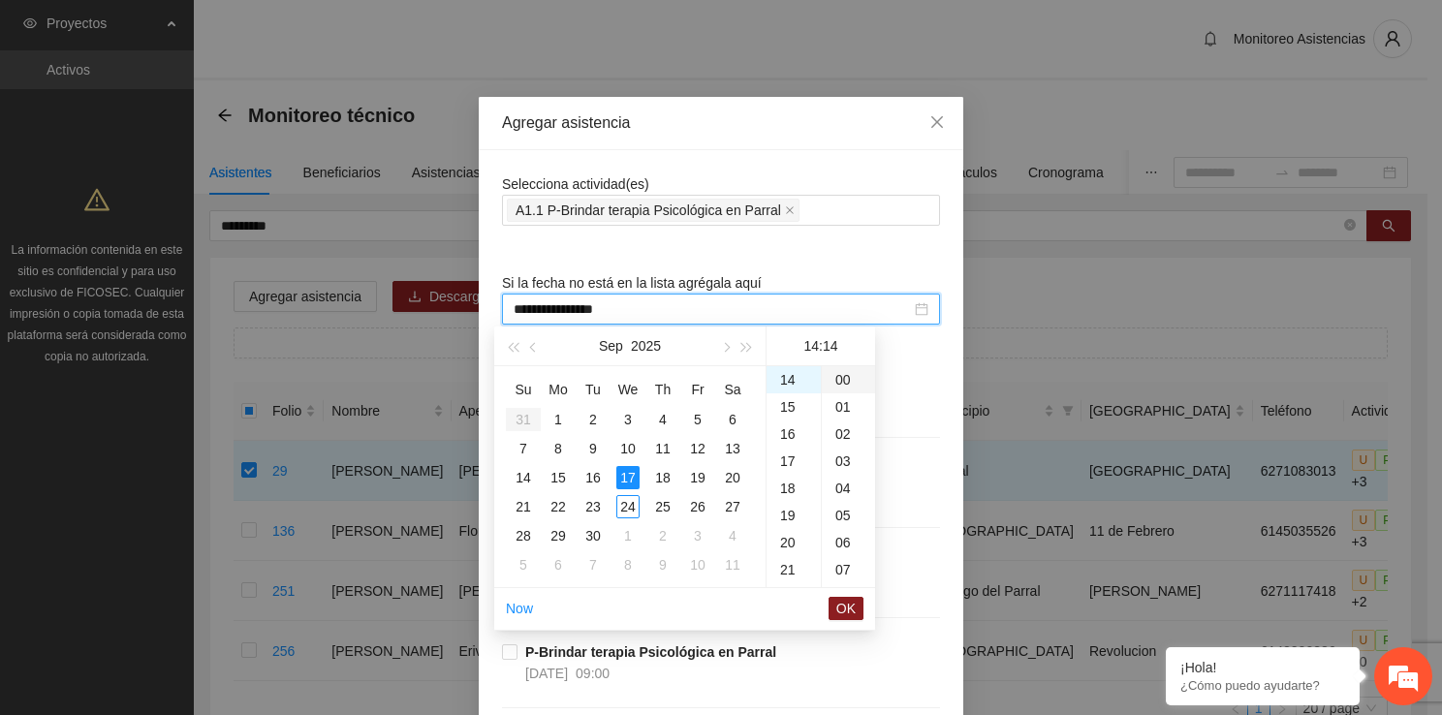
type input "**********"
click at [845, 614] on span "OK" at bounding box center [845, 608] width 19 height 21
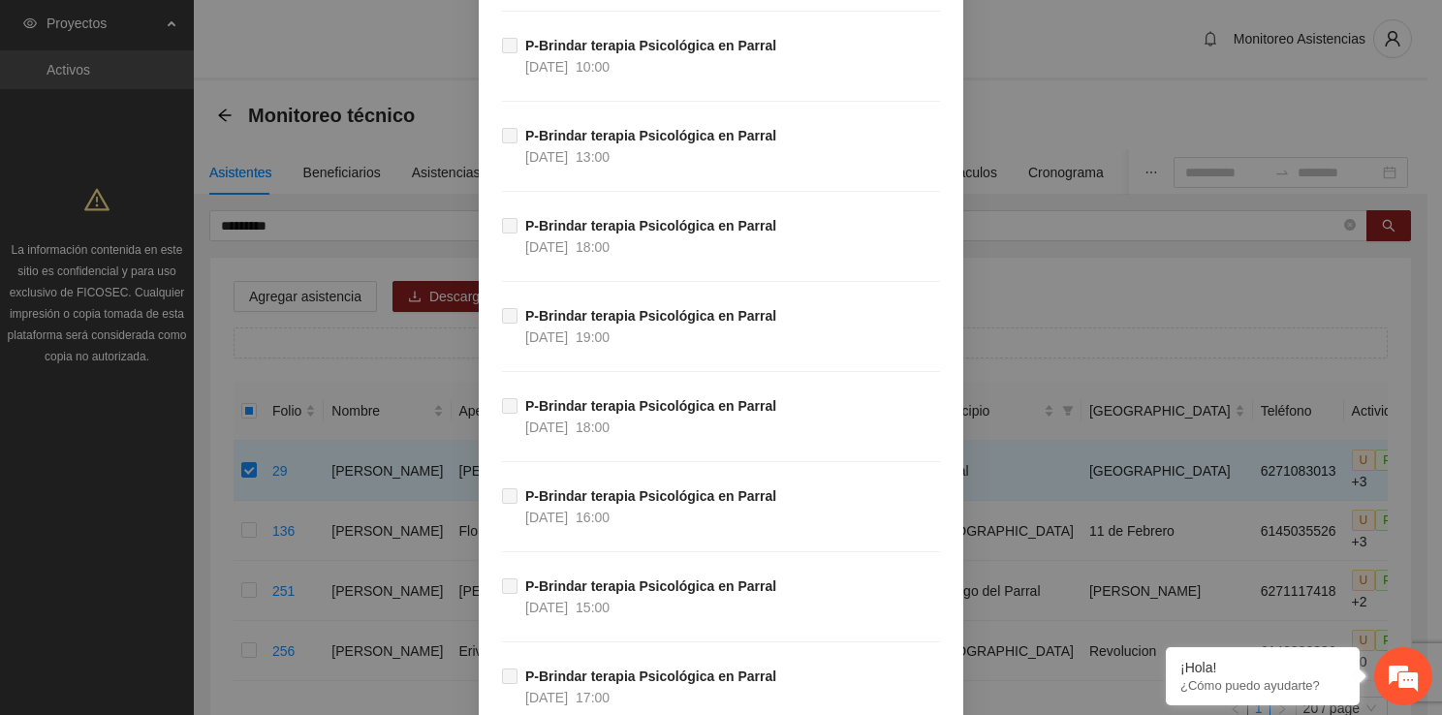
scroll to position [37468, 0]
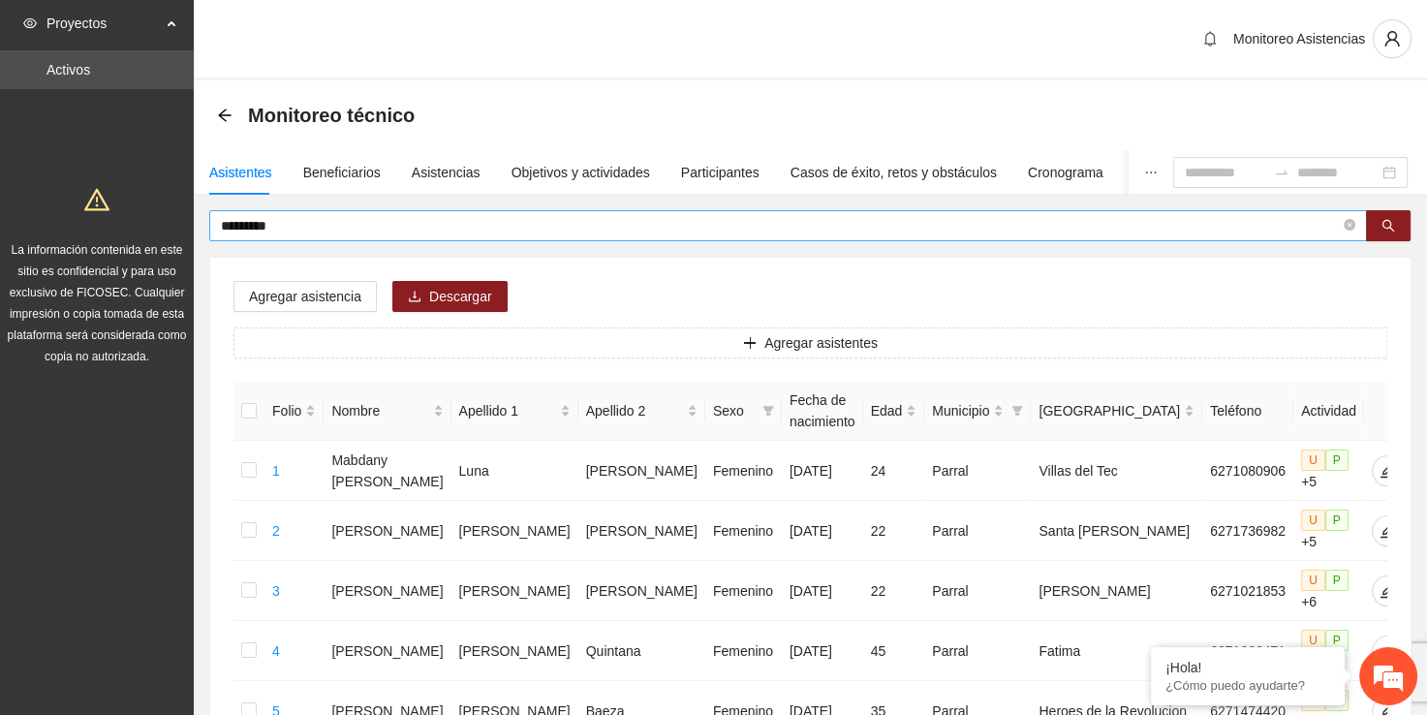
click at [500, 225] on input "*********" at bounding box center [780, 225] width 1119 height 21
type input "*"
type input "******"
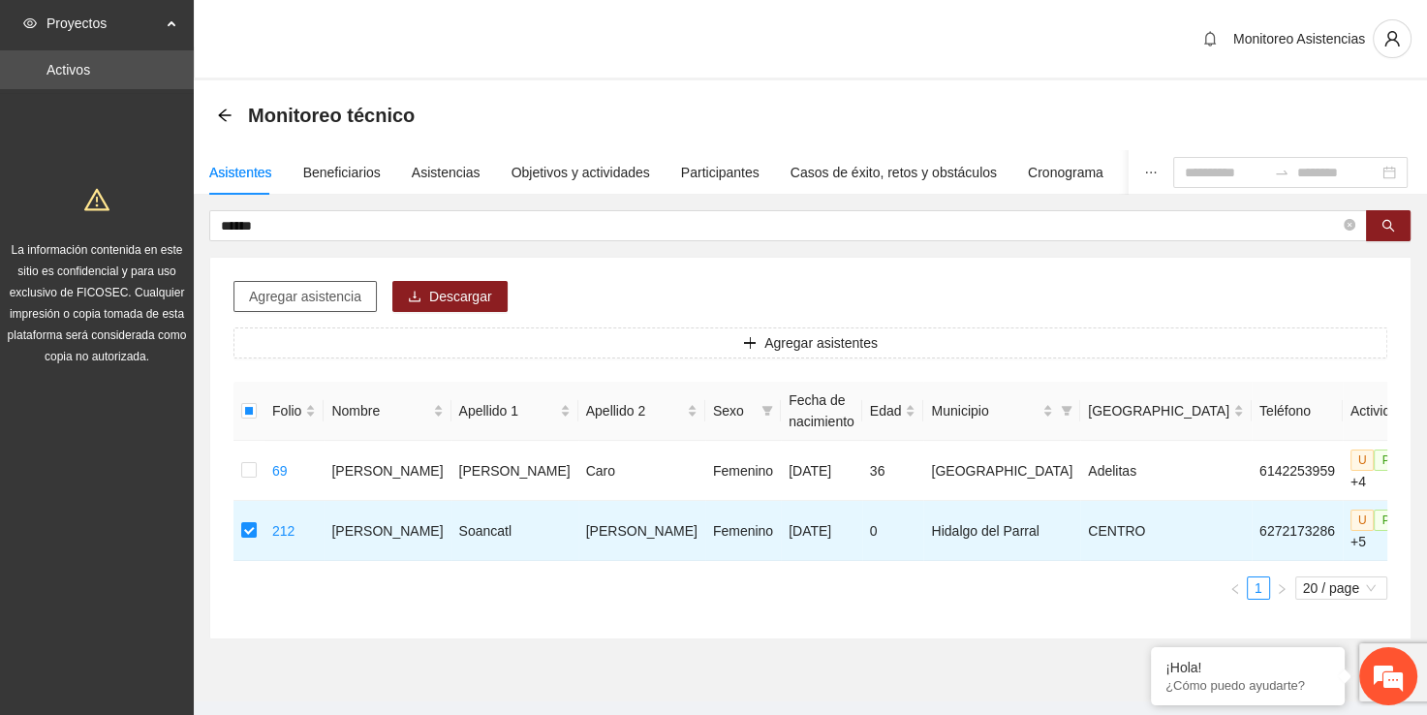
click at [271, 306] on button "Agregar asistencia" at bounding box center [304, 296] width 143 height 31
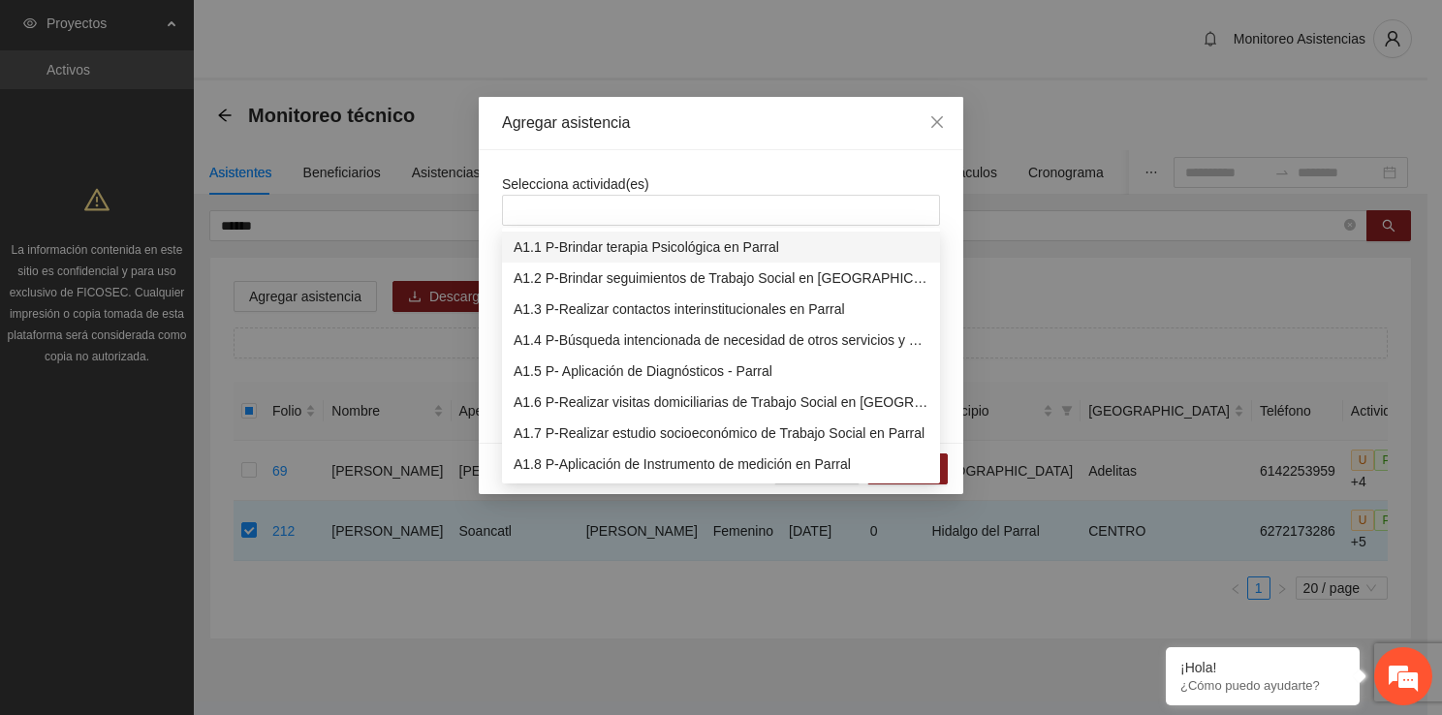
drag, startPoint x: 574, startPoint y: 219, endPoint x: 574, endPoint y: 238, distance: 19.4
click at [574, 238] on body "Proyectos Activos La información contenida en este sitio es confidencial y para…" at bounding box center [713, 357] width 1427 height 715
click at [574, 238] on div "A1.1 P-Brindar terapia Psicológica en Parral" at bounding box center [720, 246] width 415 height 21
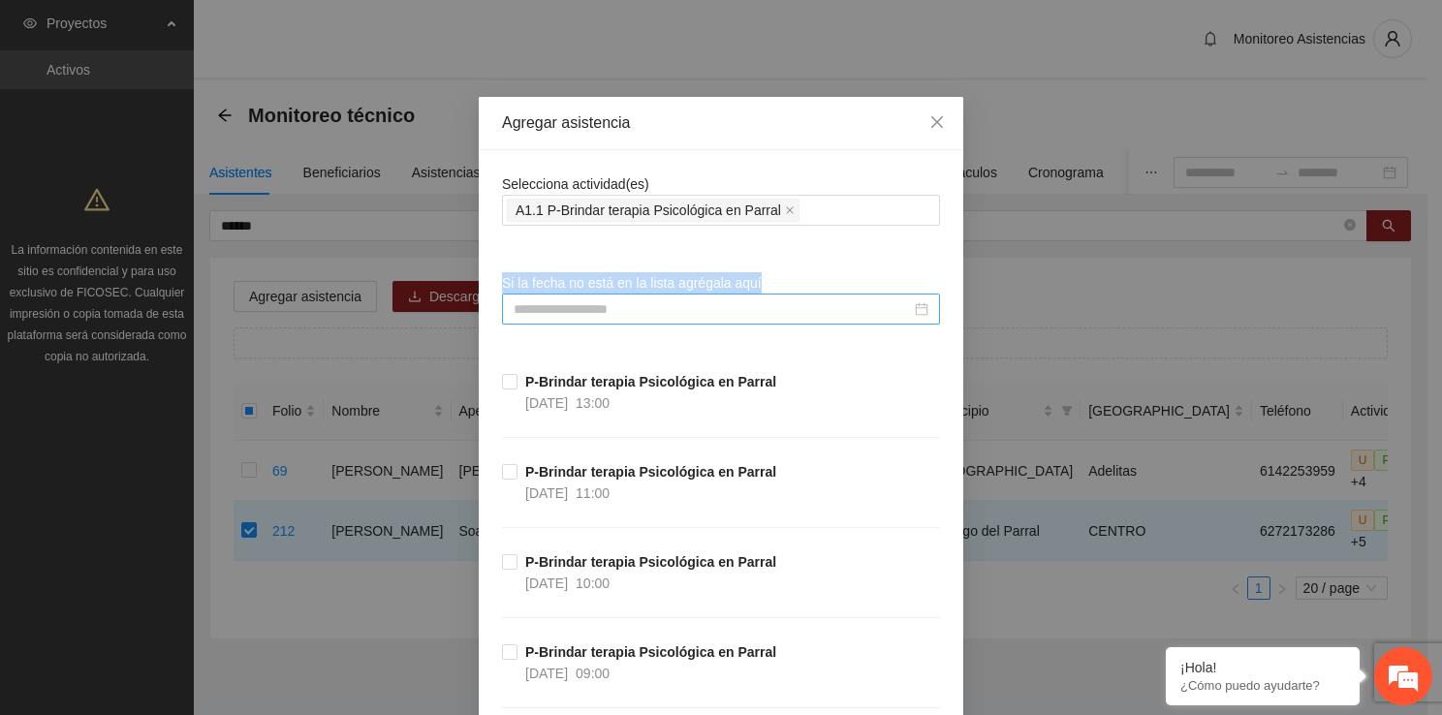
drag, startPoint x: 479, startPoint y: 251, endPoint x: 535, endPoint y: 301, distance: 75.5
click at [535, 301] on input at bounding box center [711, 308] width 397 height 21
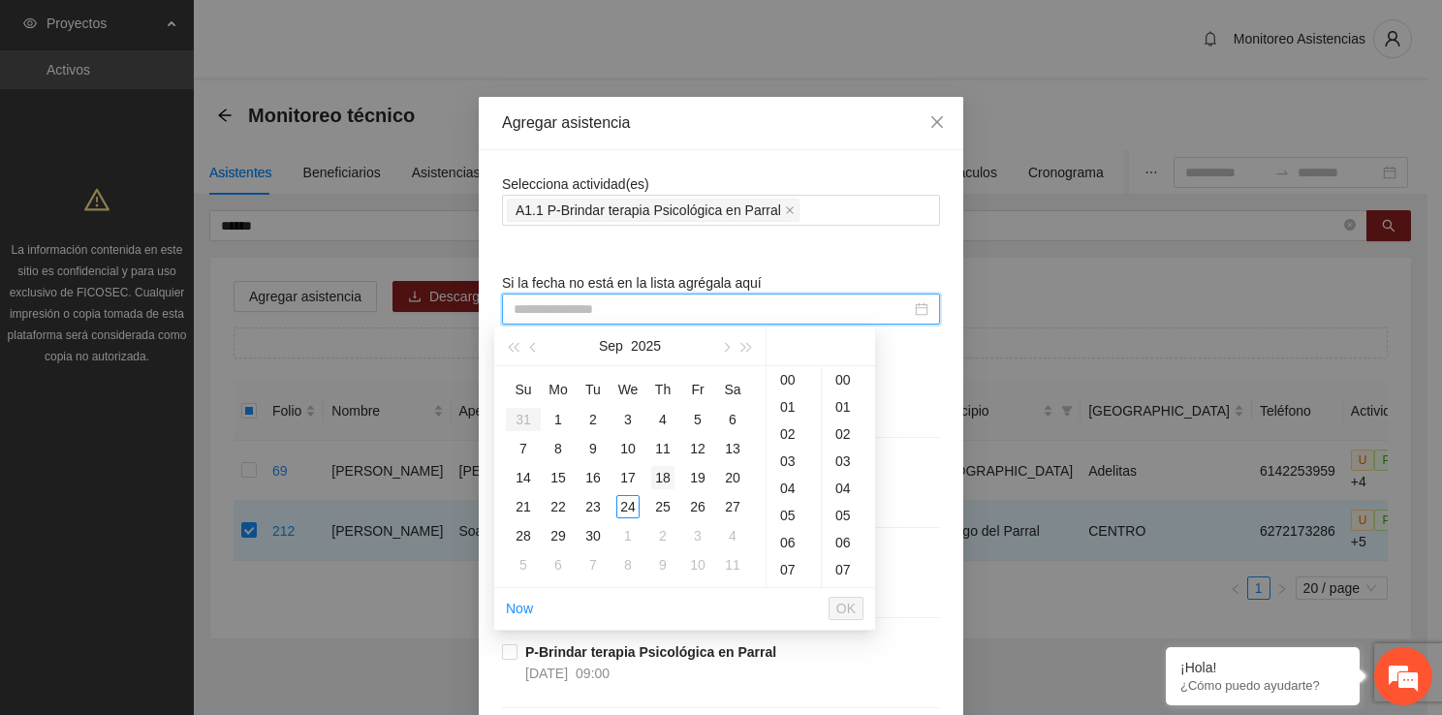
click at [651, 472] on div "18" at bounding box center [662, 477] width 23 height 23
click at [799, 401] on div "13" at bounding box center [793, 406] width 54 height 27
click at [863, 380] on ul "00 01 02 03 04 05 06 07 08 09 10 11 12 13 14 15 16 17 18 19 20 21 22 23 24 25 2…" at bounding box center [848, 476] width 54 height 221
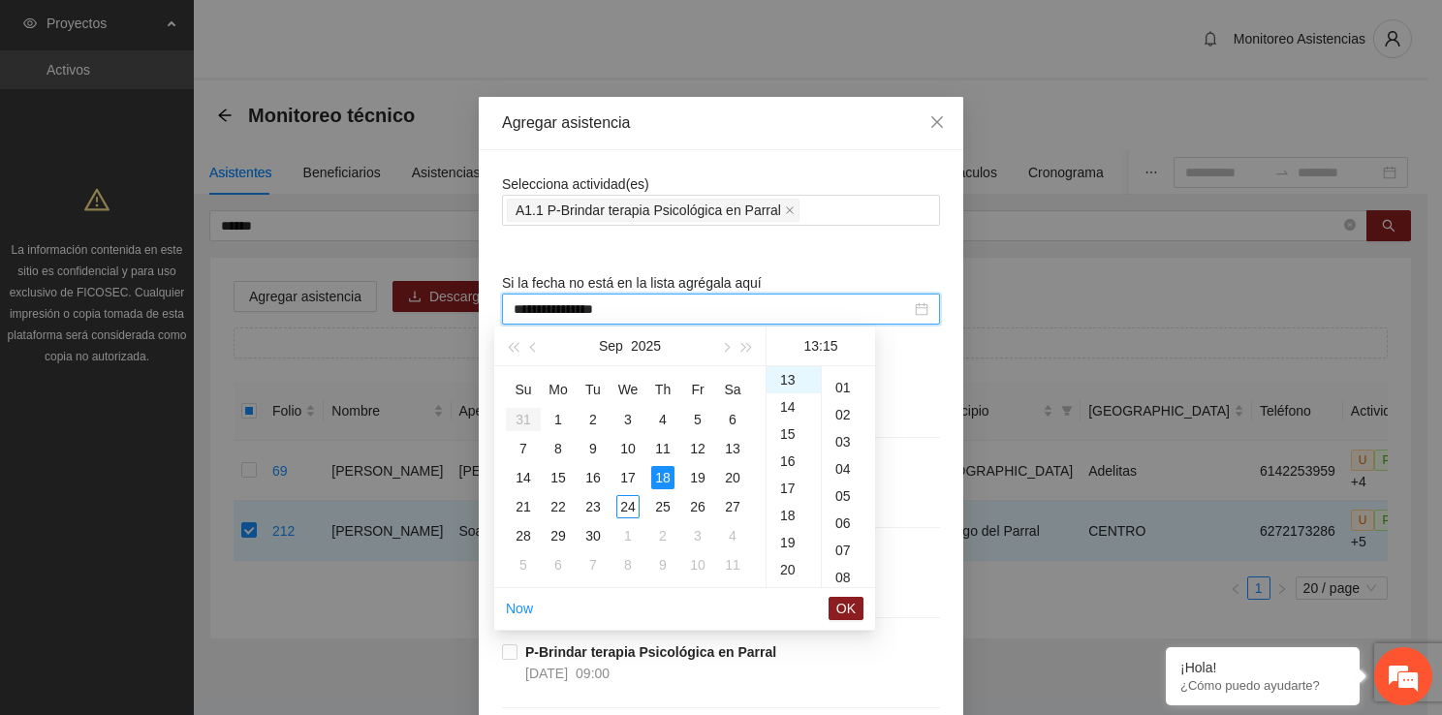
scroll to position [0, 0]
click at [833, 378] on div "00" at bounding box center [848, 379] width 53 height 27
type input "**********"
click at [845, 601] on span "OK" at bounding box center [845, 608] width 19 height 21
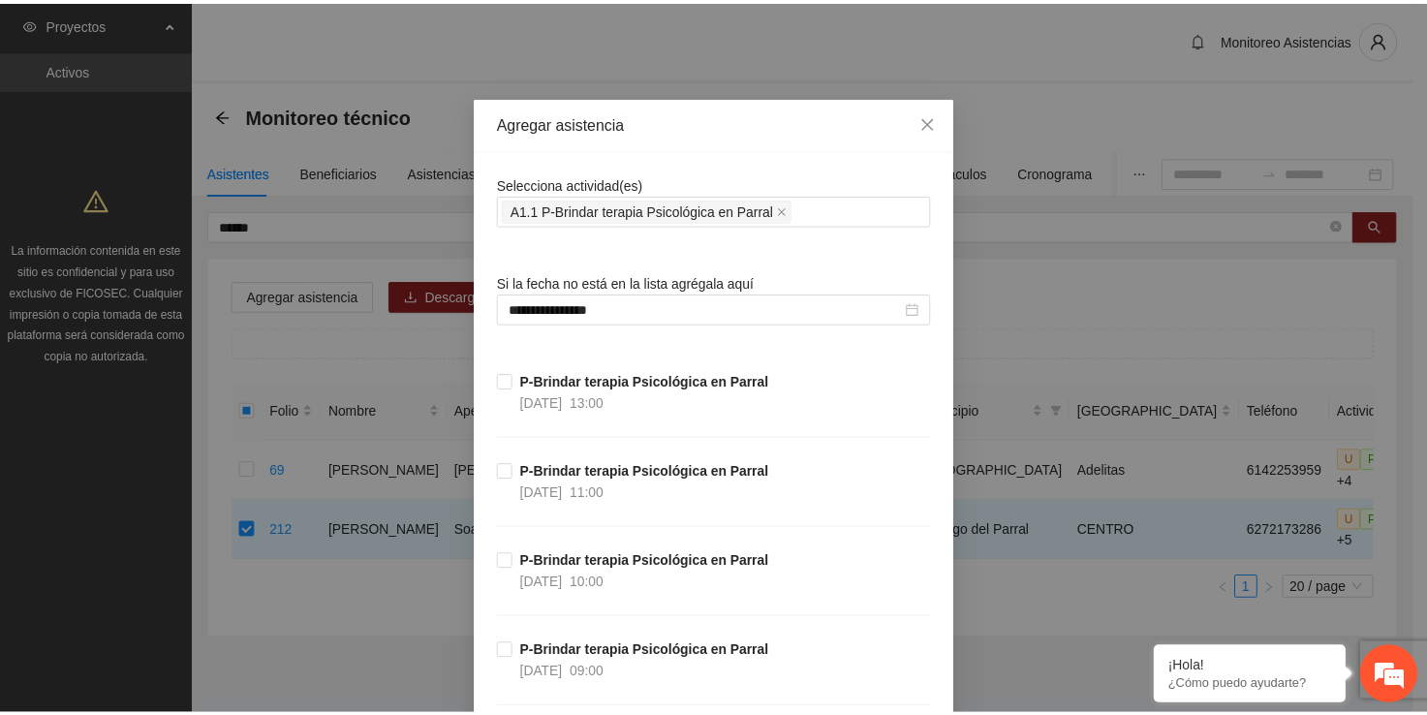
scroll to position [37468, 0]
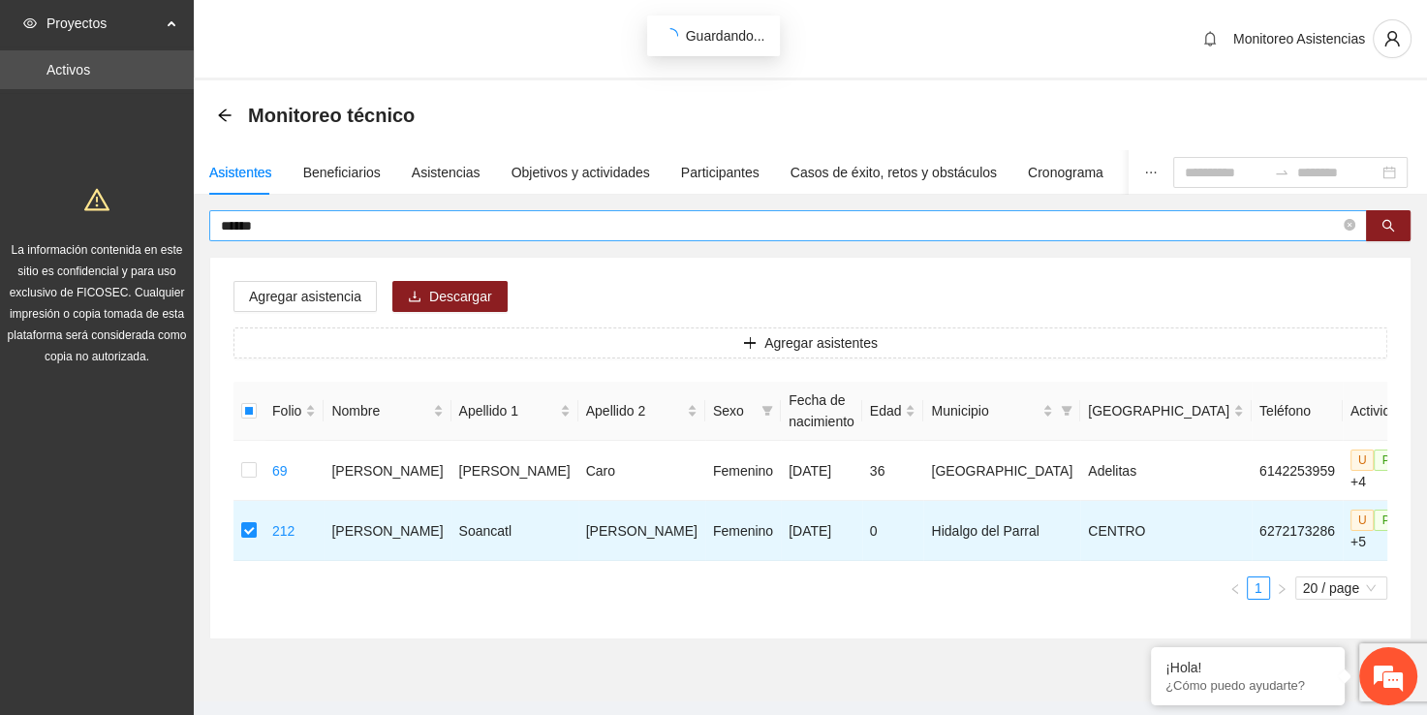
click at [488, 223] on input "******" at bounding box center [780, 225] width 1119 height 21
type input "*"
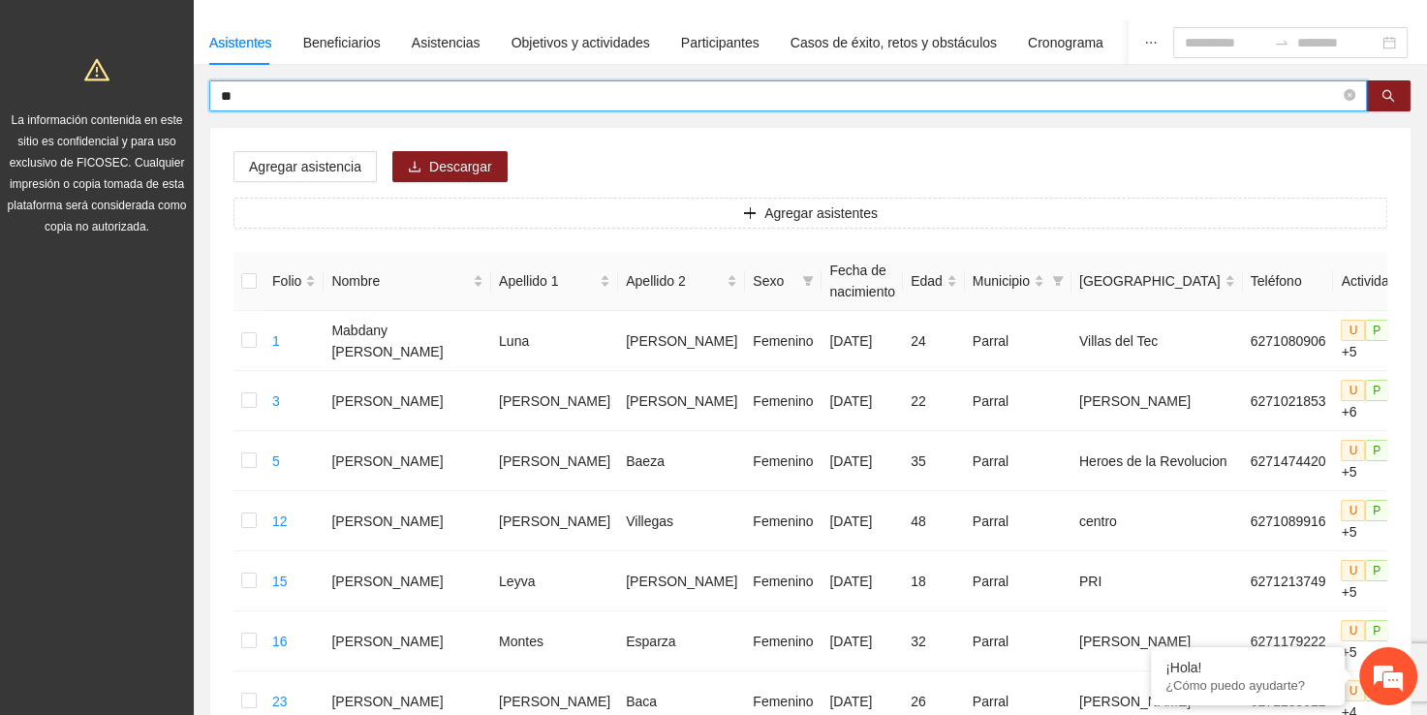
scroll to position [0, 0]
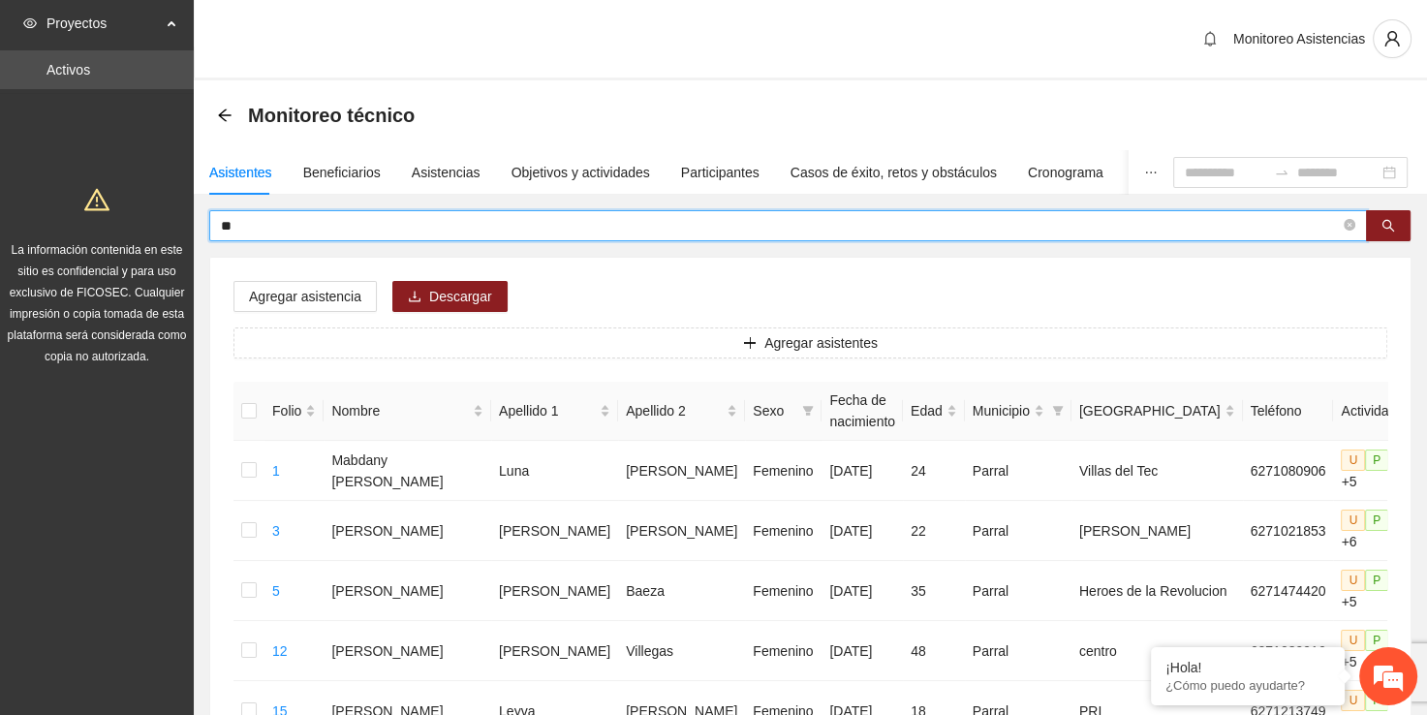
click at [439, 232] on input "**" at bounding box center [780, 225] width 1119 height 21
type input "*"
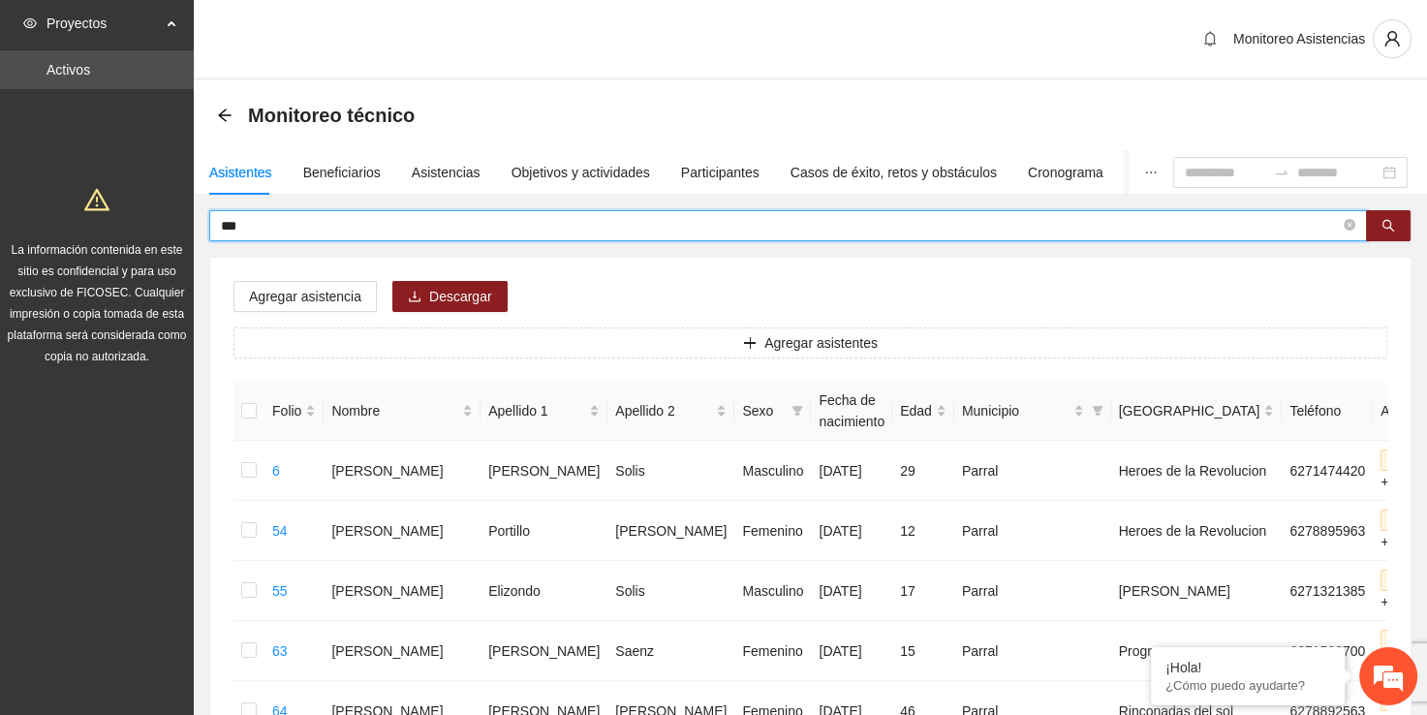
type input "***"
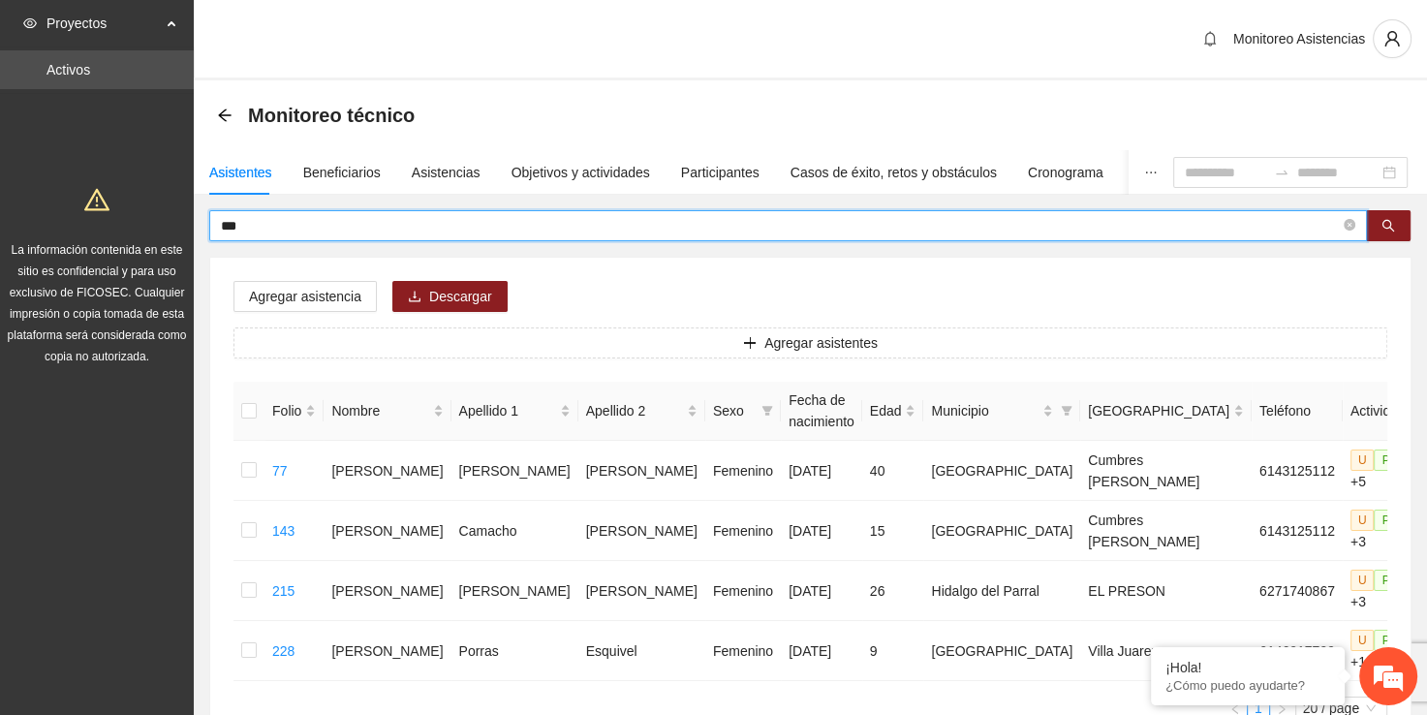
click at [240, 110] on div "Monitoreo técnico" at bounding box center [321, 115] width 209 height 31
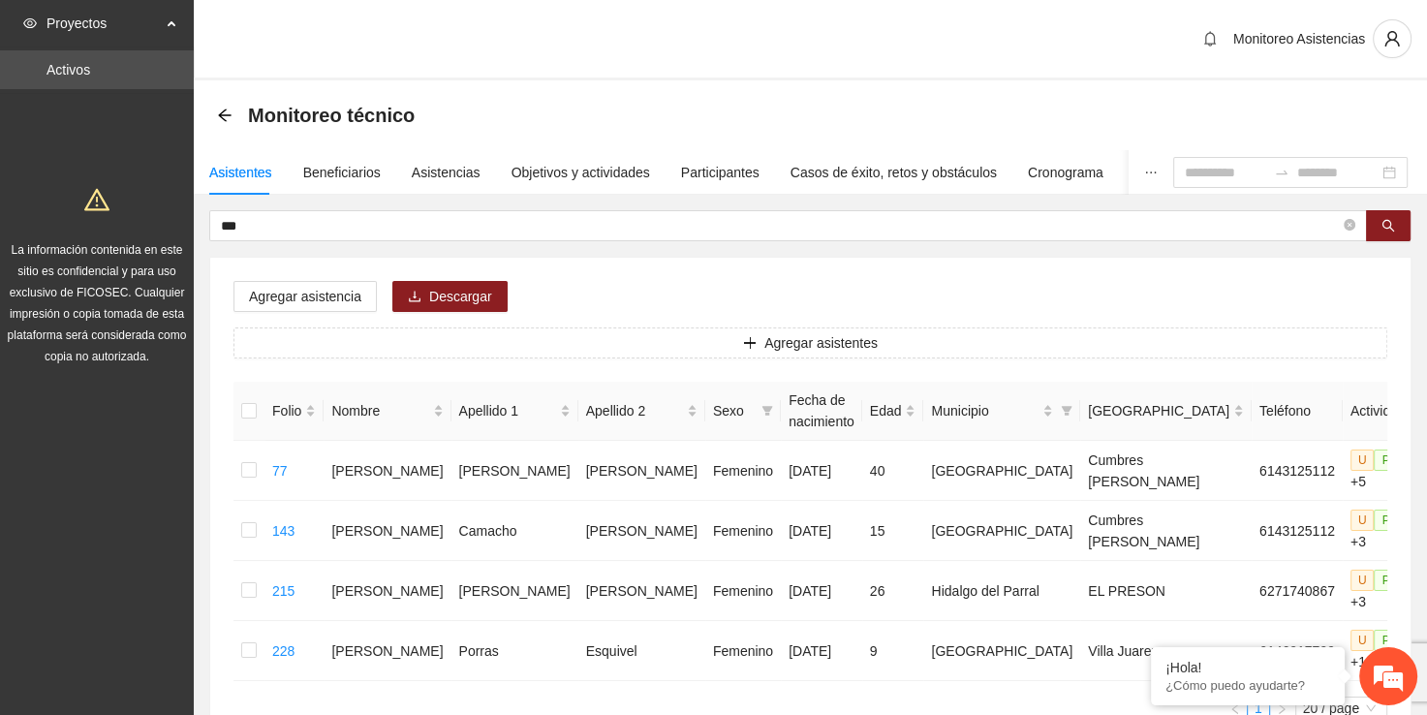
click at [233, 110] on div "Monitoreo técnico" at bounding box center [321, 115] width 209 height 31
click at [229, 110] on icon "arrow-left" at bounding box center [225, 116] width 16 height 16
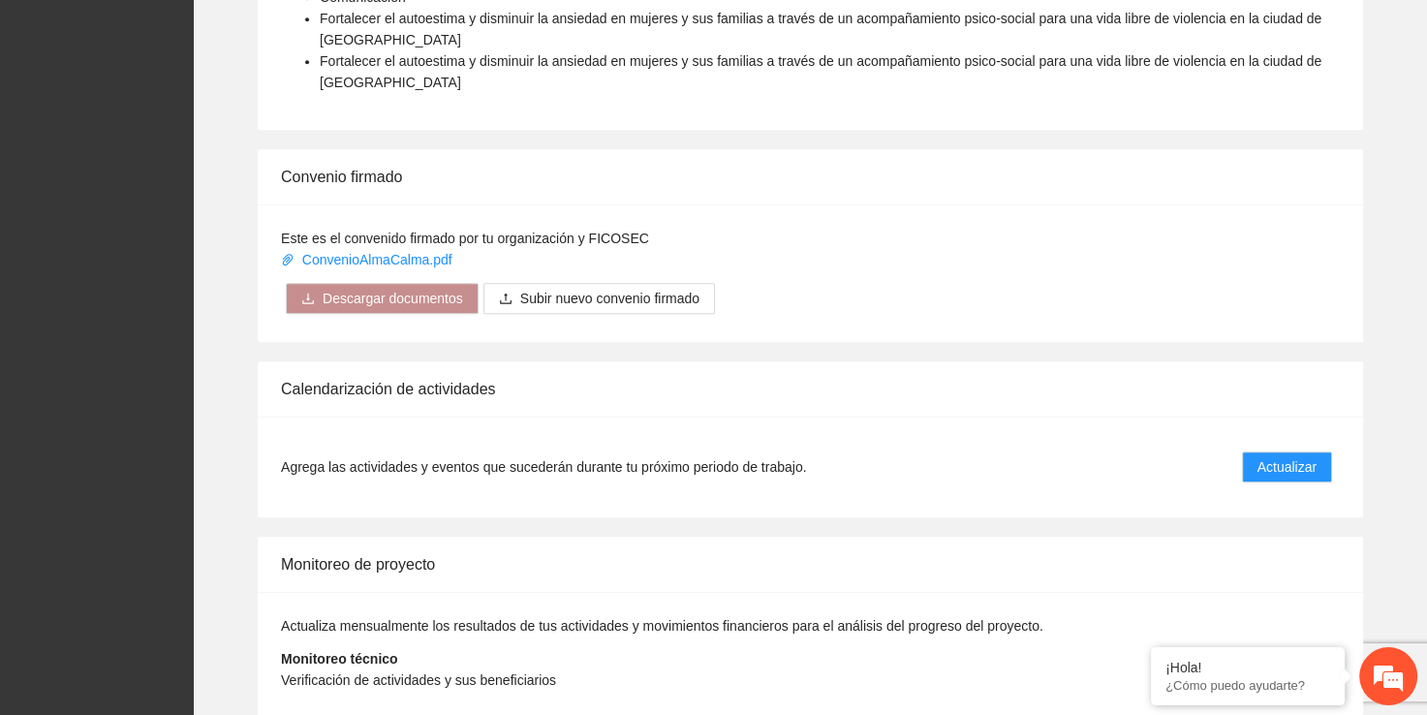
scroll to position [1136, 0]
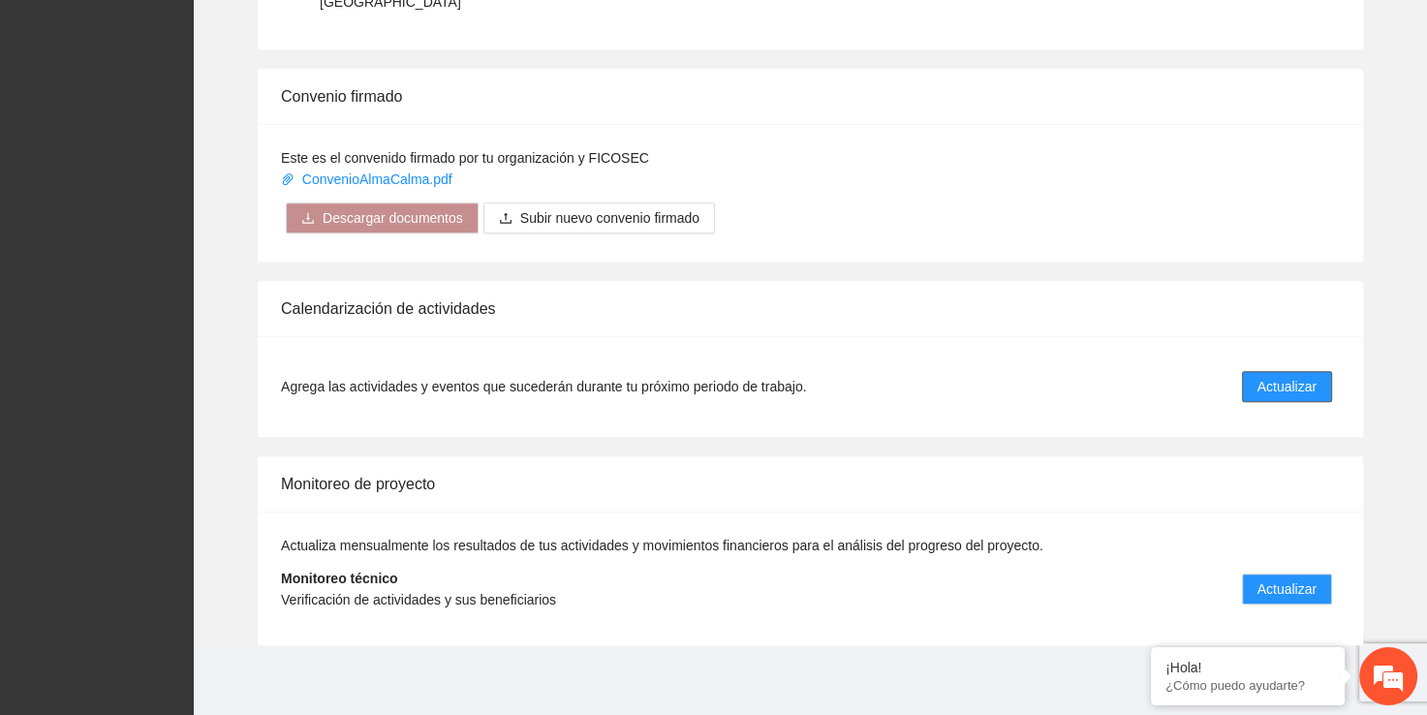
click at [1290, 388] on span "Actualizar" at bounding box center [1286, 386] width 59 height 21
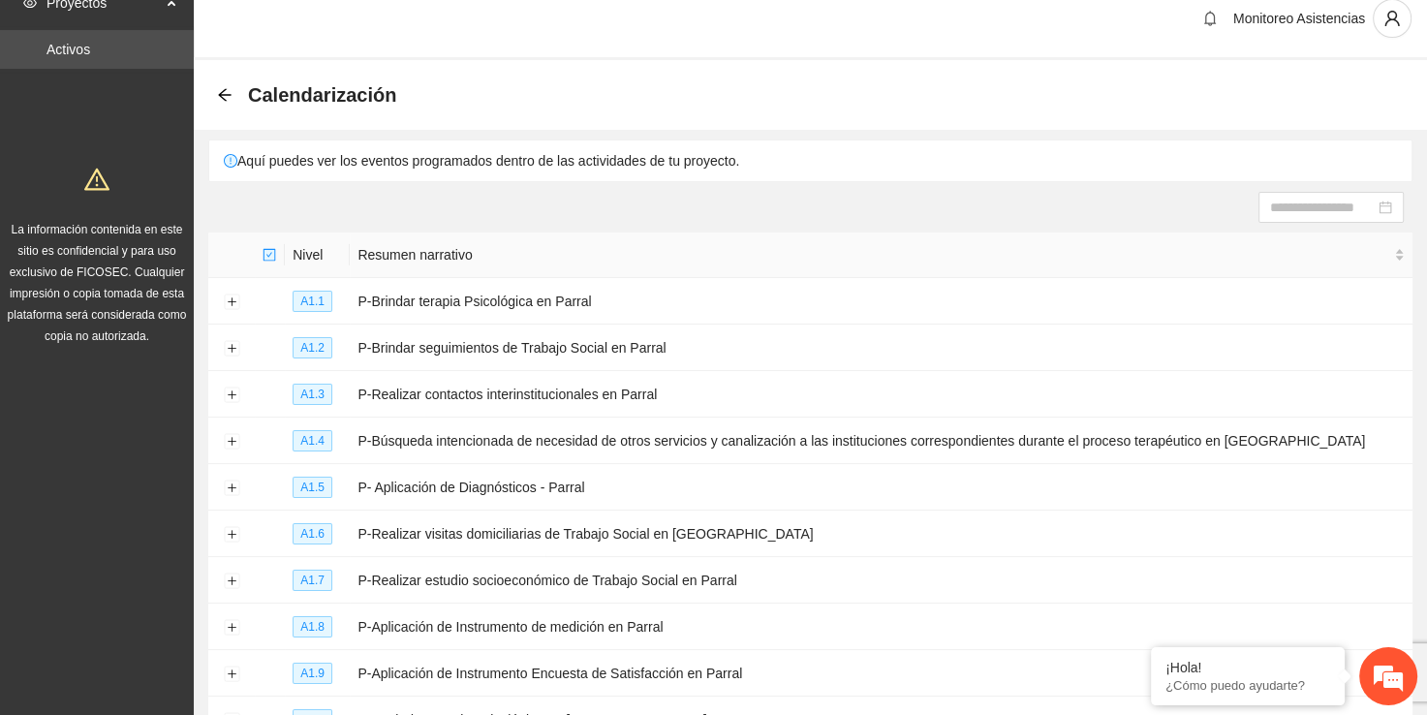
scroll to position [16, 0]
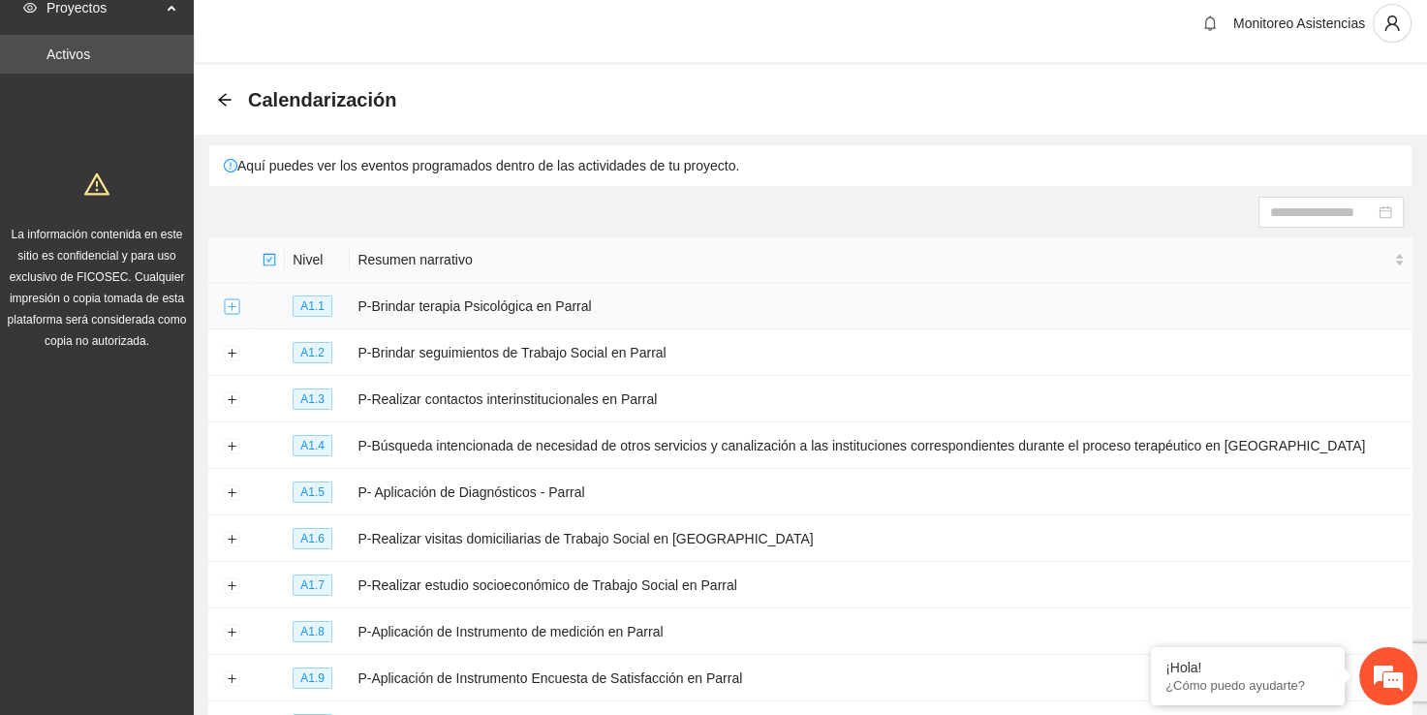
click at [233, 304] on button "Expand row" at bounding box center [232, 307] width 16 height 16
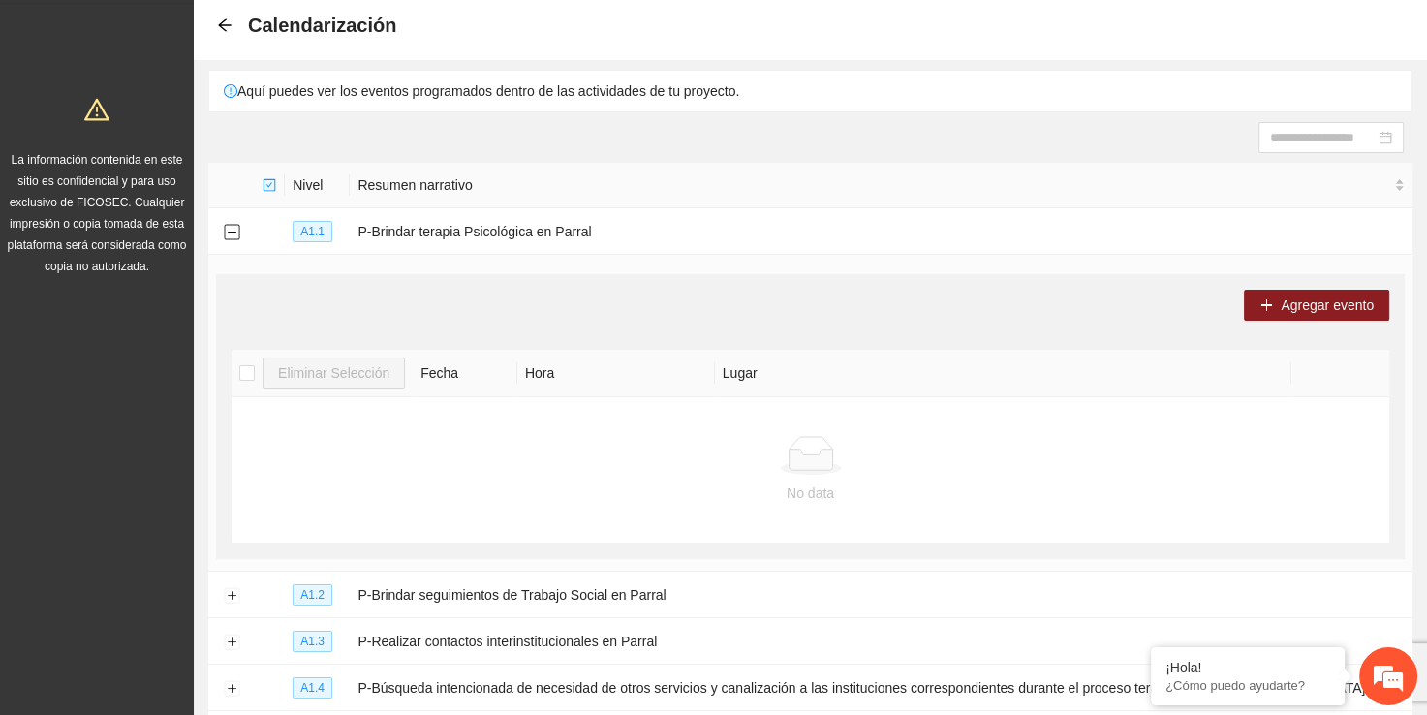
scroll to position [99, 0]
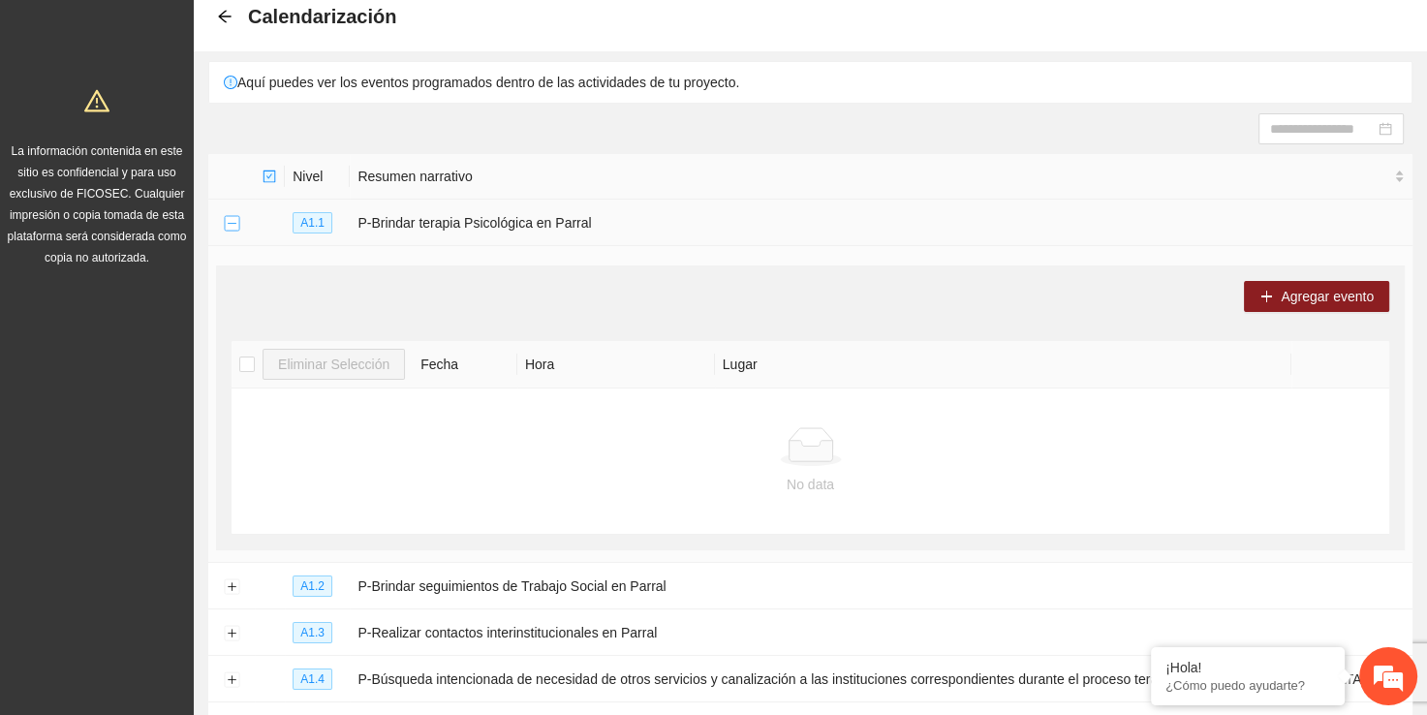
click at [225, 216] on button "Collapse row" at bounding box center [232, 224] width 16 height 16
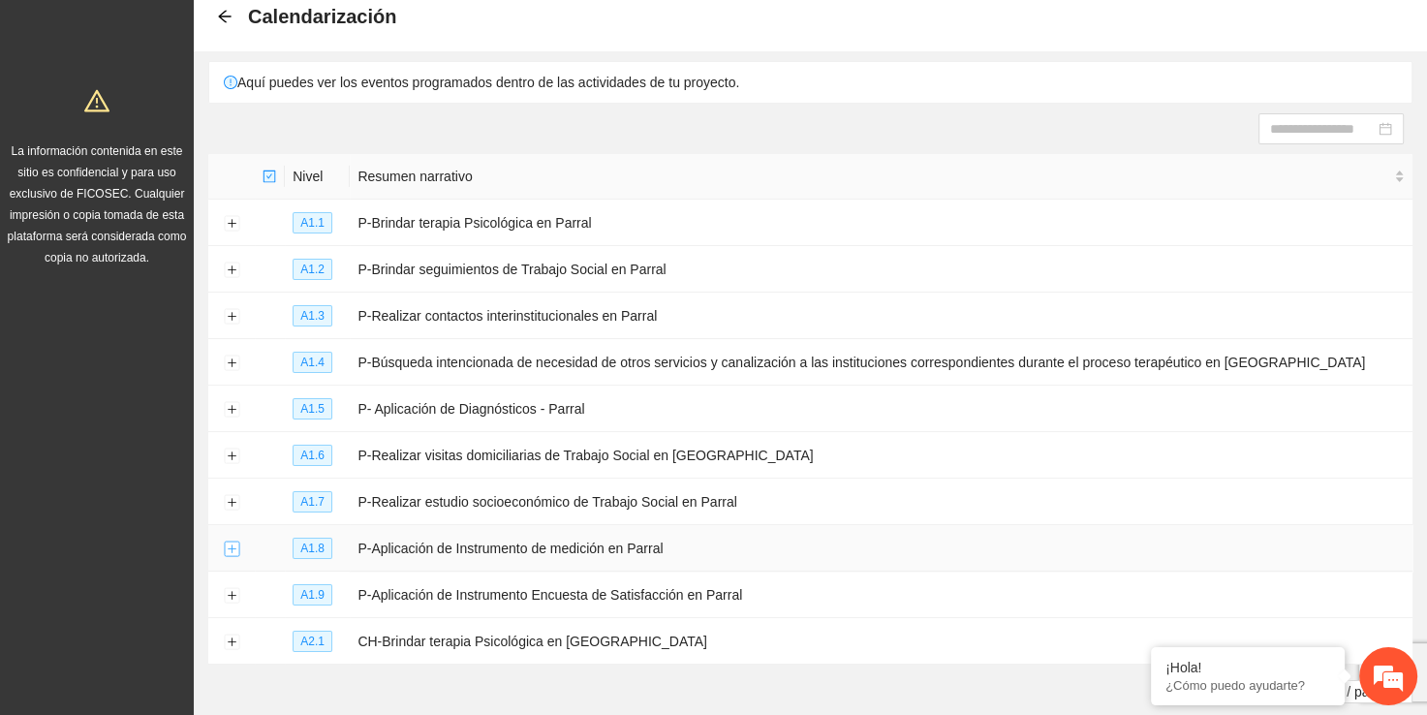
click at [231, 545] on button "Expand row" at bounding box center [232, 550] width 16 height 16
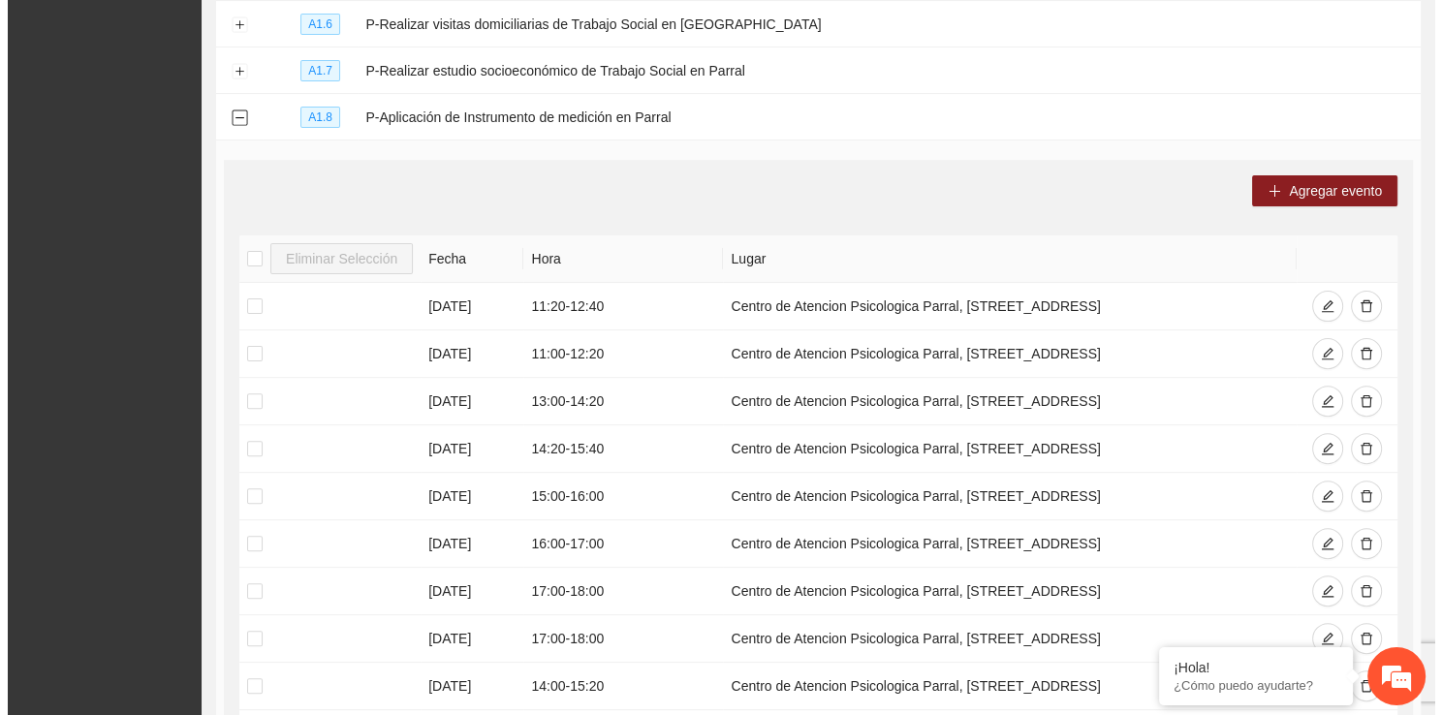
scroll to position [528, 0]
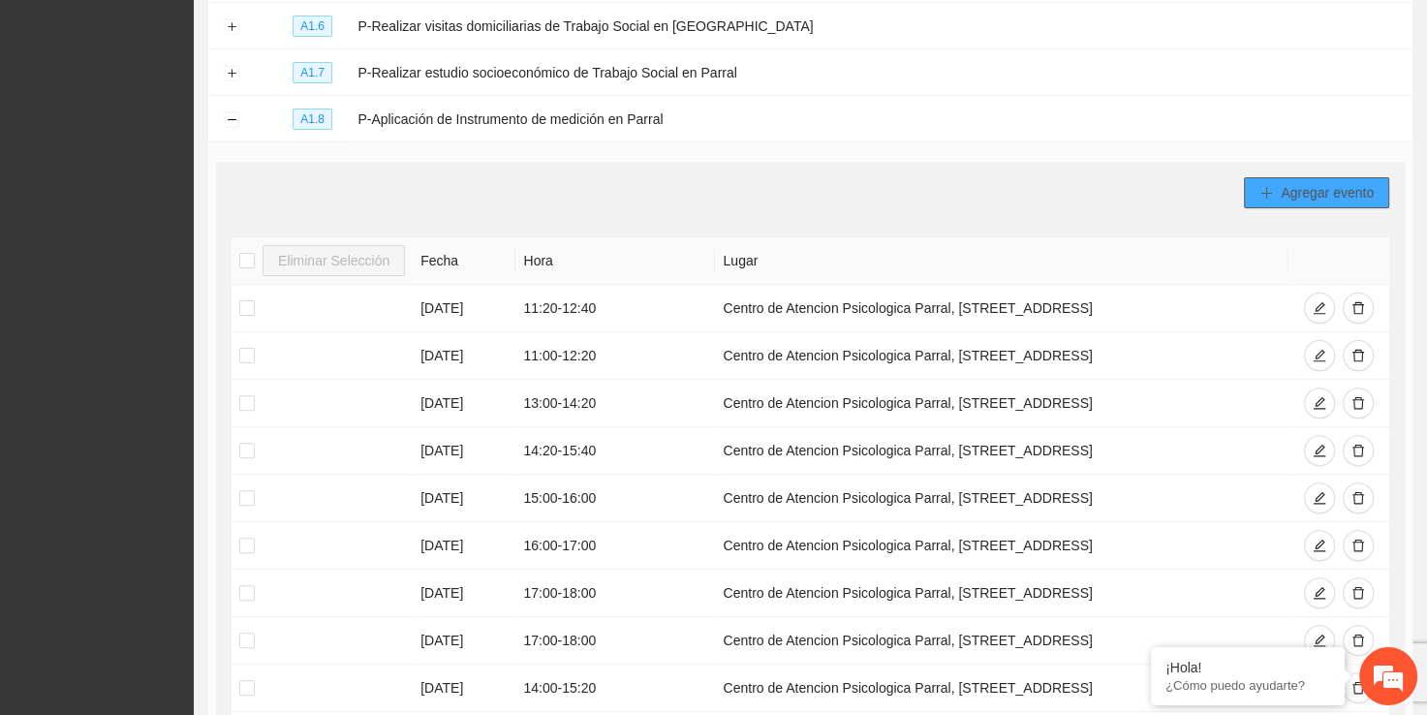
click at [1298, 188] on span "Agregar evento" at bounding box center [1327, 192] width 93 height 21
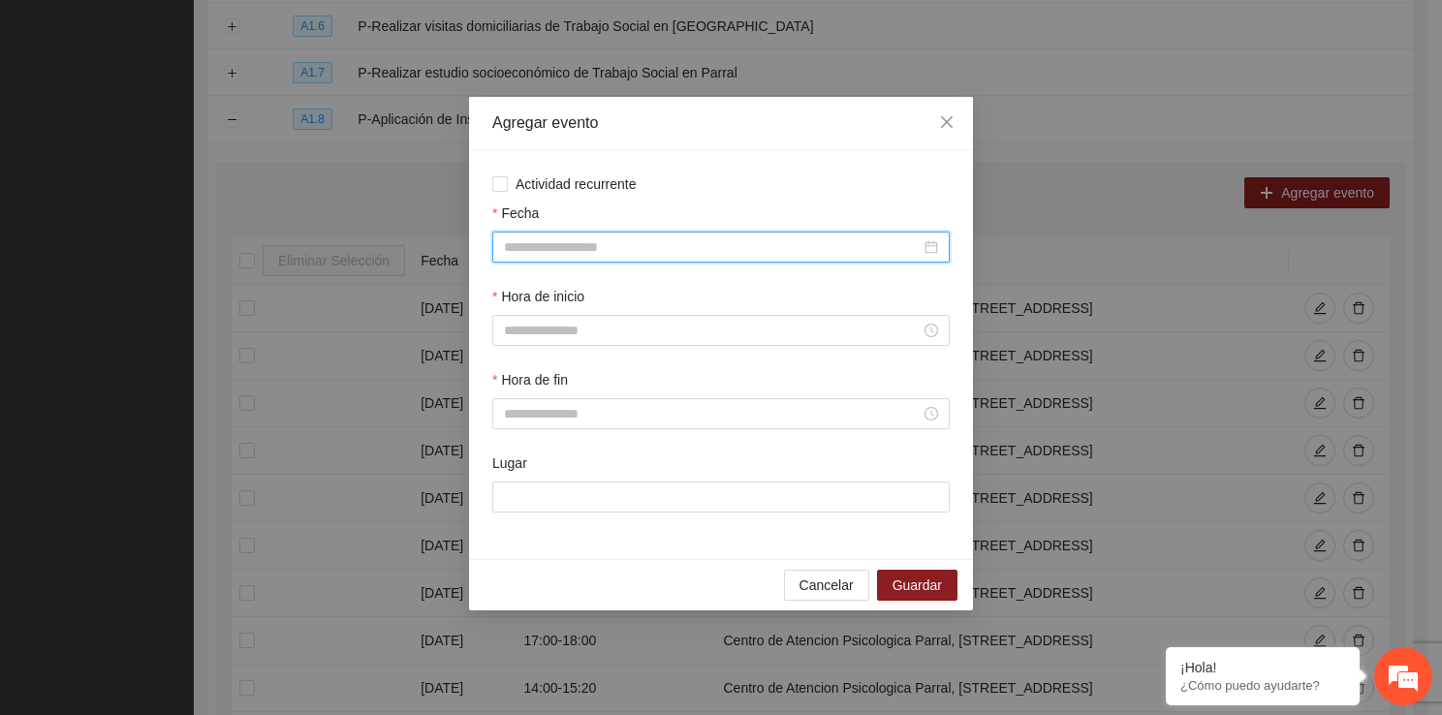
click at [617, 246] on input "Fecha" at bounding box center [712, 246] width 417 height 21
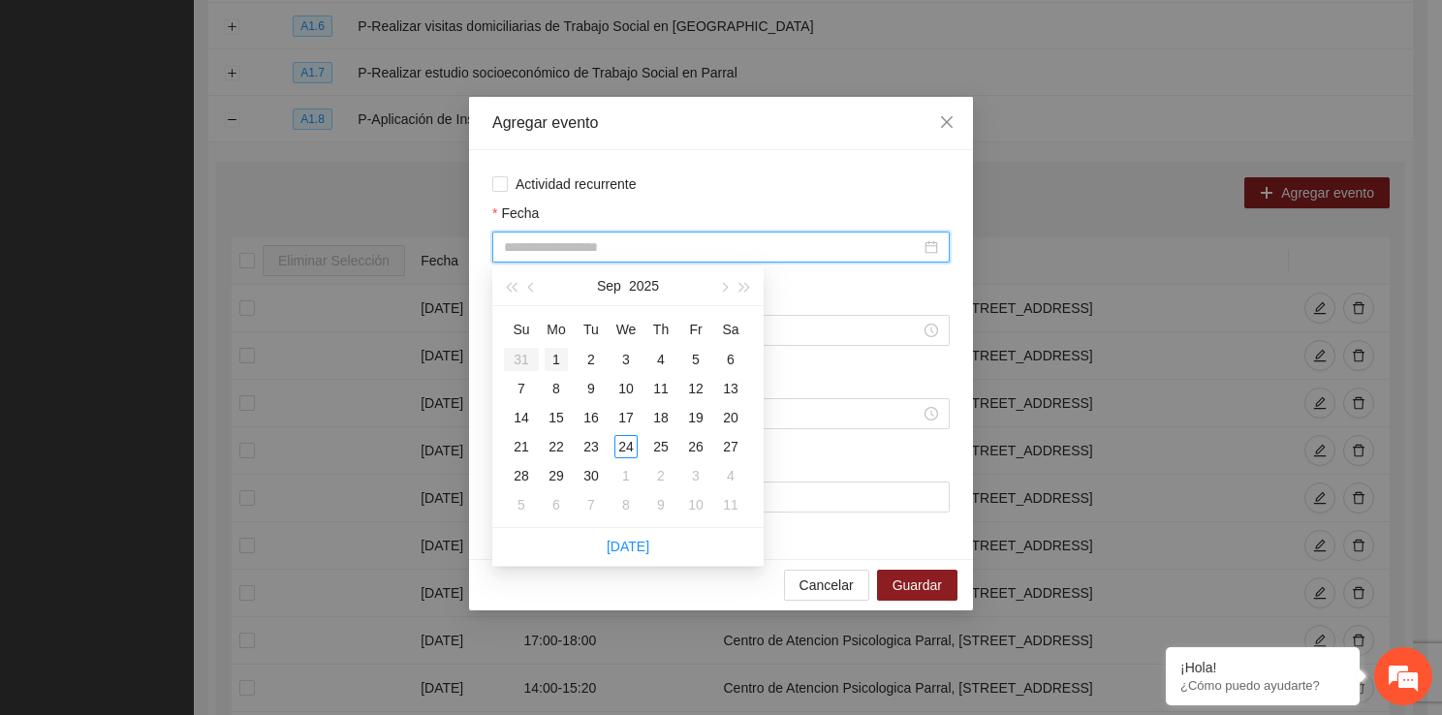
type input "**********"
click at [548, 357] on div "1" at bounding box center [555, 359] width 23 height 23
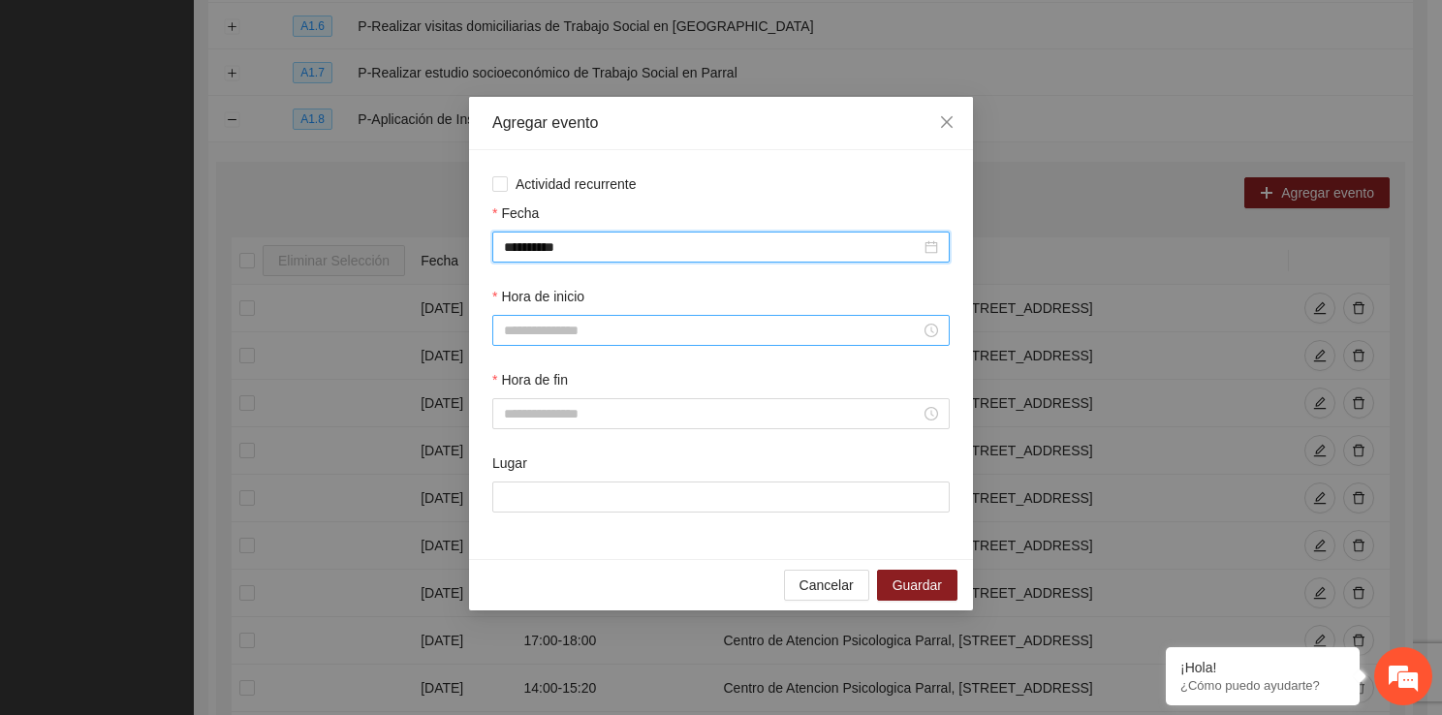
click at [563, 339] on input "Hora de inicio" at bounding box center [712, 330] width 417 height 21
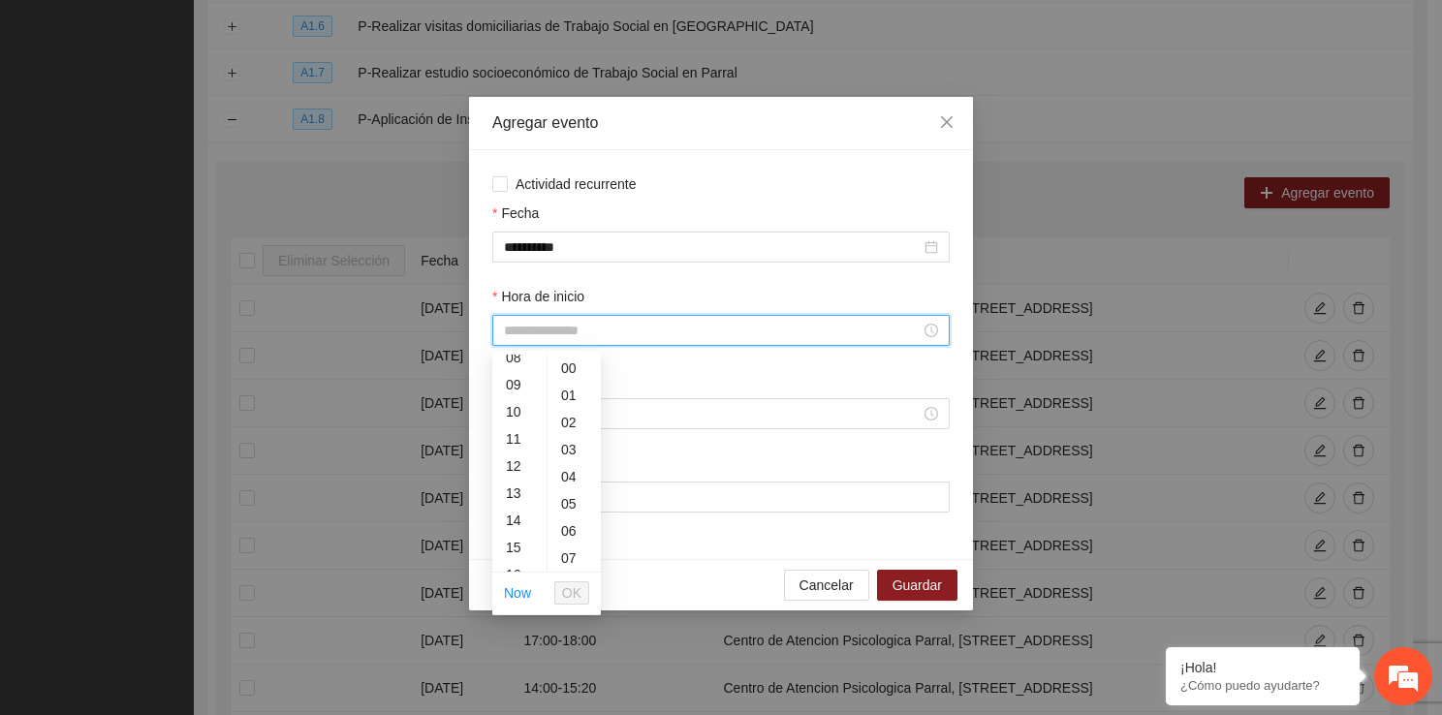
scroll to position [233, 0]
click at [518, 548] on div "15" at bounding box center [519, 542] width 54 height 27
type input "*****"
click at [571, 601] on span "OK" at bounding box center [571, 592] width 19 height 21
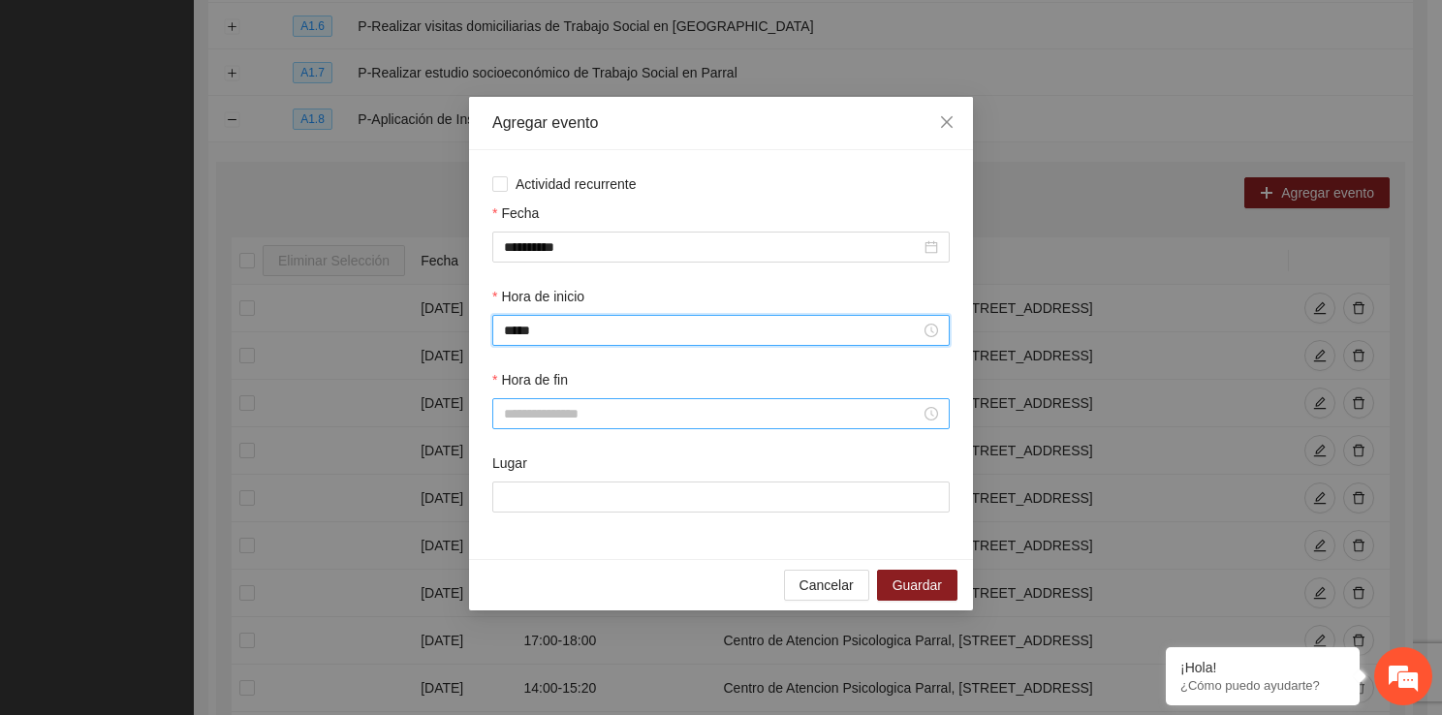
click at [557, 421] on input "Hora de fin" at bounding box center [712, 413] width 417 height 21
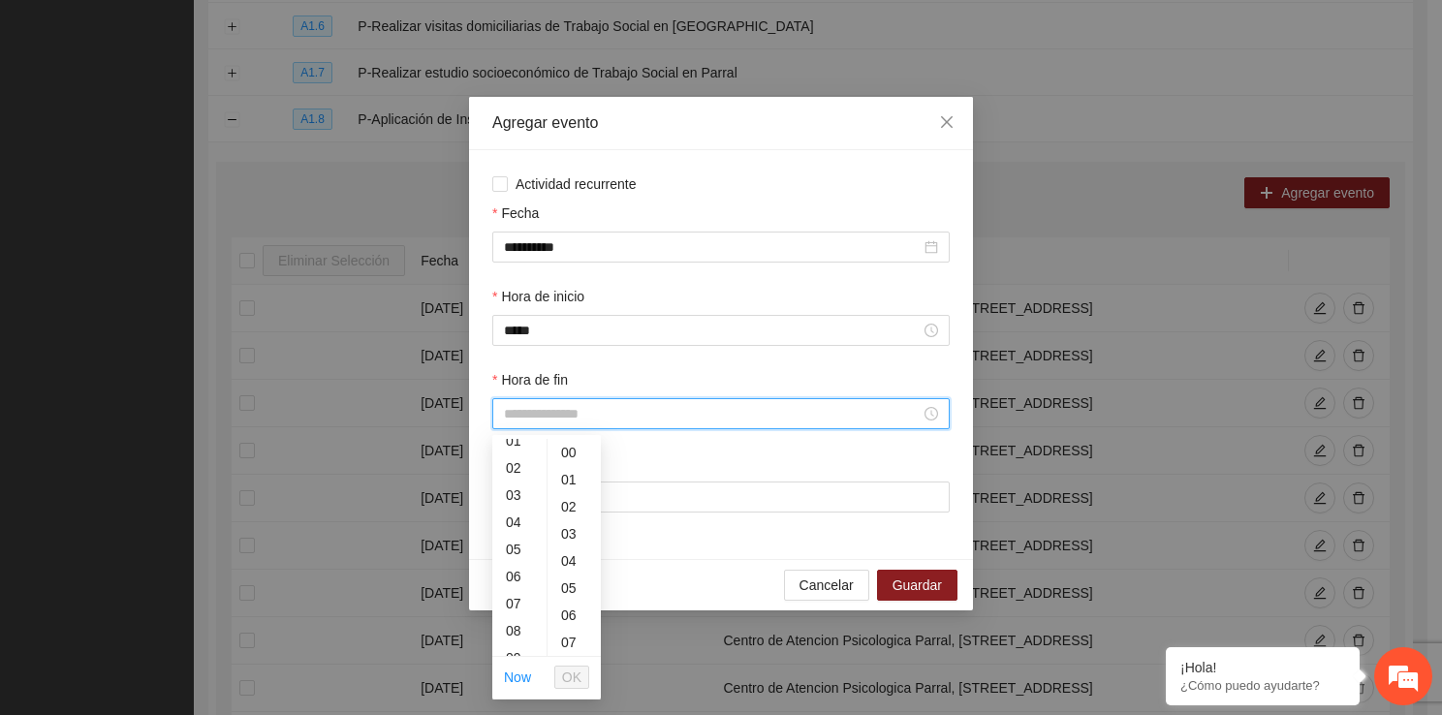
scroll to position [206, 0]
click at [527, 645] on div "16" at bounding box center [519, 641] width 54 height 27
click at [574, 585] on div "20" at bounding box center [573, 582] width 53 height 27
type input "*****"
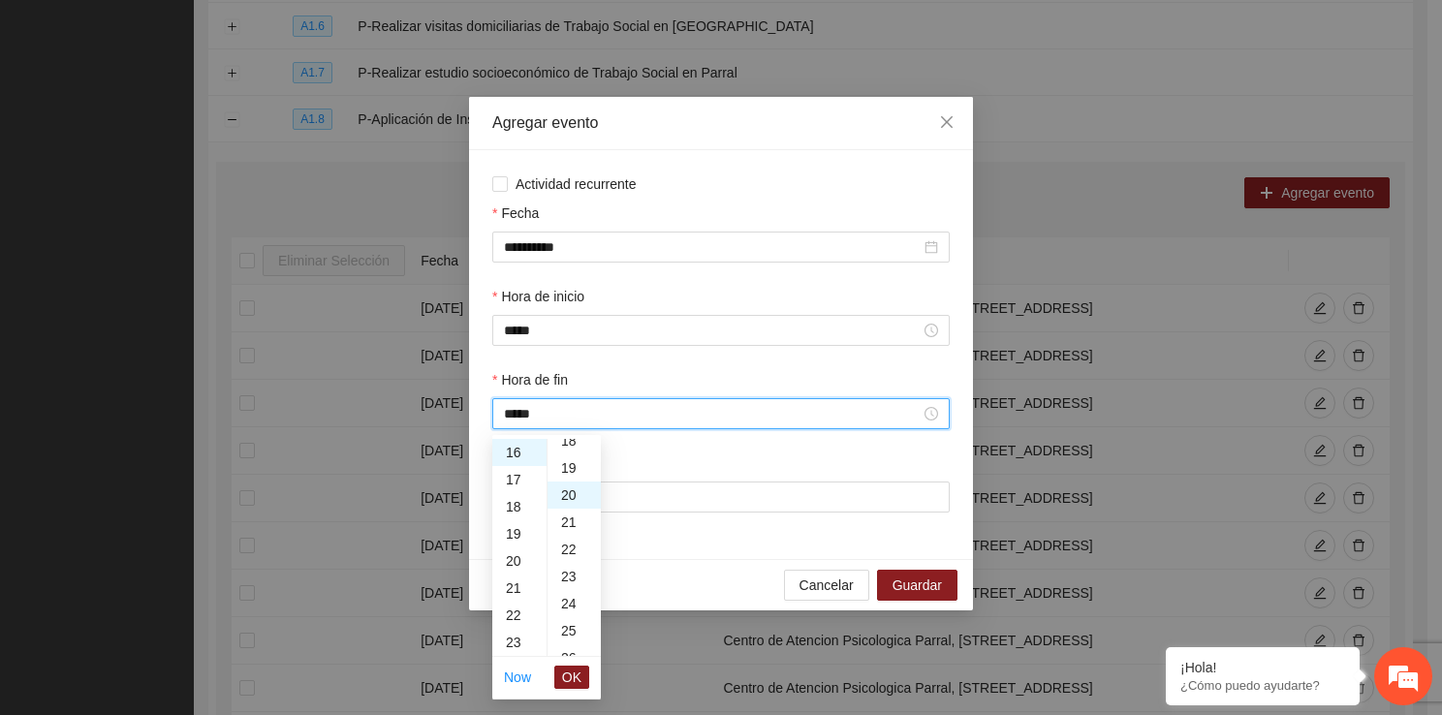
scroll to position [543, 0]
click at [578, 679] on span "OK" at bounding box center [571, 677] width 19 height 21
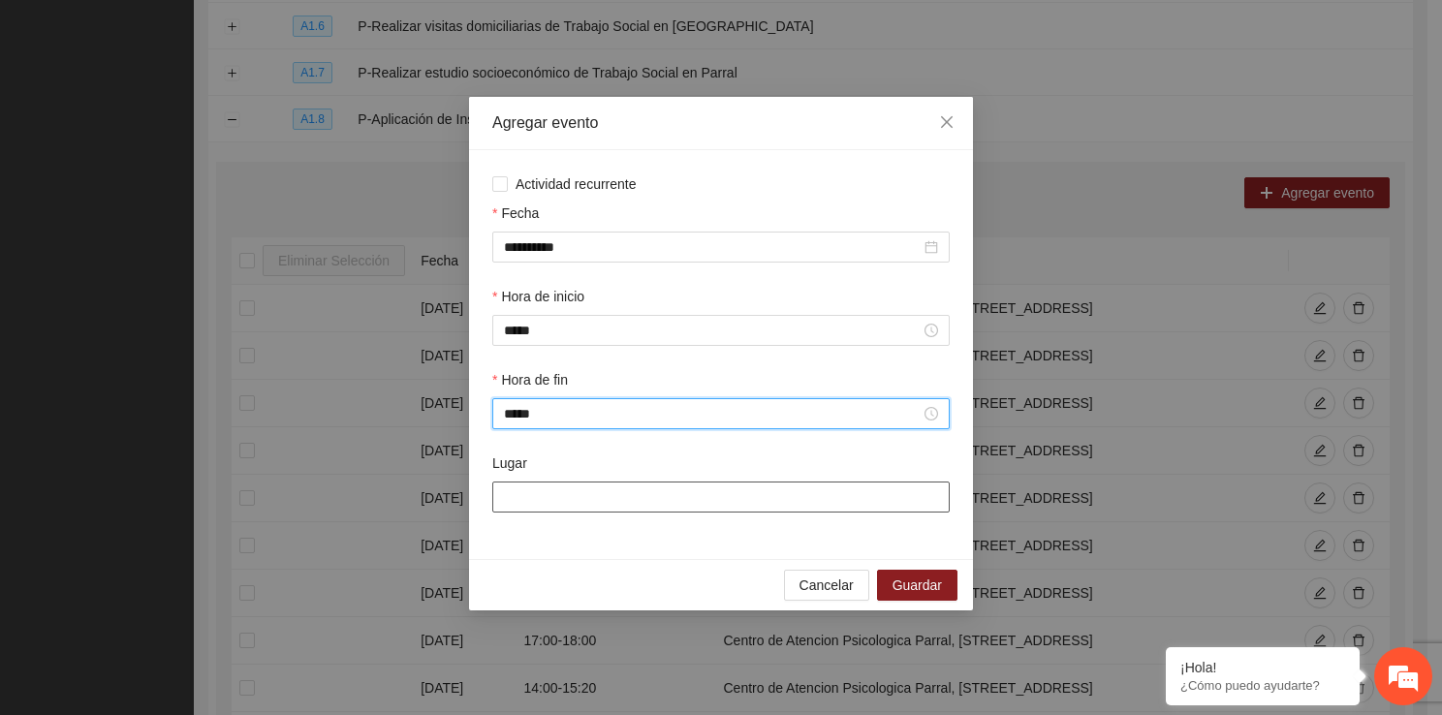
click at [558, 496] on input "Lugar" at bounding box center [720, 496] width 457 height 31
type input "**********"
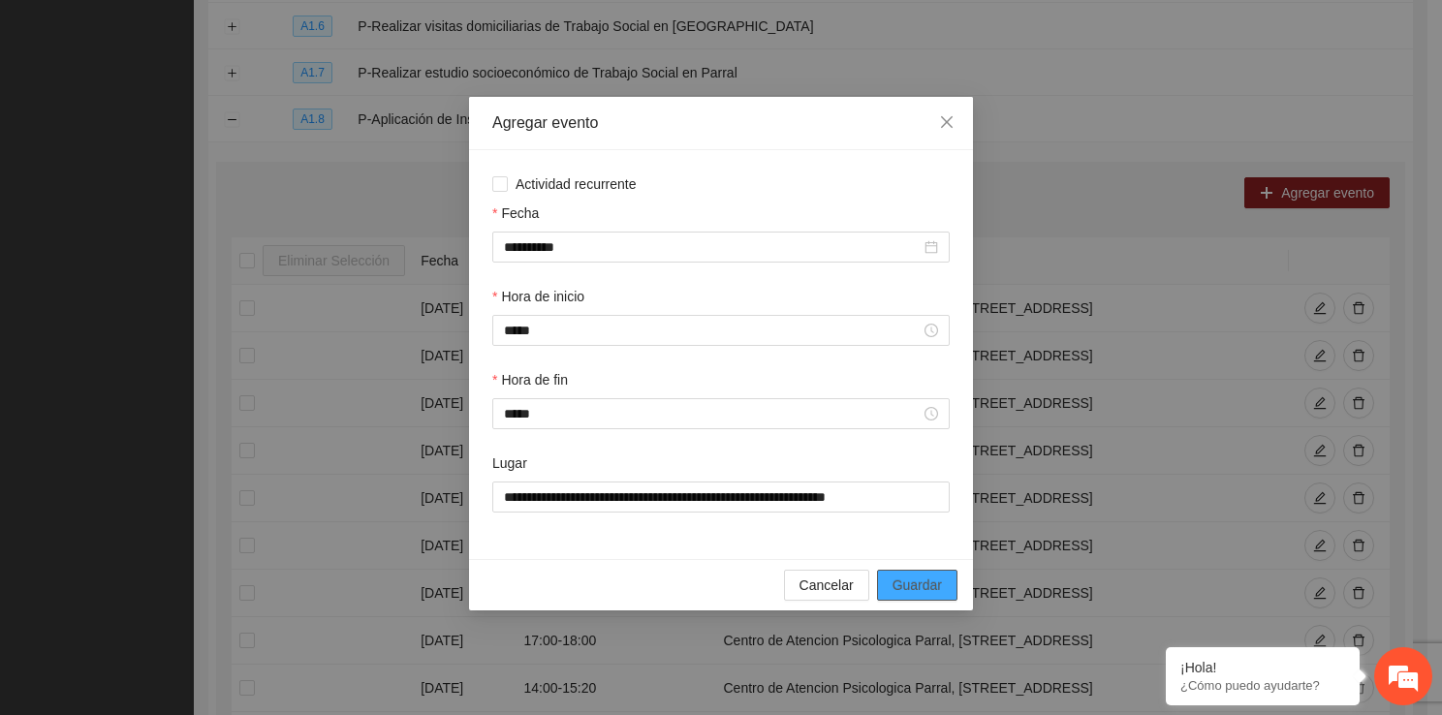
click at [913, 578] on span "Guardar" at bounding box center [916, 584] width 49 height 21
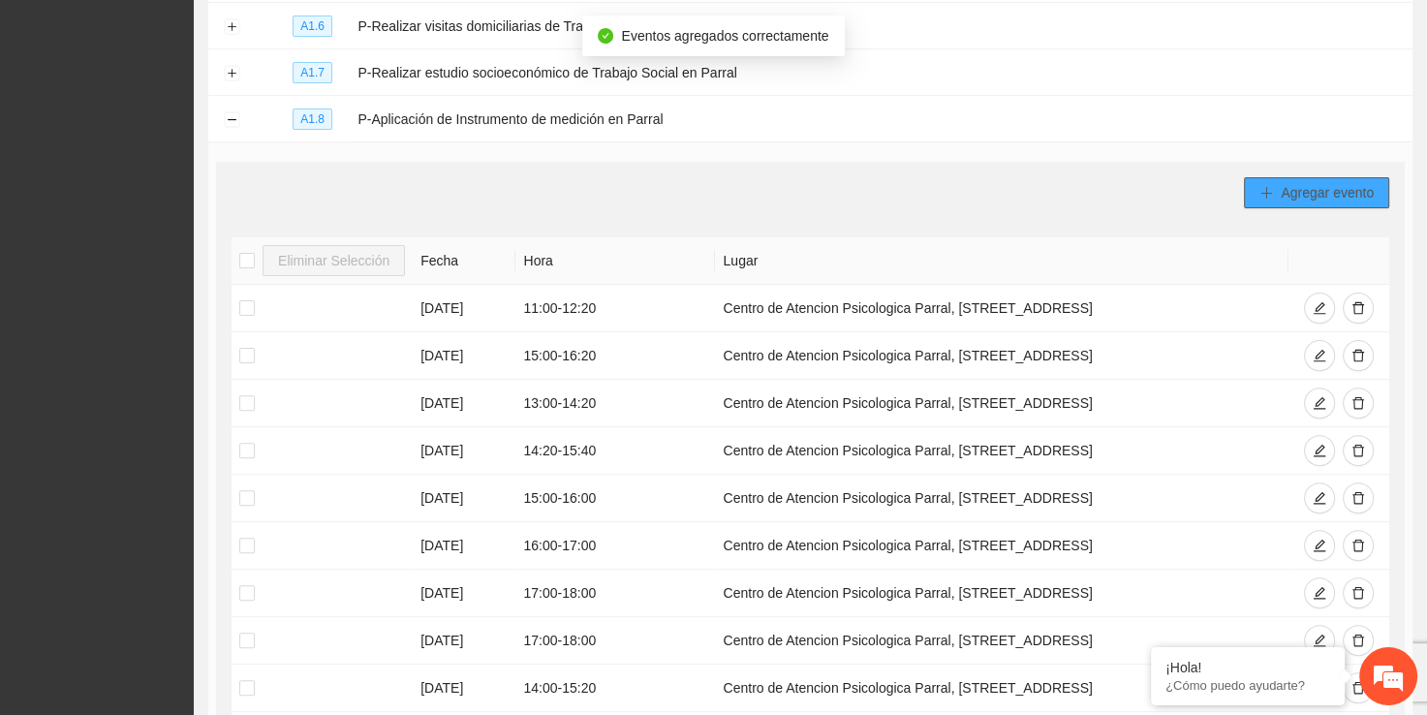
click at [1311, 182] on span "Agregar evento" at bounding box center [1327, 192] width 93 height 21
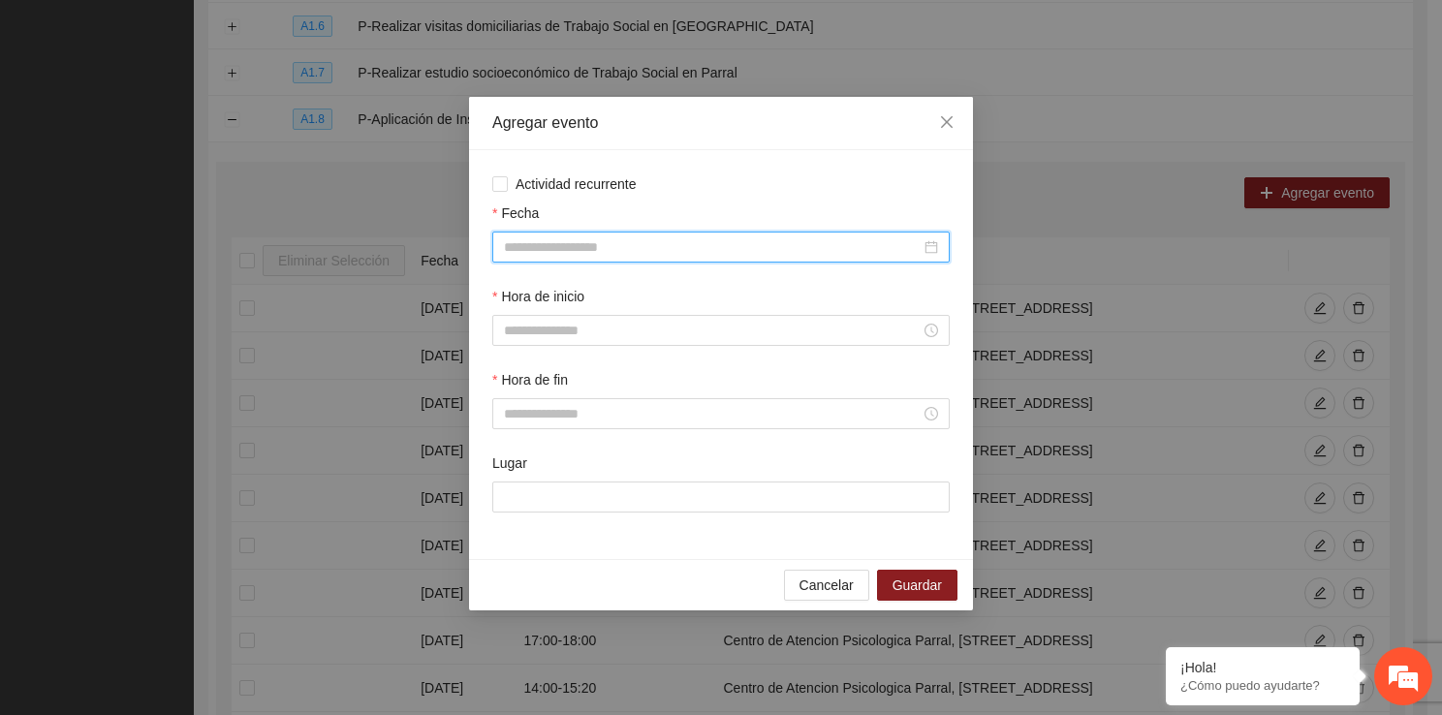
click at [688, 249] on input "Fecha" at bounding box center [712, 246] width 417 height 21
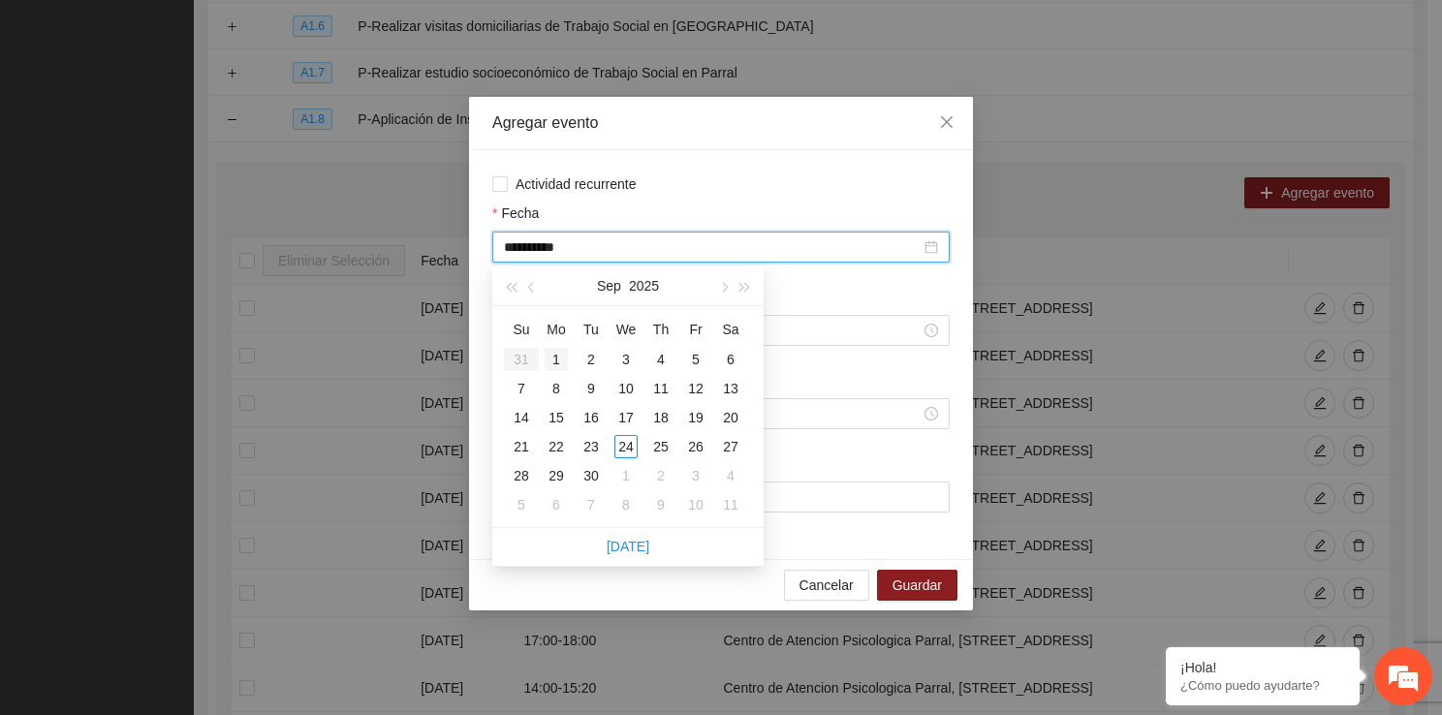
type input "**********"
click at [557, 356] on div "1" at bounding box center [555, 359] width 23 height 23
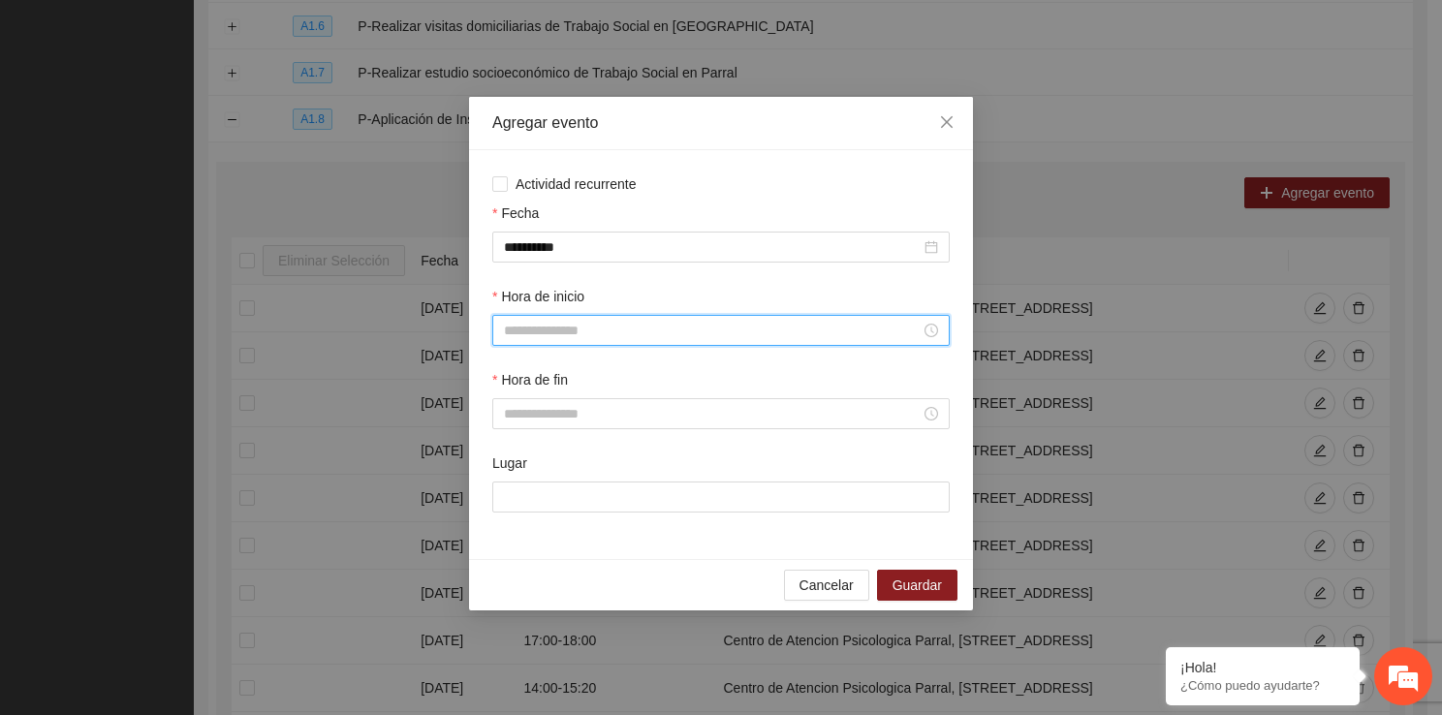
click at [590, 336] on input "Hora de inicio" at bounding box center [712, 330] width 417 height 21
click at [516, 511] on div "16" at bounding box center [519, 505] width 54 height 27
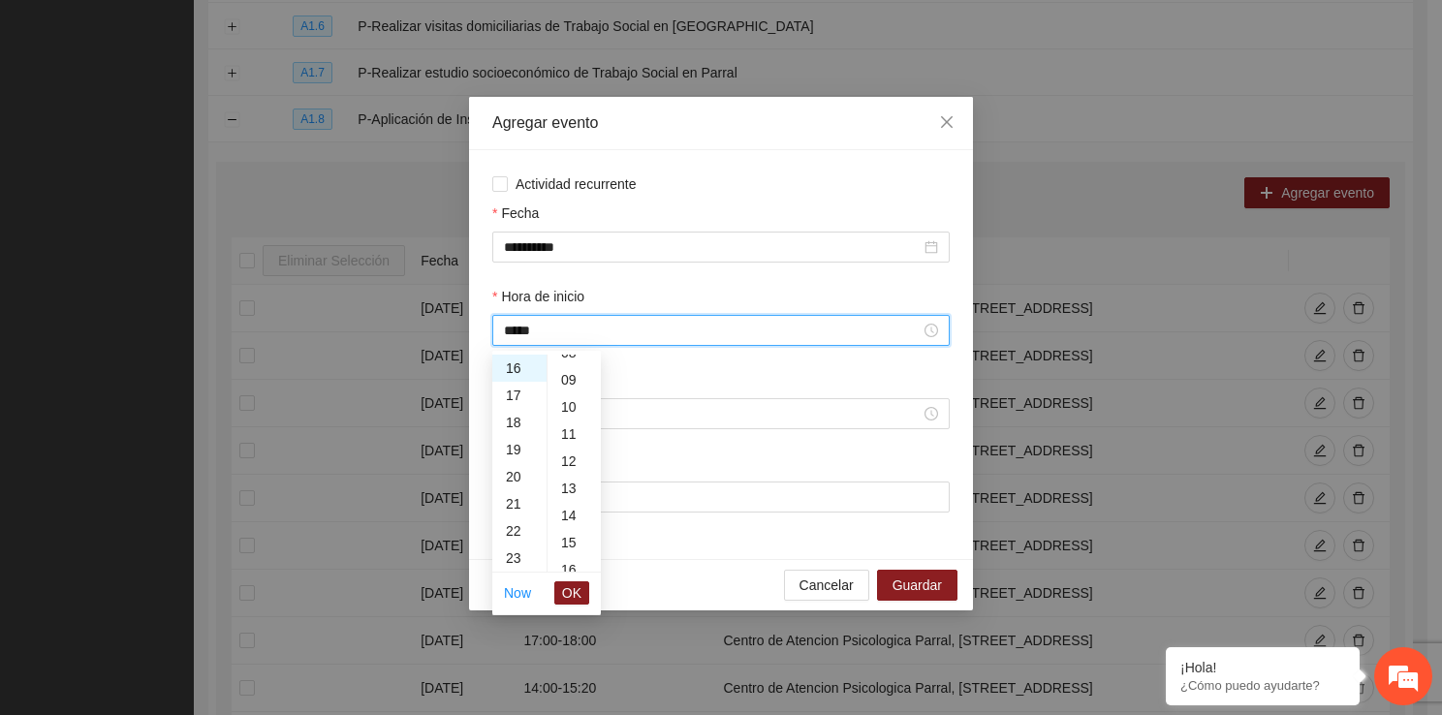
scroll to position [400, 0]
click at [573, 514] on div "20" at bounding box center [573, 510] width 53 height 27
type input "*****"
click at [577, 604] on li "OK" at bounding box center [571, 592] width 35 height 33
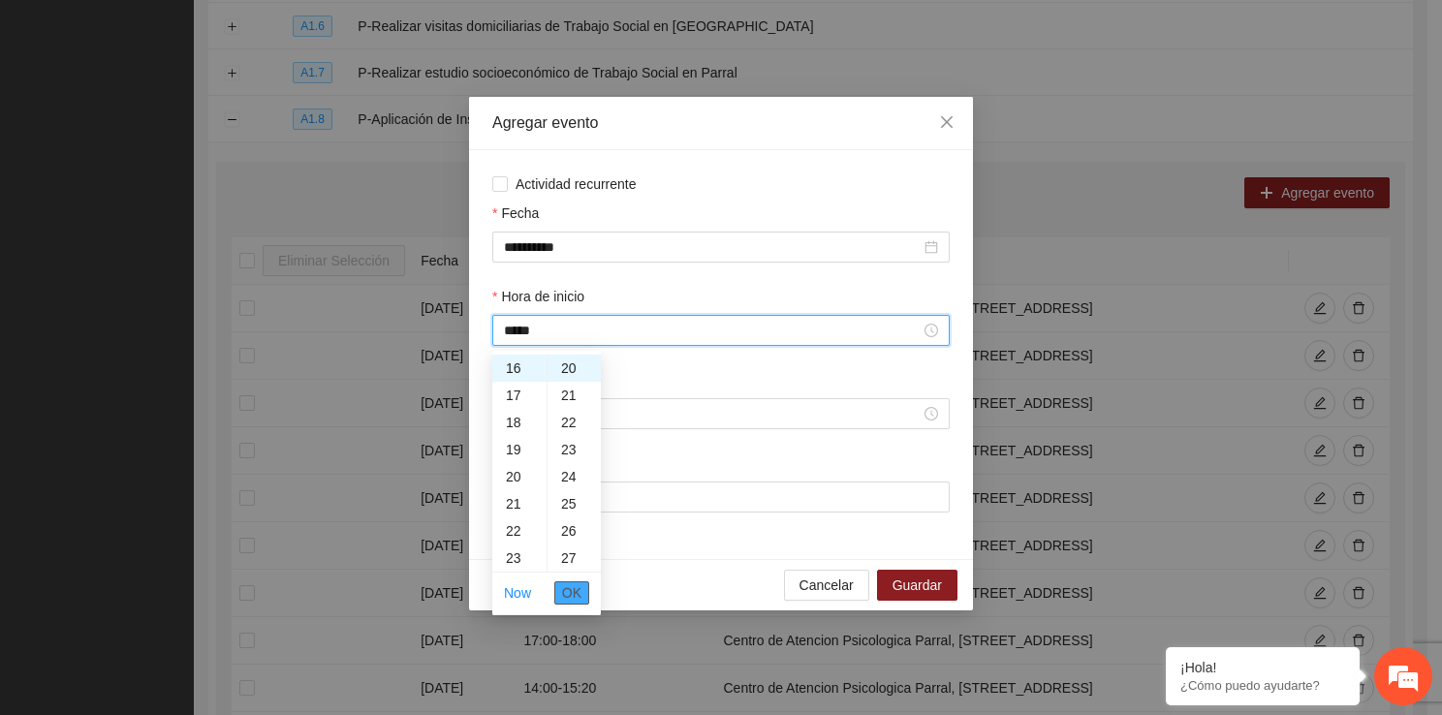
click at [577, 595] on span "OK" at bounding box center [571, 592] width 19 height 21
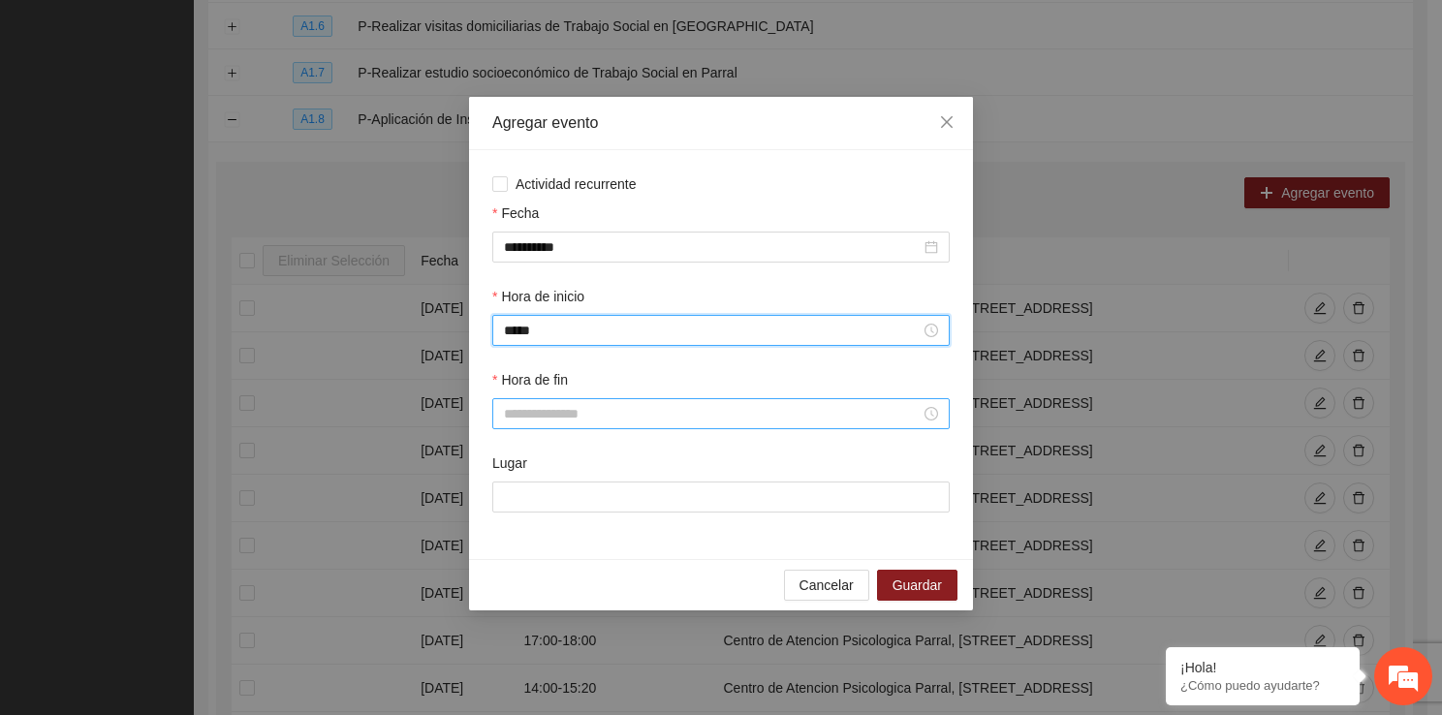
click at [565, 409] on input "Hora de fin" at bounding box center [712, 413] width 417 height 21
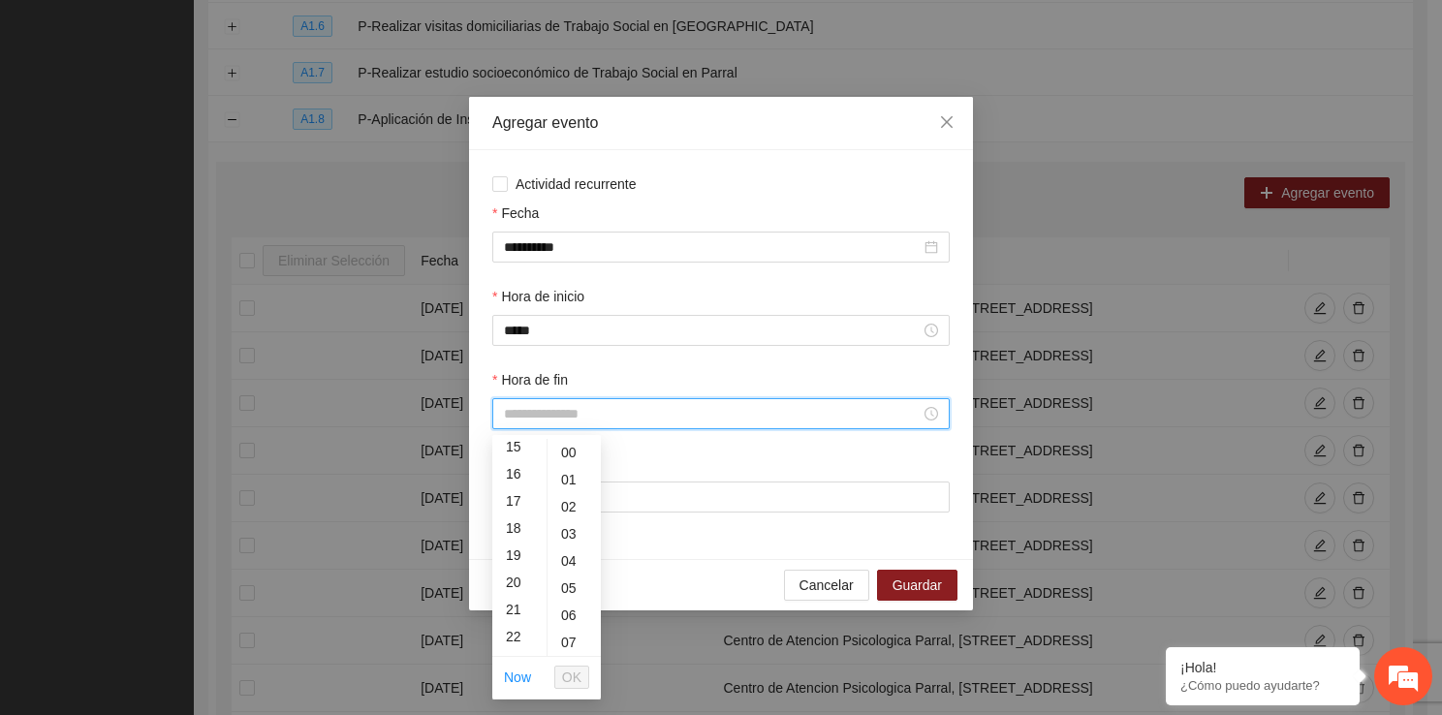
scroll to position [426, 0]
click at [521, 477] on div "17" at bounding box center [519, 487] width 54 height 27
click at [569, 613] on div "40" at bounding box center [573, 619] width 53 height 27
type input "*****"
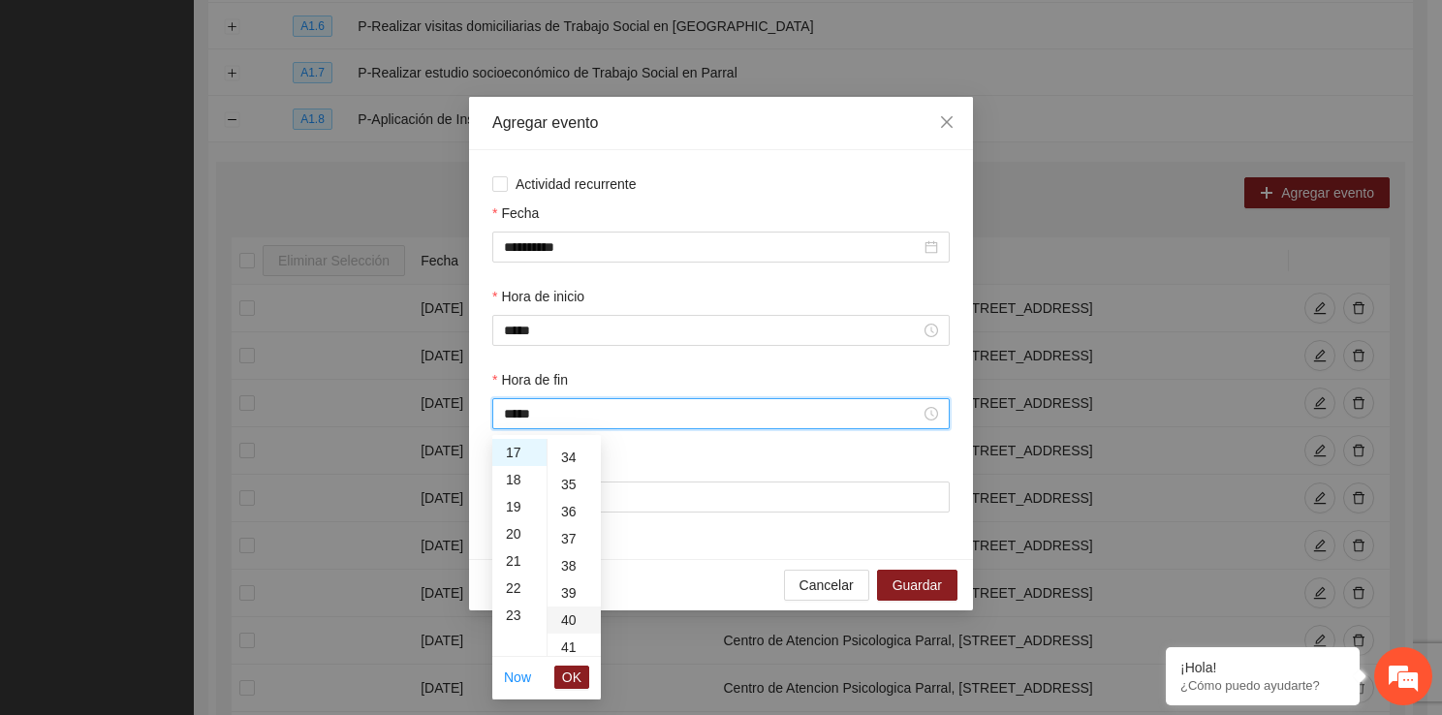
scroll to position [1085, 0]
click at [571, 666] on button "OK" at bounding box center [571, 677] width 35 height 23
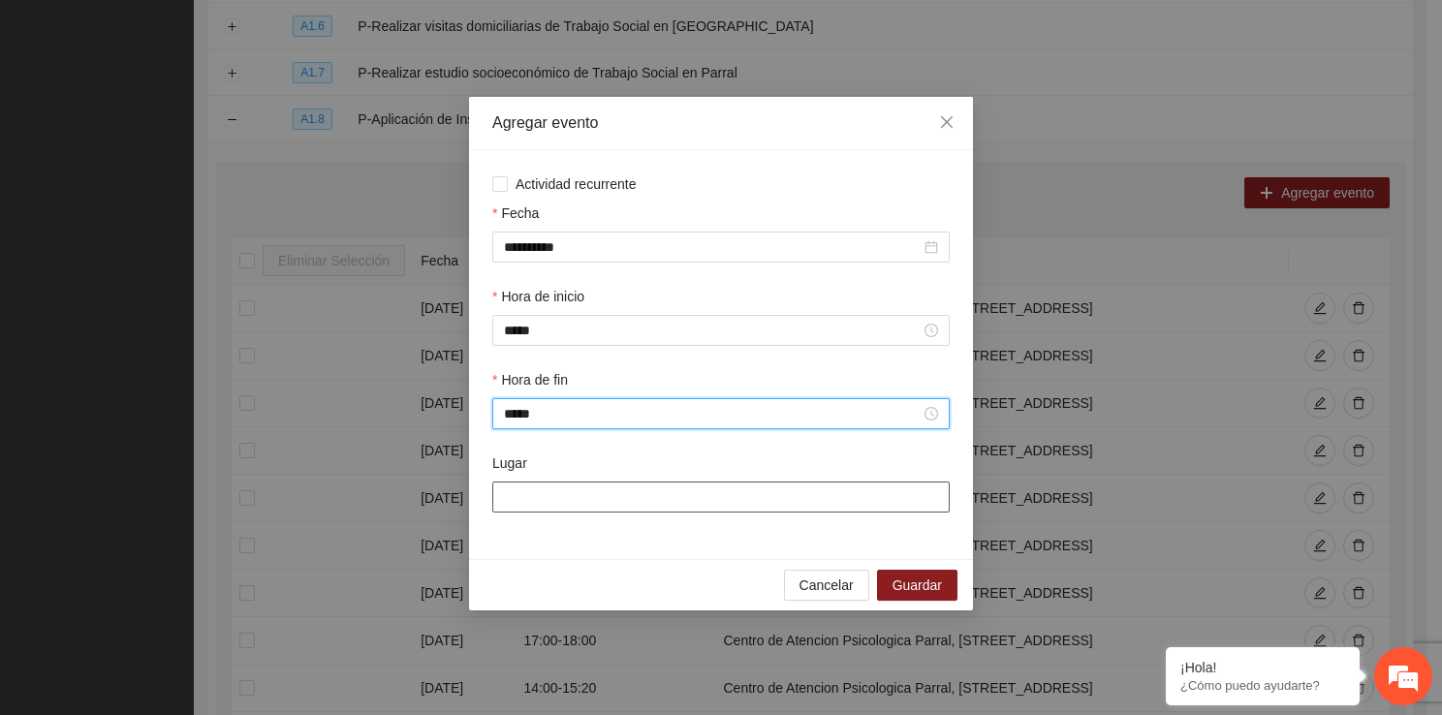
click at [576, 494] on input "Lugar" at bounding box center [720, 496] width 457 height 31
type input "**********"
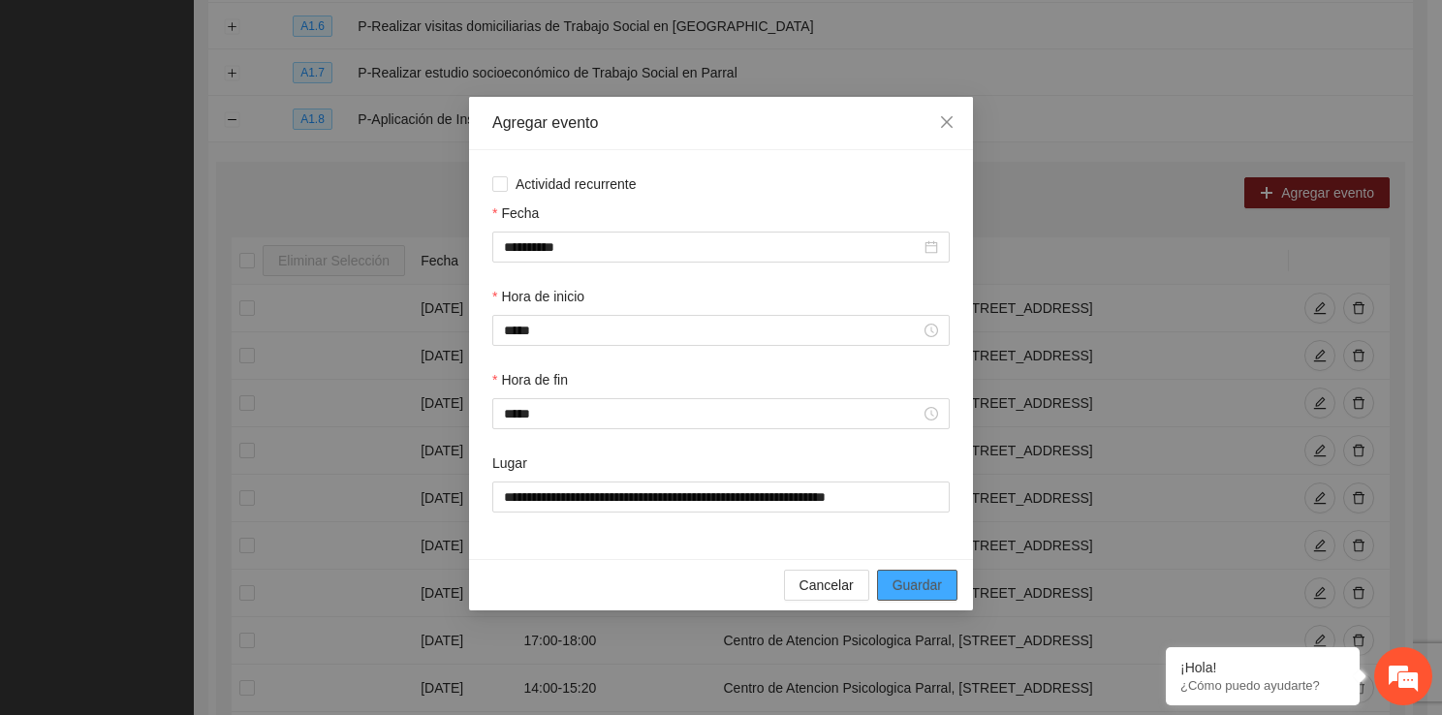
click at [889, 591] on button "Guardar" at bounding box center [917, 585] width 80 height 31
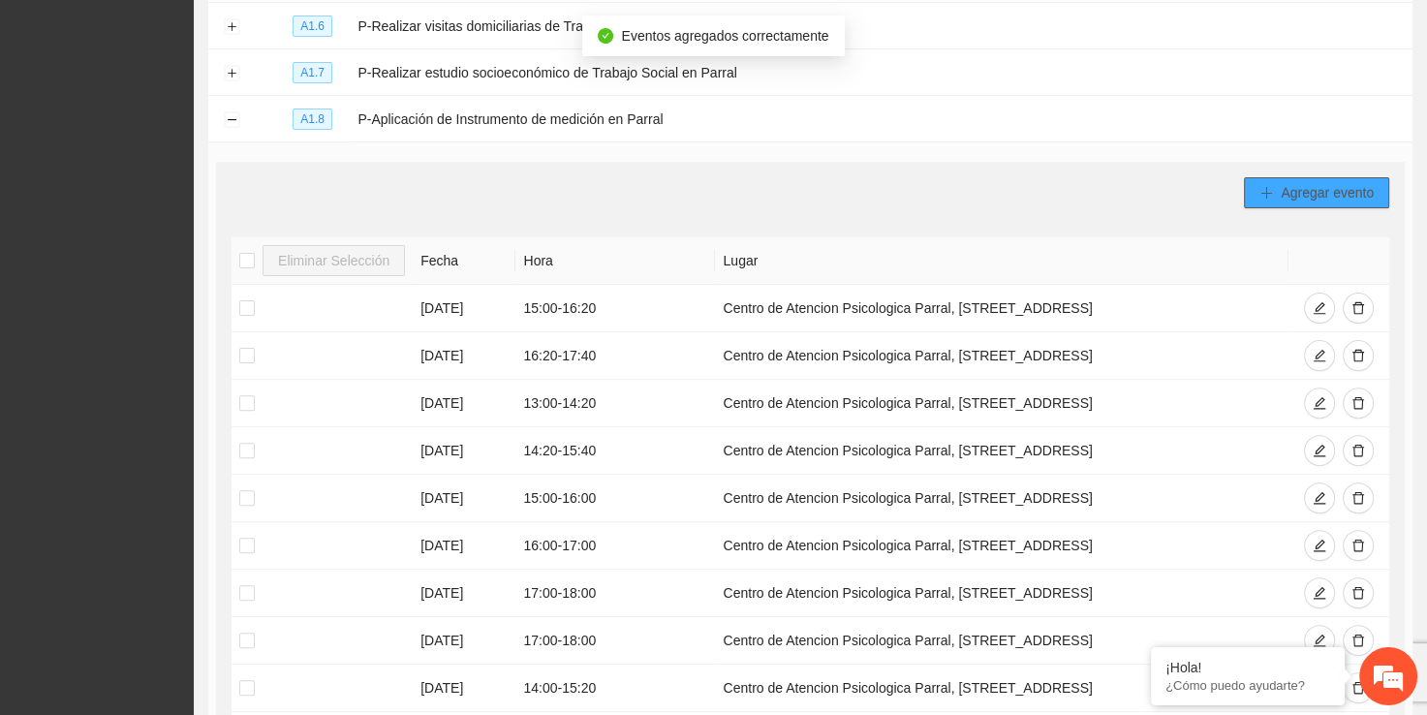
click at [1357, 185] on span "Agregar evento" at bounding box center [1327, 192] width 93 height 21
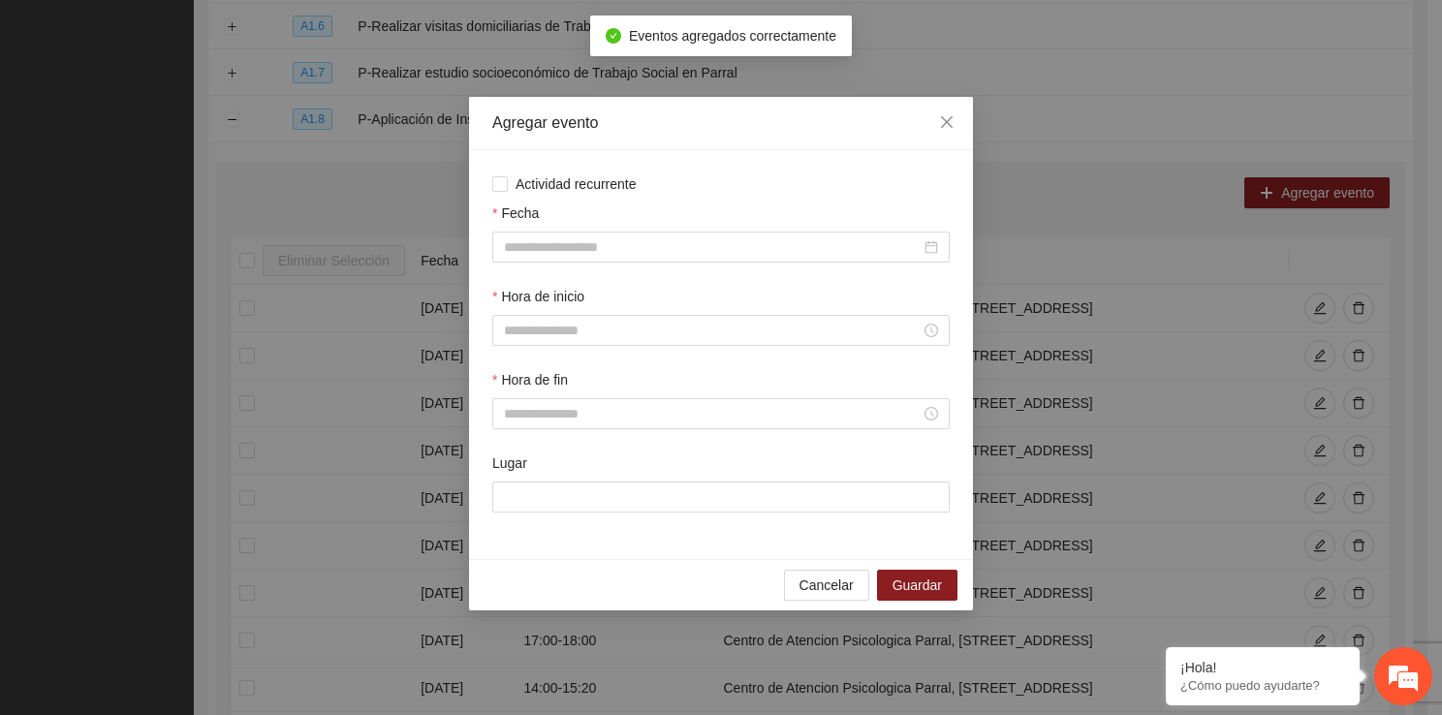
click at [657, 229] on div "Fecha" at bounding box center [720, 216] width 457 height 29
click at [637, 239] on input "Fecha" at bounding box center [712, 246] width 417 height 21
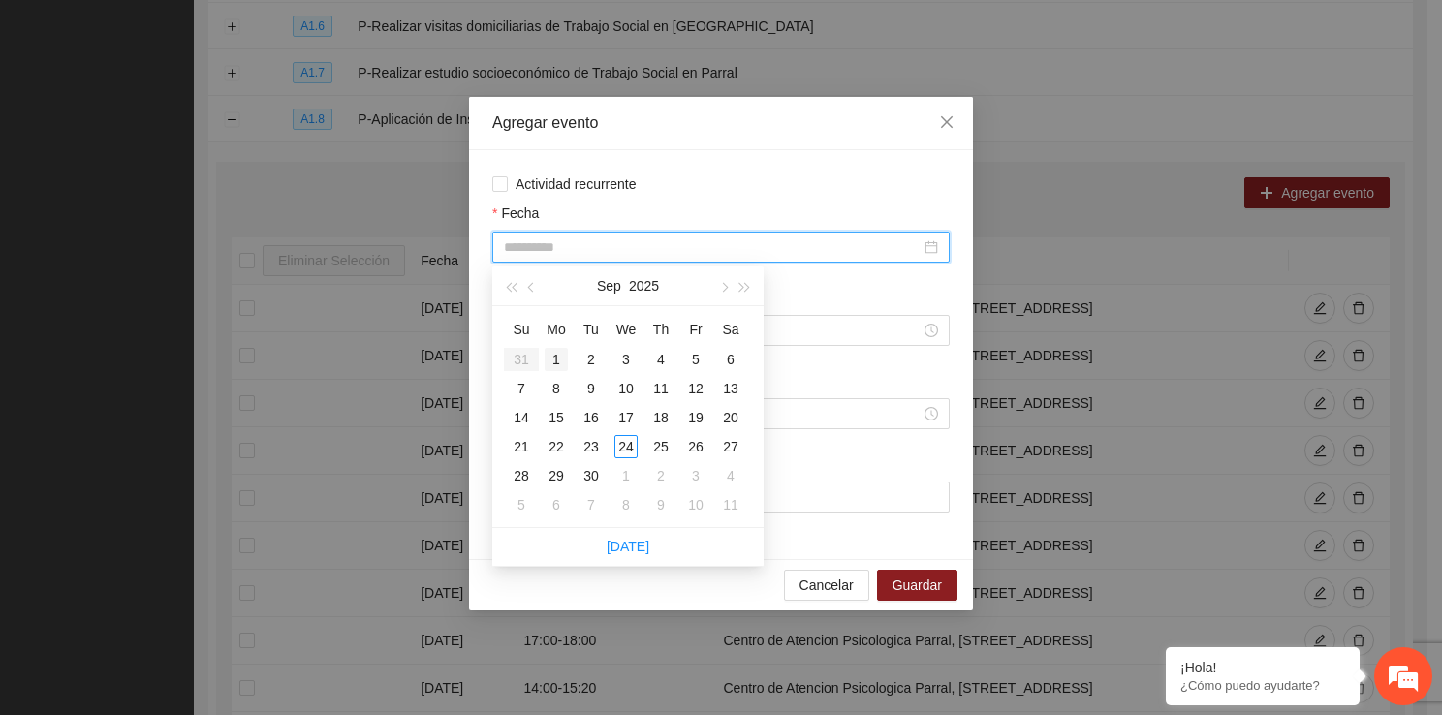
type input "**********"
click at [561, 356] on div "1" at bounding box center [555, 359] width 23 height 23
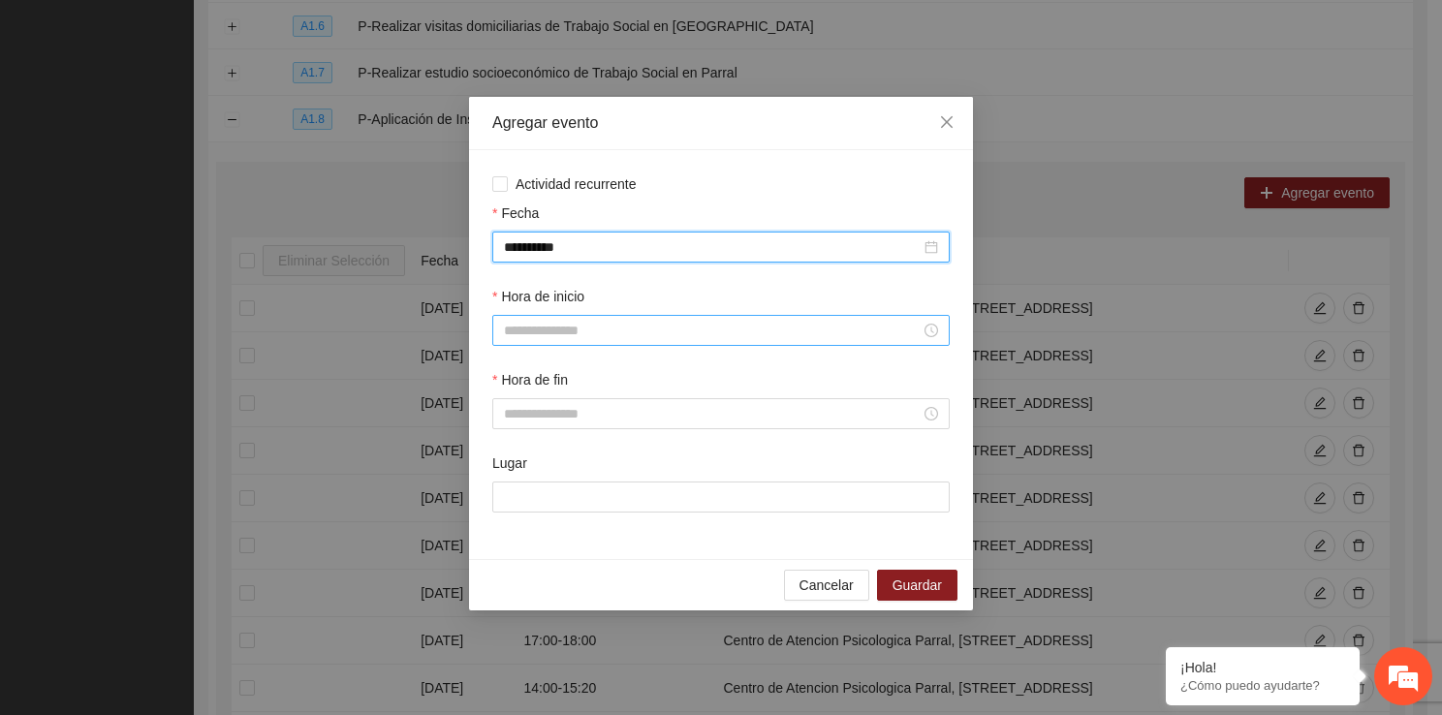
click at [694, 328] on input "Hora de inicio" at bounding box center [712, 330] width 417 height 21
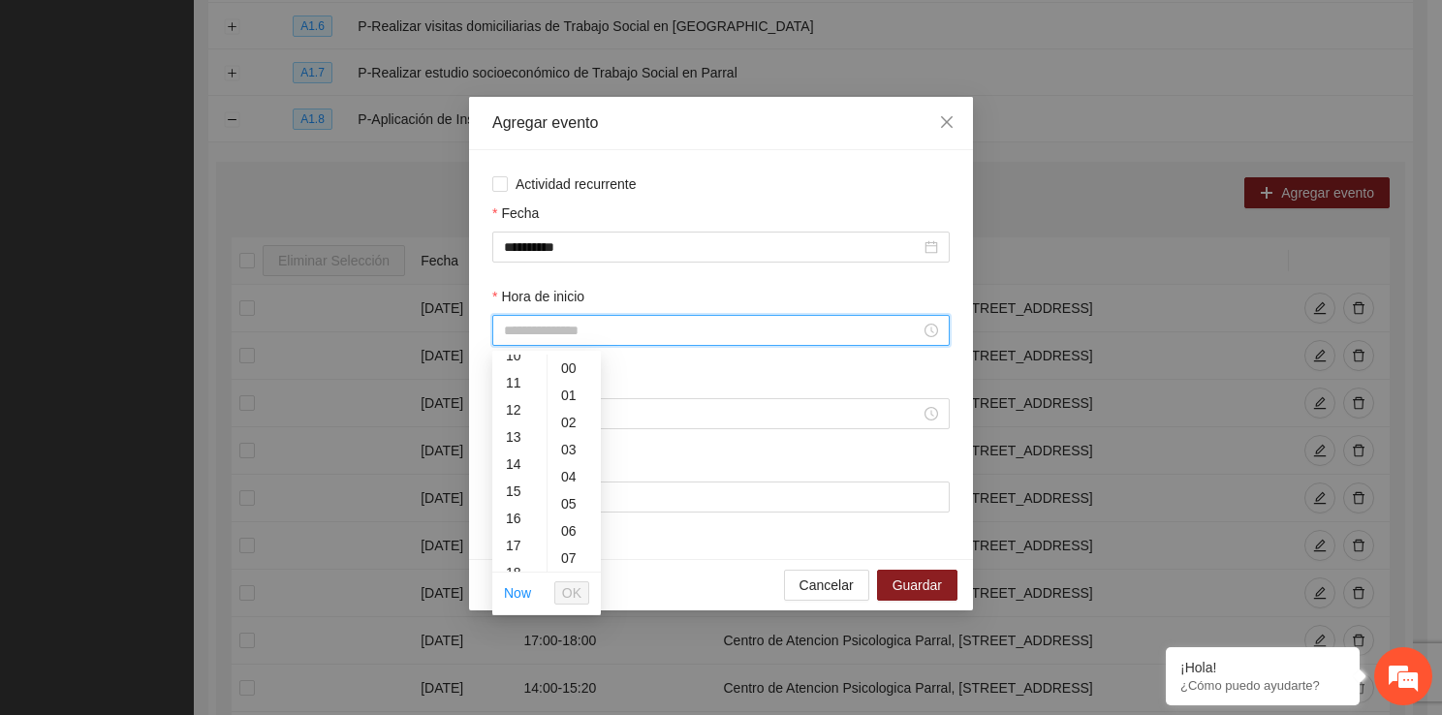
scroll to position [323, 0]
click at [520, 512] on div "17" at bounding box center [519, 506] width 54 height 27
click at [574, 523] on div "40" at bounding box center [573, 523] width 53 height 27
type input "*****"
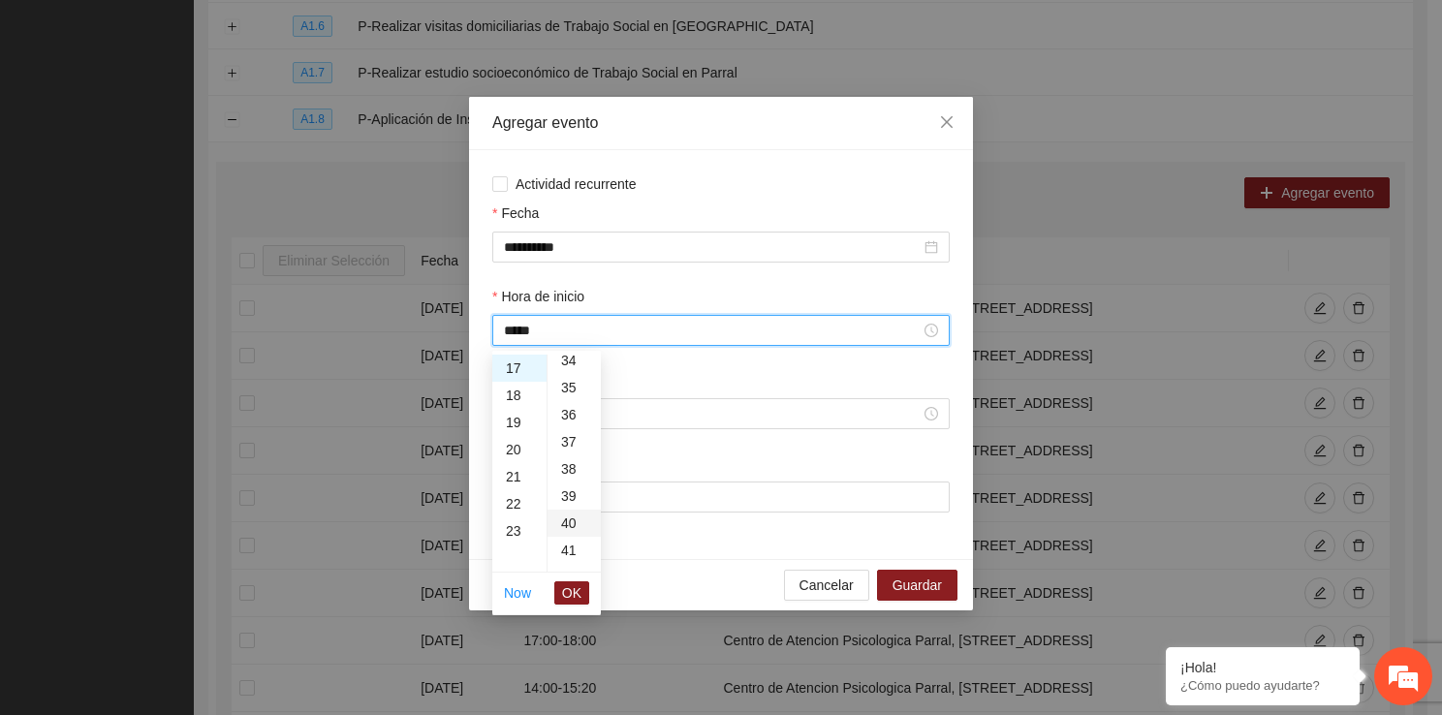
scroll to position [1085, 0]
click at [572, 587] on span "OK" at bounding box center [571, 592] width 19 height 21
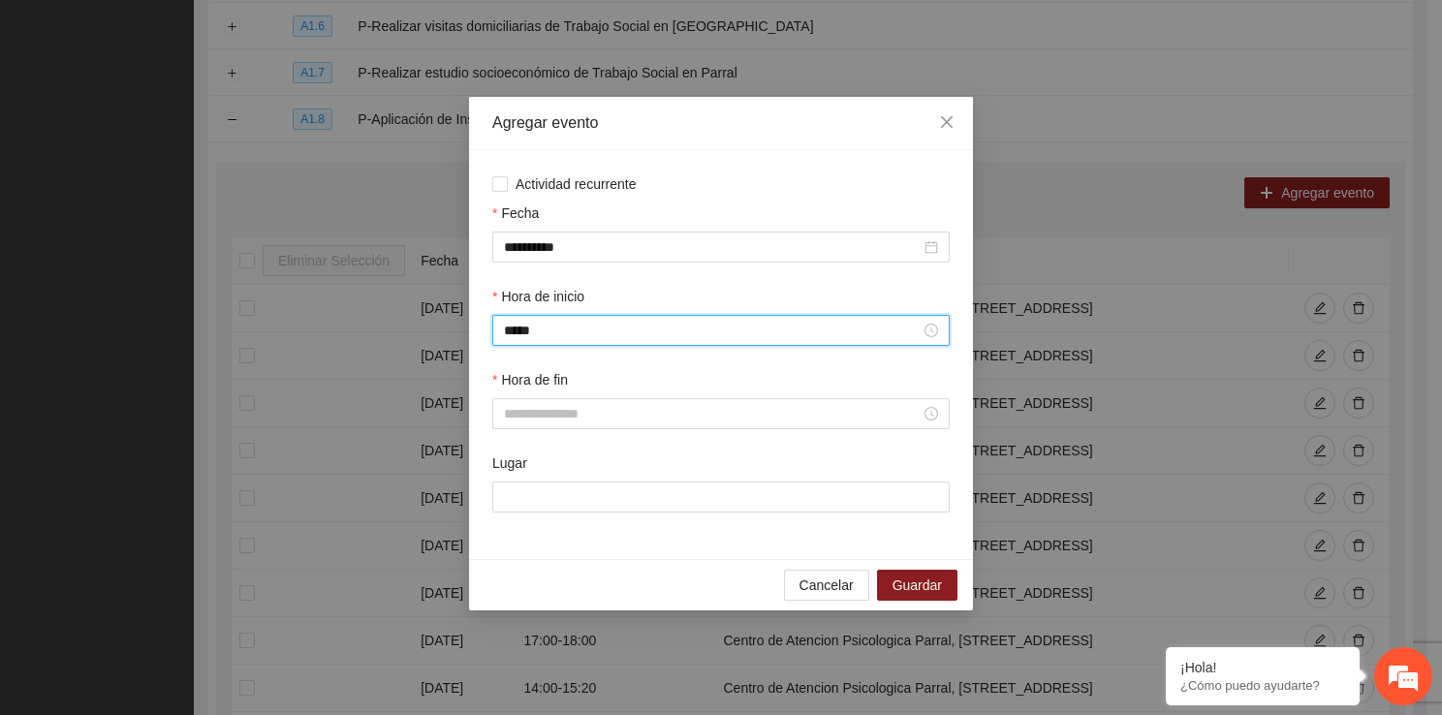
click at [539, 437] on div "Hora de fin" at bounding box center [720, 410] width 465 height 83
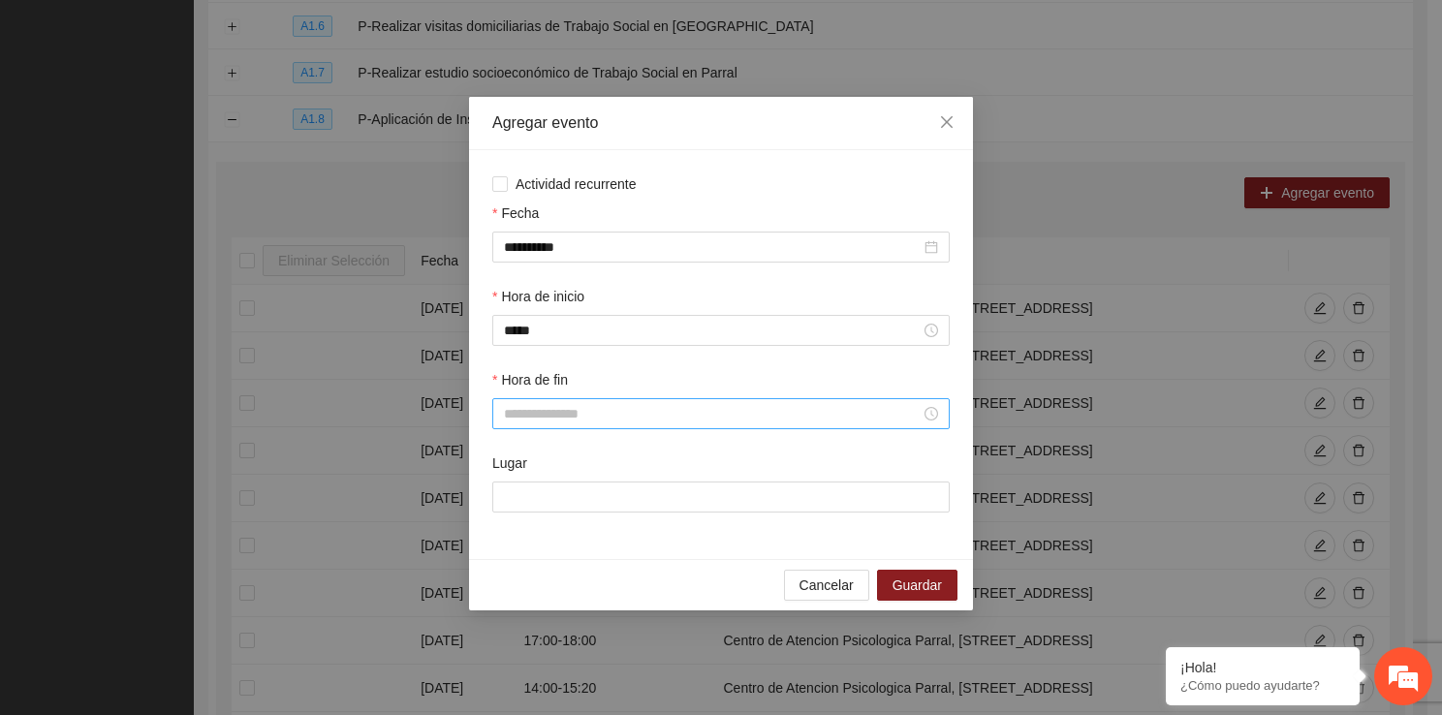
drag, startPoint x: 539, startPoint y: 437, endPoint x: 539, endPoint y: 426, distance: 10.7
click at [539, 426] on div "Hora de fin" at bounding box center [720, 410] width 465 height 83
click at [539, 424] on input "Hora de fin" at bounding box center [712, 413] width 417 height 21
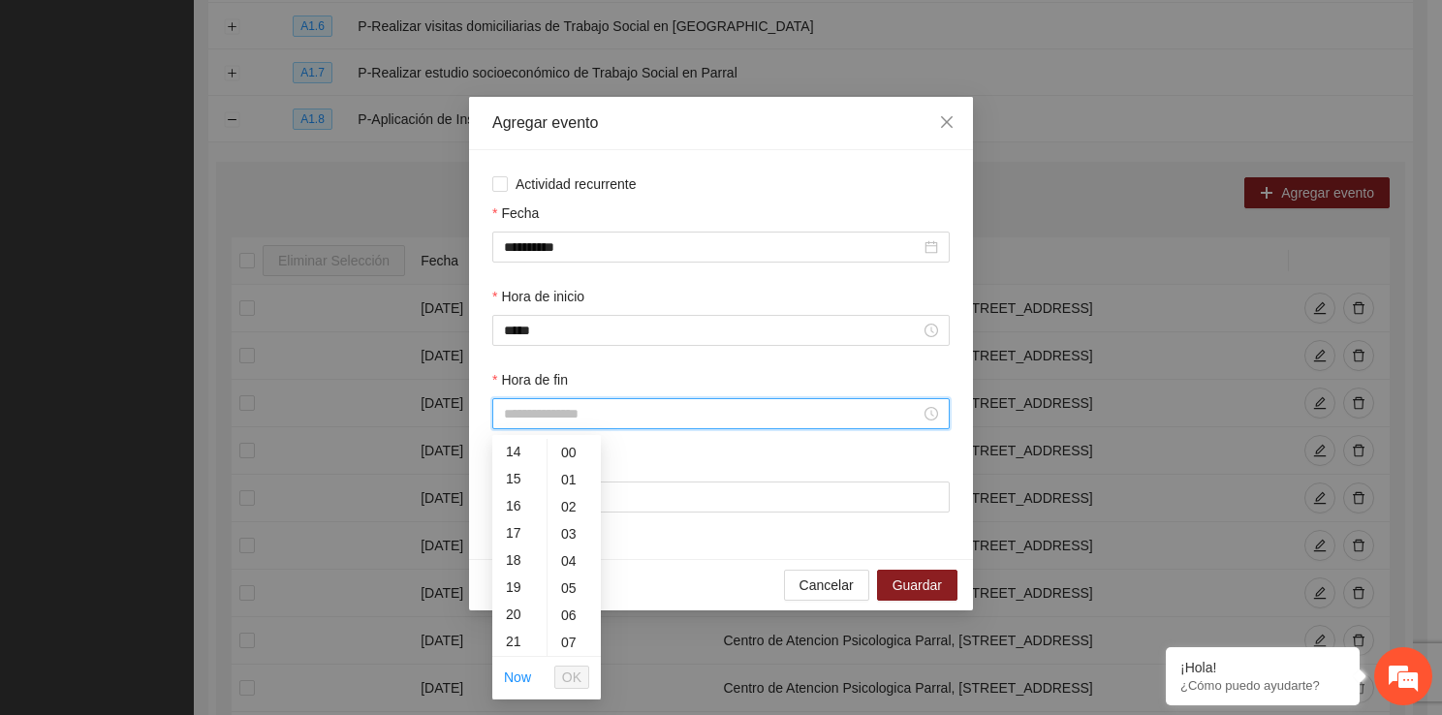
scroll to position [388, 0]
click at [521, 579] on div "19" at bounding box center [519, 580] width 54 height 27
type input "*****"
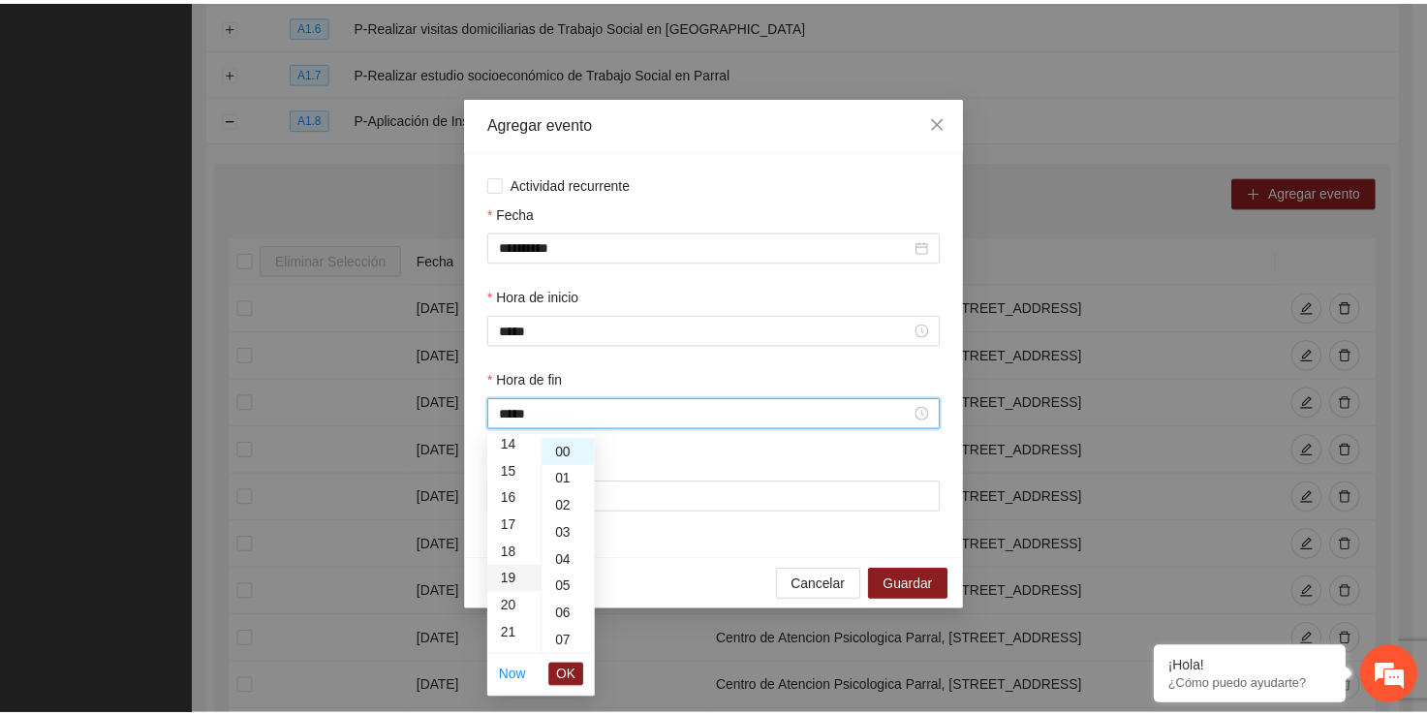
scroll to position [515, 0]
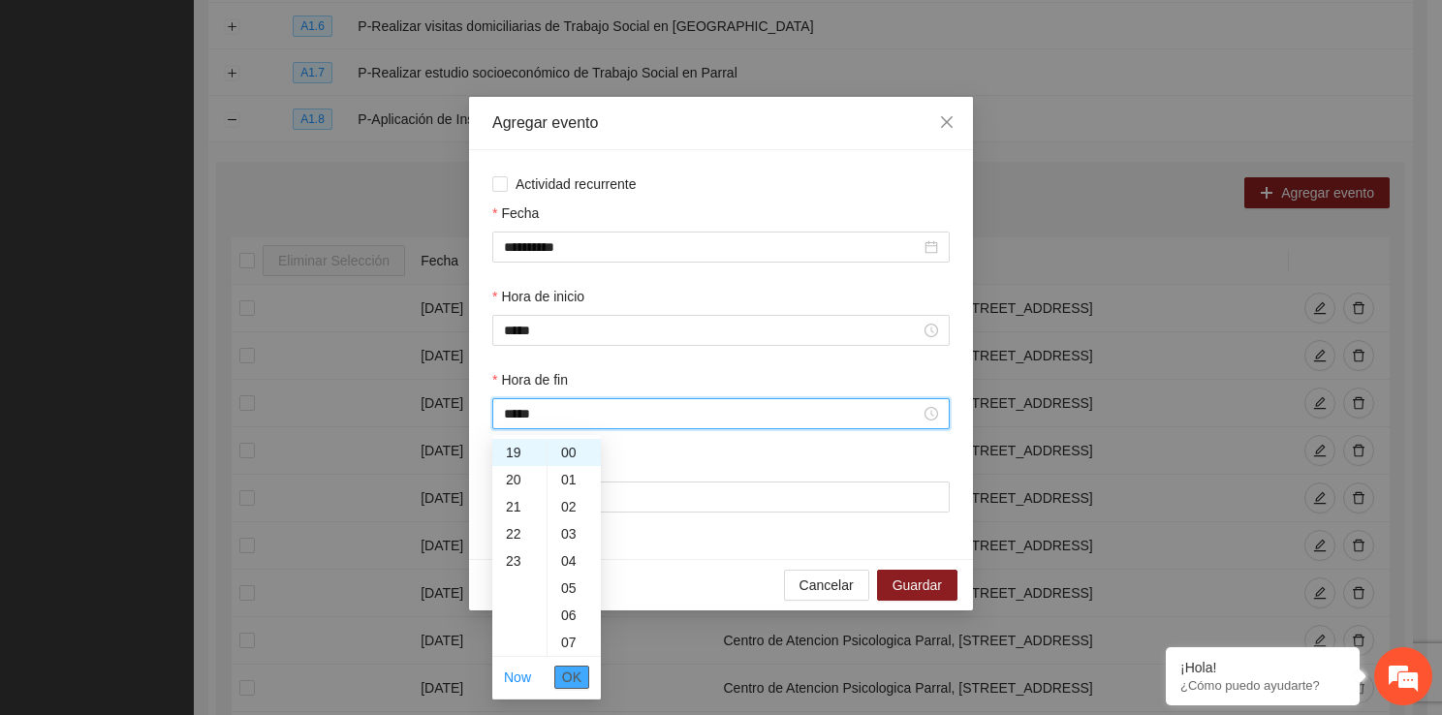
click at [571, 673] on span "OK" at bounding box center [571, 677] width 19 height 21
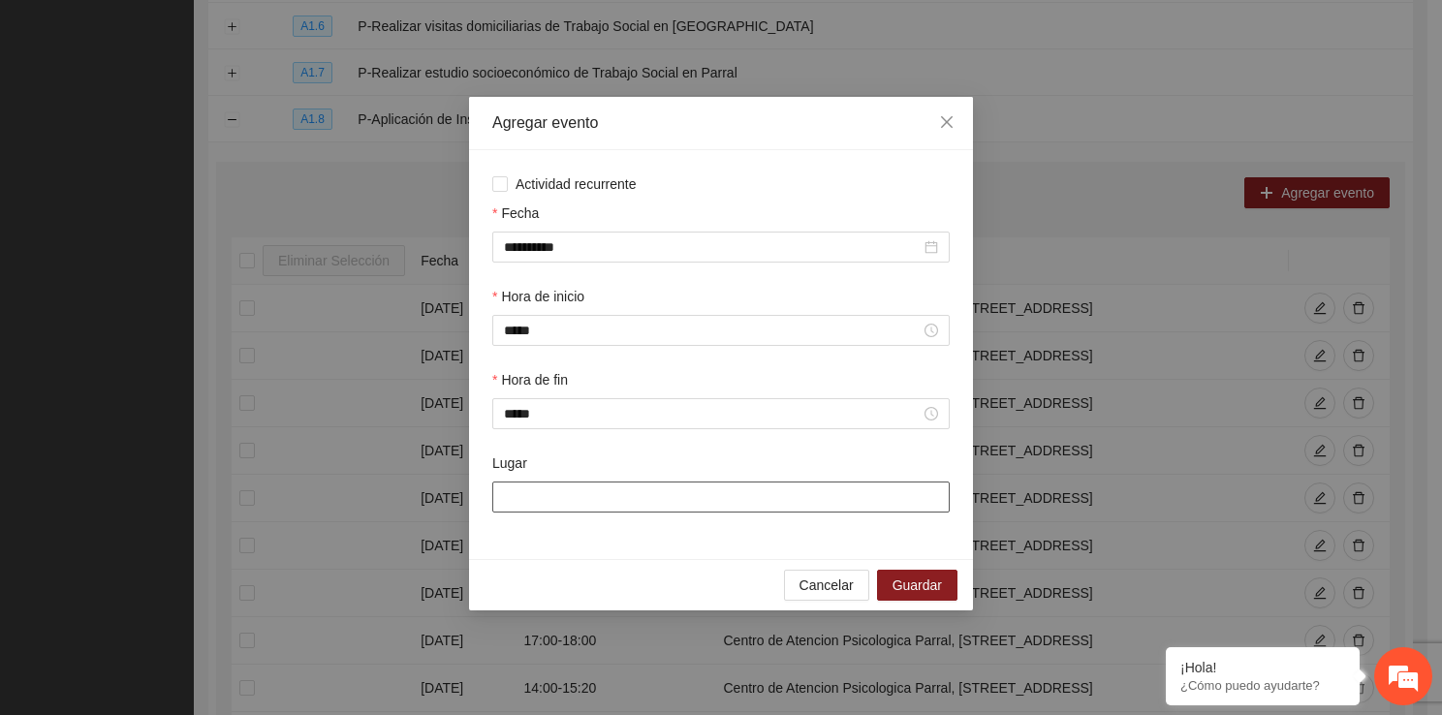
click at [579, 487] on input "Lugar" at bounding box center [720, 496] width 457 height 31
type input "**********"
click at [885, 576] on button "Guardar" at bounding box center [917, 585] width 80 height 31
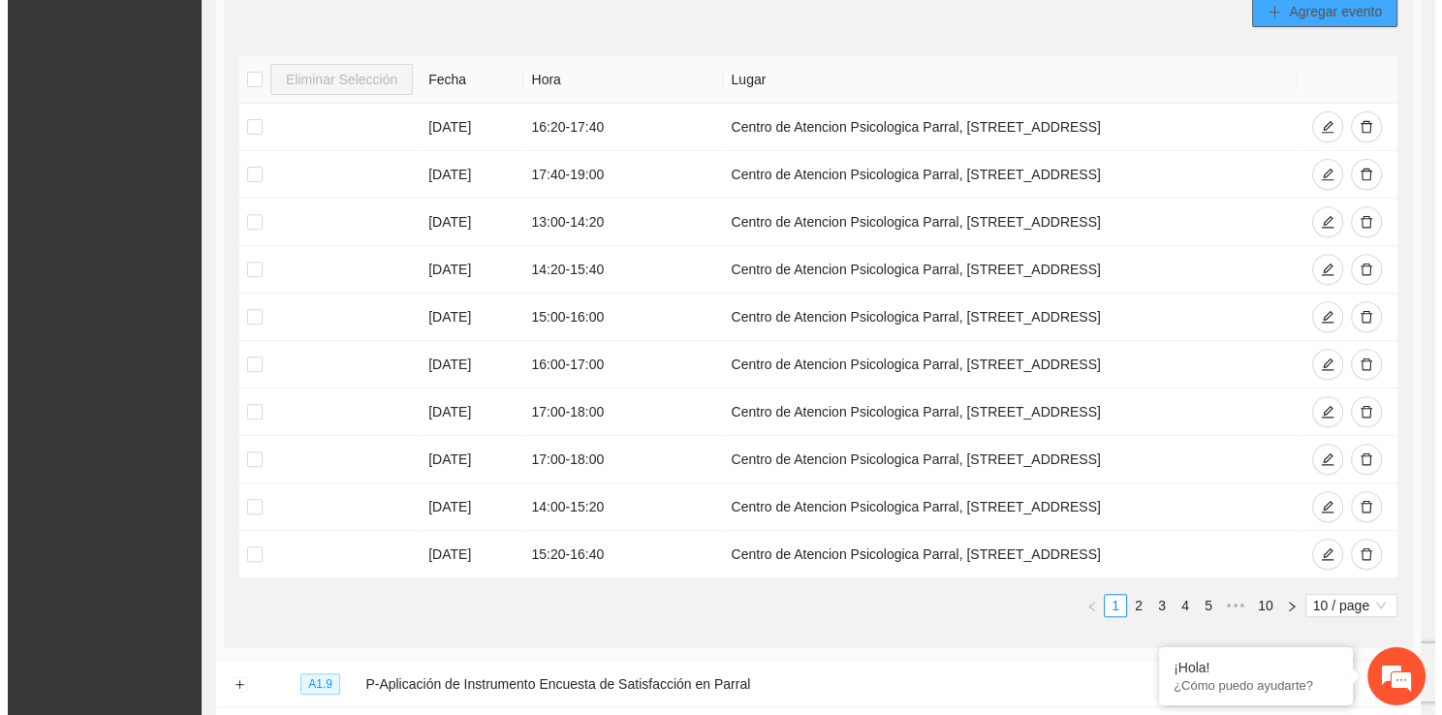
scroll to position [653, 0]
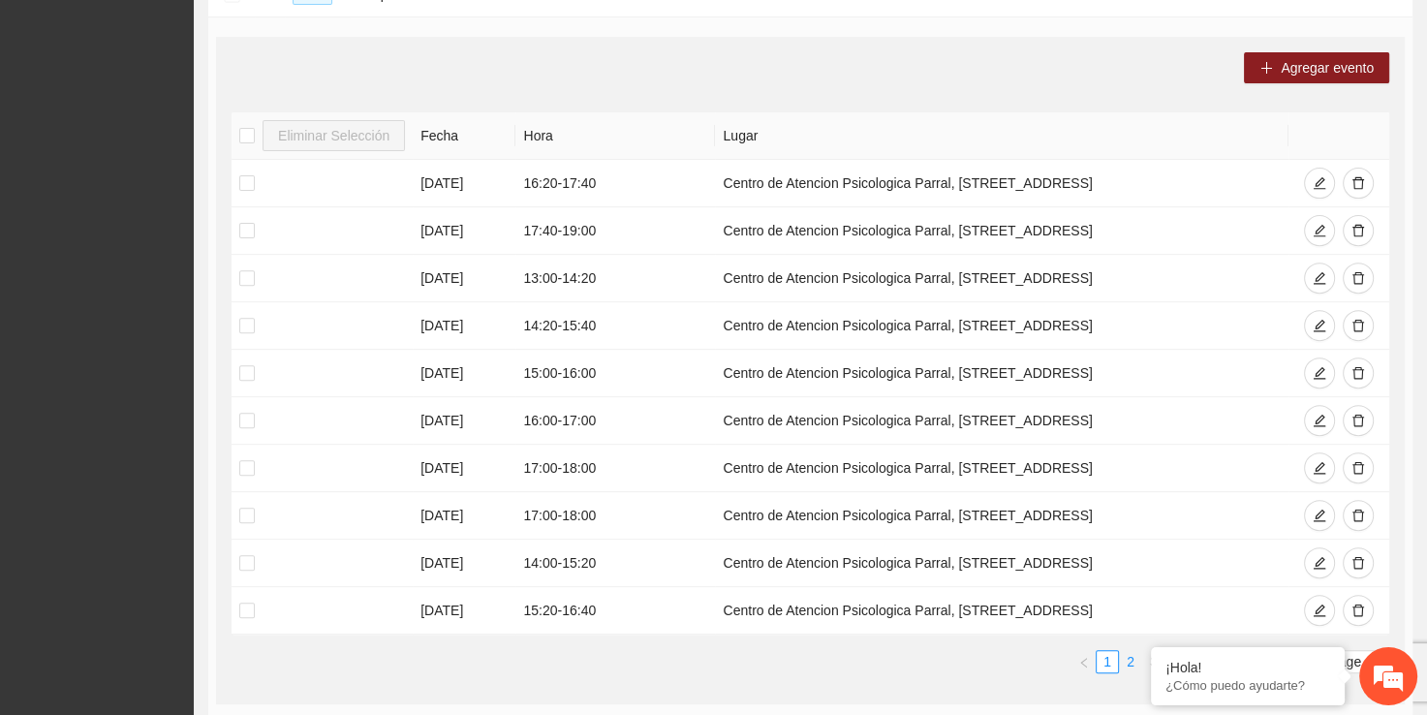
click at [1124, 653] on link "2" at bounding box center [1130, 661] width 21 height 21
click at [1099, 653] on link "1" at bounding box center [1107, 661] width 21 height 21
click at [1298, 79] on button "Agregar evento" at bounding box center [1316, 67] width 145 height 31
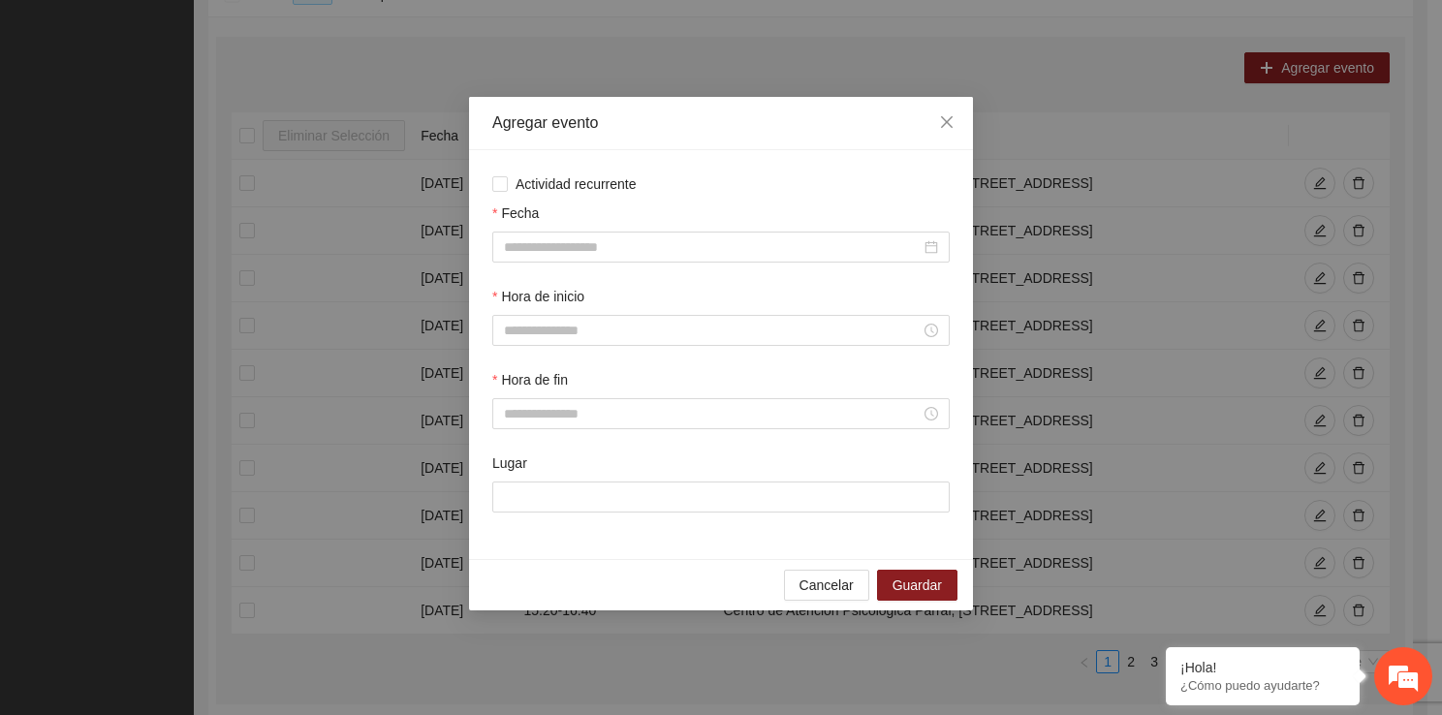
click at [632, 264] on div "Fecha" at bounding box center [720, 243] width 465 height 83
click at [625, 254] on input "Fecha" at bounding box center [712, 246] width 417 height 21
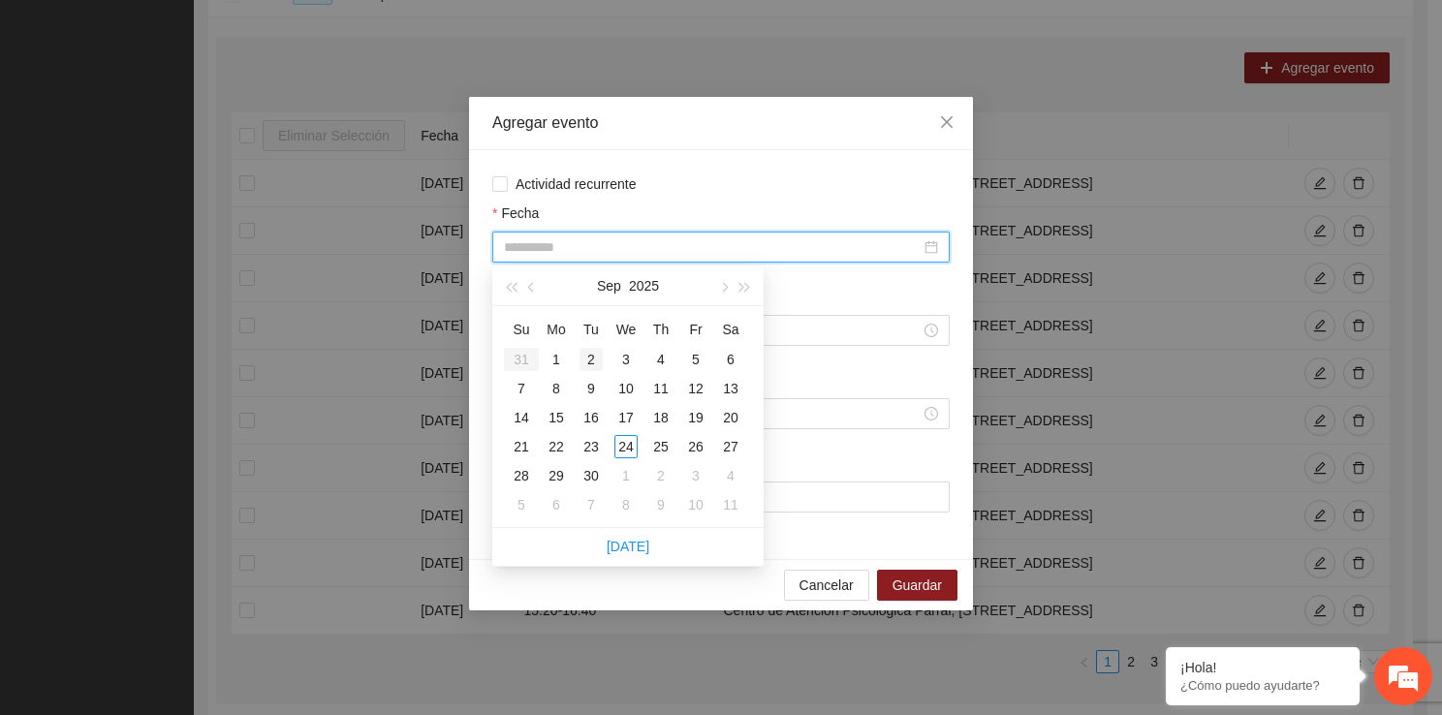
type input "**********"
click at [594, 361] on div "2" at bounding box center [590, 359] width 23 height 23
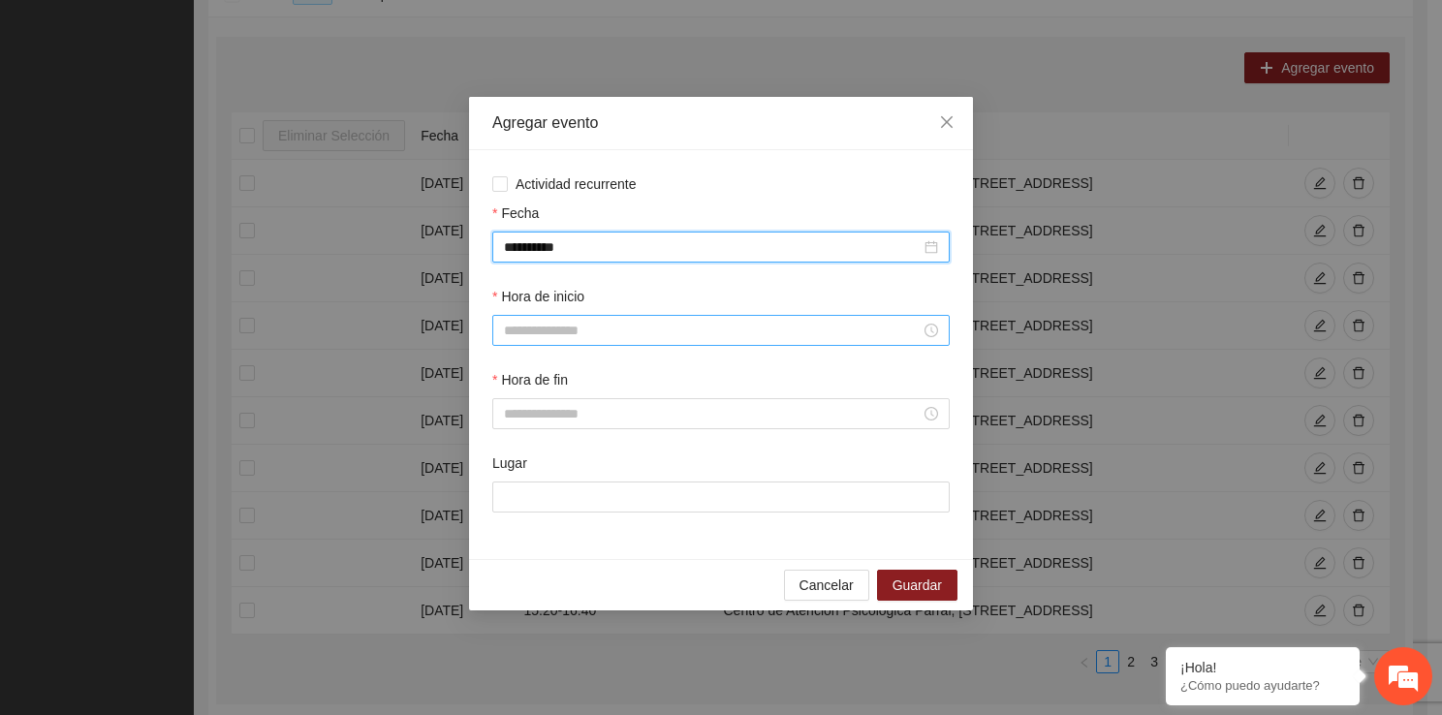
click at [579, 339] on input "Hora de inicio" at bounding box center [712, 330] width 417 height 21
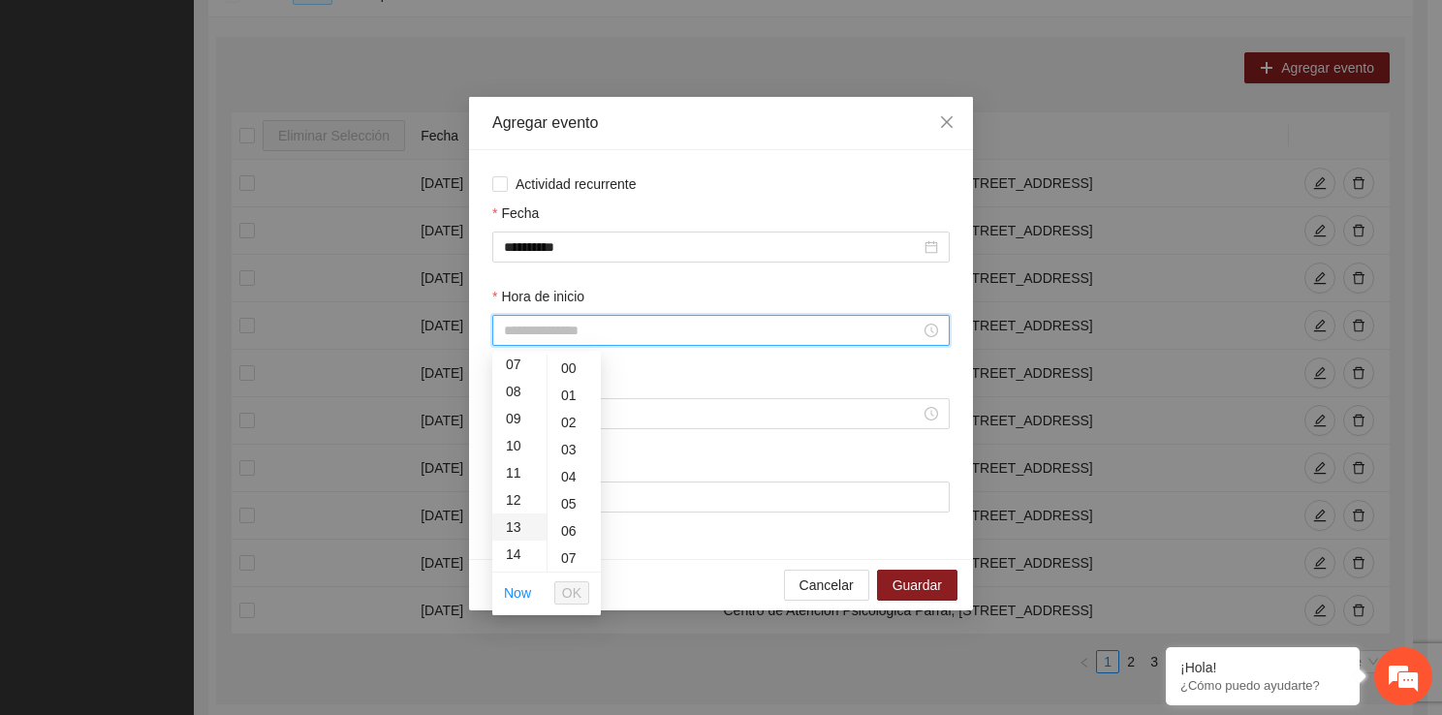
click at [520, 533] on div "13" at bounding box center [519, 526] width 54 height 27
type input "*****"
click at [570, 598] on span "OK" at bounding box center [571, 592] width 19 height 21
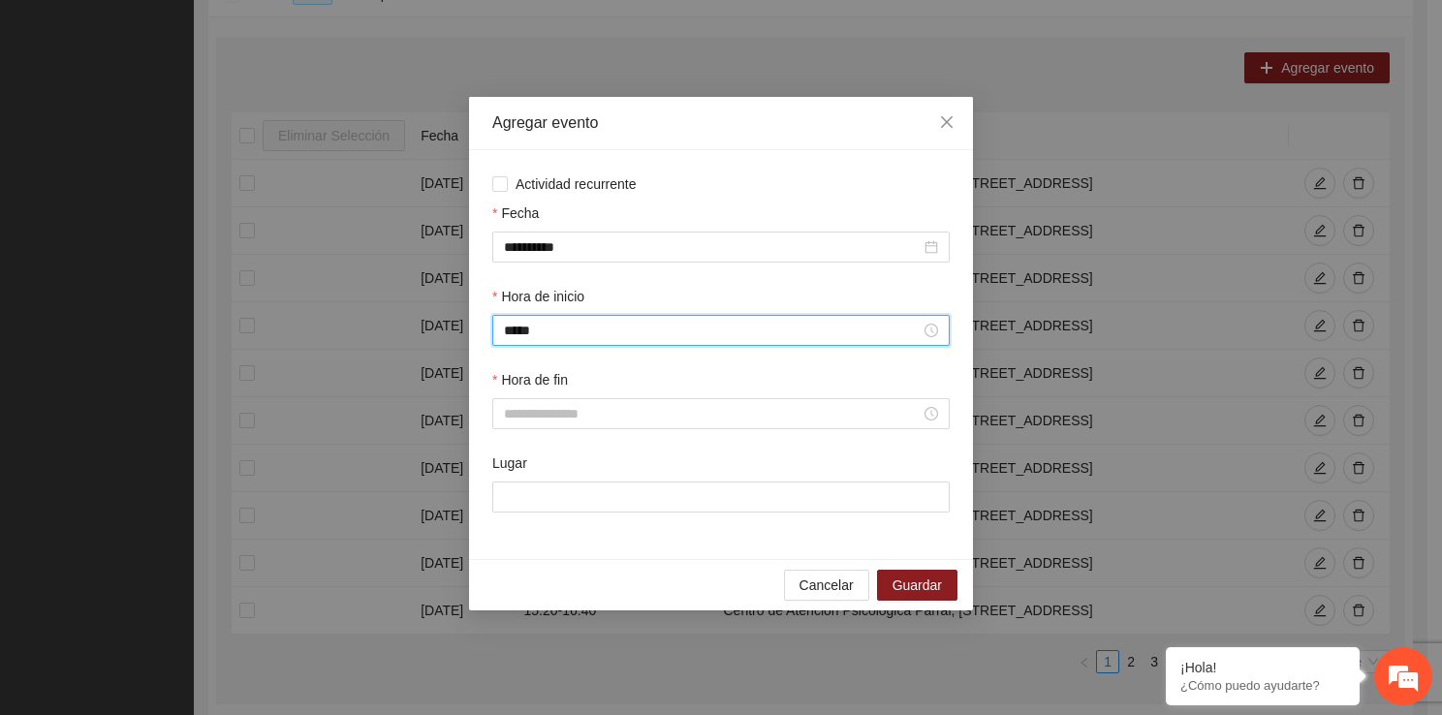
click at [557, 432] on div "Hora de fin" at bounding box center [720, 410] width 465 height 83
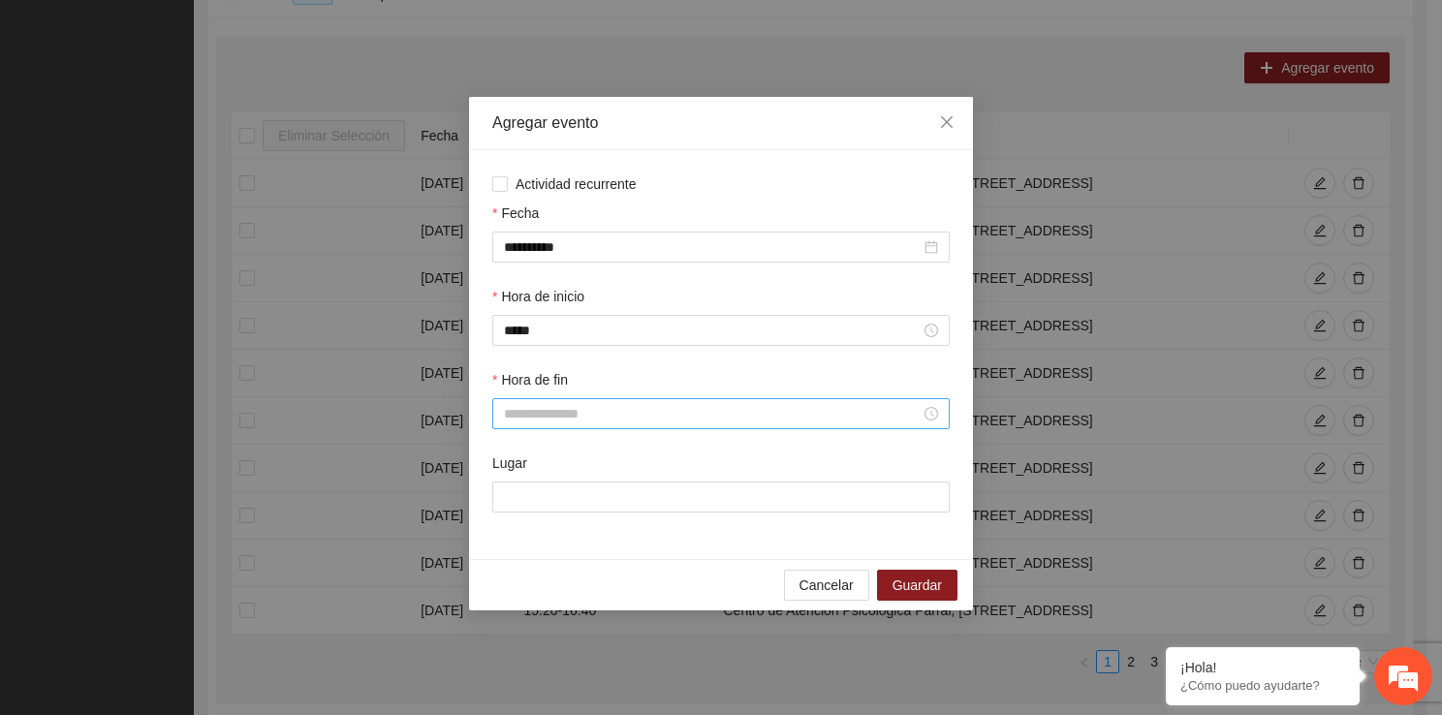
click at [557, 428] on div at bounding box center [720, 413] width 457 height 31
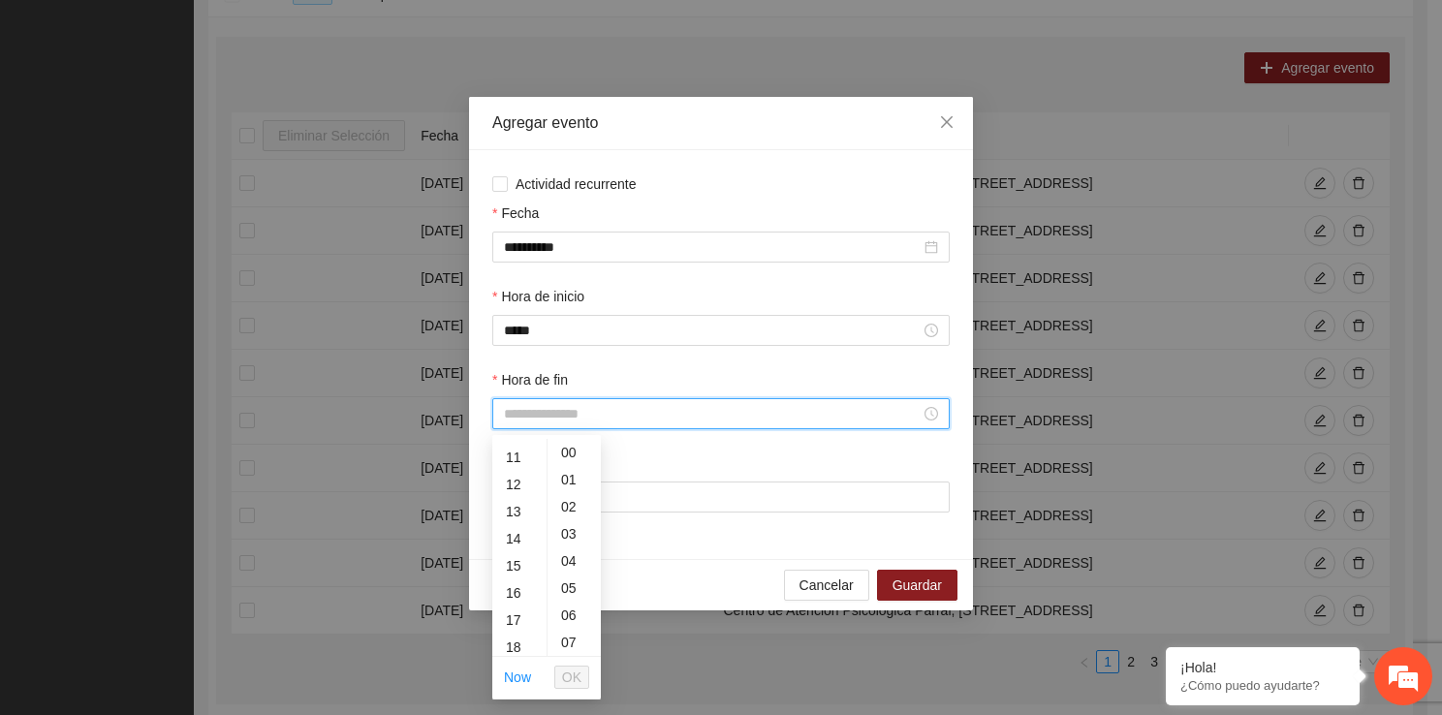
scroll to position [310, 0]
click at [510, 503] on div "13" at bounding box center [519, 494] width 54 height 27
click at [572, 610] on div "20" at bounding box center [573, 620] width 53 height 27
type input "*****"
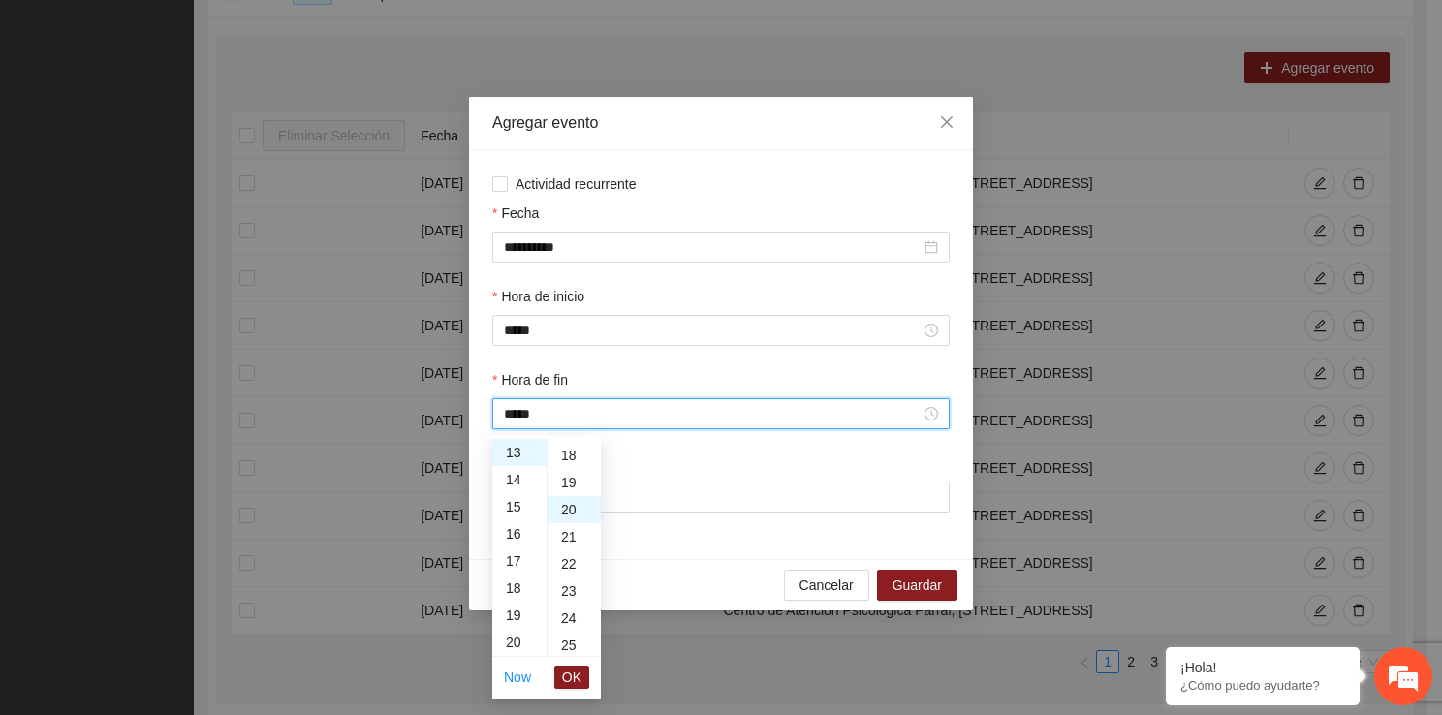
scroll to position [543, 0]
click at [574, 657] on ul "Now OK" at bounding box center [546, 677] width 109 height 41
click at [574, 672] on span "OK" at bounding box center [571, 677] width 19 height 21
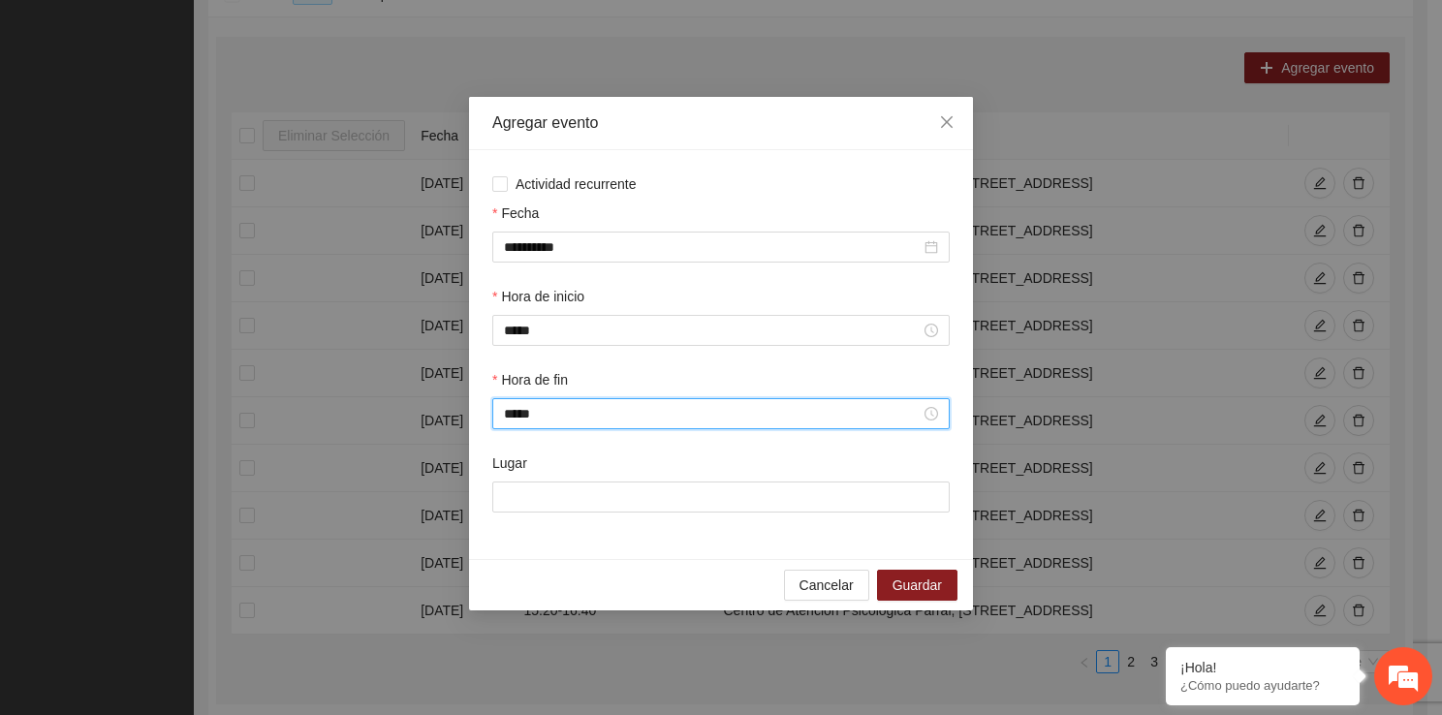
click at [616, 481] on div "Lugar" at bounding box center [720, 466] width 457 height 29
click at [624, 510] on input "Lugar" at bounding box center [720, 496] width 457 height 31
type input "**********"
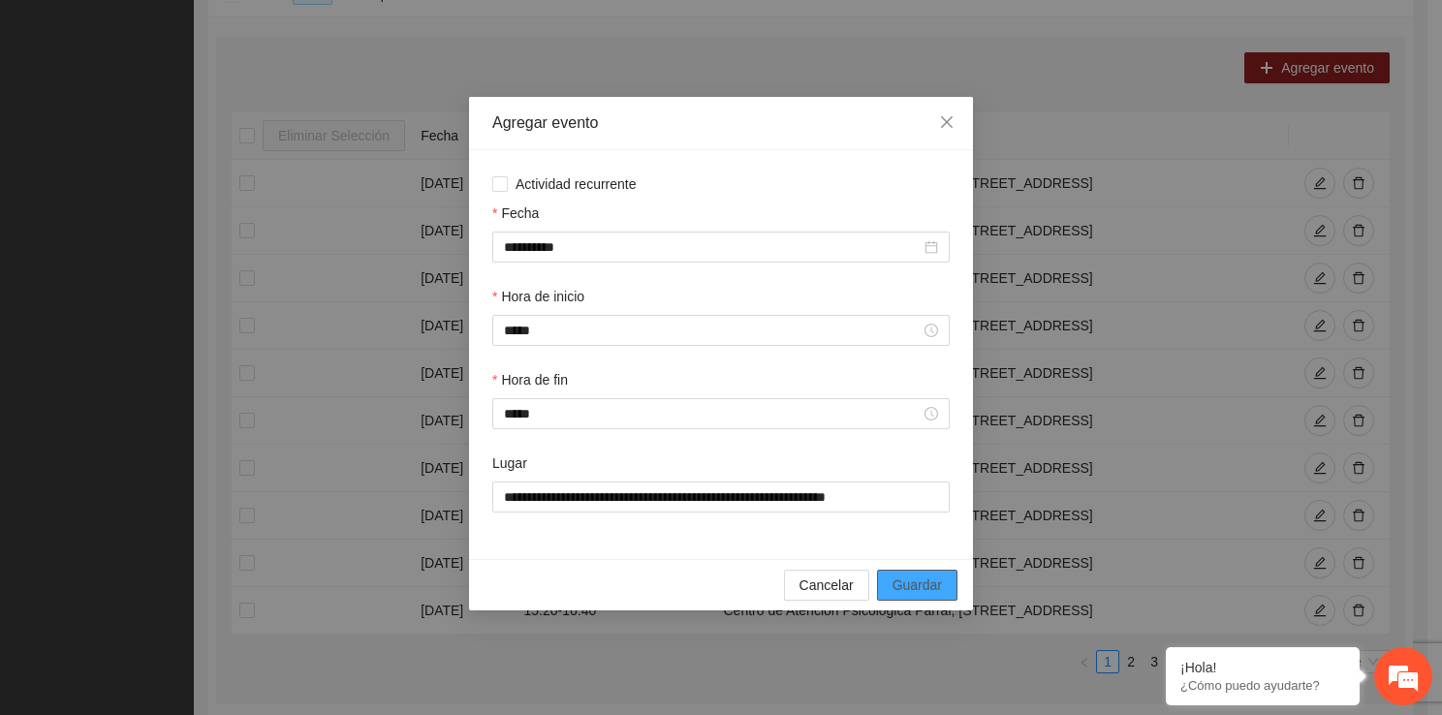
click at [930, 591] on span "Guardar" at bounding box center [916, 584] width 49 height 21
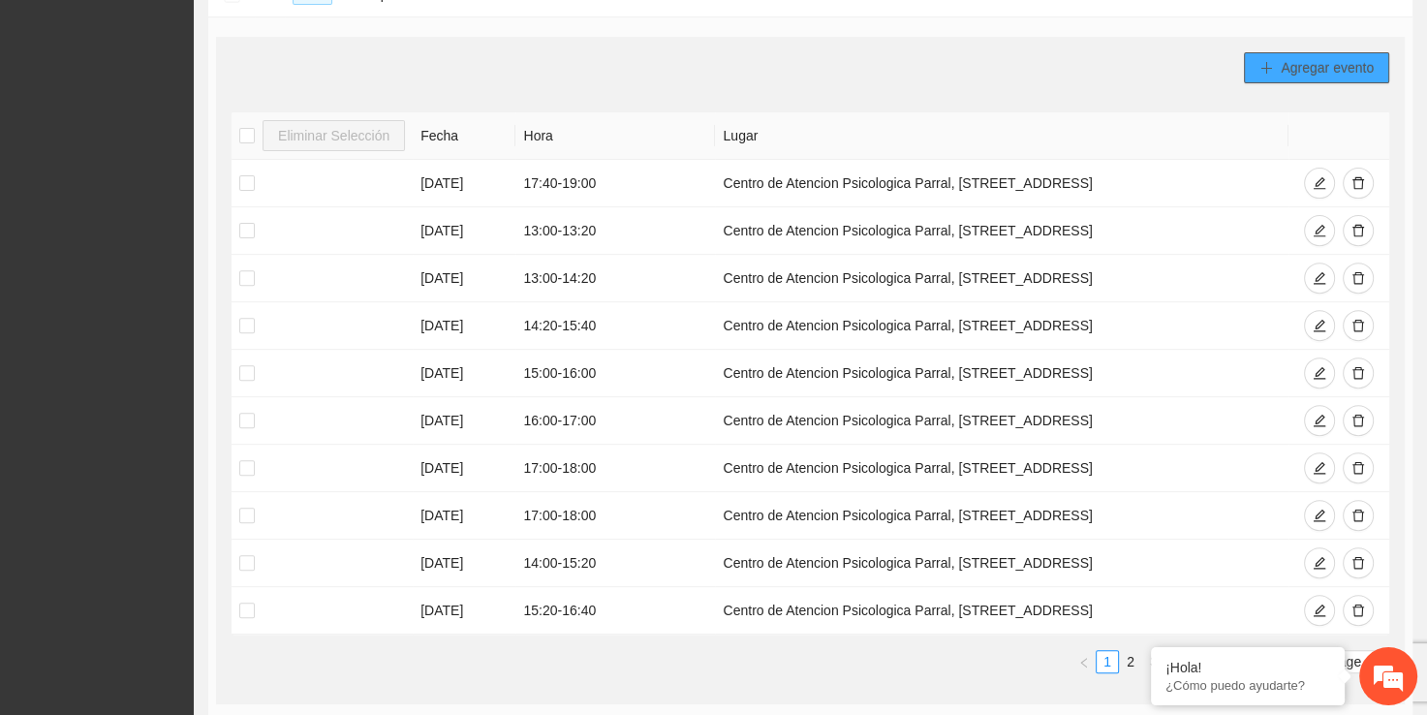
click at [1319, 52] on button "Agregar evento" at bounding box center [1316, 67] width 145 height 31
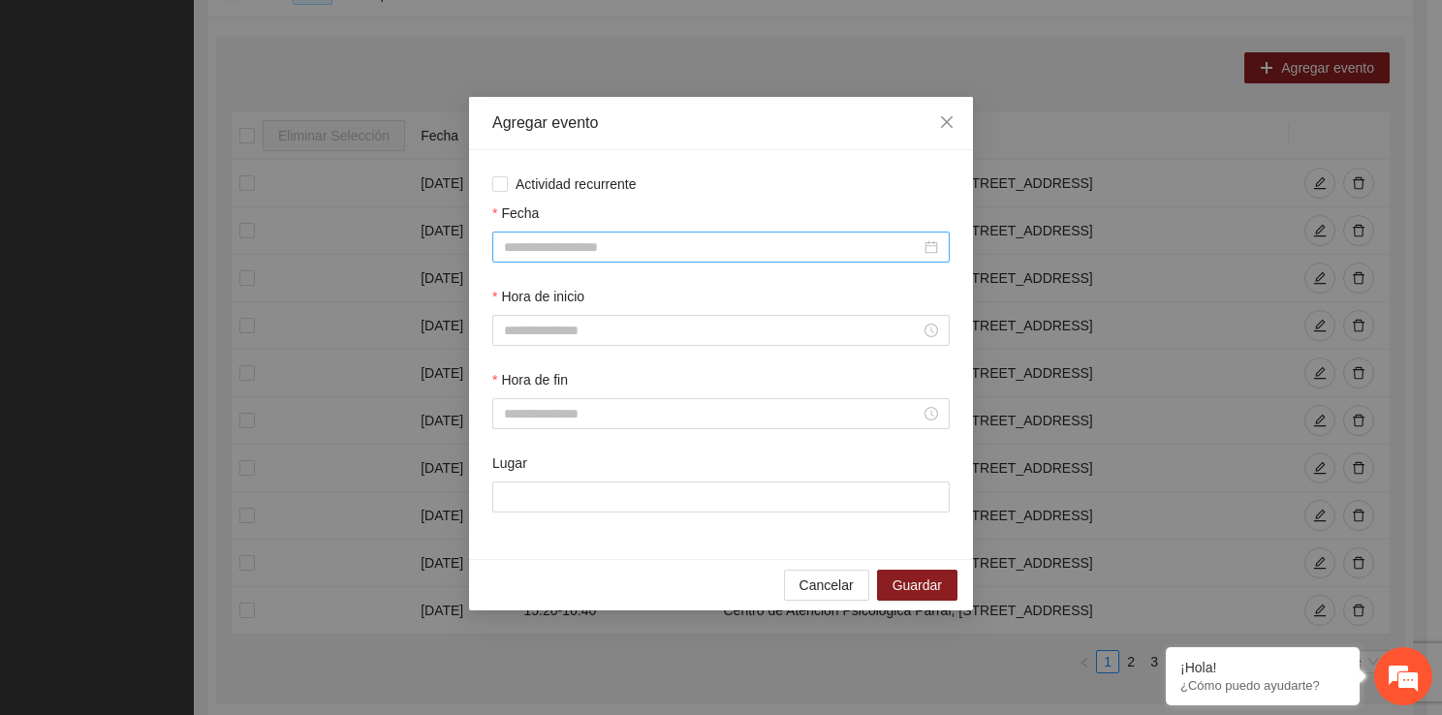
click at [643, 256] on input "Fecha" at bounding box center [712, 246] width 417 height 21
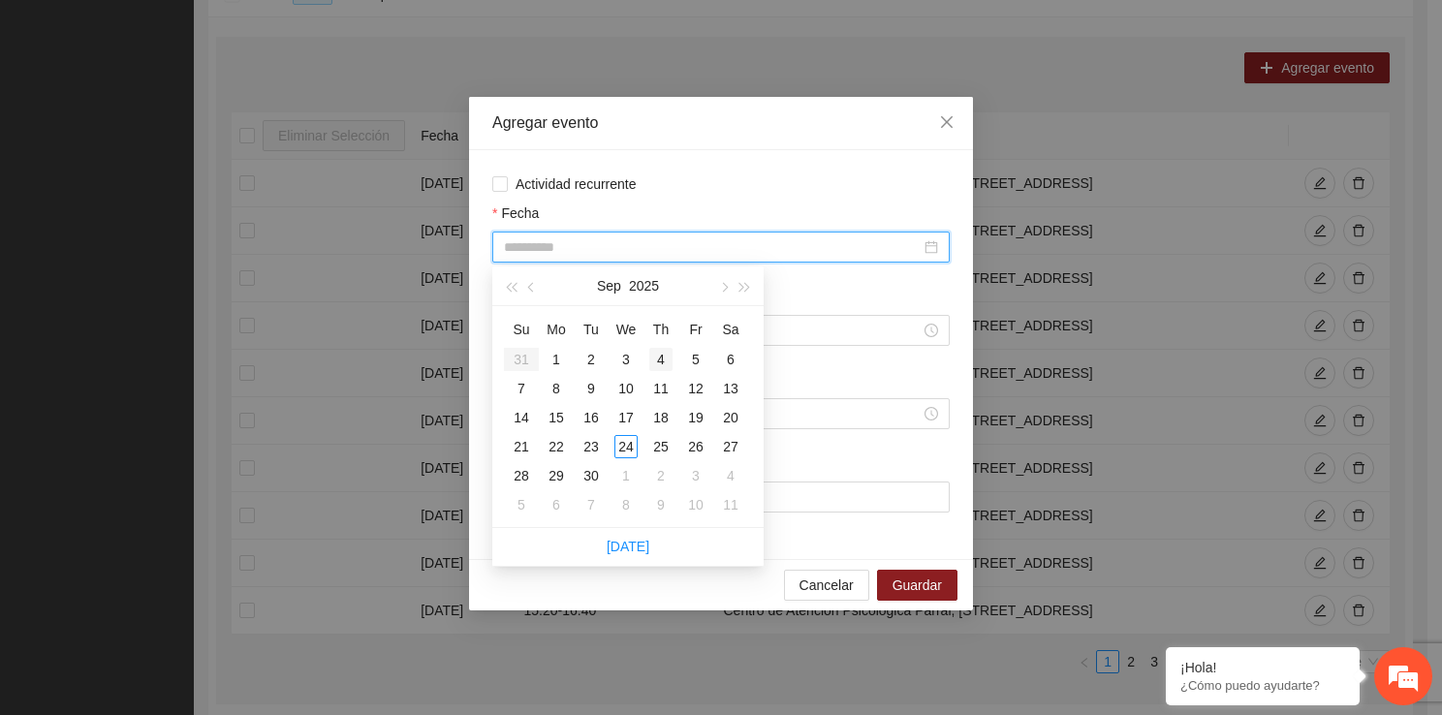
type input "**********"
click at [663, 358] on div "4" at bounding box center [660, 359] width 23 height 23
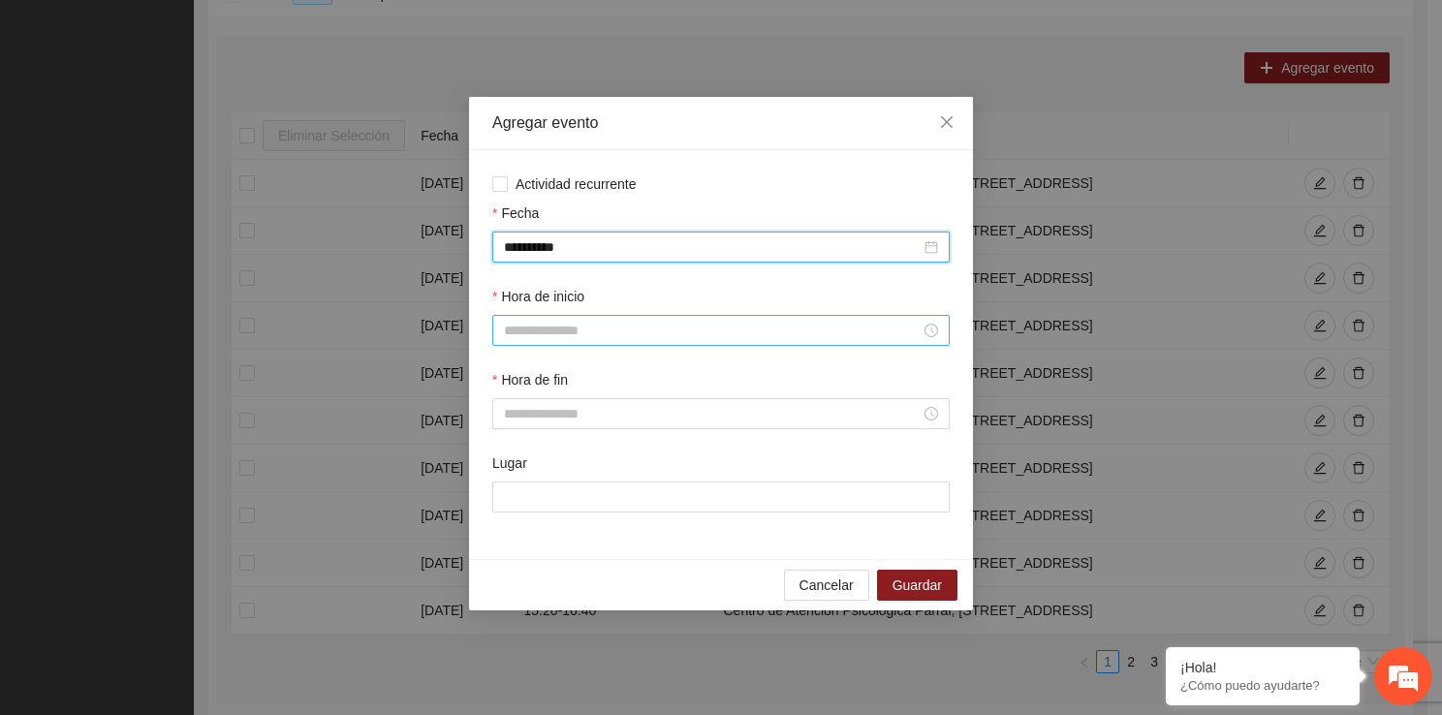
click at [599, 326] on input "Hora de inicio" at bounding box center [712, 330] width 417 height 21
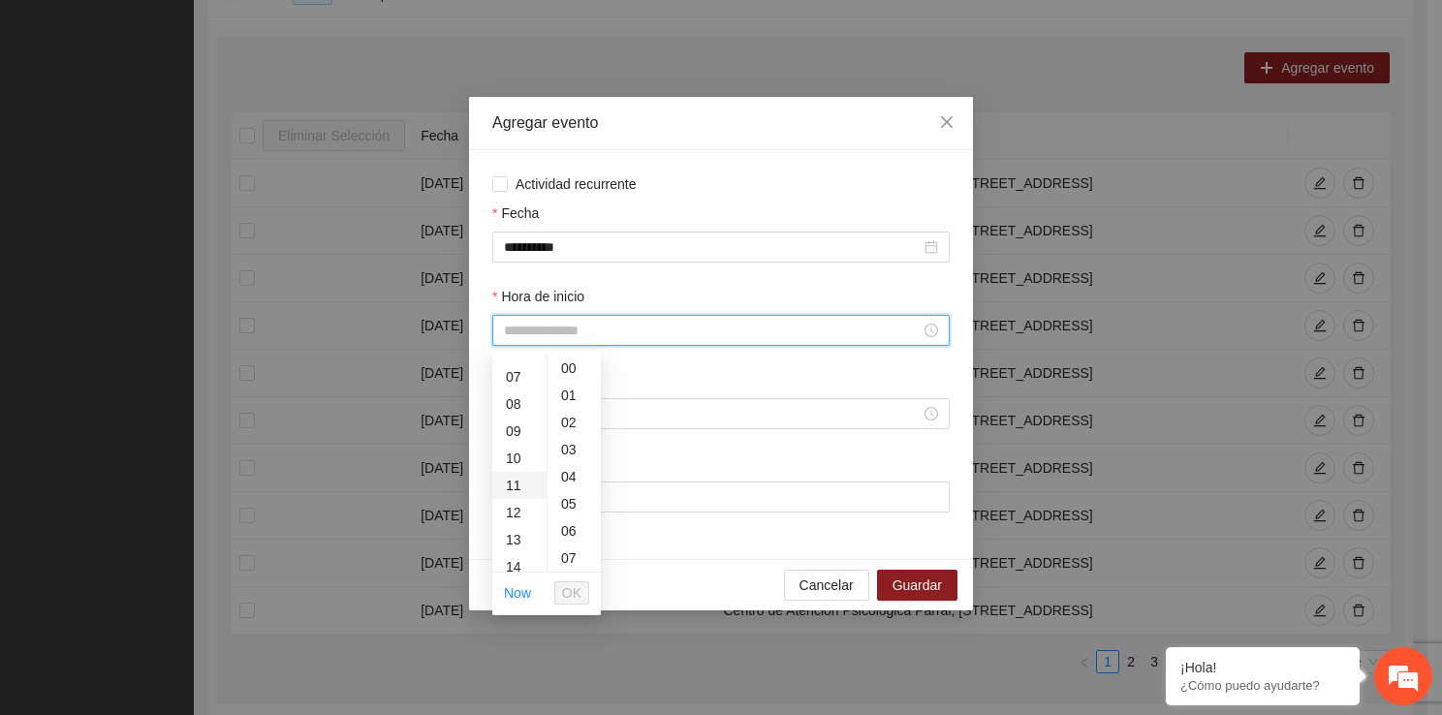
click at [512, 488] on div "11" at bounding box center [519, 485] width 54 height 27
type input "*****"
click at [568, 590] on span "OK" at bounding box center [571, 592] width 19 height 21
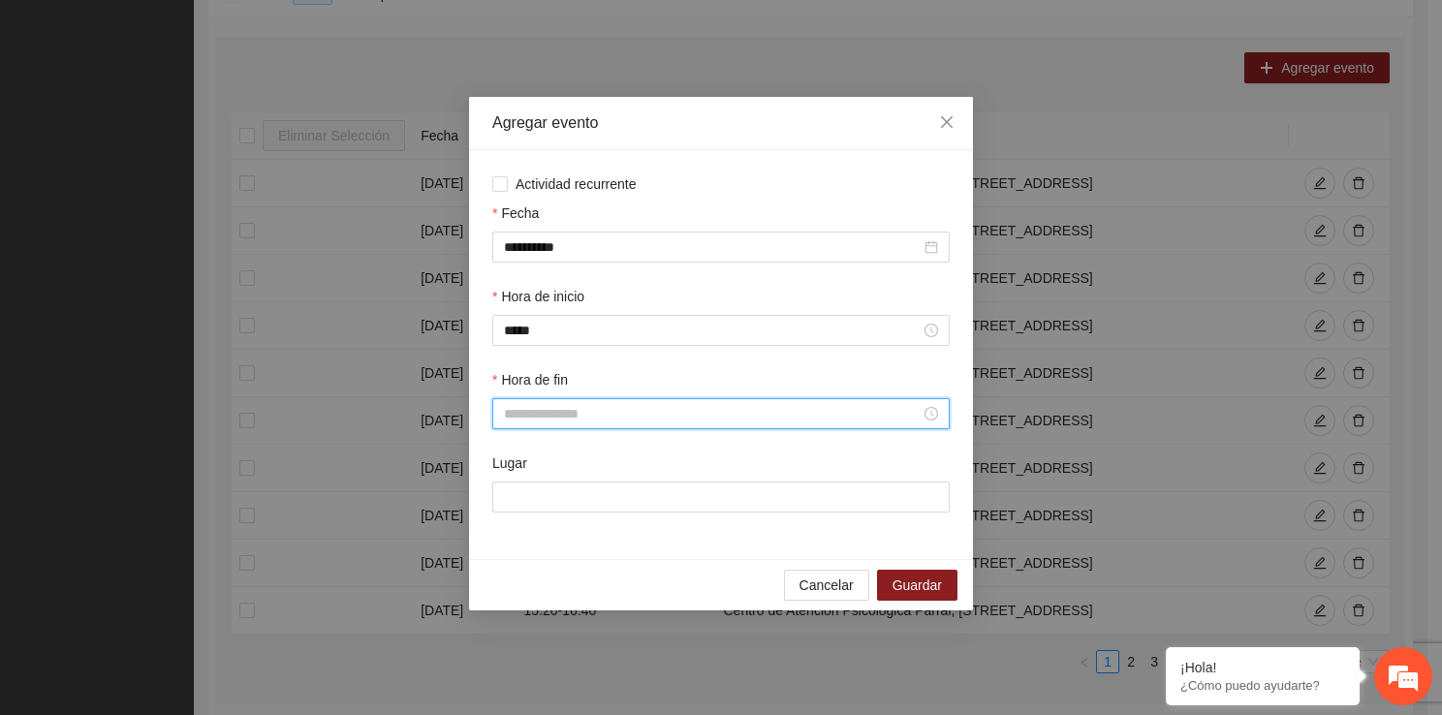
click at [551, 417] on input "Hora de fin" at bounding box center [712, 413] width 417 height 21
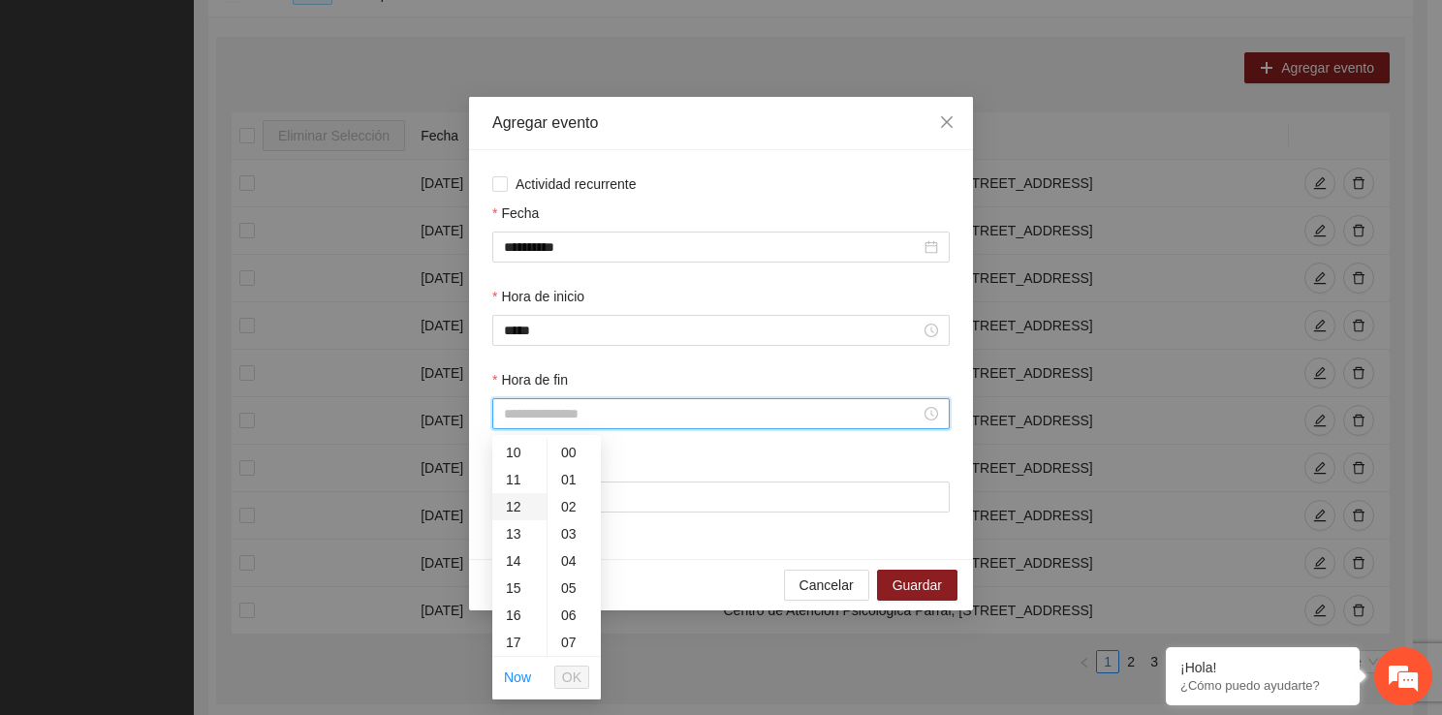
click at [519, 510] on div "12" at bounding box center [519, 506] width 54 height 27
click at [574, 630] on div "20" at bounding box center [573, 633] width 53 height 27
type input "*****"
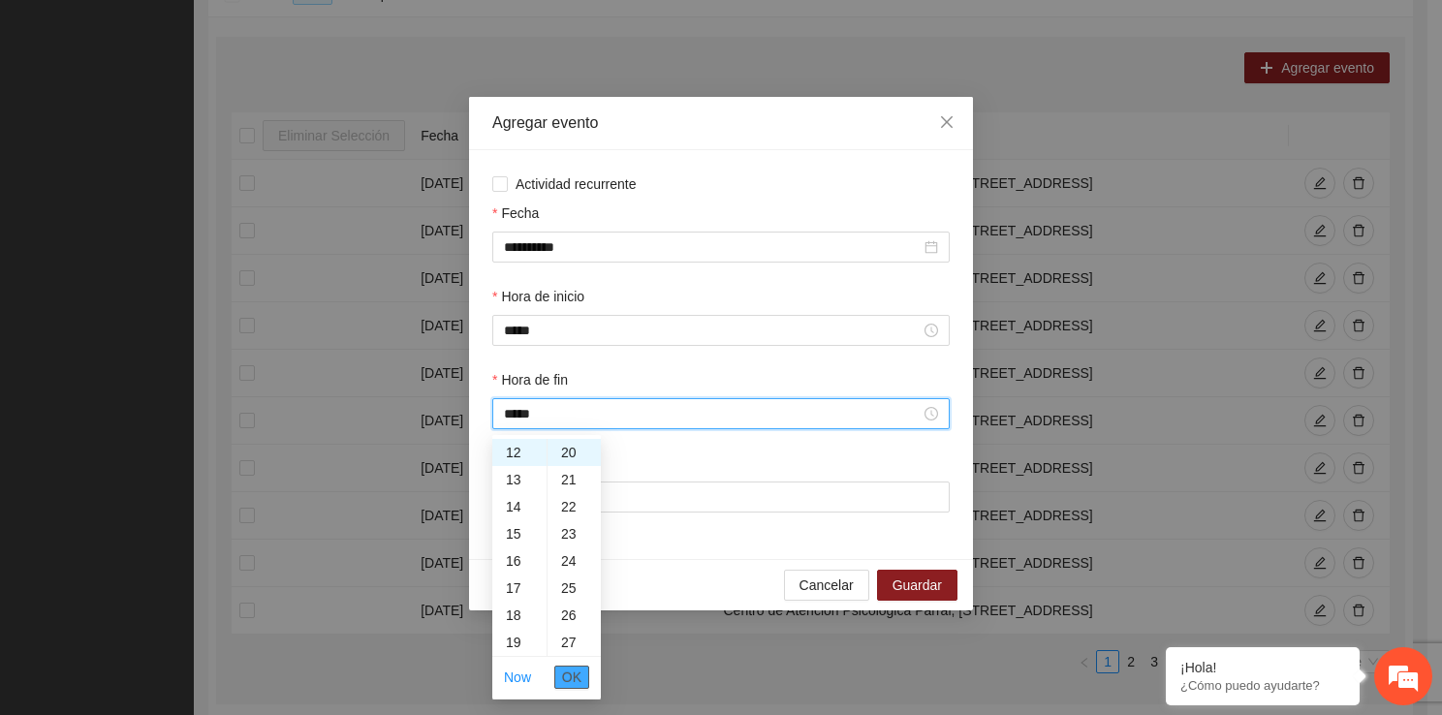
click at [576, 667] on span "OK" at bounding box center [571, 677] width 19 height 21
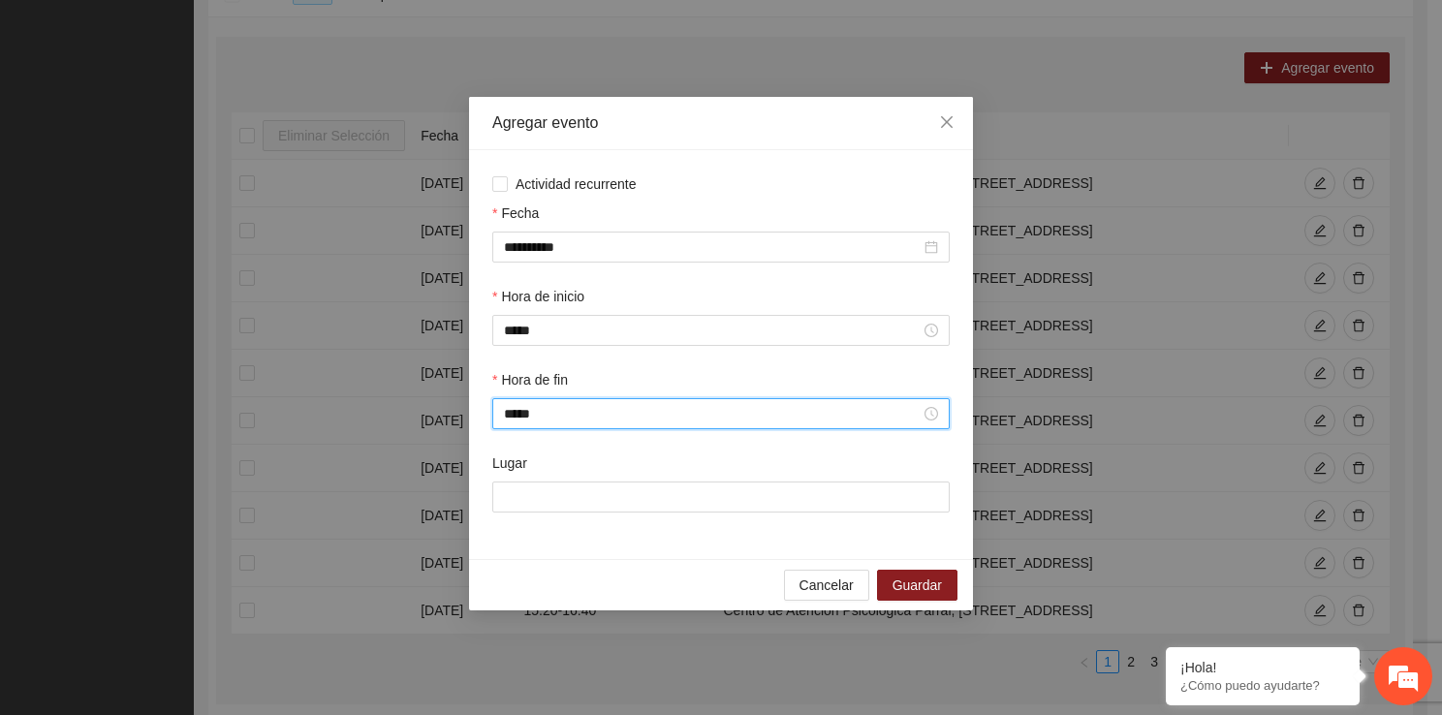
click at [609, 519] on div "Lugar" at bounding box center [720, 493] width 465 height 83
click at [609, 516] on div "Lugar" at bounding box center [720, 493] width 465 height 83
click at [609, 512] on input "Lugar" at bounding box center [720, 496] width 457 height 31
type input "**********"
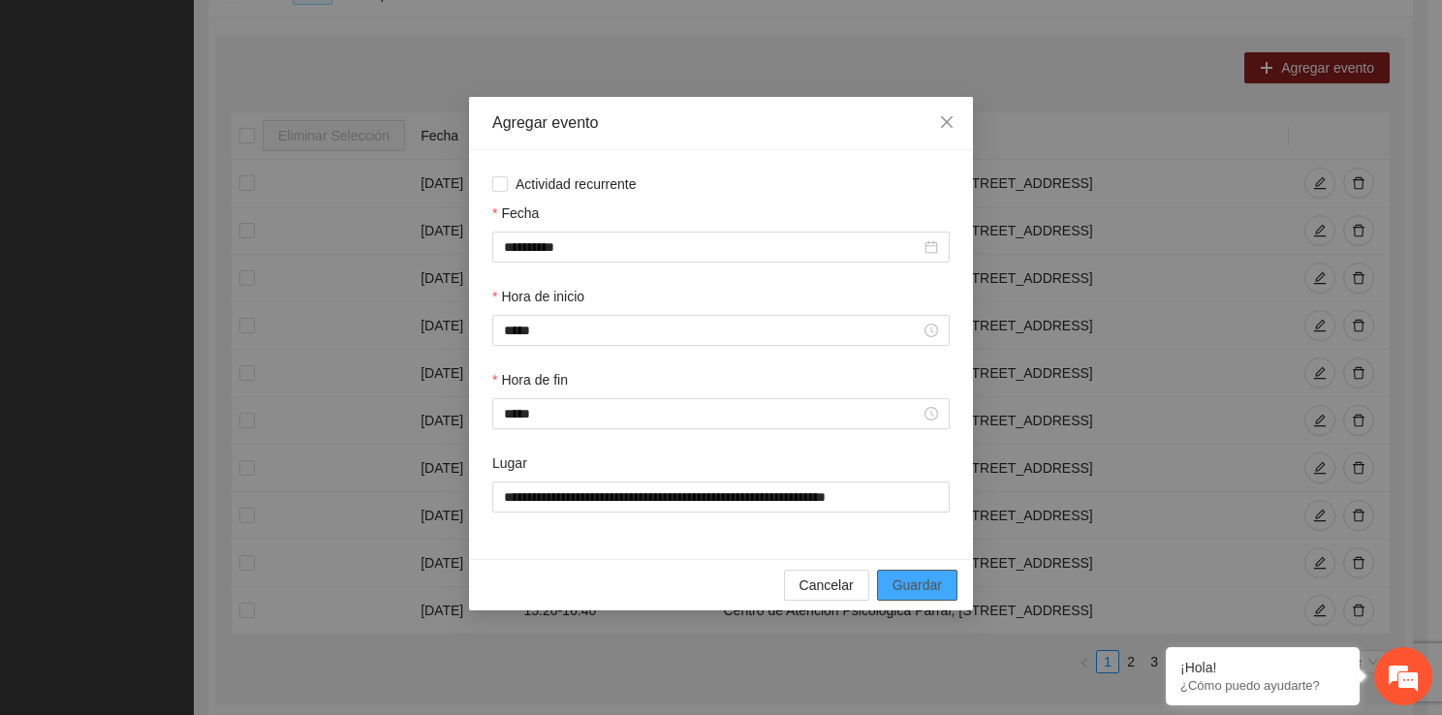
click at [932, 587] on span "Guardar" at bounding box center [916, 584] width 49 height 21
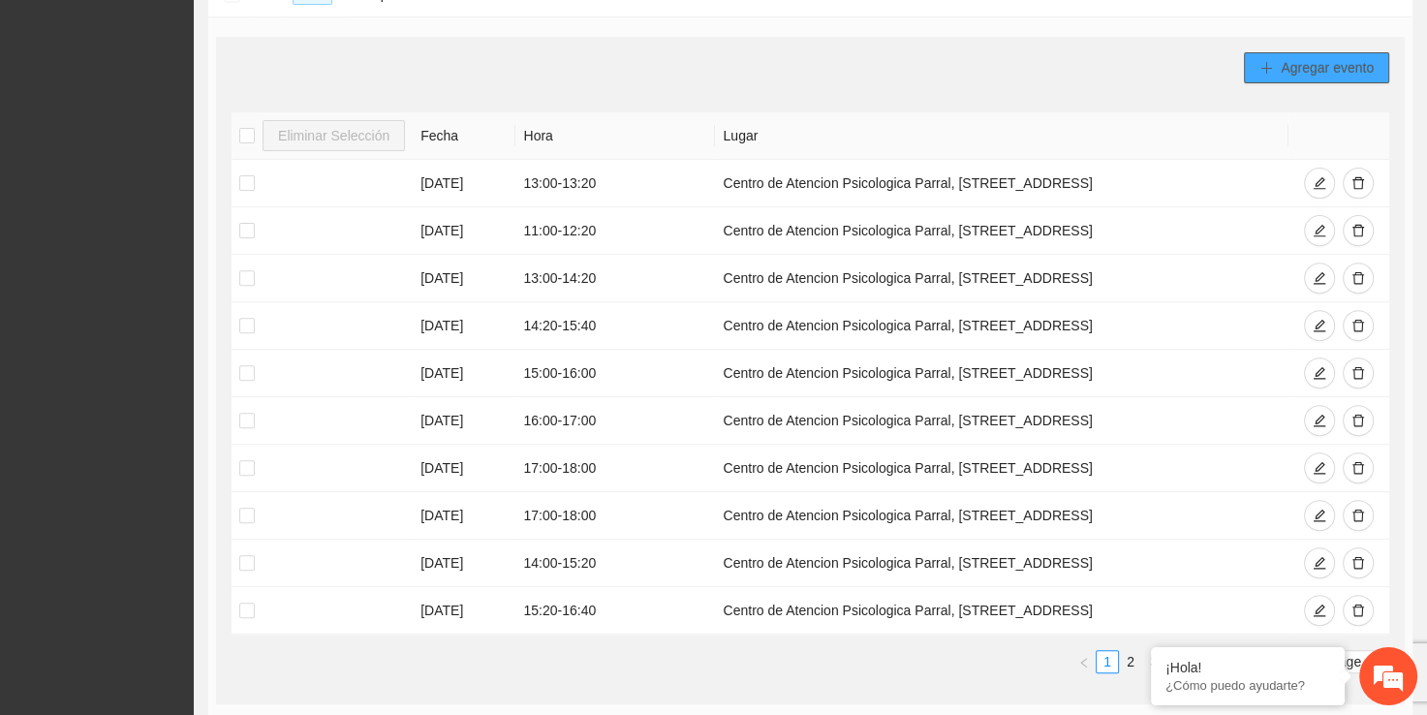
click at [1288, 74] on span "Agregar evento" at bounding box center [1327, 67] width 93 height 21
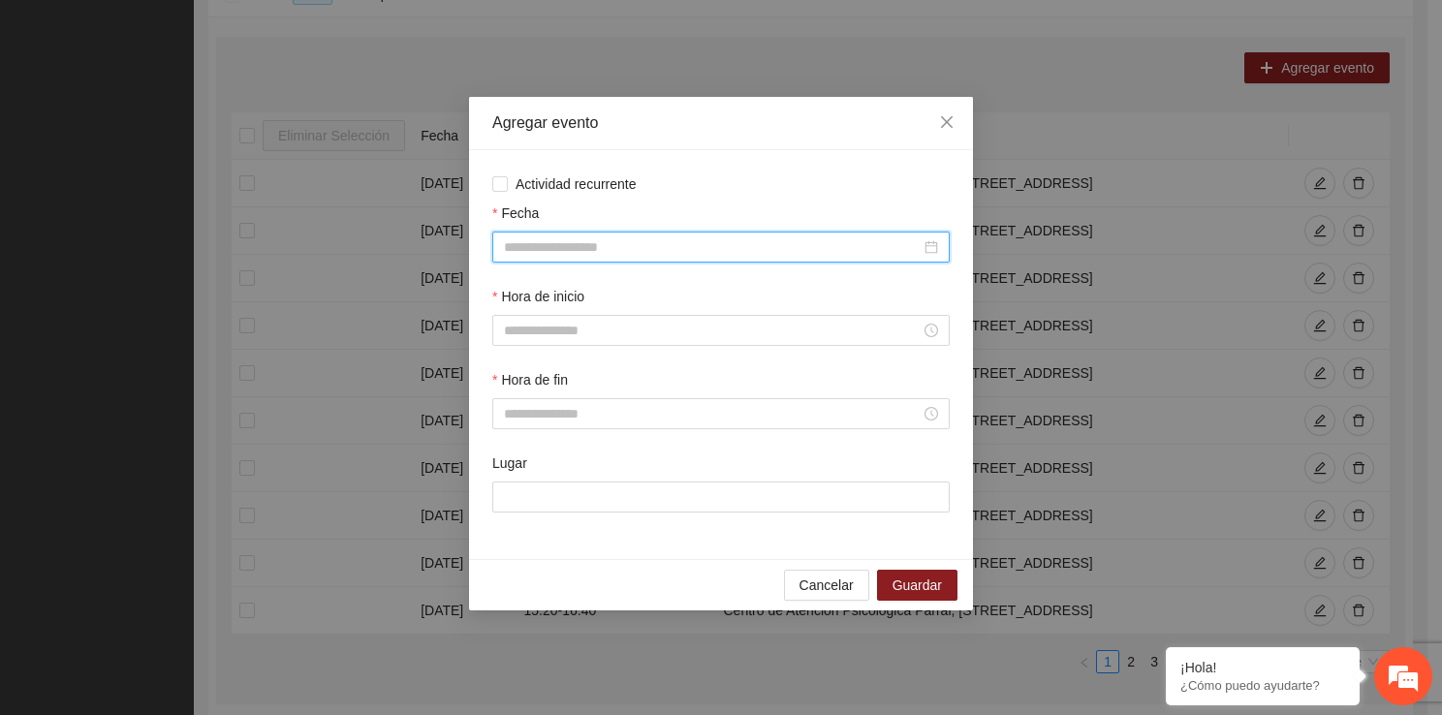
click at [712, 242] on input "Fecha" at bounding box center [712, 246] width 417 height 21
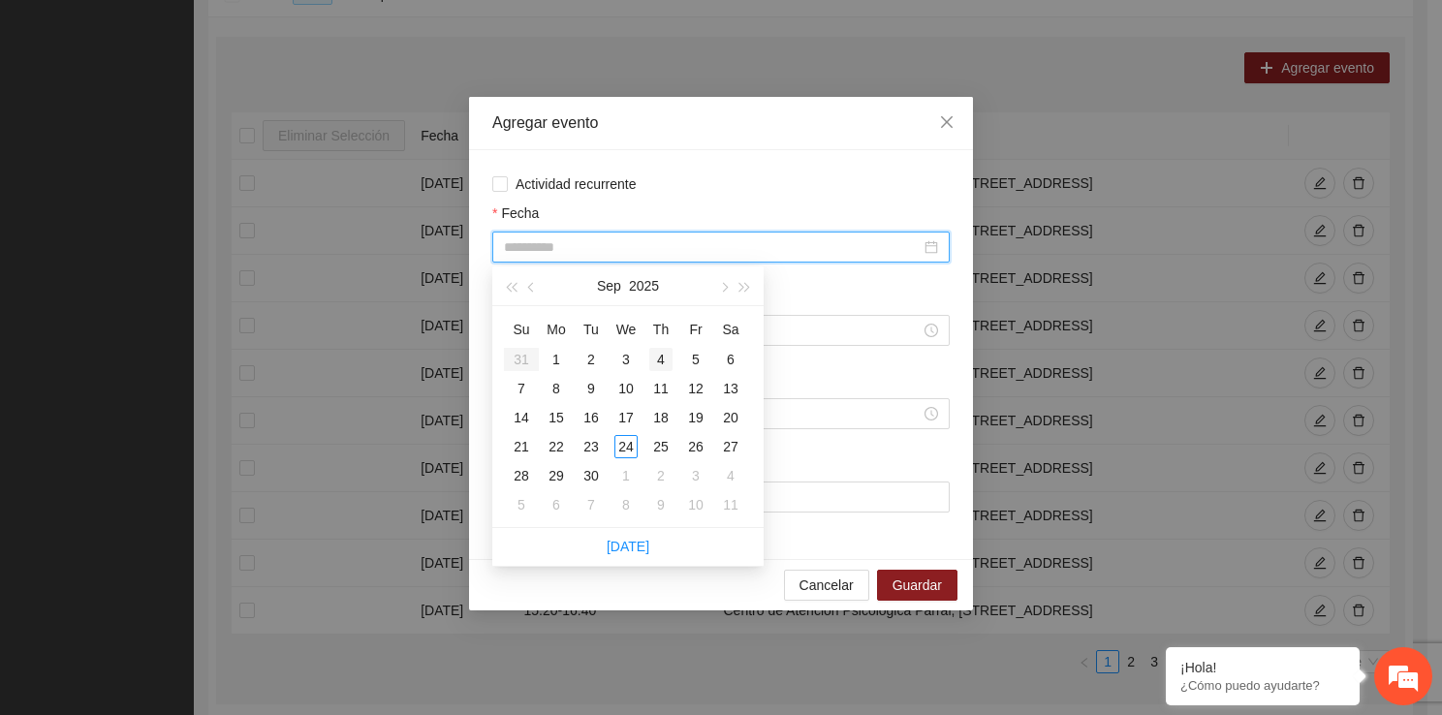
type input "**********"
click at [667, 362] on div "4" at bounding box center [660, 359] width 23 height 23
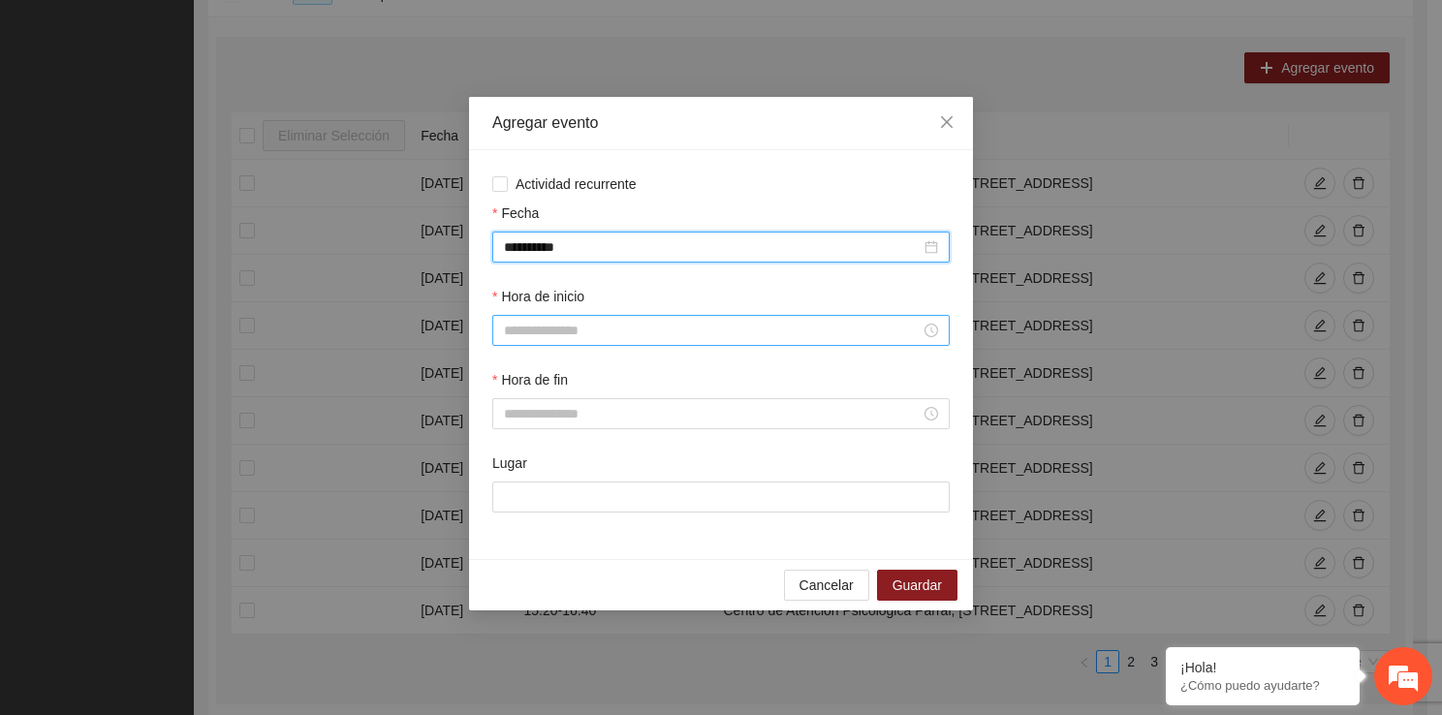
click at [603, 328] on input "Hora de inicio" at bounding box center [712, 330] width 417 height 21
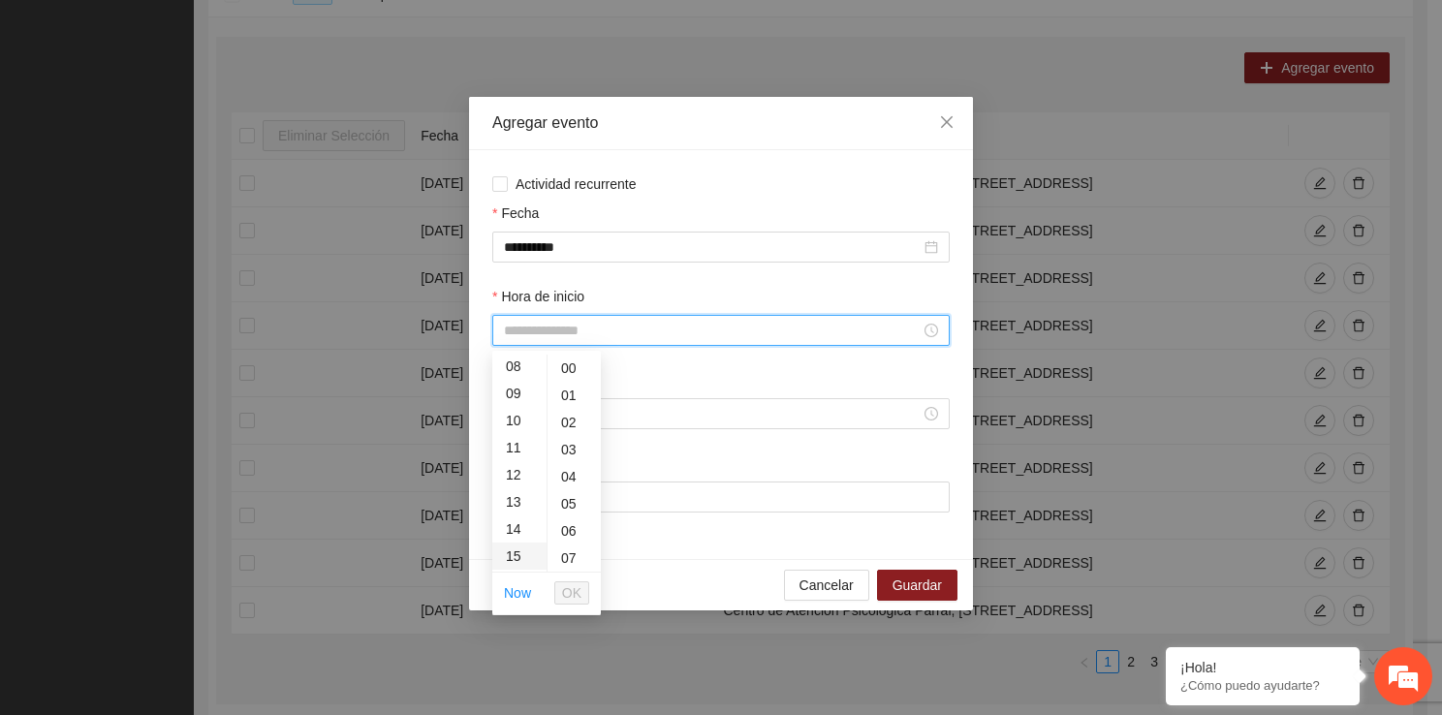
click at [514, 556] on div "15" at bounding box center [519, 556] width 54 height 27
type input "*****"
click at [572, 591] on span "OK" at bounding box center [571, 592] width 19 height 21
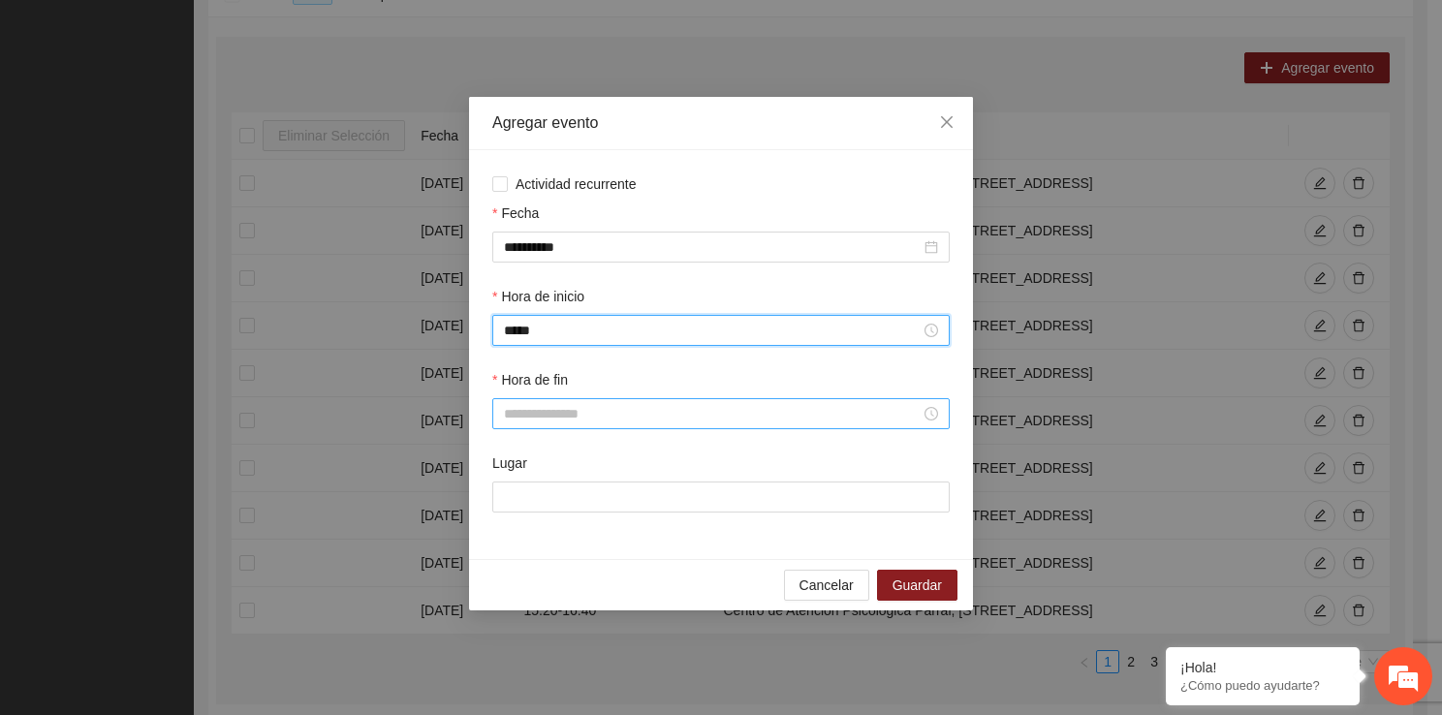
click at [530, 422] on input "Hora de fin" at bounding box center [712, 413] width 417 height 21
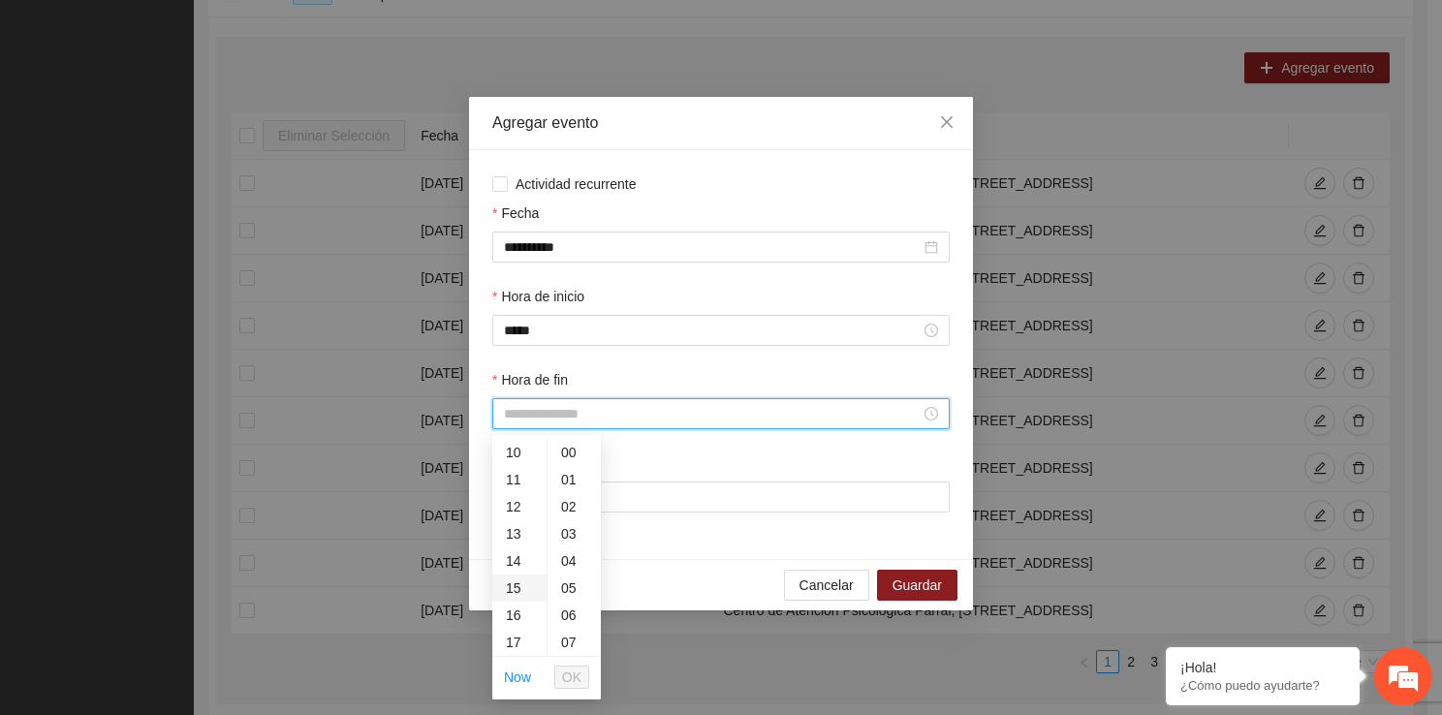
click at [515, 580] on div "15" at bounding box center [519, 587] width 54 height 27
click at [521, 472] on div "16" at bounding box center [519, 479] width 54 height 27
click at [577, 597] on div "20" at bounding box center [573, 594] width 53 height 27
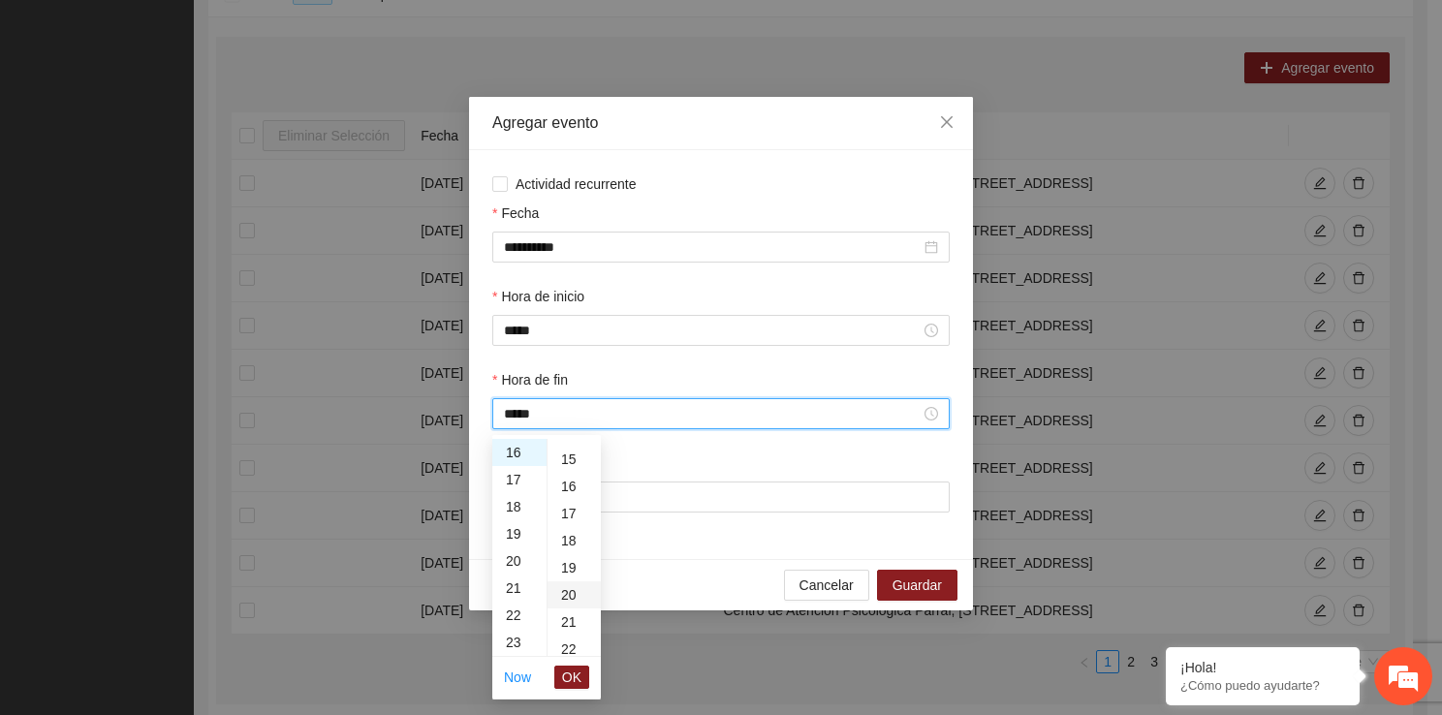
type input "*****"
click at [568, 689] on li "OK" at bounding box center [571, 677] width 35 height 33
click at [568, 672] on span "OK" at bounding box center [571, 677] width 19 height 21
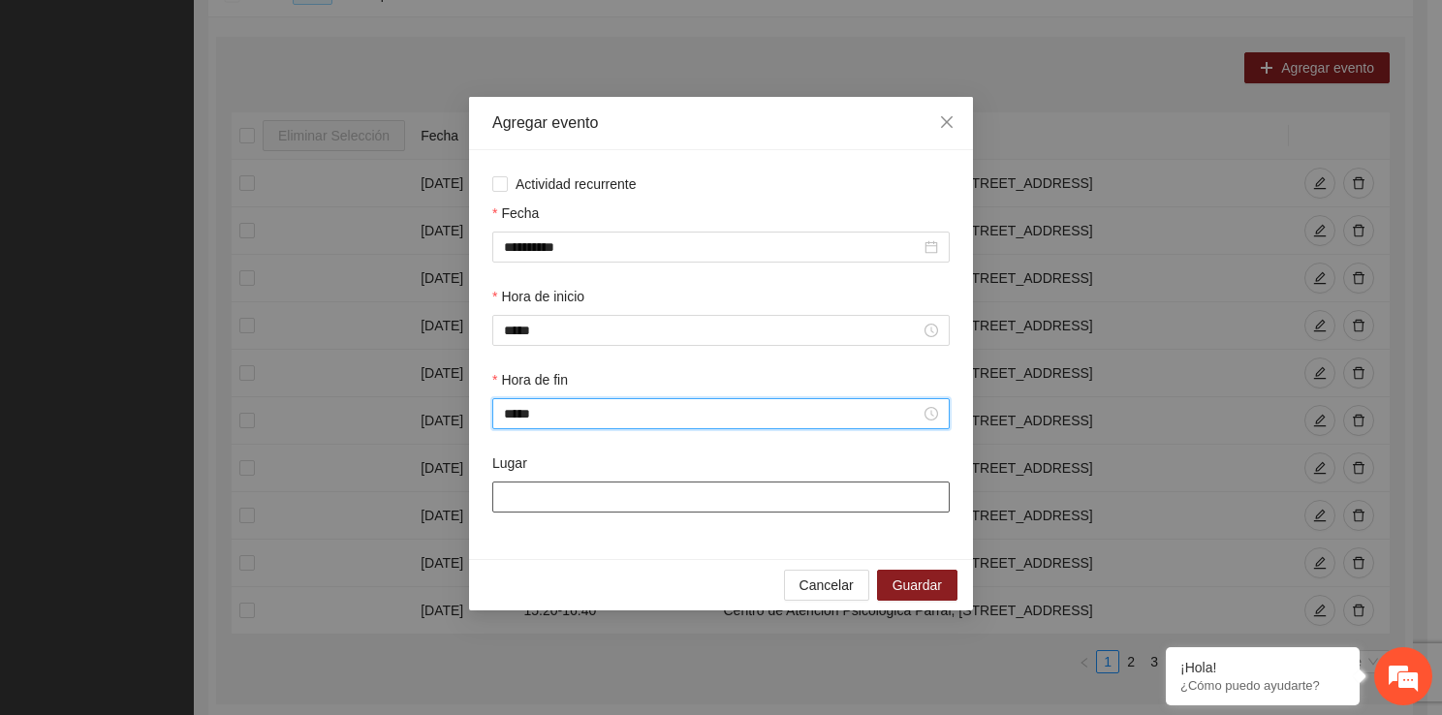
click at [575, 510] on input "Lugar" at bounding box center [720, 496] width 457 height 31
type input "**********"
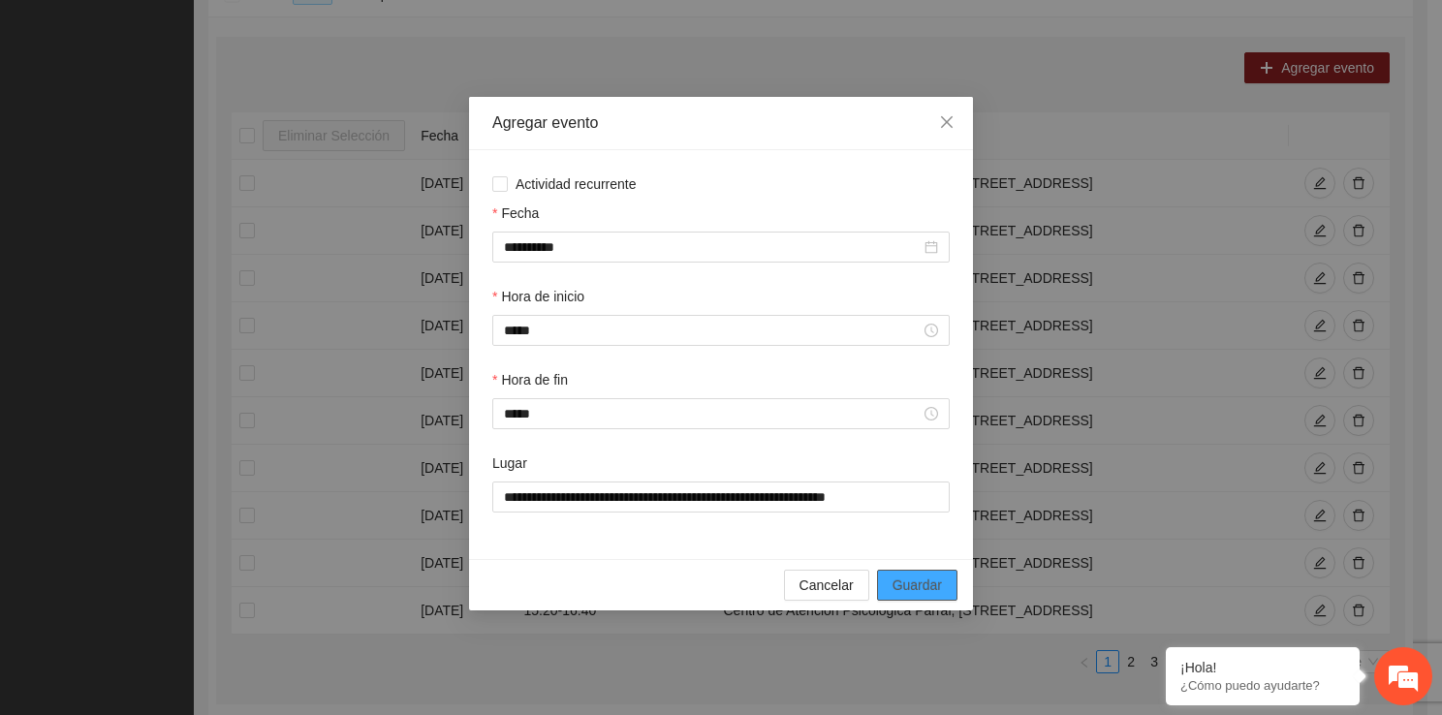
click at [884, 591] on button "Guardar" at bounding box center [917, 585] width 80 height 31
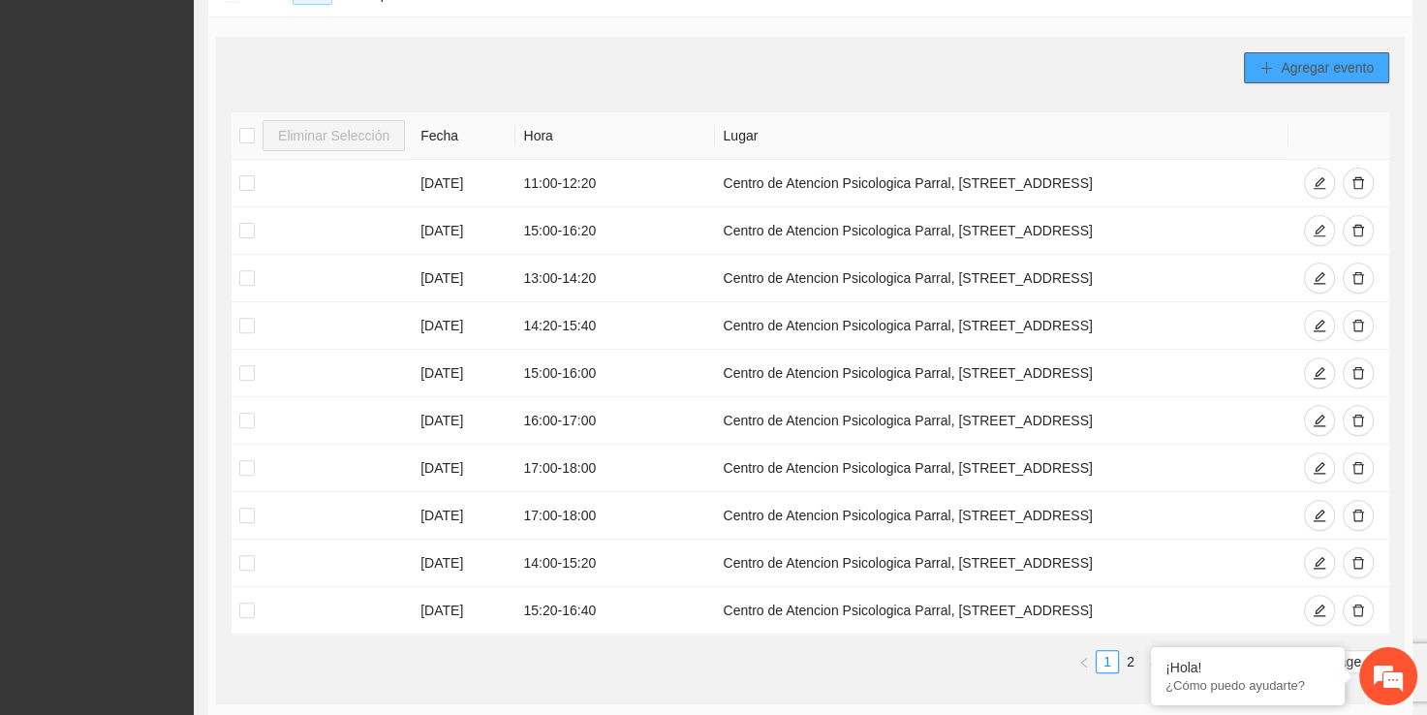
click at [1255, 56] on button "Agregar evento" at bounding box center [1316, 67] width 145 height 31
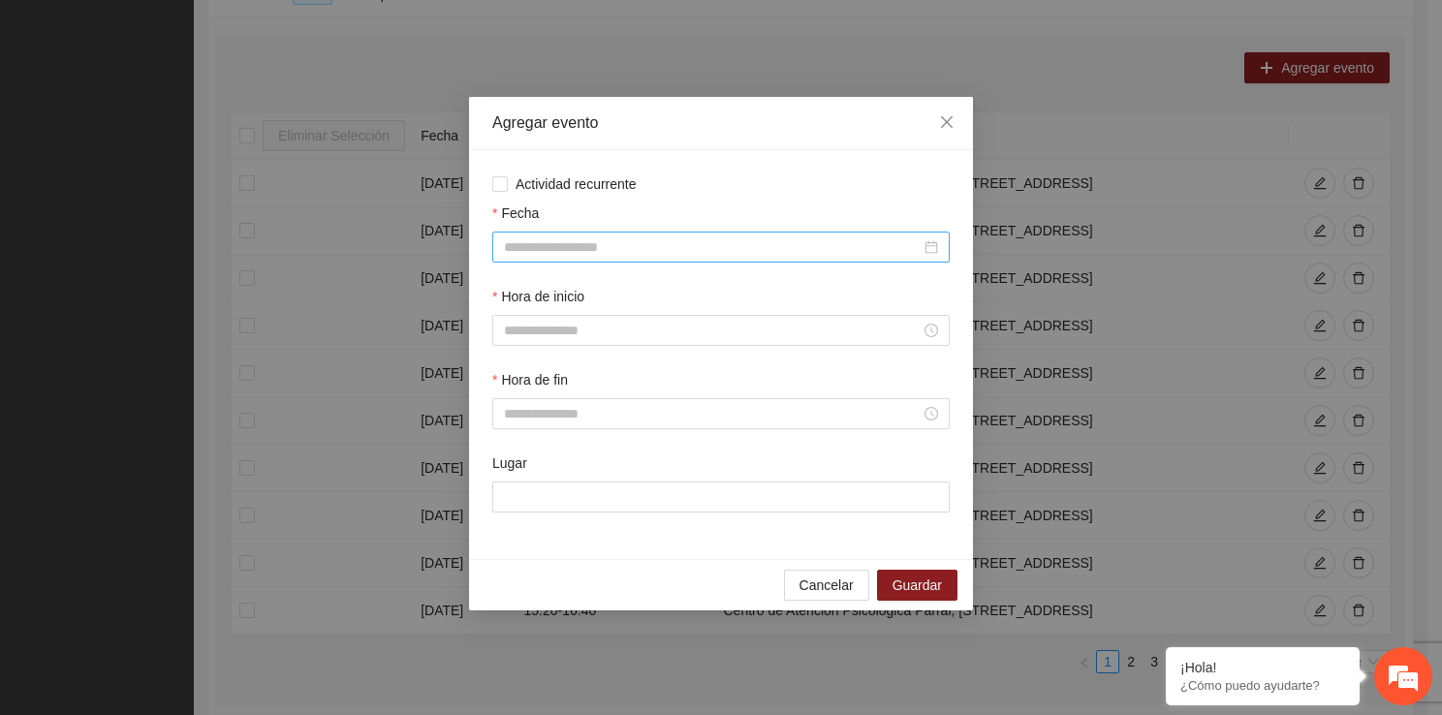
click at [680, 248] on input "Fecha" at bounding box center [712, 246] width 417 height 21
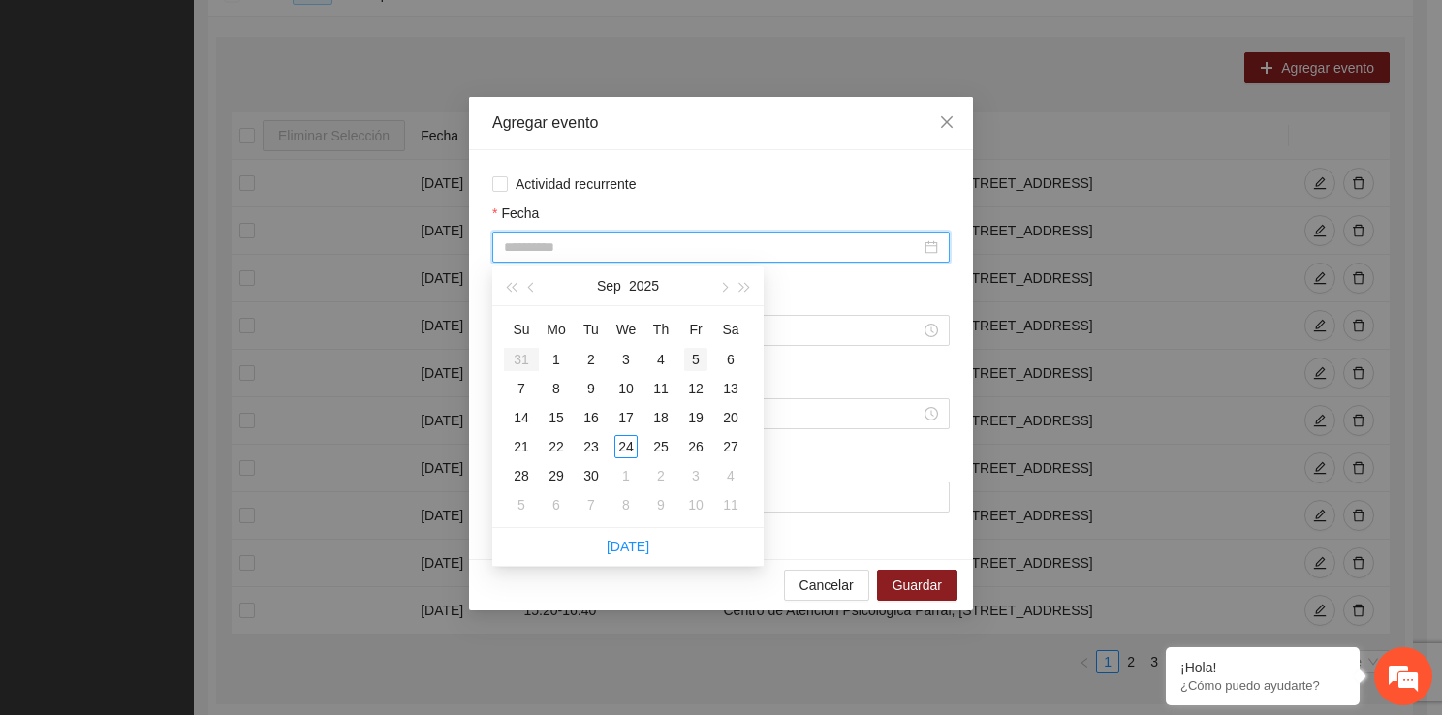
type input "**********"
click at [689, 364] on div "5" at bounding box center [695, 359] width 23 height 23
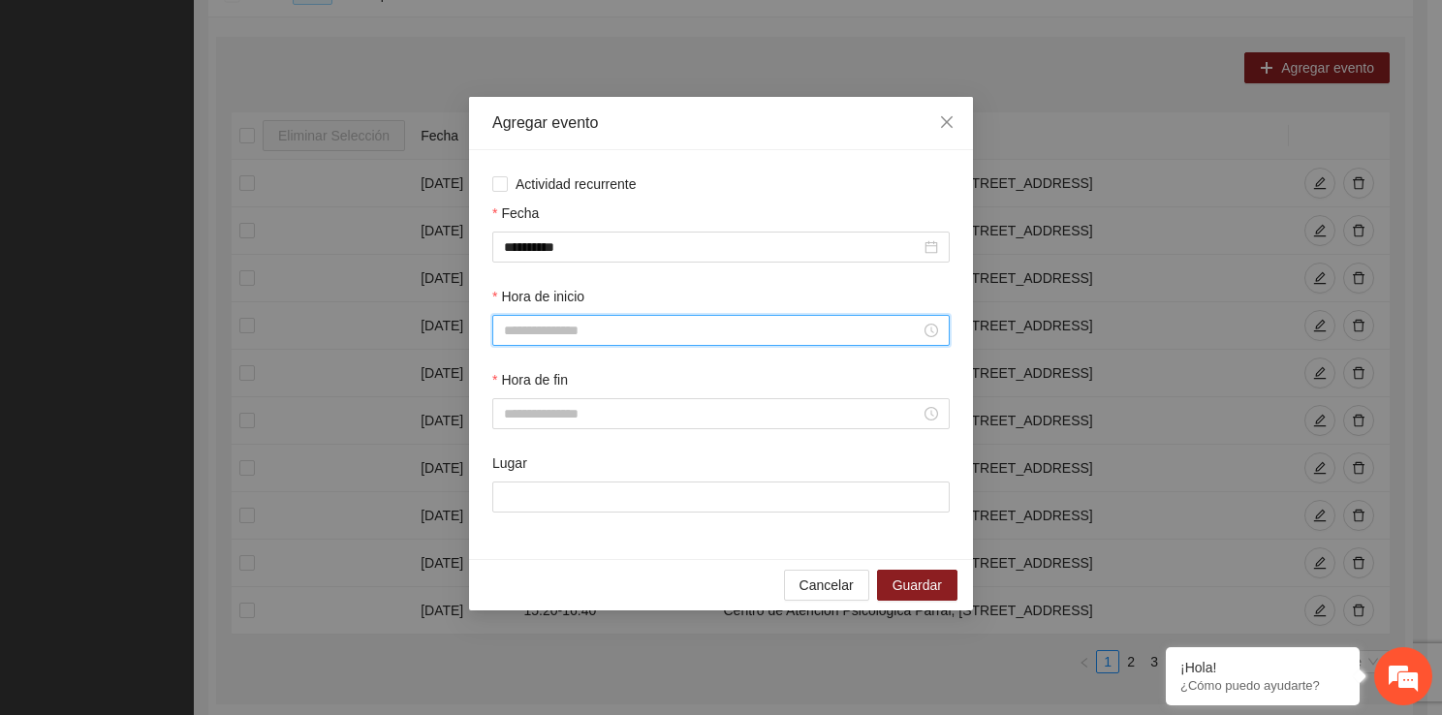
click at [612, 331] on input "Hora de inicio" at bounding box center [712, 330] width 417 height 21
click at [512, 473] on div "11" at bounding box center [519, 486] width 54 height 27
type input "*****"
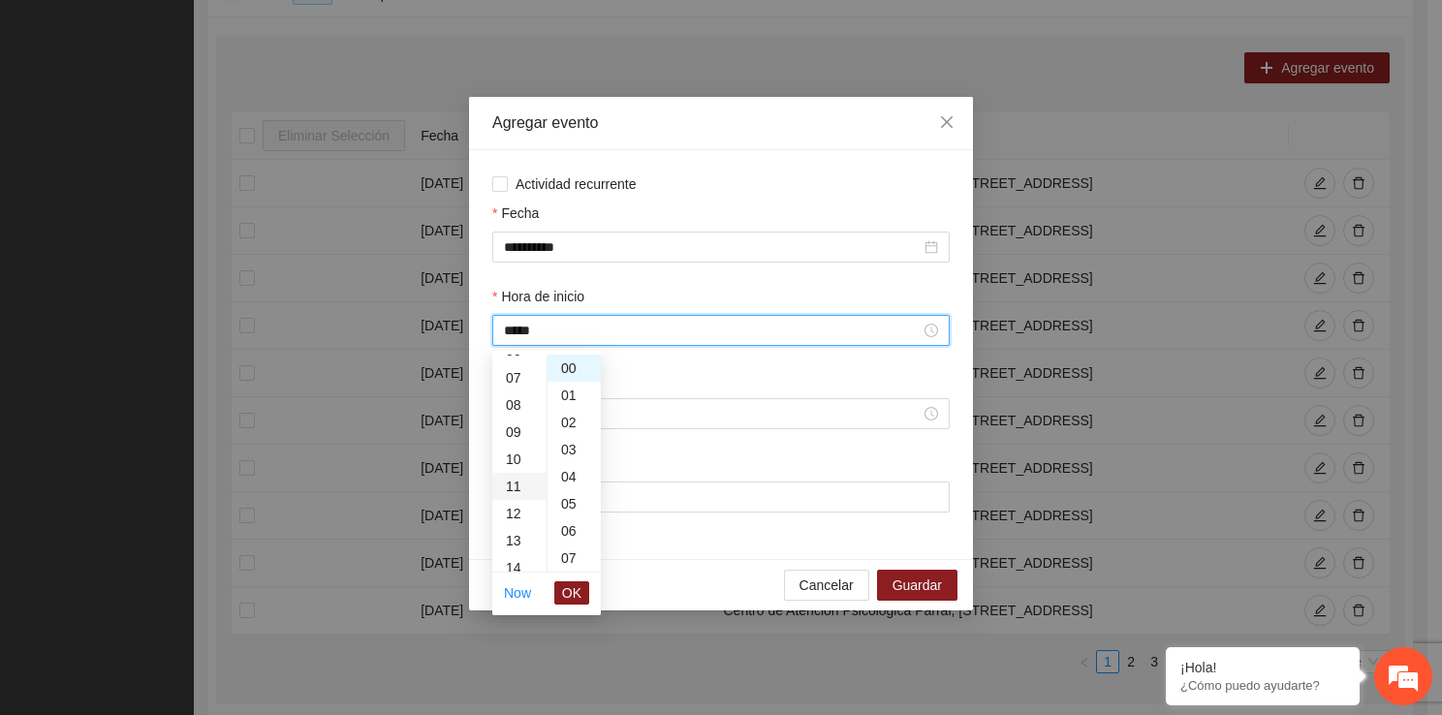
scroll to position [298, 0]
click at [585, 593] on button "OK" at bounding box center [571, 592] width 35 height 23
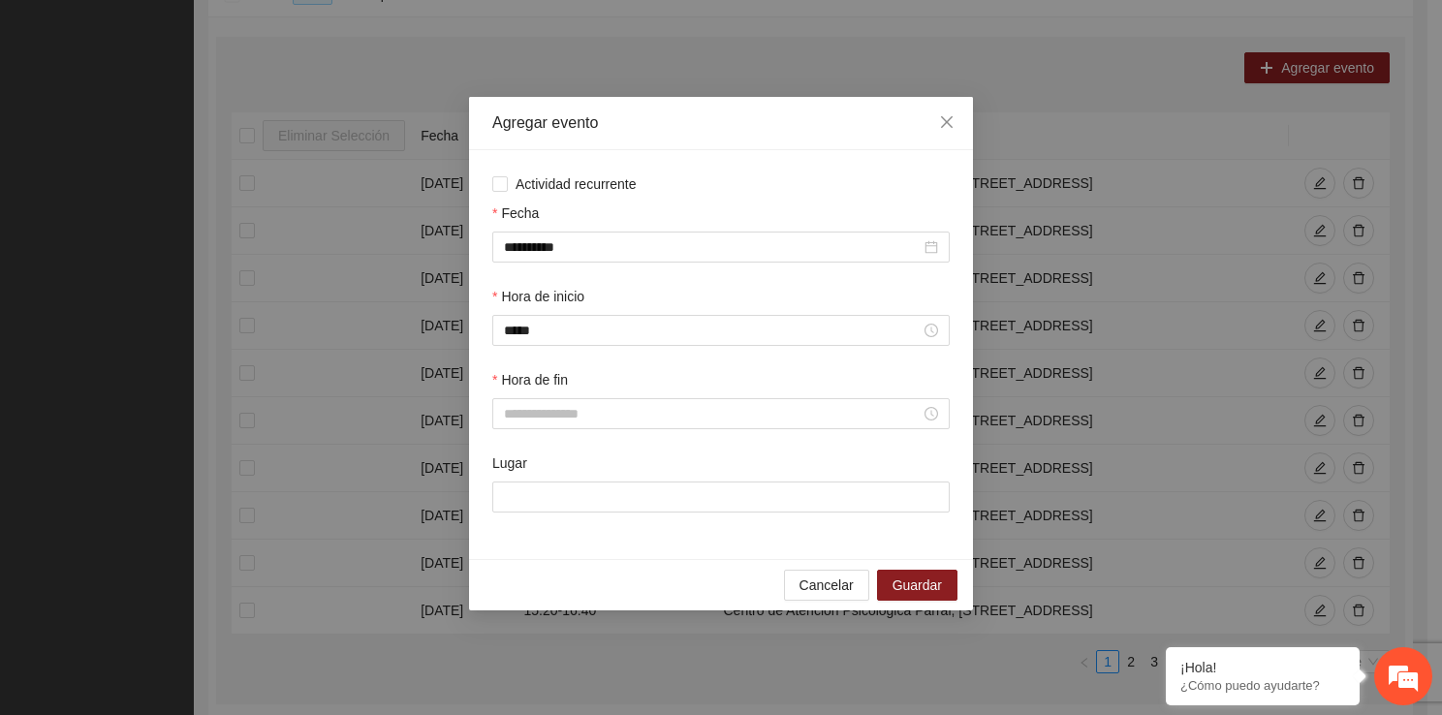
click at [544, 390] on label "Hora de fin" at bounding box center [530, 379] width 76 height 21
click at [544, 403] on input "Hora de fin" at bounding box center [712, 413] width 417 height 21
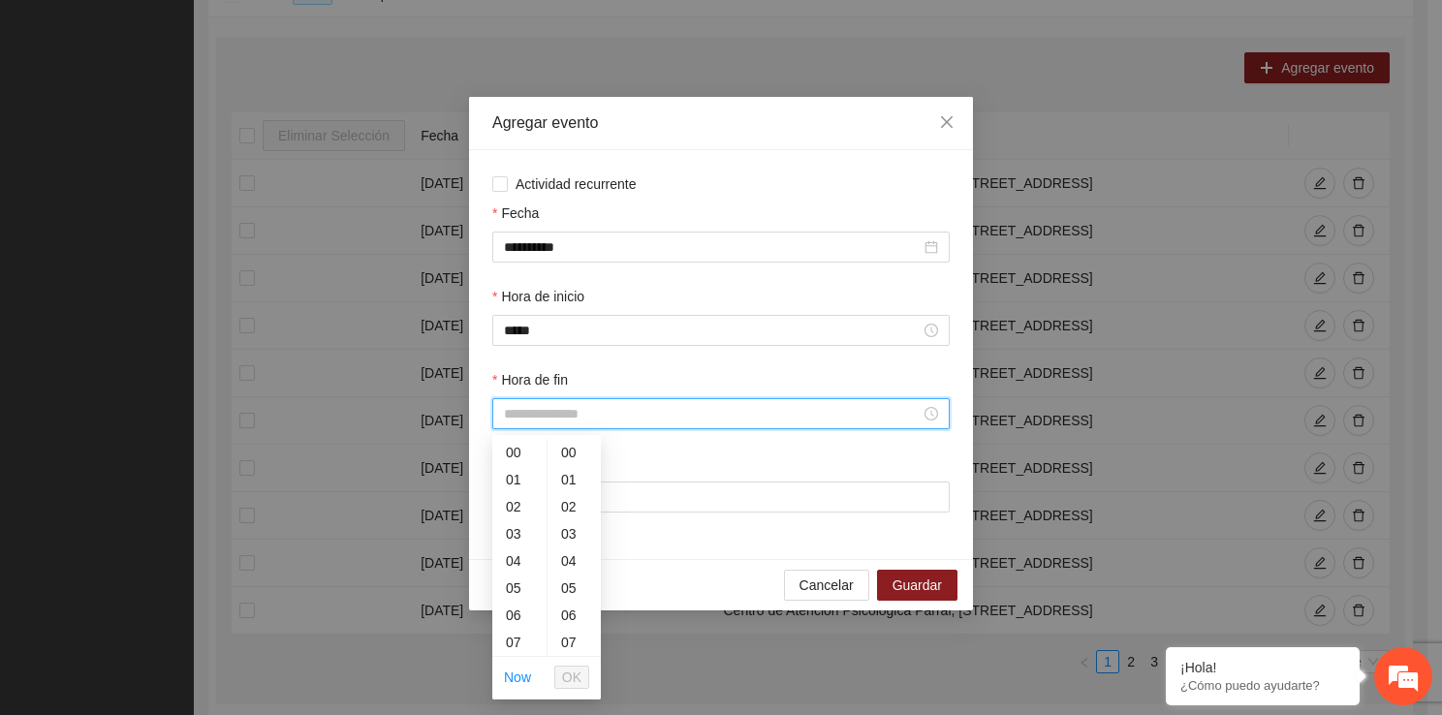
click at [542, 417] on input "Hora de fin" at bounding box center [712, 413] width 417 height 21
click at [519, 551] on div "12" at bounding box center [519, 545] width 54 height 27
click at [581, 644] on div "20" at bounding box center [573, 633] width 53 height 27
type input "*****"
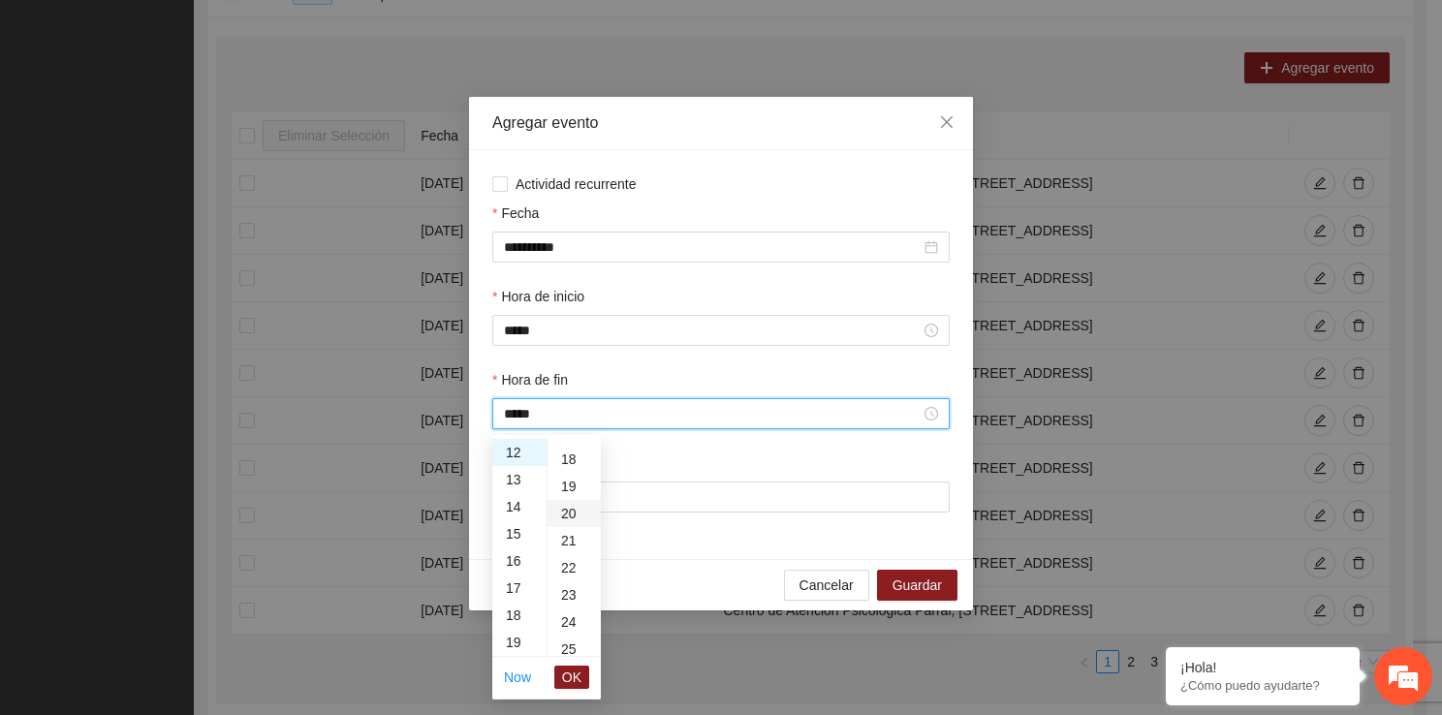
scroll to position [543, 0]
click at [575, 682] on span "OK" at bounding box center [571, 677] width 19 height 21
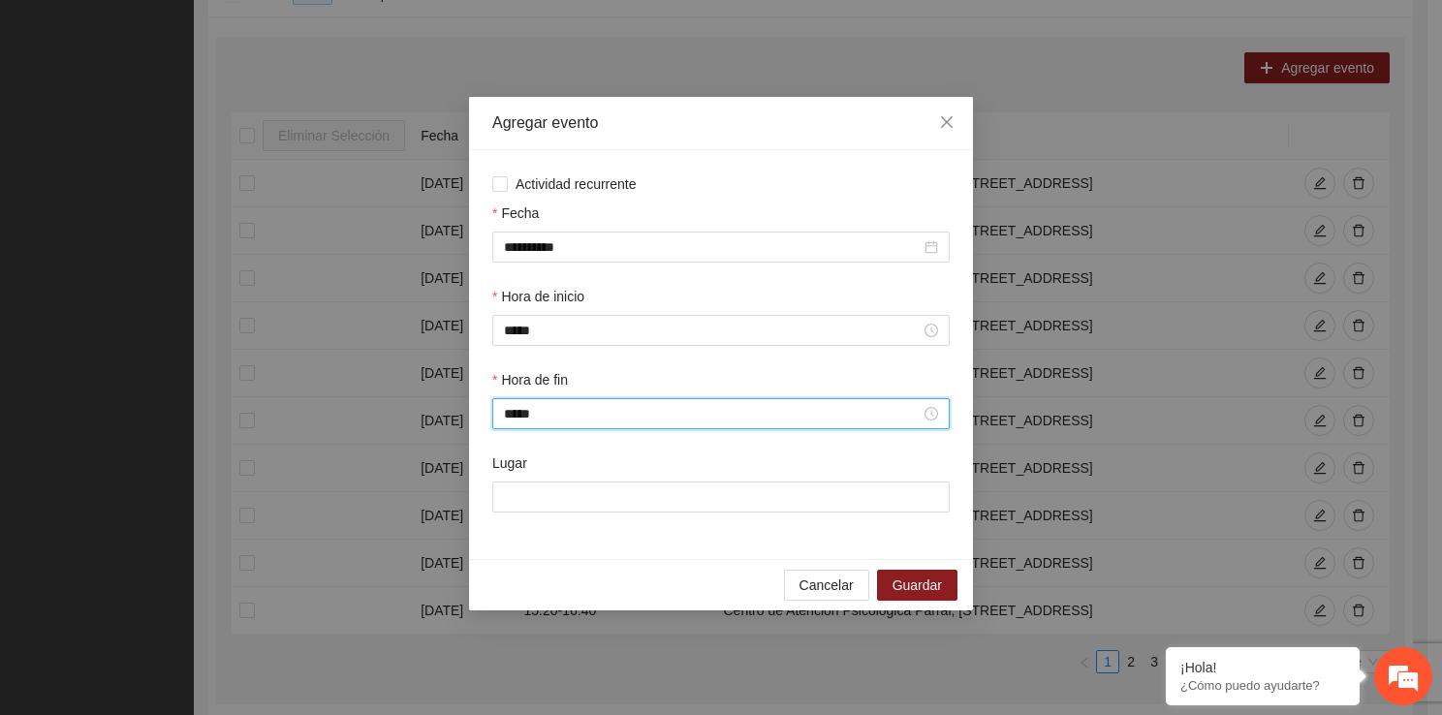
click at [602, 455] on div "Lugar" at bounding box center [720, 466] width 457 height 29
click at [601, 501] on input "Lugar" at bounding box center [720, 496] width 457 height 31
type input "**********"
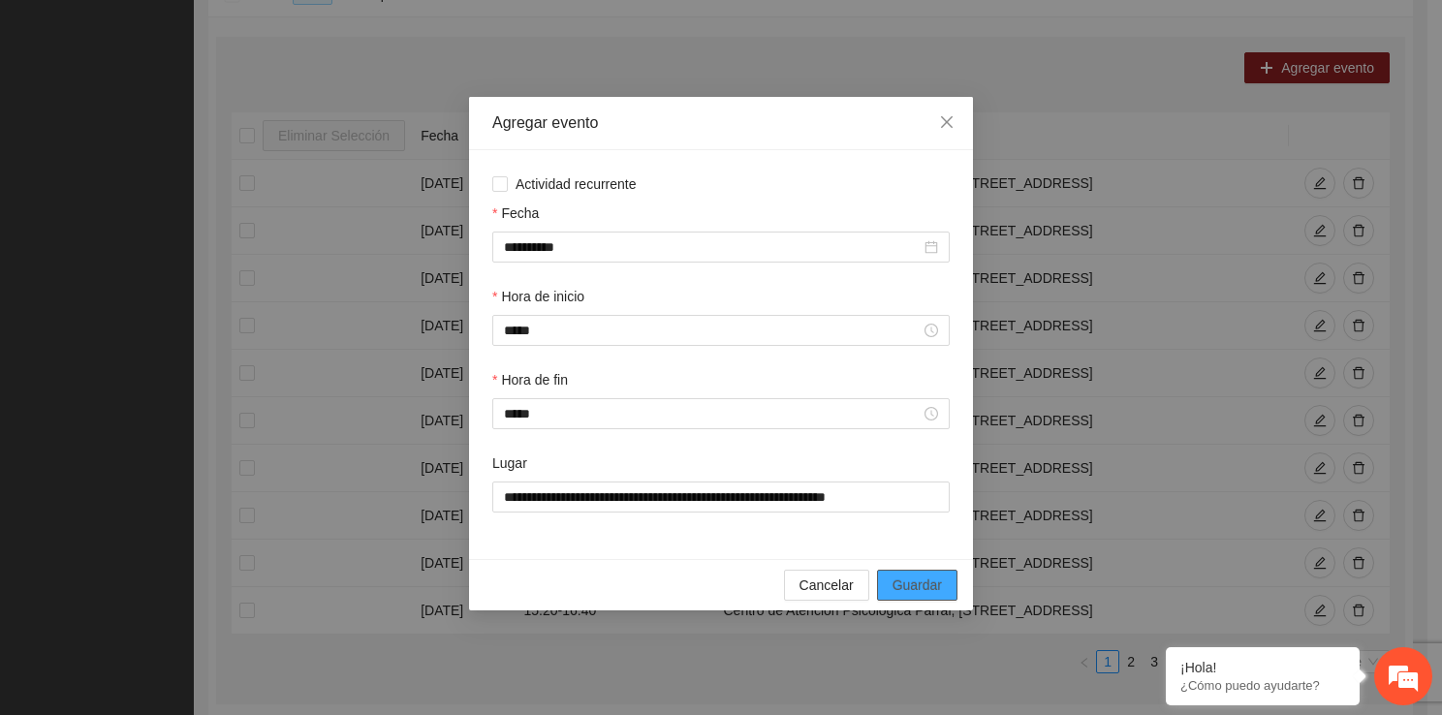
click at [904, 588] on span "Guardar" at bounding box center [916, 584] width 49 height 21
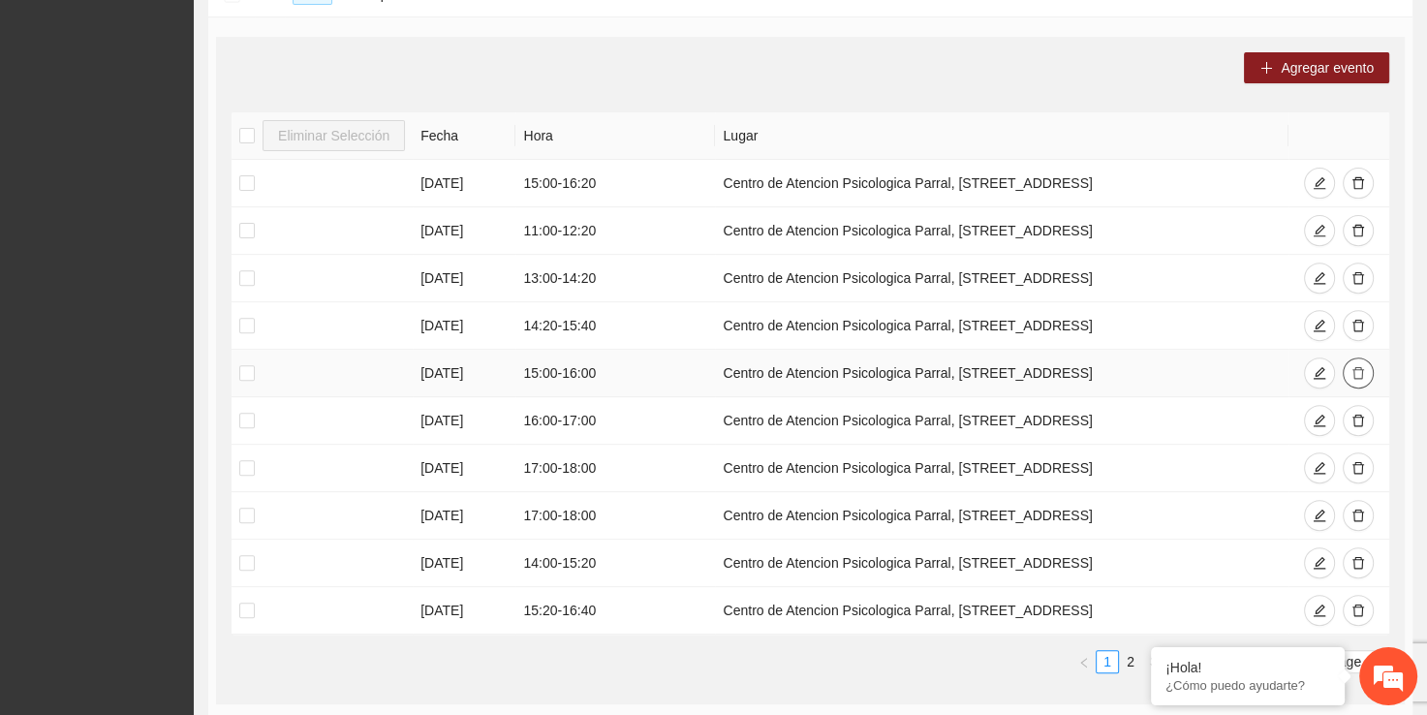
click at [1358, 370] on icon "delete" at bounding box center [1358, 373] width 14 height 14
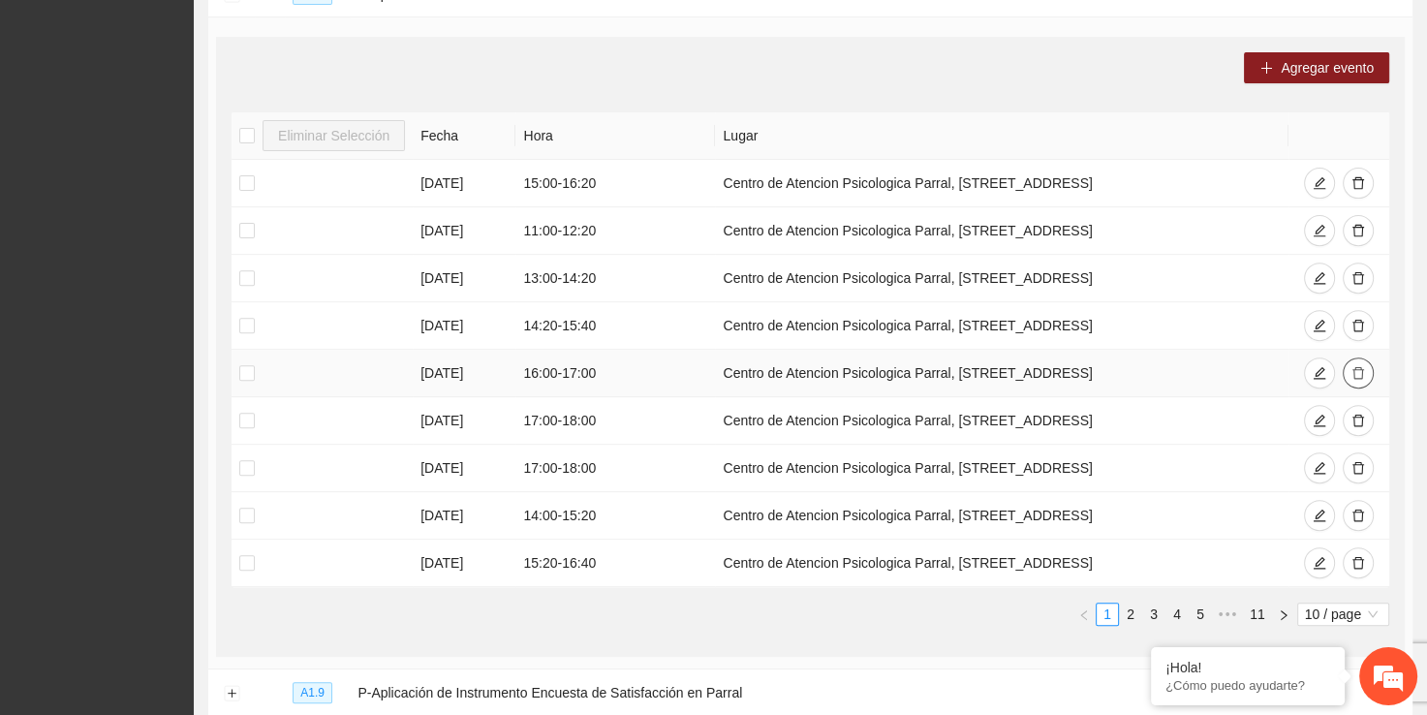
click at [1358, 370] on icon "delete" at bounding box center [1358, 373] width 14 height 14
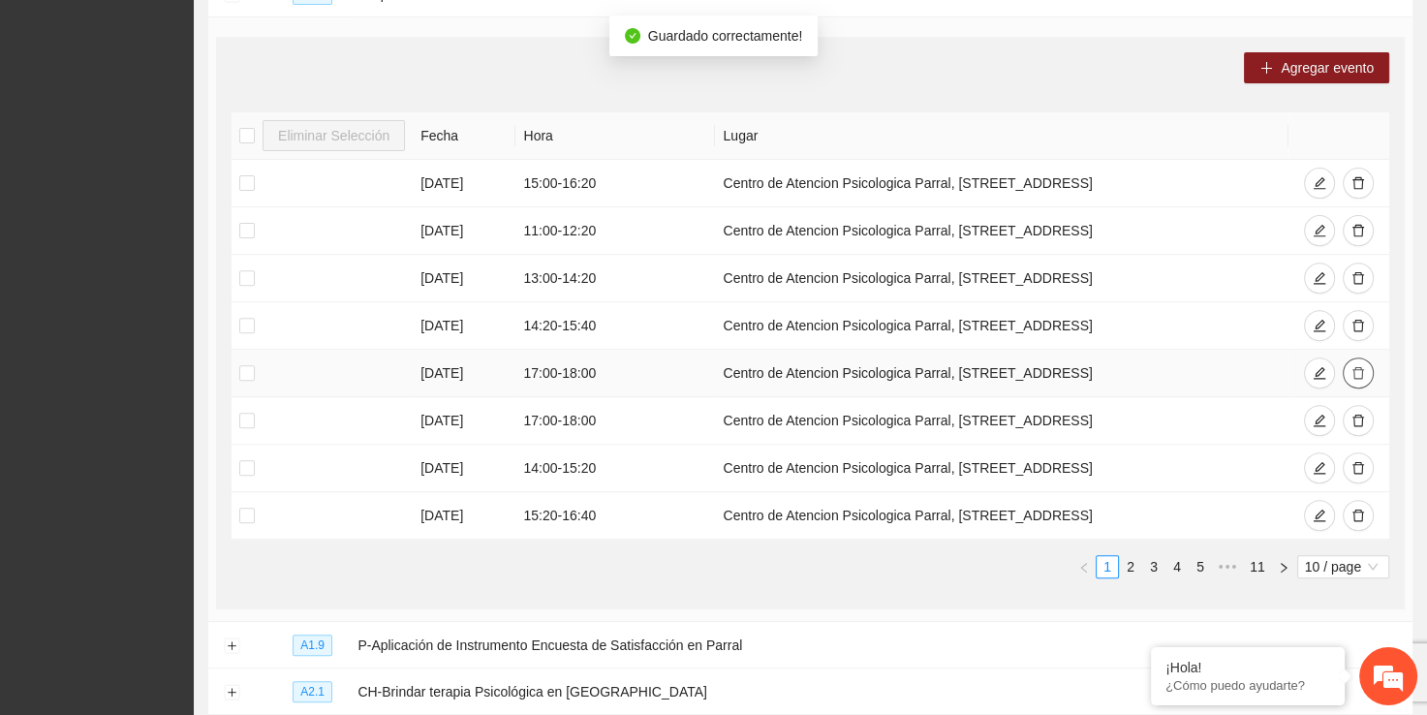
click at [1358, 370] on icon "delete" at bounding box center [1358, 373] width 14 height 14
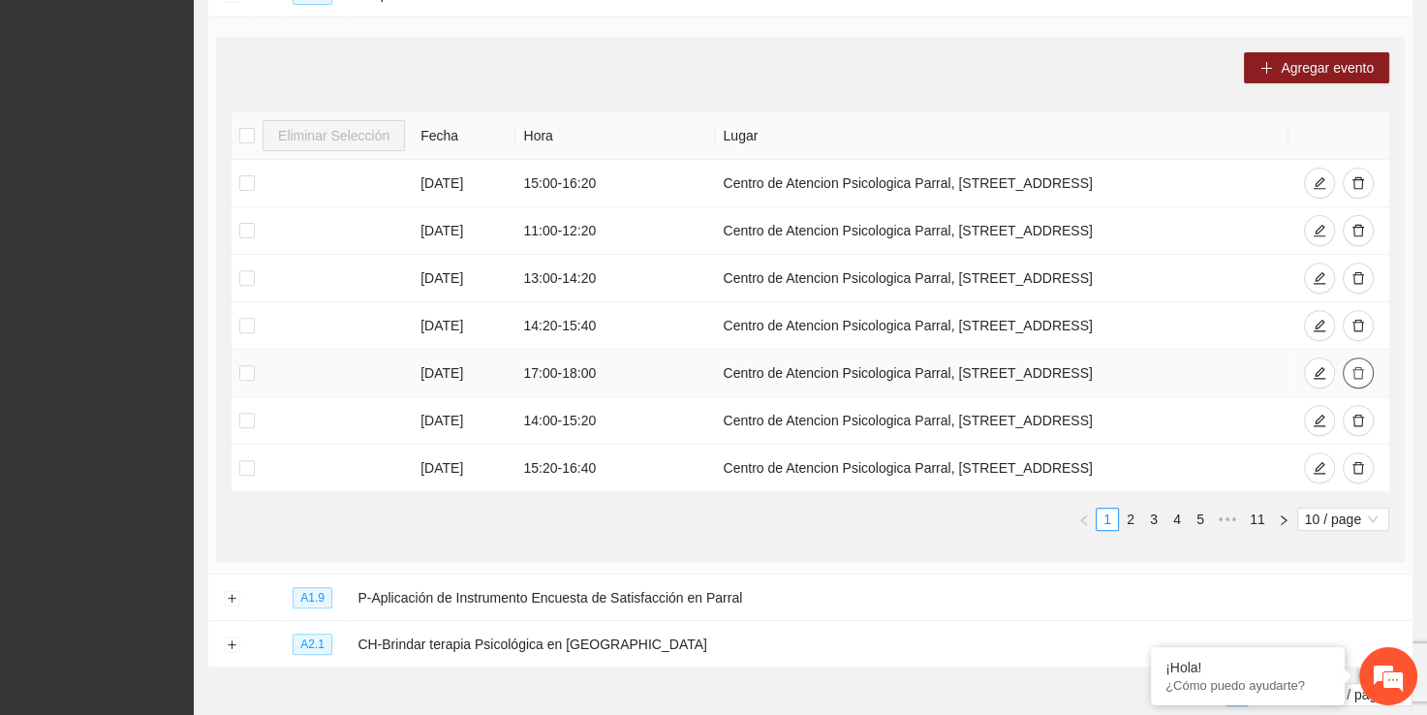
click at [1362, 377] on icon "delete" at bounding box center [1358, 373] width 14 height 14
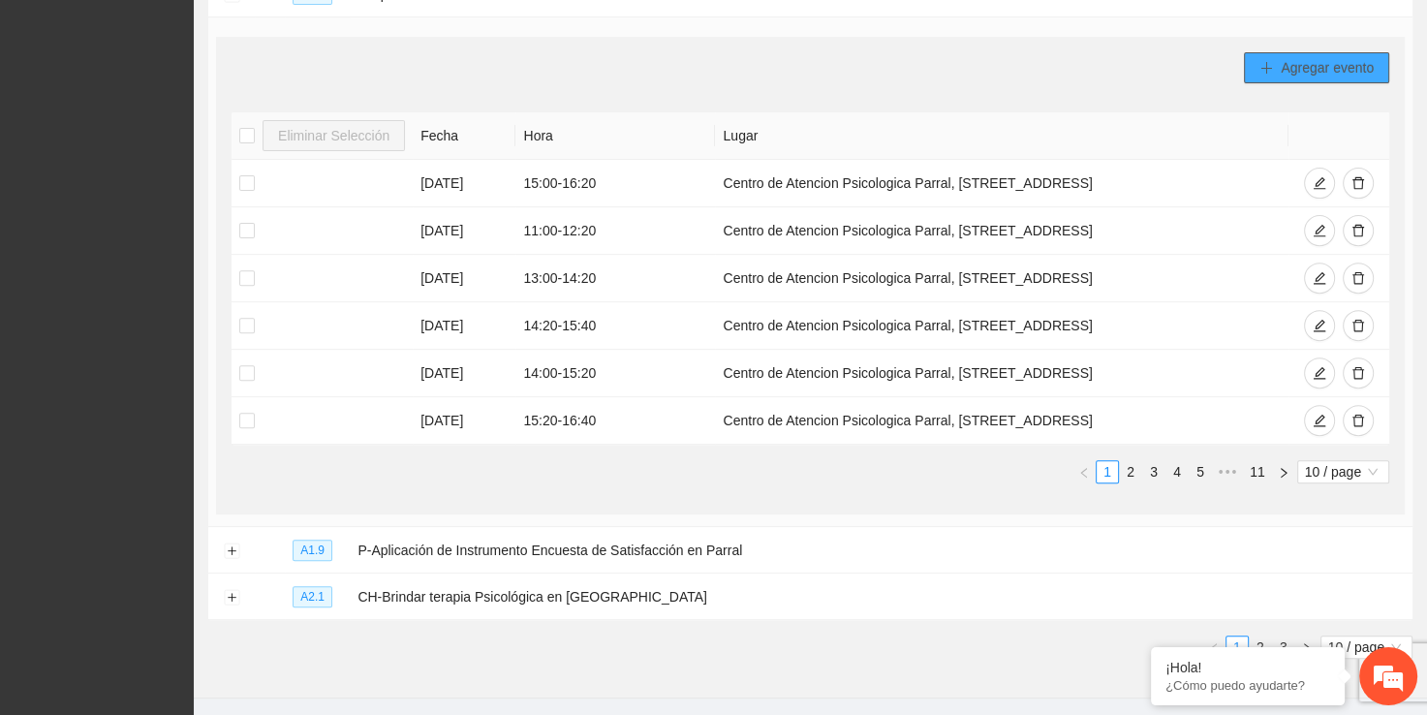
click at [1314, 71] on span "Agregar evento" at bounding box center [1327, 67] width 93 height 21
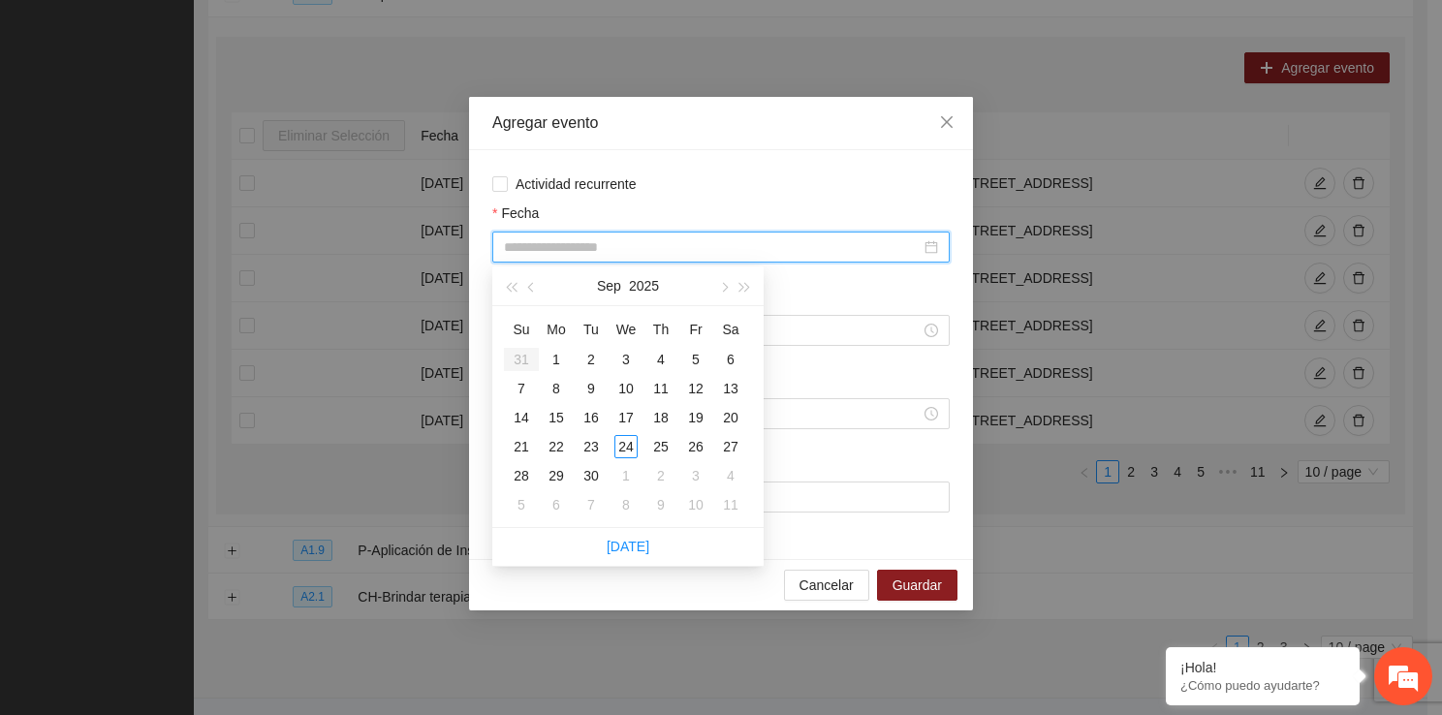
click at [604, 246] on input "Fecha" at bounding box center [712, 246] width 417 height 21
type input "**********"
click at [700, 384] on div "12" at bounding box center [695, 388] width 23 height 23
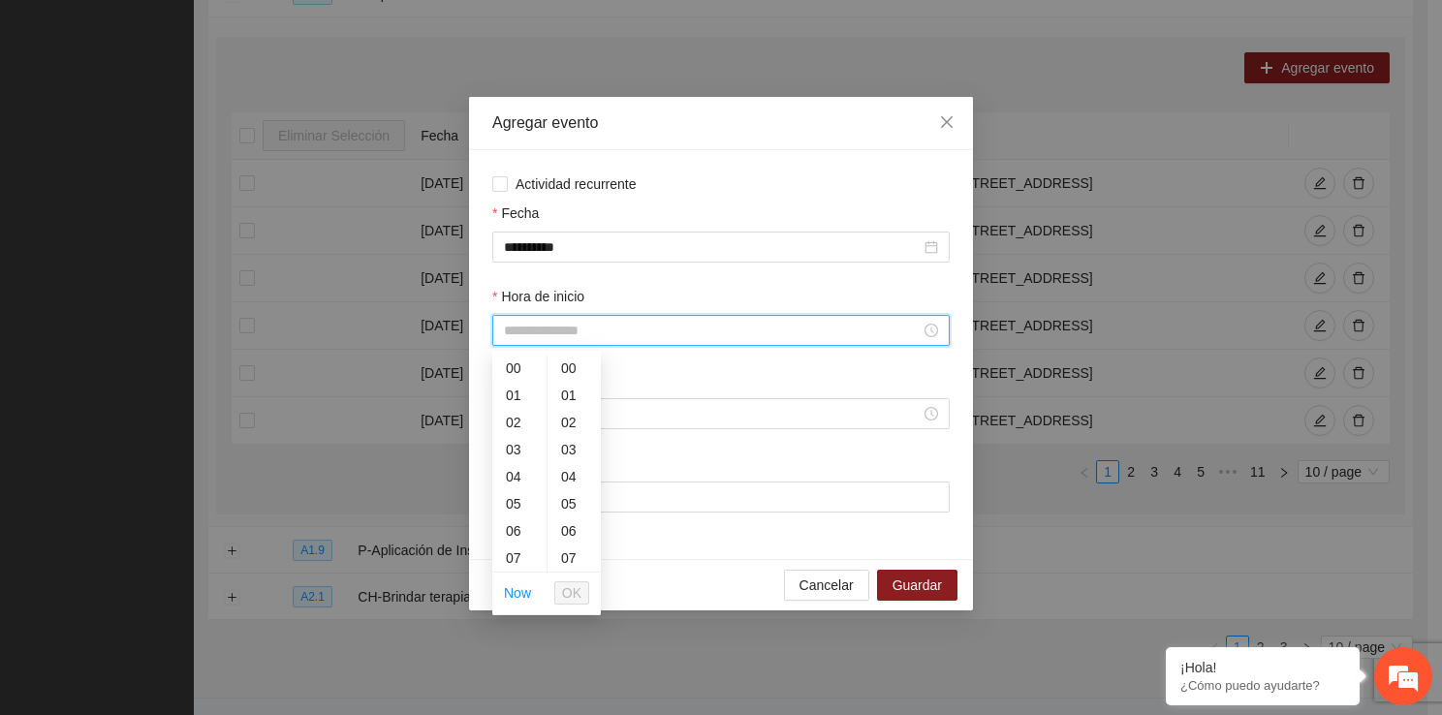
click at [612, 337] on input "Hora de inicio" at bounding box center [712, 330] width 417 height 21
click at [518, 527] on div "16" at bounding box center [519, 530] width 54 height 27
type input "*****"
click at [576, 587] on span "OK" at bounding box center [571, 592] width 19 height 21
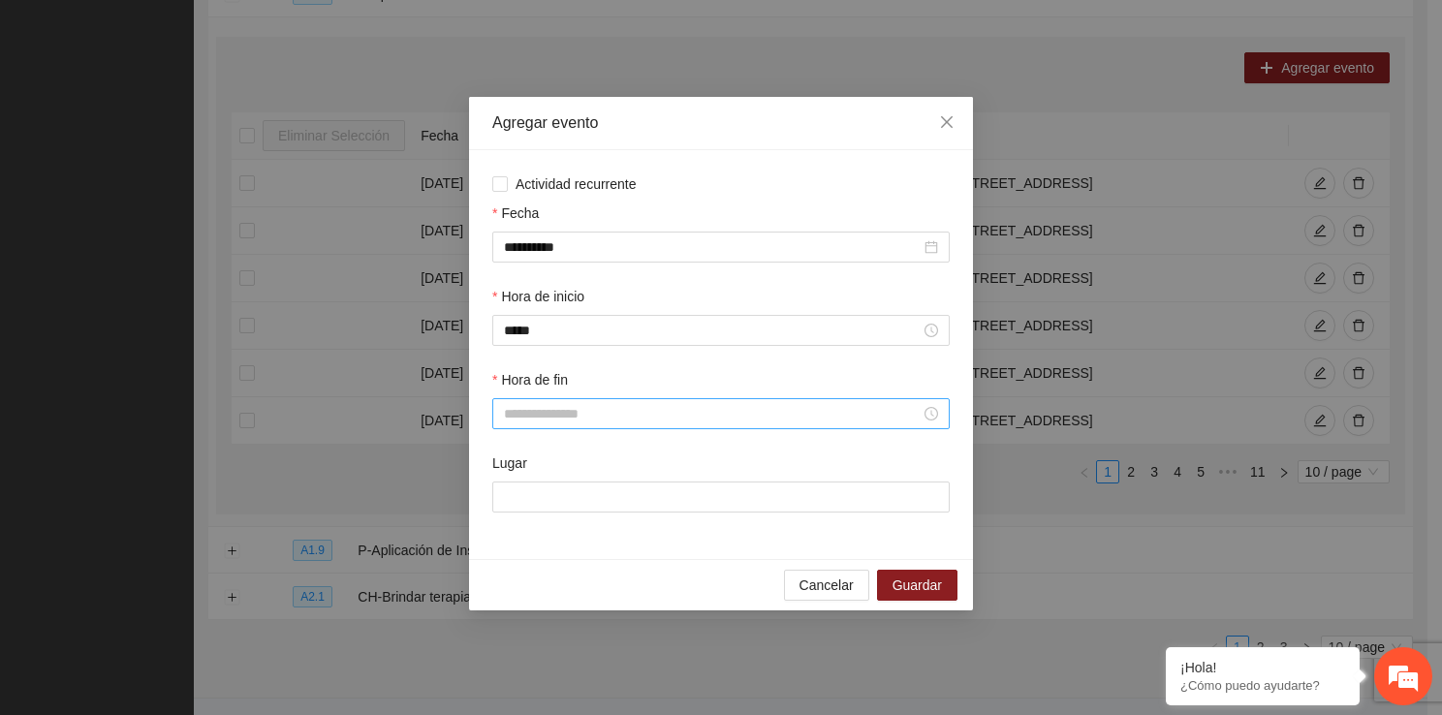
click at [539, 401] on div at bounding box center [720, 413] width 457 height 31
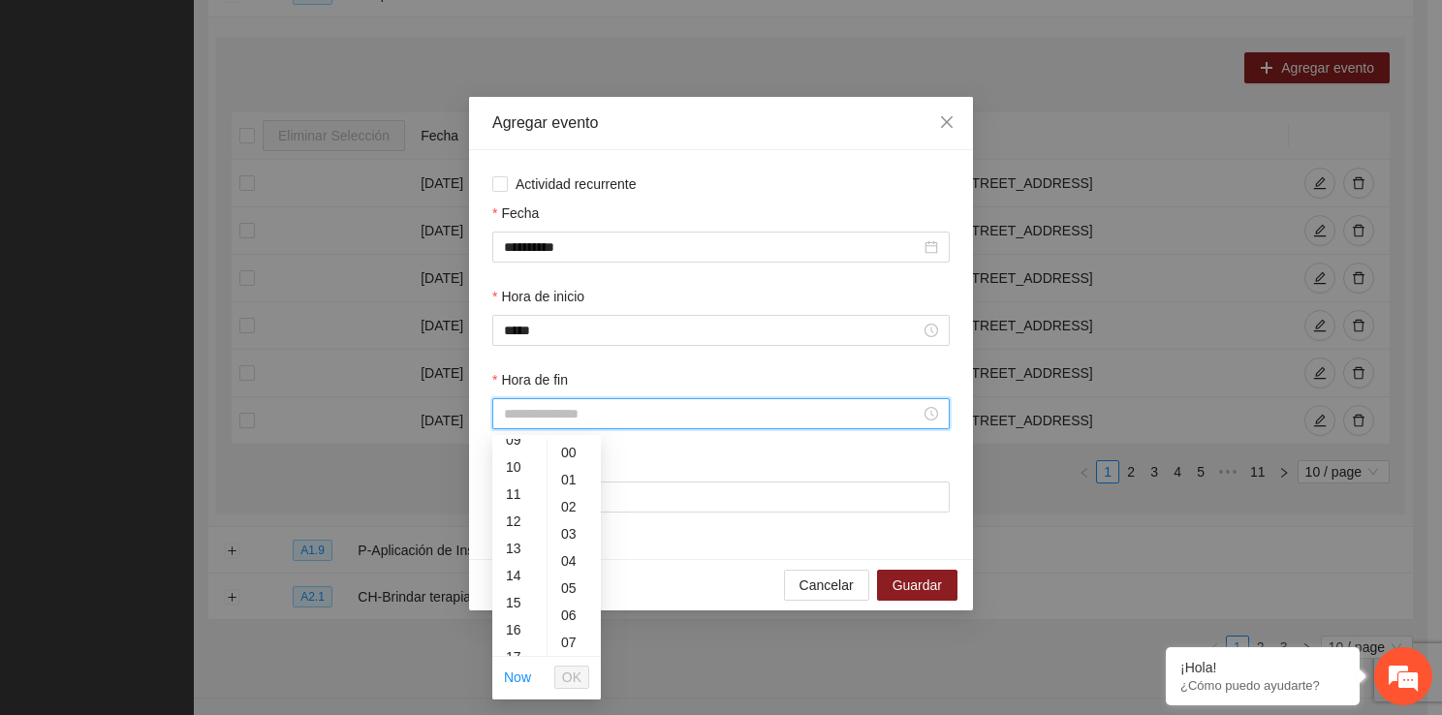
scroll to position [271, 0]
click at [519, 630] on div "17" at bounding box center [519, 642] width 54 height 27
click at [565, 495] on div "20" at bounding box center [573, 491] width 53 height 27
type input "*****"
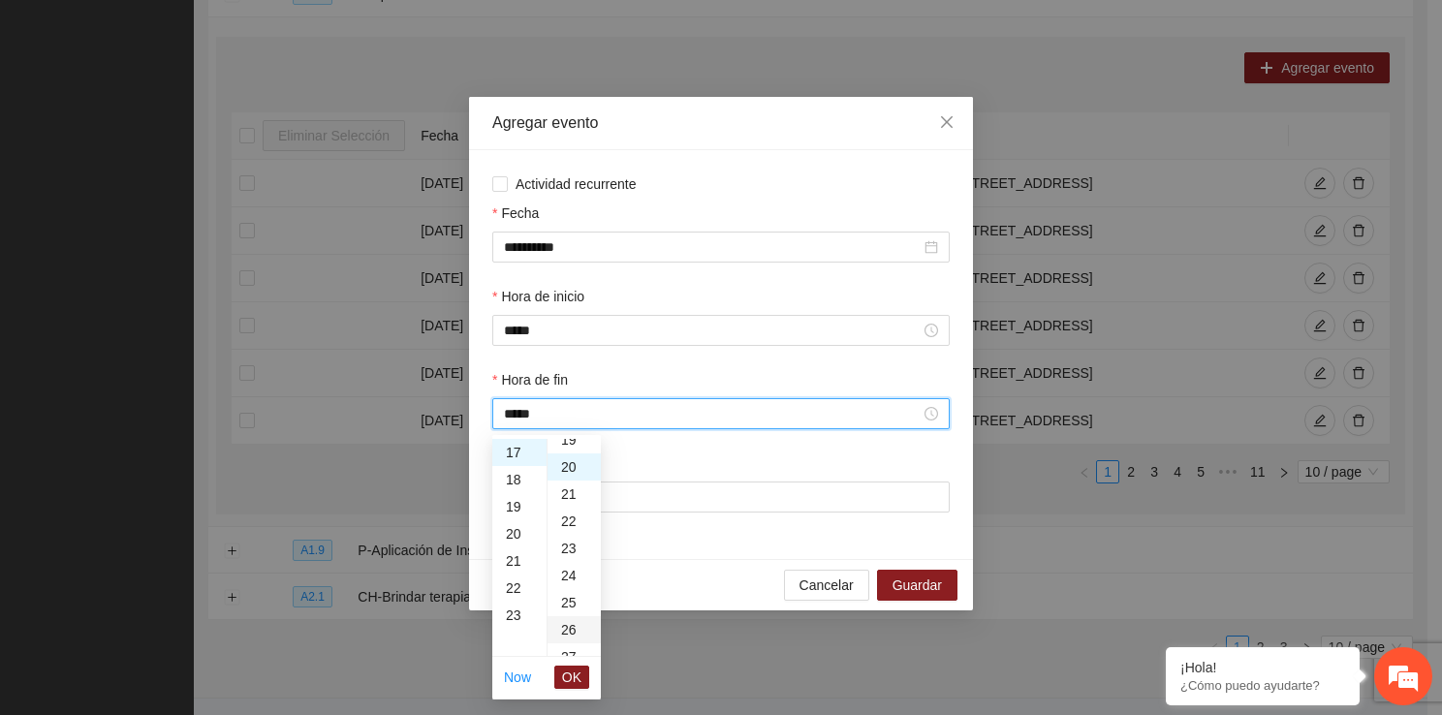
scroll to position [543, 0]
click at [574, 673] on span "OK" at bounding box center [571, 677] width 19 height 21
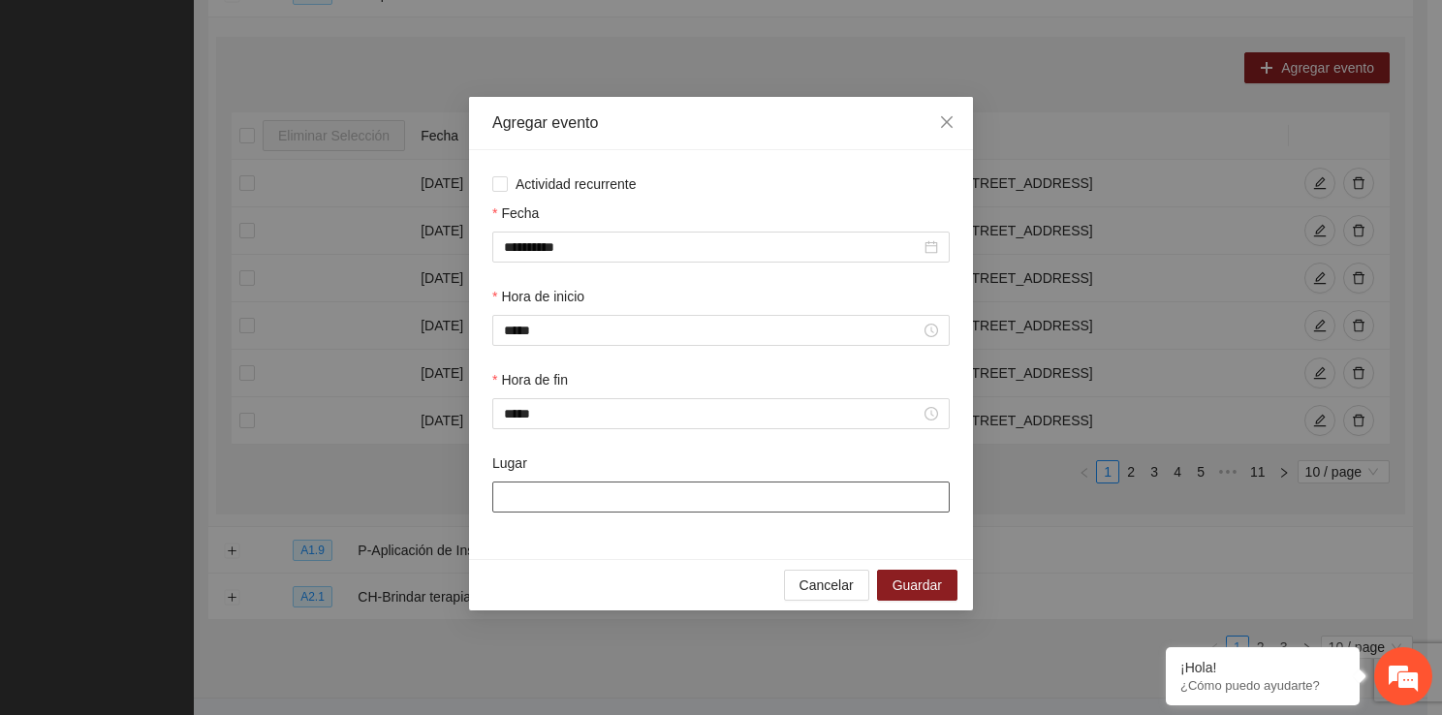
click at [614, 506] on input "Lugar" at bounding box center [720, 496] width 457 height 31
click at [546, 494] on input "Lugar" at bounding box center [720, 496] width 457 height 31
type input "**********"
click at [895, 583] on span "Guardar" at bounding box center [916, 584] width 49 height 21
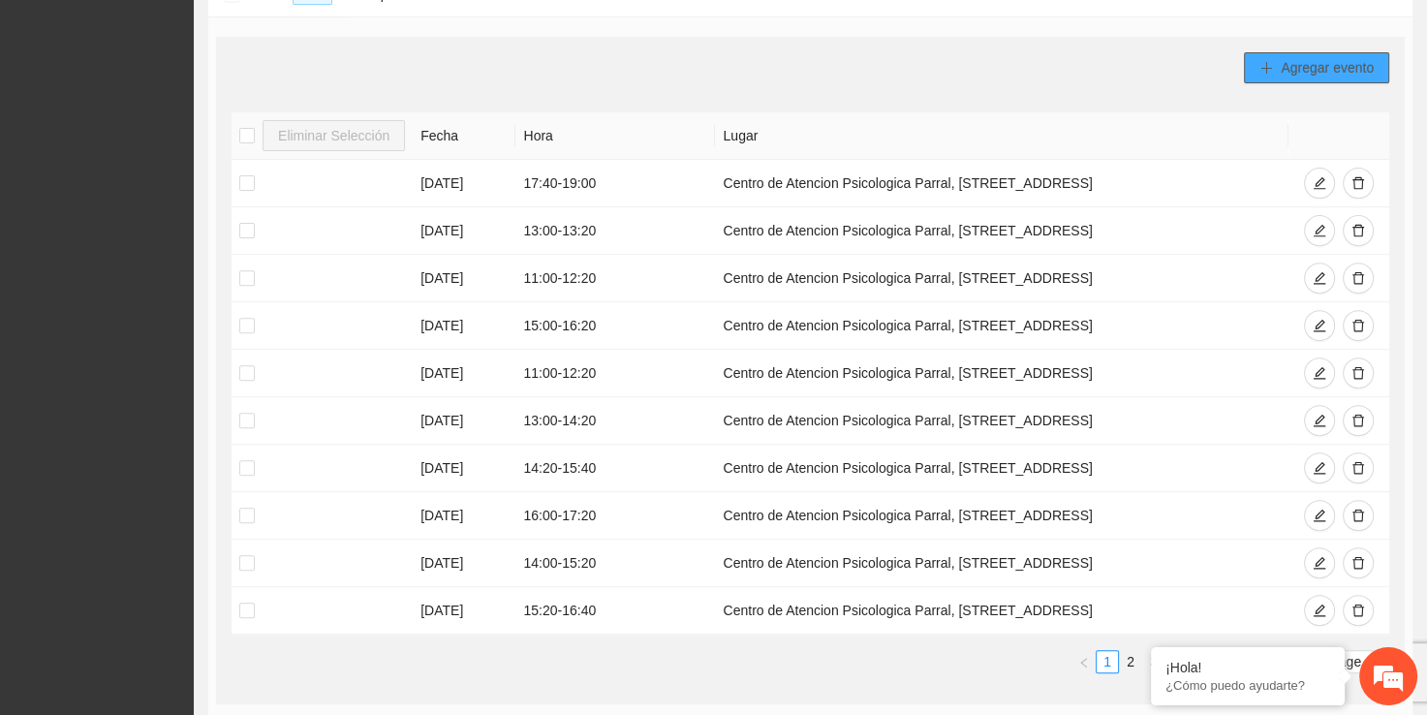
click at [1290, 58] on span "Agregar evento" at bounding box center [1327, 67] width 93 height 21
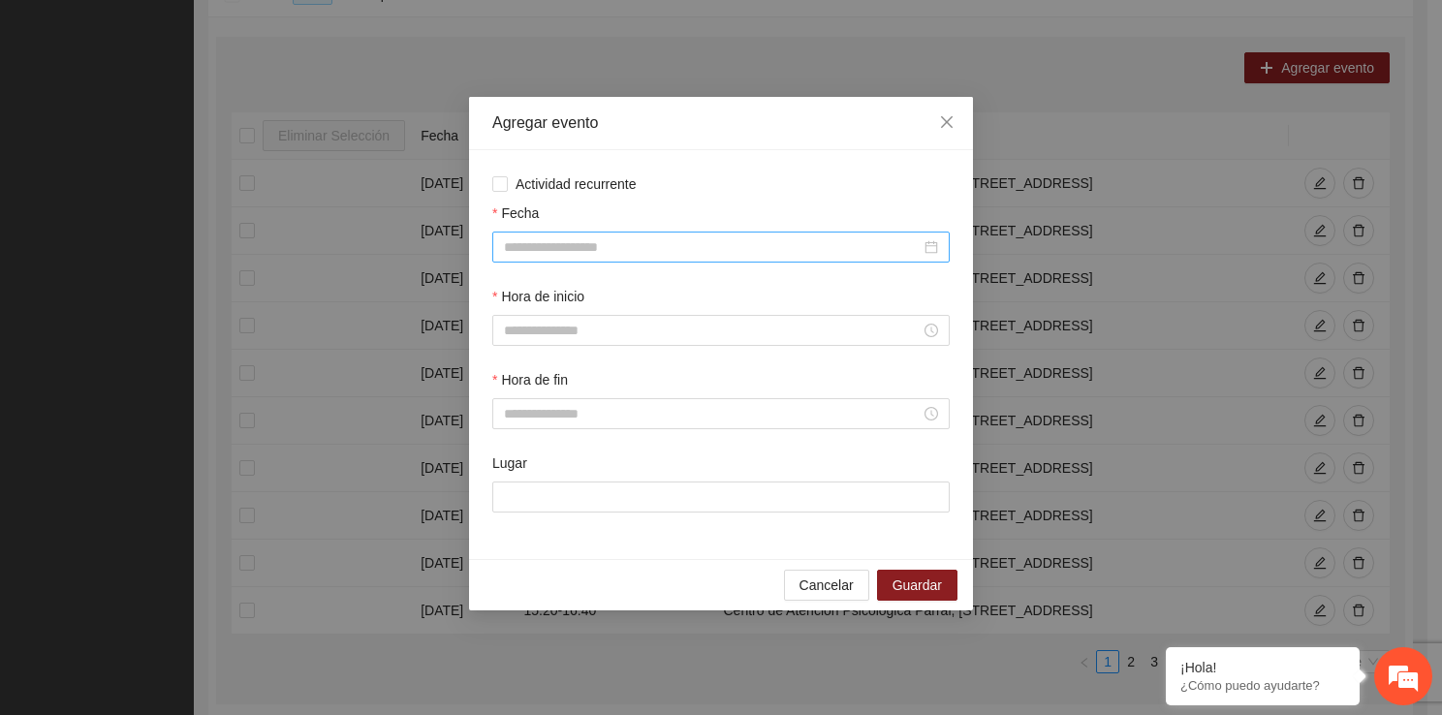
click at [572, 243] on input "Fecha" at bounding box center [712, 246] width 417 height 21
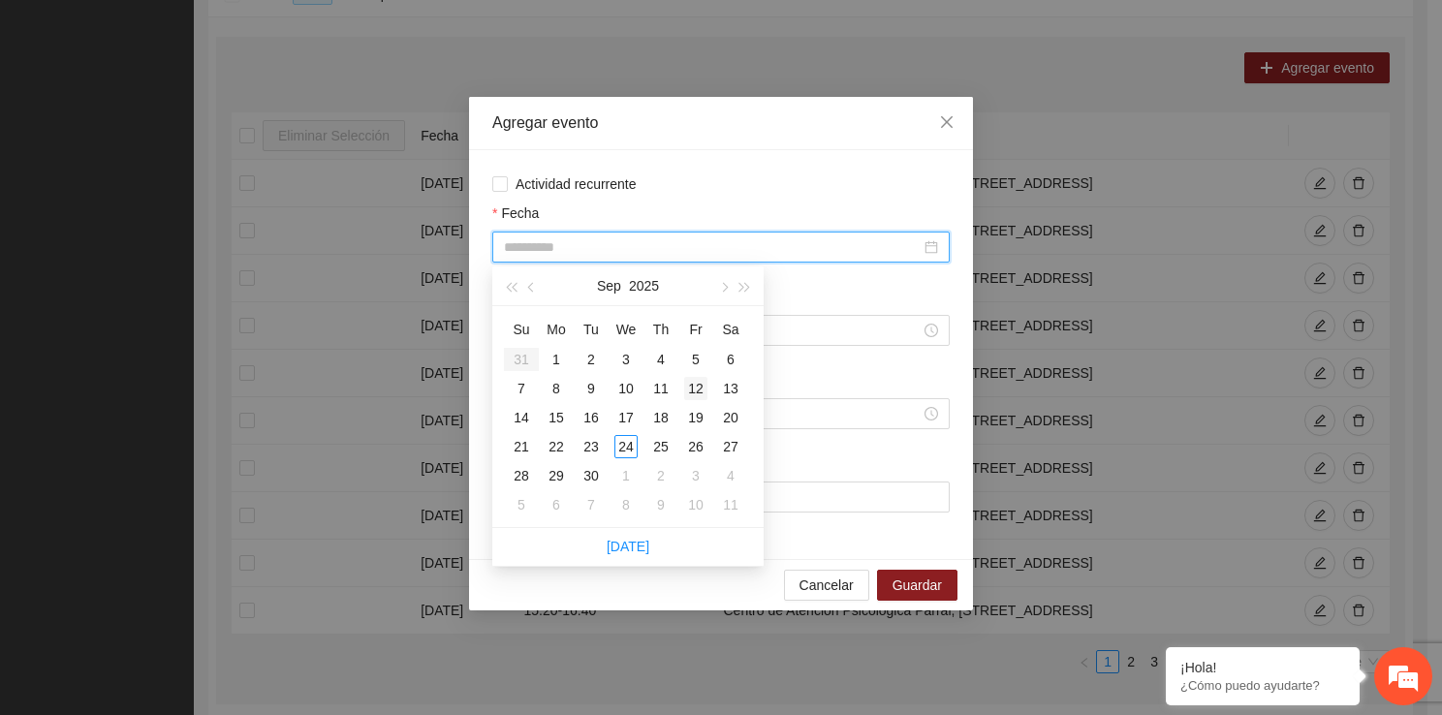
type input "**********"
click at [693, 388] on div "12" at bounding box center [695, 388] width 23 height 23
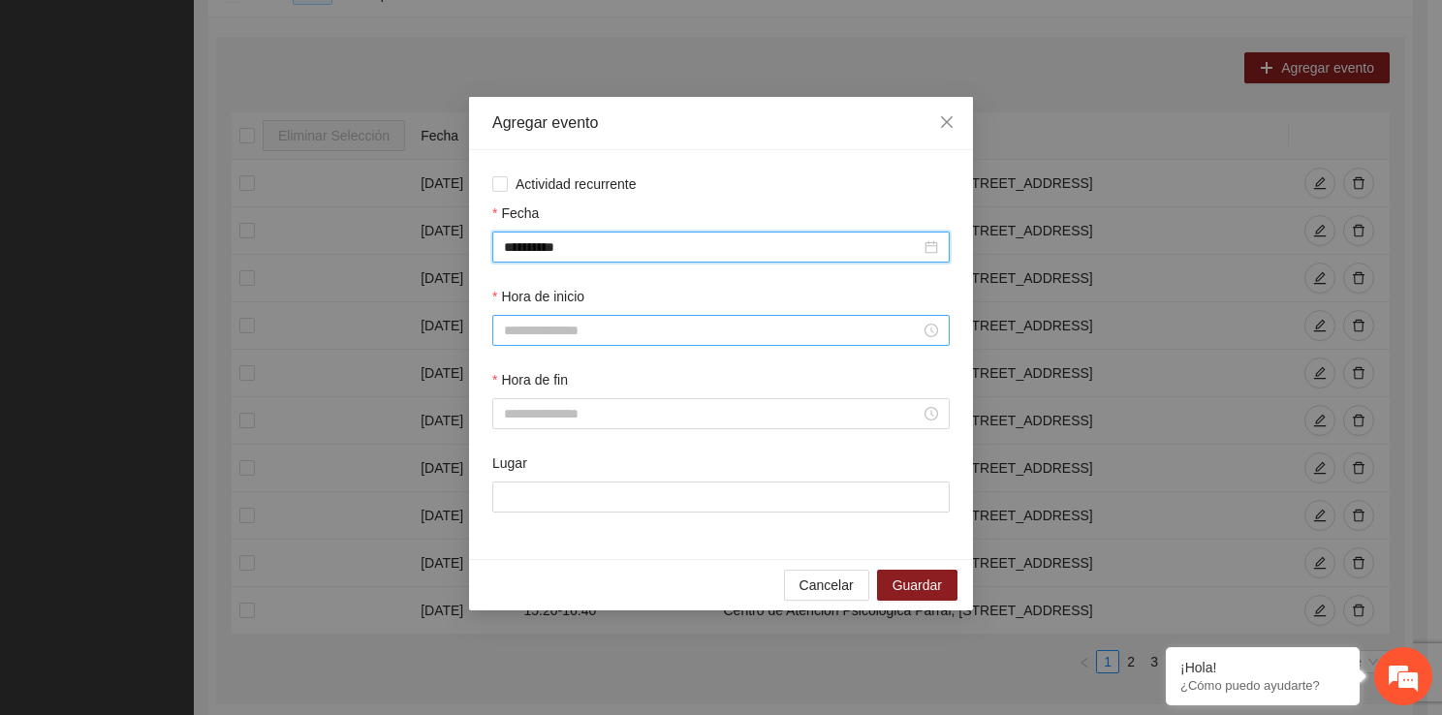
click at [554, 341] on input "Hora de inicio" at bounding box center [712, 330] width 417 height 21
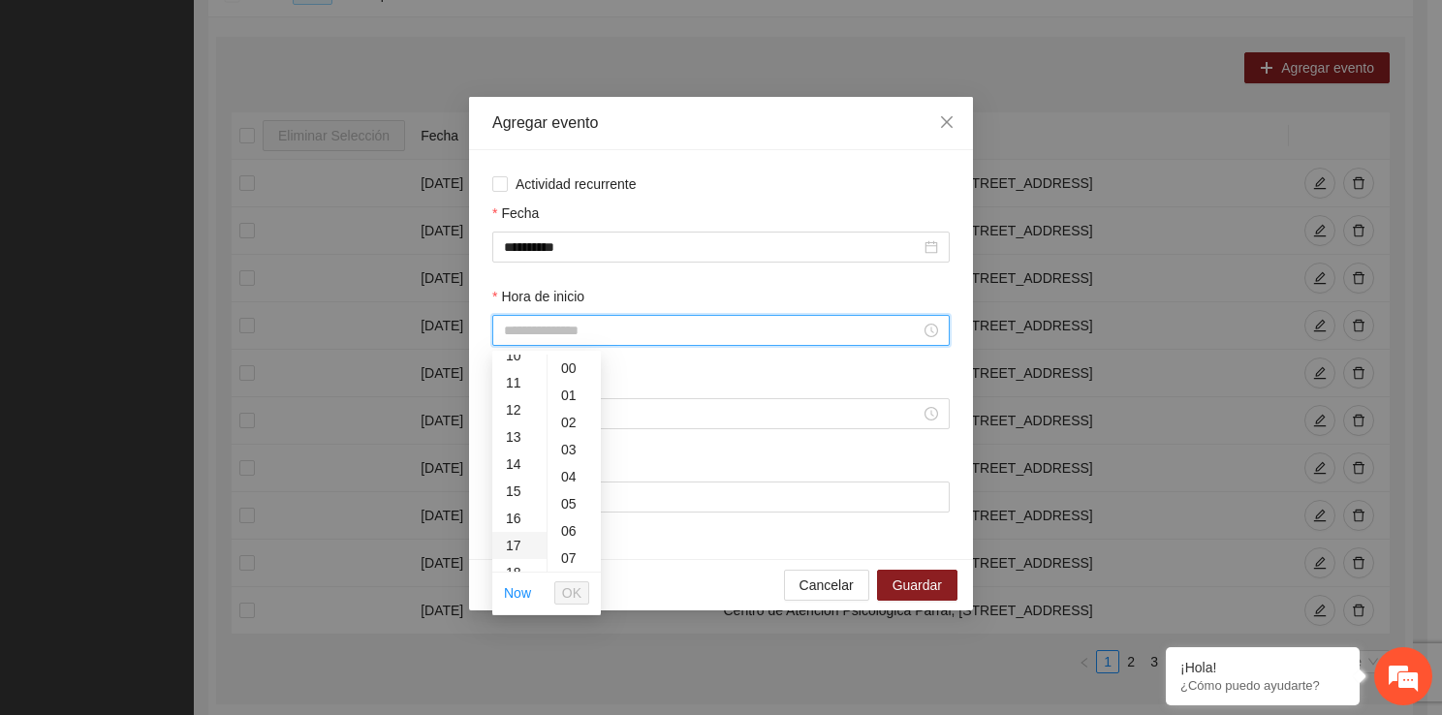
click at [516, 544] on div "17" at bounding box center [519, 545] width 54 height 27
click at [566, 513] on div "20" at bounding box center [573, 510] width 53 height 27
type input "*****"
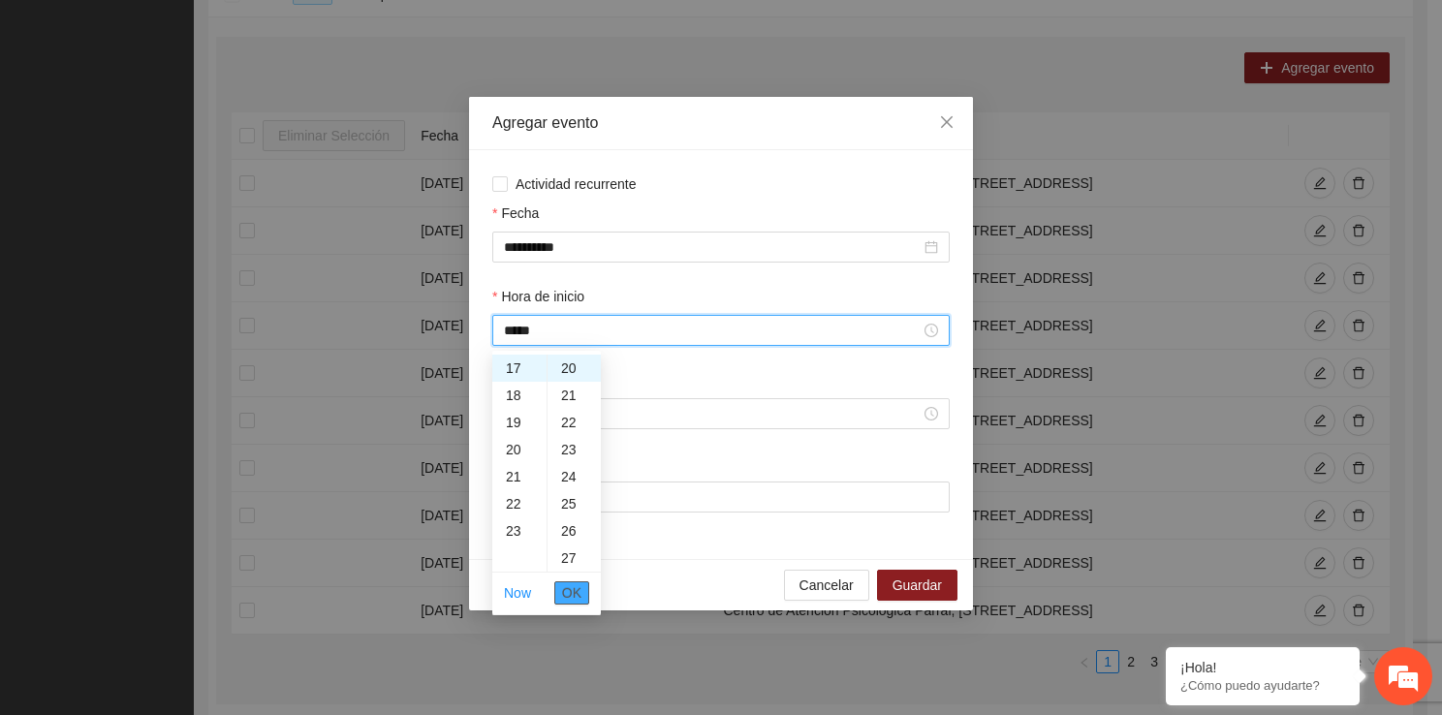
click at [574, 595] on span "OK" at bounding box center [571, 592] width 19 height 21
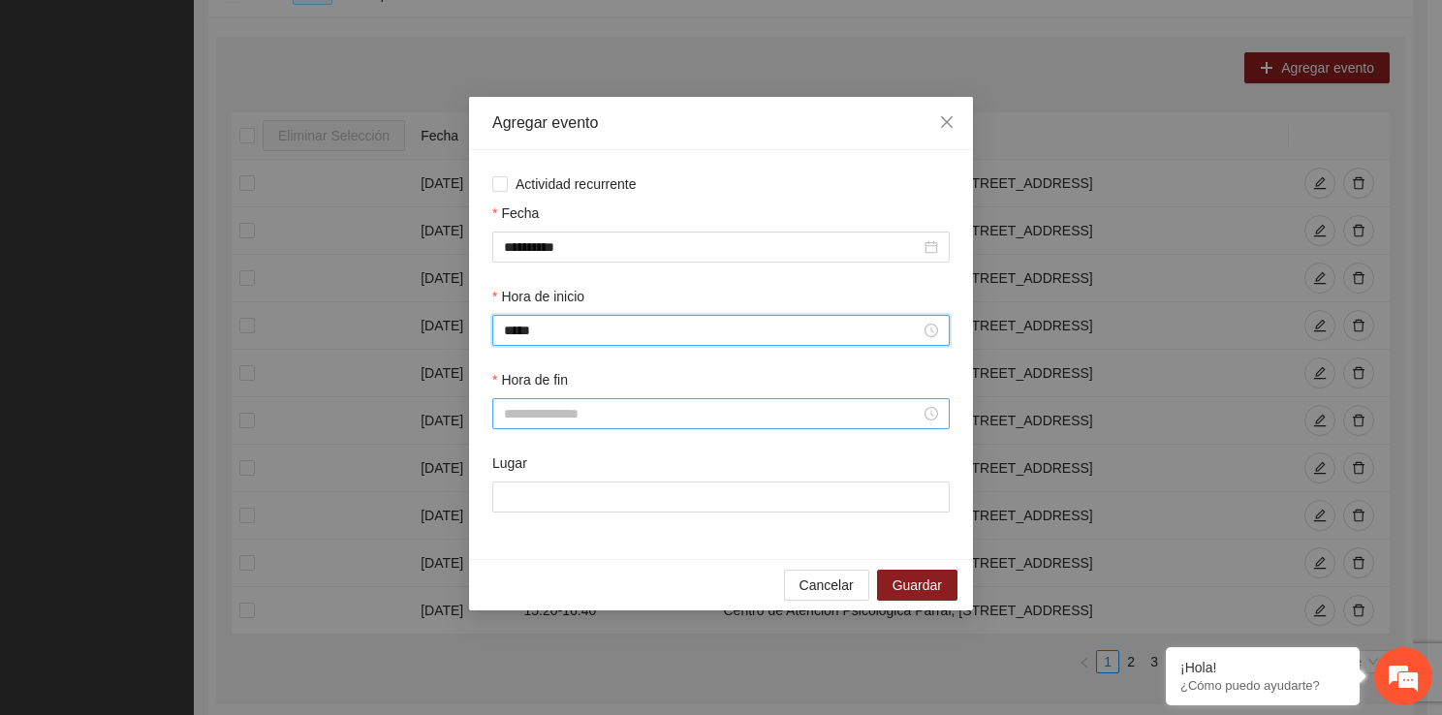
click at [553, 424] on input "Hora de fin" at bounding box center [712, 413] width 417 height 21
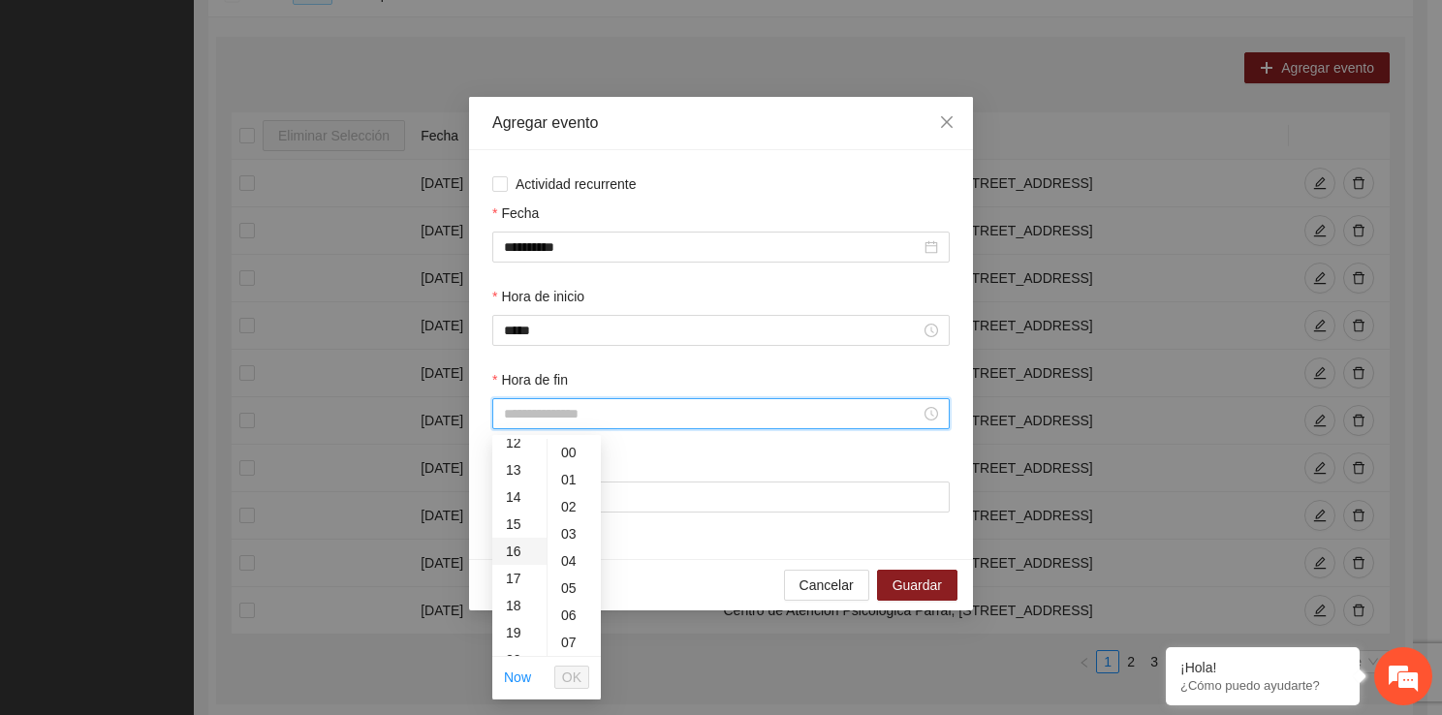
click at [514, 547] on div "16" at bounding box center [519, 551] width 54 height 27
click at [570, 500] on div "40" at bounding box center [573, 504] width 53 height 27
click at [572, 672] on span "OK" at bounding box center [571, 677] width 19 height 21
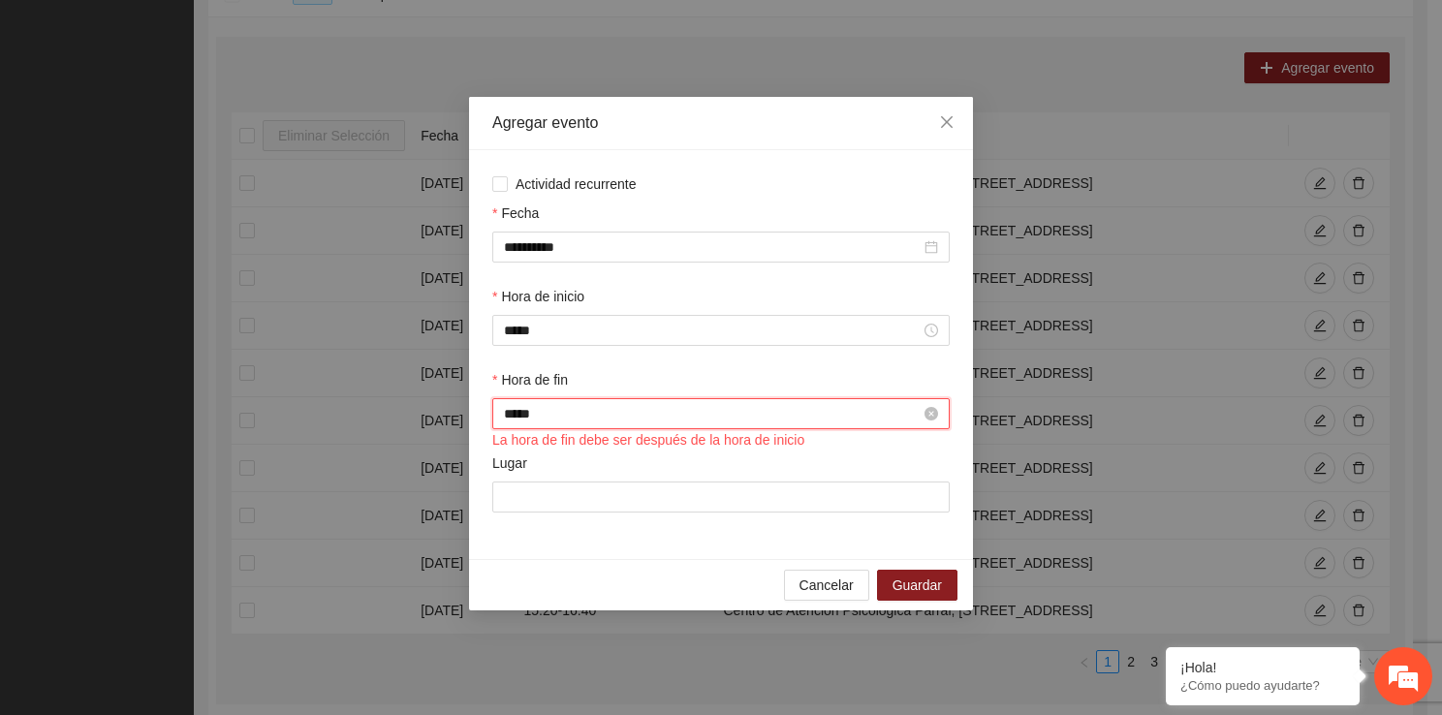
click at [527, 422] on input "*****" at bounding box center [712, 413] width 417 height 21
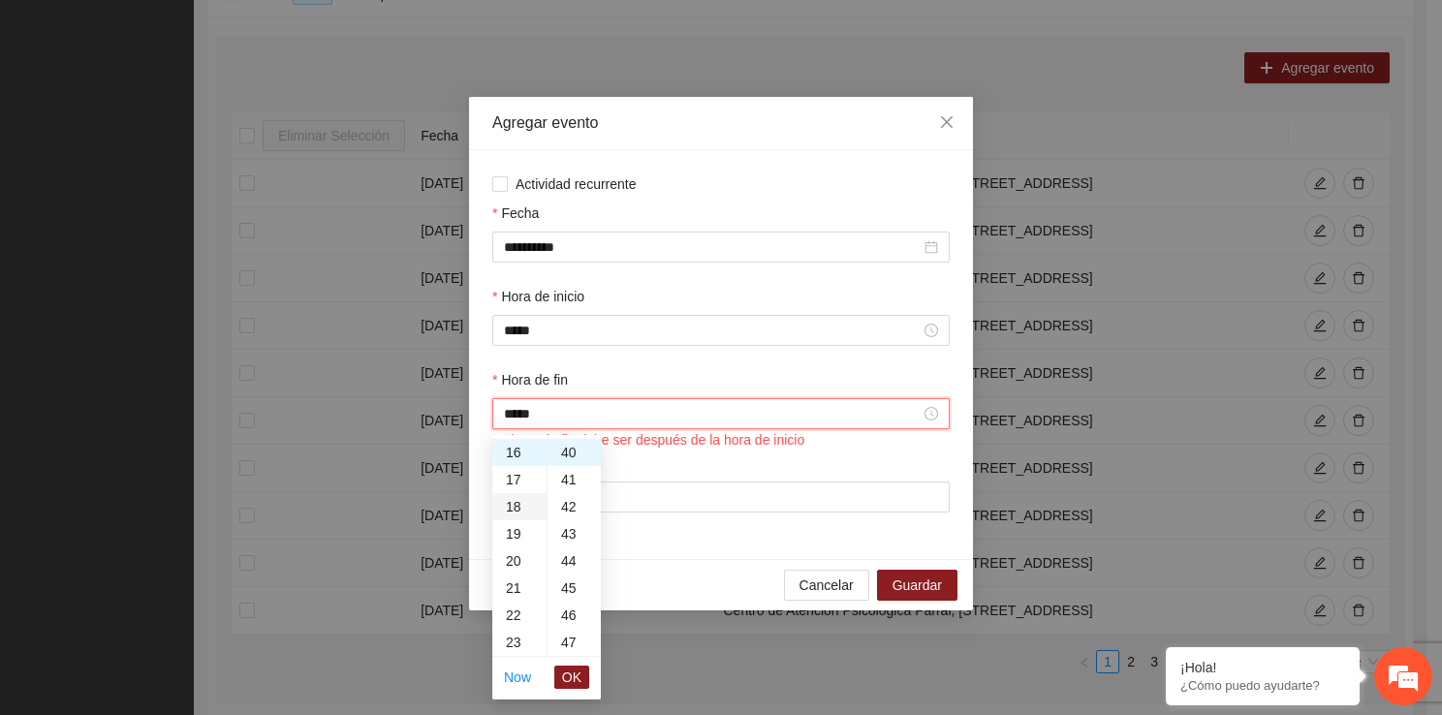
click at [504, 494] on div "18" at bounding box center [519, 506] width 54 height 27
type input "*****"
click at [579, 657] on ul "Now OK" at bounding box center [546, 677] width 109 height 41
click at [579, 658] on ul "Now OK" at bounding box center [546, 677] width 109 height 41
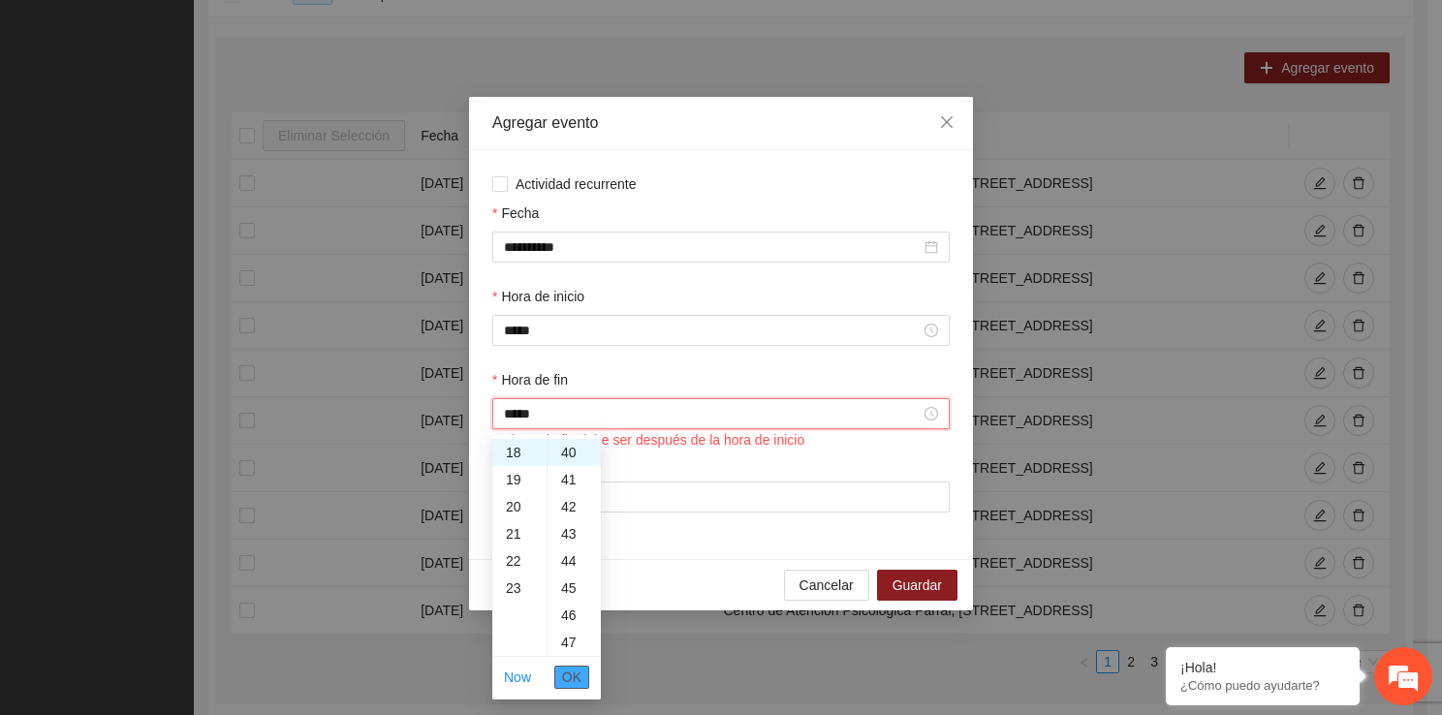
click at [577, 671] on span "OK" at bounding box center [571, 677] width 19 height 21
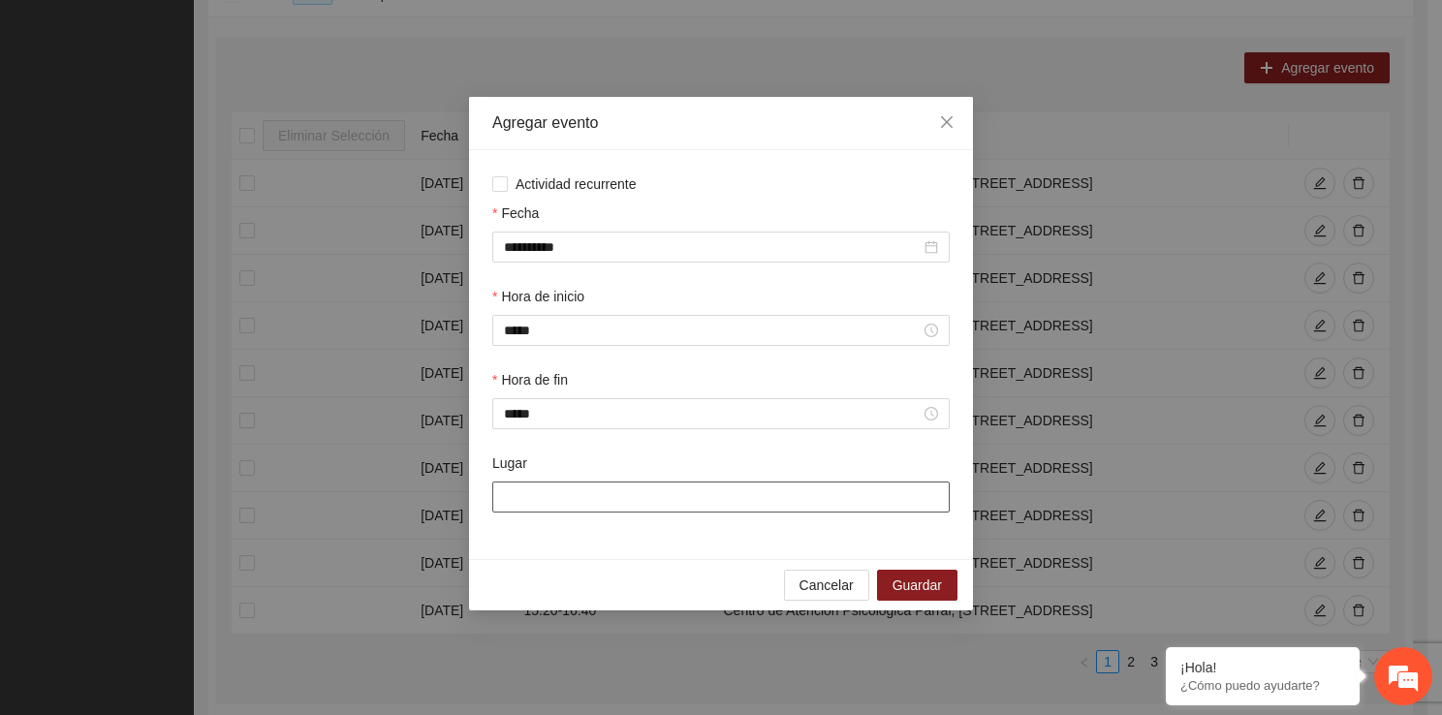
click at [577, 491] on input "Lugar" at bounding box center [720, 496] width 457 height 31
type input "**********"
click at [910, 583] on span "Guardar" at bounding box center [916, 584] width 49 height 21
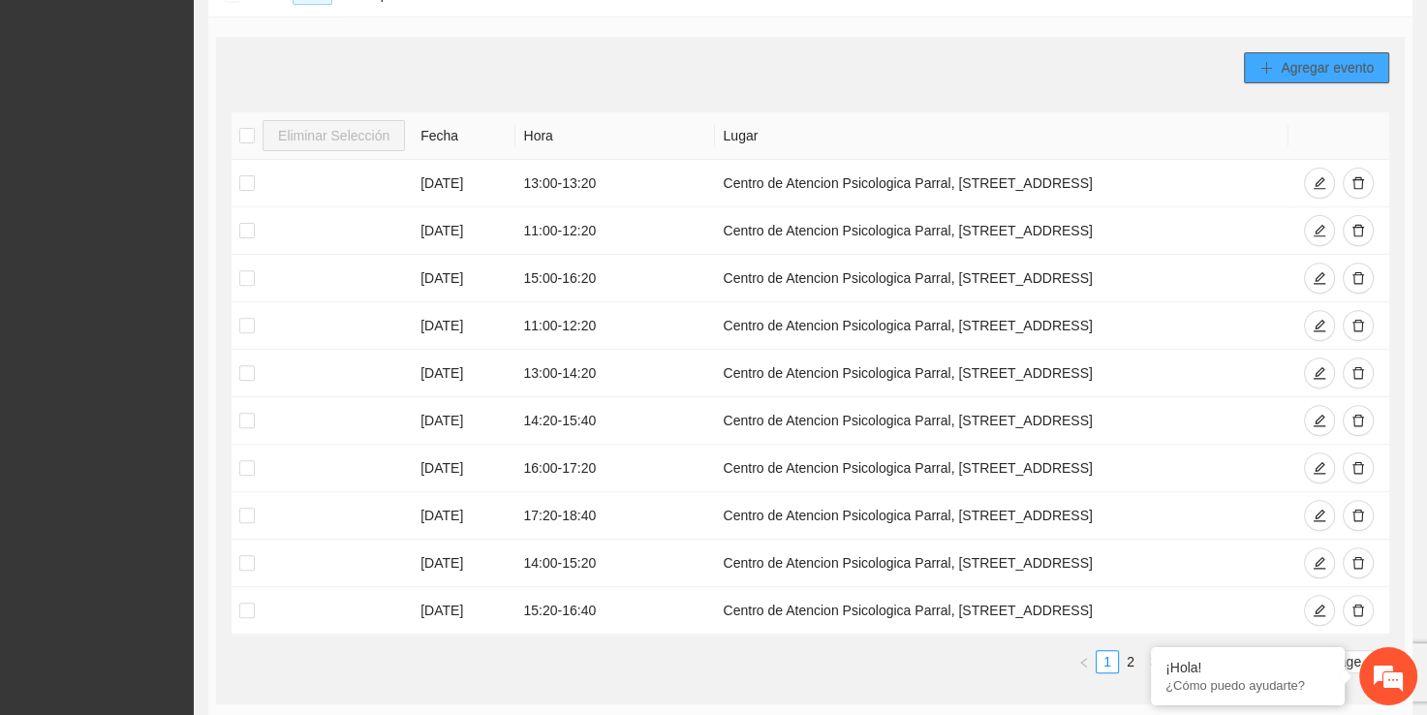
click at [1294, 60] on span "Agregar evento" at bounding box center [1327, 67] width 93 height 21
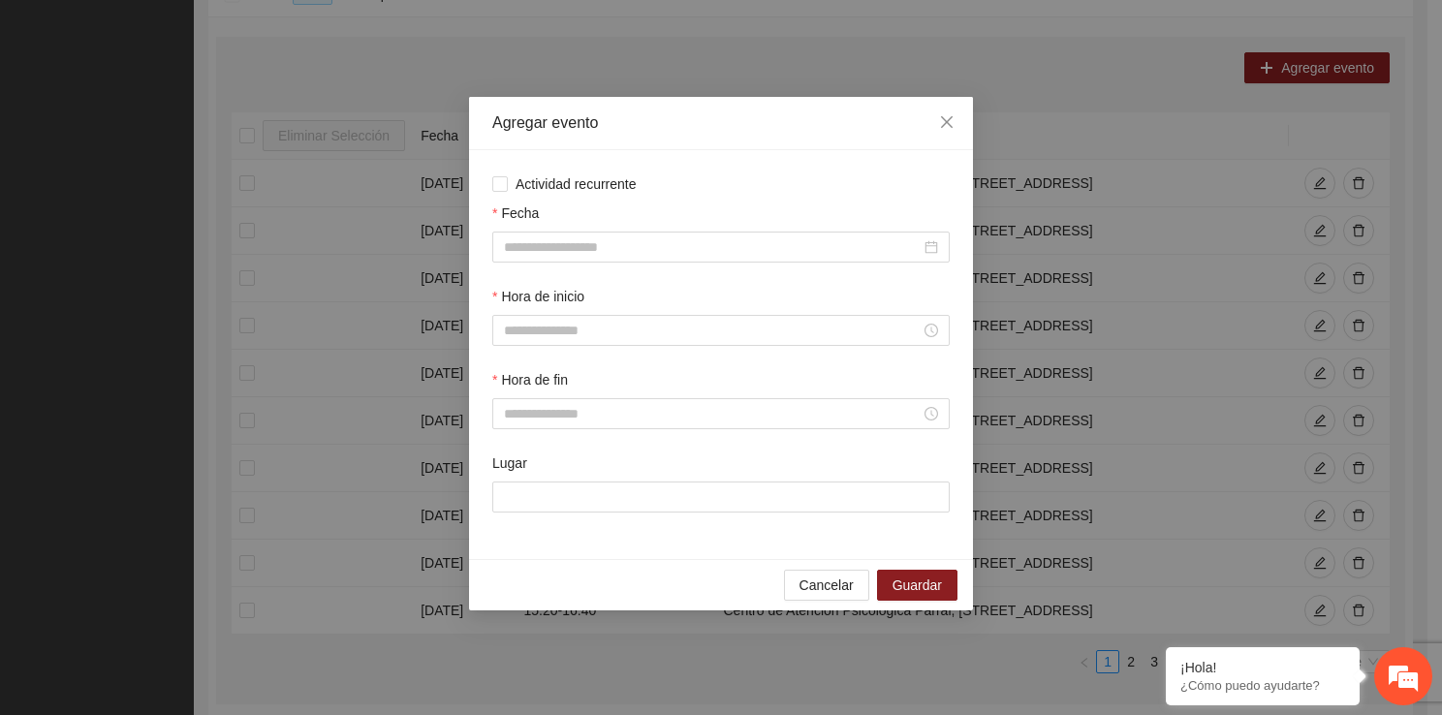
click at [551, 263] on div "Fecha" at bounding box center [720, 243] width 465 height 83
click at [551, 258] on input "Fecha" at bounding box center [712, 246] width 417 height 21
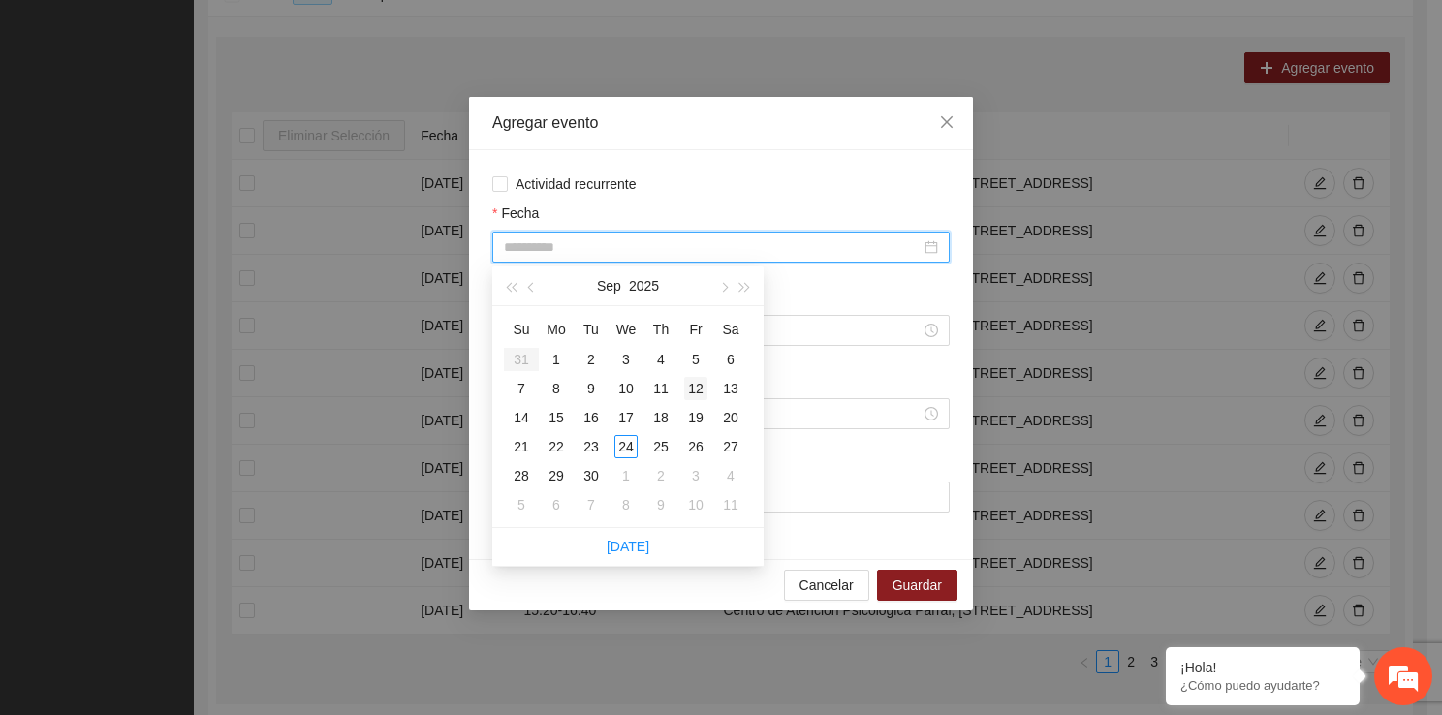
type input "**********"
click at [694, 391] on div "12" at bounding box center [695, 388] width 23 height 23
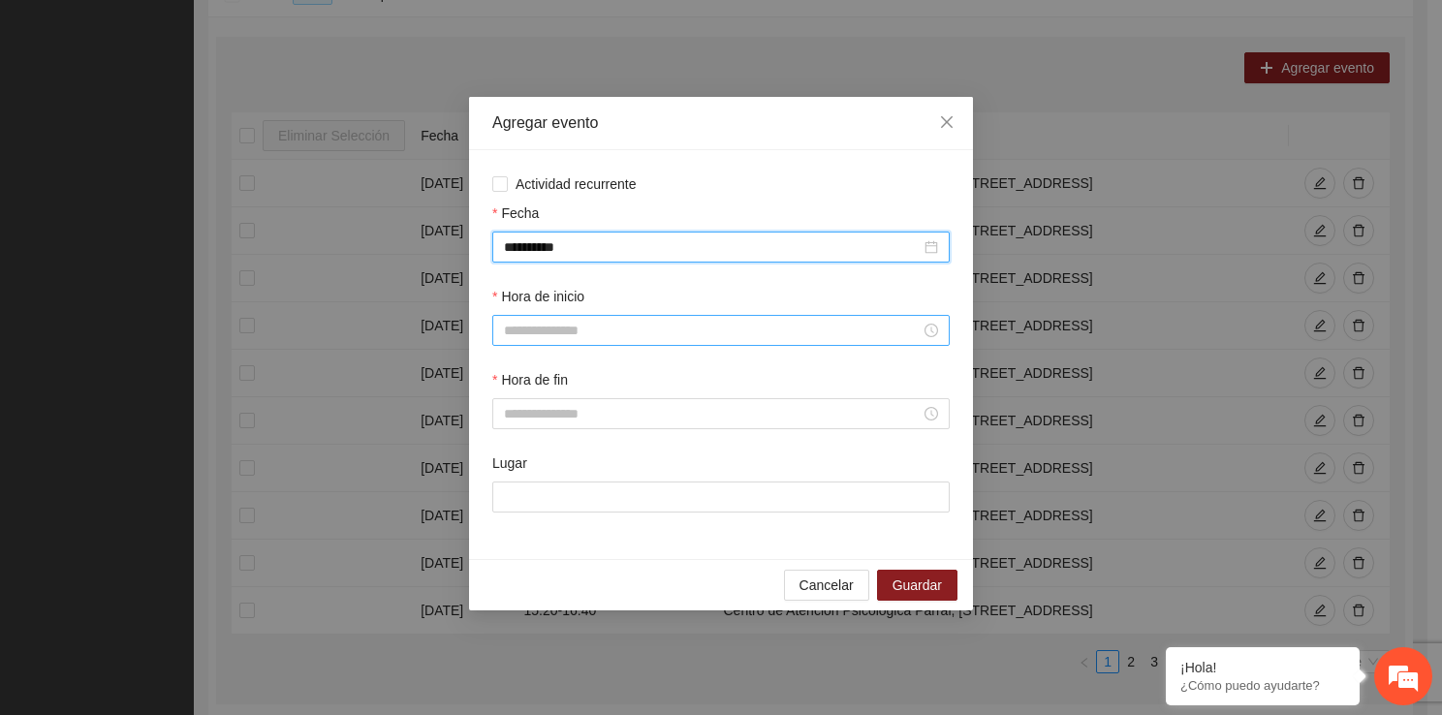
click at [590, 339] on input "Hora de inicio" at bounding box center [712, 330] width 417 height 21
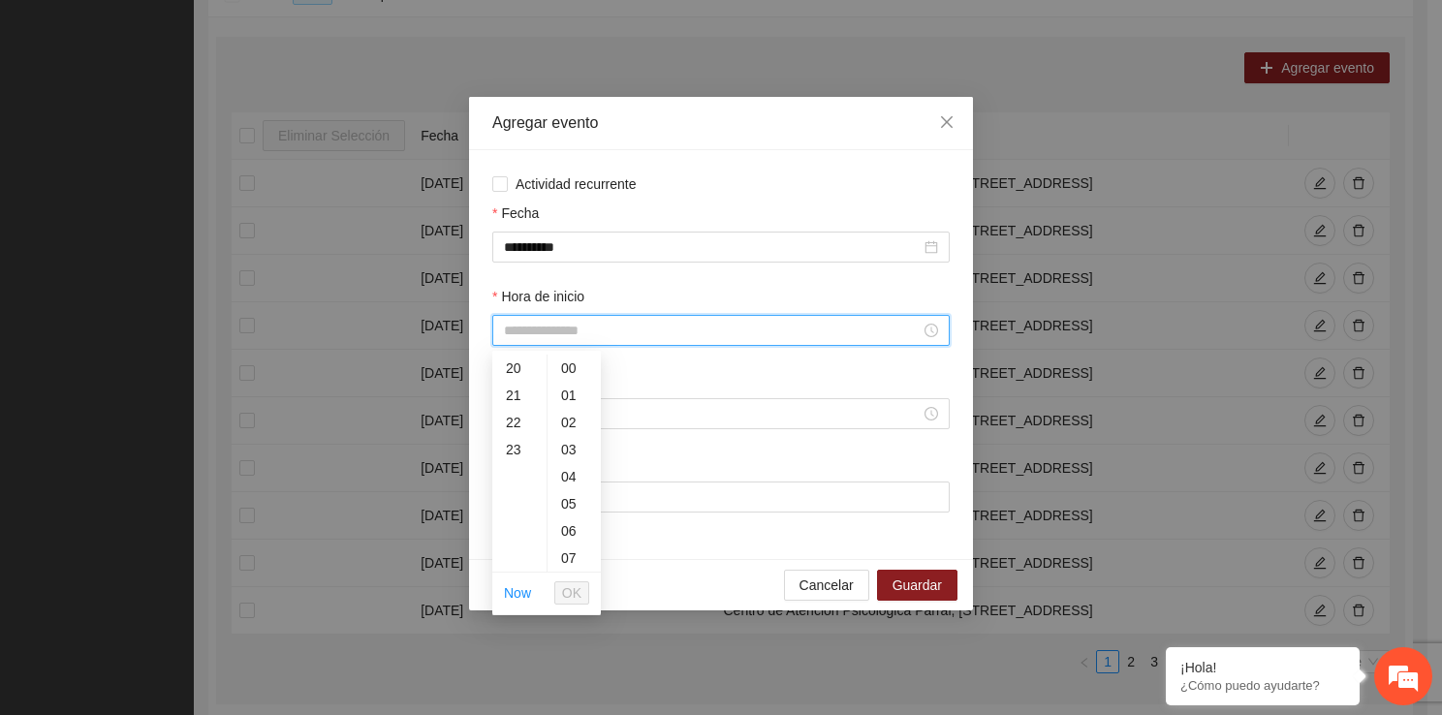
scroll to position [426, 0]
click at [512, 445] on div "19" at bounding box center [519, 457] width 54 height 27
click at [509, 432] on div "18" at bounding box center [519, 444] width 54 height 27
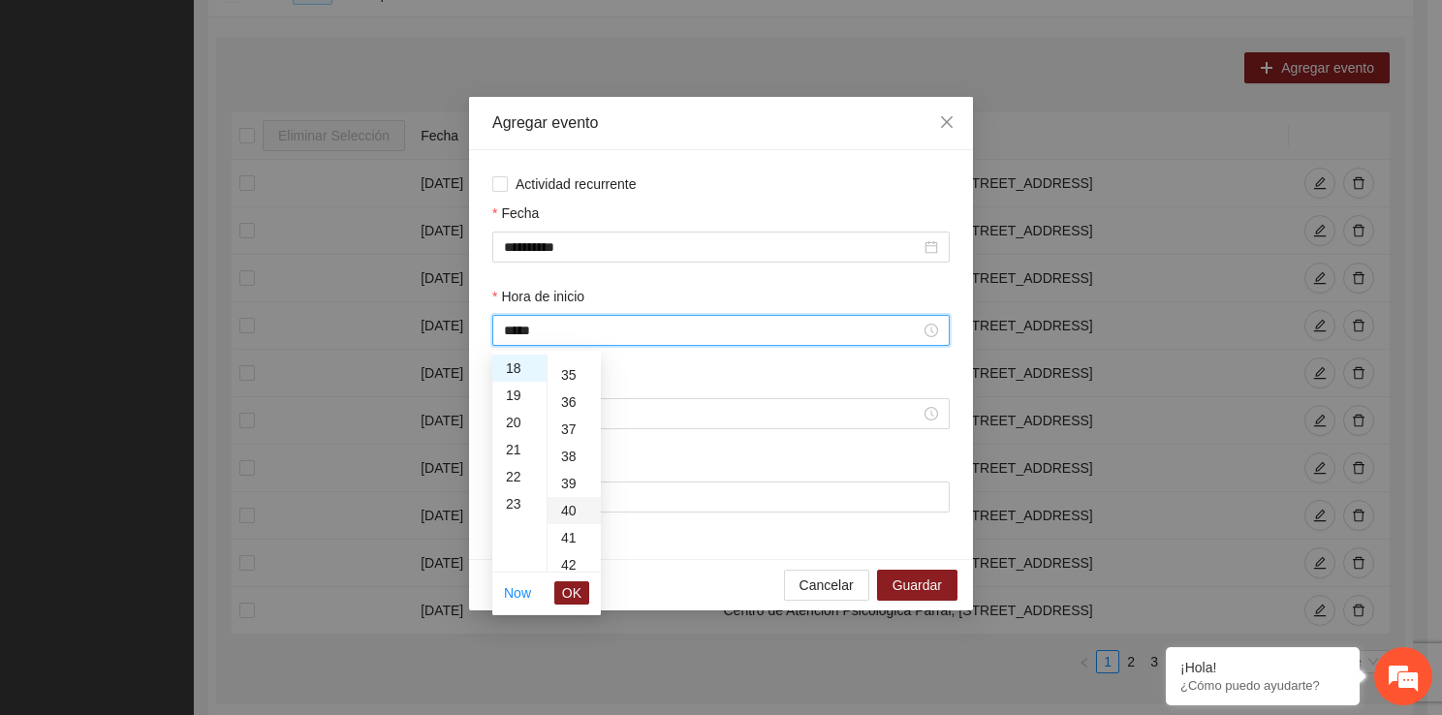
click at [577, 516] on div "40" at bounding box center [573, 510] width 53 height 27
type input "*****"
click at [579, 602] on span "OK" at bounding box center [571, 592] width 19 height 21
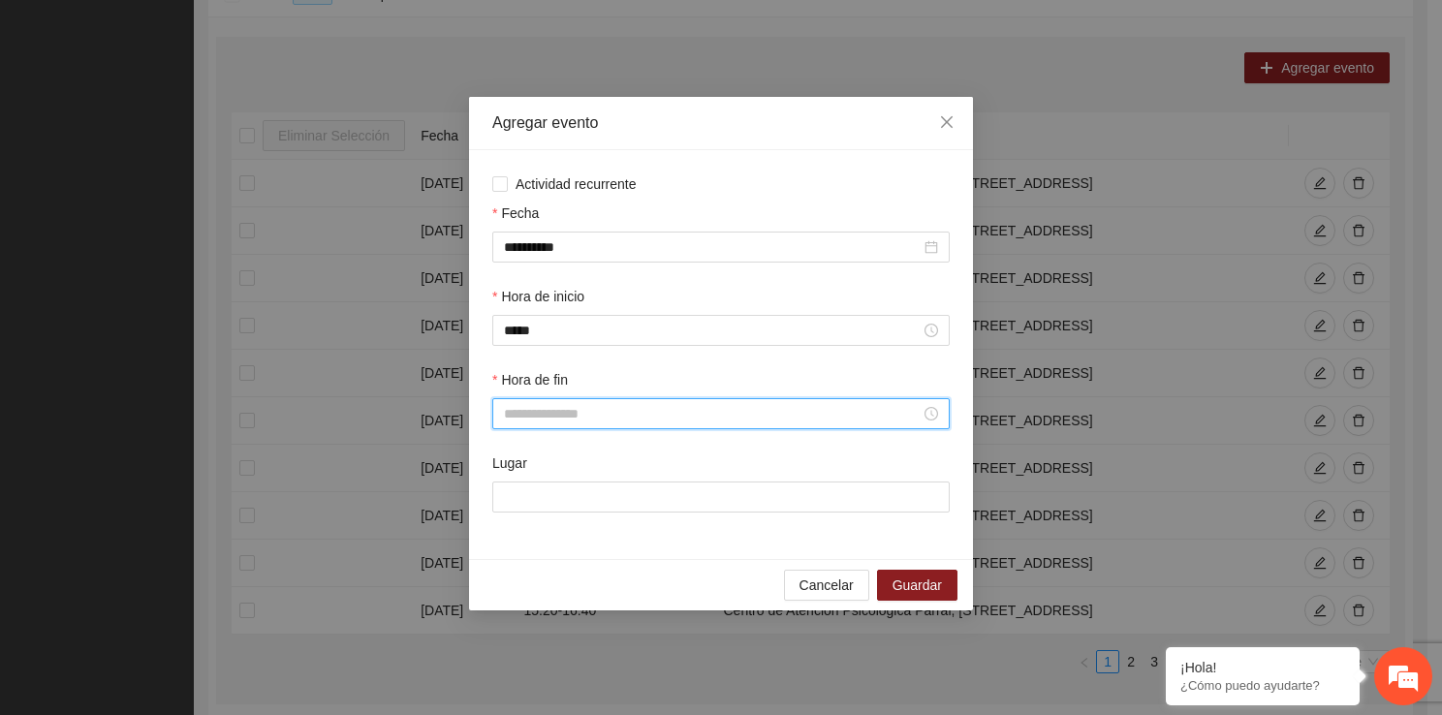
click at [541, 417] on input "Hora de fin" at bounding box center [712, 413] width 417 height 21
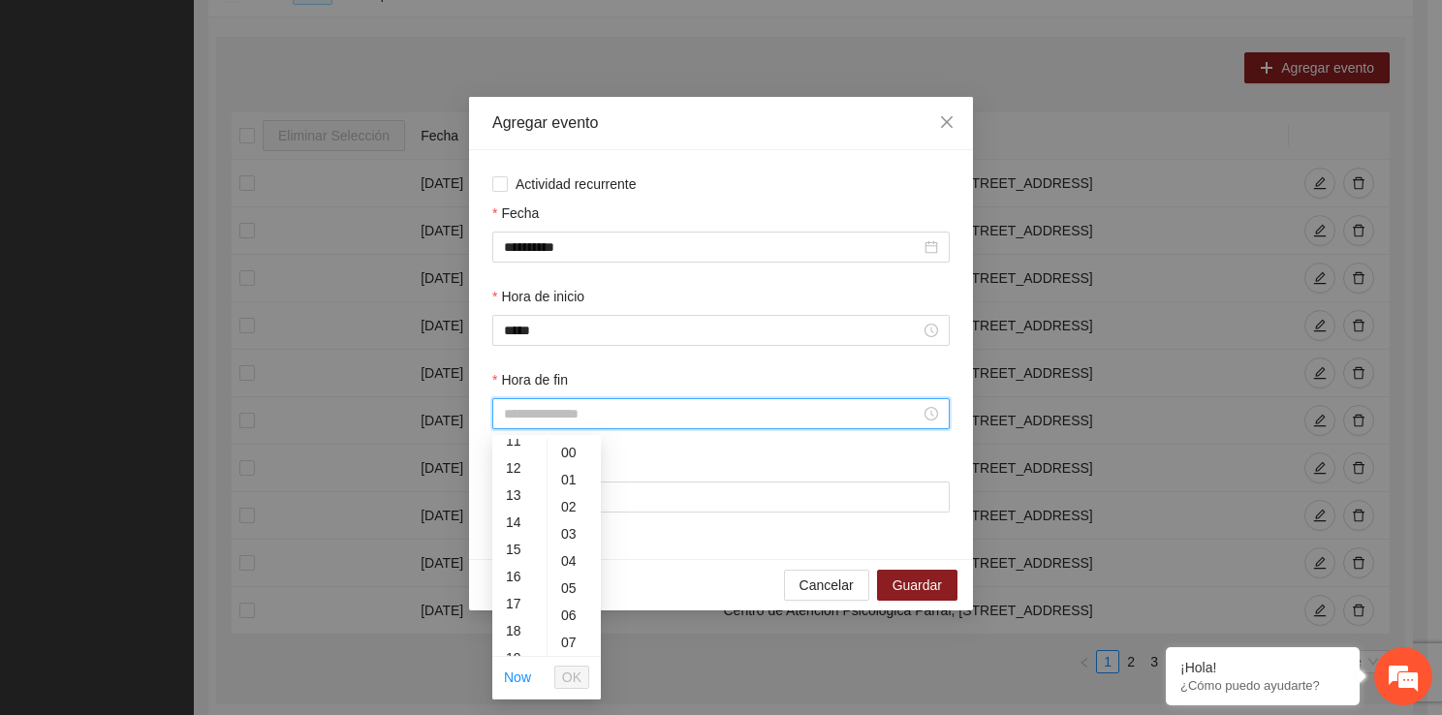
scroll to position [465, 0]
click at [512, 525] on div "20" at bounding box center [519, 529] width 54 height 27
type input "*****"
click at [579, 668] on span "OK" at bounding box center [571, 677] width 19 height 21
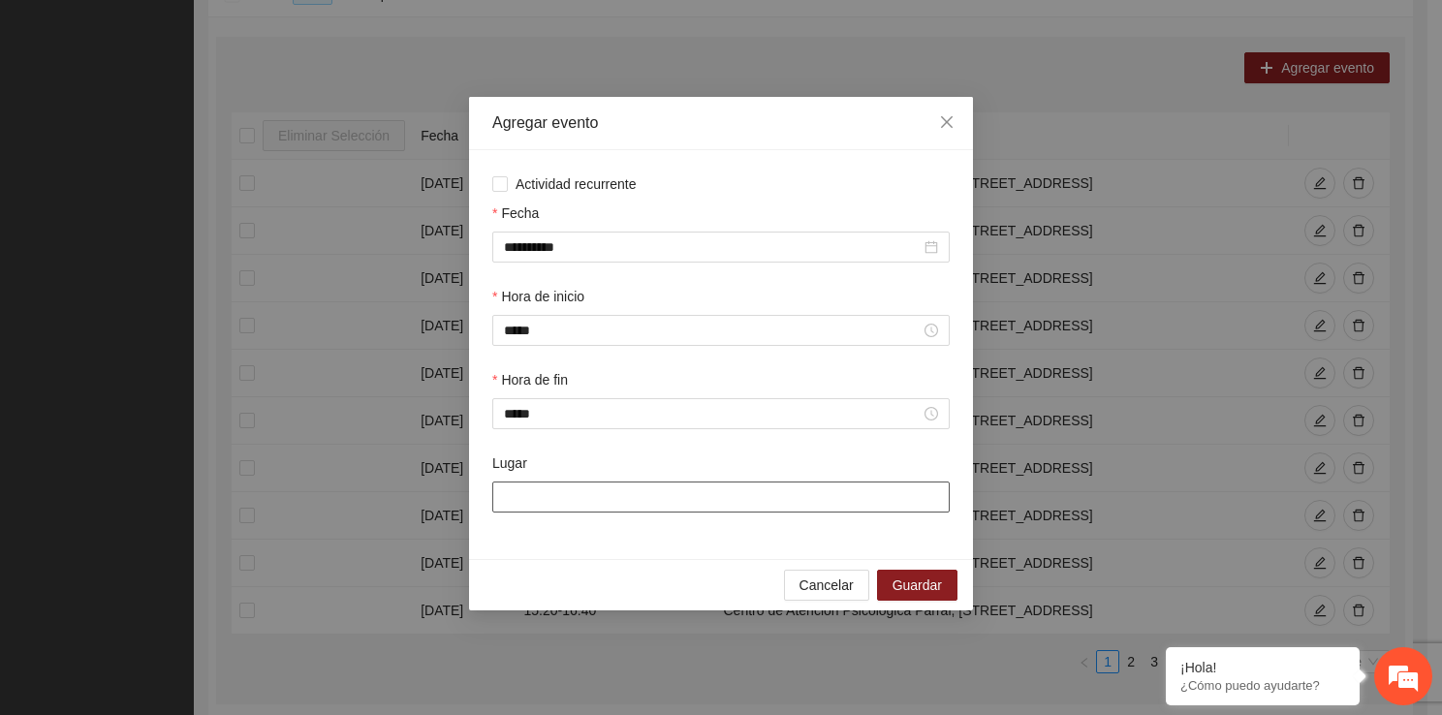
click at [559, 486] on input "Lugar" at bounding box center [720, 496] width 457 height 31
type input "**********"
click at [915, 578] on span "Guardar" at bounding box center [916, 584] width 49 height 21
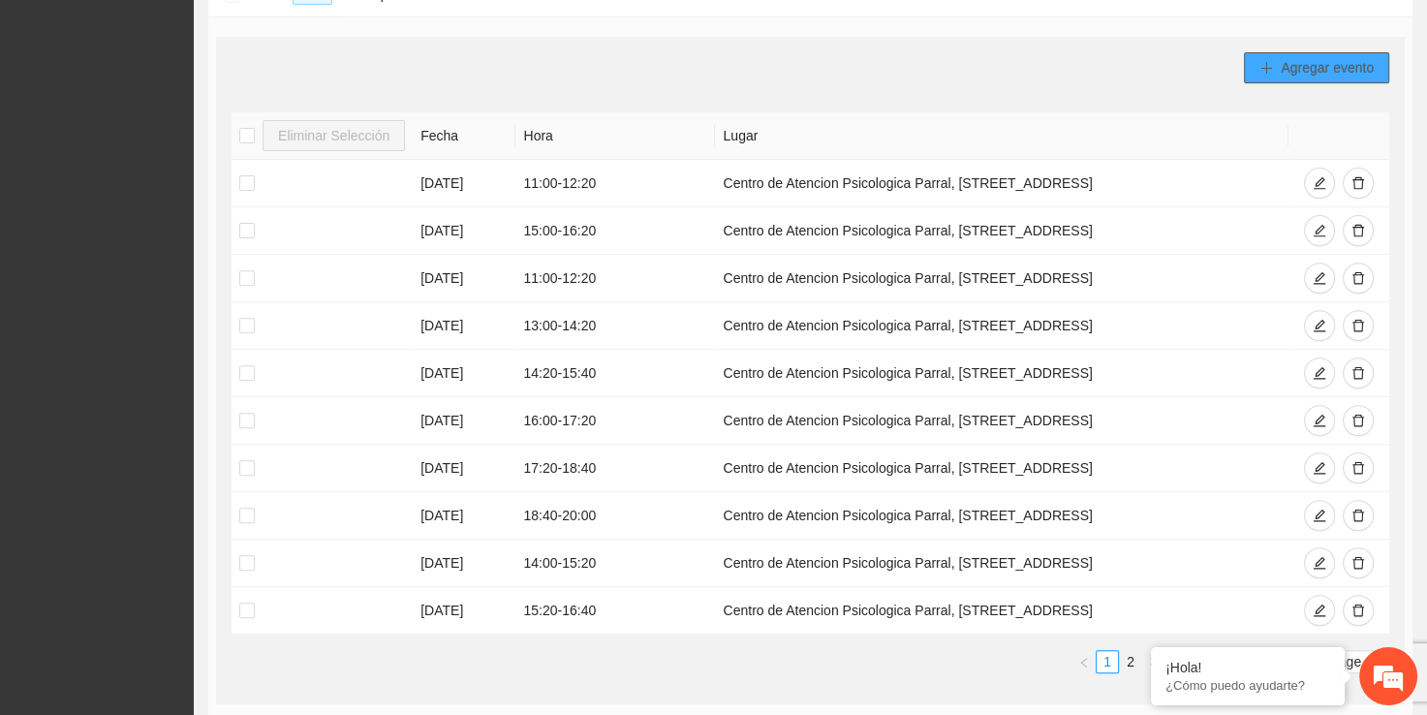
click at [1301, 67] on span "Agregar evento" at bounding box center [1327, 67] width 93 height 21
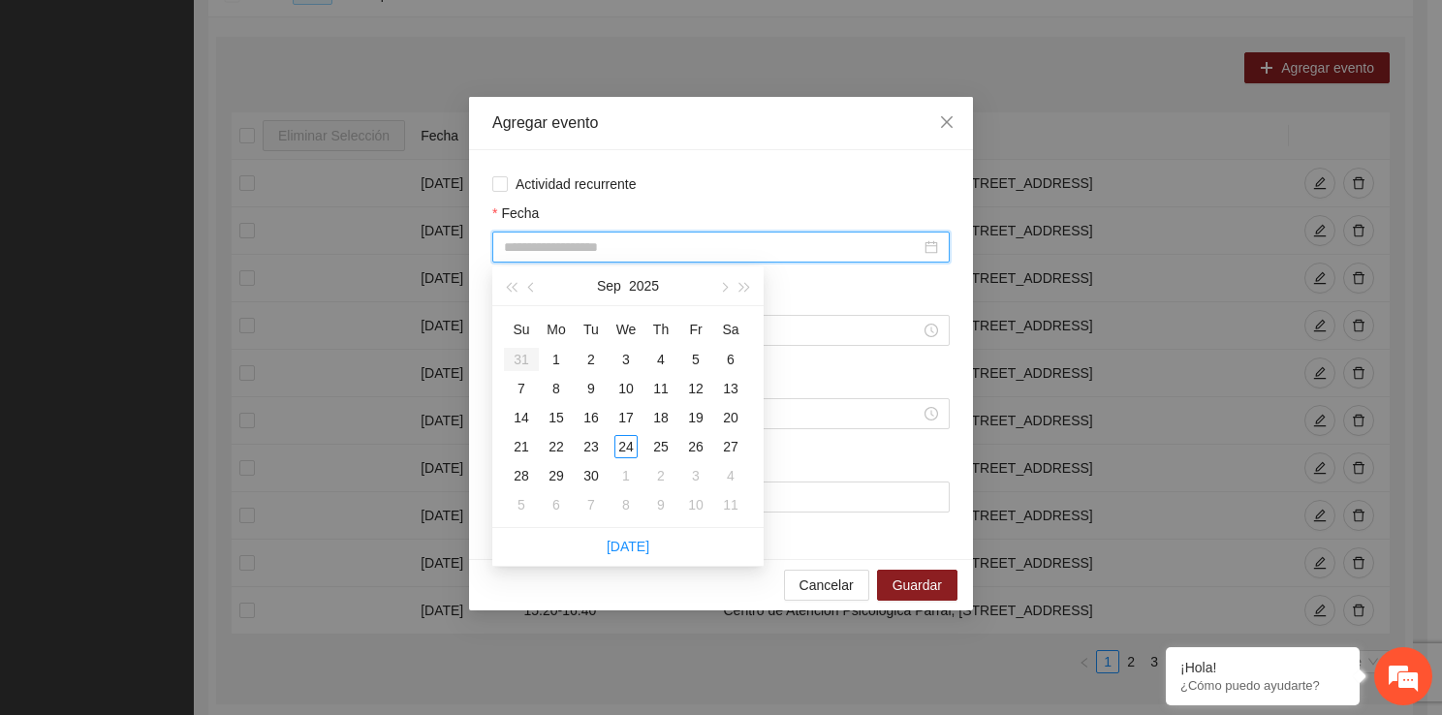
click at [598, 251] on input "Fecha" at bounding box center [712, 246] width 417 height 21
type input "**********"
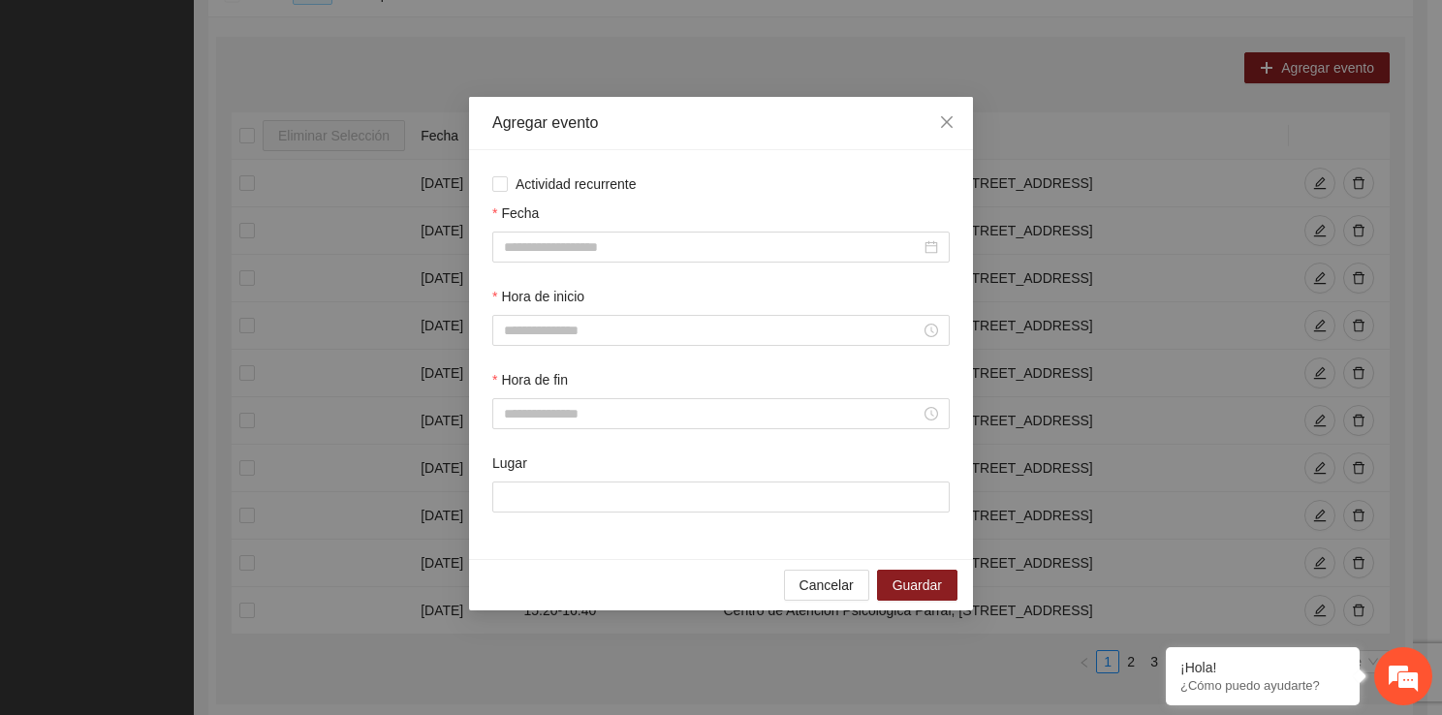
click at [835, 210] on div "Fecha" at bounding box center [720, 216] width 457 height 29
click at [938, 128] on span "Close" at bounding box center [946, 123] width 52 height 52
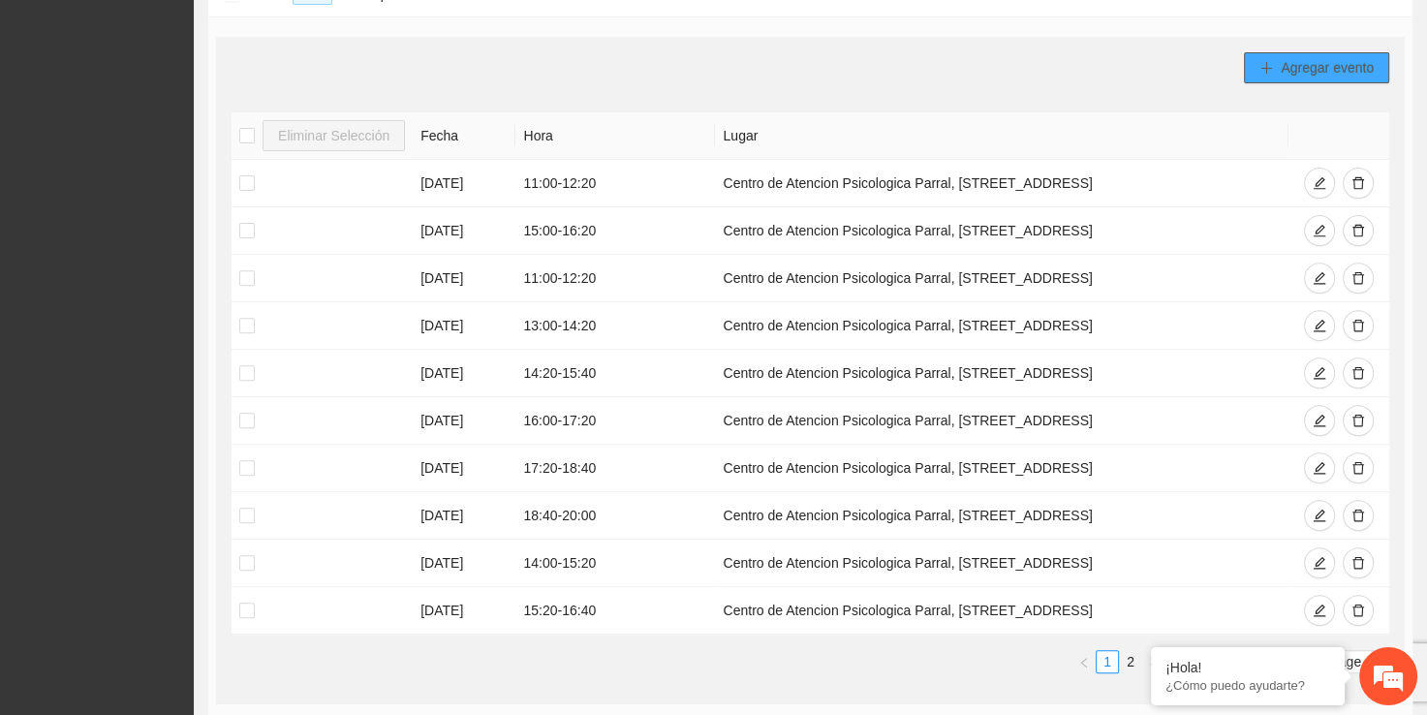
click at [1281, 76] on span "Agregar evento" at bounding box center [1327, 67] width 93 height 21
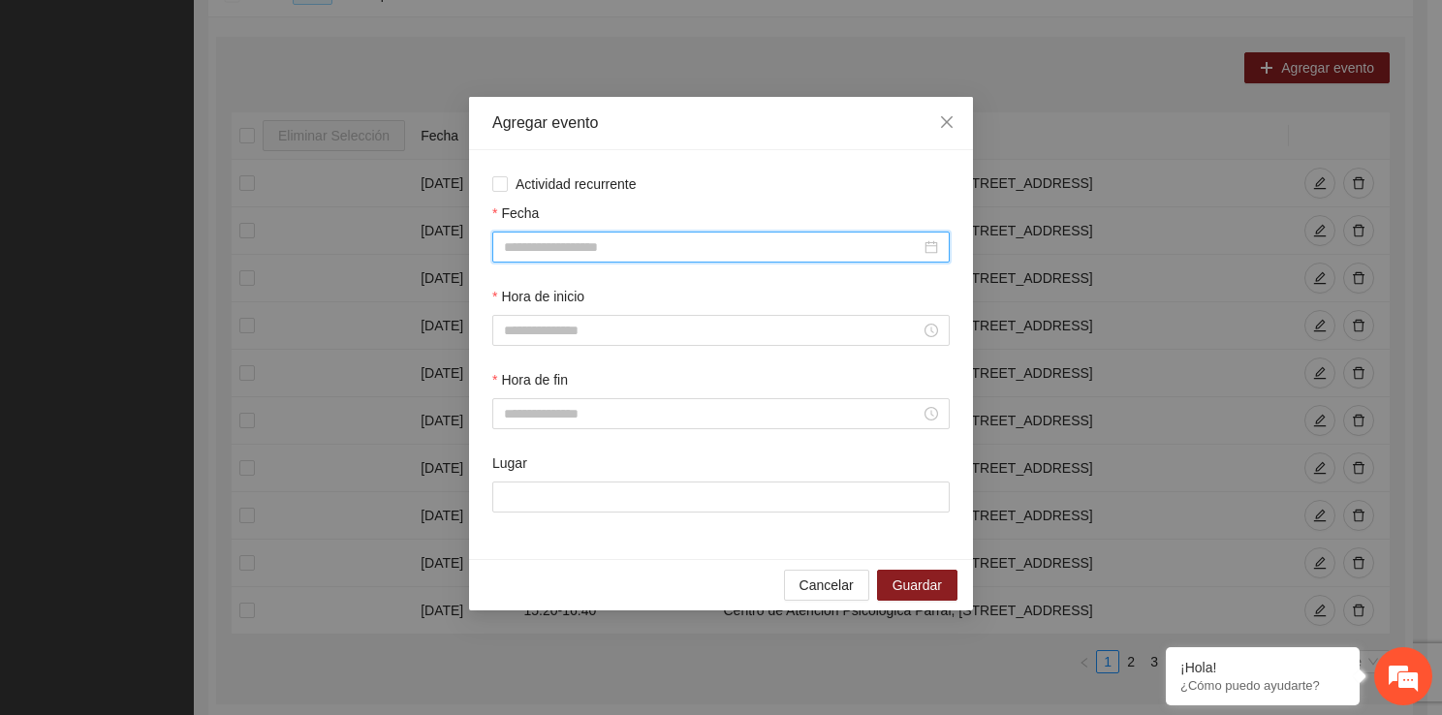
click at [629, 254] on input "Fecha" at bounding box center [712, 246] width 417 height 21
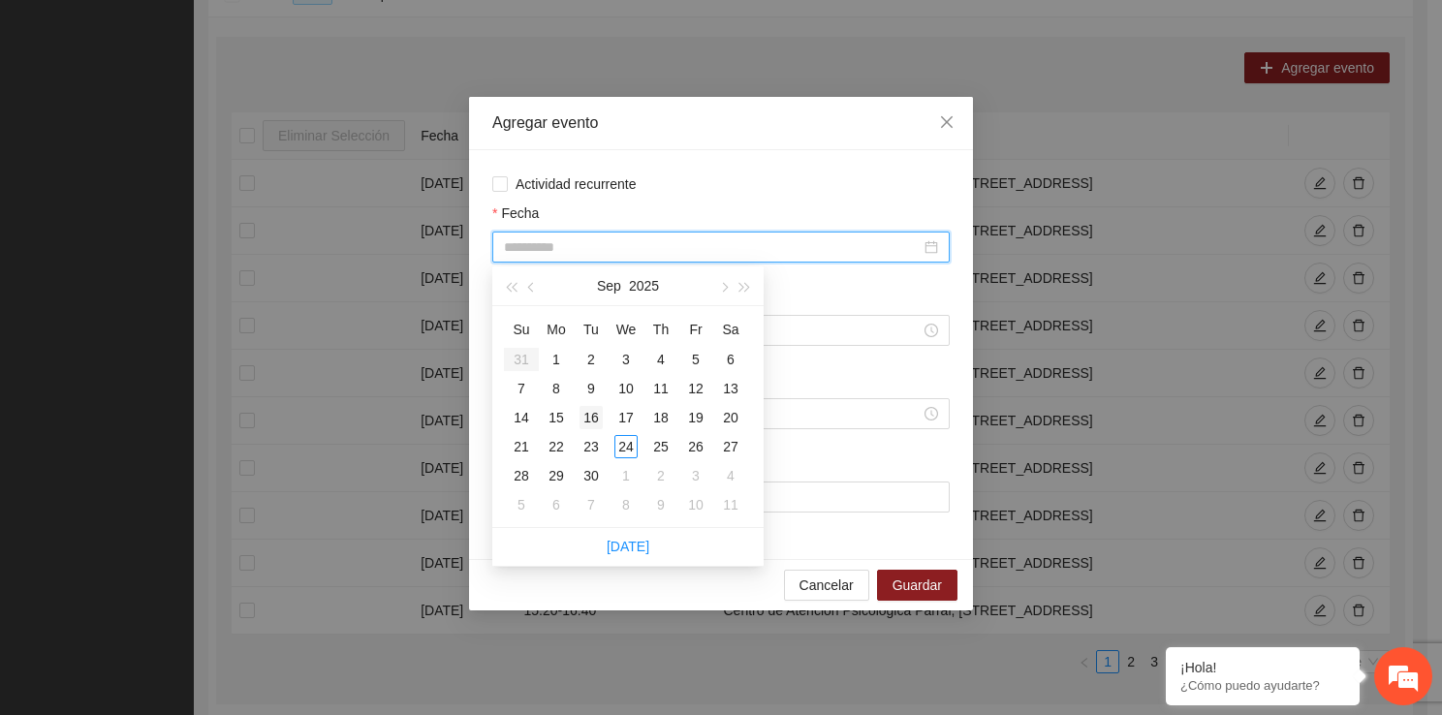
type input "**********"
click at [597, 411] on div "16" at bounding box center [590, 417] width 23 height 23
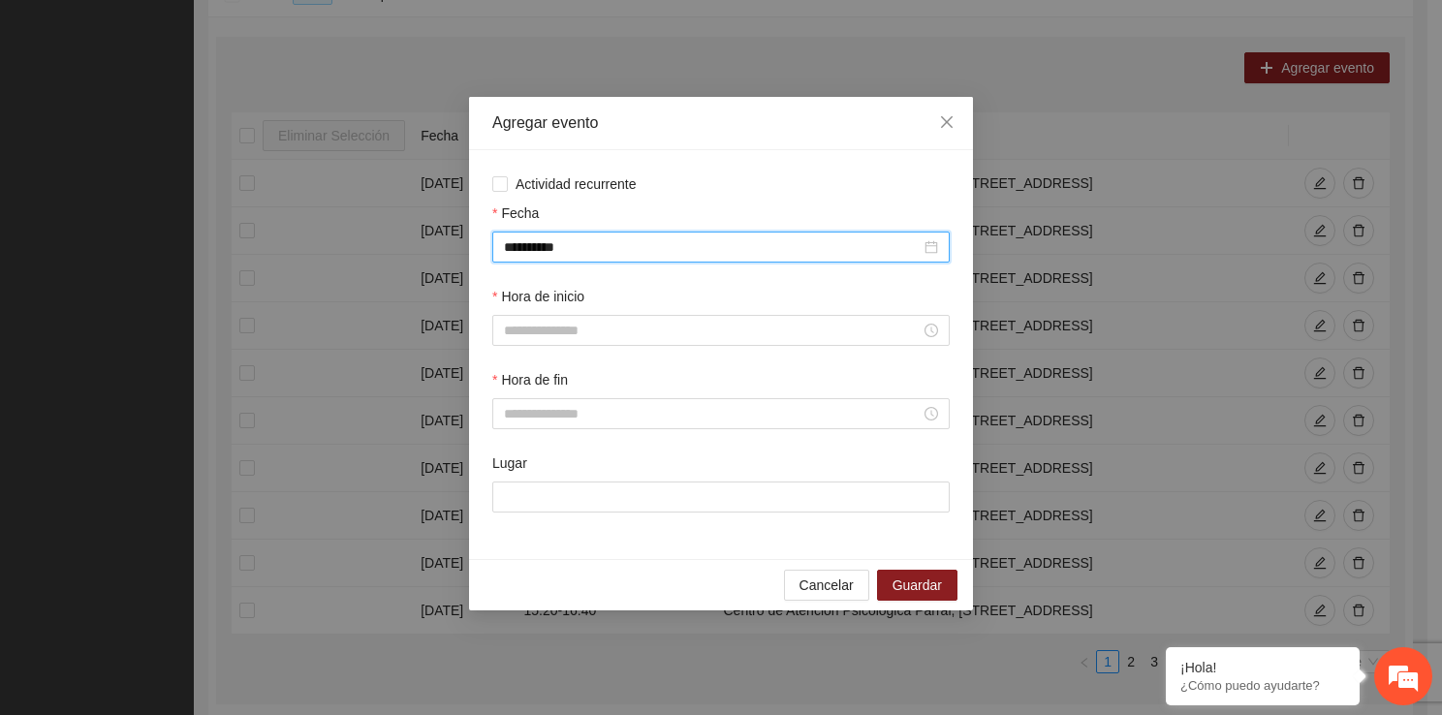
click at [586, 311] on div "Hora de inicio" at bounding box center [720, 300] width 457 height 29
click at [579, 346] on div at bounding box center [720, 330] width 457 height 31
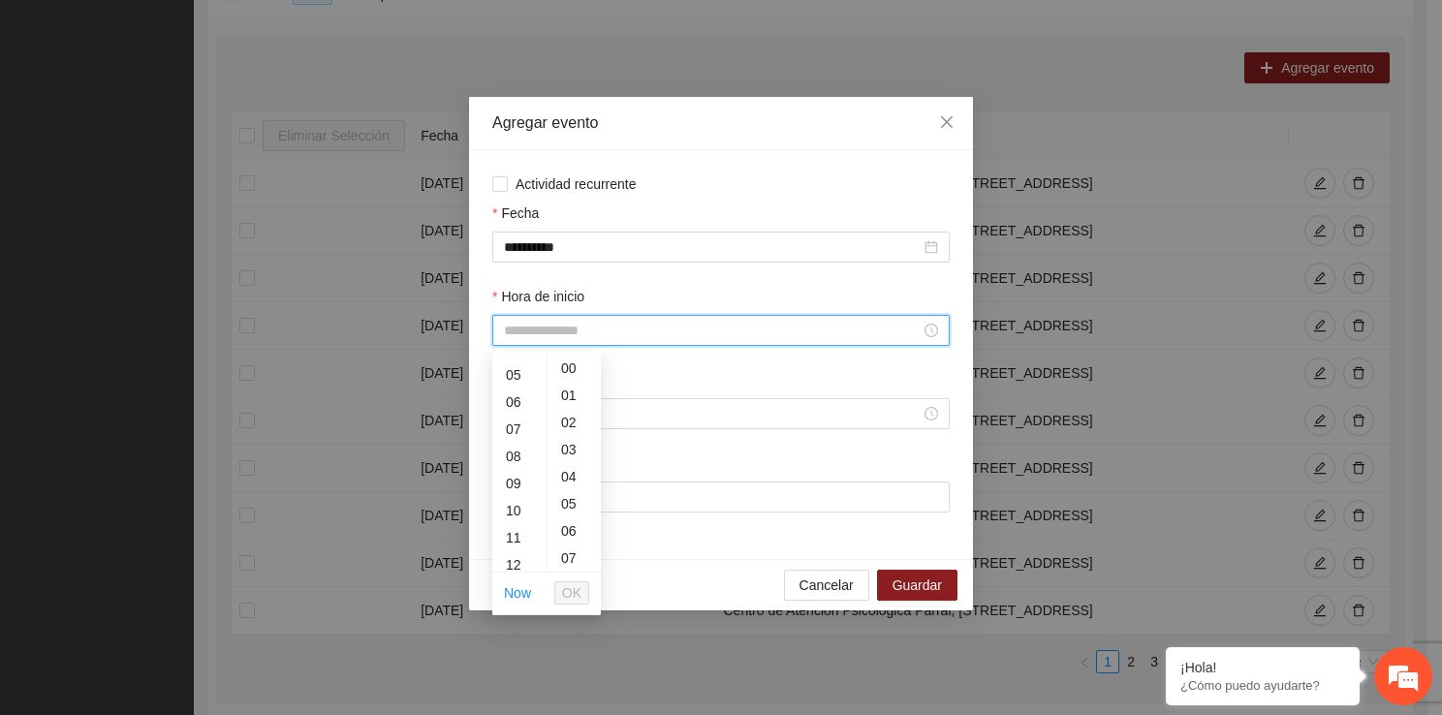
scroll to position [168, 0]
click at [512, 534] on div "12" at bounding box center [519, 525] width 54 height 27
type input "*****"
click at [572, 586] on span "OK" at bounding box center [571, 592] width 19 height 21
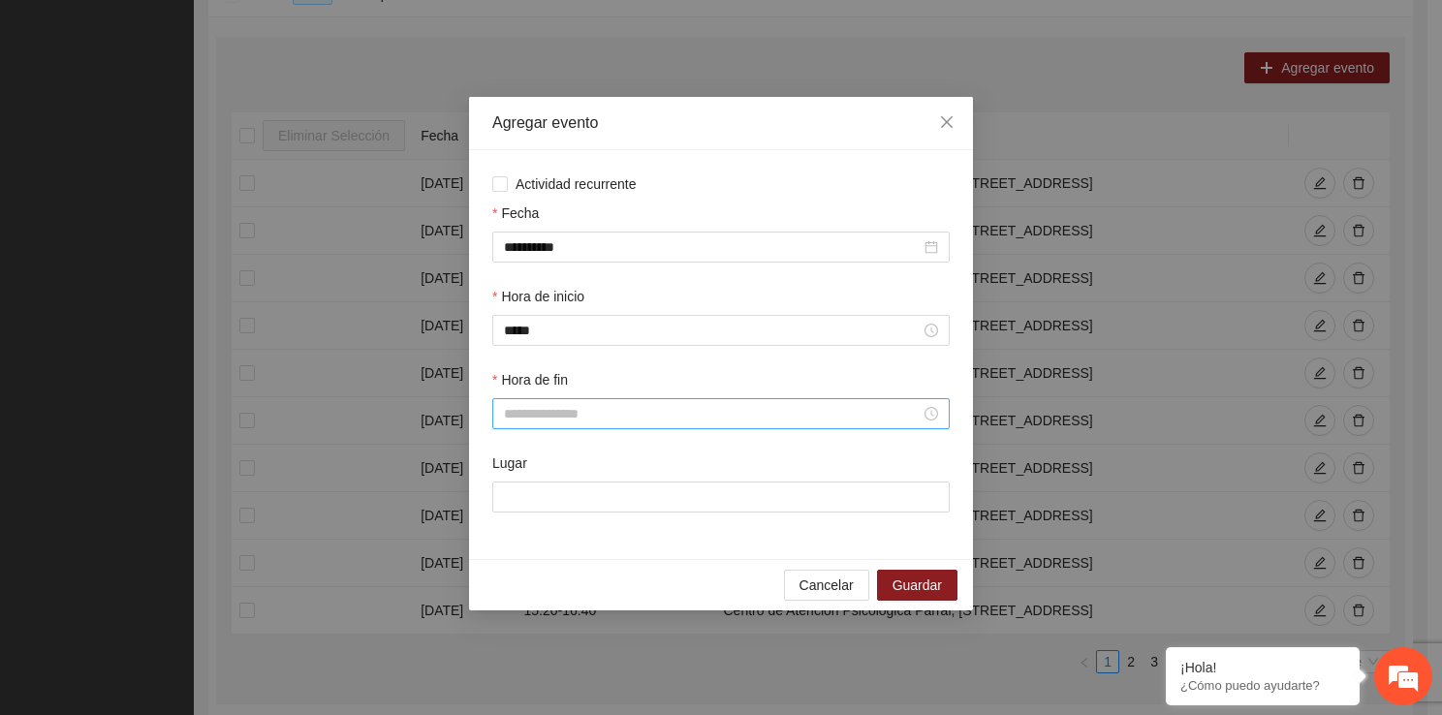
click at [559, 426] on div at bounding box center [720, 413] width 457 height 31
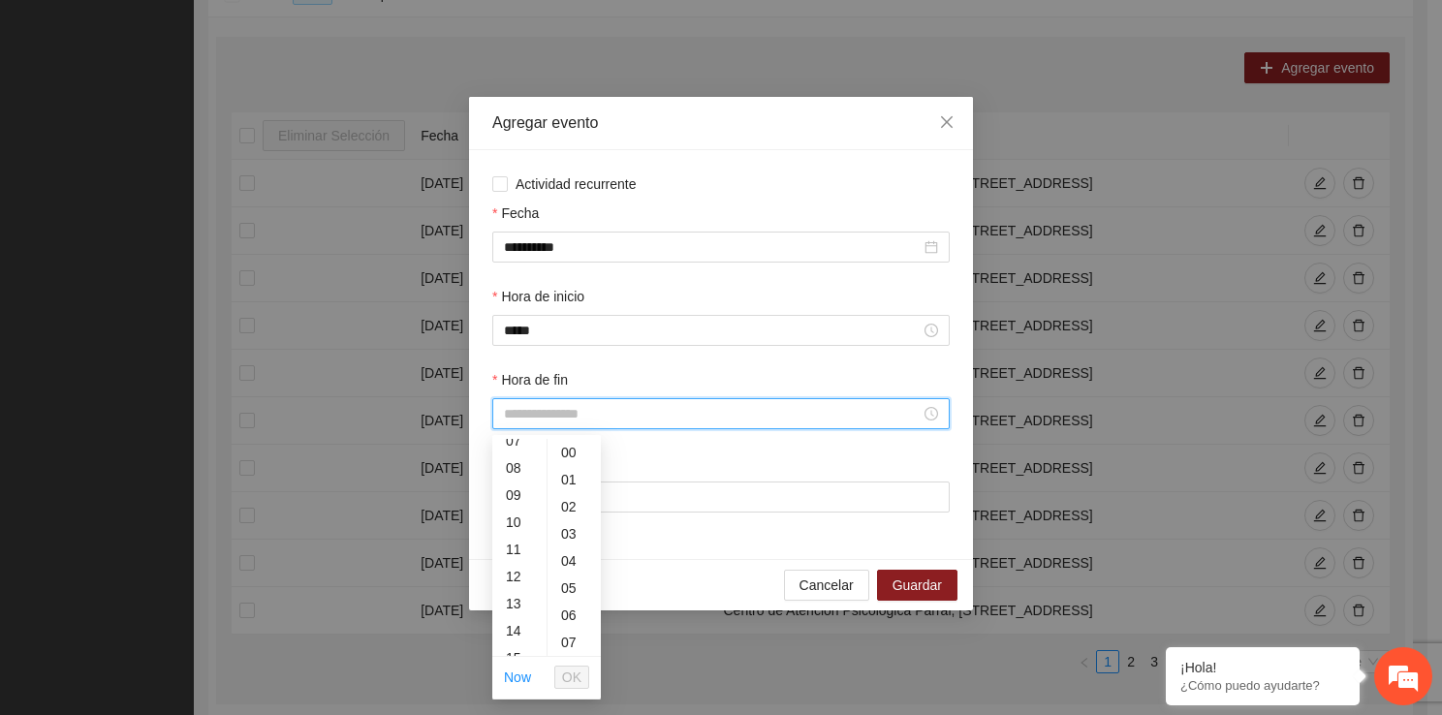
scroll to position [233, 0]
click at [512, 577] on div "13" at bounding box center [519, 572] width 54 height 27
click at [574, 501] on div "20" at bounding box center [573, 504] width 53 height 27
type input "*****"
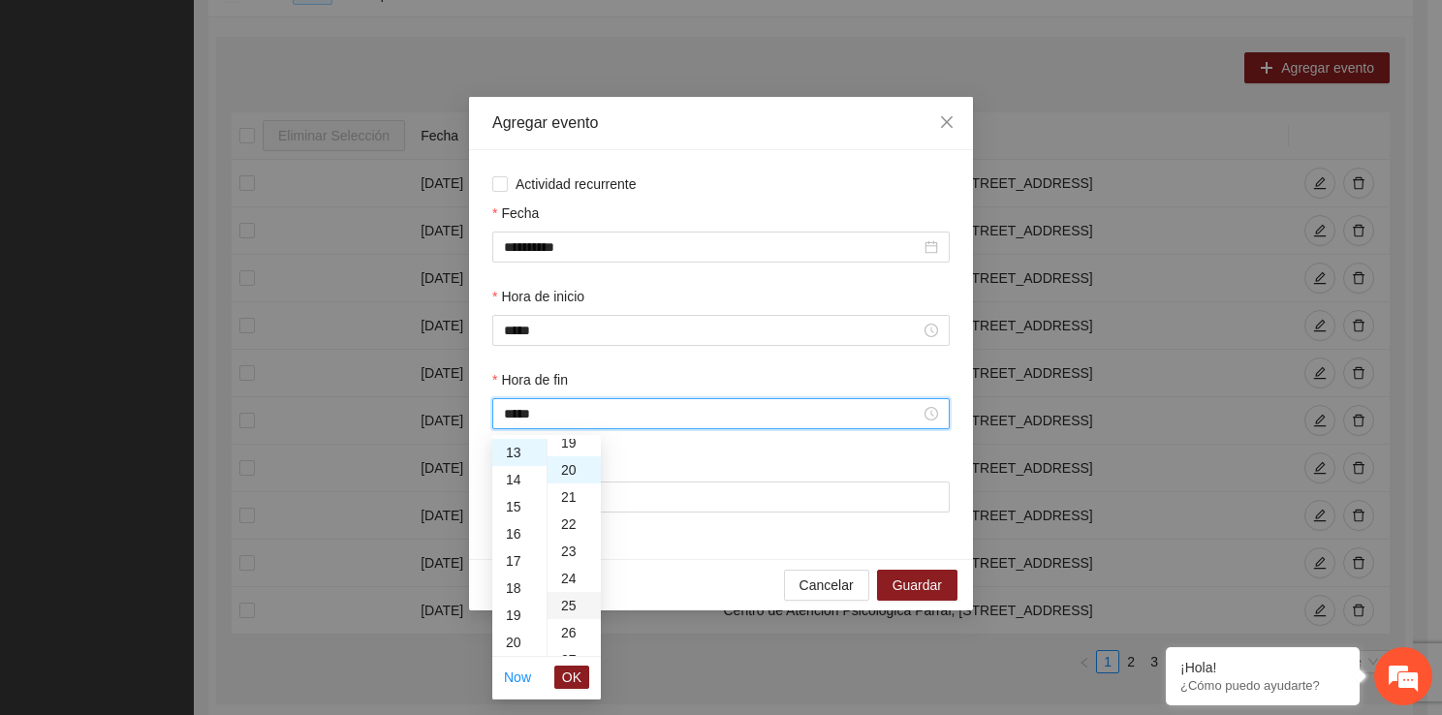
scroll to position [543, 0]
click at [576, 667] on span "OK" at bounding box center [571, 677] width 19 height 21
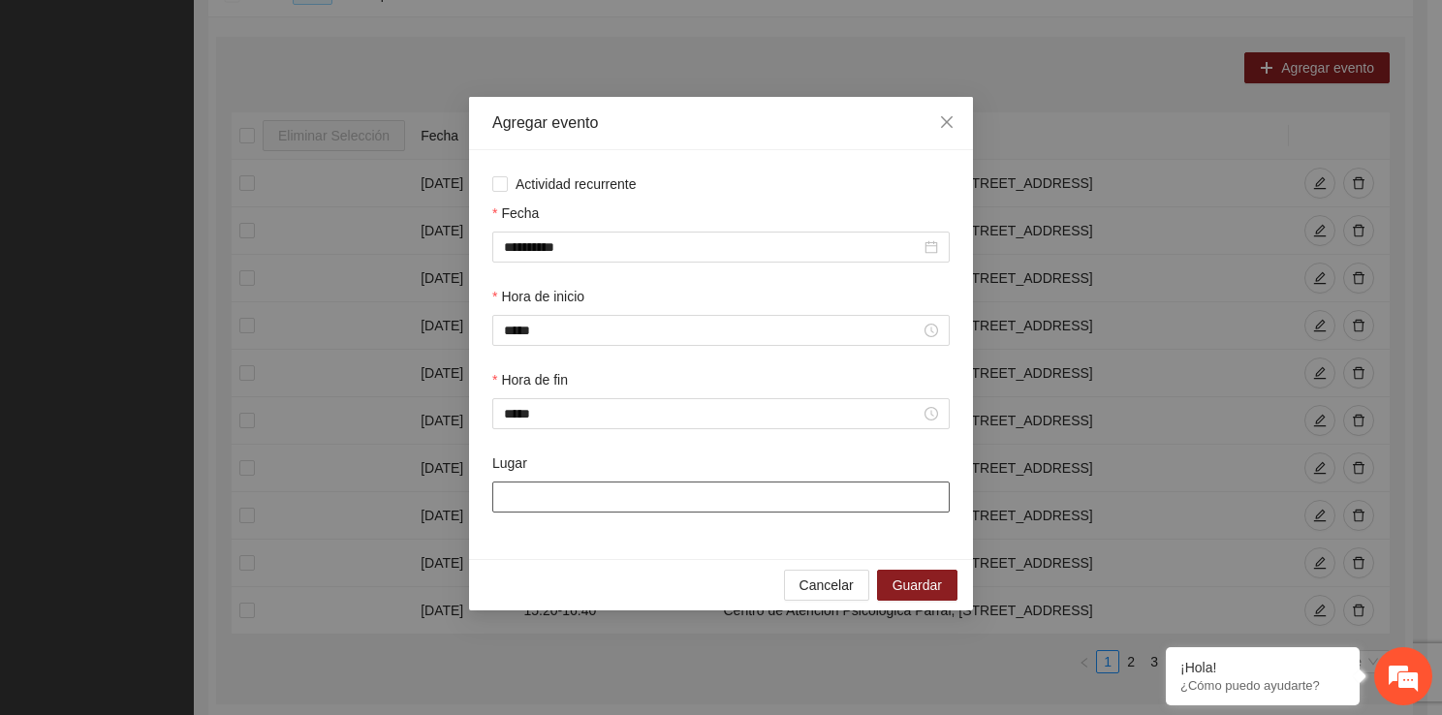
click at [543, 513] on div "Lugar" at bounding box center [720, 493] width 465 height 83
click at [543, 512] on input "Lugar" at bounding box center [720, 496] width 457 height 31
click at [615, 491] on input "Lugar" at bounding box center [720, 496] width 457 height 31
type input "**********"
click at [925, 583] on span "Guardar" at bounding box center [916, 584] width 49 height 21
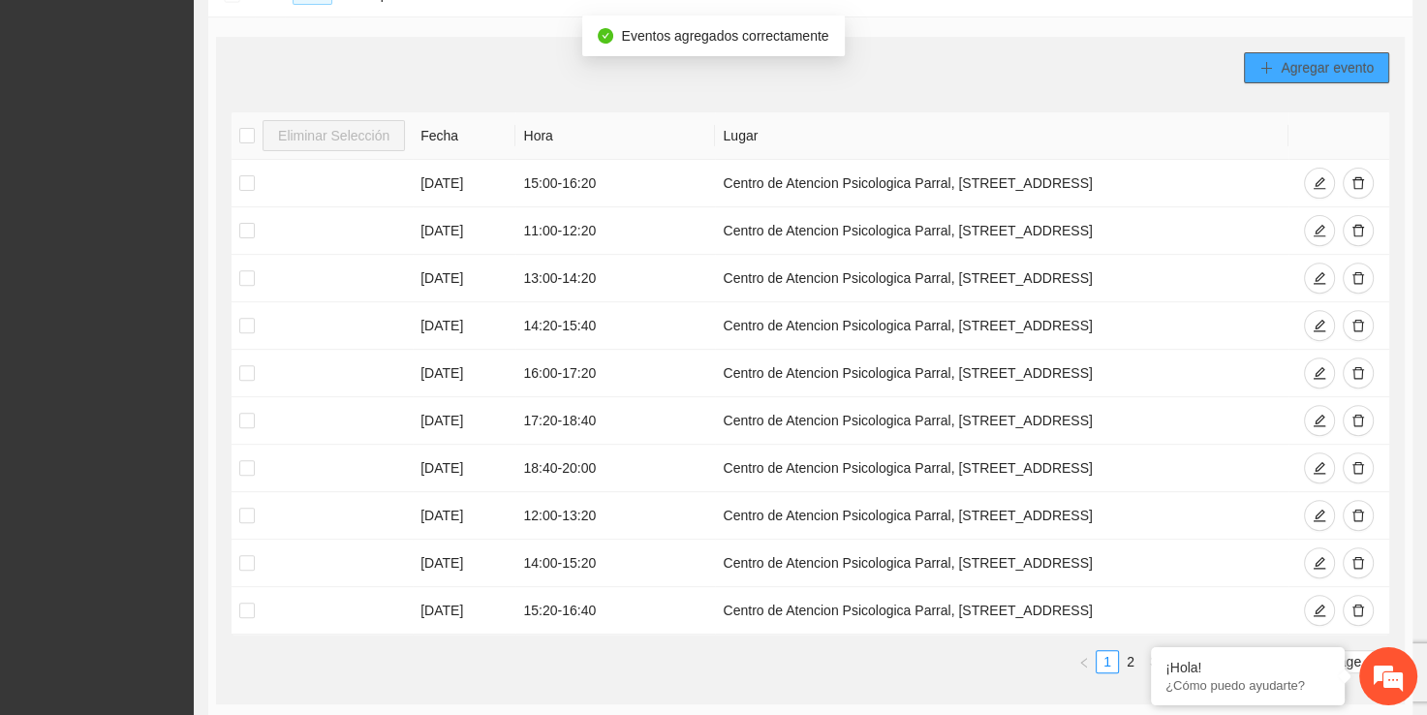
click at [1327, 60] on span "Agregar evento" at bounding box center [1327, 67] width 93 height 21
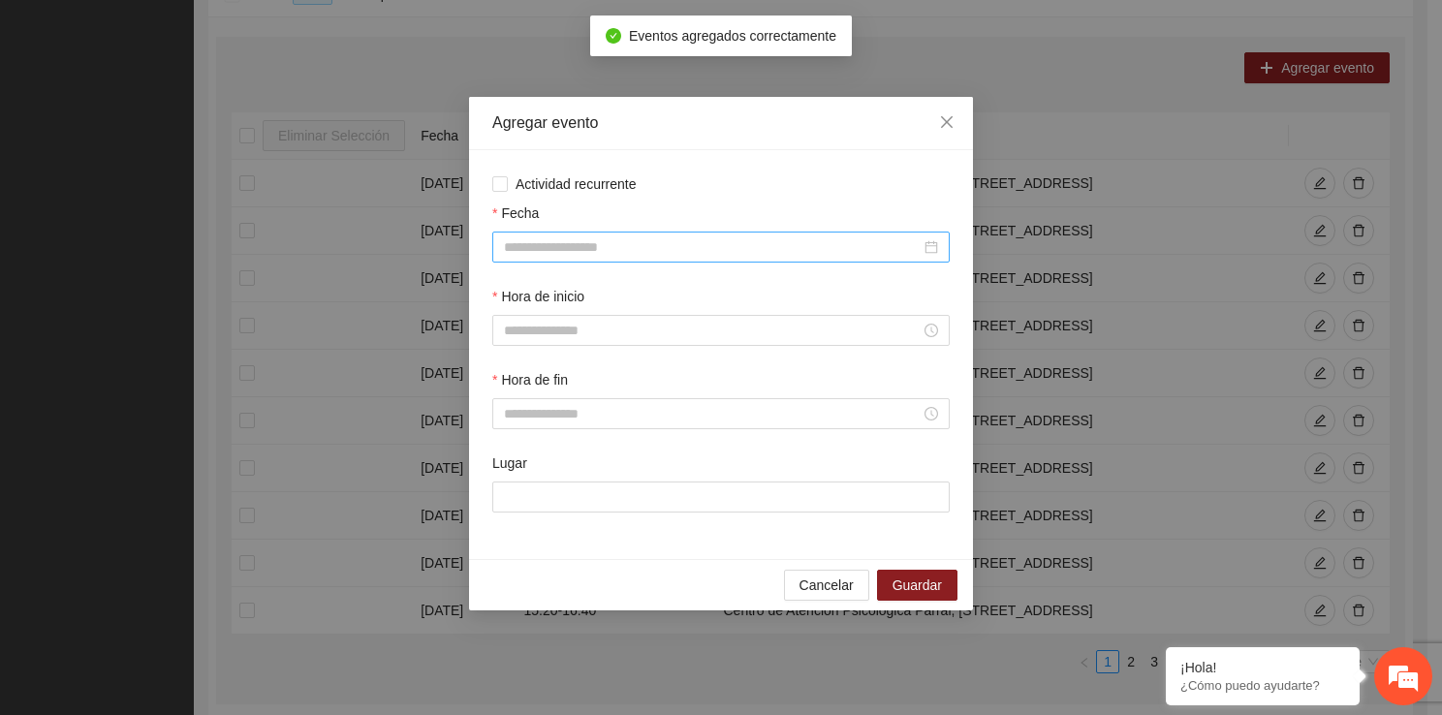
click at [610, 236] on input "Fecha" at bounding box center [712, 246] width 417 height 21
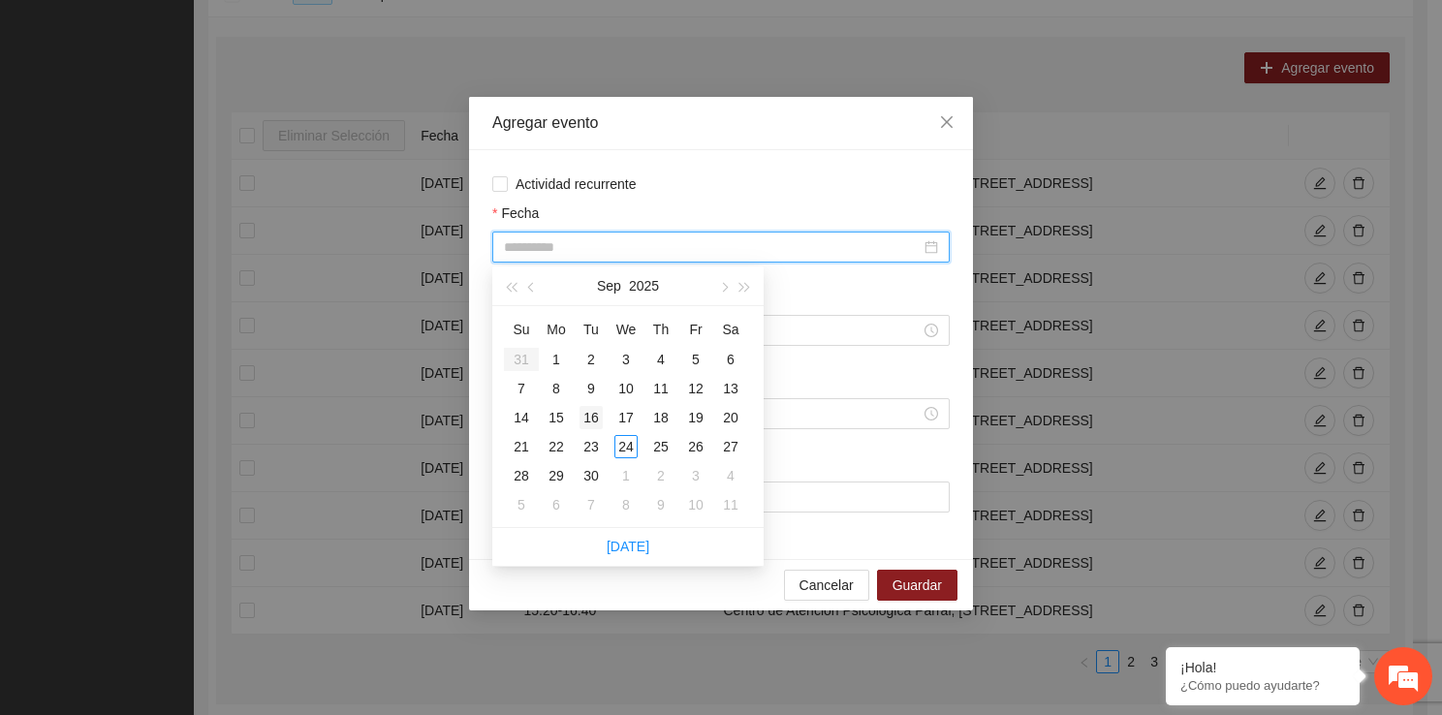
type input "**********"
click at [593, 411] on div "16" at bounding box center [590, 417] width 23 height 23
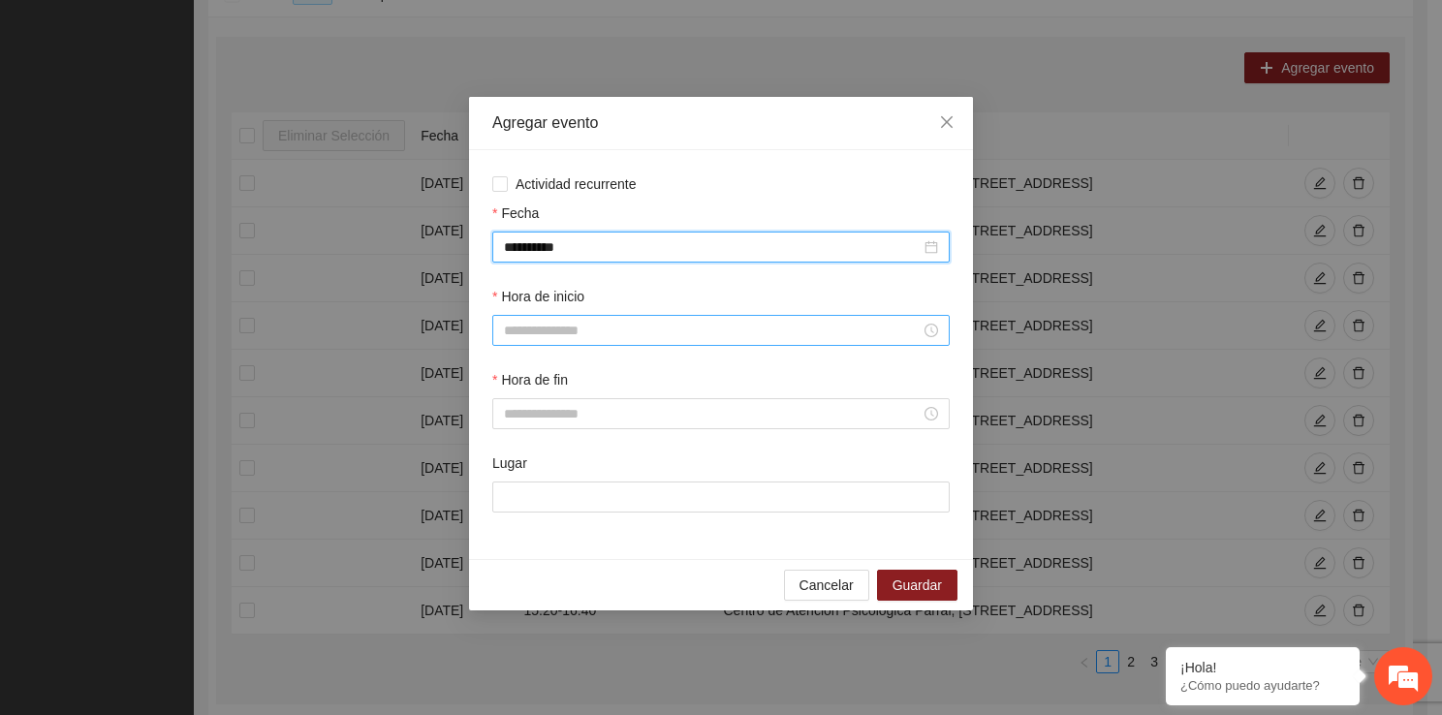
click at [554, 333] on input "Hora de inicio" at bounding box center [712, 330] width 417 height 21
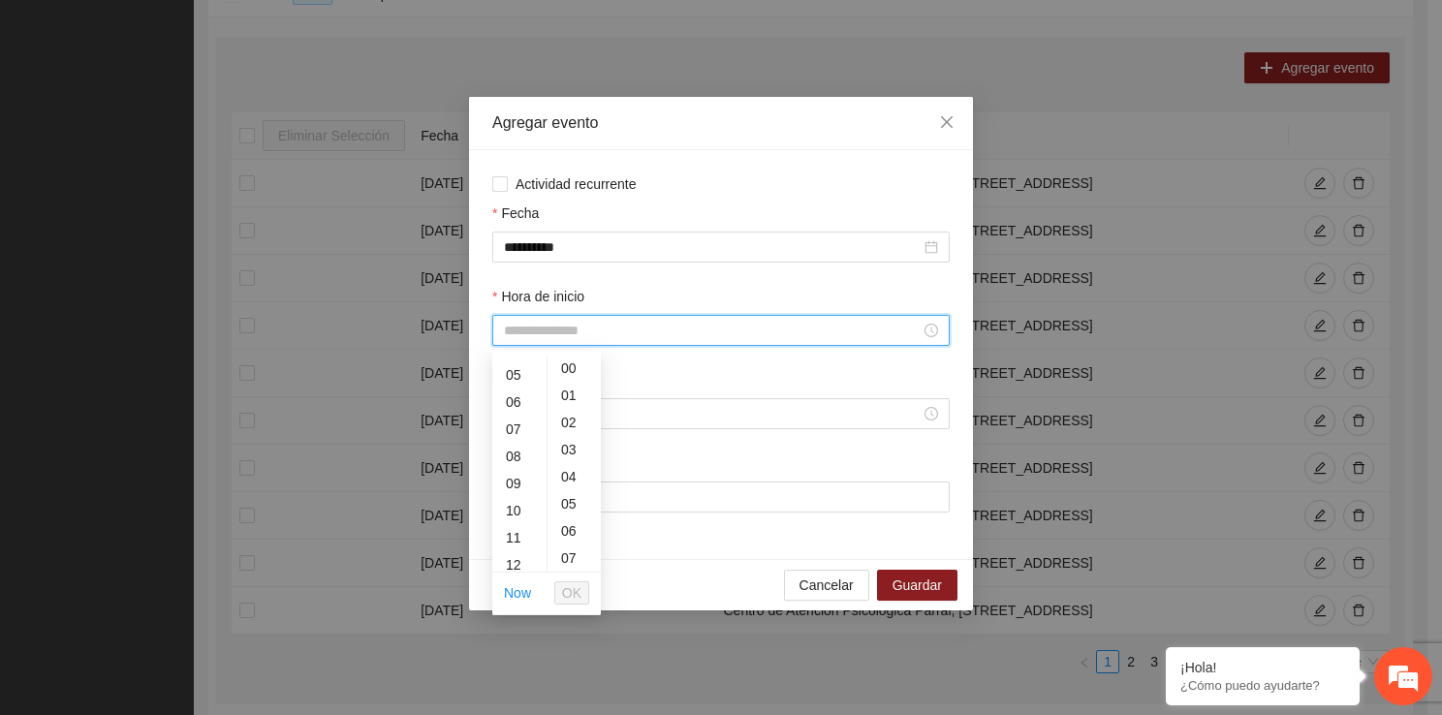
scroll to position [141, 0]
click at [516, 534] on div "13" at bounding box center [519, 540] width 54 height 27
click at [575, 561] on div "20" at bounding box center [573, 561] width 53 height 27
type input "*****"
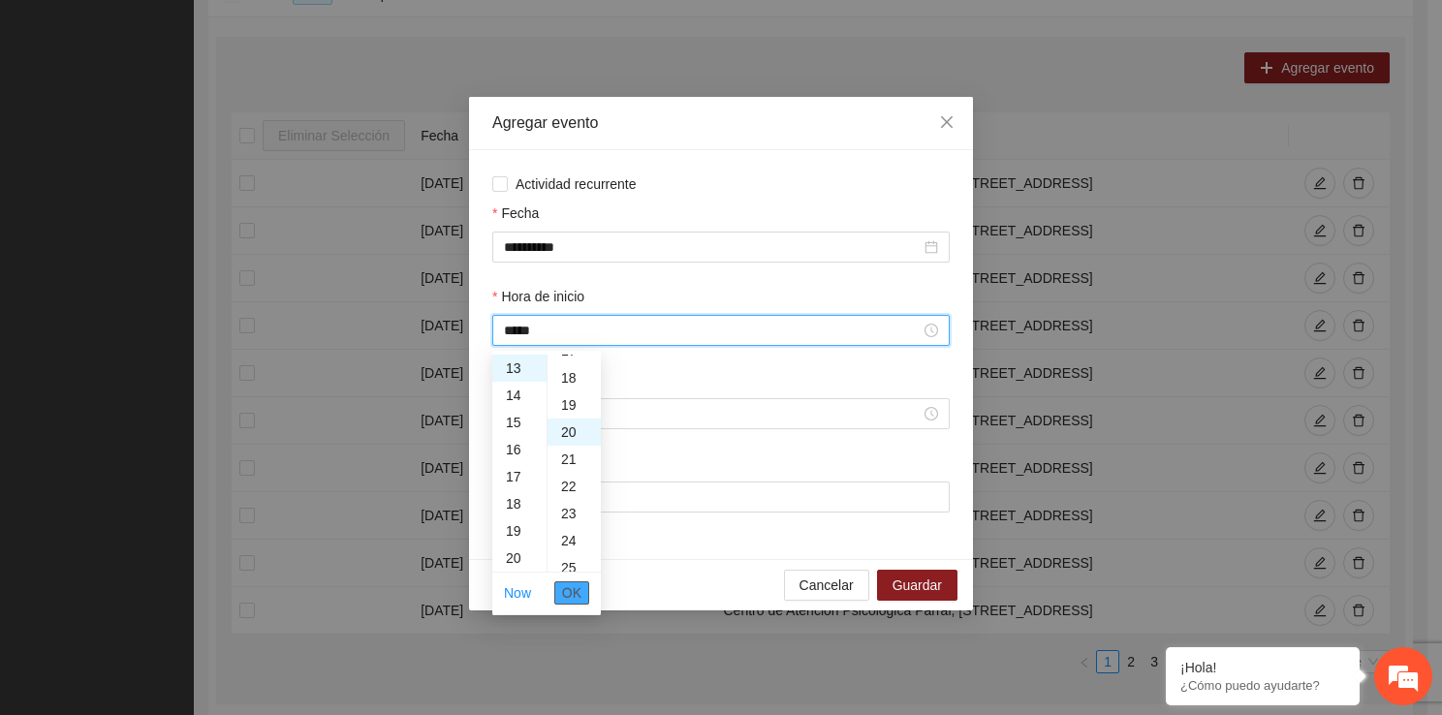
scroll to position [543, 0]
click at [574, 592] on span "OK" at bounding box center [571, 592] width 19 height 21
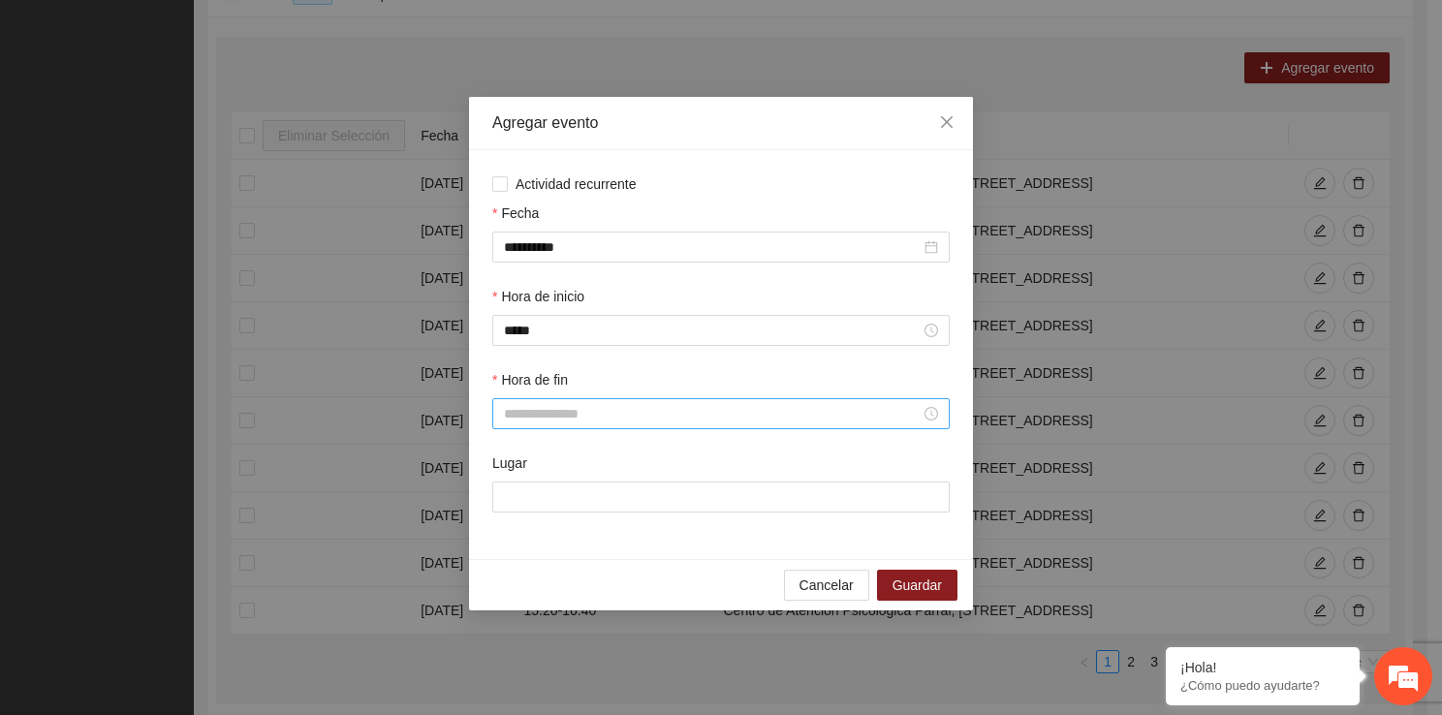
click at [542, 428] on div at bounding box center [720, 413] width 457 height 31
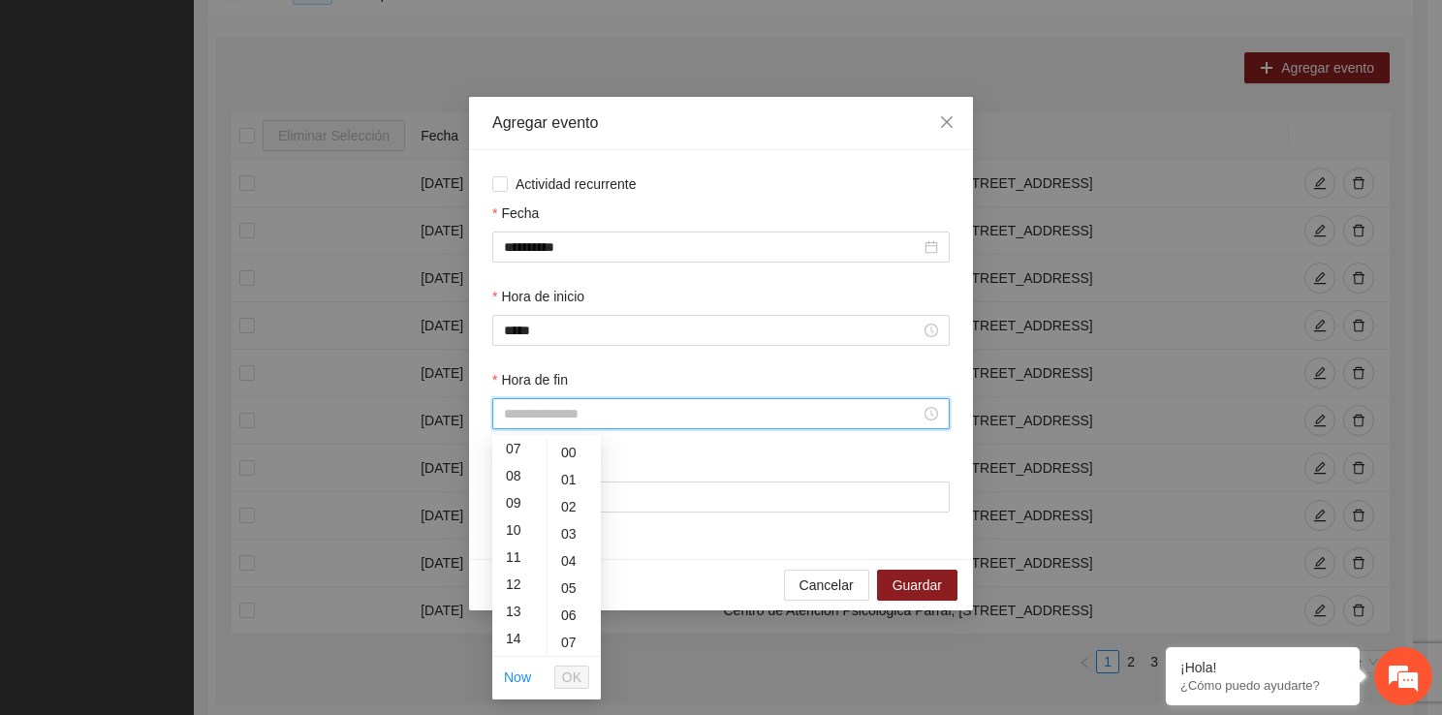
scroll to position [258, 0]
click at [516, 568] on div "14" at bounding box center [519, 574] width 54 height 27
click at [567, 614] on div "40" at bounding box center [573, 607] width 53 height 27
type input "*****"
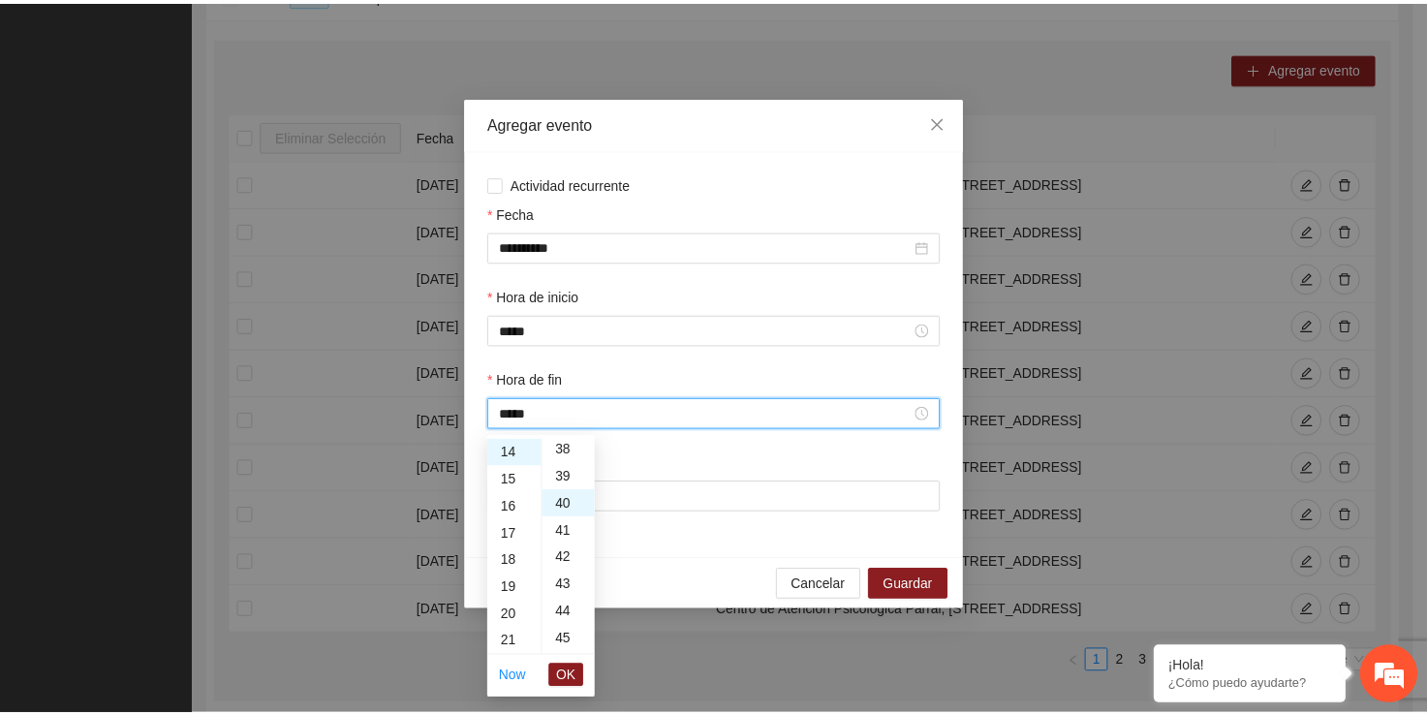
scroll to position [1085, 0]
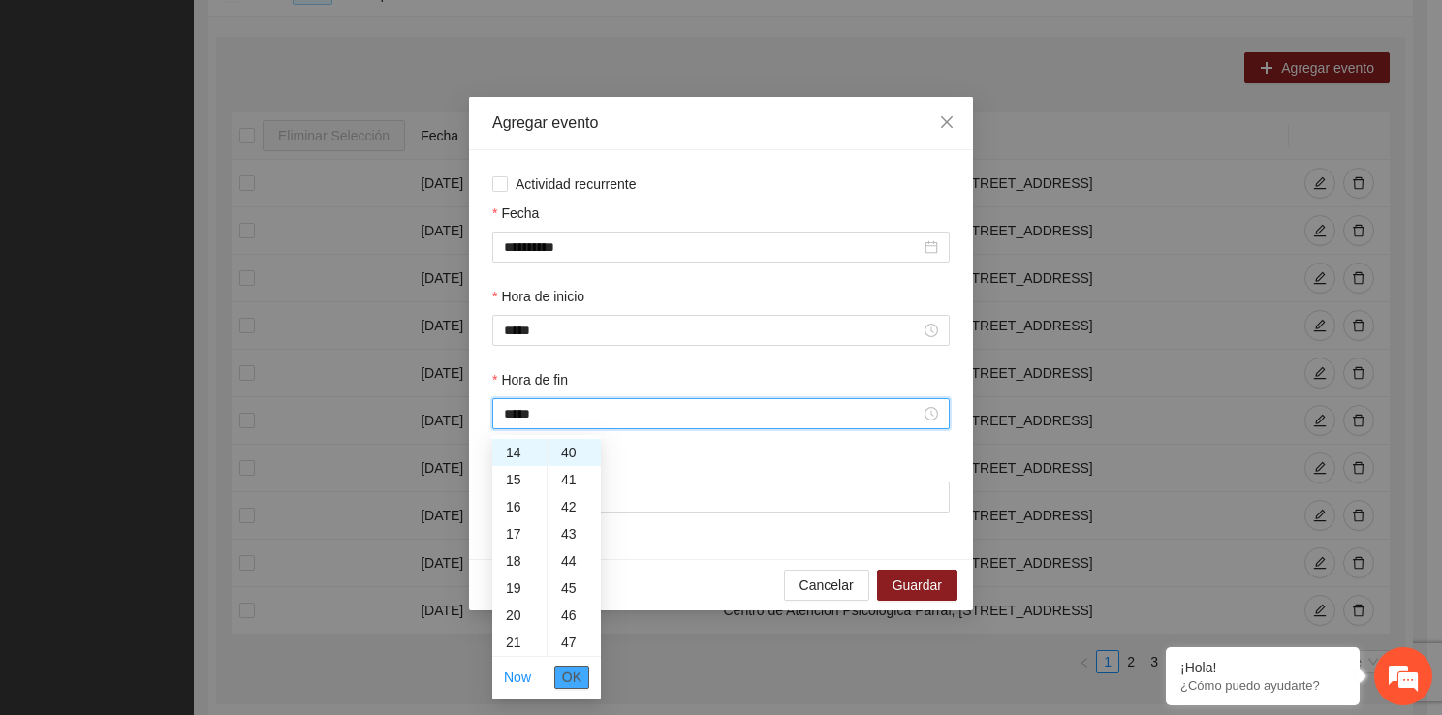
click at [574, 680] on span "OK" at bounding box center [571, 677] width 19 height 21
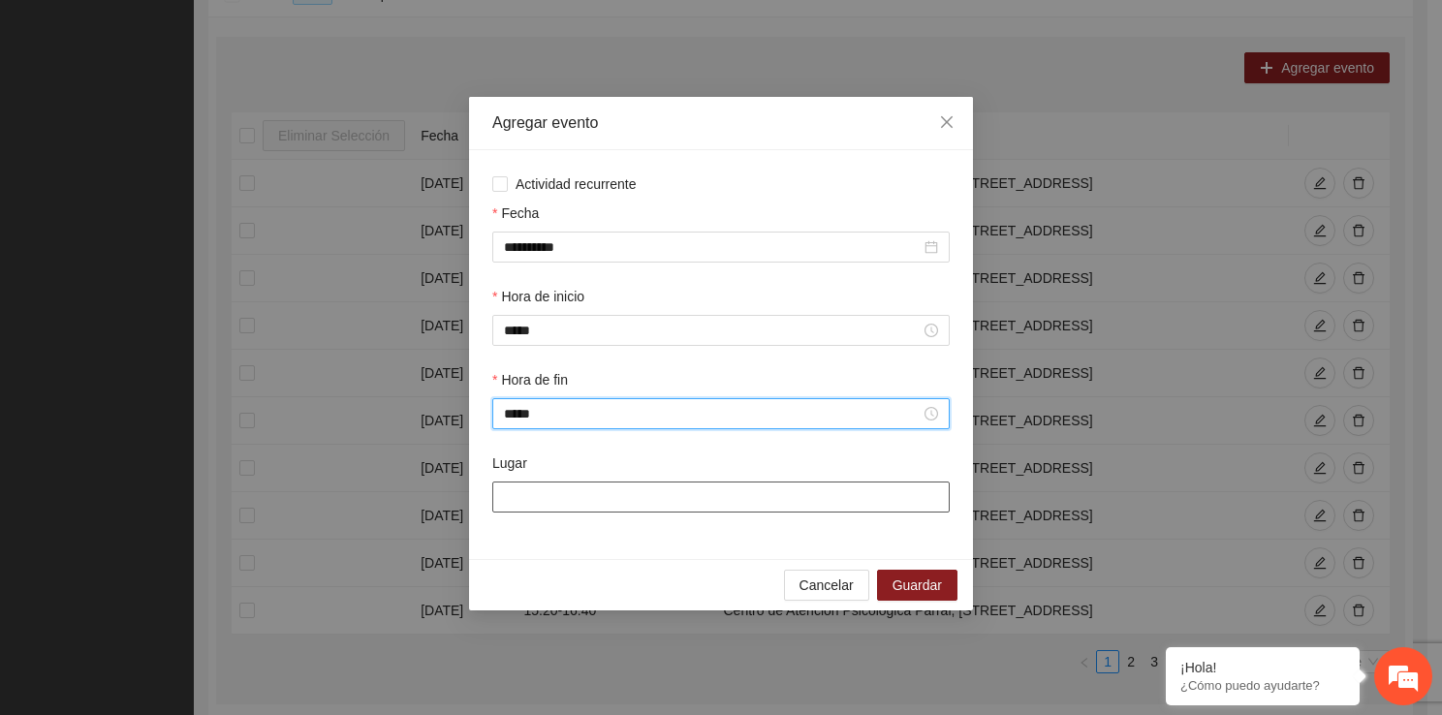
click at [624, 494] on input "Lugar" at bounding box center [720, 496] width 457 height 31
type input "**********"
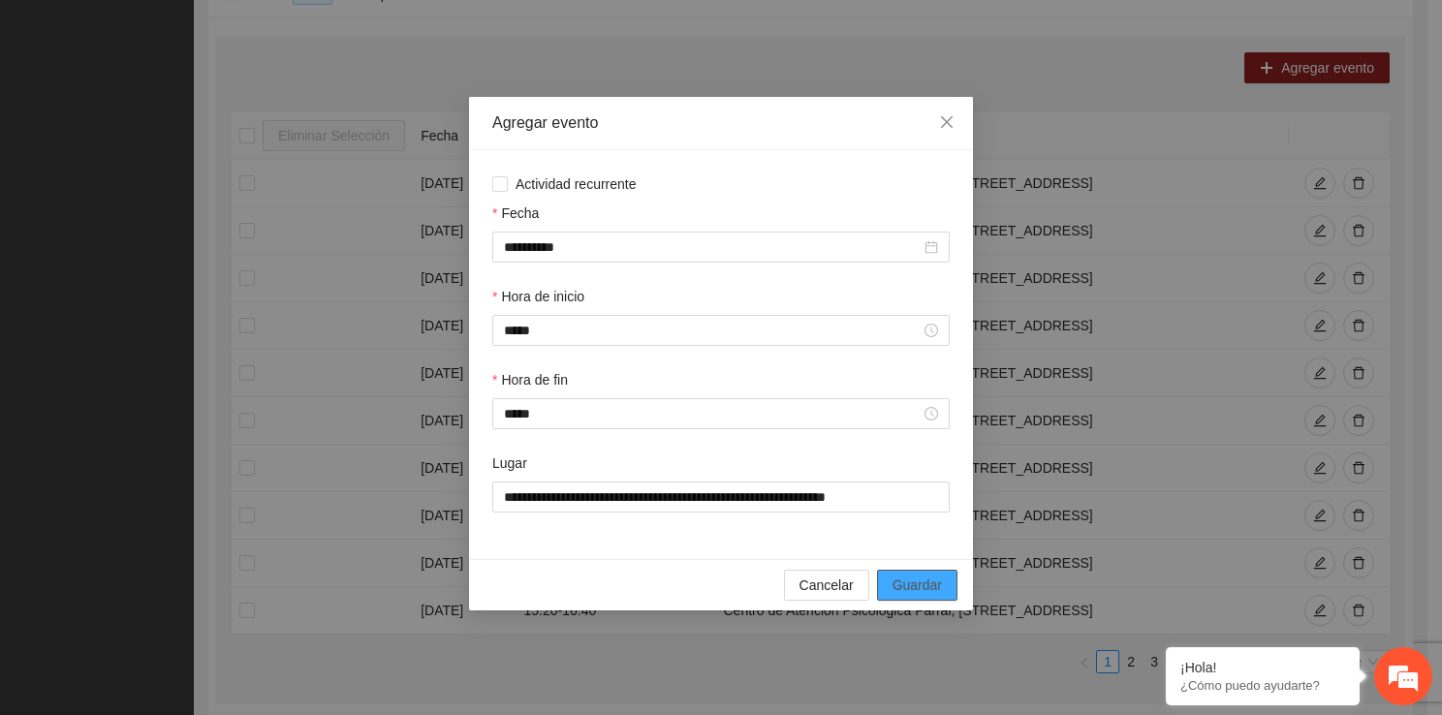
click at [938, 585] on span "Guardar" at bounding box center [916, 584] width 49 height 21
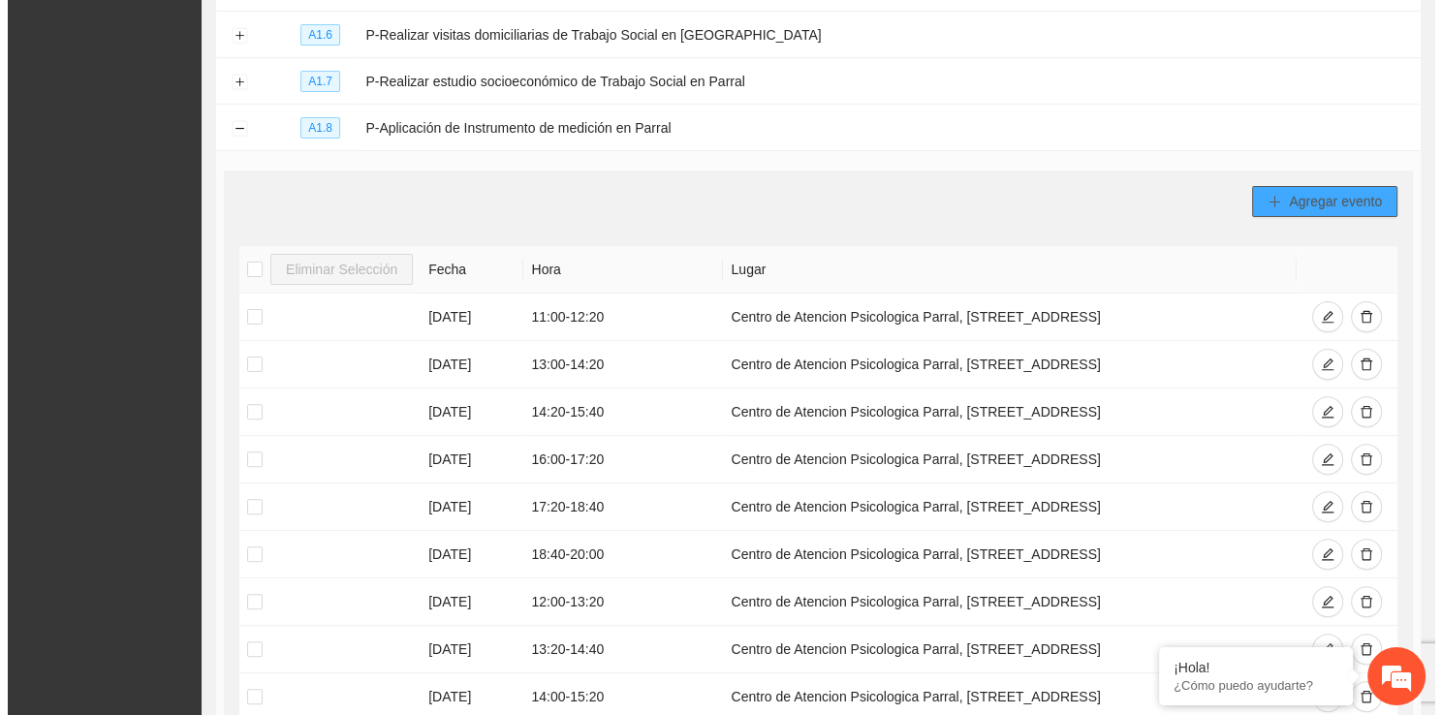
scroll to position [579, 0]
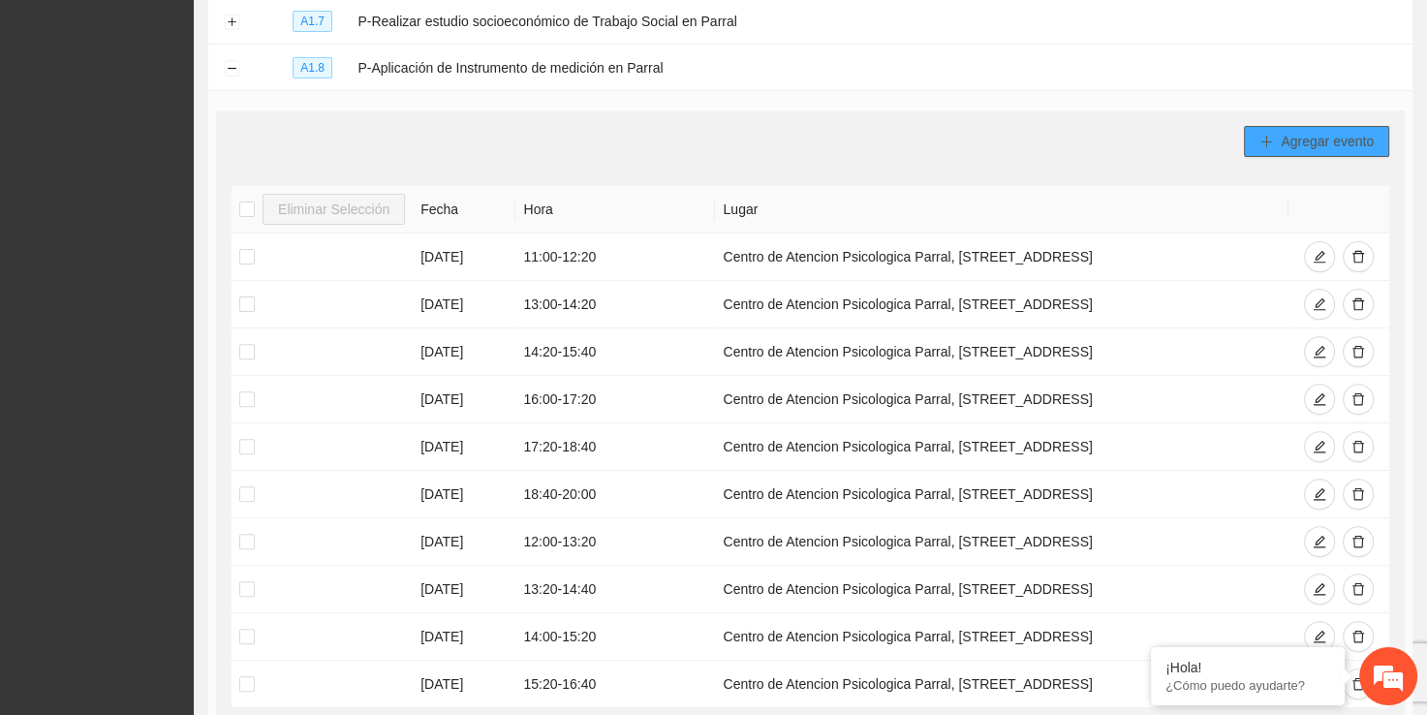
click at [1347, 137] on span "Agregar evento" at bounding box center [1327, 141] width 93 height 21
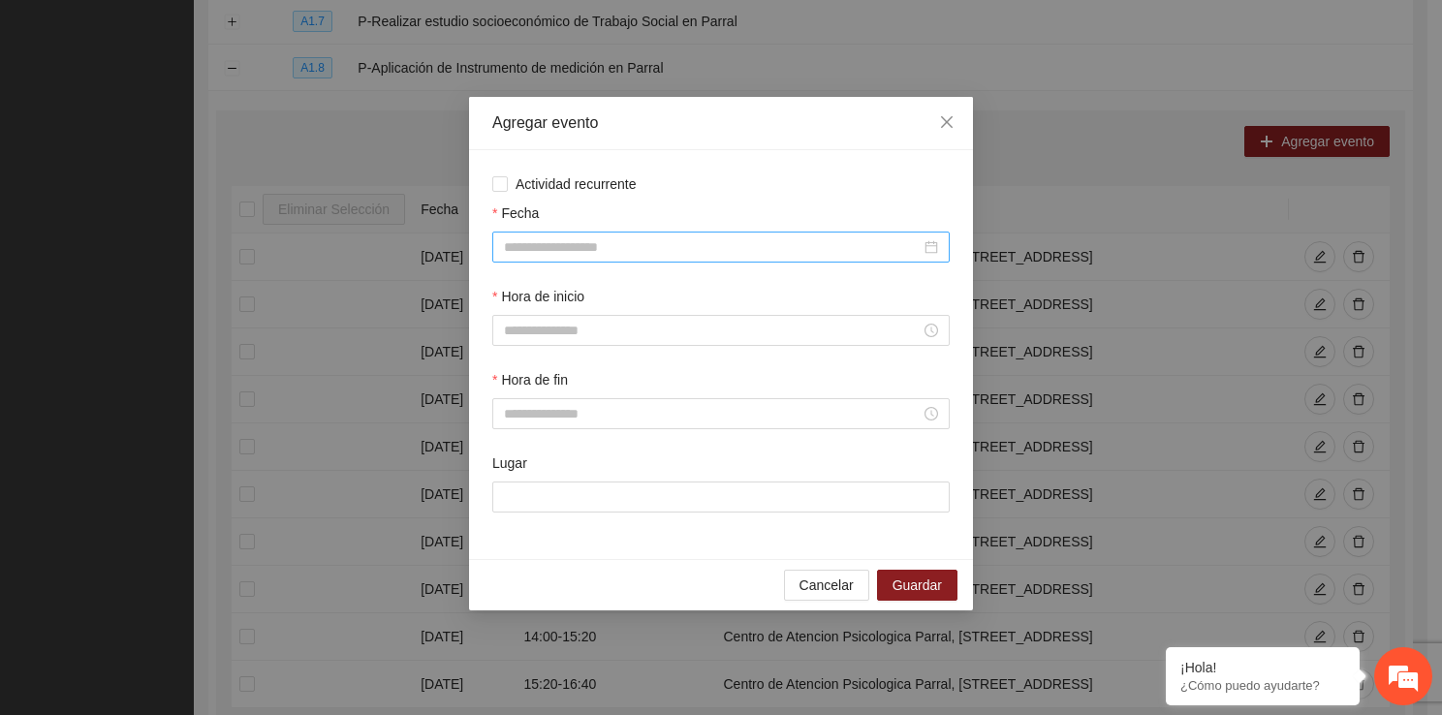
click at [647, 262] on div at bounding box center [720, 247] width 457 height 31
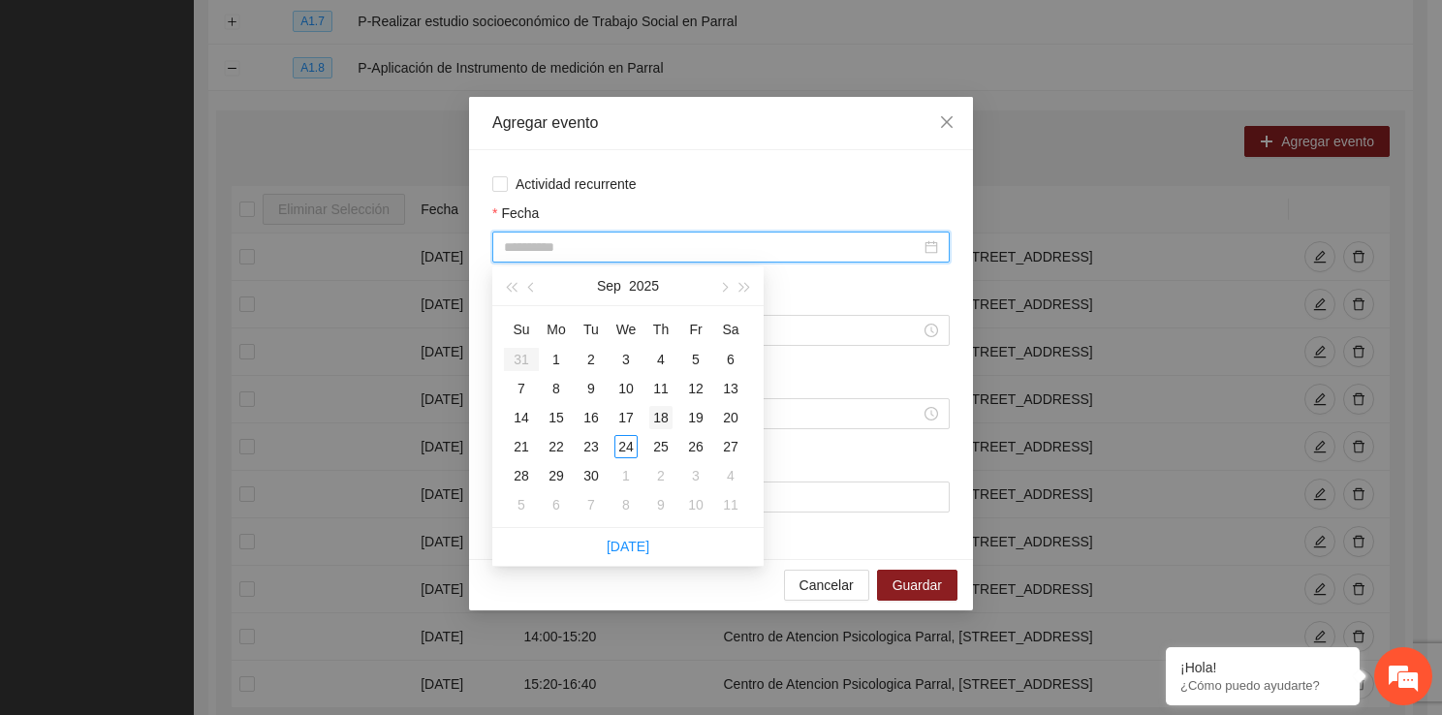
type input "**********"
click at [672, 421] on td "18" at bounding box center [660, 417] width 35 height 29
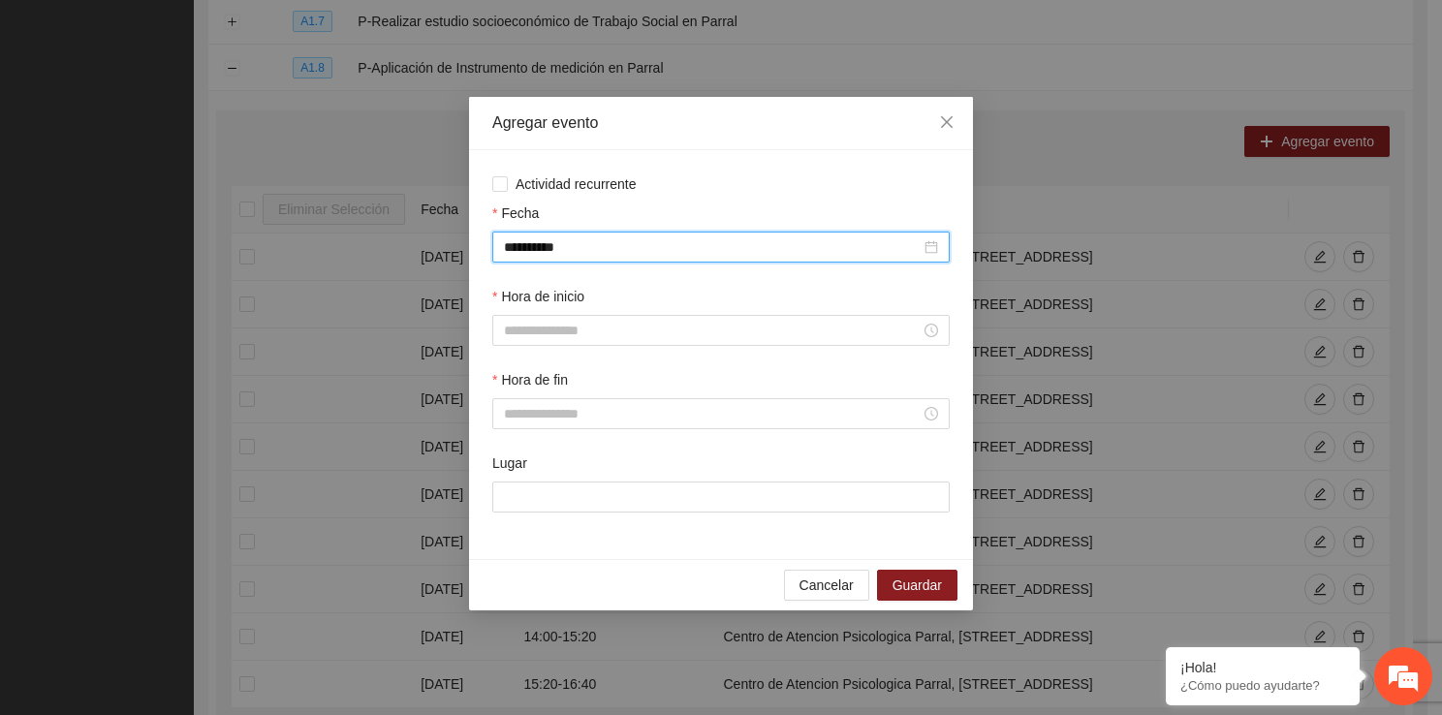
click at [593, 304] on div "Hora de inicio" at bounding box center [720, 300] width 457 height 29
click at [587, 339] on input "Hora de inicio" at bounding box center [712, 330] width 417 height 21
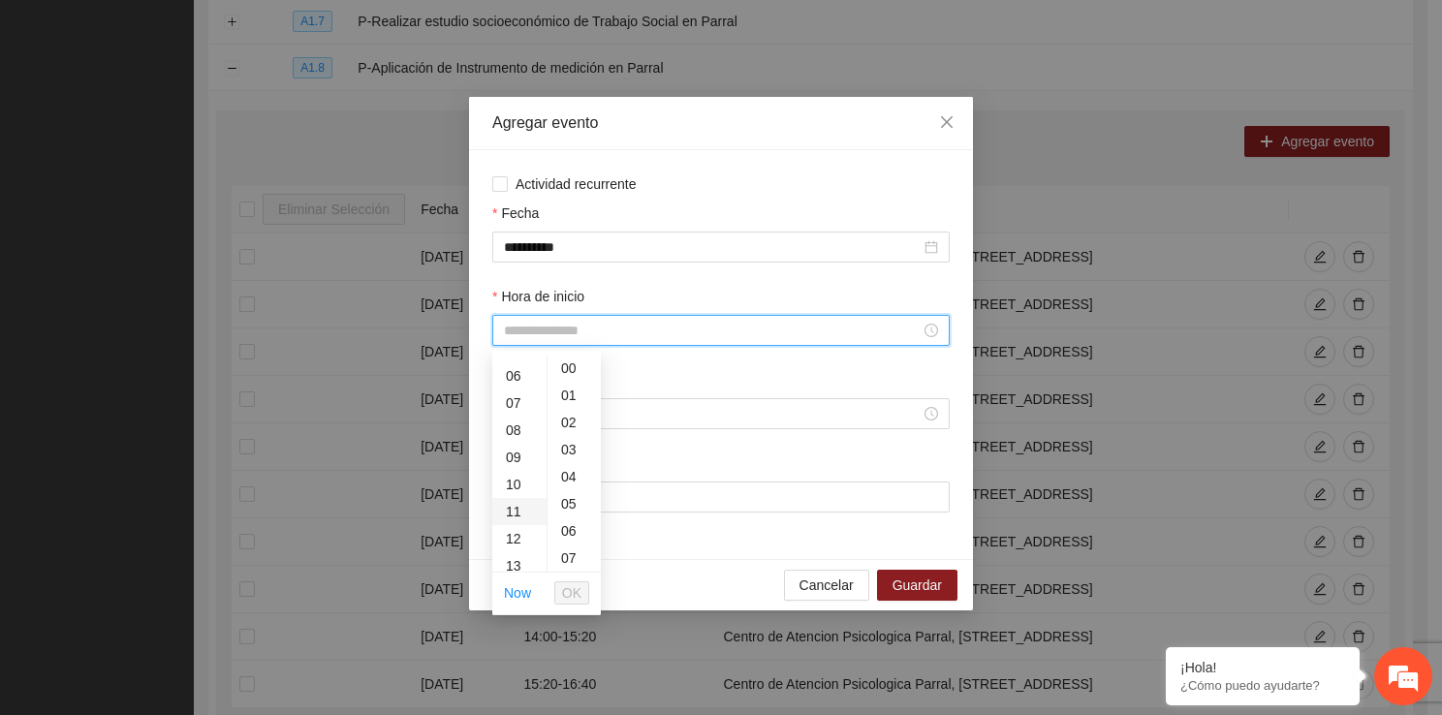
click at [511, 510] on div "11" at bounding box center [519, 511] width 54 height 27
type input "*****"
click at [561, 594] on button "OK" at bounding box center [571, 592] width 35 height 23
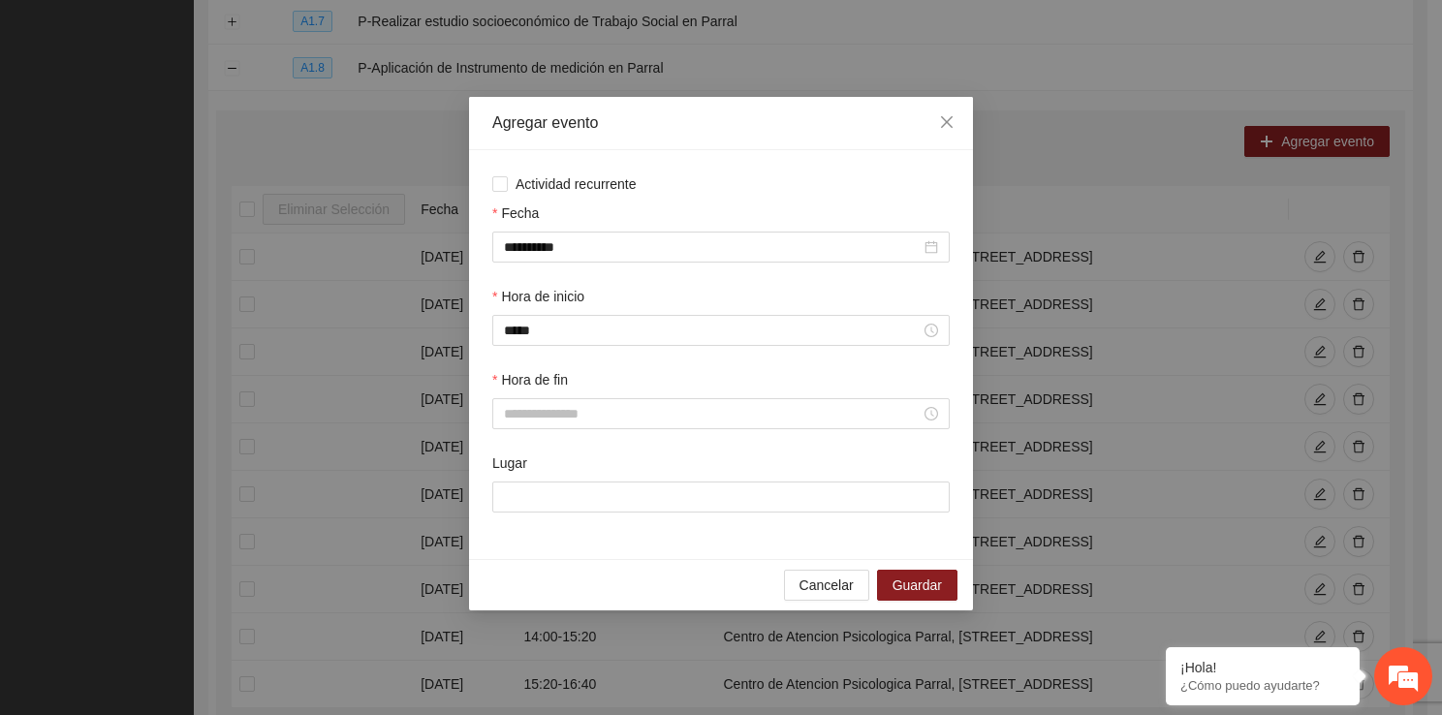
click at [552, 388] on label "Hora de fin" at bounding box center [530, 379] width 76 height 21
click at [552, 403] on input "Hora de fin" at bounding box center [712, 413] width 417 height 21
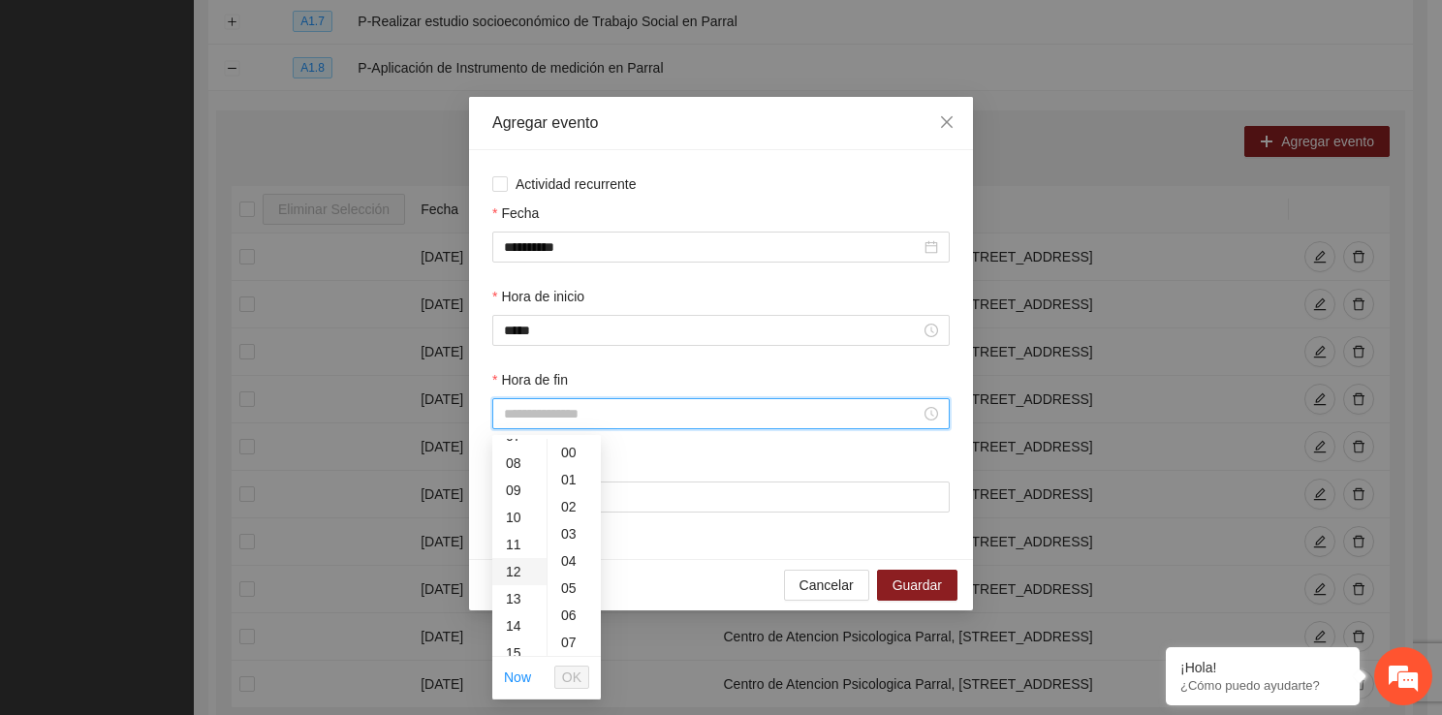
click at [514, 564] on div "12" at bounding box center [519, 571] width 54 height 27
click at [568, 573] on div "20" at bounding box center [573, 568] width 53 height 27
type input "*****"
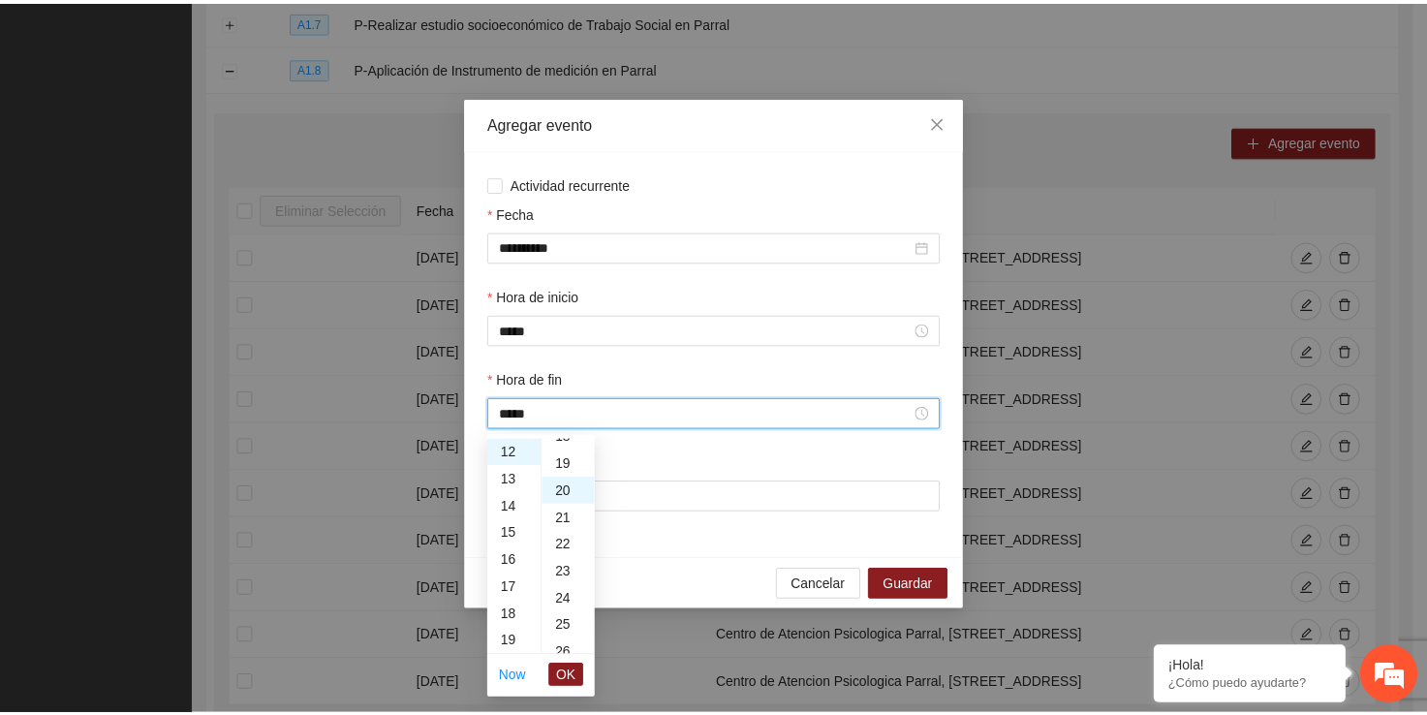
scroll to position [543, 0]
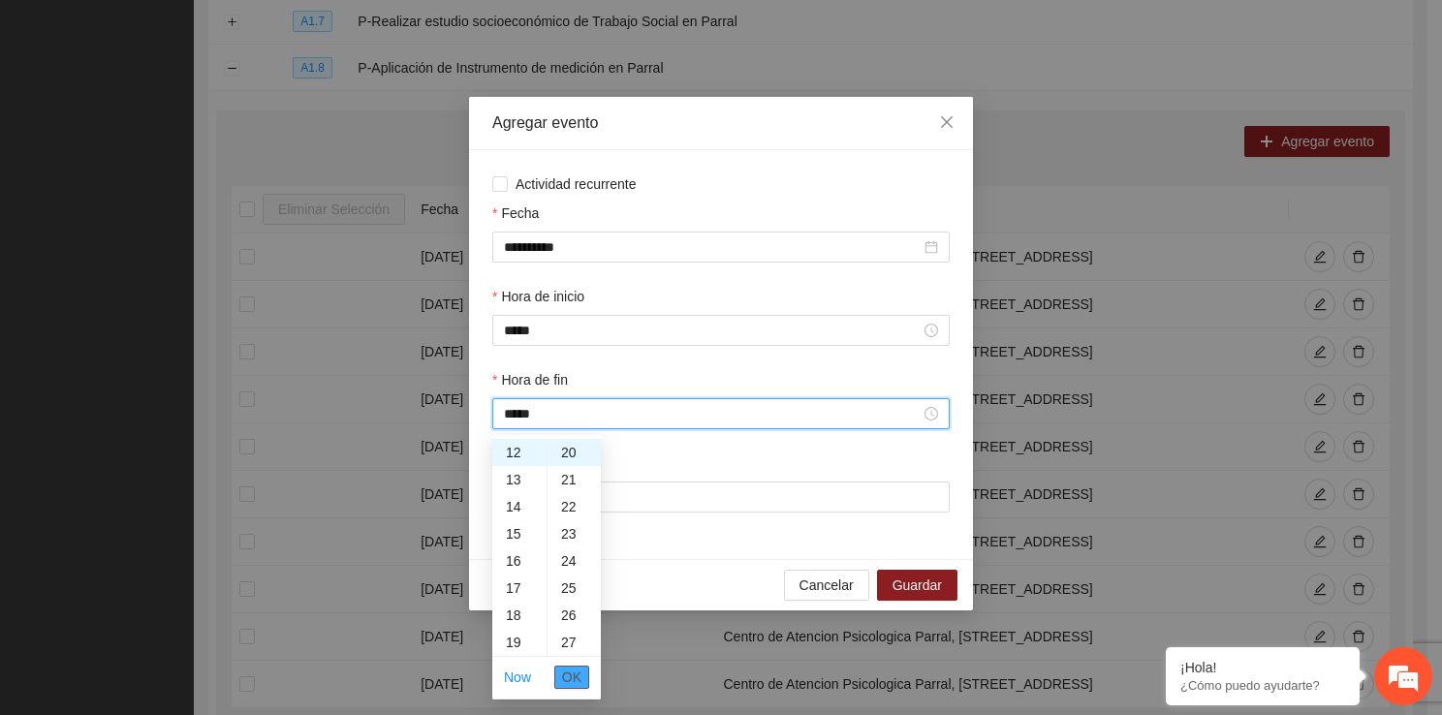
click at [571, 675] on span "OK" at bounding box center [571, 677] width 19 height 21
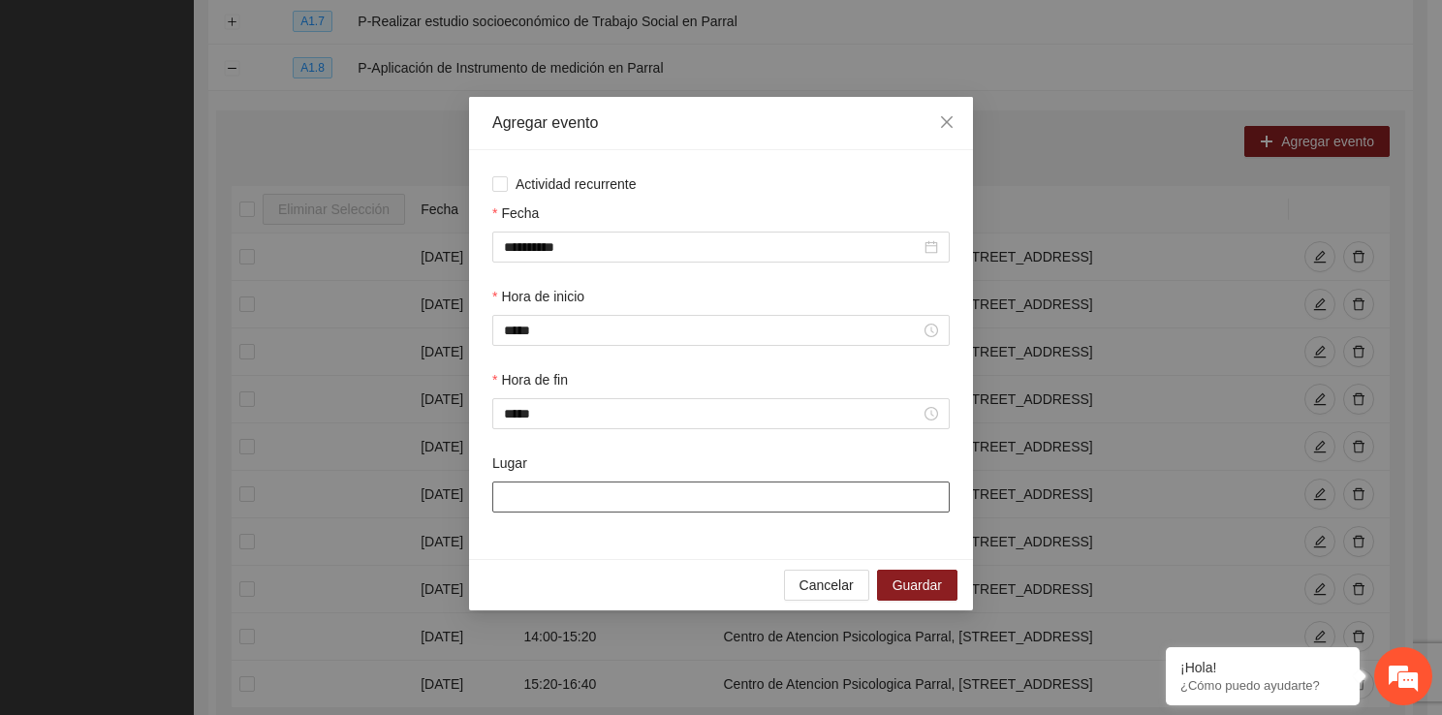
click at [585, 498] on input "Lugar" at bounding box center [720, 496] width 457 height 31
type input "**********"
click at [918, 603] on div "Cancelar Guardar" at bounding box center [721, 584] width 504 height 51
click at [918, 601] on button "Guardar" at bounding box center [917, 585] width 80 height 31
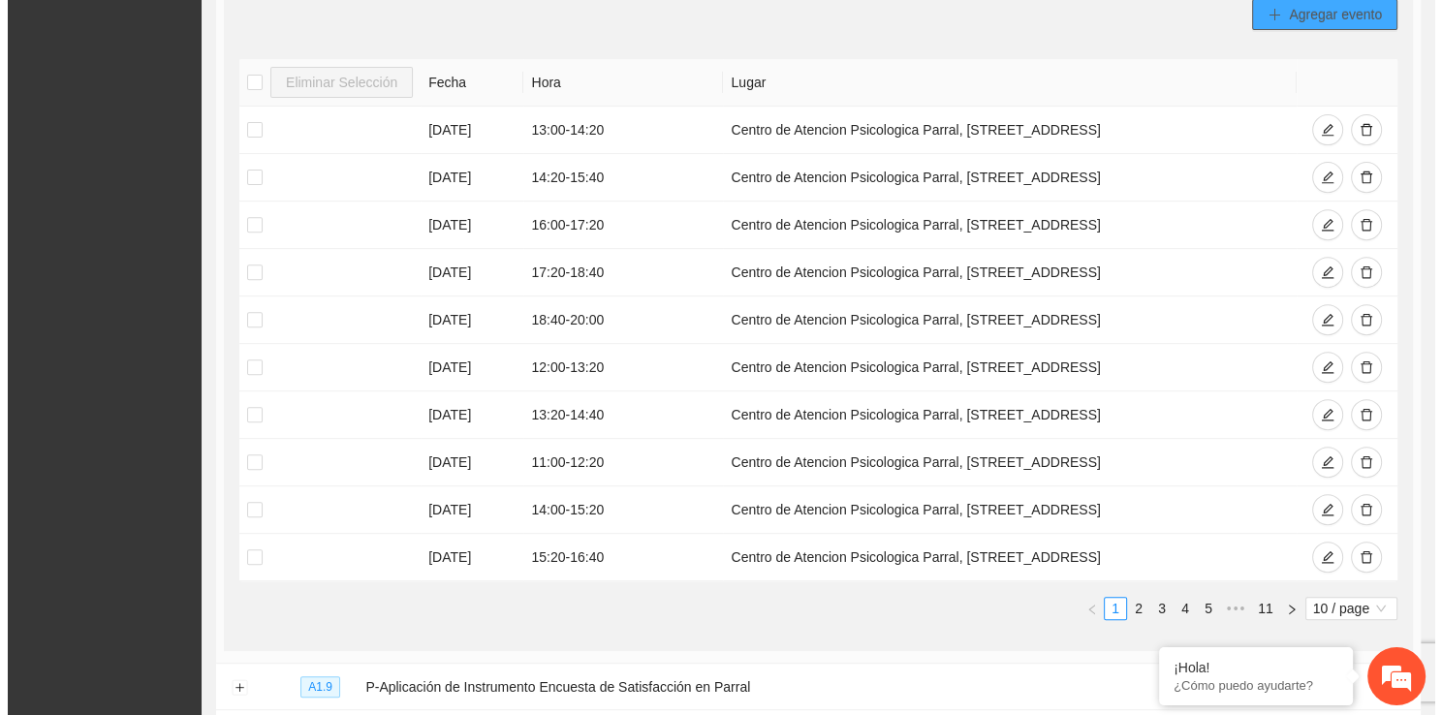
scroll to position [659, 0]
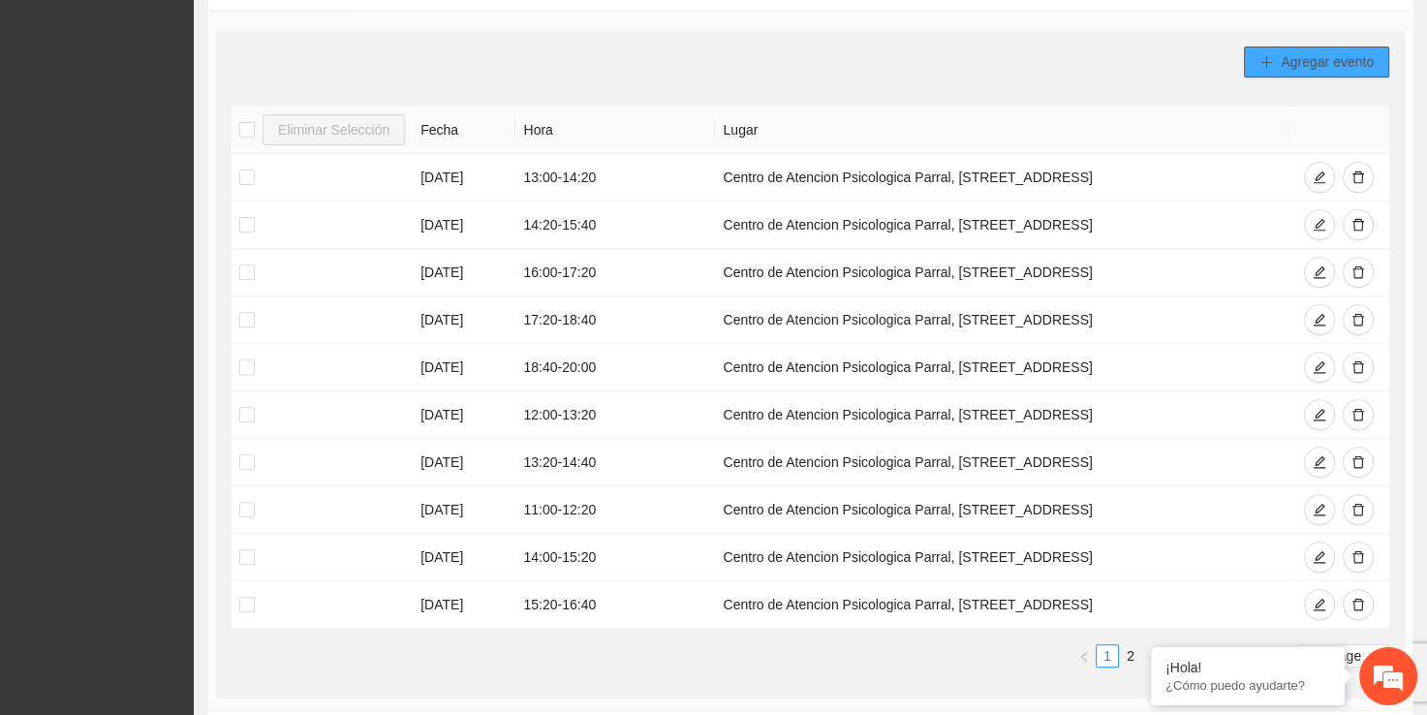
click at [1359, 71] on button "Agregar evento" at bounding box center [1316, 62] width 145 height 31
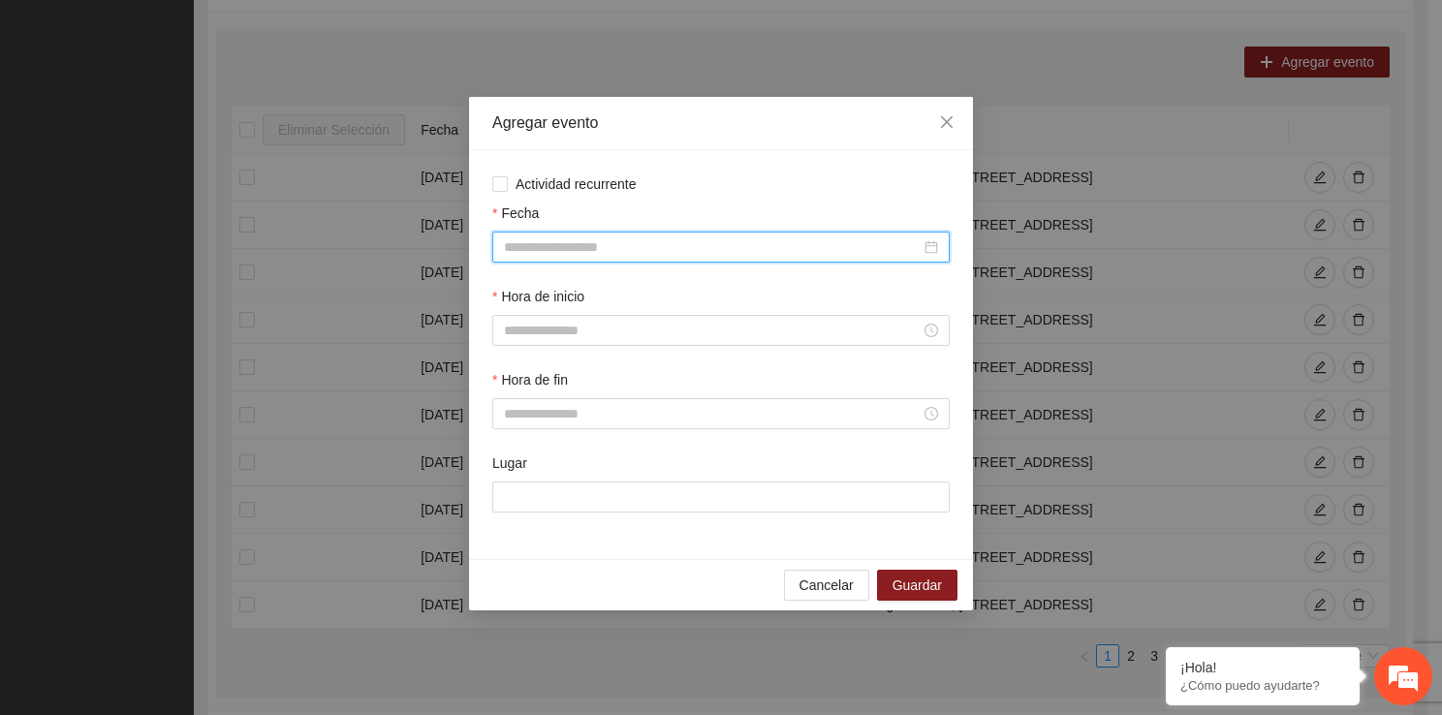
click at [678, 242] on input "Fecha" at bounding box center [712, 246] width 417 height 21
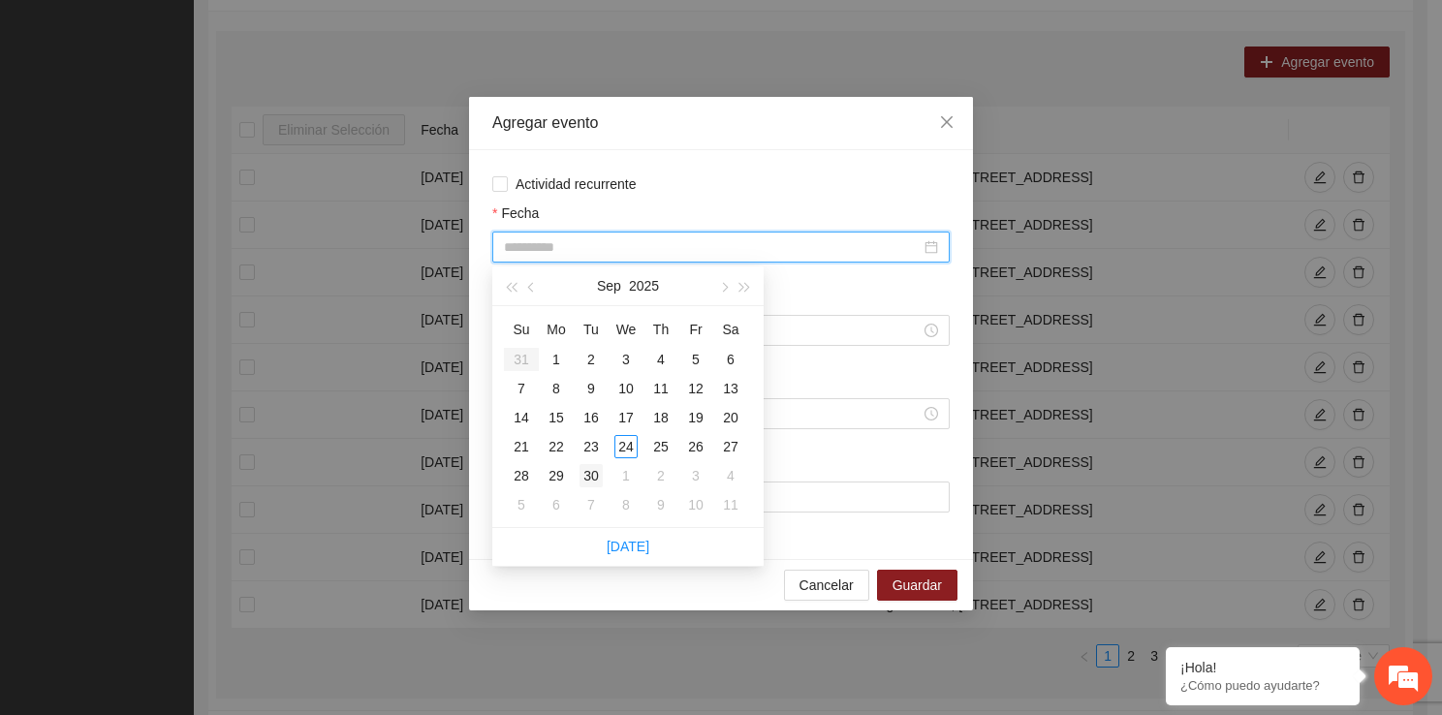
type input "**********"
click at [585, 482] on div "30" at bounding box center [590, 475] width 23 height 23
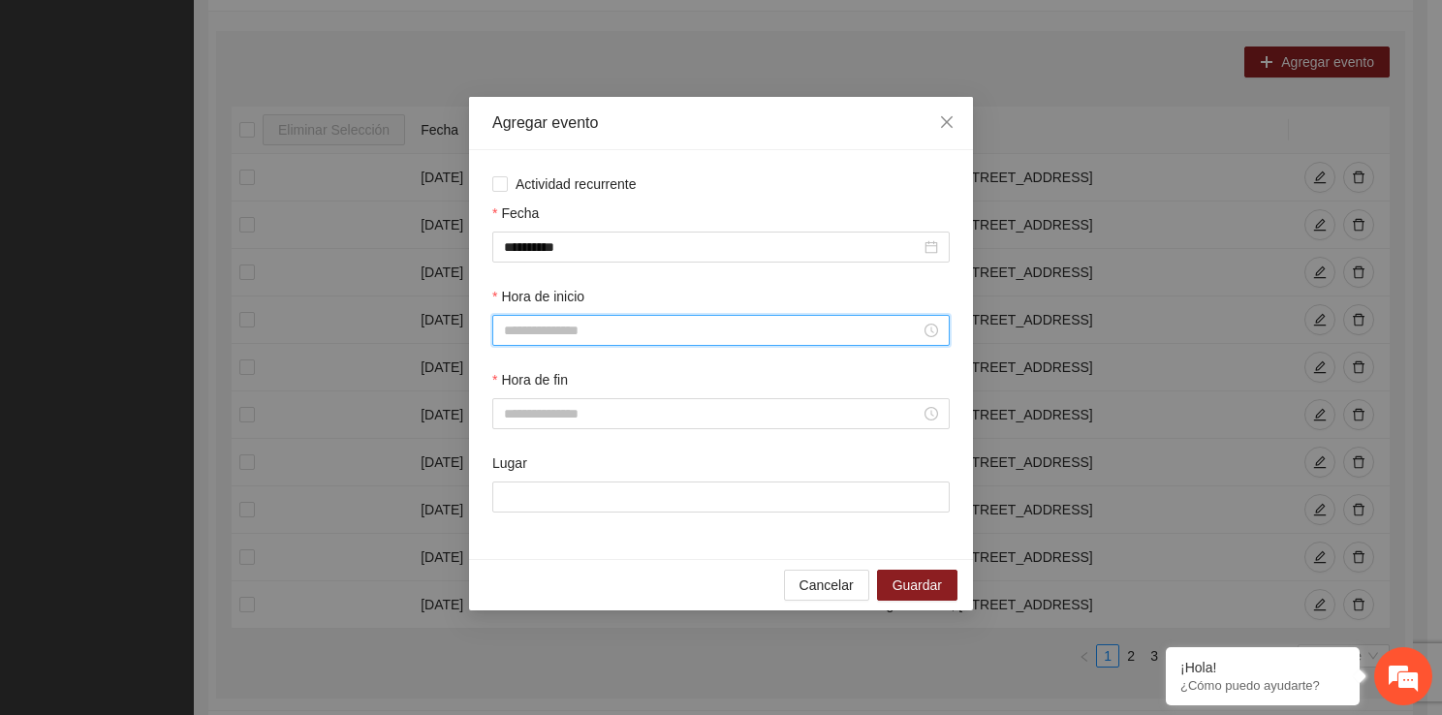
click at [559, 333] on input "Hora de inicio" at bounding box center [712, 330] width 417 height 21
click at [513, 512] on div "18" at bounding box center [519, 507] width 54 height 27
type input "*****"
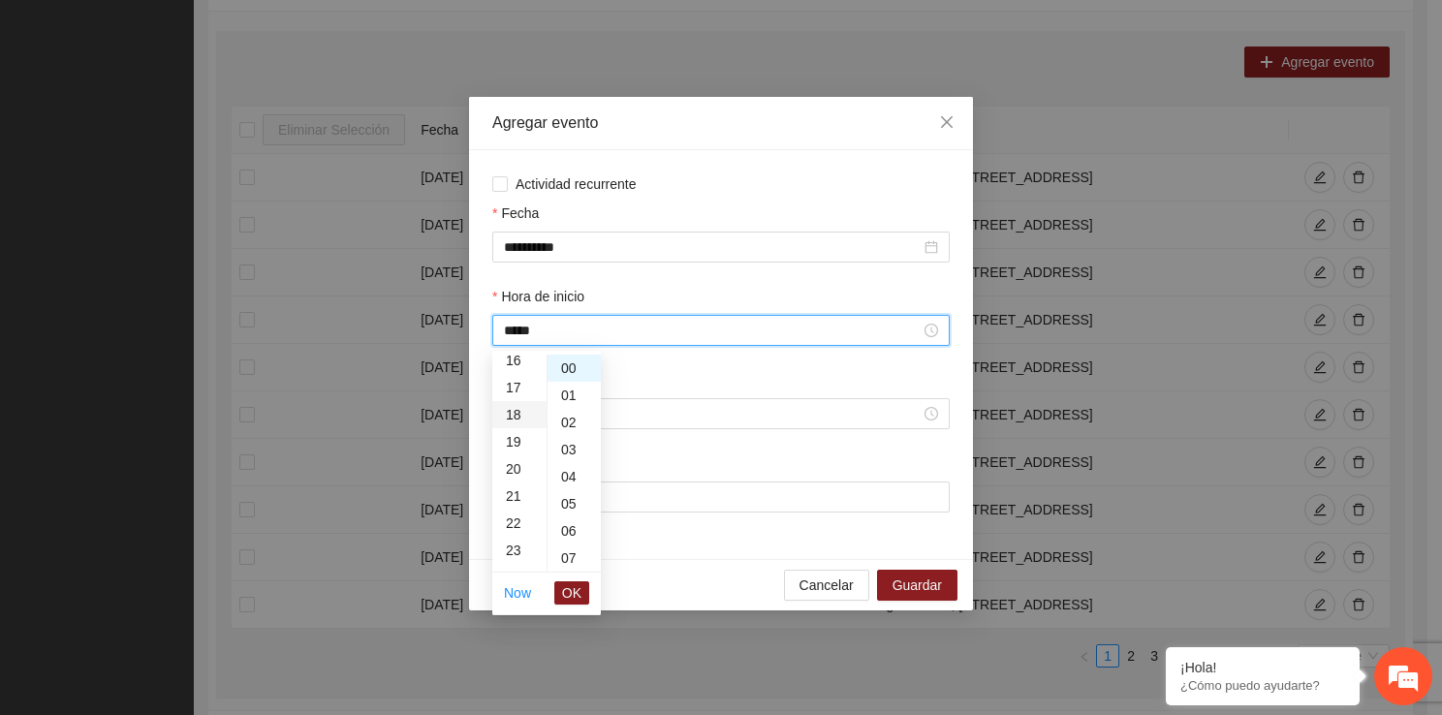
scroll to position [488, 0]
click at [576, 593] on span "OK" at bounding box center [571, 592] width 19 height 21
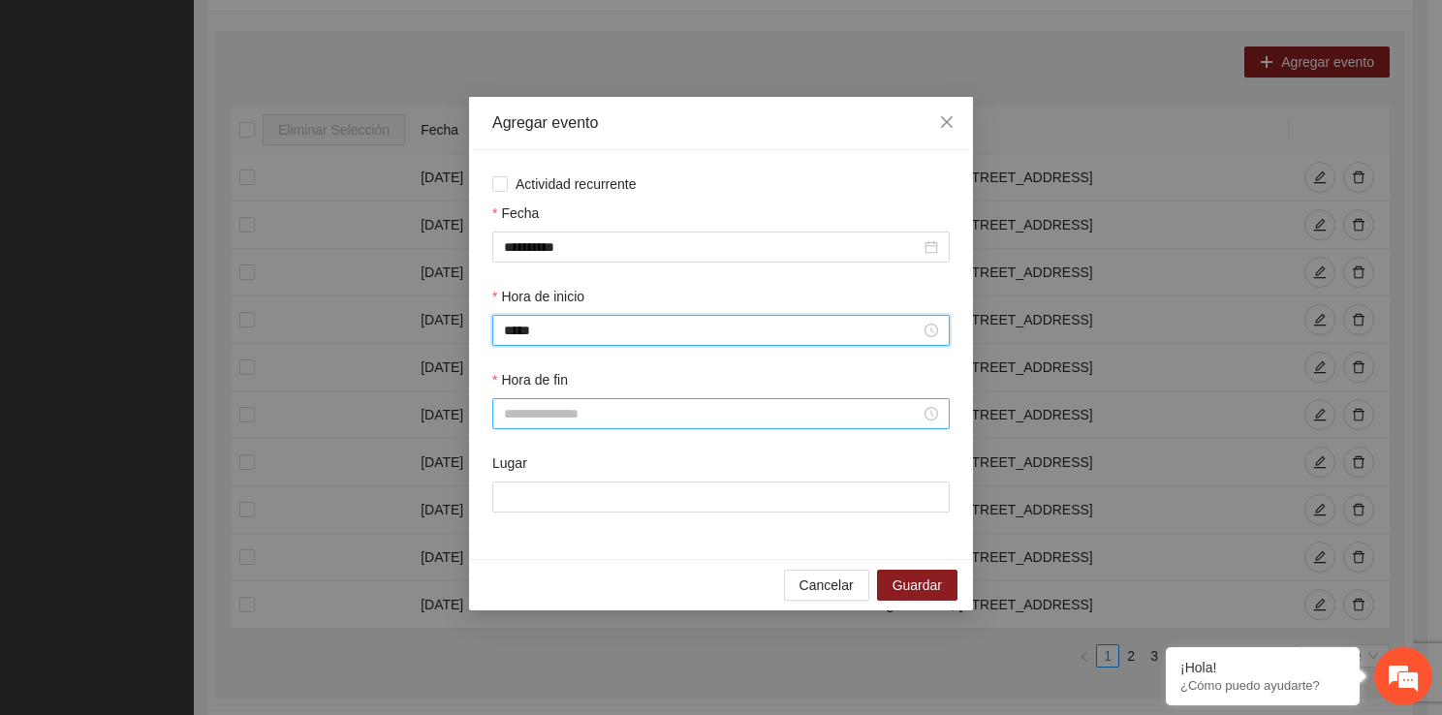
click at [533, 428] on div at bounding box center [720, 413] width 457 height 31
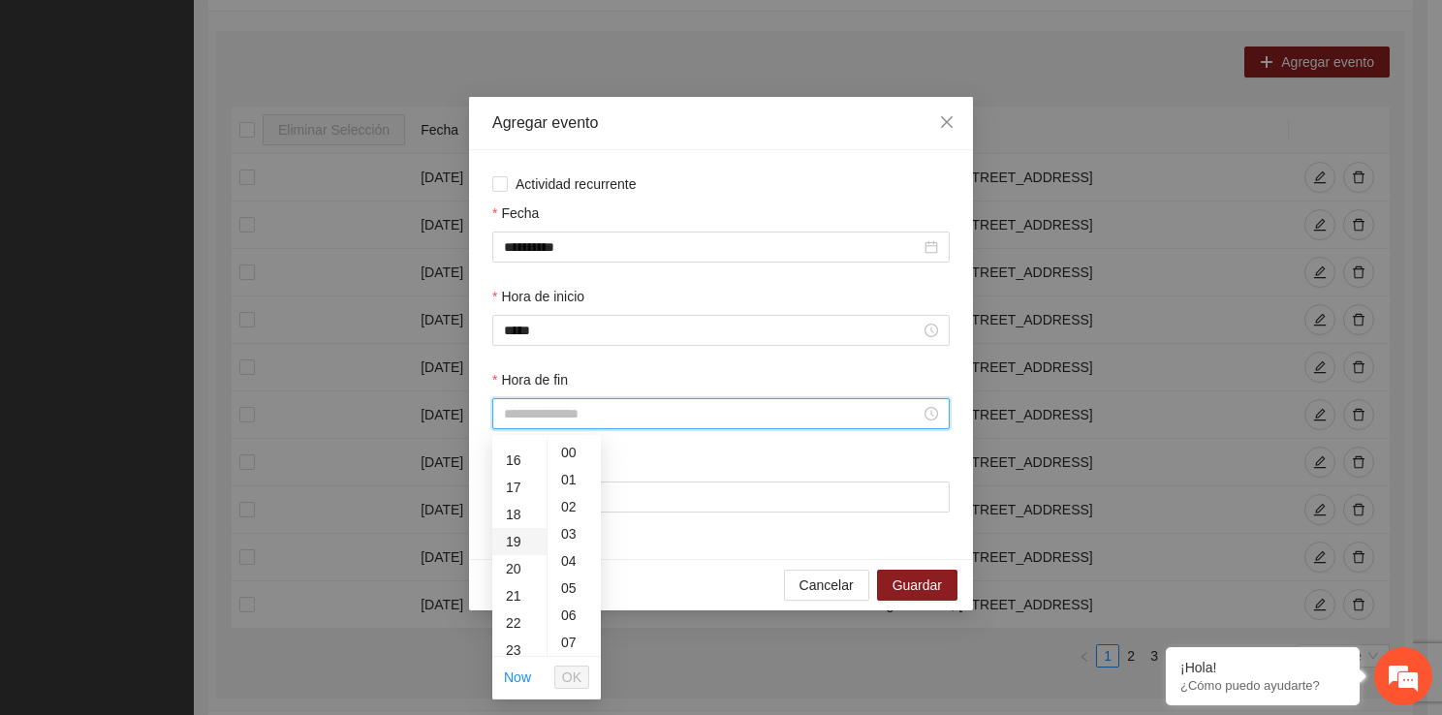
click at [518, 548] on div "19" at bounding box center [519, 541] width 54 height 27
click at [567, 512] on div "20" at bounding box center [573, 504] width 53 height 27
type input "*****"
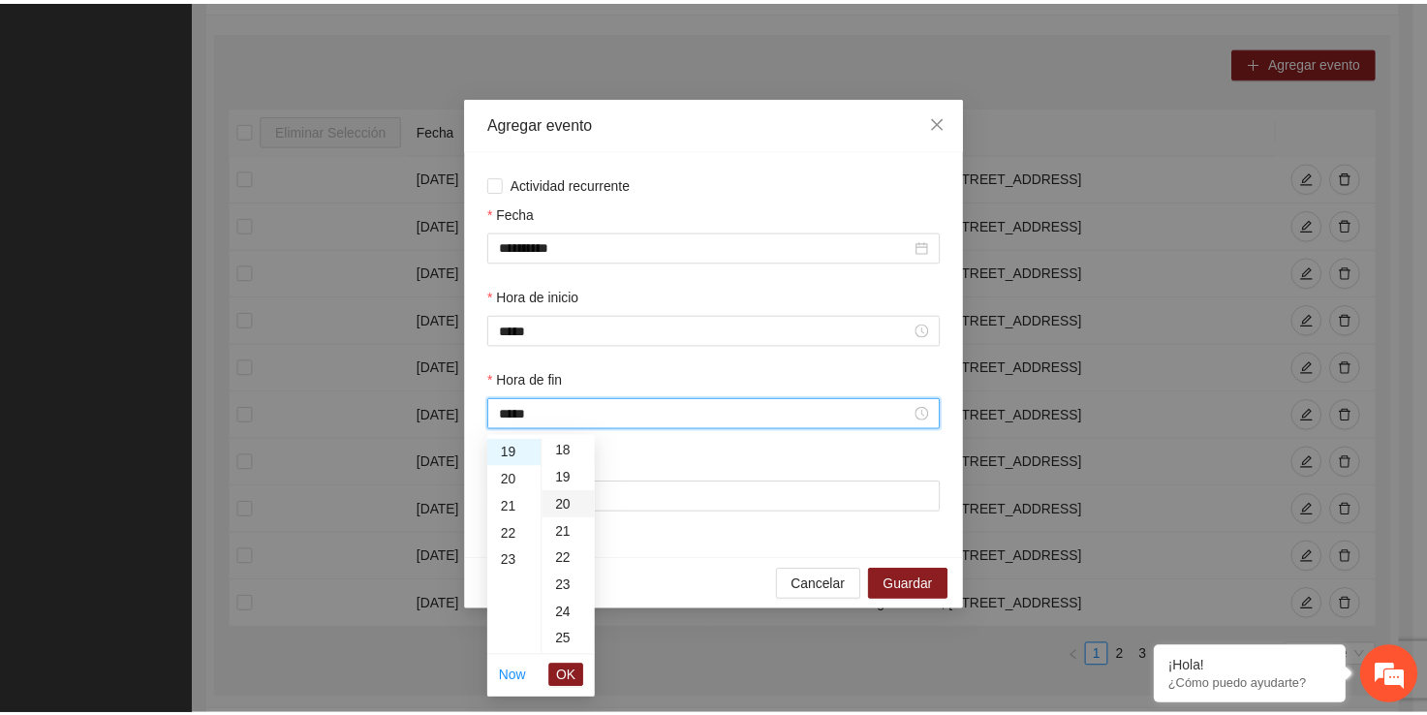
scroll to position [543, 0]
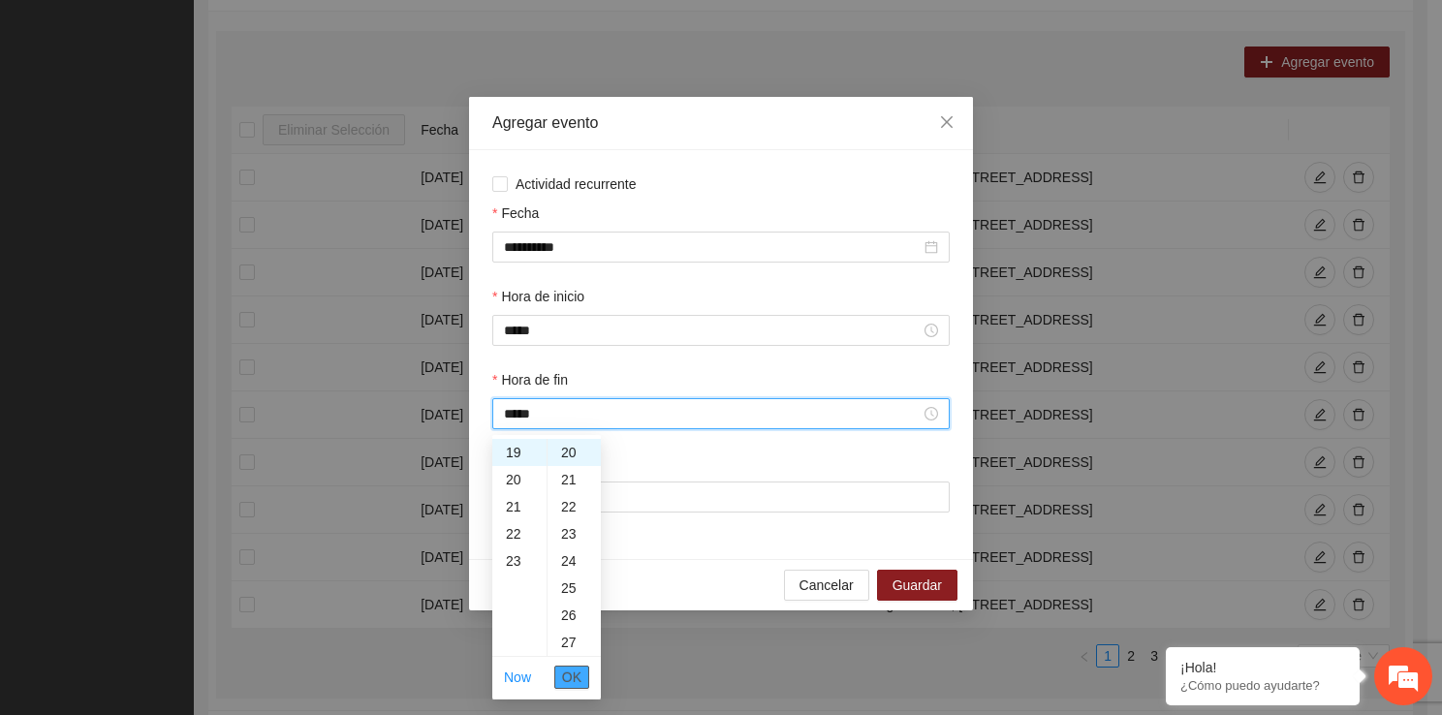
click at [576, 666] on button "OK" at bounding box center [571, 677] width 35 height 23
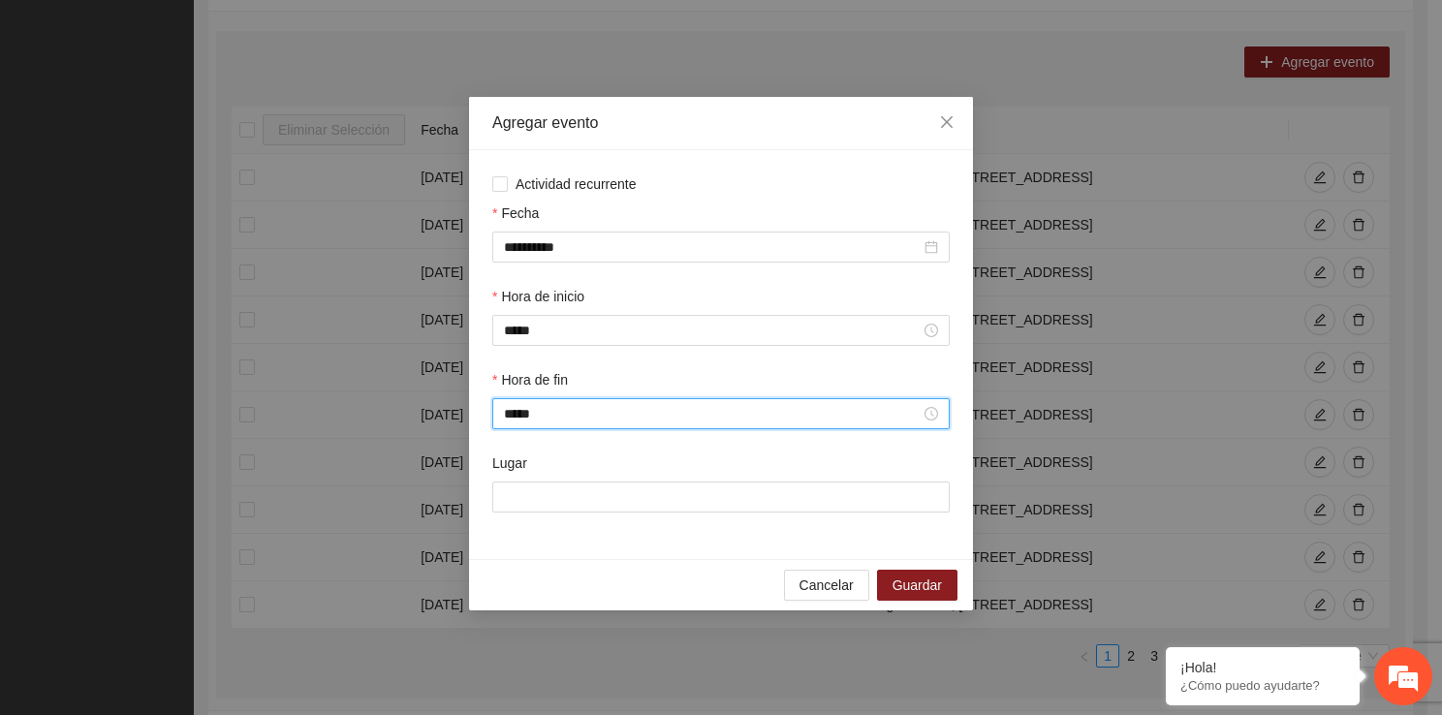
click at [566, 515] on div "Lugar" at bounding box center [720, 493] width 465 height 83
click at [566, 507] on input "Lugar" at bounding box center [720, 496] width 457 height 31
type input "**********"
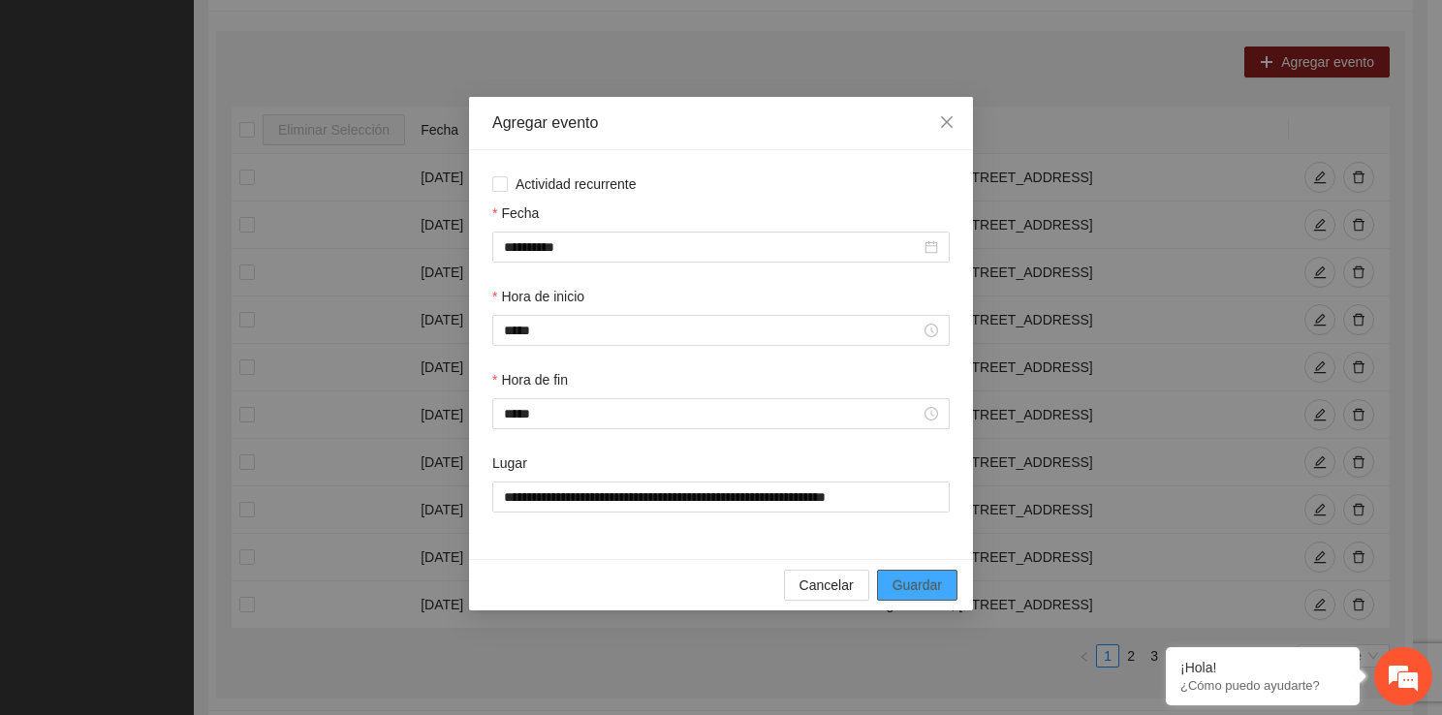
click at [934, 586] on span "Guardar" at bounding box center [916, 584] width 49 height 21
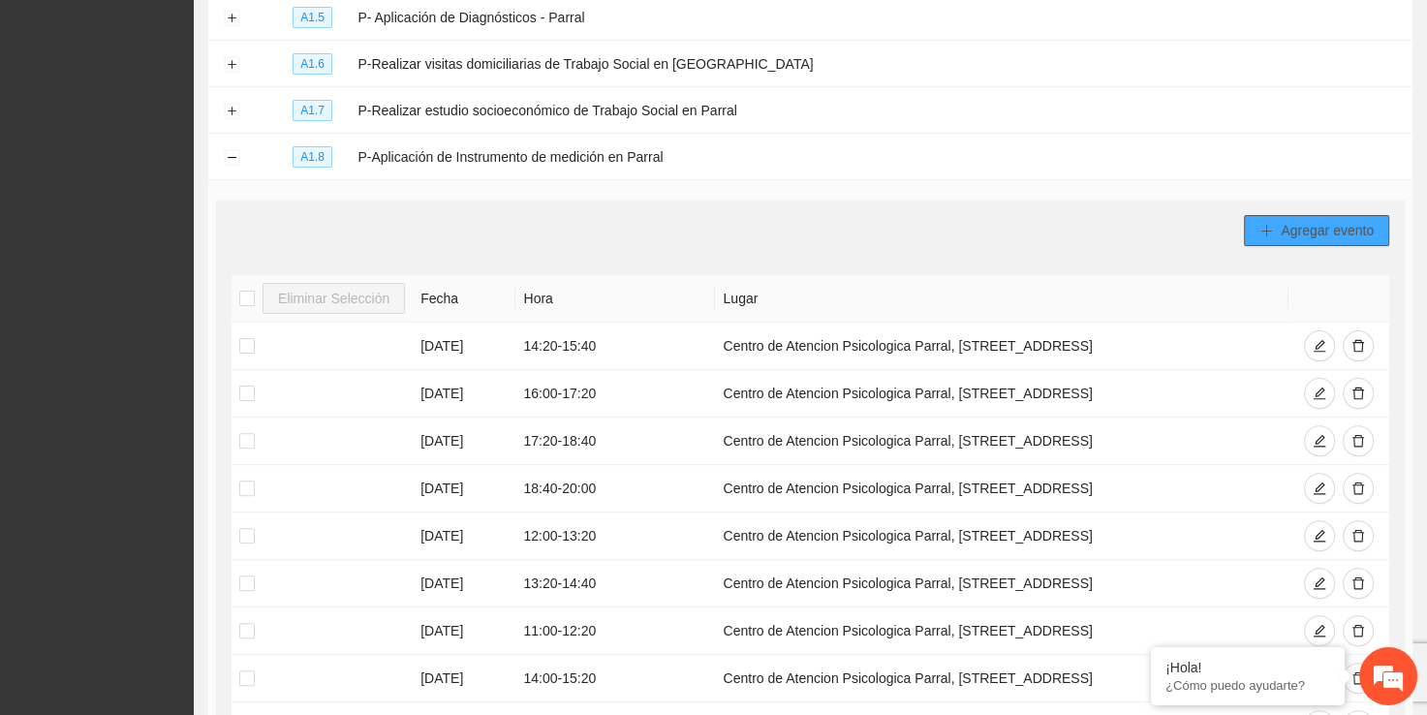
scroll to position [465, 0]
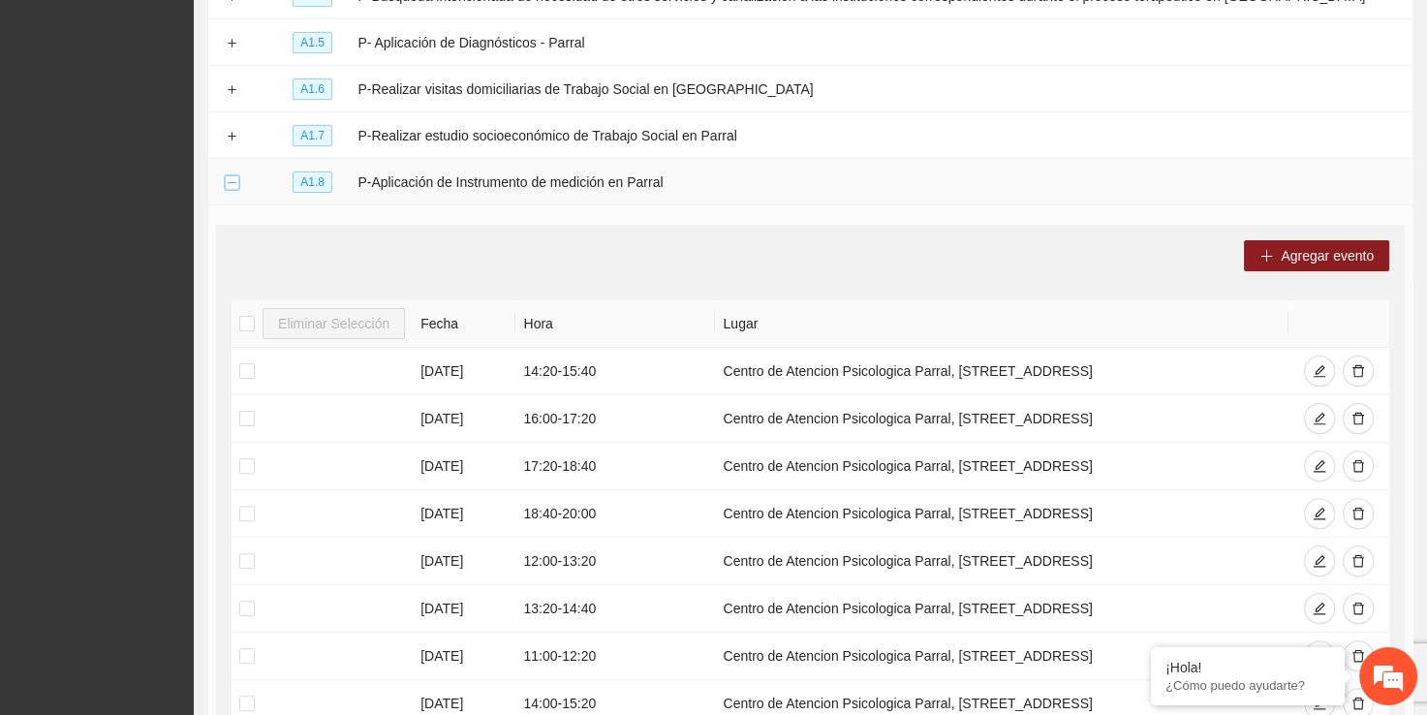
click at [230, 181] on button "Collapse row" at bounding box center [232, 183] width 16 height 16
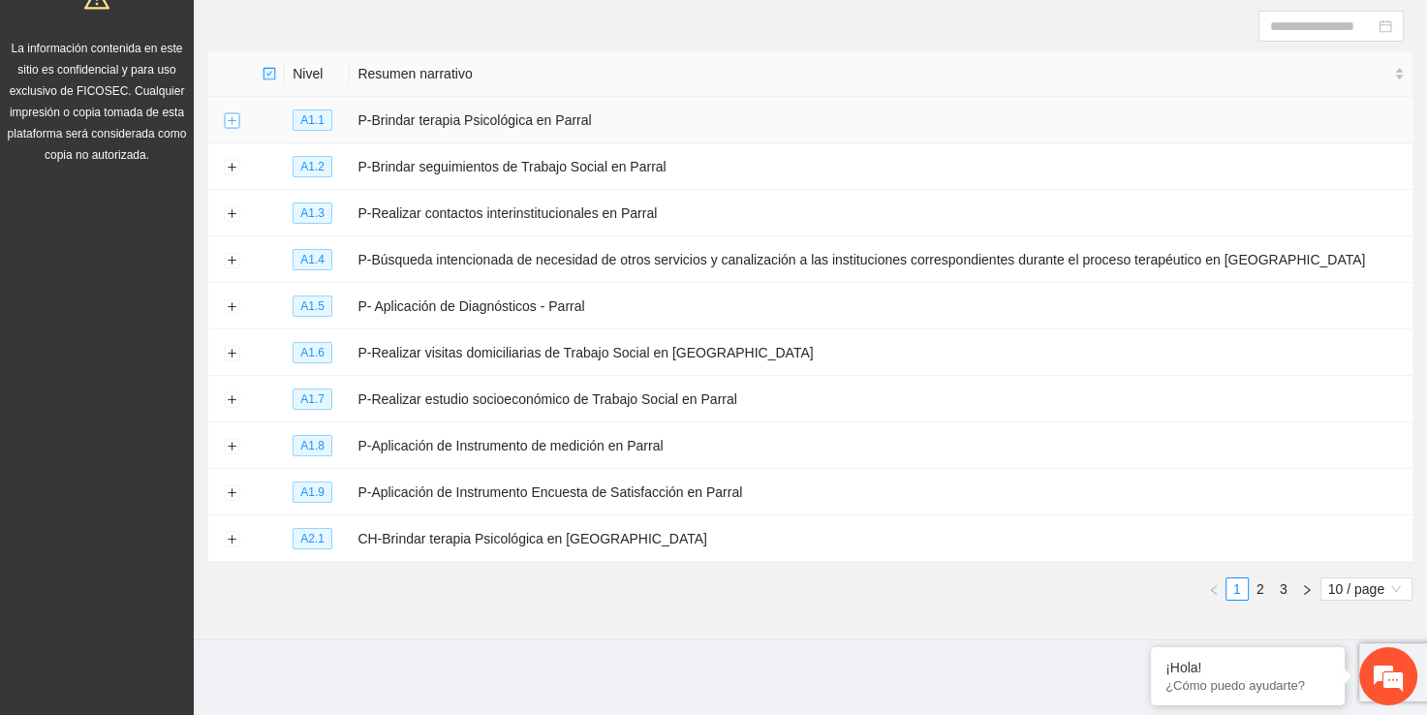
click at [230, 122] on button "Expand row" at bounding box center [232, 121] width 16 height 16
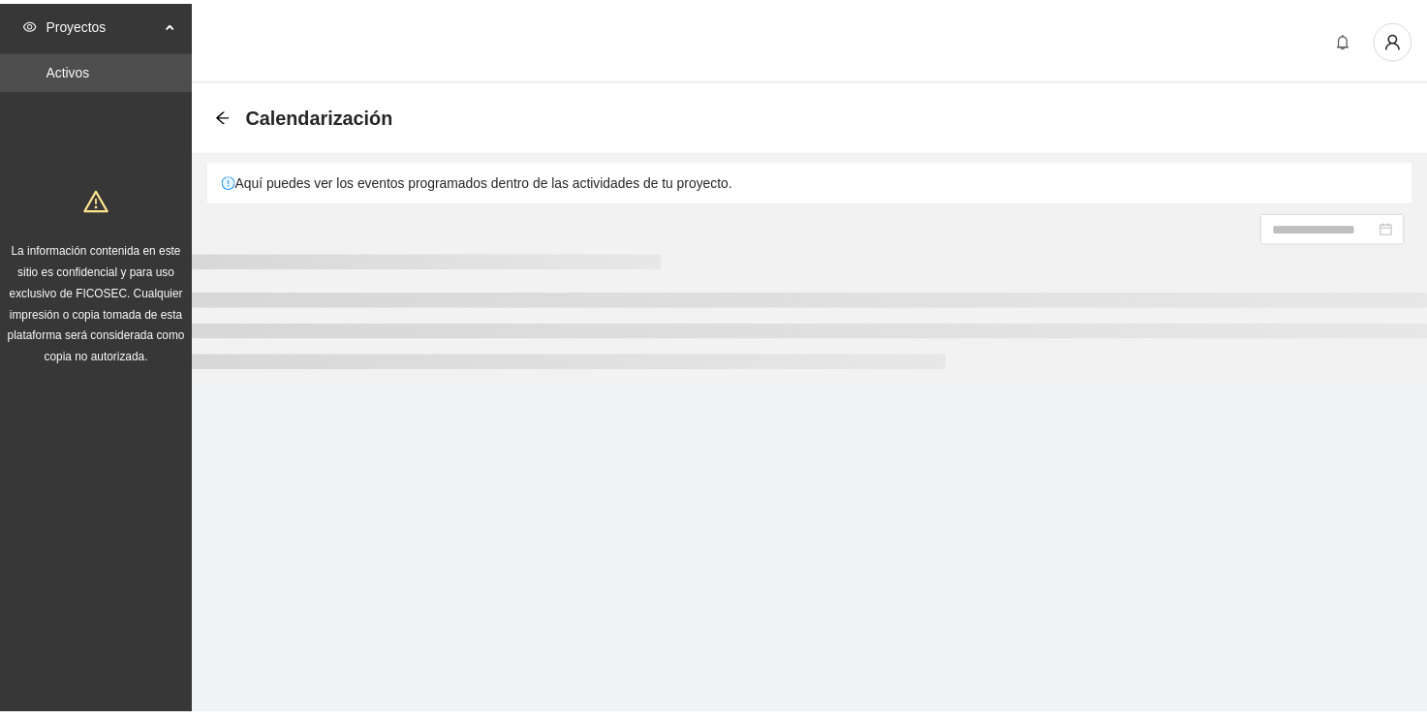
scroll to position [202, 0]
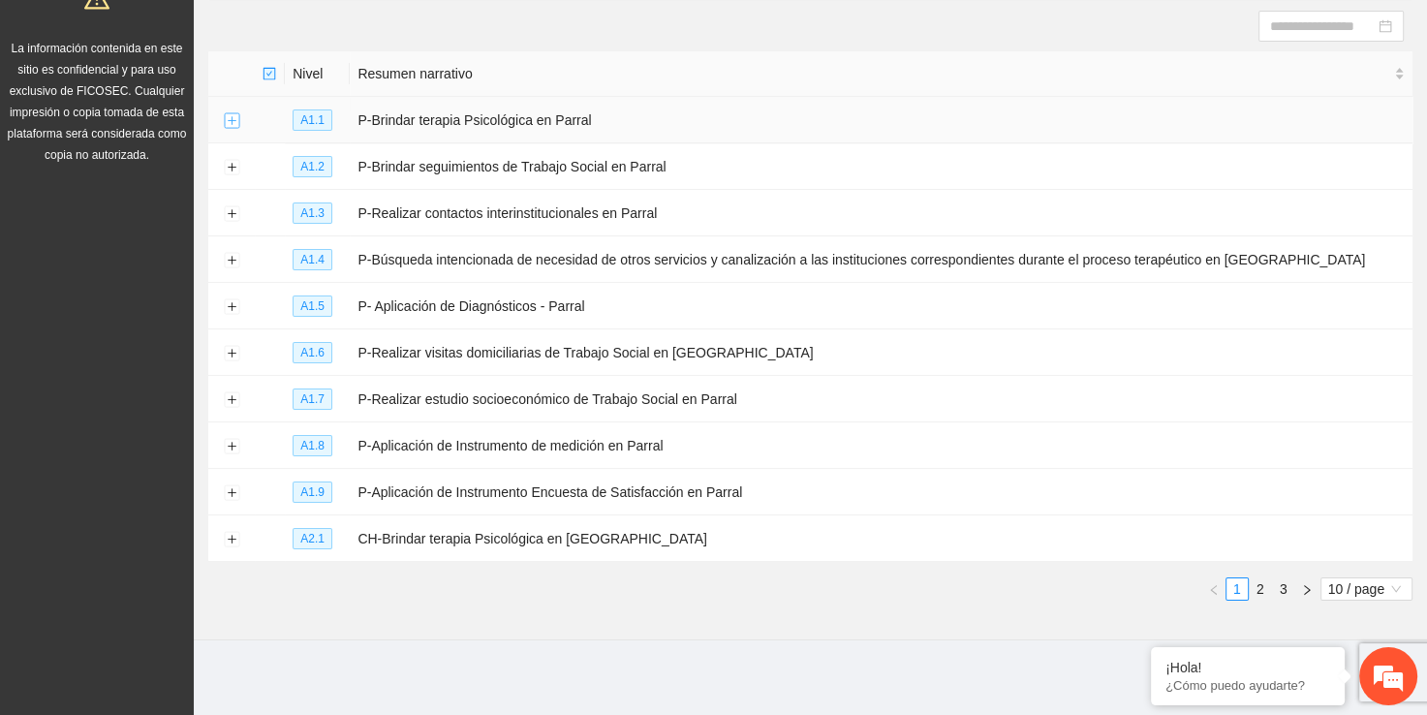
click at [227, 118] on button "Expand row" at bounding box center [232, 121] width 16 height 16
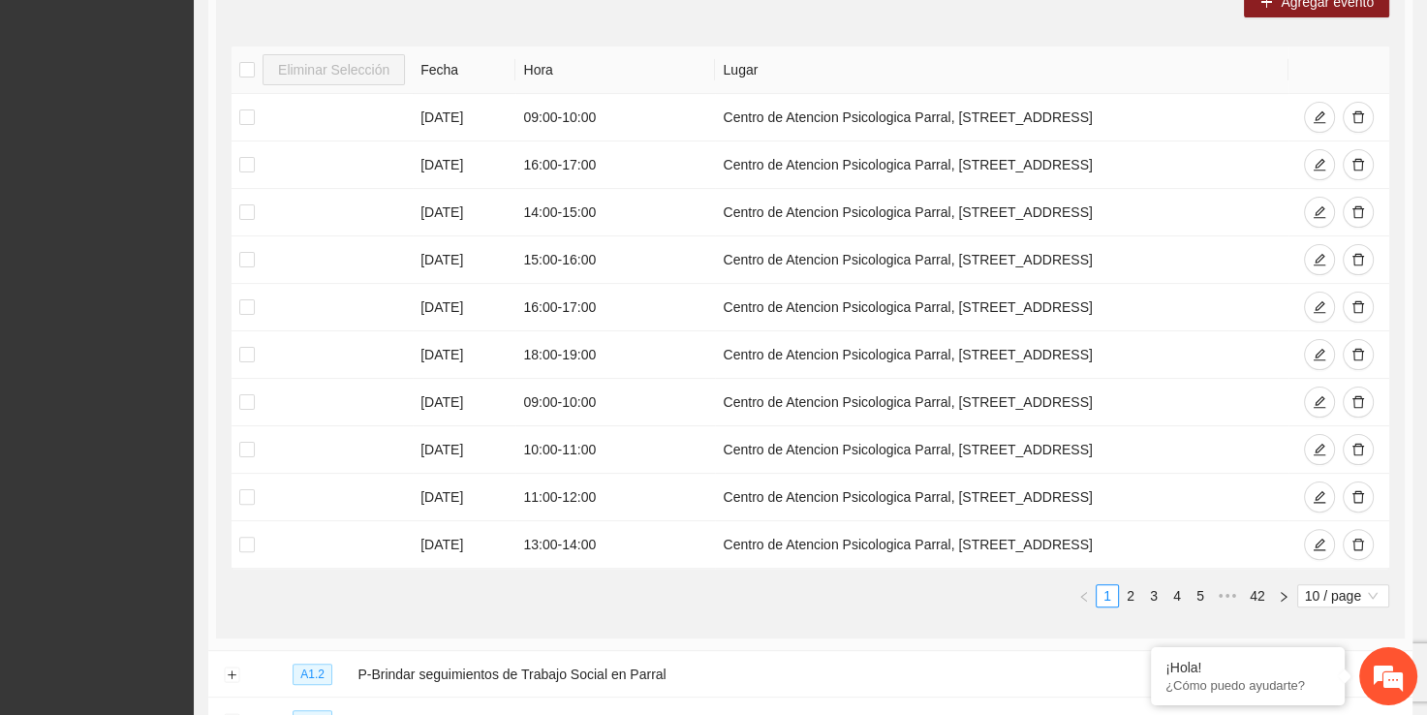
scroll to position [407, 0]
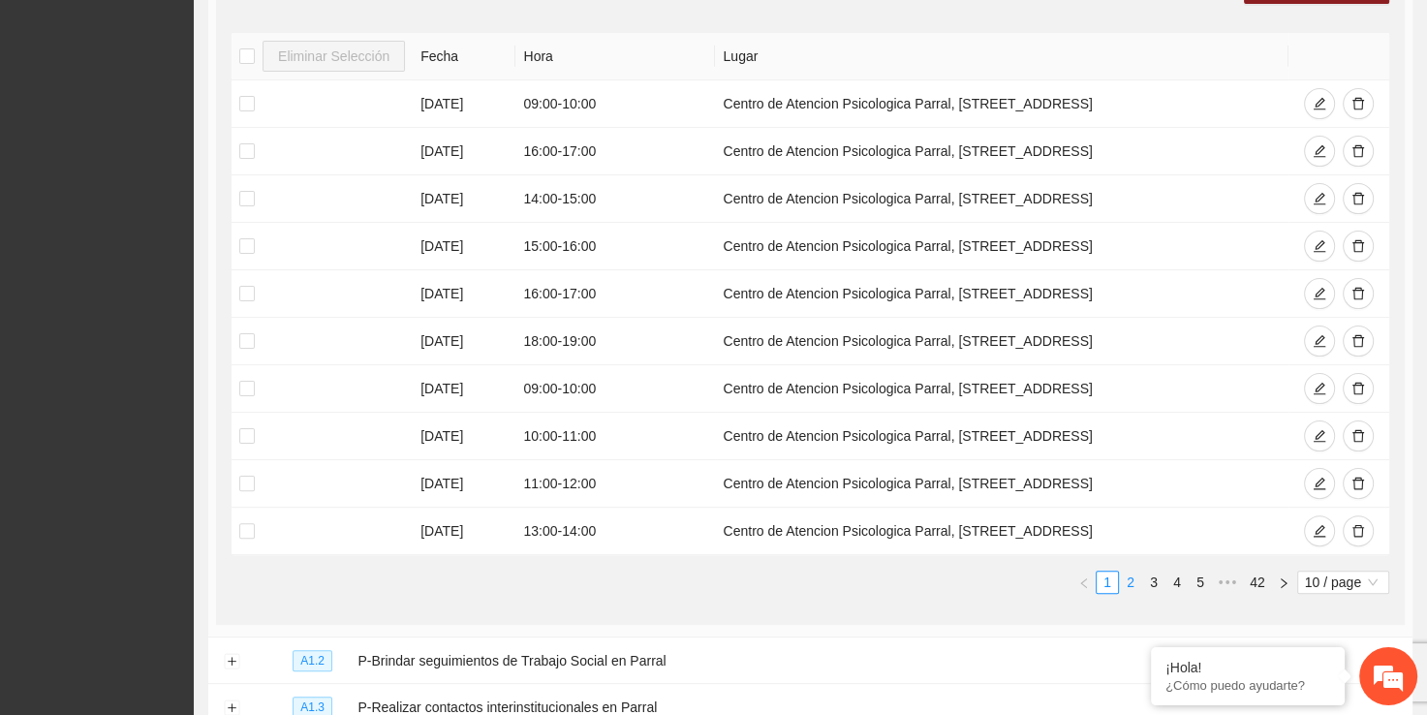
click at [1131, 576] on link "2" at bounding box center [1130, 582] width 21 height 21
click at [1157, 579] on link "3" at bounding box center [1153, 582] width 21 height 21
click at [1174, 580] on link "4" at bounding box center [1176, 582] width 21 height 21
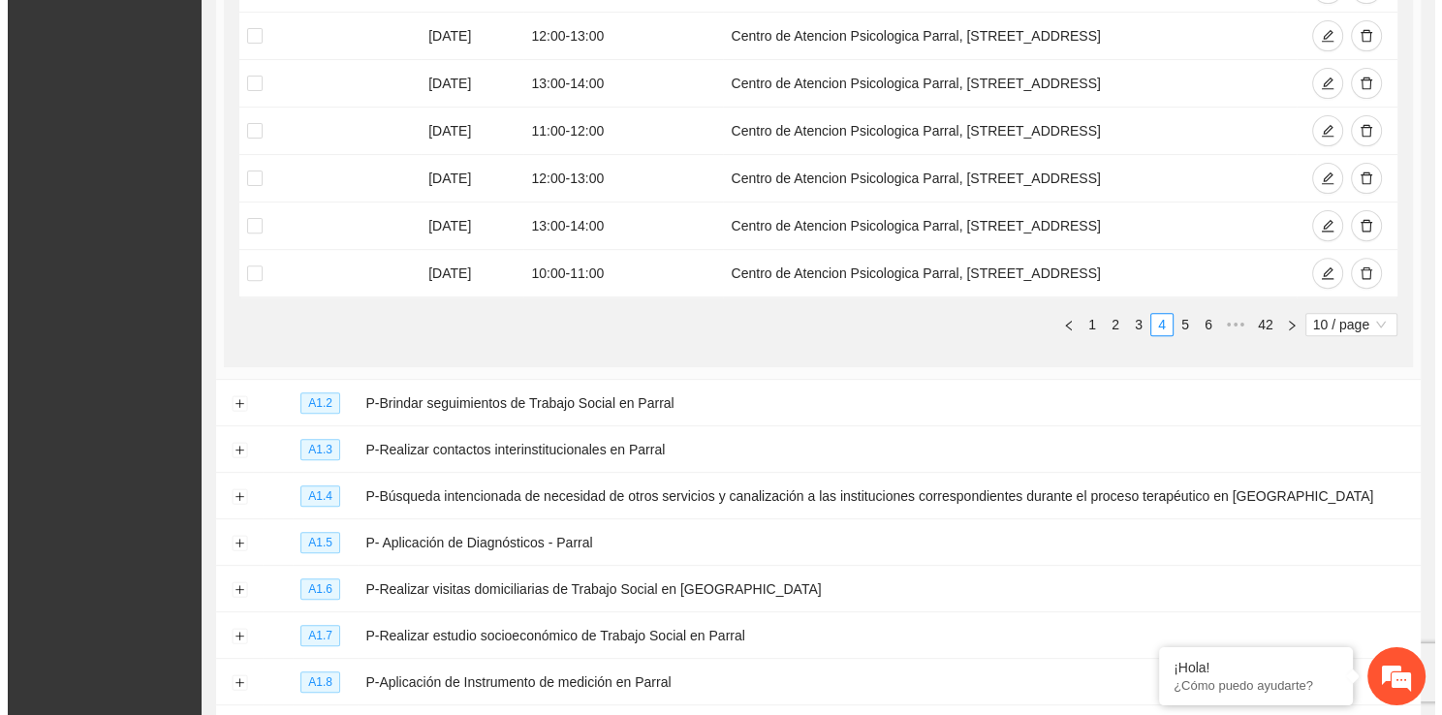
scroll to position [668, 0]
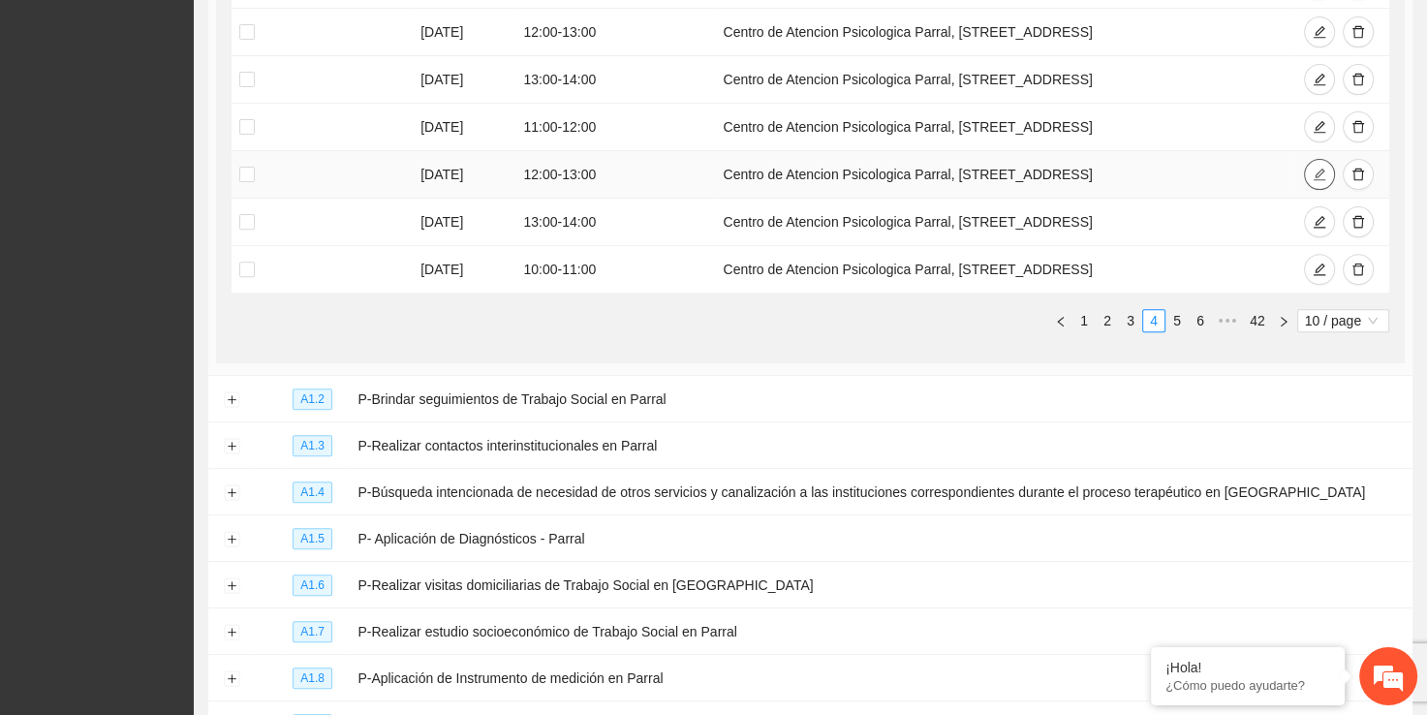
click at [1318, 173] on icon "edit" at bounding box center [1320, 175] width 13 height 13
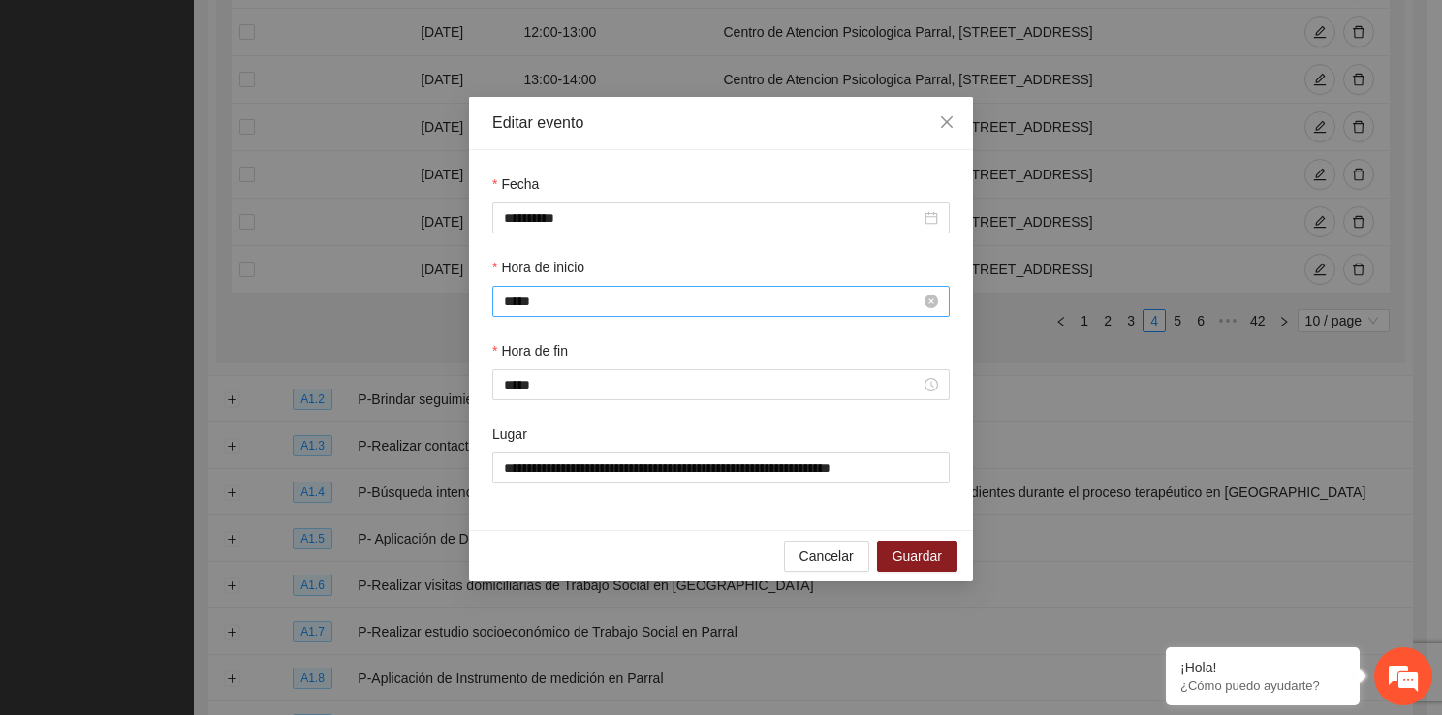
click at [543, 309] on input "*****" at bounding box center [712, 301] width 417 height 21
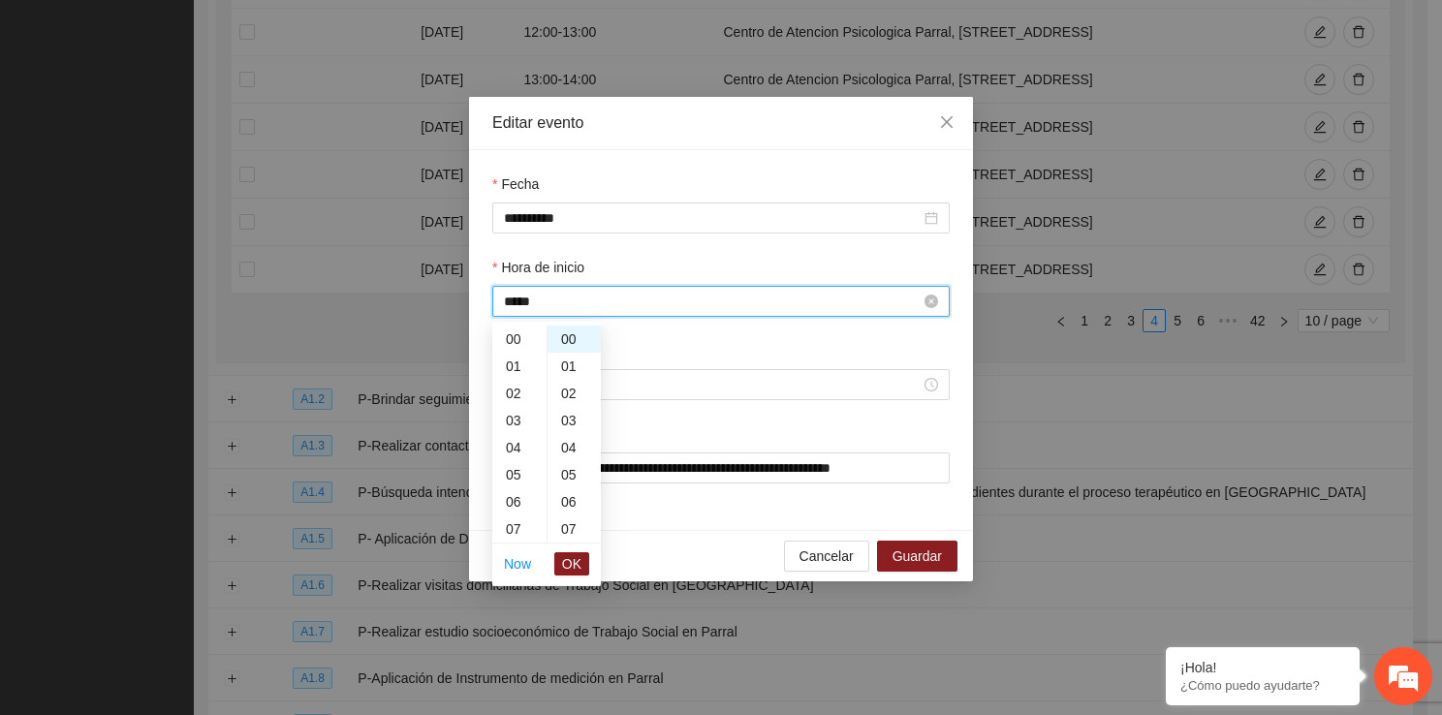
scroll to position [326, 0]
click at [566, 482] on div "20" at bounding box center [573, 494] width 53 height 27
type input "*****"
click at [566, 549] on li "OK" at bounding box center [571, 563] width 35 height 33
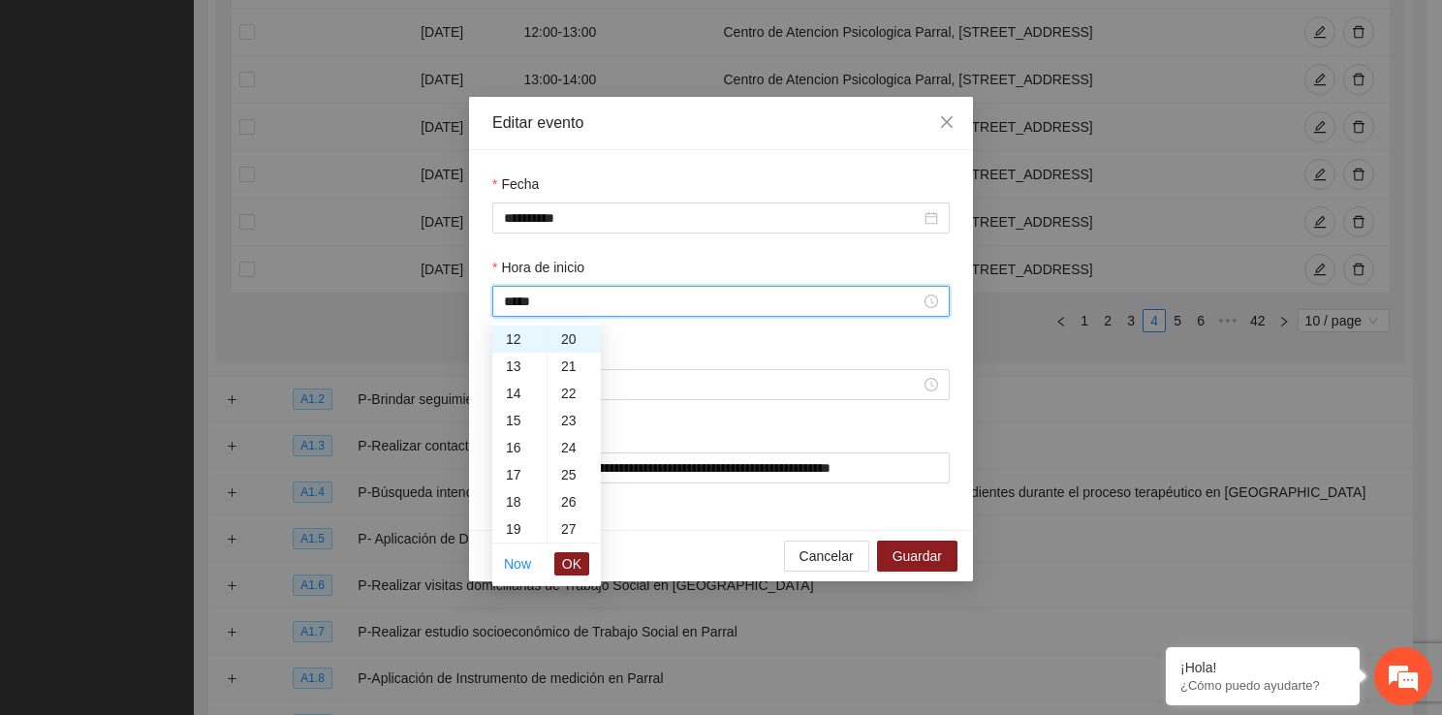
click at [566, 549] on li "OK" at bounding box center [571, 563] width 35 height 33
click at [566, 556] on span "OK" at bounding box center [571, 563] width 19 height 21
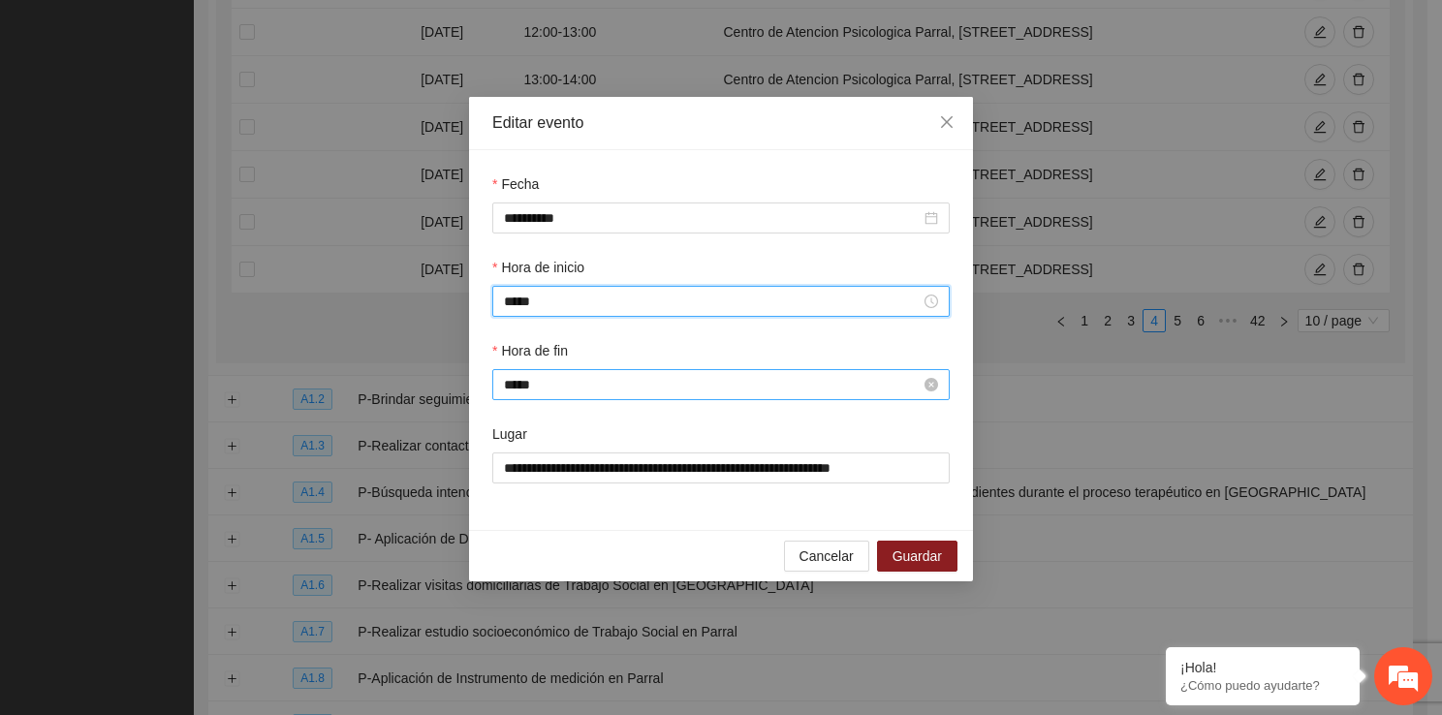
click at [566, 388] on input "*****" at bounding box center [712, 384] width 417 height 21
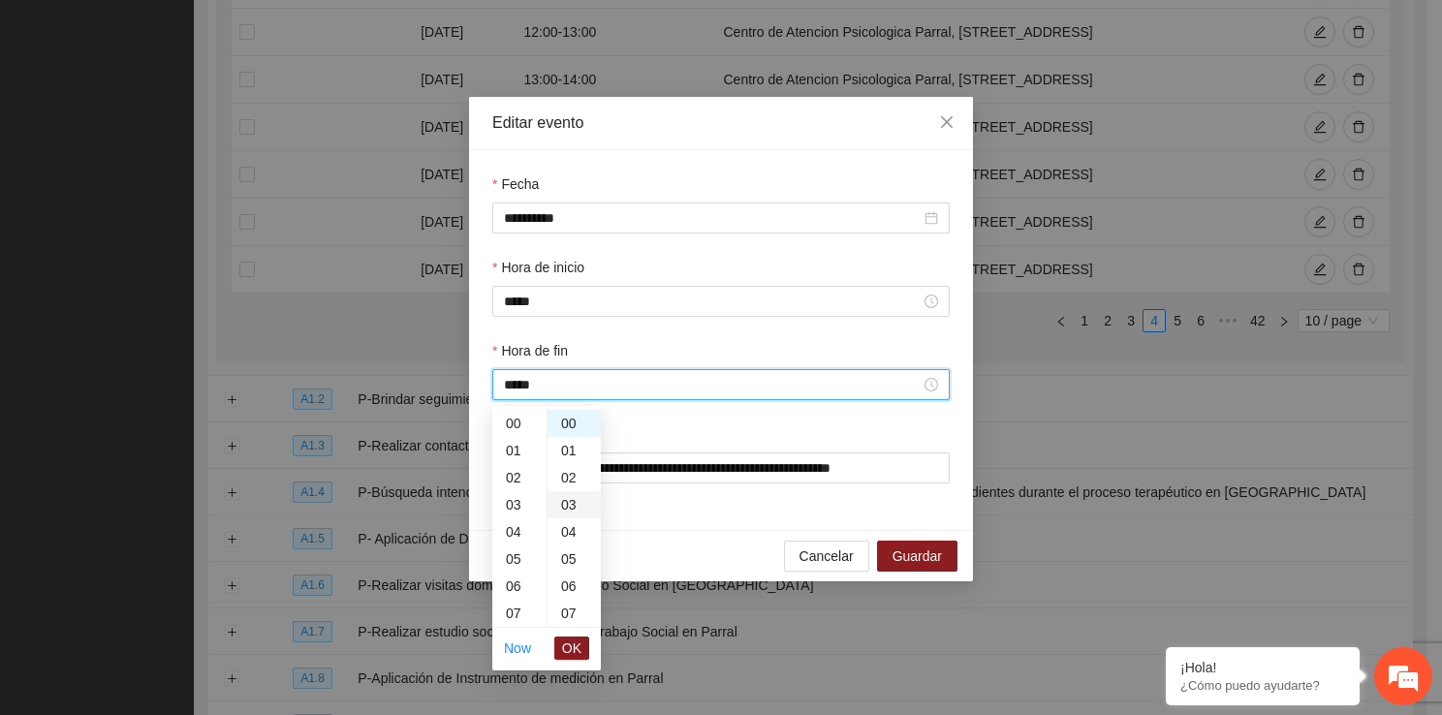
scroll to position [353, 0]
click at [578, 547] on div "20" at bounding box center [573, 553] width 53 height 27
type input "*****"
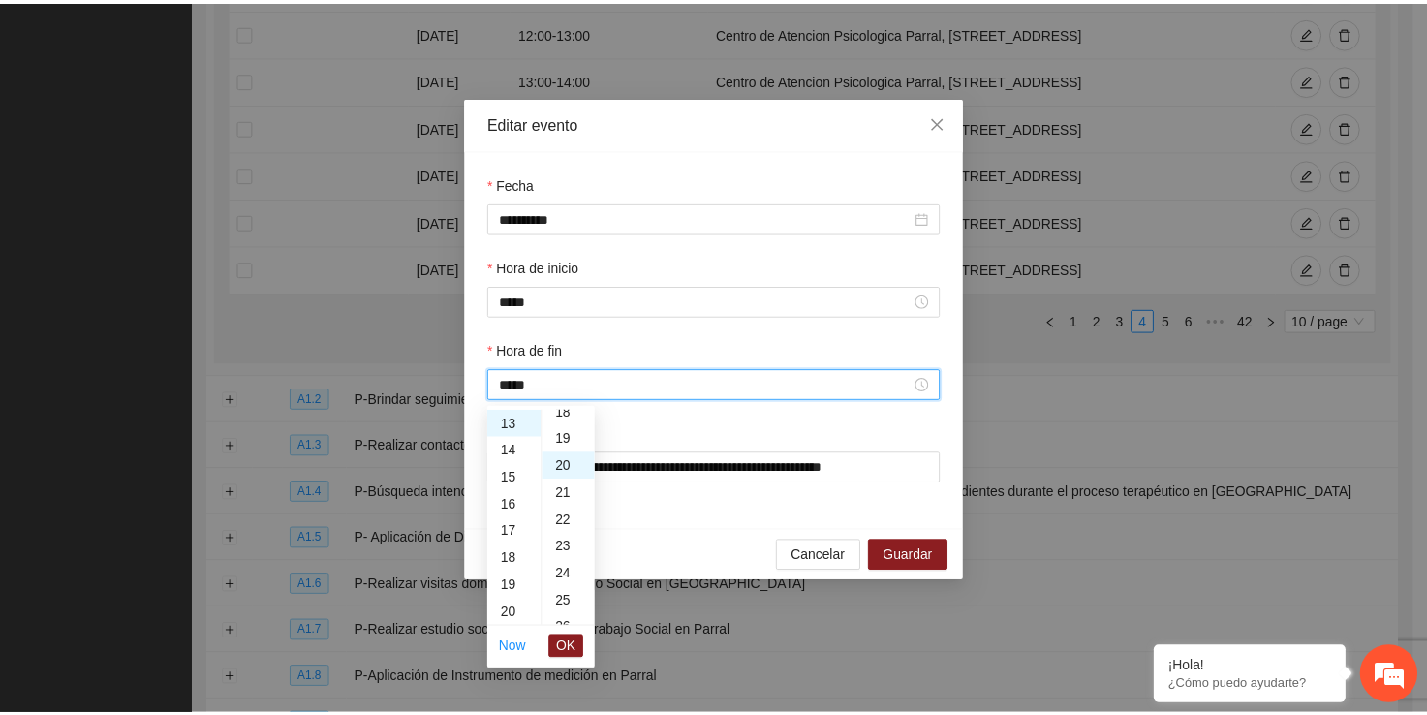
scroll to position [543, 0]
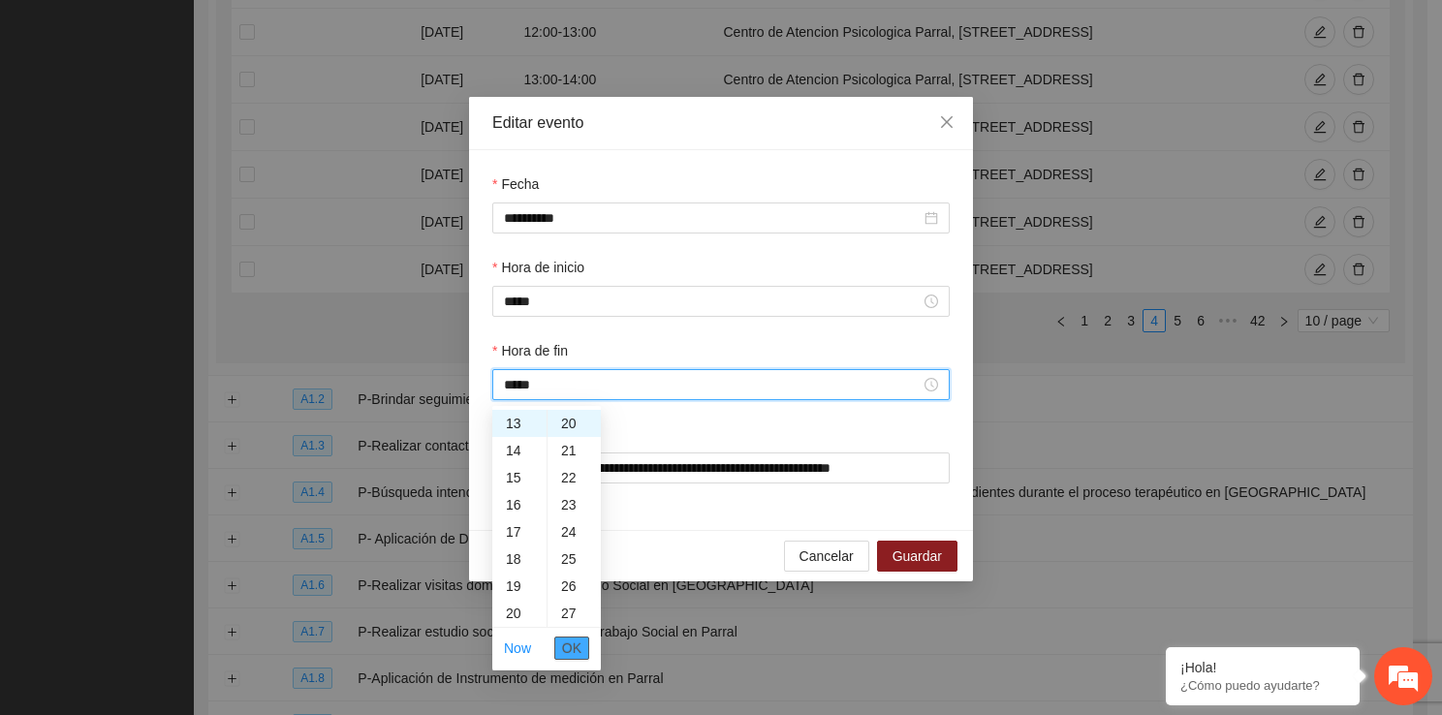
click at [574, 638] on span "OK" at bounding box center [571, 647] width 19 height 21
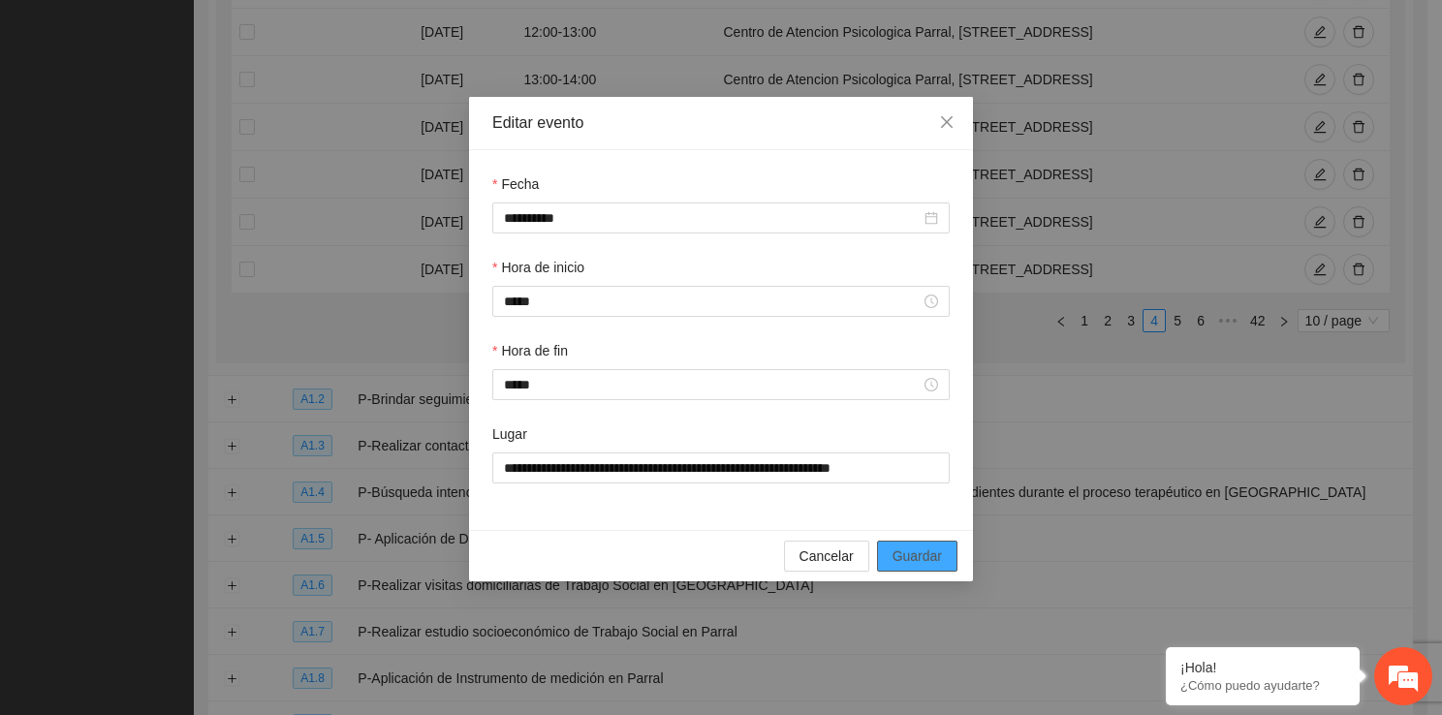
click at [922, 570] on button "Guardar" at bounding box center [917, 556] width 80 height 31
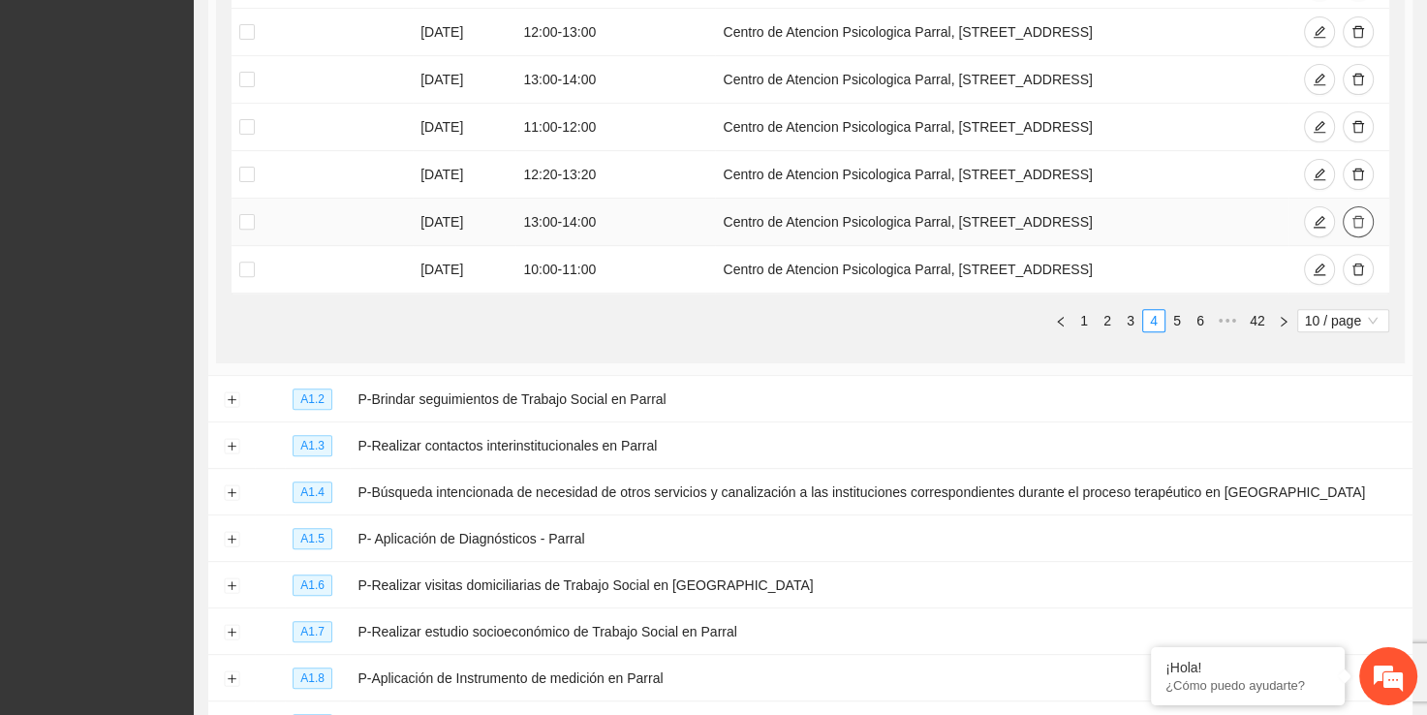
click at [1364, 223] on icon "delete" at bounding box center [1358, 222] width 14 height 14
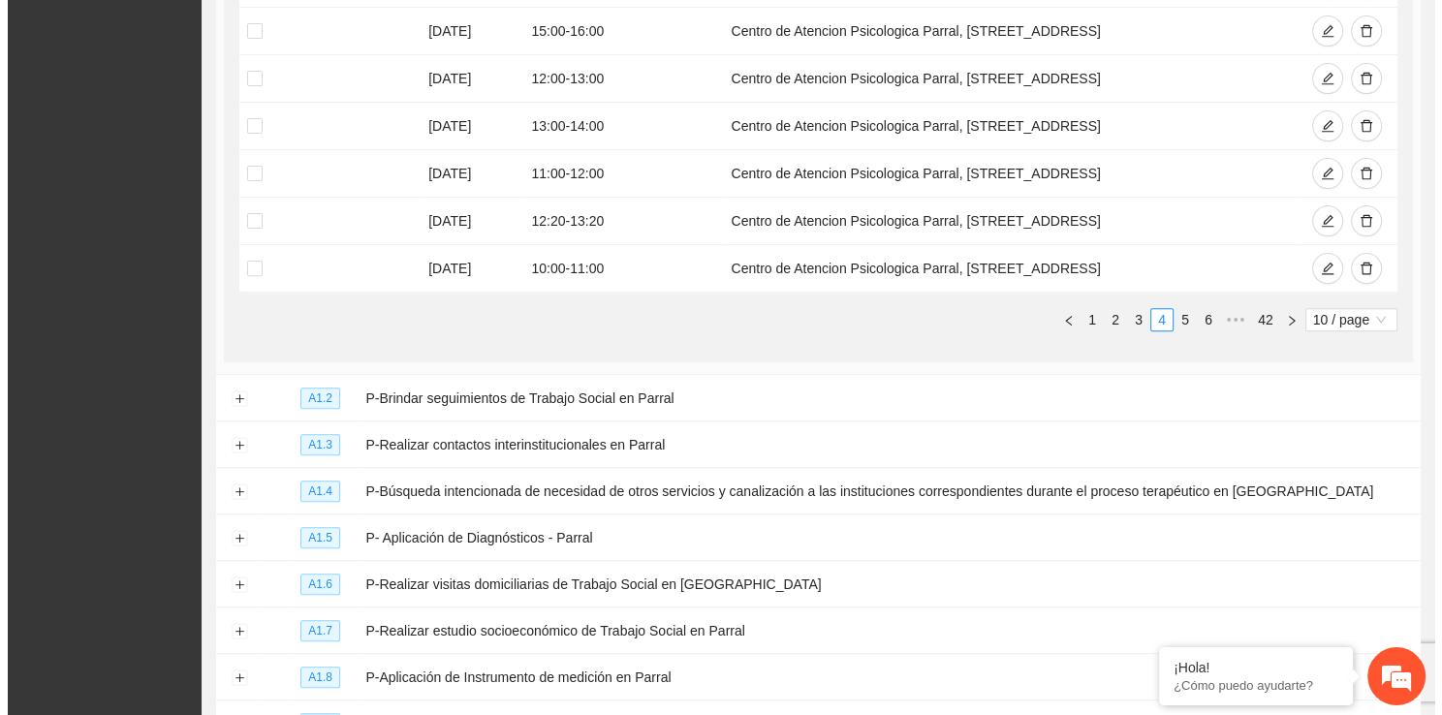
scroll to position [620, 0]
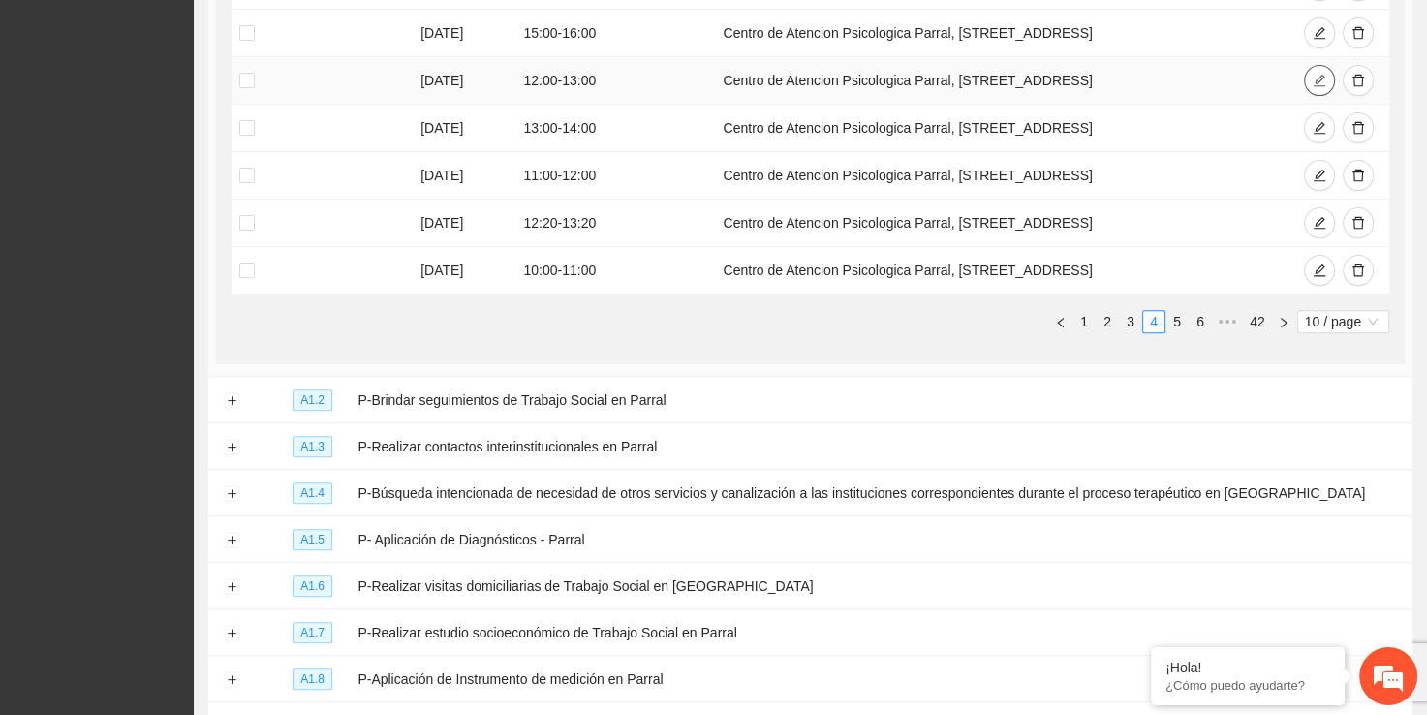
click at [1321, 68] on button "button" at bounding box center [1319, 80] width 31 height 31
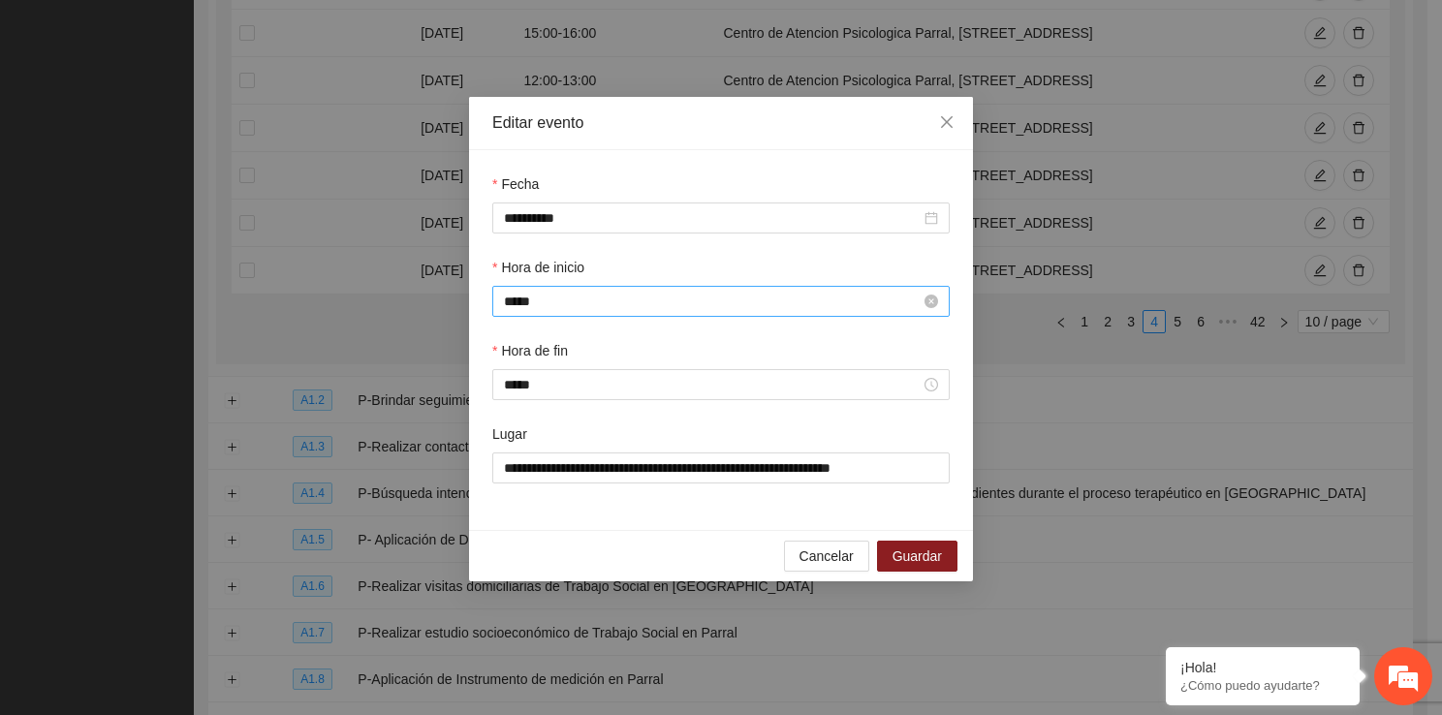
click at [713, 294] on input "*****" at bounding box center [712, 301] width 417 height 21
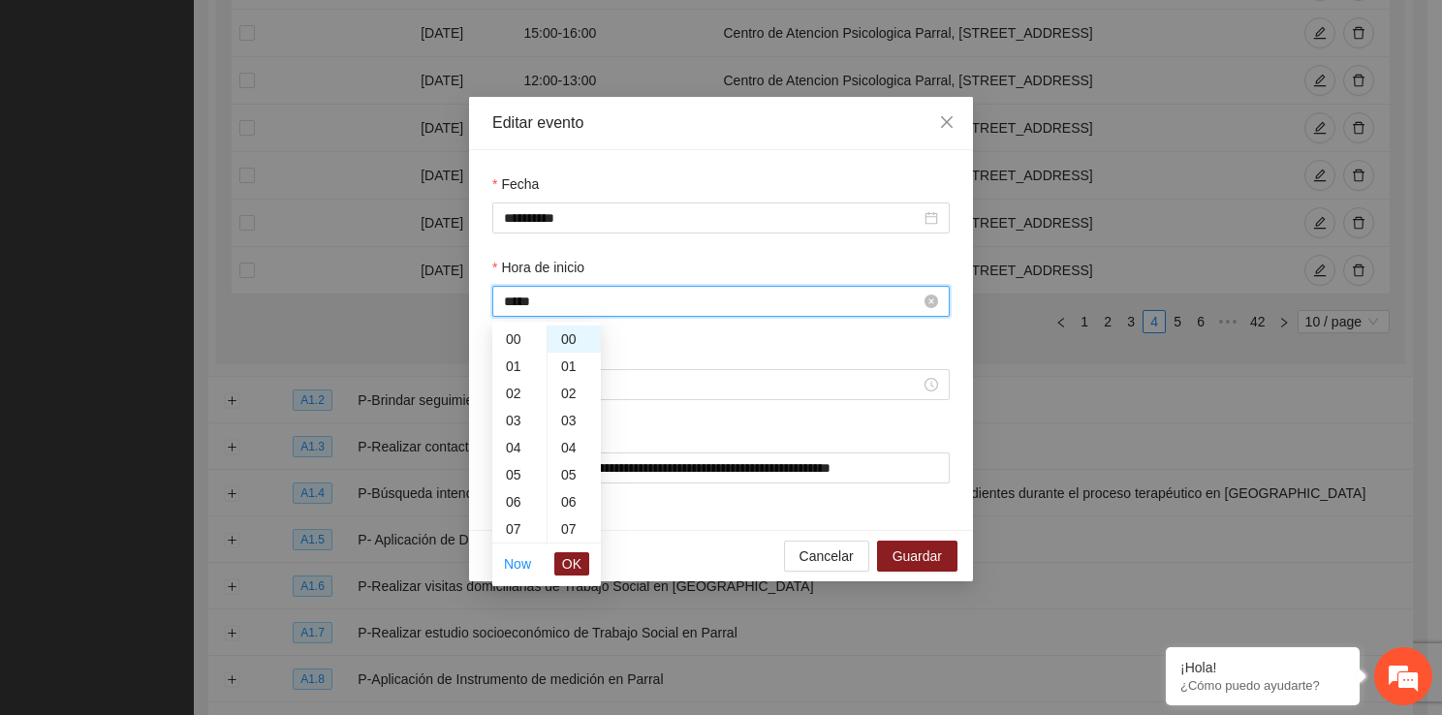
scroll to position [326, 0]
click at [509, 387] on div "14" at bounding box center [519, 393] width 54 height 27
type input "*****"
click at [578, 567] on span "OK" at bounding box center [571, 563] width 19 height 21
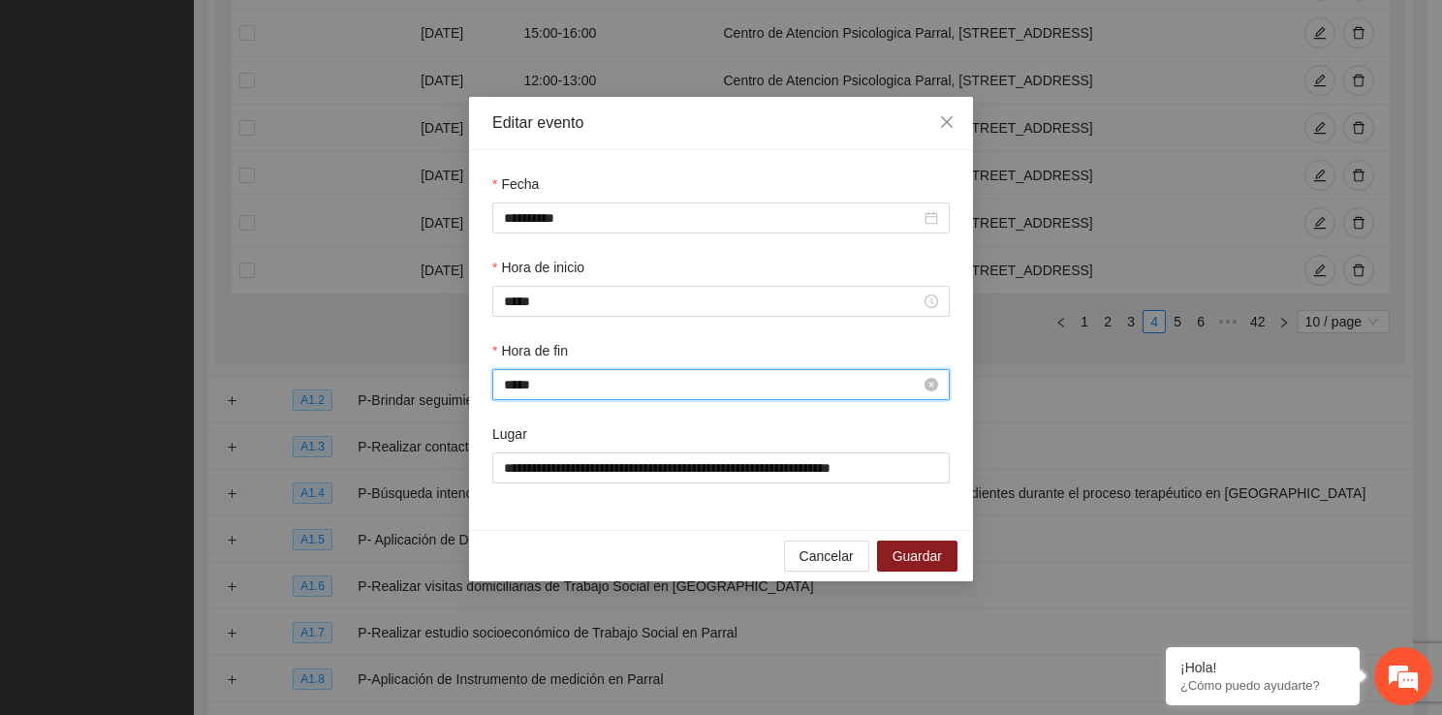
scroll to position [353, 0]
click at [557, 380] on input "*****" at bounding box center [712, 384] width 417 height 21
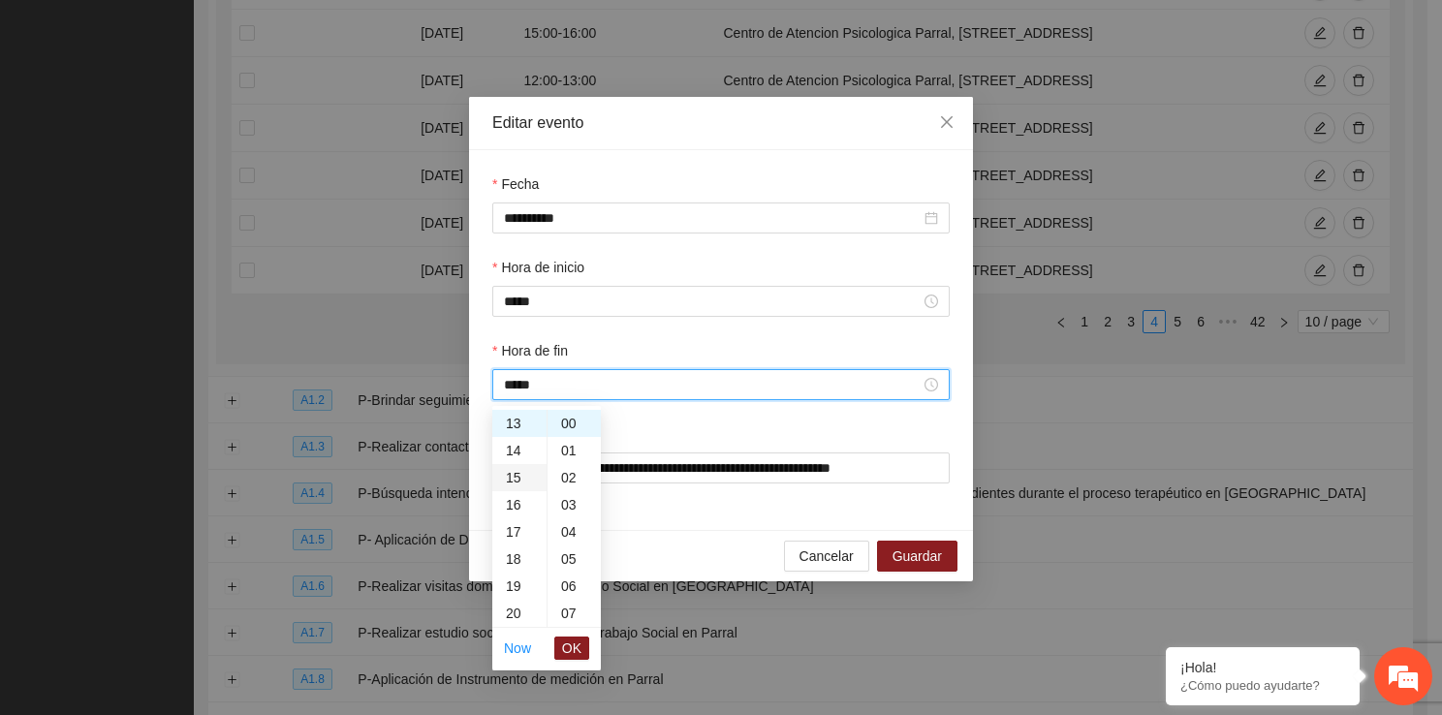
click at [506, 473] on div "15" at bounding box center [519, 477] width 54 height 27
type input "*****"
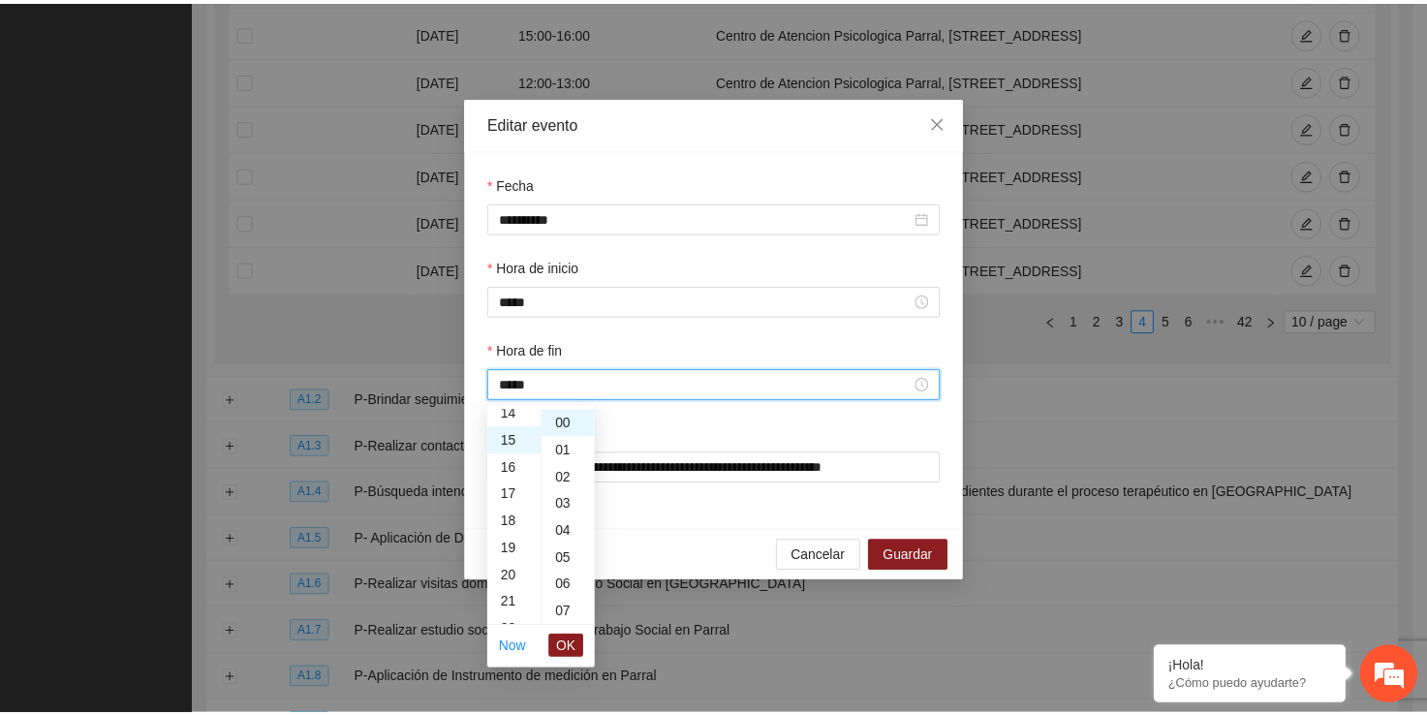
scroll to position [407, 0]
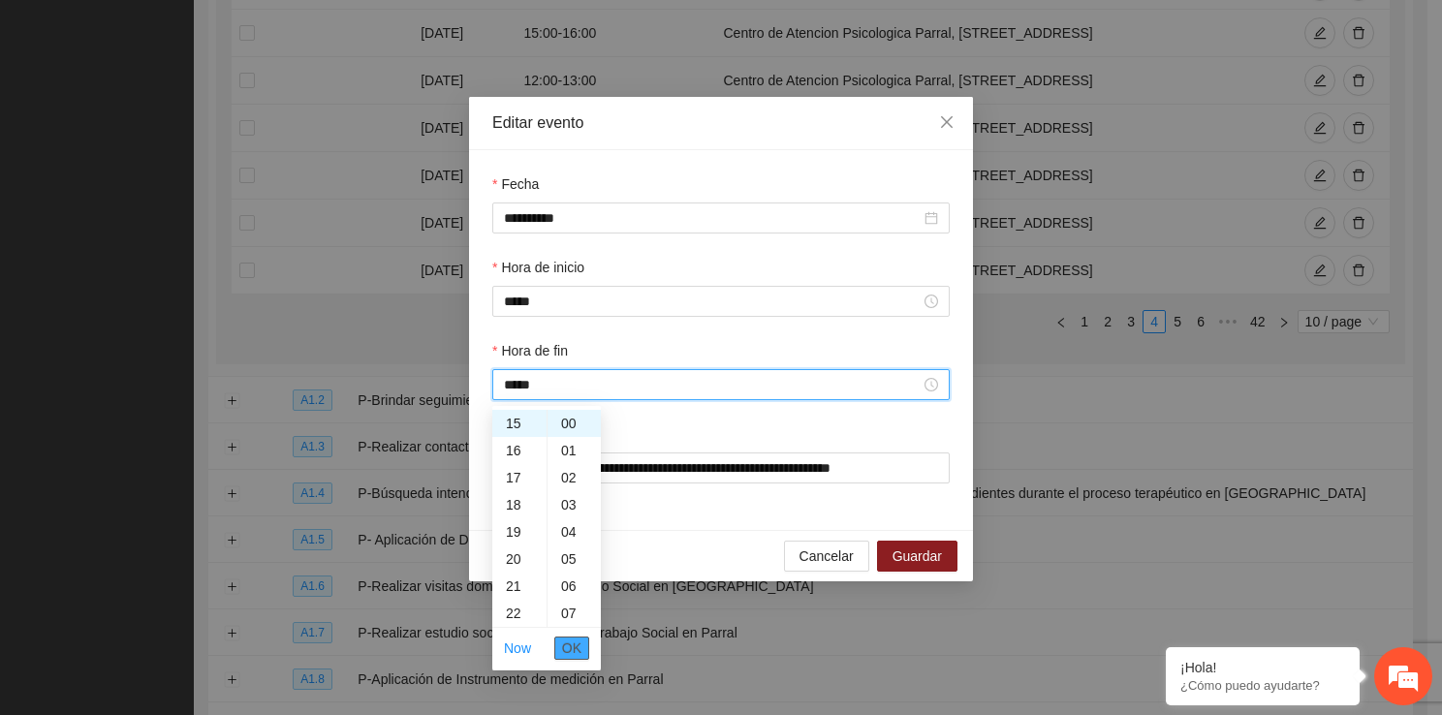
click at [571, 645] on span "OK" at bounding box center [571, 647] width 19 height 21
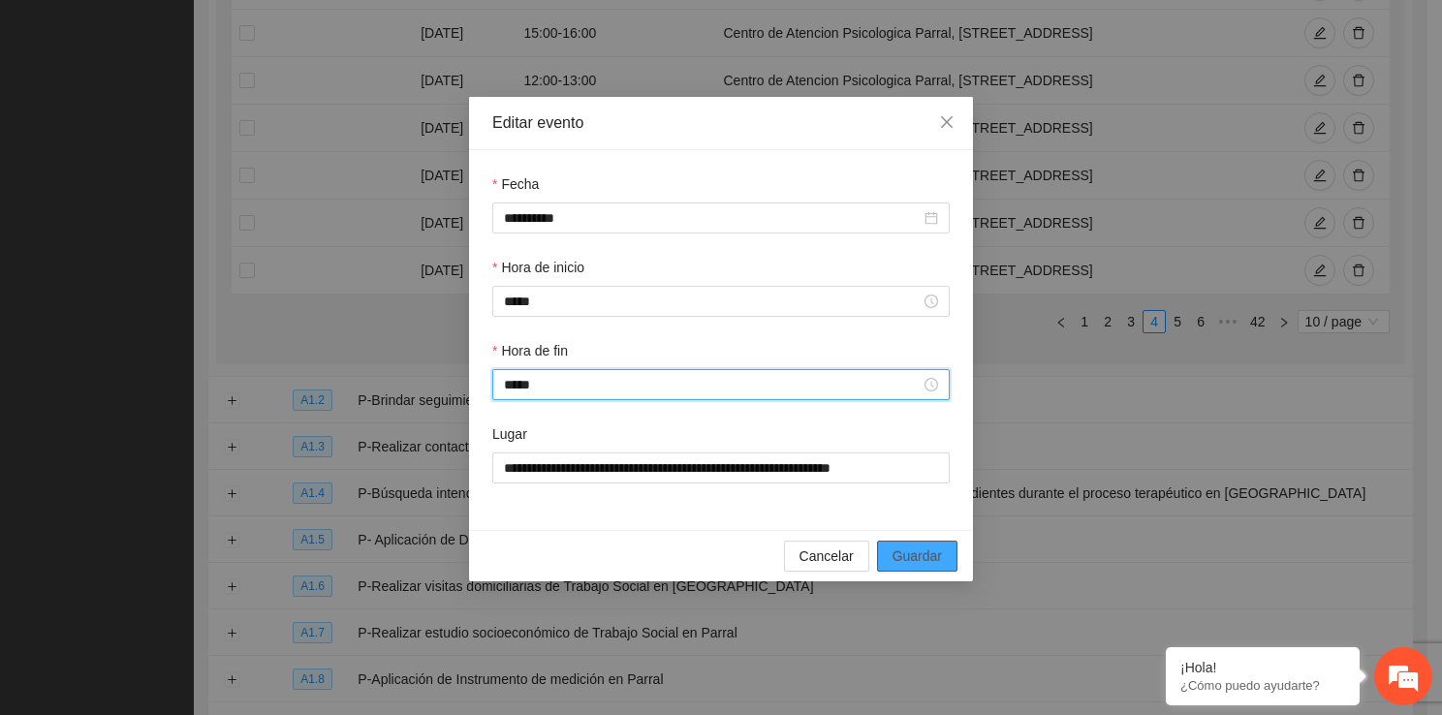
click at [926, 558] on span "Guardar" at bounding box center [916, 555] width 49 height 21
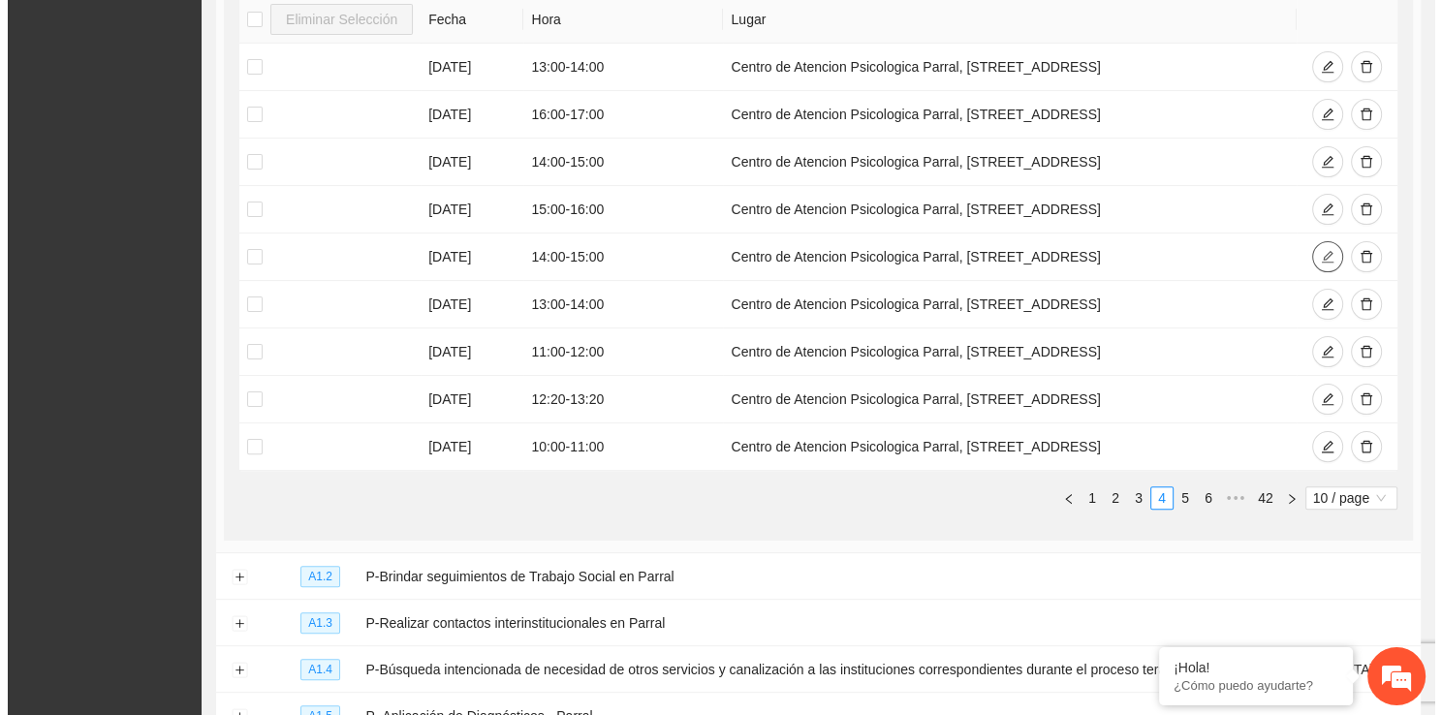
scroll to position [420, 0]
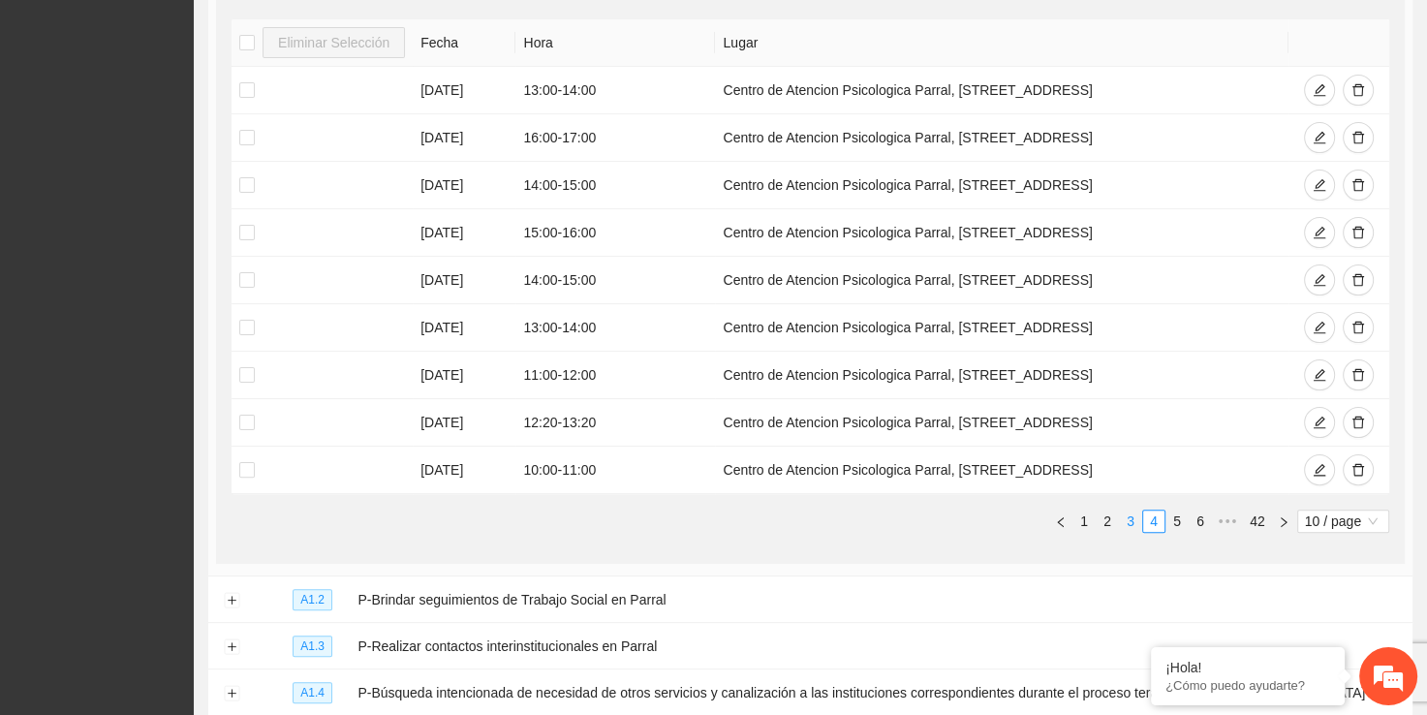
click at [1135, 520] on link "3" at bounding box center [1130, 521] width 21 height 21
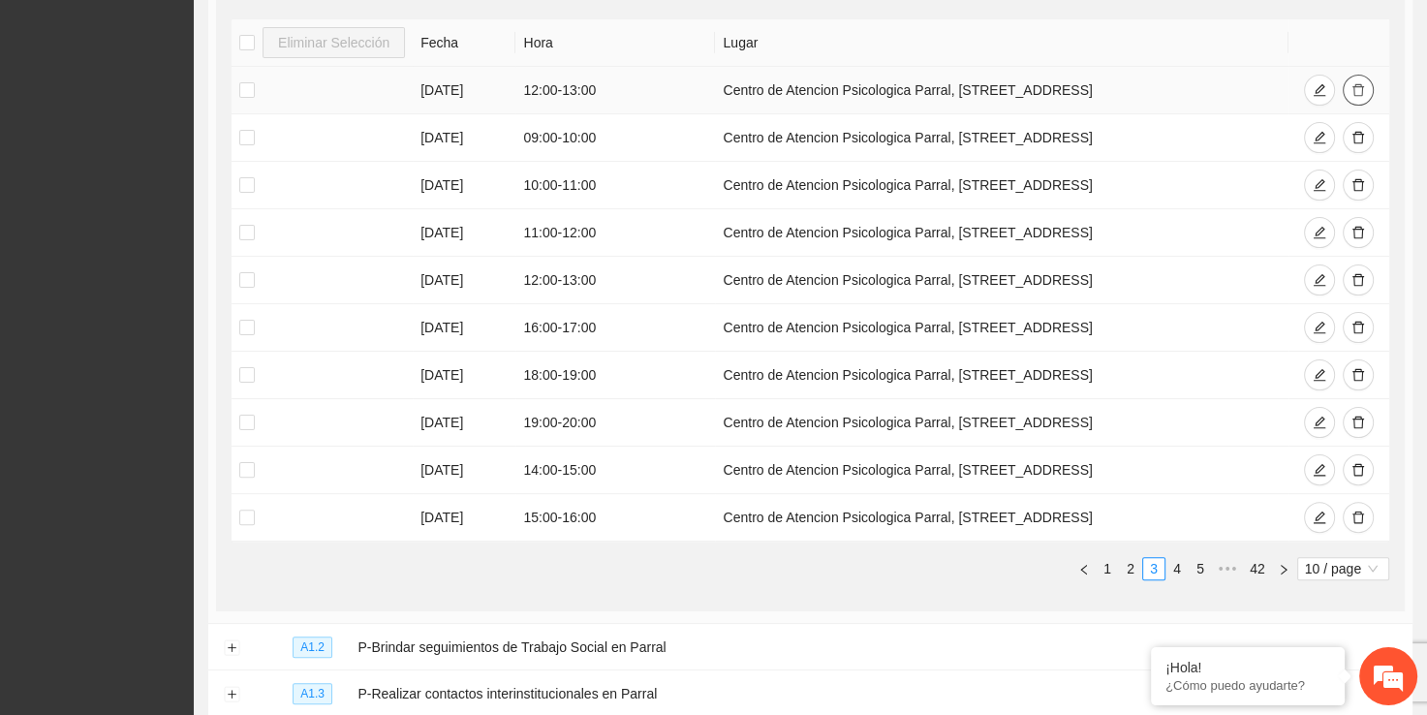
click at [1348, 92] on button "button" at bounding box center [1358, 90] width 31 height 31
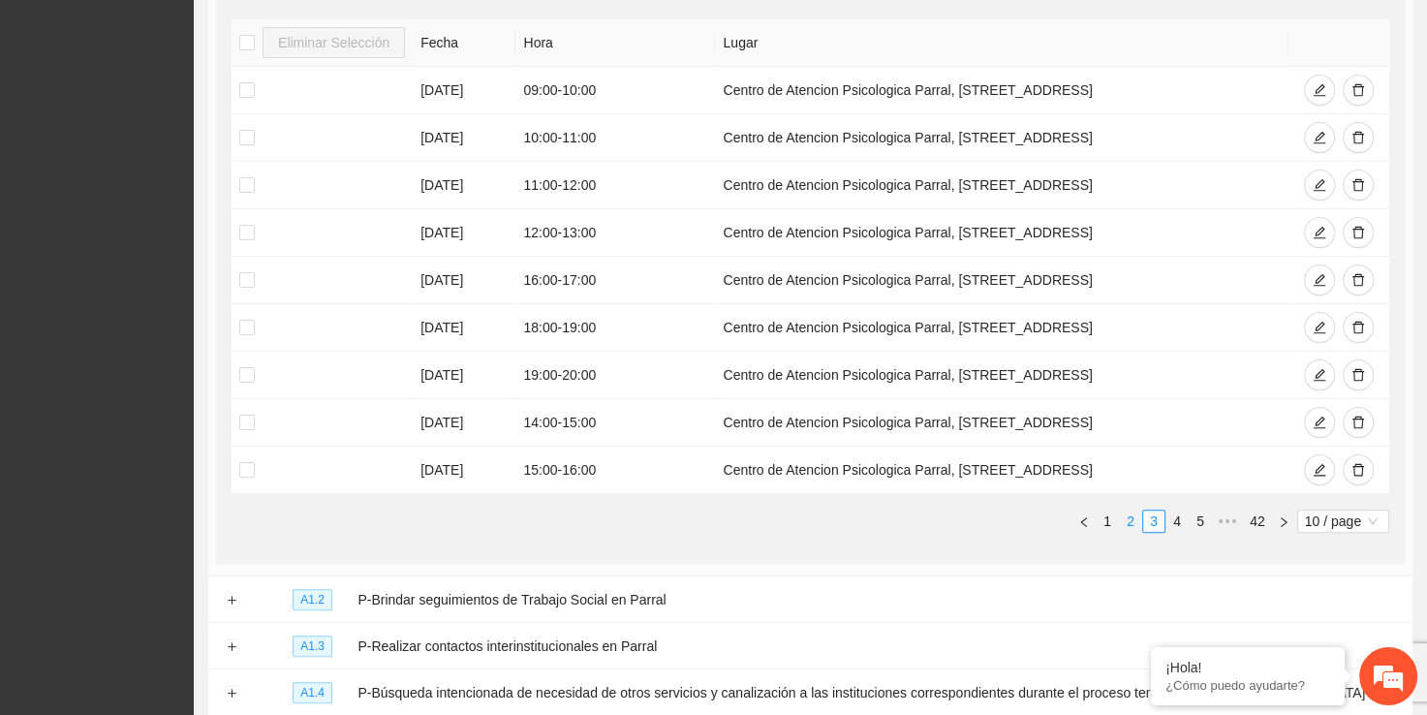
click at [1126, 517] on link "2" at bounding box center [1130, 521] width 21 height 21
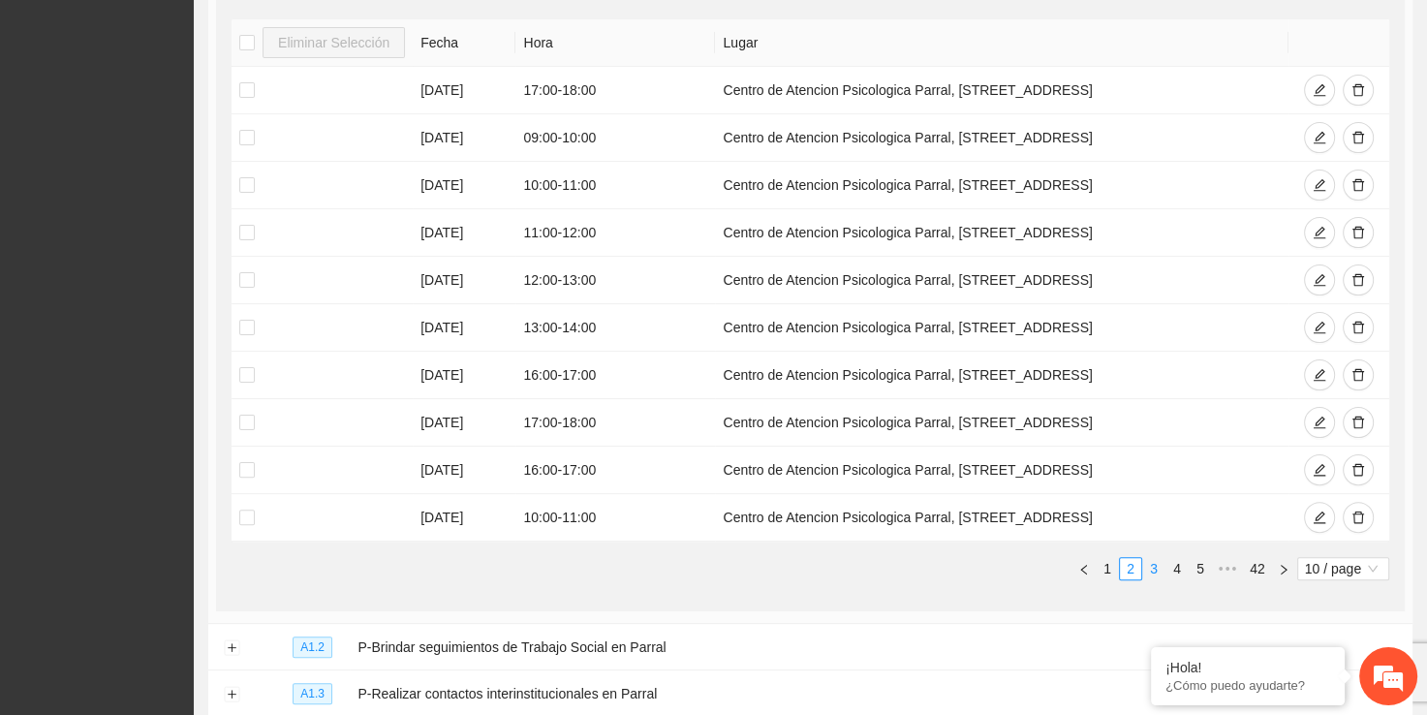
click at [1159, 564] on link "3" at bounding box center [1153, 568] width 21 height 21
click at [1130, 567] on link "2" at bounding box center [1130, 568] width 21 height 21
click at [1322, 278] on icon "edit" at bounding box center [1320, 280] width 14 height 14
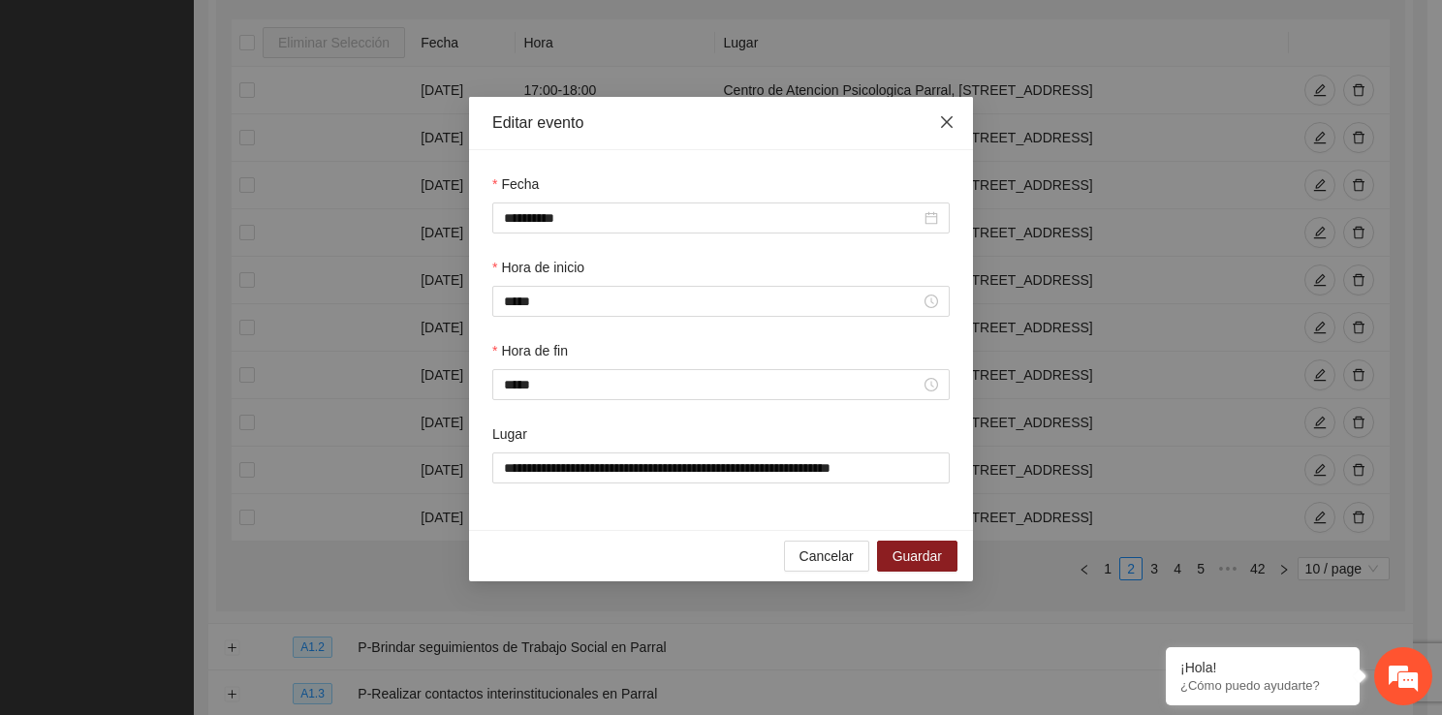
click at [949, 114] on span "Close" at bounding box center [946, 123] width 52 height 52
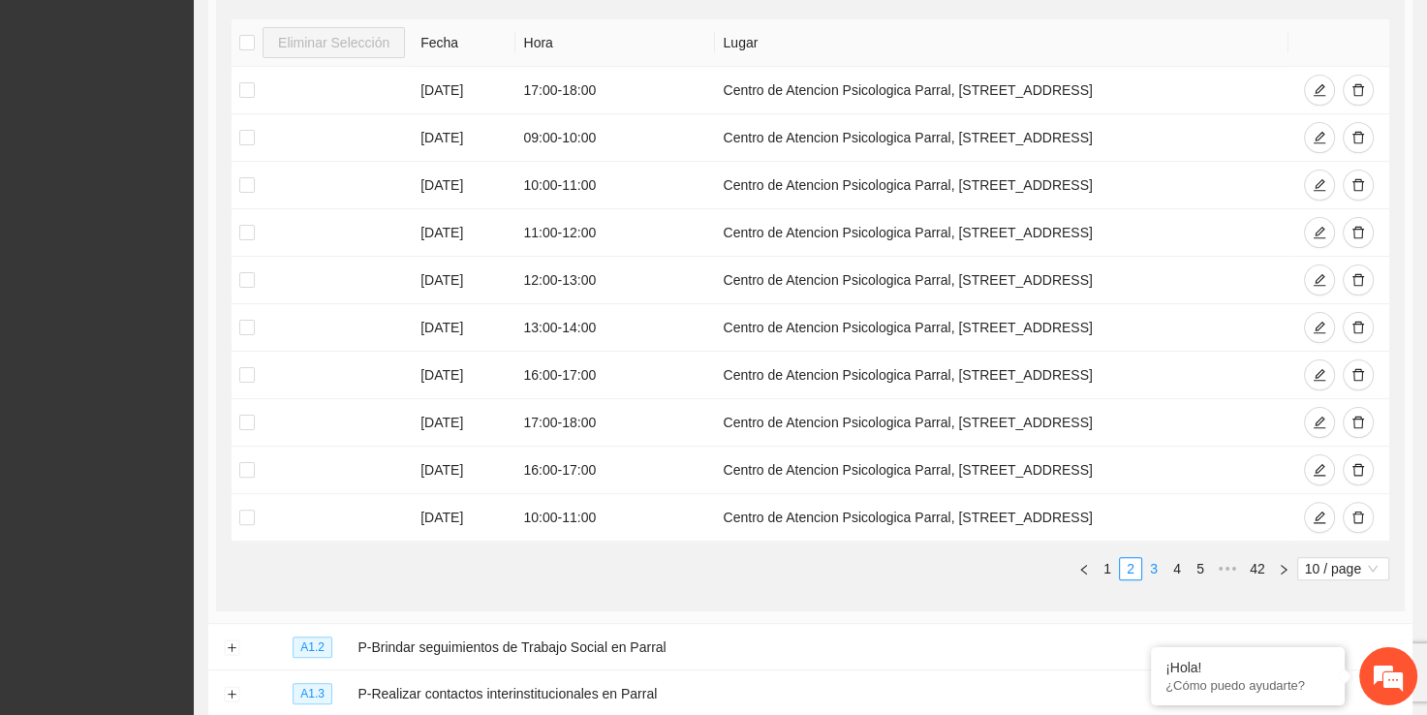
click at [1151, 566] on link "3" at bounding box center [1153, 568] width 21 height 21
click at [1129, 568] on link "2" at bounding box center [1130, 568] width 21 height 21
click at [1355, 226] on icon "delete" at bounding box center [1358, 233] width 14 height 14
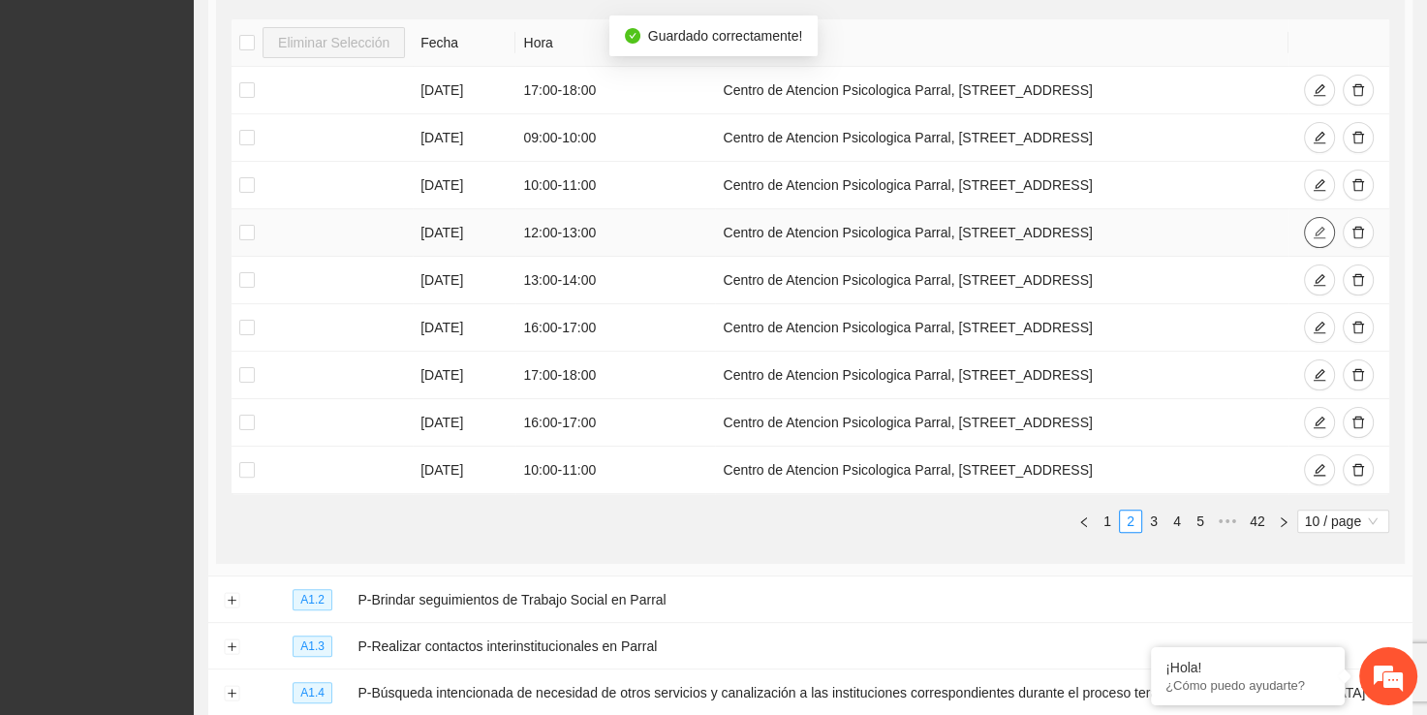
click at [1307, 232] on button "button" at bounding box center [1319, 232] width 31 height 31
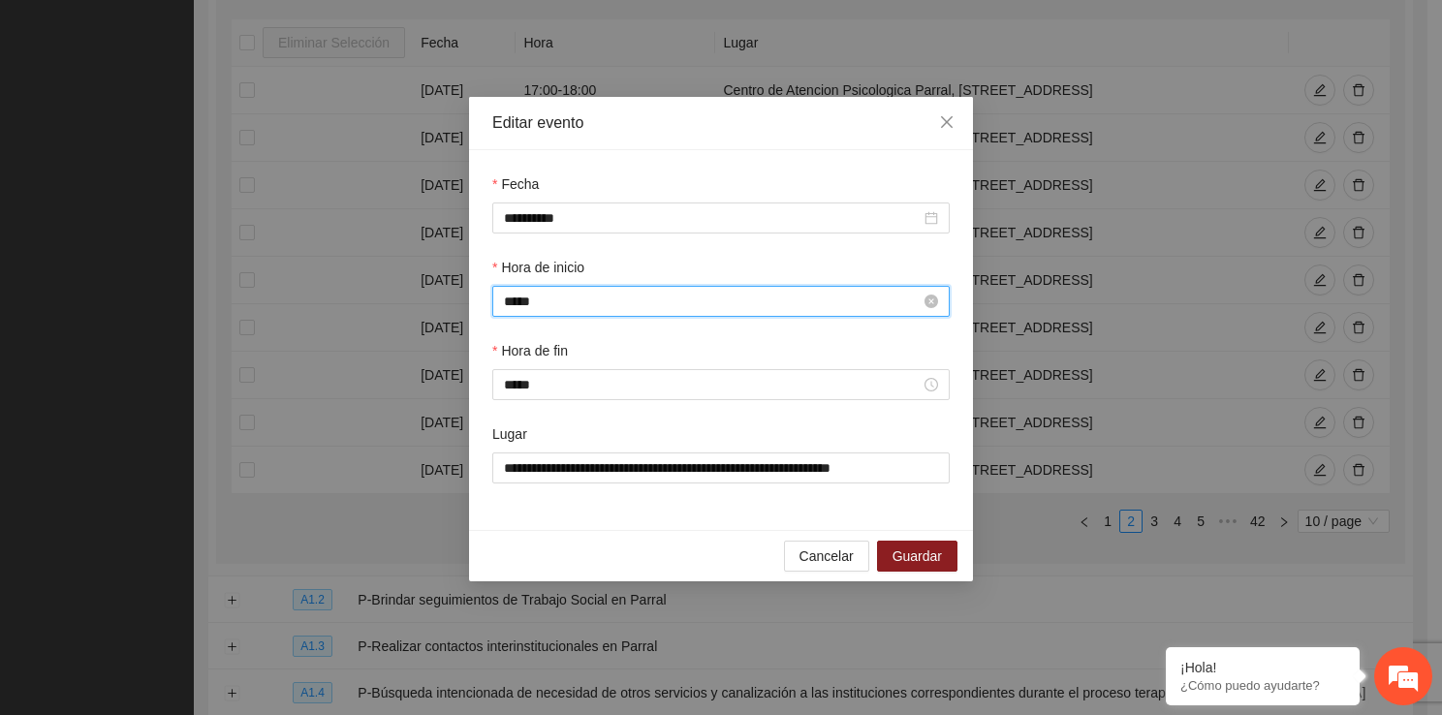
scroll to position [326, 0]
click at [543, 308] on input "*****" at bounding box center [712, 301] width 417 height 21
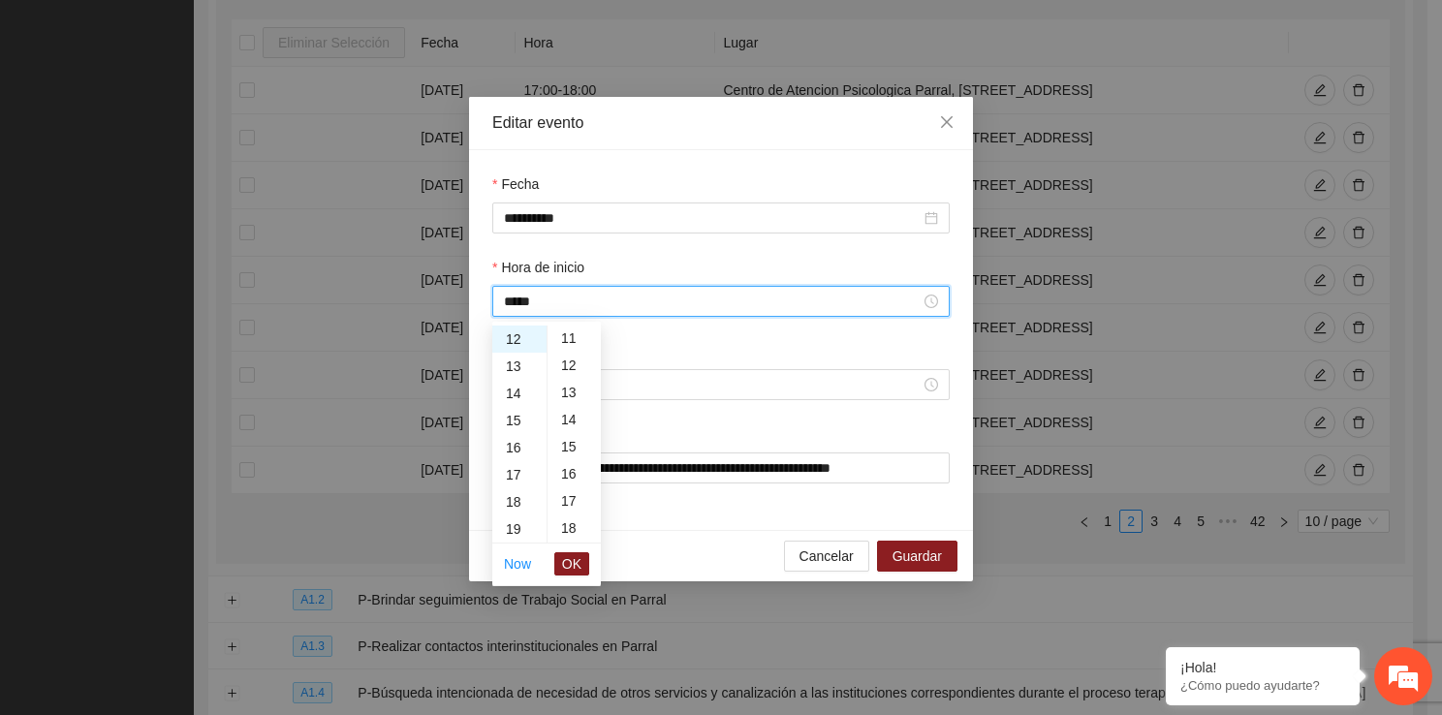
scroll to position [349, 0]
click at [578, 525] on div "20" at bounding box center [573, 532] width 53 height 27
type input "*****"
click at [581, 568] on button "OK" at bounding box center [571, 563] width 35 height 23
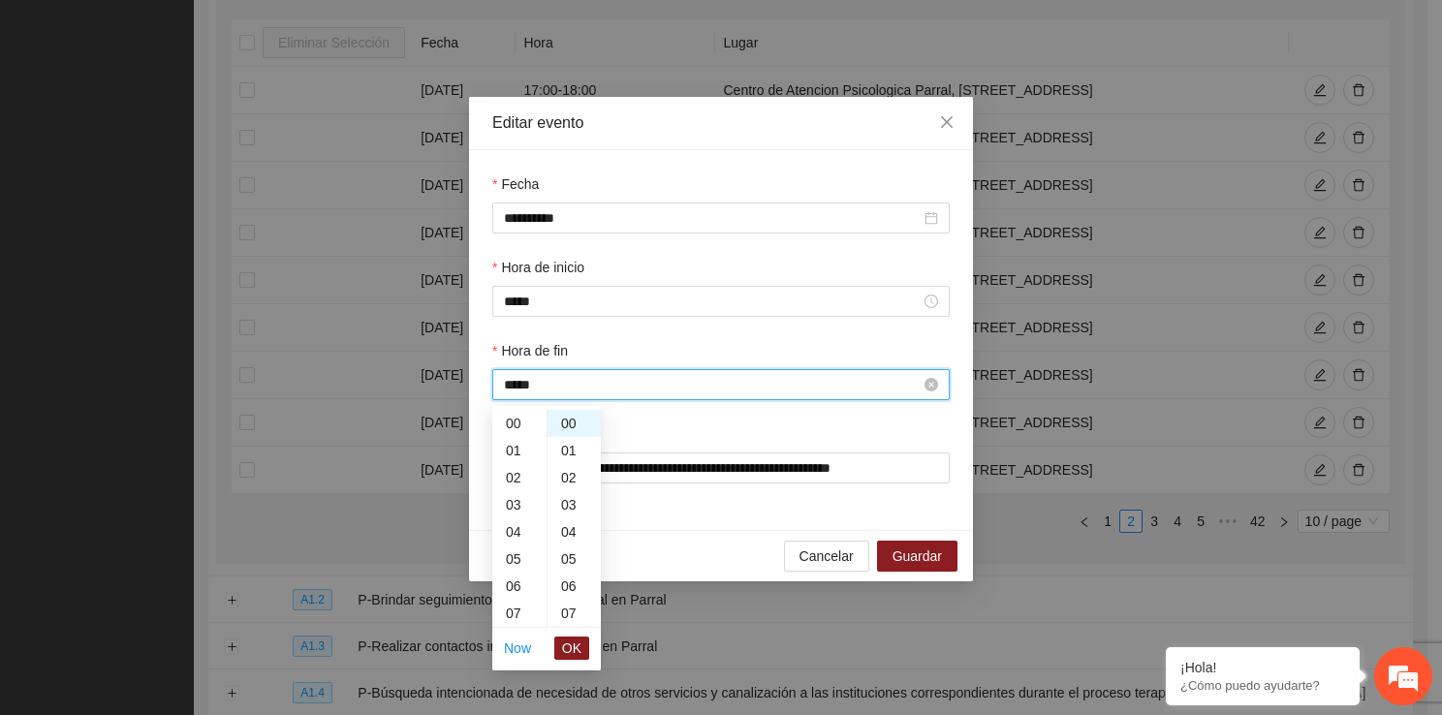
click at [581, 379] on input "*****" at bounding box center [712, 384] width 417 height 21
click at [576, 591] on div "06" at bounding box center [573, 586] width 53 height 27
click at [570, 610] on div "20" at bounding box center [573, 609] width 53 height 27
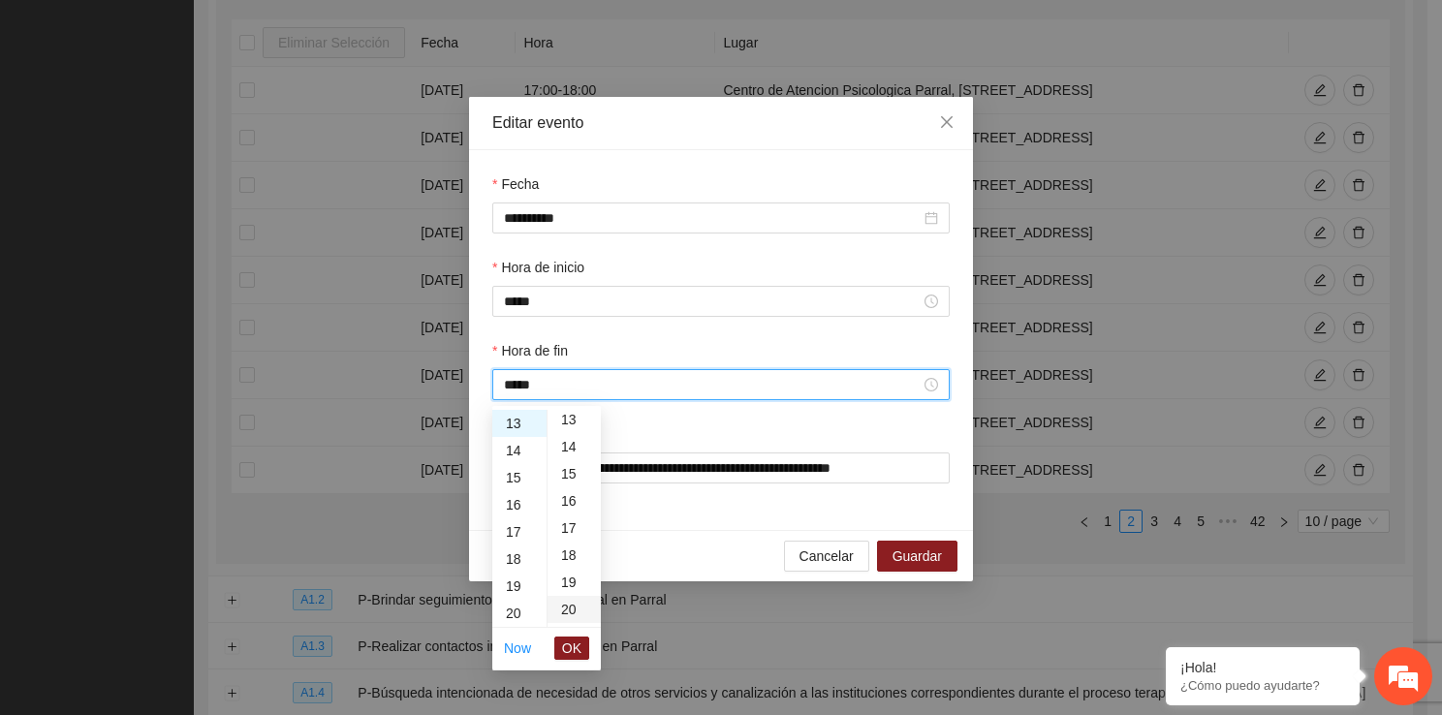
type input "*****"
click at [570, 648] on span "OK" at bounding box center [571, 647] width 19 height 21
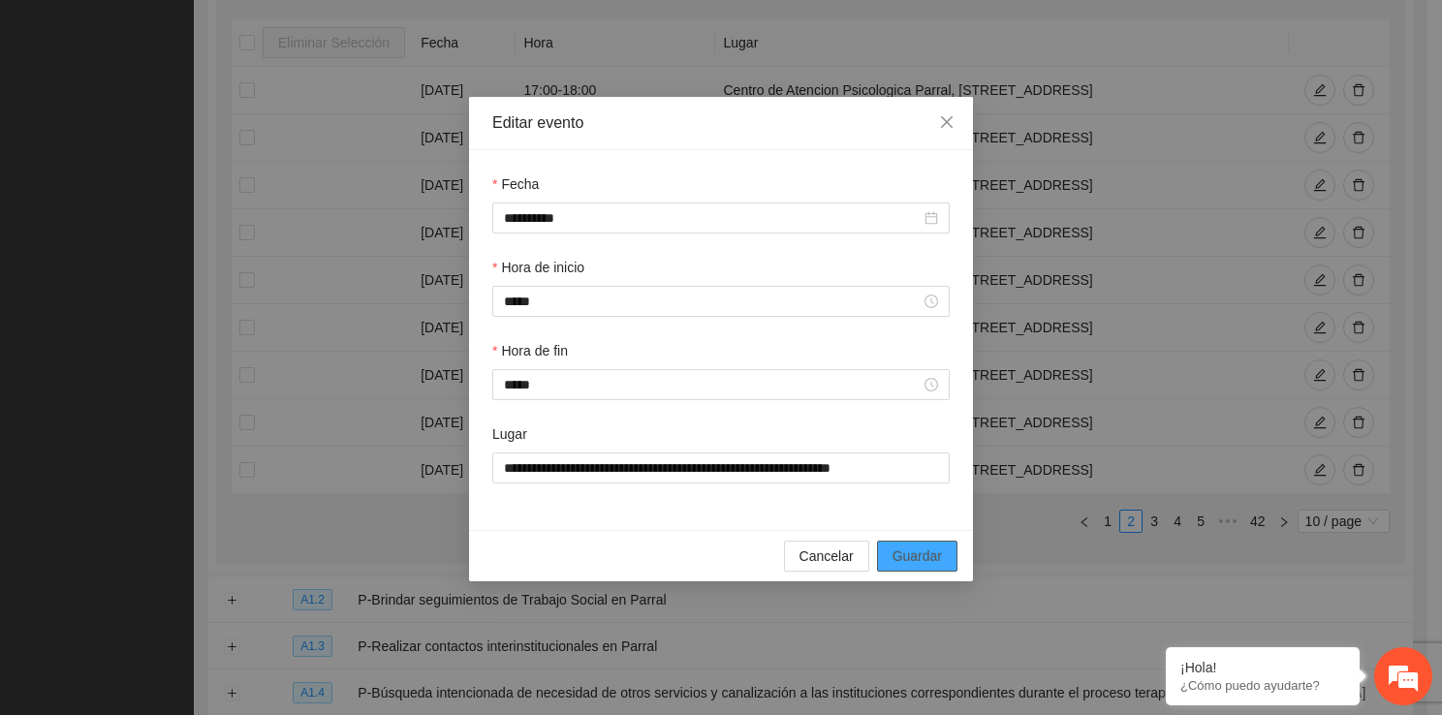
click at [912, 553] on span "Guardar" at bounding box center [916, 555] width 49 height 21
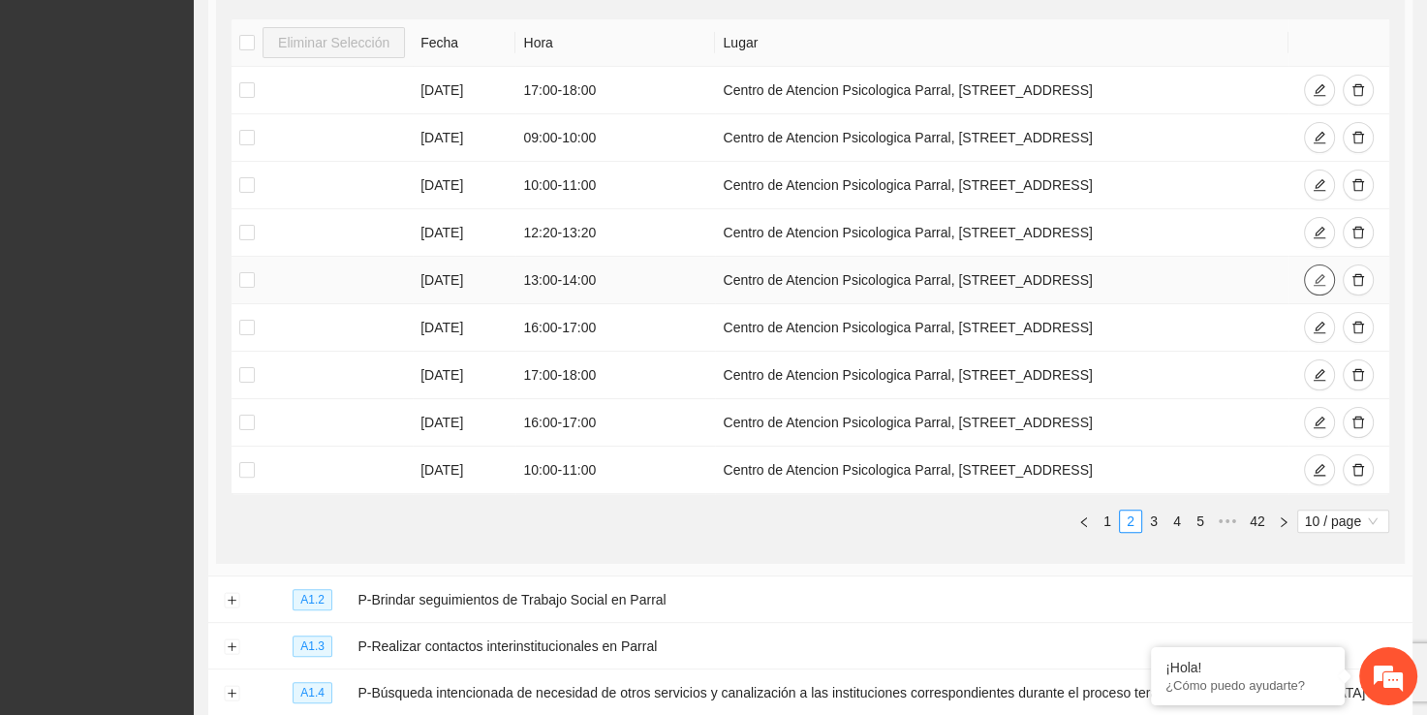
click at [1321, 274] on icon "edit" at bounding box center [1320, 280] width 13 height 13
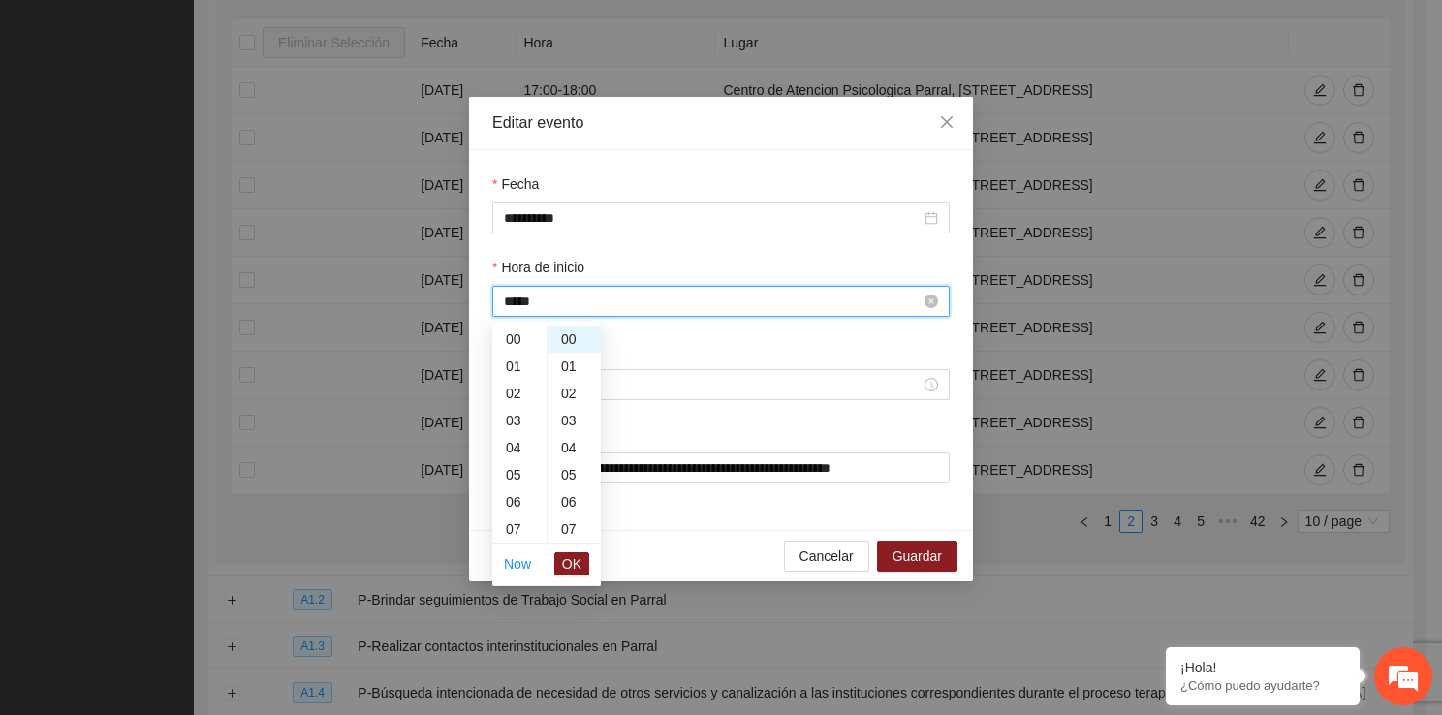
click at [532, 301] on input "*****" at bounding box center [712, 301] width 417 height 21
click at [523, 372] on div "14" at bounding box center [519, 366] width 54 height 27
type input "*****"
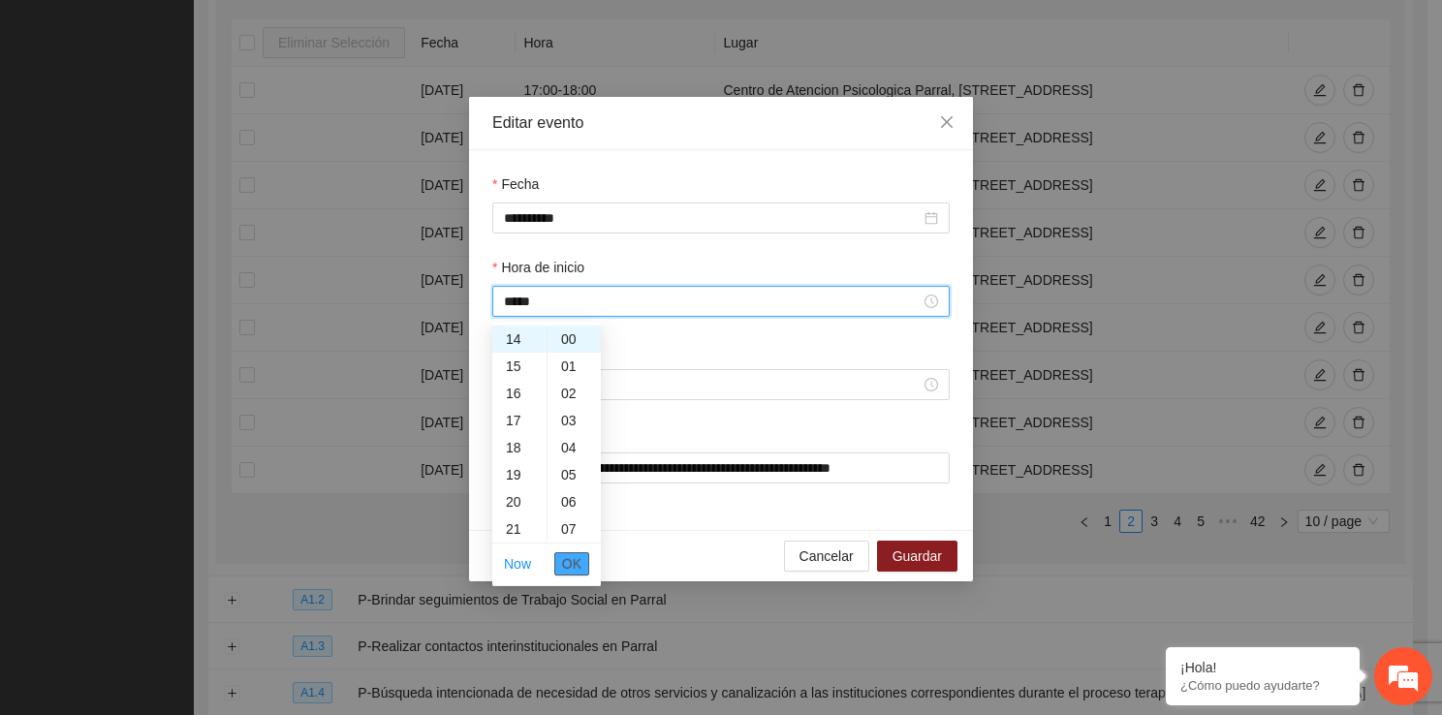
click at [581, 562] on span "OK" at bounding box center [571, 563] width 19 height 21
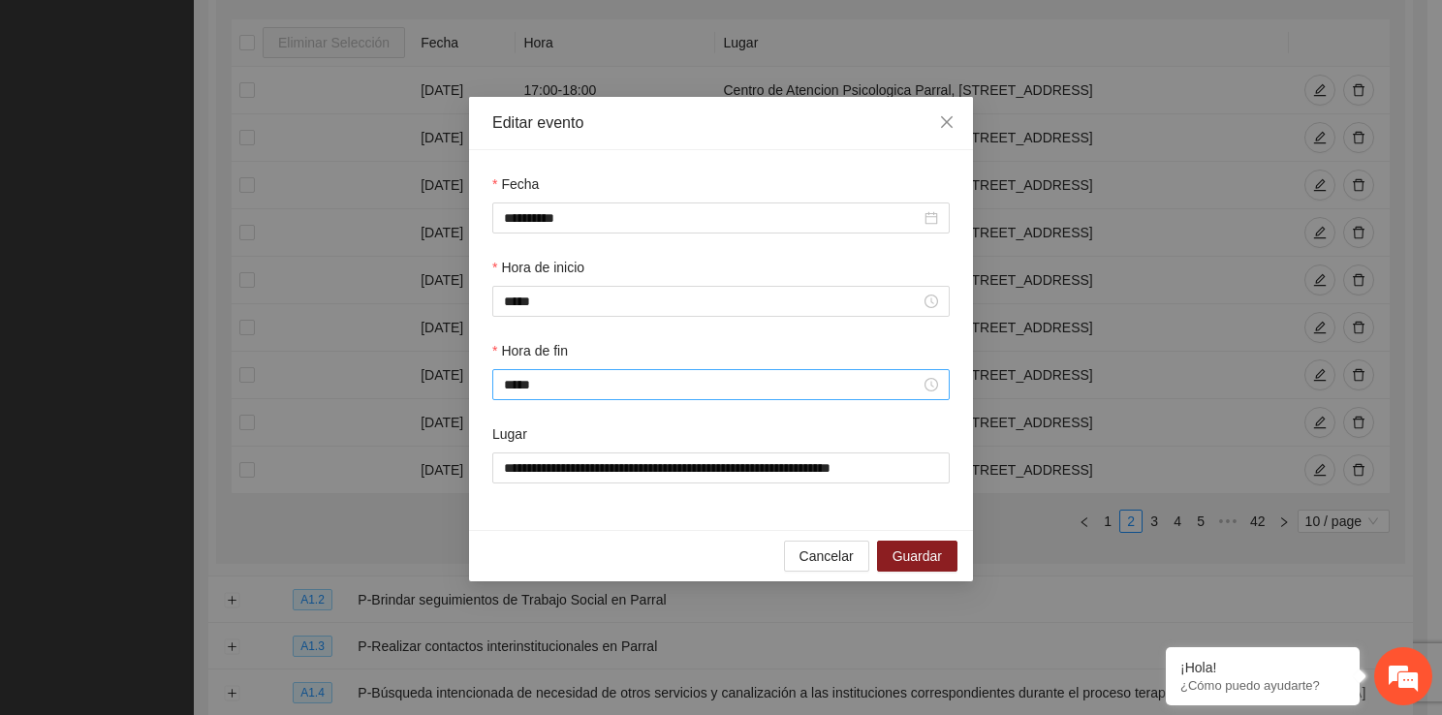
click at [549, 399] on div "*****" at bounding box center [720, 384] width 457 height 31
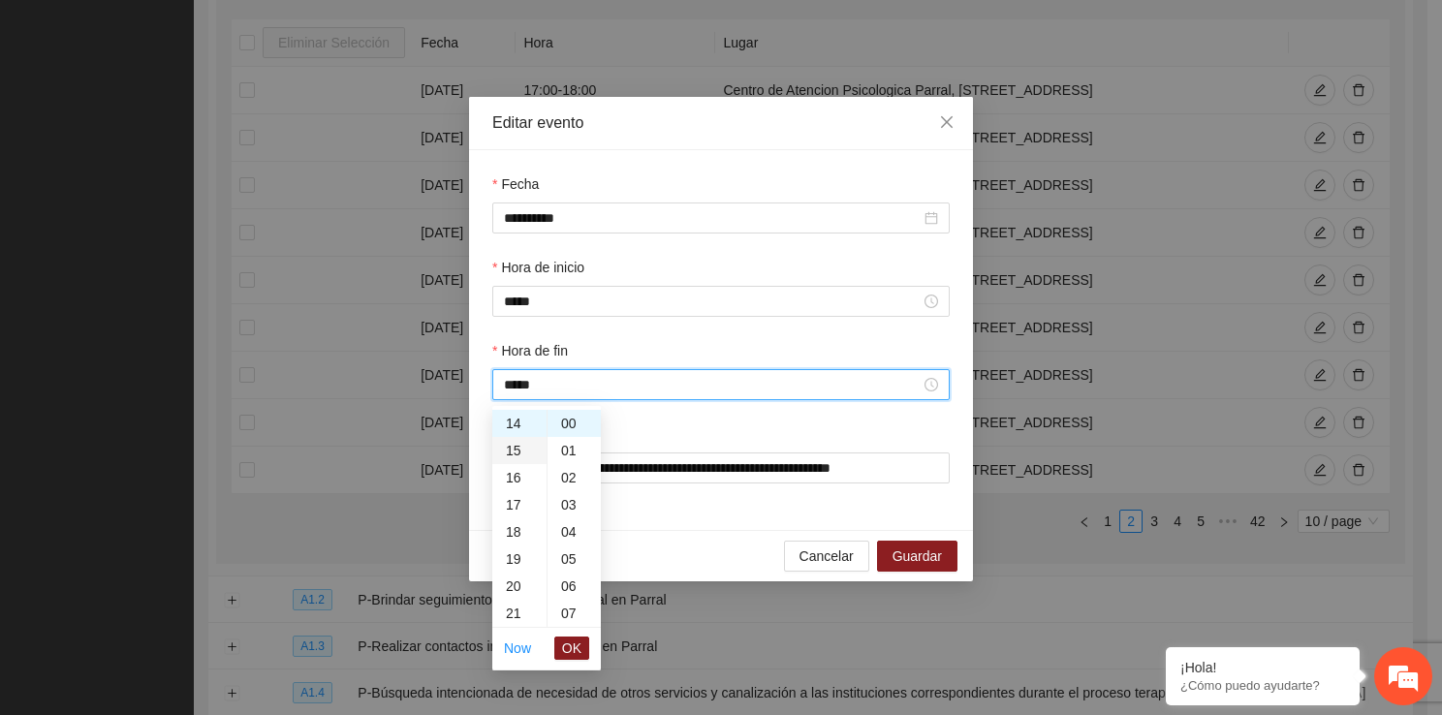
click at [513, 443] on div "15" at bounding box center [519, 450] width 54 height 27
type input "*****"
click at [568, 645] on span "OK" at bounding box center [571, 647] width 19 height 21
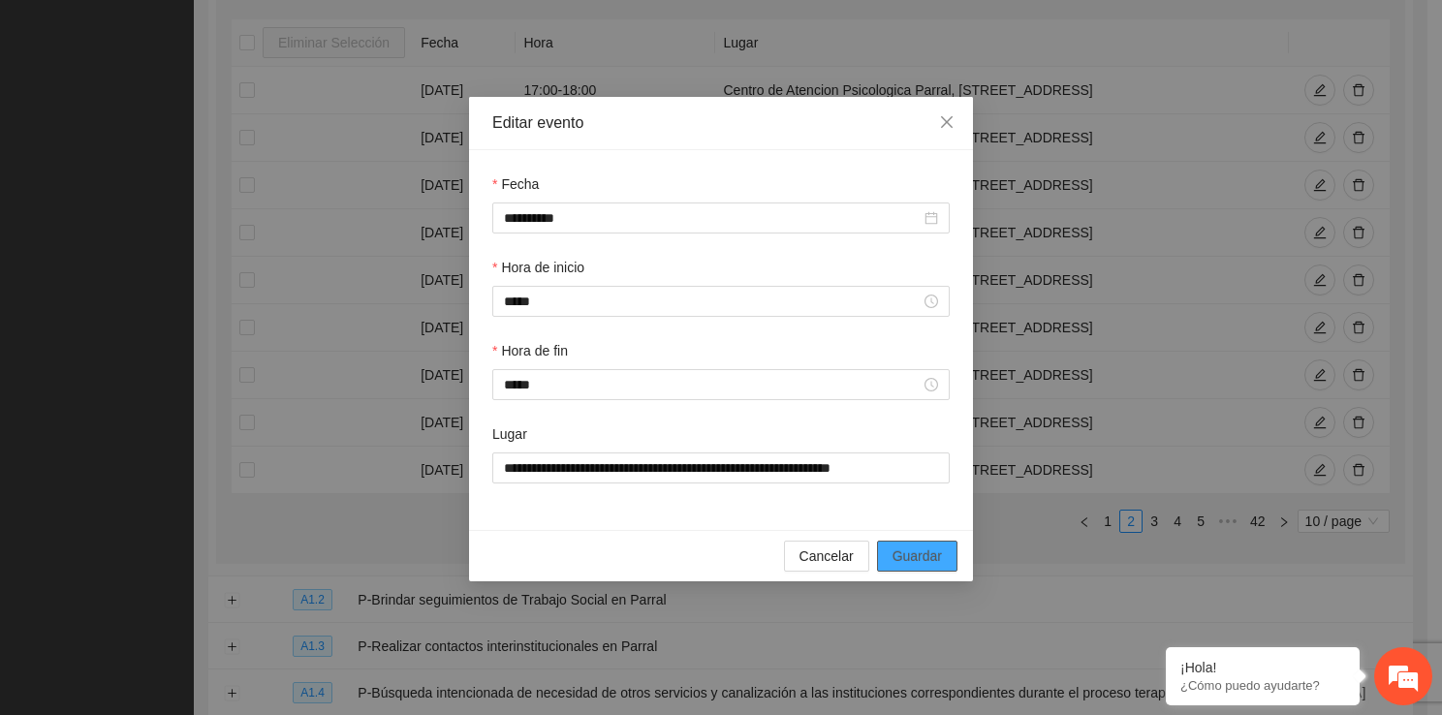
click at [895, 543] on button "Guardar" at bounding box center [917, 556] width 80 height 31
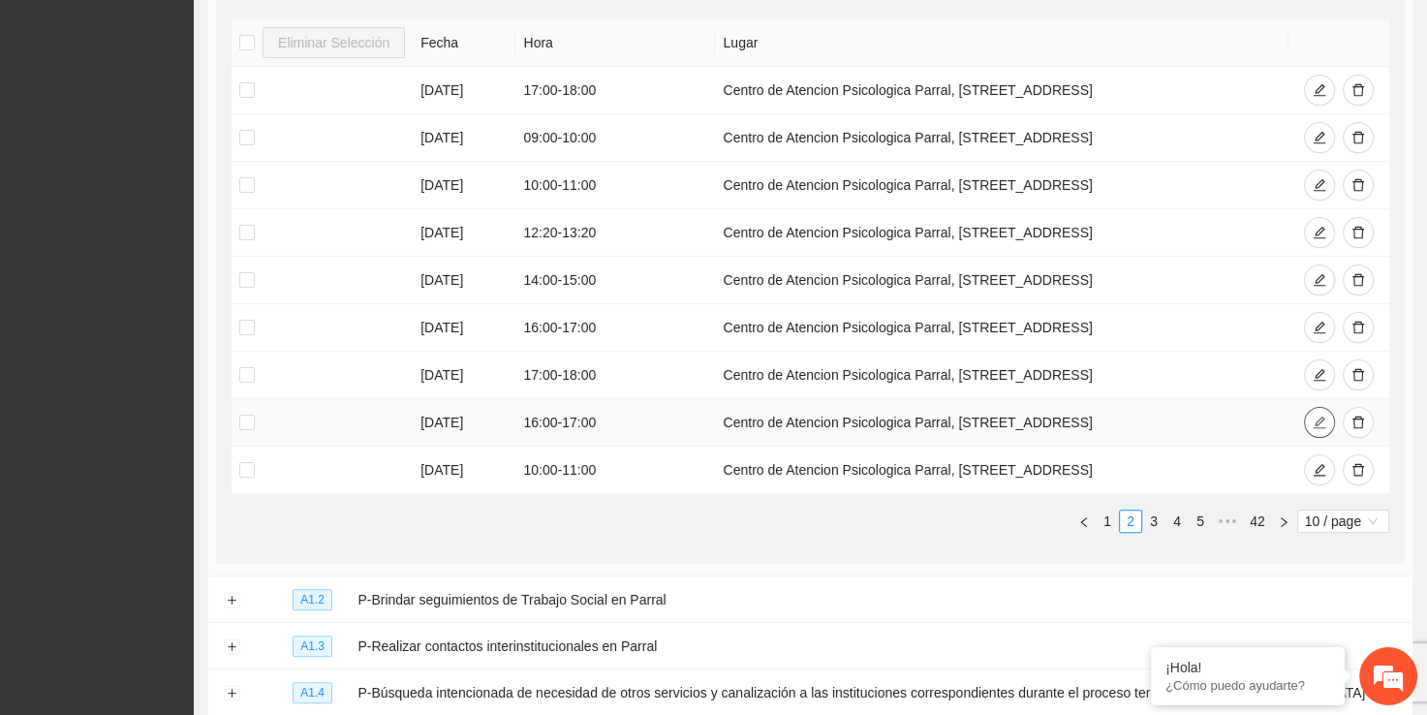
click at [1316, 416] on icon "edit" at bounding box center [1320, 423] width 14 height 14
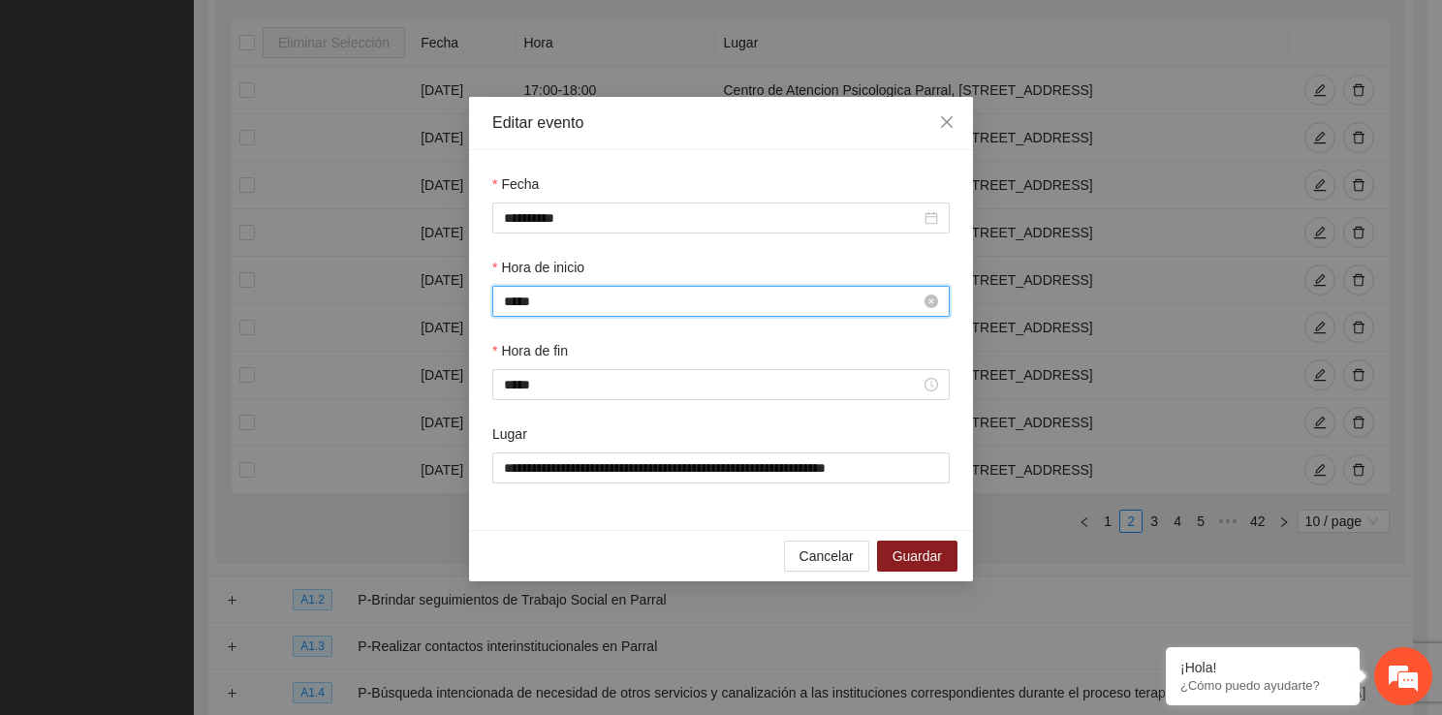
click at [558, 294] on input "*****" at bounding box center [712, 301] width 417 height 21
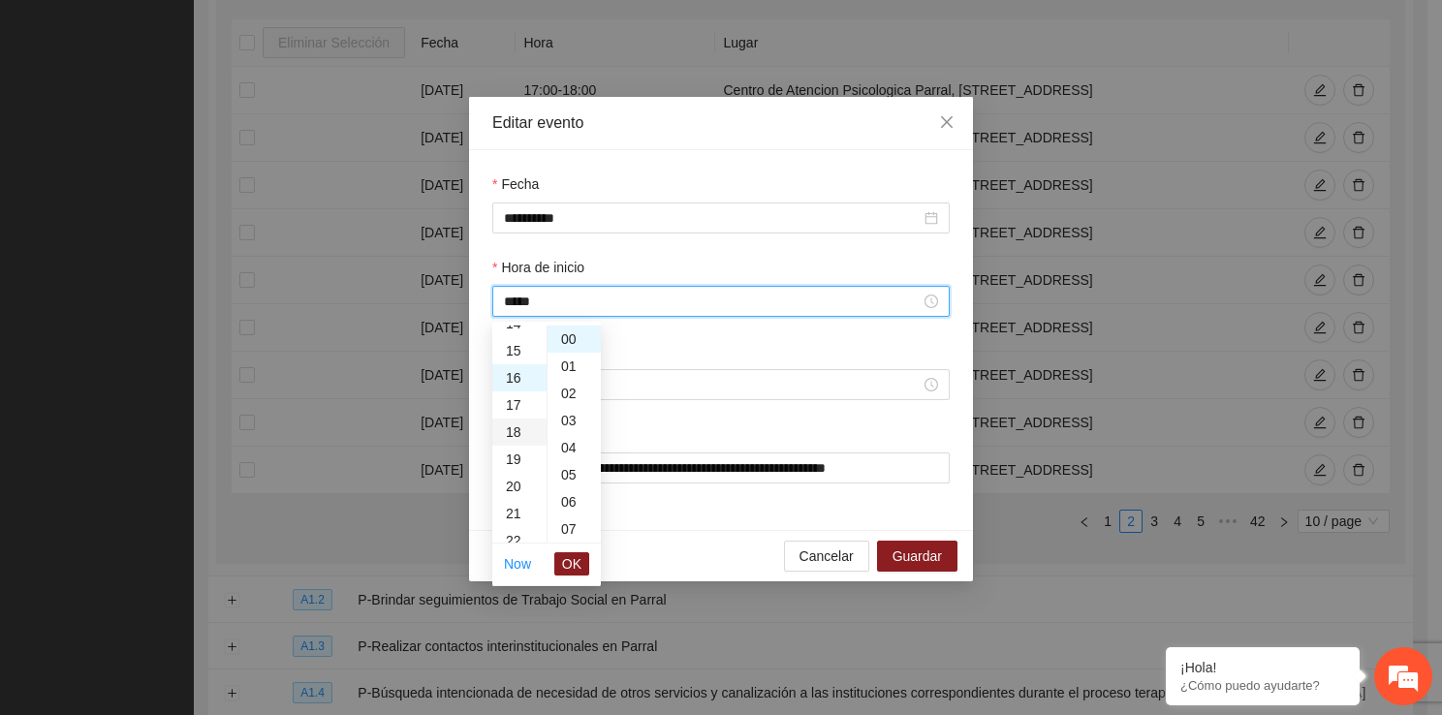
click at [514, 425] on div "18" at bounding box center [519, 432] width 54 height 27
type input "*****"
click at [572, 549] on li "OK" at bounding box center [571, 563] width 35 height 33
click at [574, 563] on span "OK" at bounding box center [571, 563] width 19 height 21
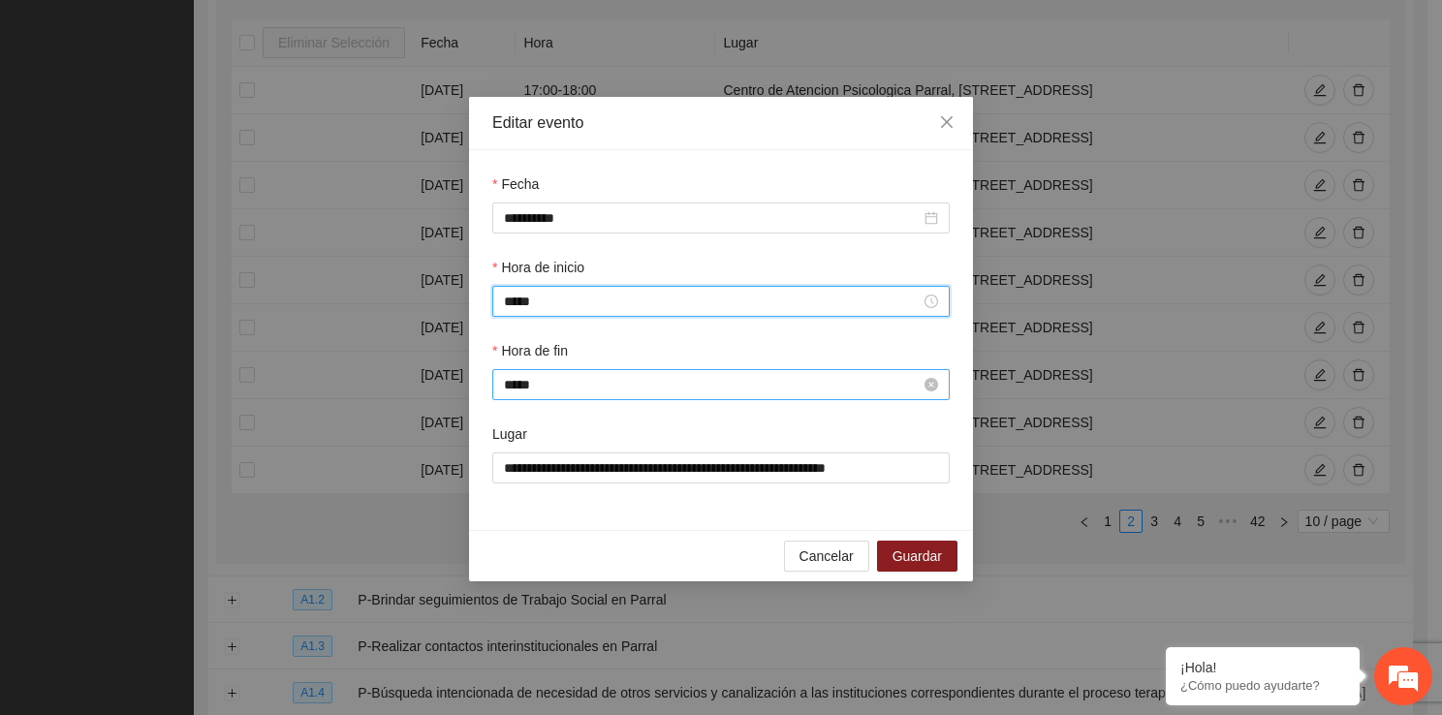
click at [533, 385] on input "*****" at bounding box center [712, 384] width 417 height 21
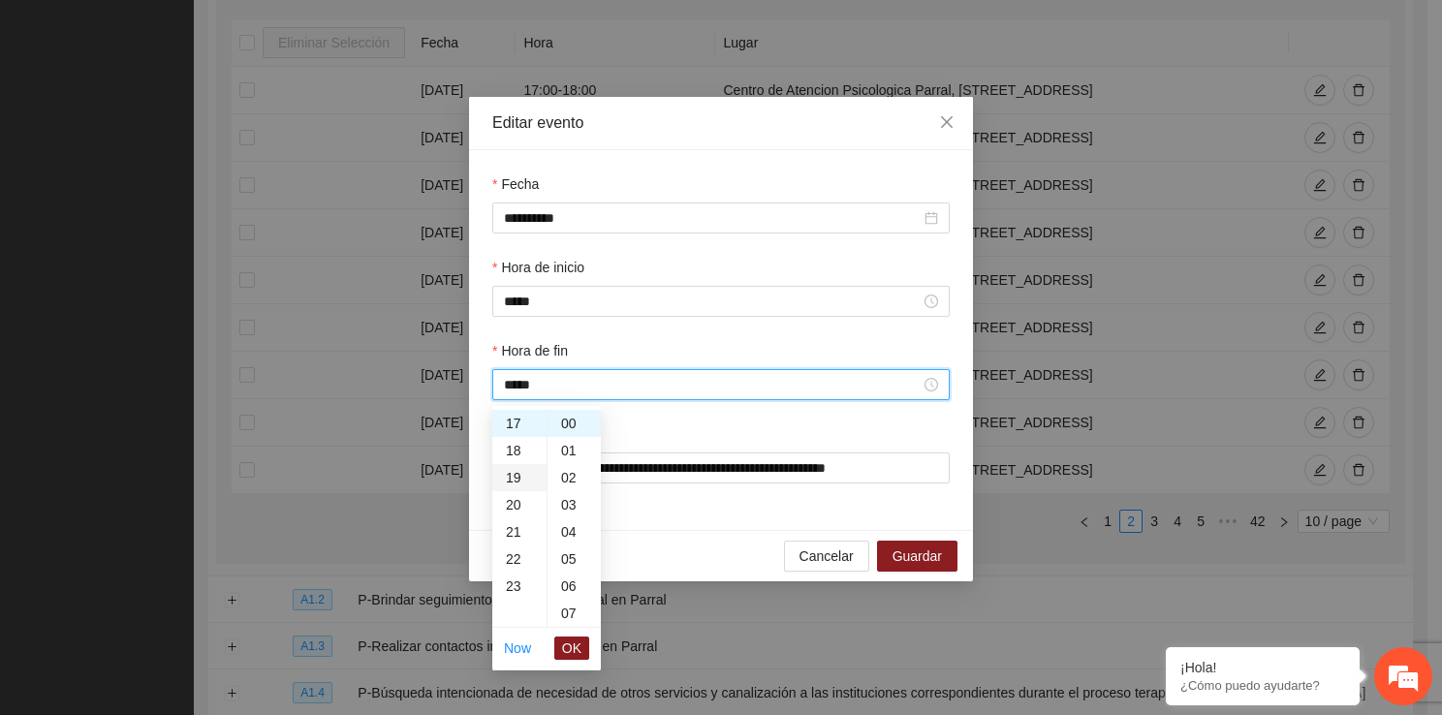
click at [517, 467] on div "19" at bounding box center [519, 477] width 54 height 27
type input "*****"
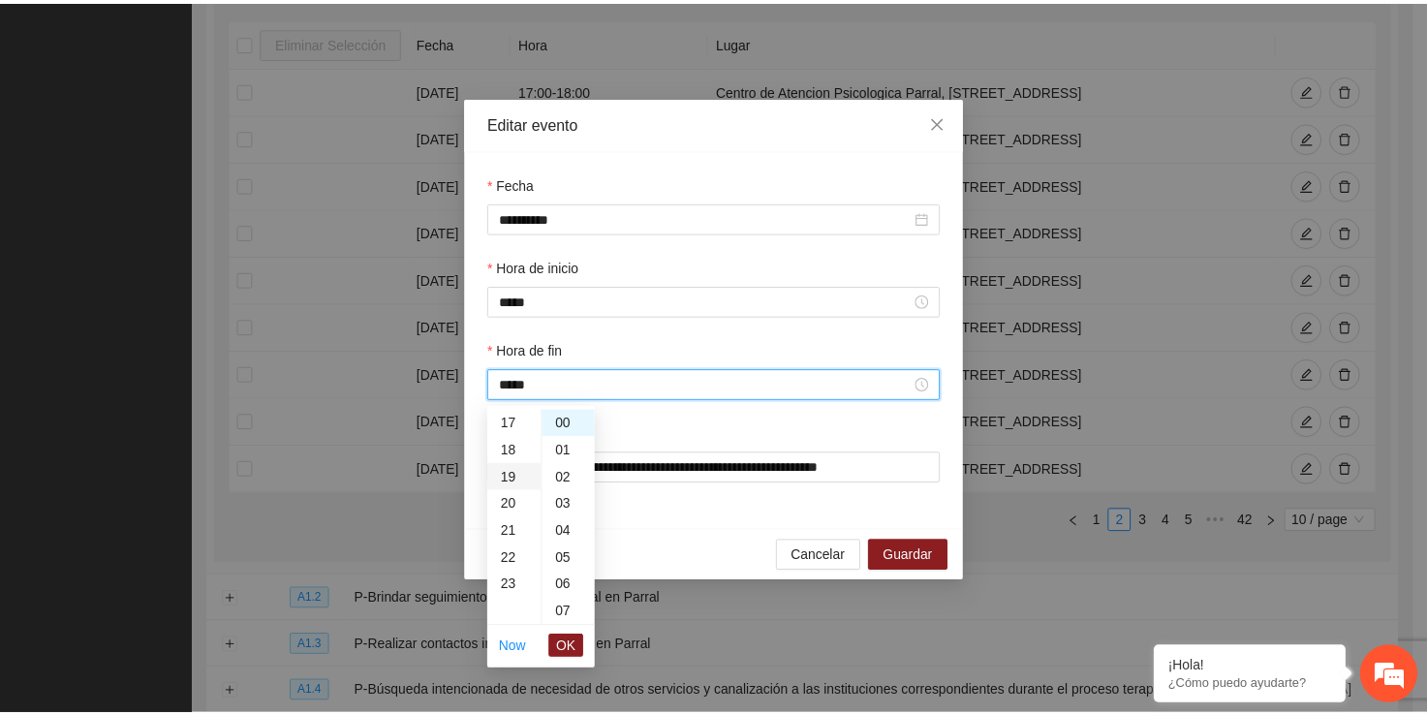
scroll to position [515, 0]
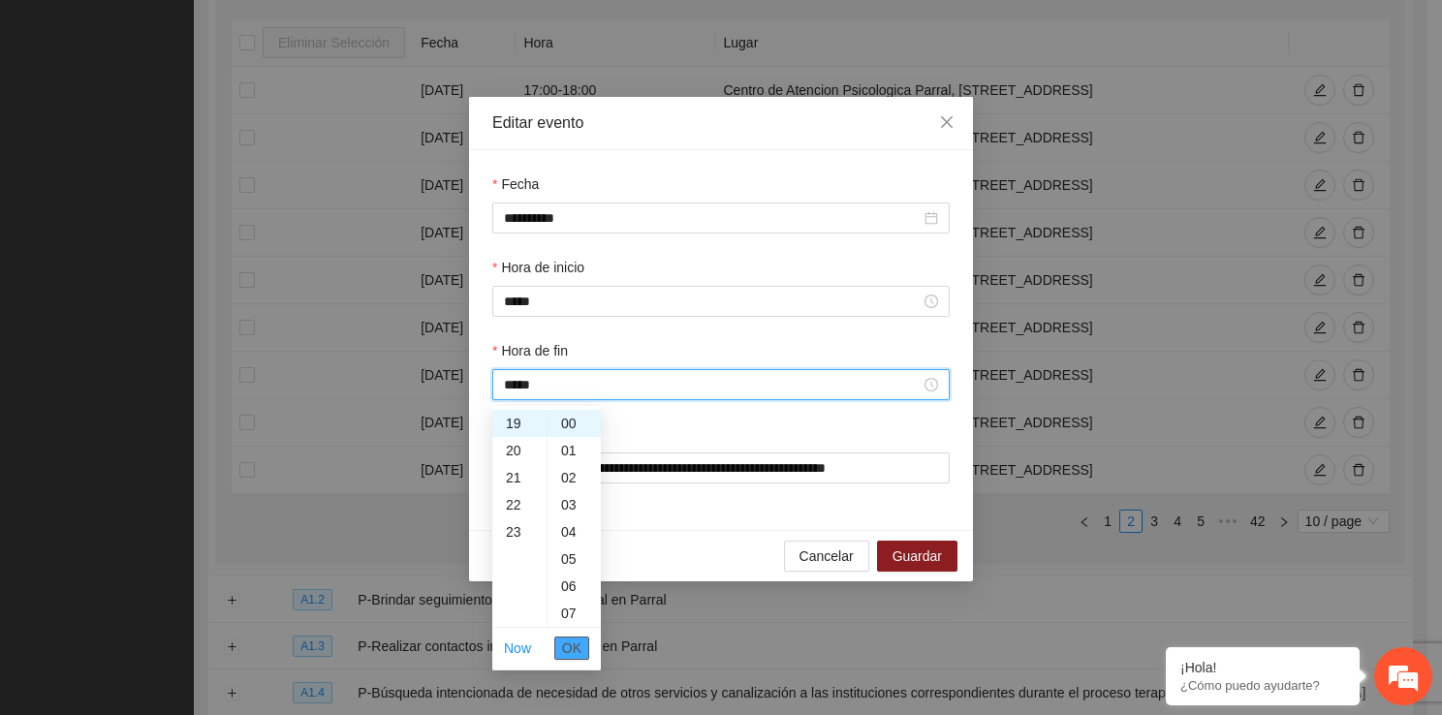
click at [572, 637] on span "OK" at bounding box center [571, 647] width 19 height 21
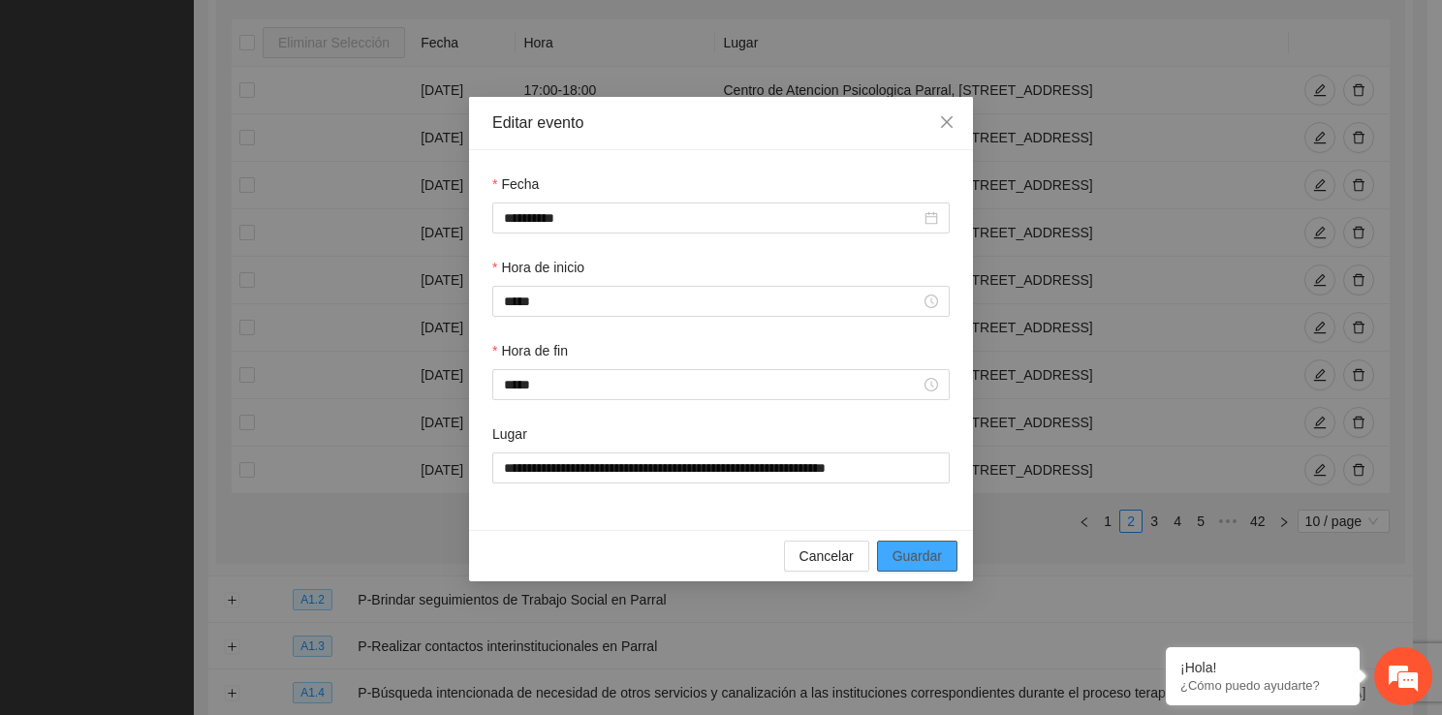
click at [910, 567] on span "Guardar" at bounding box center [916, 555] width 49 height 21
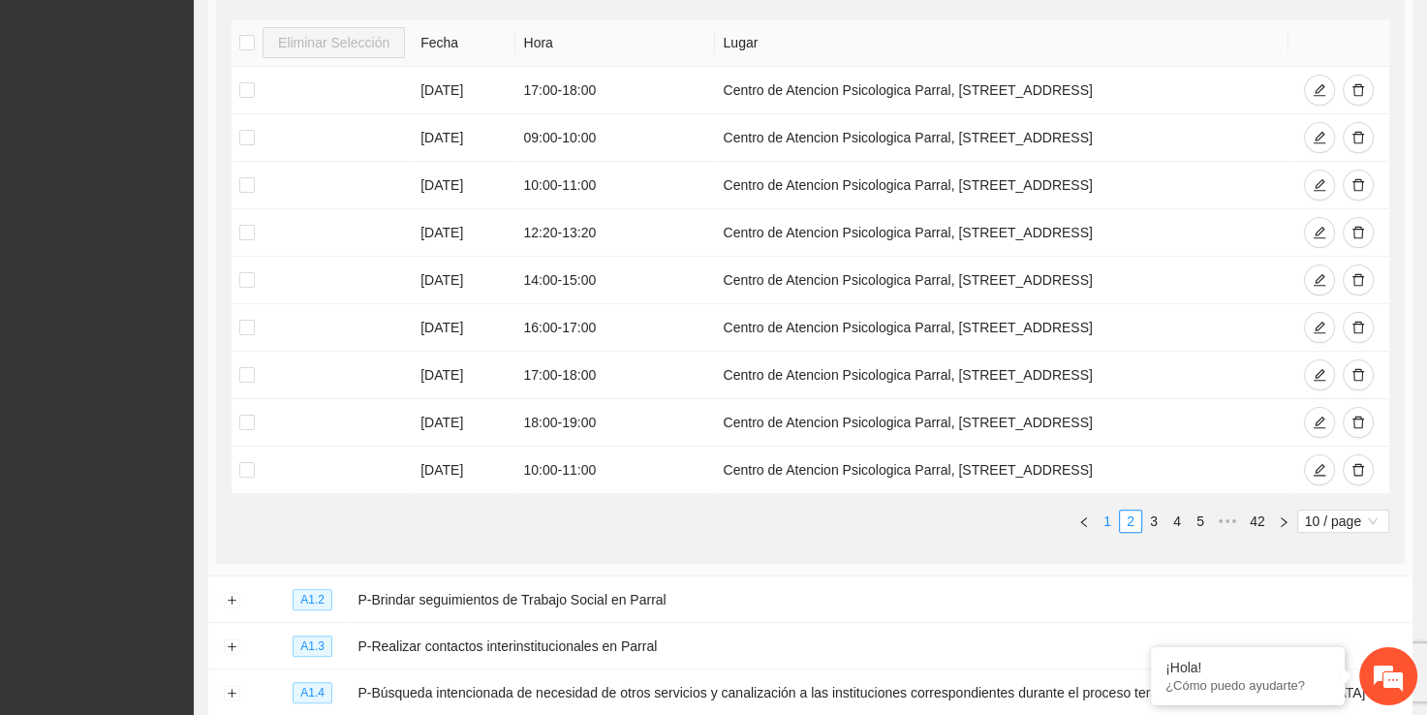
click at [1102, 517] on link "1" at bounding box center [1107, 521] width 21 height 21
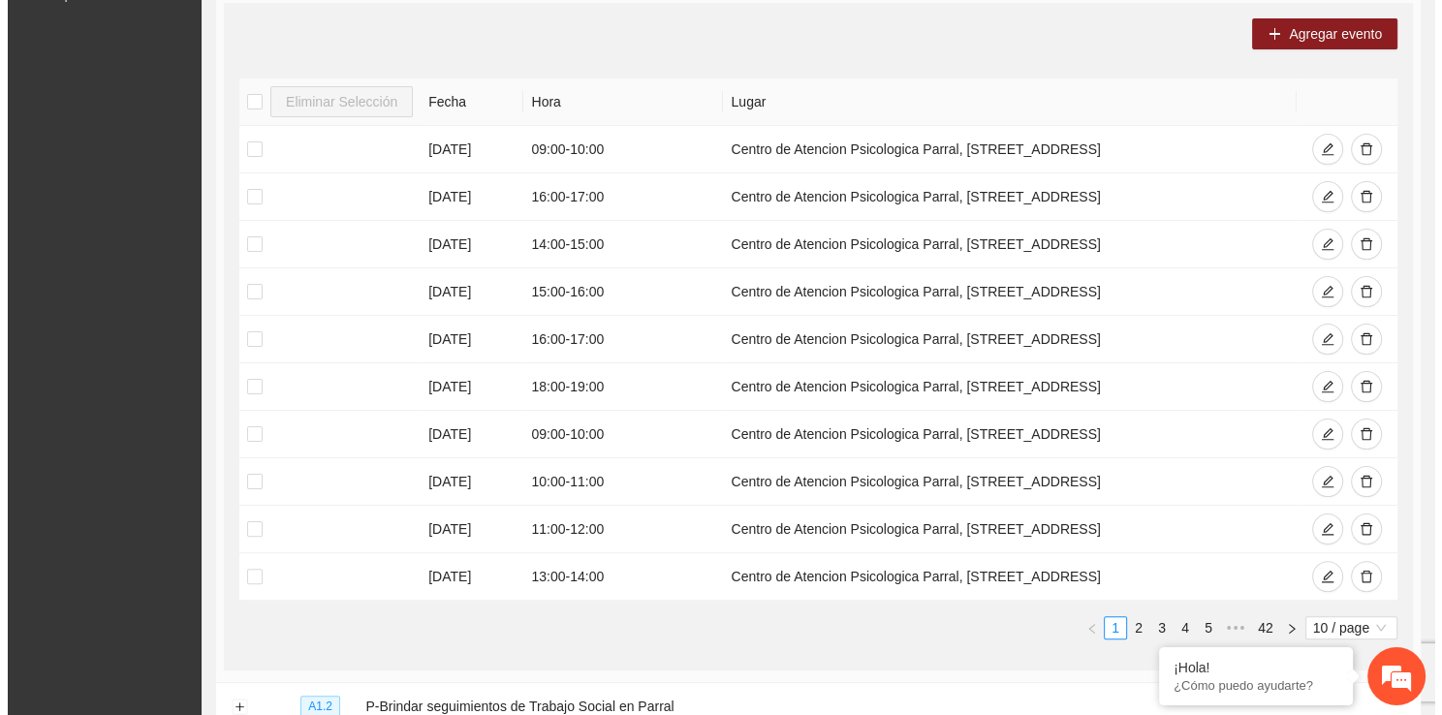
scroll to position [363, 0]
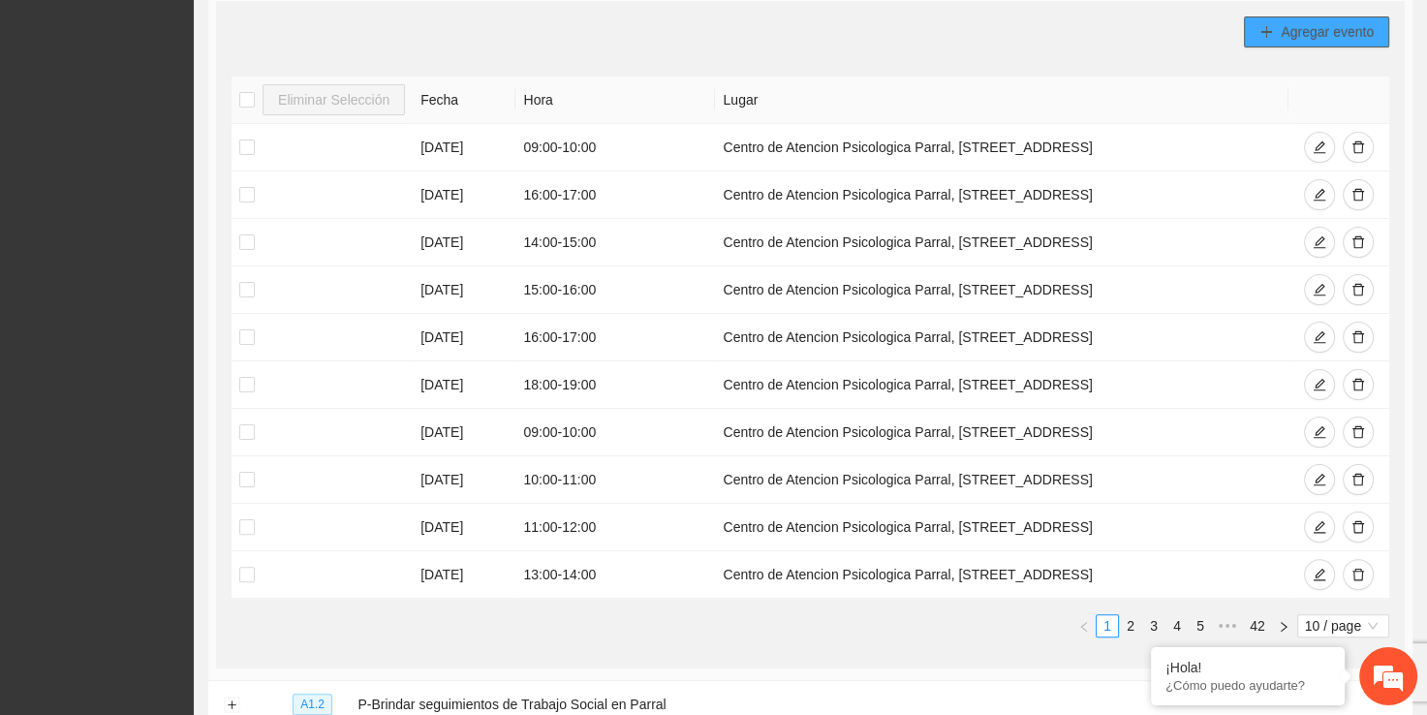
click at [1293, 25] on span "Agregar evento" at bounding box center [1327, 31] width 93 height 21
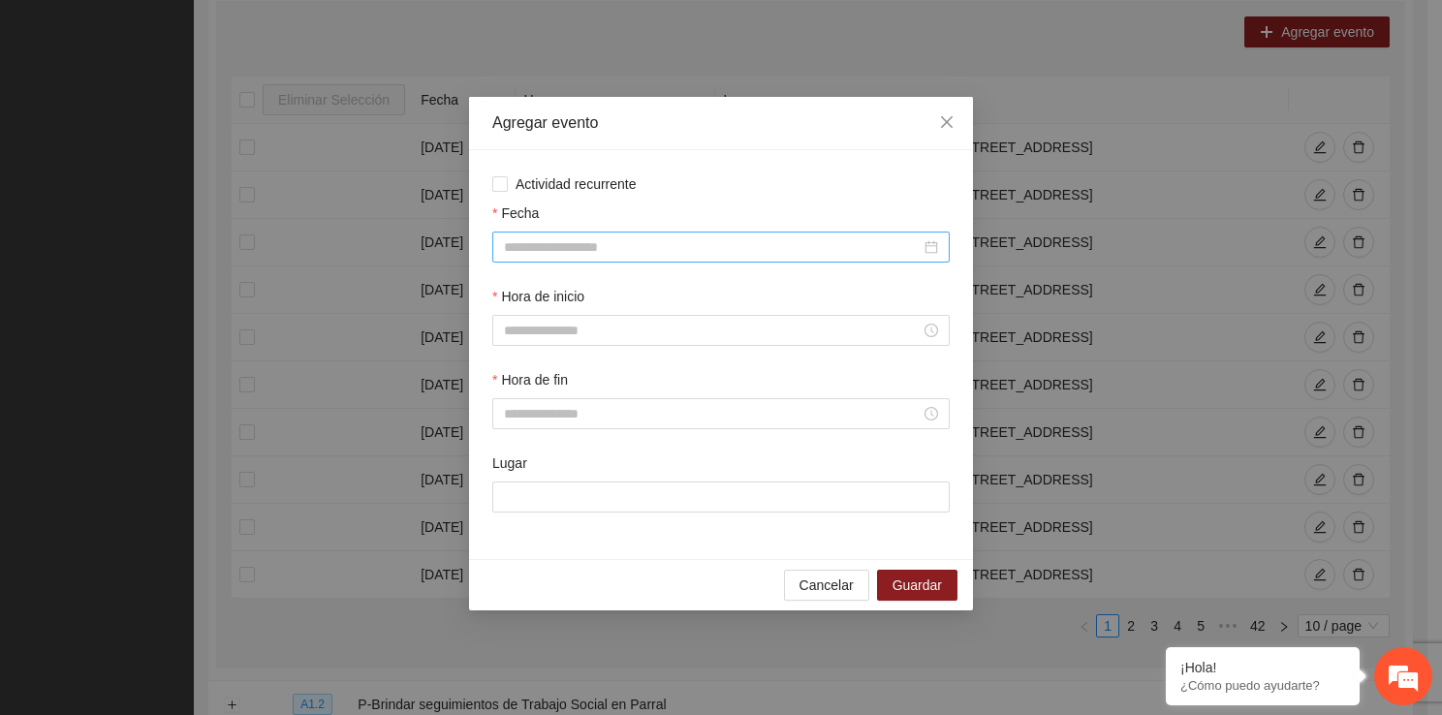
click at [674, 239] on input "Fecha" at bounding box center [712, 246] width 417 height 21
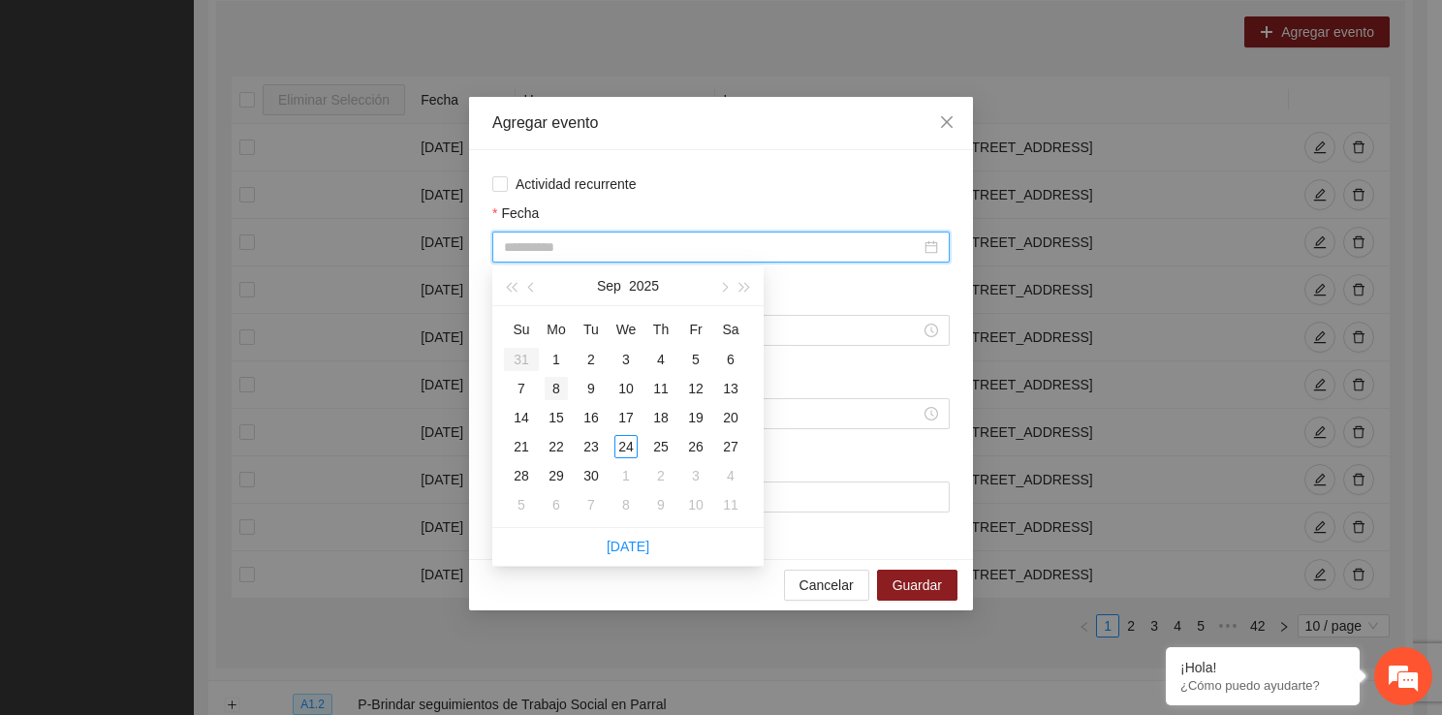
type input "**********"
click at [557, 387] on div "8" at bounding box center [555, 388] width 23 height 23
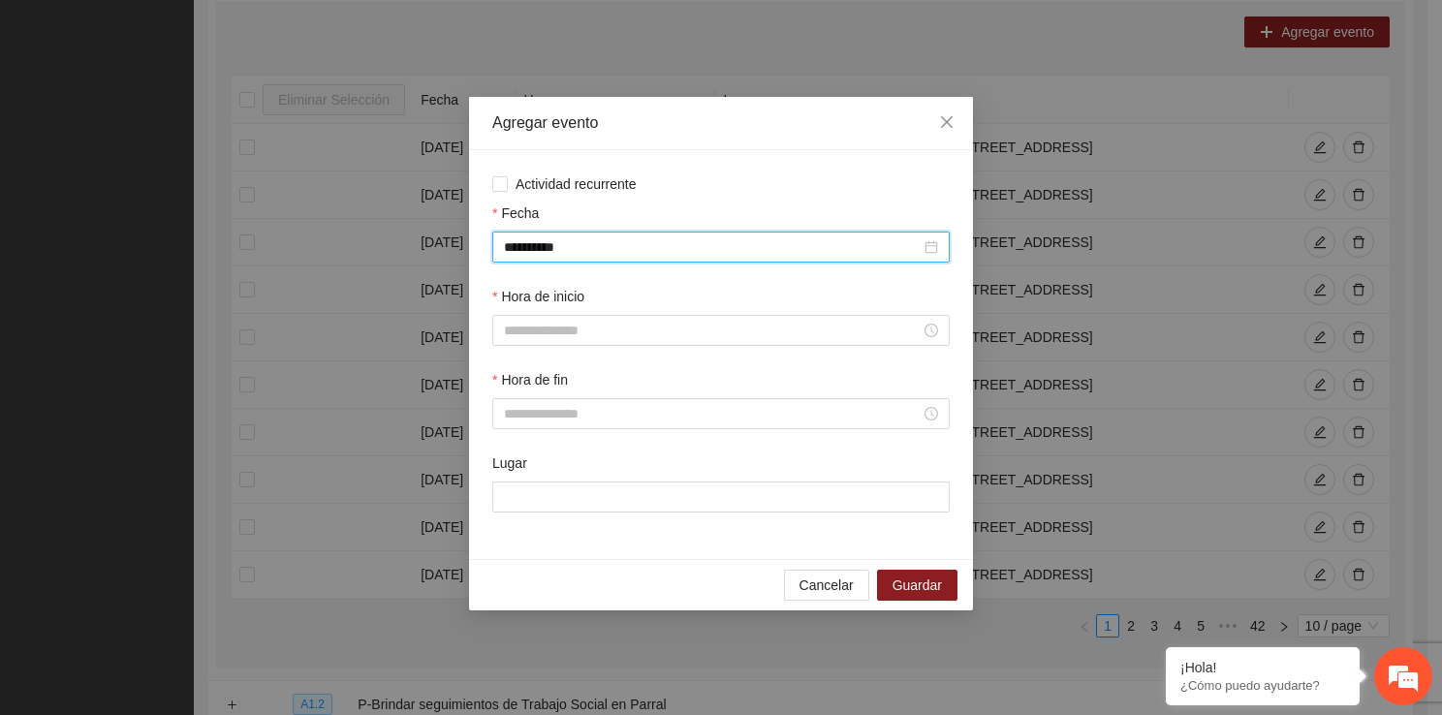
click at [624, 312] on div "Hora de inicio" at bounding box center [720, 300] width 457 height 29
click at [619, 320] on input "Hora de inicio" at bounding box center [712, 330] width 417 height 21
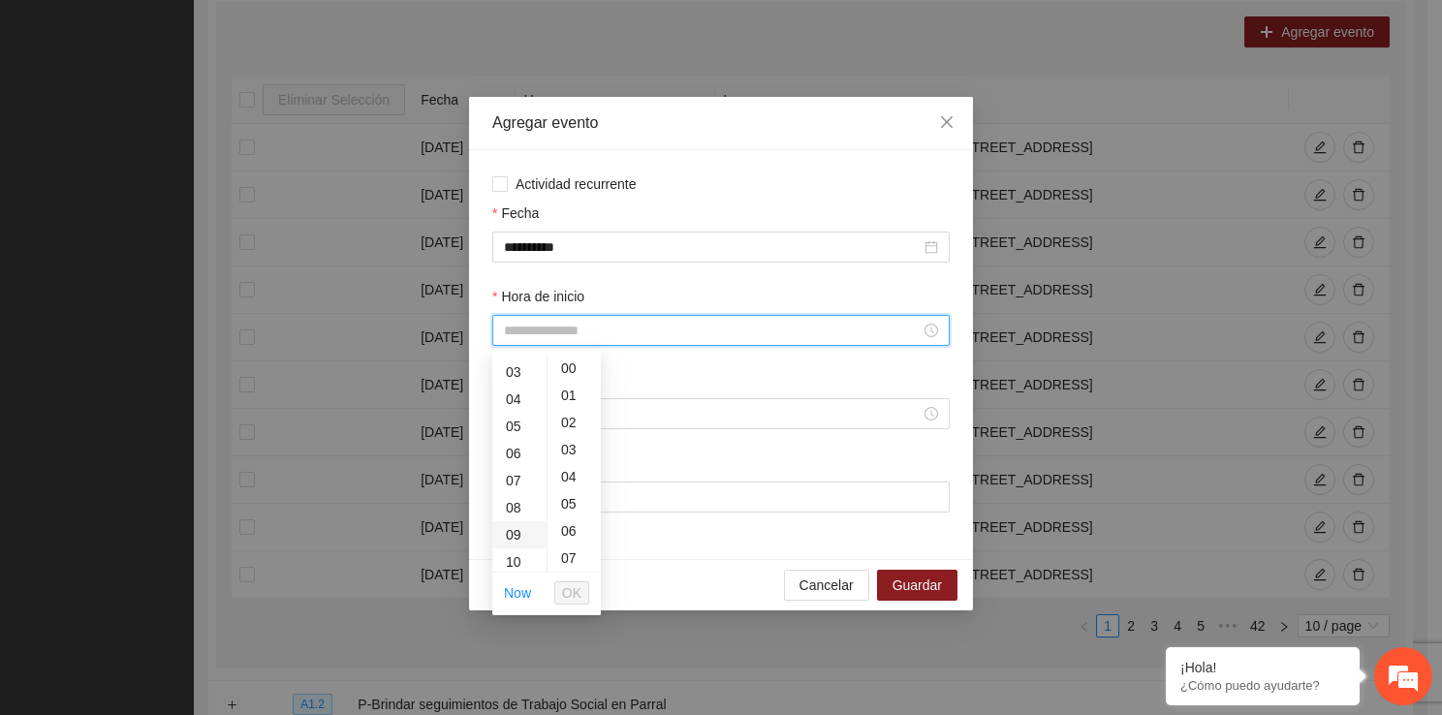
click at [518, 537] on div "09" at bounding box center [519, 534] width 54 height 27
type input "*****"
click at [571, 591] on span "OK" at bounding box center [571, 592] width 19 height 21
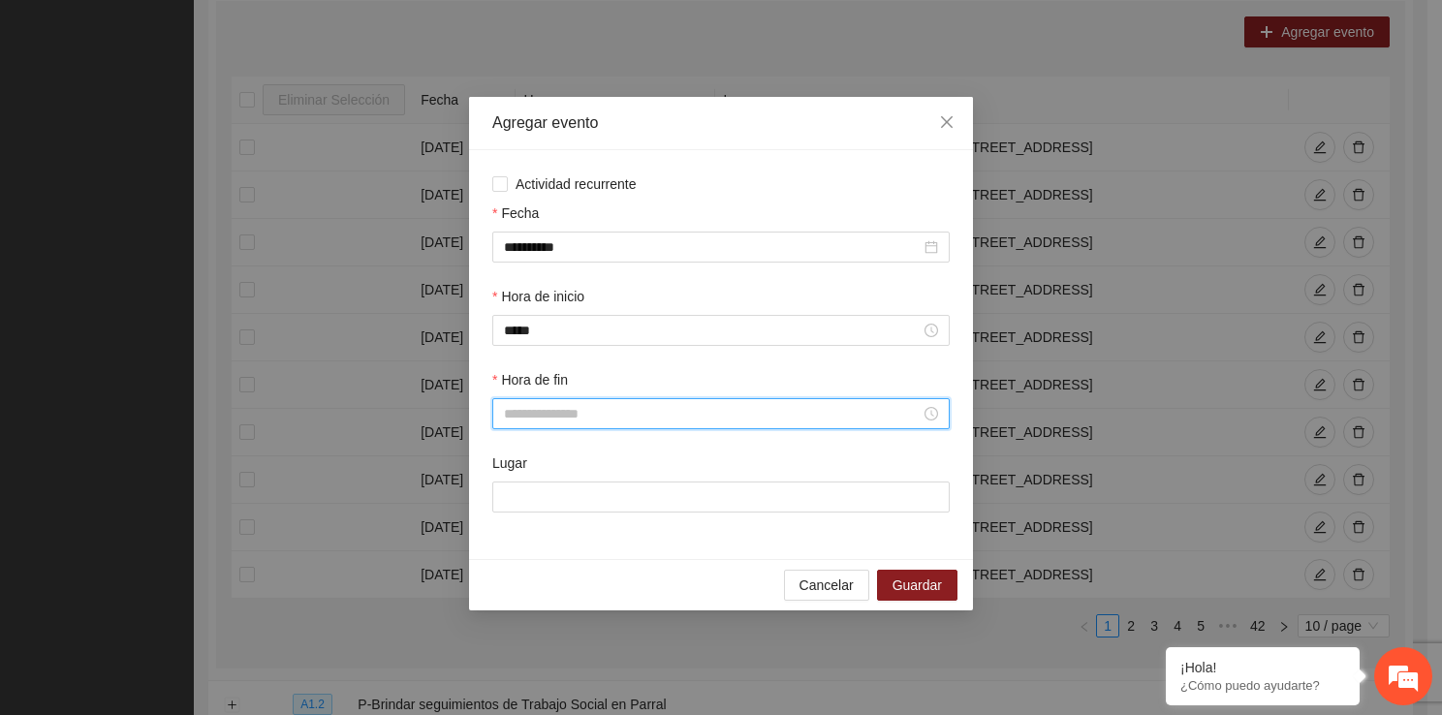
click at [531, 418] on input "Hora de fin" at bounding box center [712, 413] width 417 height 21
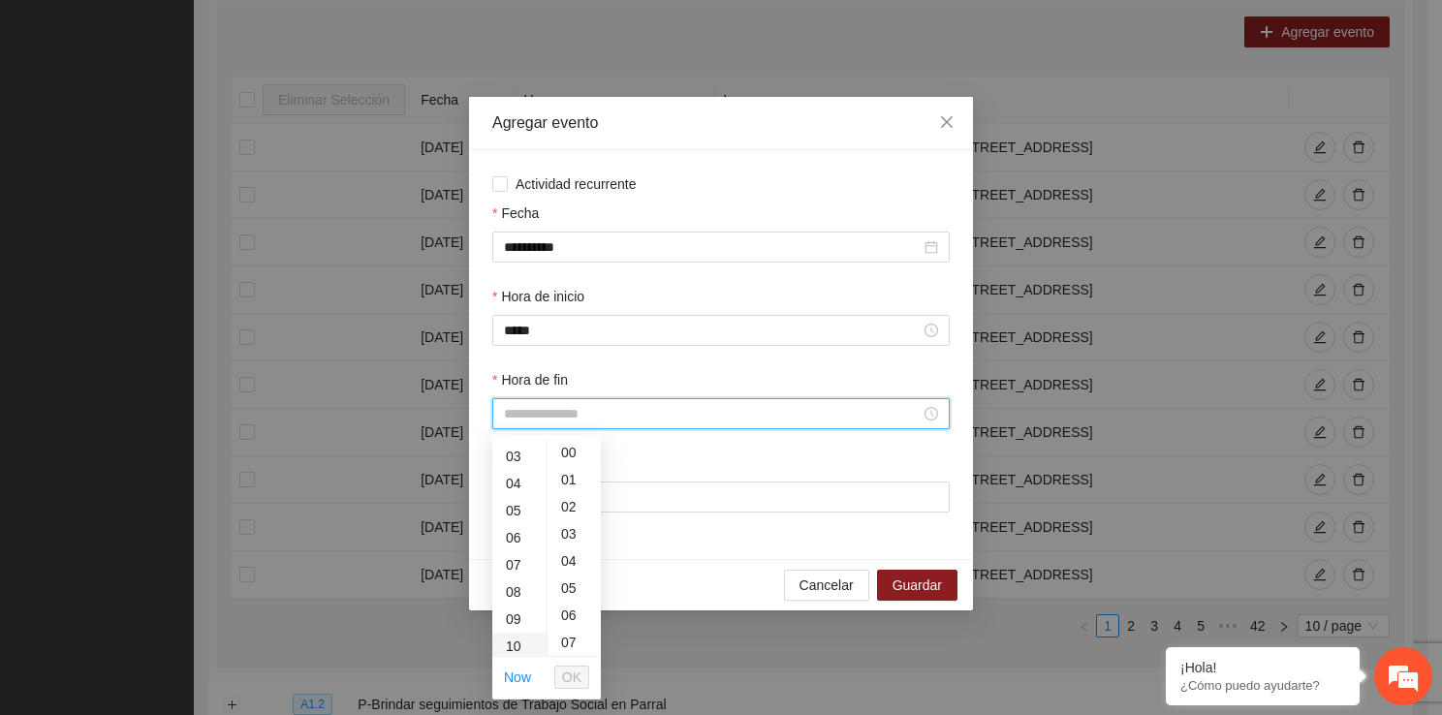
click at [524, 635] on div "10" at bounding box center [519, 646] width 54 height 27
type input "*****"
click at [582, 701] on div "**********" at bounding box center [721, 357] width 1442 height 715
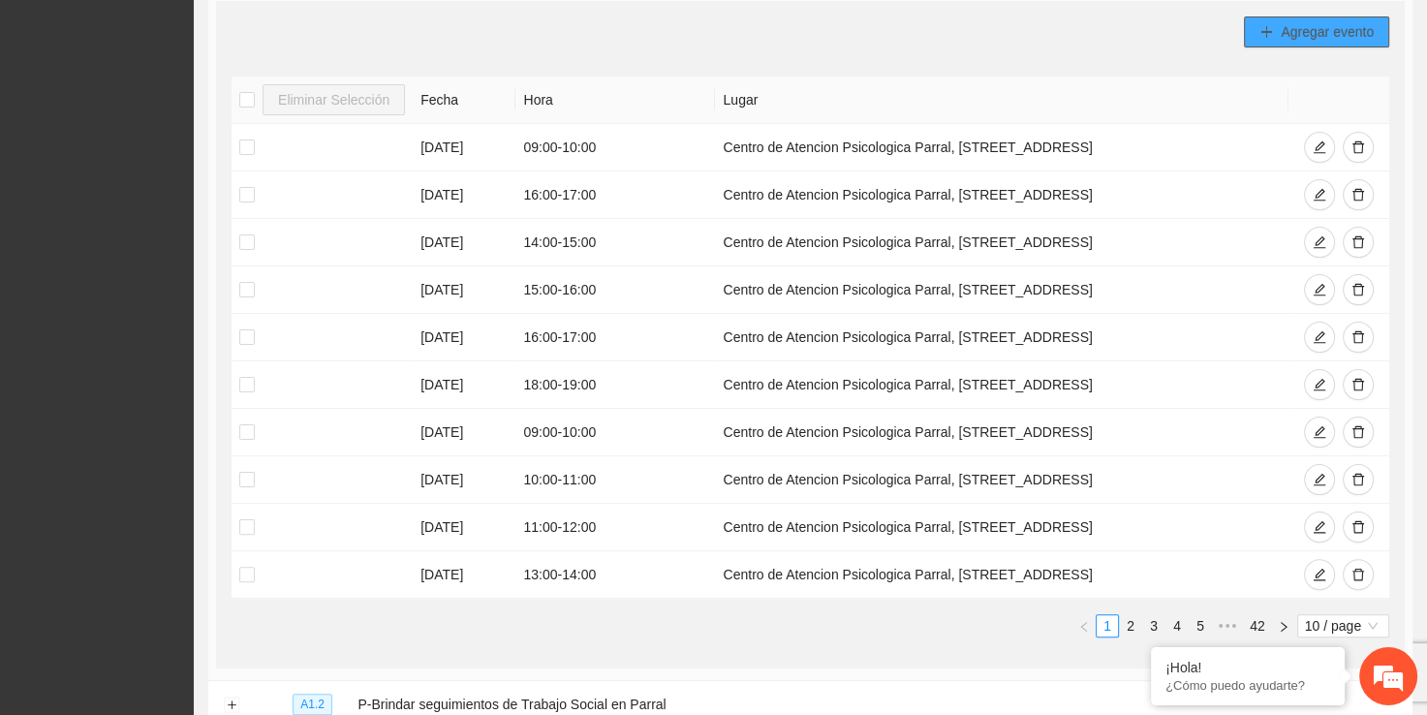
click at [1263, 41] on button "Agregar evento" at bounding box center [1316, 31] width 145 height 31
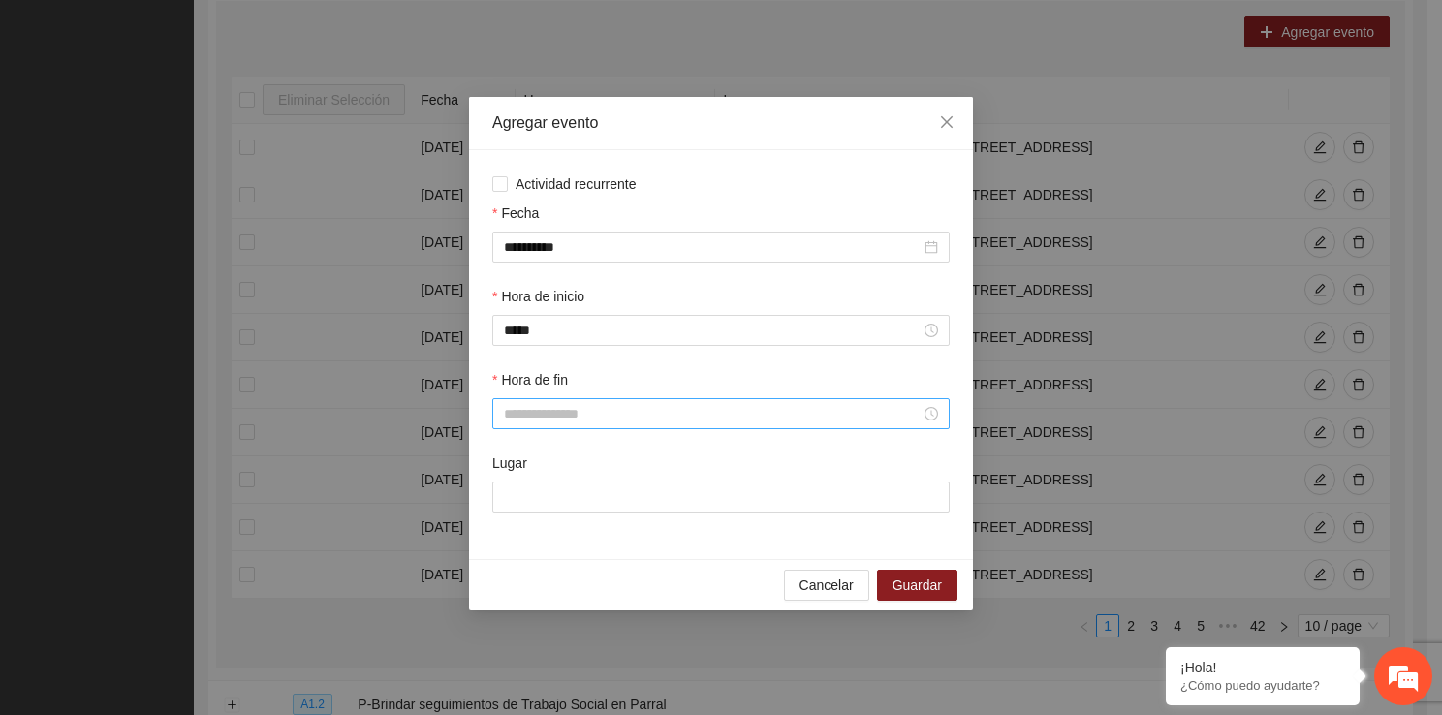
click at [653, 405] on input "Hora de fin" at bounding box center [712, 413] width 417 height 21
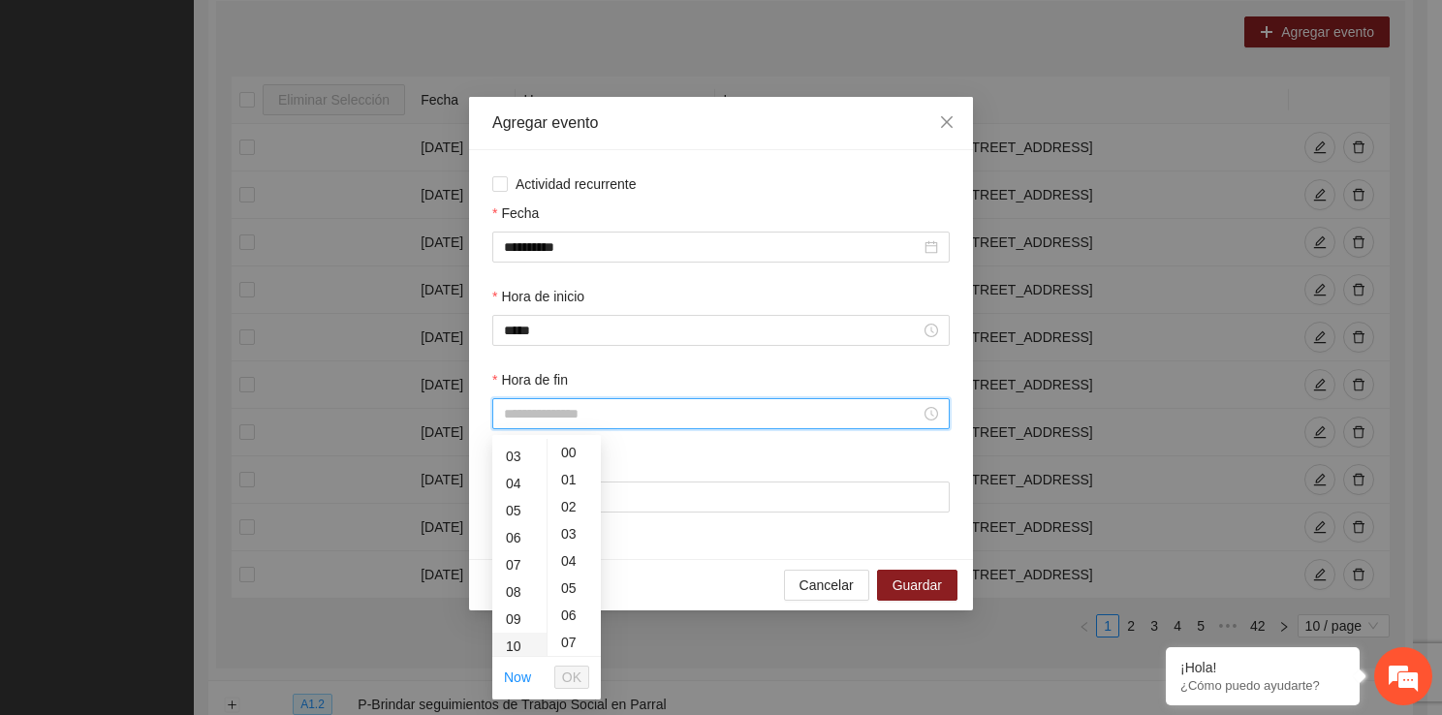
click at [518, 637] on div "10" at bounding box center [519, 646] width 54 height 27
type input "*****"
click at [580, 673] on span "OK" at bounding box center [571, 677] width 19 height 21
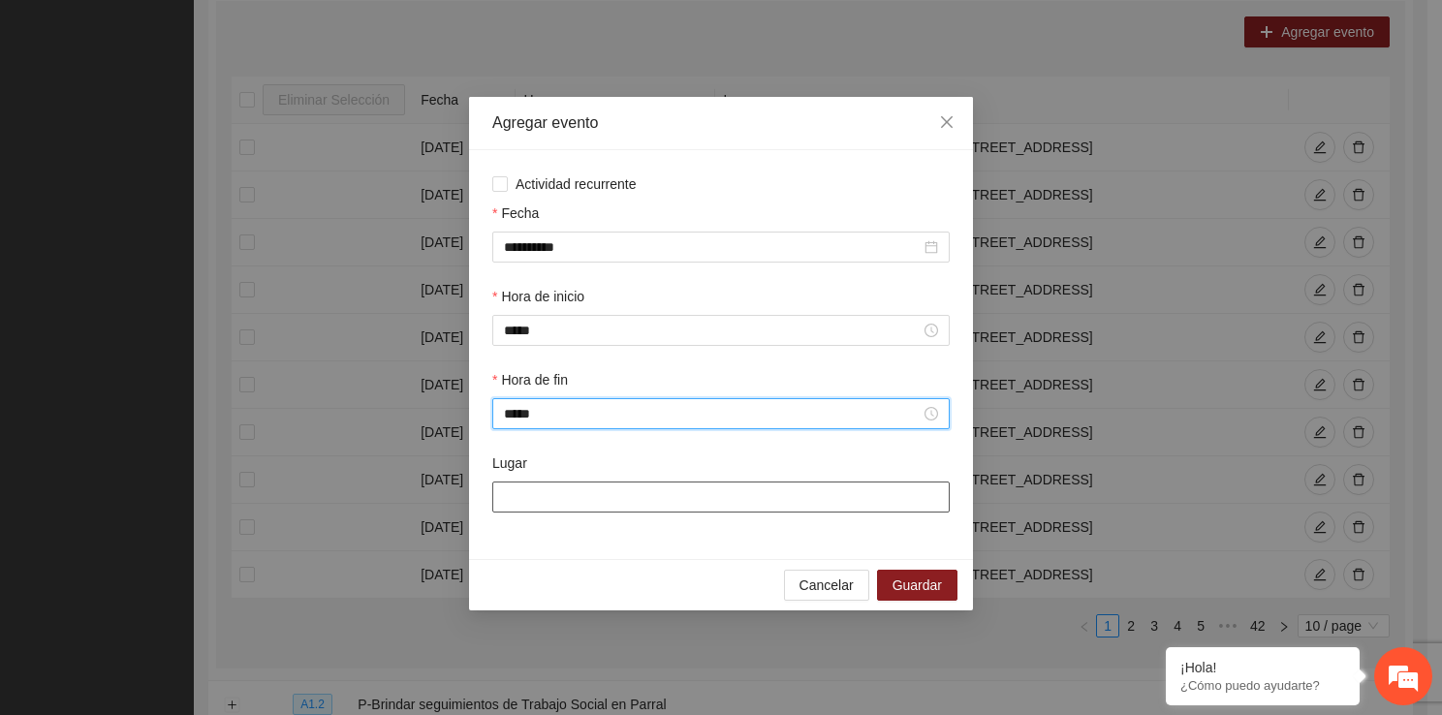
click at [597, 492] on input "Lugar" at bounding box center [720, 496] width 457 height 31
type input "**********"
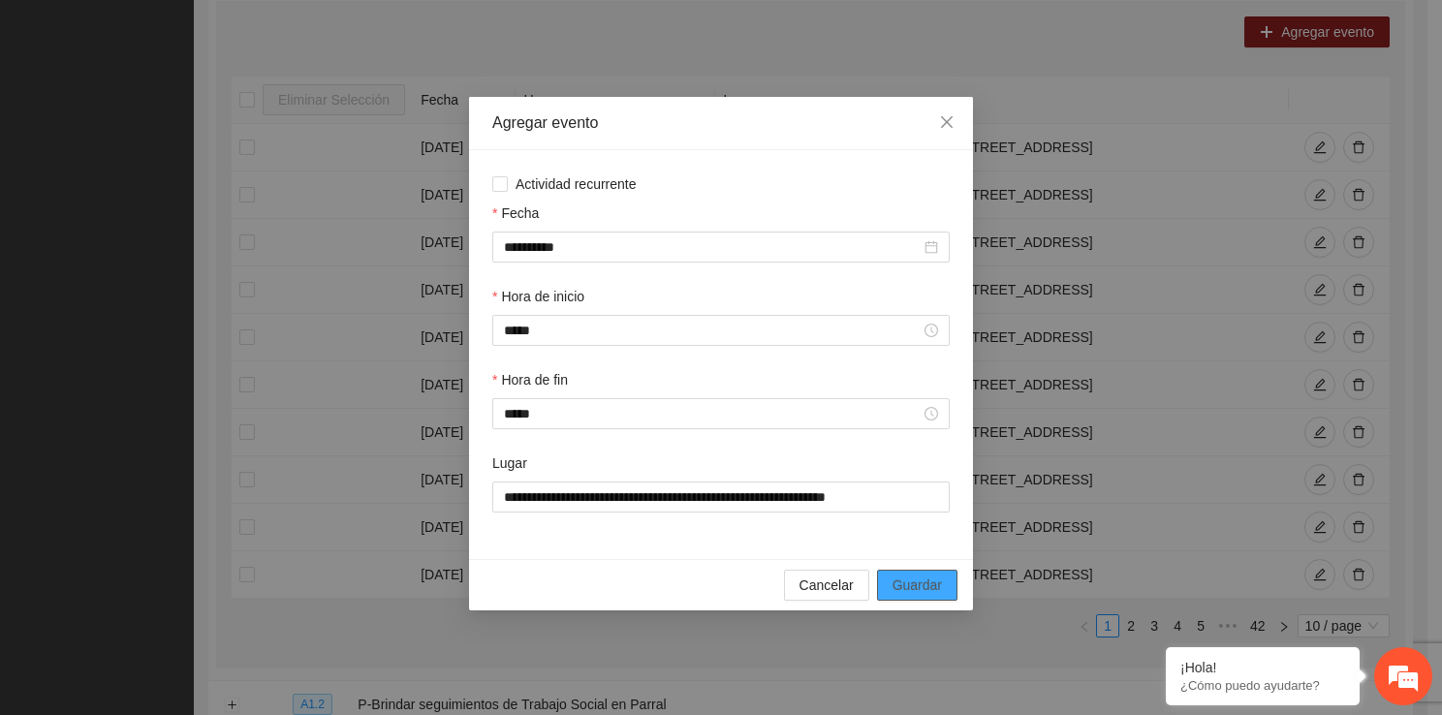
click at [905, 578] on span "Guardar" at bounding box center [916, 584] width 49 height 21
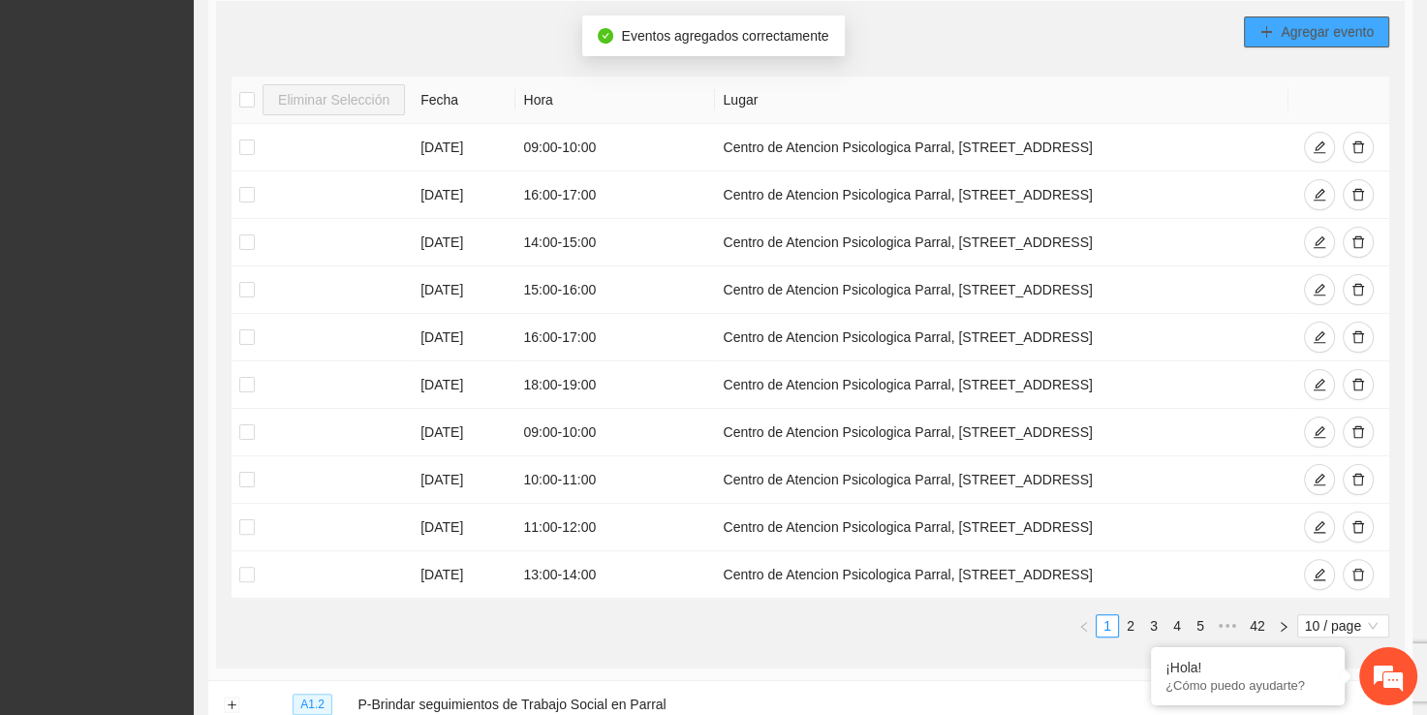
click at [1271, 41] on button "Agregar evento" at bounding box center [1316, 31] width 145 height 31
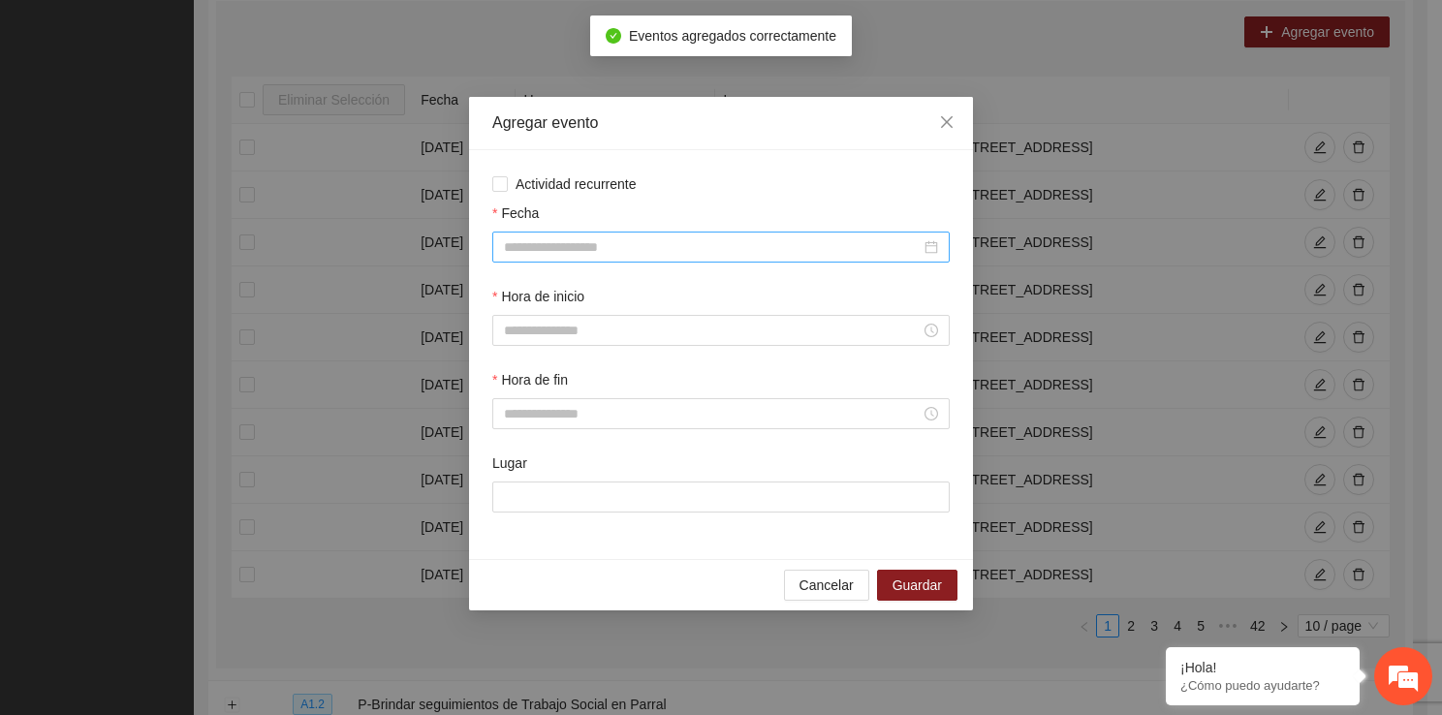
click at [641, 258] on div at bounding box center [720, 247] width 457 height 31
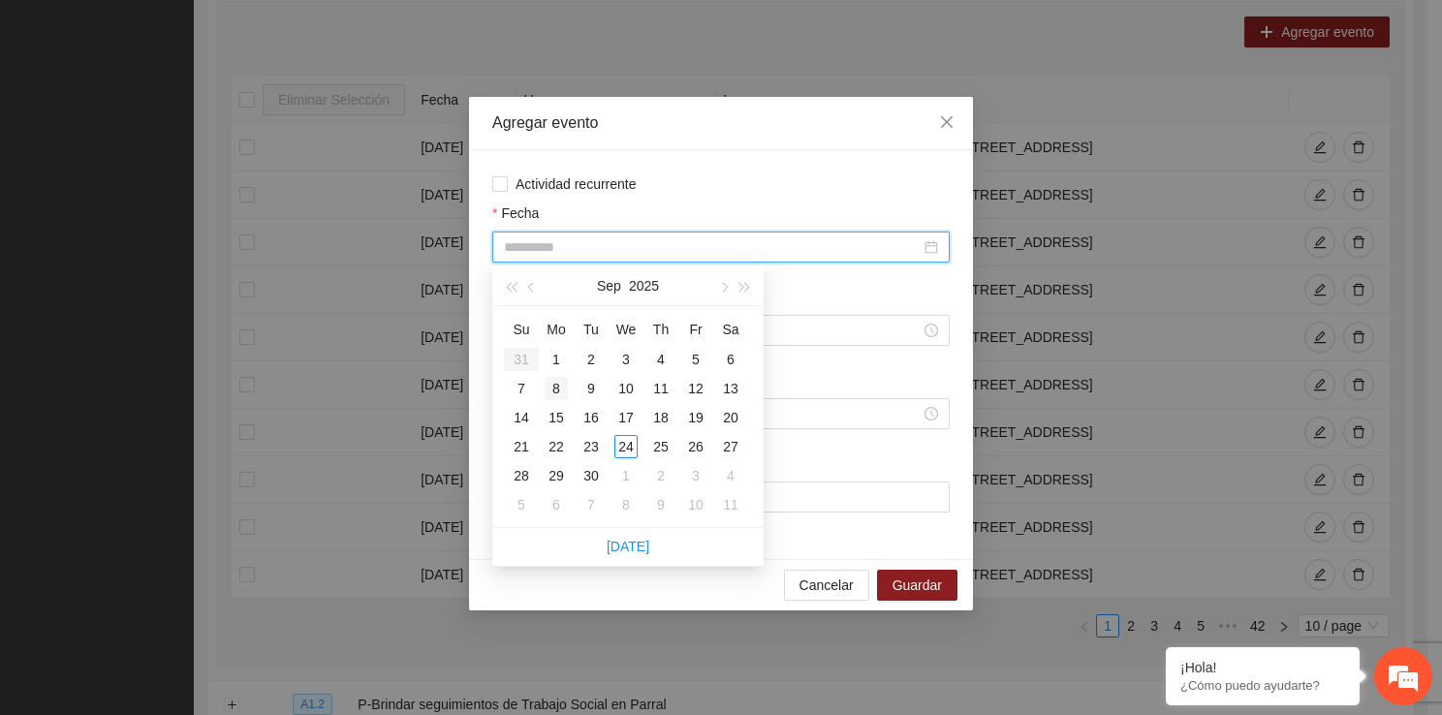
type input "**********"
click at [559, 393] on div "8" at bounding box center [555, 388] width 23 height 23
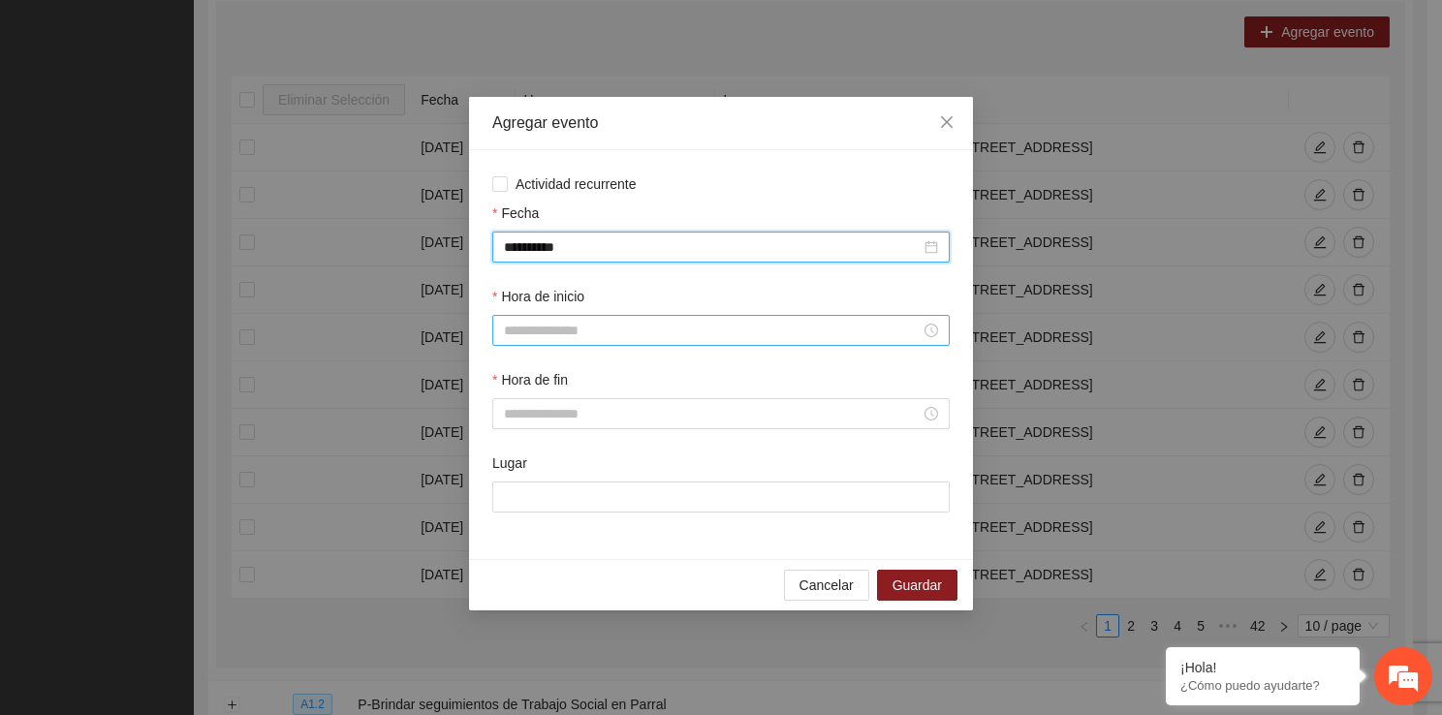
click at [536, 331] on input "Hora de inicio" at bounding box center [712, 330] width 417 height 21
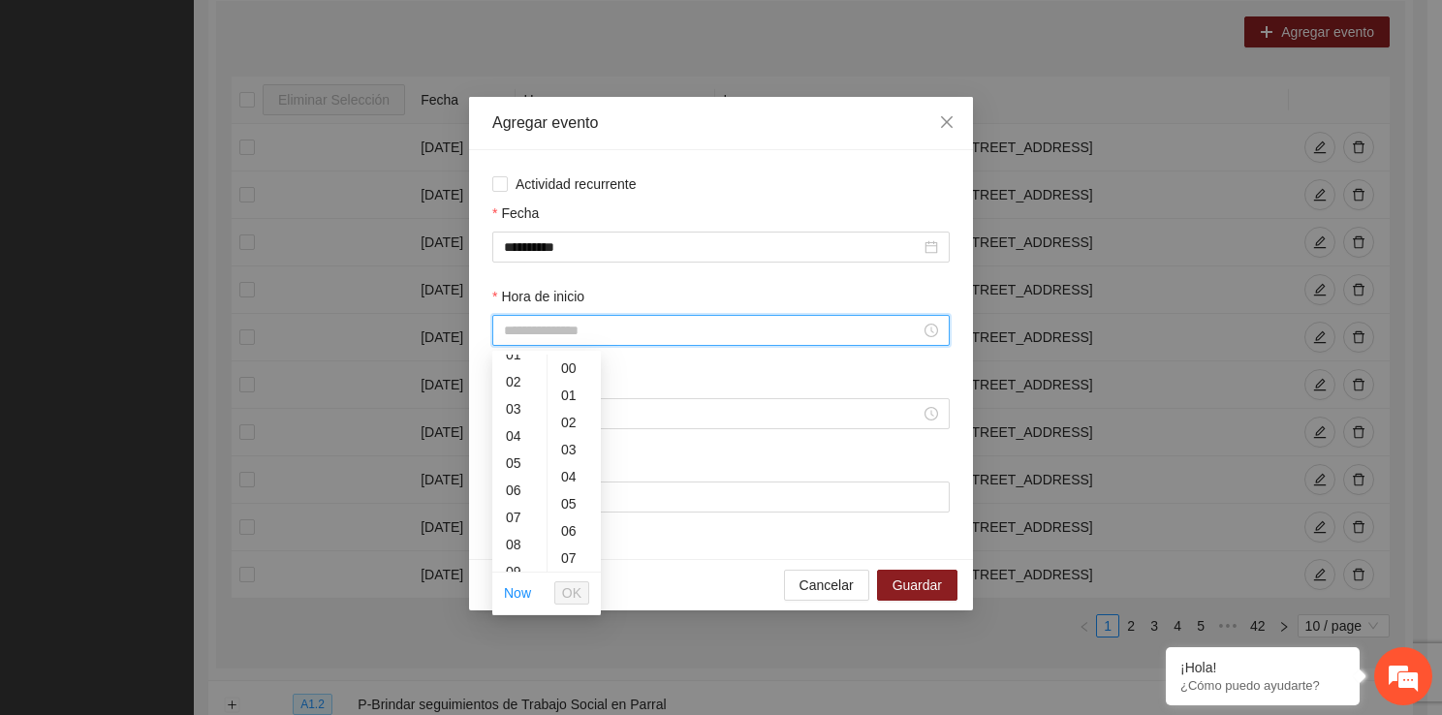
scroll to position [78, 0]
click at [519, 549] on div "11" at bounding box center [519, 550] width 54 height 27
type input "*****"
click at [569, 592] on span "OK" at bounding box center [571, 592] width 19 height 21
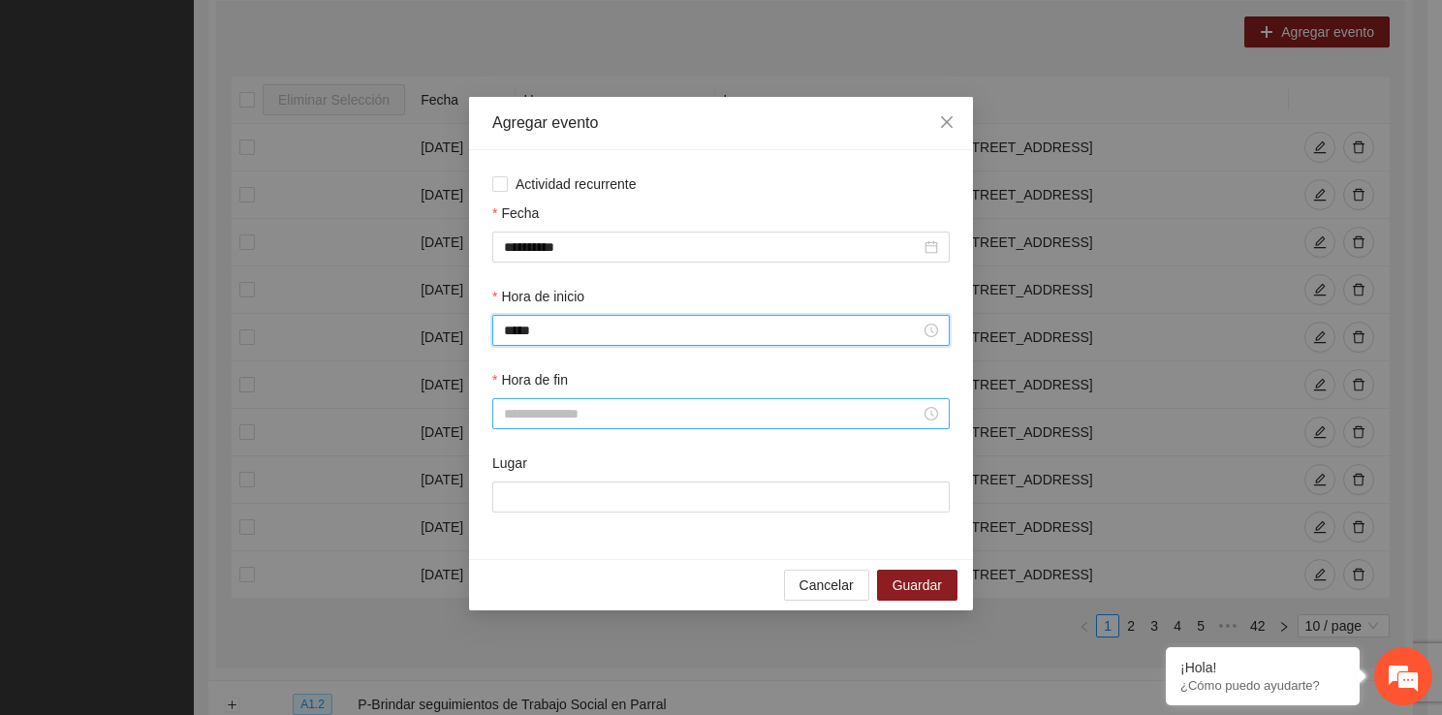
click at [533, 424] on input "Hora de fin" at bounding box center [712, 413] width 417 height 21
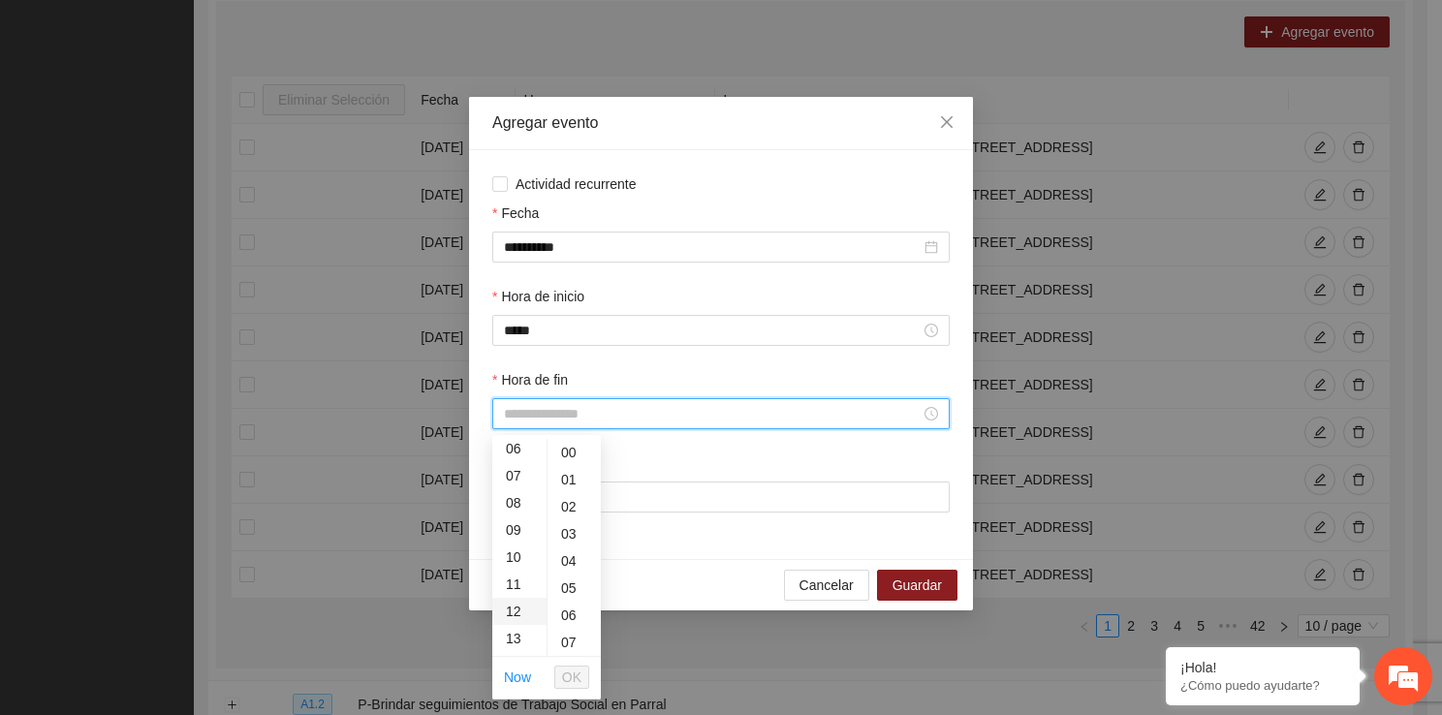
click at [513, 609] on div "12" at bounding box center [519, 611] width 54 height 27
type input "*****"
click at [574, 669] on span "OK" at bounding box center [571, 677] width 19 height 21
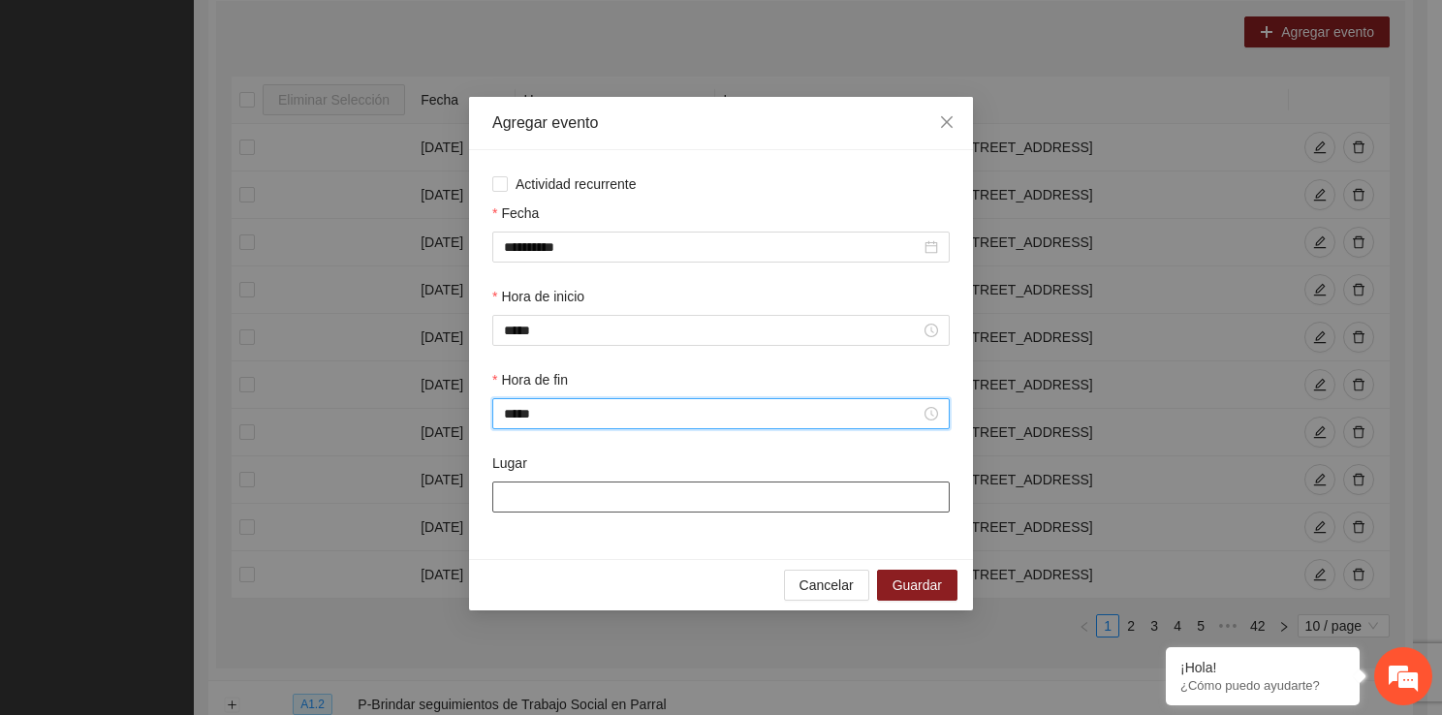
click at [550, 492] on input "Lugar" at bounding box center [720, 496] width 457 height 31
type input "**********"
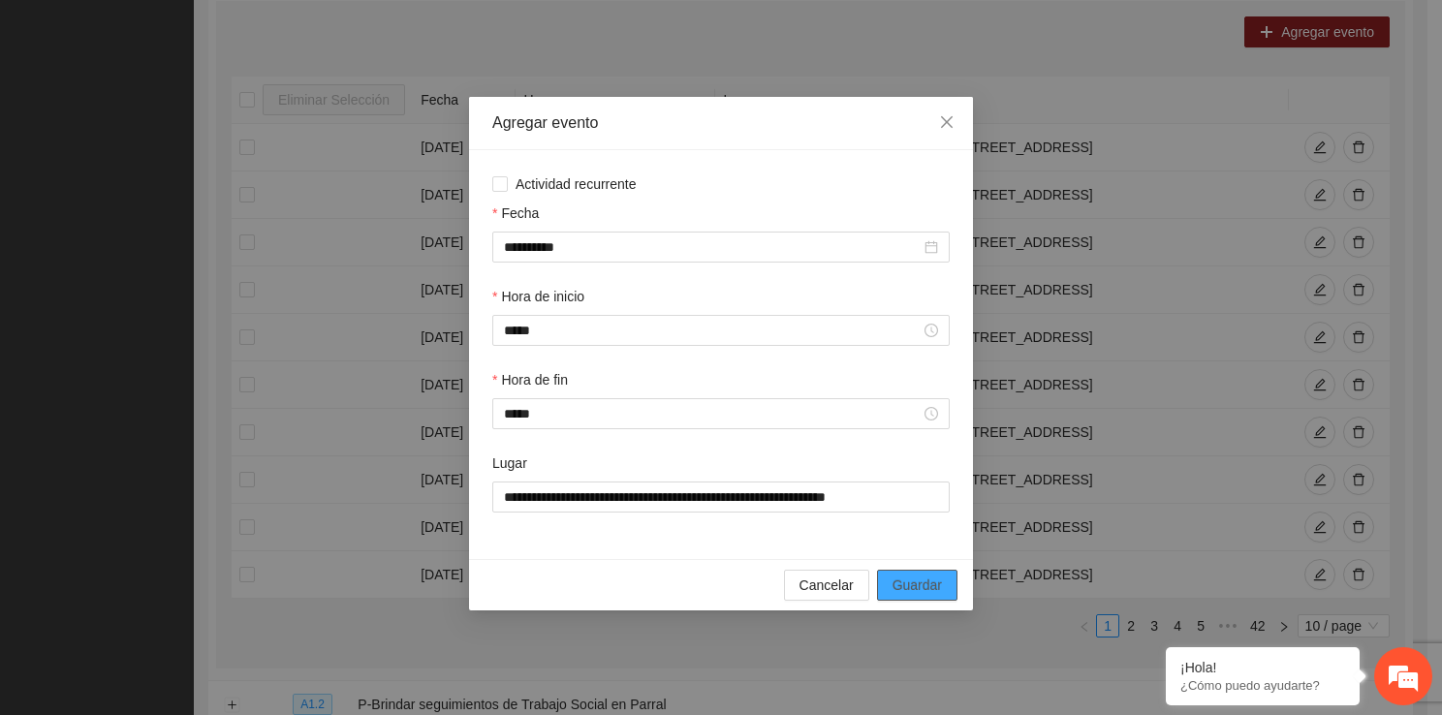
click at [915, 590] on span "Guardar" at bounding box center [916, 584] width 49 height 21
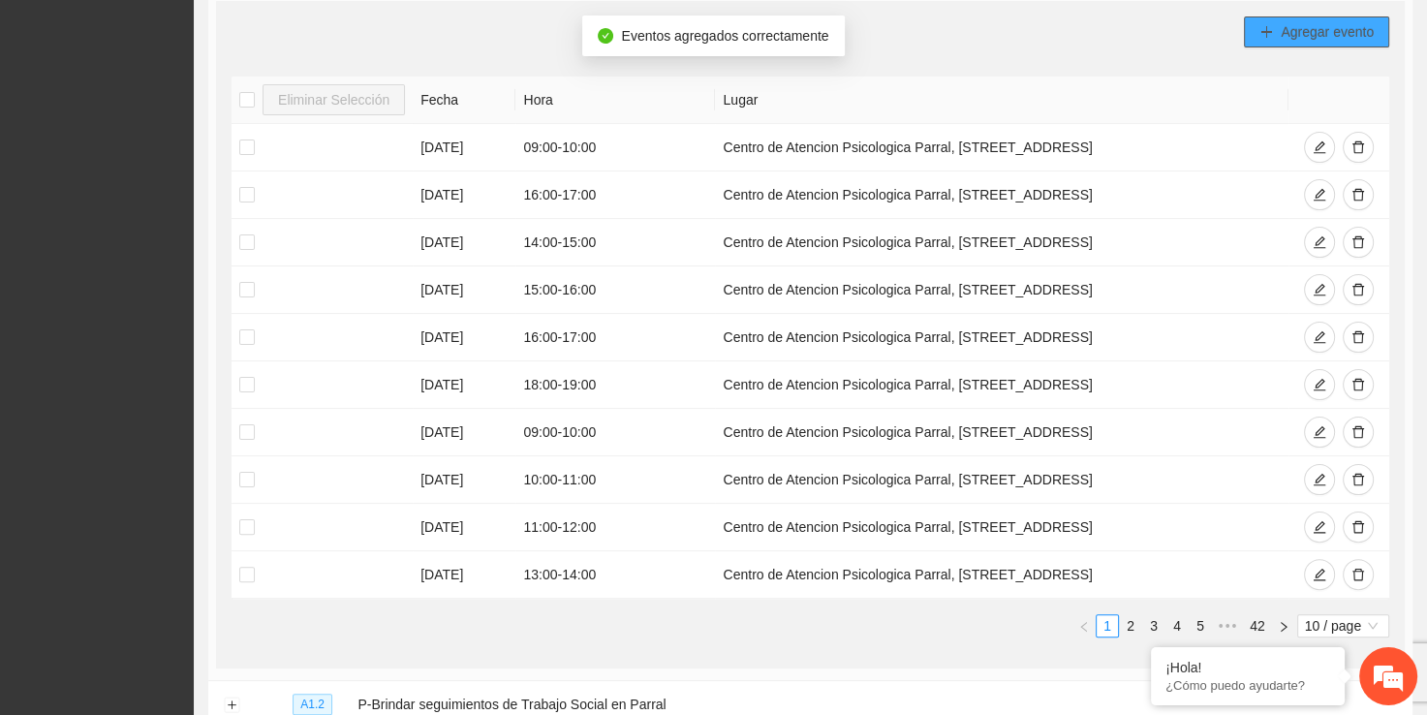
click at [1287, 21] on span "Agregar evento" at bounding box center [1327, 31] width 93 height 21
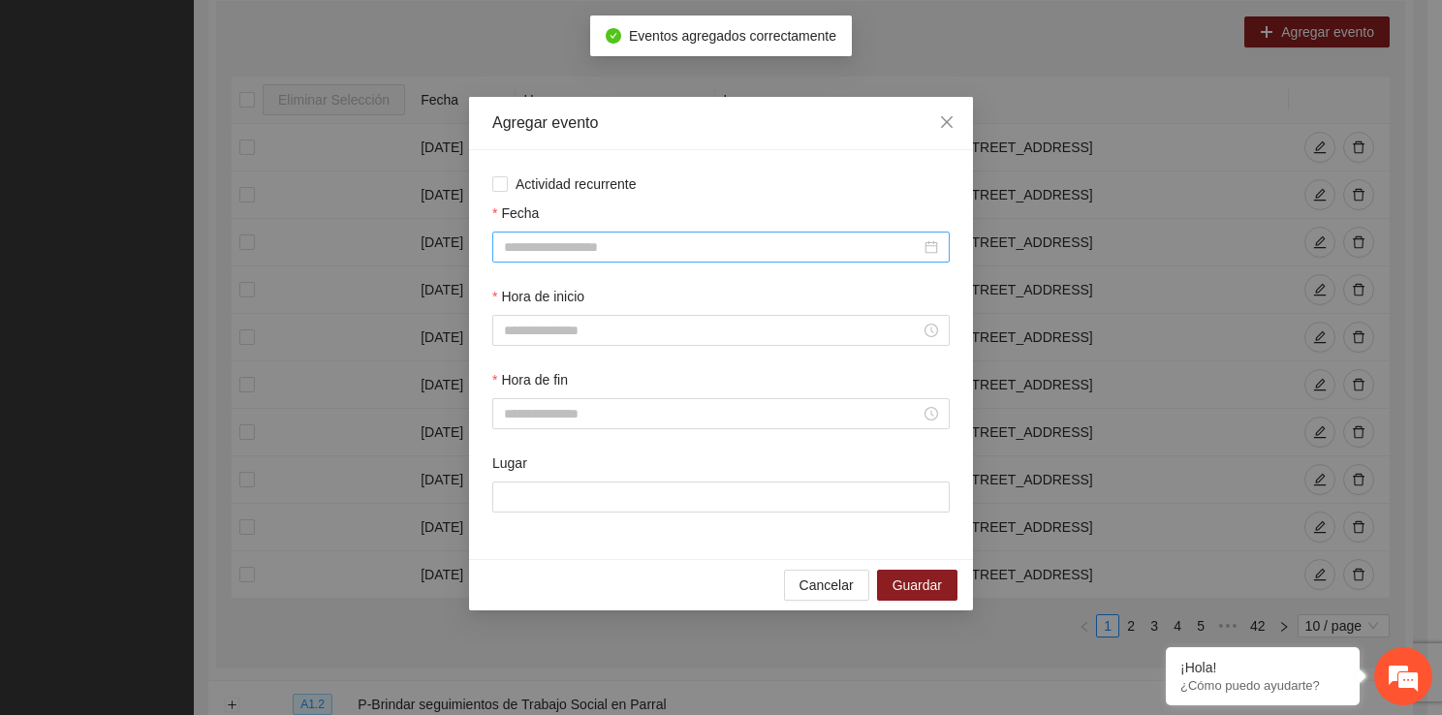
click at [568, 243] on input "Fecha" at bounding box center [712, 246] width 417 height 21
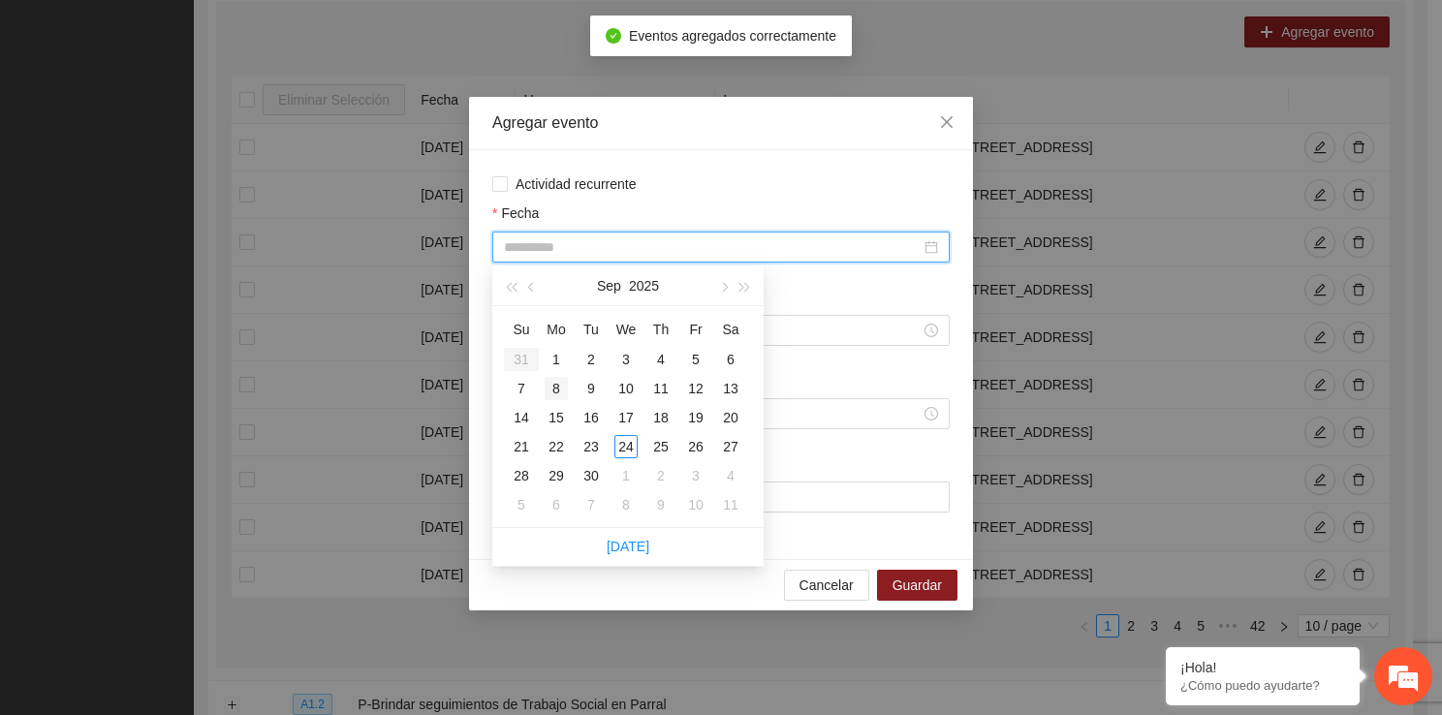
type input "**********"
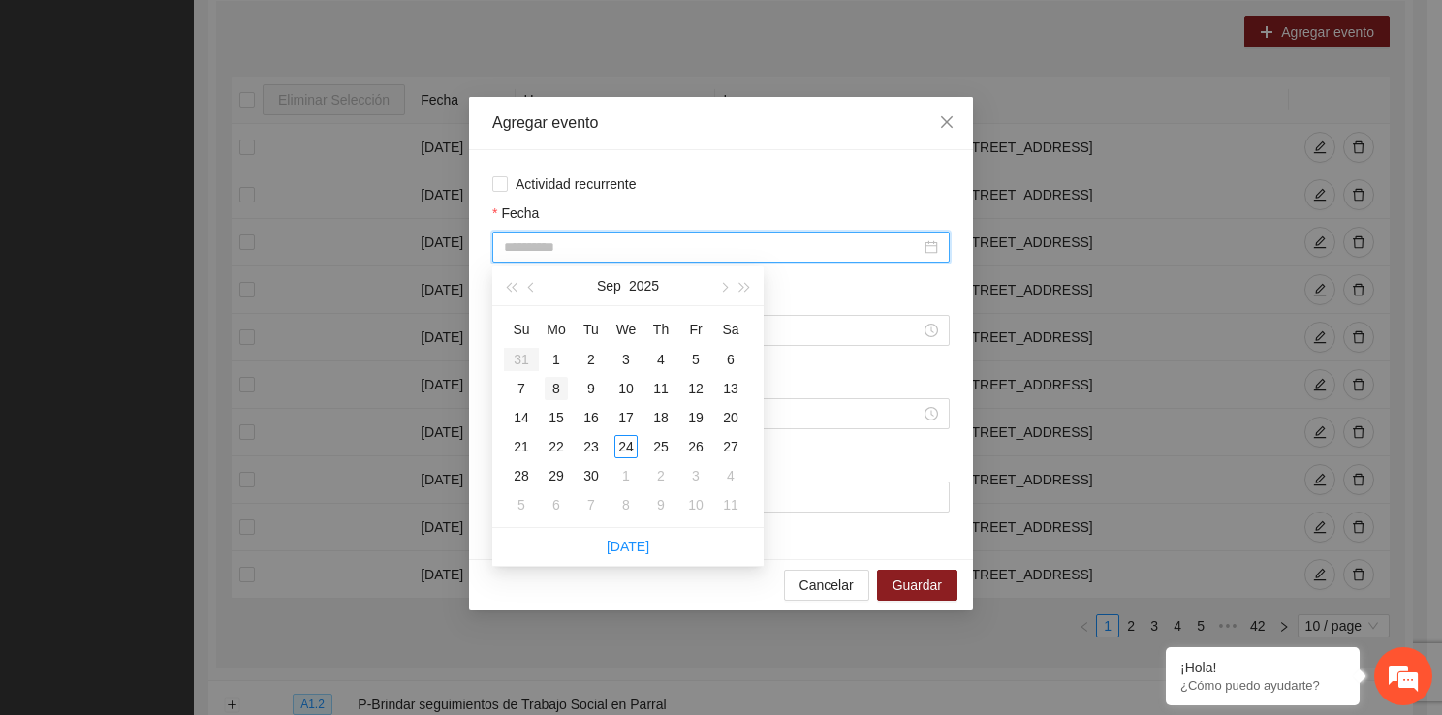
click at [558, 389] on div "8" at bounding box center [555, 388] width 23 height 23
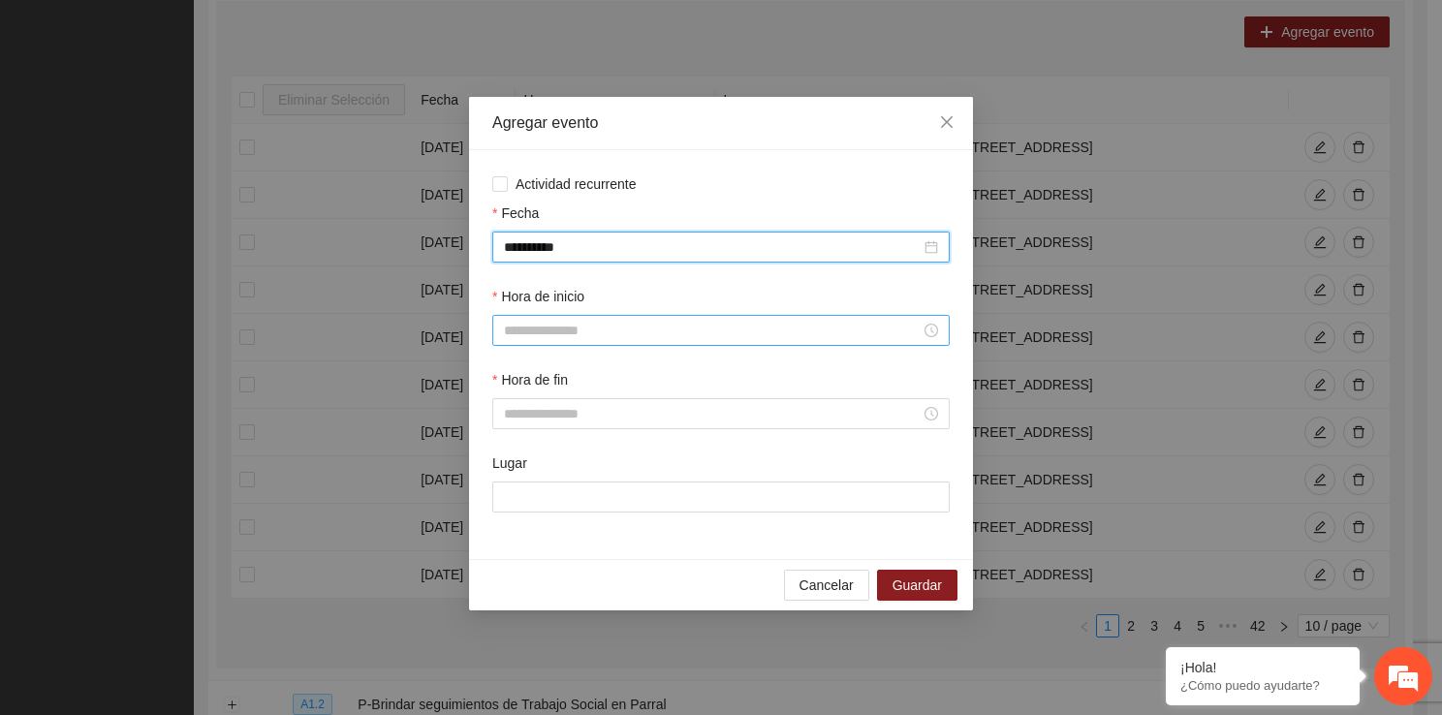
click at [617, 330] on input "Hora de inicio" at bounding box center [712, 330] width 417 height 21
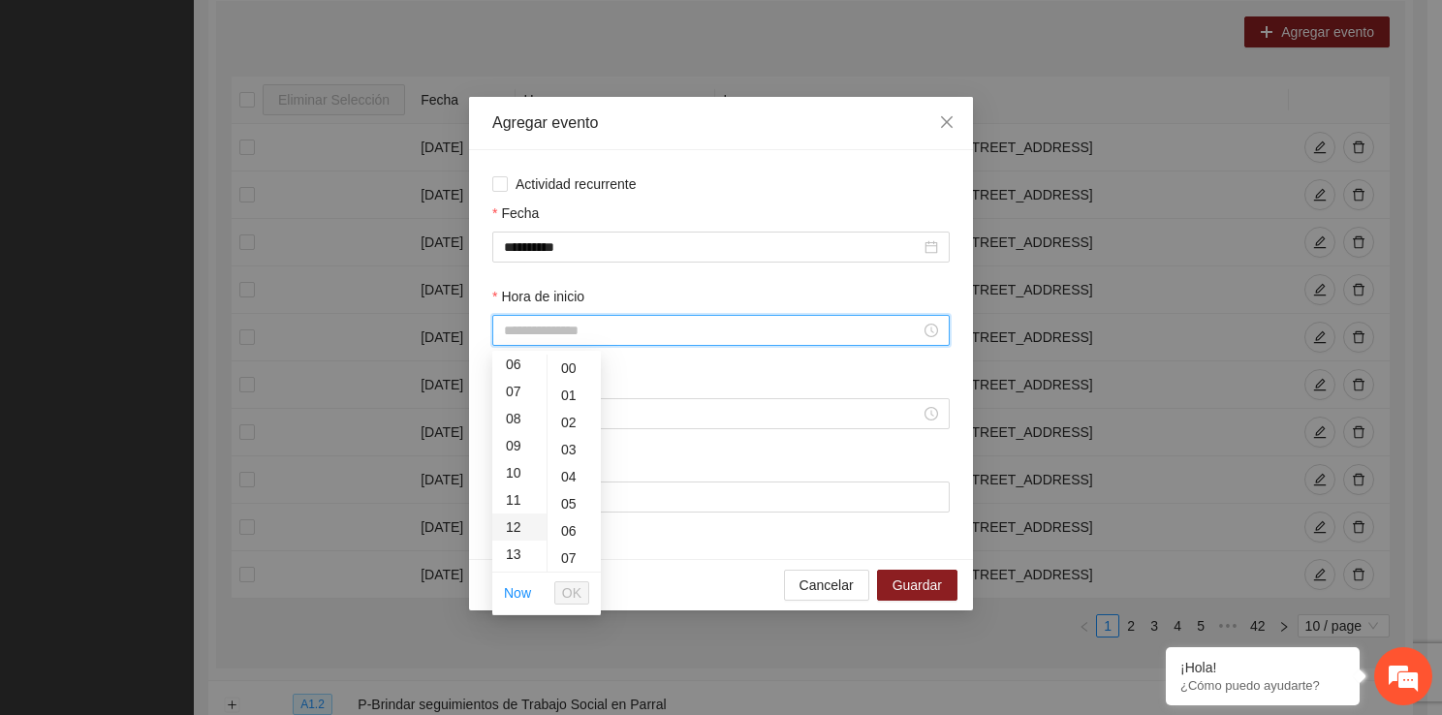
click at [517, 522] on div "12" at bounding box center [519, 526] width 54 height 27
type input "*****"
click at [577, 583] on span "OK" at bounding box center [571, 592] width 19 height 21
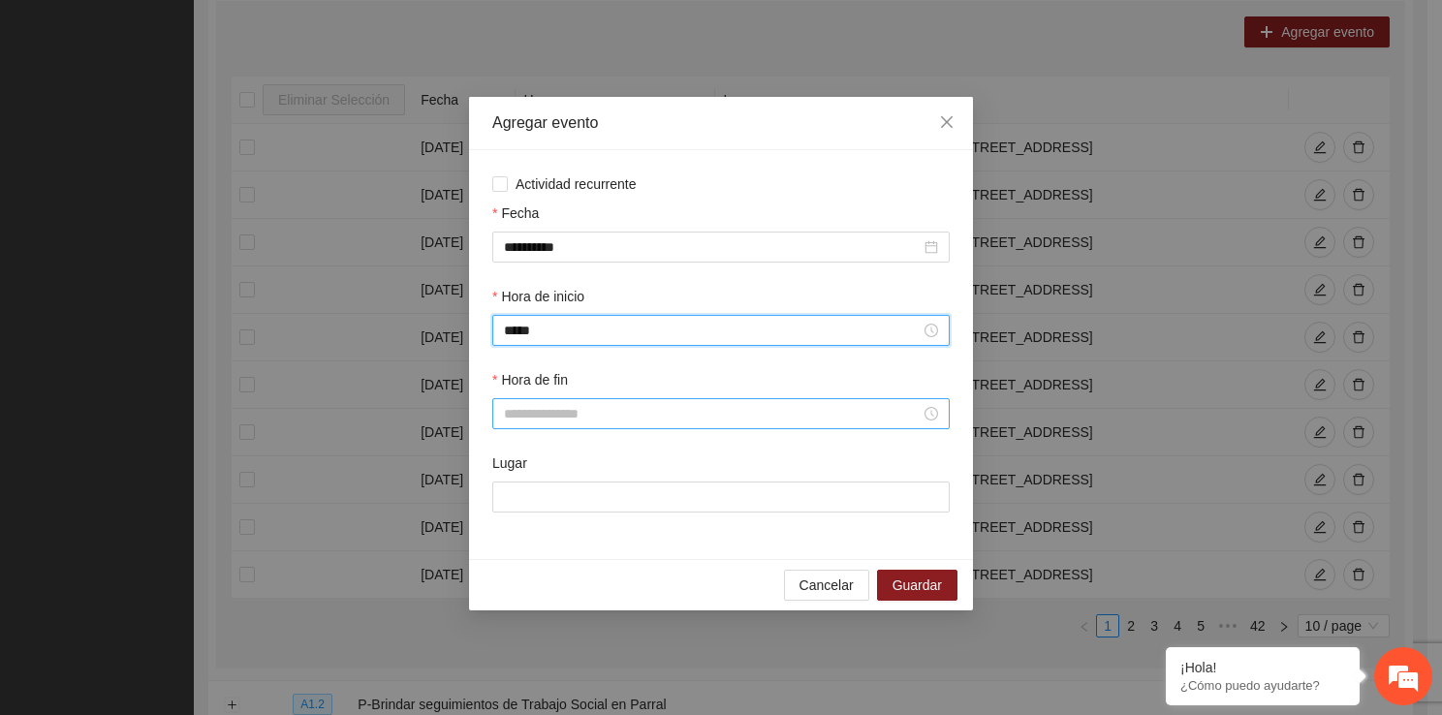
click at [547, 413] on input "Hora de fin" at bounding box center [712, 413] width 417 height 21
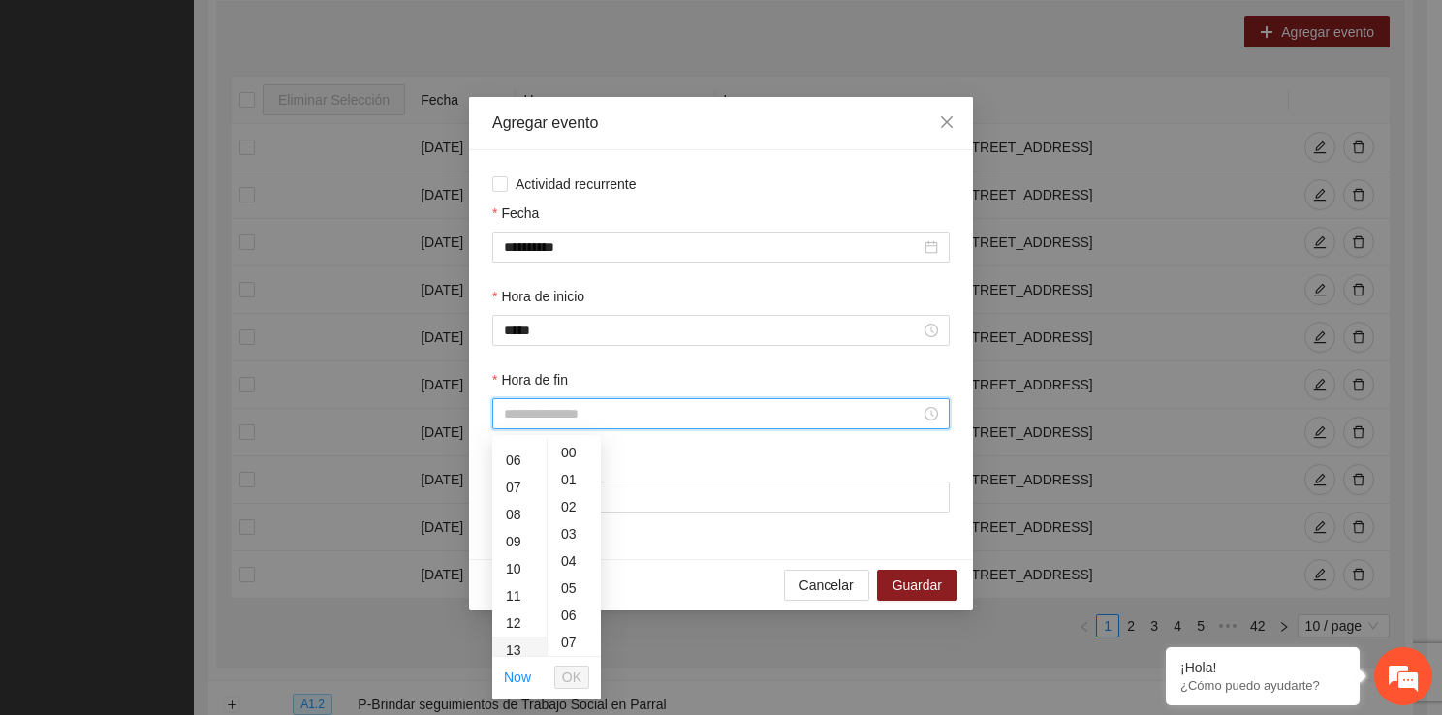
click at [524, 644] on div "13" at bounding box center [519, 649] width 54 height 27
type input "*****"
click at [569, 675] on span "OK" at bounding box center [571, 677] width 19 height 21
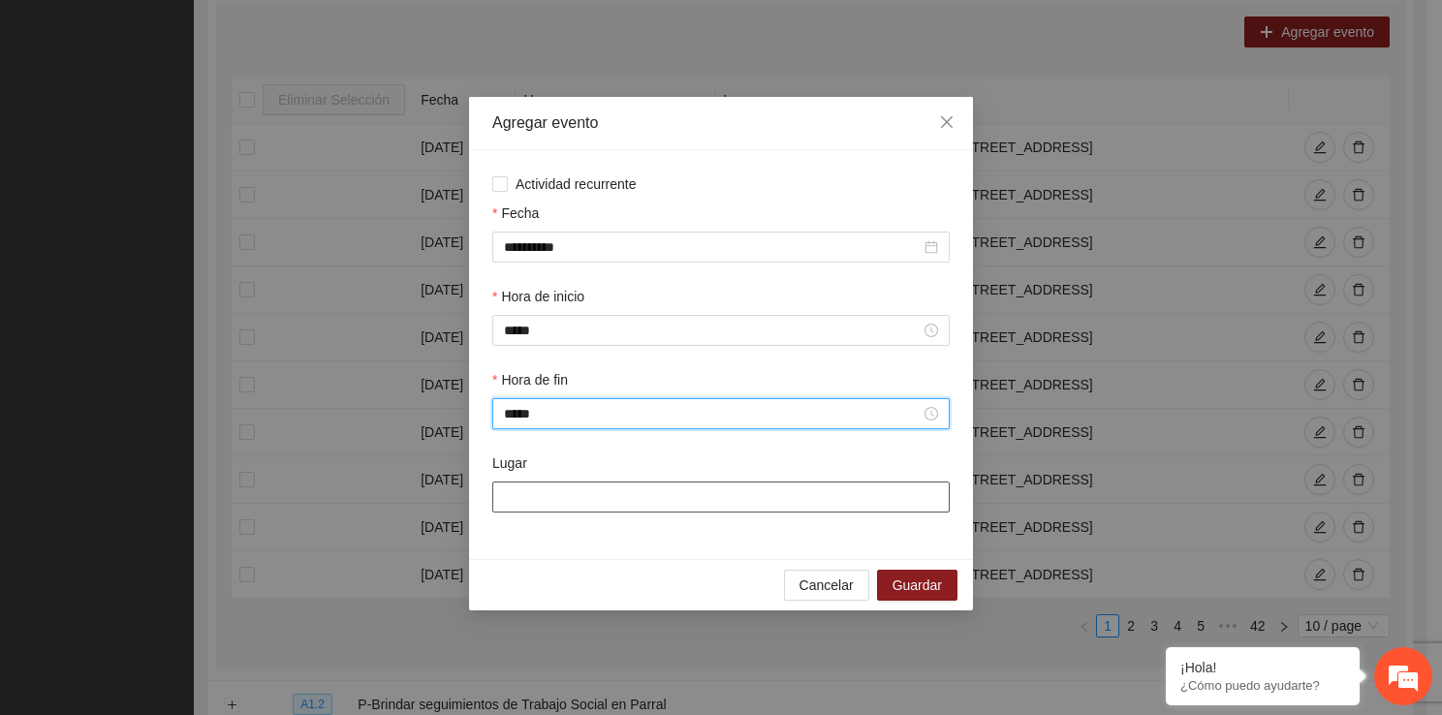
click at [537, 506] on input "Lugar" at bounding box center [720, 496] width 457 height 31
type input "**********"
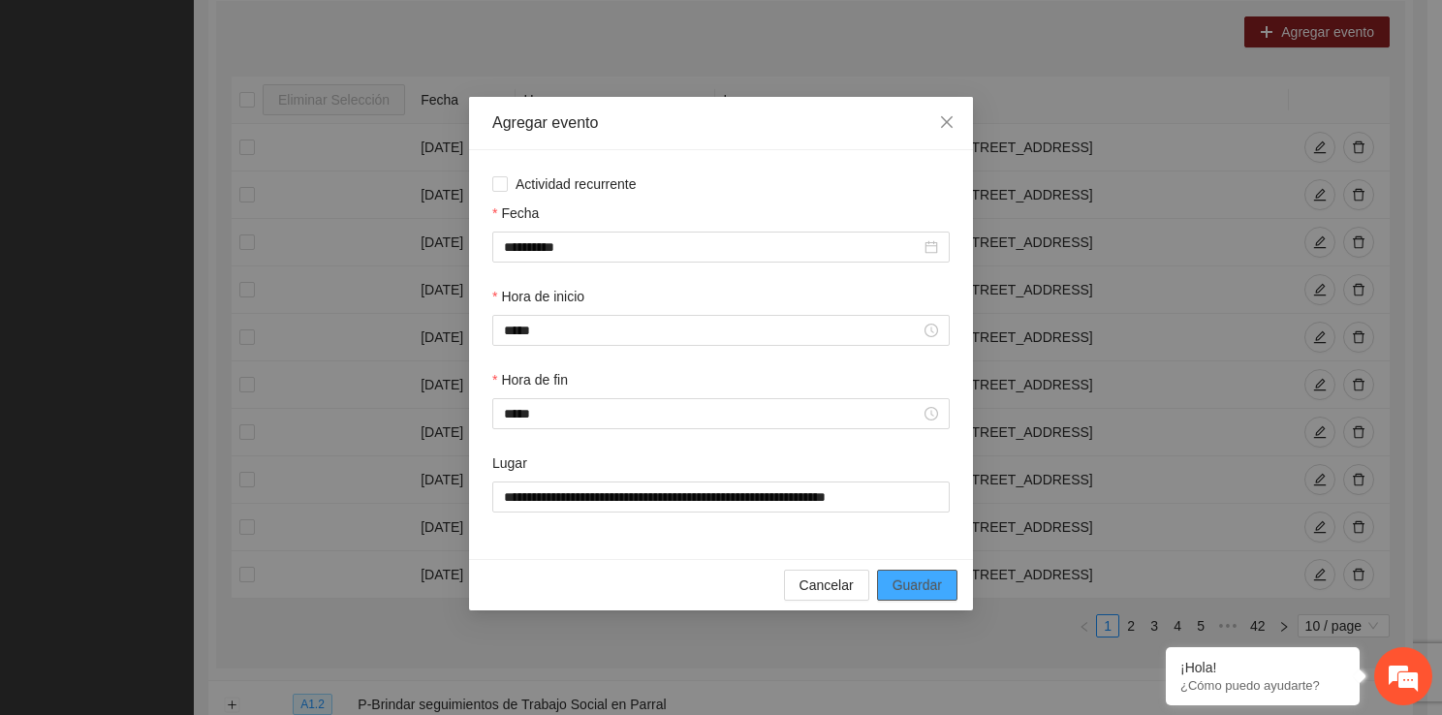
click at [930, 590] on span "Guardar" at bounding box center [916, 584] width 49 height 21
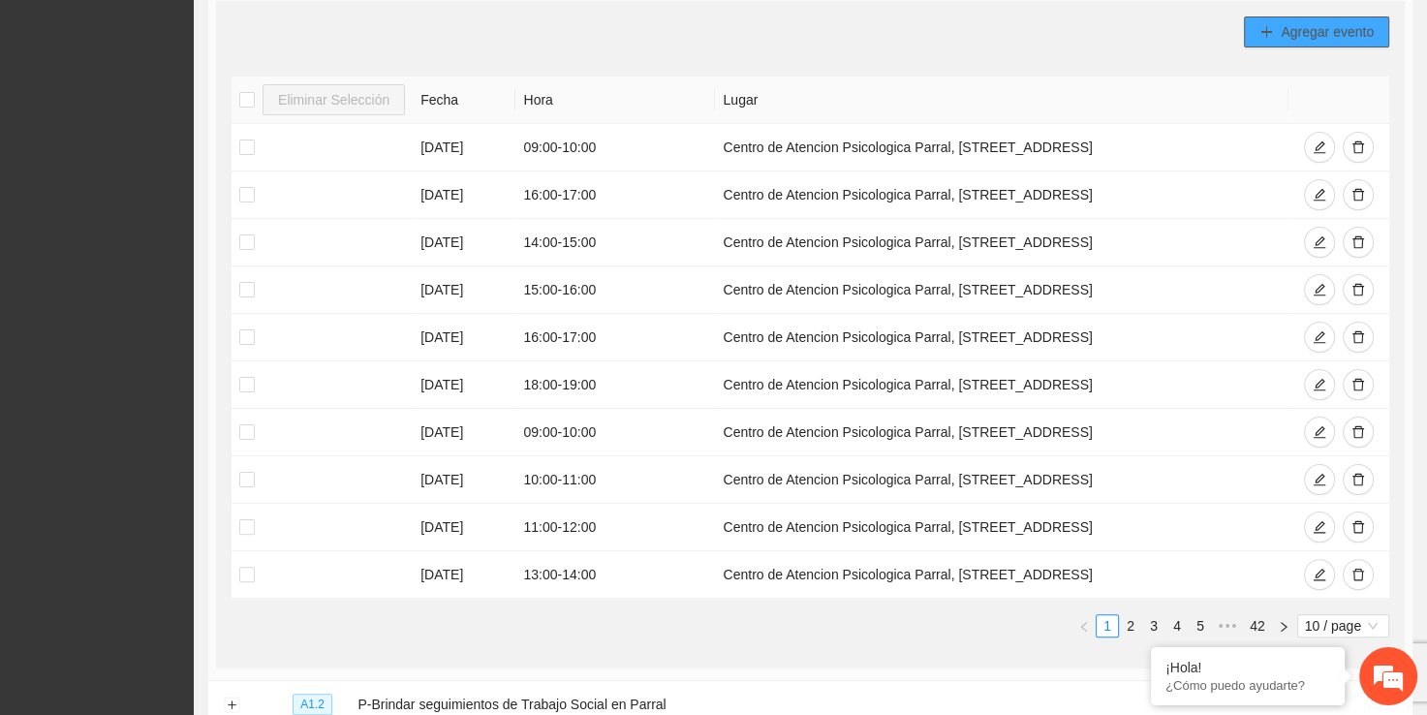
click at [1298, 32] on span "Agregar evento" at bounding box center [1327, 31] width 93 height 21
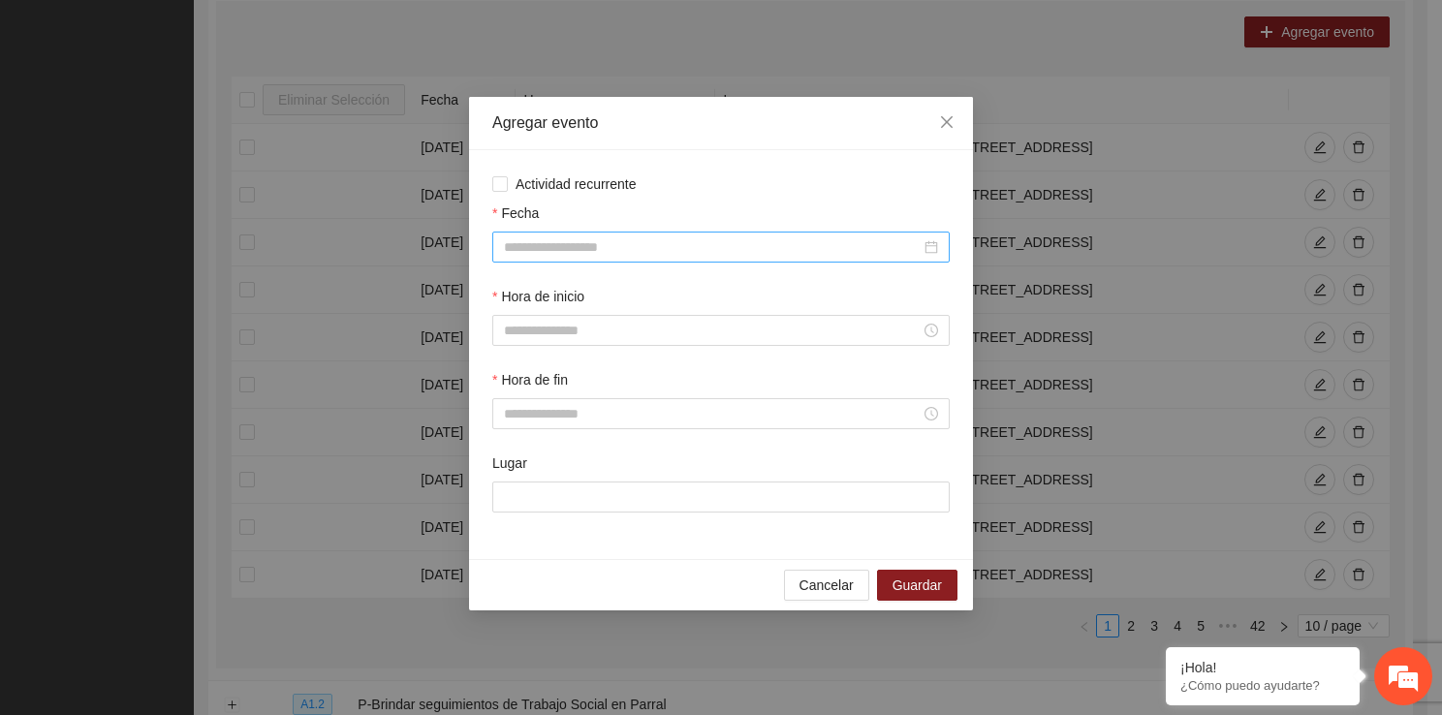
click at [692, 258] on input "Fecha" at bounding box center [712, 246] width 417 height 21
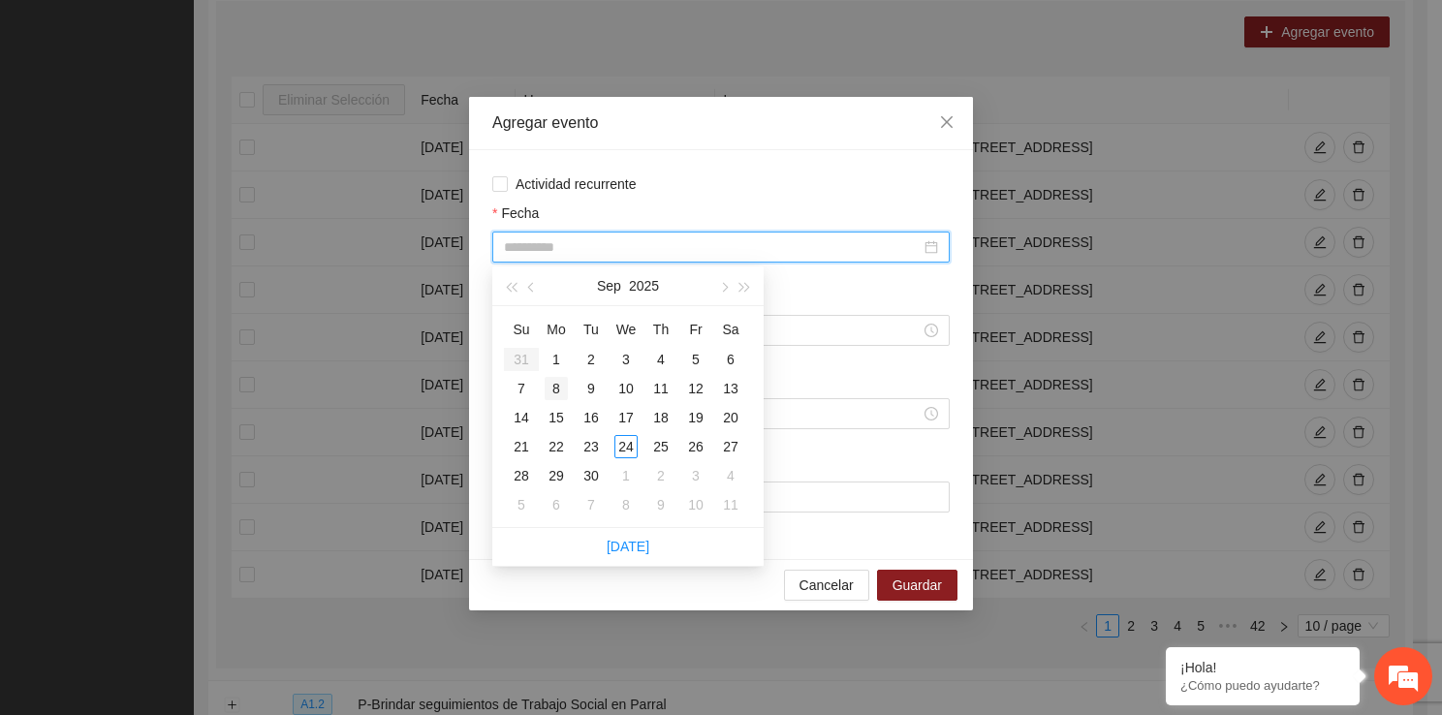
type input "**********"
click at [558, 379] on div "8" at bounding box center [555, 388] width 23 height 23
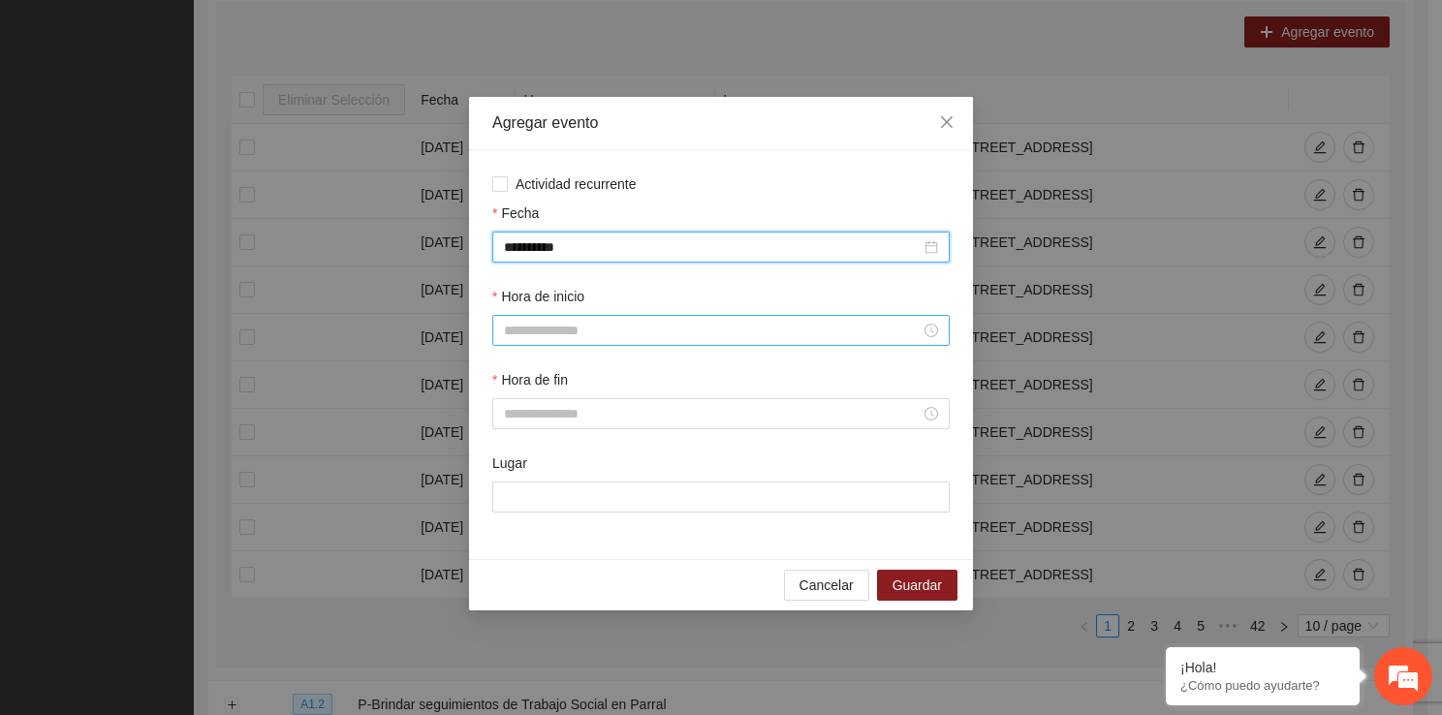
click at [553, 334] on input "Hora de inicio" at bounding box center [712, 330] width 417 height 21
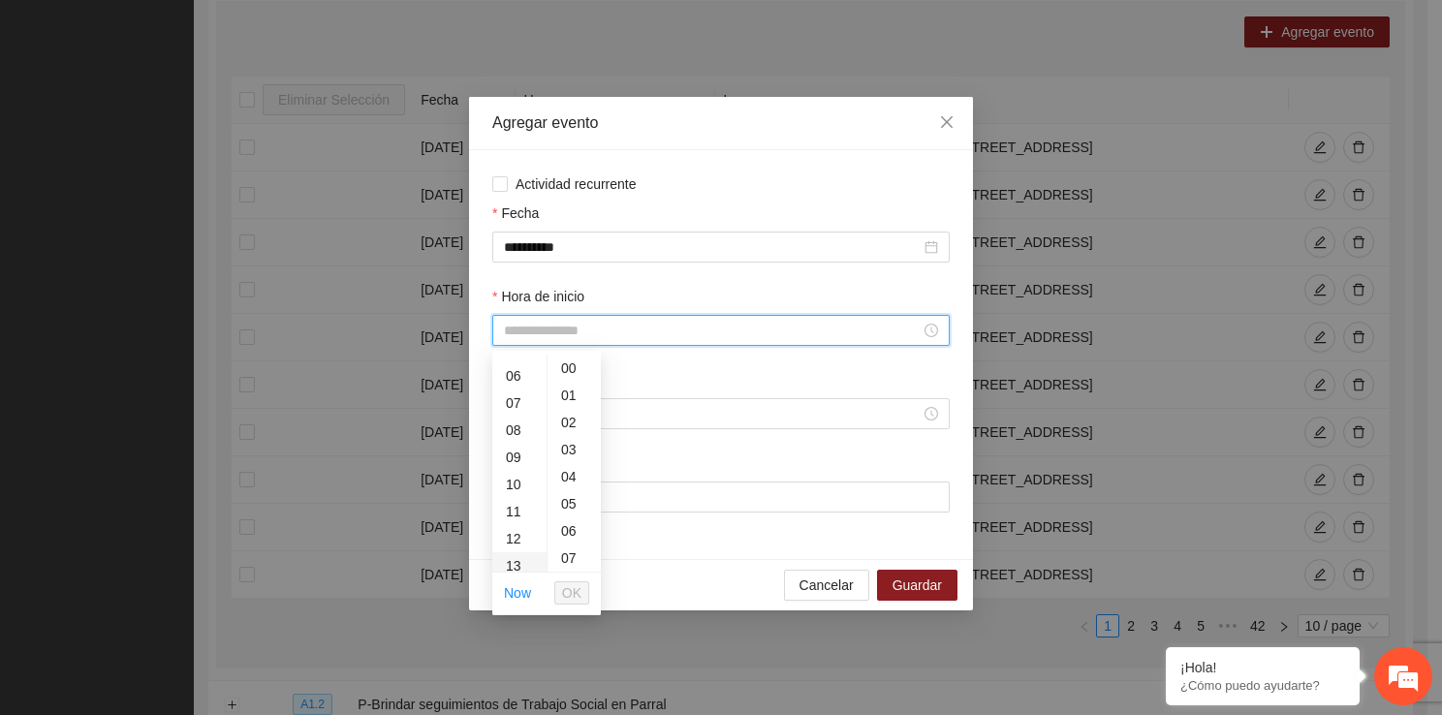
click at [512, 554] on div "13" at bounding box center [519, 565] width 54 height 27
type input "*****"
click at [581, 591] on button "OK" at bounding box center [571, 592] width 35 height 23
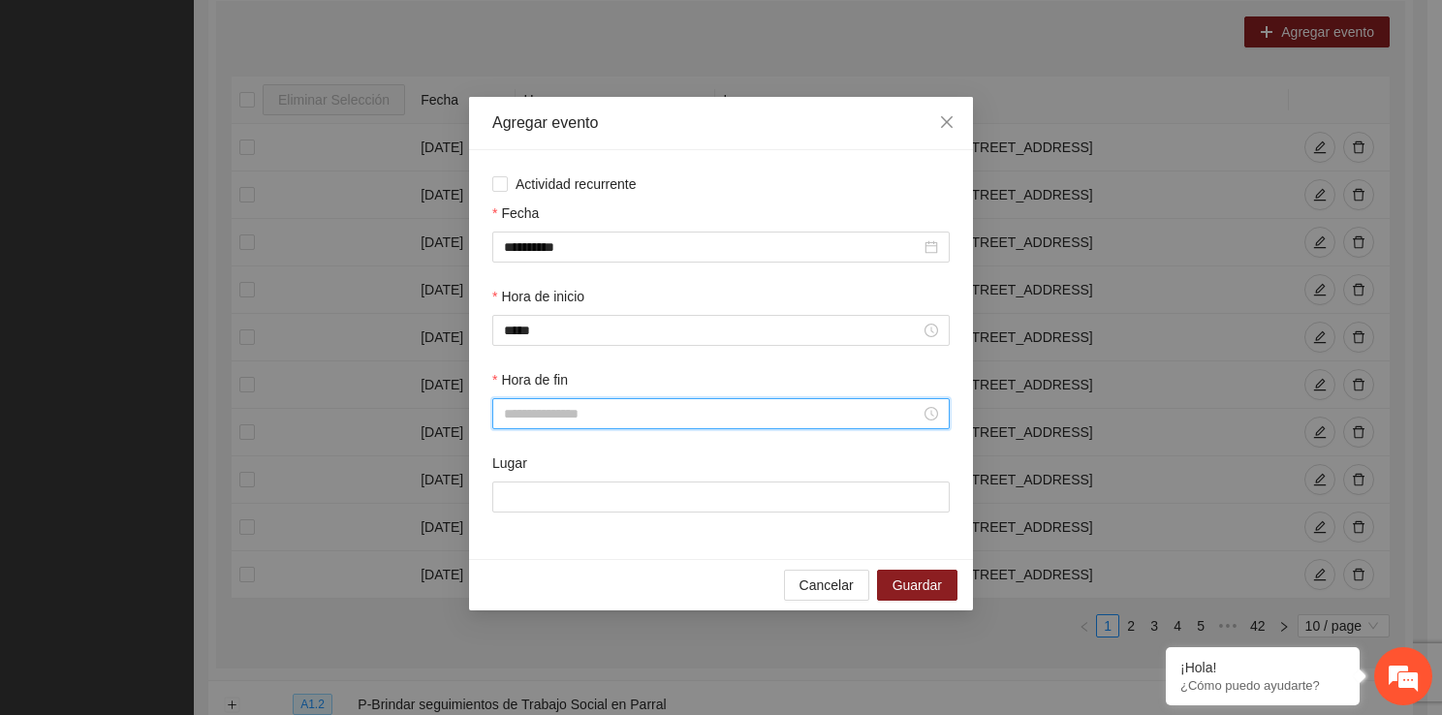
click at [568, 417] on input "Hora de fin" at bounding box center [712, 413] width 417 height 21
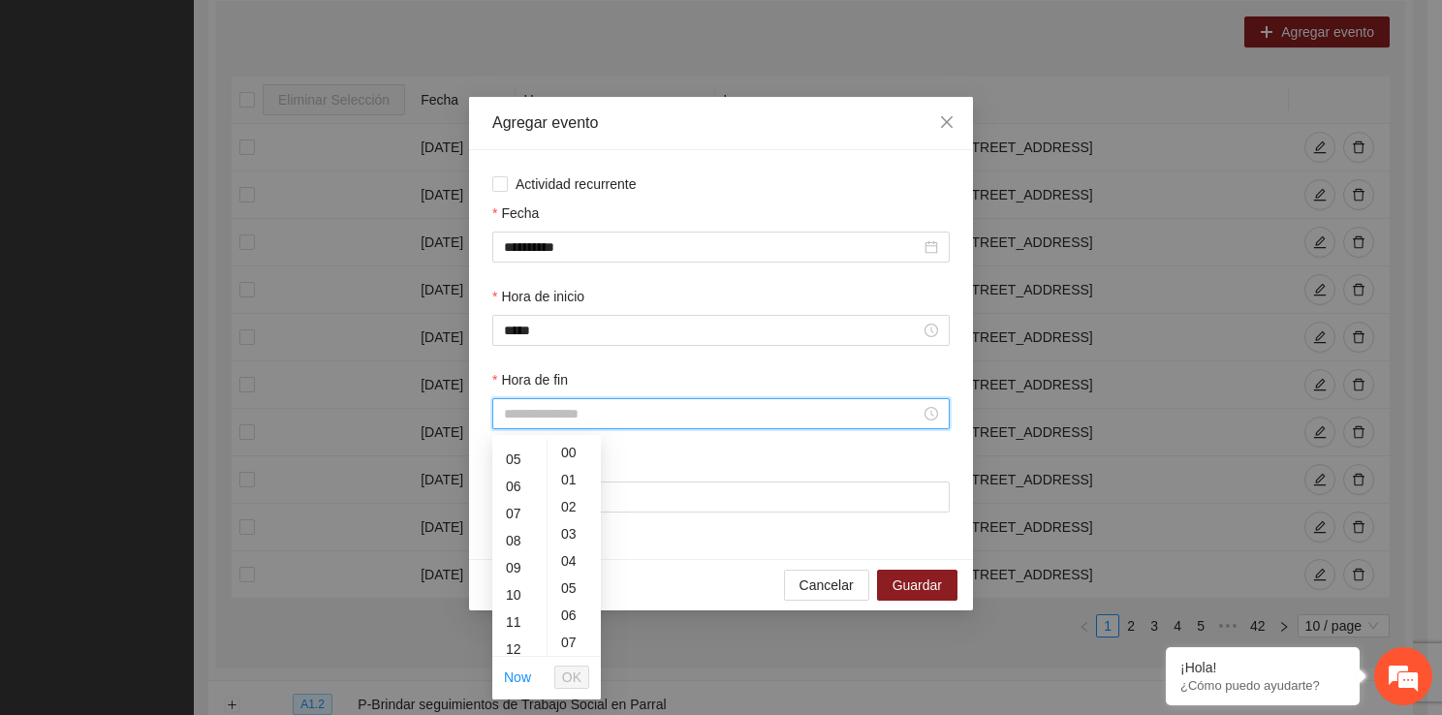
scroll to position [168, 0]
click at [531, 635] on div "14" at bounding box center [519, 625] width 54 height 27
type input "*****"
click at [574, 674] on span "OK" at bounding box center [571, 677] width 19 height 21
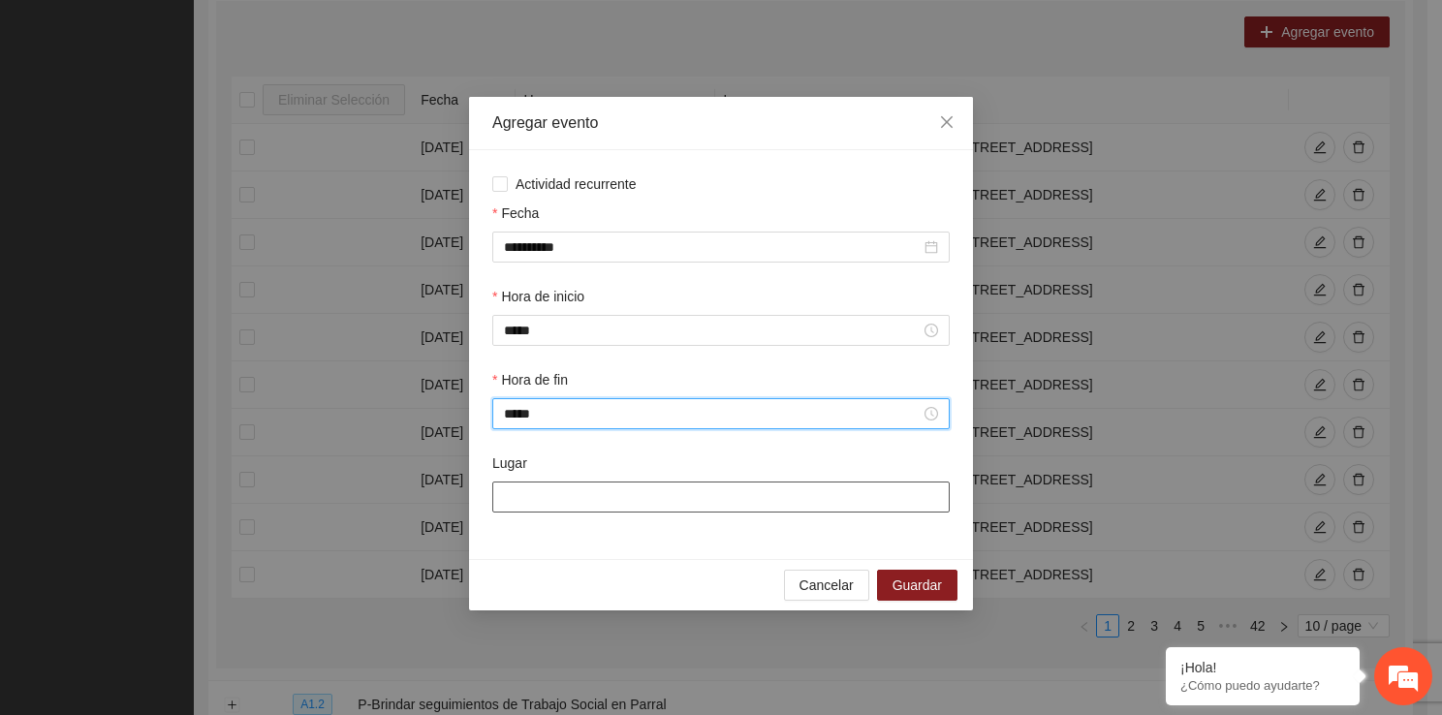
click at [581, 508] on input "Lugar" at bounding box center [720, 496] width 457 height 31
type input "**********"
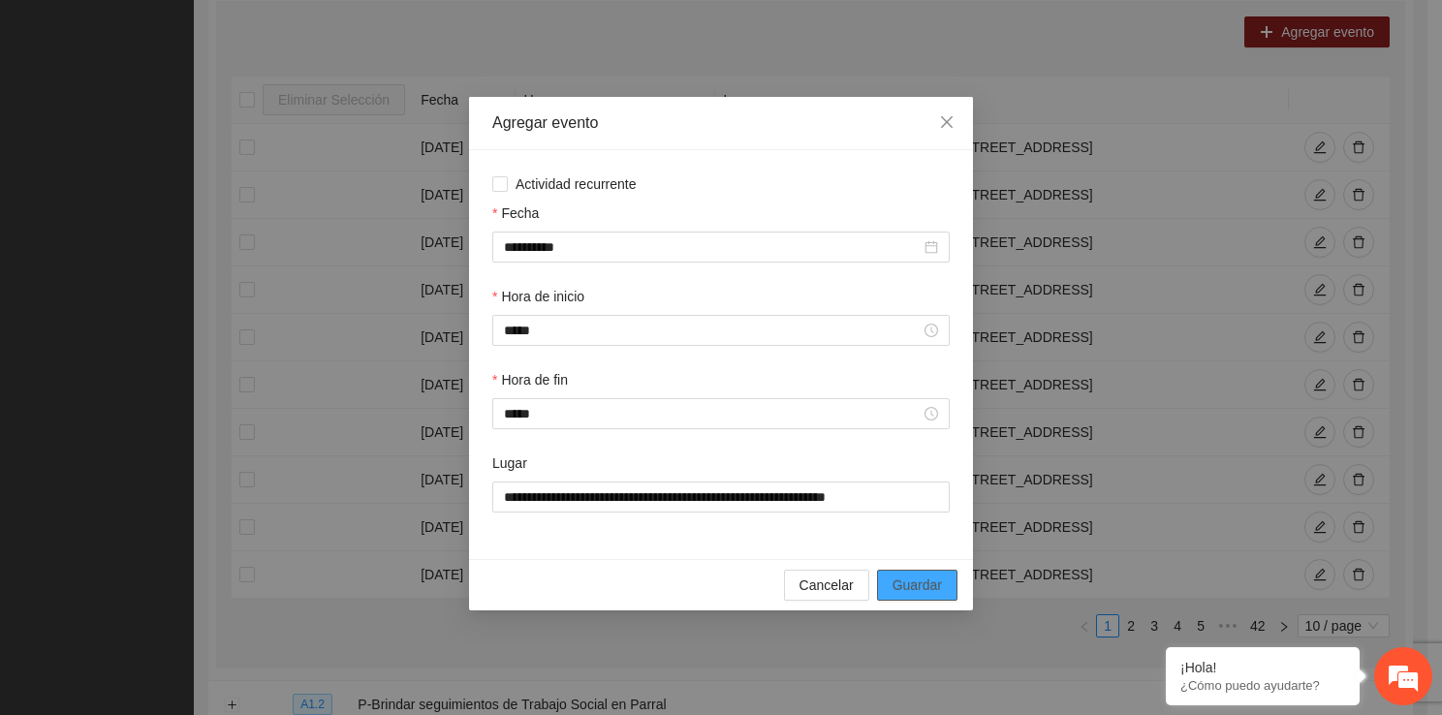
click at [888, 580] on button "Guardar" at bounding box center [917, 585] width 80 height 31
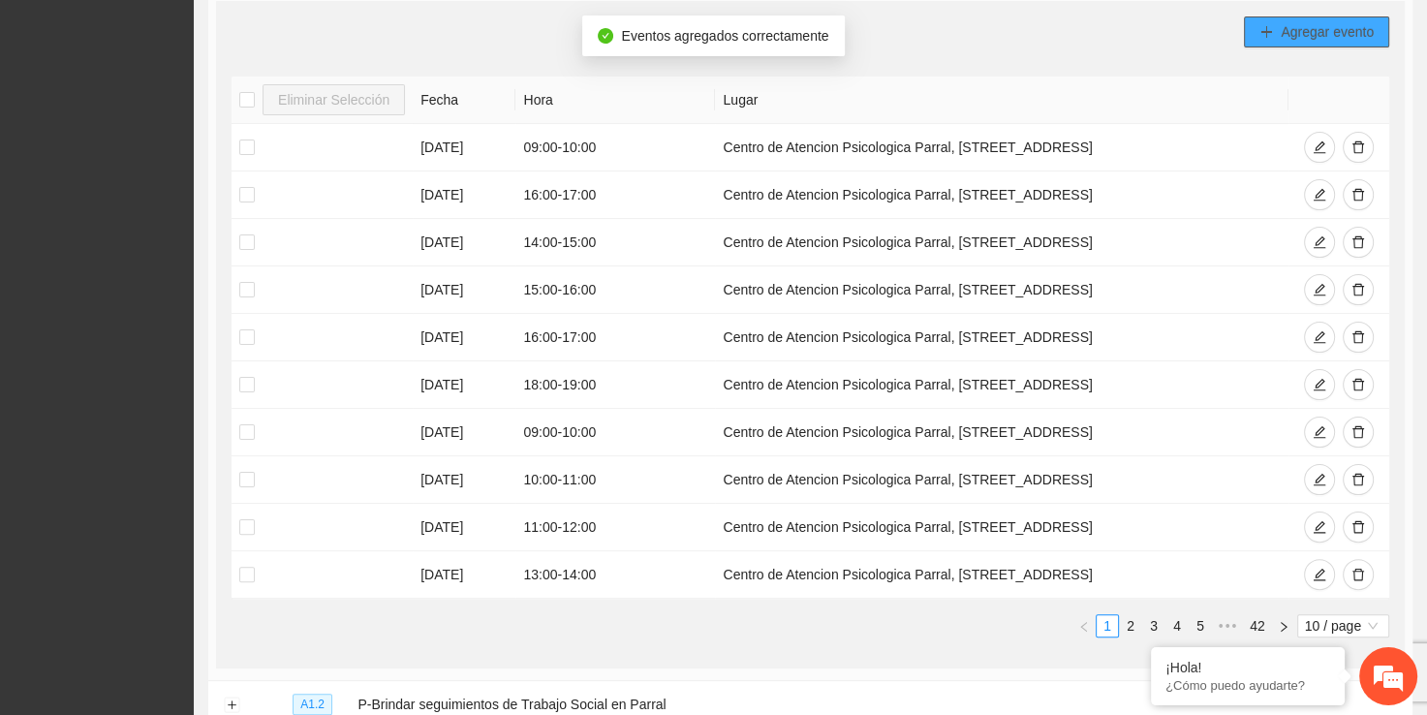
click at [1273, 43] on button "Agregar evento" at bounding box center [1316, 31] width 145 height 31
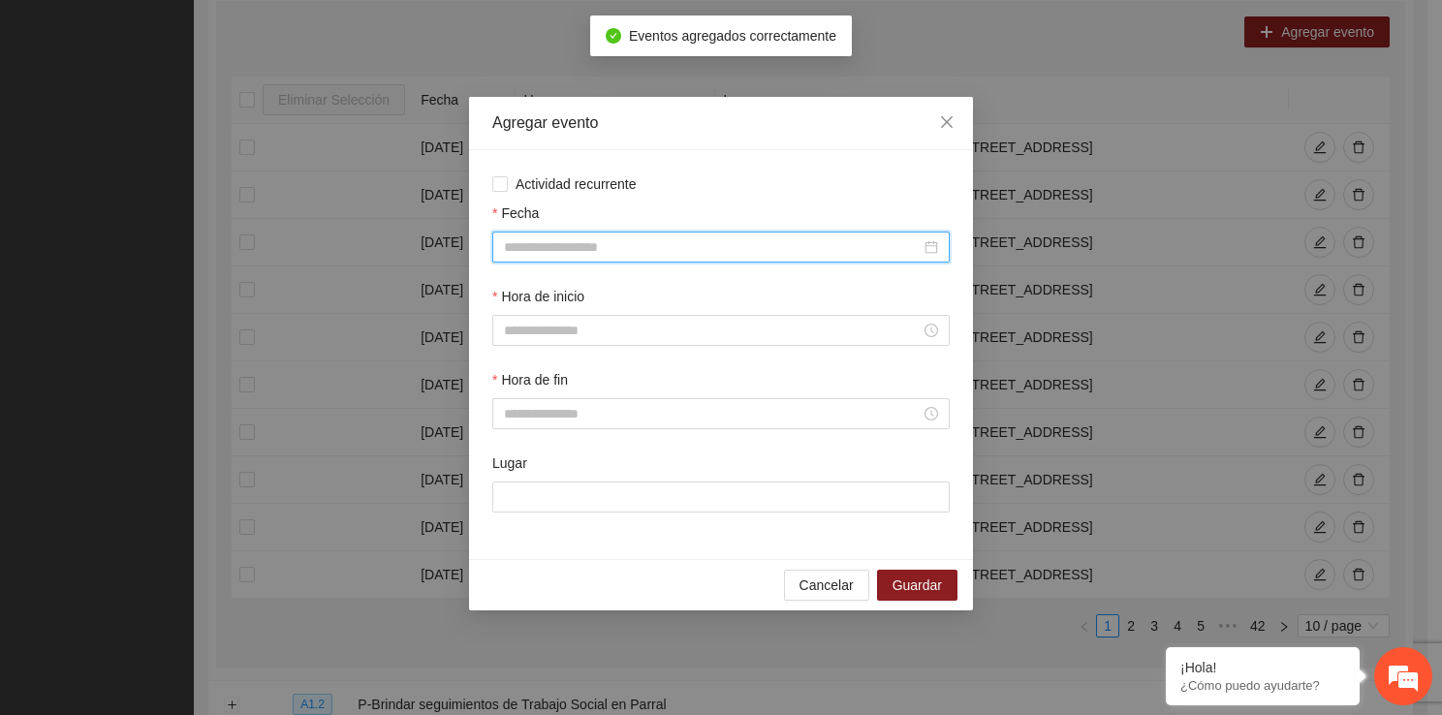
click at [532, 254] on input "Fecha" at bounding box center [712, 246] width 417 height 21
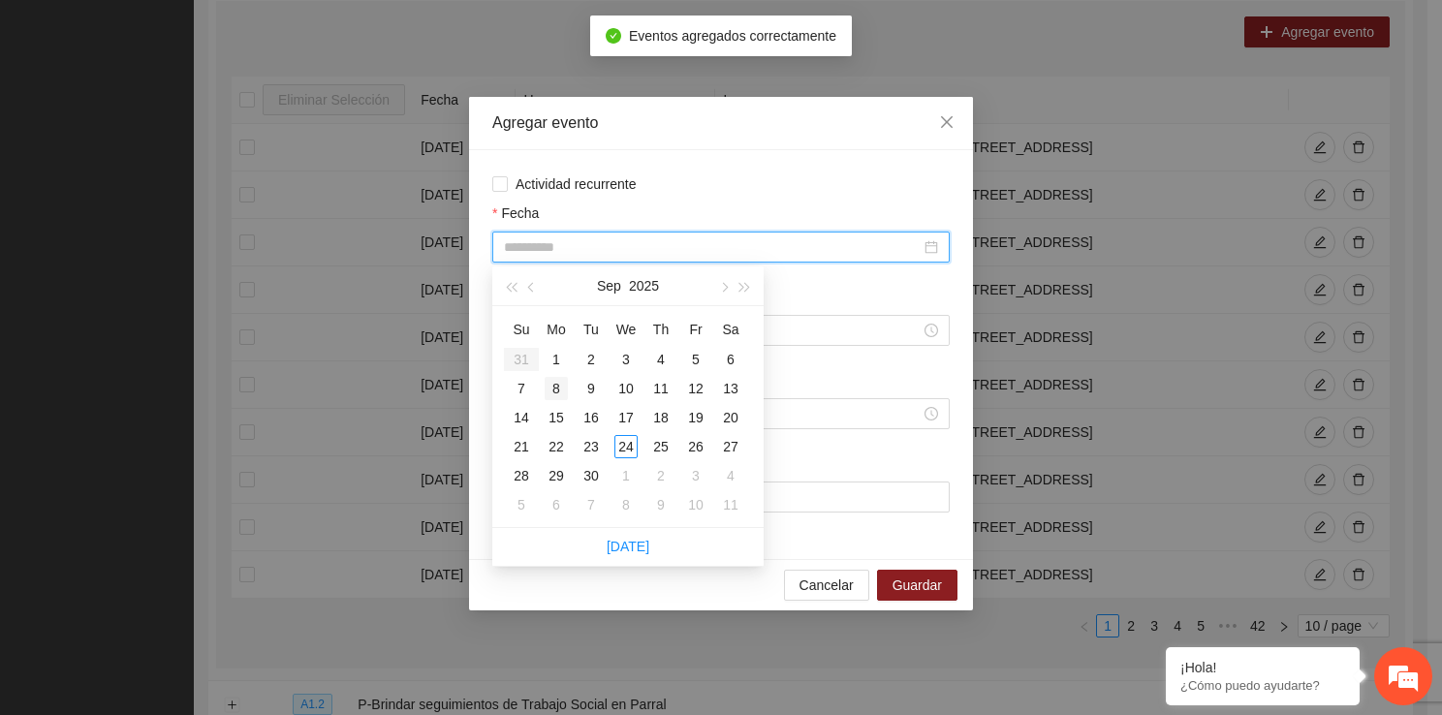
type input "**********"
click at [558, 379] on div "8" at bounding box center [555, 388] width 23 height 23
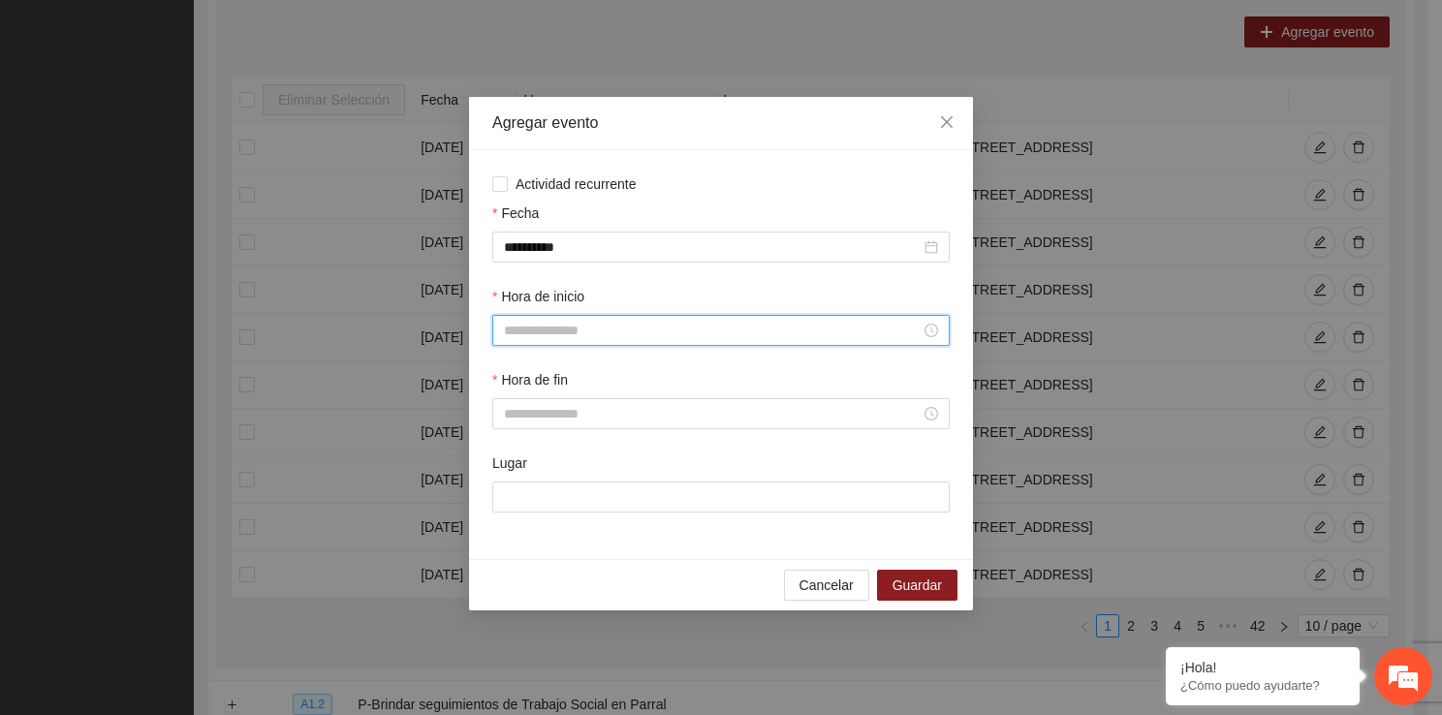
click at [558, 327] on input "Hora de inicio" at bounding box center [712, 330] width 417 height 21
click at [511, 508] on div "15" at bounding box center [519, 503] width 54 height 27
type input "*****"
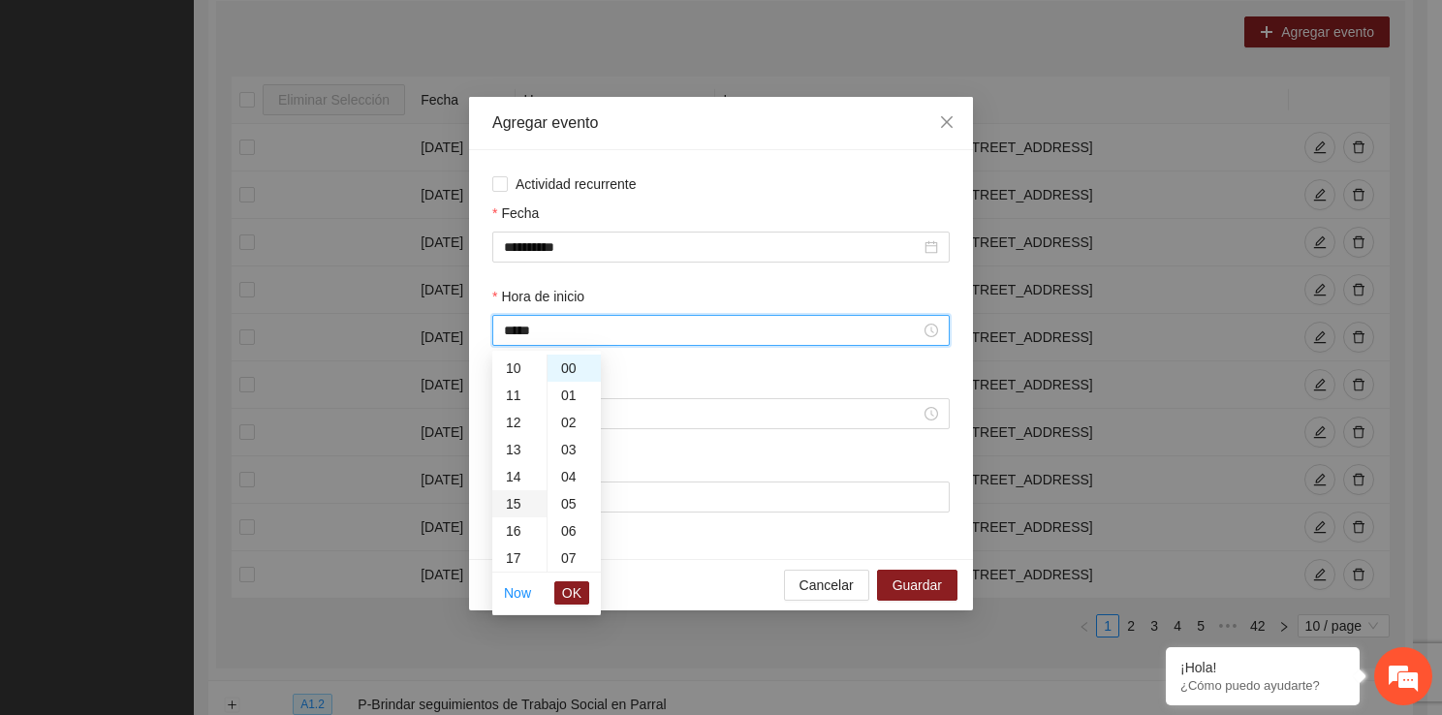
scroll to position [407, 0]
click at [574, 591] on span "OK" at bounding box center [571, 592] width 19 height 21
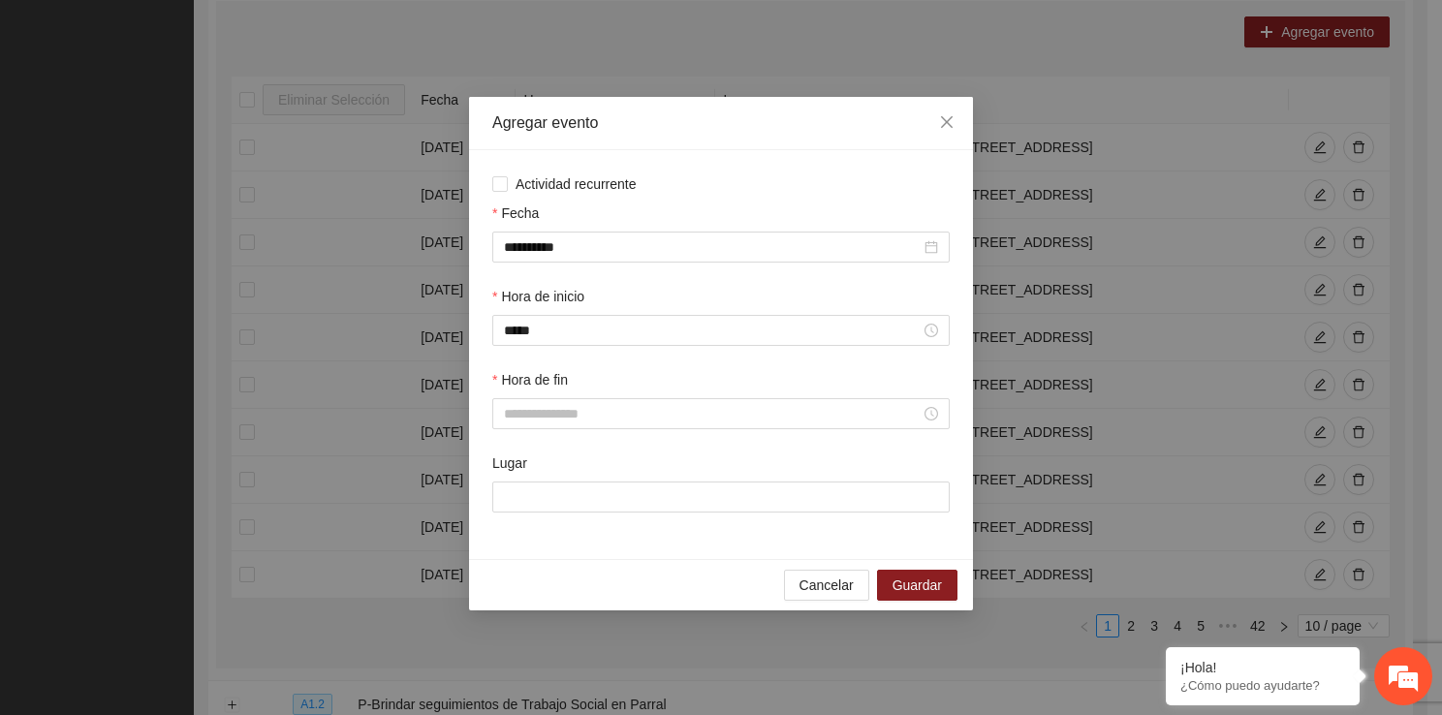
click at [577, 431] on div "Hora de fin" at bounding box center [720, 410] width 465 height 83
click at [575, 423] on input "Hora de fin" at bounding box center [712, 413] width 417 height 21
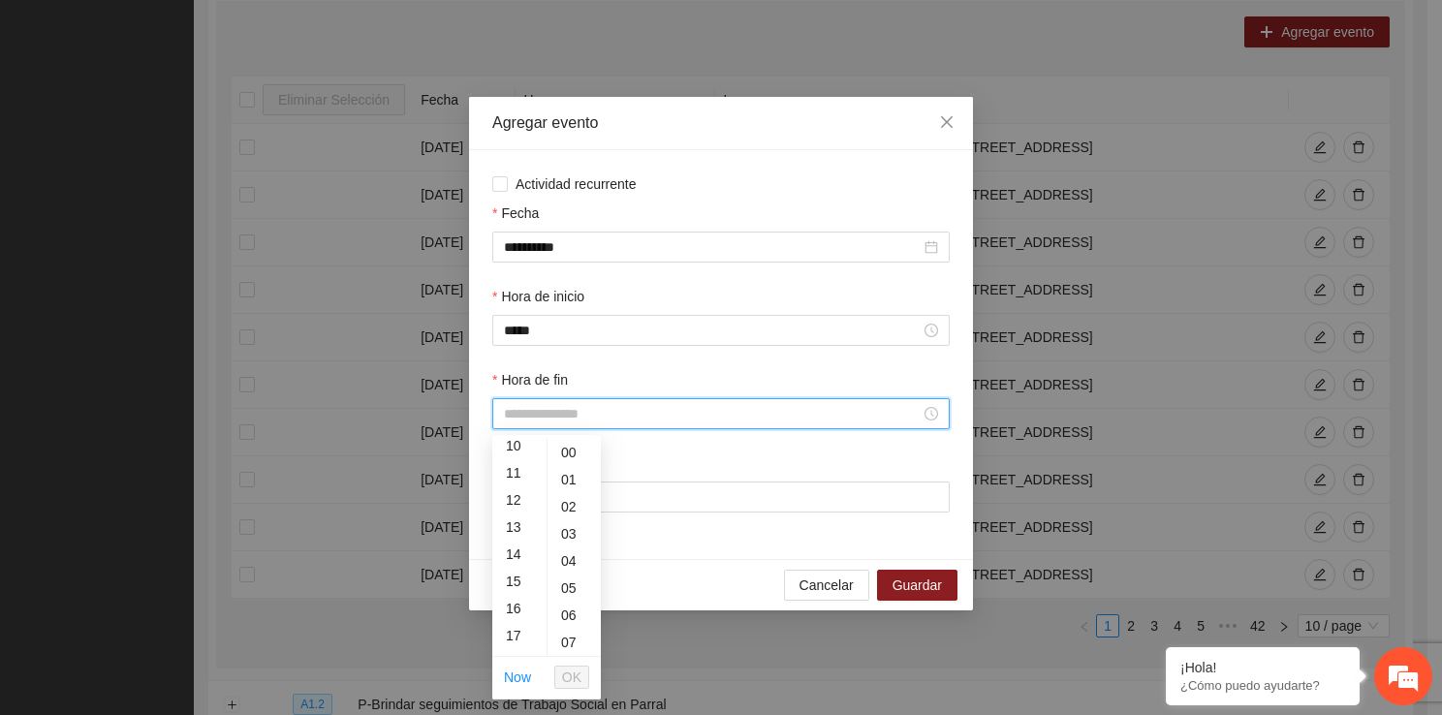
scroll to position [296, 0]
click at [516, 593] on div "16" at bounding box center [519, 589] width 54 height 27
type input "*****"
click at [568, 681] on span "OK" at bounding box center [571, 677] width 19 height 21
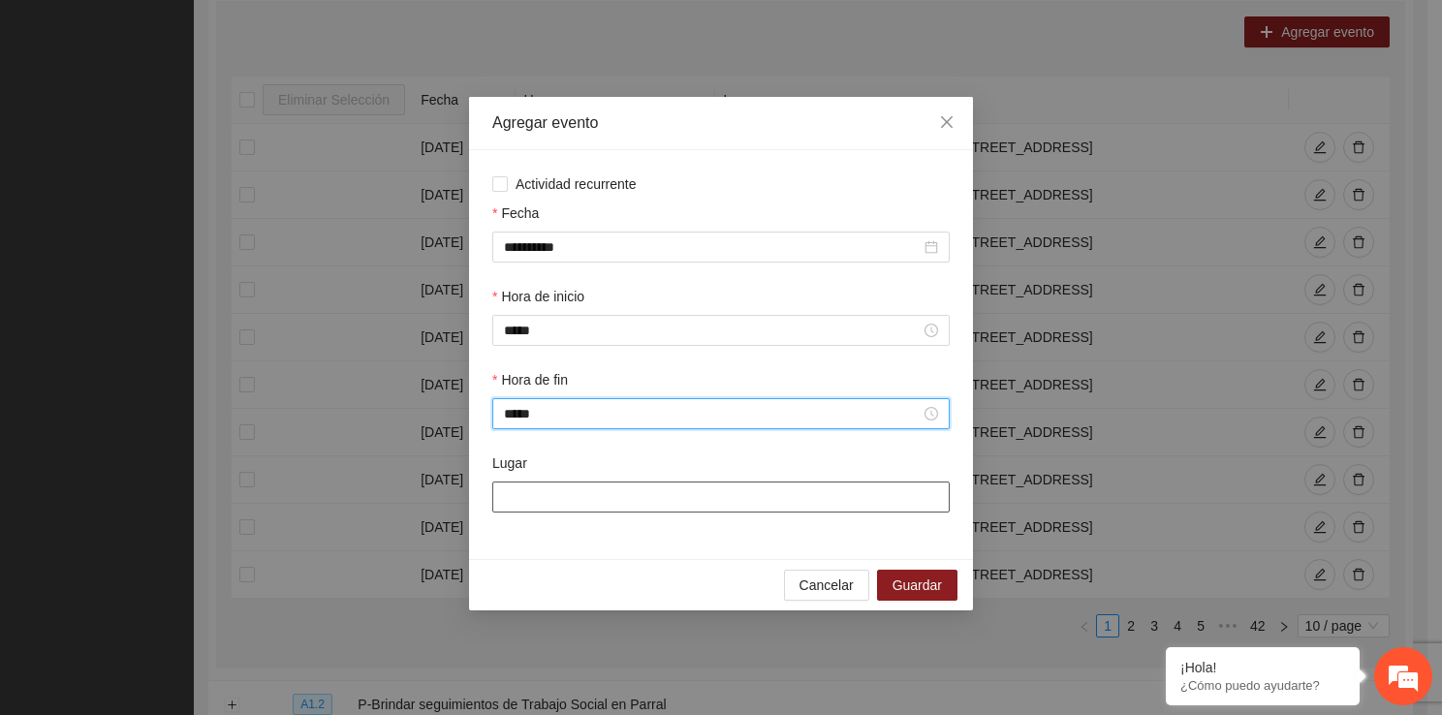
click at [589, 502] on input "Lugar" at bounding box center [720, 496] width 457 height 31
type input "**********"
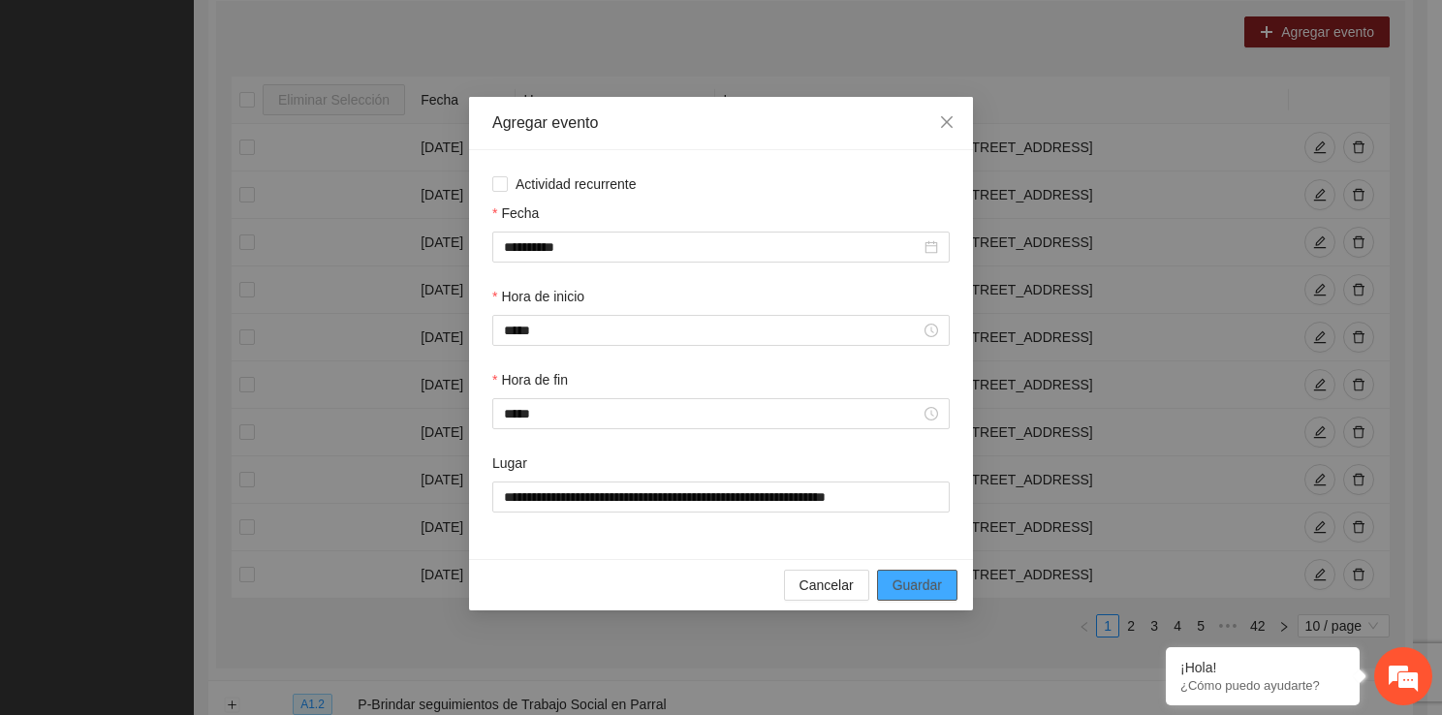
click at [915, 593] on span "Guardar" at bounding box center [916, 584] width 49 height 21
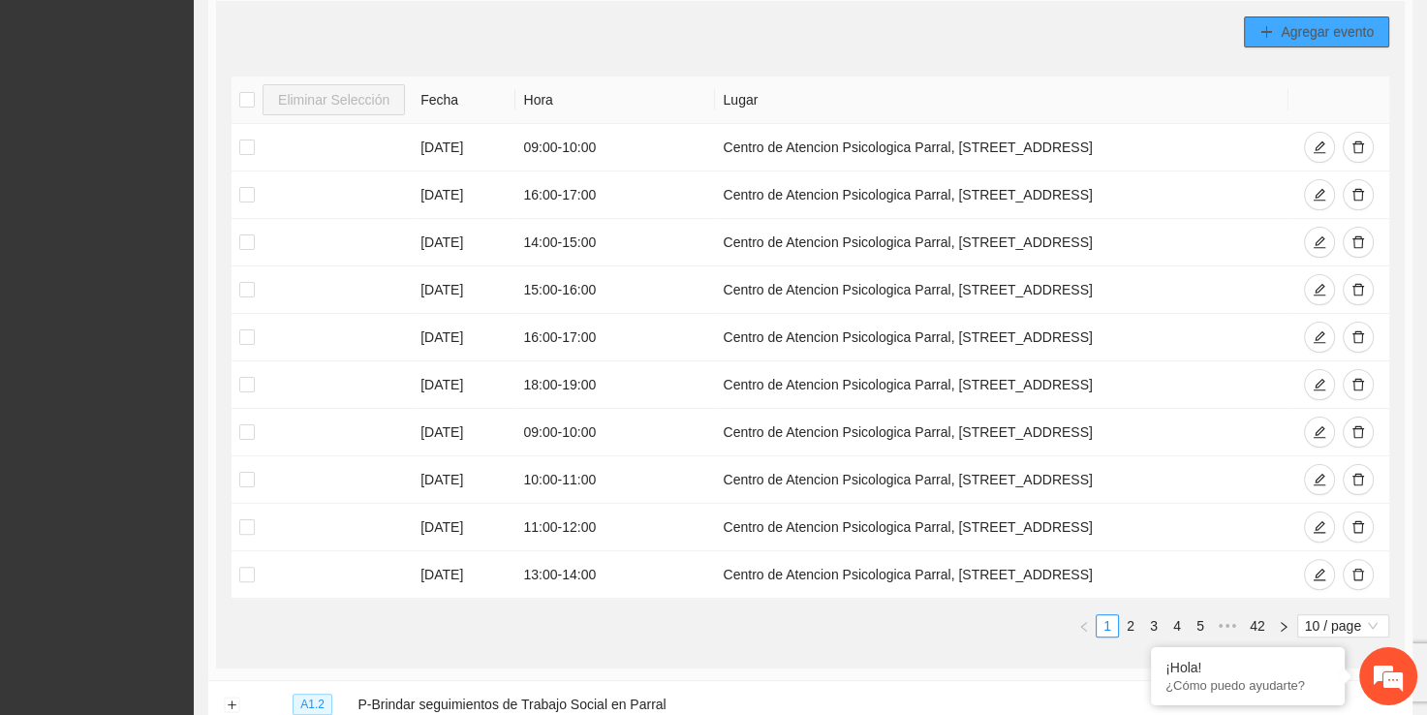
click at [1318, 41] on span "Agregar evento" at bounding box center [1327, 31] width 93 height 21
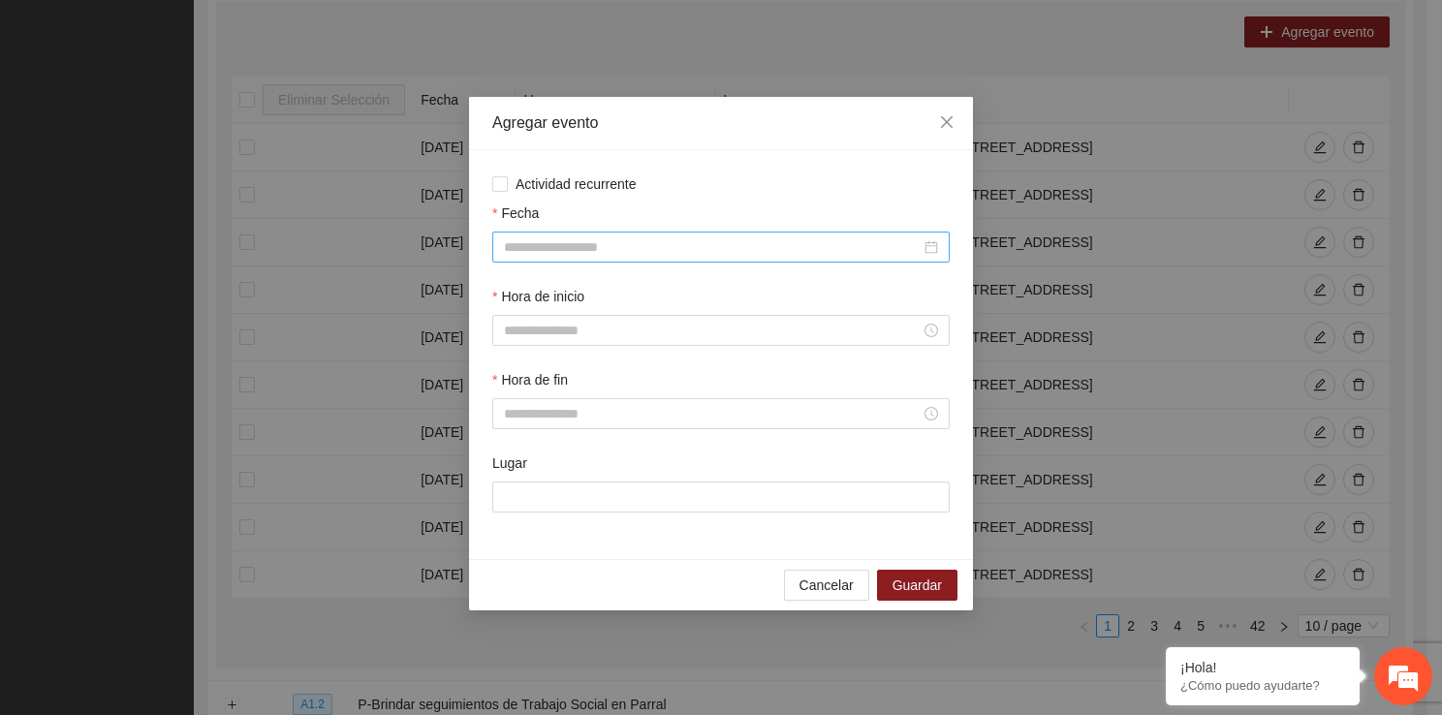
click at [745, 250] on input "Fecha" at bounding box center [712, 246] width 417 height 21
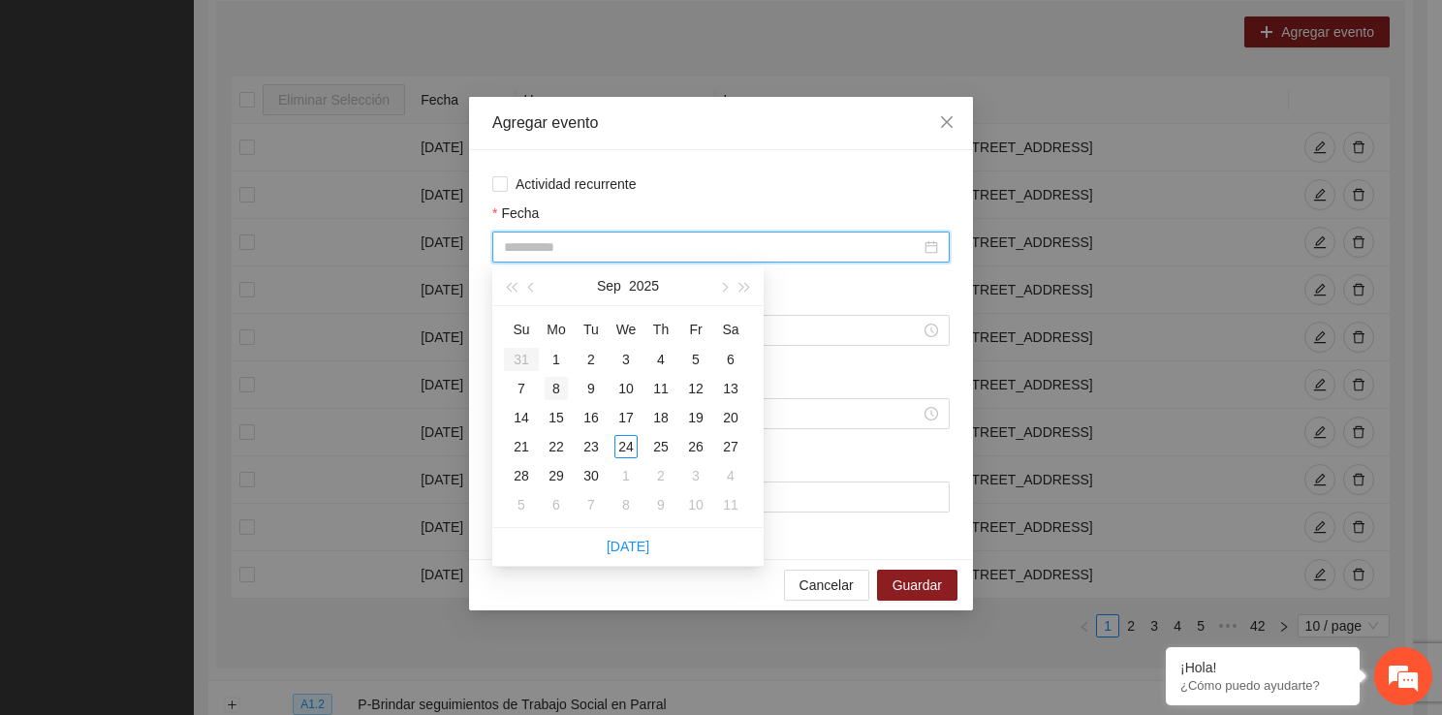
type input "**********"
click at [555, 389] on div "8" at bounding box center [555, 388] width 23 height 23
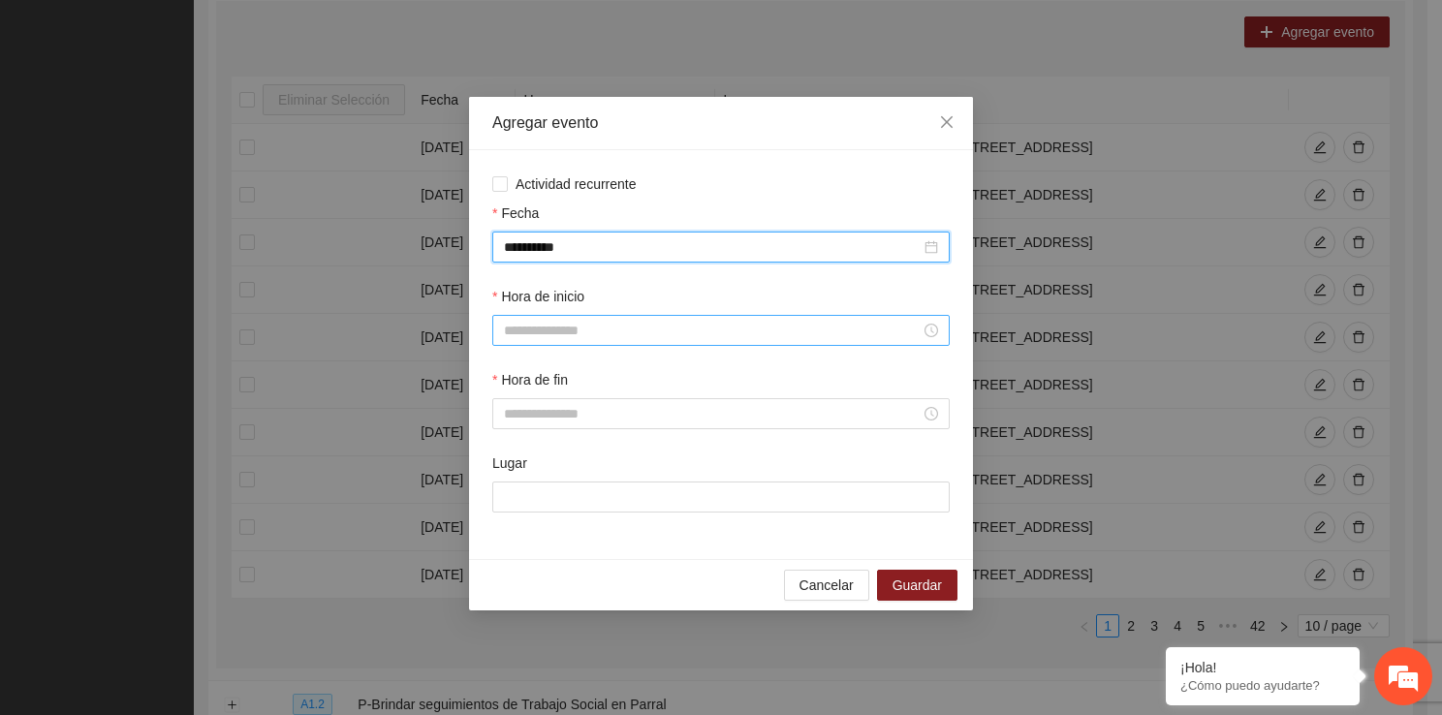
click at [587, 321] on input "Hora de inicio" at bounding box center [712, 330] width 417 height 21
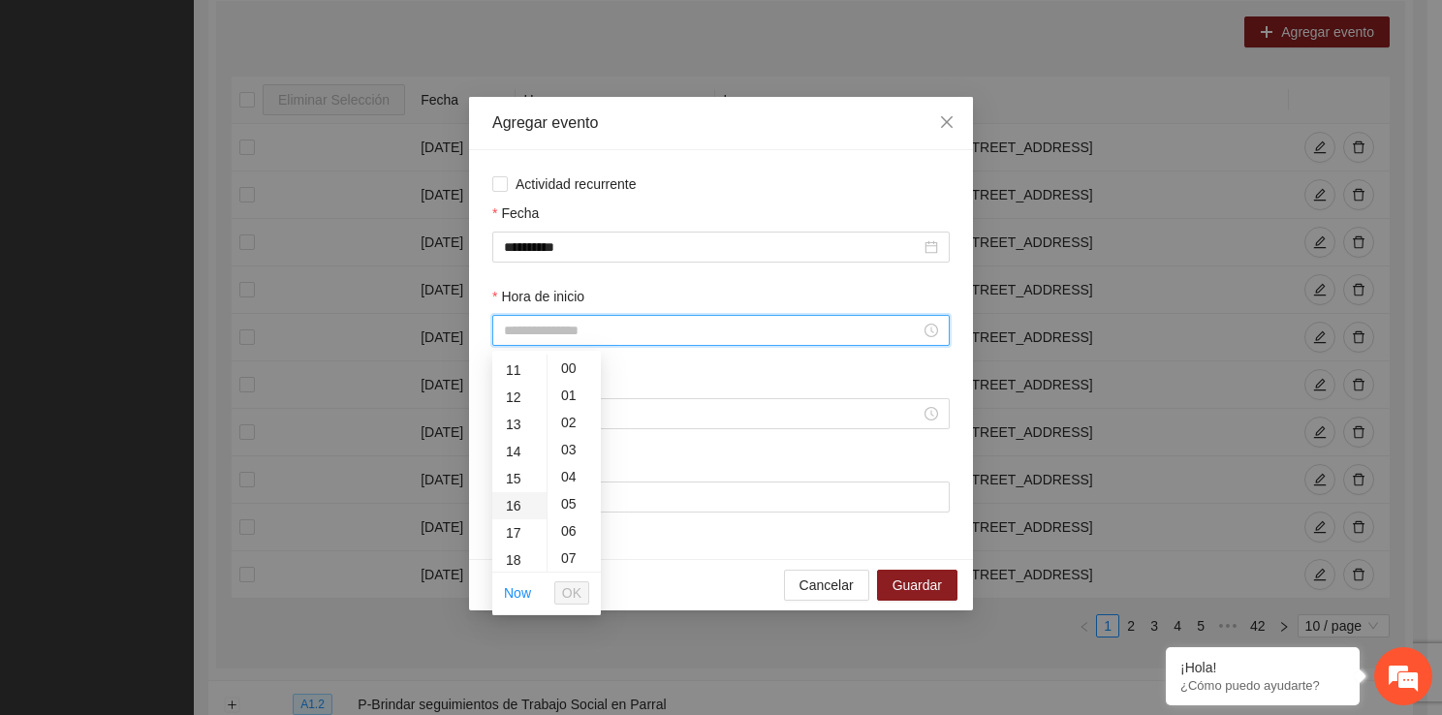
click at [506, 508] on div "16" at bounding box center [519, 505] width 54 height 27
type input "*****"
click at [572, 586] on span "OK" at bounding box center [571, 592] width 19 height 21
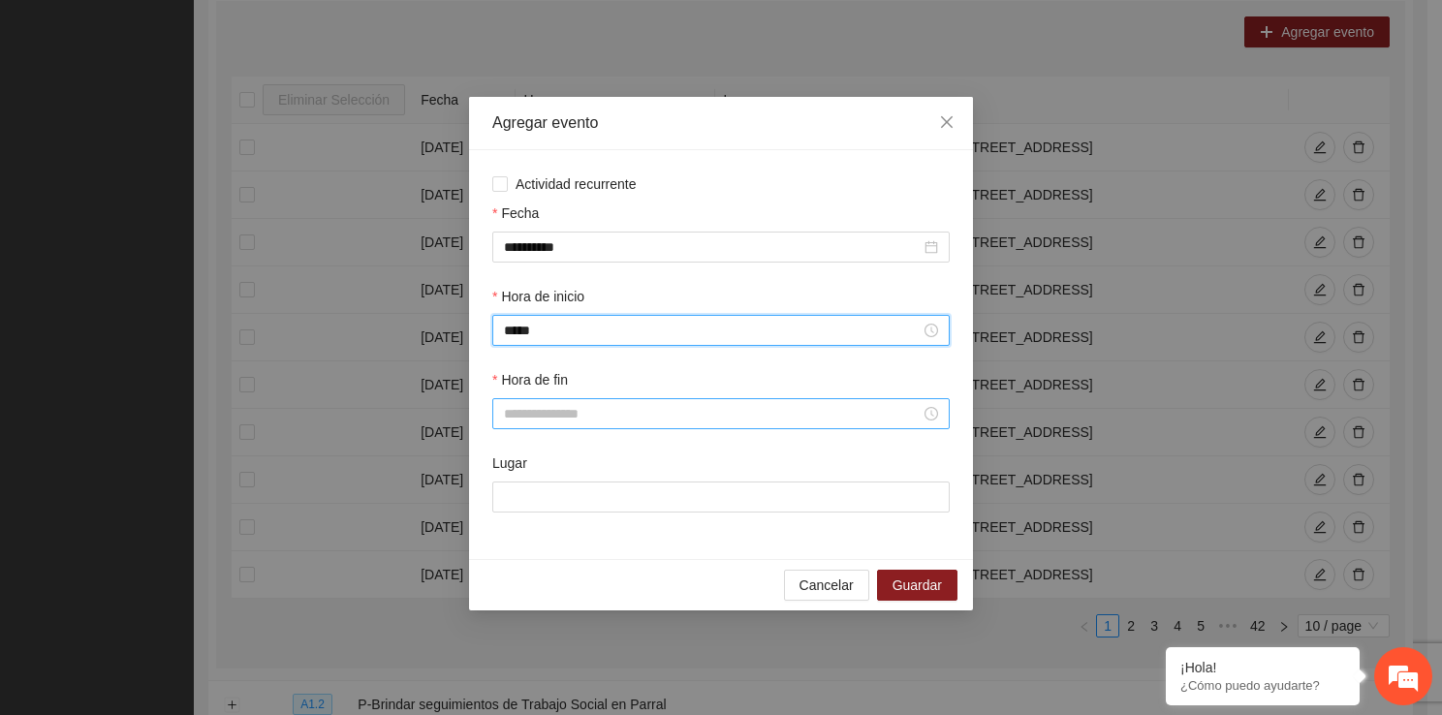
click at [552, 405] on input "Hora de fin" at bounding box center [712, 413] width 417 height 21
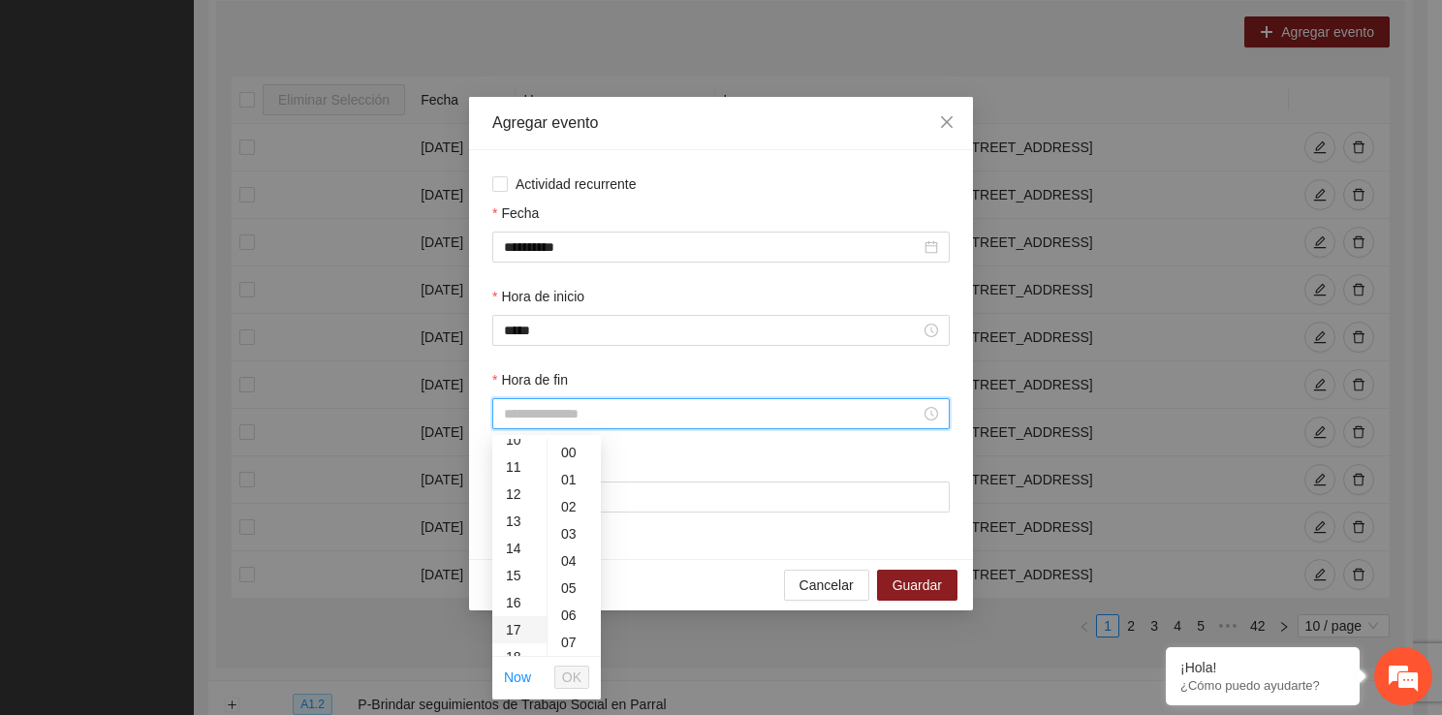
click at [519, 629] on div "17" at bounding box center [519, 629] width 54 height 27
type input "*****"
click at [574, 669] on span "OK" at bounding box center [571, 677] width 19 height 21
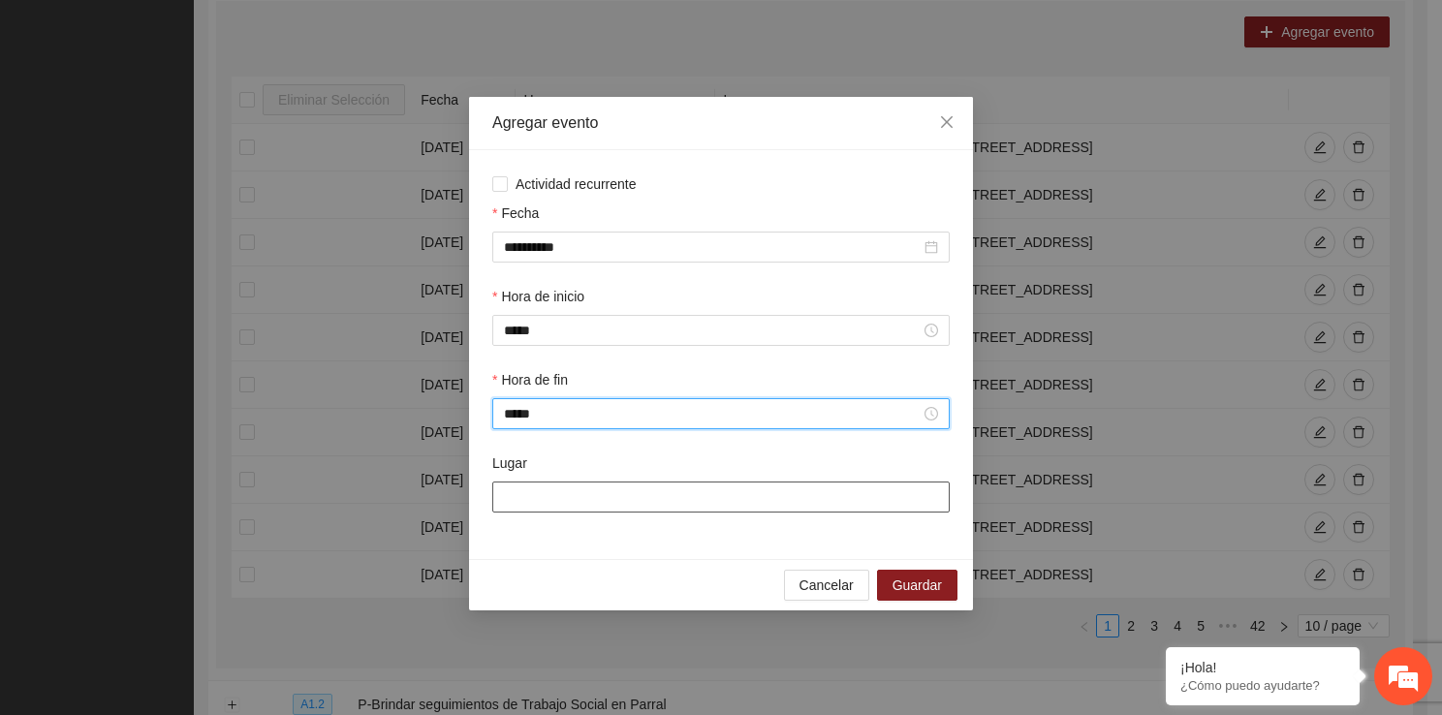
click at [565, 484] on input "Lugar" at bounding box center [720, 496] width 457 height 31
type input "**********"
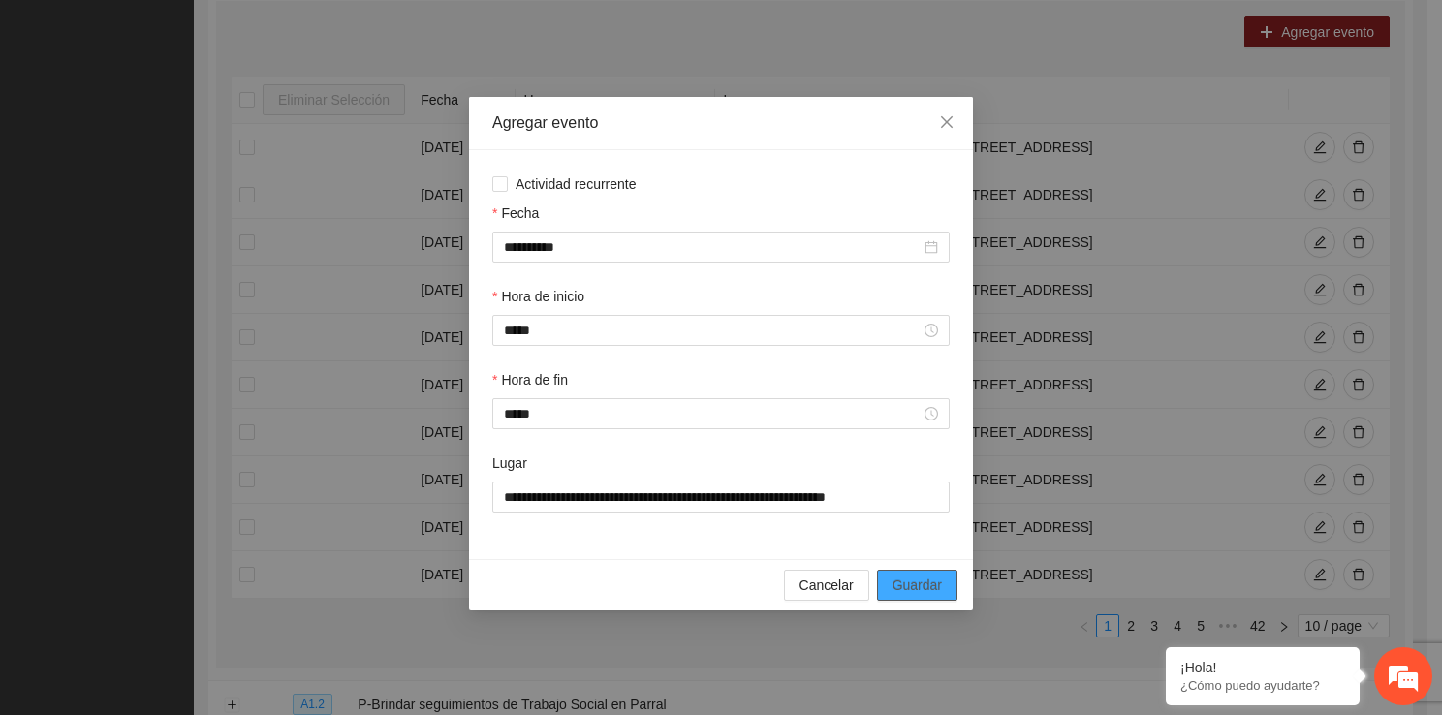
click at [912, 584] on span "Guardar" at bounding box center [916, 584] width 49 height 21
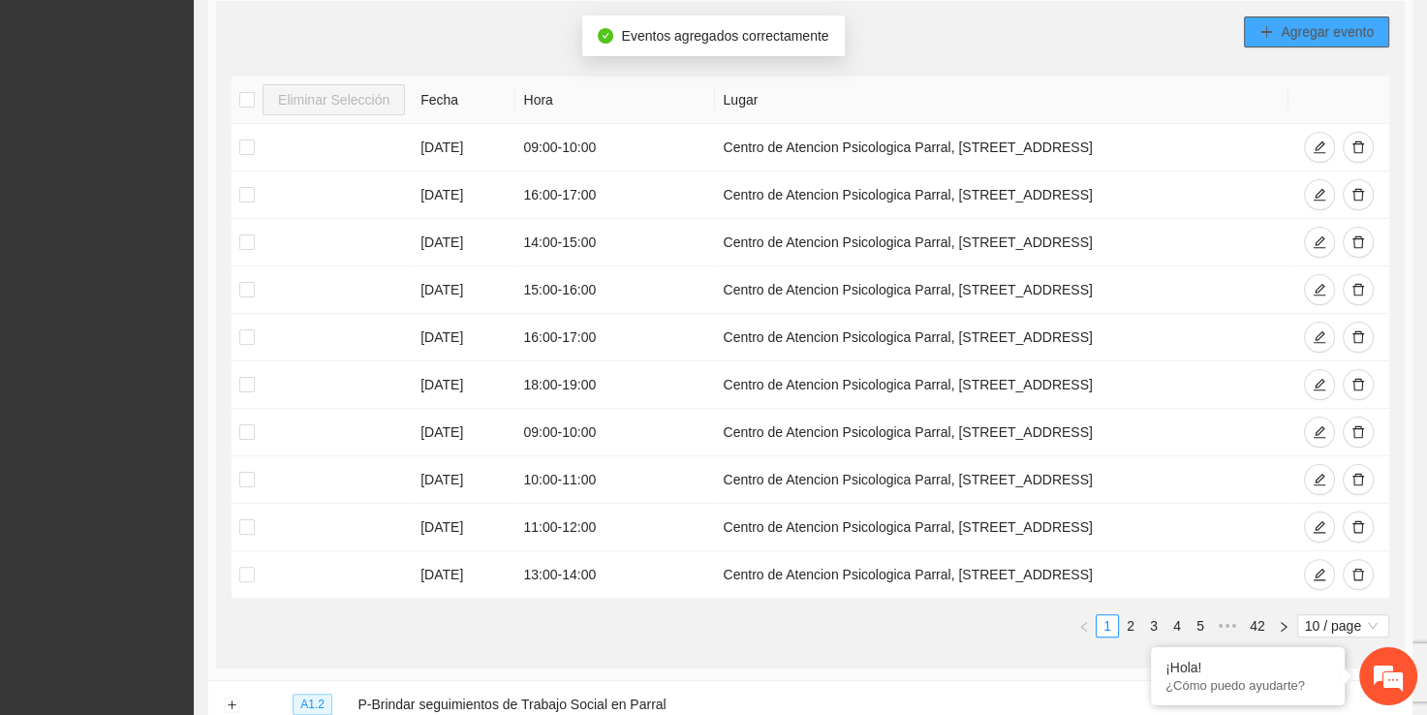
click at [1299, 30] on span "Agregar evento" at bounding box center [1327, 31] width 93 height 21
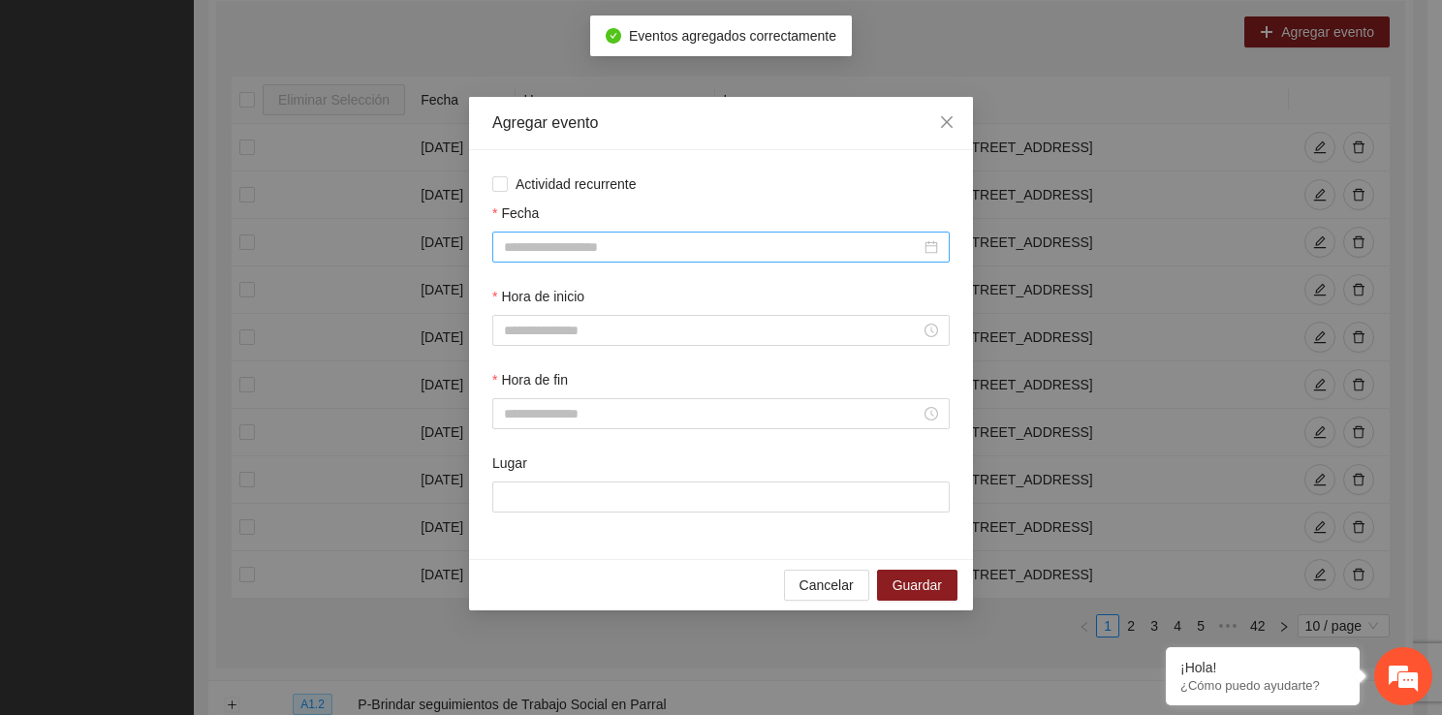
click at [631, 241] on input "Fecha" at bounding box center [712, 246] width 417 height 21
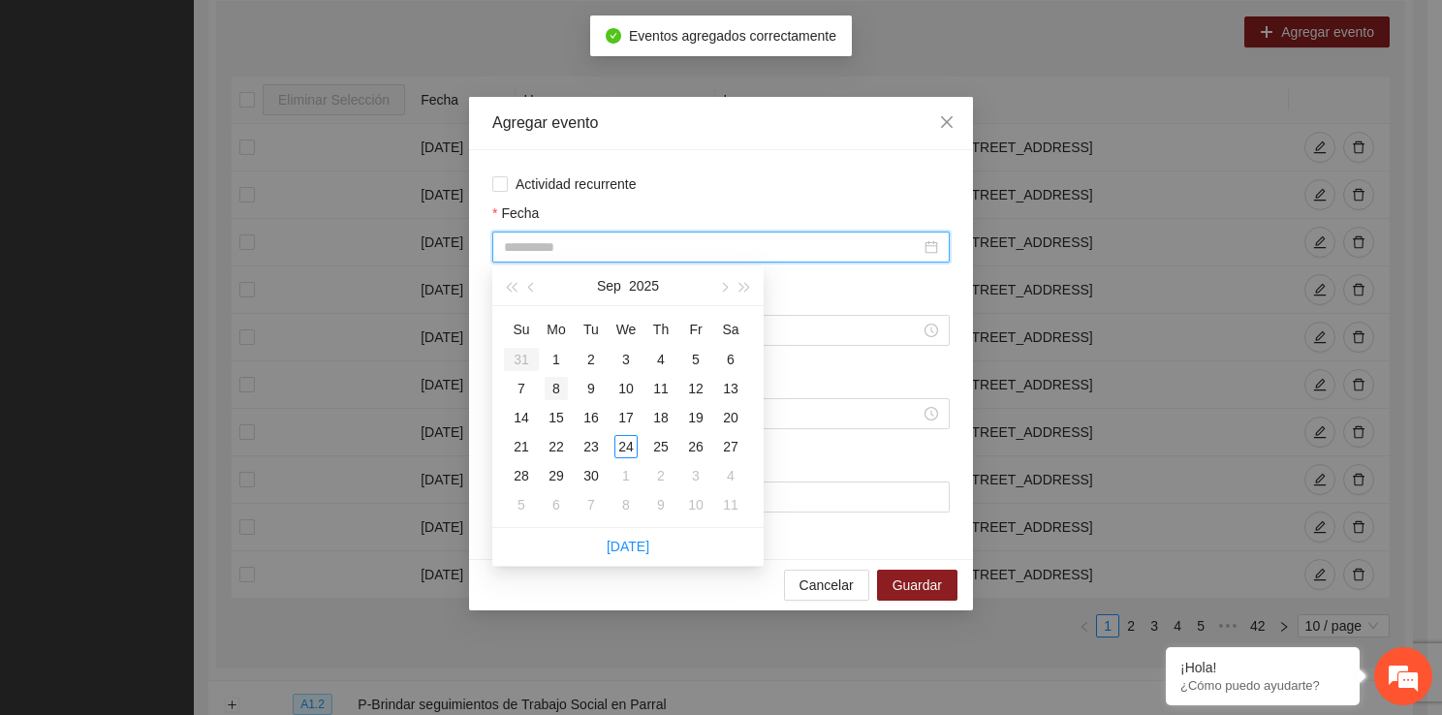
type input "**********"
click at [565, 390] on div "8" at bounding box center [555, 388] width 23 height 23
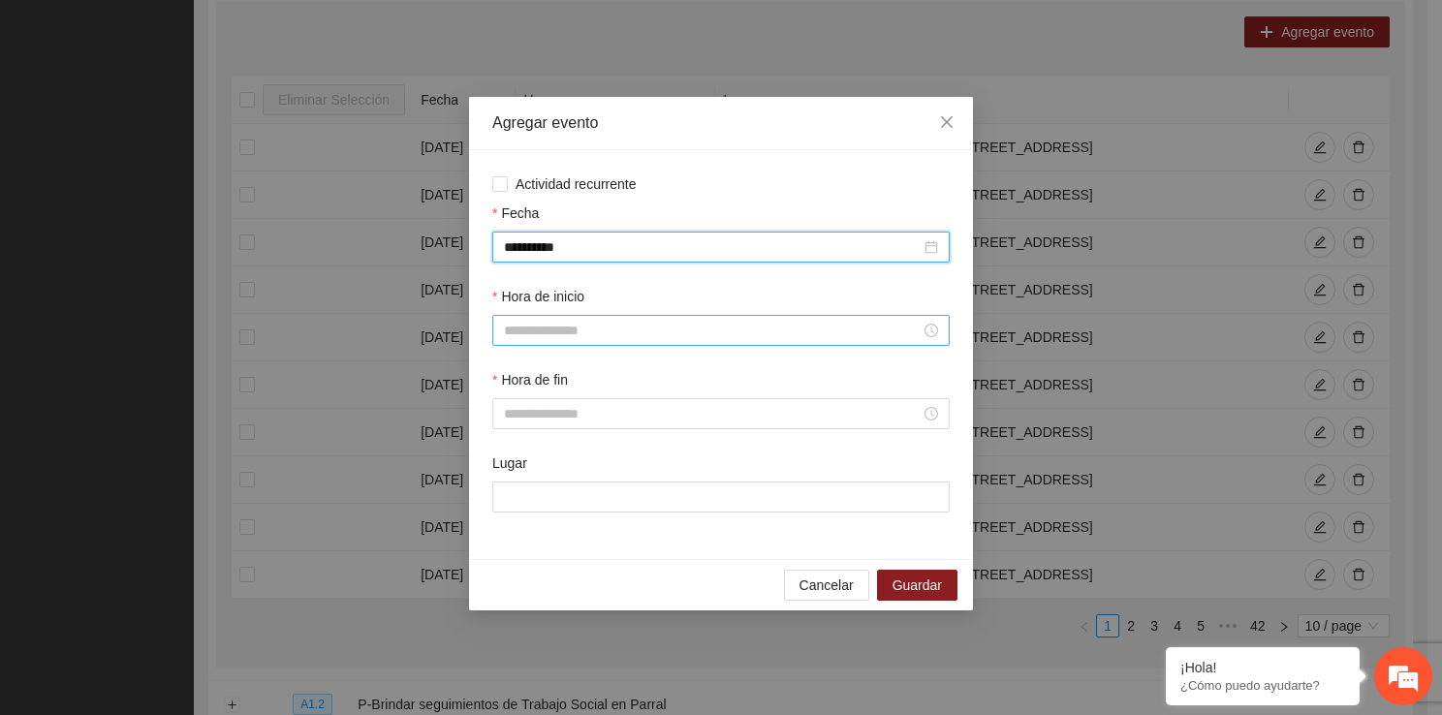
click at [551, 337] on input "Hora de inicio" at bounding box center [712, 330] width 417 height 21
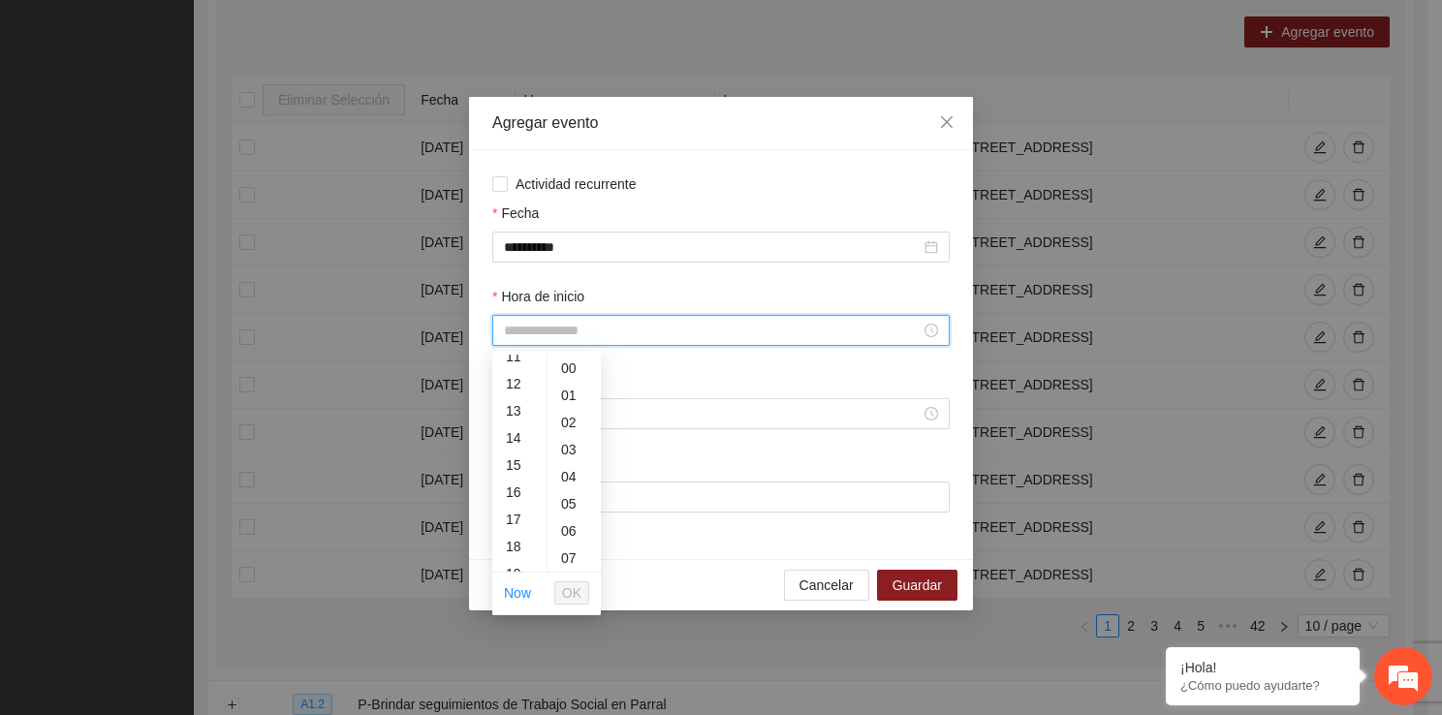
scroll to position [349, 0]
click at [515, 483] on div "17" at bounding box center [519, 480] width 54 height 27
type input "*****"
click at [567, 591] on span "OK" at bounding box center [571, 592] width 19 height 21
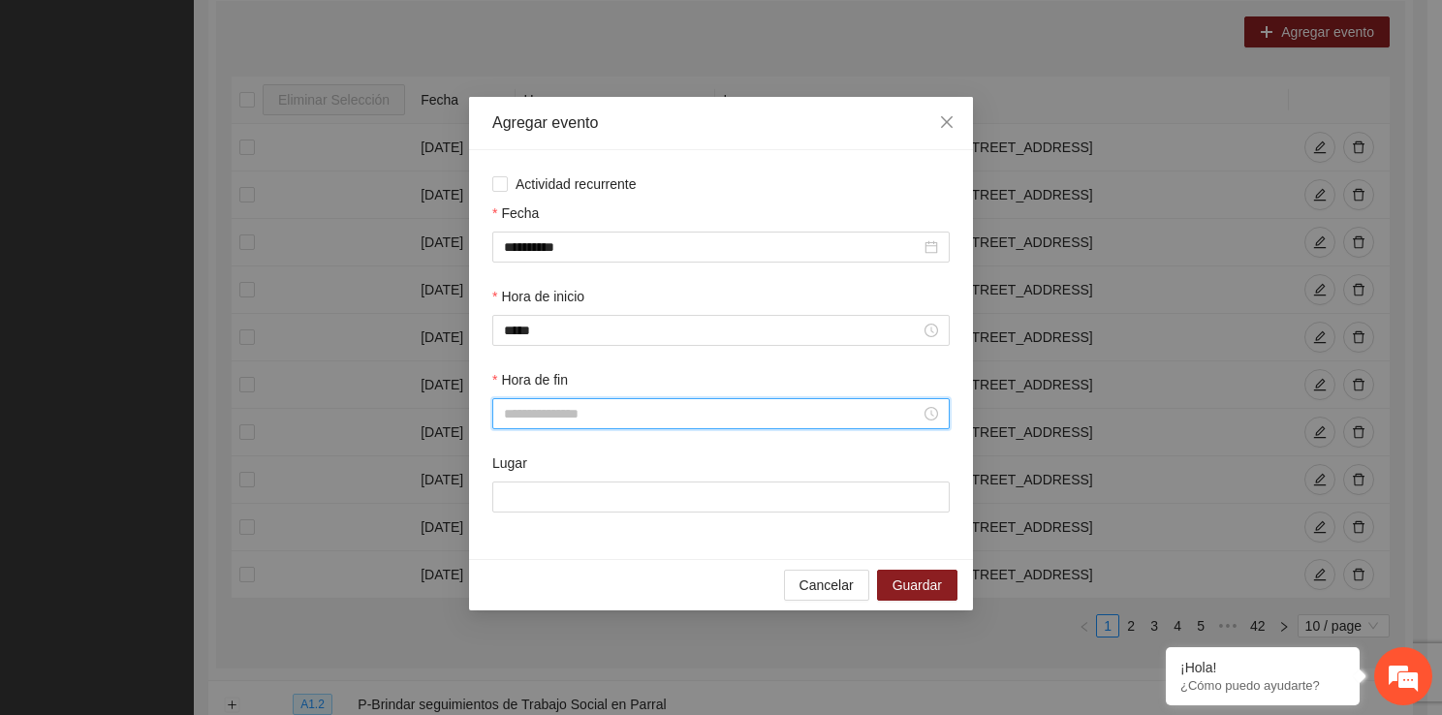
click at [528, 423] on input "Hora de fin" at bounding box center [712, 413] width 417 height 21
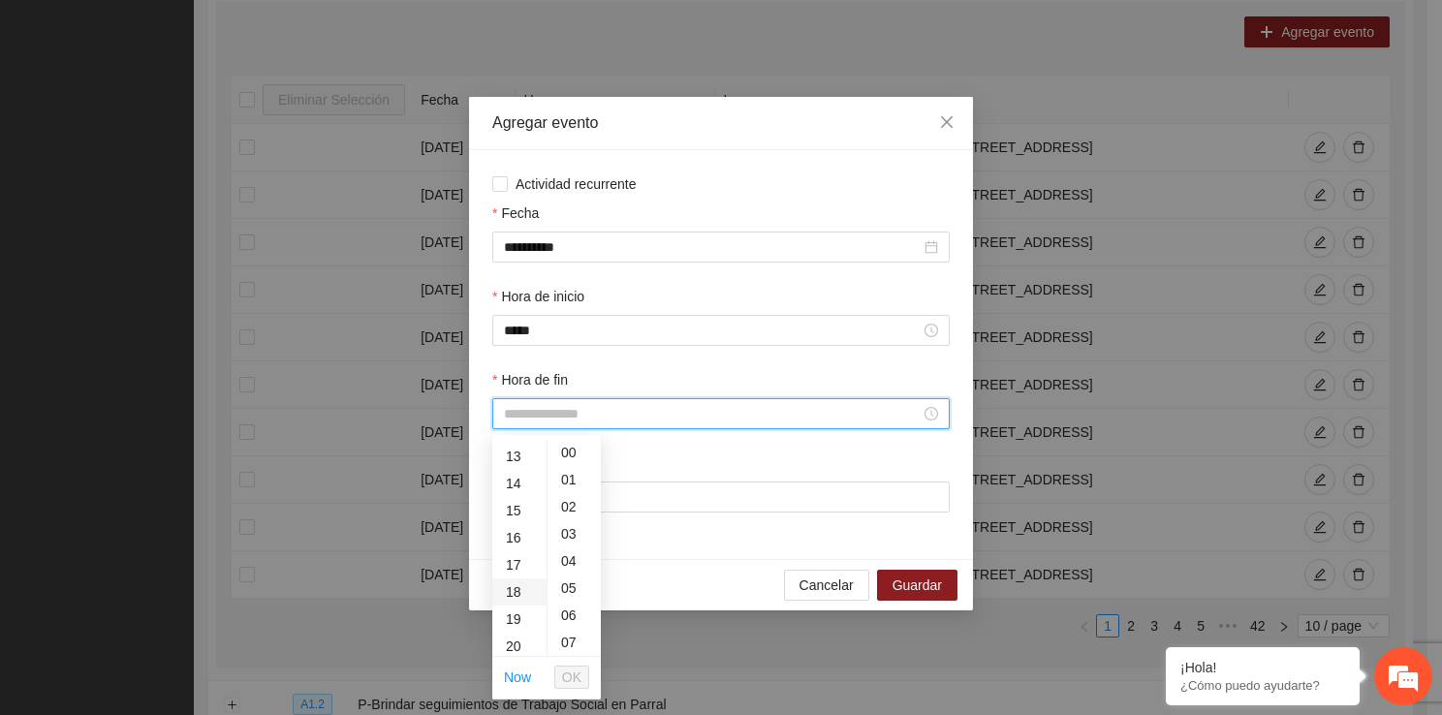
click at [509, 600] on div "18" at bounding box center [519, 591] width 54 height 27
click at [570, 643] on div "07" at bounding box center [573, 642] width 53 height 27
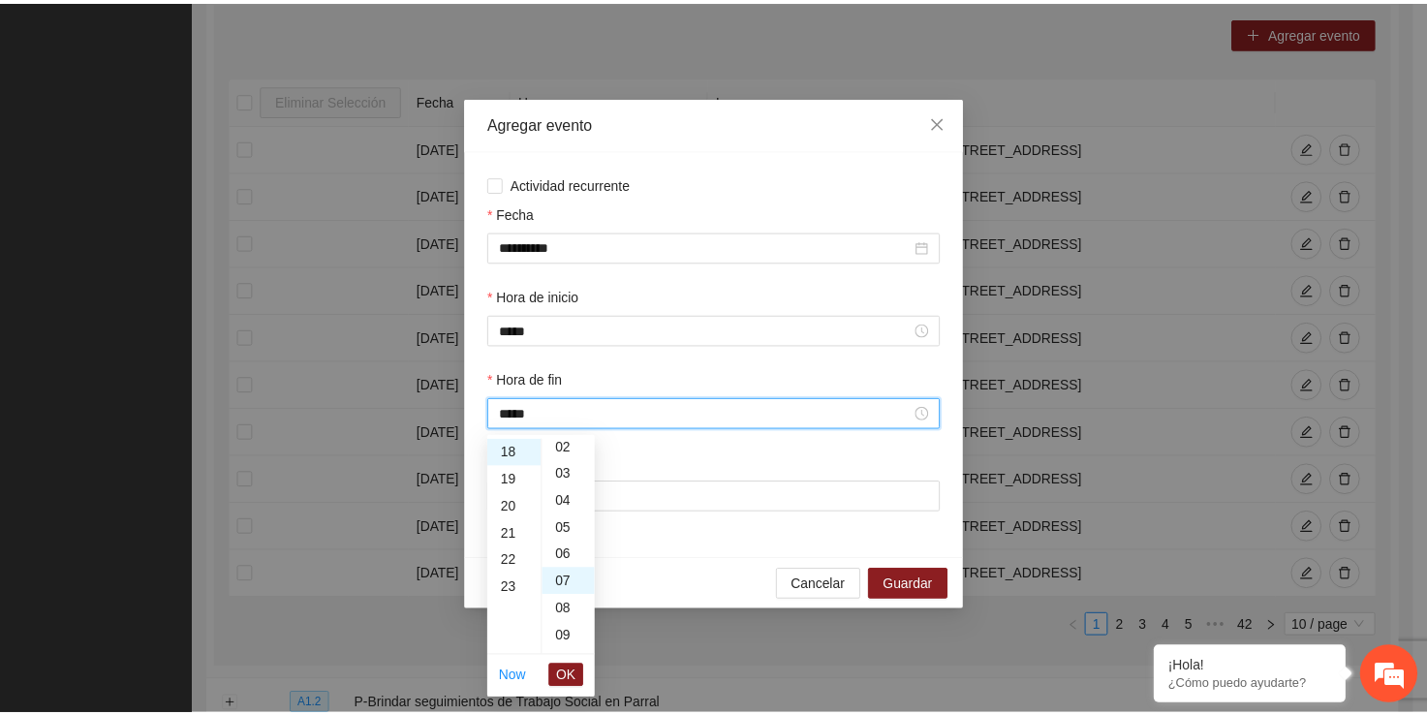
scroll to position [0, 0]
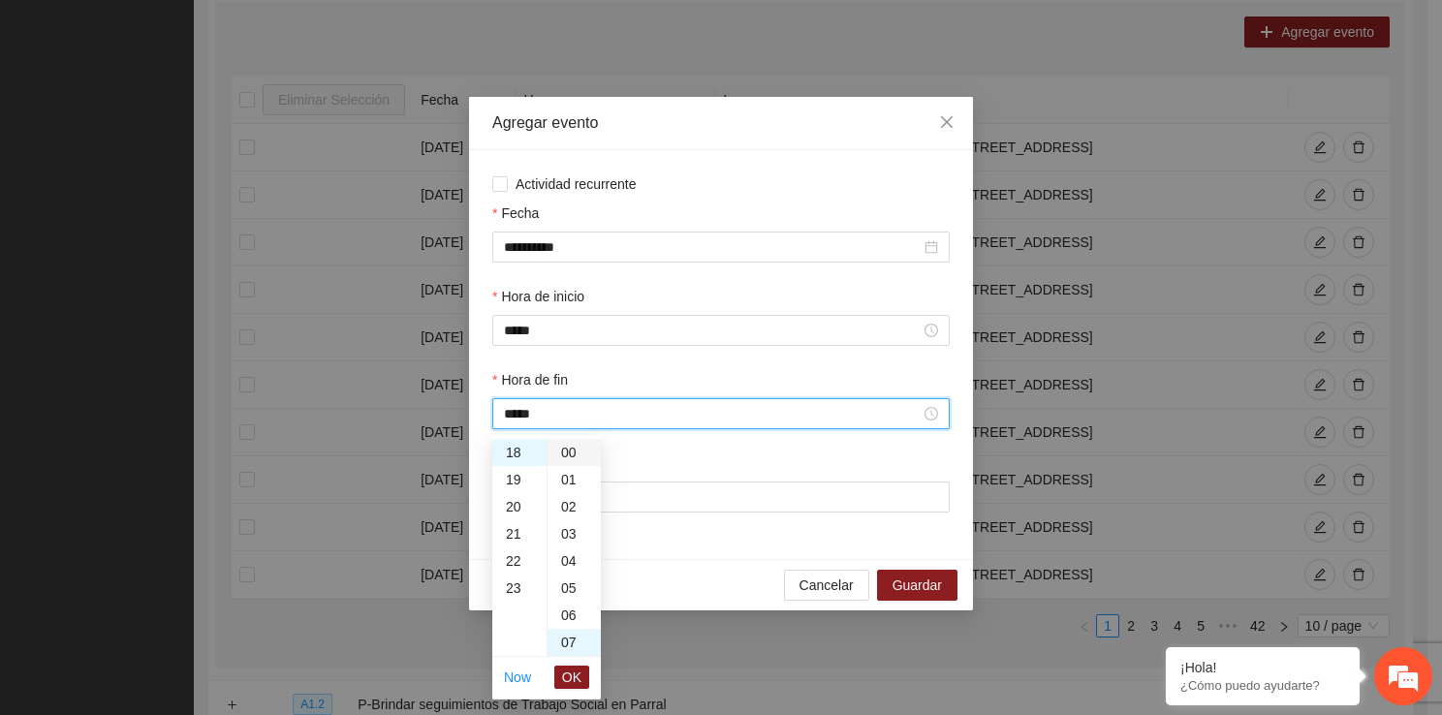
click at [568, 454] on div "00" at bounding box center [573, 452] width 53 height 27
type input "*****"
click at [575, 672] on span "OK" at bounding box center [571, 677] width 19 height 21
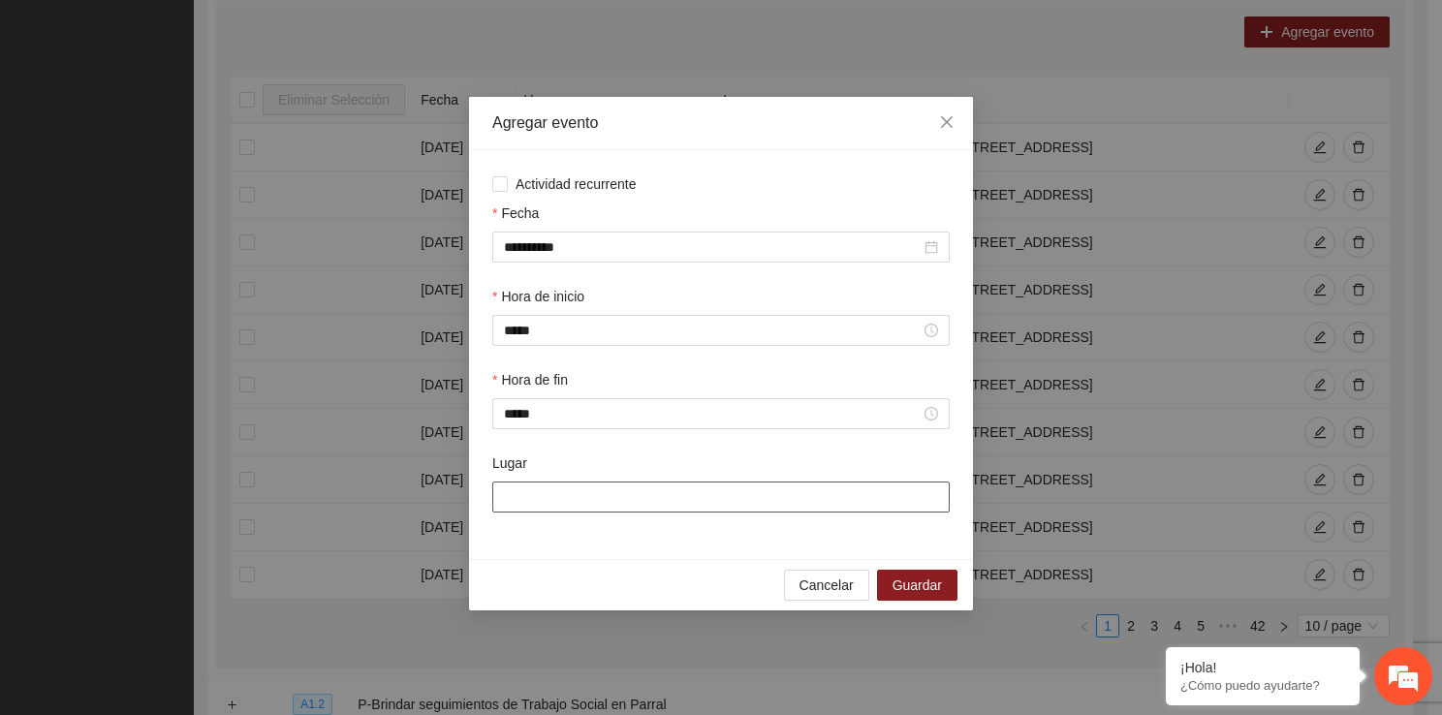
drag, startPoint x: 554, startPoint y: 481, endPoint x: 554, endPoint y: 503, distance: 21.3
click at [554, 503] on div "Lugar" at bounding box center [720, 482] width 457 height 60
click at [554, 503] on input "Lugar" at bounding box center [720, 496] width 457 height 31
type input "**********"
click at [919, 595] on span "Guardar" at bounding box center [916, 584] width 49 height 21
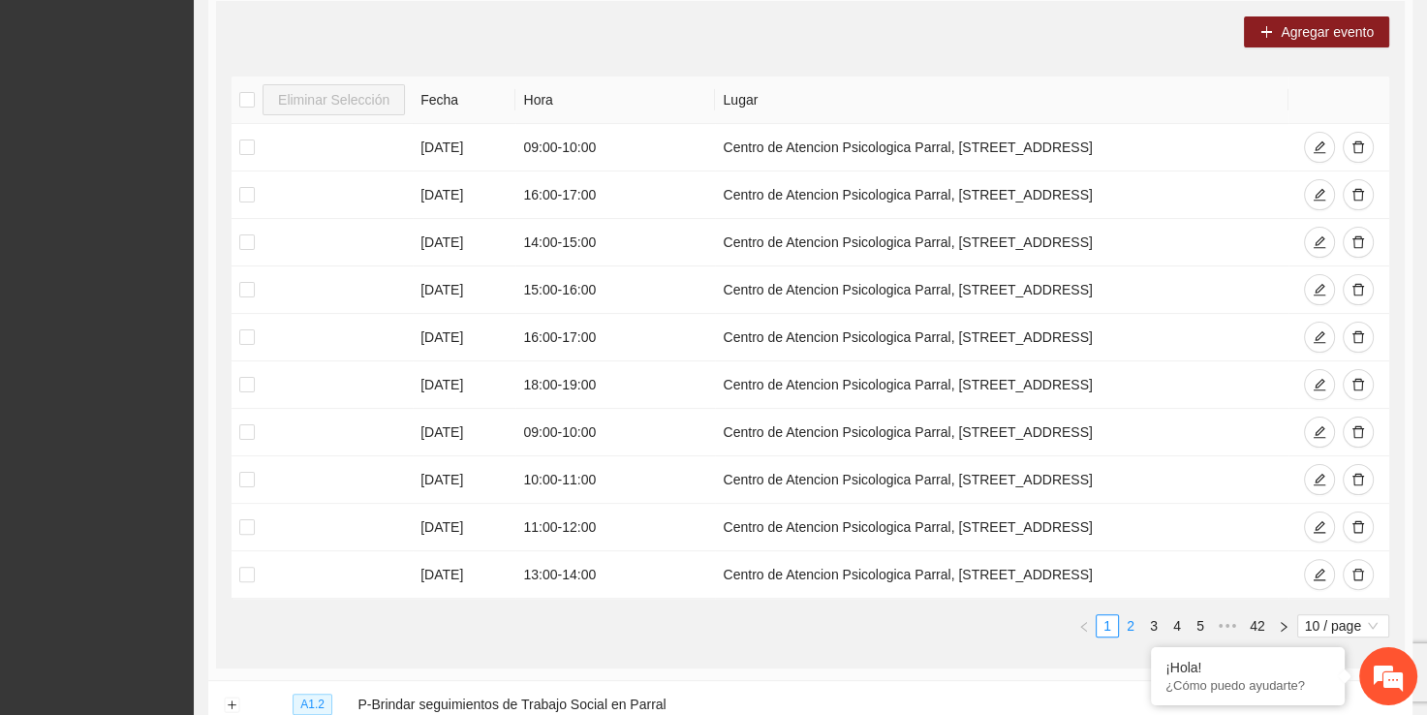
click at [1132, 616] on link "2" at bounding box center [1130, 625] width 21 height 21
click at [1107, 623] on link "1" at bounding box center [1107, 625] width 21 height 21
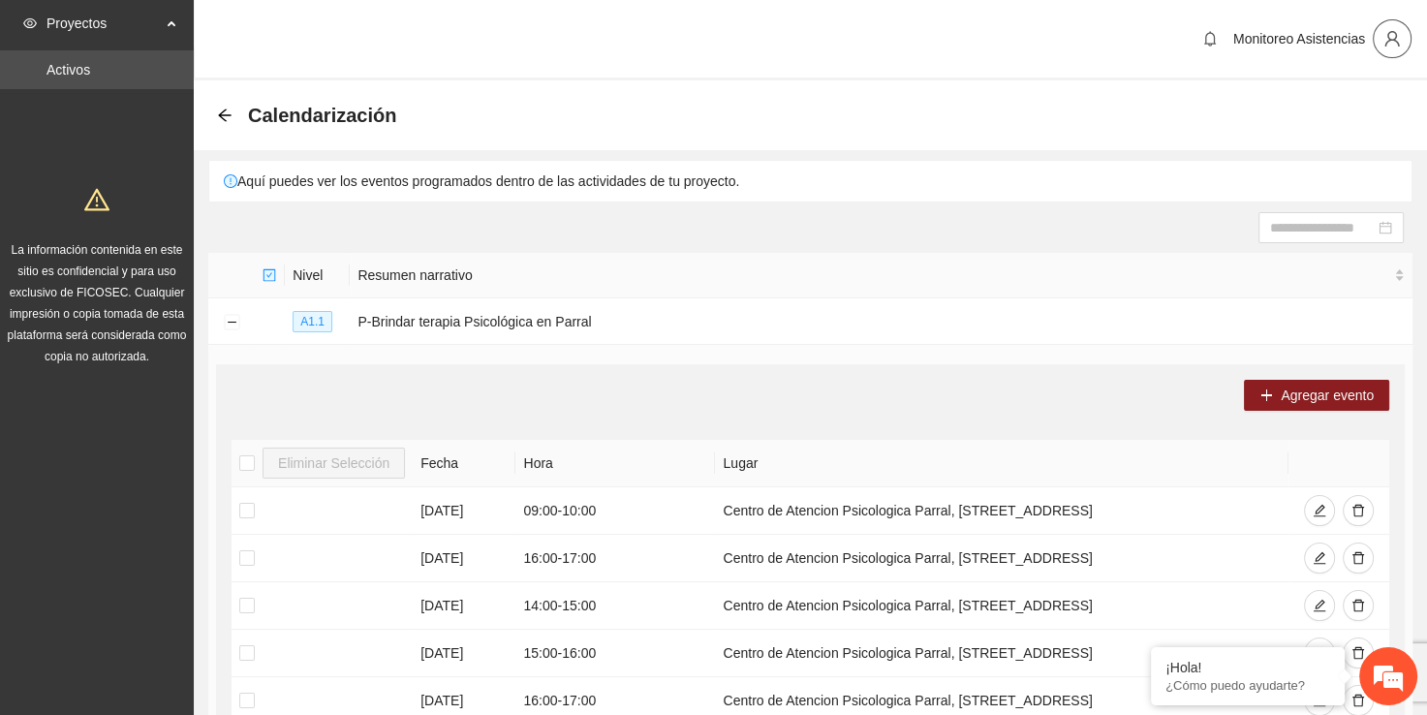
click at [1392, 45] on icon "user" at bounding box center [1391, 38] width 17 height 17
click at [1311, 117] on span "Cerrar sesión" at bounding box center [1341, 112] width 122 height 21
